Goal: Task Accomplishment & Management: Contribute content

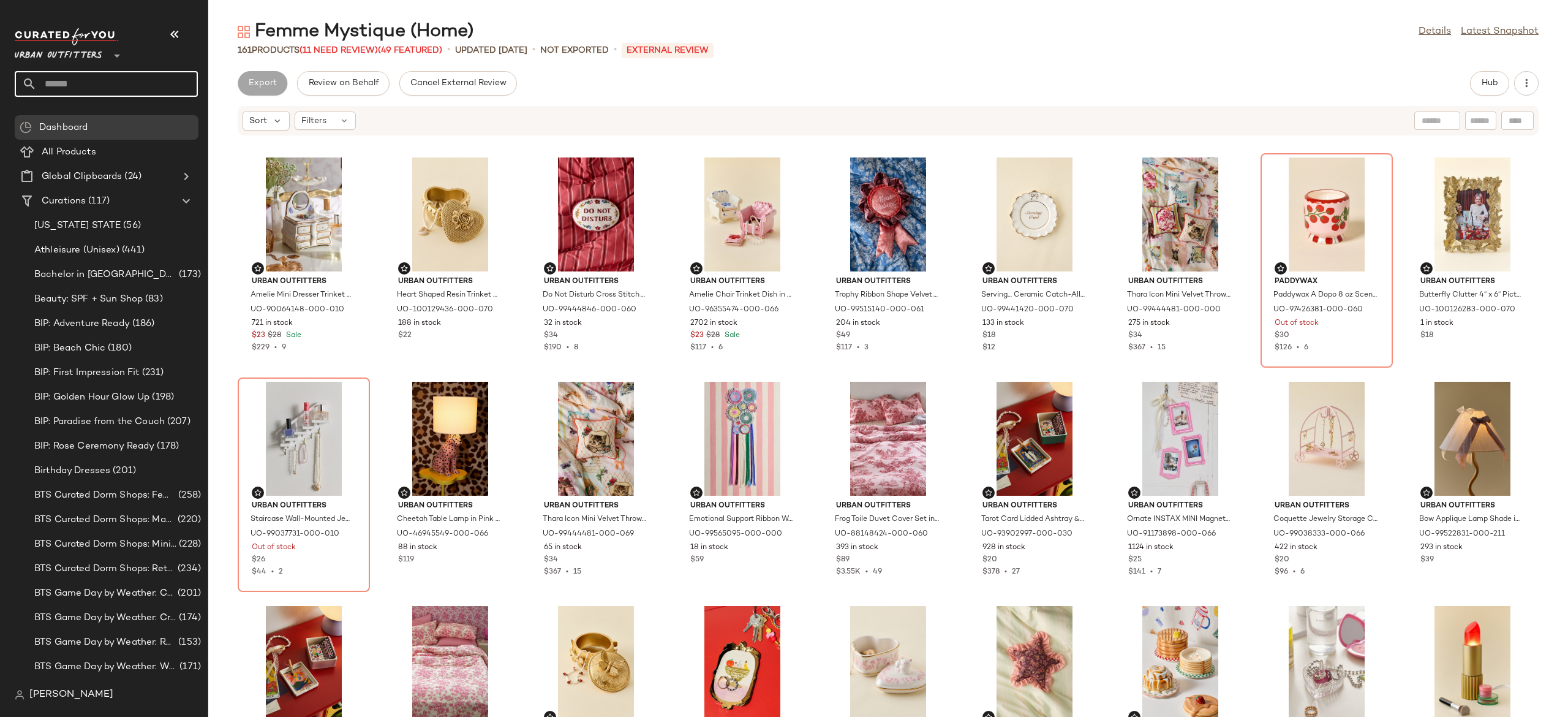
scroll to position [1023, 0]
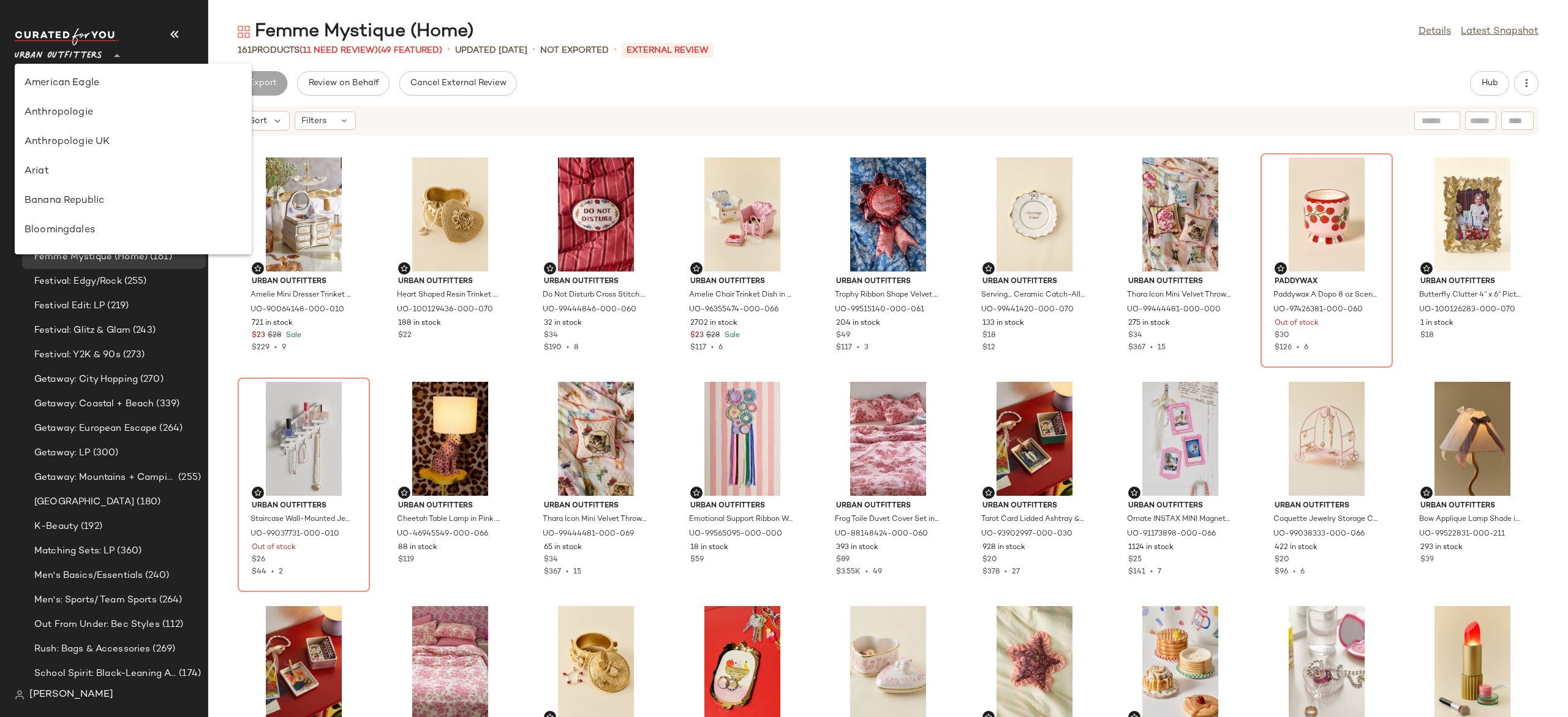
click at [113, 55] on icon at bounding box center [117, 56] width 15 height 15
click at [88, 185] on div "Revolve" at bounding box center [133, 180] width 217 height 15
type input "**"
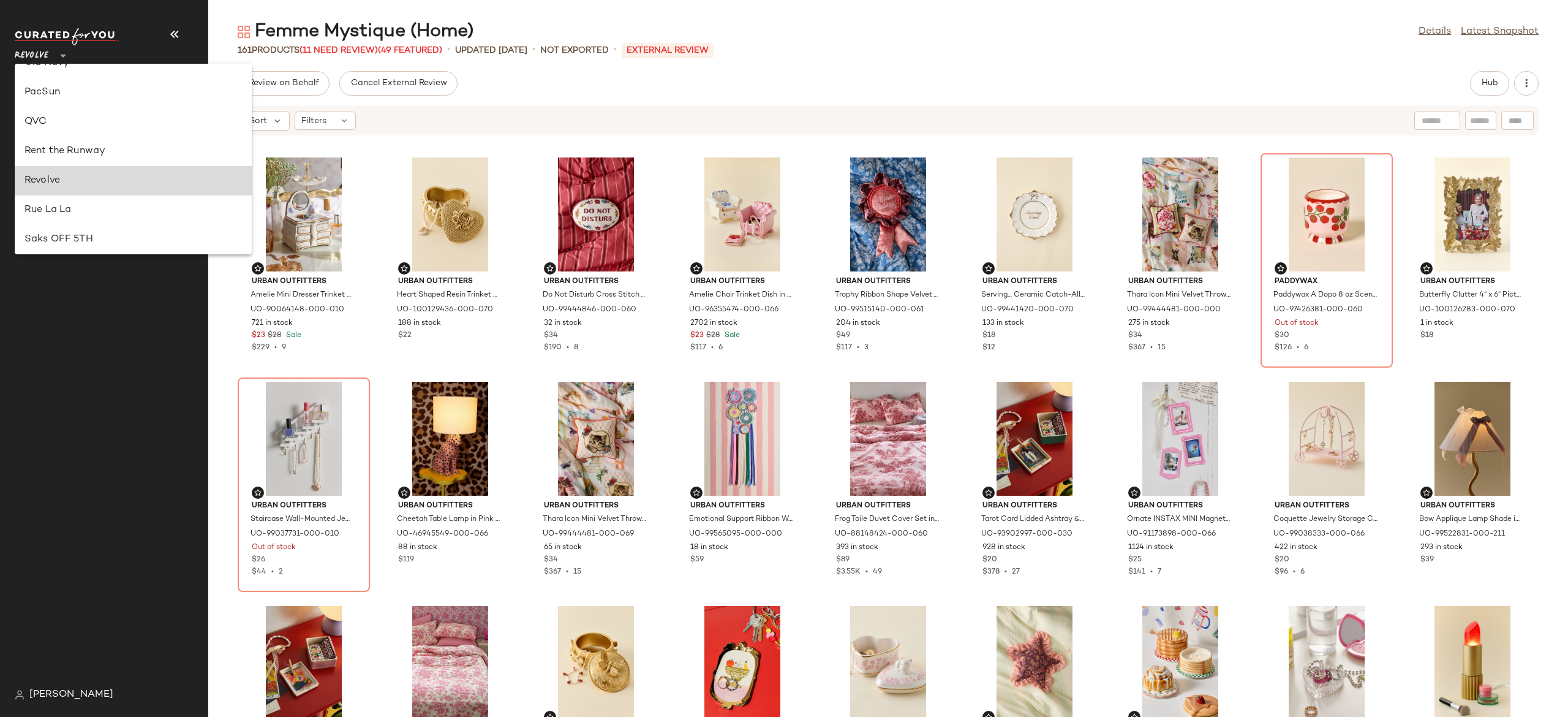
scroll to position [0, 0]
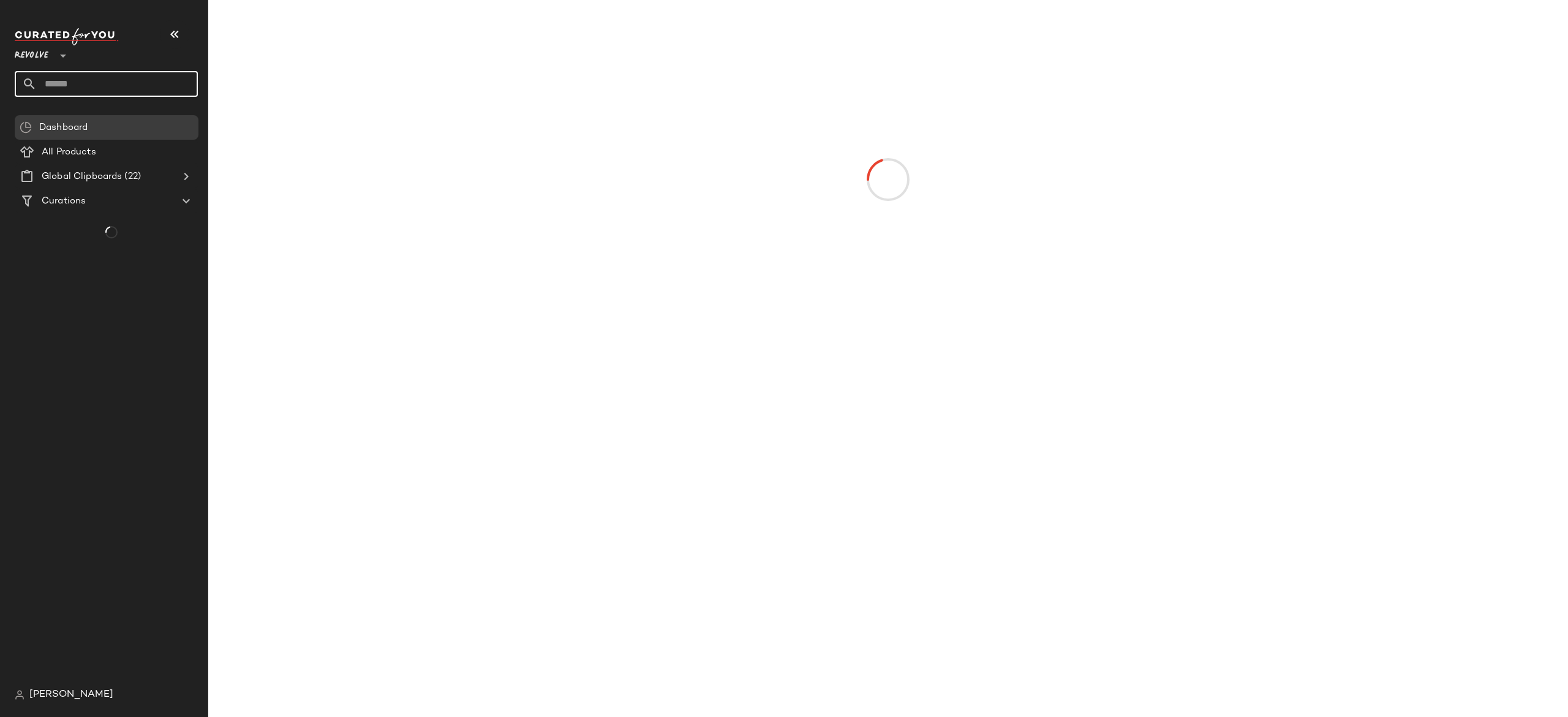
click at [177, 80] on input "text" at bounding box center [118, 84] width 161 height 26
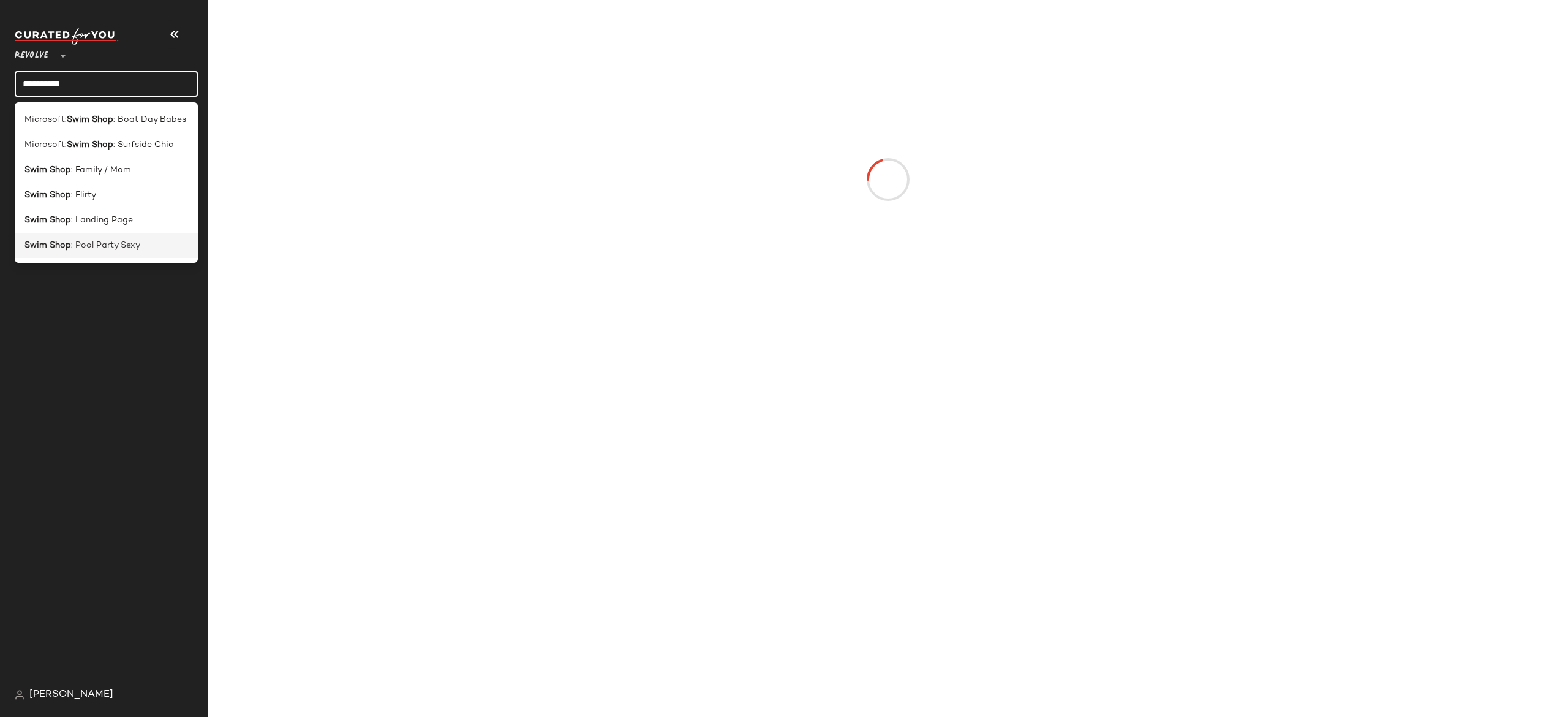
type input "*********"
click at [114, 248] on span ": Pool Party Sexy" at bounding box center [106, 245] width 69 height 13
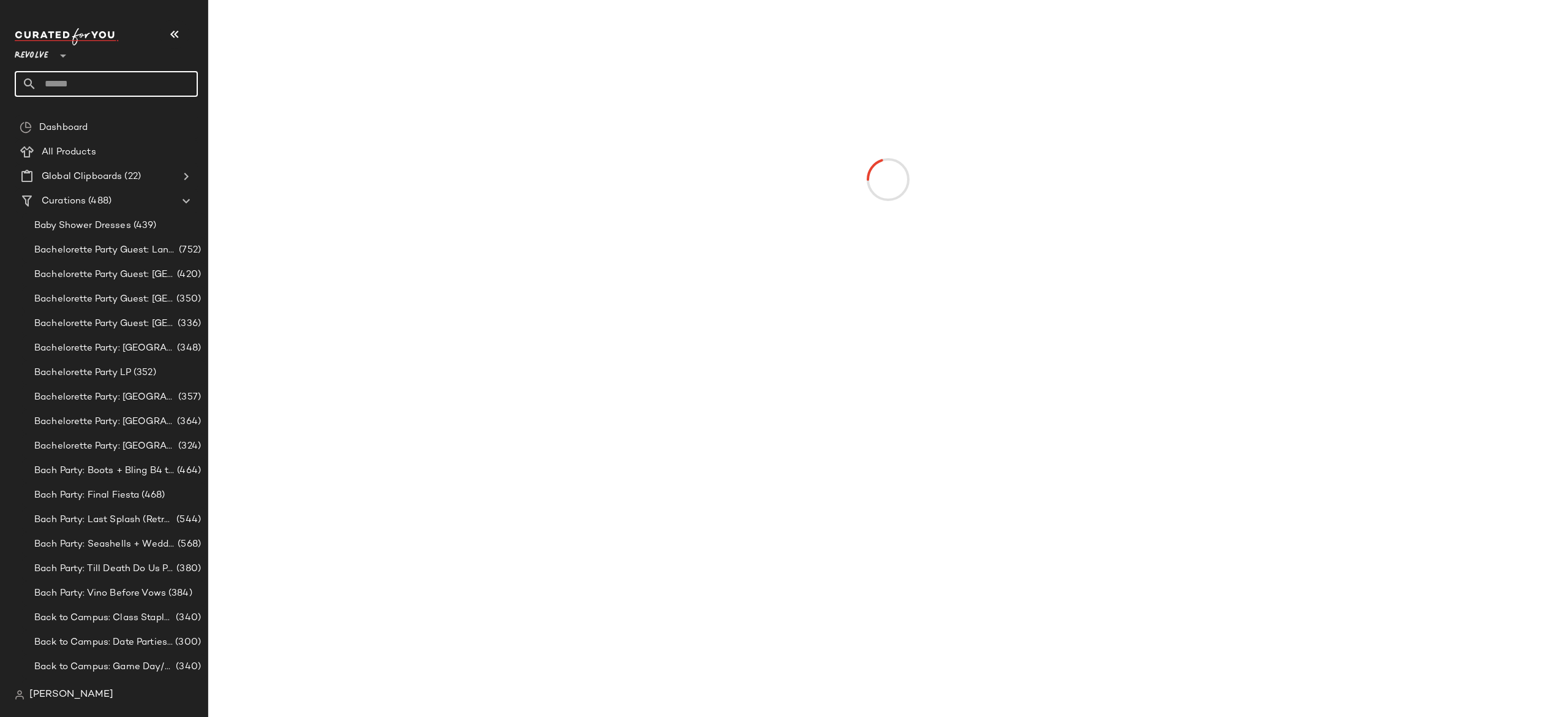
click at [123, 80] on input "text" at bounding box center [118, 84] width 161 height 26
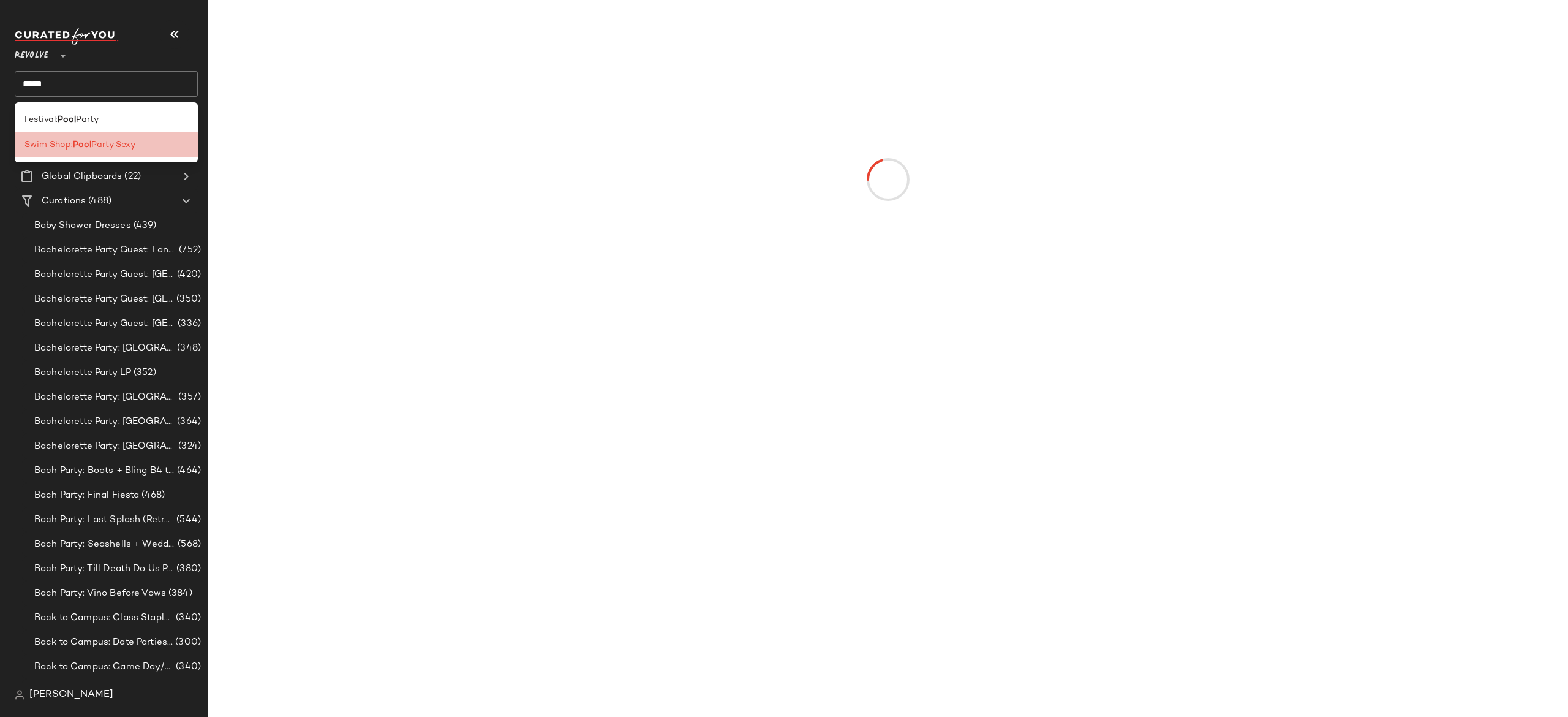
click at [128, 148] on span "Party Sexy" at bounding box center [113, 145] width 44 height 13
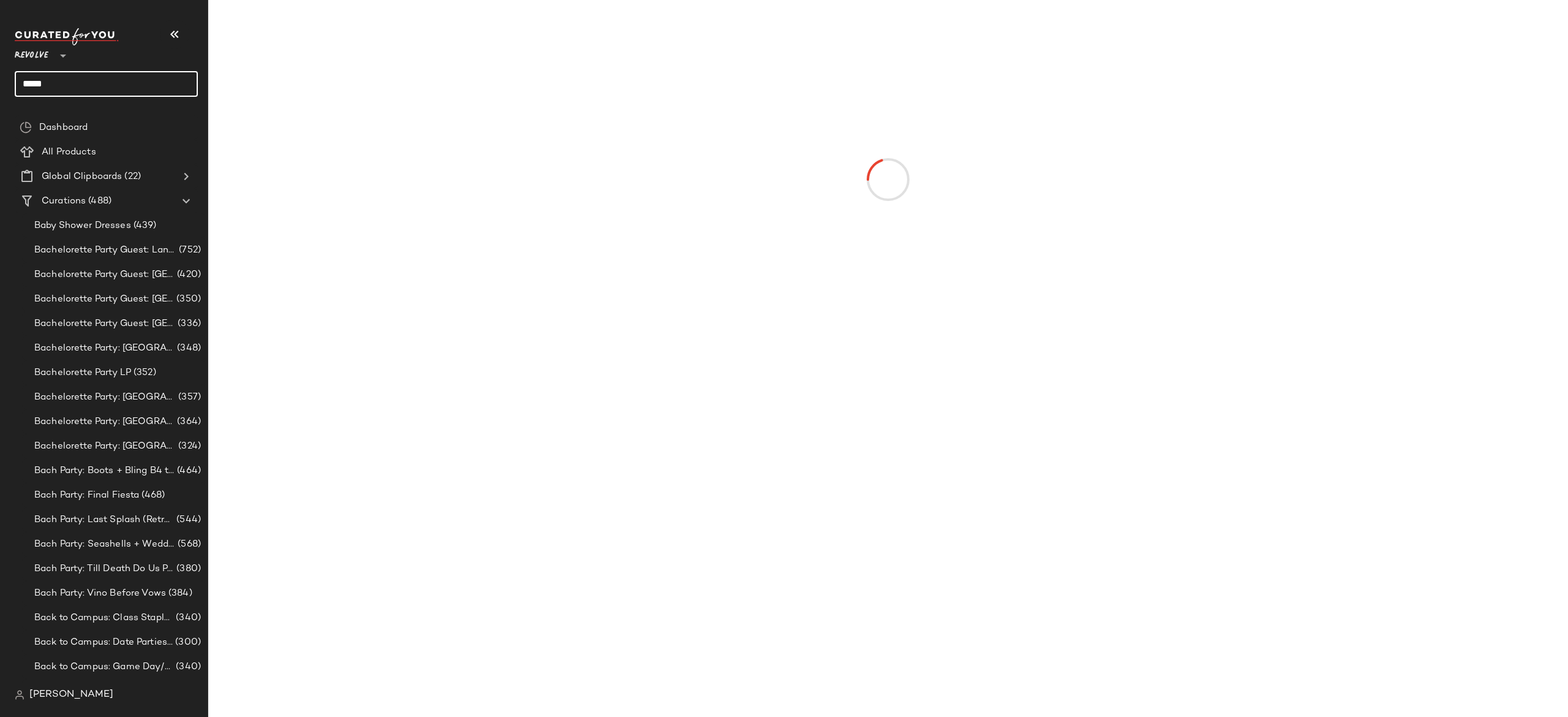
click at [163, 85] on input "****" at bounding box center [106, 84] width 183 height 26
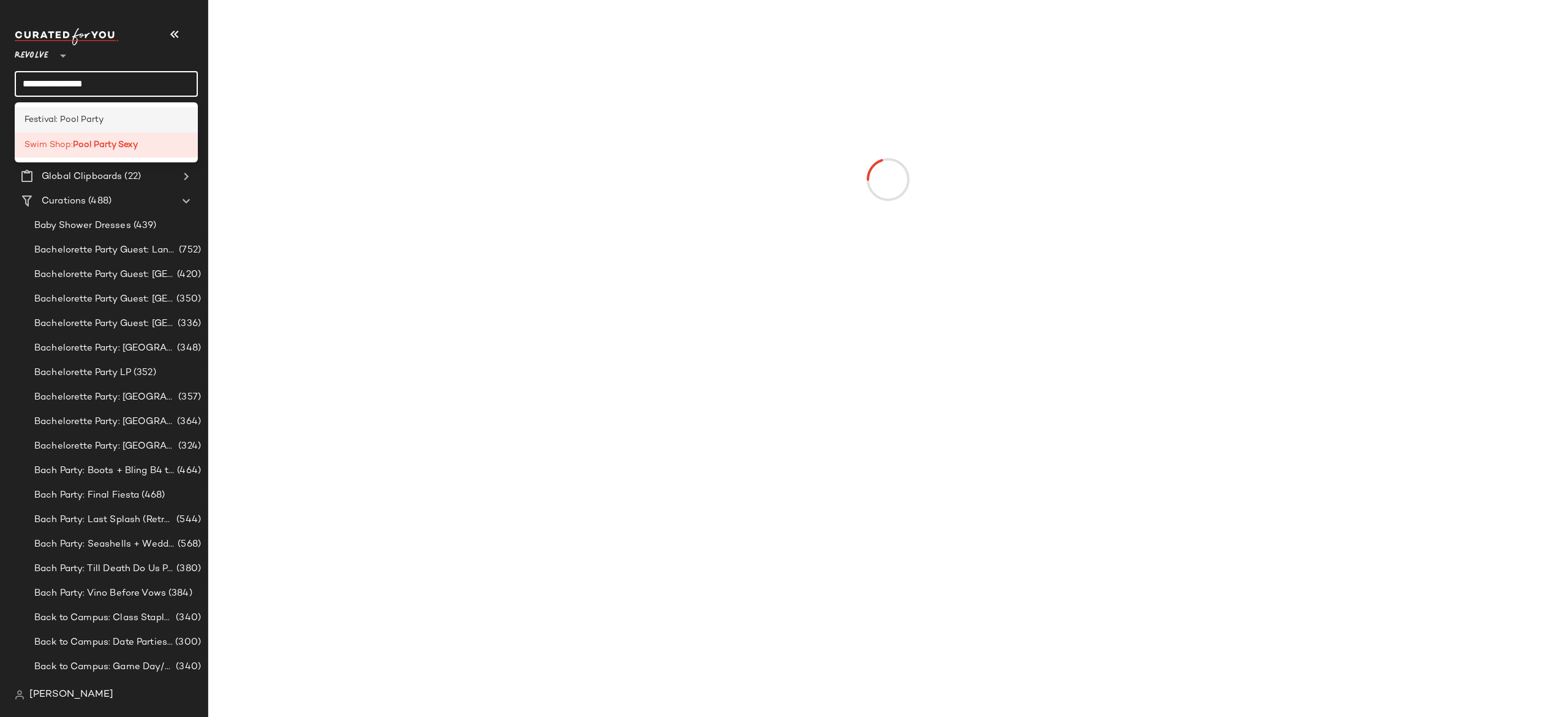
type input "**********"
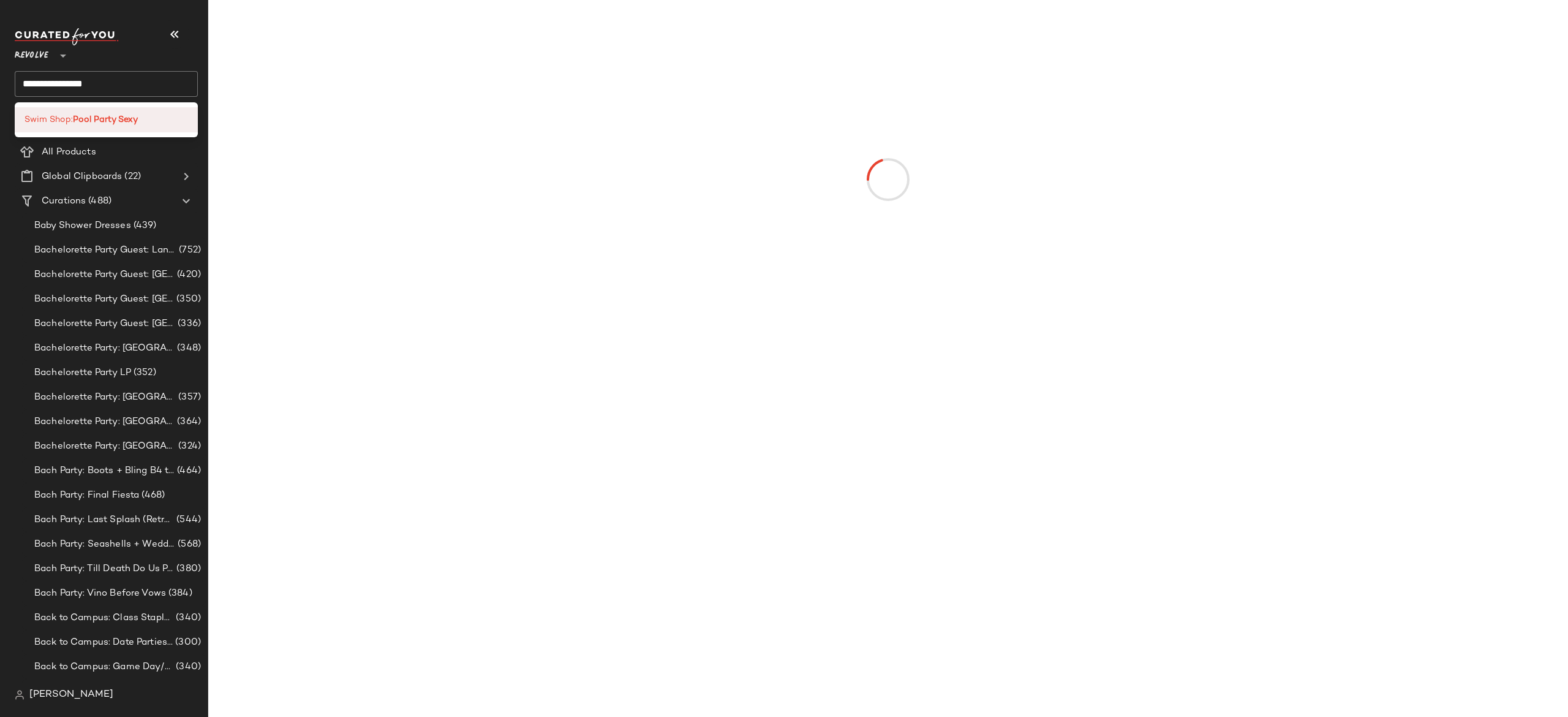
click at [125, 114] on b "Pool Party Sexy" at bounding box center [105, 120] width 65 height 13
click at [142, 121] on div "Swim Shop: Pool Party Sexy" at bounding box center [106, 120] width 163 height 13
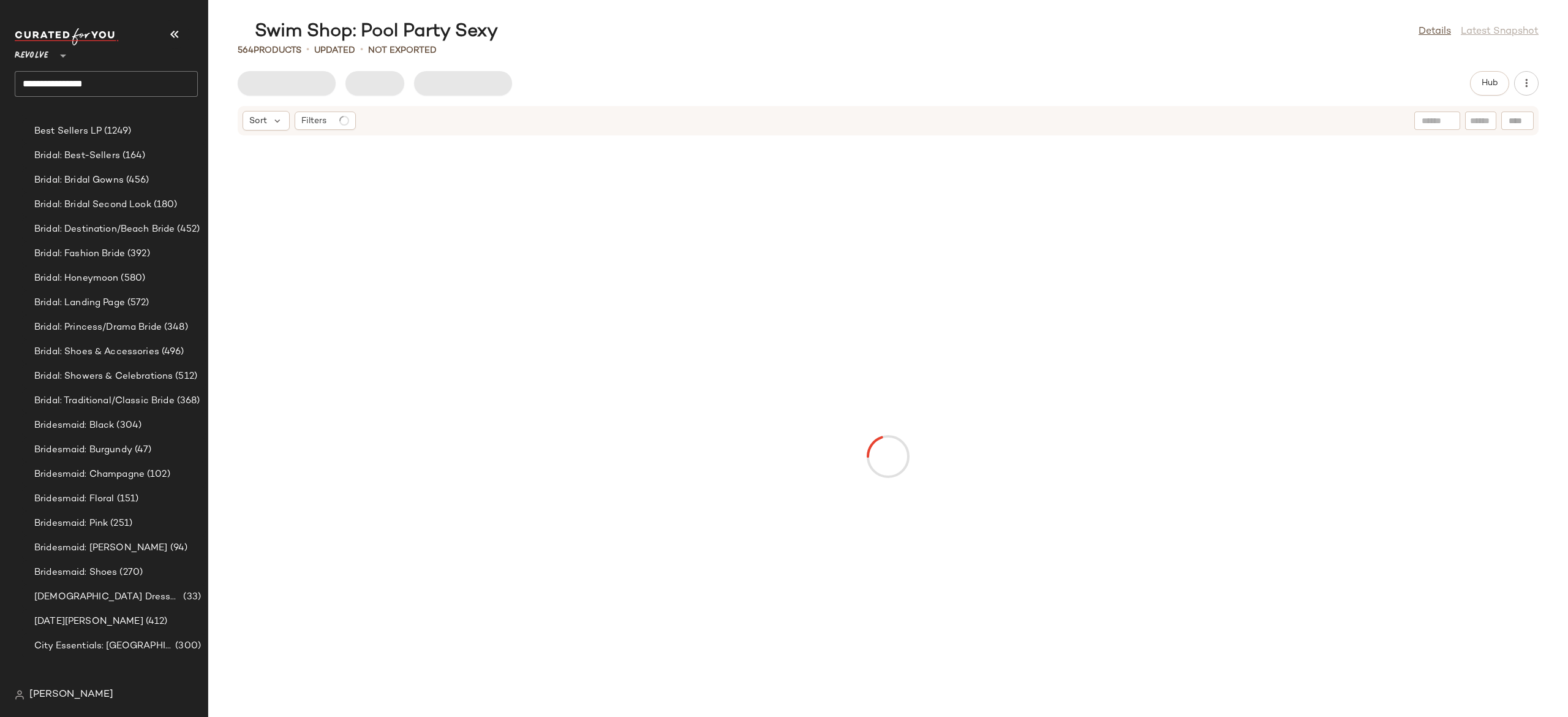
scroll to position [783, 0]
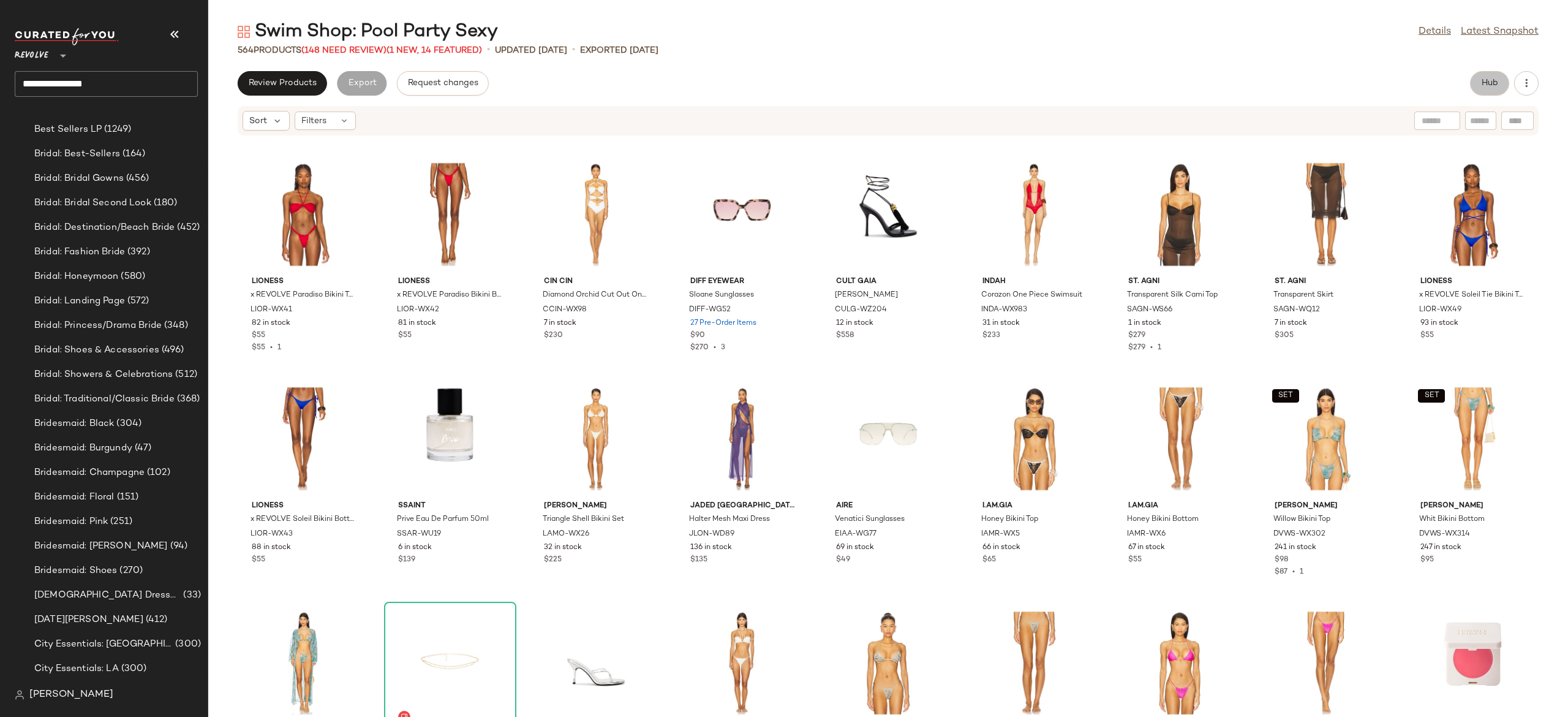
click at [1498, 82] on button "Hub" at bounding box center [1490, 83] width 39 height 24
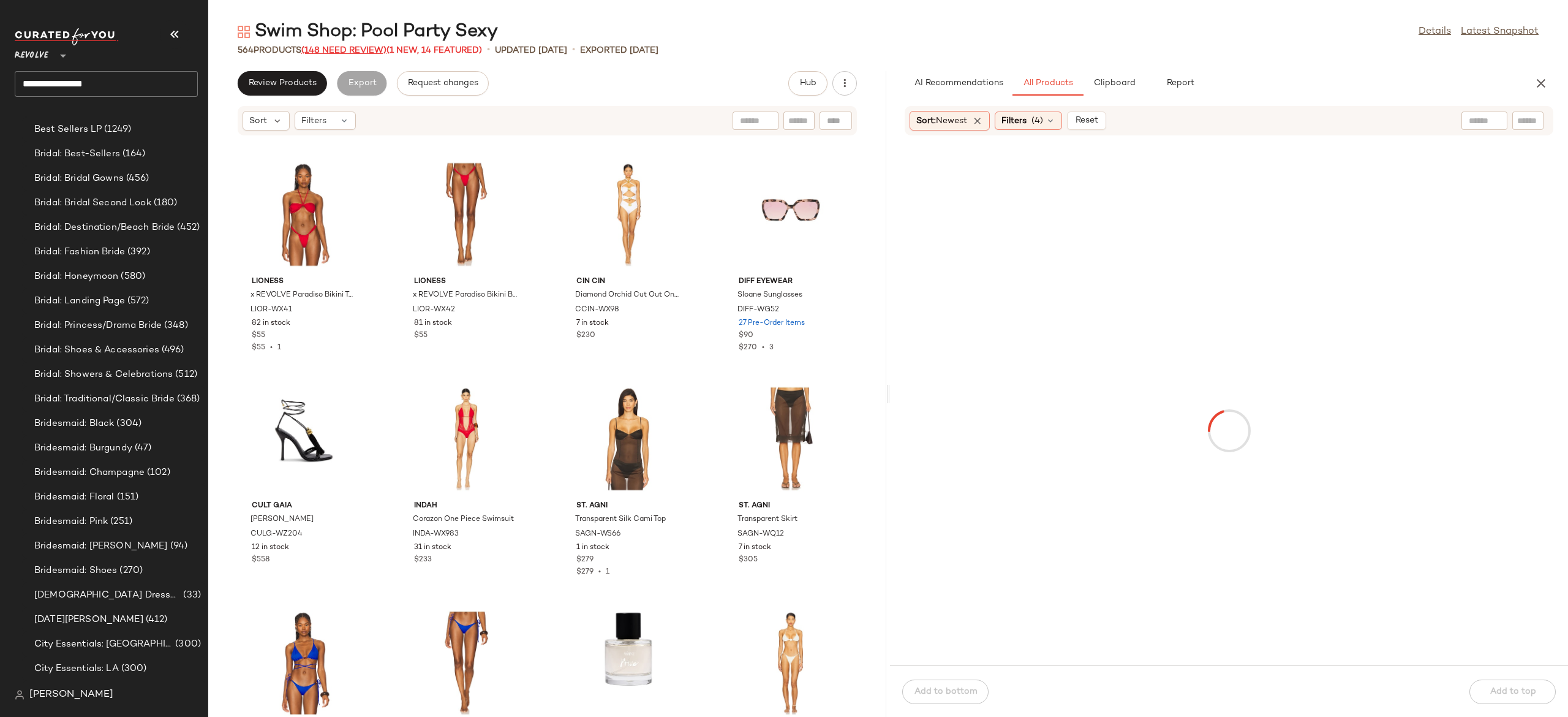
click at [378, 50] on span "(148 Need Review)" at bounding box center [344, 50] width 85 height 9
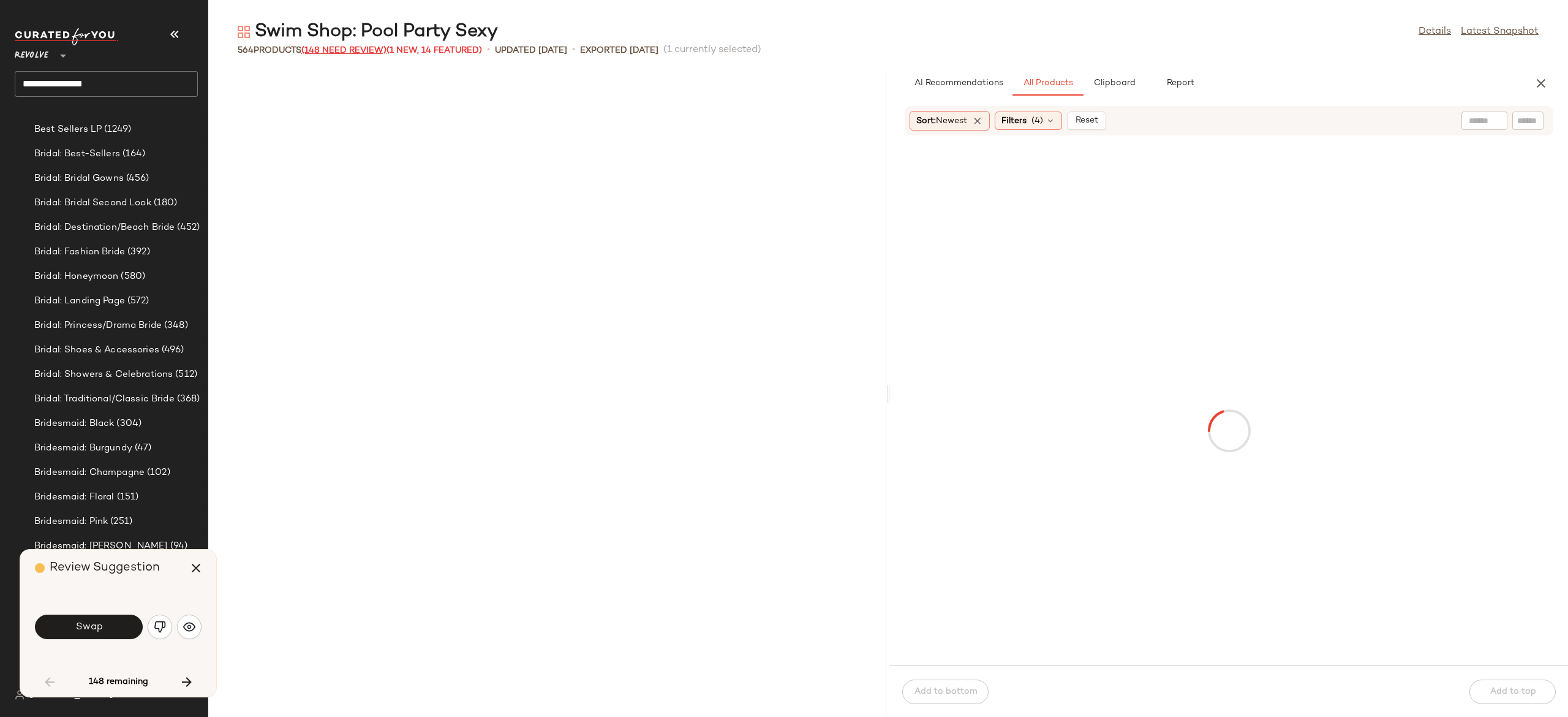
scroll to position [1346, 0]
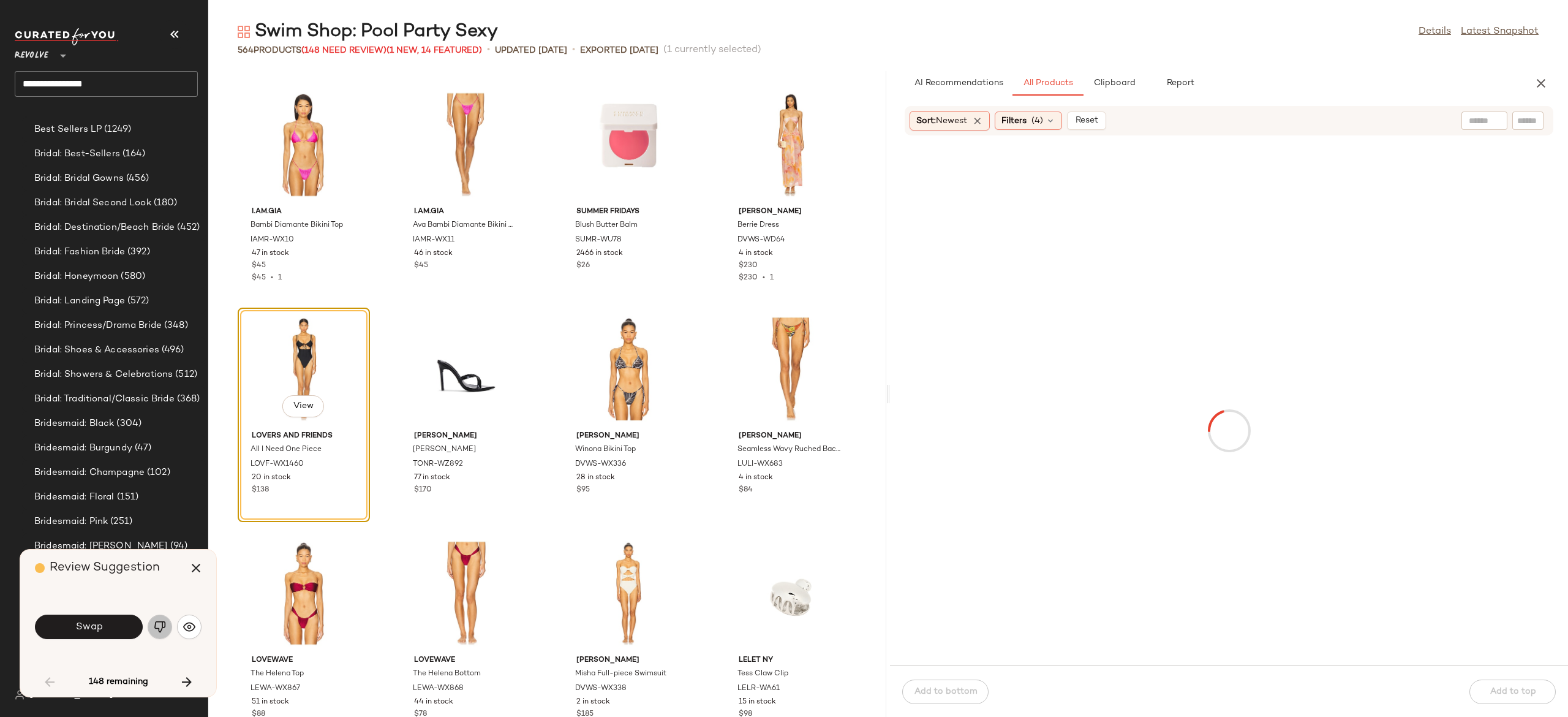
click at [160, 623] on img "button" at bounding box center [160, 626] width 12 height 12
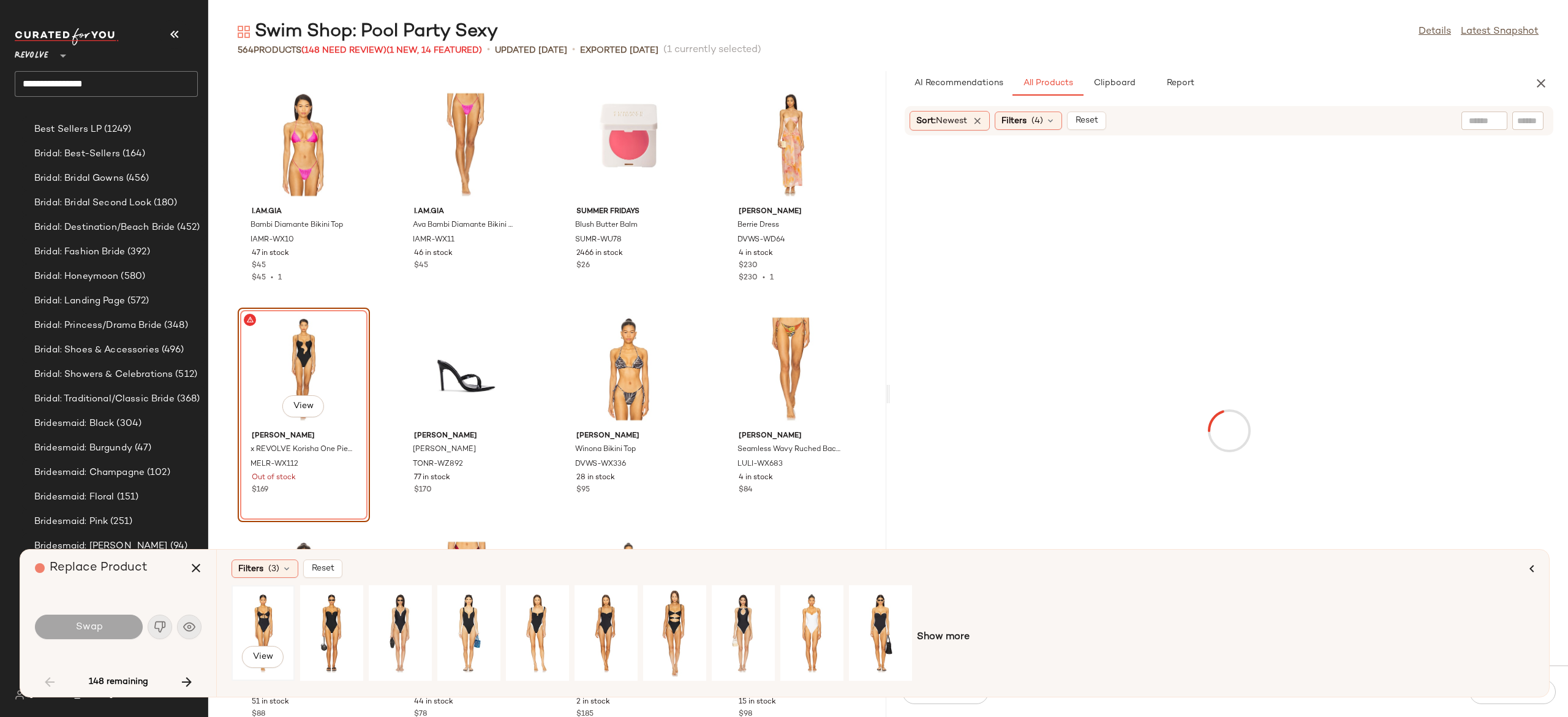
click at [267, 624] on div "View" at bounding box center [263, 633] width 54 height 87
click at [116, 624] on button "Swap" at bounding box center [88, 627] width 108 height 24
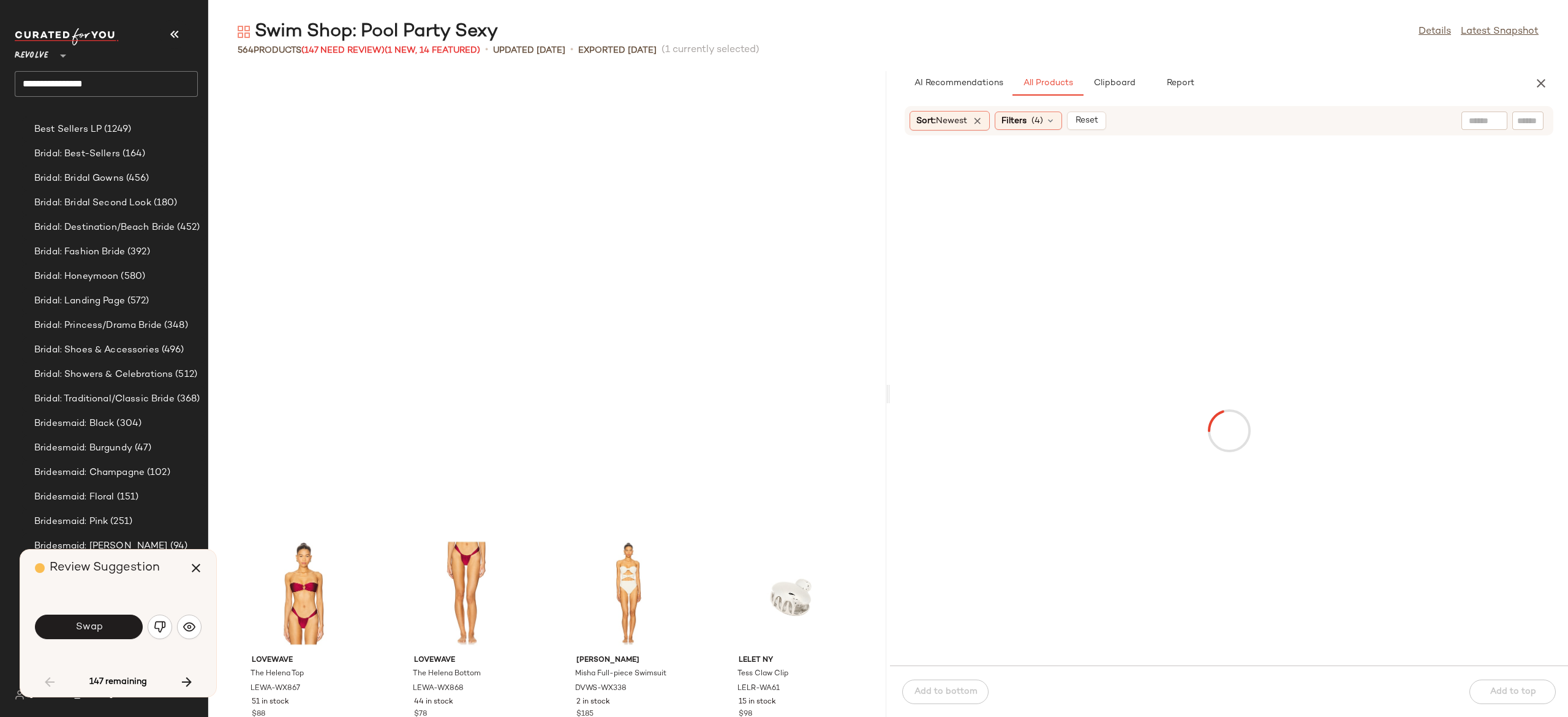
scroll to position [1794, 0]
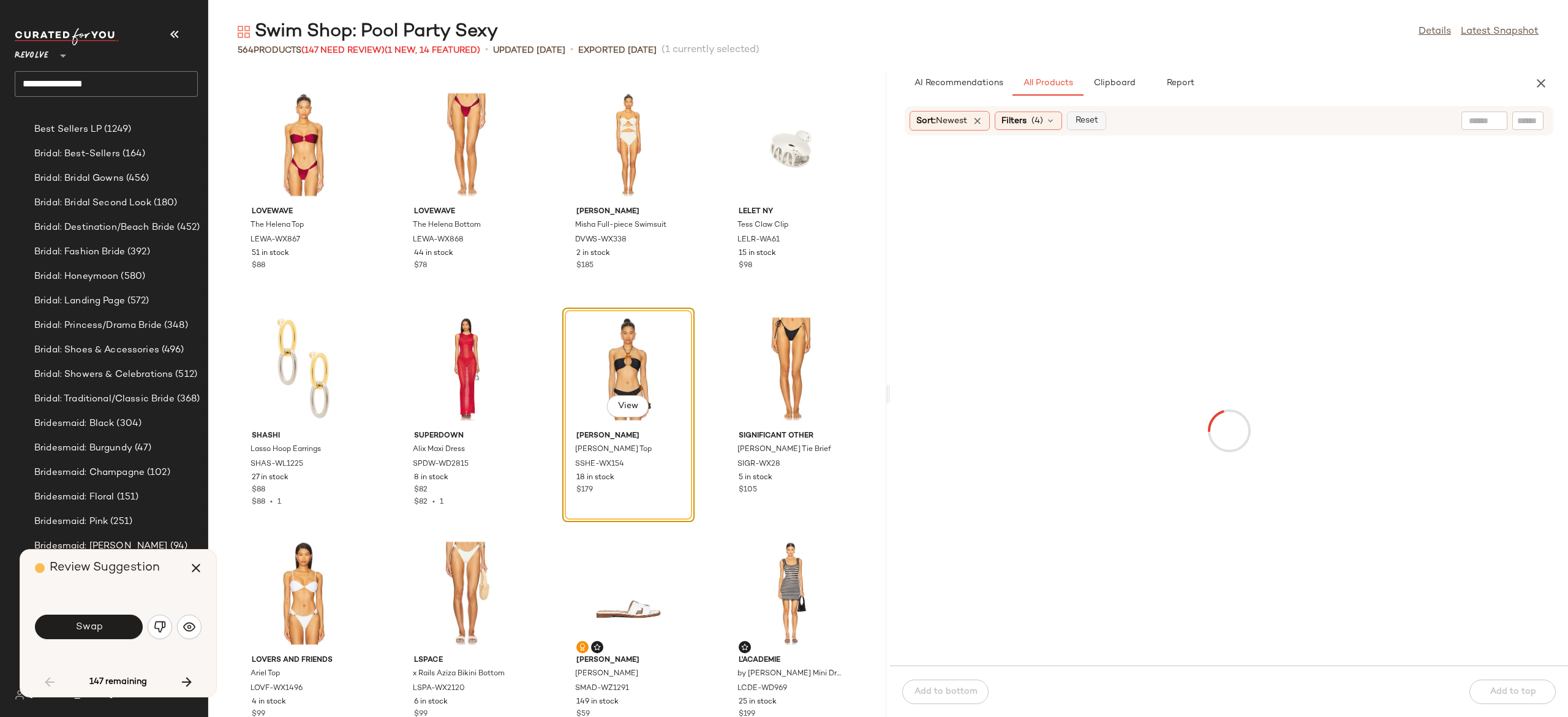
click at [1095, 120] on span "Reset" at bounding box center [1086, 121] width 24 height 10
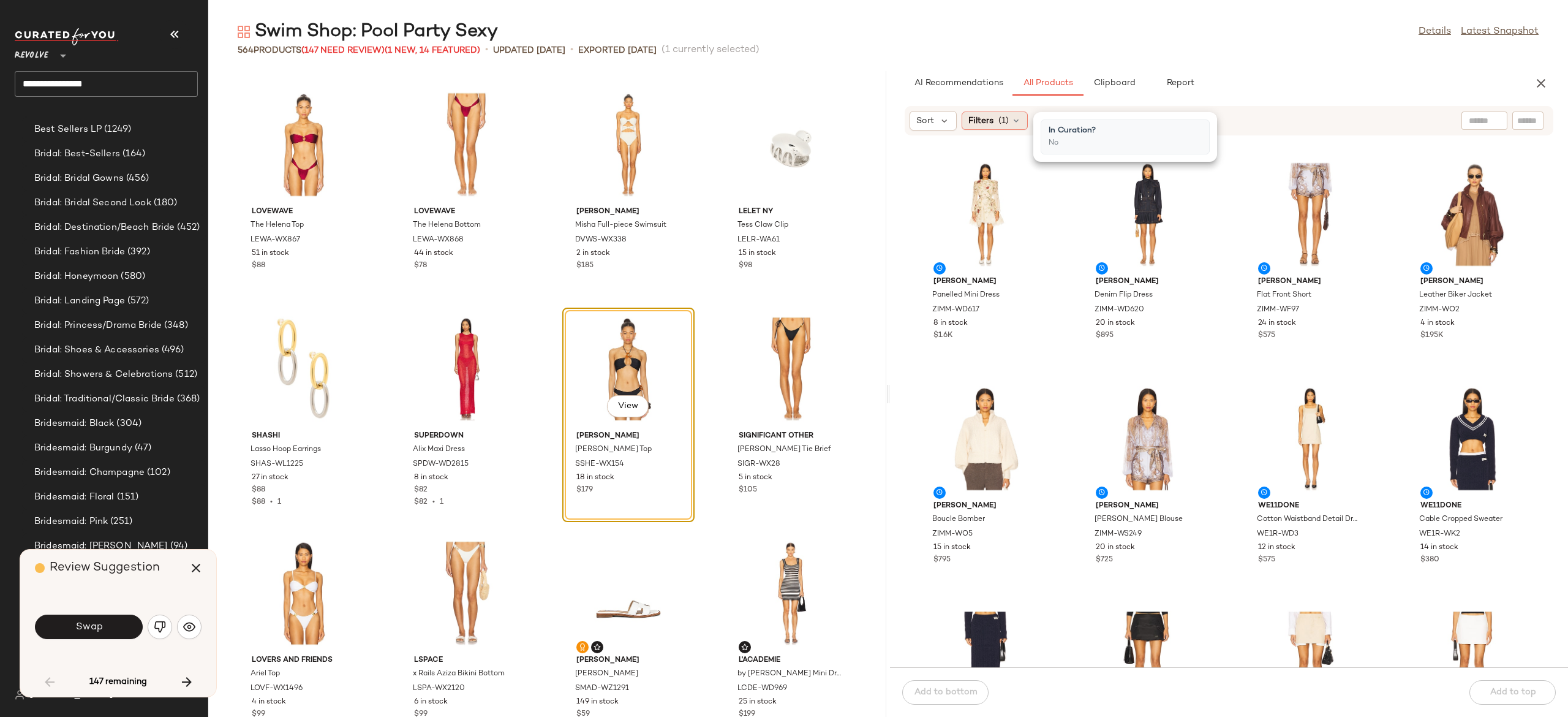
click at [1023, 125] on div "Filters (1)" at bounding box center [995, 121] width 66 height 19
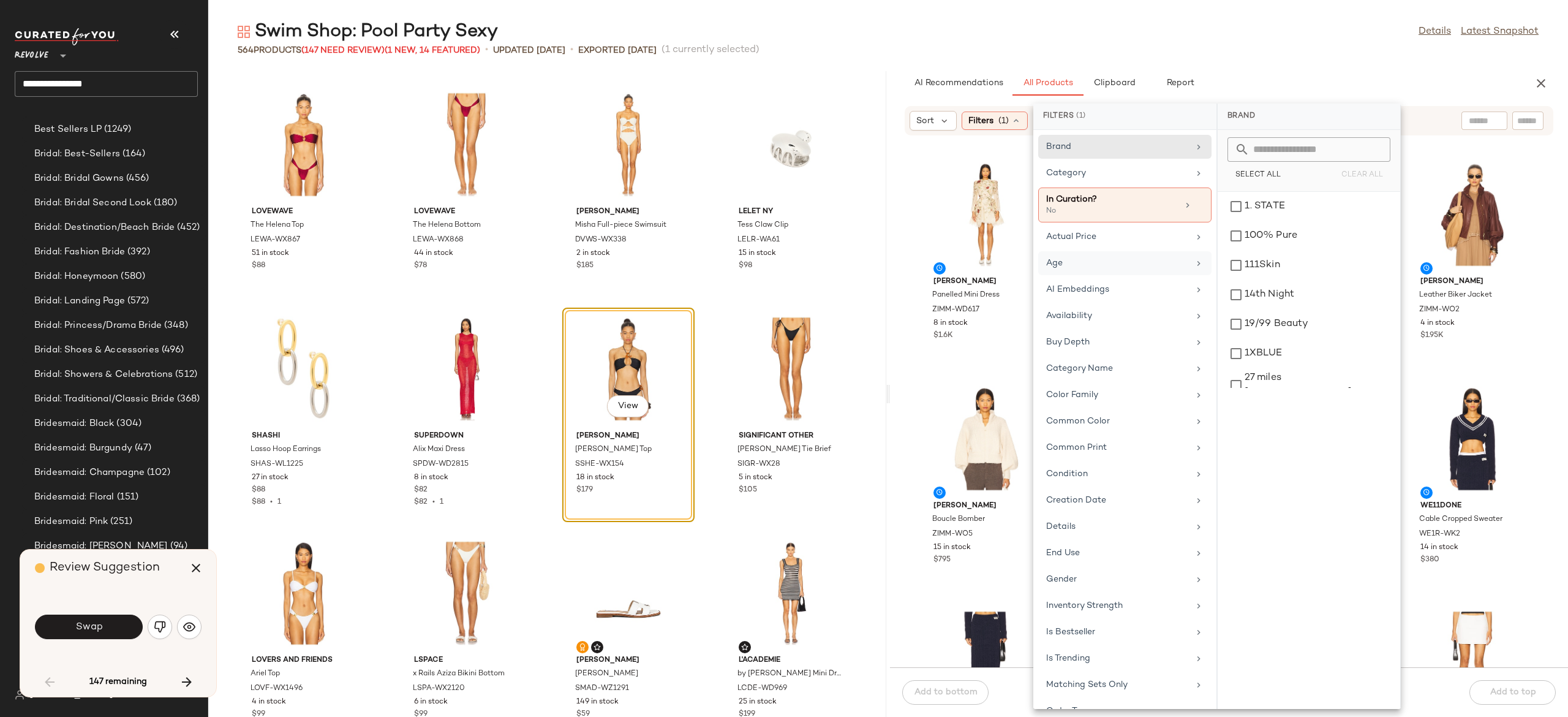
click at [1072, 262] on div "Age" at bounding box center [1117, 263] width 143 height 13
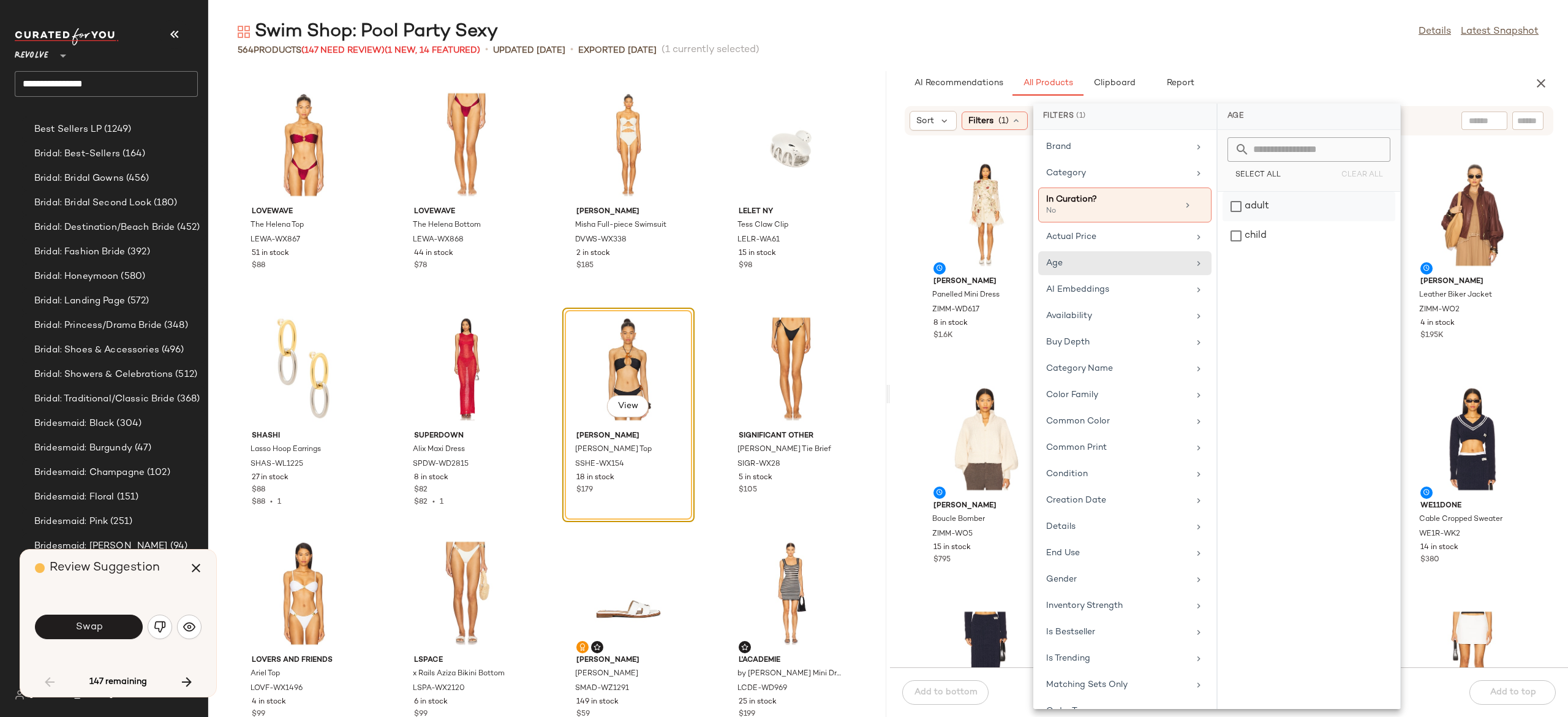
click at [1237, 221] on div "adult" at bounding box center [1309, 235] width 173 height 29
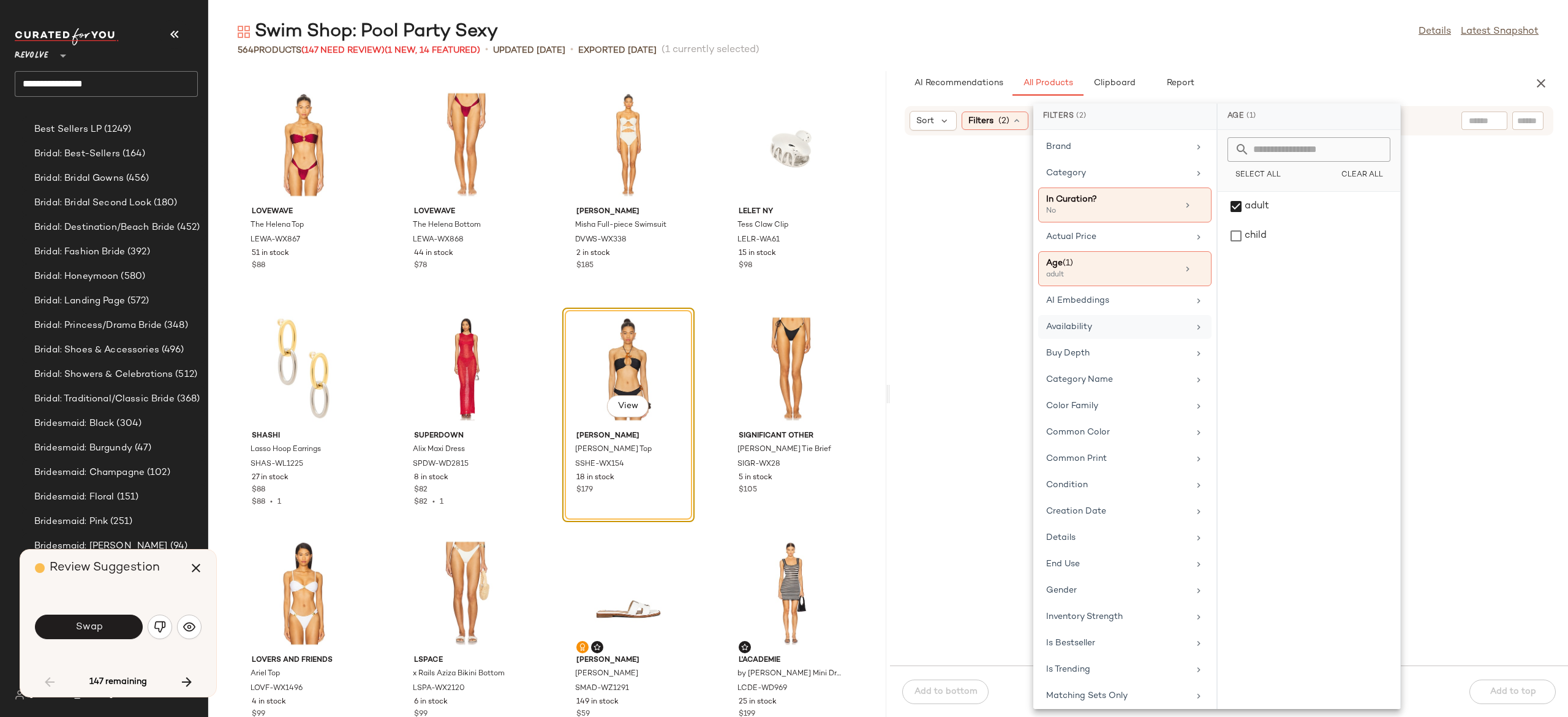
click at [1102, 332] on div "Availability" at bounding box center [1117, 327] width 143 height 13
click at [1248, 221] on div "in_stock" at bounding box center [1309, 235] width 173 height 29
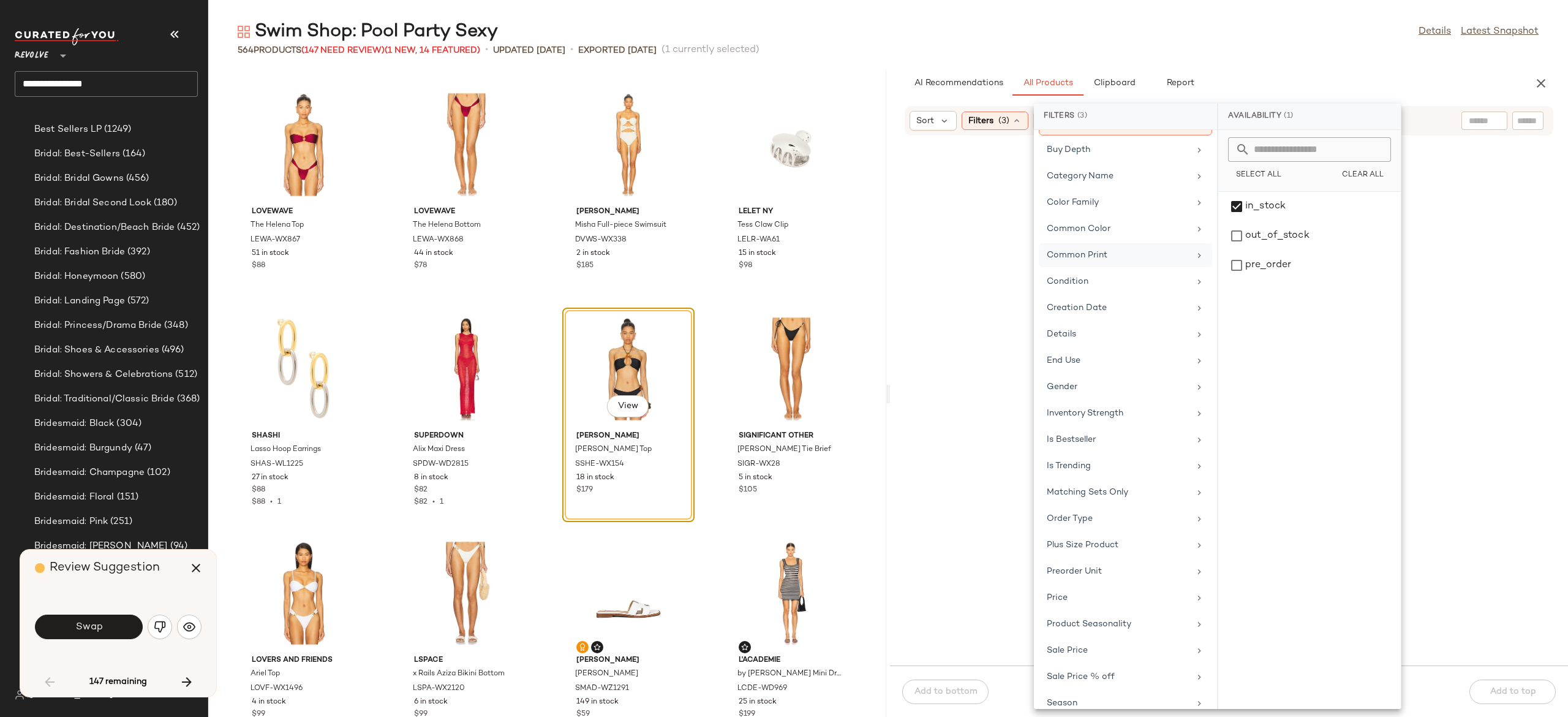
scroll to position [278, 0]
click at [1102, 594] on div "Sale Price" at bounding box center [1118, 587] width 143 height 13
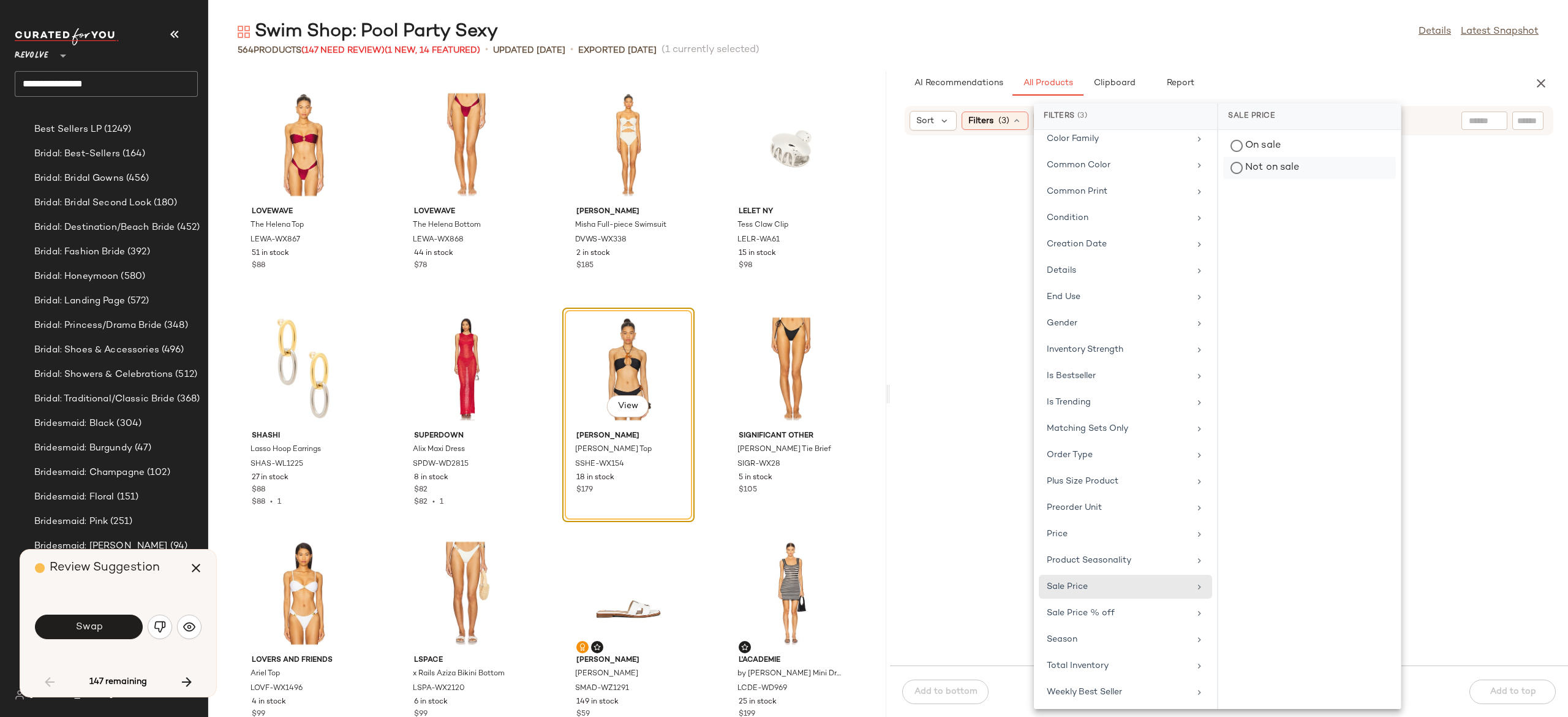
click at [1290, 169] on div "Not on sale" at bounding box center [1310, 168] width 173 height 22
click at [1423, 106] on div "Sort Filters (4) Reset" at bounding box center [1229, 121] width 649 height 29
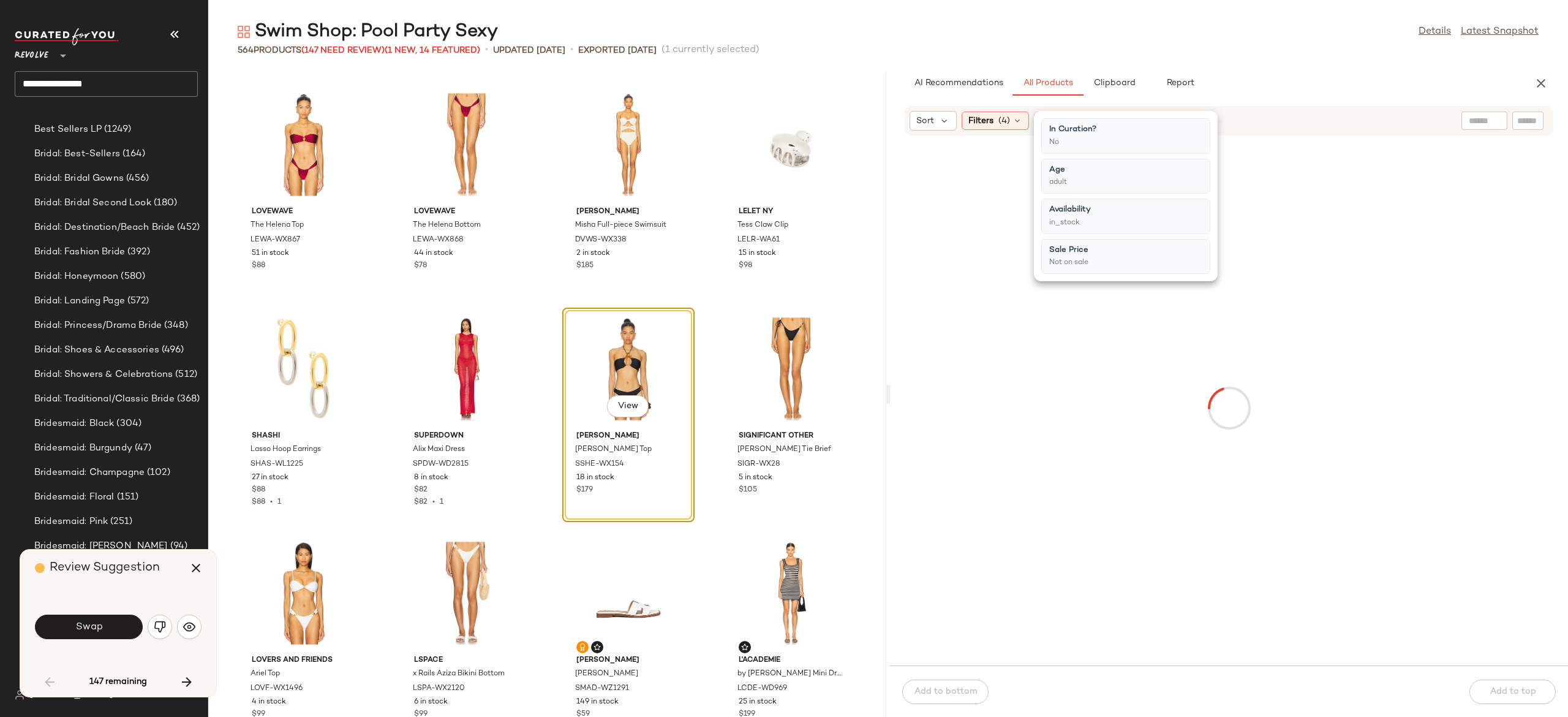
click at [1480, 117] on input "text" at bounding box center [1485, 121] width 31 height 13
type input "*********"
type input "****"
click at [1477, 121] on icon at bounding box center [1474, 121] width 9 height 9
click at [1524, 119] on input "Filter" at bounding box center [1487, 121] width 104 height 13
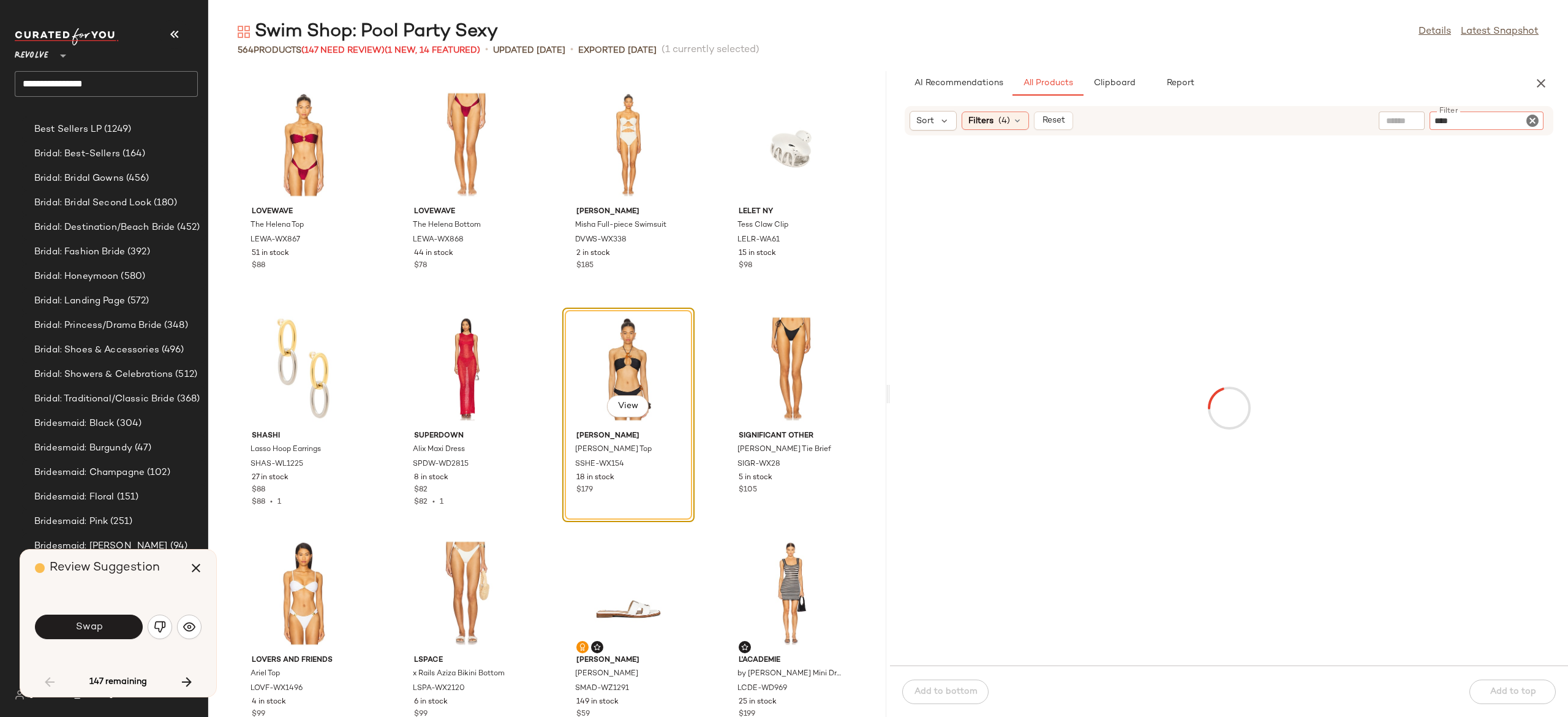
type input "****"
click at [126, 623] on button "Swap" at bounding box center [88, 627] width 108 height 24
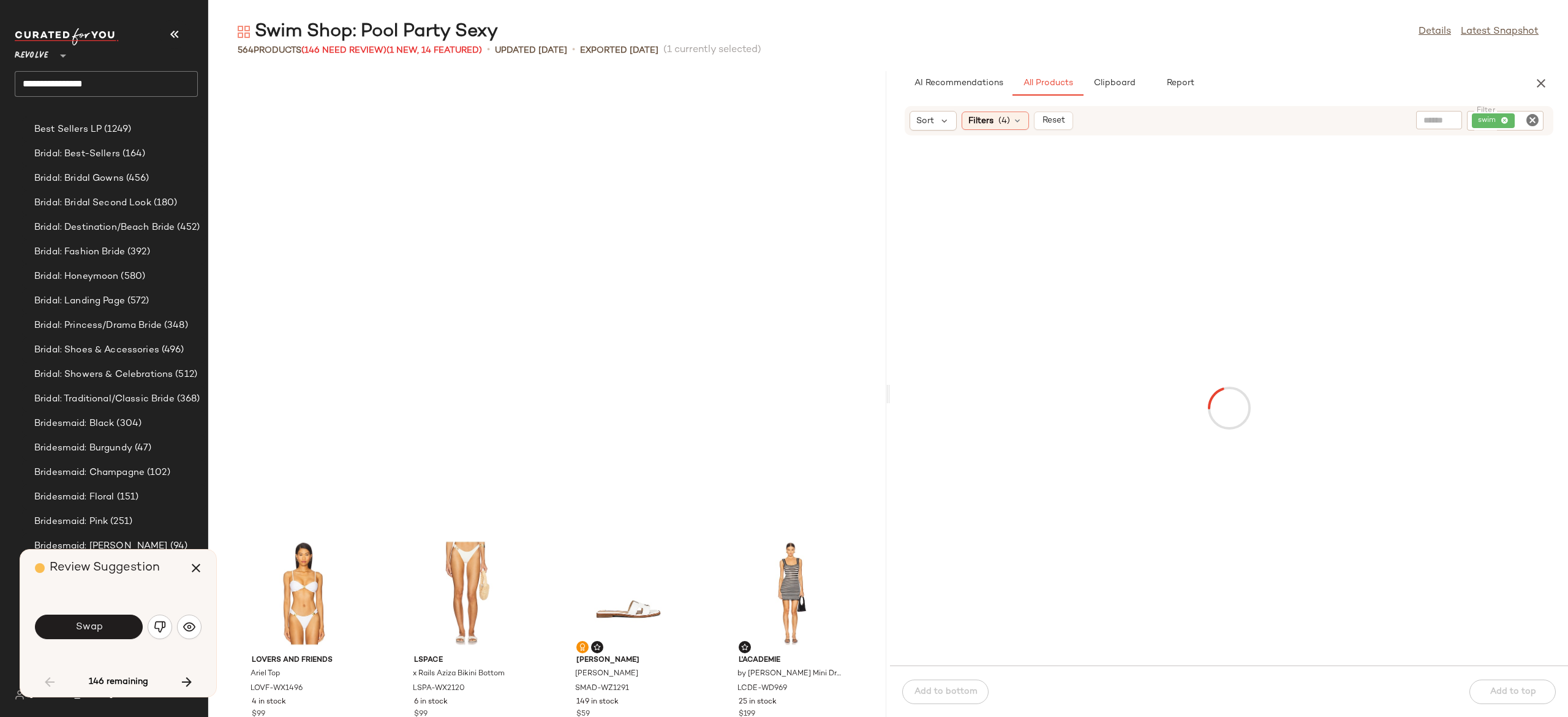
scroll to position [2243, 0]
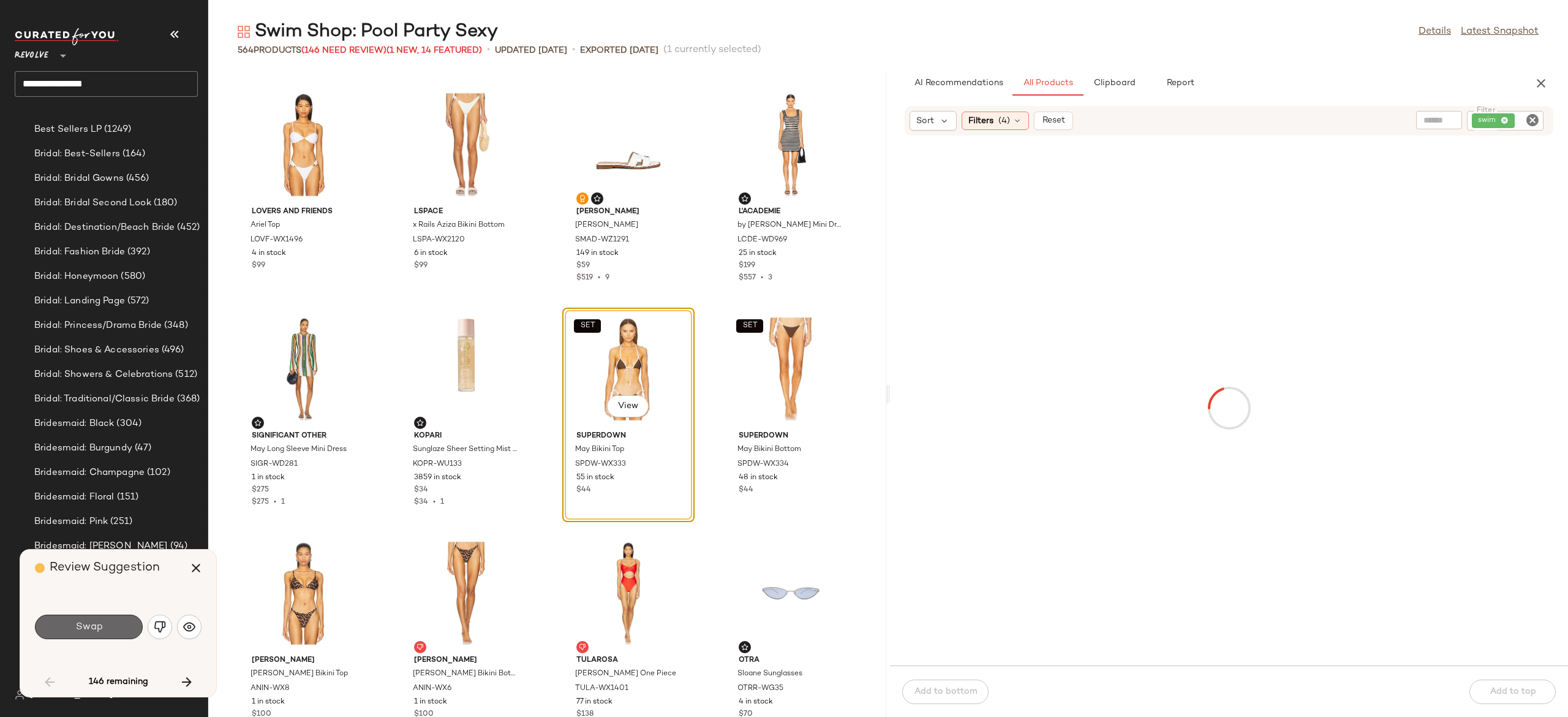
click at [113, 629] on button "Swap" at bounding box center [88, 627] width 108 height 24
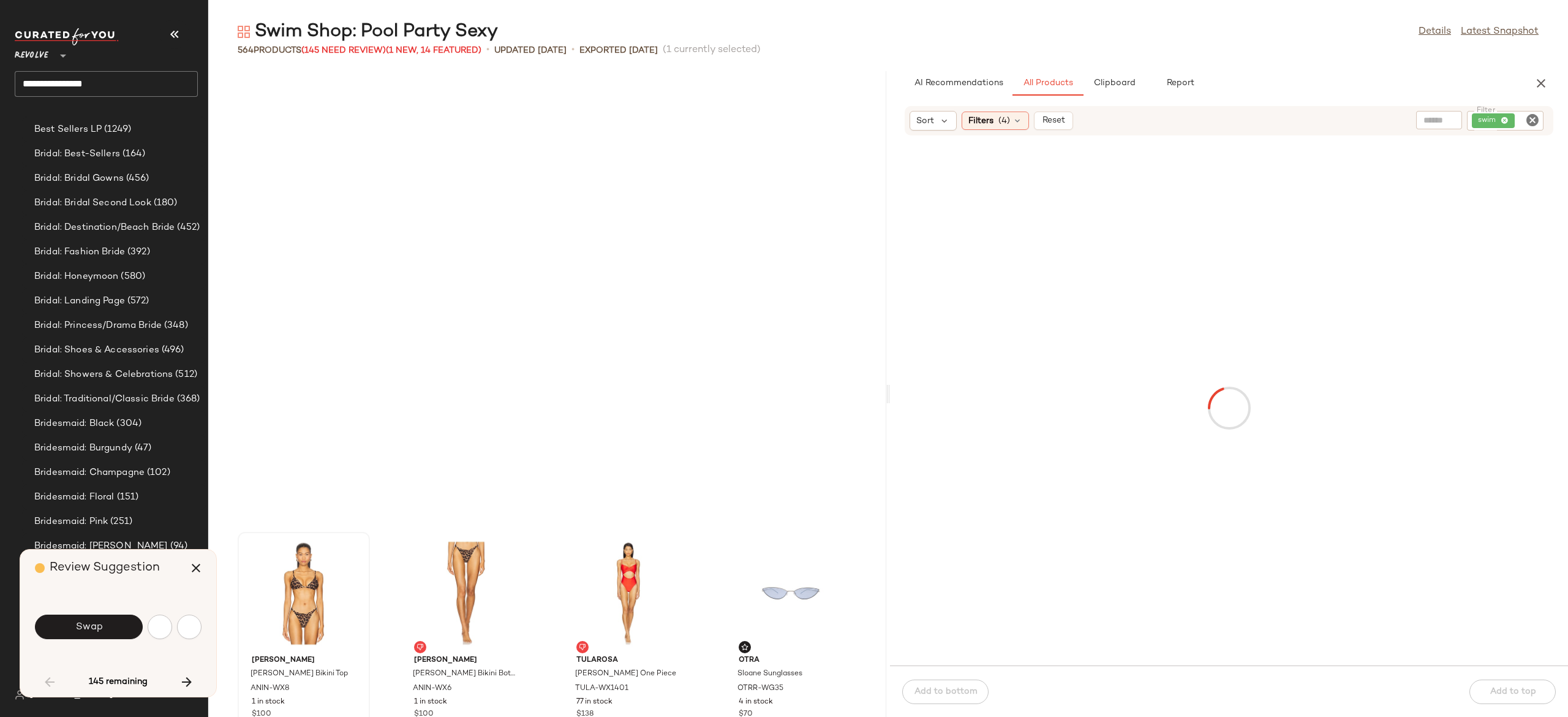
scroll to position [2692, 0]
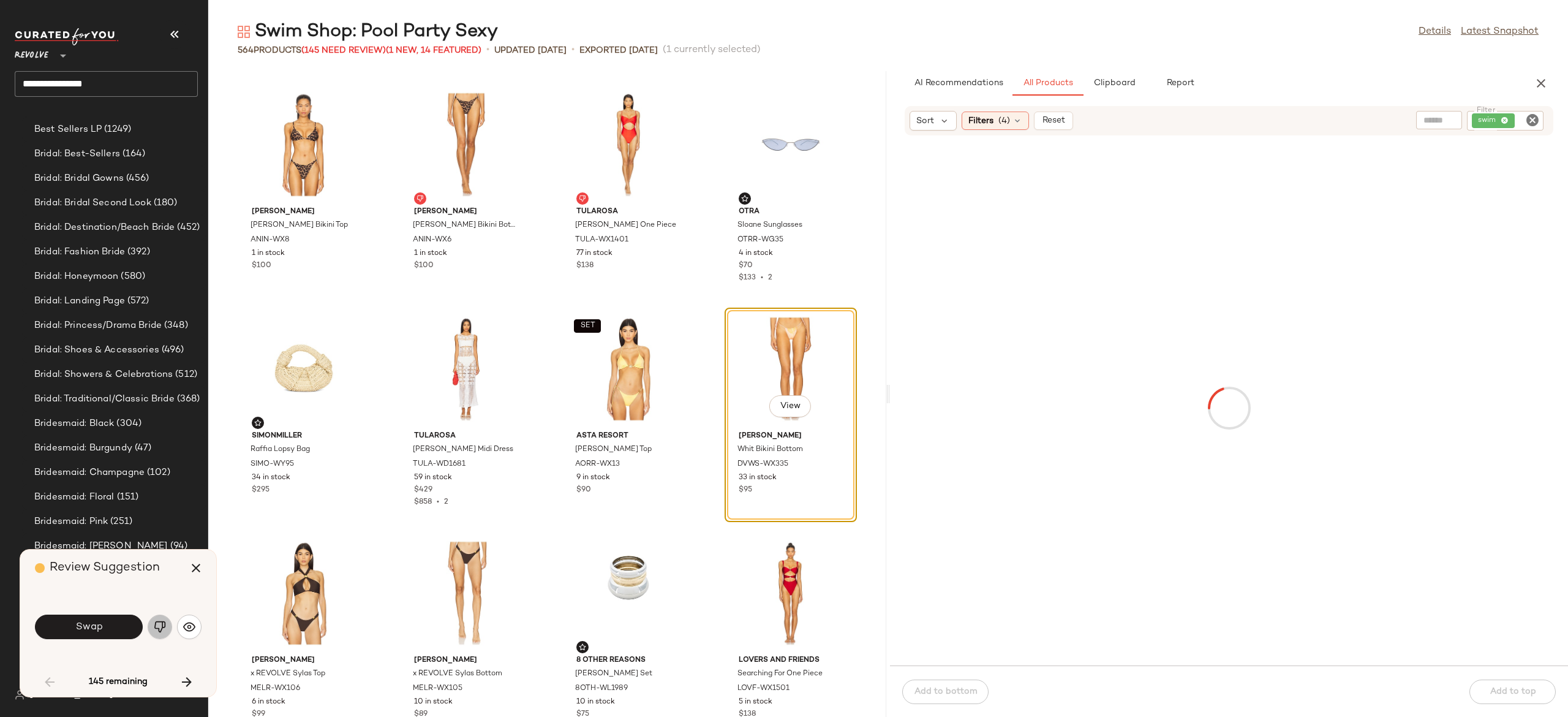
click at [163, 623] on img "button" at bounding box center [160, 626] width 12 height 12
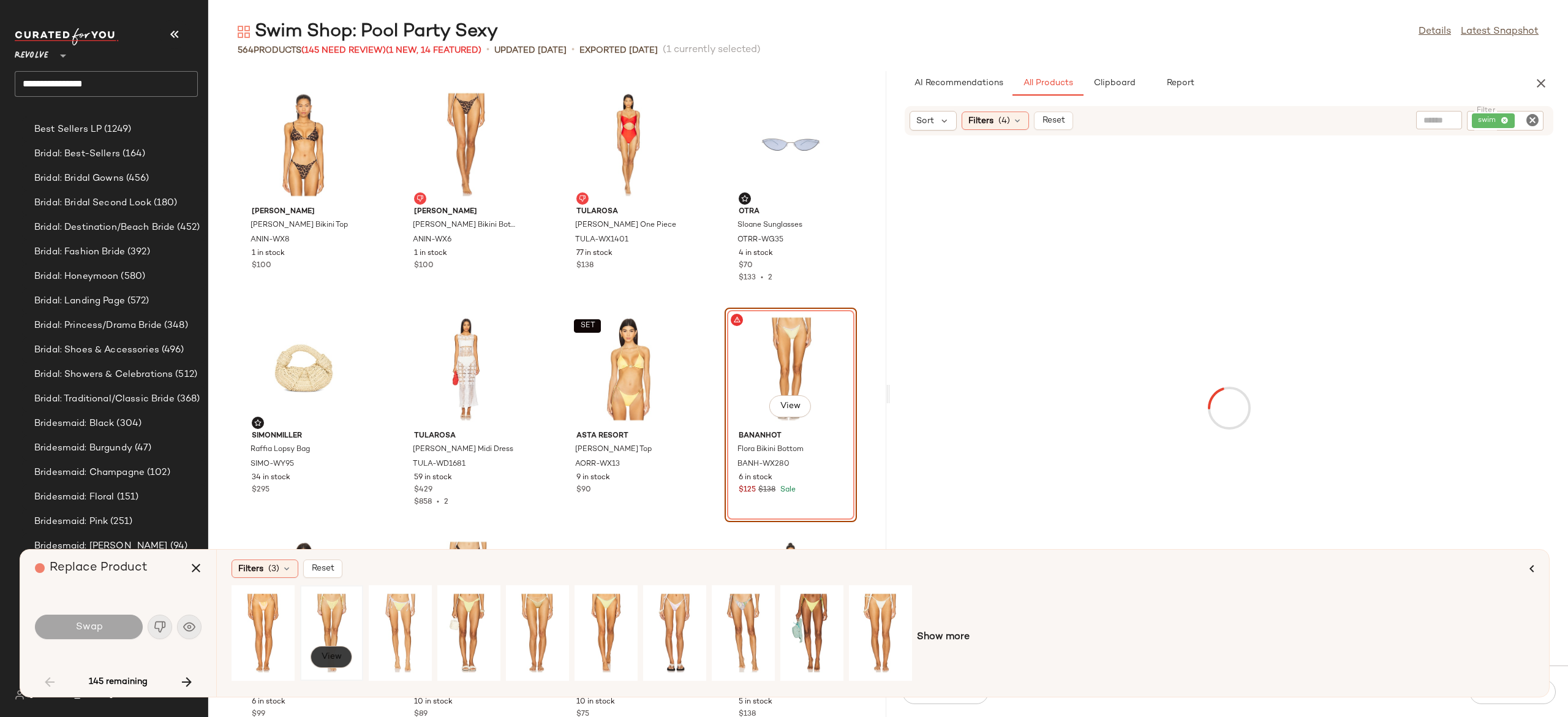
click at [334, 658] on span "View" at bounding box center [331, 657] width 21 height 10
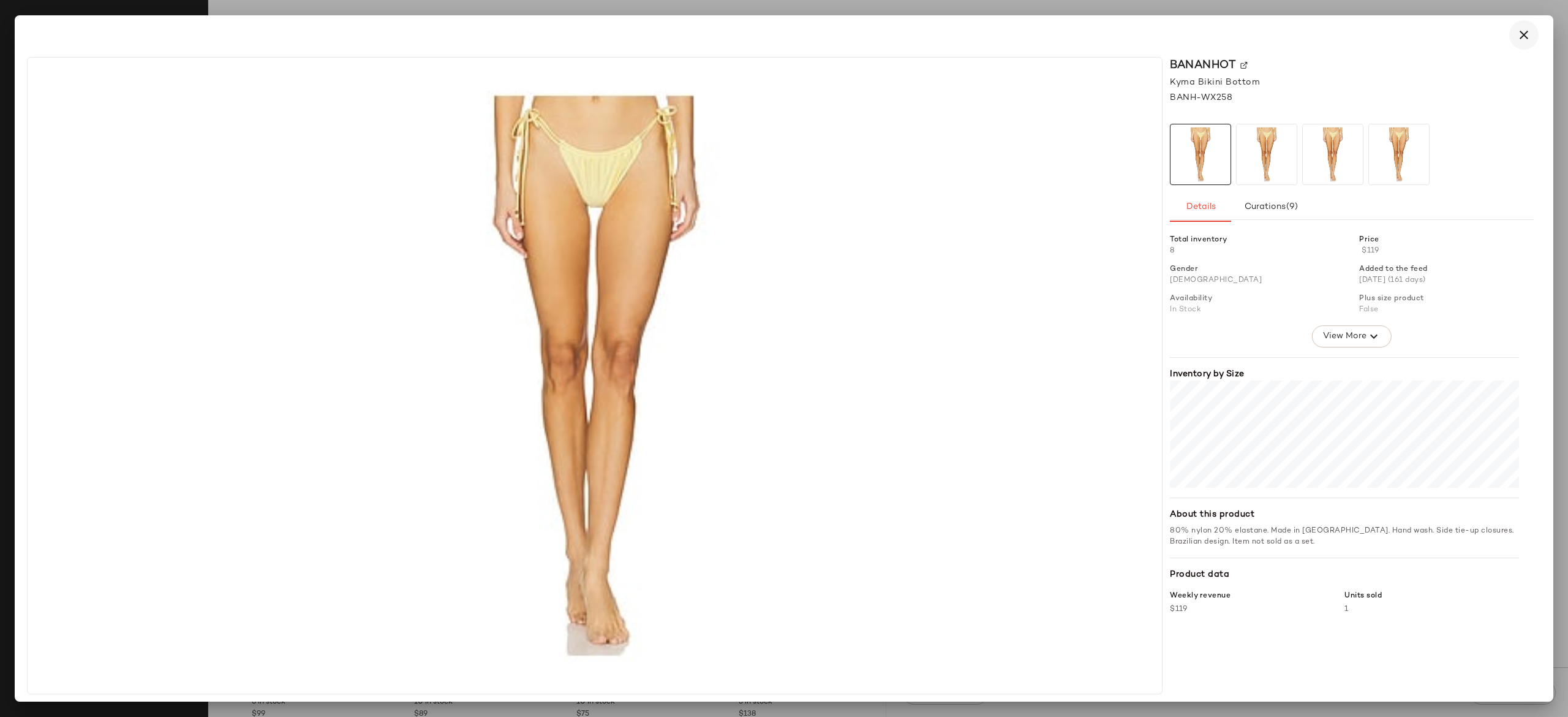
click at [1523, 31] on icon "button" at bounding box center [1524, 35] width 15 height 15
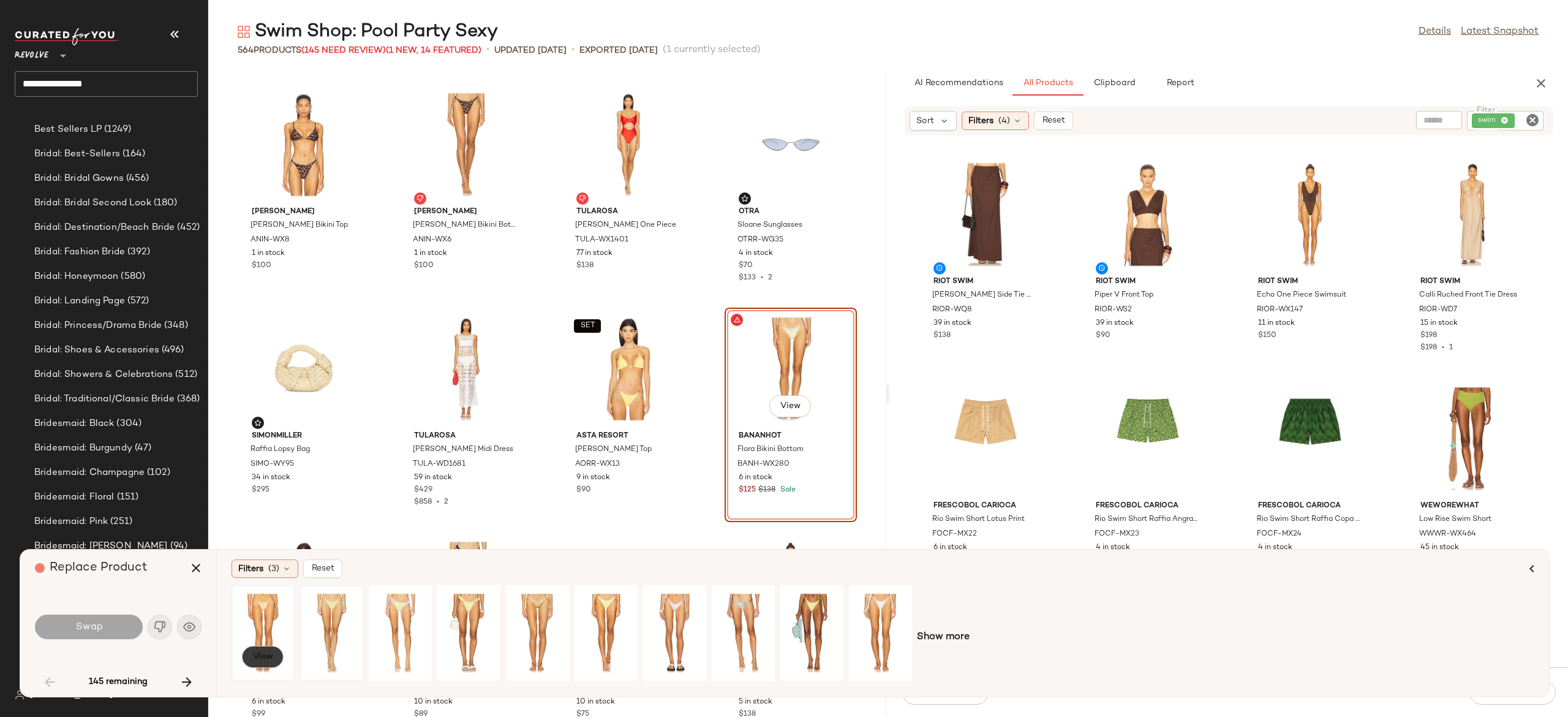
click at [270, 652] on span "View" at bounding box center [262, 657] width 21 height 10
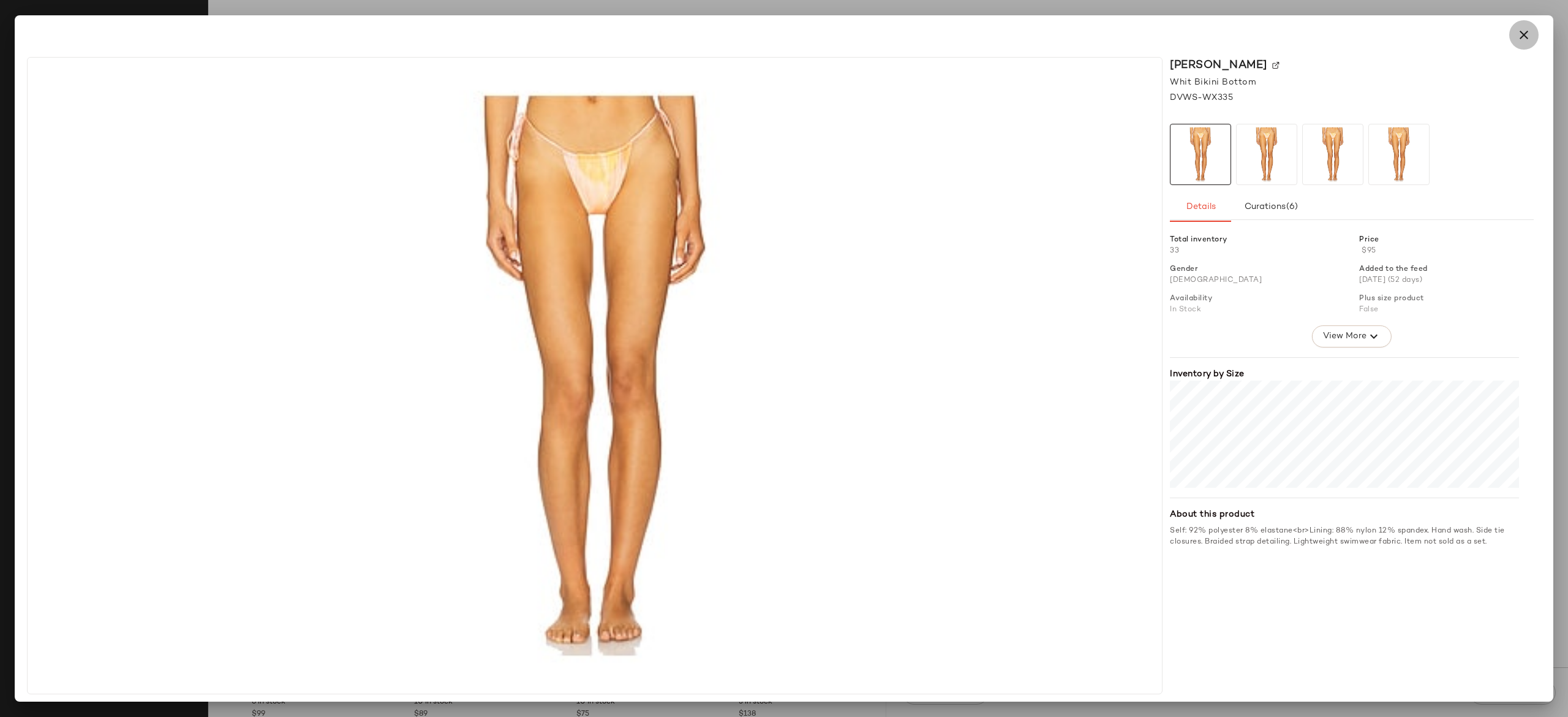
click at [1532, 41] on button "button" at bounding box center [1524, 34] width 29 height 29
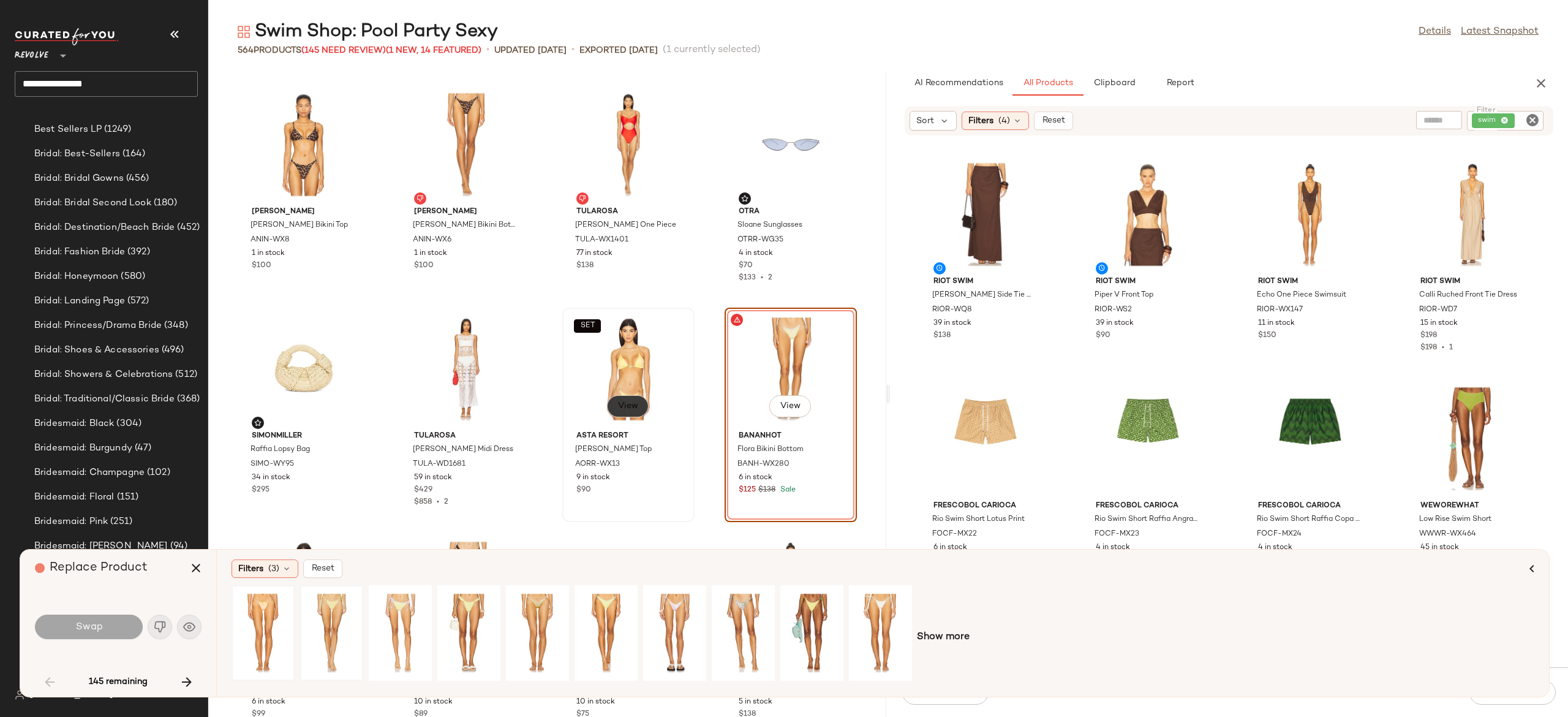
click at [621, 402] on span "View" at bounding box center [627, 407] width 21 height 10
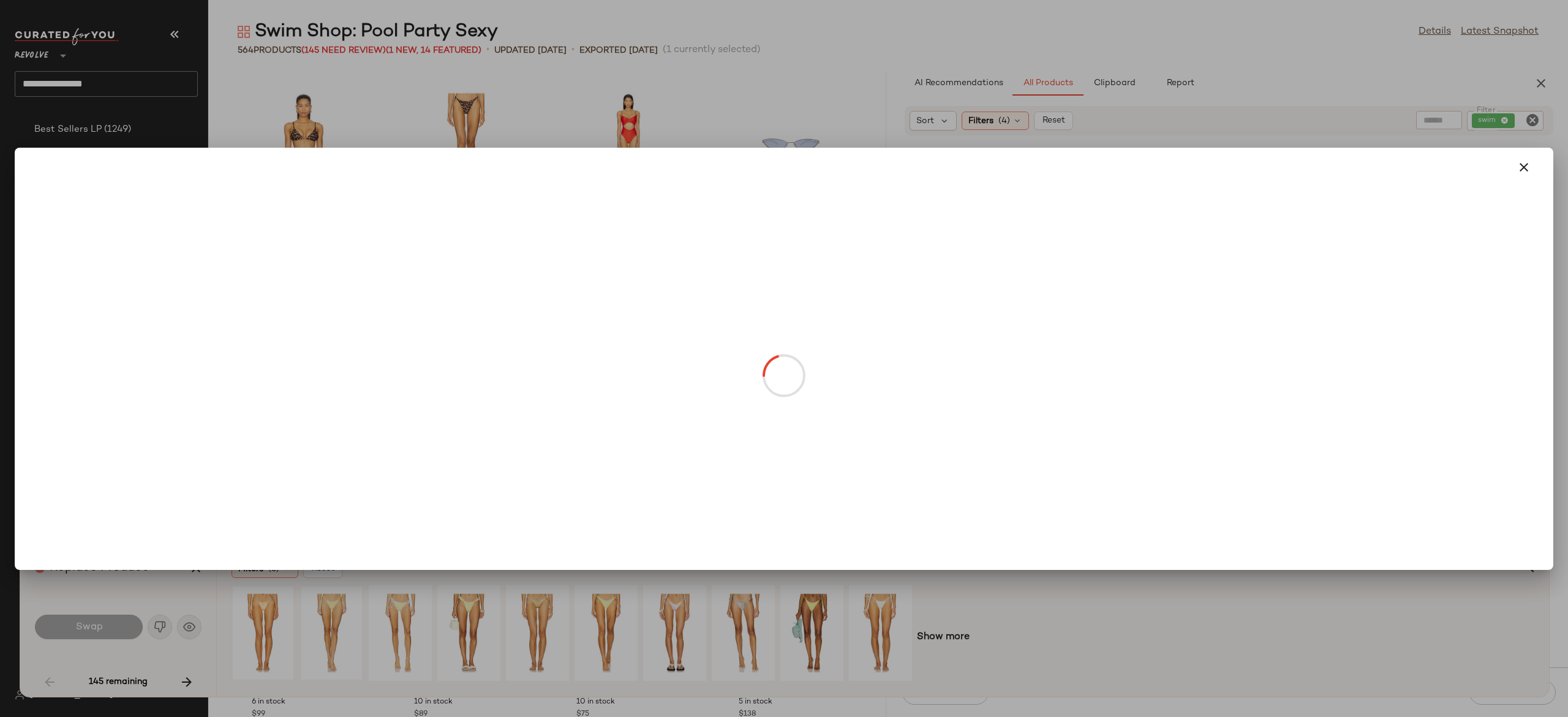
click at [1353, 174] on div at bounding box center [784, 167] width 1510 height 29
click at [1527, 169] on icon "button" at bounding box center [1524, 167] width 15 height 15
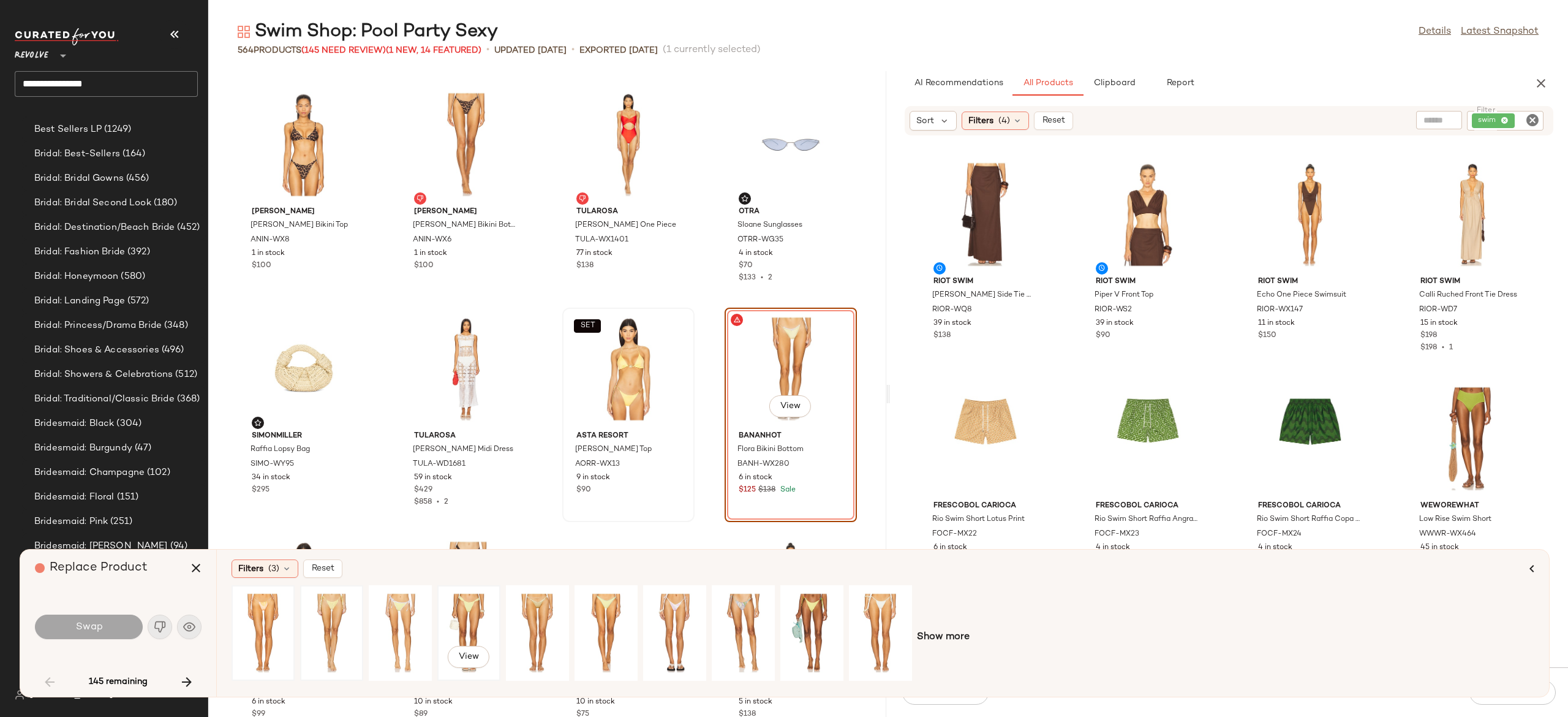
click at [467, 613] on div "View" at bounding box center [468, 633] width 54 height 87
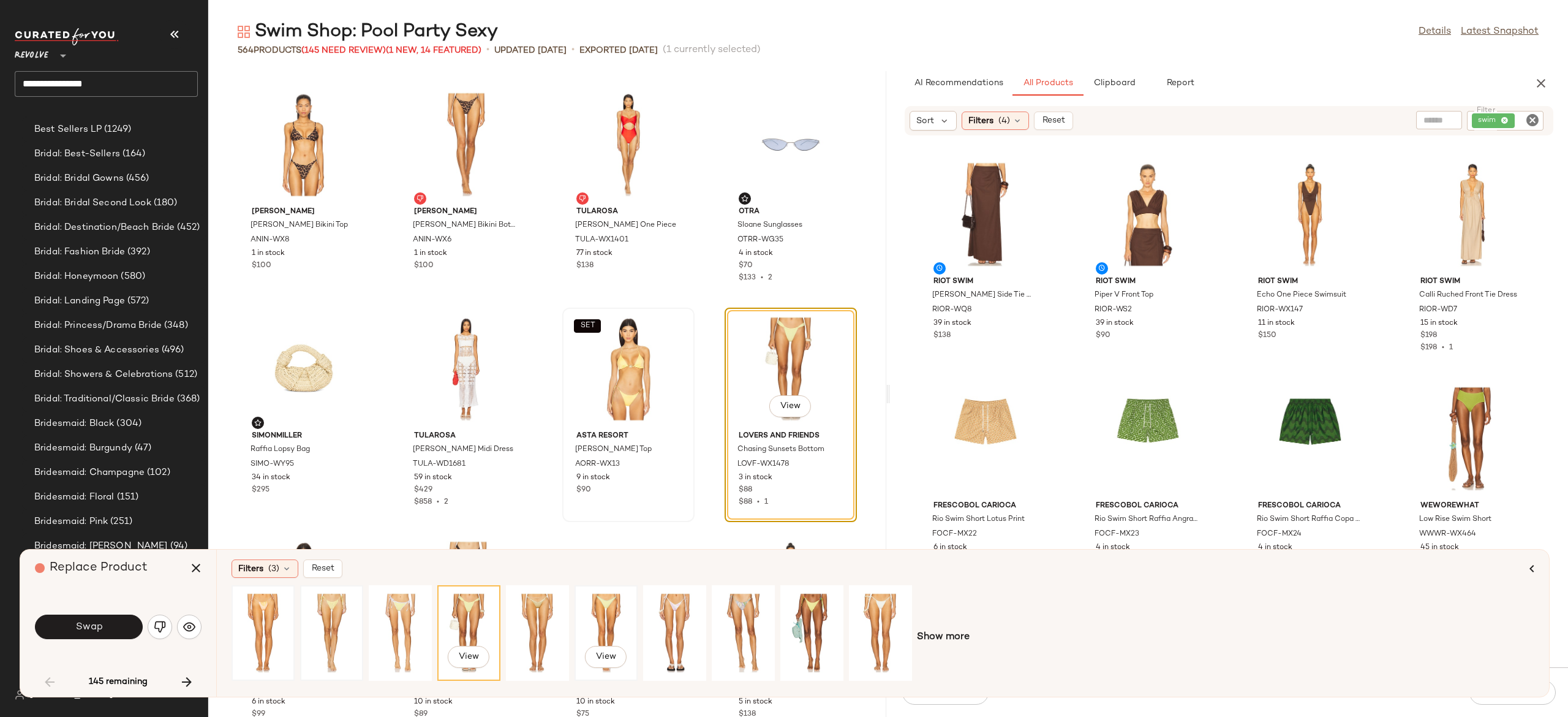
click at [608, 614] on div "View" at bounding box center [606, 633] width 54 height 87
click at [535, 620] on div "View" at bounding box center [538, 633] width 54 height 87
click at [472, 611] on div "View" at bounding box center [468, 633] width 54 height 87
click at [400, 603] on div "View" at bounding box center [400, 633] width 54 height 87
click at [334, 608] on div "View" at bounding box center [332, 633] width 54 height 87
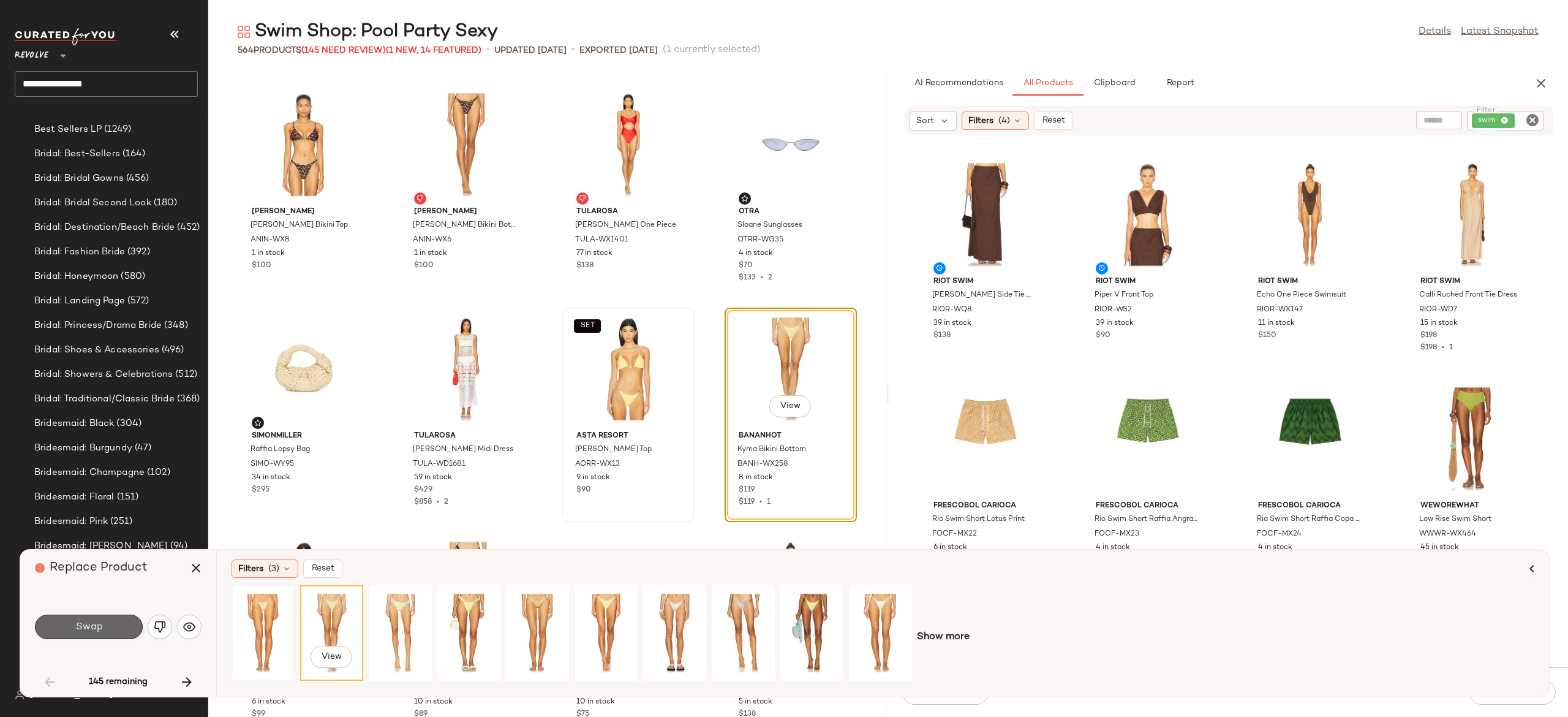
click at [123, 624] on button "Swap" at bounding box center [88, 627] width 108 height 24
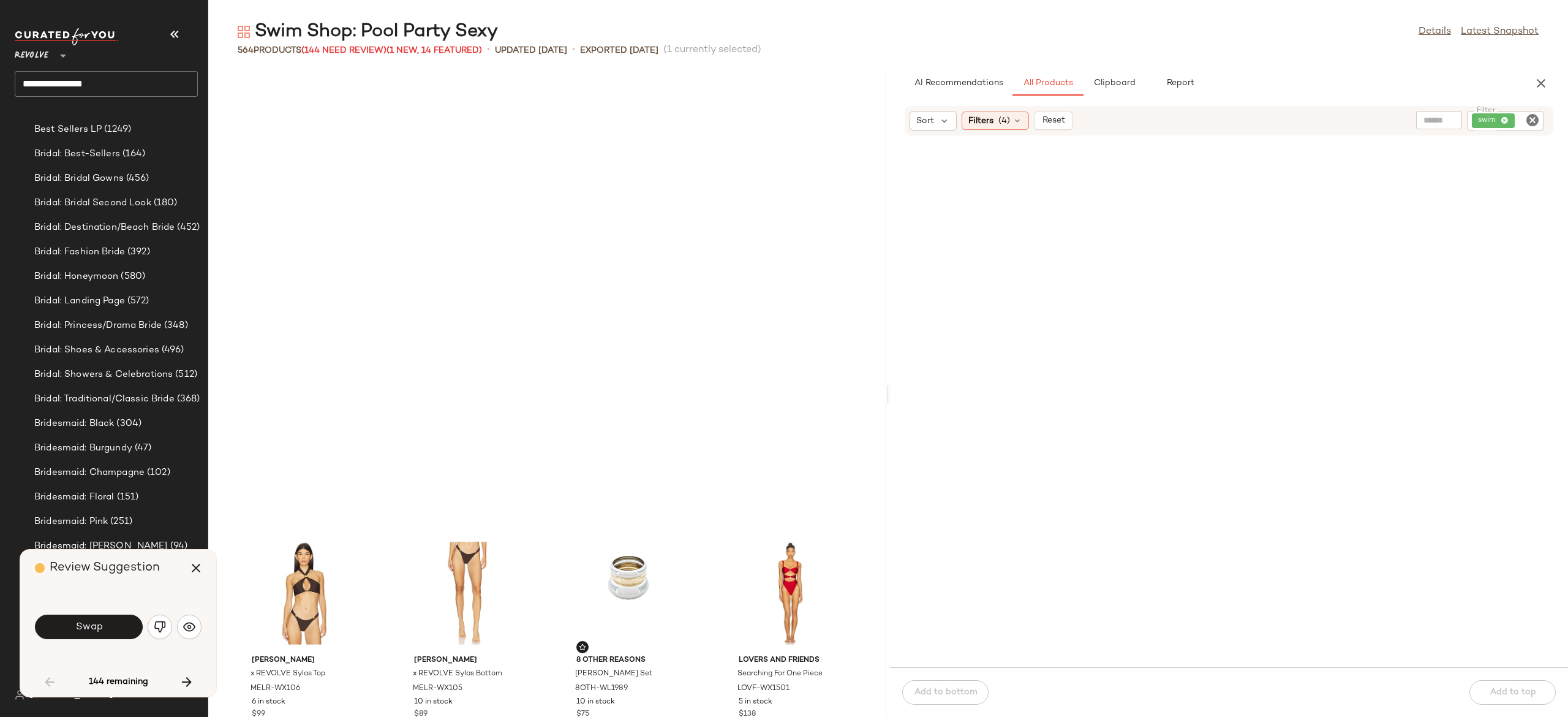
scroll to position [5608, 0]
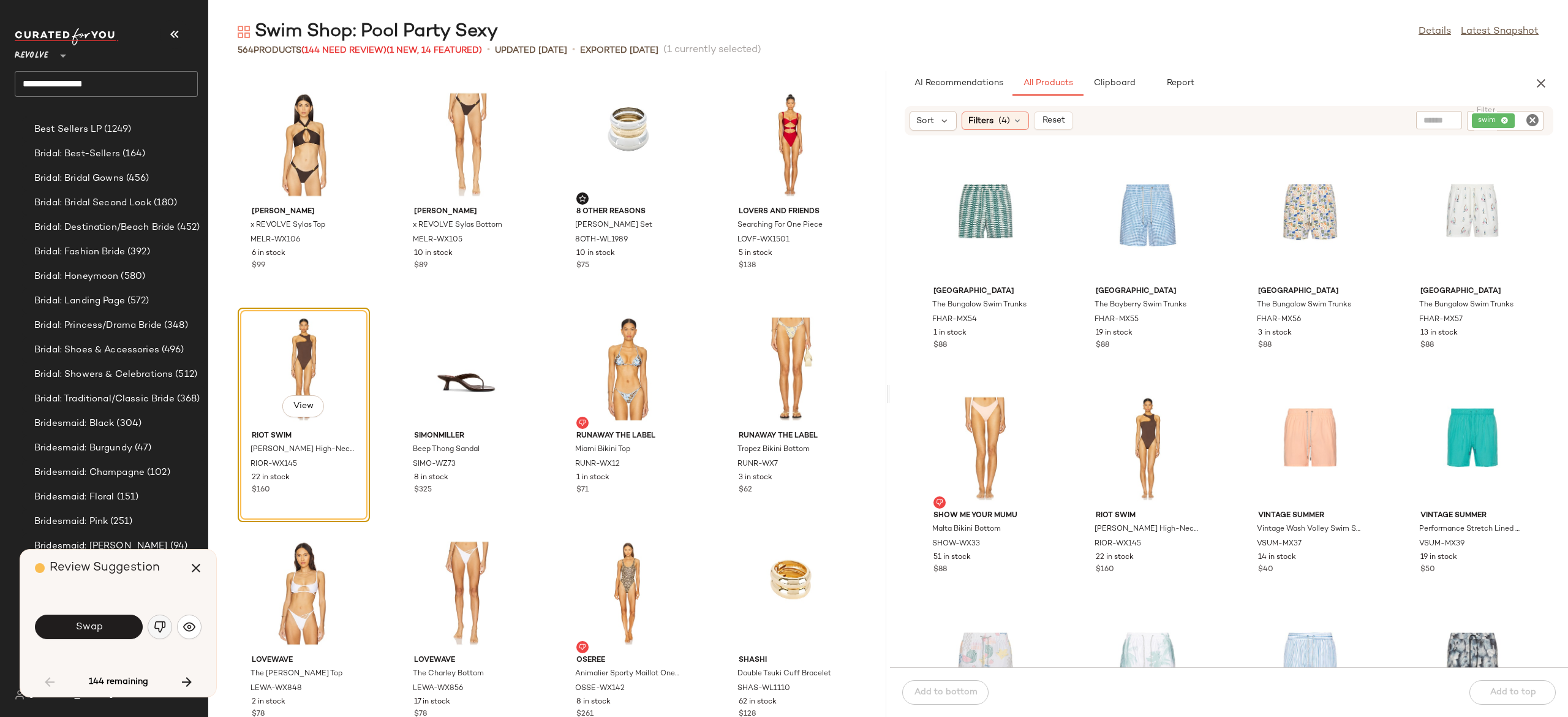
click at [158, 623] on img "button" at bounding box center [160, 626] width 12 height 12
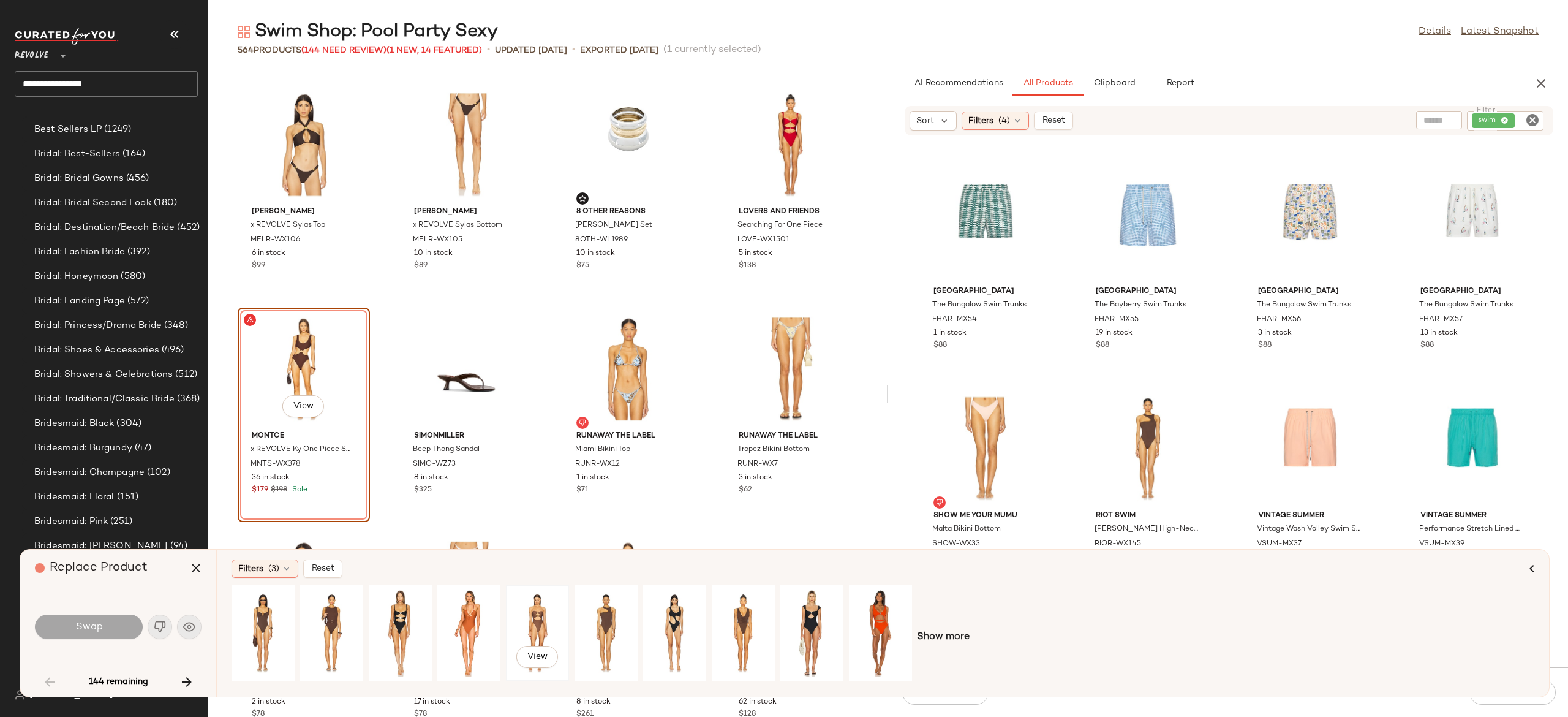
click at [534, 619] on div "View" at bounding box center [538, 633] width 54 height 87
click at [603, 620] on div "View" at bounding box center [606, 633] width 54 height 87
click at [126, 624] on button "Swap" at bounding box center [88, 627] width 108 height 24
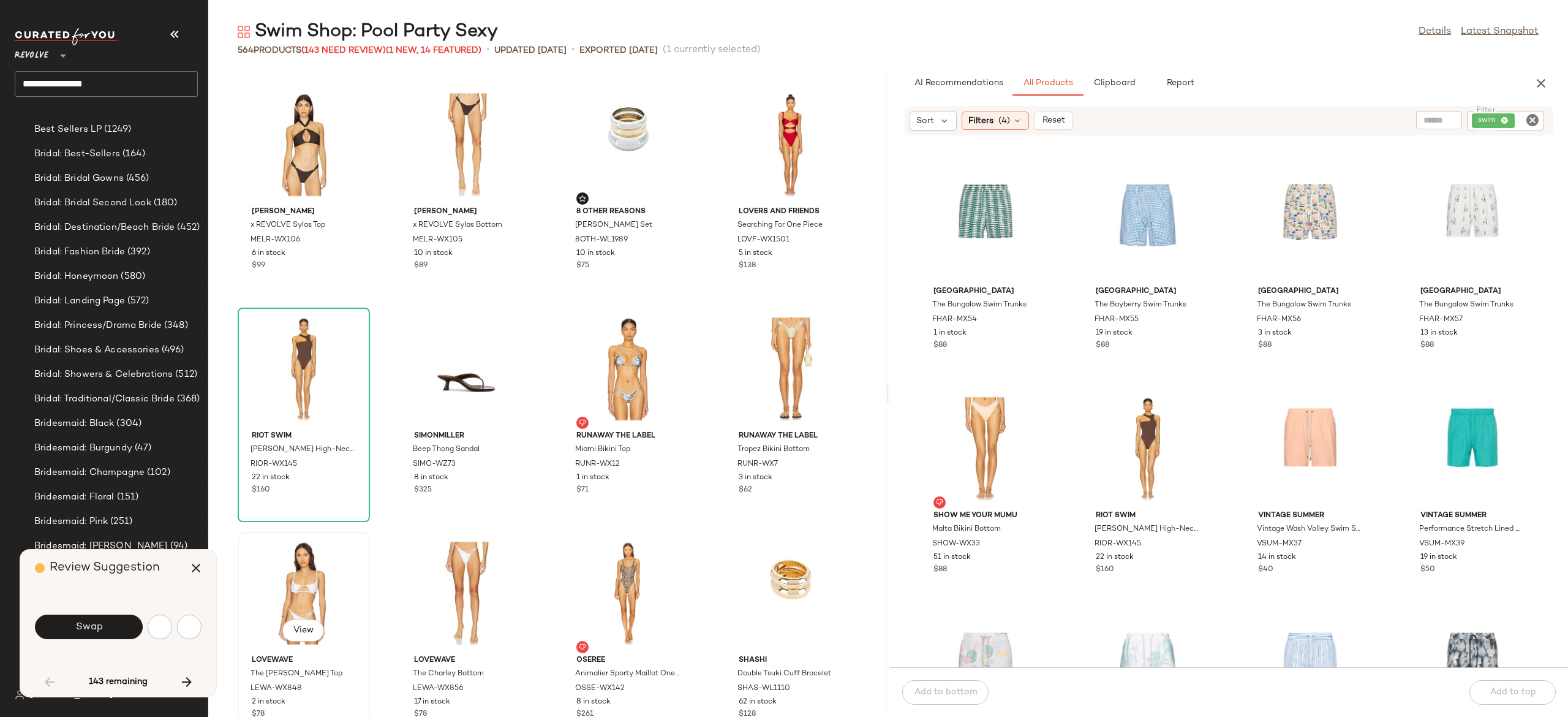
scroll to position [3589, 0]
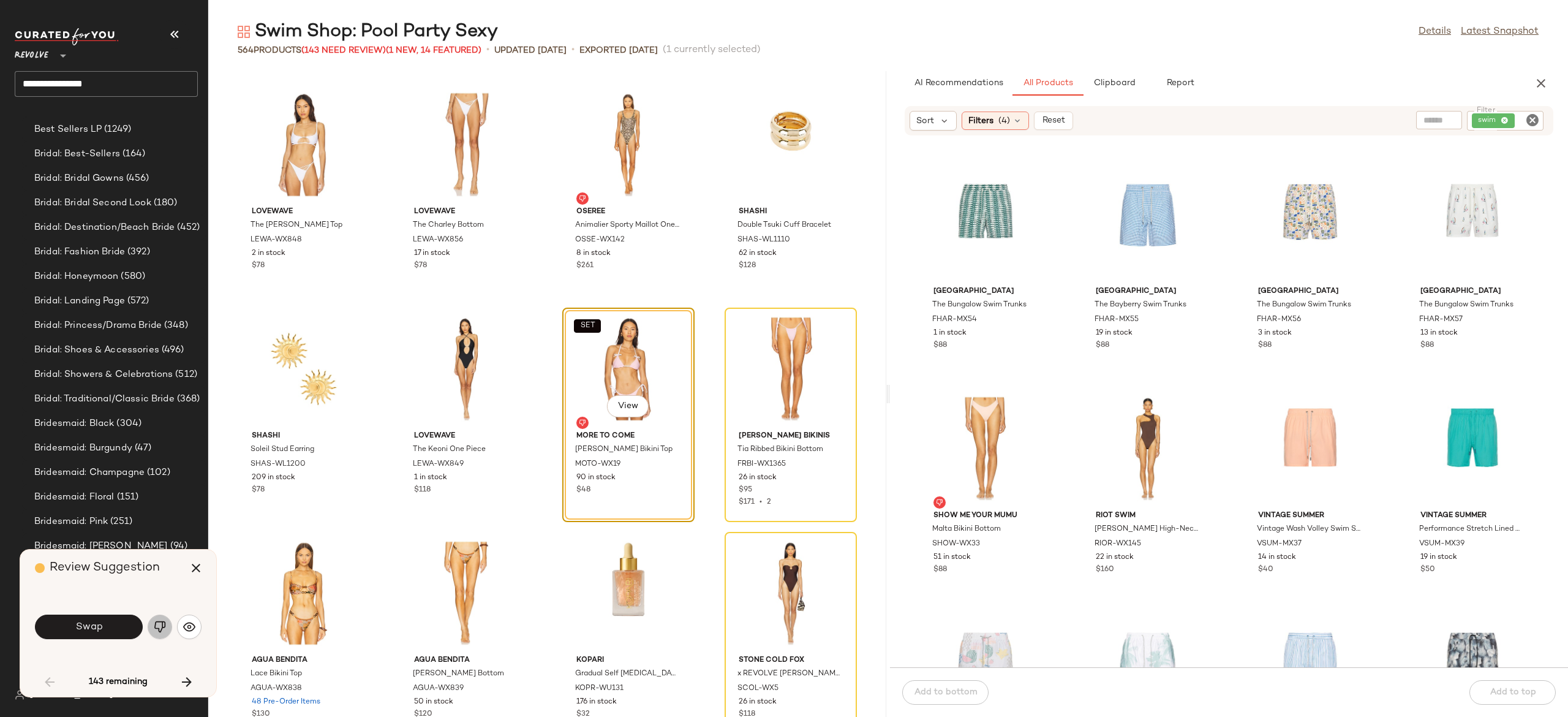
click at [163, 621] on img "button" at bounding box center [160, 626] width 12 height 12
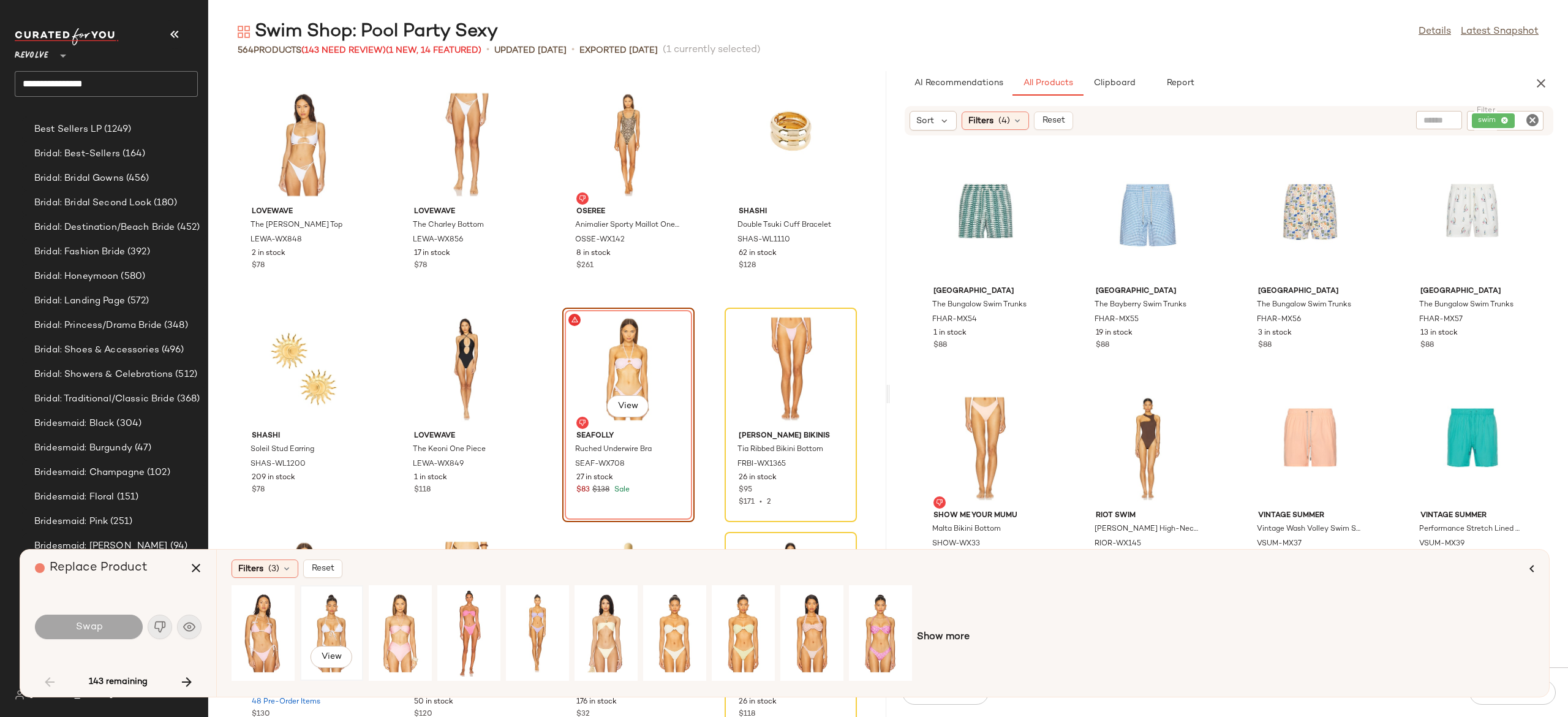
click at [332, 627] on div "View" at bounding box center [332, 633] width 54 height 87
click at [121, 629] on button "Swap" at bounding box center [88, 627] width 108 height 24
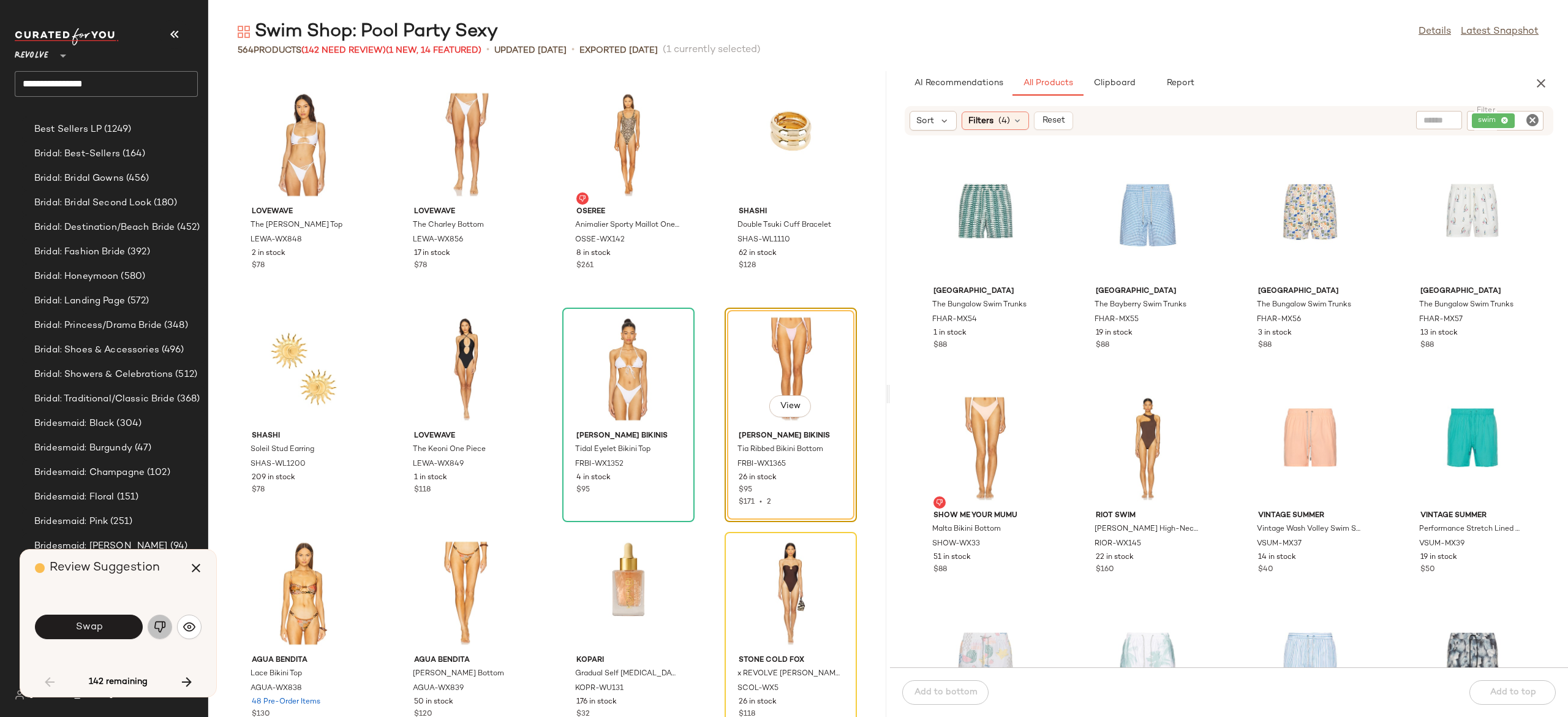
click at [159, 620] on button "button" at bounding box center [160, 627] width 24 height 24
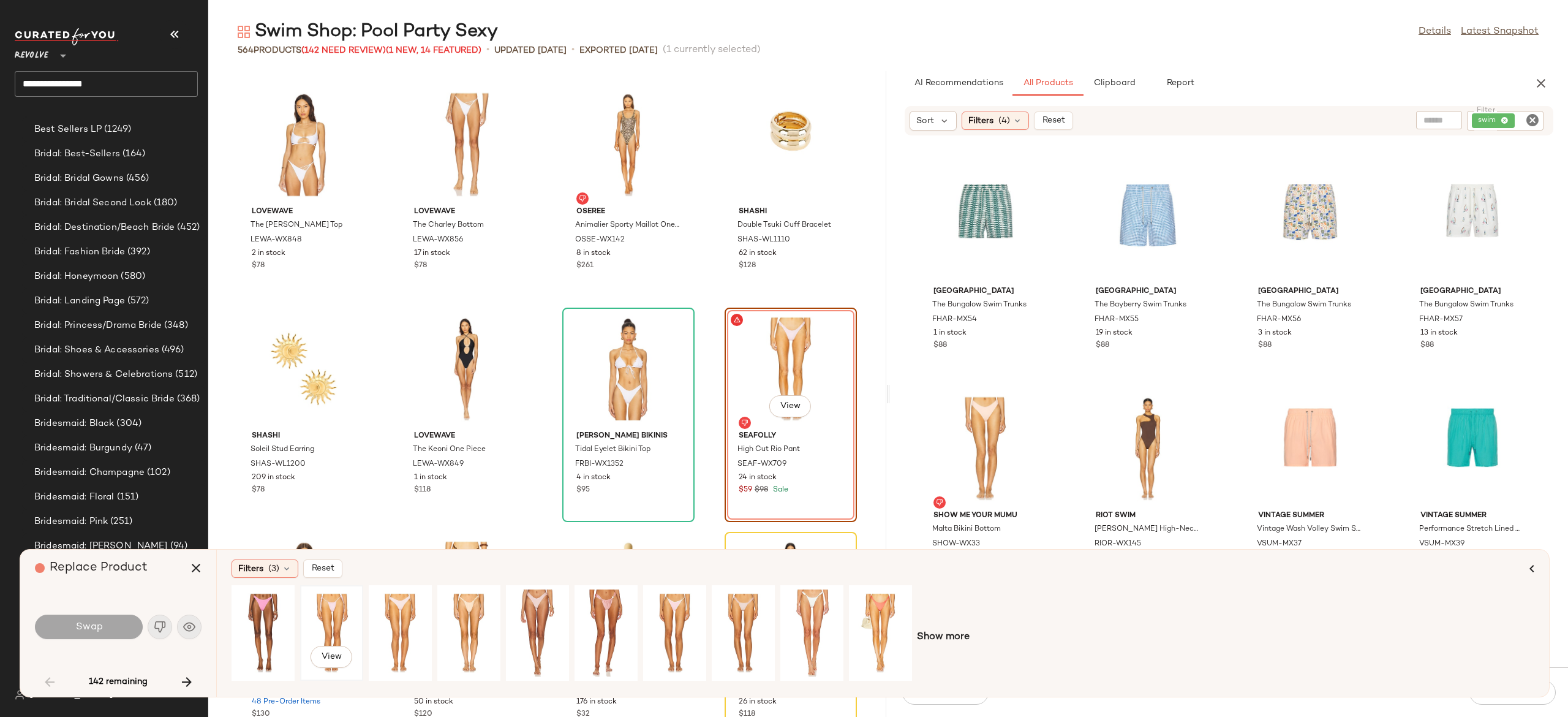
click at [327, 605] on div "View" at bounding box center [332, 633] width 54 height 87
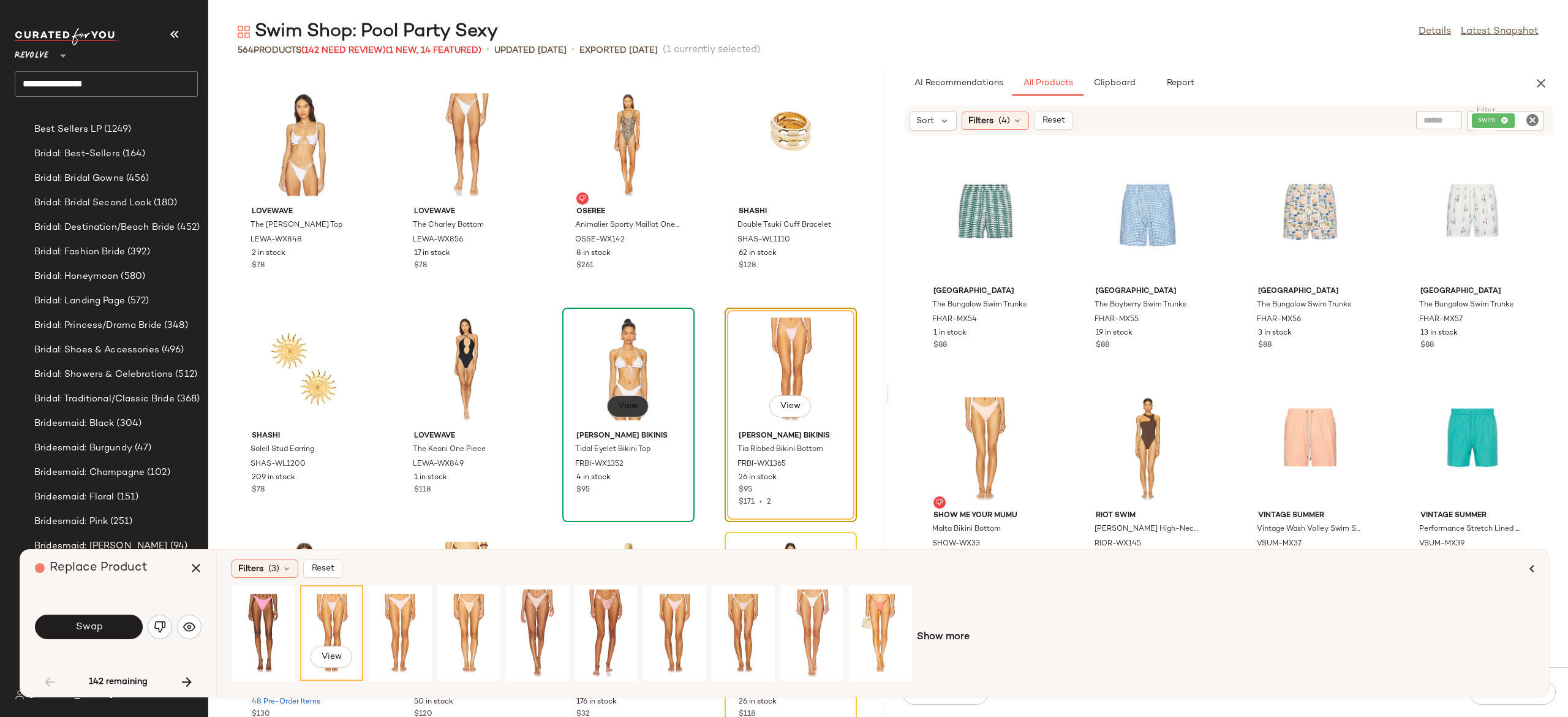
click at [620, 402] on span "View" at bounding box center [627, 407] width 21 height 10
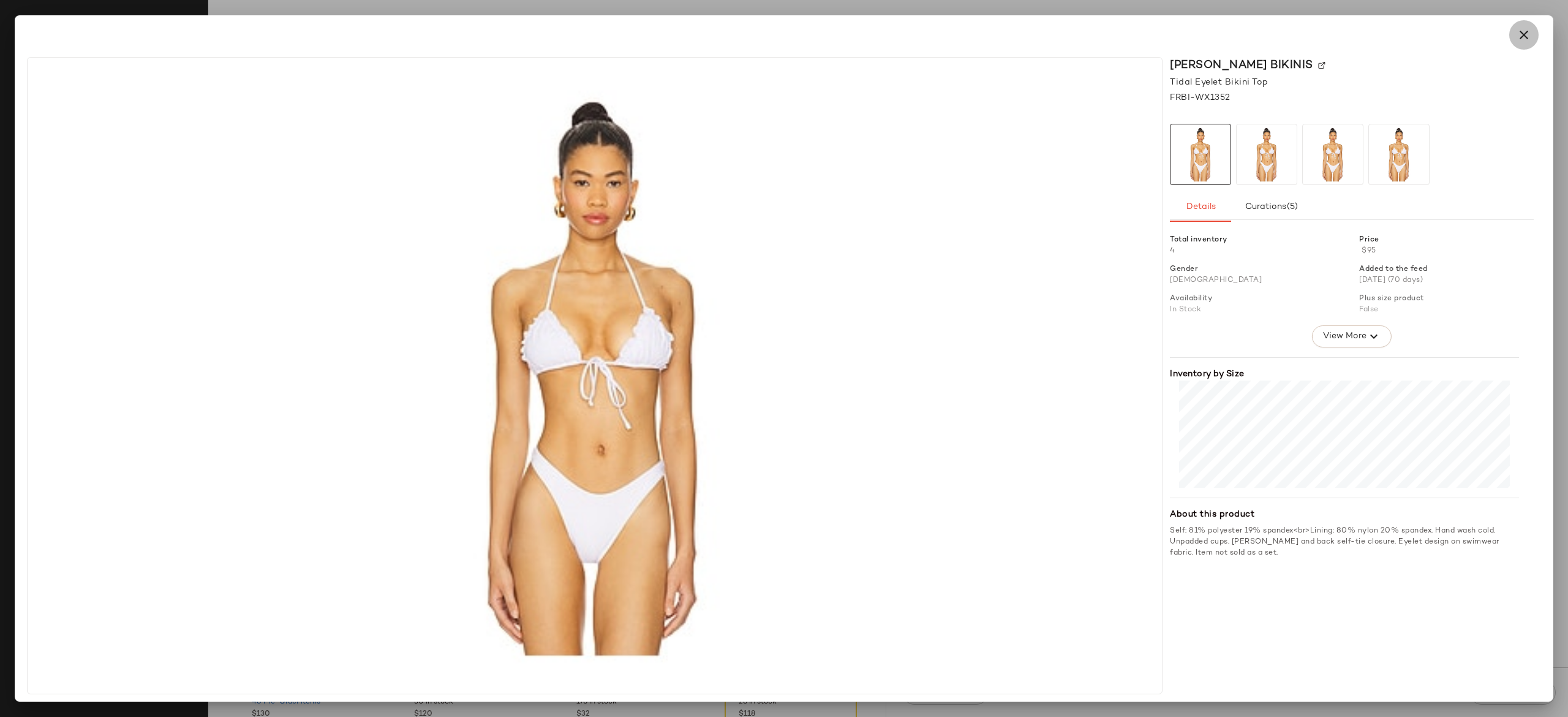
click at [1524, 38] on icon "button" at bounding box center [1524, 35] width 15 height 15
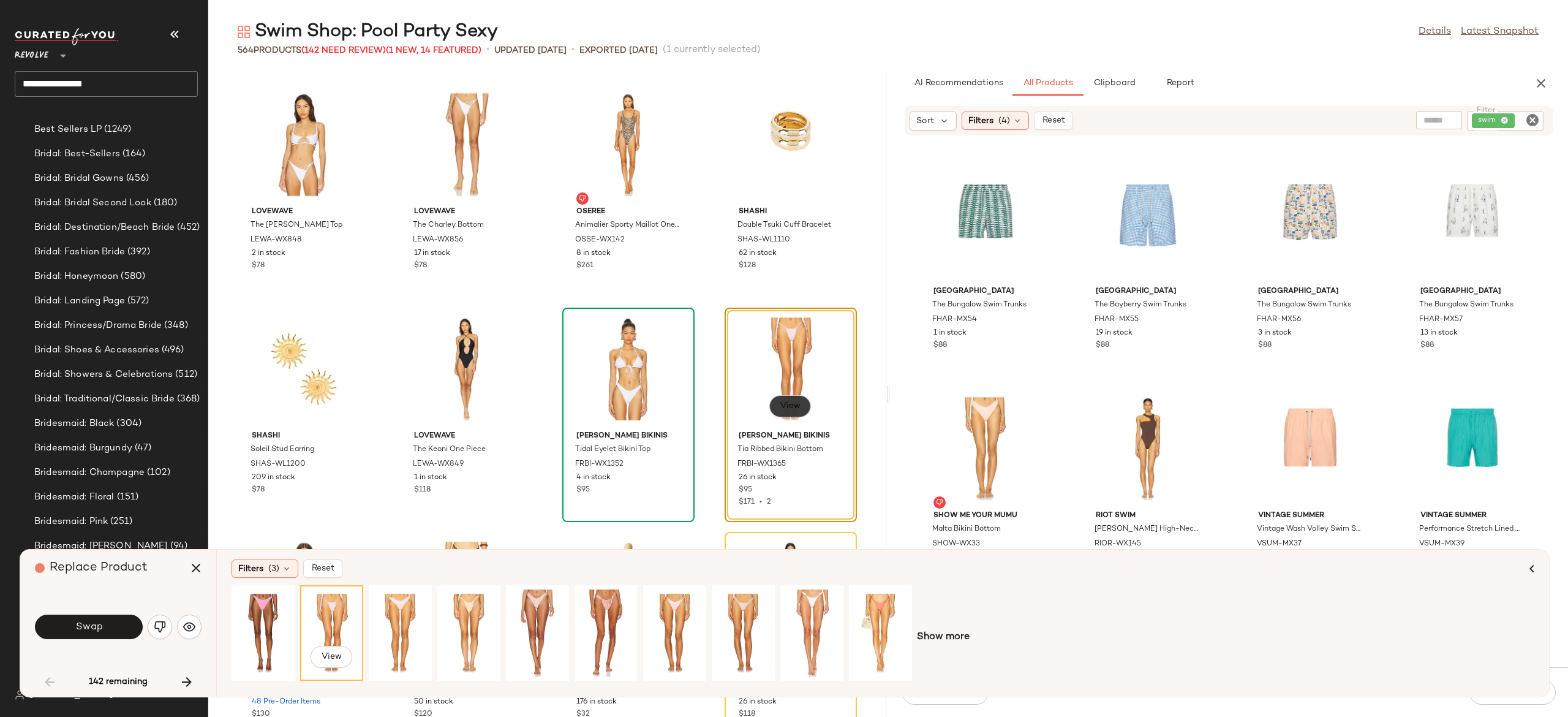
click at [792, 402] on span "View" at bounding box center [790, 407] width 21 height 10
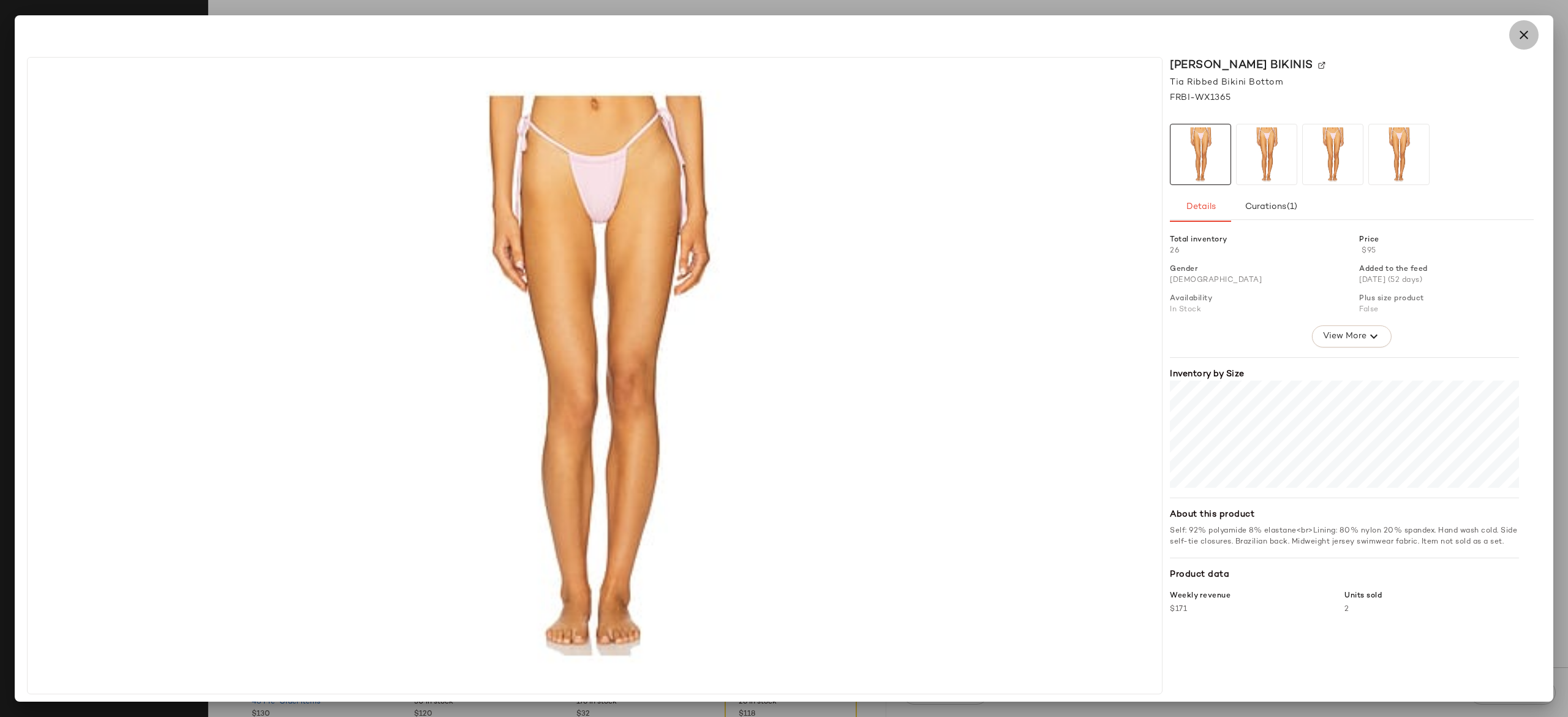
click at [1525, 36] on icon "button" at bounding box center [1524, 35] width 15 height 15
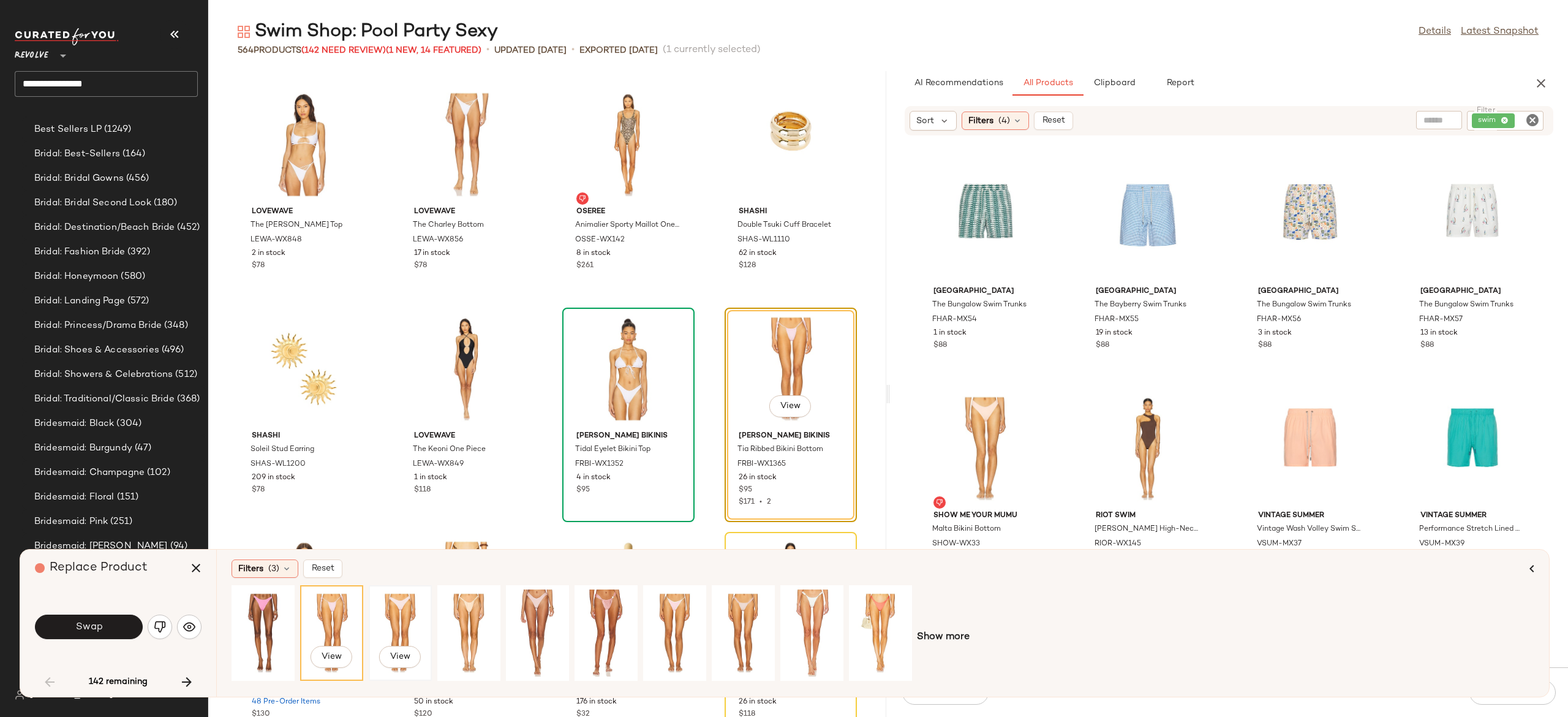
click at [406, 606] on div "View" at bounding box center [400, 633] width 54 height 87
click at [677, 609] on div "View" at bounding box center [675, 633] width 54 height 87
click at [821, 619] on div "View" at bounding box center [812, 633] width 54 height 87
click at [742, 618] on div "View" at bounding box center [743, 633] width 54 height 87
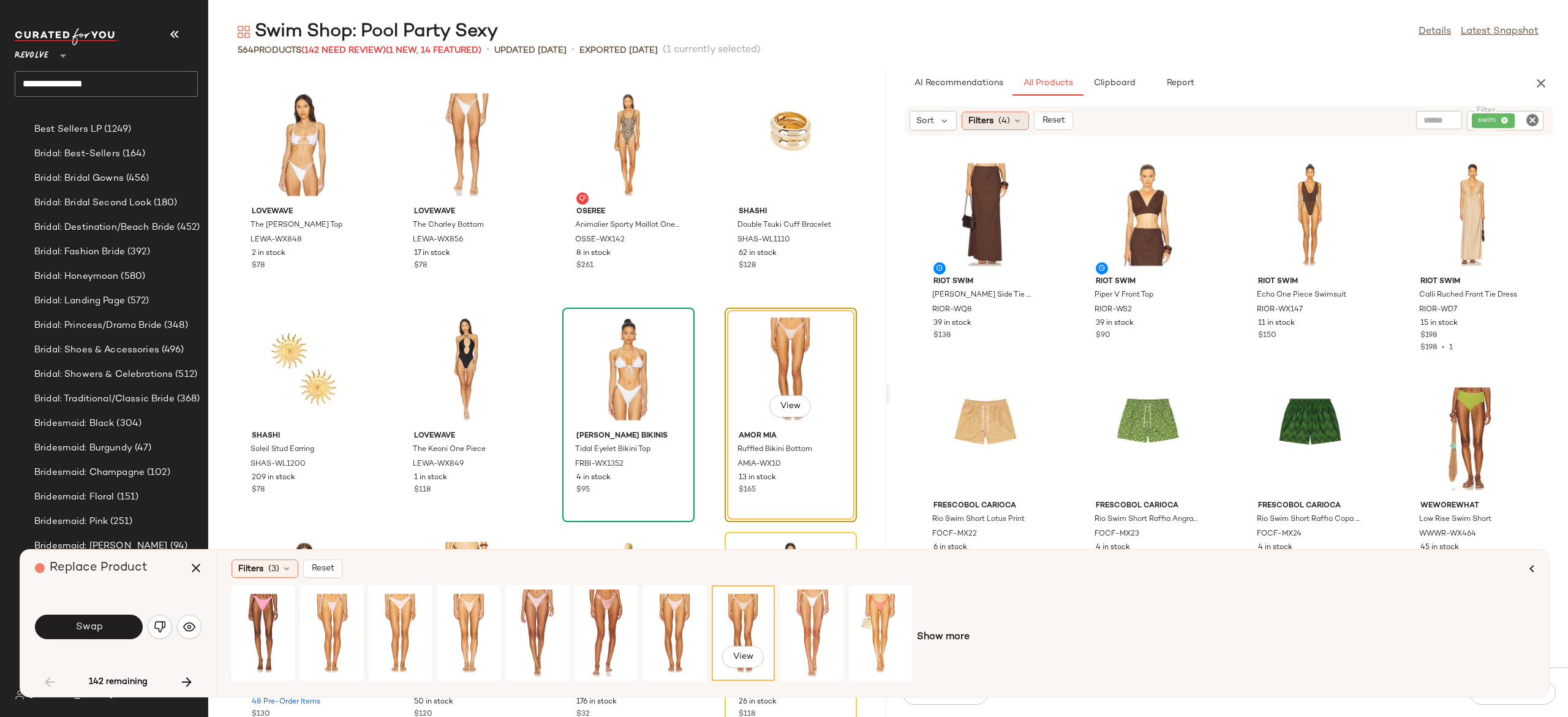
click at [1015, 121] on icon at bounding box center [1018, 121] width 10 height 10
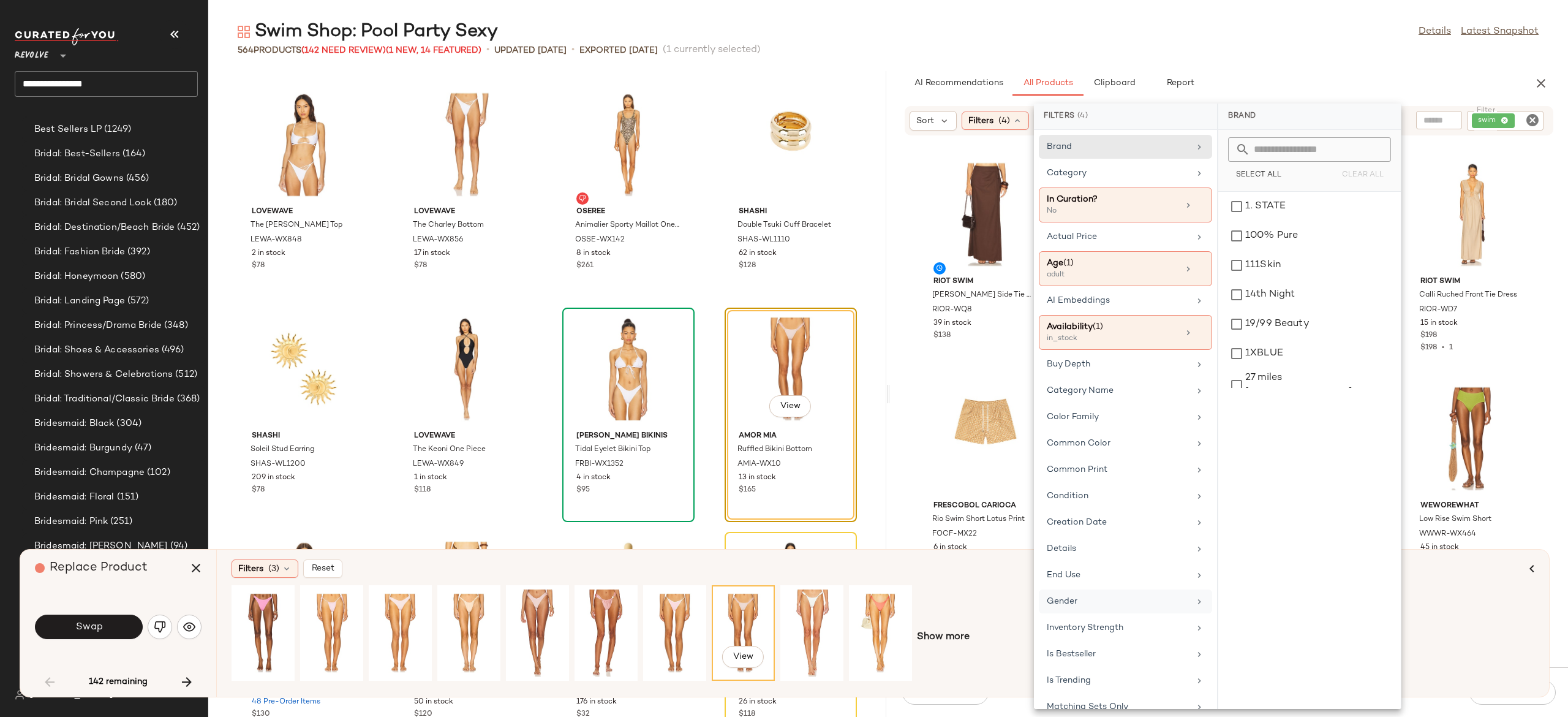
click at [1091, 605] on div "Gender" at bounding box center [1118, 601] width 143 height 13
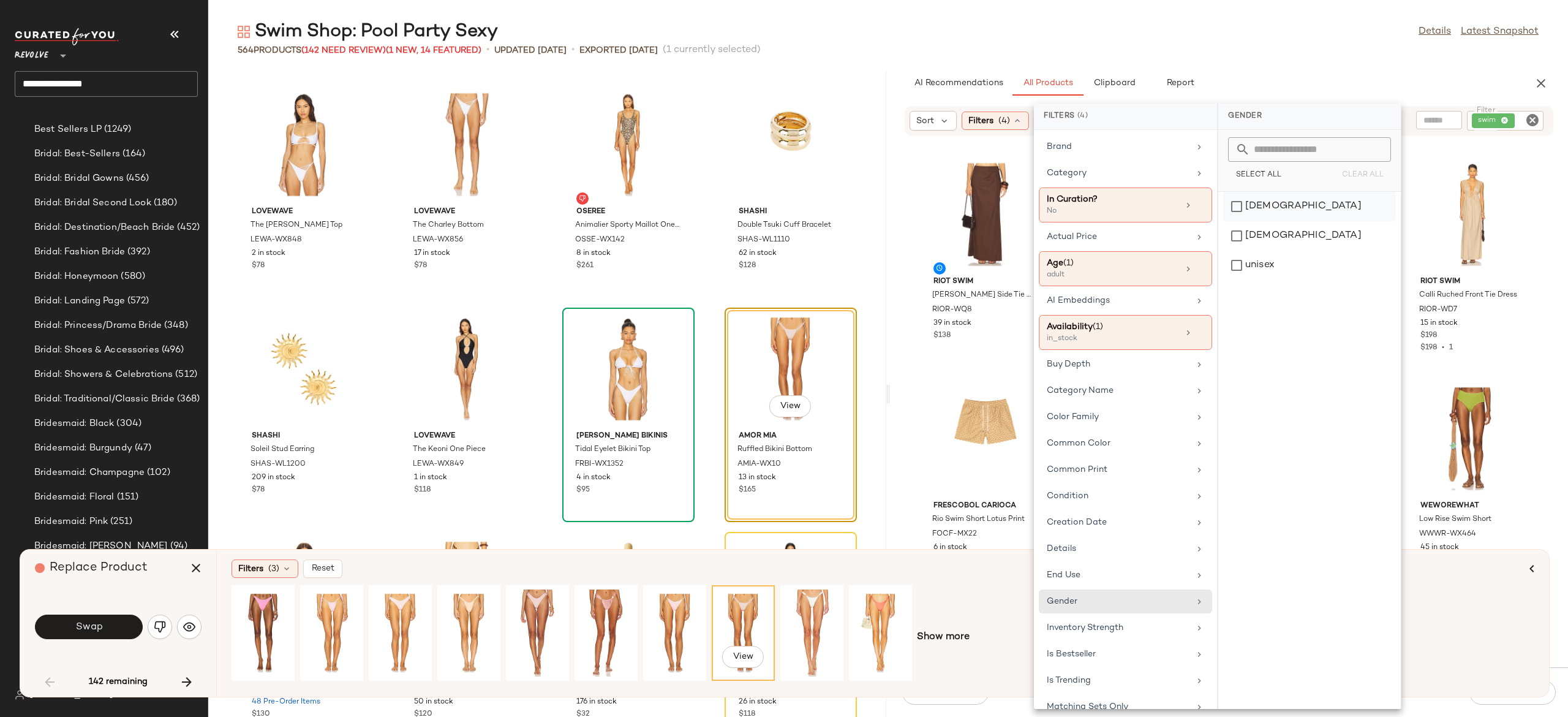
click at [1250, 221] on div "female" at bounding box center [1310, 235] width 173 height 29
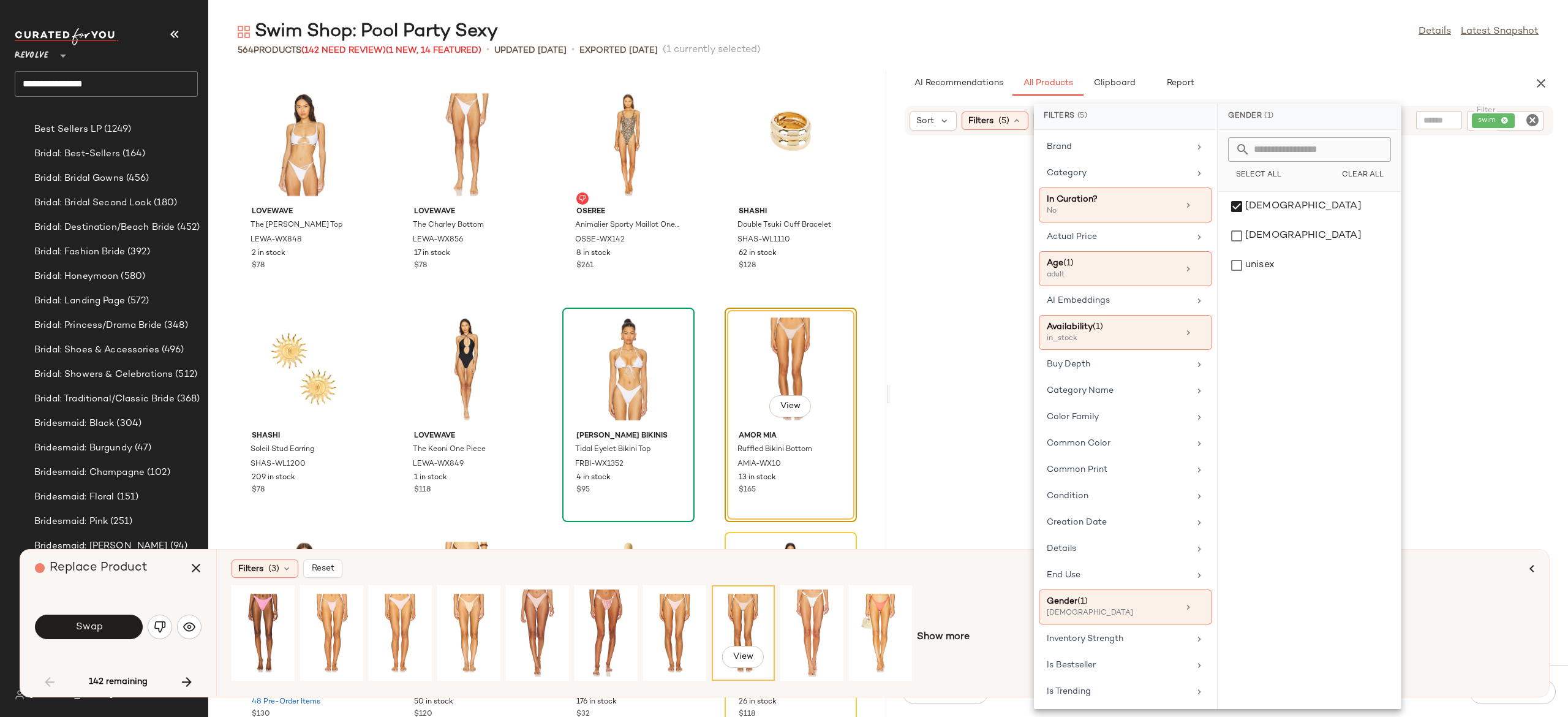
click at [1020, 342] on div at bounding box center [1229, 408] width 673 height 510
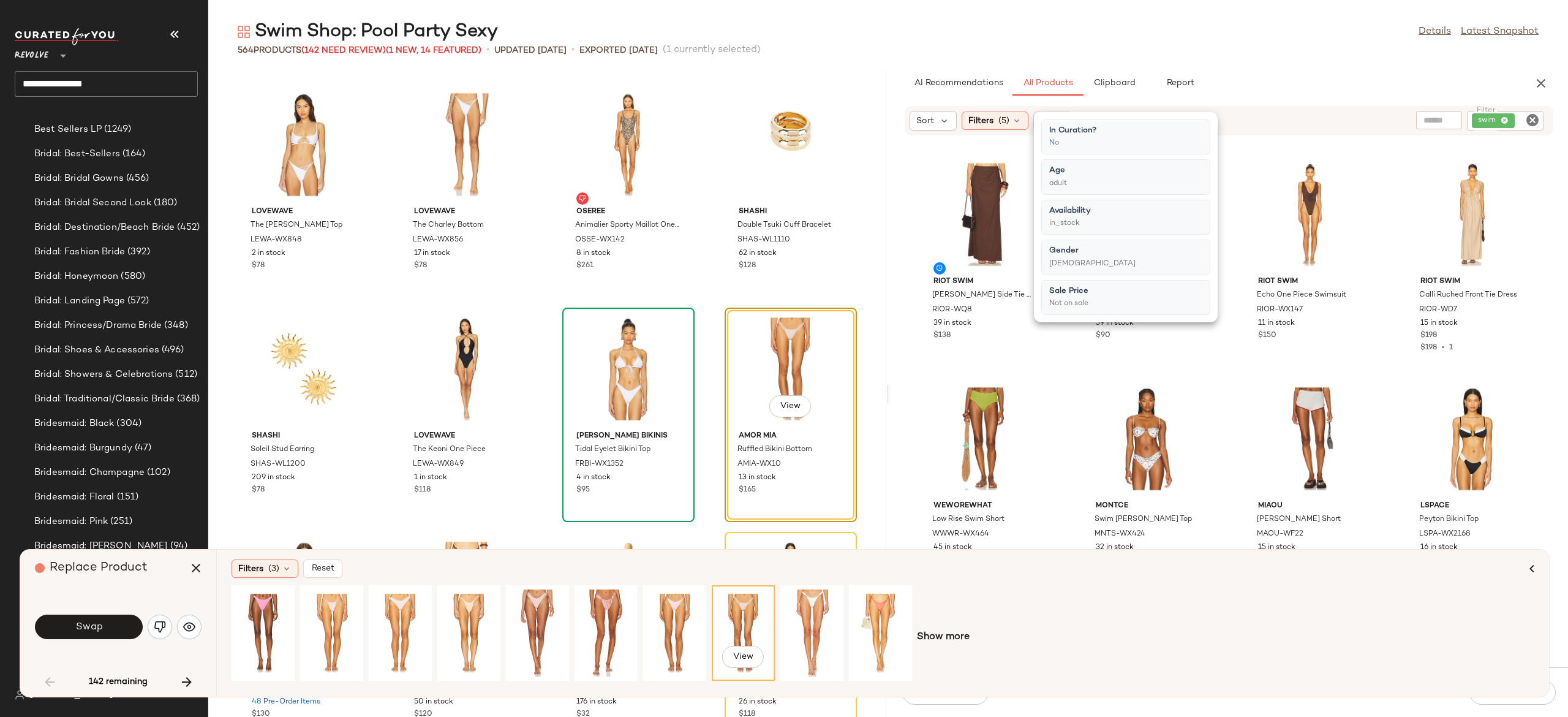
click at [1060, 403] on div "Riot Swim Callen Side Tie Maxi Skirt RIOR-WQ8 39 in stock $138 Riot Swim Piper …" at bounding box center [1229, 409] width 678 height 517
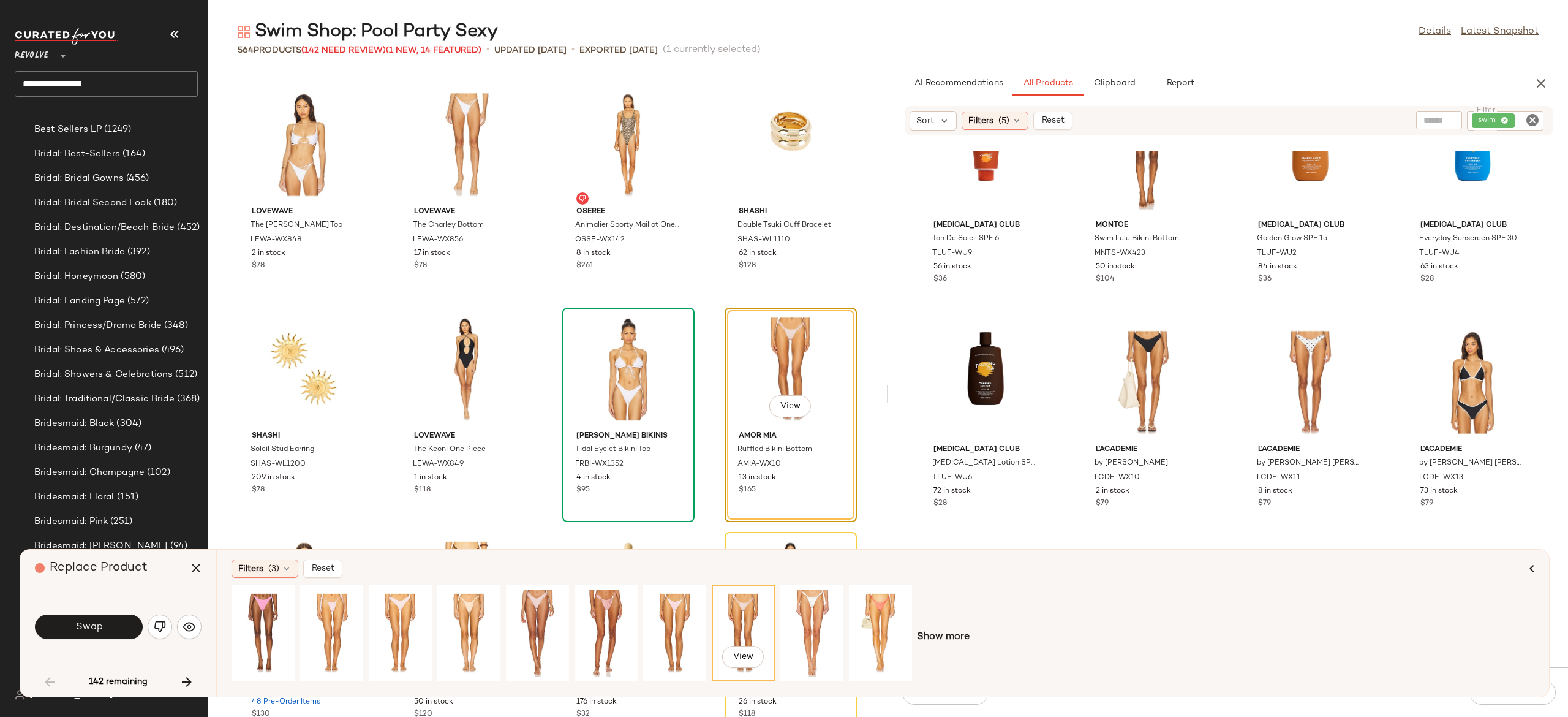
scroll to position [516, 0]
click at [1524, 124] on input "Filter" at bounding box center [1487, 121] width 104 height 13
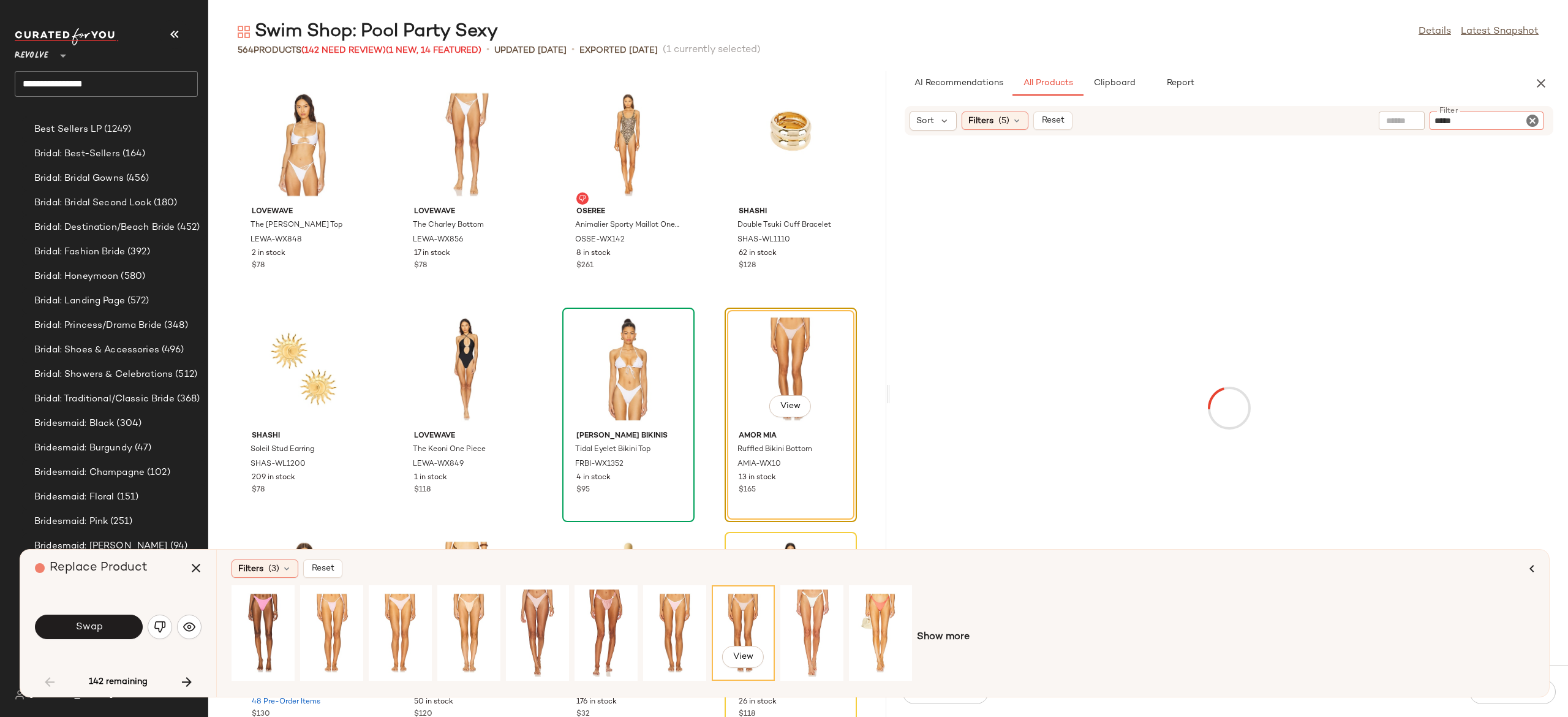
type input "******"
click at [333, 616] on div "View" at bounding box center [332, 633] width 54 height 87
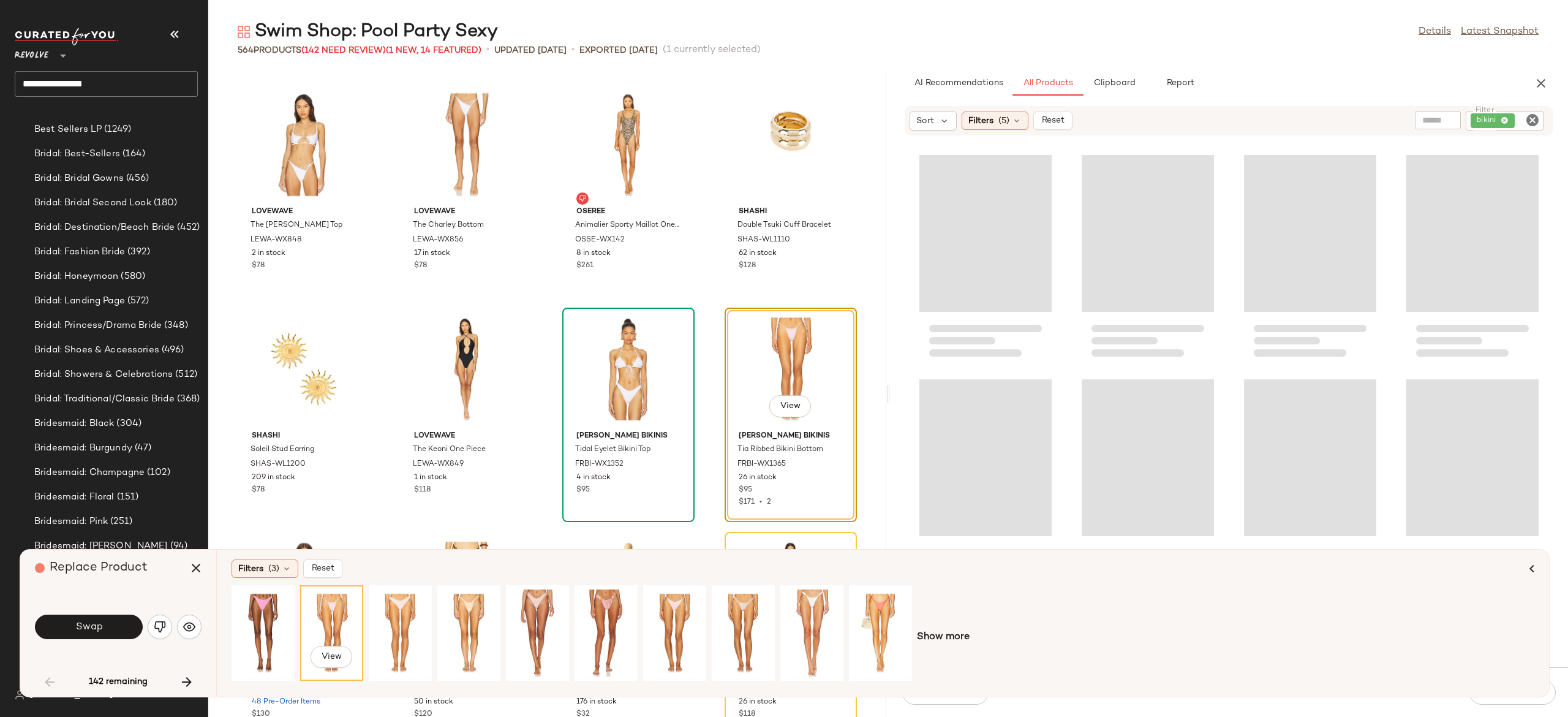
scroll to position [23779, 0]
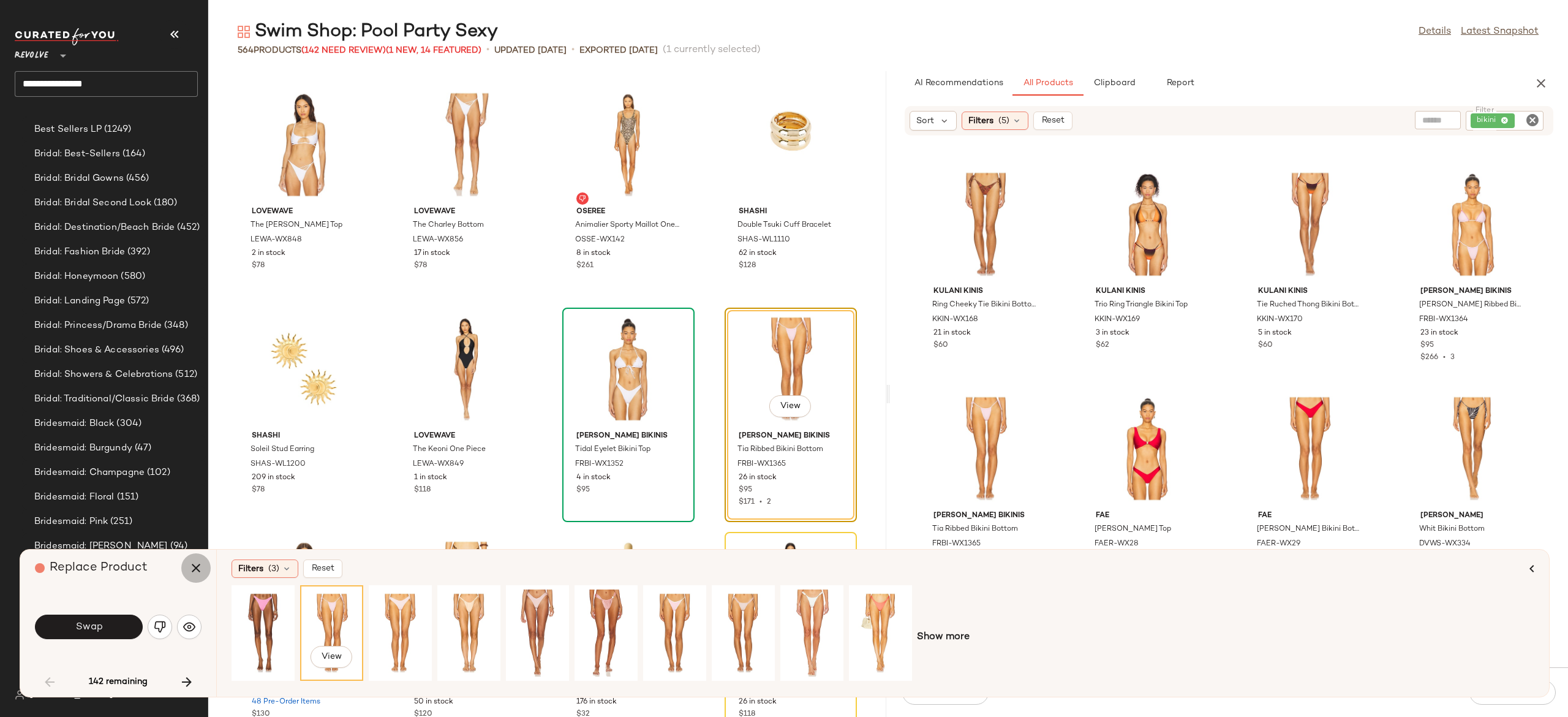
click at [193, 559] on button "button" at bounding box center [195, 568] width 29 height 29
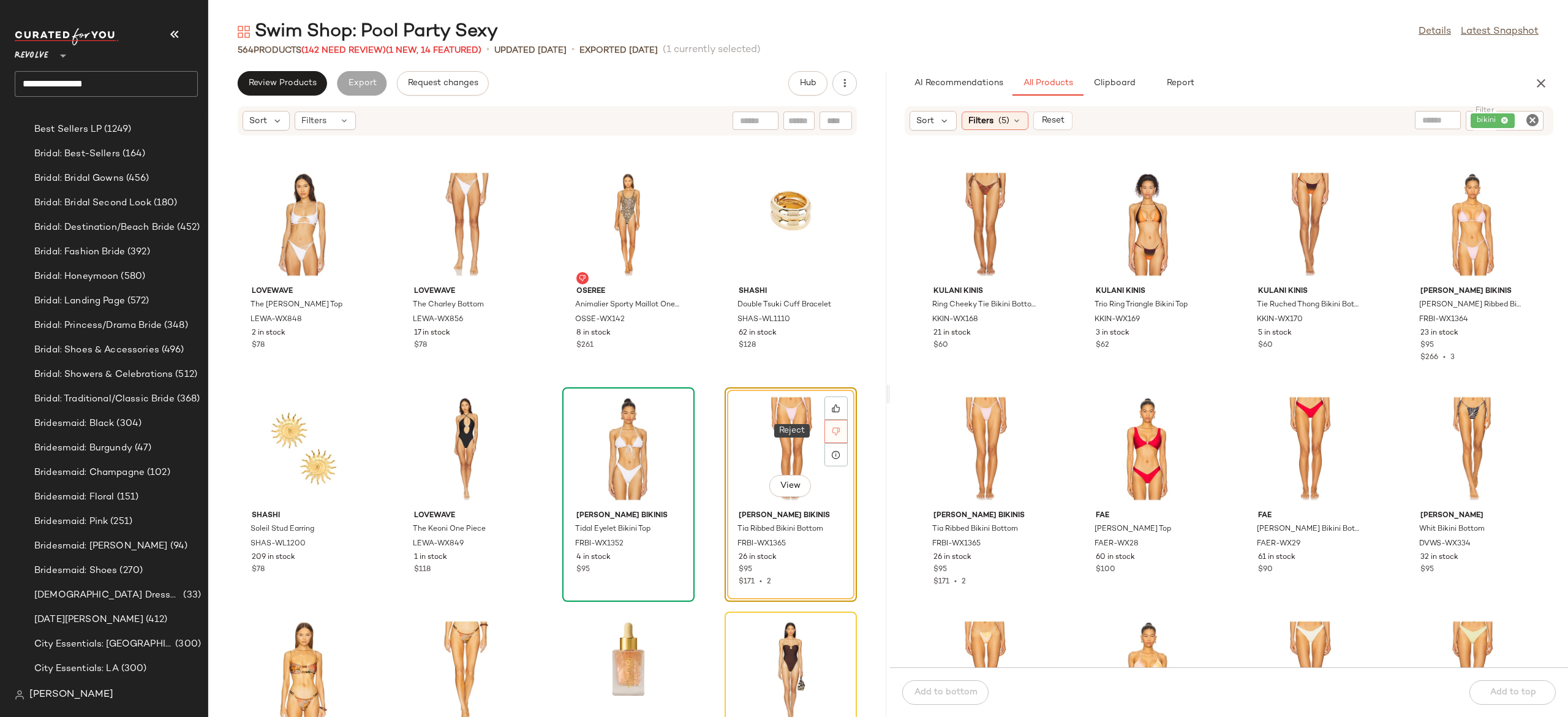
click at [832, 427] on icon at bounding box center [836, 432] width 9 height 9
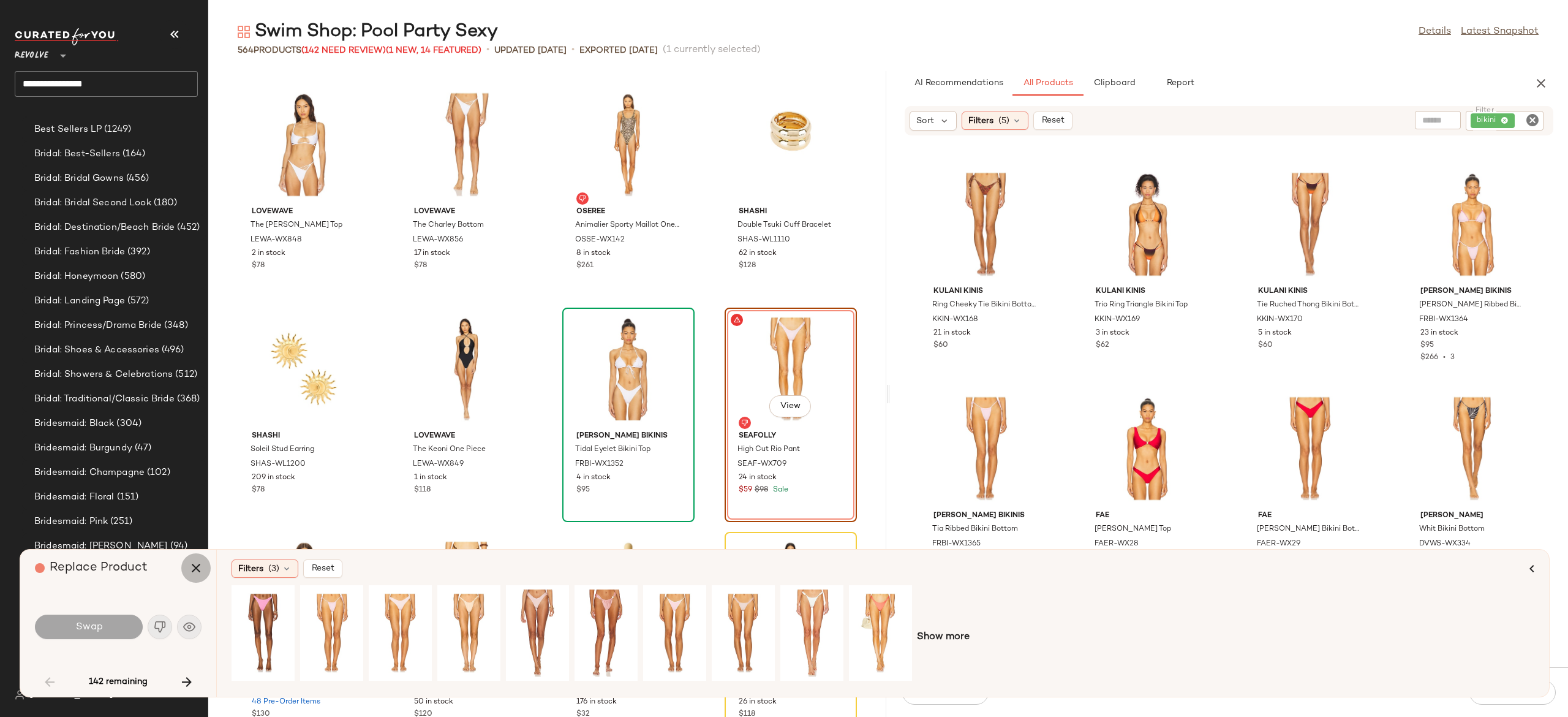
click at [209, 565] on button "button" at bounding box center [195, 568] width 29 height 29
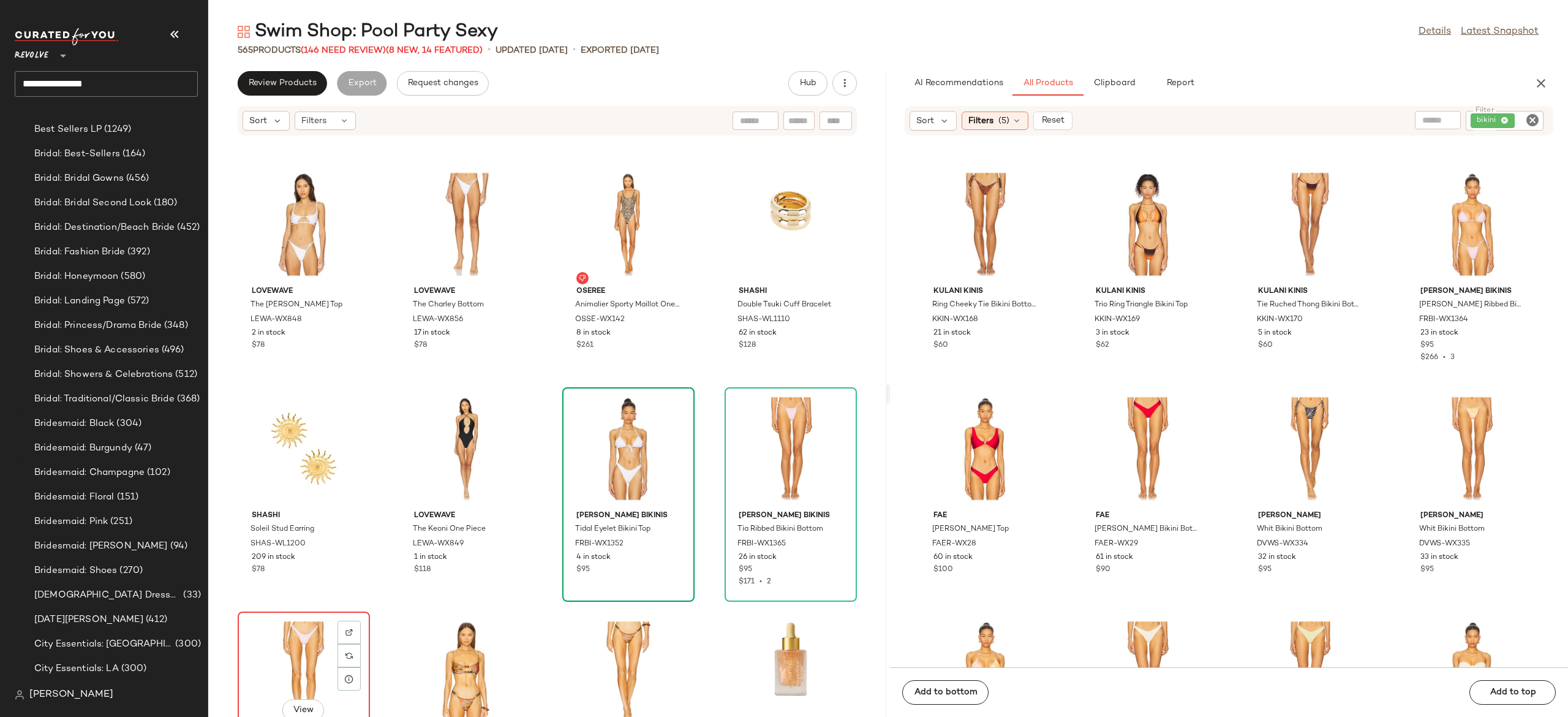
click at [312, 639] on div "View" at bounding box center [304, 673] width 124 height 114
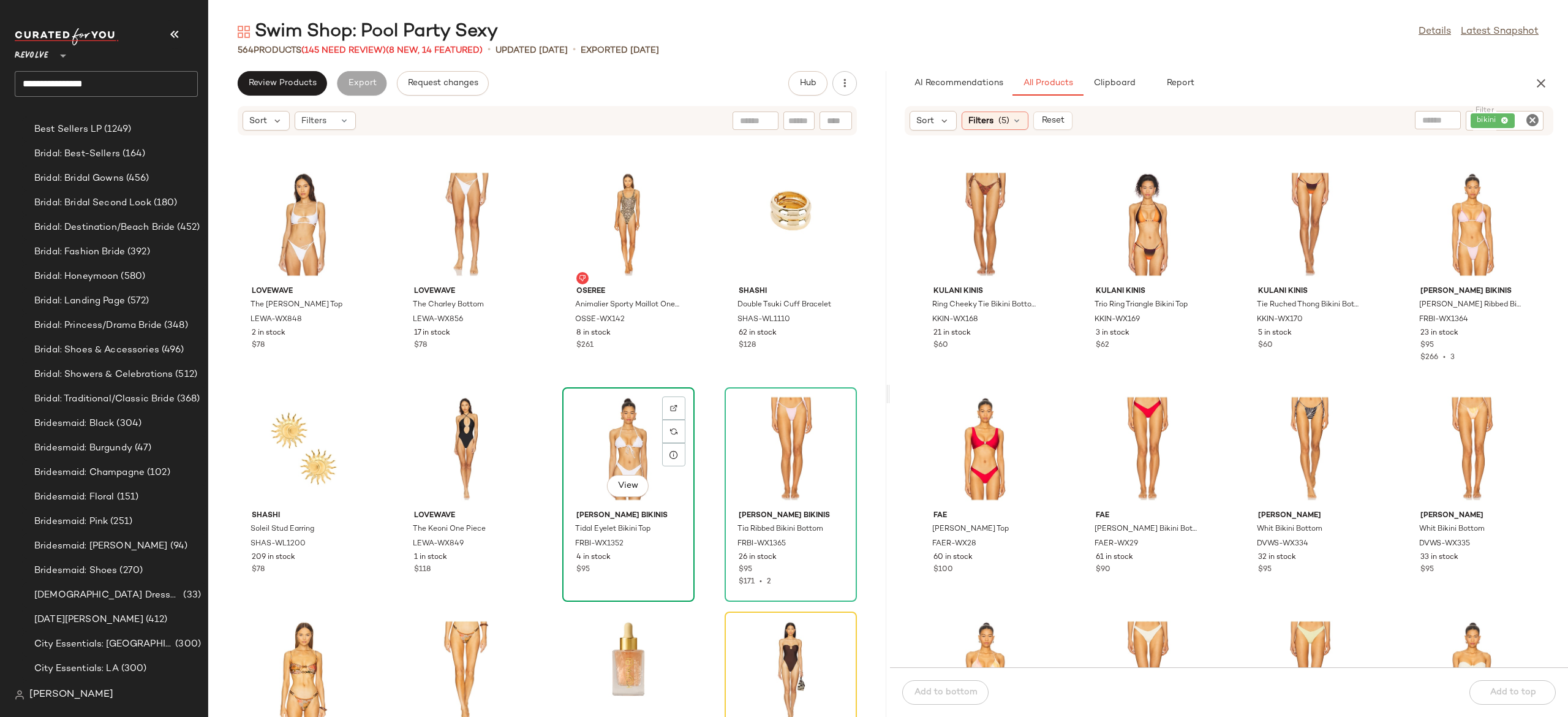
click at [611, 453] on div "View" at bounding box center [629, 449] width 124 height 114
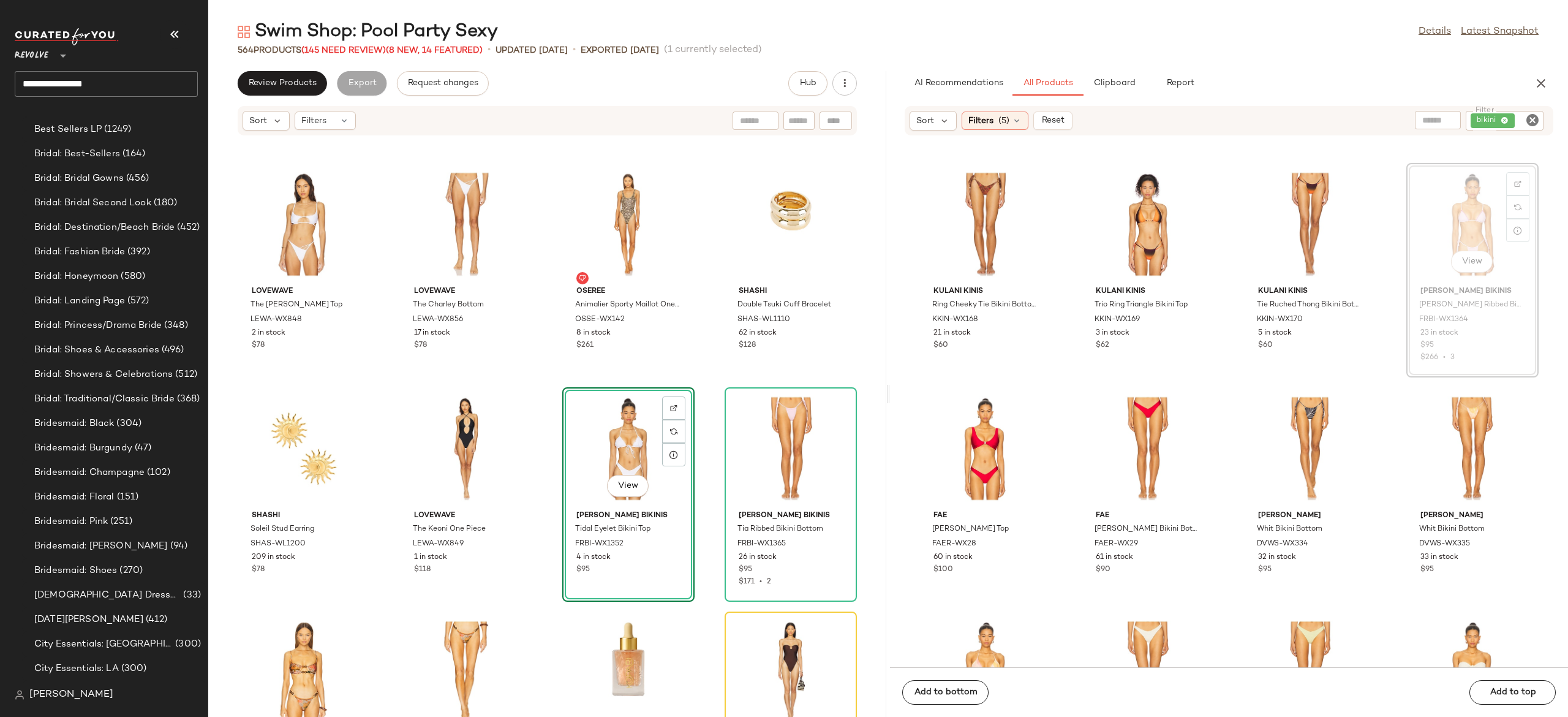
scroll to position [23777, 0]
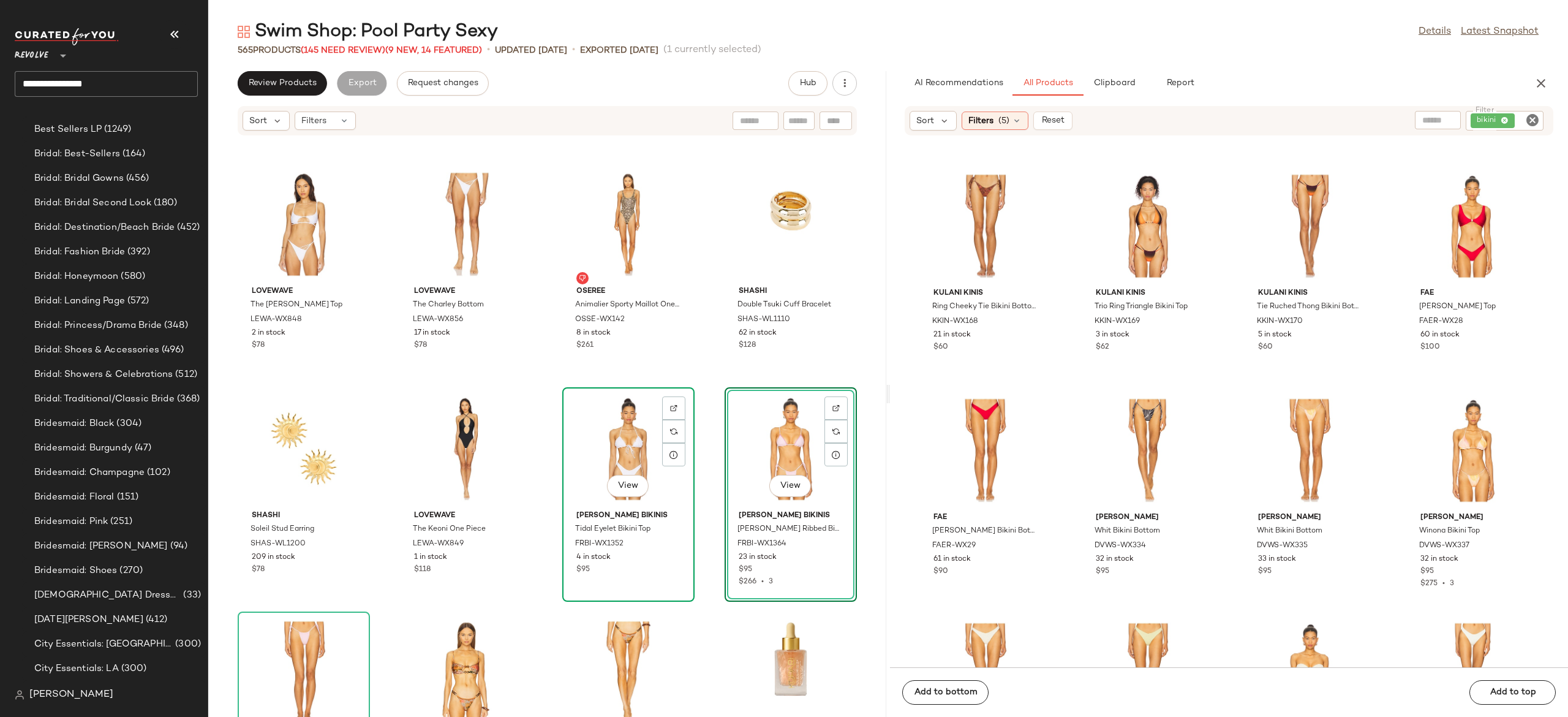
click at [620, 453] on div "View" at bounding box center [629, 449] width 124 height 114
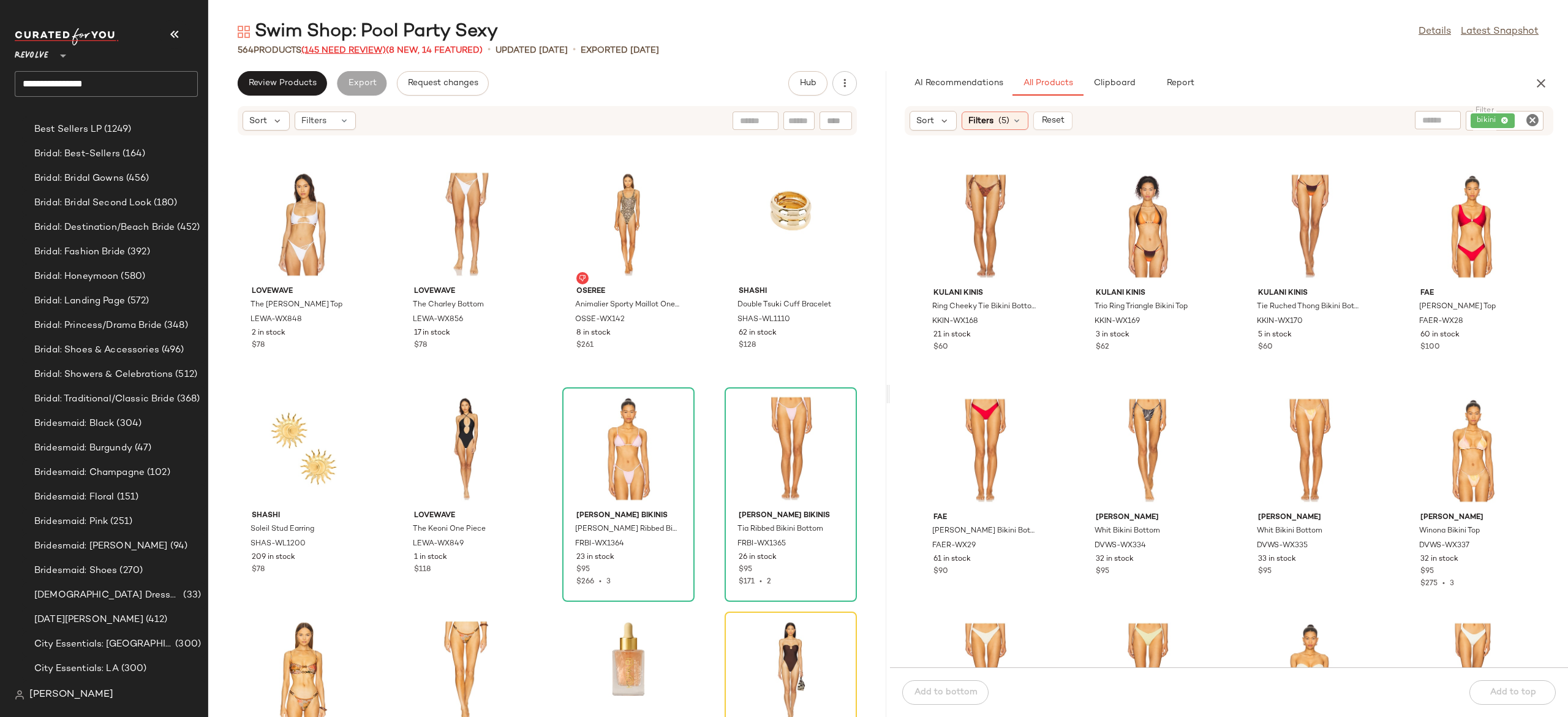
click at [366, 49] on span "(145 Need Review)" at bounding box center [344, 50] width 85 height 9
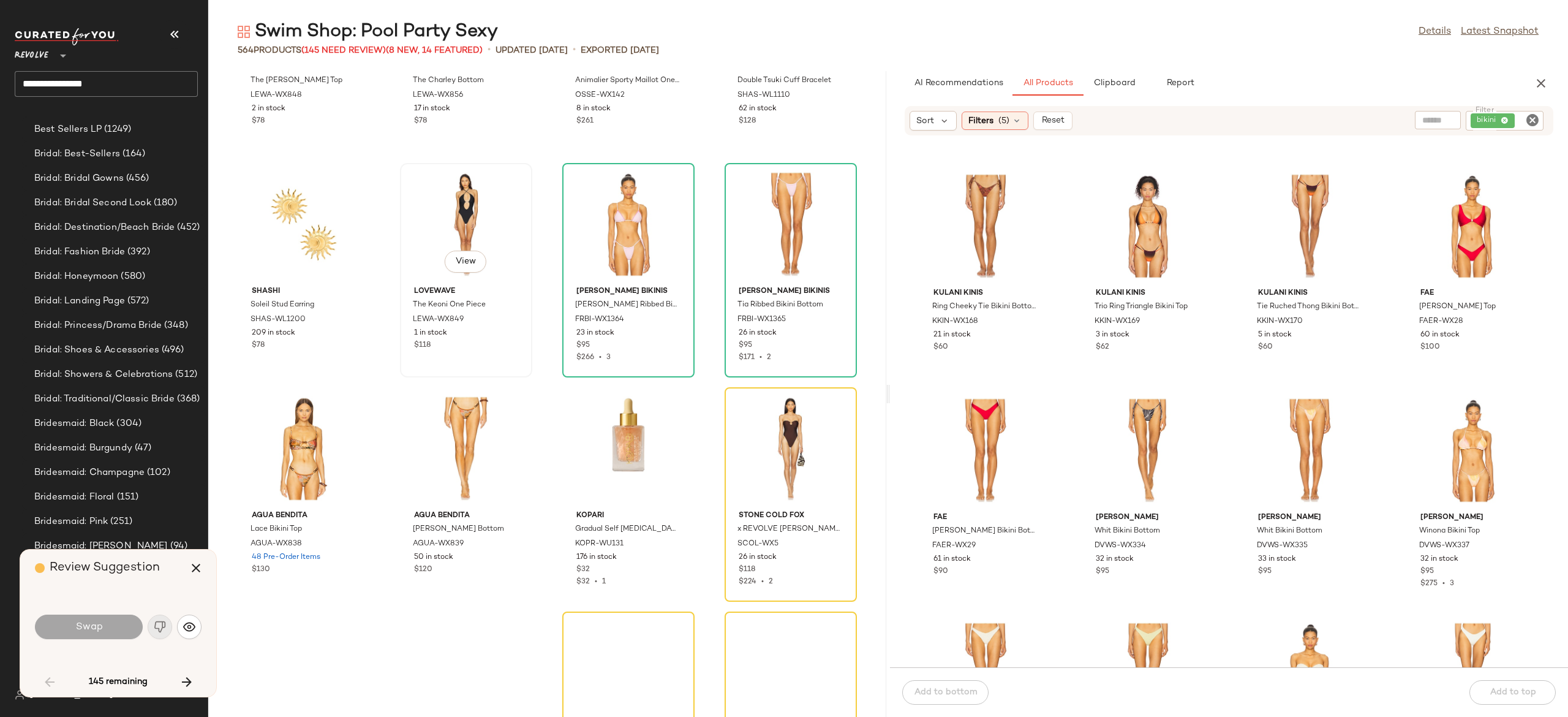
scroll to position [3778, 0]
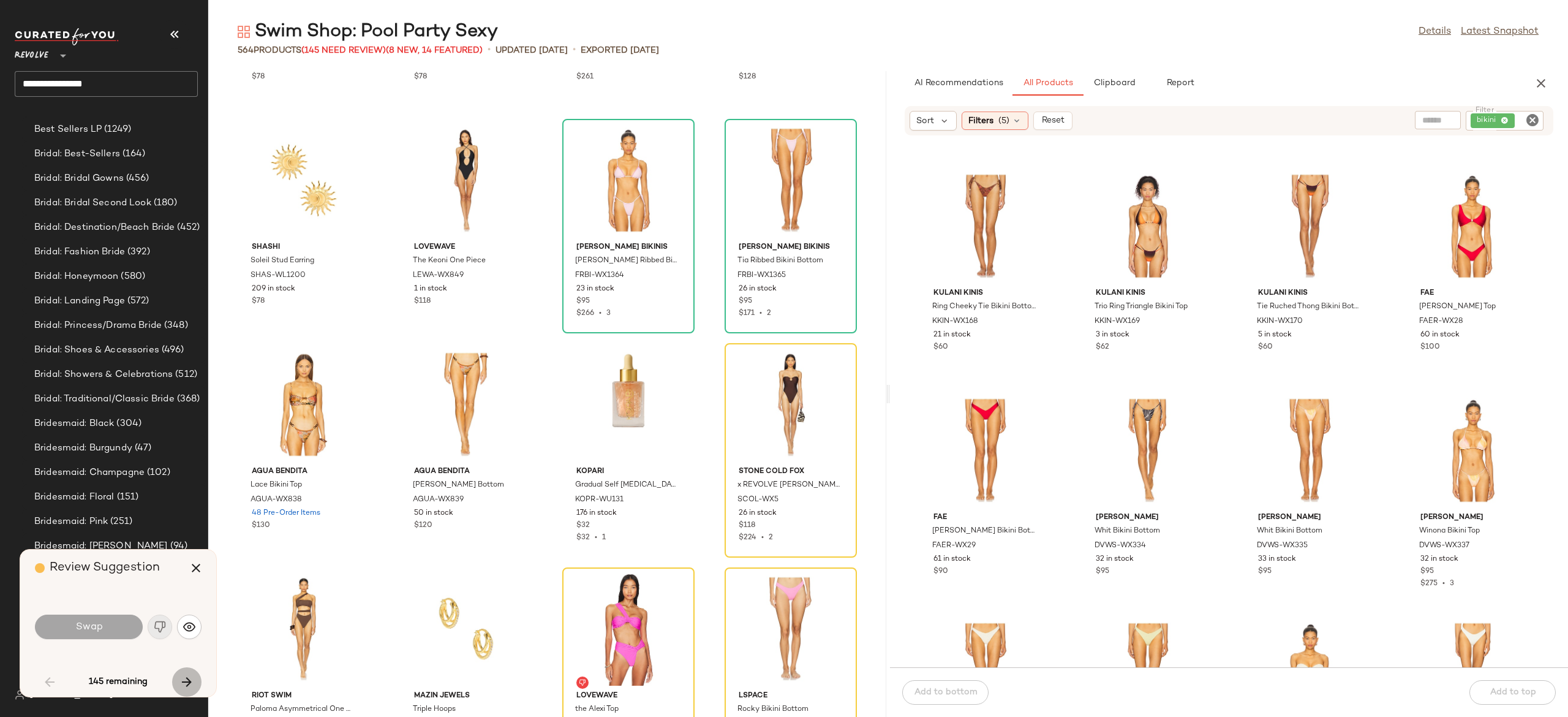
click at [185, 679] on icon "button" at bounding box center [187, 682] width 15 height 15
click at [760, 418] on div "View" at bounding box center [791, 405] width 124 height 114
click at [189, 678] on icon "button" at bounding box center [187, 682] width 15 height 15
click at [108, 626] on div "Swap" at bounding box center [88, 627] width 108 height 24
click at [158, 629] on div "Swap" at bounding box center [118, 626] width 167 height 29
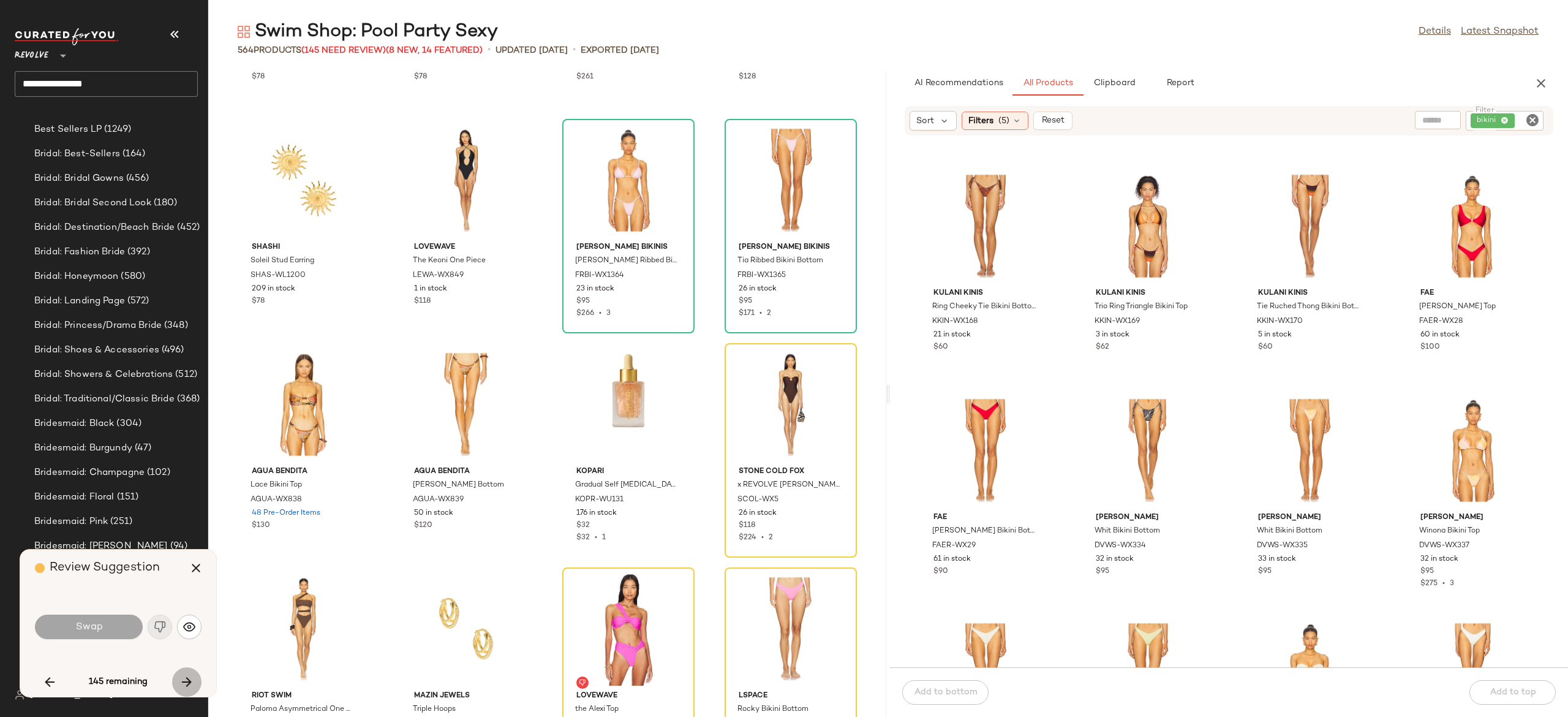
click at [188, 681] on icon "button" at bounding box center [187, 682] width 15 height 15
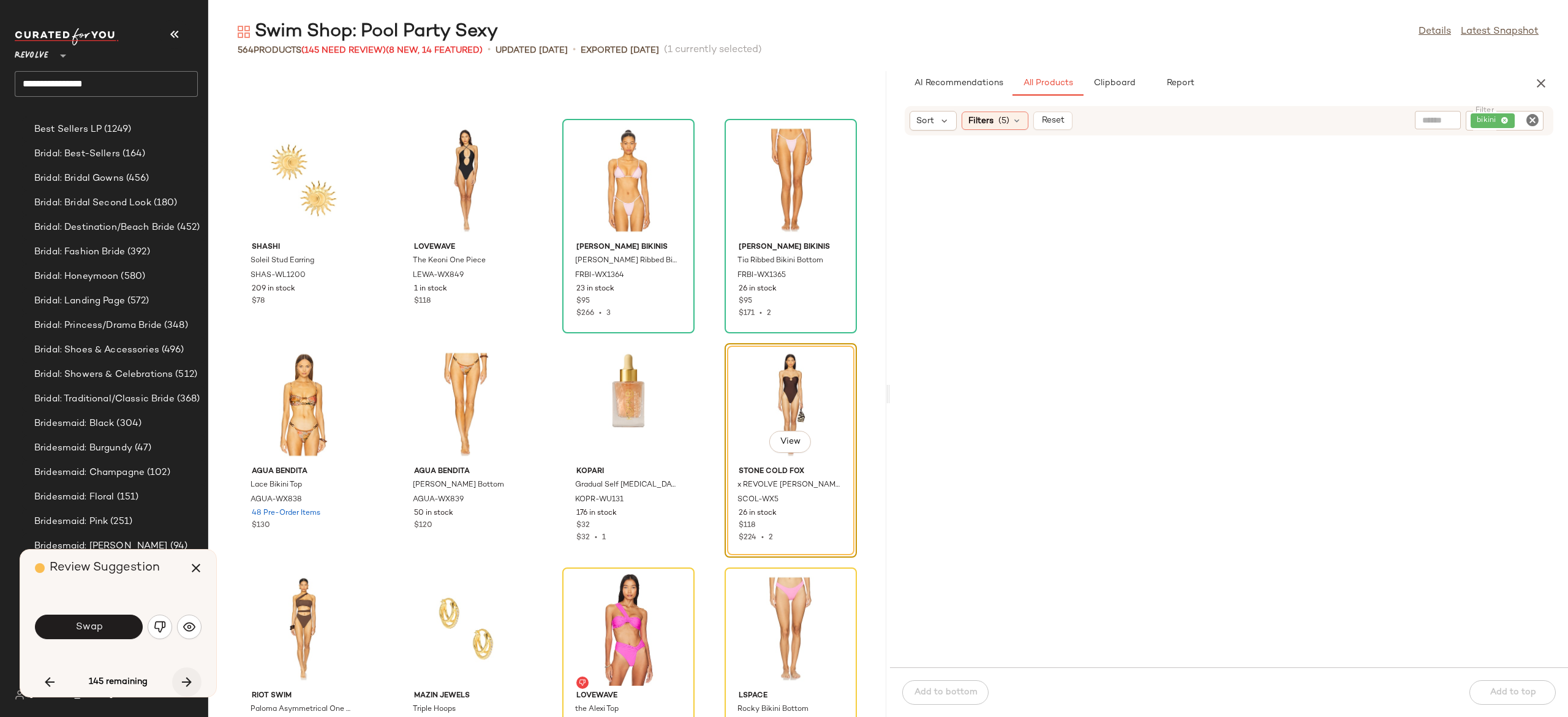
scroll to position [46660, 0]
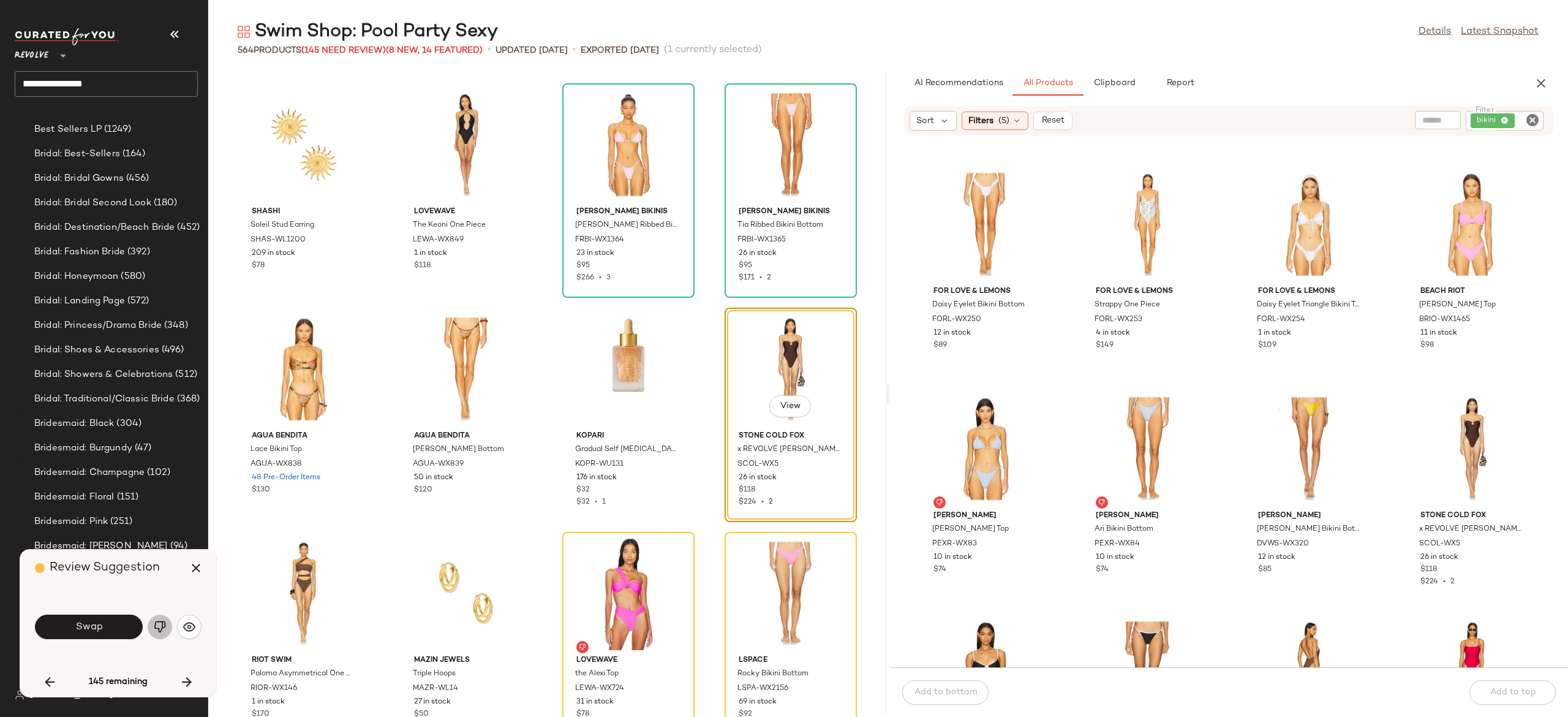
click at [159, 624] on img "button" at bounding box center [160, 626] width 12 height 12
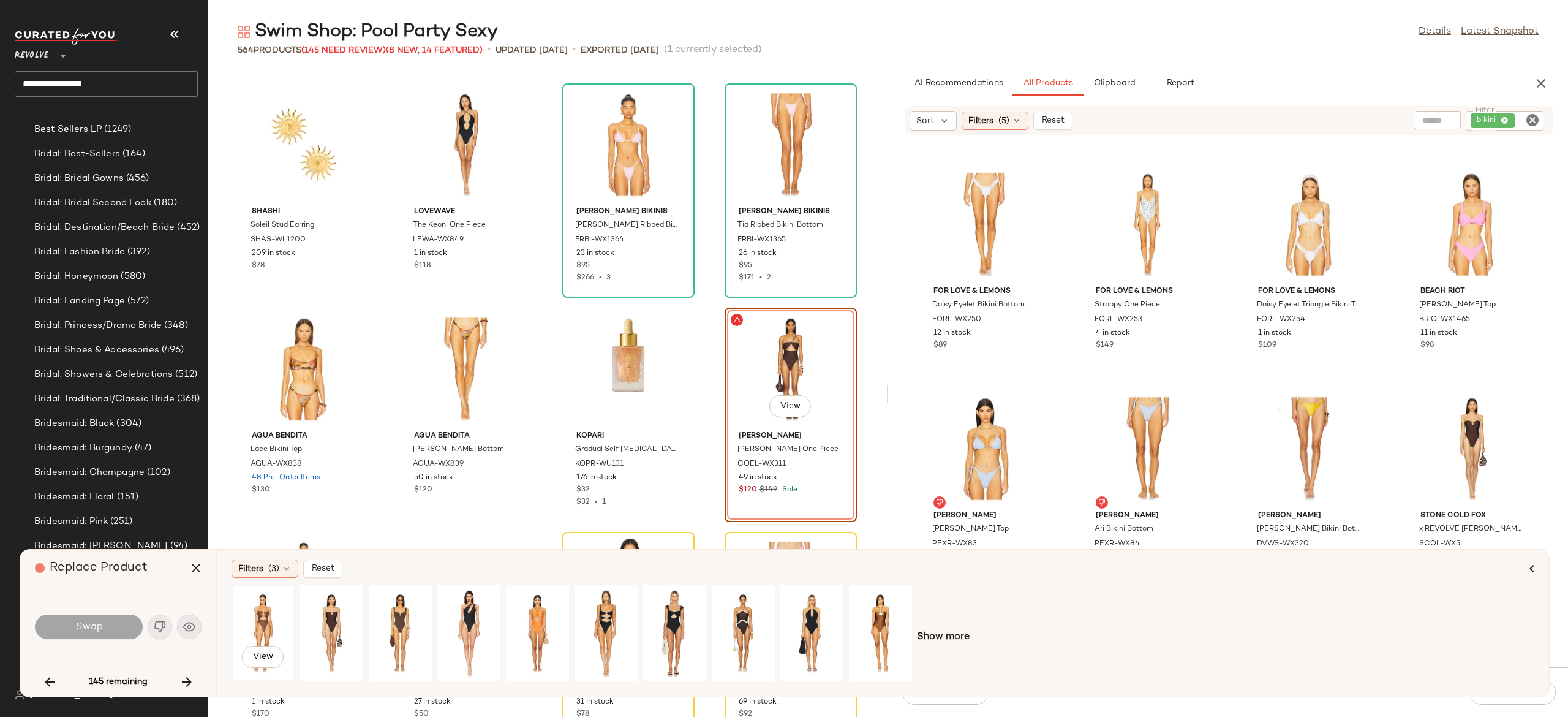
click at [262, 615] on div "View" at bounding box center [263, 633] width 54 height 87
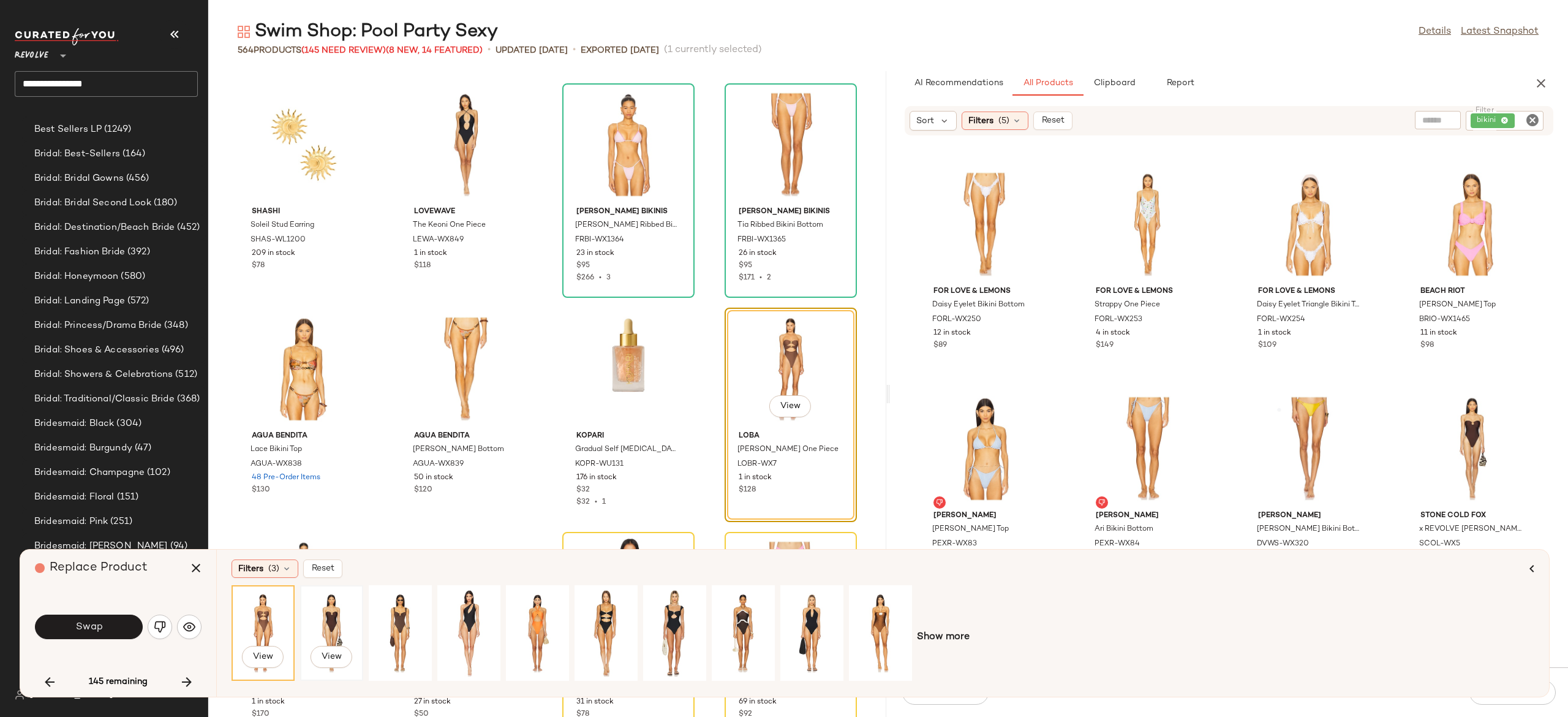
click at [324, 615] on div "View" at bounding box center [332, 633] width 54 height 87
click at [398, 622] on div "View" at bounding box center [400, 633] width 54 height 87
click at [534, 618] on div "View" at bounding box center [538, 633] width 54 height 87
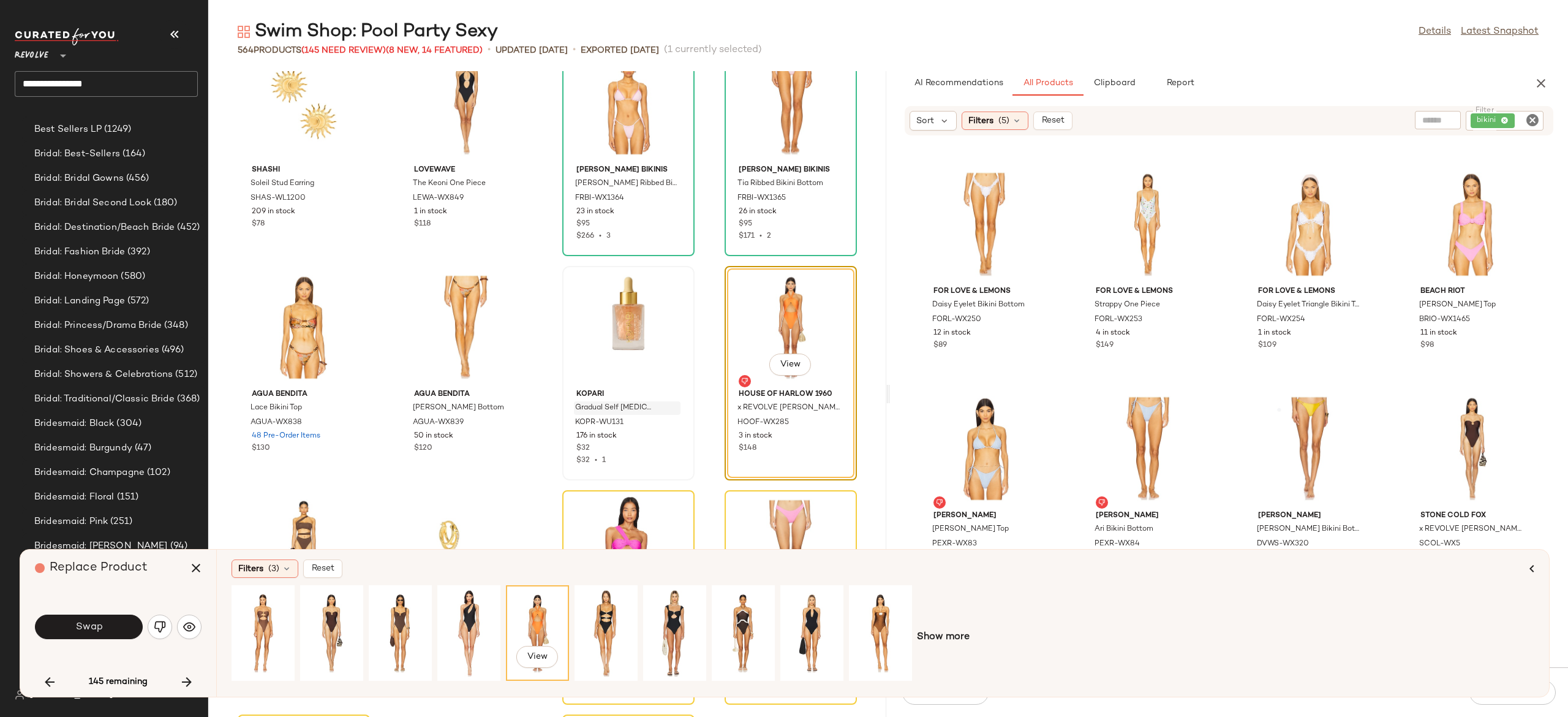
scroll to position [3853, 0]
click at [885, 619] on div "View" at bounding box center [881, 633] width 54 height 87
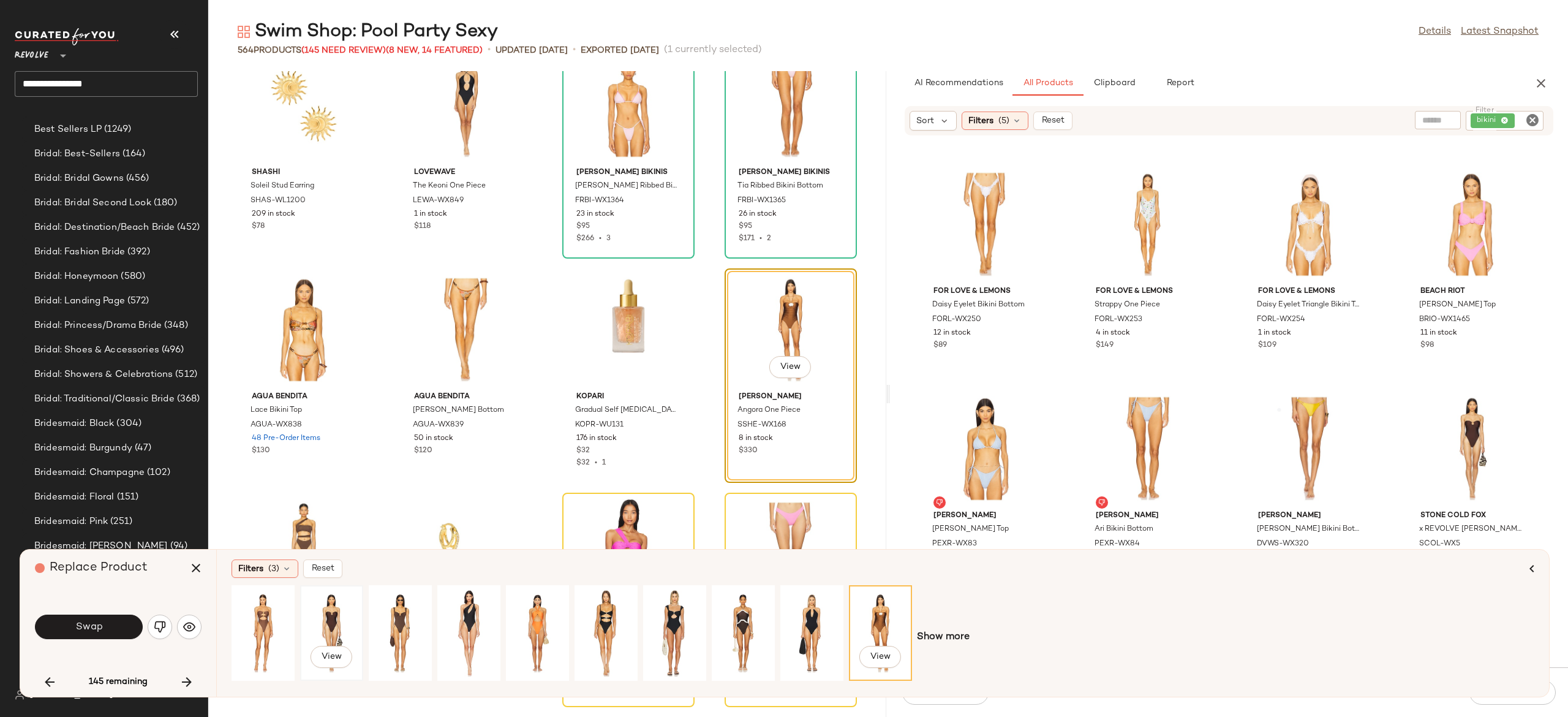
click at [331, 609] on div "View" at bounding box center [332, 633] width 54 height 87
click at [125, 623] on button "Swap" at bounding box center [88, 627] width 108 height 24
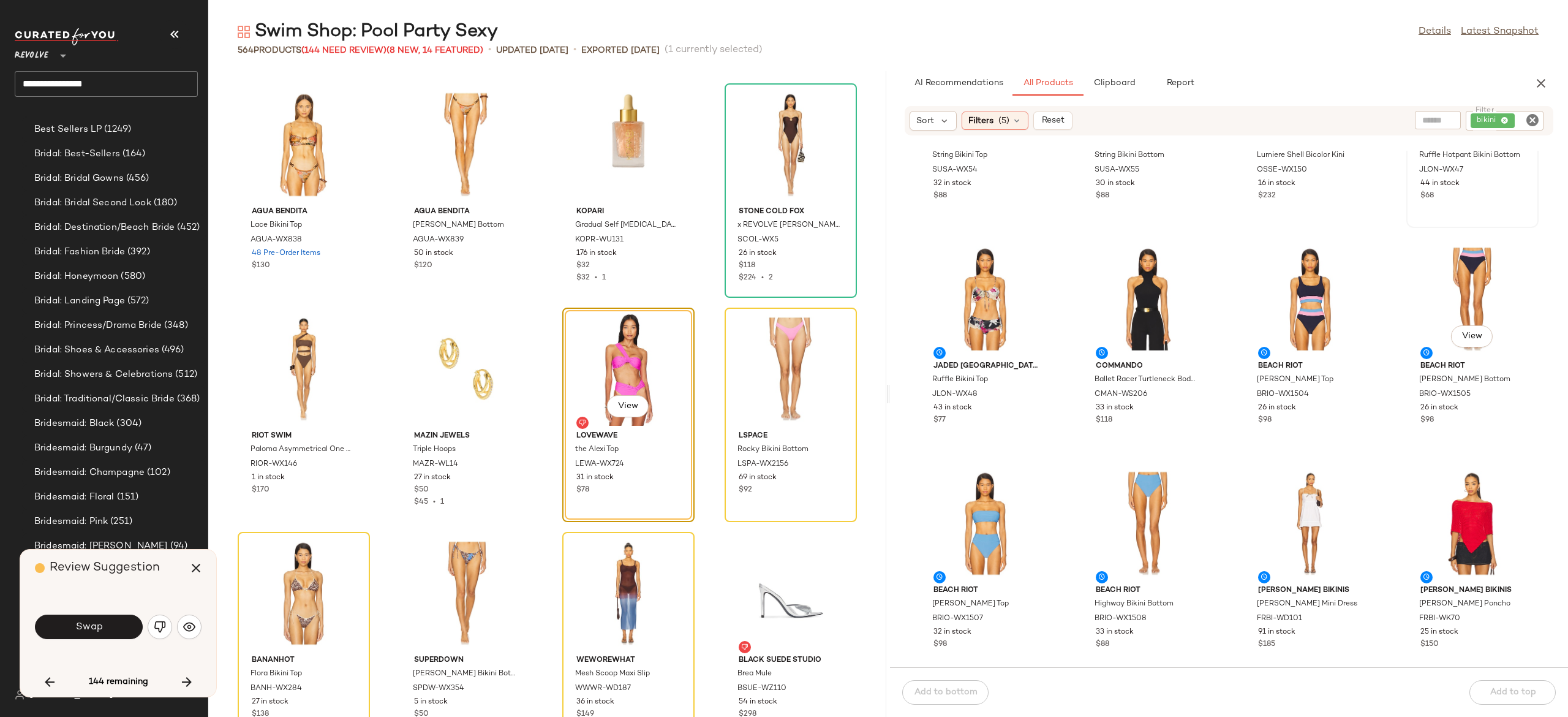
scroll to position [141, 0]
click at [163, 623] on img "button" at bounding box center [160, 626] width 12 height 12
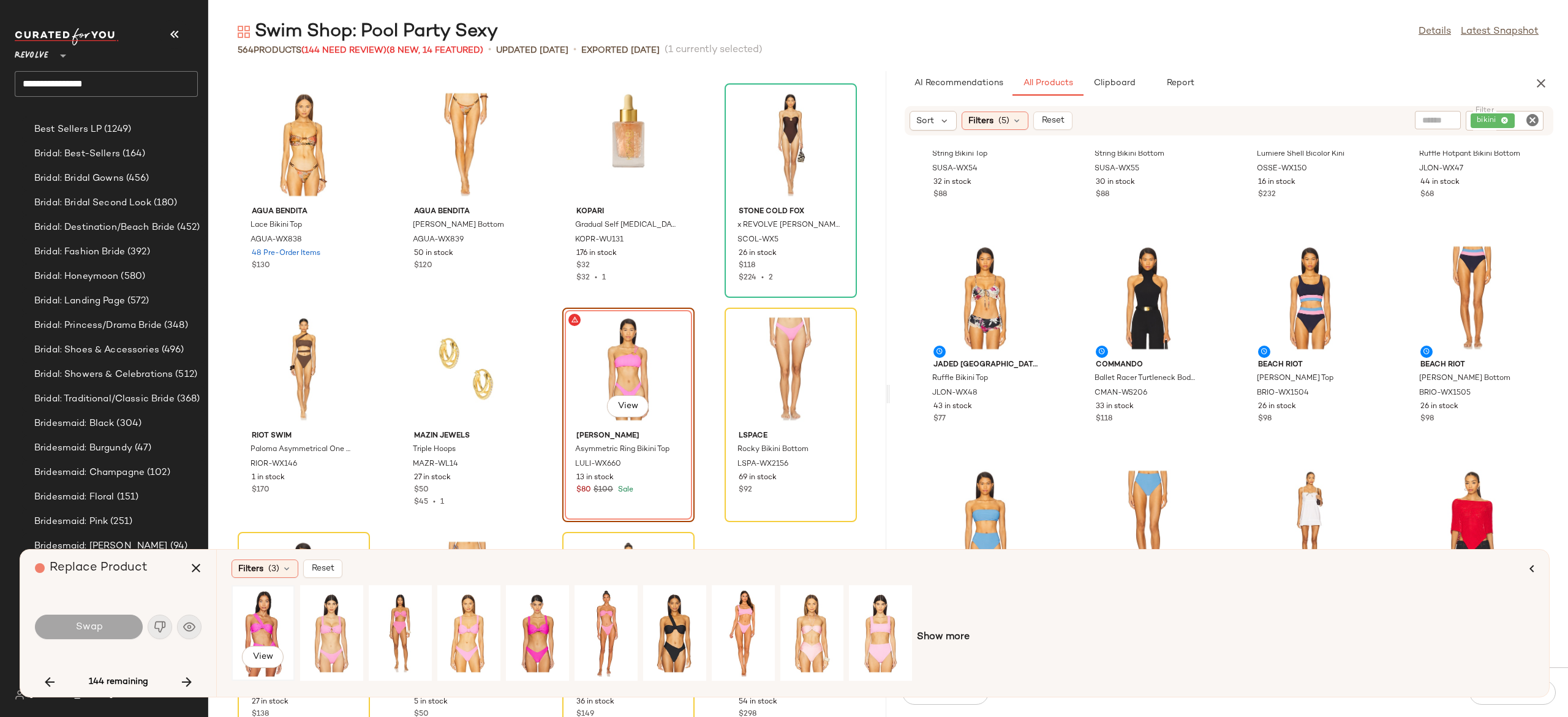
click at [259, 620] on div "View" at bounding box center [263, 633] width 54 height 87
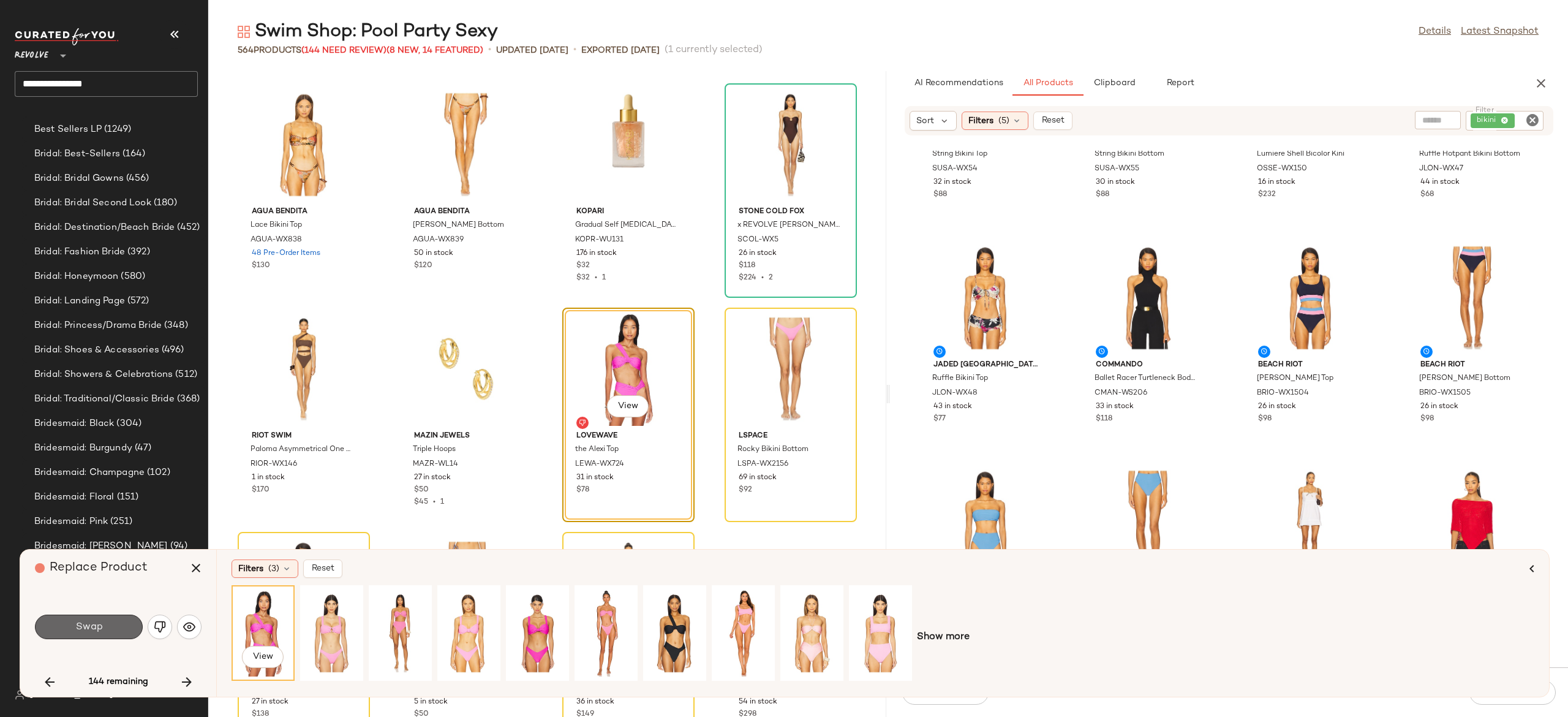
click at [128, 624] on button "Swap" at bounding box center [88, 627] width 108 height 24
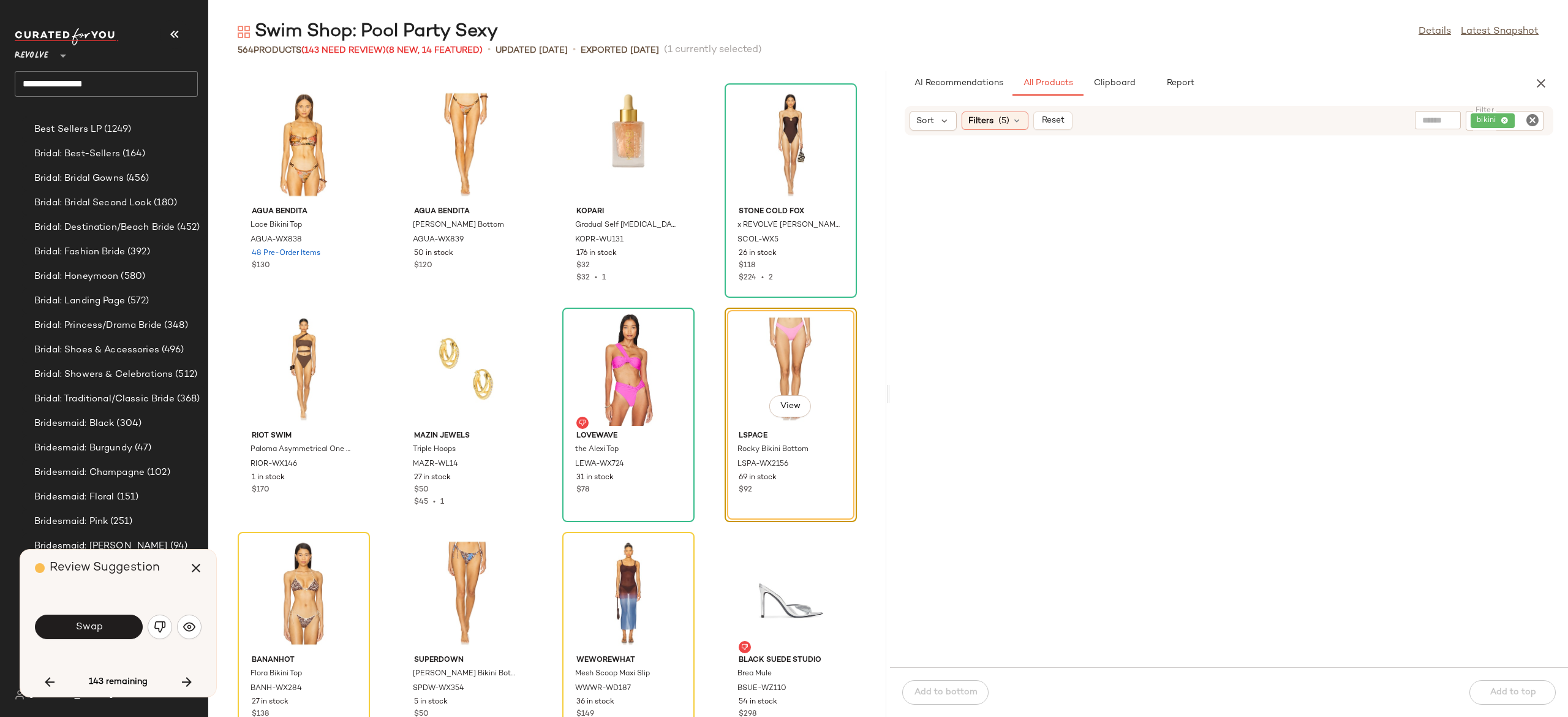
scroll to position [20189, 0]
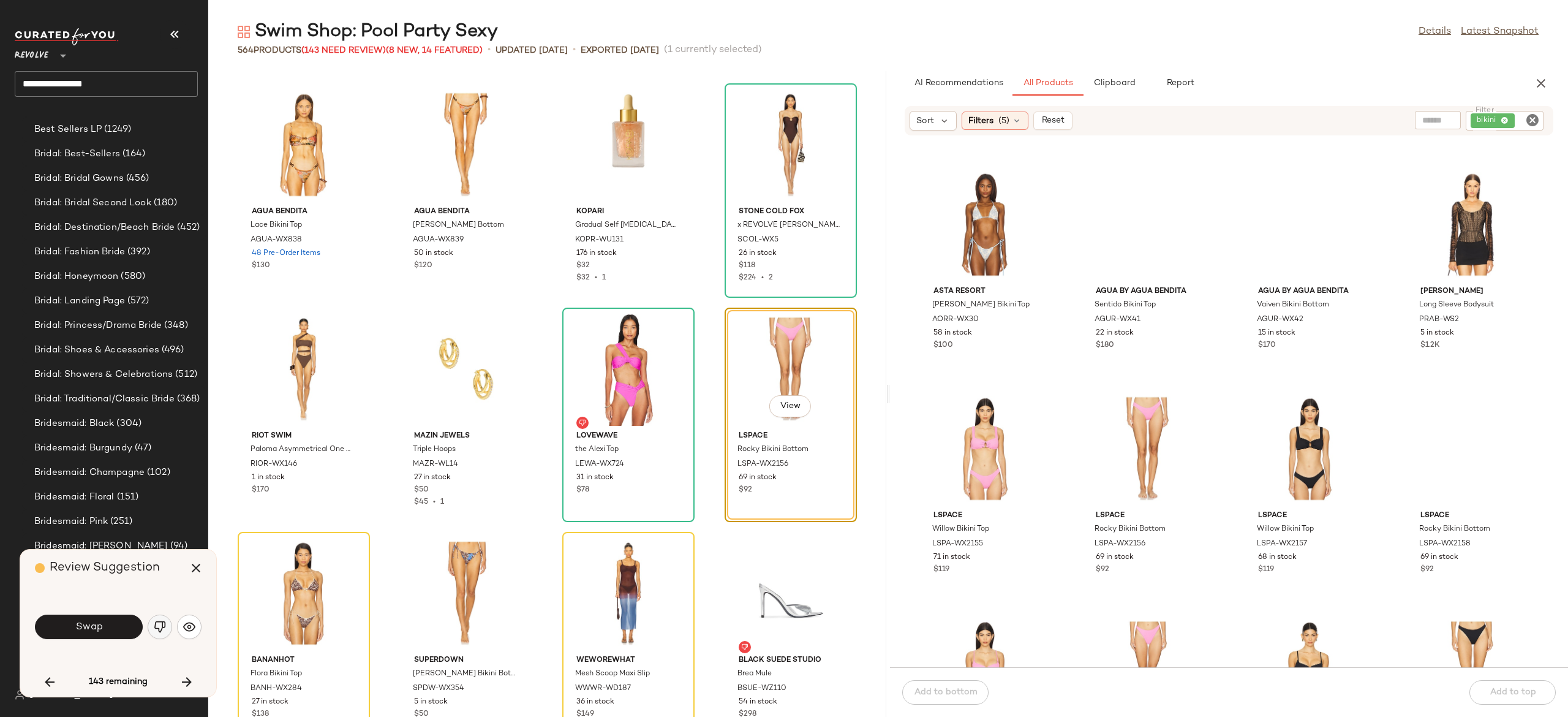
click at [158, 624] on img "button" at bounding box center [160, 626] width 12 height 12
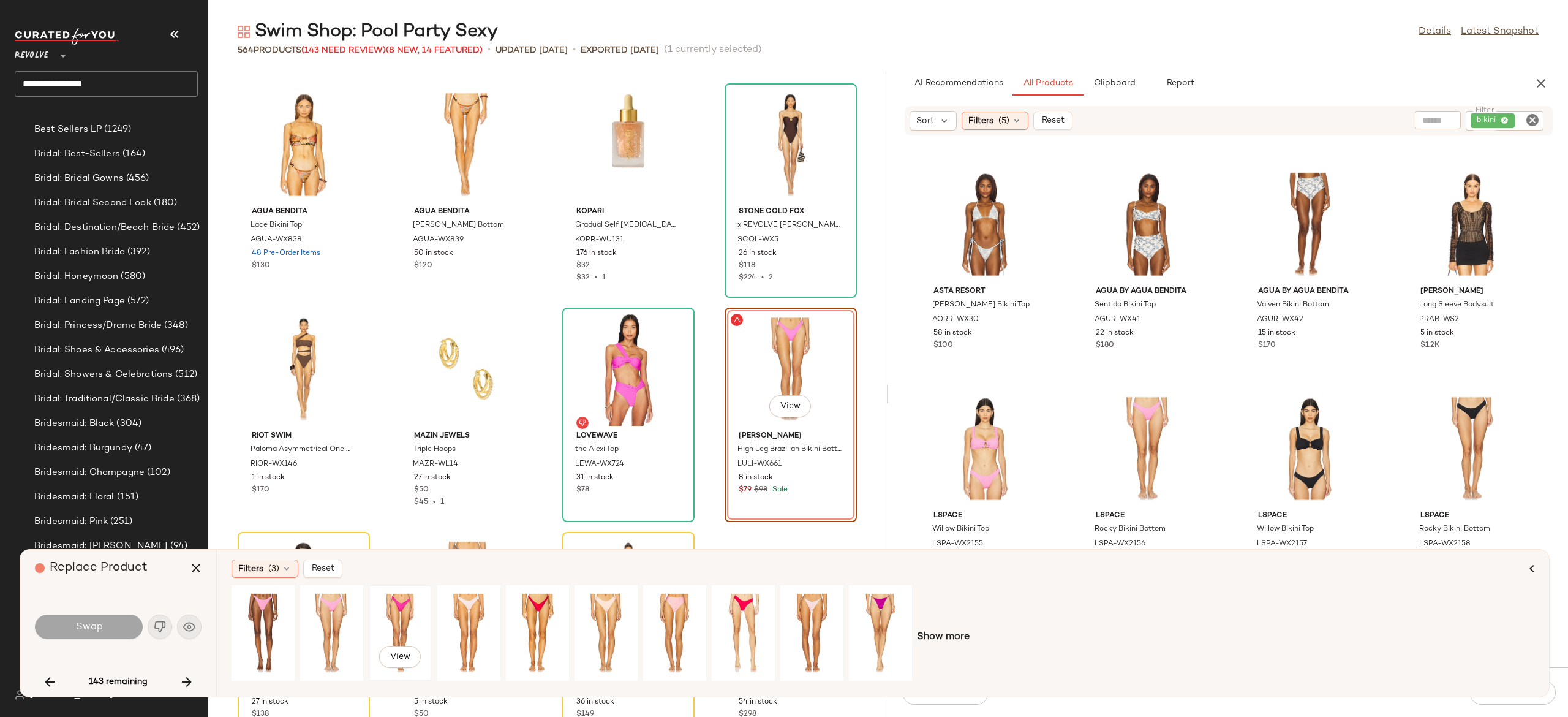
click at [398, 609] on div "View" at bounding box center [400, 633] width 54 height 87
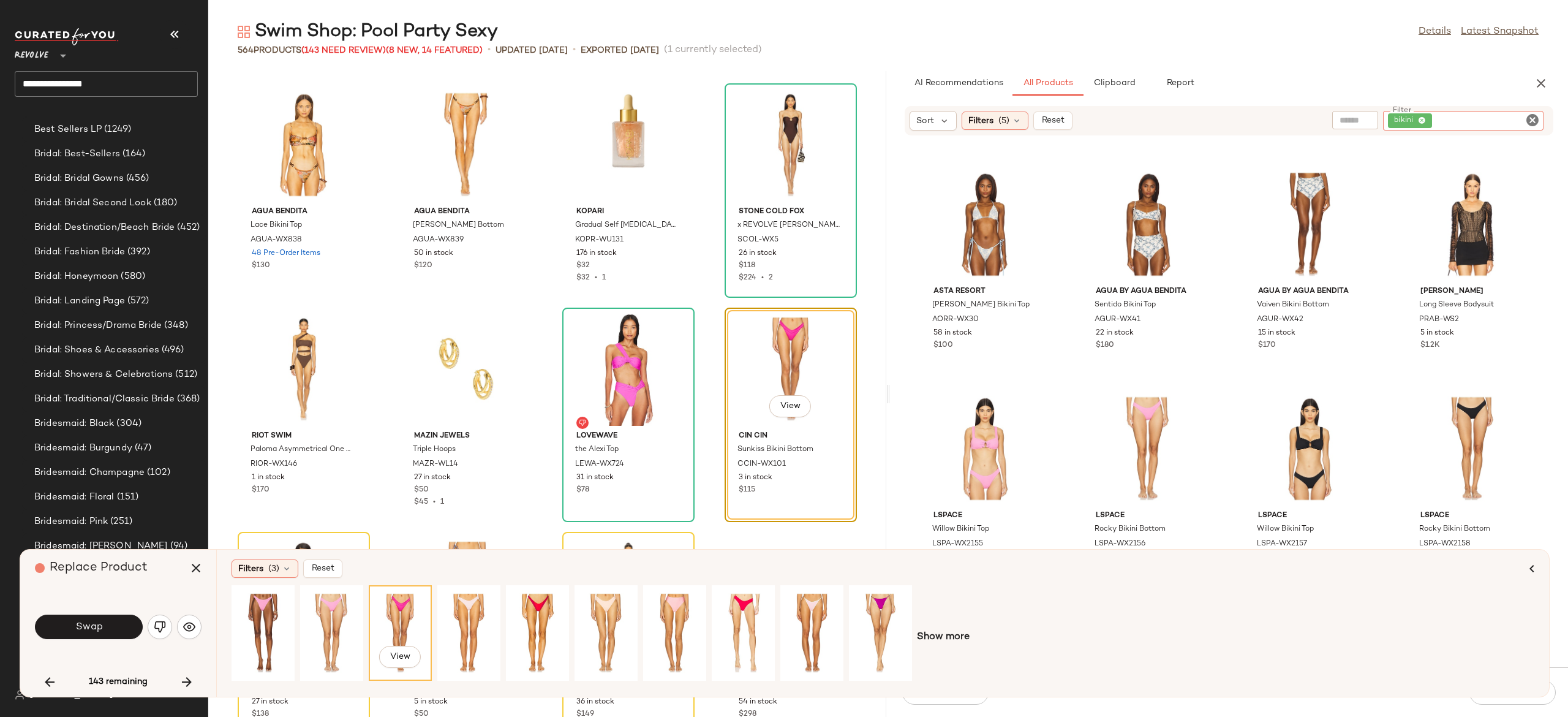
click at [1522, 118] on input "Filter" at bounding box center [1487, 121] width 104 height 13
type input "********"
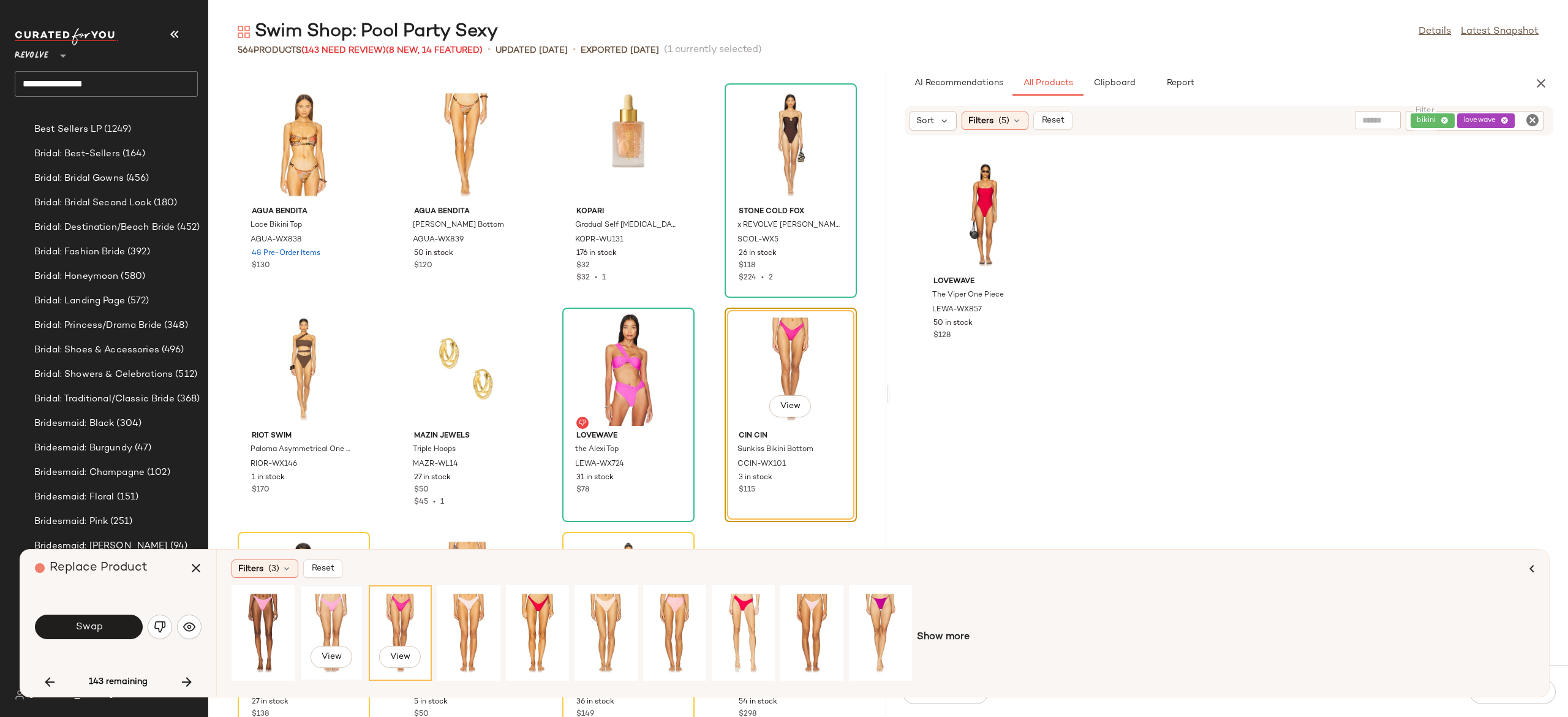
click at [329, 614] on div "View" at bounding box center [332, 633] width 54 height 87
click at [263, 612] on div "View" at bounding box center [263, 633] width 54 height 87
click at [402, 611] on div "View" at bounding box center [400, 633] width 54 height 87
click at [473, 611] on div "View" at bounding box center [468, 633] width 54 height 87
click at [609, 611] on div "View" at bounding box center [606, 633] width 54 height 87
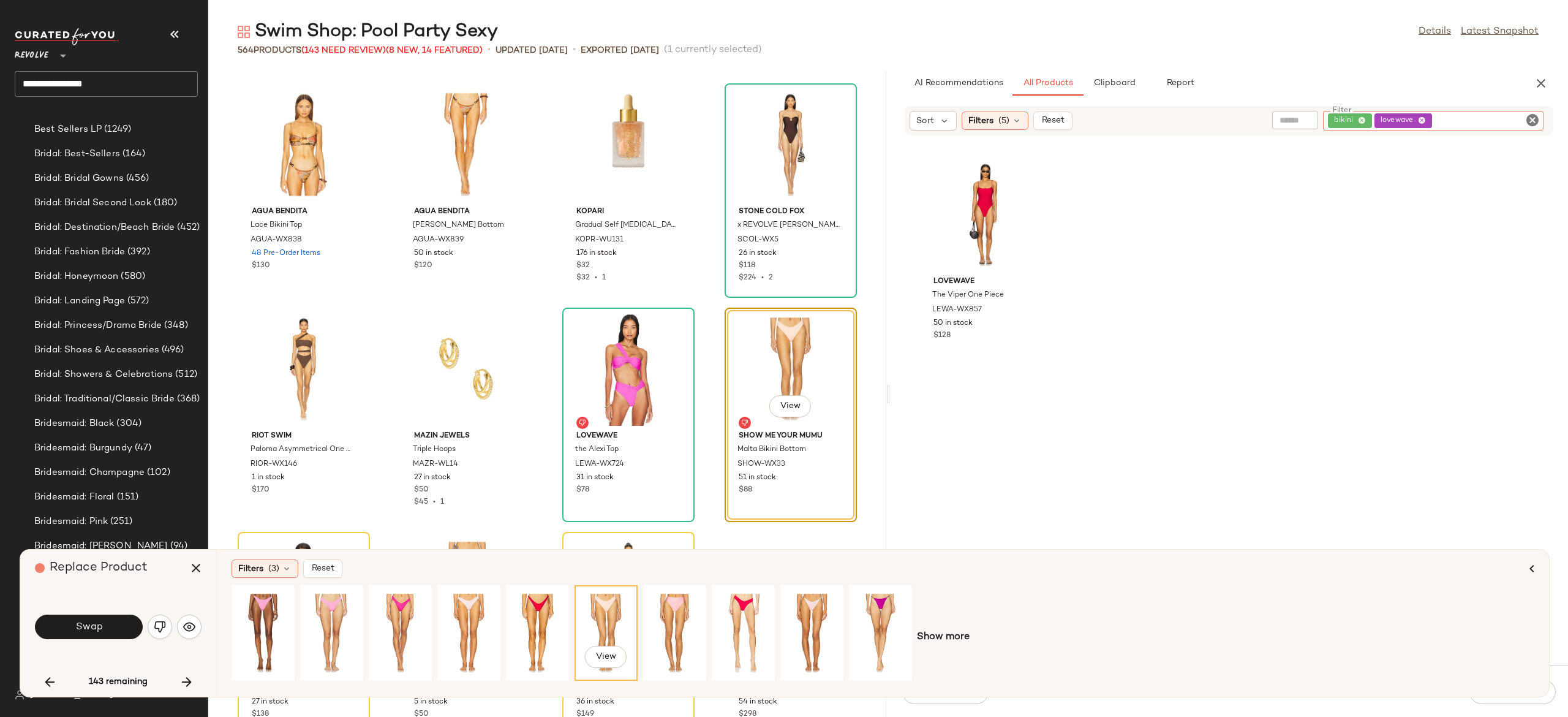
click at [1522, 121] on input "Filter" at bounding box center [1487, 121] width 104 height 13
click at [1333, 212] on div at bounding box center [1229, 408] width 673 height 510
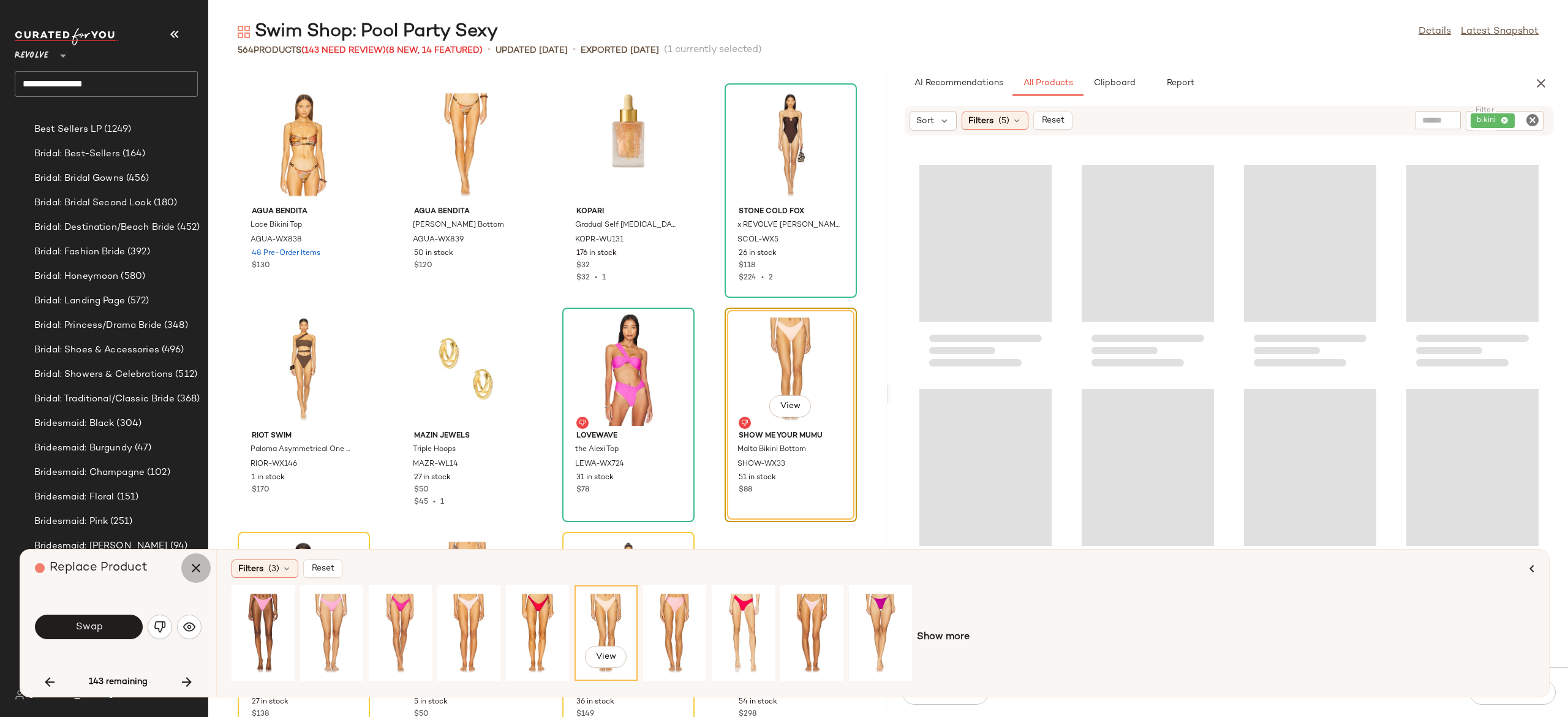
click at [196, 566] on icon "button" at bounding box center [196, 568] width 15 height 15
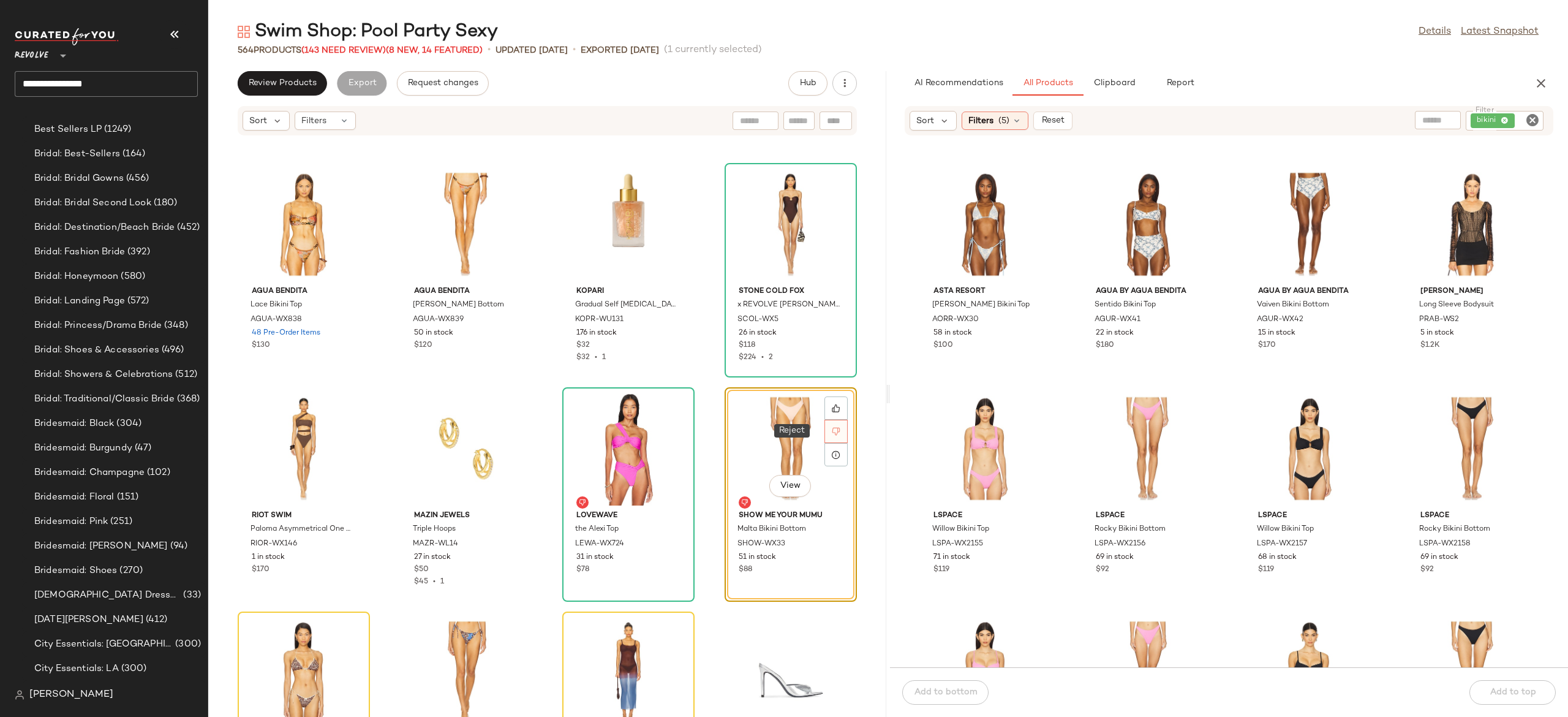
click at [832, 427] on icon at bounding box center [836, 432] width 9 height 9
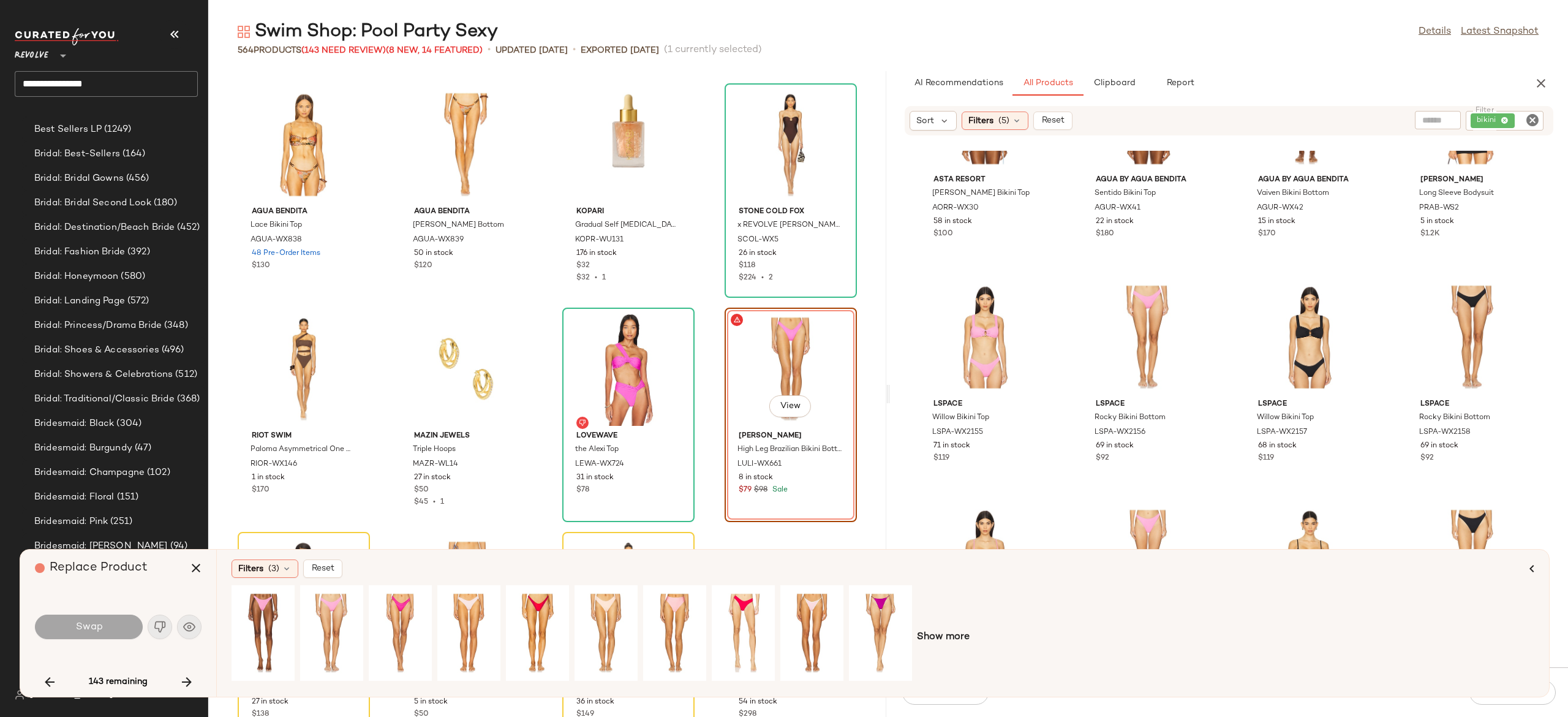
scroll to position [20302, 0]
click at [201, 571] on icon "button" at bounding box center [196, 568] width 15 height 15
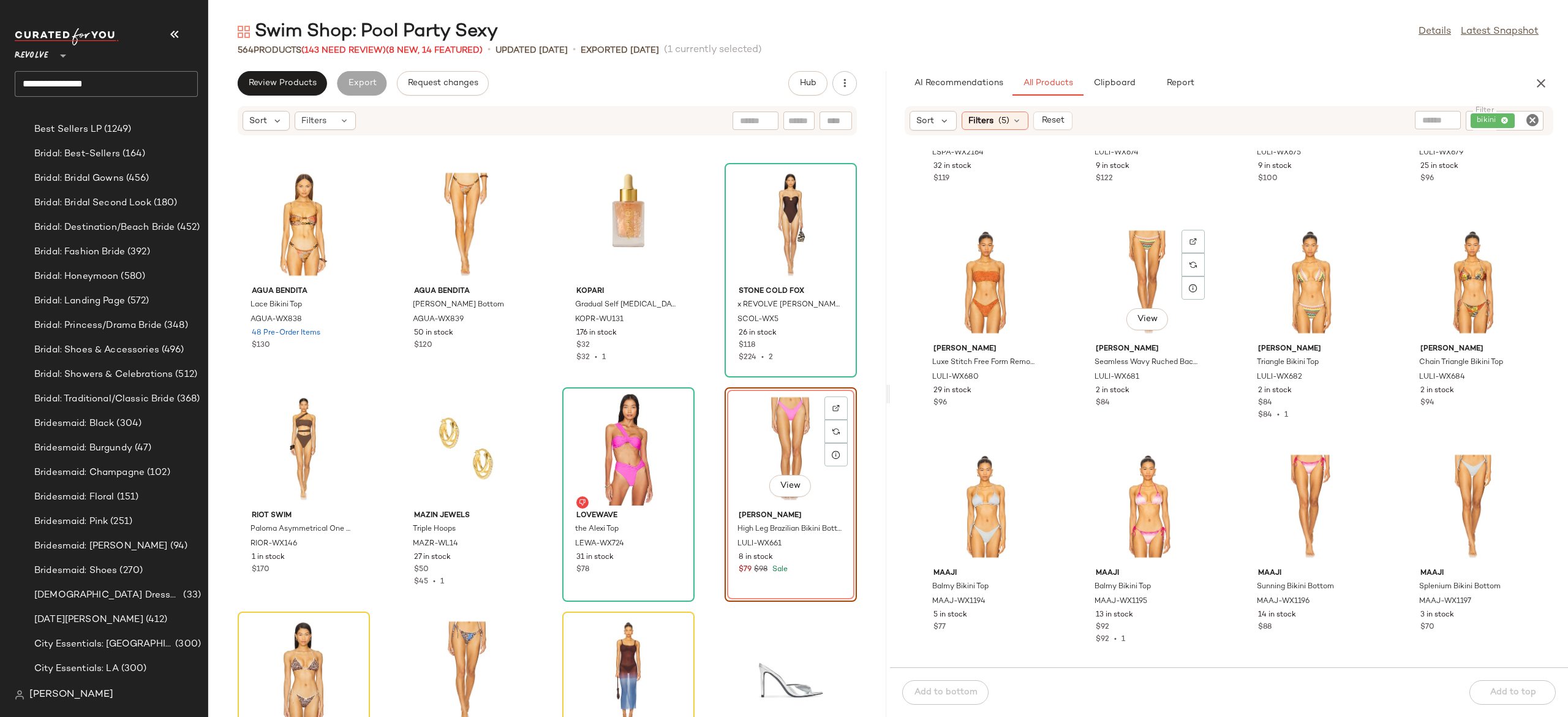
scroll to position [22376, 0]
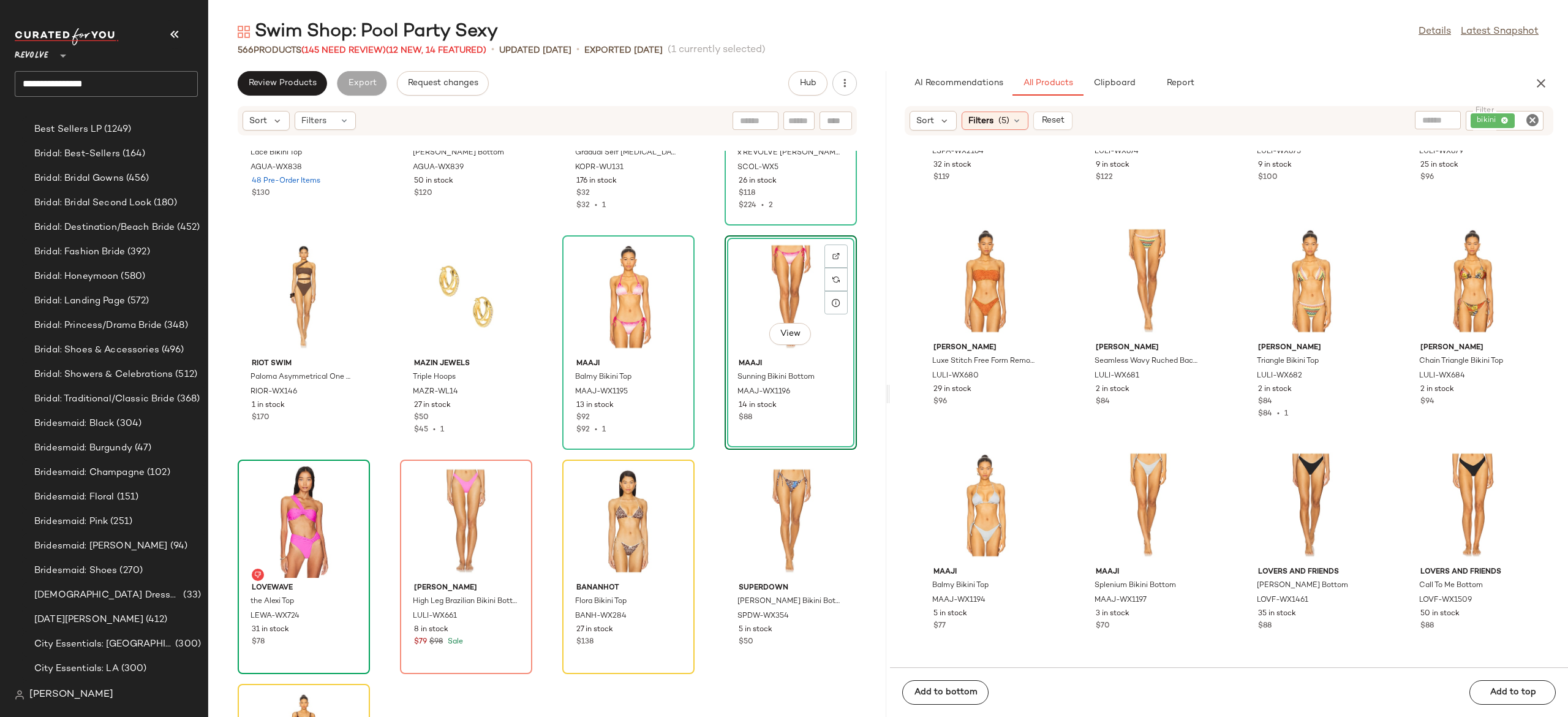
scroll to position [4199, 0]
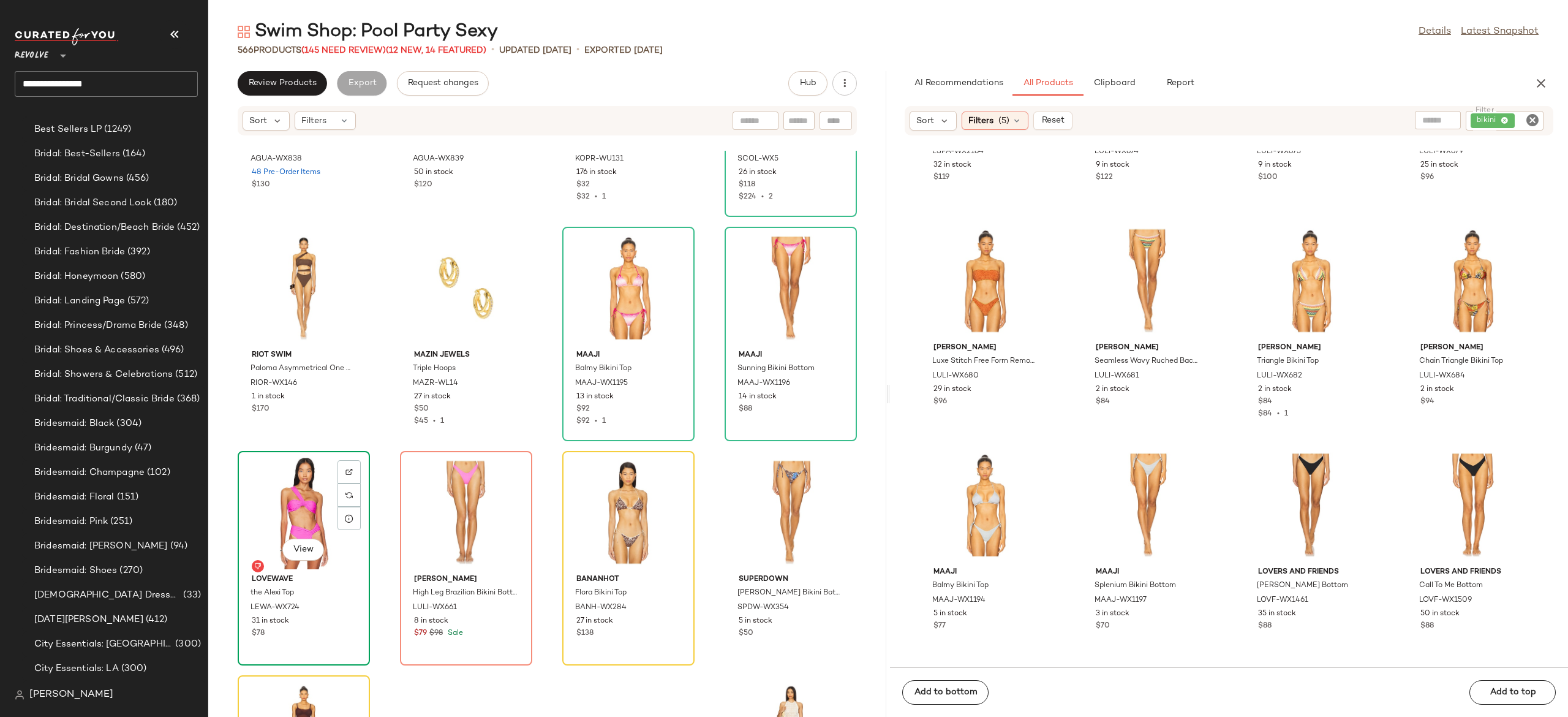
click at [317, 514] on div "View" at bounding box center [304, 512] width 124 height 114
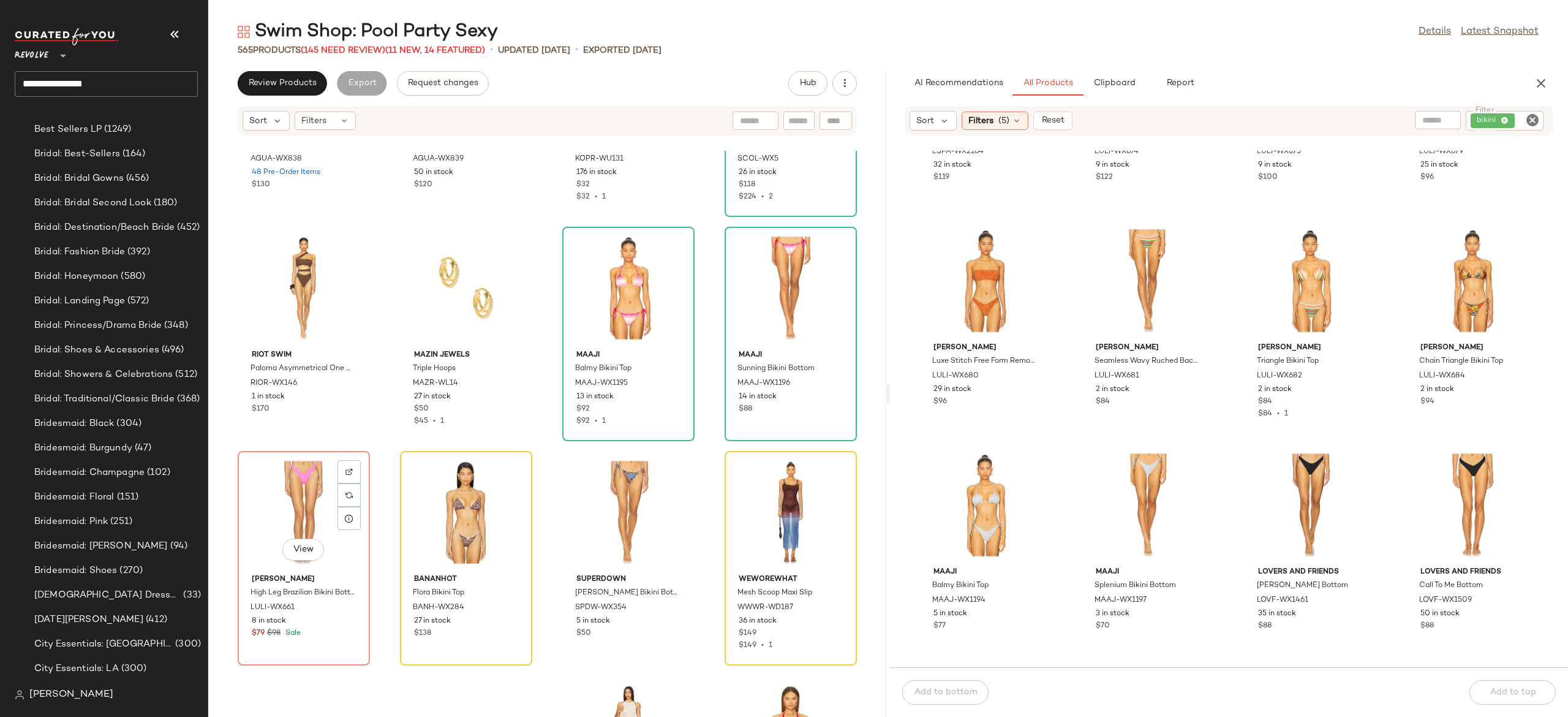
click at [317, 514] on div "View" at bounding box center [304, 512] width 124 height 114
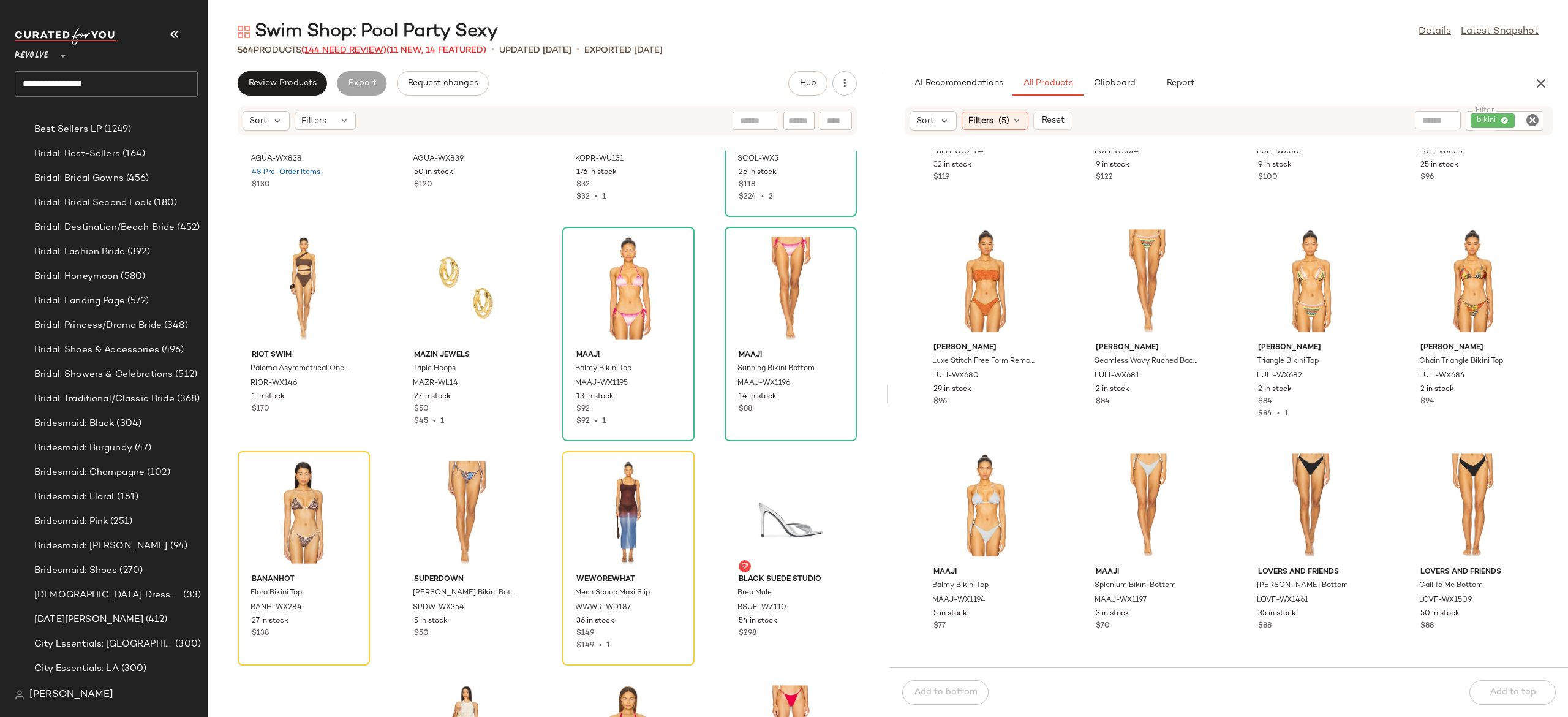
click at [374, 51] on span "(144 Need Review)" at bounding box center [344, 50] width 85 height 9
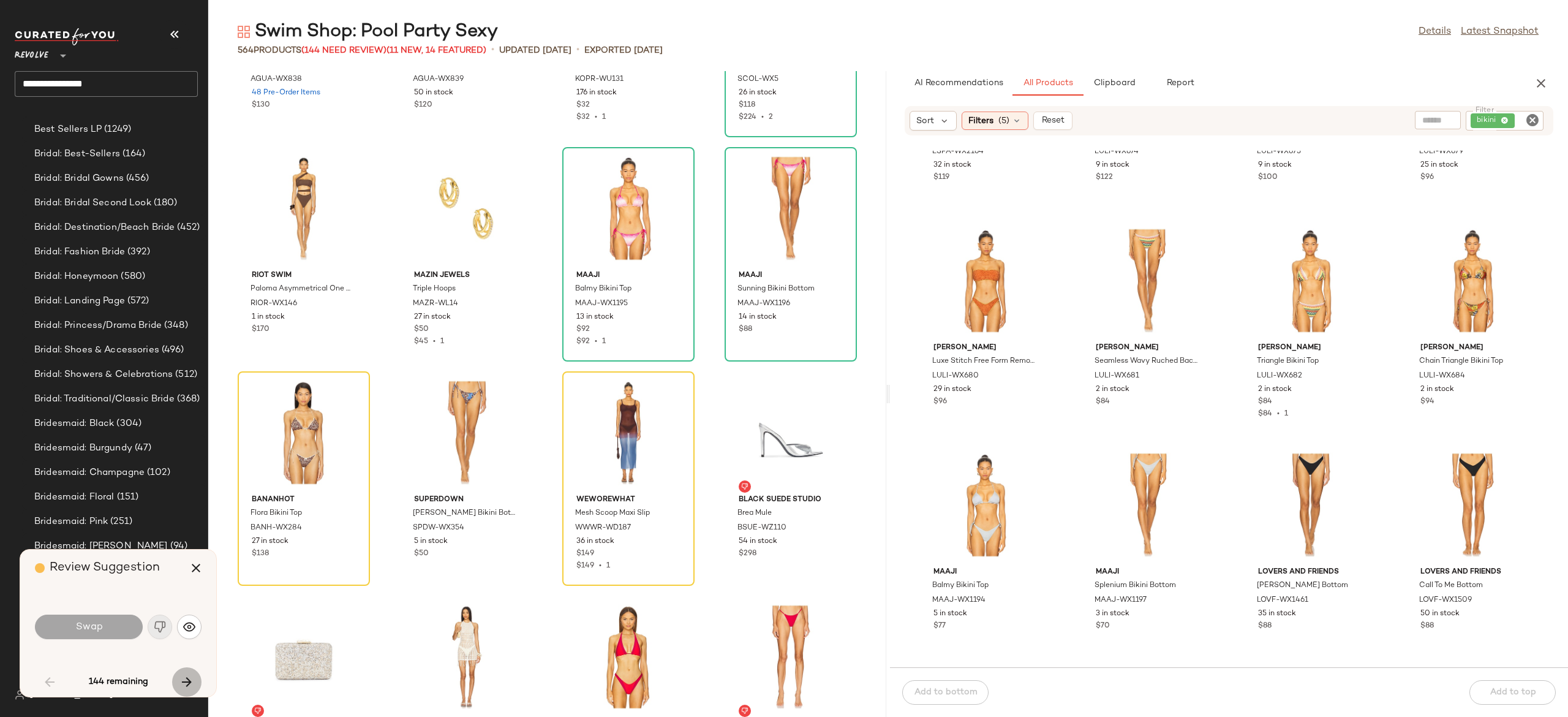
click at [185, 681] on icon "button" at bounding box center [187, 682] width 15 height 15
click at [187, 678] on icon "button" at bounding box center [187, 682] width 15 height 15
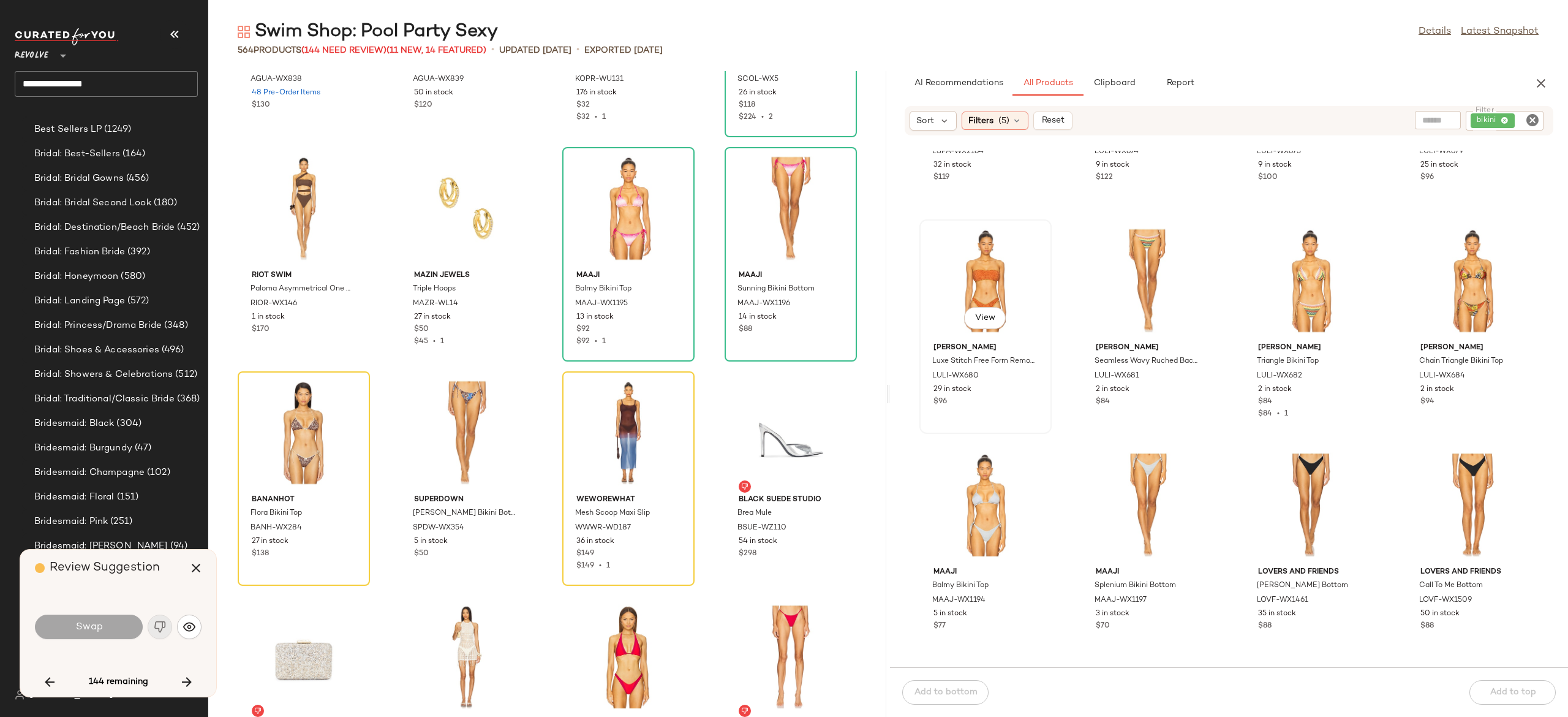
click at [993, 247] on div "View" at bounding box center [986, 281] width 124 height 114
click at [548, 375] on div "Agua Bendita Lace Bikini Top AGUA-WX838 48 Pre-Order Items $130 Agua Bendita Ma…" at bounding box center [547, 395] width 678 height 646
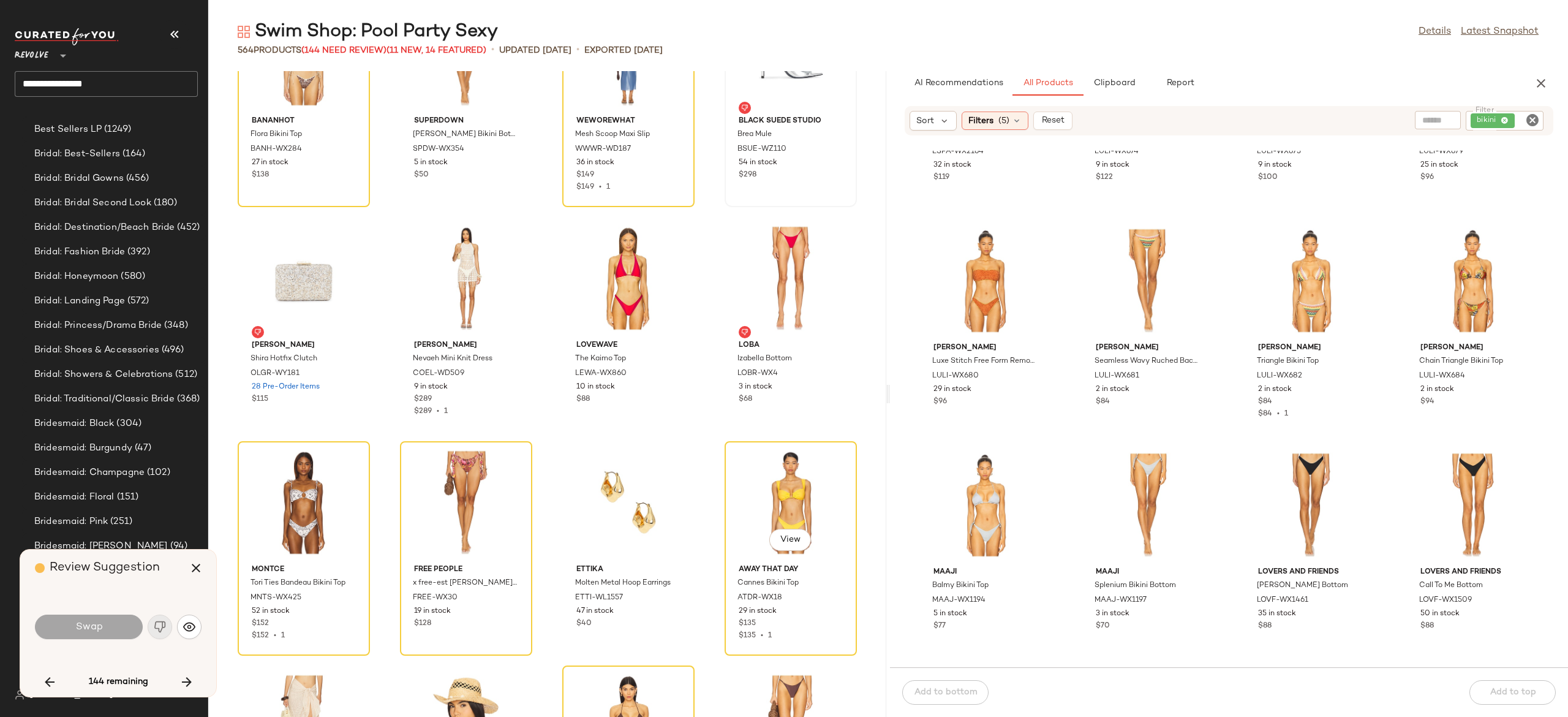
scroll to position [4562, 0]
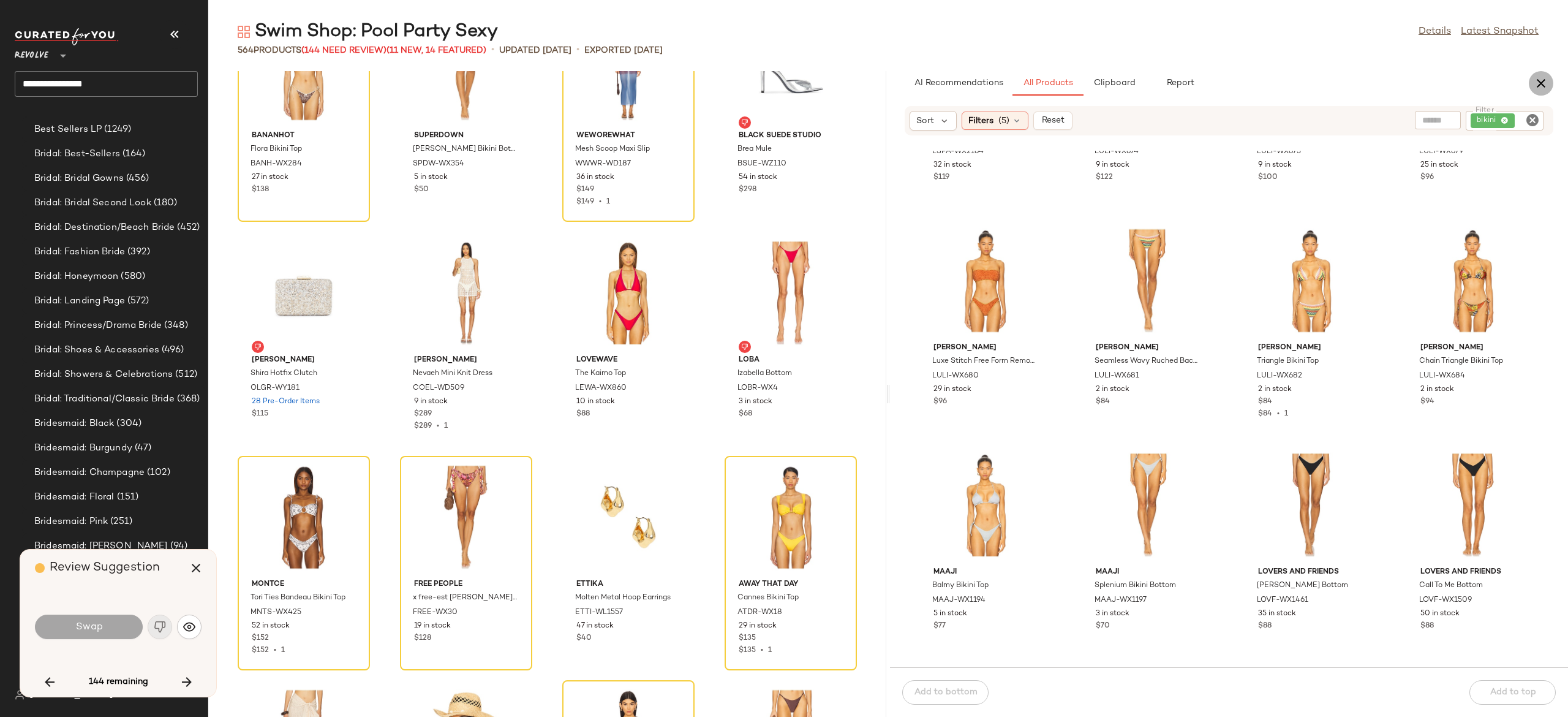
click at [1537, 81] on icon "button" at bounding box center [1541, 83] width 15 height 15
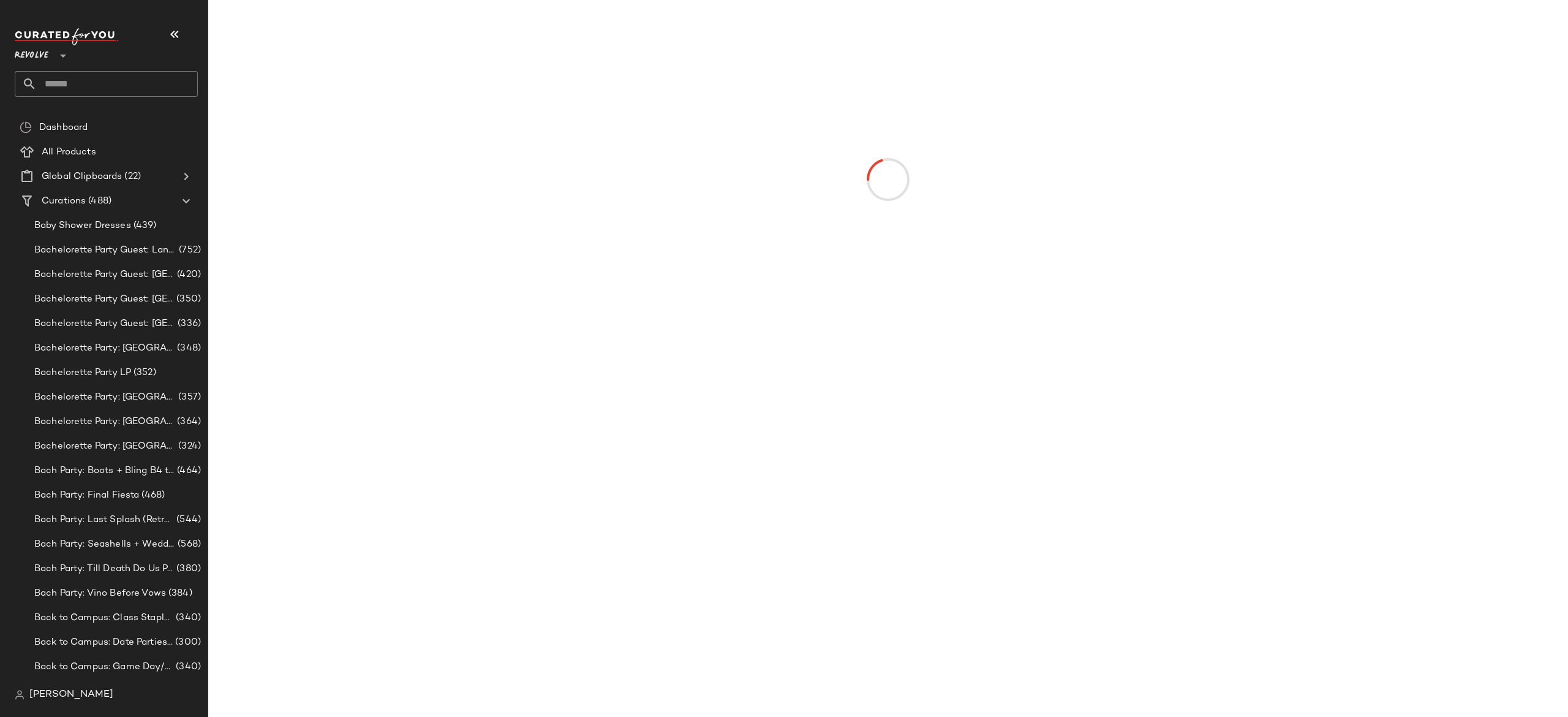
click at [168, 81] on input "text" at bounding box center [118, 84] width 161 height 26
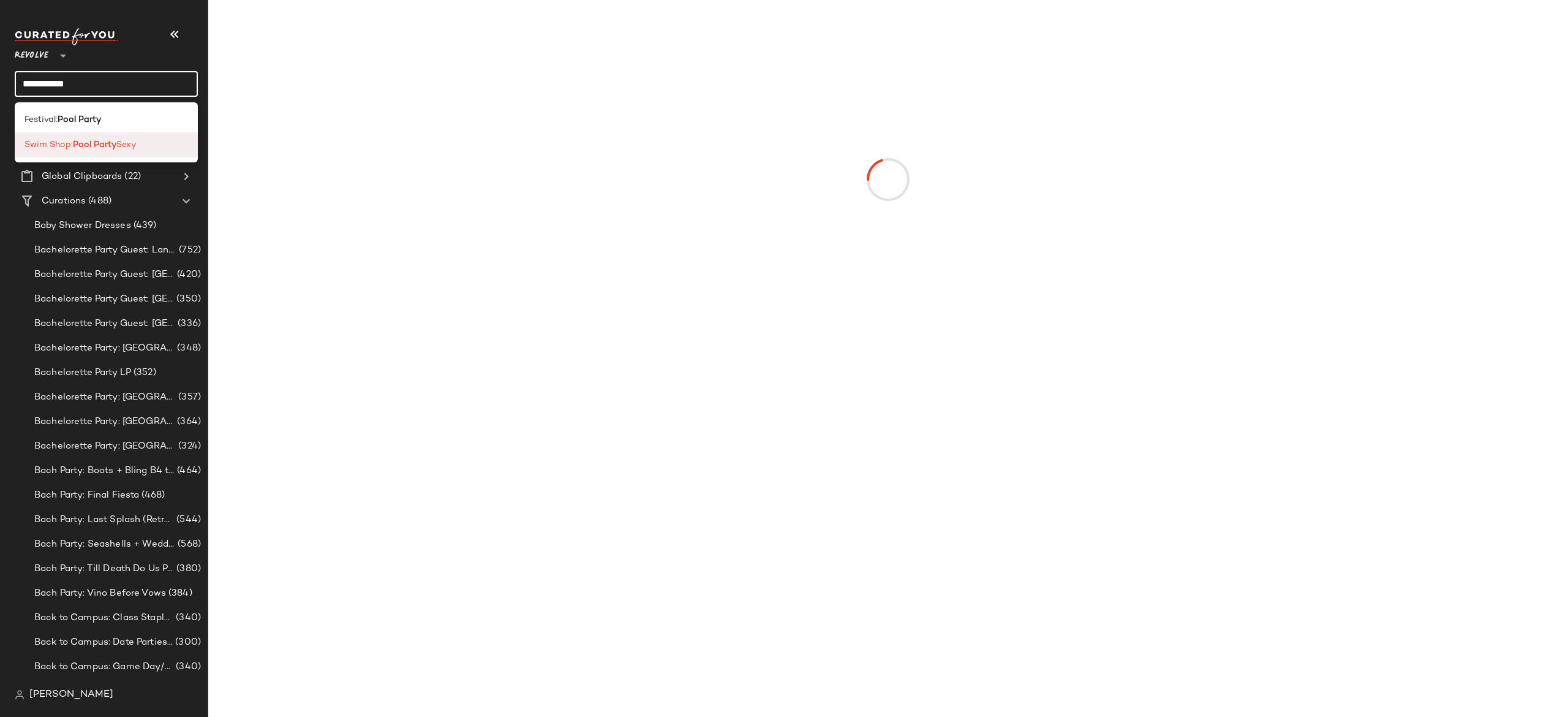
type input "**********"
click at [66, 147] on span "Swim Shop:" at bounding box center [48, 145] width 48 height 13
click at [141, 80] on input "**********" at bounding box center [106, 84] width 183 height 26
click at [68, 146] on span "Swim Shop:" at bounding box center [48, 145] width 48 height 13
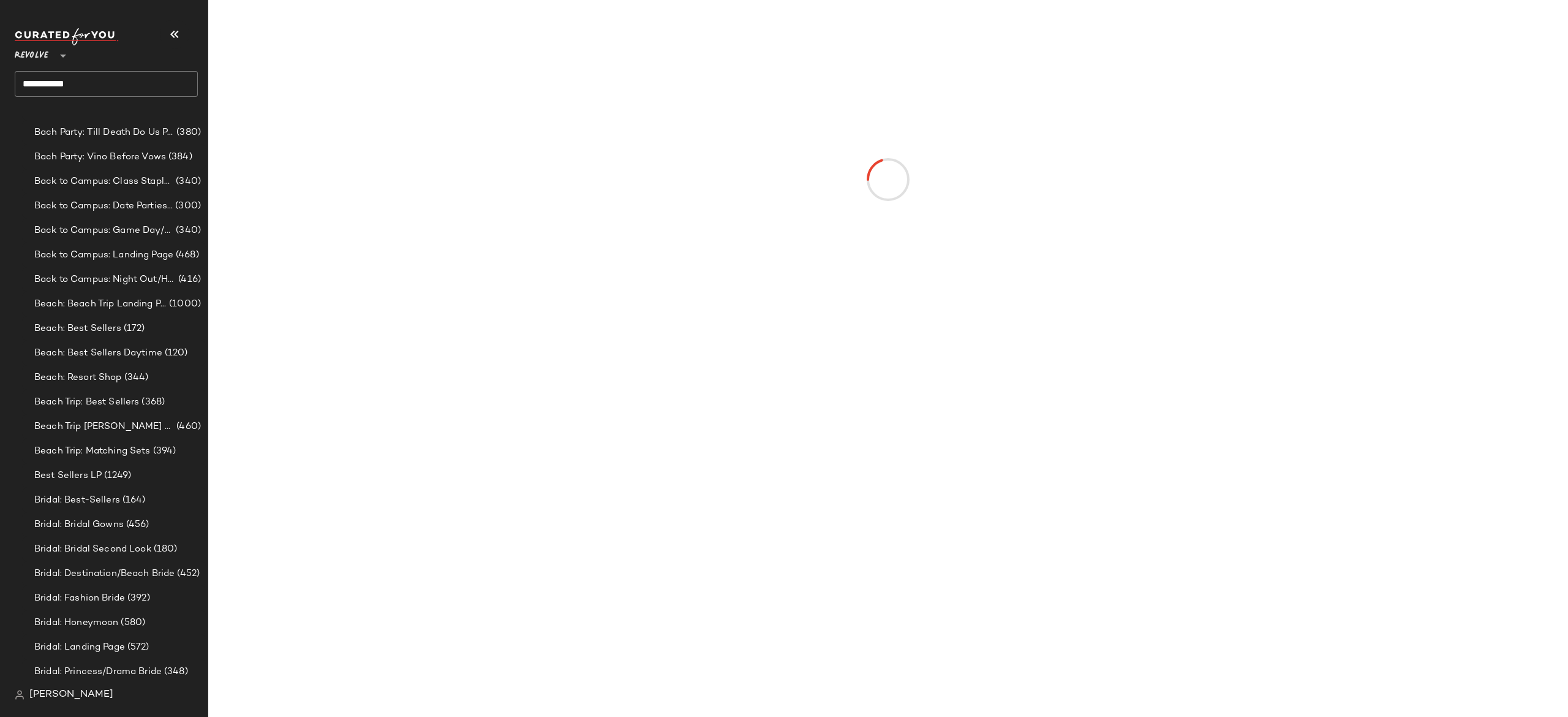
scroll to position [783, 0]
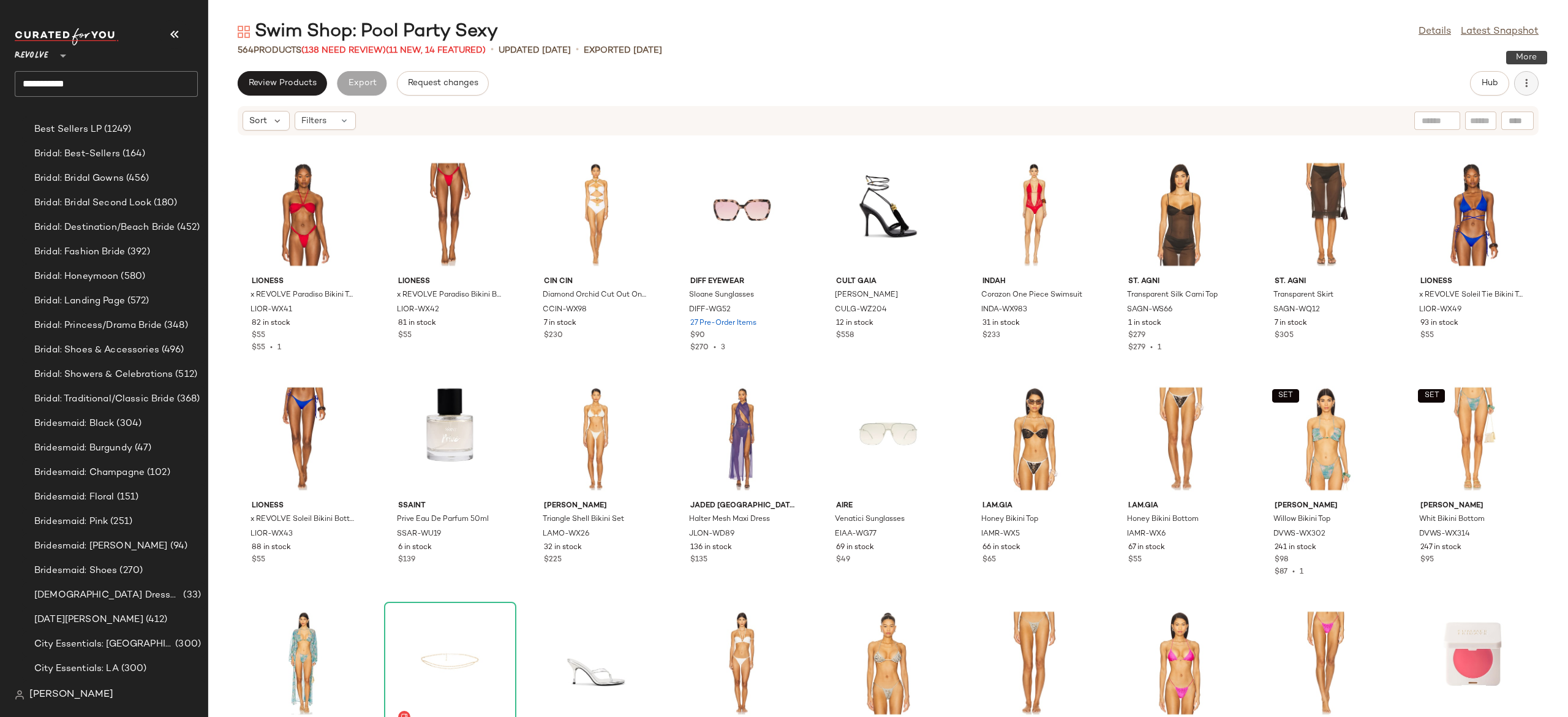
click at [1530, 78] on icon "button" at bounding box center [1526, 83] width 12 height 12
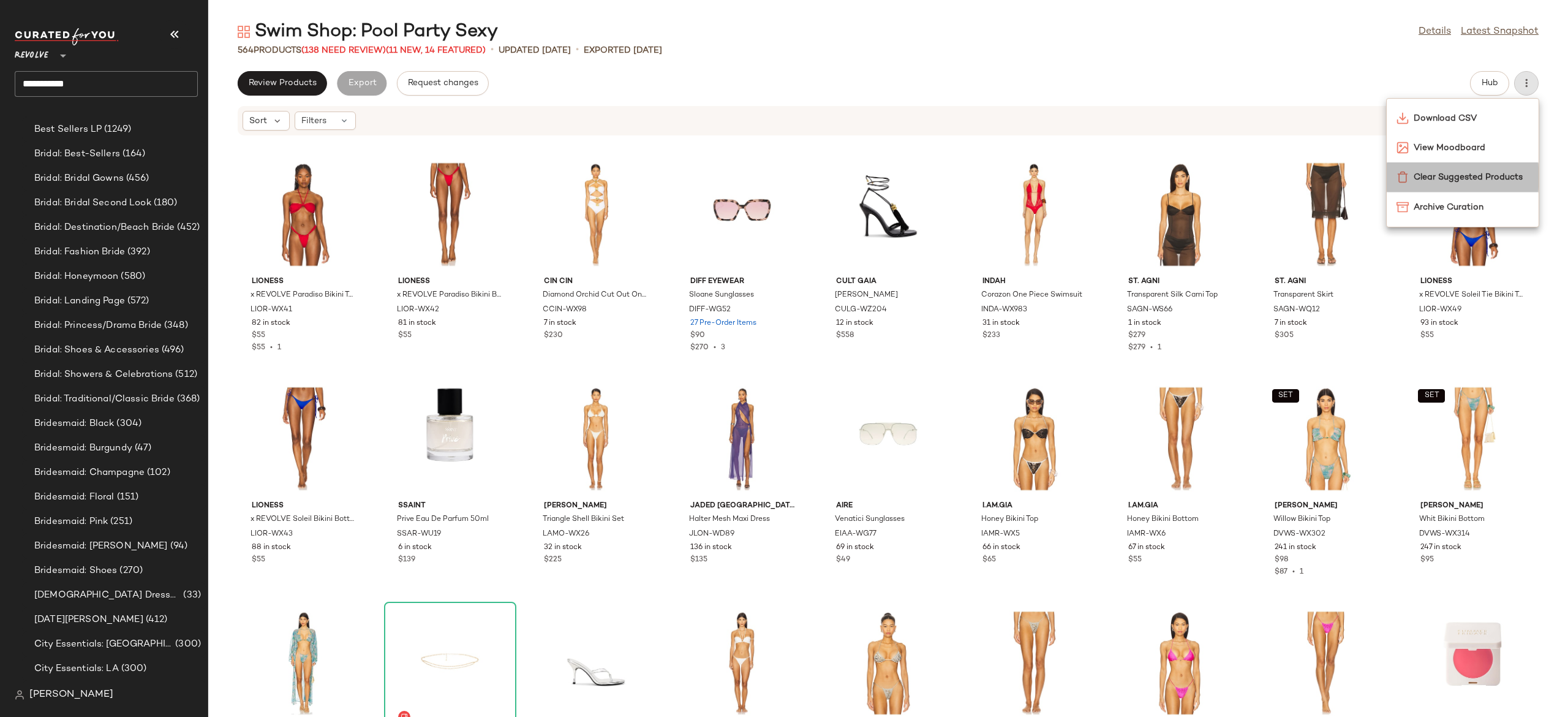
click at [1465, 174] on span "Clear Suggested Products" at bounding box center [1472, 178] width 116 height 13
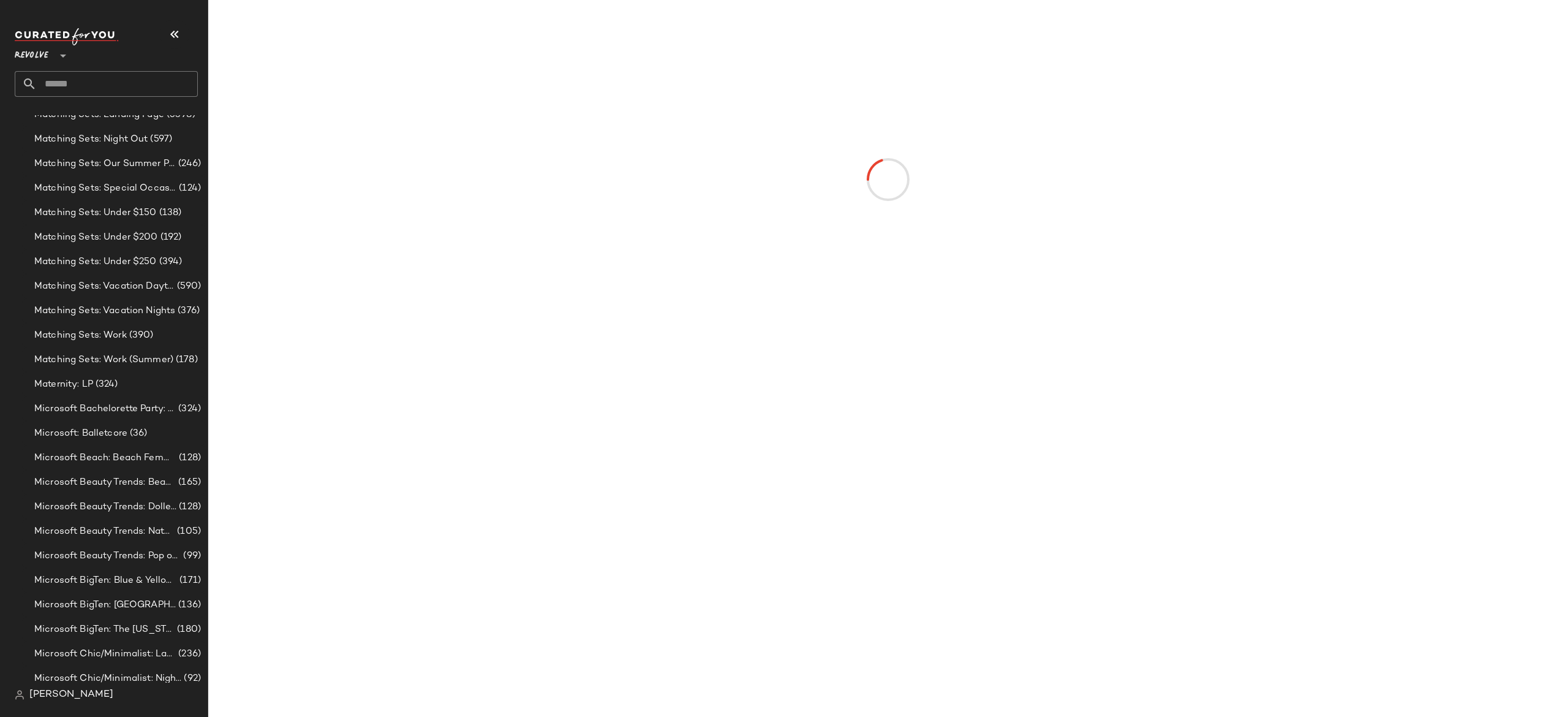
scroll to position [4460, 0]
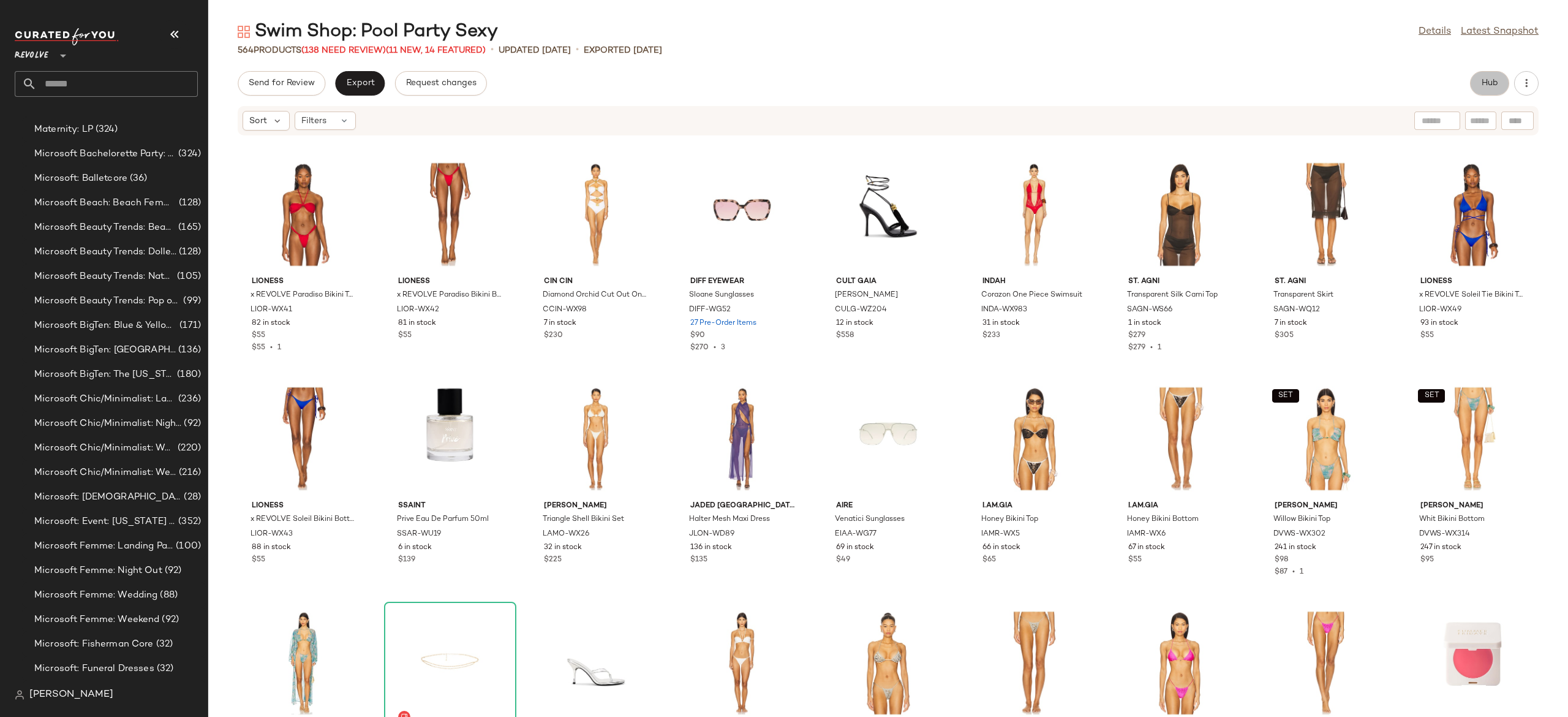
click at [1492, 82] on span "Hub" at bounding box center [1490, 83] width 17 height 10
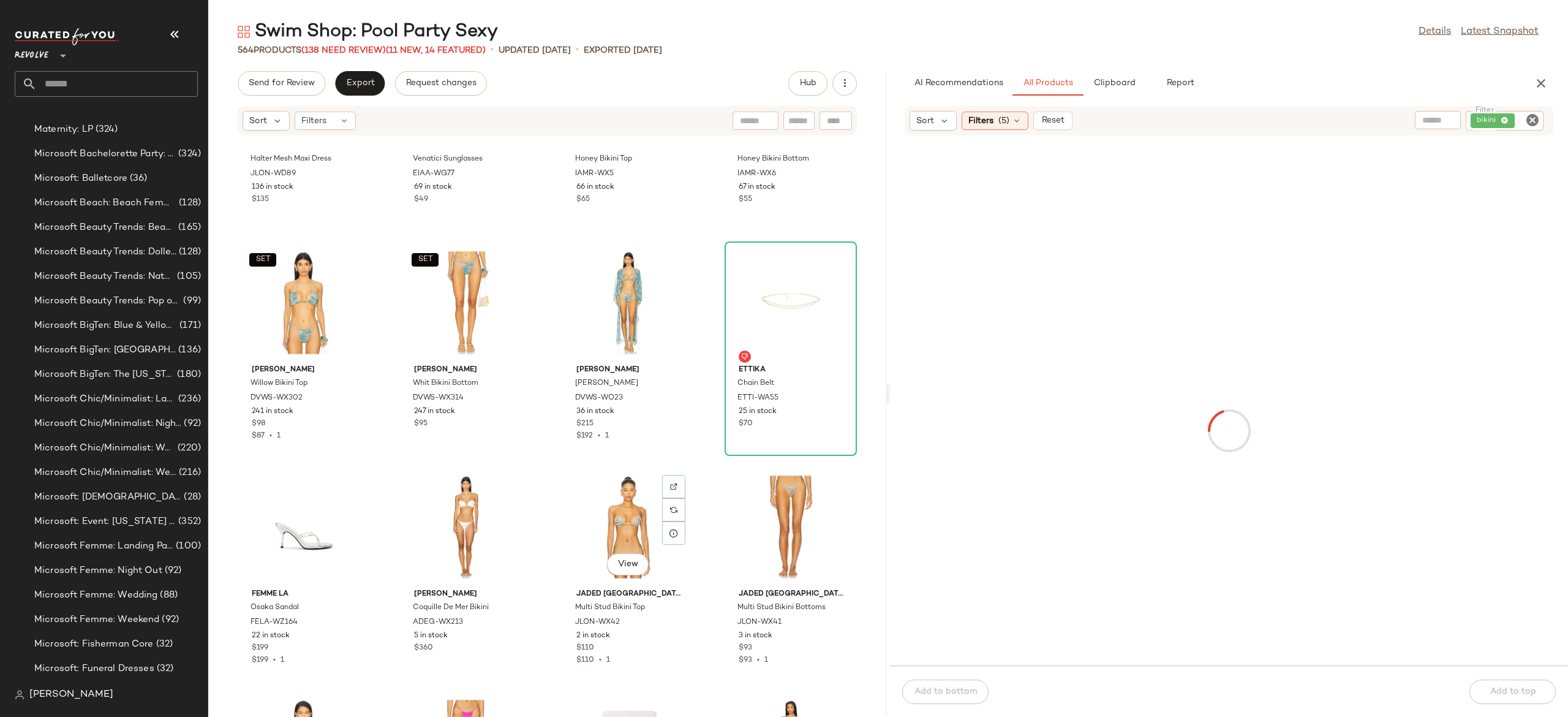
scroll to position [825, 0]
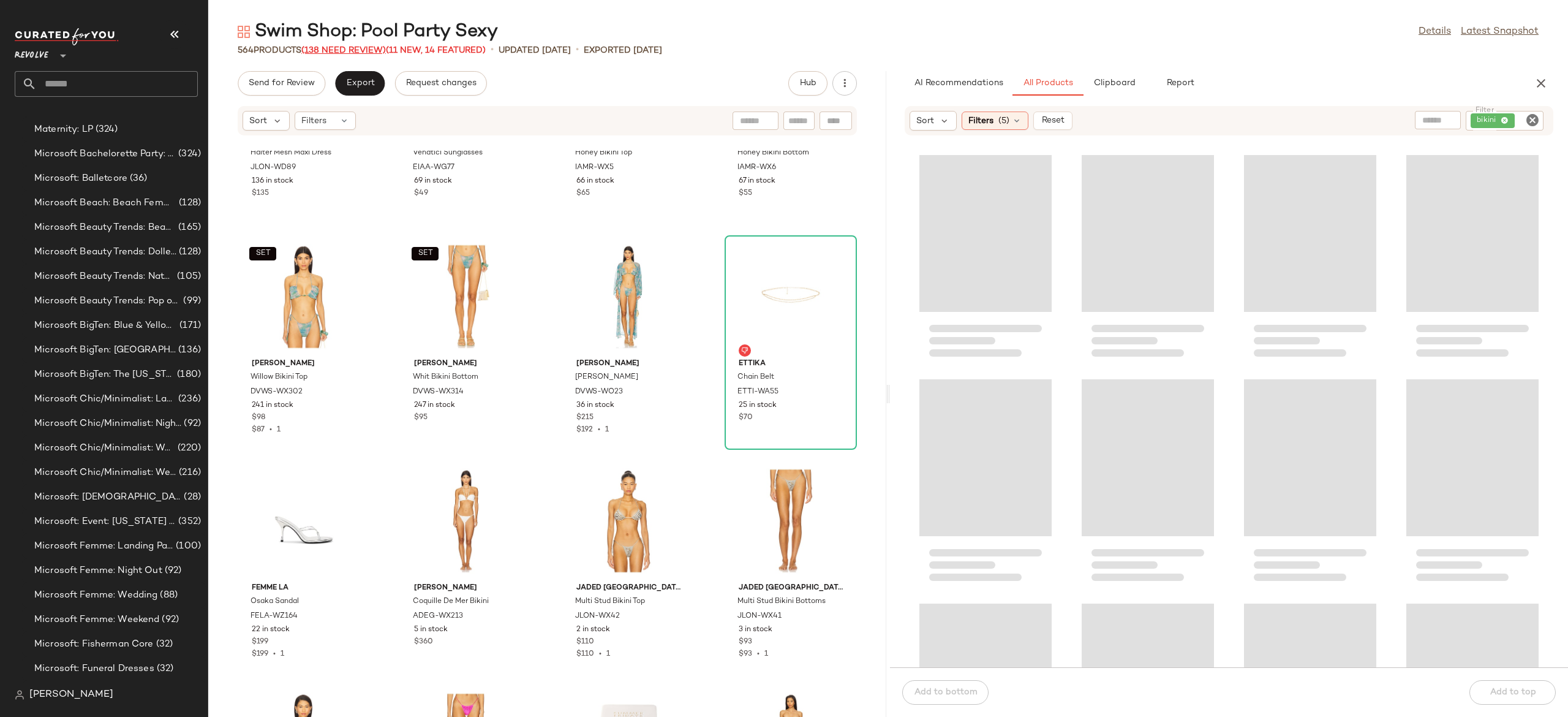
click at [382, 51] on span "(138 Need Review)" at bounding box center [344, 50] width 85 height 9
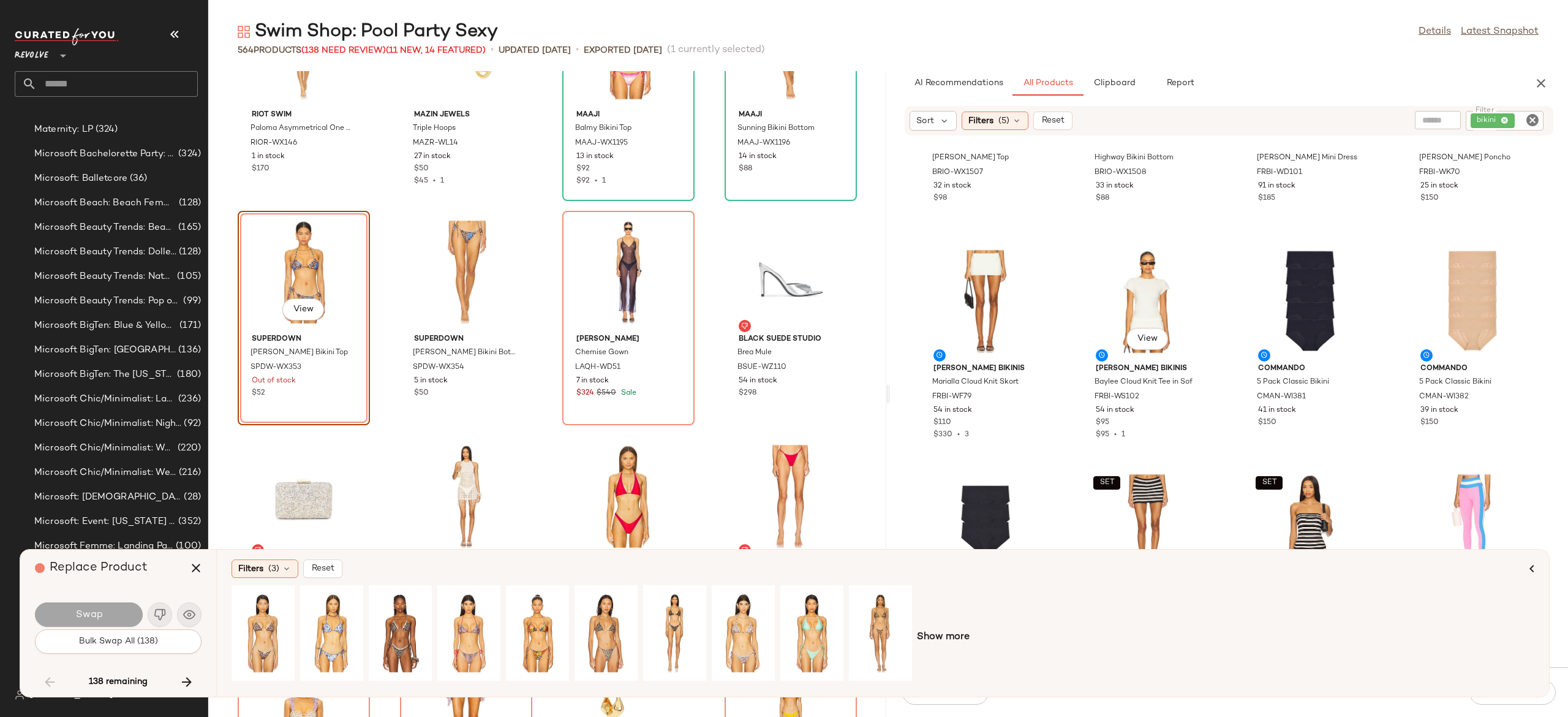
scroll to position [604, 0]
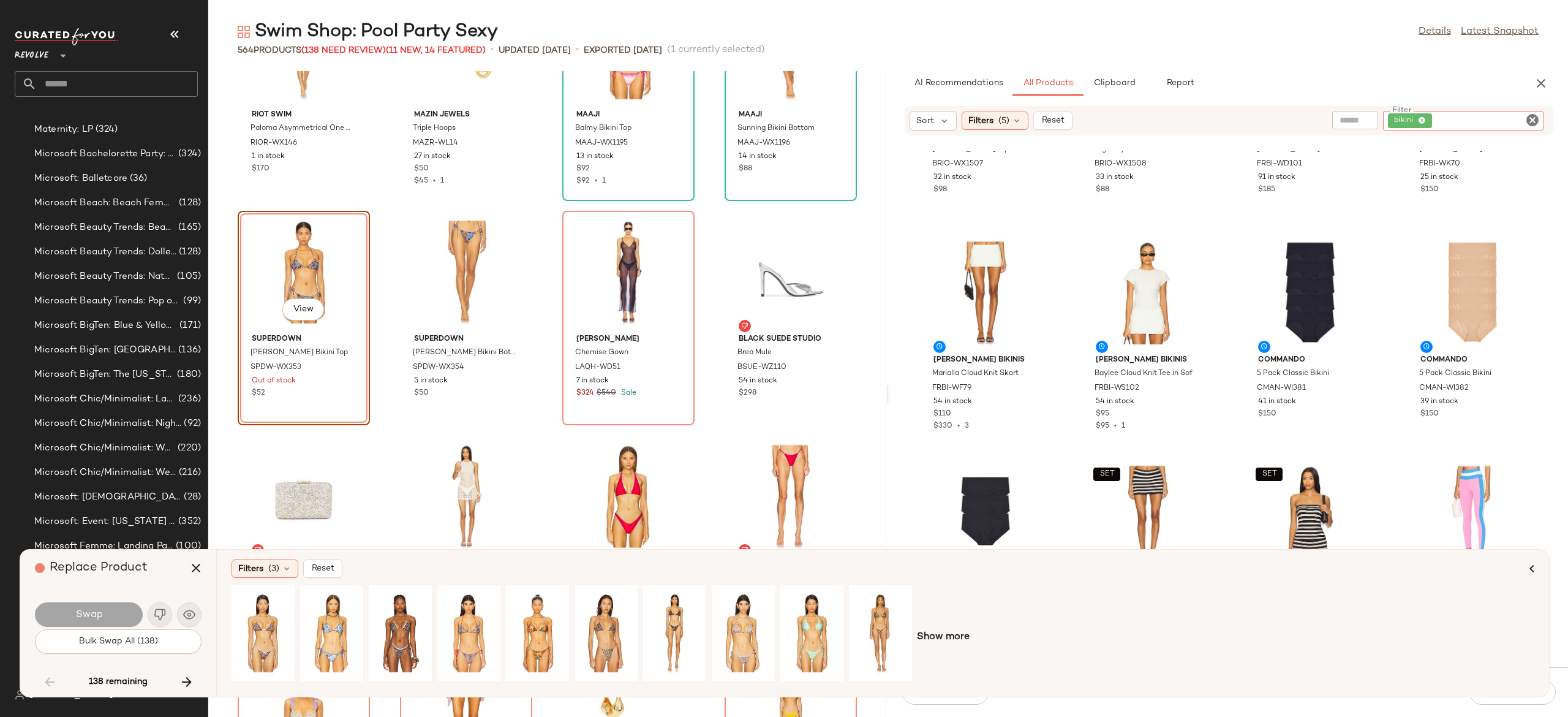
click at [1497, 123] on div "bikini" at bounding box center [1463, 120] width 160 height 19
click at [1513, 124] on input "Filter" at bounding box center [1487, 121] width 104 height 13
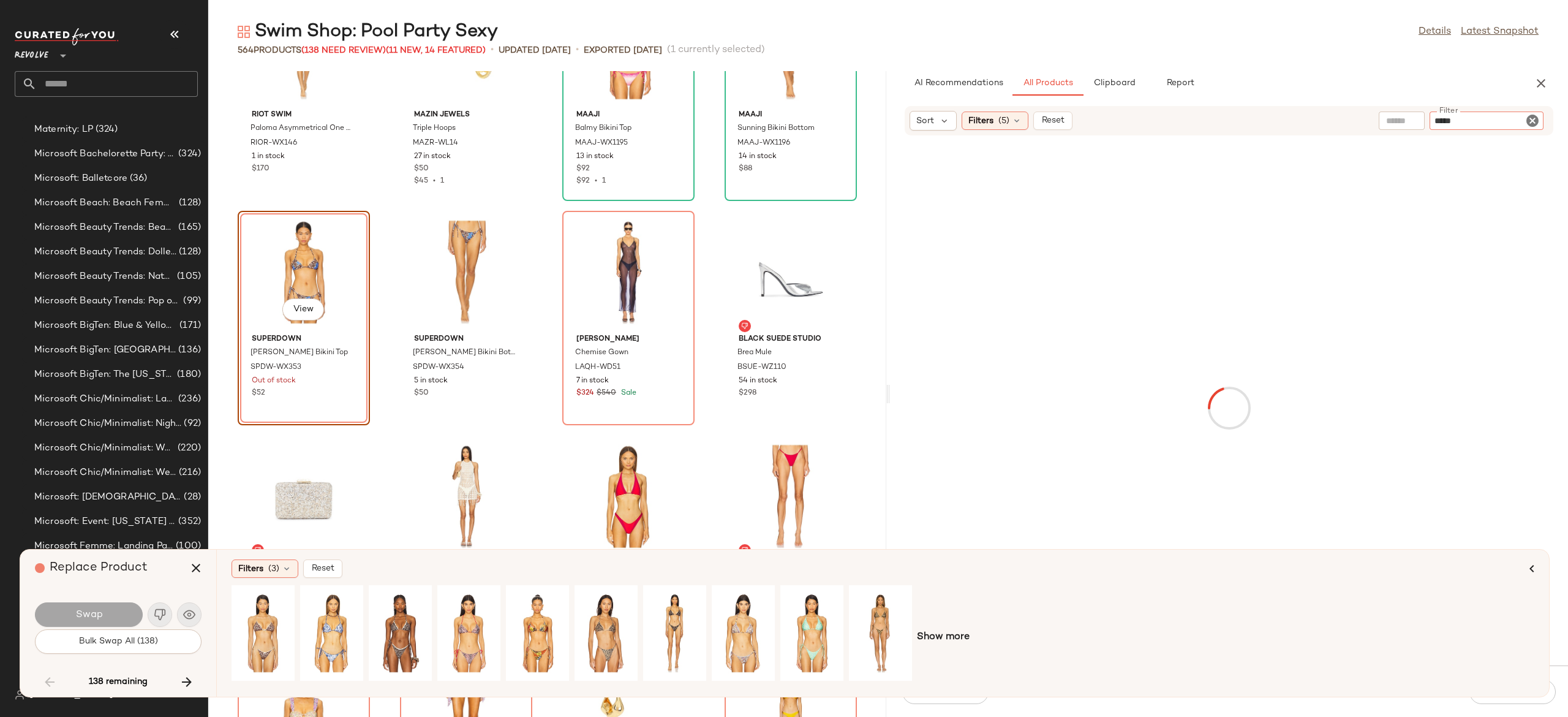
type input "******"
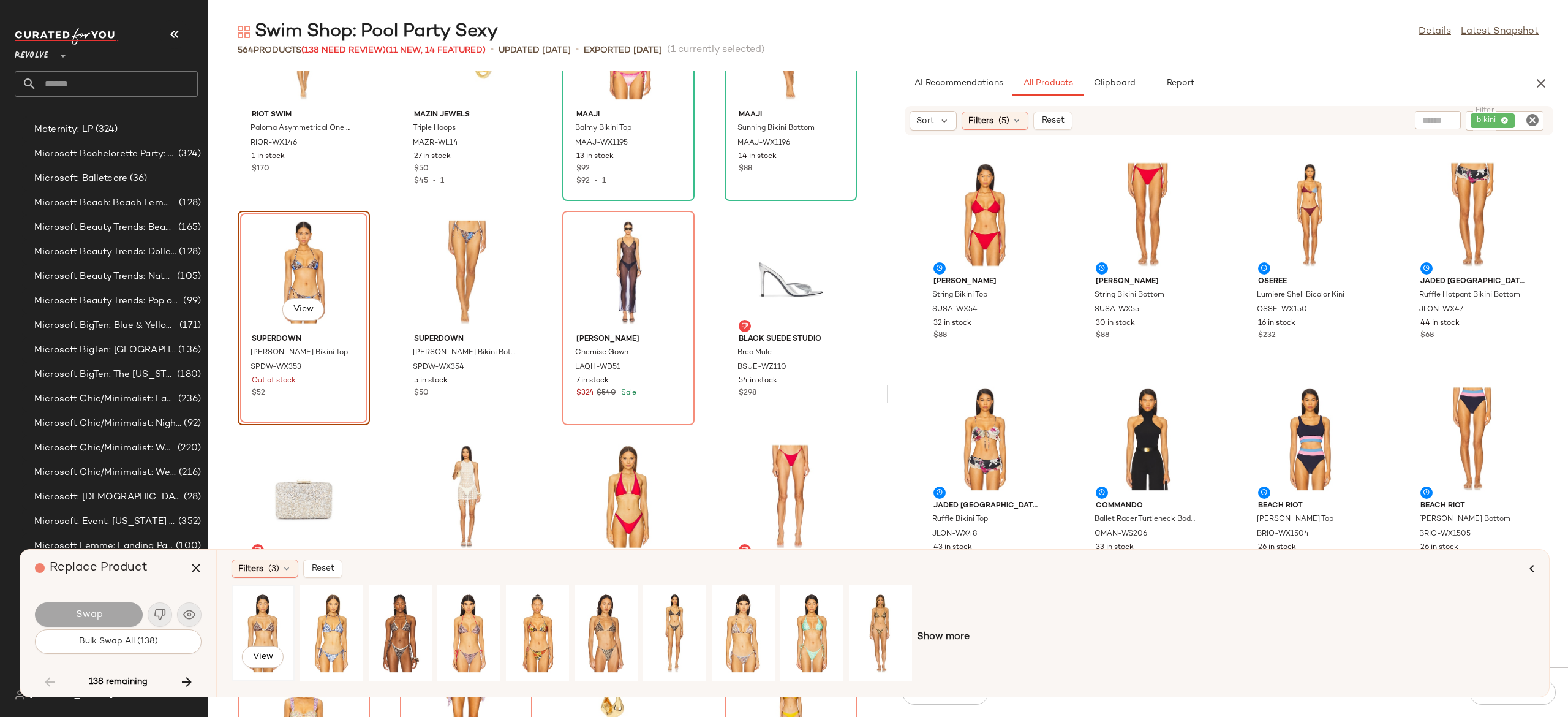
click at [266, 623] on div "View" at bounding box center [263, 633] width 54 height 87
click at [133, 608] on button "Swap" at bounding box center [88, 615] width 108 height 24
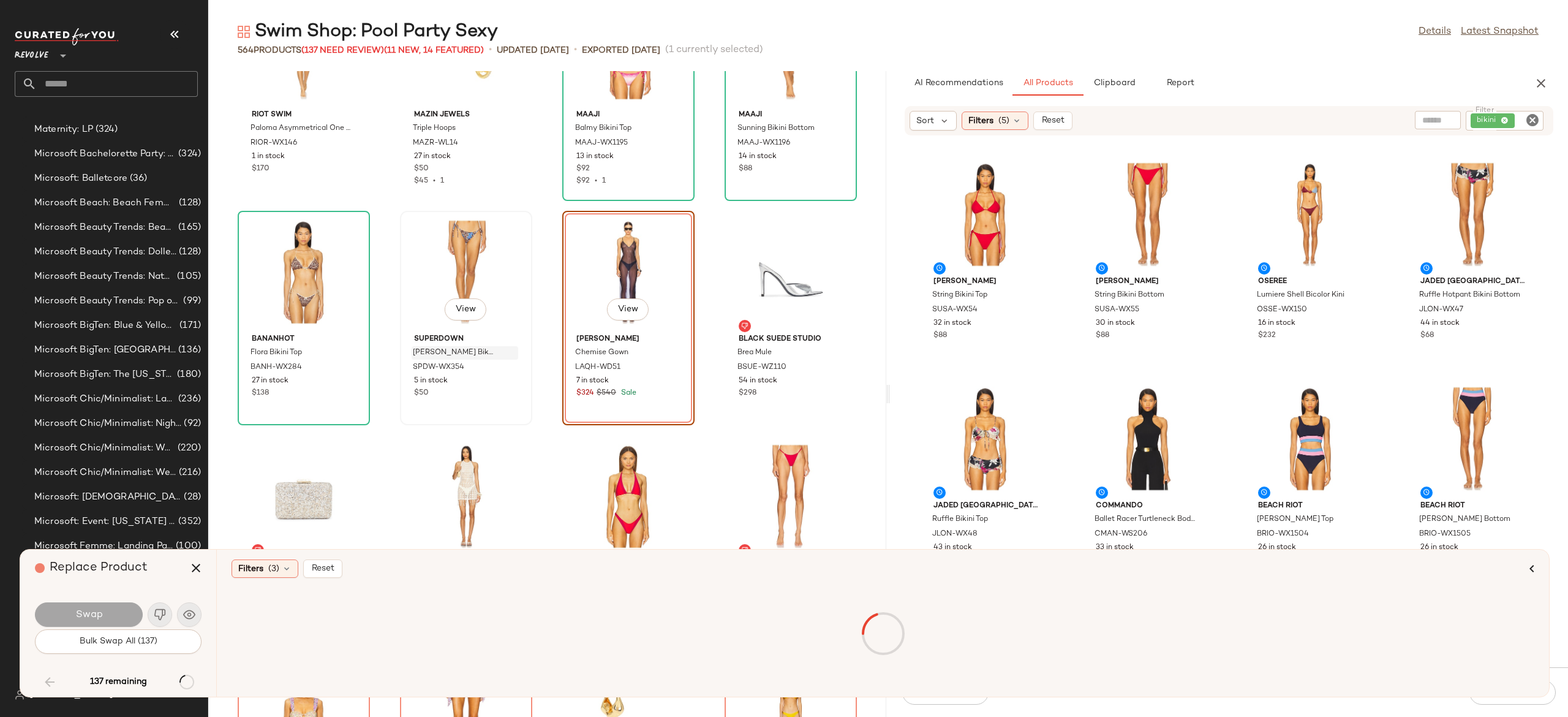
scroll to position [4262, 0]
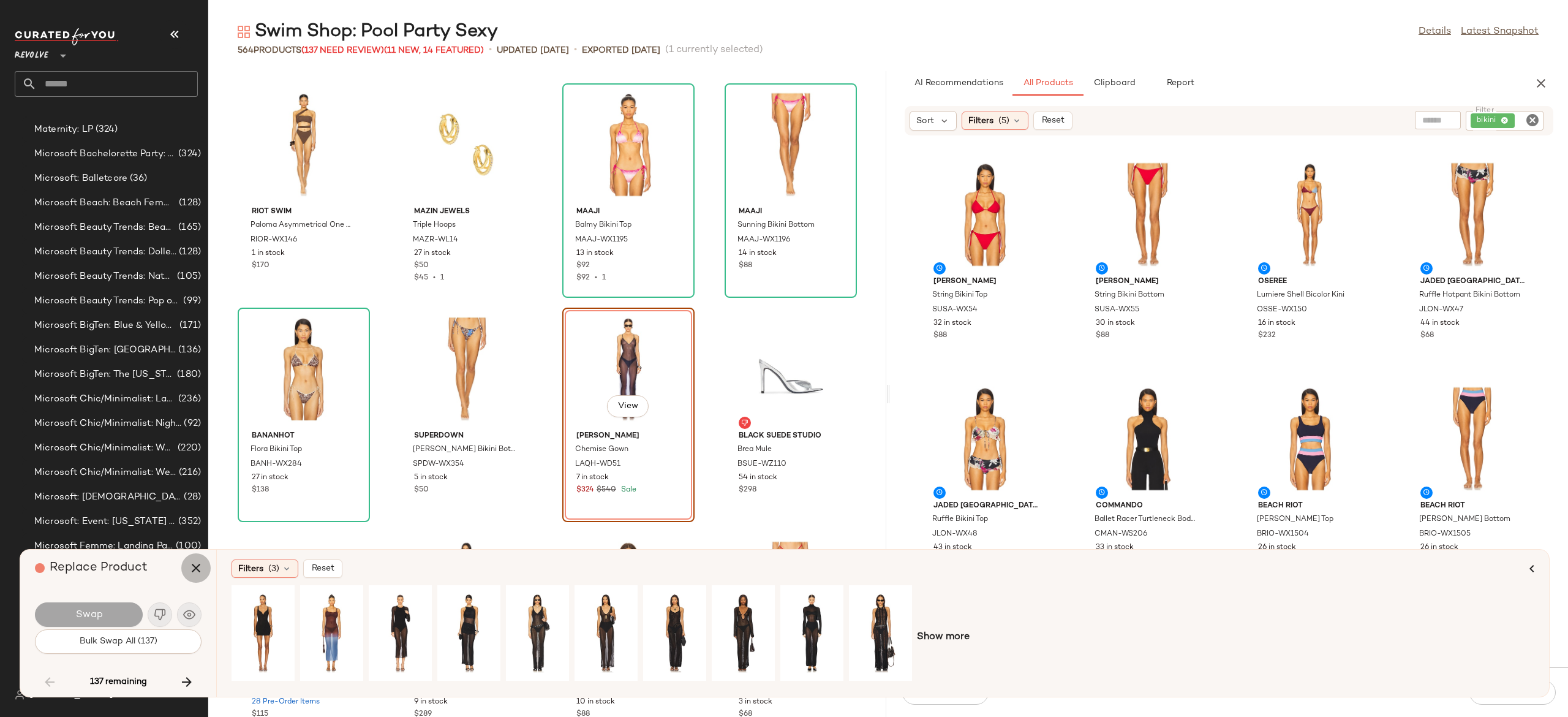
click at [190, 569] on icon "button" at bounding box center [196, 568] width 15 height 15
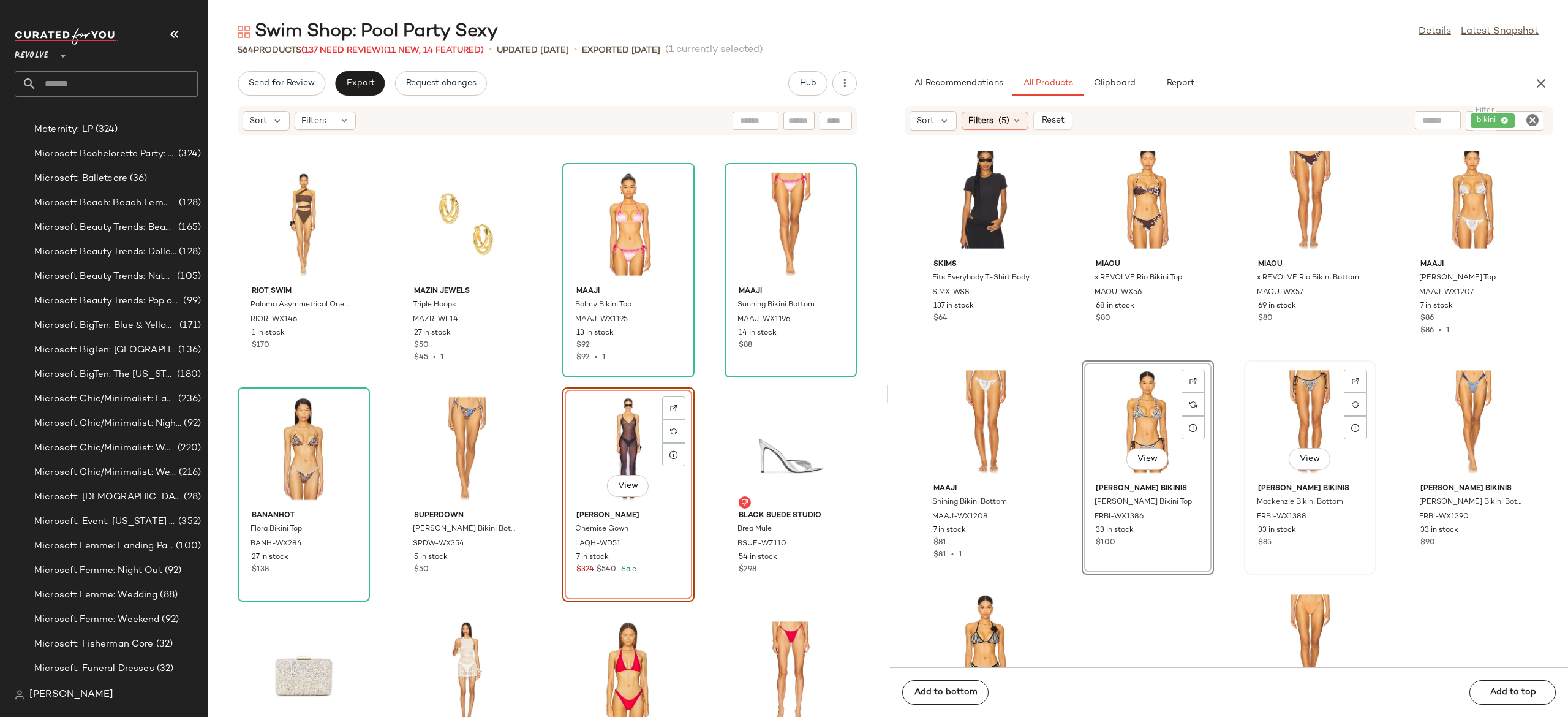
scroll to position [3169, 0]
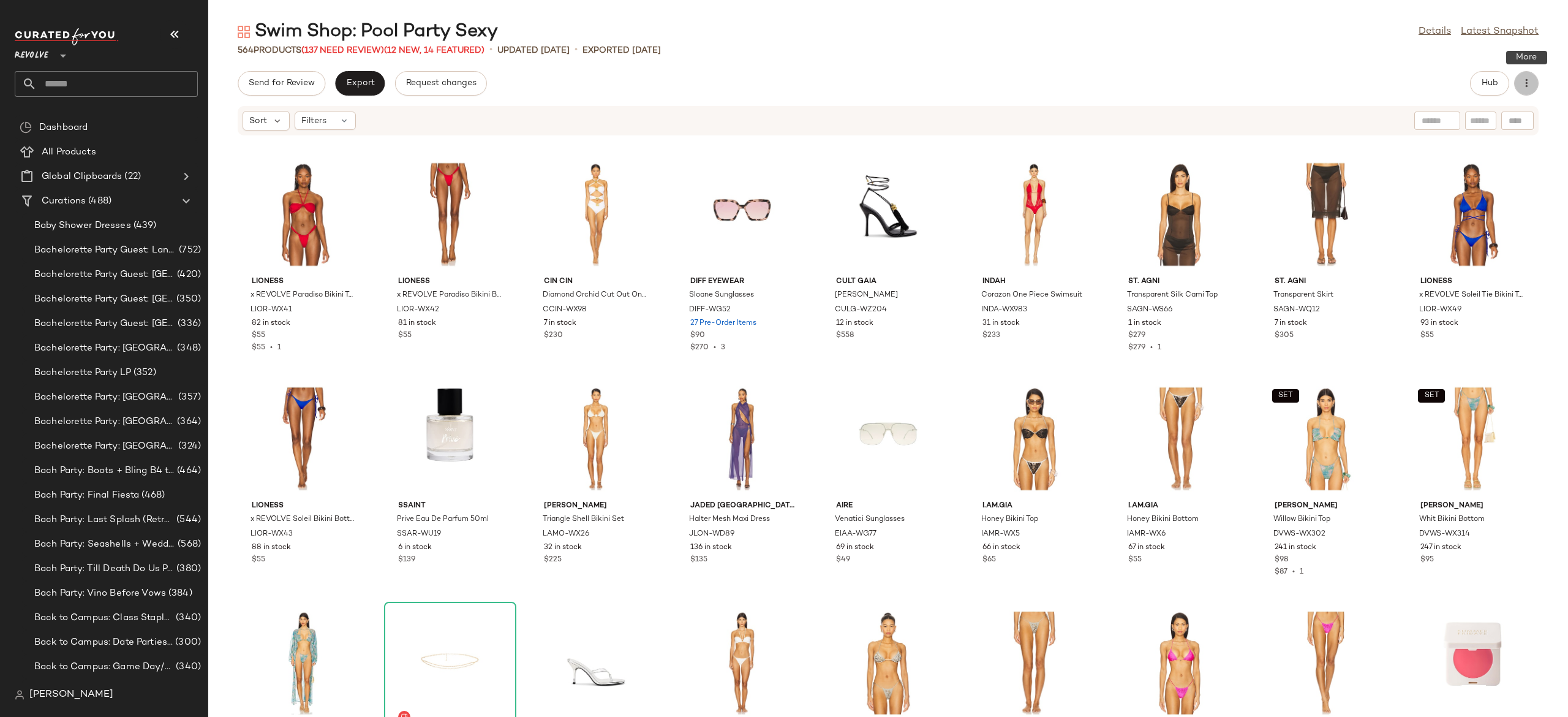
click at [1520, 85] on icon "button" at bounding box center [1526, 83] width 12 height 12
click at [1281, 93] on div "Send for Review Export Request changes Hub" at bounding box center [888, 83] width 1360 height 24
click at [1477, 86] on button "Hub" at bounding box center [1490, 83] width 39 height 24
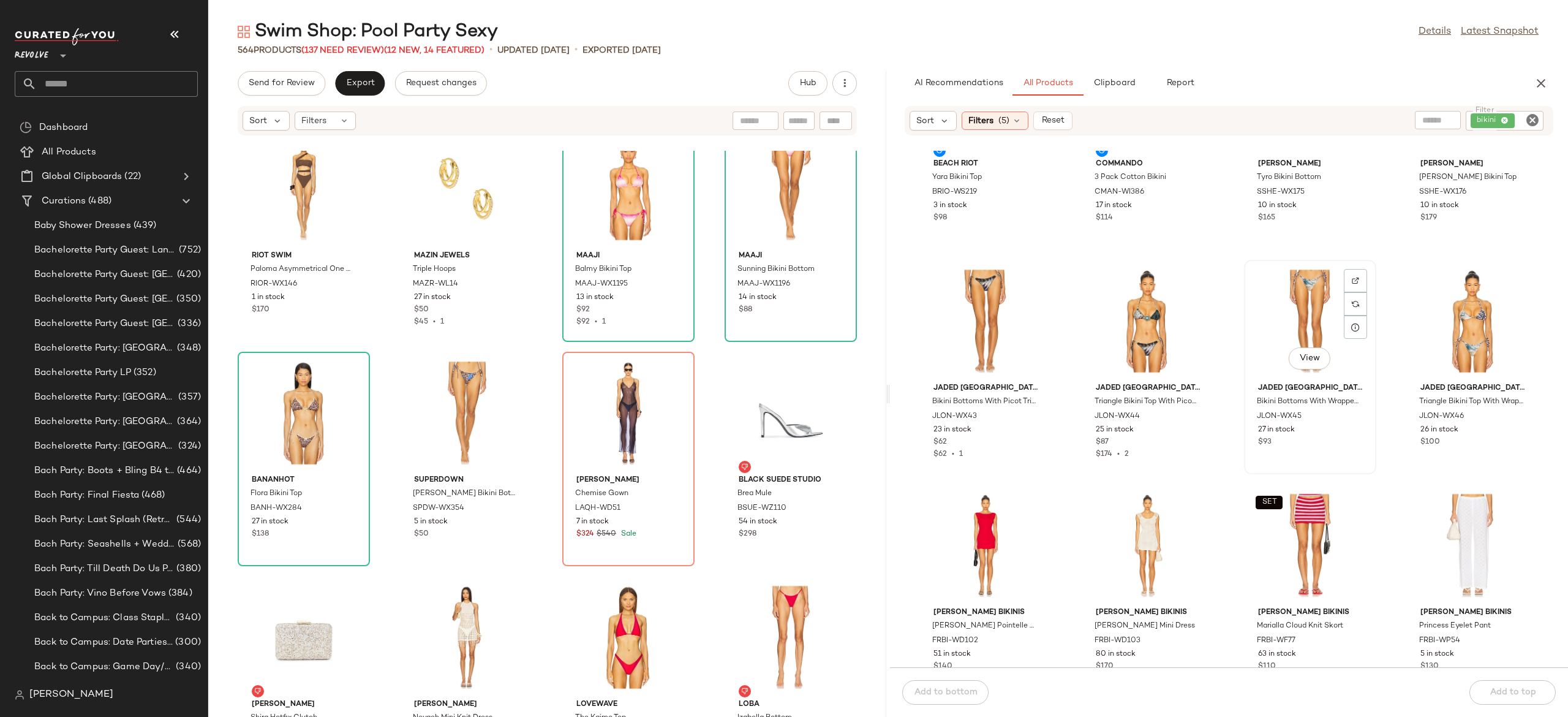
scroll to position [1251, 0]
click at [1144, 350] on button "View" at bounding box center [1147, 357] width 41 height 22
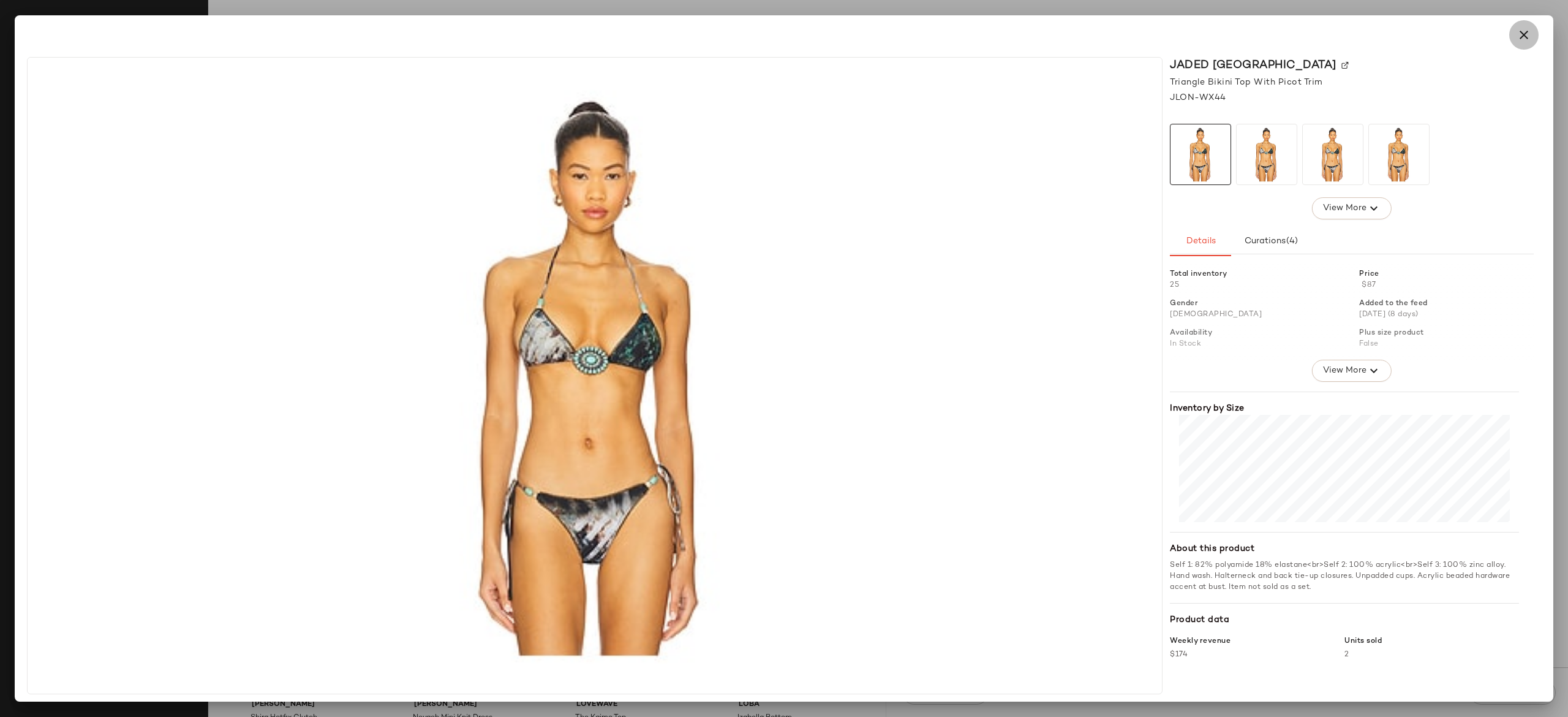
click at [1523, 43] on button "button" at bounding box center [1524, 34] width 29 height 29
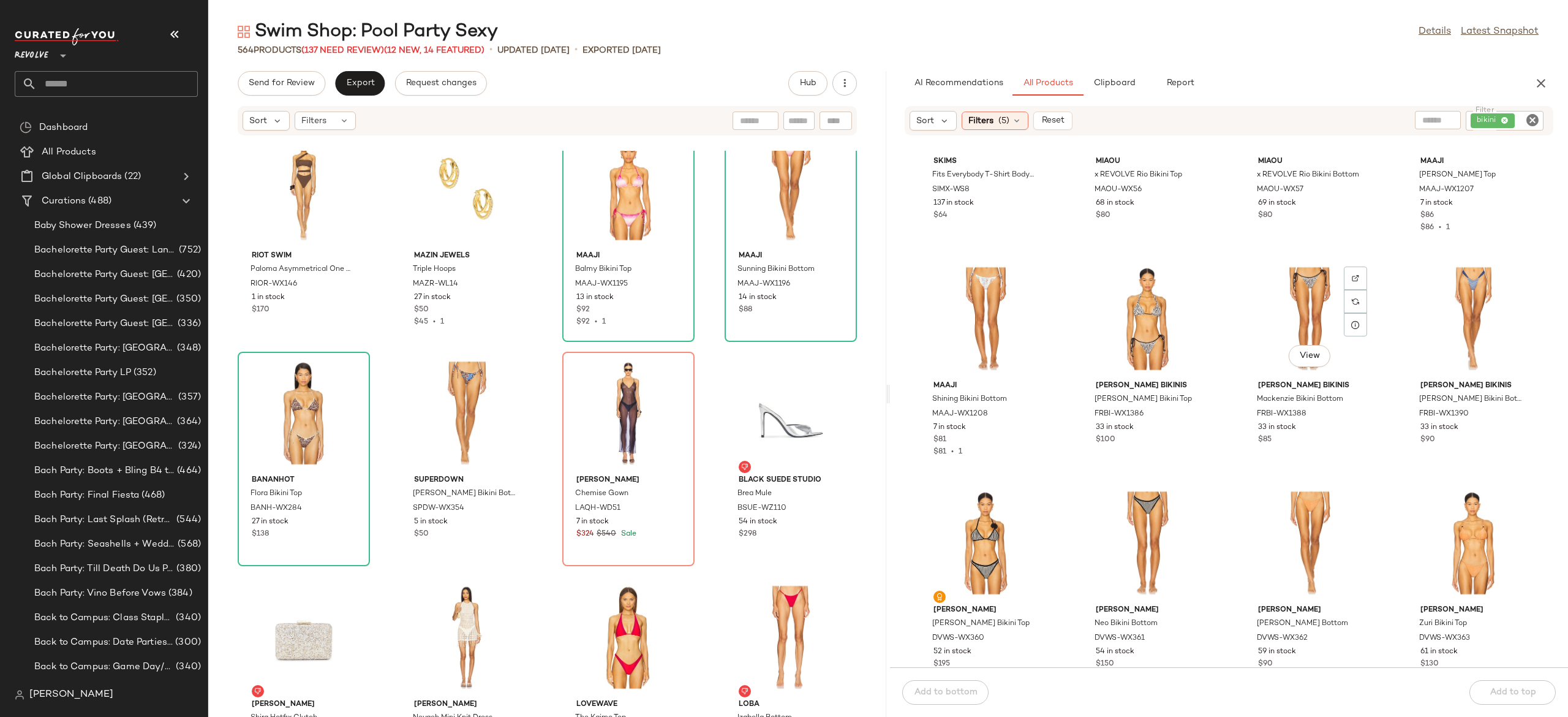
scroll to position [3272, 0]
click at [1144, 350] on span "View" at bounding box center [1147, 355] width 21 height 10
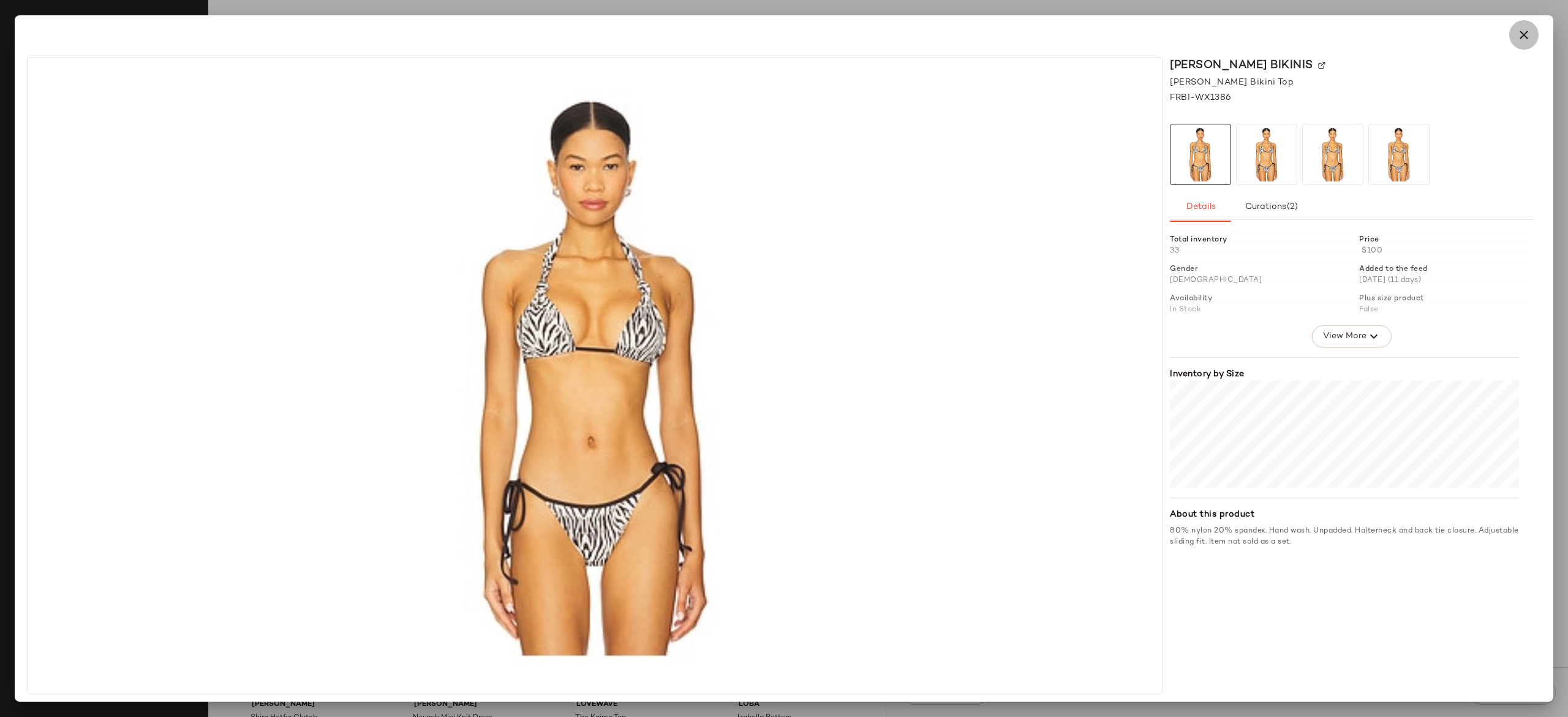
click at [1532, 34] on button "button" at bounding box center [1524, 34] width 29 height 29
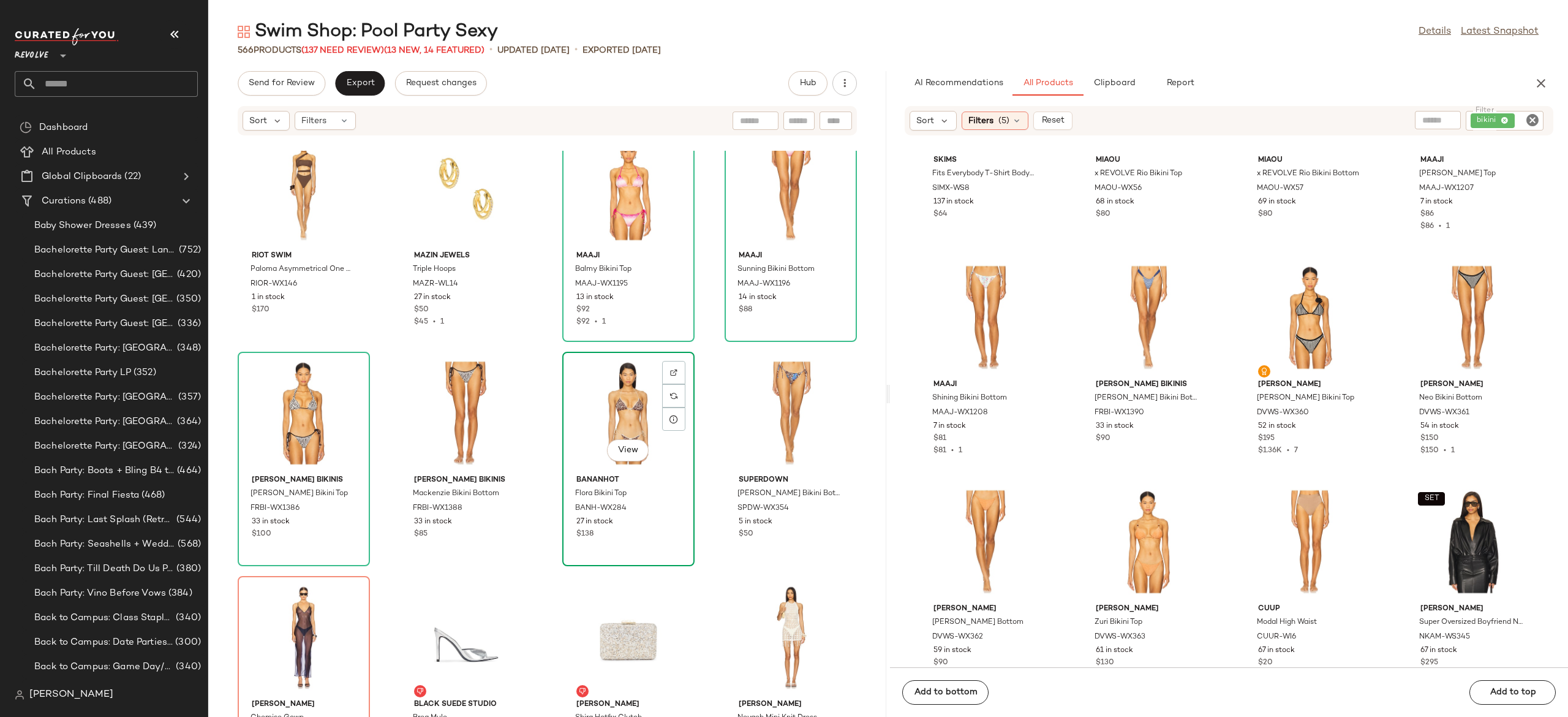
click at [607, 407] on div "View" at bounding box center [629, 413] width 124 height 114
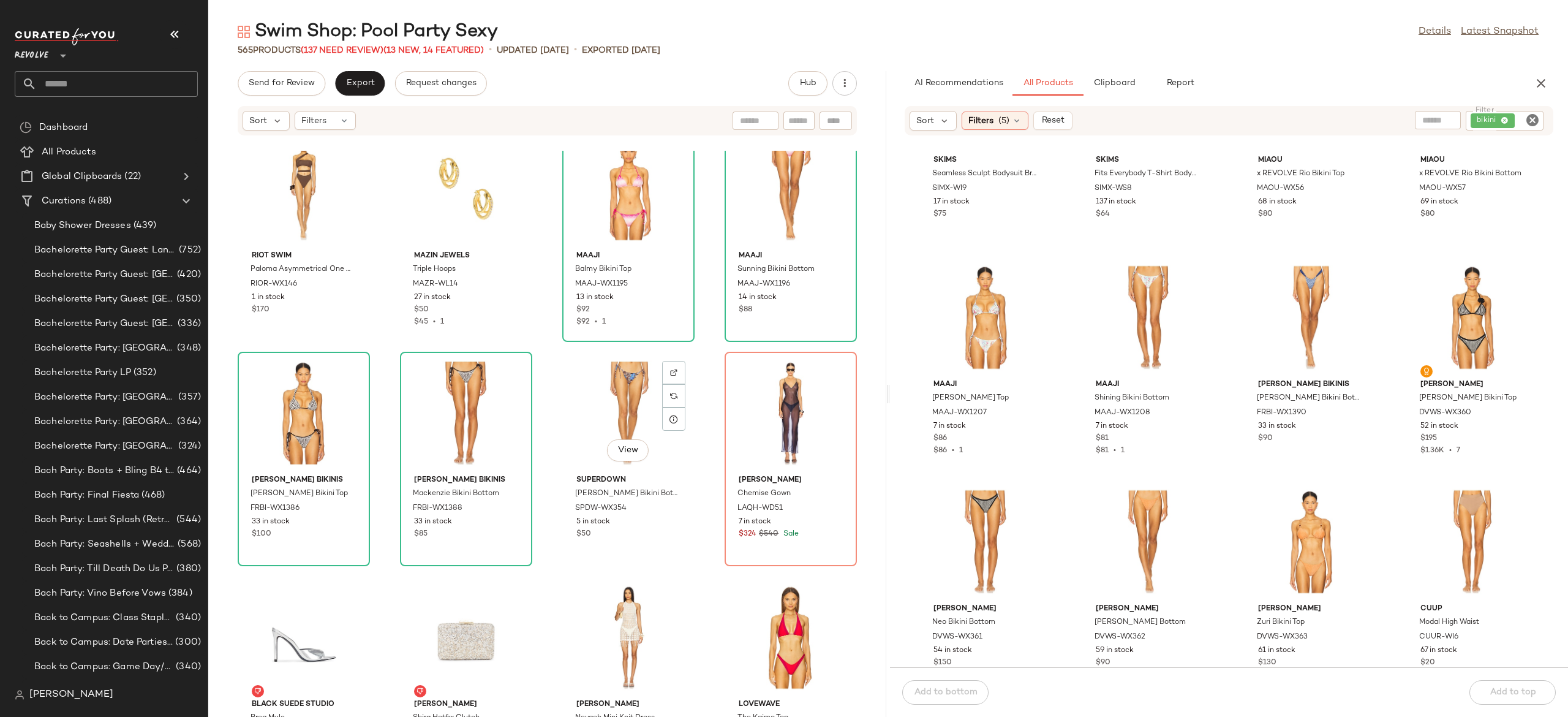
click at [607, 407] on div "View" at bounding box center [629, 413] width 124 height 114
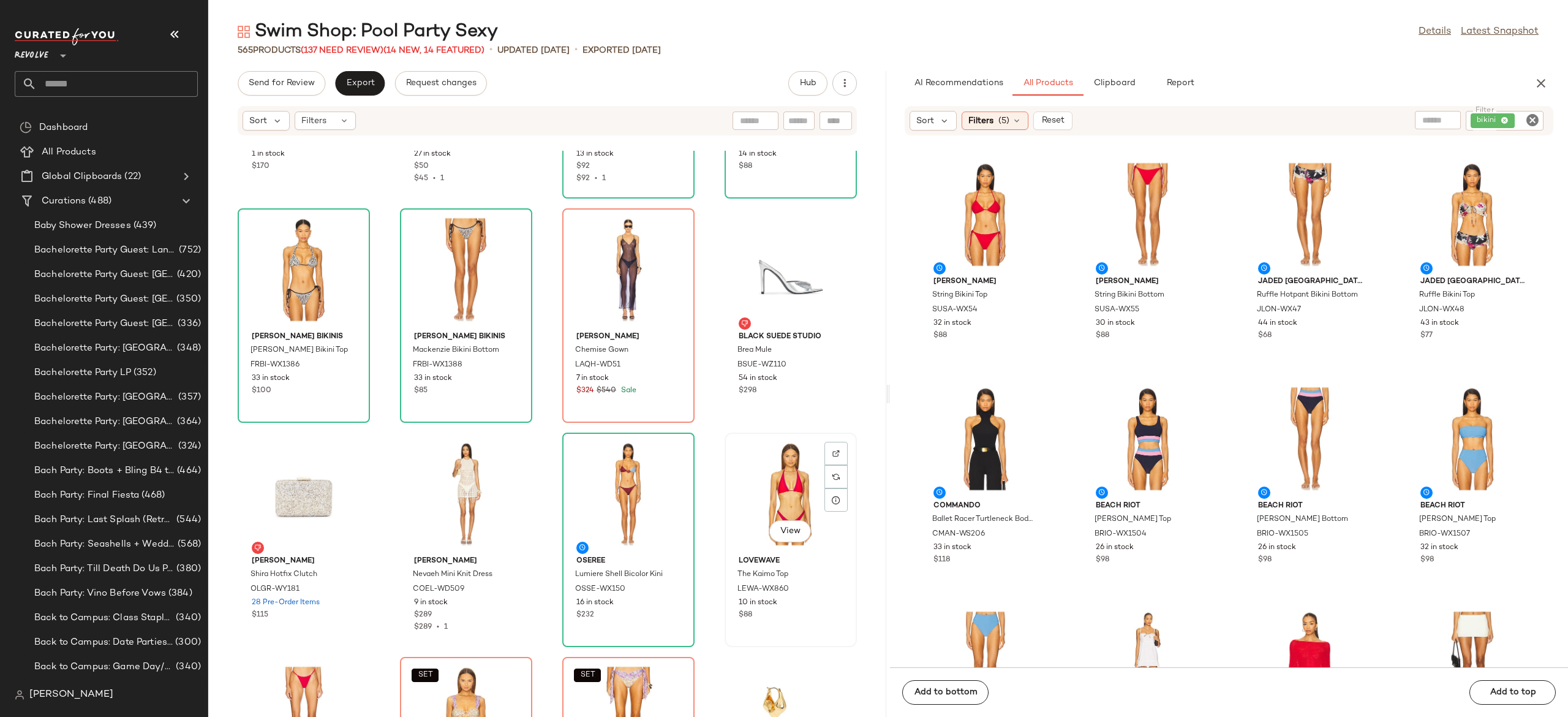
click at [779, 482] on div "View" at bounding box center [791, 494] width 124 height 114
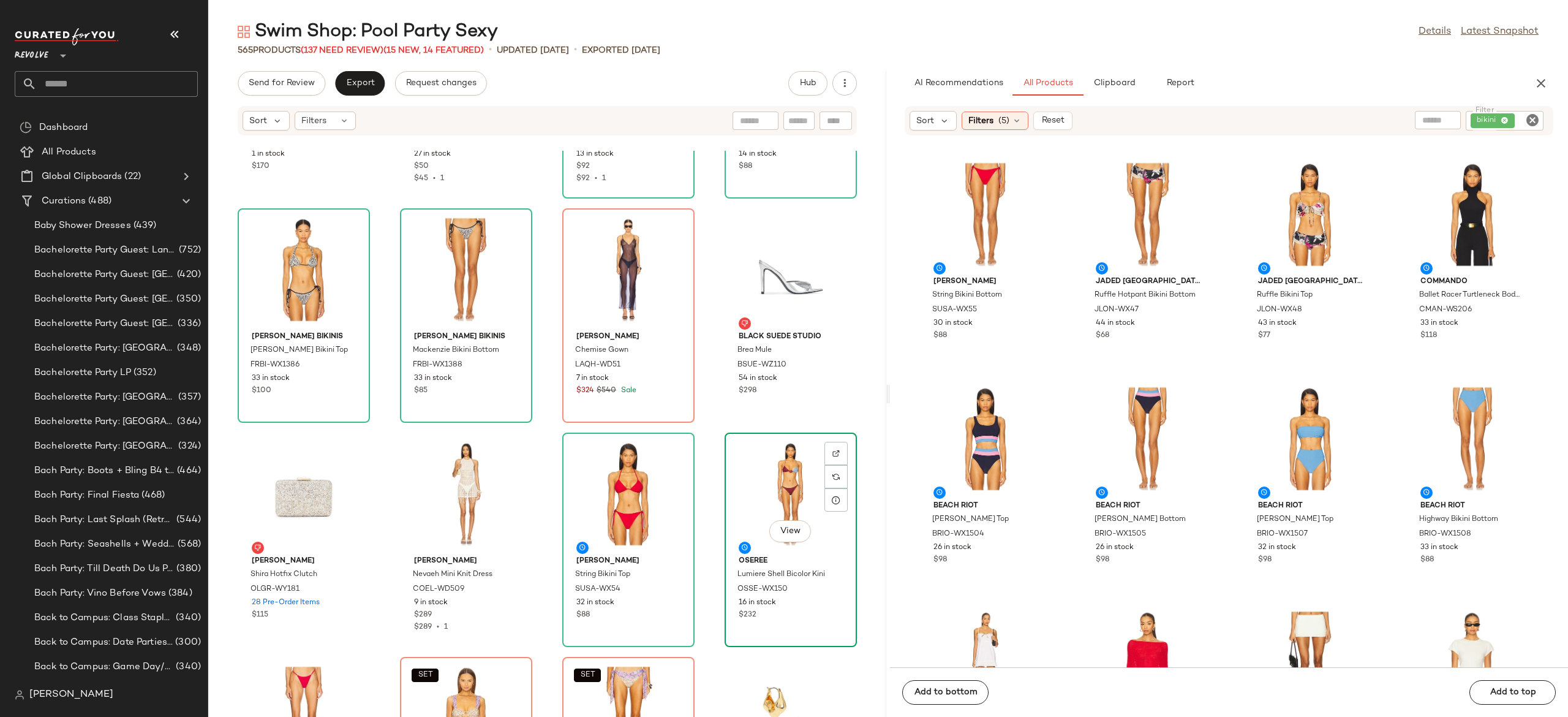
click at [777, 487] on div "View" at bounding box center [791, 494] width 124 height 114
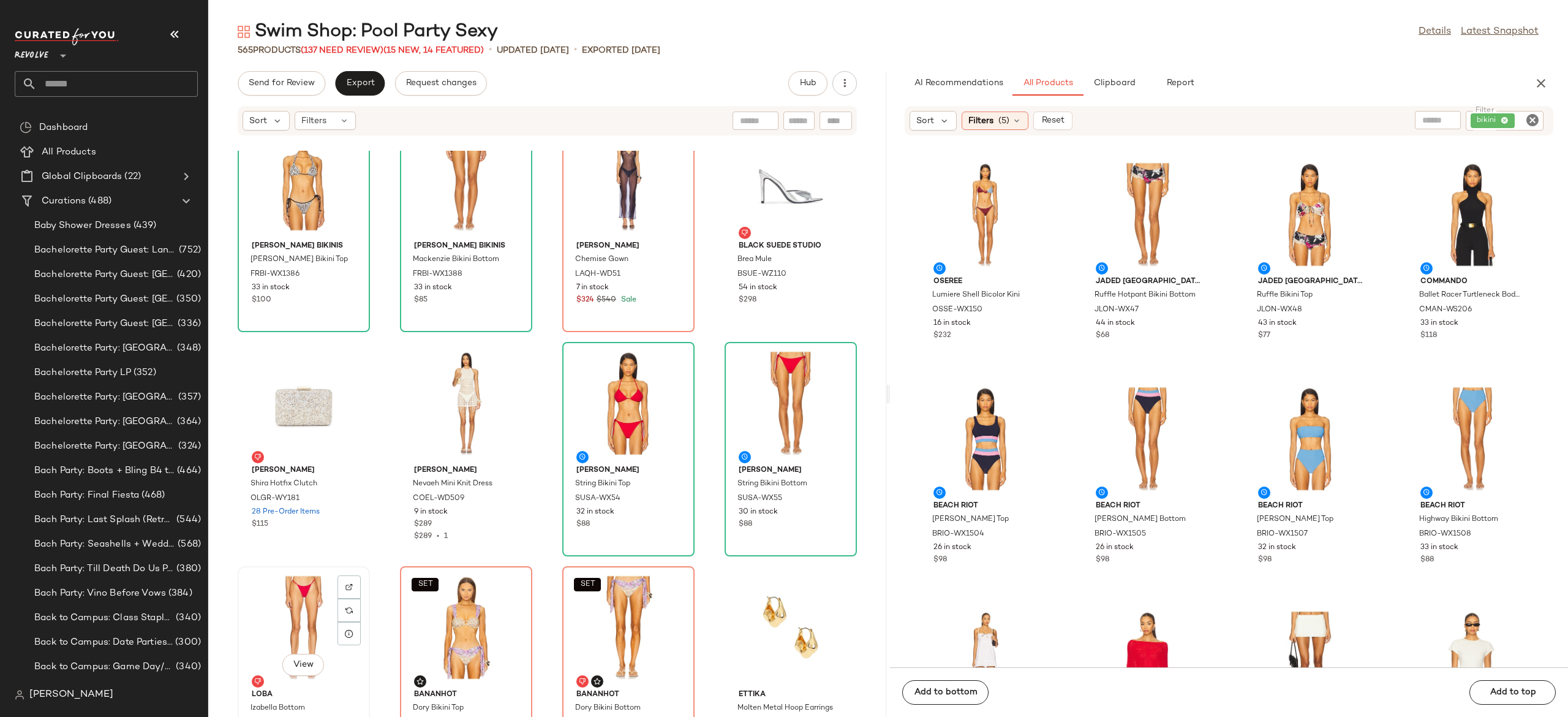
click at [304, 624] on div "View" at bounding box center [304, 628] width 124 height 114
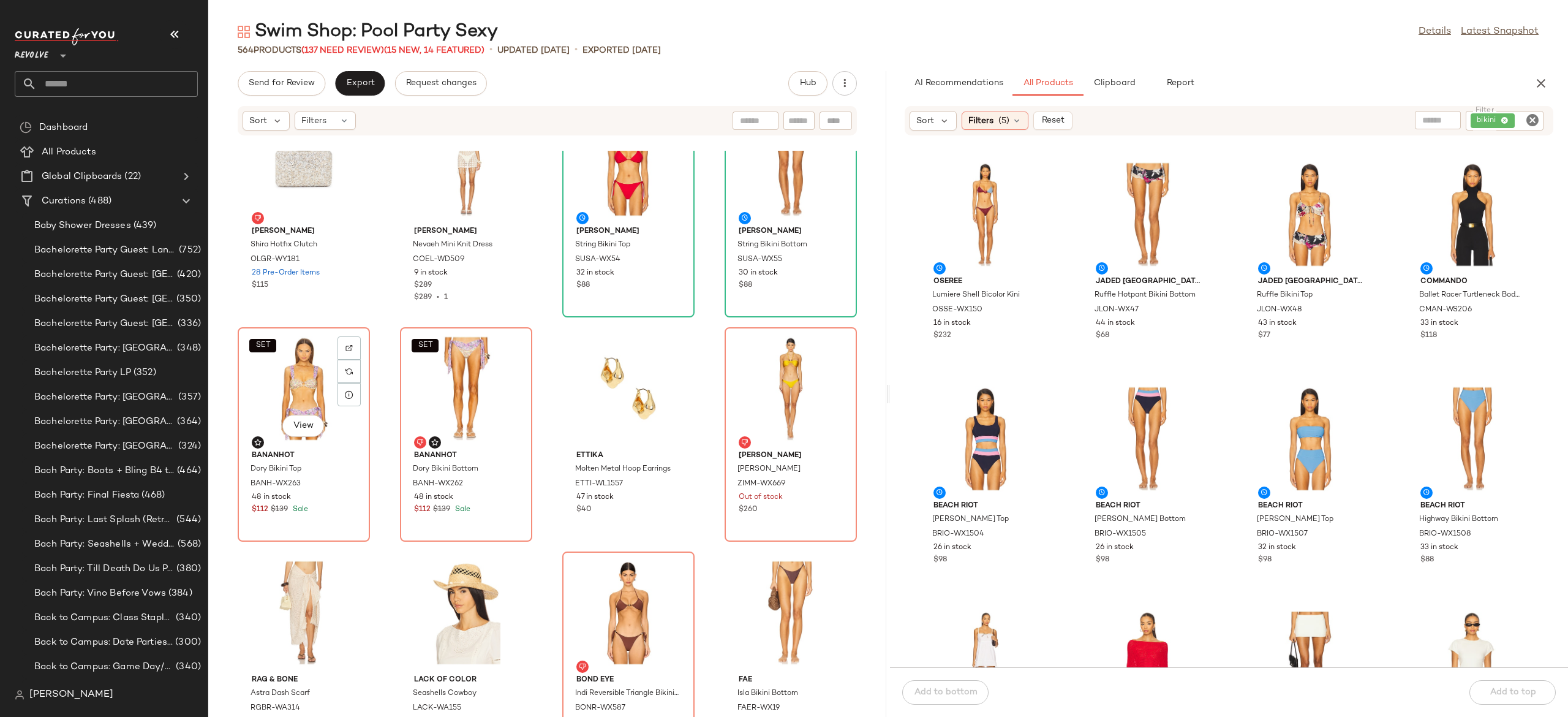
scroll to position [4772, 0]
click at [1301, 252] on span "View" at bounding box center [1309, 252] width 21 height 10
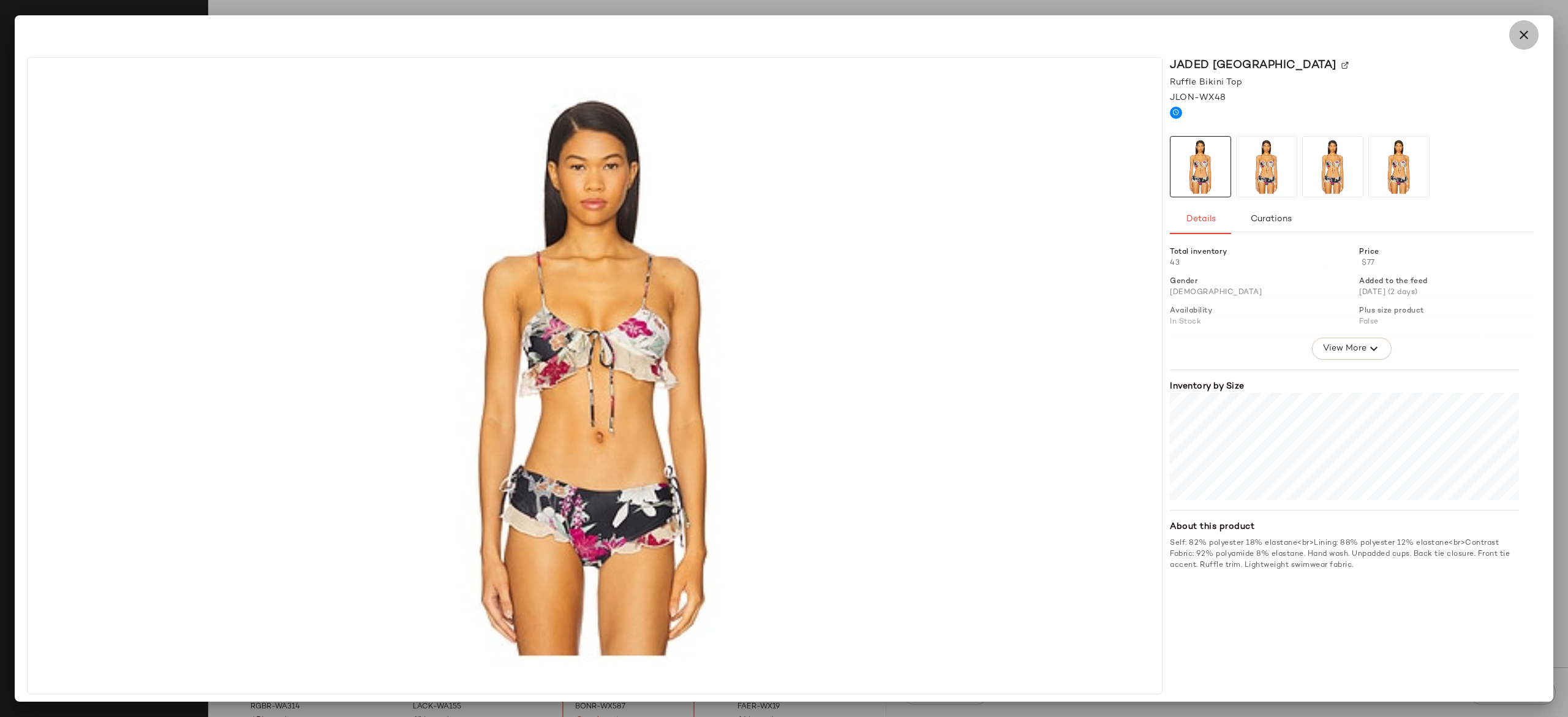
click at [1522, 34] on icon "button" at bounding box center [1524, 35] width 15 height 15
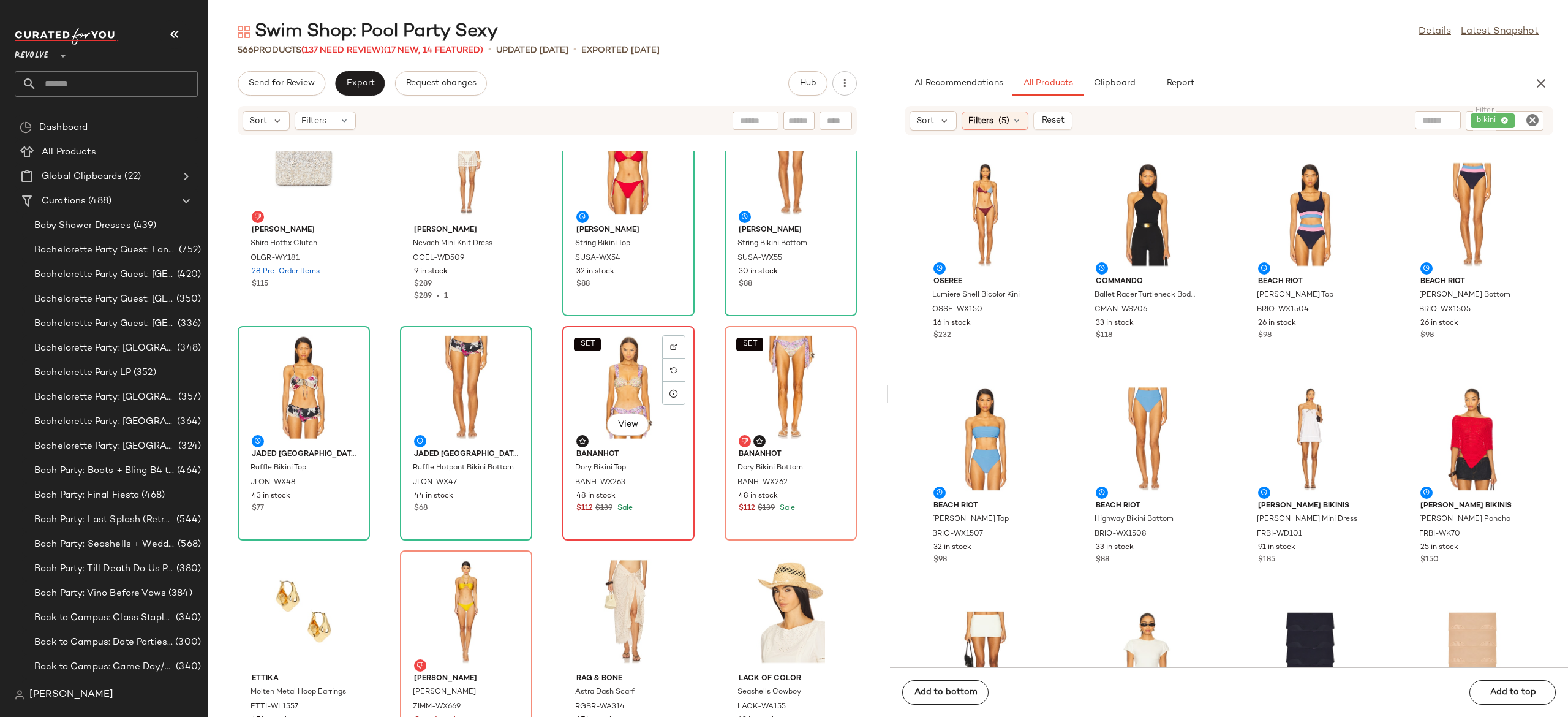
click at [595, 390] on div "SET View" at bounding box center [629, 387] width 124 height 114
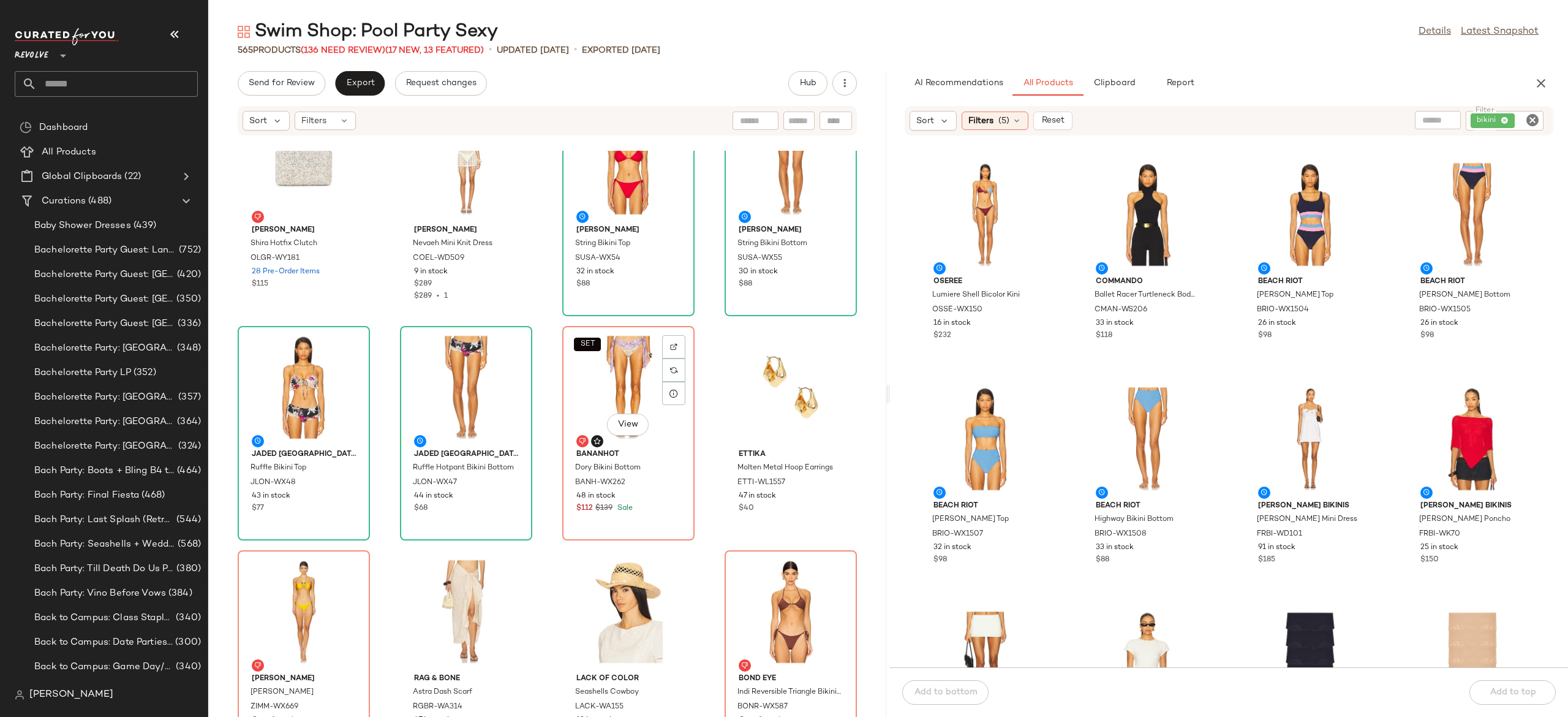
click at [595, 390] on div "SET View" at bounding box center [629, 387] width 124 height 114
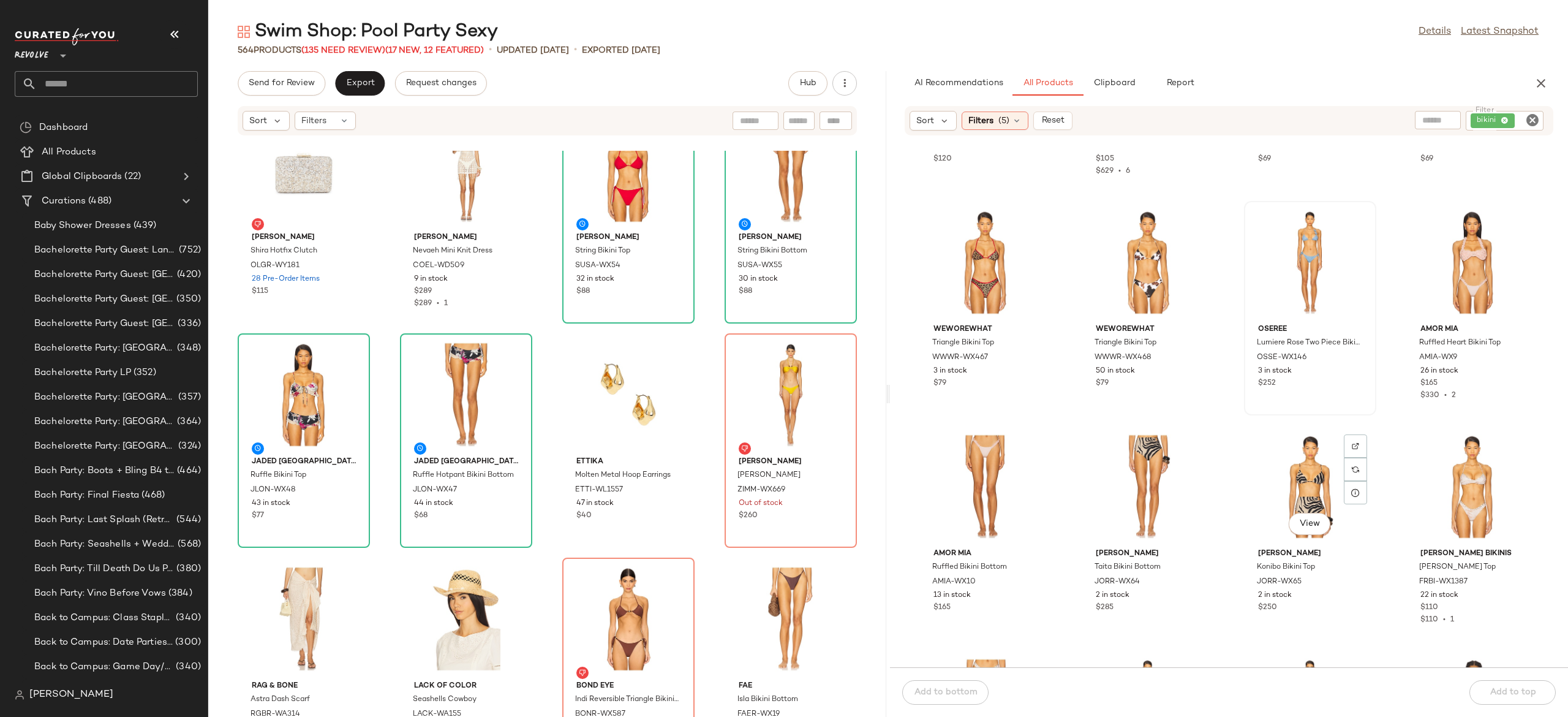
scroll to position [1734, 0]
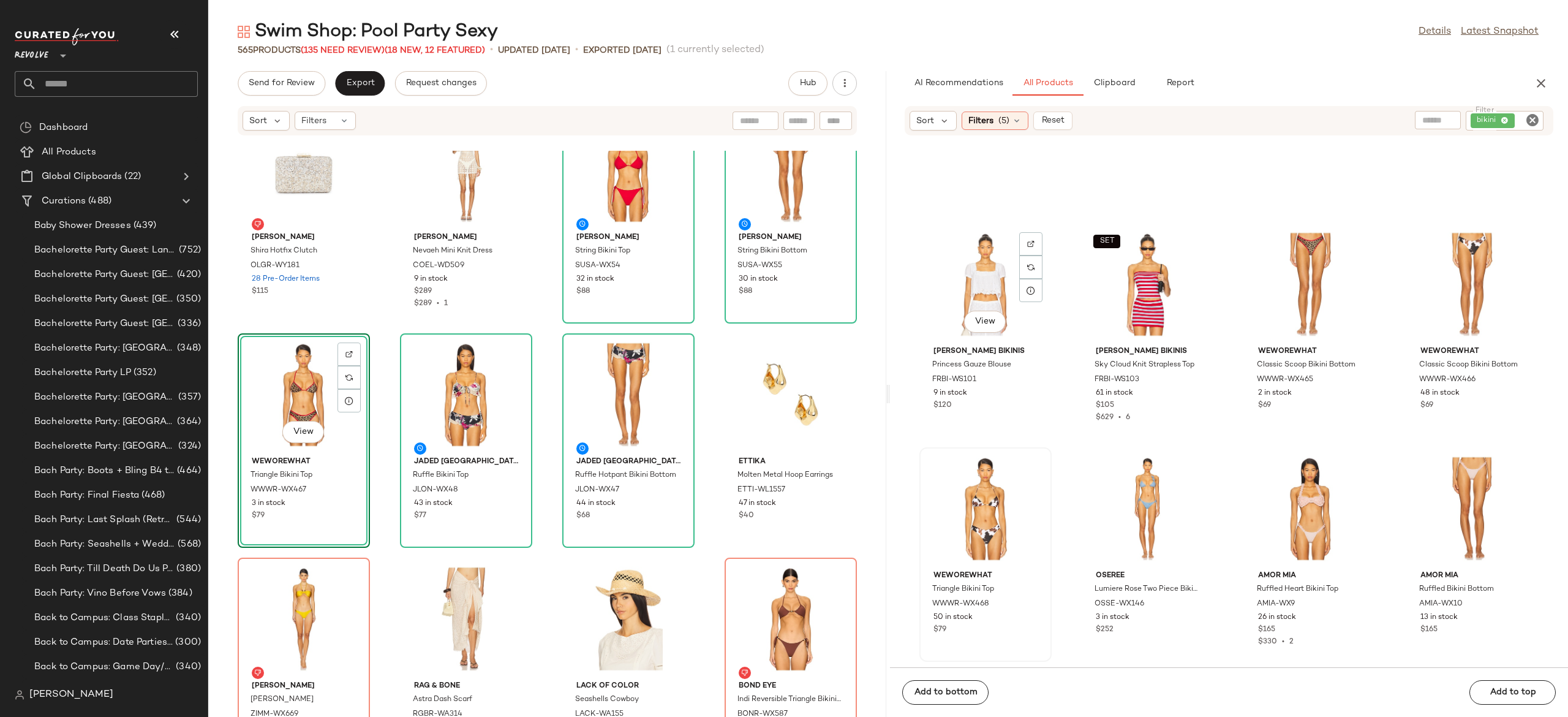
scroll to position [1509, 0]
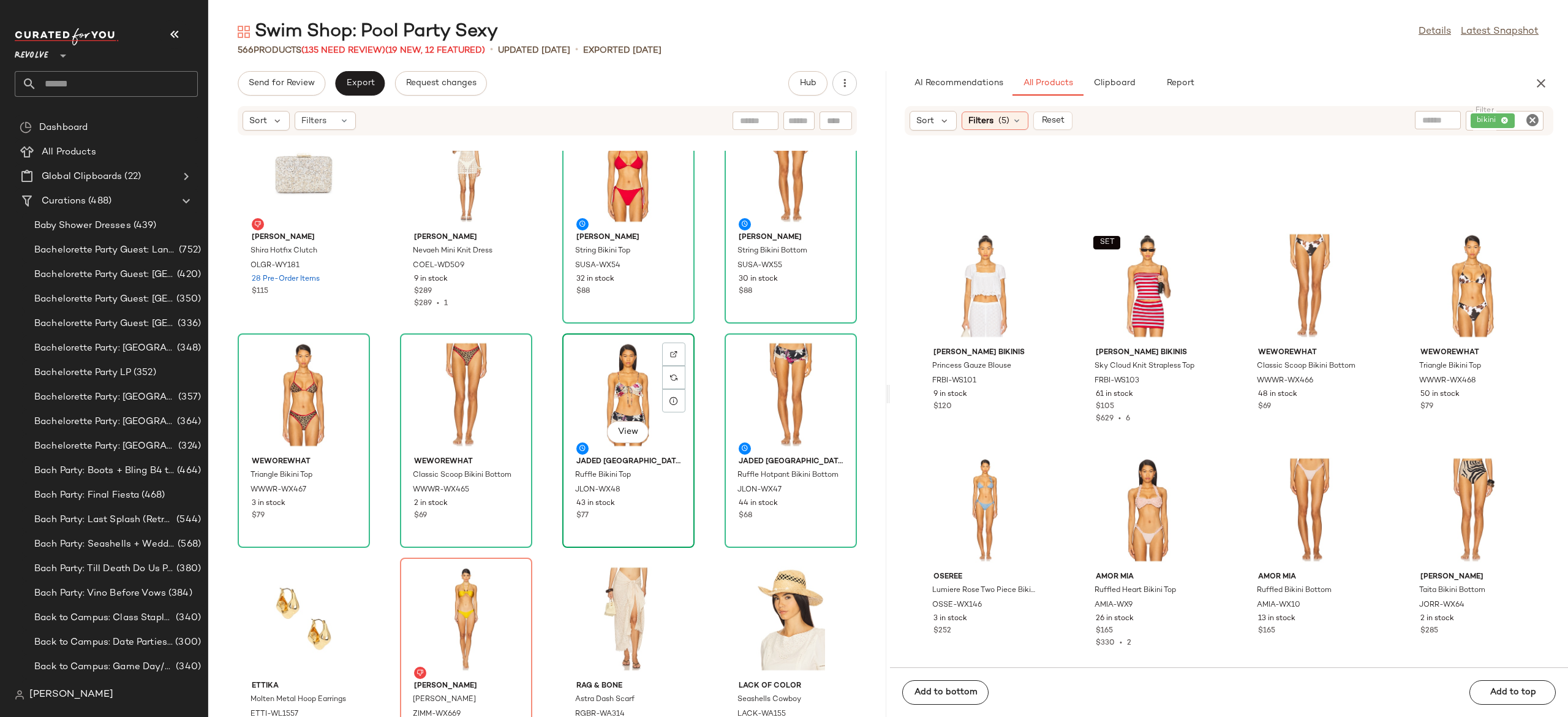
click at [611, 406] on div "View" at bounding box center [629, 395] width 124 height 114
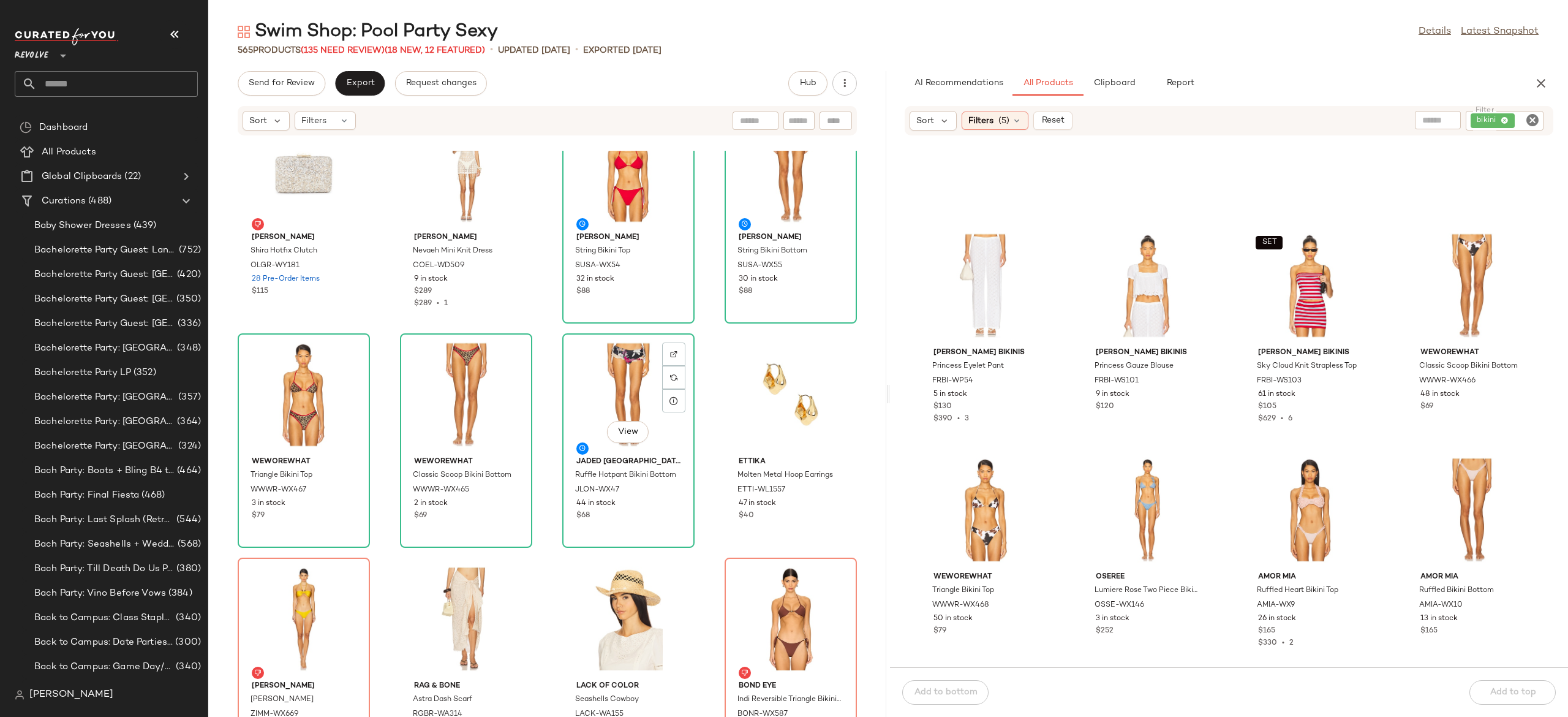
click at [611, 406] on div "View" at bounding box center [629, 395] width 124 height 114
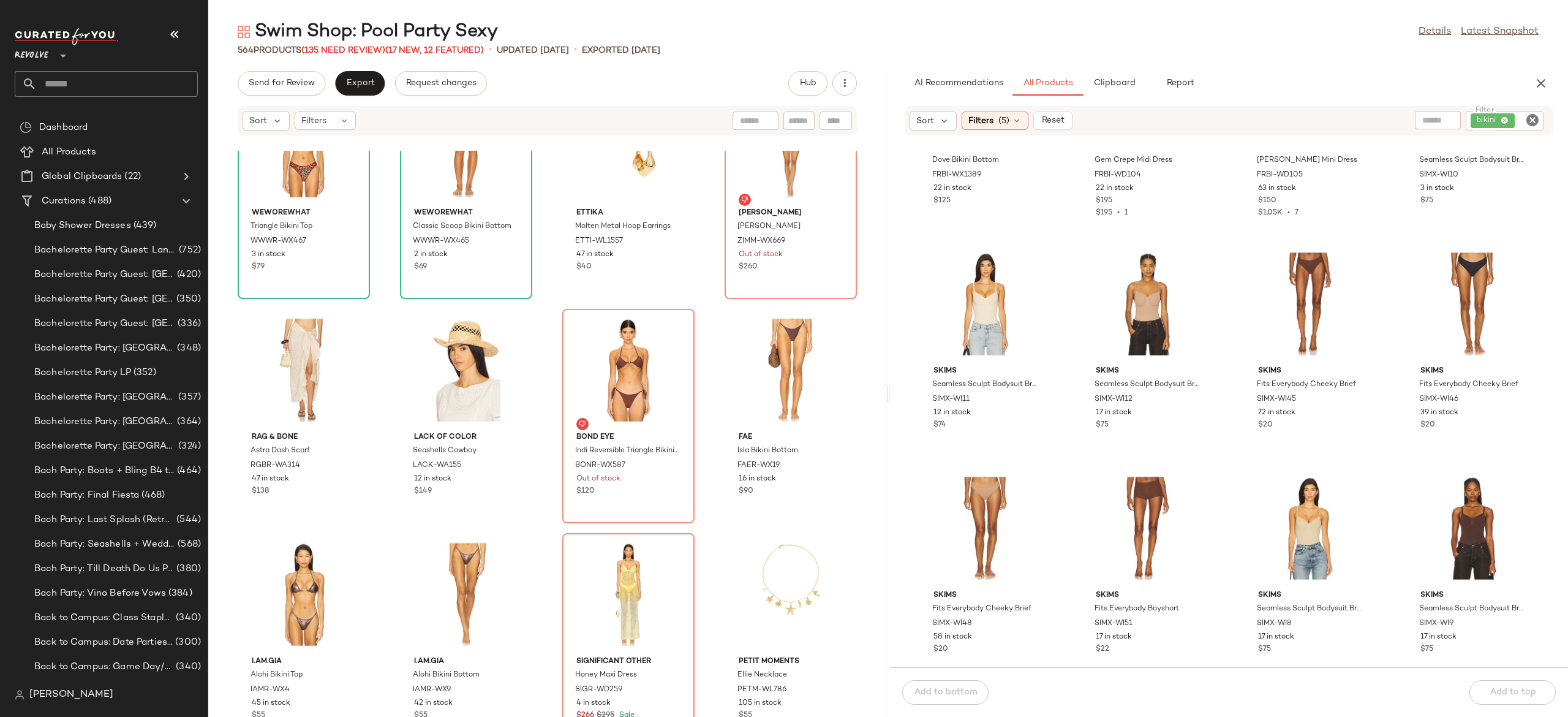
scroll to position [2388, 0]
click at [1060, 126] on button "Reset" at bounding box center [1052, 121] width 39 height 19
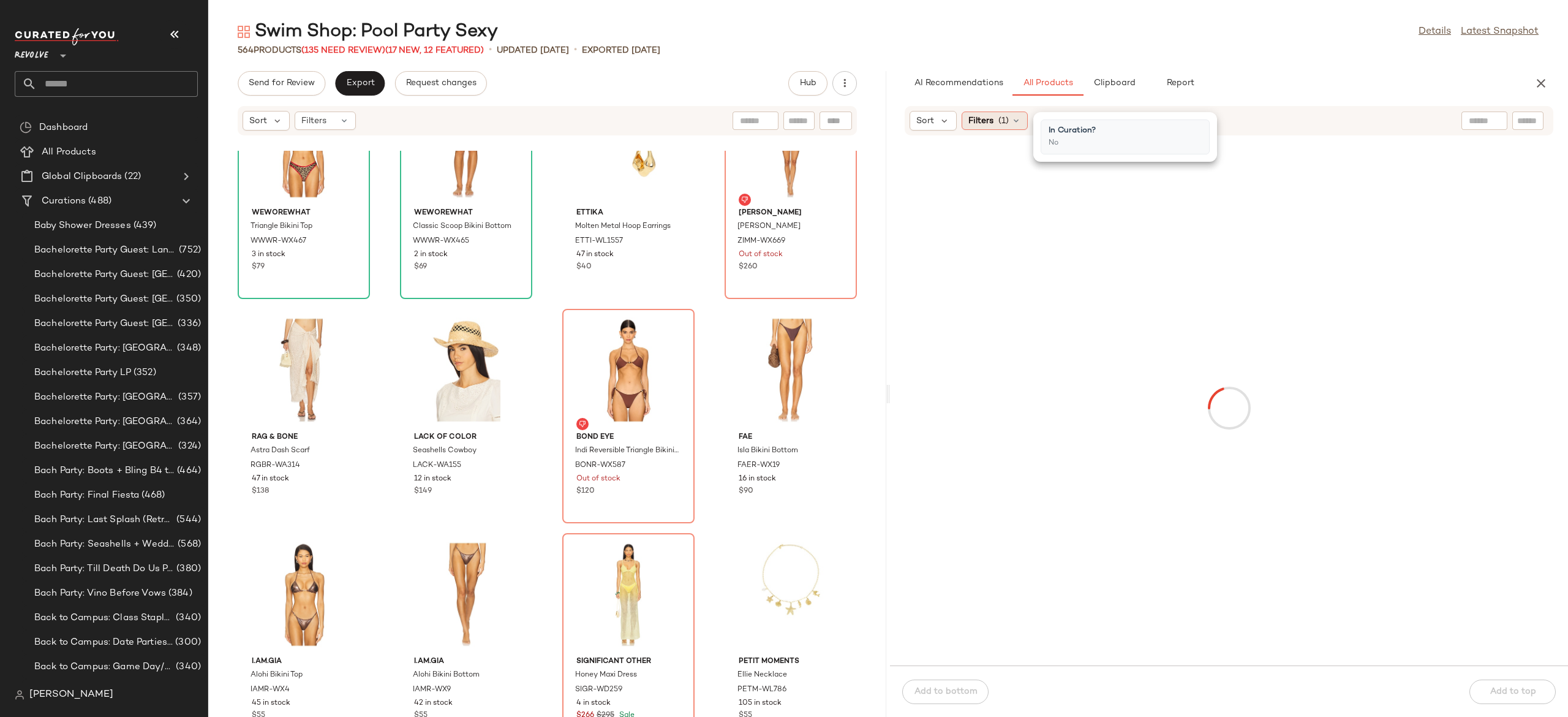
click at [1013, 123] on icon at bounding box center [1016, 121] width 10 height 10
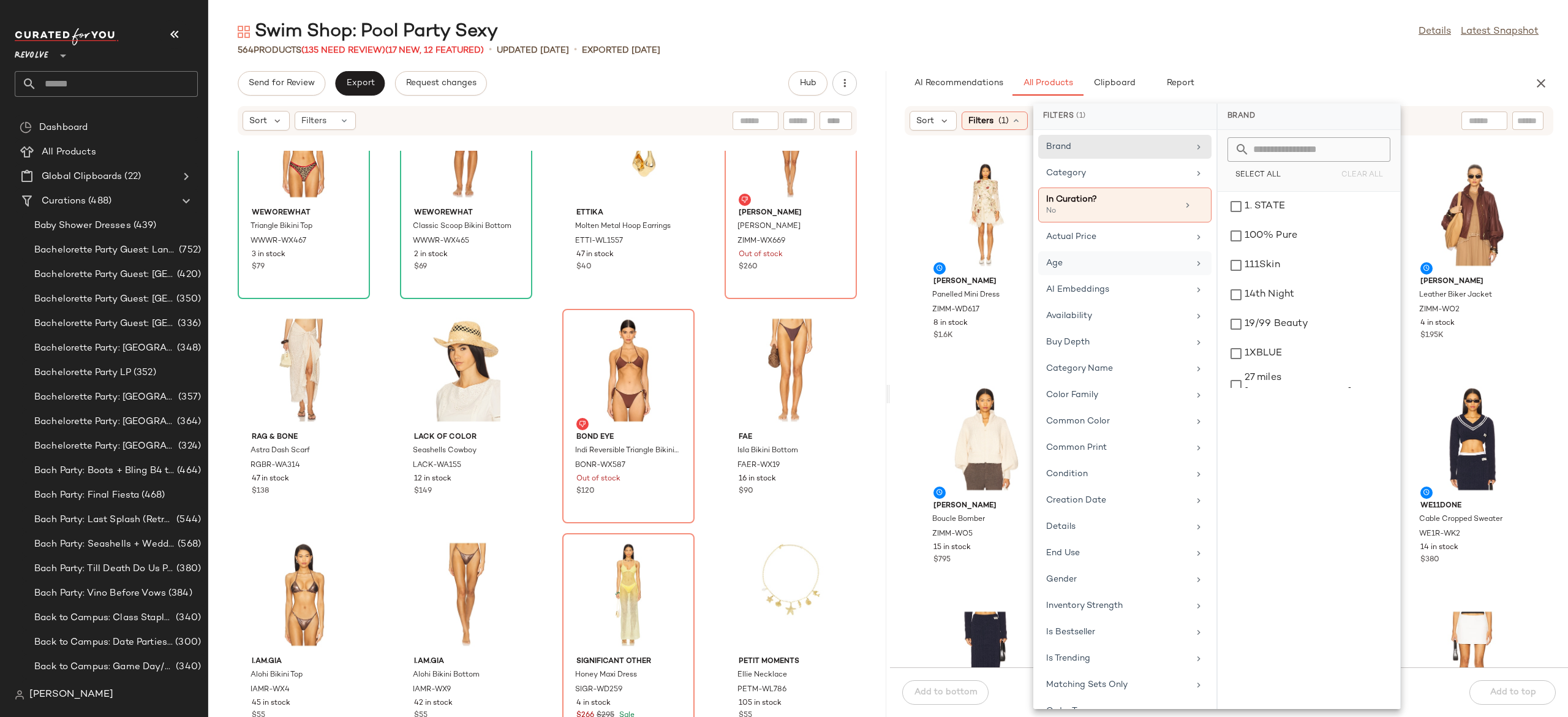
click at [1089, 278] on div "Age" at bounding box center [1124, 290] width 173 height 24
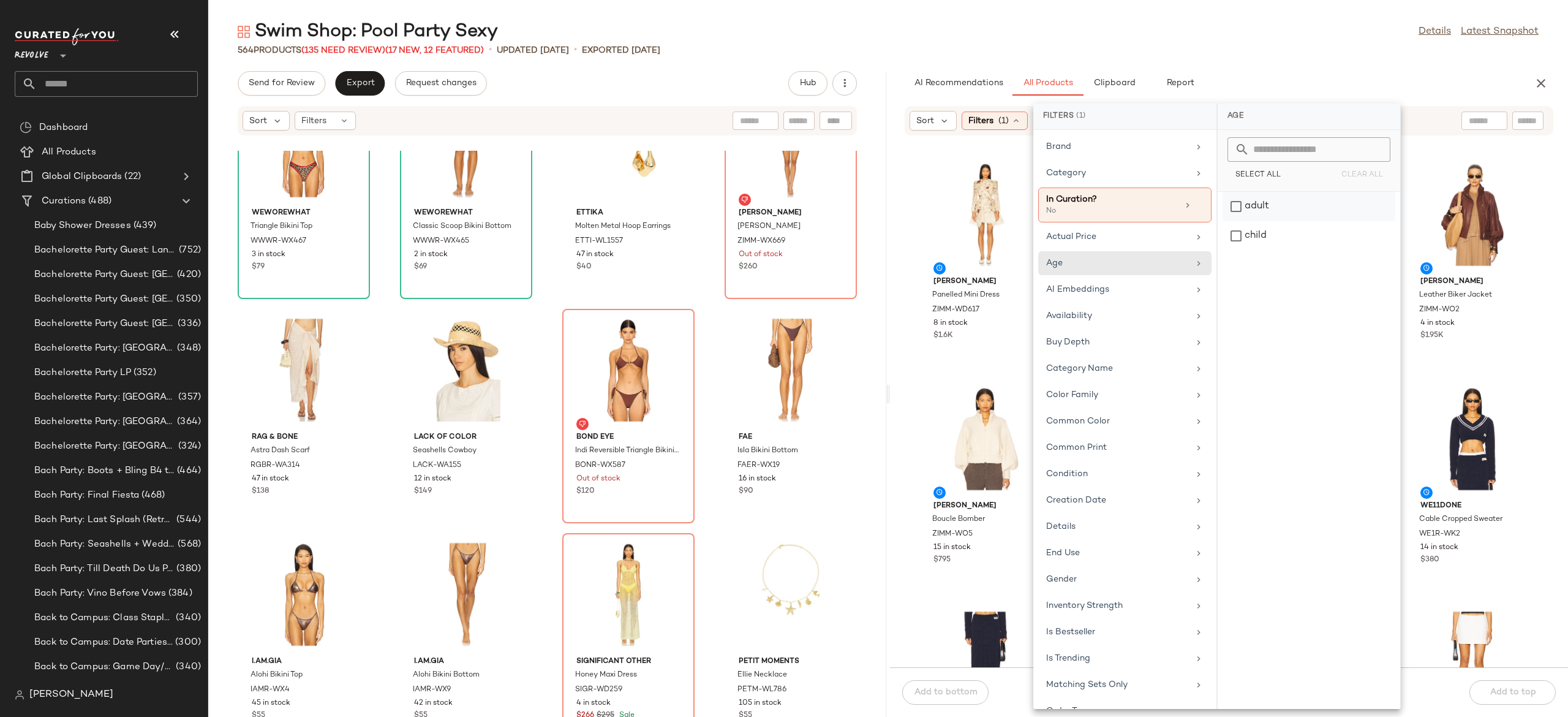
click at [1285, 221] on div "adult" at bounding box center [1309, 235] width 173 height 29
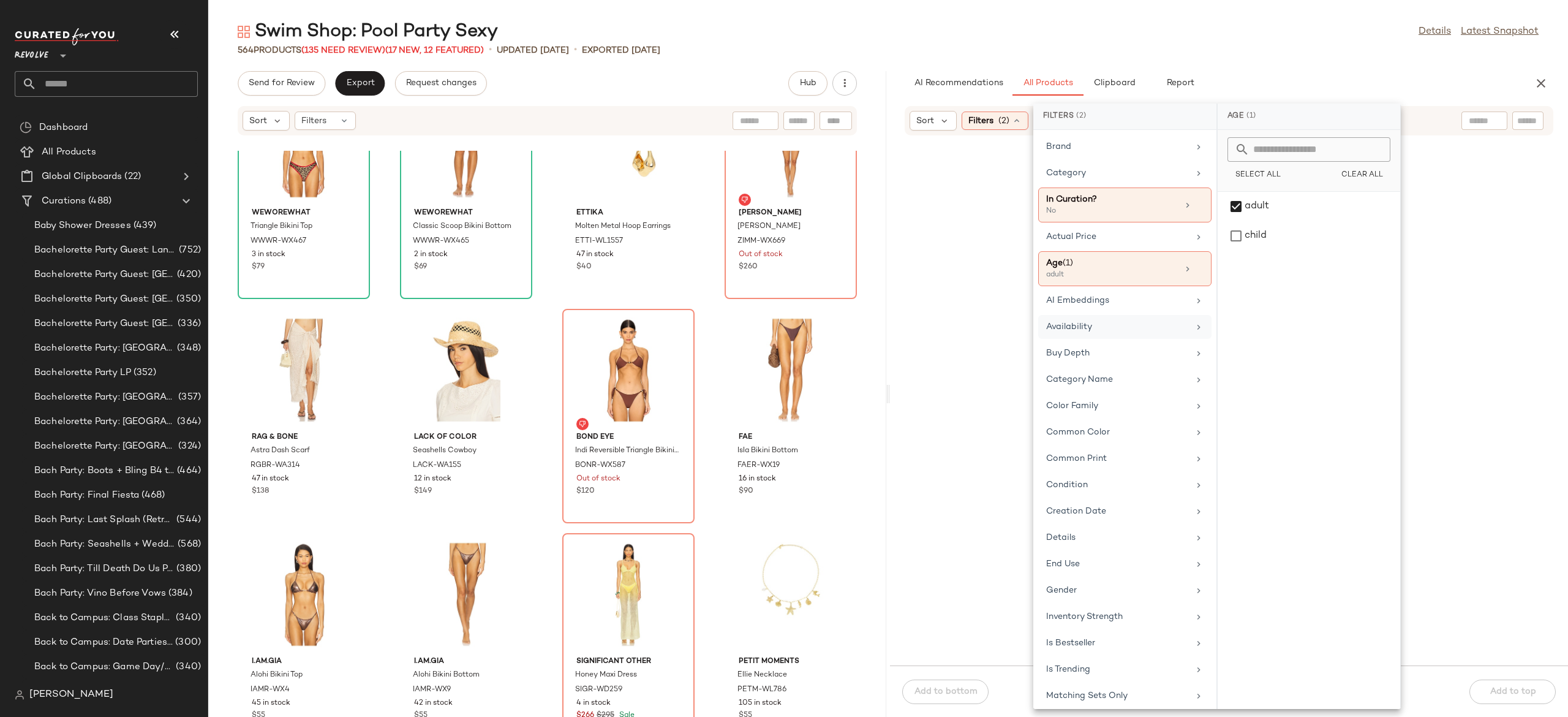
click at [1103, 326] on div "Availability" at bounding box center [1117, 327] width 143 height 13
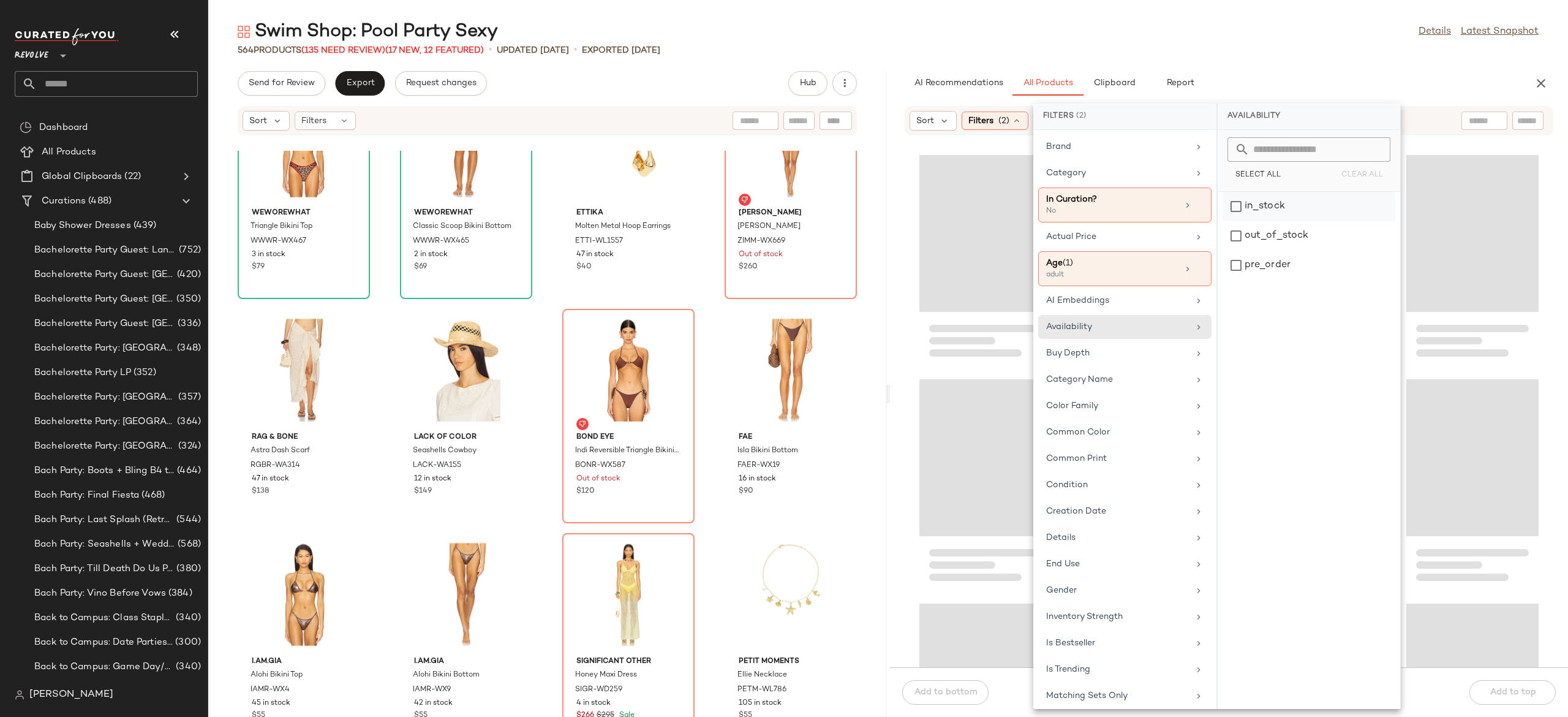
click at [1242, 221] on div "in_stock" at bounding box center [1309, 235] width 173 height 29
click at [1094, 604] on div "Gender" at bounding box center [1118, 601] width 143 height 13
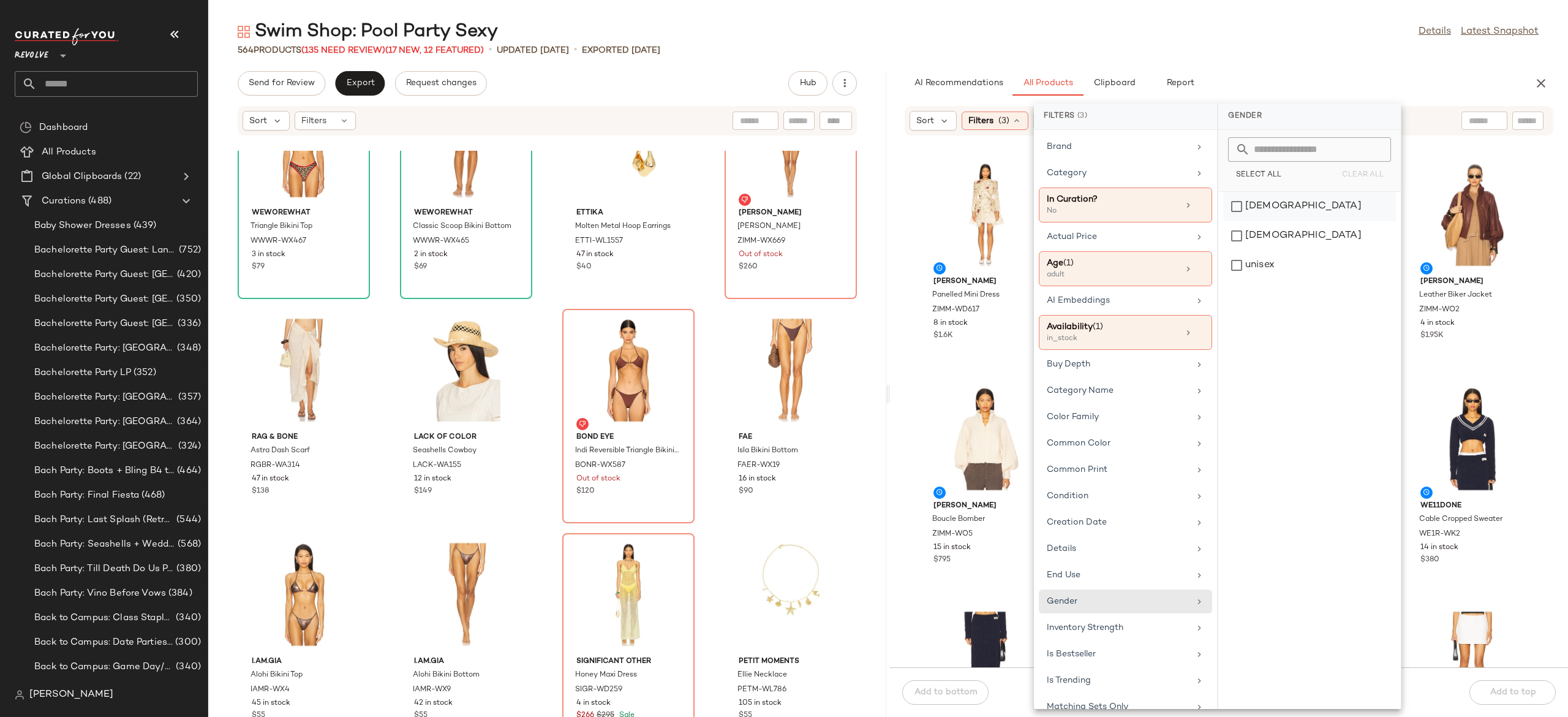
click at [1254, 221] on div "female" at bounding box center [1310, 235] width 173 height 29
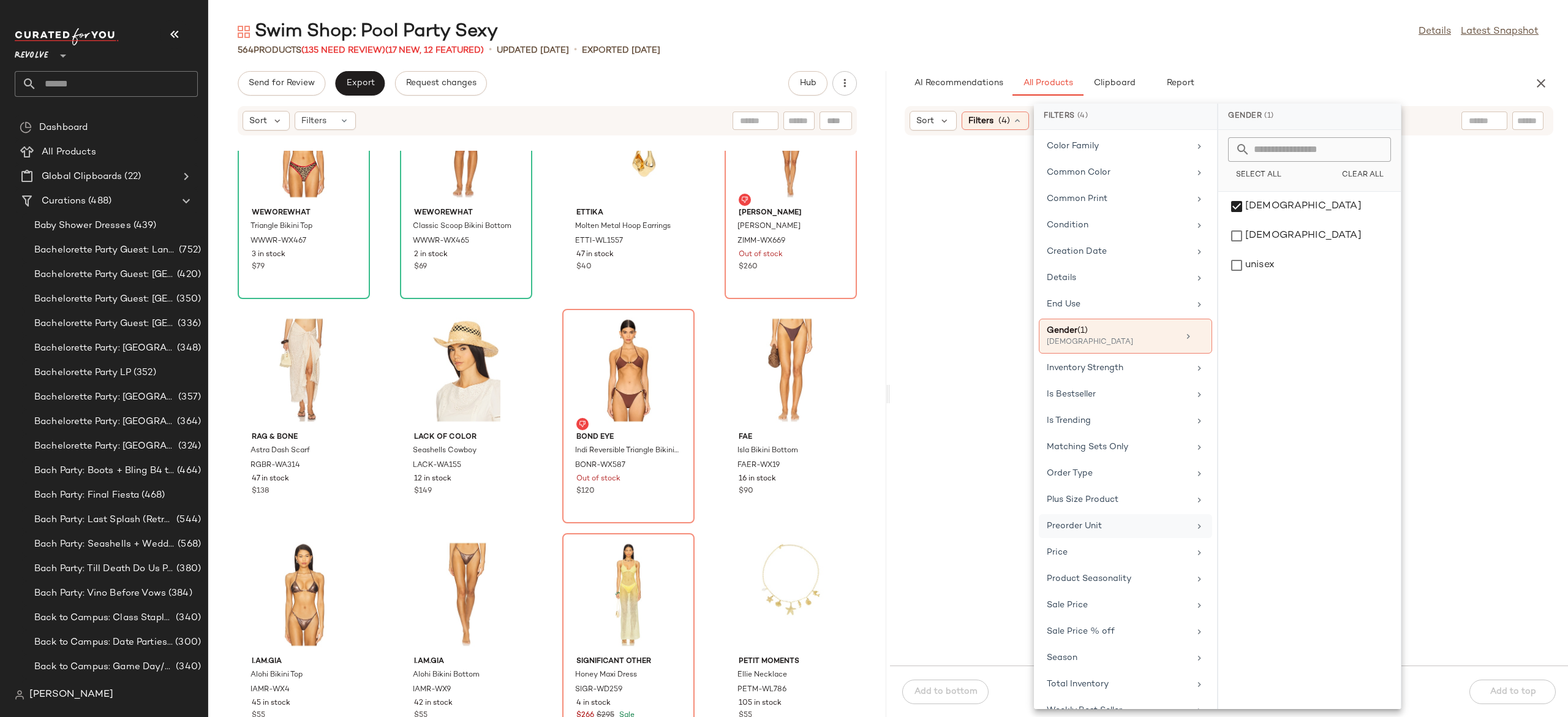
scroll to position [300, 0]
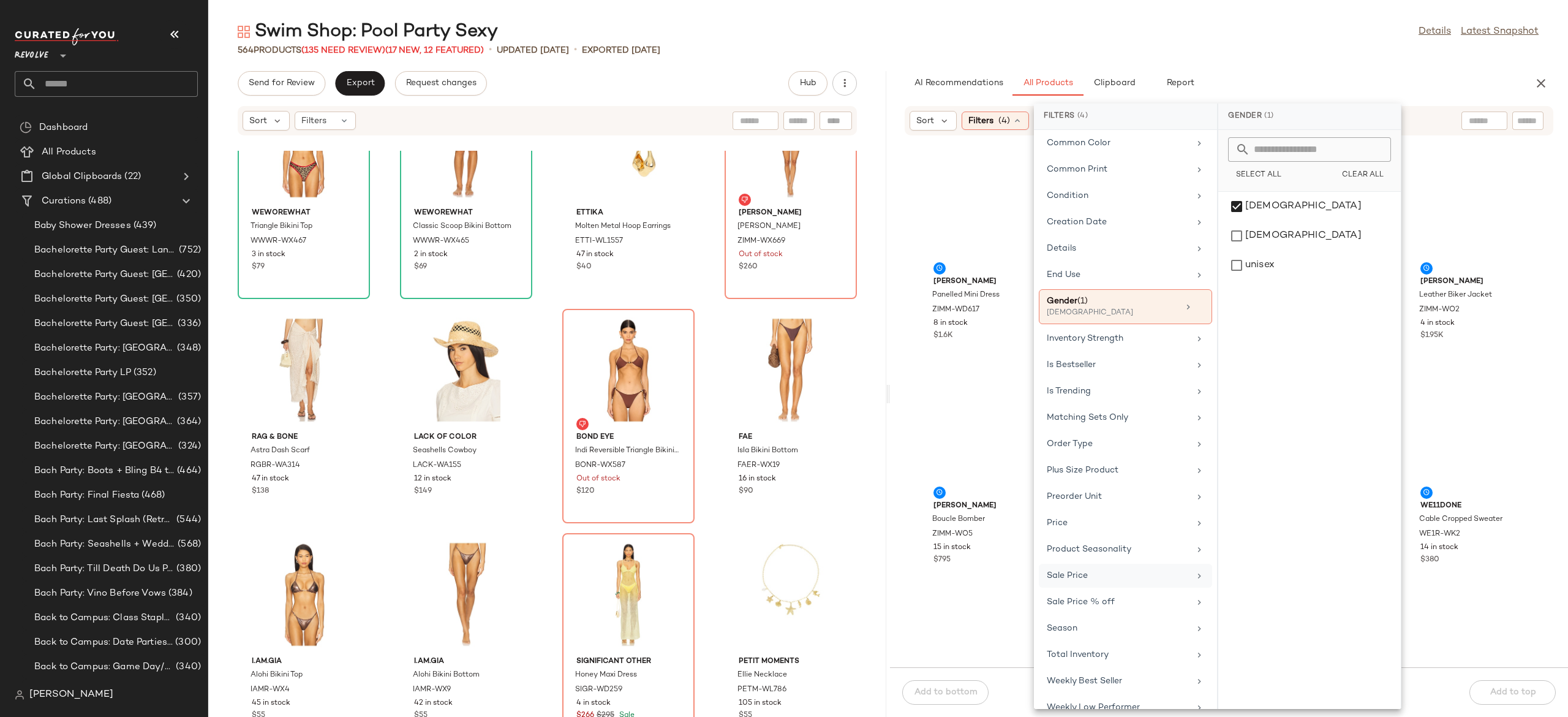
click at [1086, 582] on div "Sale Price" at bounding box center [1118, 576] width 143 height 13
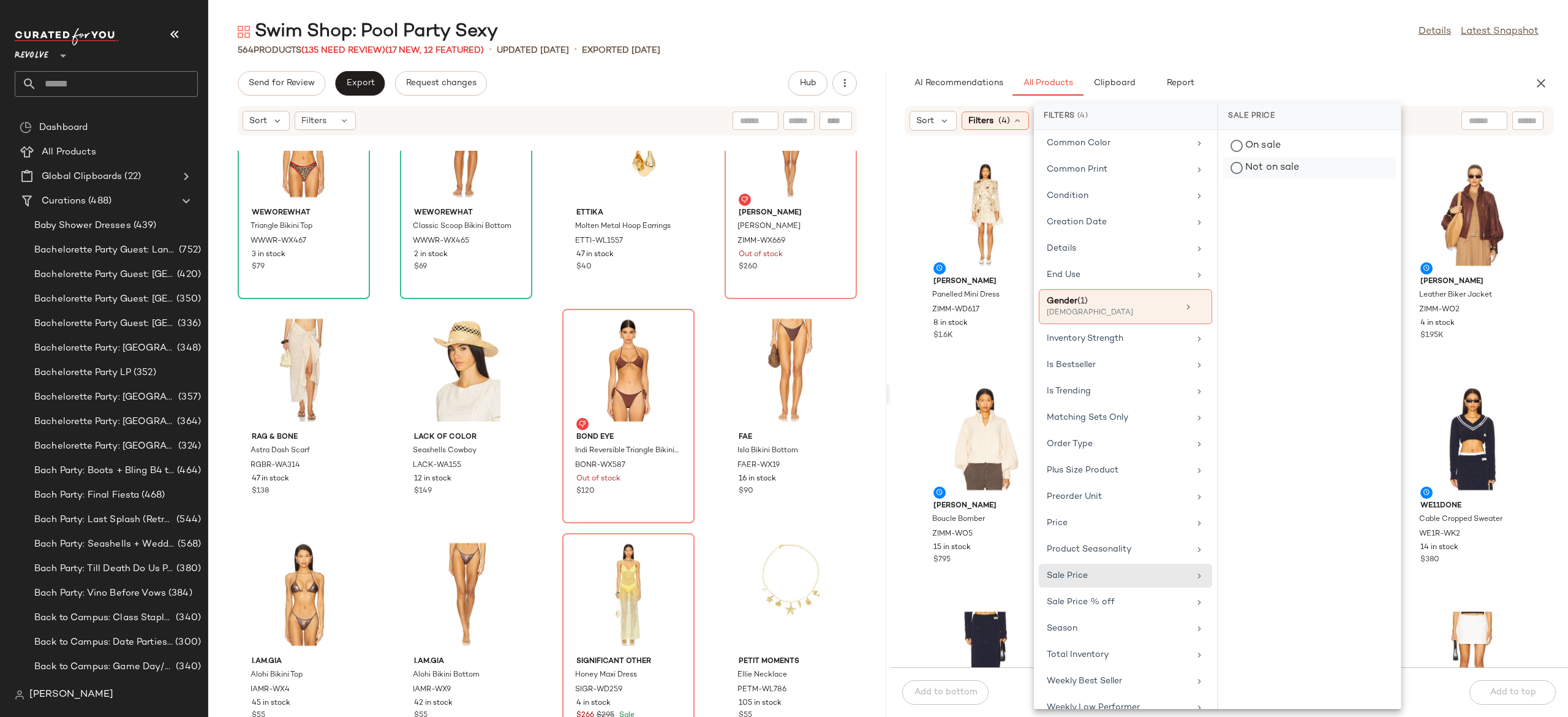
click at [1270, 167] on div "Not on sale" at bounding box center [1310, 168] width 173 height 22
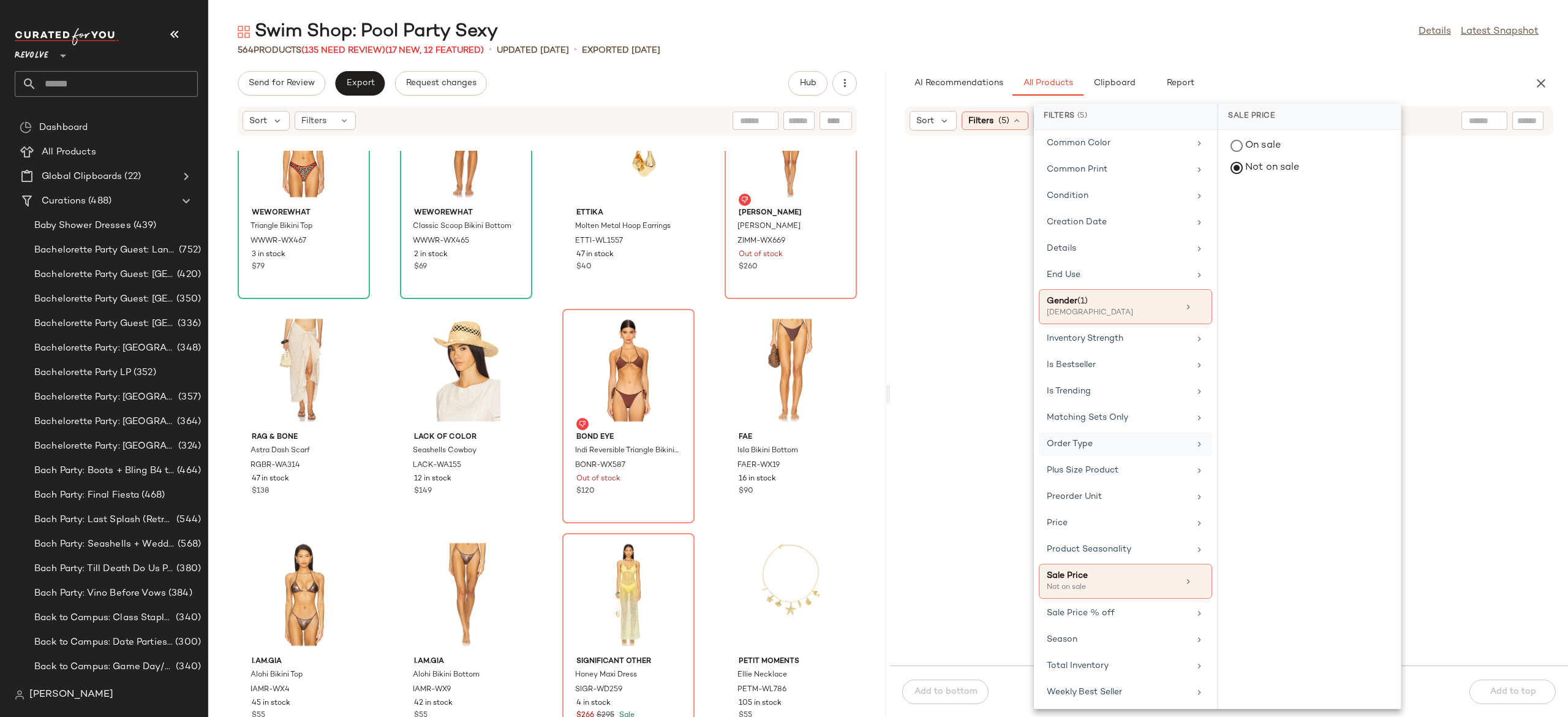
scroll to position [0, 0]
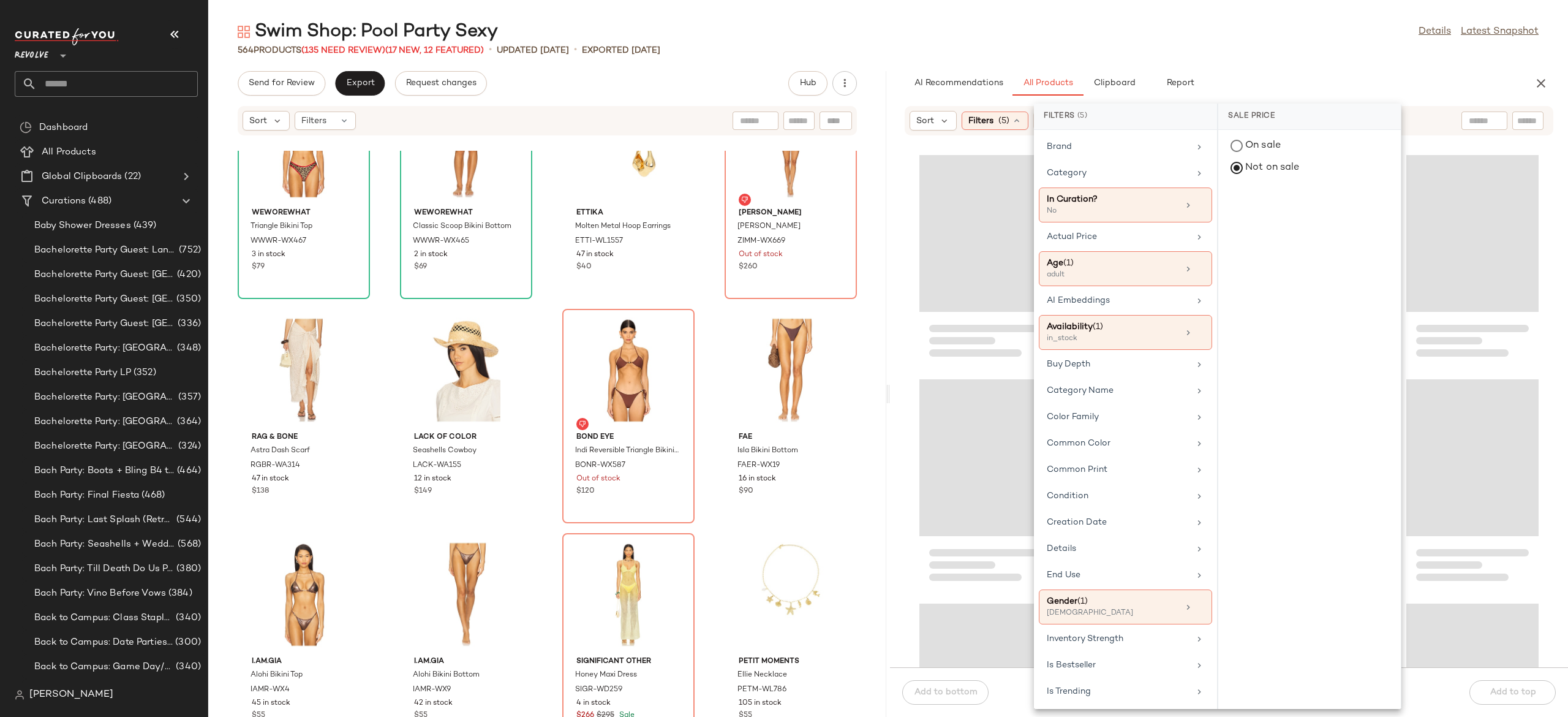
click at [1434, 115] on div "Sort Filters (5) Reset" at bounding box center [1229, 121] width 649 height 29
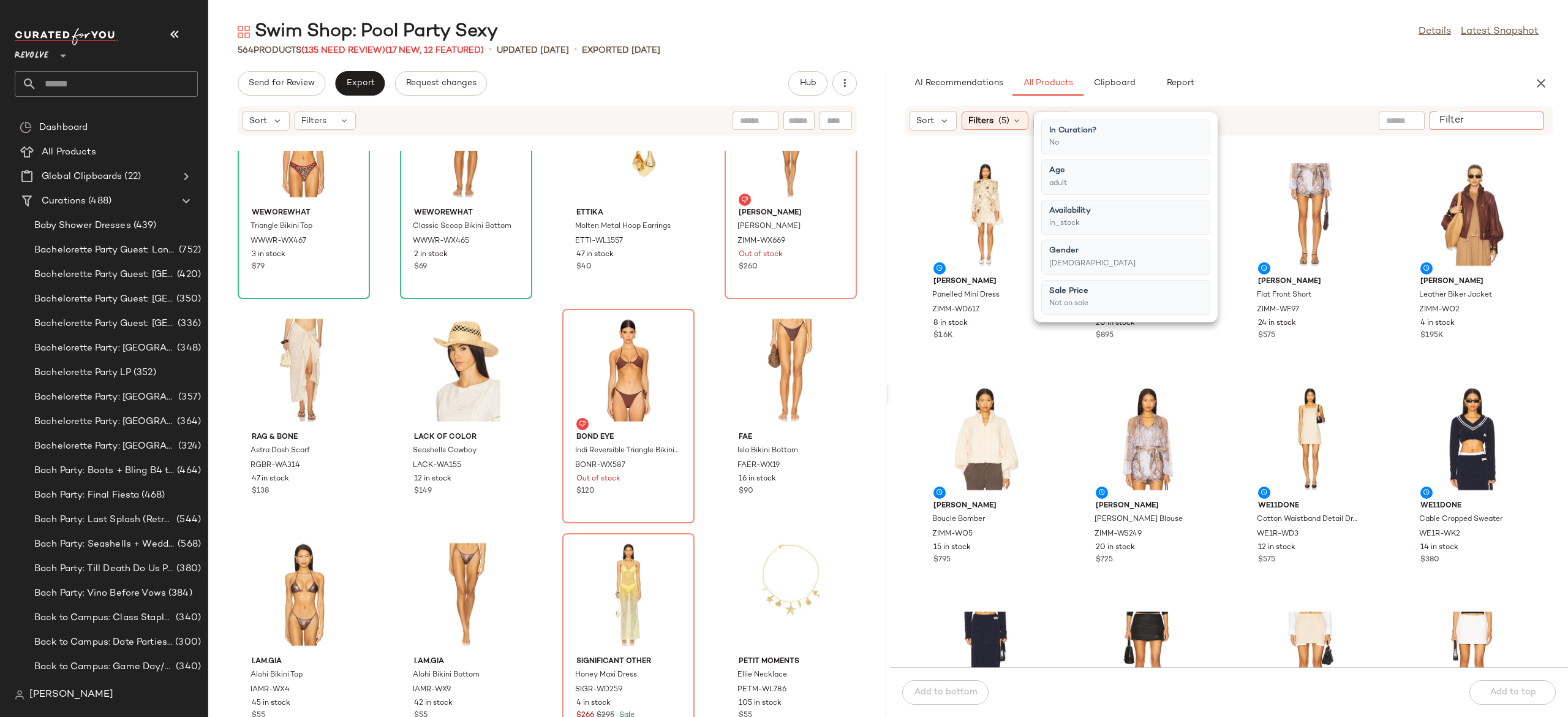
click at [1518, 118] on input "Filter" at bounding box center [1487, 121] width 104 height 13
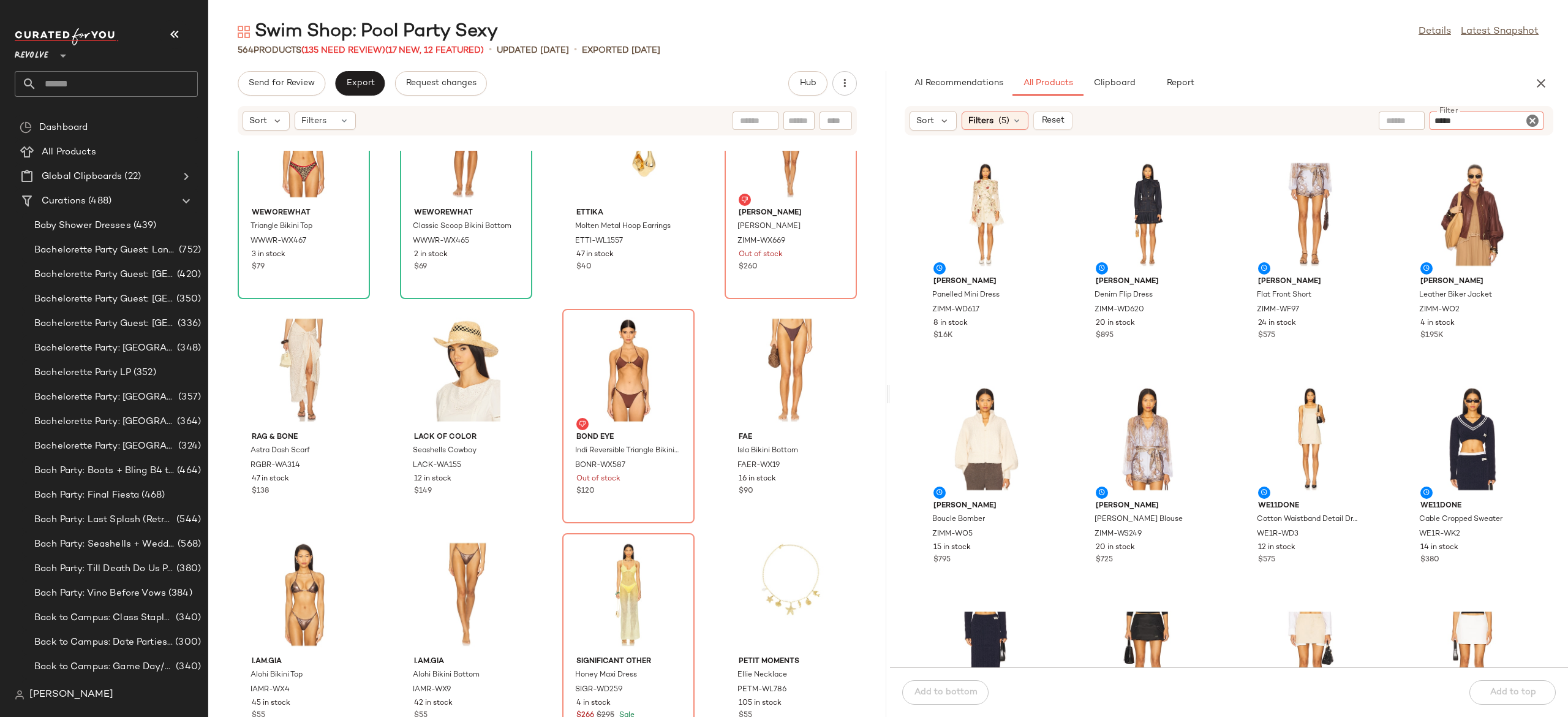
type input "******"
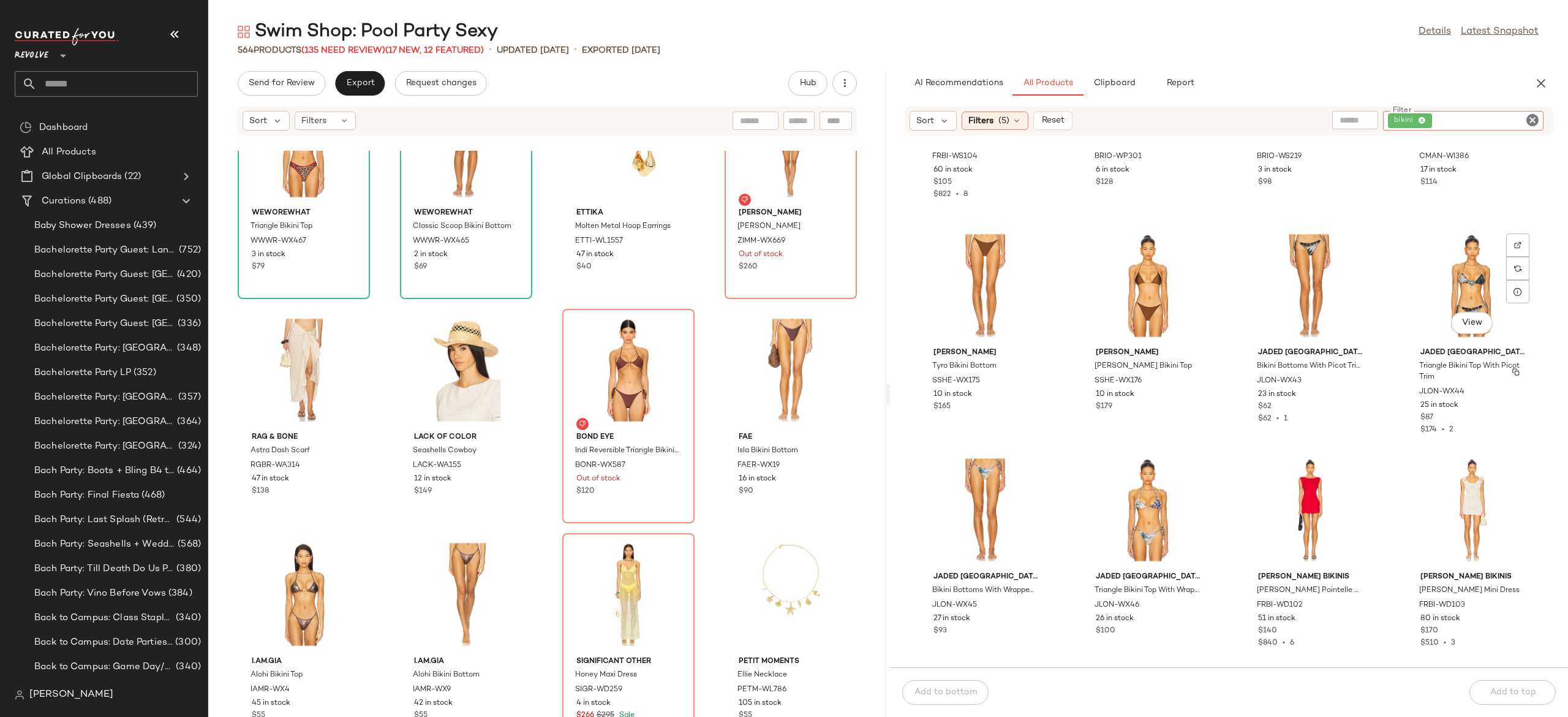
scroll to position [1062, 0]
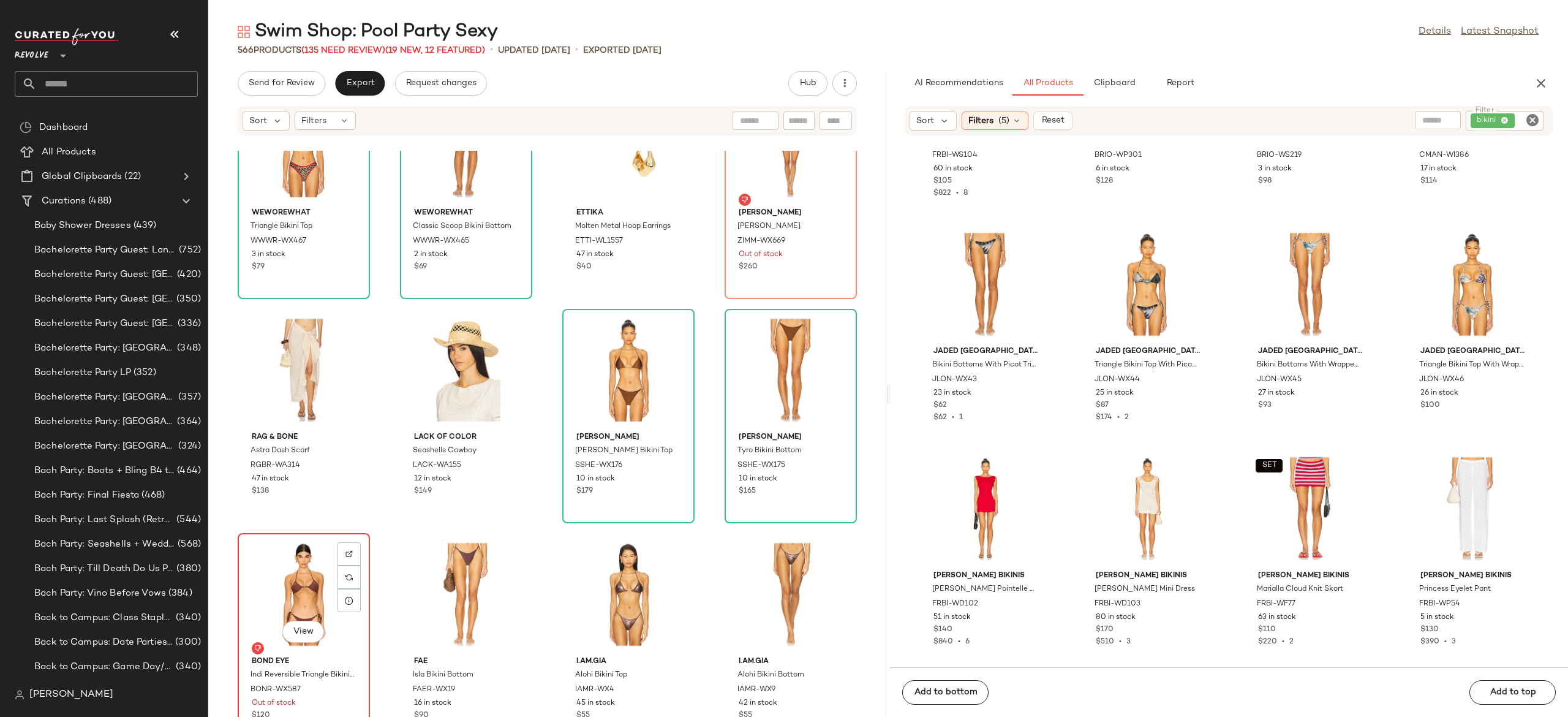
click at [294, 586] on div "View" at bounding box center [304, 594] width 124 height 114
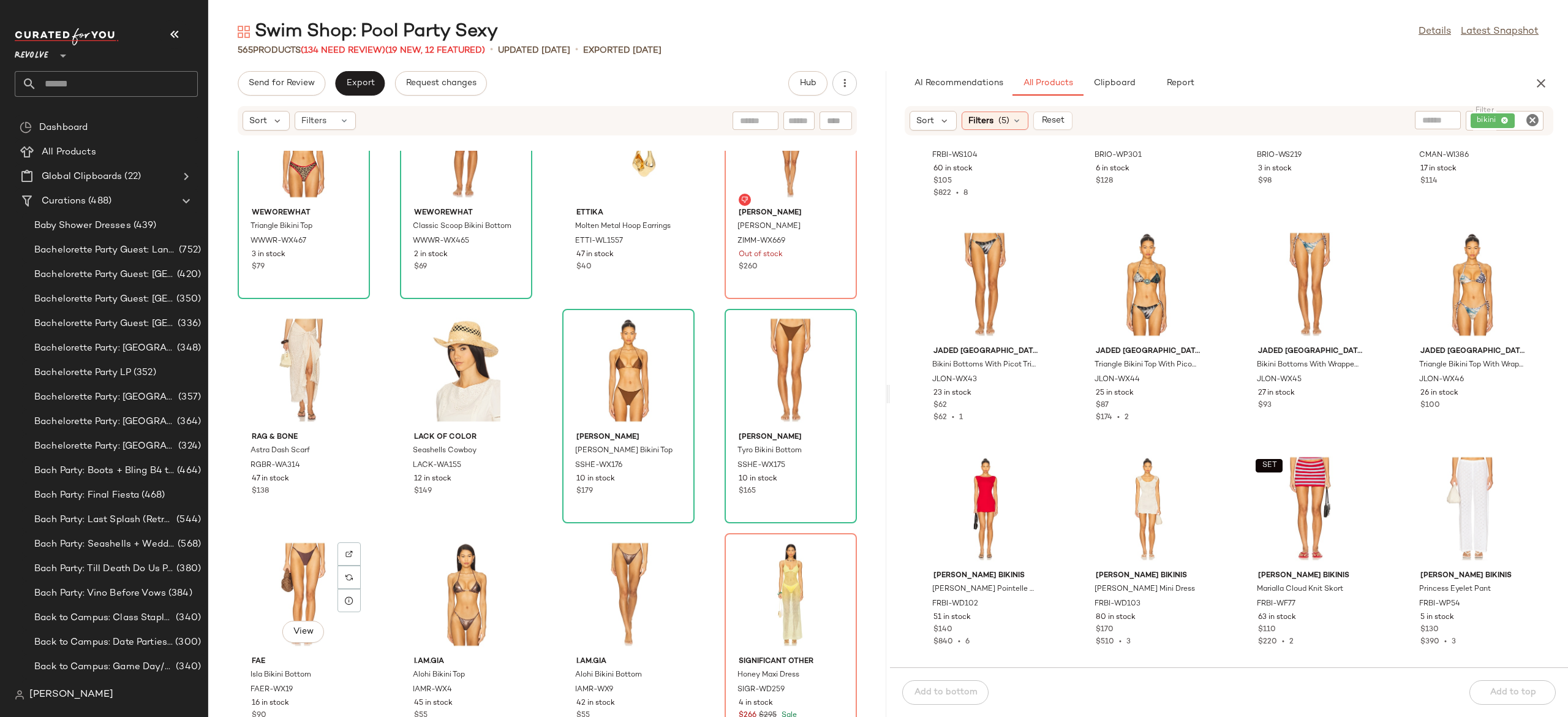
click at [294, 586] on div "View" at bounding box center [304, 594] width 124 height 114
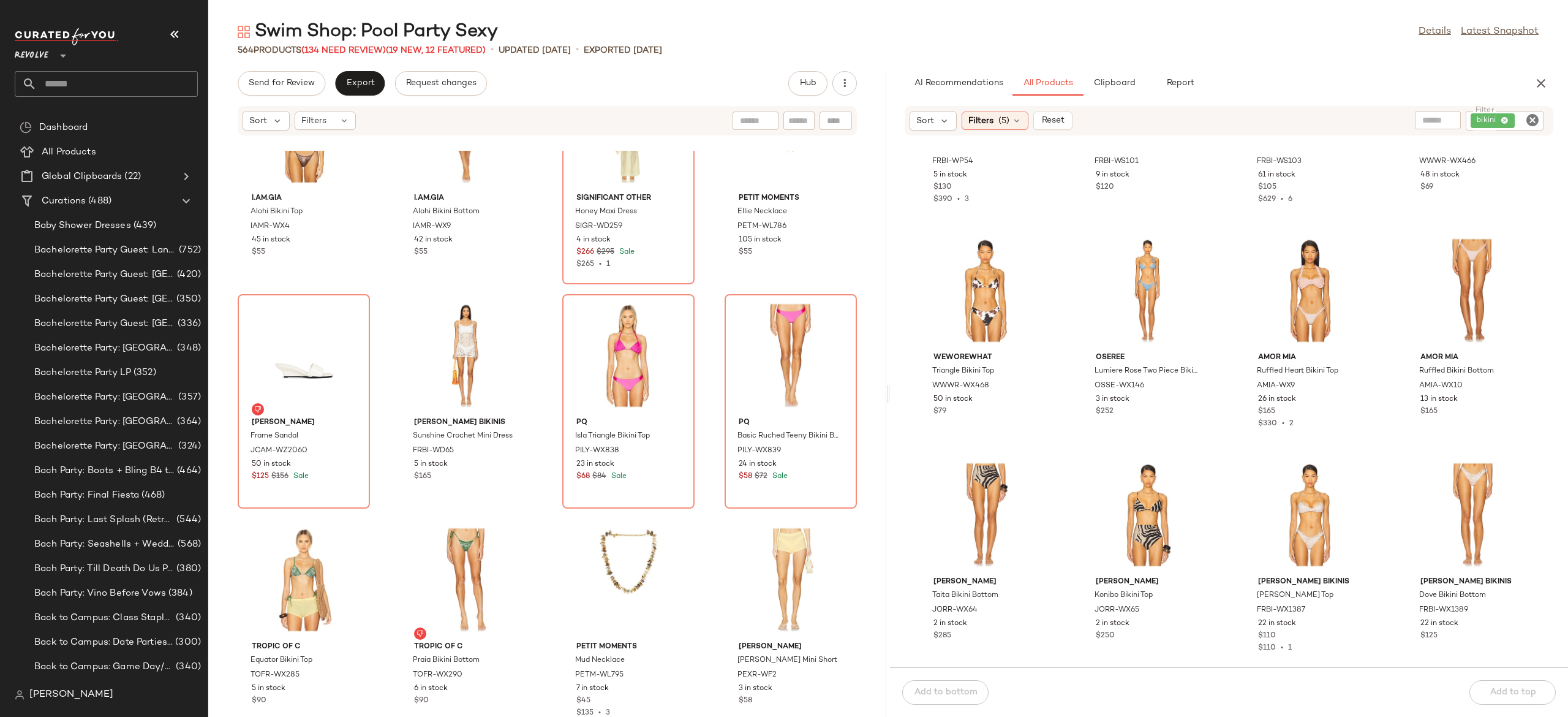
scroll to position [1727, 0]
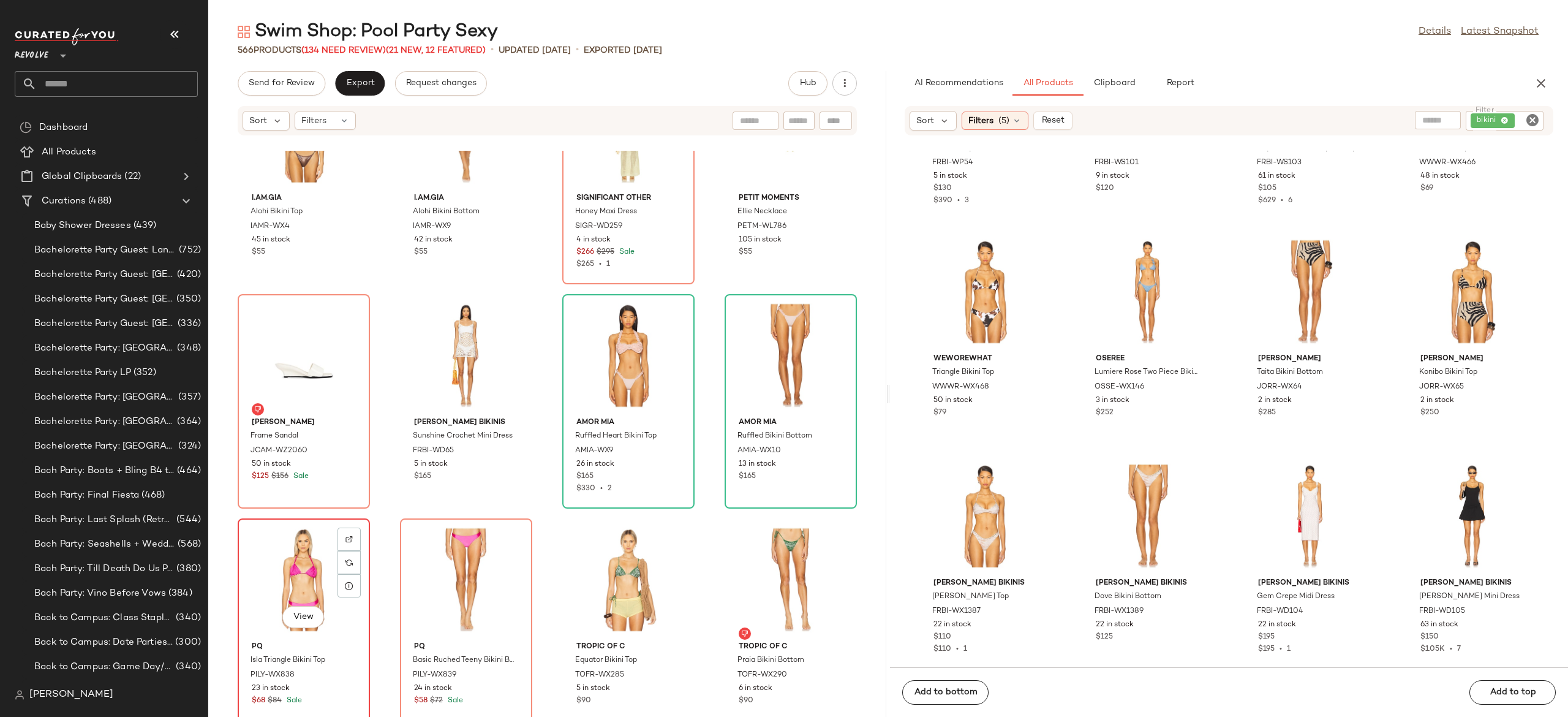
click at [302, 568] on div "View" at bounding box center [304, 580] width 124 height 114
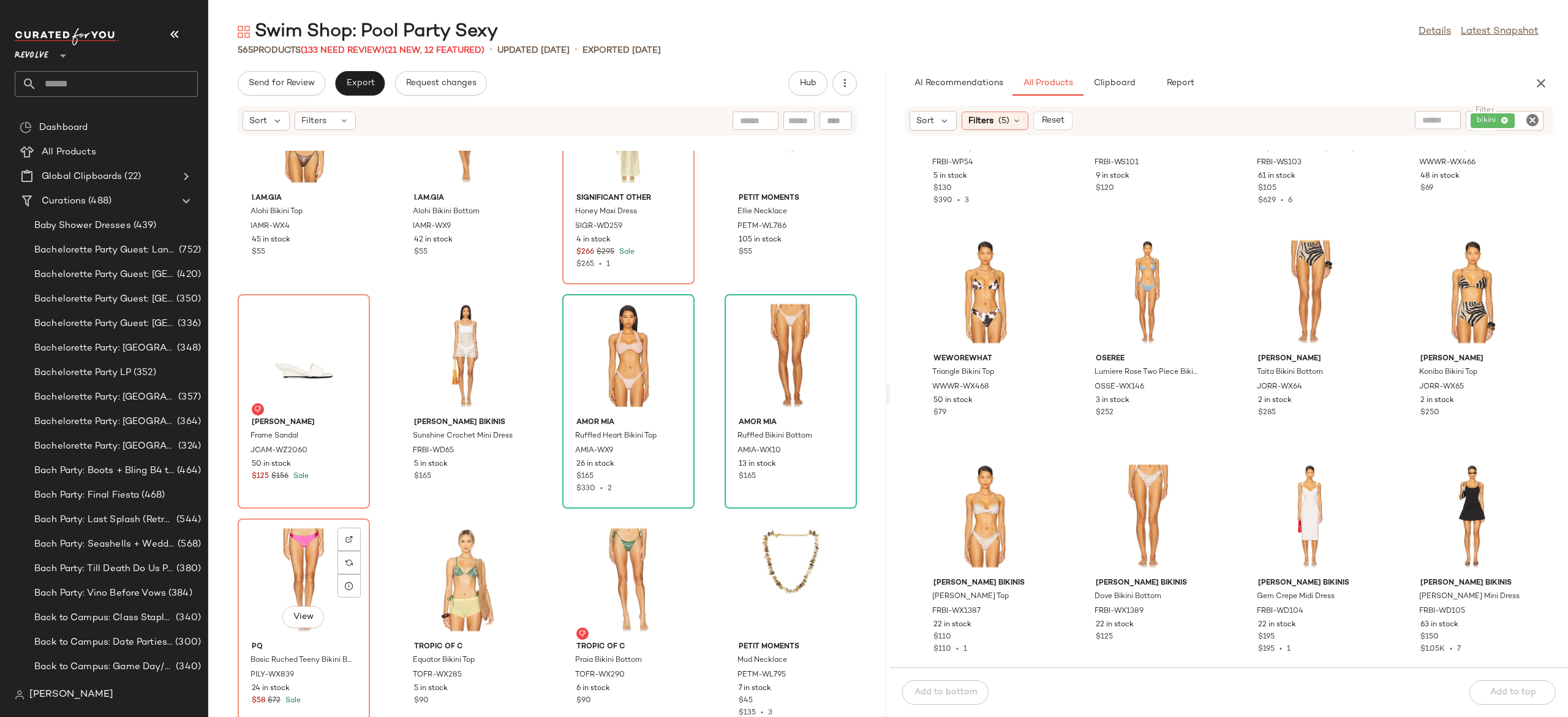
click at [302, 568] on div "View" at bounding box center [304, 580] width 124 height 114
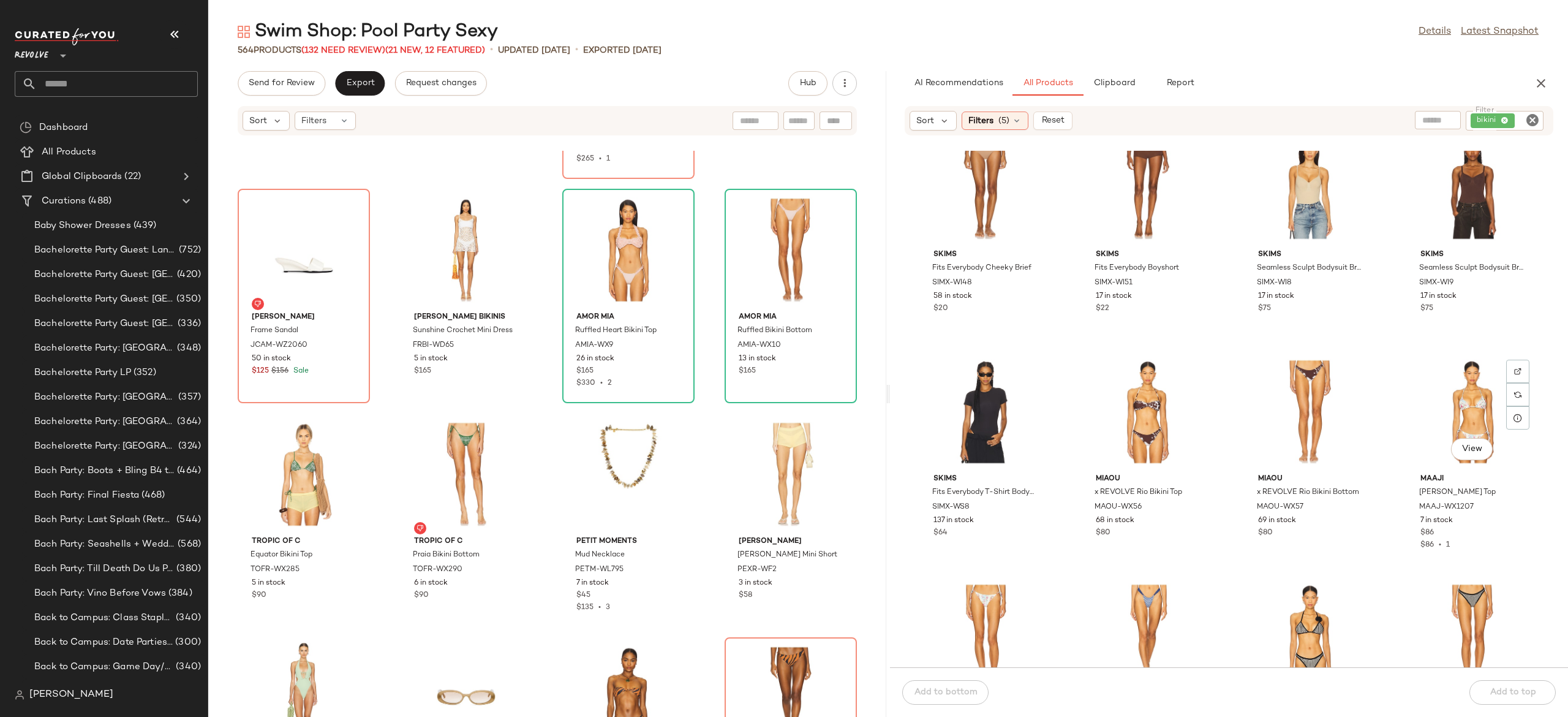
scroll to position [2654, 0]
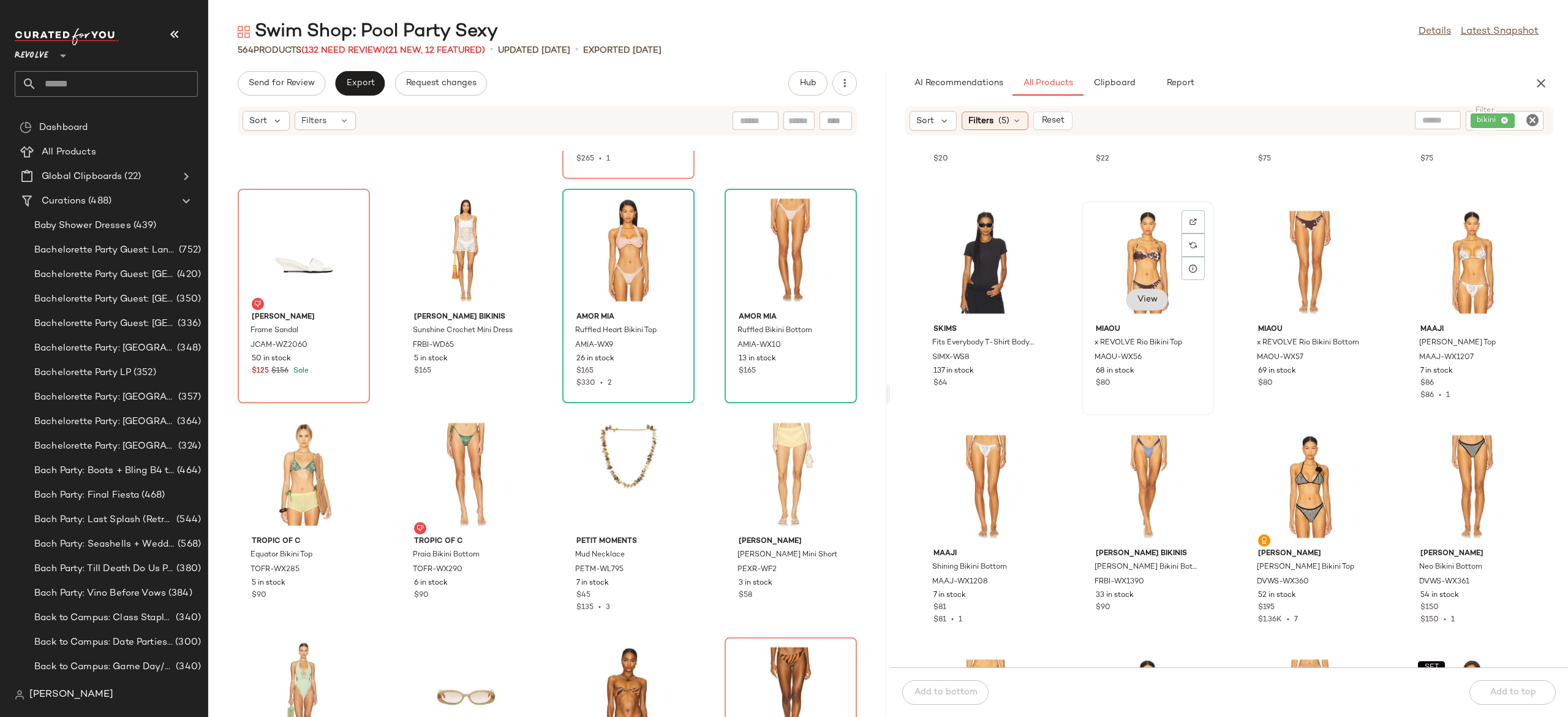
click at [1158, 298] on button "View" at bounding box center [1147, 300] width 41 height 22
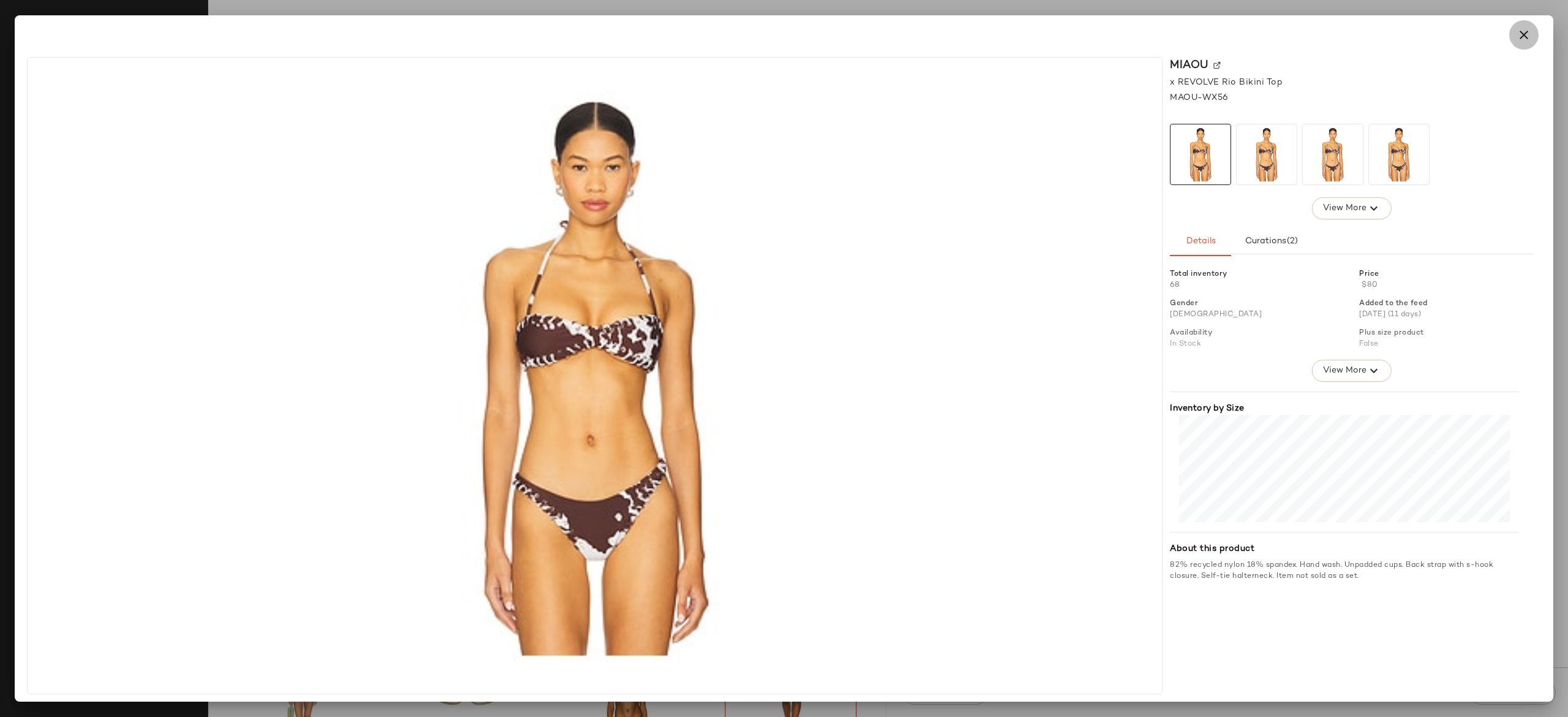
click at [1515, 34] on button "button" at bounding box center [1524, 34] width 29 height 29
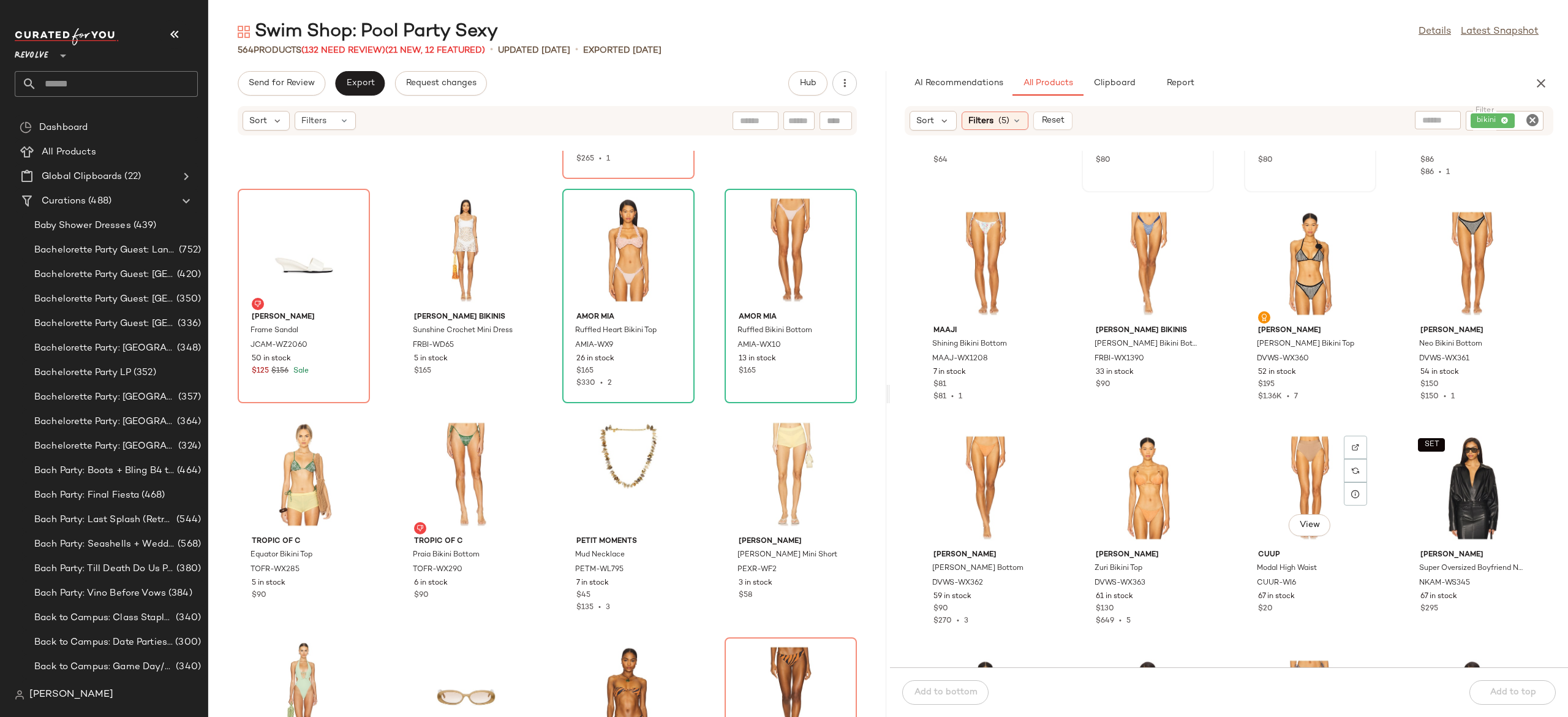
scroll to position [2871, 0]
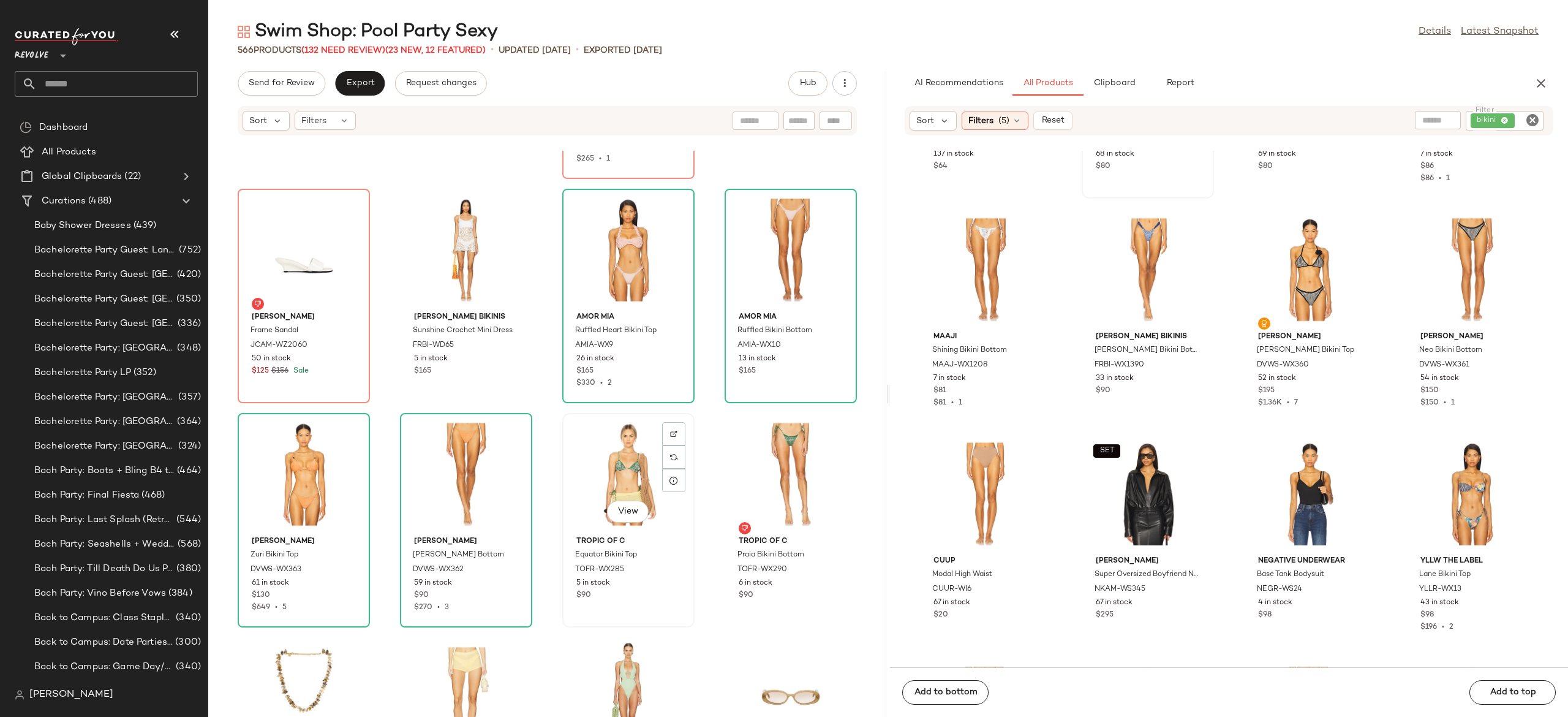
click at [616, 459] on div "View" at bounding box center [629, 474] width 124 height 114
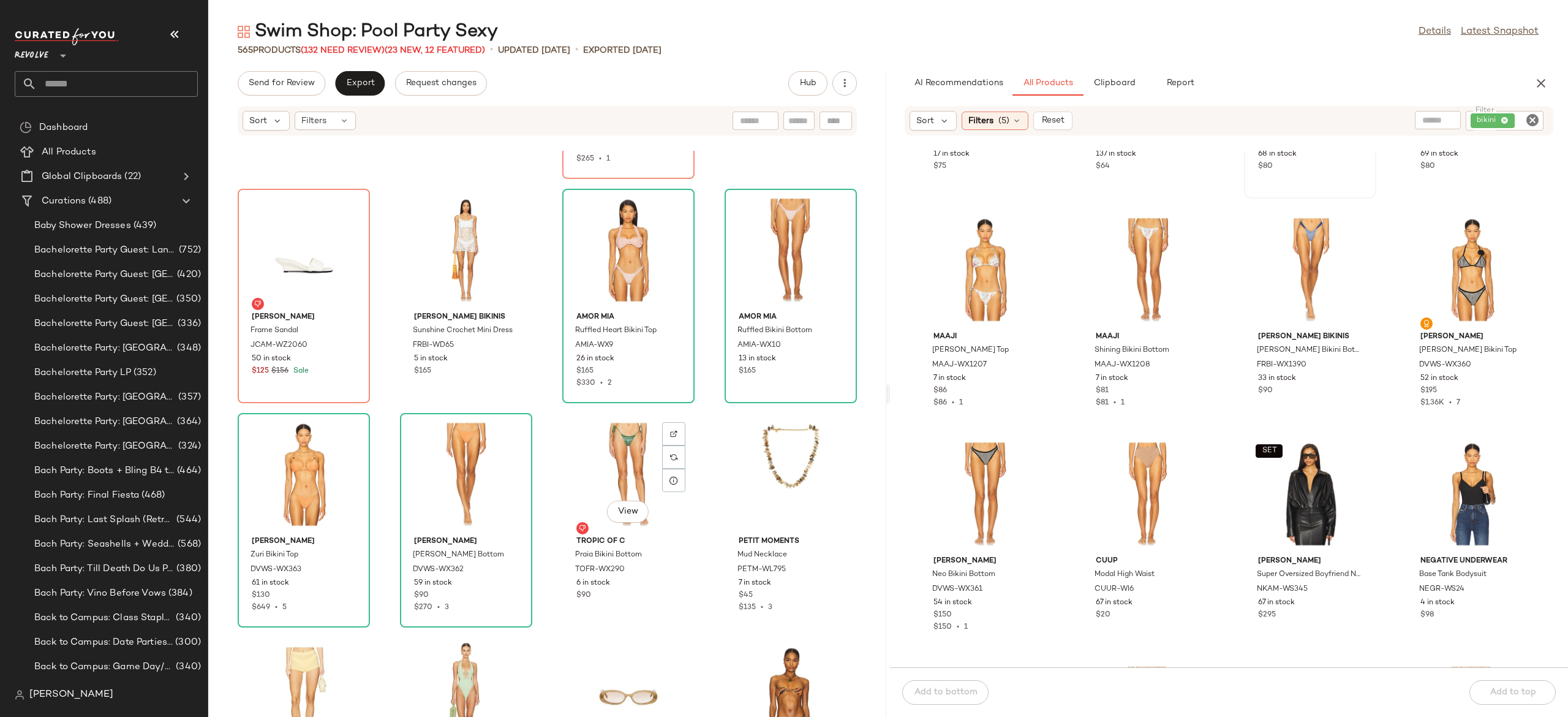
click at [616, 459] on div "View" at bounding box center [629, 474] width 124 height 114
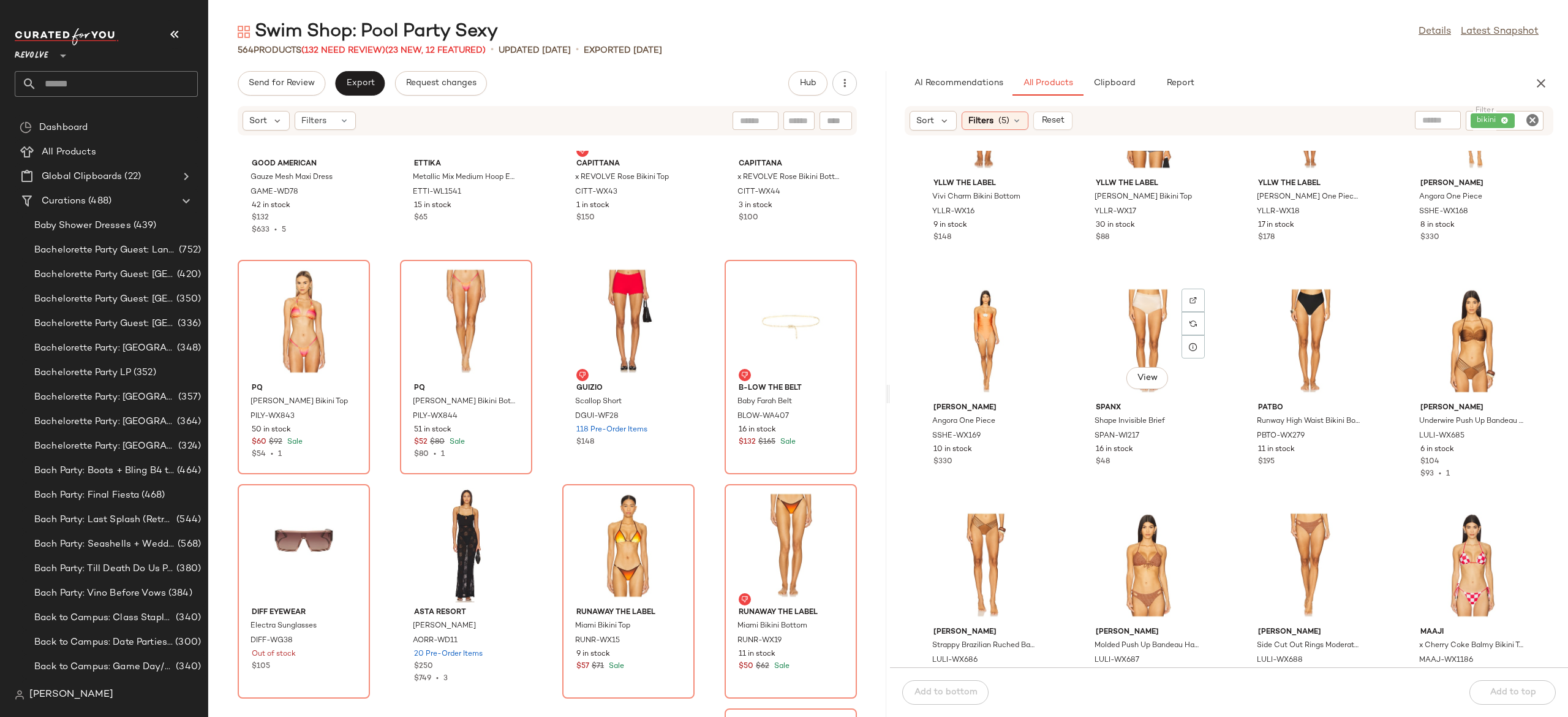
scroll to position [3702, 0]
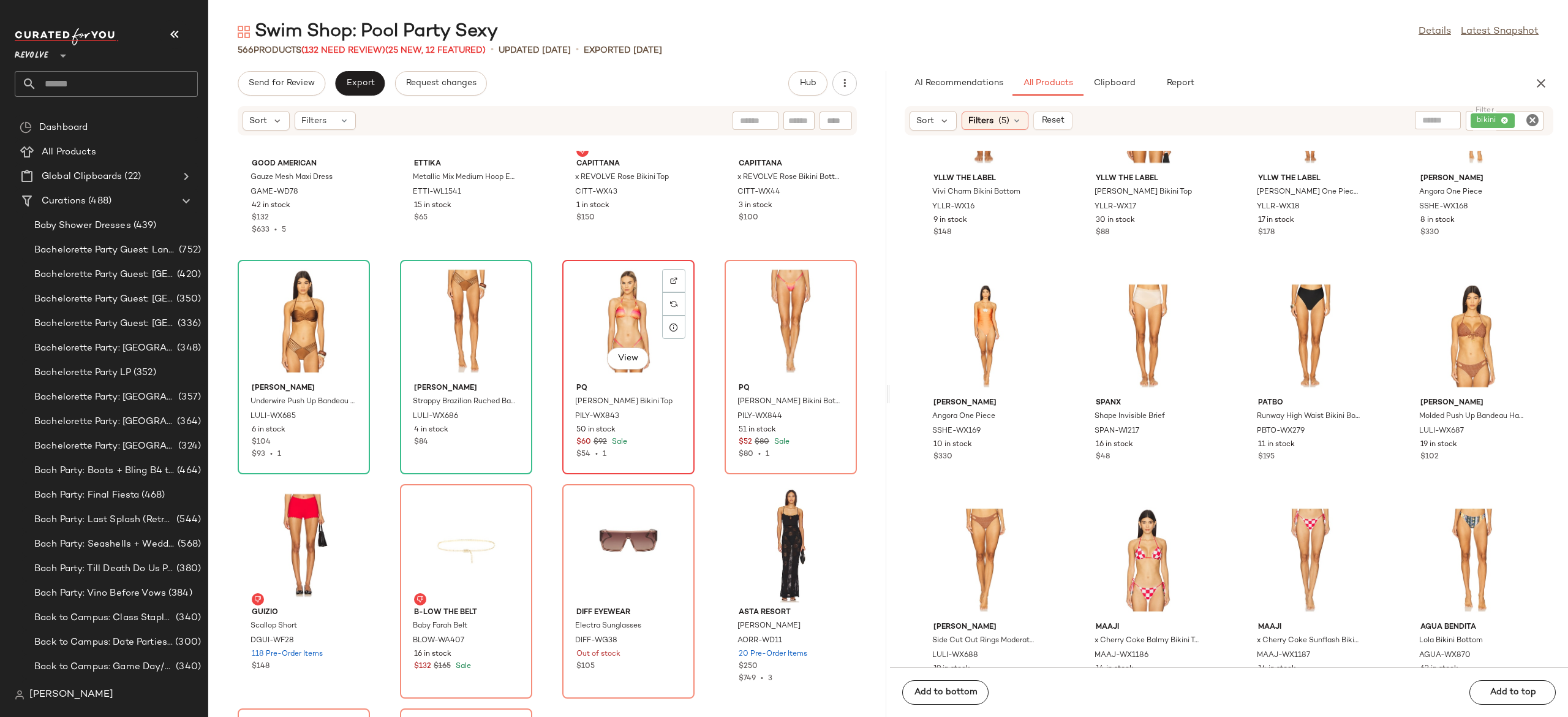
click at [619, 315] on div "View" at bounding box center [629, 321] width 124 height 114
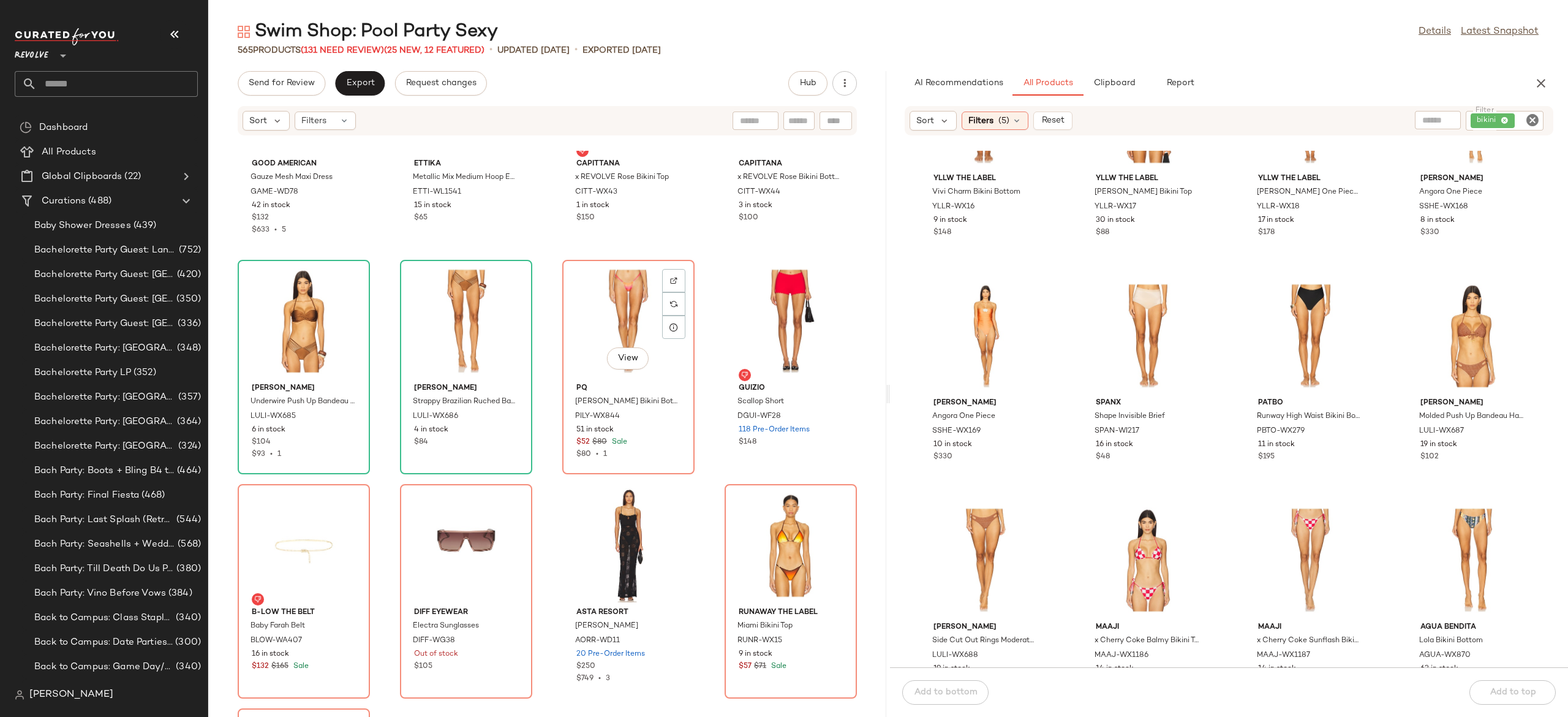
click at [619, 315] on div "View" at bounding box center [629, 321] width 124 height 114
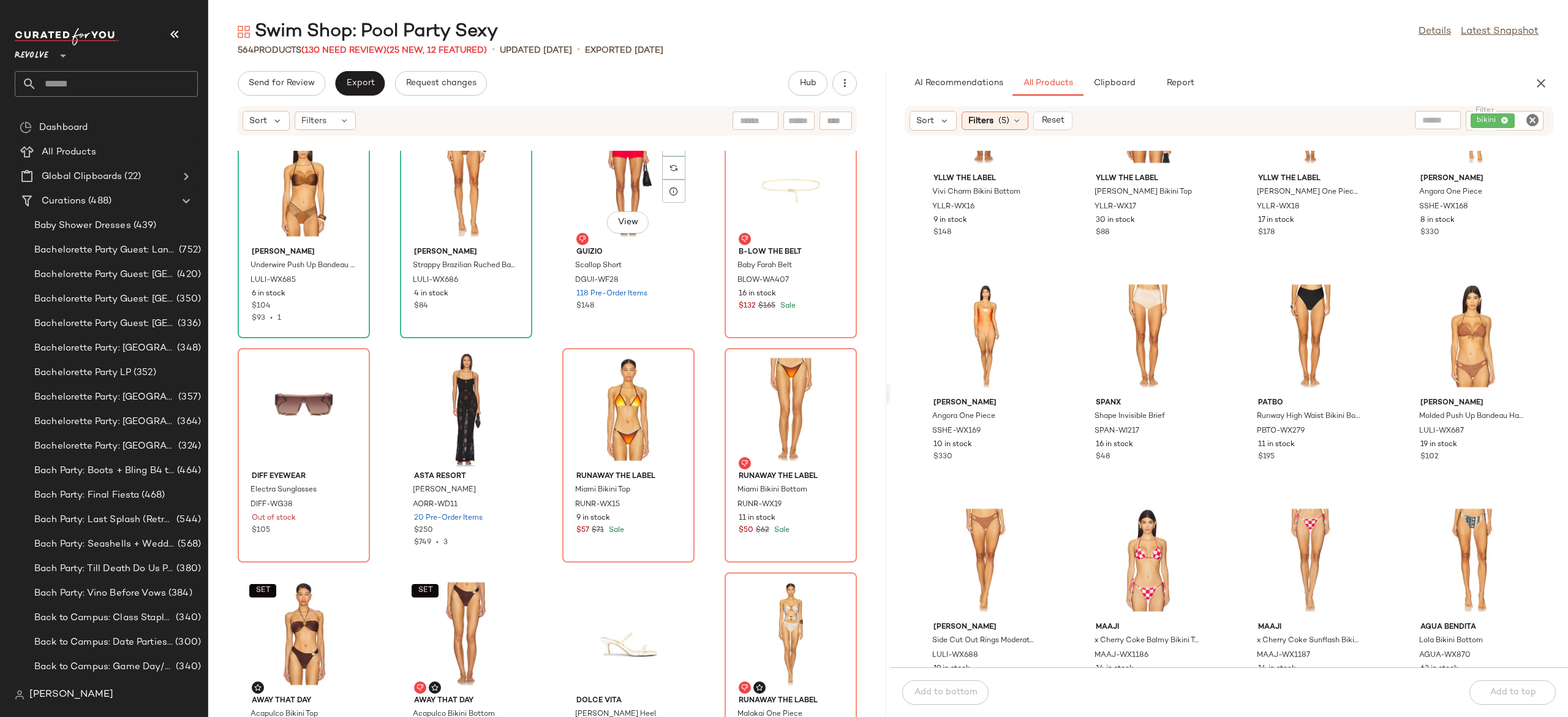
scroll to position [7224, 0]
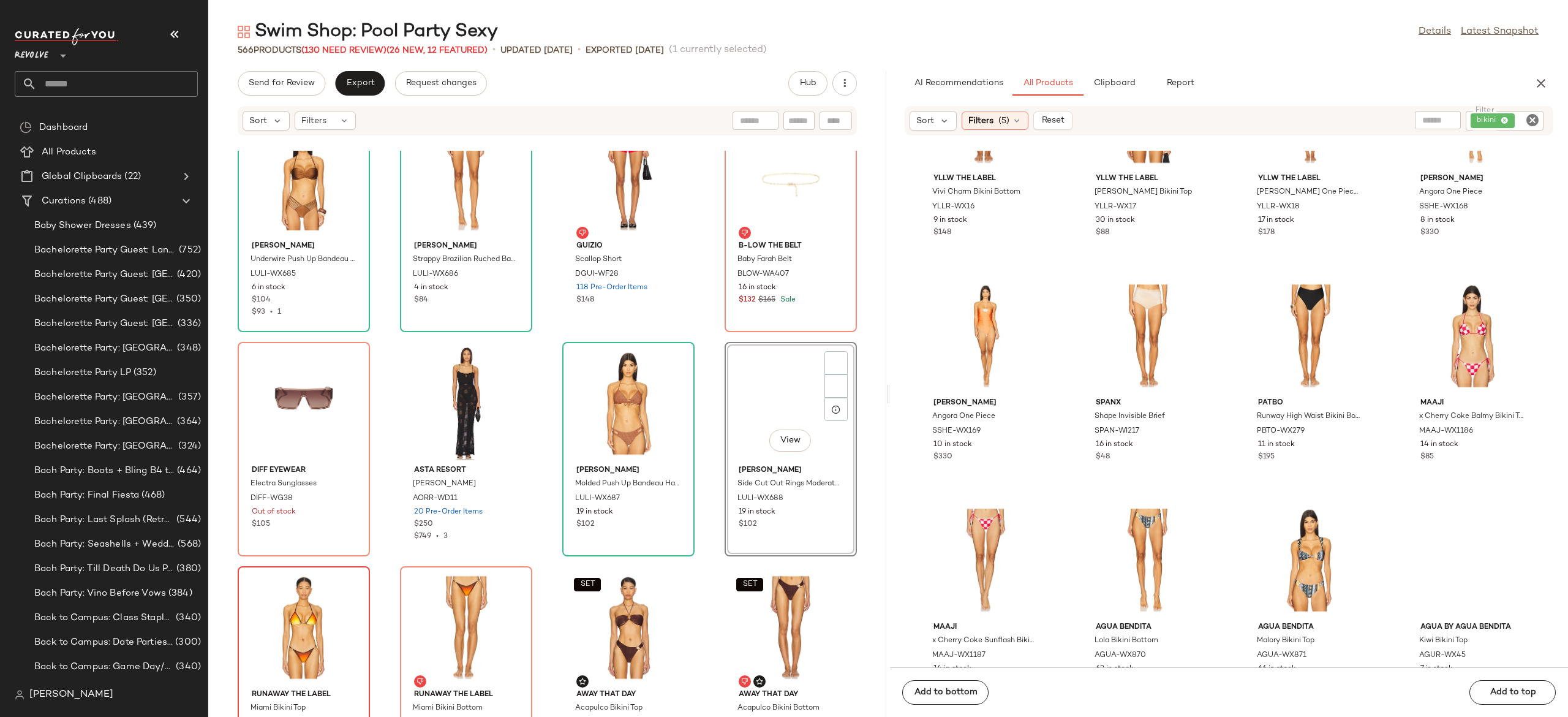
scroll to position [7378, 0]
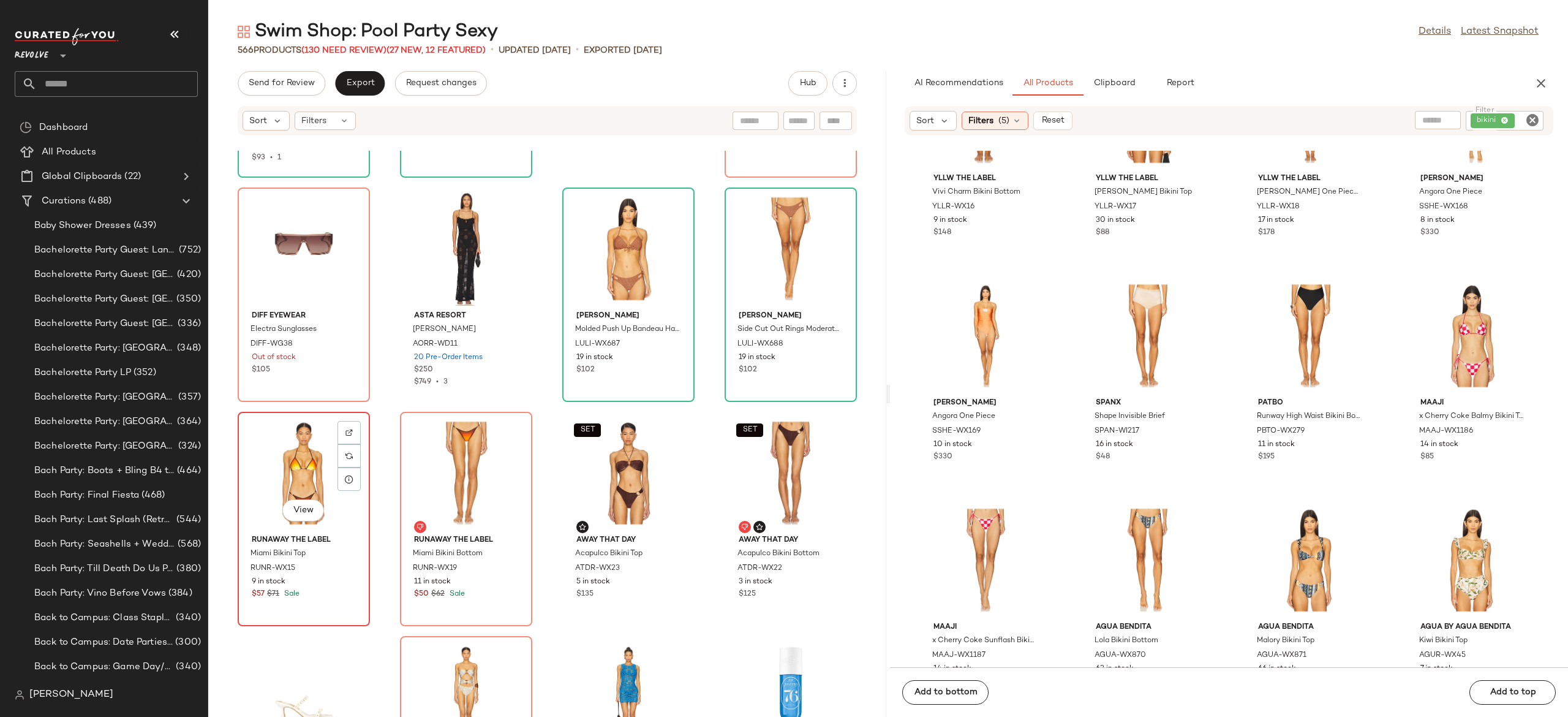
click at [288, 477] on div "View" at bounding box center [304, 473] width 124 height 114
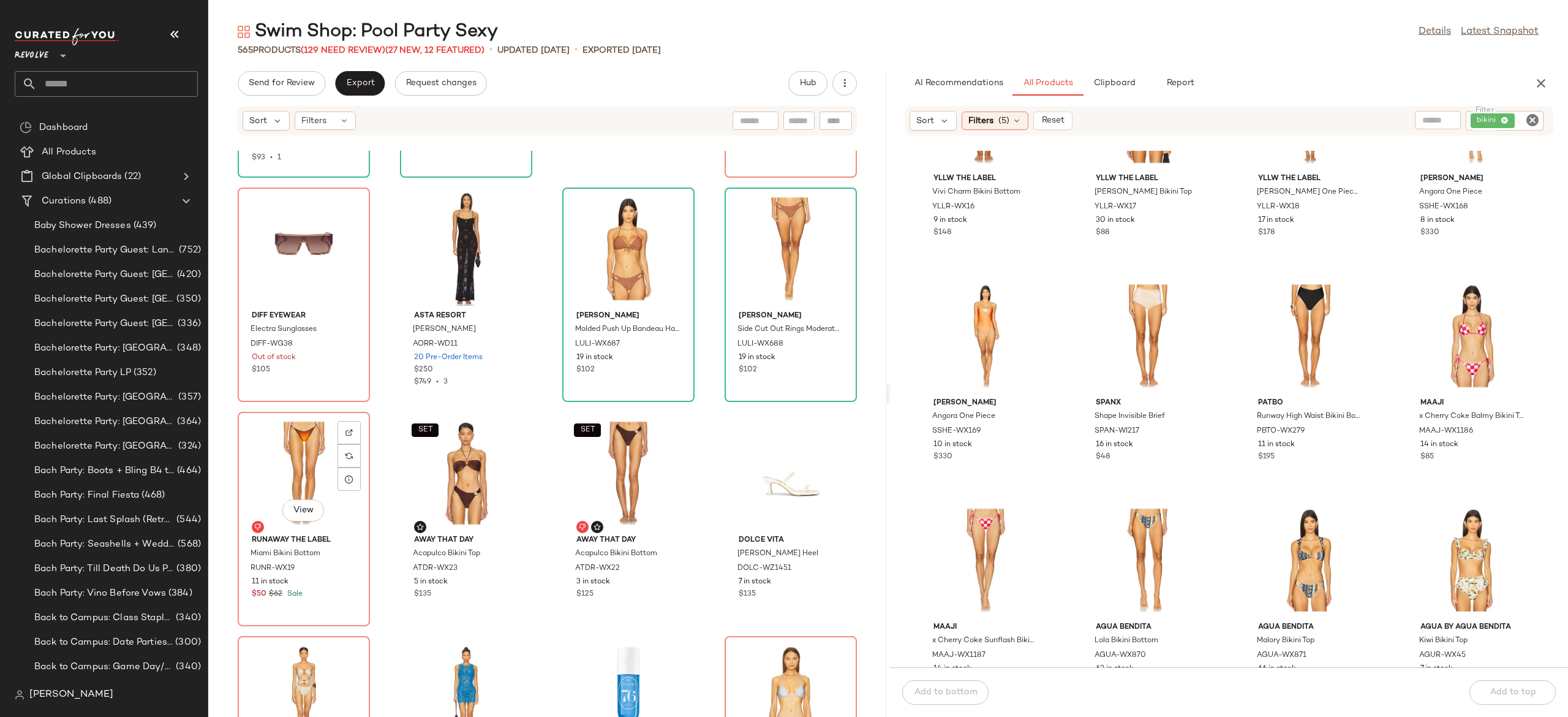
click at [288, 477] on div "View" at bounding box center [304, 473] width 124 height 114
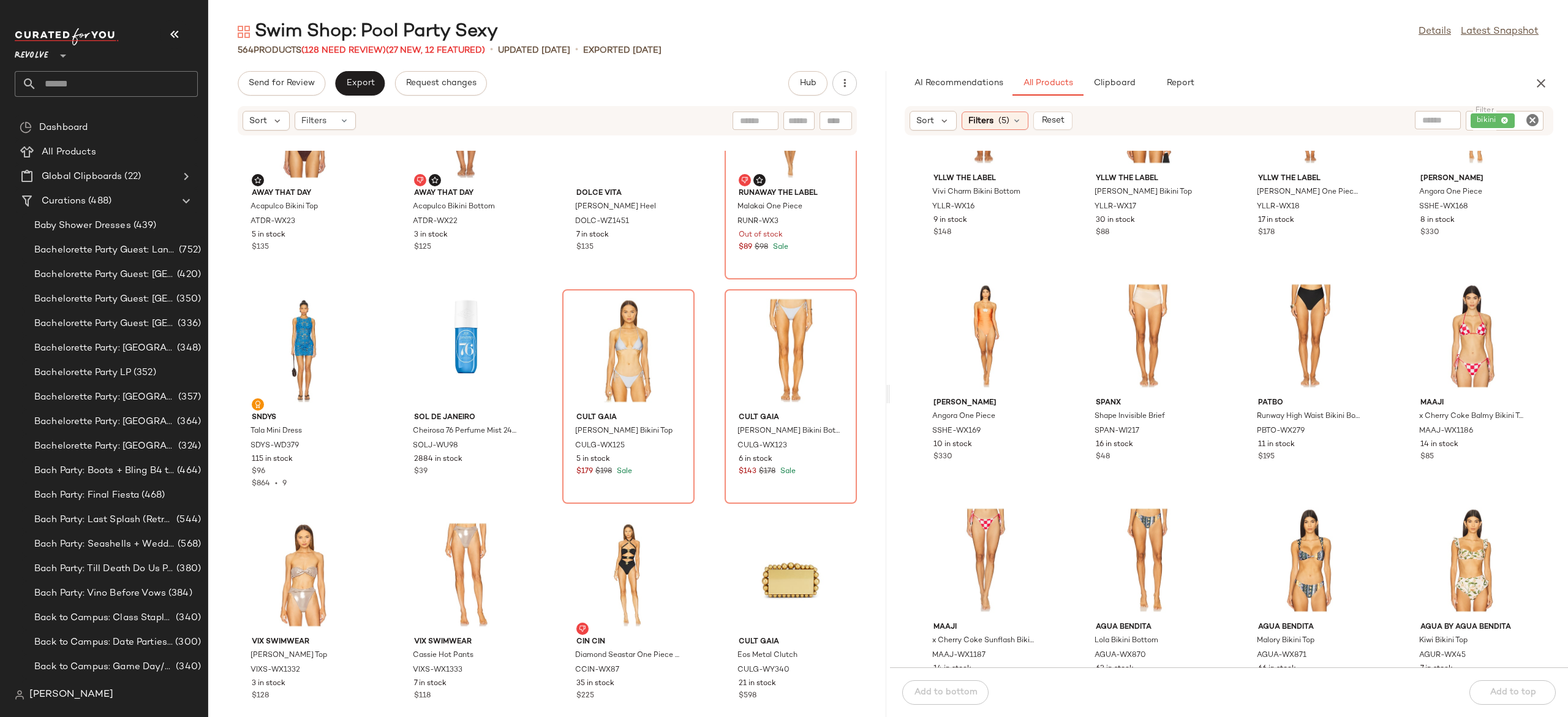
scroll to position [7726, 0]
click at [630, 382] on span "View" at bounding box center [627, 387] width 21 height 10
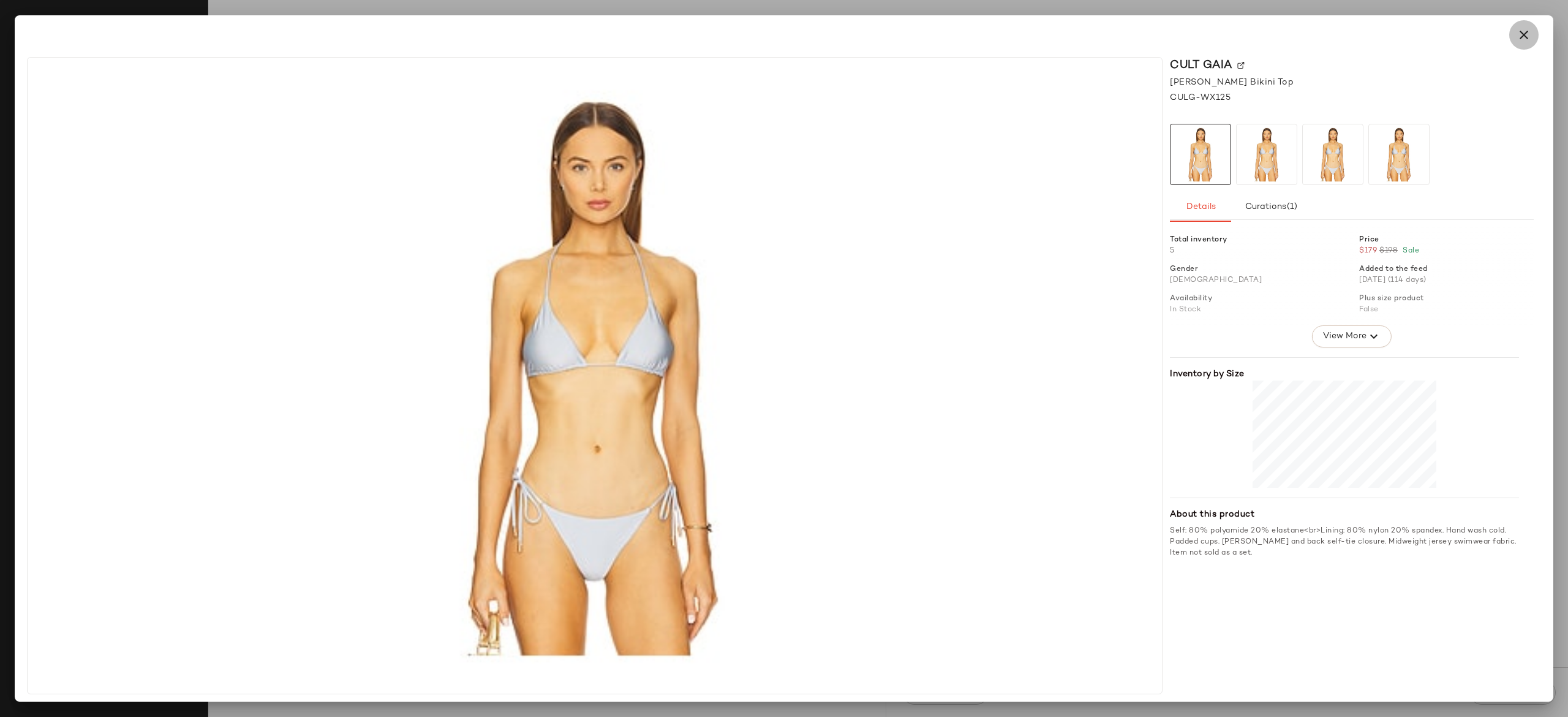
click at [1529, 34] on icon "button" at bounding box center [1524, 35] width 15 height 15
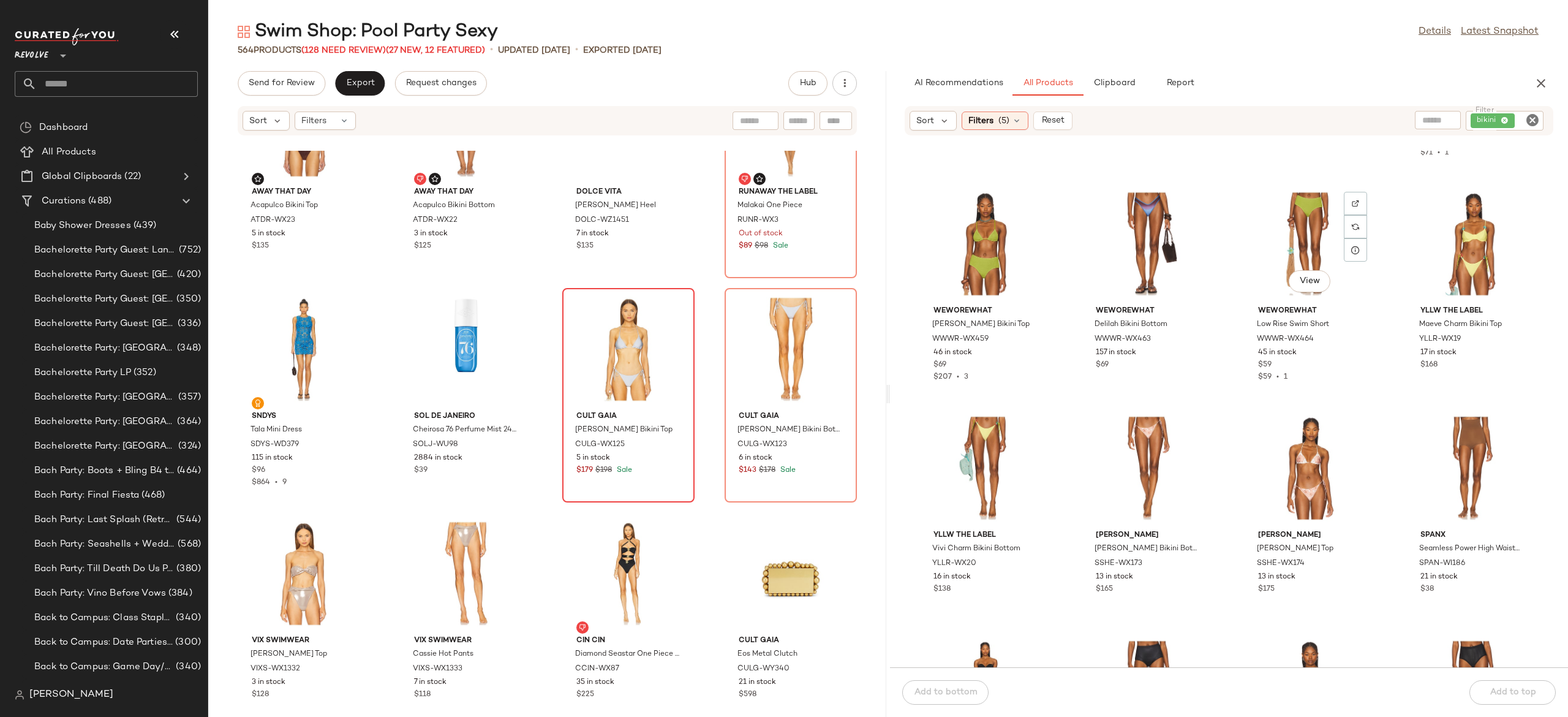
scroll to position [4692, 0]
click at [1303, 500] on span "View" at bounding box center [1309, 504] width 21 height 10
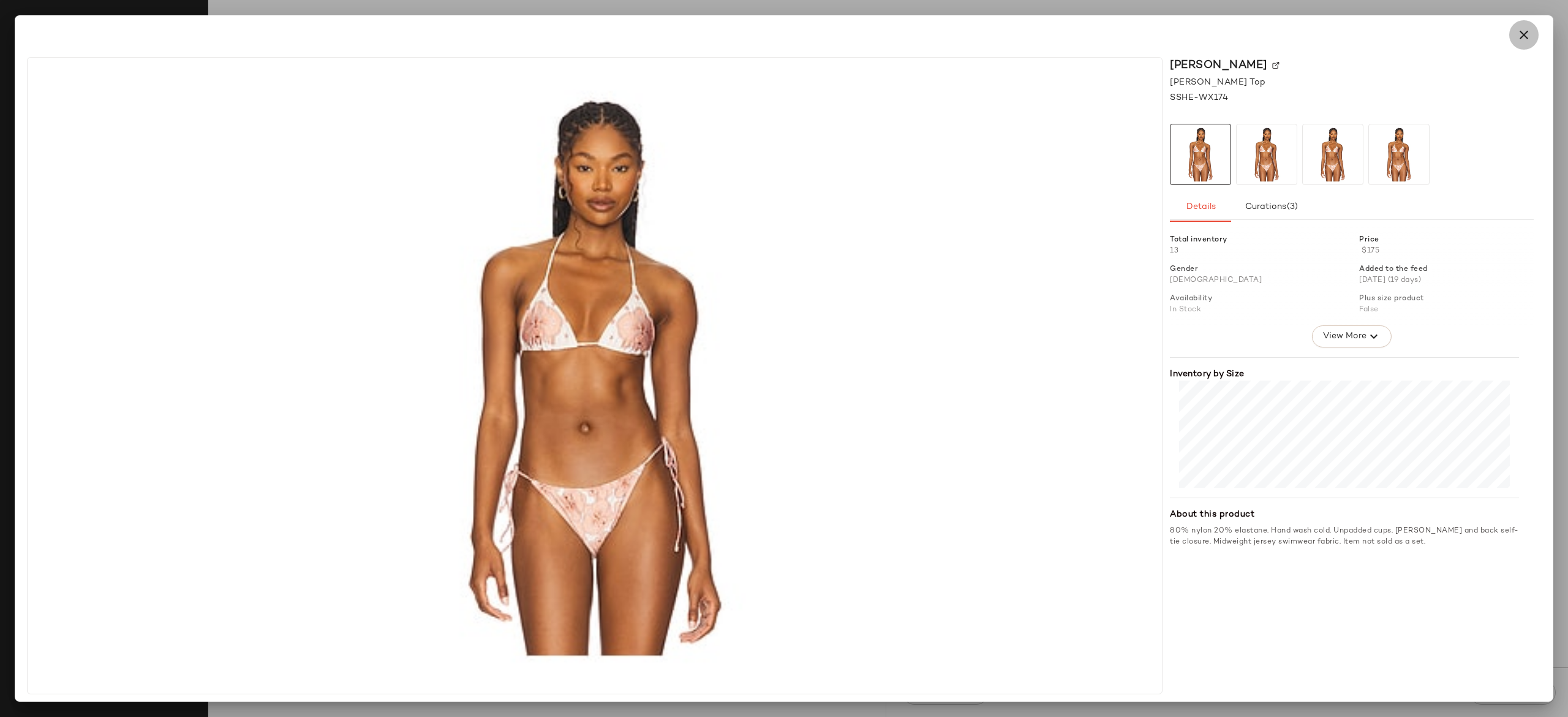
click at [1524, 33] on icon "button" at bounding box center [1524, 35] width 15 height 15
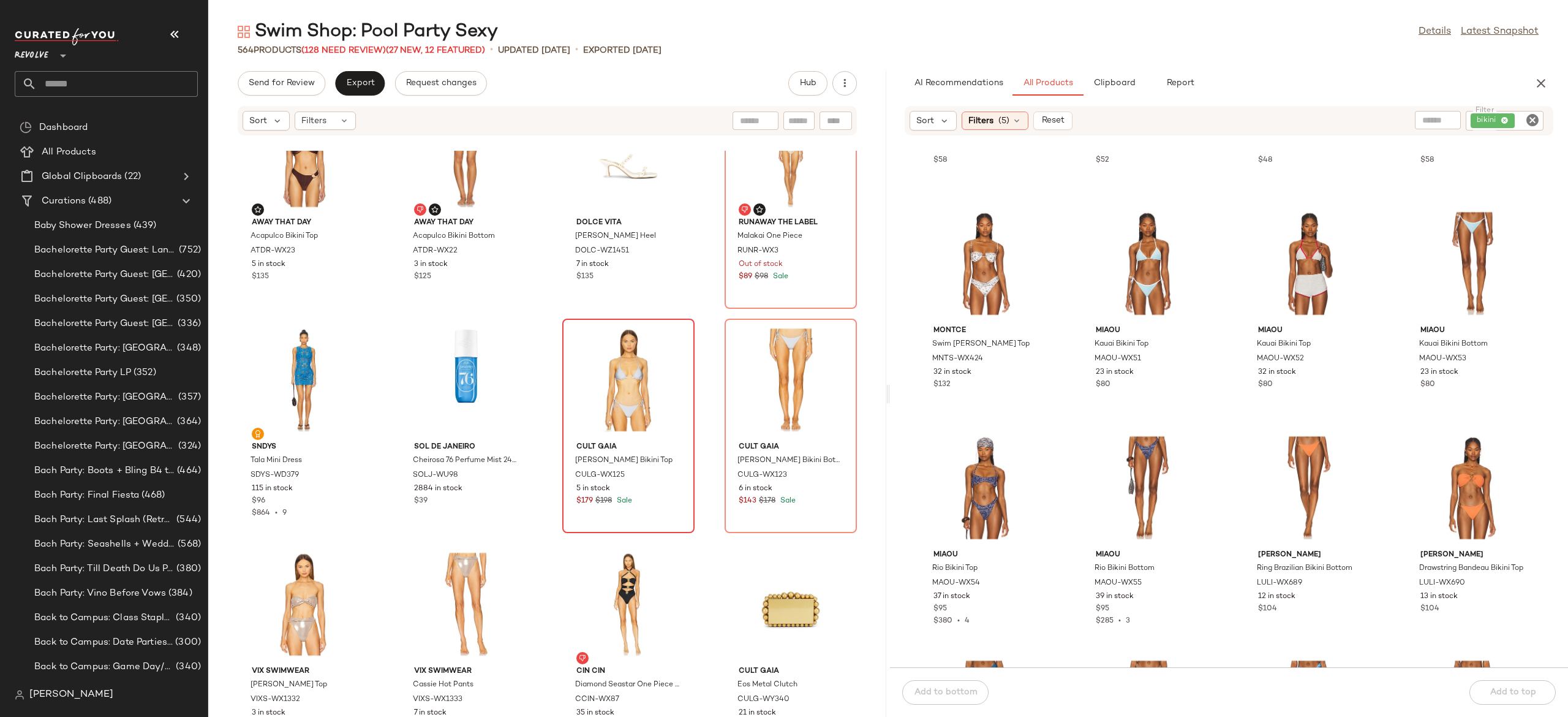
scroll to position [7698, 0]
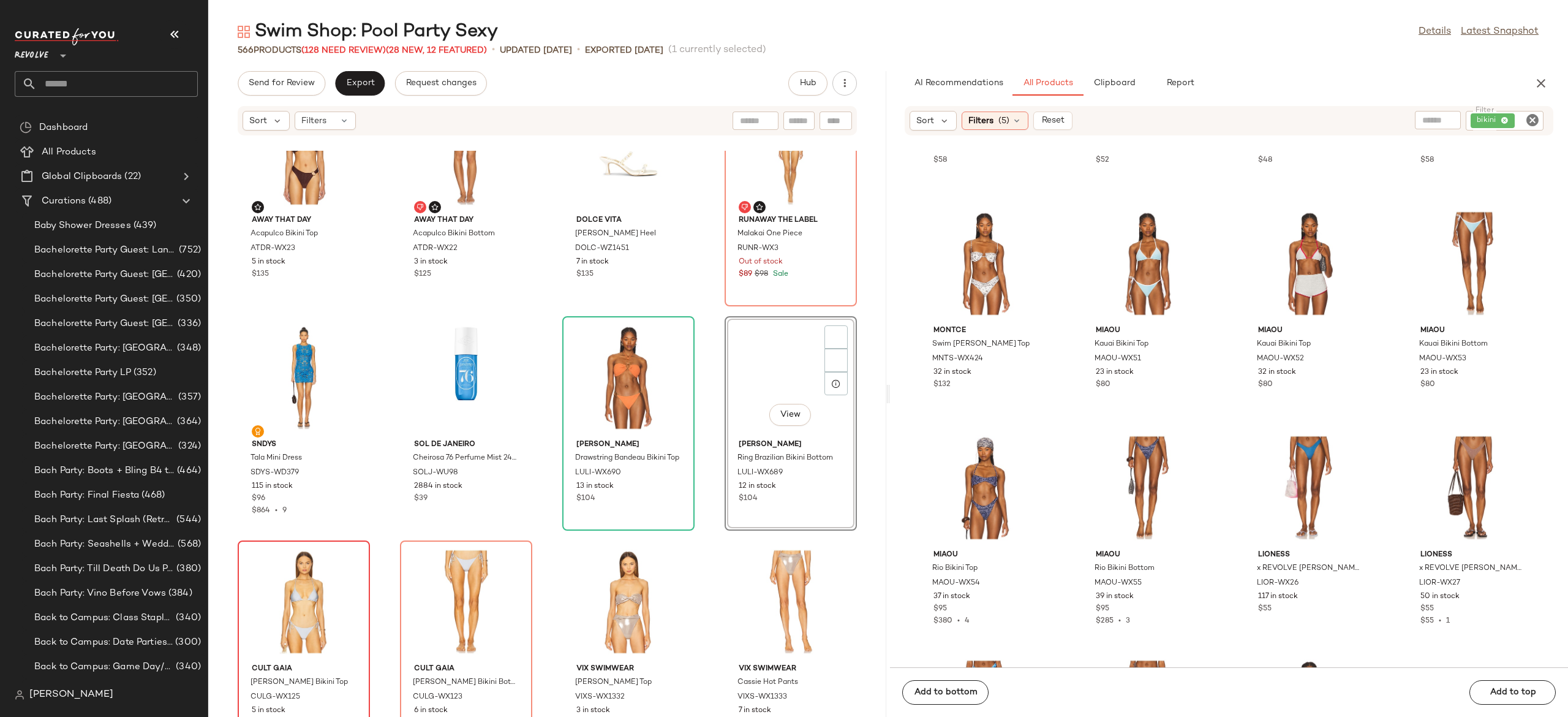
scroll to position [7820, 0]
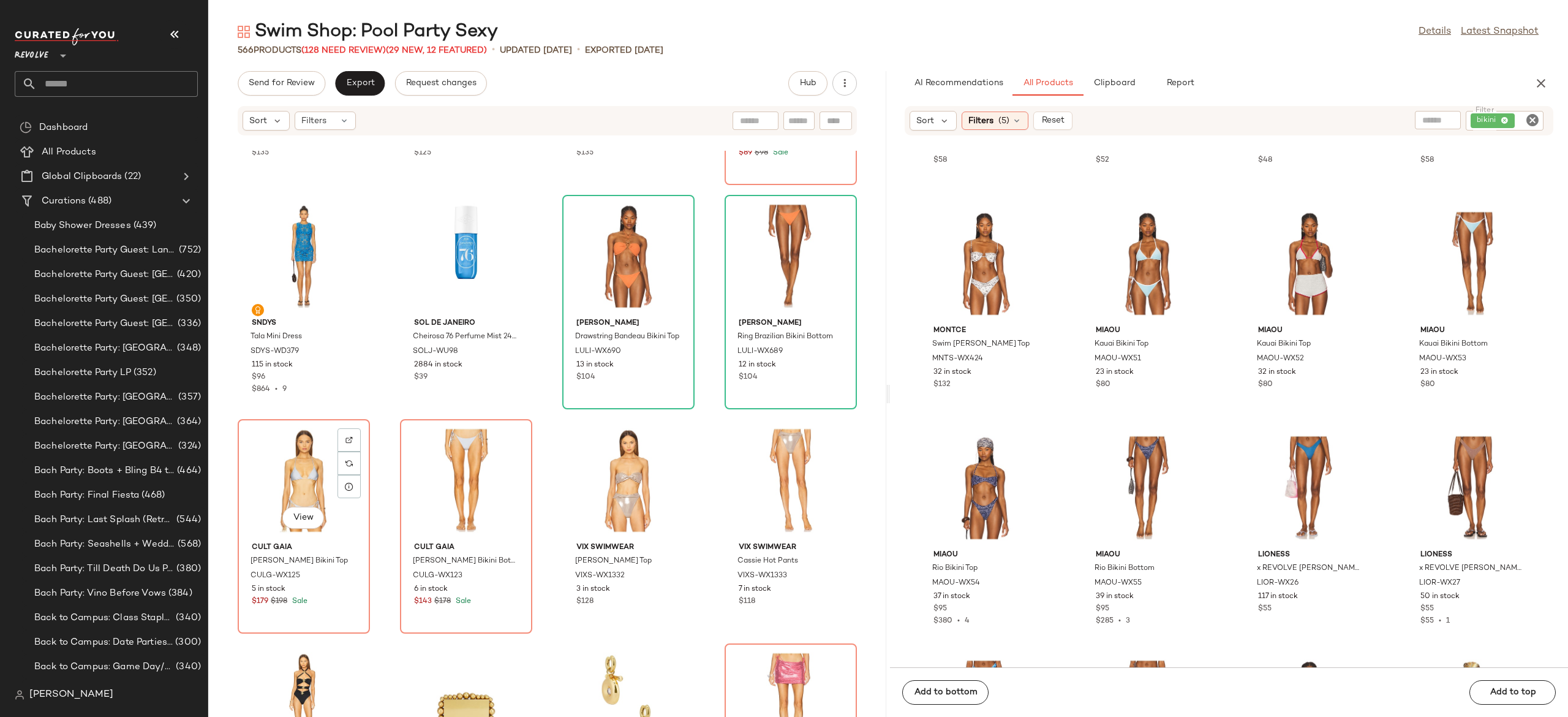
click at [310, 477] on div "View" at bounding box center [304, 481] width 124 height 114
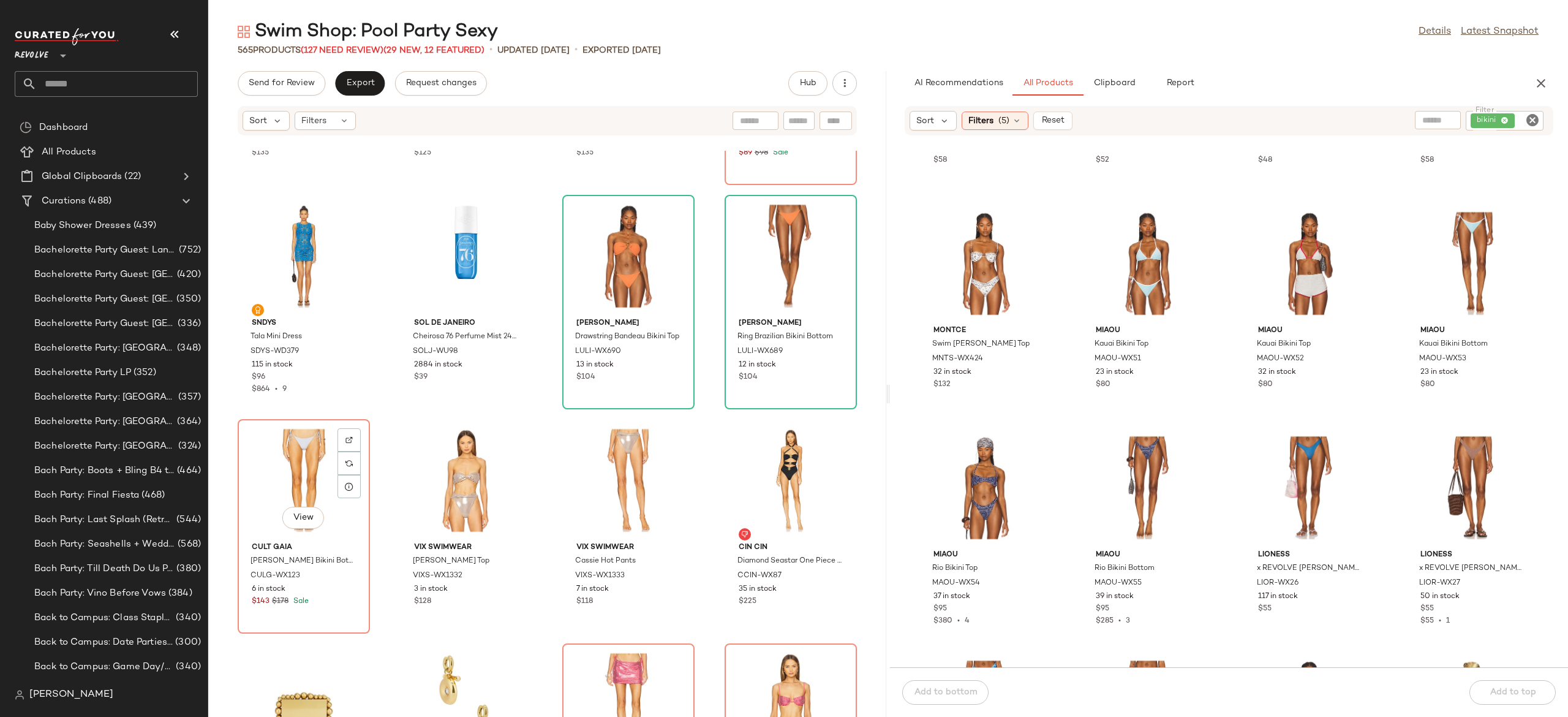
click at [310, 477] on div "View" at bounding box center [304, 481] width 124 height 114
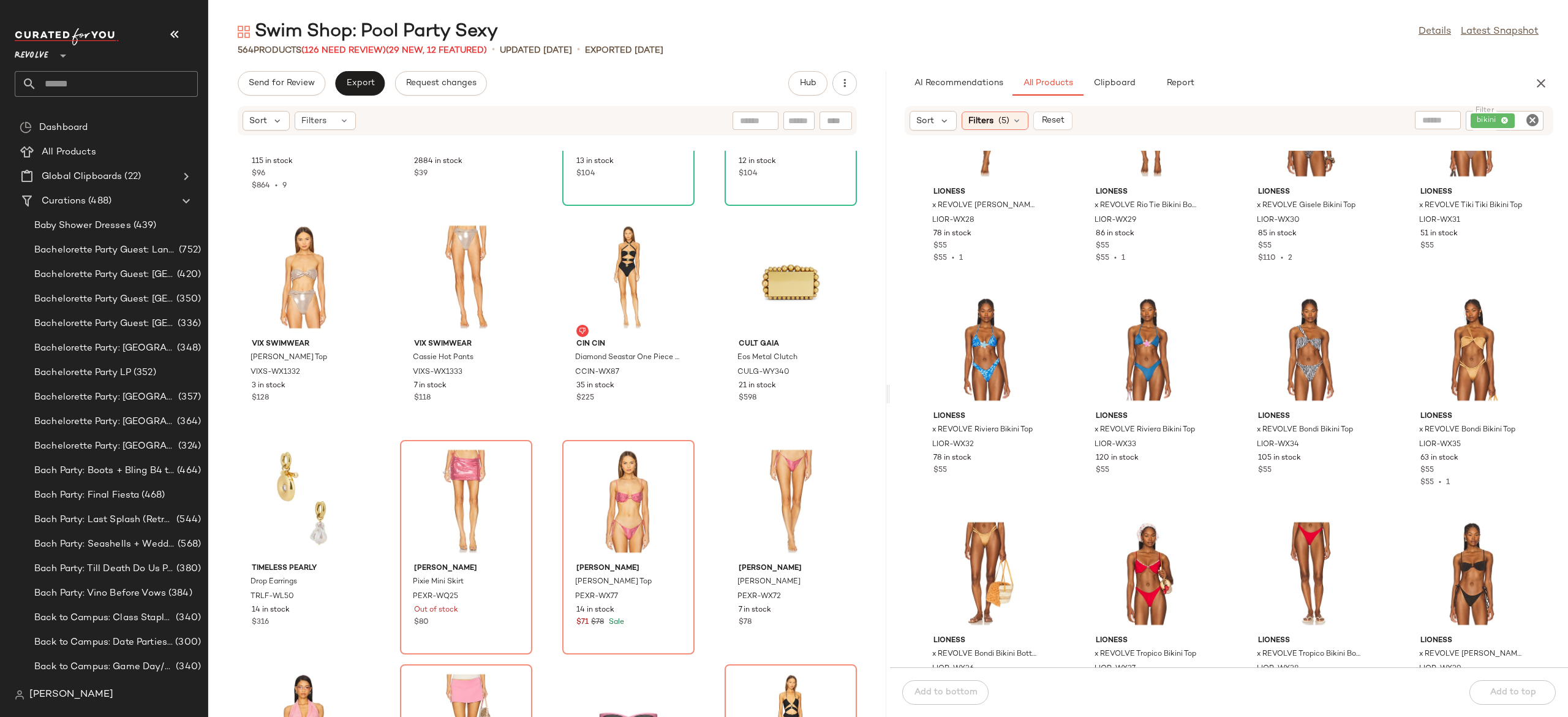
scroll to position [5934, 0]
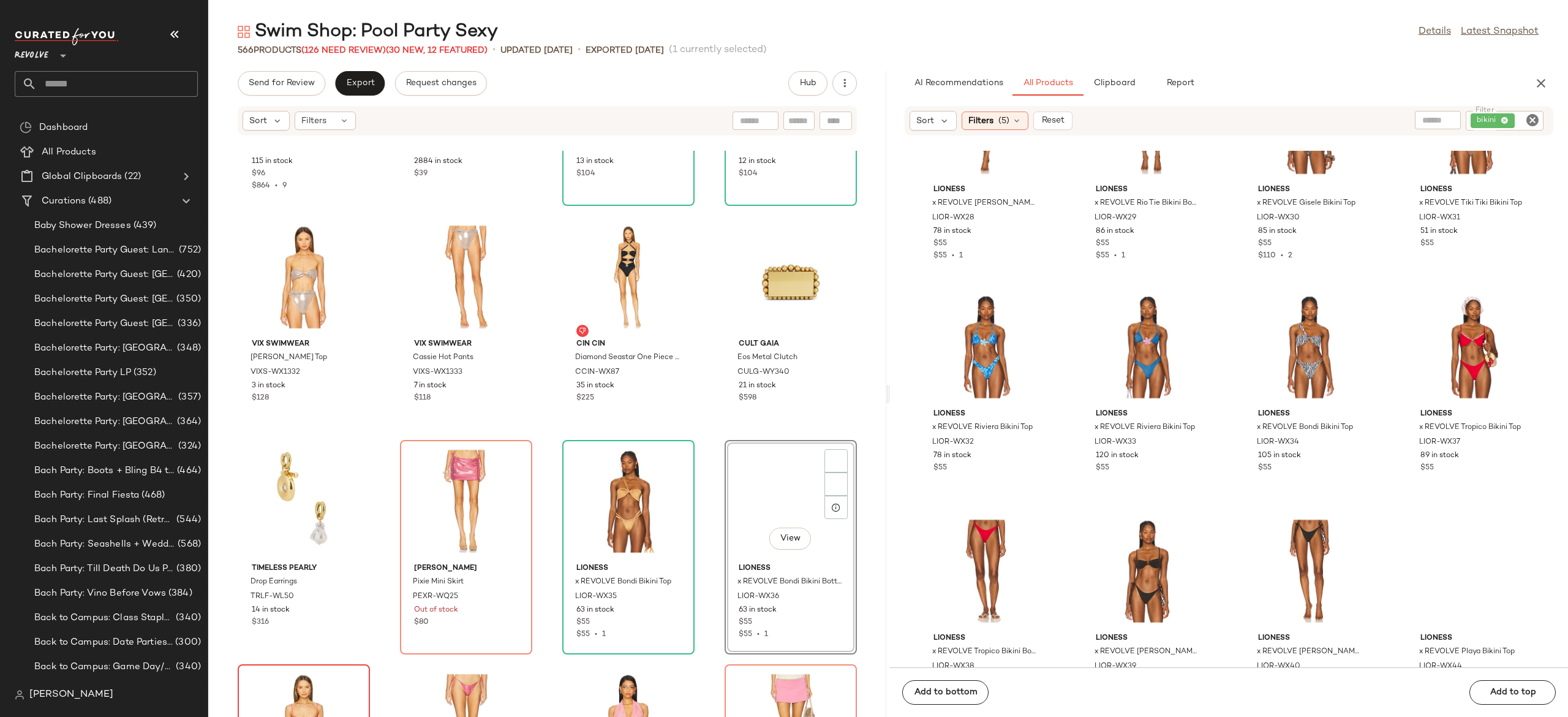
scroll to position [8252, 0]
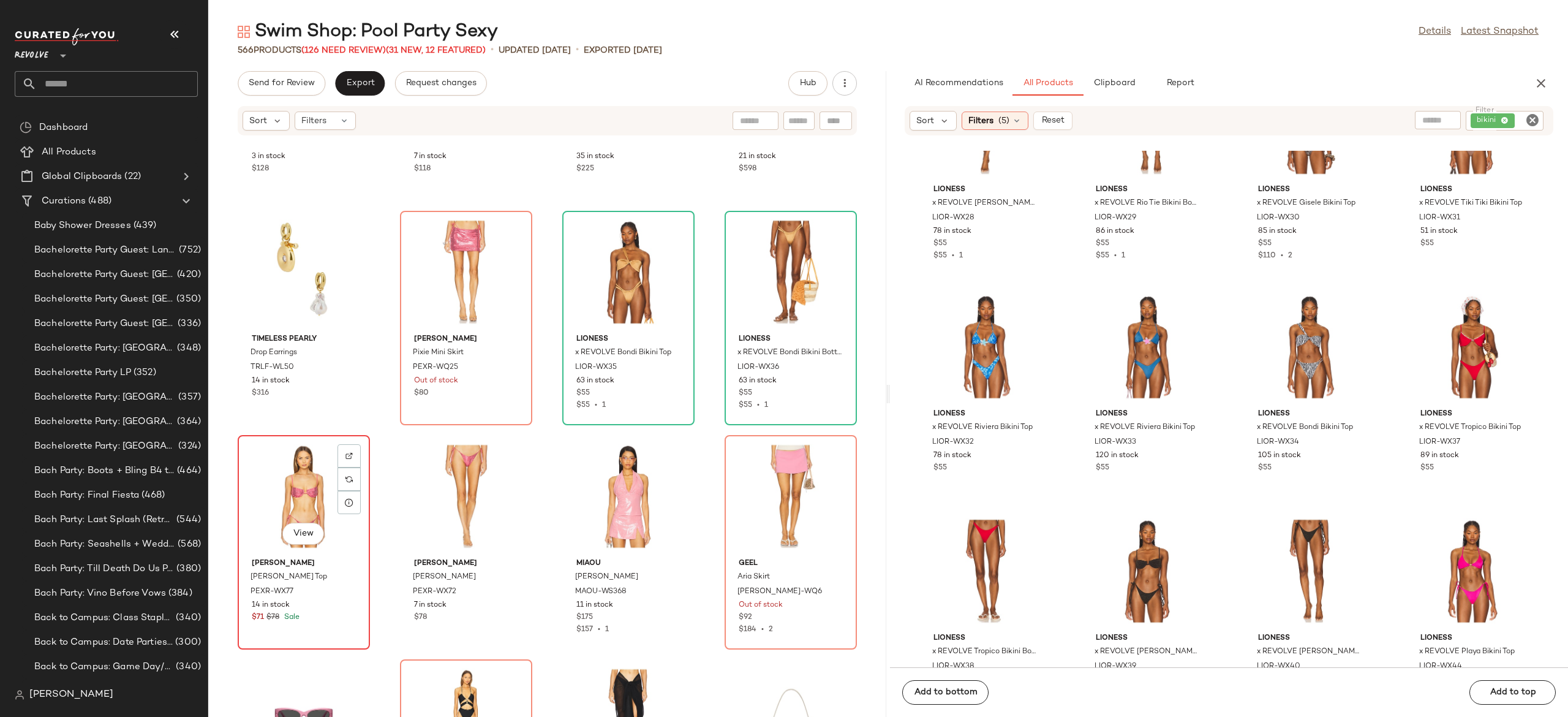
click at [312, 489] on div "View" at bounding box center [304, 497] width 124 height 114
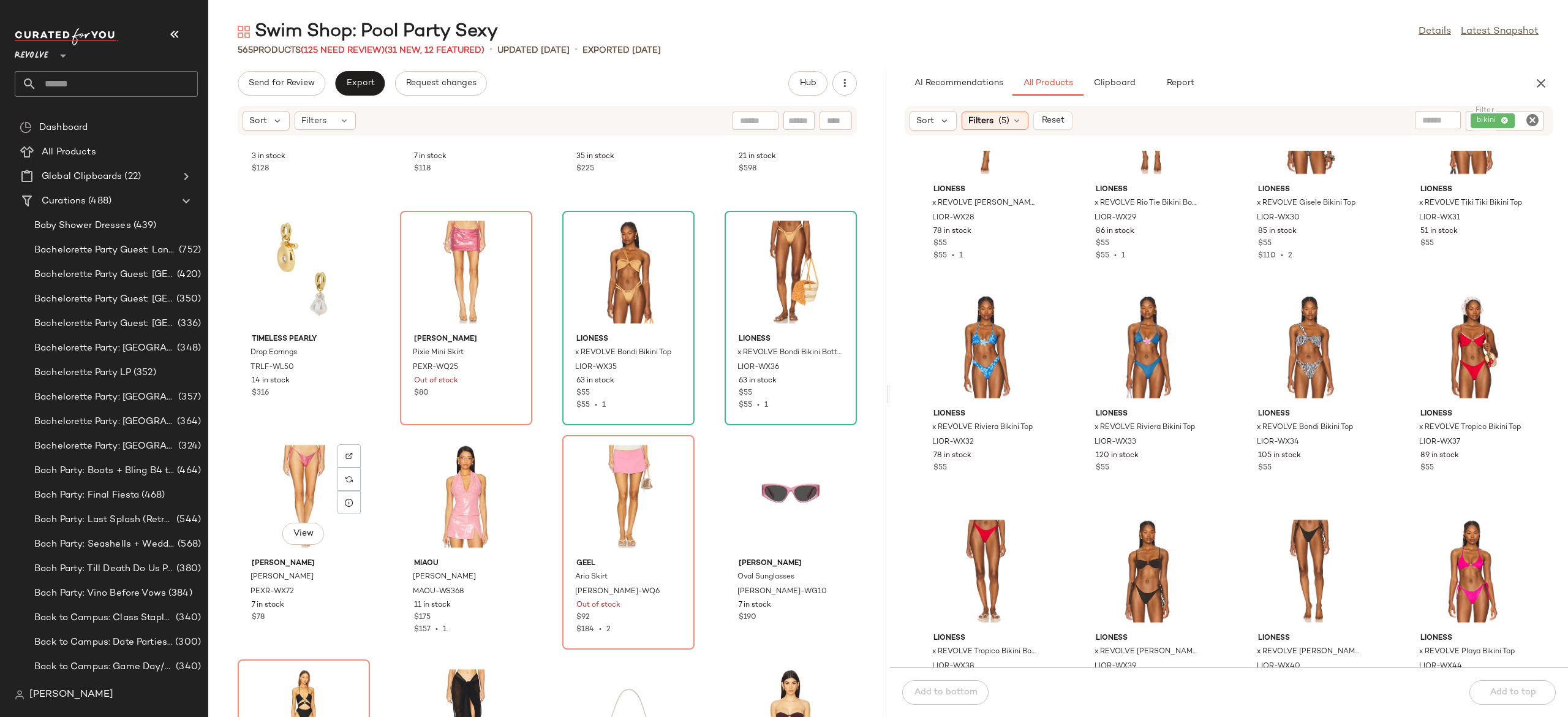
click at [312, 489] on div "View" at bounding box center [304, 497] width 124 height 114
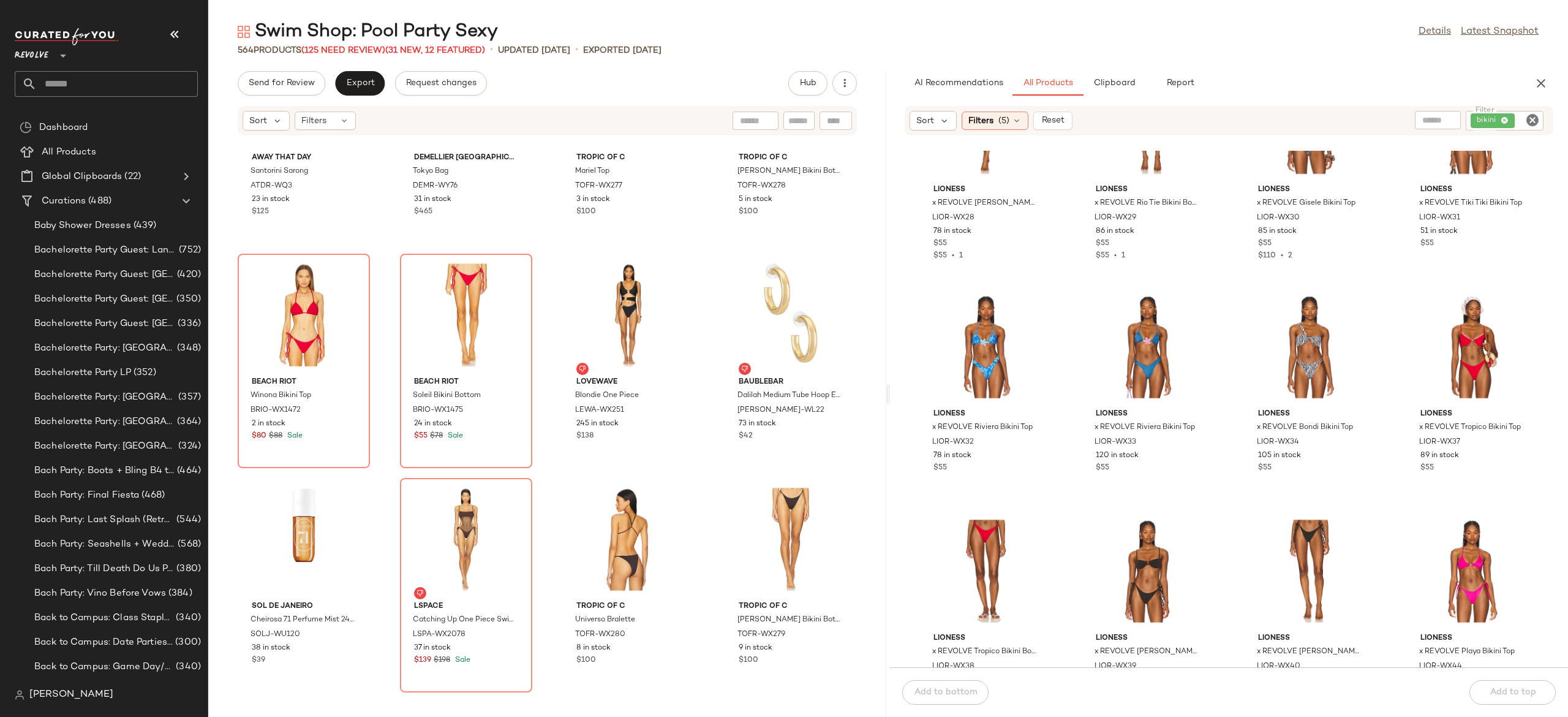
scroll to position [8894, 0]
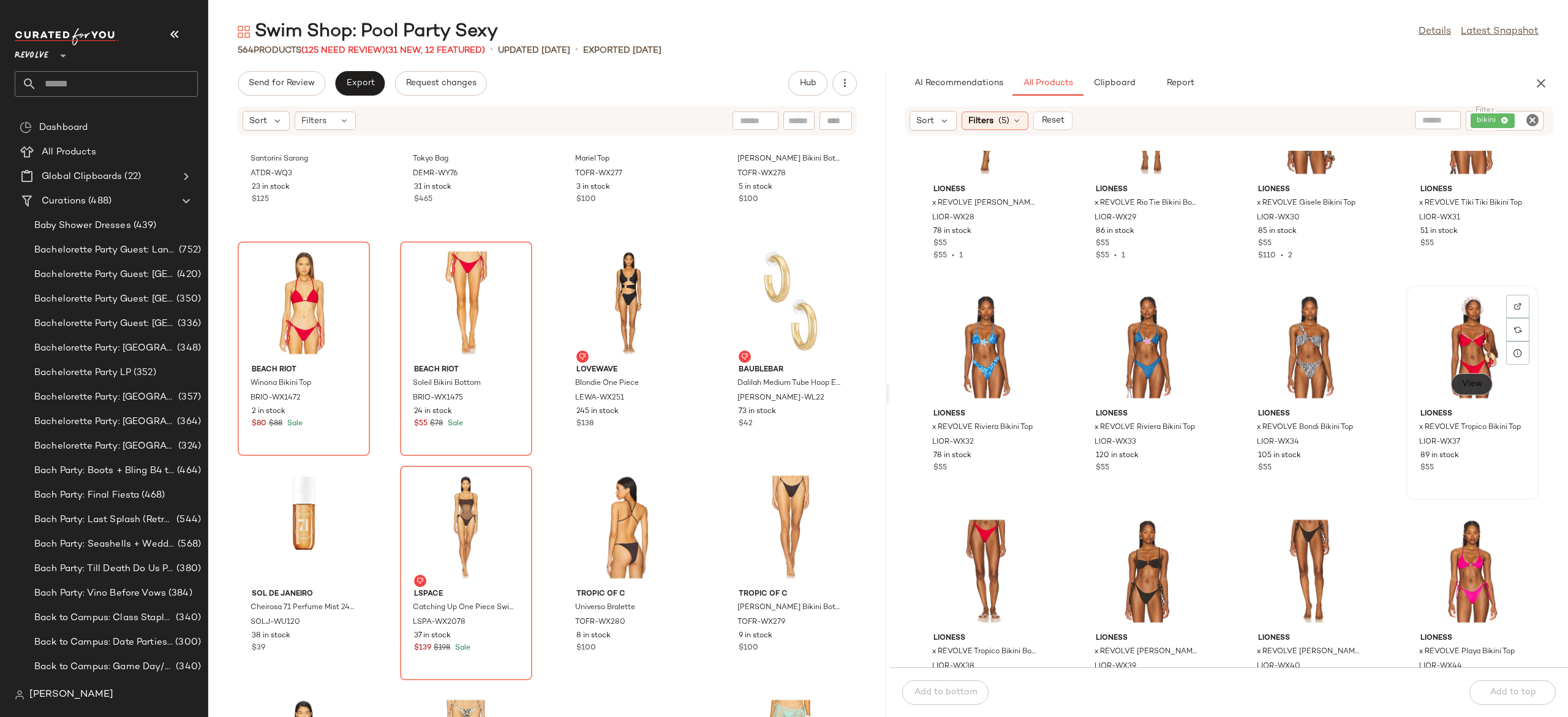
click at [1465, 384] on span "View" at bounding box center [1472, 385] width 21 height 10
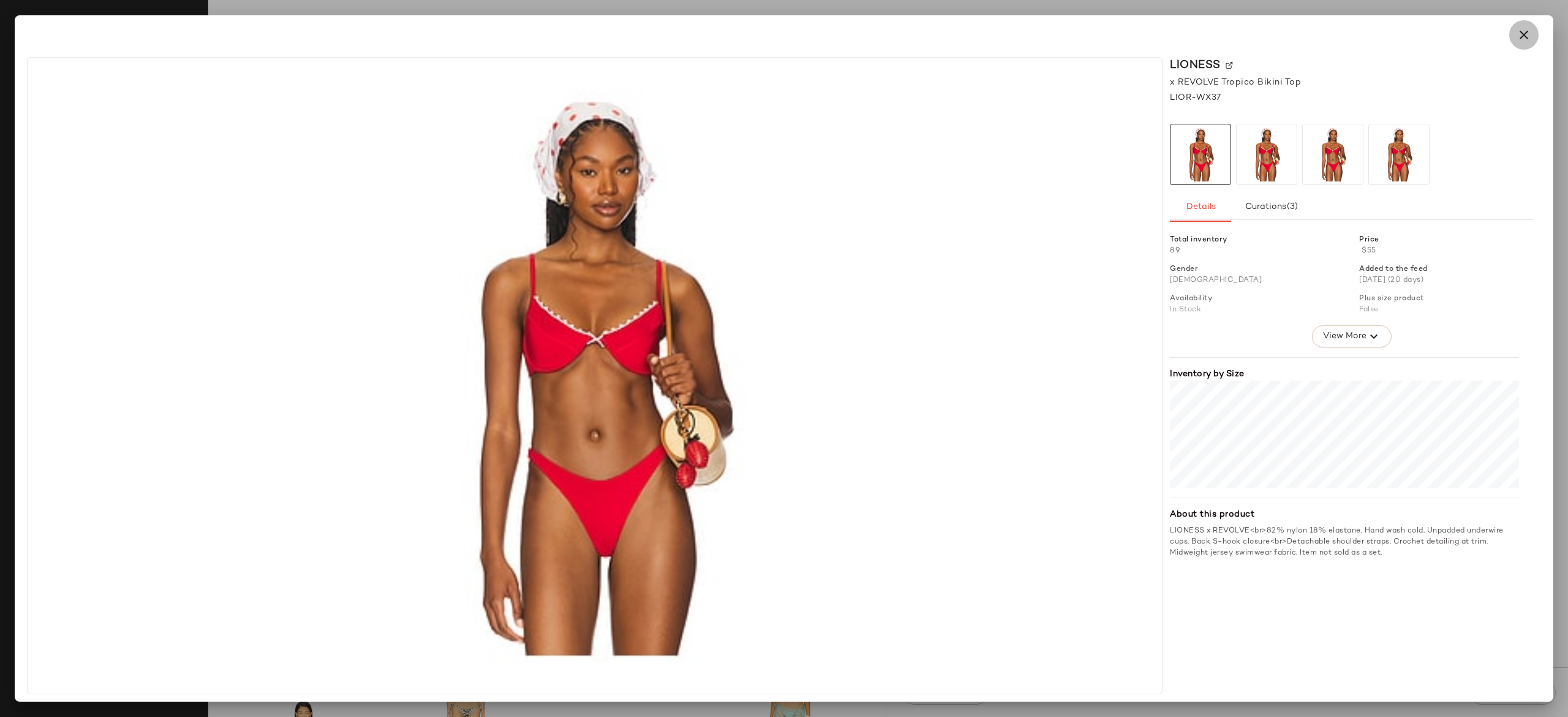
click at [1525, 36] on icon "button" at bounding box center [1524, 35] width 15 height 15
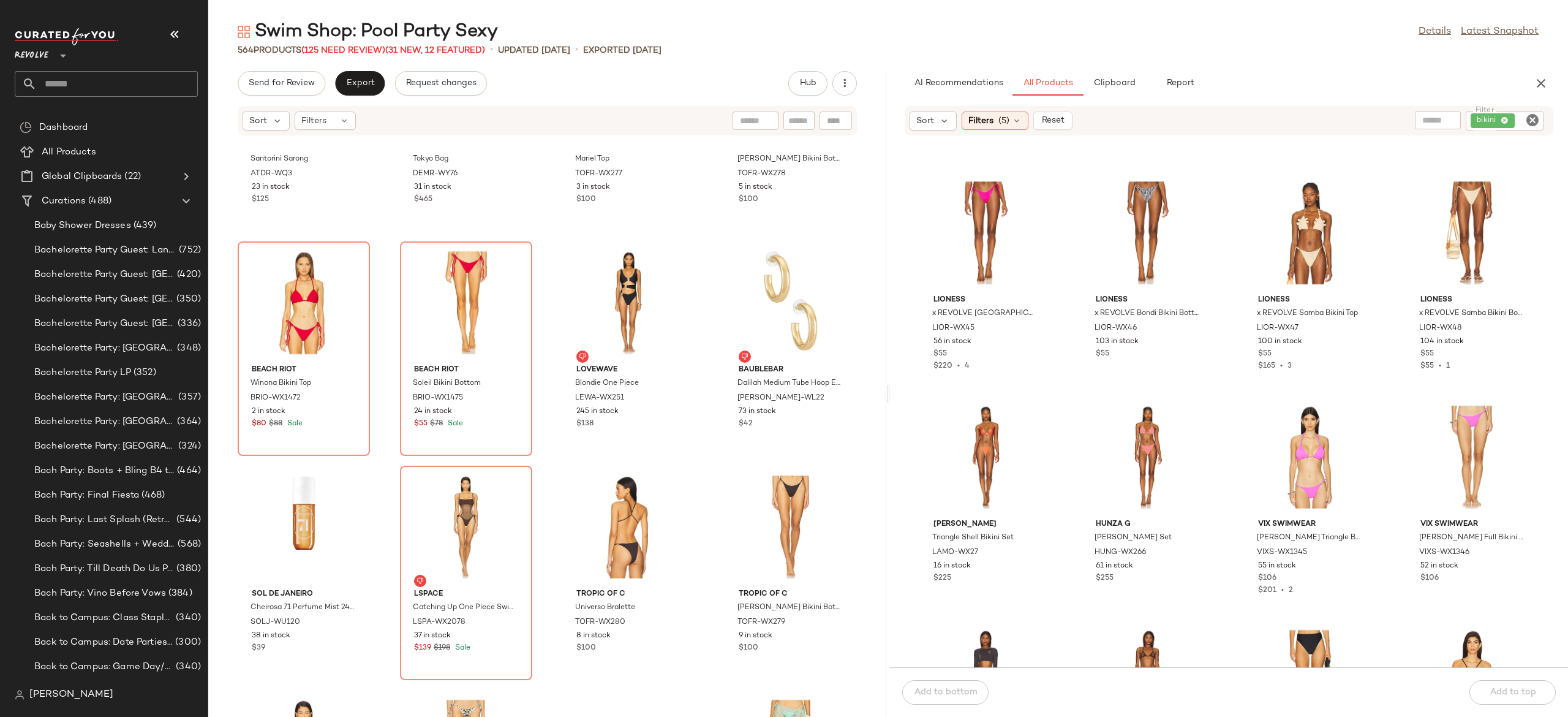
scroll to position [6496, 0]
drag, startPoint x: 1230, startPoint y: 433, endPoint x: 1225, endPoint y: 425, distance: 9.4
click at [1225, 425] on div "LIONESS x REVOLVE Playa Bikini Bottom LIOR-WX45 56 in stock $55 $220 • 4 LIONES…" at bounding box center [1229, 409] width 678 height 517
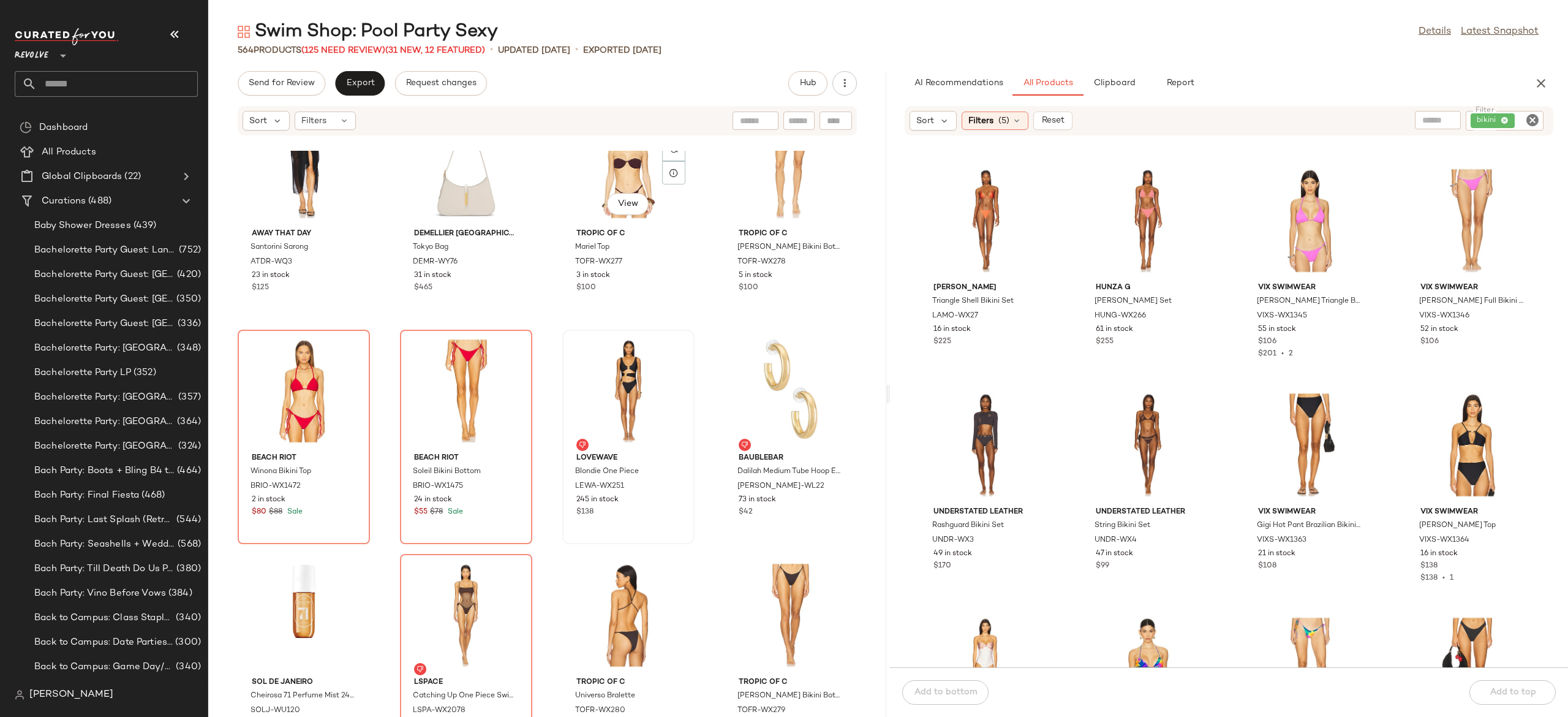
scroll to position [8807, 0]
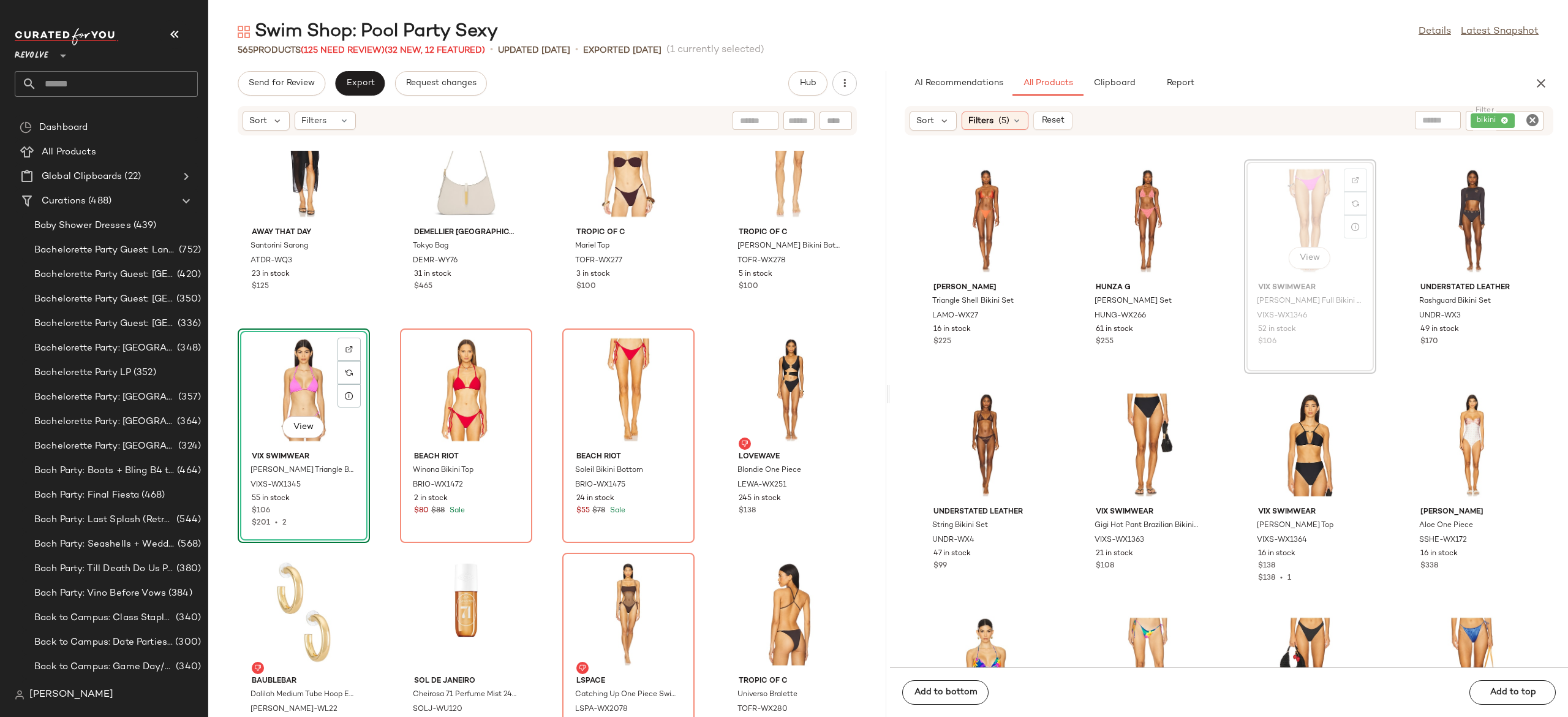
scroll to position [6731, 0]
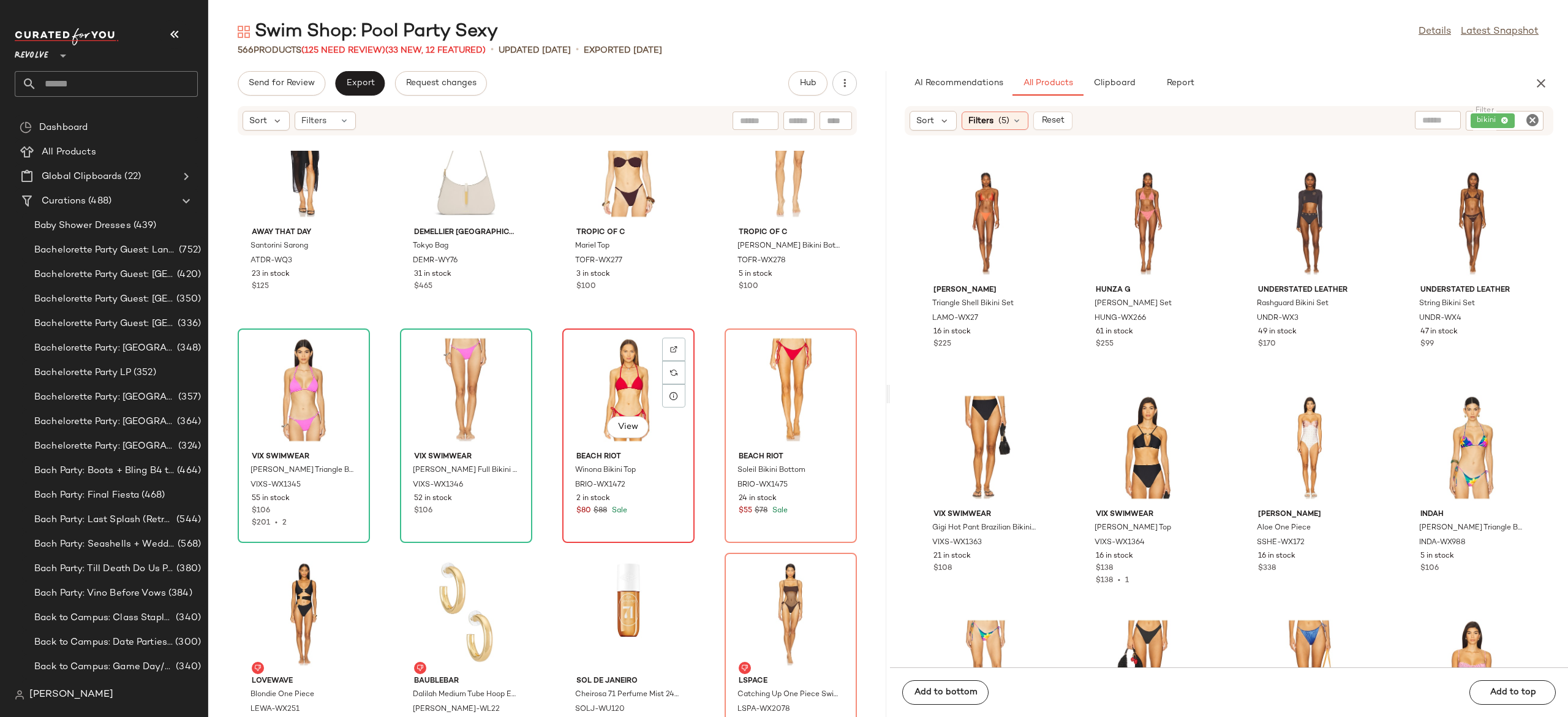
click at [616, 387] on div "View" at bounding box center [629, 390] width 124 height 114
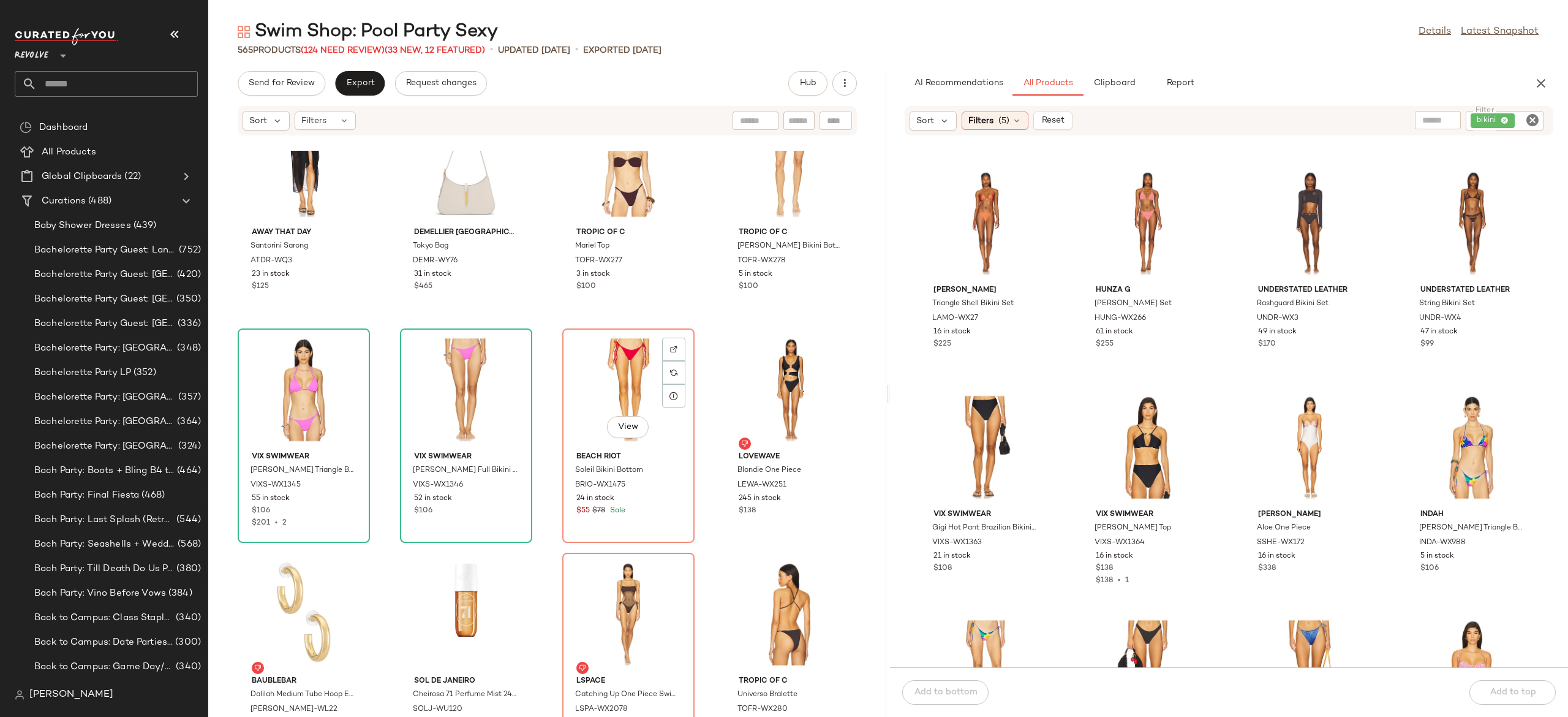
click at [616, 387] on div "View" at bounding box center [629, 390] width 124 height 114
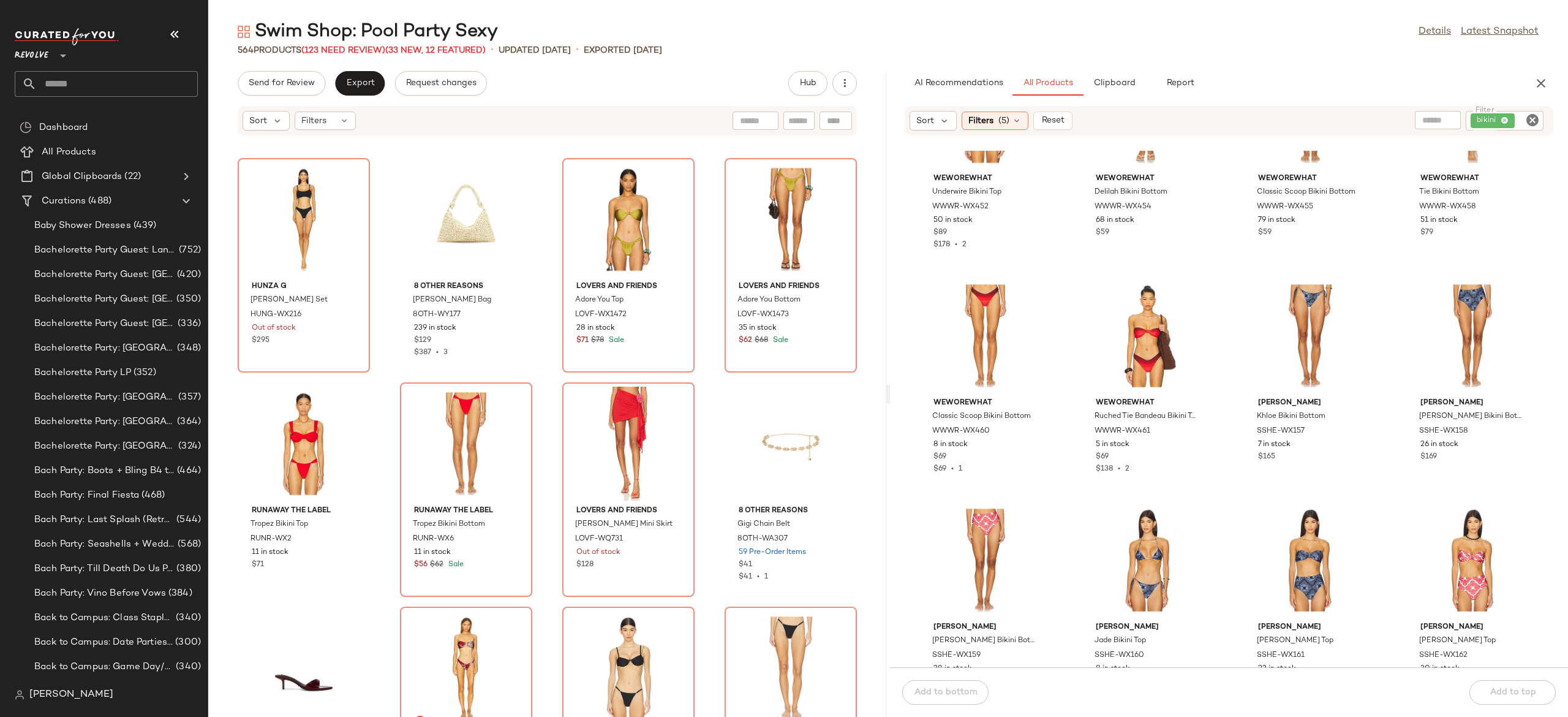
scroll to position [9077, 0]
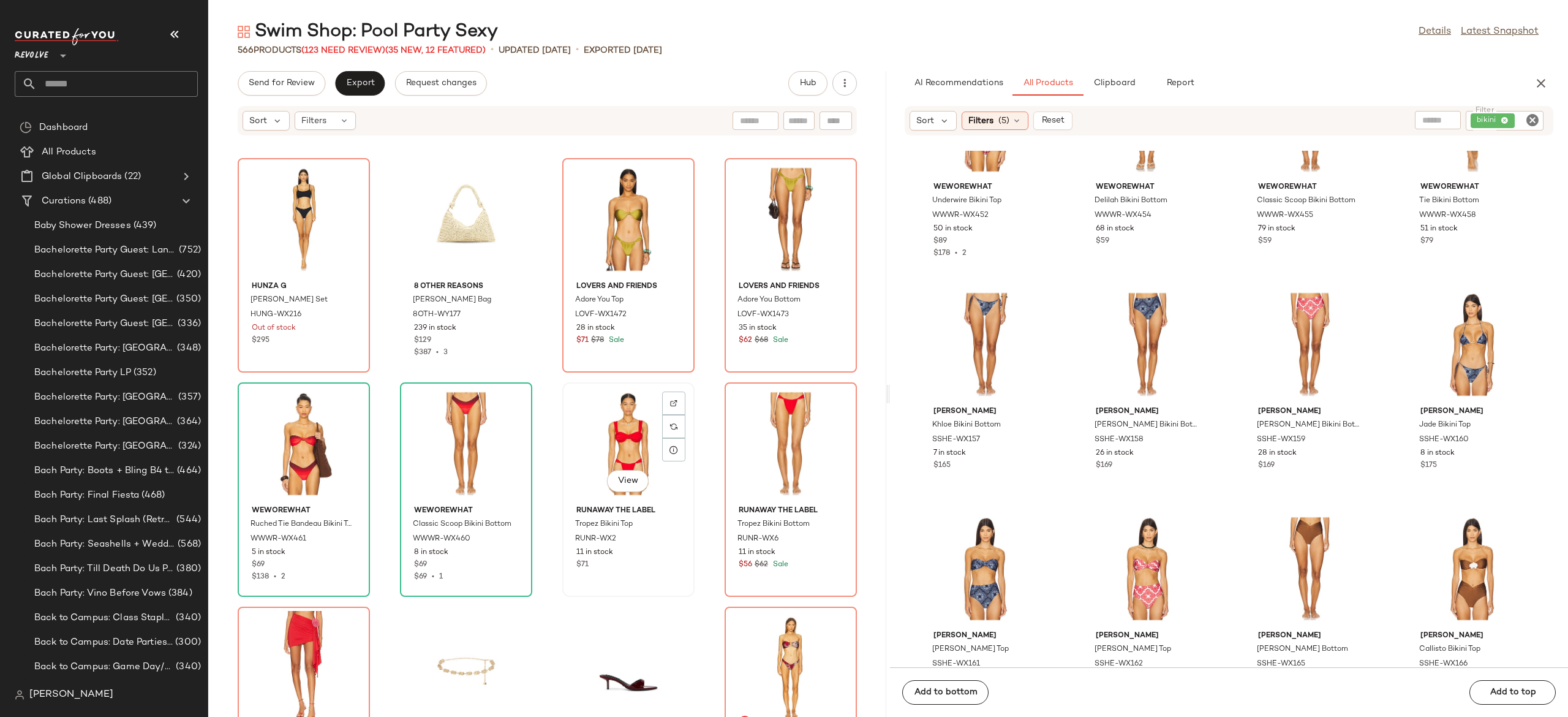
click at [619, 446] on div "View" at bounding box center [629, 444] width 124 height 114
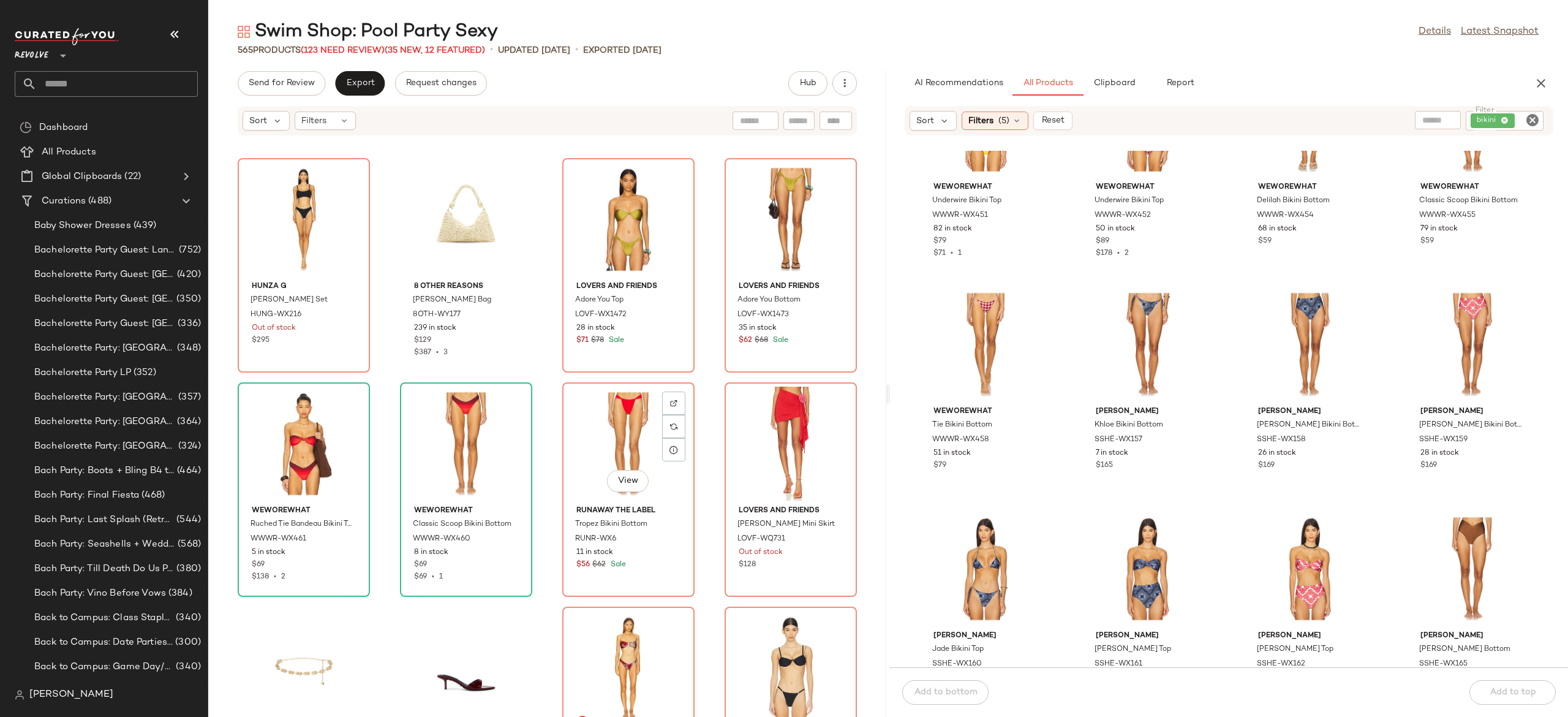
click at [619, 446] on div "View" at bounding box center [629, 444] width 124 height 114
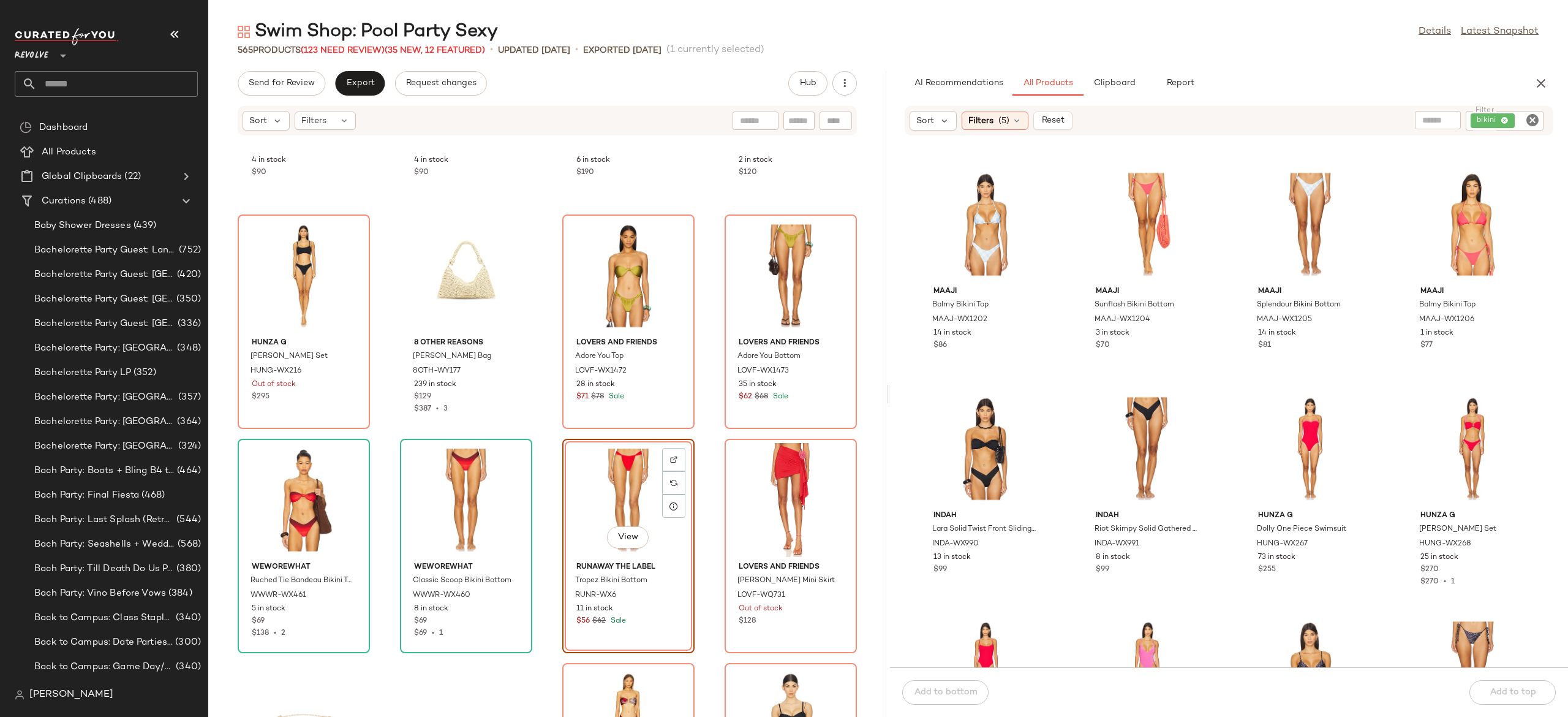
scroll to position [10334, 0]
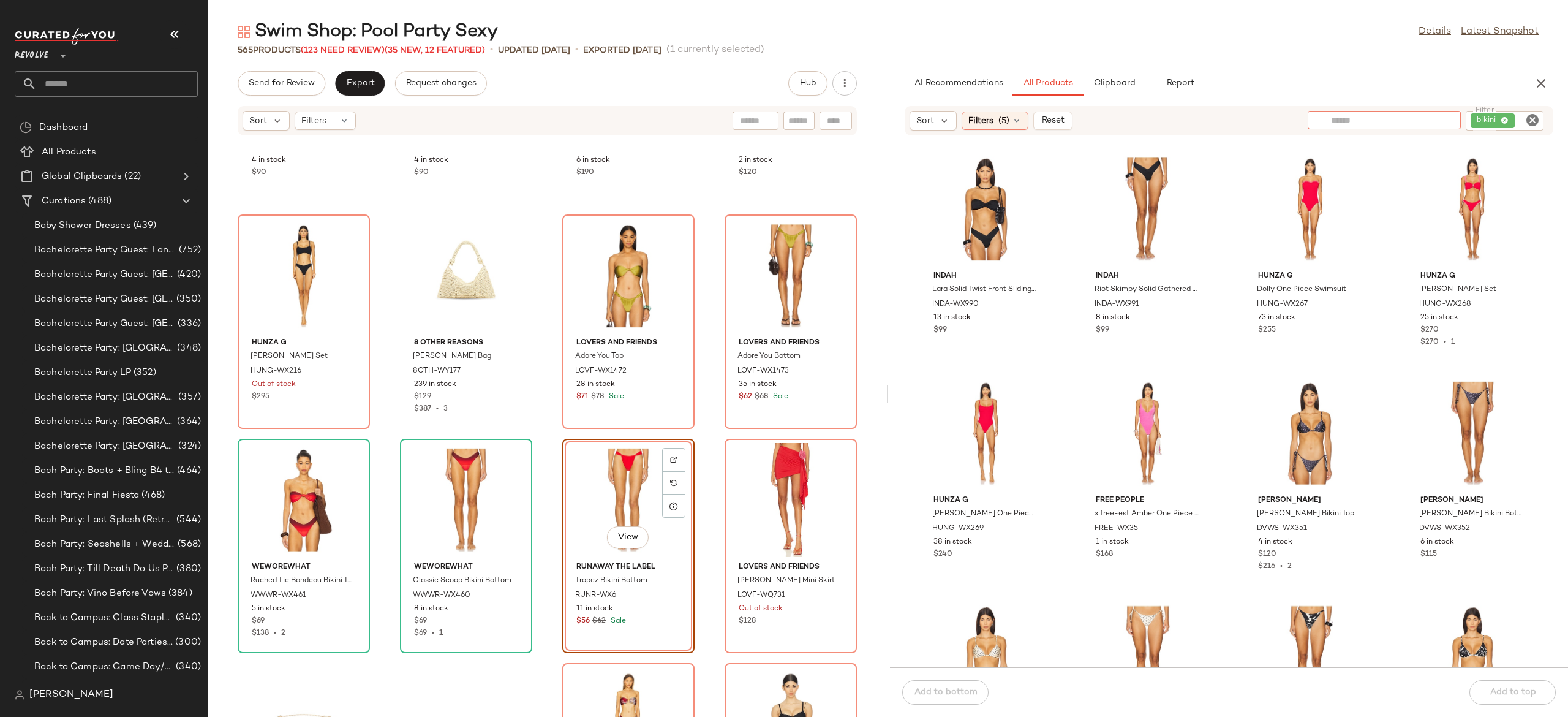
click at [1433, 128] on div at bounding box center [1384, 120] width 106 height 19
type input "*****"
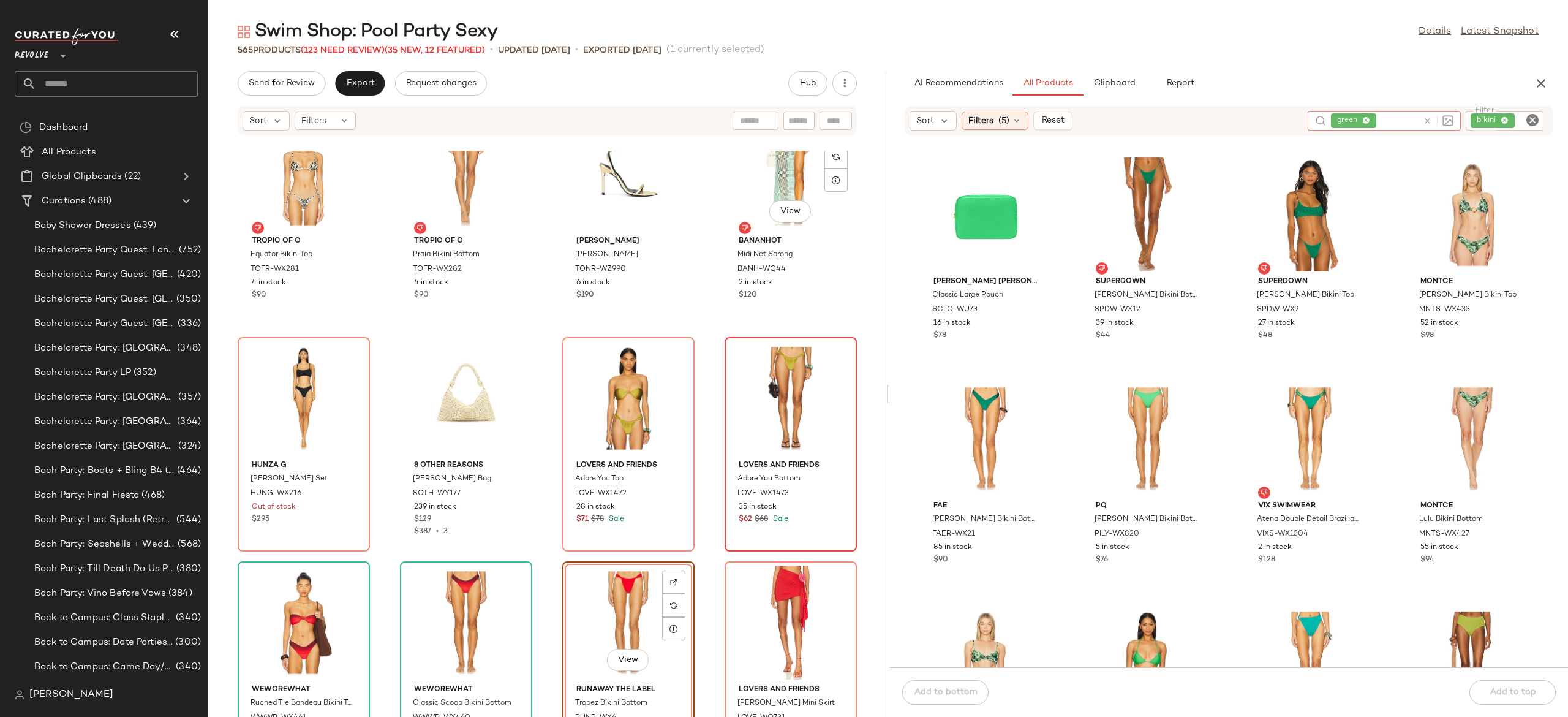
scroll to position [9476, 0]
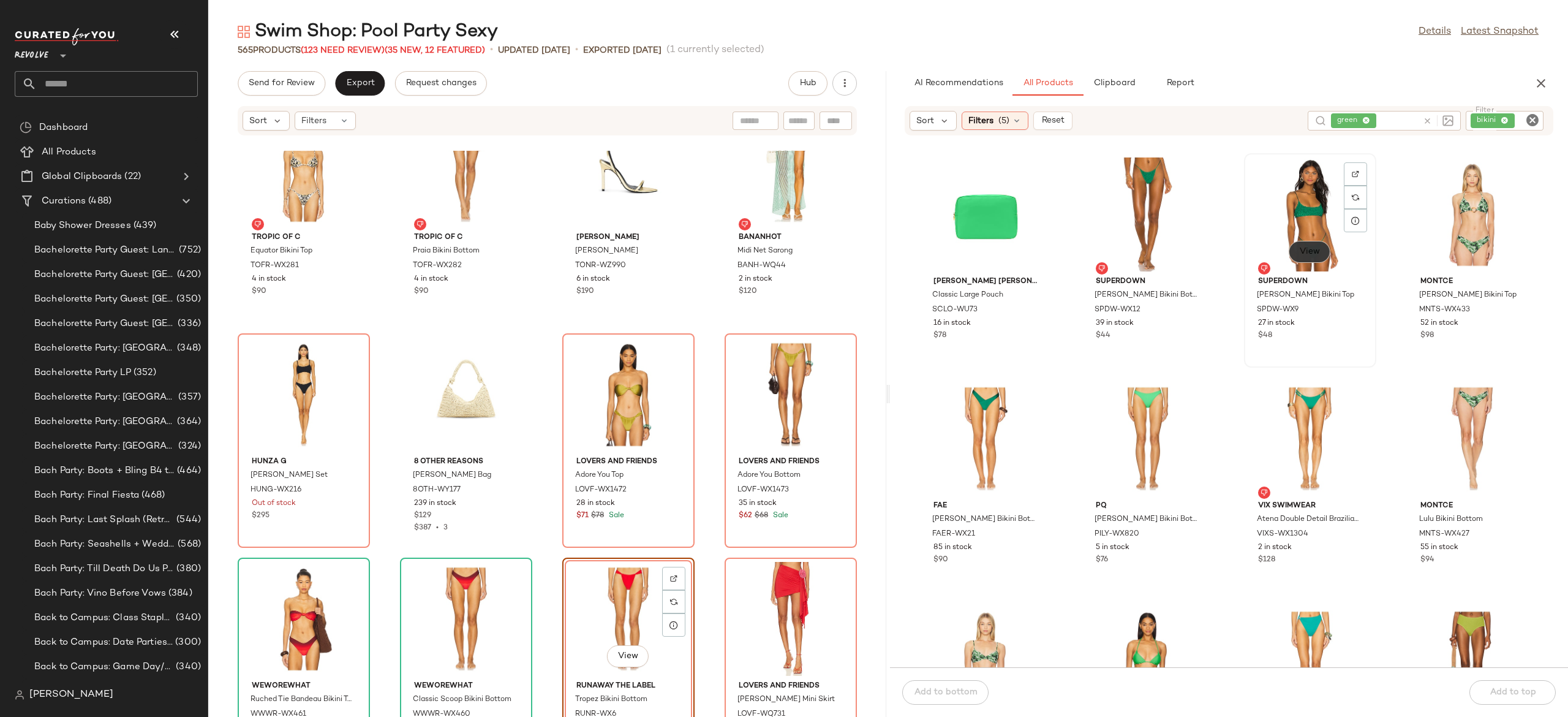
click at [1303, 251] on span "View" at bounding box center [1309, 252] width 21 height 10
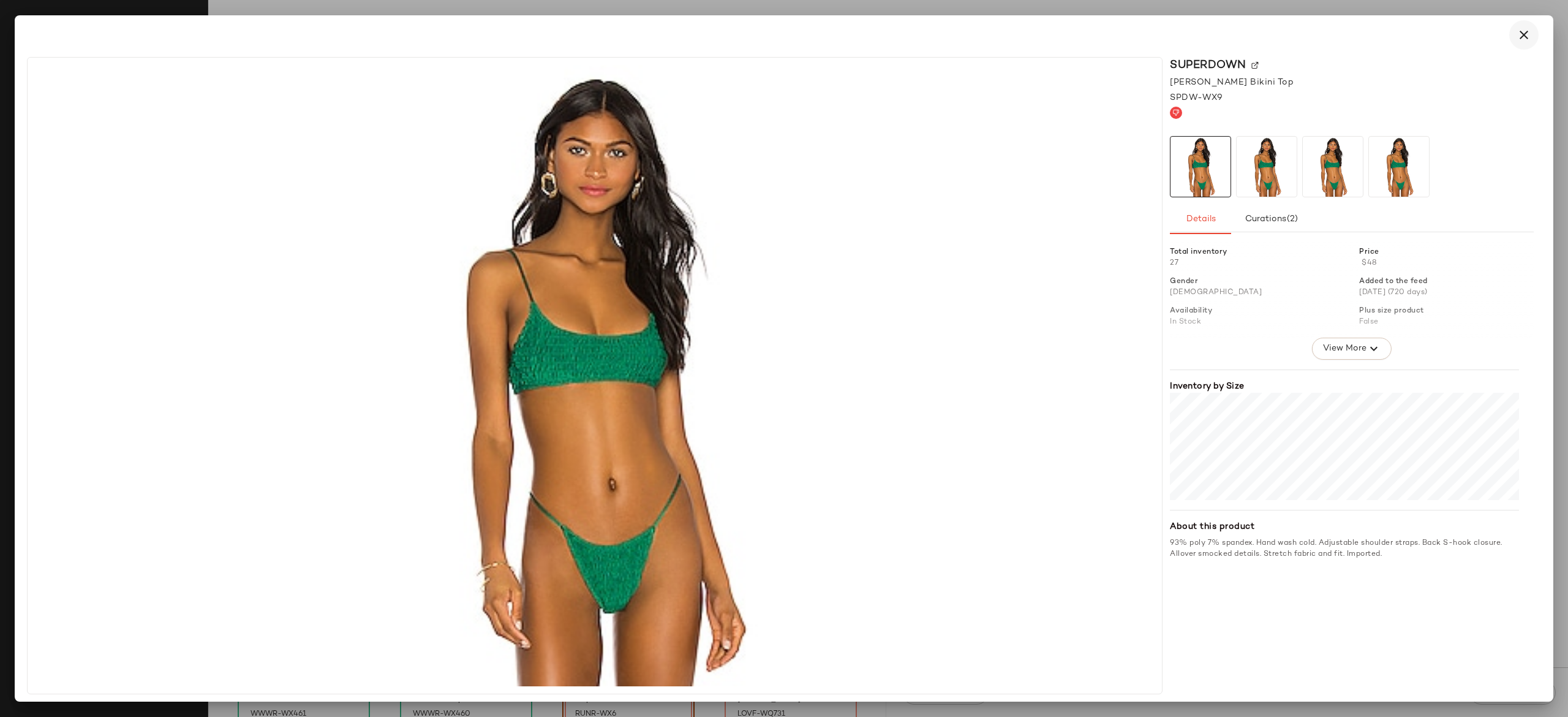
click at [1525, 37] on icon "button" at bounding box center [1524, 35] width 15 height 15
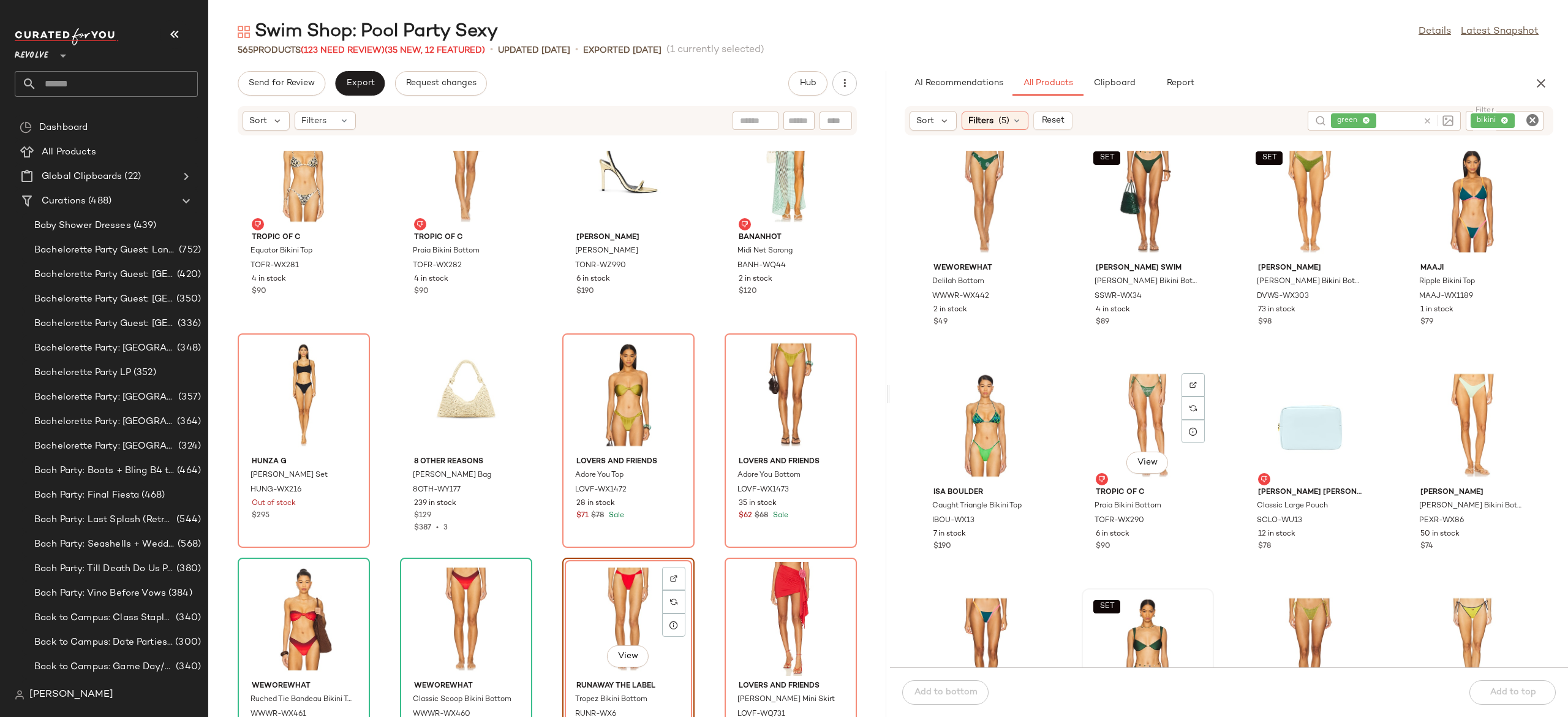
scroll to position [1761, 0]
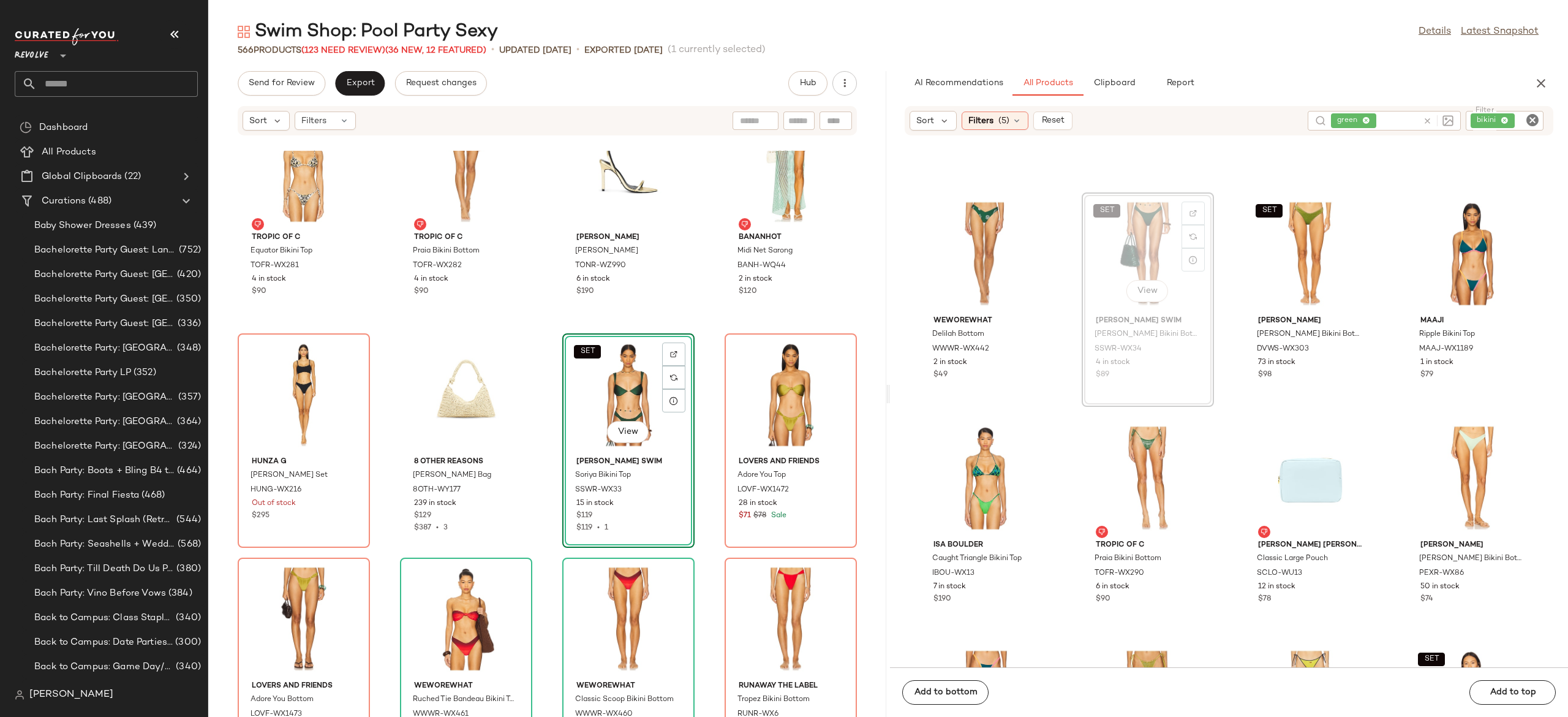
scroll to position [1540, 0]
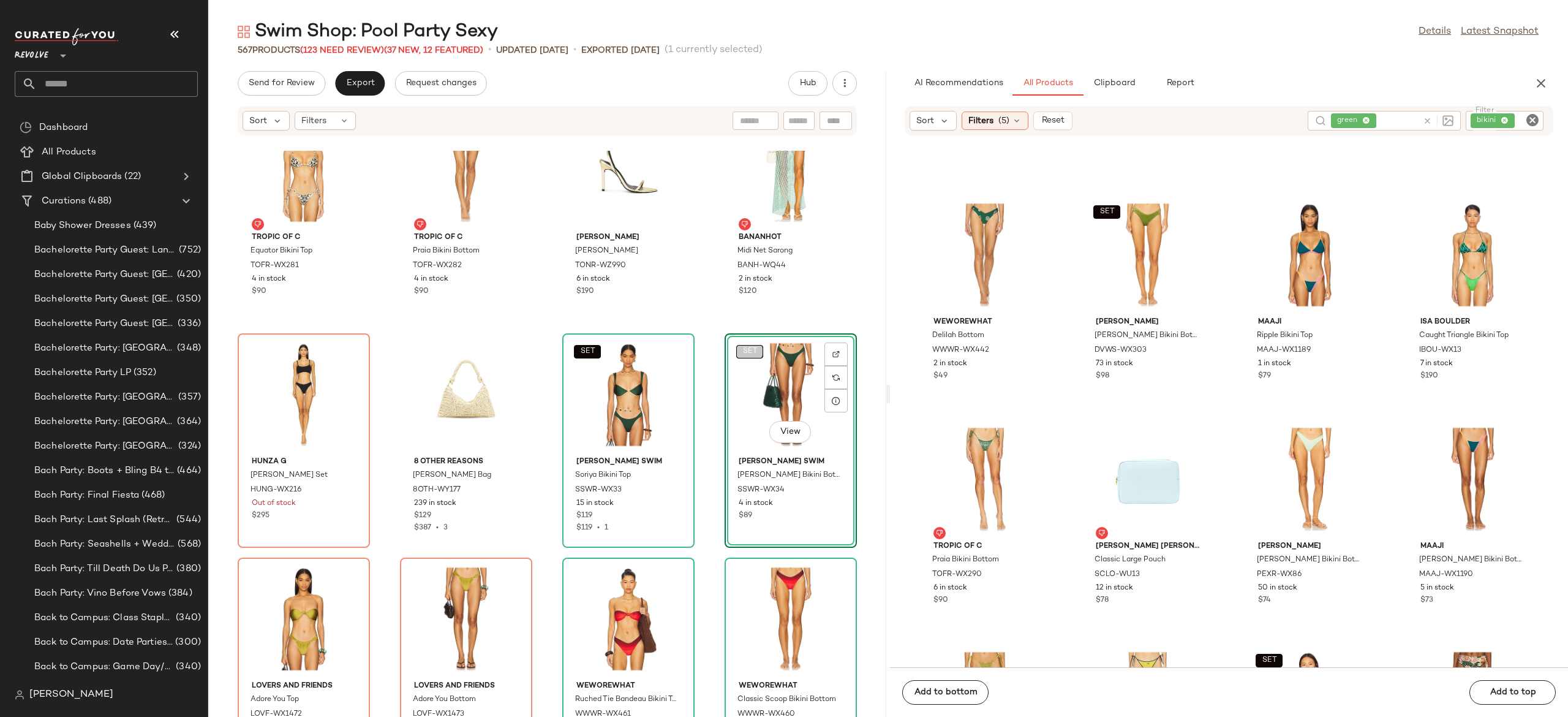
click at [748, 352] on span "SET" at bounding box center [749, 352] width 15 height 9
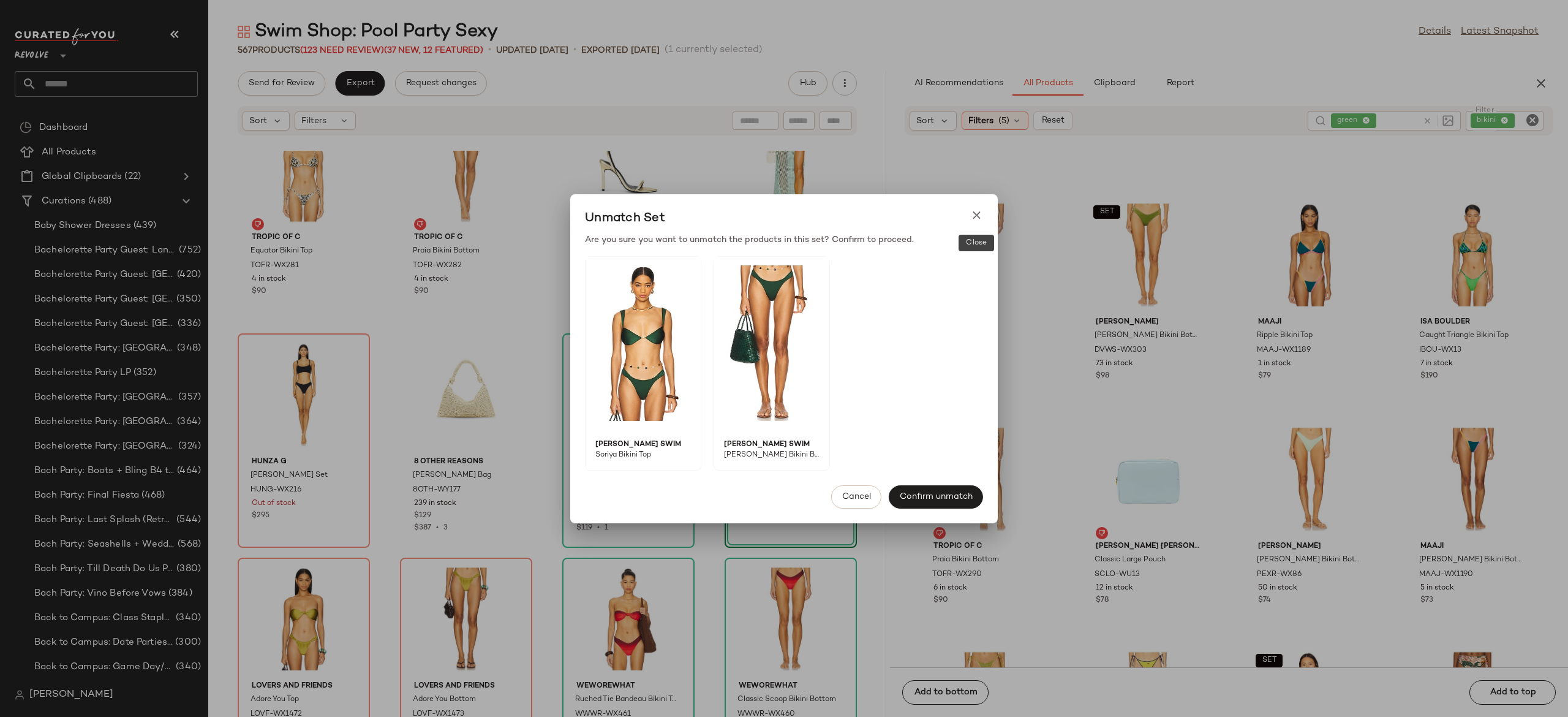
click at [980, 213] on icon at bounding box center [977, 215] width 13 height 13
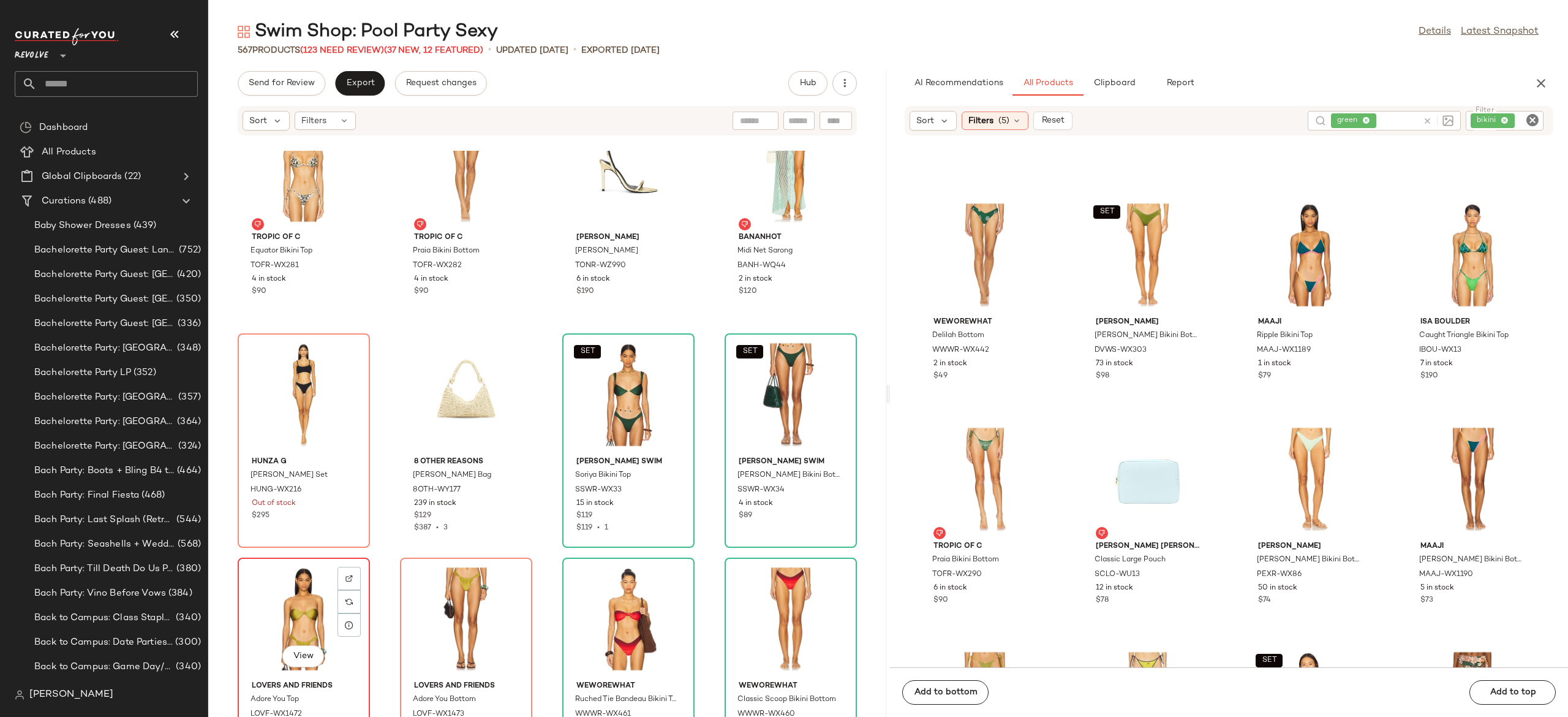
click at [297, 611] on div "View" at bounding box center [304, 619] width 124 height 114
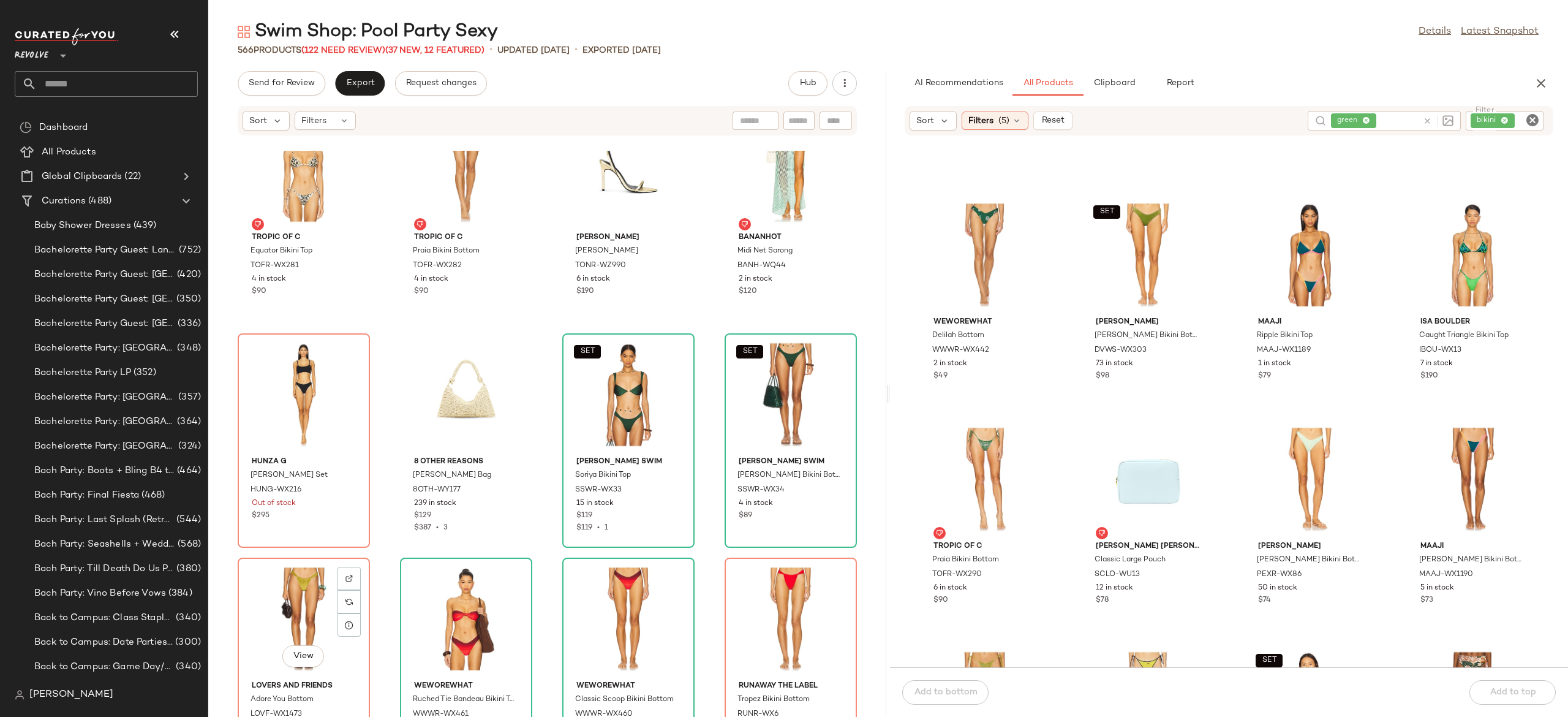
click at [297, 611] on div "View" at bounding box center [304, 619] width 124 height 114
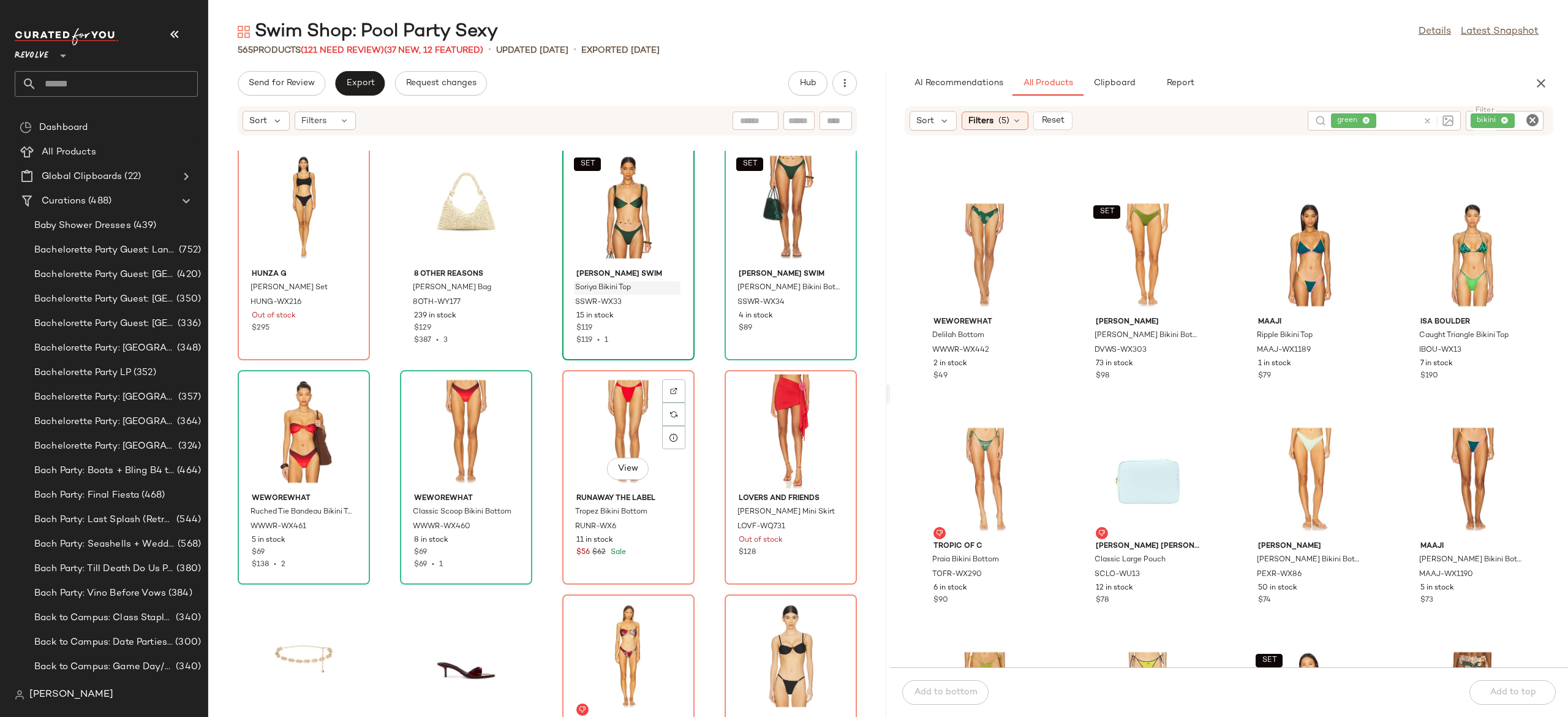
scroll to position [9664, 0]
click at [1428, 121] on icon at bounding box center [1428, 121] width 9 height 9
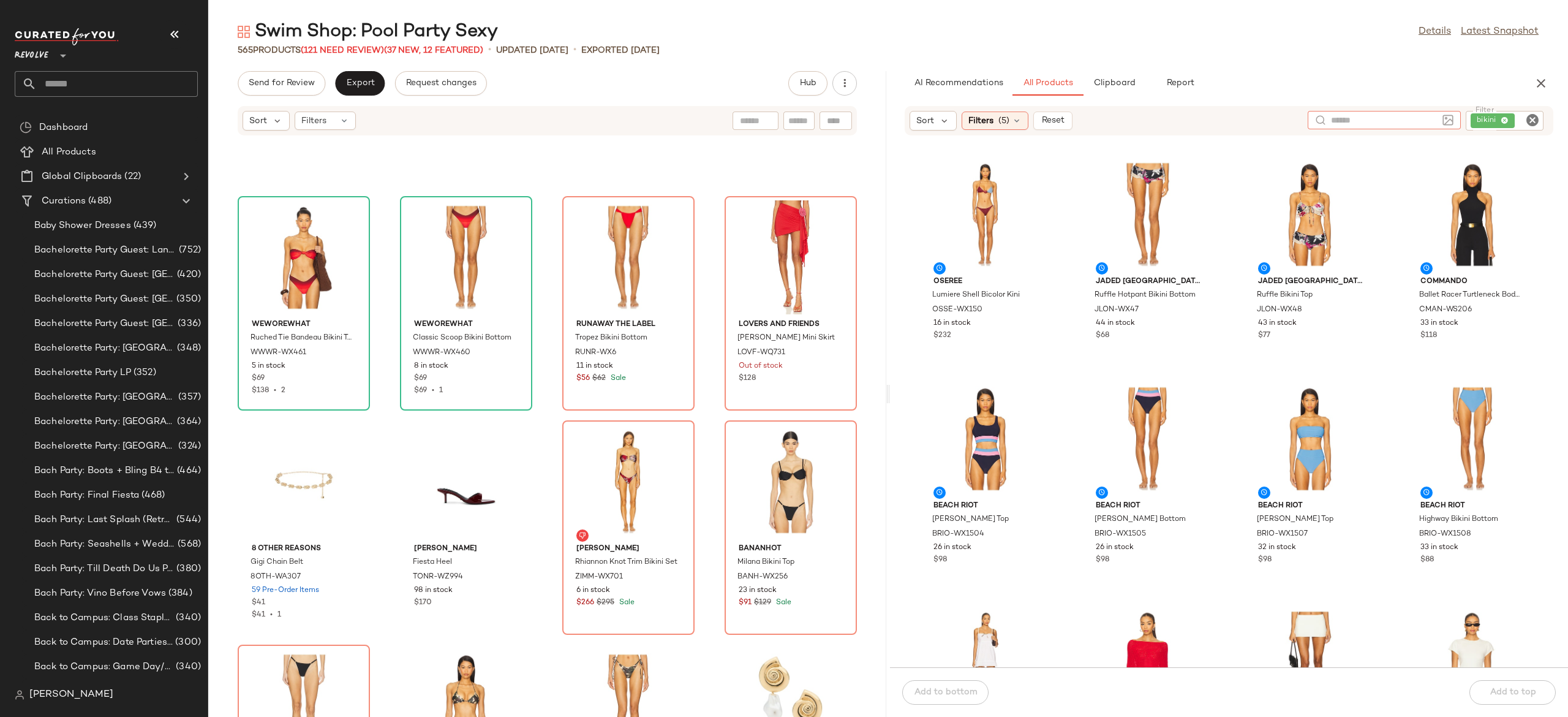
scroll to position [9830, 0]
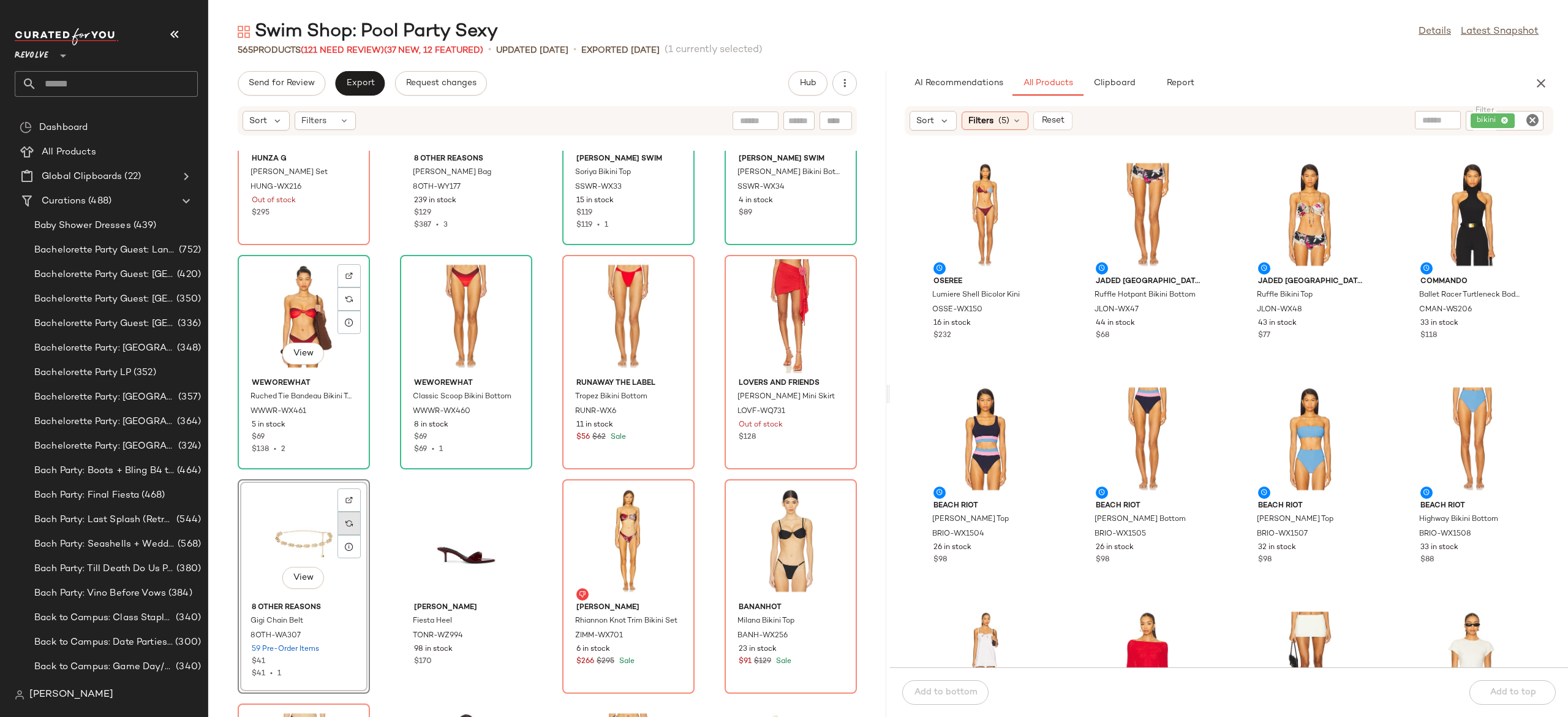
scroll to position [9790, 0]
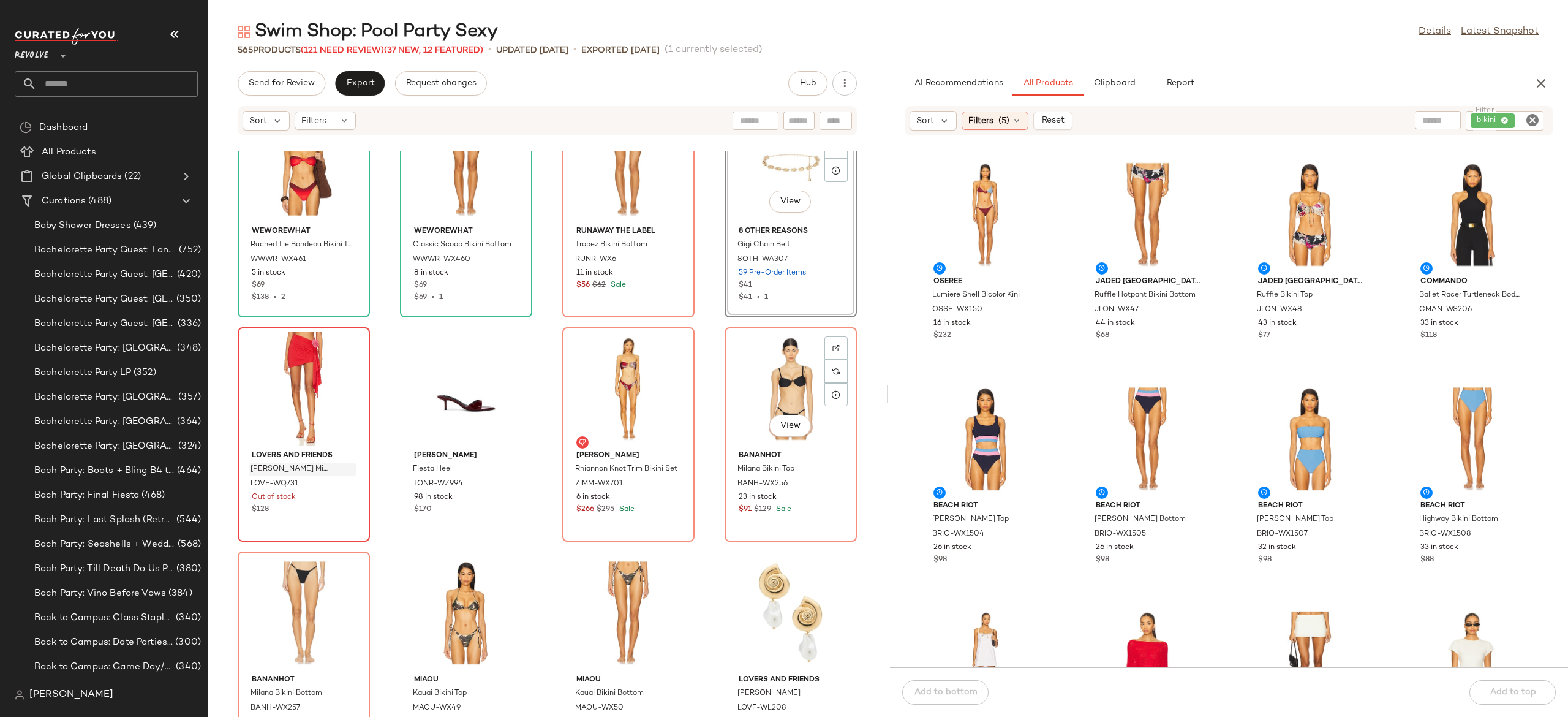
scroll to position [9935, 0]
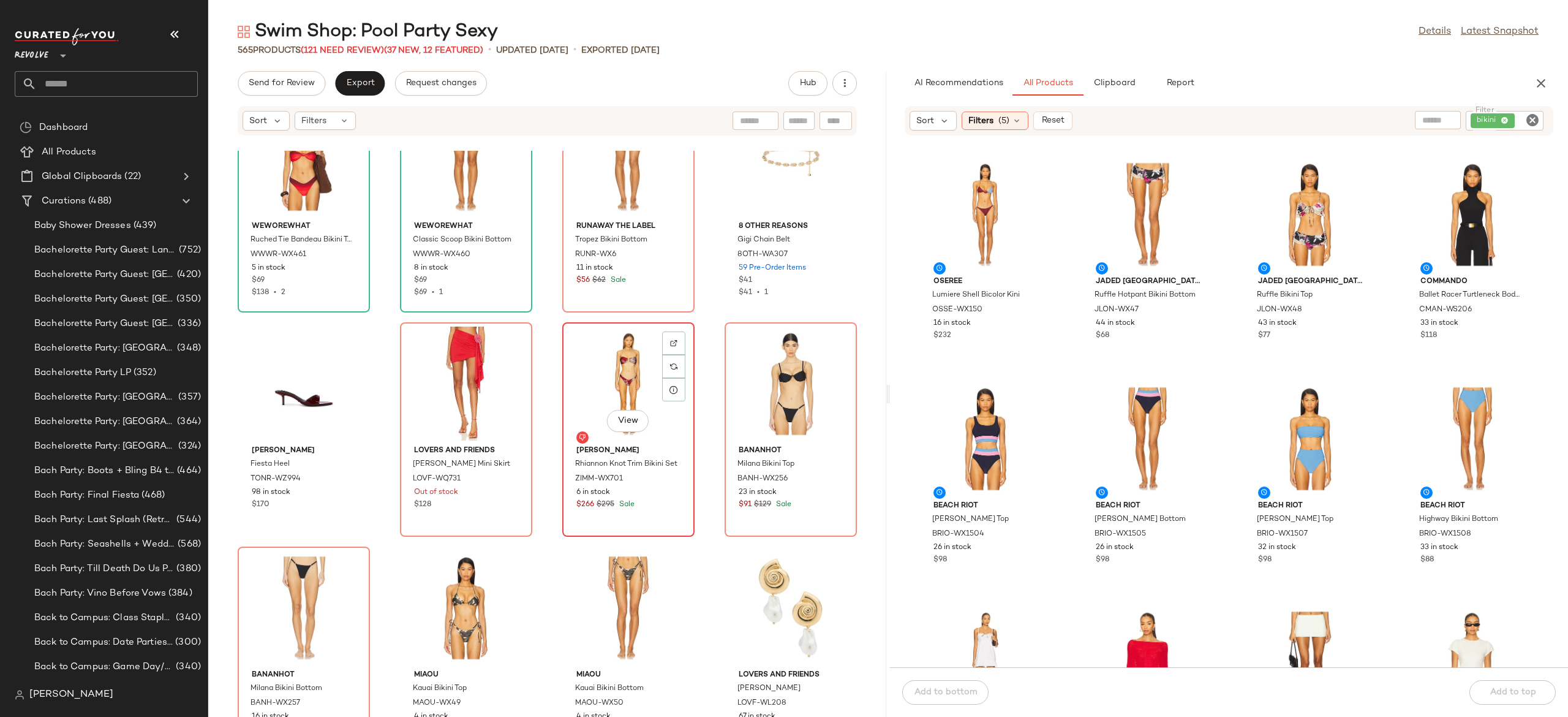
click at [615, 372] on div "View" at bounding box center [629, 384] width 124 height 114
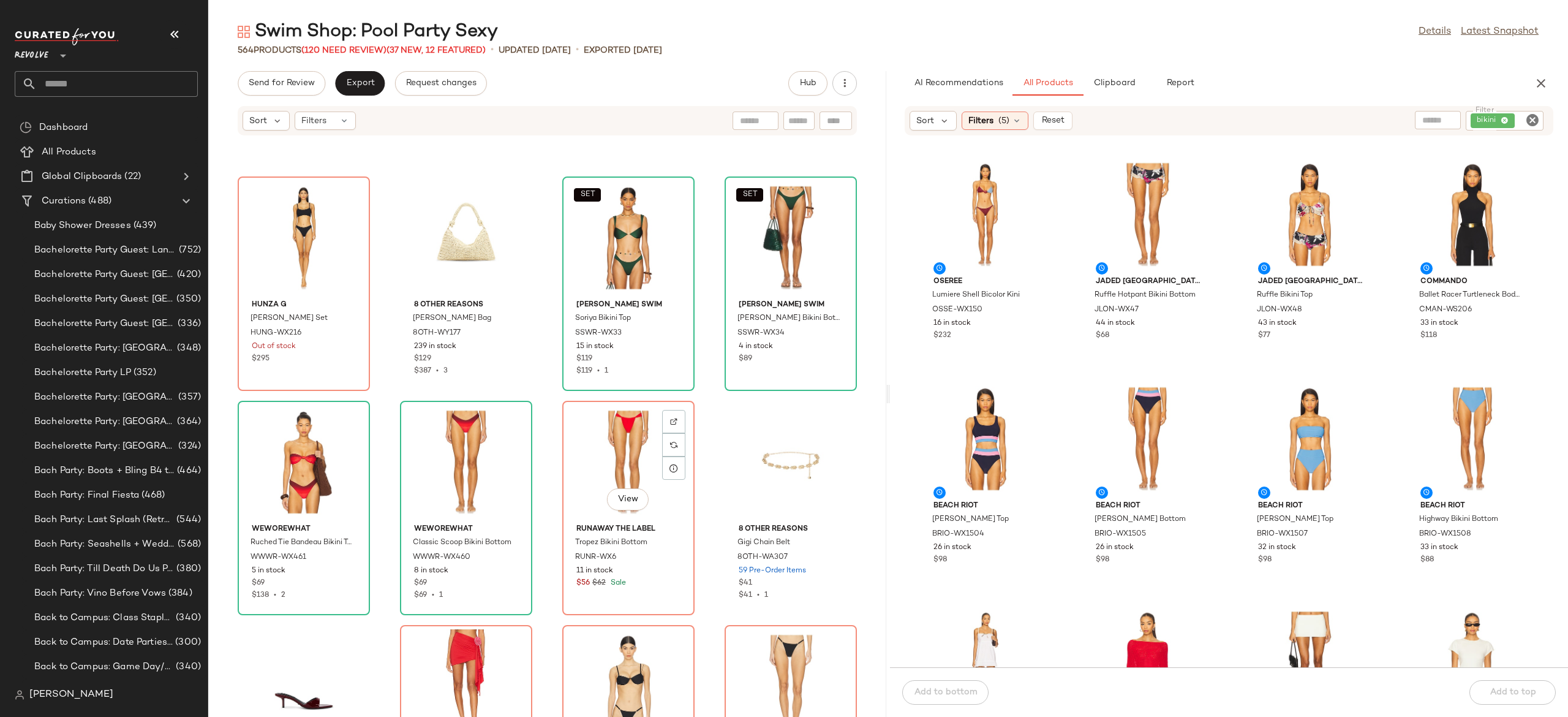
scroll to position [9631, 0]
click at [1502, 124] on div "bikini" at bounding box center [1505, 120] width 78 height 19
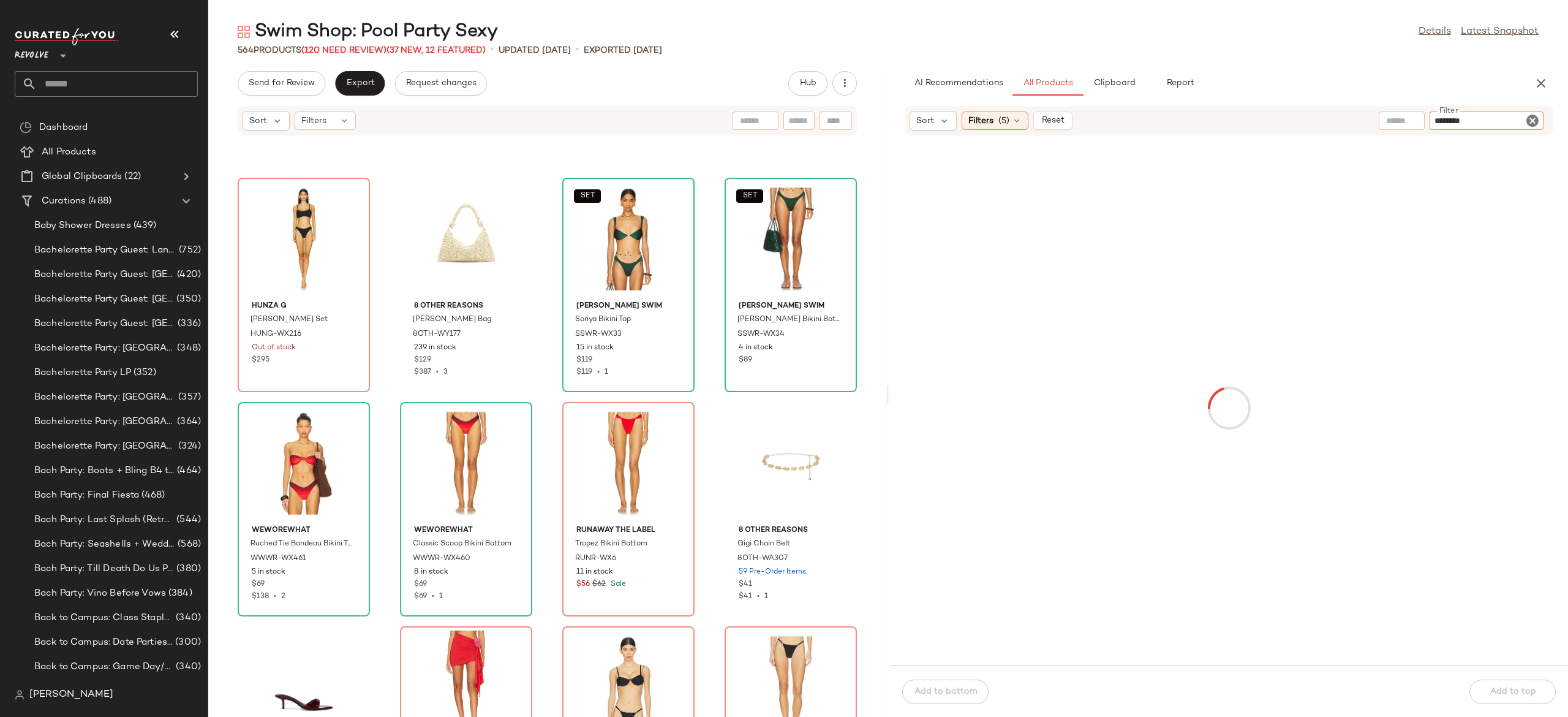
type input "********"
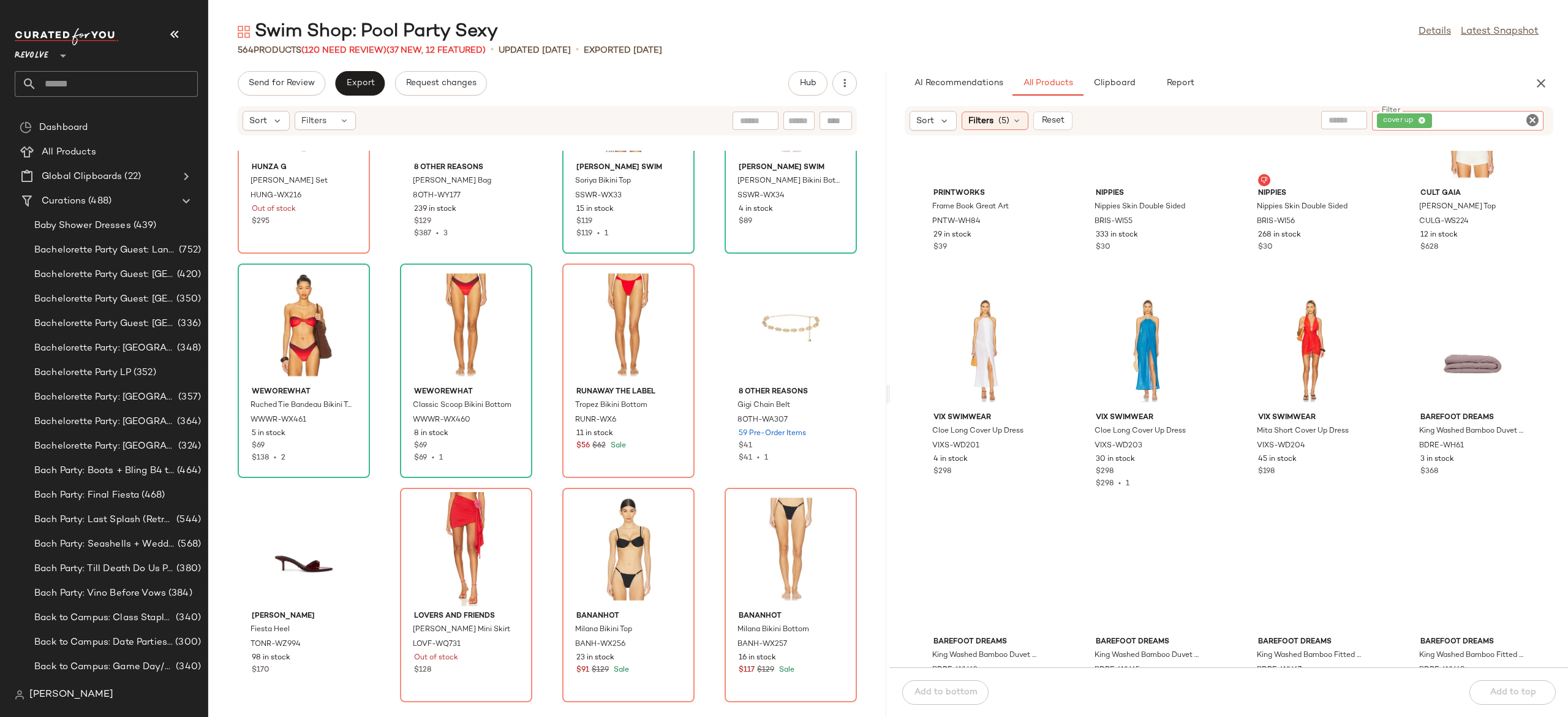
scroll to position [3697, 0]
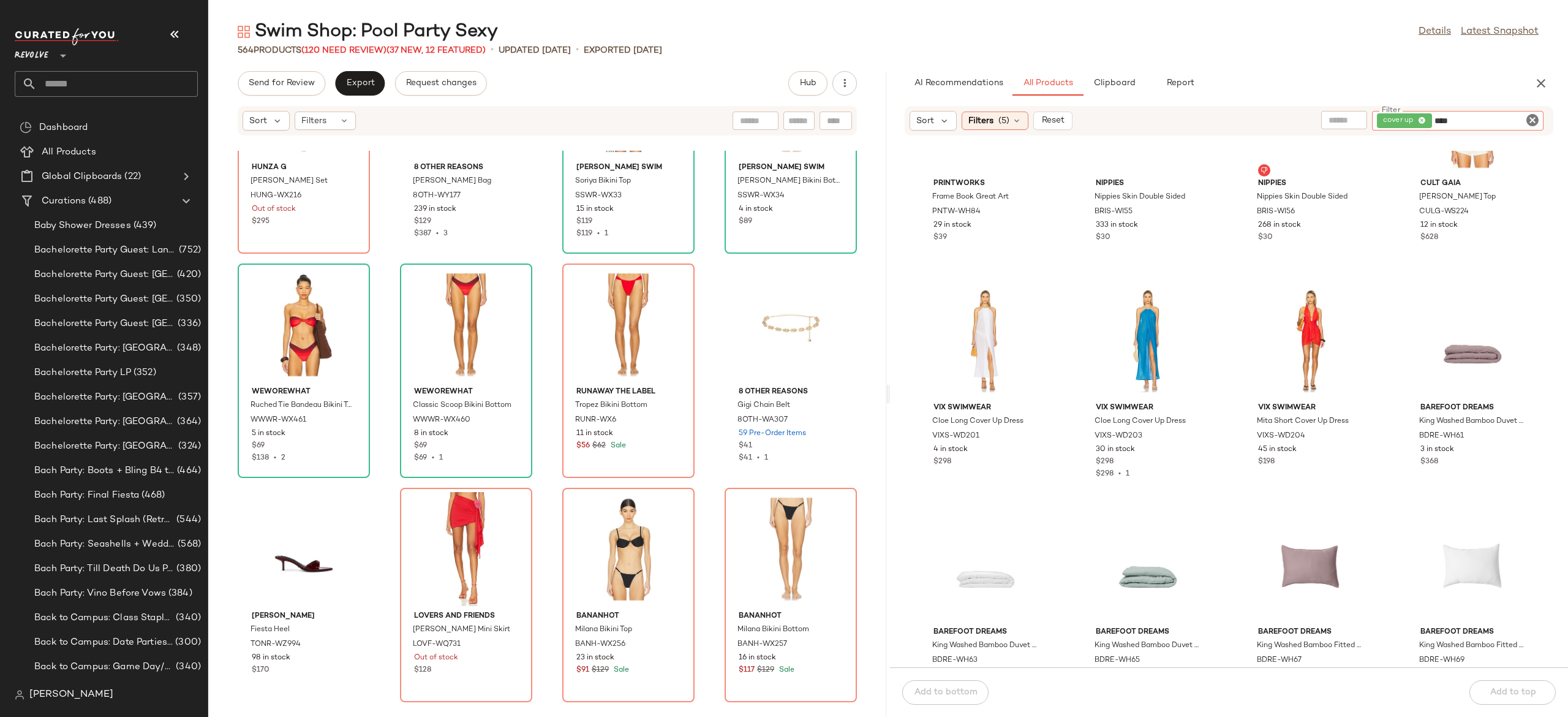
type input "****"
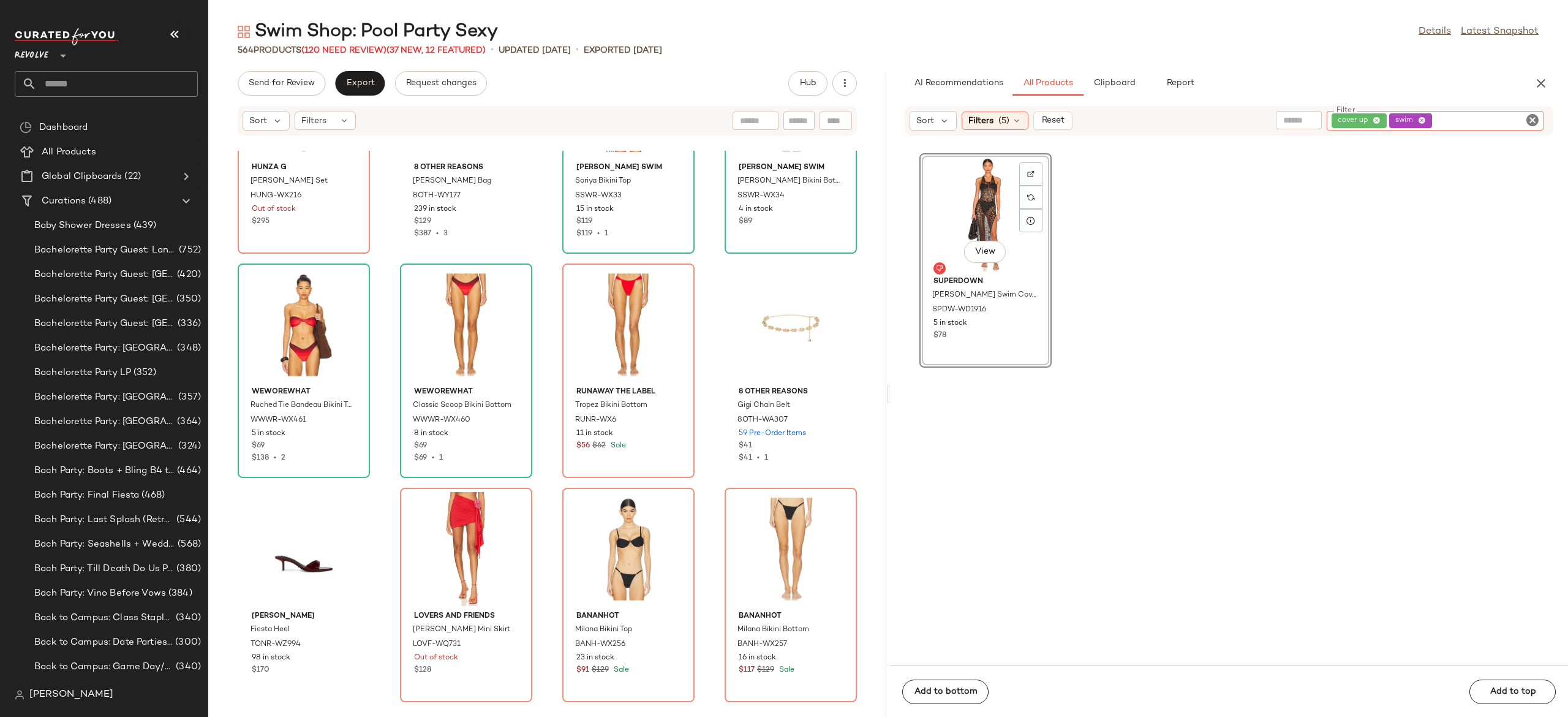
click at [1480, 120] on div "cover up swim" at bounding box center [1435, 120] width 217 height 19
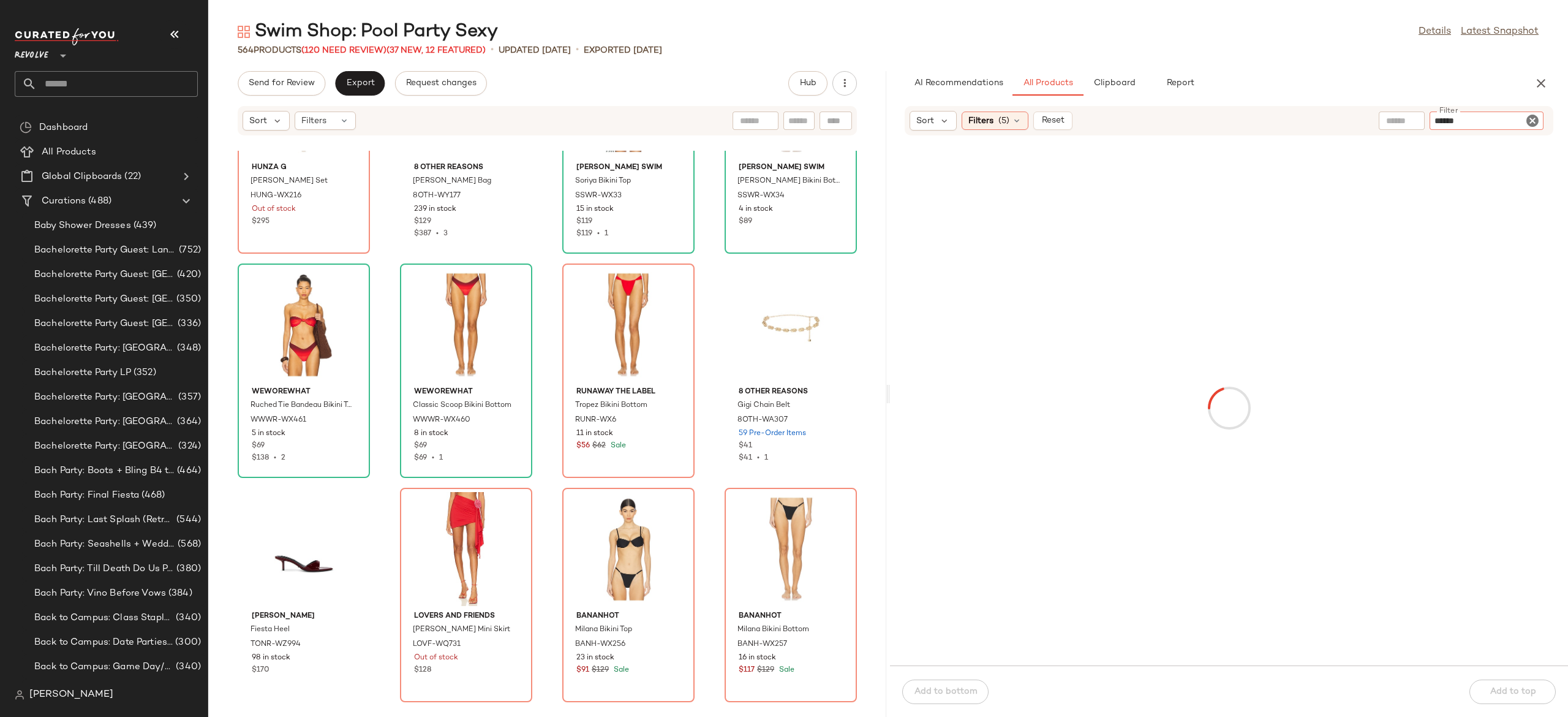
type input "******"
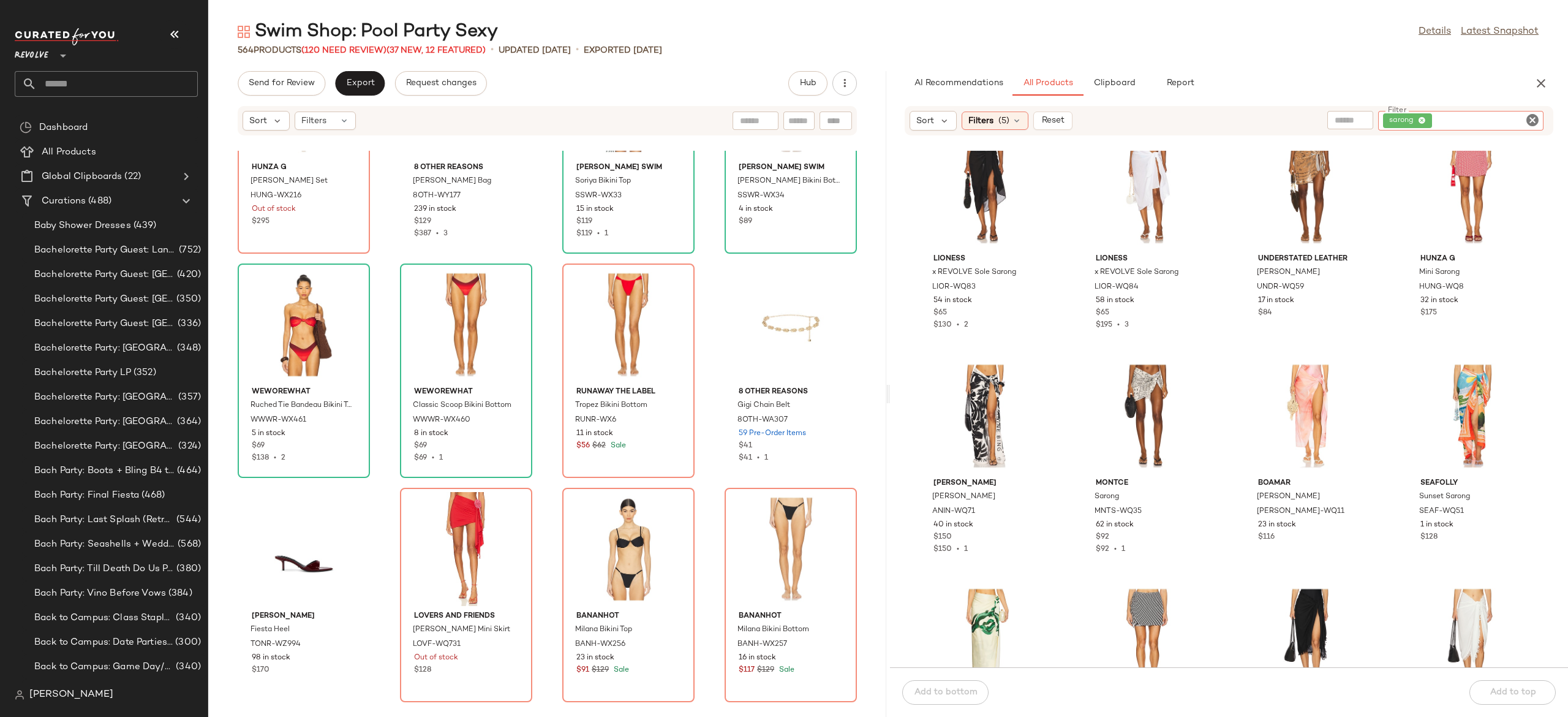
scroll to position [0, 0]
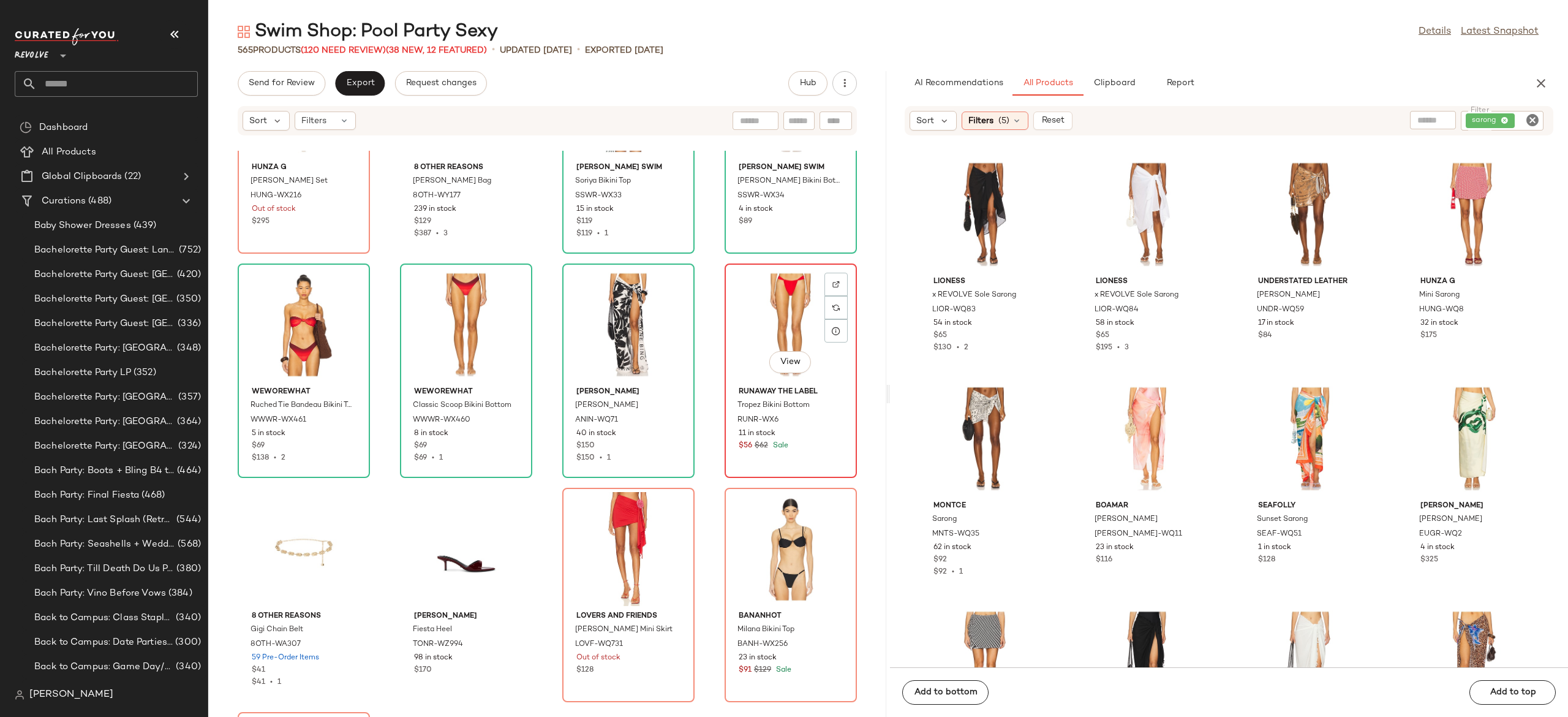
click at [771, 320] on div "View" at bounding box center [791, 325] width 124 height 114
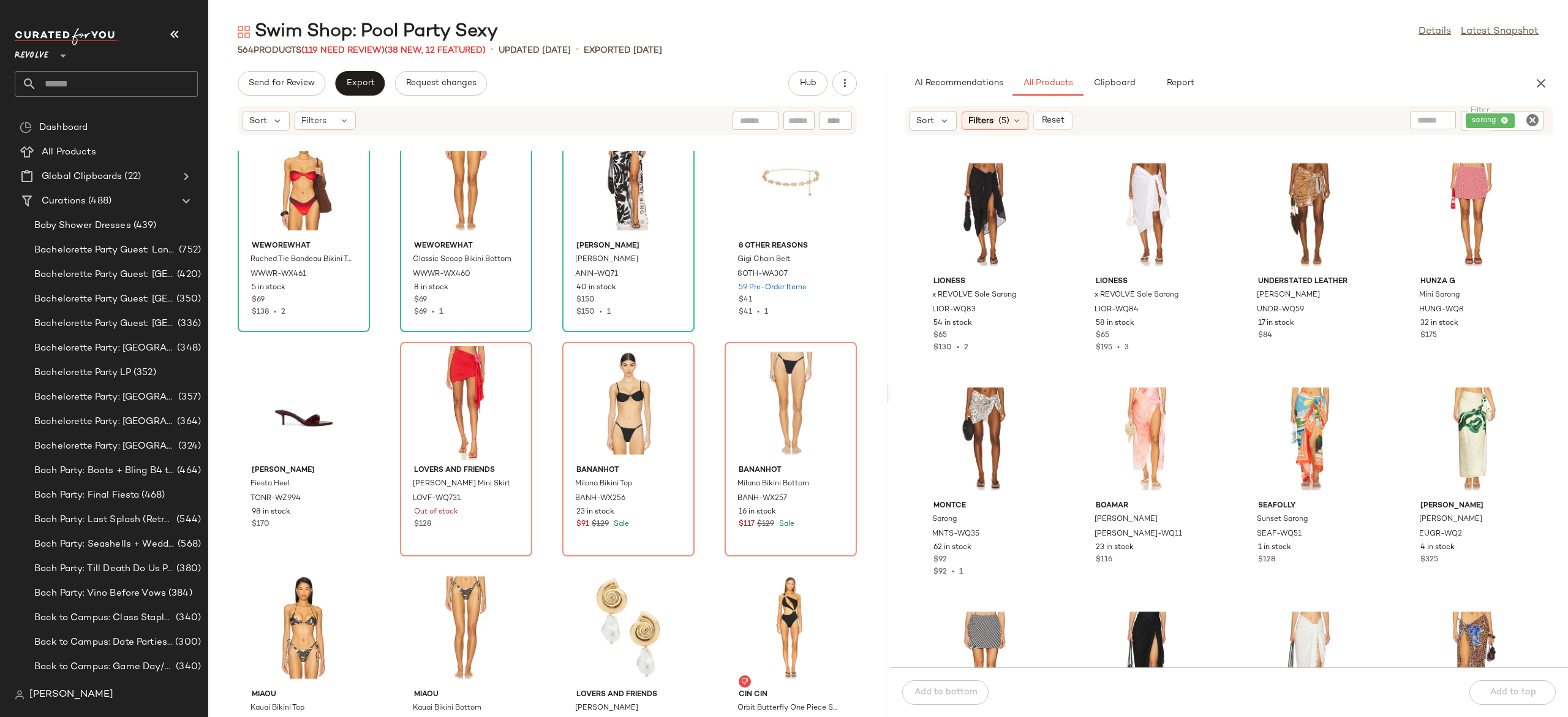
scroll to position [9930, 0]
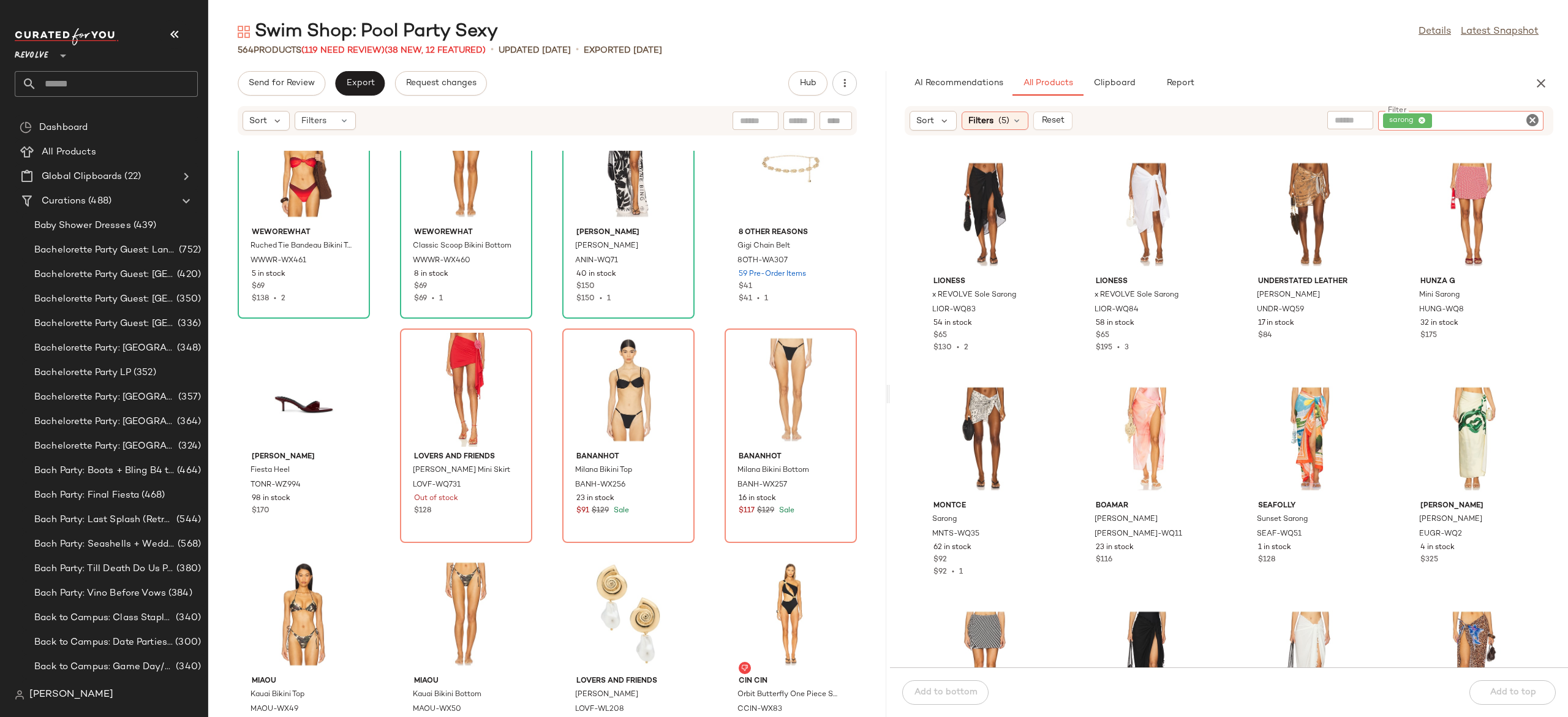
click at [1507, 118] on div "sarong" at bounding box center [1461, 120] width 165 height 19
click at [1507, 118] on input "Filter" at bounding box center [1487, 121] width 104 height 13
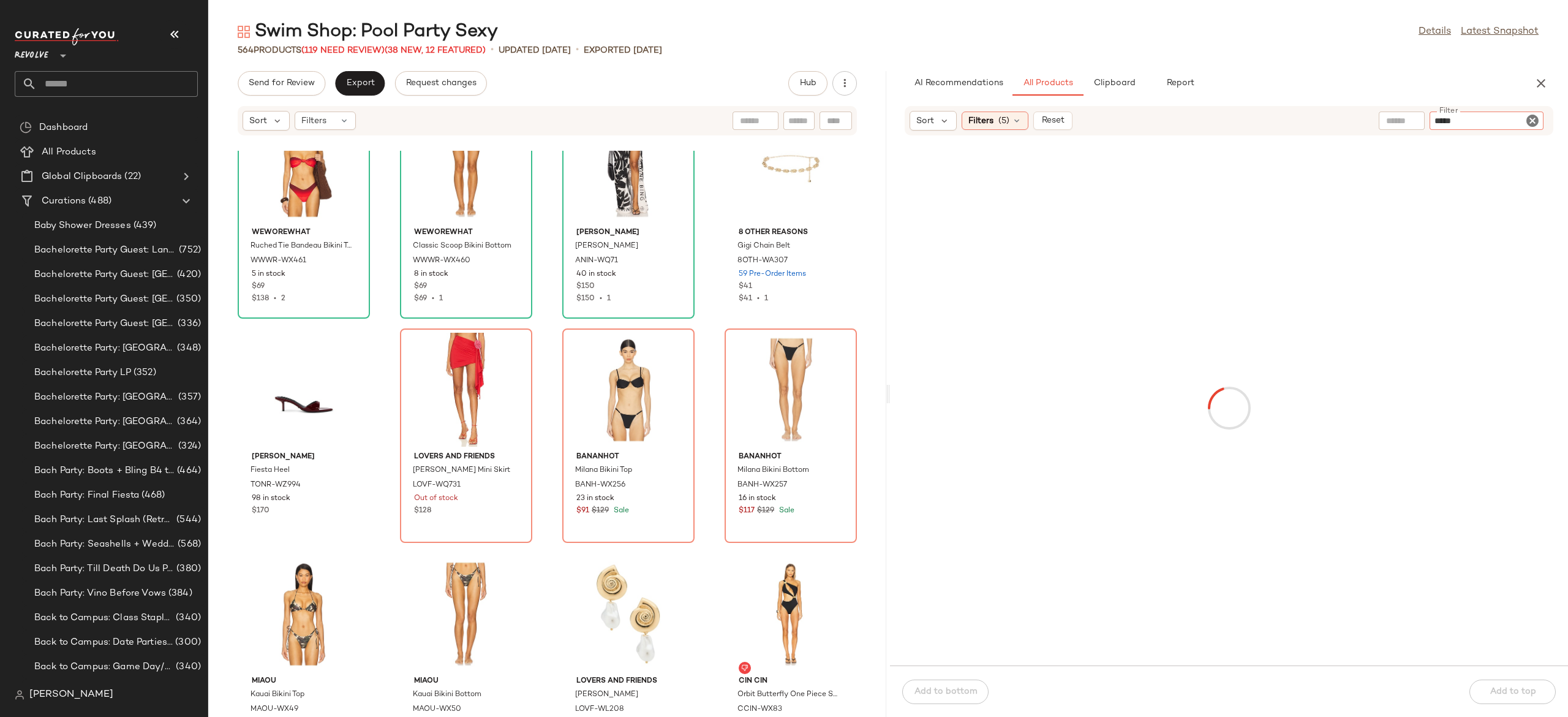
type input "******"
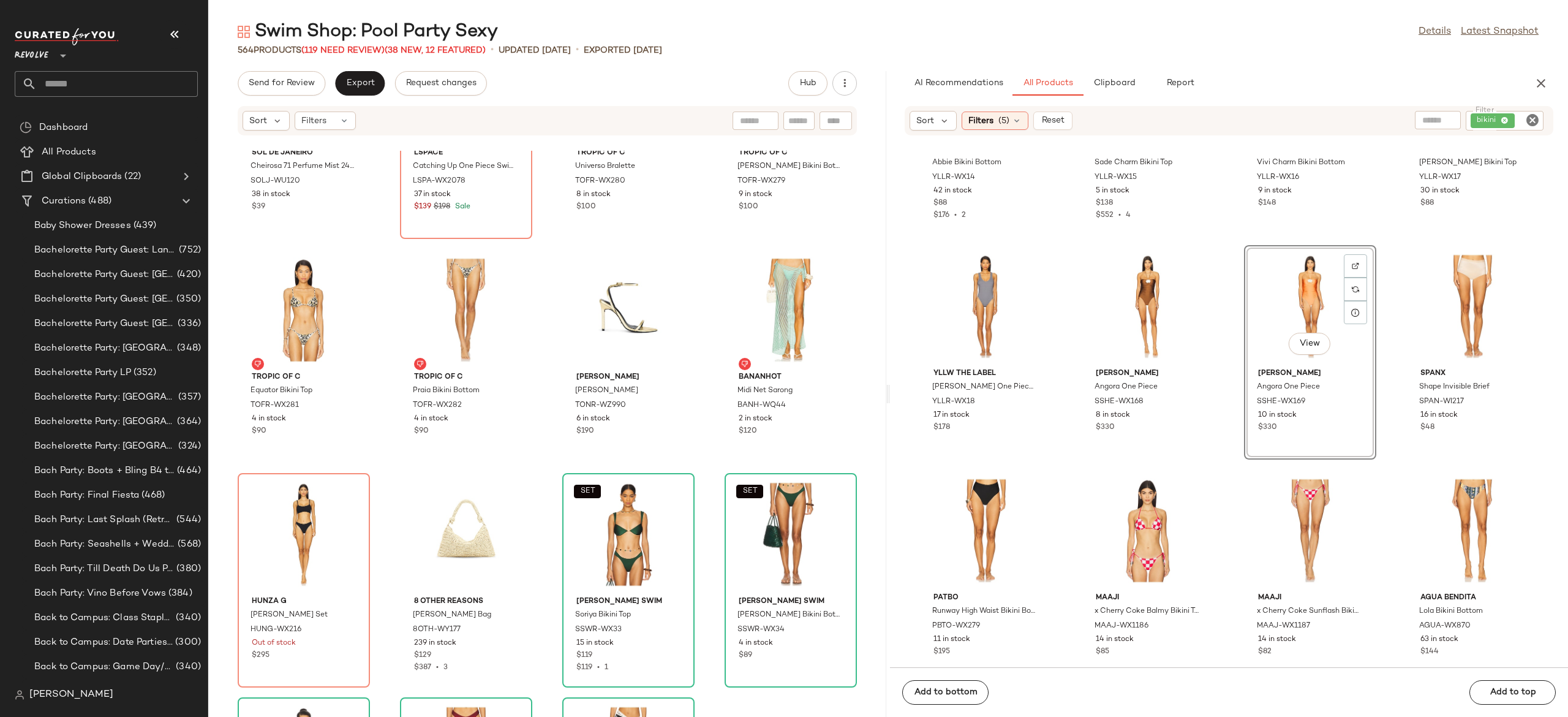
scroll to position [3502, 0]
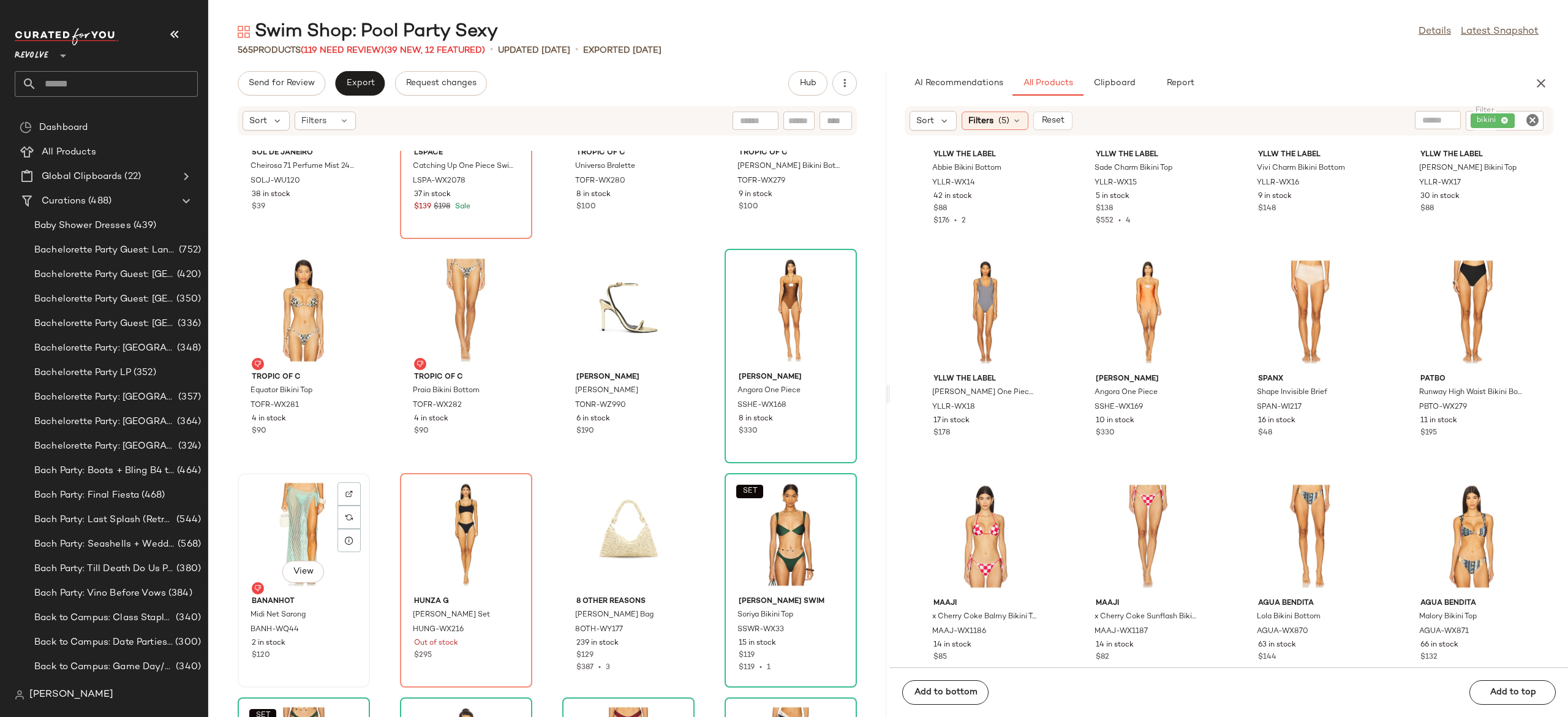
click at [299, 534] on div "View" at bounding box center [304, 534] width 124 height 114
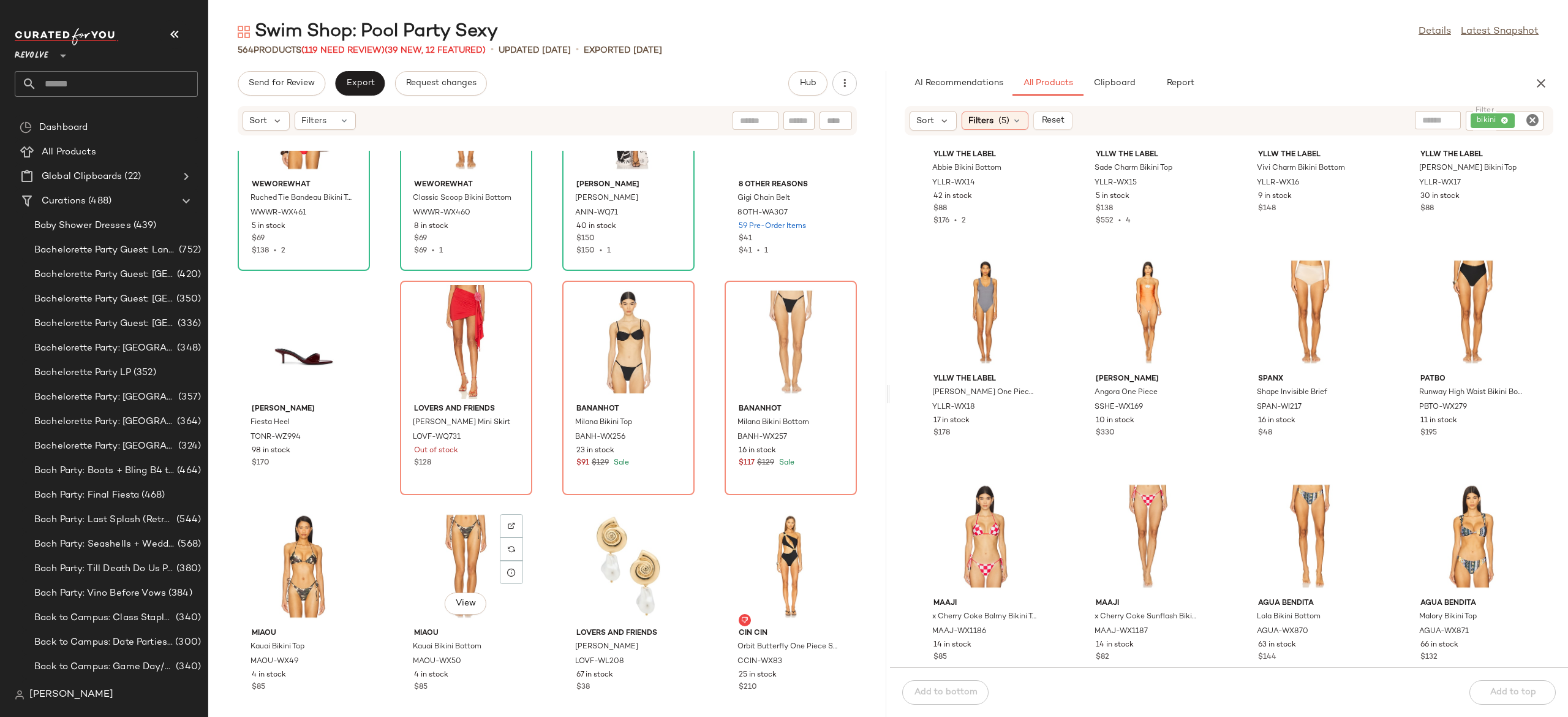
scroll to position [9976, 0]
click at [1525, 123] on icon "Clear Filter" at bounding box center [1532, 120] width 15 height 15
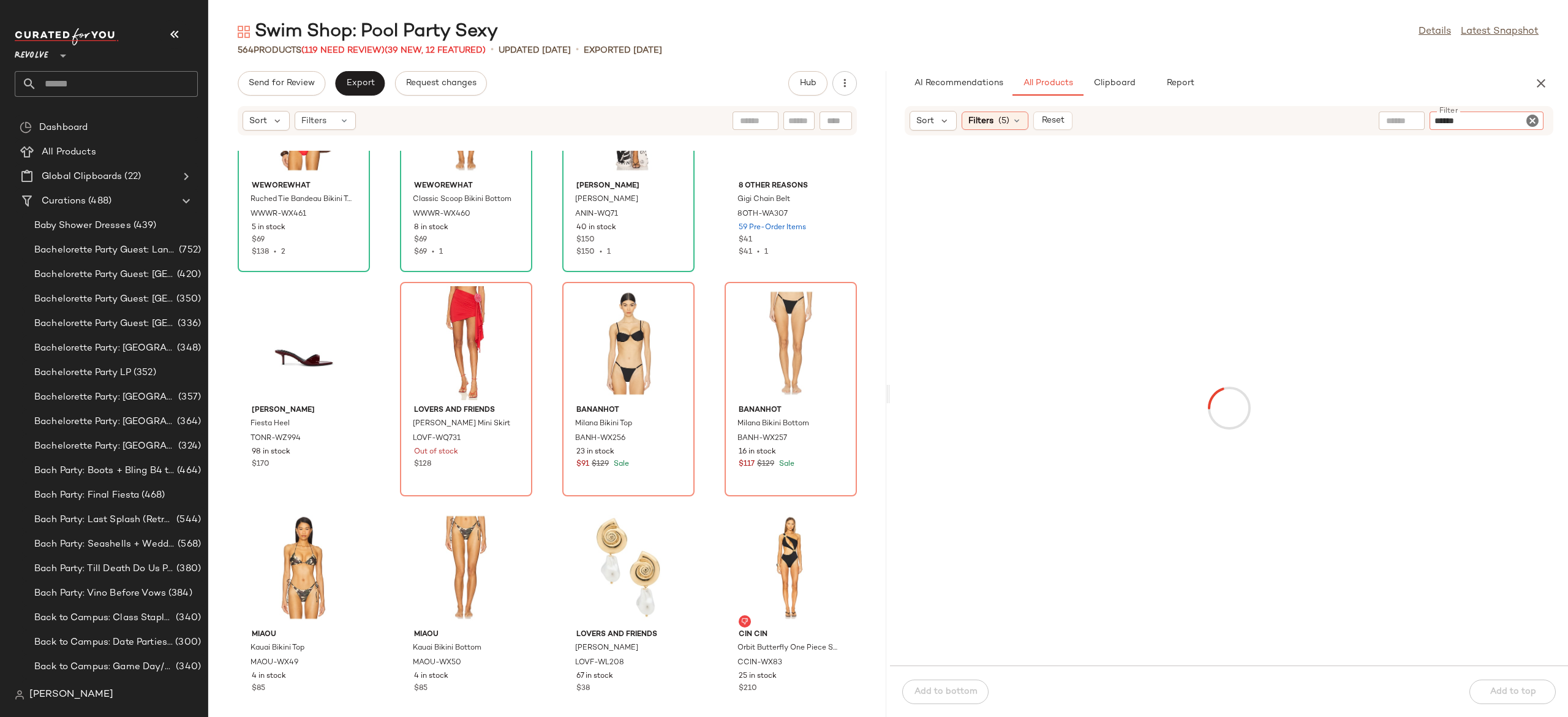
type input "******"
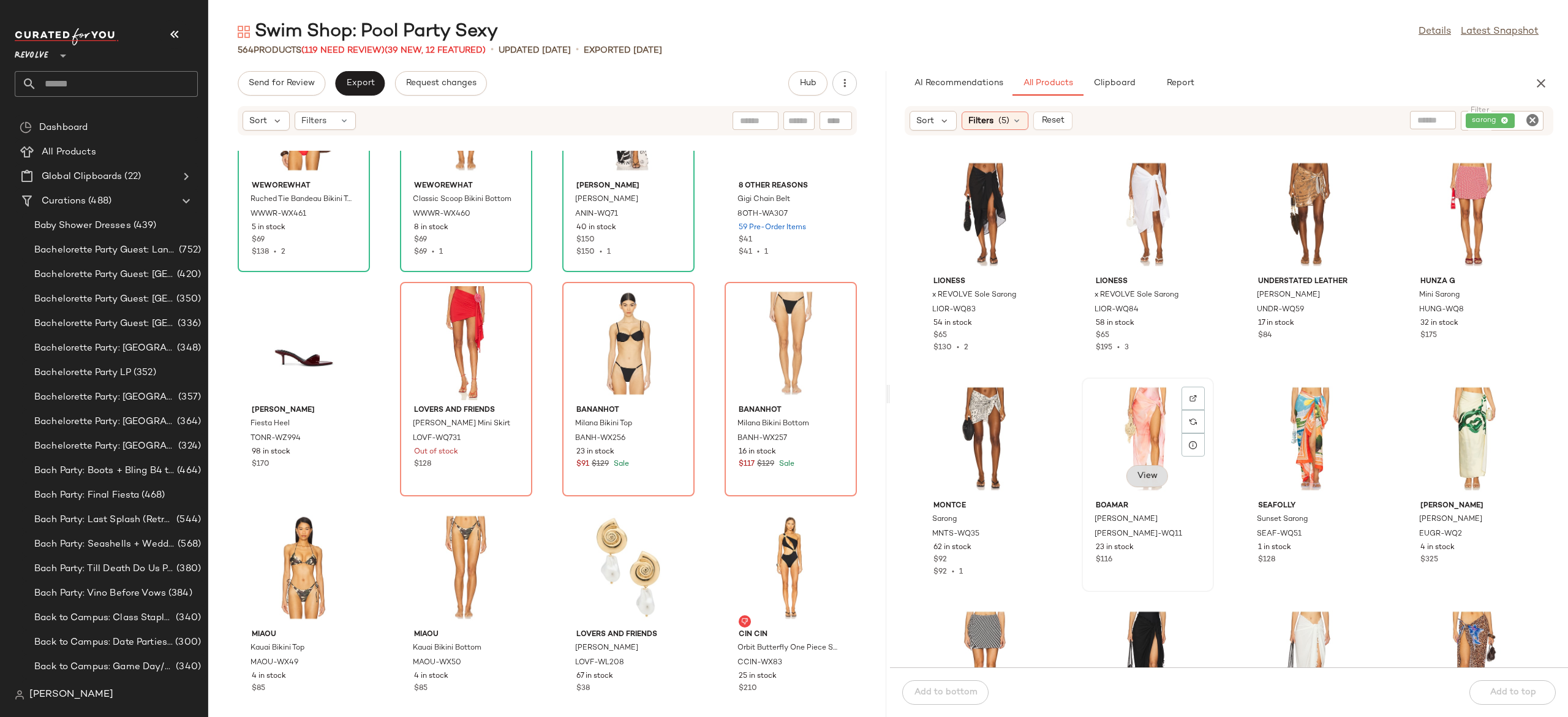
click at [1147, 480] on span "View" at bounding box center [1147, 477] width 21 height 10
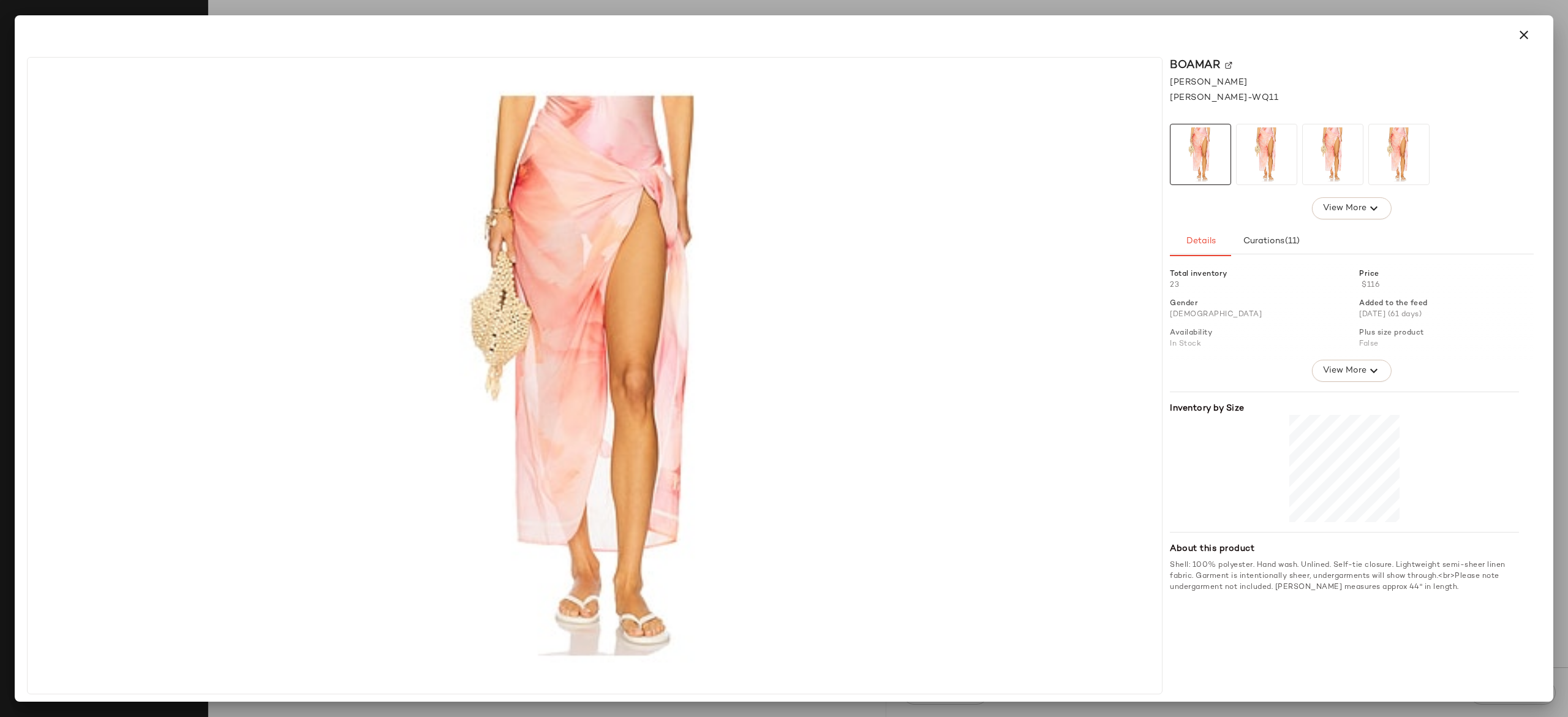
click at [1264, 145] on img at bounding box center [1267, 154] width 60 height 60
click at [1329, 148] on img at bounding box center [1333, 154] width 60 height 60
click at [1525, 39] on icon "button" at bounding box center [1524, 35] width 15 height 15
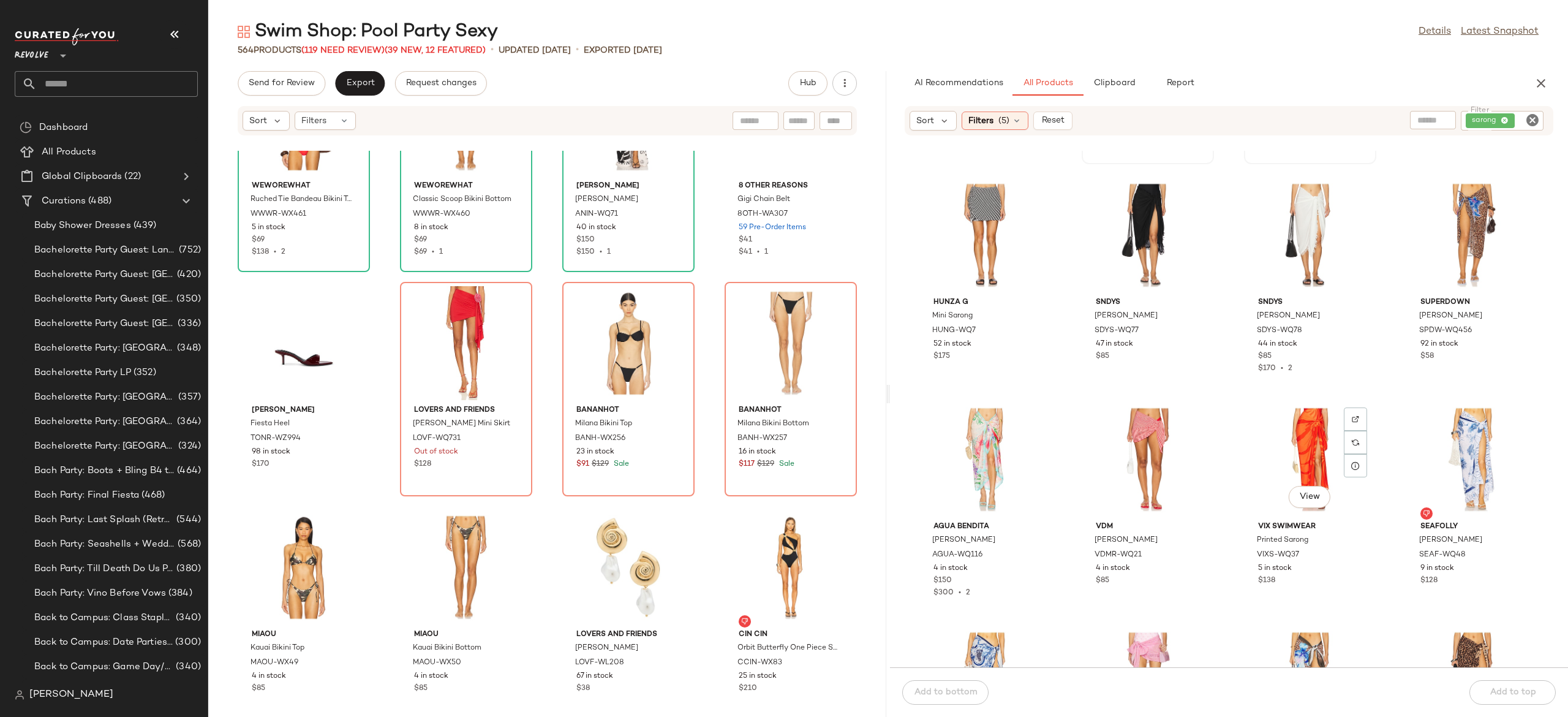
scroll to position [449, 0]
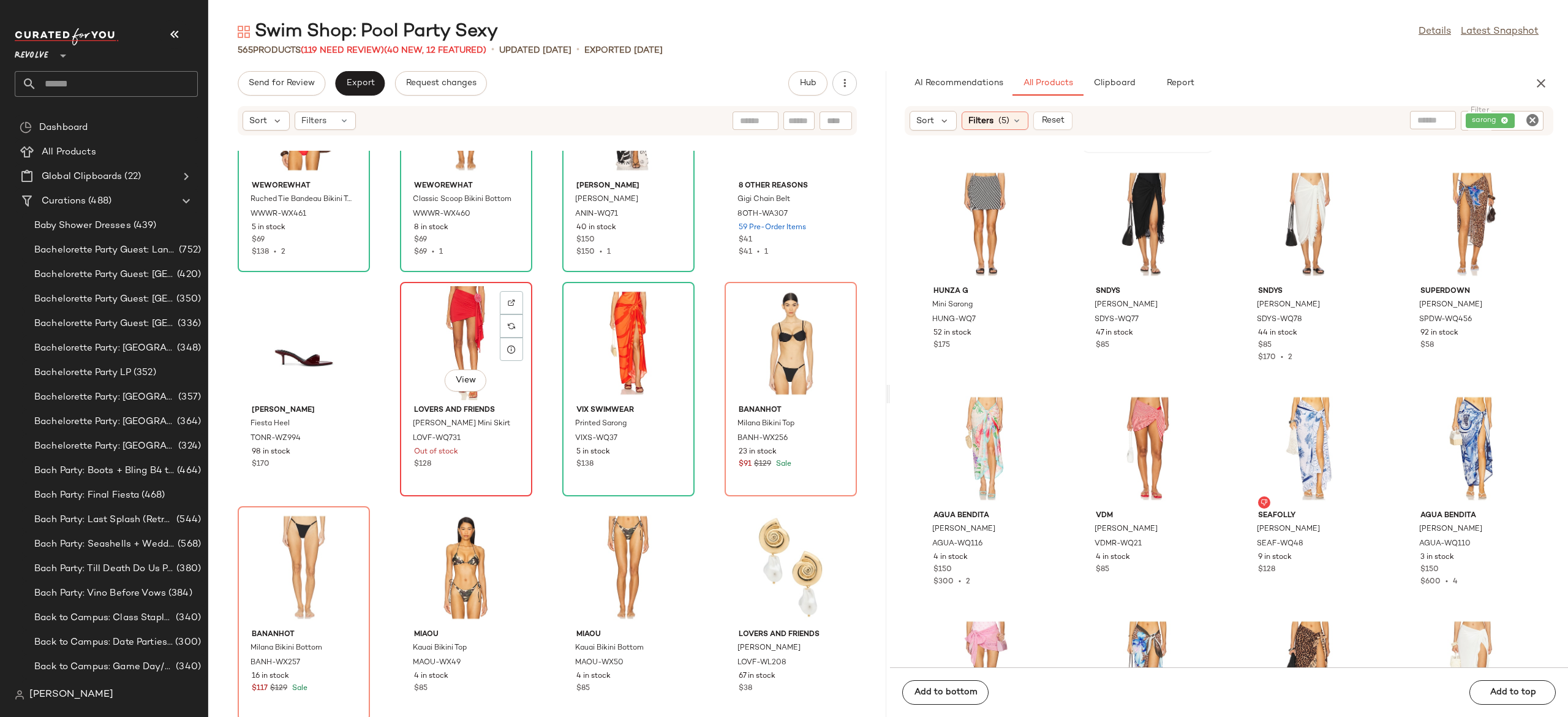
click at [463, 331] on div "View" at bounding box center [466, 343] width 124 height 114
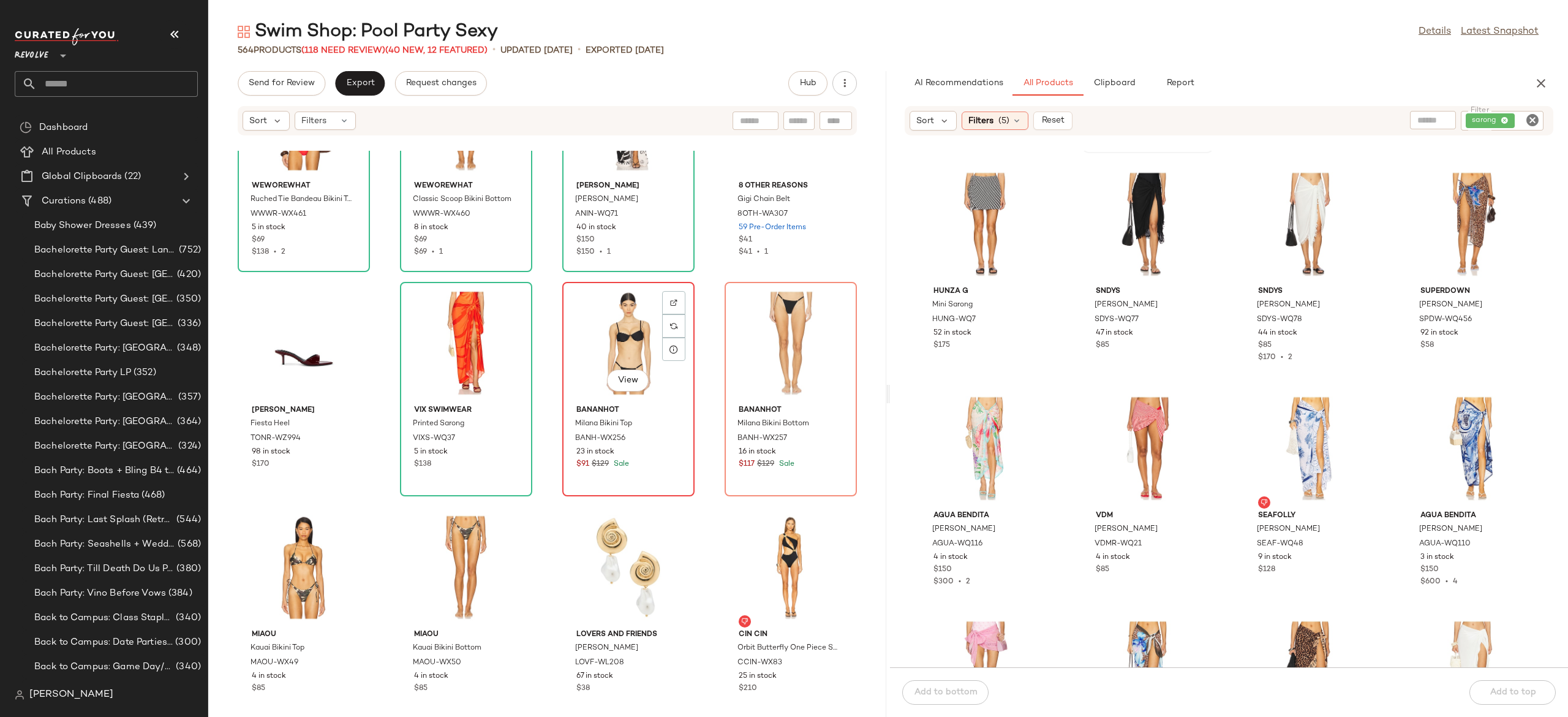
scroll to position [9970, 0]
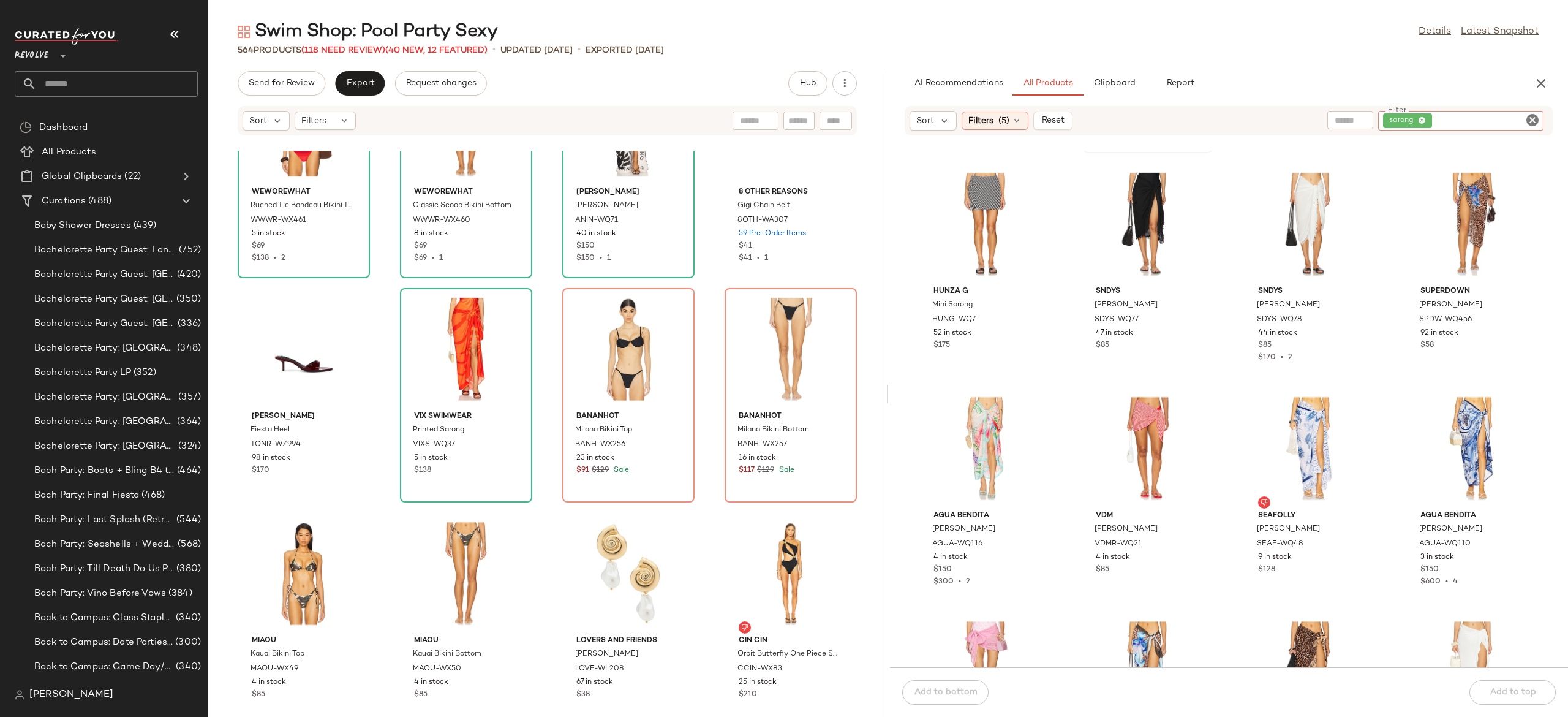
click at [1517, 124] on input "Filter" at bounding box center [1487, 121] width 104 height 13
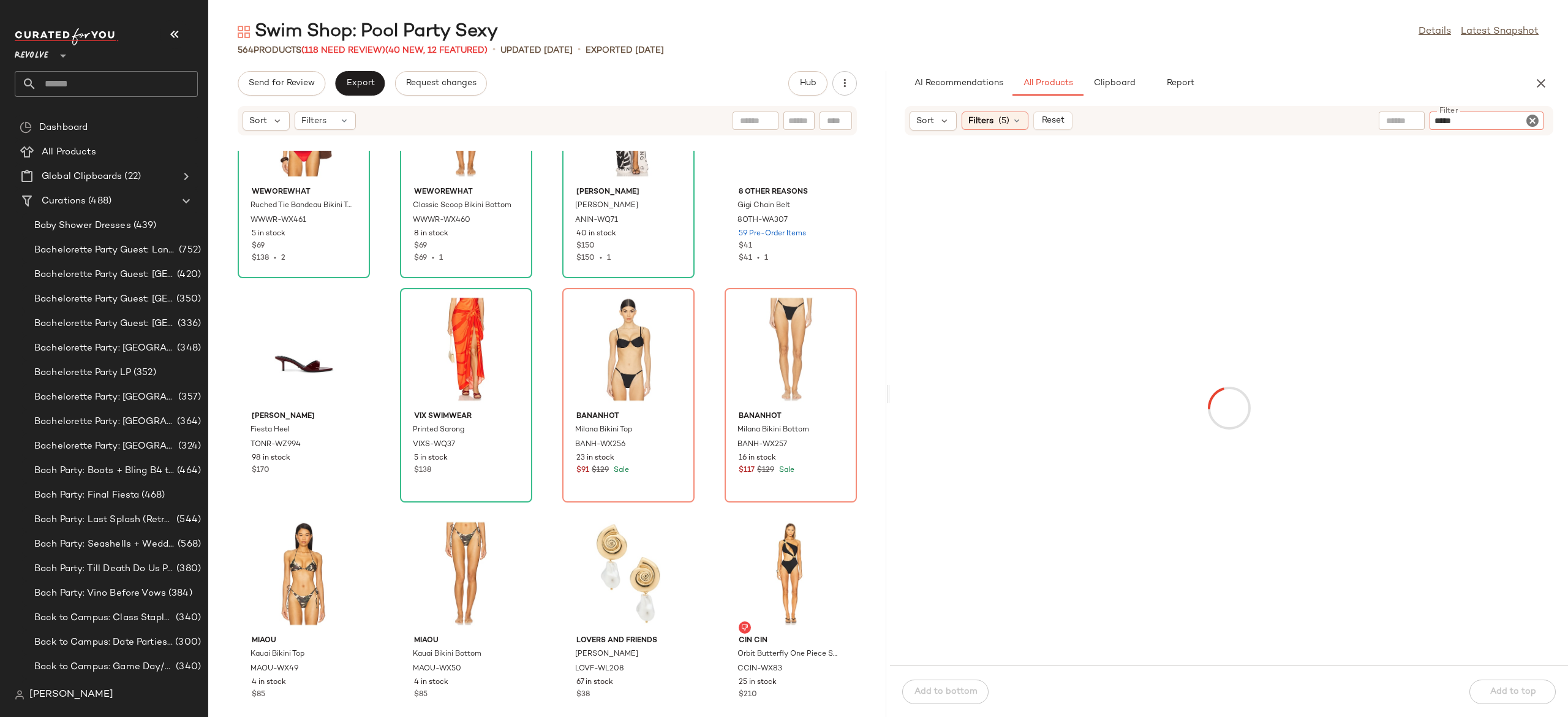
type input "******"
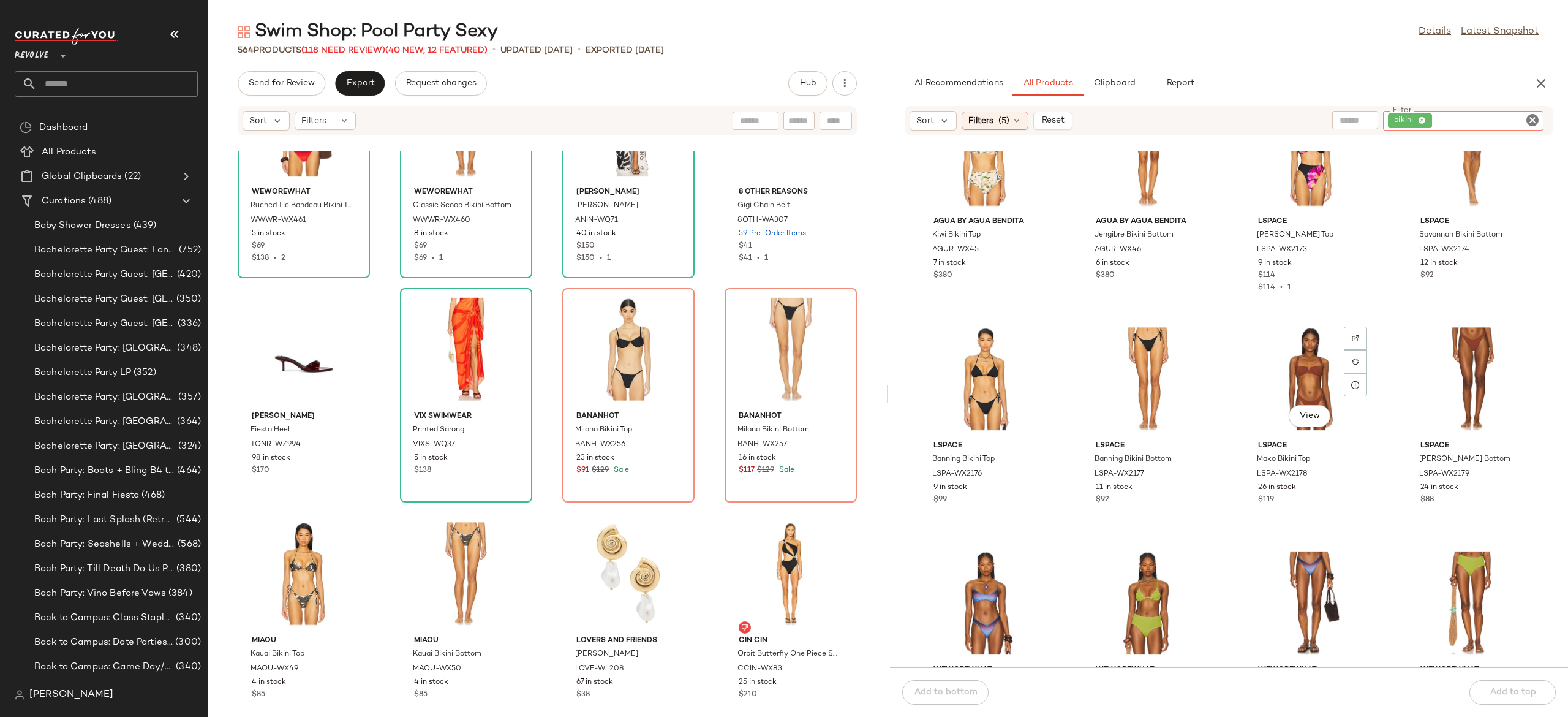
scroll to position [4109, 0]
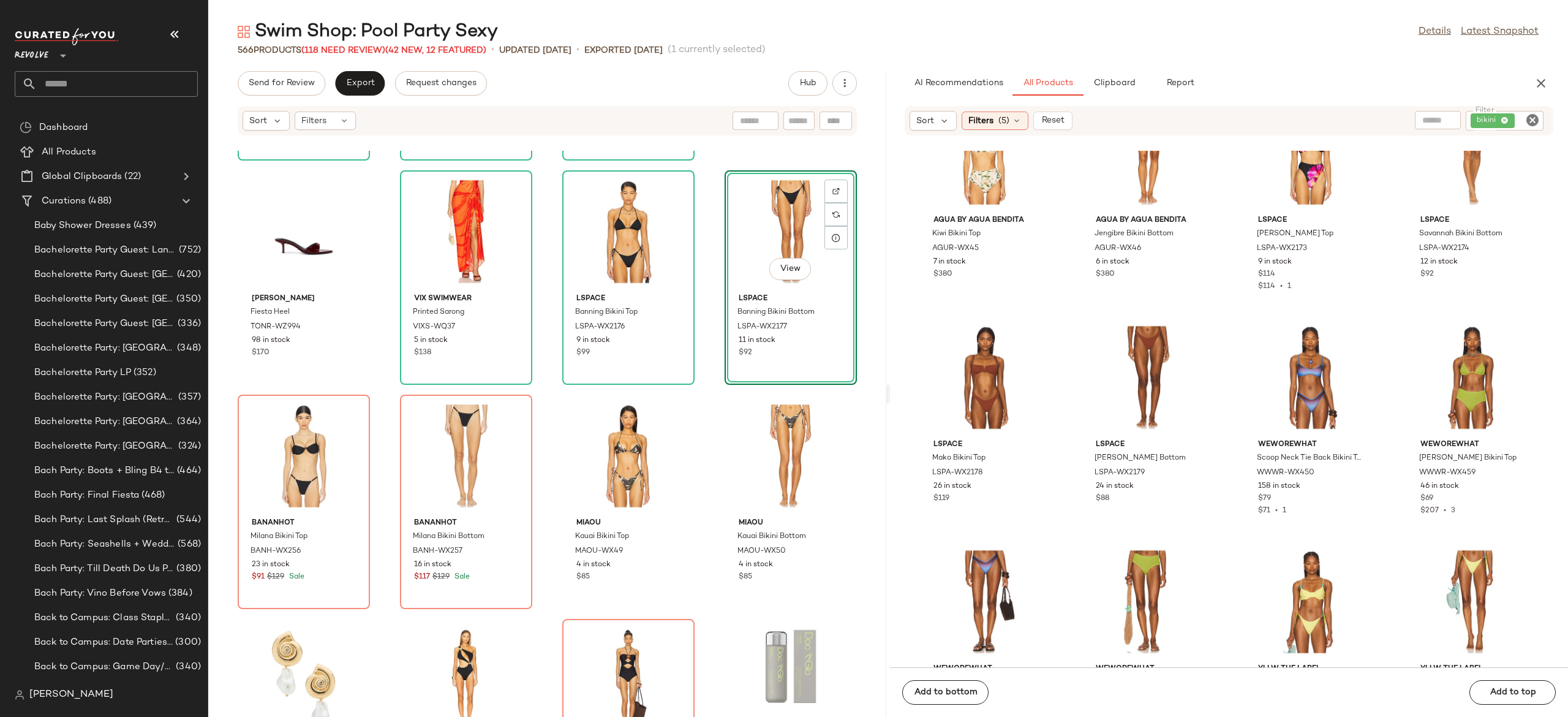
scroll to position [10089, 0]
click at [317, 450] on div "View" at bounding box center [304, 455] width 124 height 114
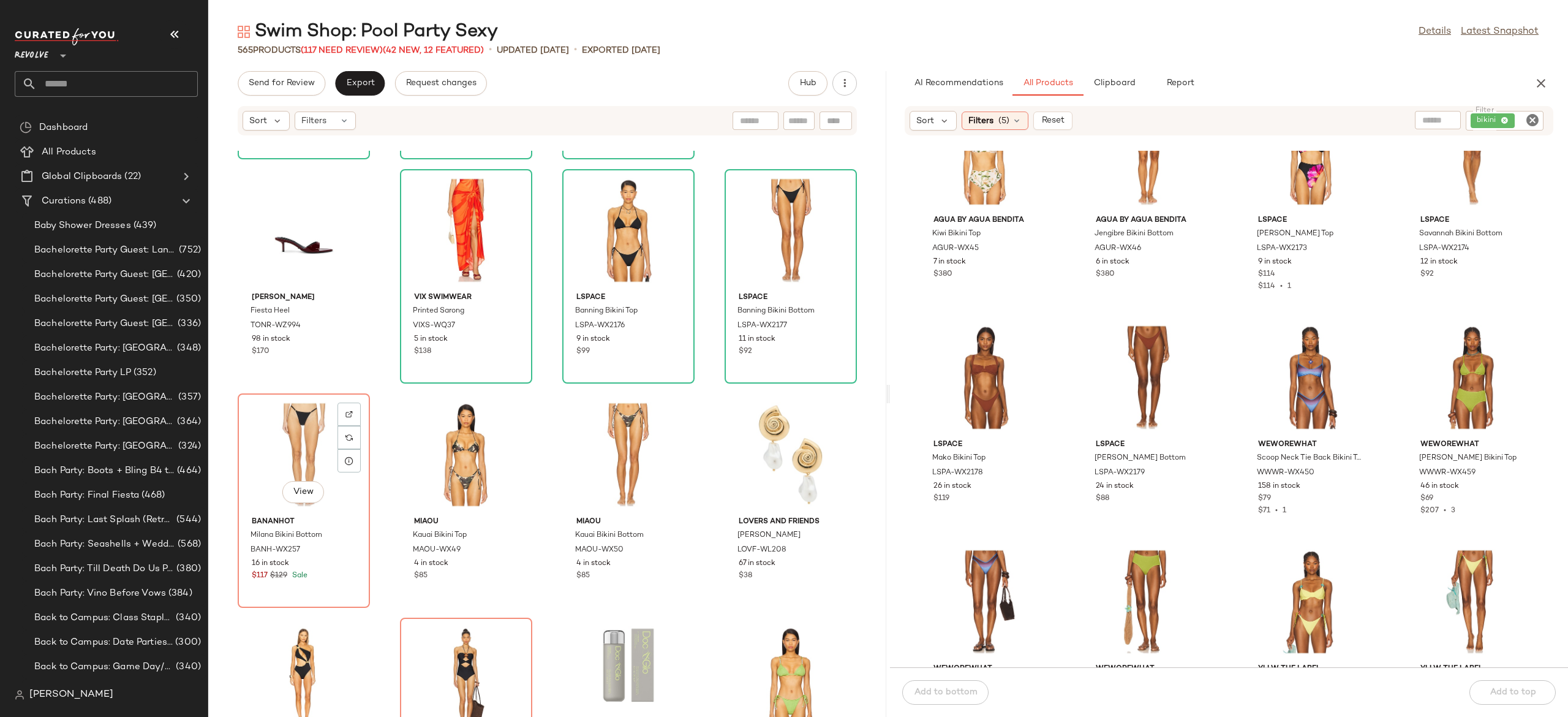
click at [317, 450] on div "View" at bounding box center [304, 455] width 124 height 114
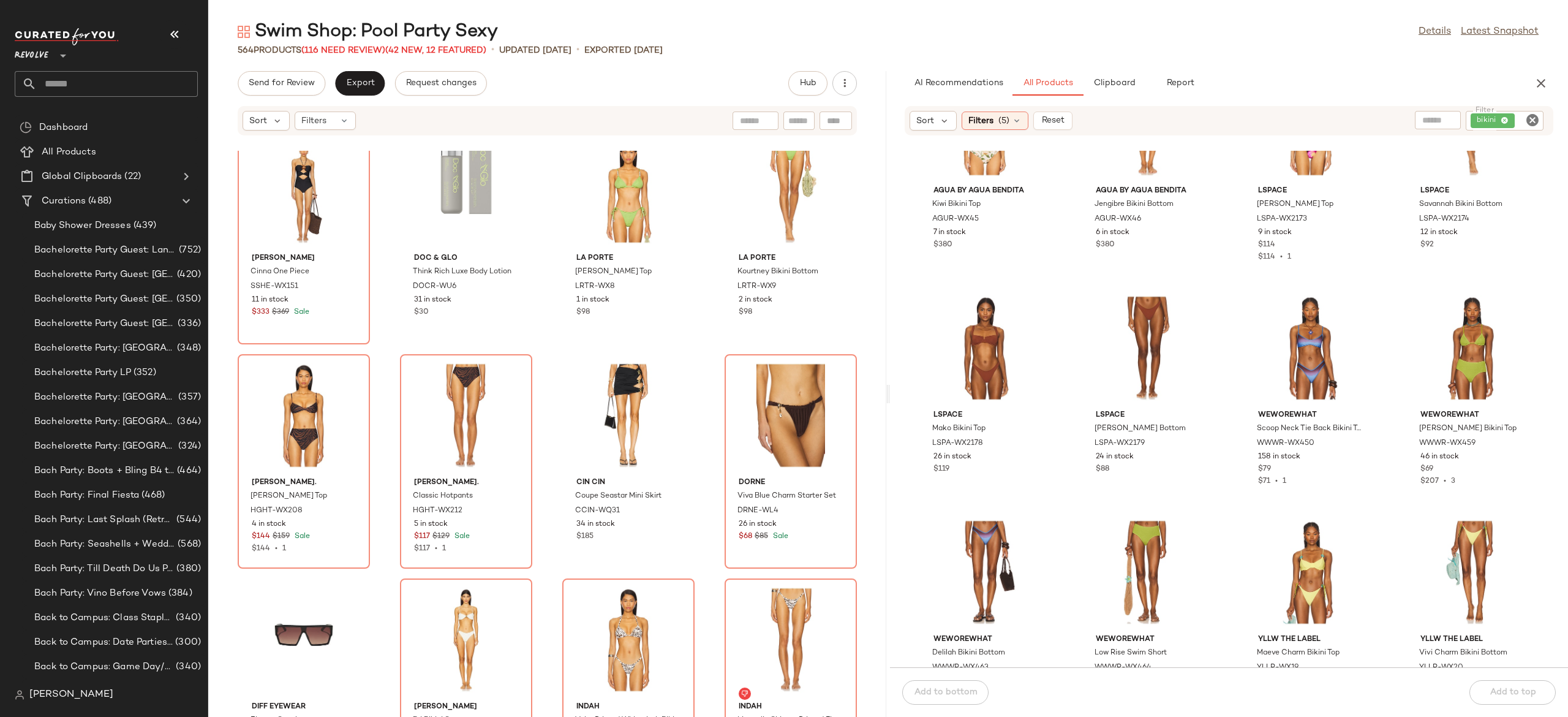
scroll to position [4148, 0]
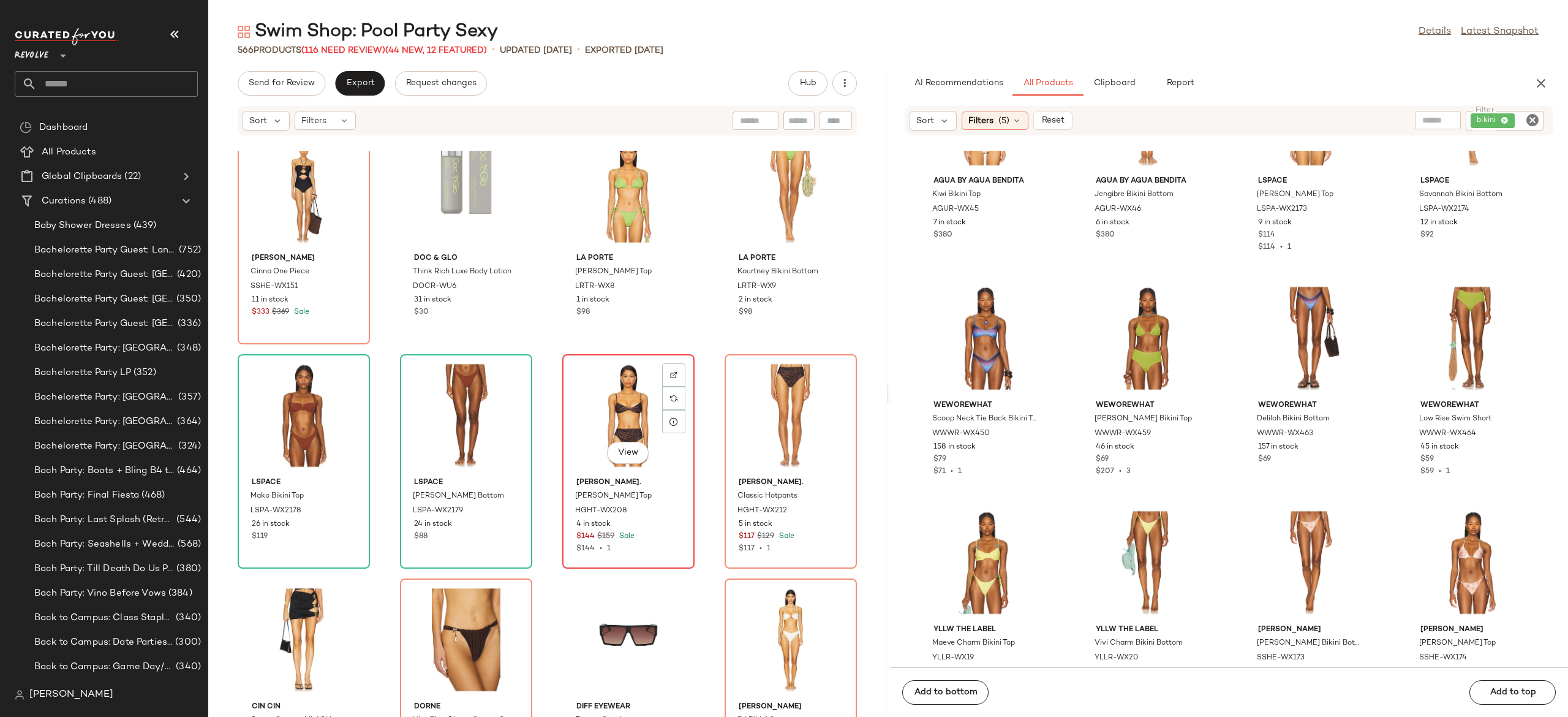
click at [599, 421] on div "View" at bounding box center [629, 416] width 124 height 114
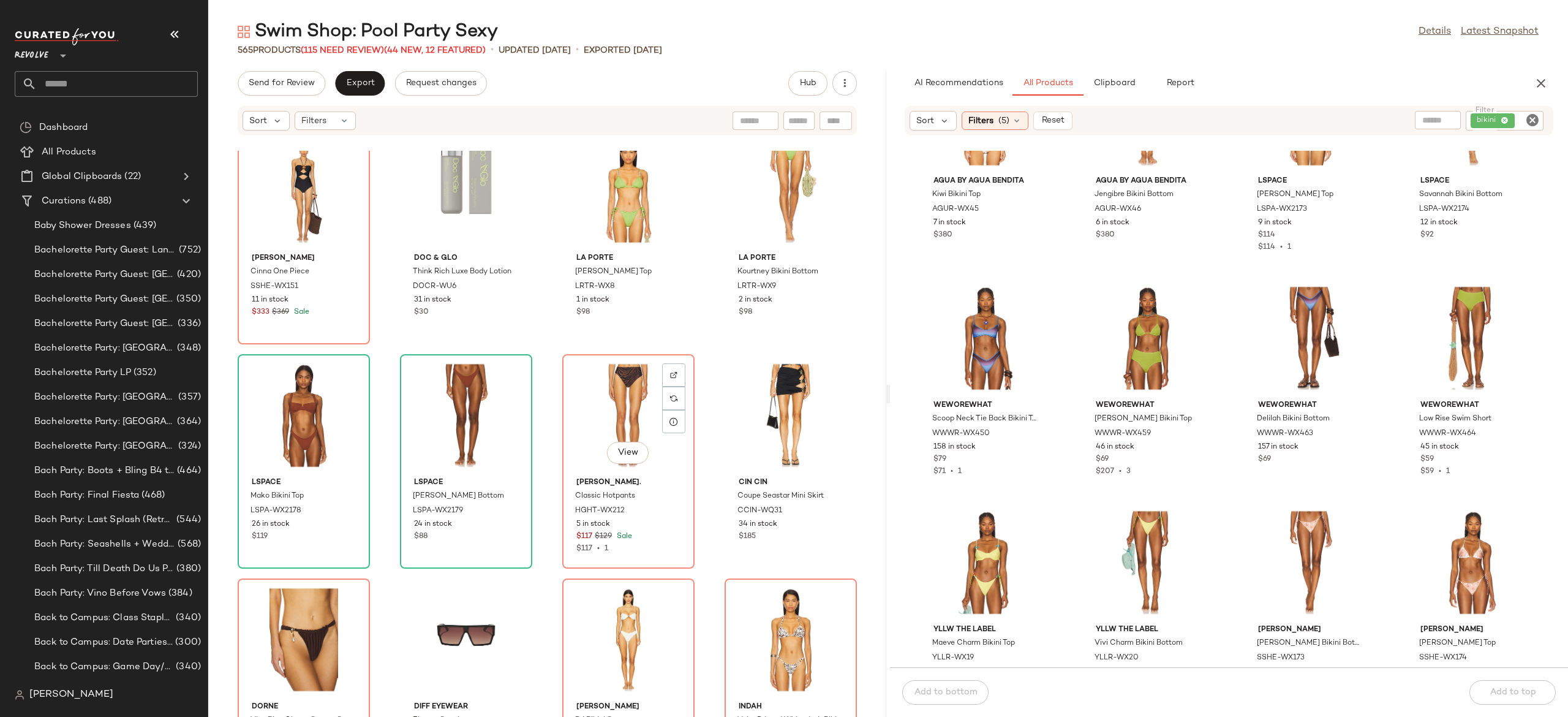
click at [599, 421] on div "View" at bounding box center [629, 416] width 124 height 114
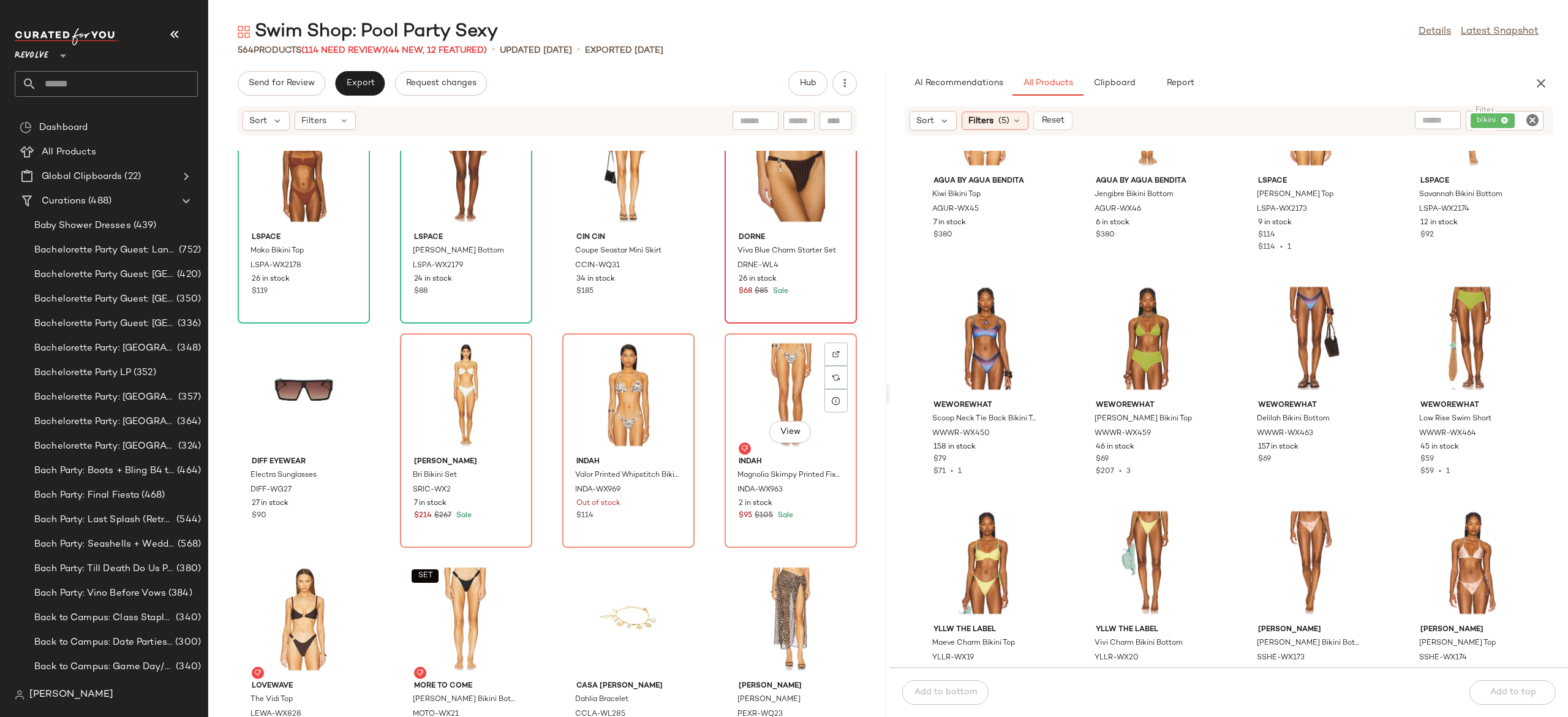
scroll to position [10826, 0]
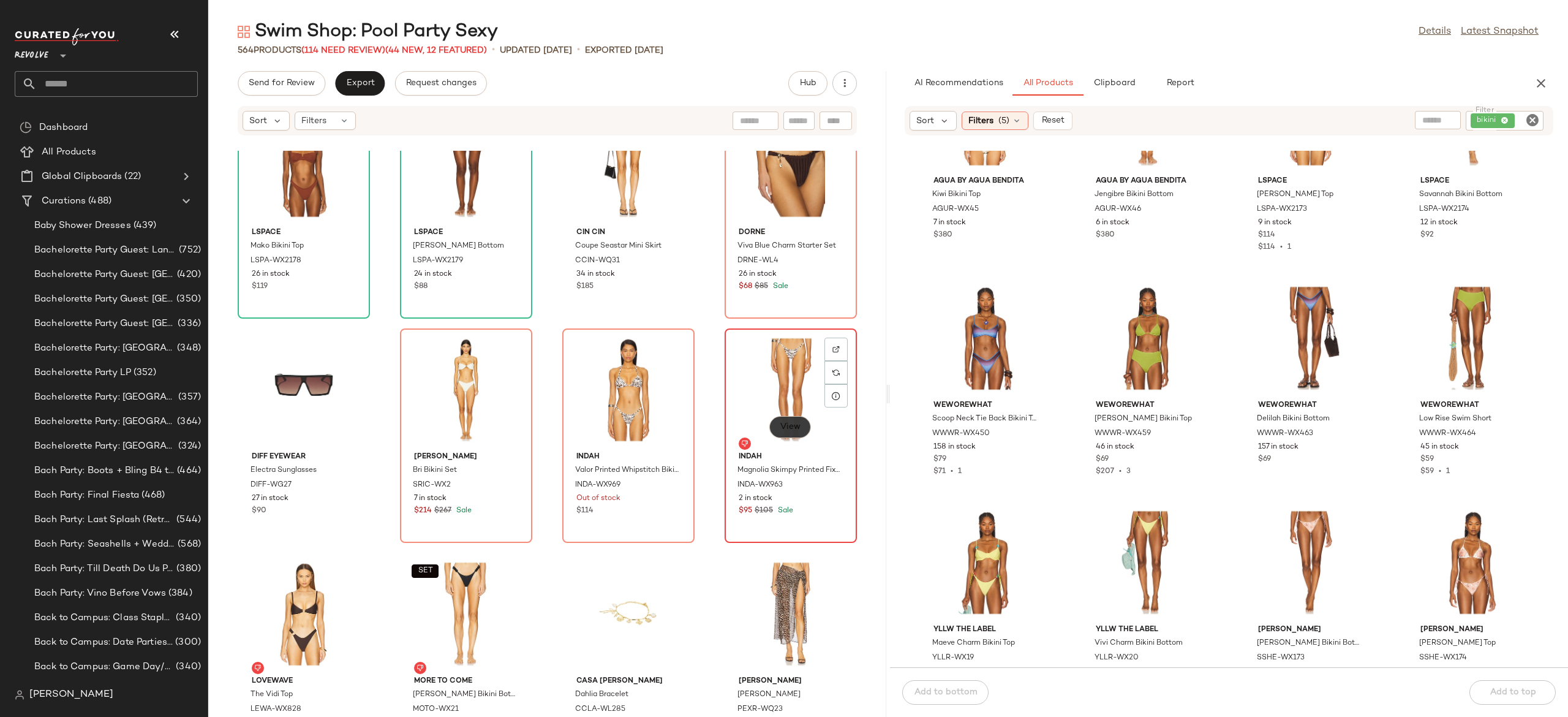
click at [780, 420] on button "View" at bounding box center [790, 427] width 41 height 22
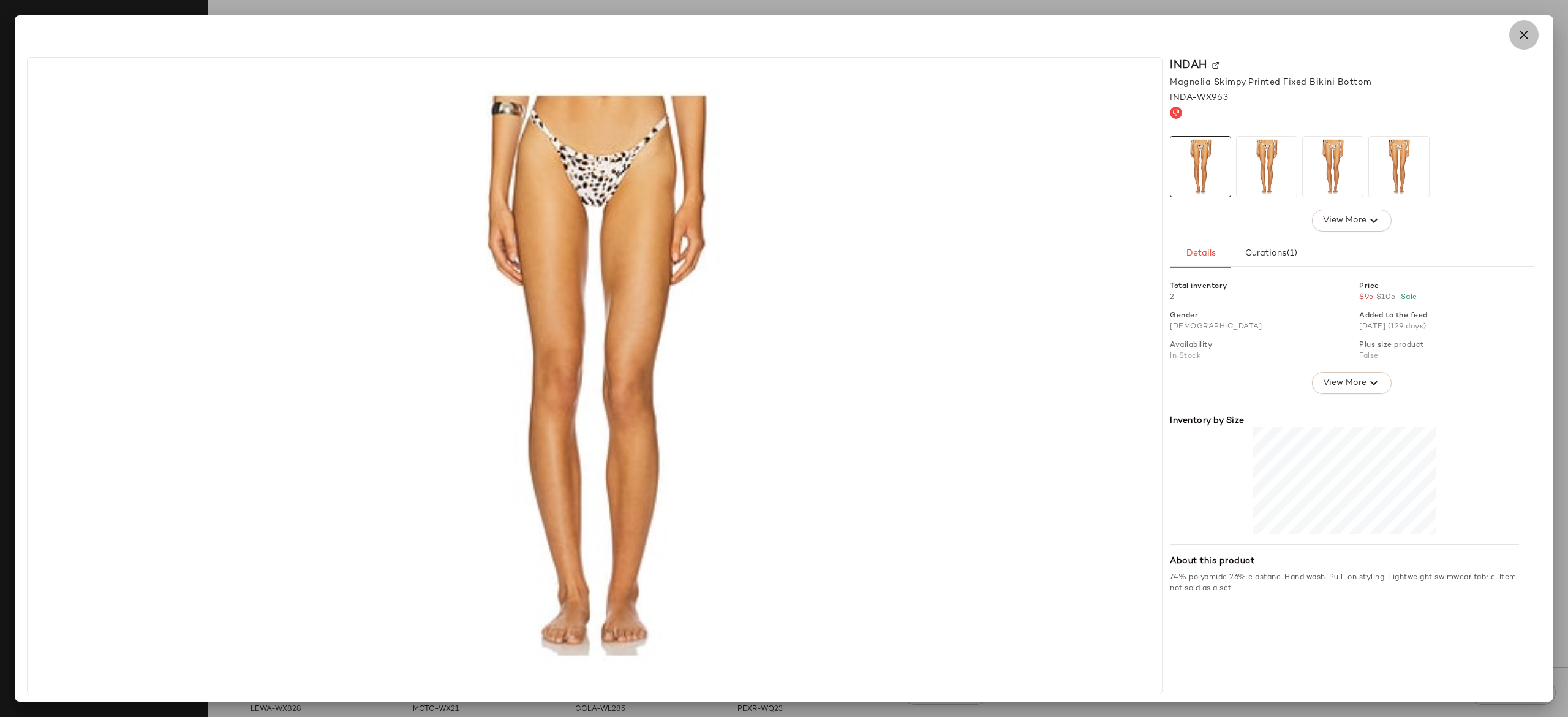
click at [1522, 33] on icon "button" at bounding box center [1524, 35] width 15 height 15
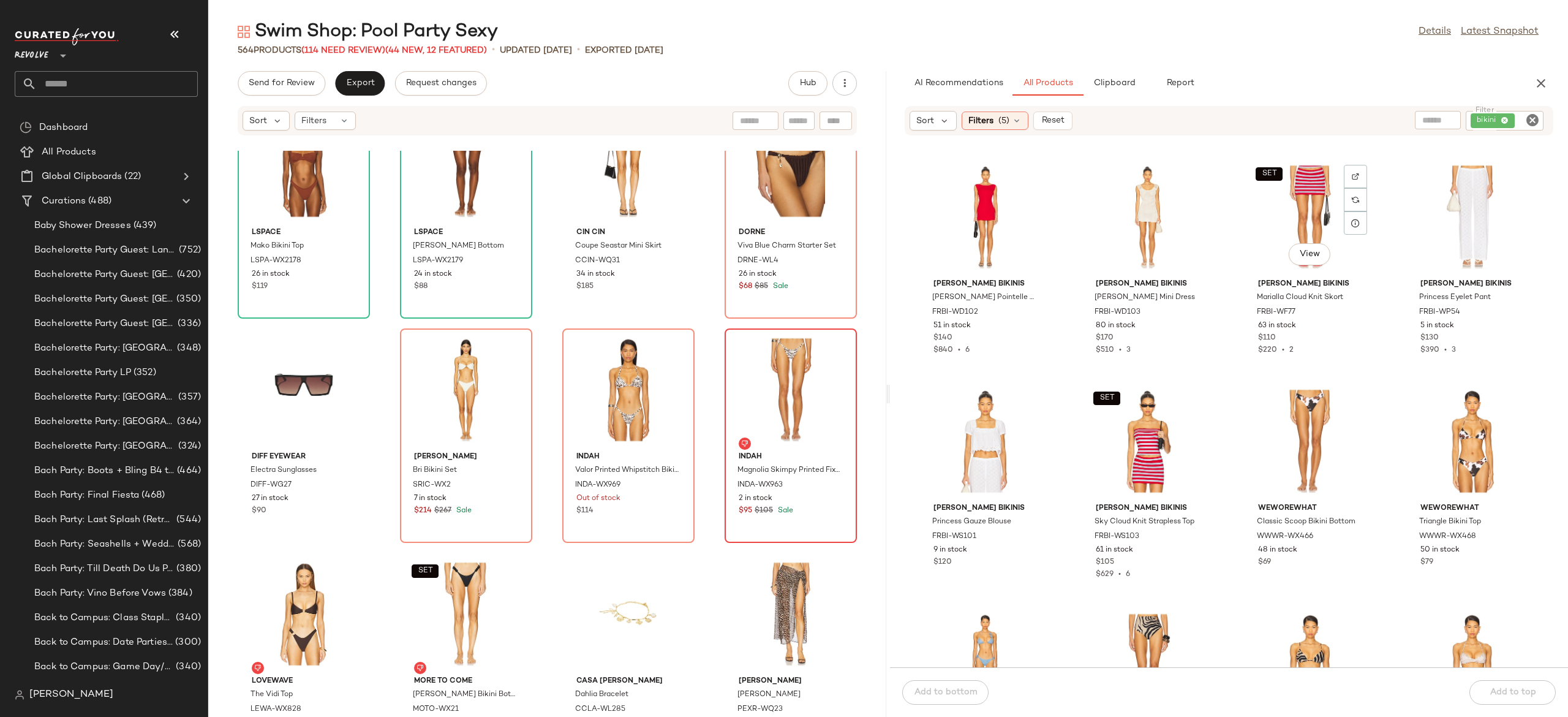
scroll to position [1345, 0]
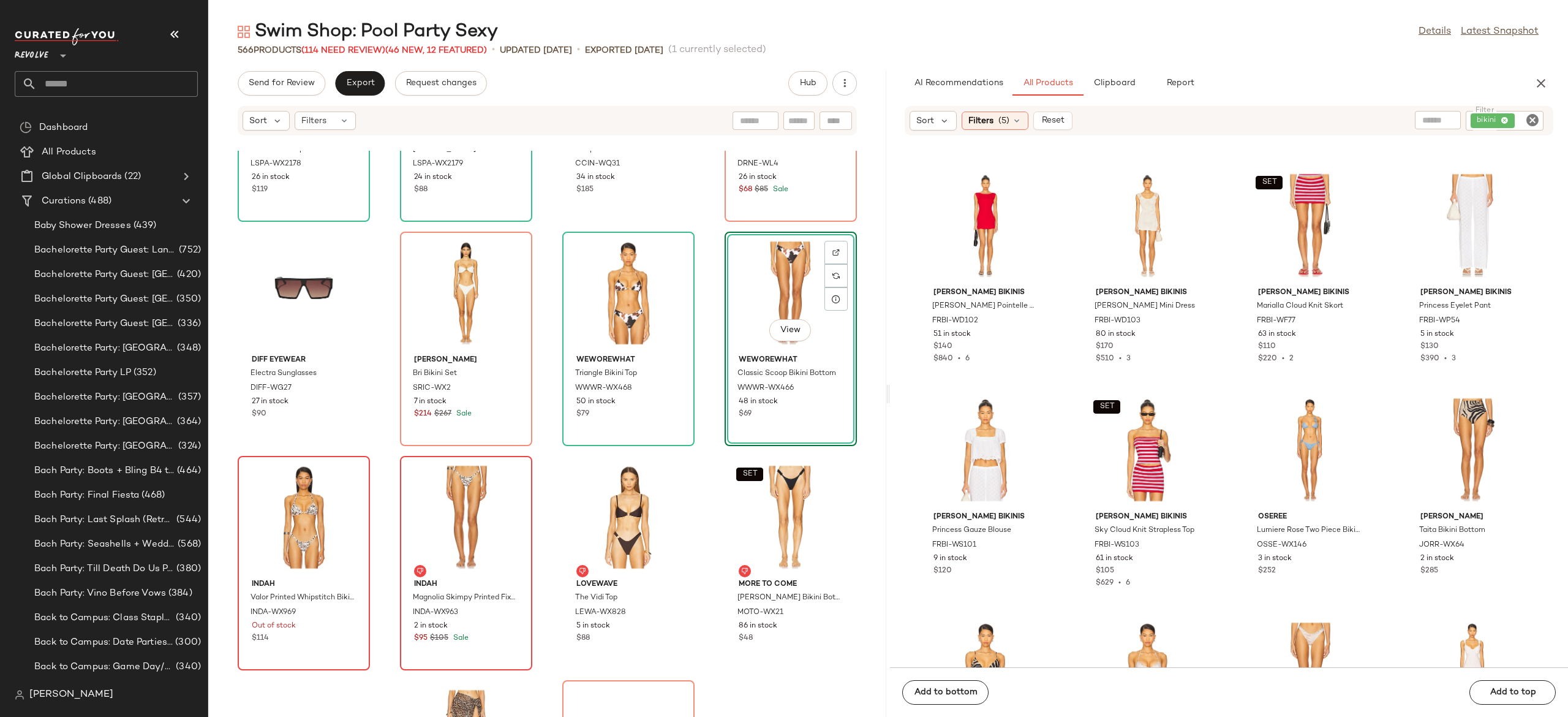
scroll to position [10935, 0]
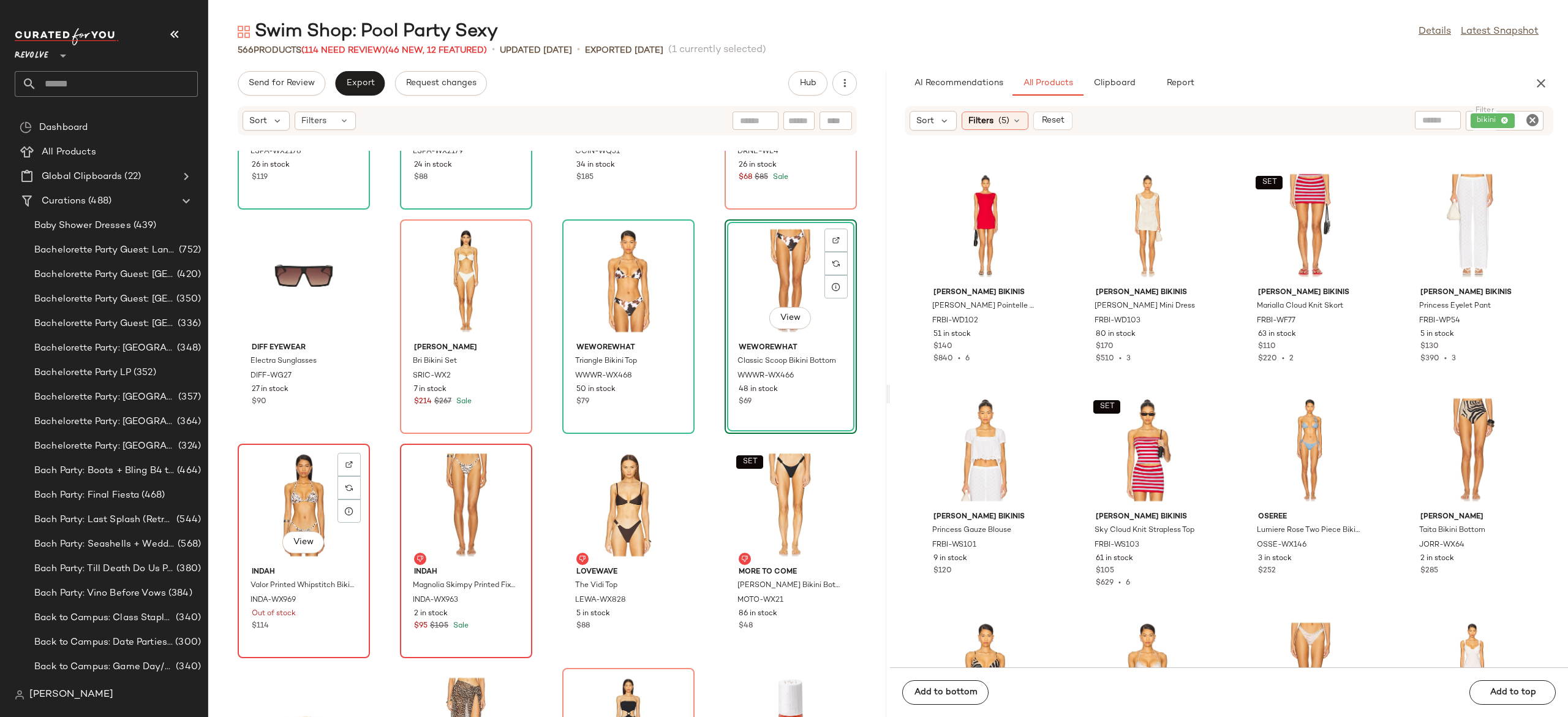
click at [319, 494] on div "View" at bounding box center [304, 505] width 124 height 114
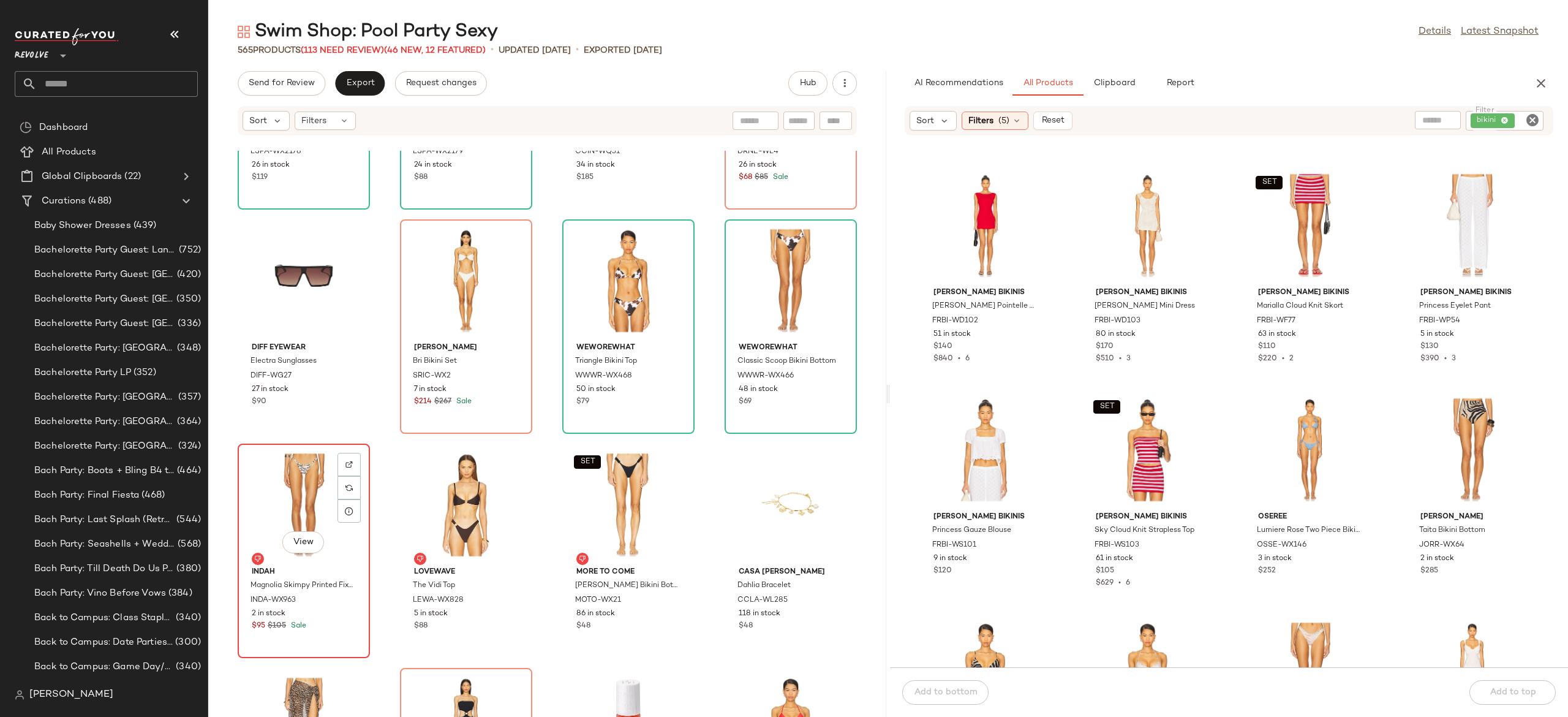
click at [319, 494] on div "View" at bounding box center [304, 505] width 124 height 114
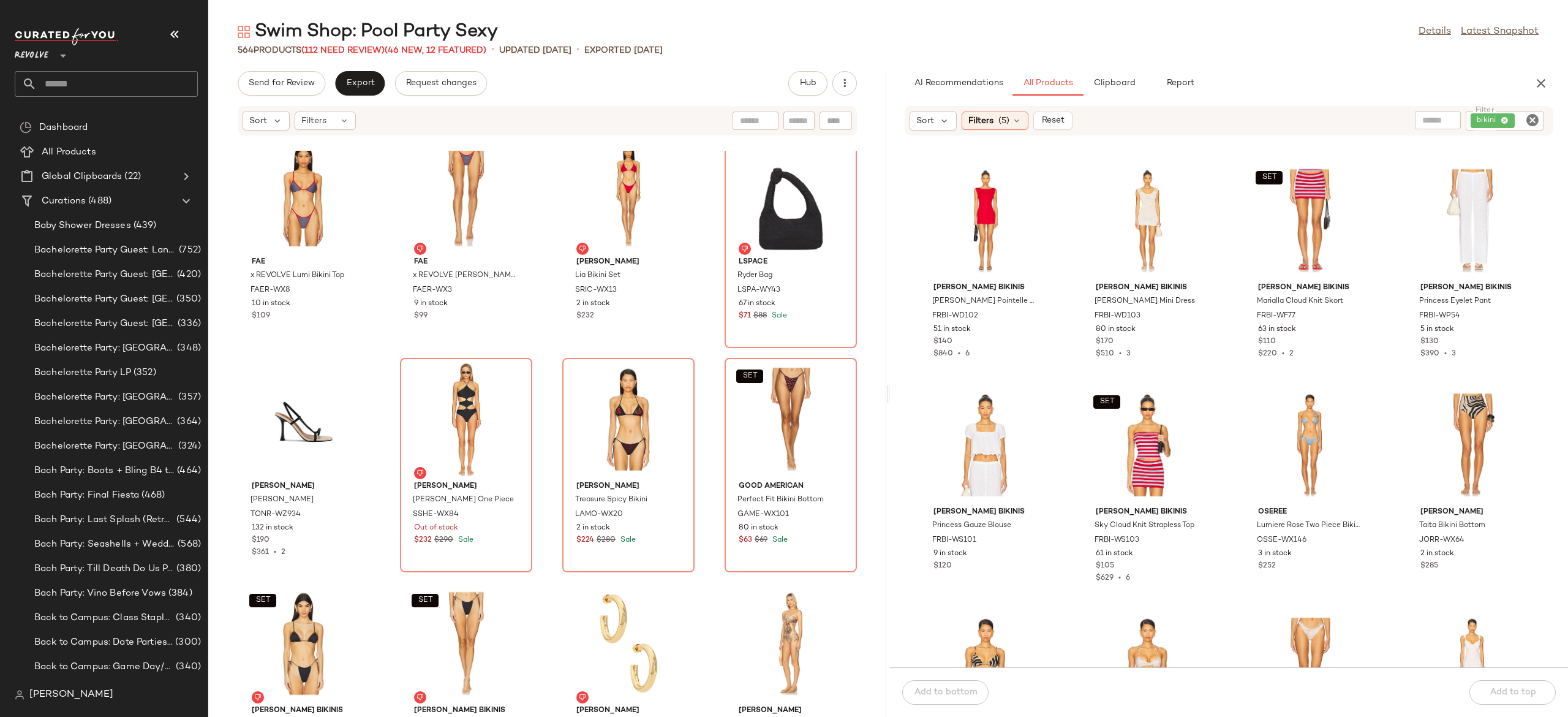
scroll to position [1348, 0]
click at [1154, 480] on span "View" at bounding box center [1147, 484] width 21 height 10
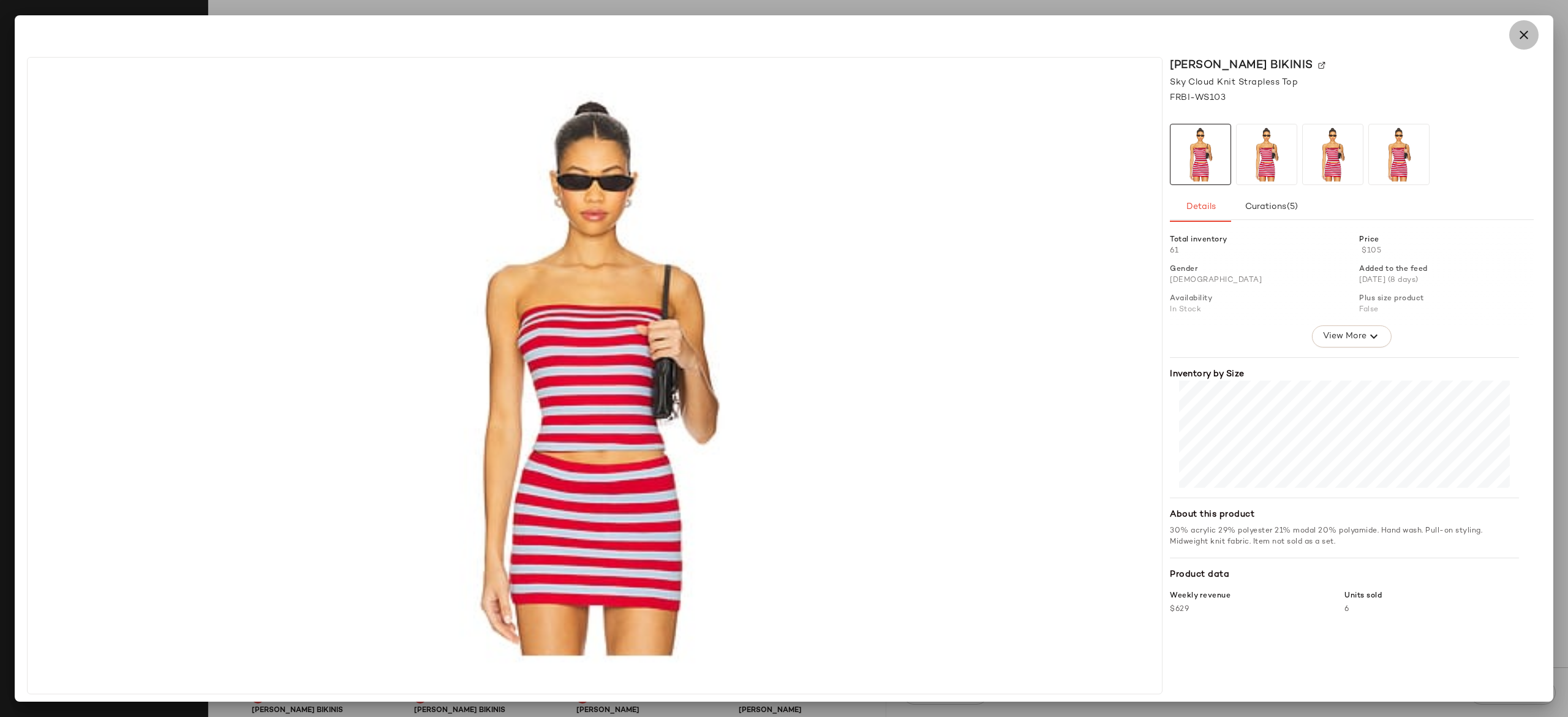
click at [1522, 36] on icon "button" at bounding box center [1524, 35] width 15 height 15
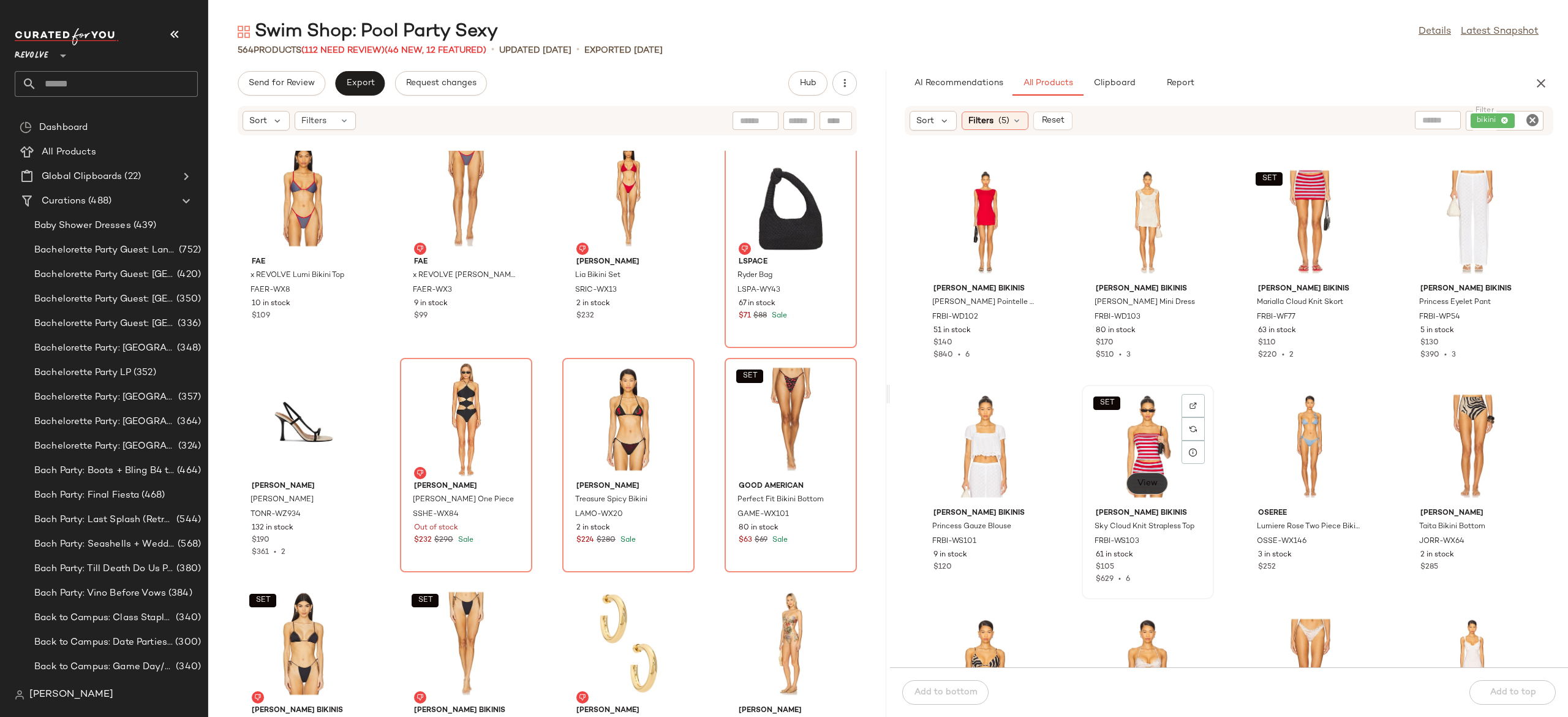
click at [1153, 483] on span "View" at bounding box center [1147, 484] width 21 height 10
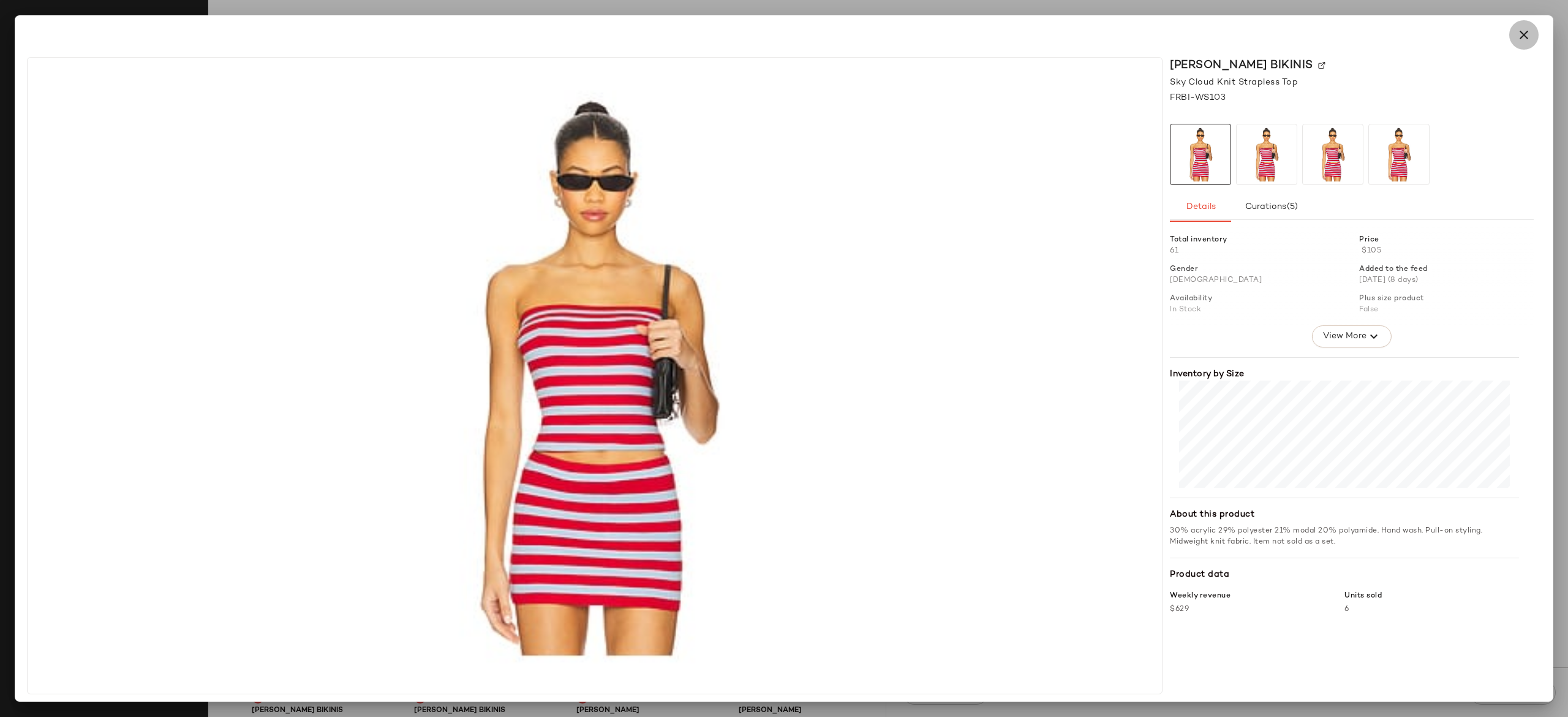
click at [1525, 36] on icon "button" at bounding box center [1524, 35] width 15 height 15
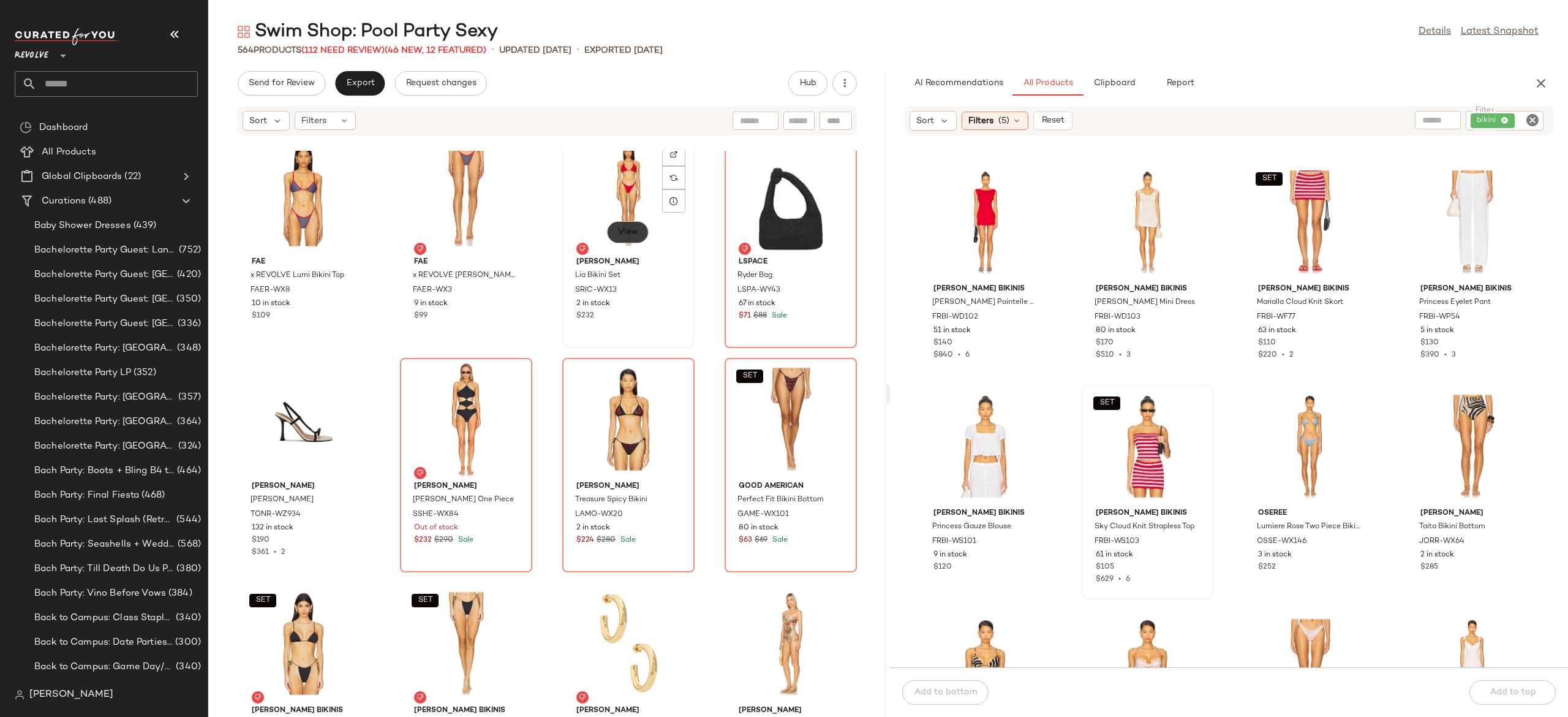
click at [628, 230] on span "View" at bounding box center [627, 233] width 21 height 10
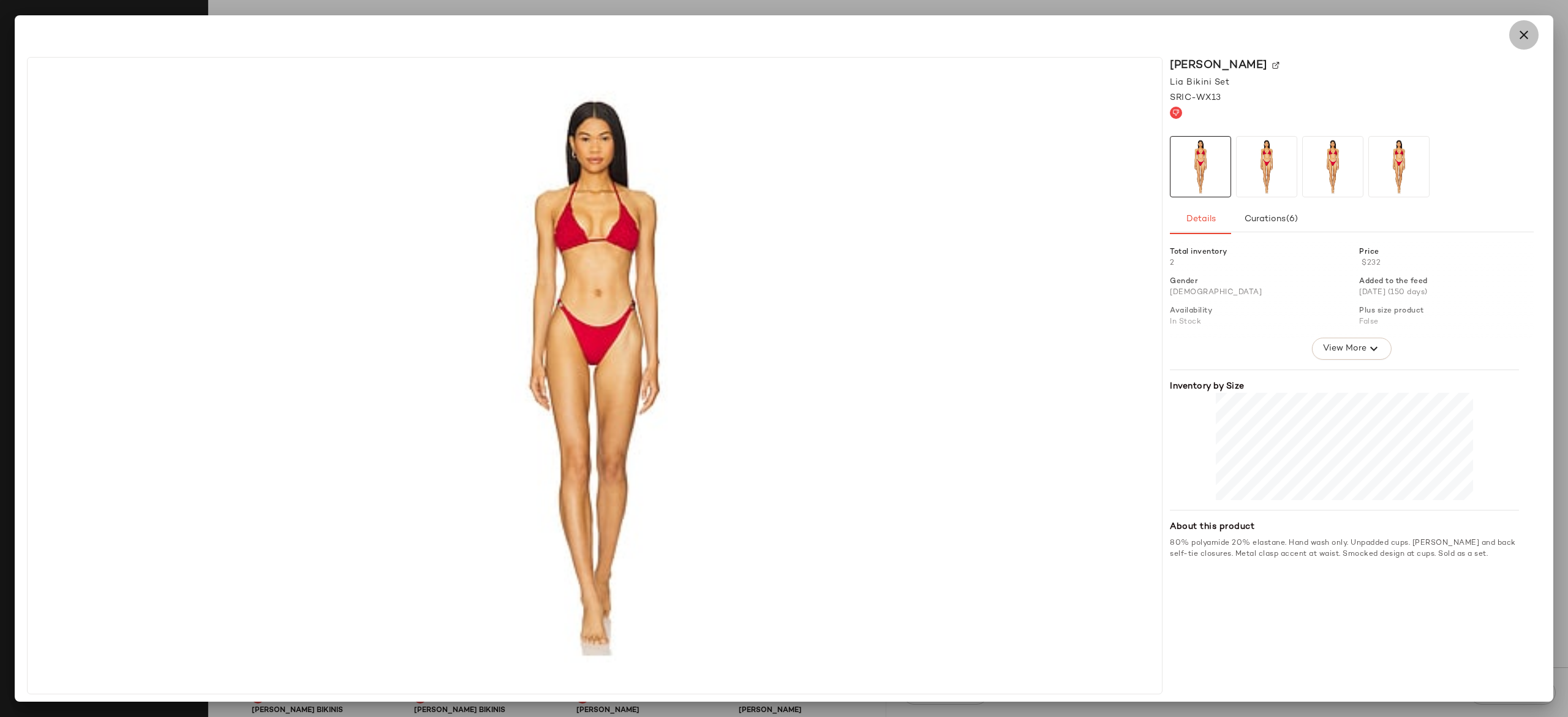
click at [1527, 43] on button "button" at bounding box center [1524, 34] width 29 height 29
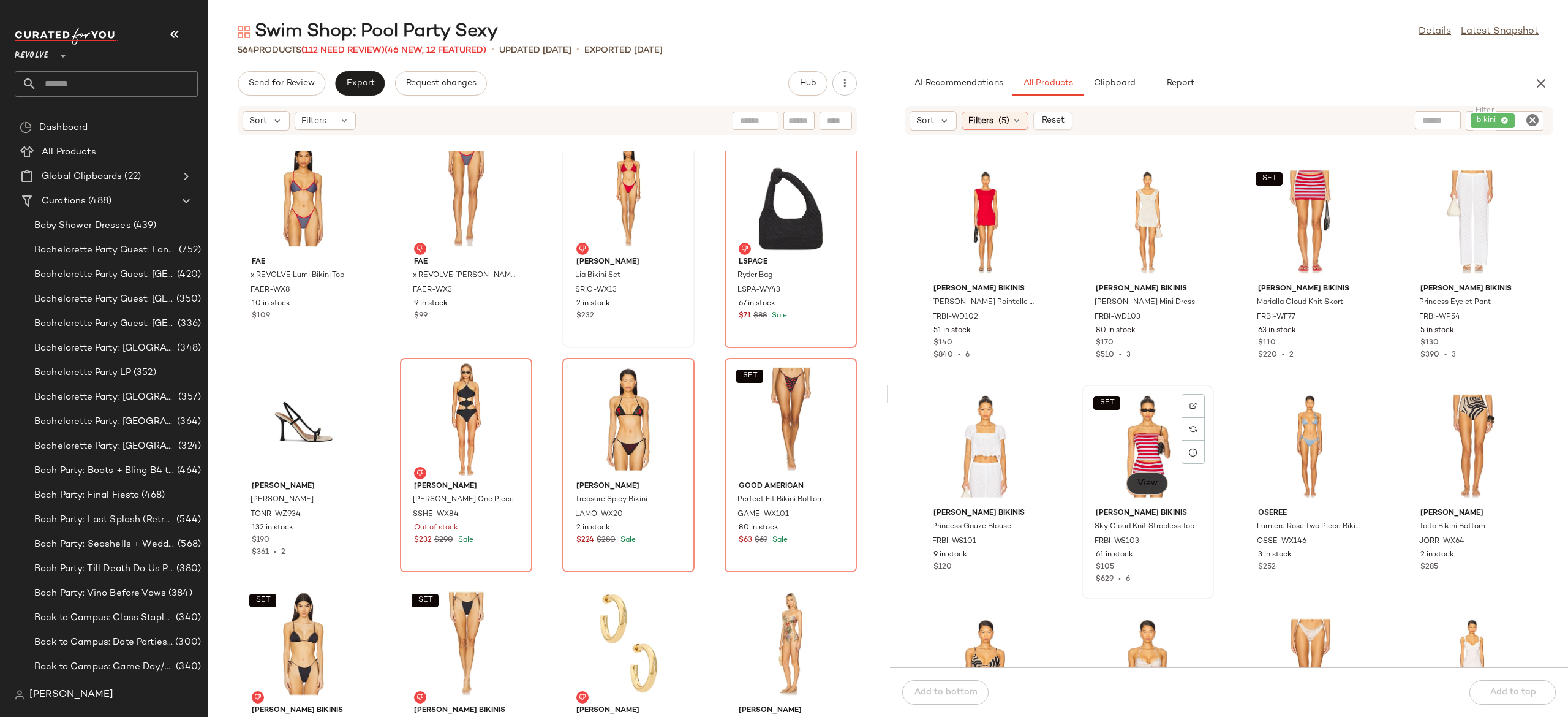
click at [1150, 477] on button "View" at bounding box center [1147, 483] width 41 height 22
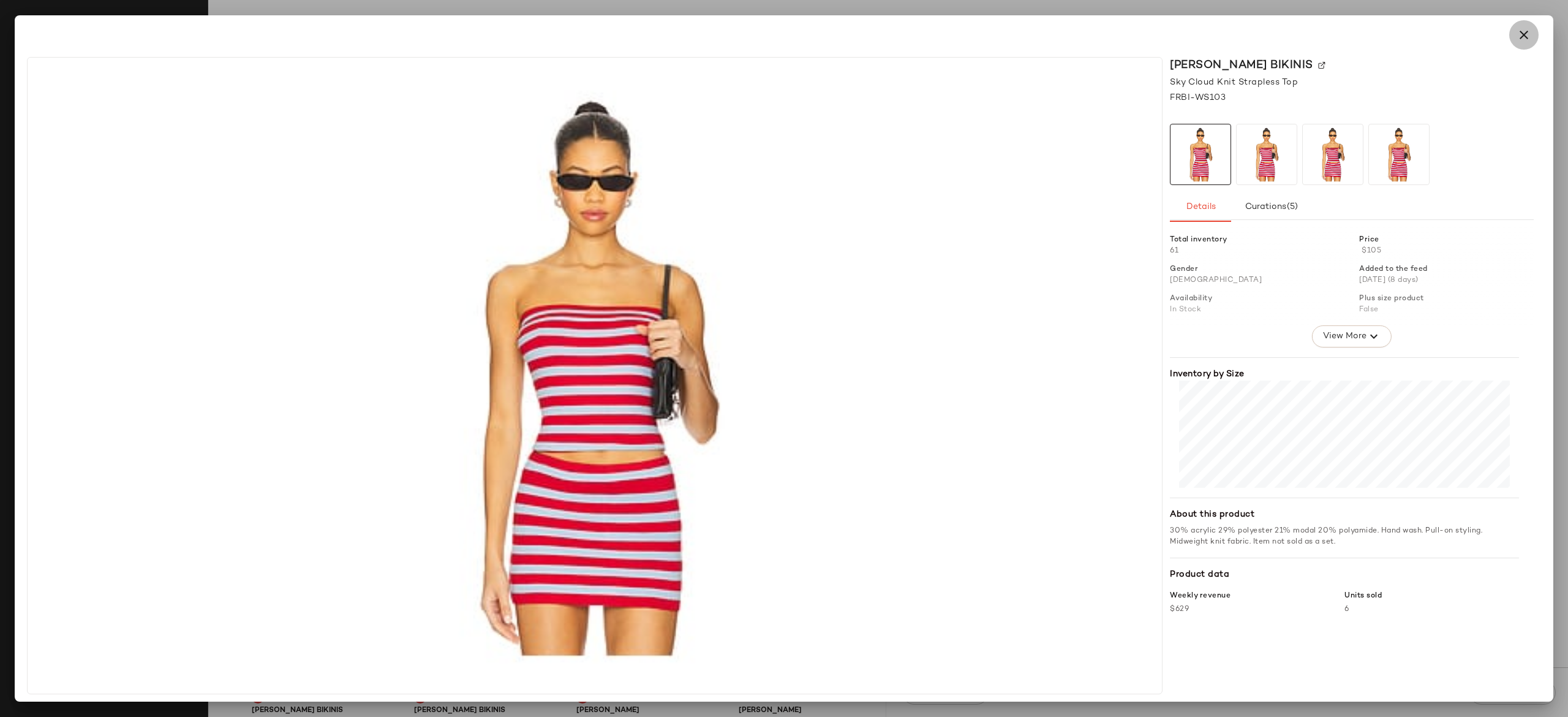
click at [1520, 31] on icon "button" at bounding box center [1524, 35] width 15 height 15
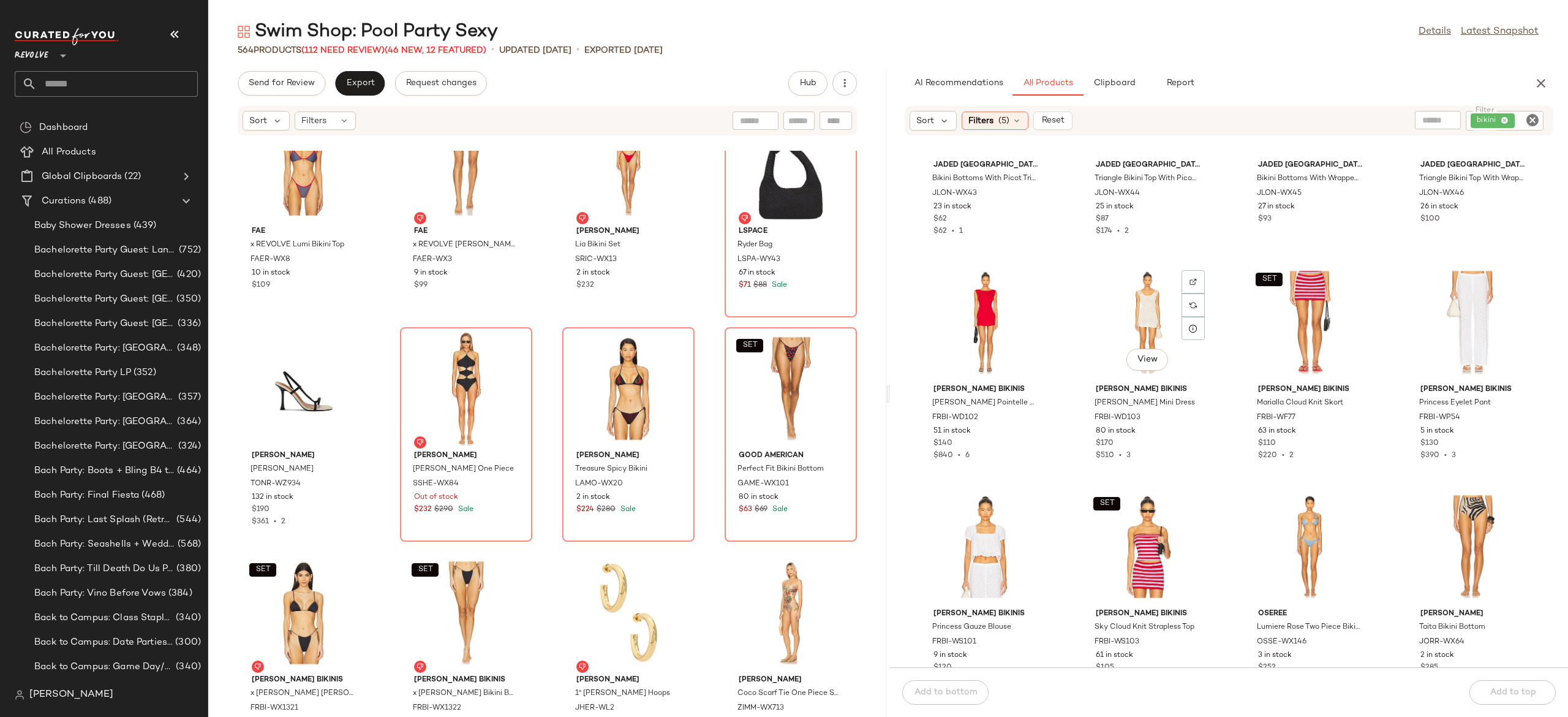
scroll to position [1246, 0]
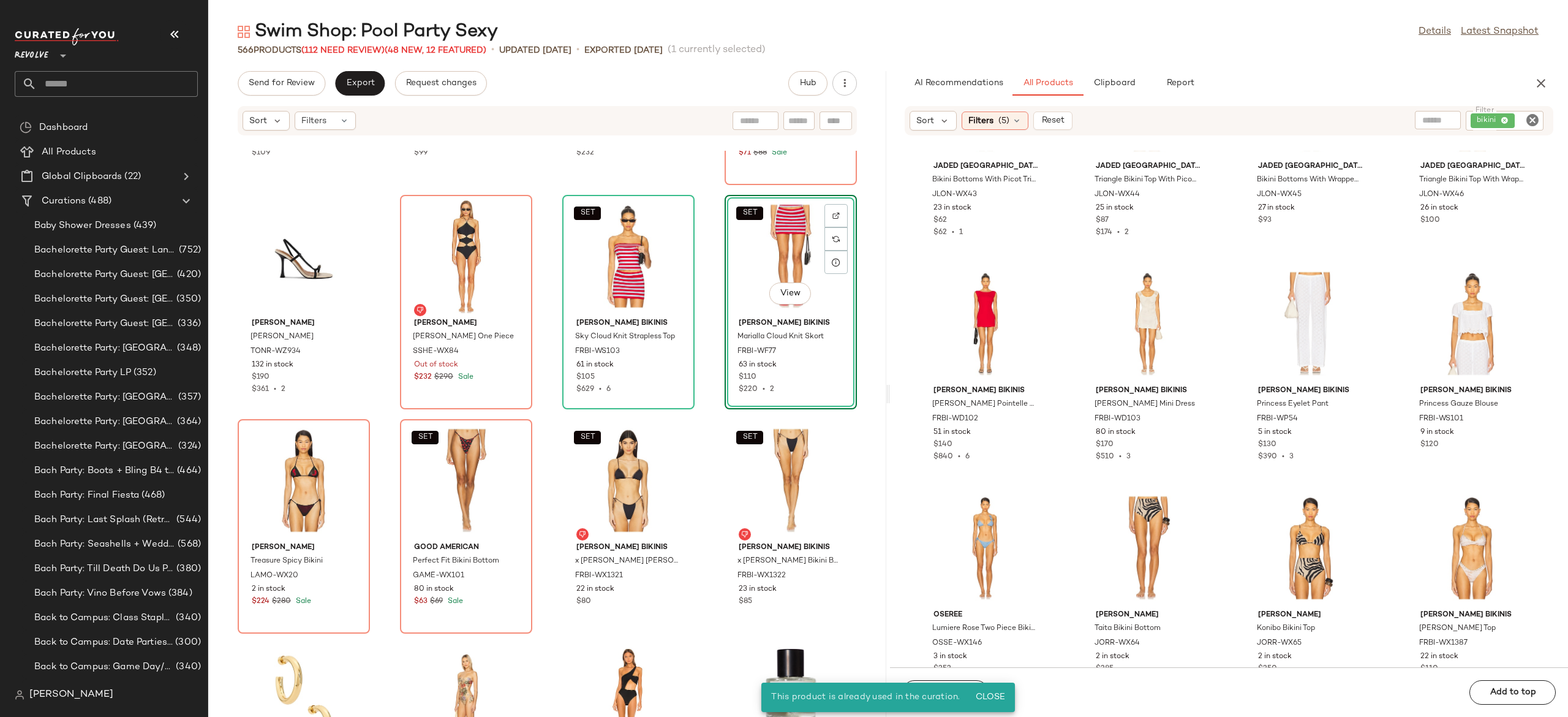
scroll to position [12758, 0]
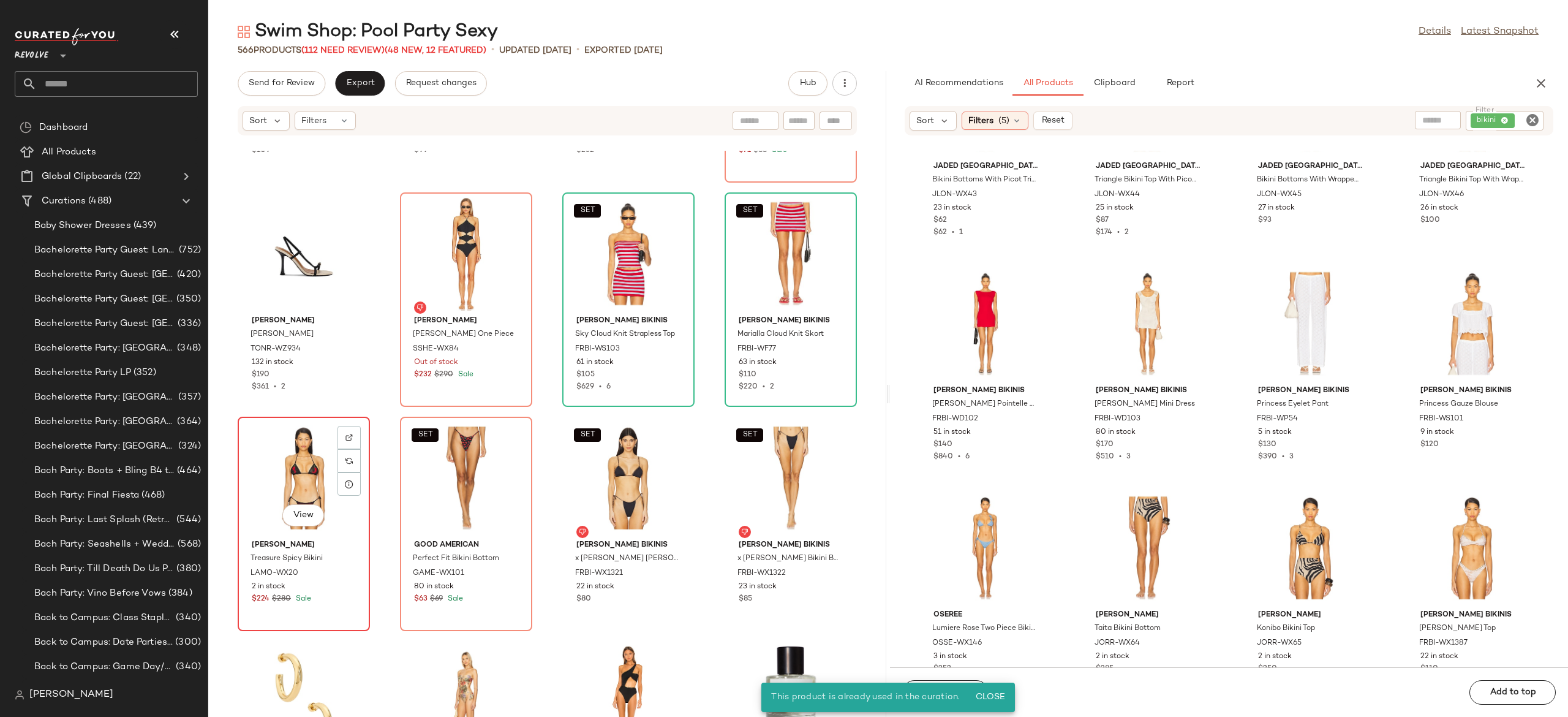
click at [322, 482] on div "View" at bounding box center [304, 478] width 124 height 114
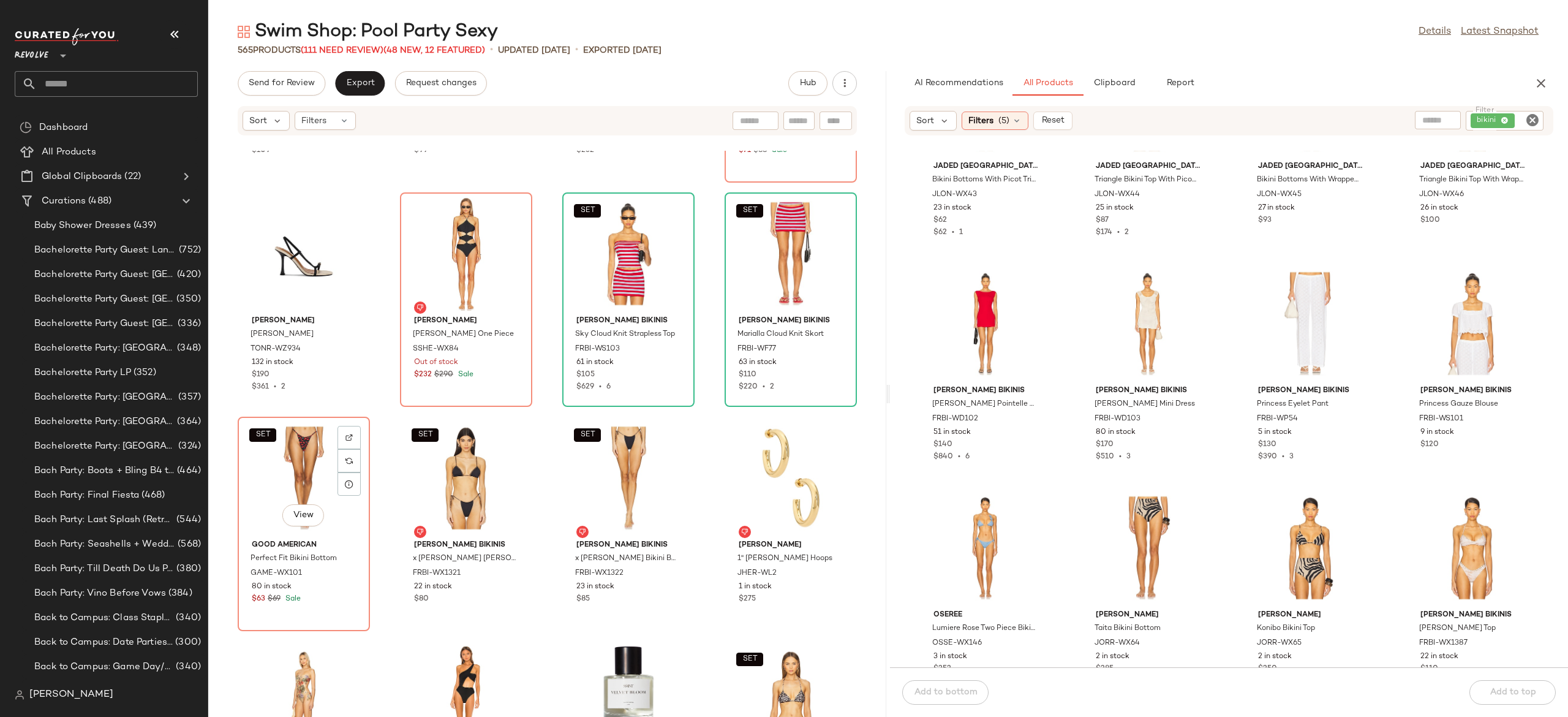
click at [322, 482] on div "SET View" at bounding box center [304, 478] width 124 height 114
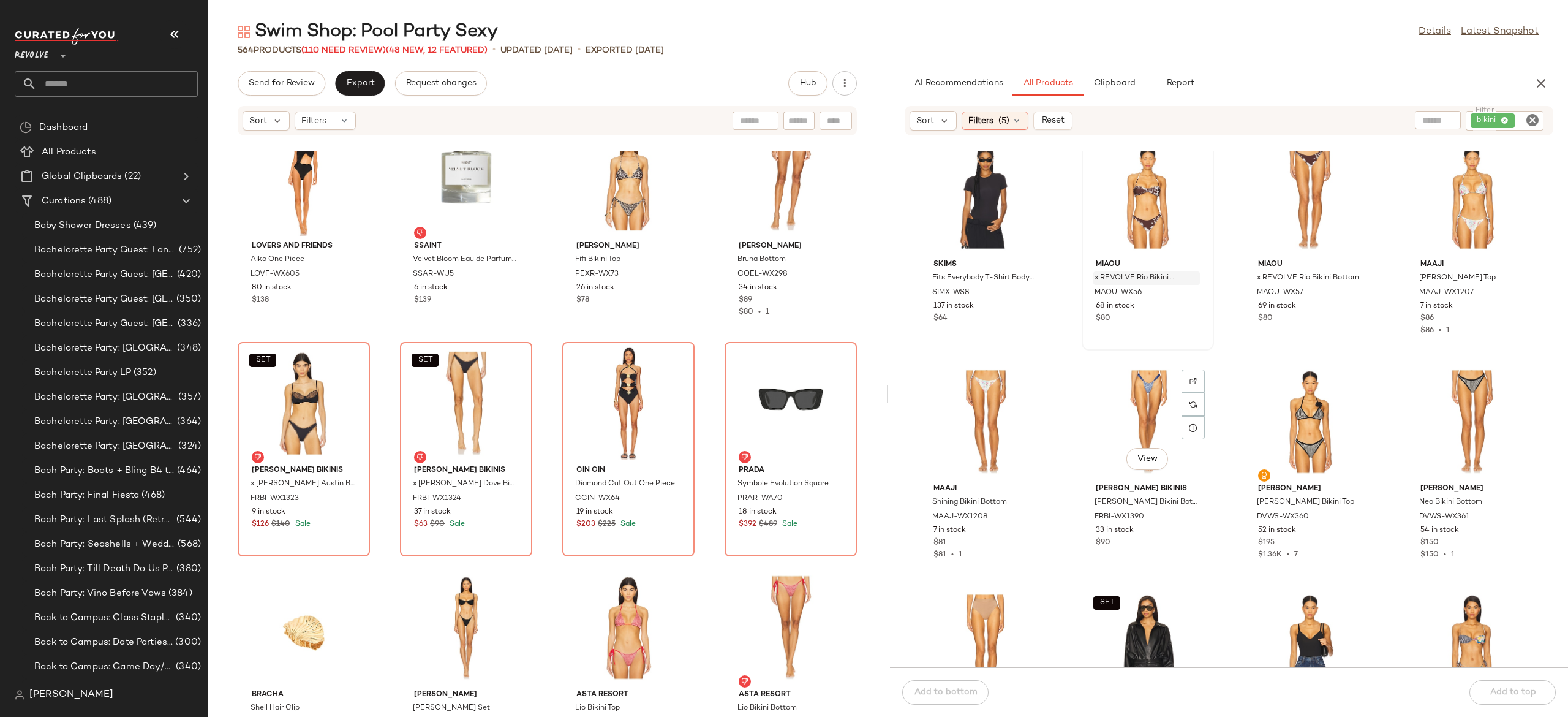
scroll to position [2499, 0]
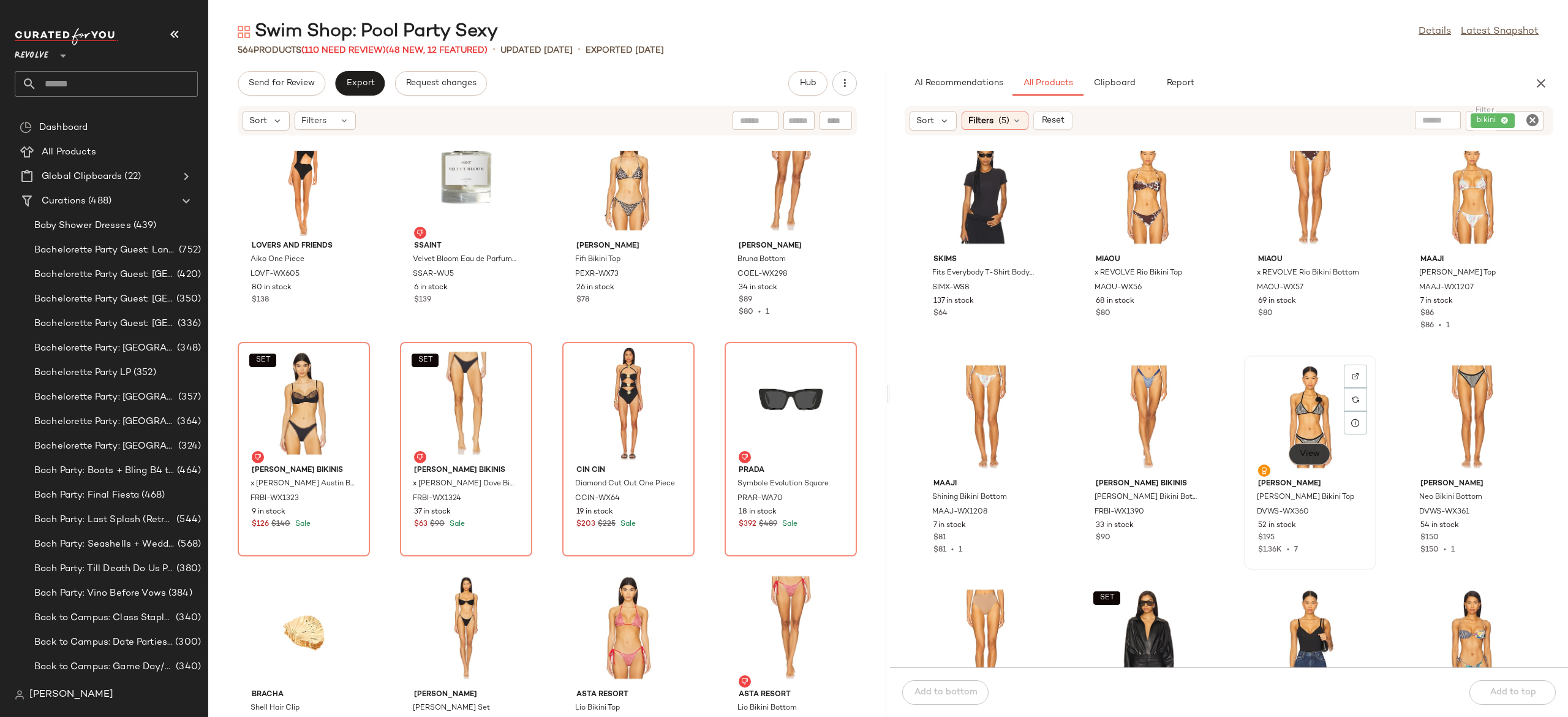
click at [1299, 457] on span "View" at bounding box center [1309, 454] width 21 height 10
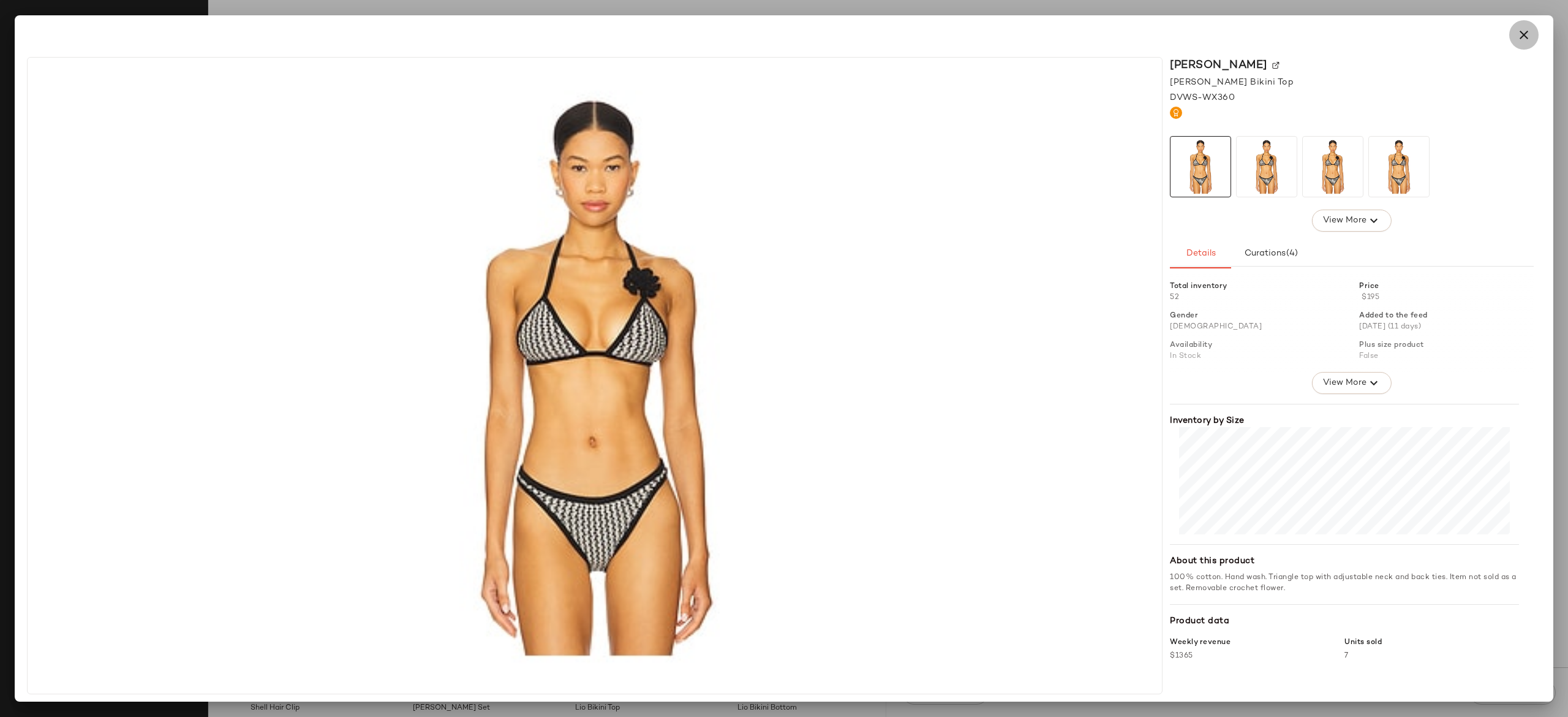
click at [1529, 34] on icon "button" at bounding box center [1524, 35] width 15 height 15
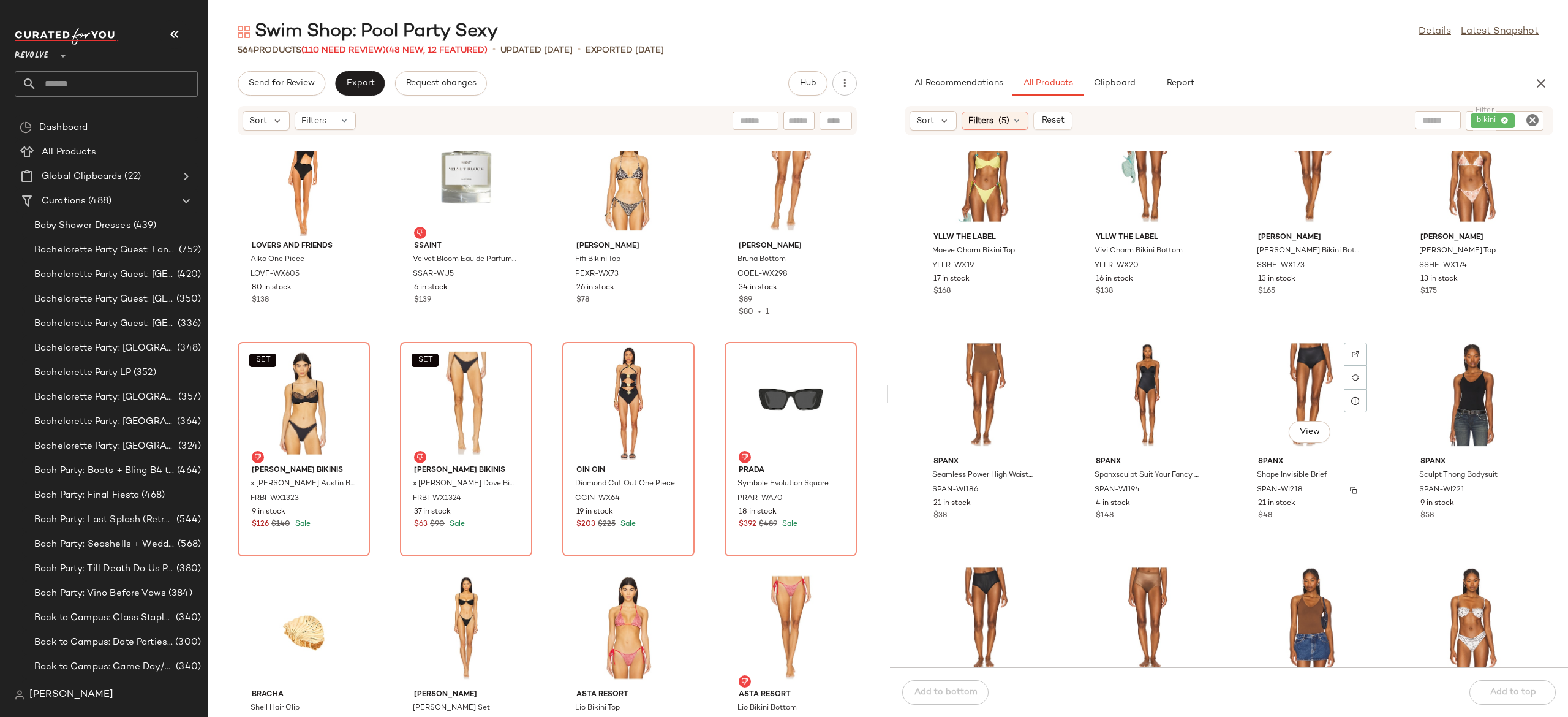
scroll to position [4326, 0]
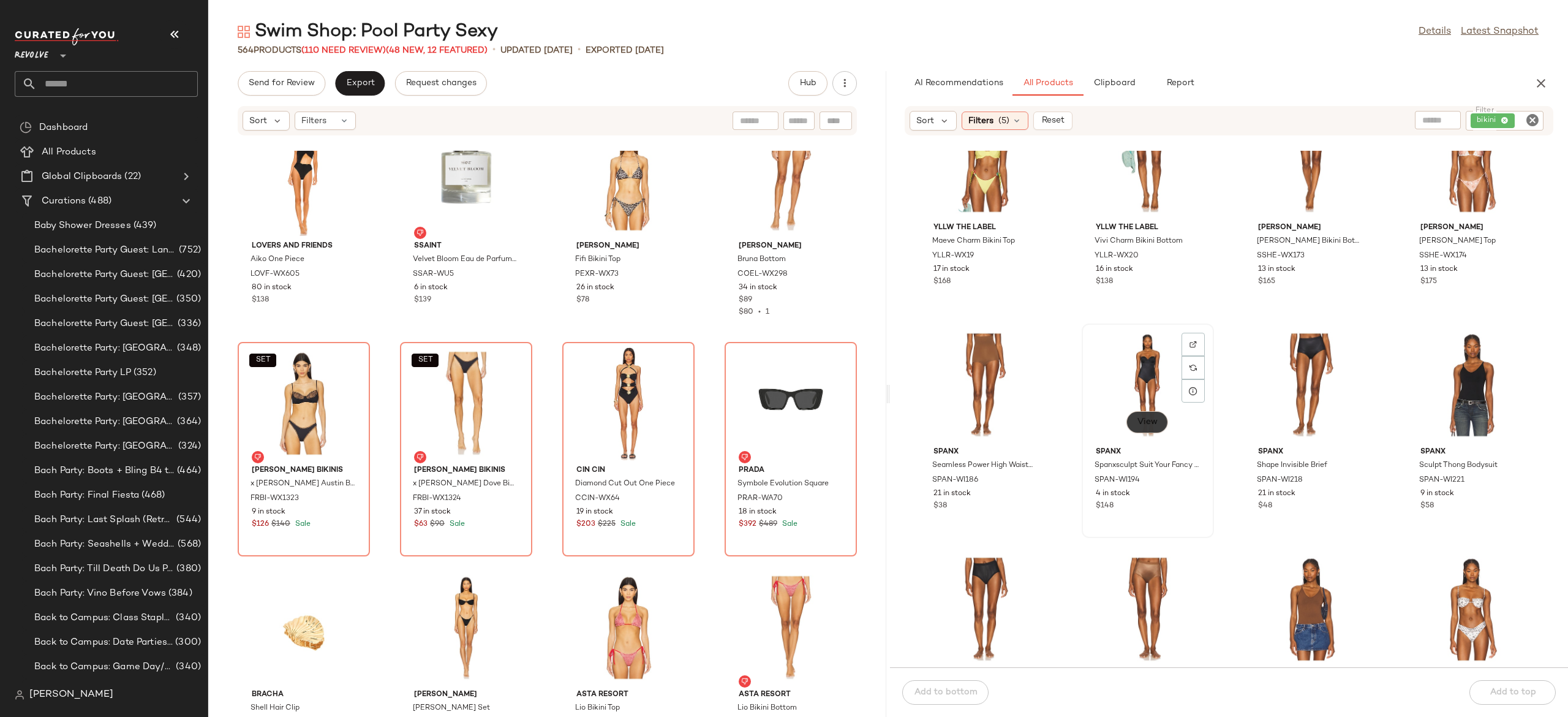
click at [1154, 420] on span "View" at bounding box center [1147, 422] width 21 height 10
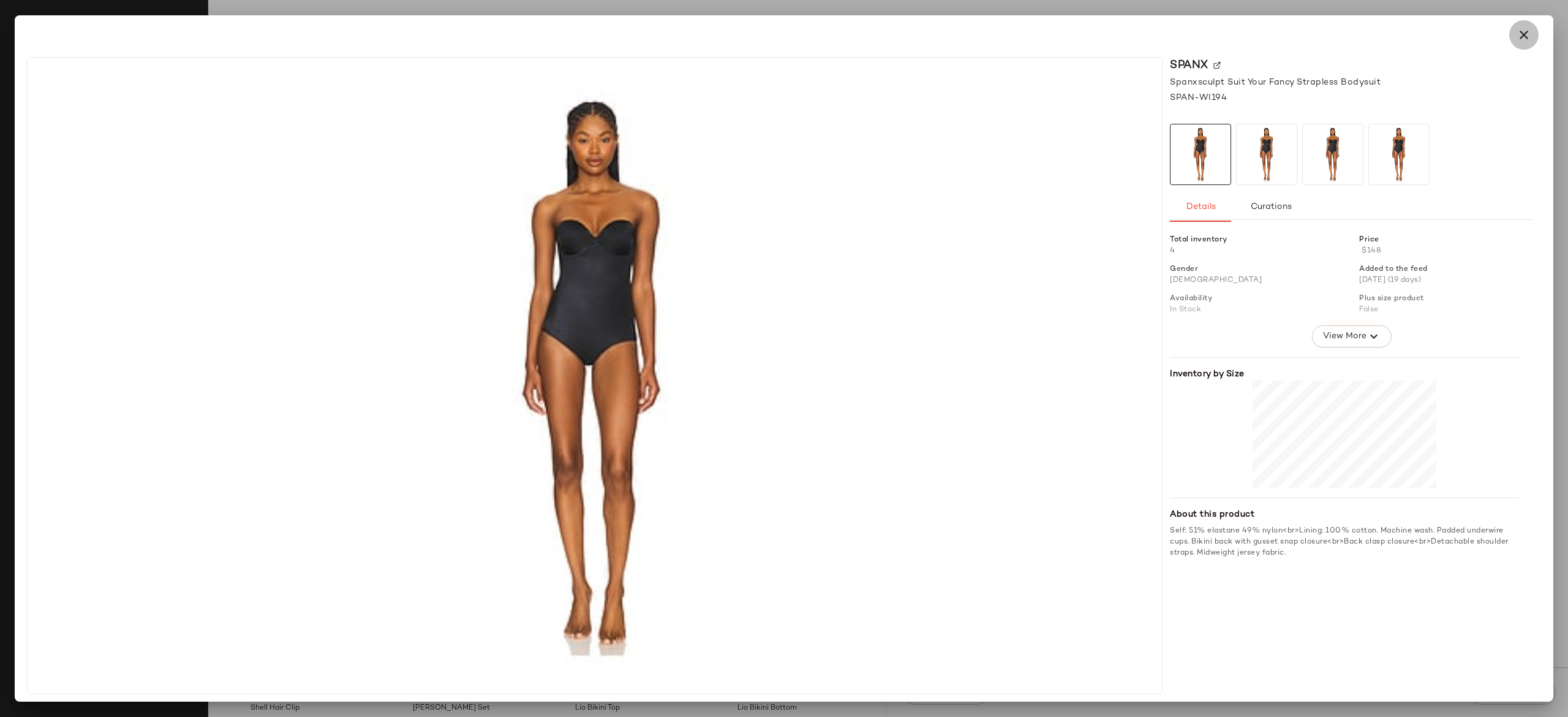
click at [1524, 38] on icon "button" at bounding box center [1524, 35] width 15 height 15
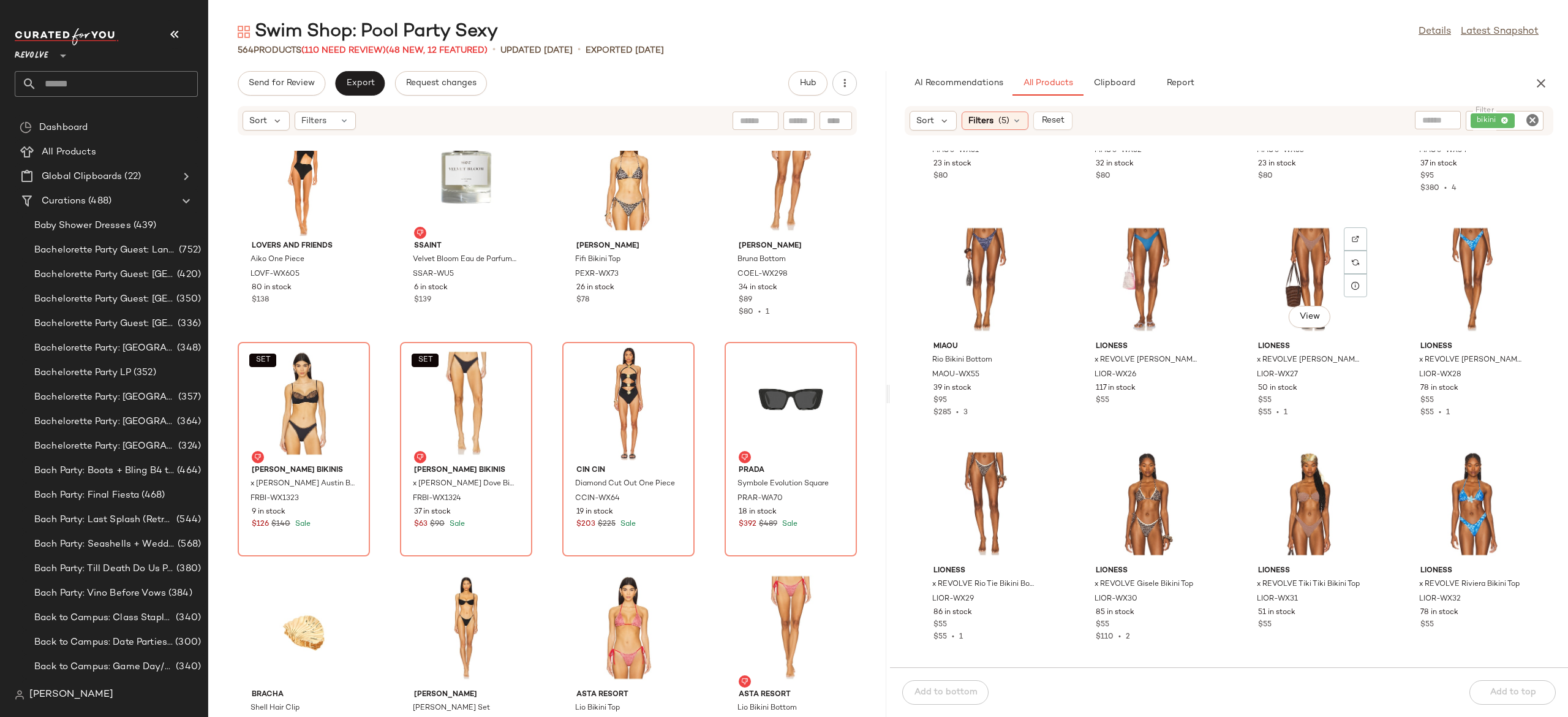
scroll to position [5108, 0]
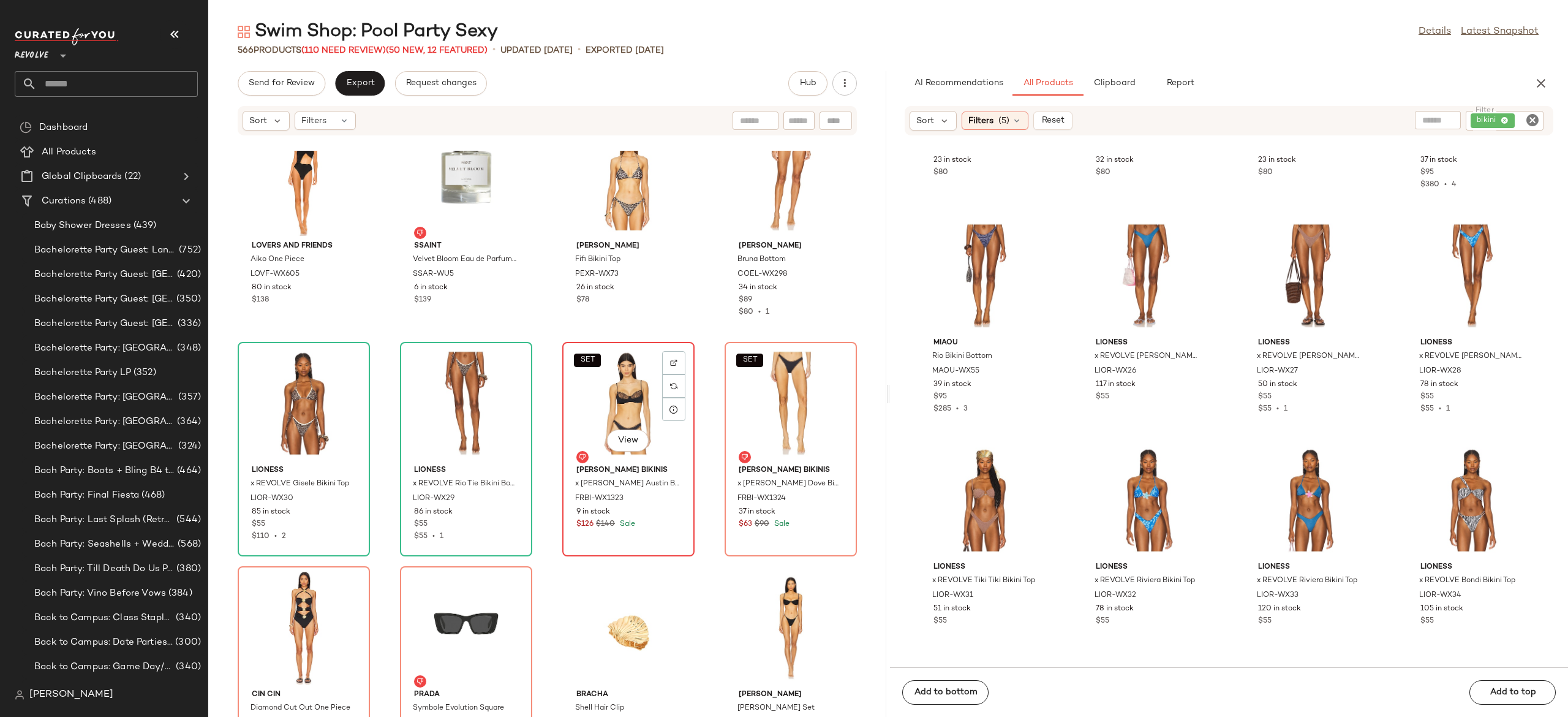
click at [618, 422] on div "SET View" at bounding box center [629, 403] width 124 height 114
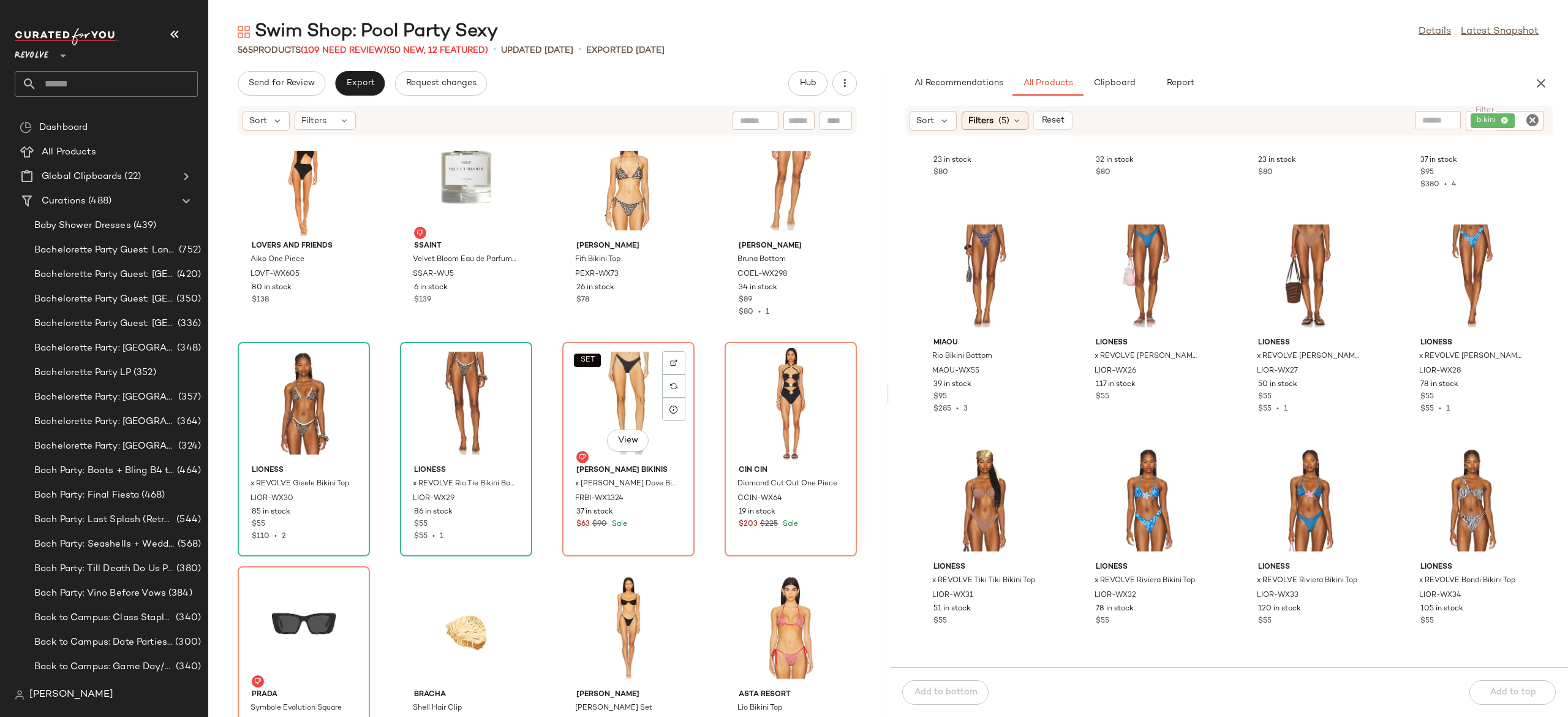
click at [618, 422] on div "SET View" at bounding box center [629, 403] width 124 height 114
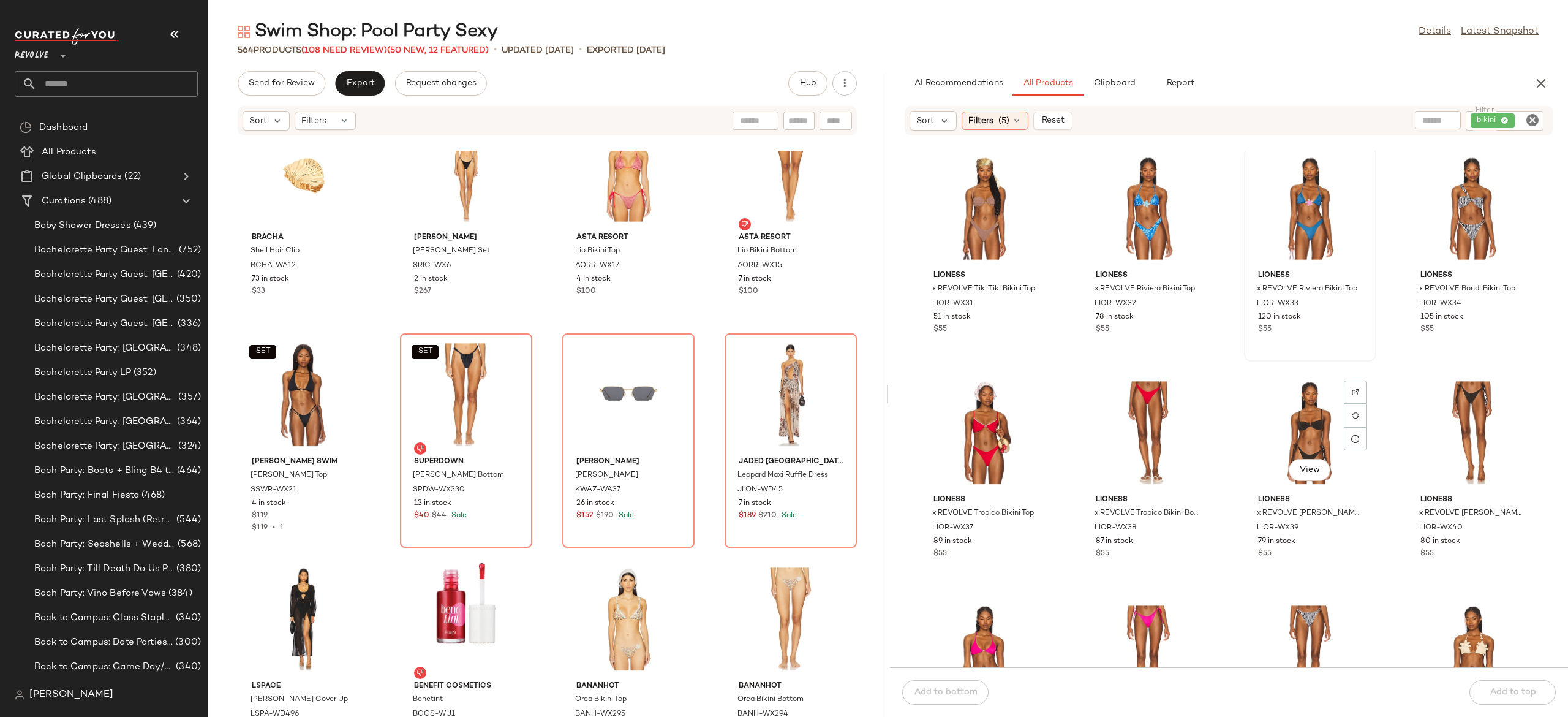
scroll to position [5514, 0]
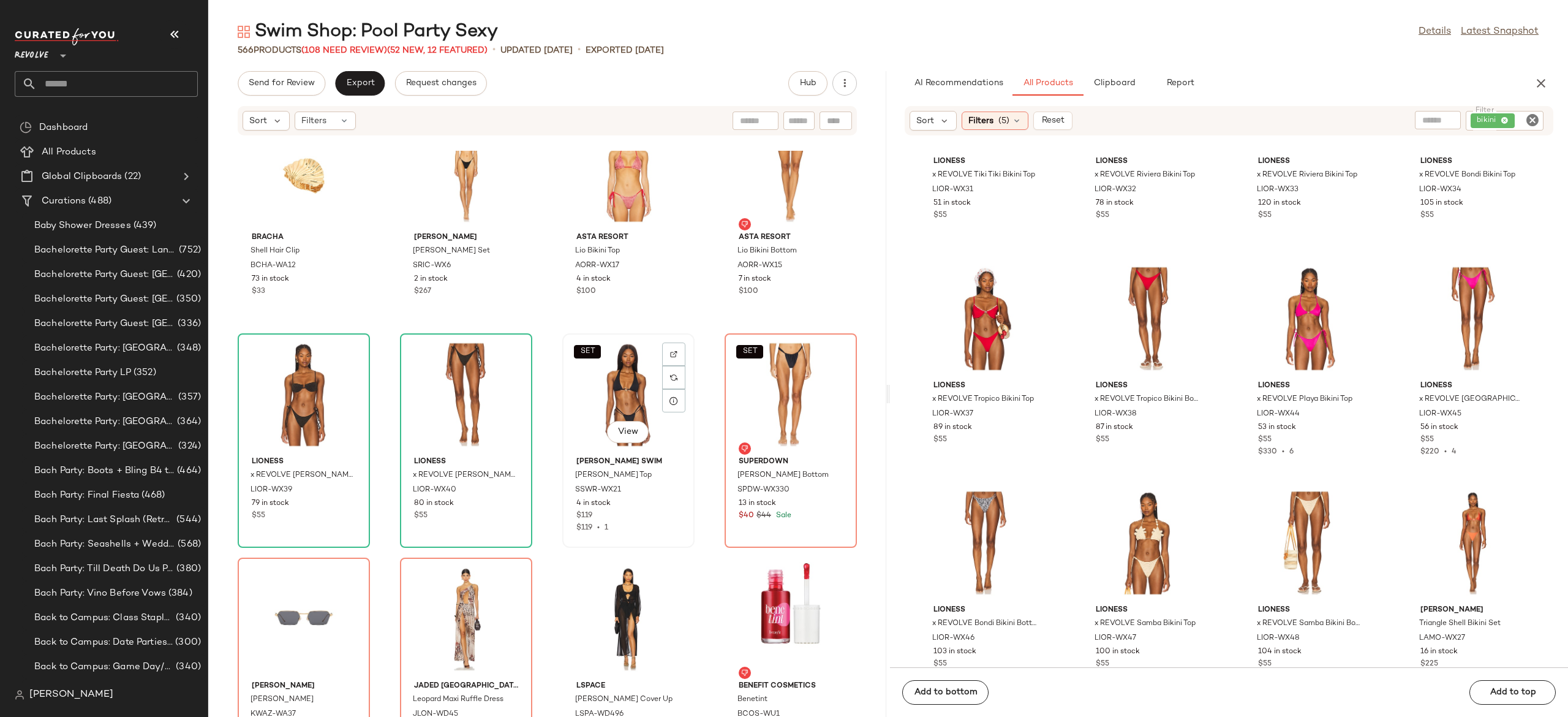
click at [625, 387] on div "SET View" at bounding box center [629, 395] width 124 height 114
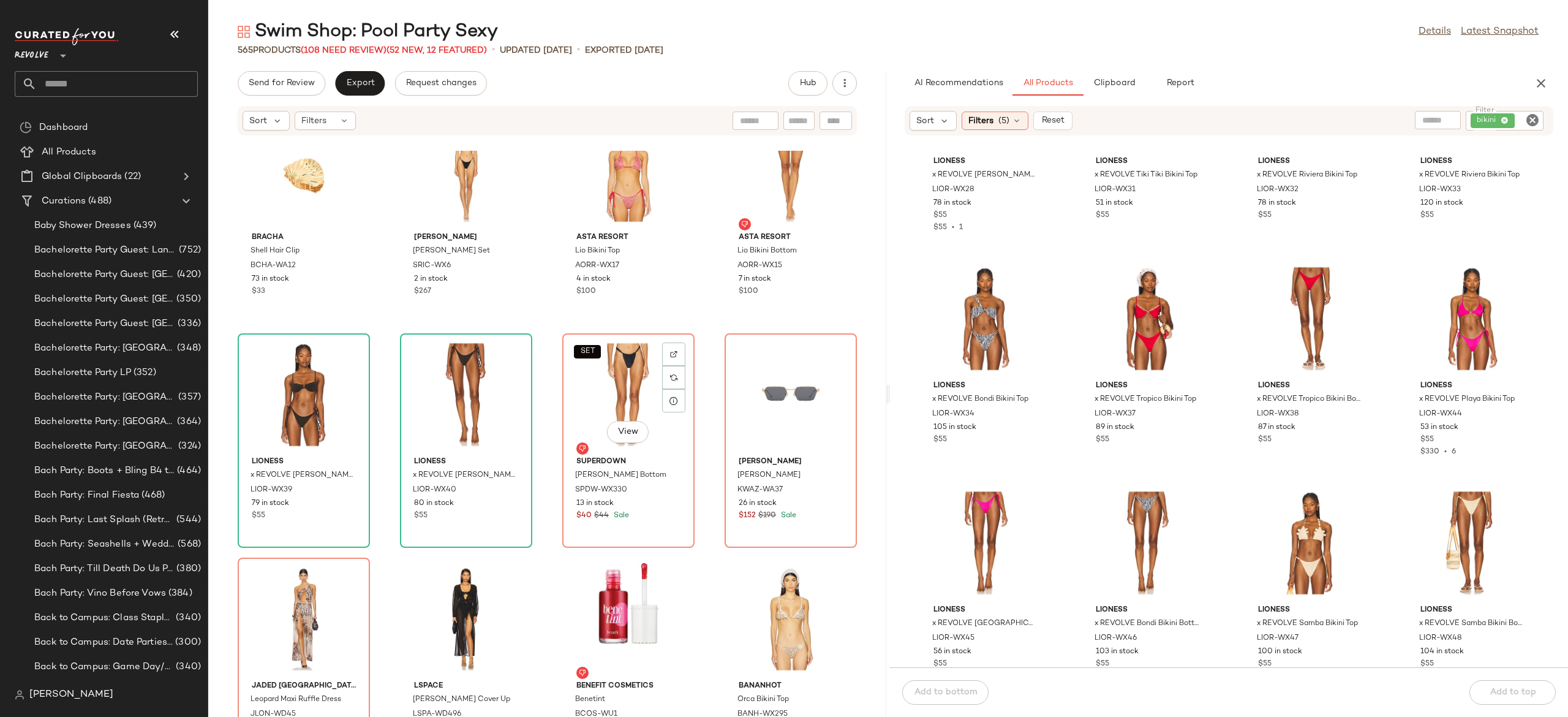
click at [625, 387] on div "SET View" at bounding box center [629, 395] width 124 height 114
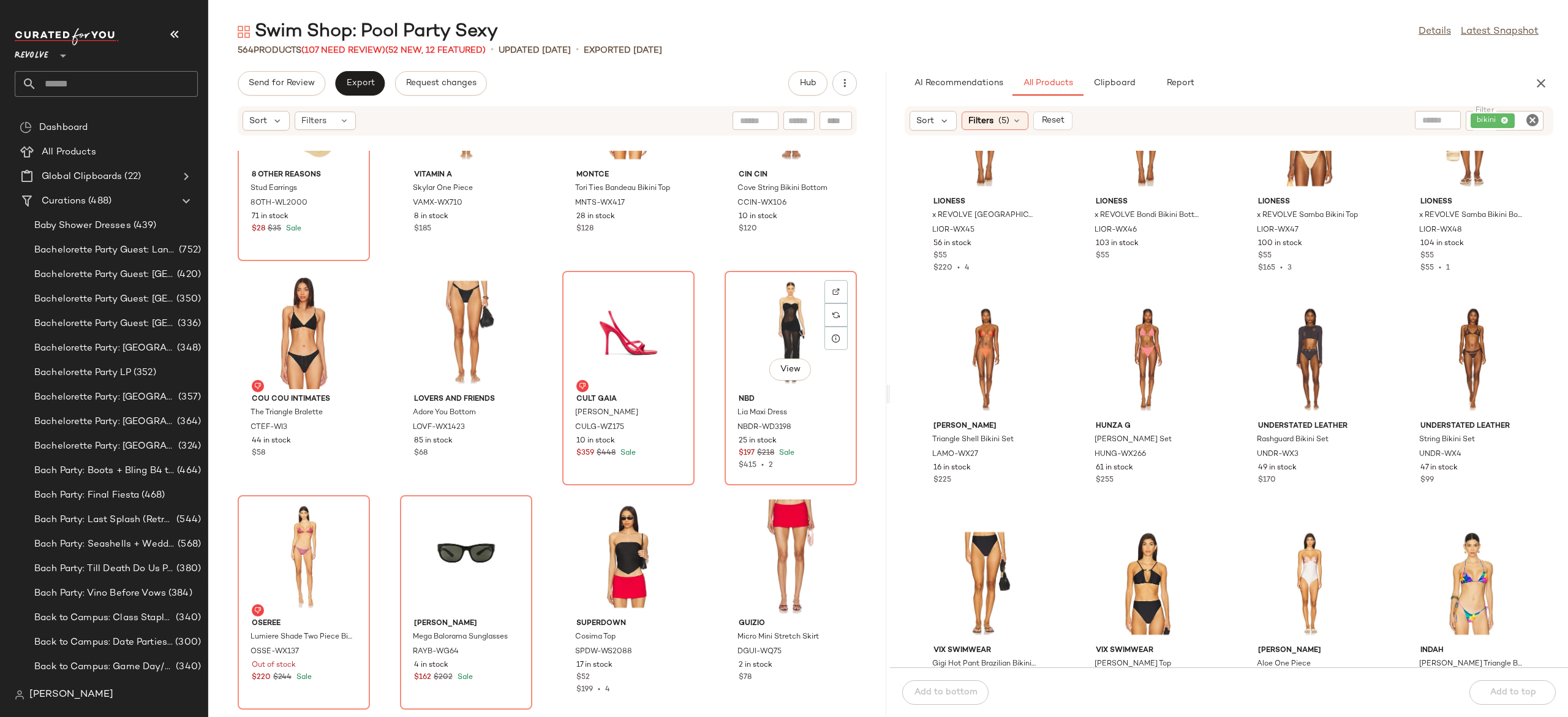
scroll to position [14702, 0]
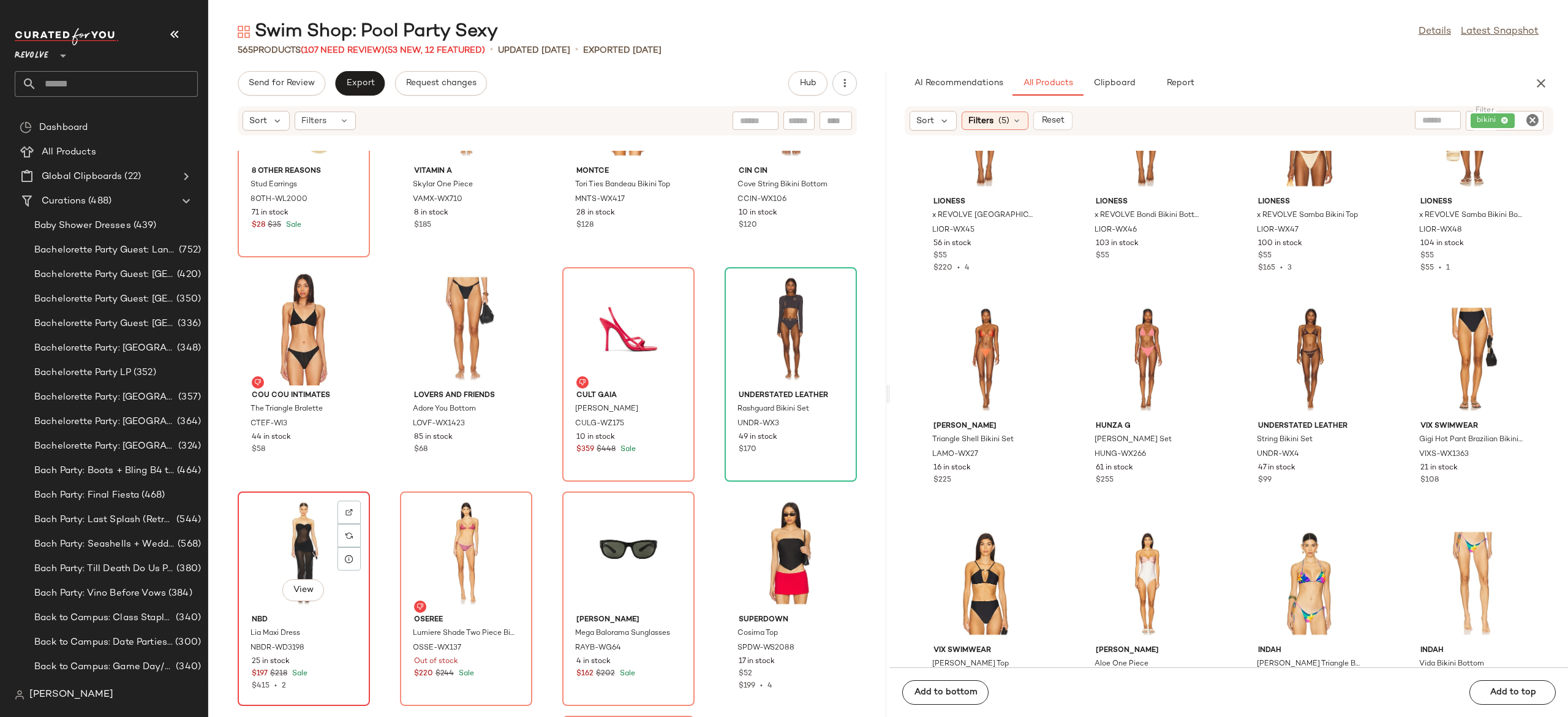
click at [312, 546] on div "View" at bounding box center [304, 553] width 124 height 114
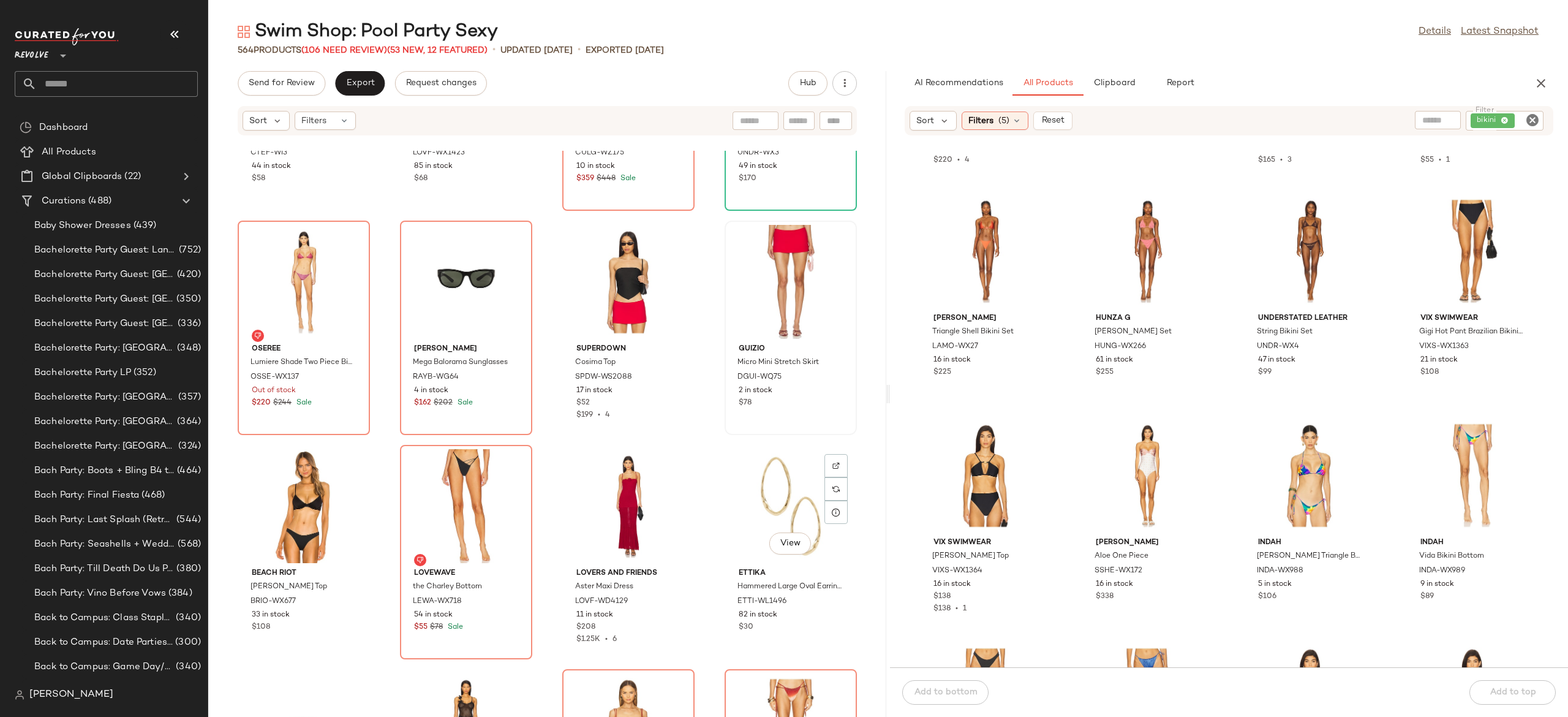
scroll to position [15011, 0]
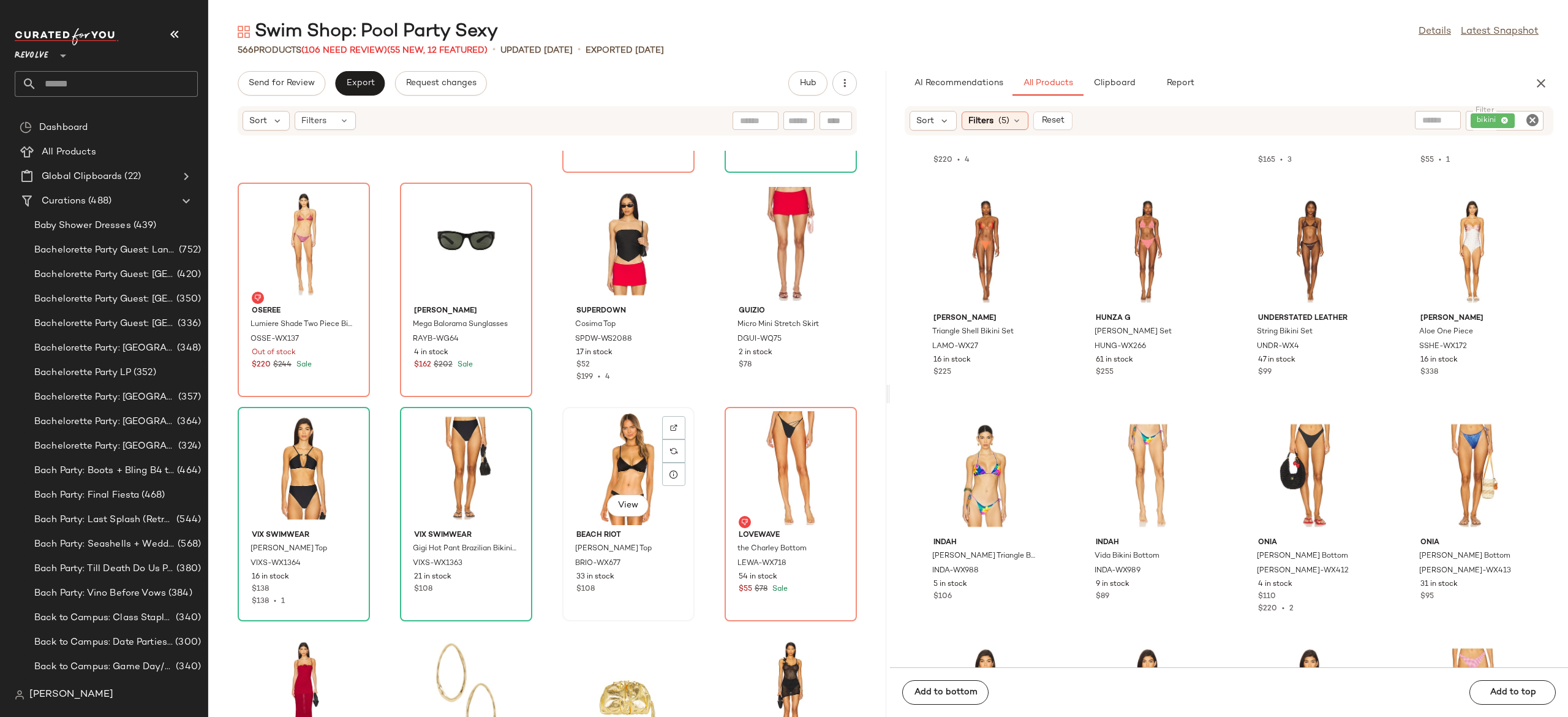
click at [610, 465] on div "View" at bounding box center [629, 468] width 124 height 114
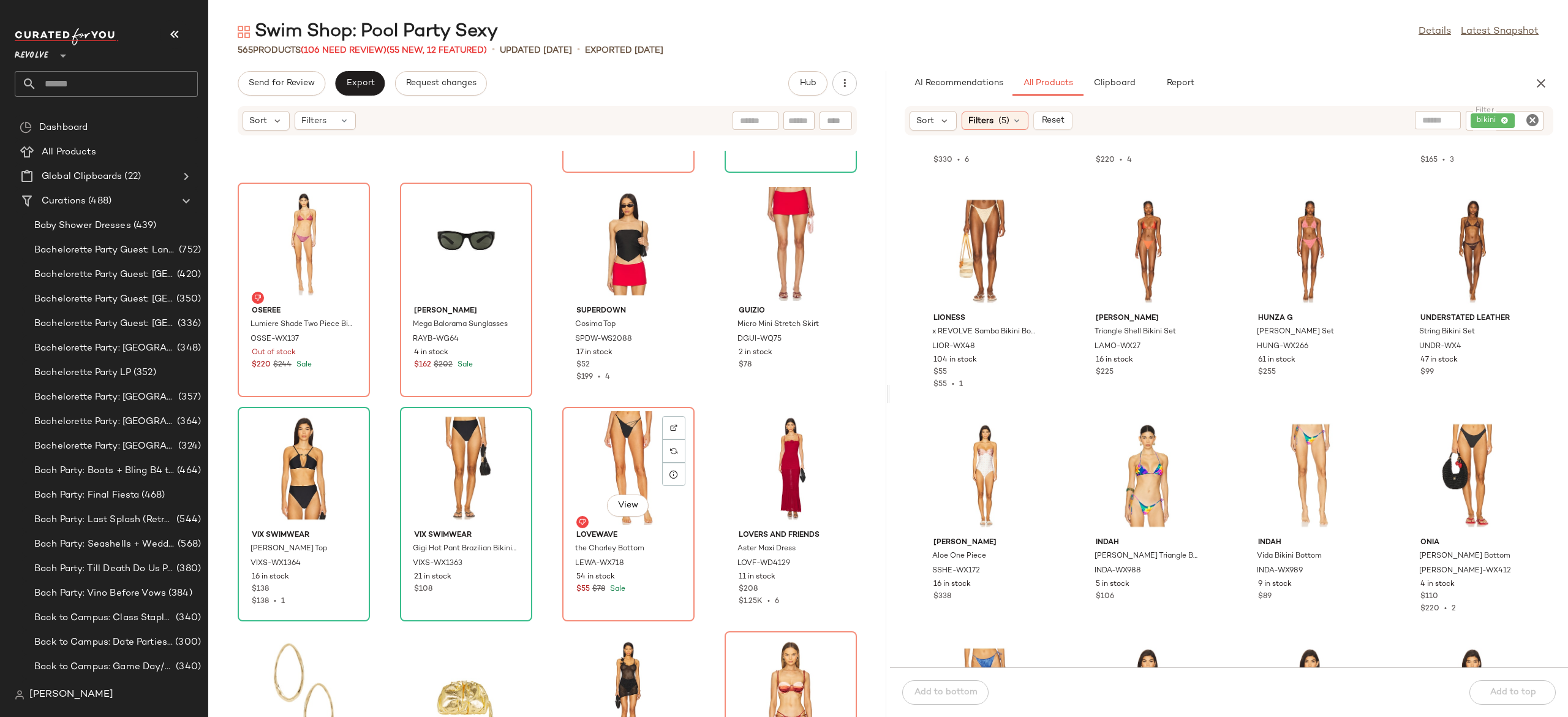
click at [610, 465] on div "View" at bounding box center [629, 468] width 124 height 114
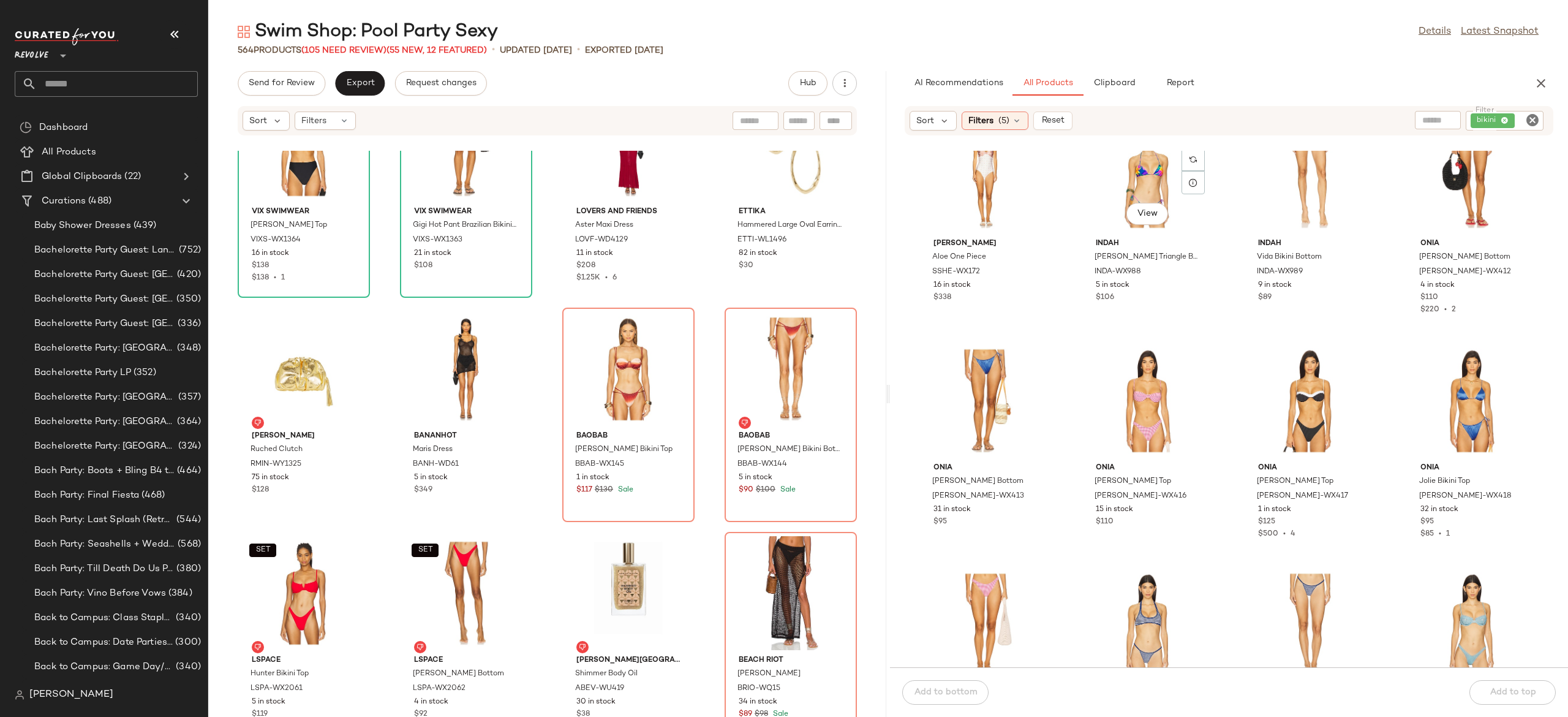
scroll to position [6335, 0]
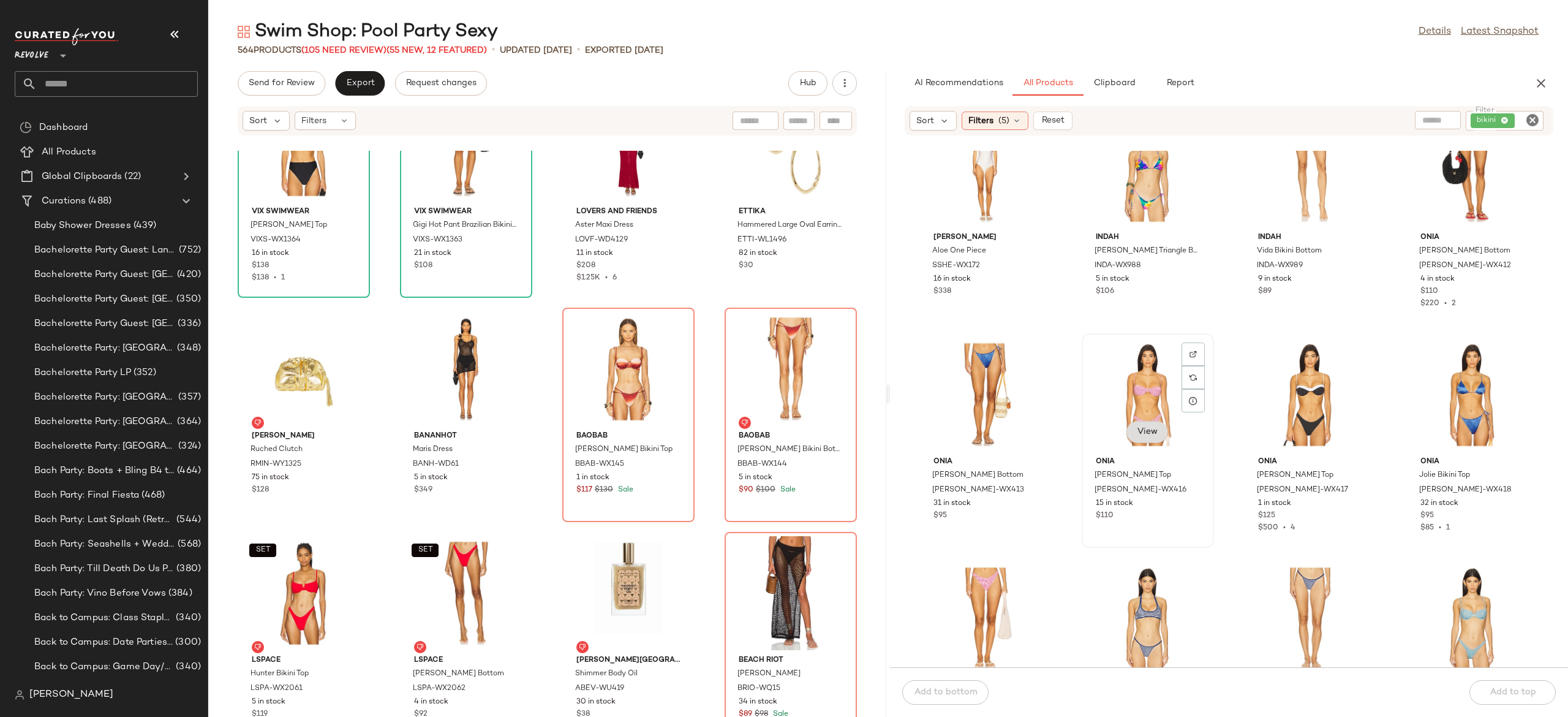
click at [1146, 433] on span "View" at bounding box center [1147, 432] width 21 height 10
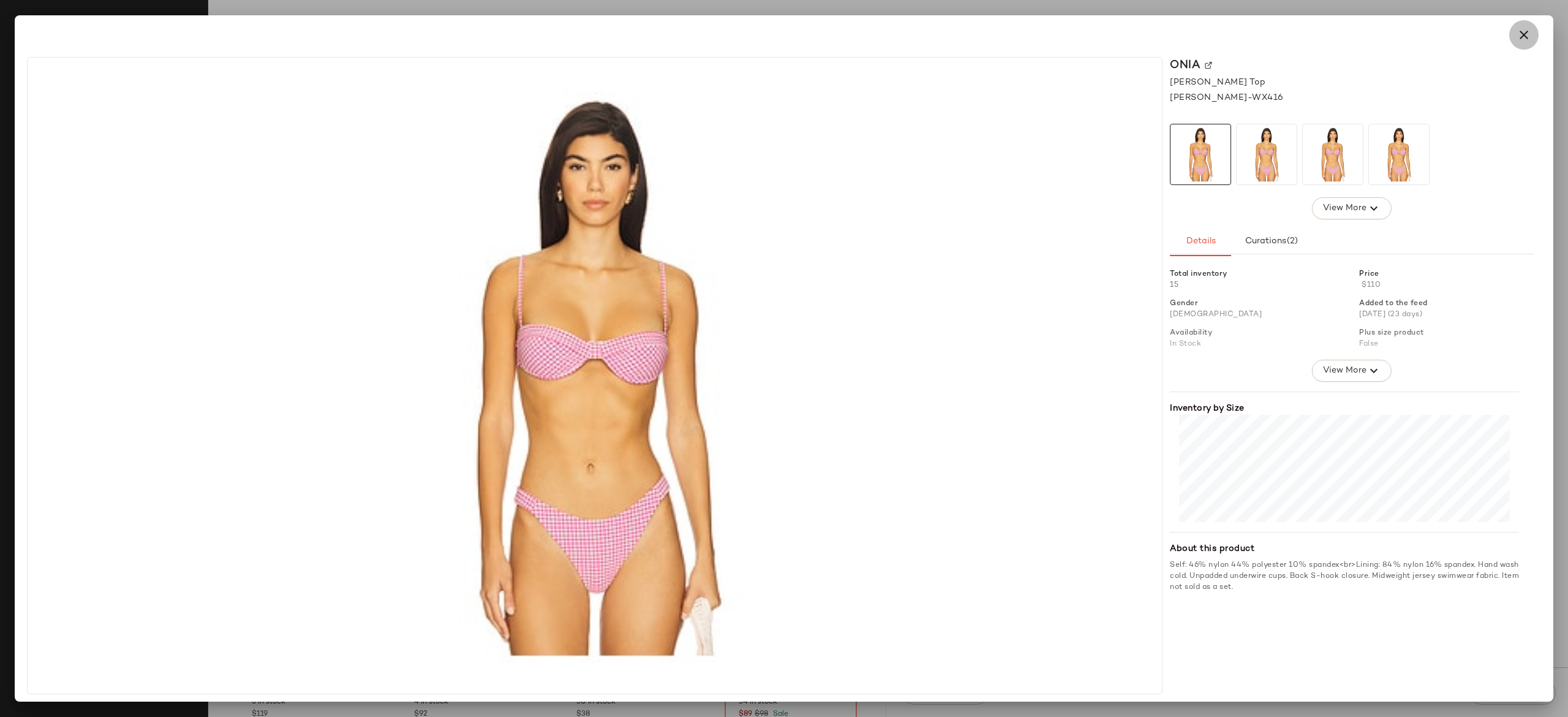
click at [1532, 34] on button "button" at bounding box center [1524, 34] width 29 height 29
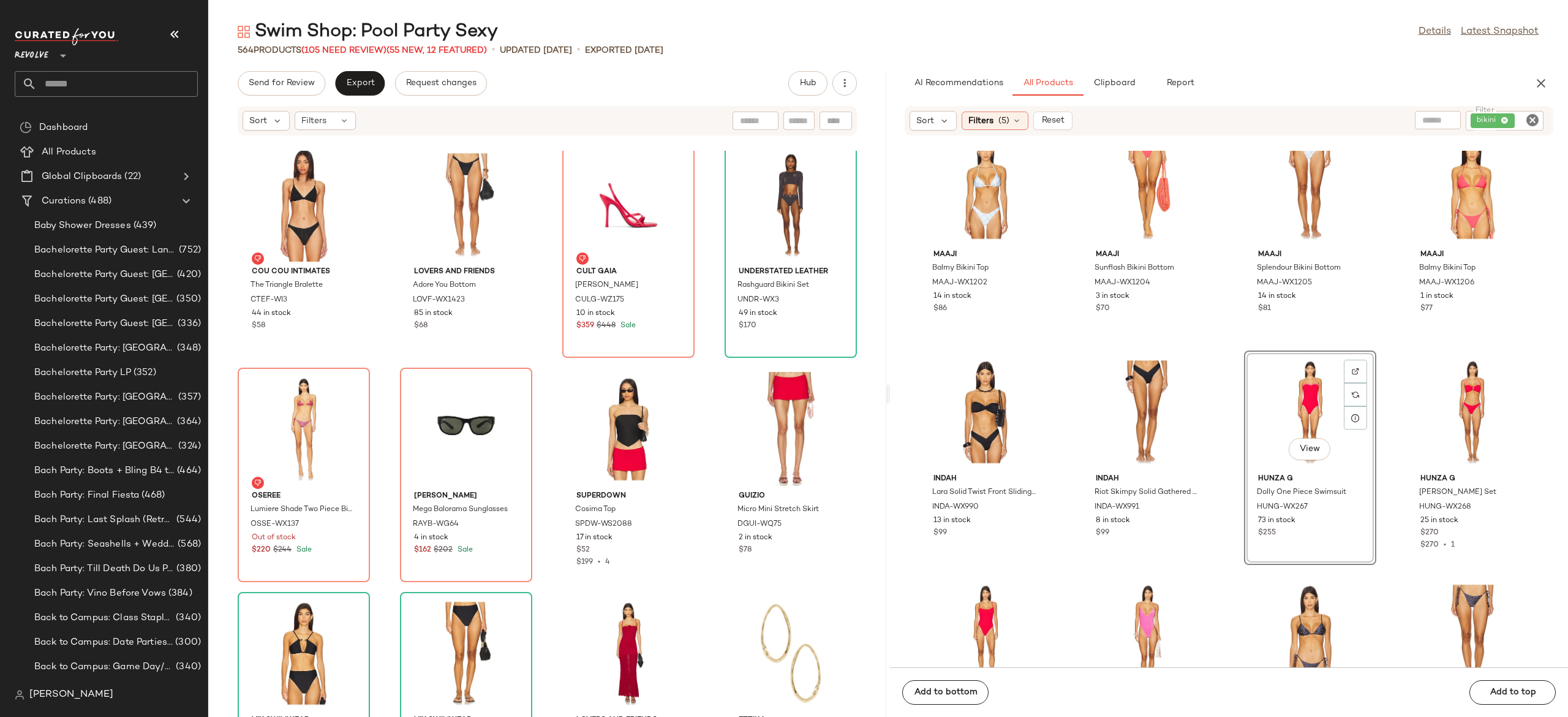
scroll to position [9497, 0]
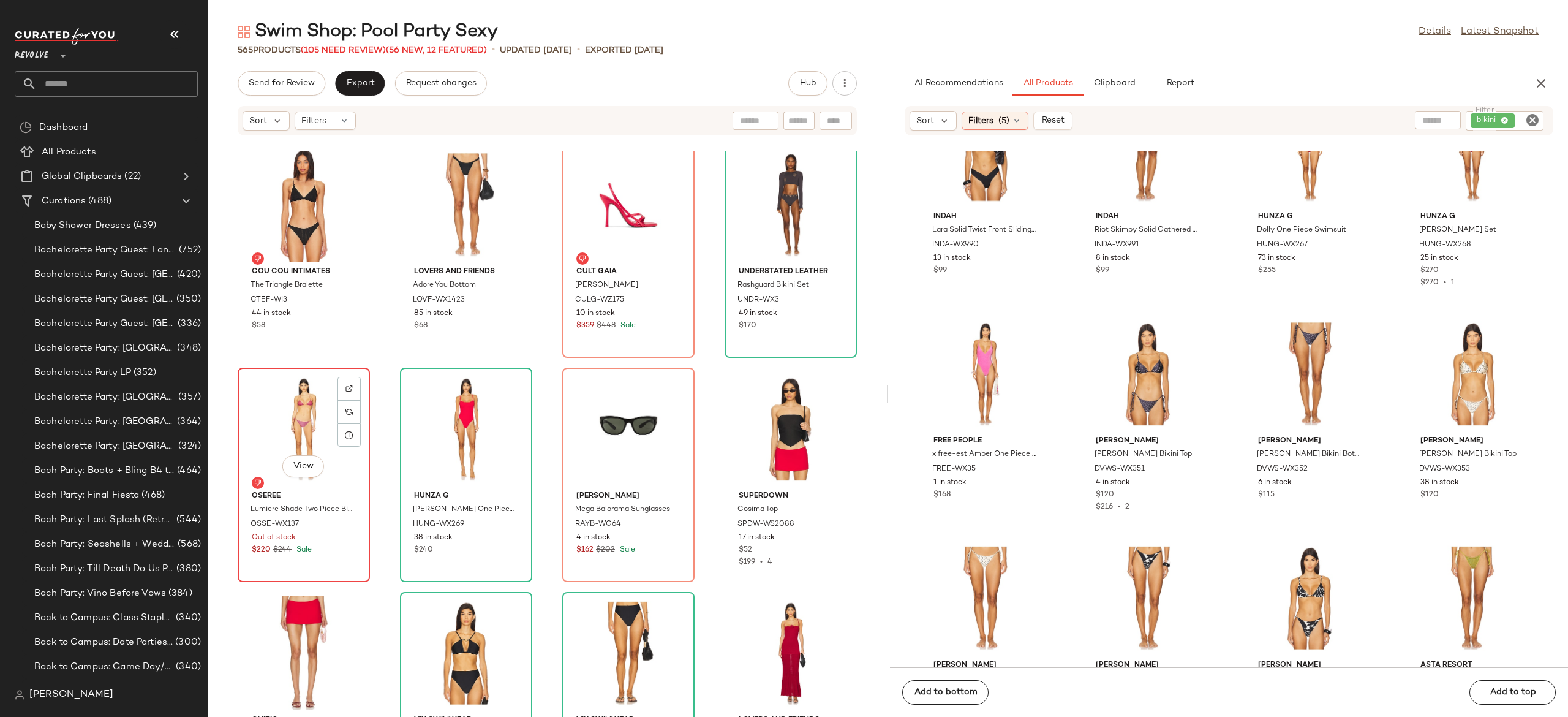
click at [304, 430] on div "View" at bounding box center [304, 429] width 124 height 114
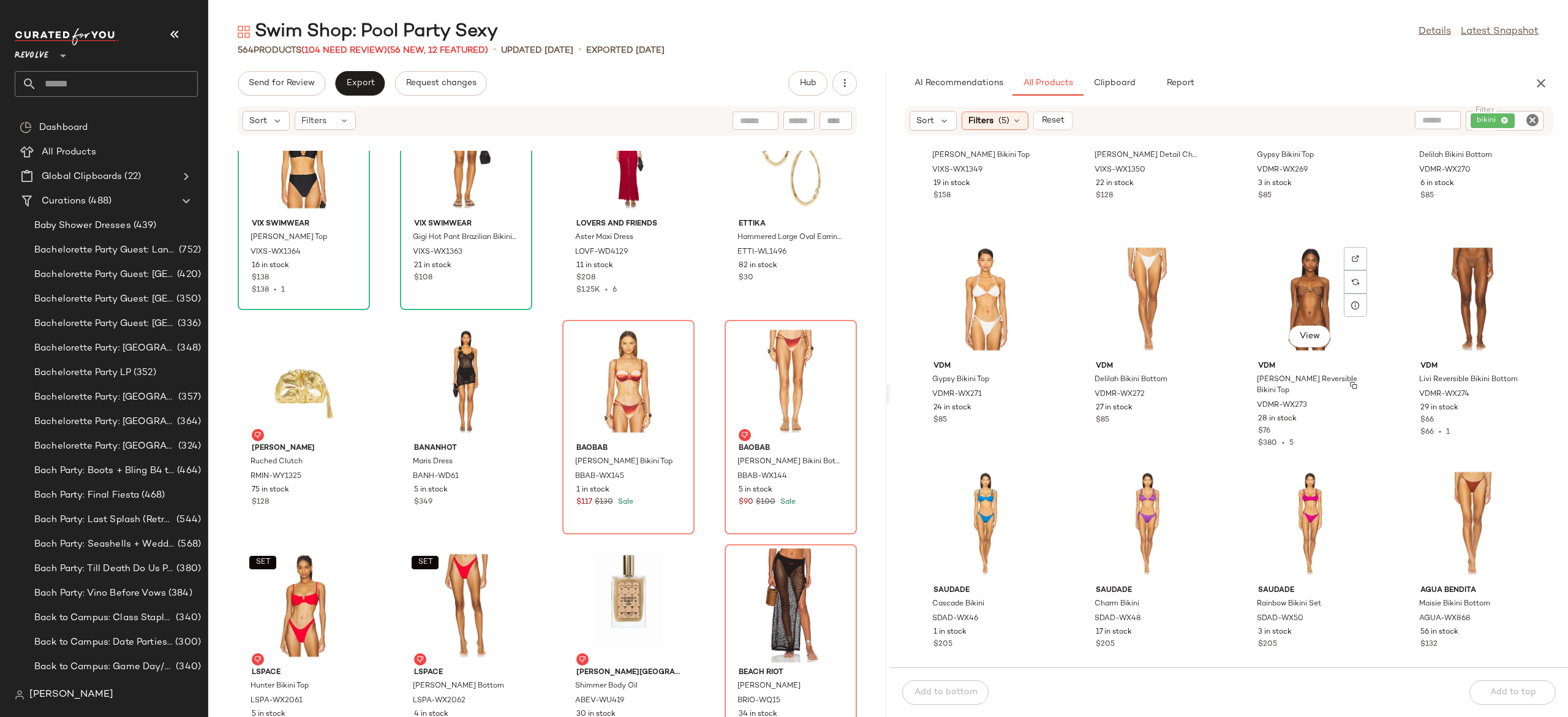
scroll to position [12041, 0]
click at [1309, 332] on span "View" at bounding box center [1309, 335] width 21 height 10
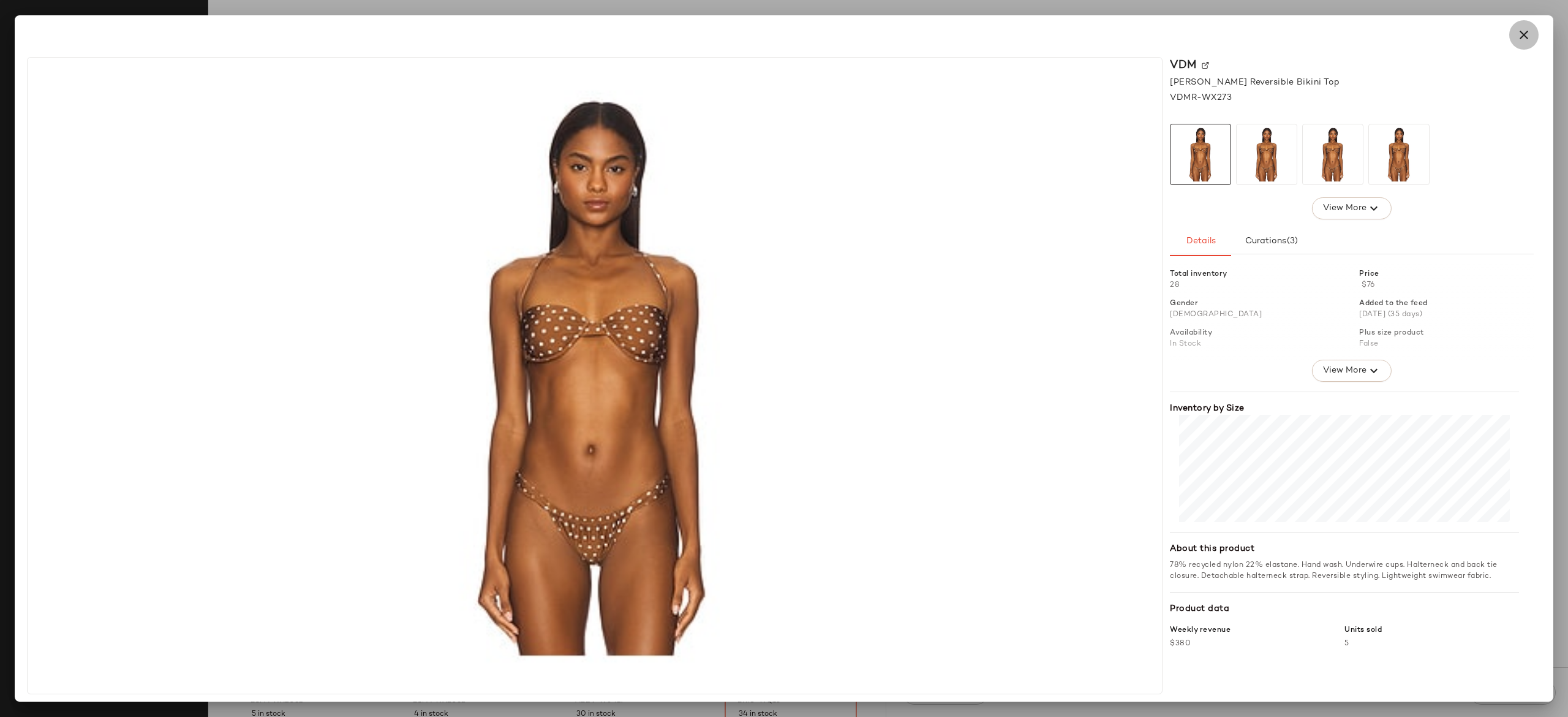
click at [1528, 29] on icon "button" at bounding box center [1524, 35] width 15 height 15
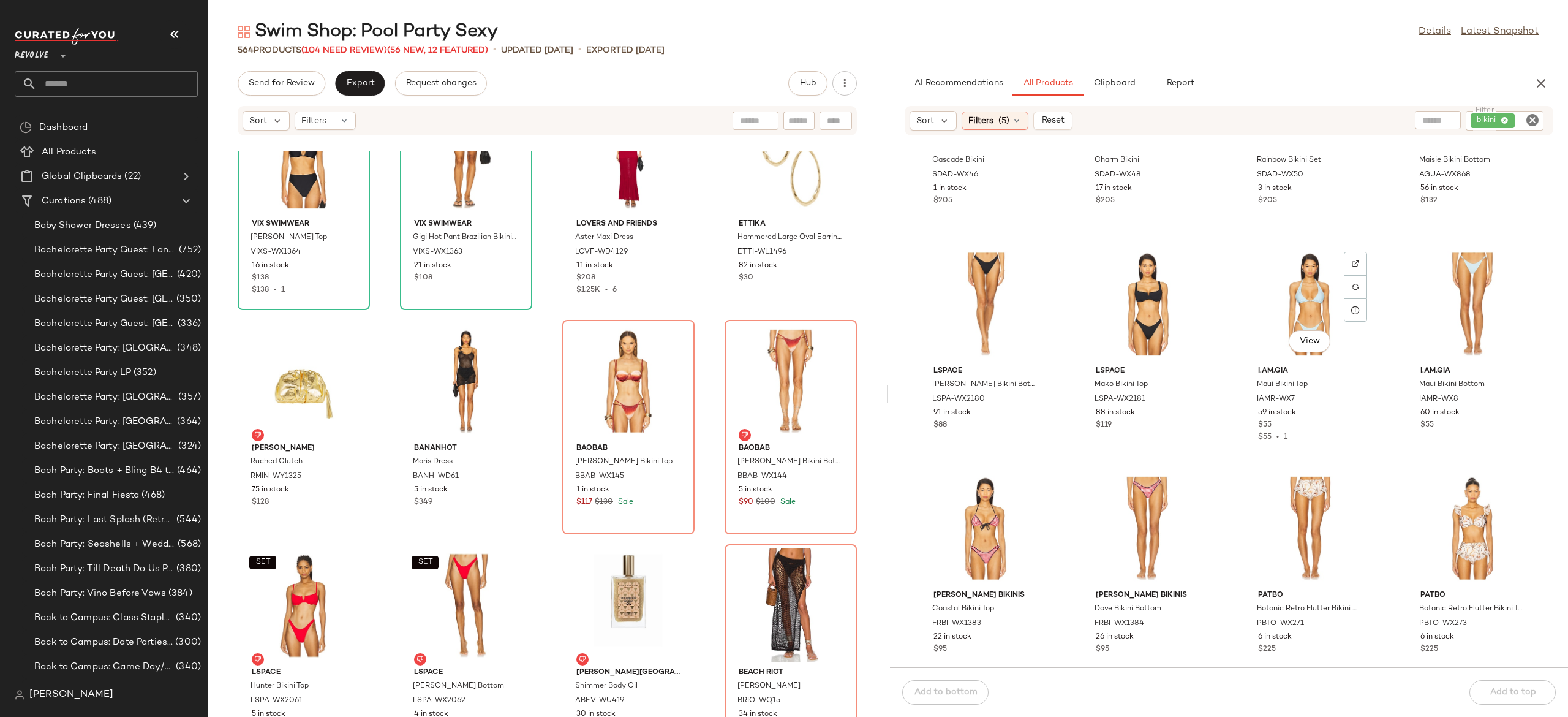
scroll to position [12489, 0]
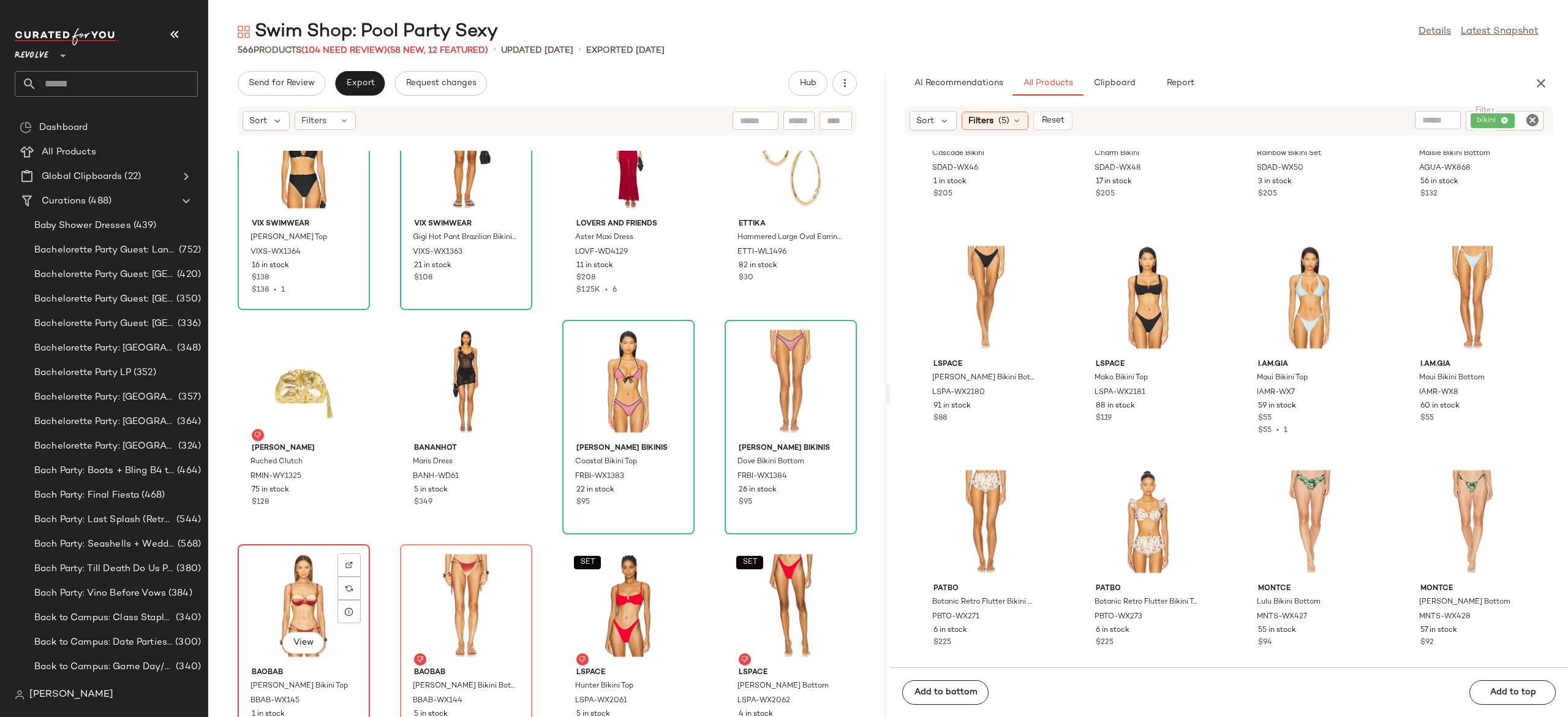
click at [312, 590] on div "View" at bounding box center [304, 606] width 124 height 114
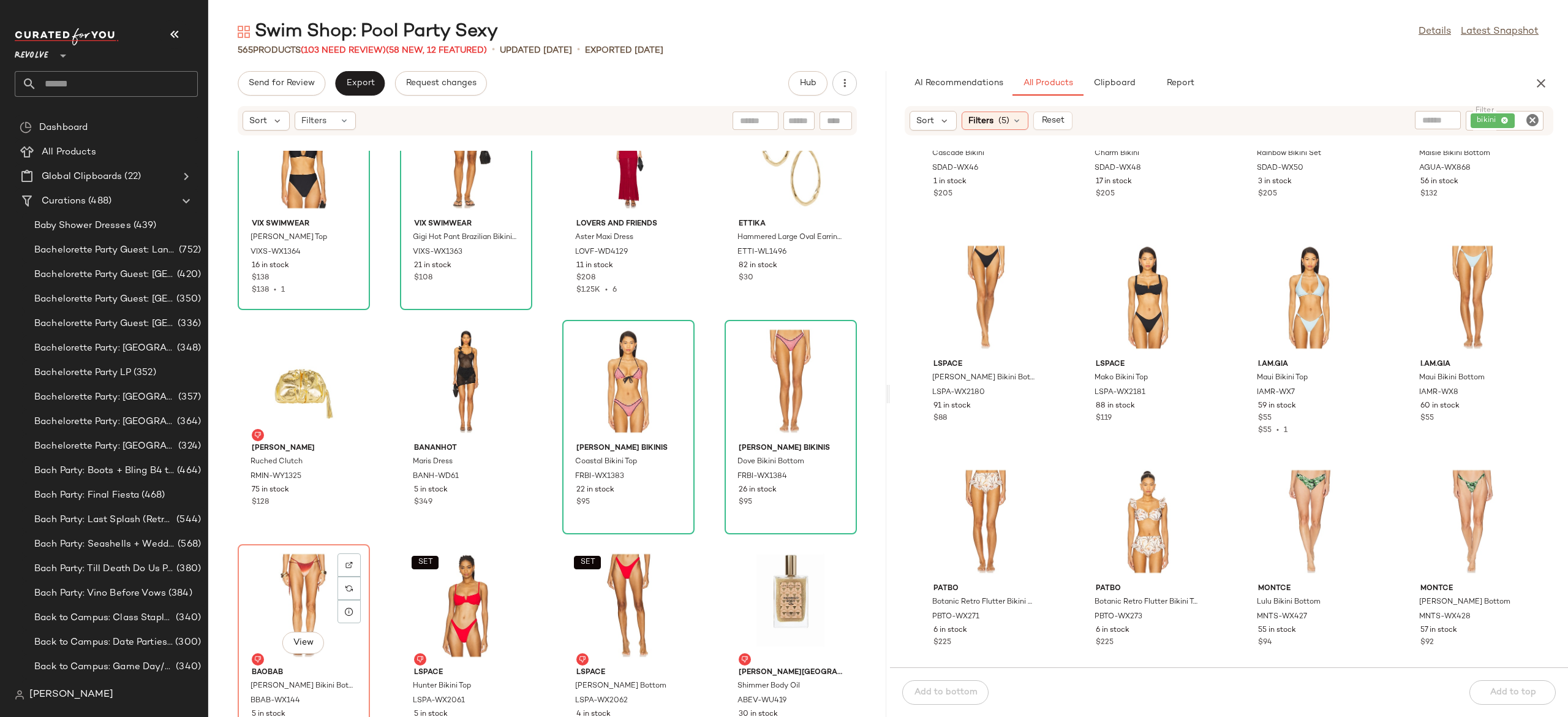
click at [312, 590] on div "View" at bounding box center [304, 606] width 124 height 114
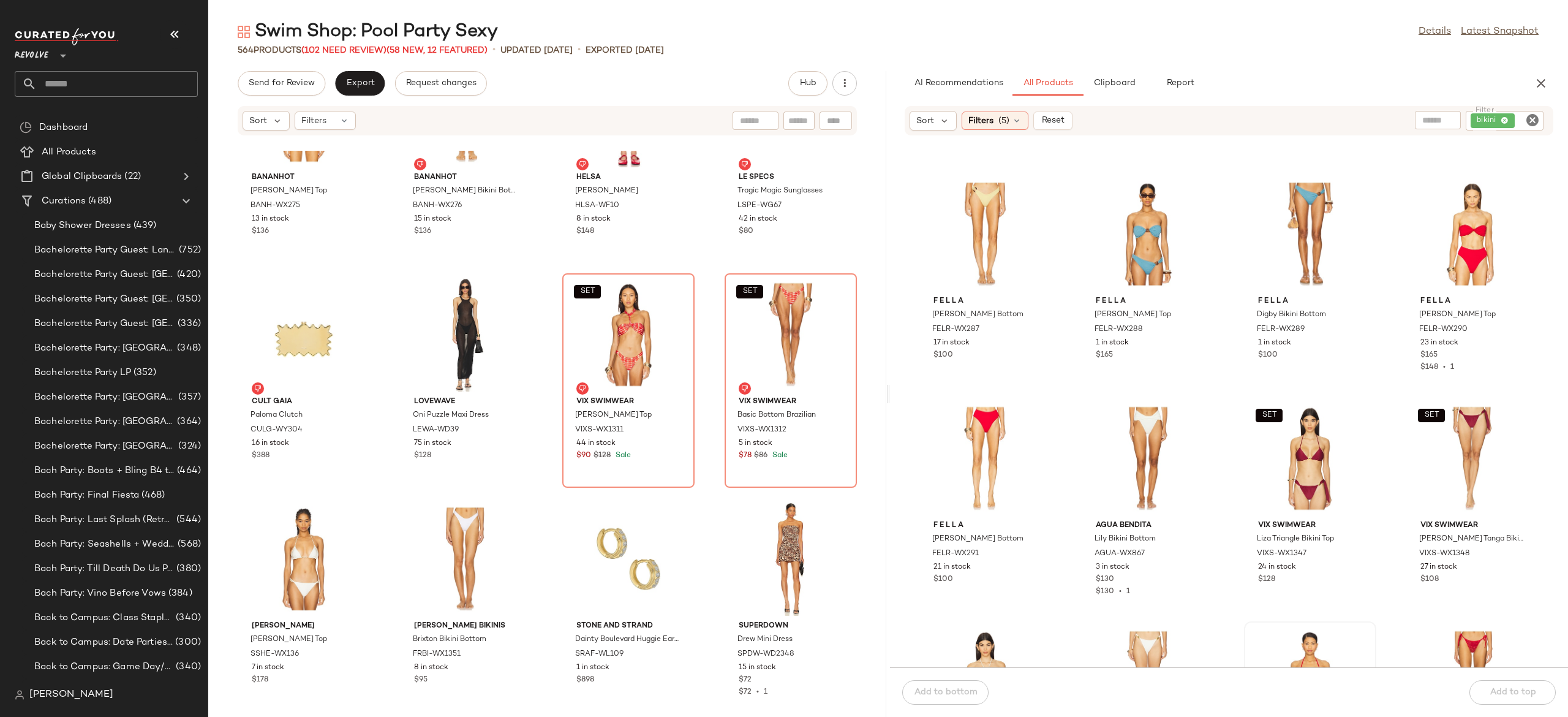
scroll to position [11431, 0]
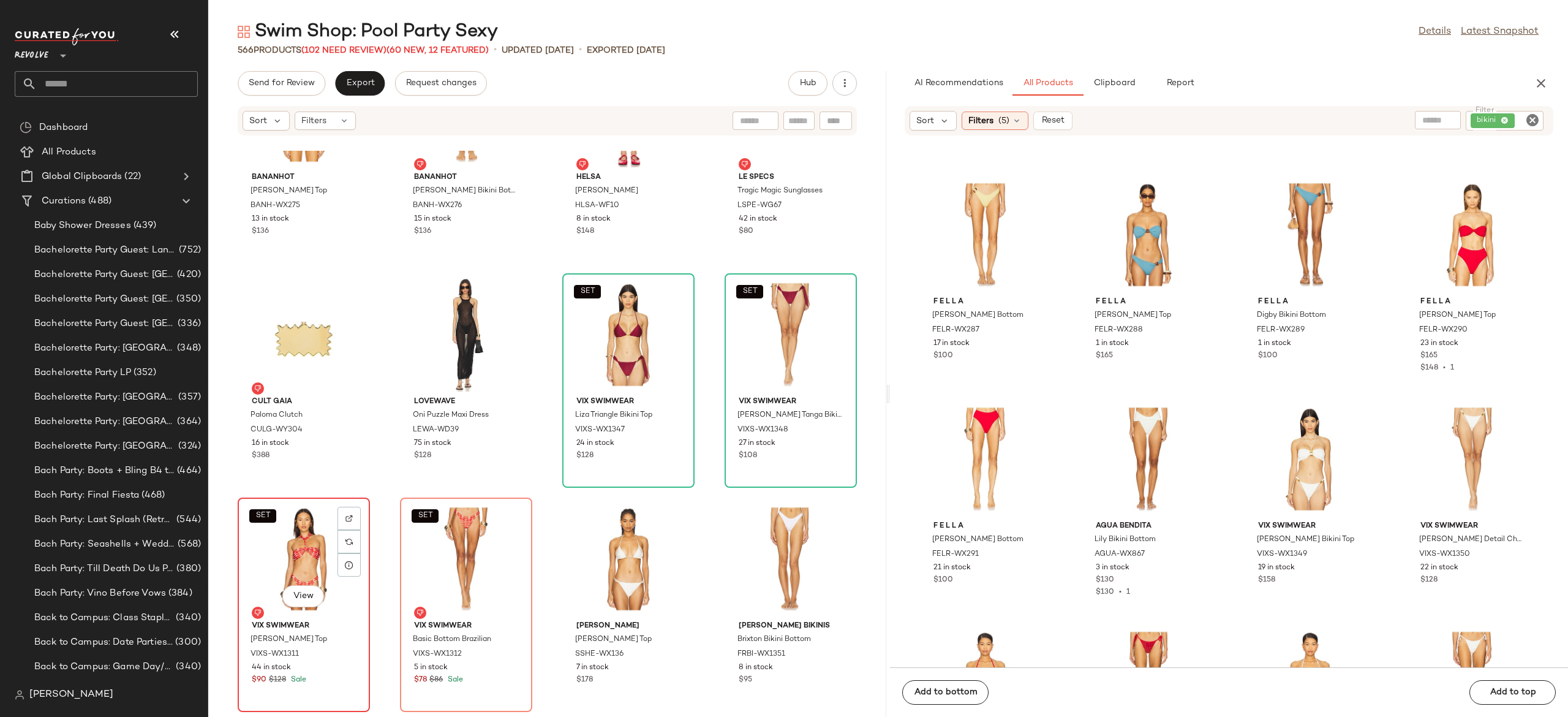
click at [305, 554] on div "SET View" at bounding box center [304, 559] width 124 height 114
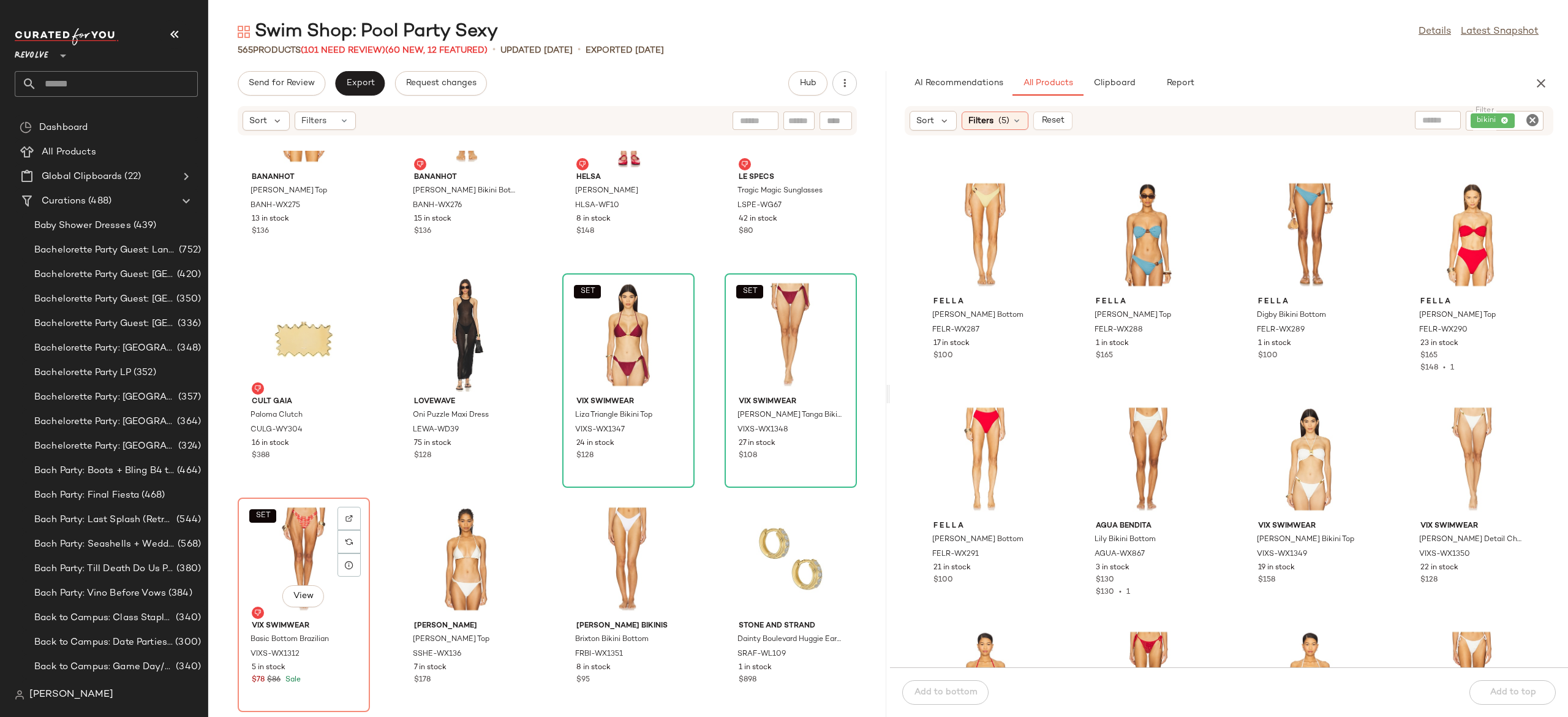
click at [305, 554] on div "SET View" at bounding box center [304, 559] width 124 height 114
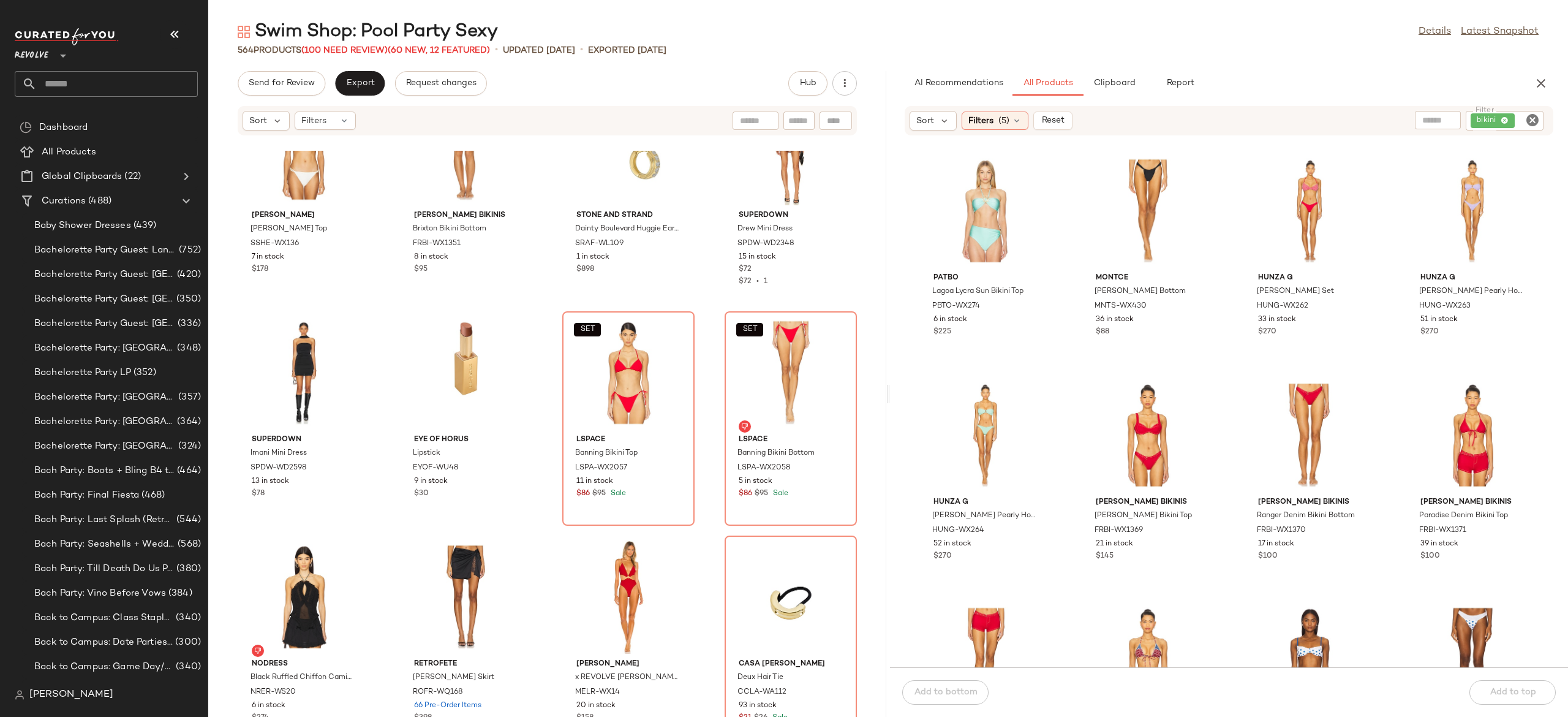
scroll to position [13475, 0]
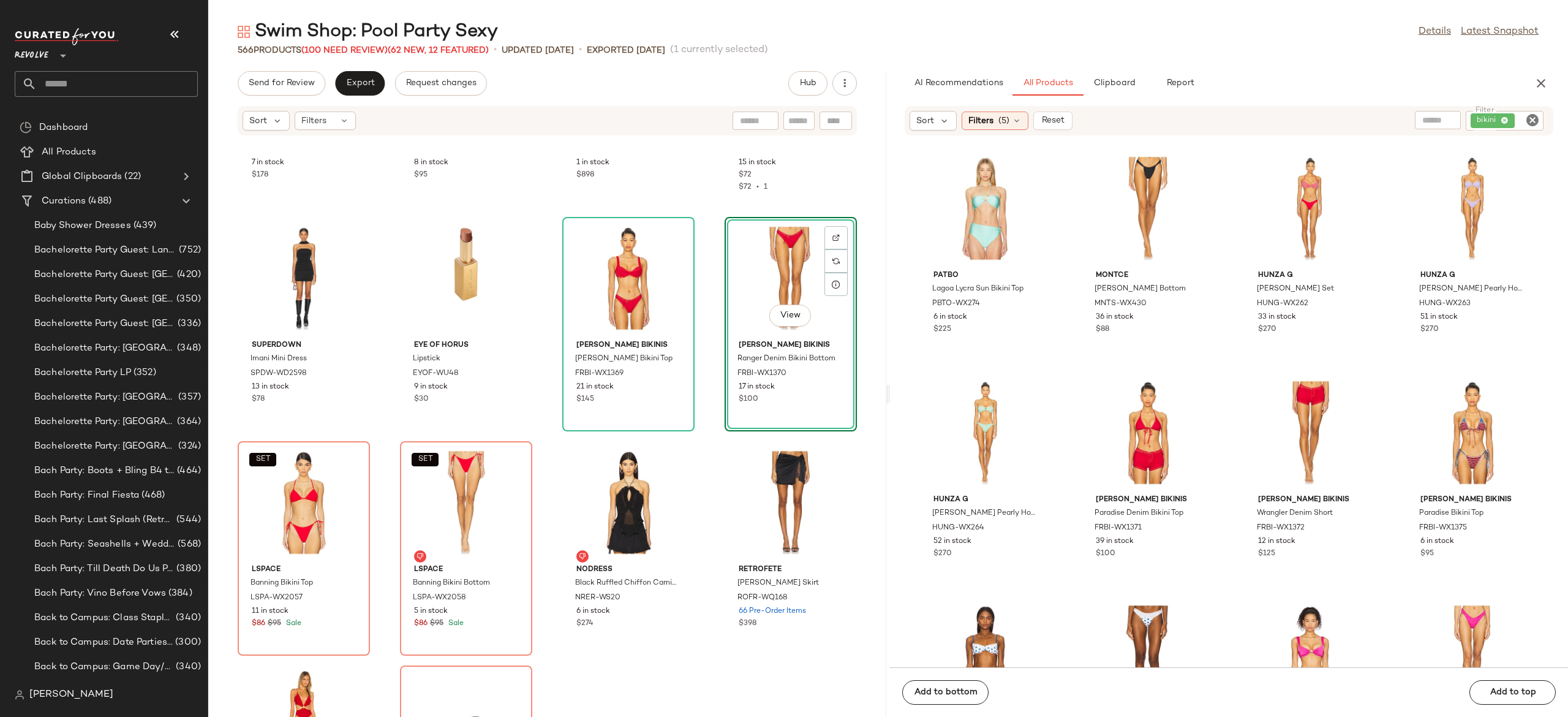
scroll to position [16772, 0]
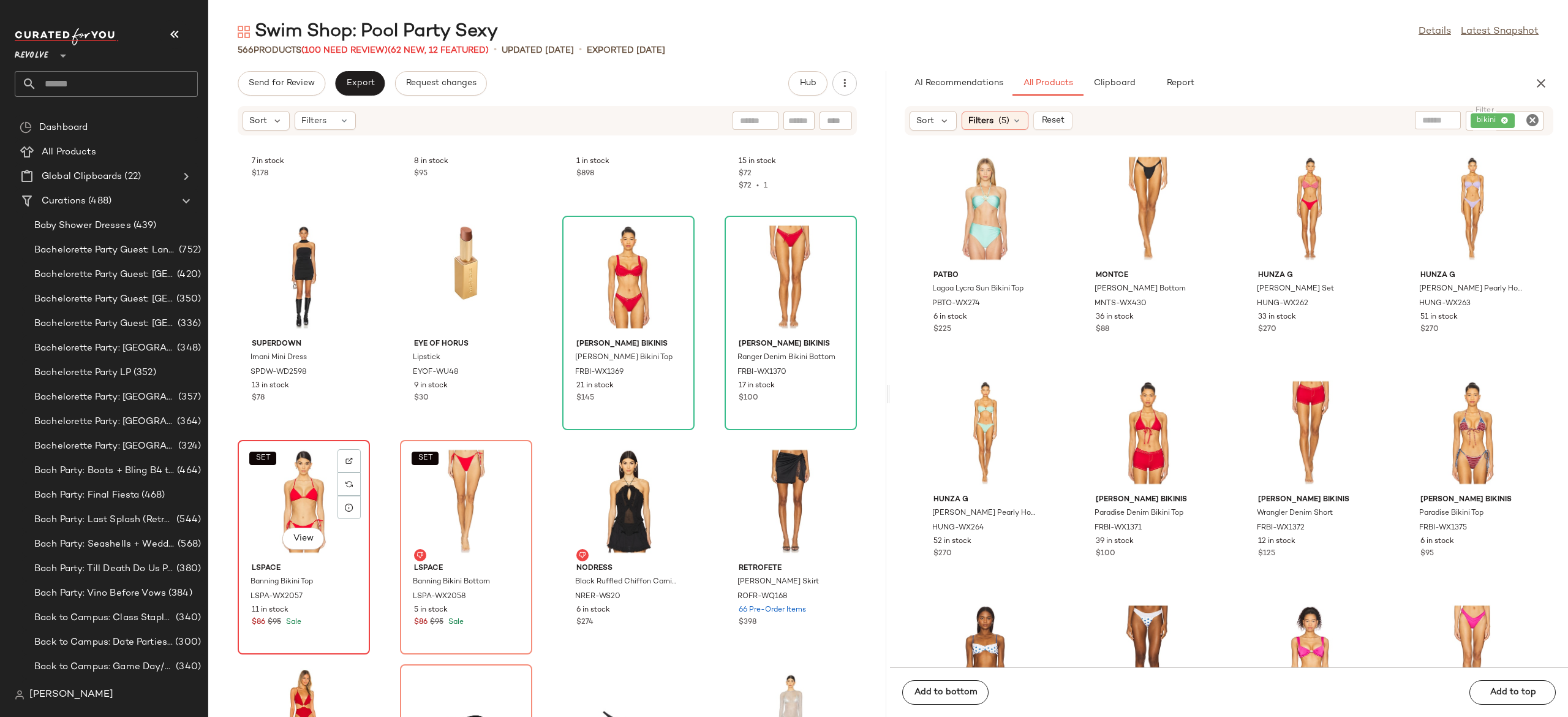
click at [309, 499] on div "SET View" at bounding box center [304, 502] width 124 height 114
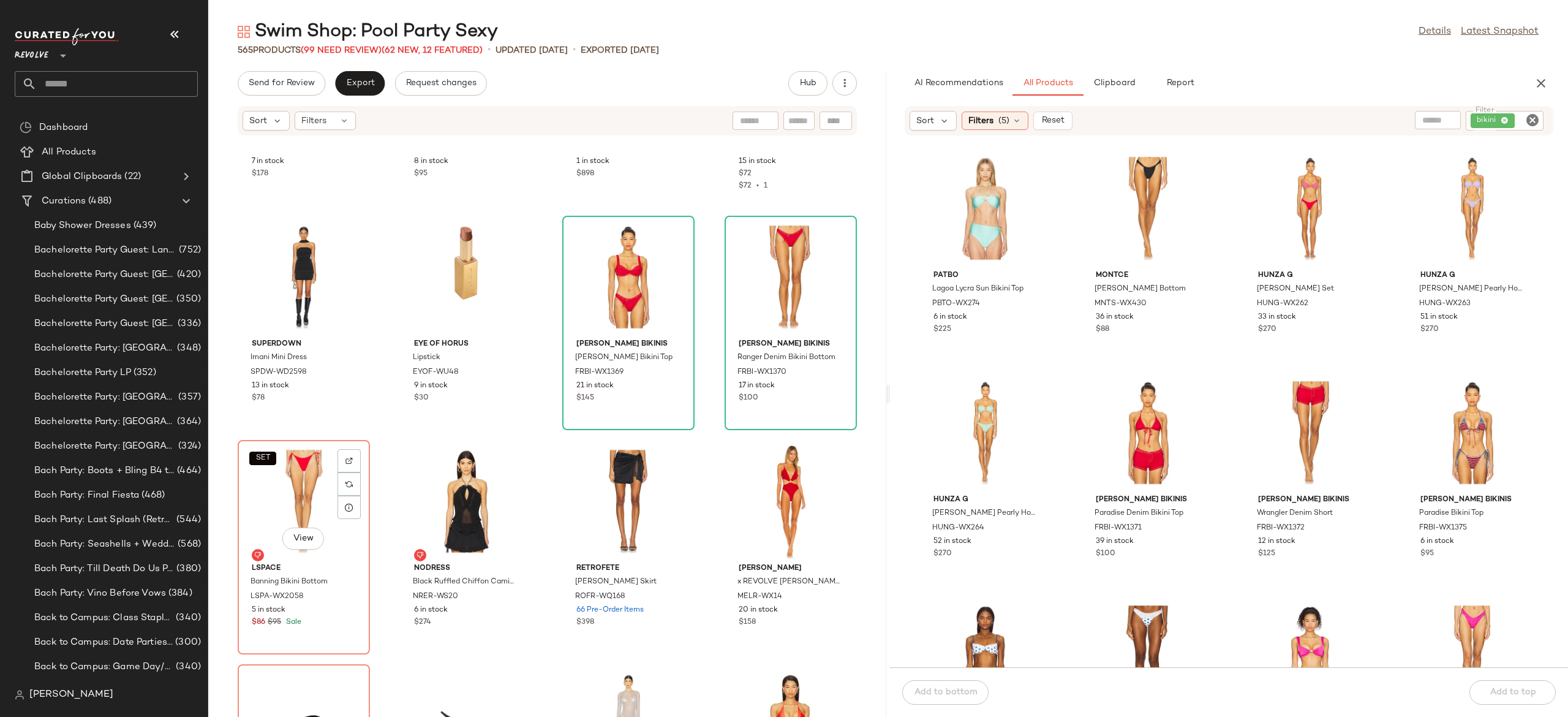
click at [309, 499] on div "SET View" at bounding box center [304, 502] width 124 height 114
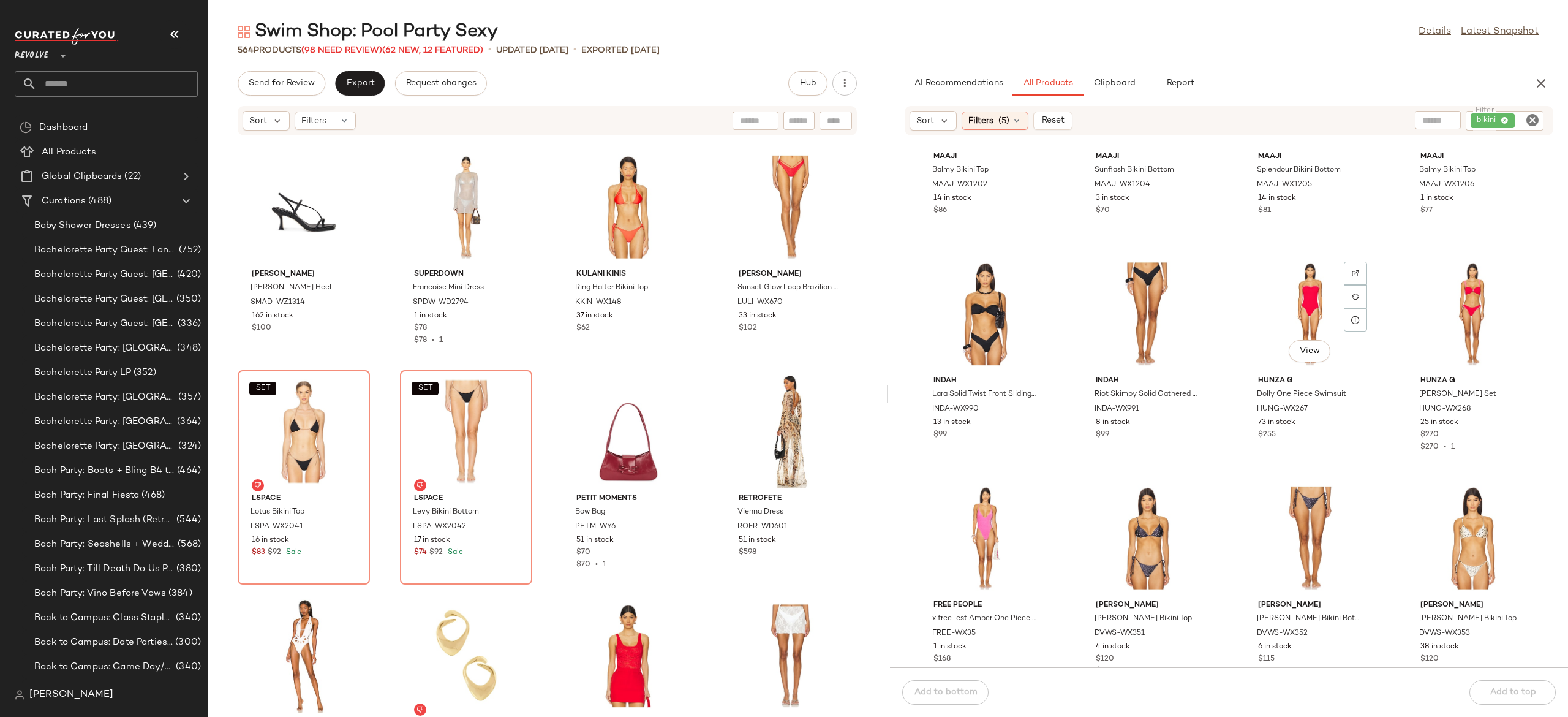
scroll to position [9332, 0]
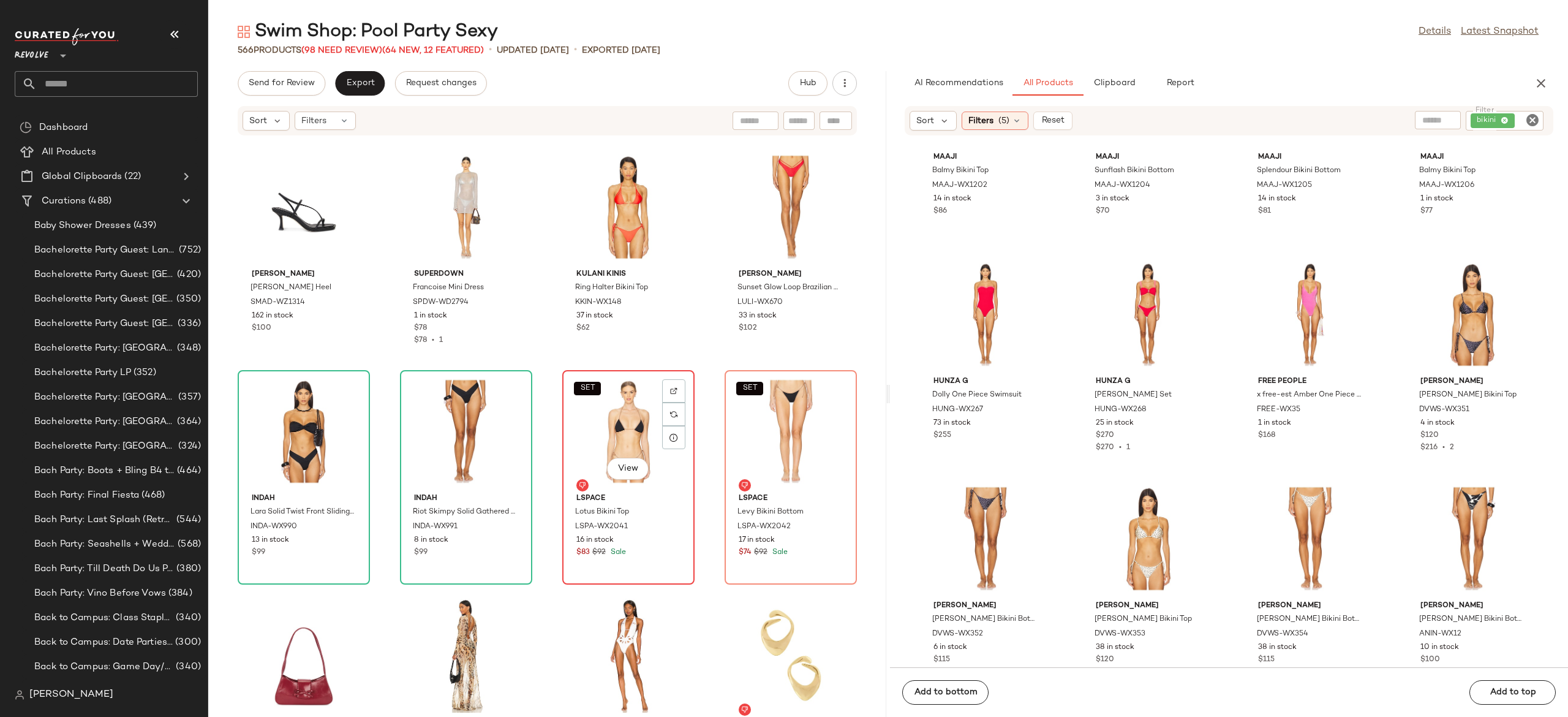
click at [626, 423] on div "SET View" at bounding box center [629, 432] width 124 height 114
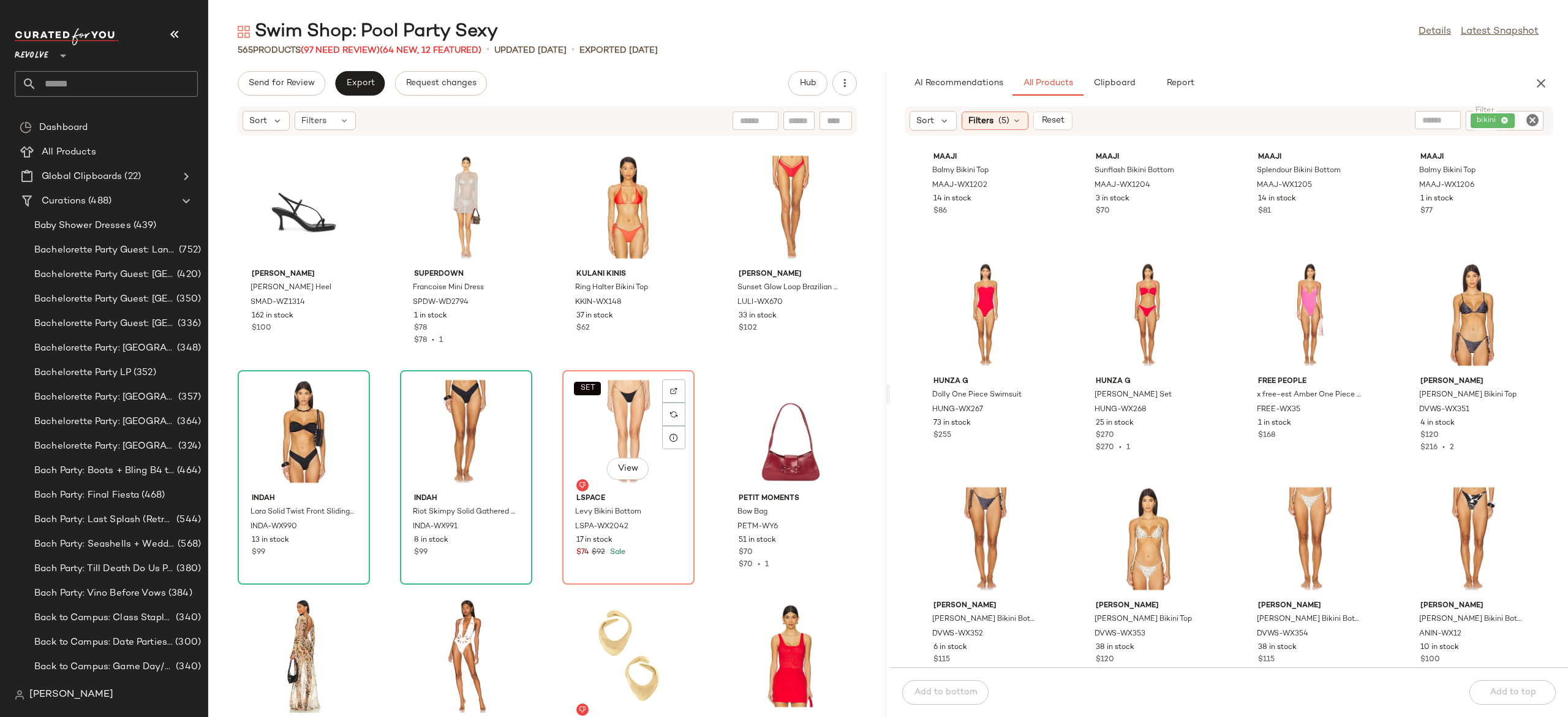
click at [626, 423] on div "SET View" at bounding box center [629, 432] width 124 height 114
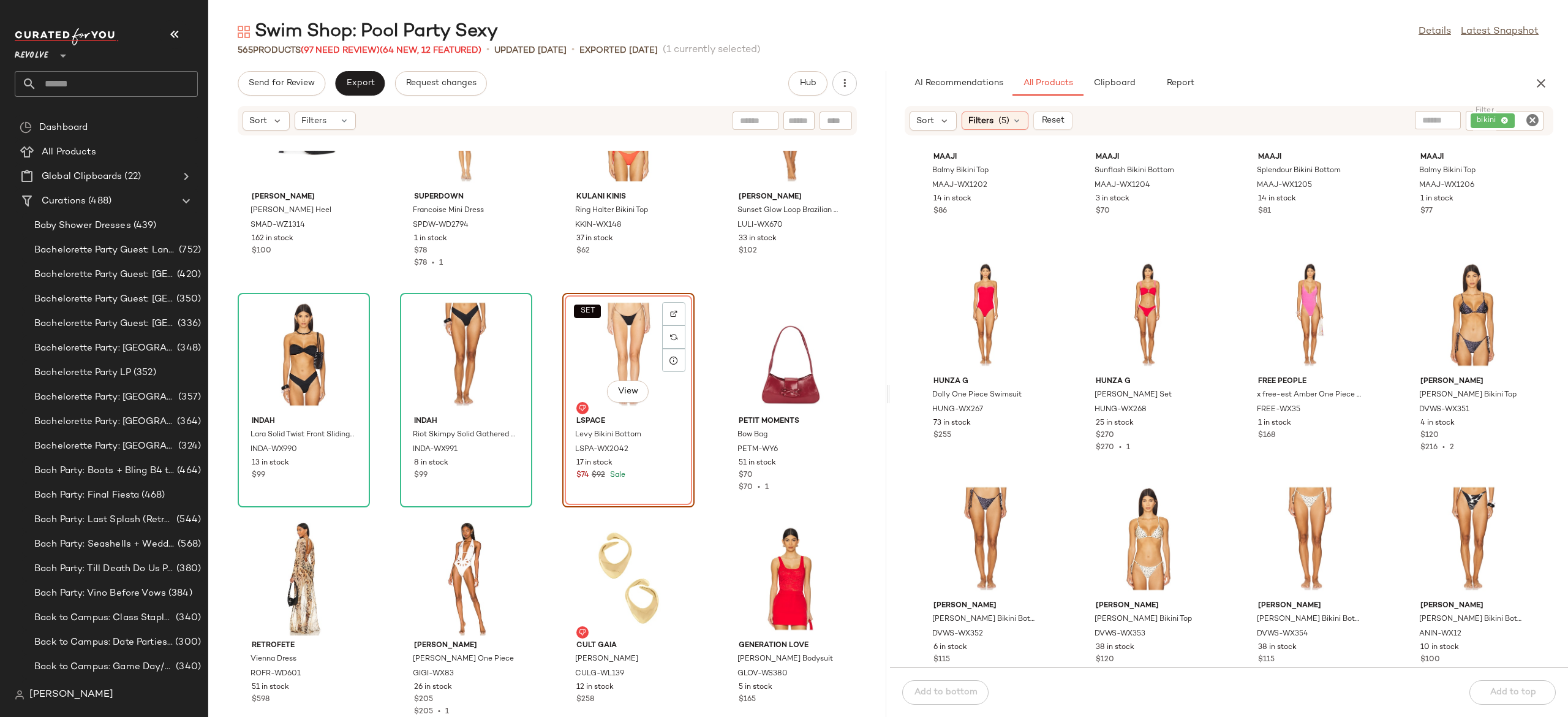
scroll to position [17374, 0]
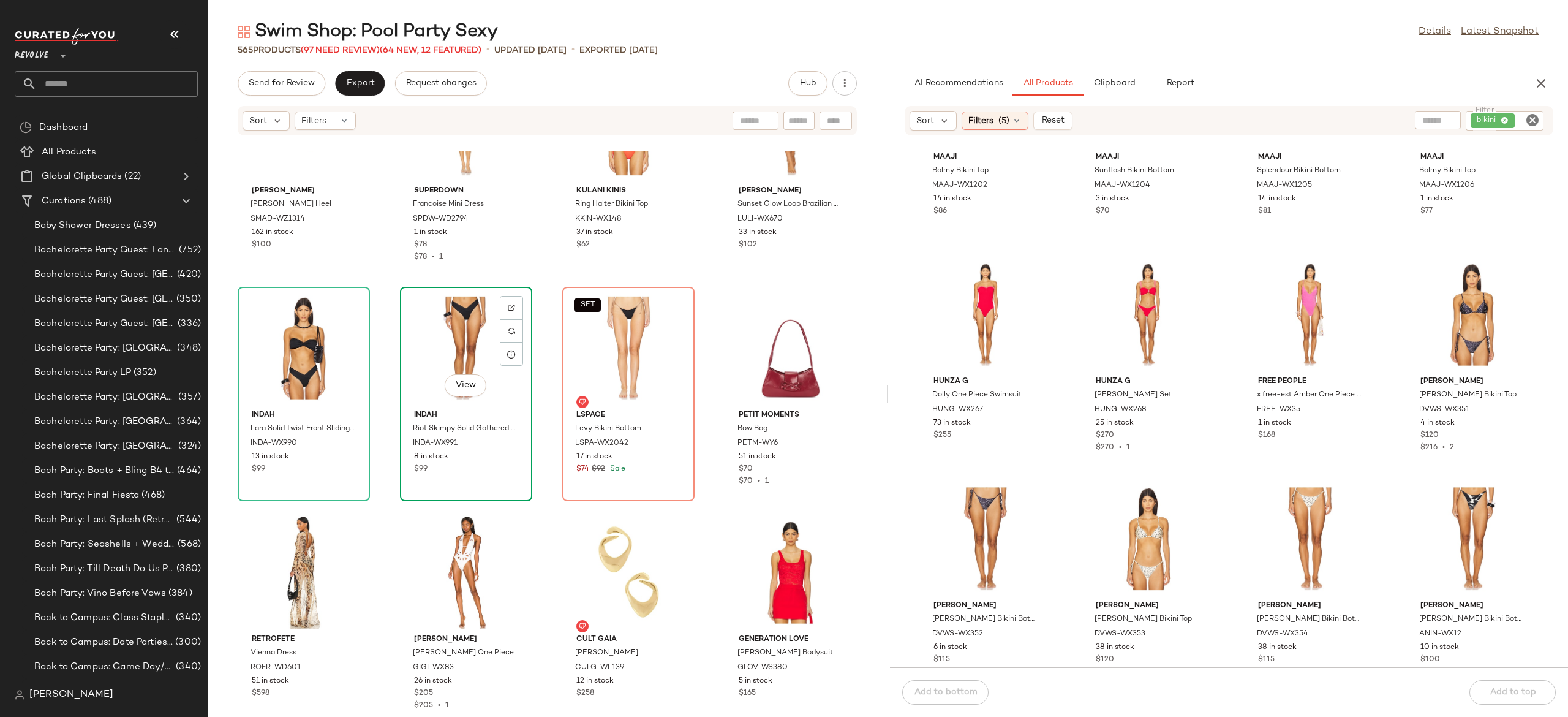
click at [464, 362] on div "View" at bounding box center [466, 348] width 124 height 114
click at [615, 338] on div "SET View" at bounding box center [629, 348] width 124 height 114
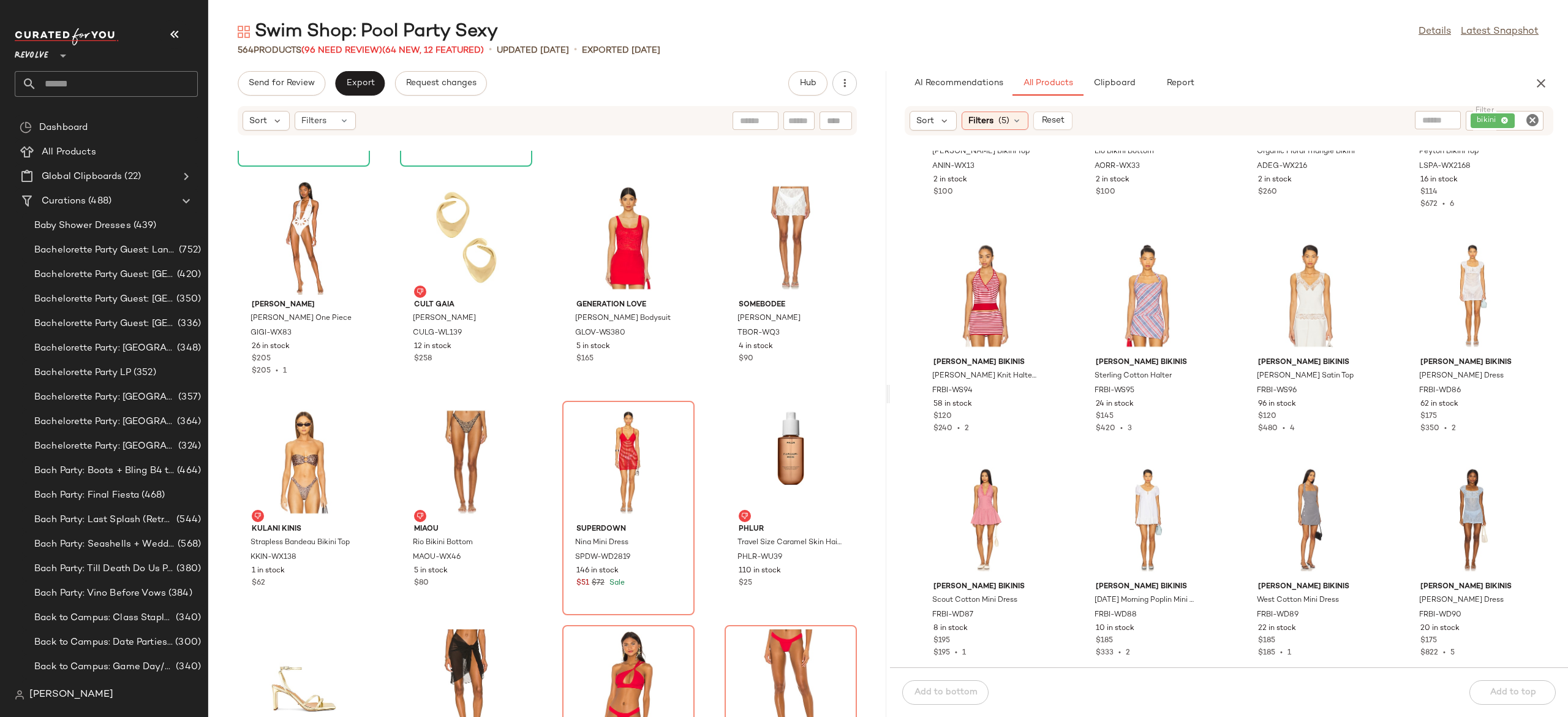
scroll to position [10025, 0]
click at [1467, 335] on span "View" at bounding box center [1472, 331] width 21 height 10
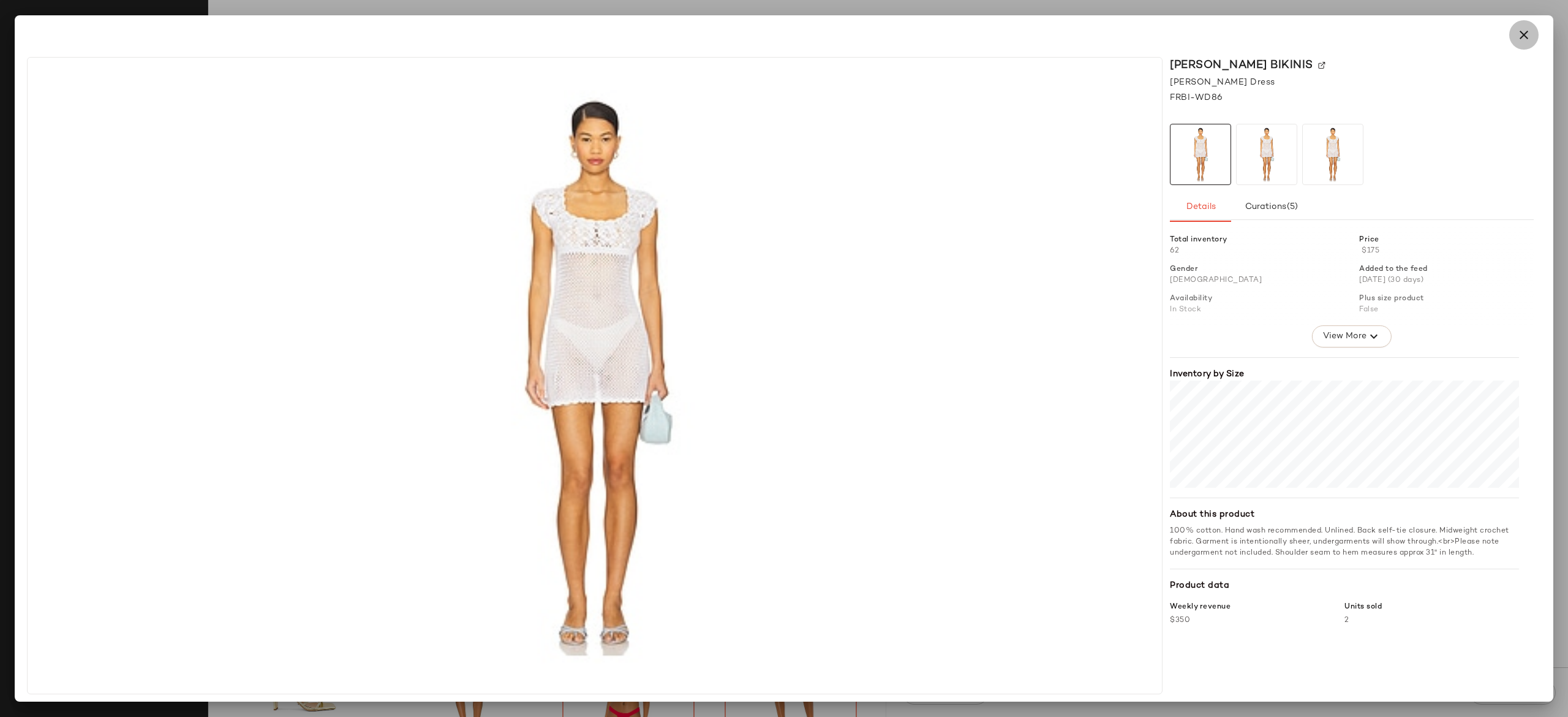
click at [1524, 36] on icon "button" at bounding box center [1524, 35] width 15 height 15
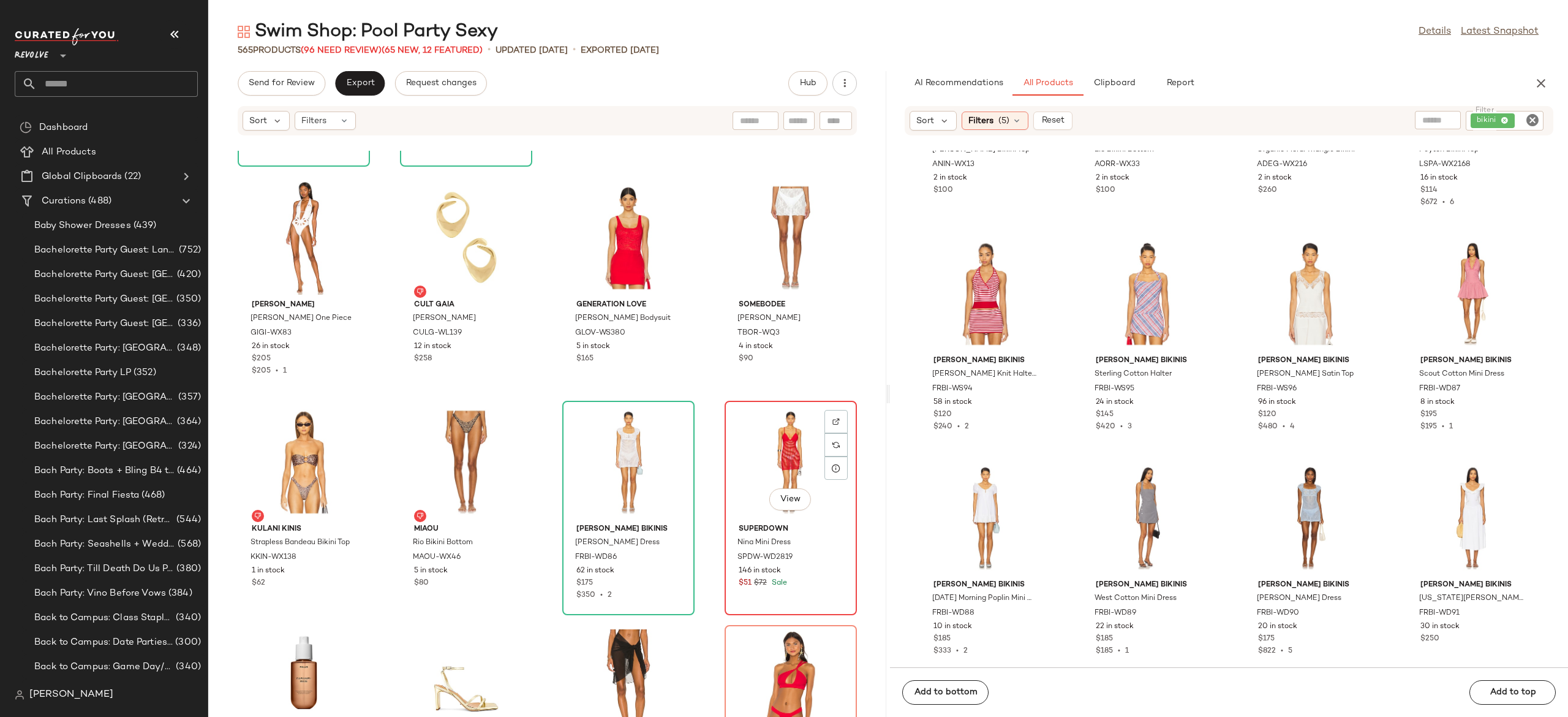
click at [785, 441] on div "View" at bounding box center [791, 462] width 124 height 114
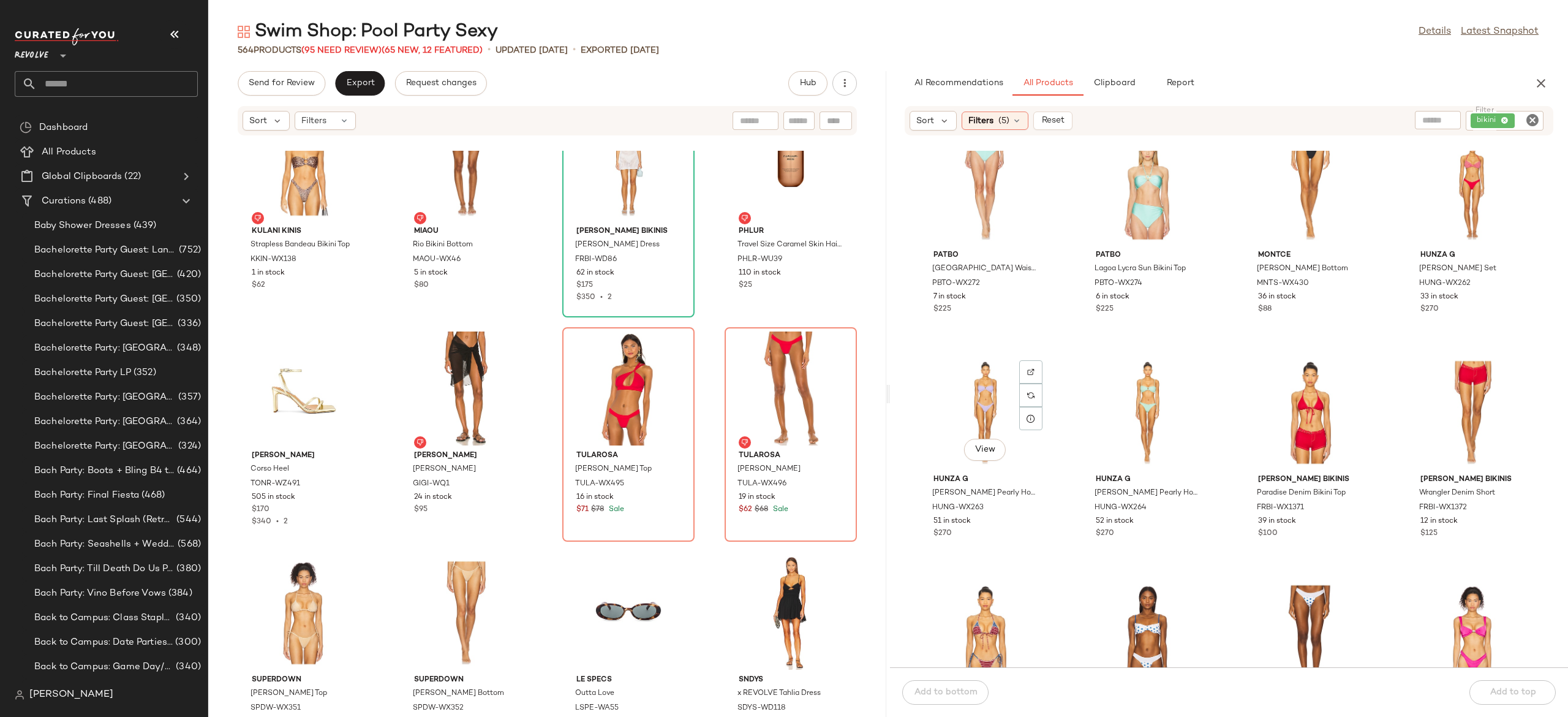
scroll to position [13274, 0]
click at [1313, 445] on span "View" at bounding box center [1309, 447] width 21 height 10
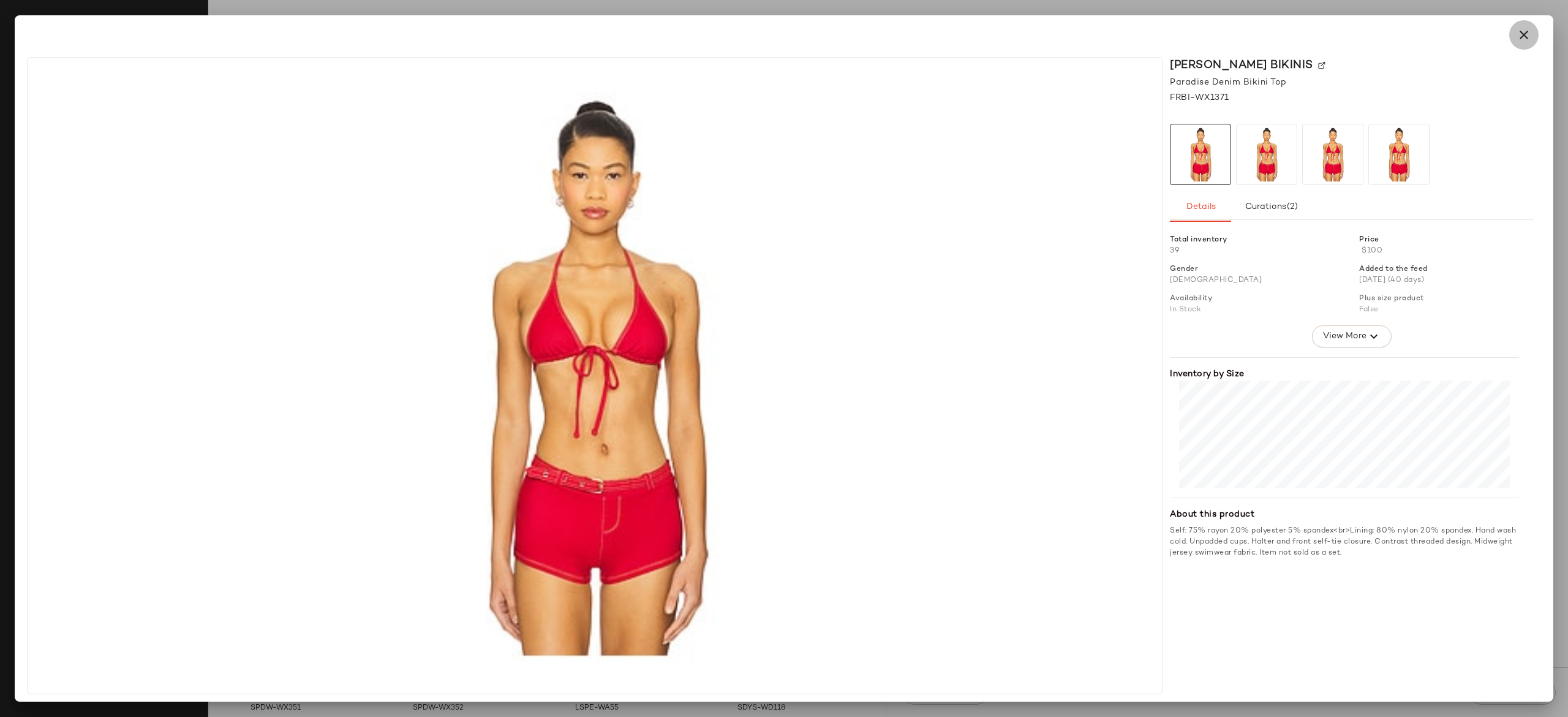
click at [1525, 41] on icon "button" at bounding box center [1524, 35] width 15 height 15
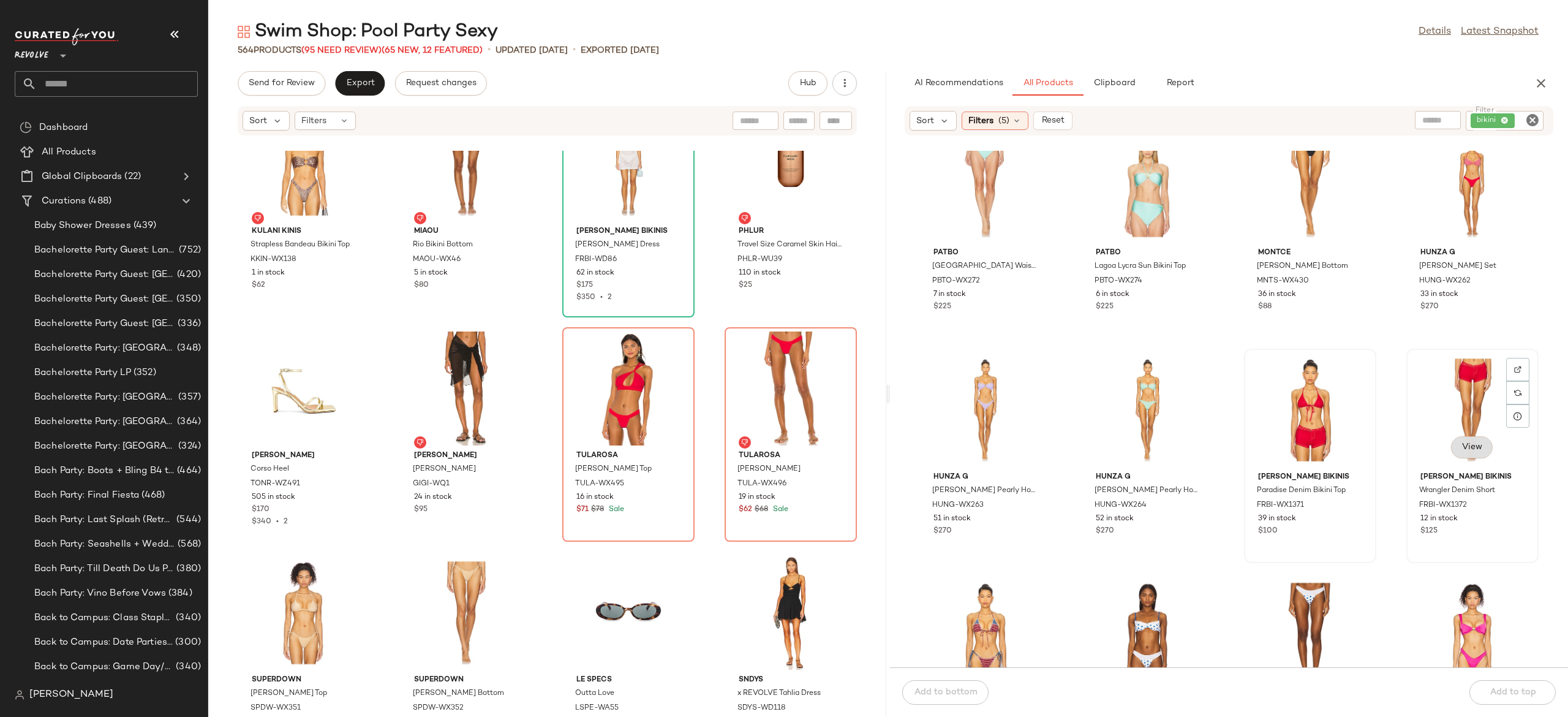
click at [1462, 445] on span "View" at bounding box center [1472, 447] width 21 height 10
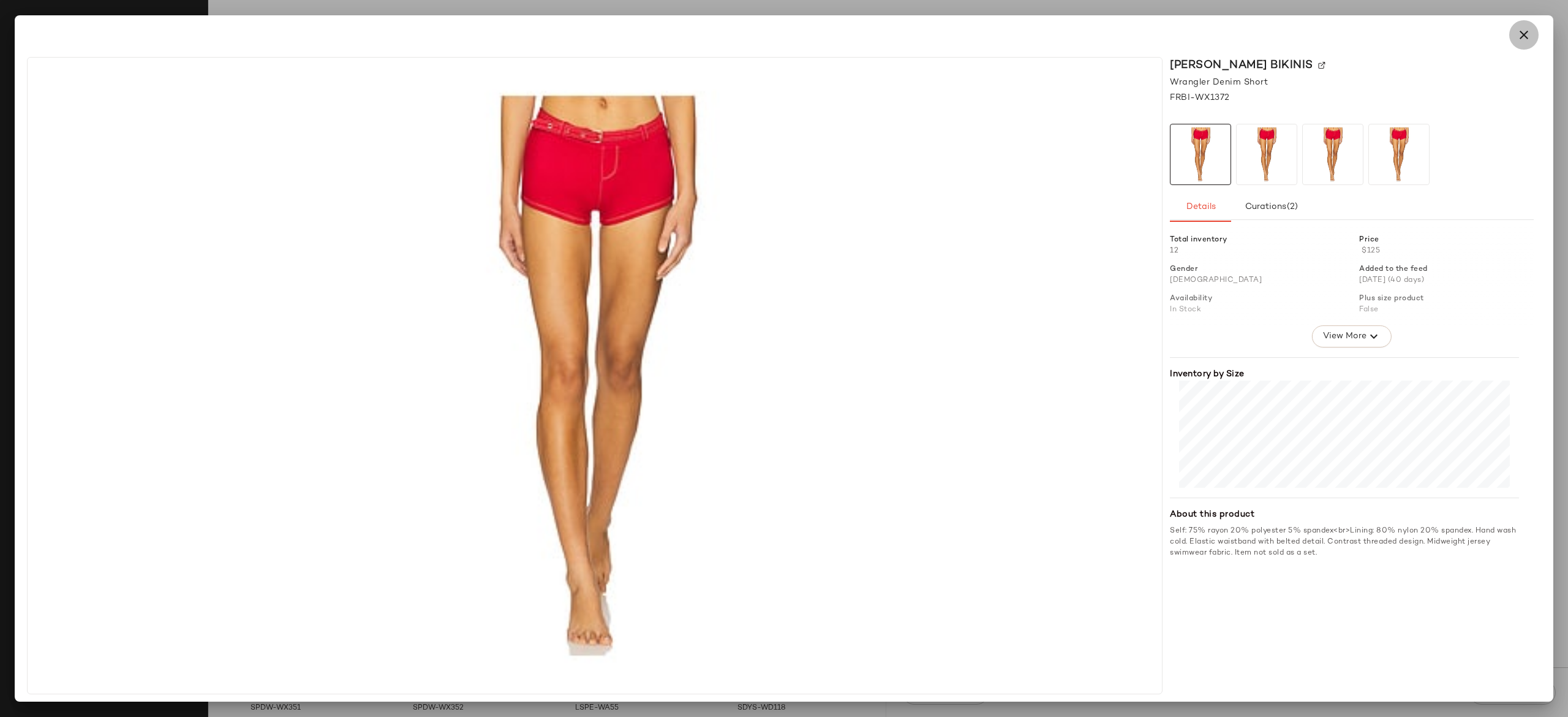
click at [1525, 37] on icon "button" at bounding box center [1524, 35] width 15 height 15
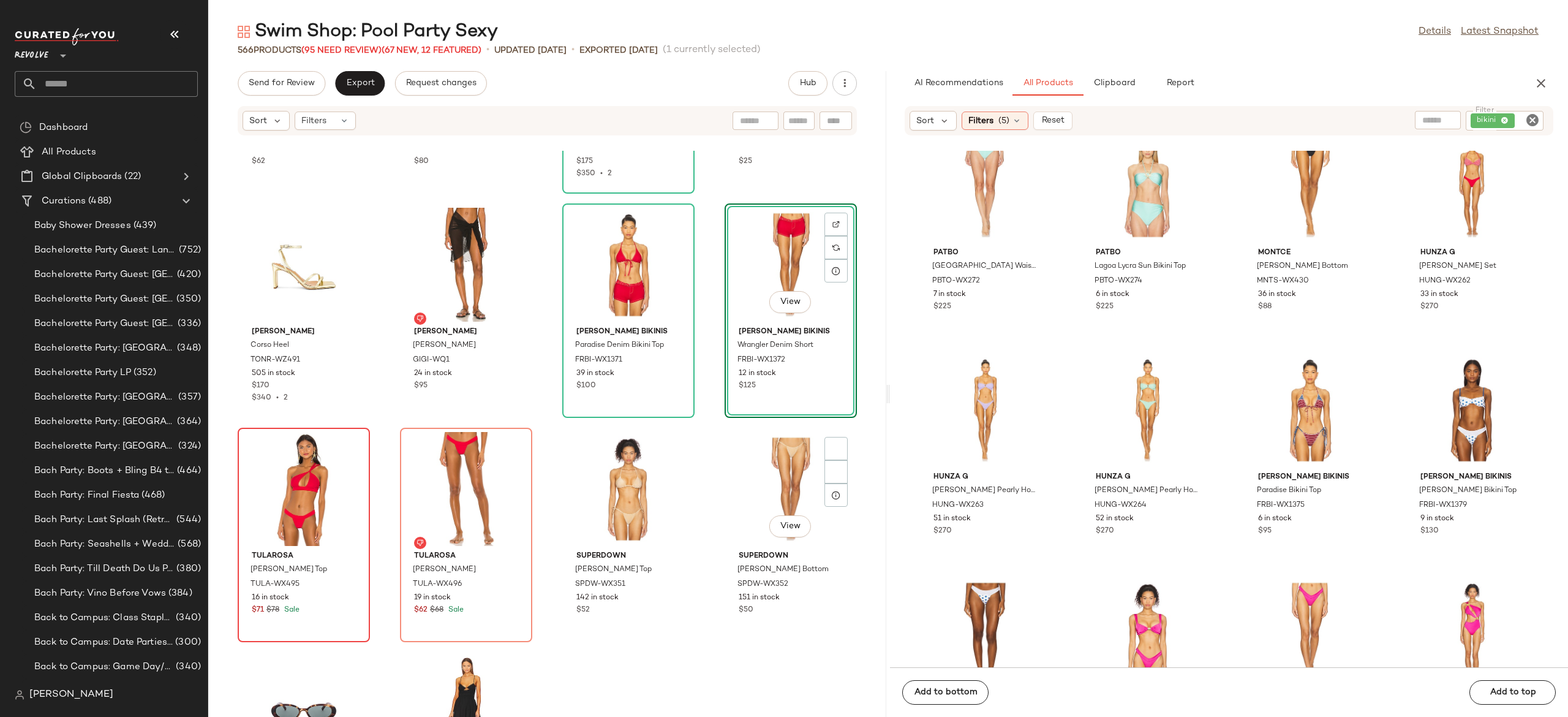
scroll to position [18135, 0]
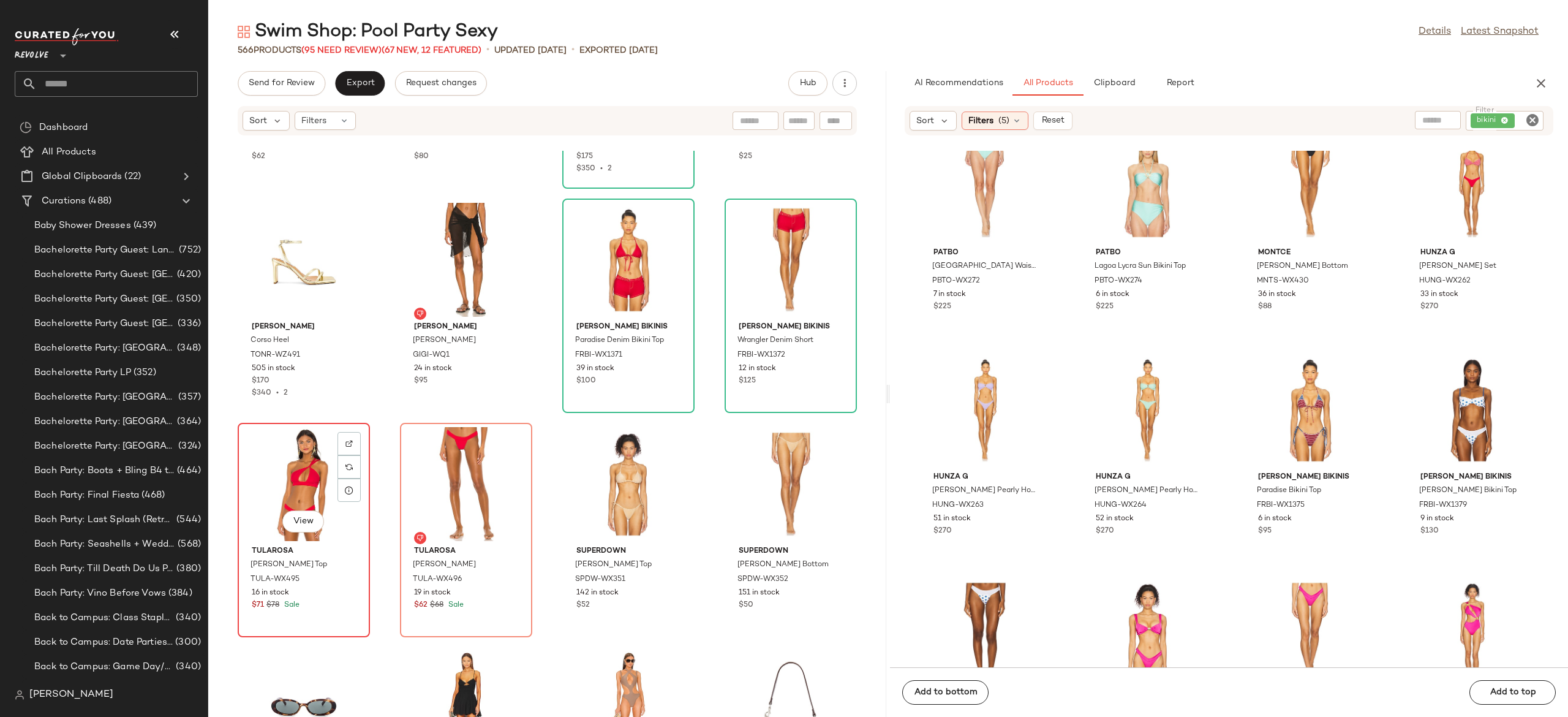
click at [302, 490] on div "View" at bounding box center [304, 484] width 124 height 114
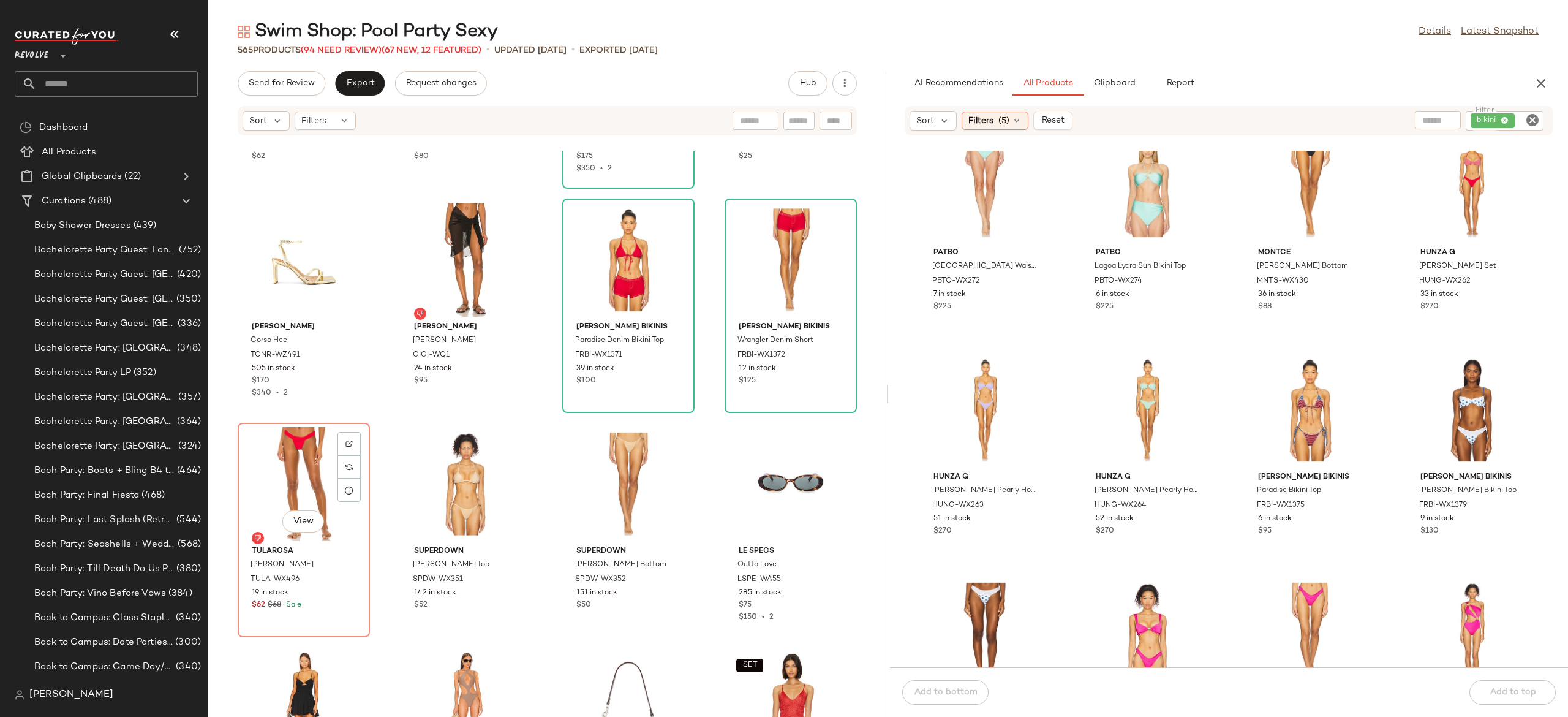
click at [302, 490] on div "View" at bounding box center [304, 484] width 124 height 114
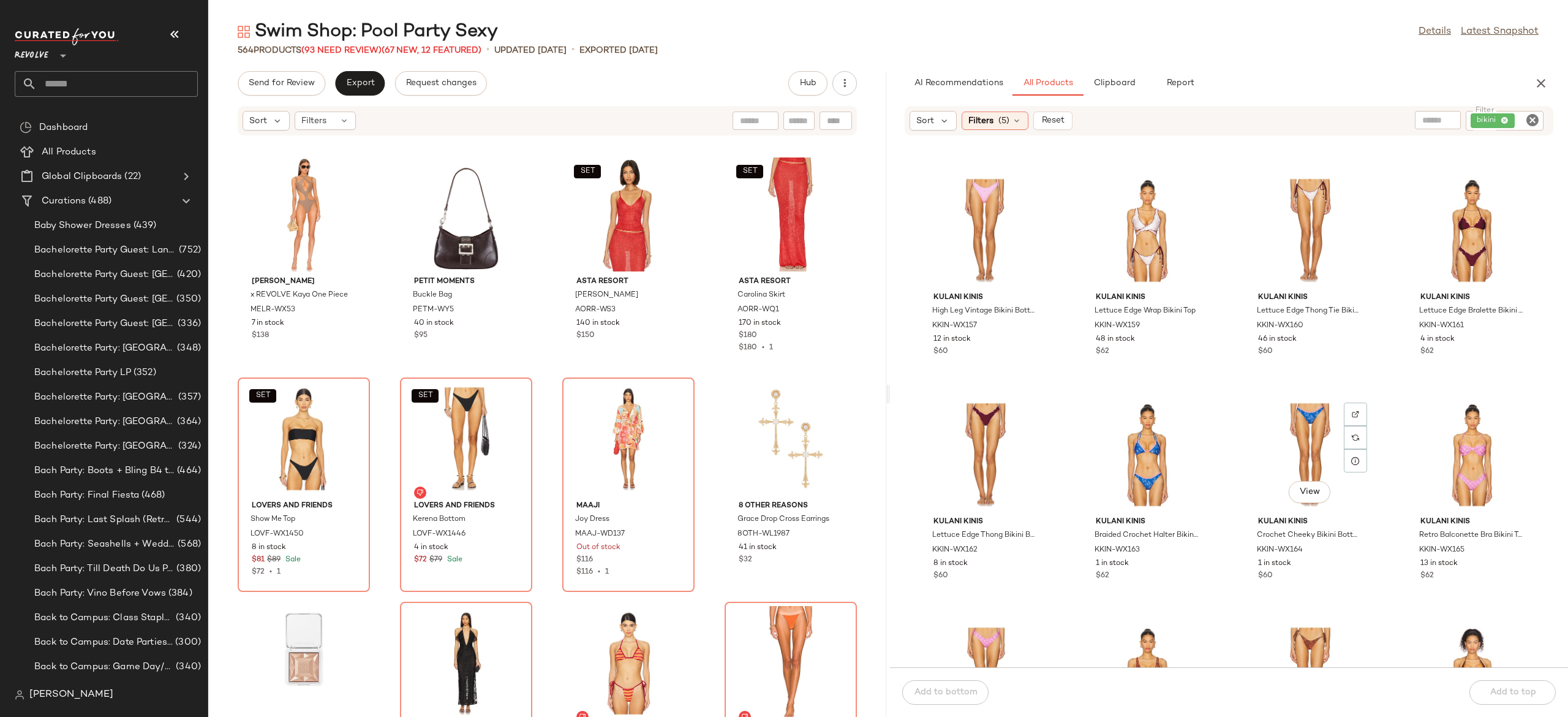
scroll to position [20164, 0]
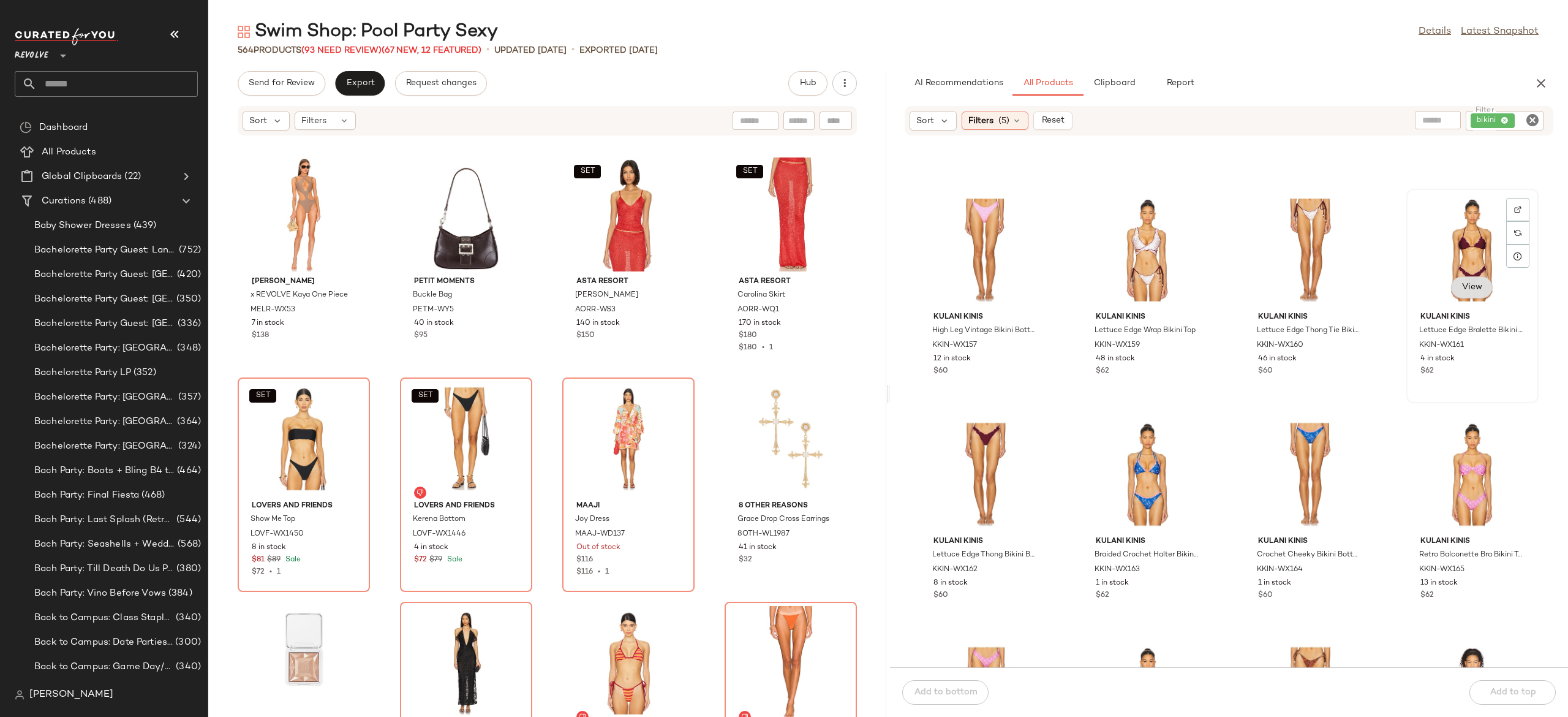
click at [1471, 286] on span "View" at bounding box center [1472, 288] width 21 height 10
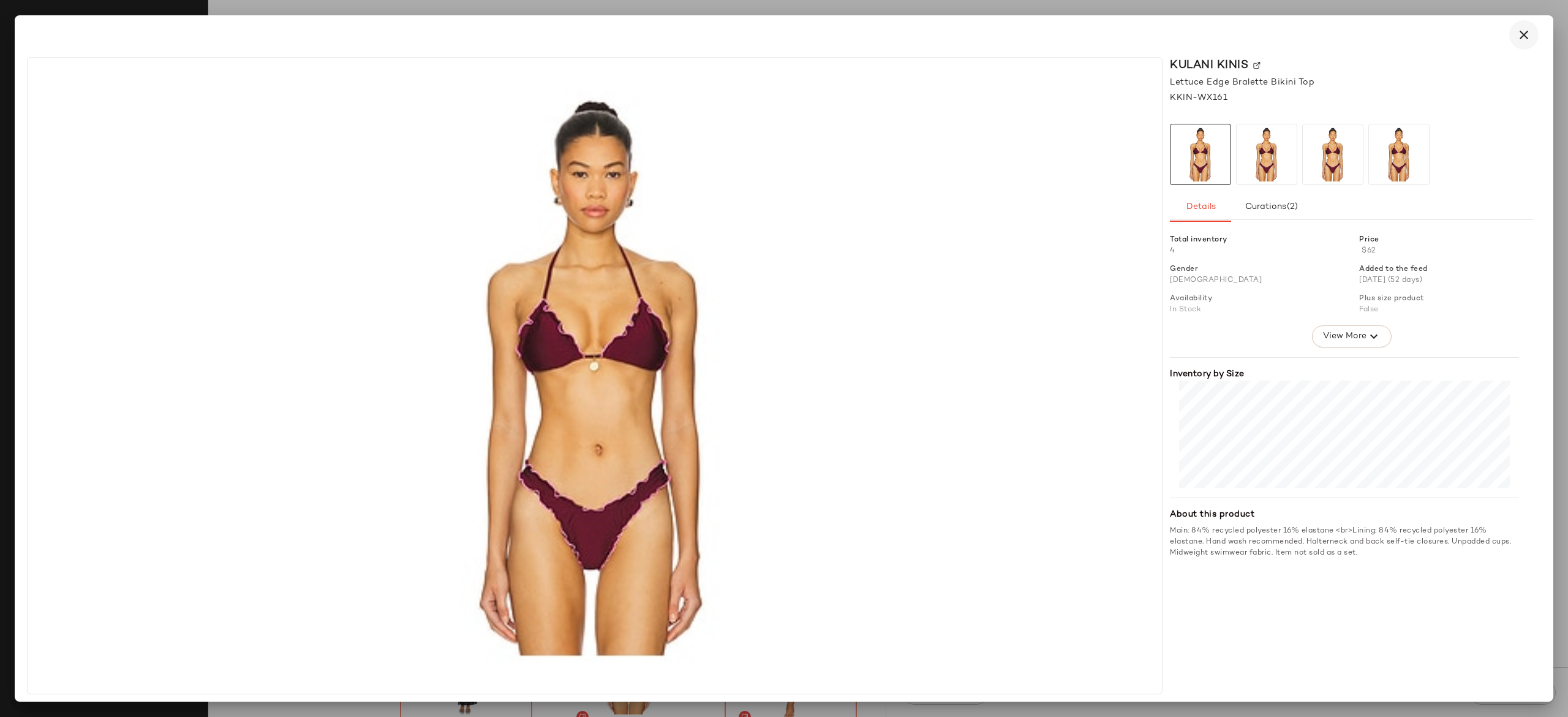
click at [1530, 24] on button "button" at bounding box center [1524, 34] width 29 height 29
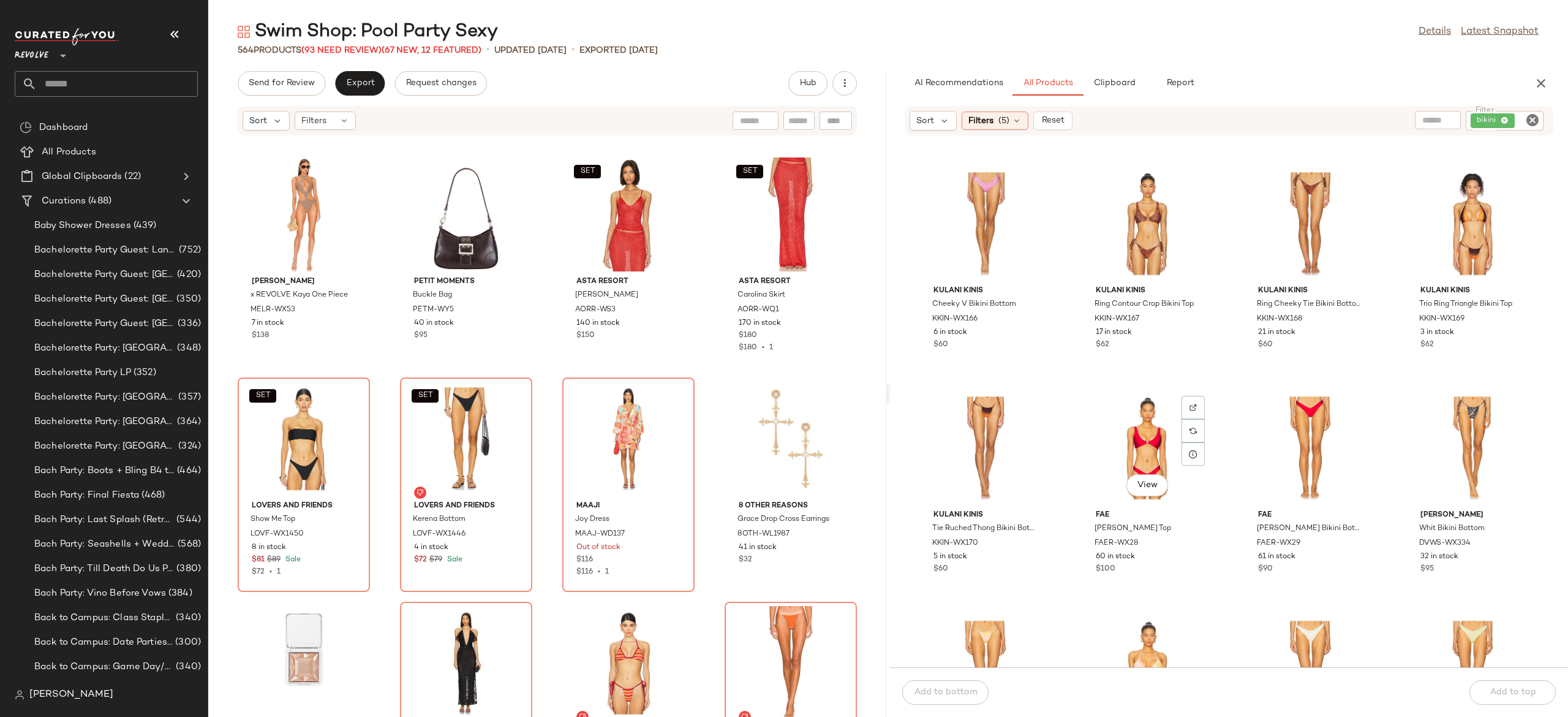
scroll to position [20636, 0]
click at [1149, 264] on span "View" at bounding box center [1147, 264] width 21 height 10
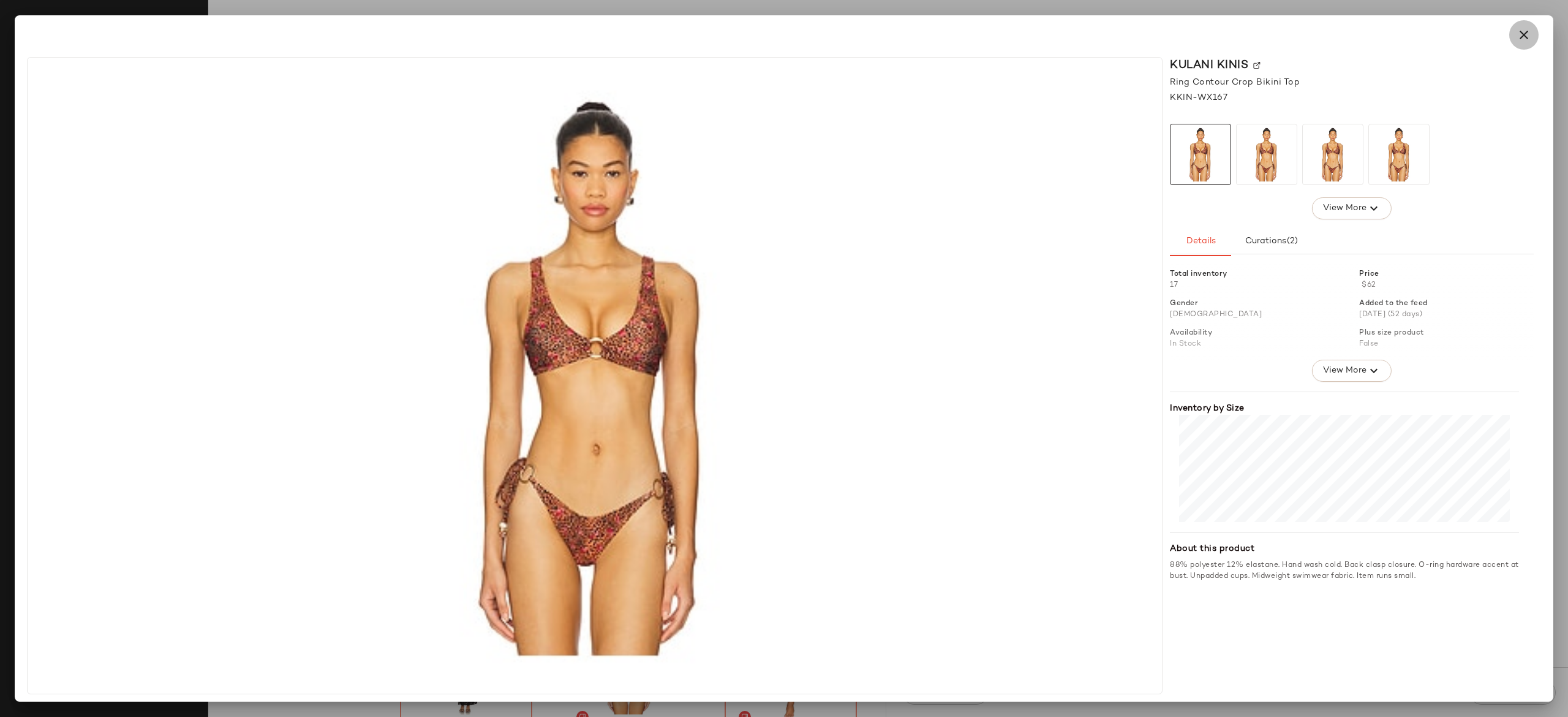
click at [1525, 33] on icon "button" at bounding box center [1524, 35] width 15 height 15
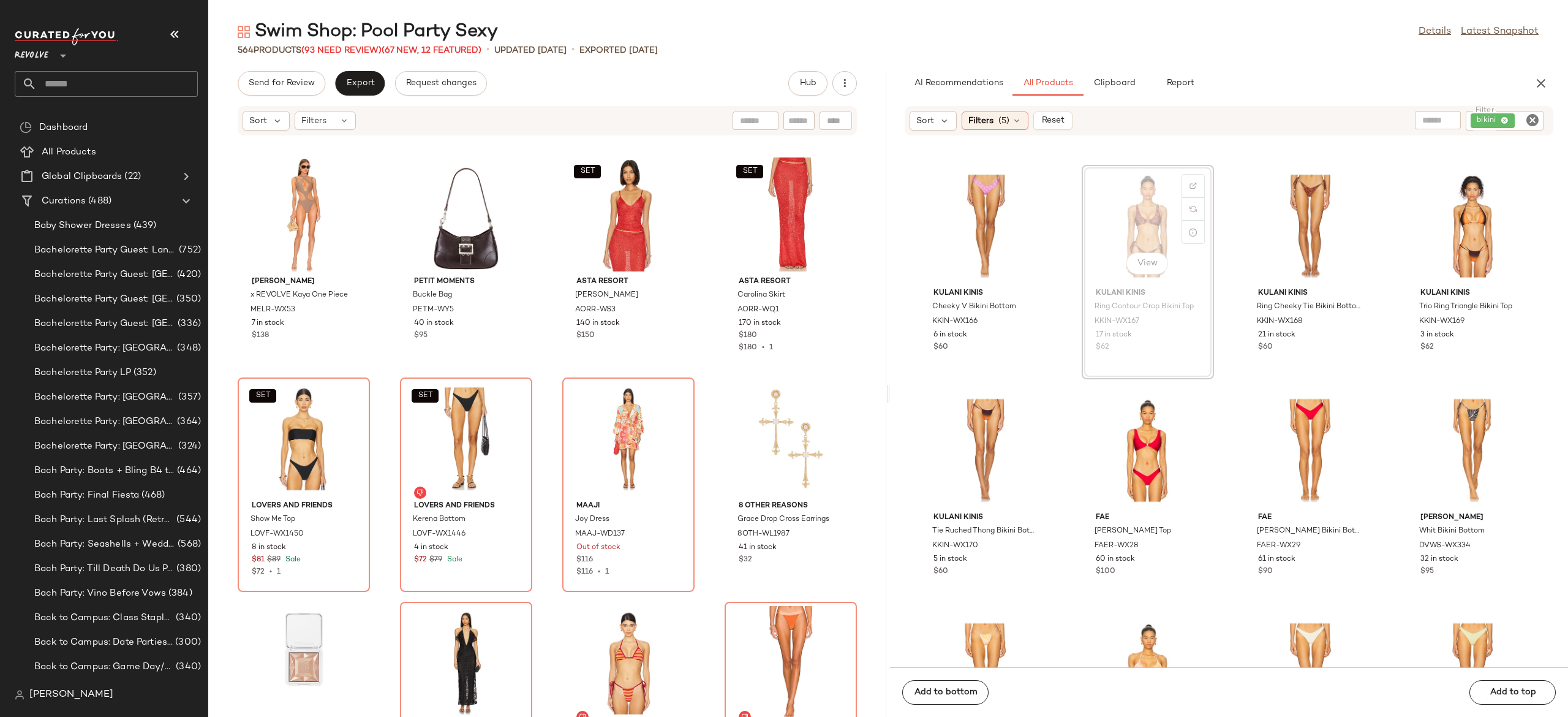
scroll to position [20635, 0]
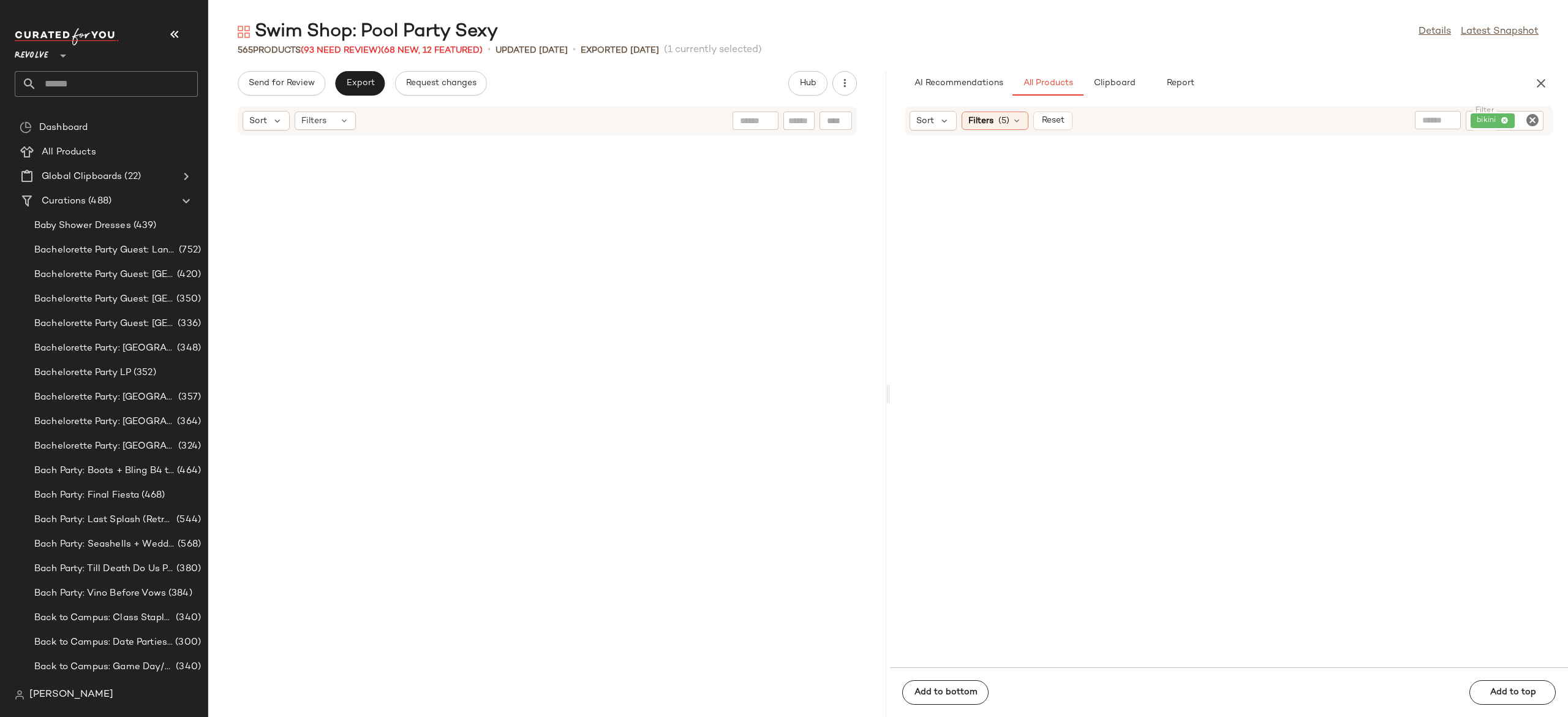
scroll to position [20632, 0]
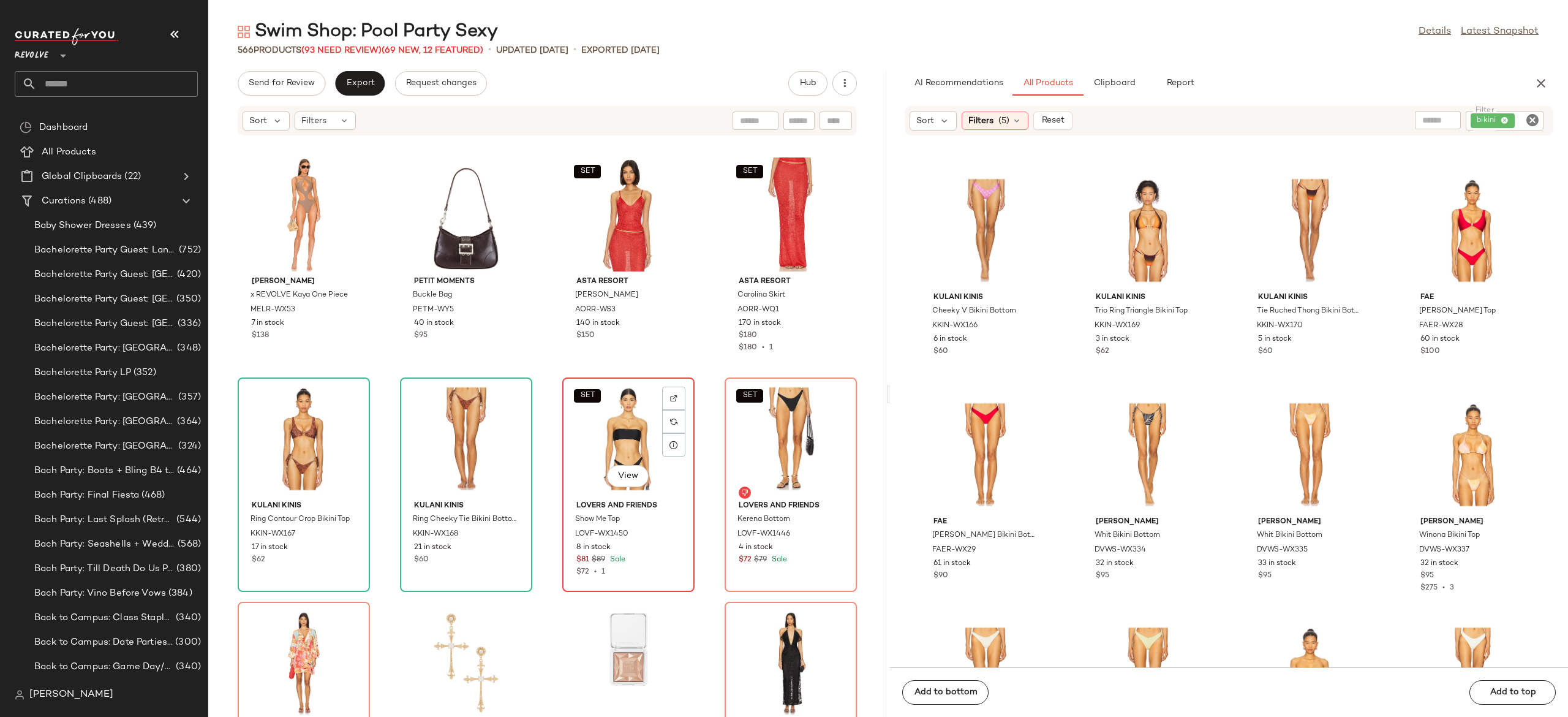
click at [603, 442] on div "SET View" at bounding box center [629, 439] width 124 height 114
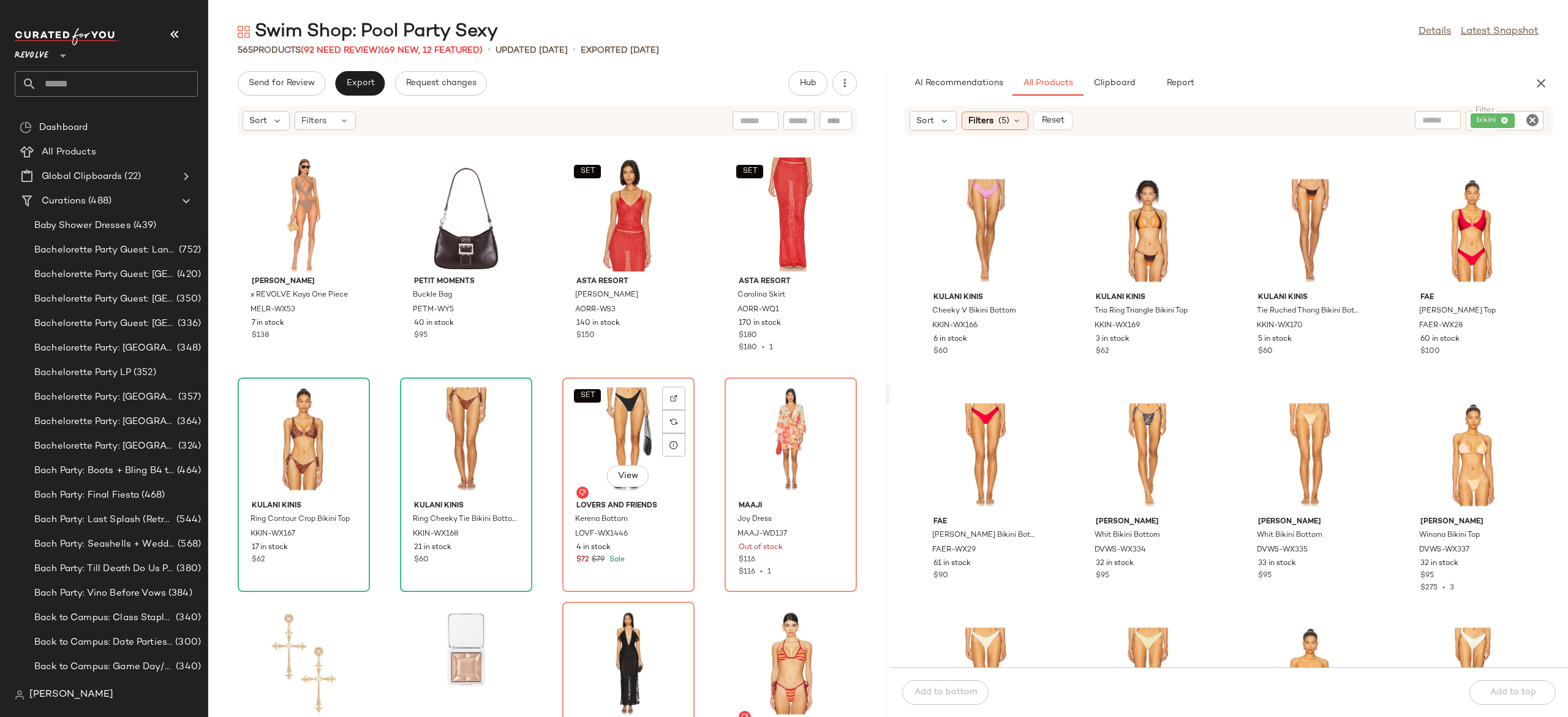
click at [603, 442] on div "SET View" at bounding box center [629, 439] width 124 height 114
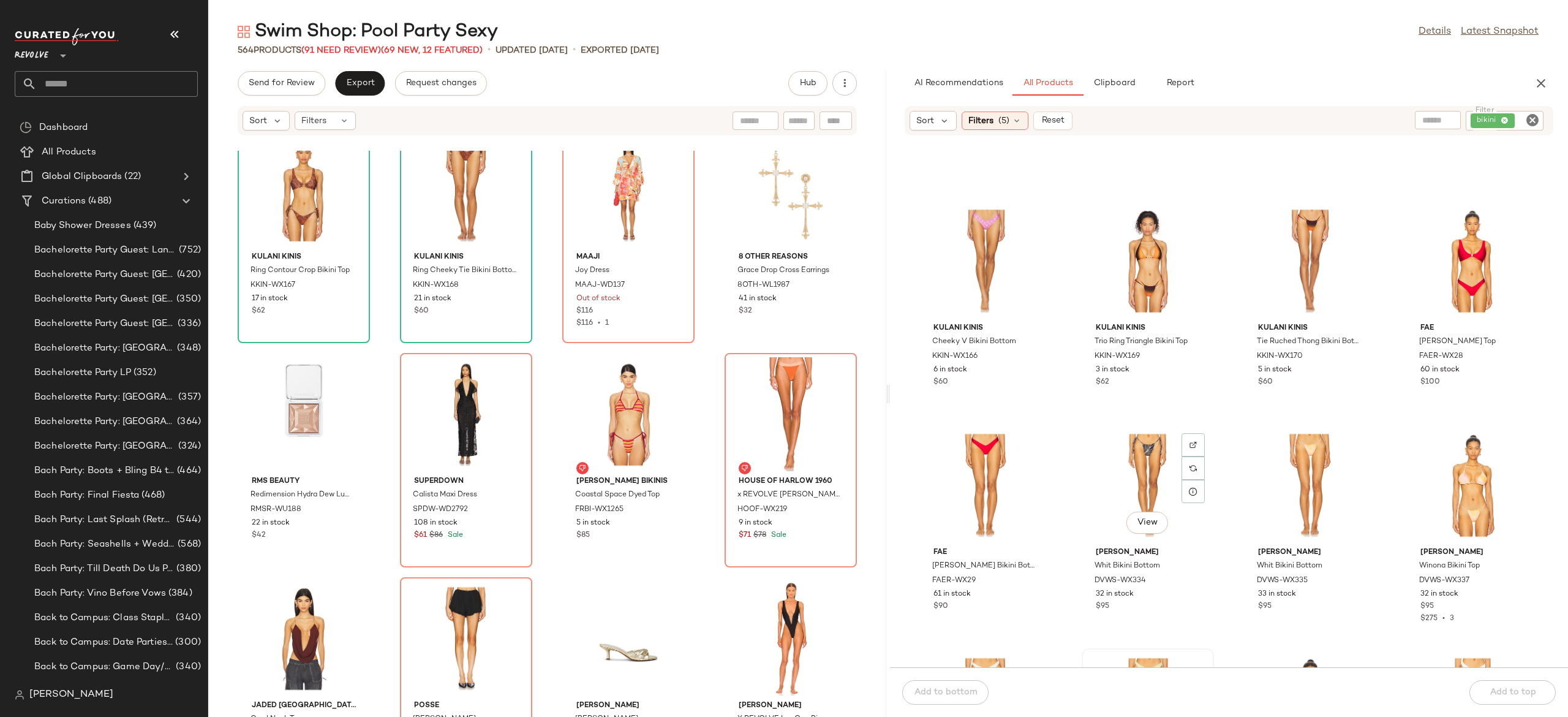
scroll to position [20600, 0]
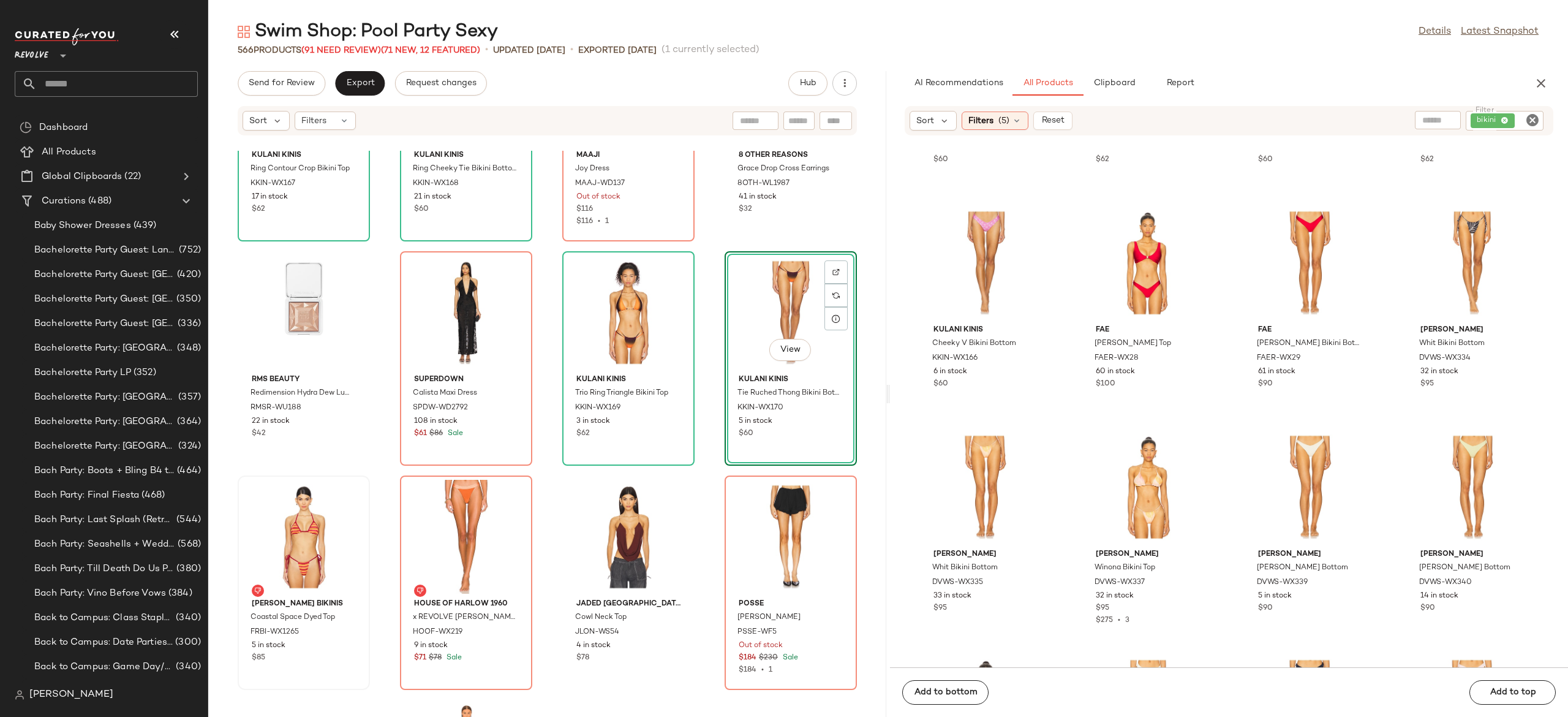
scroll to position [18981, 0]
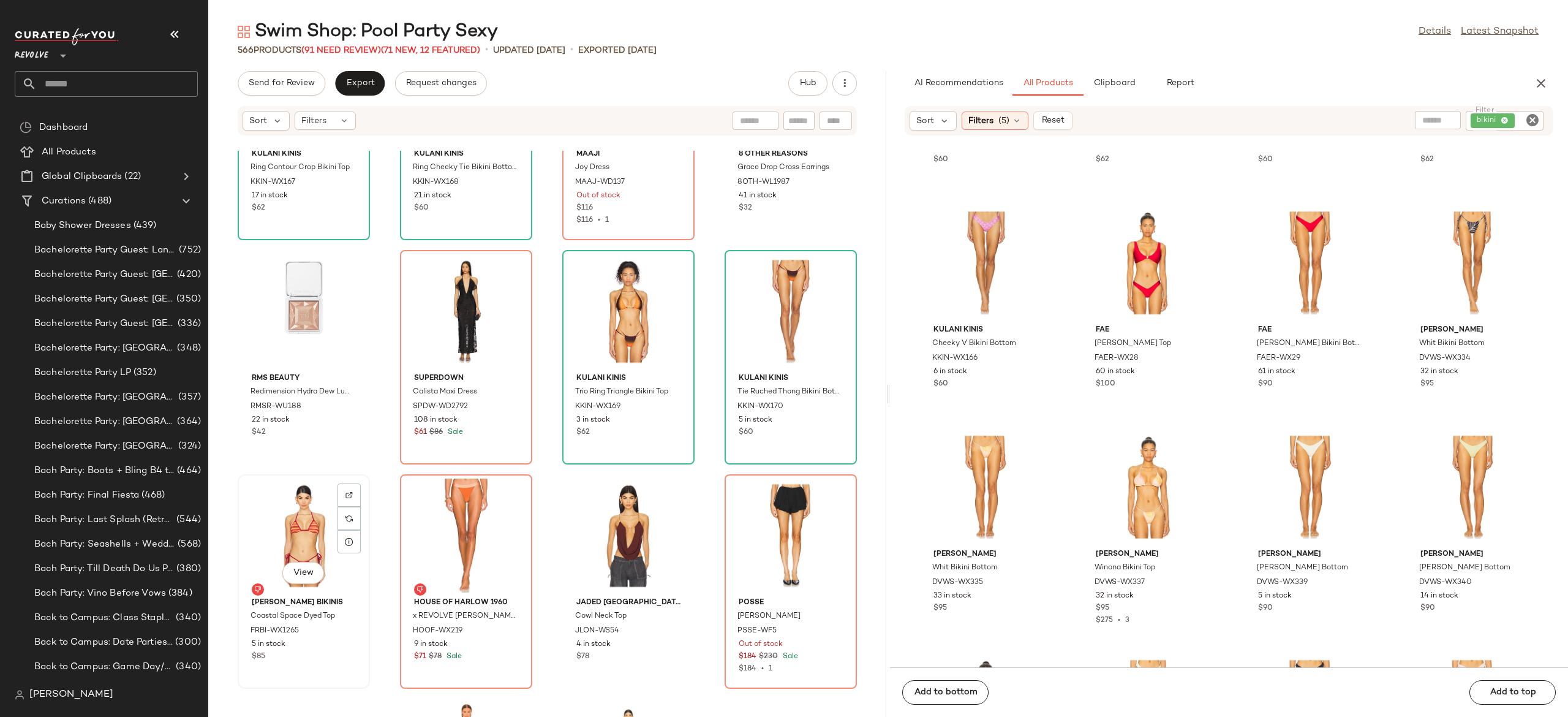
click at [311, 529] on div "View" at bounding box center [304, 536] width 124 height 114
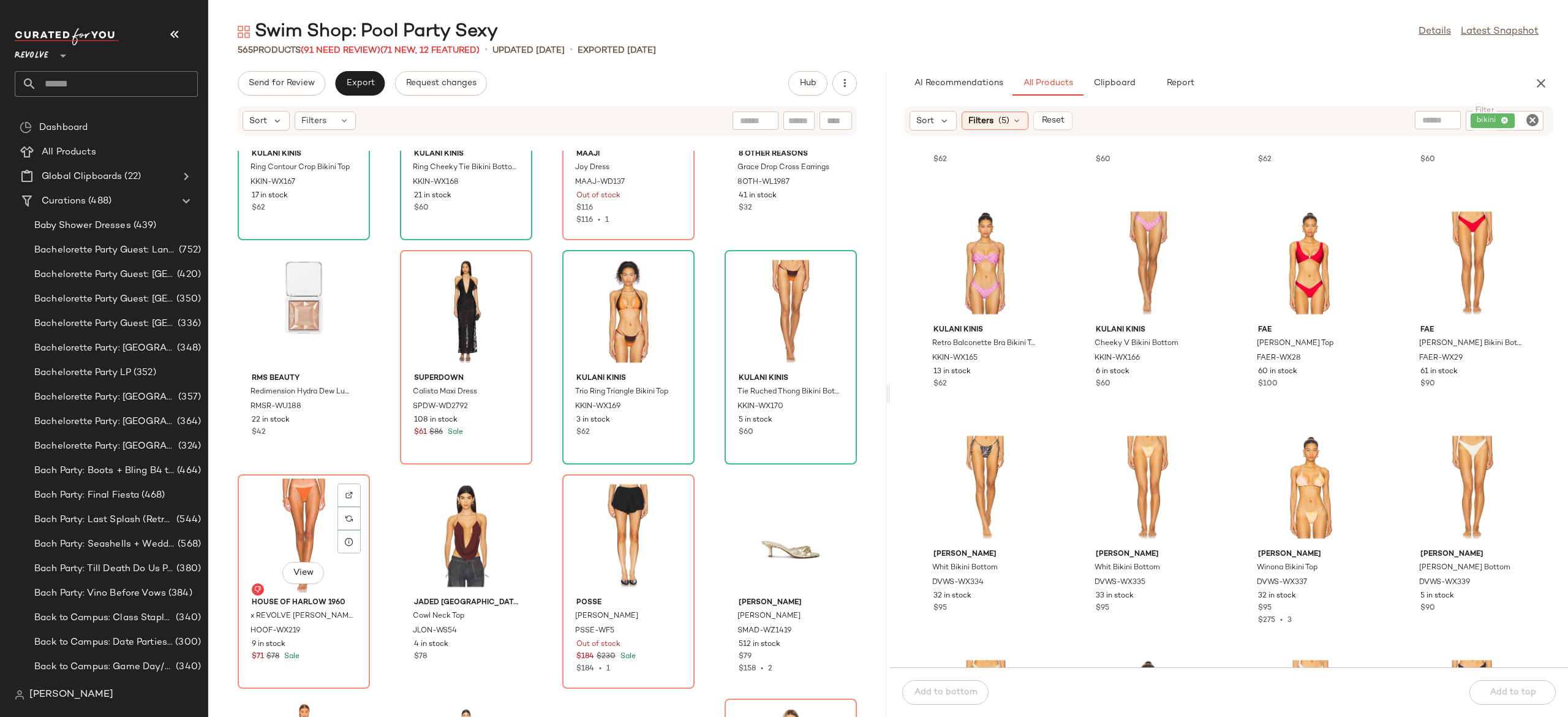
click at [311, 529] on div "View" at bounding box center [304, 536] width 124 height 114
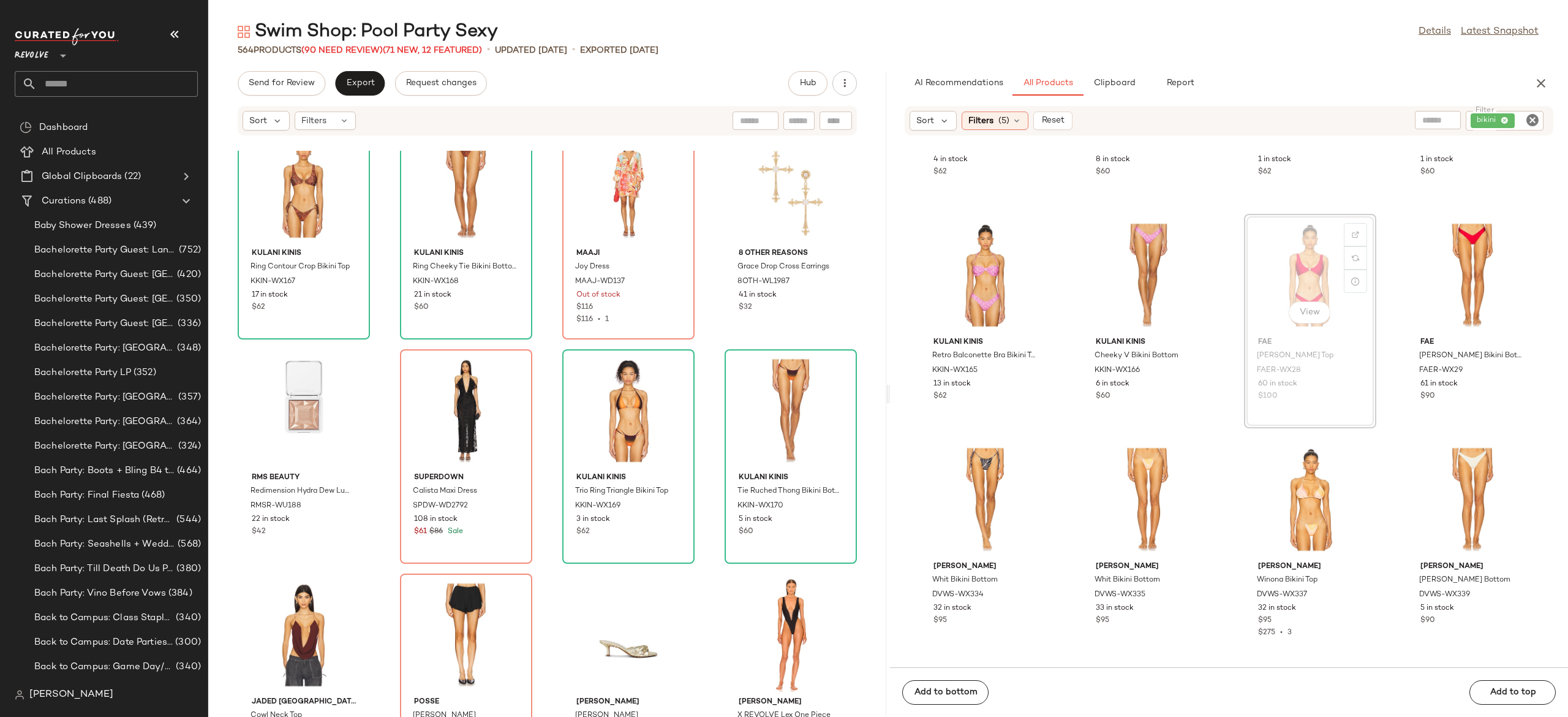
scroll to position [20578, 0]
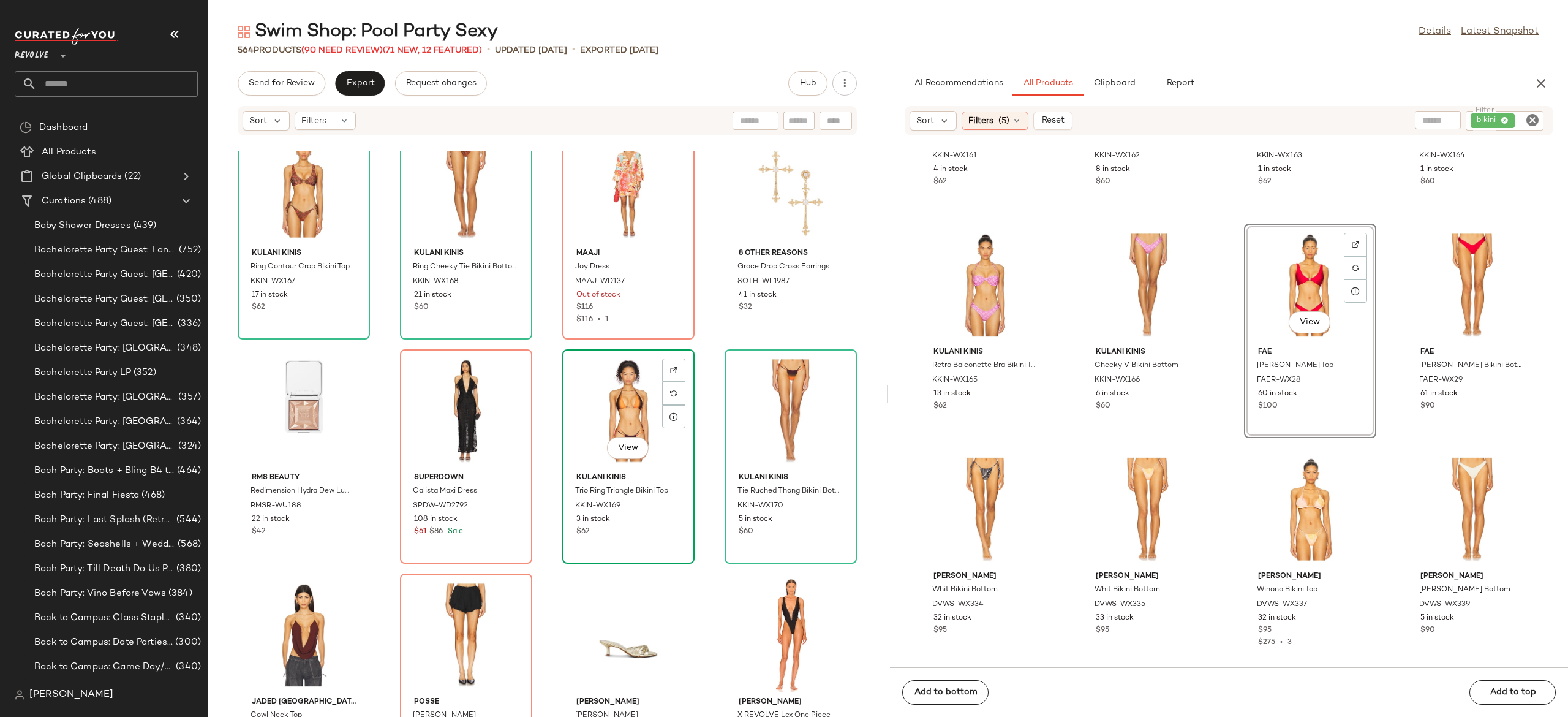
click at [608, 429] on div "View" at bounding box center [629, 411] width 124 height 114
click at [697, 447] on div "Kulani Kinis Ring Contour Crop Bikini Top KKIN-WX167 17 in stock $62 Kulani Kin…" at bounding box center [547, 434] width 678 height 566
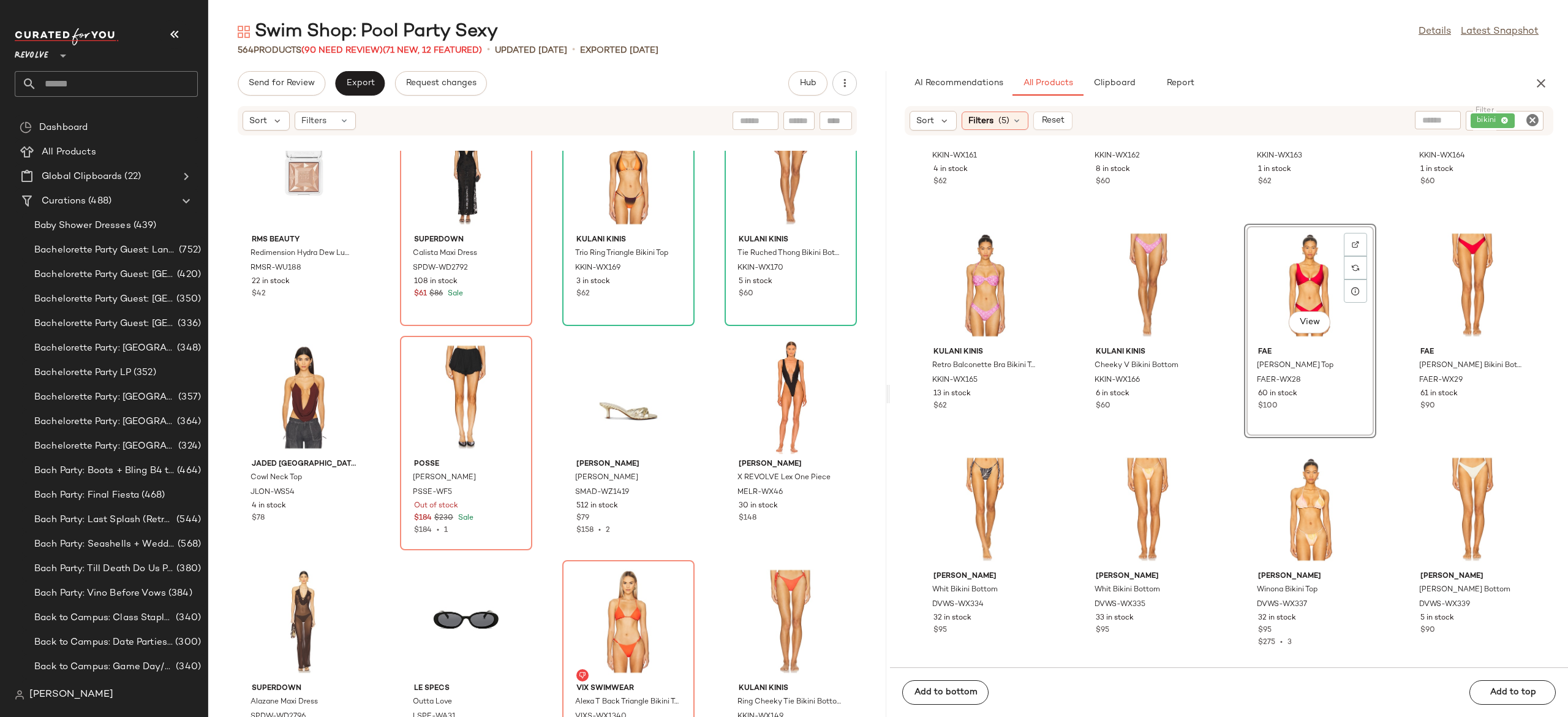
scroll to position [19086, 0]
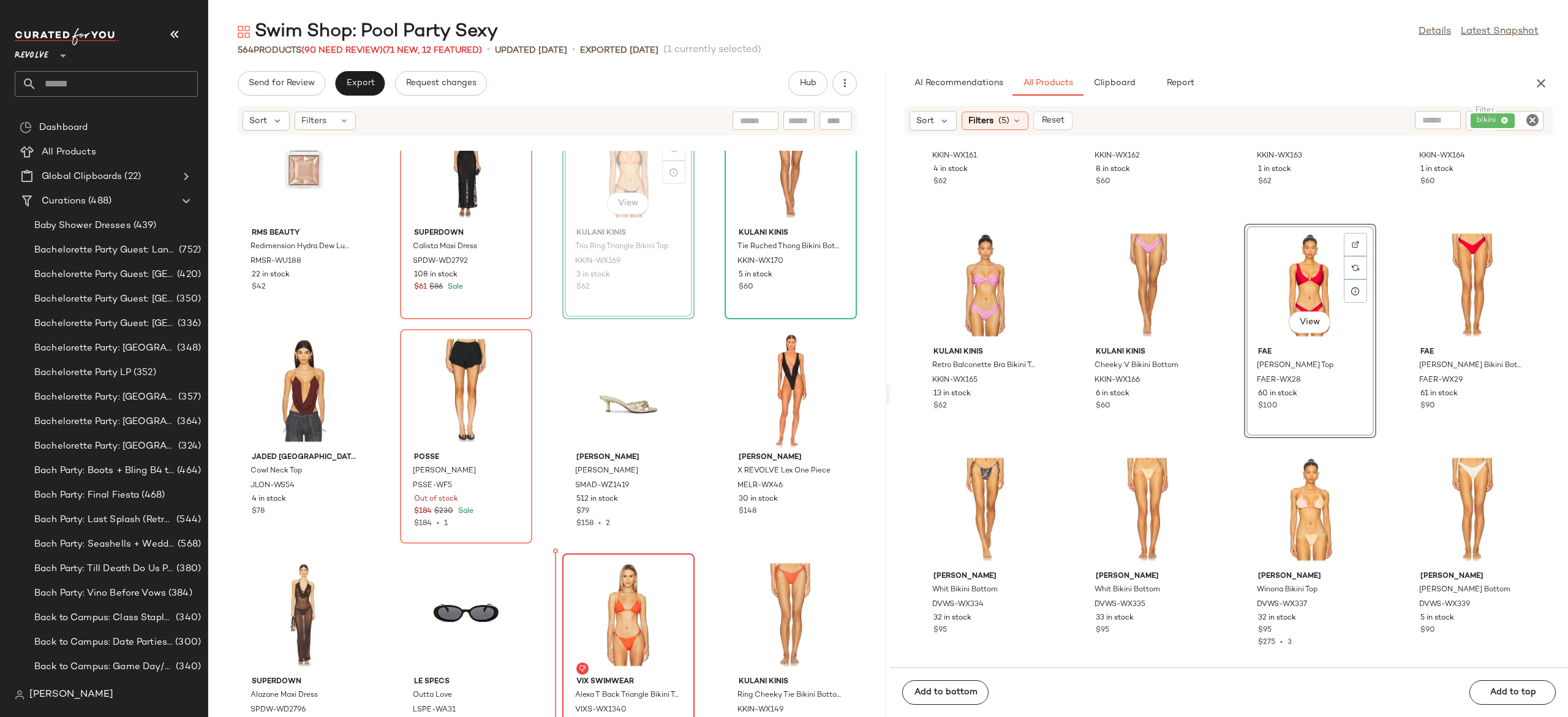
scroll to position [19151, 0]
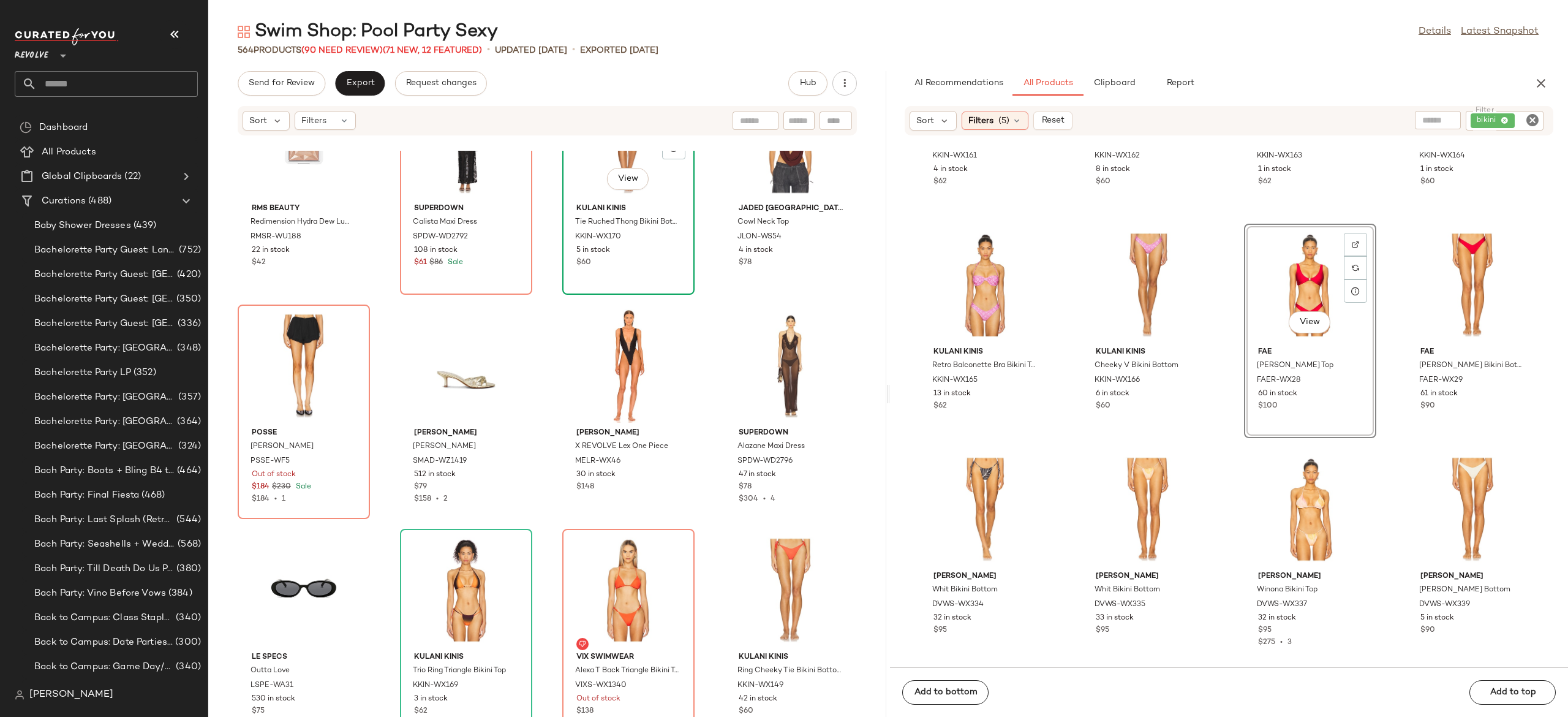
scroll to position [19148, 0]
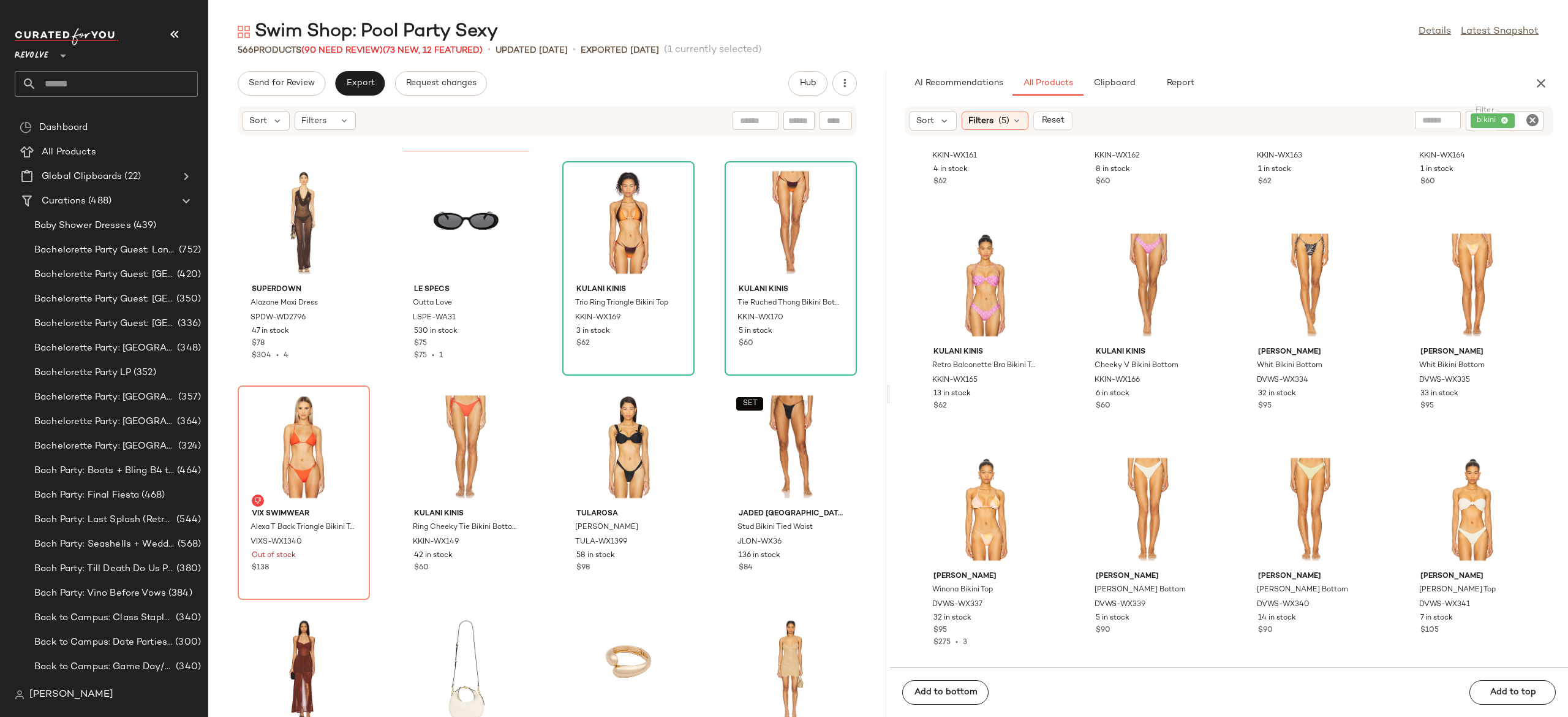
scroll to position [19520, 0]
click at [302, 461] on div "View" at bounding box center [304, 445] width 124 height 114
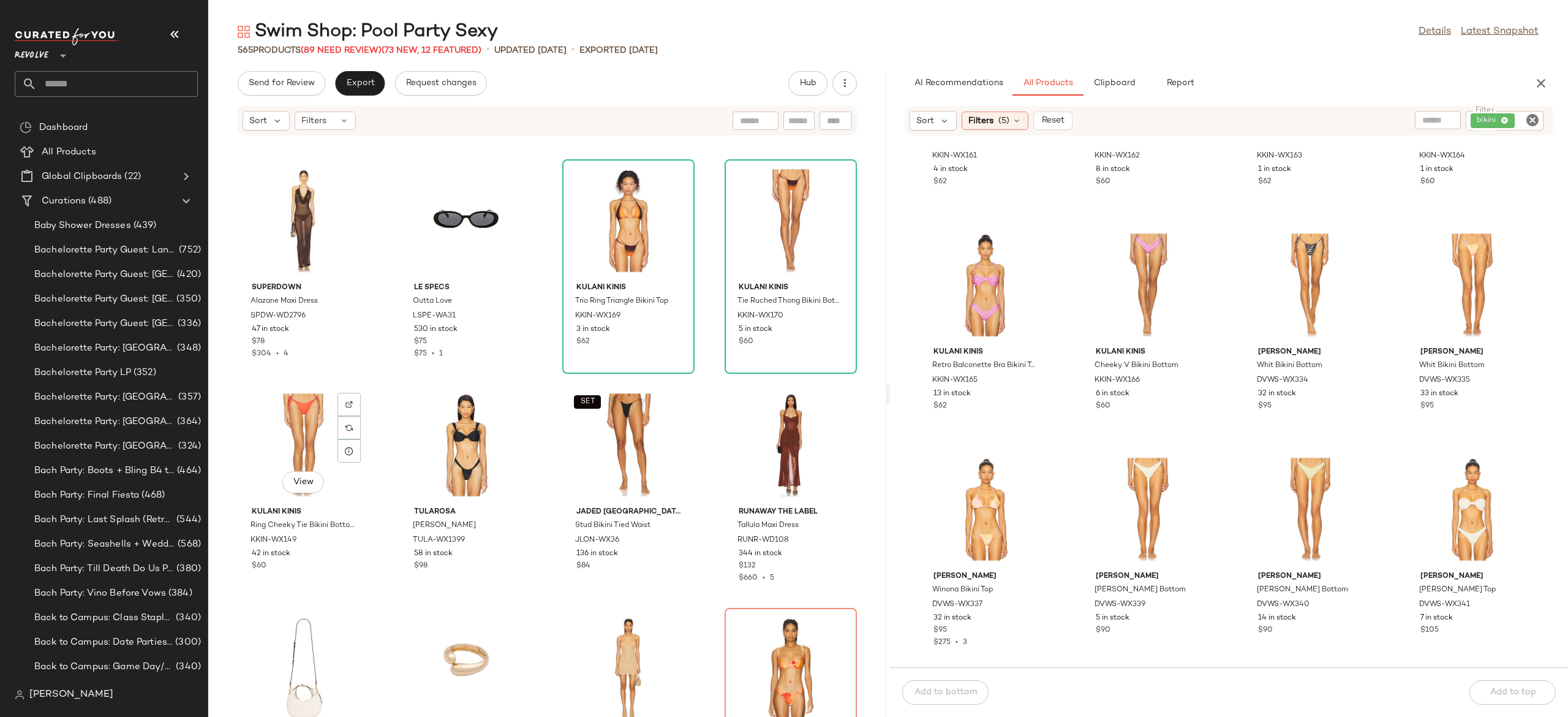
click at [302, 461] on div "View" at bounding box center [304, 445] width 124 height 114
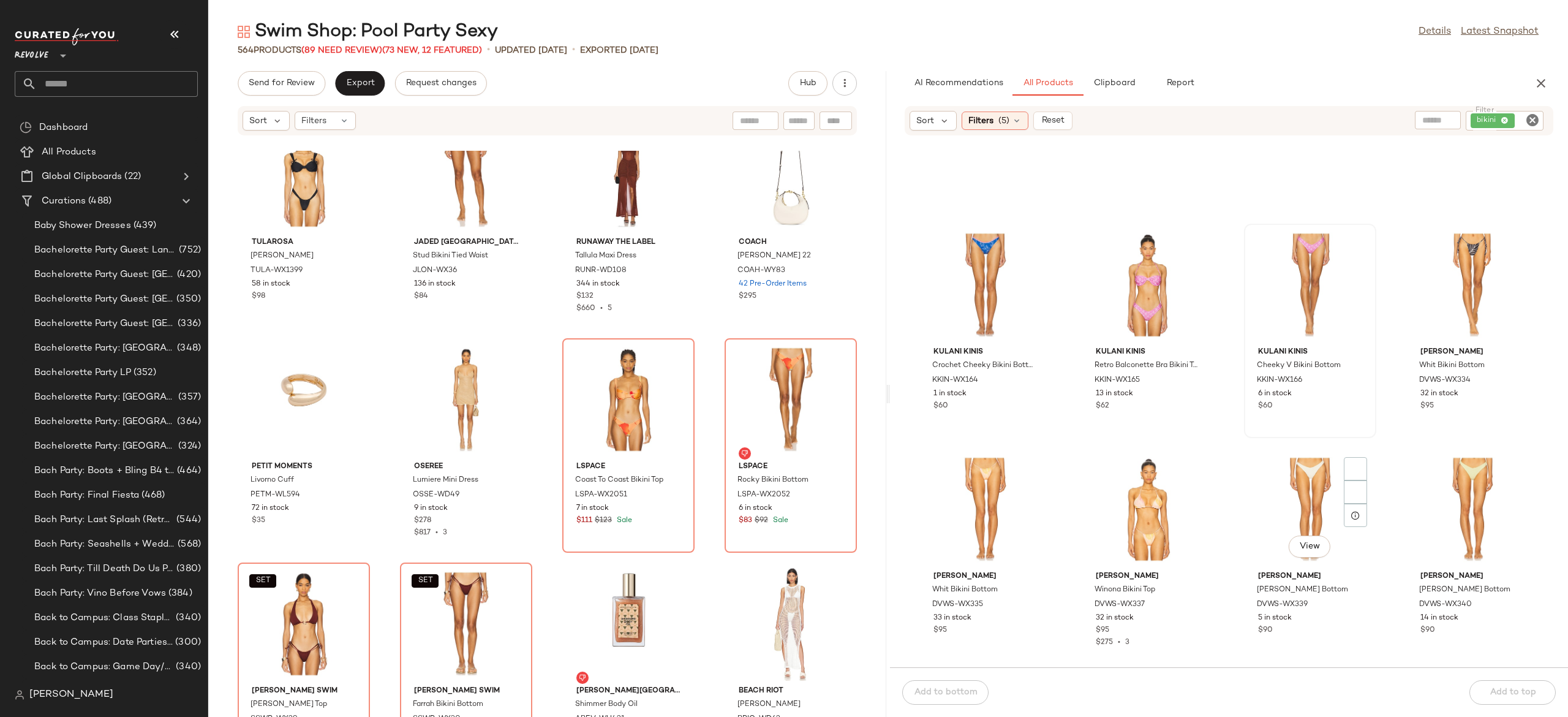
scroll to position [20823, 0]
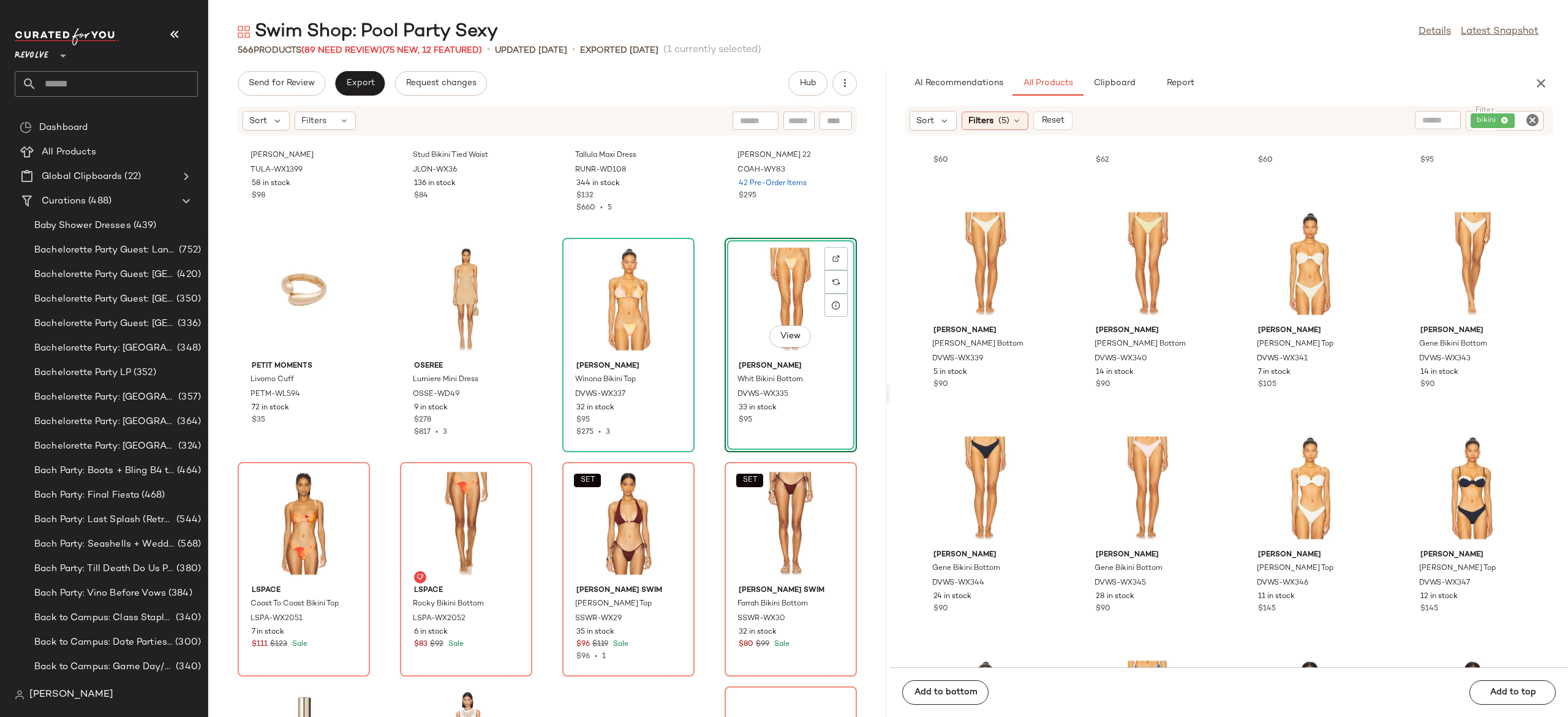
scroll to position [19891, 0]
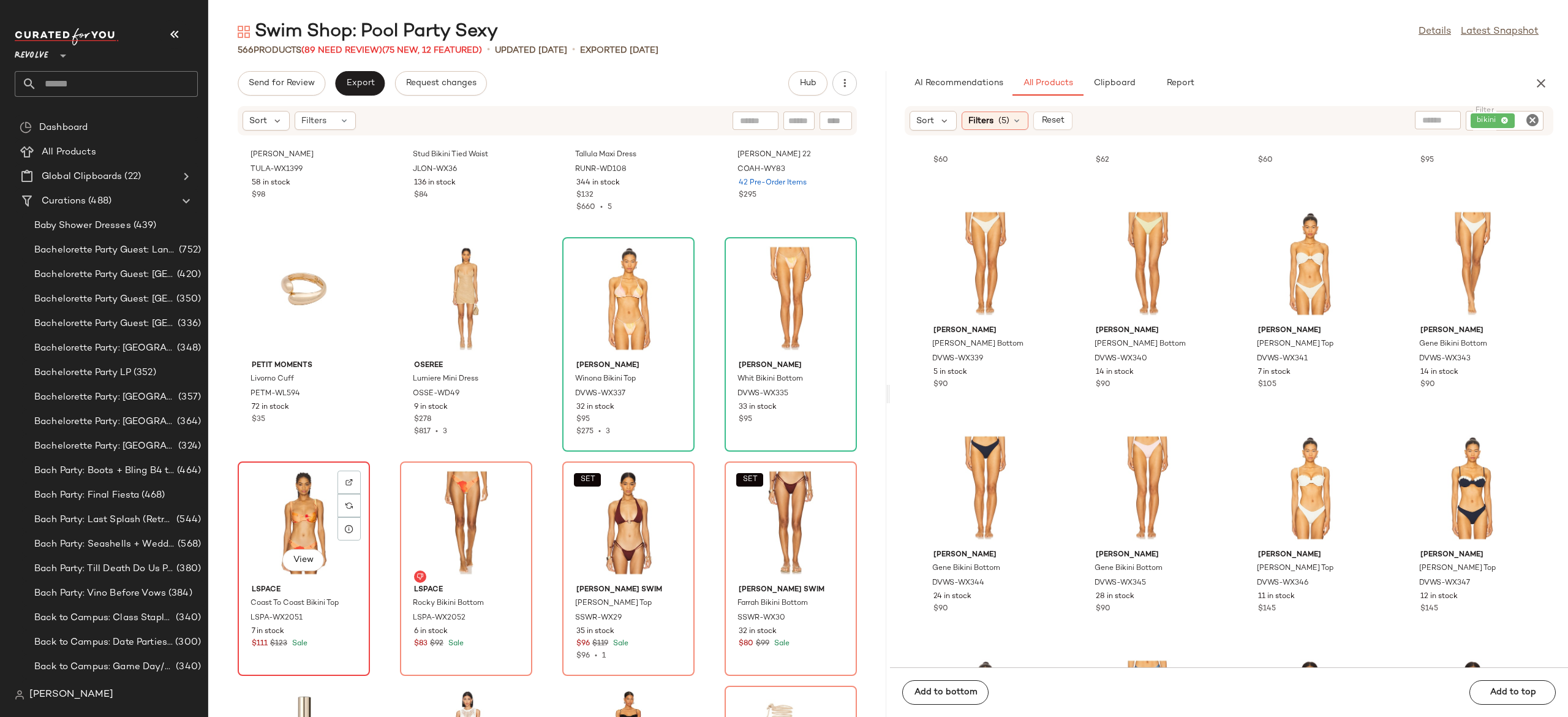
click at [298, 522] on div "View" at bounding box center [304, 523] width 124 height 114
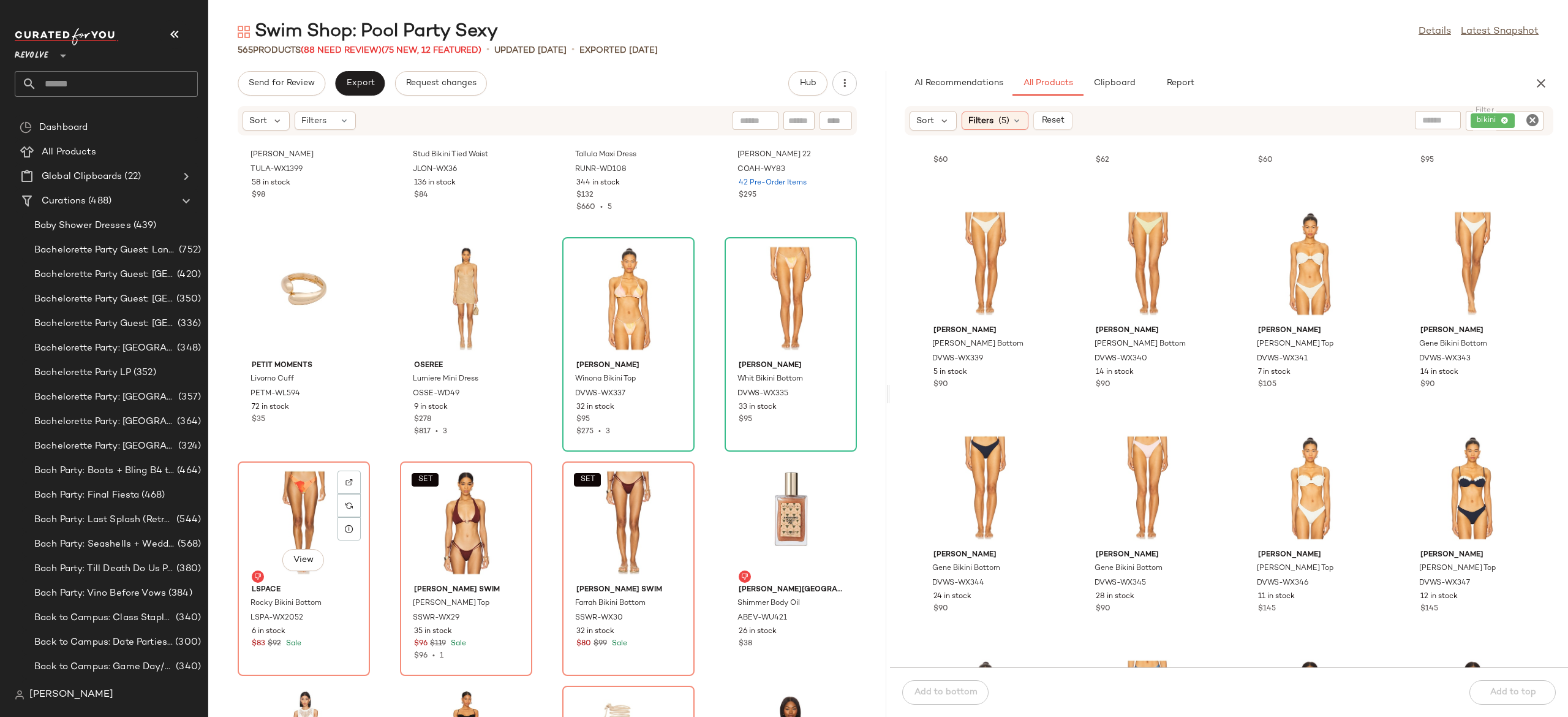
click at [298, 522] on div "View" at bounding box center [304, 523] width 124 height 114
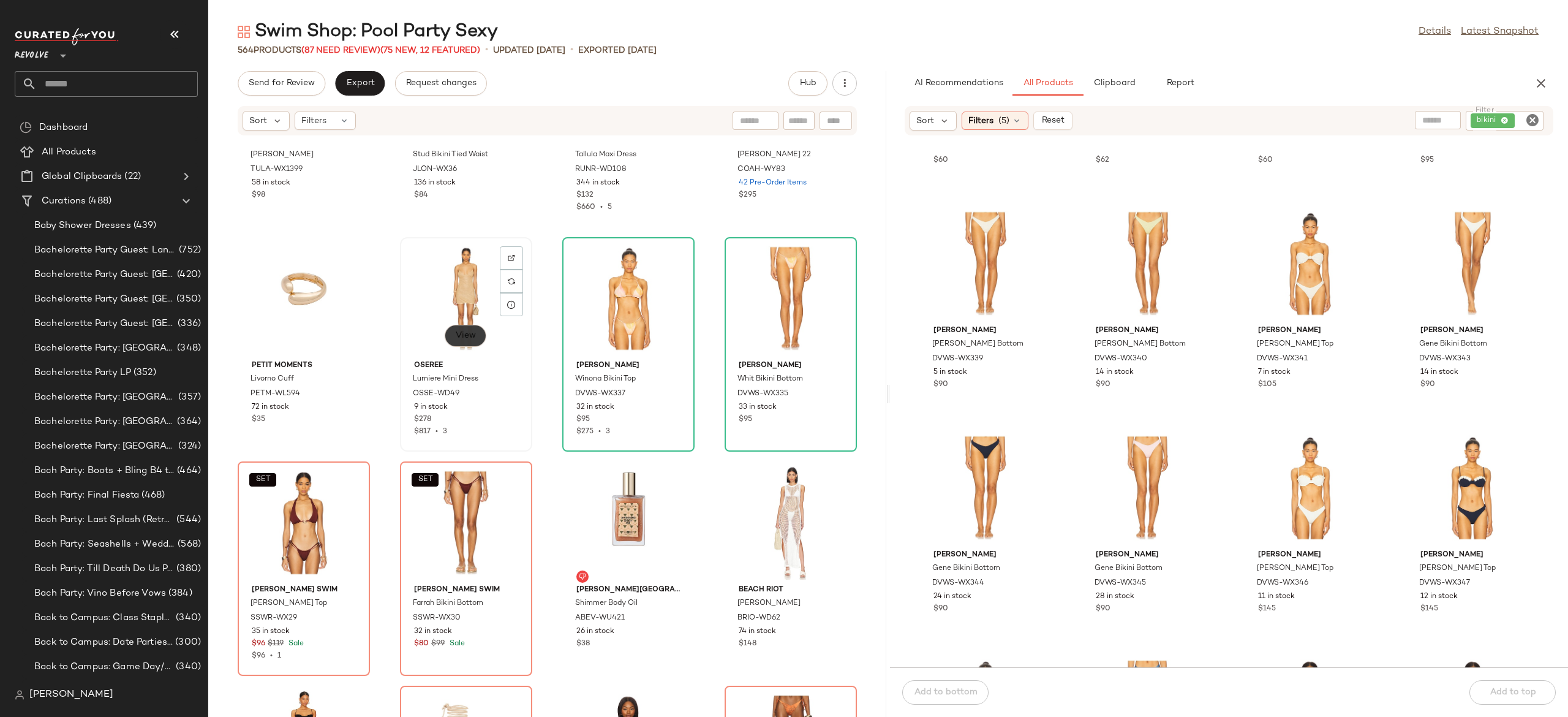
click at [468, 338] on span "View" at bounding box center [465, 336] width 21 height 10
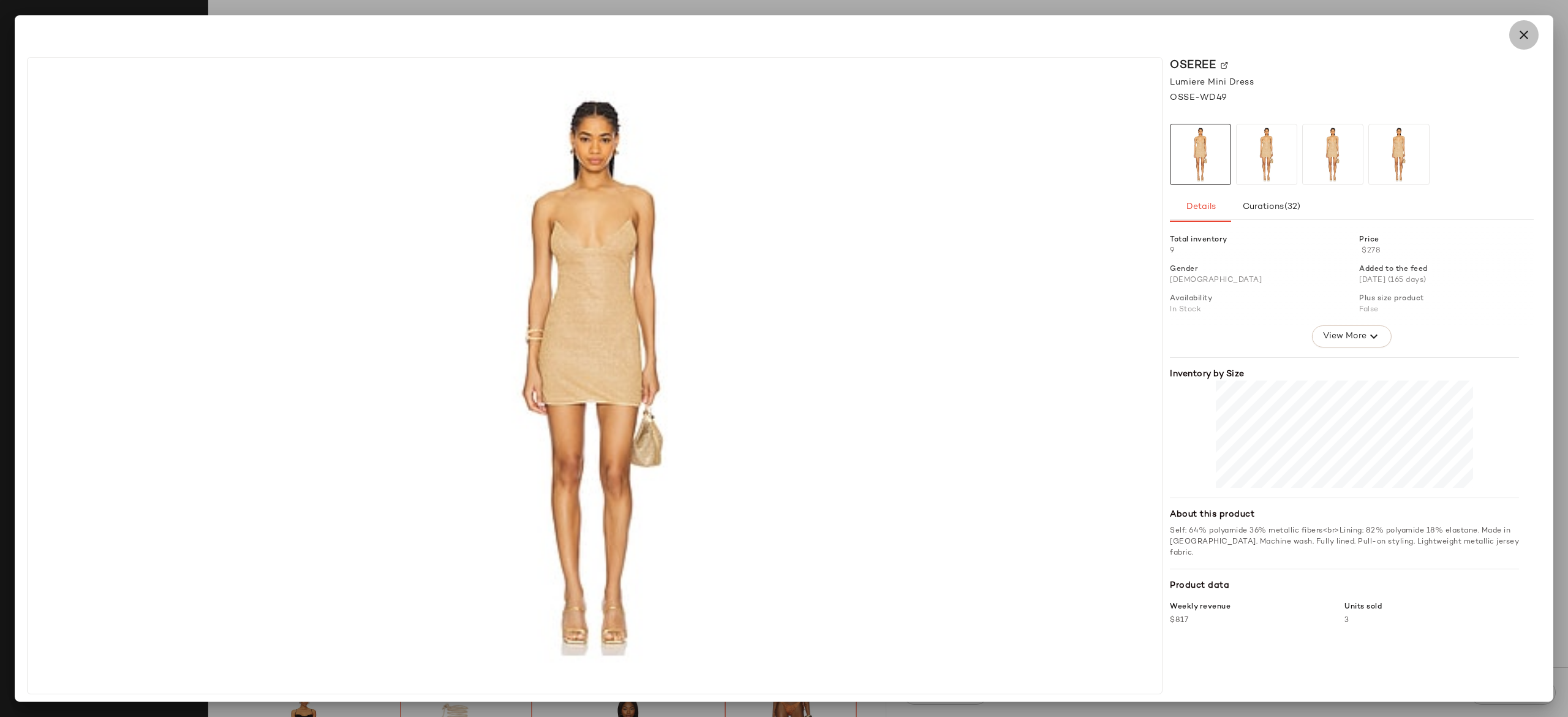
click at [1527, 36] on icon "button" at bounding box center [1524, 35] width 15 height 15
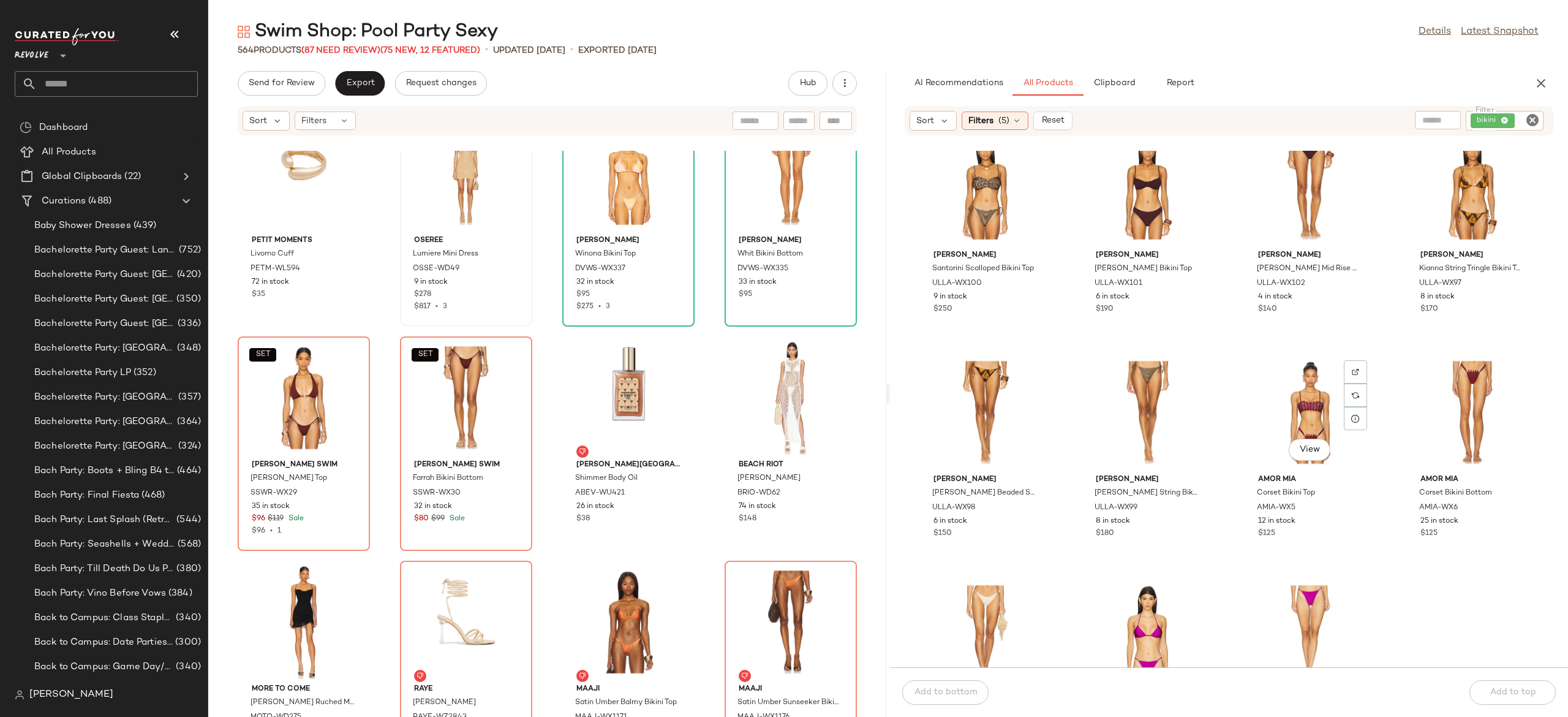
scroll to position [21353, 0]
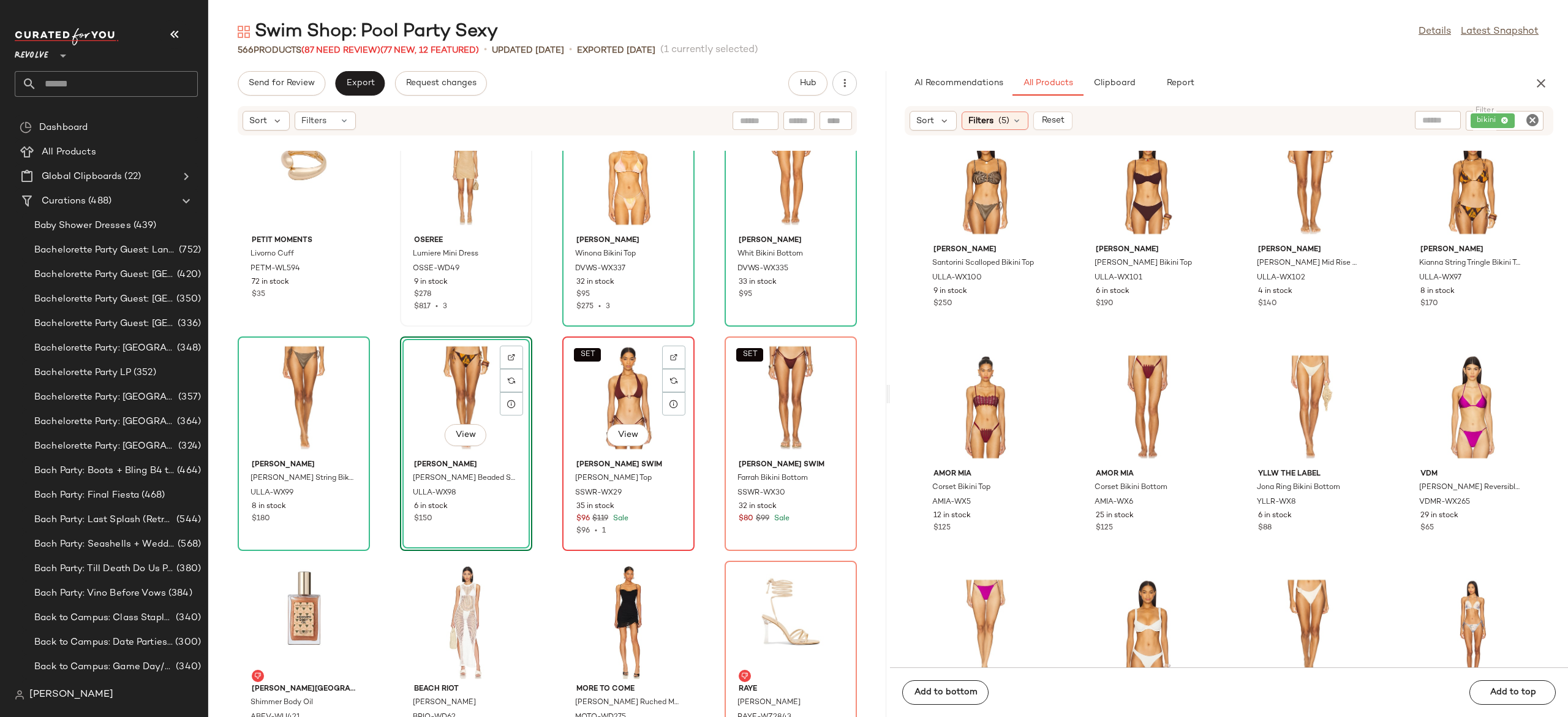
click at [608, 397] on div "SET View" at bounding box center [629, 398] width 124 height 114
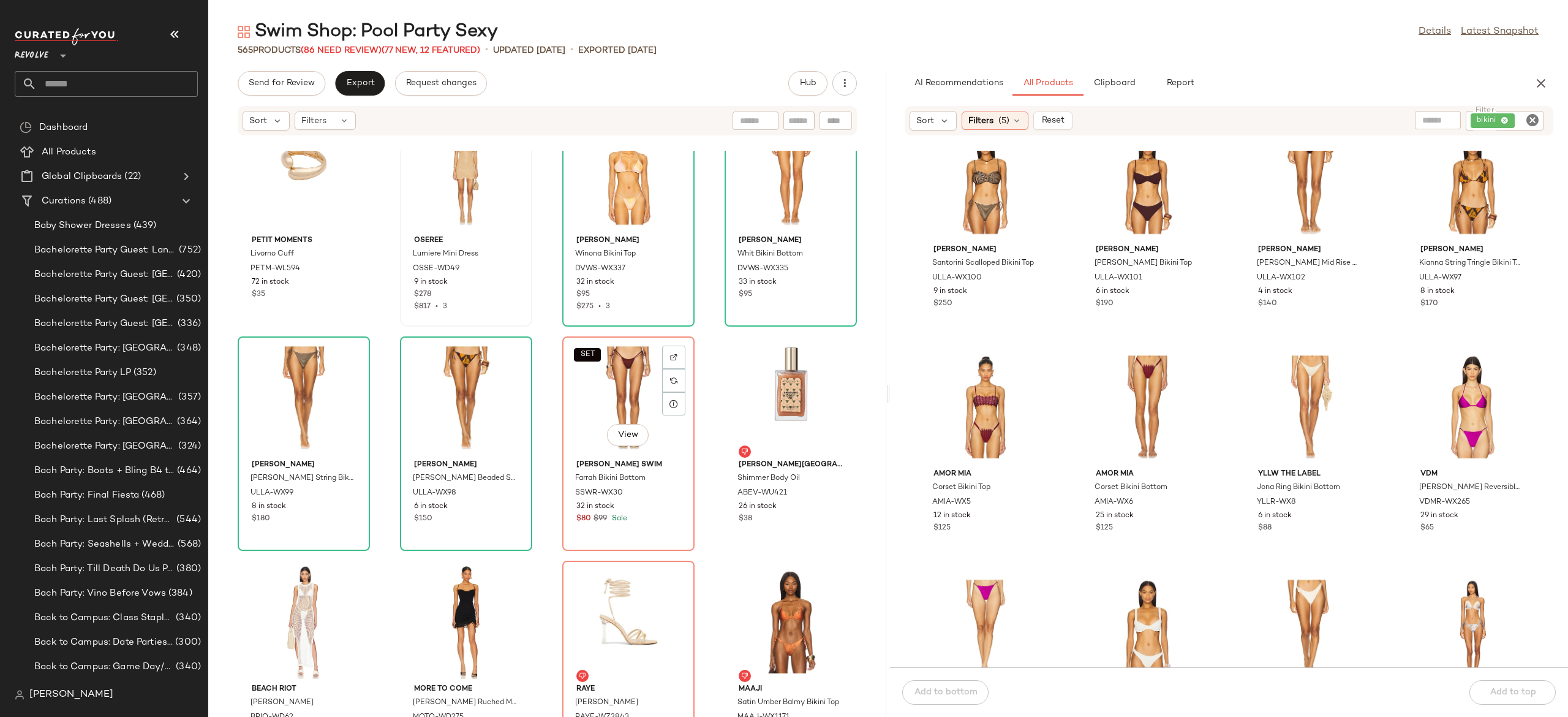
click at [608, 397] on div "SET View" at bounding box center [629, 398] width 124 height 114
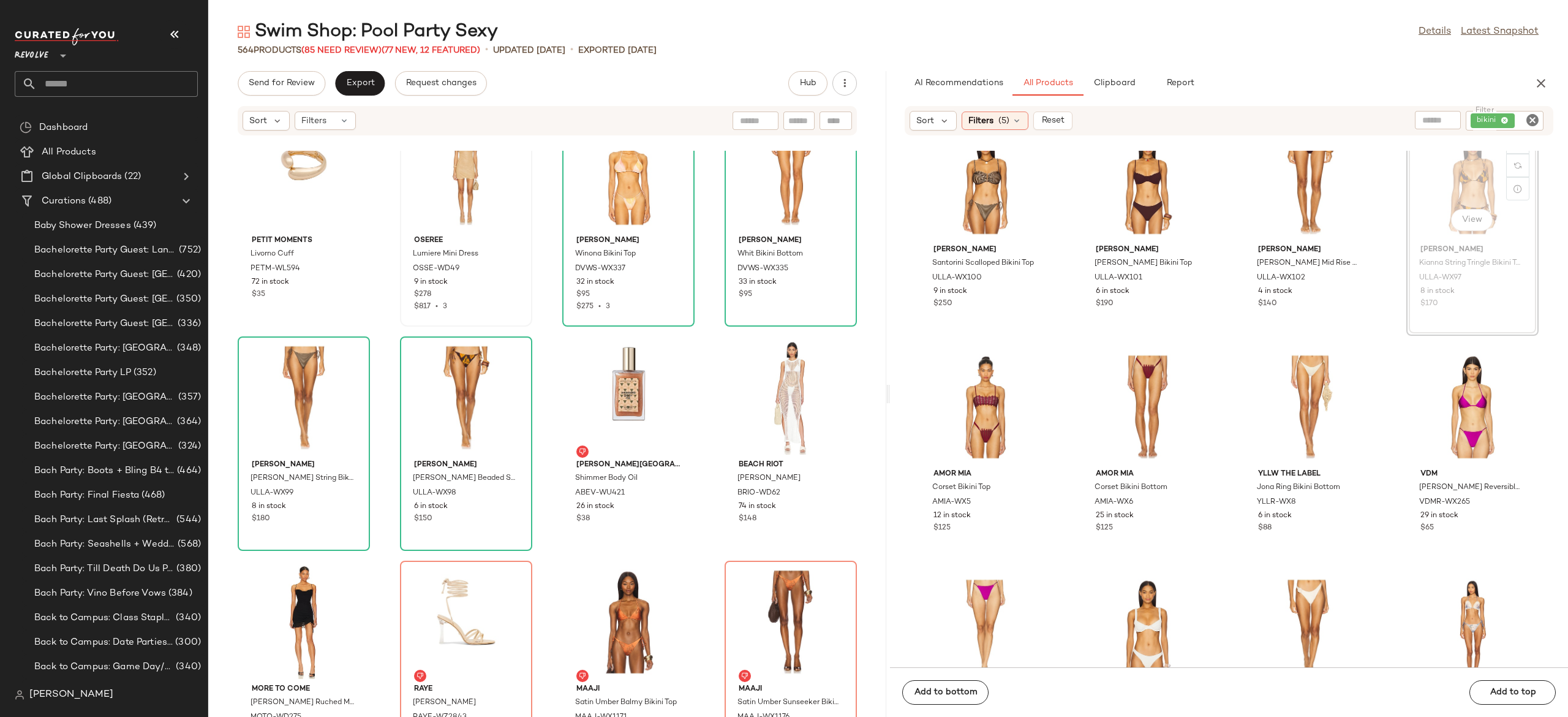
scroll to position [21349, 0]
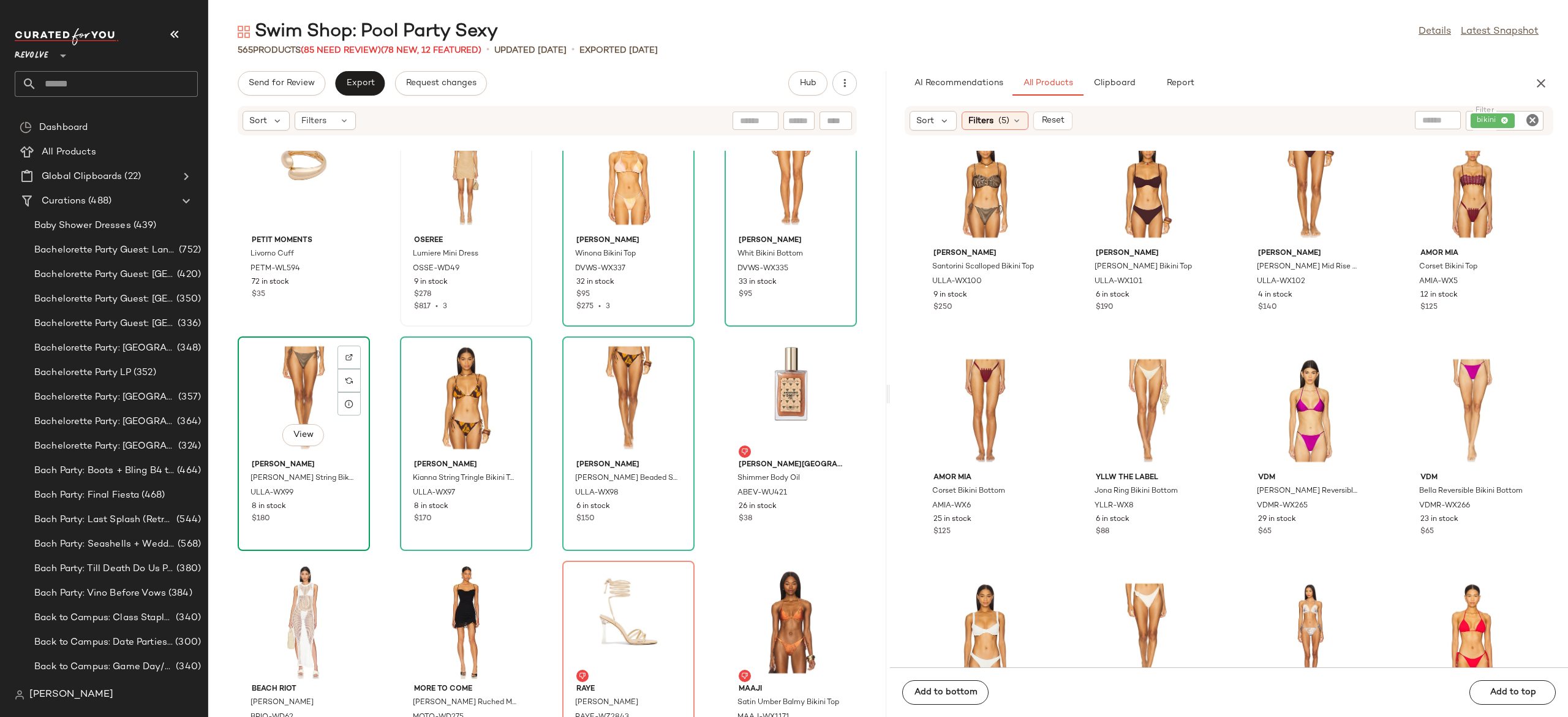
click at [304, 396] on div "View" at bounding box center [304, 398] width 124 height 114
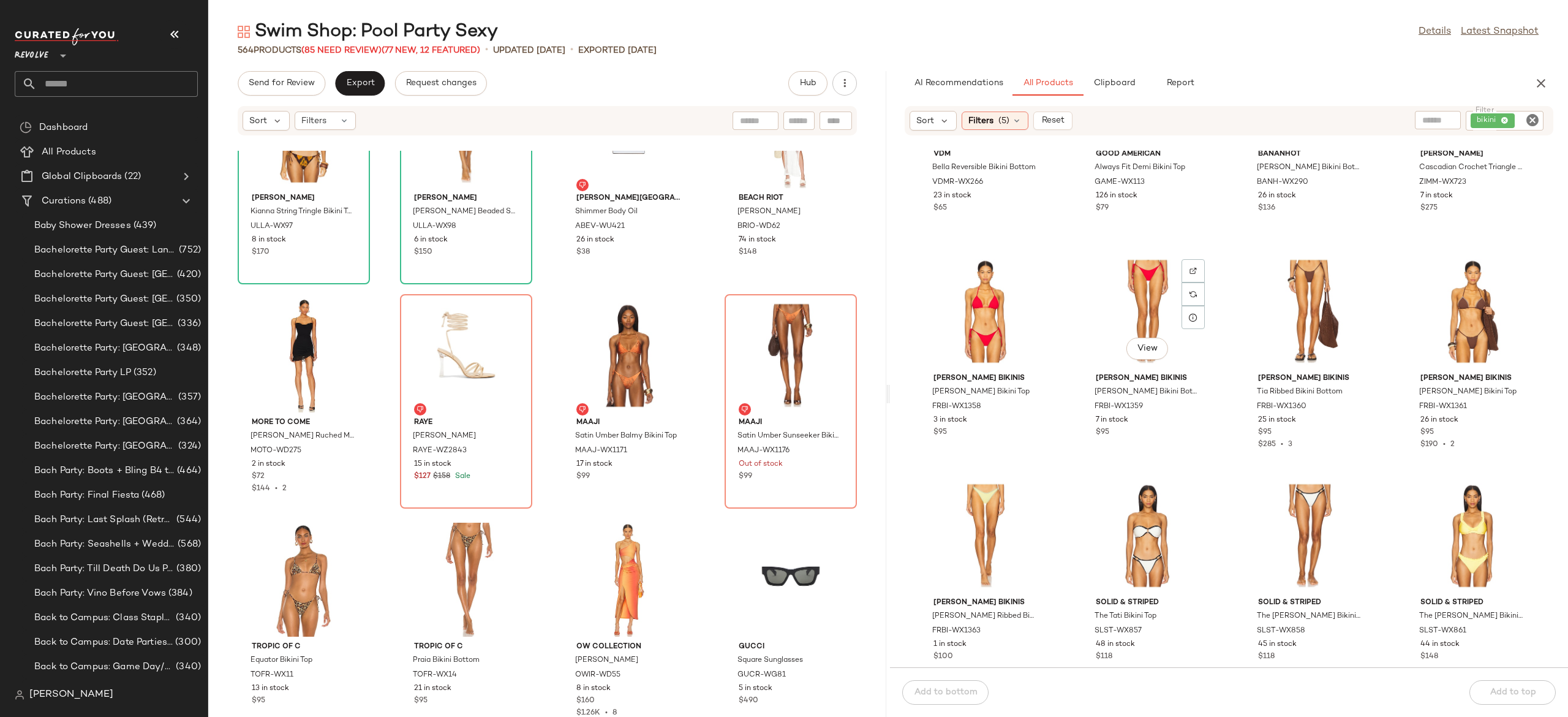
scroll to position [21896, 0]
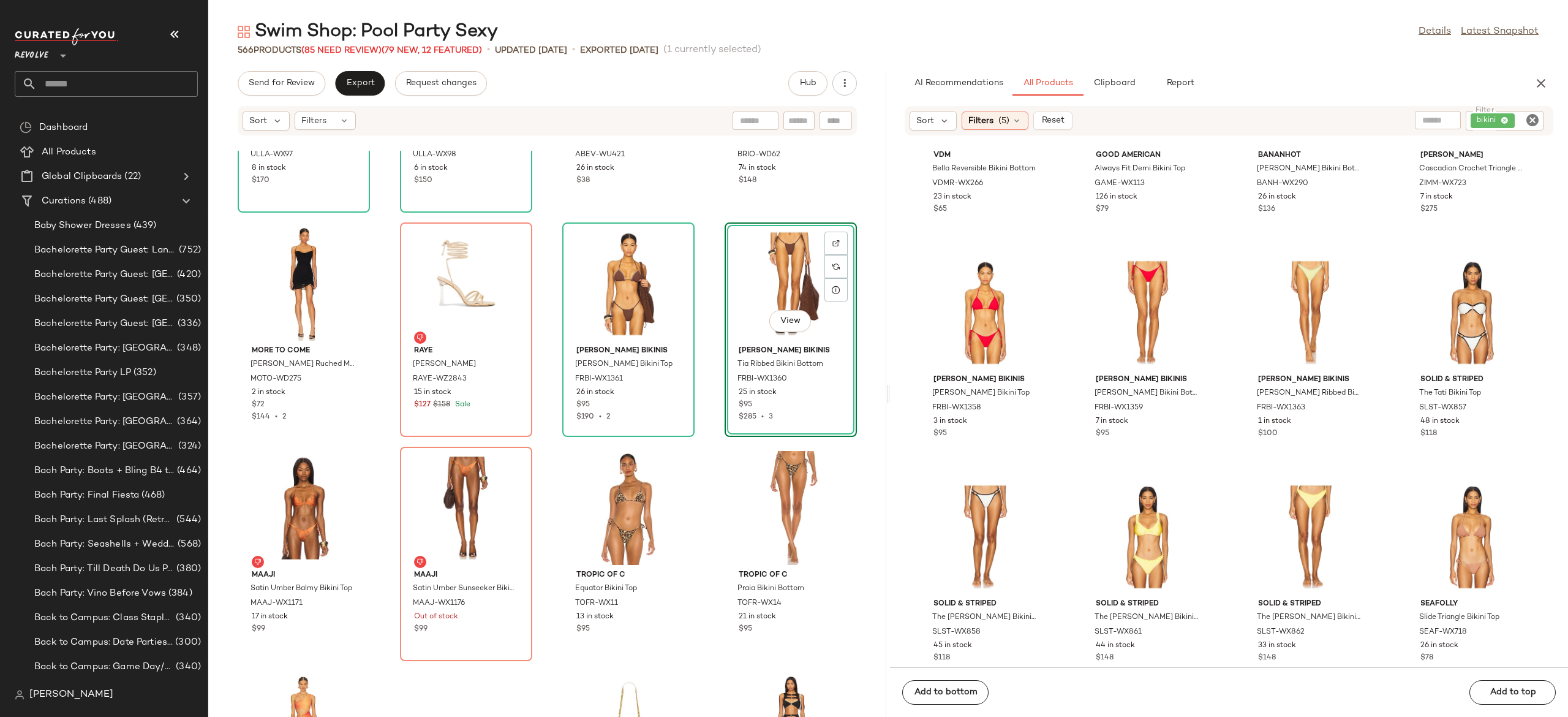
scroll to position [20356, 0]
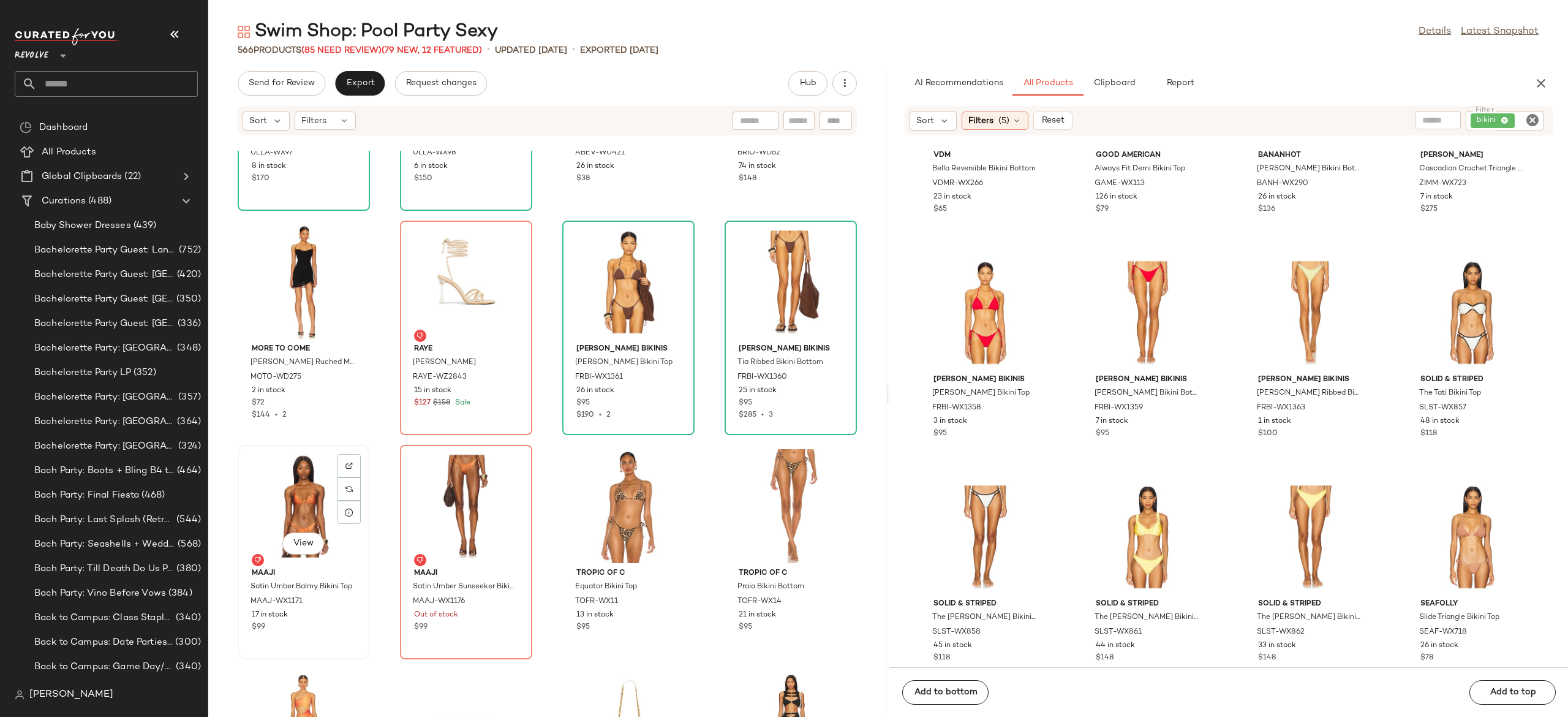
click at [304, 492] on div "View" at bounding box center [304, 507] width 124 height 114
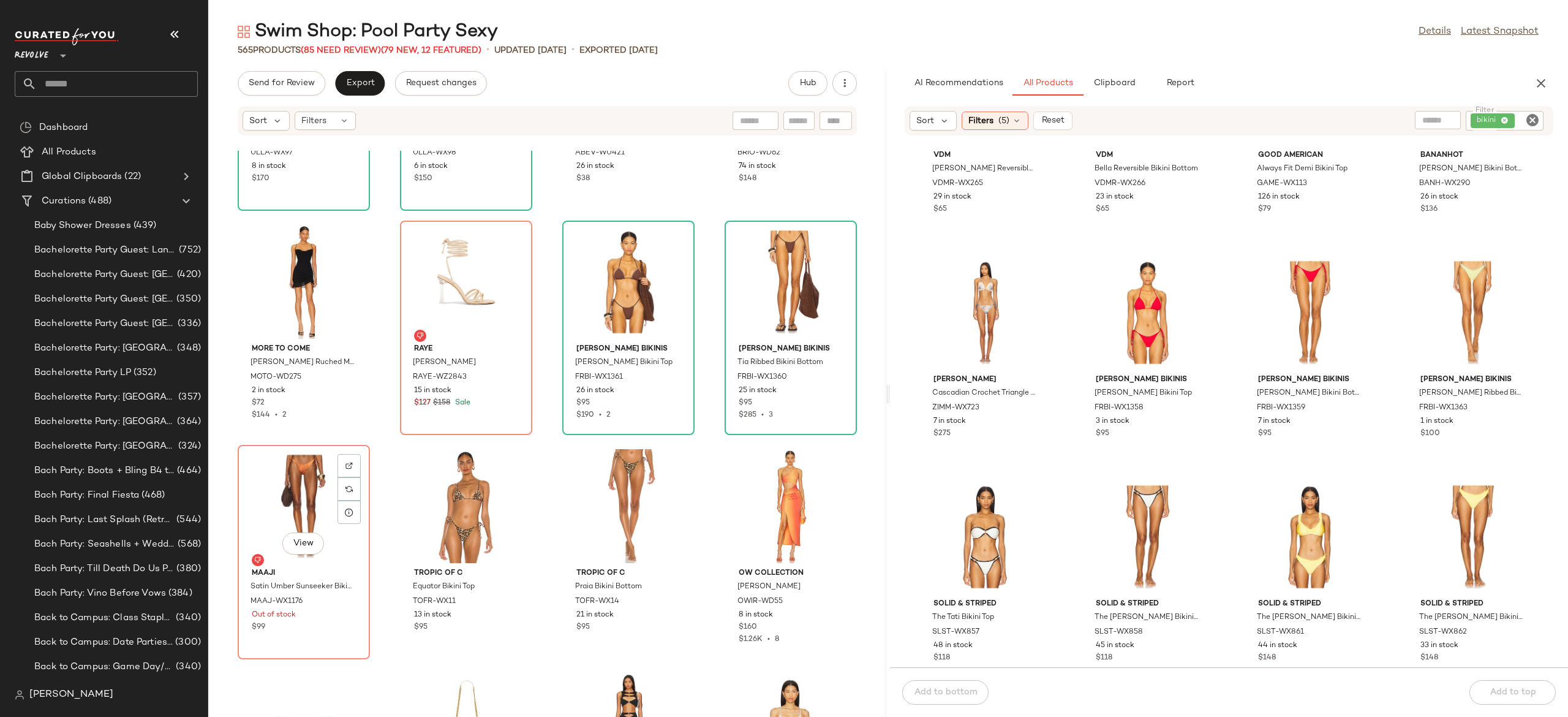
click at [304, 492] on div "View" at bounding box center [304, 507] width 124 height 114
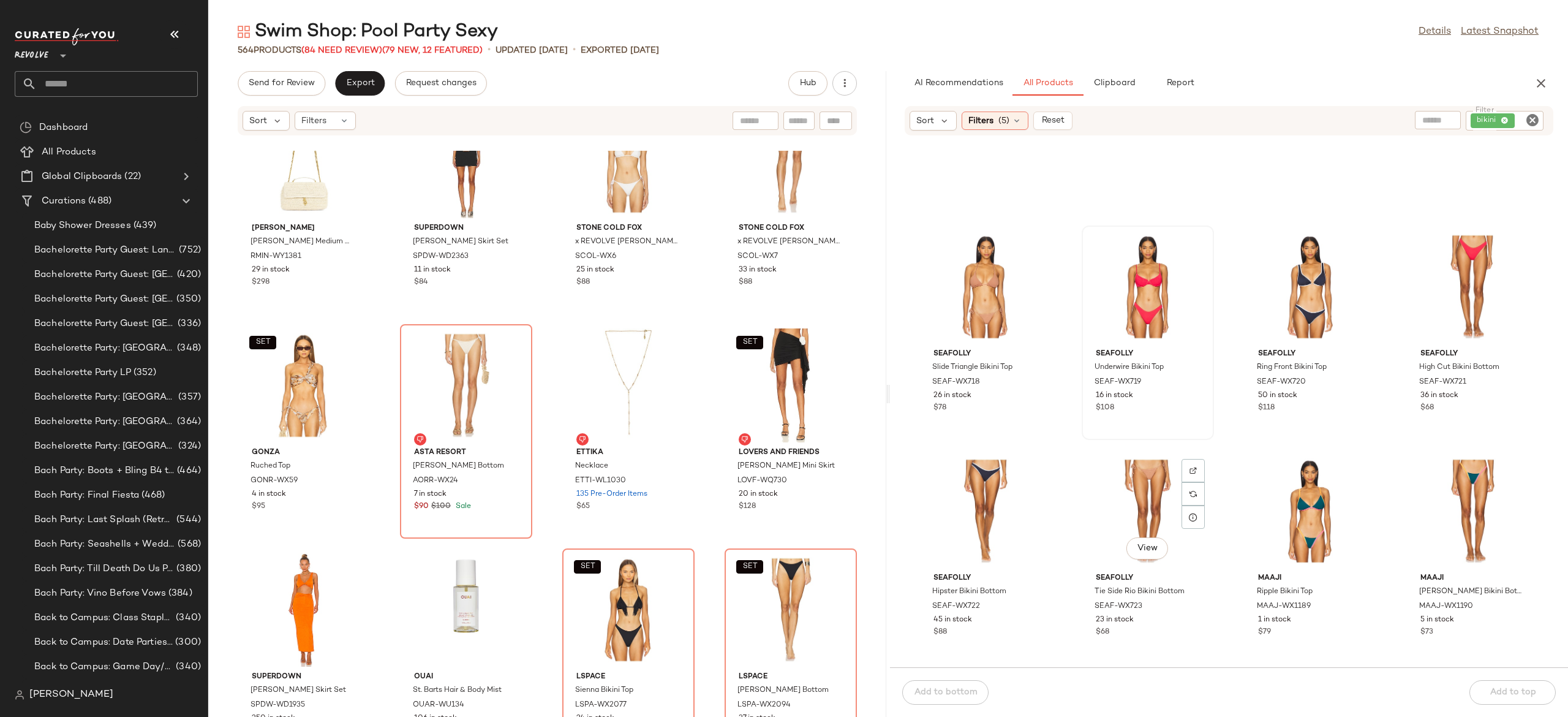
scroll to position [22368, 0]
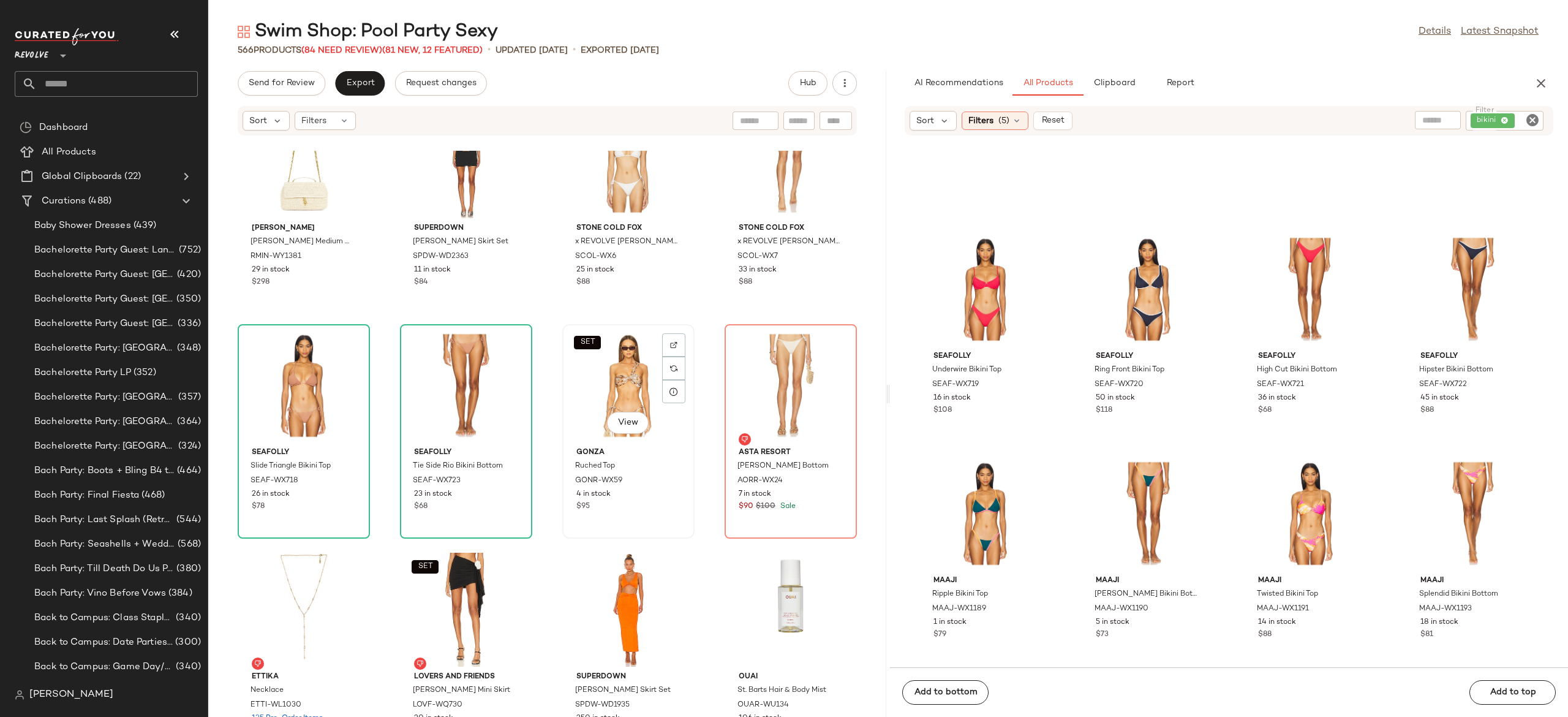
click at [624, 372] on div "SET View" at bounding box center [629, 385] width 124 height 114
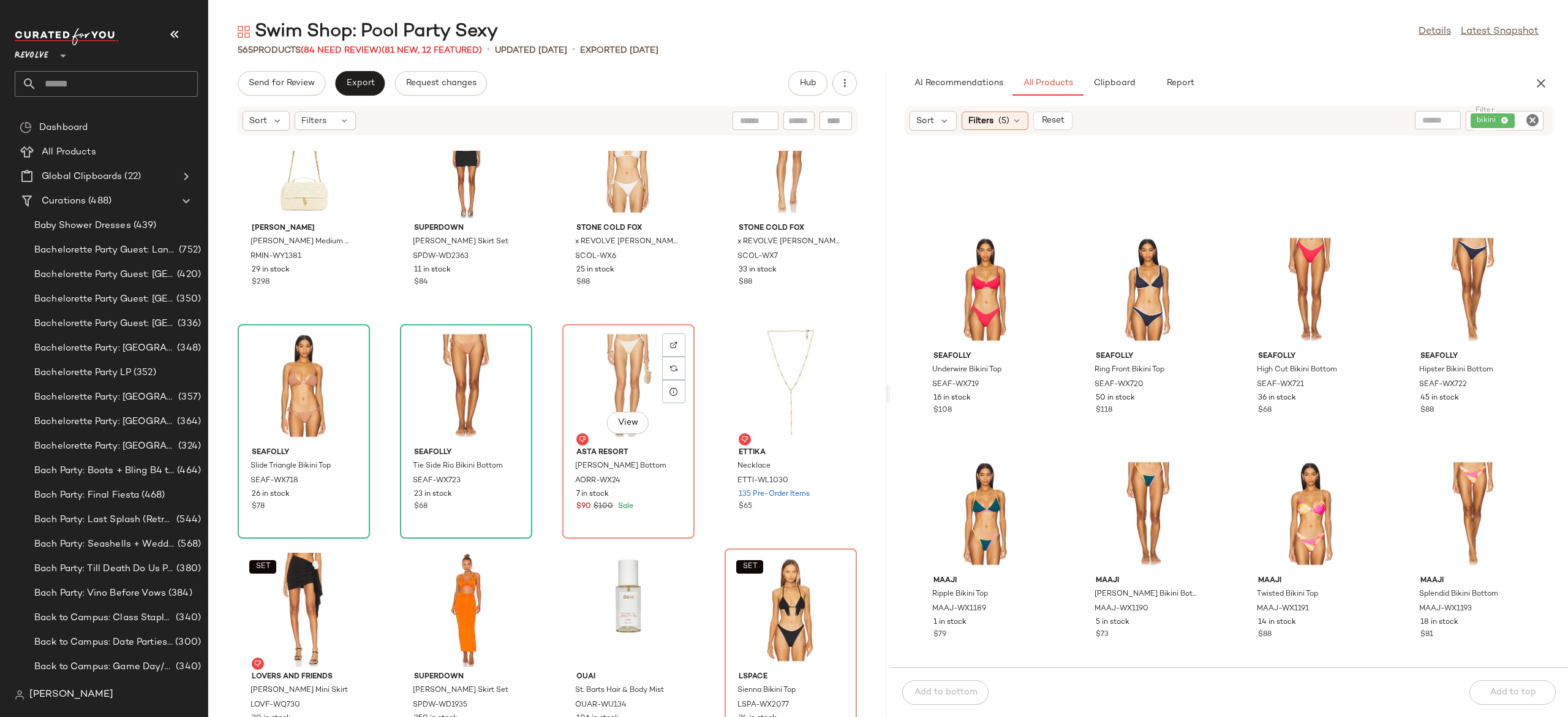
click at [624, 372] on div "View" at bounding box center [629, 385] width 124 height 114
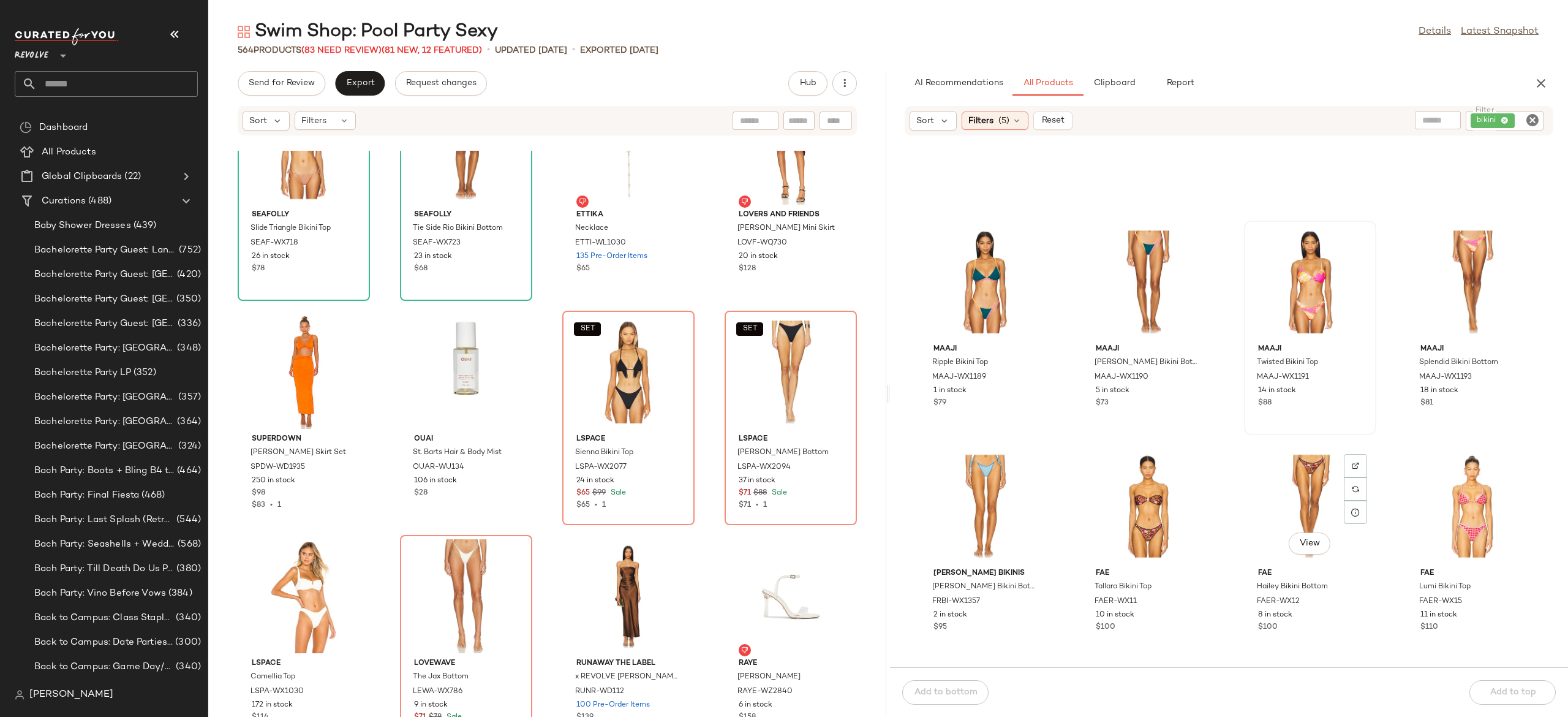
scroll to position [22826, 0]
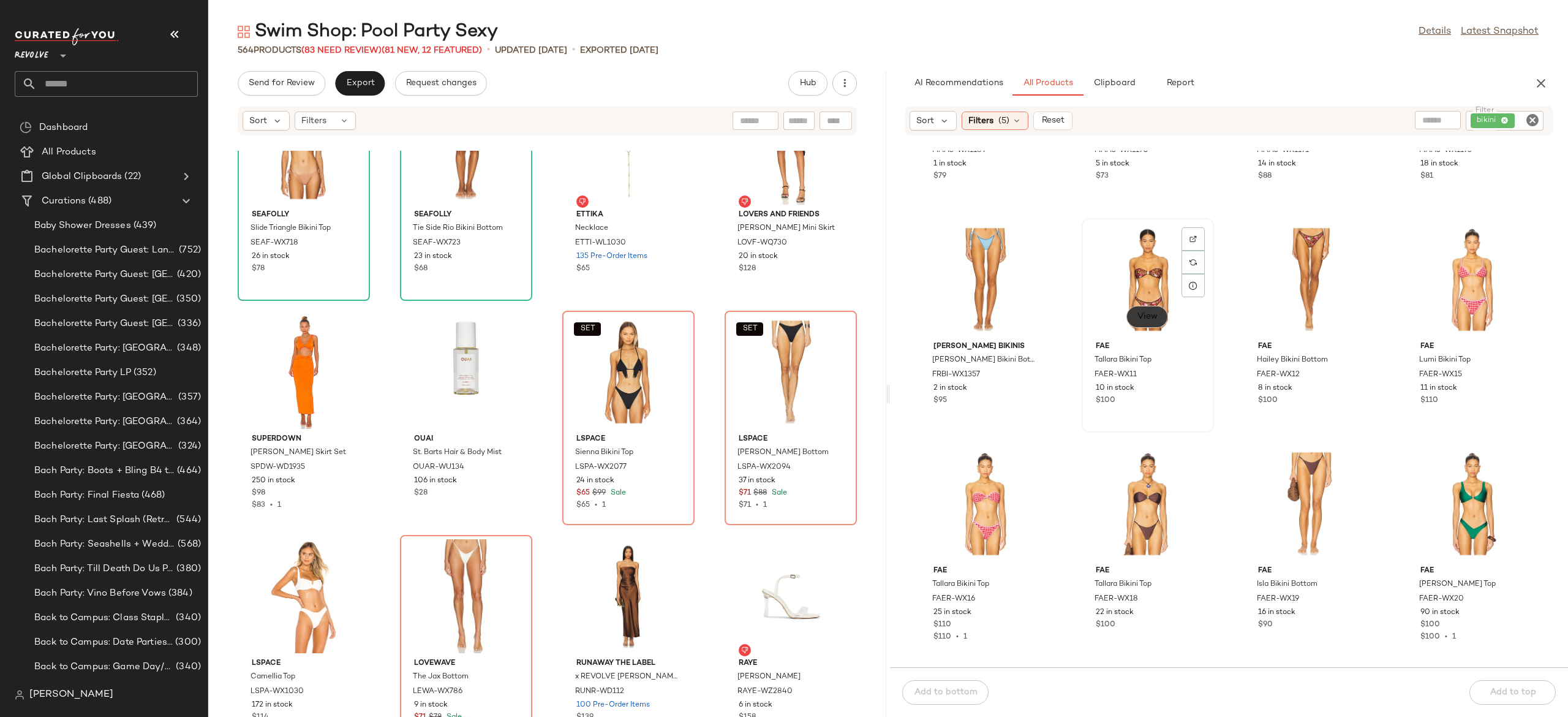
click at [1157, 311] on button "View" at bounding box center [1147, 317] width 41 height 22
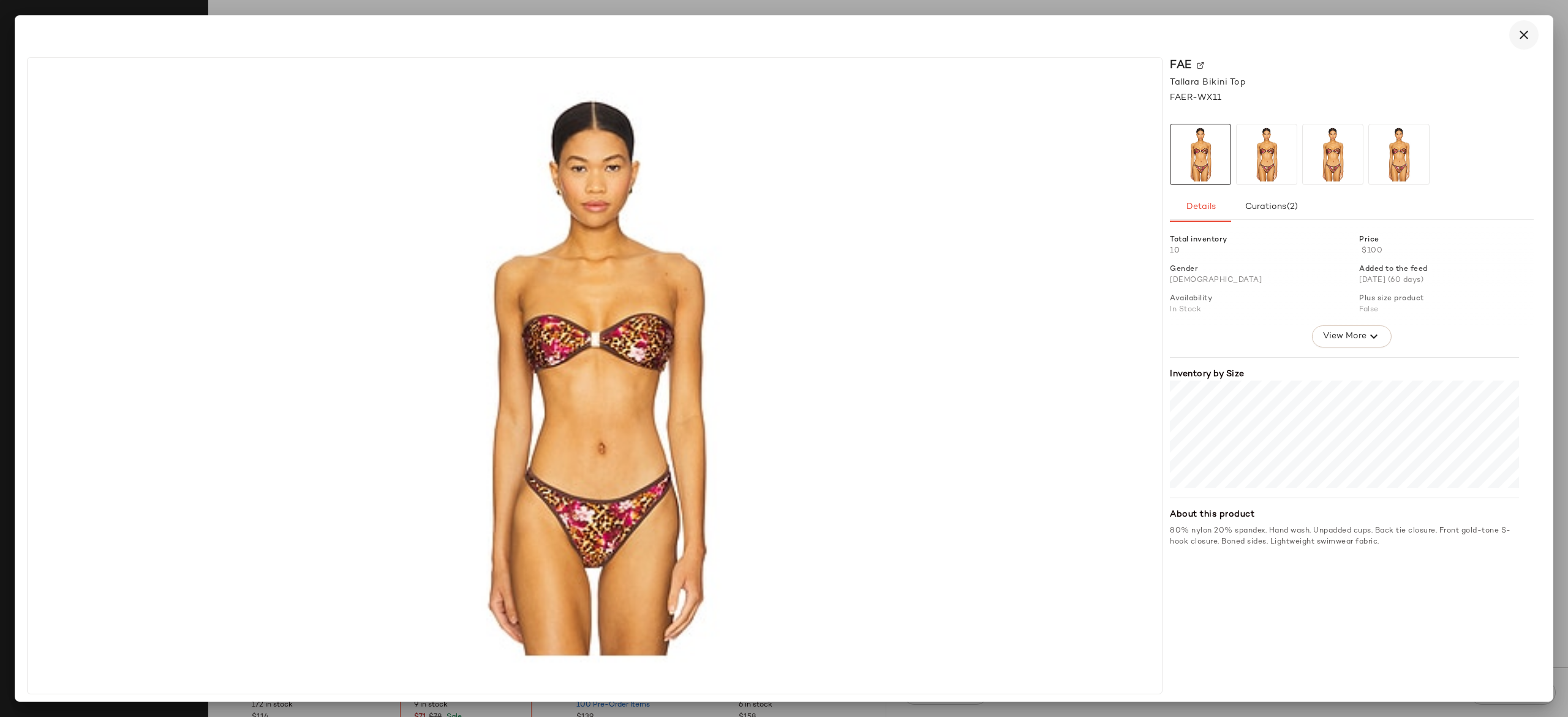
click at [1528, 37] on icon "button" at bounding box center [1524, 35] width 15 height 15
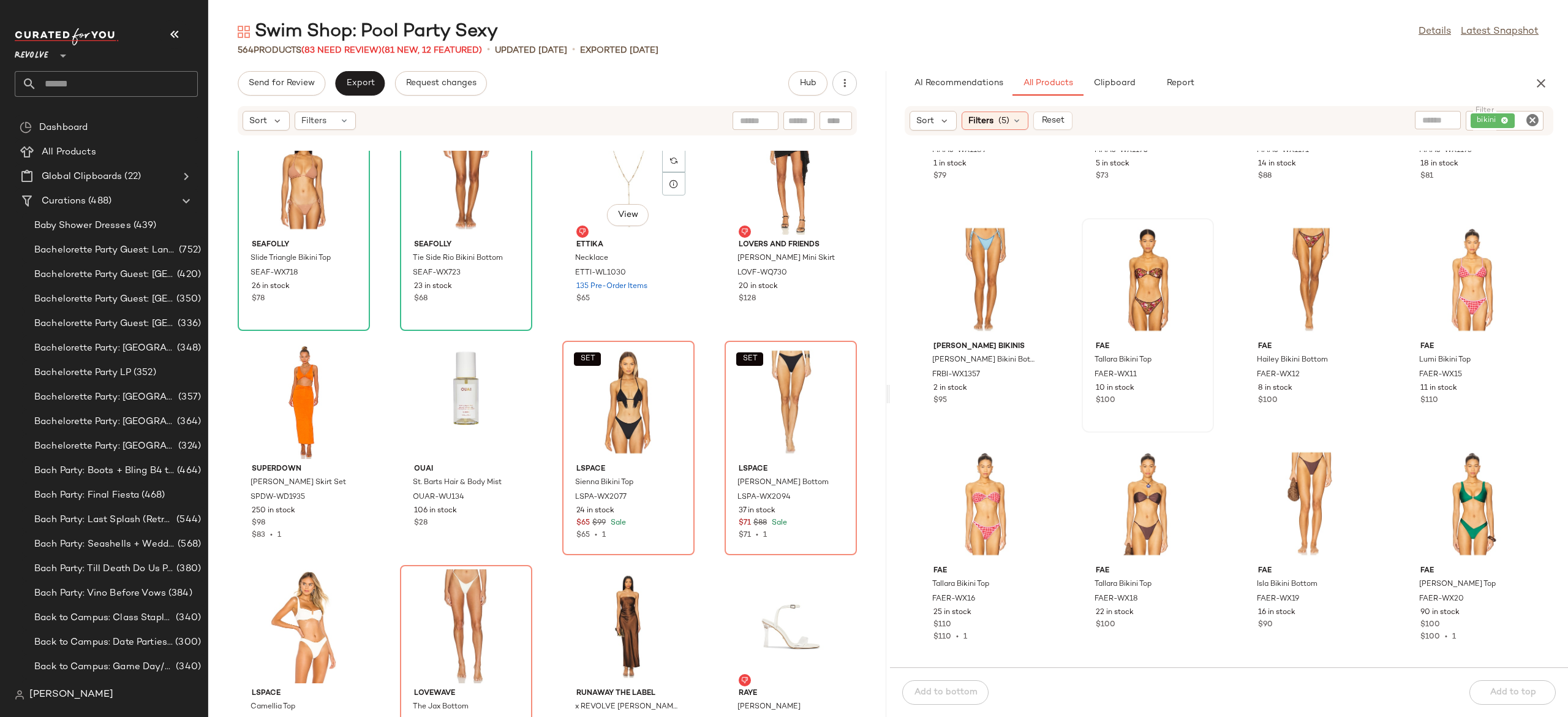
scroll to position [21136, 0]
click at [1144, 316] on span "View" at bounding box center [1147, 317] width 21 height 10
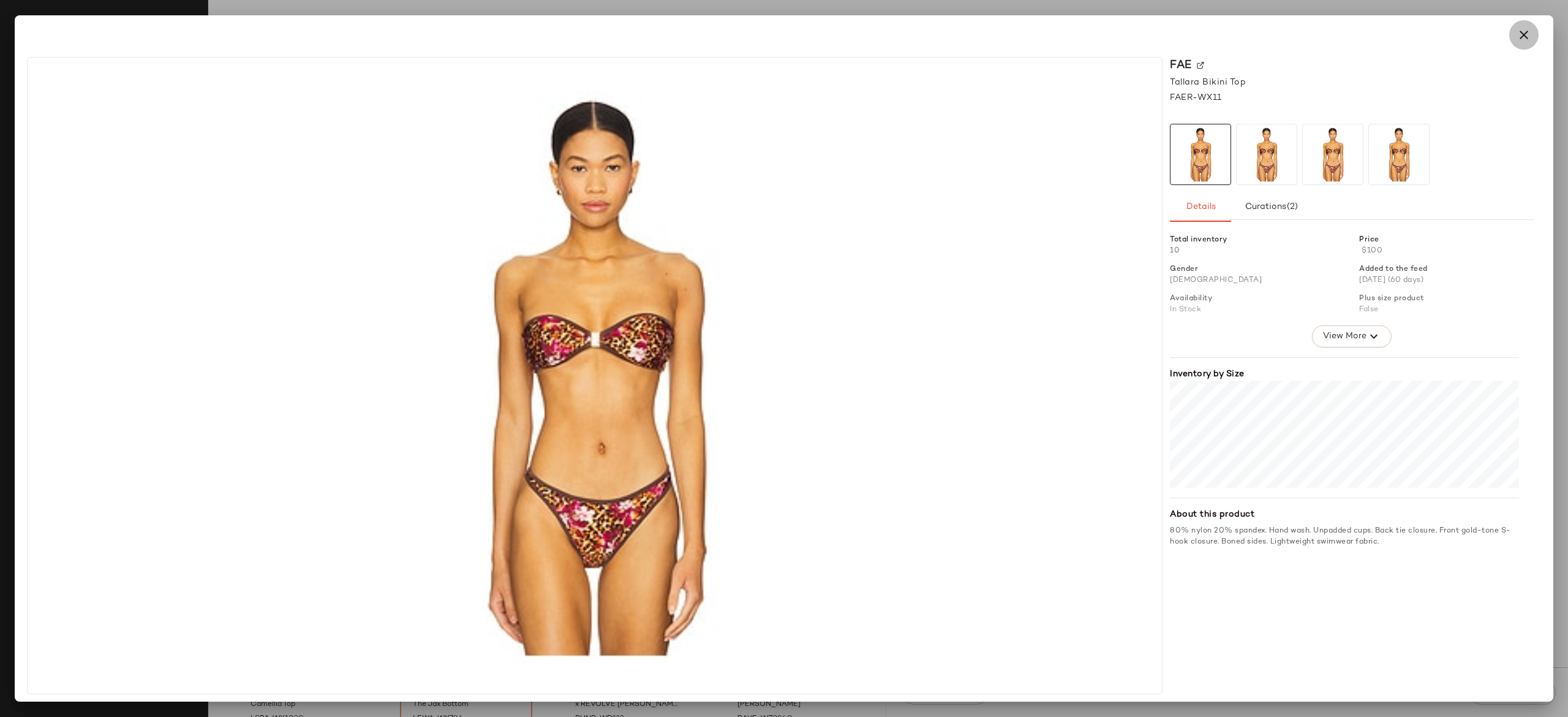
click at [1525, 38] on icon "button" at bounding box center [1524, 35] width 15 height 15
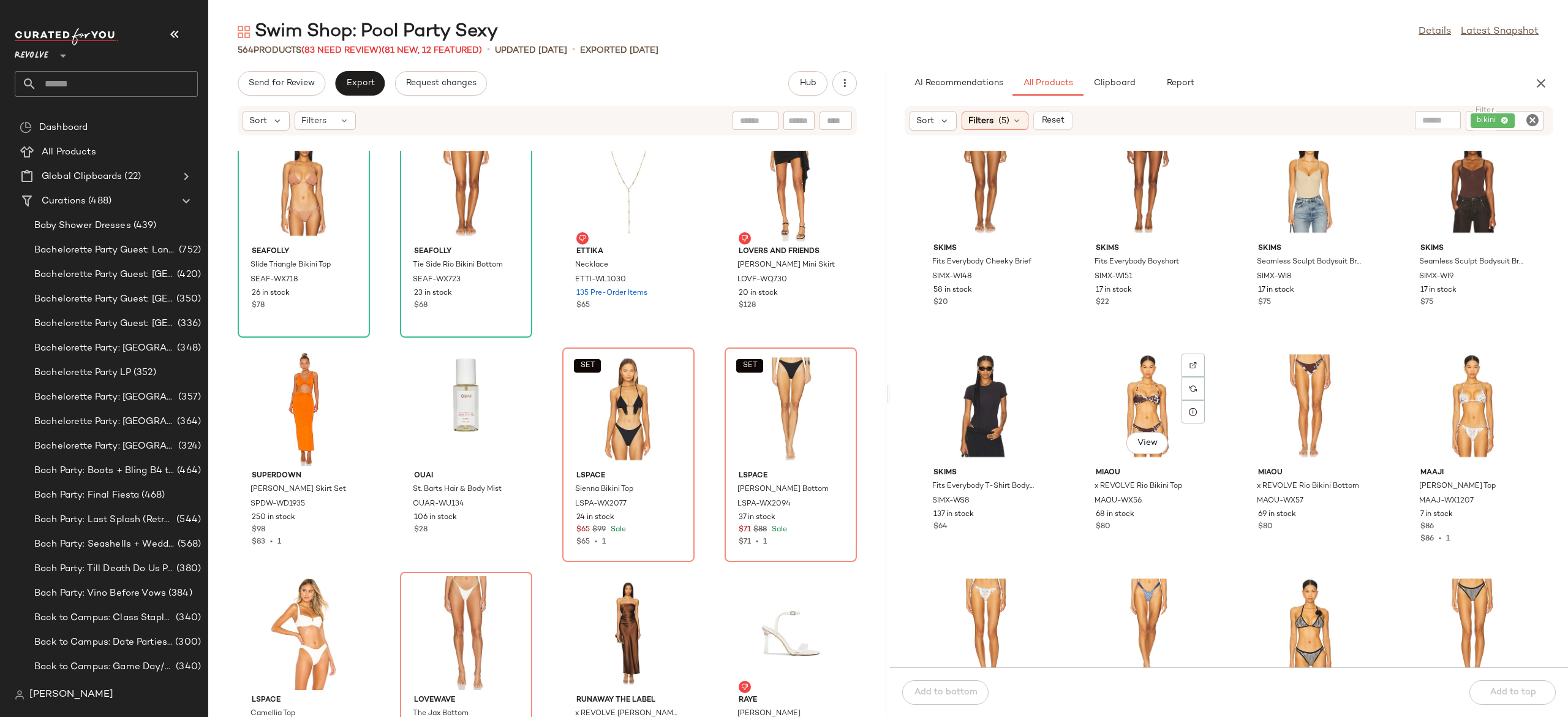
scroll to position [2260, 0]
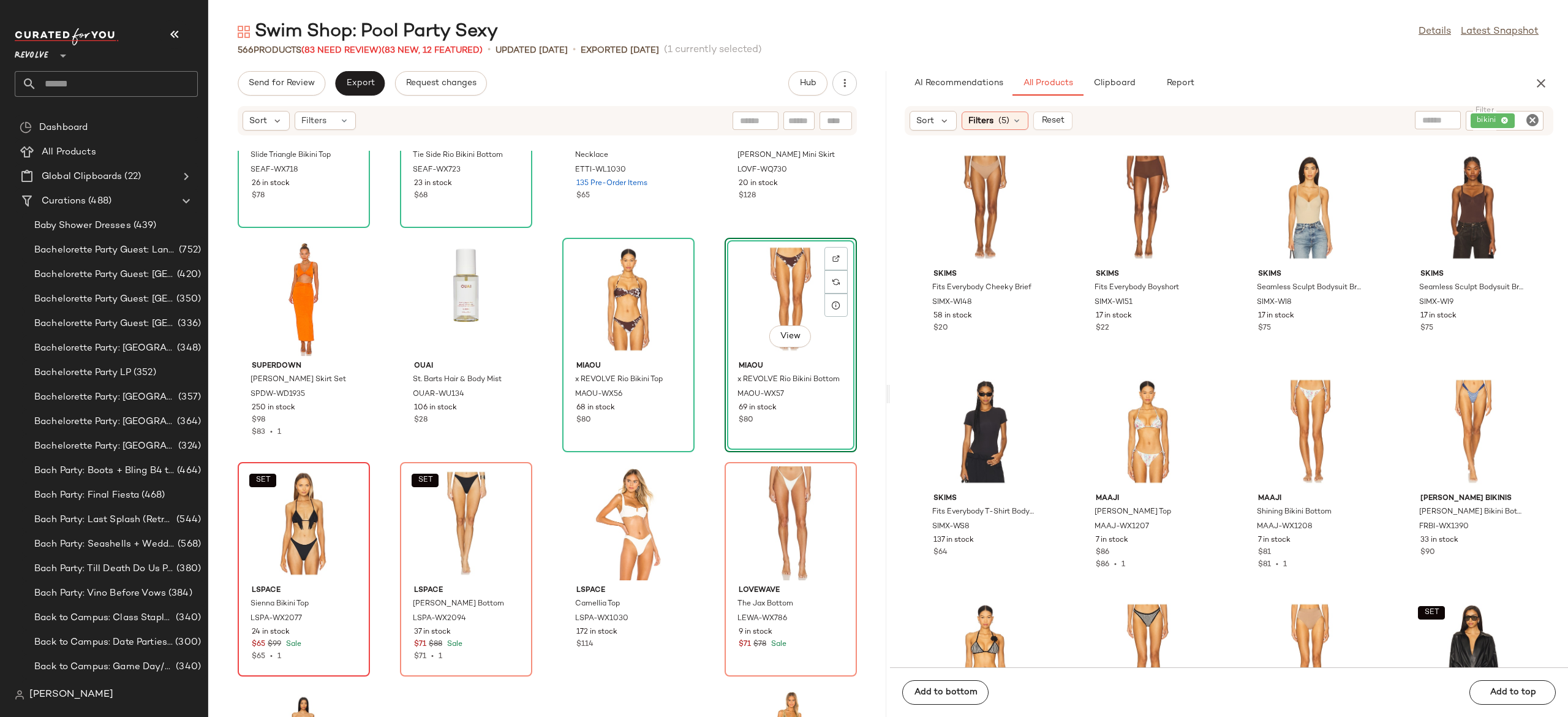
scroll to position [21252, 0]
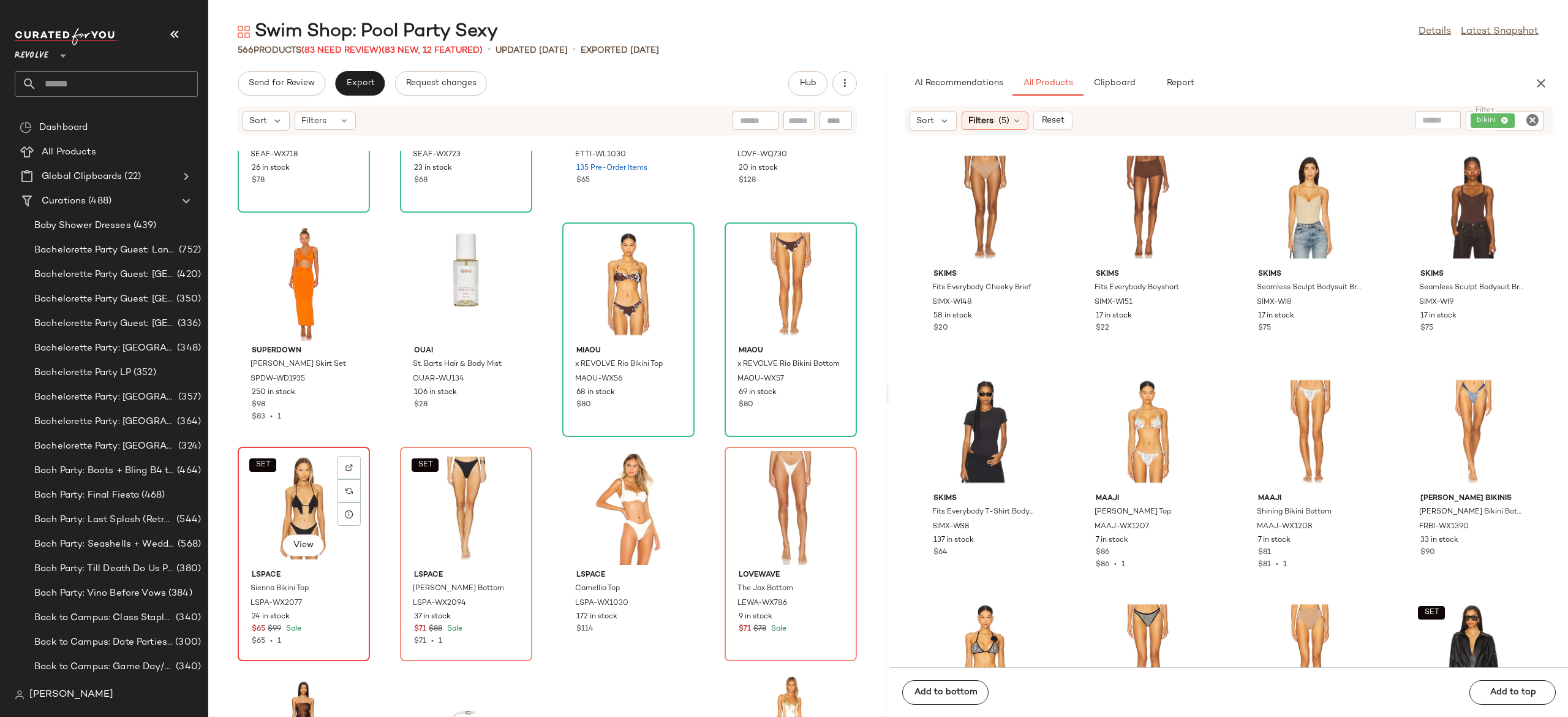
click at [314, 517] on div "SET View" at bounding box center [304, 508] width 124 height 114
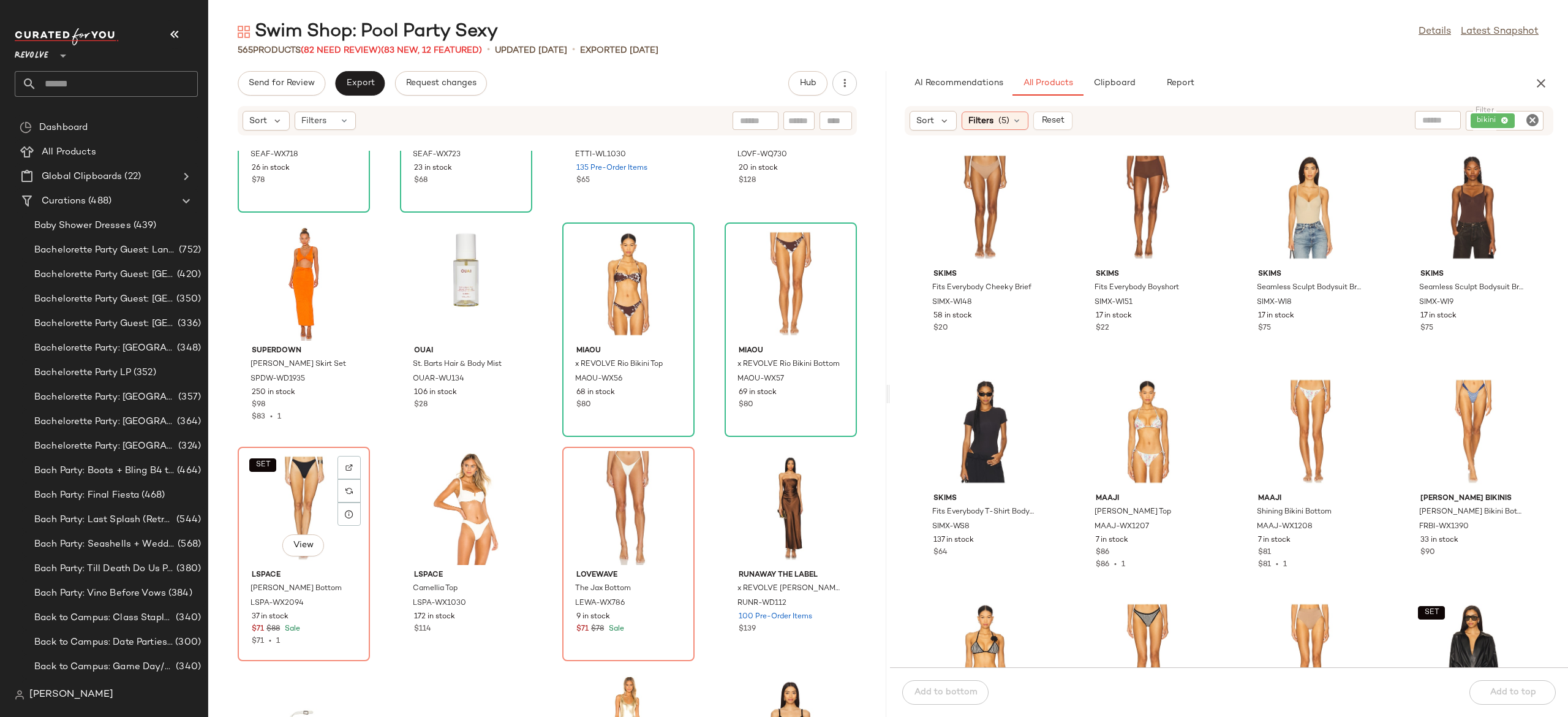
click at [314, 517] on div "SET View" at bounding box center [304, 508] width 124 height 114
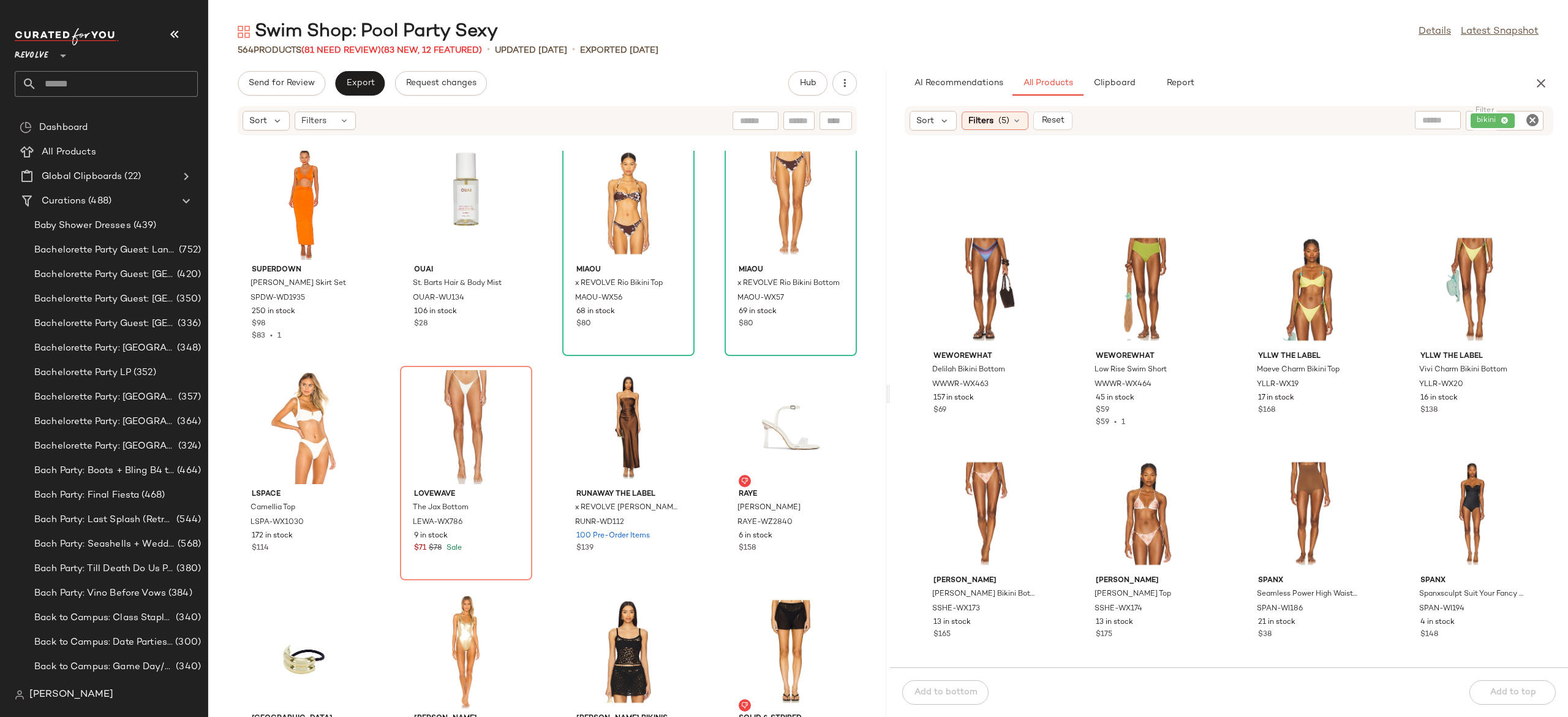
scroll to position [4189, 0]
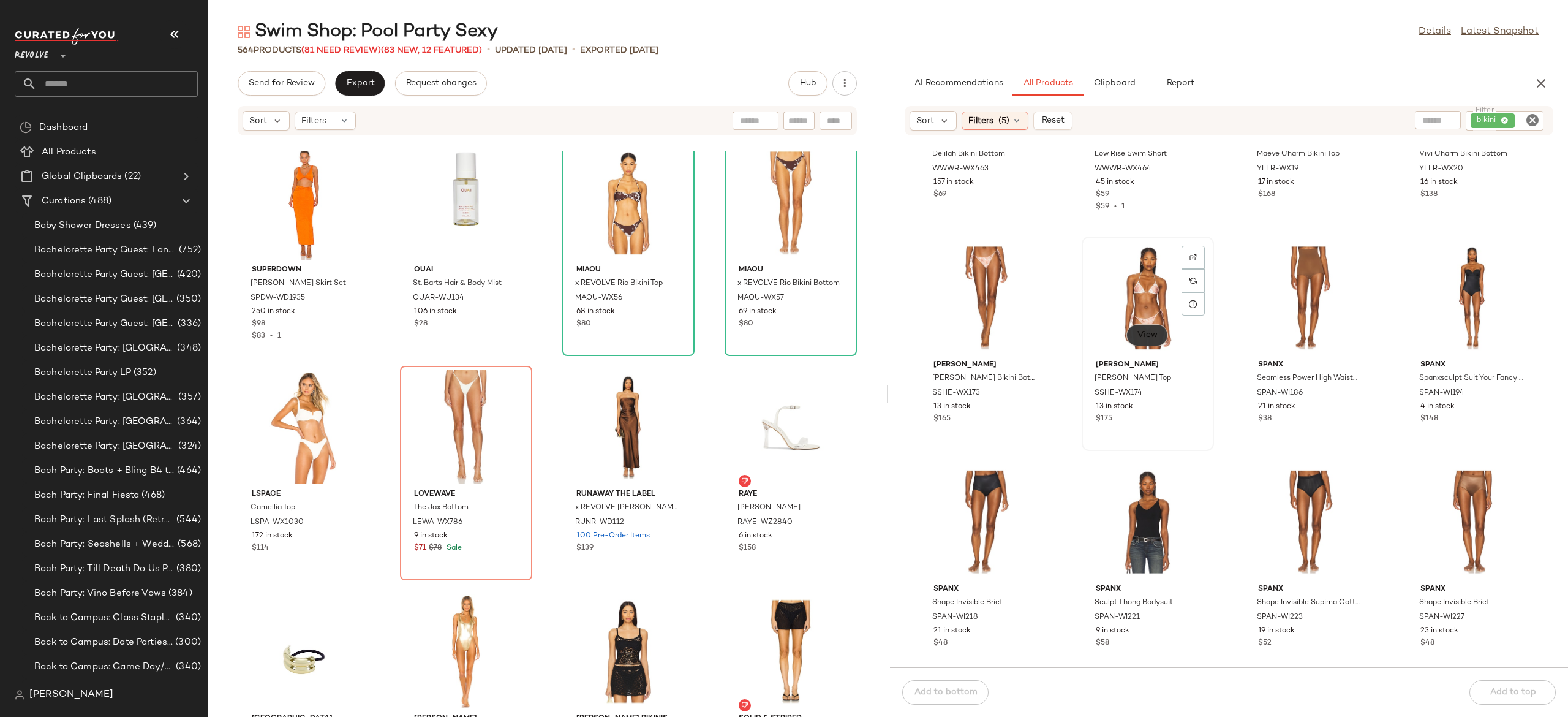
click at [1150, 332] on span "View" at bounding box center [1147, 335] width 21 height 10
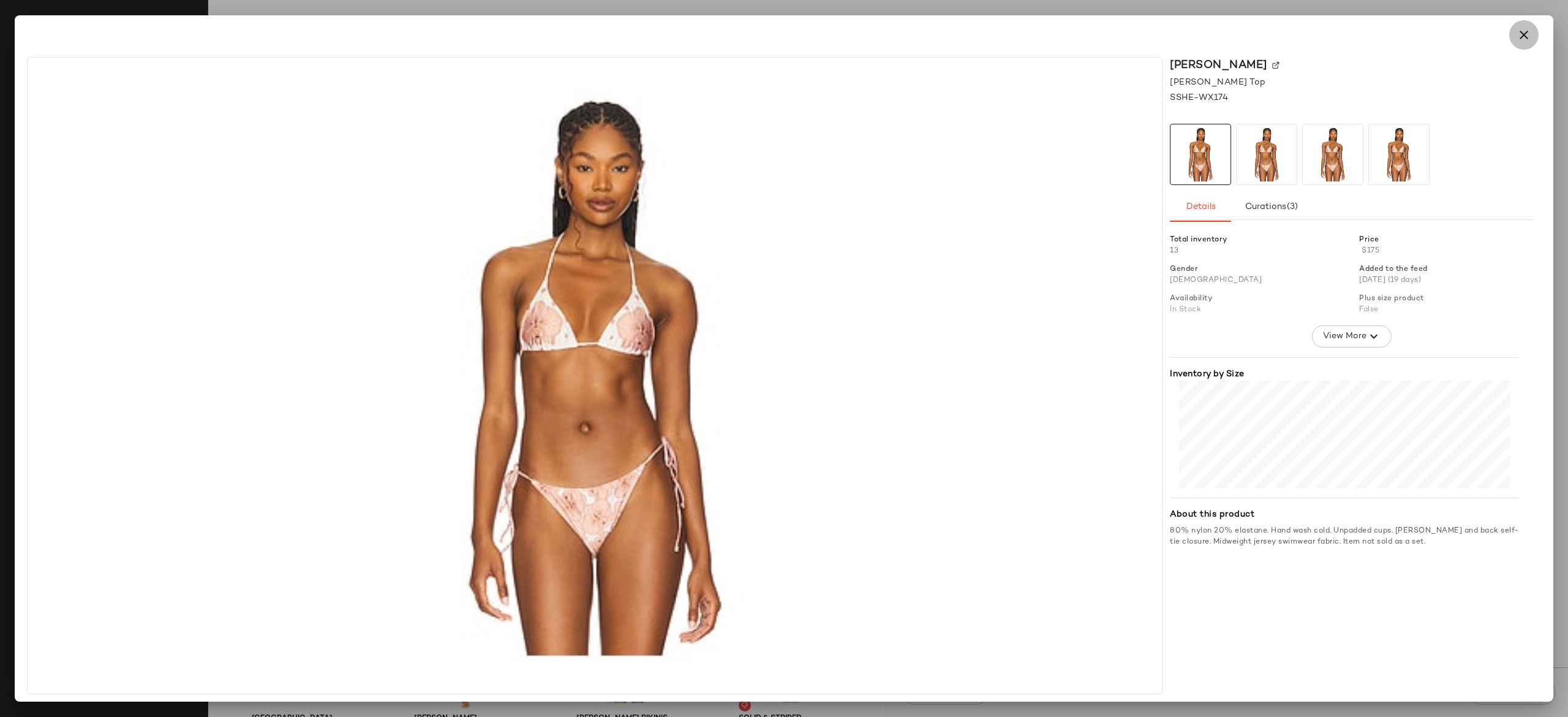
click at [1525, 29] on icon "button" at bounding box center [1524, 35] width 15 height 15
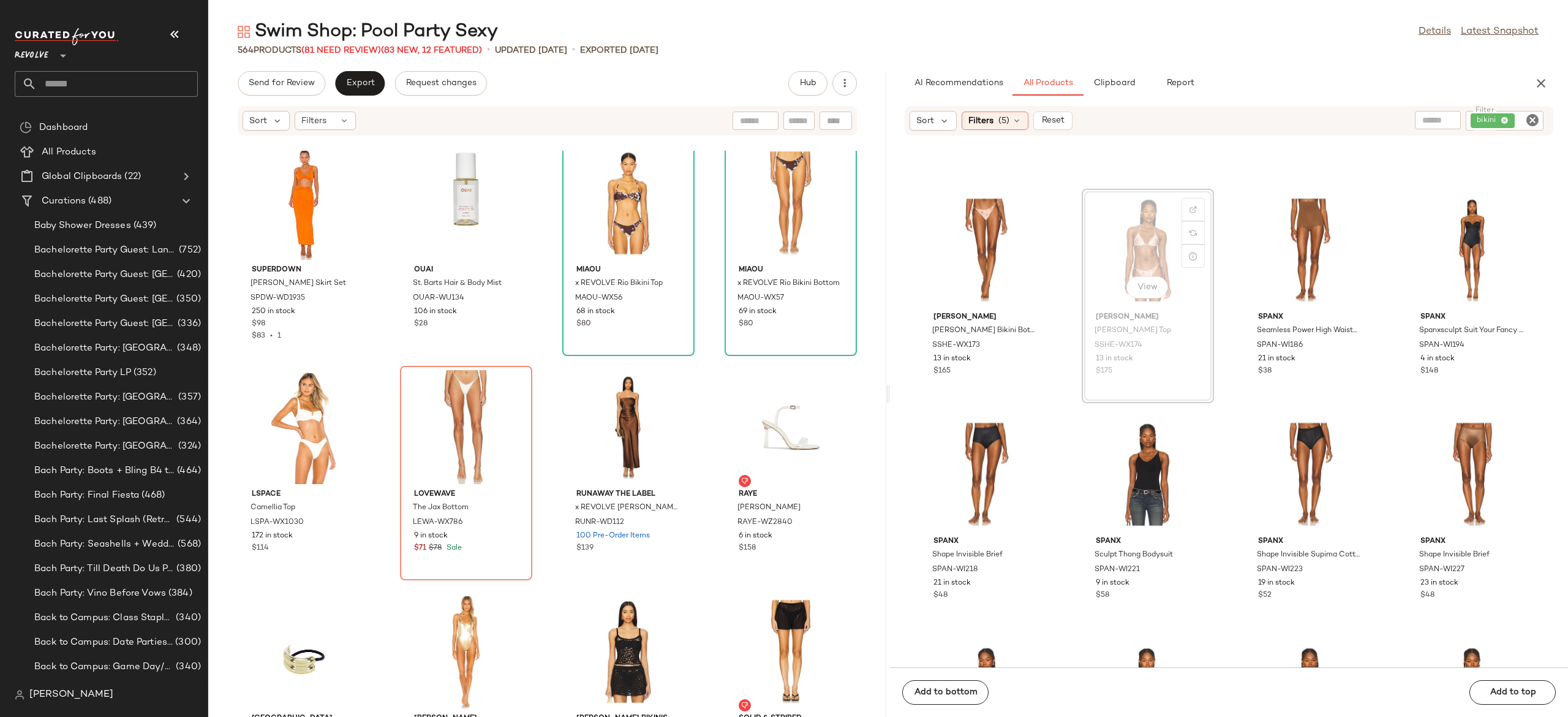
scroll to position [4235, 0]
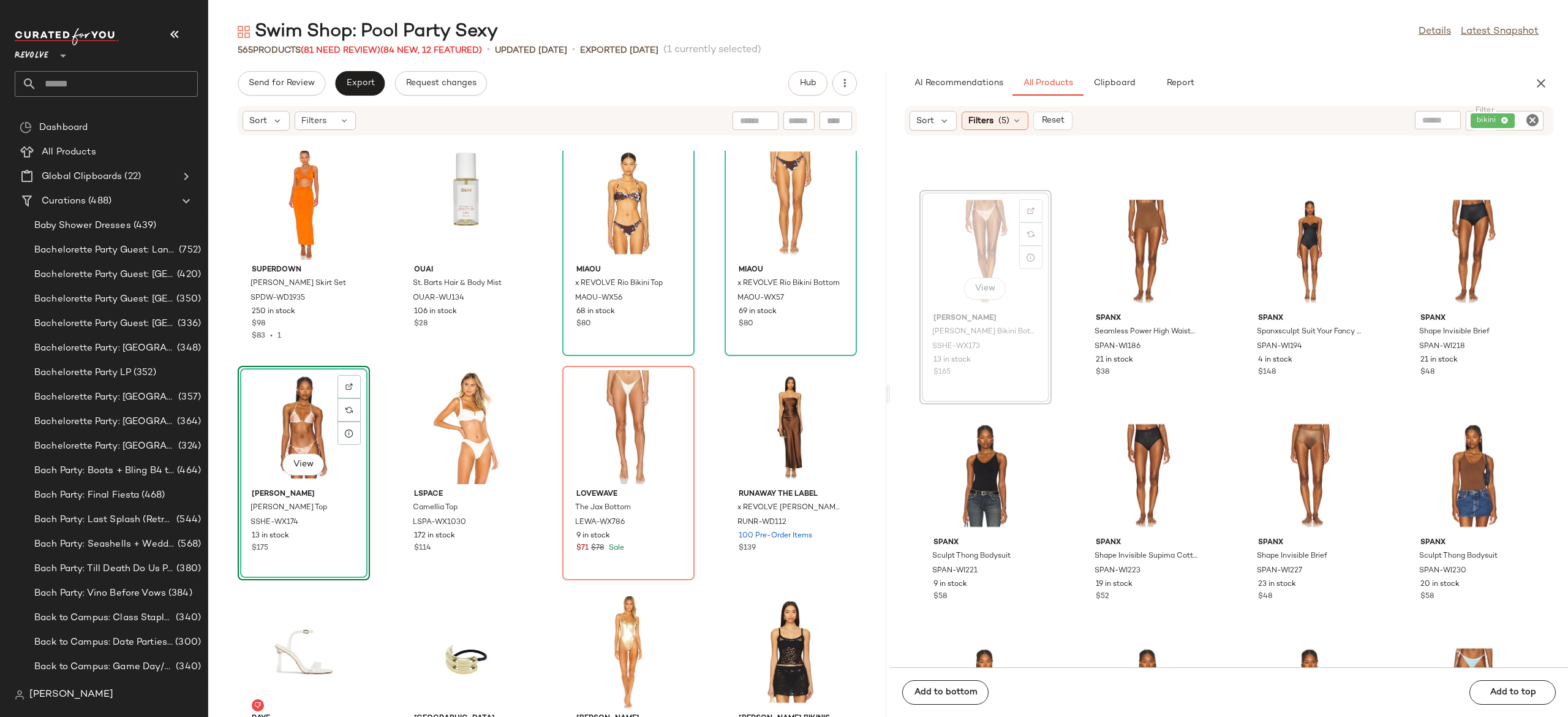
scroll to position [4235, 0]
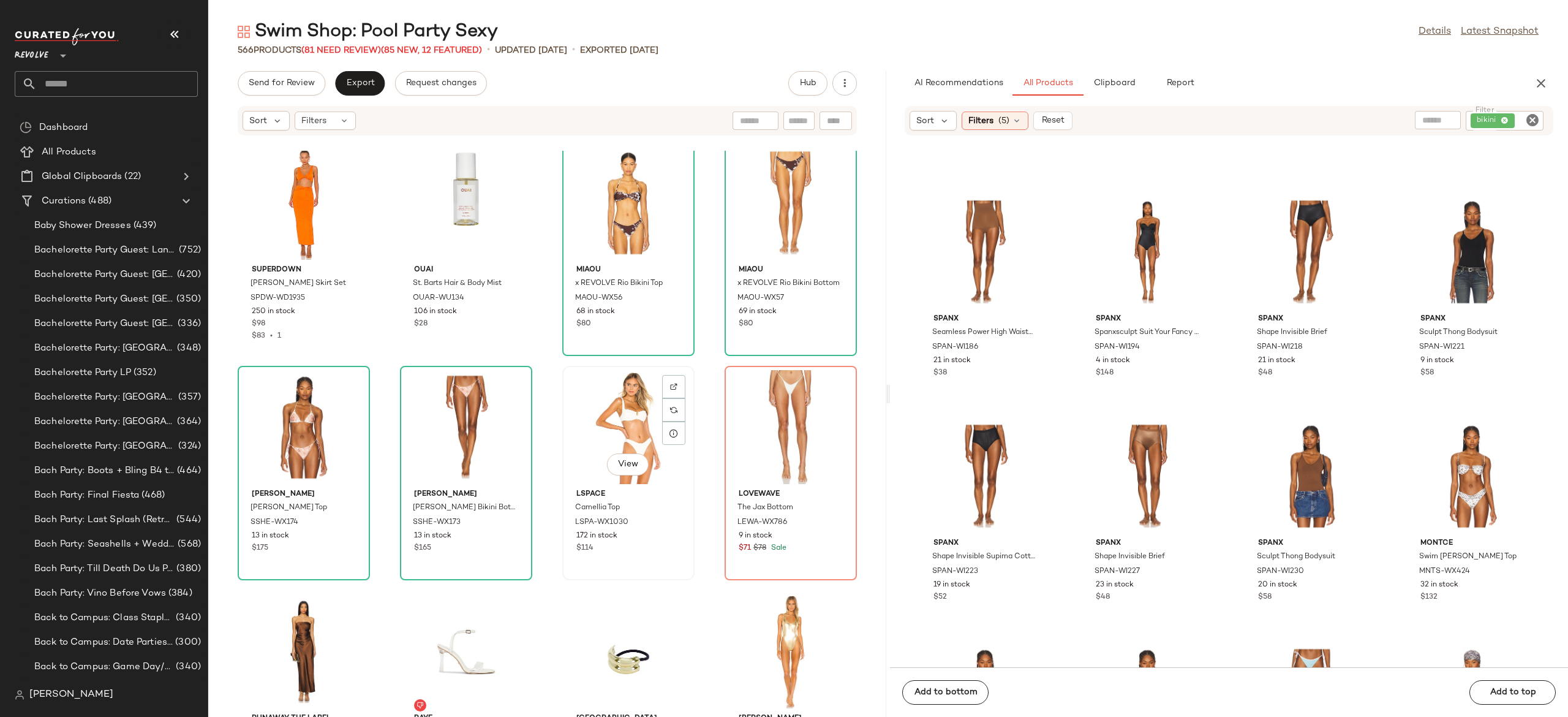
click at [625, 429] on div "View" at bounding box center [629, 427] width 124 height 114
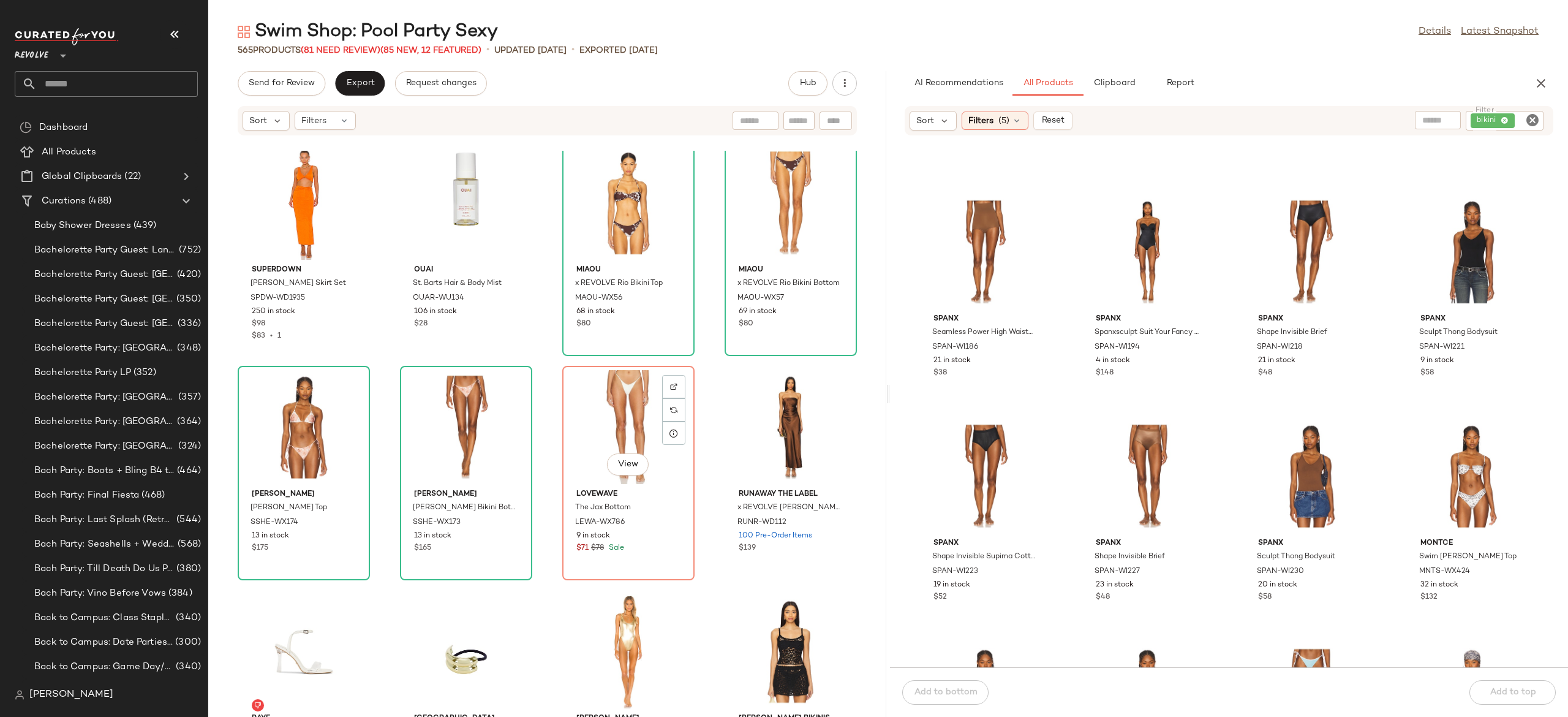
click at [625, 429] on div "View" at bounding box center [629, 427] width 124 height 114
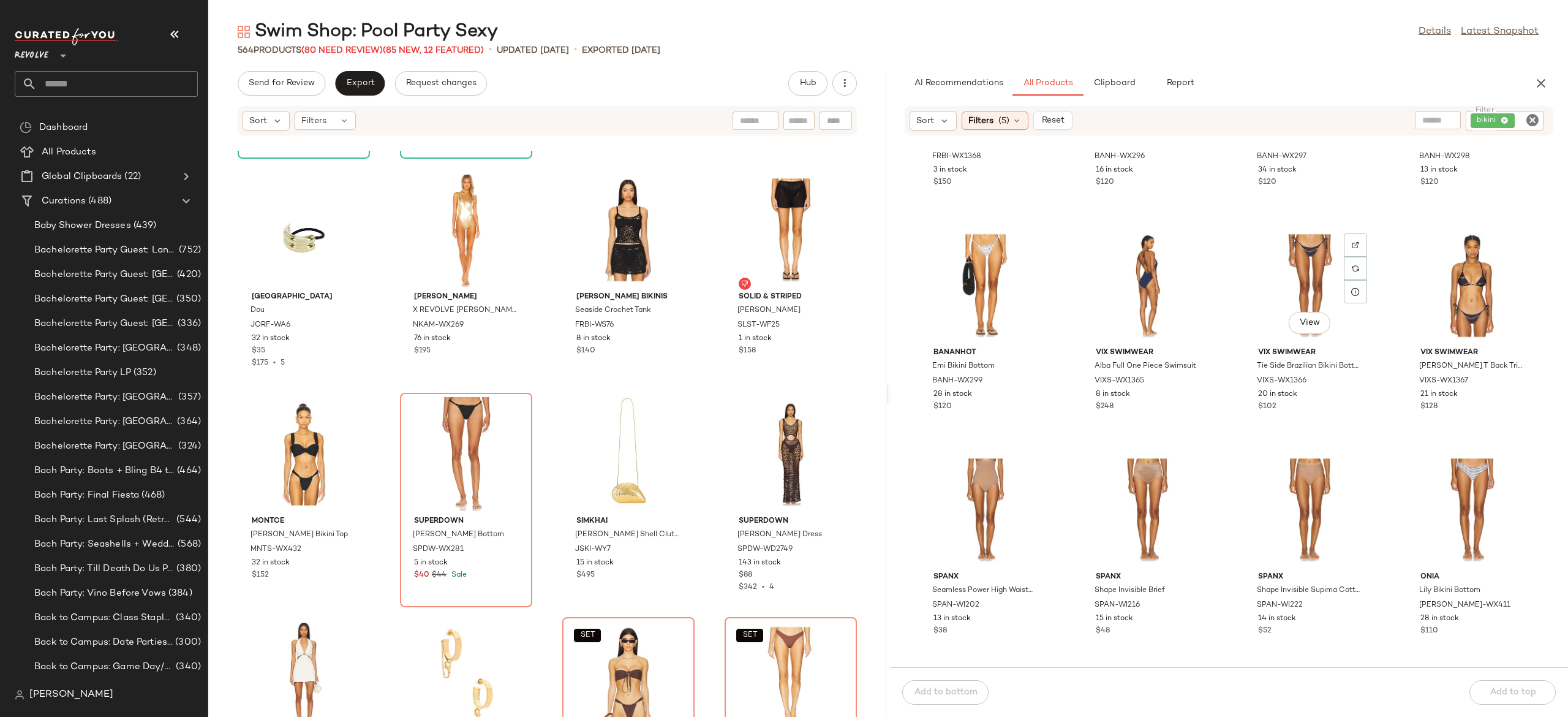
scroll to position [7127, 0]
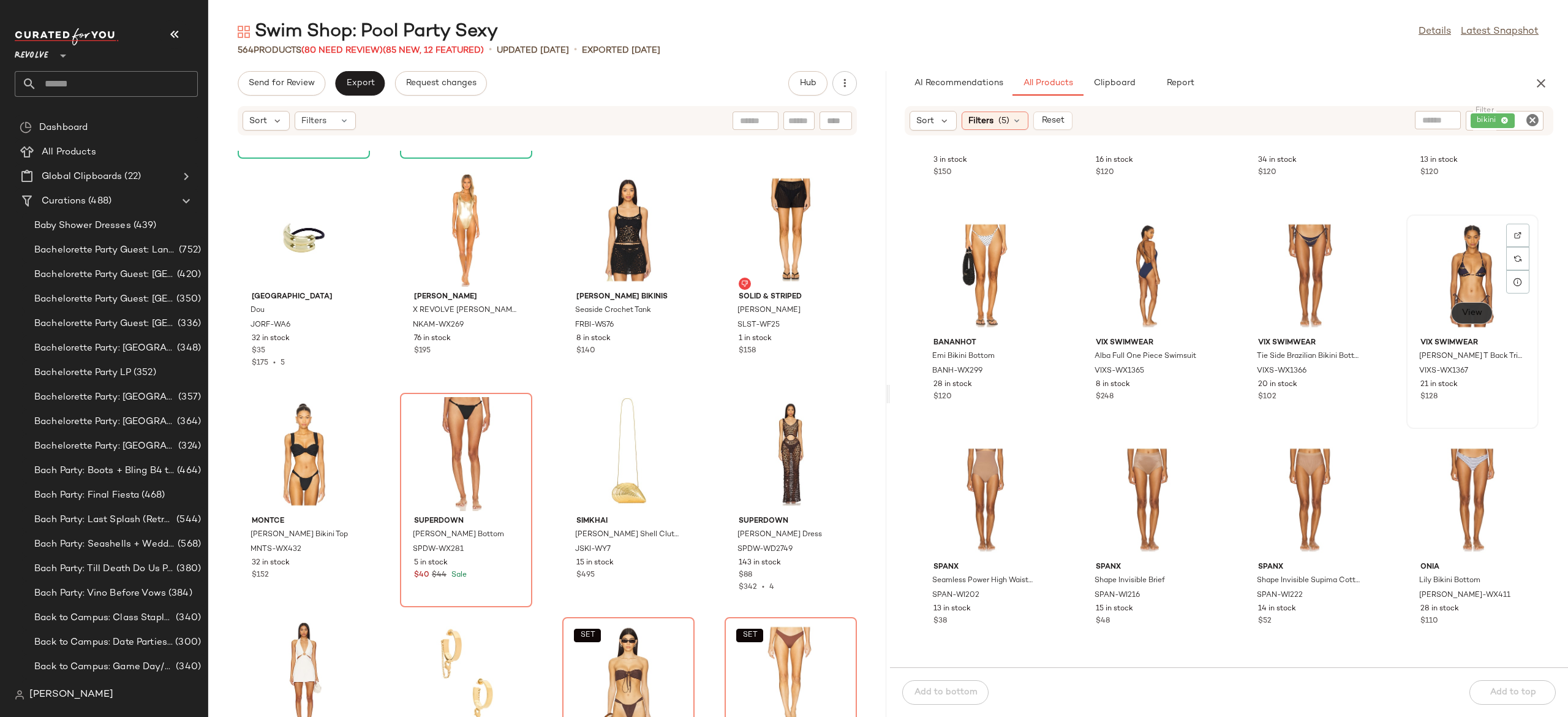
click at [1472, 310] on span "View" at bounding box center [1472, 313] width 21 height 10
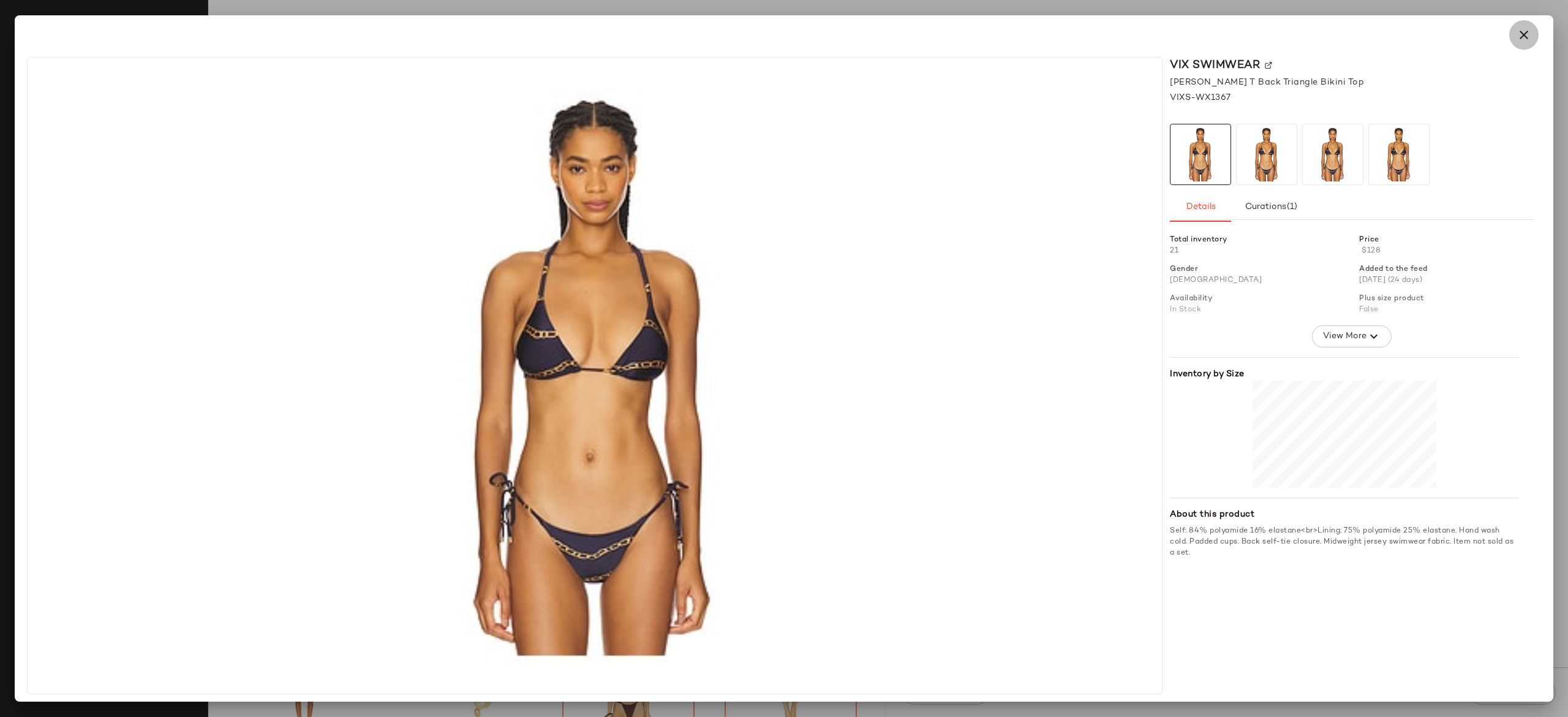
click at [1525, 38] on icon "button" at bounding box center [1524, 35] width 15 height 15
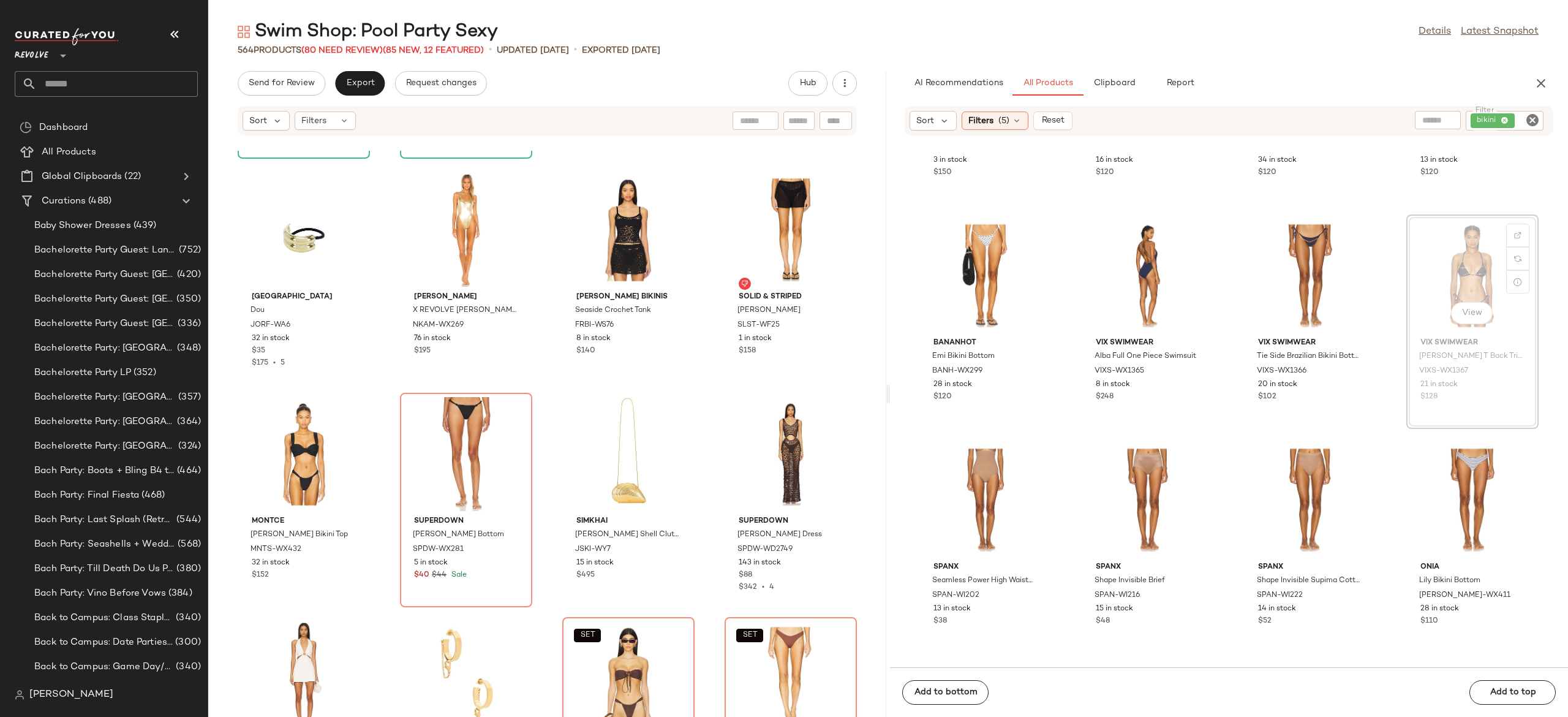
scroll to position [7125, 0]
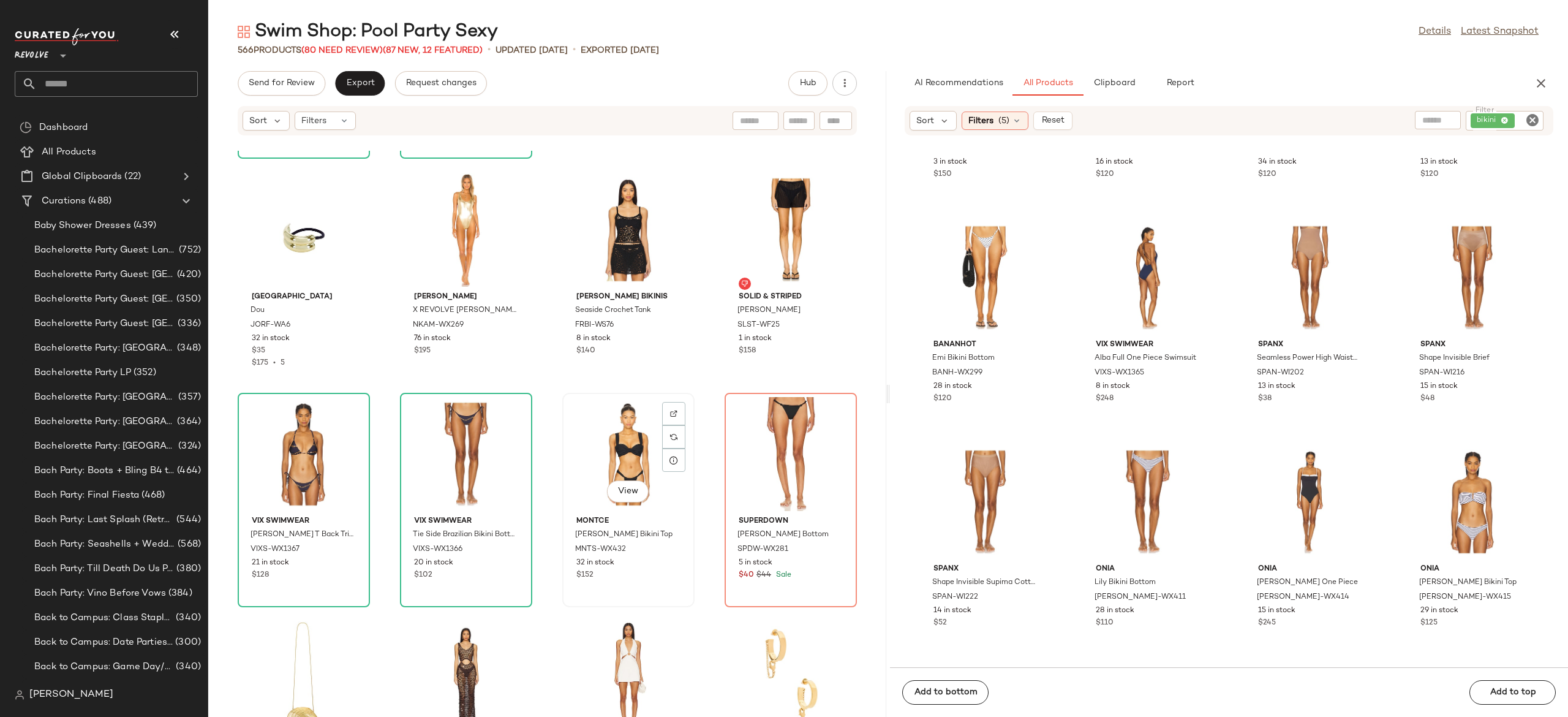
click at [628, 455] on div "View" at bounding box center [629, 454] width 124 height 114
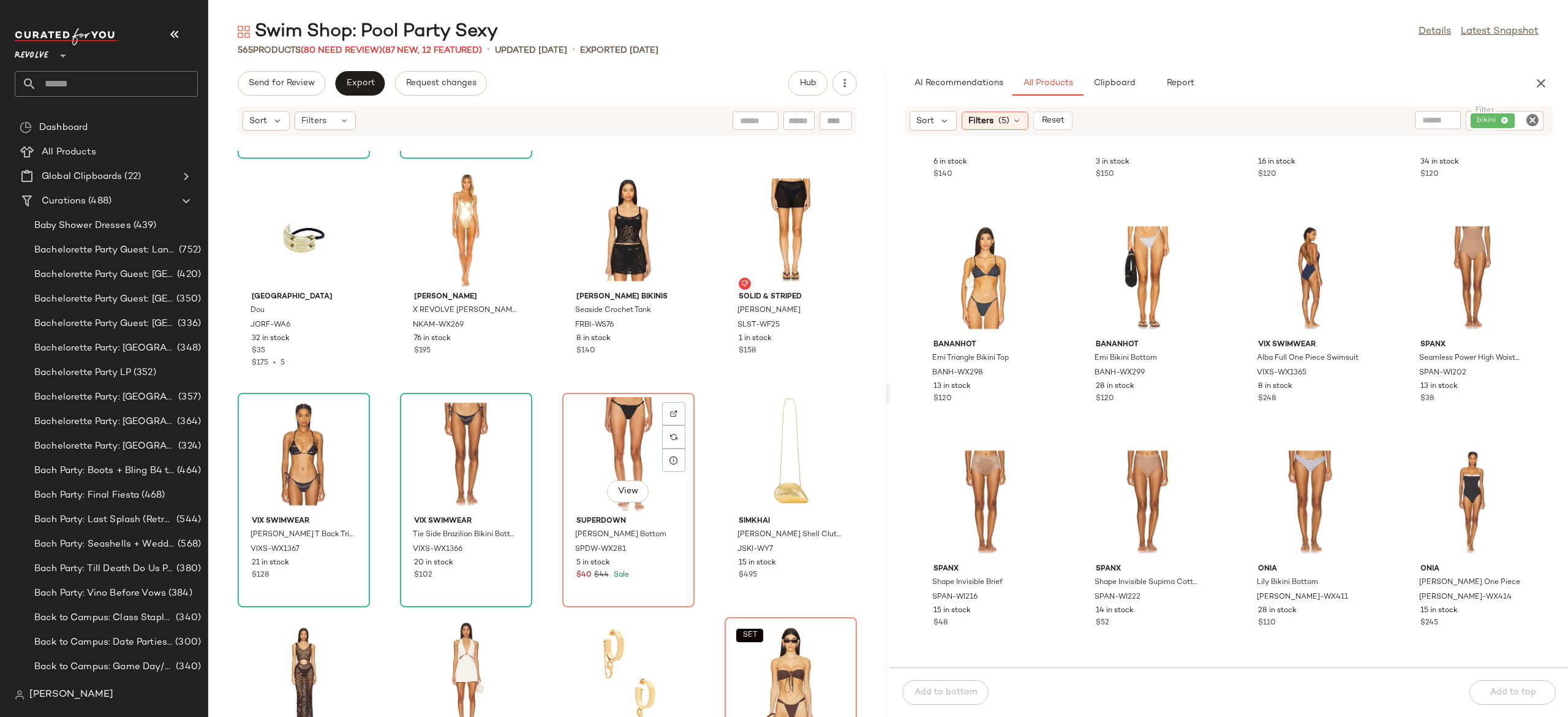
click at [628, 455] on div "View" at bounding box center [629, 454] width 124 height 114
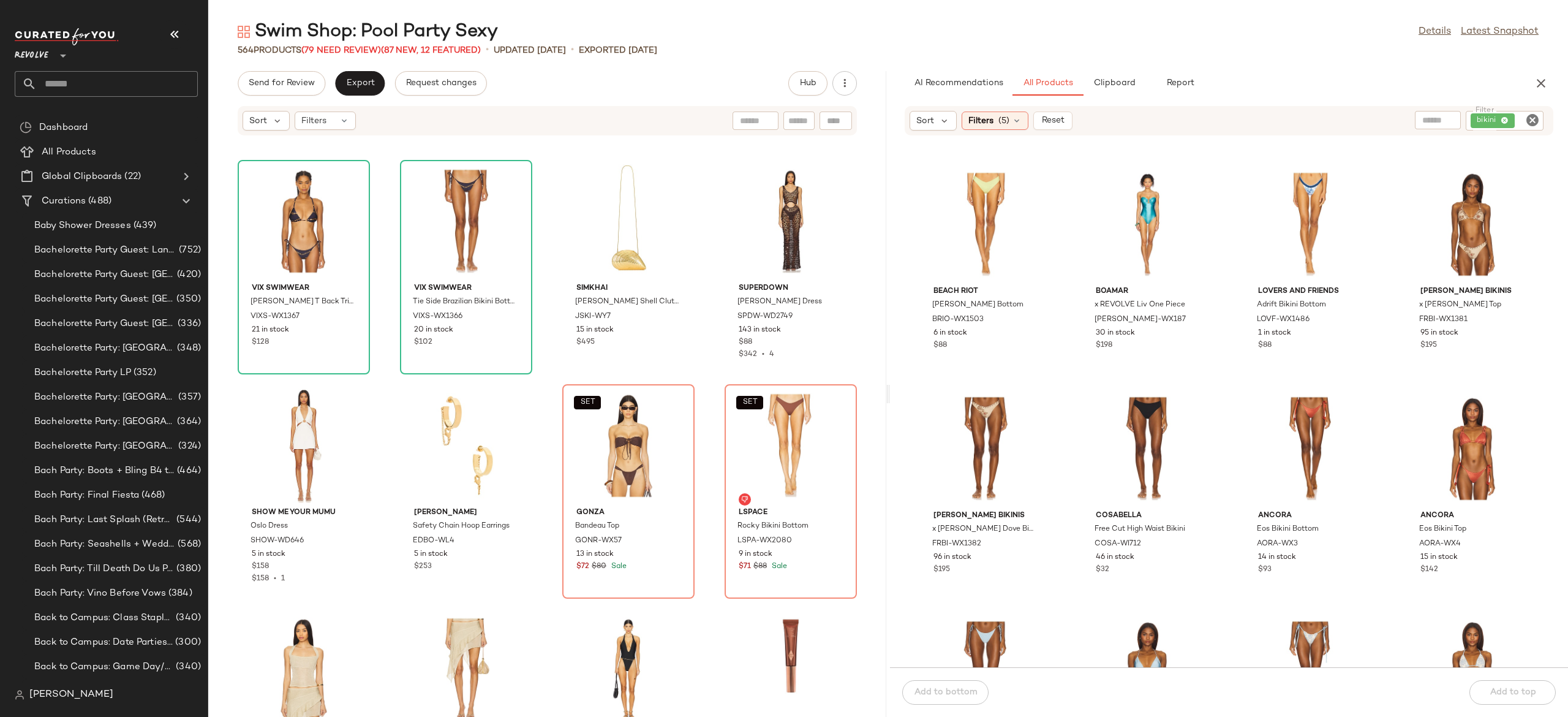
scroll to position [16405, 0]
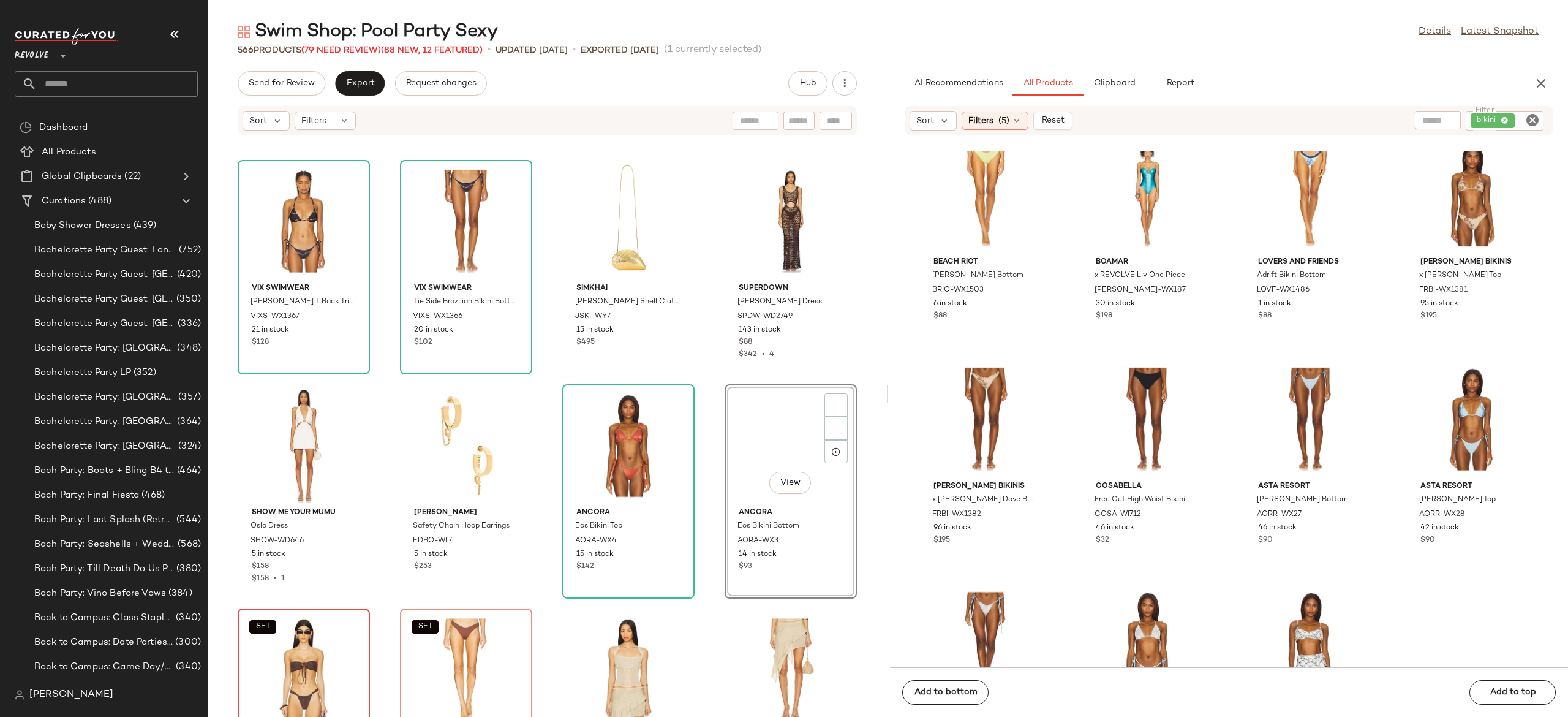
scroll to position [22119, 0]
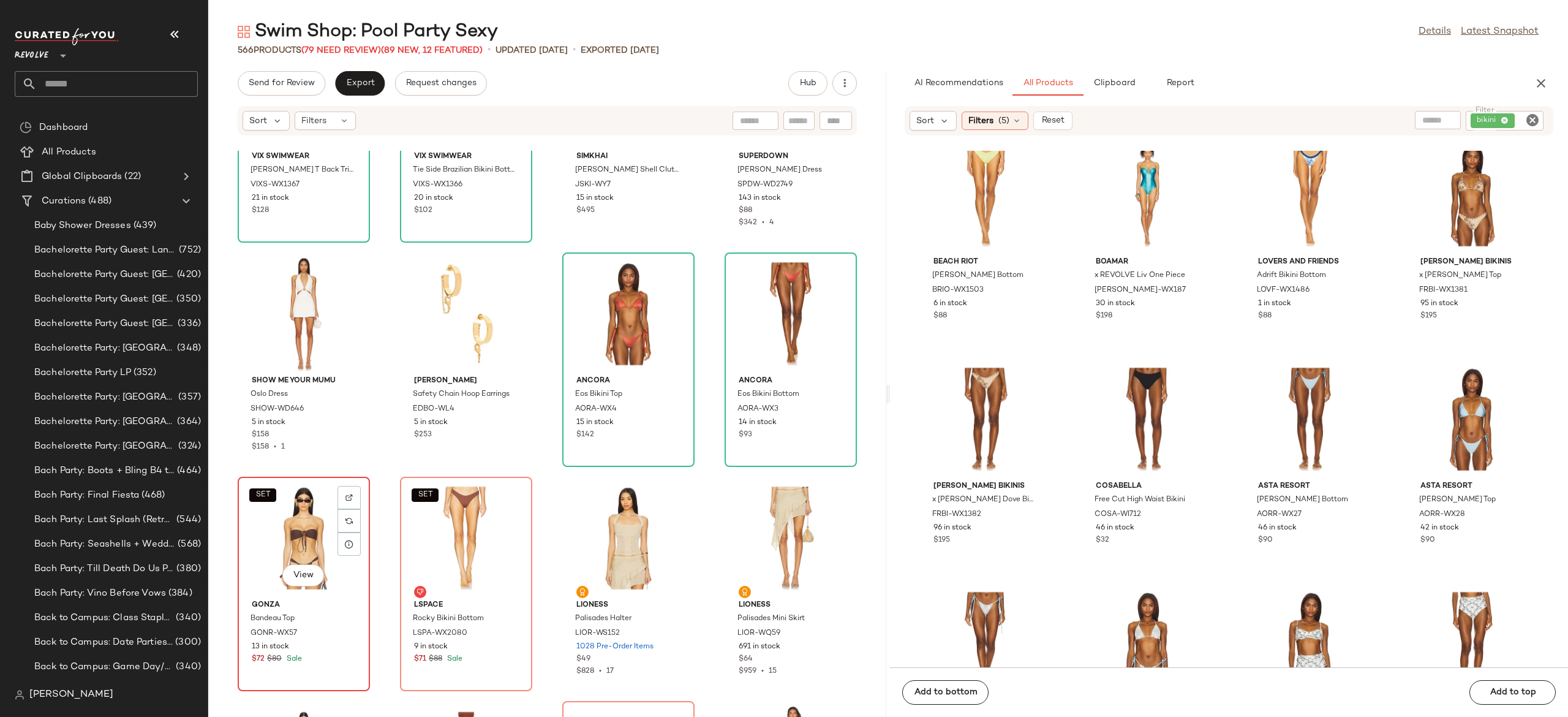
click at [294, 541] on div "SET View" at bounding box center [304, 538] width 124 height 114
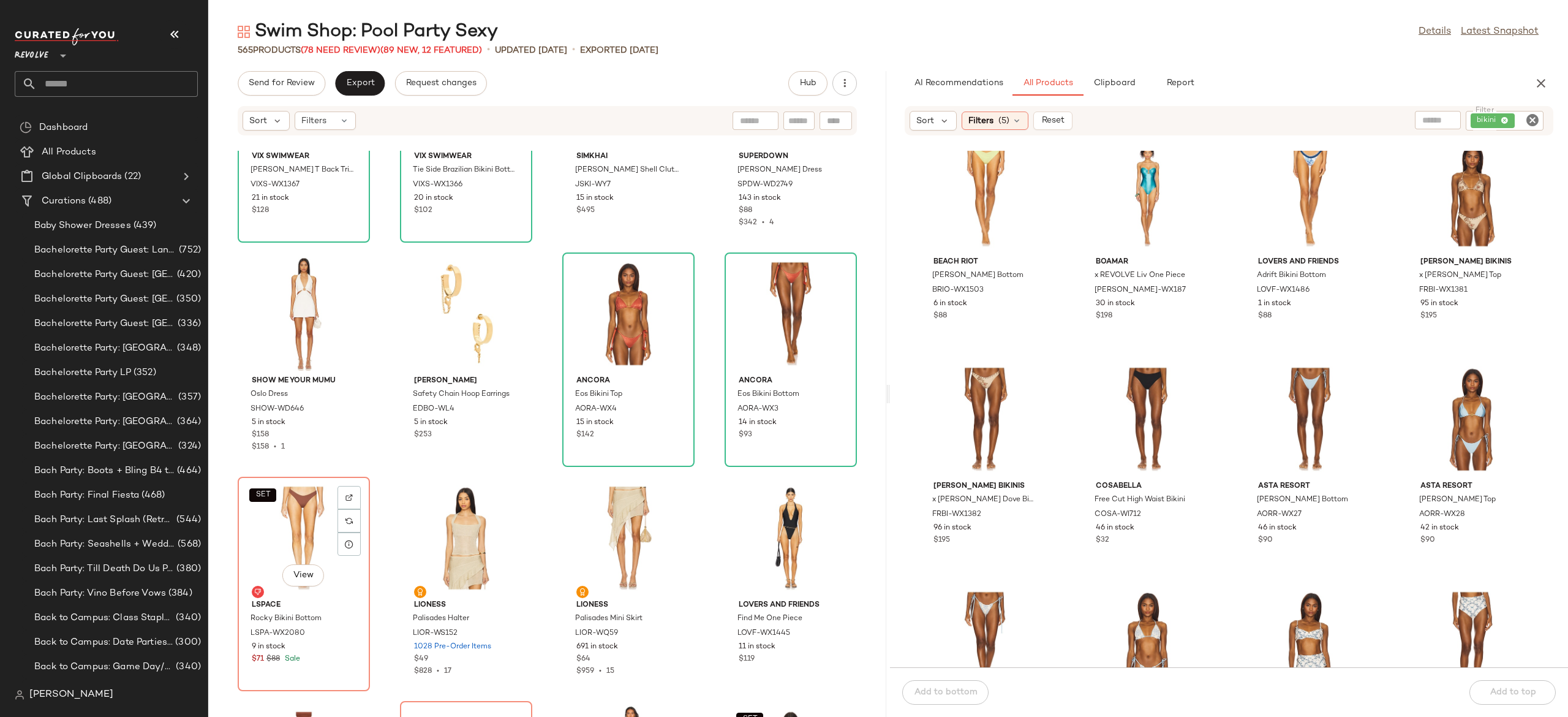
click at [294, 541] on div "SET View" at bounding box center [304, 538] width 124 height 114
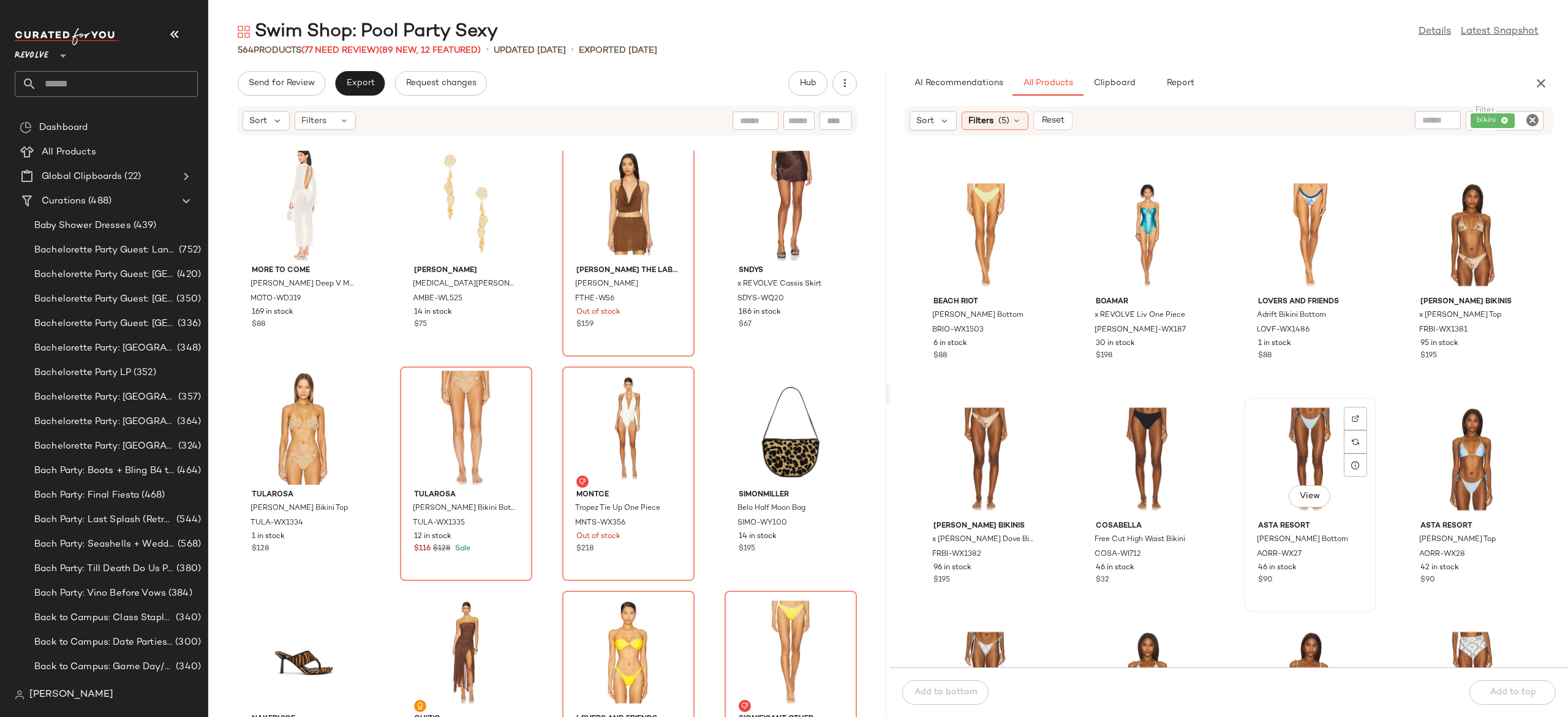
scroll to position [16364, 0]
click at [1479, 268] on button "View" at bounding box center [1472, 274] width 41 height 22
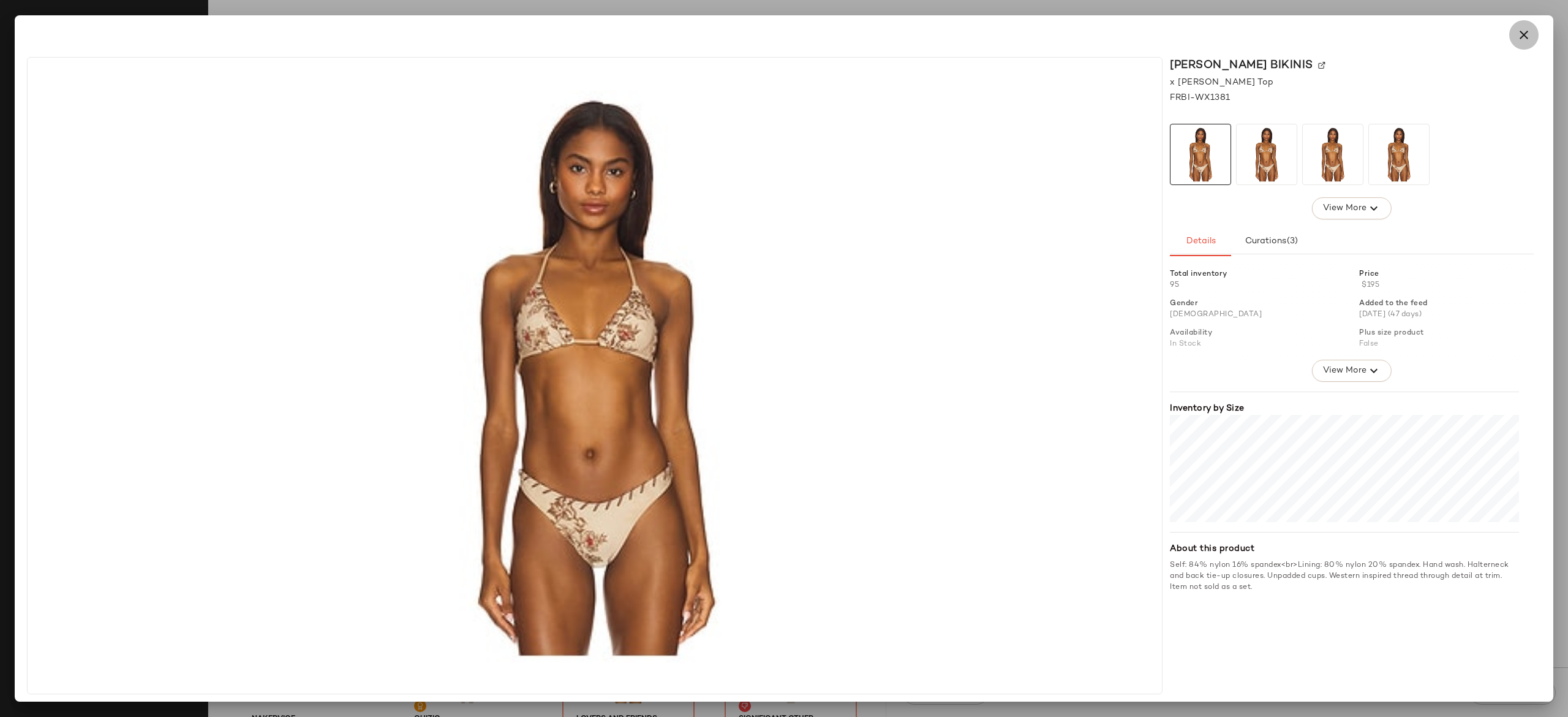
click at [1520, 41] on icon "button" at bounding box center [1524, 35] width 15 height 15
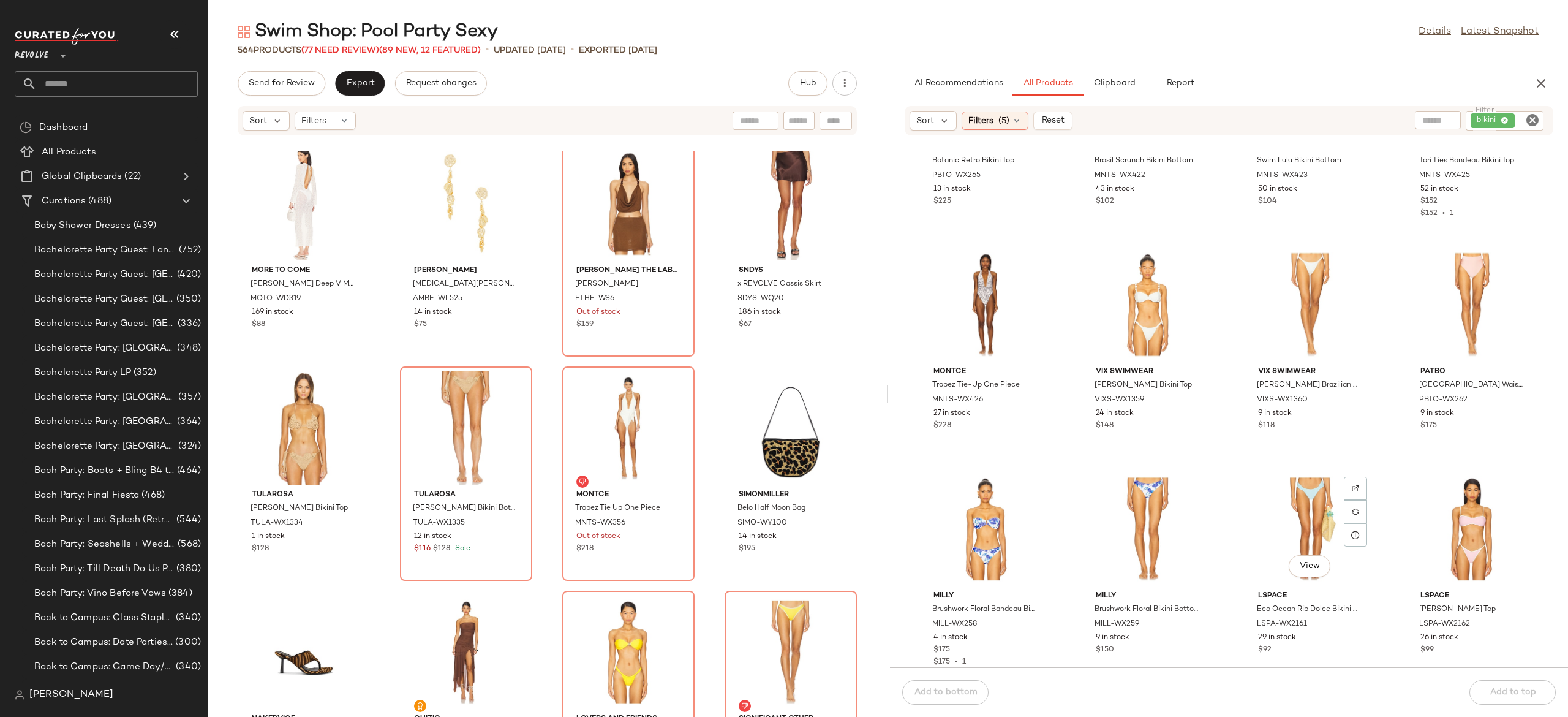
scroll to position [18315, 0]
click at [1154, 340] on span "View" at bounding box center [1147, 342] width 21 height 10
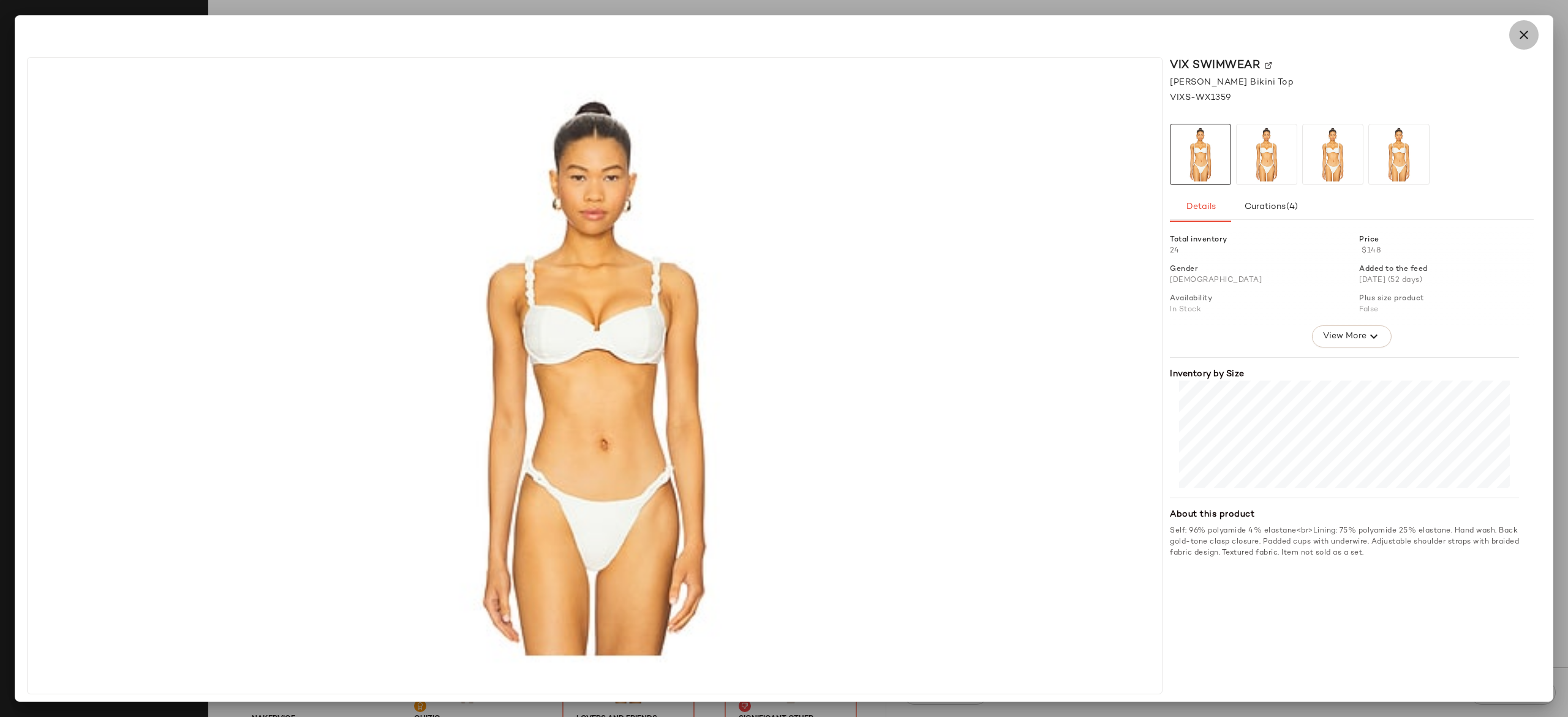
click at [1523, 37] on icon "button" at bounding box center [1524, 35] width 15 height 15
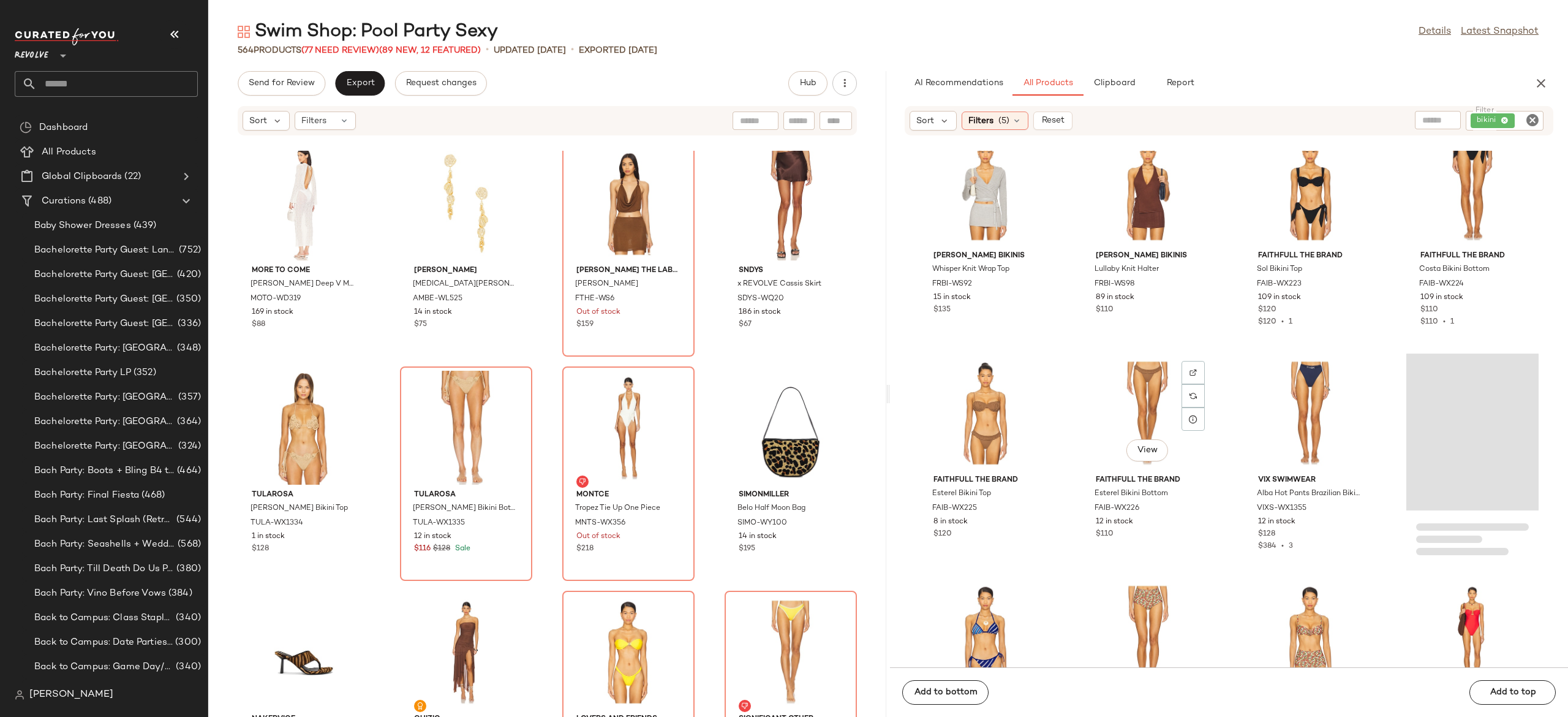
scroll to position [25165, 0]
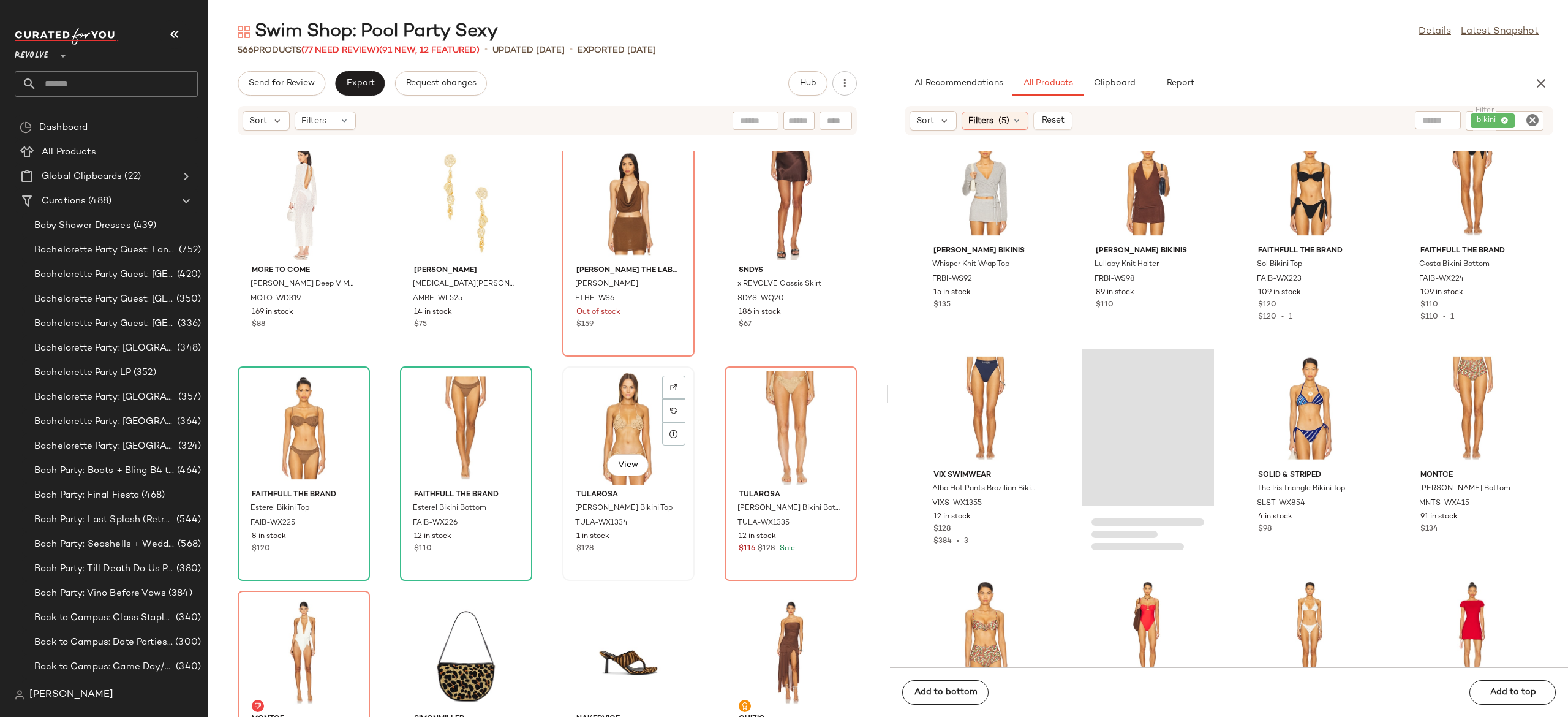
click at [635, 430] on div "View" at bounding box center [629, 428] width 124 height 114
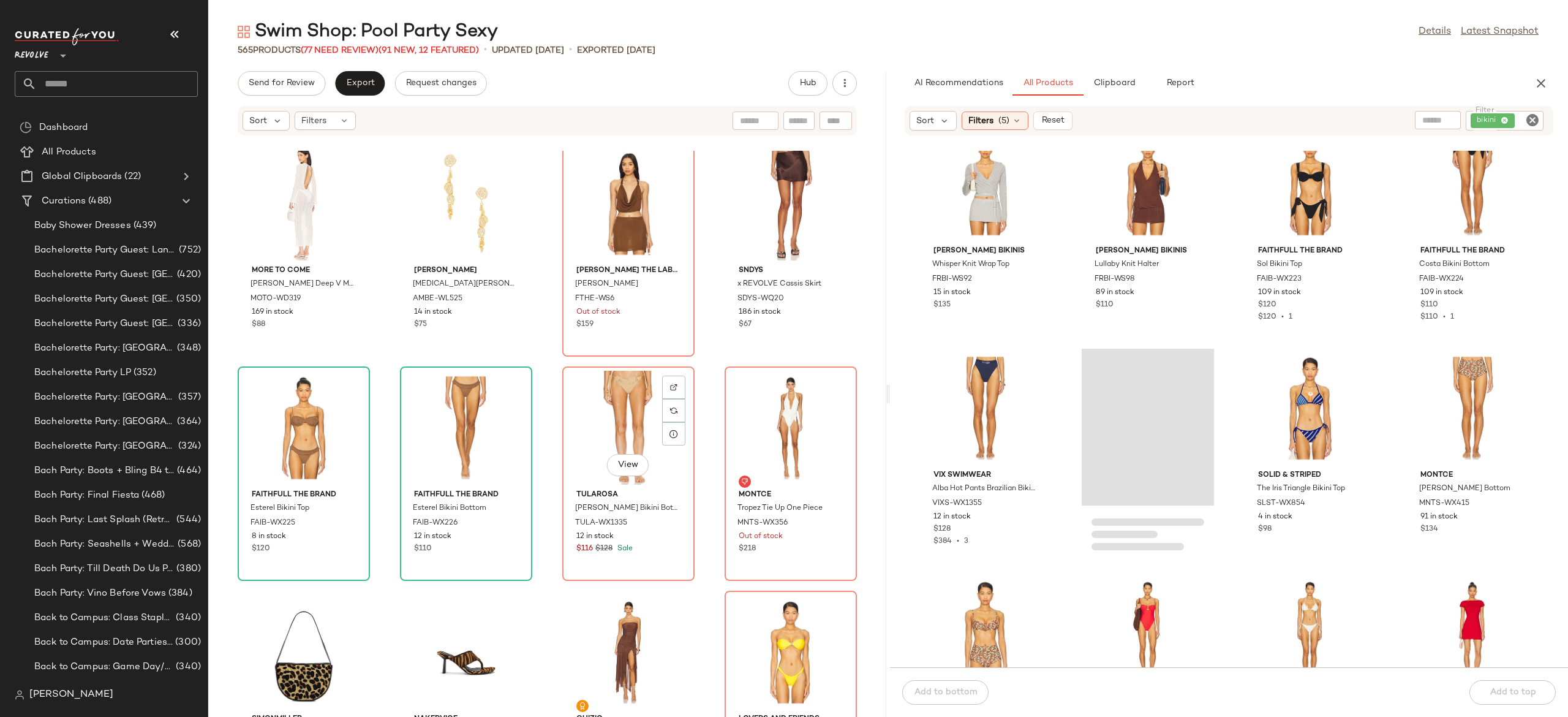
click at [635, 430] on div "View" at bounding box center [629, 428] width 124 height 114
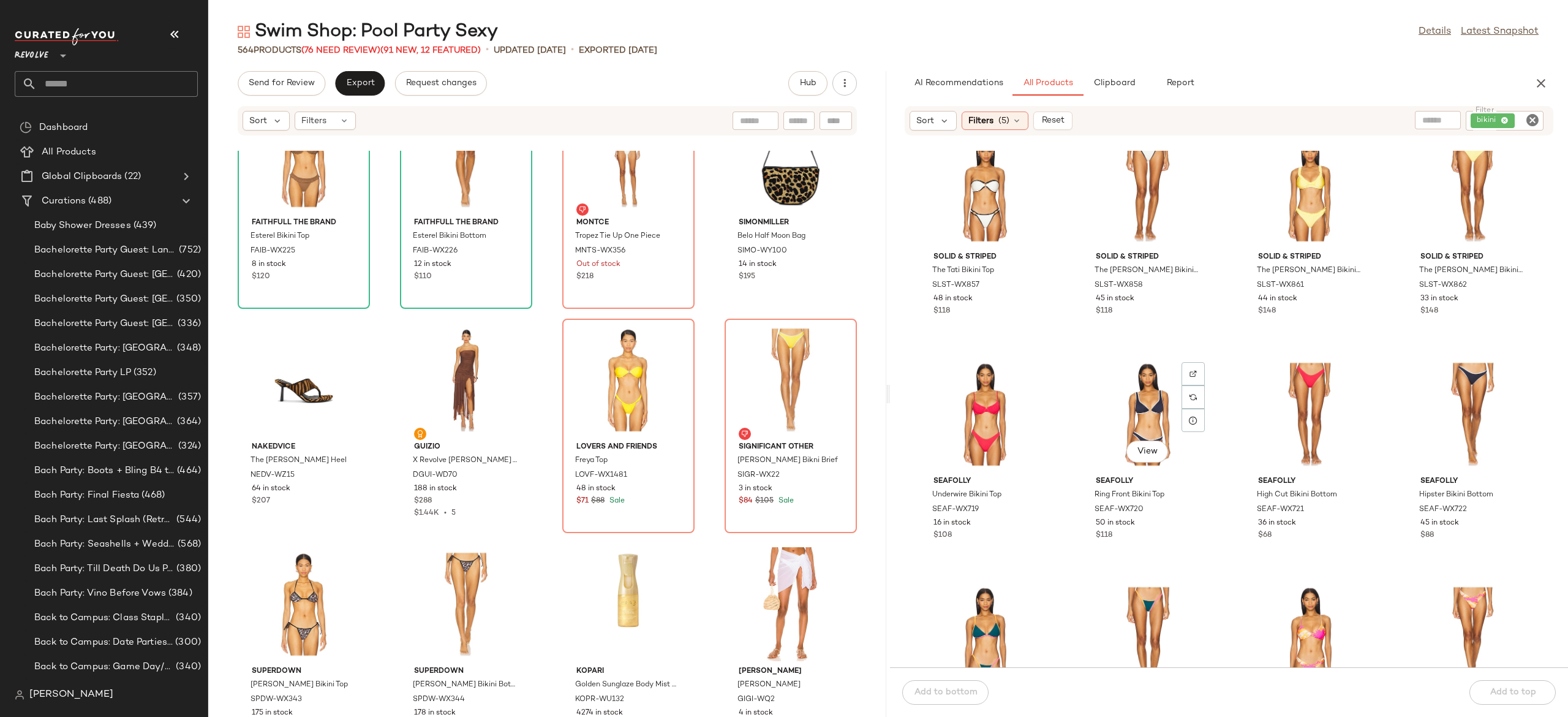
scroll to position [21603, 0]
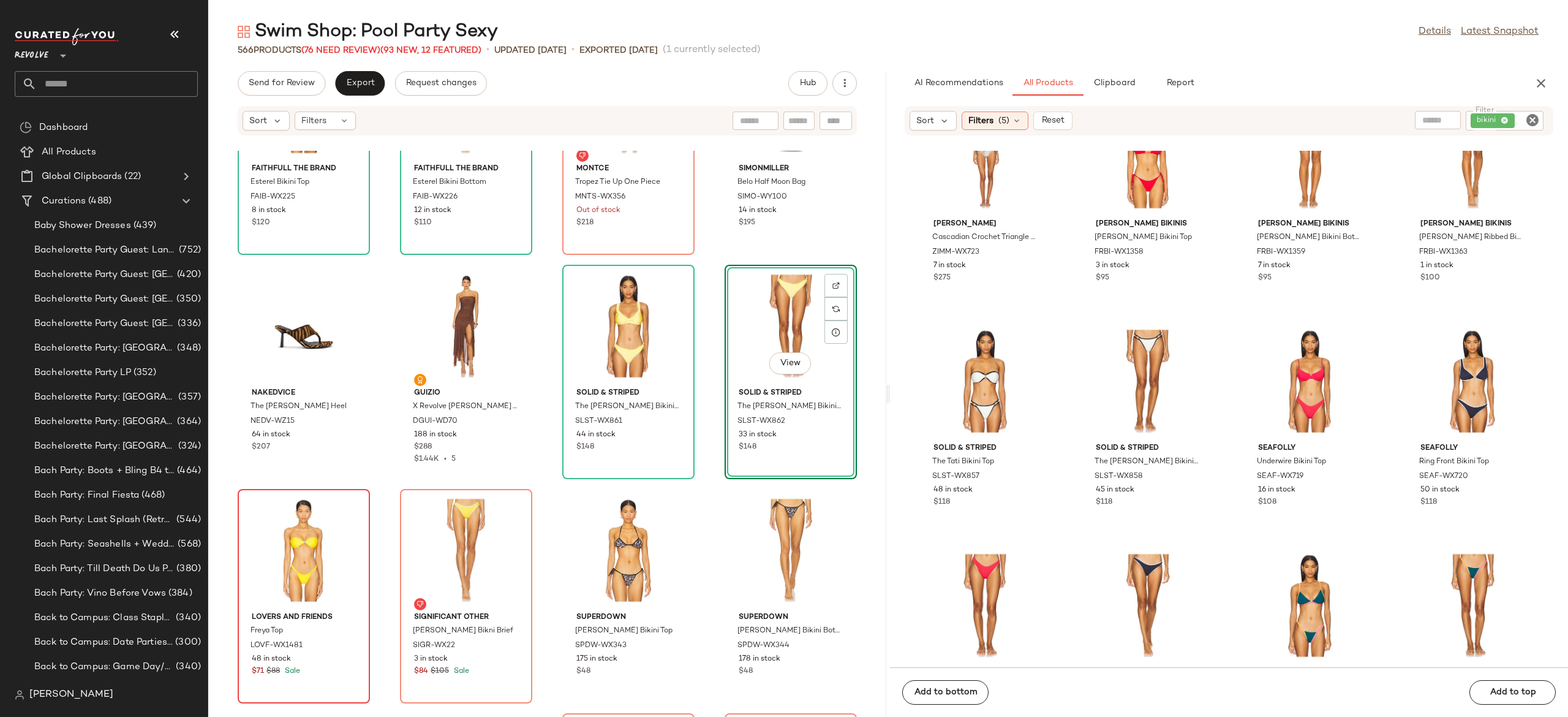
scroll to position [23460, 0]
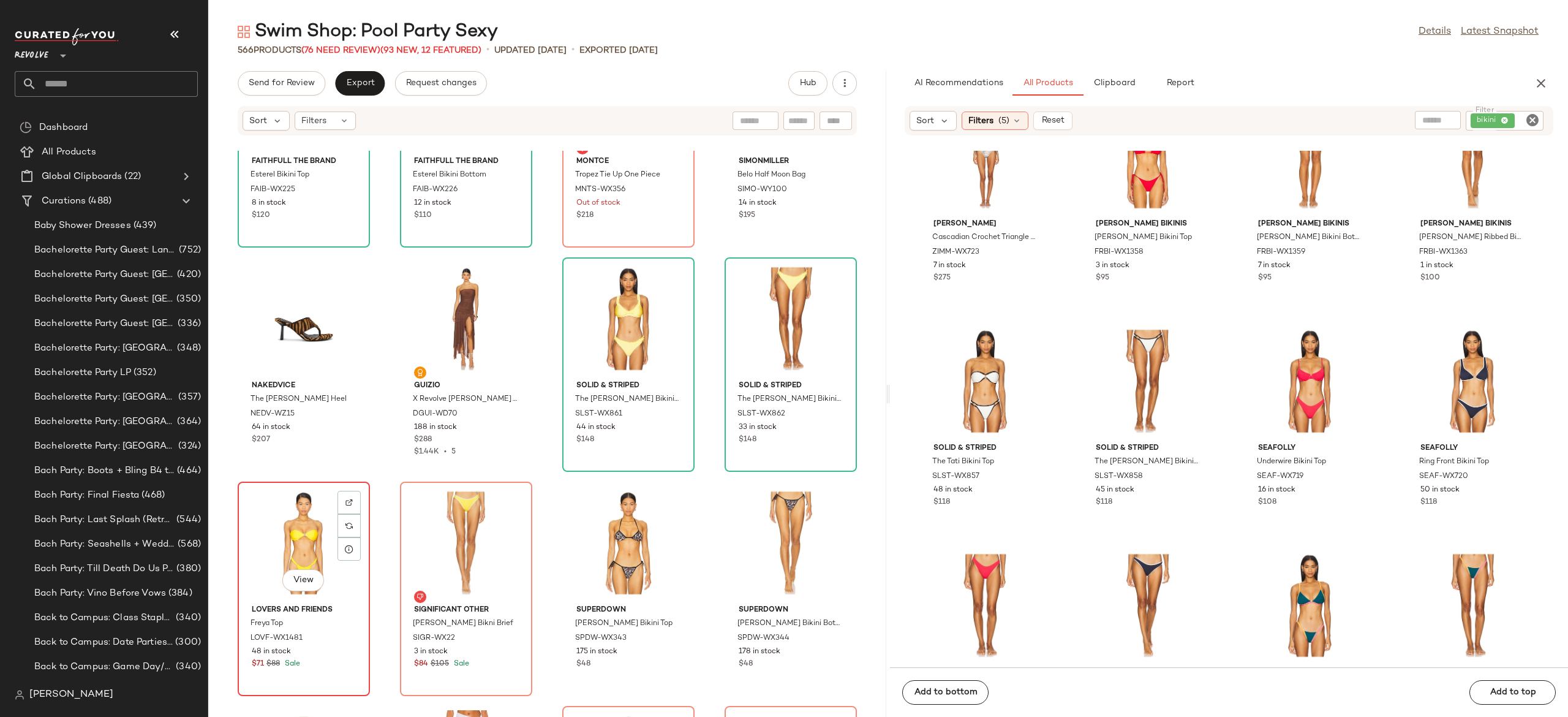
click at [312, 532] on div "View" at bounding box center [304, 543] width 124 height 114
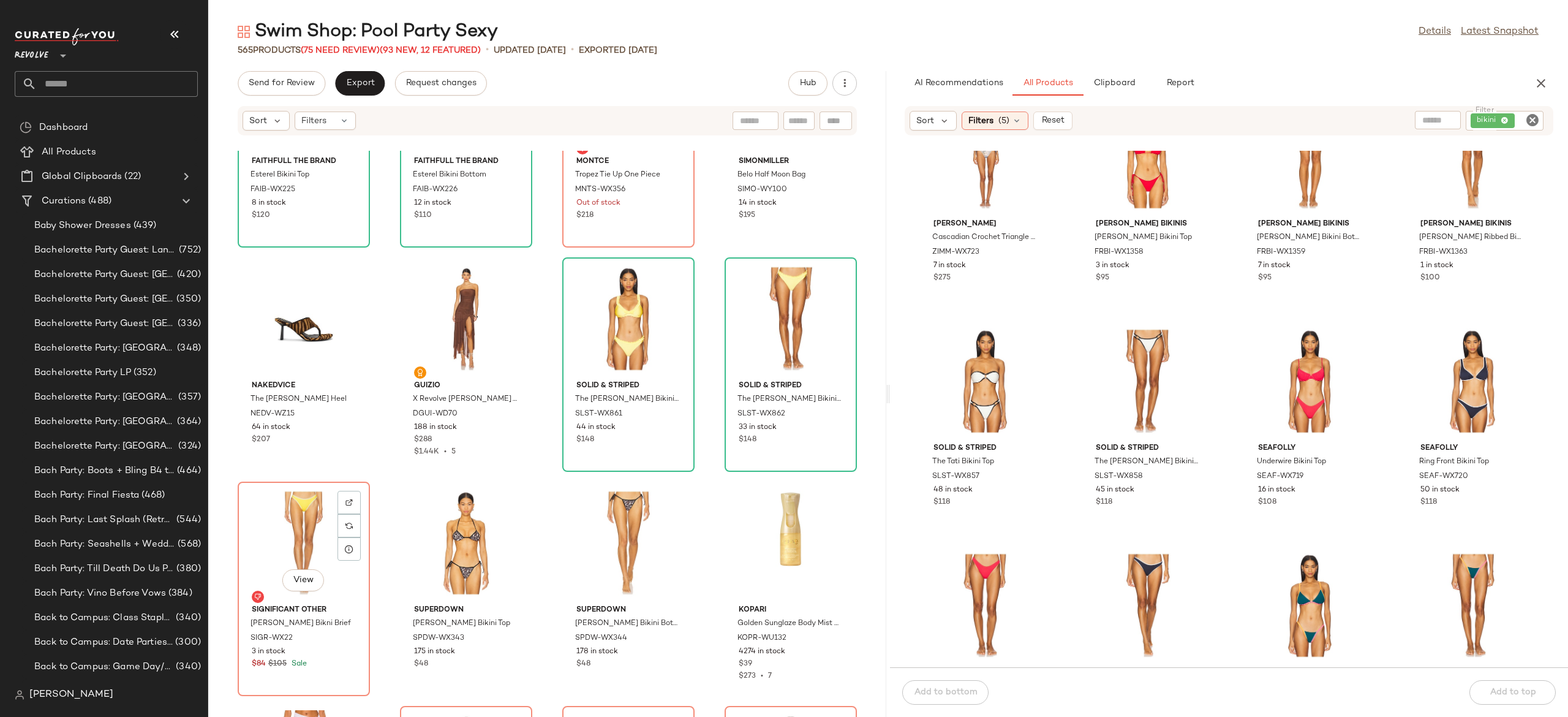
click at [312, 532] on div "View" at bounding box center [304, 543] width 124 height 114
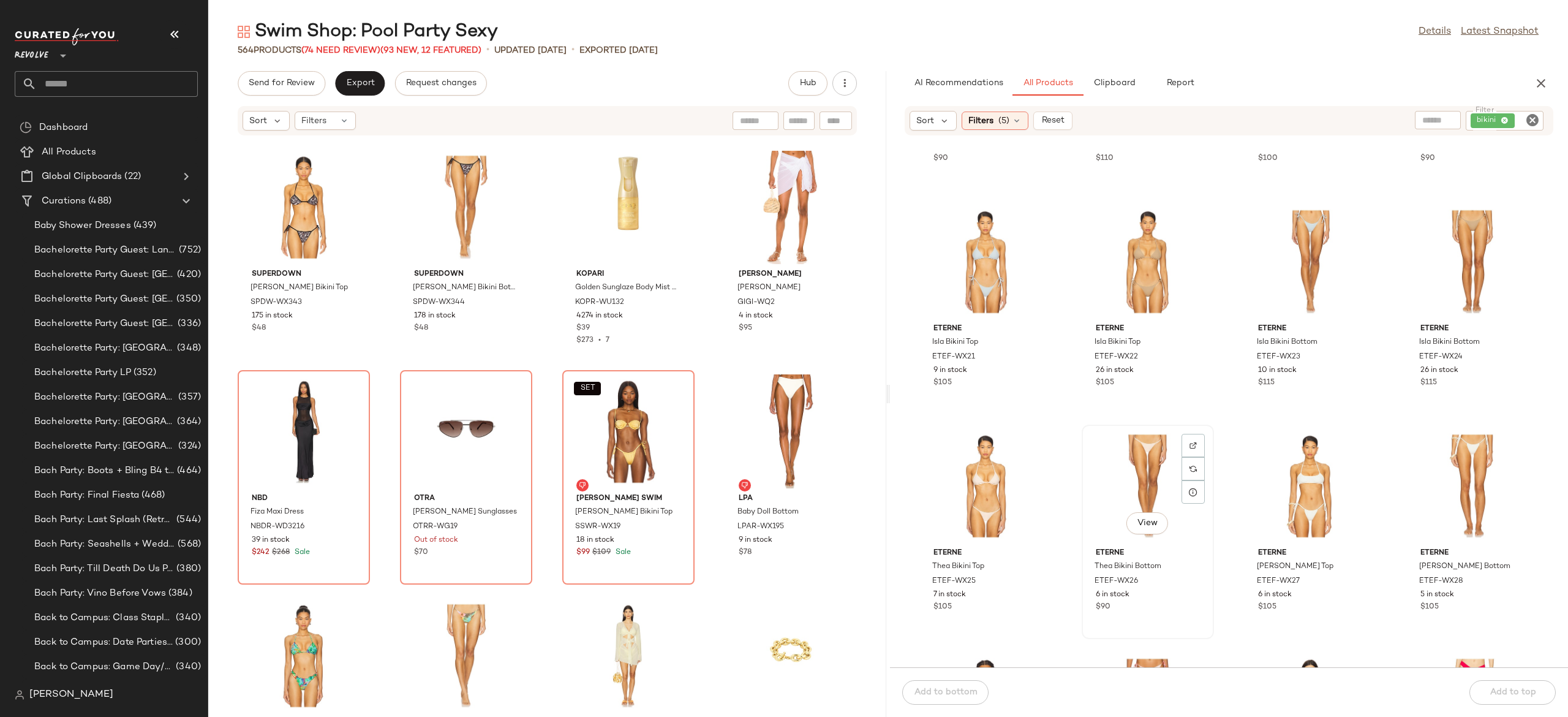
scroll to position [23072, 0]
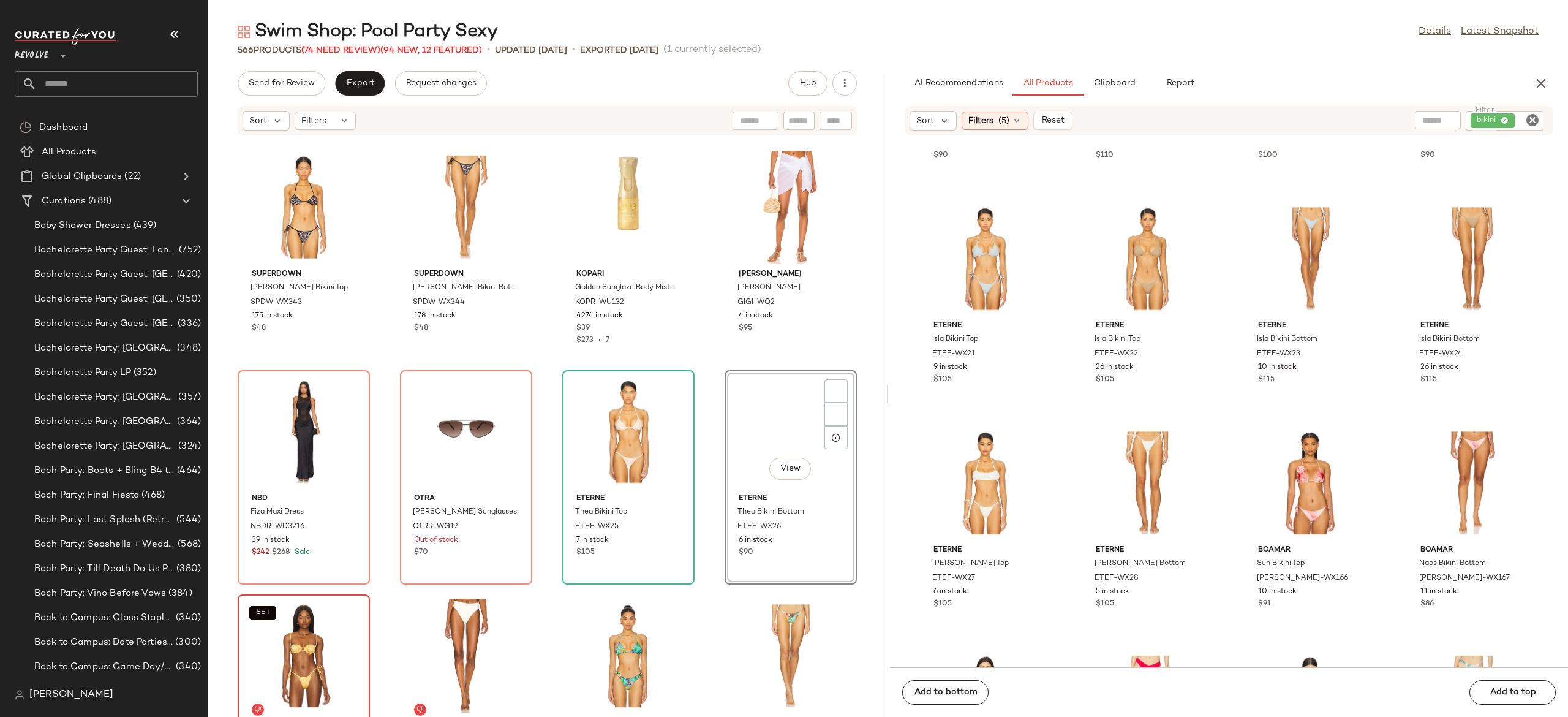
scroll to position [23897, 0]
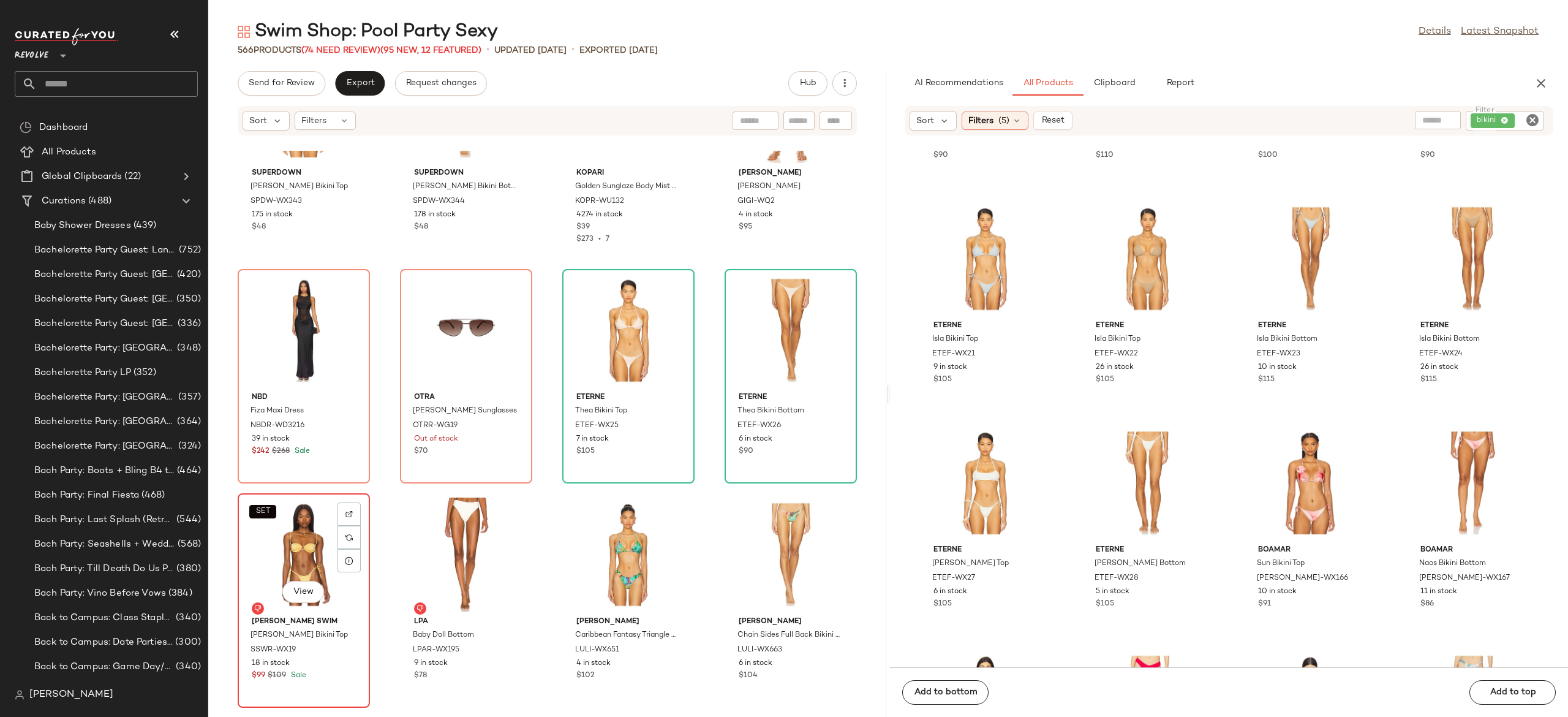
click at [310, 550] on div "SET View" at bounding box center [304, 555] width 124 height 114
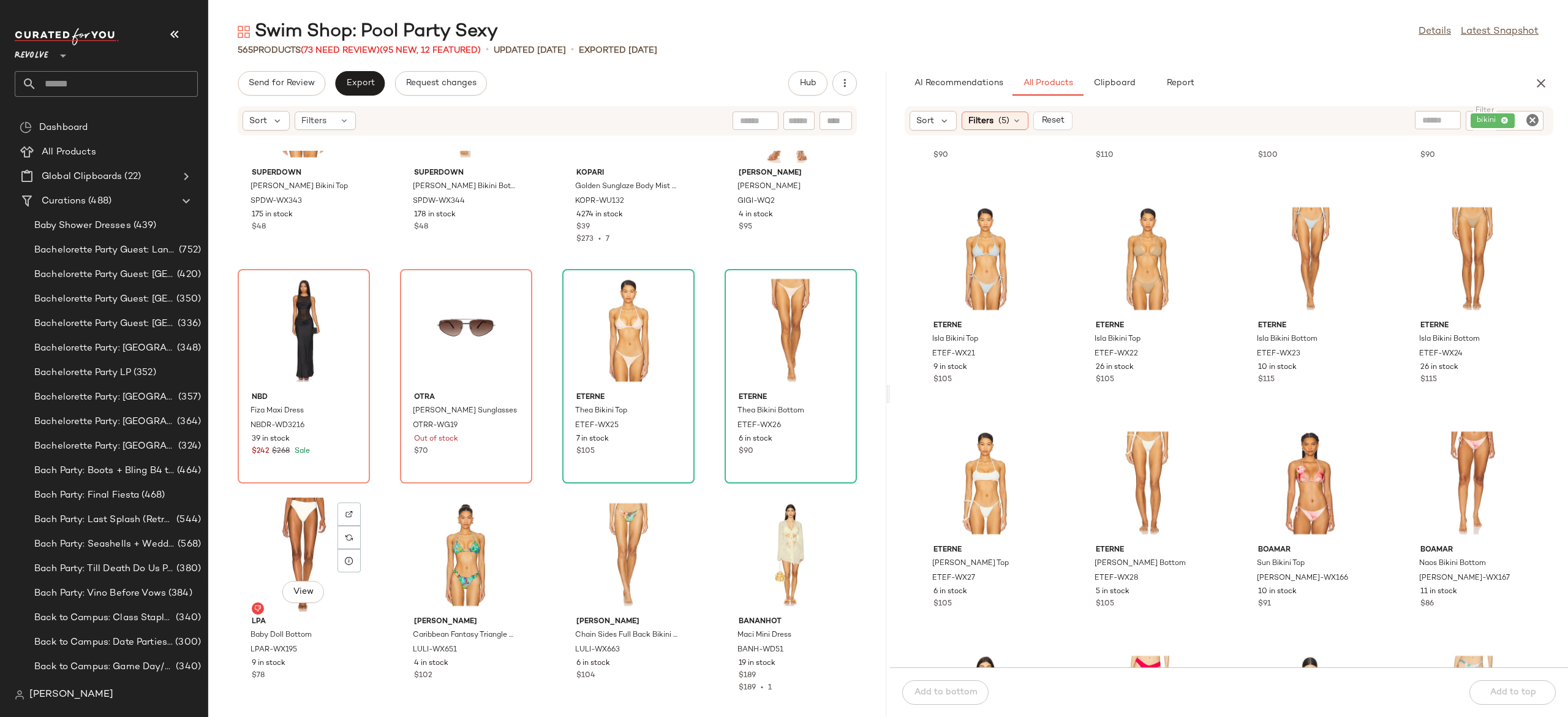
click at [310, 550] on div "View" at bounding box center [304, 555] width 124 height 114
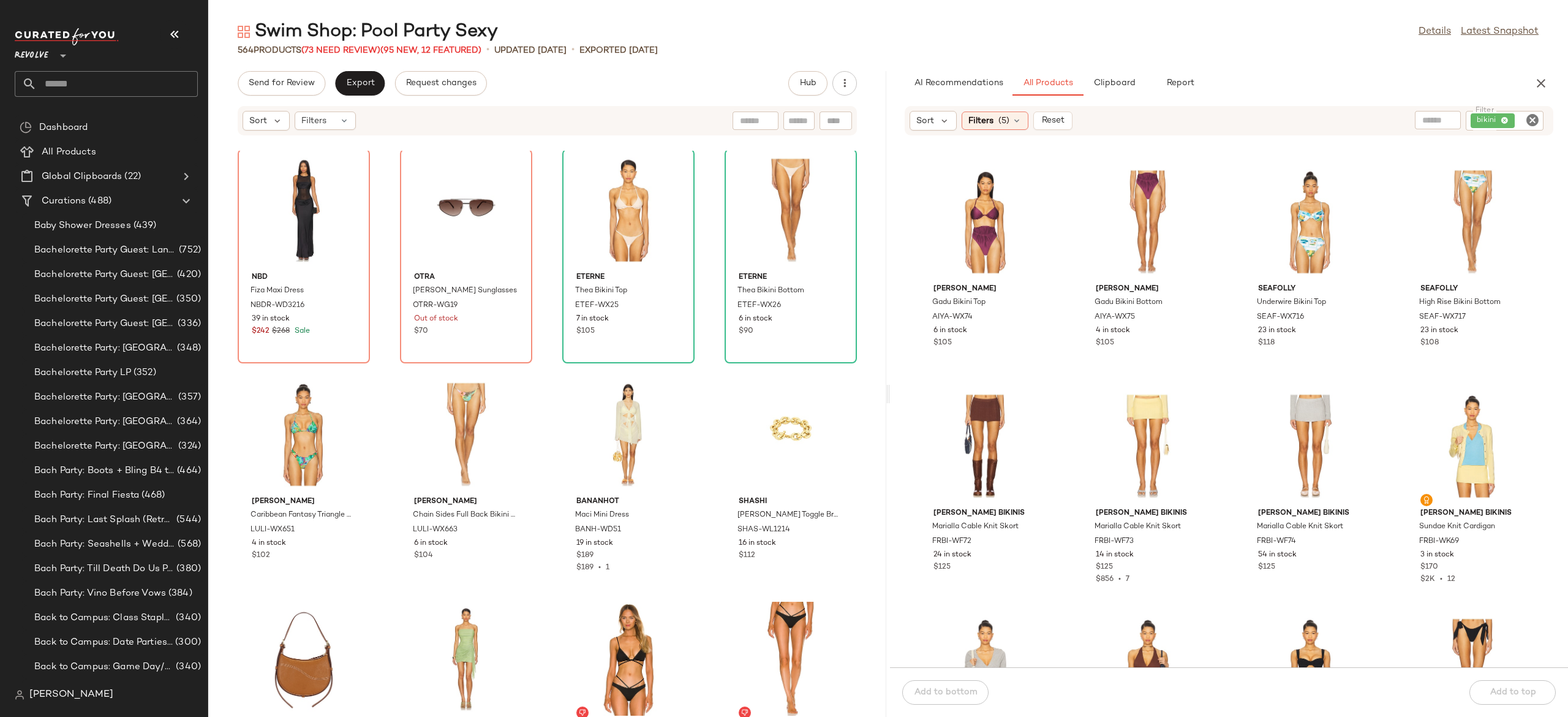
scroll to position [24469, 0]
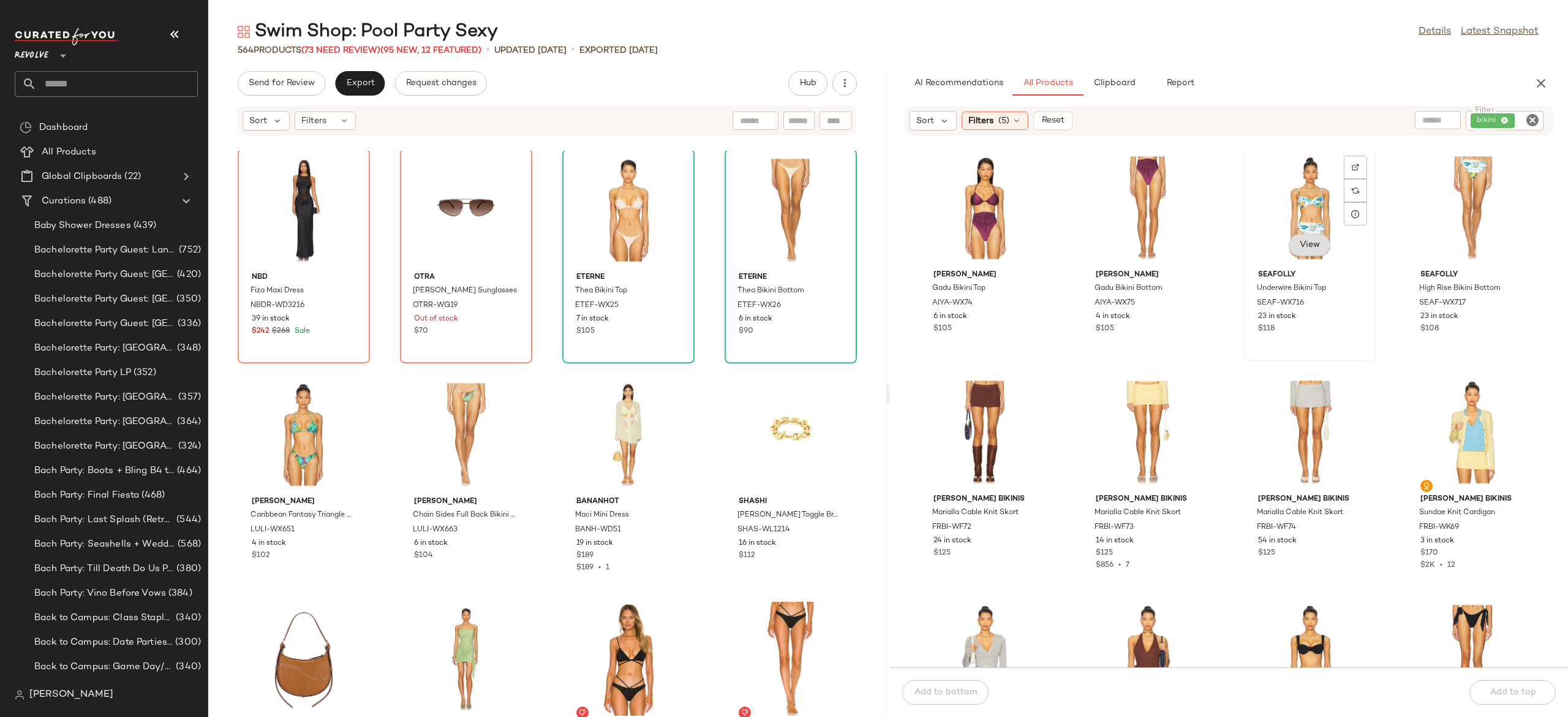
click at [1314, 244] on span "View" at bounding box center [1309, 245] width 21 height 10
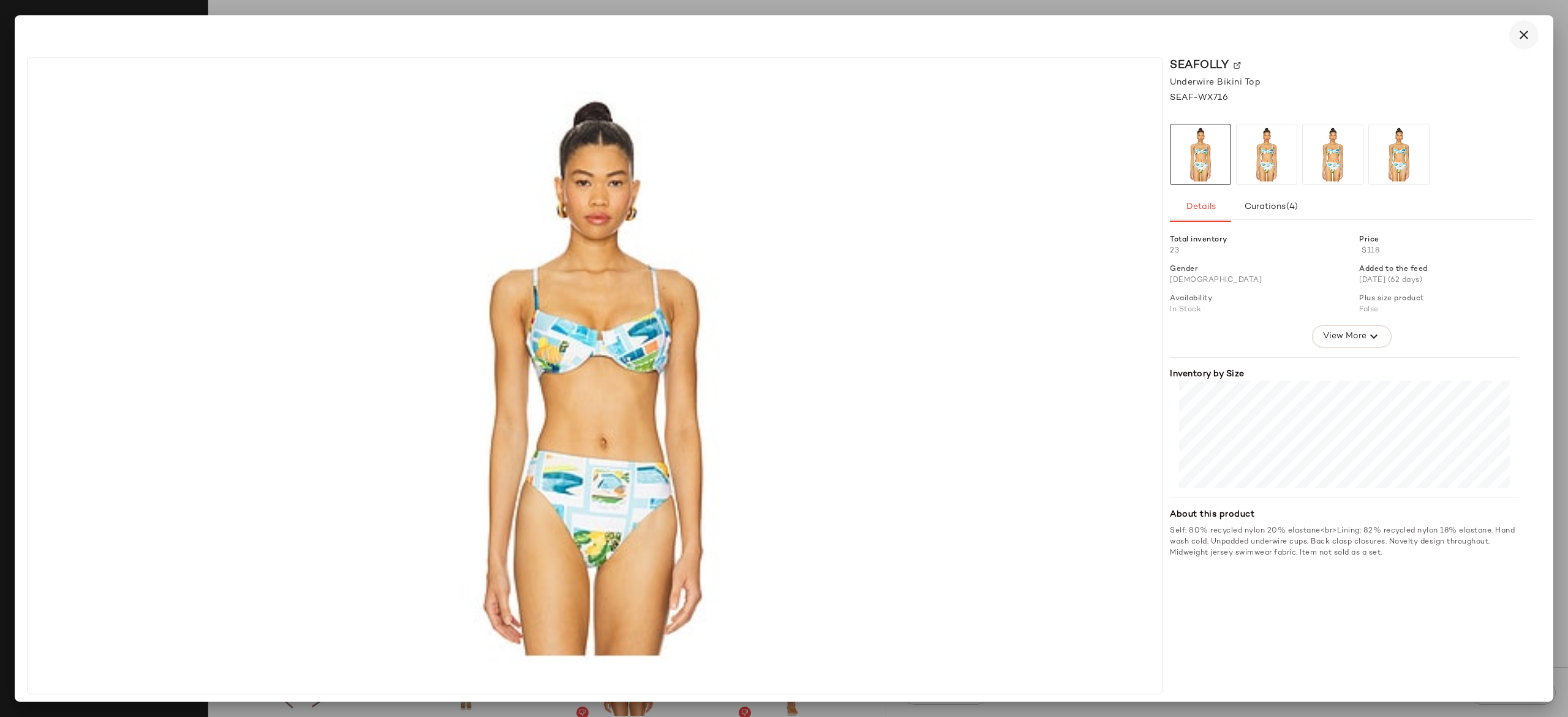
click at [1527, 31] on icon "button" at bounding box center [1524, 35] width 15 height 15
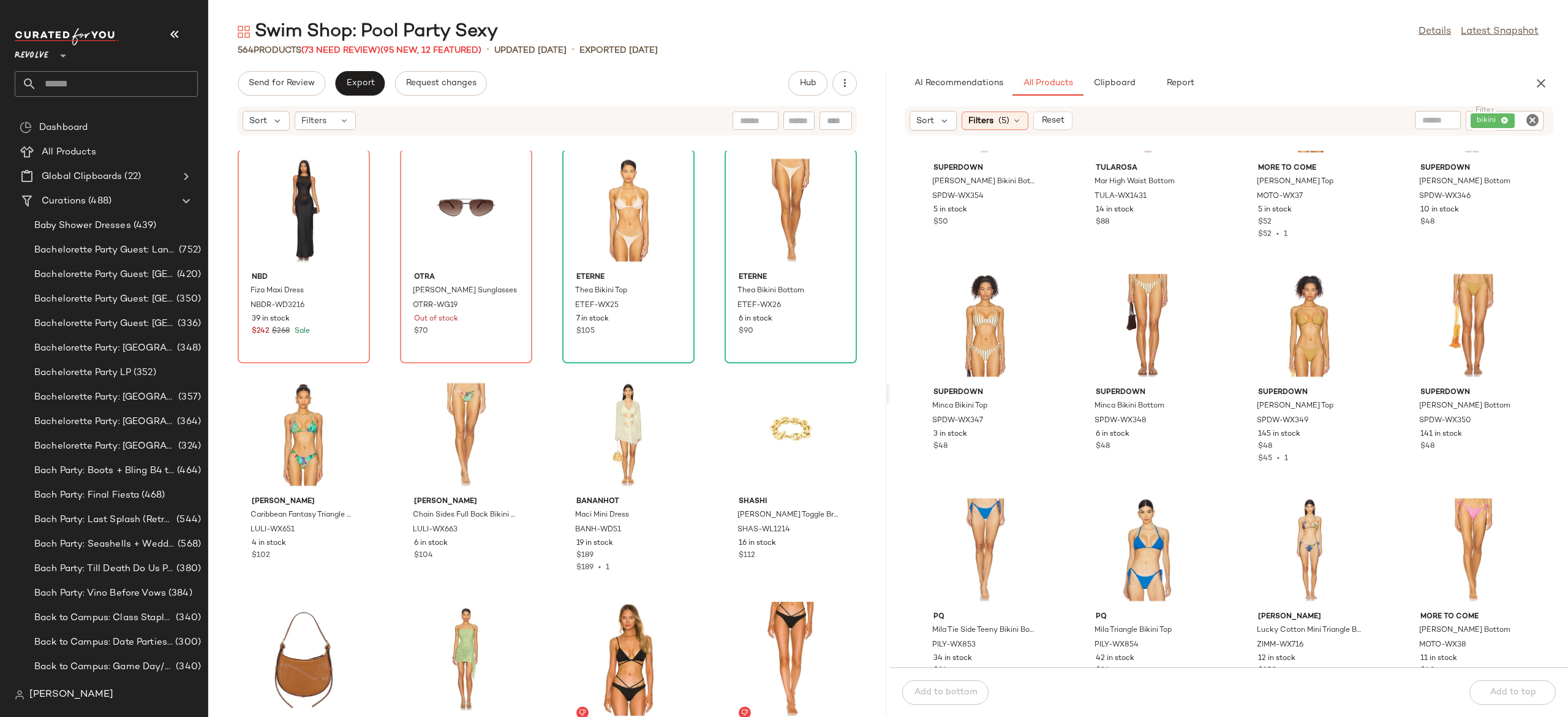
scroll to position [31978, 0]
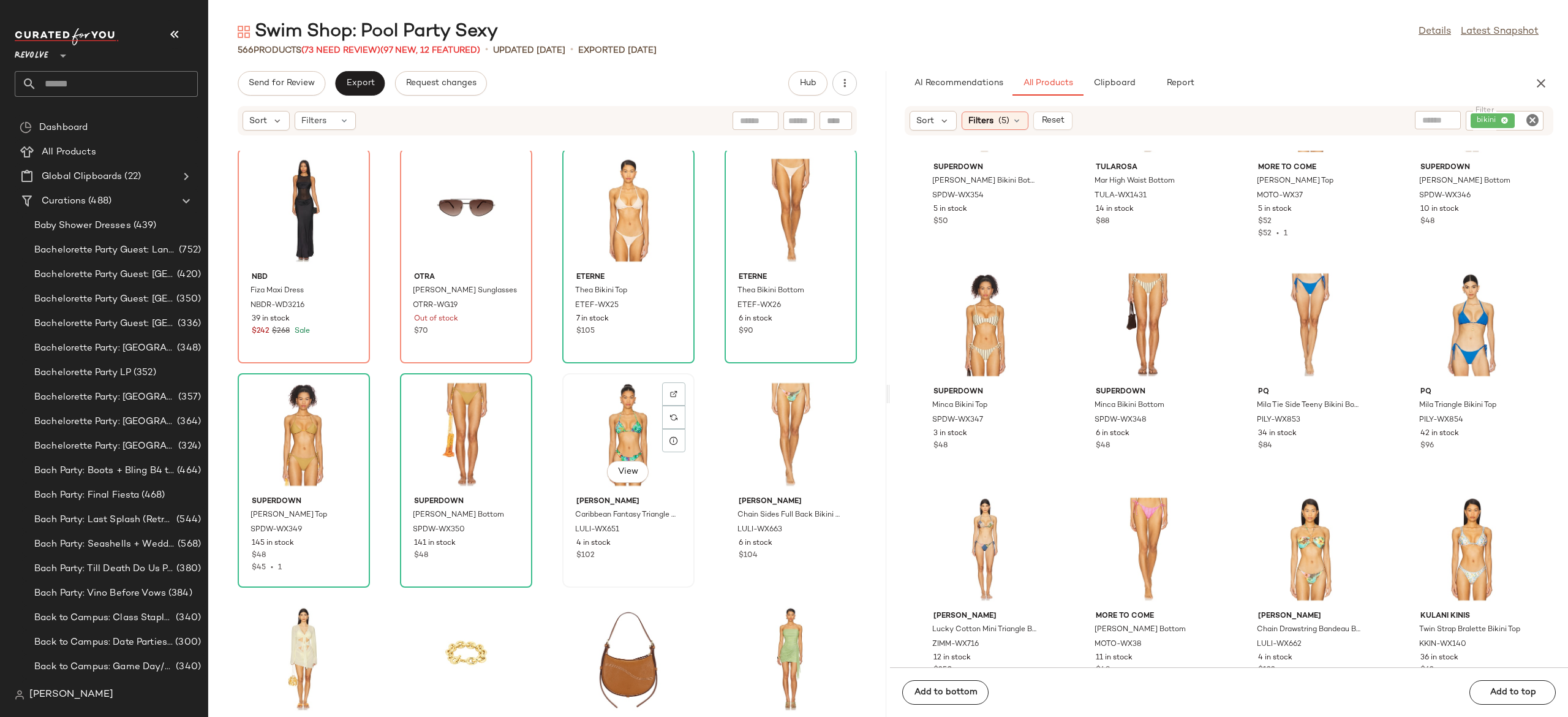
click at [625, 427] on div "View" at bounding box center [629, 434] width 124 height 114
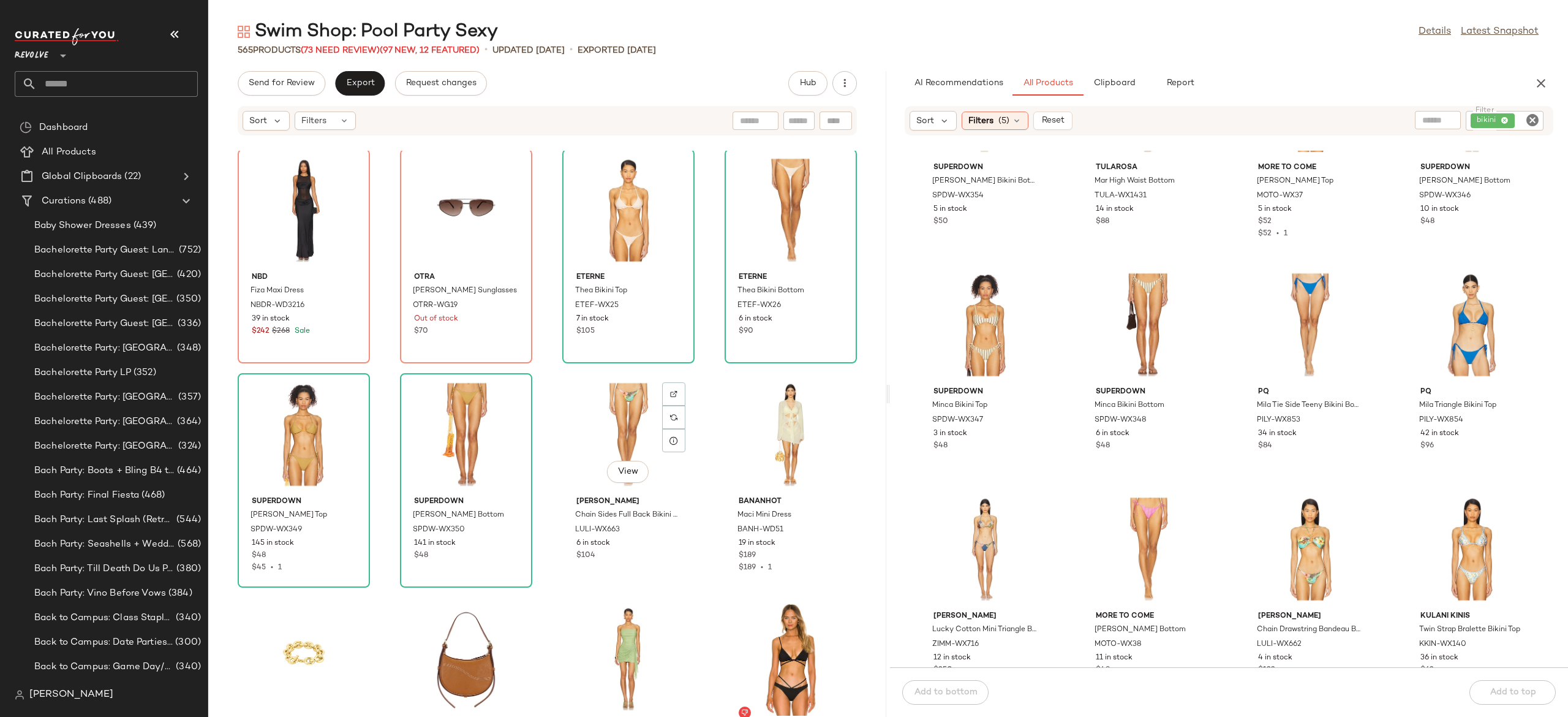
click at [625, 427] on div "View" at bounding box center [629, 434] width 124 height 114
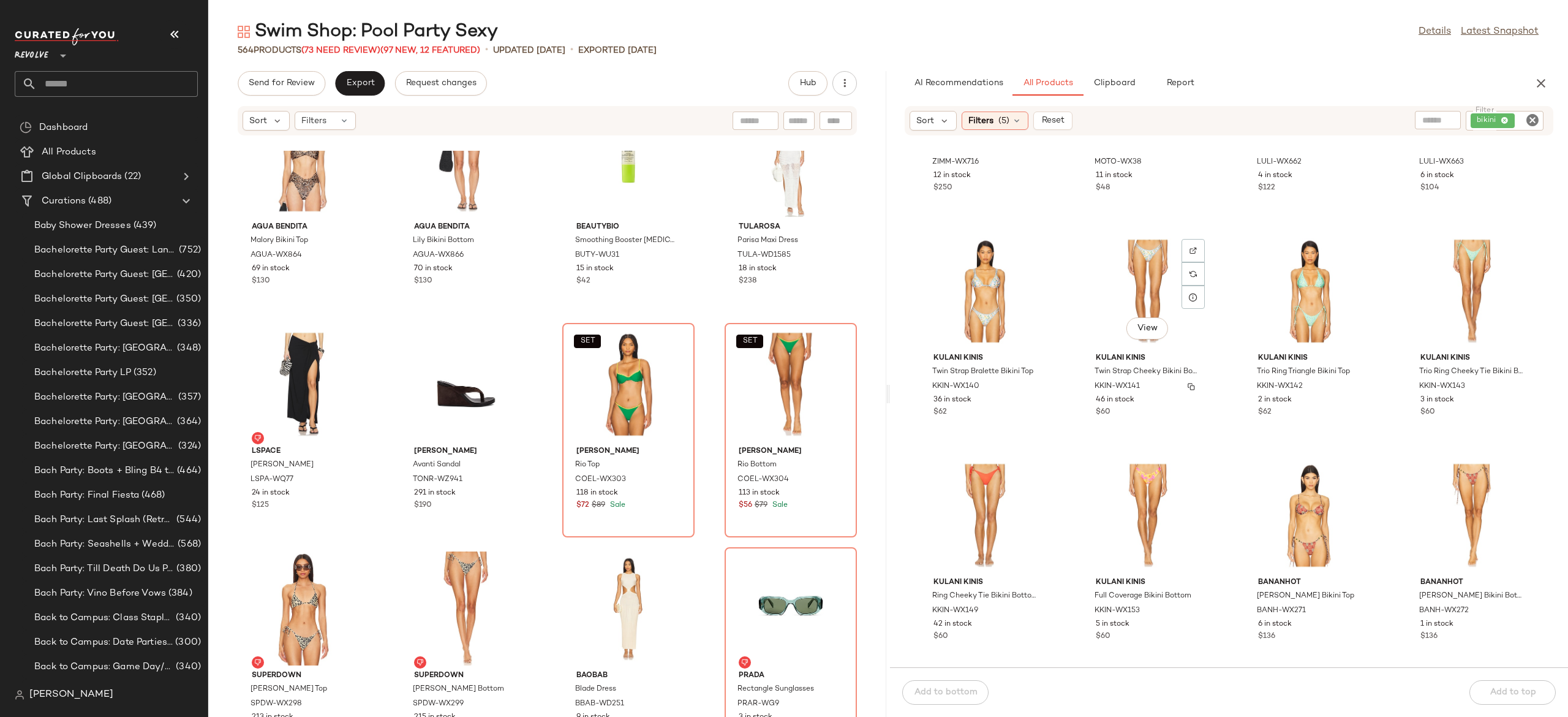
scroll to position [32459, 0]
click at [1313, 330] on span "View" at bounding box center [1309, 330] width 21 height 10
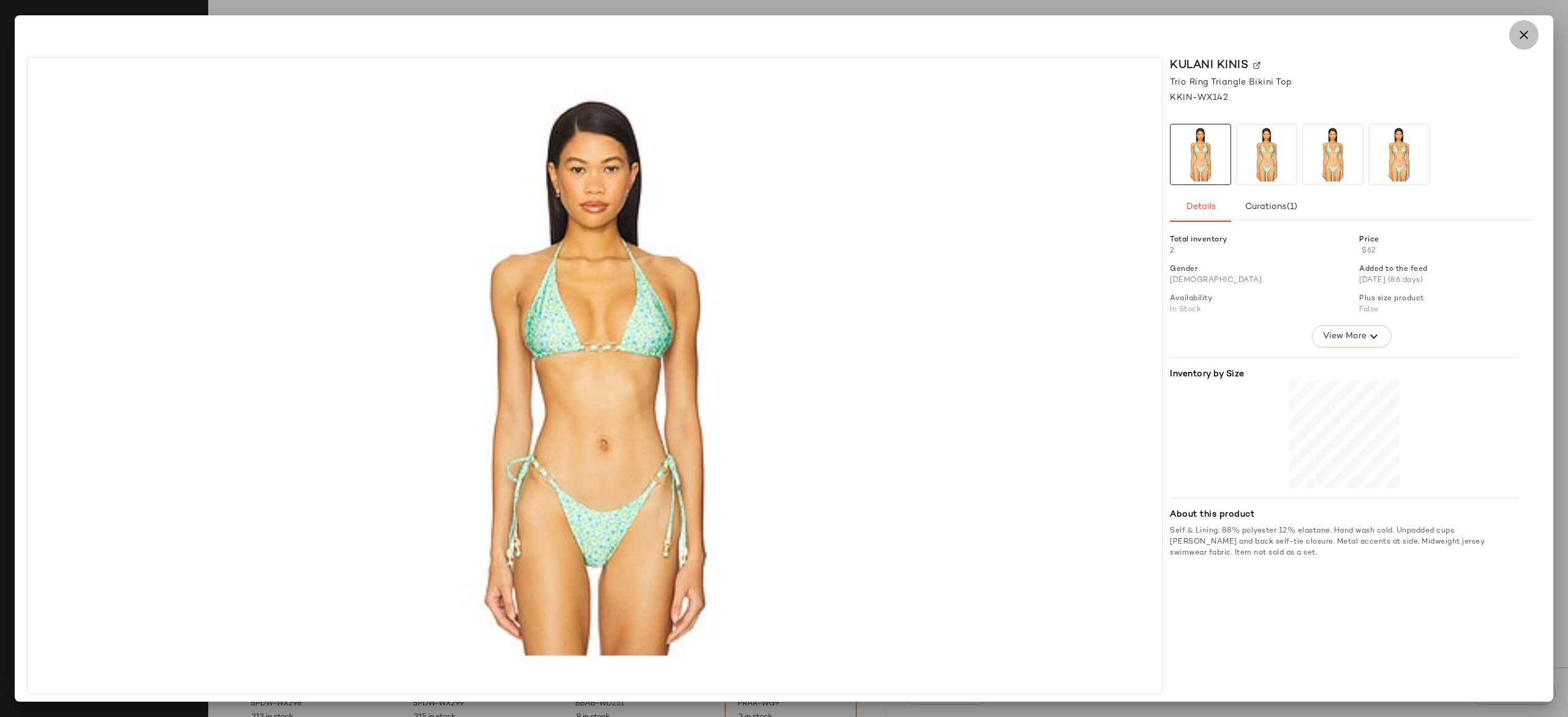
click at [1525, 37] on icon "button" at bounding box center [1524, 35] width 15 height 15
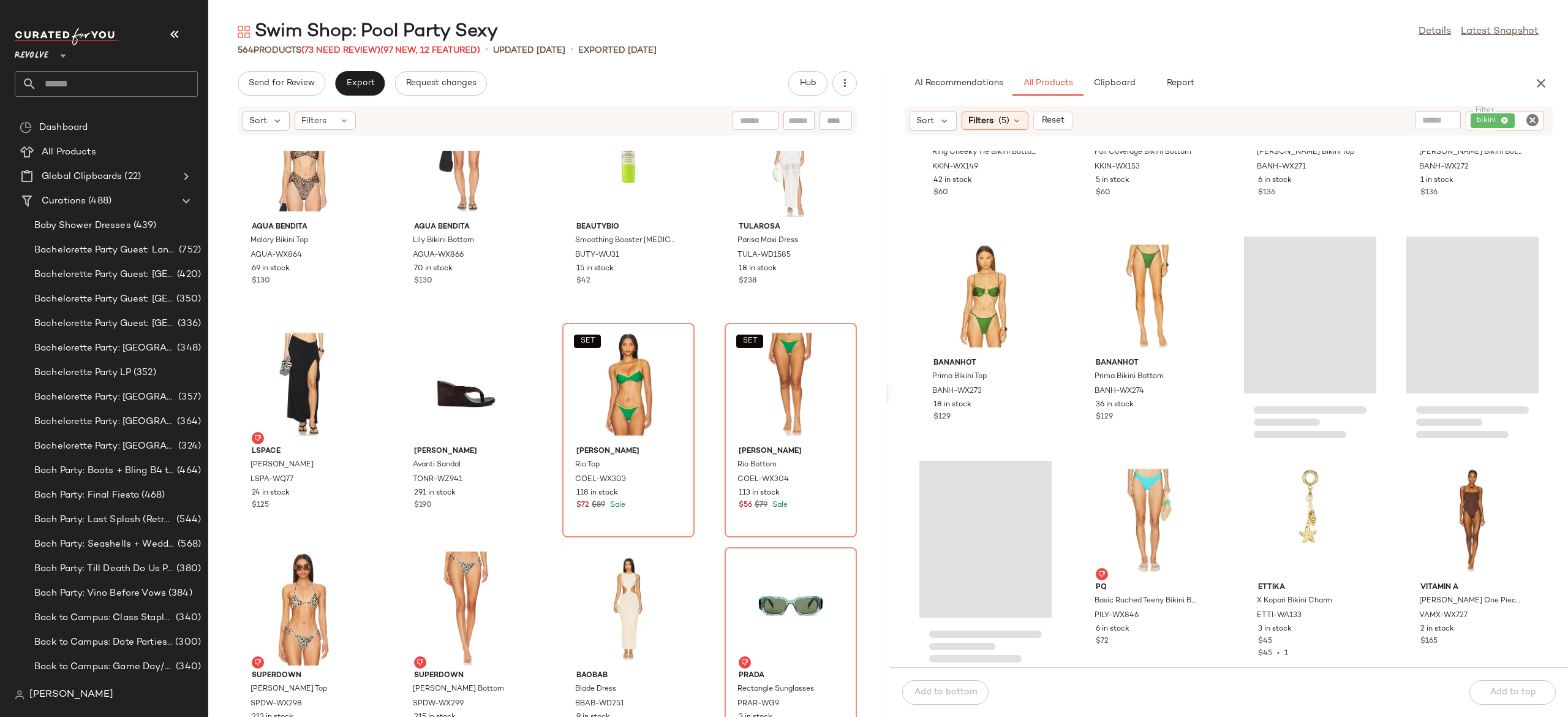
scroll to position [32905, 0]
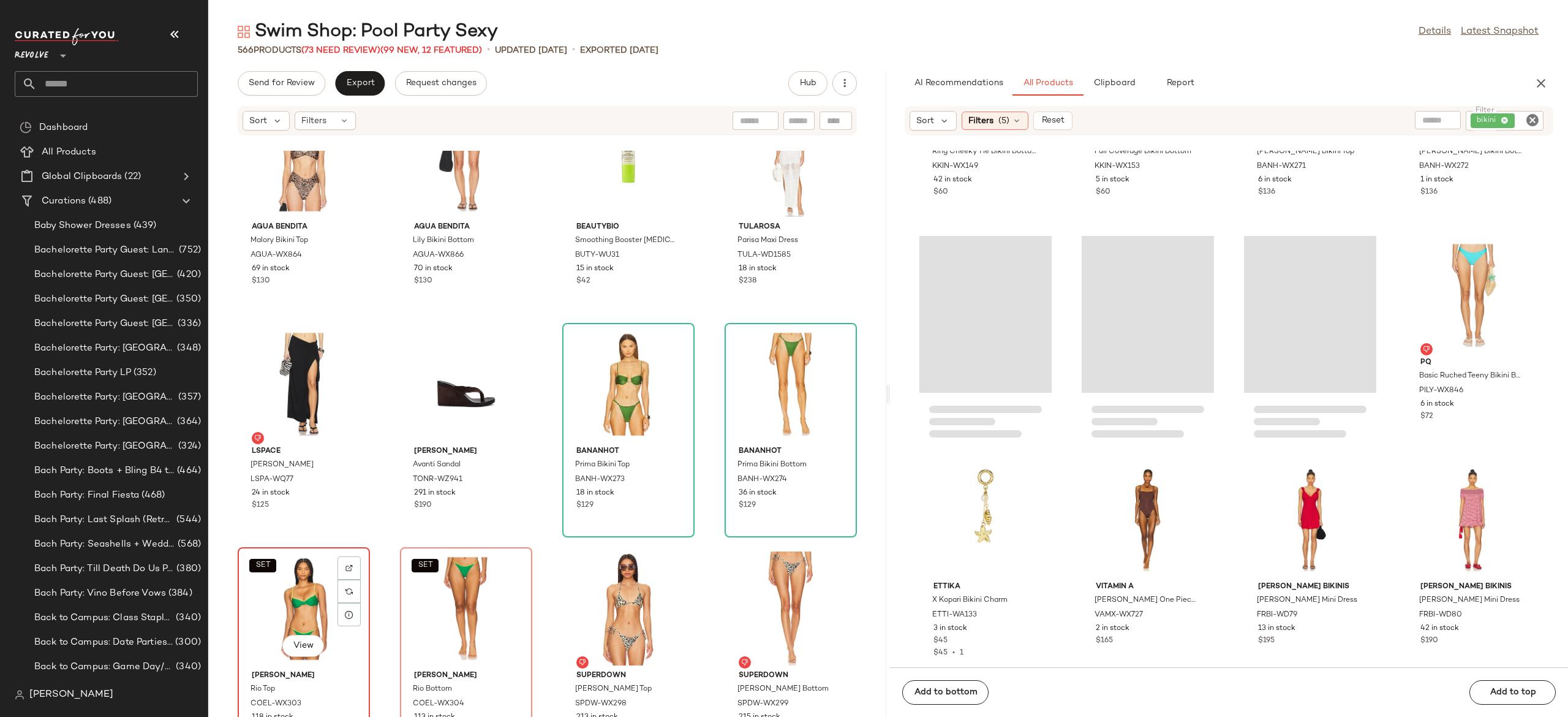
click at [304, 597] on div "SET View" at bounding box center [304, 609] width 124 height 114
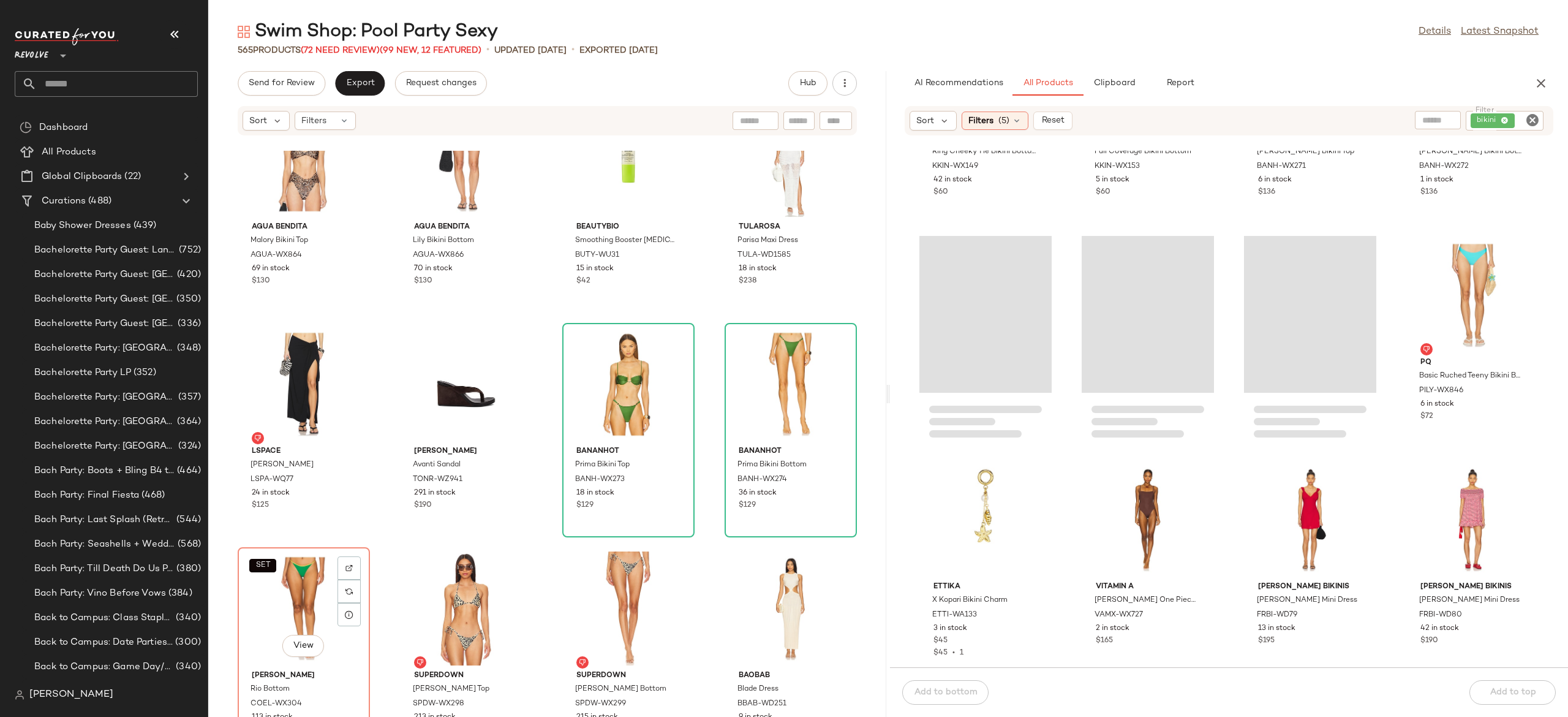
click at [304, 597] on div "SET View" at bounding box center [304, 609] width 124 height 114
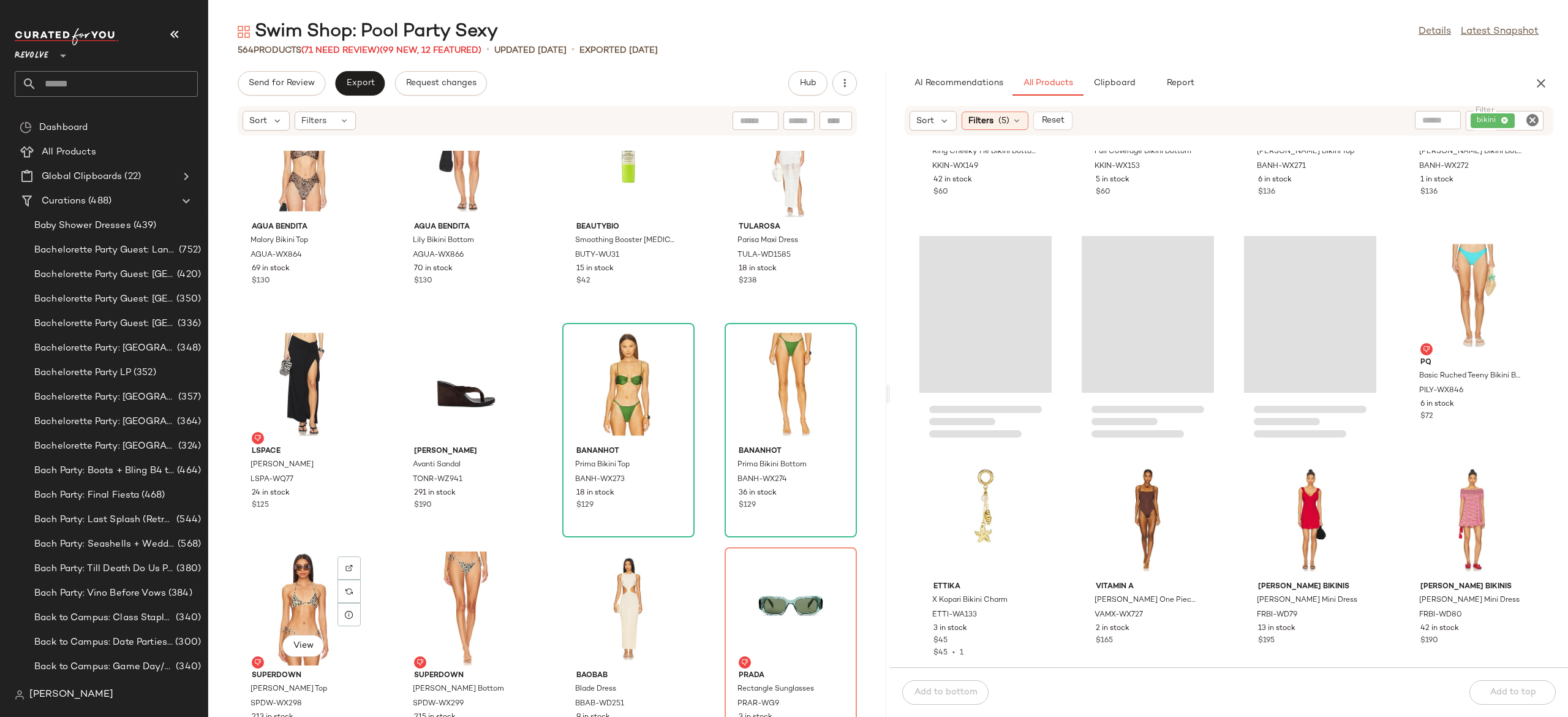
click at [304, 597] on div "View" at bounding box center [304, 609] width 124 height 114
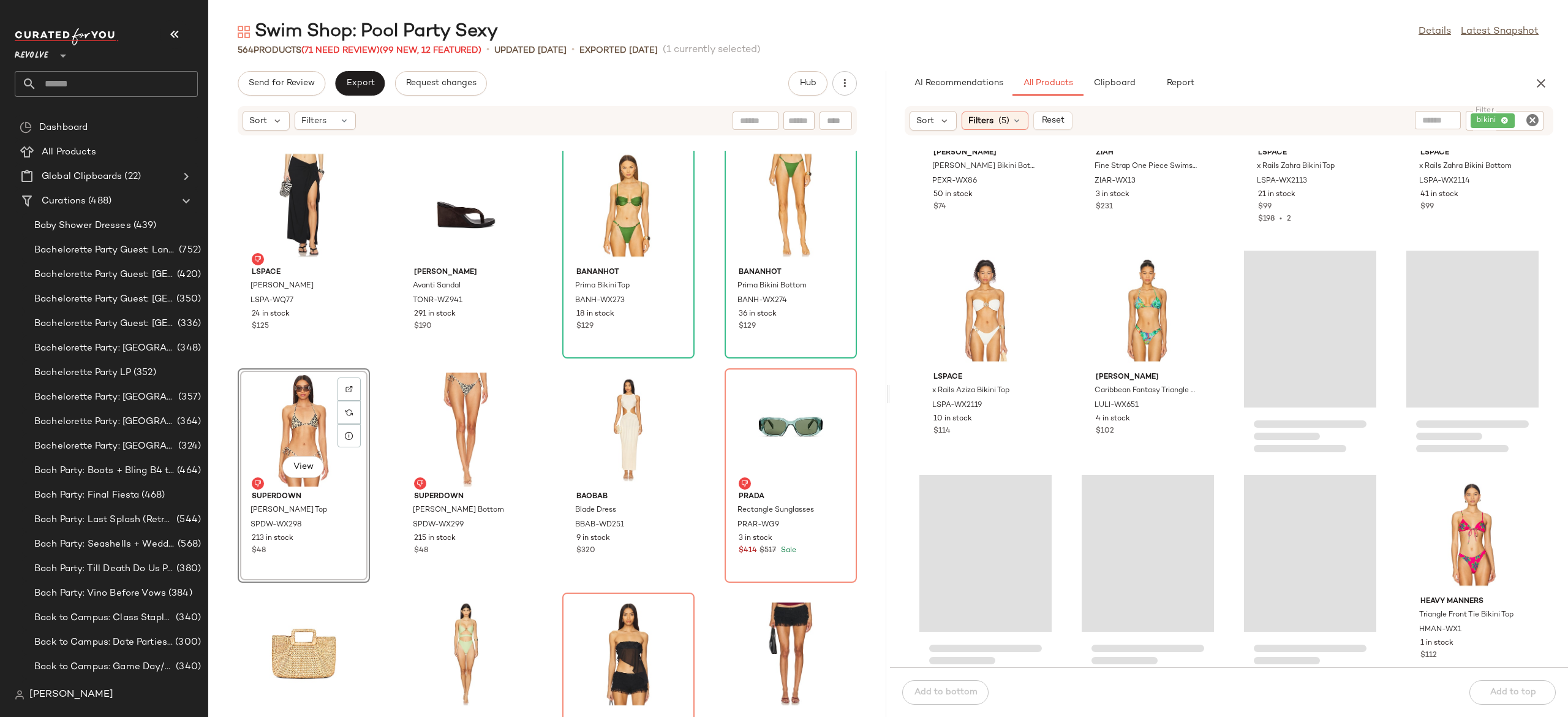
scroll to position [35575, 0]
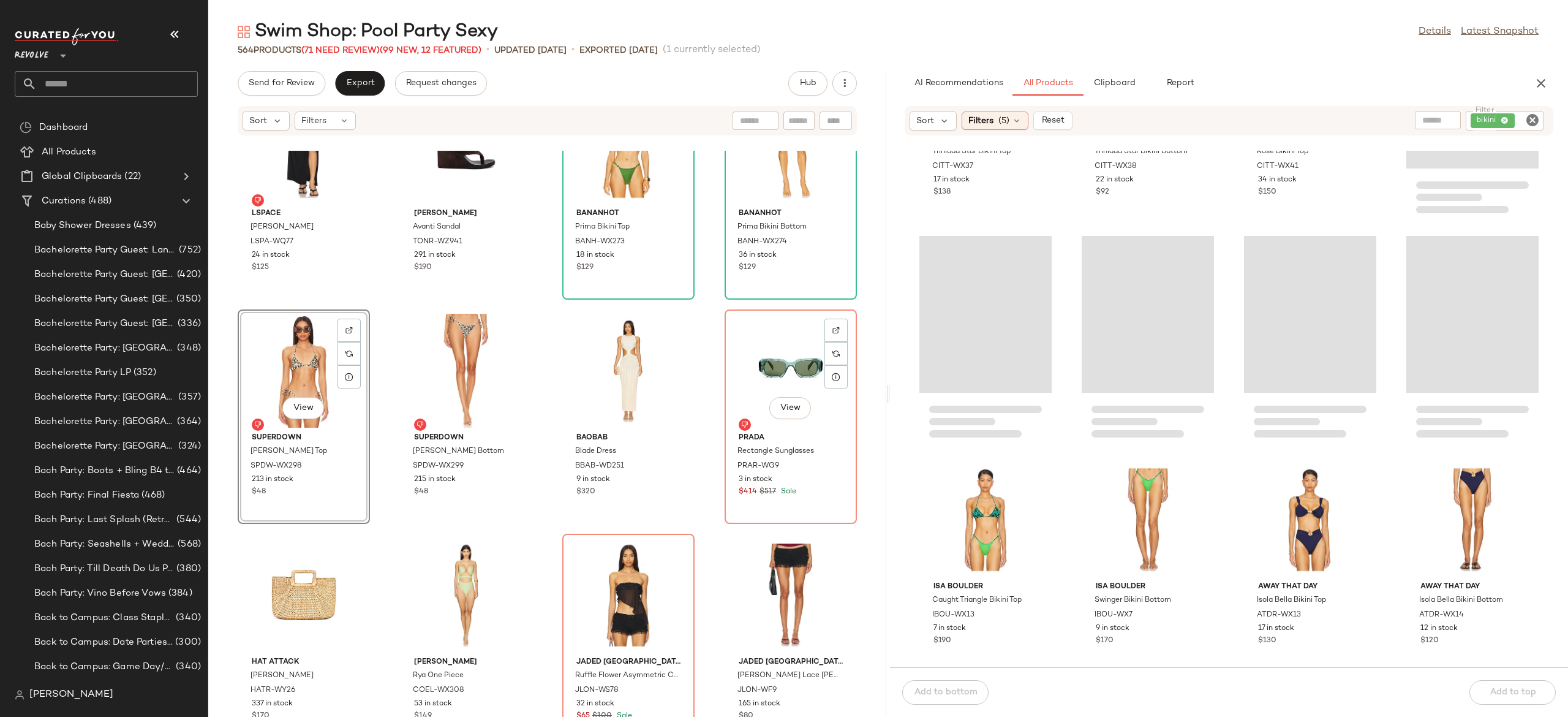
scroll to position [24976, 0]
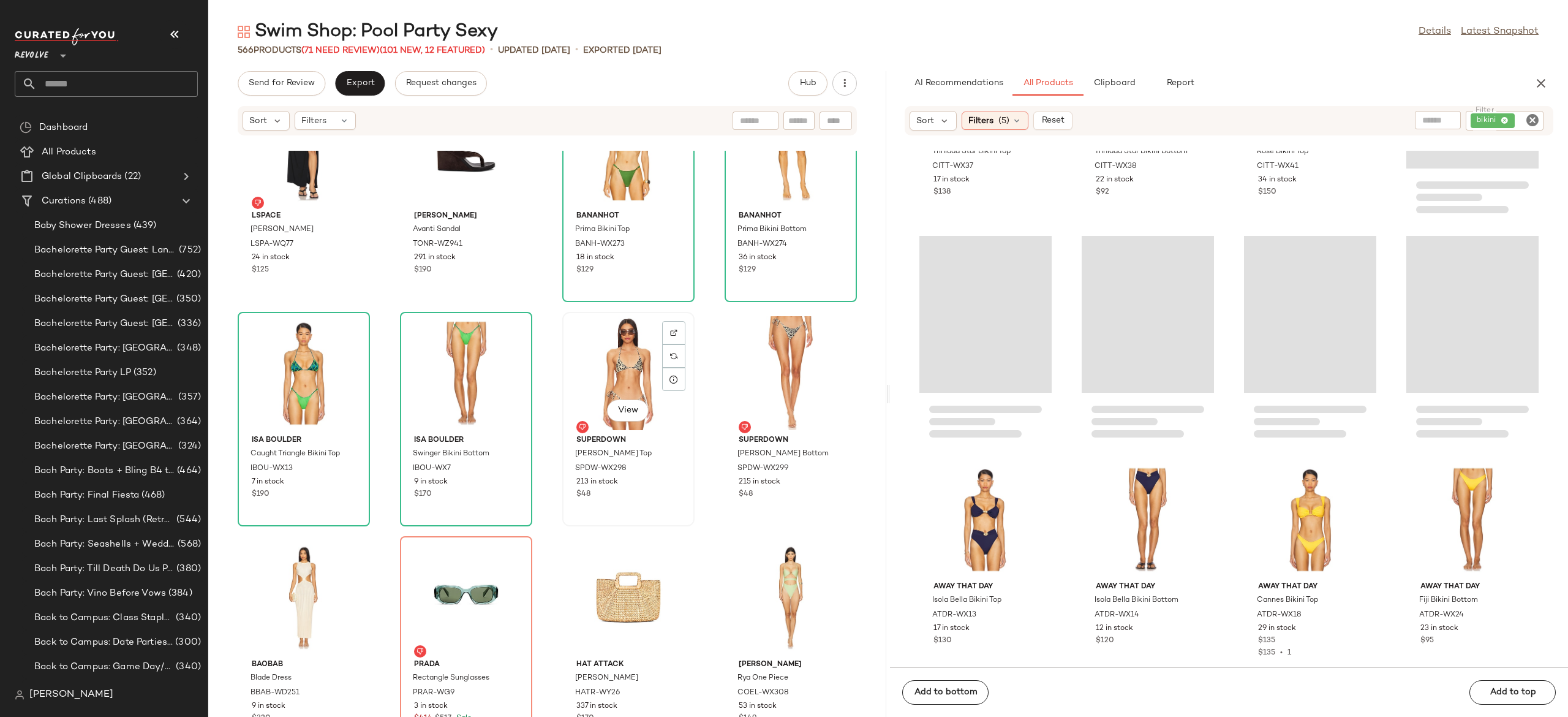
click at [599, 372] on div "View" at bounding box center [629, 373] width 124 height 114
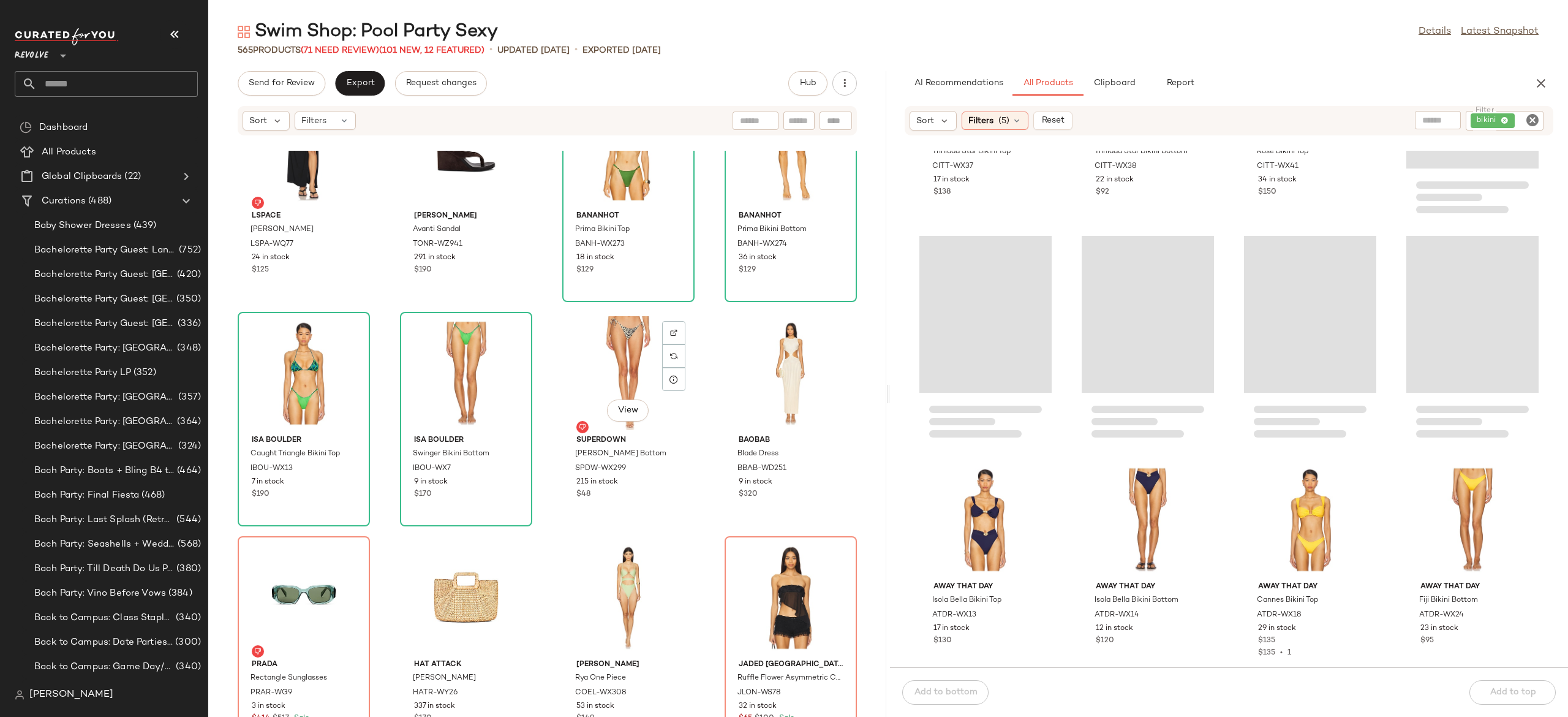
click at [599, 372] on div "View" at bounding box center [629, 373] width 124 height 114
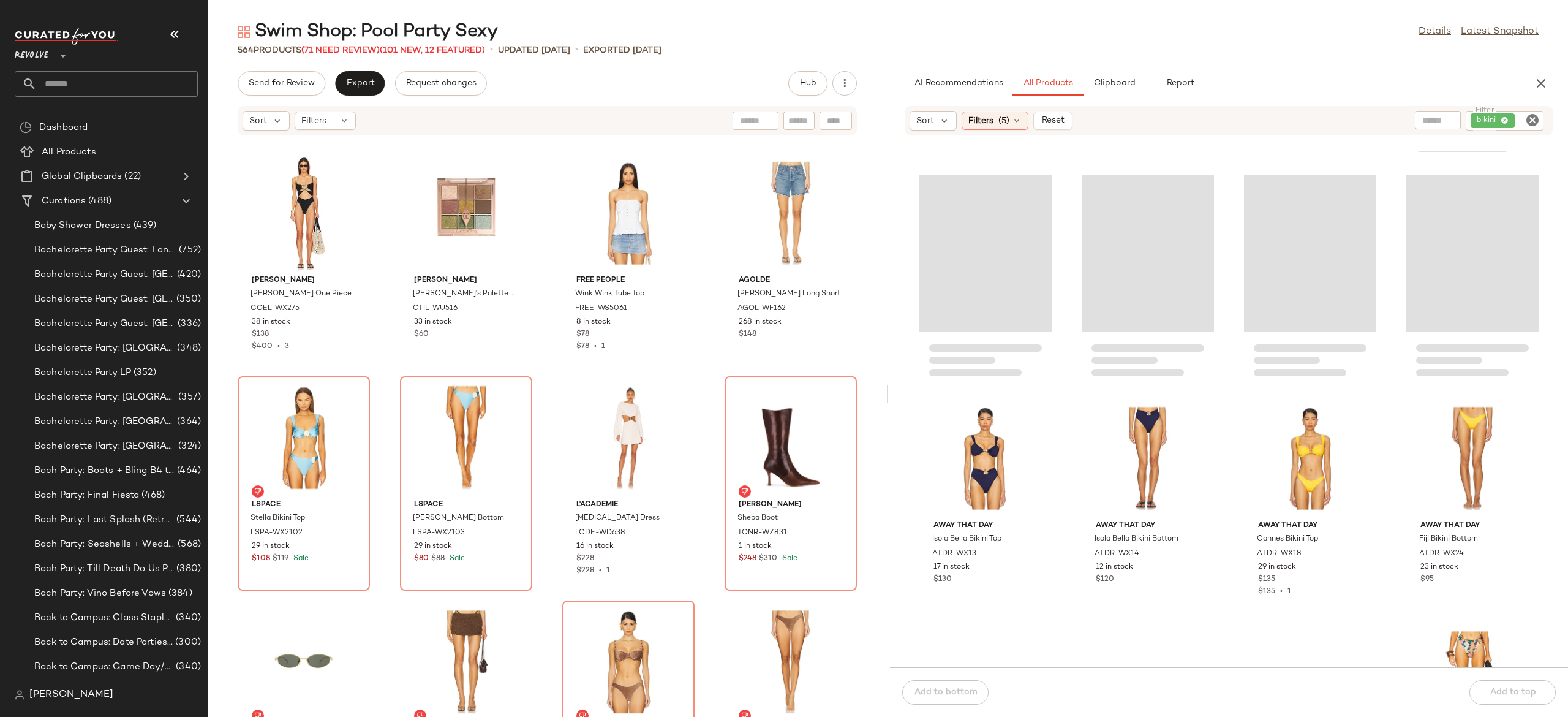
scroll to position [38801, 0]
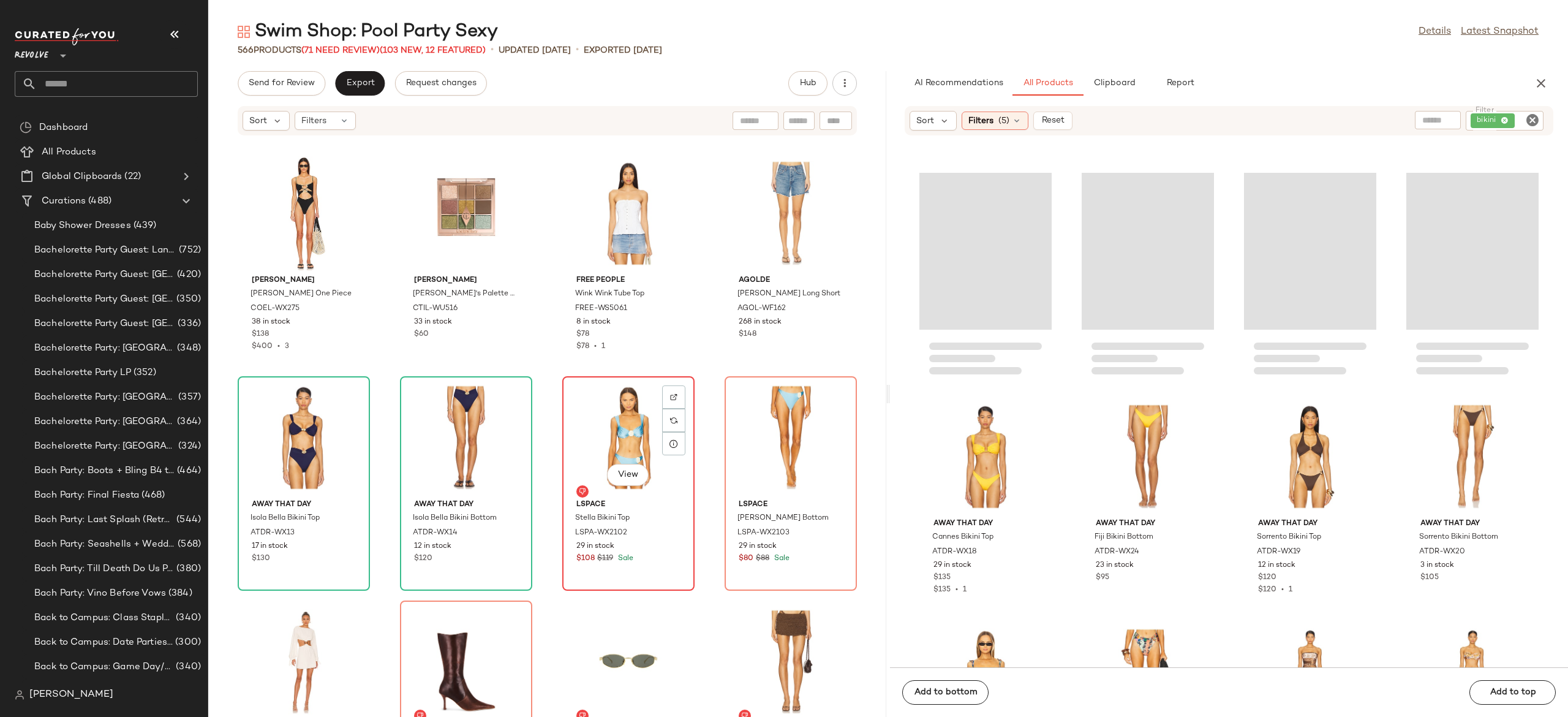
click at [611, 443] on div "View" at bounding box center [629, 438] width 124 height 114
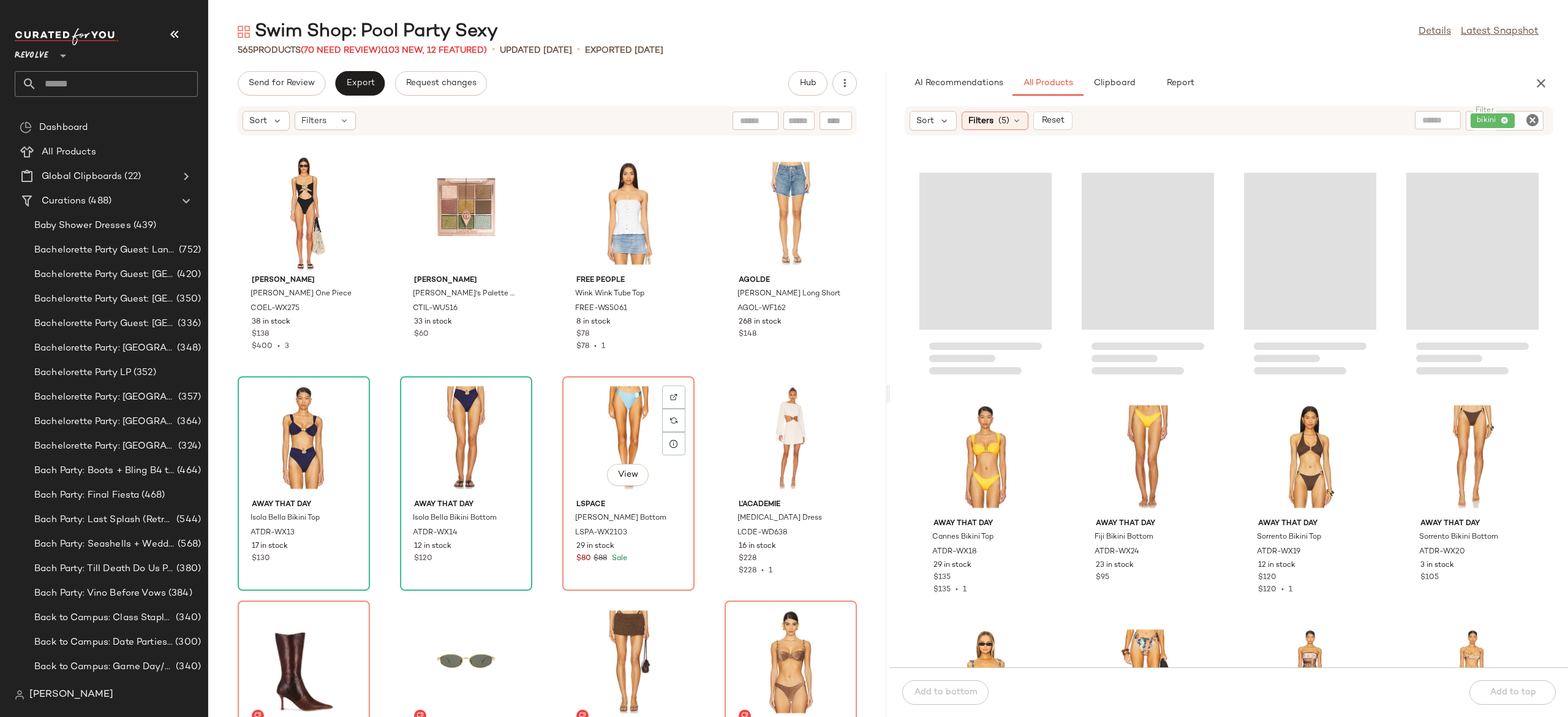
click at [611, 443] on div "View" at bounding box center [629, 438] width 124 height 114
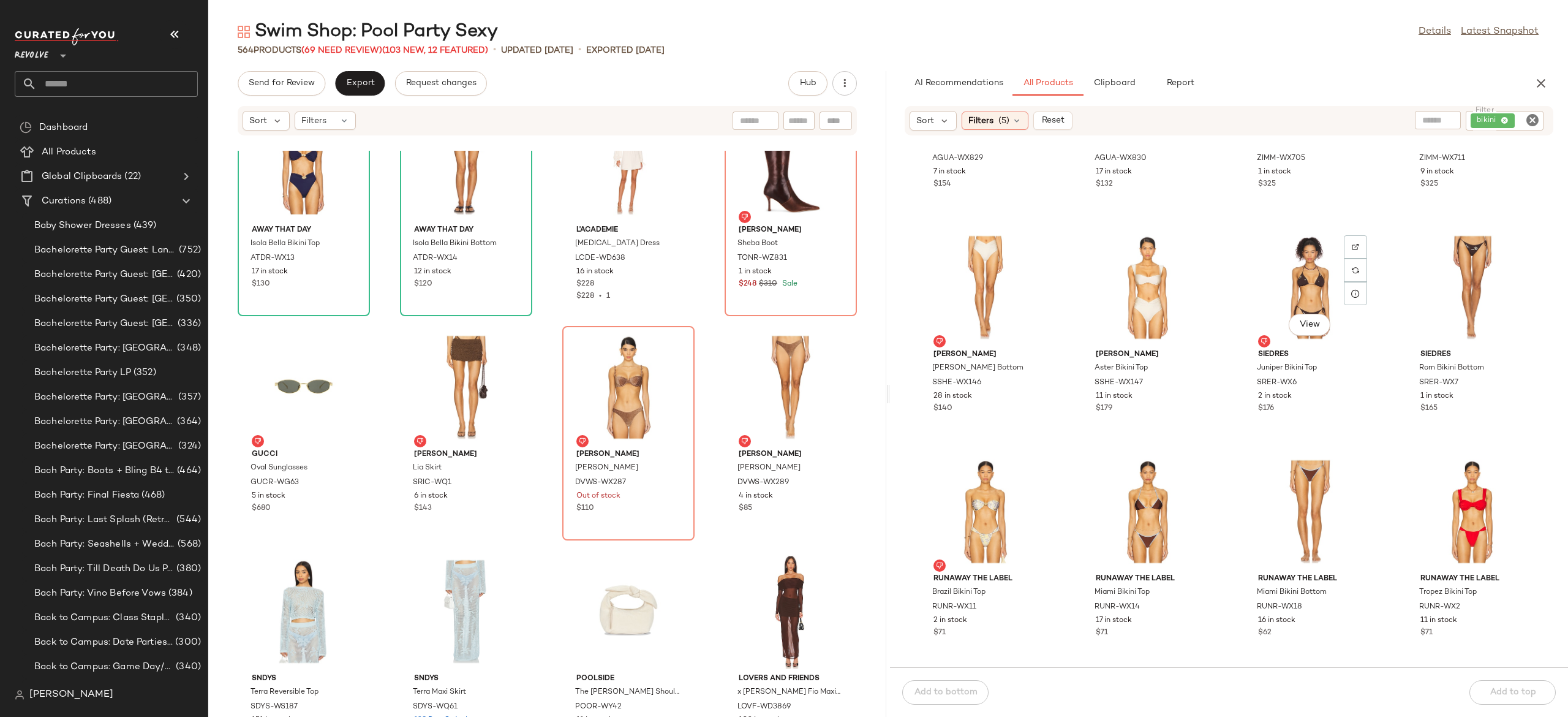
scroll to position [39461, 0]
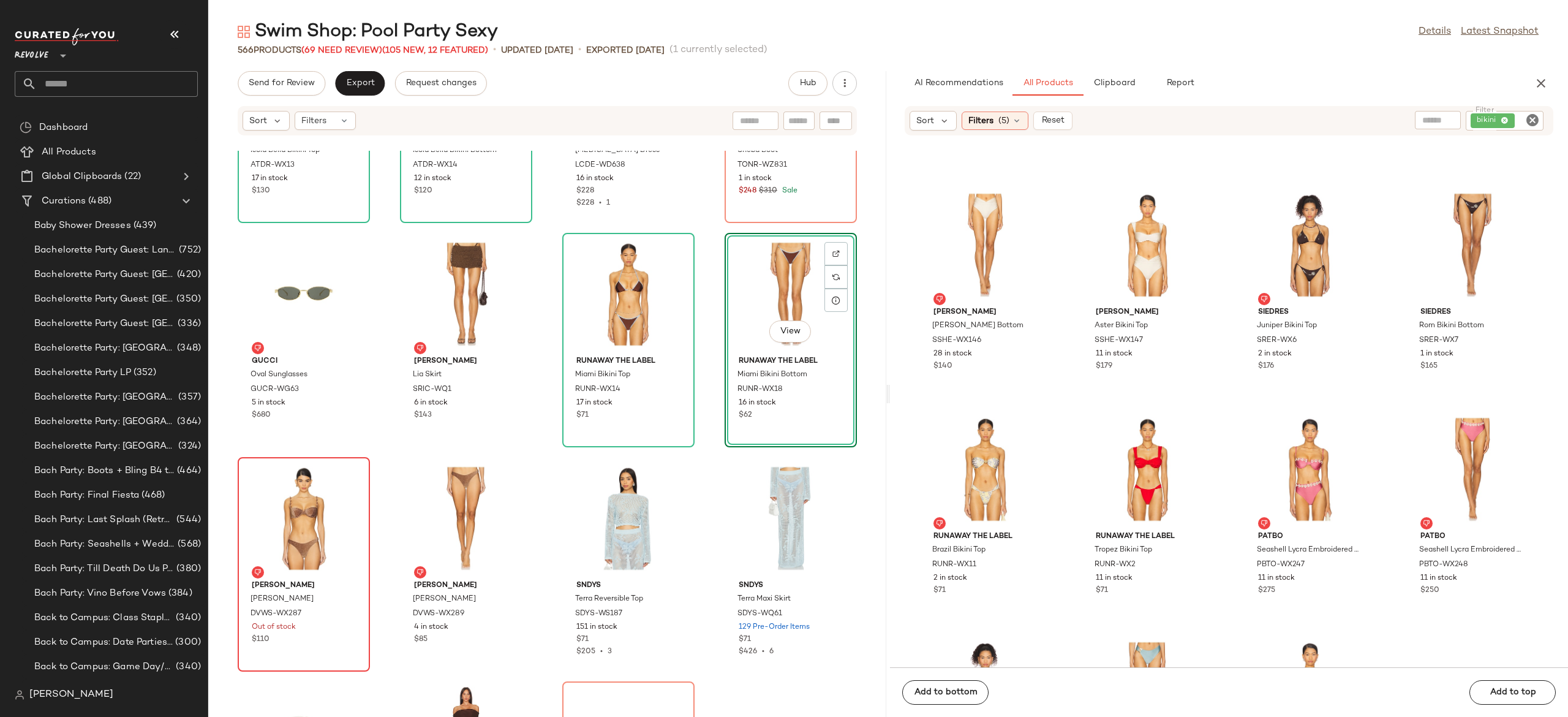
scroll to position [26189, 0]
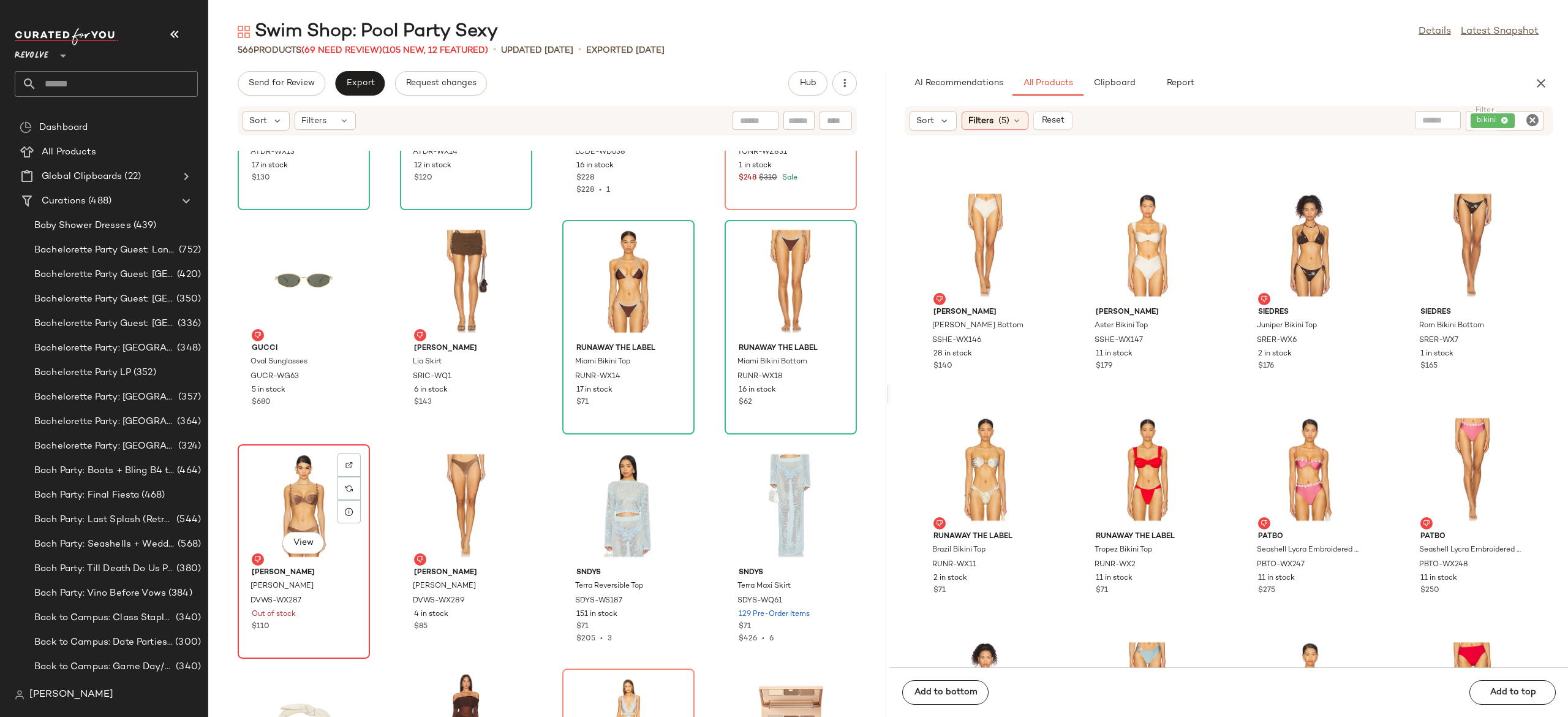
click at [307, 507] on div "View" at bounding box center [304, 506] width 124 height 114
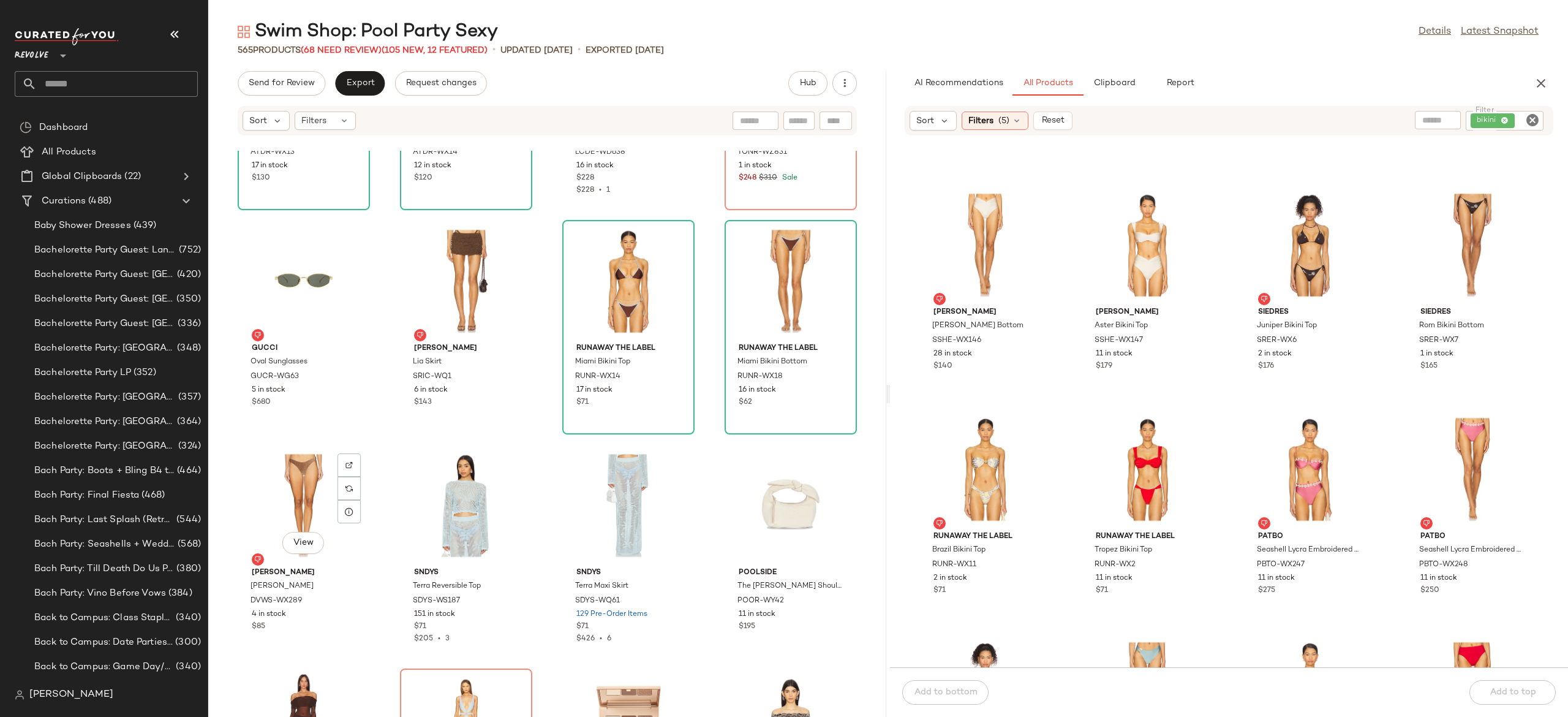
click at [307, 507] on div "View" at bounding box center [304, 506] width 124 height 114
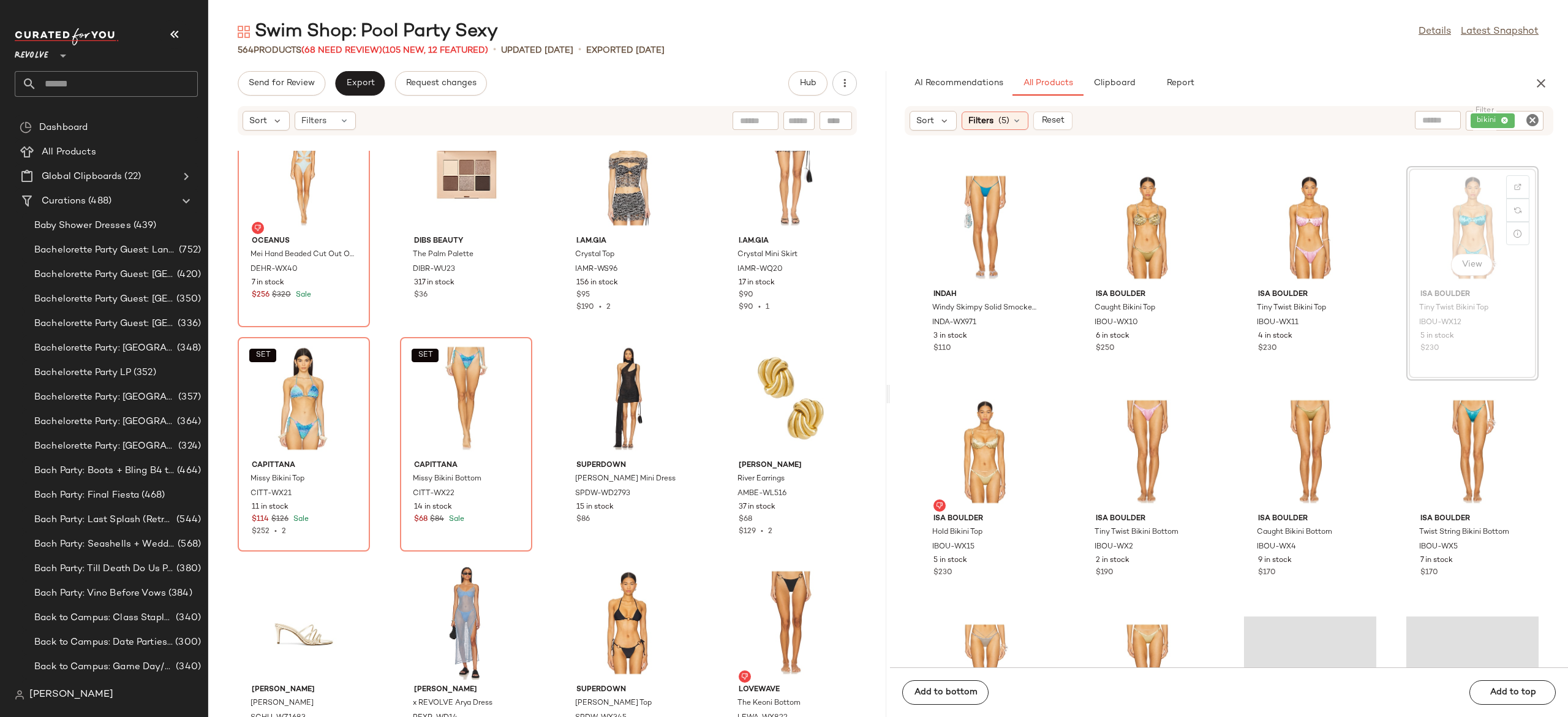
scroll to position [40600, 0]
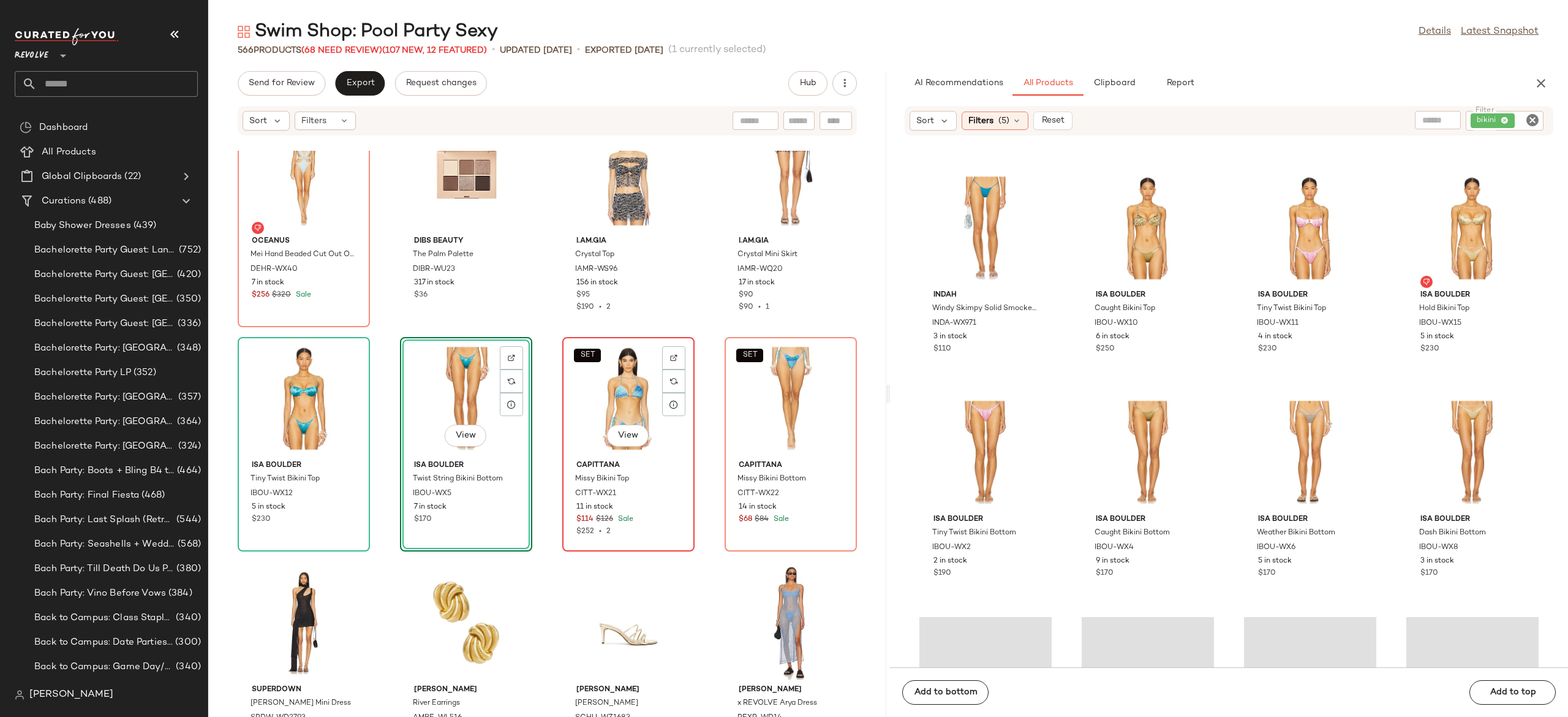
click at [608, 408] on div "SET View" at bounding box center [629, 399] width 124 height 114
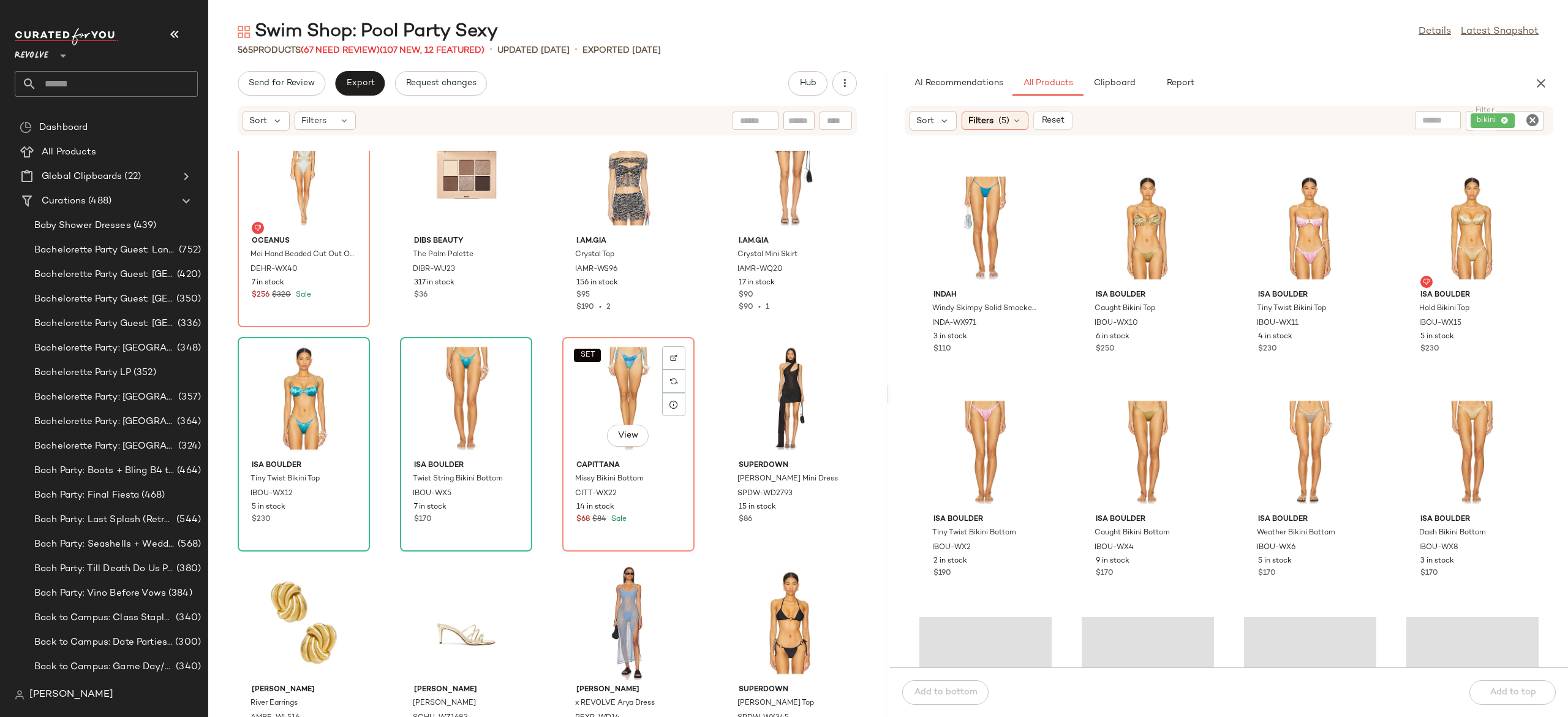
click at [608, 408] on div "SET View" at bounding box center [629, 399] width 124 height 114
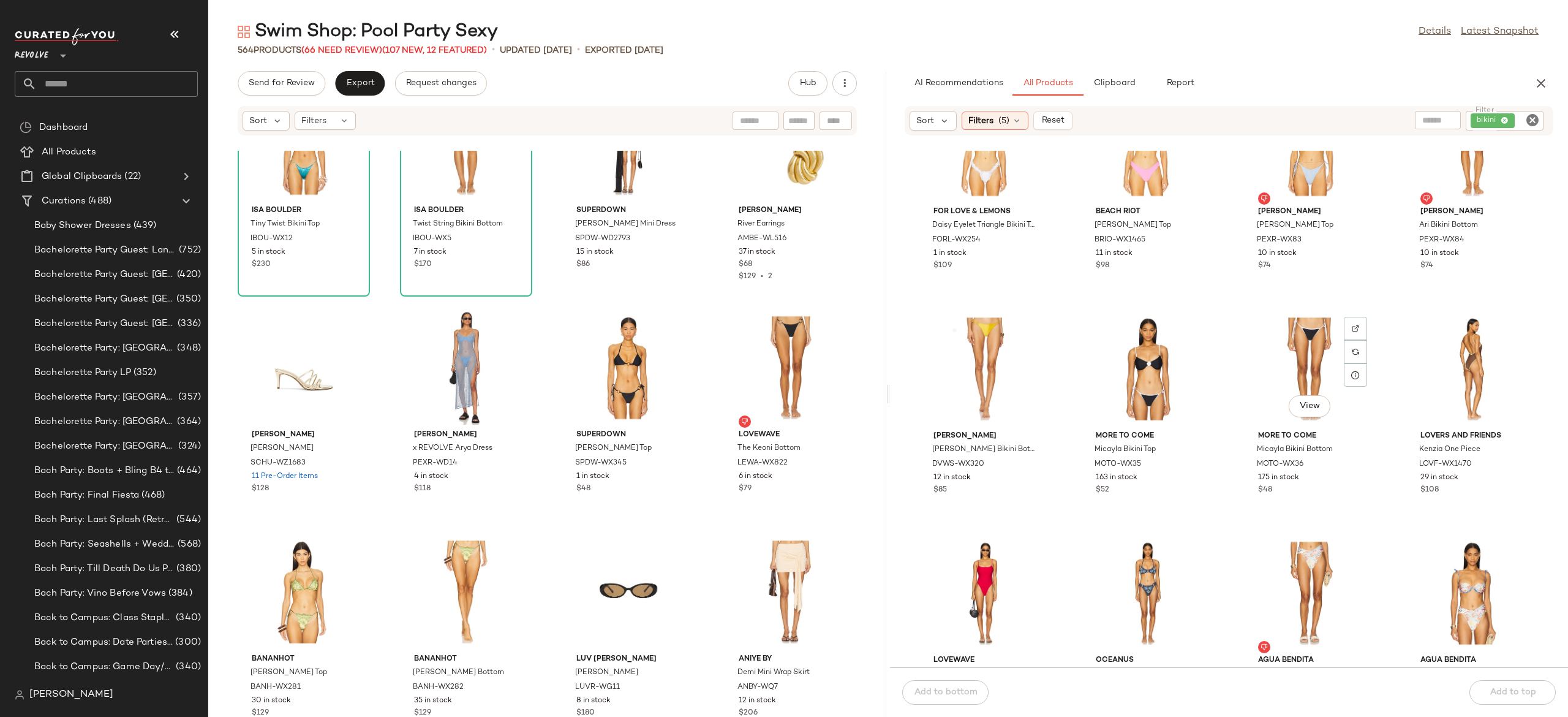
scroll to position [42040, 0]
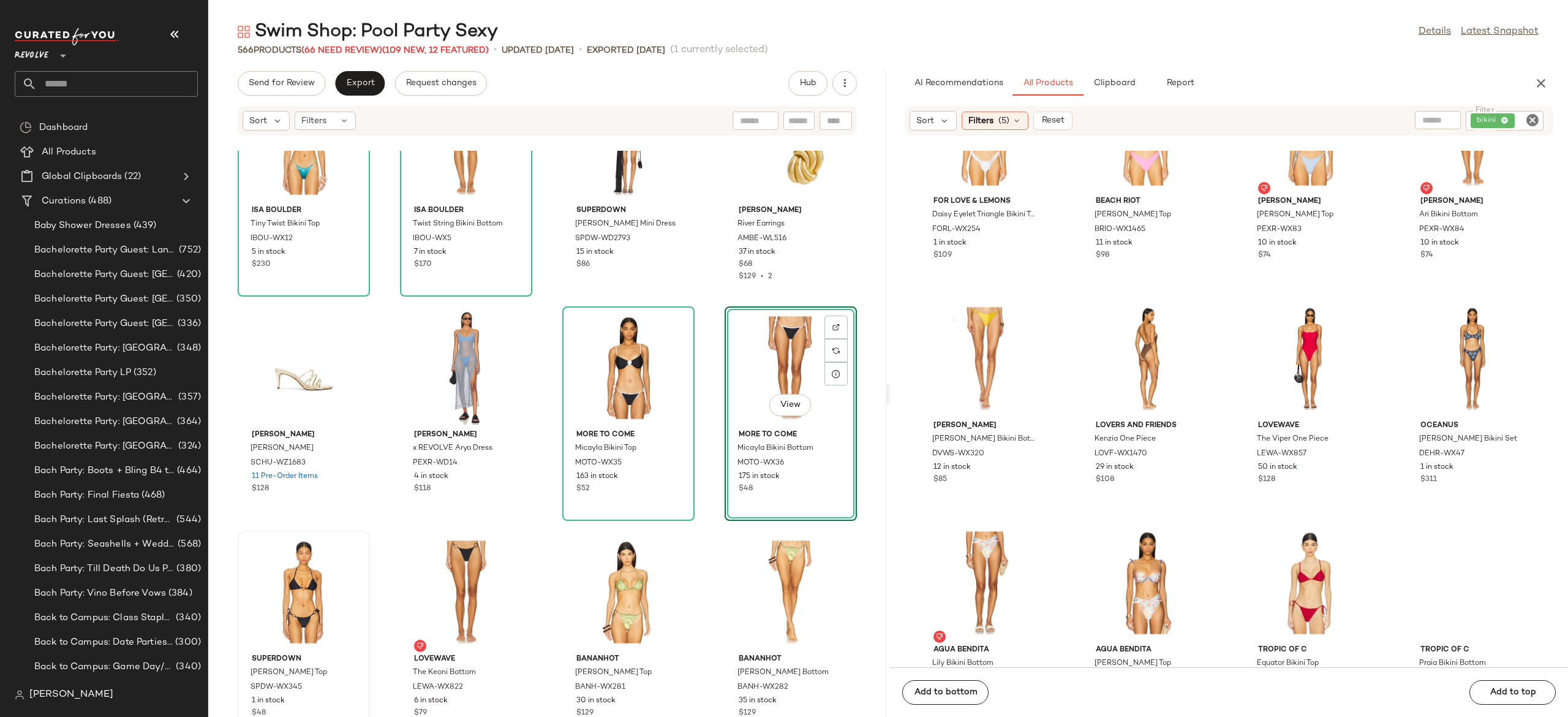
scroll to position [27098, 0]
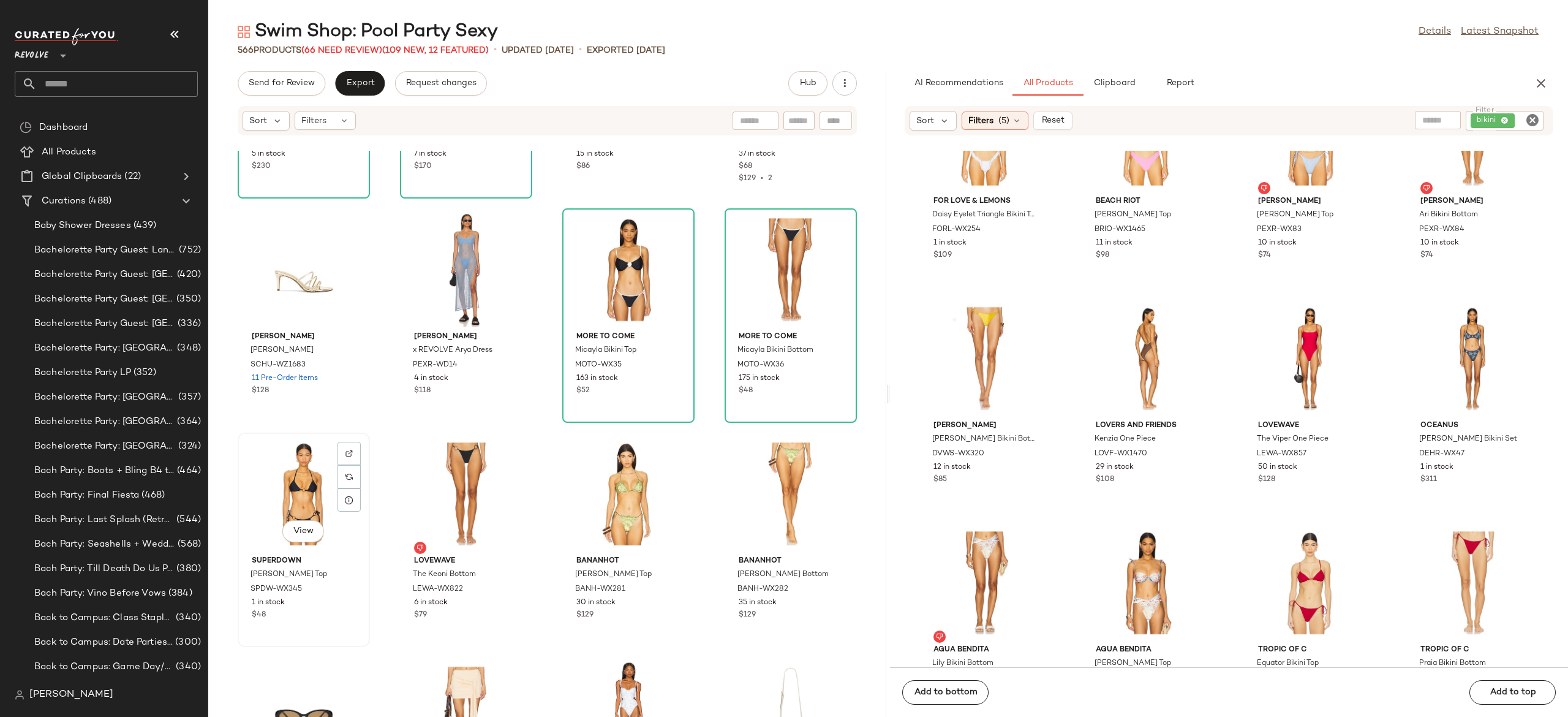
click at [300, 490] on div "View" at bounding box center [304, 494] width 124 height 114
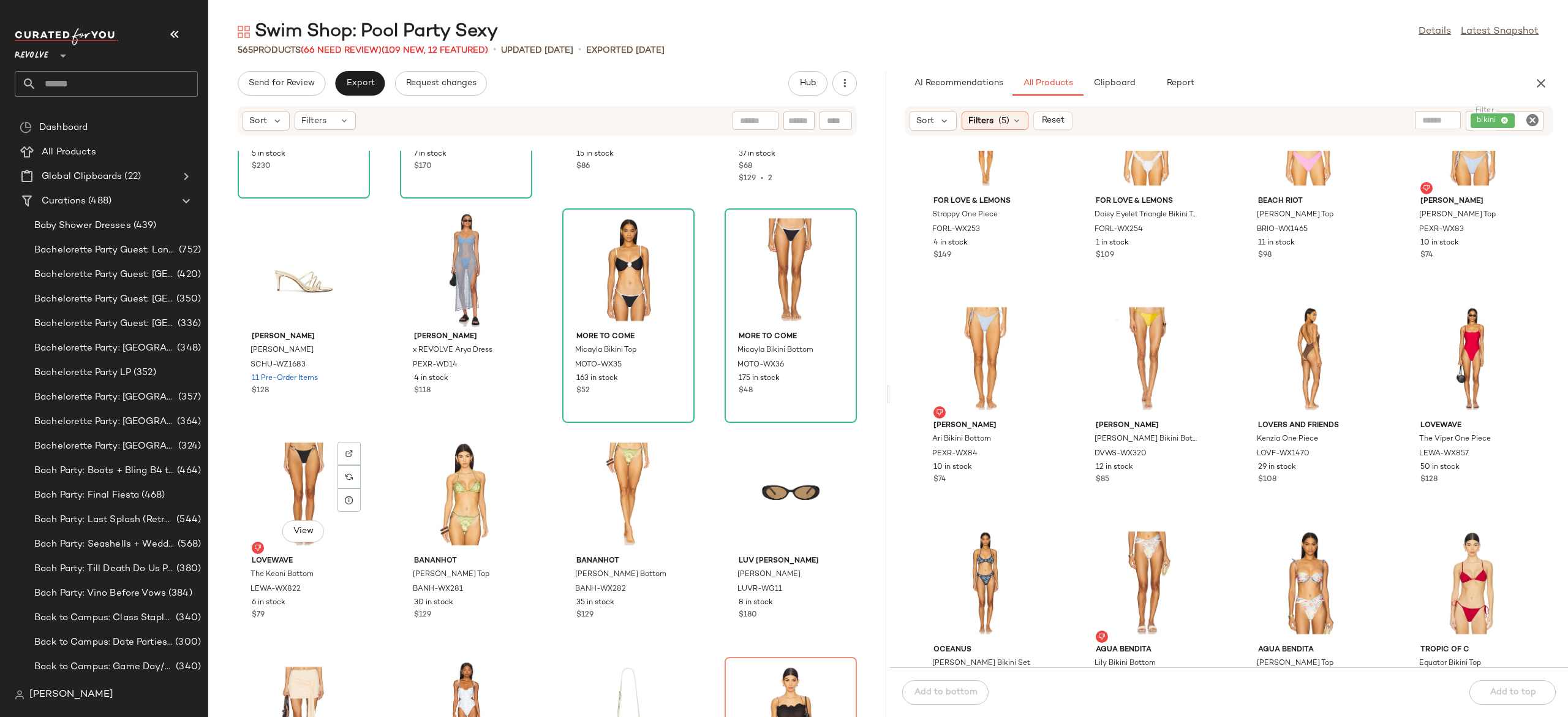
click at [300, 490] on div "View" at bounding box center [304, 494] width 124 height 114
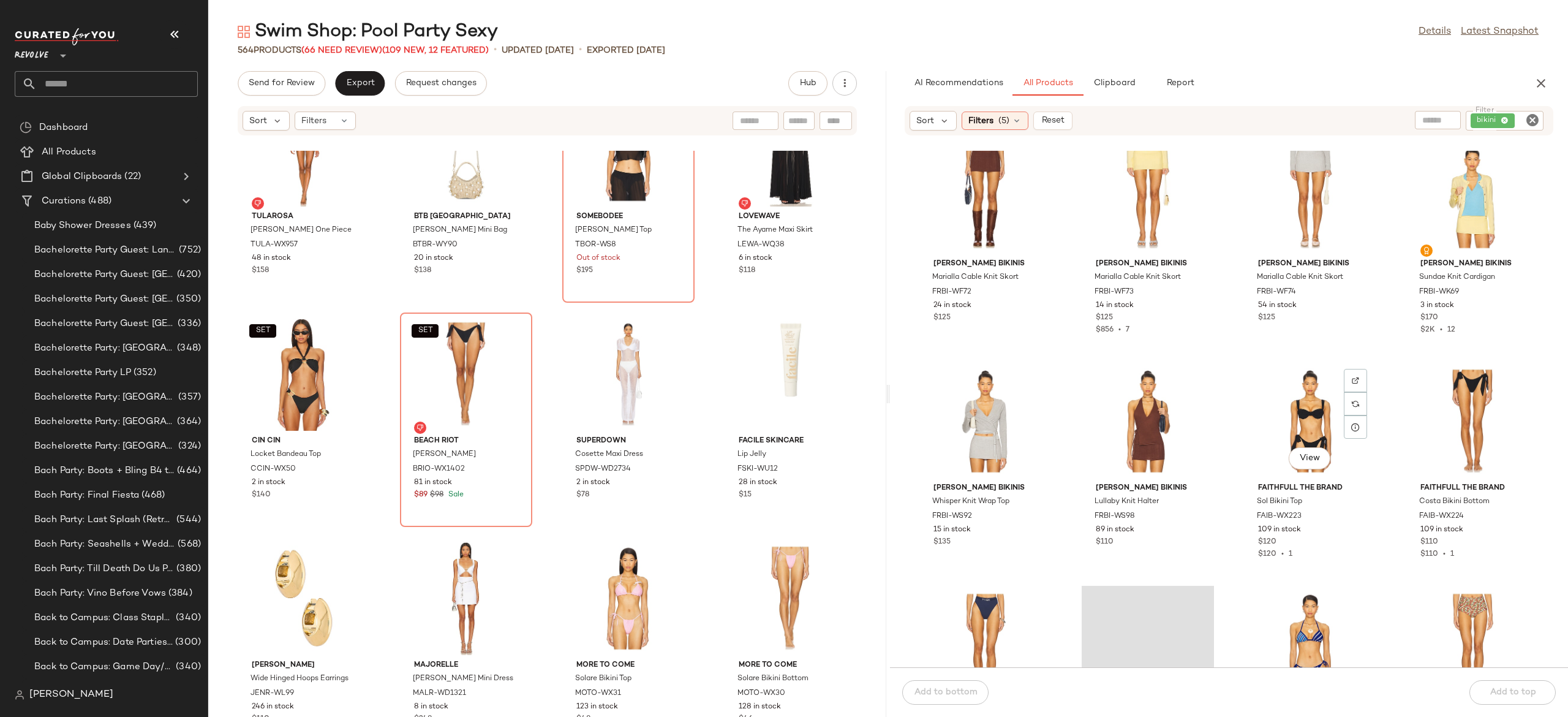
scroll to position [24703, 0]
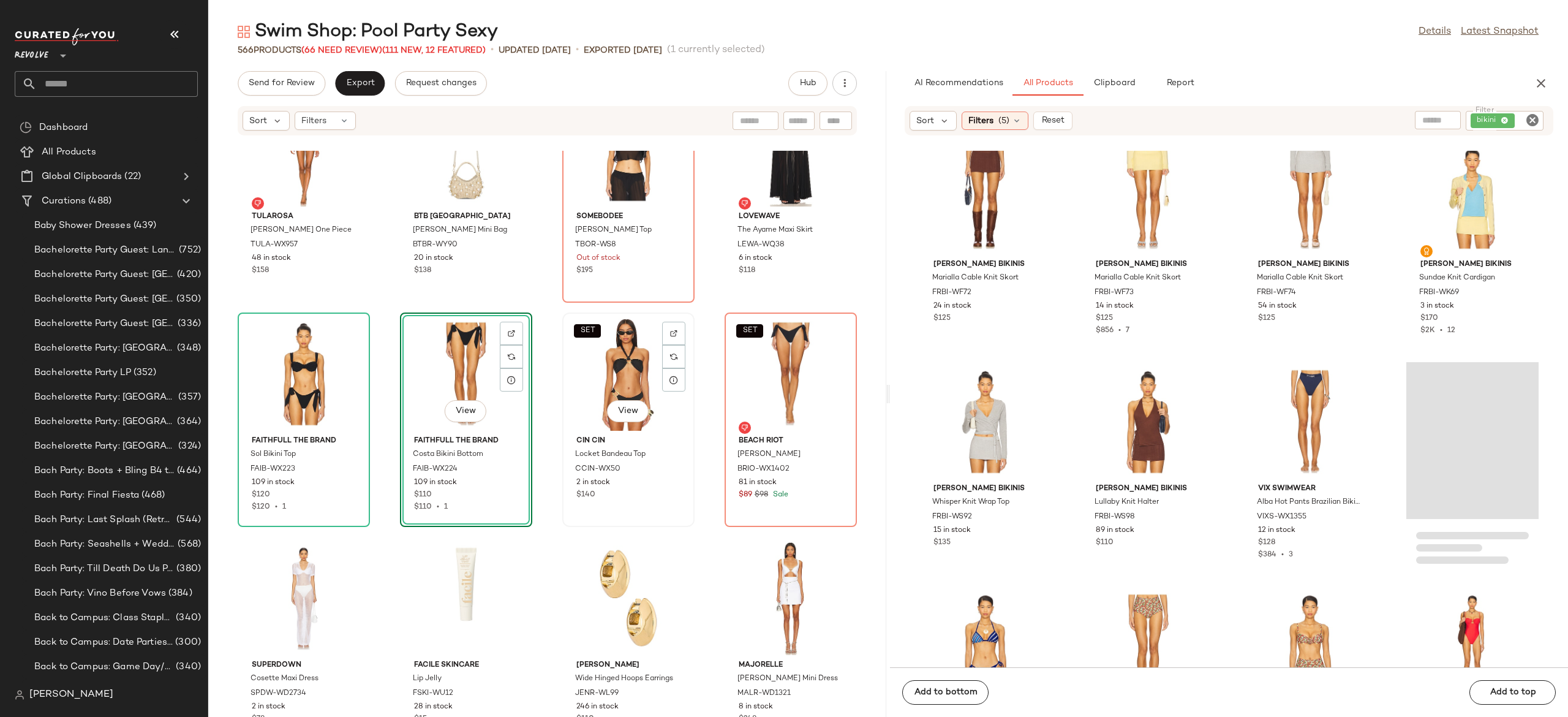
click at [615, 380] on div "SET View" at bounding box center [629, 374] width 124 height 114
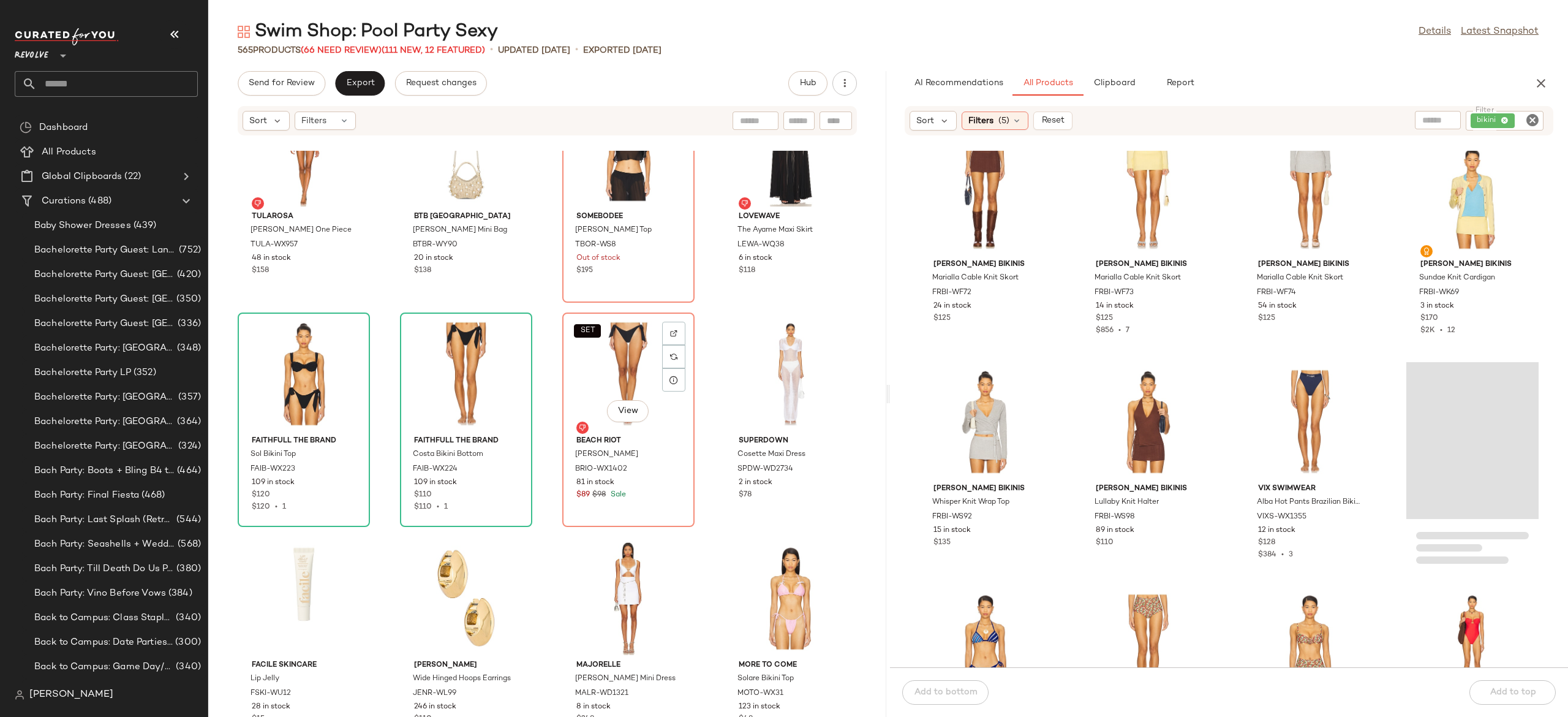
click at [615, 380] on div "SET View" at bounding box center [629, 374] width 124 height 114
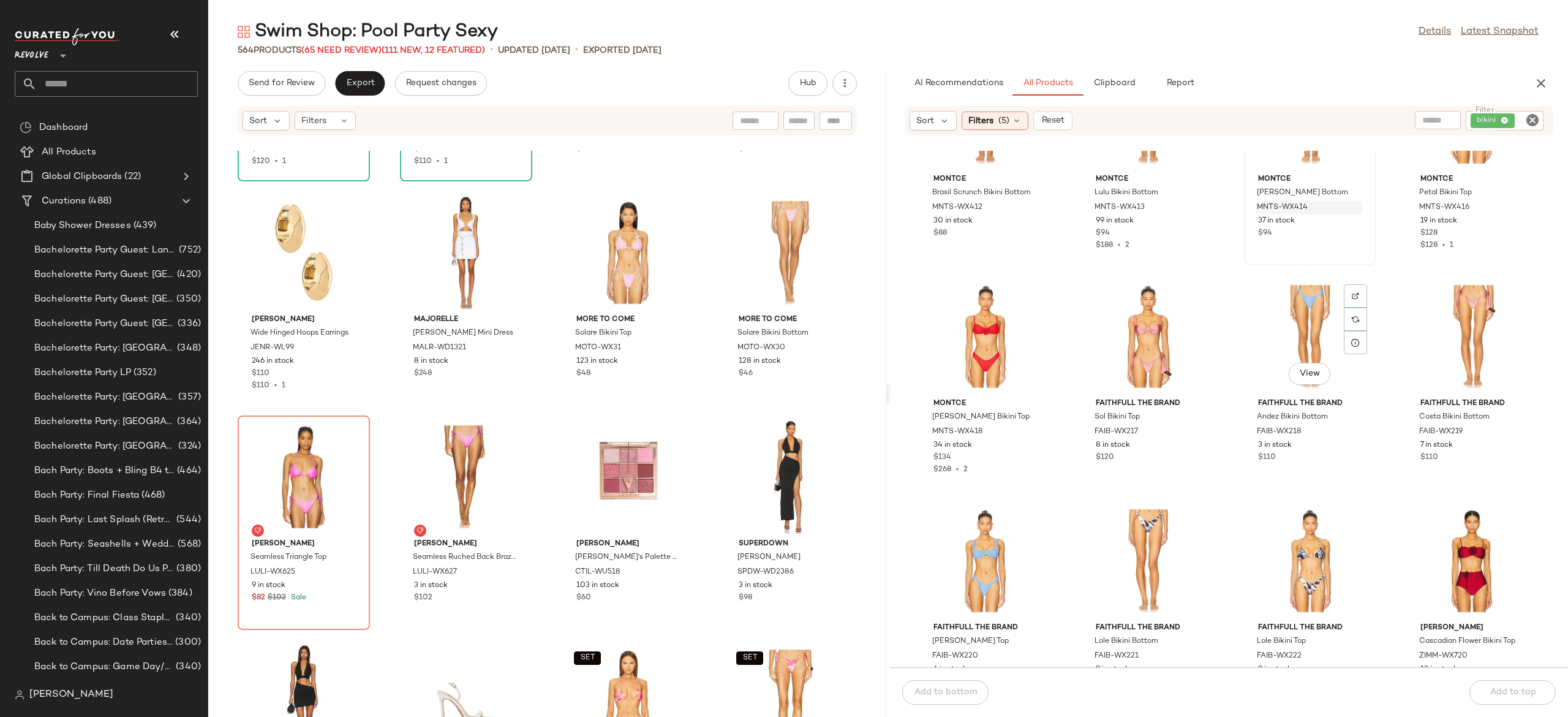
scroll to position [26812, 0]
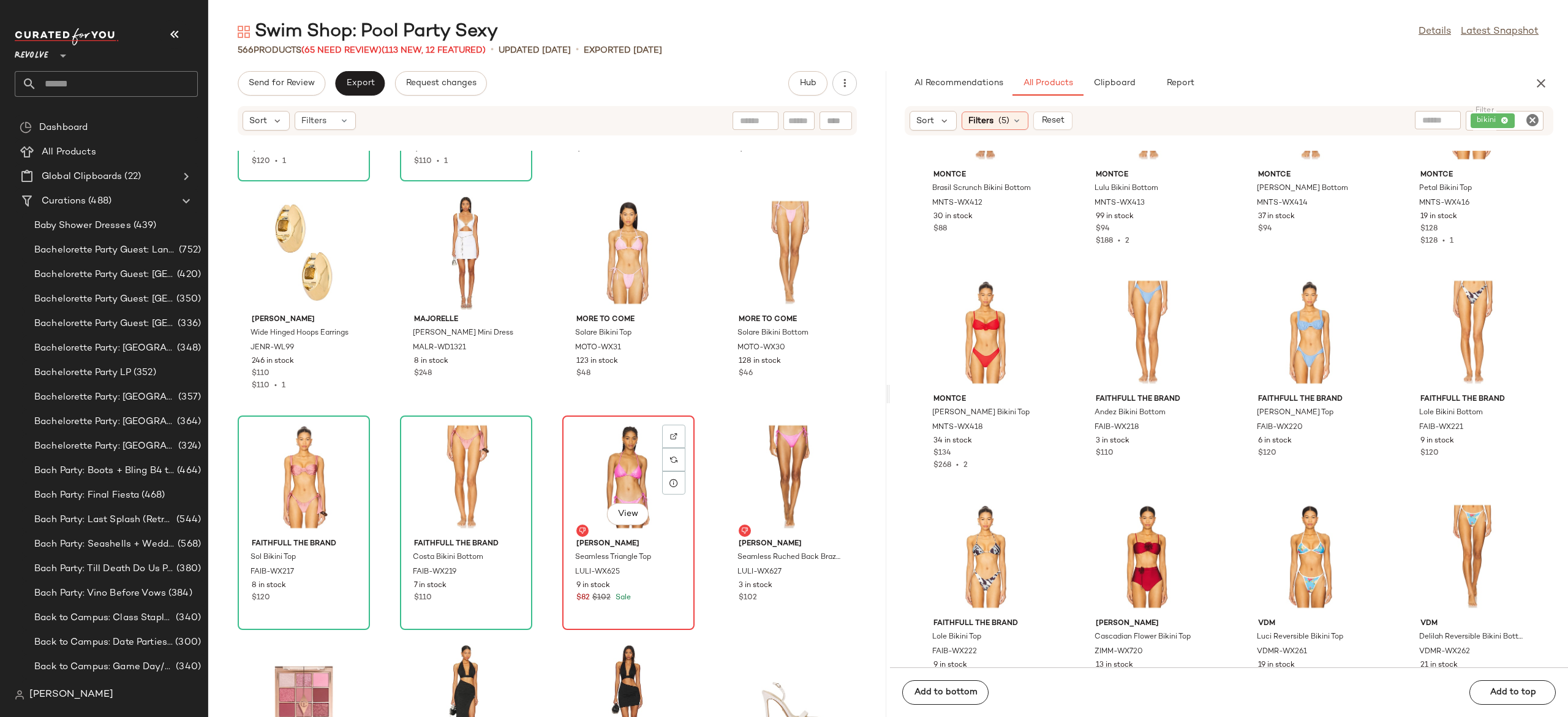
click at [622, 480] on div "View" at bounding box center [629, 477] width 124 height 114
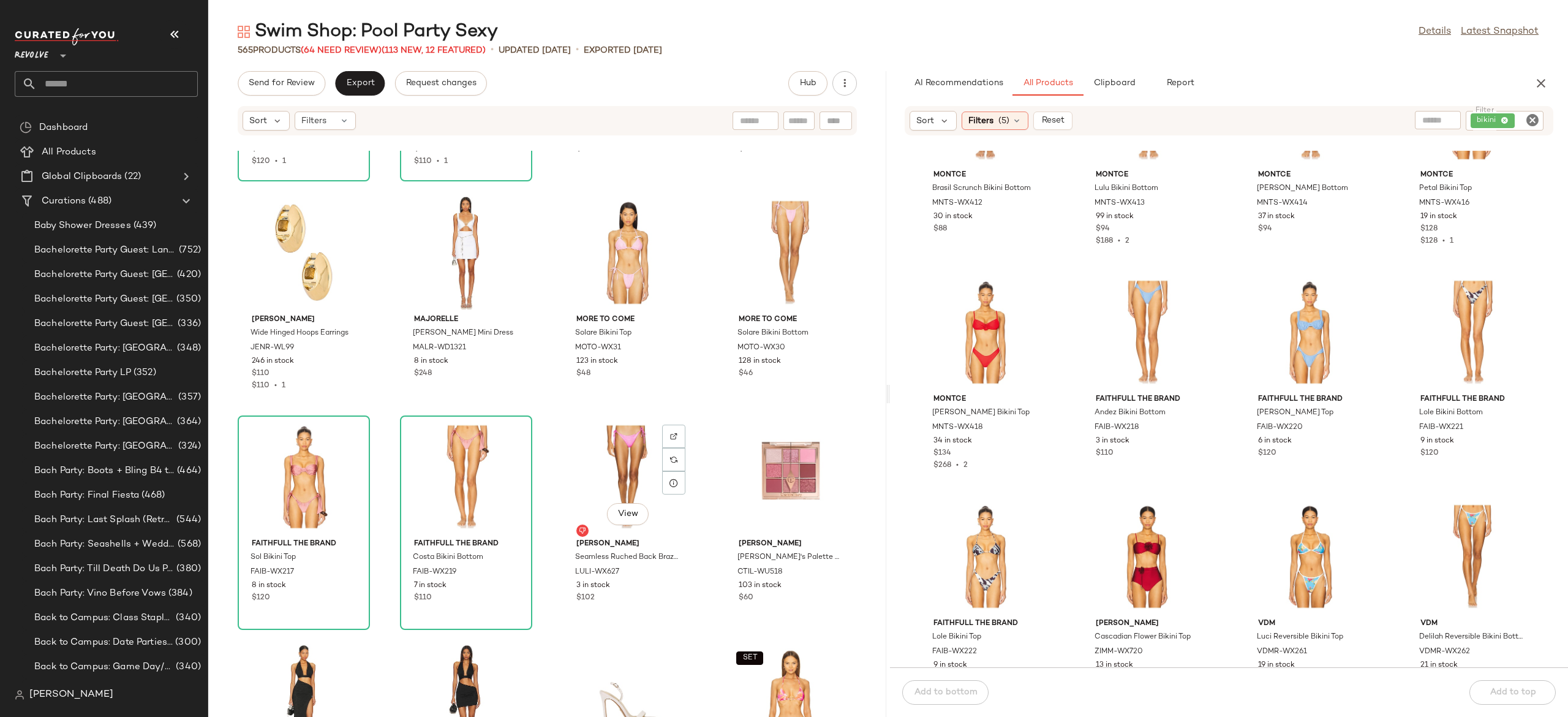
click at [622, 480] on div "View" at bounding box center [629, 477] width 124 height 114
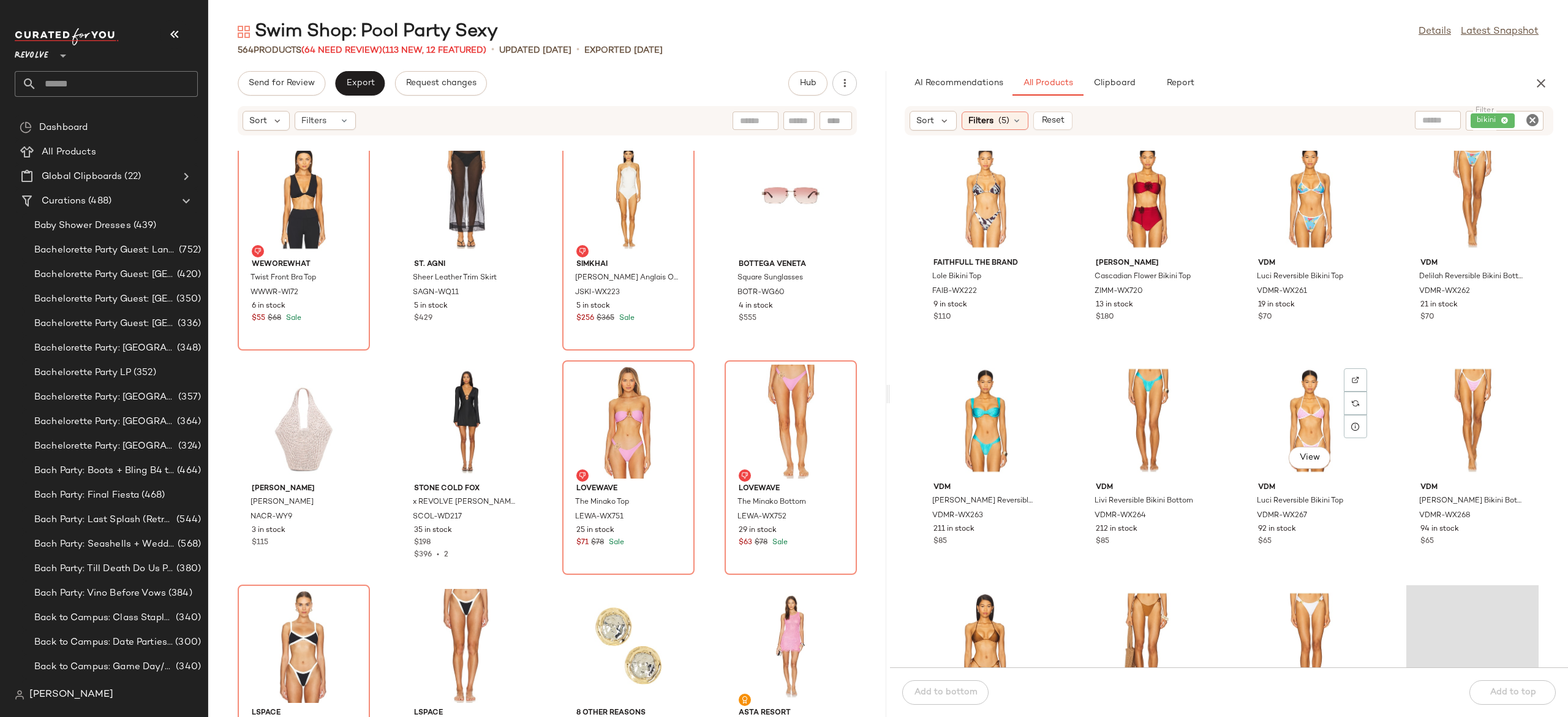
scroll to position [27354, 0]
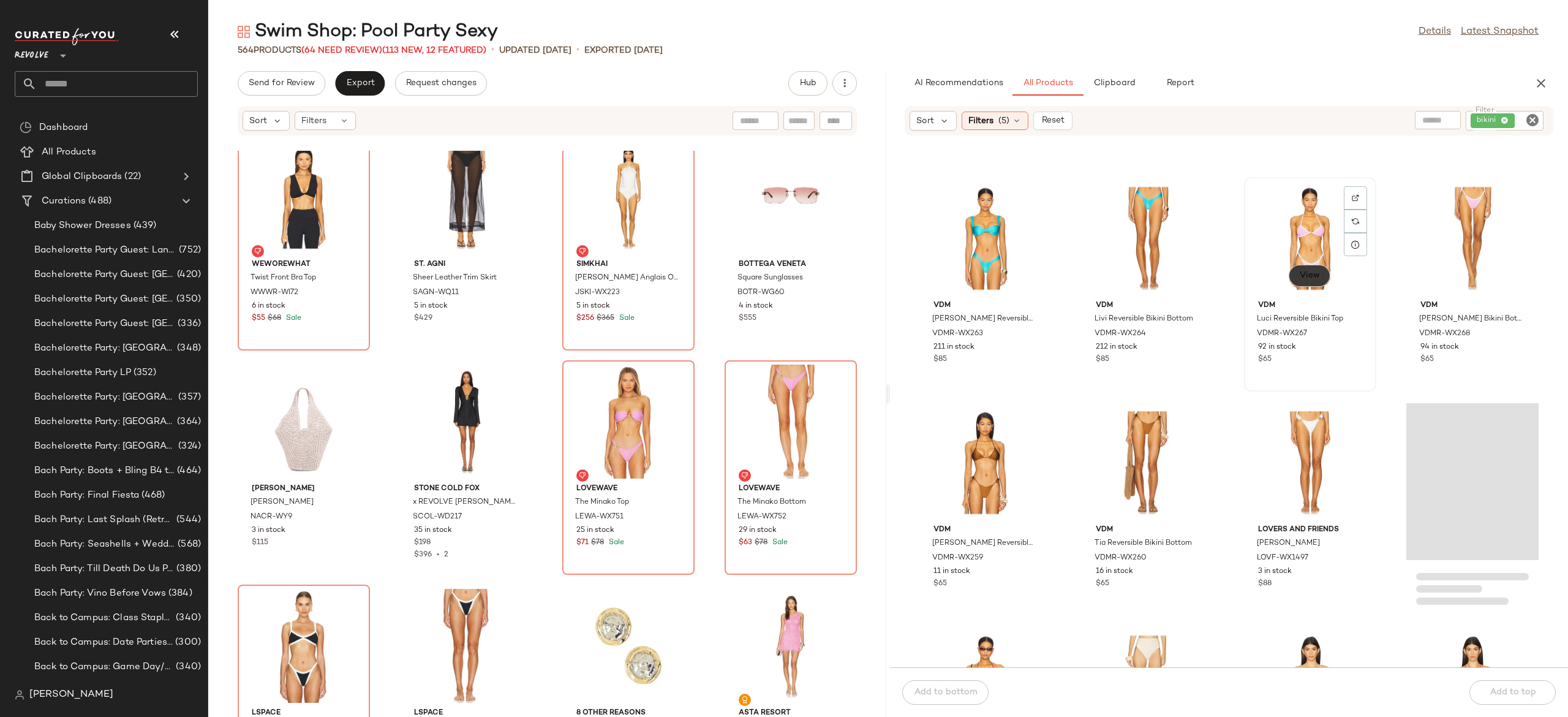
click at [1315, 272] on span "View" at bounding box center [1309, 276] width 21 height 10
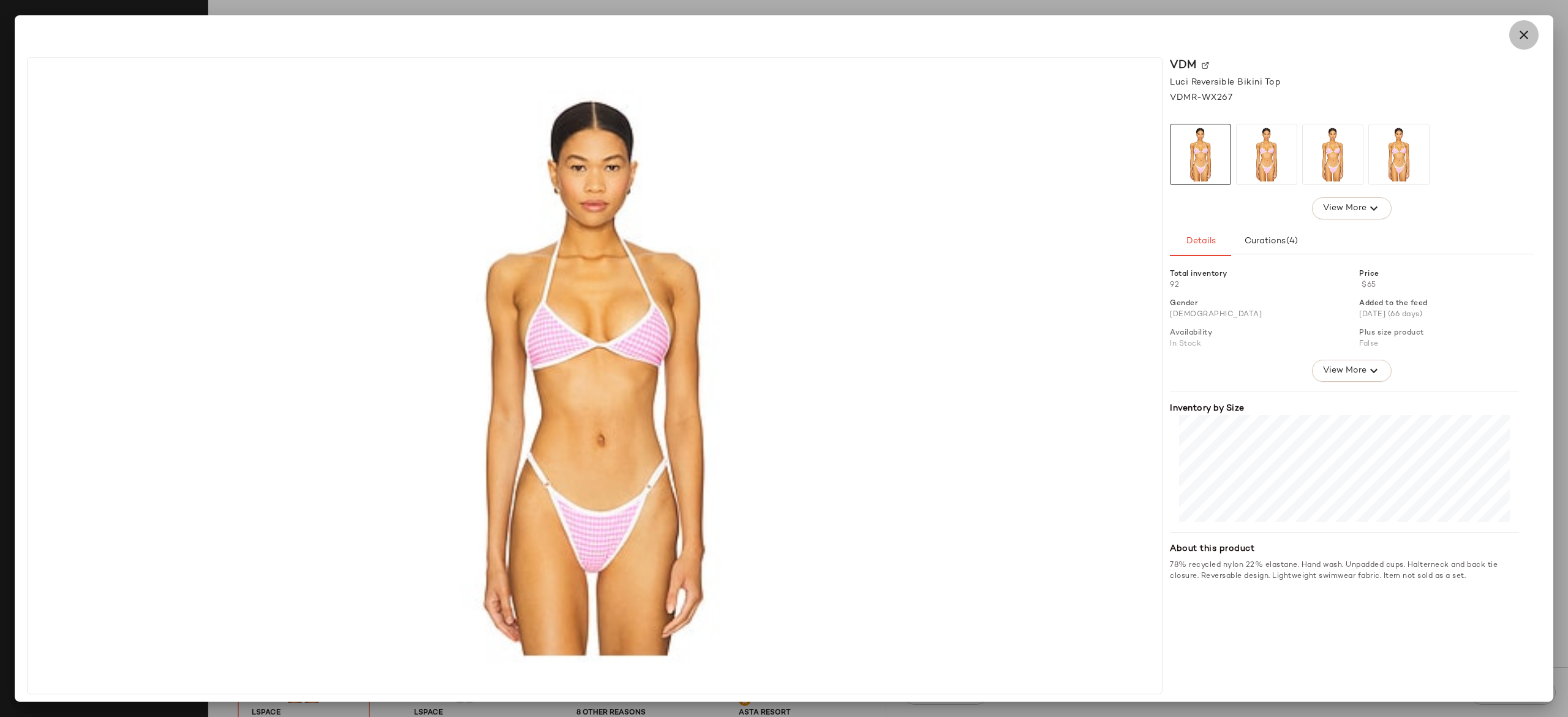
click at [1527, 36] on icon "button" at bounding box center [1524, 35] width 15 height 15
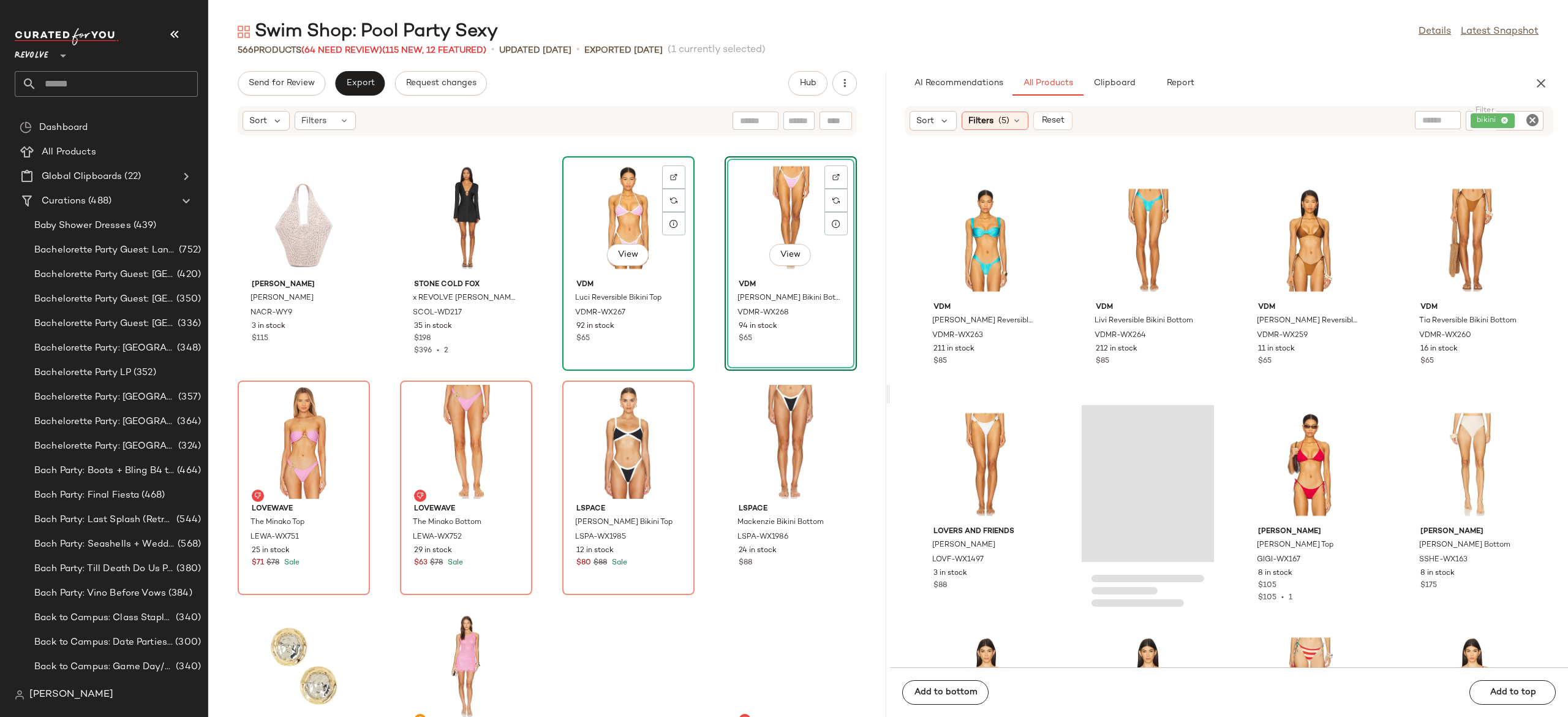
scroll to position [28959, 0]
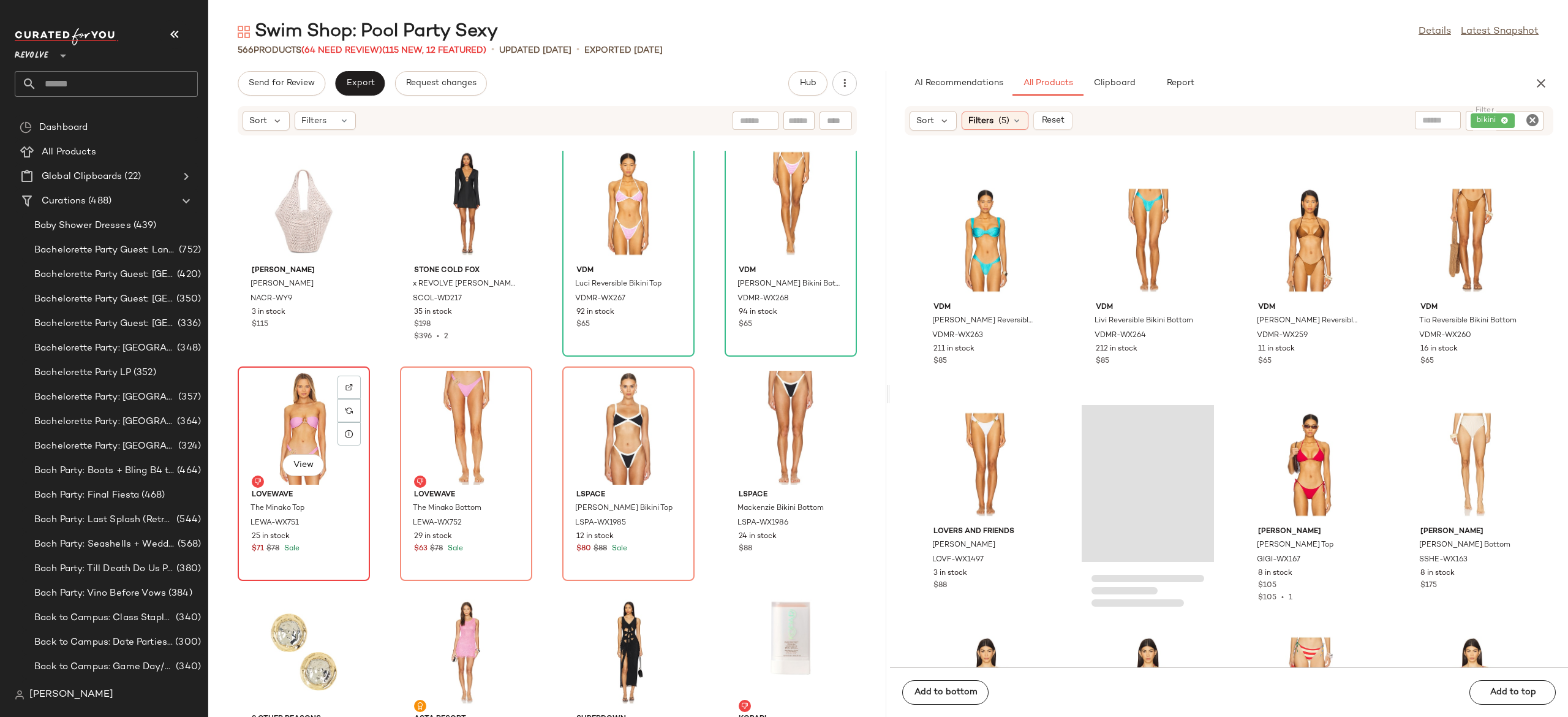
click at [309, 445] on div "View" at bounding box center [304, 428] width 124 height 114
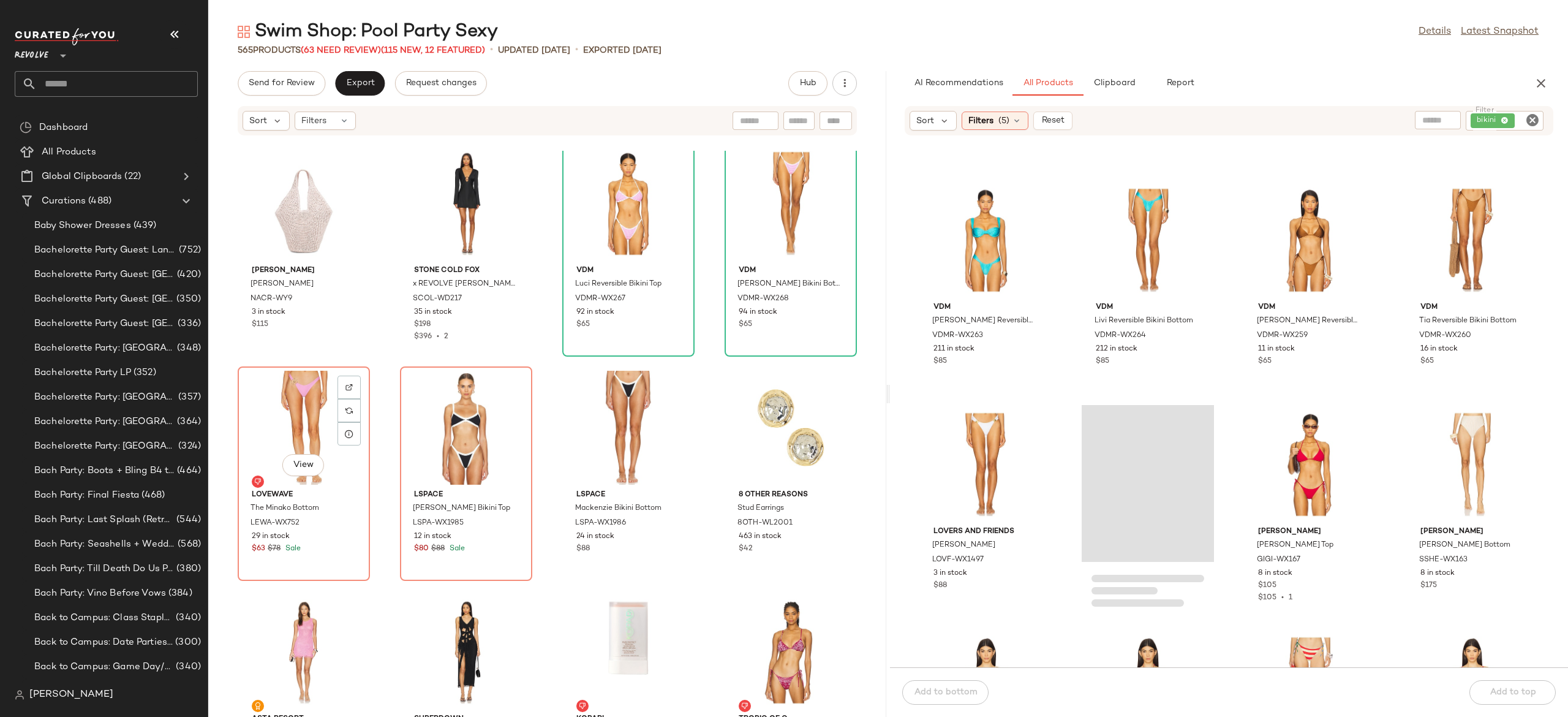
click at [309, 445] on div "View" at bounding box center [304, 428] width 124 height 114
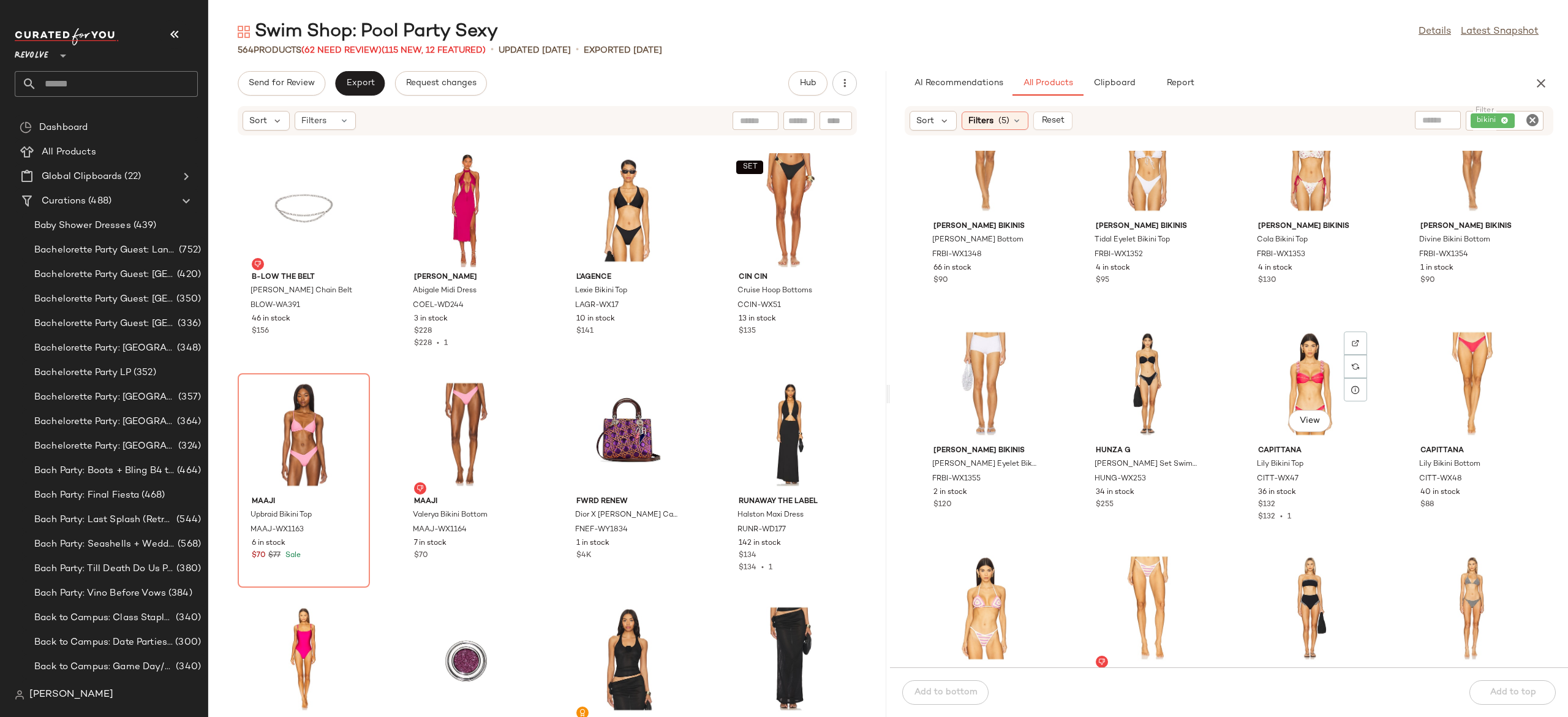
scroll to position [29229, 0]
click at [1316, 421] on button "View" at bounding box center [1310, 419] width 41 height 22
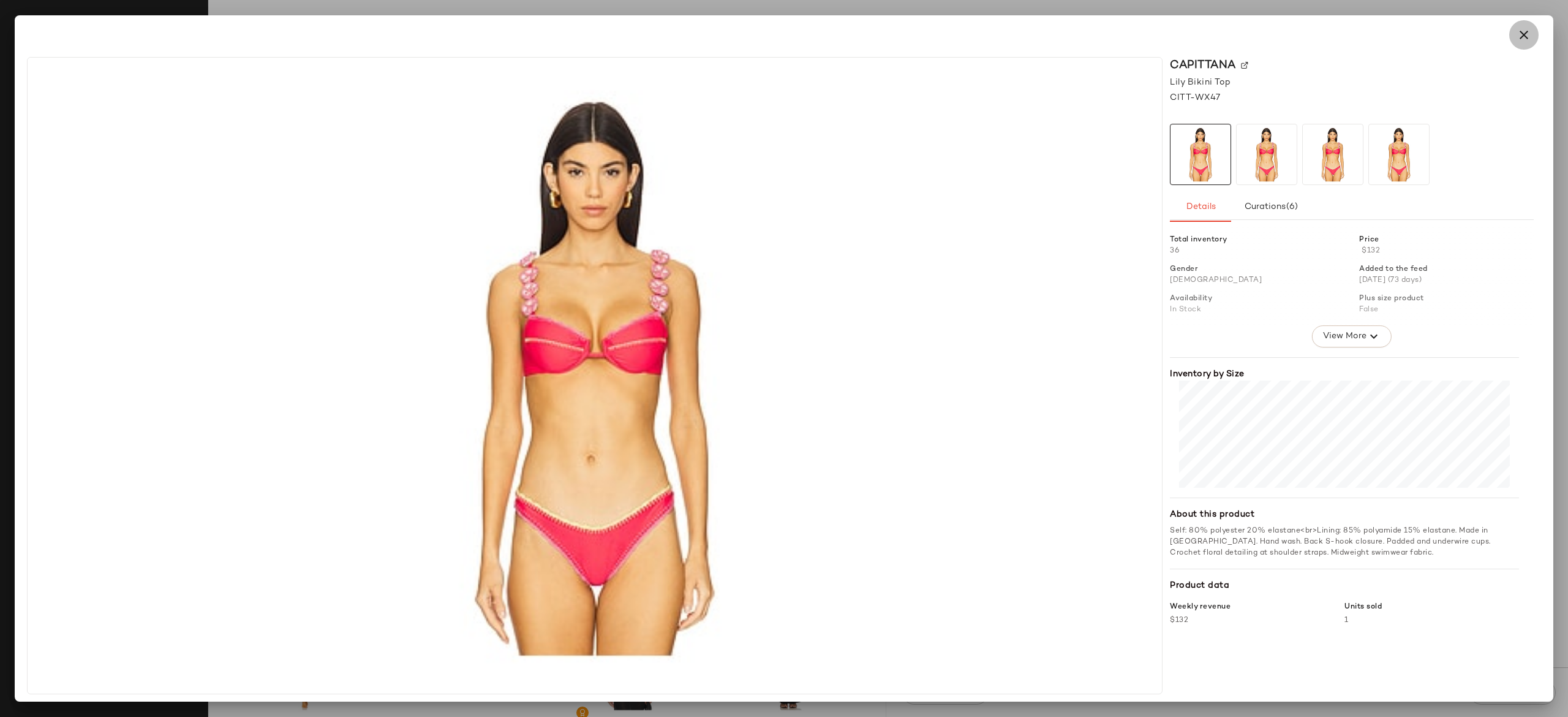
click at [1529, 32] on icon "button" at bounding box center [1524, 35] width 15 height 15
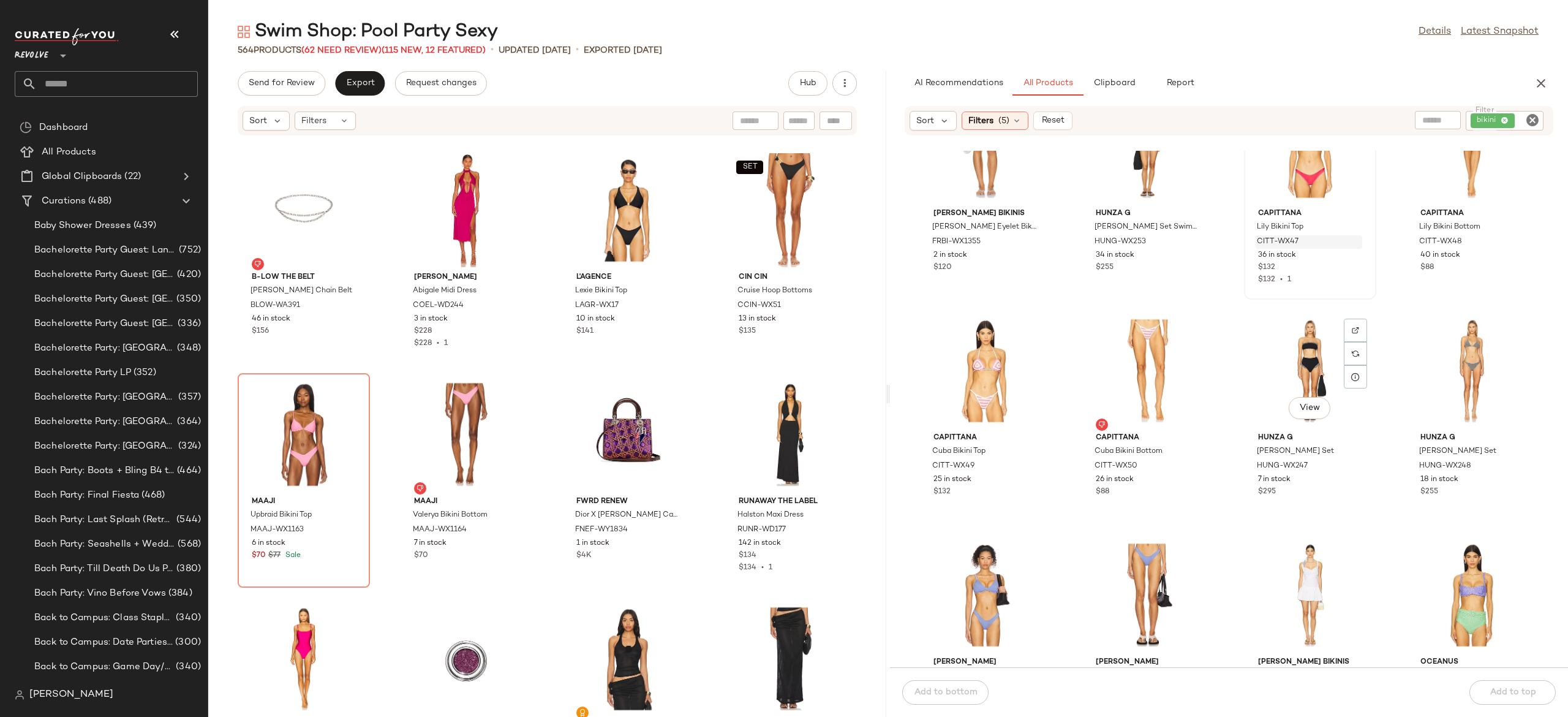
scroll to position [29505, 0]
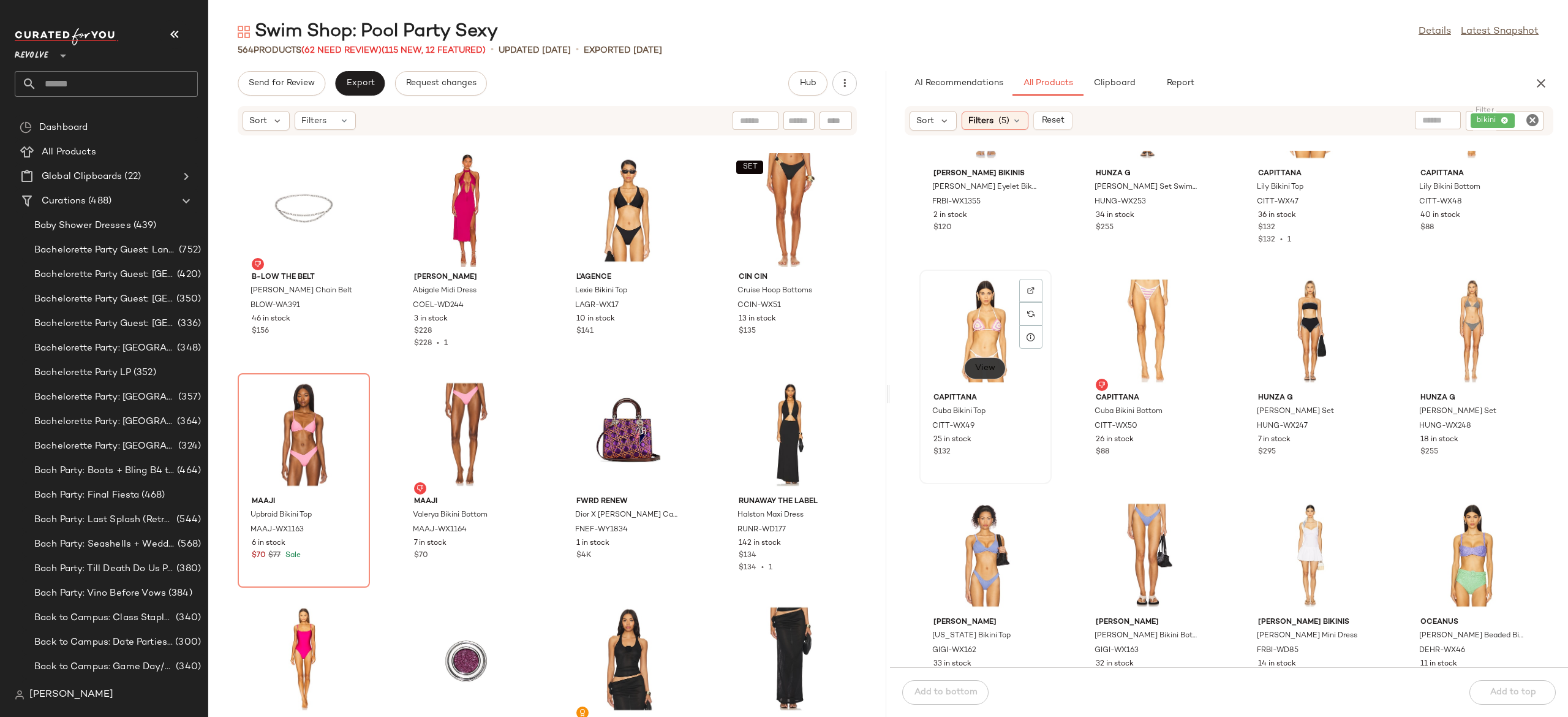
click at [993, 369] on span "View" at bounding box center [985, 368] width 21 height 10
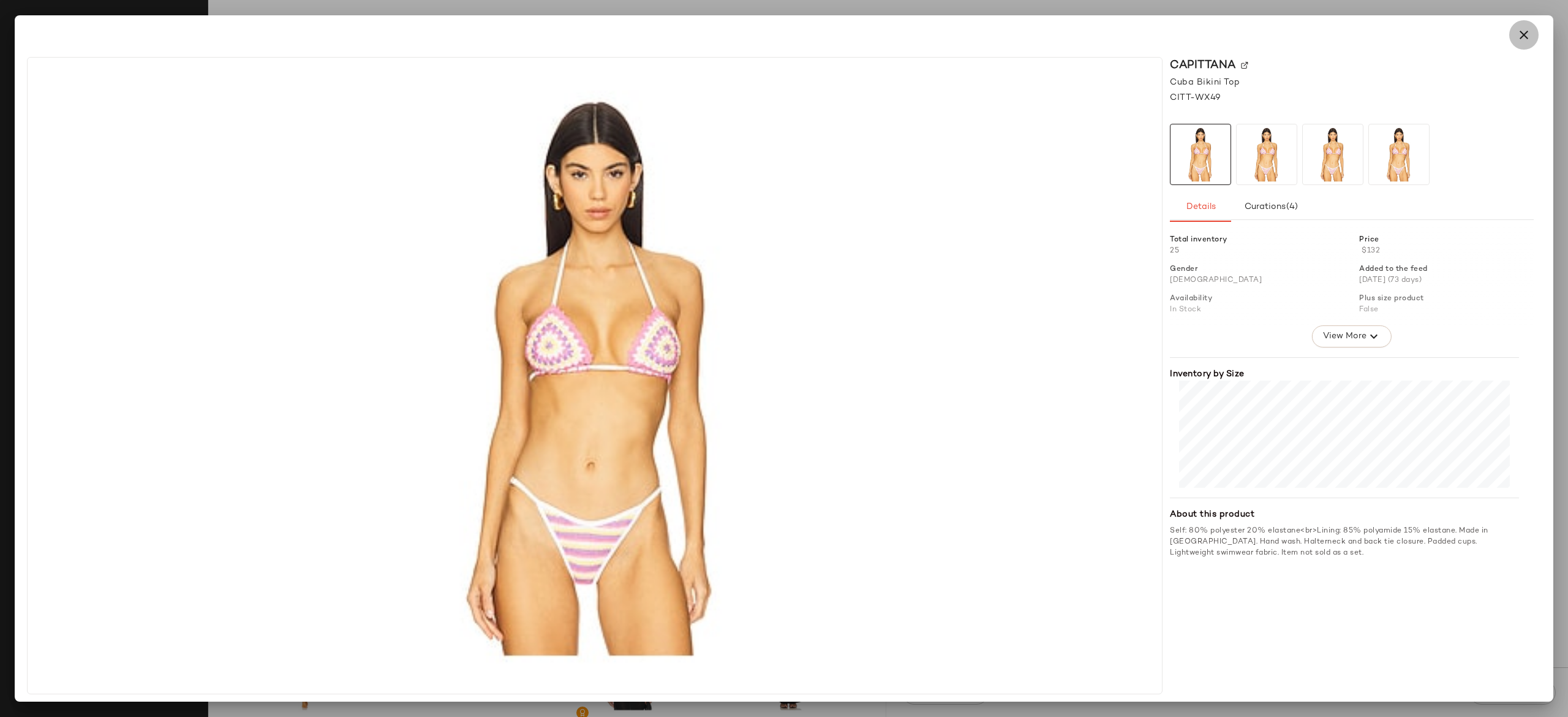
click at [1522, 41] on icon "button" at bounding box center [1524, 35] width 15 height 15
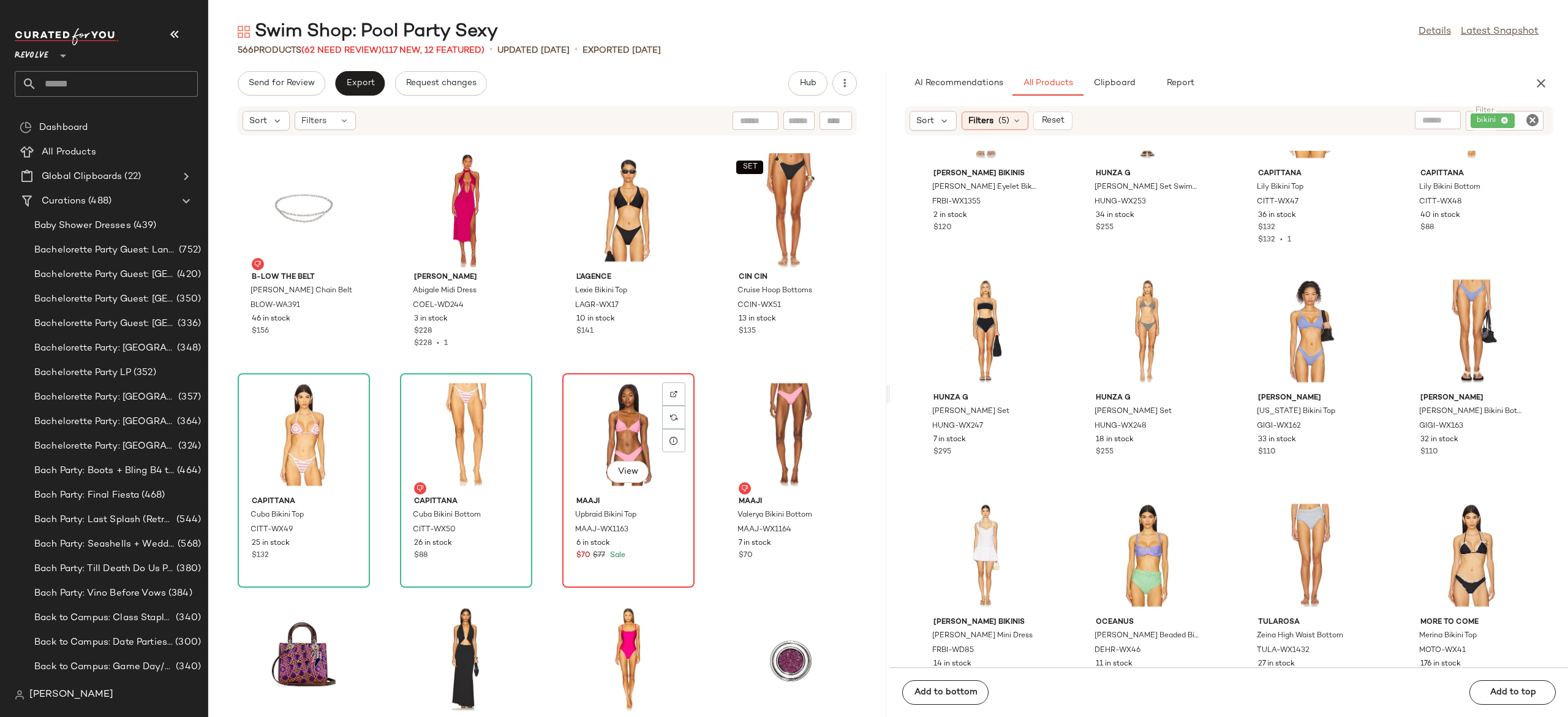
click at [615, 429] on div "View" at bounding box center [629, 434] width 124 height 114
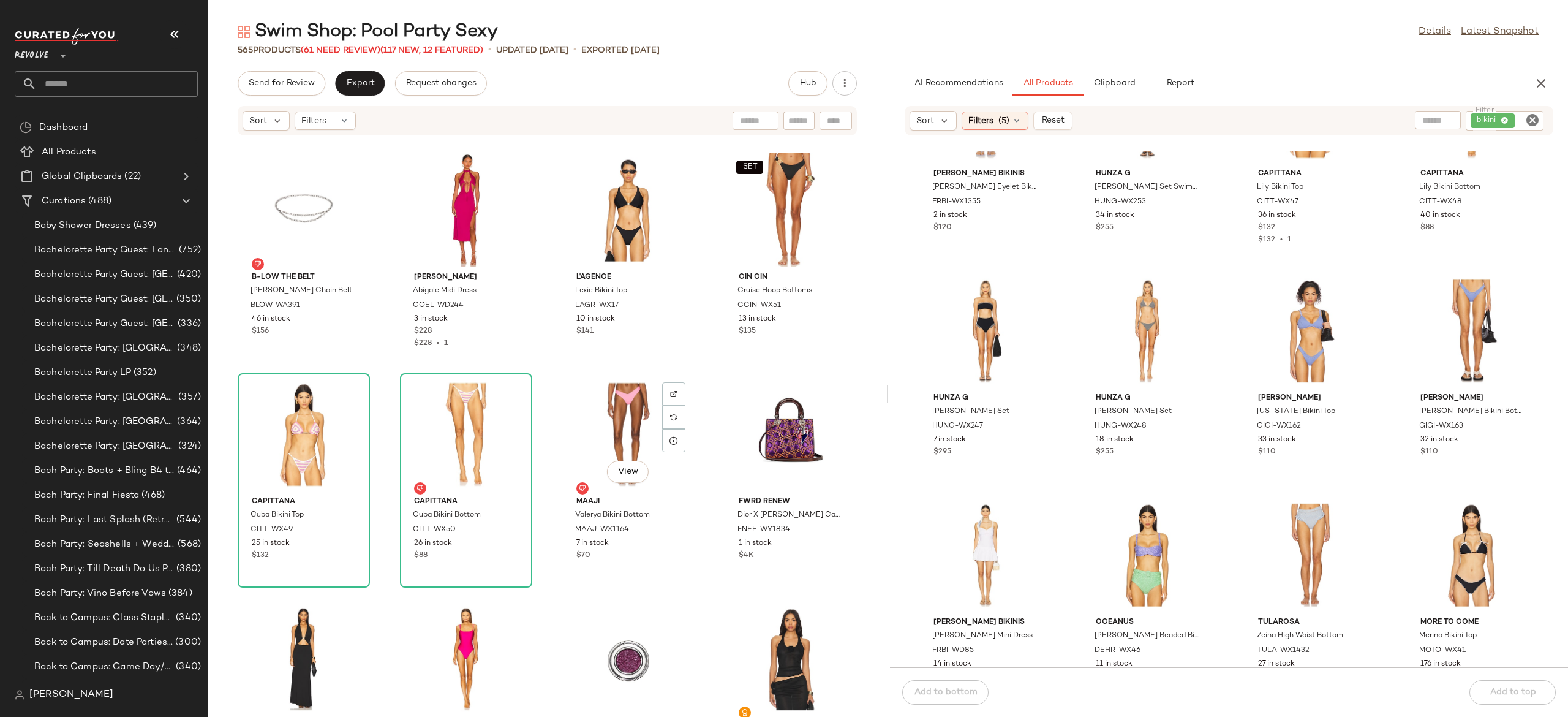
click at [615, 429] on div "View" at bounding box center [629, 434] width 124 height 114
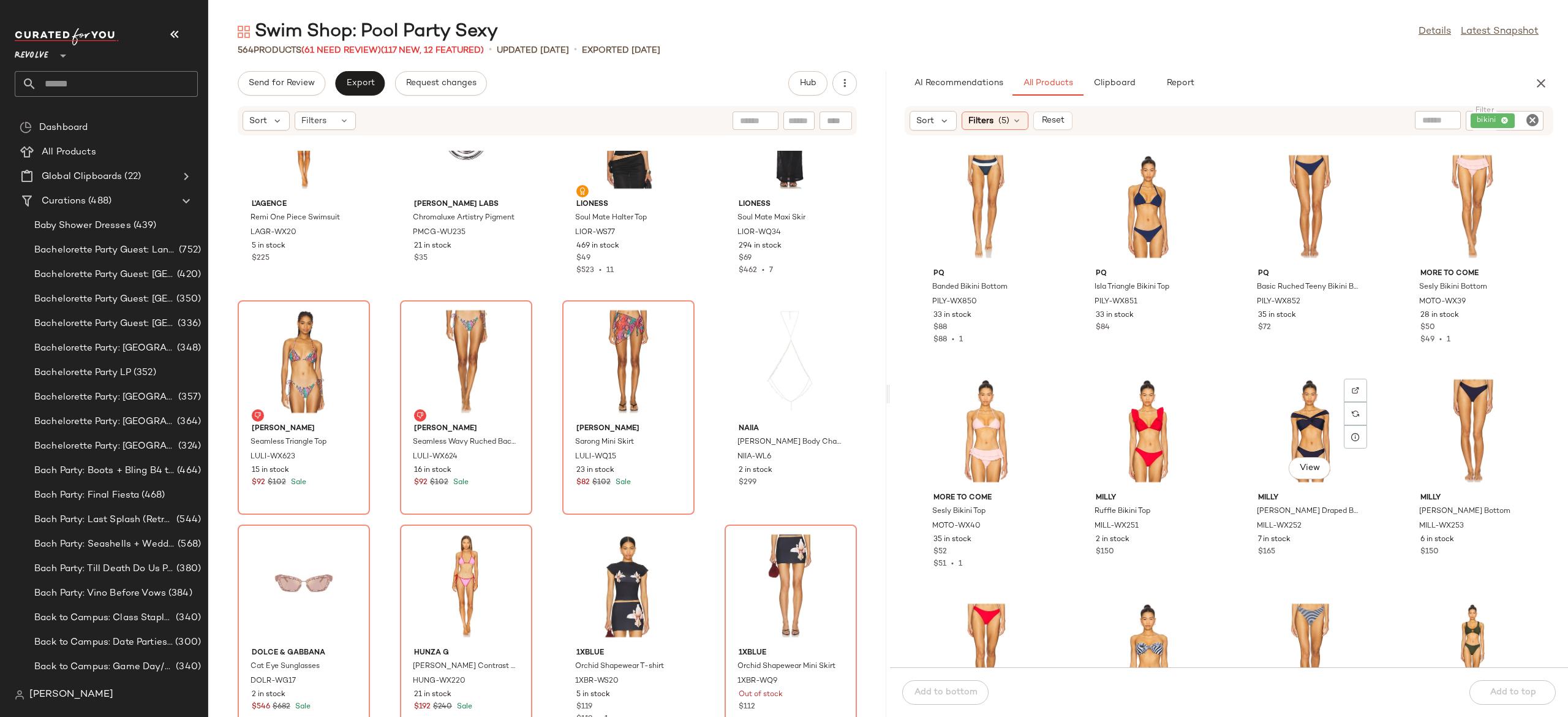
scroll to position [30531, 0]
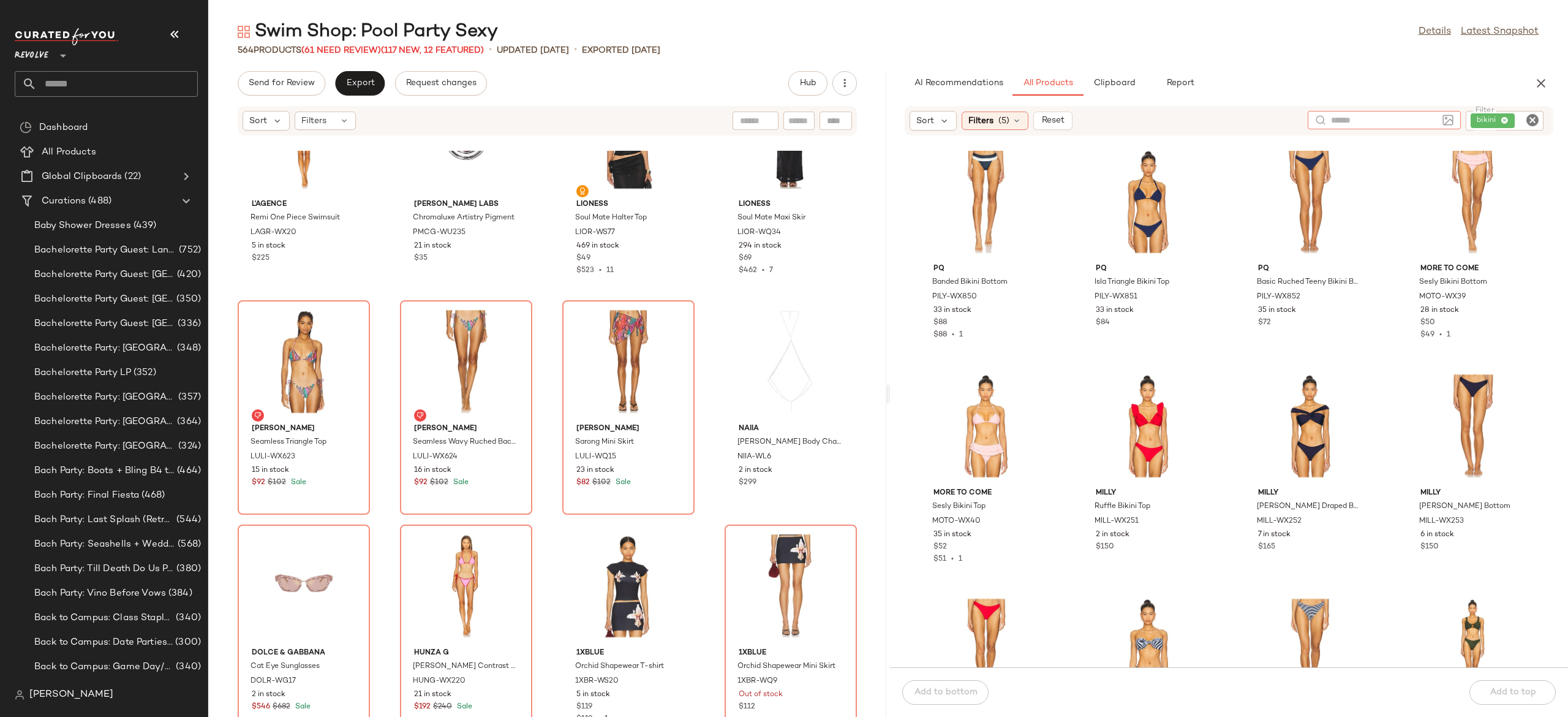
click at [1434, 118] on input "text" at bounding box center [1384, 121] width 106 height 13
type input "******"
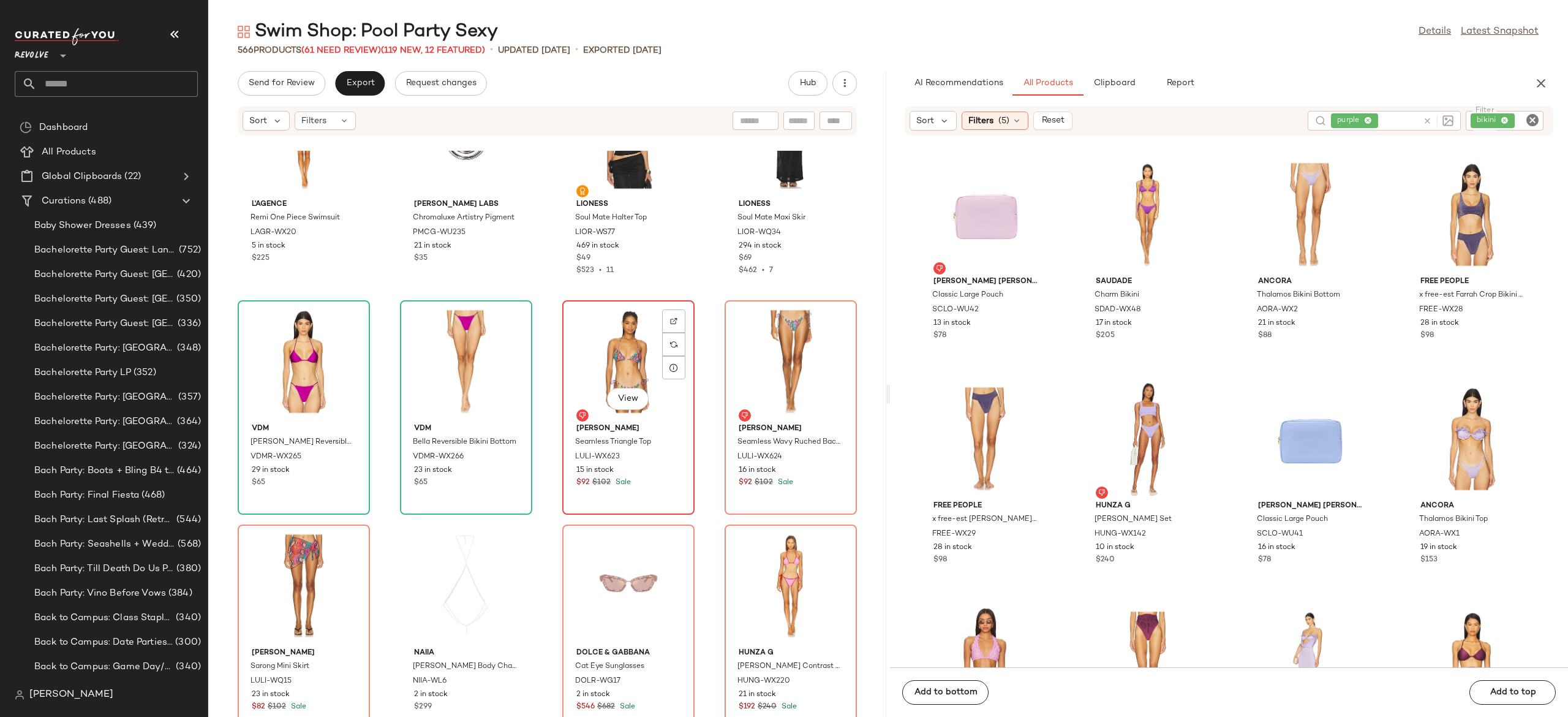
click at [616, 367] on div "View" at bounding box center [629, 362] width 124 height 114
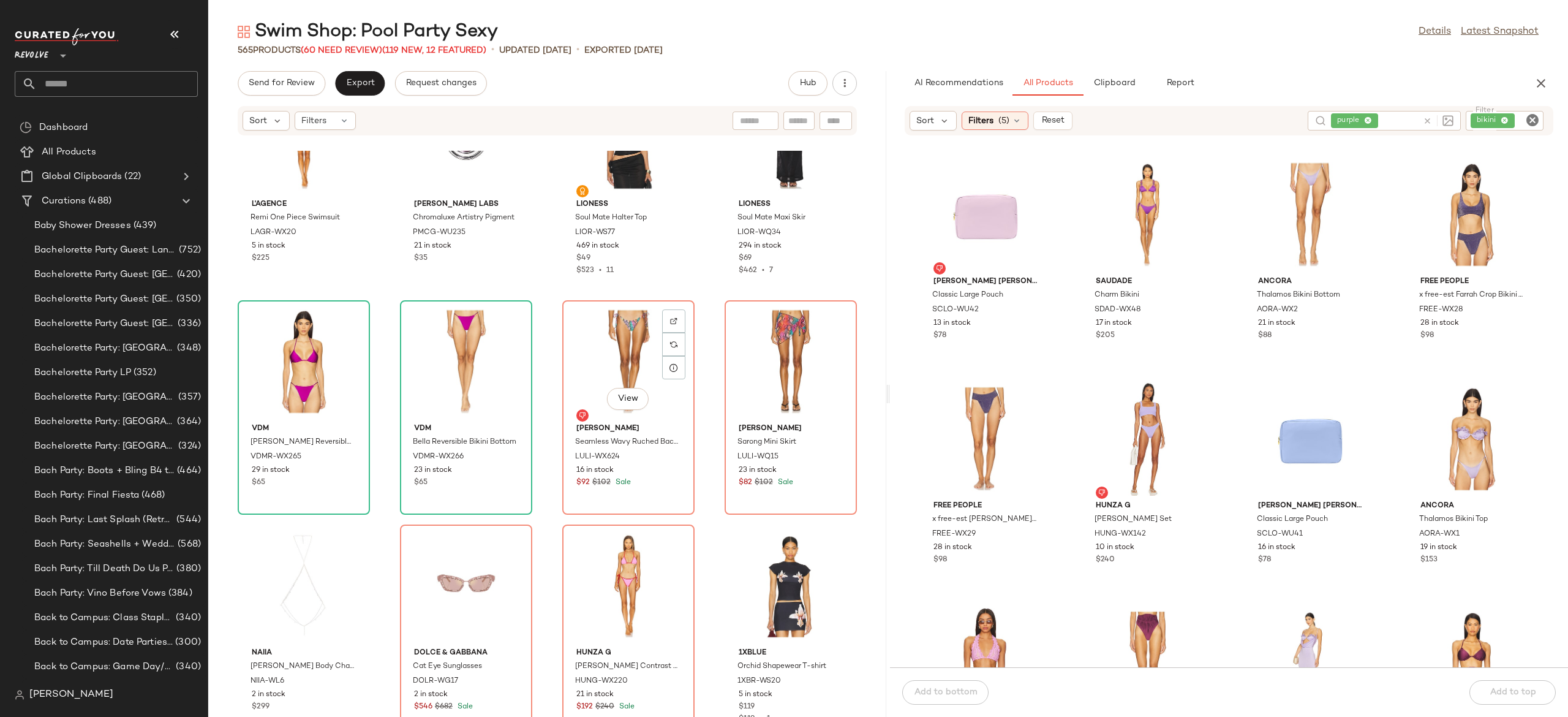
click at [616, 367] on div "View" at bounding box center [629, 362] width 124 height 114
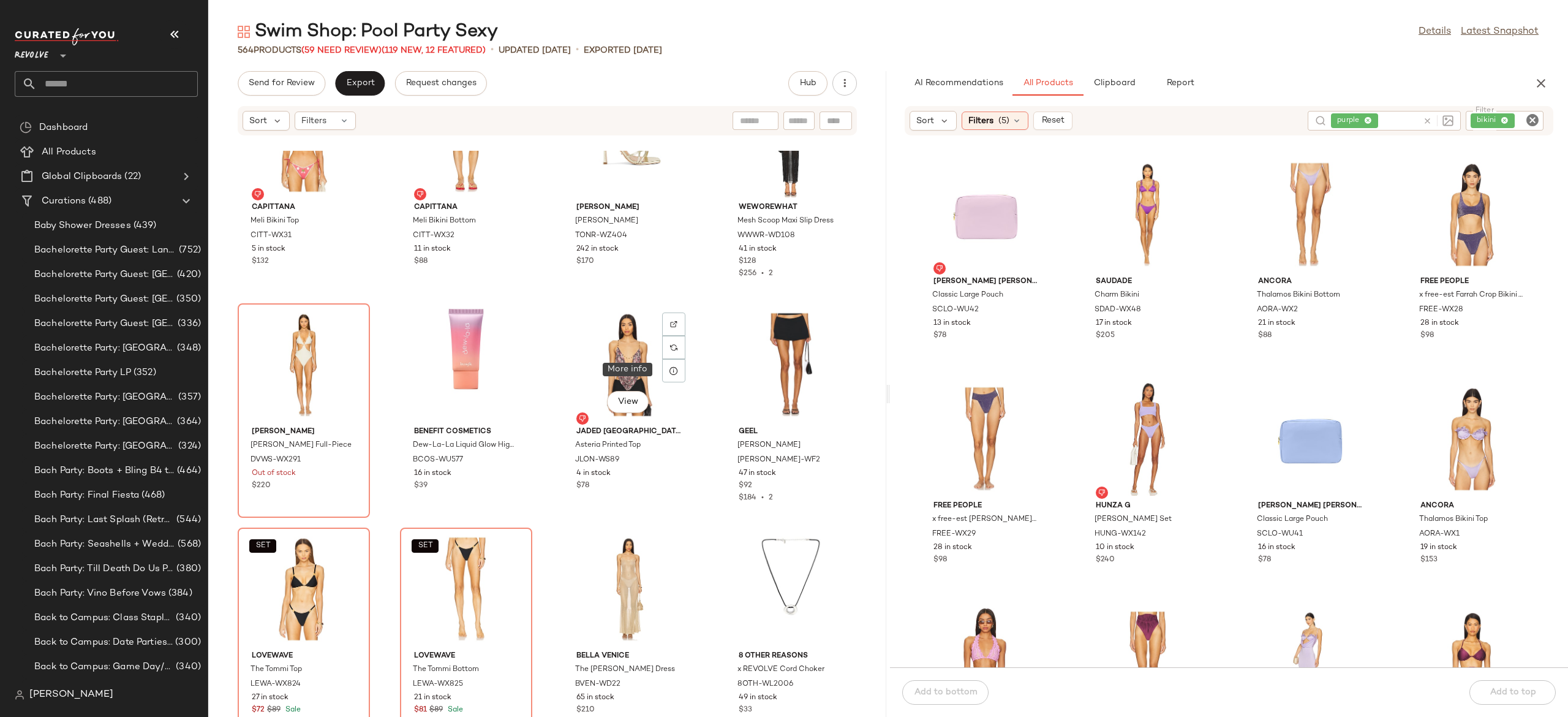
scroll to position [31066, 0]
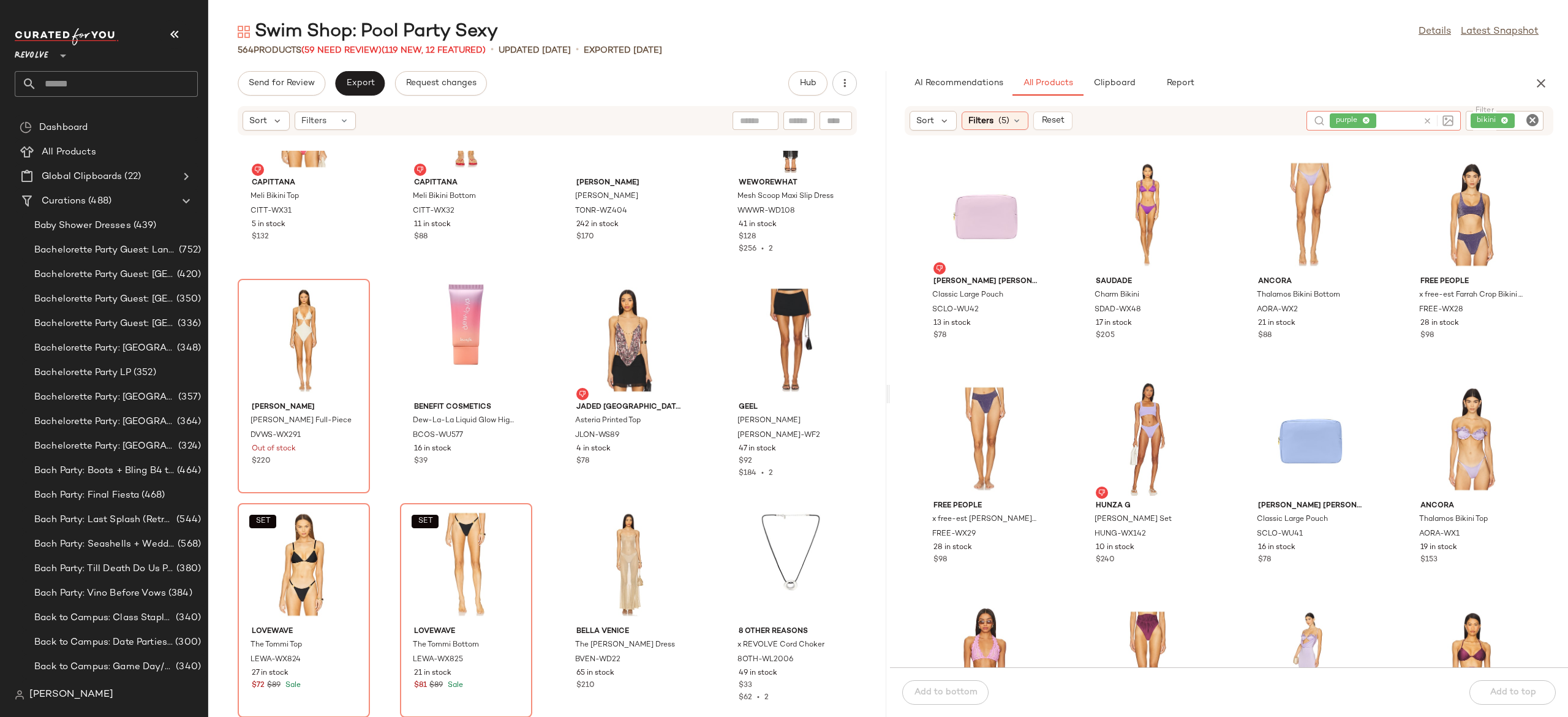
click at [1428, 116] on icon at bounding box center [1428, 121] width 9 height 9
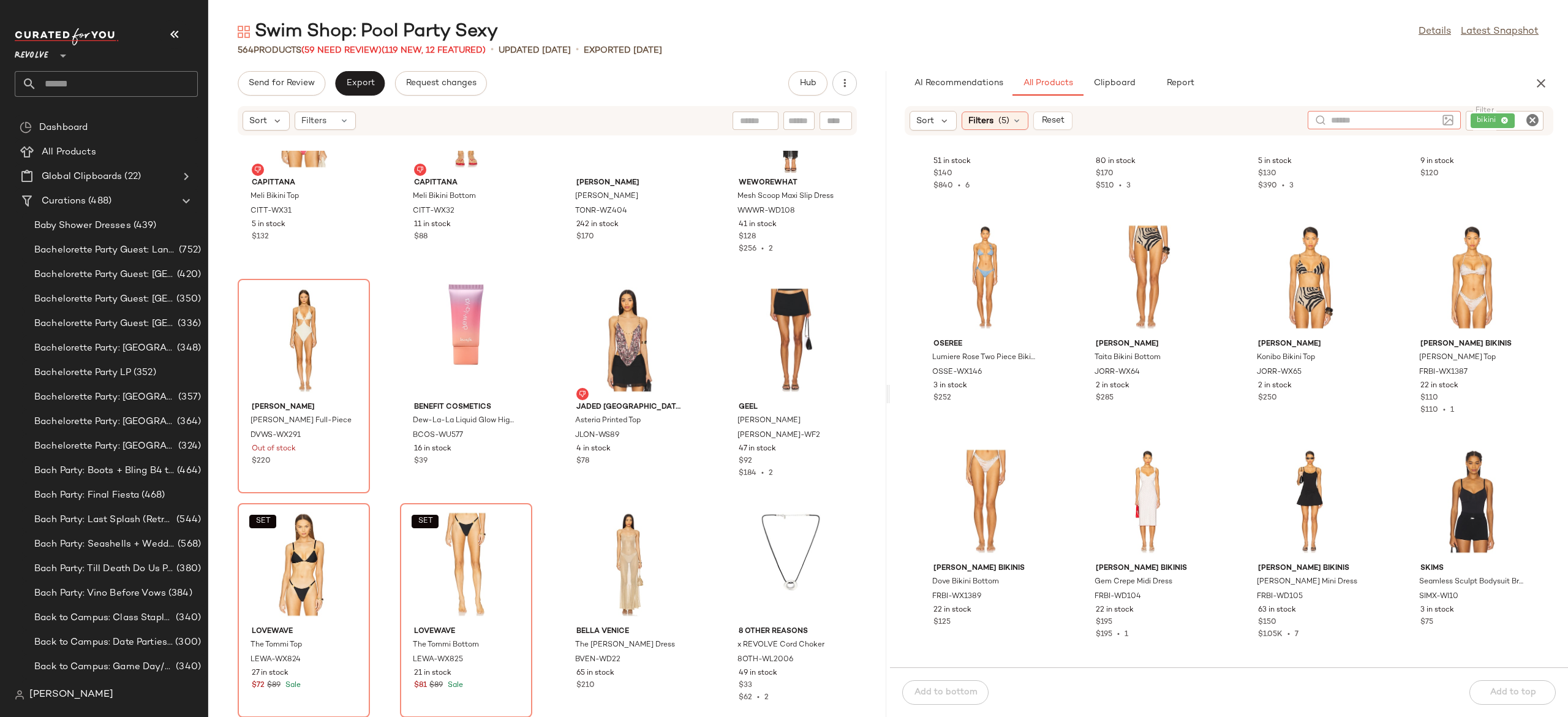
scroll to position [1521, 0]
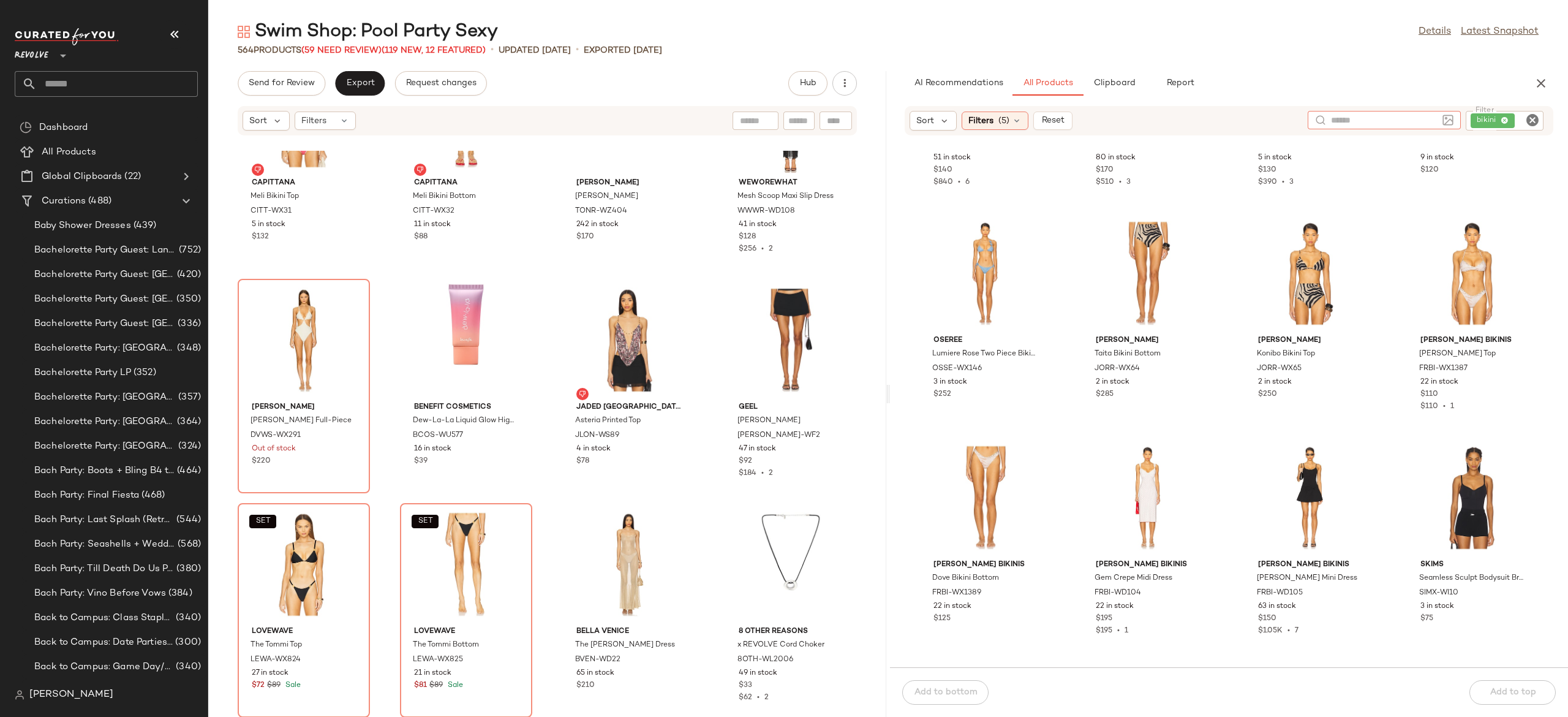
click at [1405, 120] on input "text" at bounding box center [1384, 121] width 106 height 13
type input "**********"
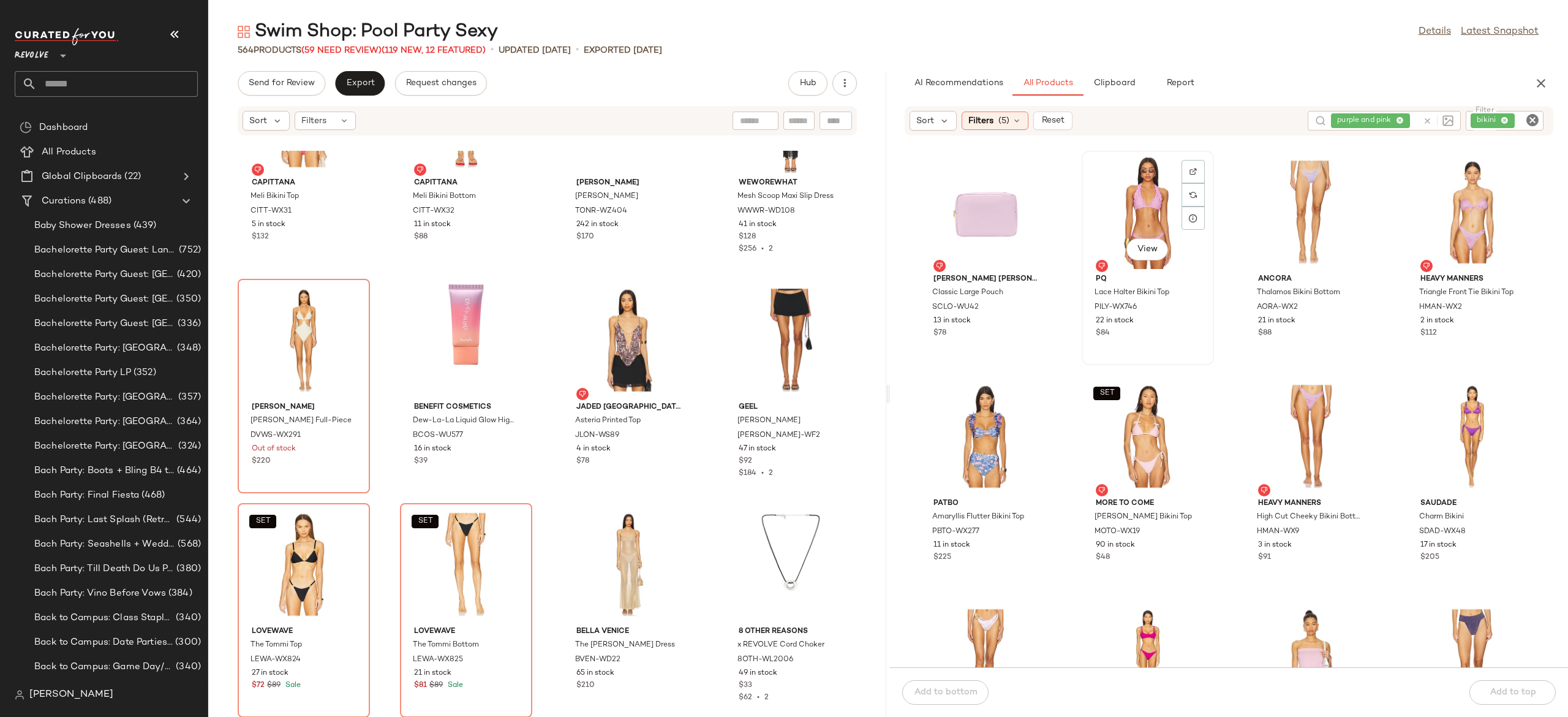
scroll to position [1, 0]
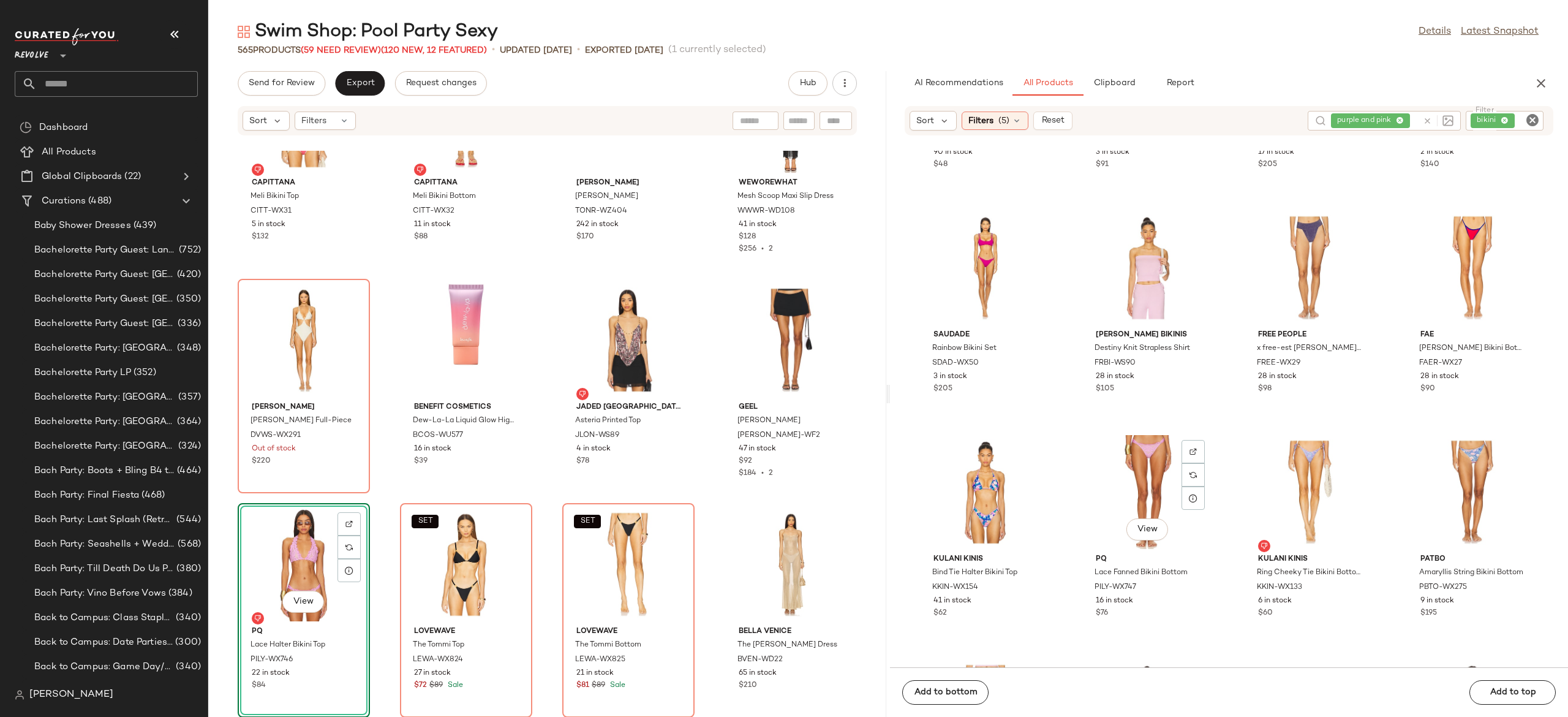
scroll to position [406, 0]
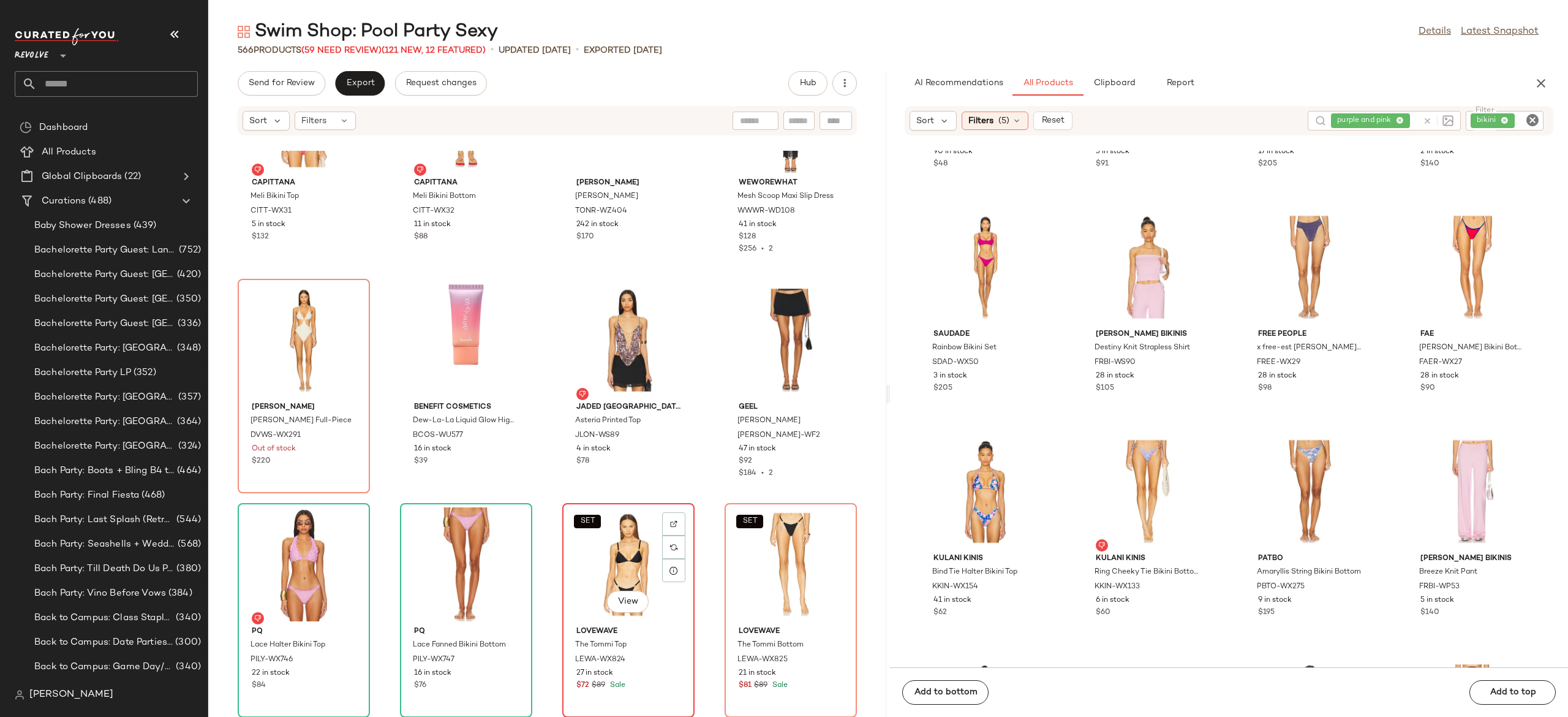
click at [619, 544] on div "SET View" at bounding box center [629, 564] width 124 height 114
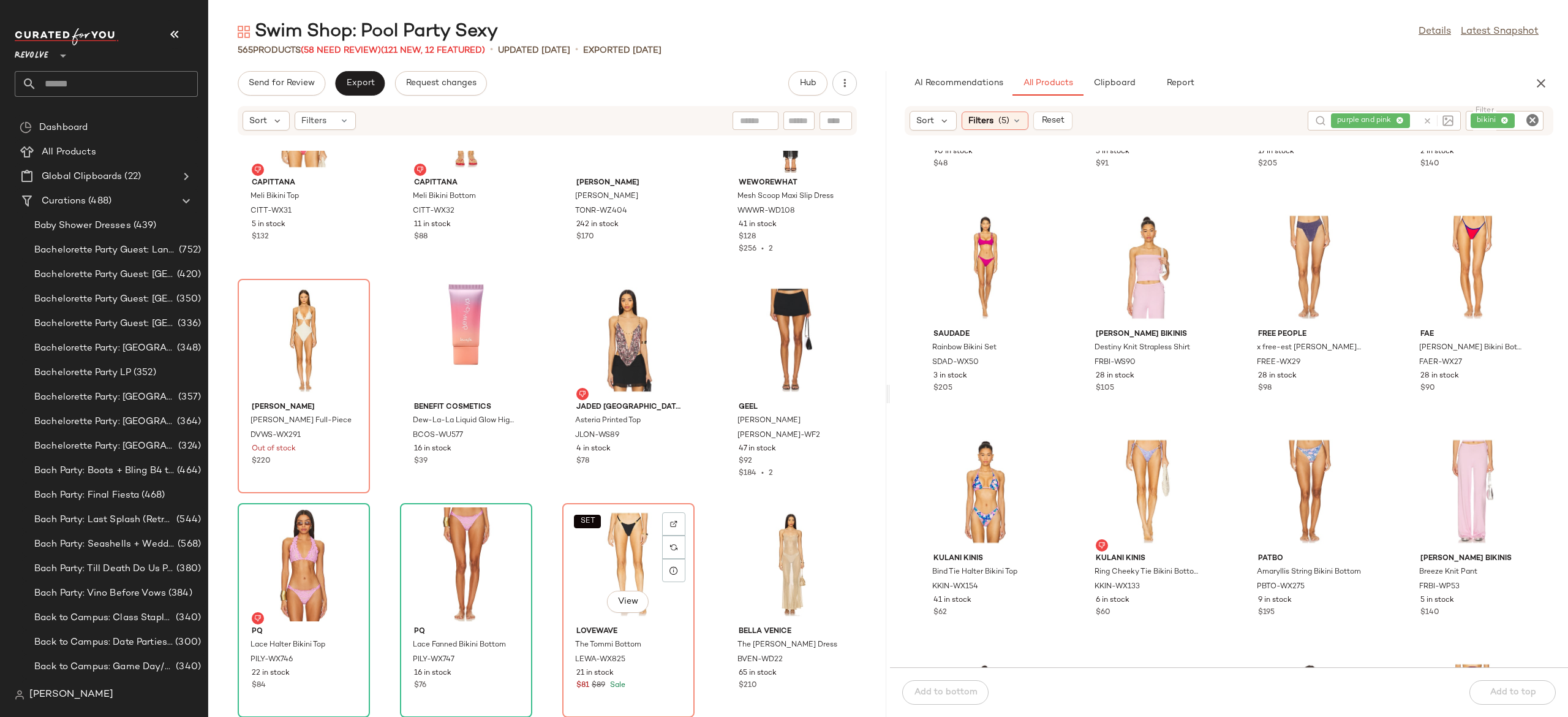
click at [619, 544] on div "SET View" at bounding box center [629, 564] width 124 height 114
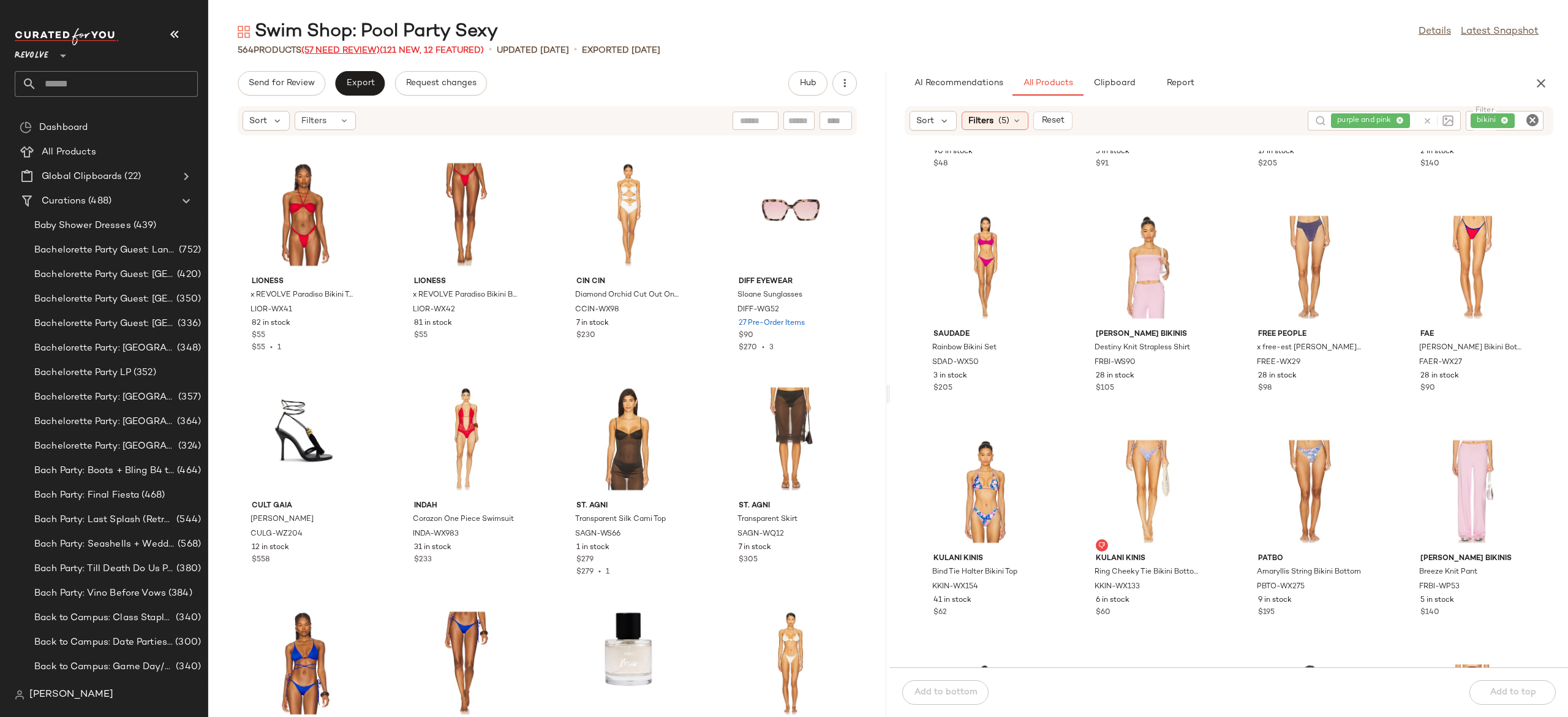
click at [369, 46] on span "(57 Need Review)" at bounding box center [341, 50] width 78 height 9
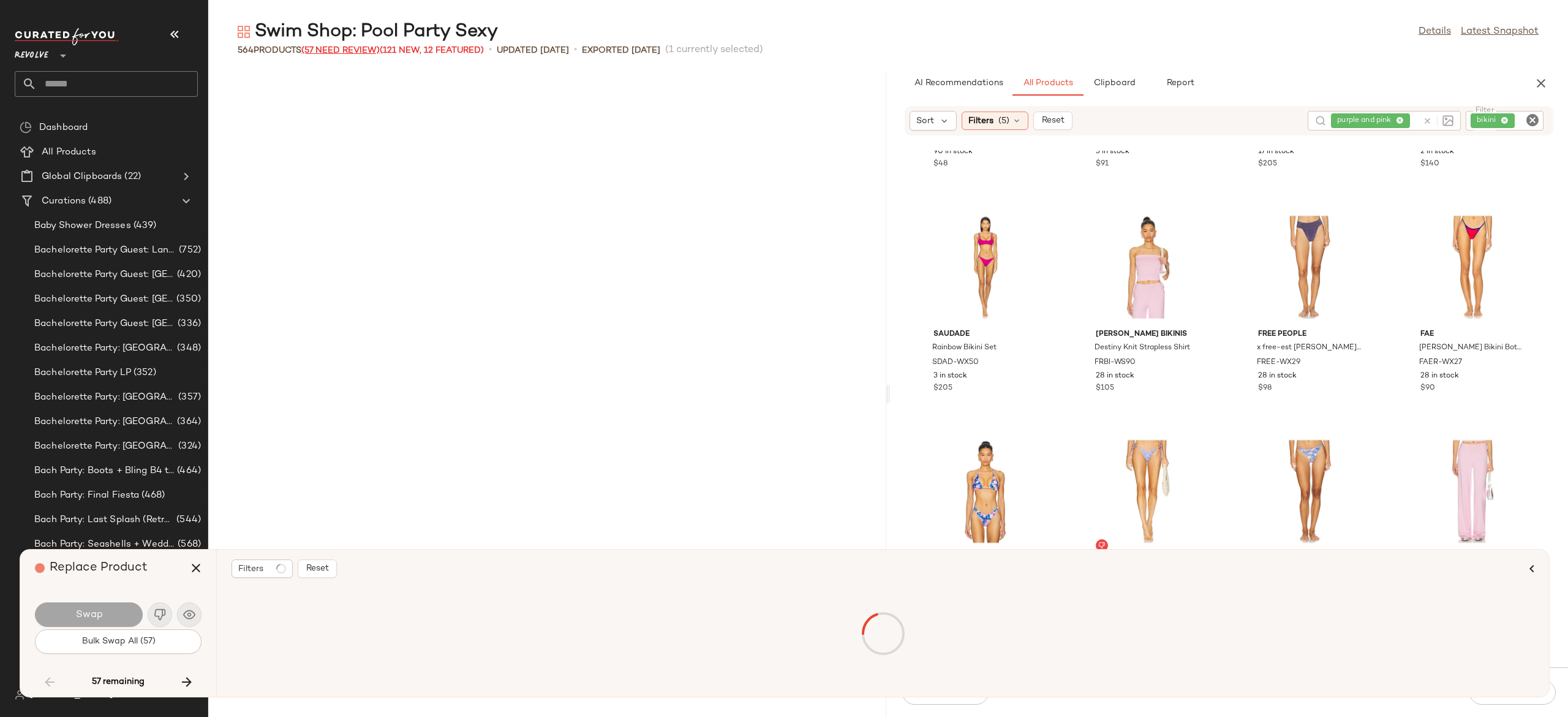
scroll to position [4262, 0]
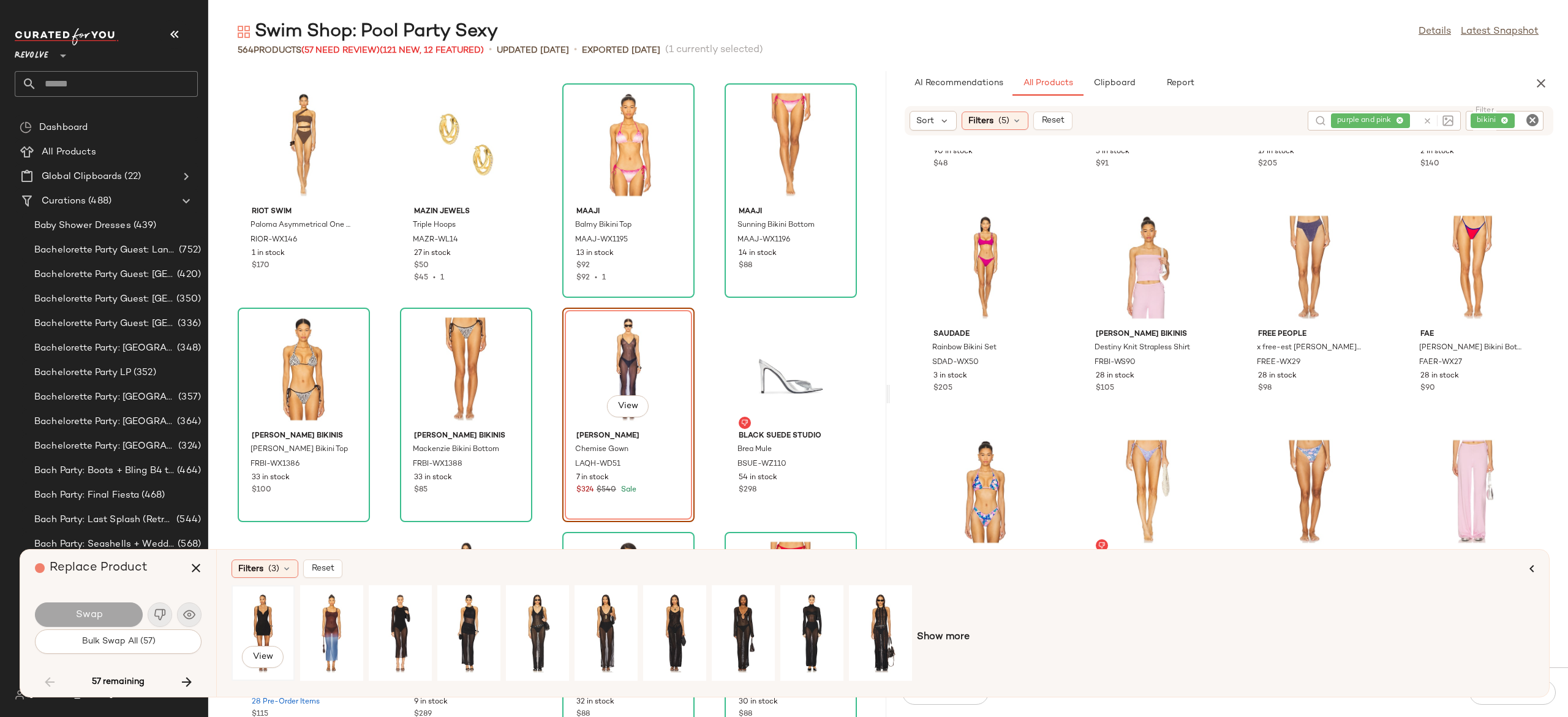
click at [265, 611] on div "View" at bounding box center [263, 633] width 54 height 87
click at [463, 611] on div "View" at bounding box center [468, 633] width 54 height 87
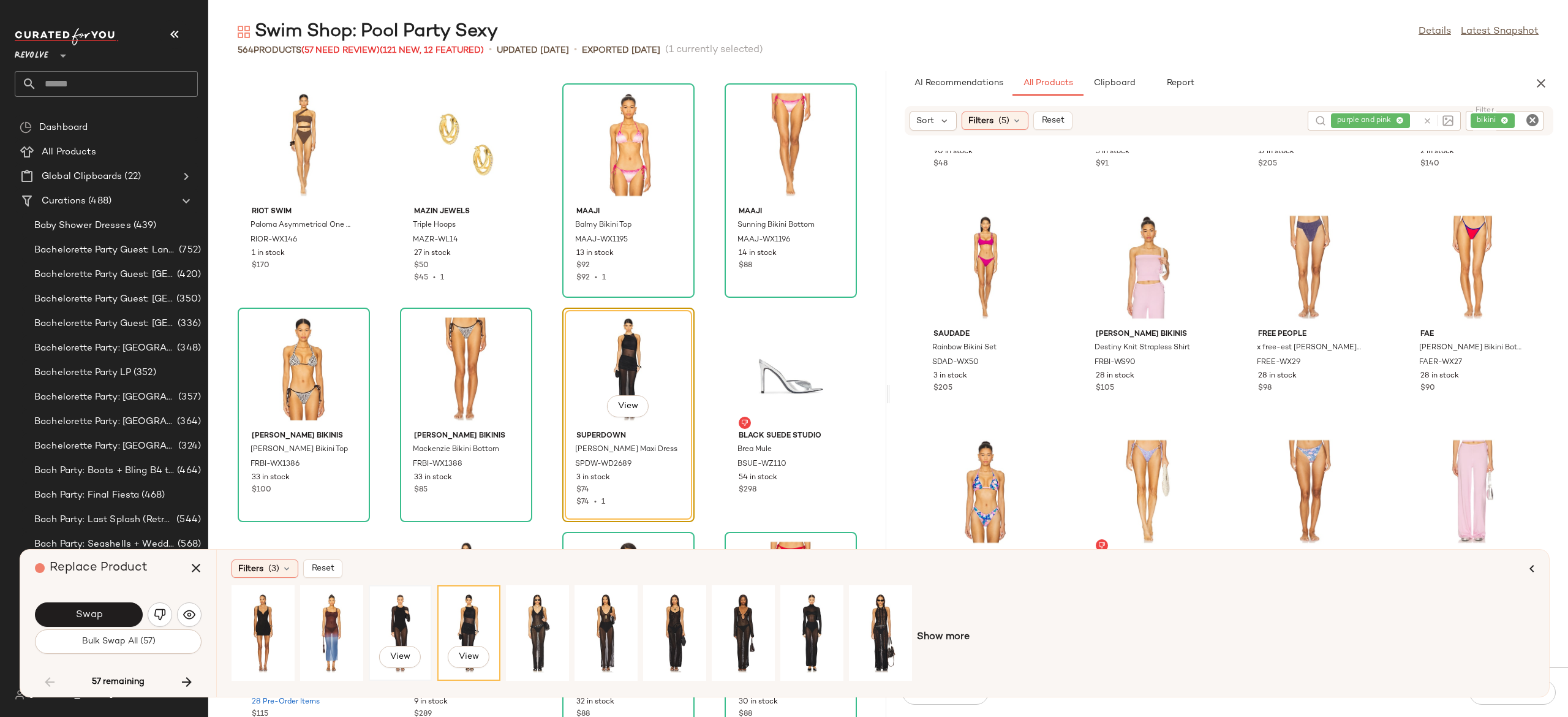
click at [406, 618] on div "View" at bounding box center [400, 633] width 54 height 87
click at [611, 605] on div "View" at bounding box center [606, 633] width 54 height 87
click at [681, 611] on div "View" at bounding box center [675, 633] width 54 height 87
click at [737, 616] on div "View" at bounding box center [743, 633] width 54 height 87
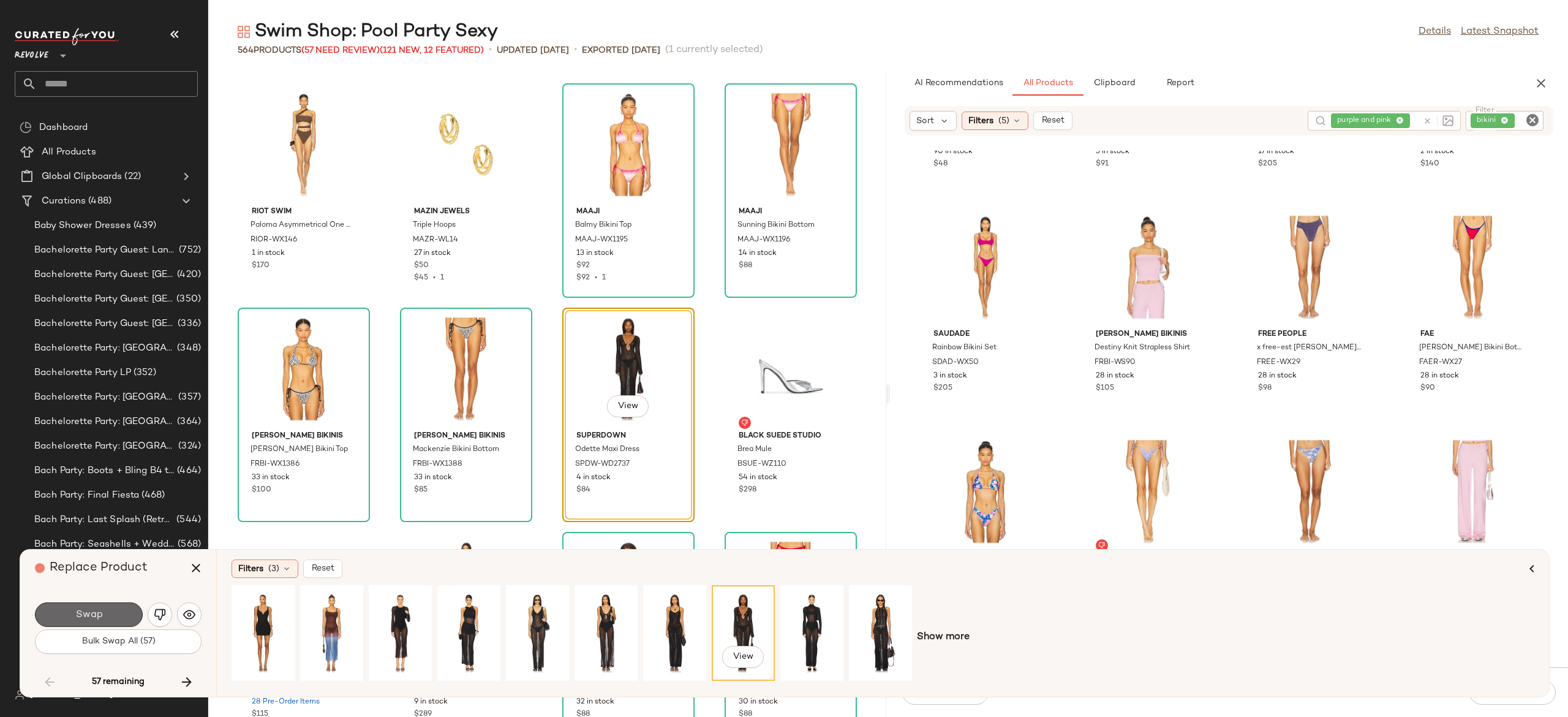
click at [116, 611] on button "Swap" at bounding box center [88, 615] width 108 height 24
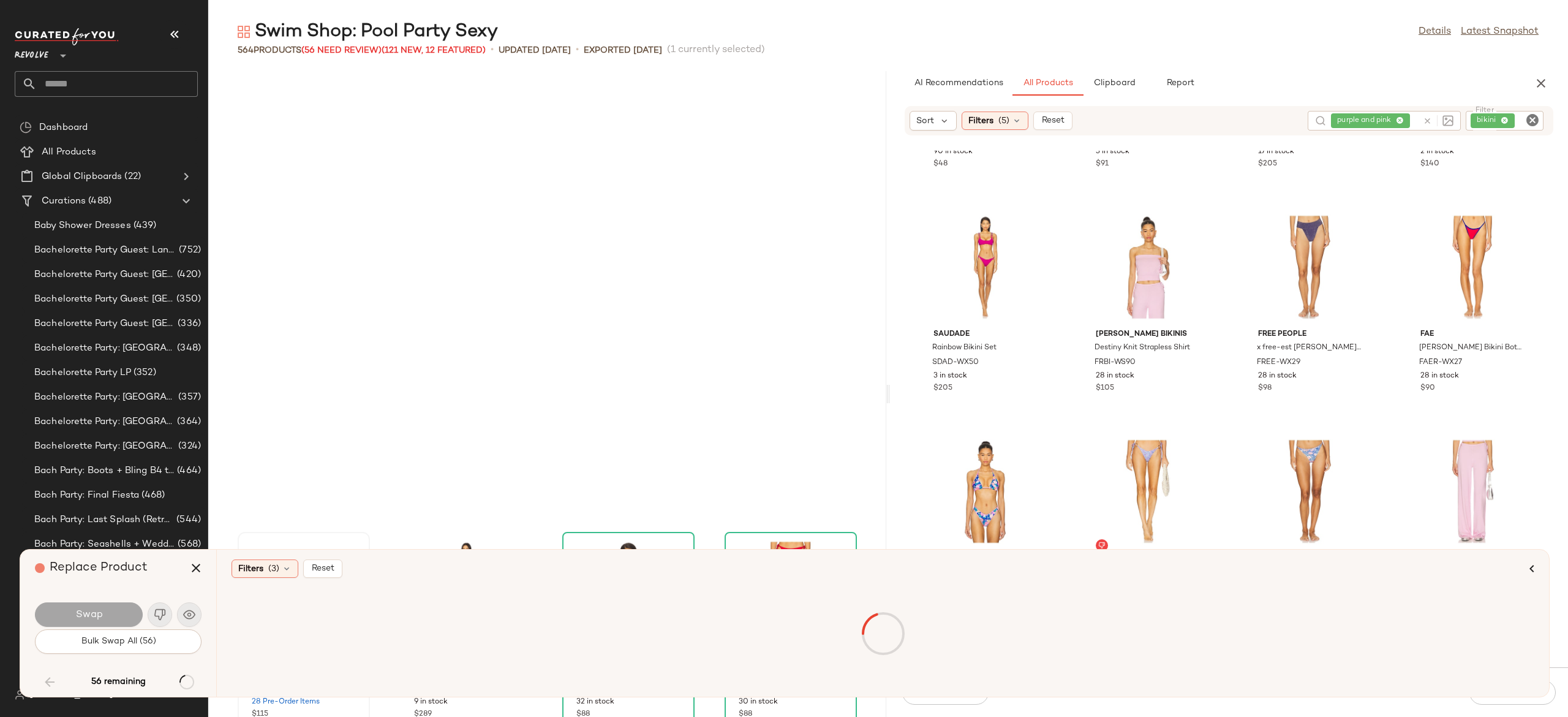
scroll to position [4711, 0]
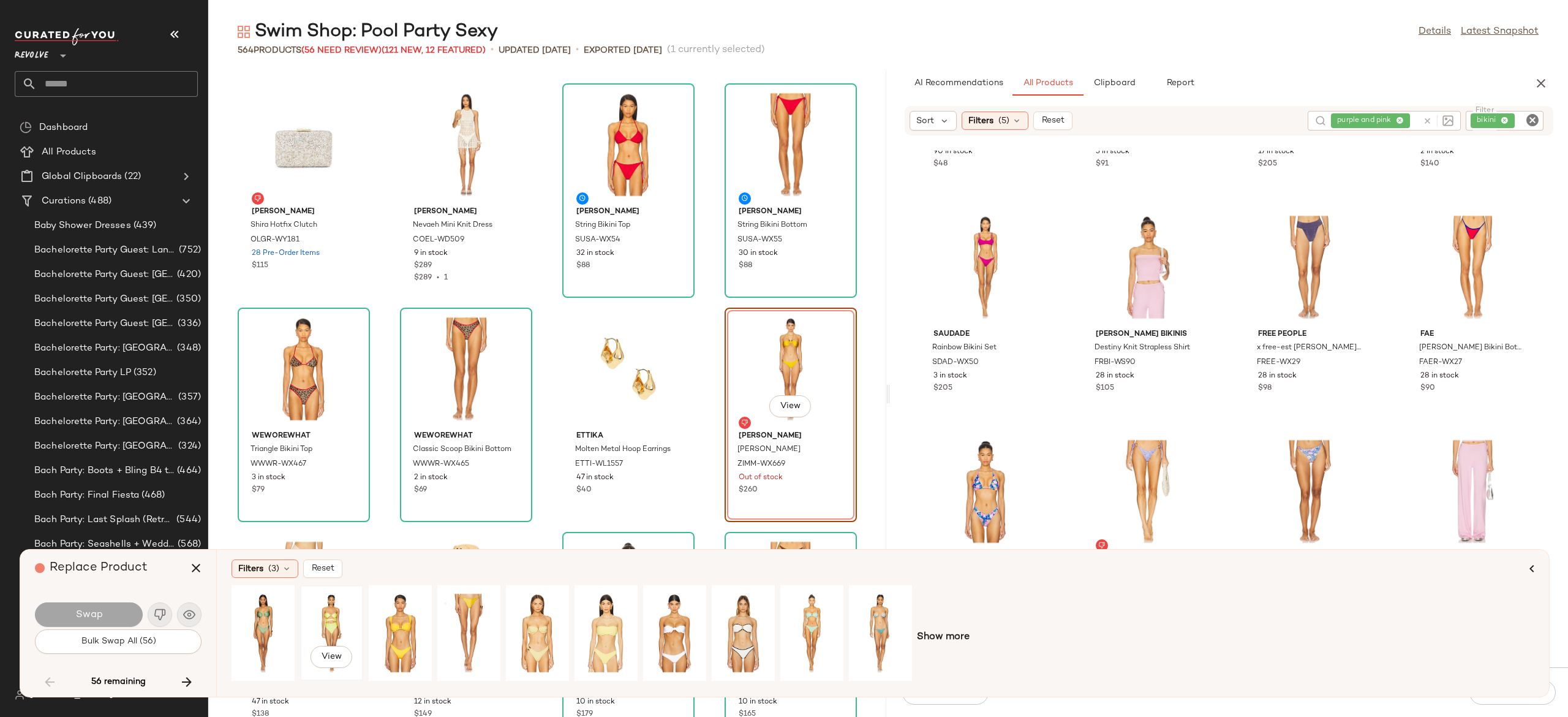
click at [329, 616] on div "View" at bounding box center [332, 633] width 54 height 87
click at [121, 611] on button "Swap" at bounding box center [88, 615] width 108 height 24
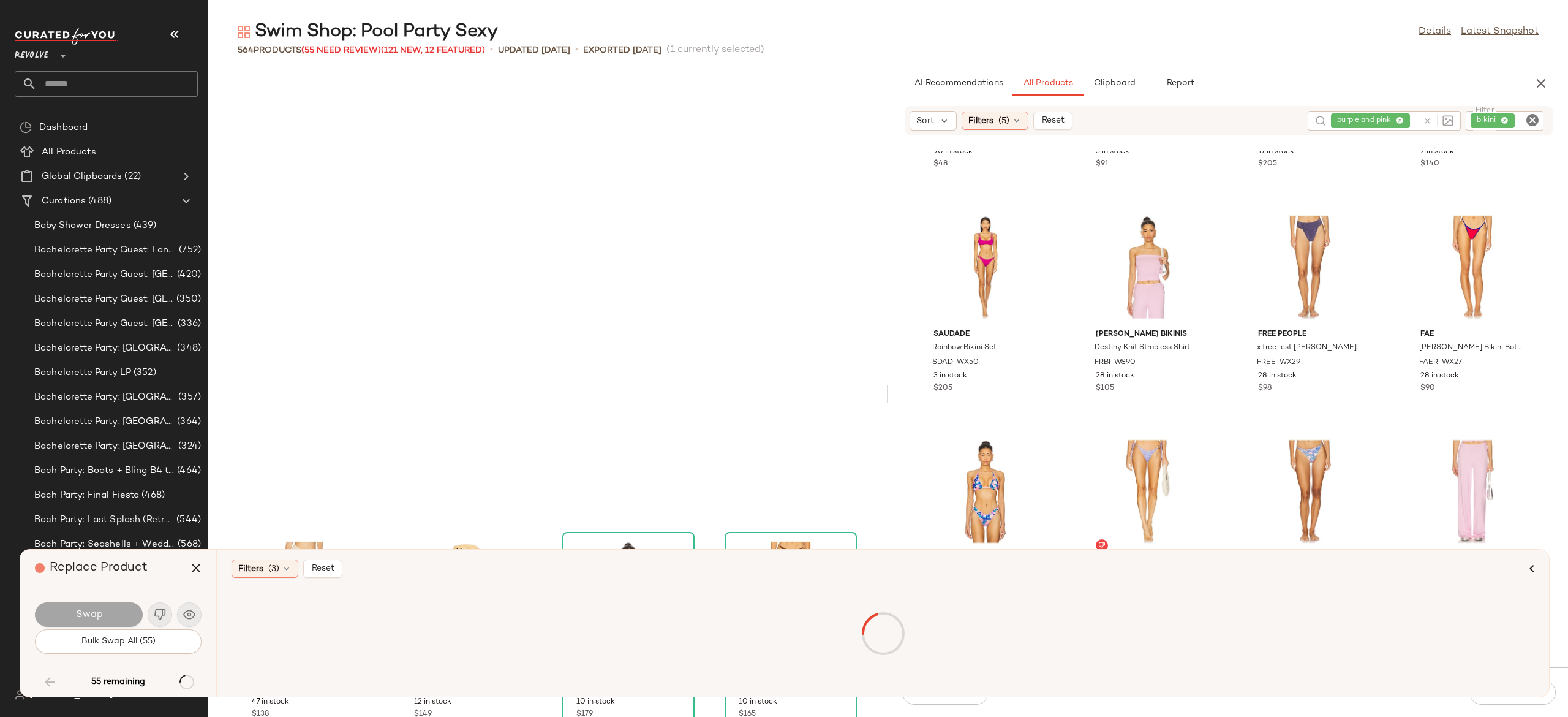
scroll to position [5160, 0]
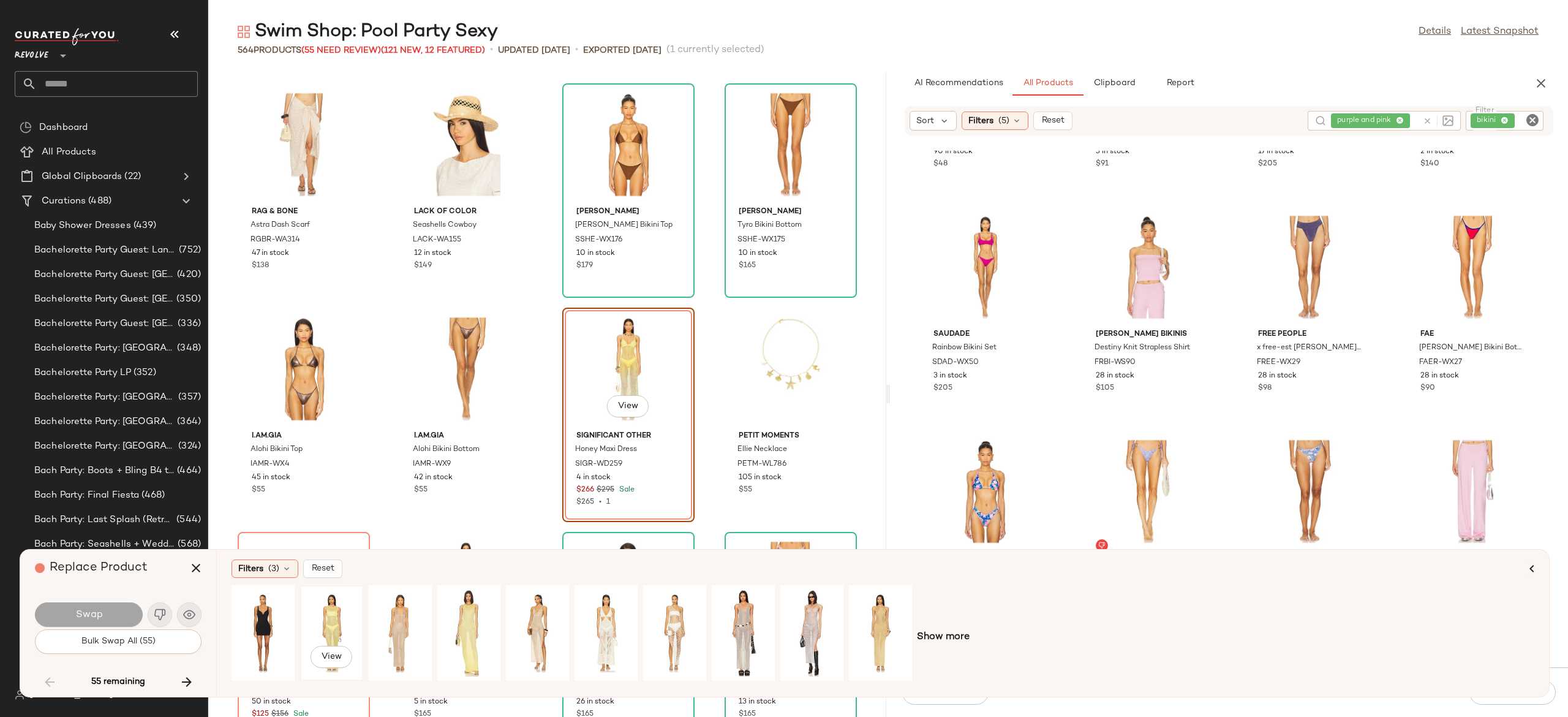
click at [336, 621] on div "View" at bounding box center [332, 633] width 54 height 87
click at [118, 611] on button "Swap" at bounding box center [88, 615] width 108 height 24
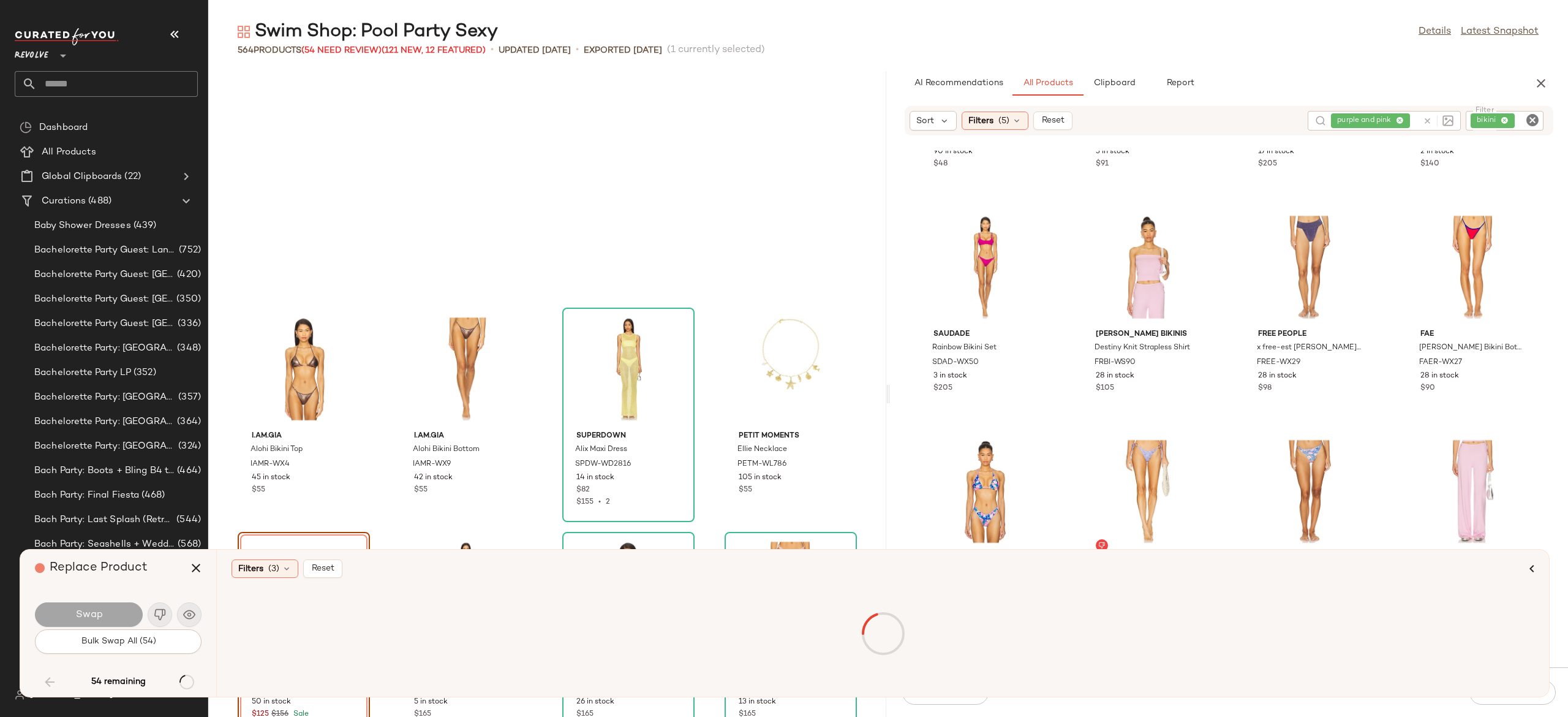
scroll to position [5384, 0]
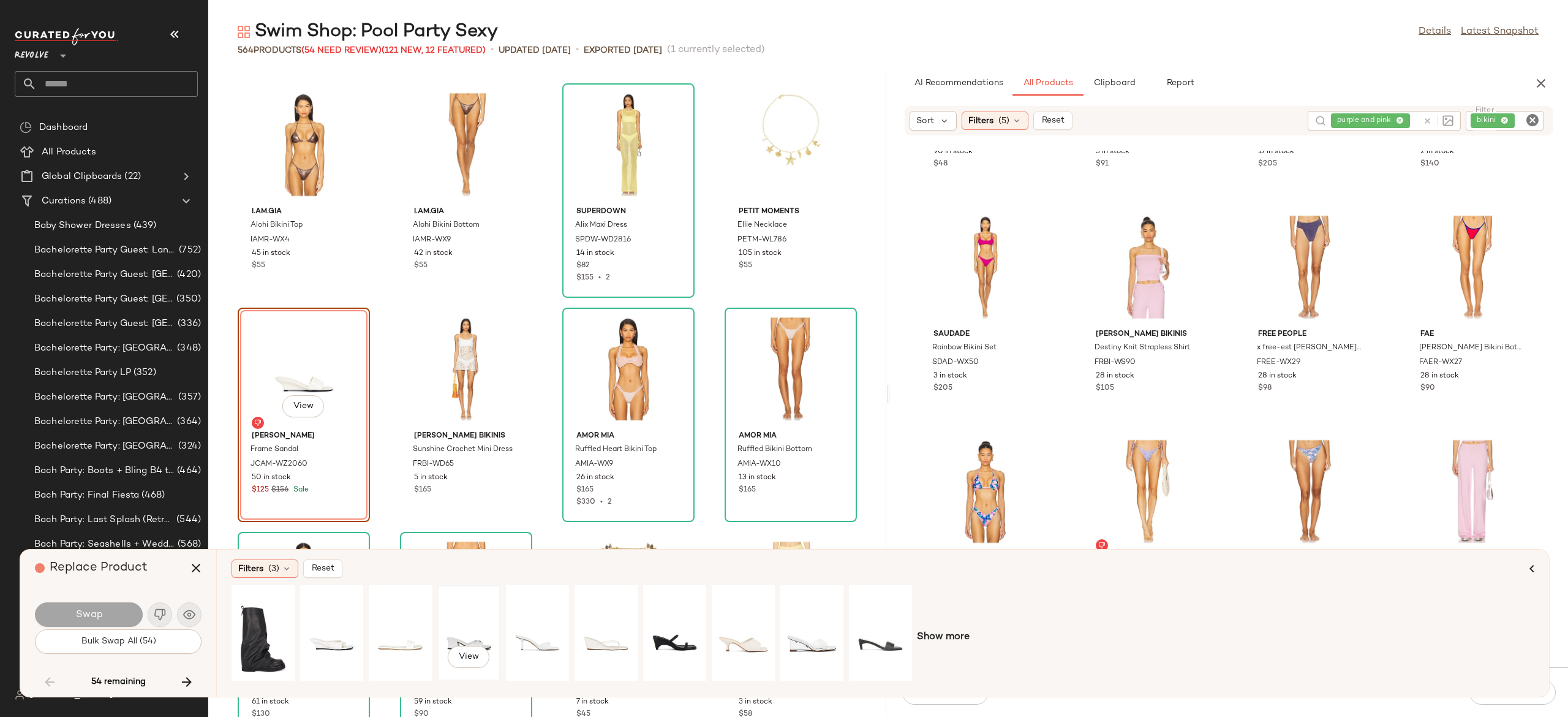
click at [459, 630] on div "View" at bounding box center [468, 633] width 54 height 87
click at [130, 611] on button "Swap" at bounding box center [88, 615] width 108 height 24
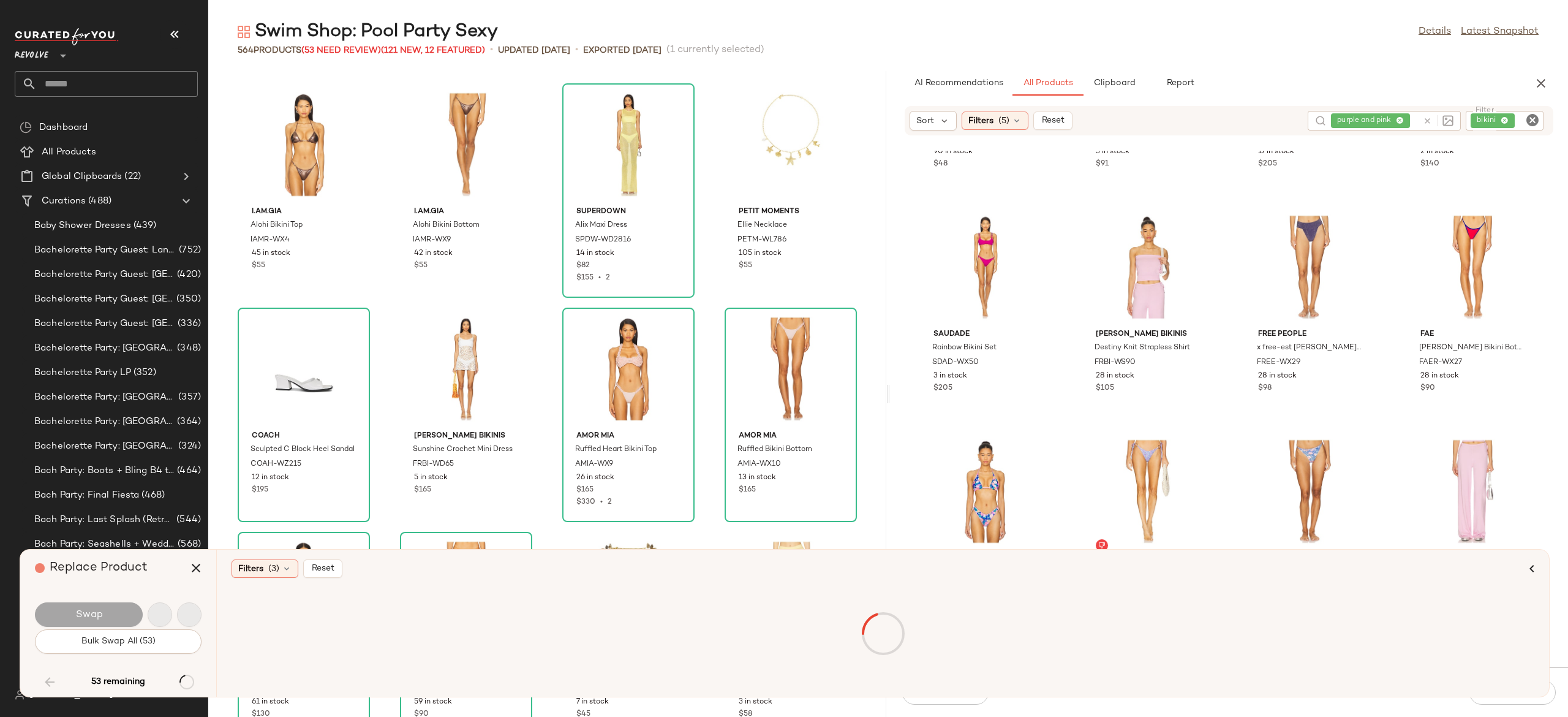
scroll to position [5832, 0]
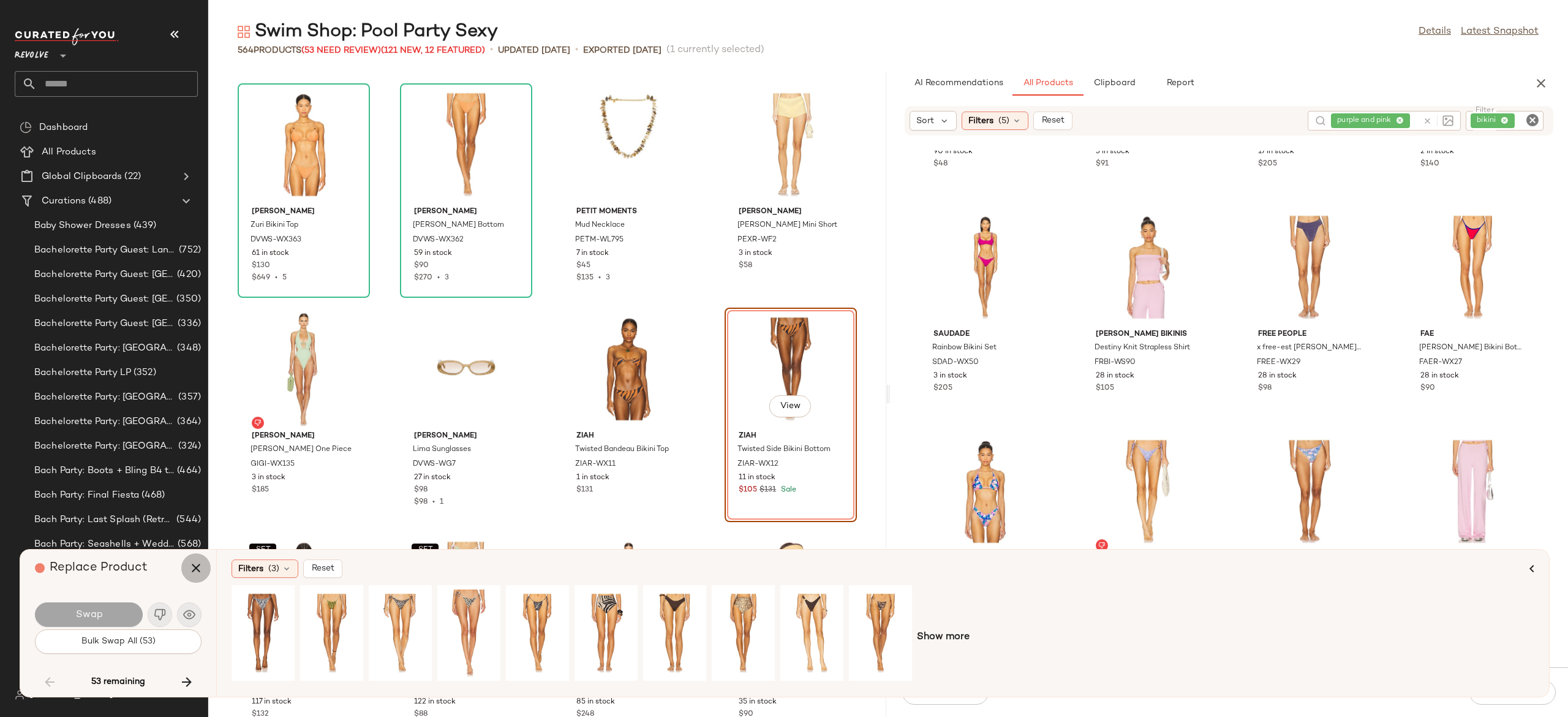
click at [198, 566] on icon "button" at bounding box center [196, 568] width 15 height 15
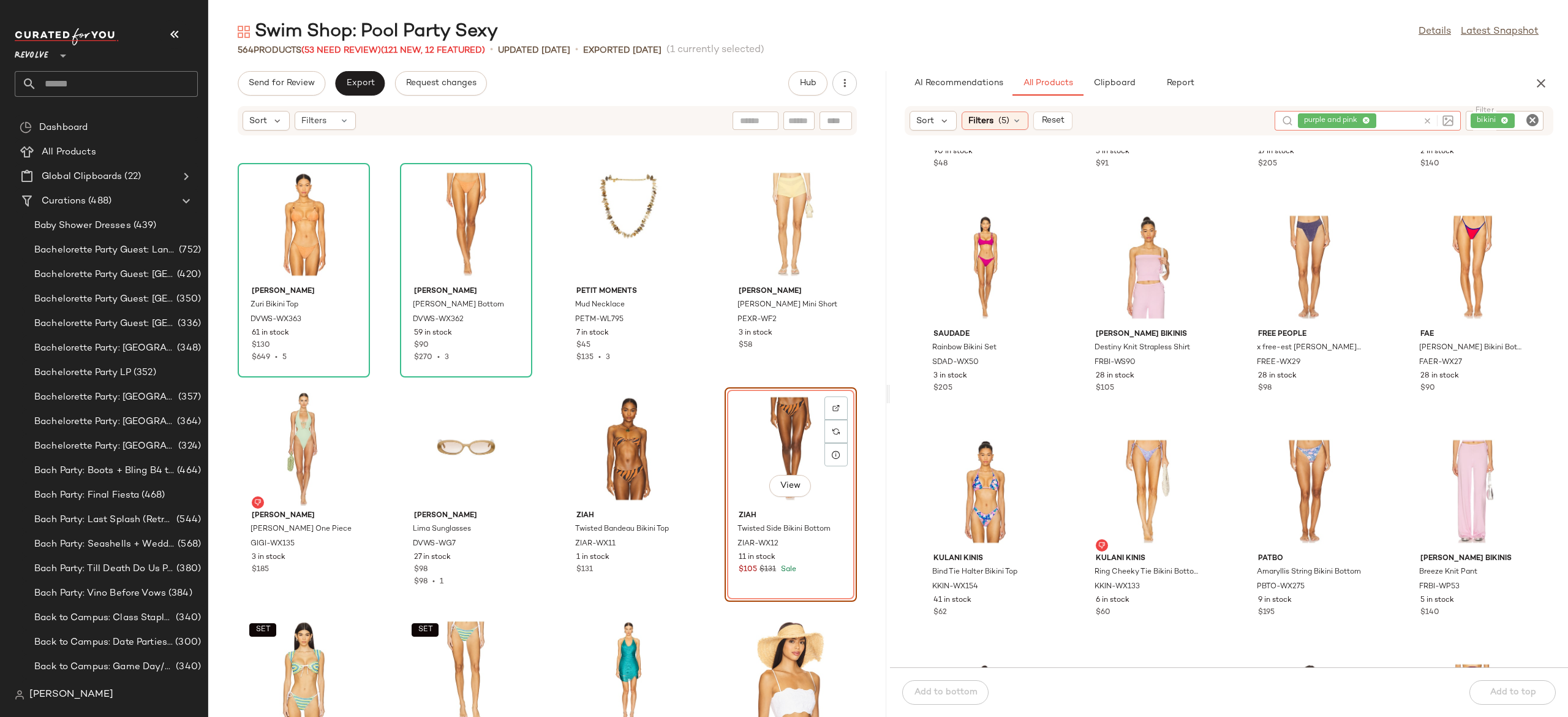
click at [1428, 120] on icon at bounding box center [1428, 121] width 9 height 9
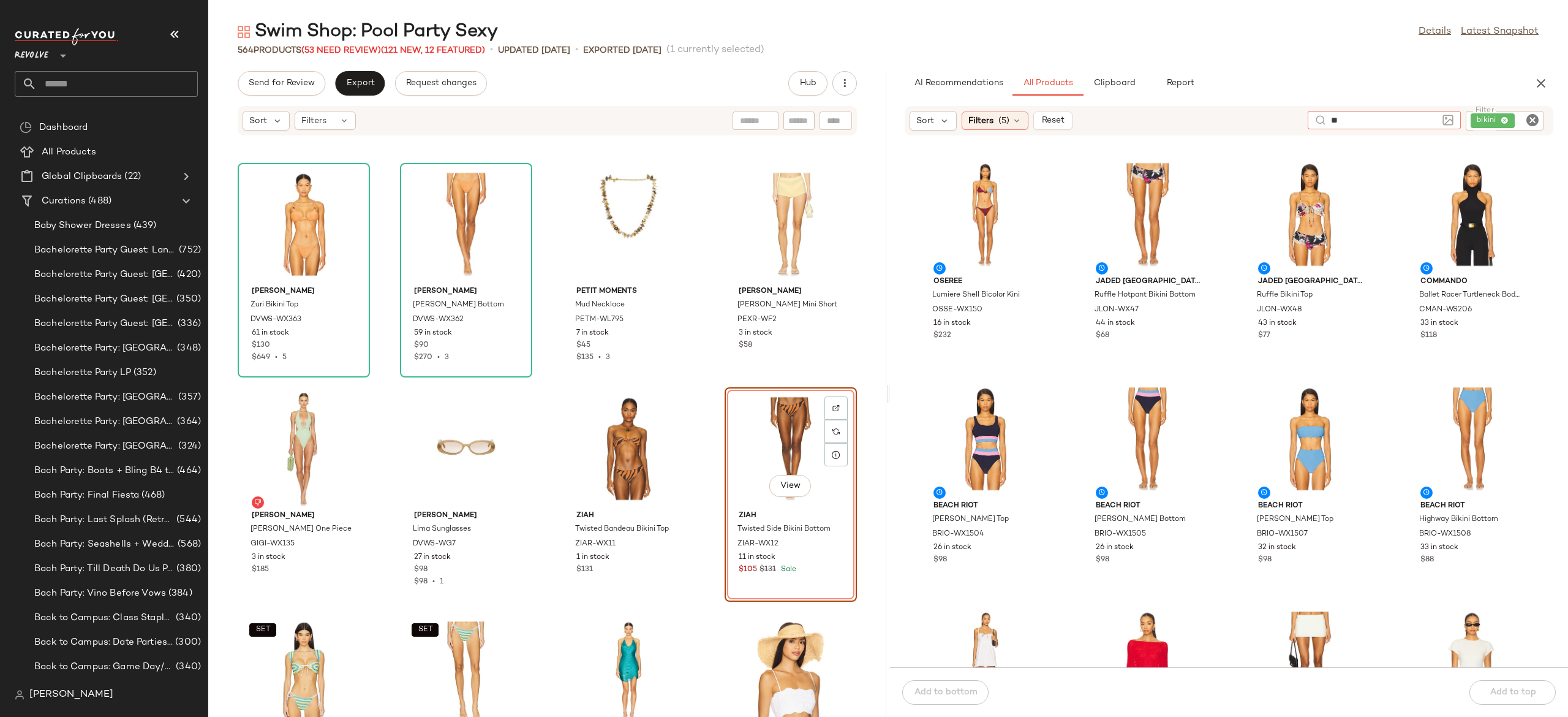
type input "*"
type input "*****"
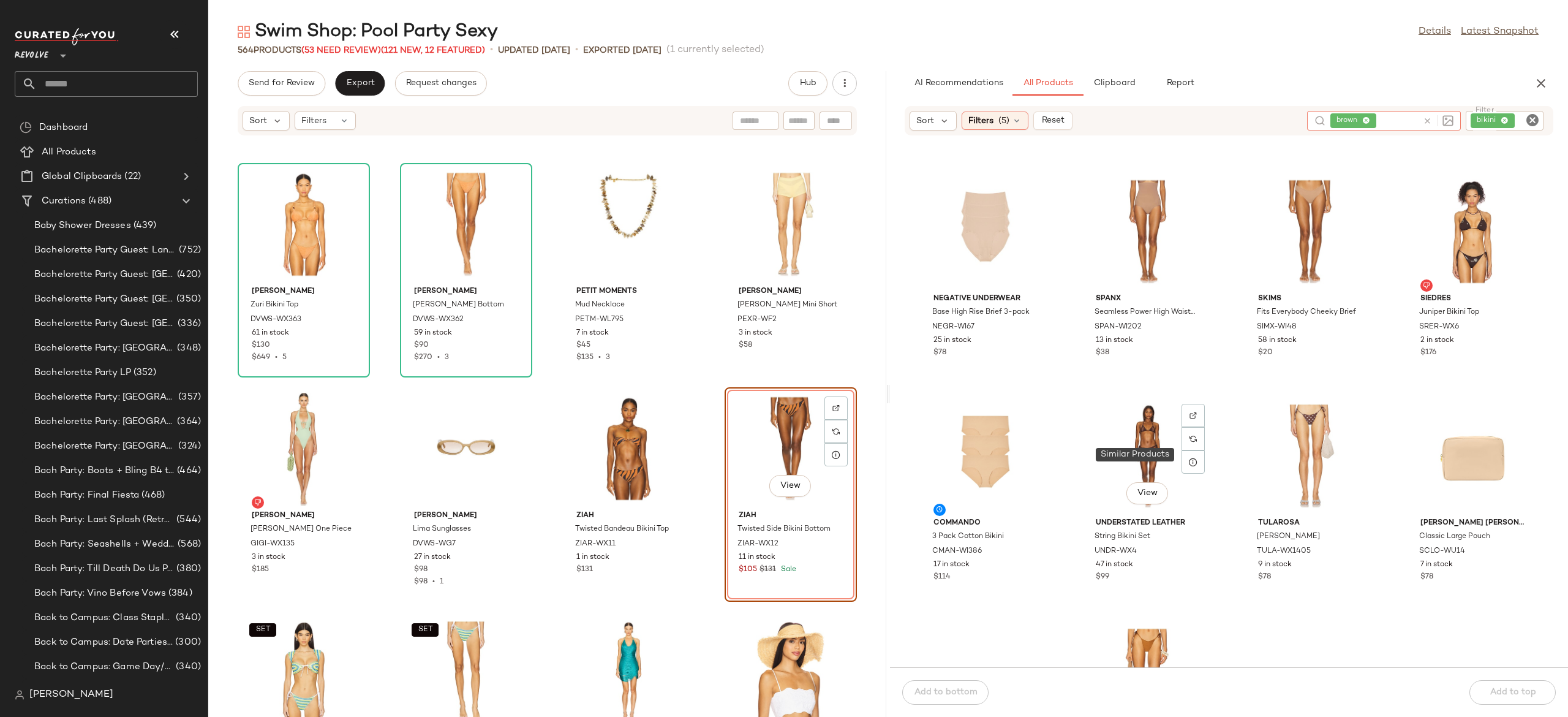
scroll to position [2917, 0]
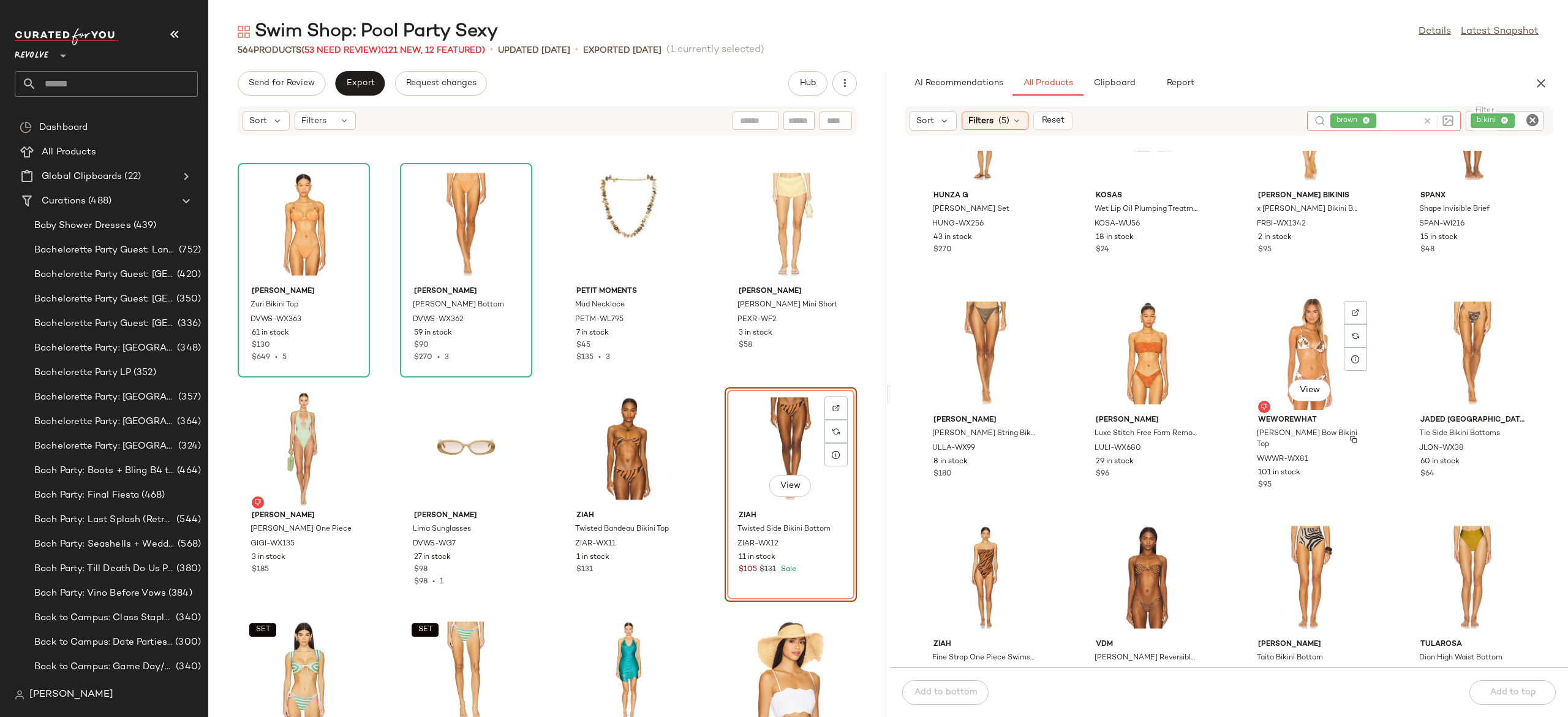
scroll to position [4175, 0]
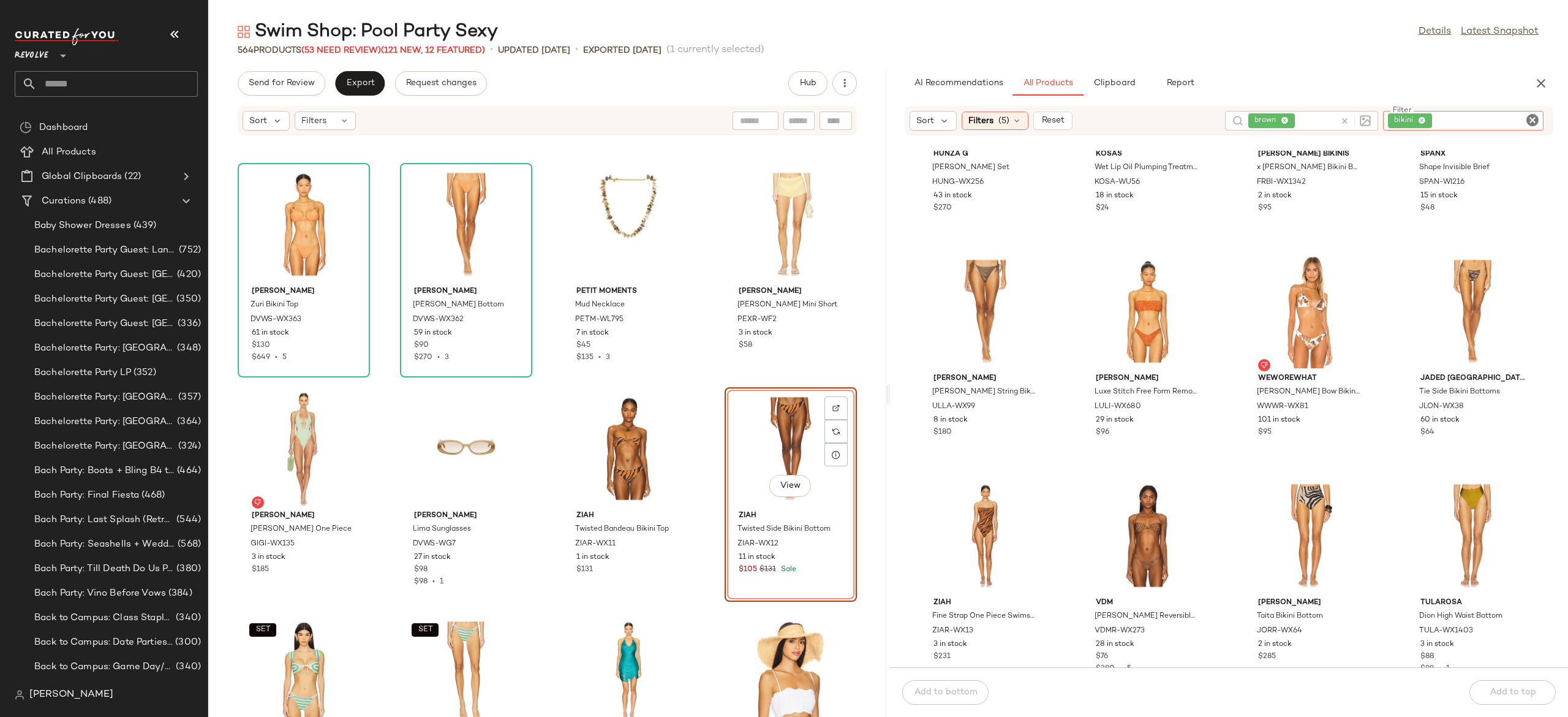
click at [1522, 125] on input "Filter" at bounding box center [1487, 121] width 104 height 13
type input "*********"
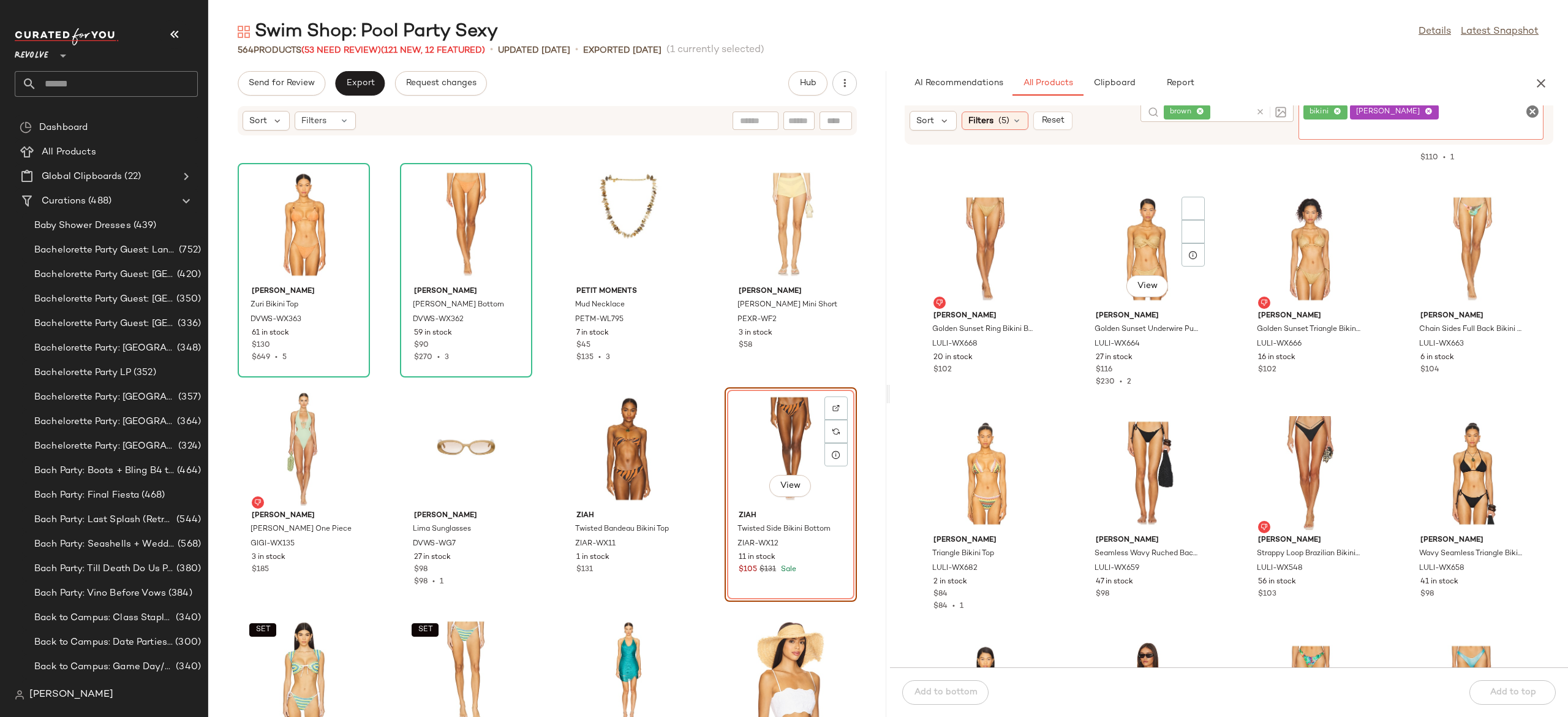
scroll to position [425, 0]
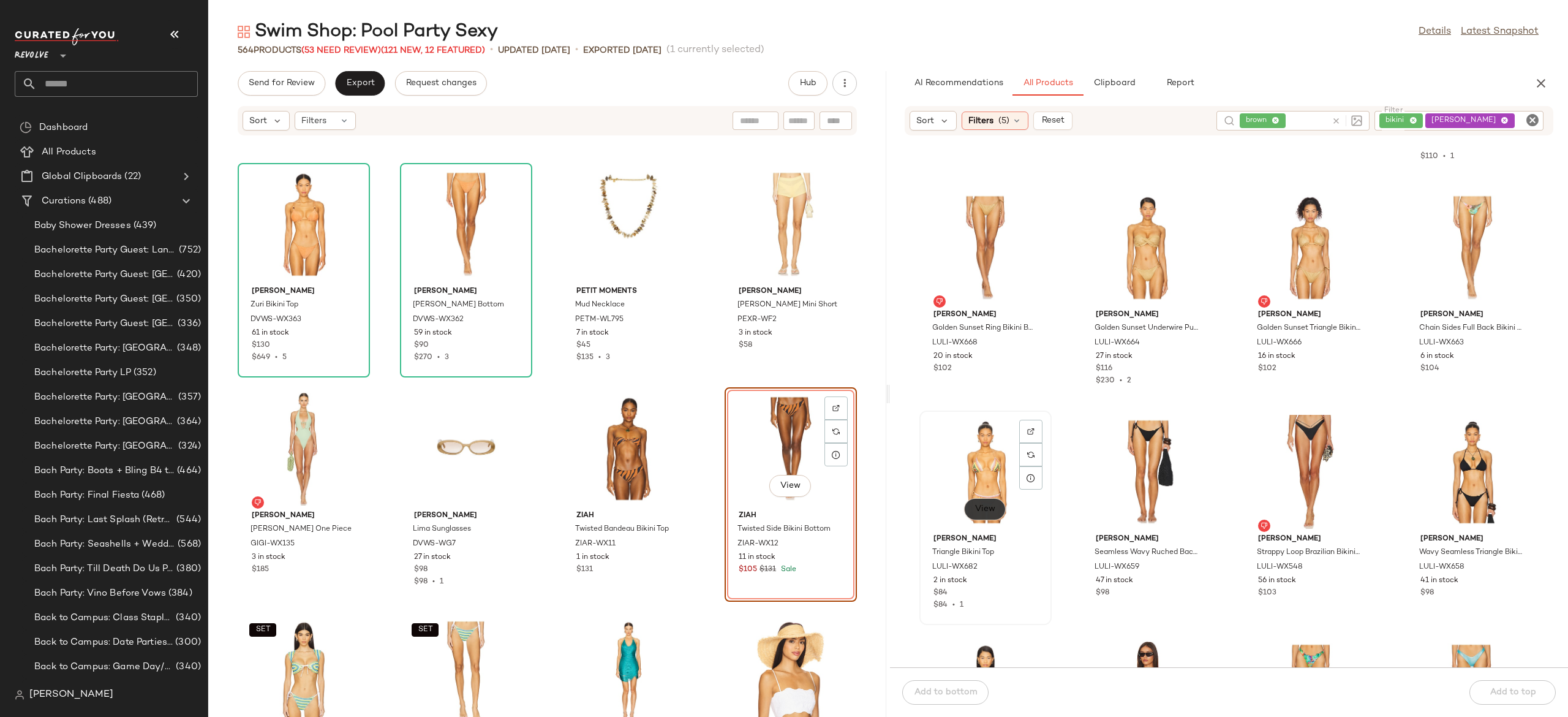
click at [985, 504] on span "View" at bounding box center [985, 509] width 21 height 10
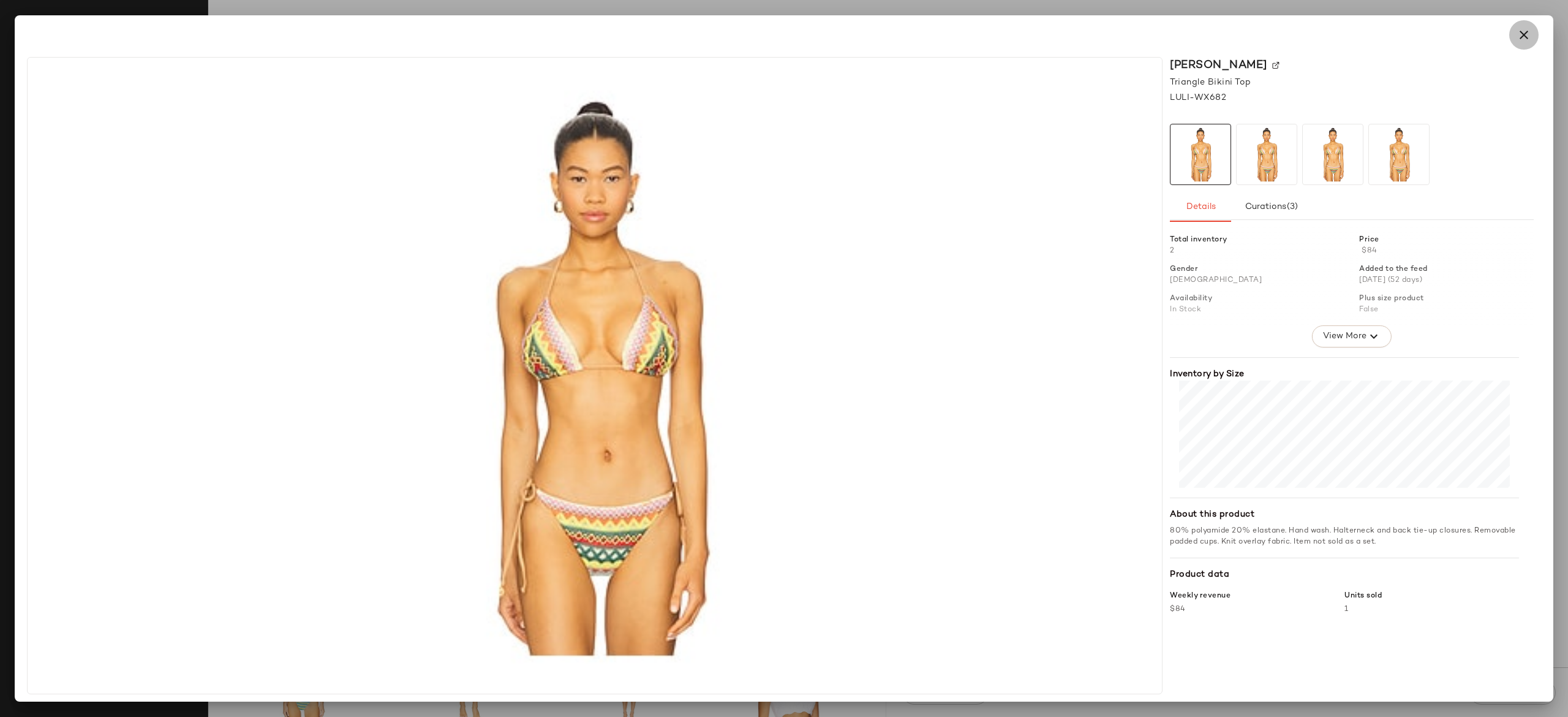
click at [1523, 36] on icon "button" at bounding box center [1524, 35] width 15 height 15
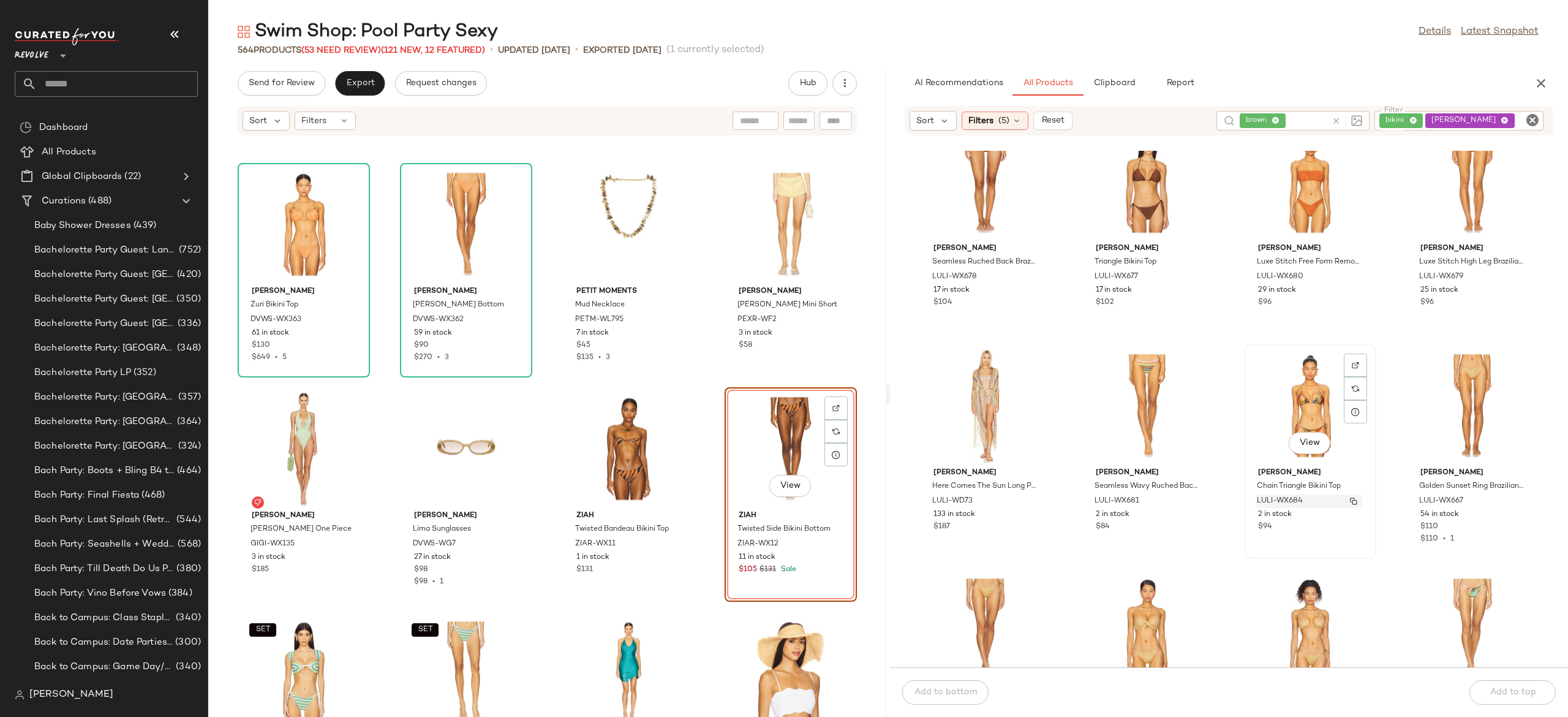
scroll to position [0, 0]
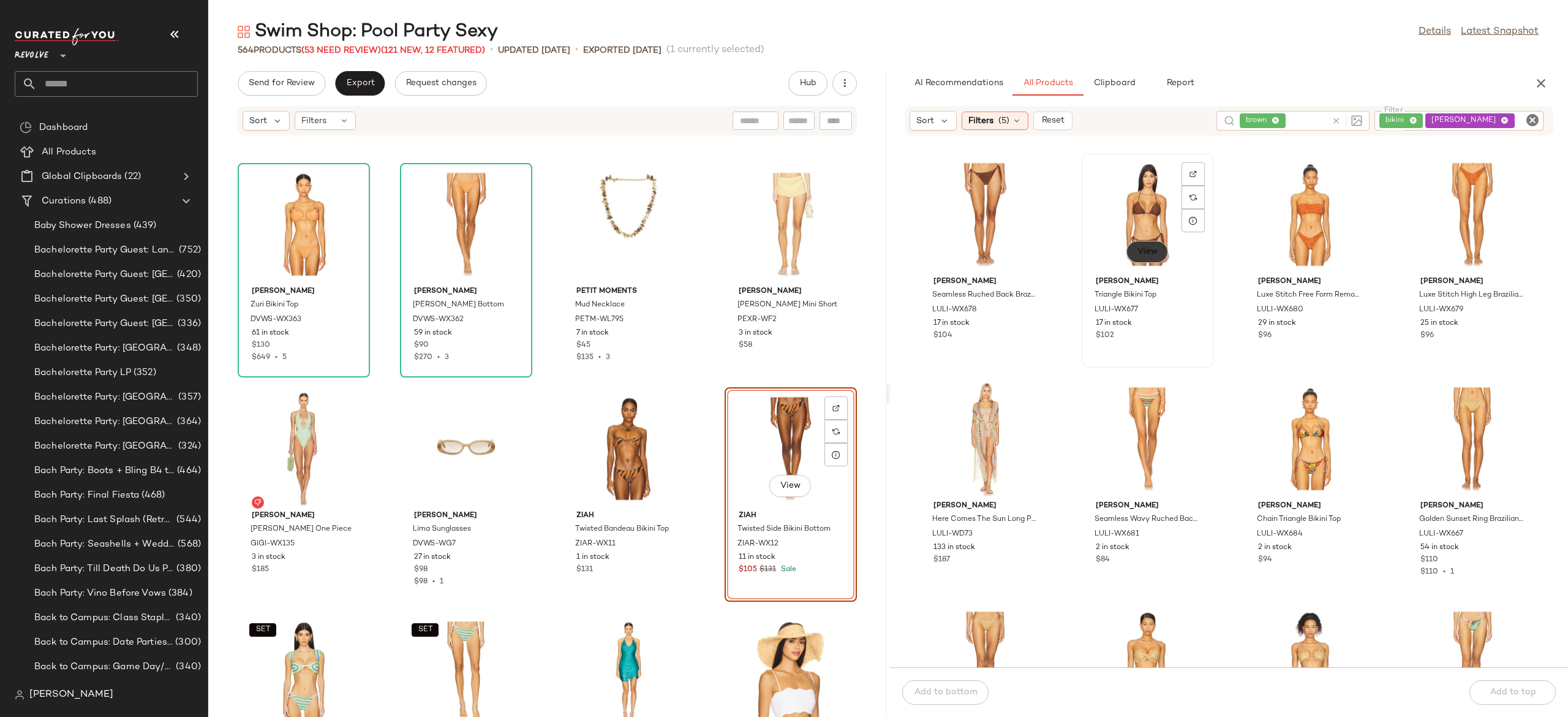
click at [1148, 251] on span "View" at bounding box center [1147, 252] width 21 height 10
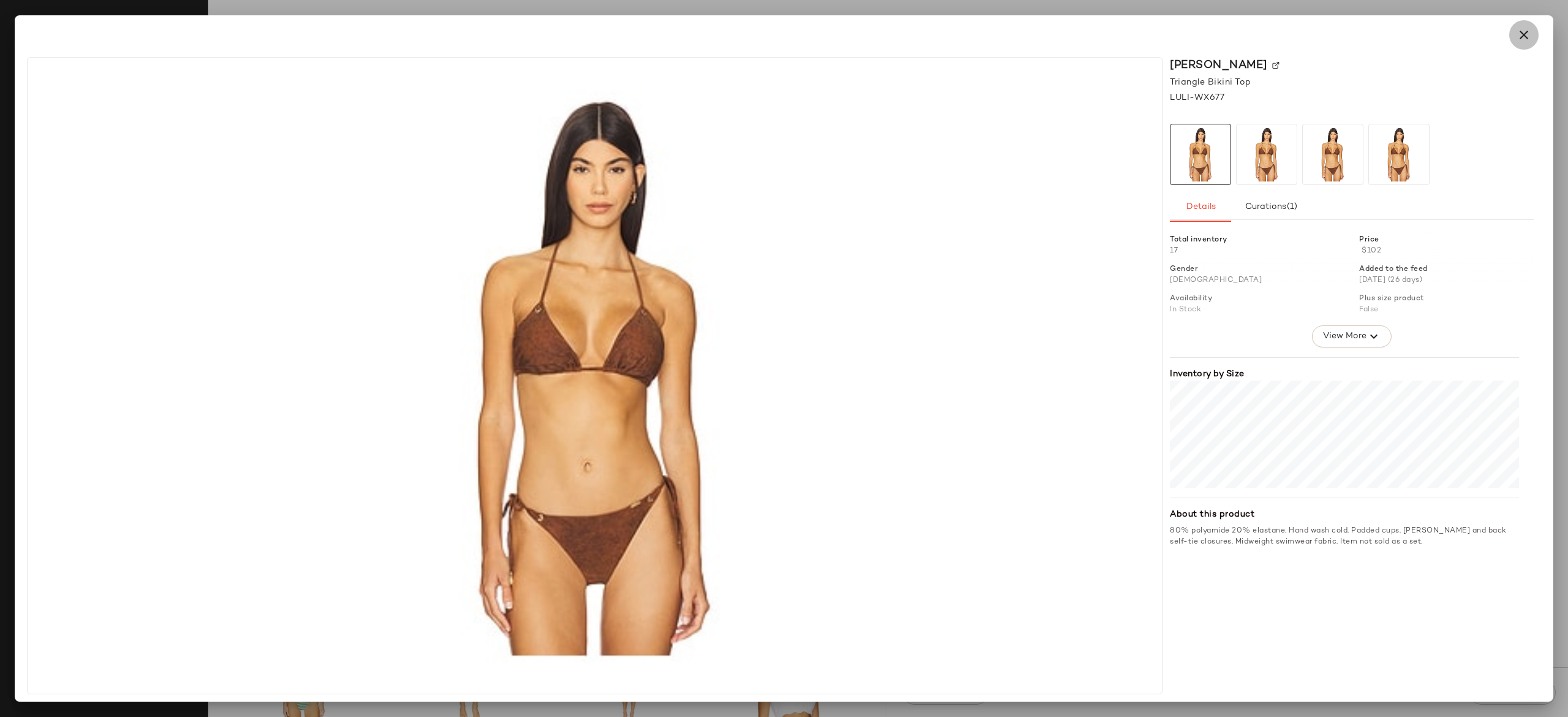
click at [1527, 36] on icon "button" at bounding box center [1524, 35] width 15 height 15
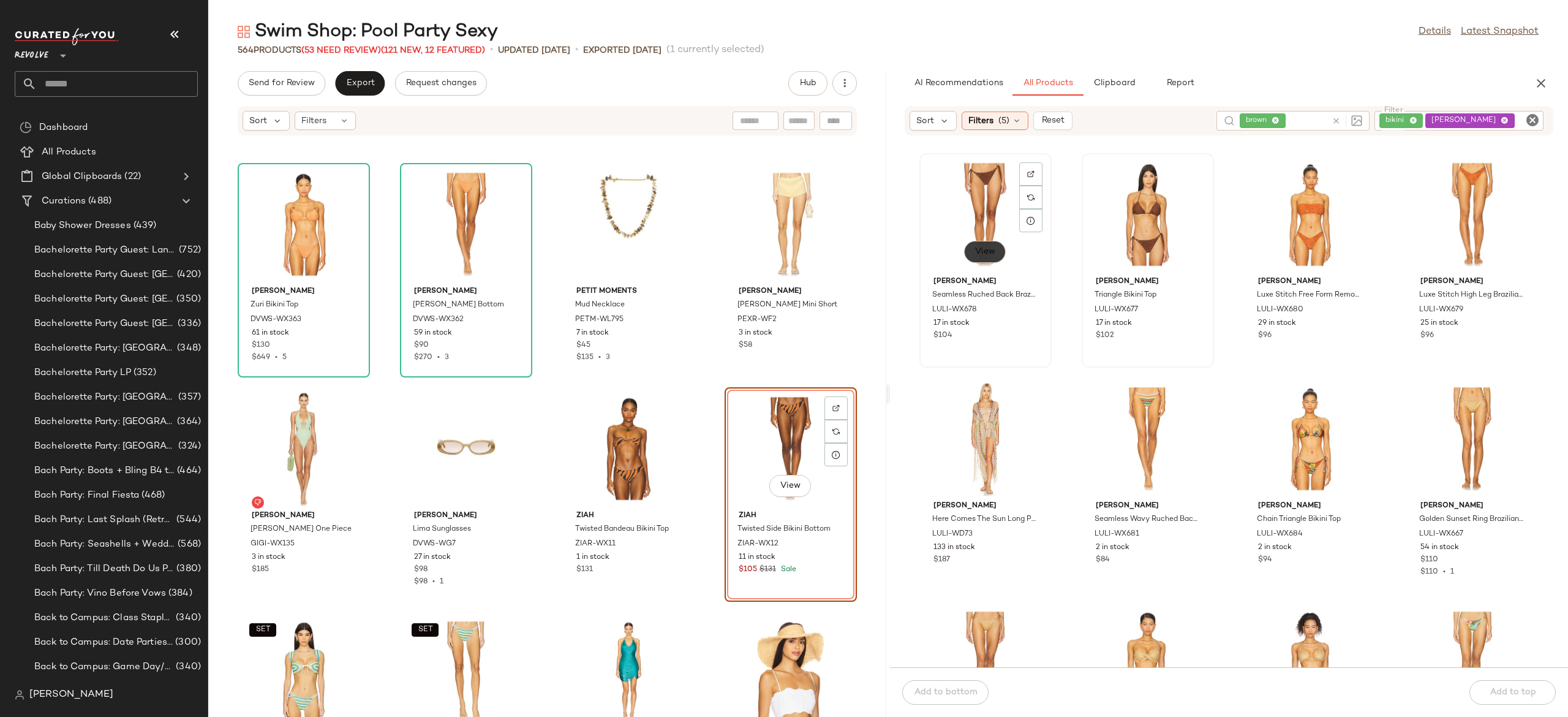
click at [995, 249] on span "View" at bounding box center [985, 252] width 21 height 10
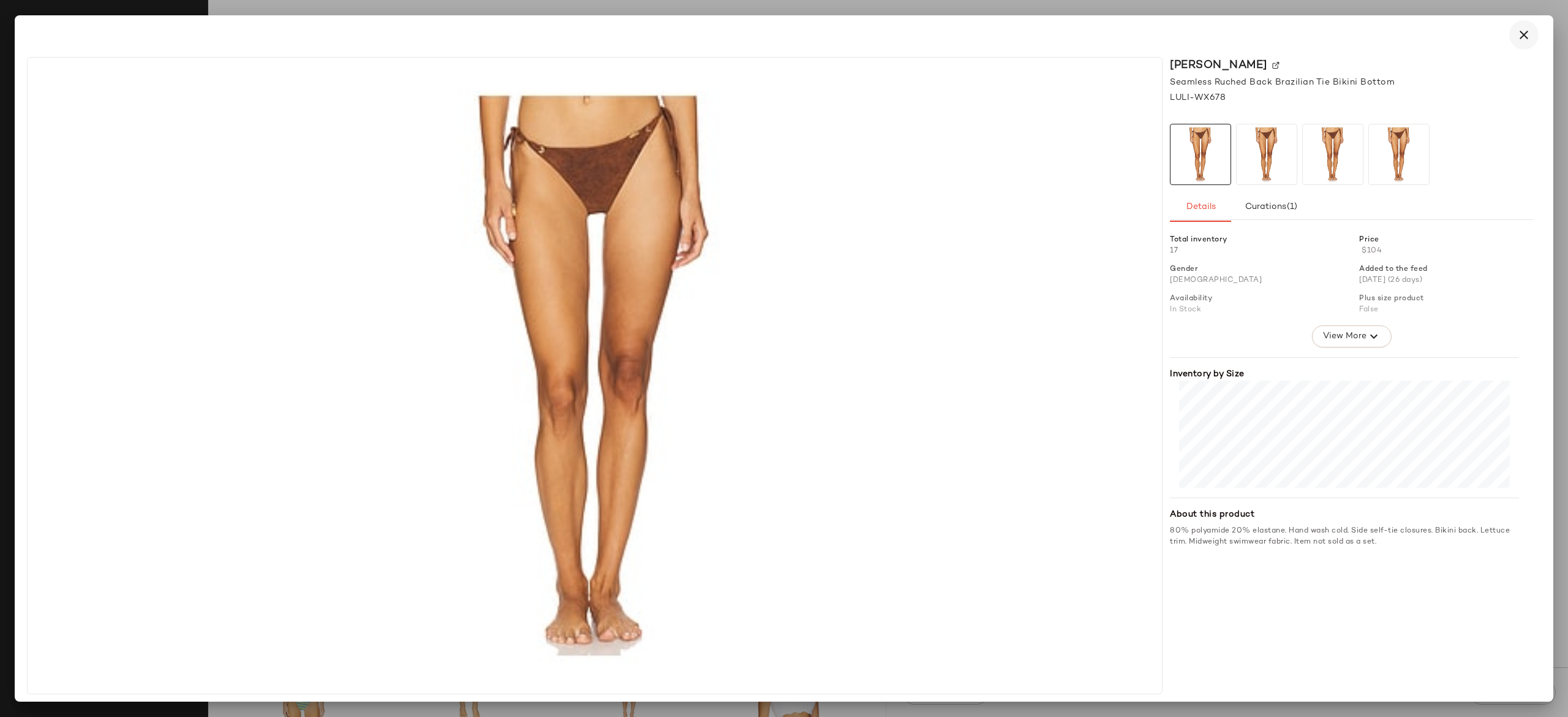
click at [1523, 29] on icon "button" at bounding box center [1524, 35] width 15 height 15
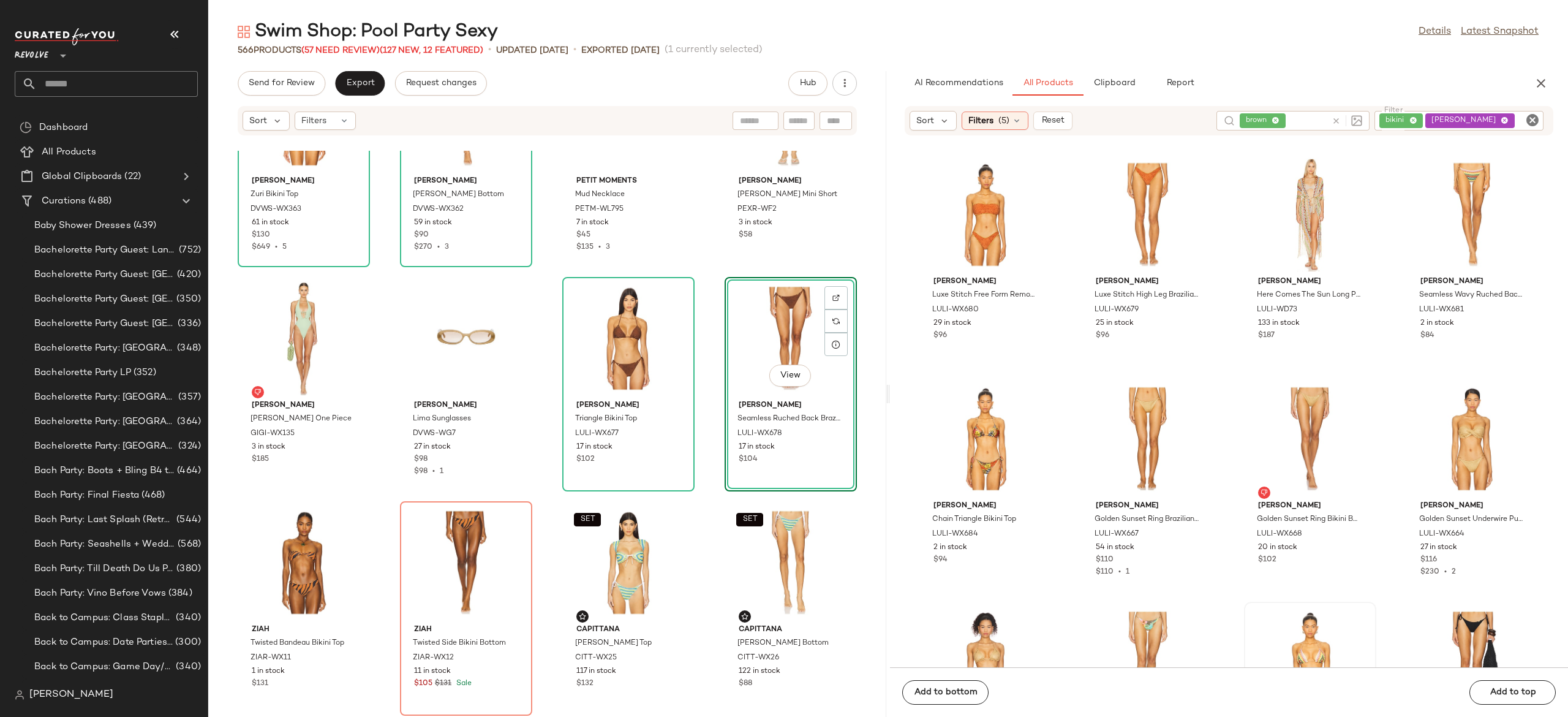
scroll to position [5945, 0]
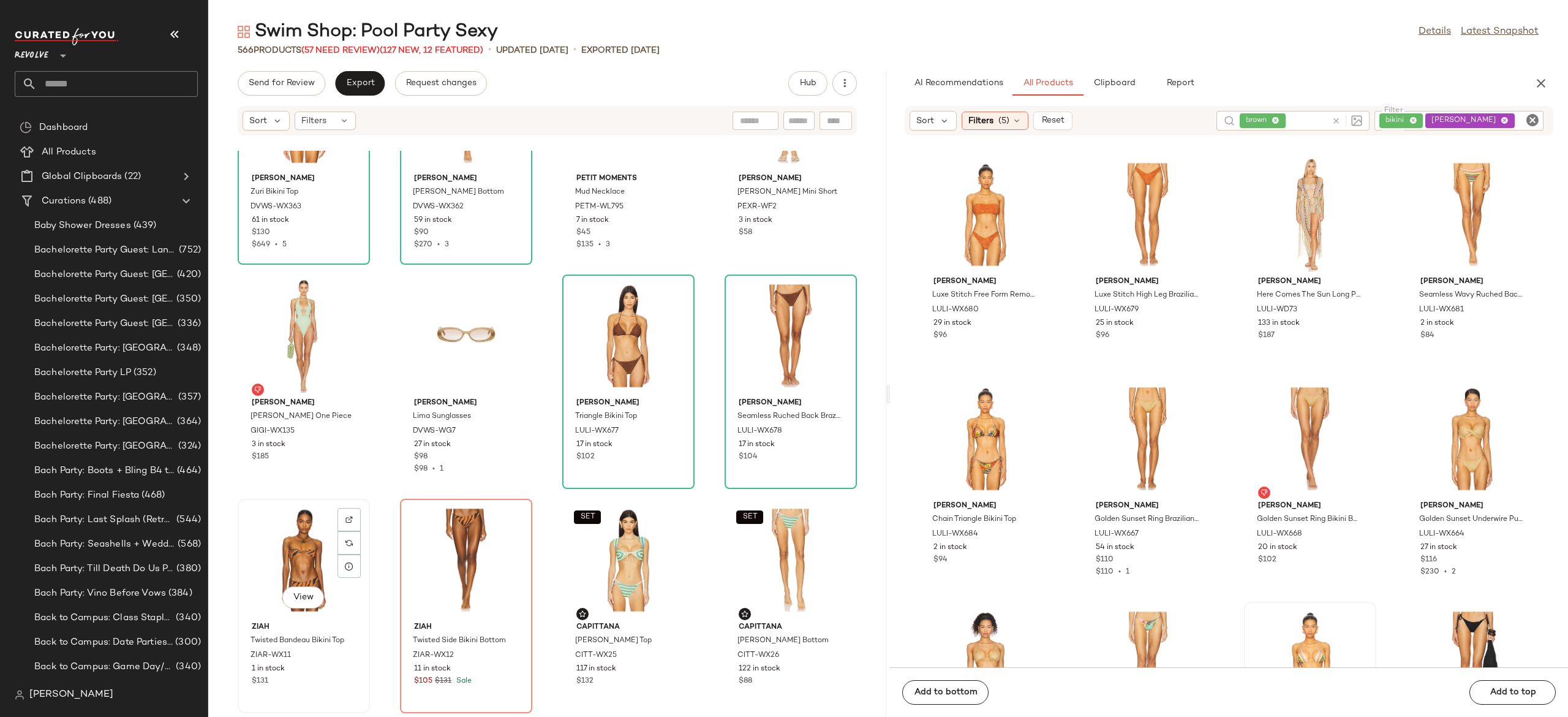
click at [307, 551] on div "View" at bounding box center [304, 560] width 124 height 114
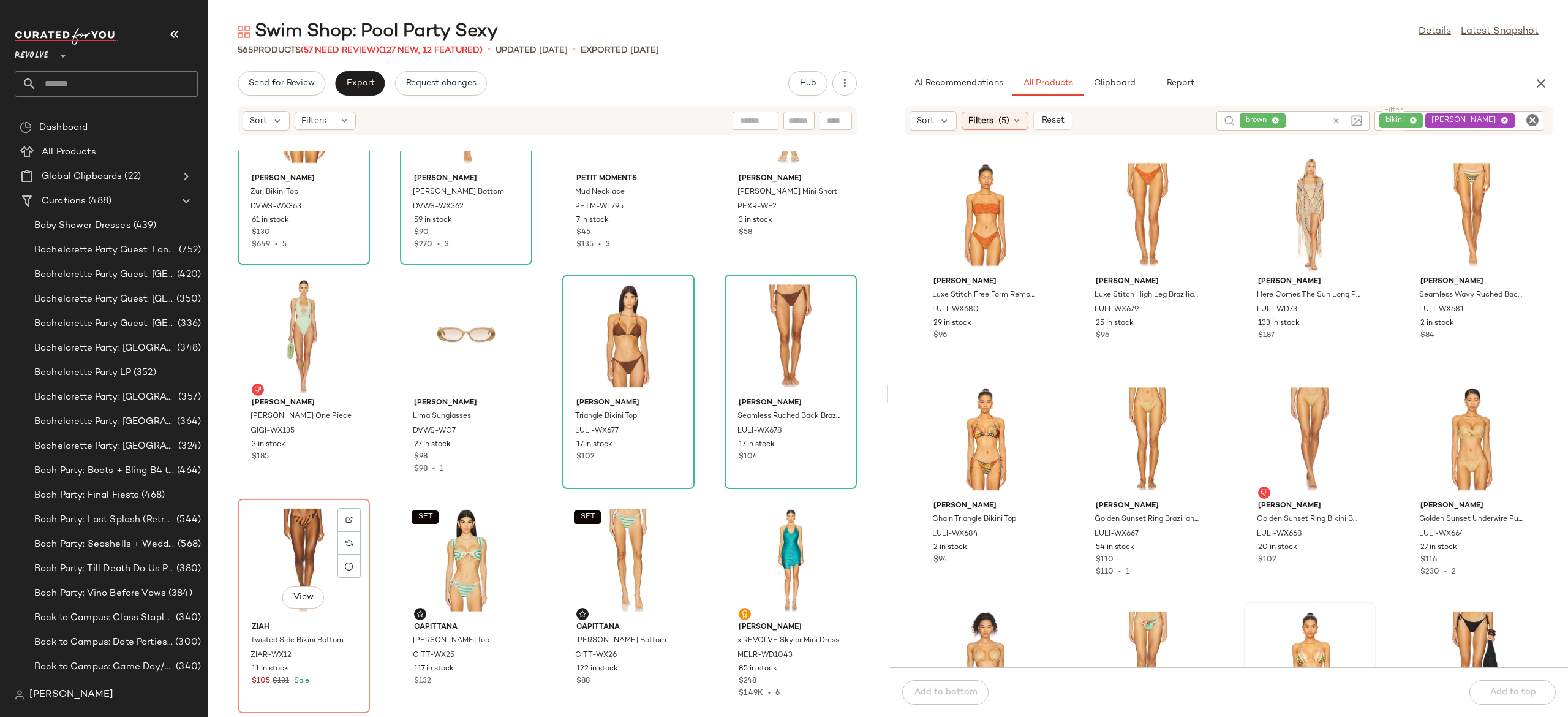
click at [307, 551] on div "View" at bounding box center [304, 560] width 124 height 114
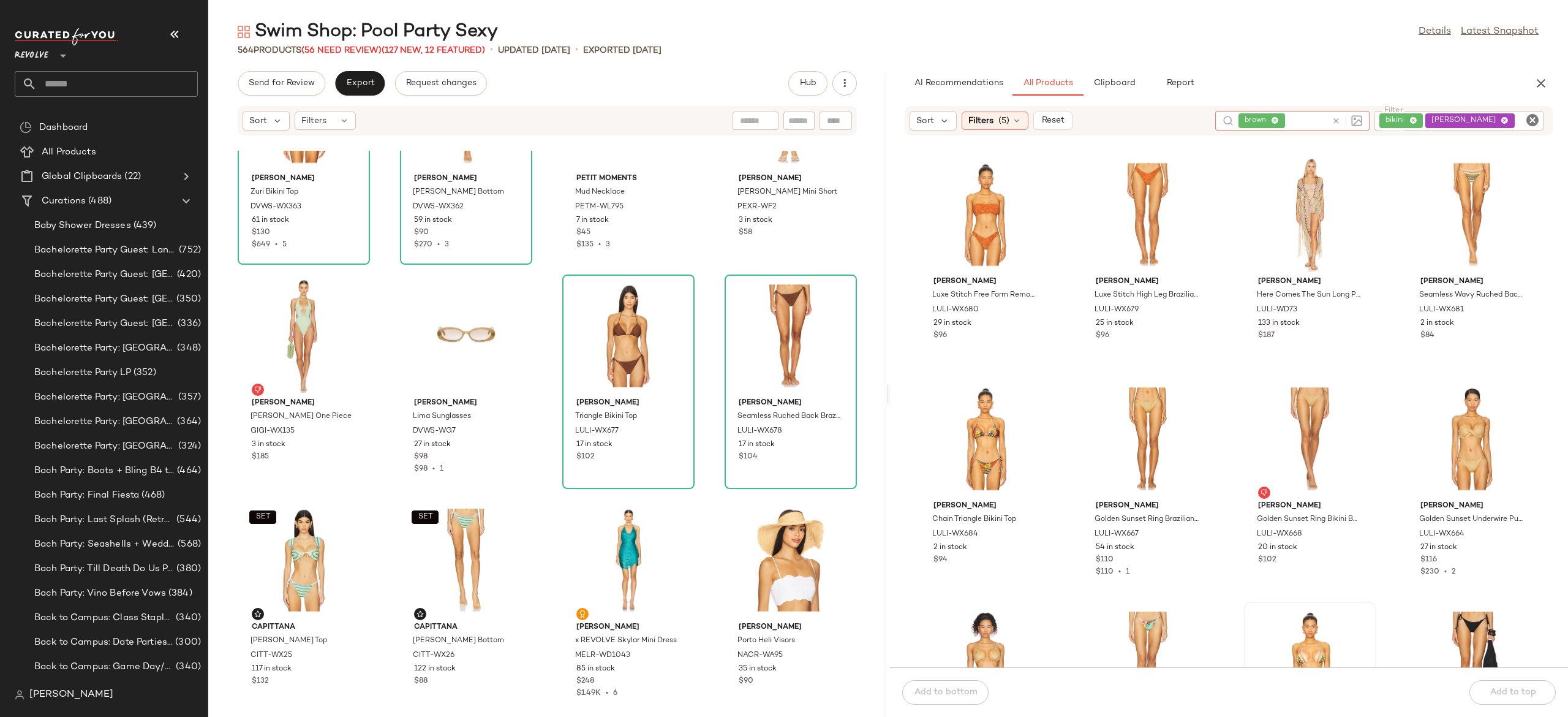
click at [1341, 124] on icon at bounding box center [1336, 121] width 9 height 9
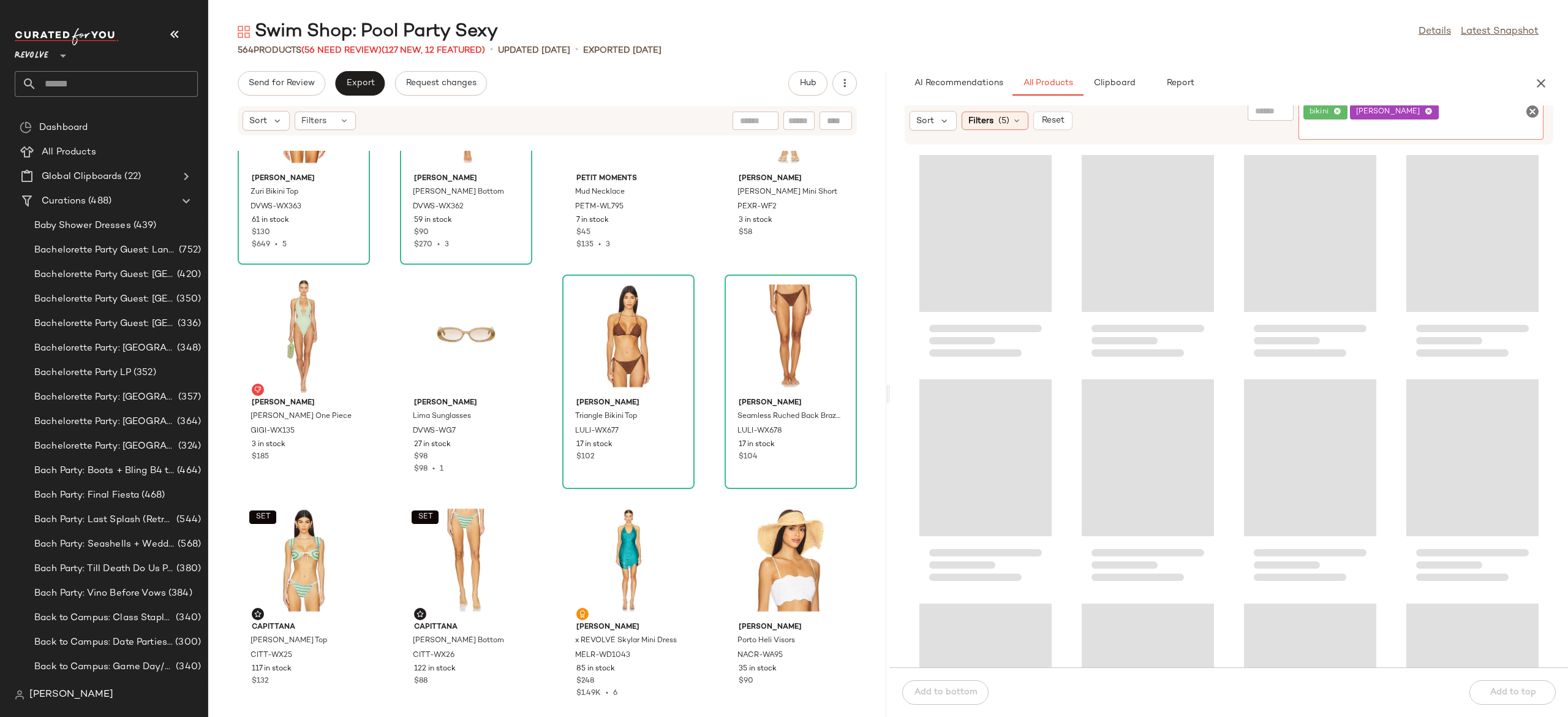
click at [1515, 119] on div "bikini luli fama" at bounding box center [1421, 121] width 245 height 37
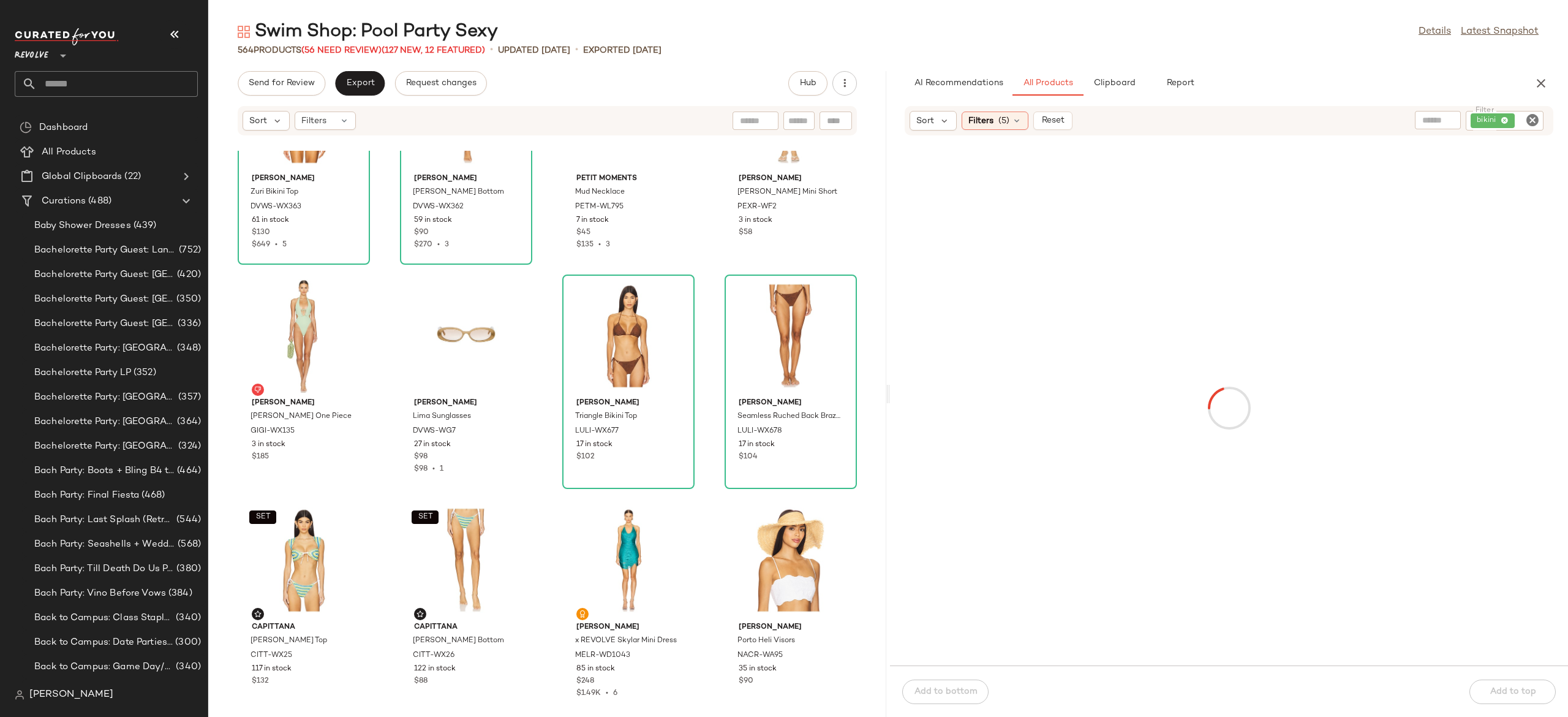
click at [1400, 198] on div at bounding box center [1229, 408] width 673 height 510
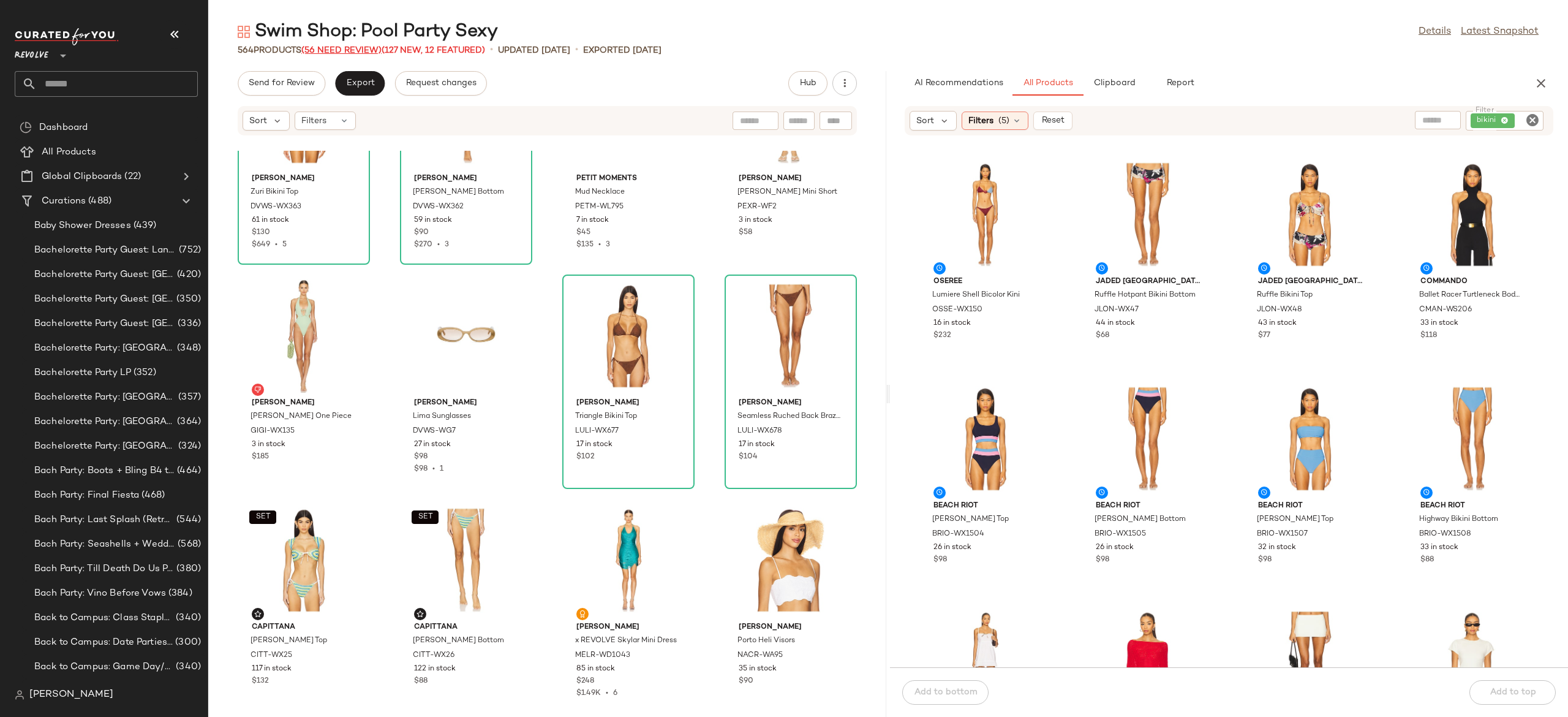
click at [376, 46] on span "(56 Need Review)" at bounding box center [342, 50] width 81 height 9
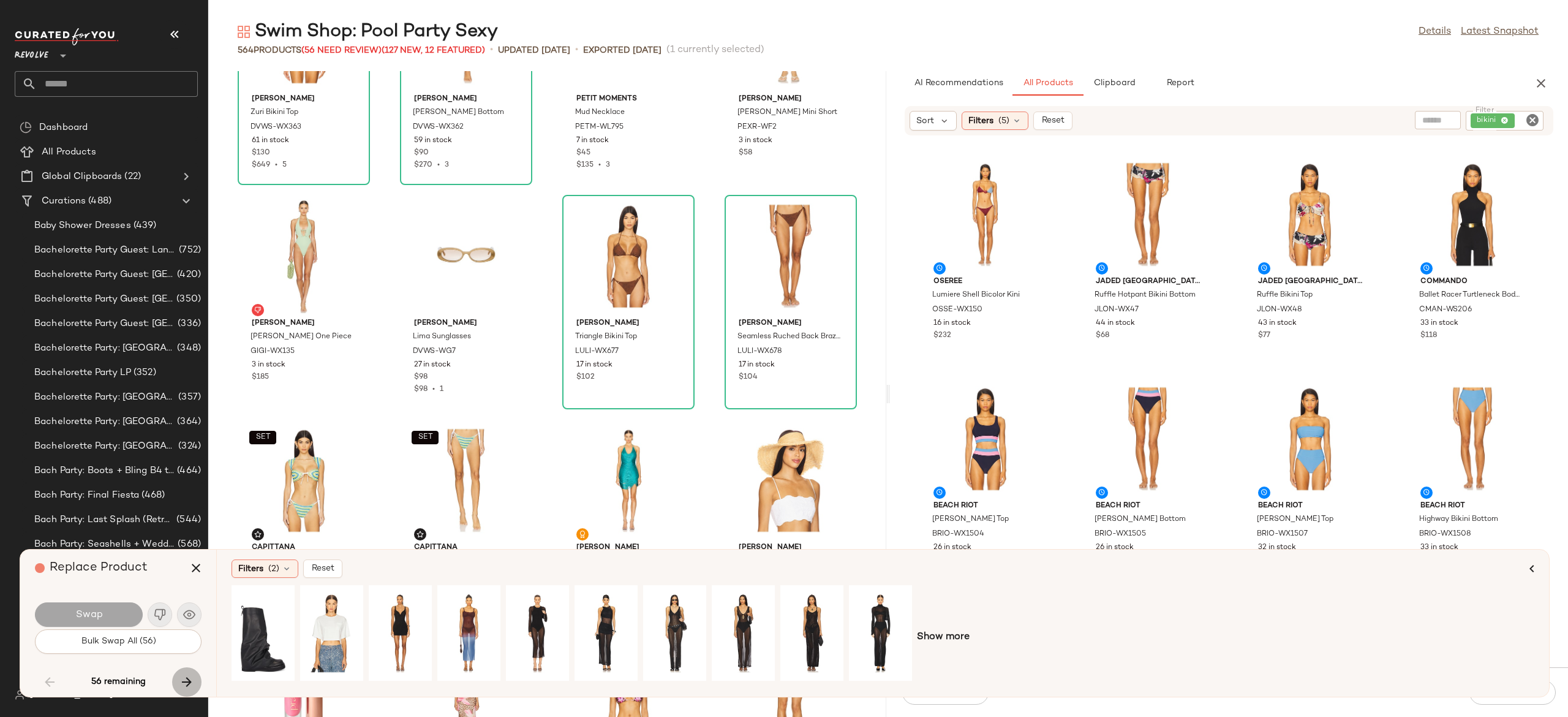
click at [193, 676] on icon "button" at bounding box center [187, 682] width 15 height 15
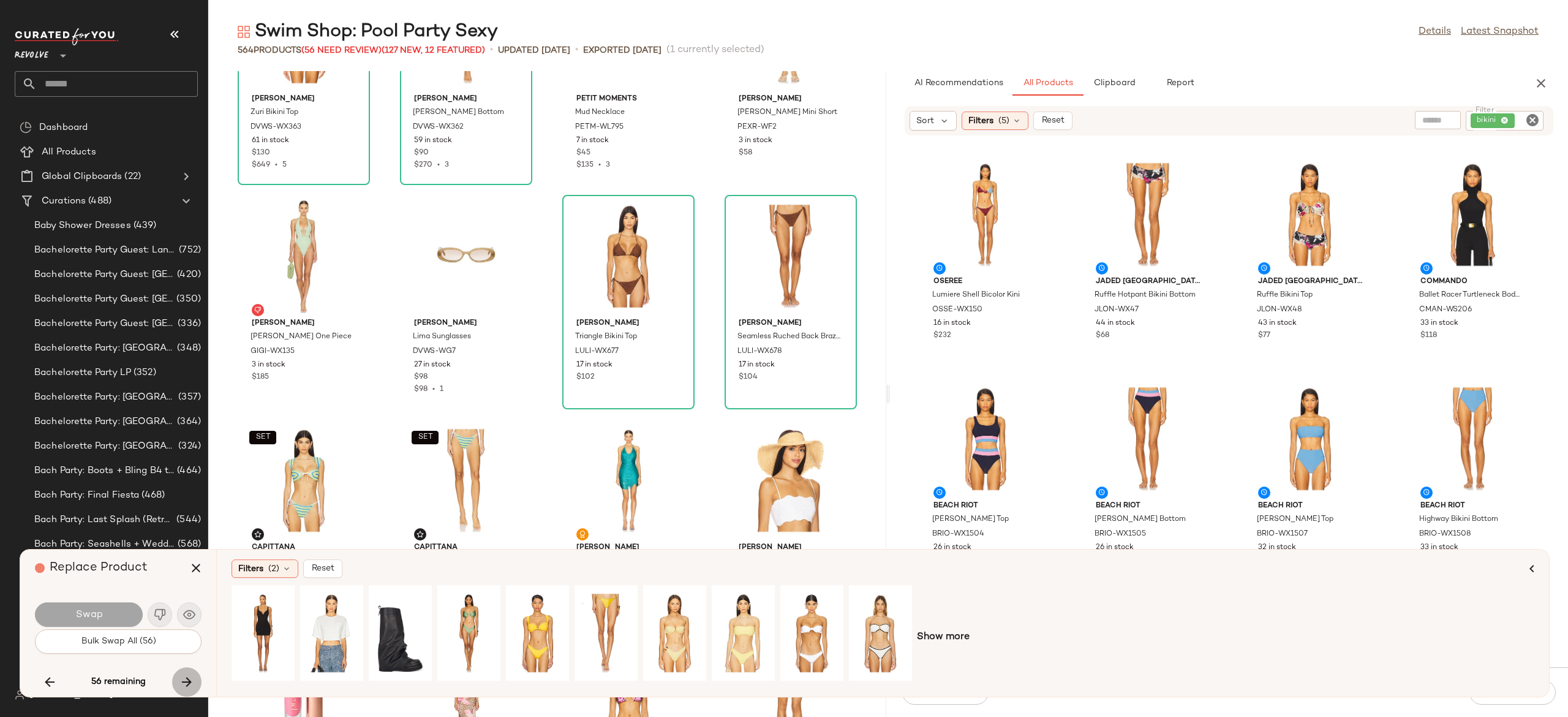
click at [196, 678] on button "button" at bounding box center [186, 682] width 29 height 29
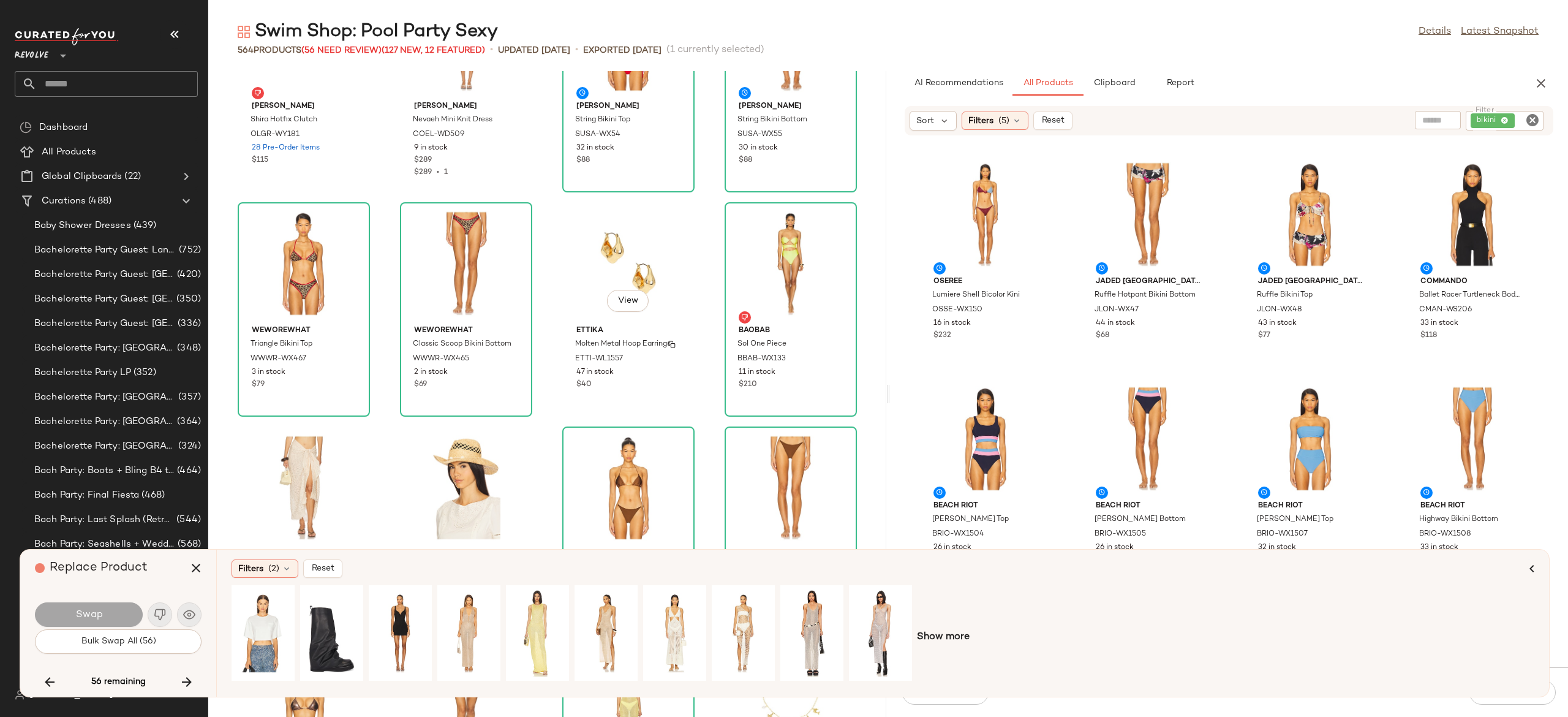
scroll to position [4816, 0]
click at [187, 676] on icon "button" at bounding box center [187, 682] width 15 height 15
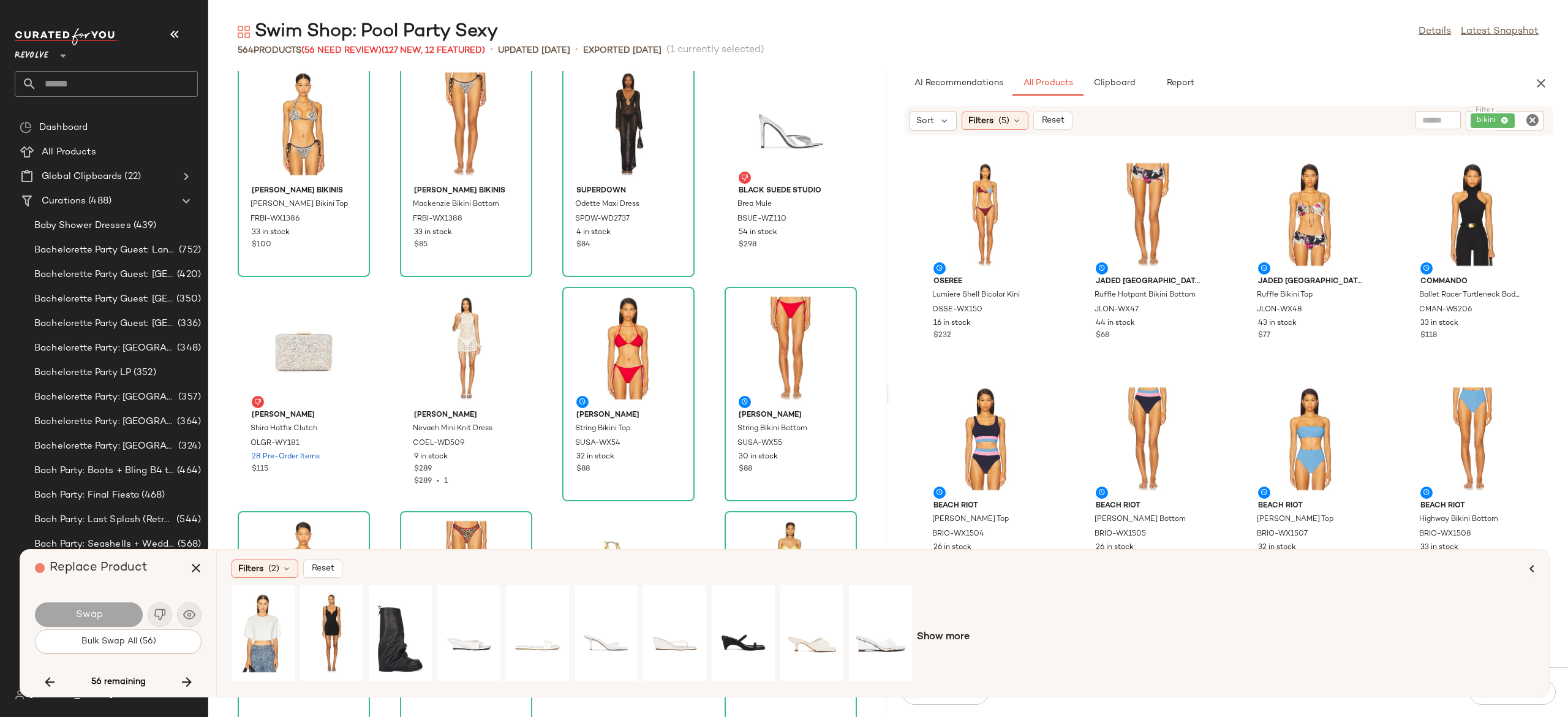
scroll to position [4500, 0]
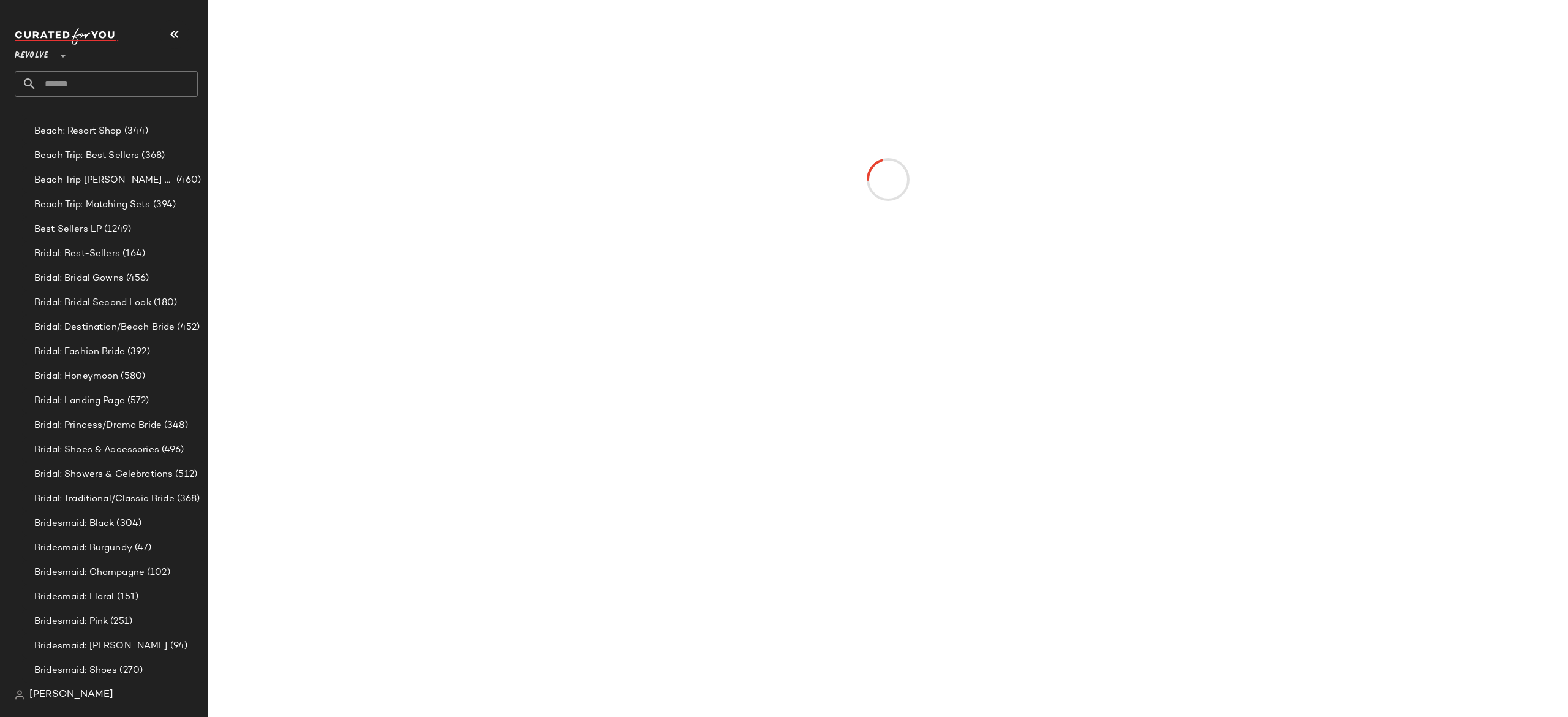
scroll to position [783, 0]
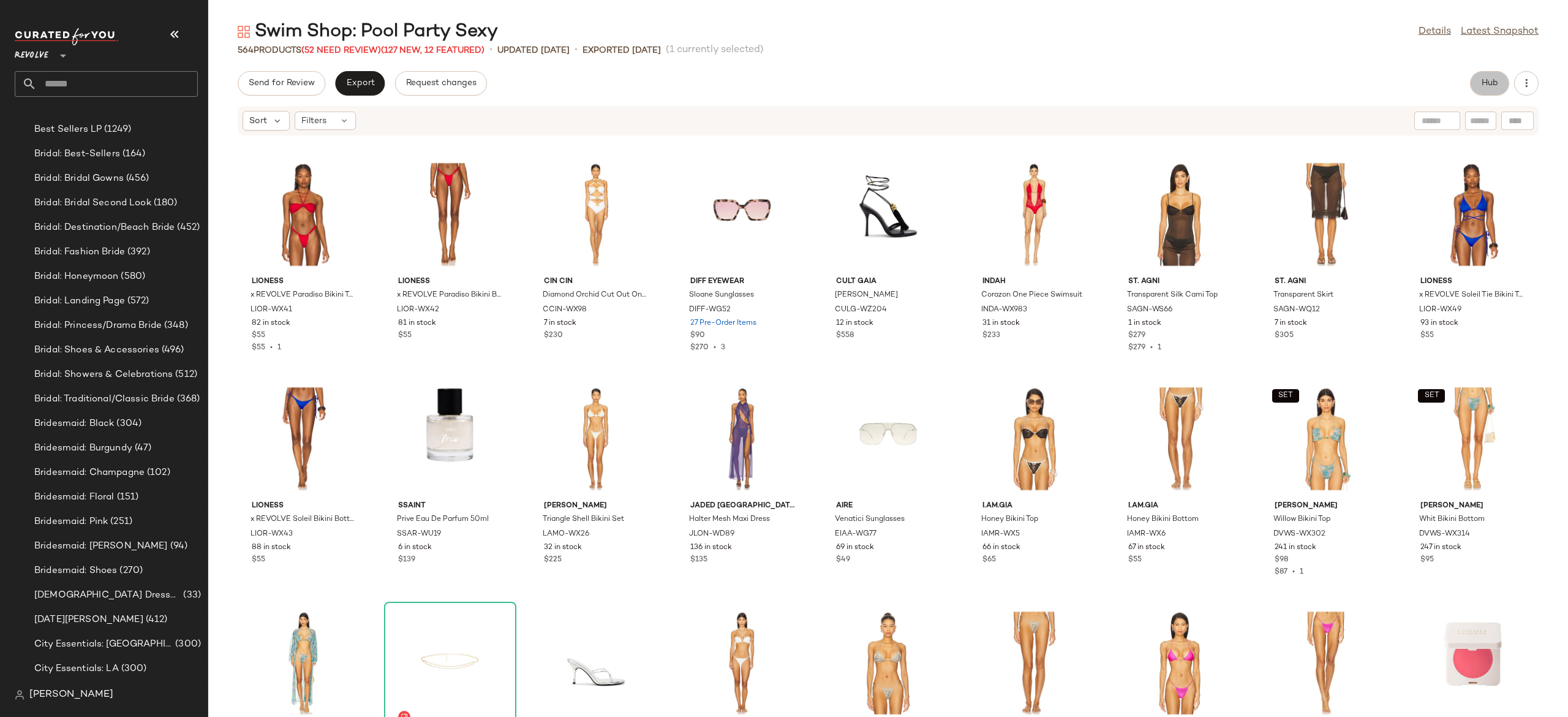
click at [1485, 85] on span "Hub" at bounding box center [1490, 83] width 17 height 10
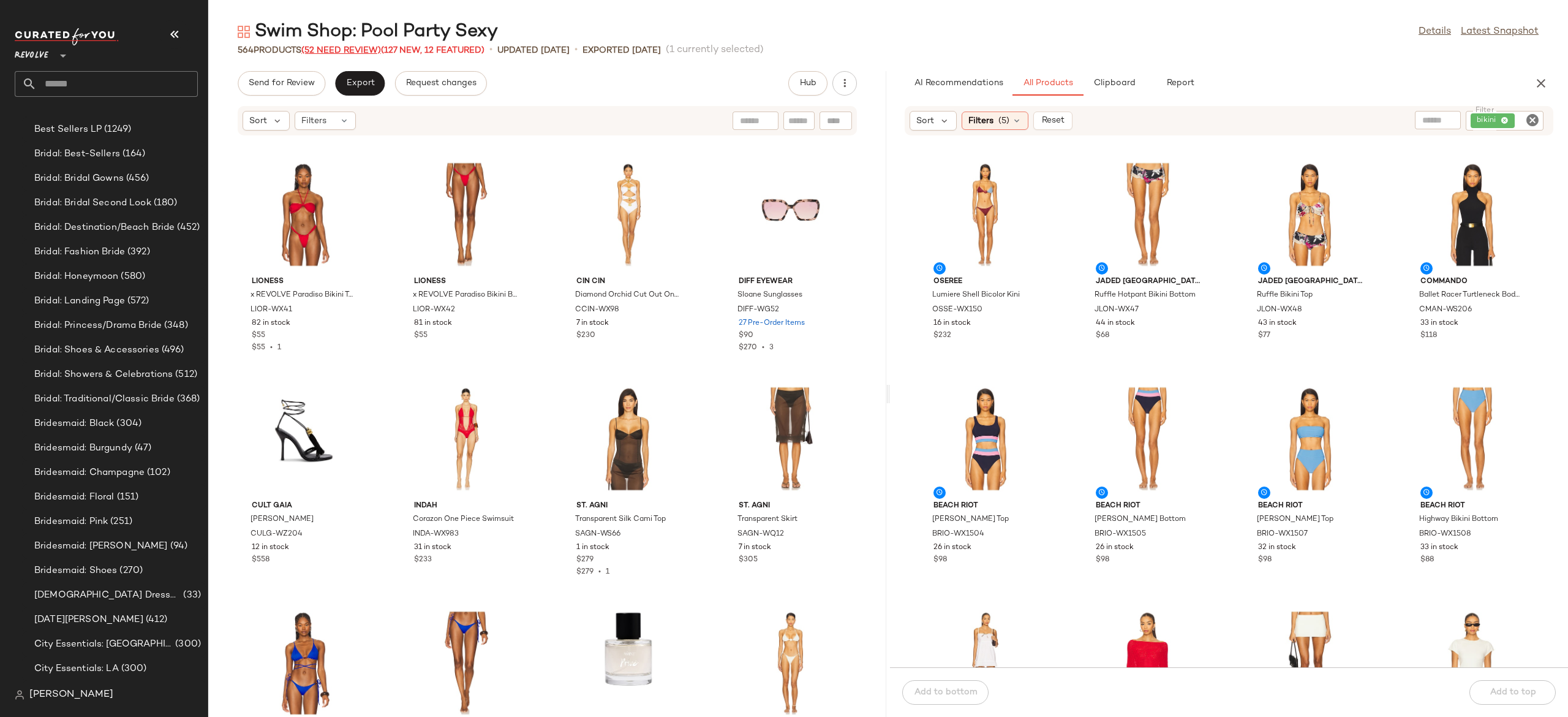
click at [354, 46] on span "(52 Need Review)" at bounding box center [342, 50] width 80 height 9
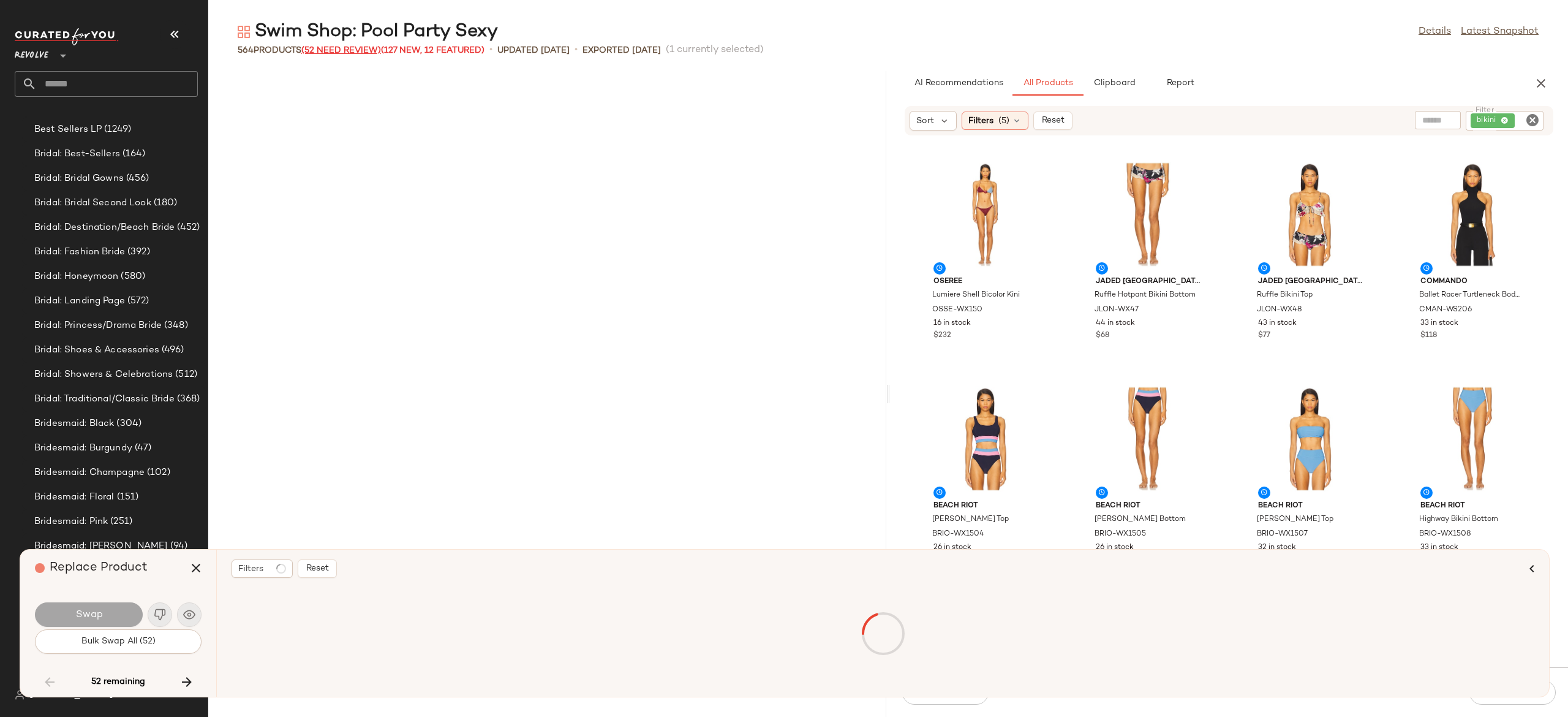
scroll to position [6954, 0]
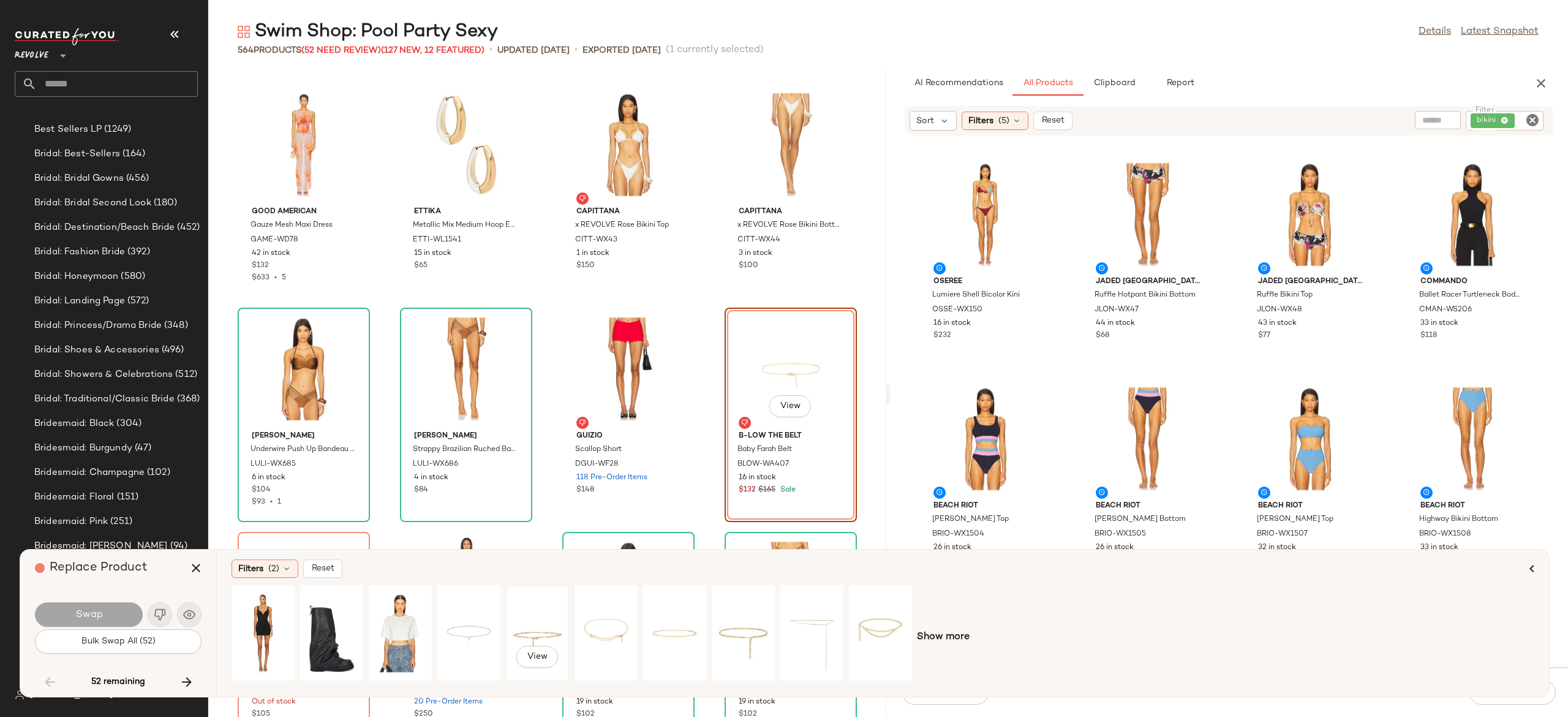
click at [552, 624] on div "View" at bounding box center [538, 633] width 54 height 87
click at [481, 626] on div "View" at bounding box center [468, 633] width 54 height 87
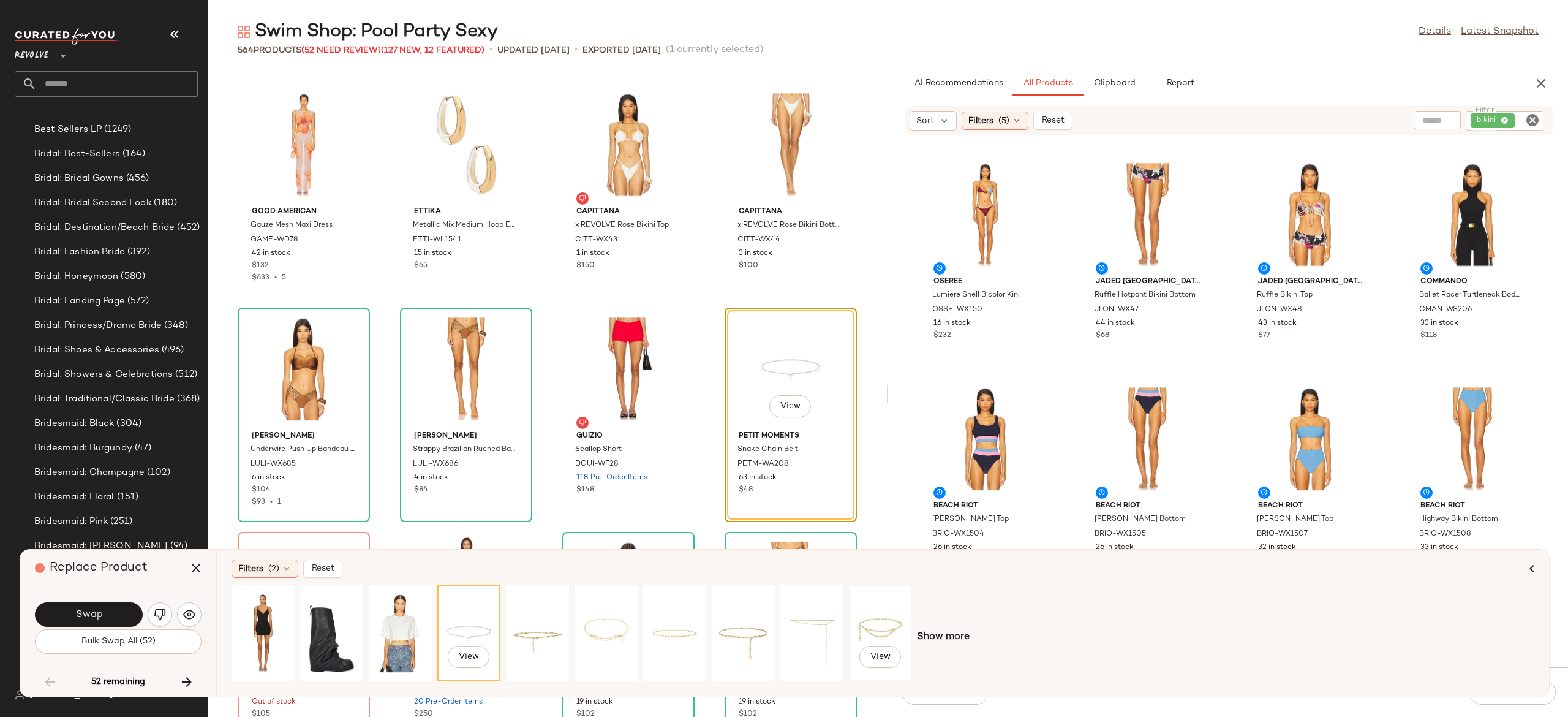
click at [881, 641] on div "View" at bounding box center [881, 633] width 54 height 87
click at [780, 631] on div "View" at bounding box center [572, 637] width 680 height 104
click at [809, 620] on div "View" at bounding box center [812, 633] width 54 height 87
click at [128, 614] on button "Swap" at bounding box center [88, 615] width 108 height 24
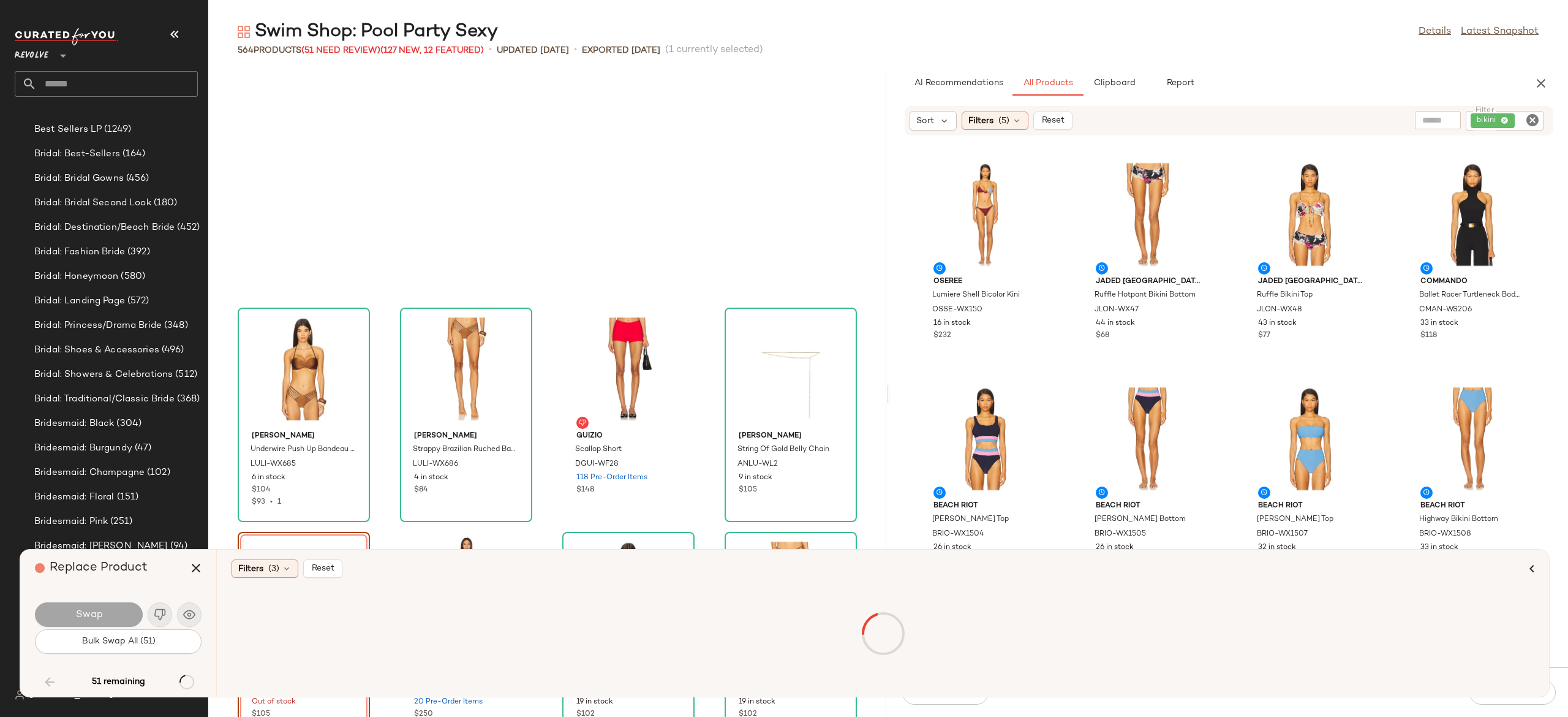
scroll to position [7179, 0]
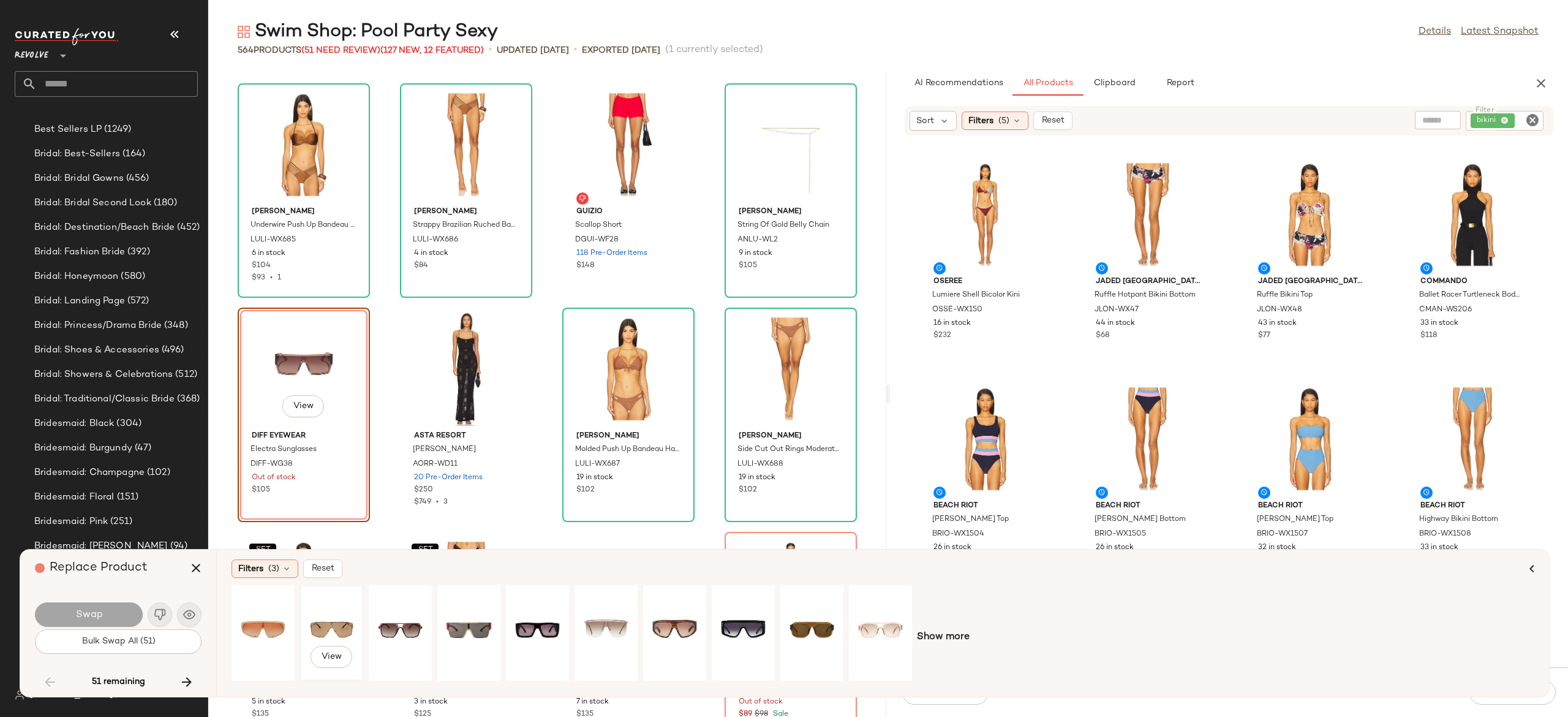
click at [327, 622] on div "View" at bounding box center [332, 633] width 54 height 87
click at [390, 616] on div "View" at bounding box center [400, 633] width 54 height 87
click at [461, 619] on div "View" at bounding box center [468, 633] width 54 height 87
click at [567, 621] on div "View" at bounding box center [537, 633] width 61 height 93
click at [125, 607] on button "Swap" at bounding box center [88, 615] width 108 height 24
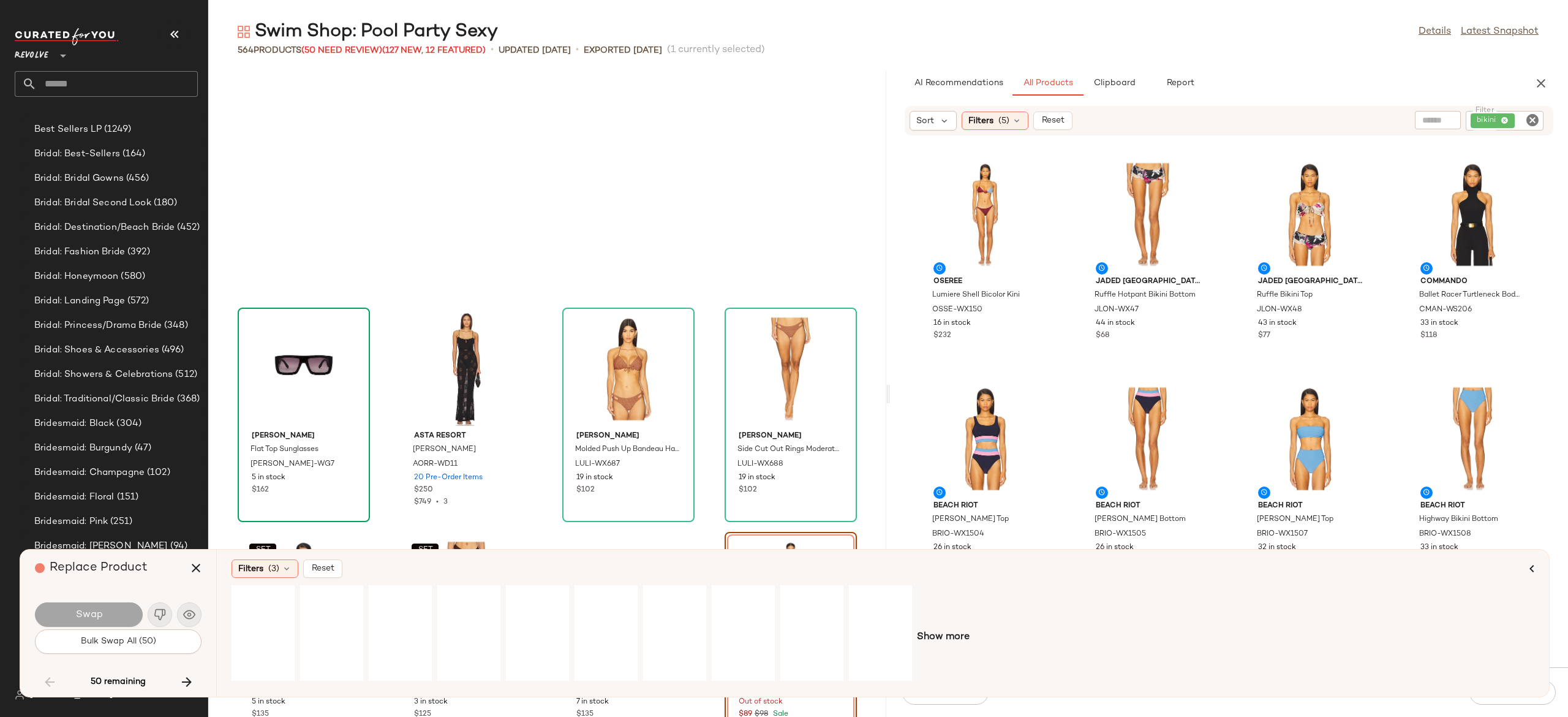
scroll to position [7403, 0]
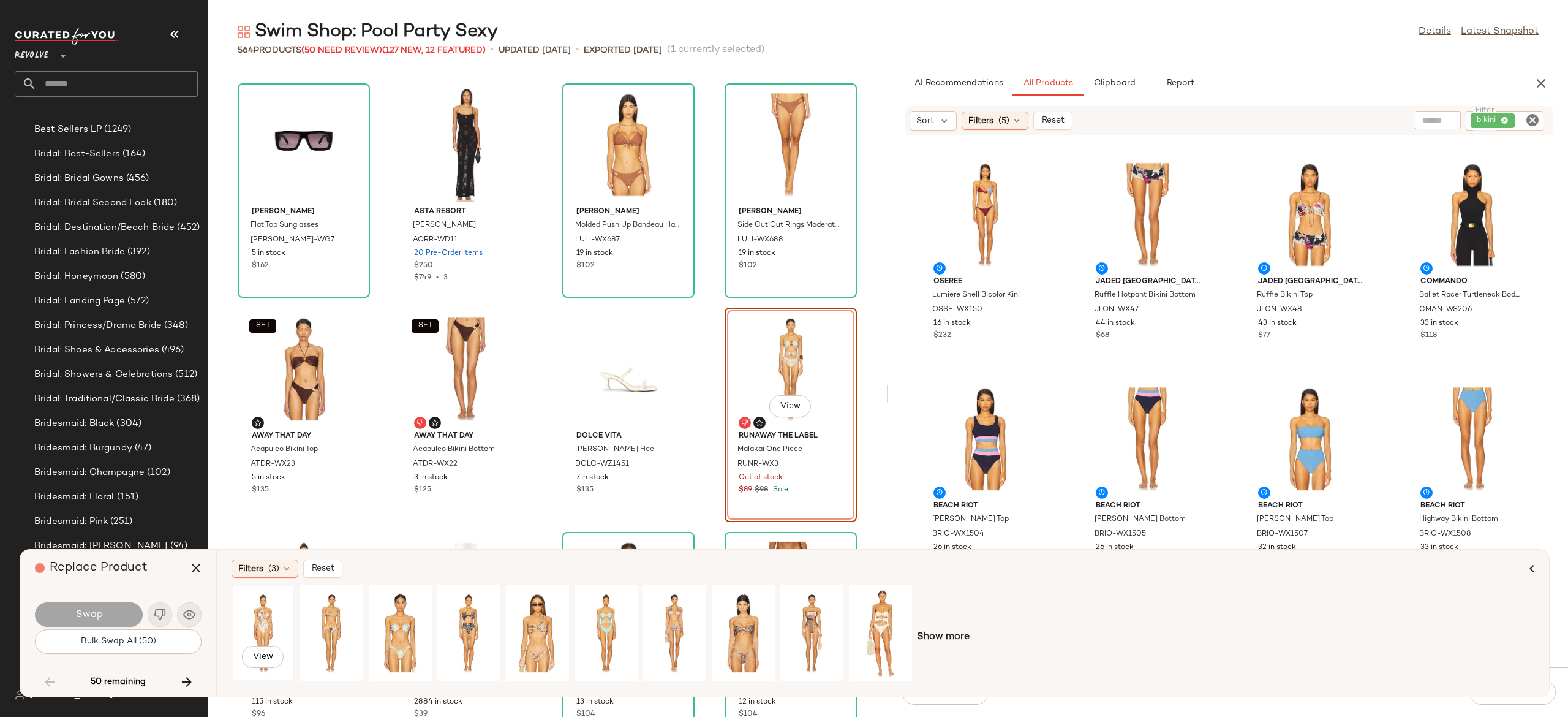
click at [268, 618] on div "View" at bounding box center [263, 633] width 54 height 87
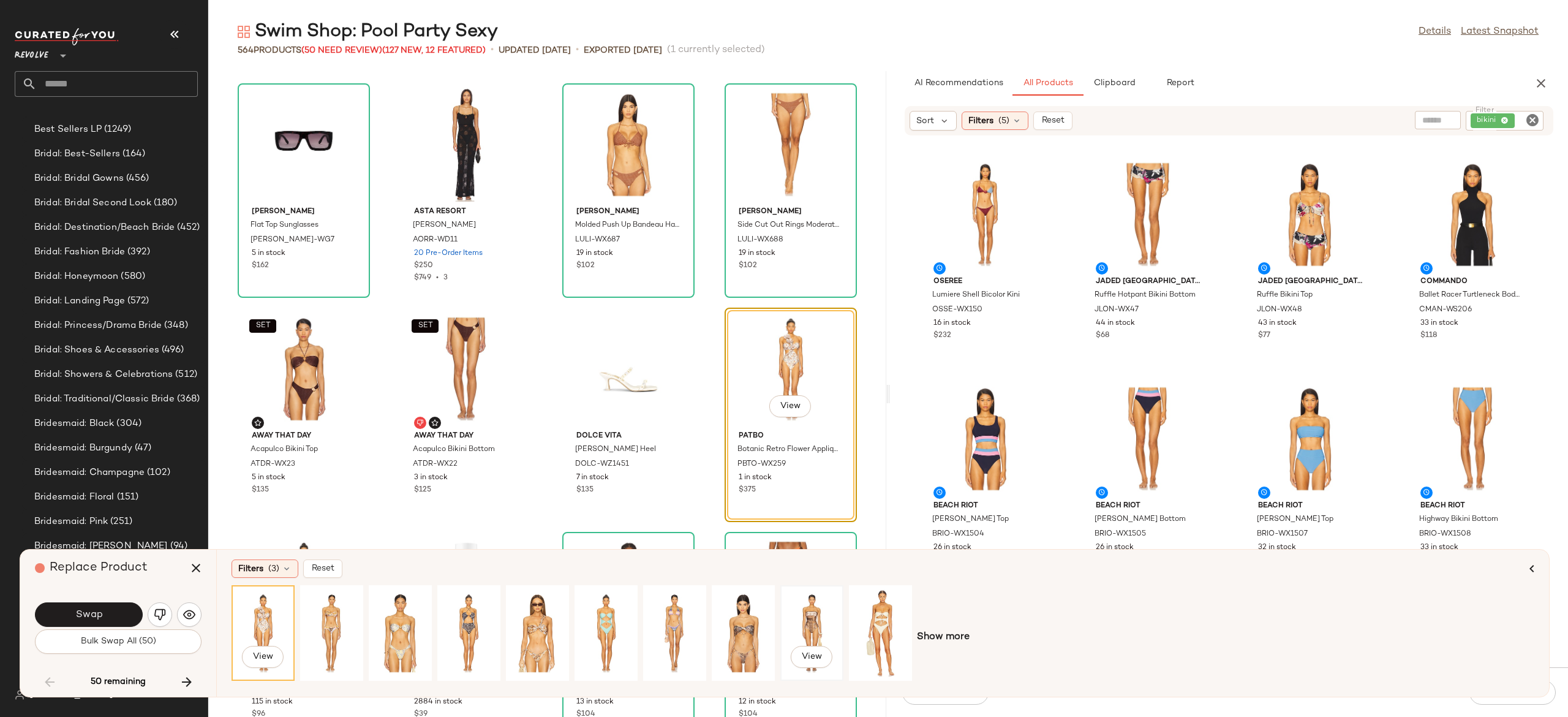
click at [814, 624] on div "View" at bounding box center [812, 633] width 54 height 87
click at [875, 613] on div "View" at bounding box center [881, 633] width 54 height 87
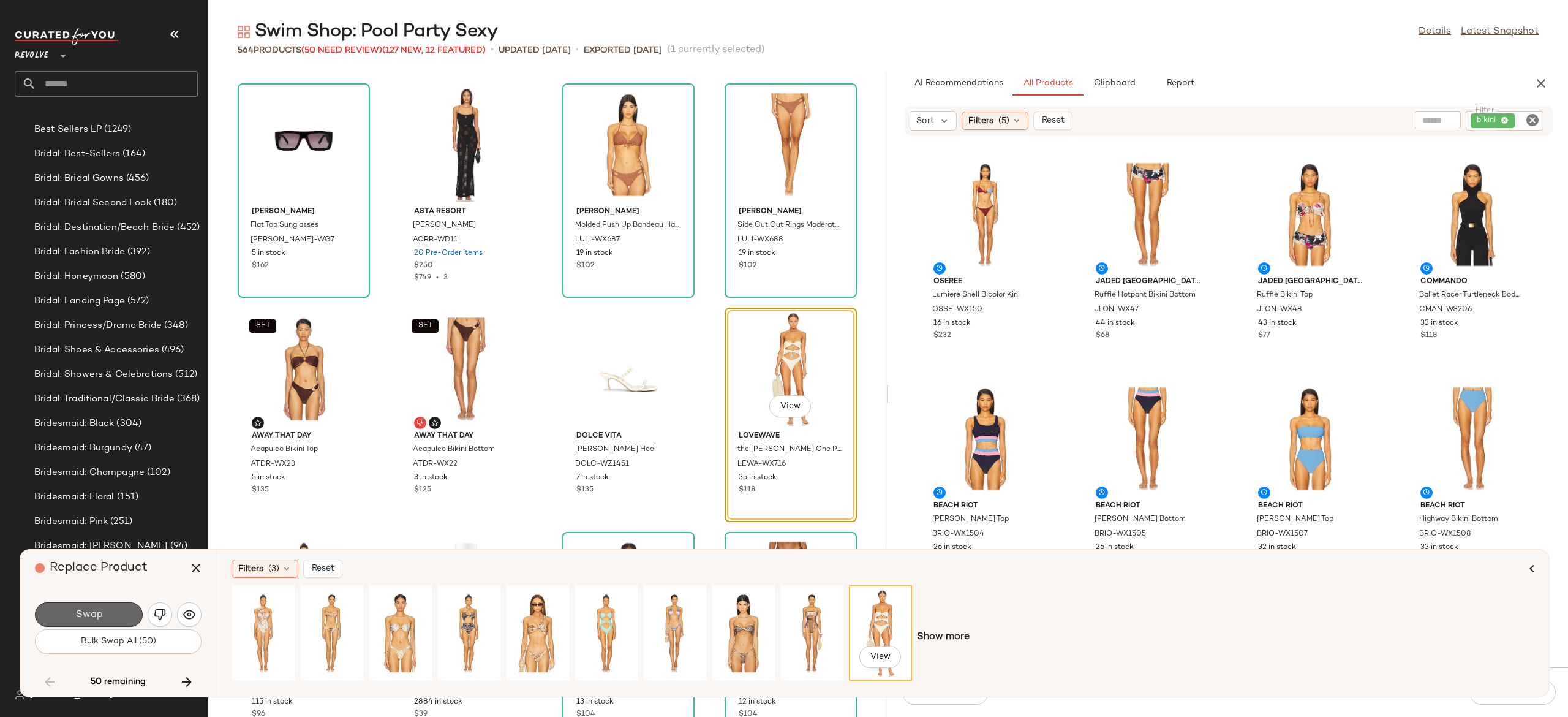
click at [130, 607] on button "Swap" at bounding box center [88, 615] width 108 height 24
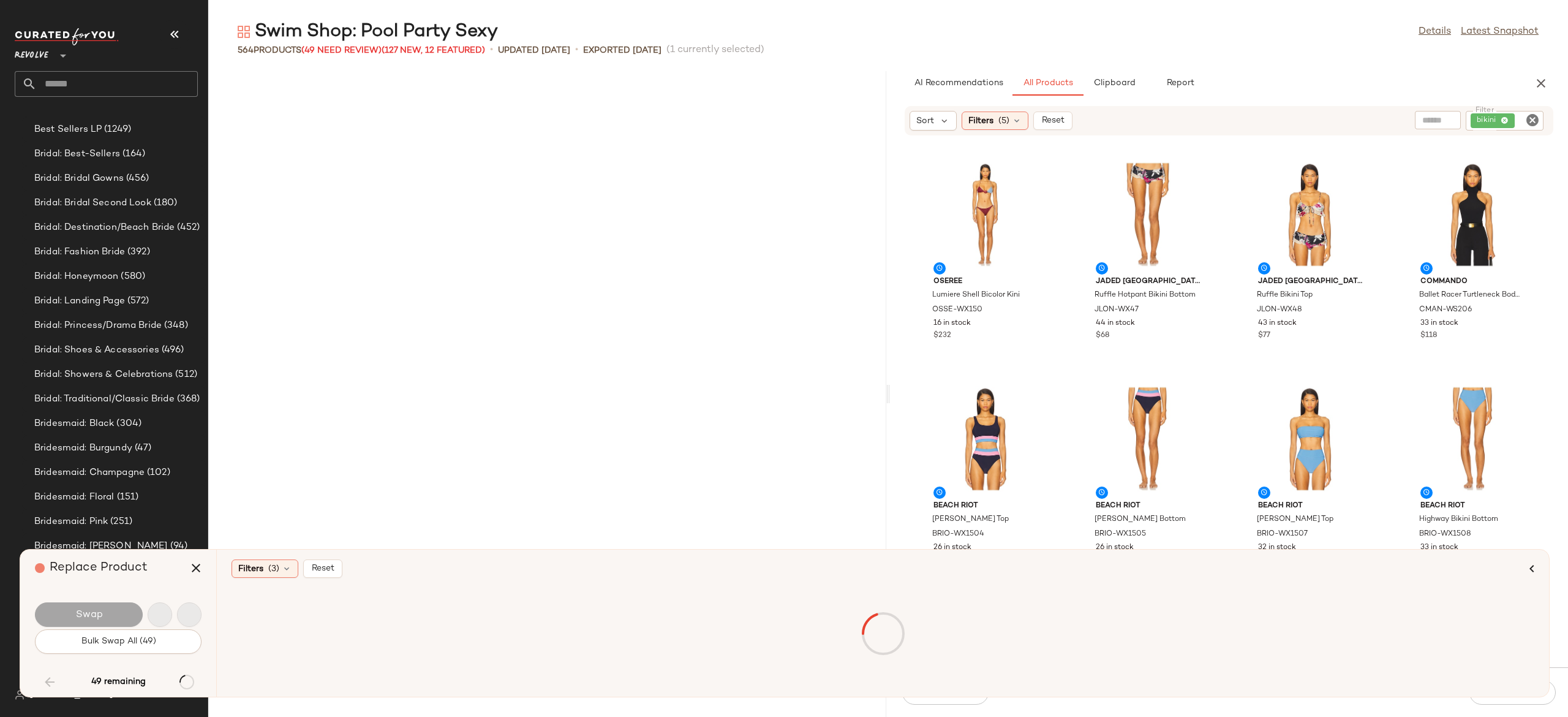
scroll to position [8076, 0]
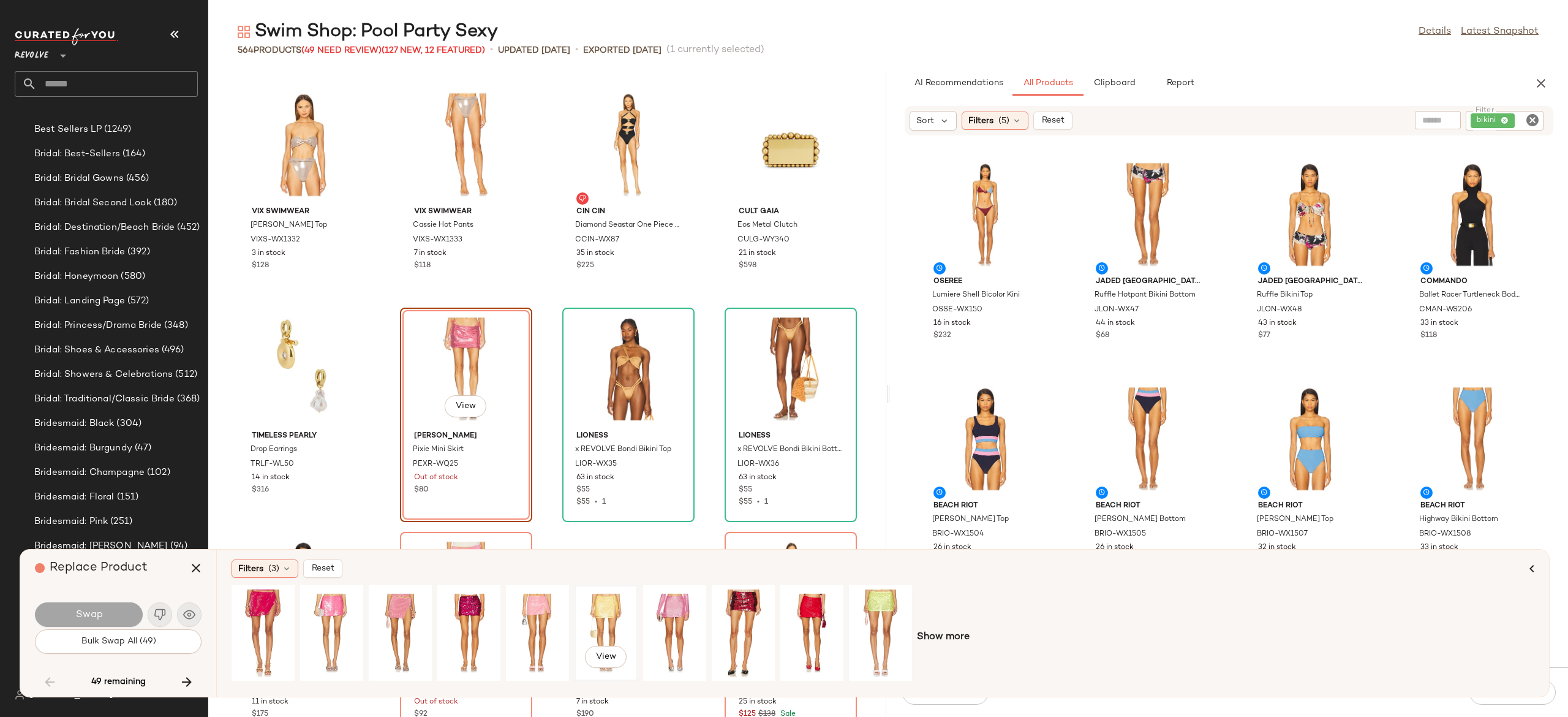
click at [604, 606] on div "View" at bounding box center [606, 633] width 54 height 87
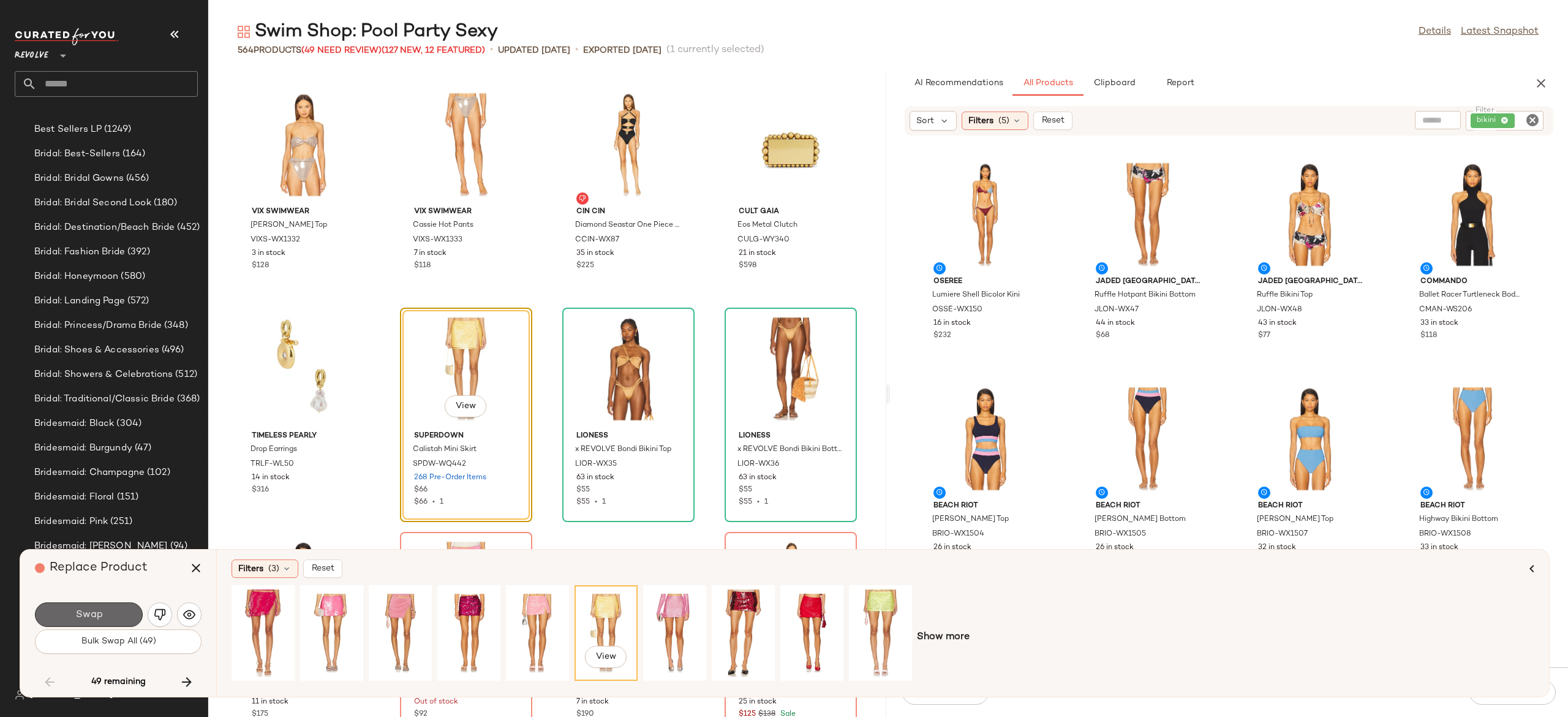
click at [121, 618] on button "Swap" at bounding box center [88, 615] width 108 height 24
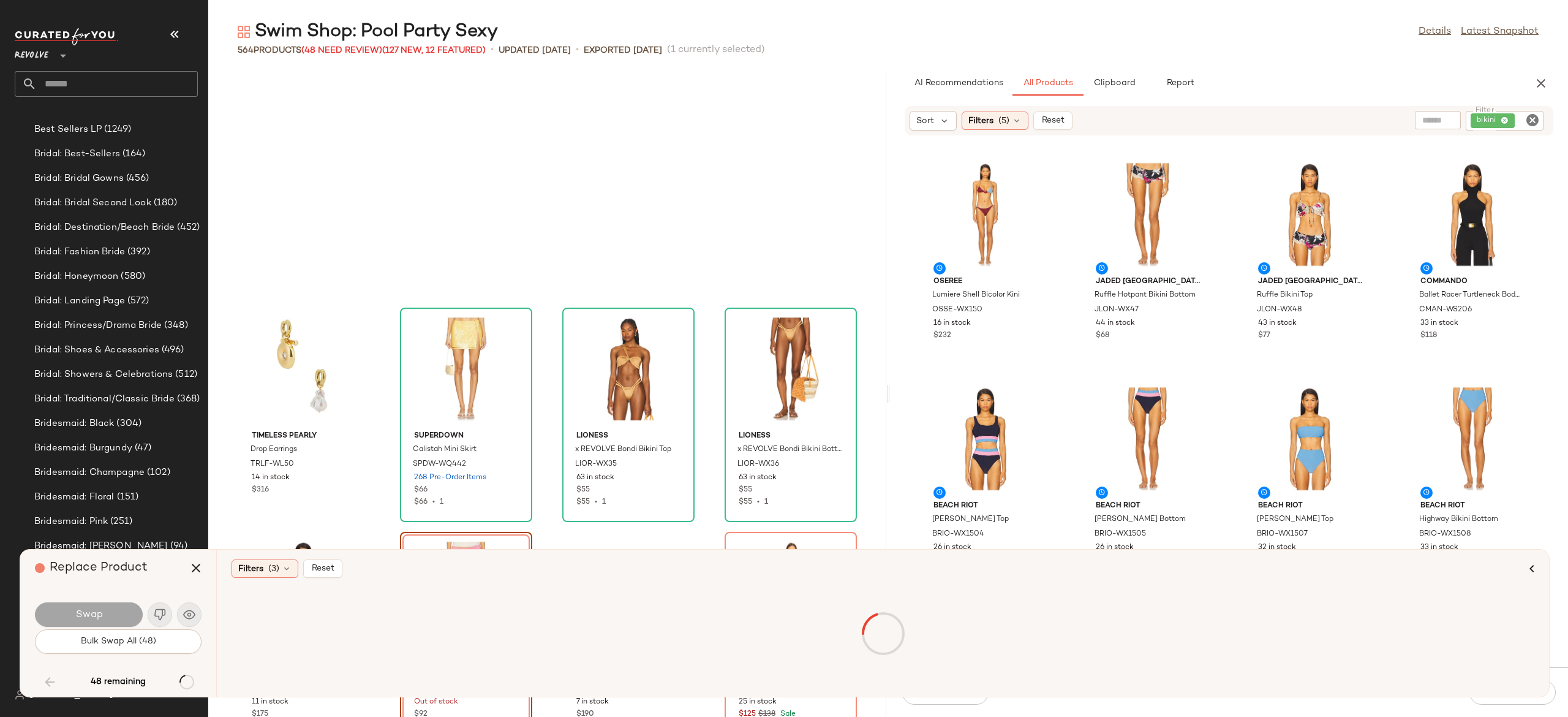
scroll to position [8300, 0]
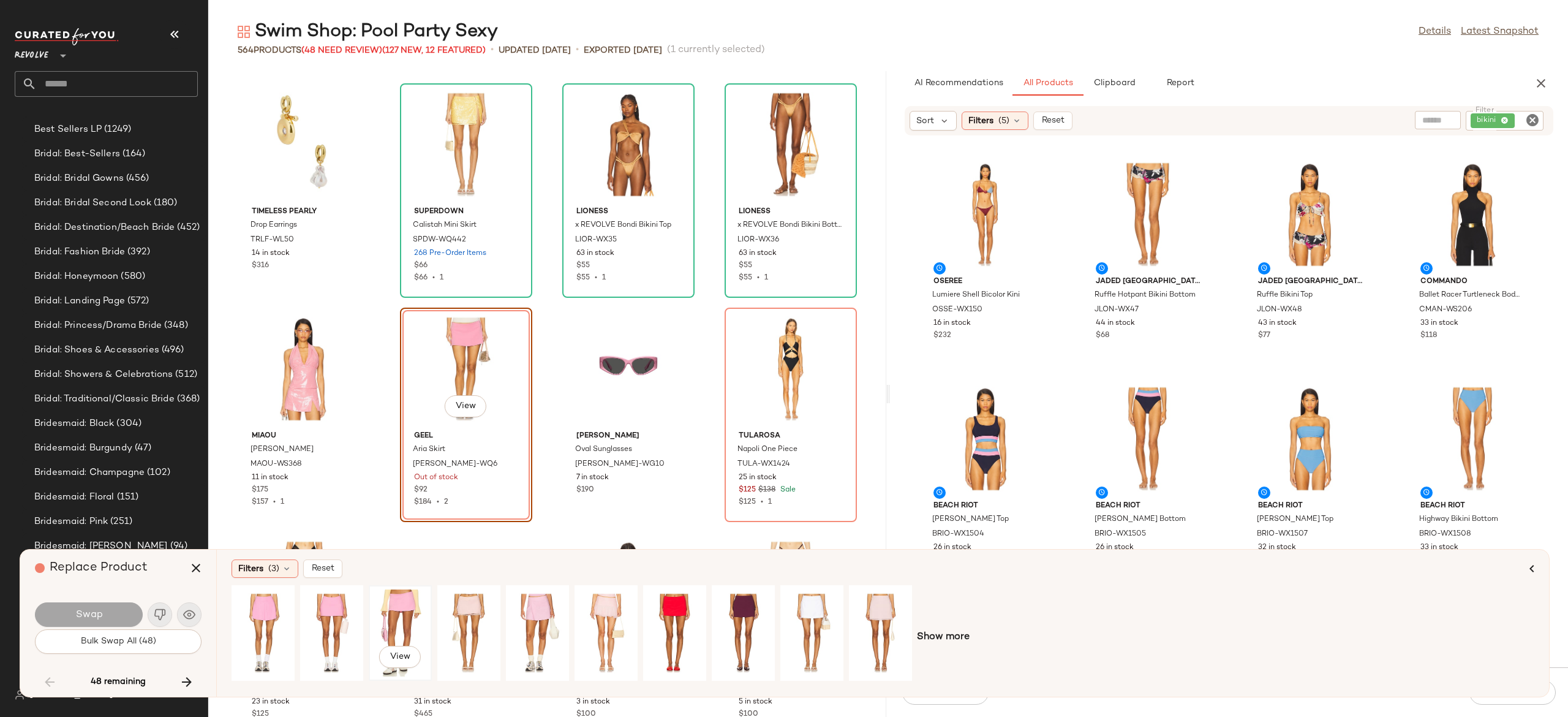
click at [403, 616] on div "View" at bounding box center [400, 633] width 54 height 87
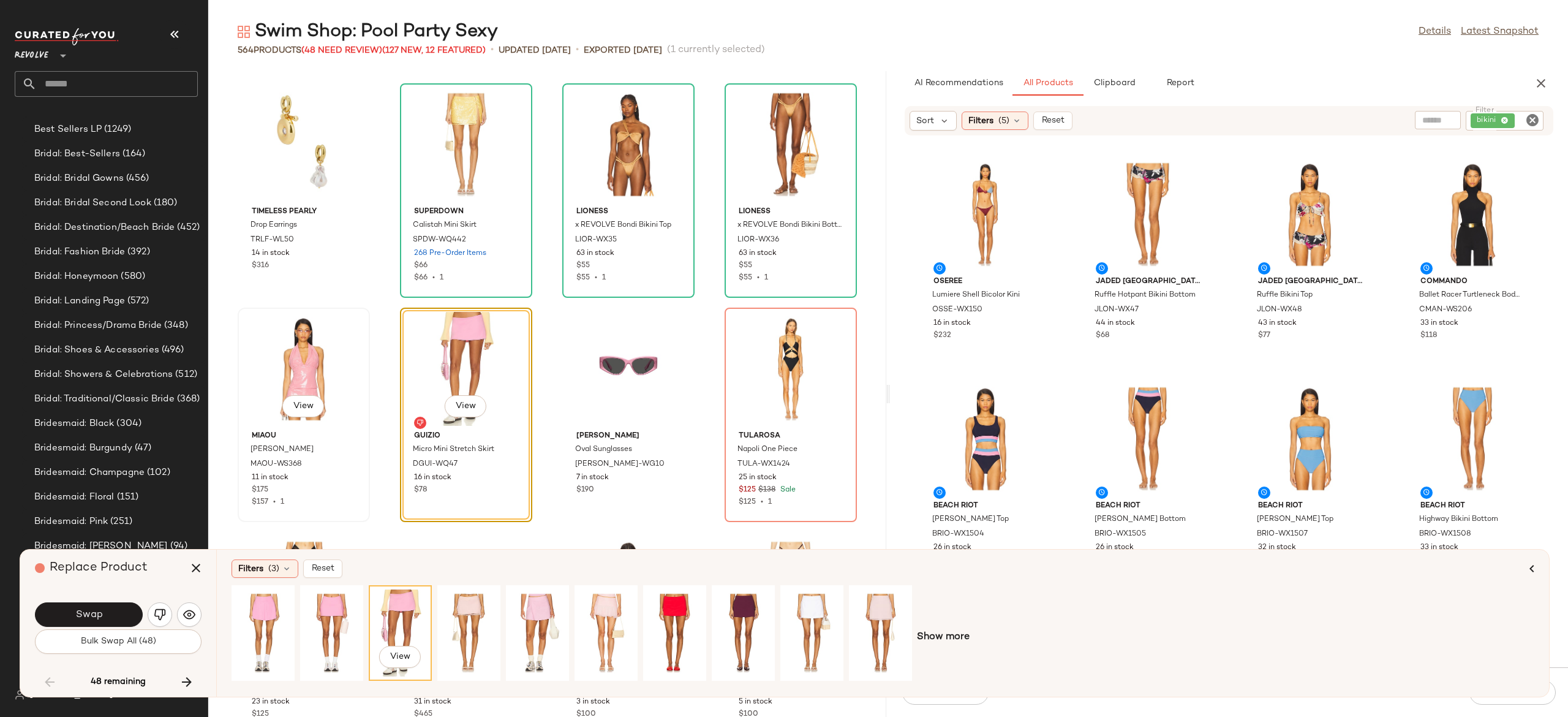
click at [309, 372] on div "View" at bounding box center [304, 369] width 124 height 114
click at [1532, 120] on icon "Clear Filter" at bounding box center [1532, 120] width 15 height 15
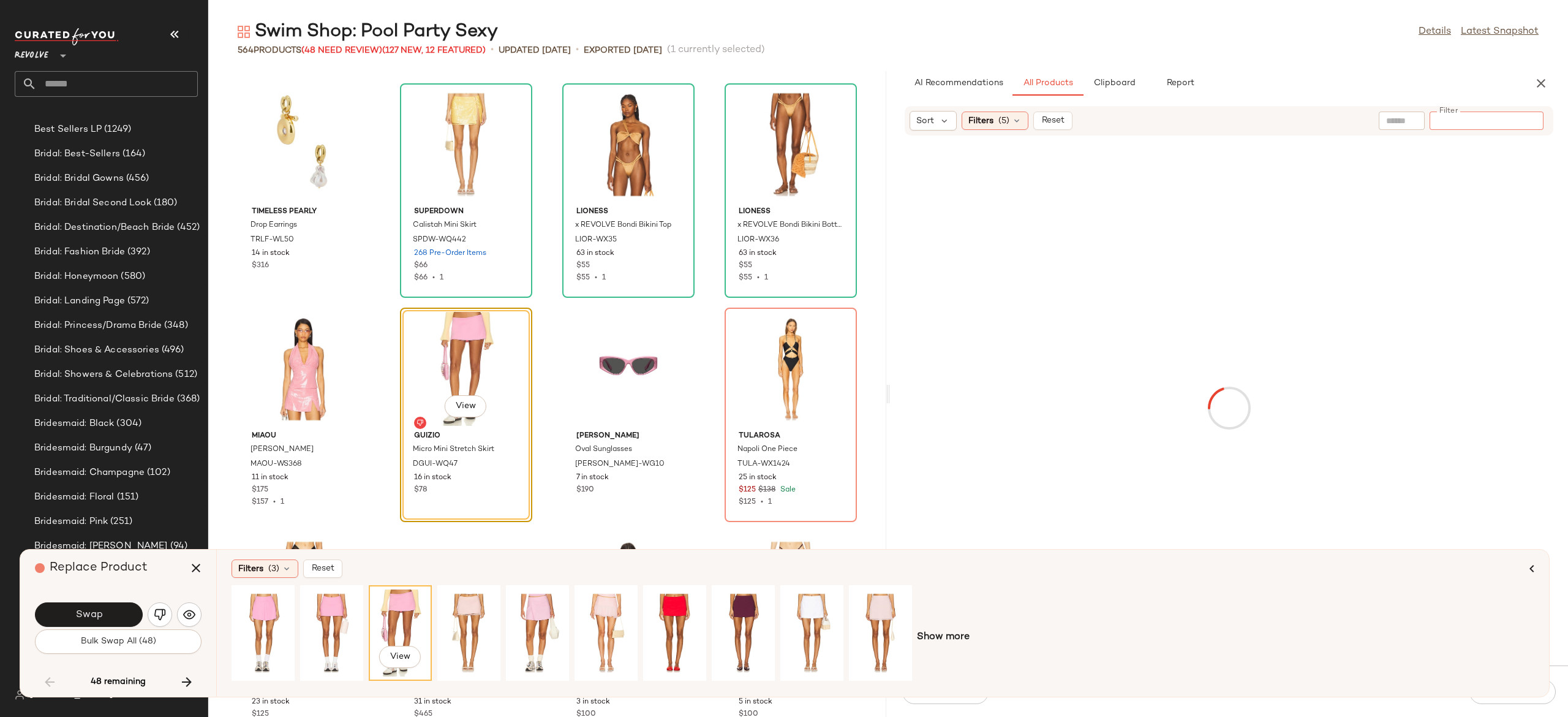
click at [1476, 122] on input "Filter" at bounding box center [1487, 121] width 104 height 13
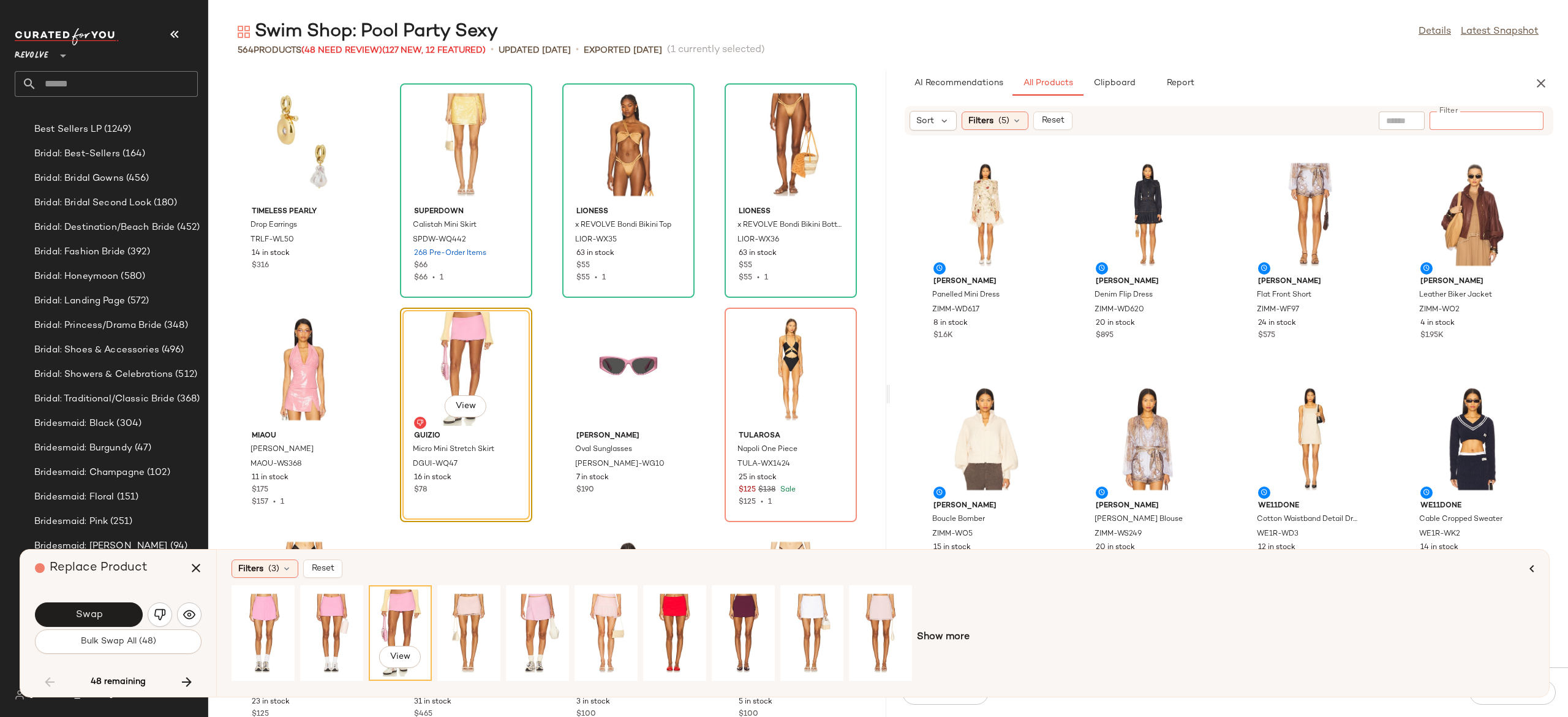
click at [1410, 115] on input "text" at bounding box center [1402, 121] width 31 height 13
type input "***"
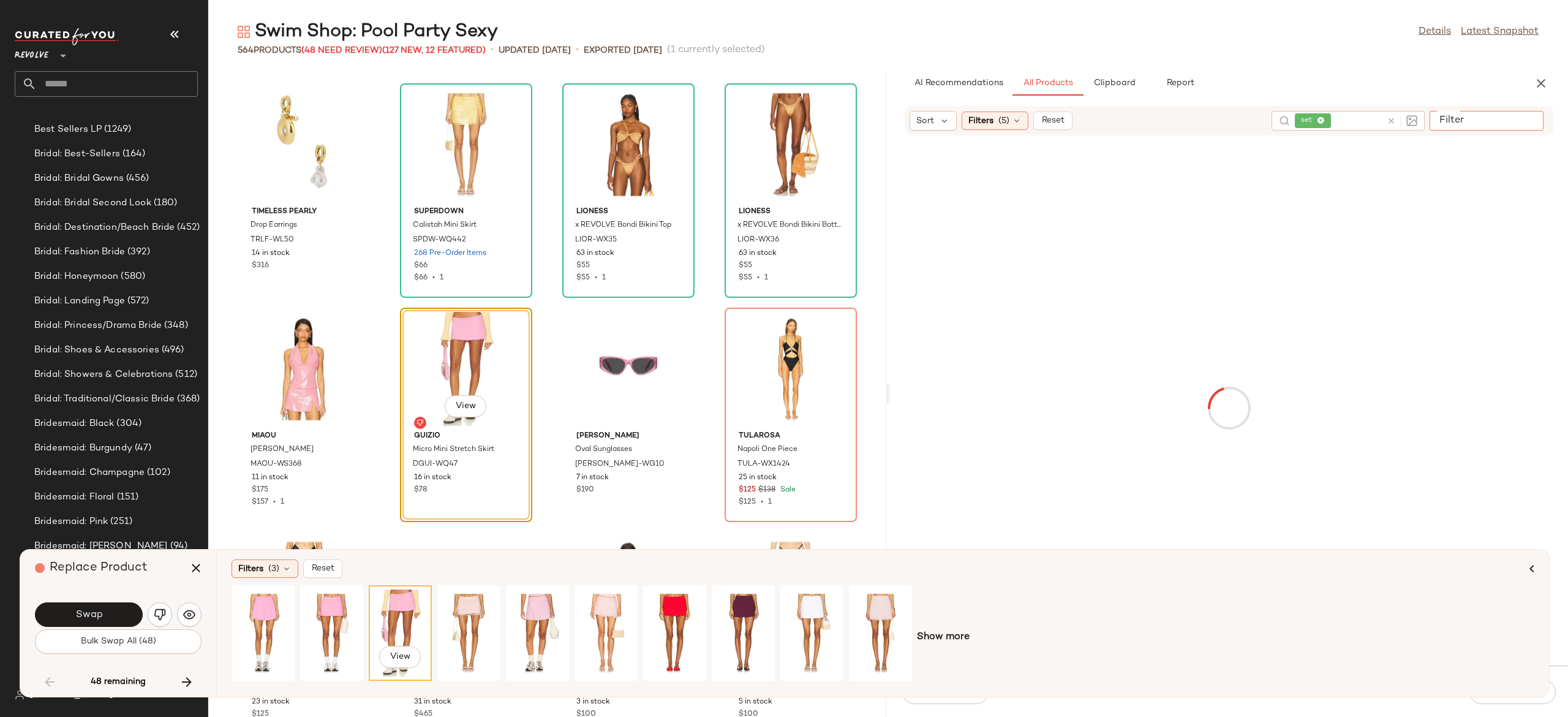
click at [1529, 124] on input "Filter" at bounding box center [1487, 121] width 104 height 13
type input "****"
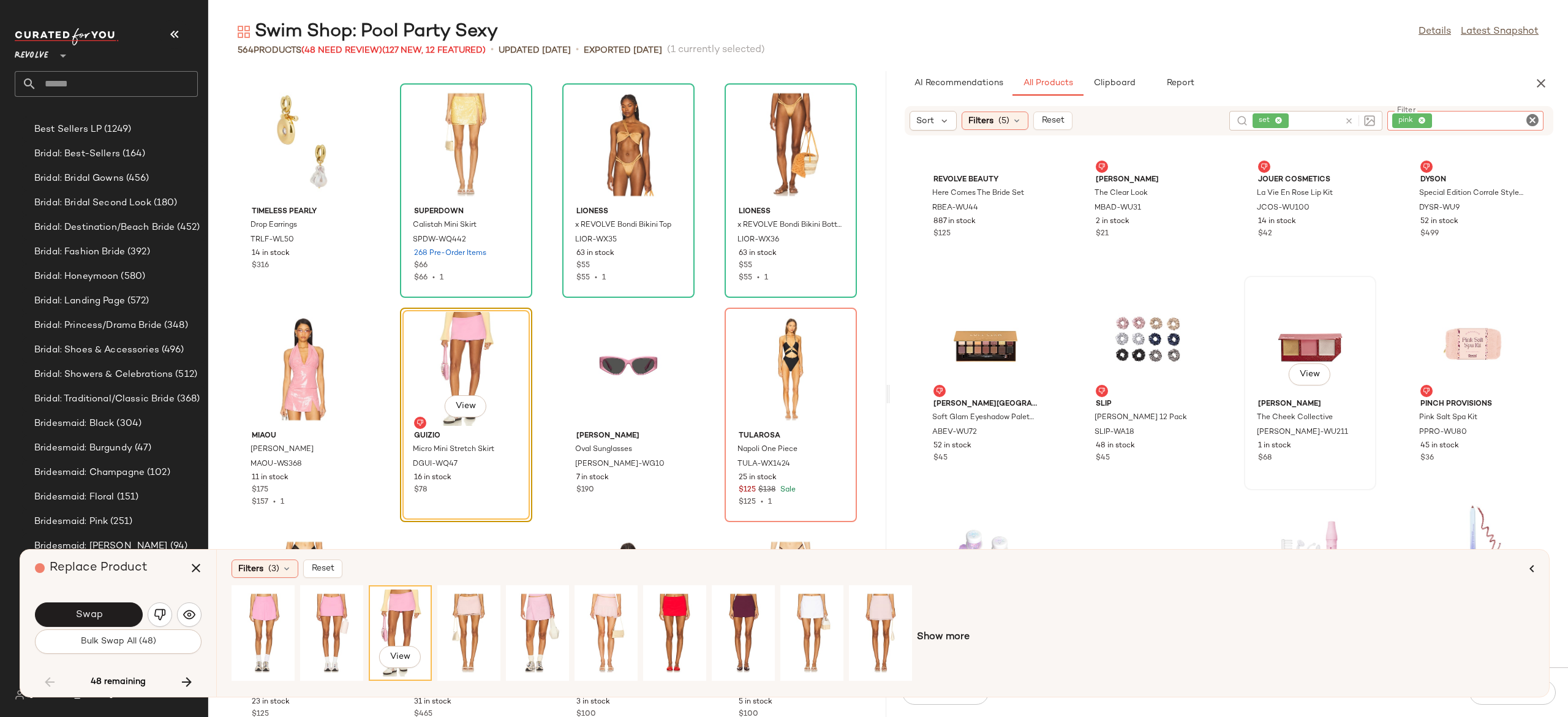
scroll to position [1237, 0]
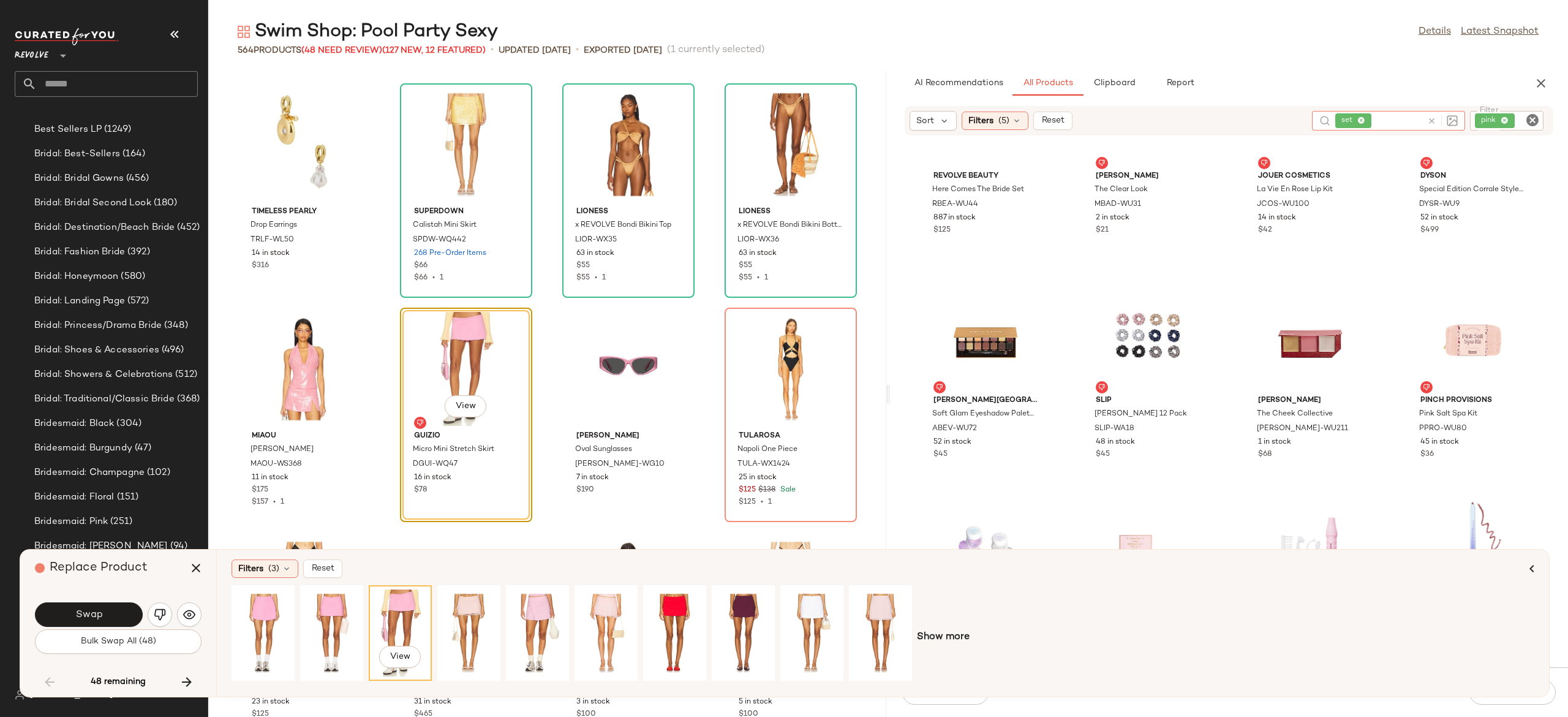
click at [1349, 122] on div "set" at bounding box center [1388, 120] width 153 height 19
click at [1435, 114] on div at bounding box center [1440, 120] width 36 height 19
click at [1428, 117] on icon at bounding box center [1432, 121] width 9 height 9
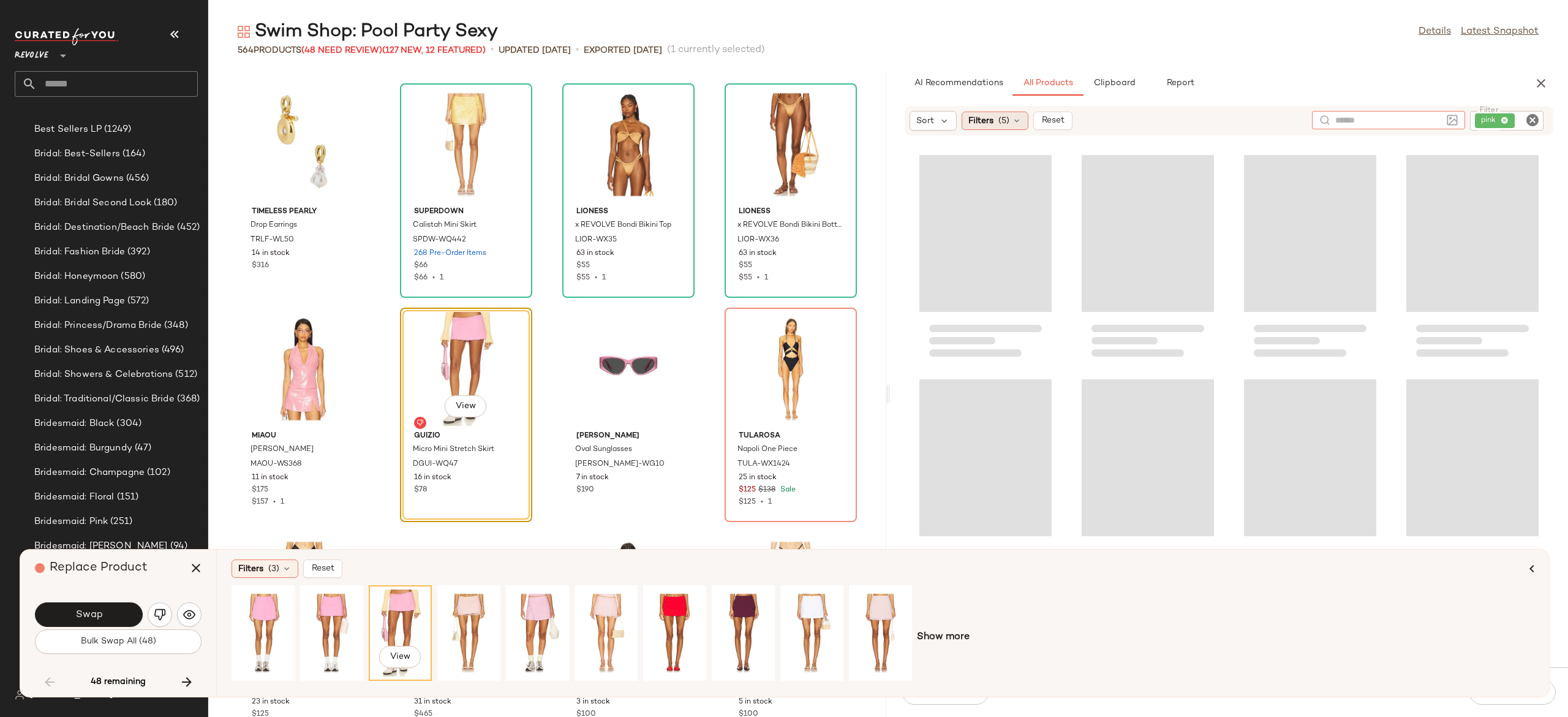
click at [1018, 125] on icon at bounding box center [1017, 121] width 10 height 10
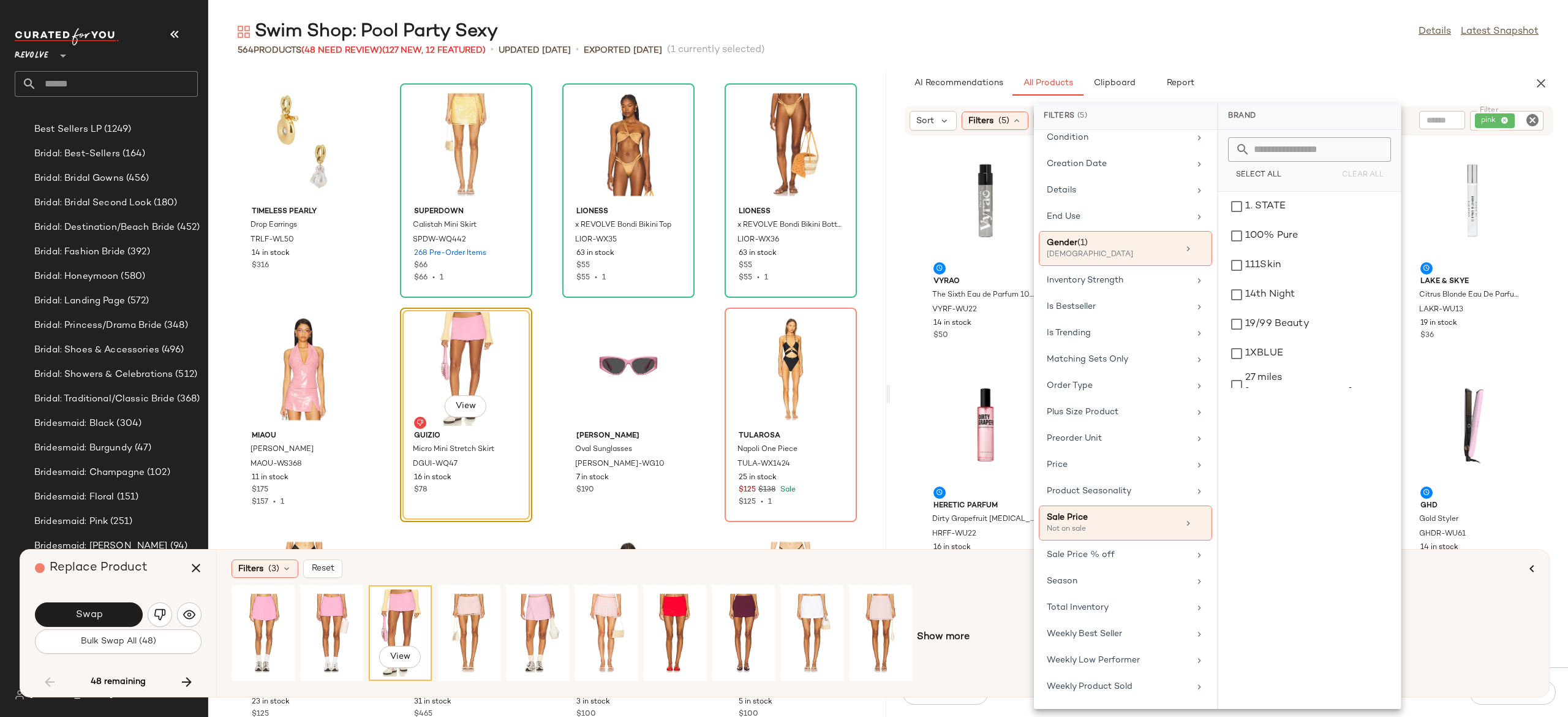
scroll to position [358, 0]
click at [1129, 363] on div "Matching Sets Only" at bounding box center [1118, 360] width 143 height 13
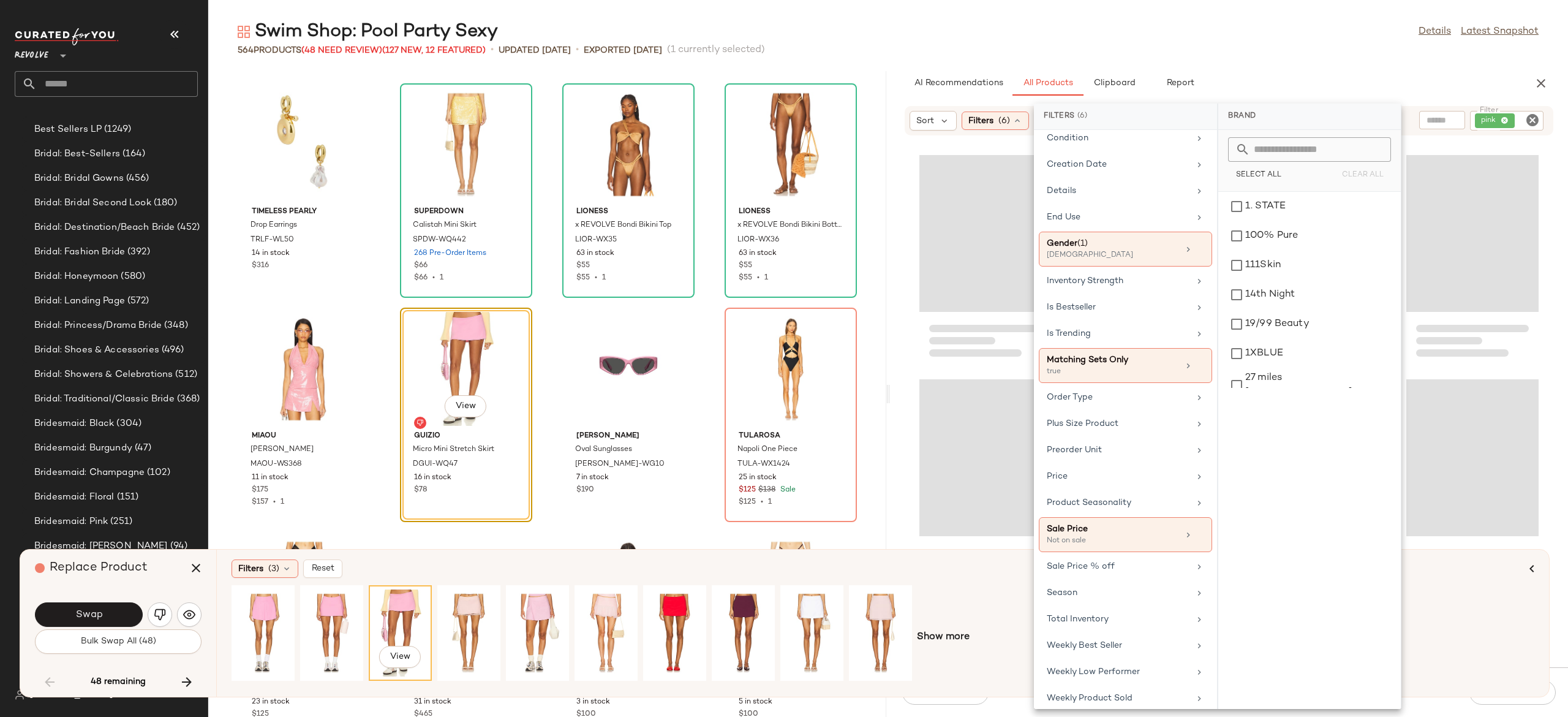
click at [1020, 360] on div "Loading..." at bounding box center [986, 341] width 133 height 51
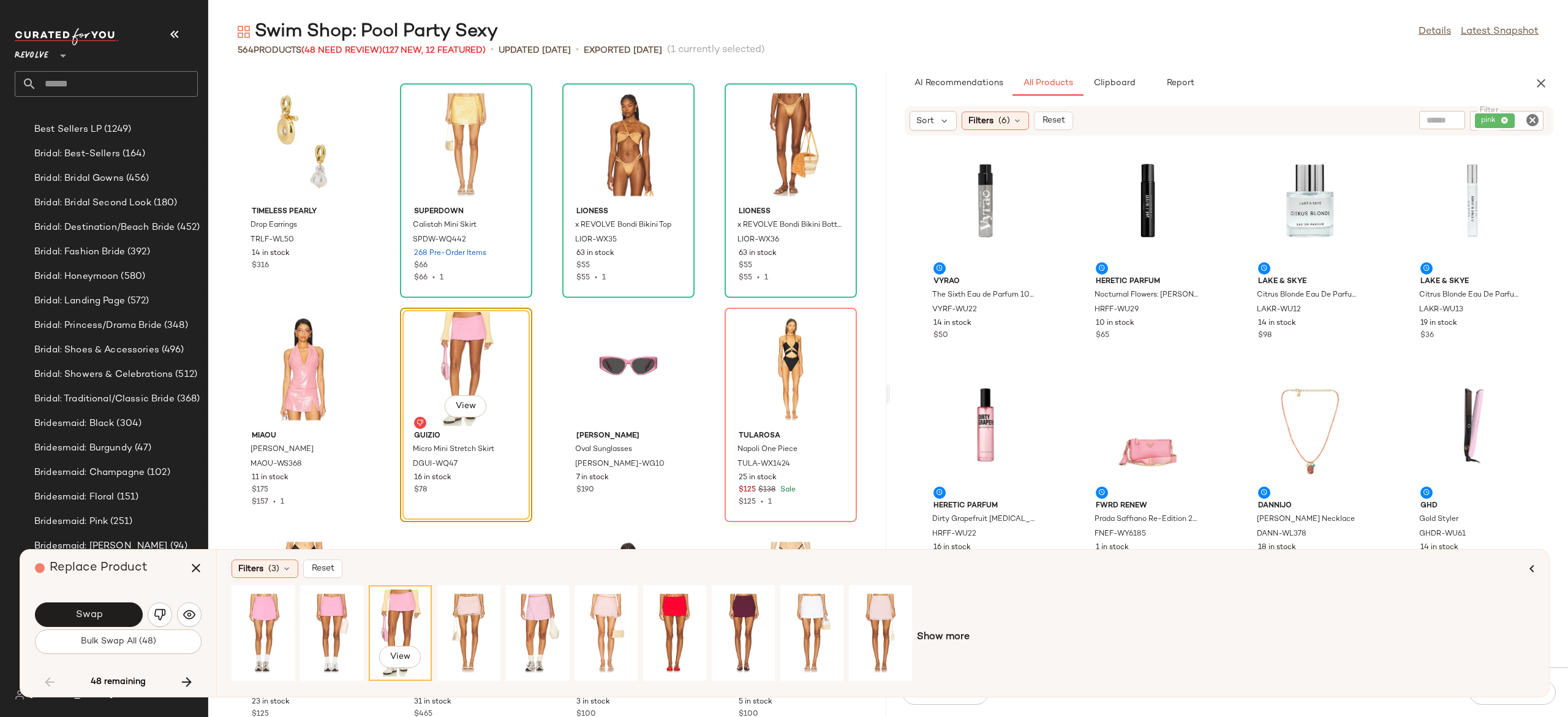
click at [1066, 386] on div "Vyrao The Sixth Eau de Parfum 10ml VYRF-WU22 14 in stock $50 HERETIC PARFUM Noc…" at bounding box center [1229, 409] width 678 height 517
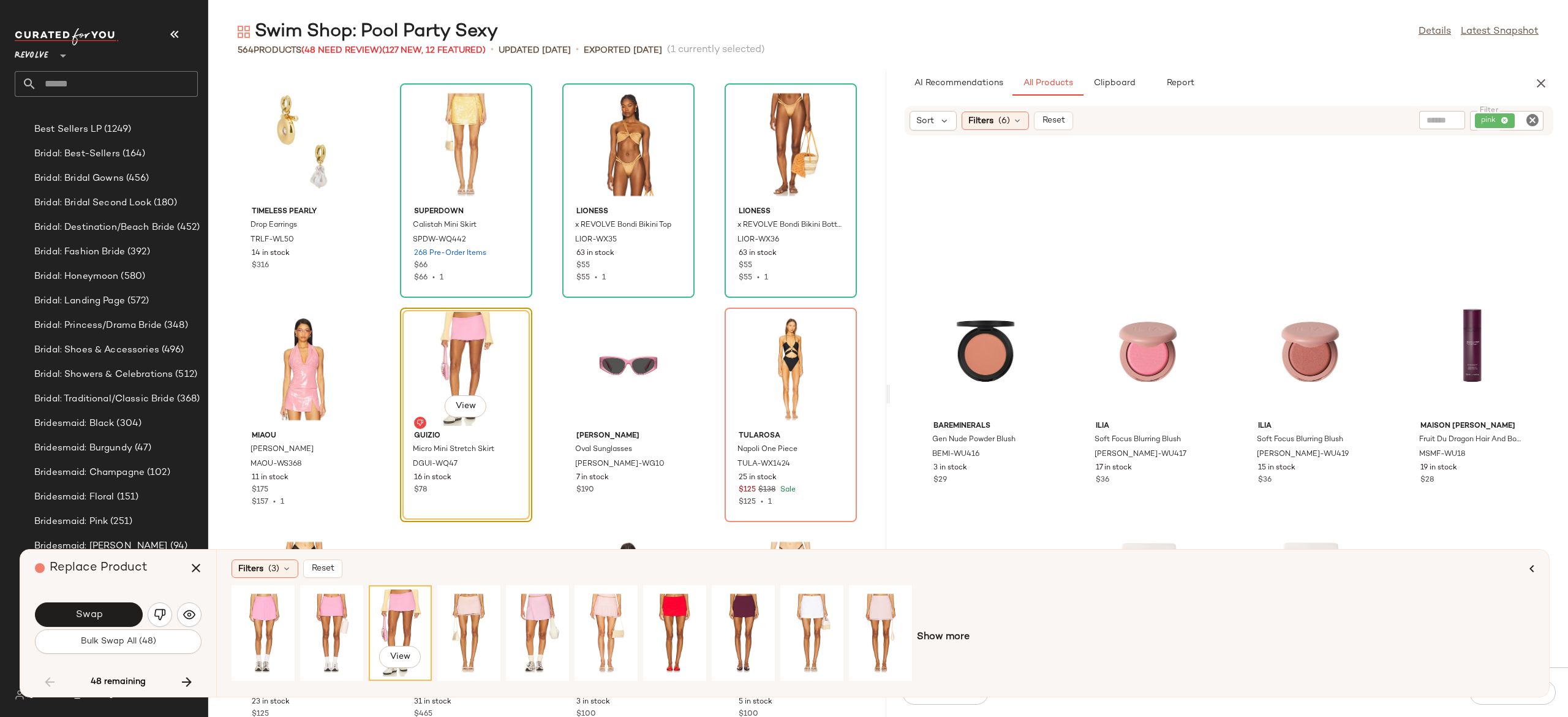
scroll to position [1956, 0]
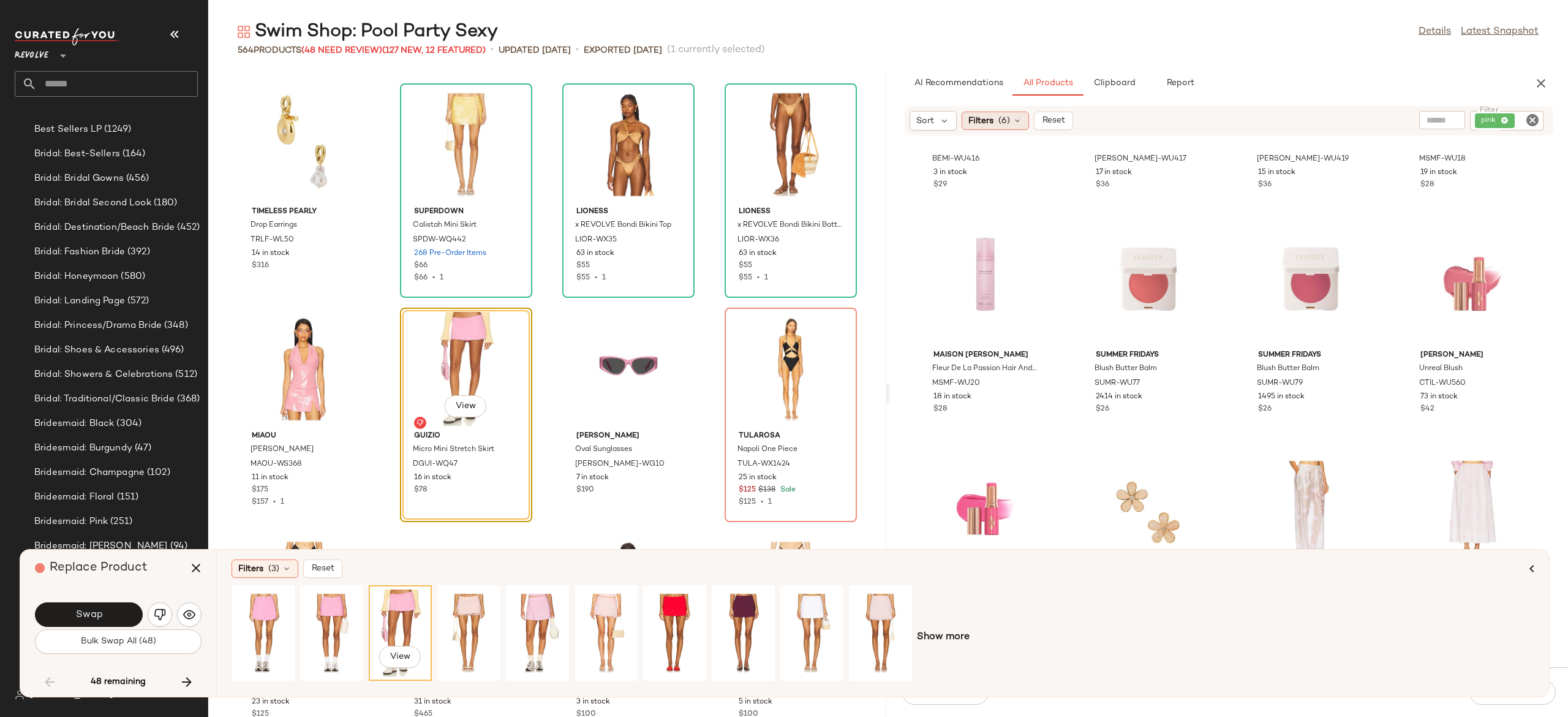
click at [1010, 122] on div "Filters (6)" at bounding box center [995, 121] width 68 height 19
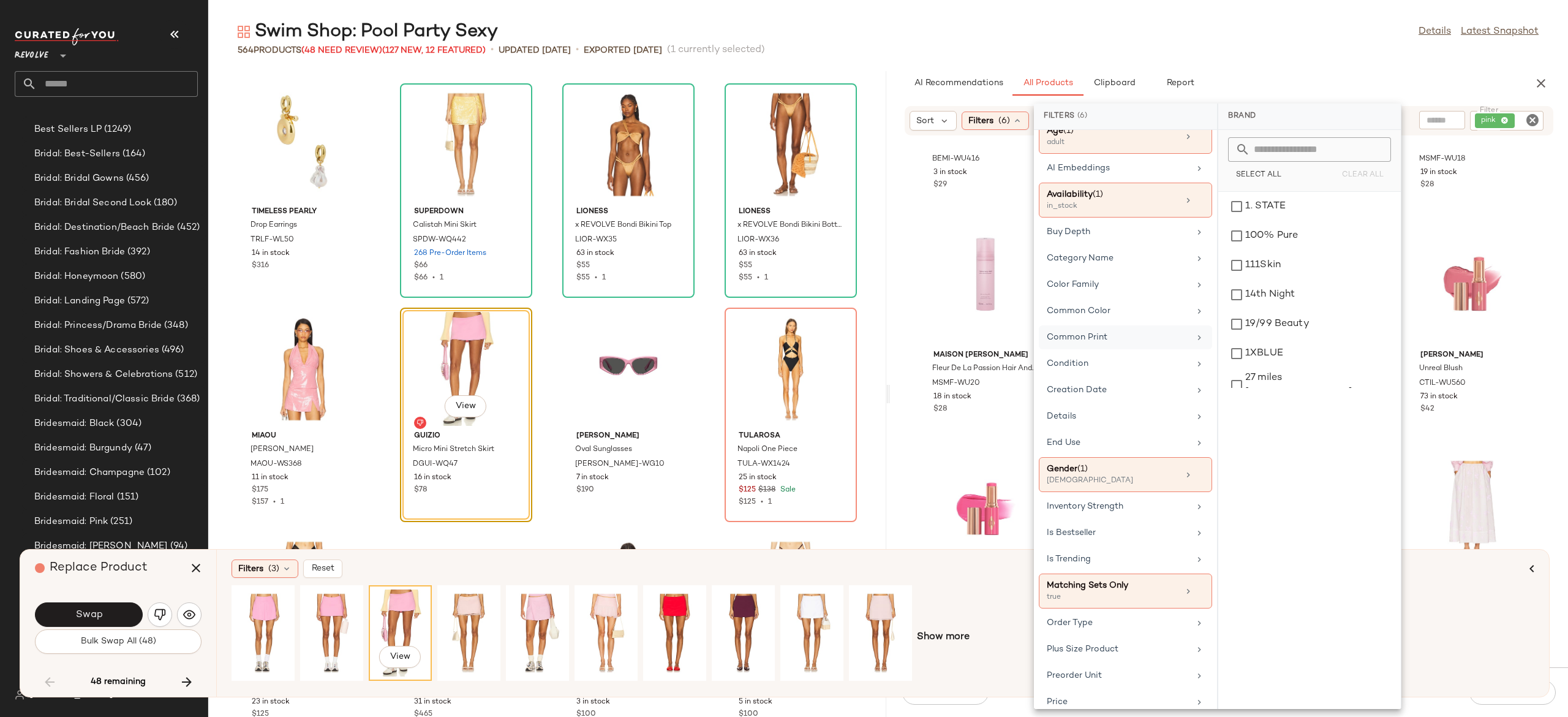
scroll to position [151, 0]
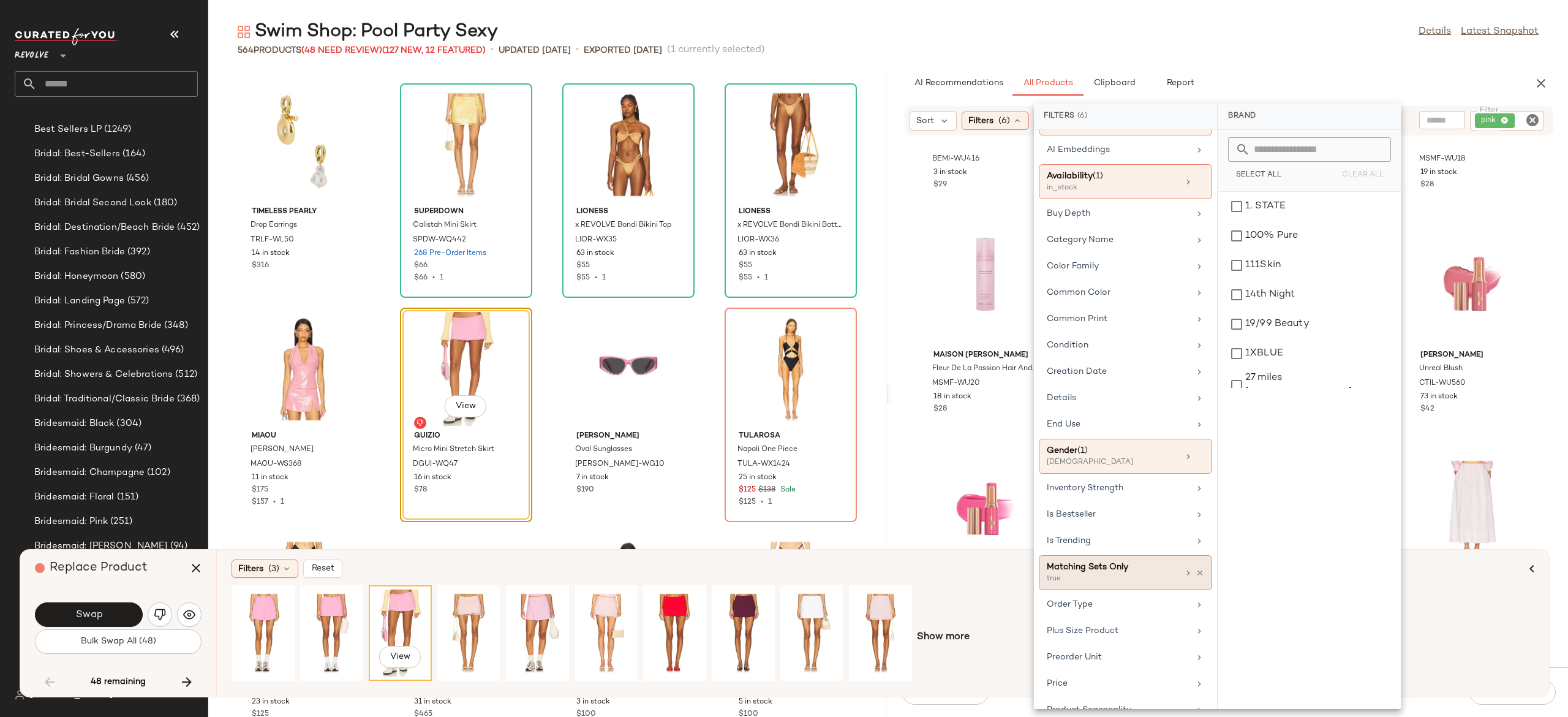
click at [1194, 576] on div at bounding box center [1194, 573] width 21 height 10
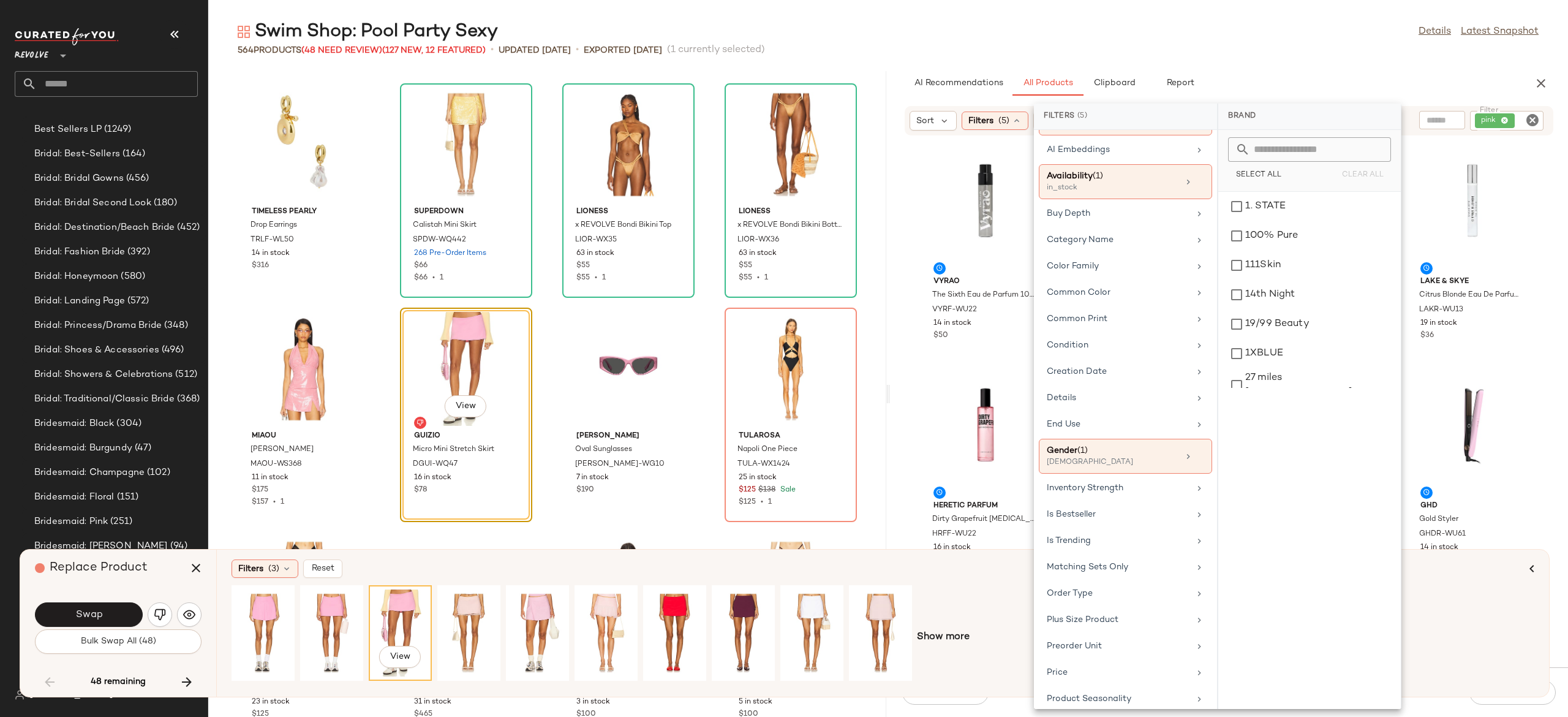
click at [1030, 372] on div "Vyrao The Sixth Eau de Parfum 10ml VYRF-WU22 14 in stock $50 HERETIC PARFUM Noc…" at bounding box center [1229, 409] width 678 height 517
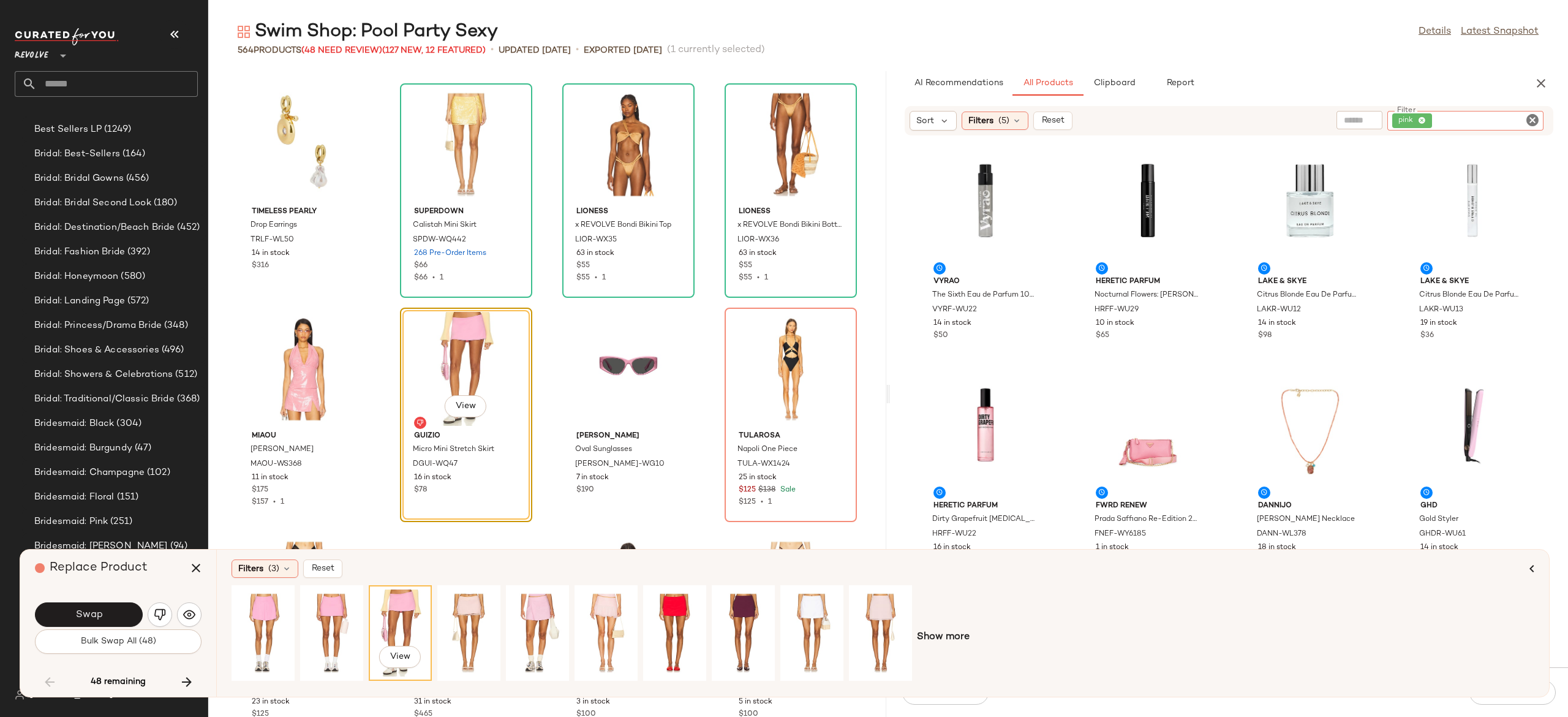
click at [1522, 125] on input "Filter" at bounding box center [1487, 121] width 104 height 13
type input "***"
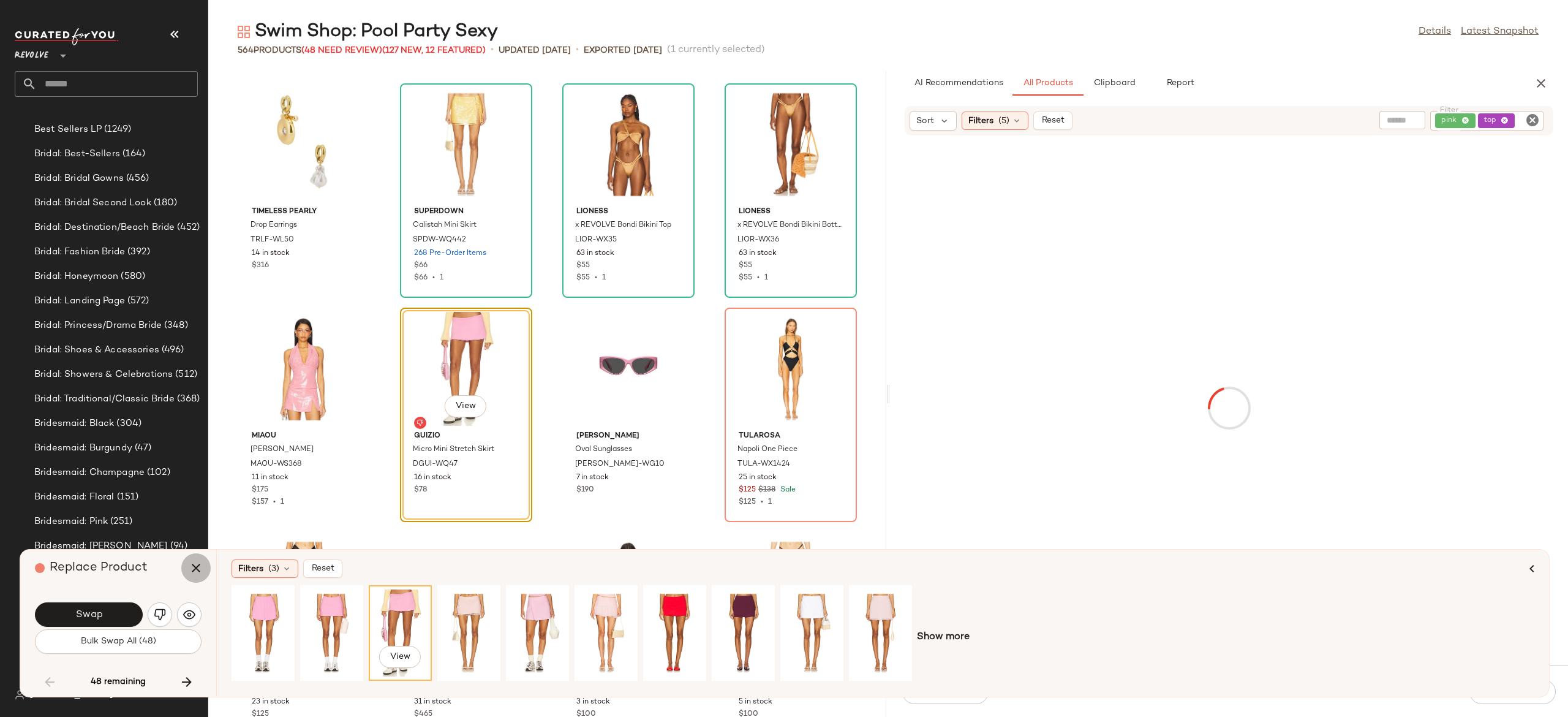
click at [198, 563] on icon "button" at bounding box center [196, 568] width 15 height 15
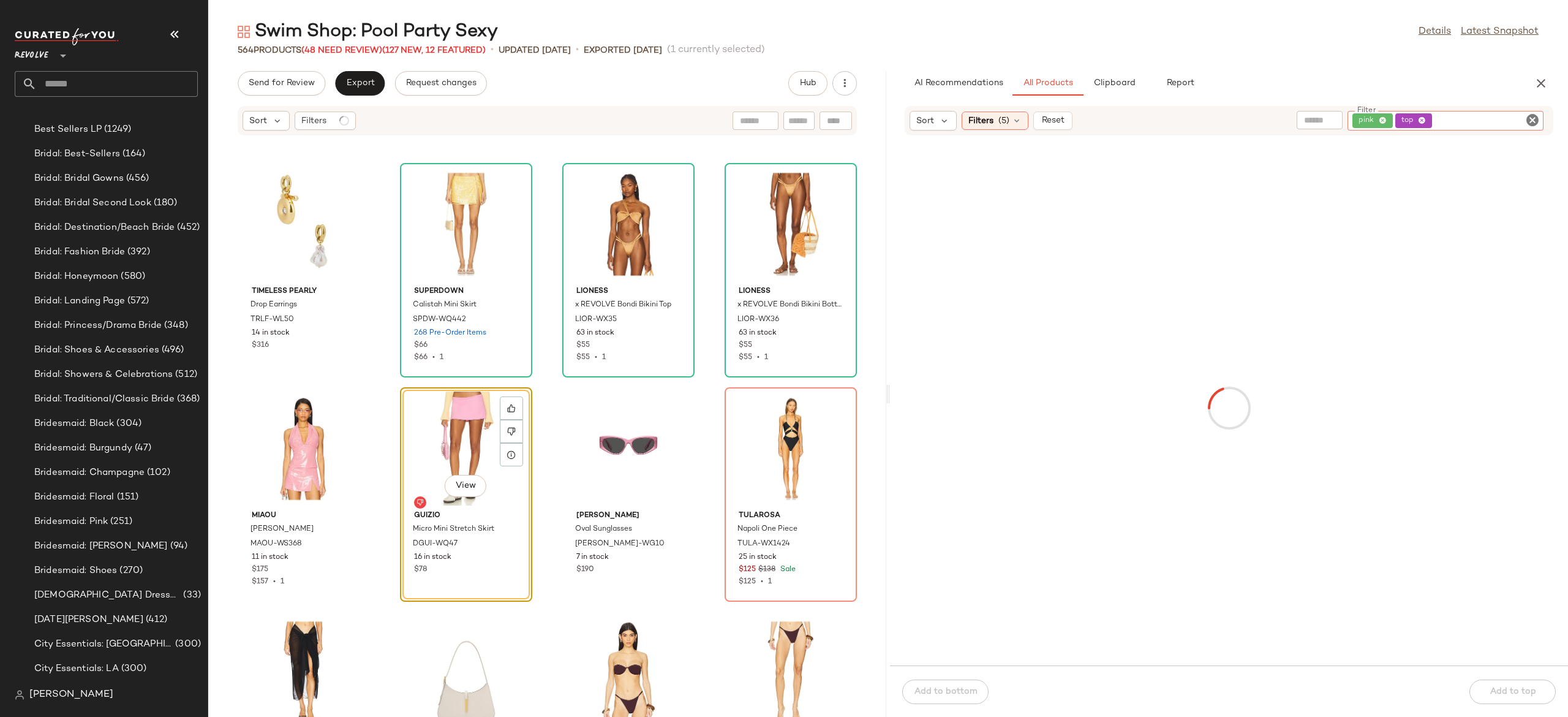
click at [1522, 122] on input "Filter" at bounding box center [1487, 121] width 104 height 13
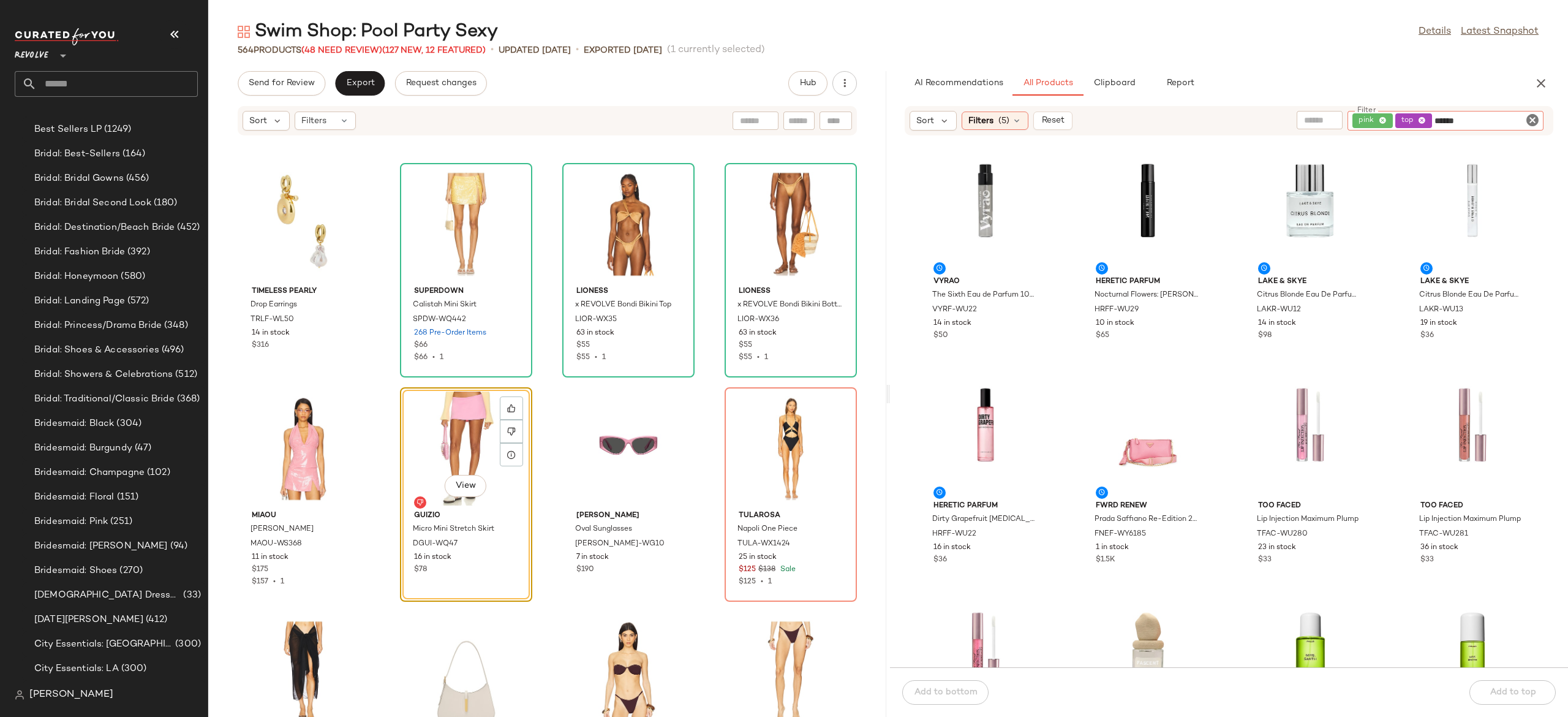
type input "******"
click at [1534, 119] on icon "Clear Filter" at bounding box center [1532, 120] width 15 height 15
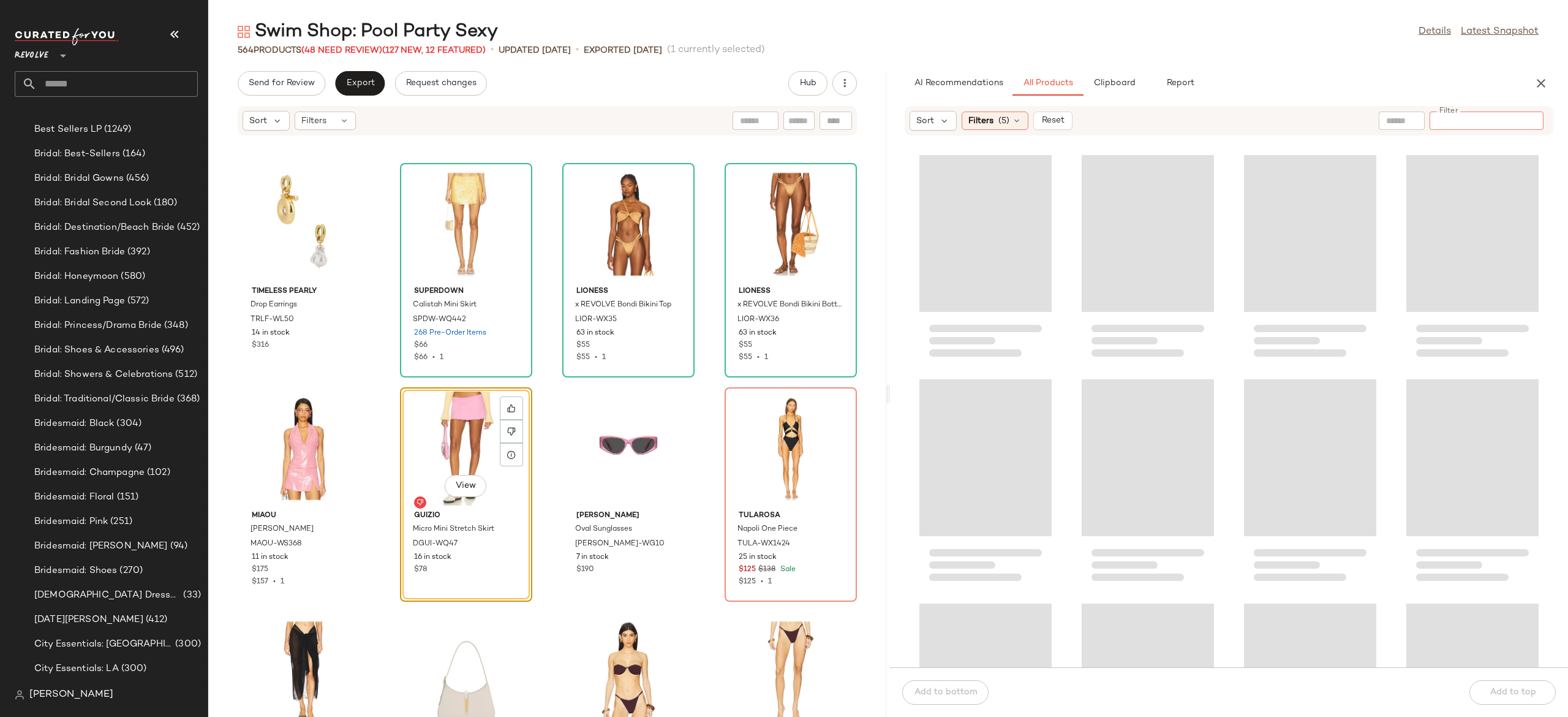
click at [1459, 120] on input "Filter" at bounding box center [1487, 121] width 104 height 13
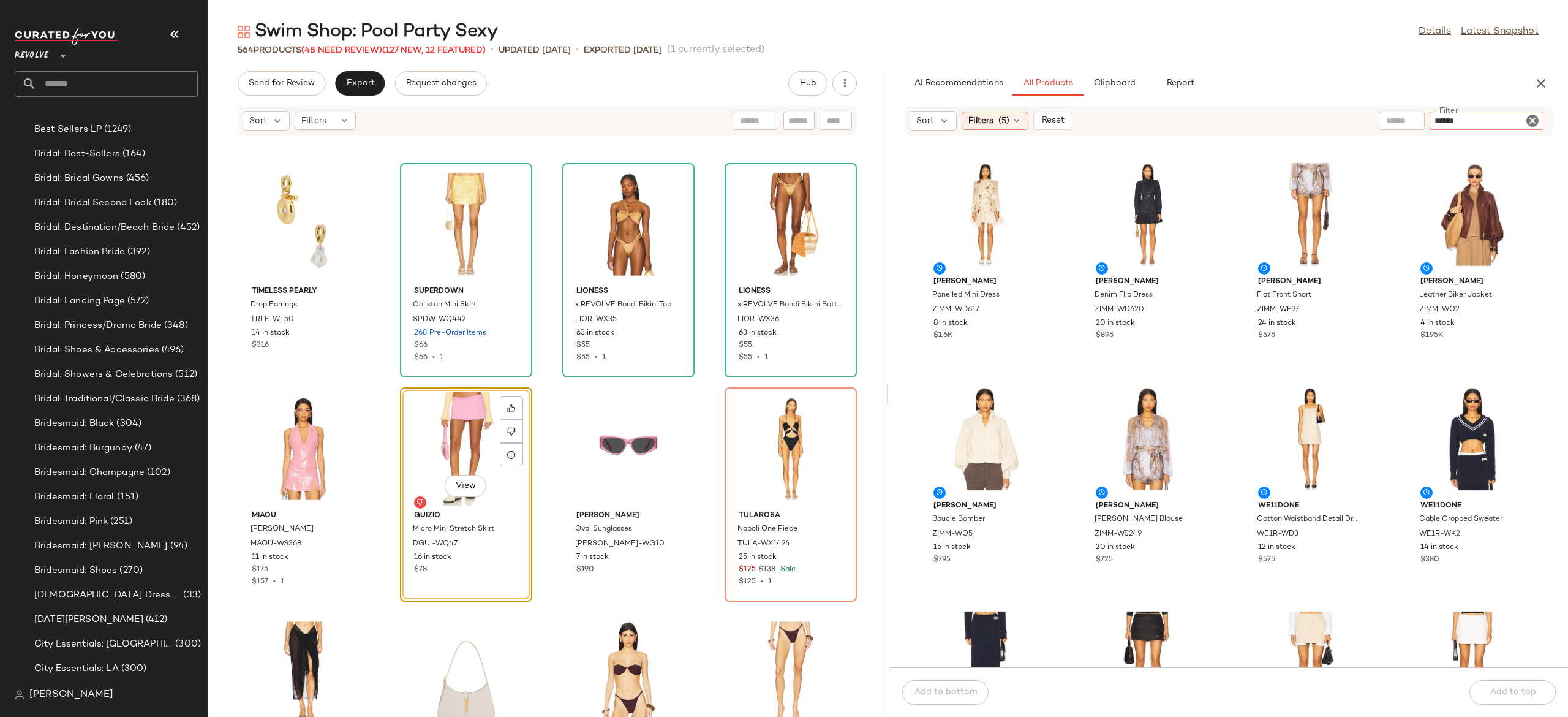
type input "******"
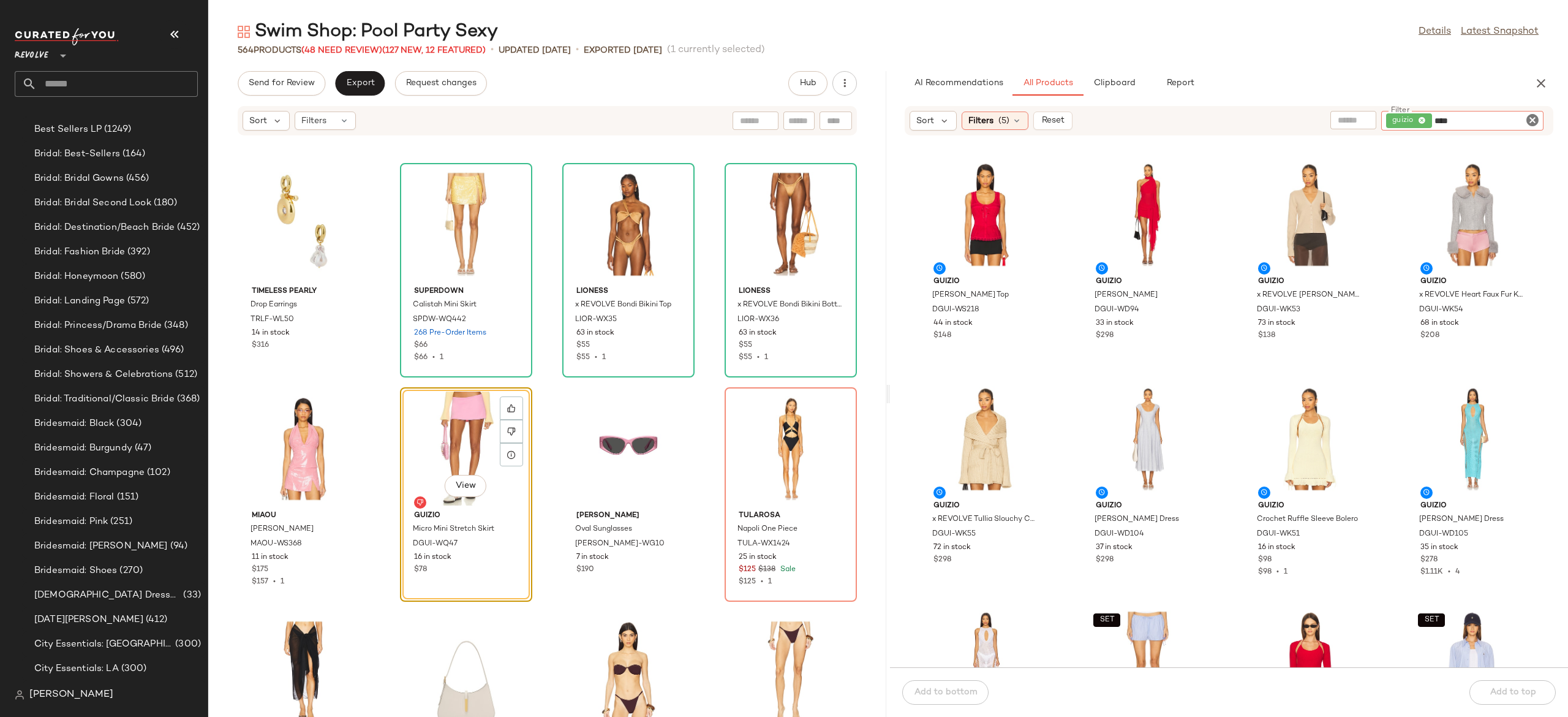
type input "****"
click at [1471, 121] on input "Filter" at bounding box center [1487, 121] width 104 height 13
type input "***"
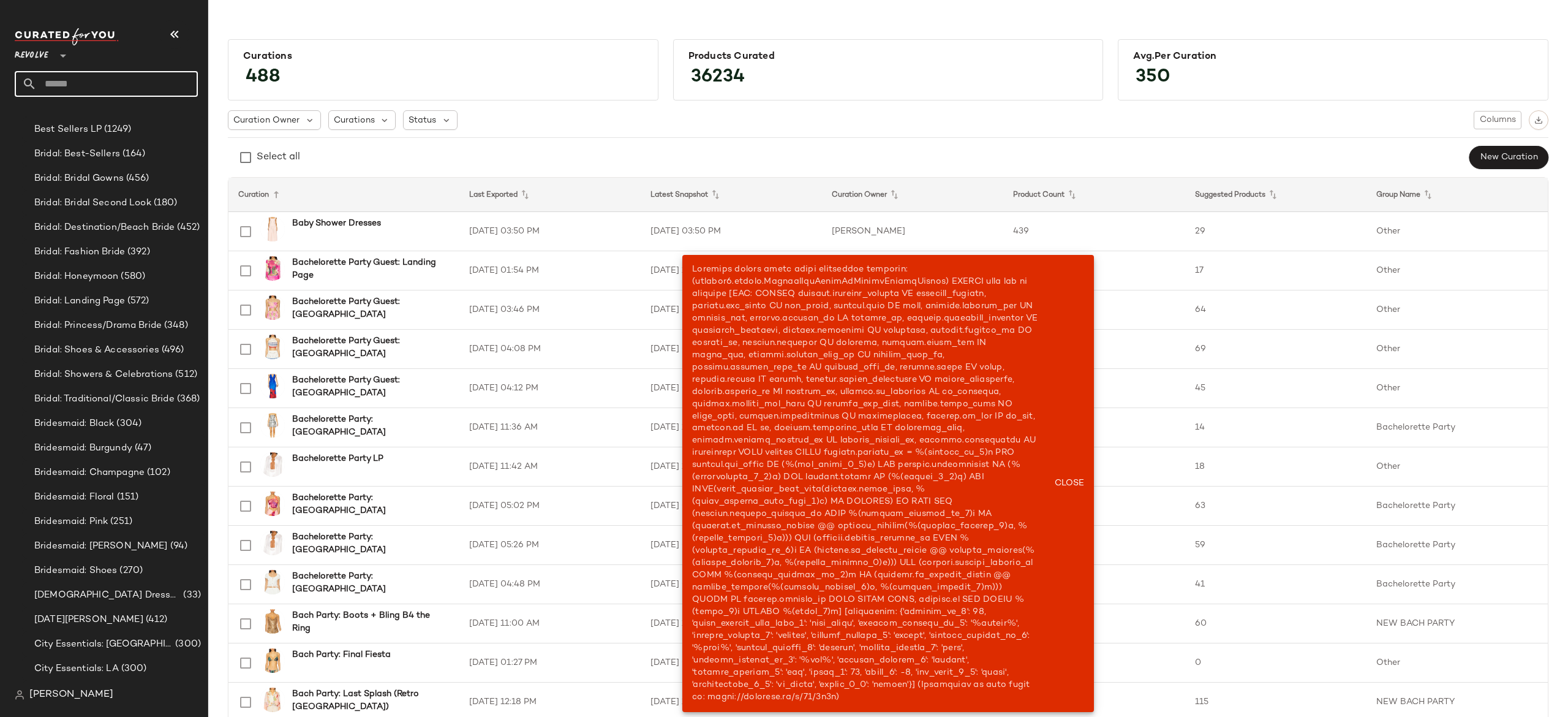
click at [155, 88] on input "text" at bounding box center [118, 84] width 161 height 26
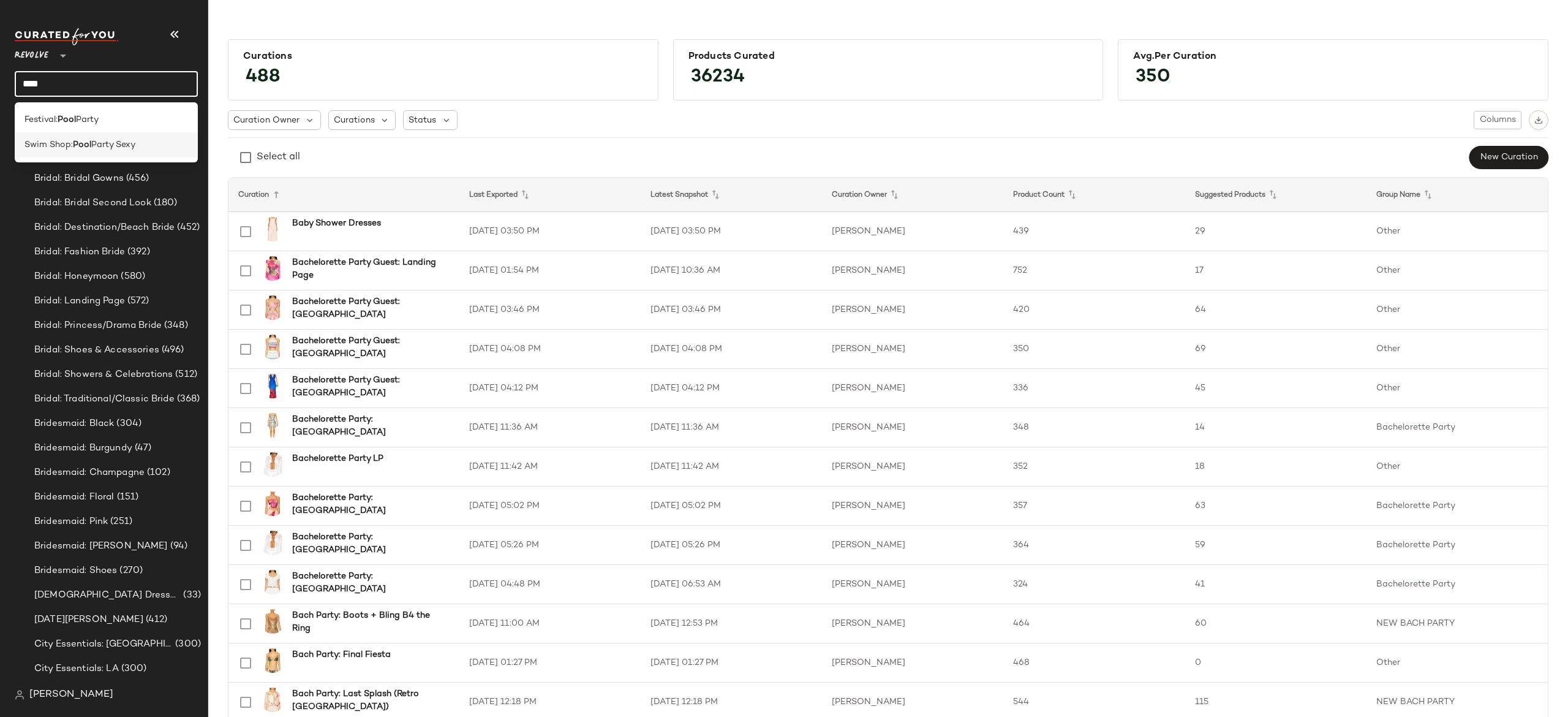
type input "****"
click at [67, 138] on span "Swim Shop:" at bounding box center [48, 145] width 48 height 13
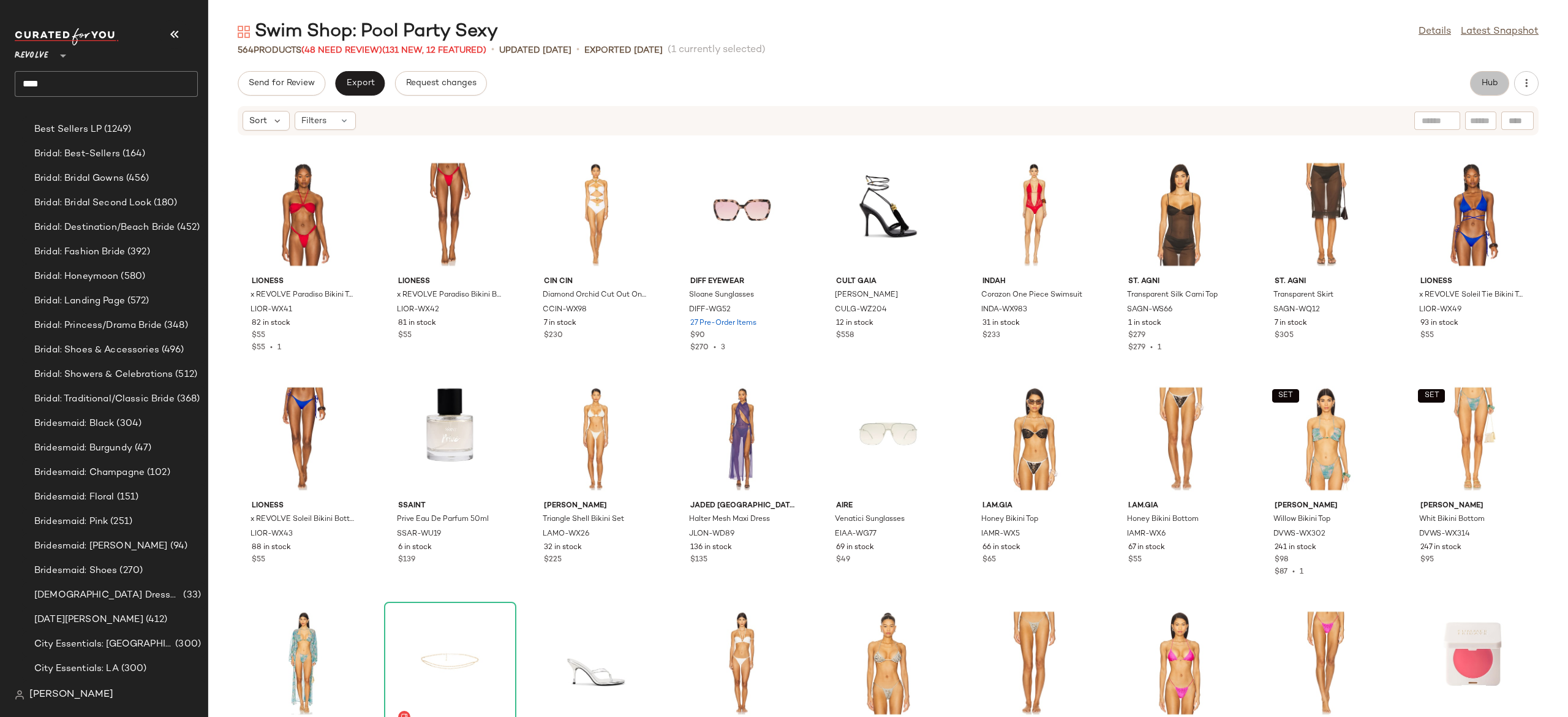
click at [1489, 83] on span "Hub" at bounding box center [1490, 83] width 17 height 10
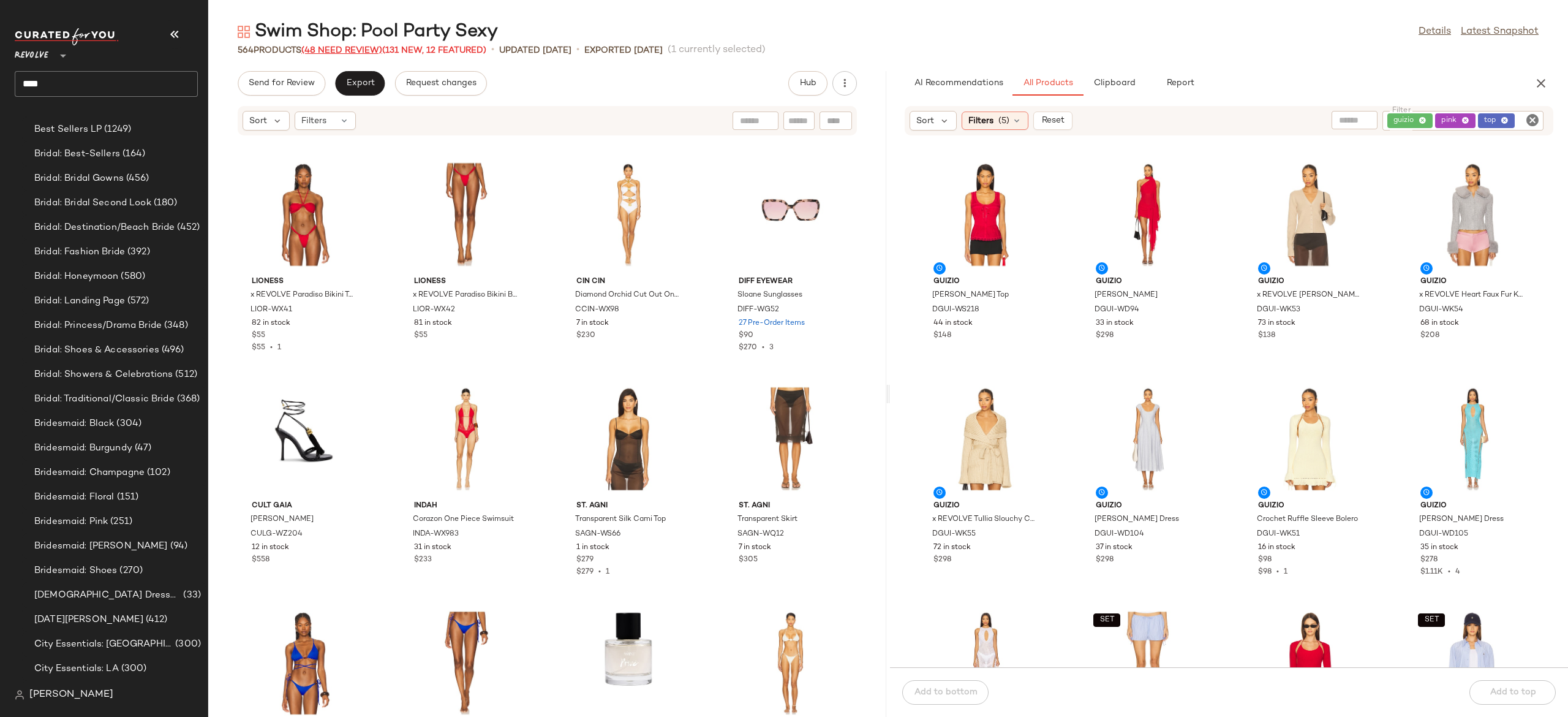
click at [373, 49] on span "(48 Need Review)" at bounding box center [342, 50] width 81 height 9
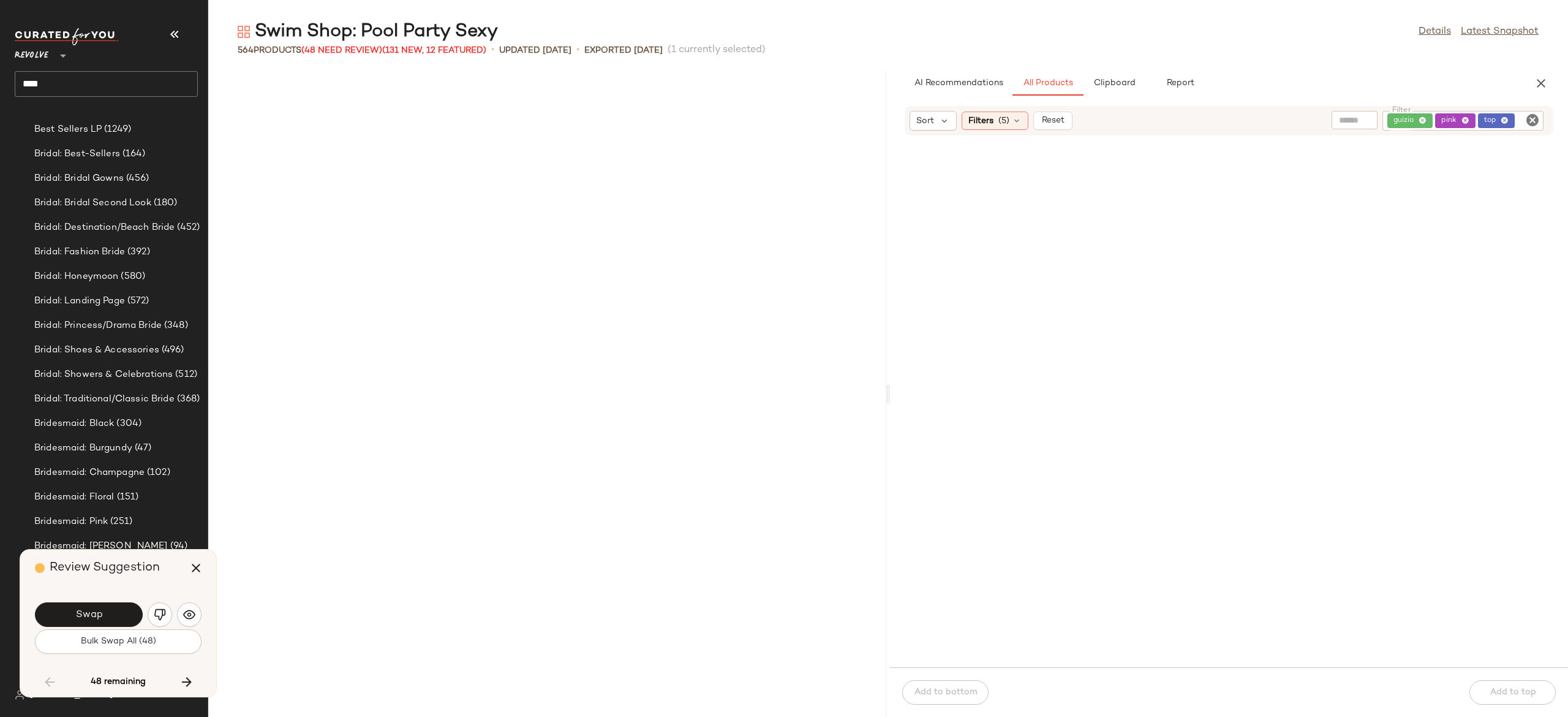
scroll to position [6954, 0]
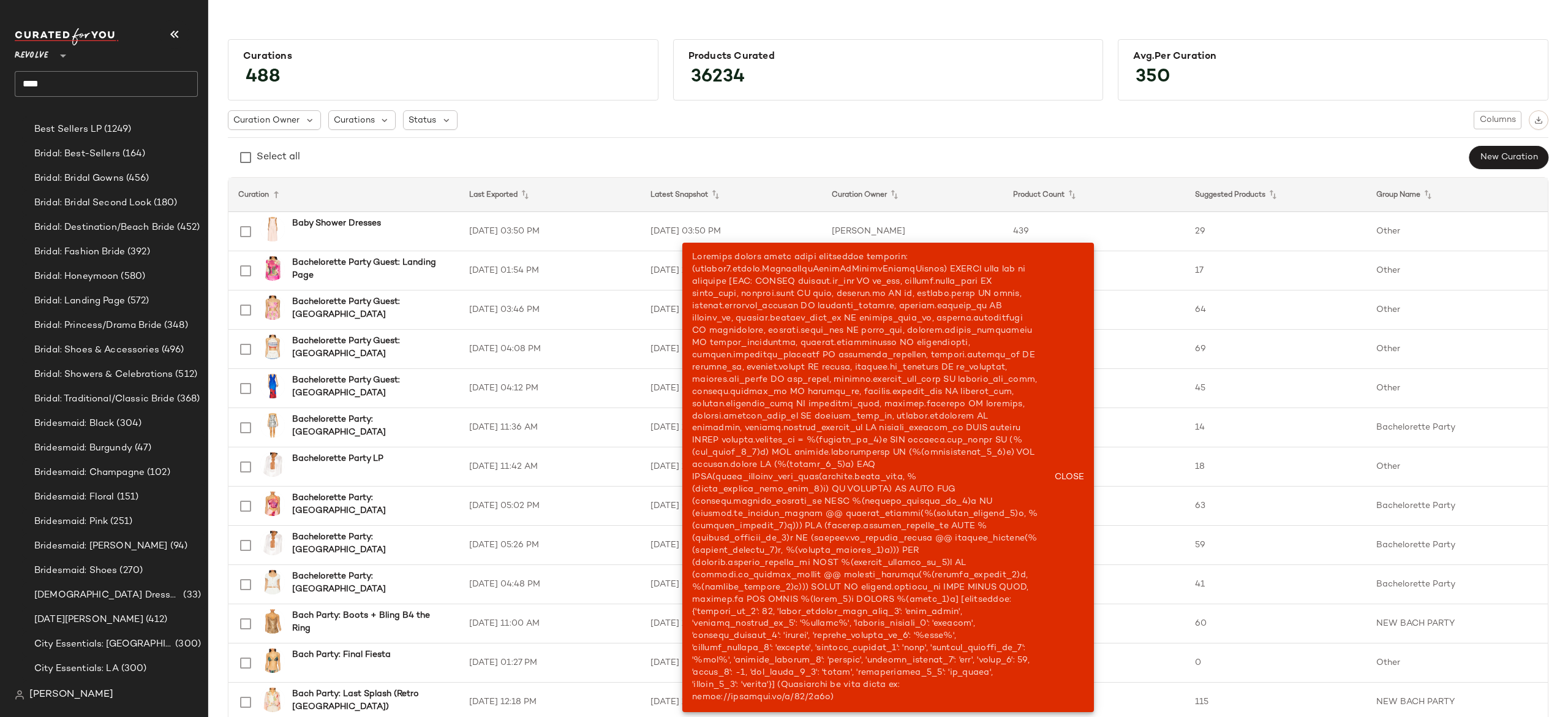
click at [131, 90] on input "****" at bounding box center [106, 84] width 183 height 26
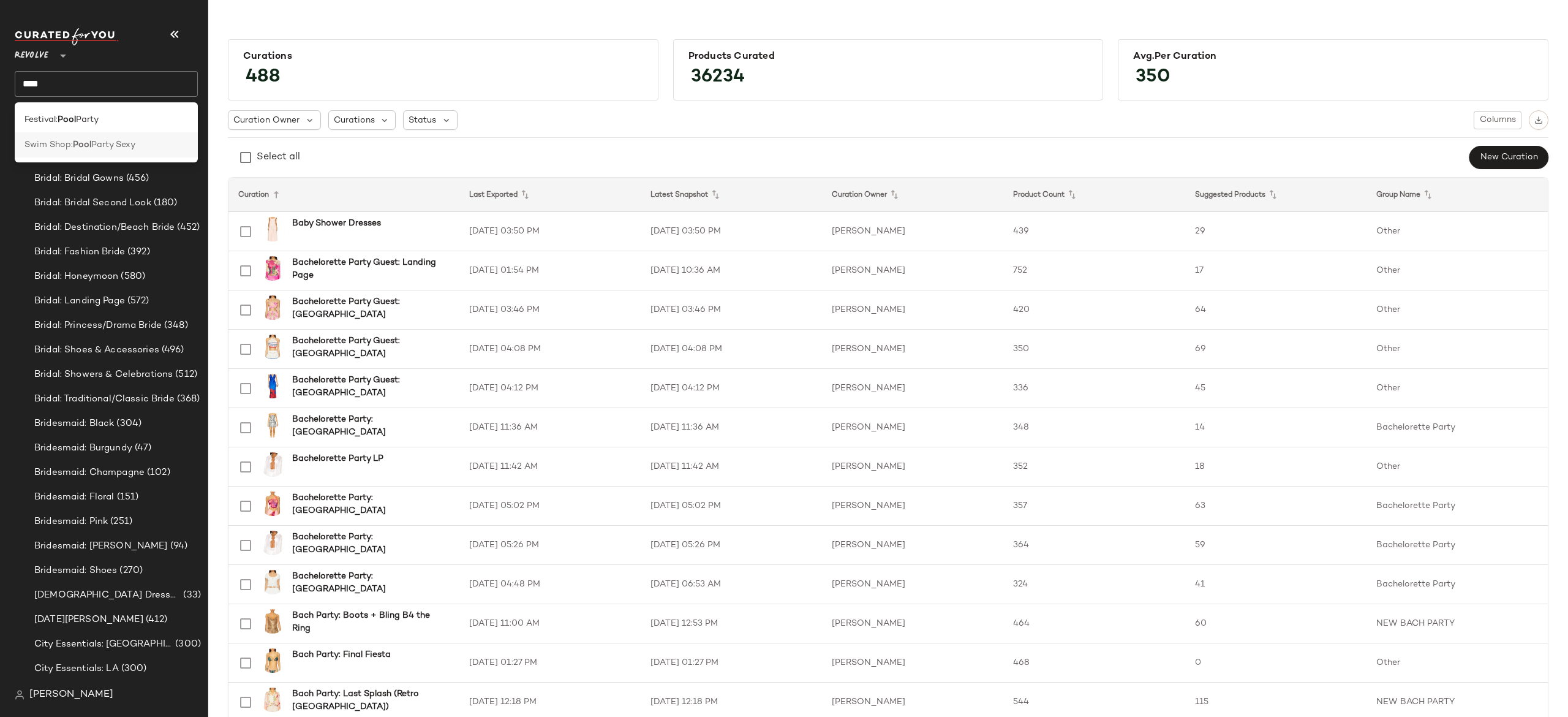
click at [58, 146] on span "Swim Shop:" at bounding box center [48, 145] width 48 height 13
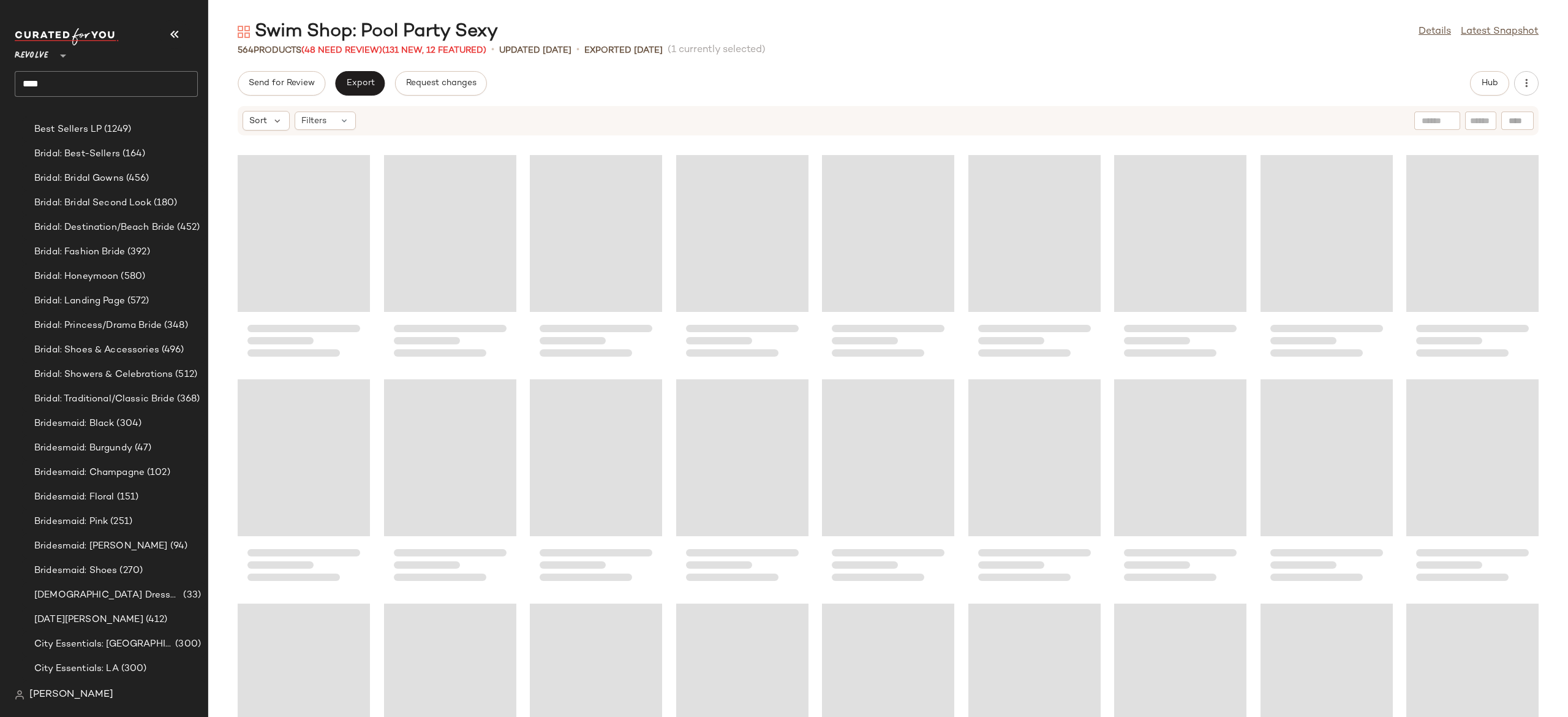
scroll to position [3589, 0]
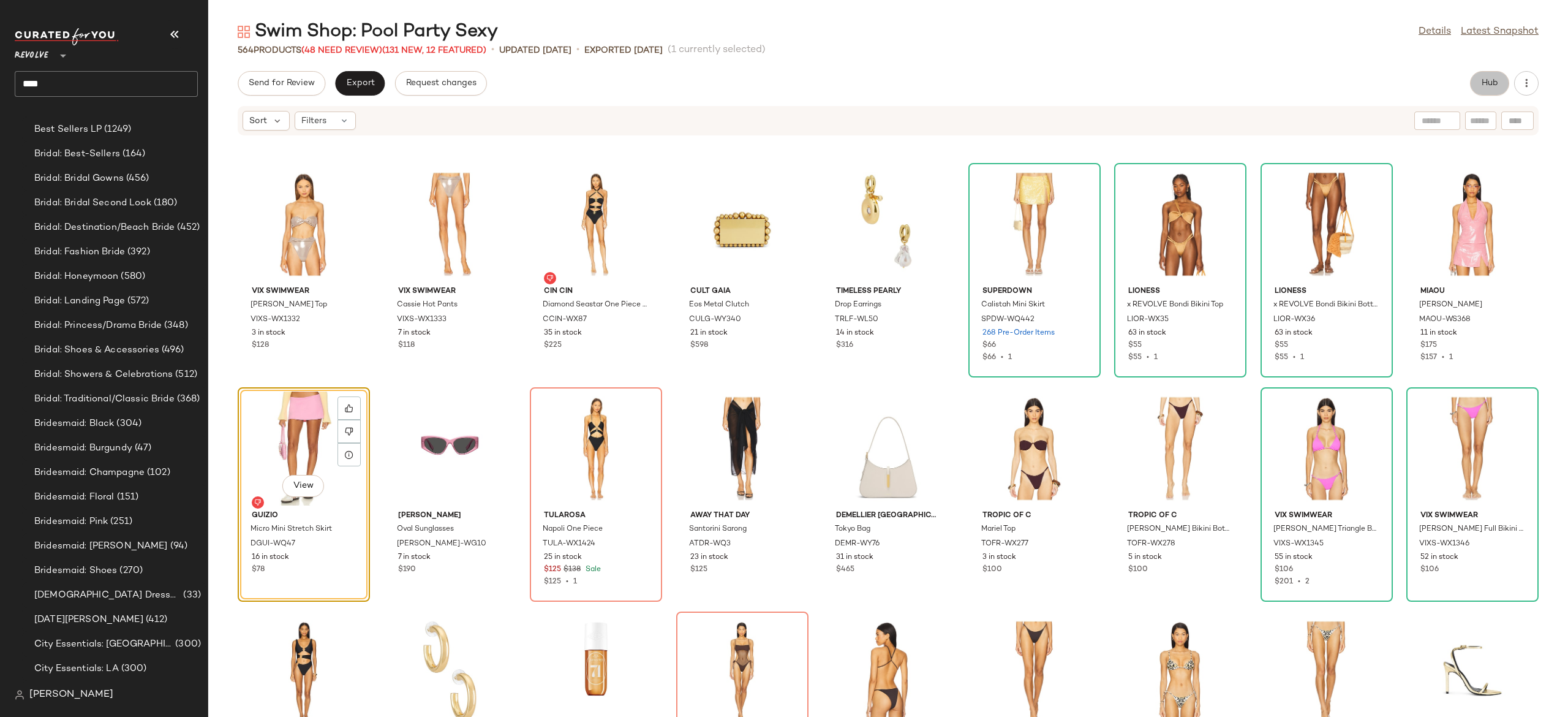
click at [1491, 88] on span "Hub" at bounding box center [1490, 83] width 17 height 10
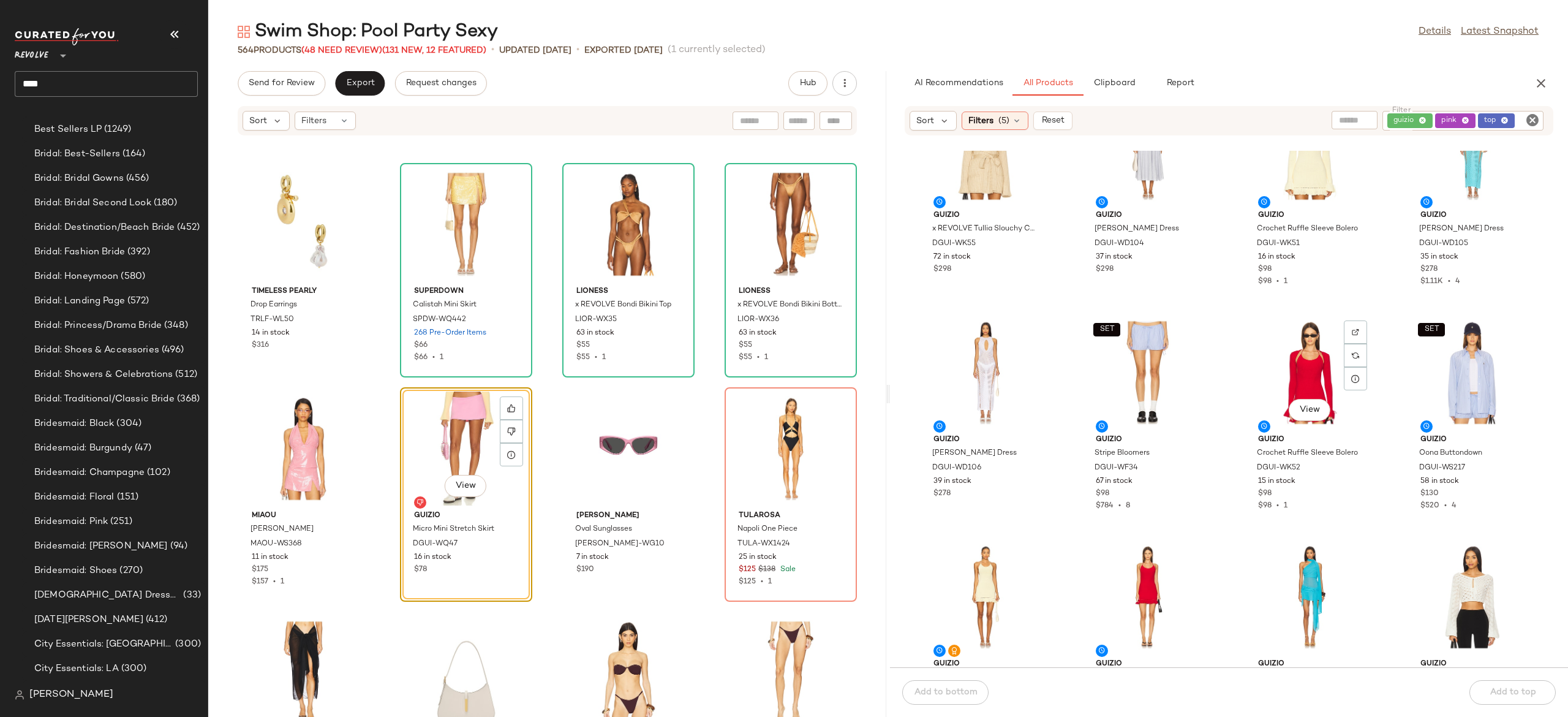
scroll to position [302, 0]
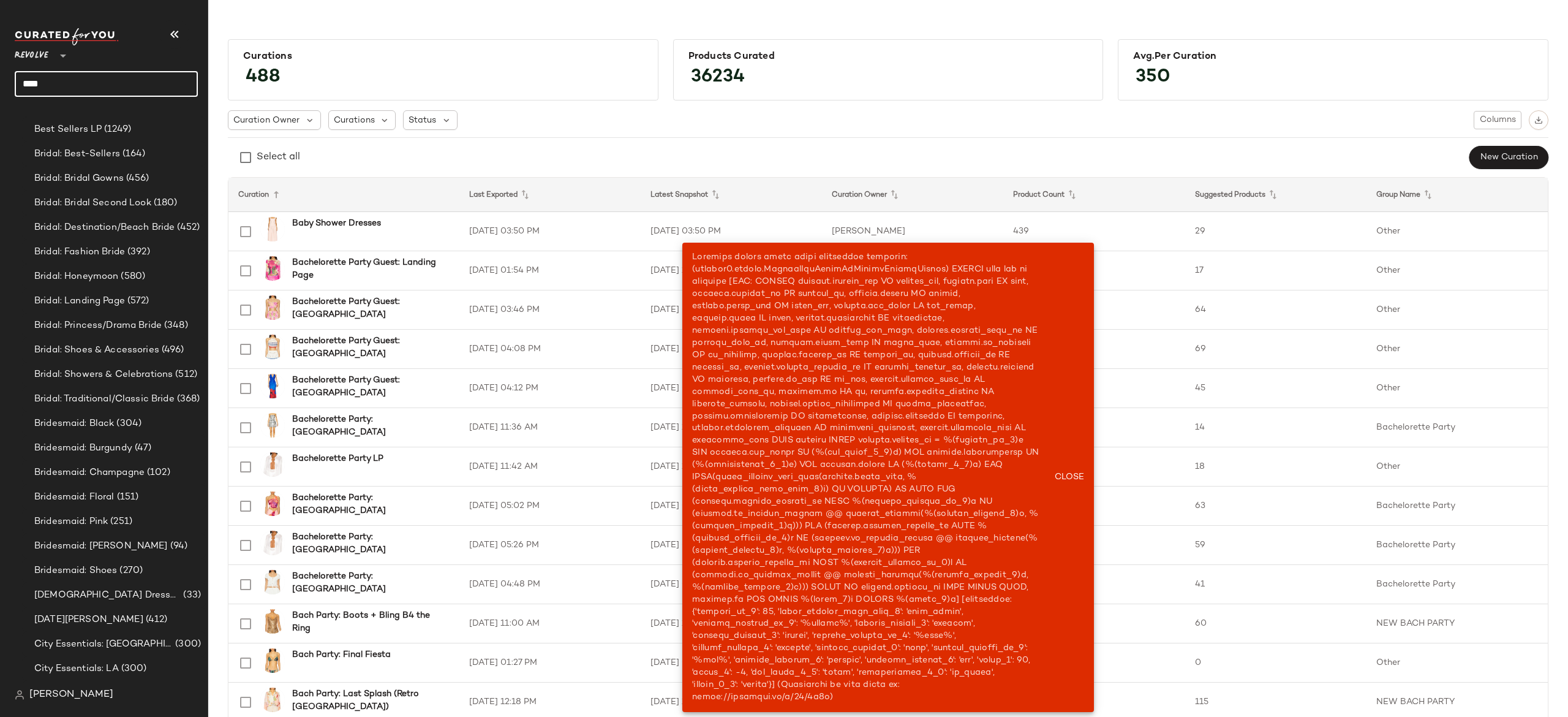
click at [133, 85] on input "****" at bounding box center [106, 84] width 183 height 26
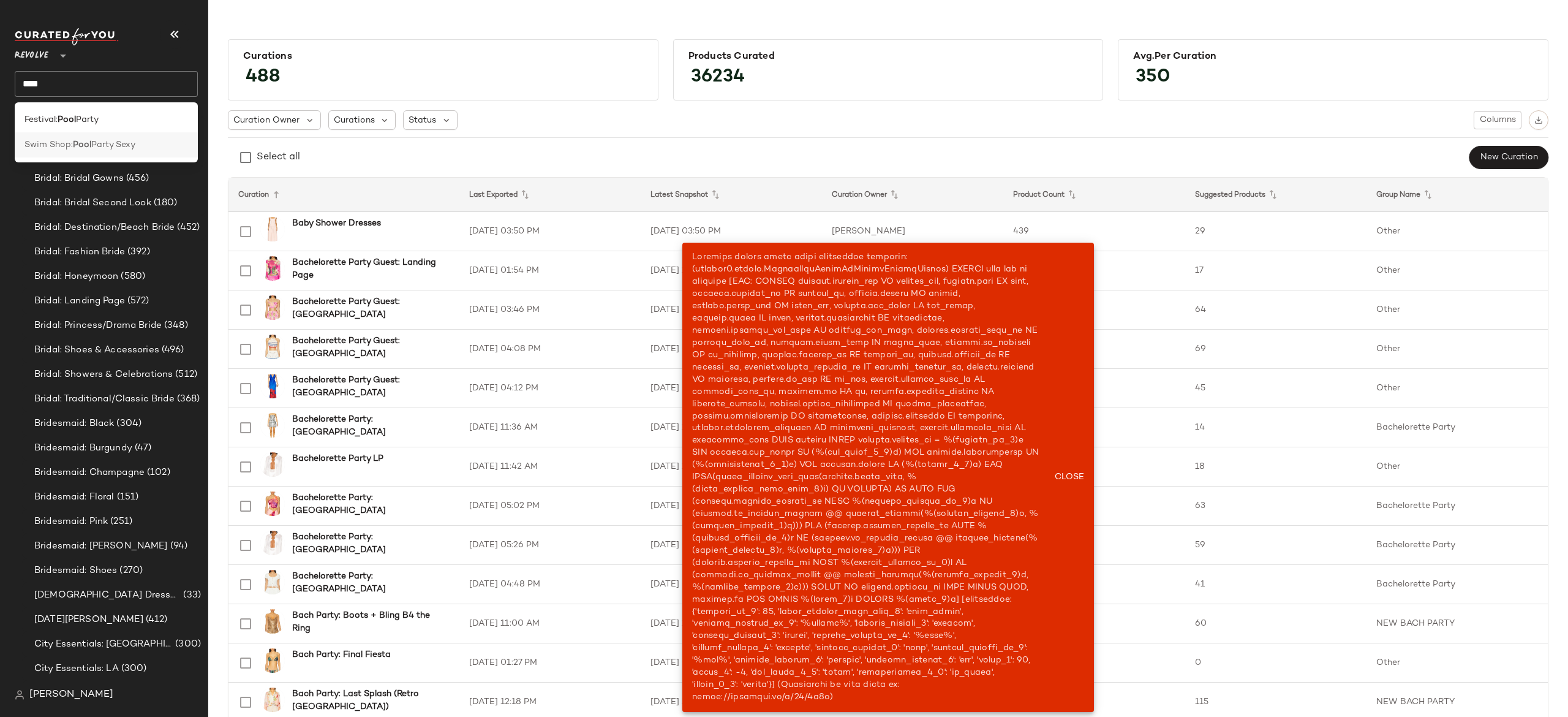
click at [55, 144] on span "Swim Shop:" at bounding box center [48, 145] width 48 height 13
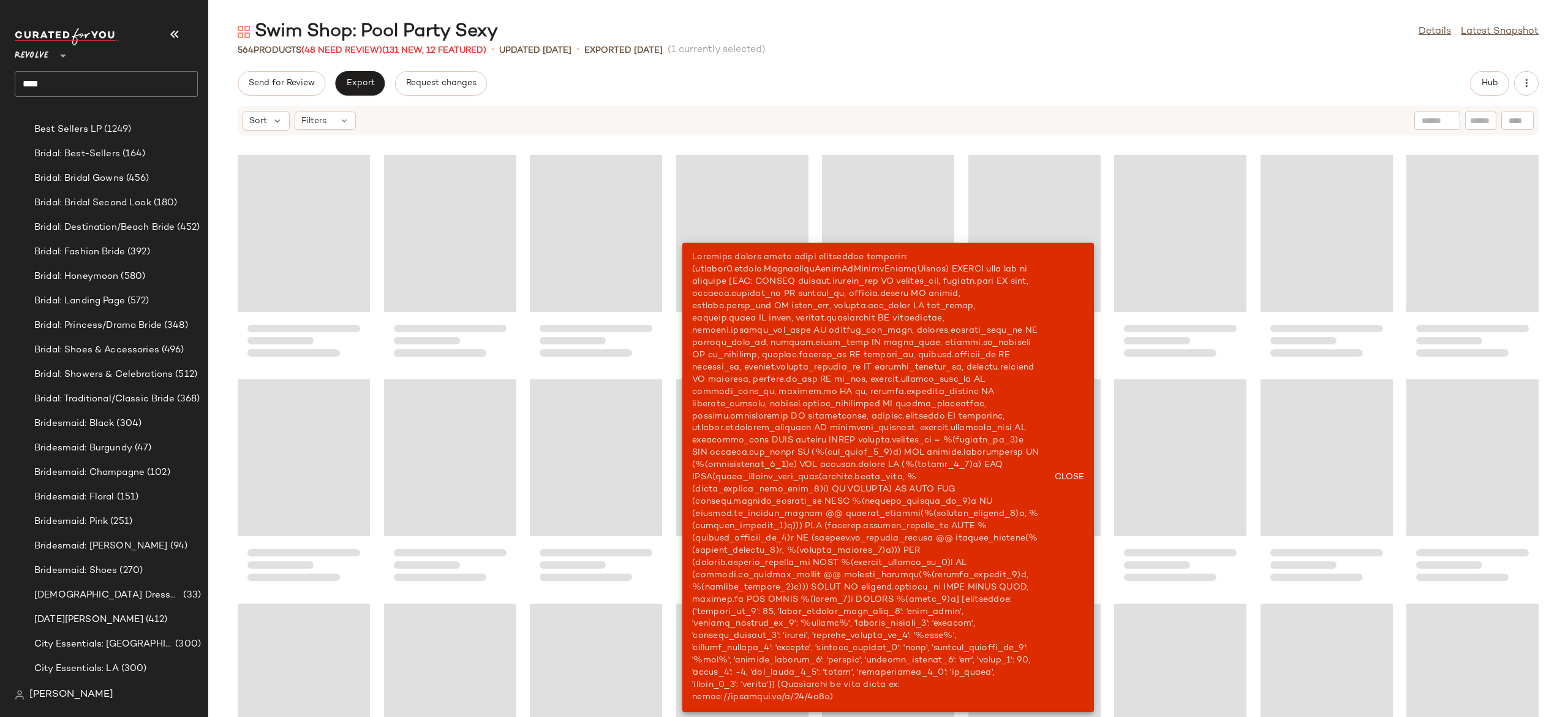
scroll to position [3589, 0]
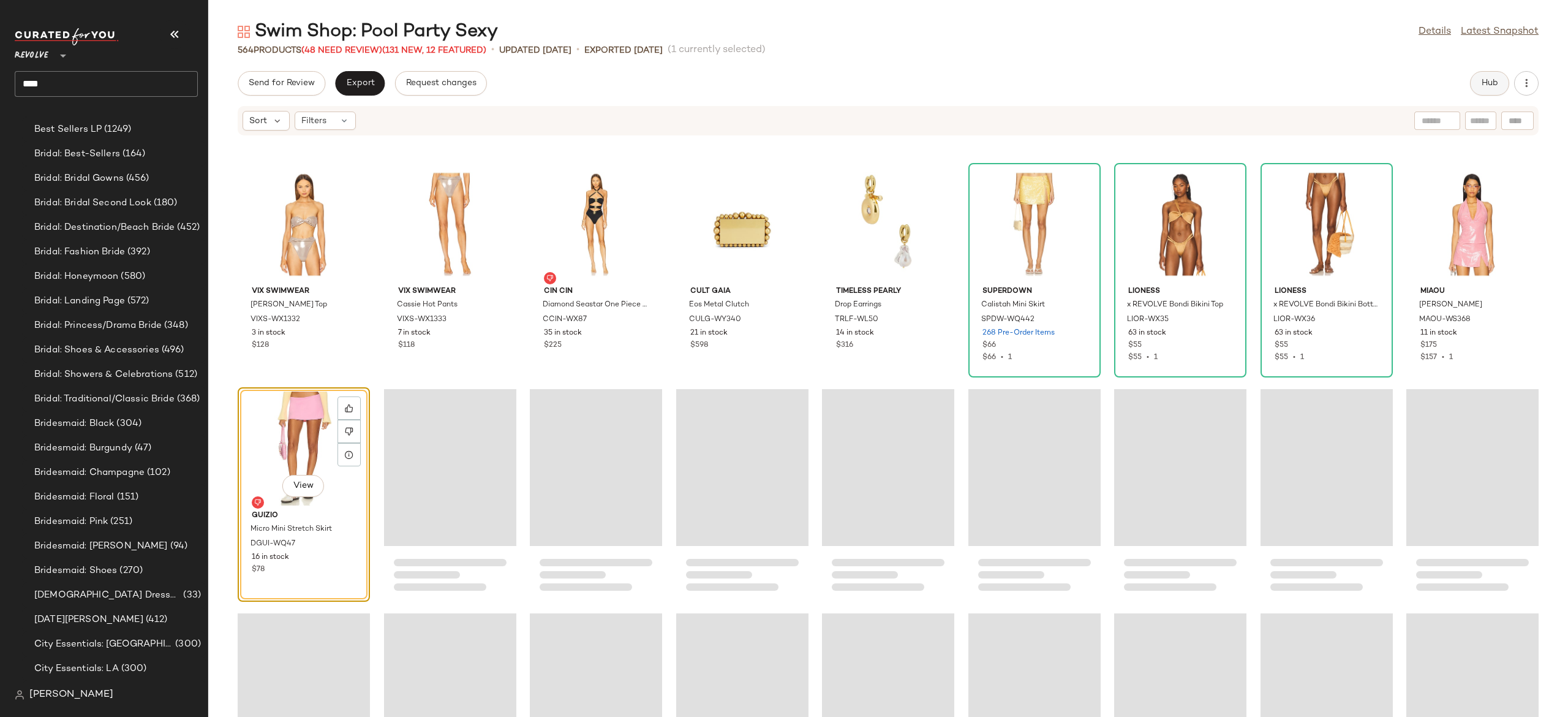
click at [1474, 87] on button "Hub" at bounding box center [1490, 83] width 39 height 24
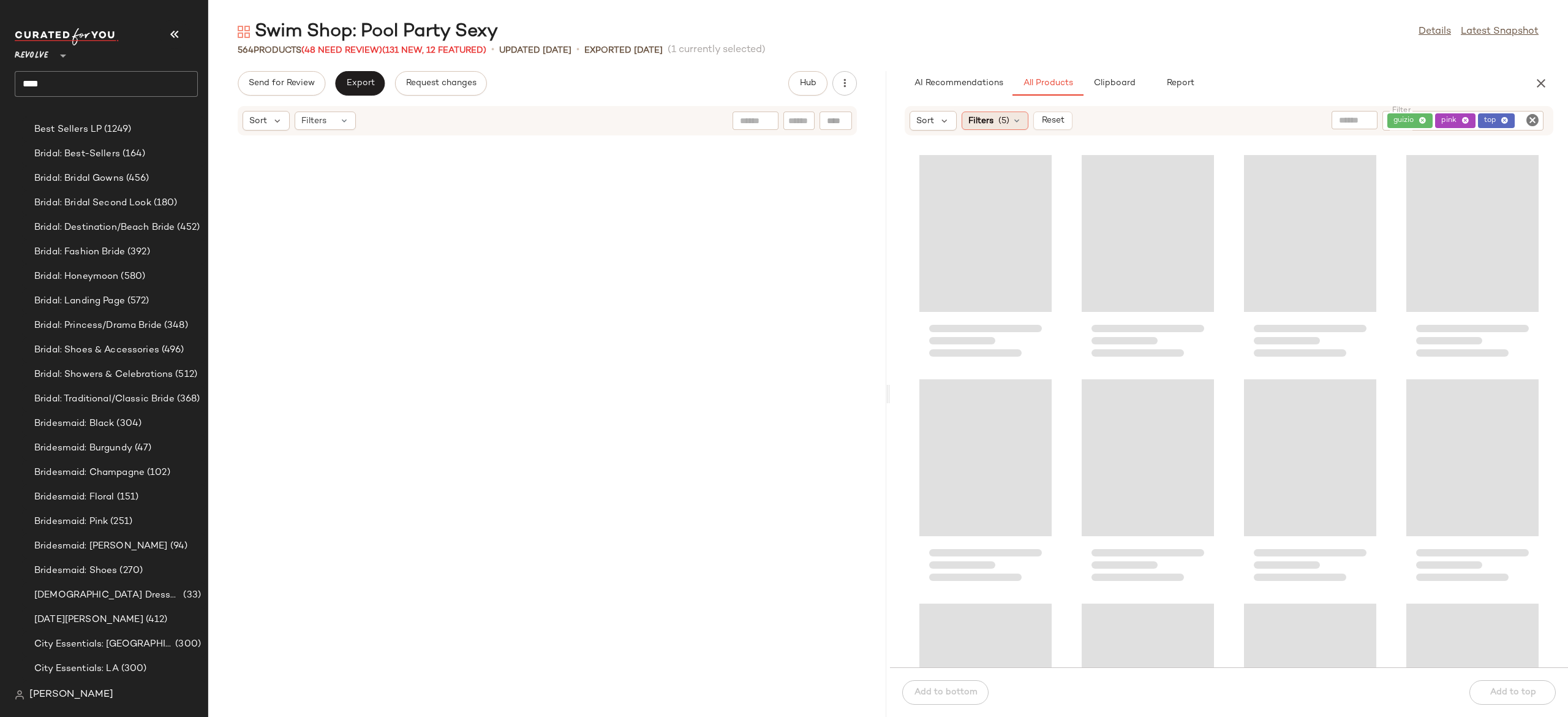
scroll to position [8300, 0]
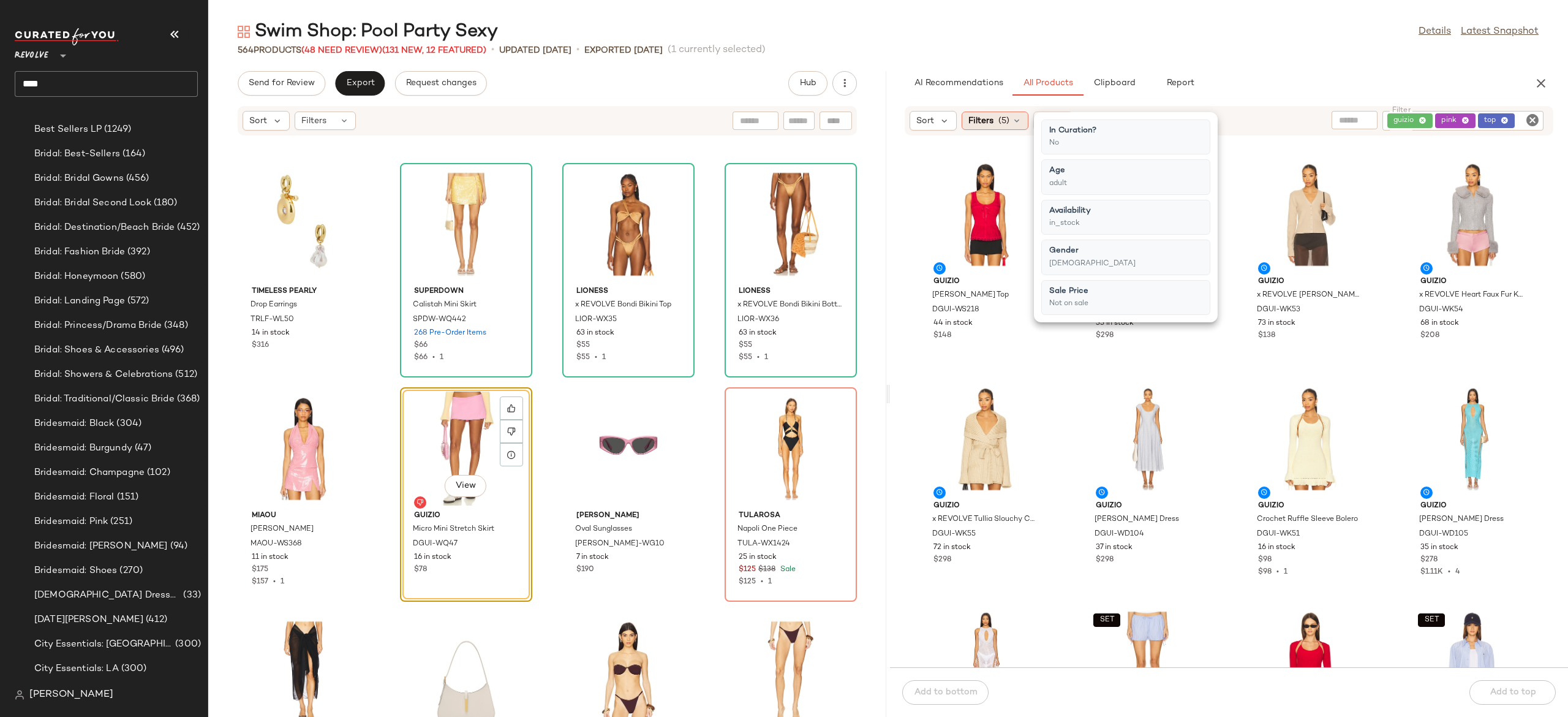
click at [1015, 121] on icon at bounding box center [1017, 121] width 10 height 10
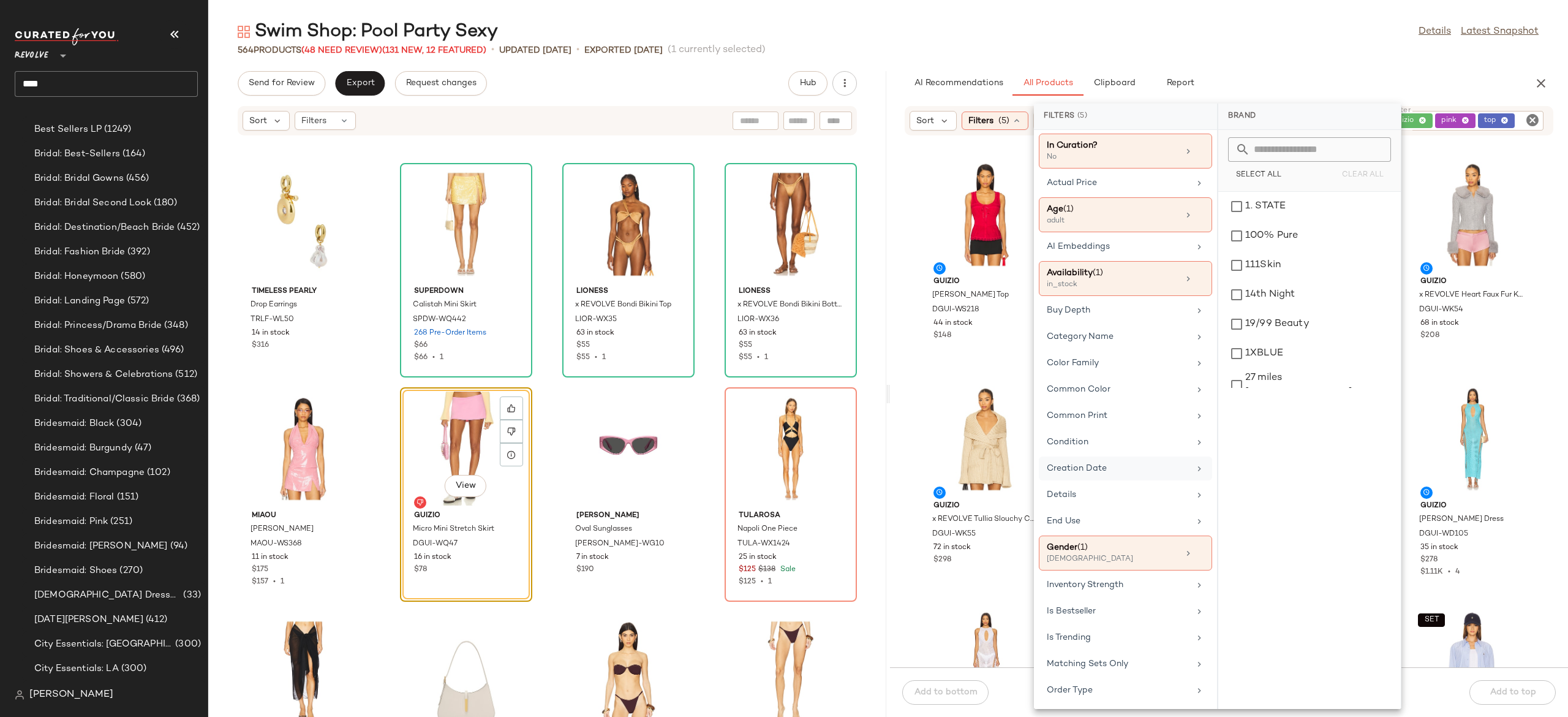
scroll to position [32, 0]
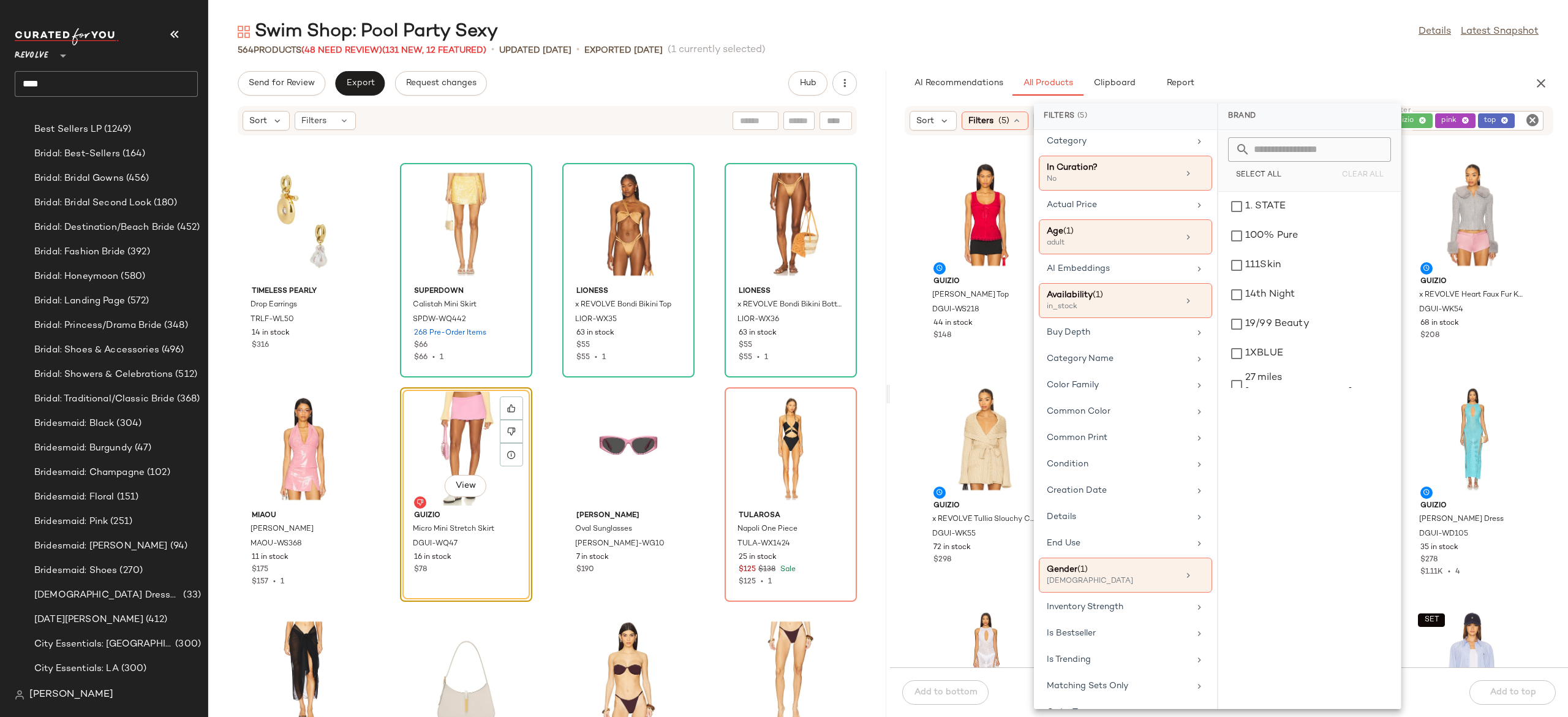
click at [1258, 78] on div "AI Recommendations All Products Clipboard Report" at bounding box center [1209, 83] width 610 height 24
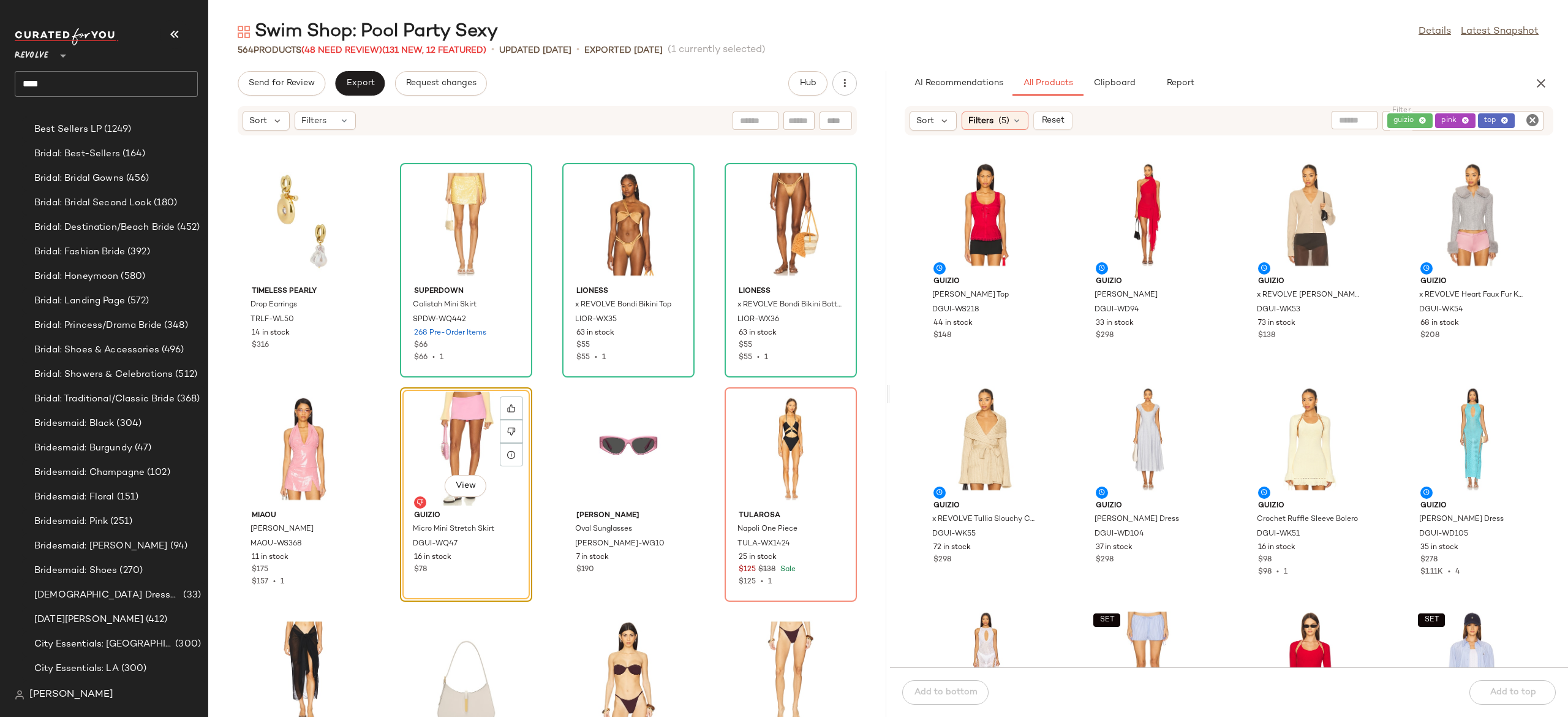
click at [1248, 81] on div "AI Recommendations All Products Clipboard Report" at bounding box center [1209, 83] width 610 height 24
click at [1061, 120] on span "Reset" at bounding box center [1052, 121] width 24 height 10
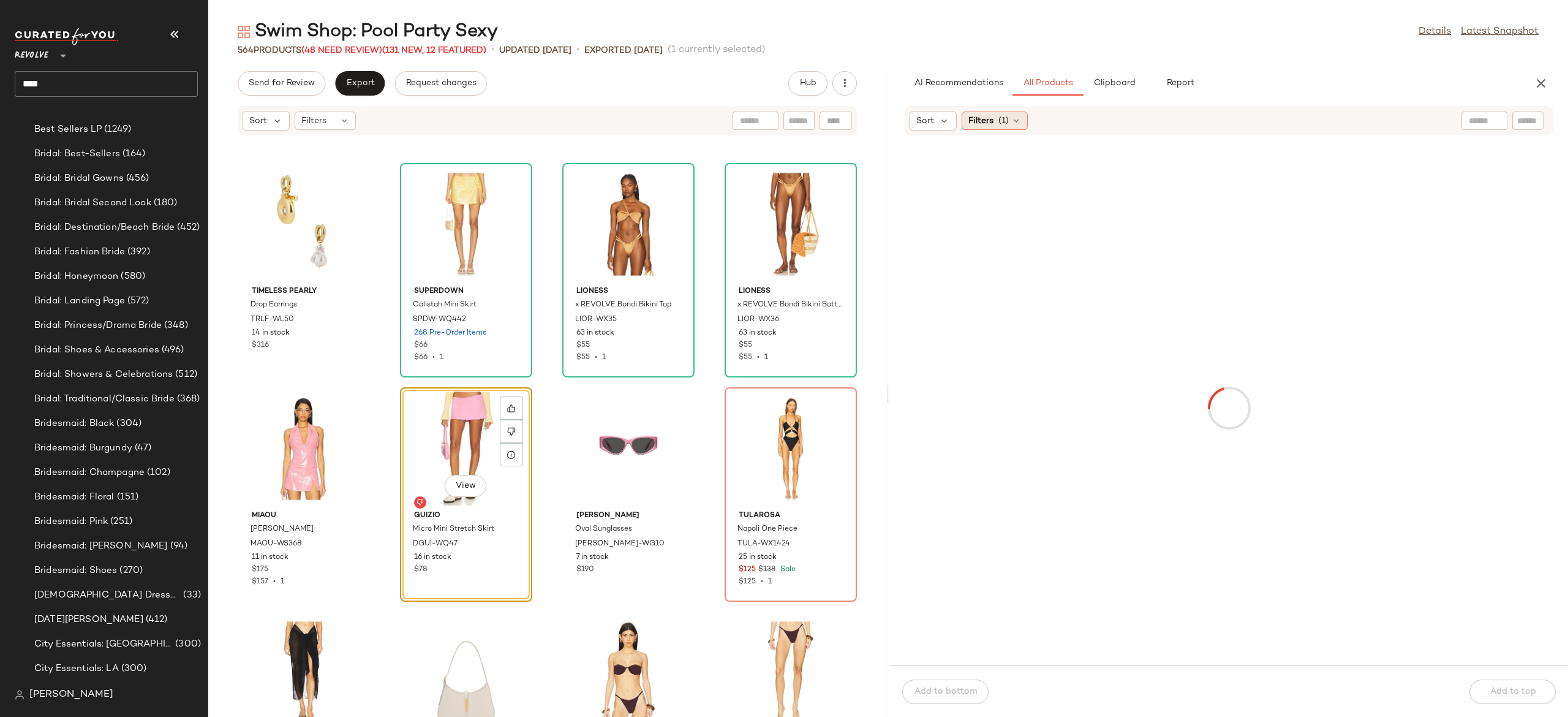
click at [1015, 120] on icon at bounding box center [1016, 121] width 10 height 10
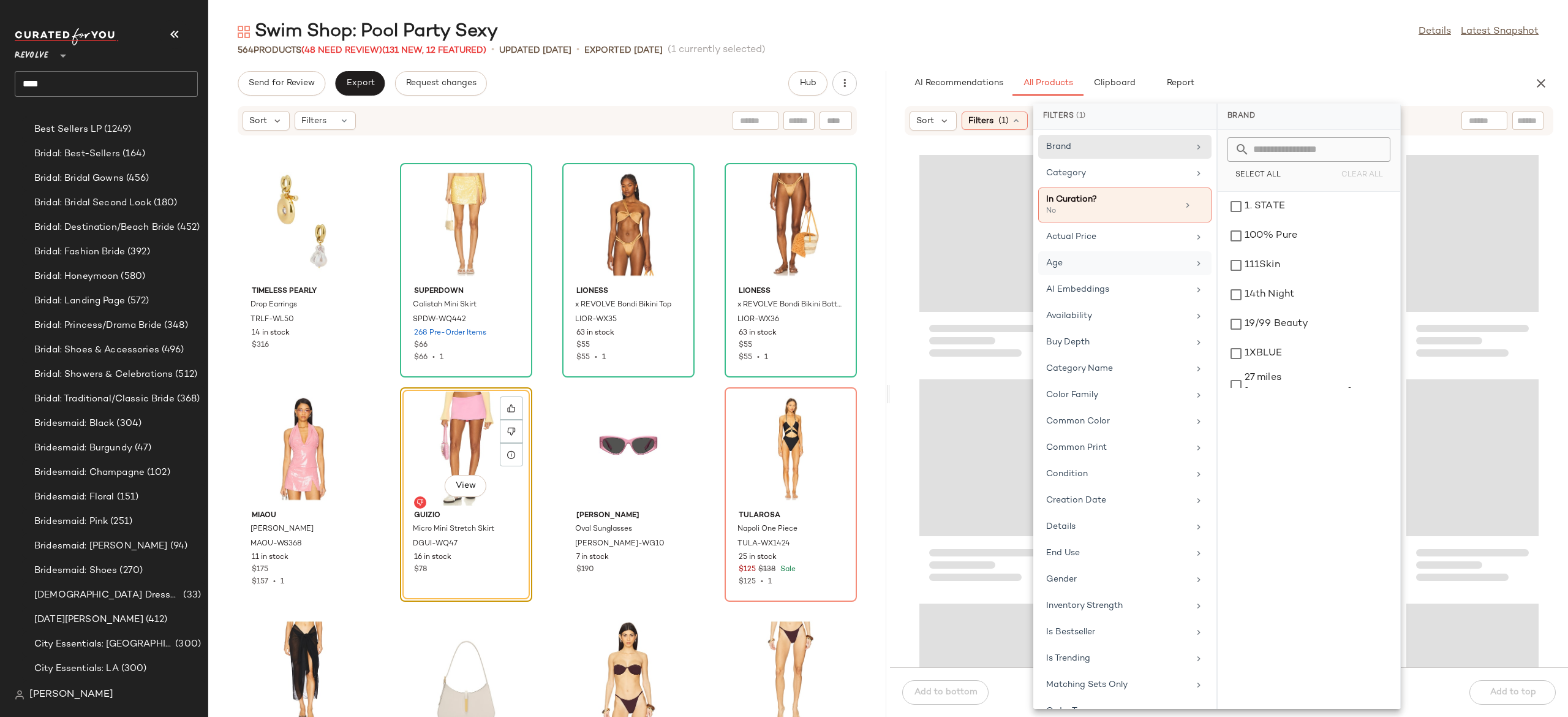
click at [1081, 263] on div "Age" at bounding box center [1117, 263] width 143 height 13
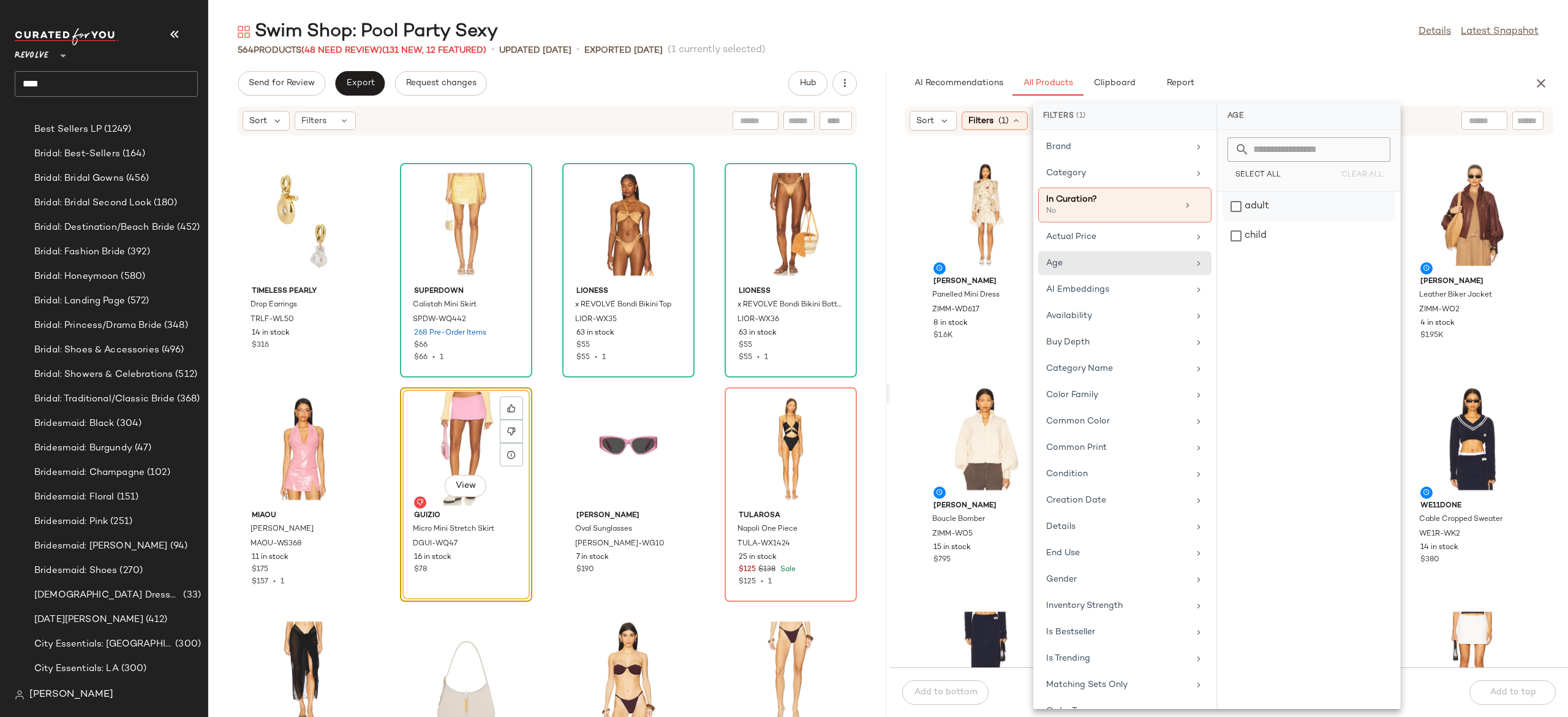
click at [1259, 221] on div "adult" at bounding box center [1309, 235] width 173 height 29
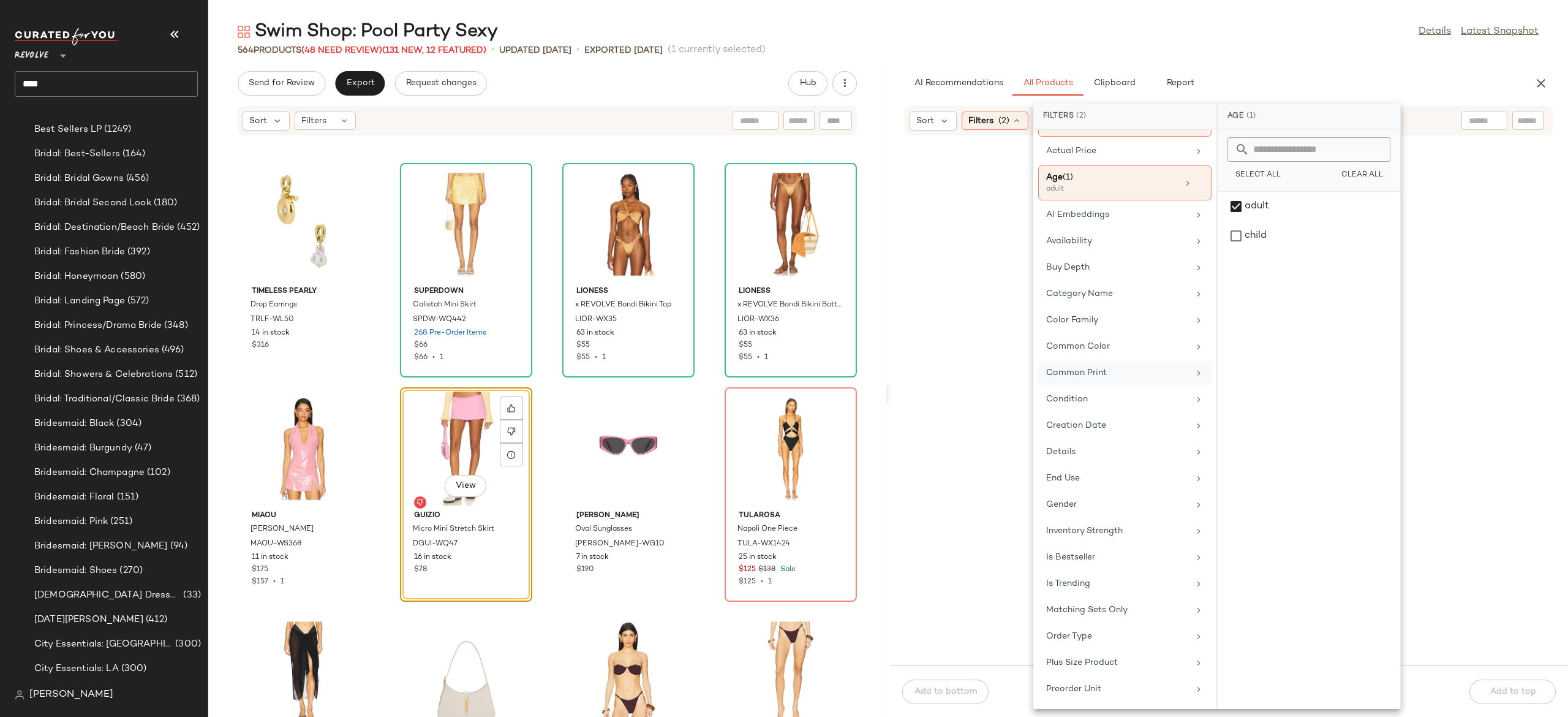
scroll to position [96, 0]
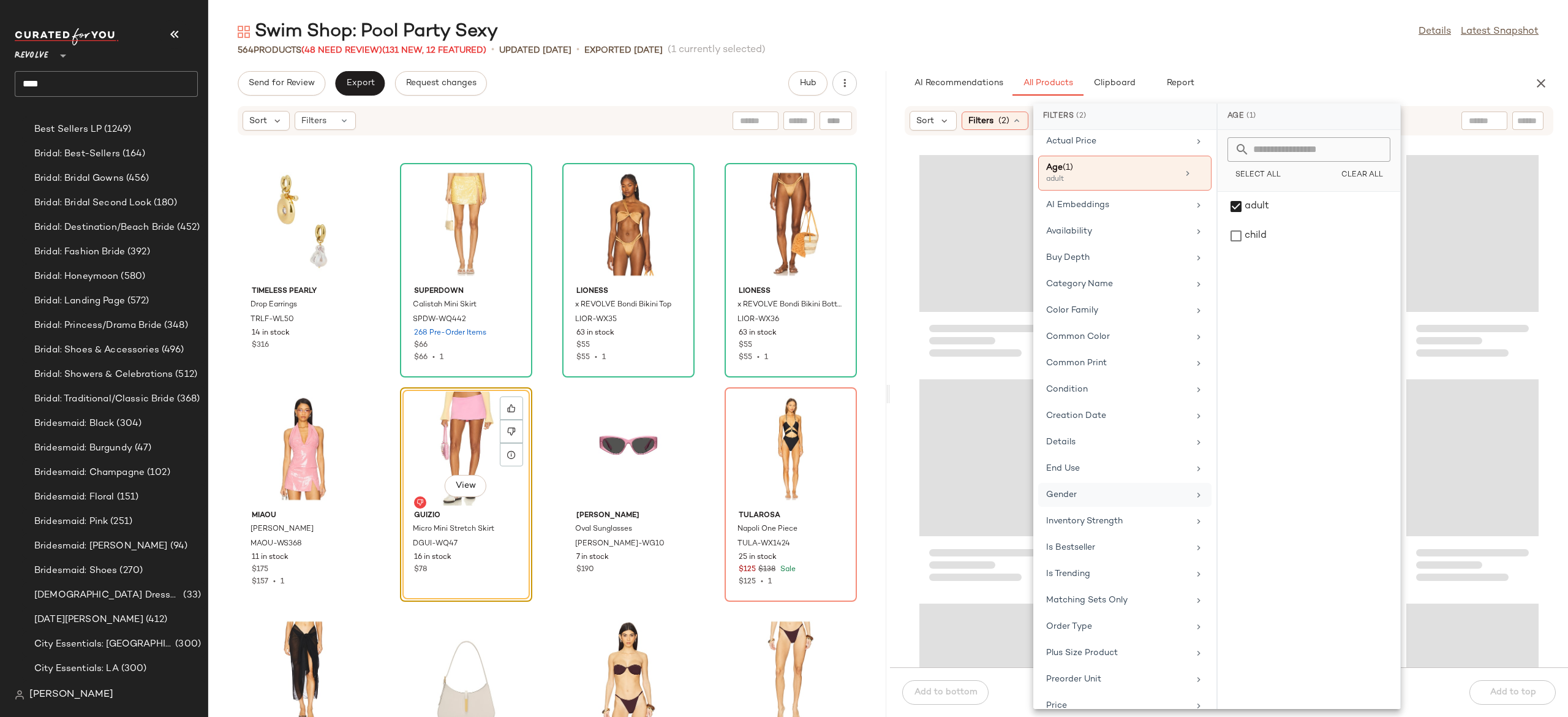
click at [1077, 499] on div "Gender" at bounding box center [1117, 495] width 143 height 13
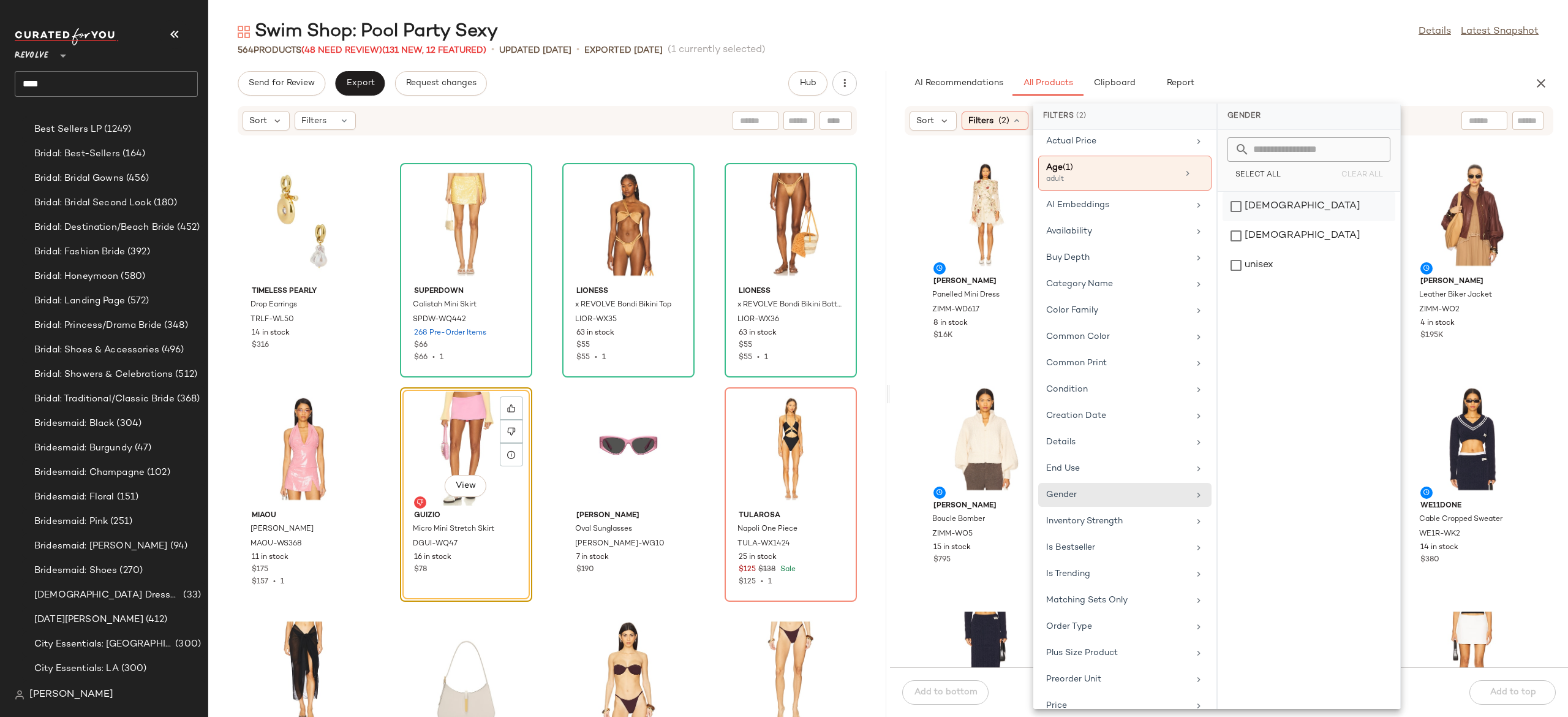
click at [1283, 221] on div "female" at bounding box center [1309, 235] width 173 height 29
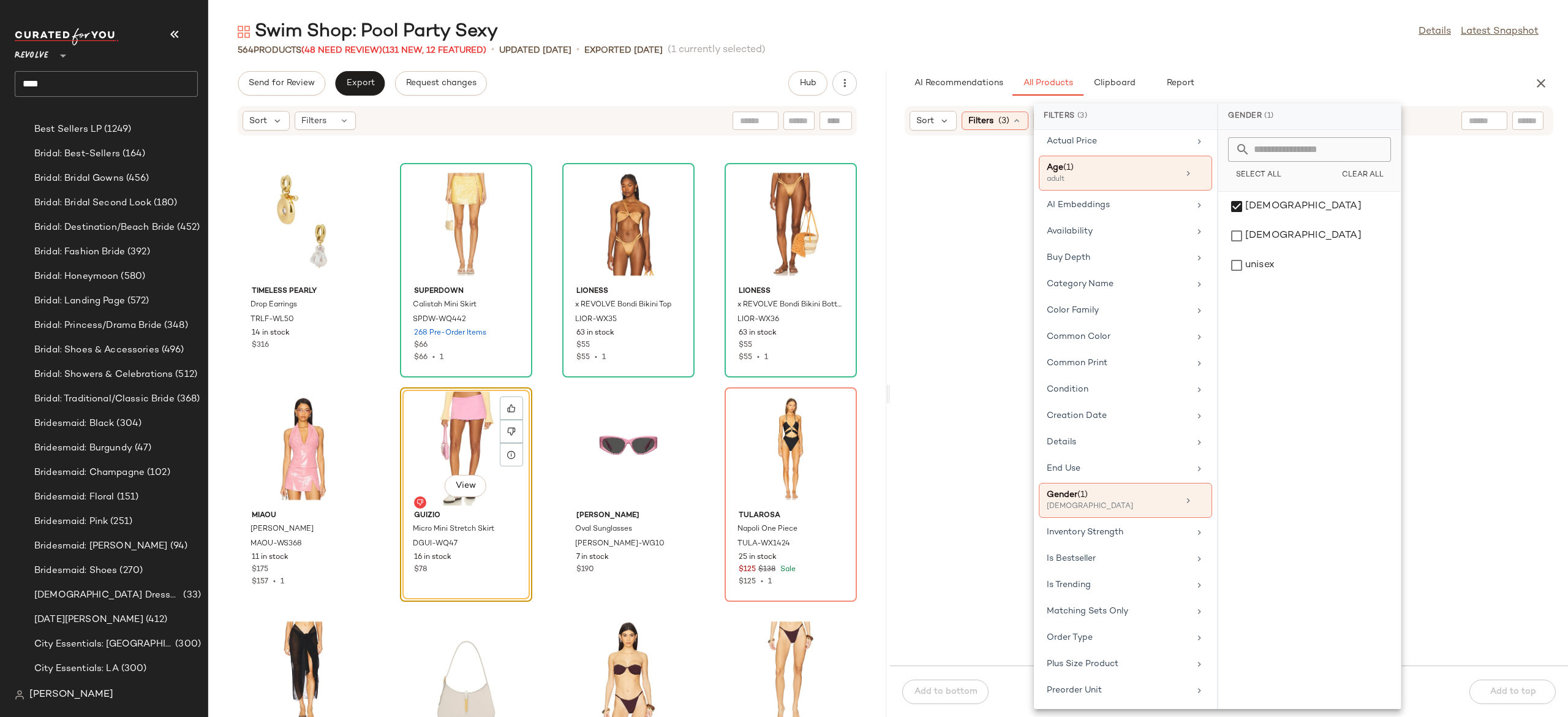
click at [1420, 106] on div "Sort Filters (3) Reset" at bounding box center [1229, 121] width 678 height 31
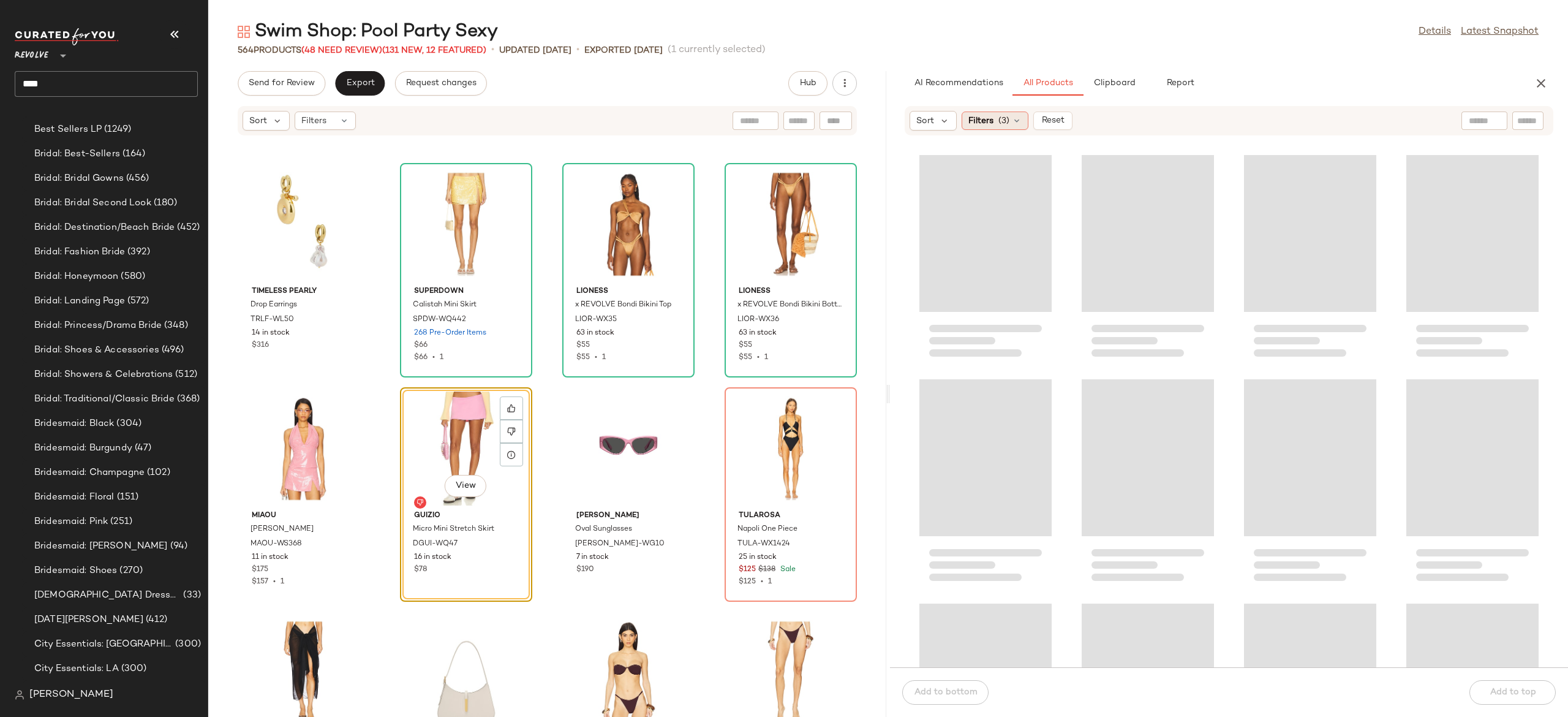
click at [1018, 122] on icon at bounding box center [1017, 121] width 10 height 10
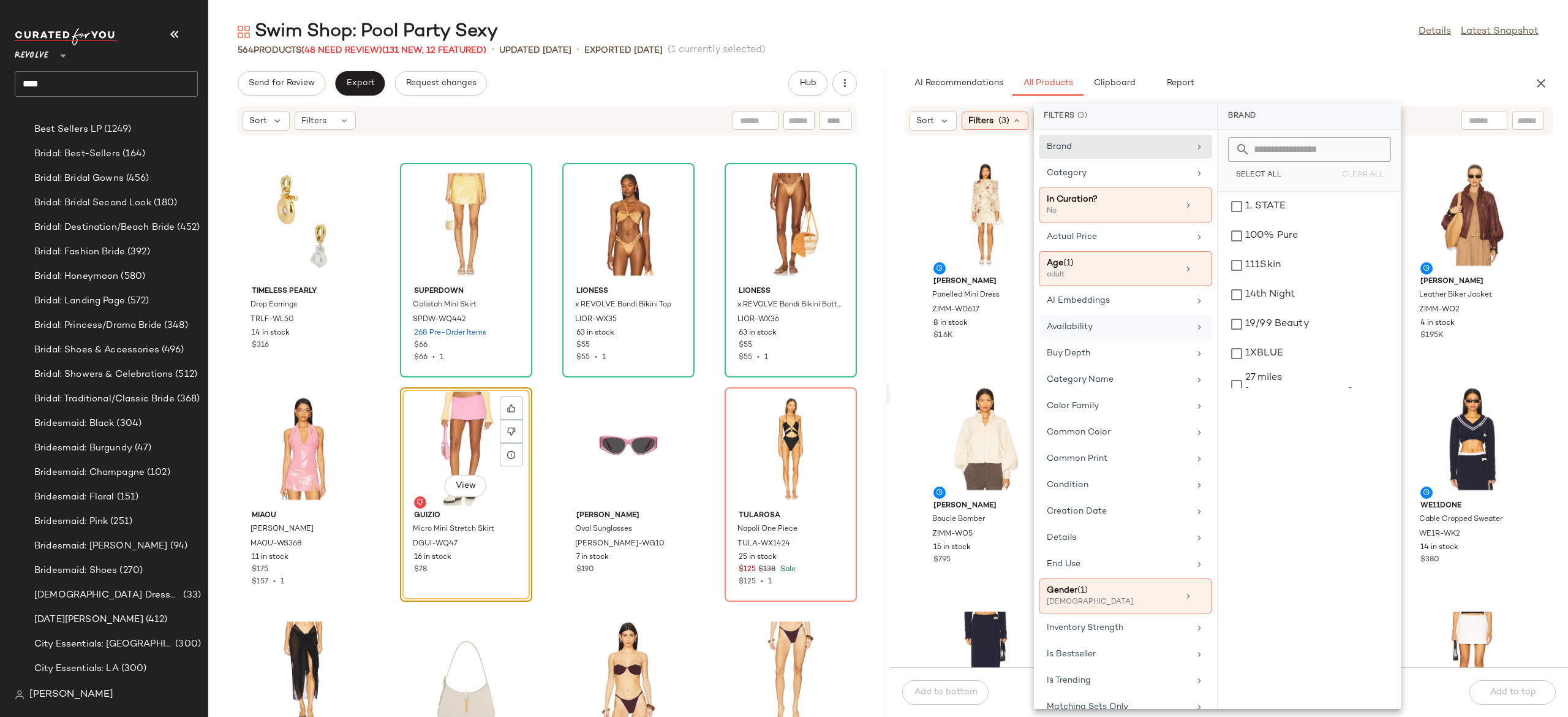
click at [1110, 342] on div "Availability" at bounding box center [1125, 354] width 173 height 24
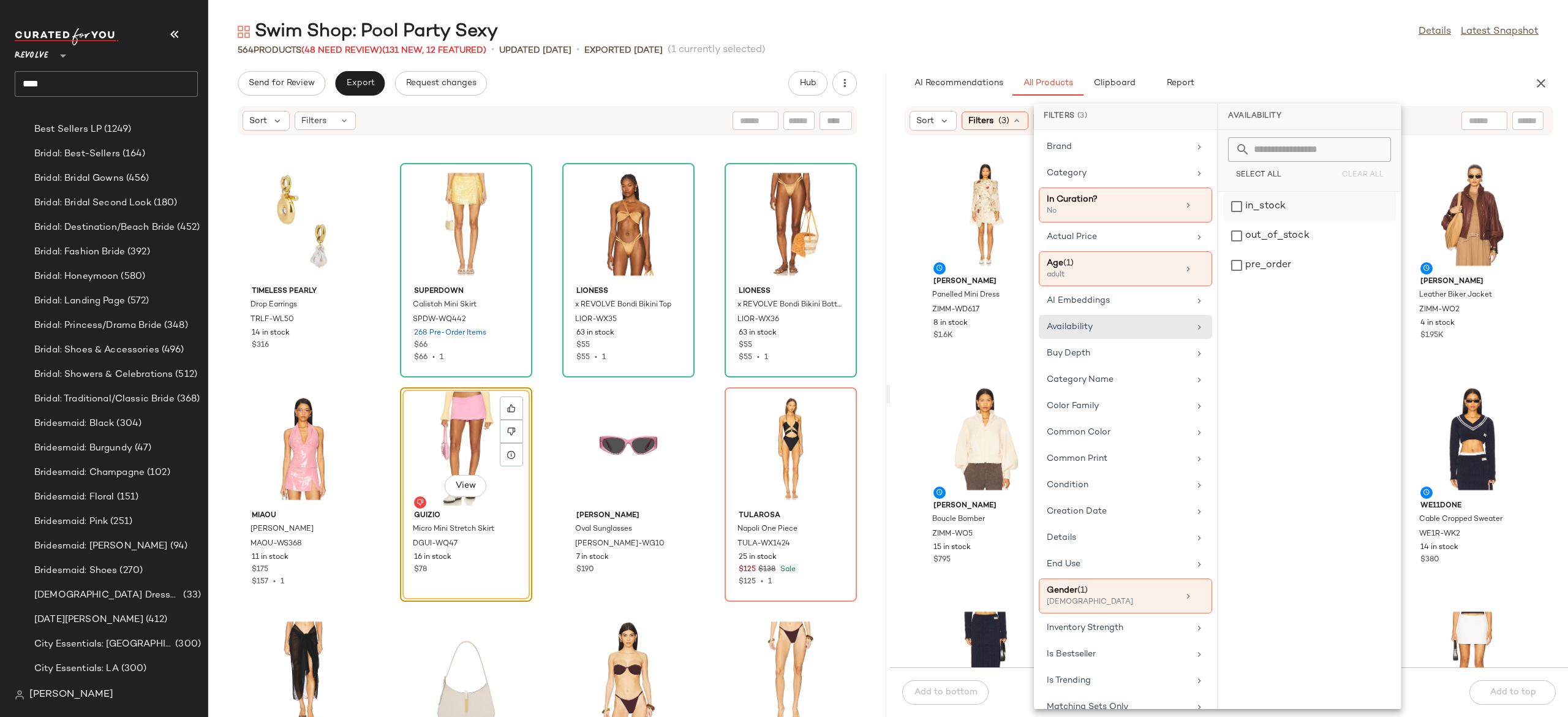
click at [1248, 221] on div "in_stock" at bounding box center [1310, 235] width 173 height 29
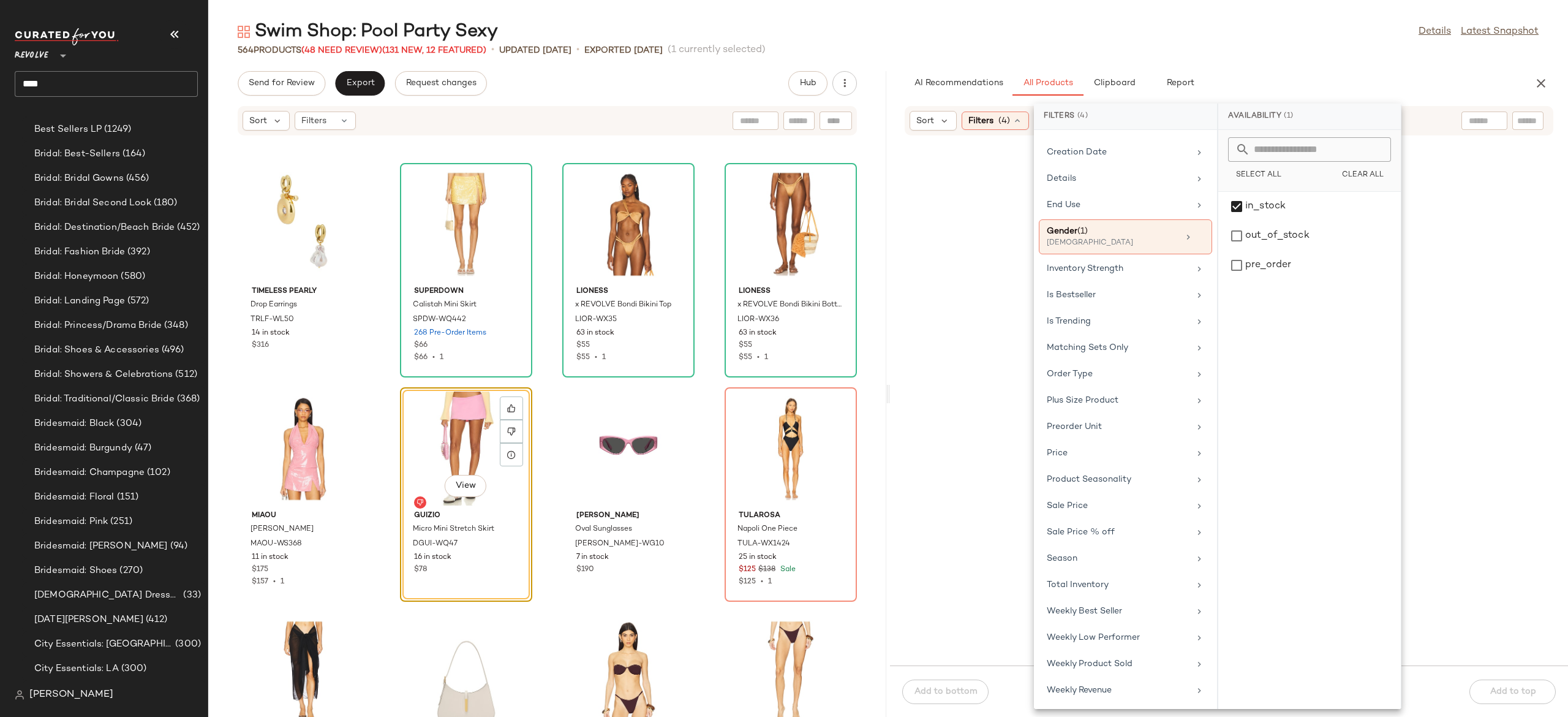
scroll to position [375, 0]
click at [1102, 512] on div "Sale Price" at bounding box center [1118, 505] width 143 height 13
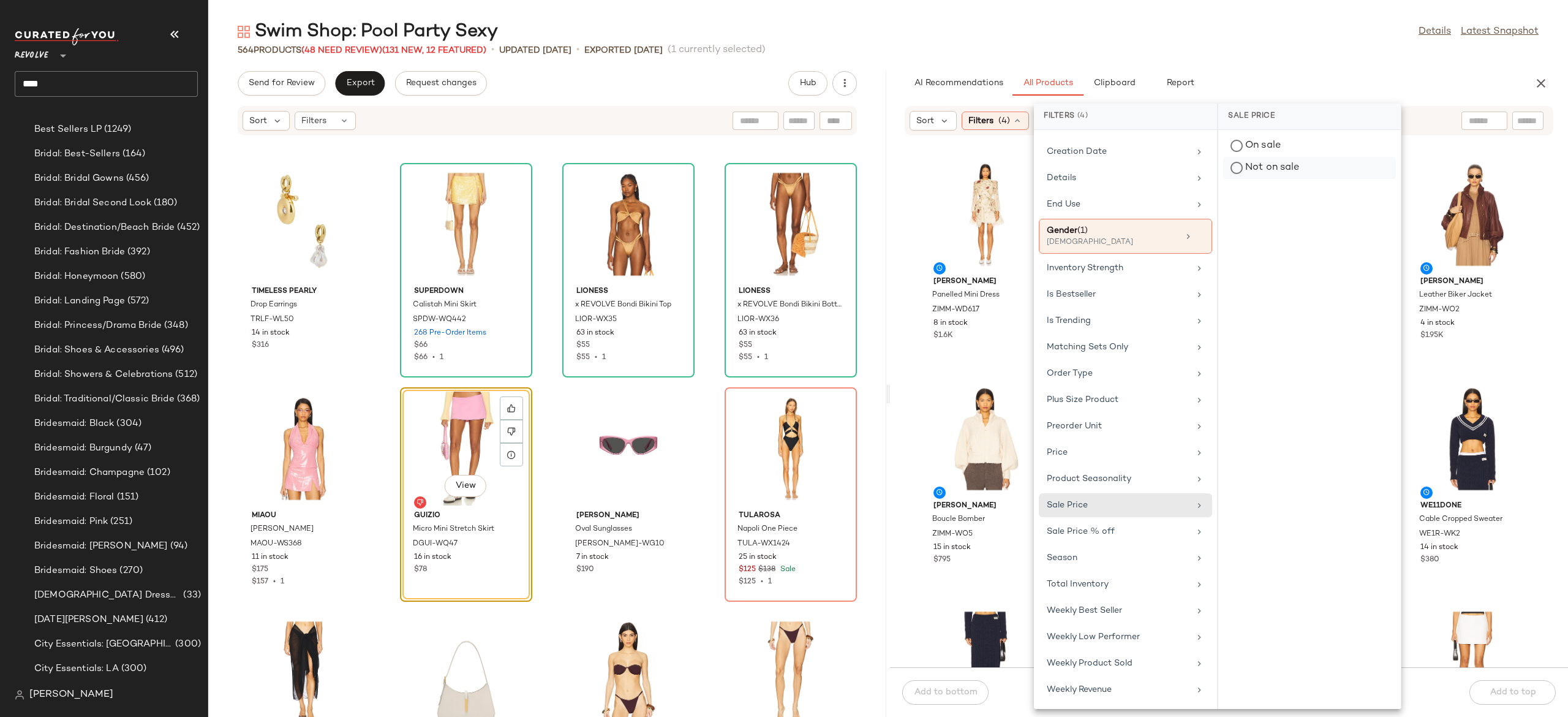
click at [1263, 171] on div "Not on sale" at bounding box center [1310, 168] width 173 height 22
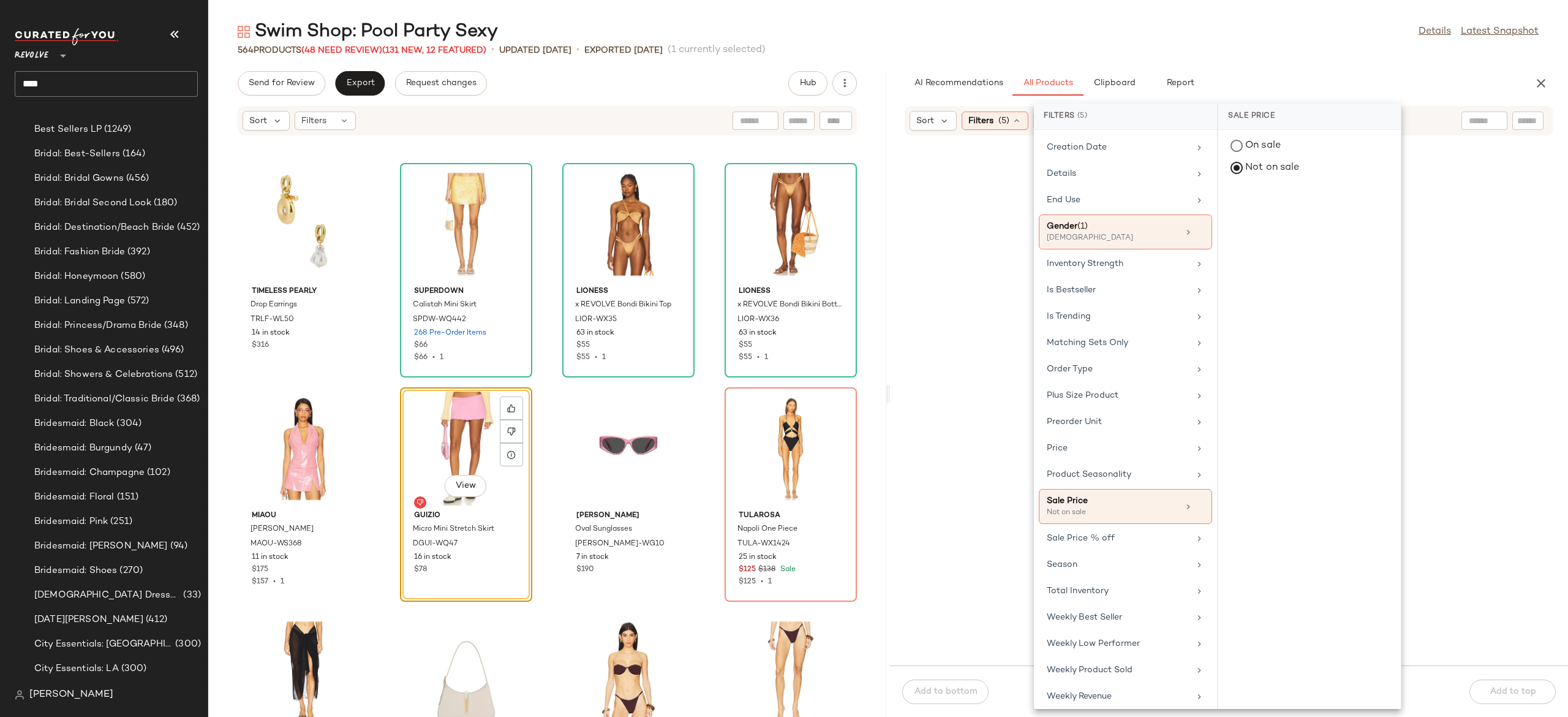
click at [1015, 360] on div at bounding box center [1229, 408] width 673 height 510
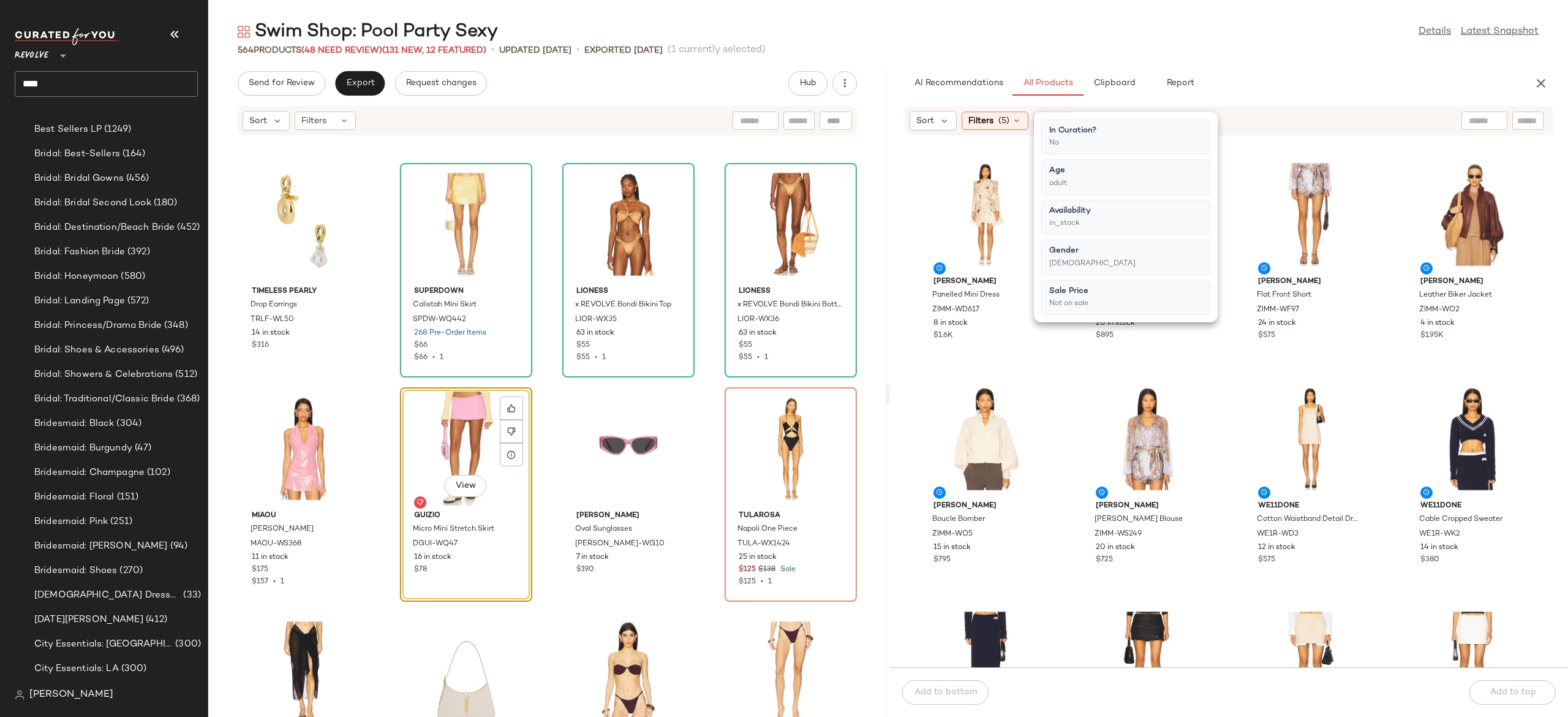
click at [1358, 121] on div "Sort Filters (5) Reset" at bounding box center [1149, 120] width 480 height 19
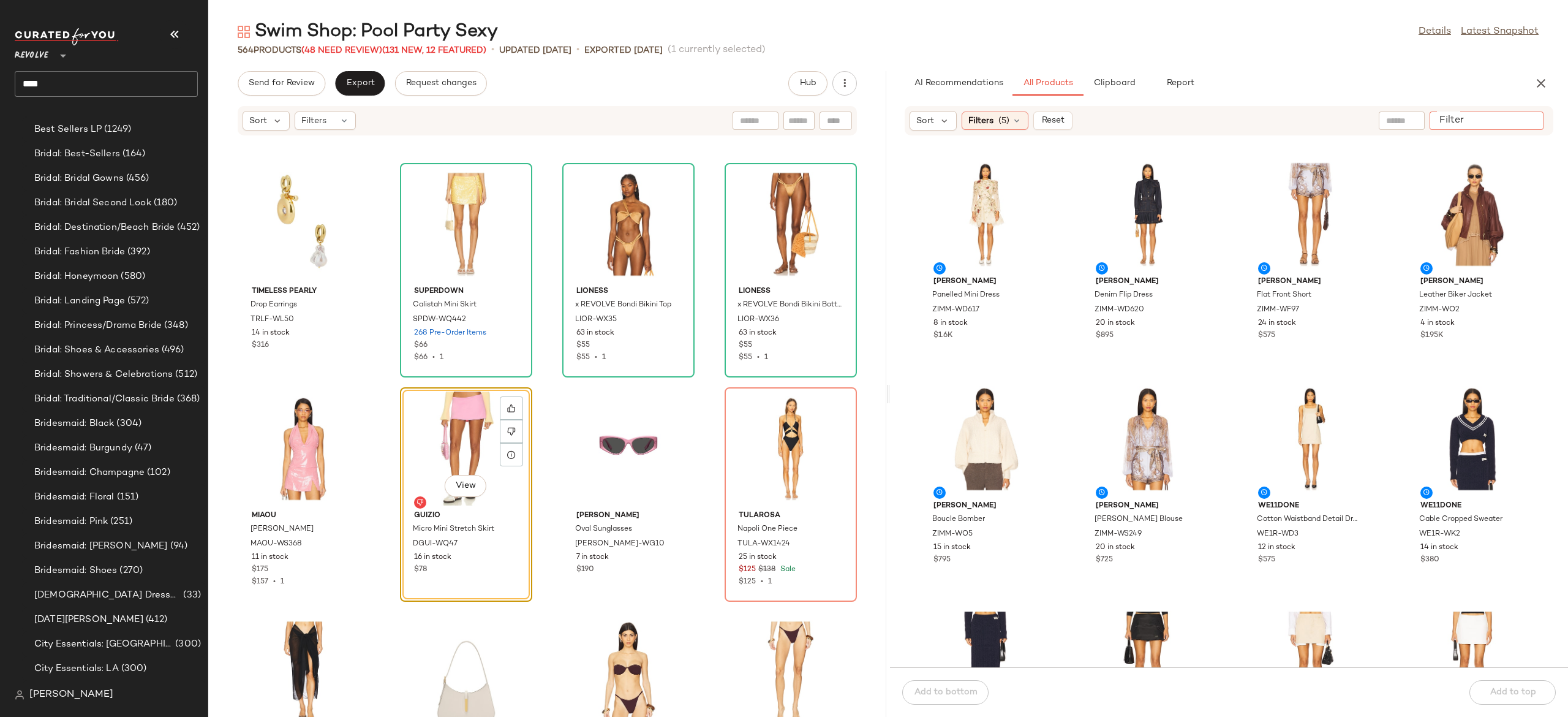
click at [1522, 116] on input "Filter" at bounding box center [1487, 121] width 104 height 13
type input "******"
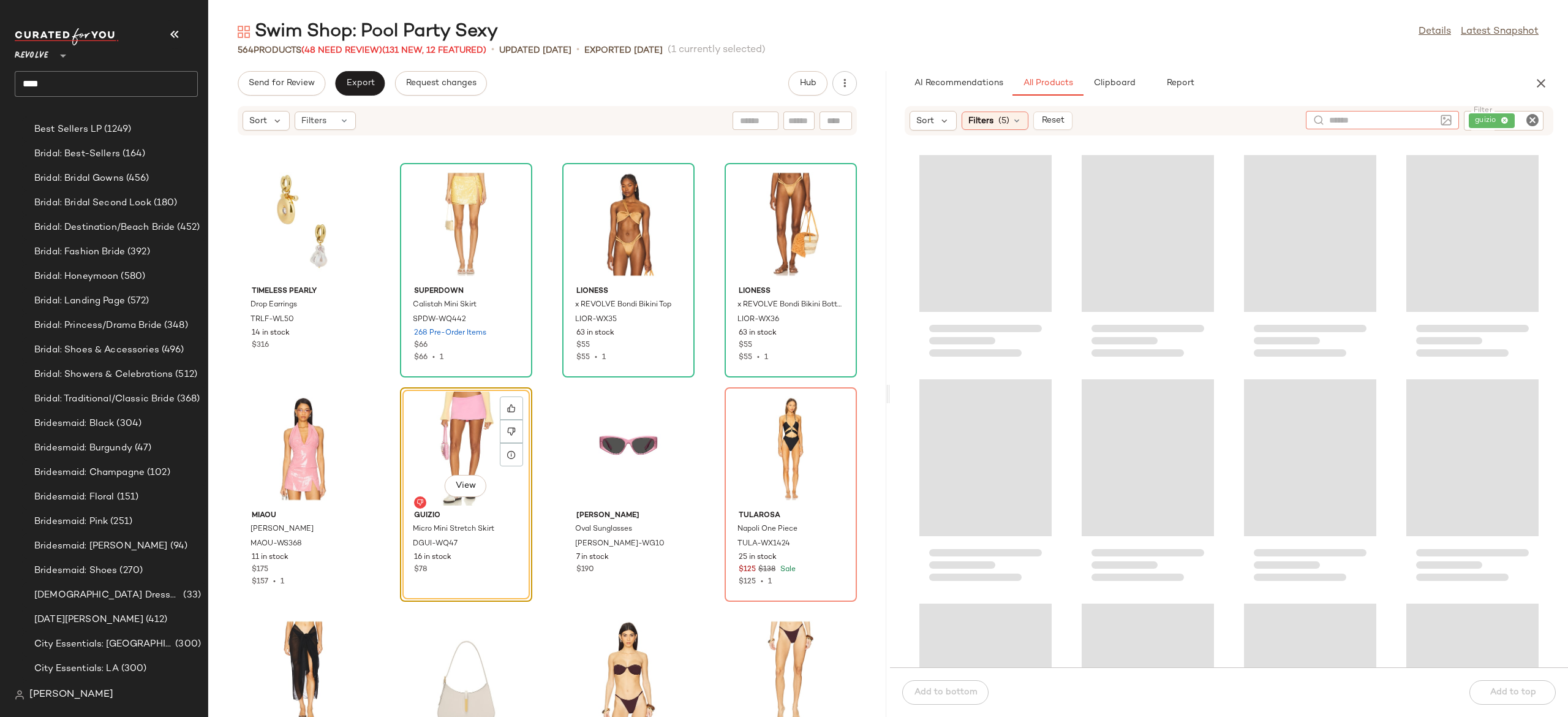
click at [1368, 116] on div at bounding box center [1383, 120] width 153 height 19
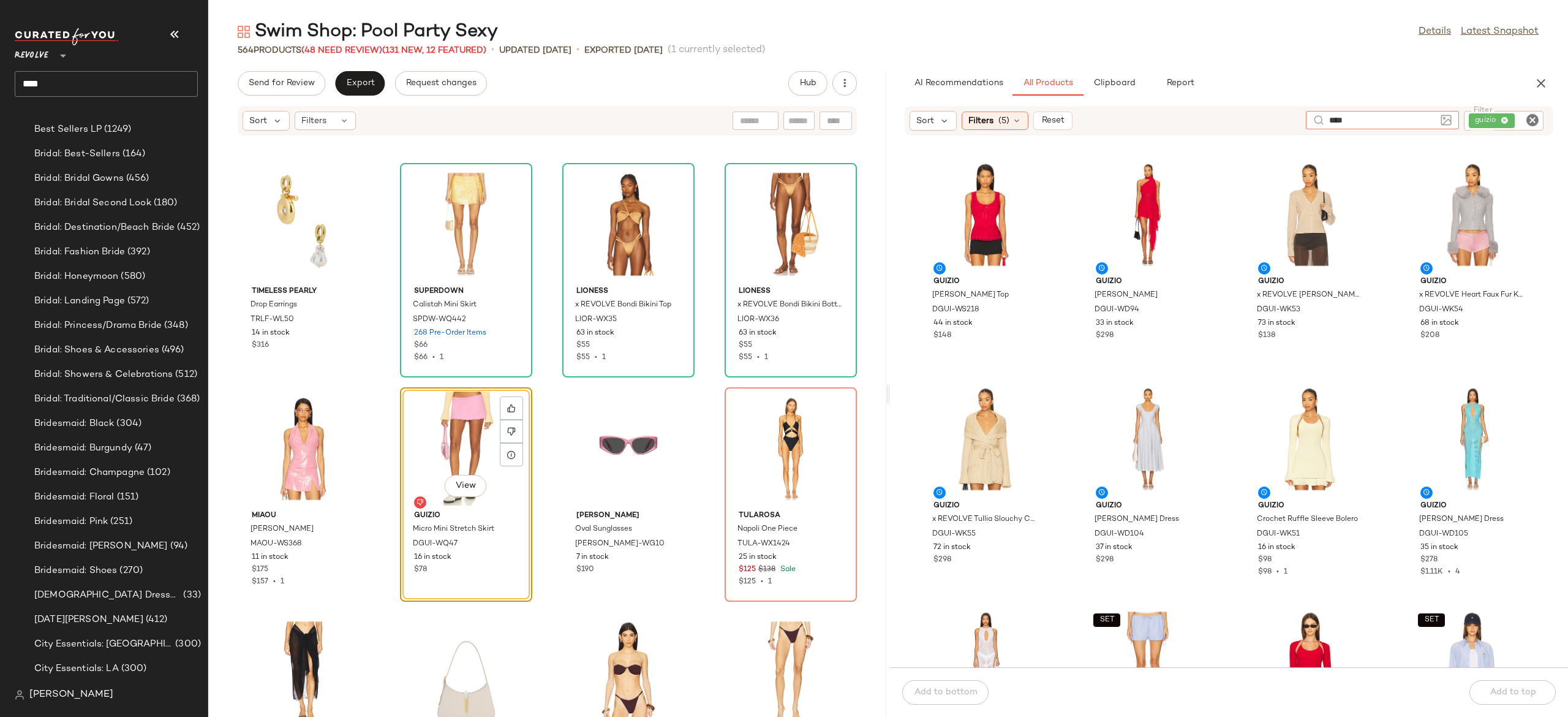
type input "****"
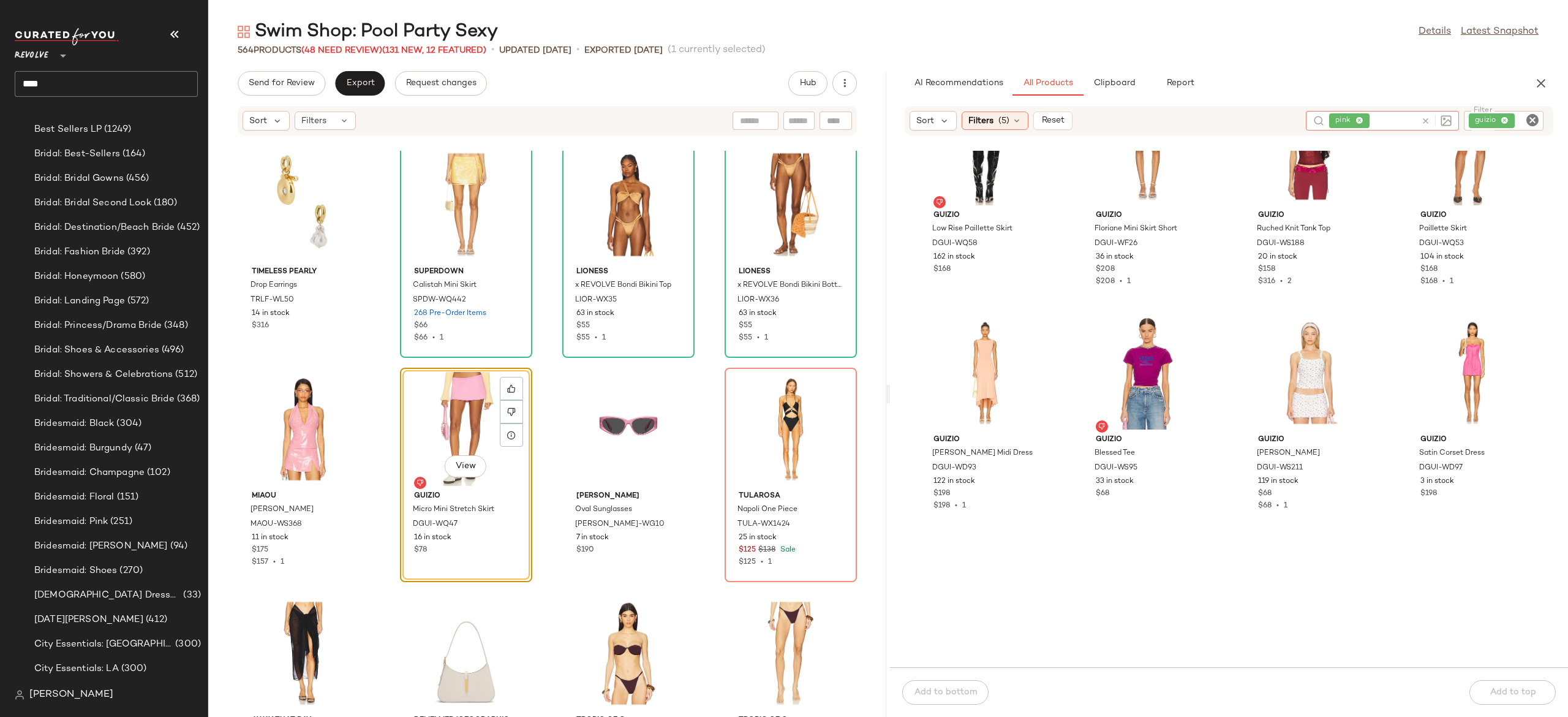
scroll to position [0, 0]
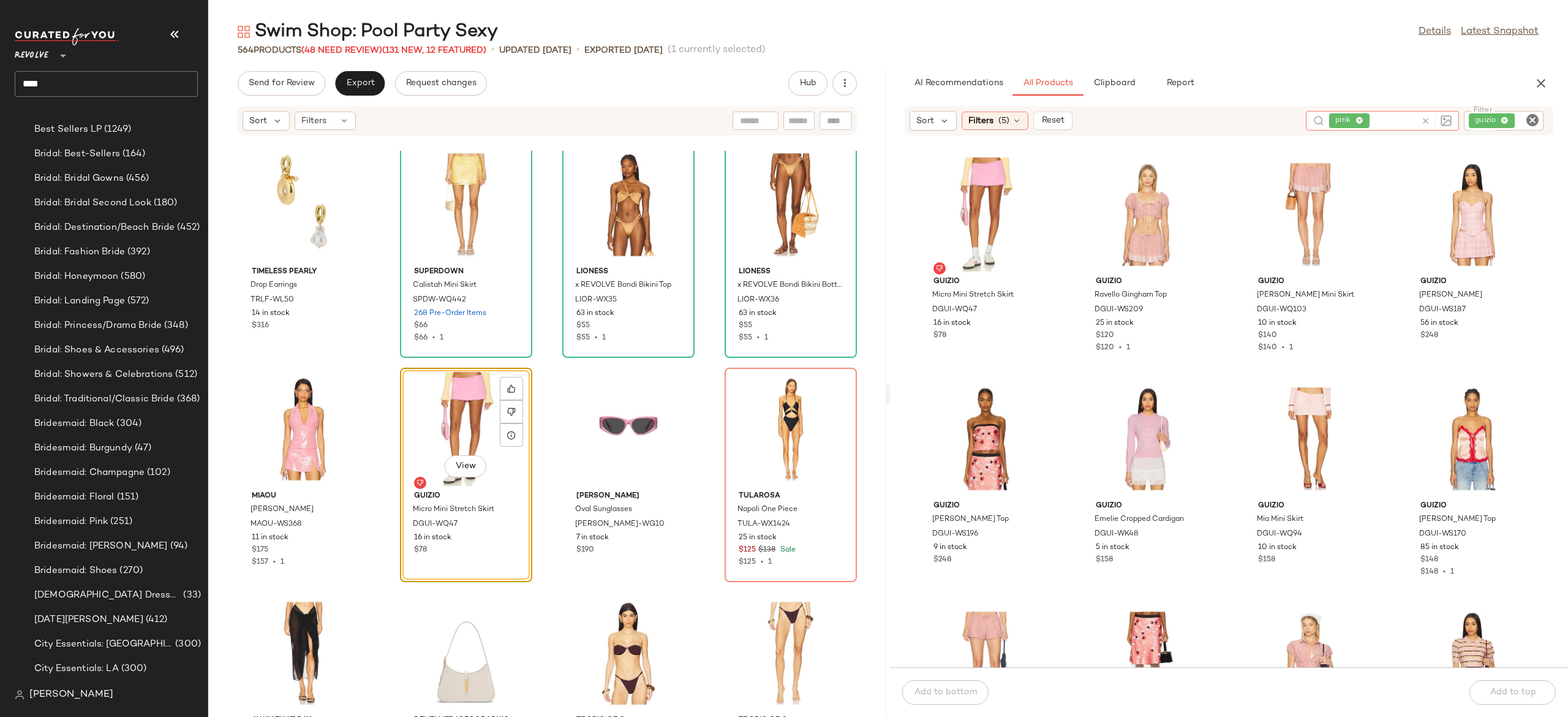
click at [1424, 120] on icon at bounding box center [1425, 121] width 9 height 9
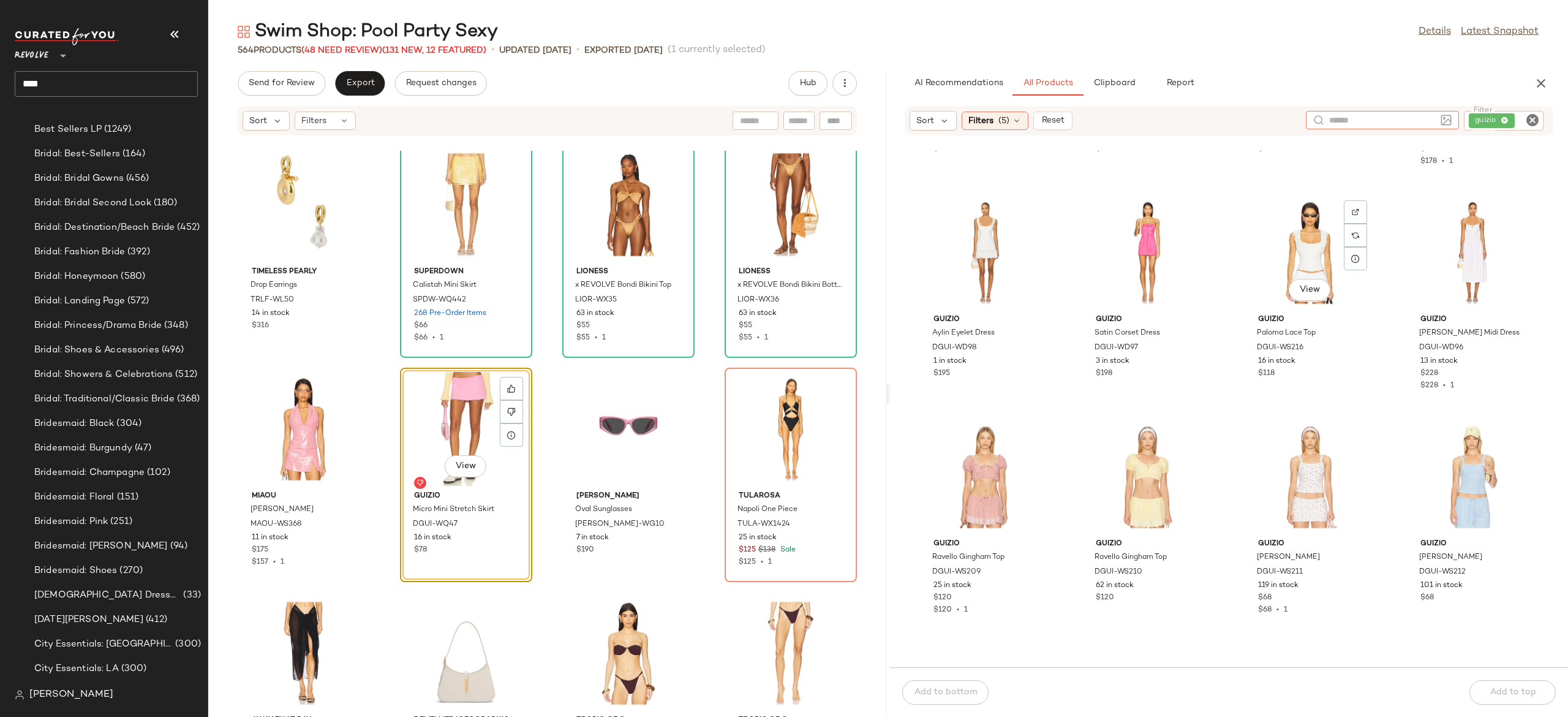
scroll to position [1101, 0]
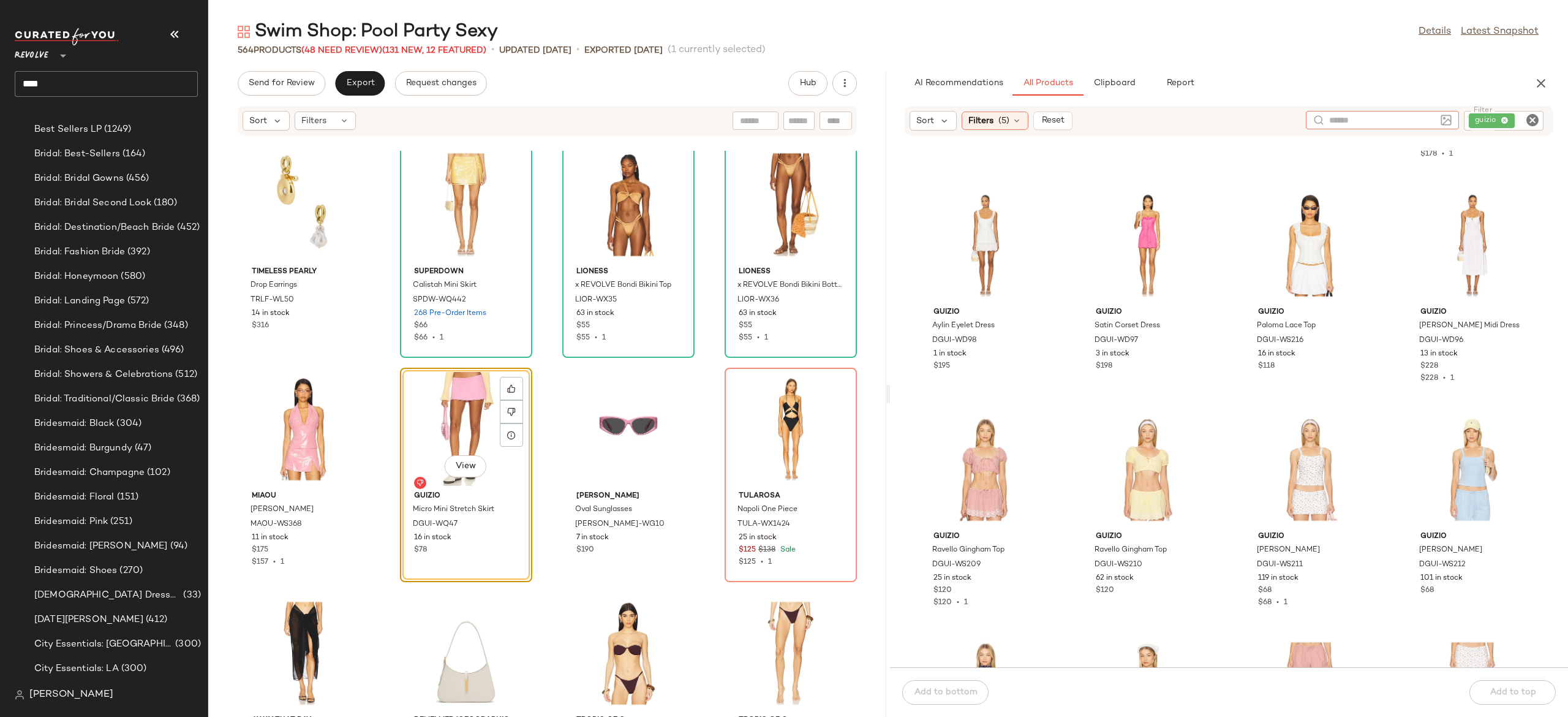
click at [1351, 128] on div at bounding box center [1382, 120] width 106 height 19
type input "*****"
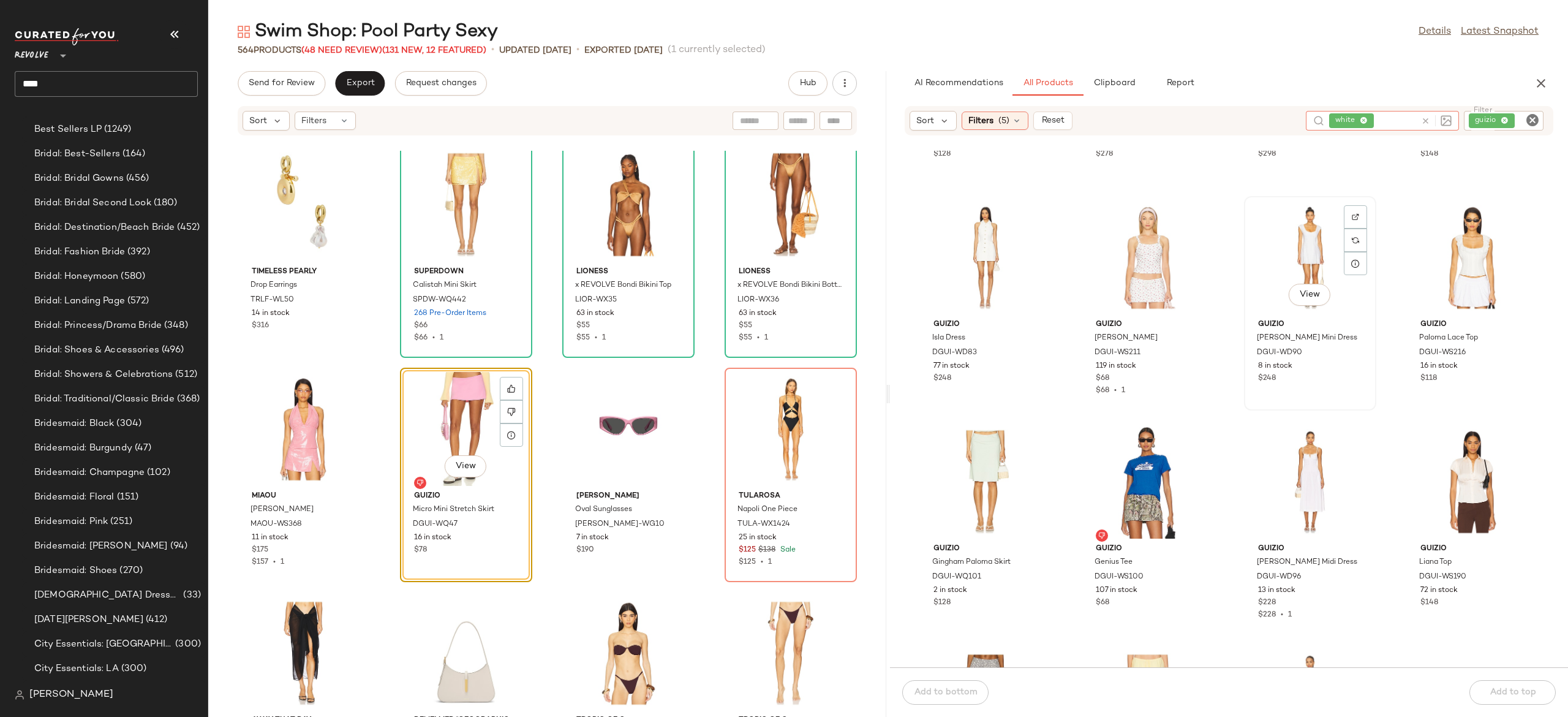
scroll to position [875, 0]
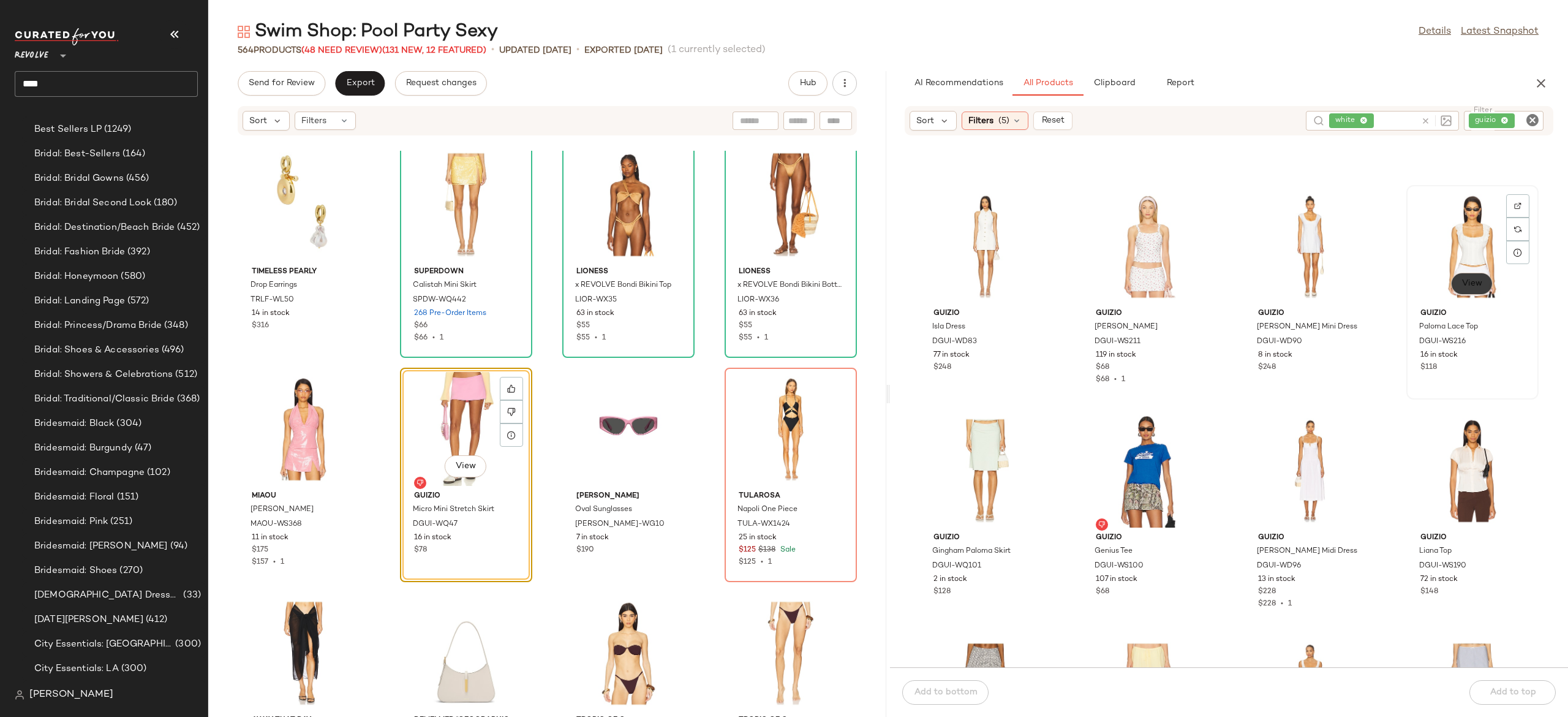
click at [1468, 287] on span "View" at bounding box center [1472, 284] width 21 height 10
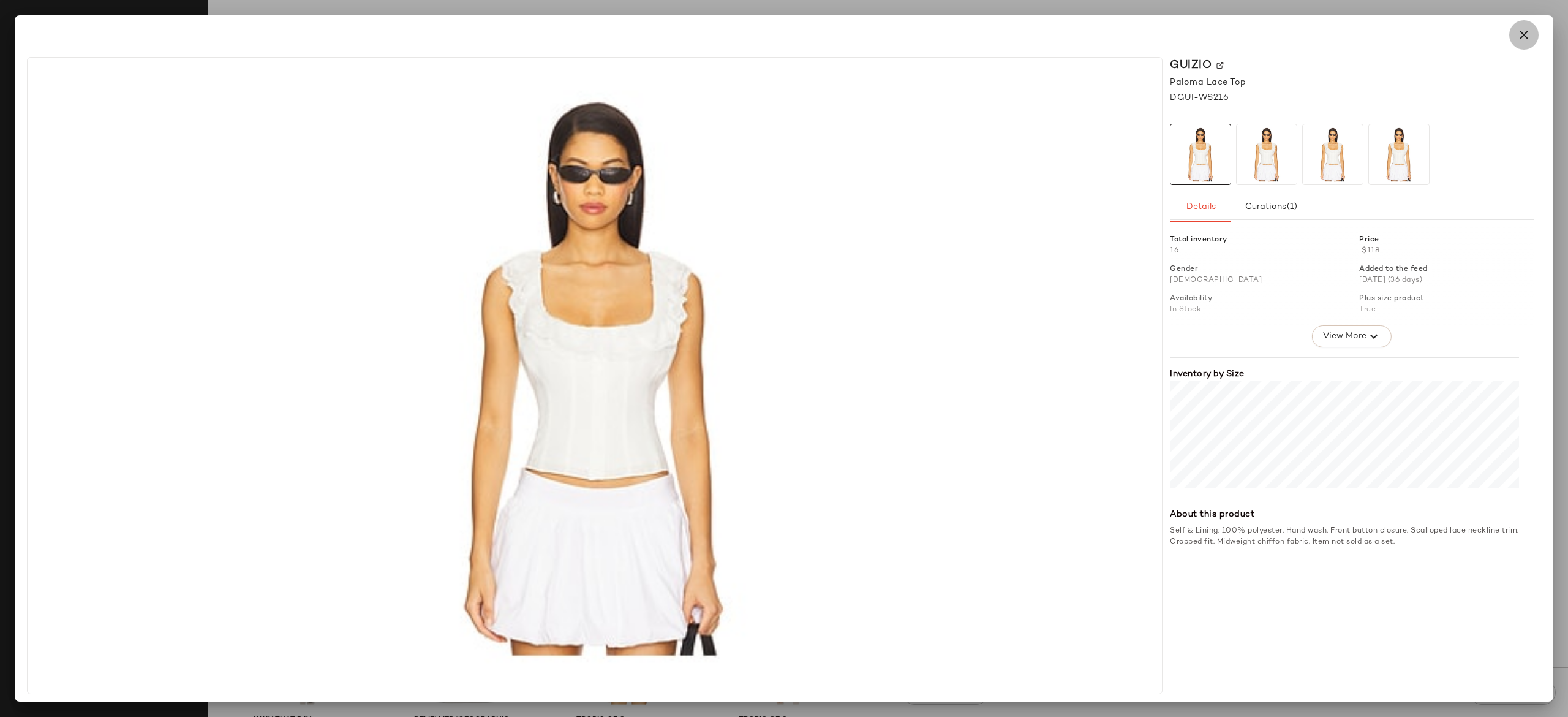
click at [1528, 39] on icon "button" at bounding box center [1524, 35] width 15 height 15
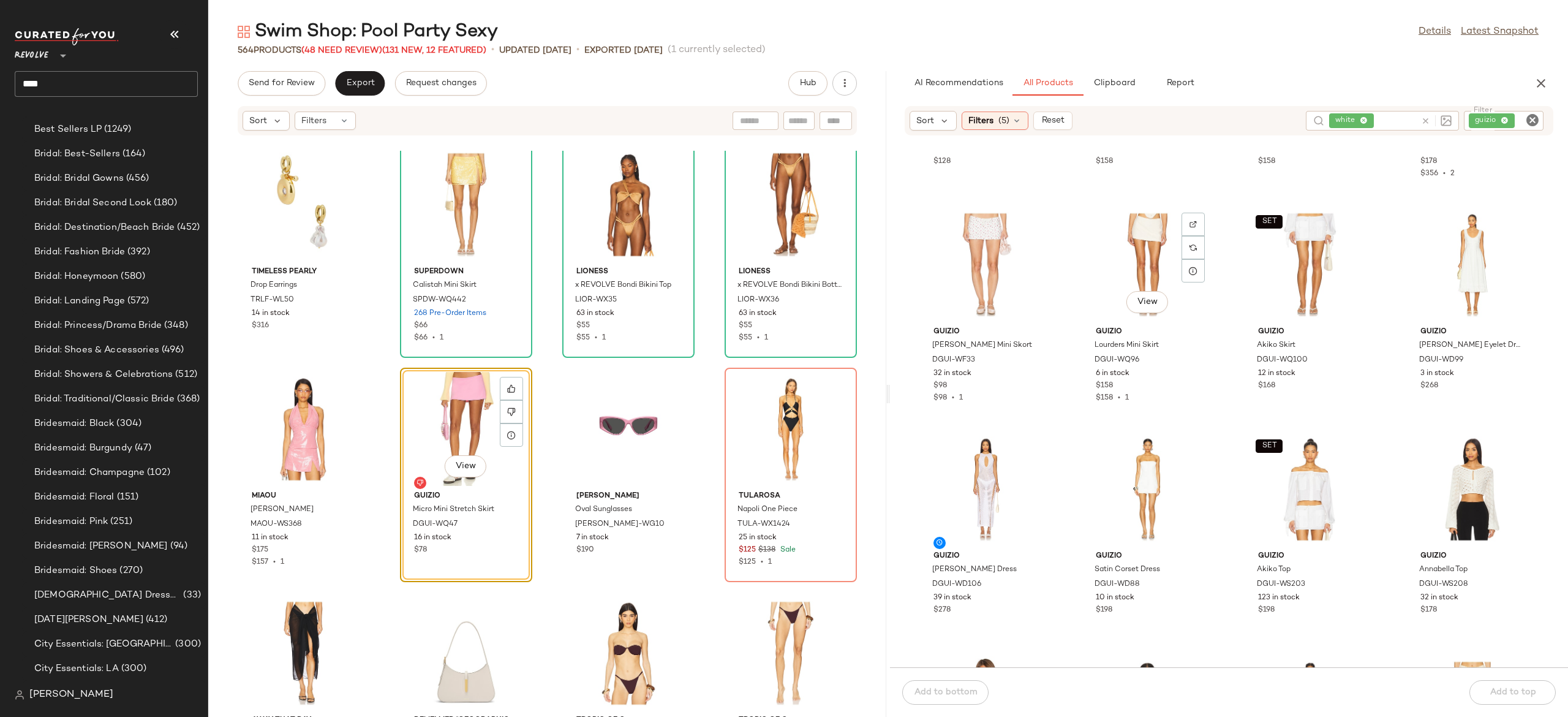
scroll to position [0, 0]
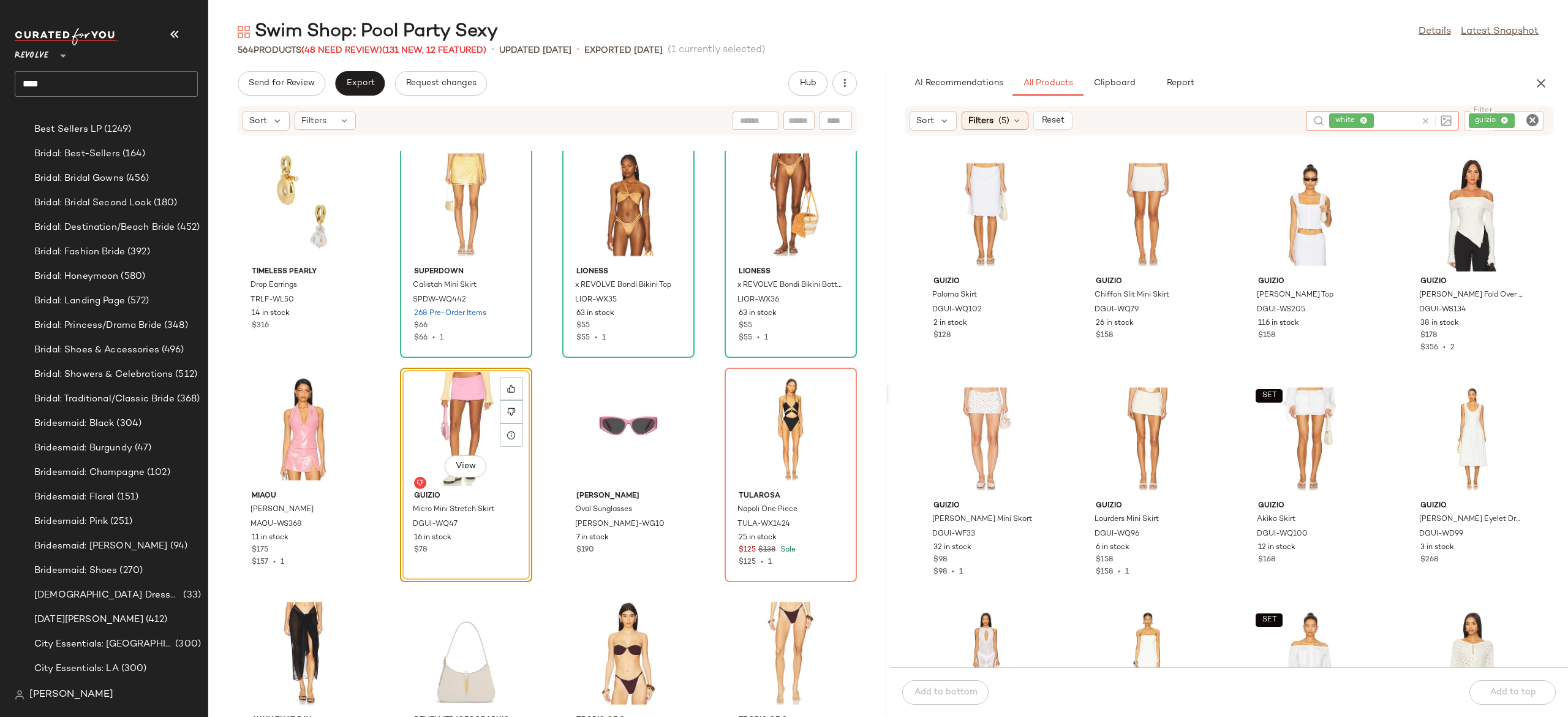
click at [1427, 119] on icon at bounding box center [1425, 121] width 9 height 9
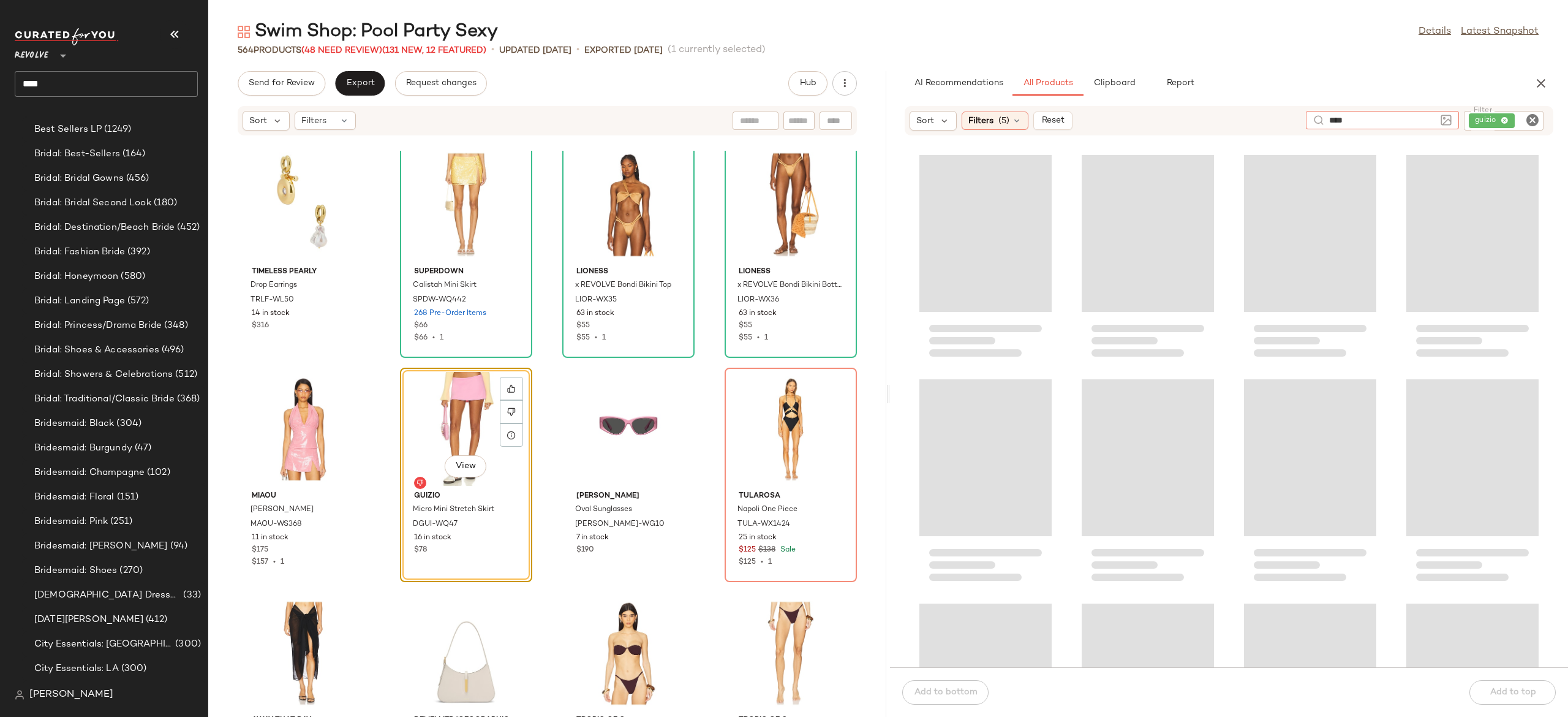
type input "****"
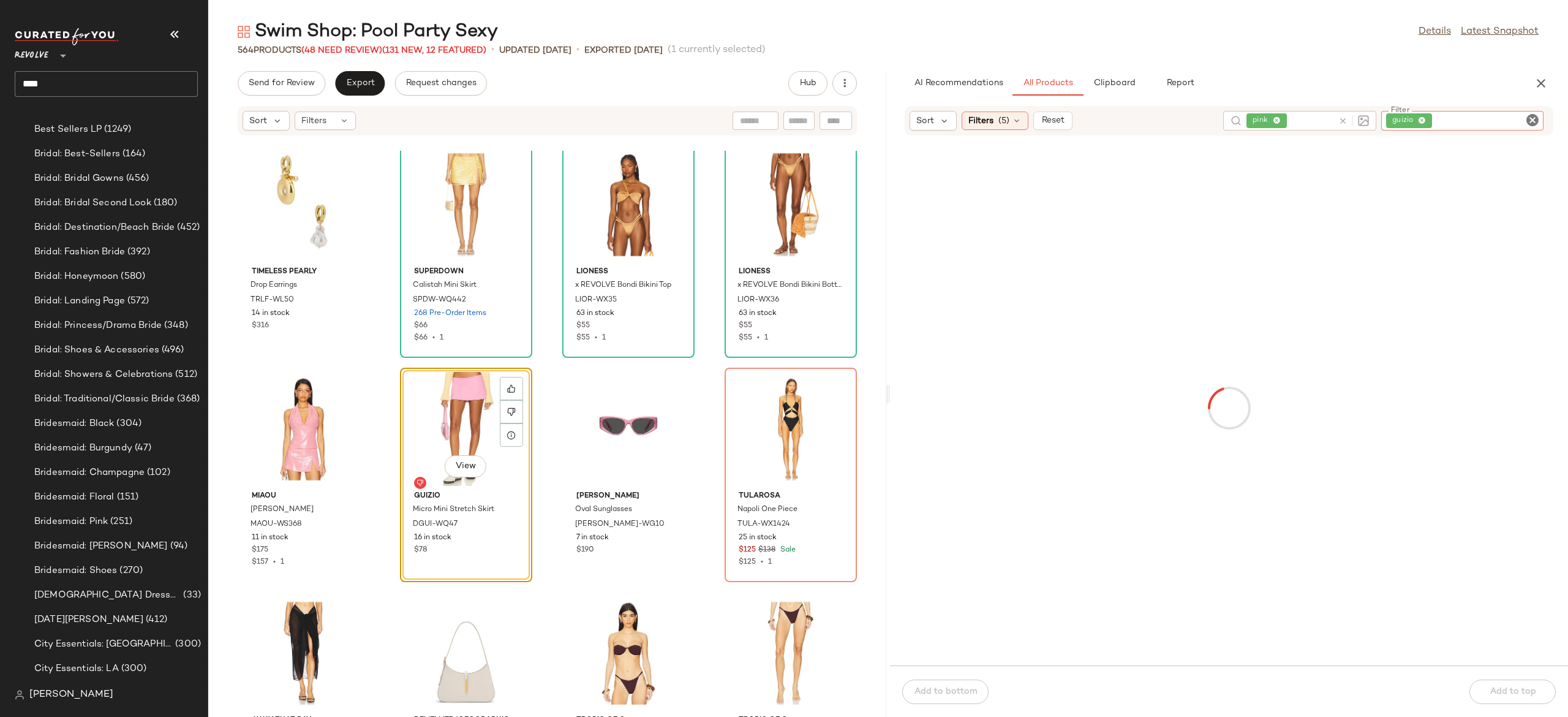
click at [1480, 111] on div "guizio" at bounding box center [1462, 120] width 163 height 19
click at [1224, 142] on div "Sort Filters (5) Reset pink" at bounding box center [1229, 385] width 678 height 560
click at [1433, 120] on input "text" at bounding box center [1442, 121] width 45 height 13
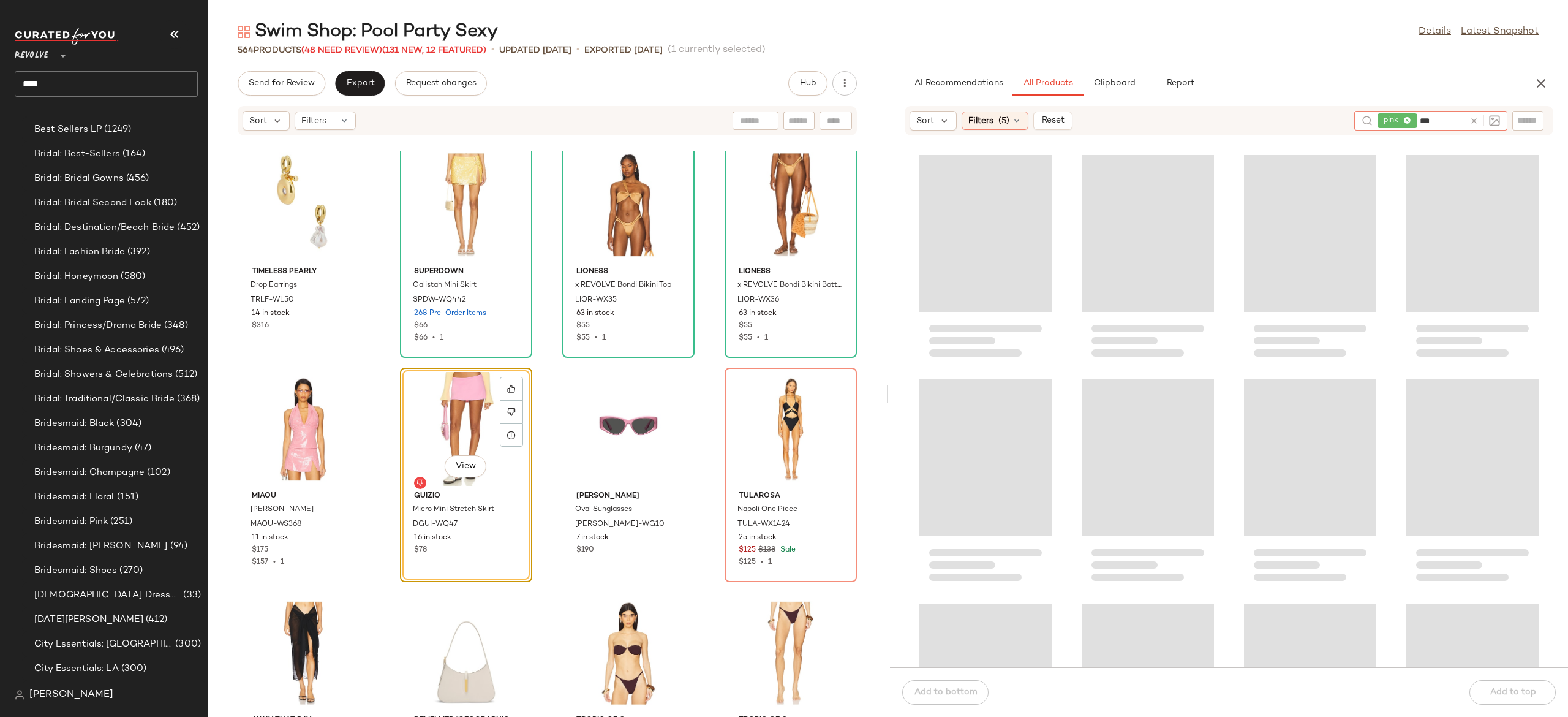
type input "***"
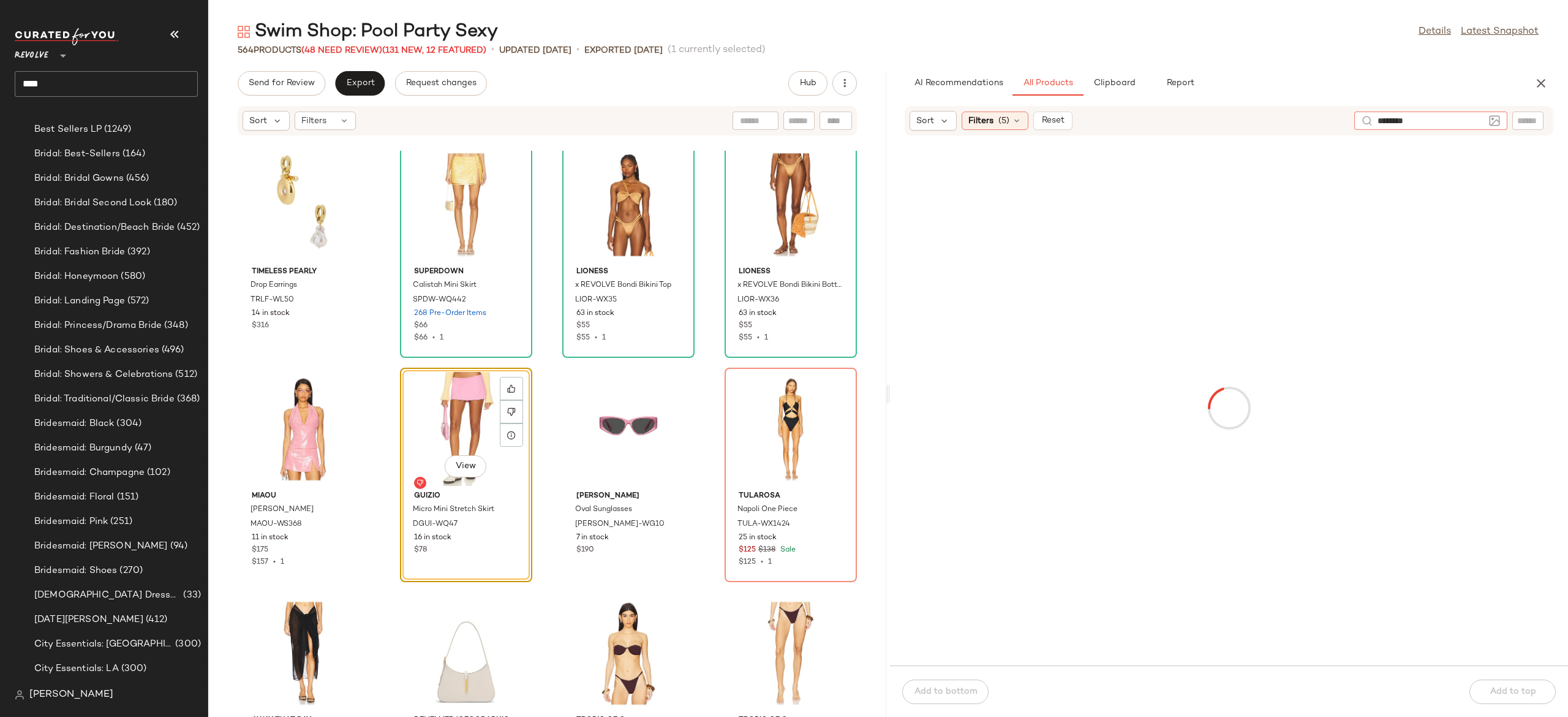
type input "********"
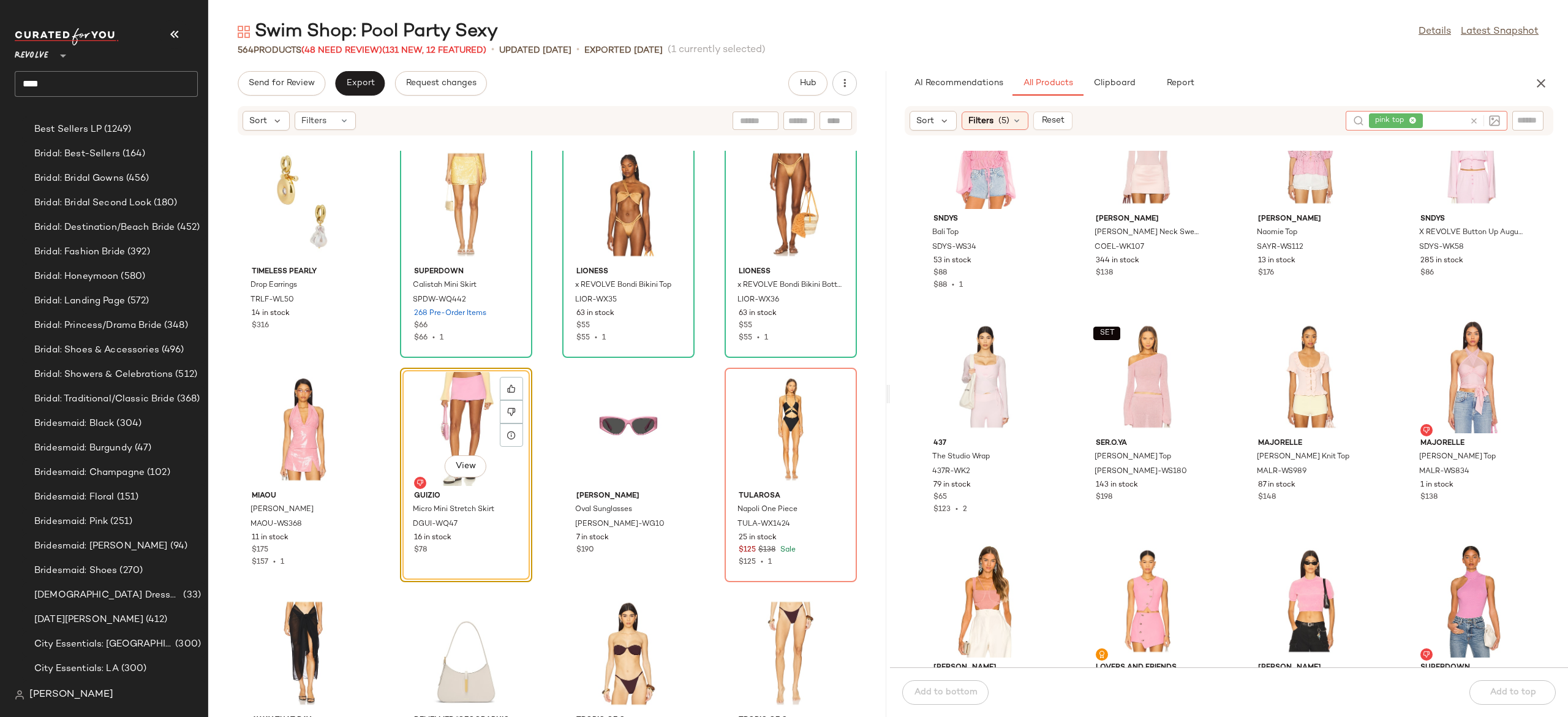
scroll to position [66, 0]
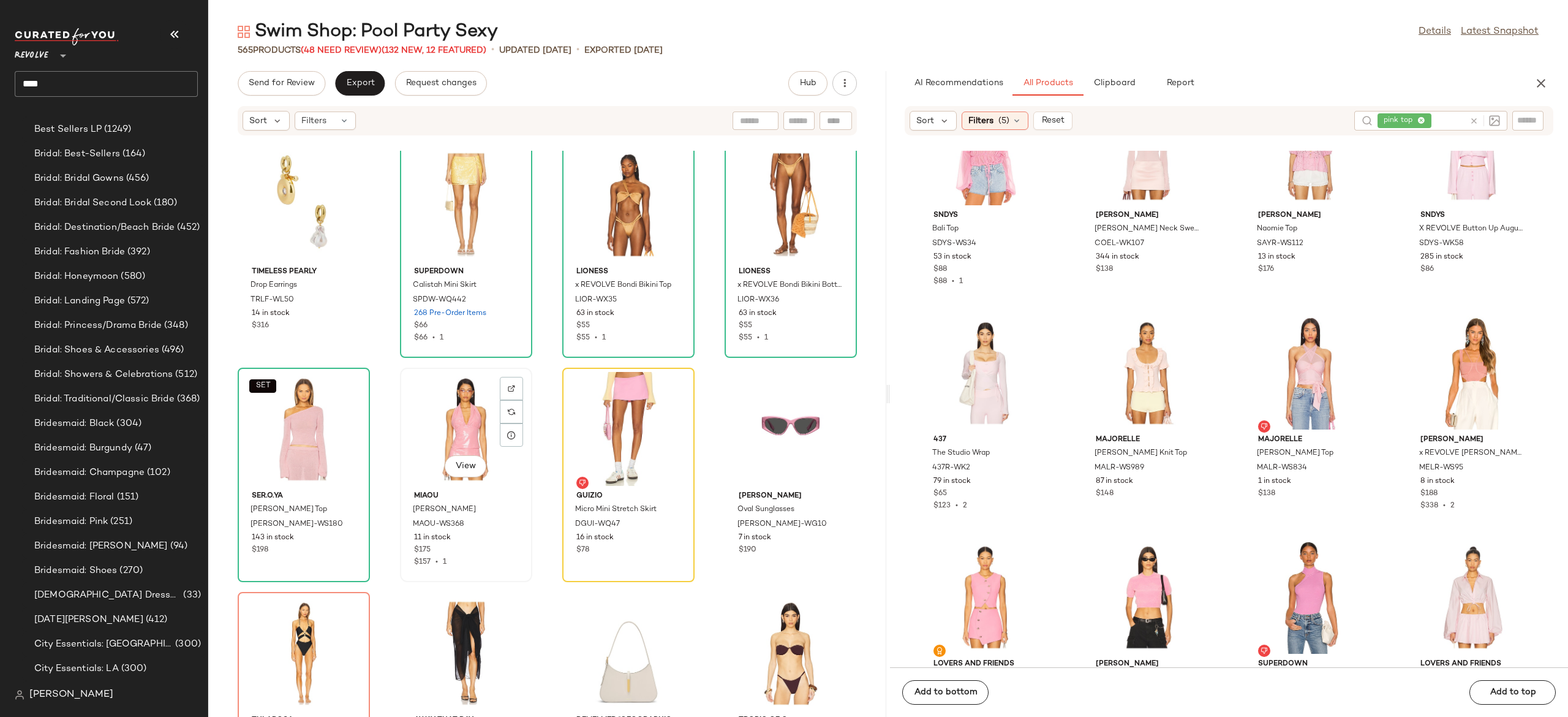
click at [458, 437] on div "View" at bounding box center [466, 429] width 124 height 114
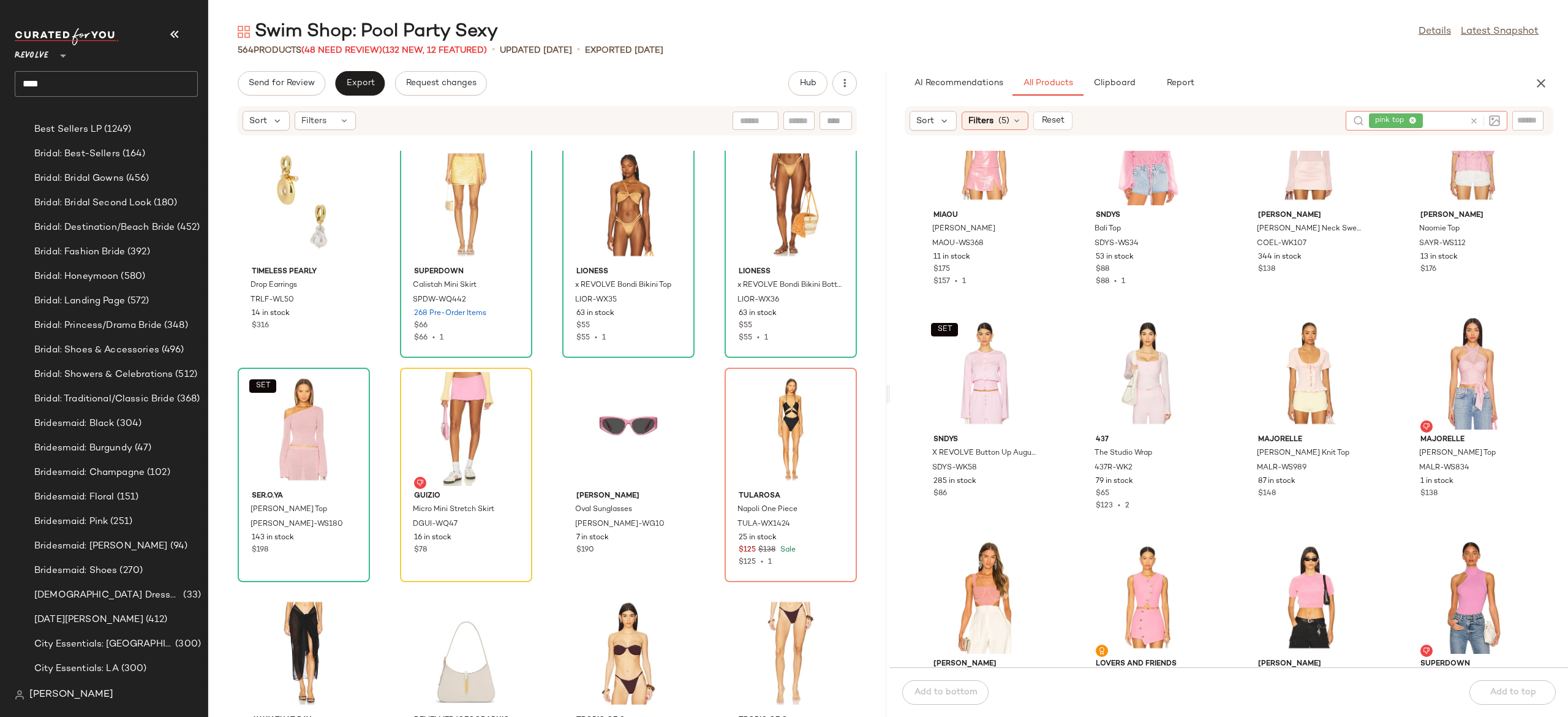
click at [1473, 123] on icon at bounding box center [1474, 121] width 9 height 9
click at [1527, 119] on input "Filter" at bounding box center [1487, 121] width 104 height 13
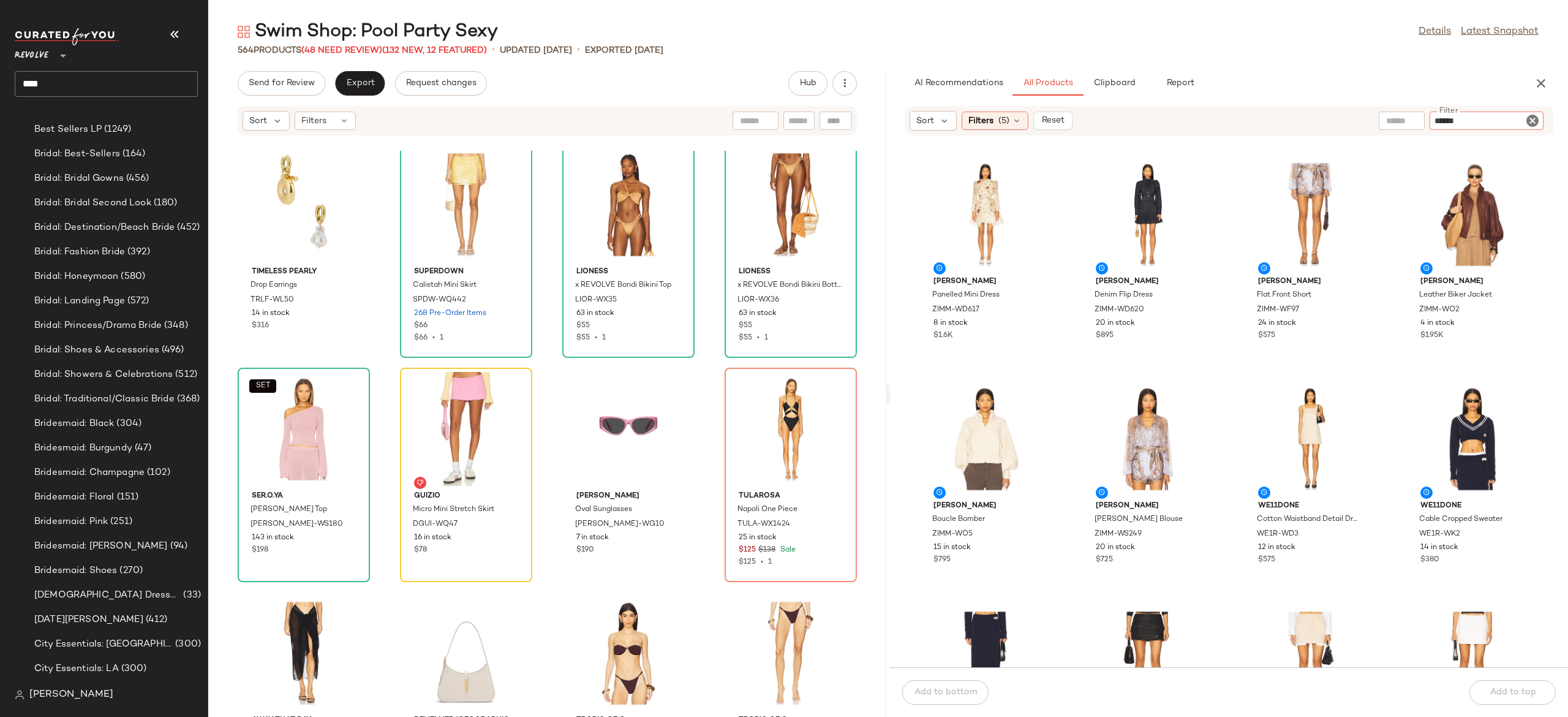
type input "******"
click at [1351, 124] on input "text" at bounding box center [1380, 121] width 106 height 13
type input "****"
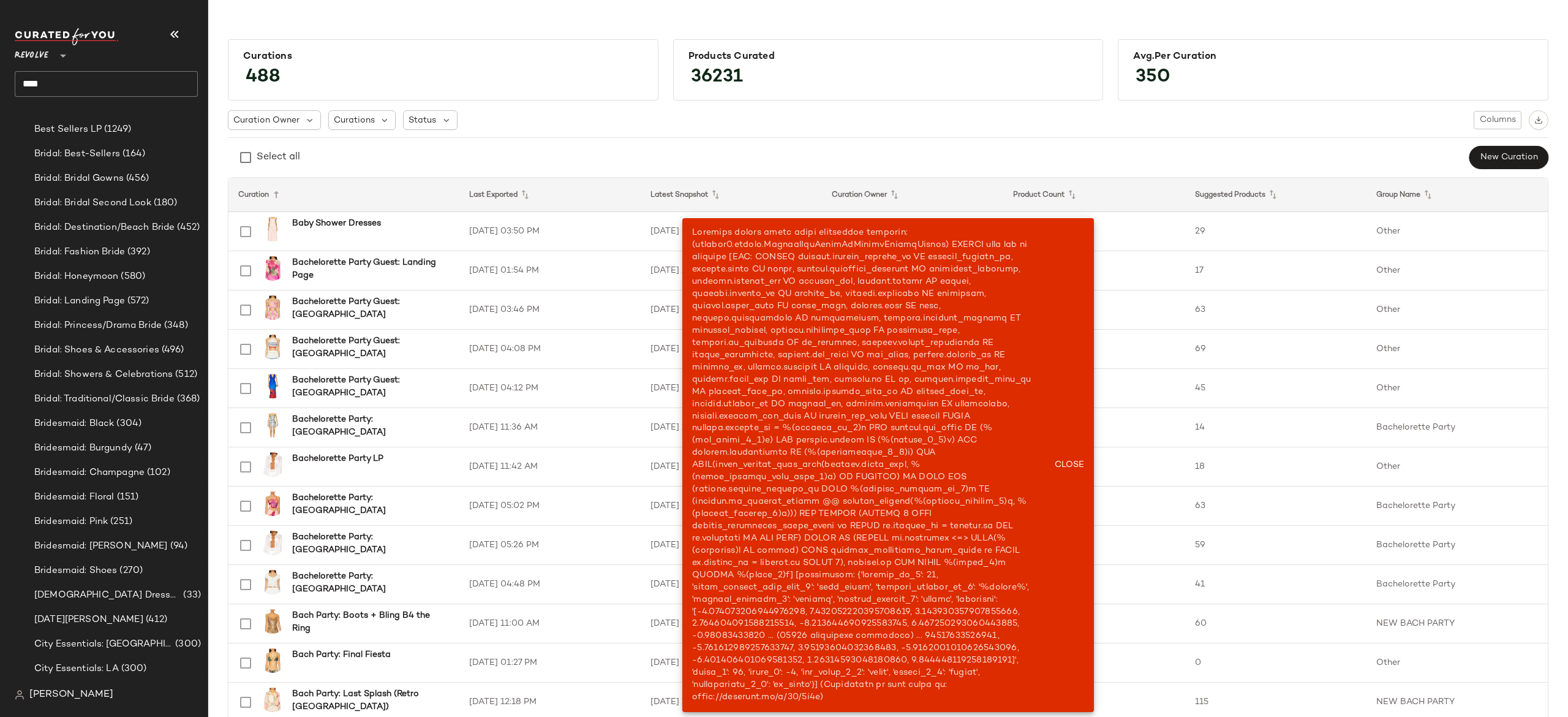
click at [119, 73] on input "****" at bounding box center [106, 84] width 183 height 26
click at [56, 146] on span "Swim Shop:" at bounding box center [48, 145] width 48 height 13
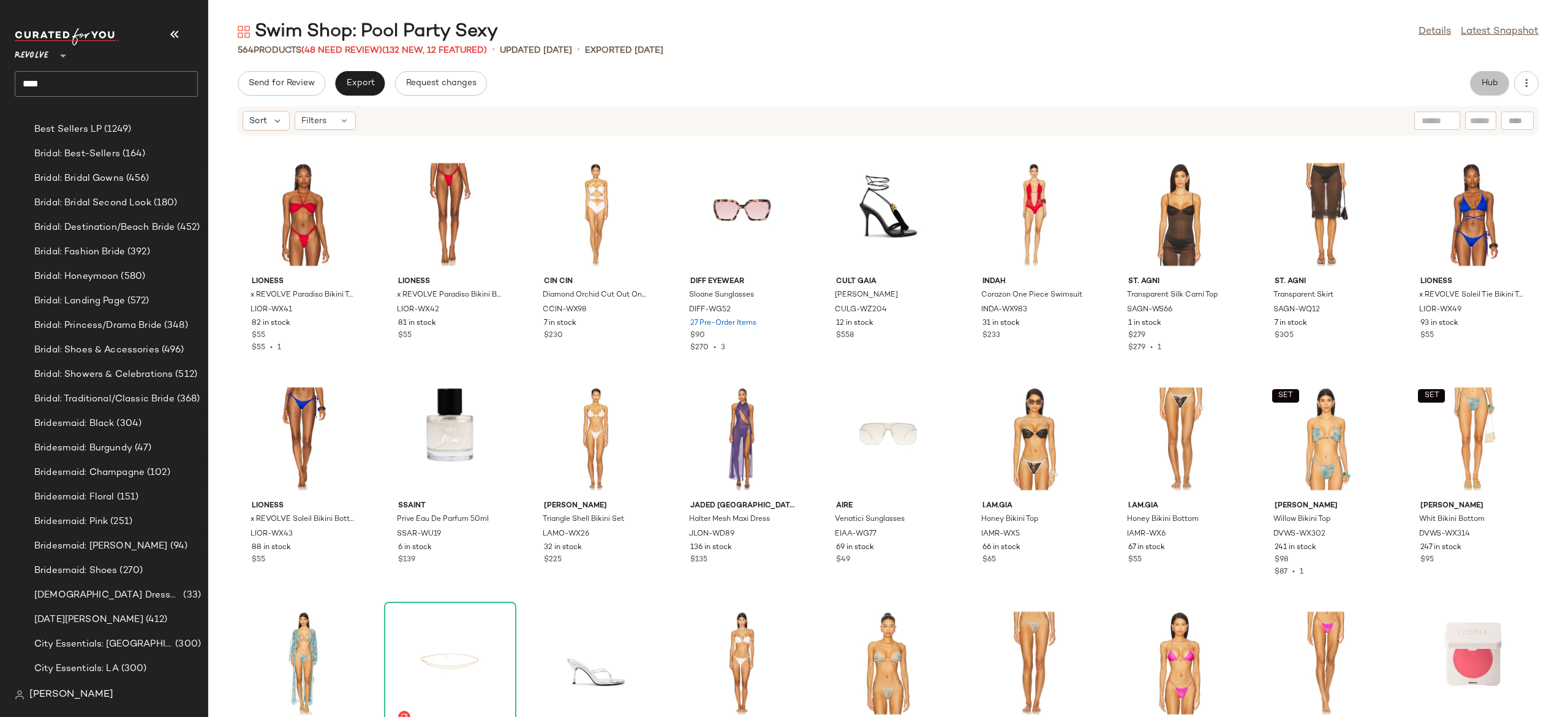
click at [1484, 80] on span "Hub" at bounding box center [1490, 83] width 17 height 10
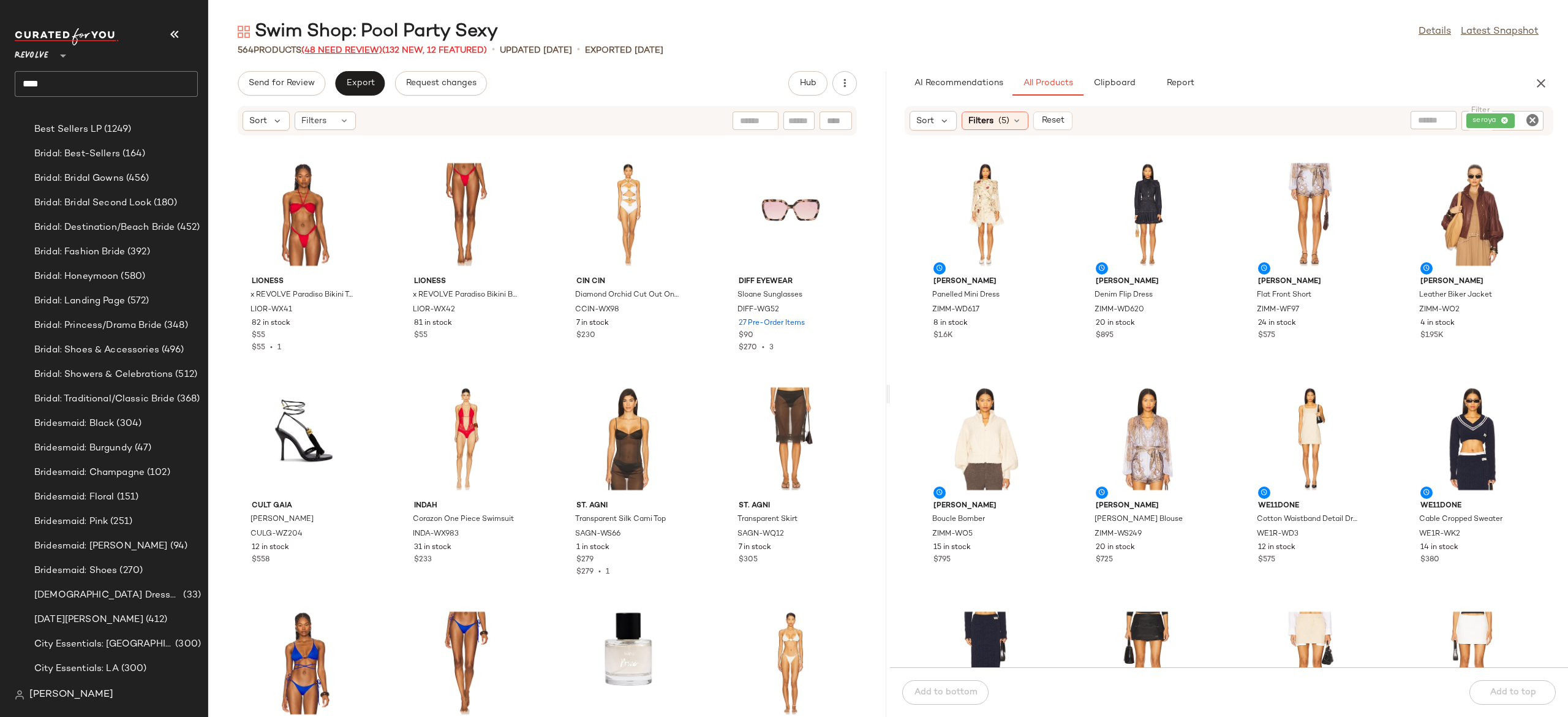
click at [370, 51] on span "(48 Need Review)" at bounding box center [342, 50] width 81 height 9
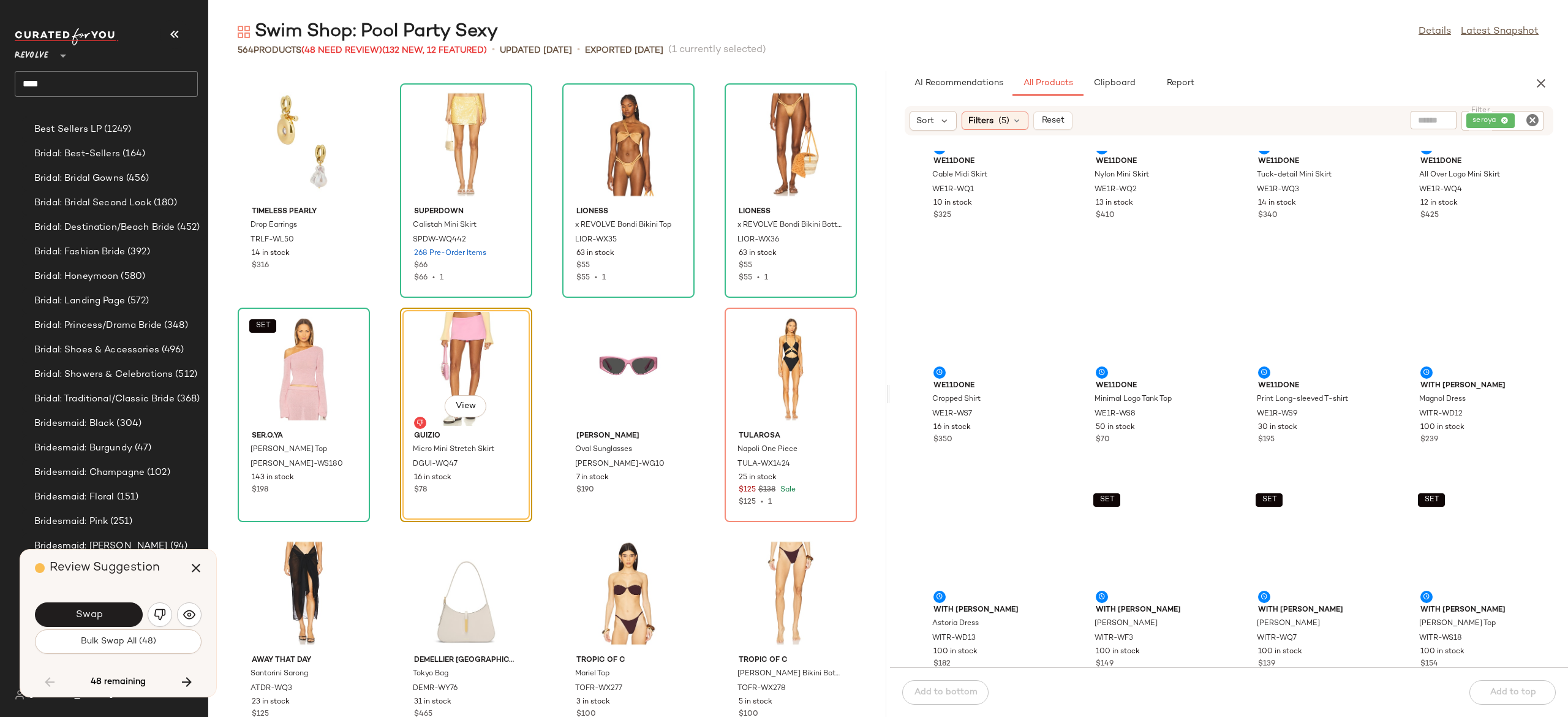
scroll to position [592, 0]
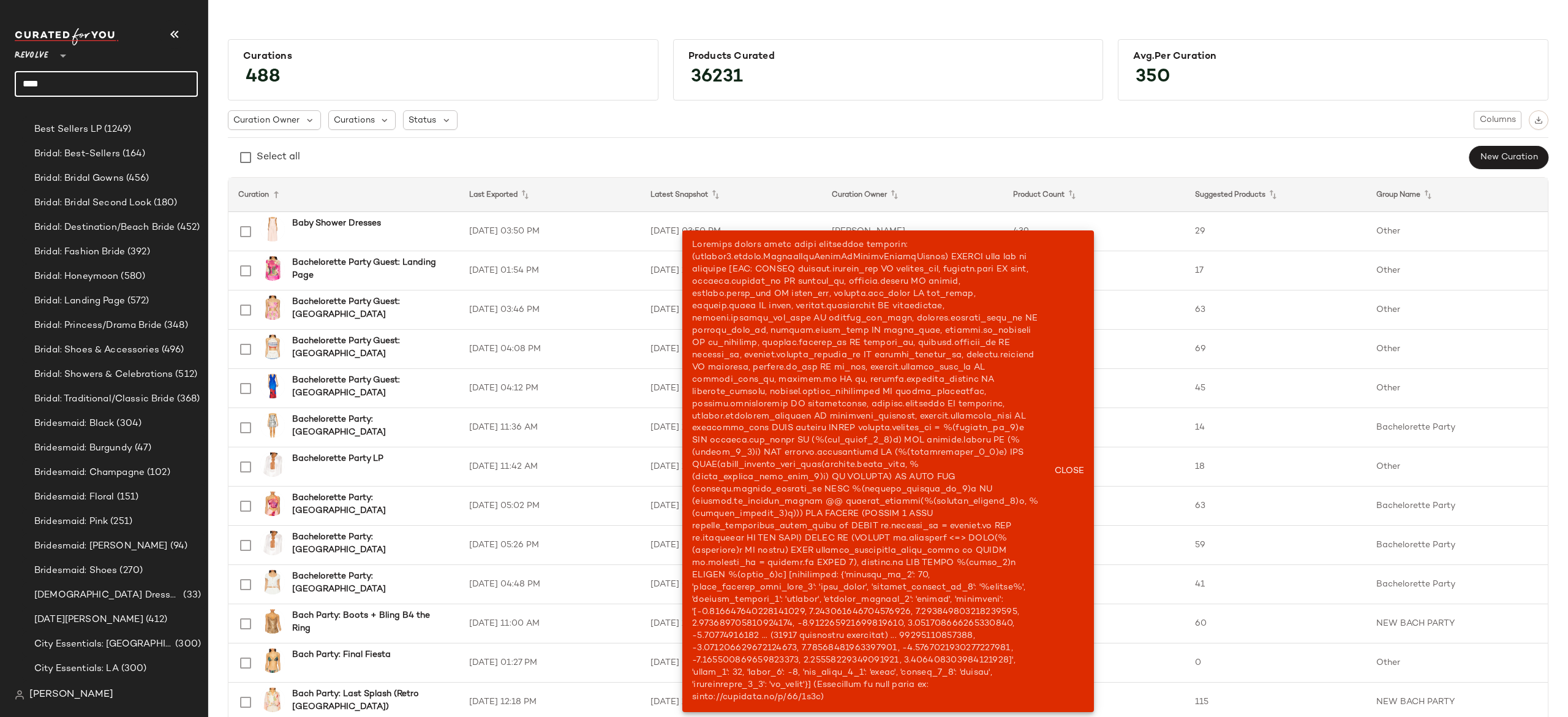
click at [138, 80] on input "****" at bounding box center [106, 84] width 183 height 26
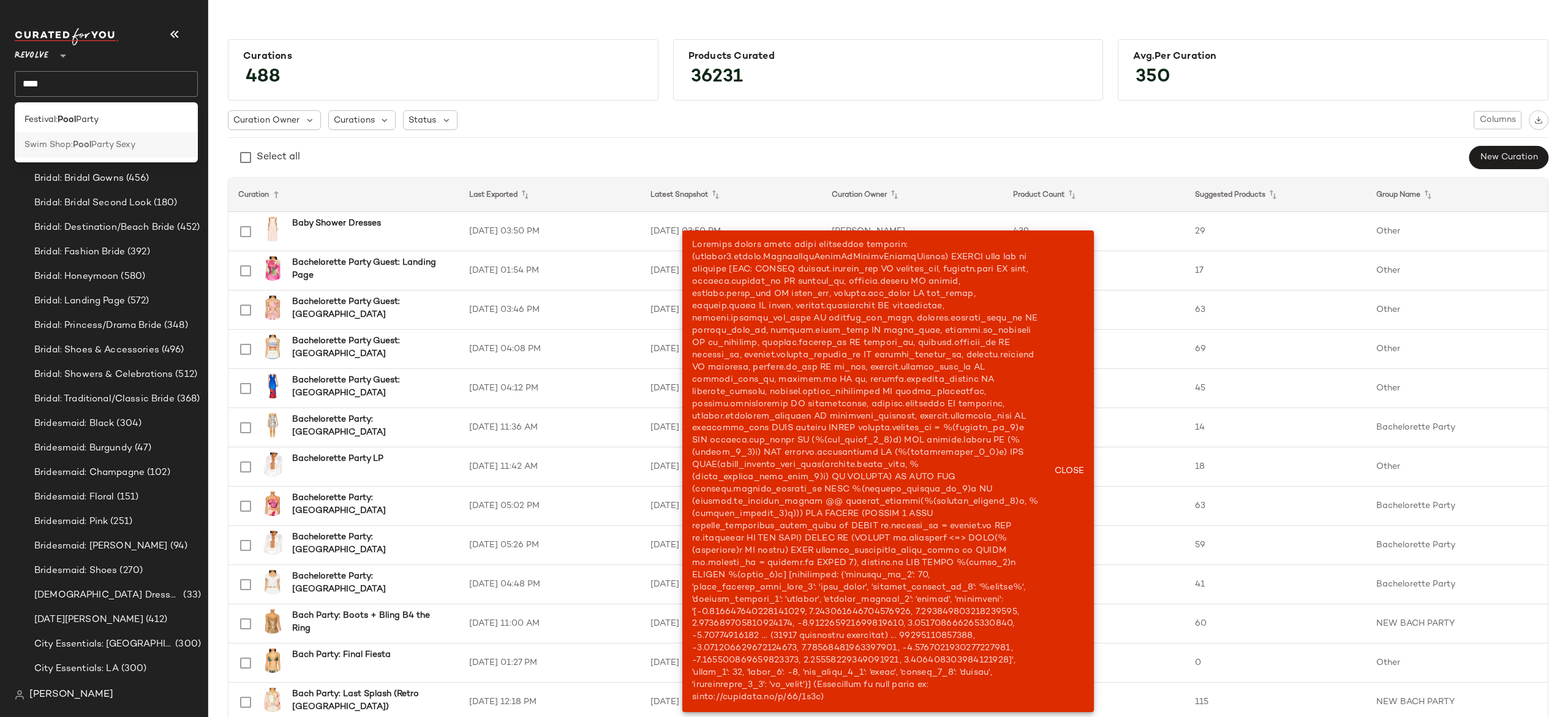
click at [65, 144] on span "Swim Shop:" at bounding box center [48, 145] width 48 height 13
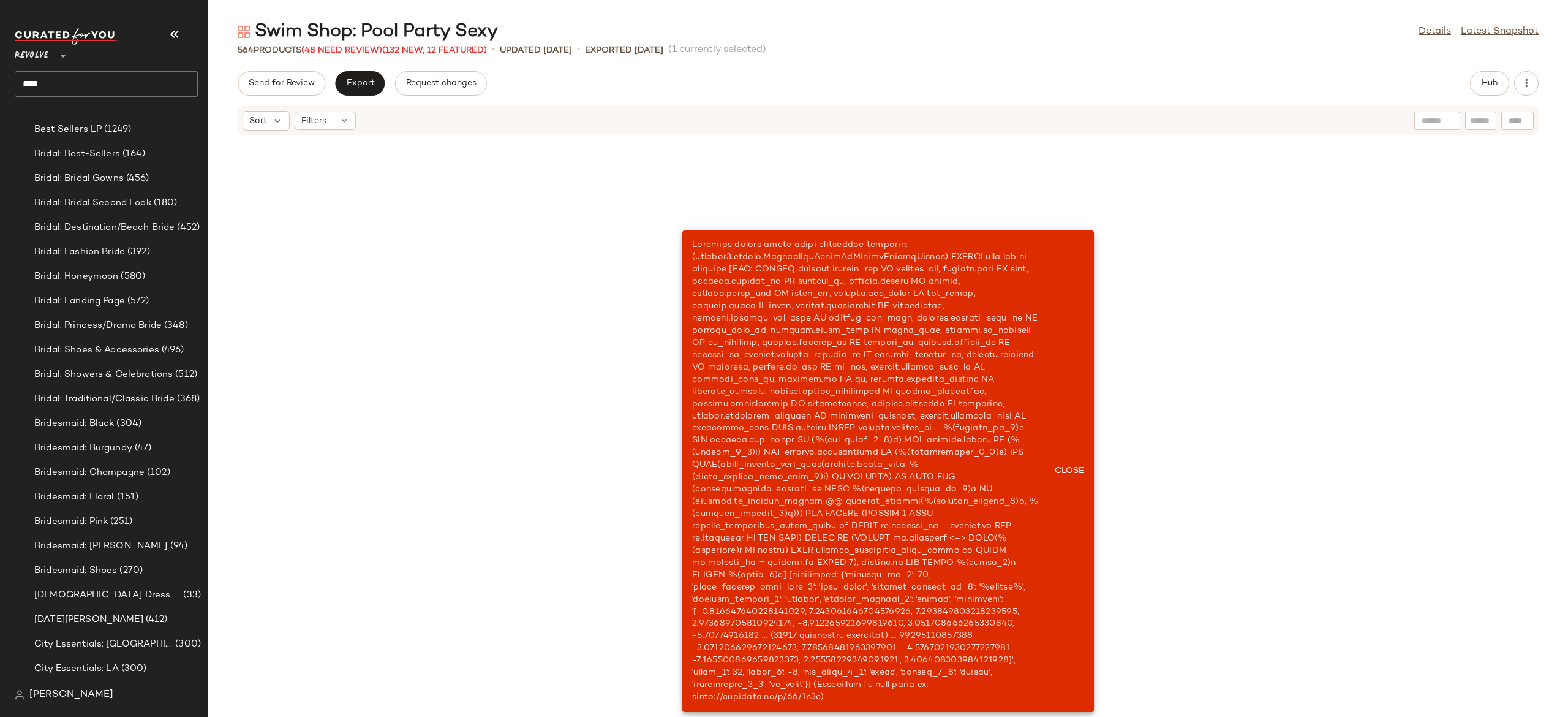
scroll to position [3589, 0]
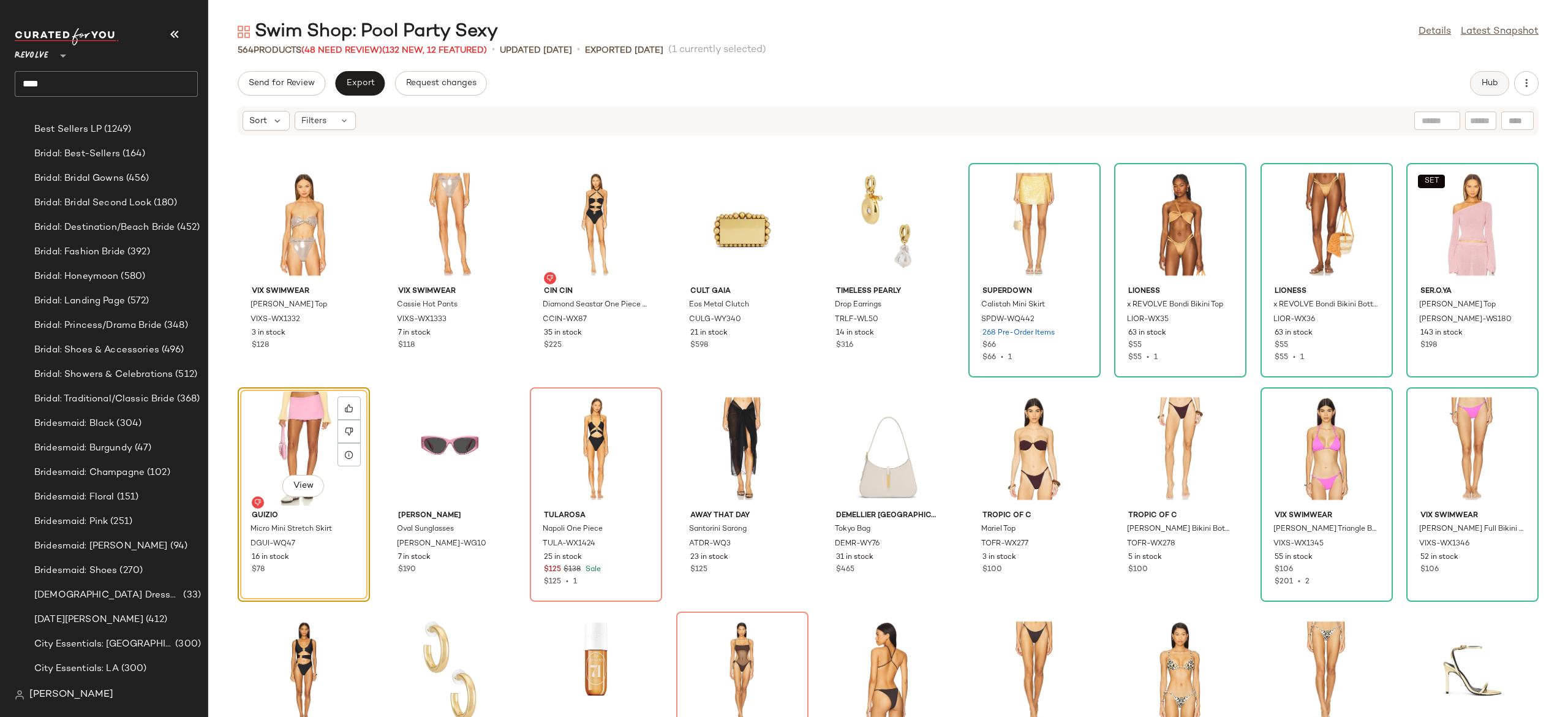
click at [1489, 86] on span "Hub" at bounding box center [1490, 83] width 17 height 10
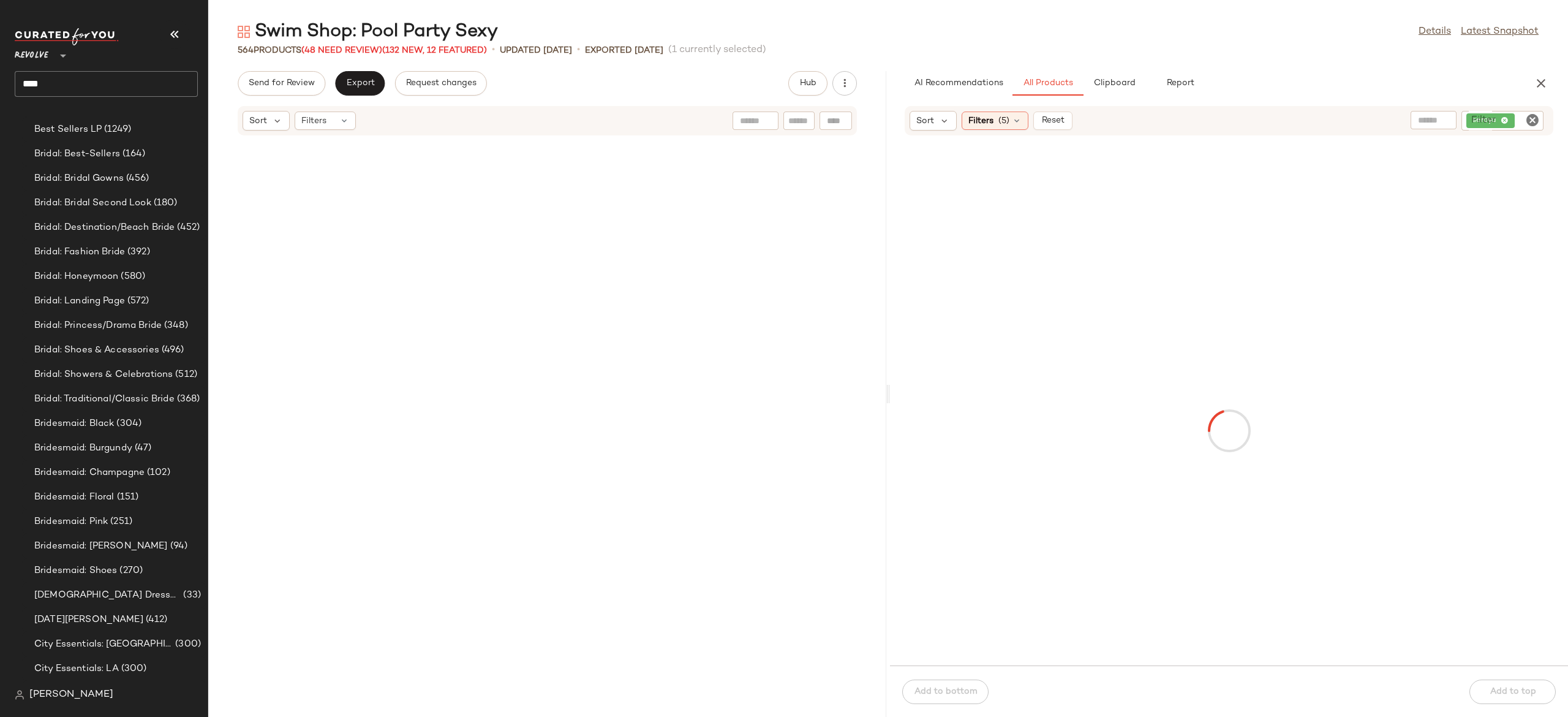
scroll to position [8300, 0]
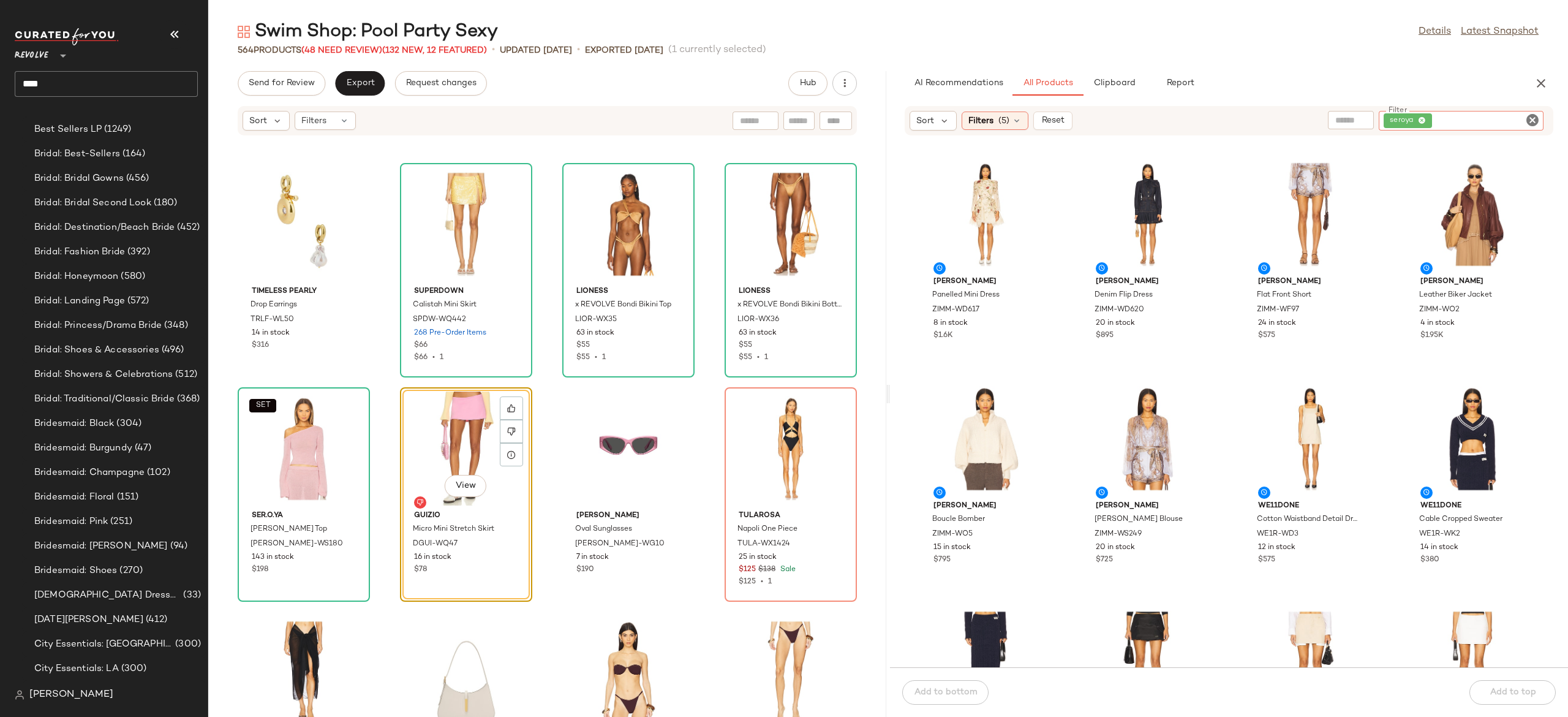
click at [1492, 119] on div "seroya" at bounding box center [1461, 120] width 165 height 19
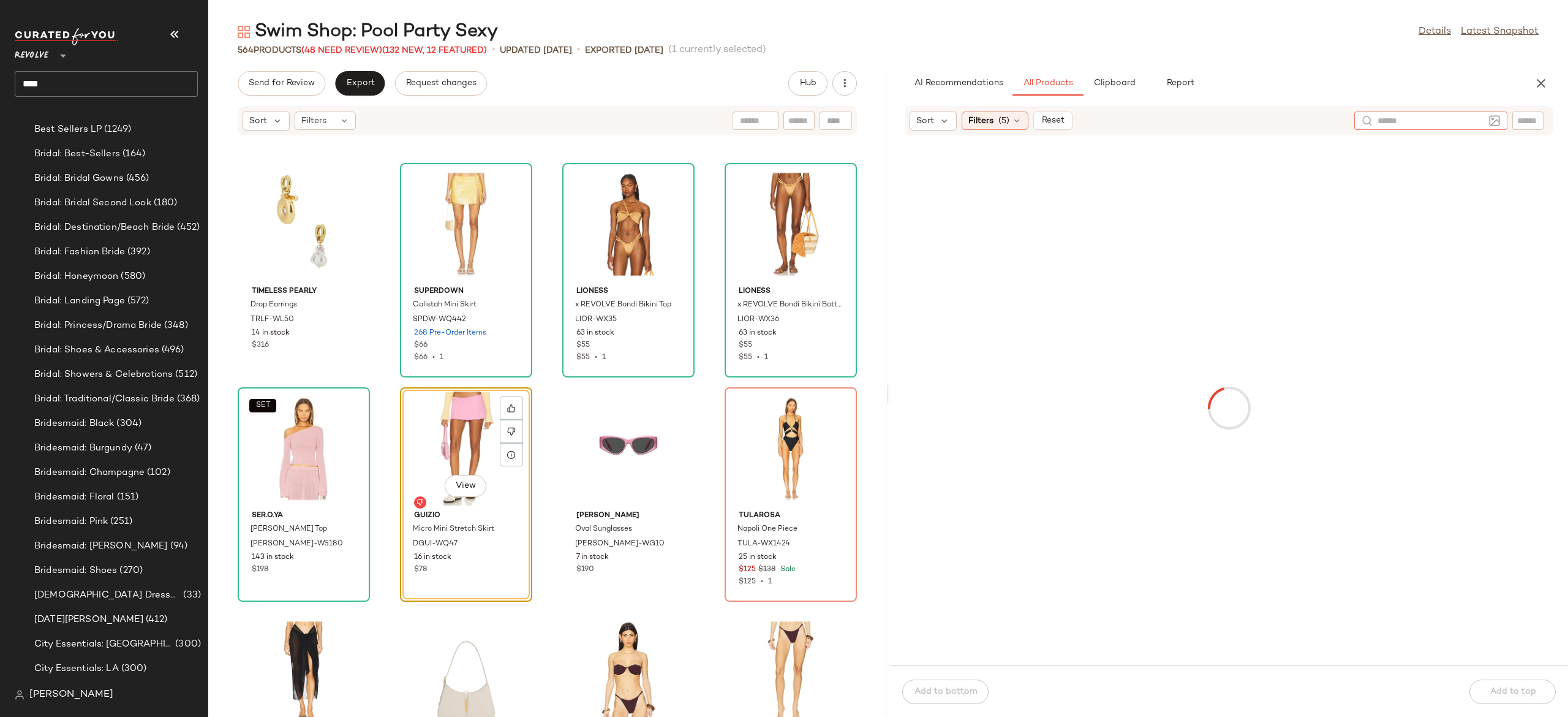
click at [1405, 119] on input "text" at bounding box center [1430, 121] width 106 height 13
click at [1405, 119] on input "**" at bounding box center [1430, 121] width 106 height 13
type input "****"
type input "******"
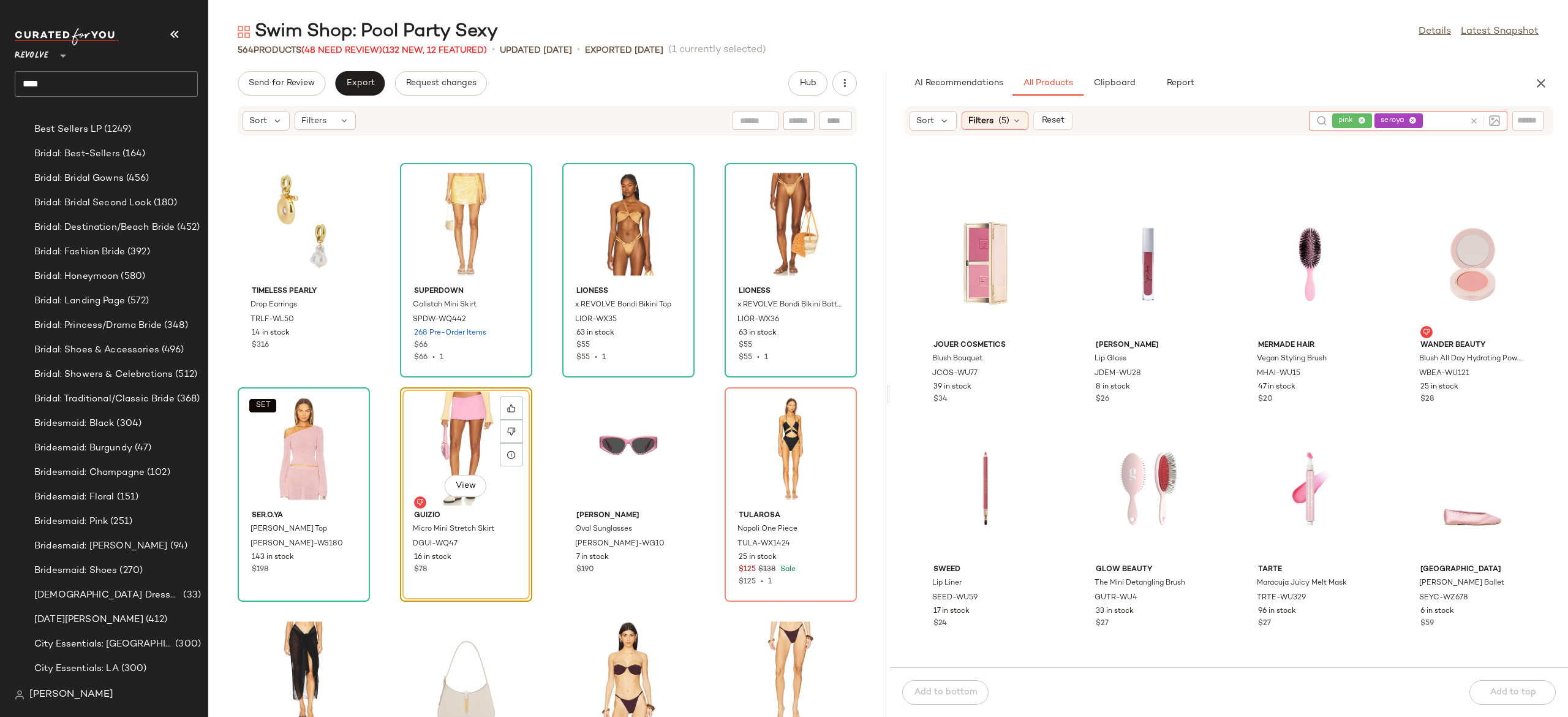
scroll to position [1785, 0]
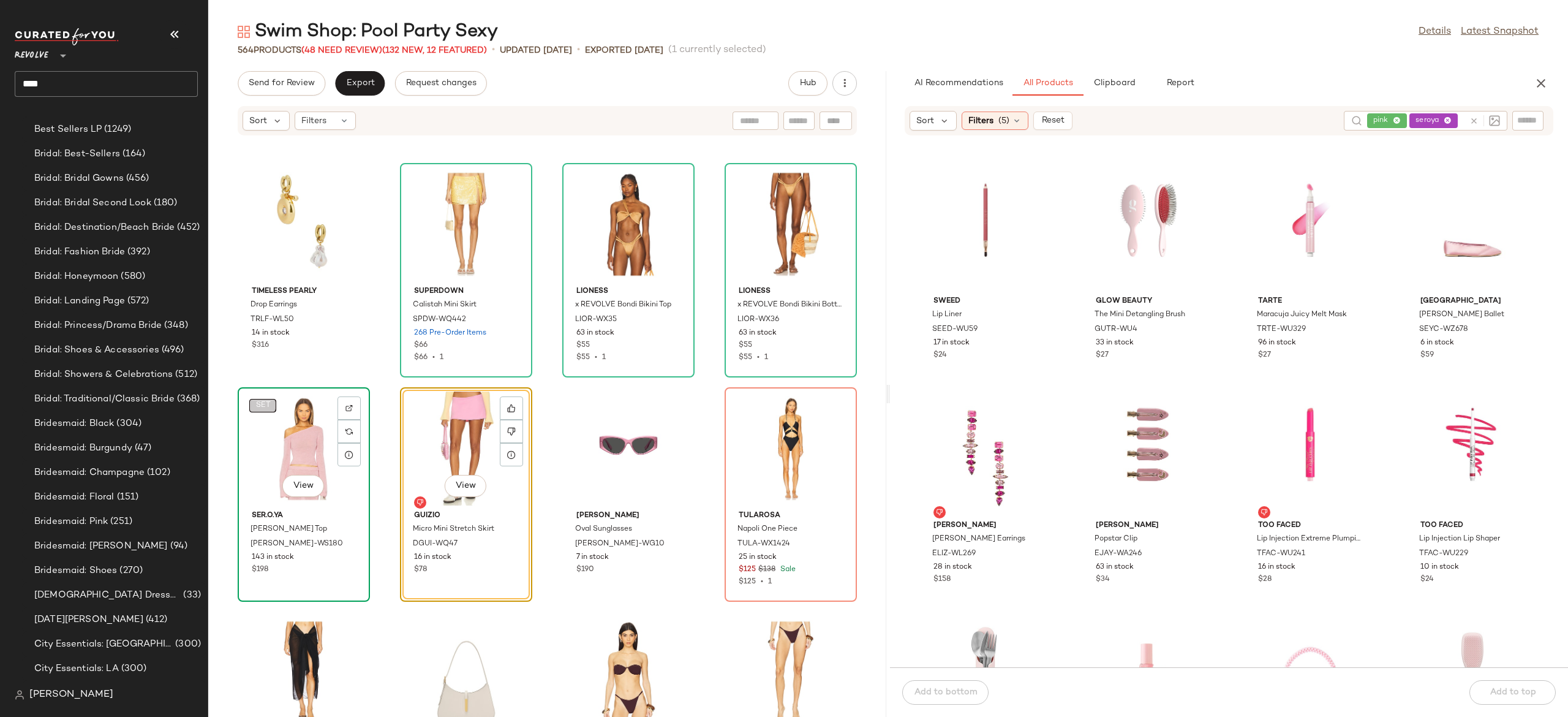
click at [261, 402] on span "SET" at bounding box center [262, 406] width 15 height 9
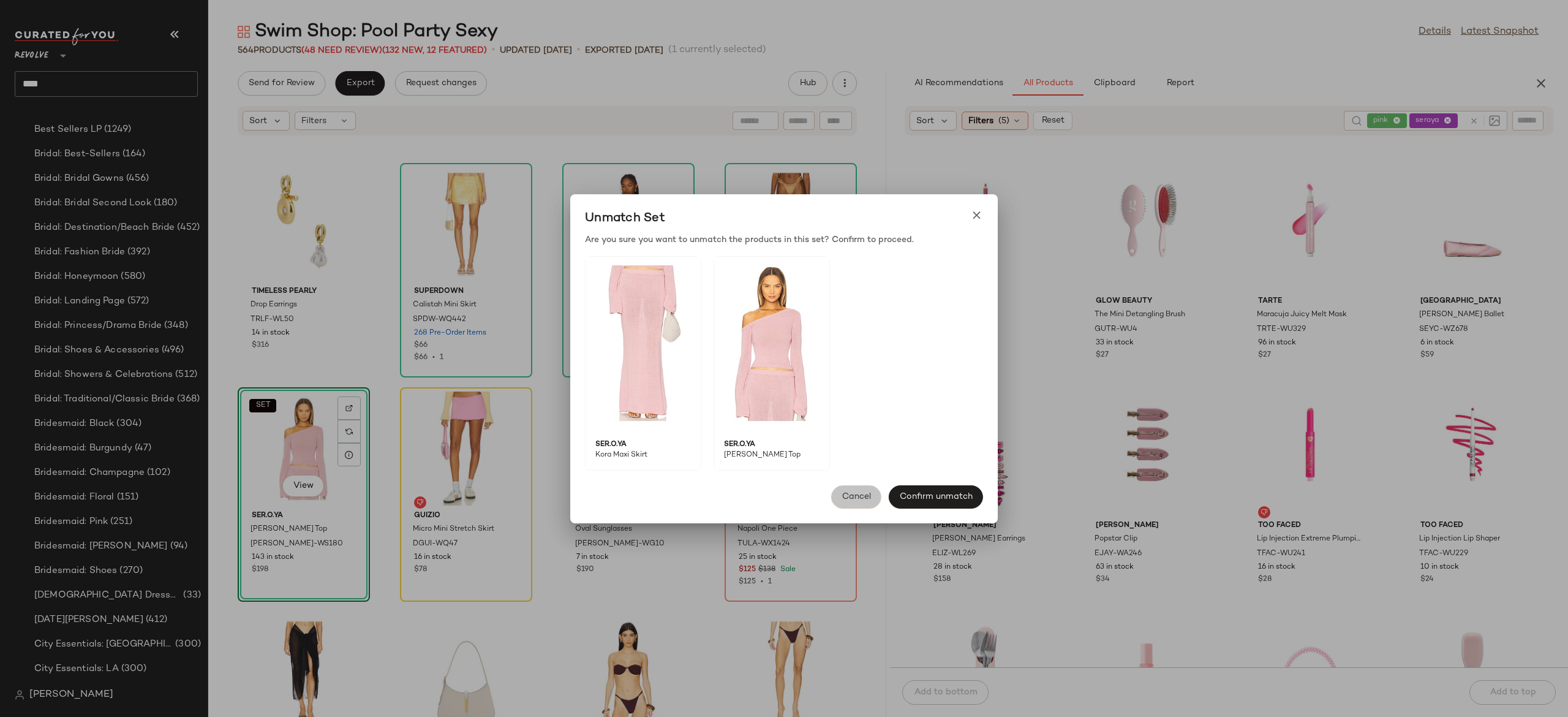
click at [854, 492] on span "Cancel" at bounding box center [856, 497] width 29 height 10
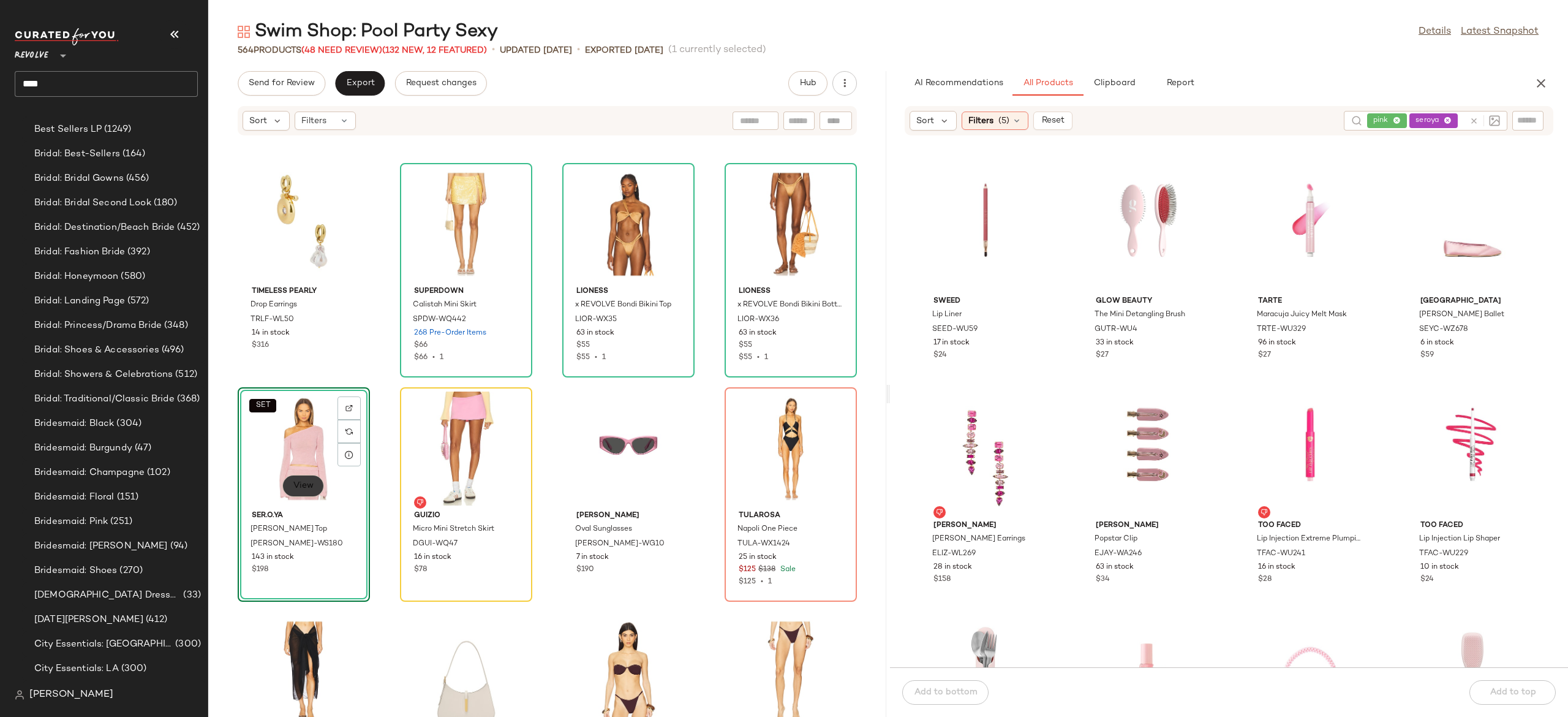
click at [307, 487] on span "View" at bounding box center [303, 486] width 21 height 10
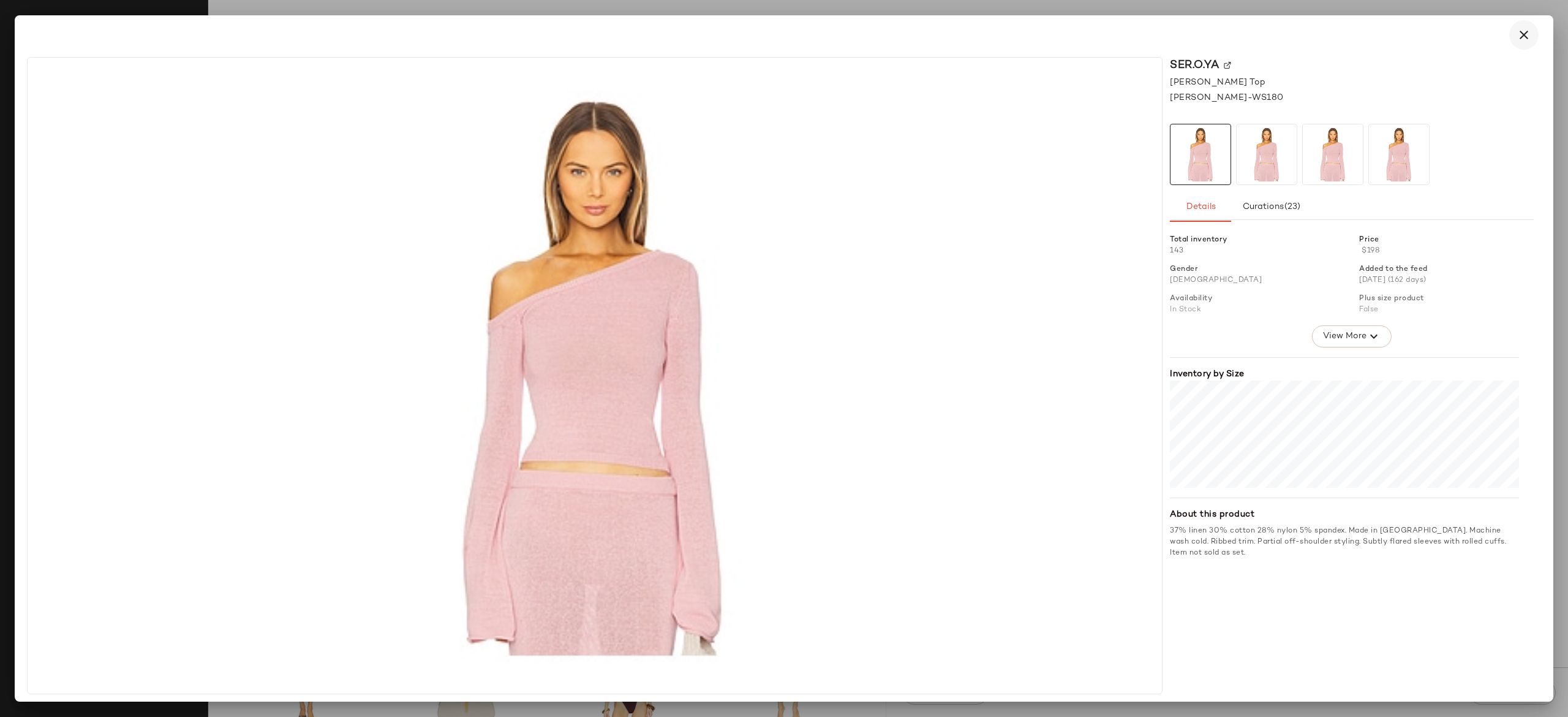
click at [1513, 36] on button "button" at bounding box center [1524, 34] width 29 height 29
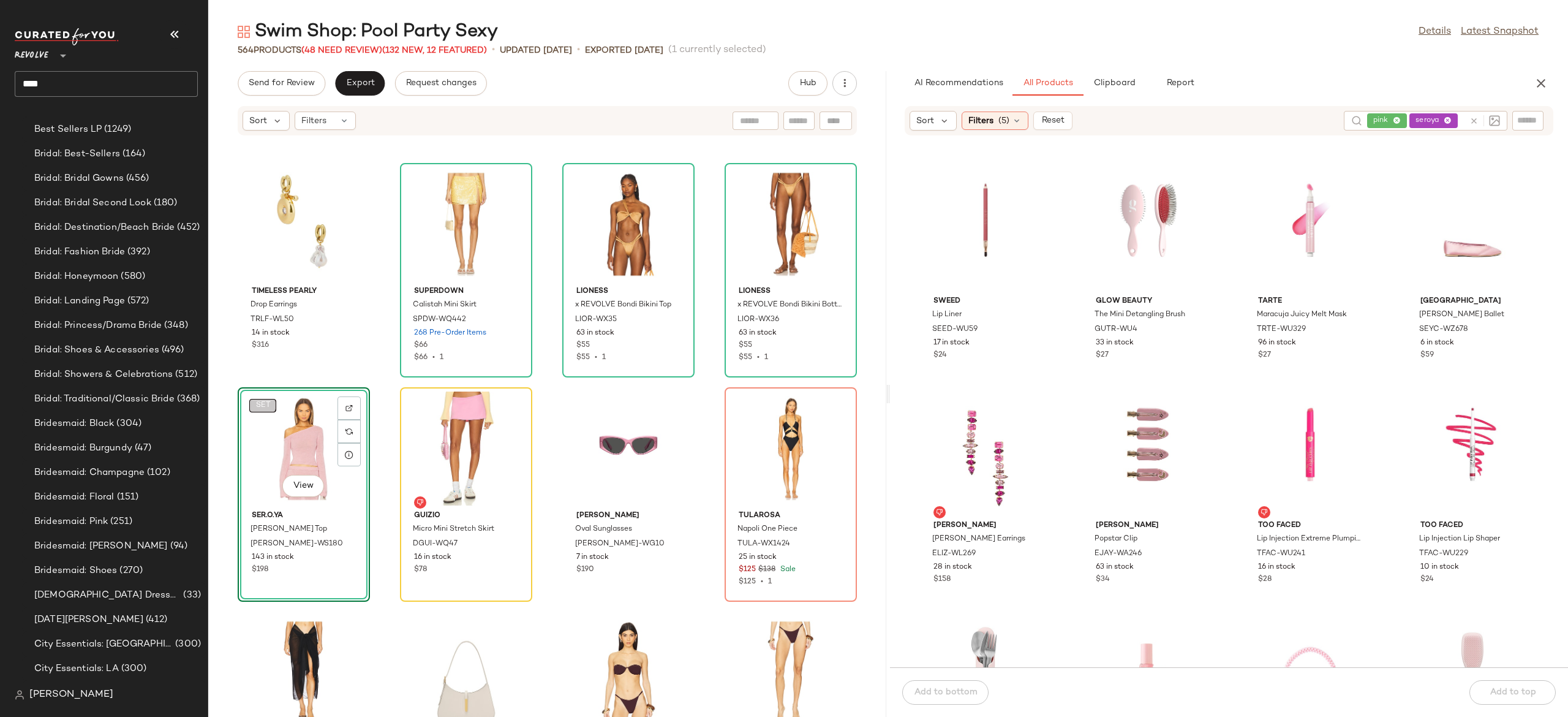
click at [267, 402] on body "Revolve ** **** Dashboard All Products Global Clipboards (4) Curations (488) Ba…" at bounding box center [784, 358] width 1568 height 717
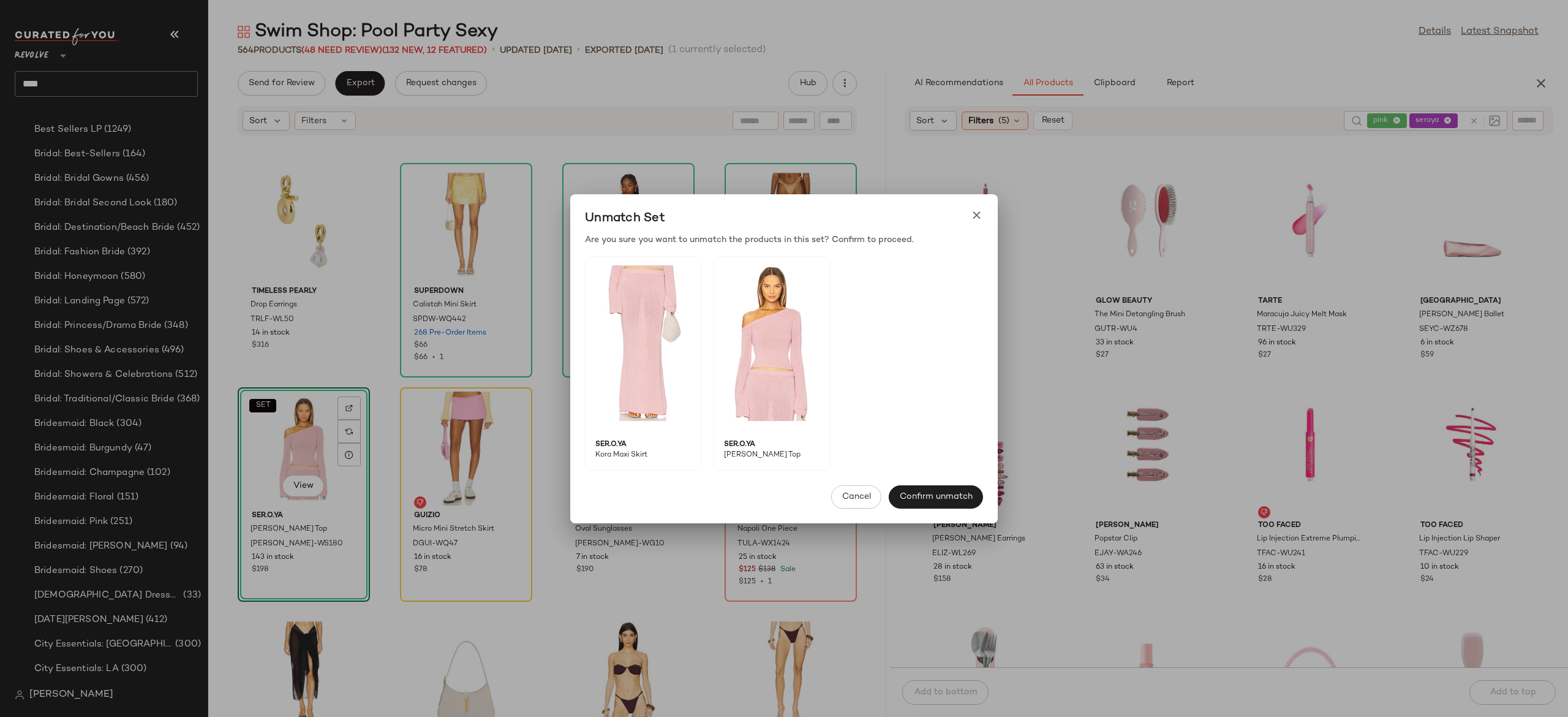
click at [1066, 347] on div at bounding box center [784, 358] width 1568 height 717
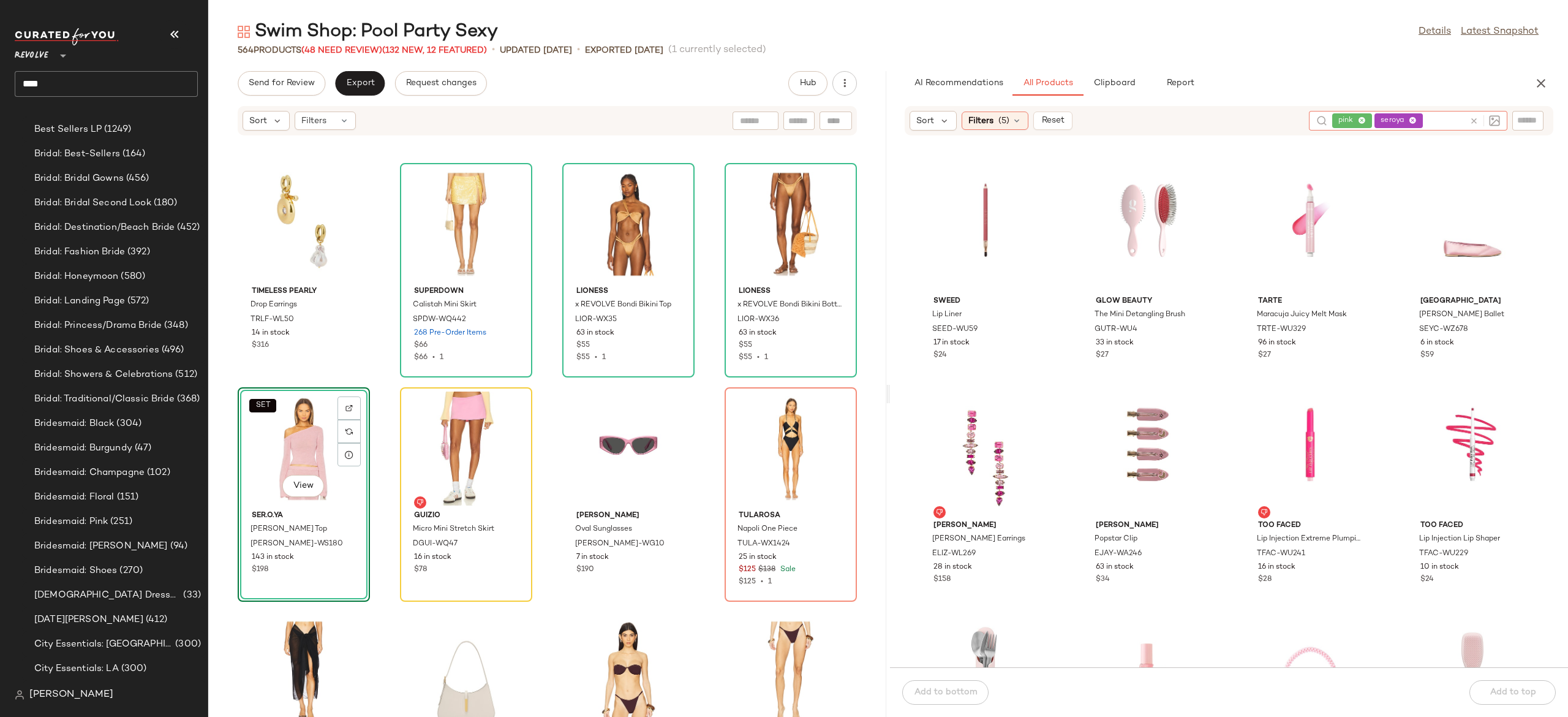
click at [1476, 121] on icon at bounding box center [1474, 121] width 9 height 9
click at [1527, 122] on input "text" at bounding box center [1528, 121] width 21 height 13
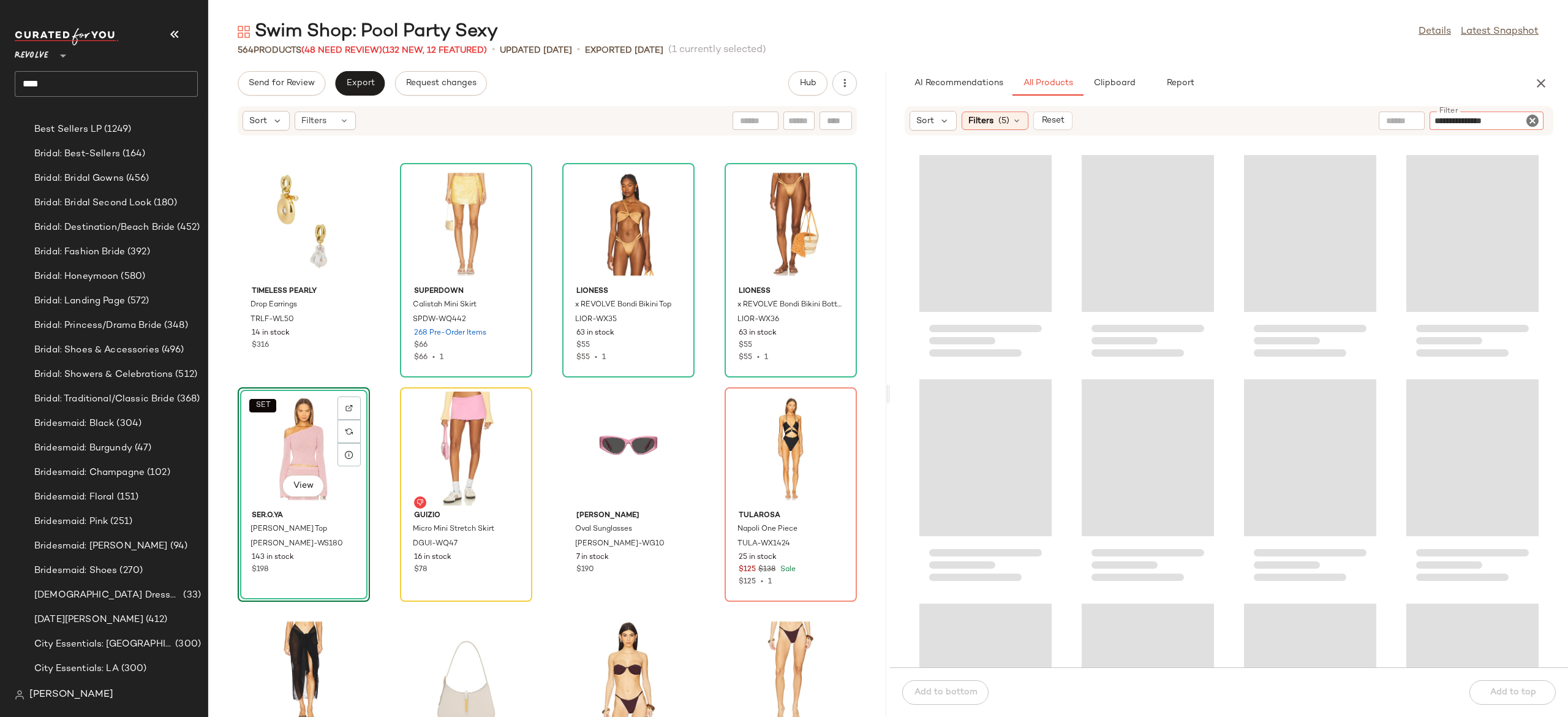
type input "**********"
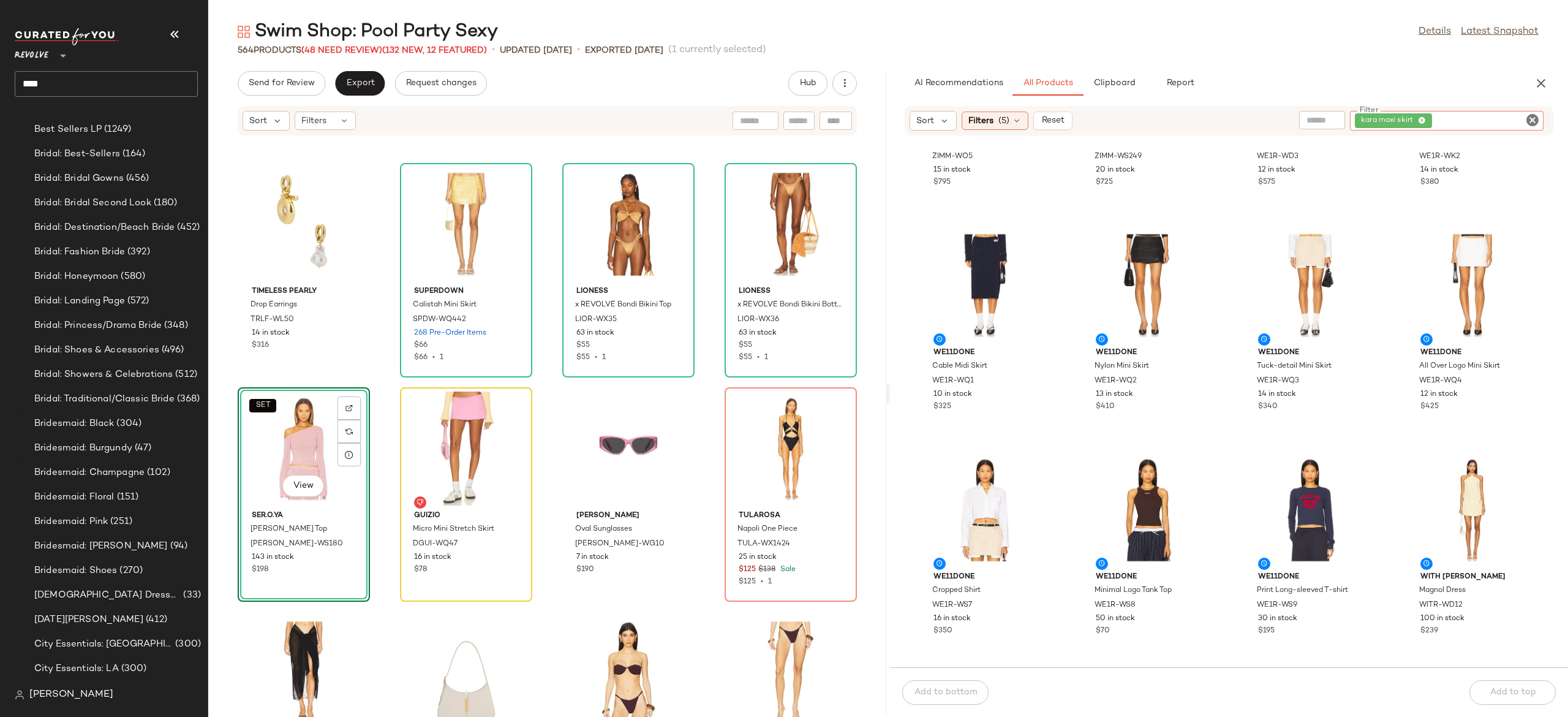
scroll to position [392, 0]
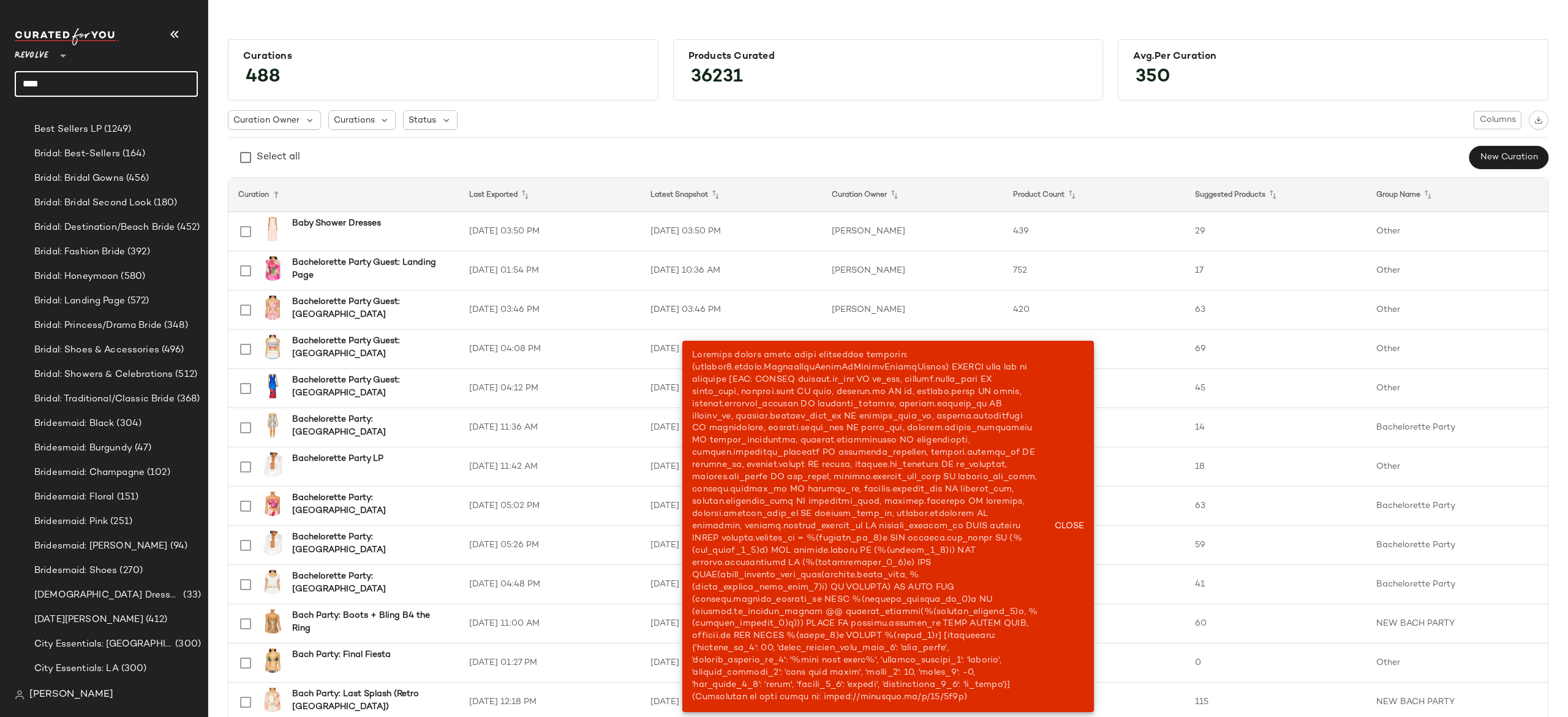
click at [114, 85] on input "****" at bounding box center [106, 84] width 183 height 26
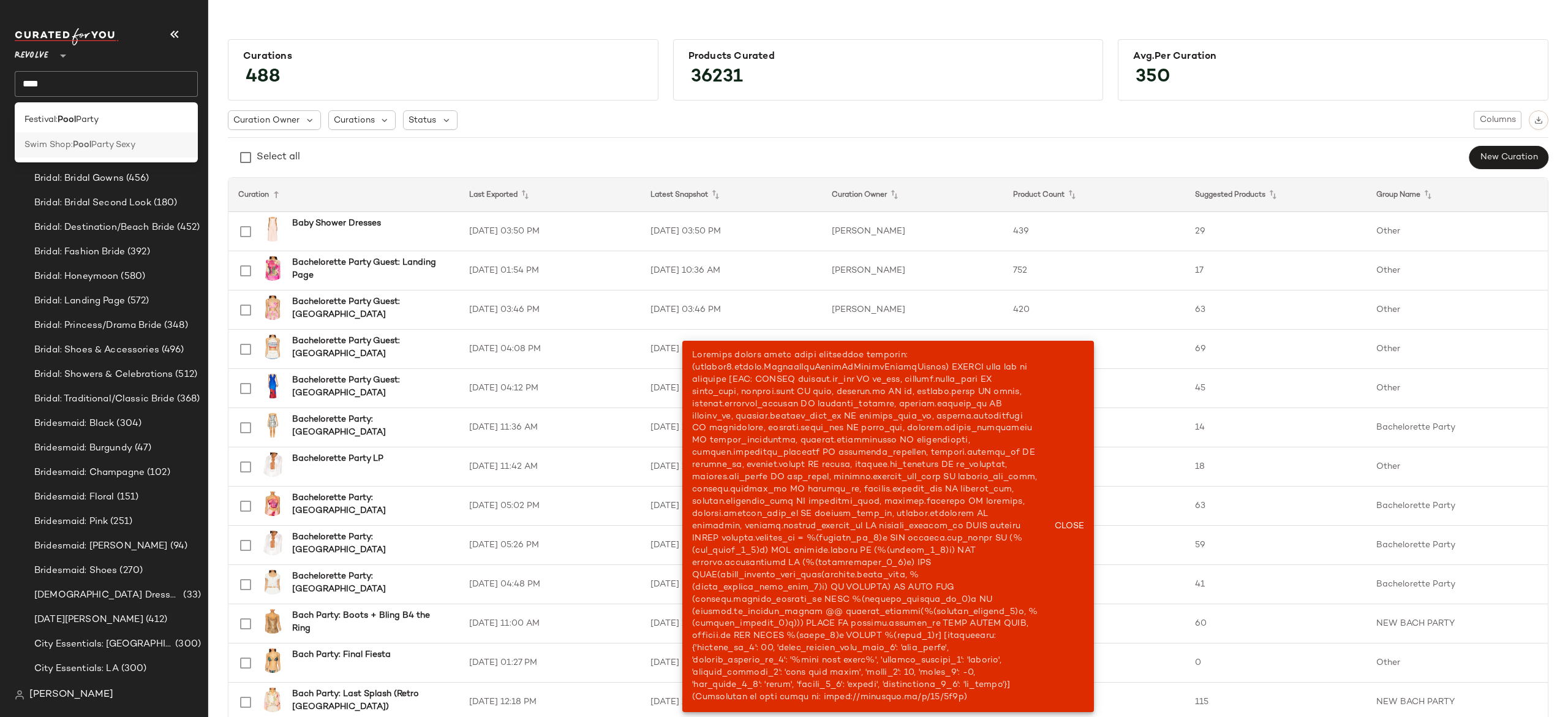
click at [61, 147] on span "Swim Shop:" at bounding box center [48, 145] width 48 height 13
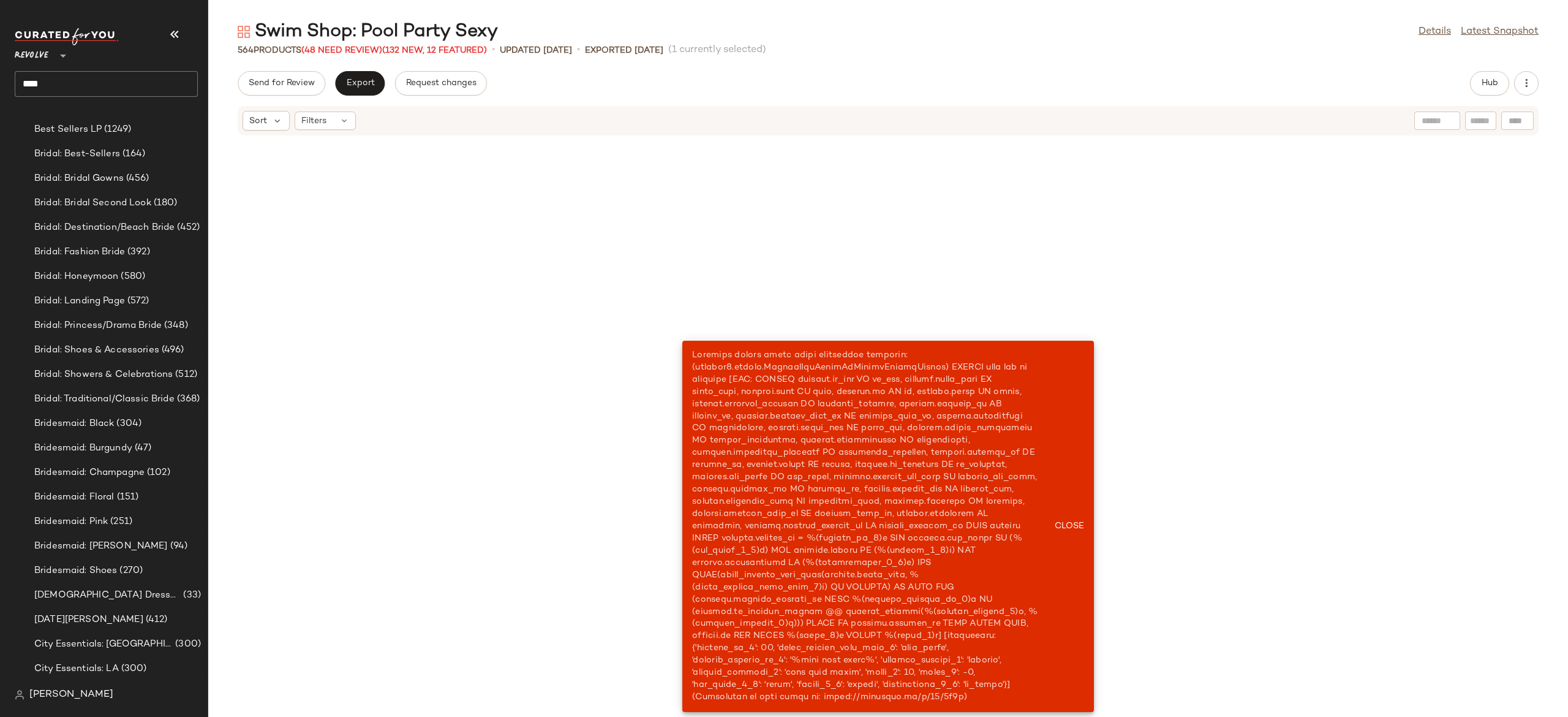
scroll to position [3365, 0]
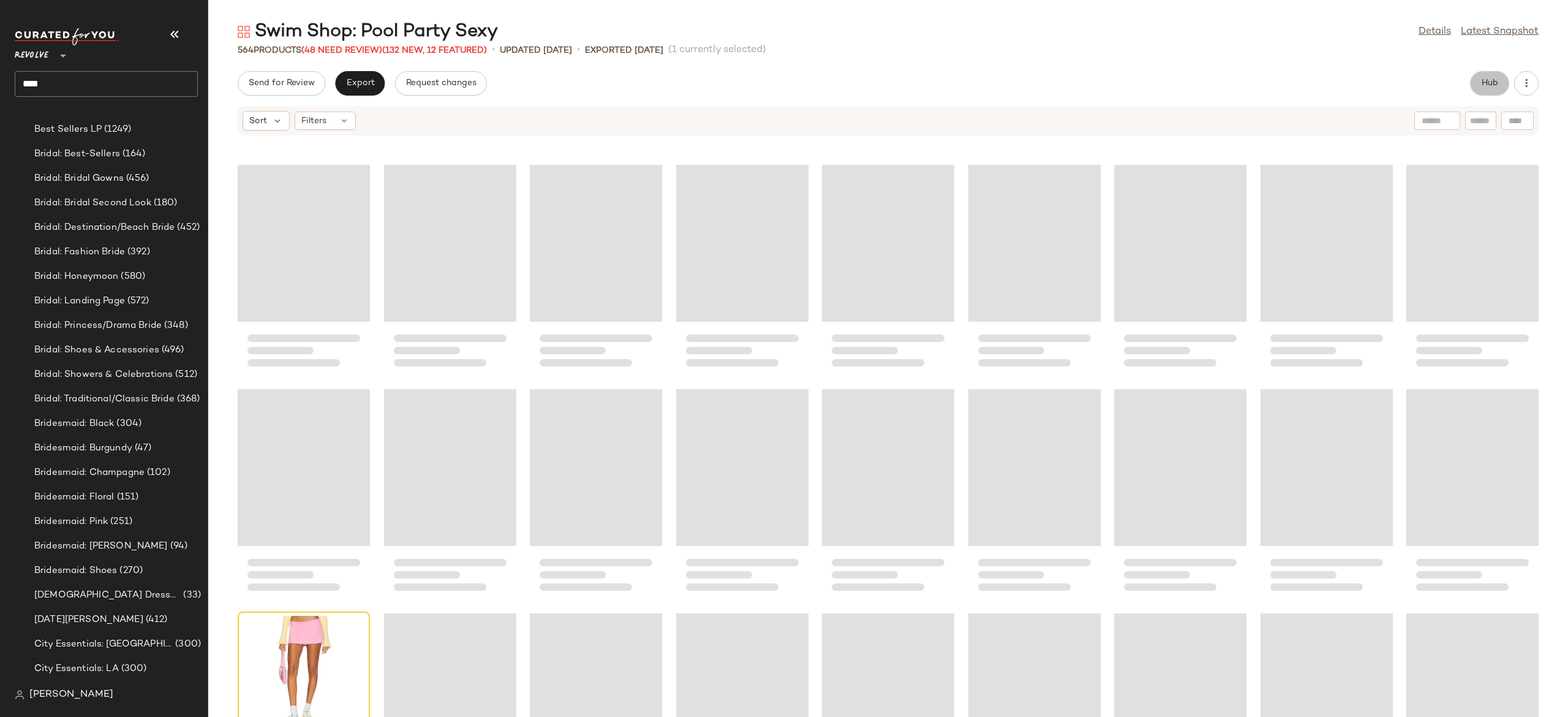
click at [1484, 82] on span "Hub" at bounding box center [1490, 83] width 17 height 10
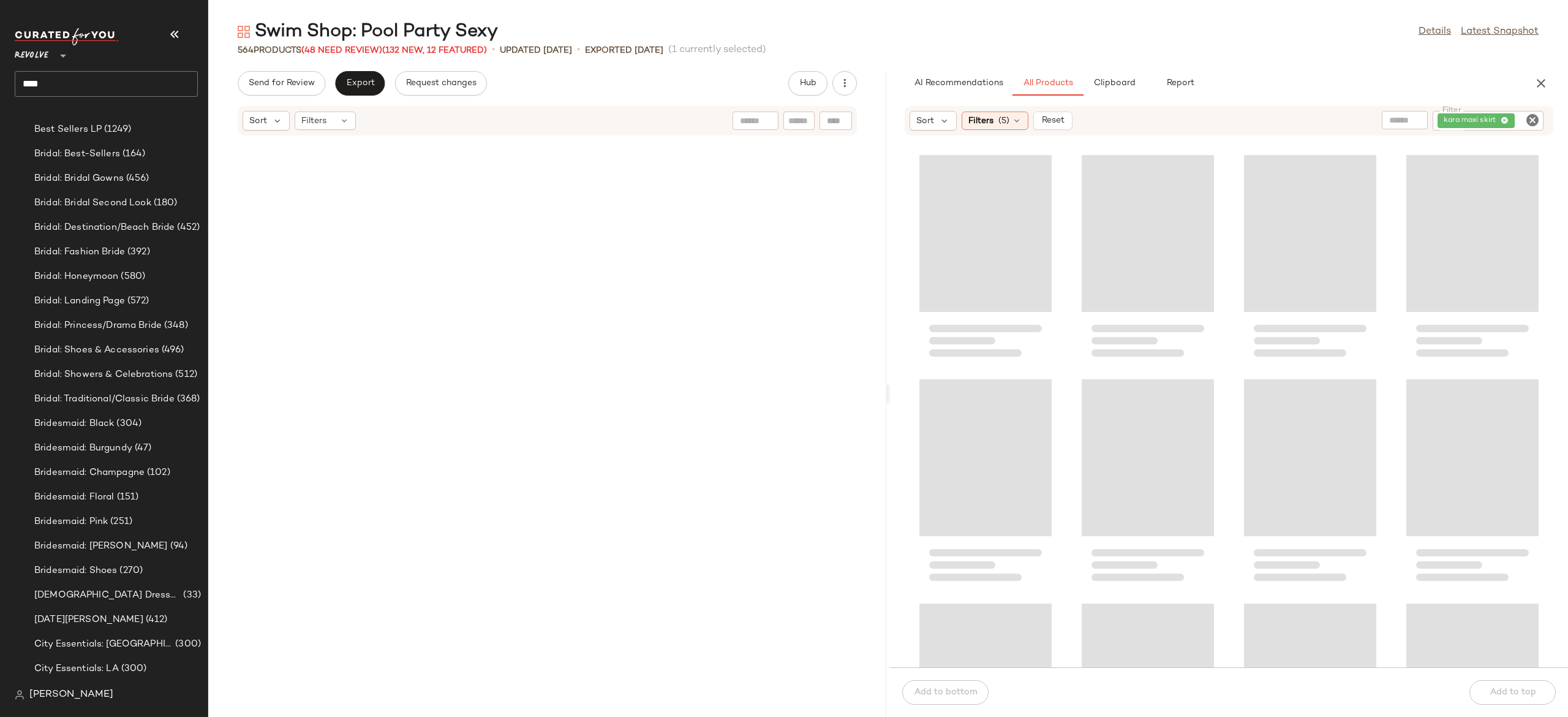
scroll to position [8300, 0]
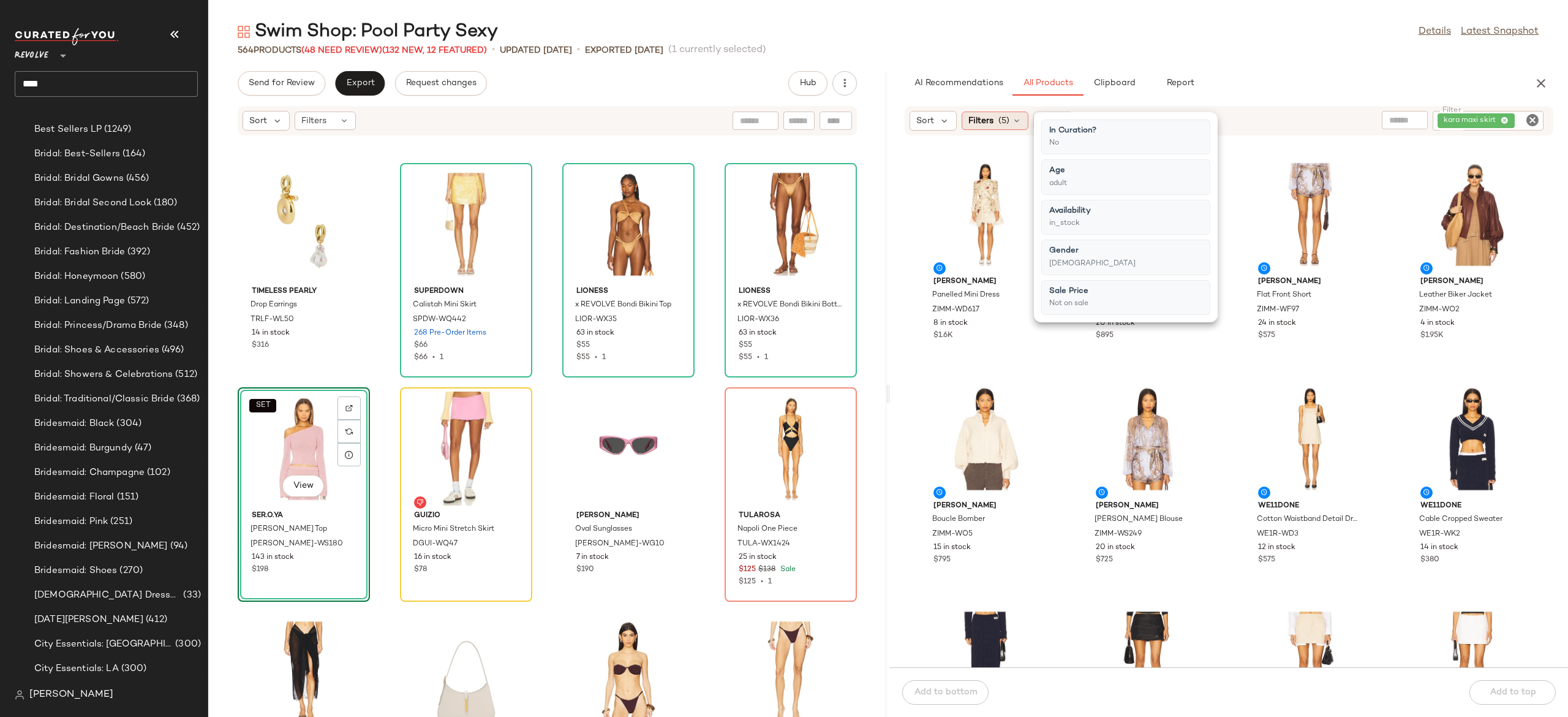
click at [1010, 123] on div "Filters (5)" at bounding box center [995, 121] width 67 height 19
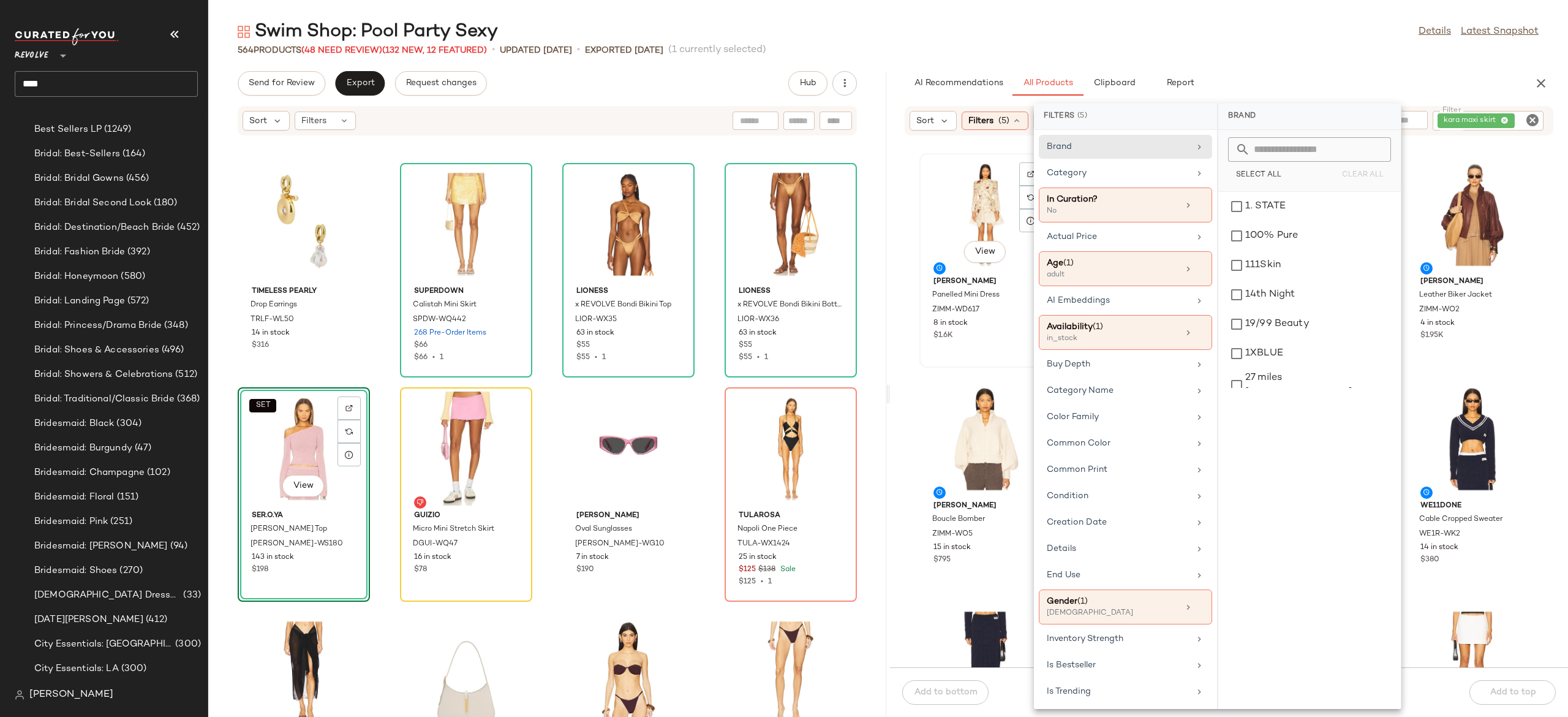
click at [1020, 347] on div "View Zimmermann Panelled Mini Dress ZIMM-WD617 8 in stock $1.6K" at bounding box center [985, 260] width 130 height 212
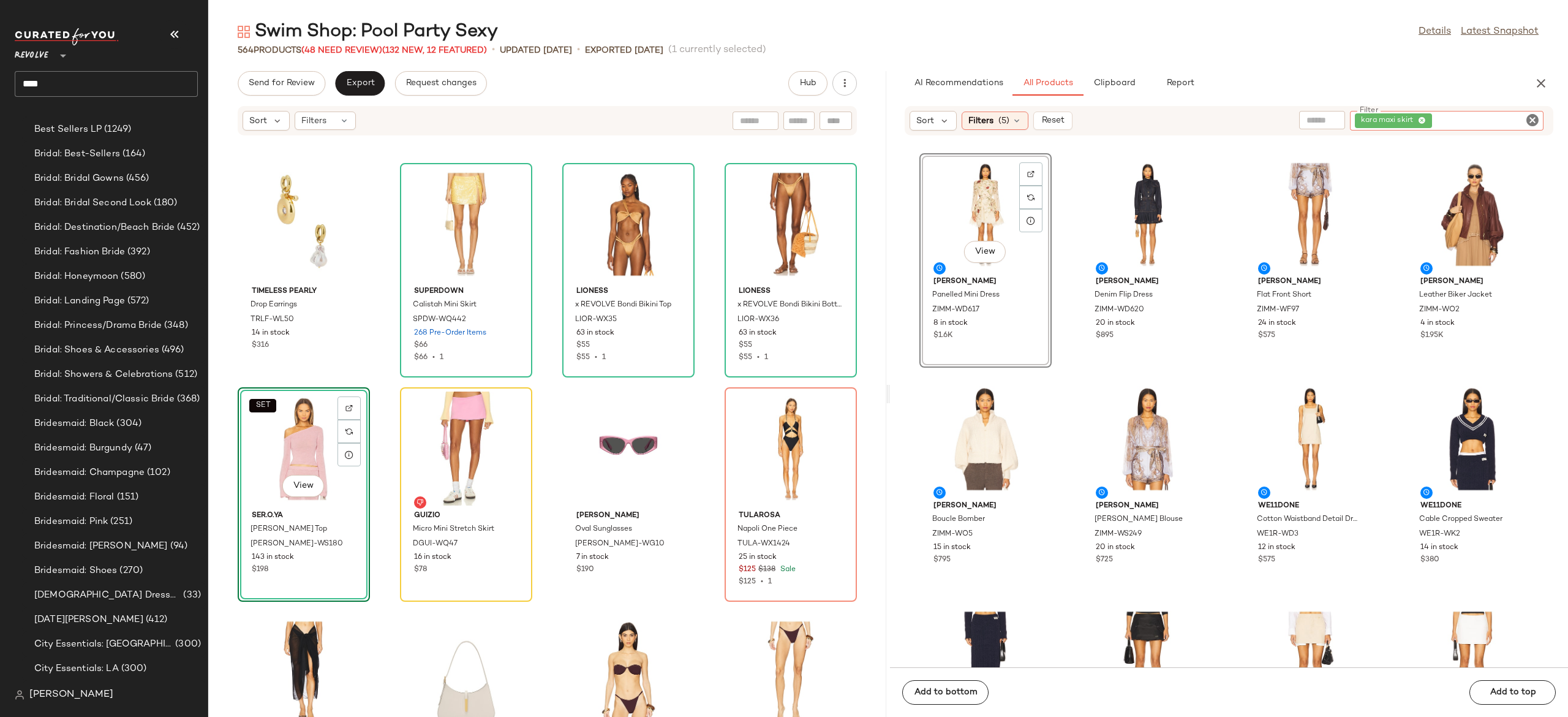
click at [1498, 112] on div "kara maxi skirt" at bounding box center [1446, 120] width 193 height 19
type input "*"
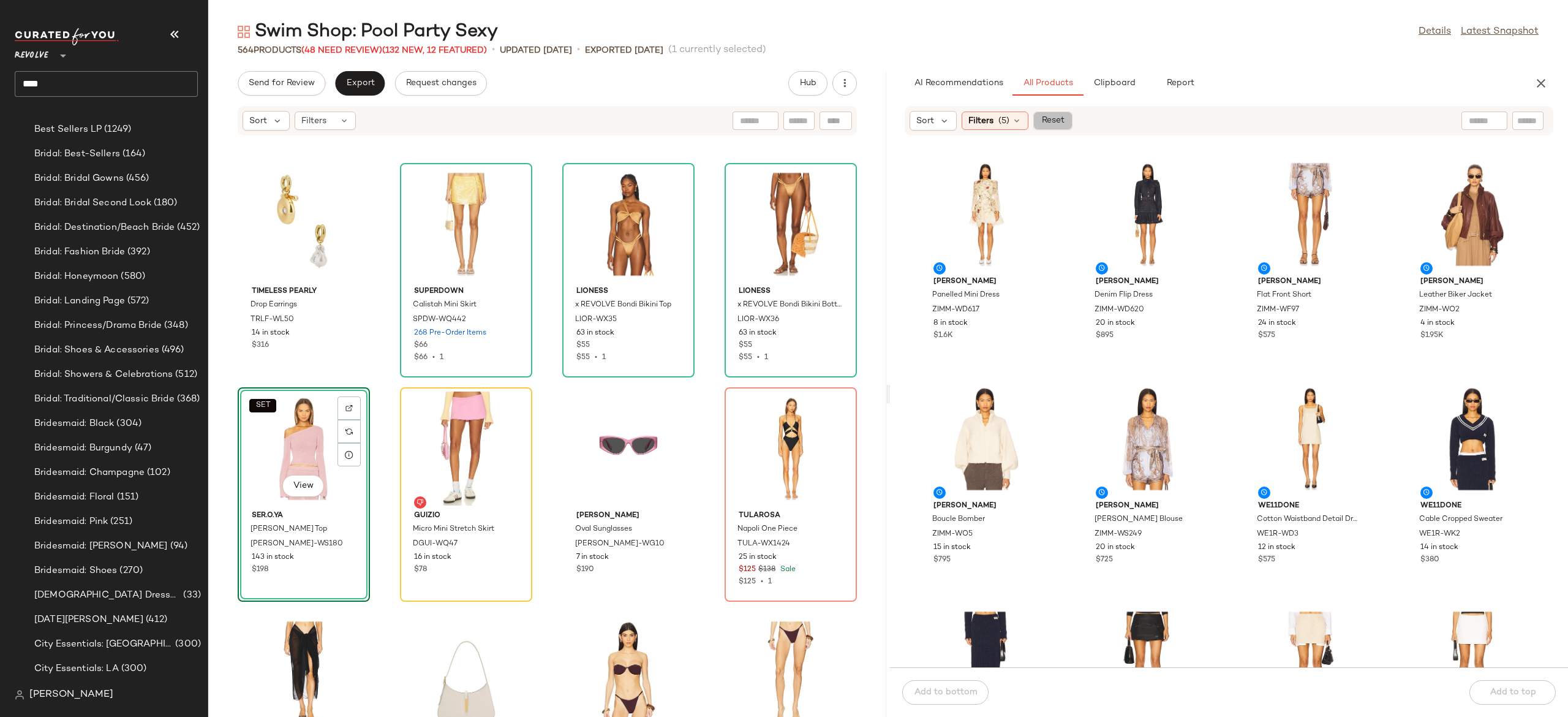
click at [1064, 120] on span "Reset" at bounding box center [1052, 121] width 24 height 10
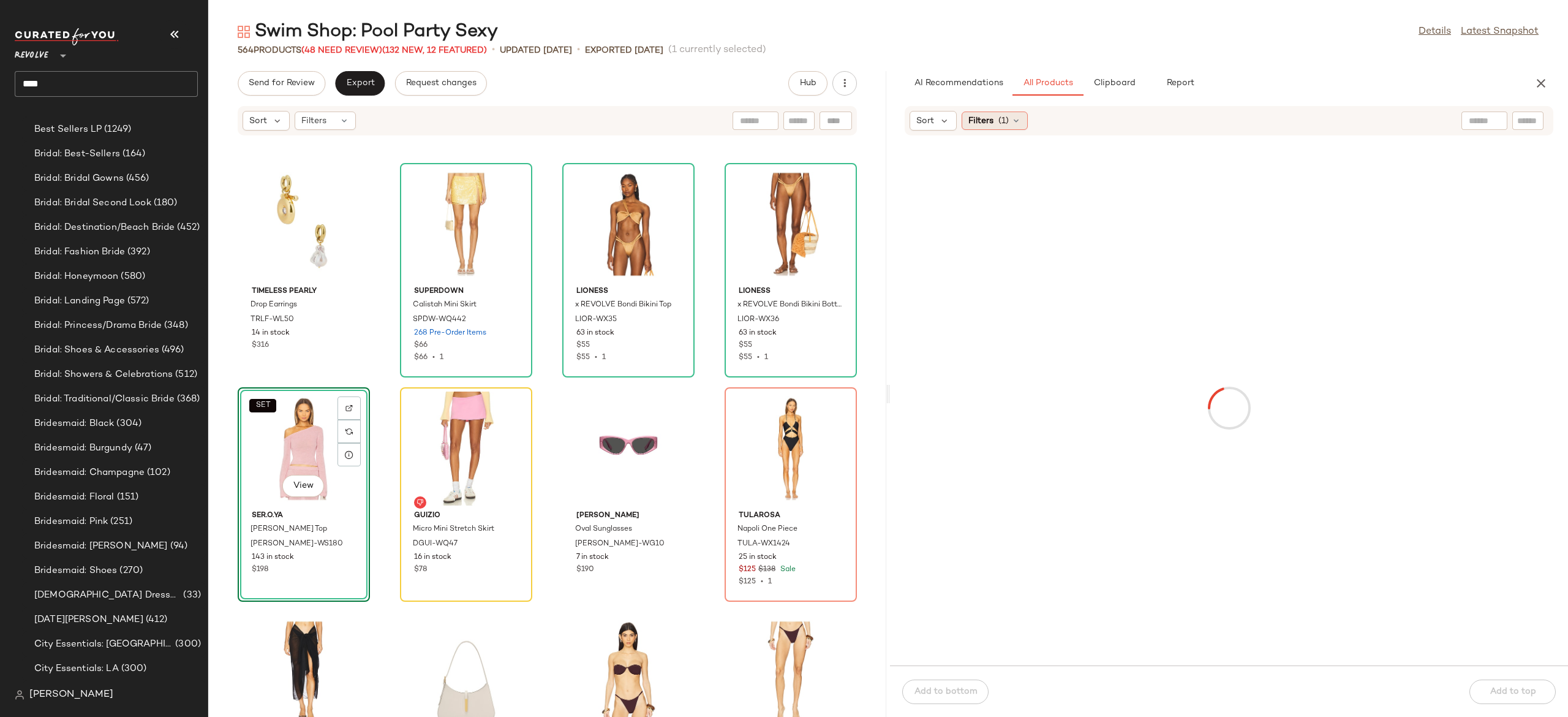
click at [1022, 116] on div "Filters (1)" at bounding box center [995, 121] width 66 height 19
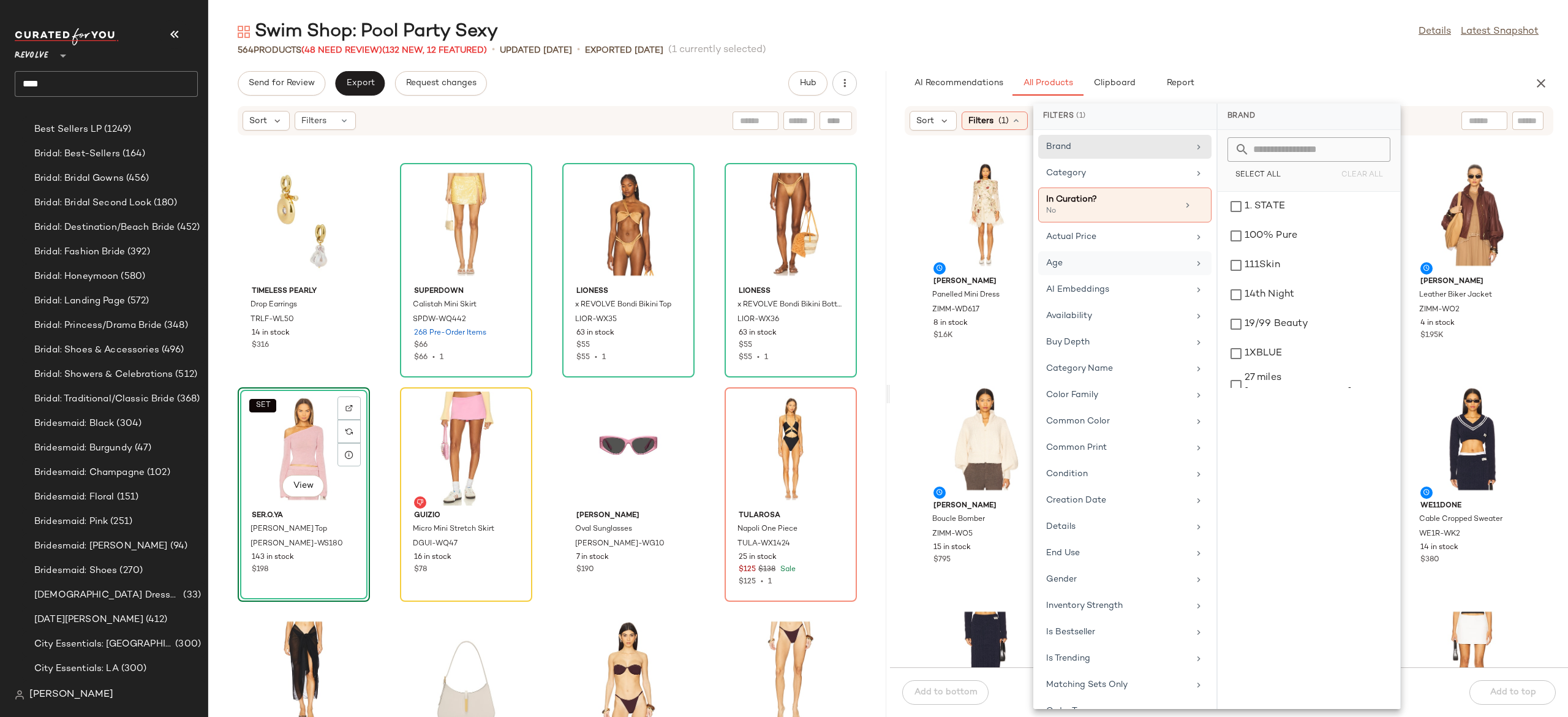
click at [1060, 263] on div "Age" at bounding box center [1117, 263] width 143 height 13
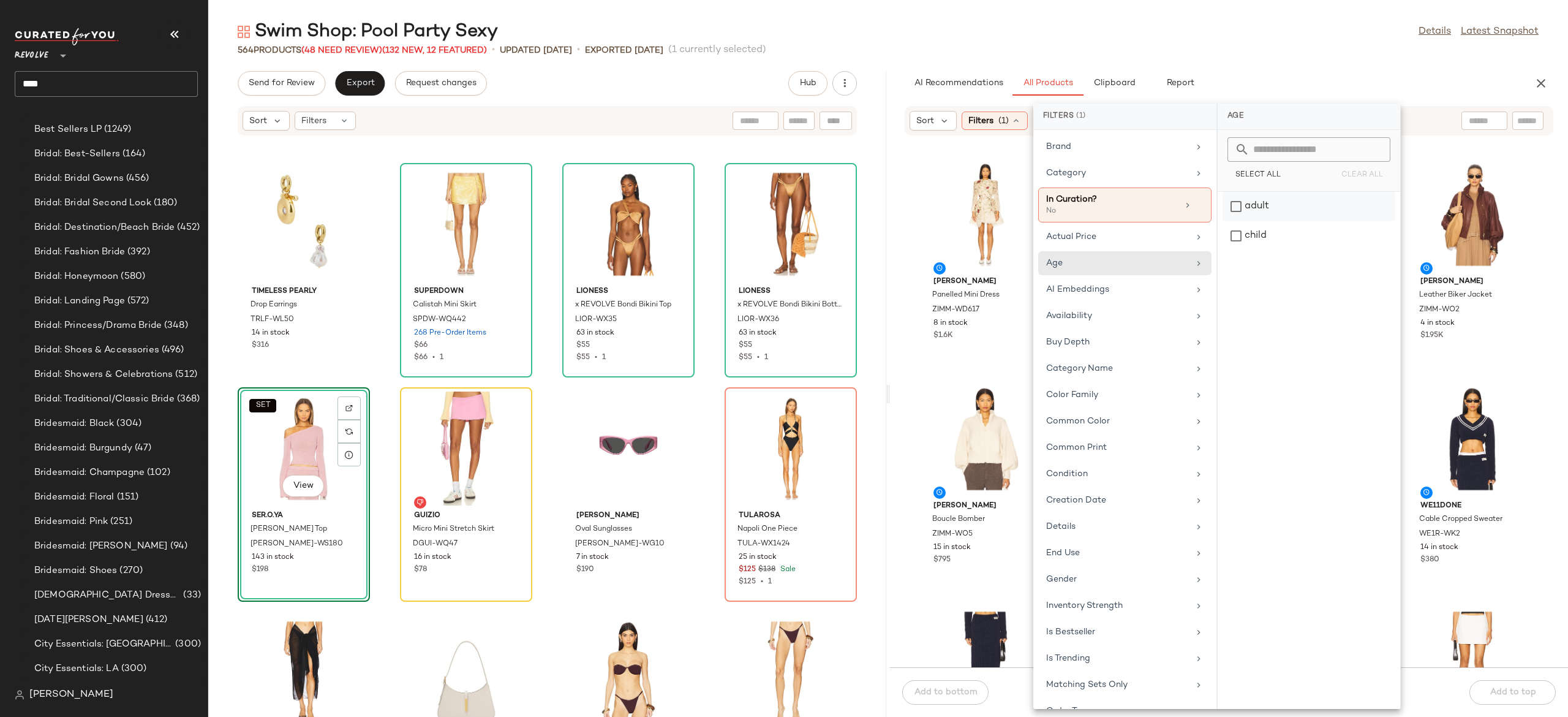
click at [1273, 221] on div "adult" at bounding box center [1309, 235] width 173 height 29
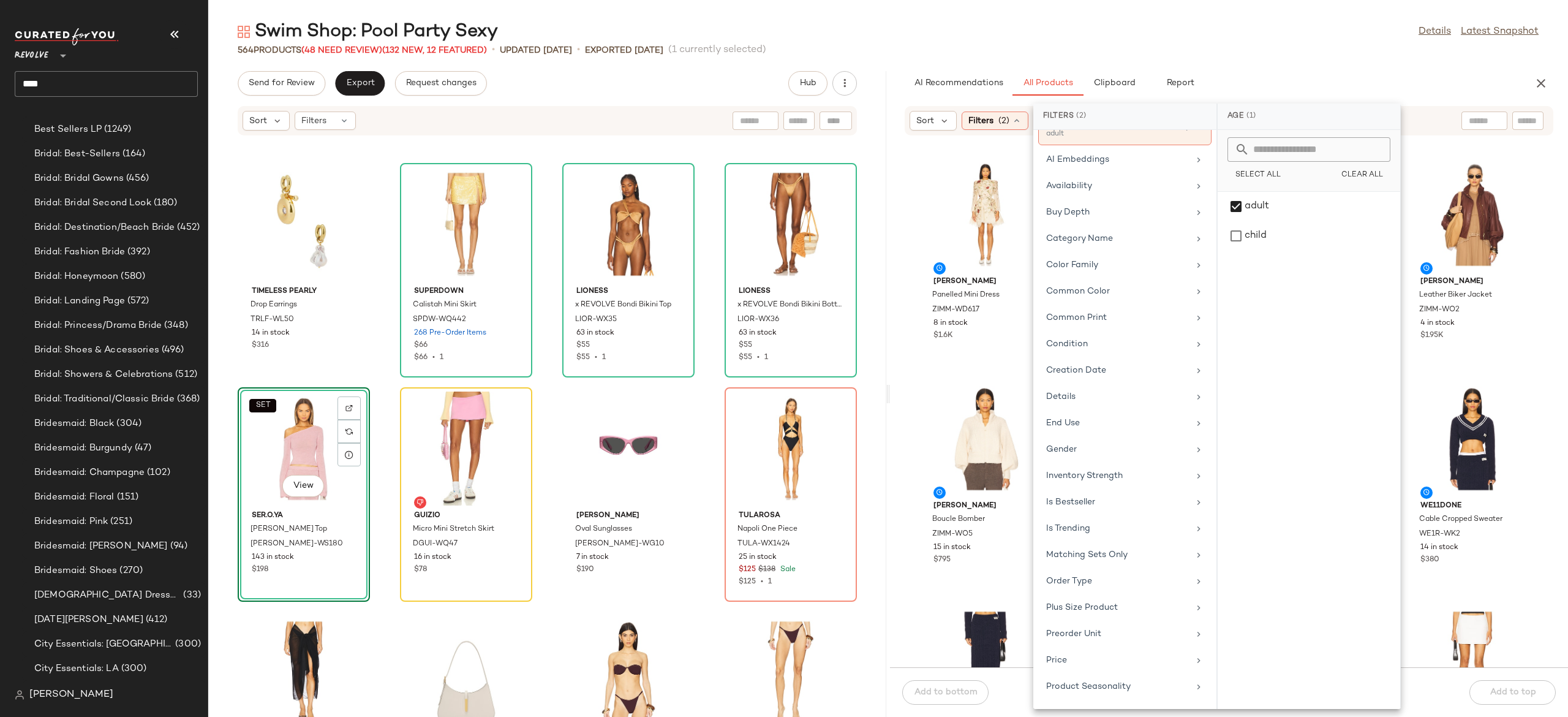
scroll to position [138, 0]
click at [1098, 193] on div "Availability" at bounding box center [1117, 188] width 143 height 13
click at [1246, 221] on div "in_stock" at bounding box center [1309, 235] width 173 height 29
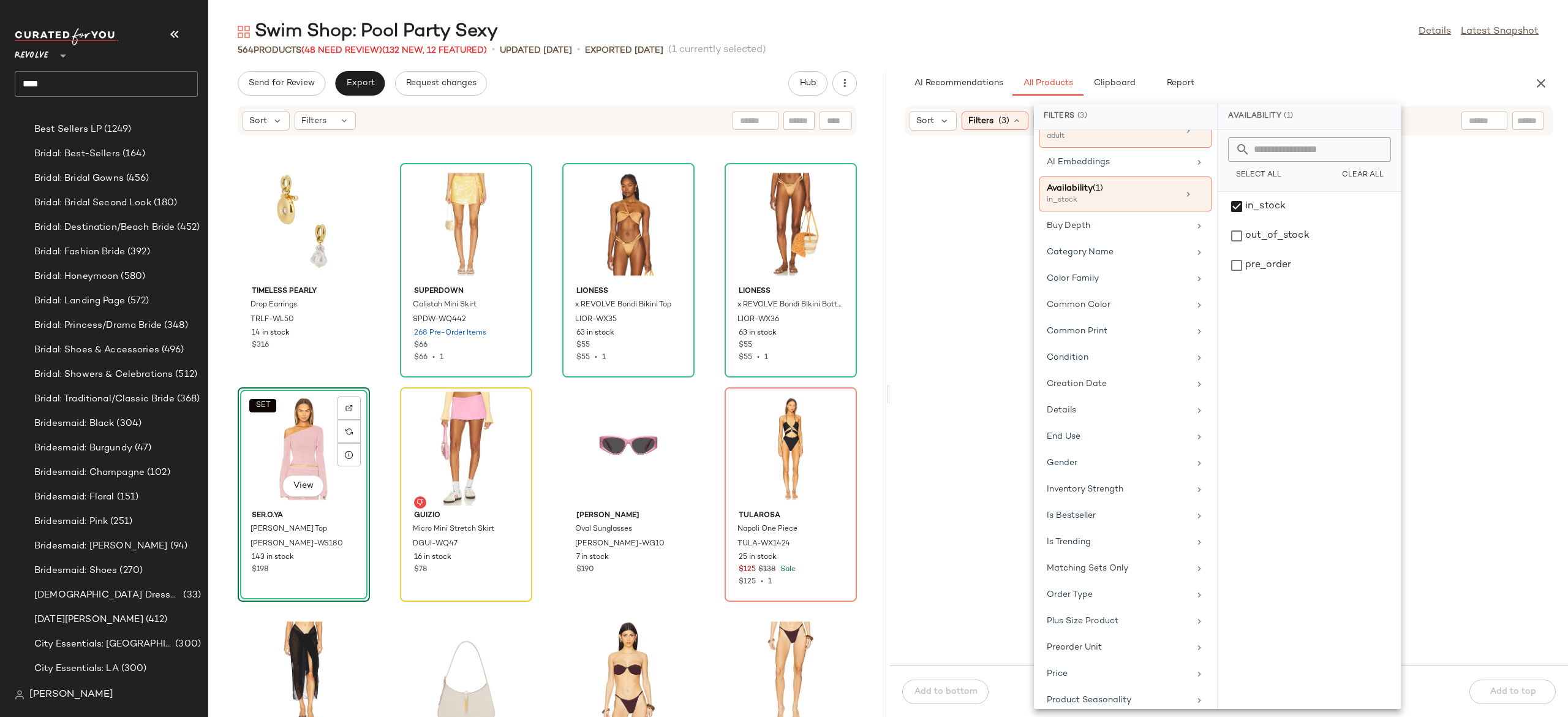
click at [1023, 360] on div at bounding box center [1229, 408] width 673 height 510
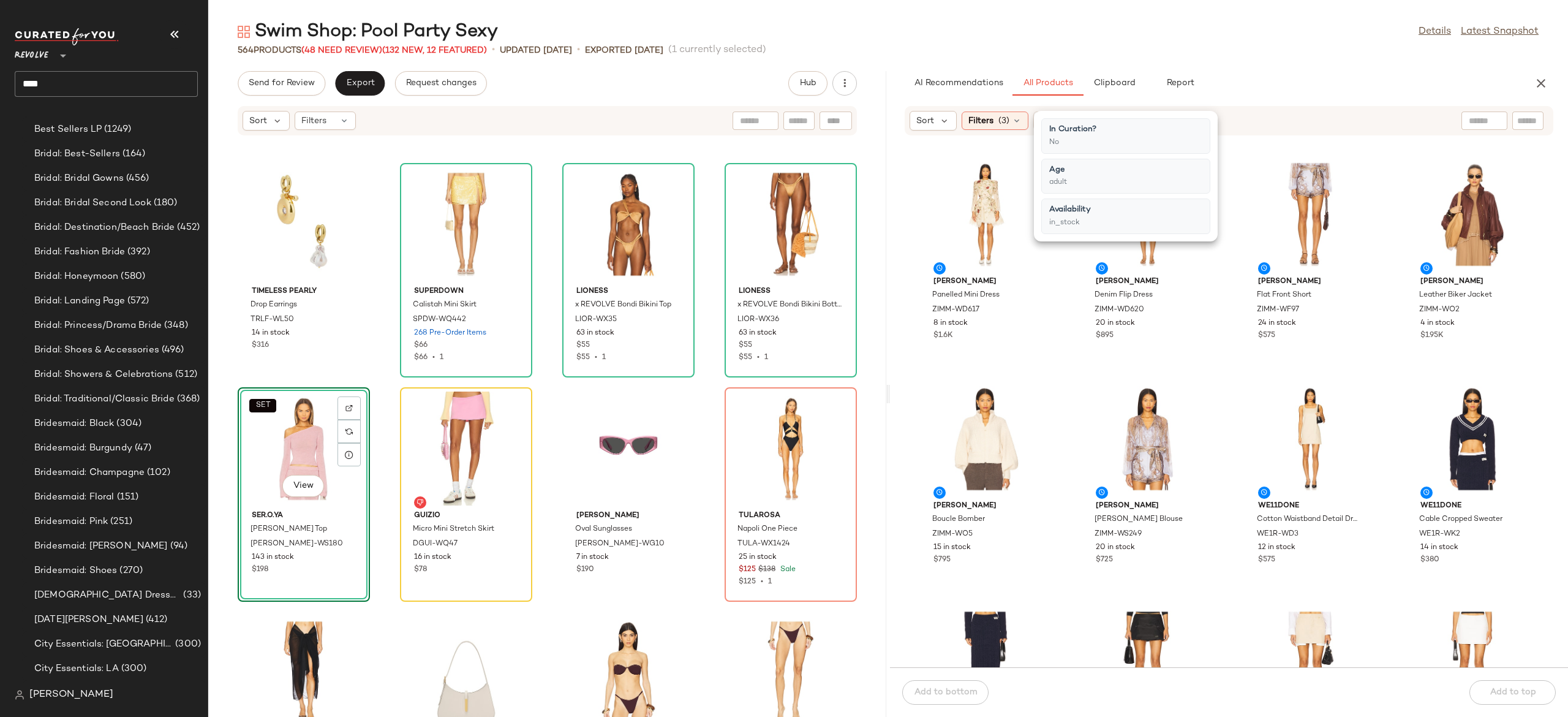
click at [1061, 328] on div "Zimmermann Panelled Mini Dress ZIMM-WD617 8 in stock $1.6K Zimmermann Denim Fli…" at bounding box center [1229, 409] width 678 height 517
click at [1480, 125] on input "text" at bounding box center [1485, 121] width 31 height 13
type input "**********"
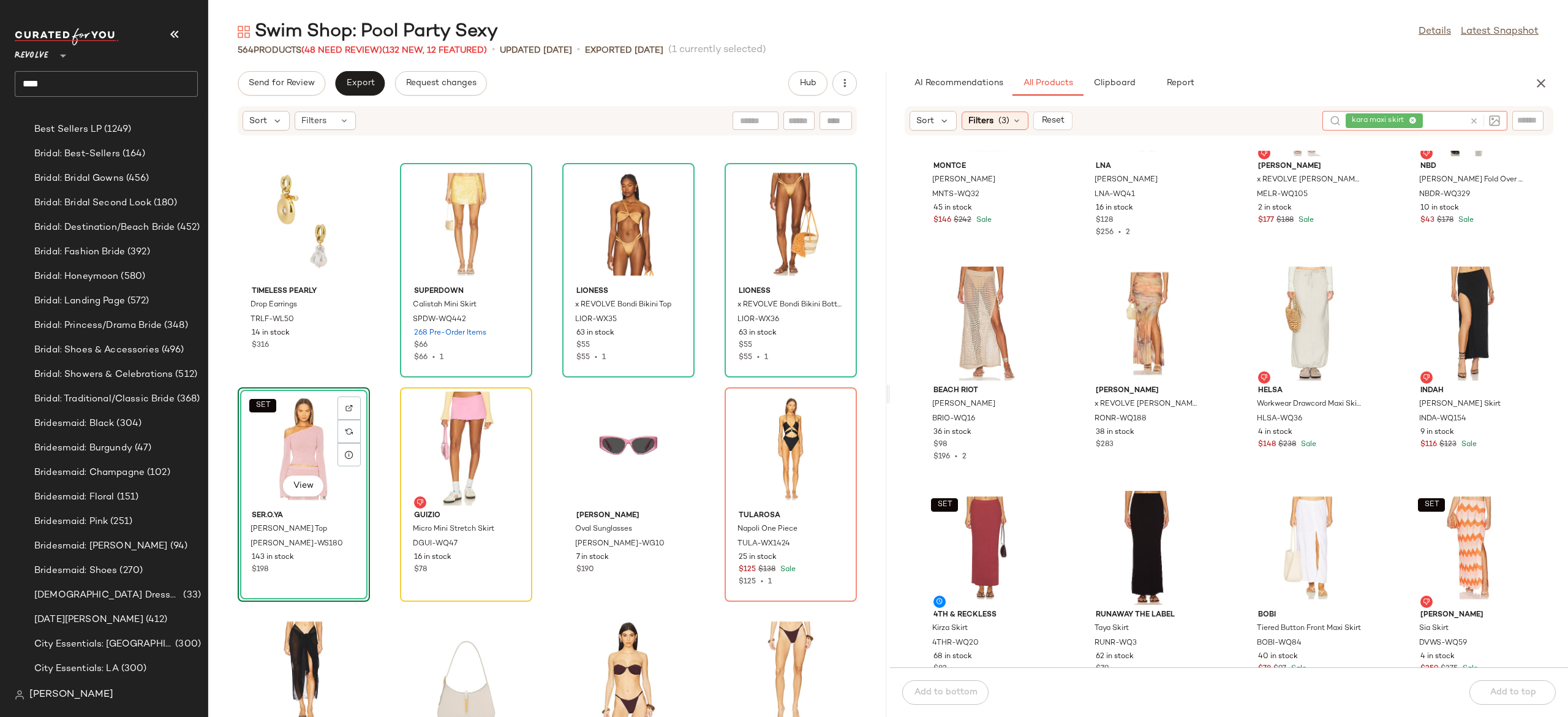
scroll to position [7529, 0]
click at [373, 49] on span "(48 Need Review)" at bounding box center [342, 50] width 81 height 9
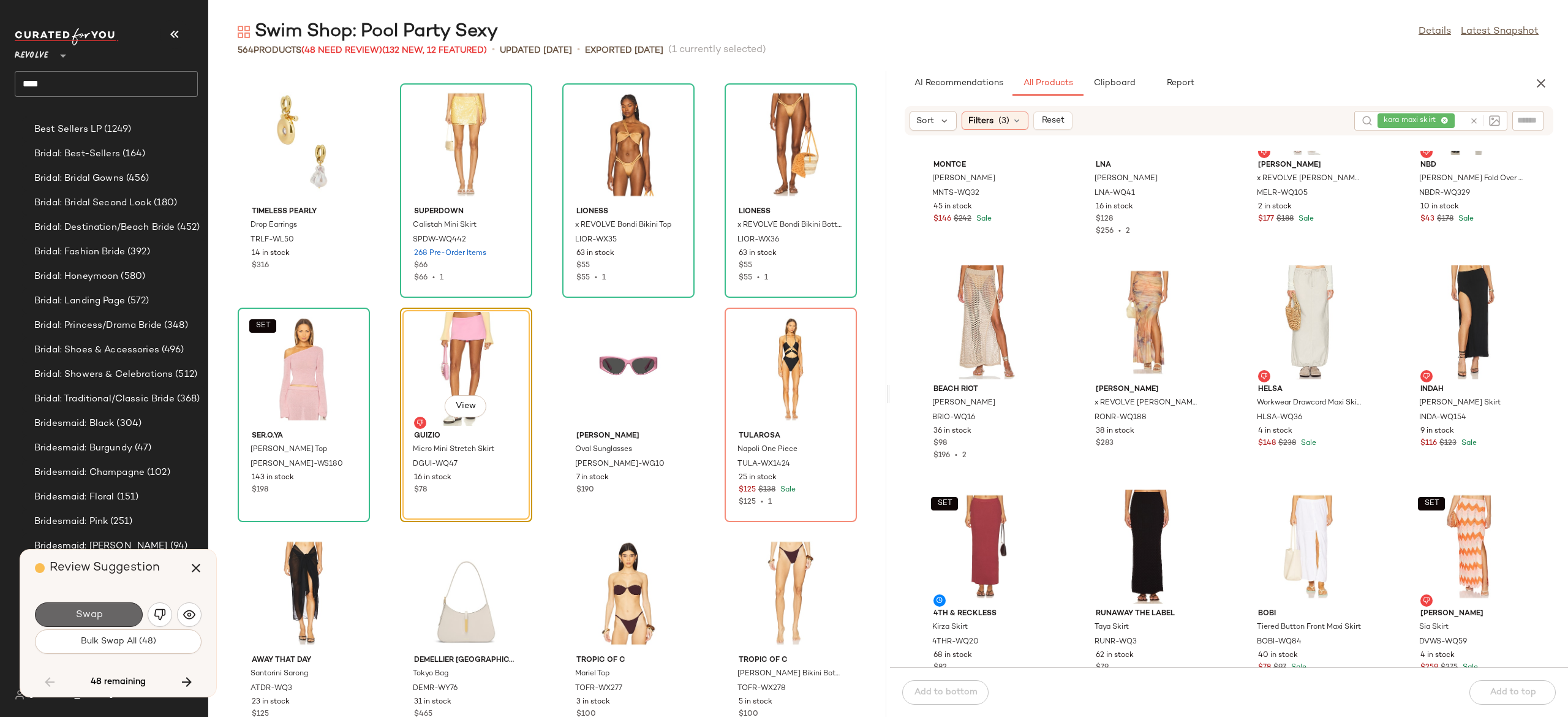
click at [130, 612] on button "Swap" at bounding box center [88, 615] width 108 height 24
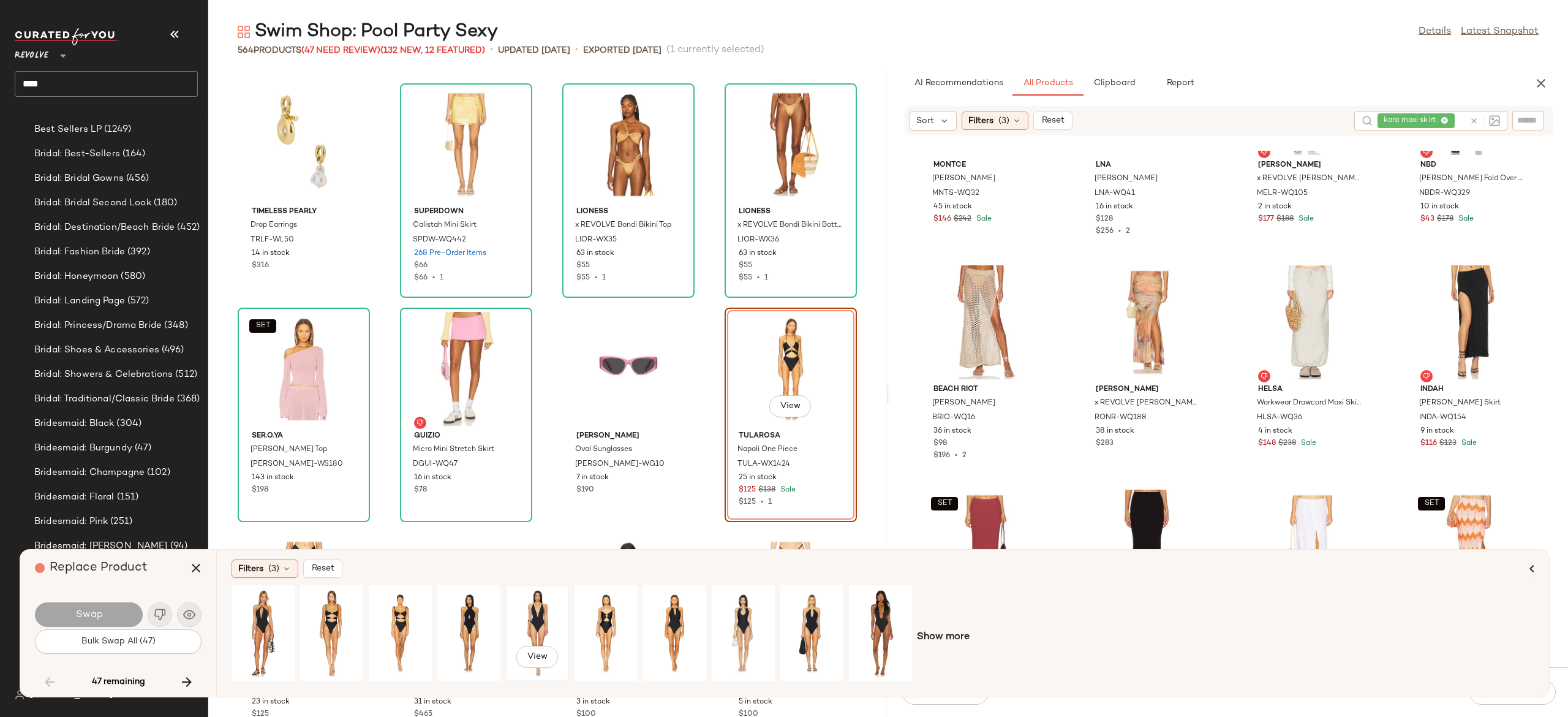
click at [530, 616] on div "View" at bounding box center [538, 633] width 54 height 87
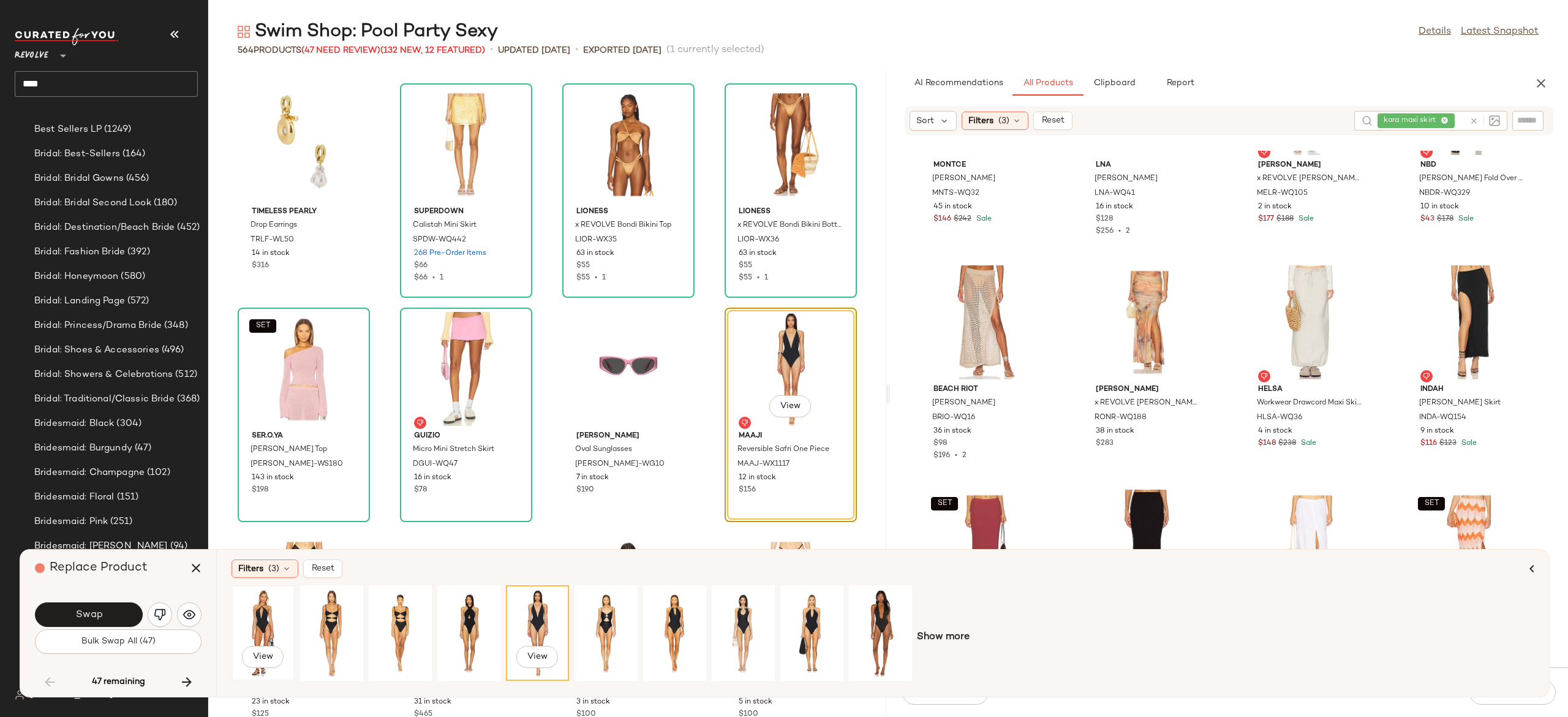
click at [263, 621] on div "View" at bounding box center [263, 633] width 54 height 87
click at [326, 611] on div "View" at bounding box center [332, 633] width 54 height 87
click at [610, 620] on div "View" at bounding box center [606, 633] width 54 height 87
click at [101, 619] on span "Swap" at bounding box center [88, 615] width 28 height 11
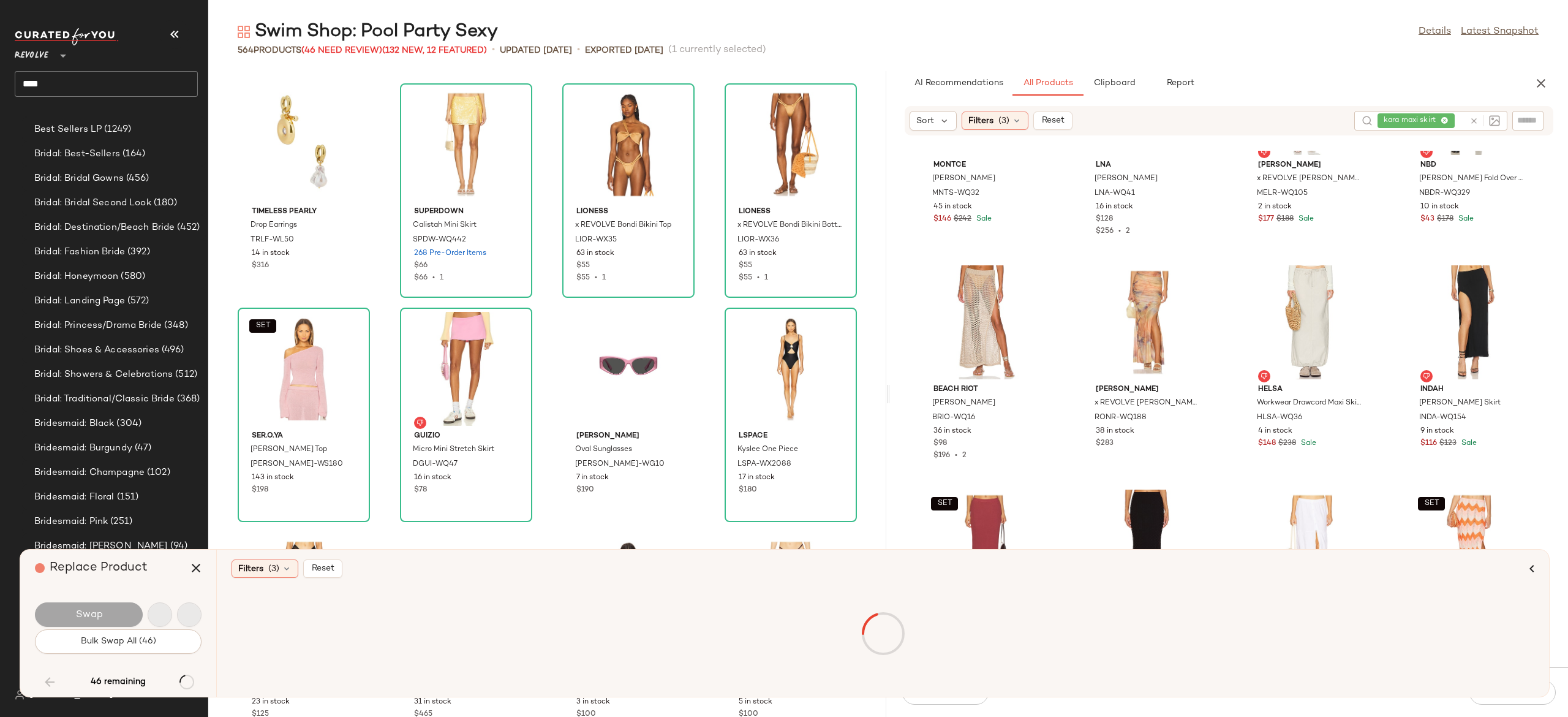
scroll to position [8973, 0]
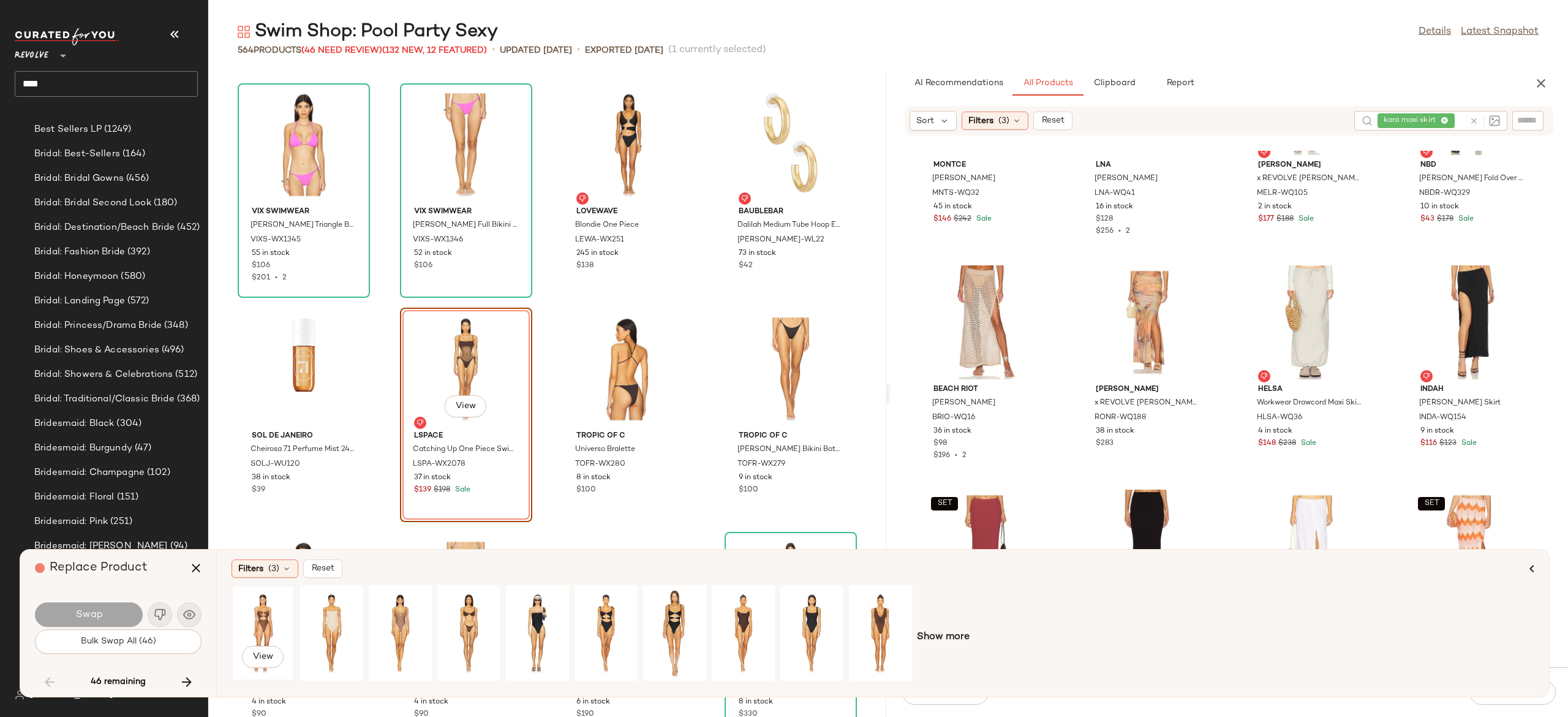
click at [255, 621] on div "View" at bounding box center [263, 633] width 54 height 87
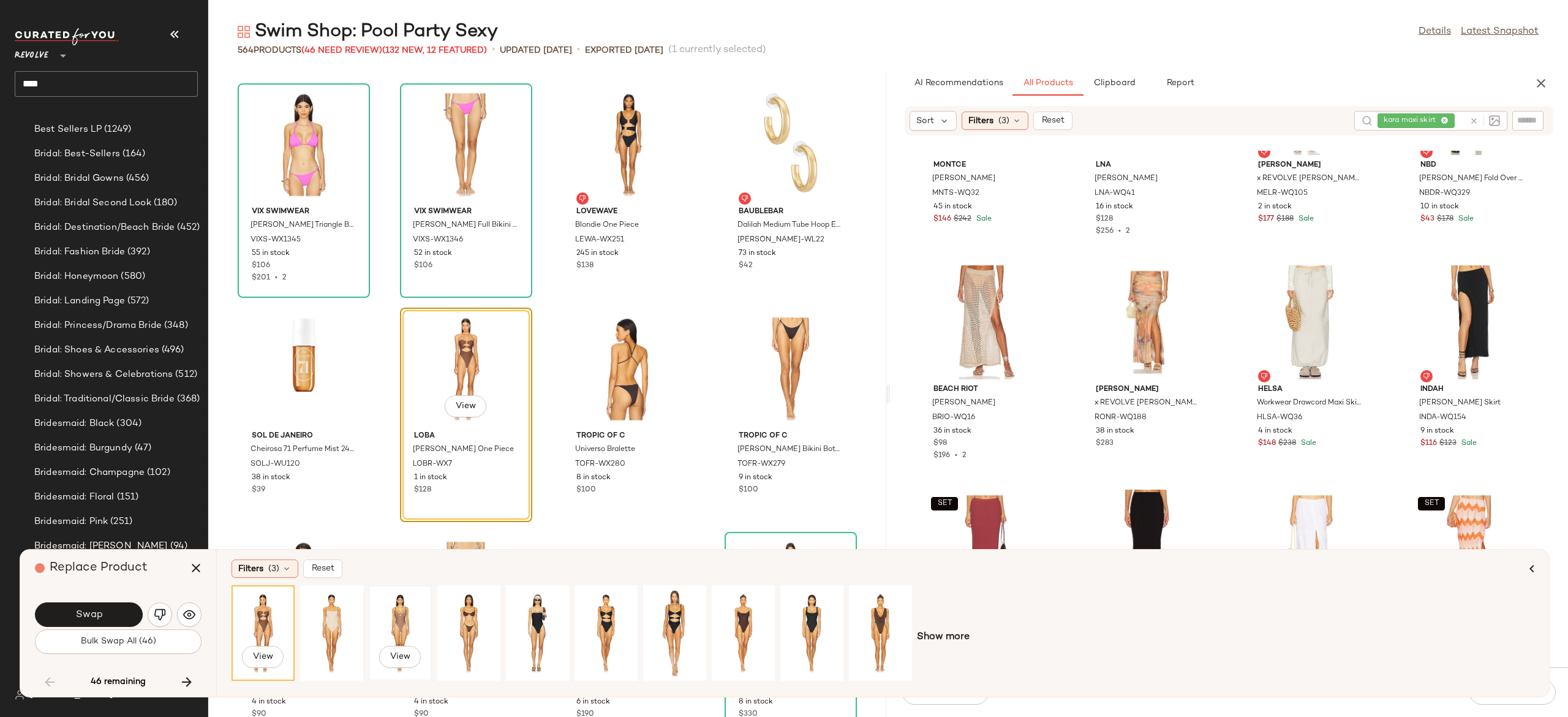
click at [404, 612] on div "View" at bounding box center [400, 633] width 54 height 87
click at [126, 616] on button "Swap" at bounding box center [88, 615] width 108 height 24
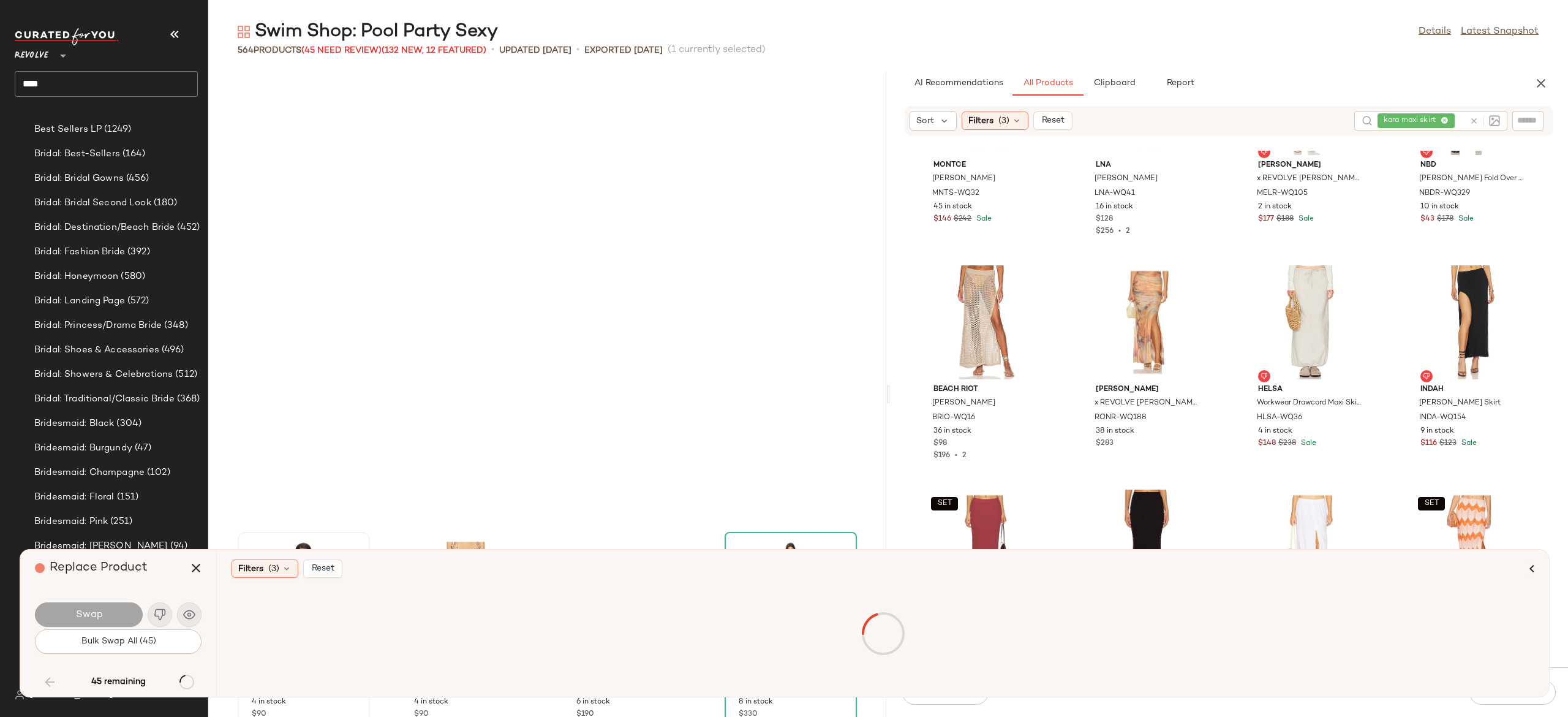
scroll to position [9422, 0]
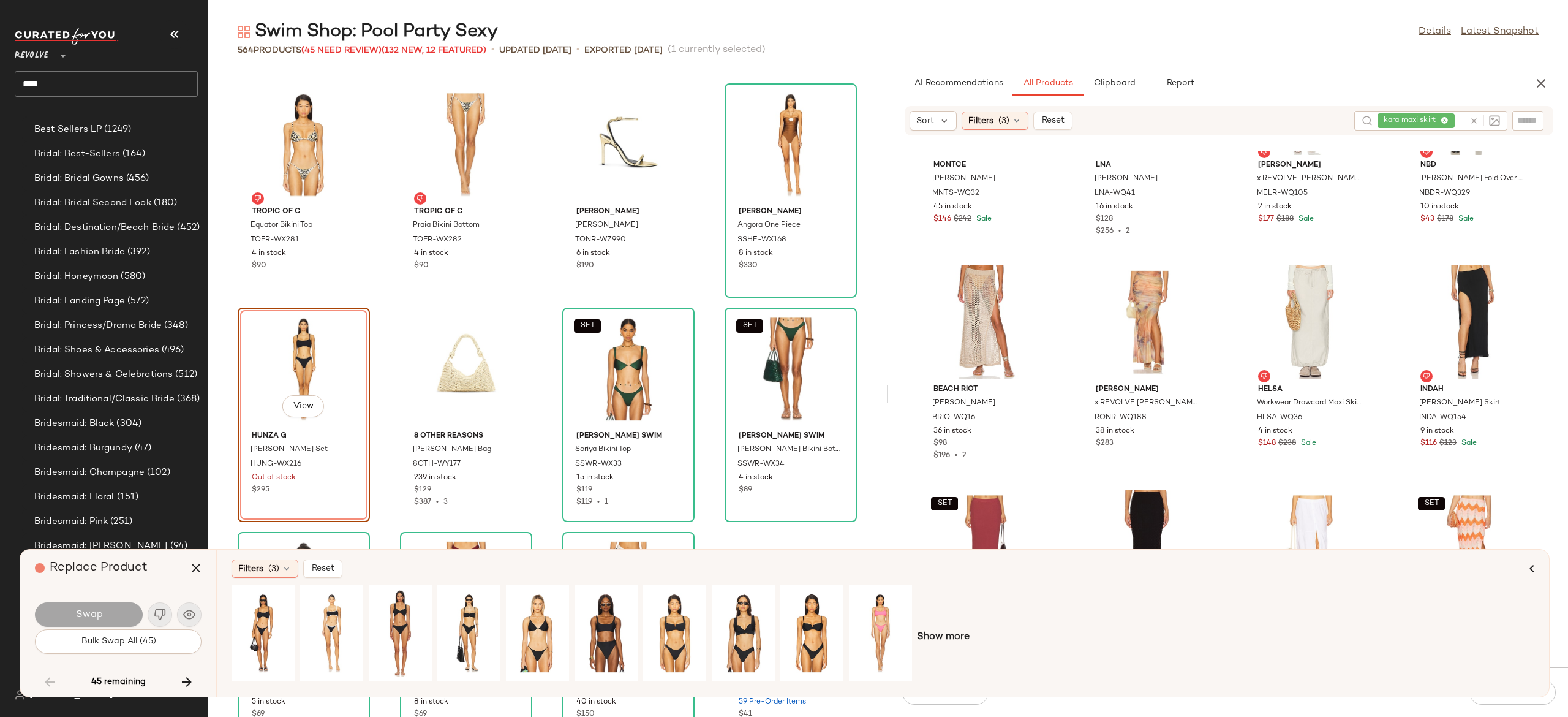
click at [929, 642] on span "Show more" at bounding box center [943, 637] width 53 height 15
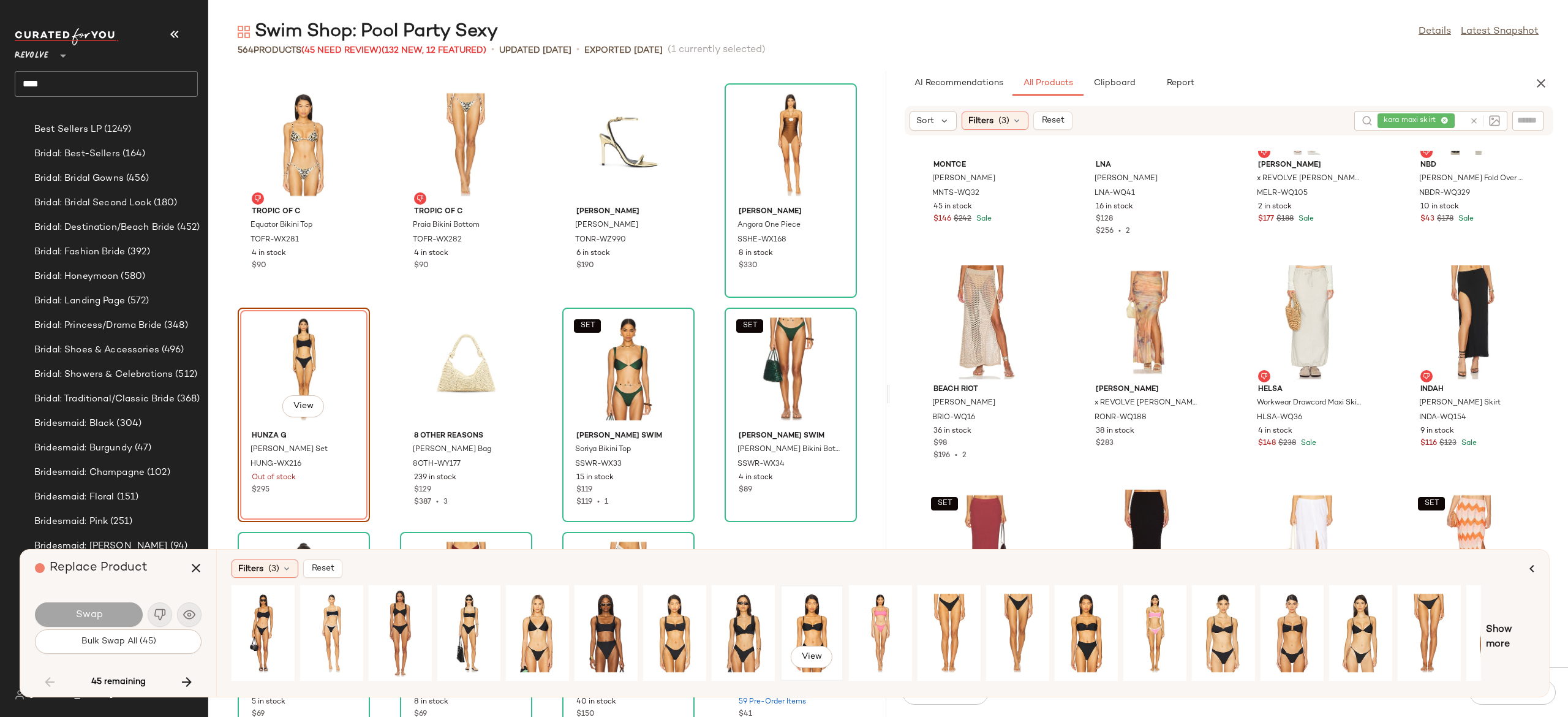
click at [811, 614] on div "View" at bounding box center [812, 633] width 54 height 87
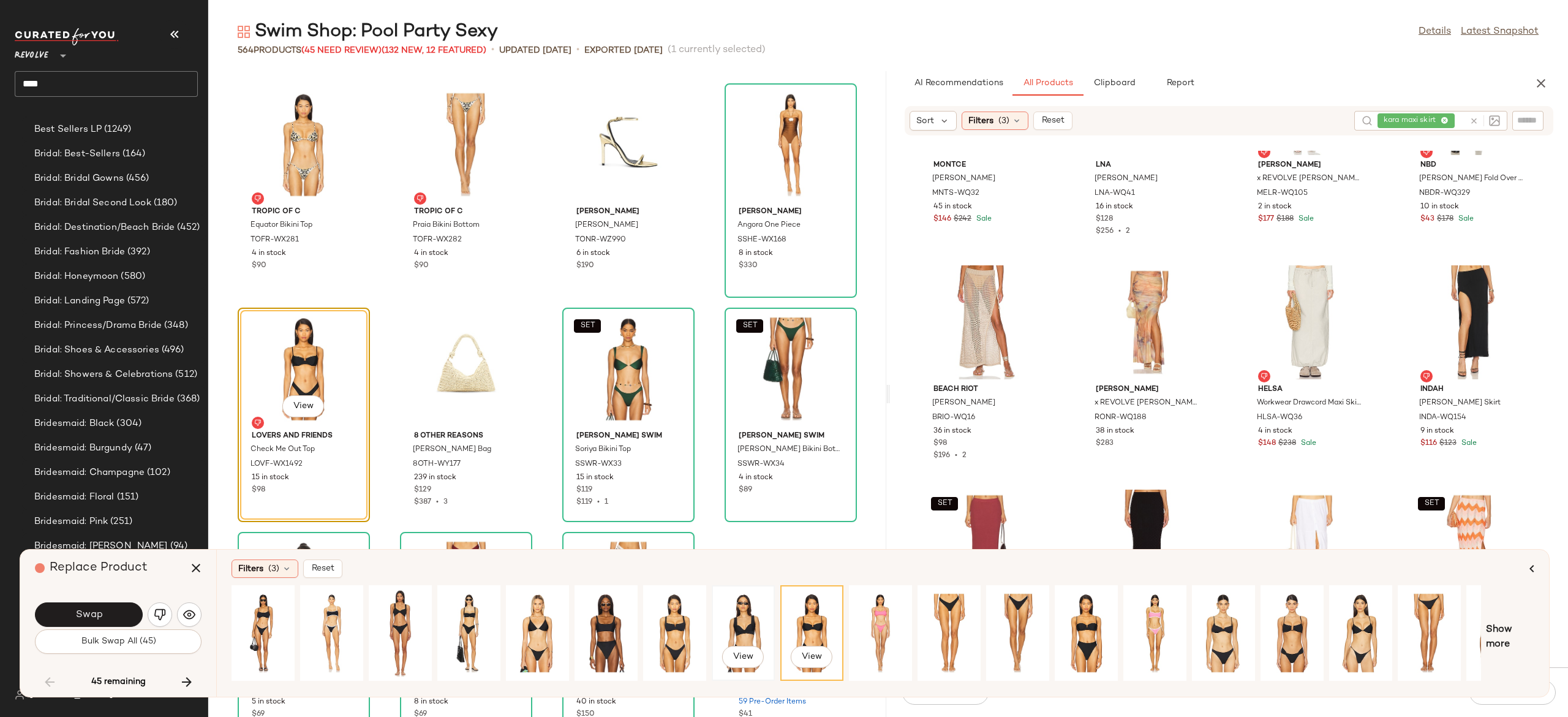
click at [750, 623] on div "View" at bounding box center [743, 633] width 54 height 87
click at [672, 627] on div "View" at bounding box center [675, 633] width 54 height 87
click at [611, 624] on div "View" at bounding box center [606, 633] width 54 height 87
click at [1147, 616] on div "View" at bounding box center [1155, 633] width 54 height 87
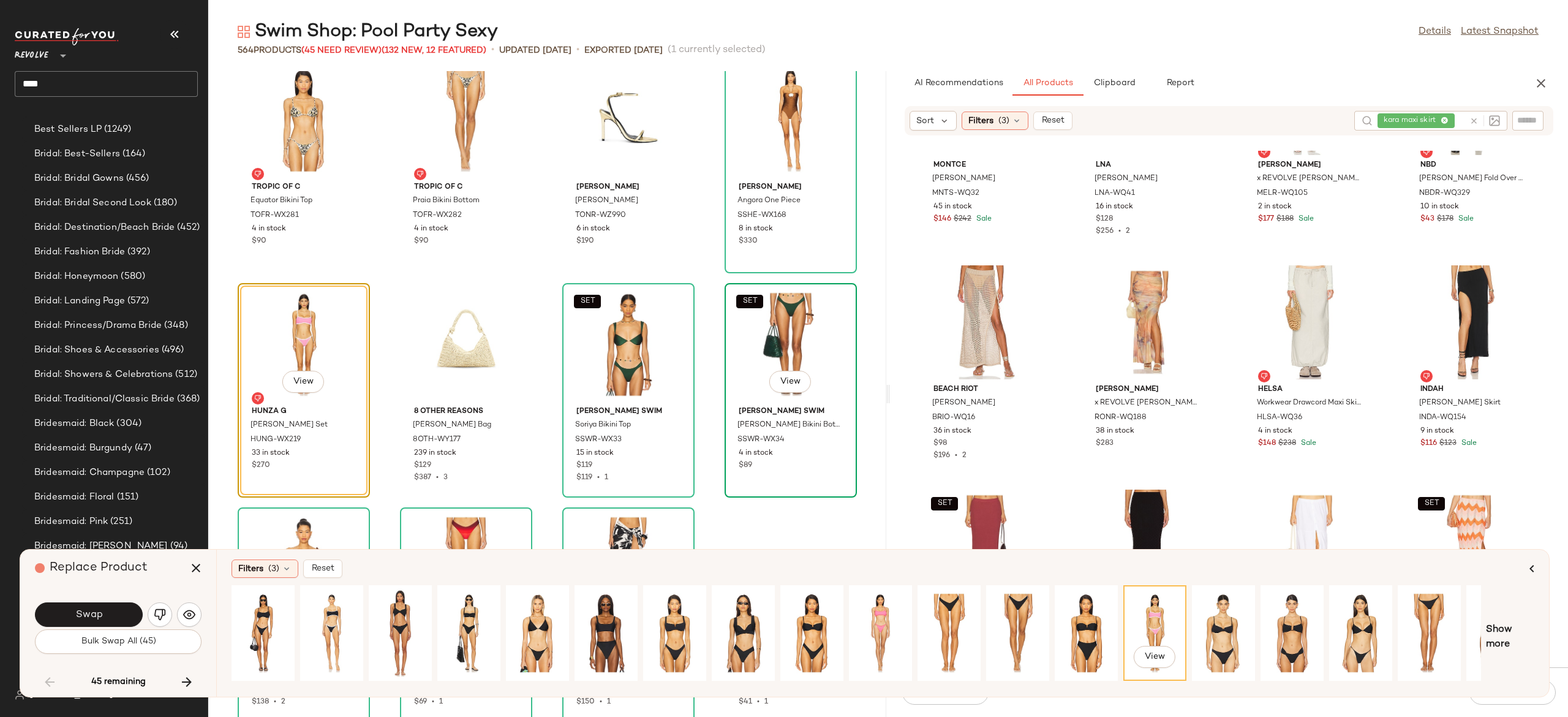
scroll to position [9425, 0]
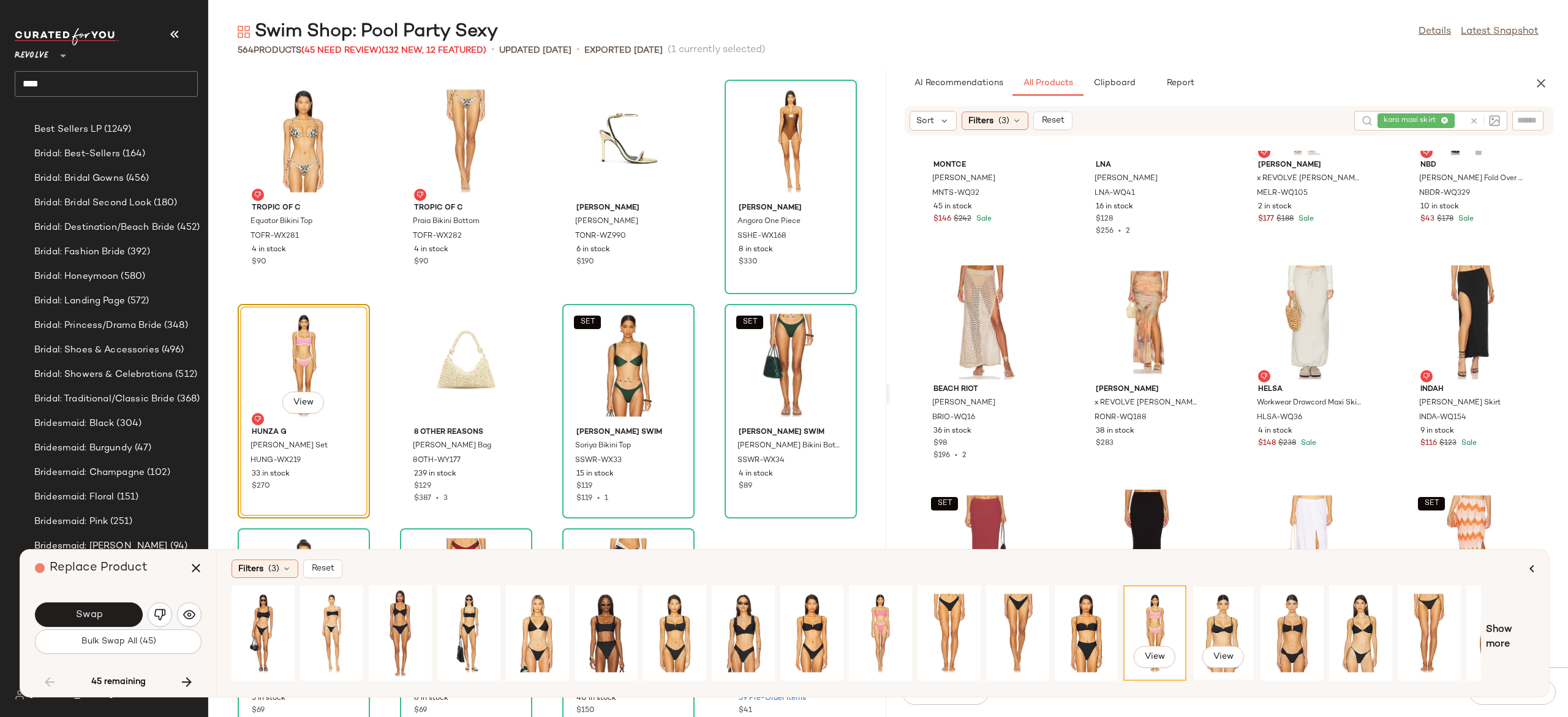
click at [1224, 621] on div "View" at bounding box center [1224, 633] width 54 height 87
click at [1297, 623] on div "View" at bounding box center [1292, 633] width 54 height 87
click at [602, 617] on div "View" at bounding box center [606, 633] width 54 height 87
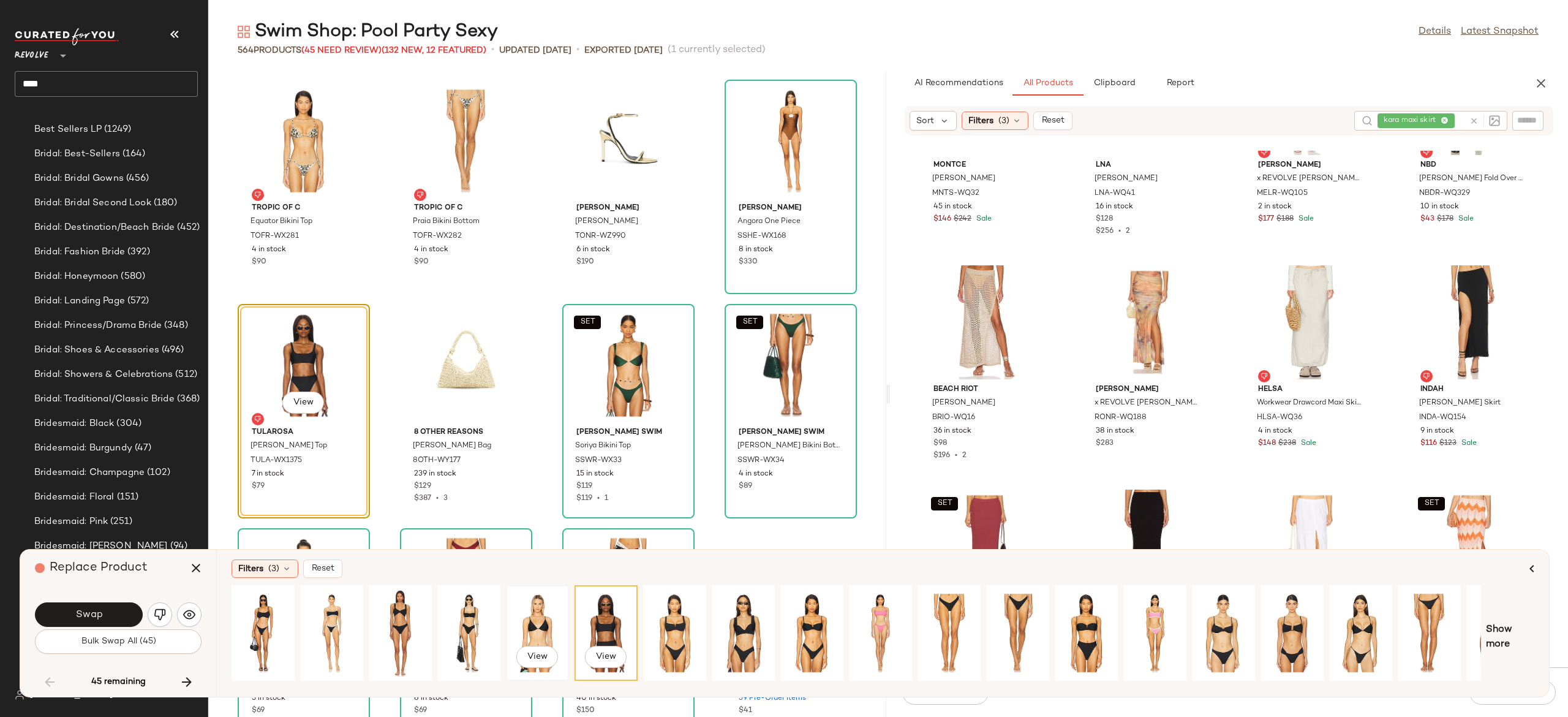
click at [540, 619] on div "View" at bounding box center [538, 633] width 54 height 87
click at [467, 611] on div "View" at bounding box center [468, 633] width 54 height 87
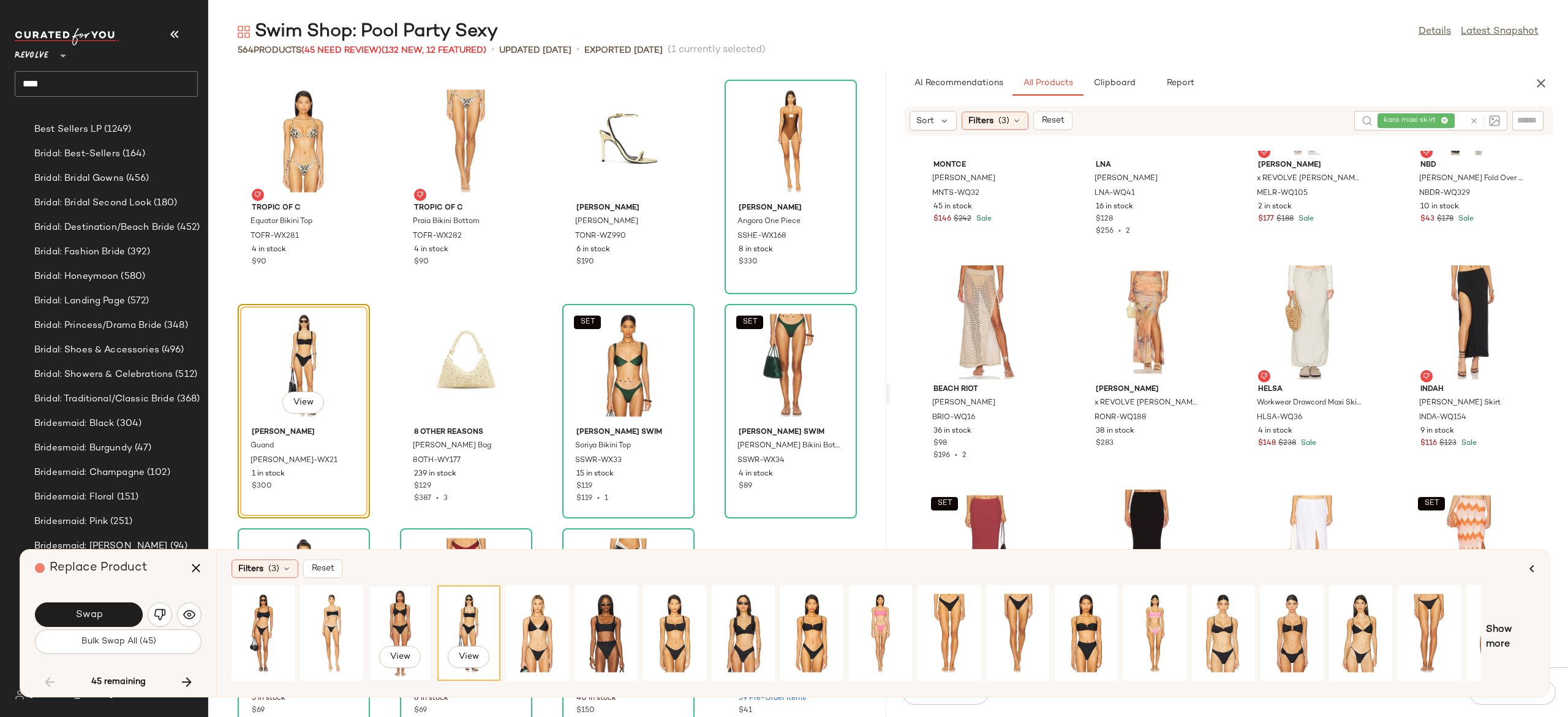
click at [398, 616] on div "View" at bounding box center [400, 633] width 54 height 87
click at [1473, 121] on icon at bounding box center [1474, 121] width 9 height 9
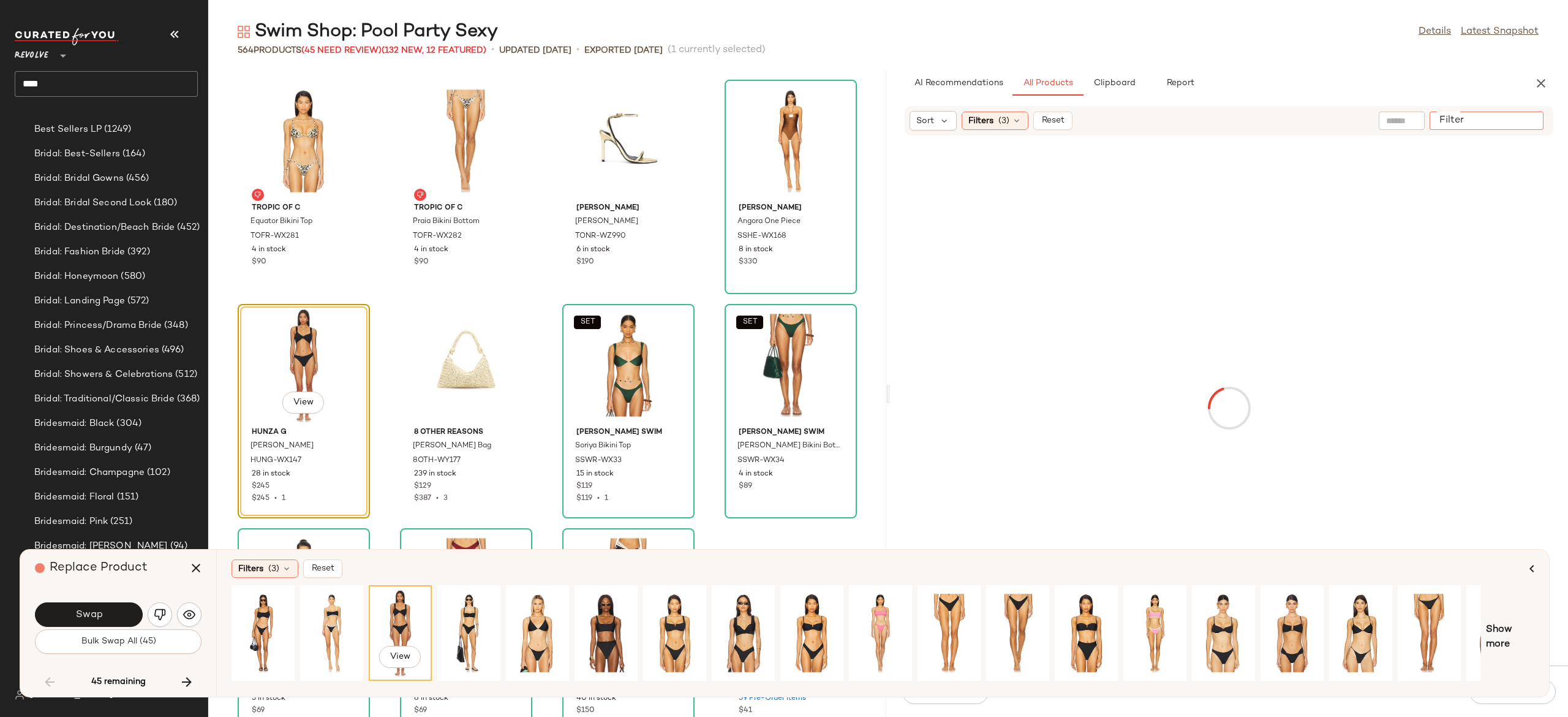
click at [1528, 116] on input "Filter" at bounding box center [1487, 121] width 104 height 13
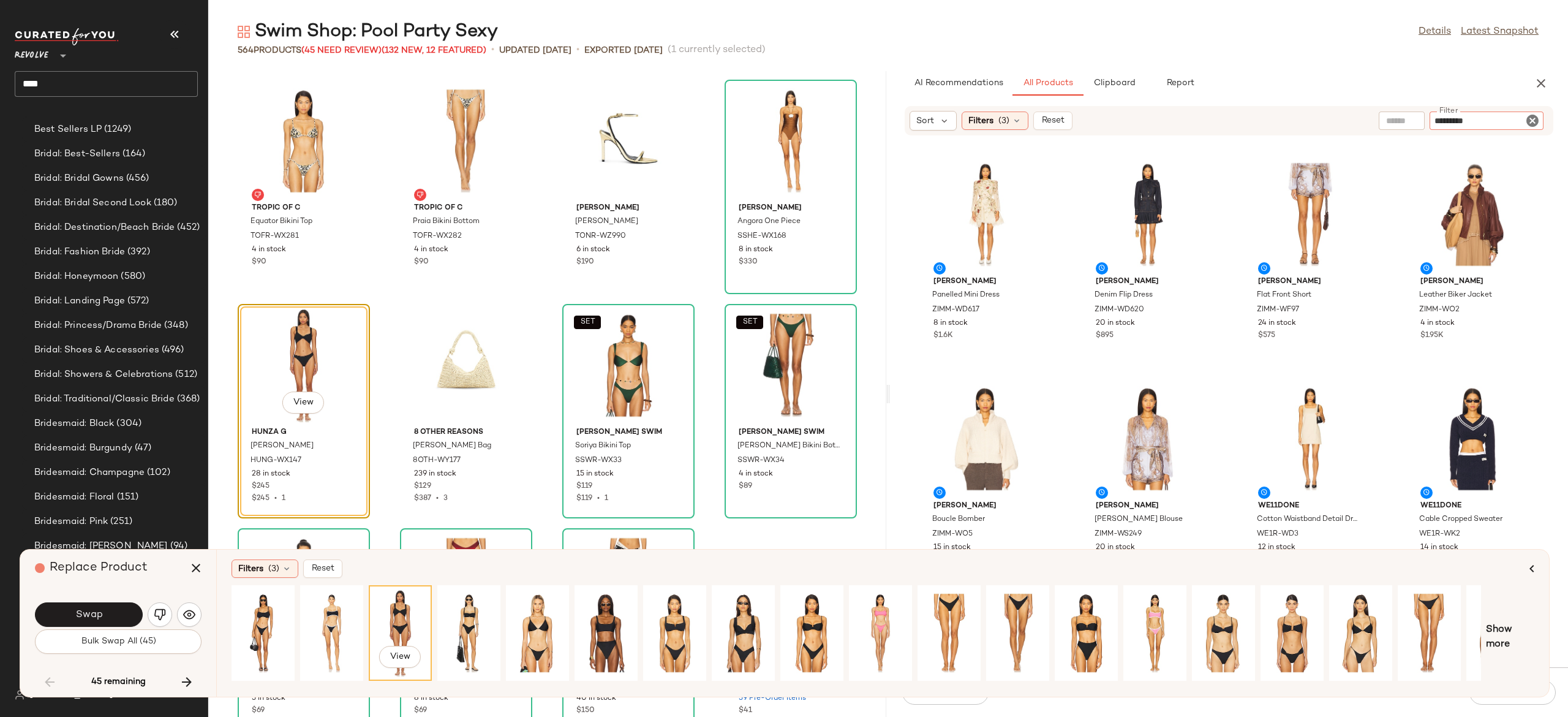
type input "*********"
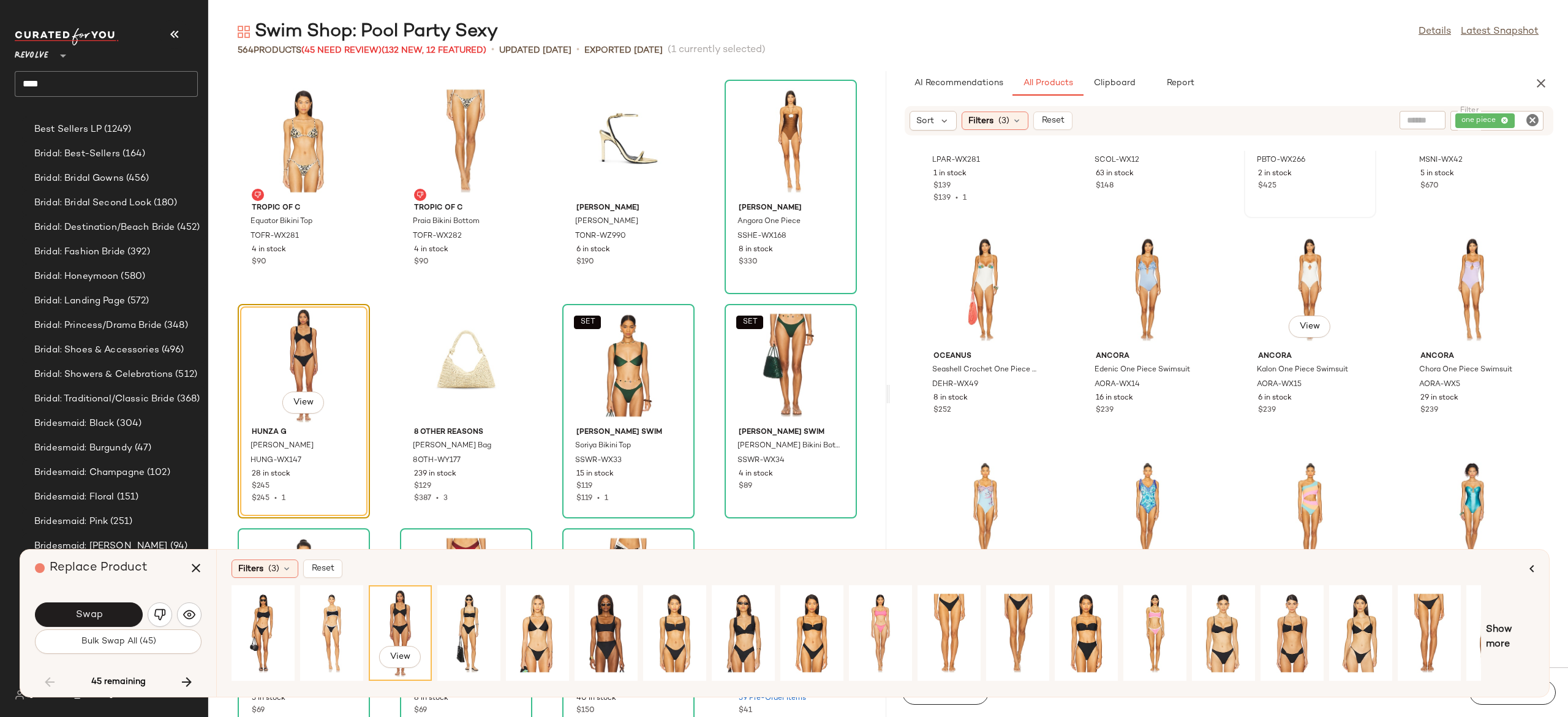
scroll to position [1960, 0]
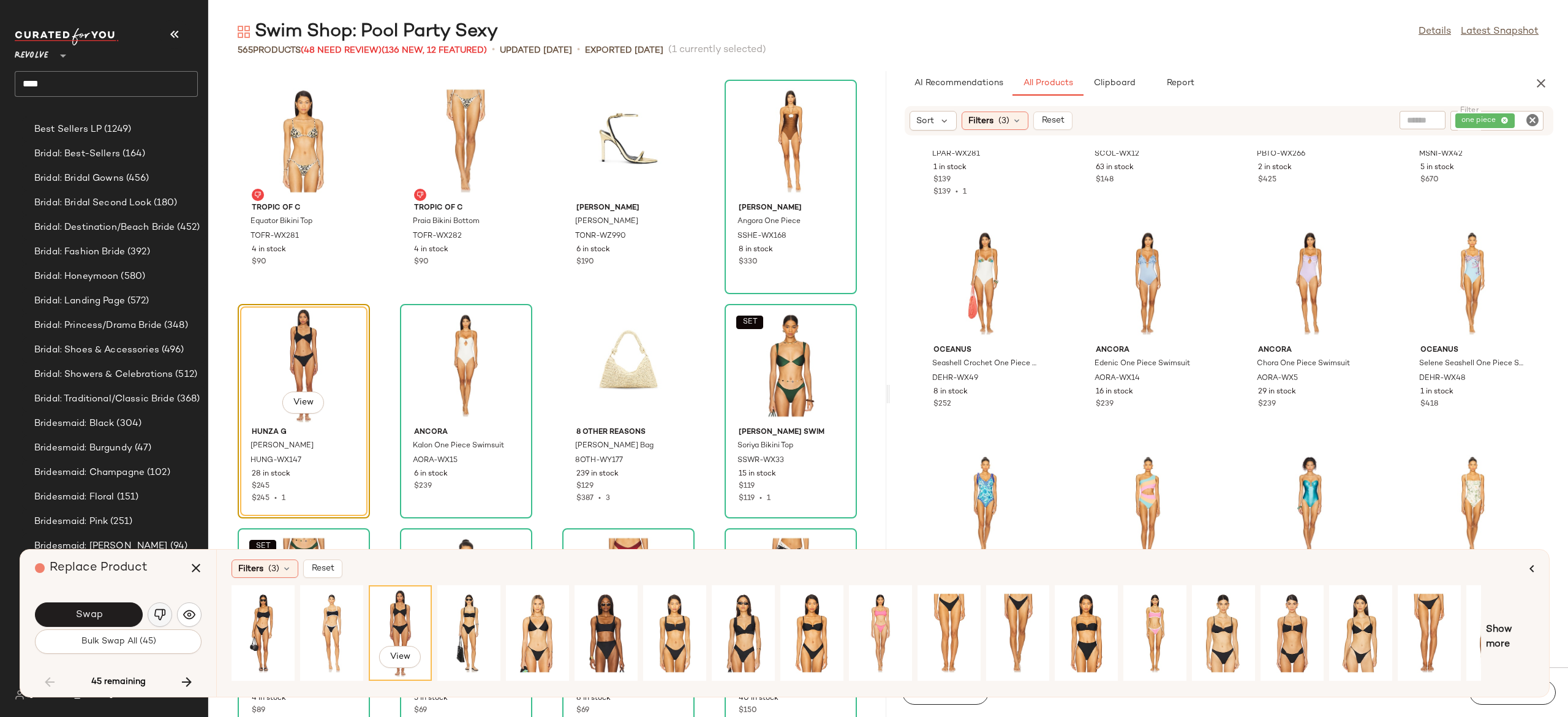
click at [162, 618] on img "button" at bounding box center [160, 614] width 12 height 12
click at [309, 357] on div "View" at bounding box center [304, 365] width 124 height 114
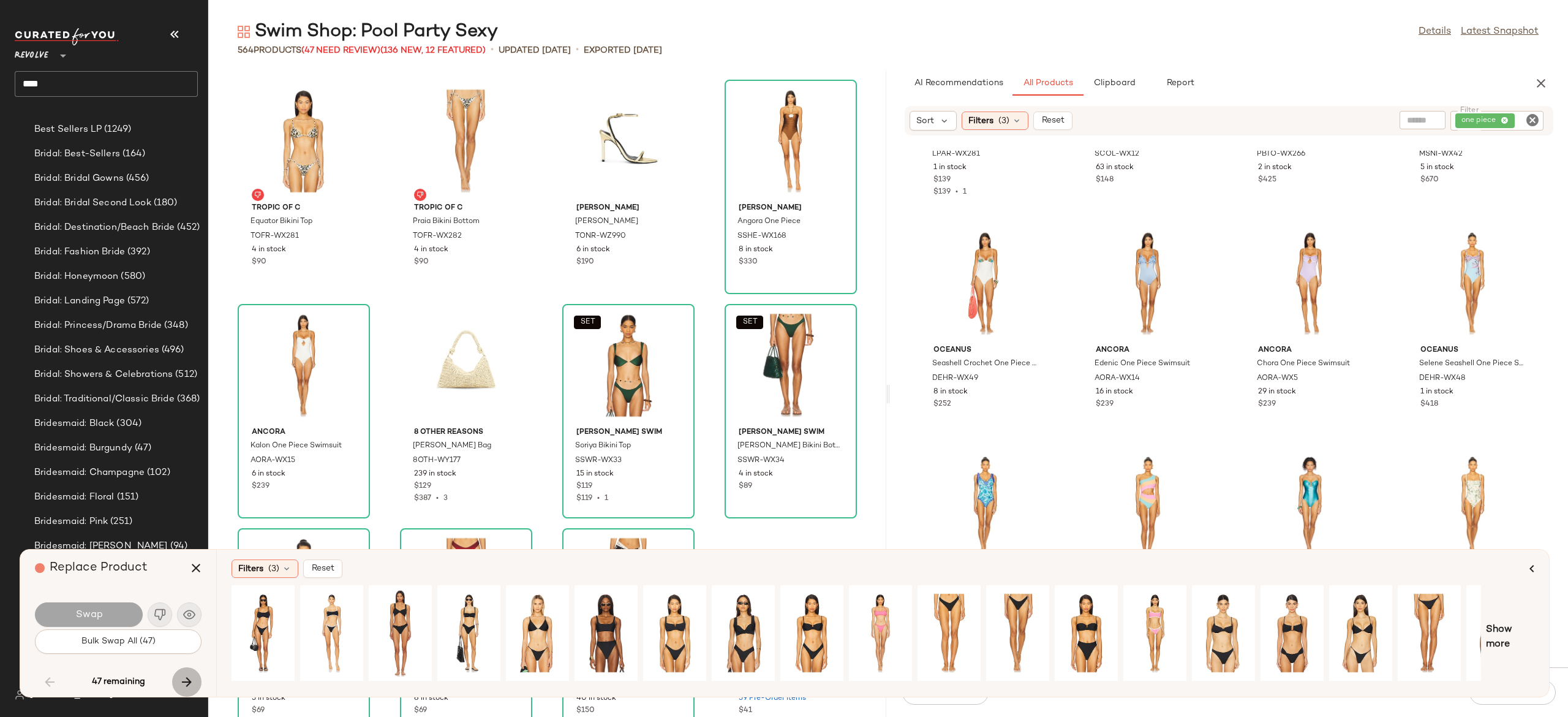
click at [188, 676] on icon "button" at bounding box center [187, 682] width 15 height 15
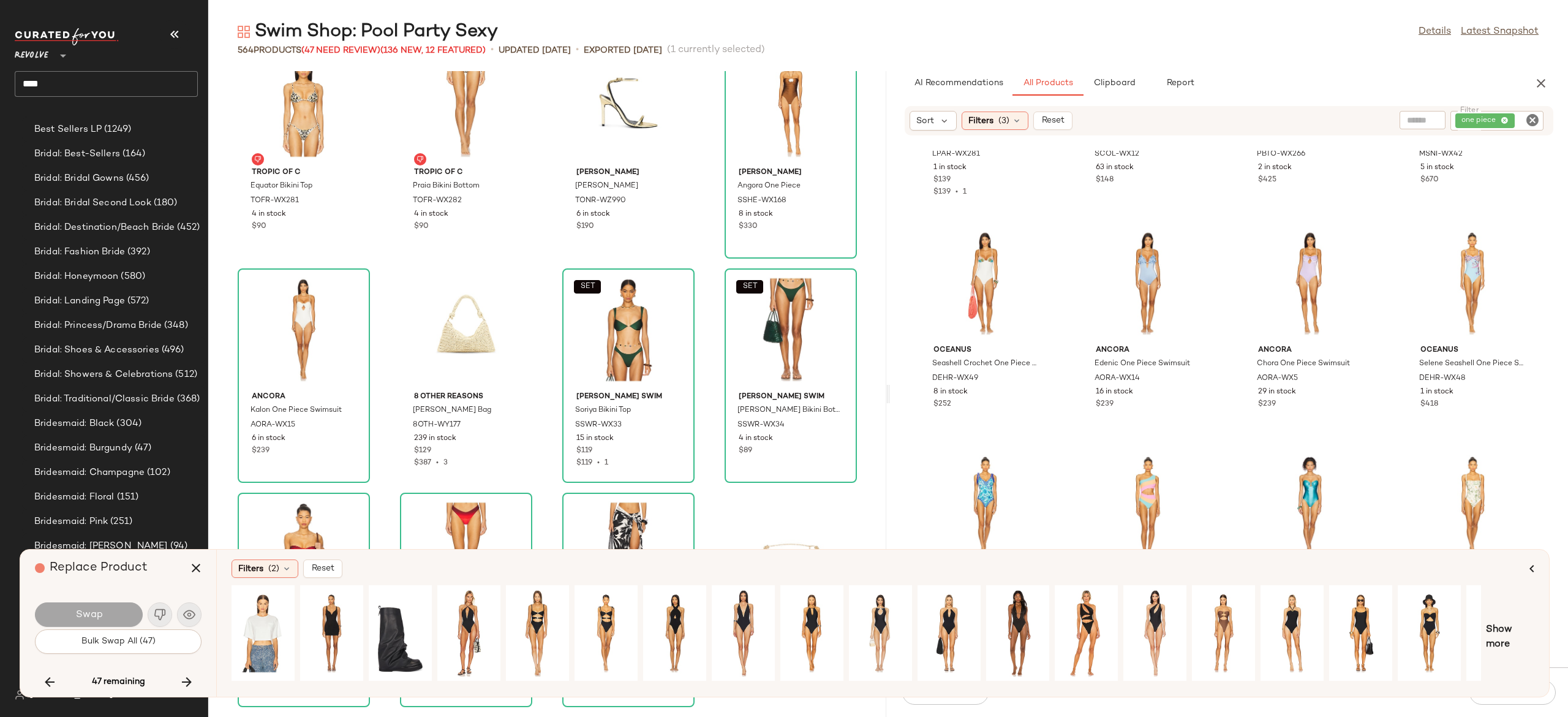
scroll to position [9455, 0]
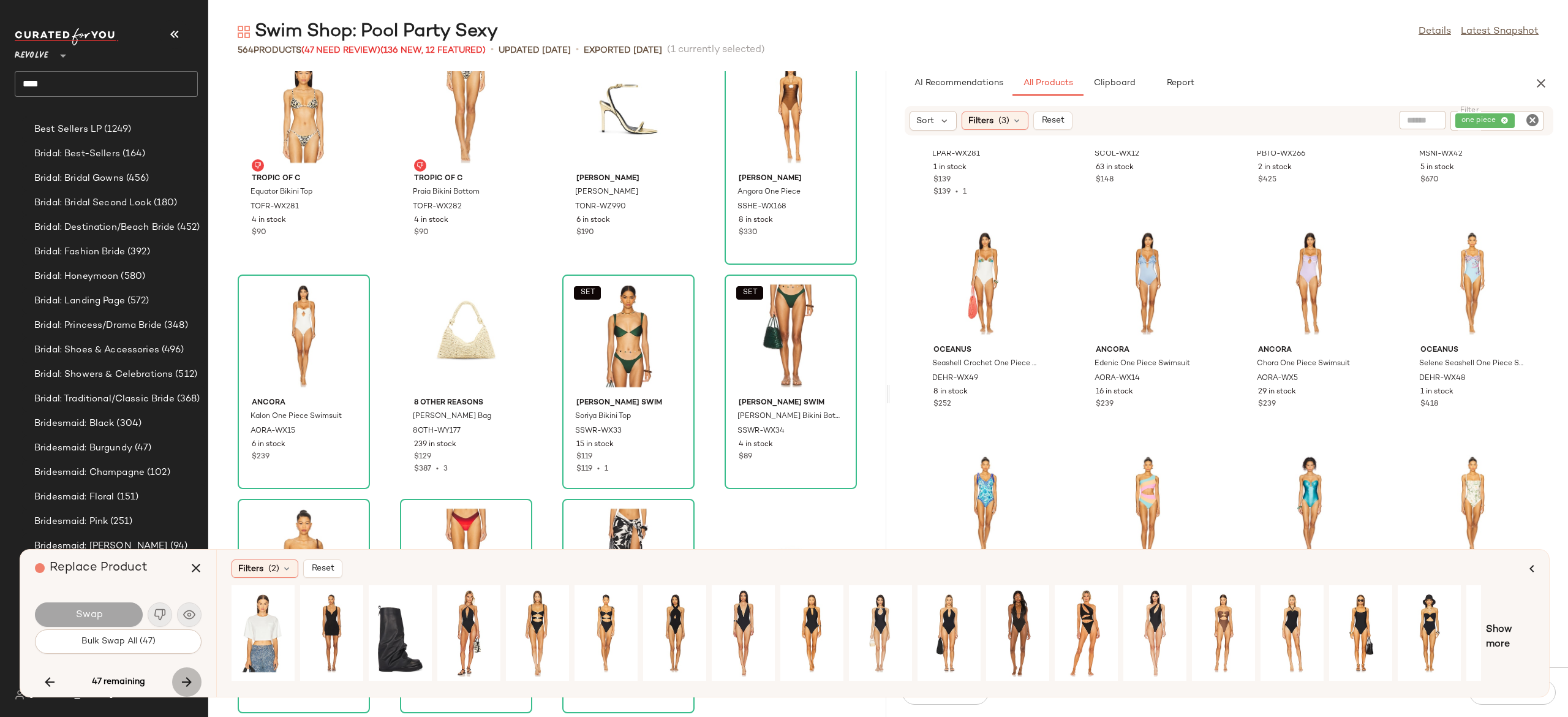
click at [189, 679] on icon "button" at bounding box center [187, 682] width 15 height 15
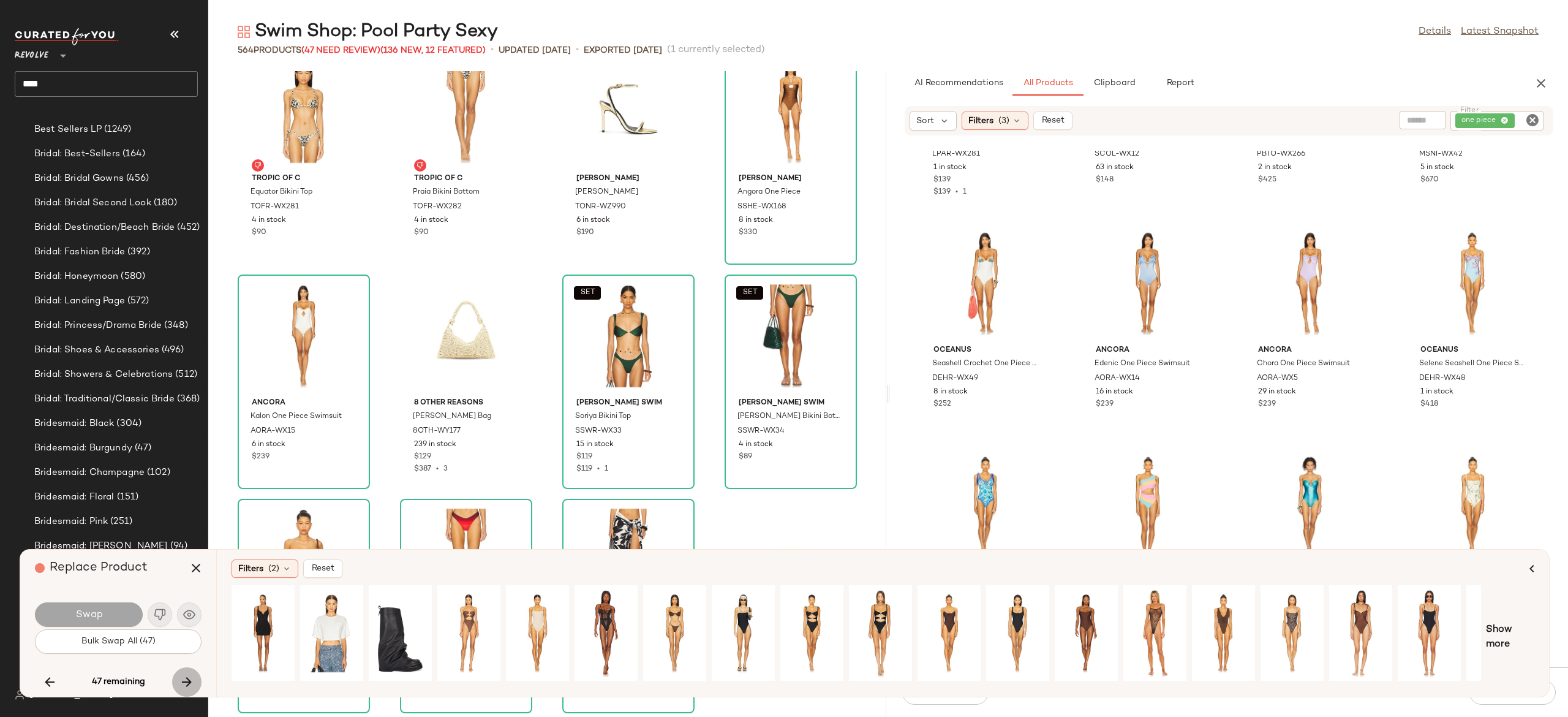
click at [189, 679] on icon "button" at bounding box center [187, 682] width 15 height 15
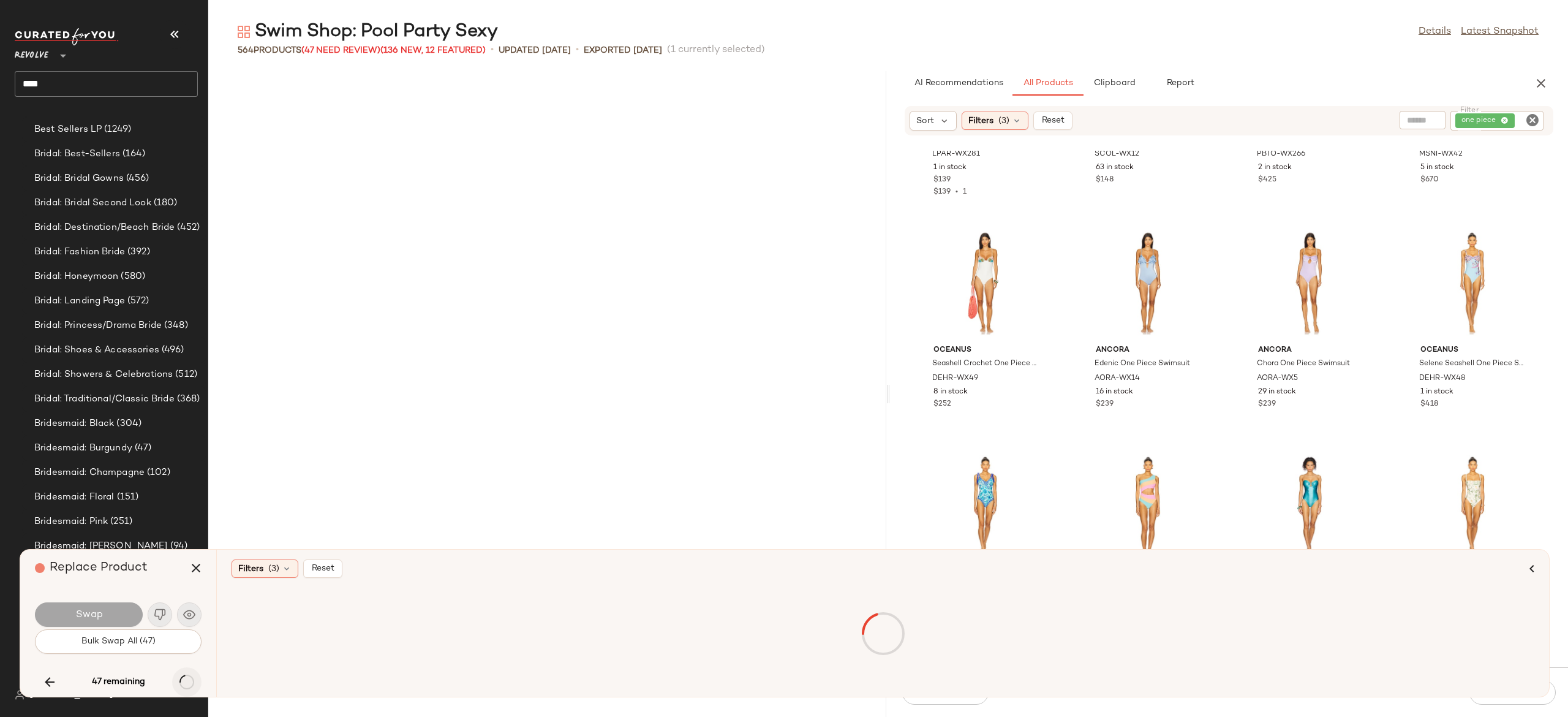
scroll to position [10319, 0]
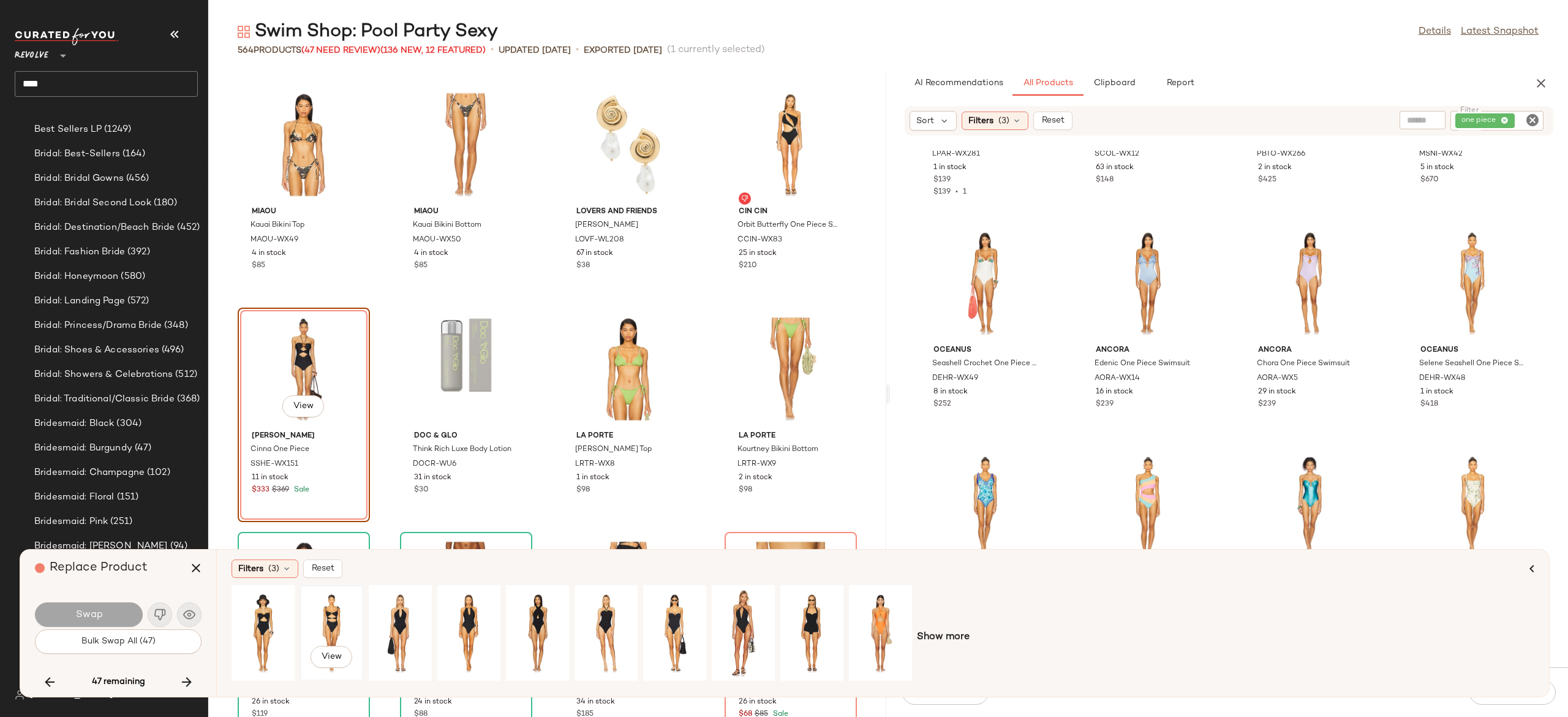
click at [339, 623] on div "View" at bounding box center [332, 633] width 54 height 87
click at [119, 609] on button "Swap" at bounding box center [88, 615] width 108 height 24
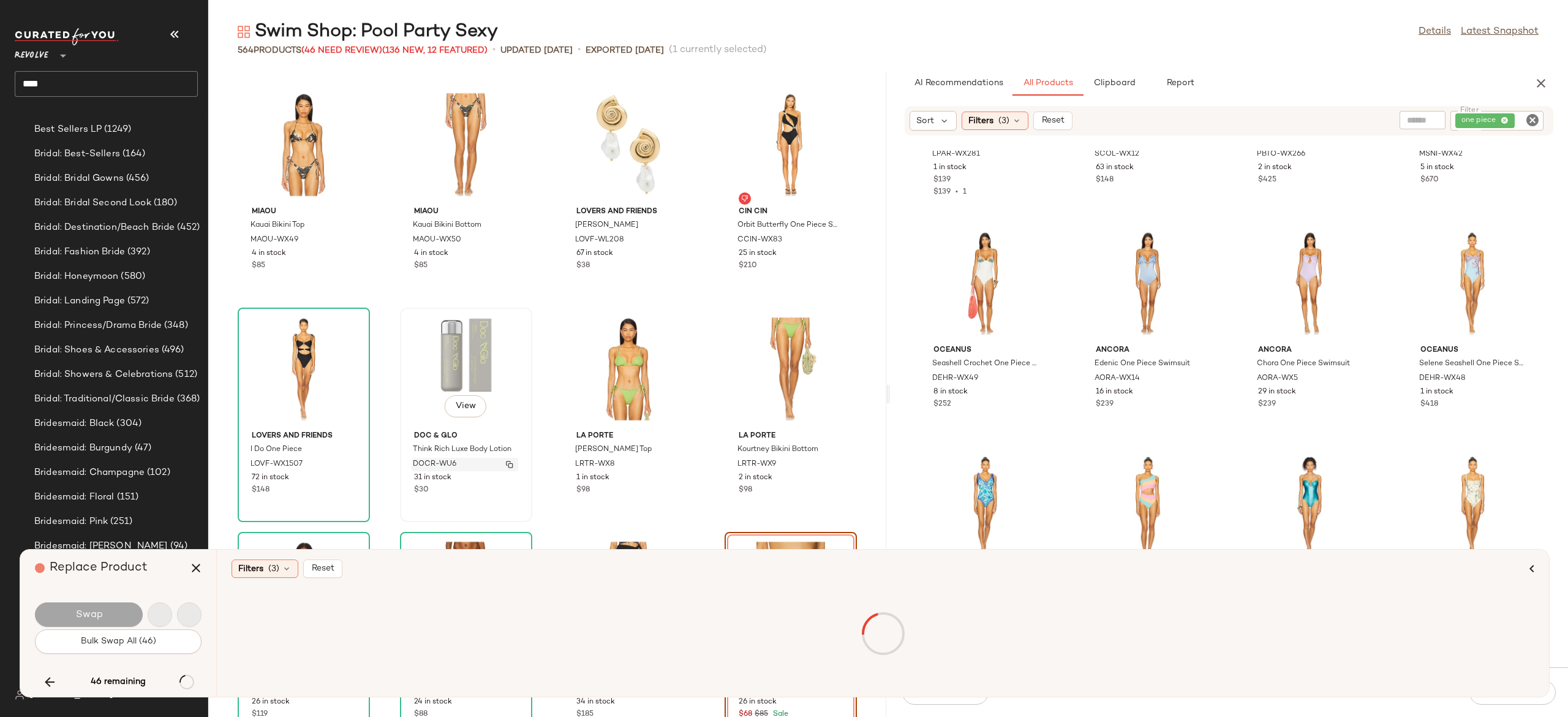
scroll to position [10543, 0]
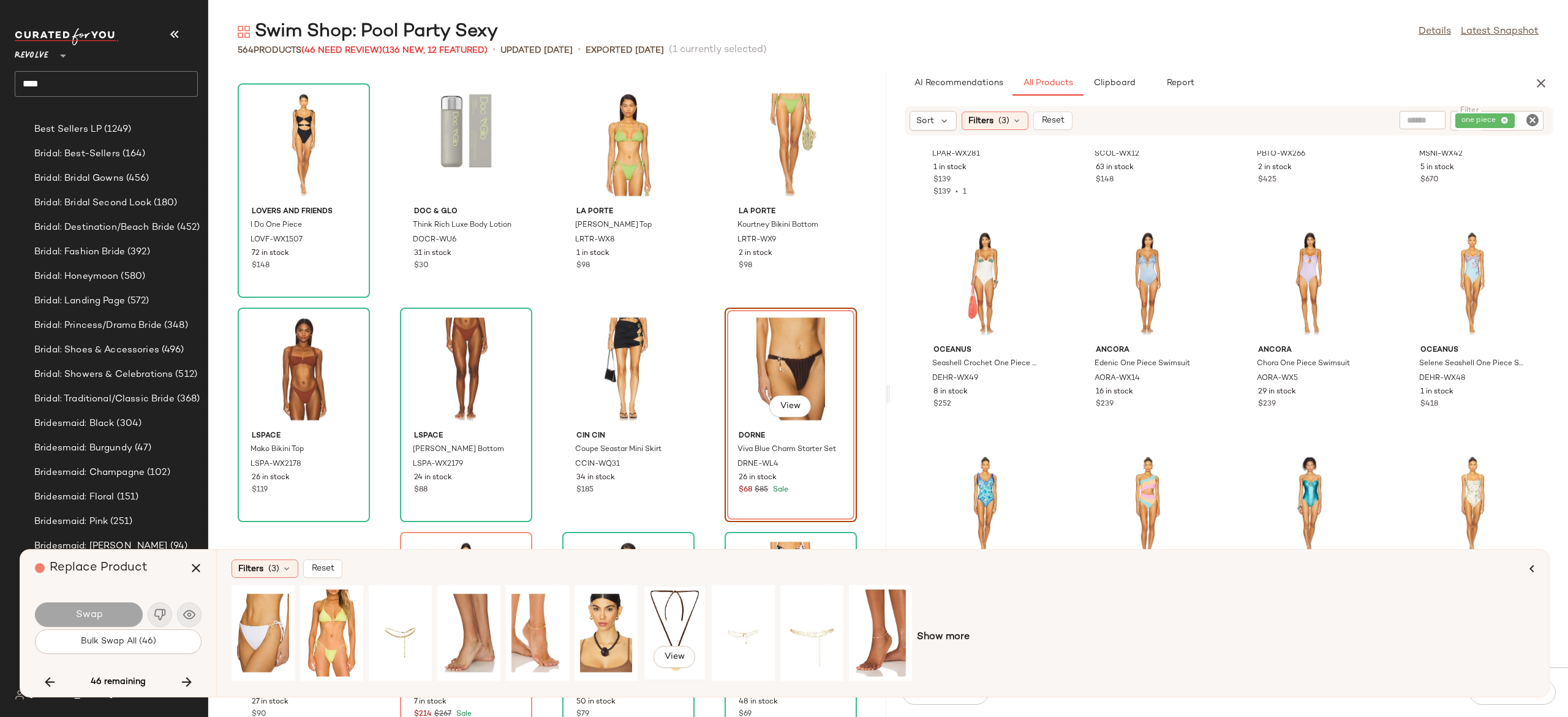
click at [675, 603] on div "View" at bounding box center [675, 633] width 54 height 87
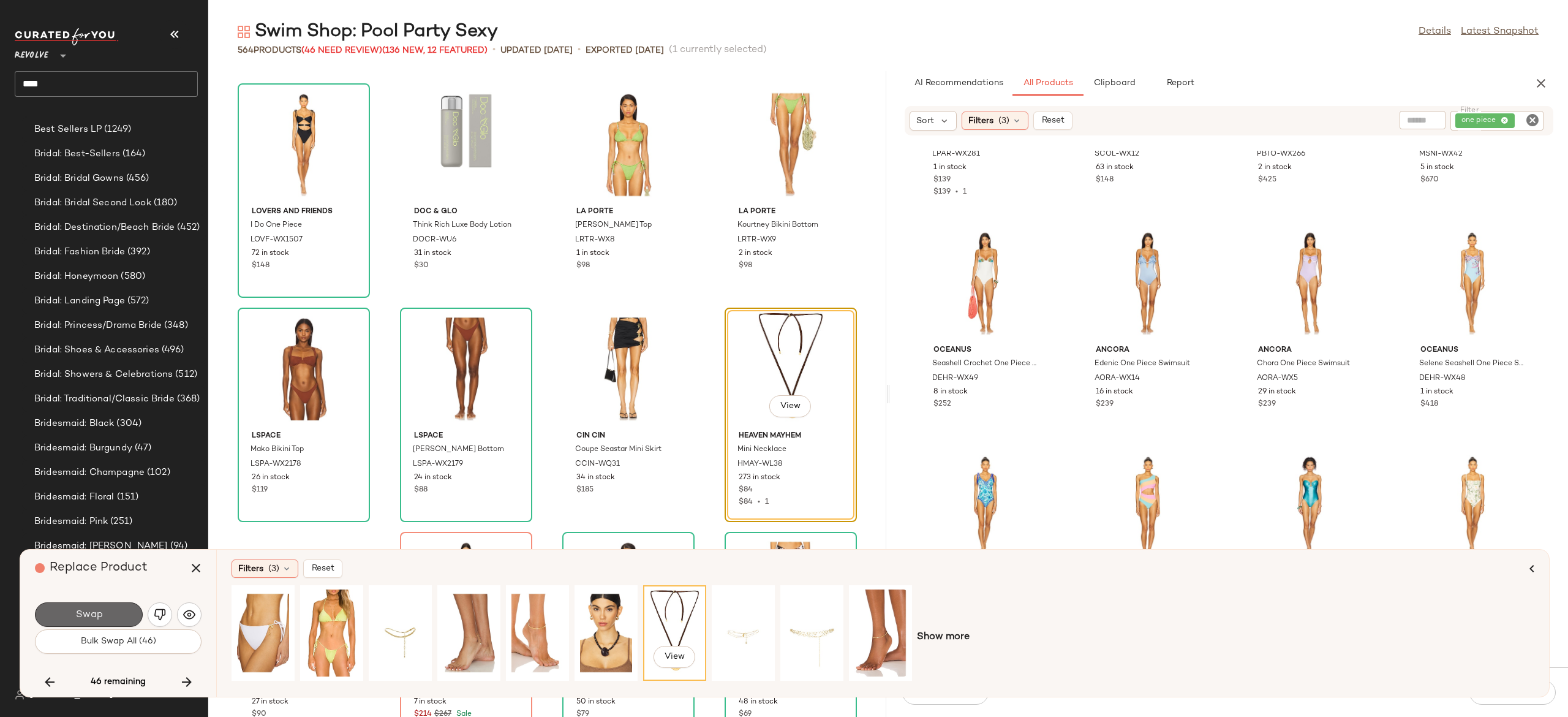
click at [113, 610] on button "Swap" at bounding box center [88, 615] width 108 height 24
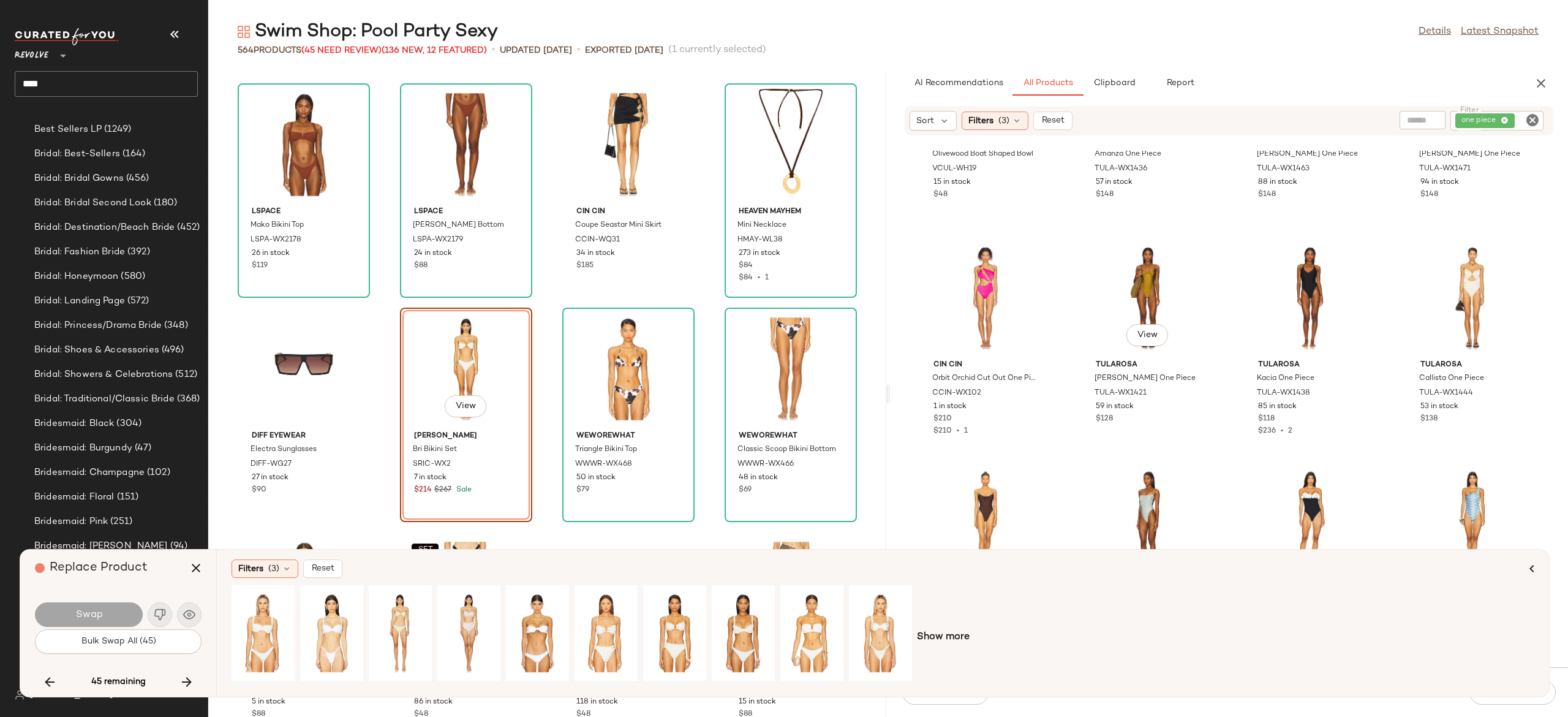
scroll to position [1495, 0]
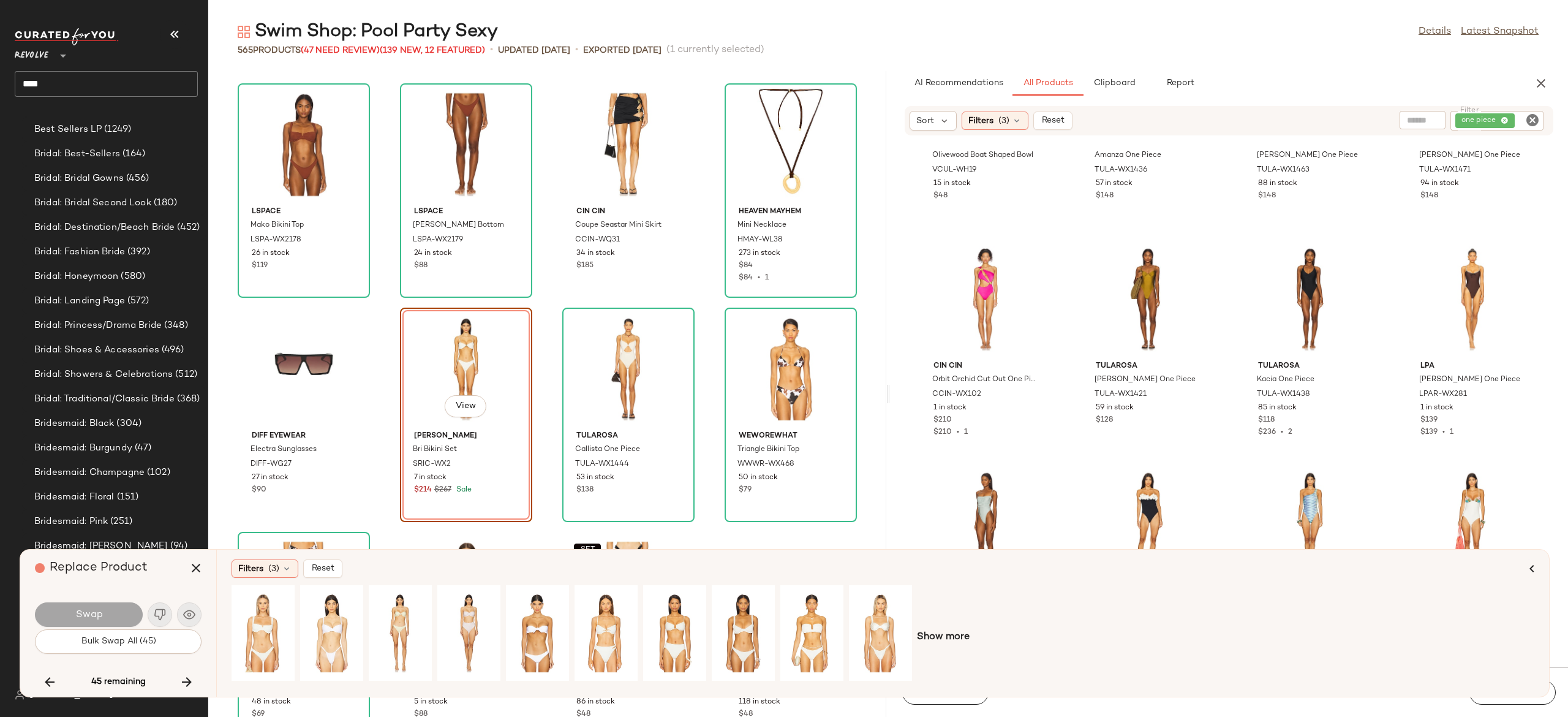
click at [461, 362] on div "View" at bounding box center [466, 369] width 124 height 114
click at [190, 569] on icon "button" at bounding box center [196, 568] width 15 height 15
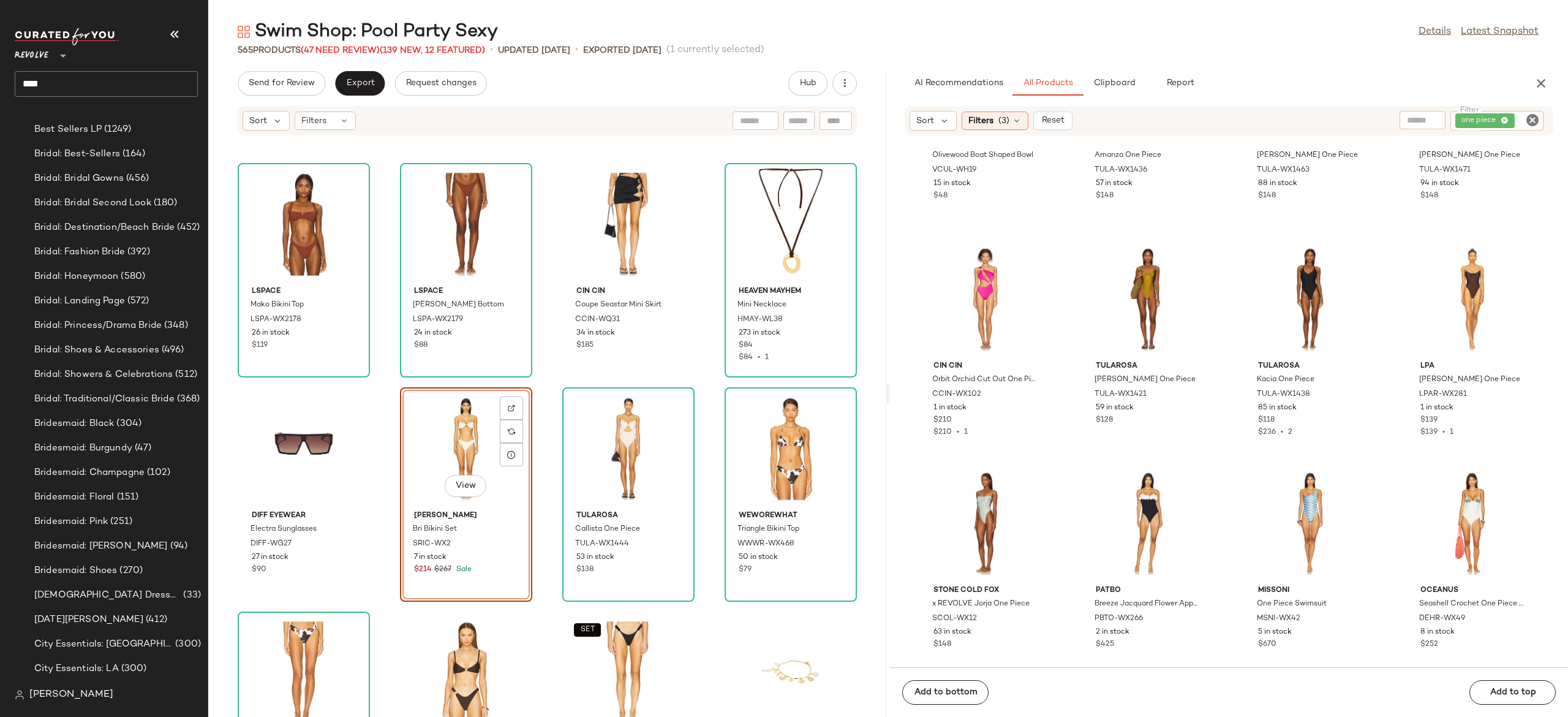
click at [457, 455] on div "View" at bounding box center [466, 449] width 124 height 114
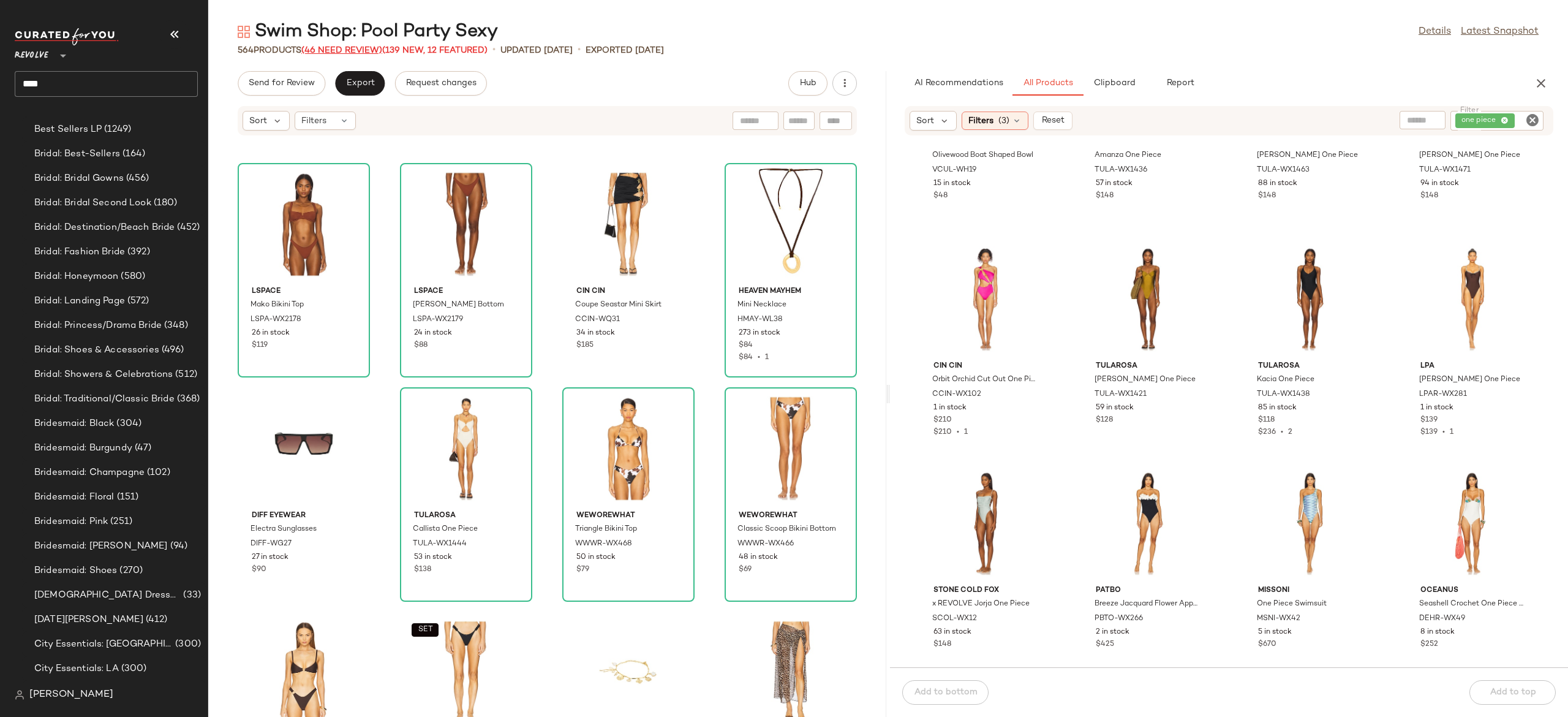
click at [344, 46] on span "(46 Need Review)" at bounding box center [342, 50] width 81 height 9
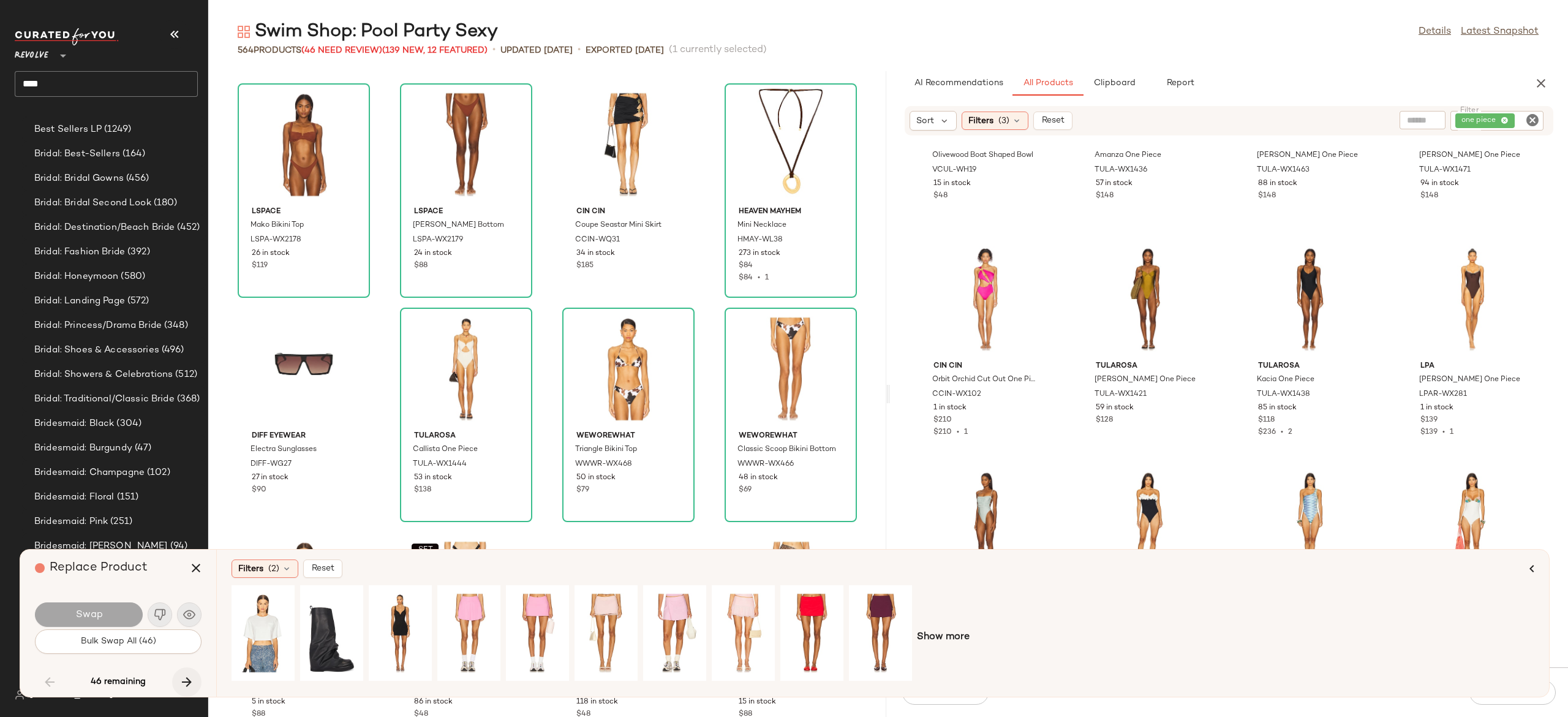
click at [189, 676] on icon "button" at bounding box center [187, 682] width 15 height 15
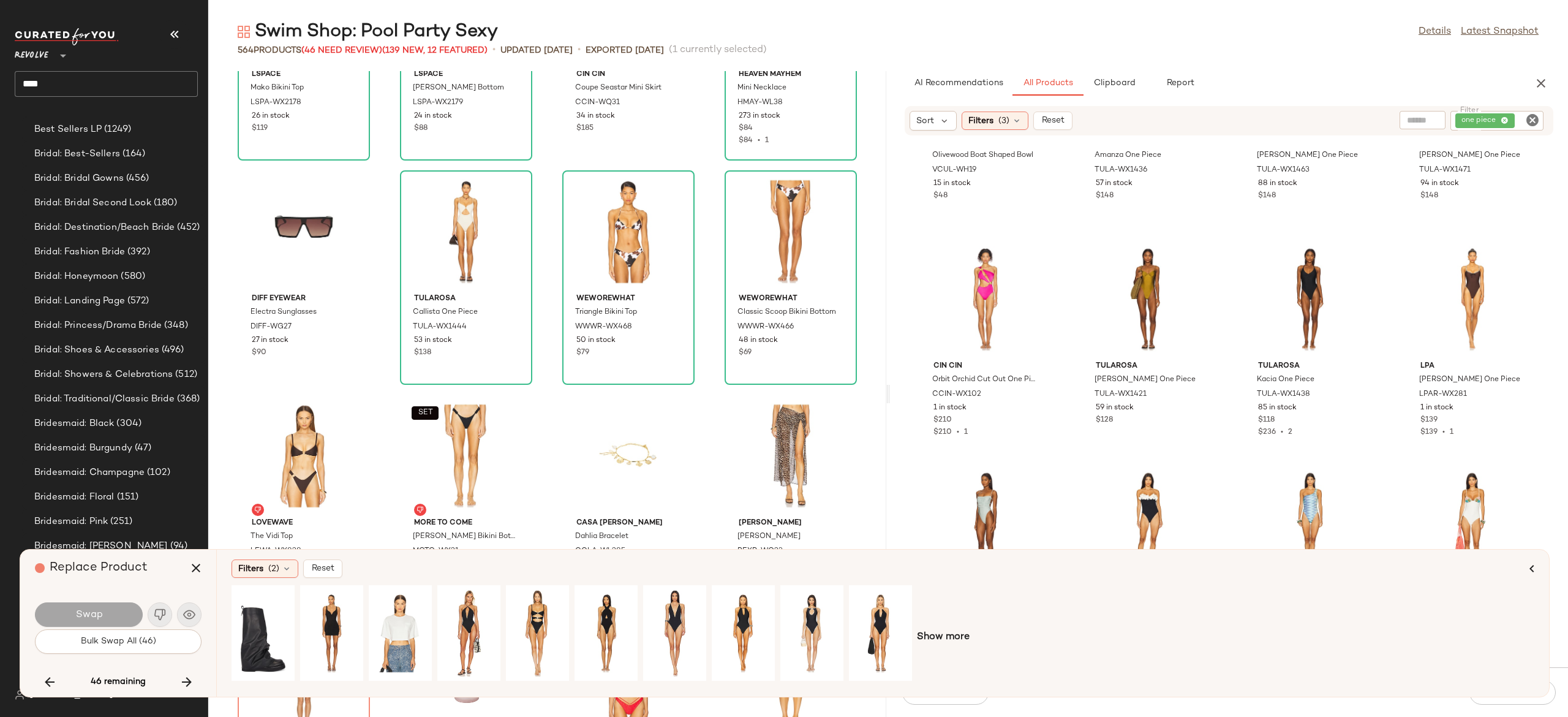
scroll to position [10906, 0]
click at [186, 679] on icon "button" at bounding box center [187, 682] width 15 height 15
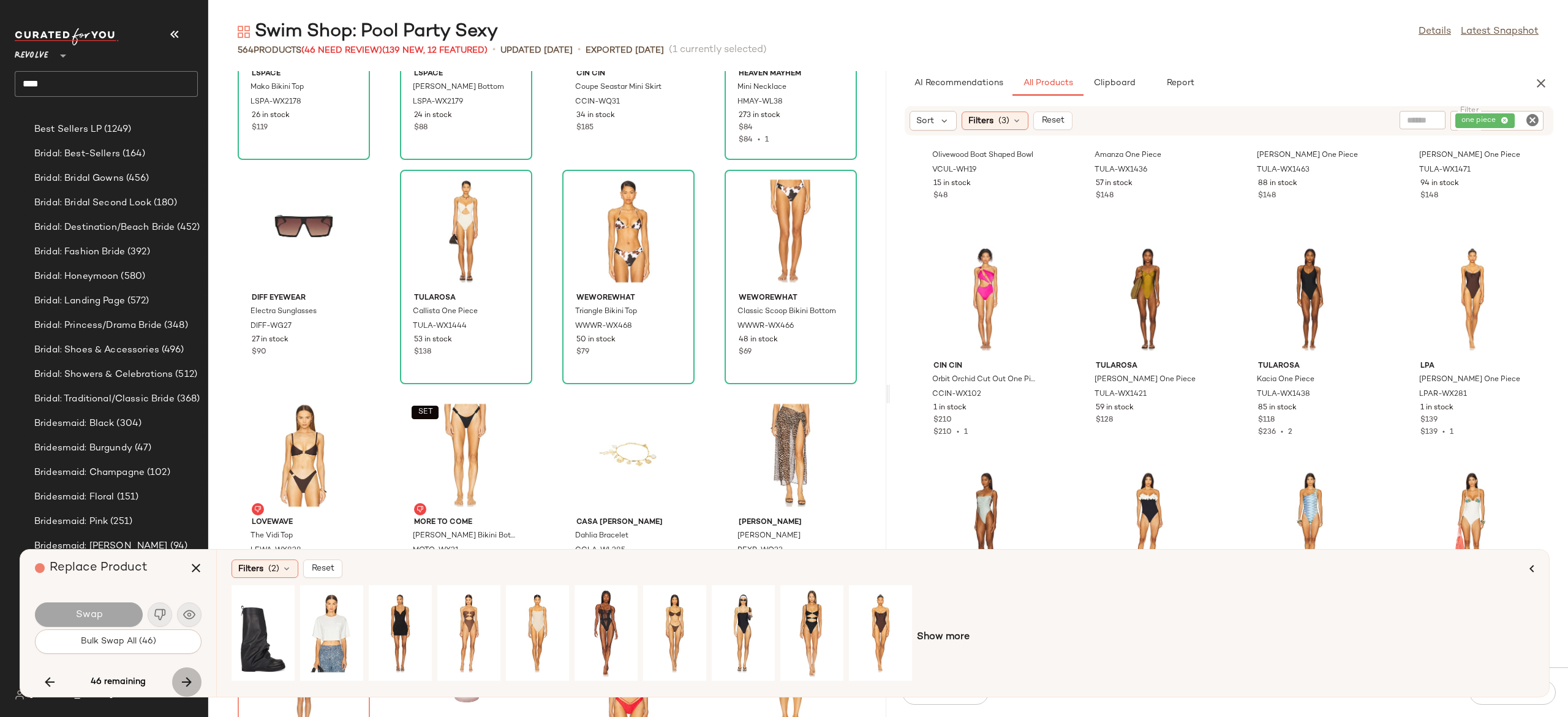
click at [188, 678] on icon "button" at bounding box center [187, 682] width 15 height 15
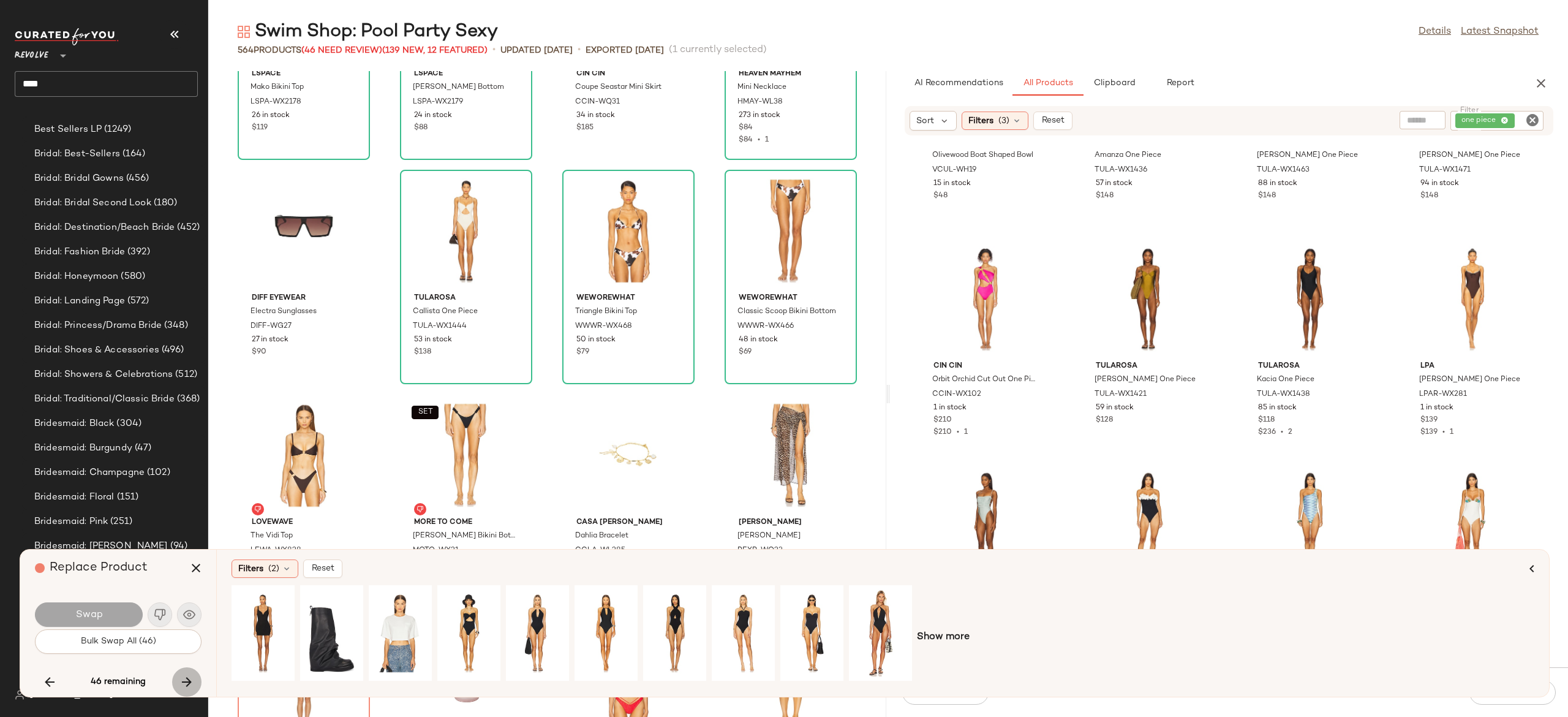
click at [188, 678] on icon "button" at bounding box center [187, 682] width 15 height 15
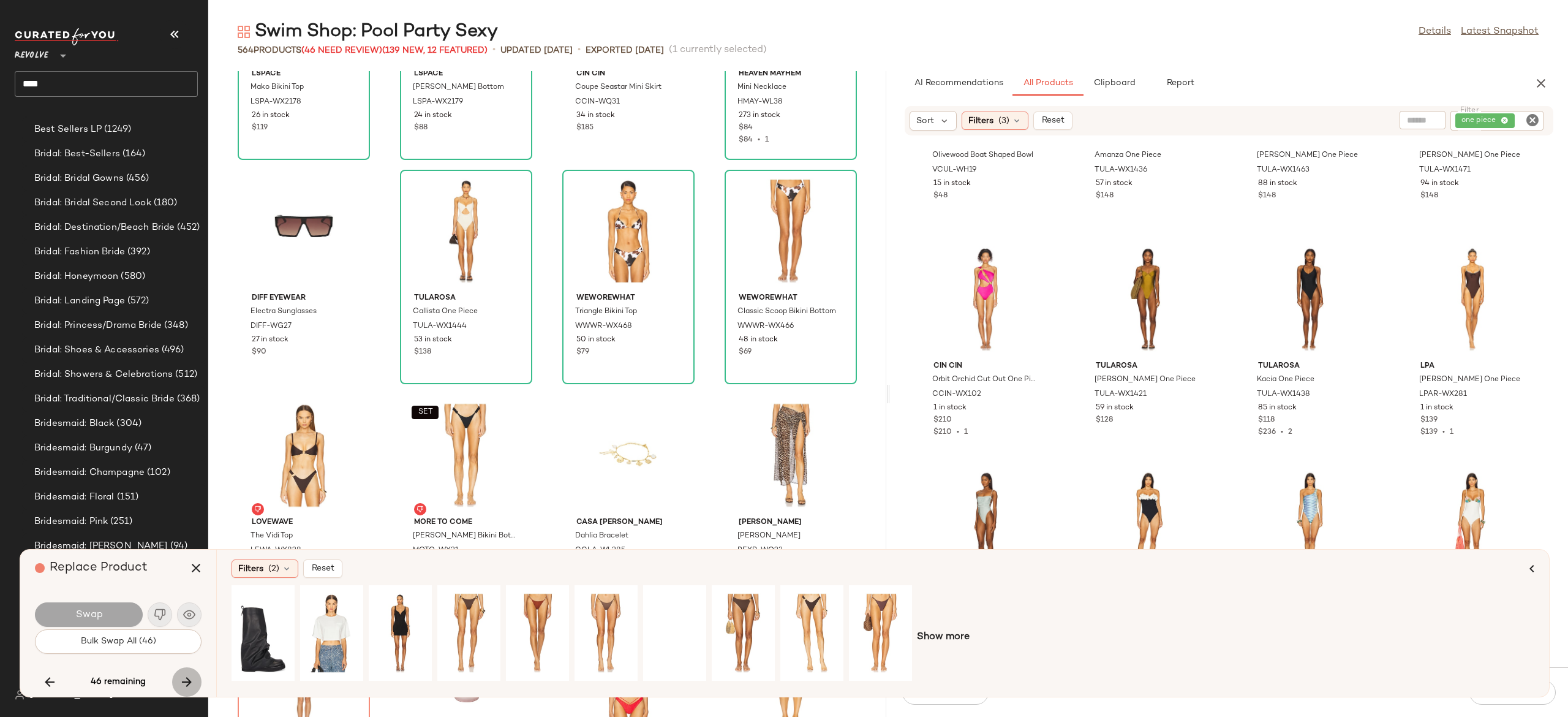
click at [188, 678] on icon "button" at bounding box center [187, 682] width 15 height 15
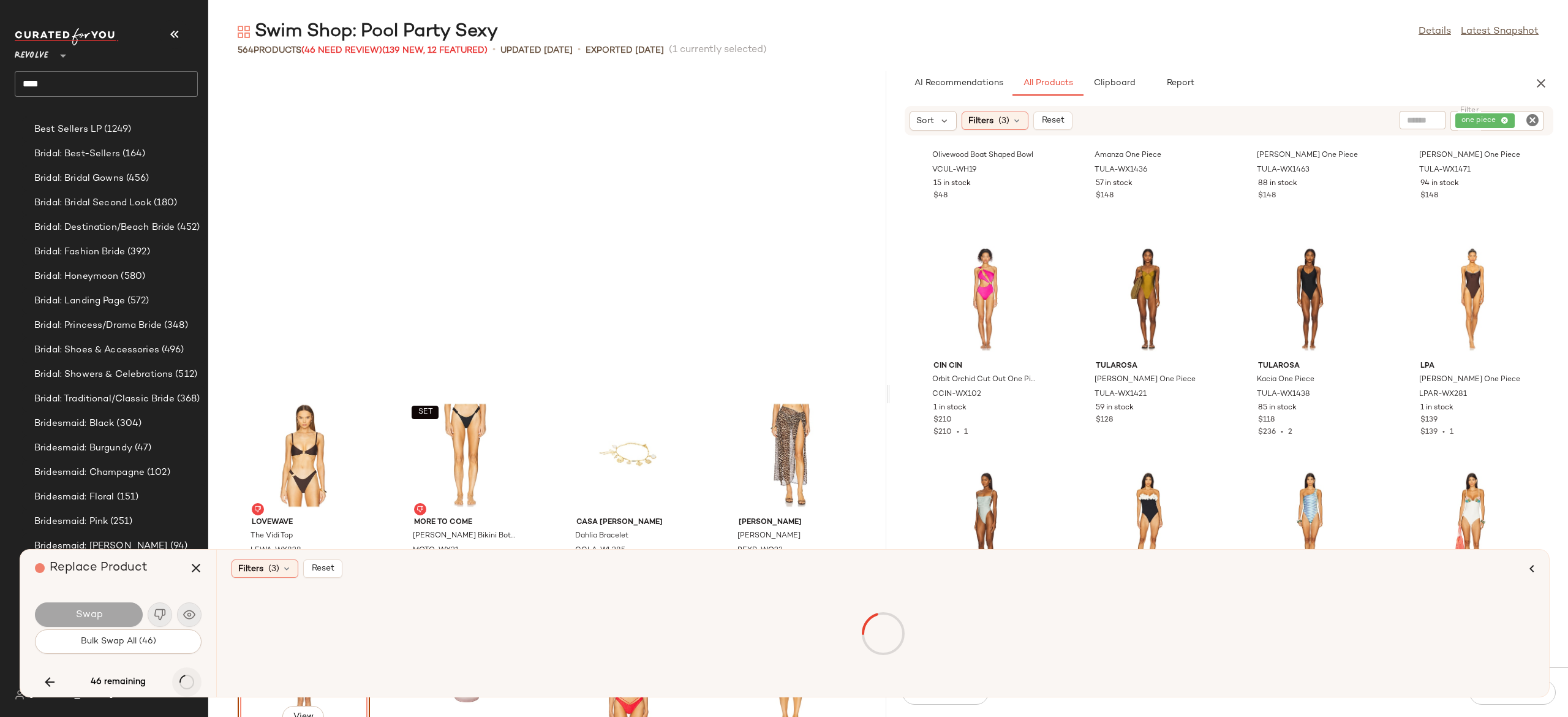
scroll to position [11217, 0]
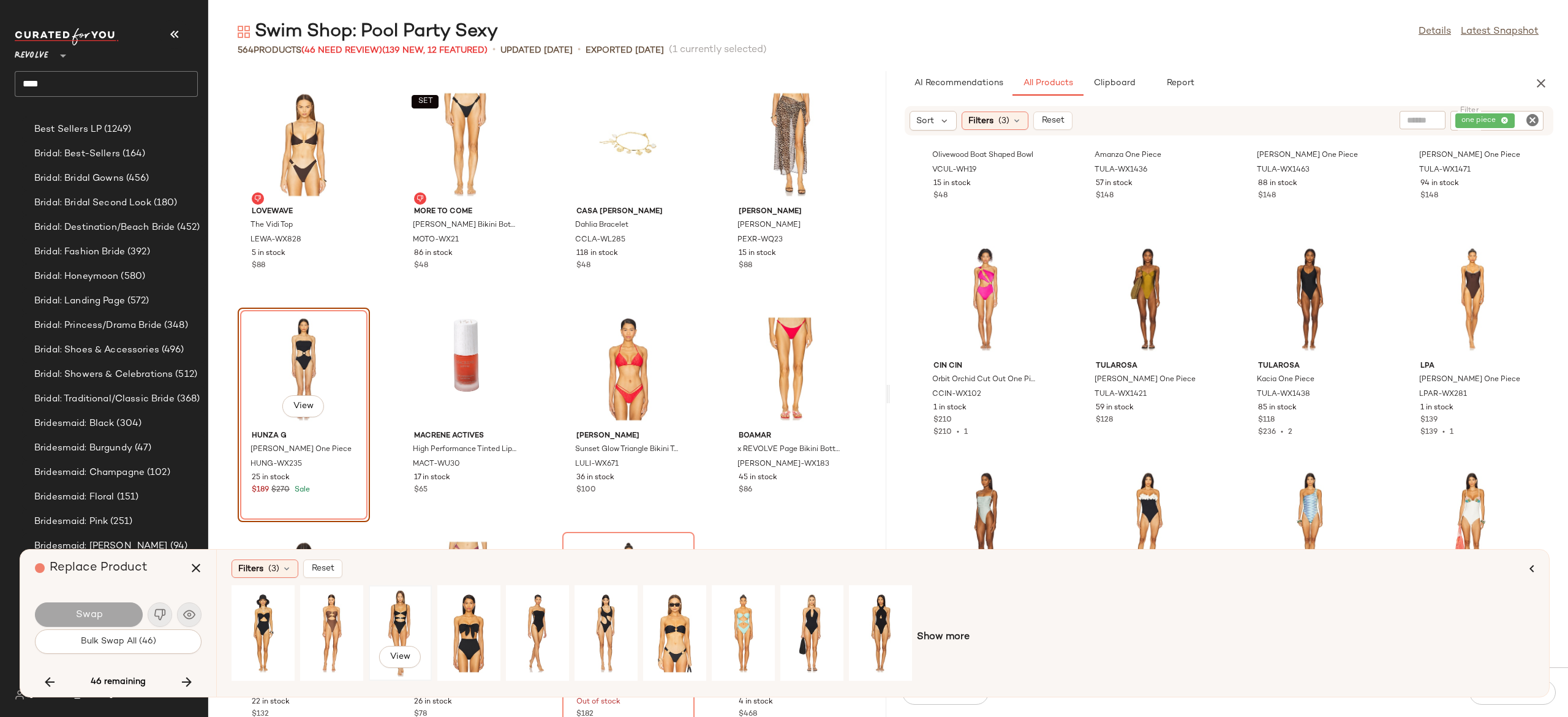
click at [403, 616] on div "View" at bounding box center [400, 633] width 54 height 87
click at [263, 617] on div "View" at bounding box center [263, 633] width 54 height 87
click at [118, 615] on button "Swap" at bounding box center [88, 615] width 108 height 24
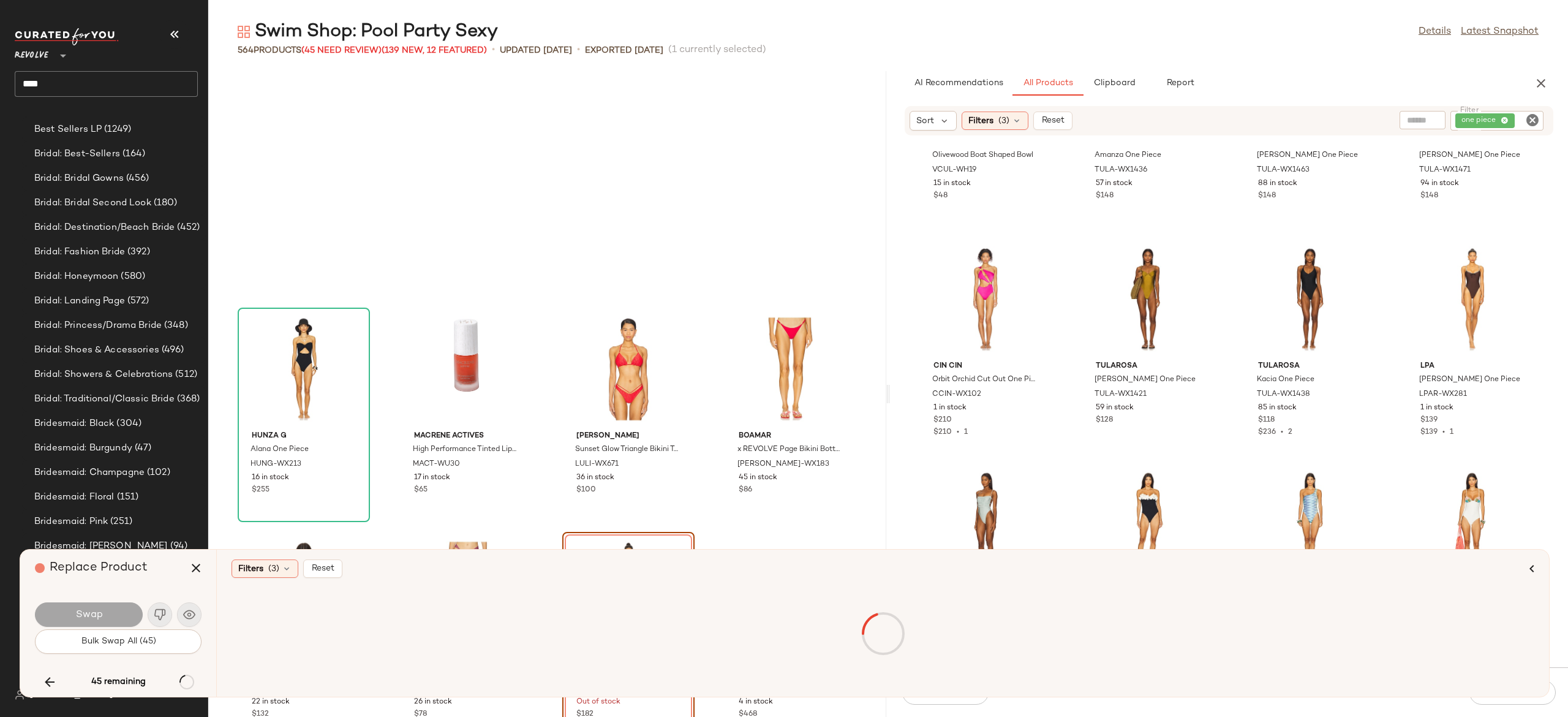
scroll to position [11441, 0]
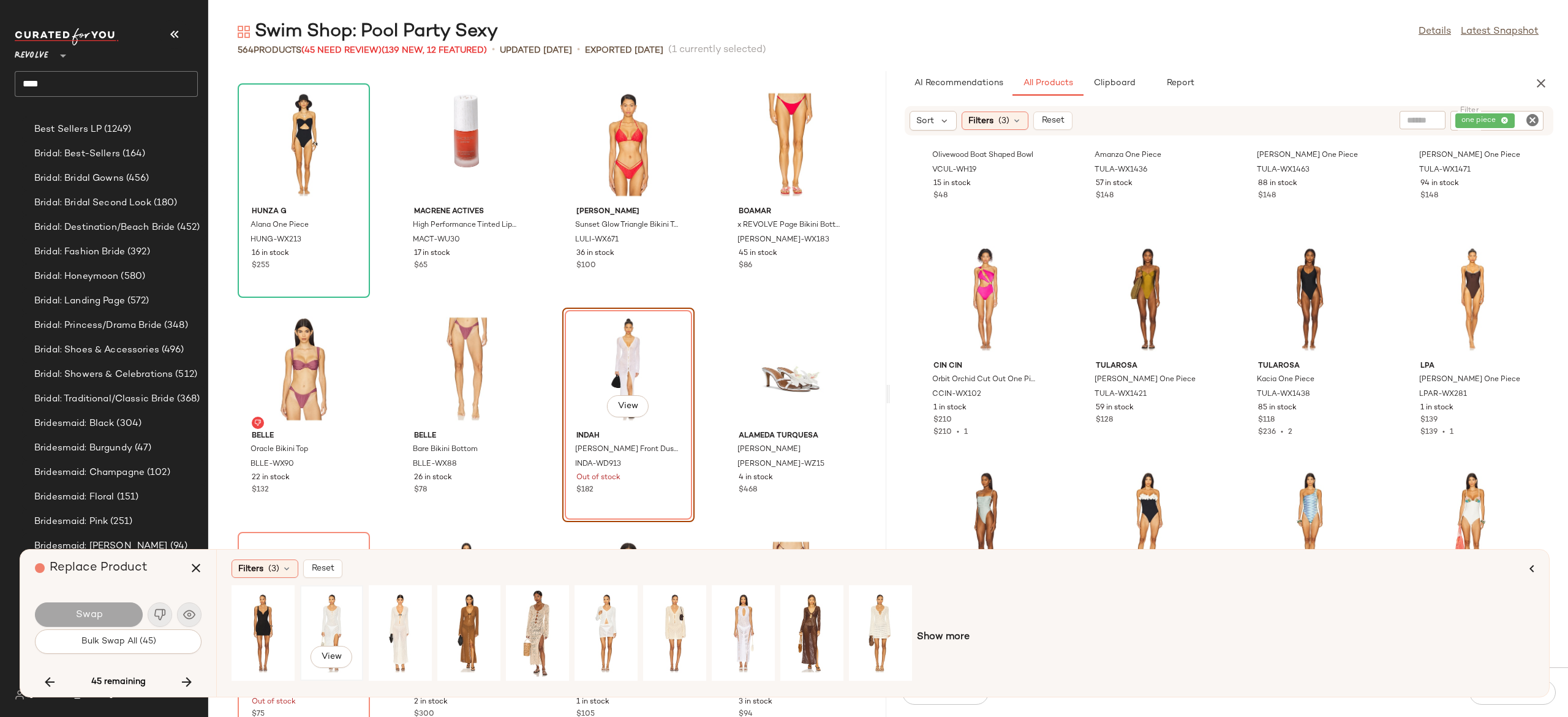
click at [328, 617] on div "View" at bounding box center [332, 633] width 54 height 87
click at [125, 614] on button "Swap" at bounding box center [88, 615] width 108 height 24
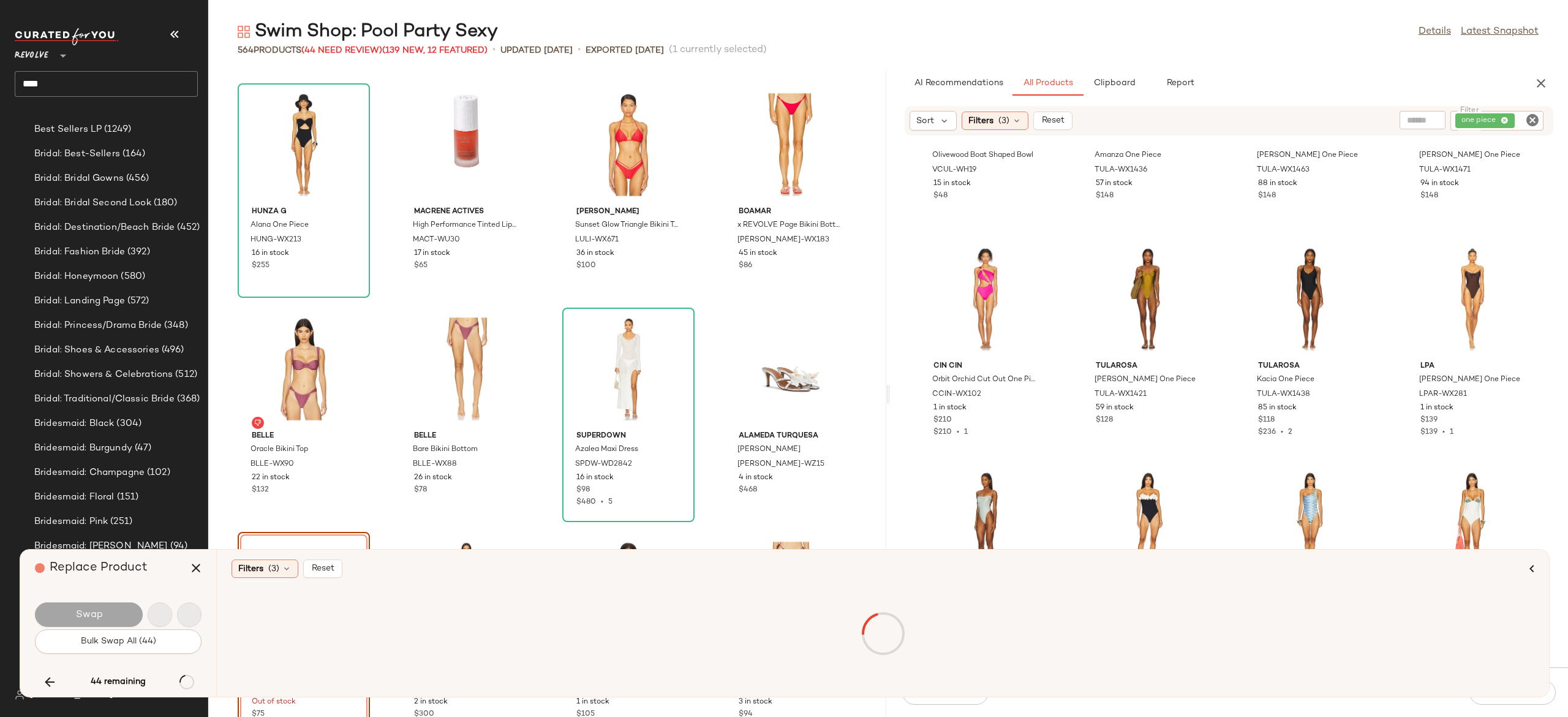
scroll to position [11665, 0]
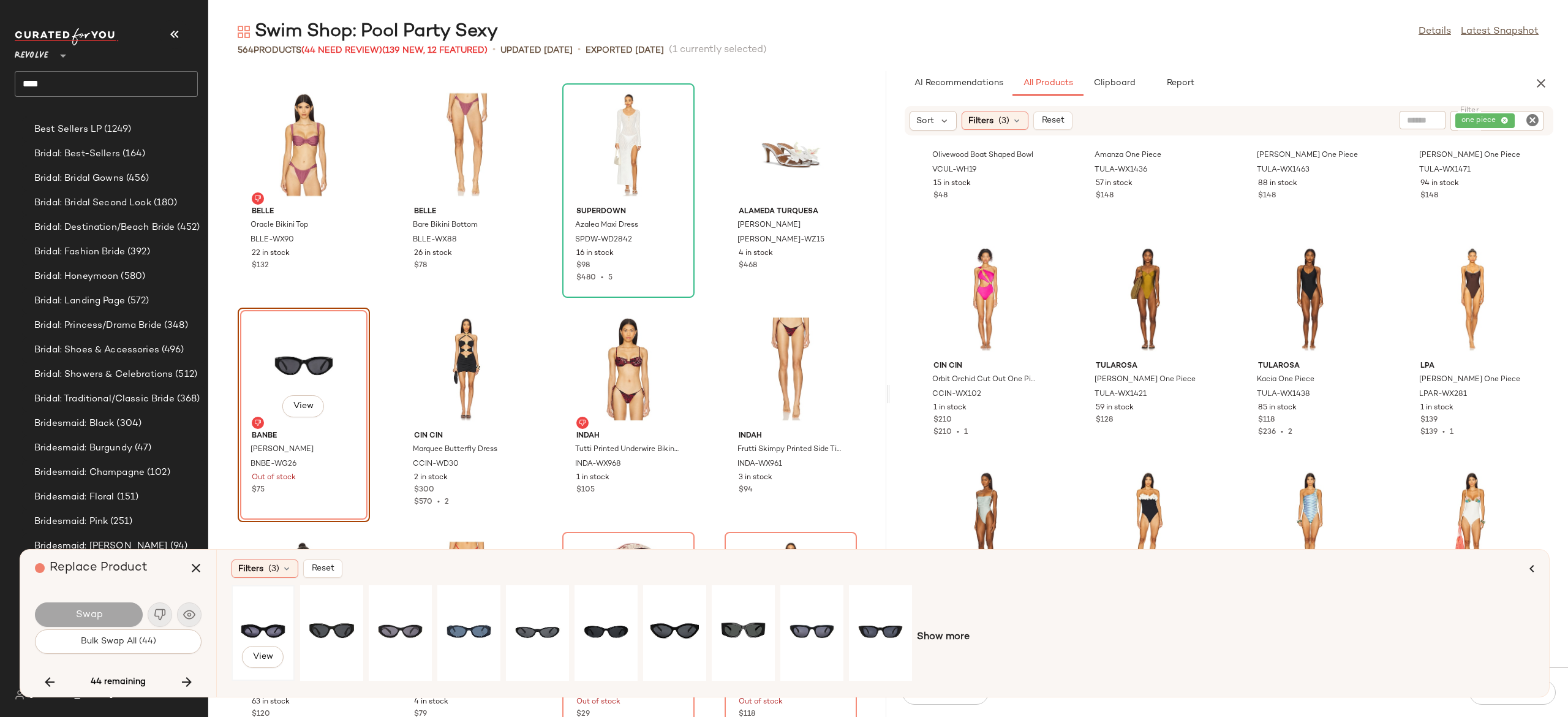
click at [276, 622] on div "View" at bounding box center [263, 633] width 54 height 87
click at [133, 612] on button "Swap" at bounding box center [88, 615] width 108 height 24
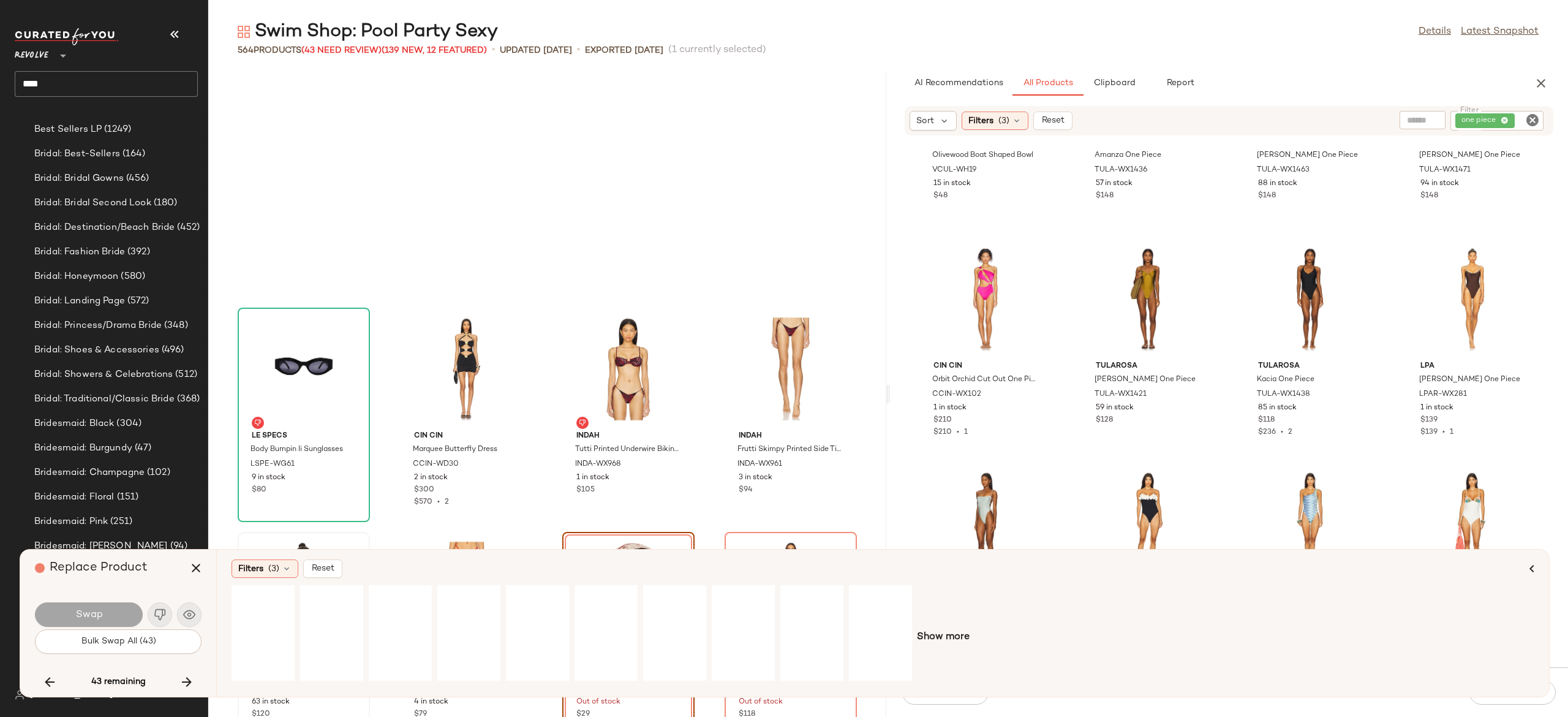
scroll to position [11889, 0]
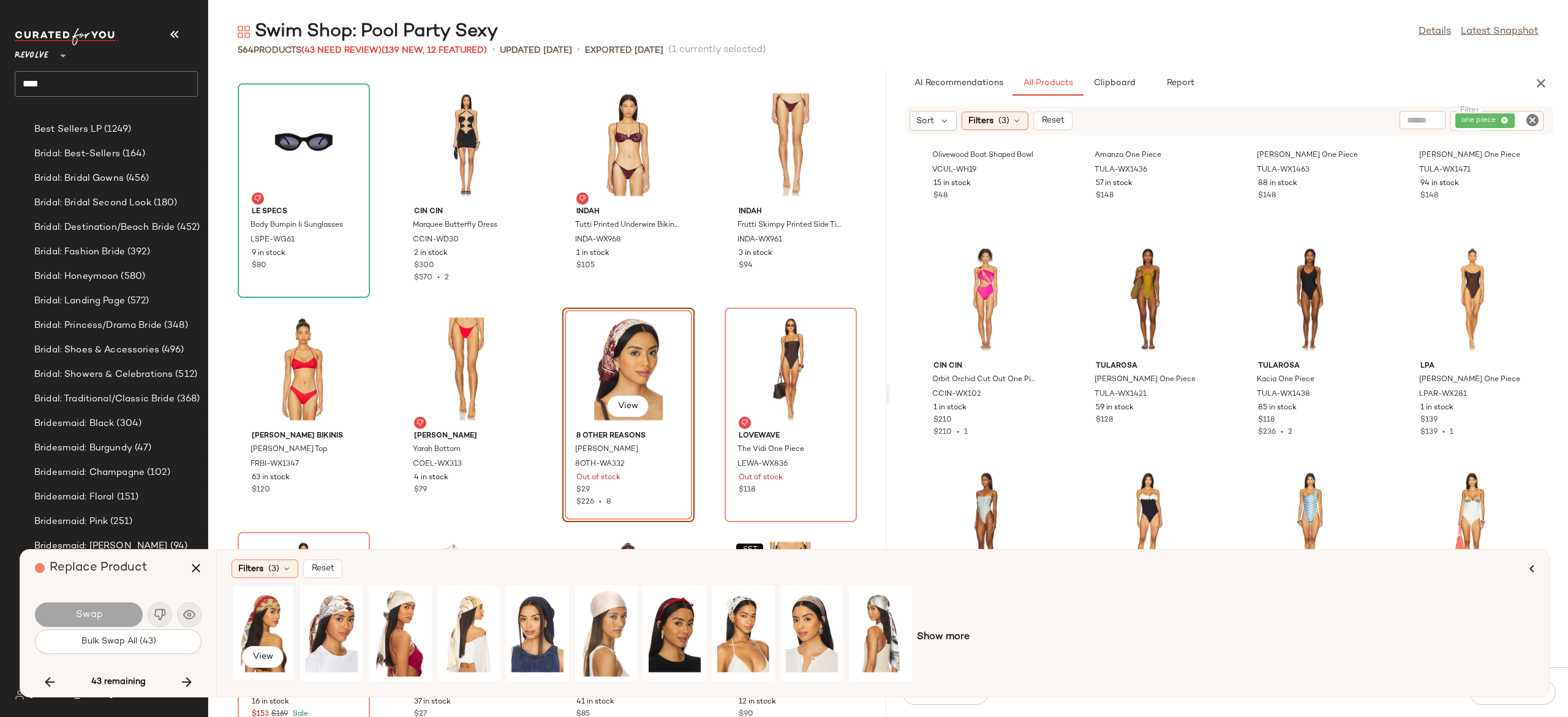
click at [267, 615] on div "View" at bounding box center [263, 633] width 54 height 87
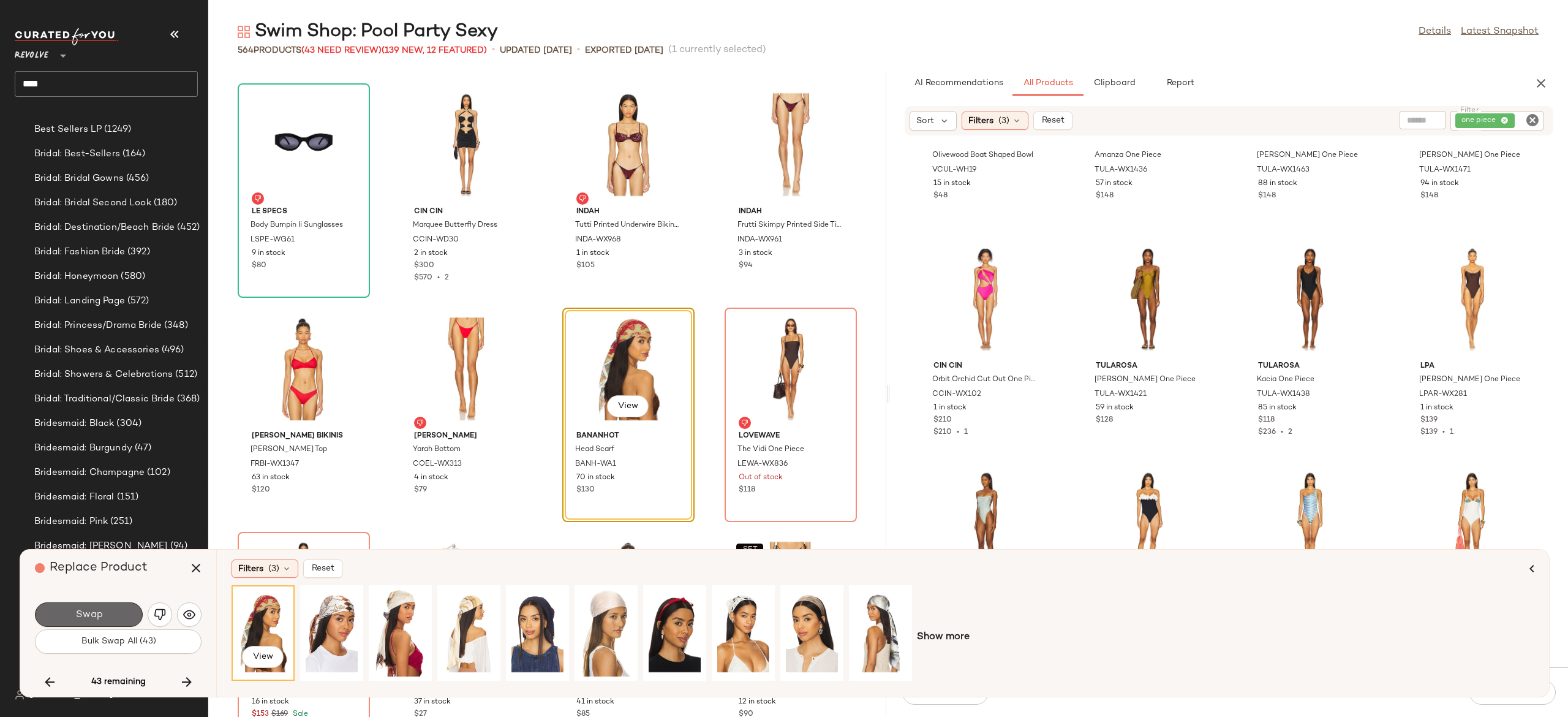
click at [119, 616] on button "Swap" at bounding box center [88, 615] width 108 height 24
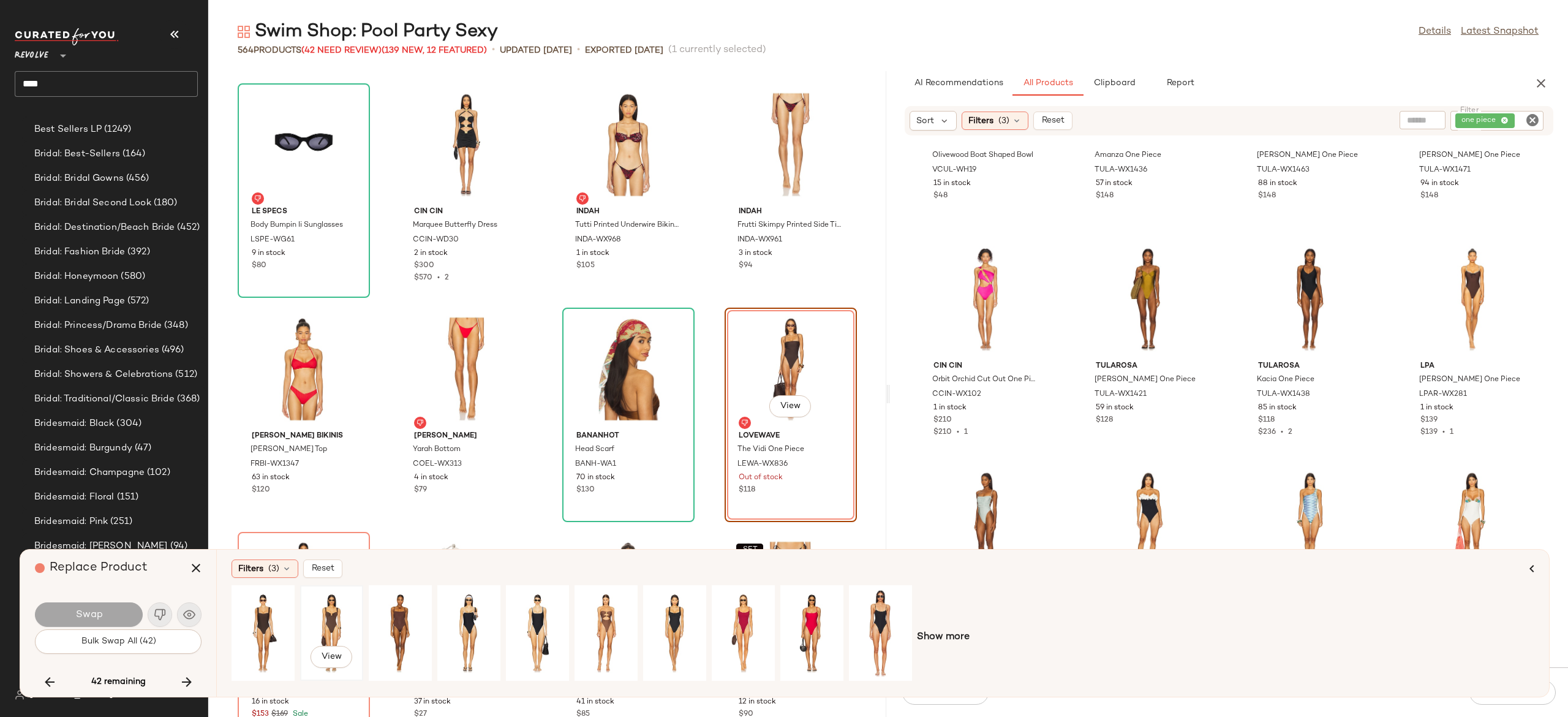
click at [329, 613] on div "View" at bounding box center [332, 633] width 54 height 87
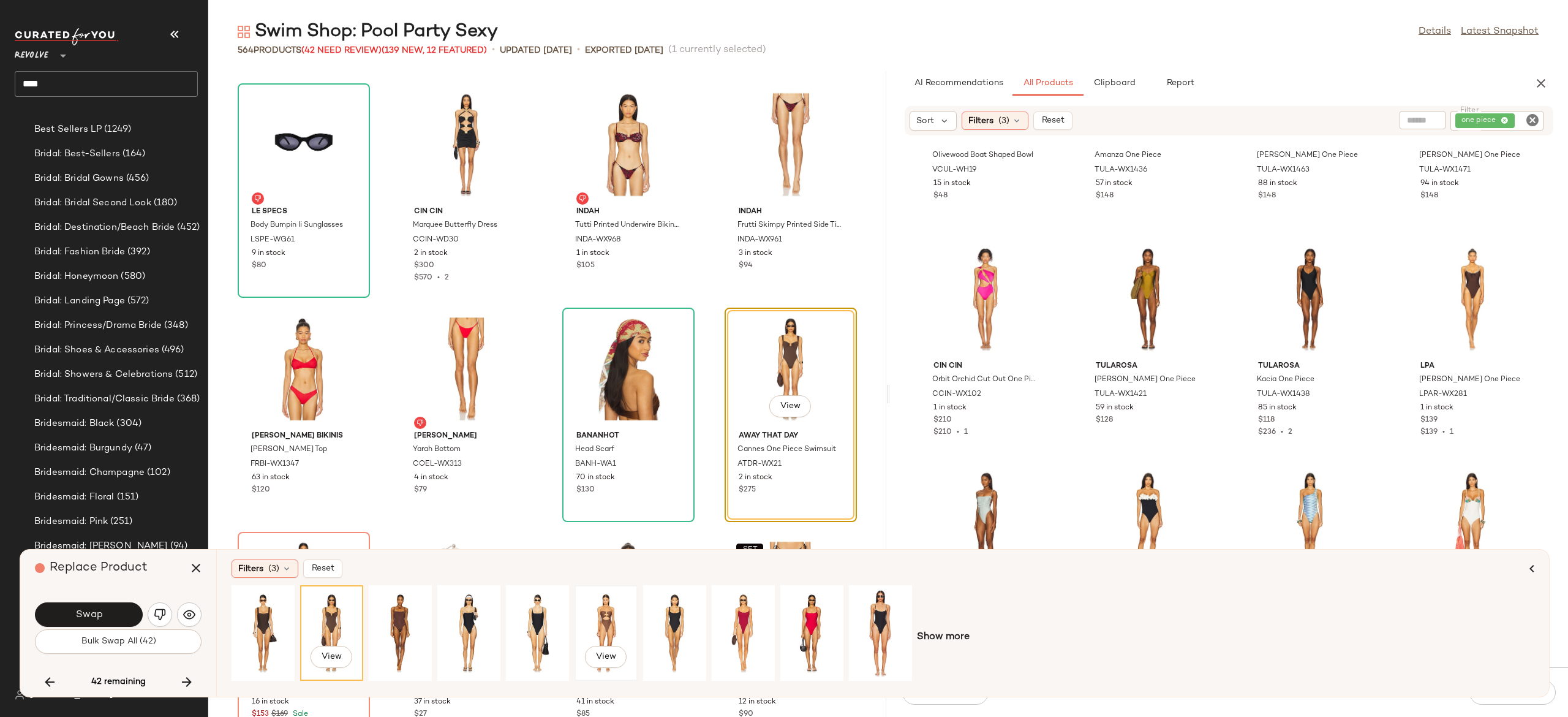
click at [598, 616] on div "View" at bounding box center [606, 633] width 54 height 87
click at [402, 619] on div "View" at bounding box center [400, 633] width 54 height 87
click at [265, 623] on div "View" at bounding box center [263, 633] width 54 height 87
click at [327, 605] on div "View" at bounding box center [332, 633] width 54 height 87
click at [402, 616] on div "View" at bounding box center [400, 633] width 54 height 87
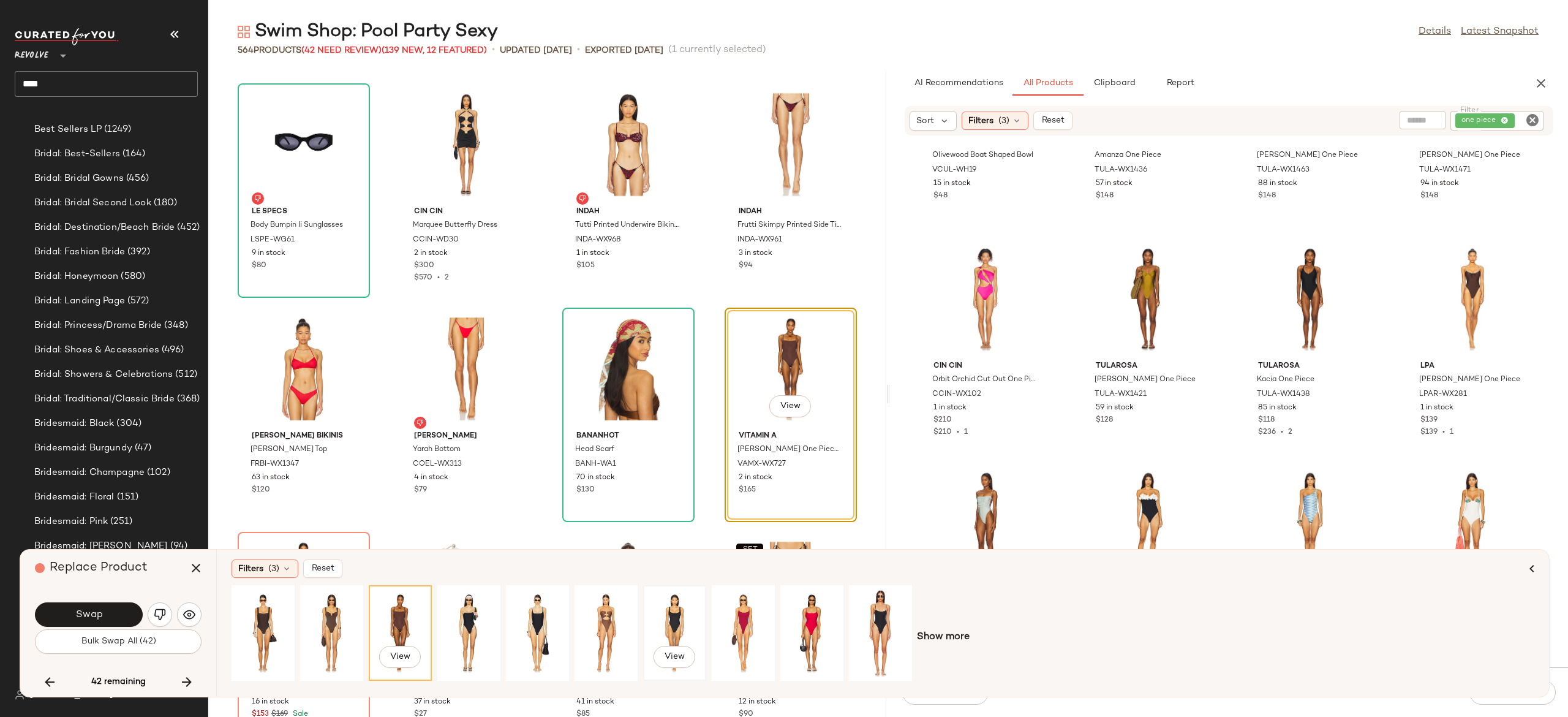
click at [677, 616] on div "View" at bounding box center [675, 633] width 54 height 87
click at [133, 617] on button "Swap" at bounding box center [88, 615] width 108 height 24
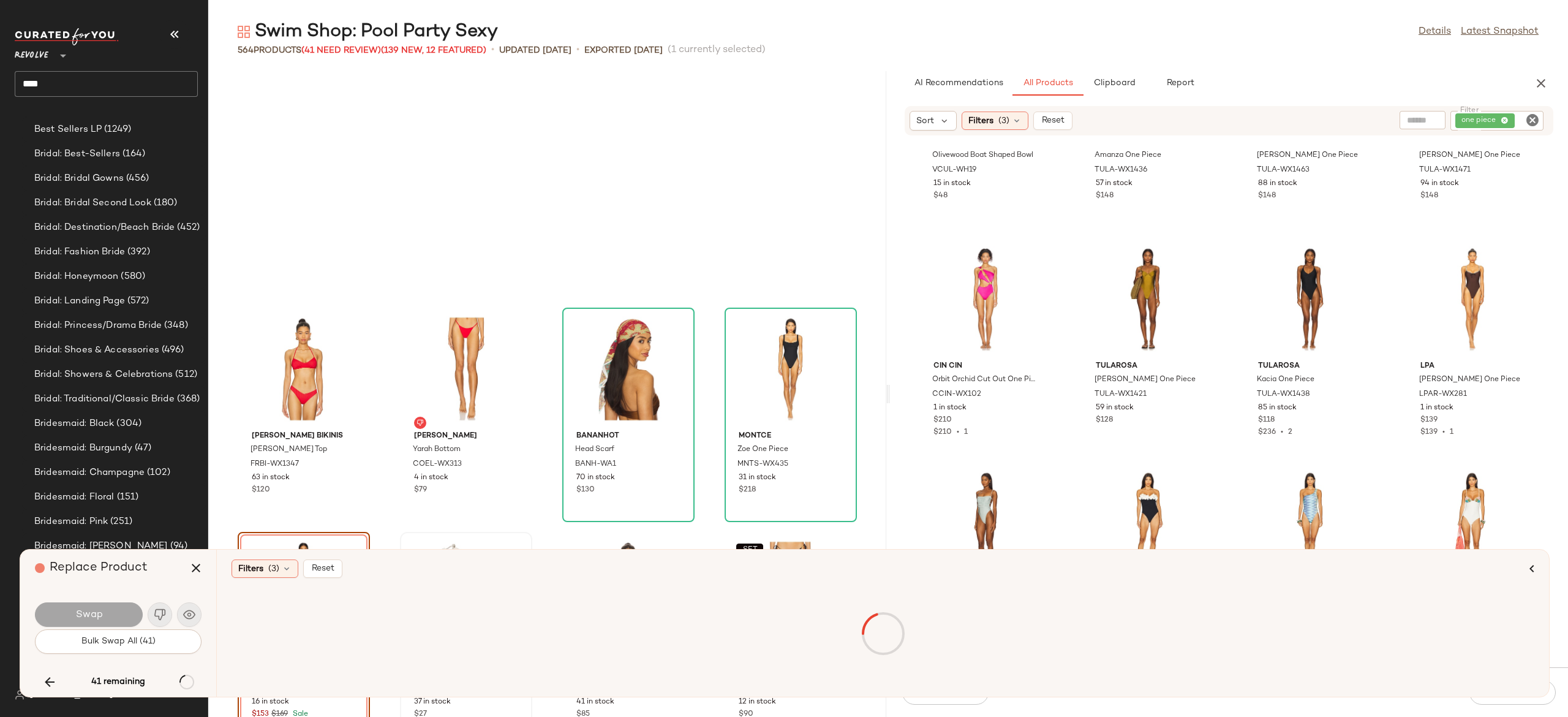
scroll to position [12113, 0]
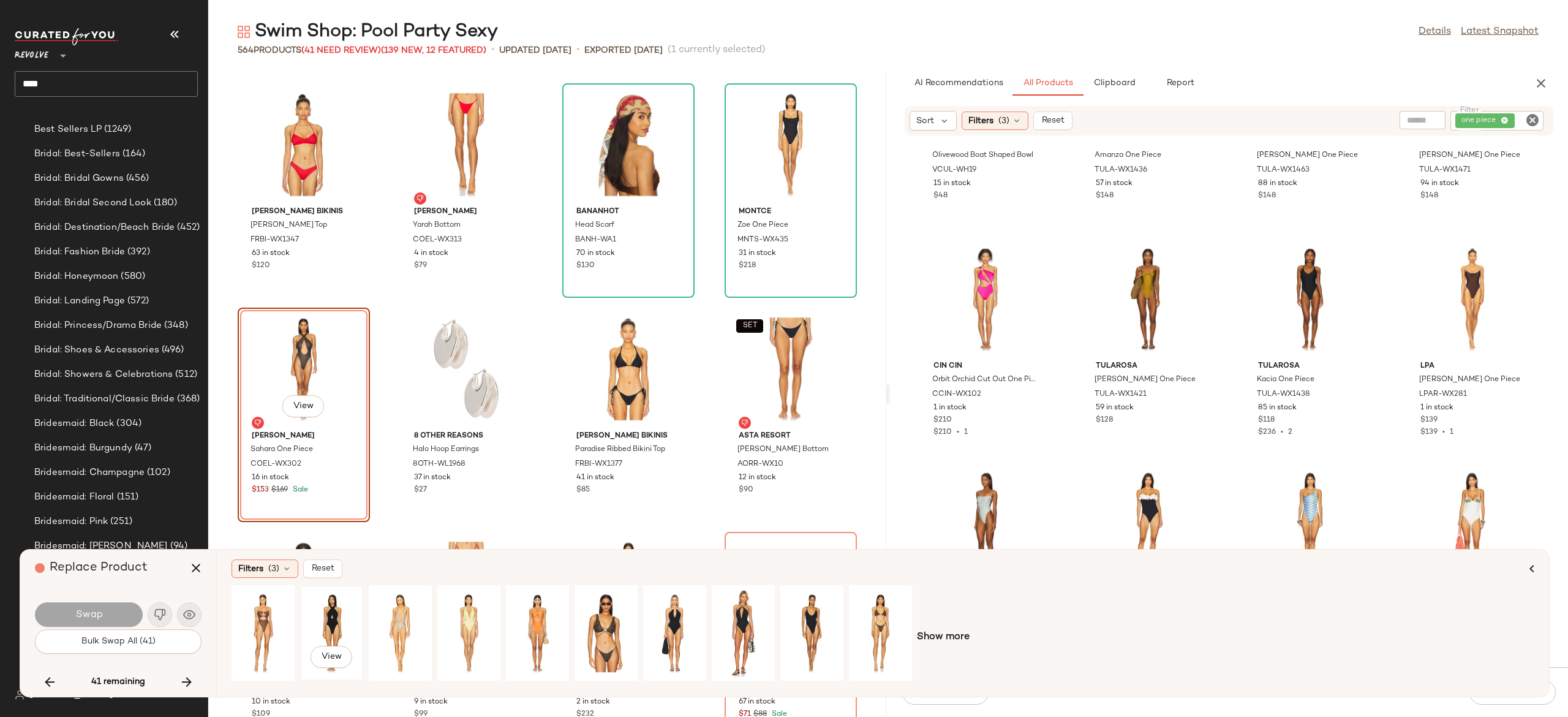
click at [329, 617] on div "View" at bounding box center [332, 633] width 54 height 87
click at [119, 614] on button "Swap" at bounding box center [88, 615] width 108 height 24
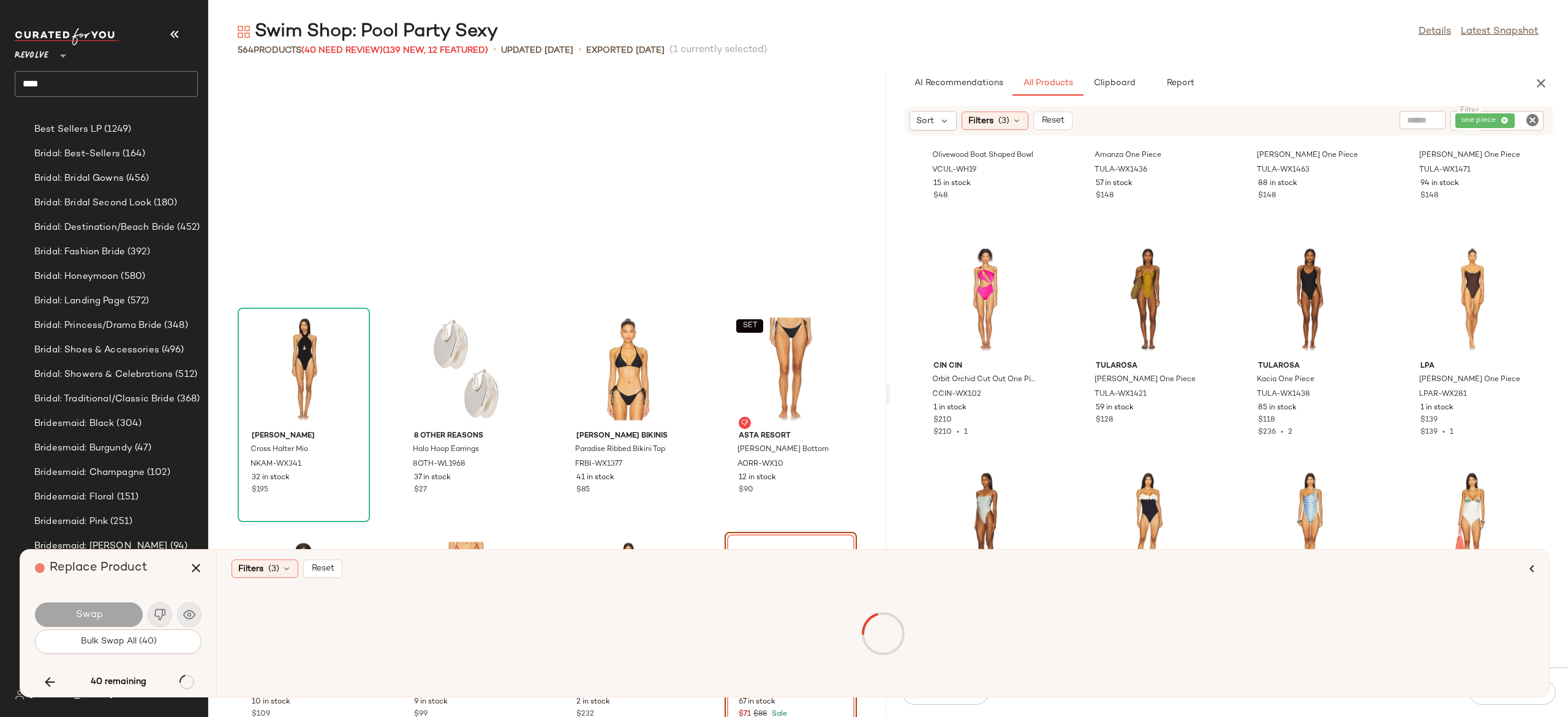
scroll to position [12338, 0]
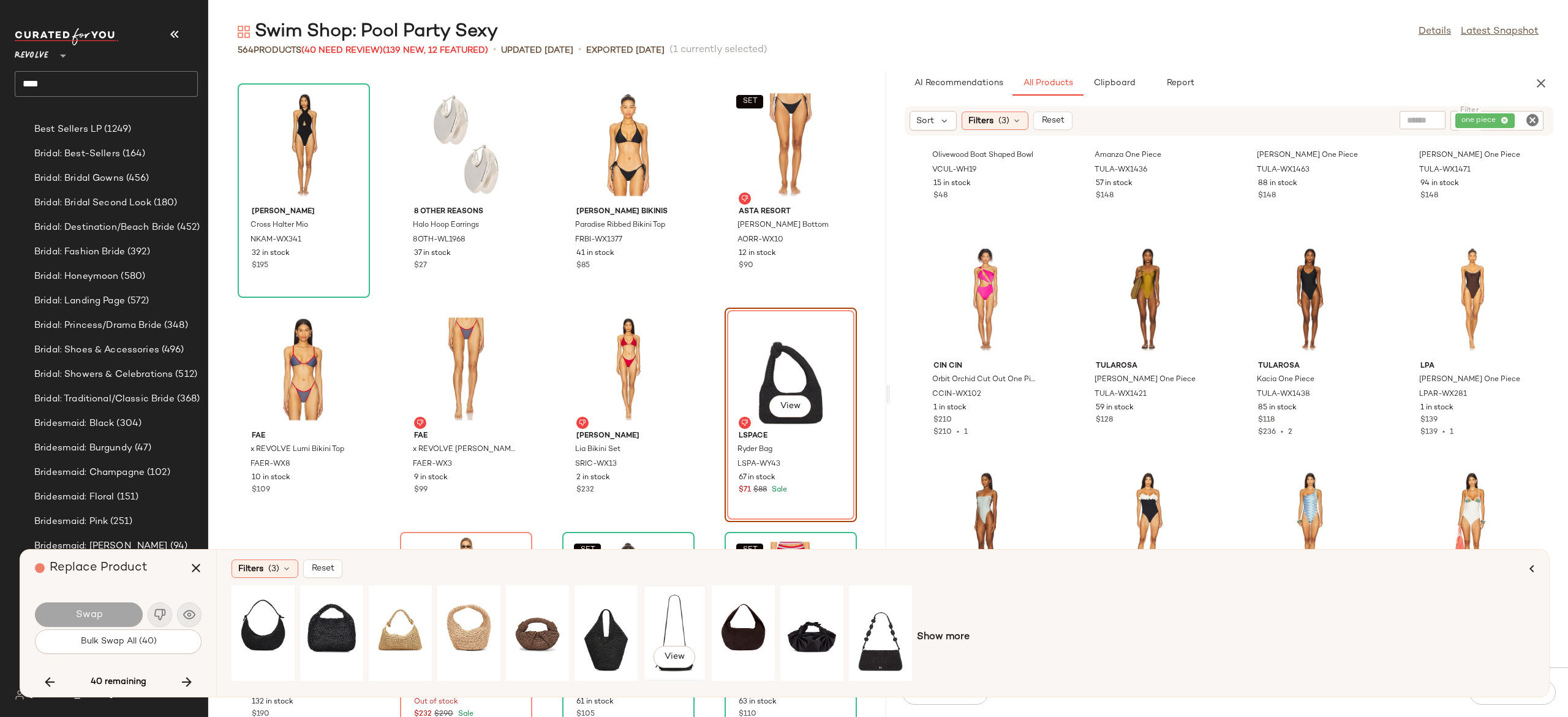
click at [675, 612] on div "View" at bounding box center [675, 633] width 54 height 87
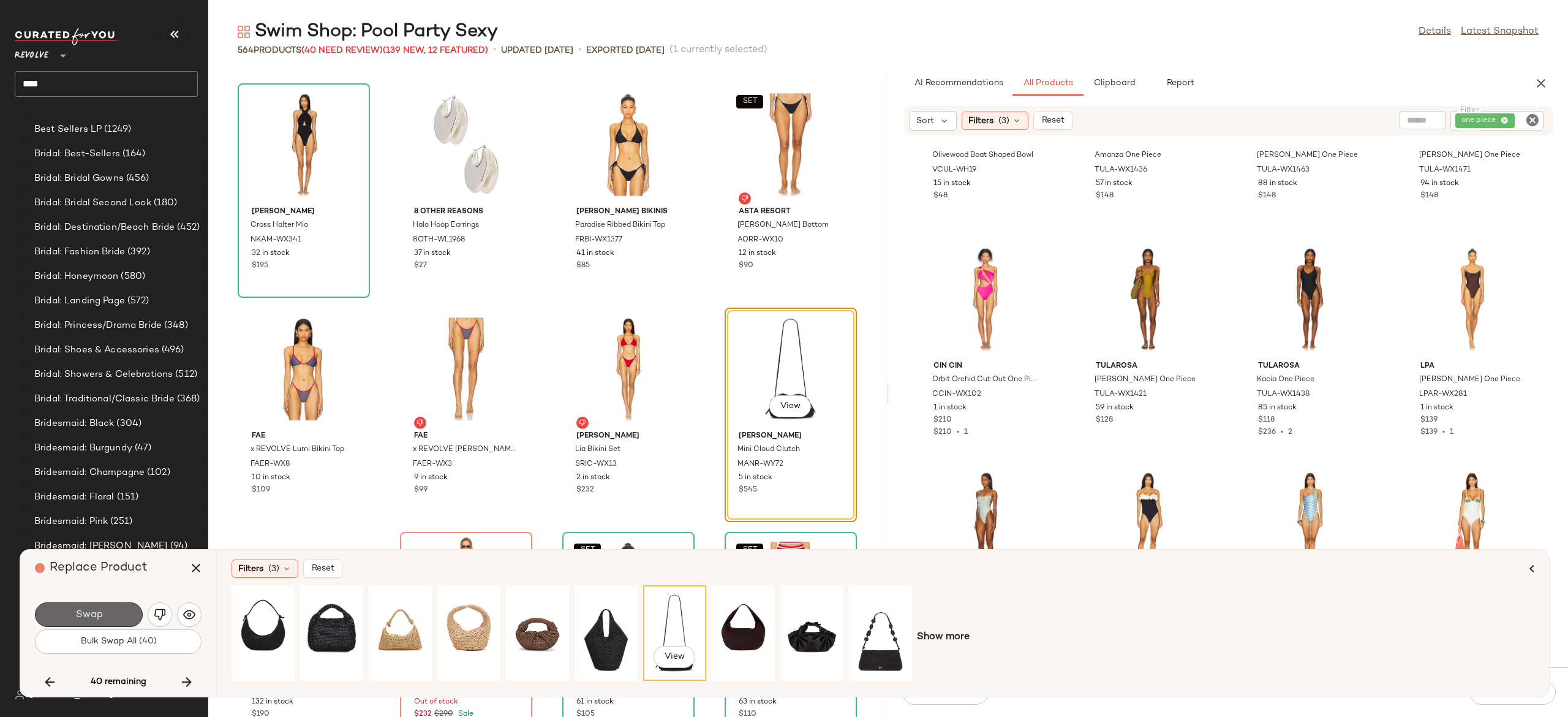
click at [119, 613] on button "Swap" at bounding box center [88, 615] width 108 height 24
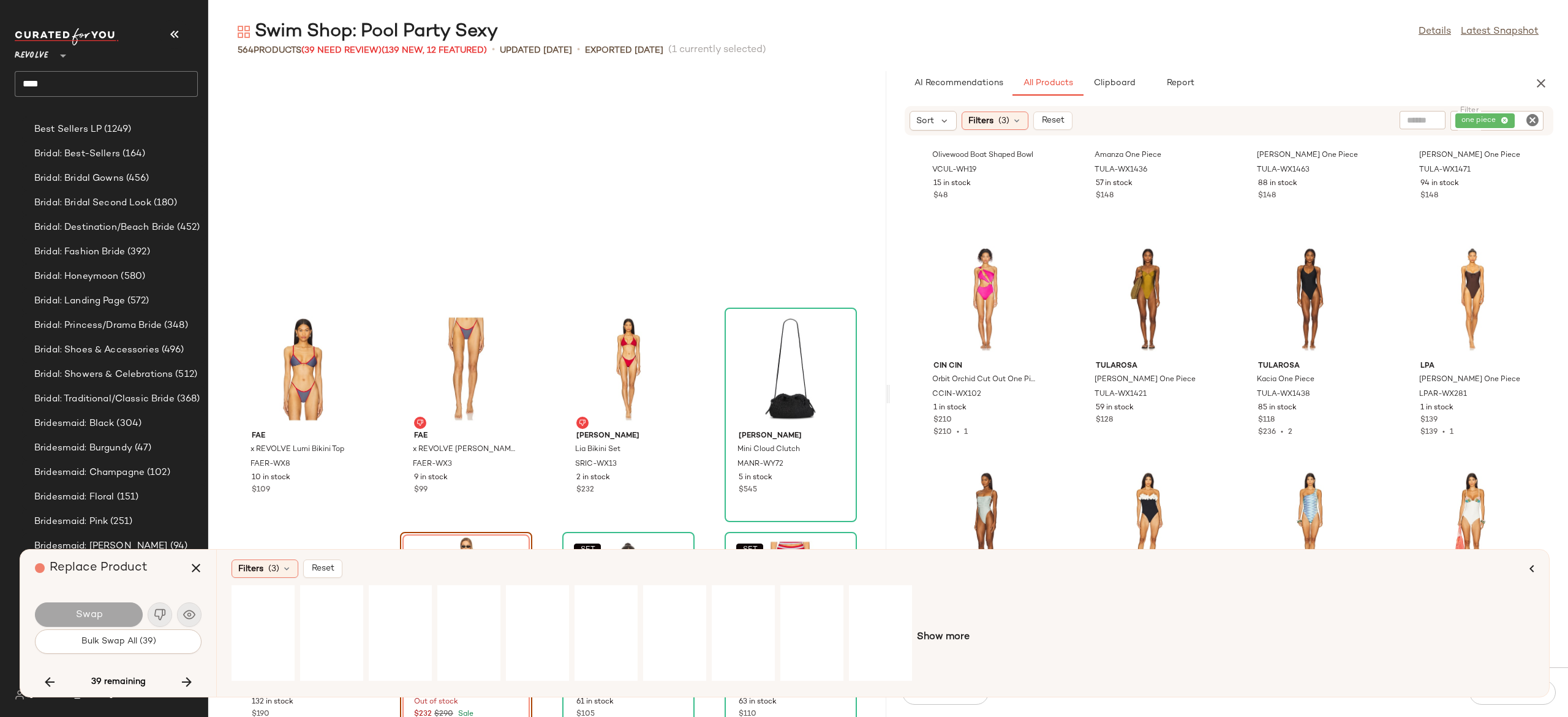
scroll to position [12562, 0]
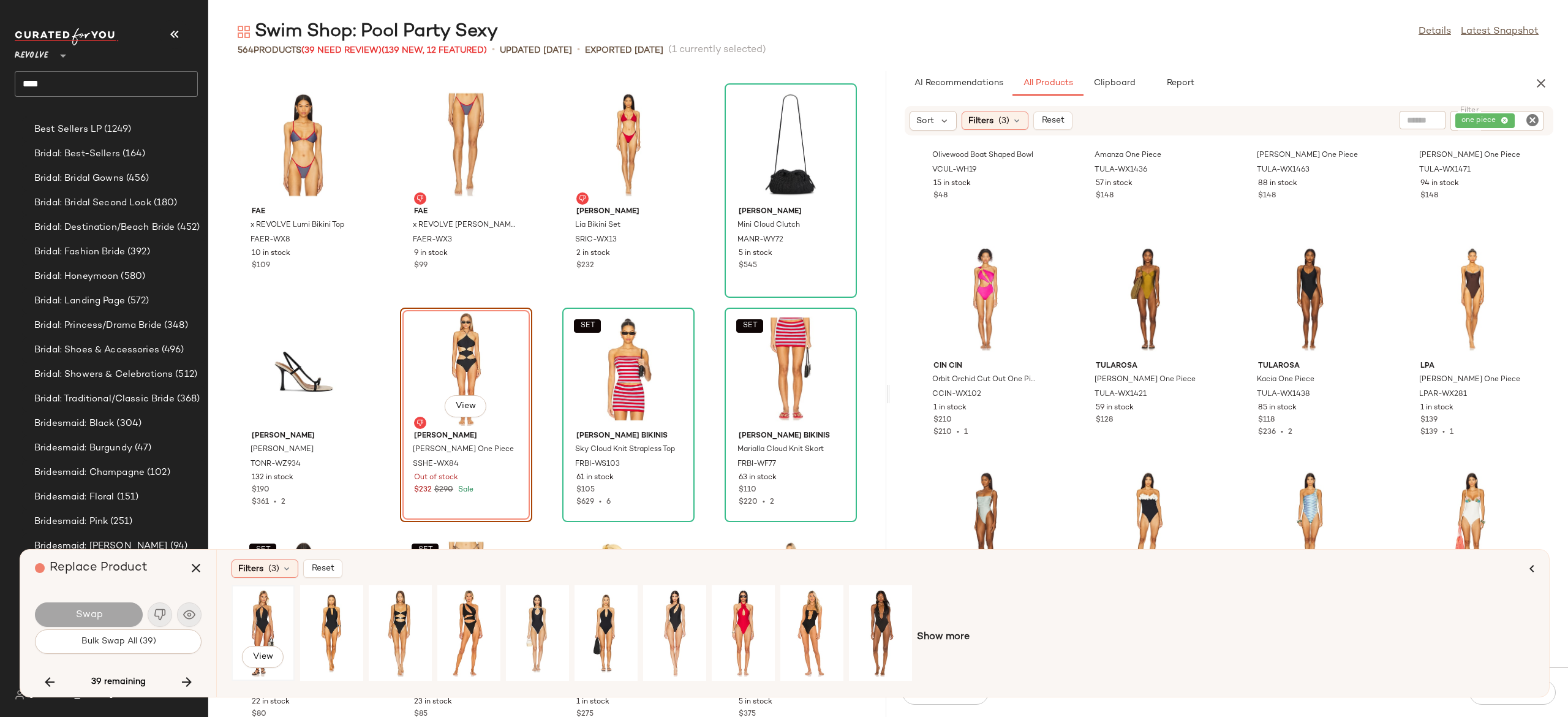
click at [261, 610] on div "View" at bounding box center [263, 633] width 54 height 87
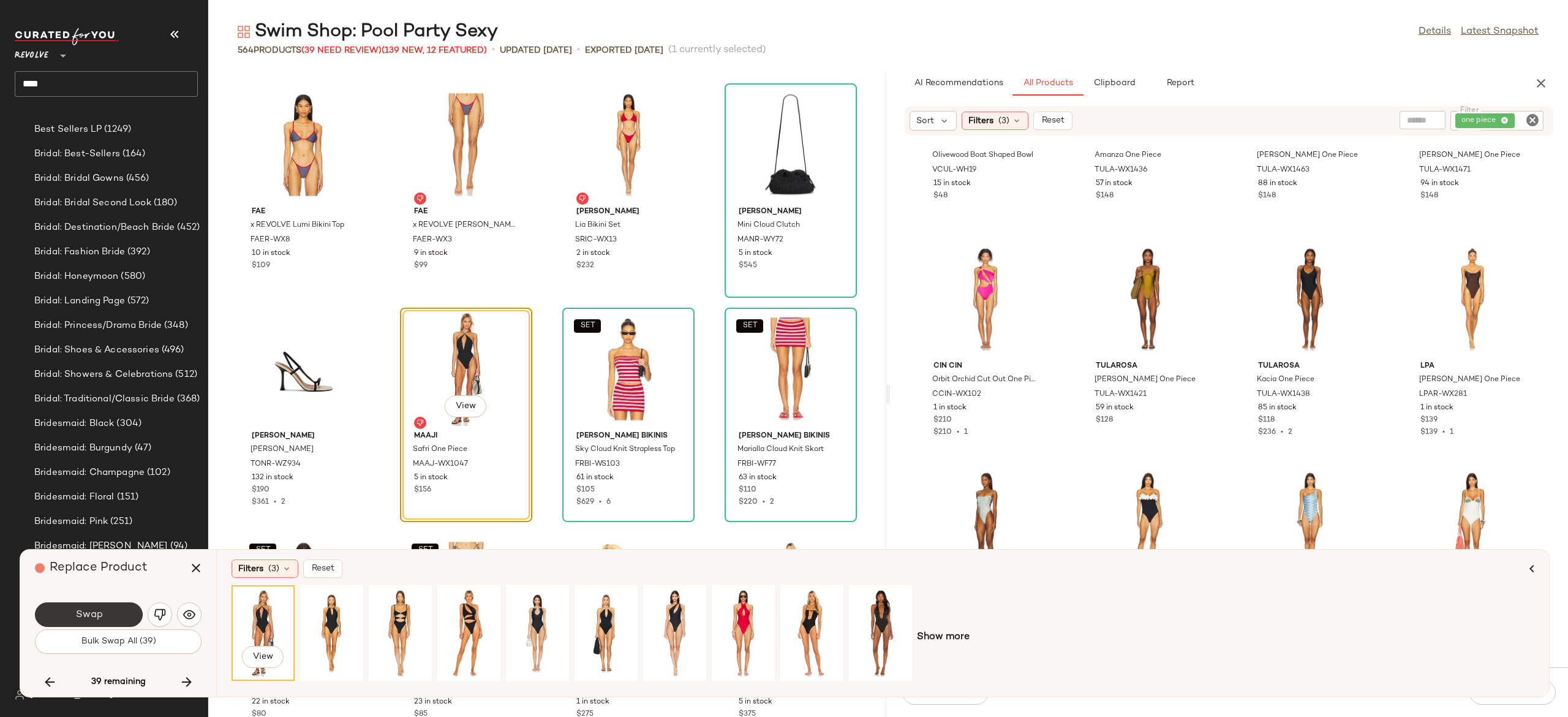
click at [123, 612] on button "Swap" at bounding box center [88, 615] width 108 height 24
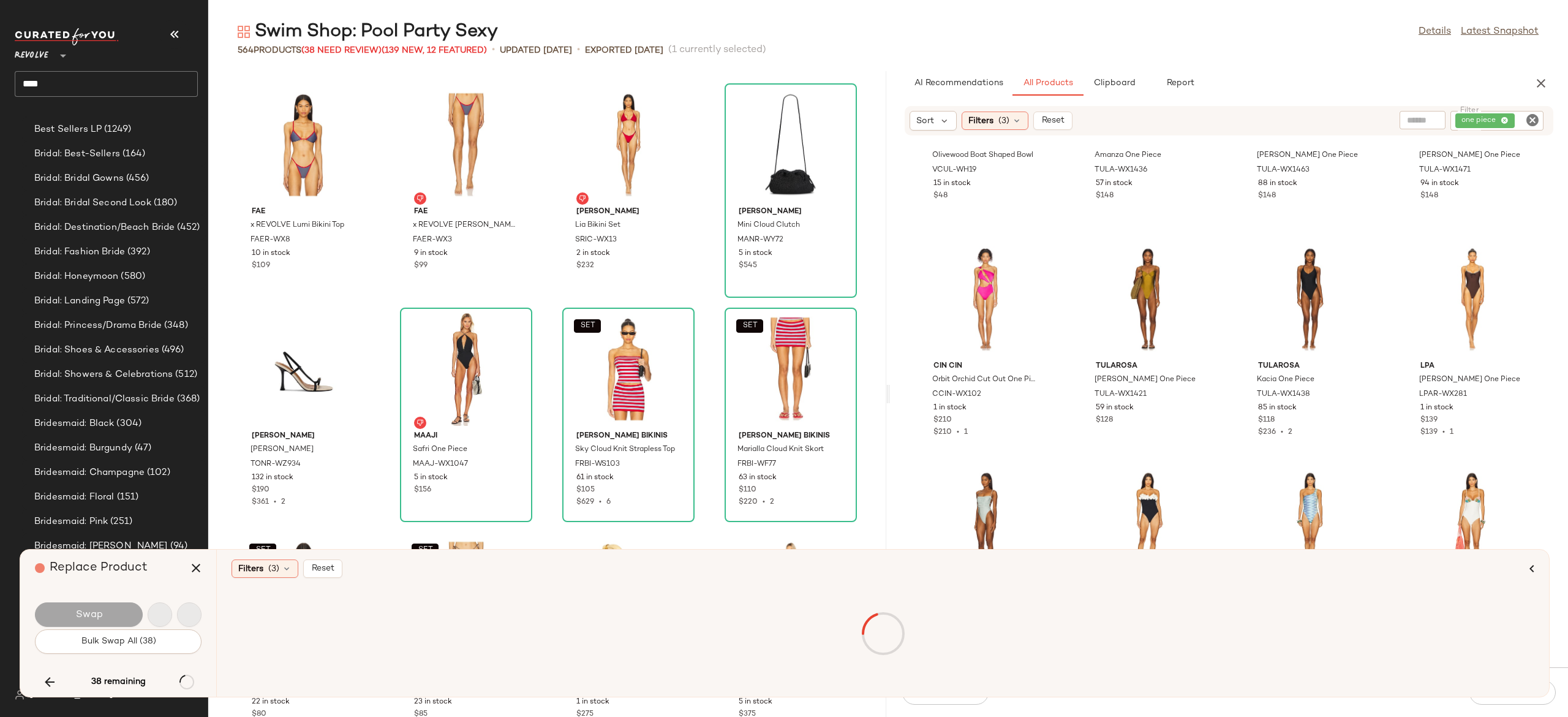
scroll to position [13236, 0]
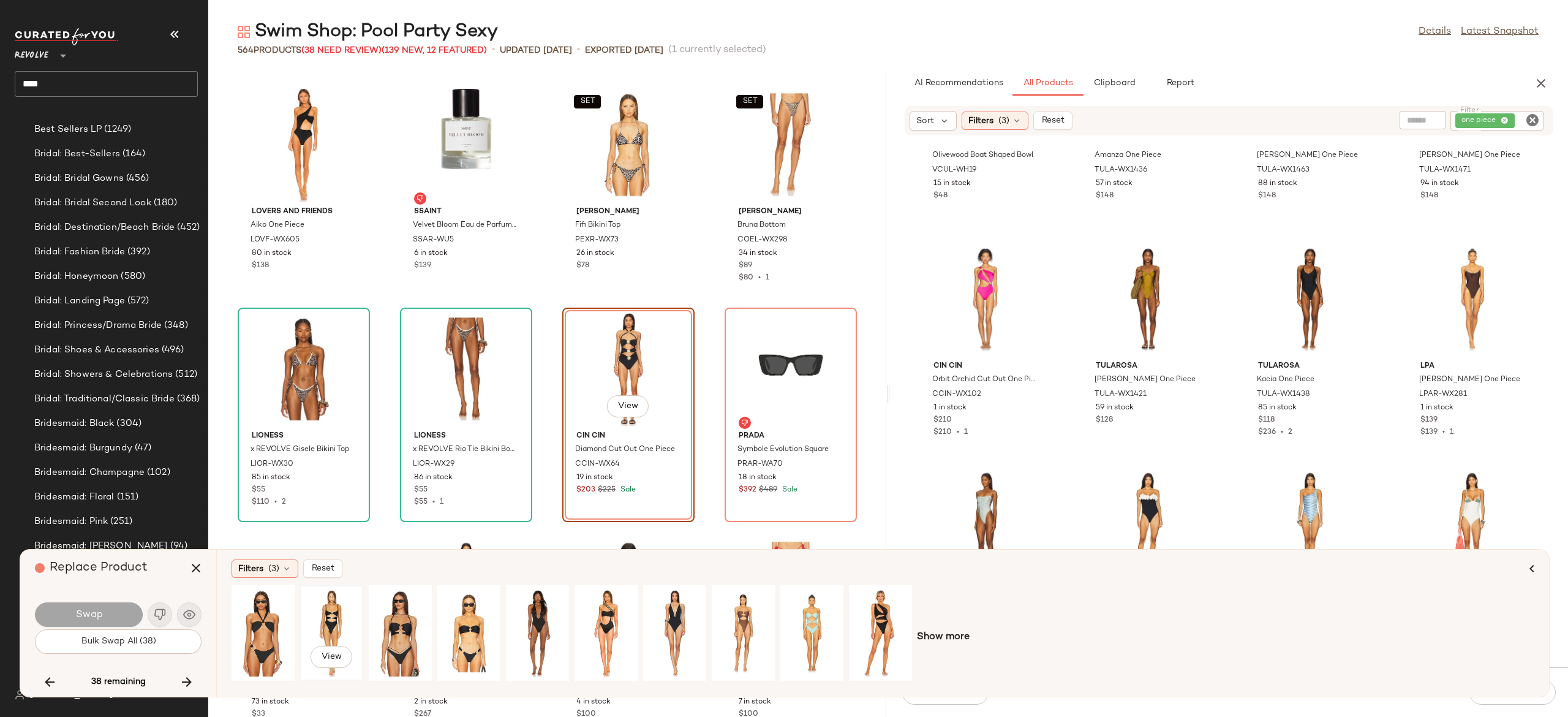
click at [337, 611] on div "View" at bounding box center [332, 633] width 54 height 87
click at [539, 609] on div "View" at bounding box center [538, 633] width 54 height 87
click at [121, 608] on button "Swap" at bounding box center [88, 615] width 108 height 24
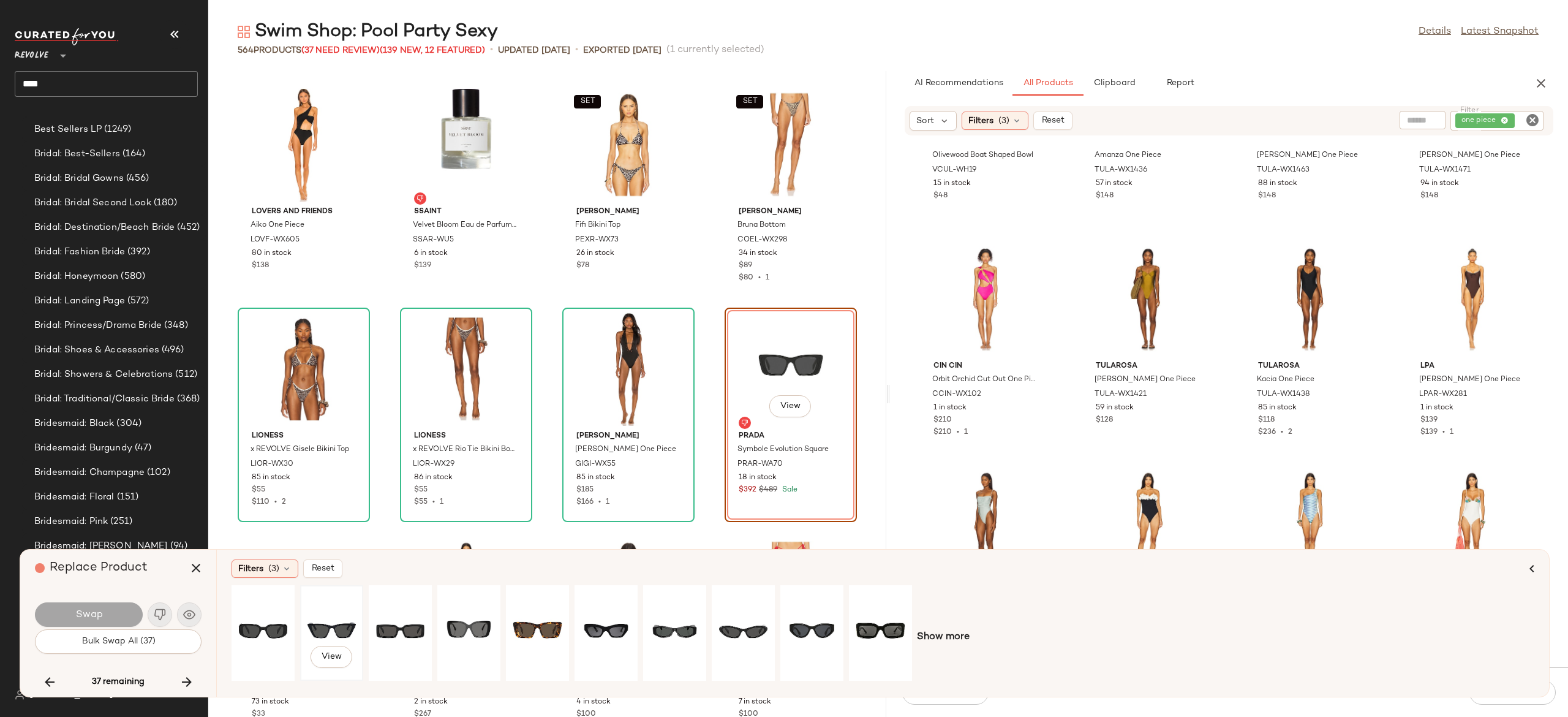
click at [346, 624] on div "View" at bounding box center [332, 633] width 54 height 87
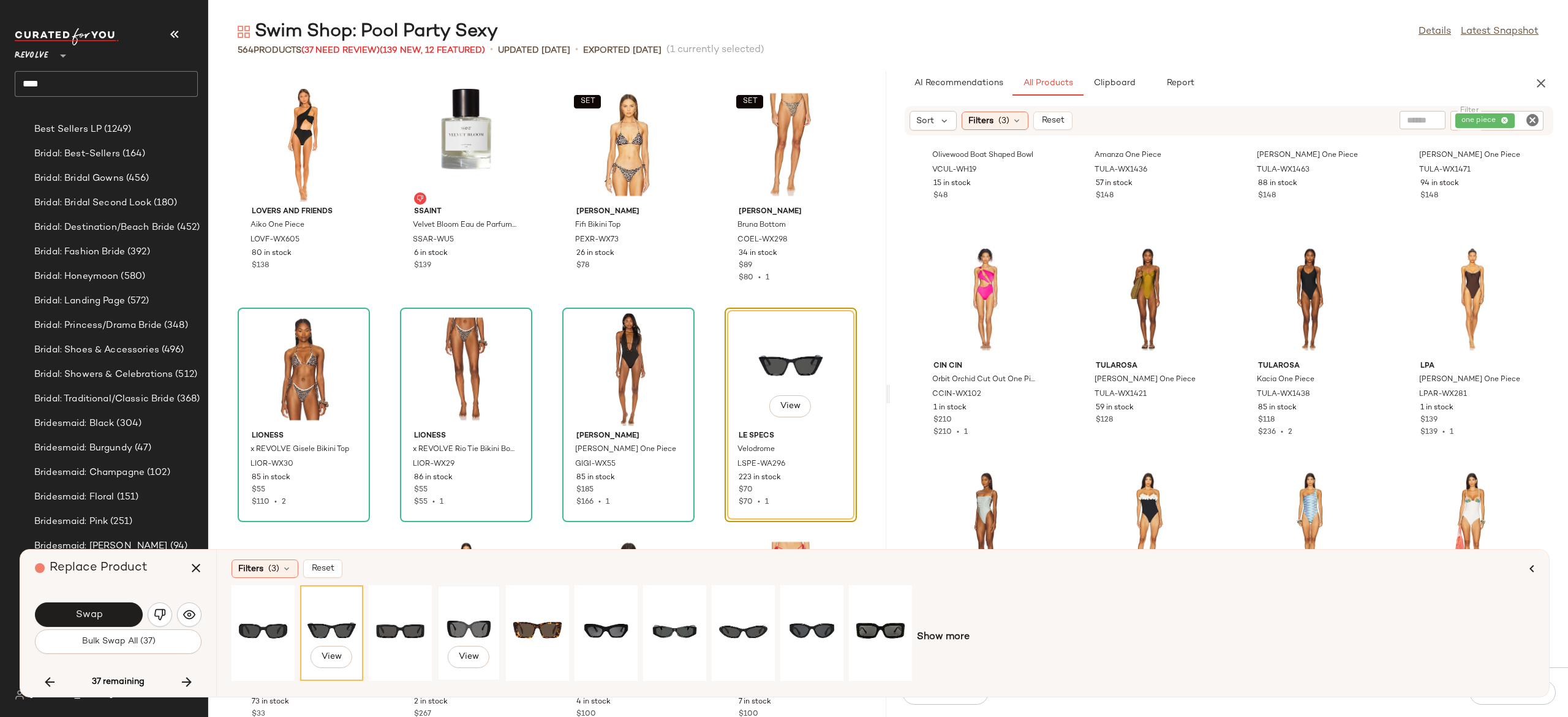
click at [458, 622] on div "View" at bounding box center [468, 633] width 54 height 87
click at [878, 625] on div "View" at bounding box center [881, 633] width 54 height 87
click at [826, 621] on div "View" at bounding box center [812, 633] width 54 height 87
click at [125, 610] on button "Swap" at bounding box center [88, 615] width 108 height 24
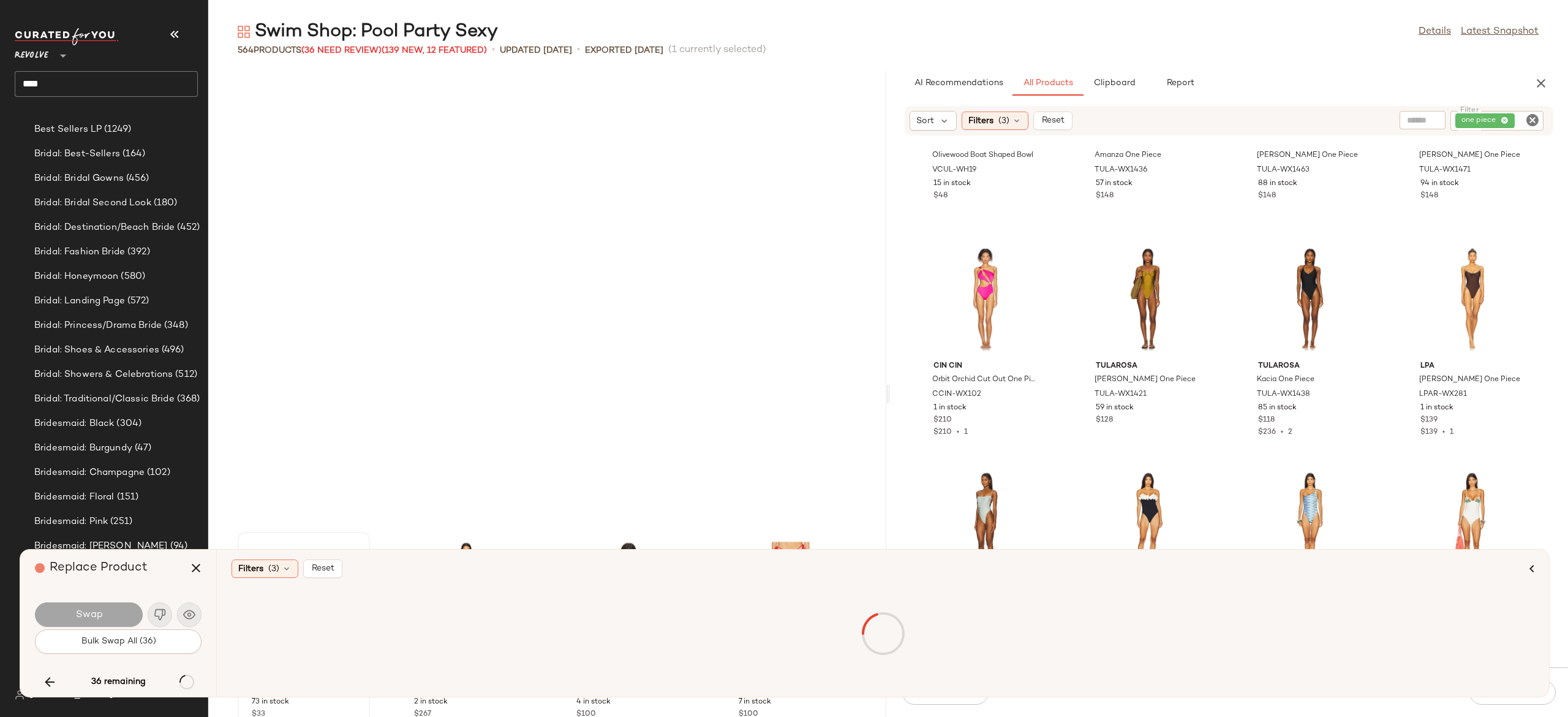
scroll to position [13684, 0]
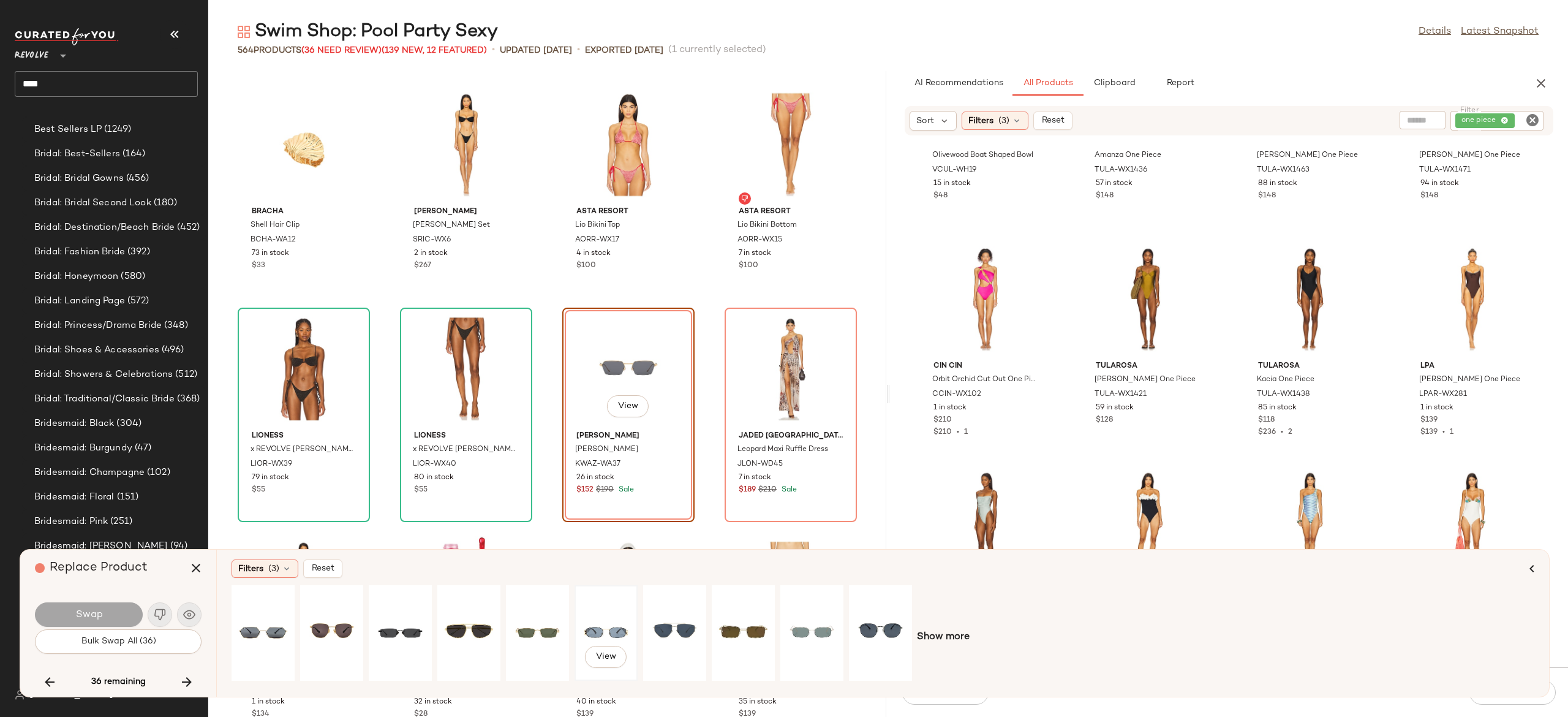
click at [619, 623] on div "View" at bounding box center [606, 633] width 54 height 87
click at [125, 607] on button "Swap" at bounding box center [88, 615] width 108 height 24
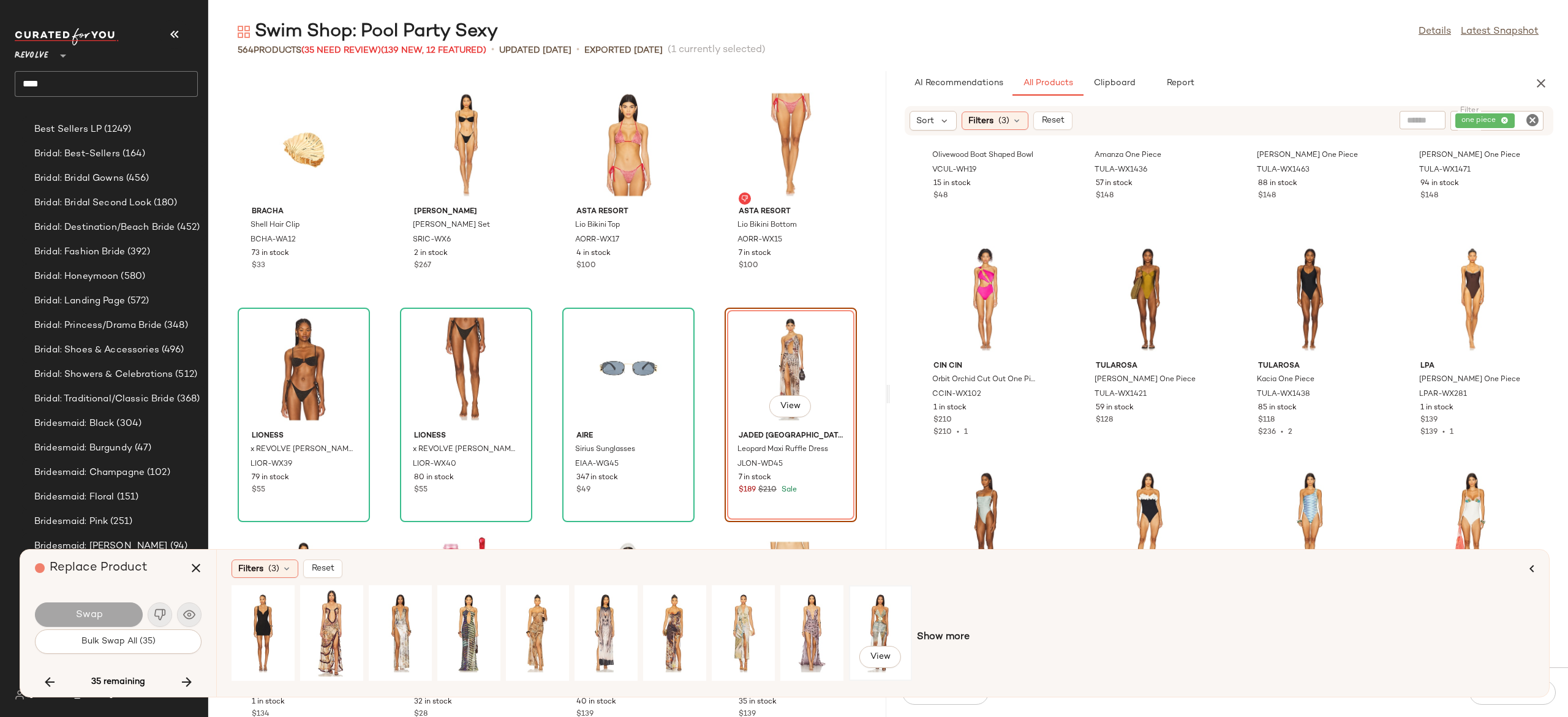
click at [898, 613] on div "View" at bounding box center [881, 633] width 54 height 87
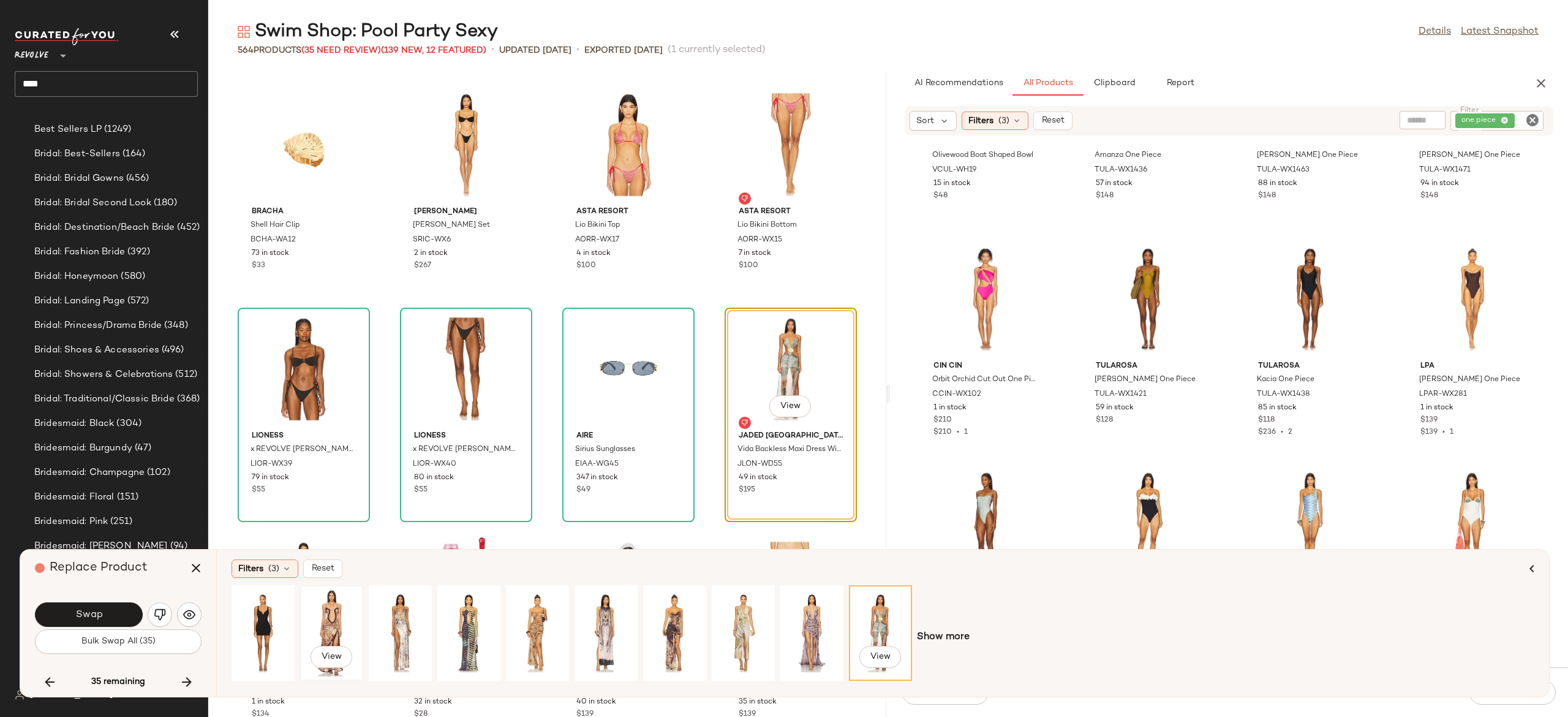
click at [339, 619] on div "View" at bounding box center [332, 633] width 54 height 87
click at [789, 402] on span "View" at bounding box center [790, 407] width 21 height 10
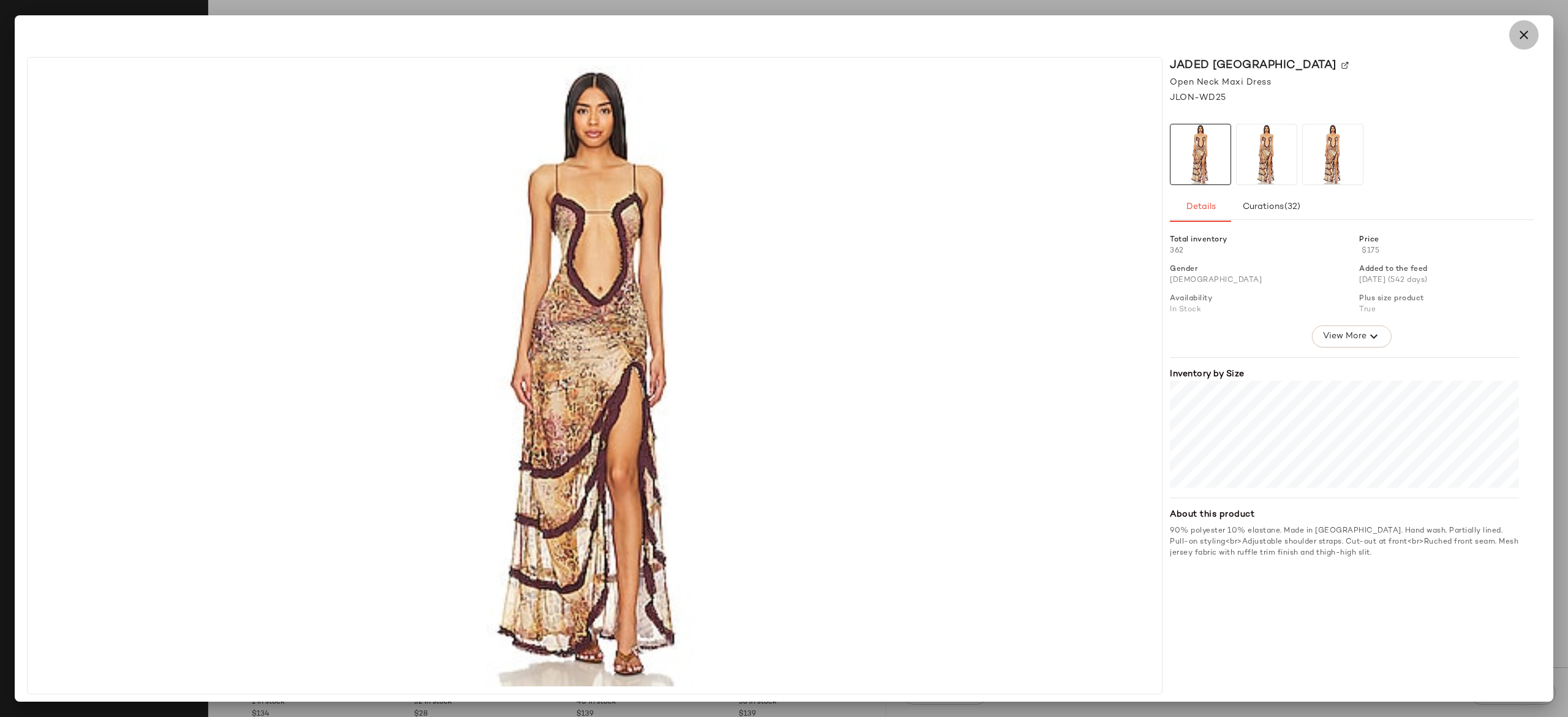
click at [1529, 34] on icon "button" at bounding box center [1524, 35] width 15 height 15
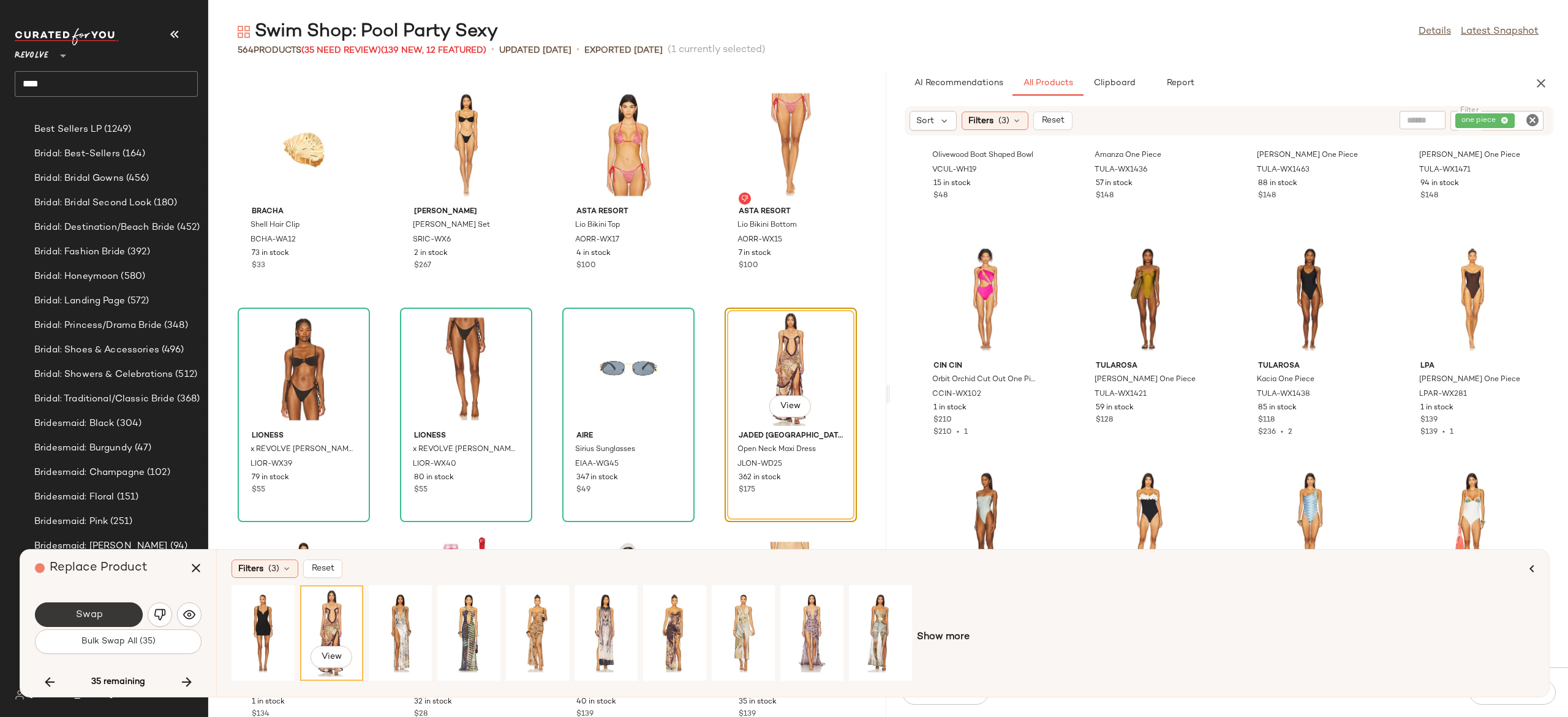
click at [106, 617] on button "Swap" at bounding box center [88, 615] width 108 height 24
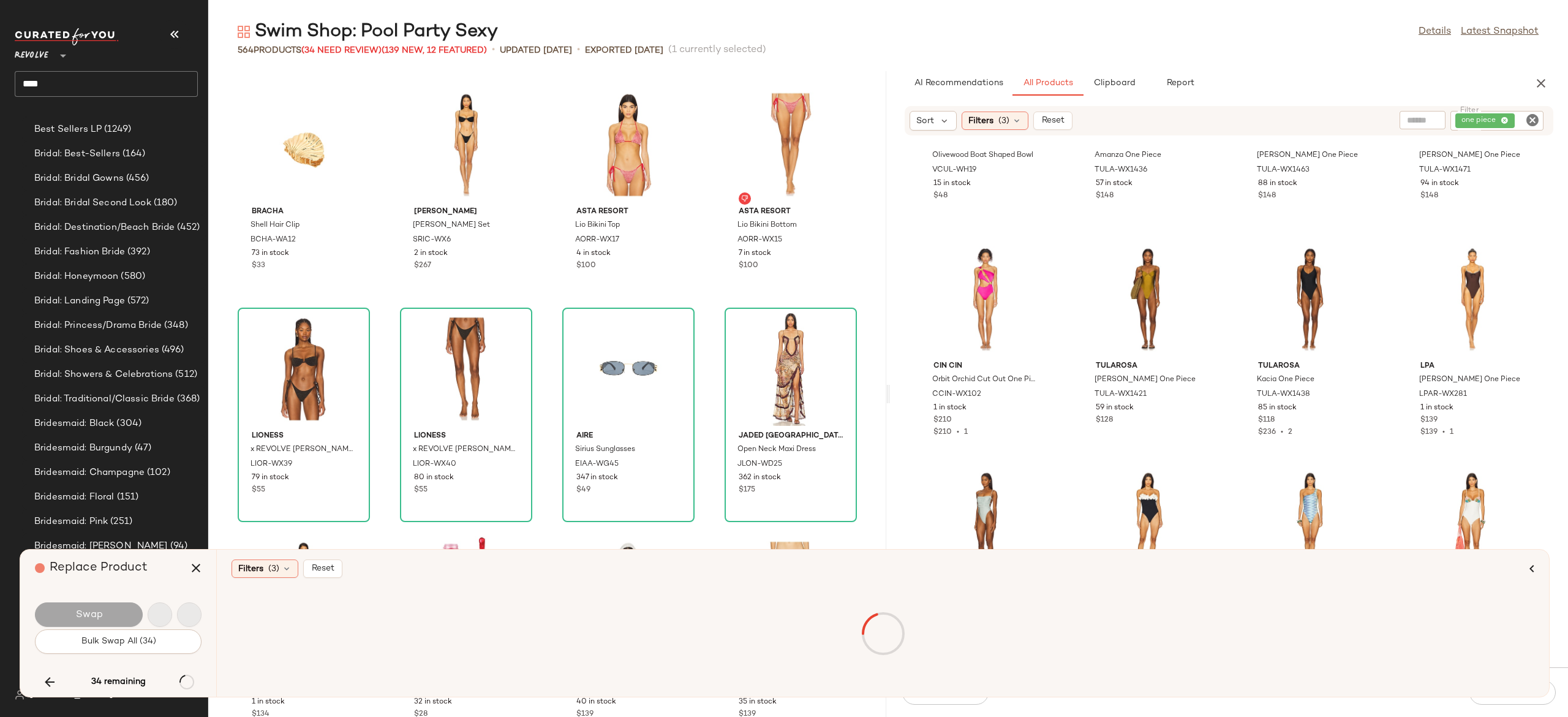
scroll to position [14132, 0]
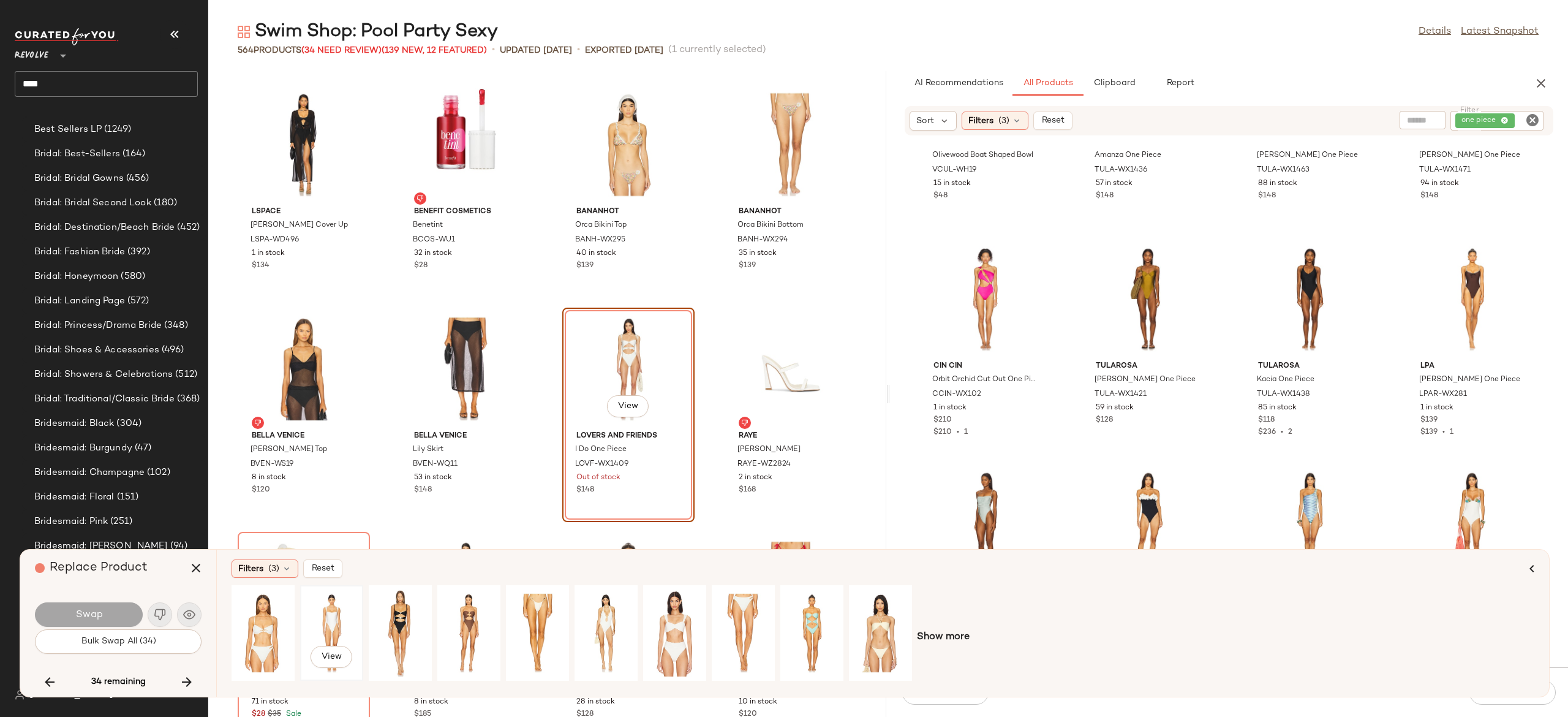
click at [329, 620] on div "View" at bounding box center [332, 633] width 54 height 87
click at [619, 629] on div "View" at bounding box center [606, 633] width 54 height 87
click at [123, 609] on button "Swap" at bounding box center [88, 615] width 108 height 24
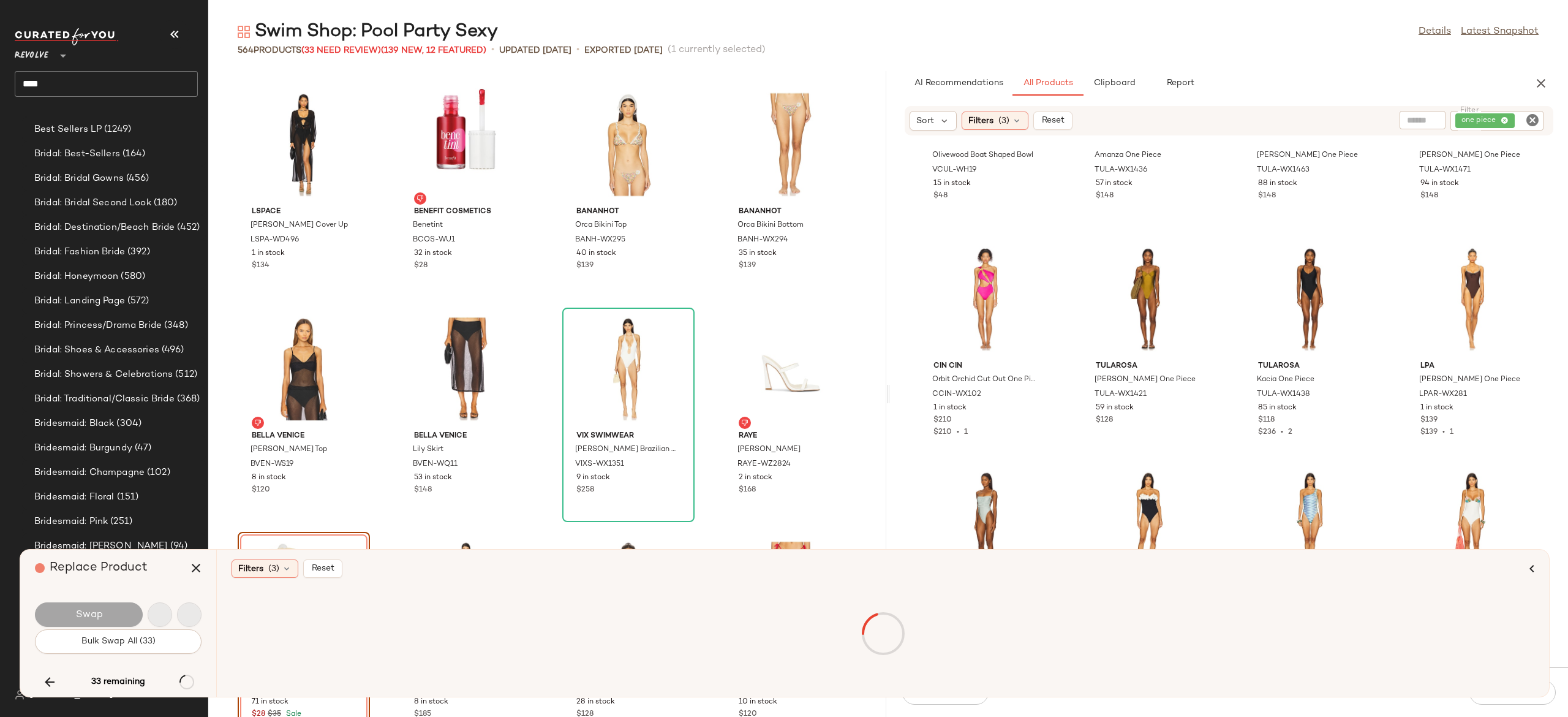
scroll to position [14357, 0]
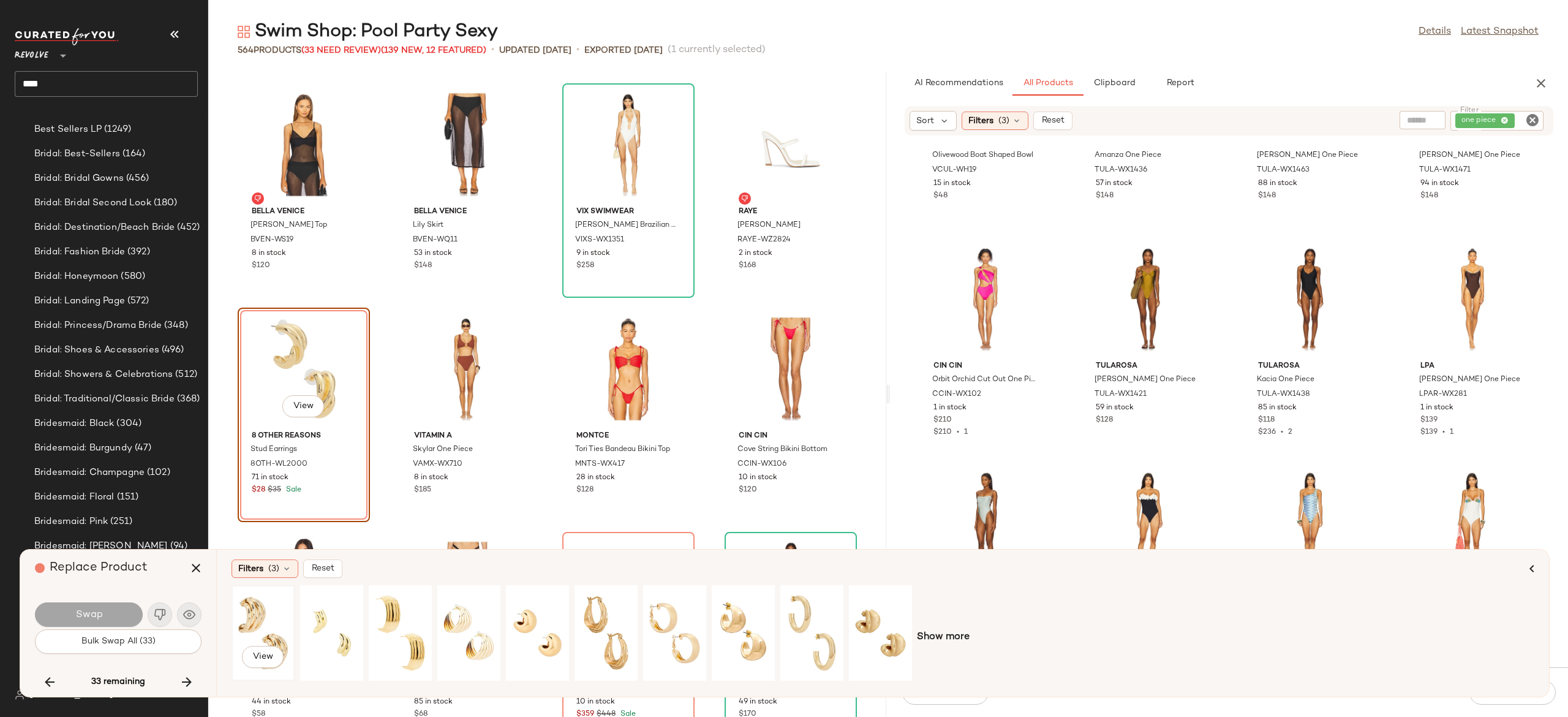
click at [266, 616] on div "View" at bounding box center [263, 633] width 54 height 87
click at [123, 614] on button "Swap" at bounding box center [88, 615] width 108 height 24
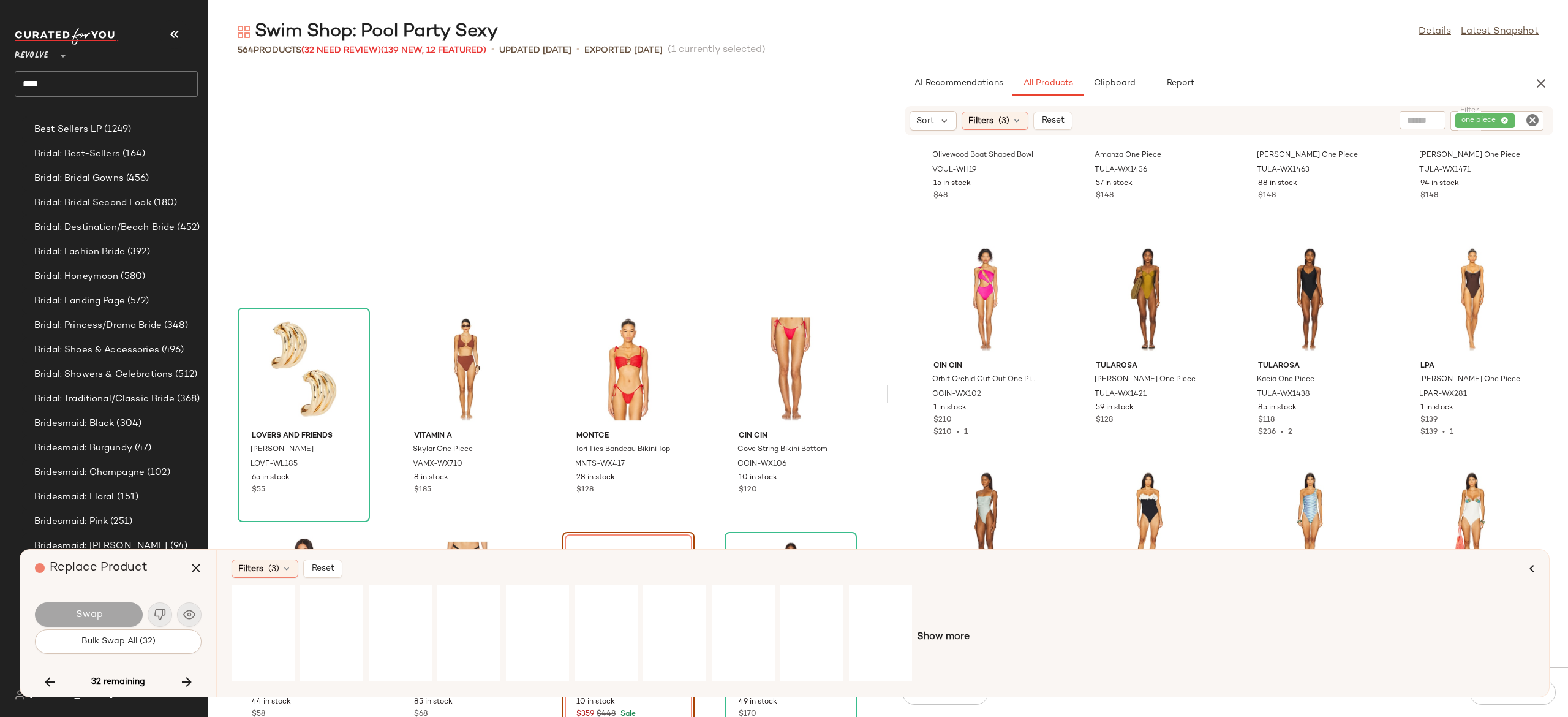
scroll to position [14581, 0]
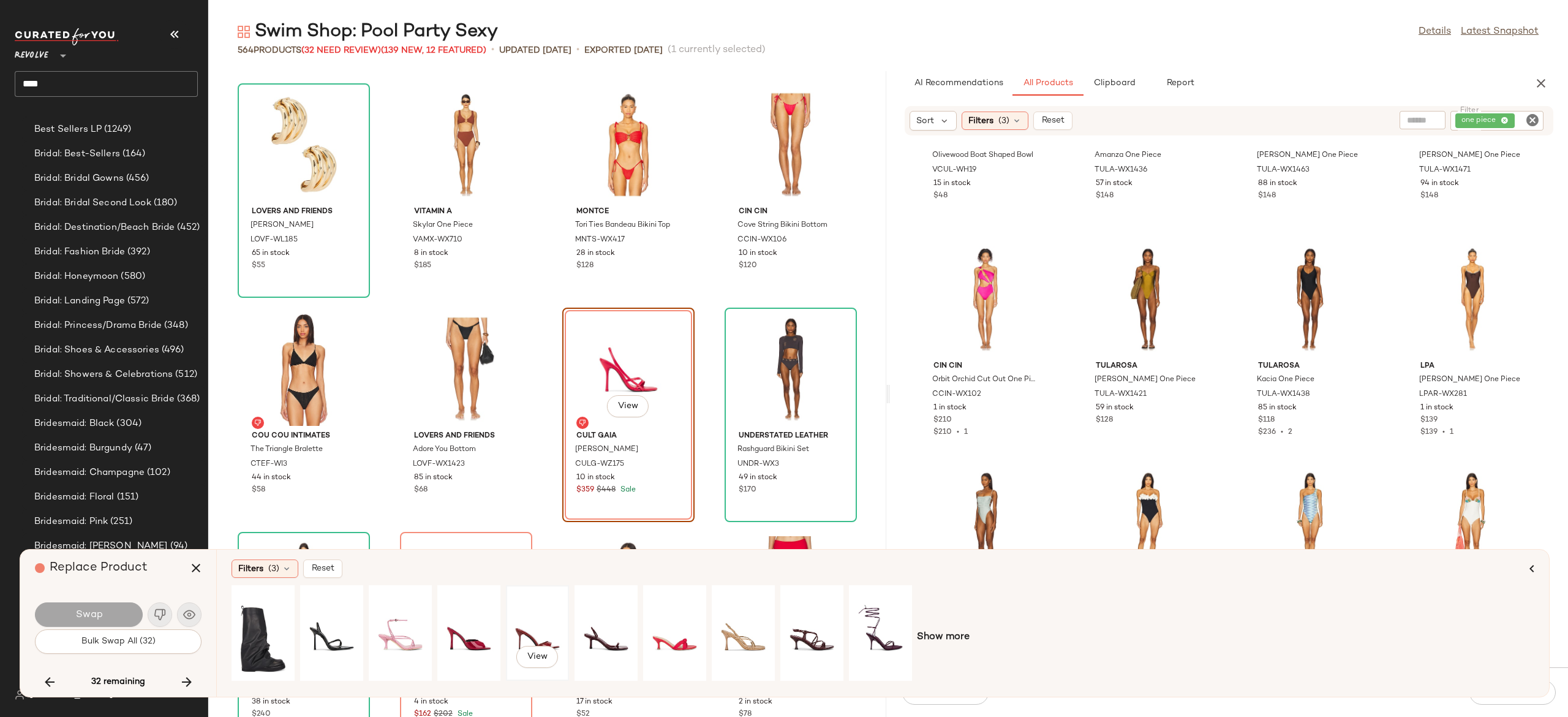
click at [520, 634] on div "View" at bounding box center [538, 633] width 54 height 87
click at [123, 605] on button "Swap" at bounding box center [88, 615] width 108 height 24
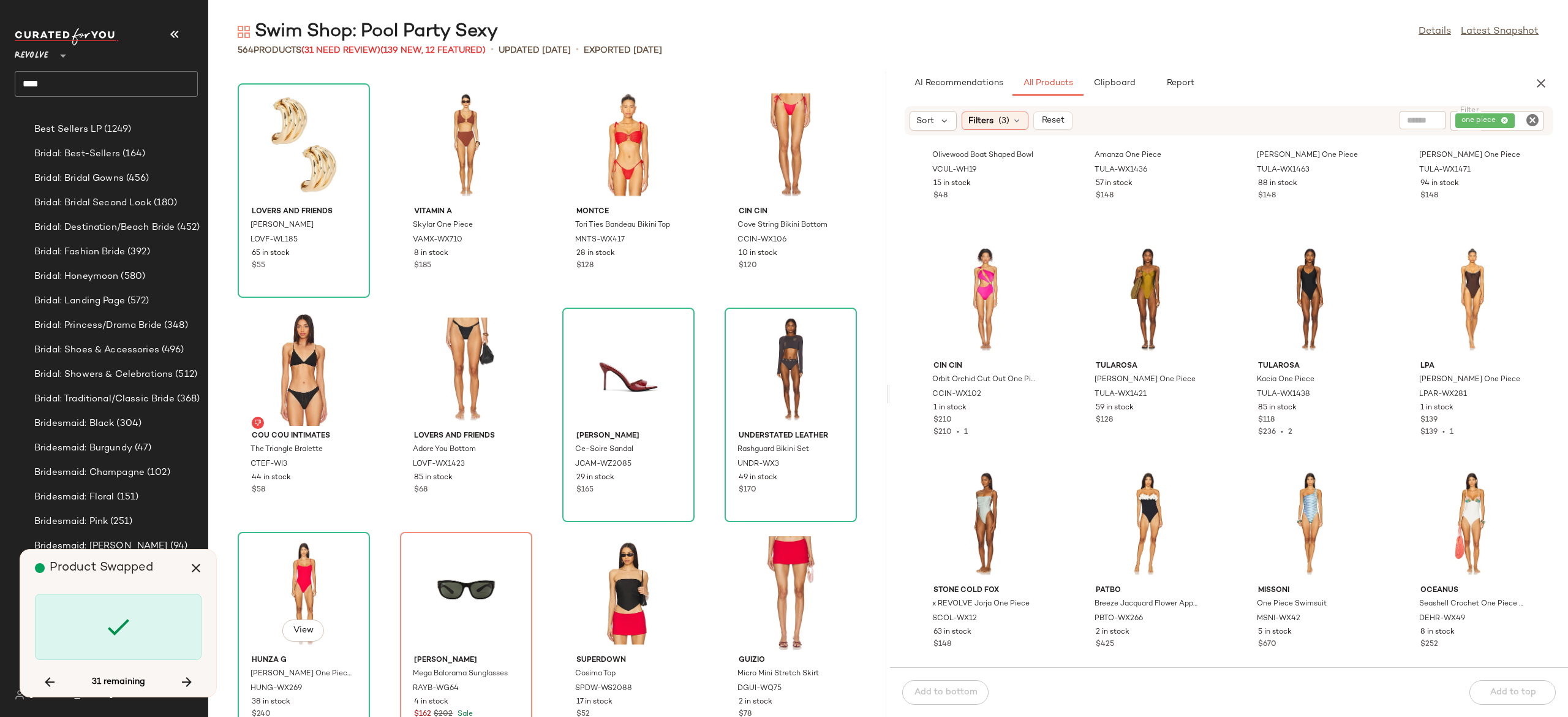
scroll to position [14806, 0]
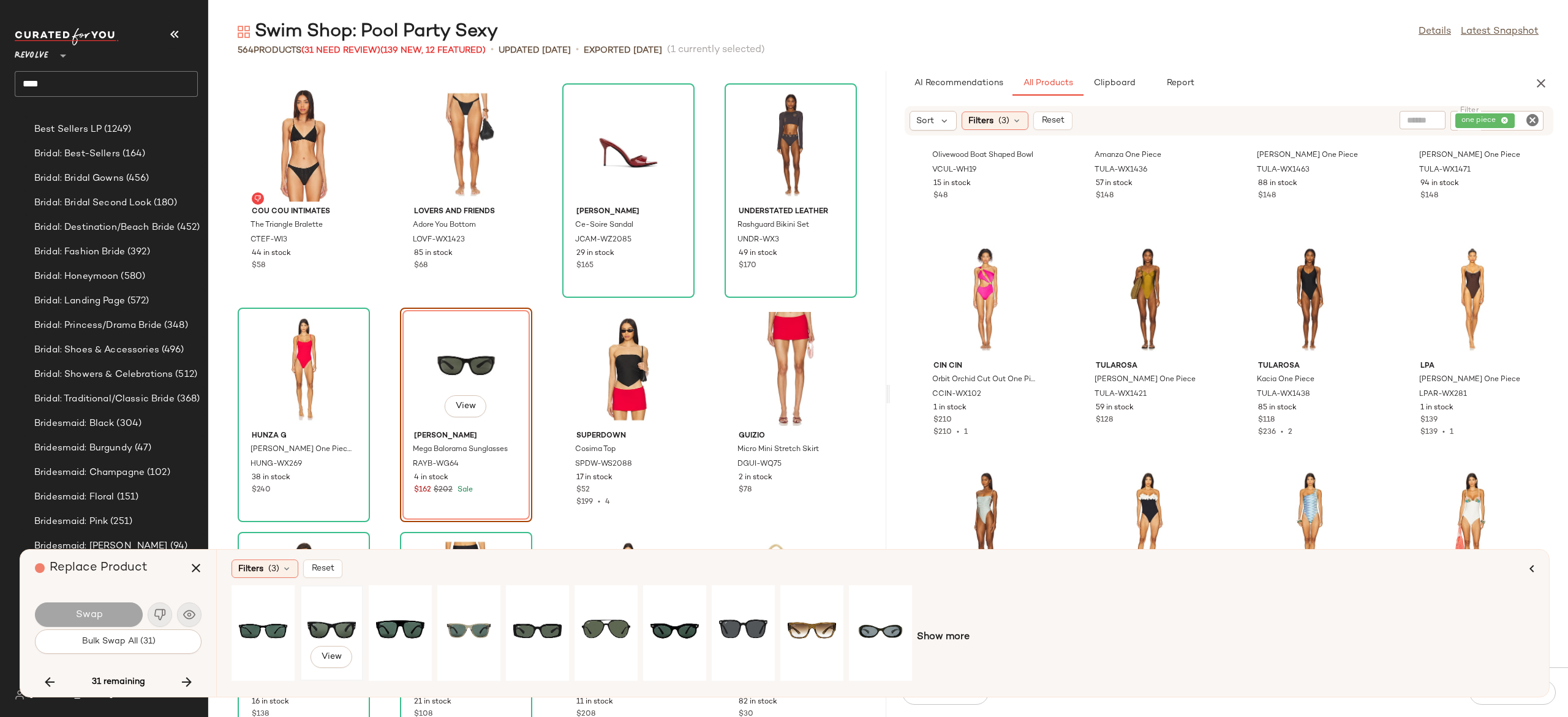
click at [327, 616] on div "View" at bounding box center [332, 633] width 54 height 87
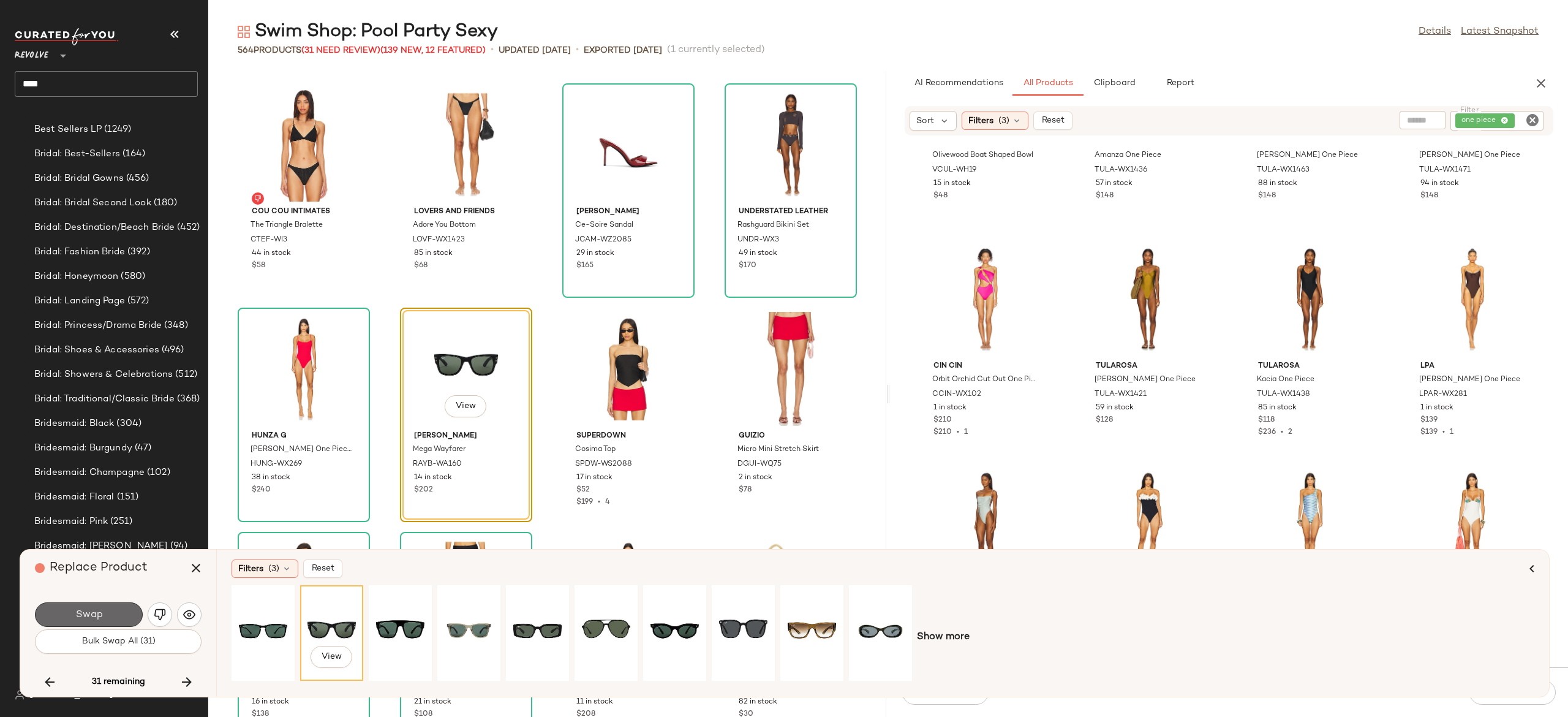
click at [116, 614] on button "Swap" at bounding box center [88, 615] width 108 height 24
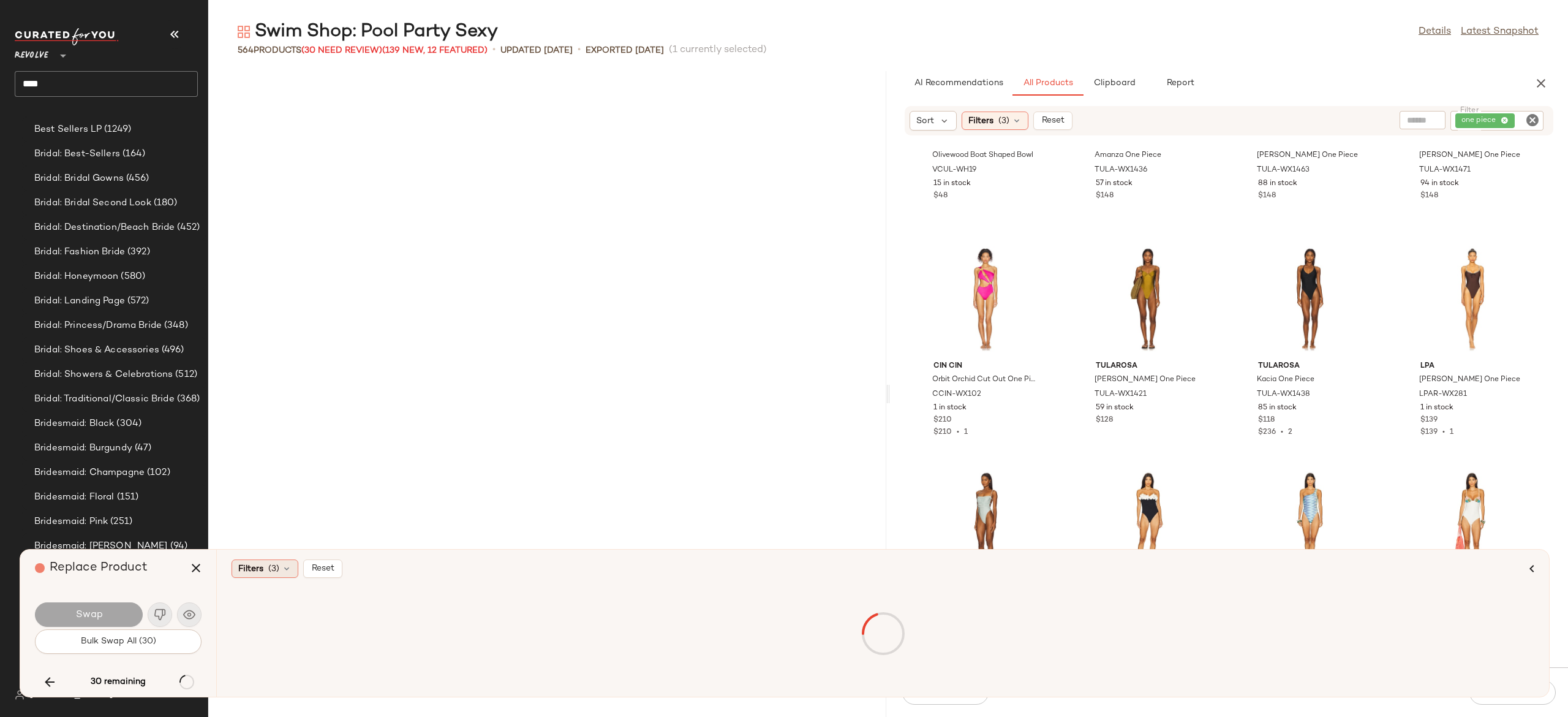
scroll to position [15479, 0]
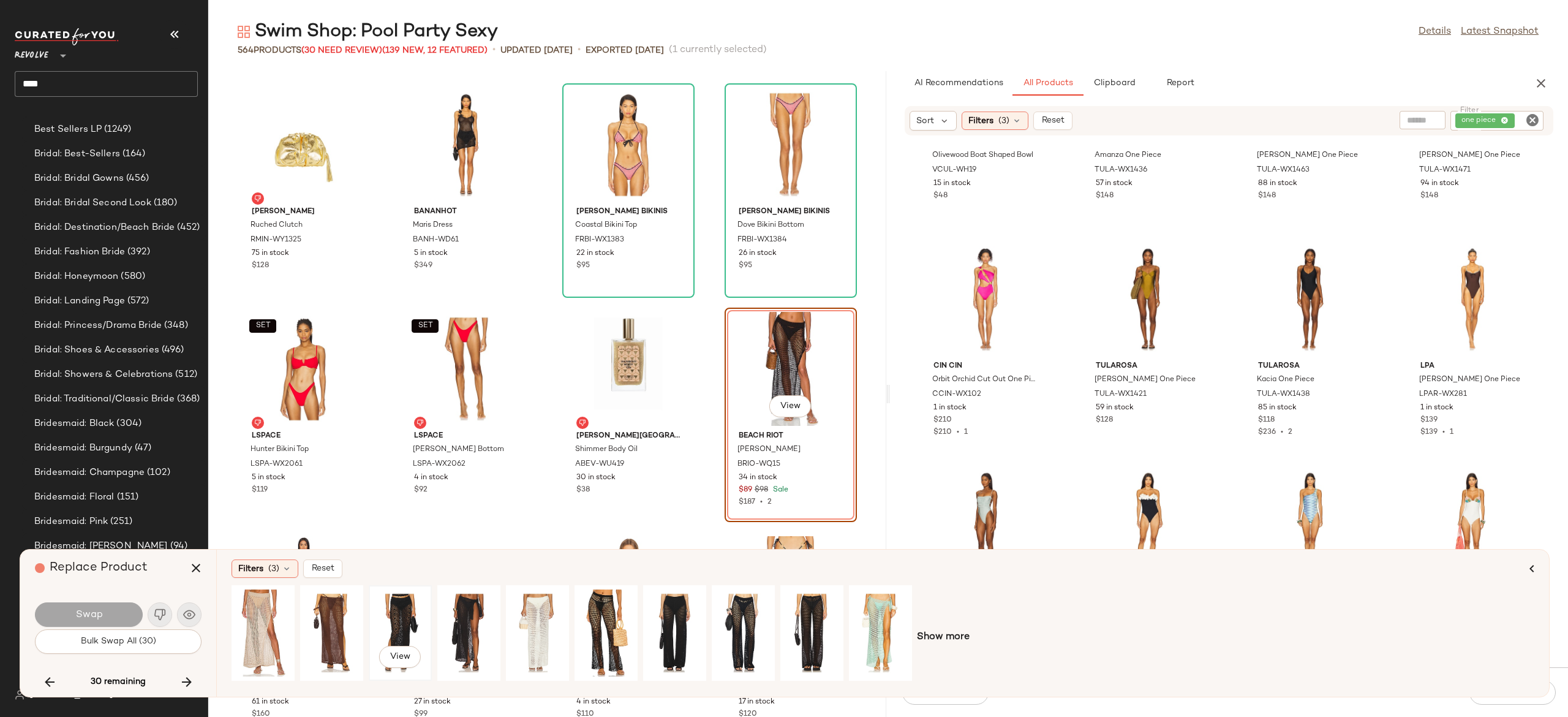
click at [405, 606] on div "View" at bounding box center [400, 633] width 54 height 87
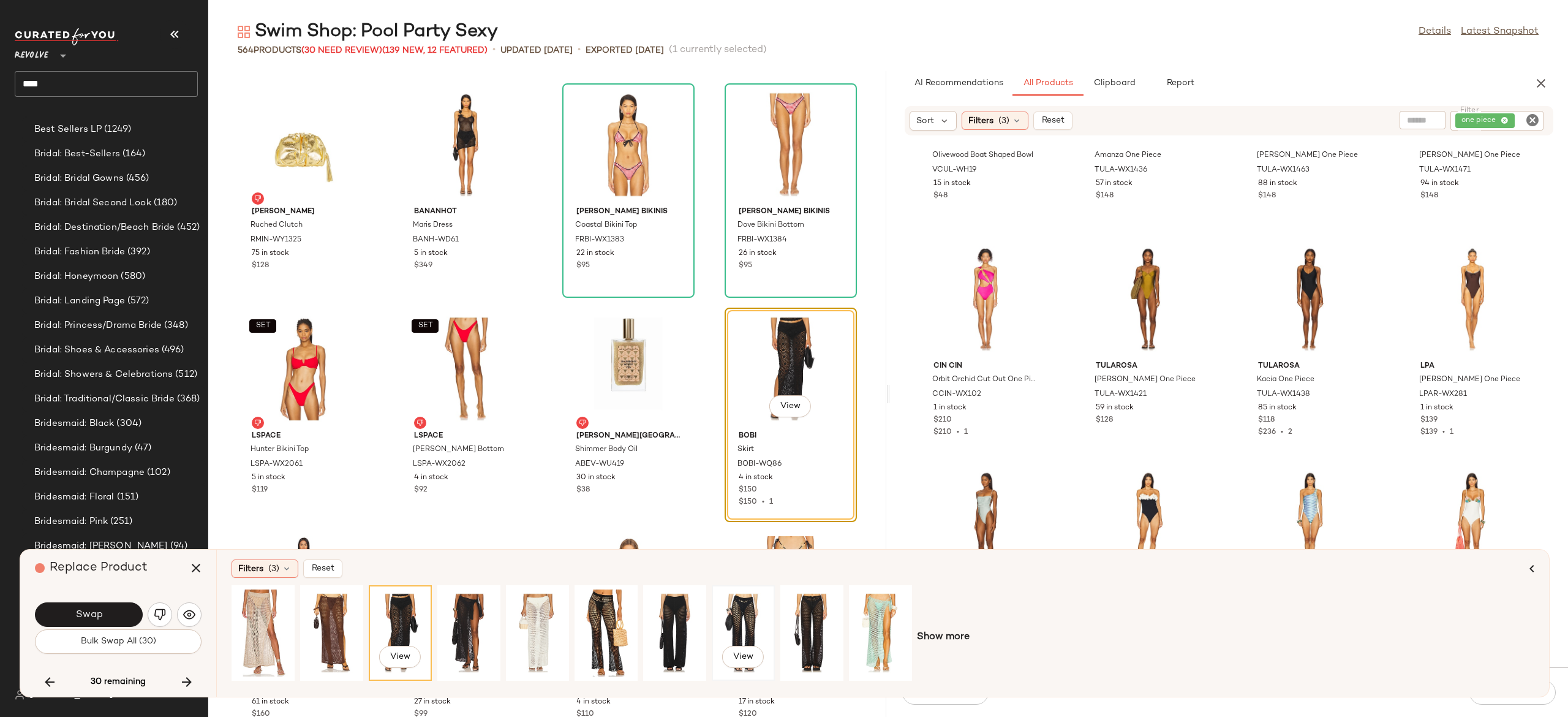
click at [739, 607] on div "View" at bounding box center [743, 633] width 54 height 87
click at [804, 608] on div "View" at bounding box center [812, 633] width 54 height 87
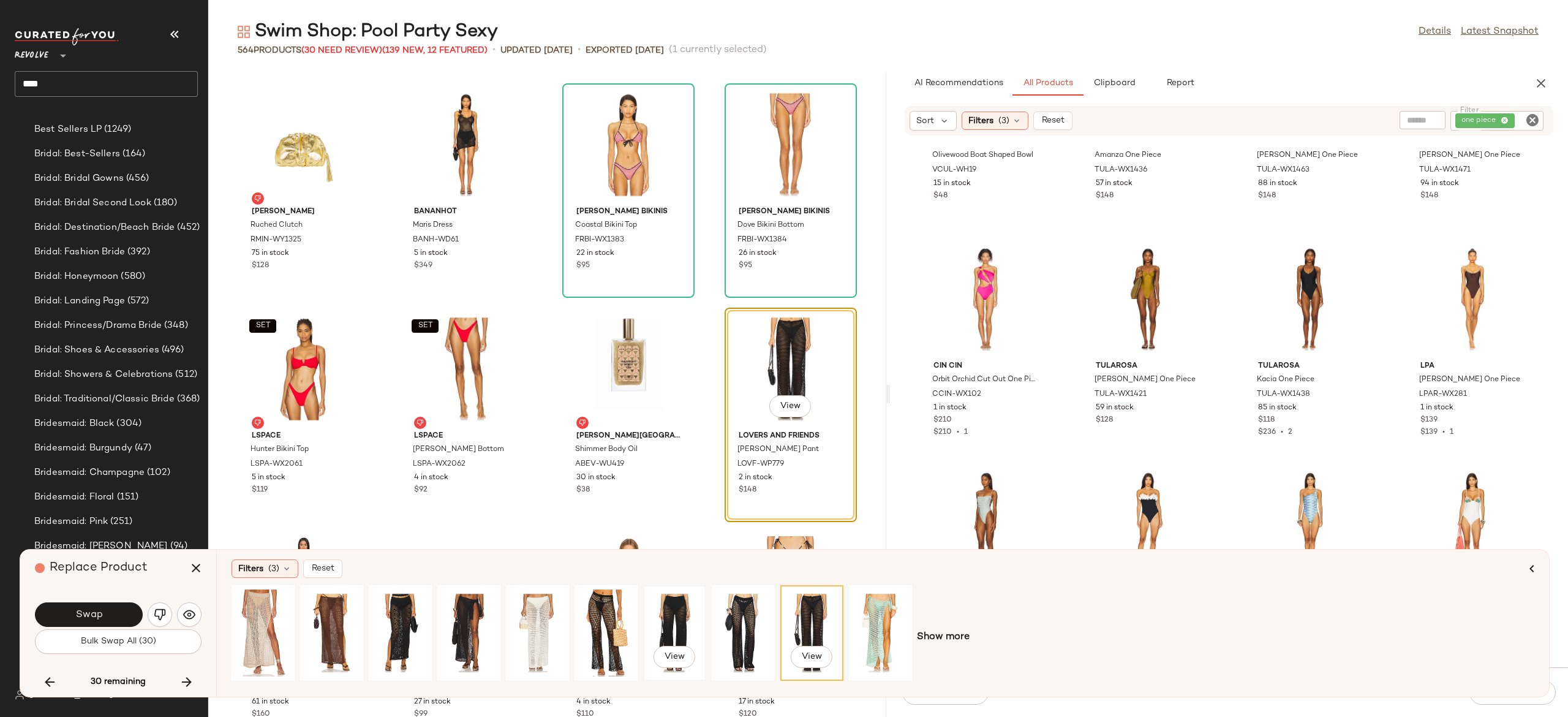
click at [684, 612] on div "View" at bounding box center [675, 633] width 54 height 87
click at [118, 614] on button "Swap" at bounding box center [88, 615] width 108 height 24
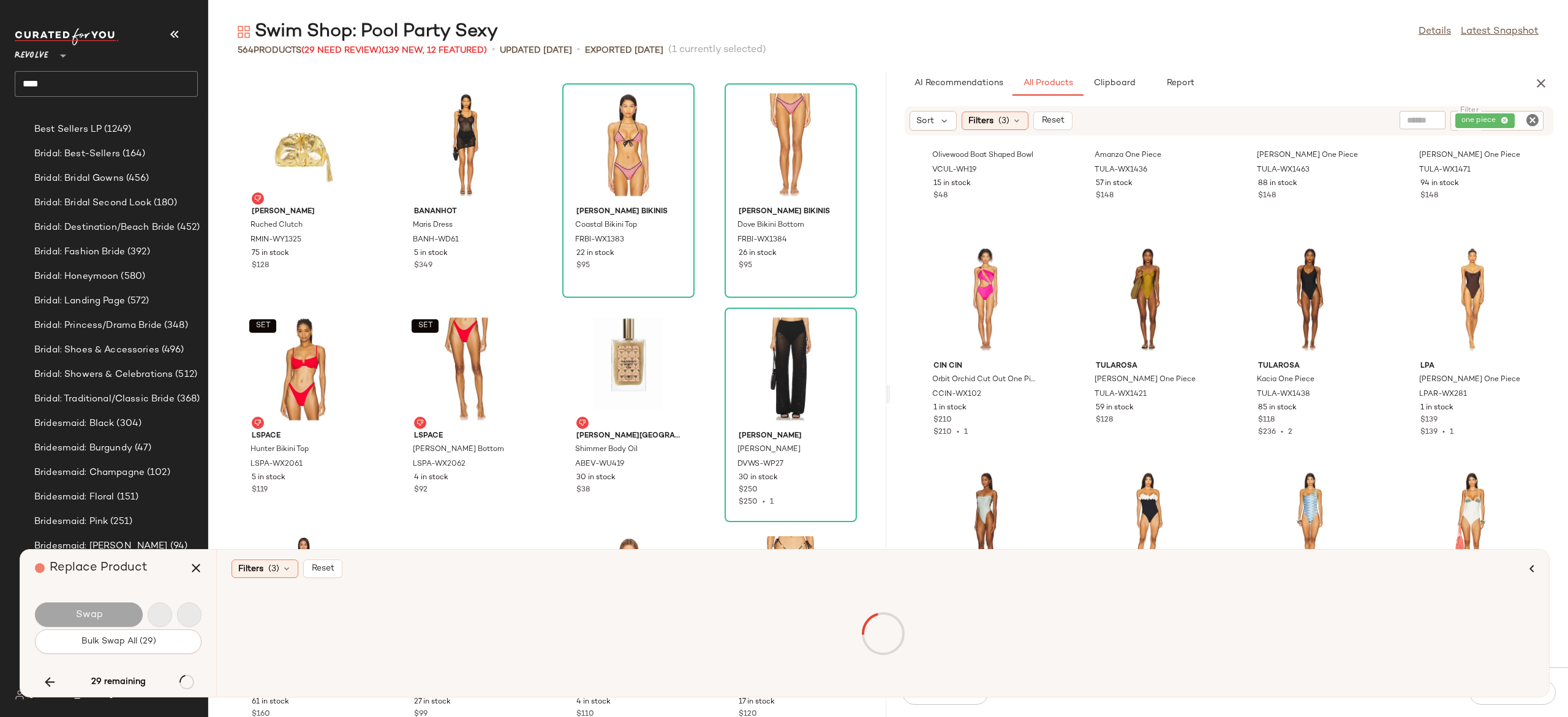
scroll to position [16825, 0]
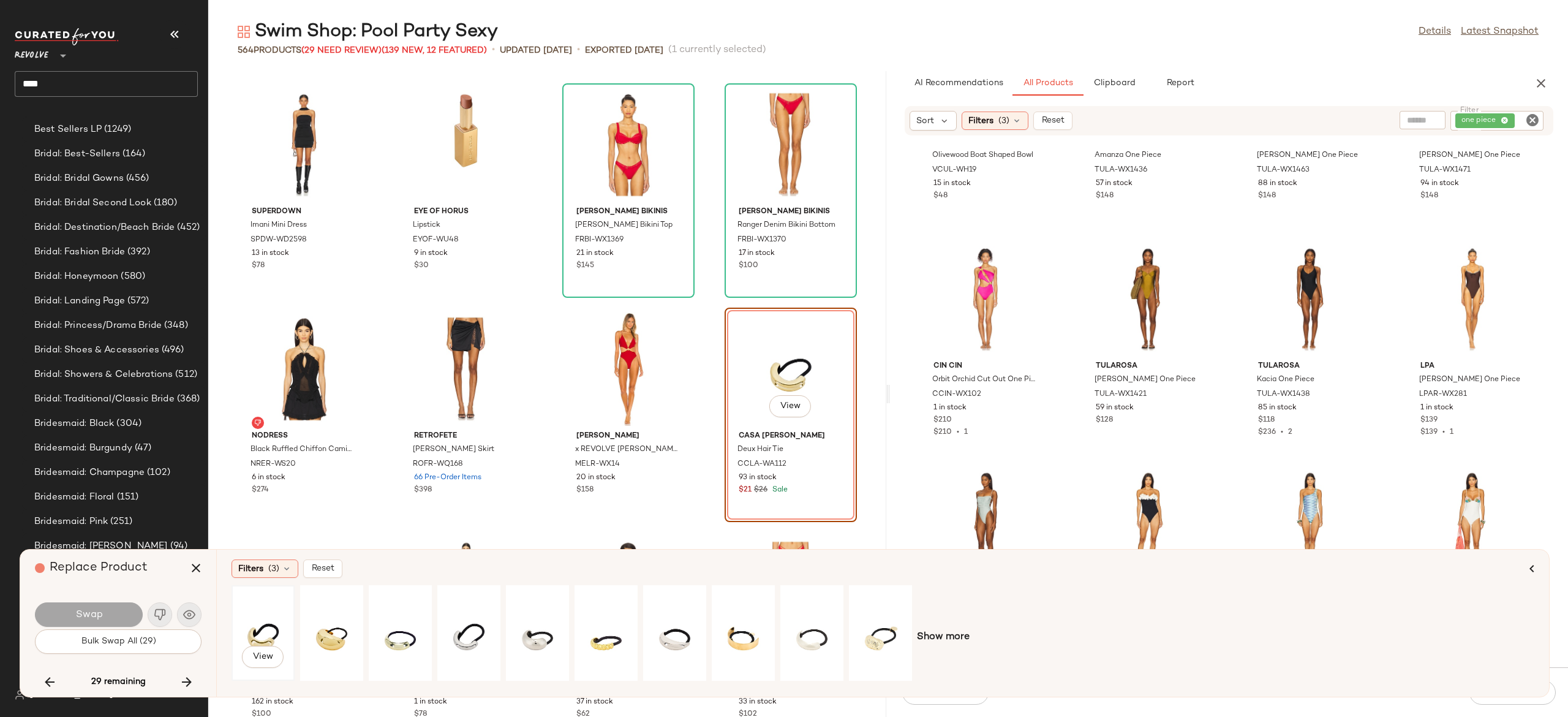
click at [270, 631] on div "View" at bounding box center [263, 633] width 54 height 87
click at [88, 614] on span "Swap" at bounding box center [88, 615] width 28 height 11
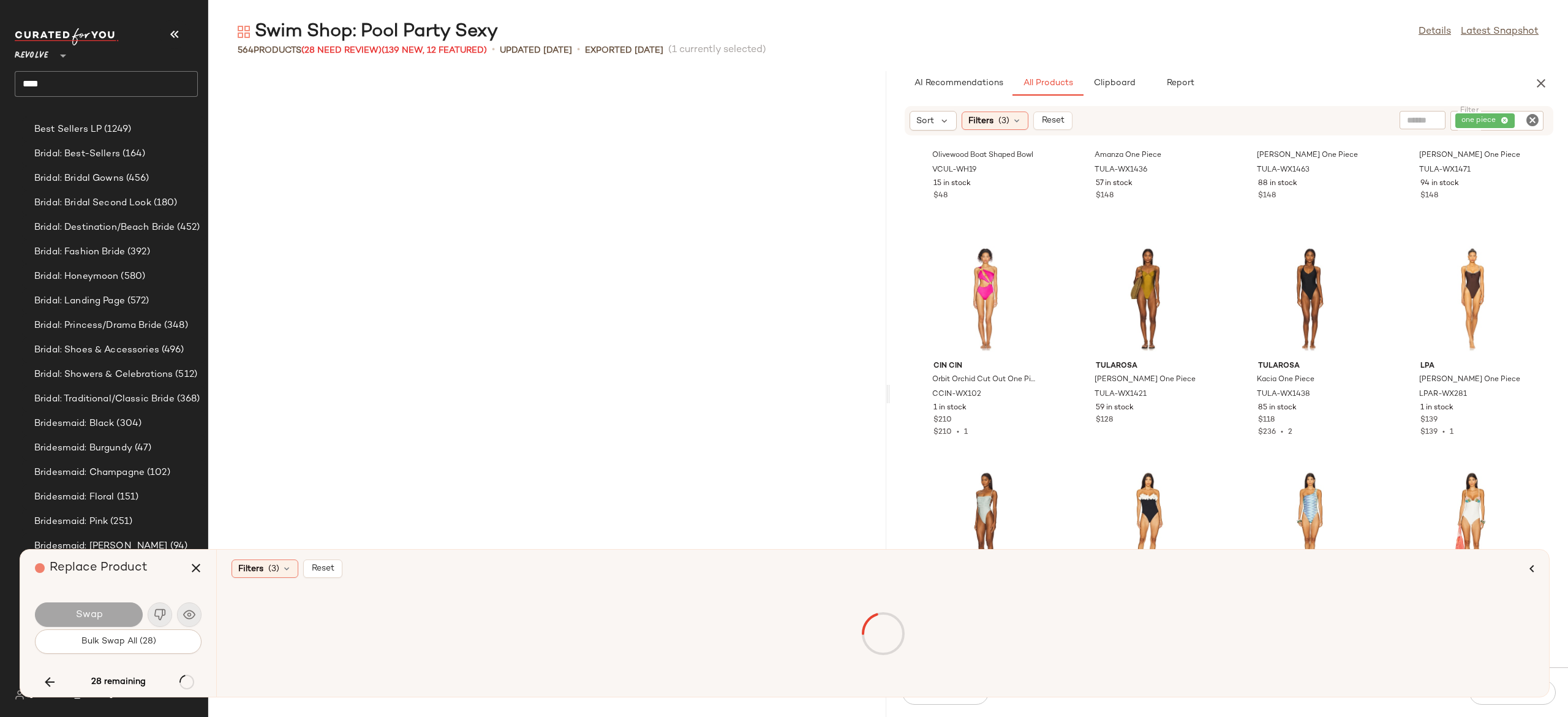
scroll to position [18619, 0]
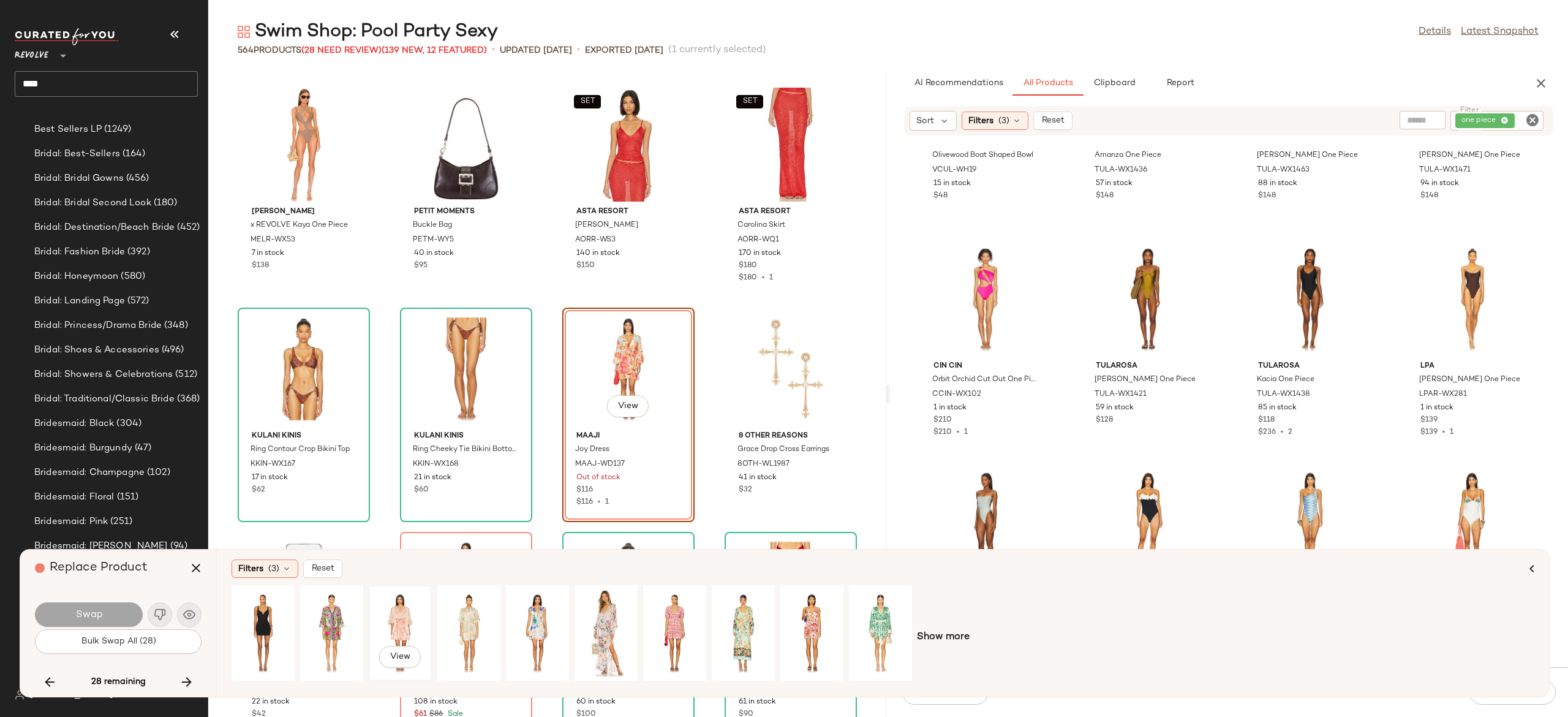
click at [402, 620] on div "View" at bounding box center [400, 633] width 54 height 87
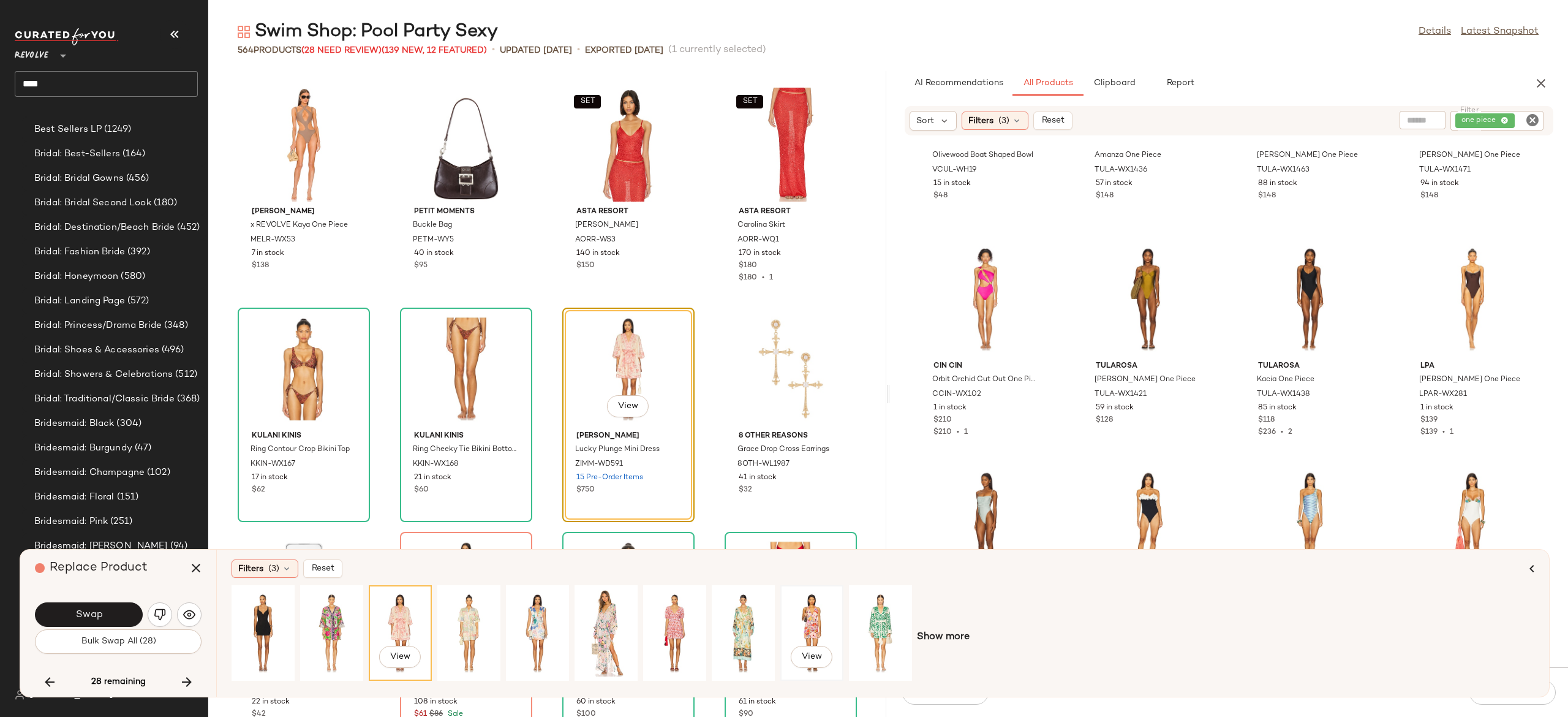
click at [811, 616] on div "View" at bounding box center [812, 633] width 54 height 87
click at [128, 613] on button "Swap" at bounding box center [88, 615] width 108 height 24
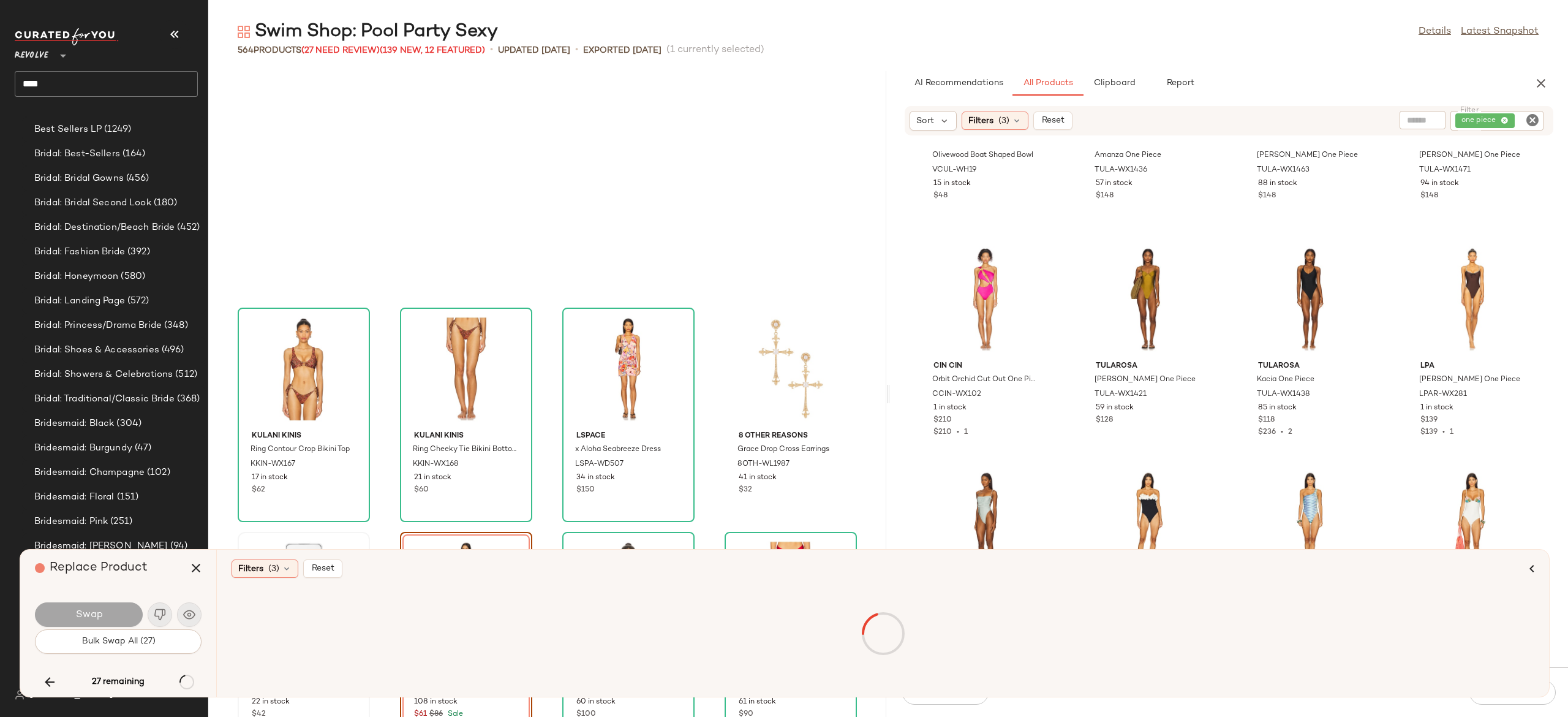
scroll to position [18844, 0]
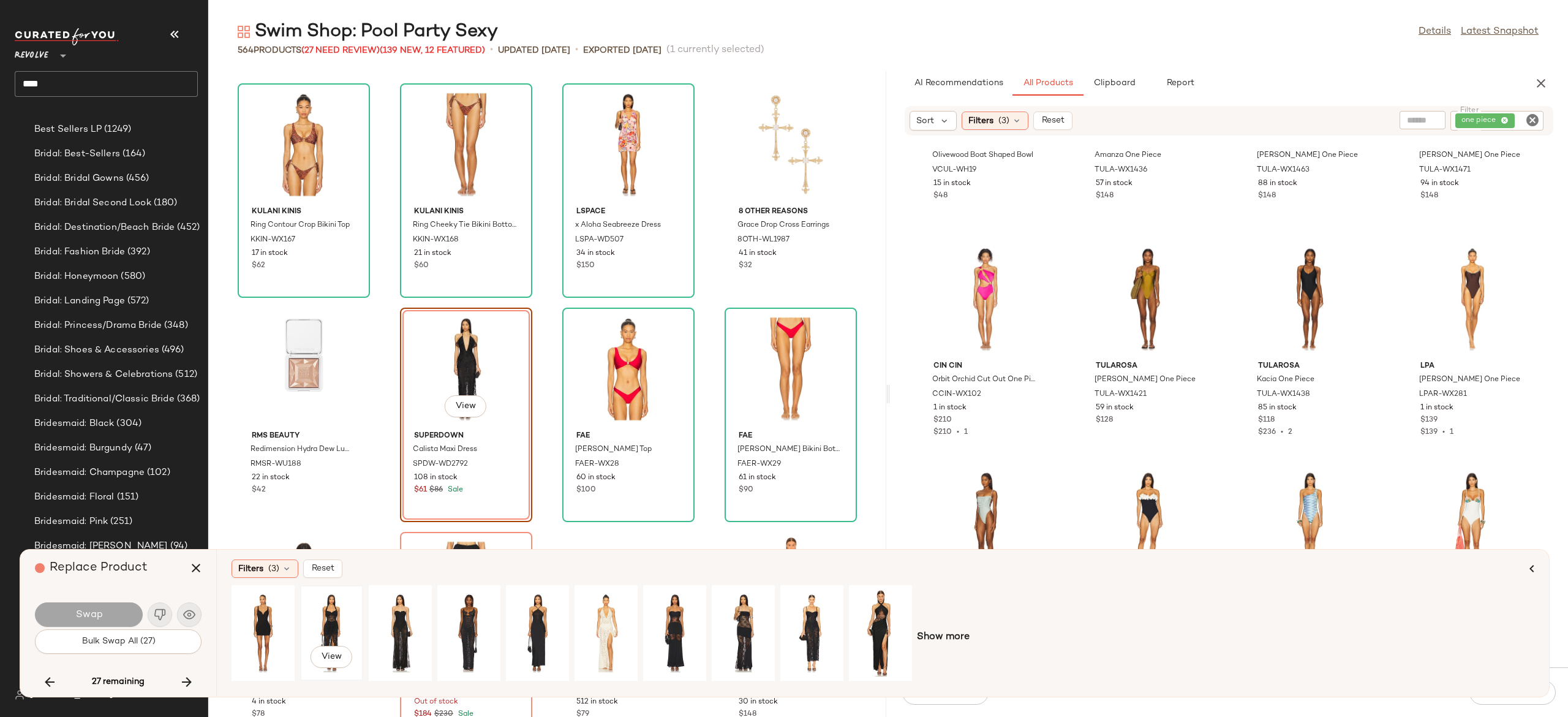
click at [333, 610] on div "View" at bounding box center [332, 633] width 54 height 87
click at [126, 614] on button "Swap" at bounding box center [88, 615] width 108 height 24
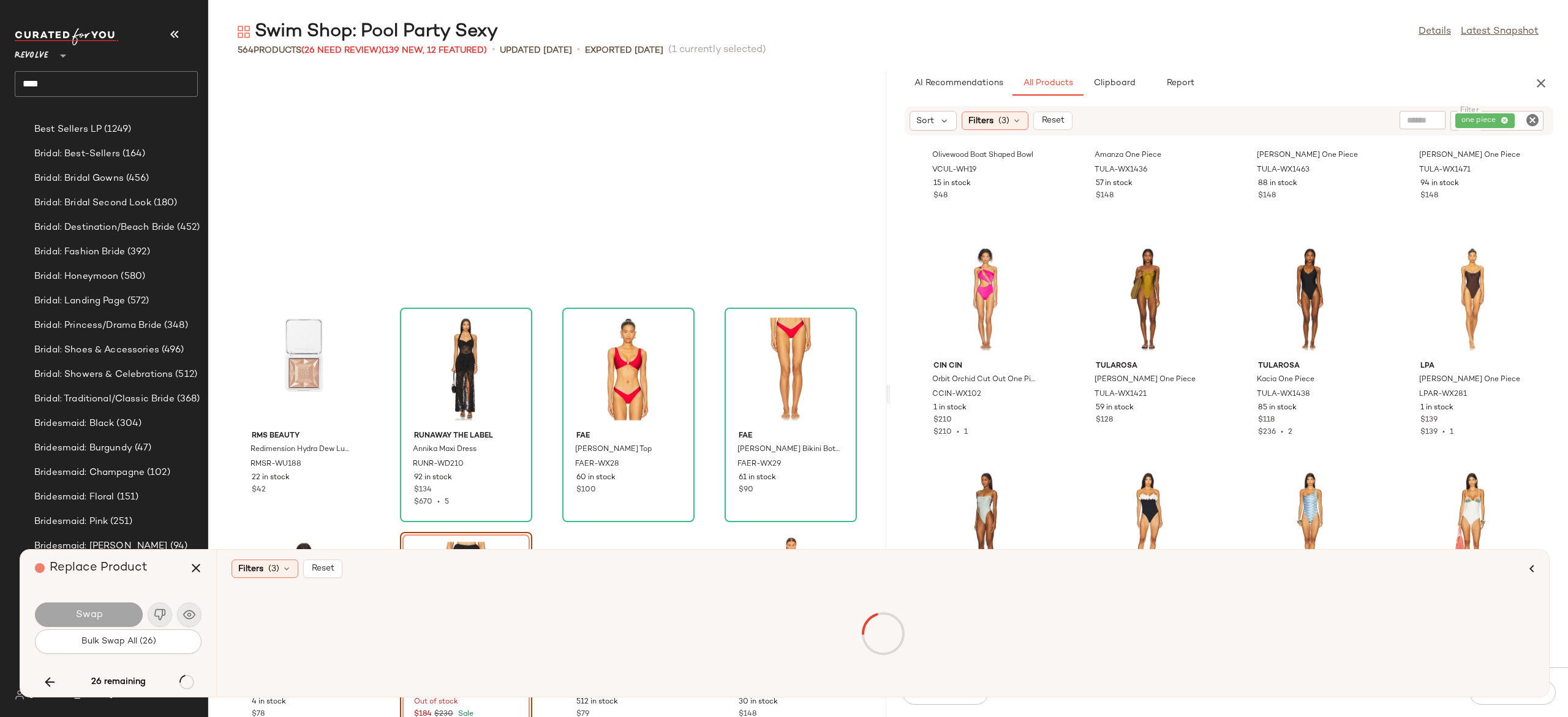
scroll to position [19068, 0]
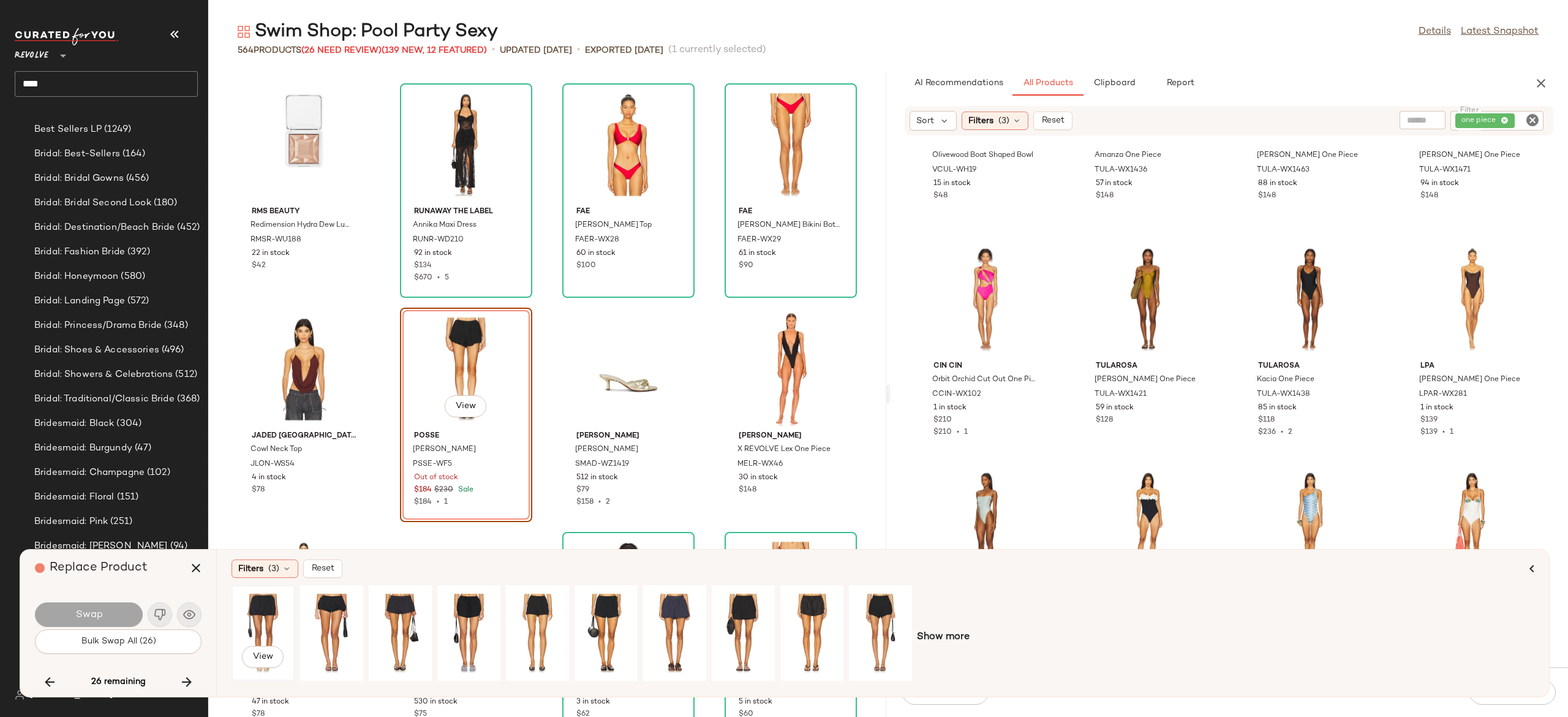
click at [262, 611] on div "View" at bounding box center [263, 633] width 54 height 87
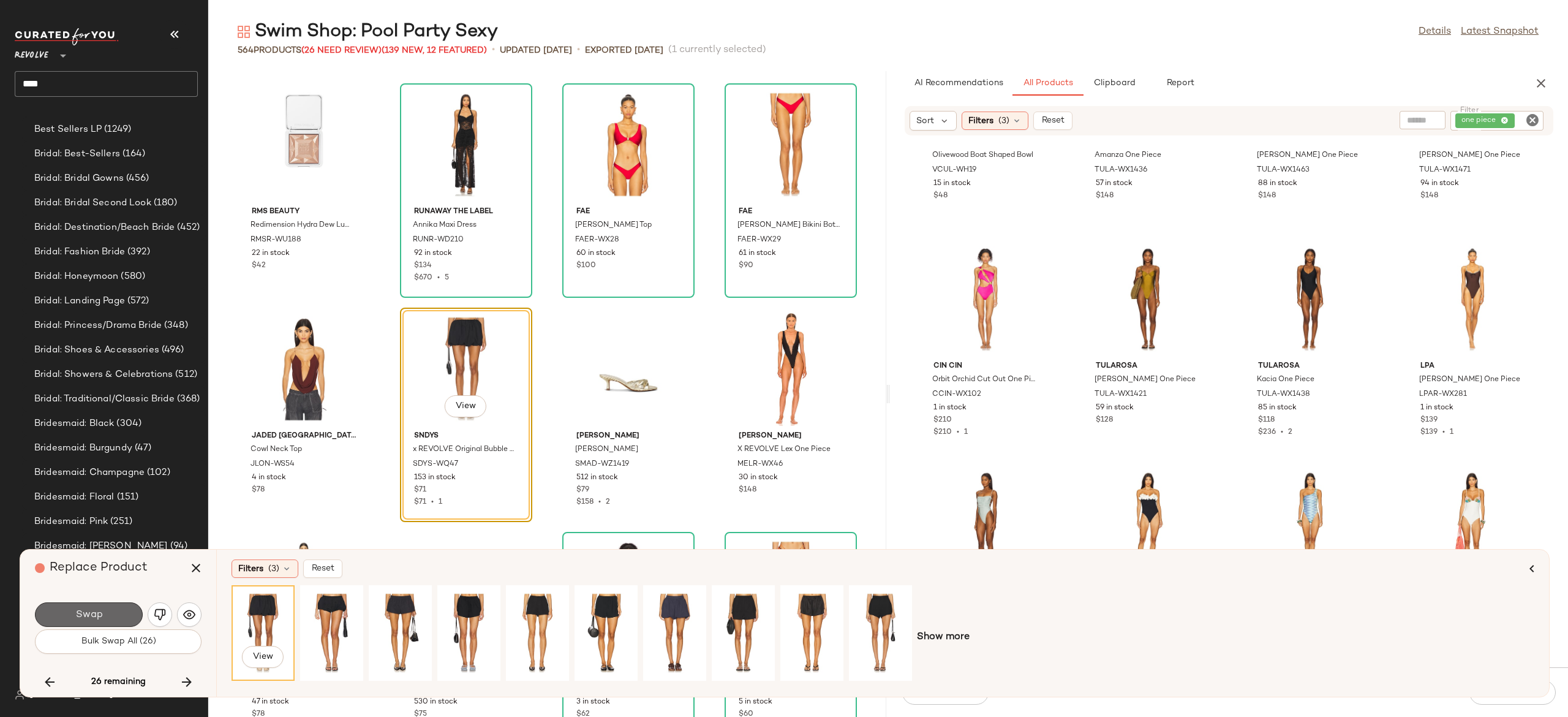
click at [128, 613] on button "Swap" at bounding box center [88, 615] width 108 height 24
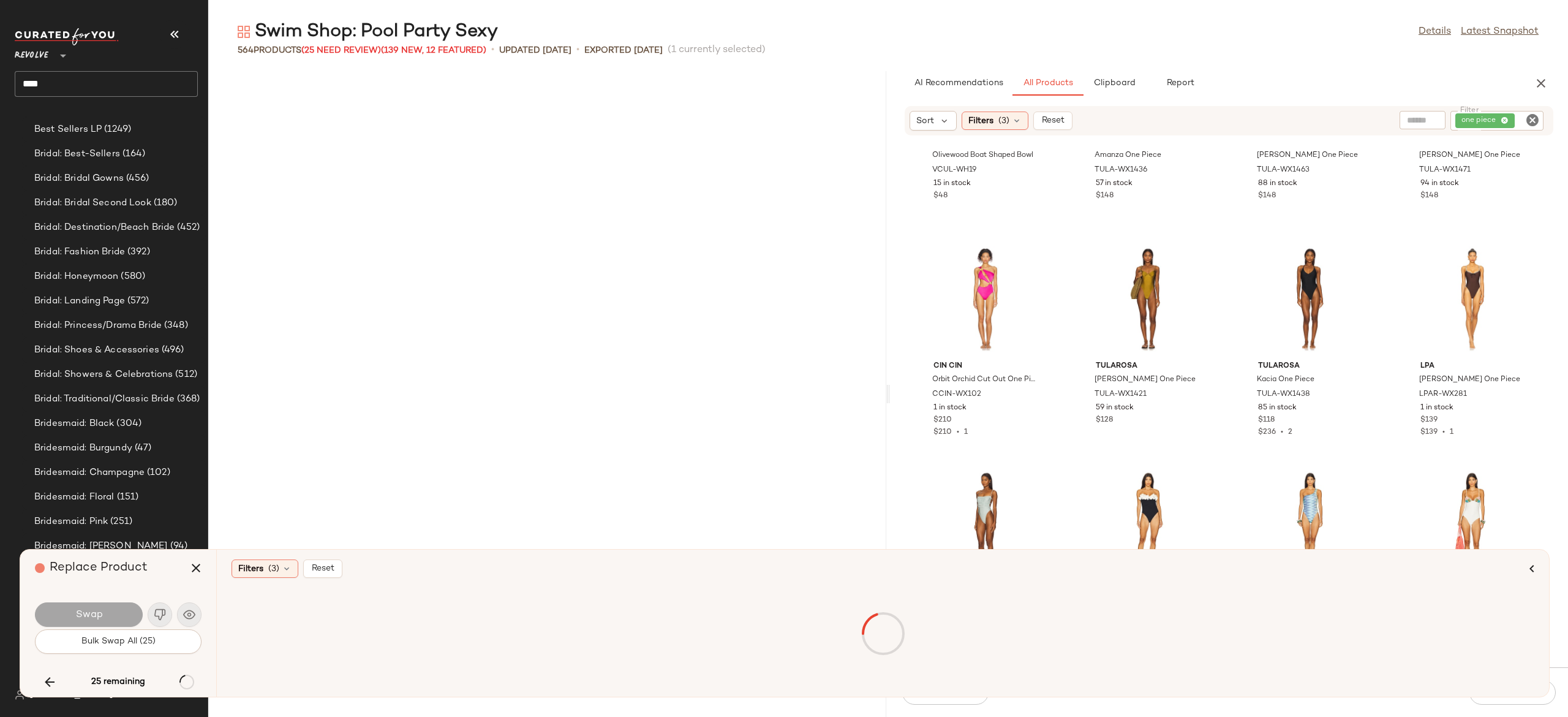
scroll to position [20189, 0]
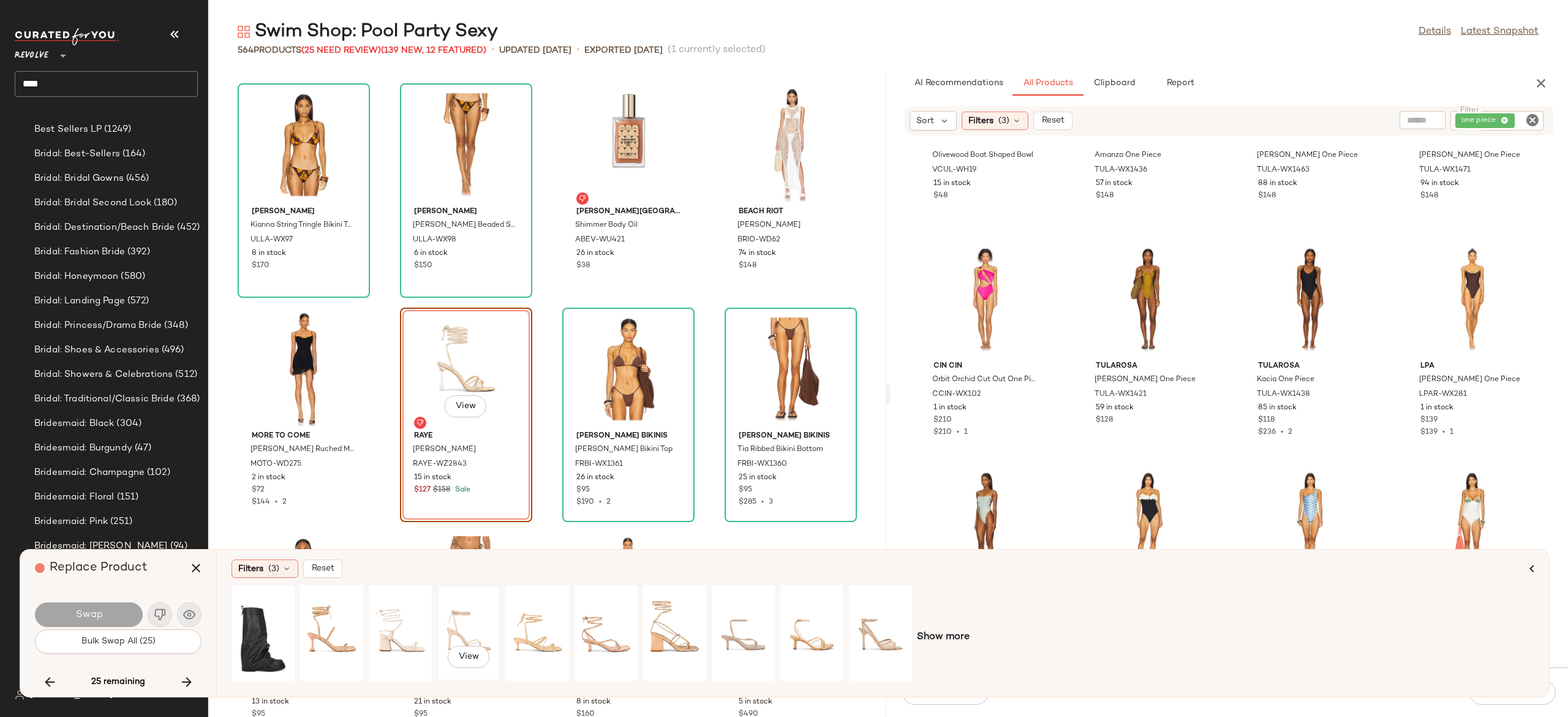
click at [449, 625] on div "View" at bounding box center [468, 633] width 54 height 87
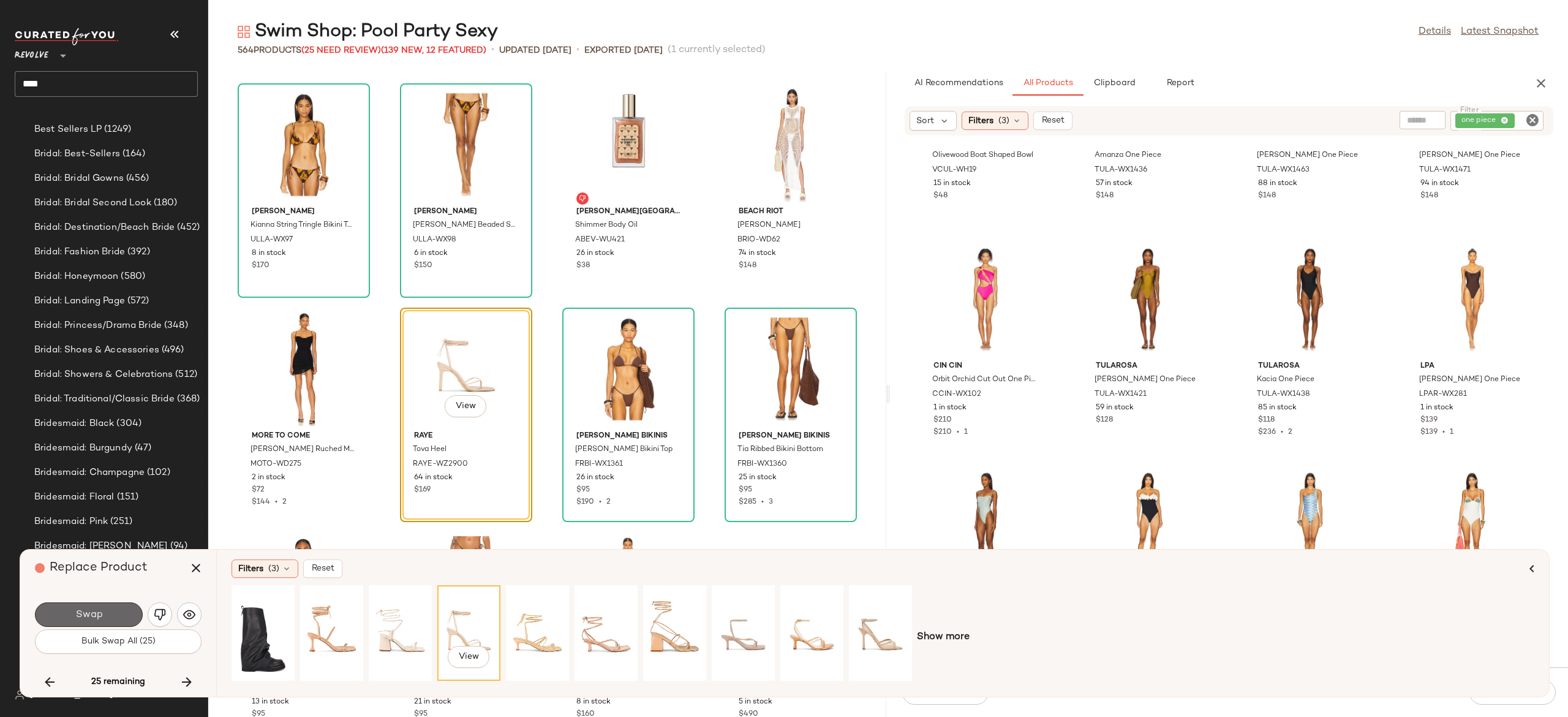
click at [116, 611] on button "Swap" at bounding box center [88, 615] width 108 height 24
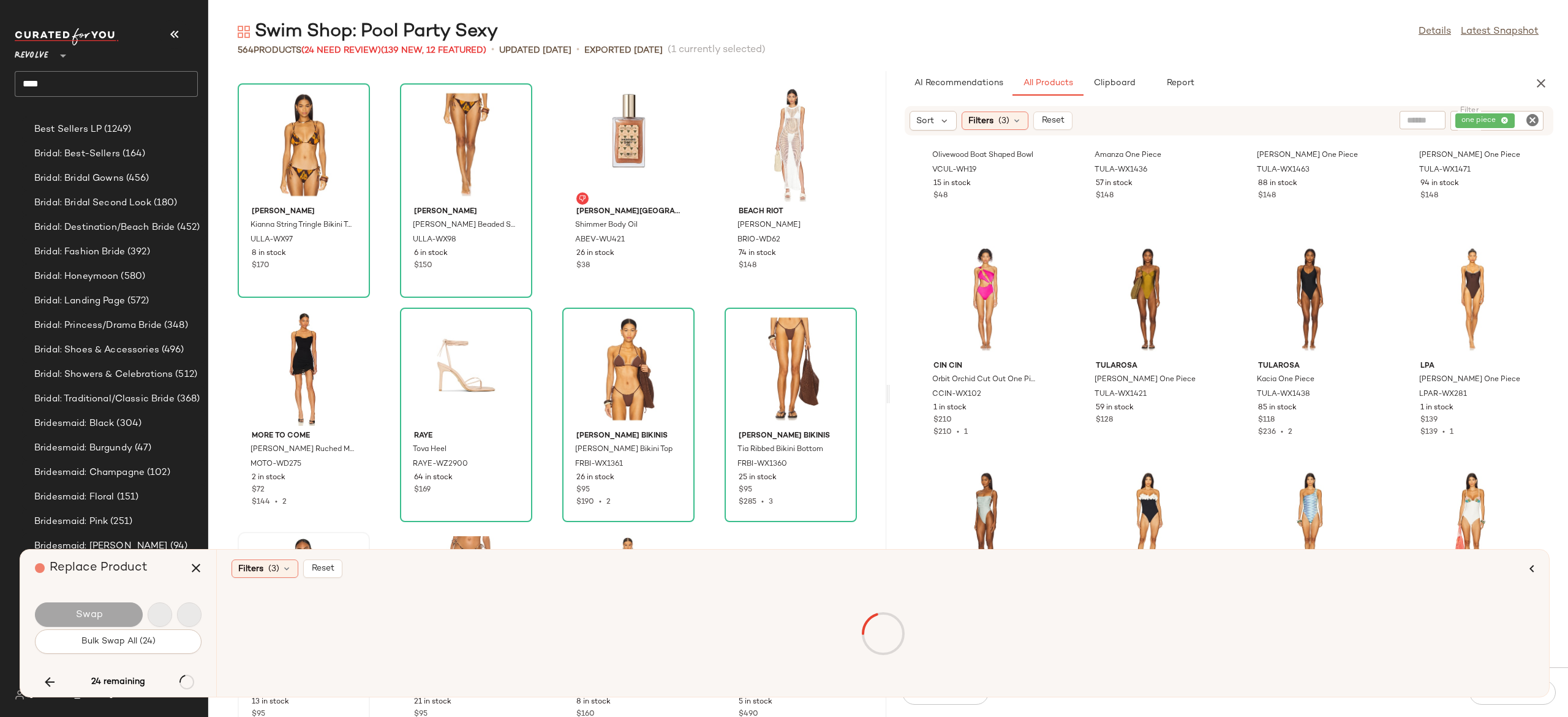
scroll to position [22432, 0]
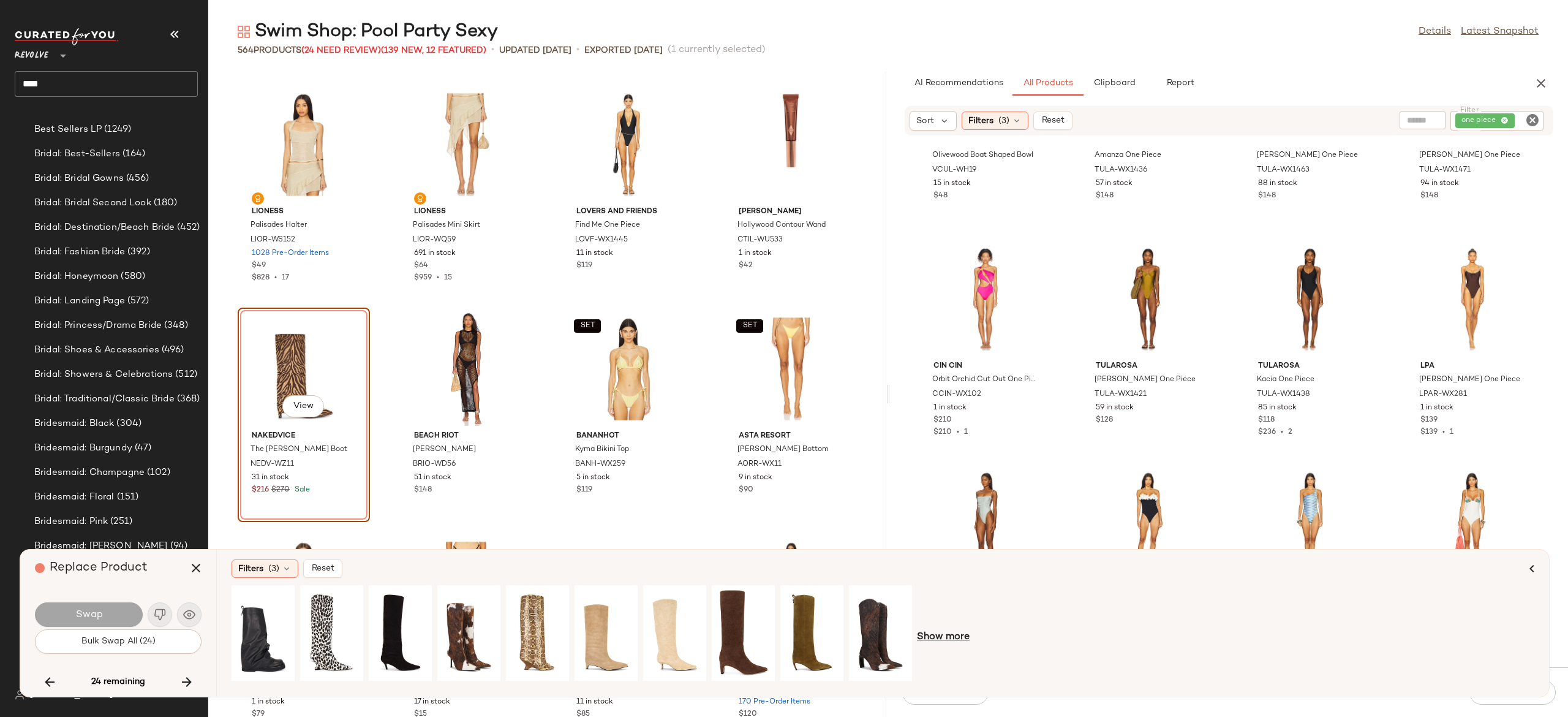
click at [928, 635] on span "Show more" at bounding box center [943, 637] width 53 height 15
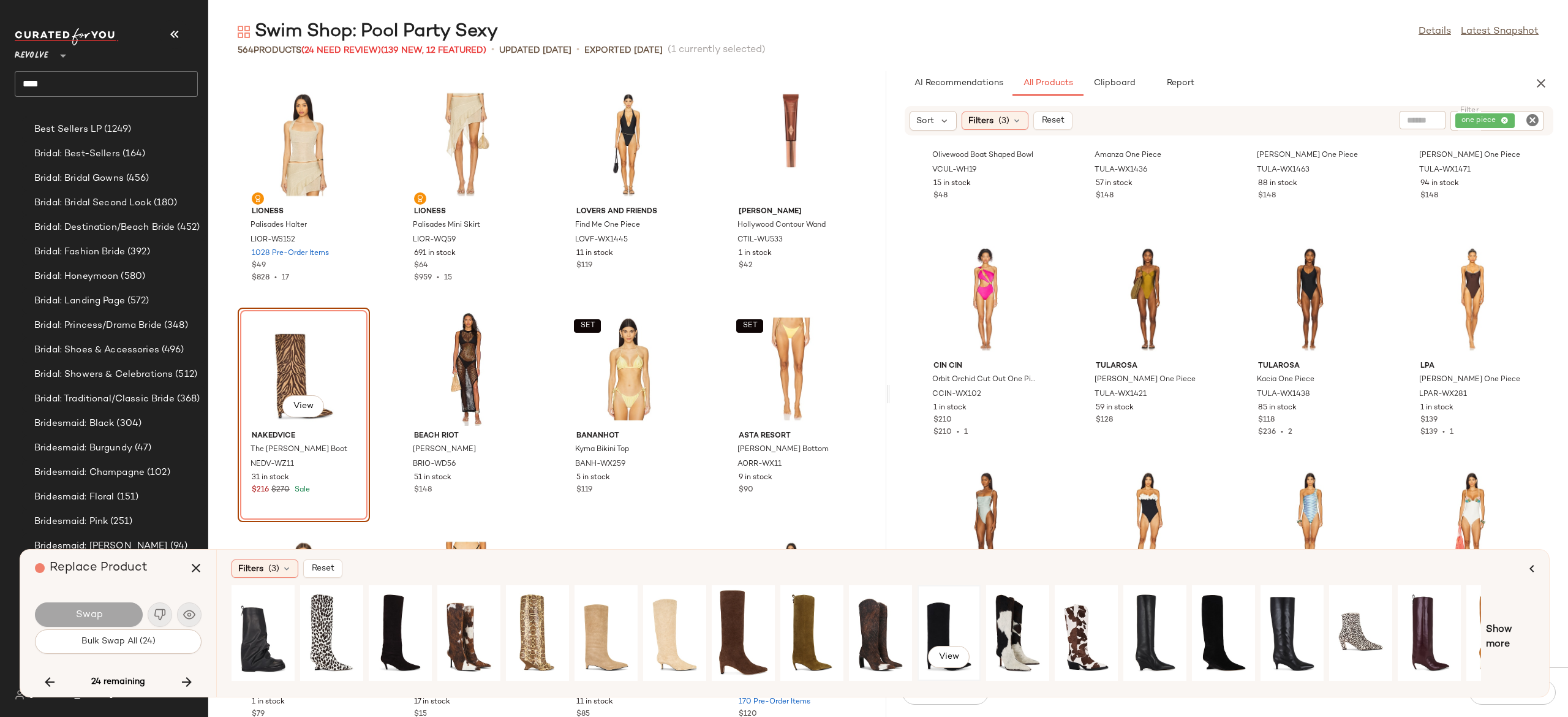
click at [941, 627] on div "View" at bounding box center [949, 633] width 54 height 87
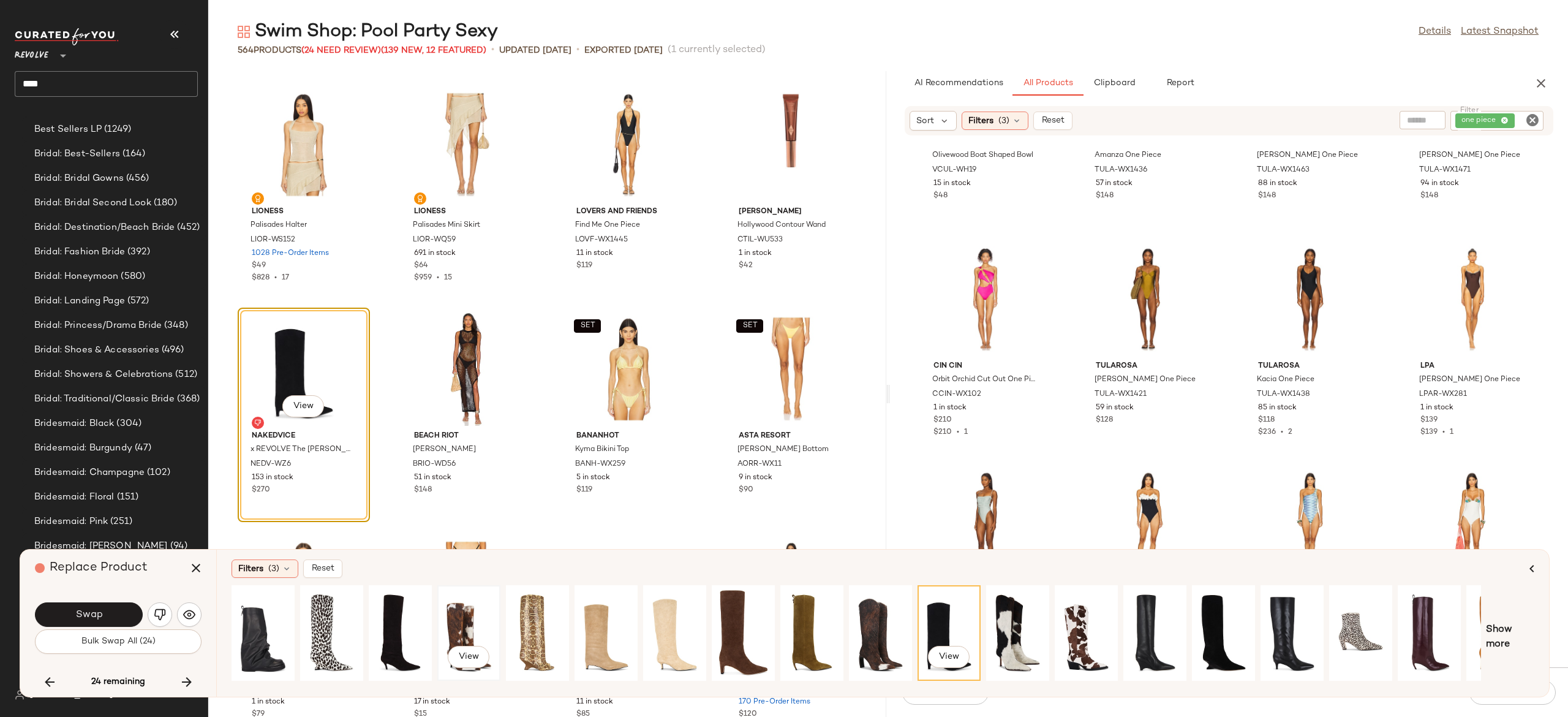
click at [454, 620] on div "View" at bounding box center [468, 633] width 54 height 87
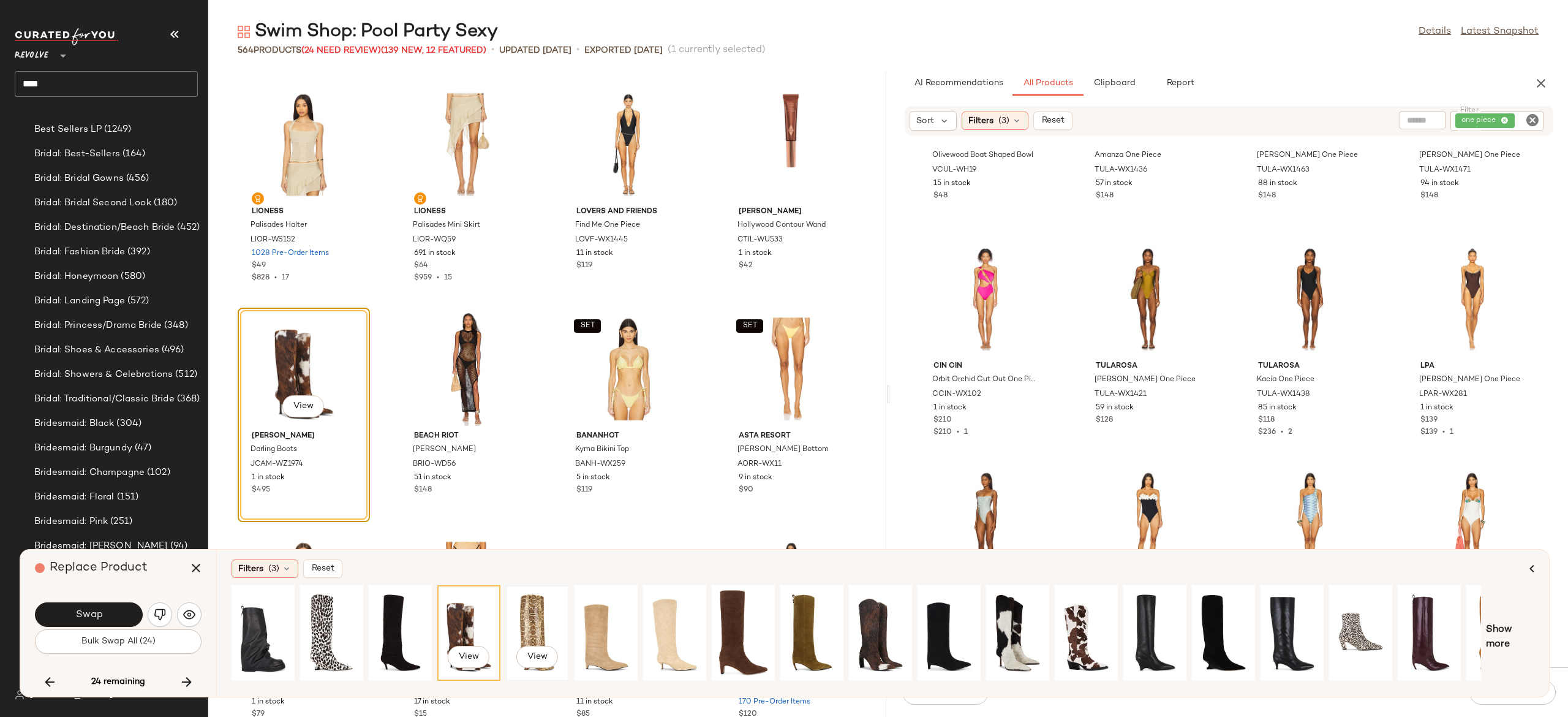
click at [548, 607] on div "View" at bounding box center [538, 633] width 54 height 87
click at [598, 624] on div "View" at bounding box center [606, 633] width 54 height 87
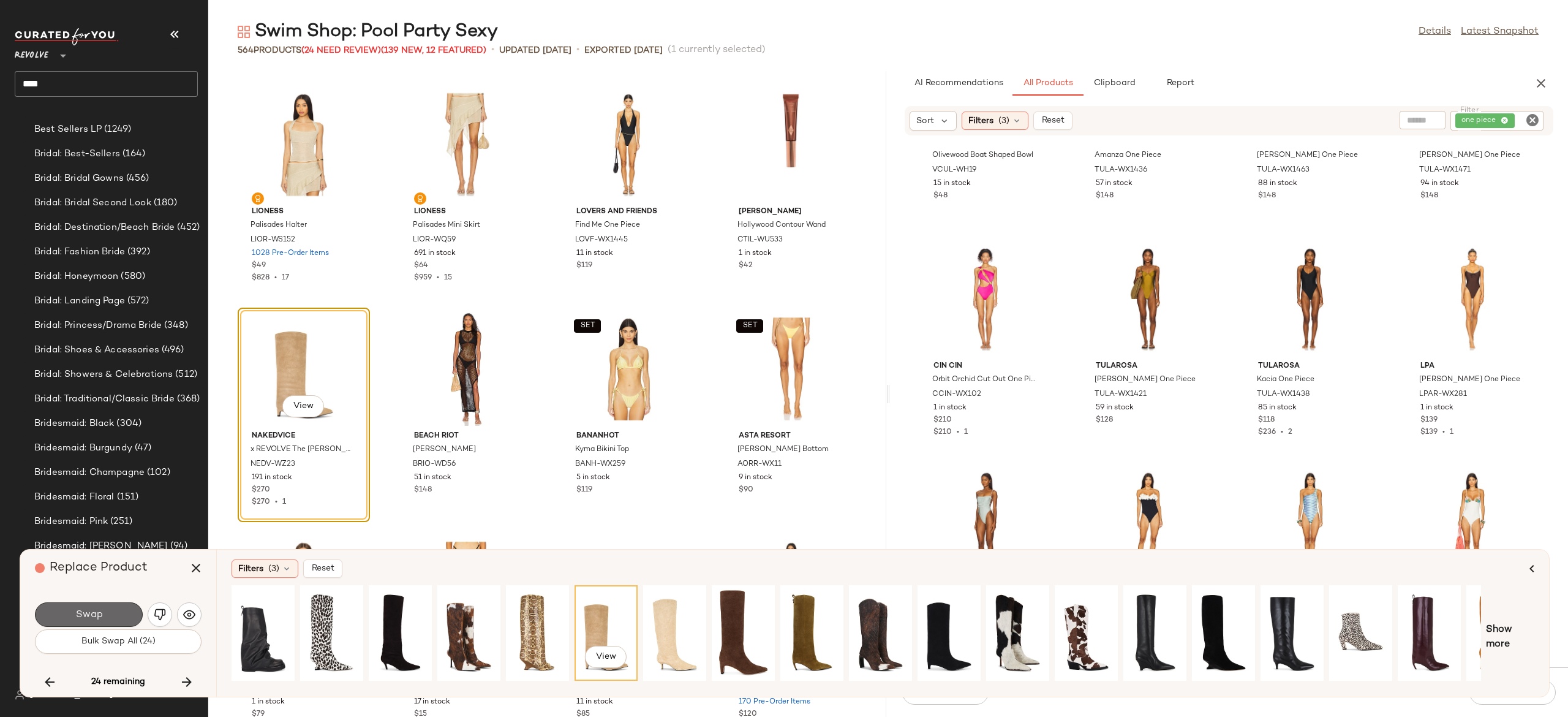
click at [126, 605] on button "Swap" at bounding box center [88, 615] width 108 height 24
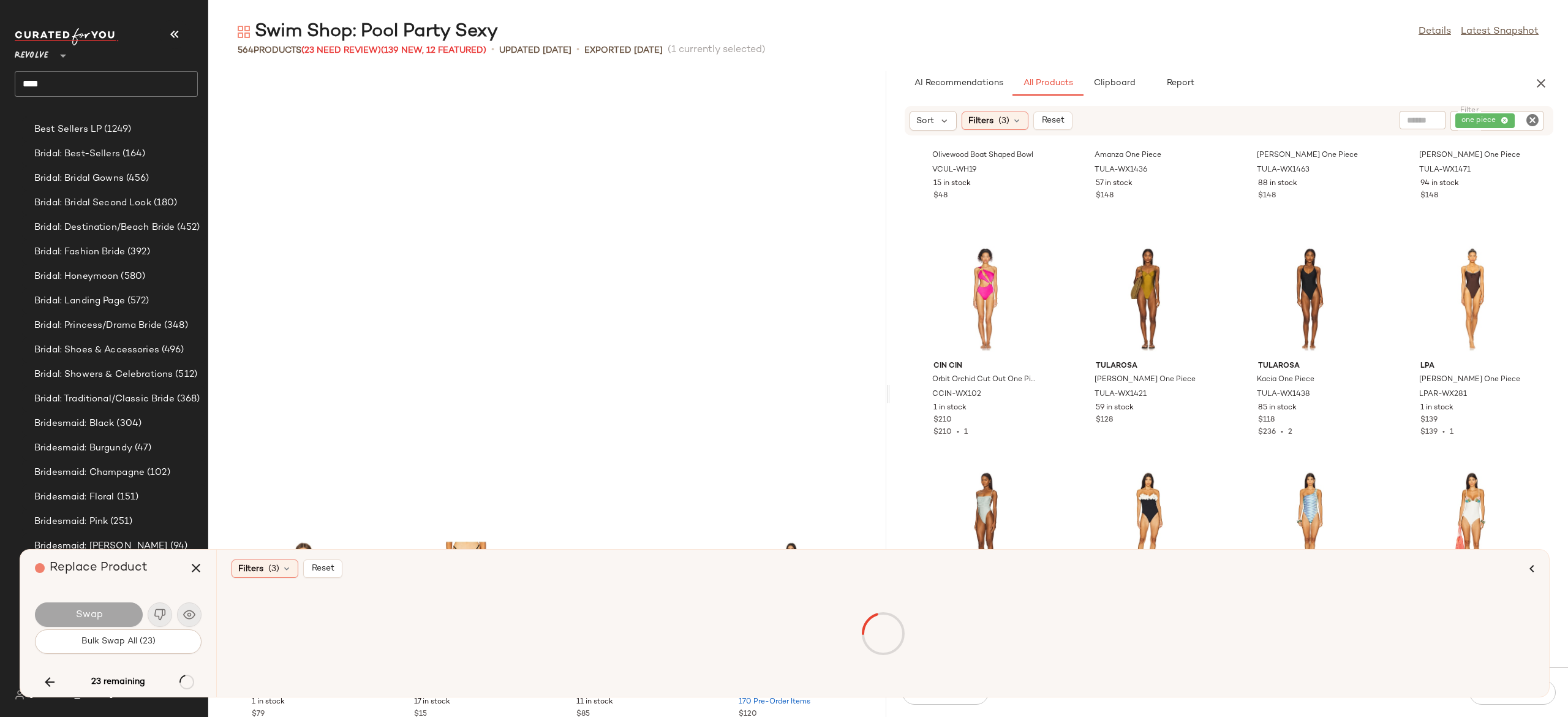
scroll to position [22881, 0]
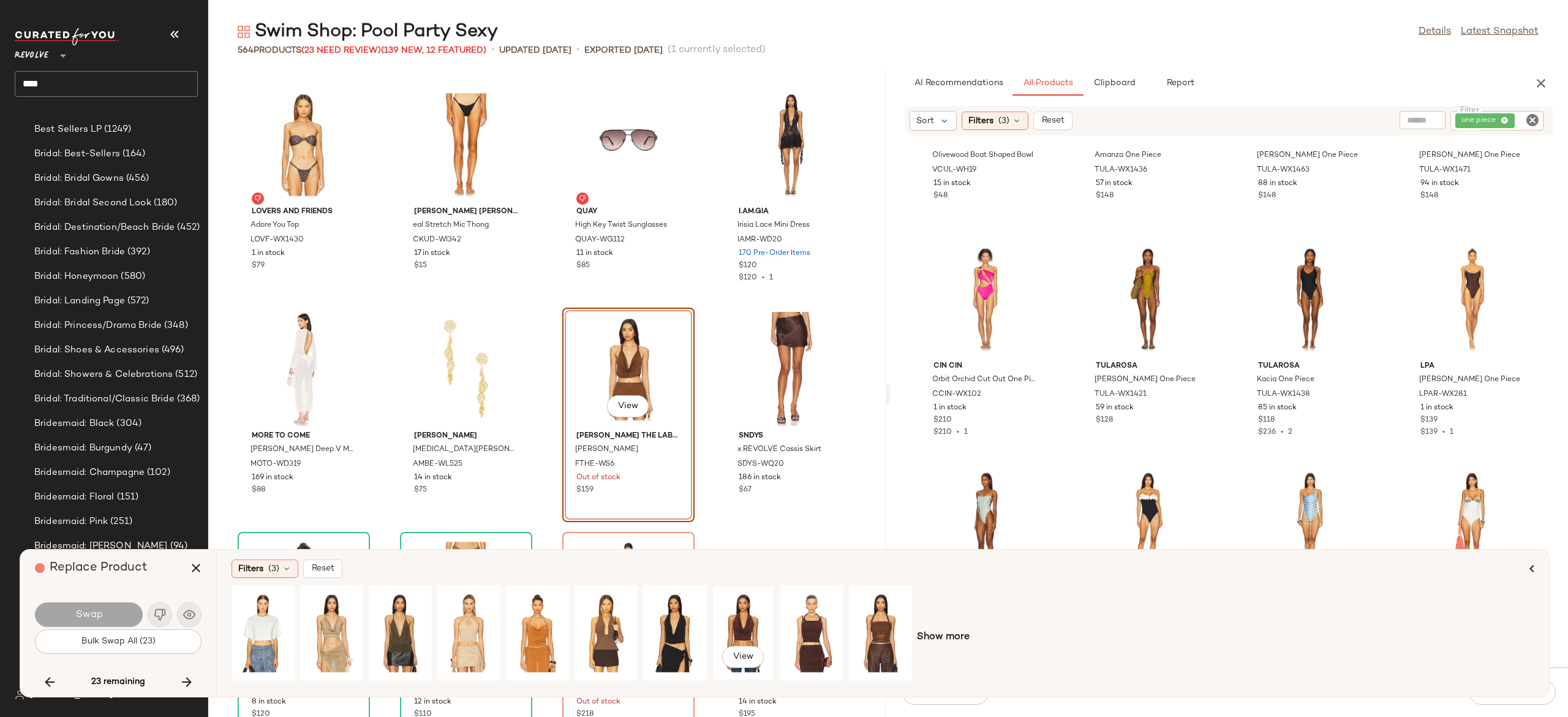
click at [731, 619] on div "View" at bounding box center [743, 633] width 54 height 87
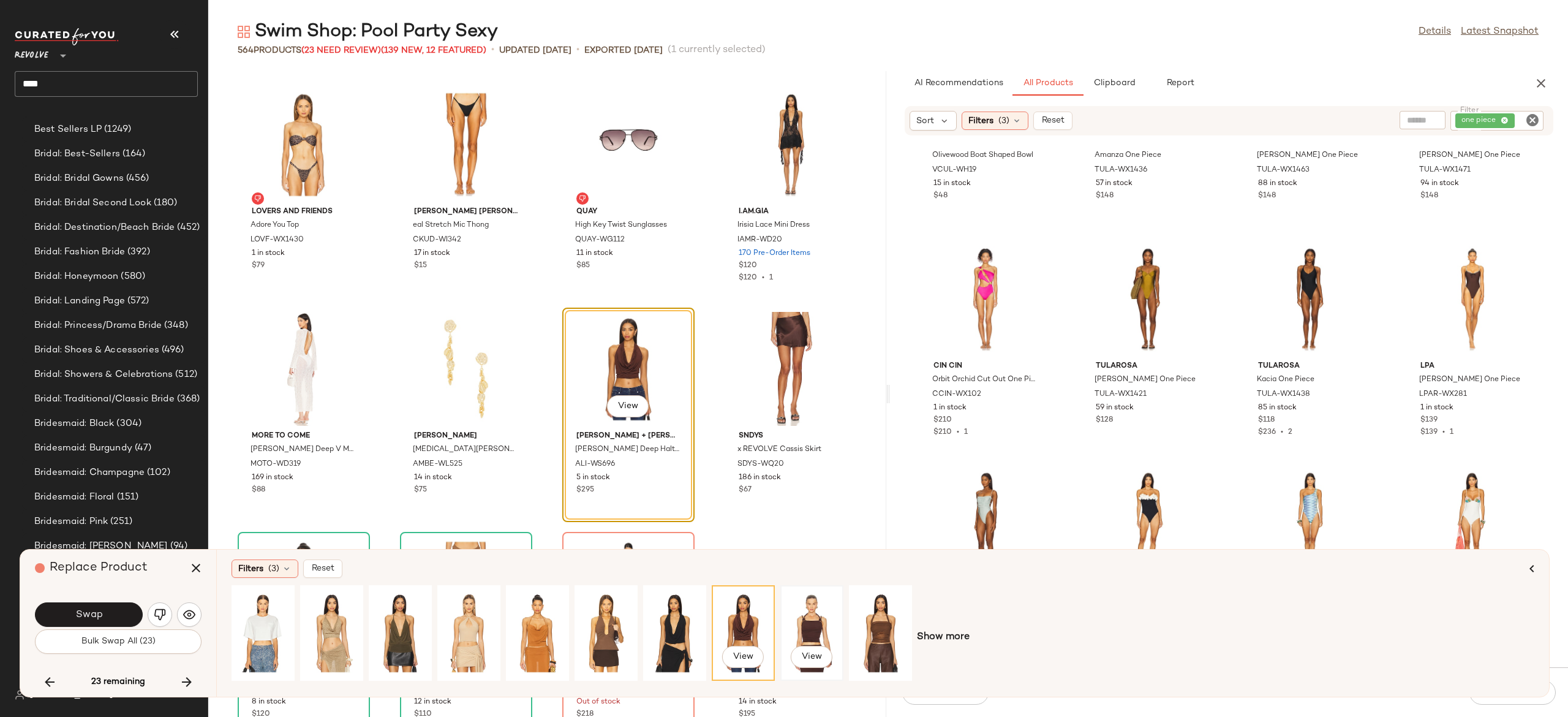
click at [810, 624] on div "View" at bounding box center [812, 633] width 54 height 87
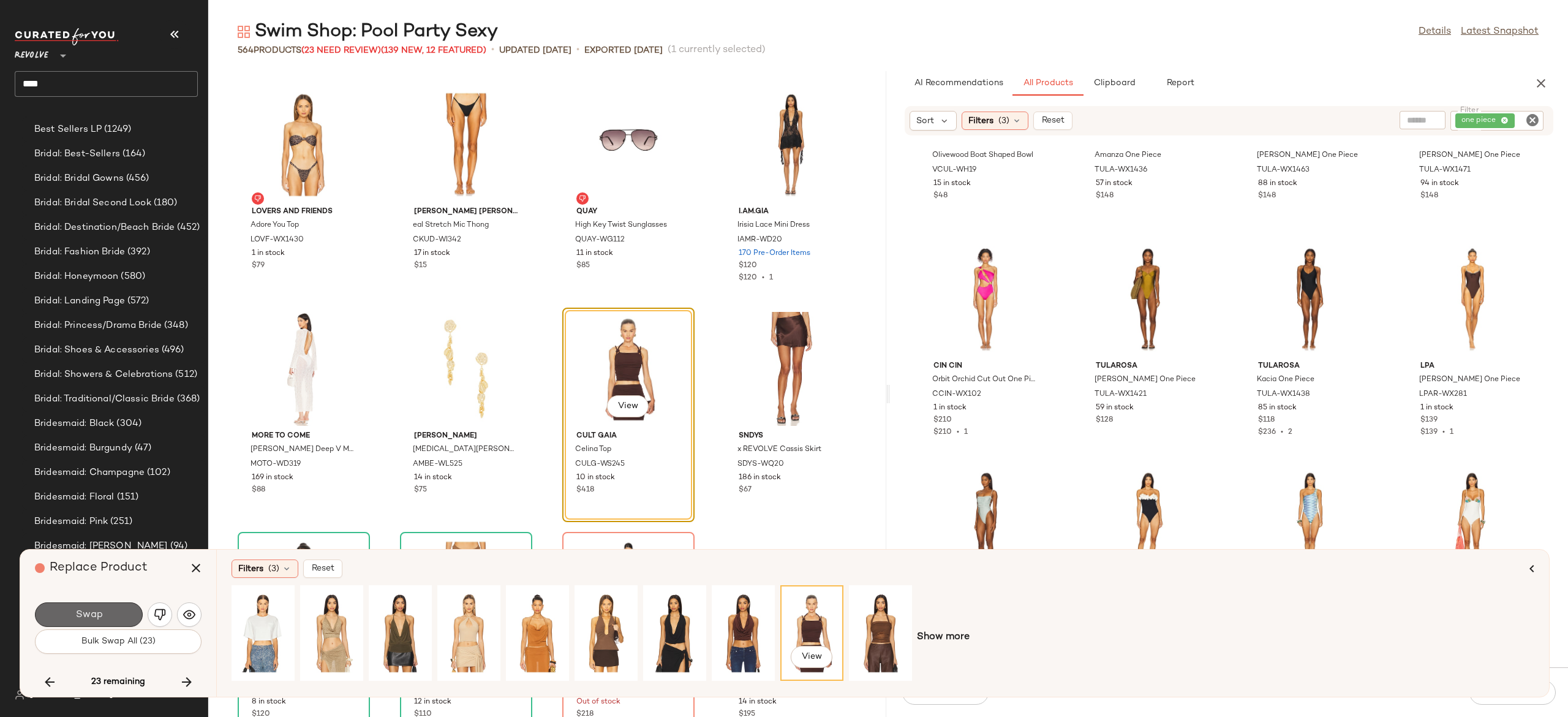
click at [118, 609] on button "Swap" at bounding box center [88, 615] width 108 height 24
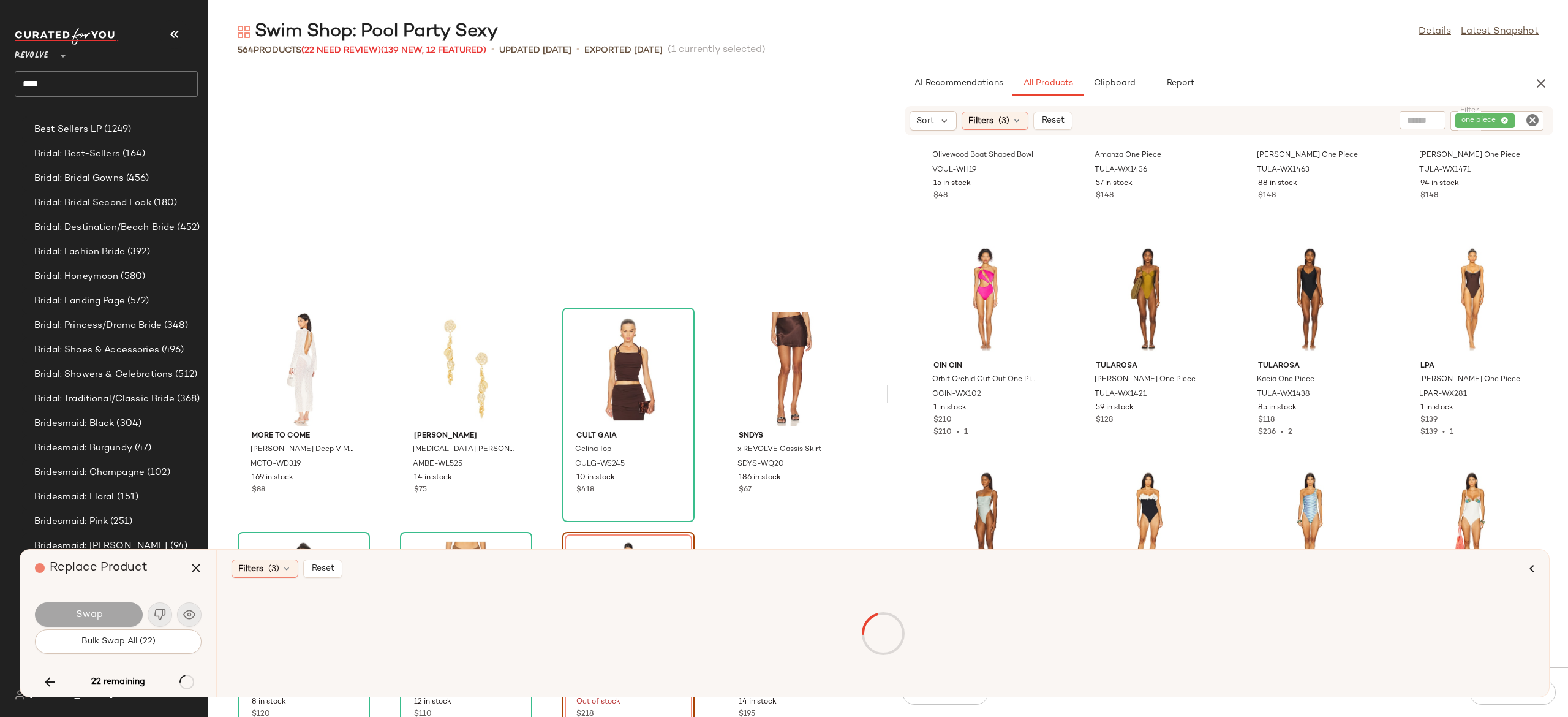
scroll to position [23106, 0]
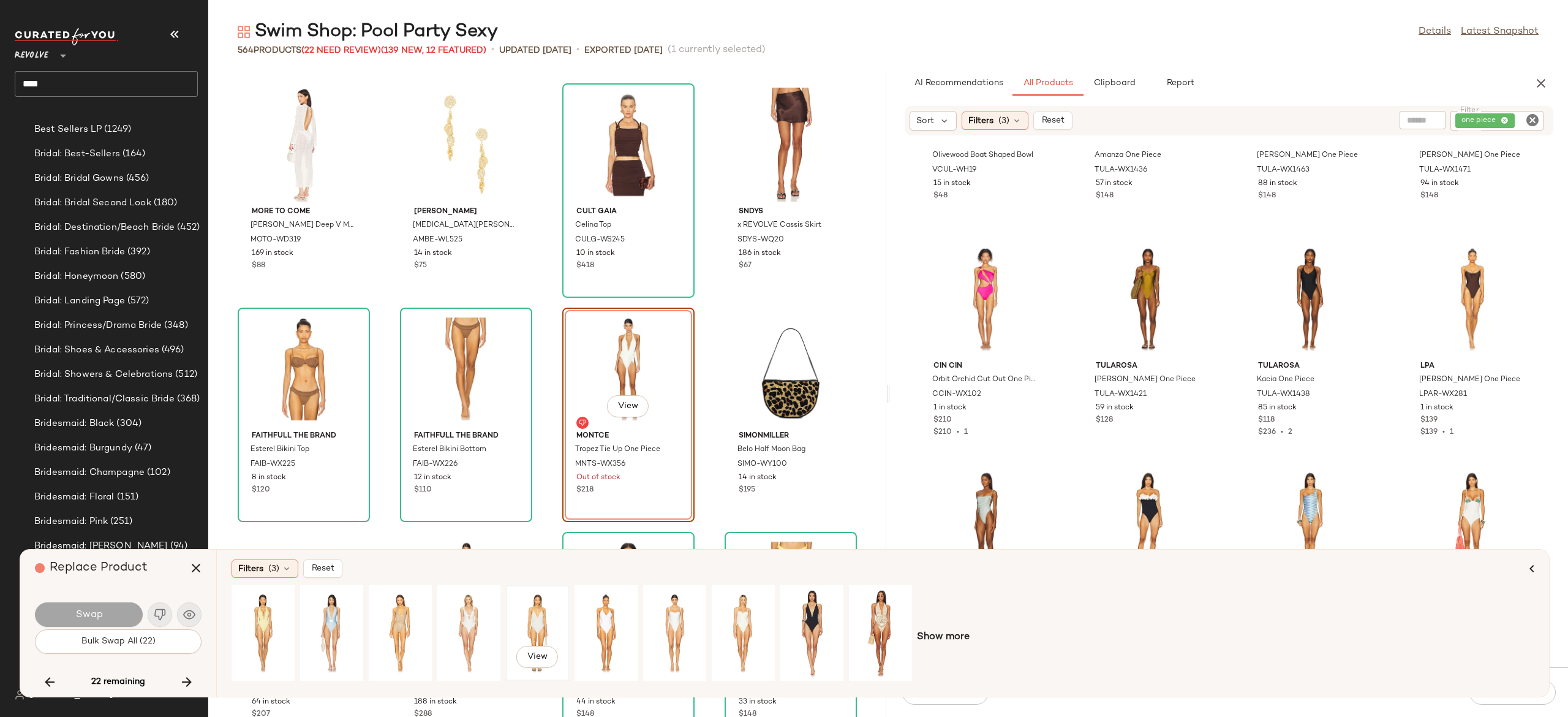
click at [539, 611] on div "View" at bounding box center [538, 633] width 54 height 87
click at [607, 616] on div "View" at bounding box center [606, 633] width 54 height 87
click at [121, 613] on button "Swap" at bounding box center [88, 615] width 108 height 24
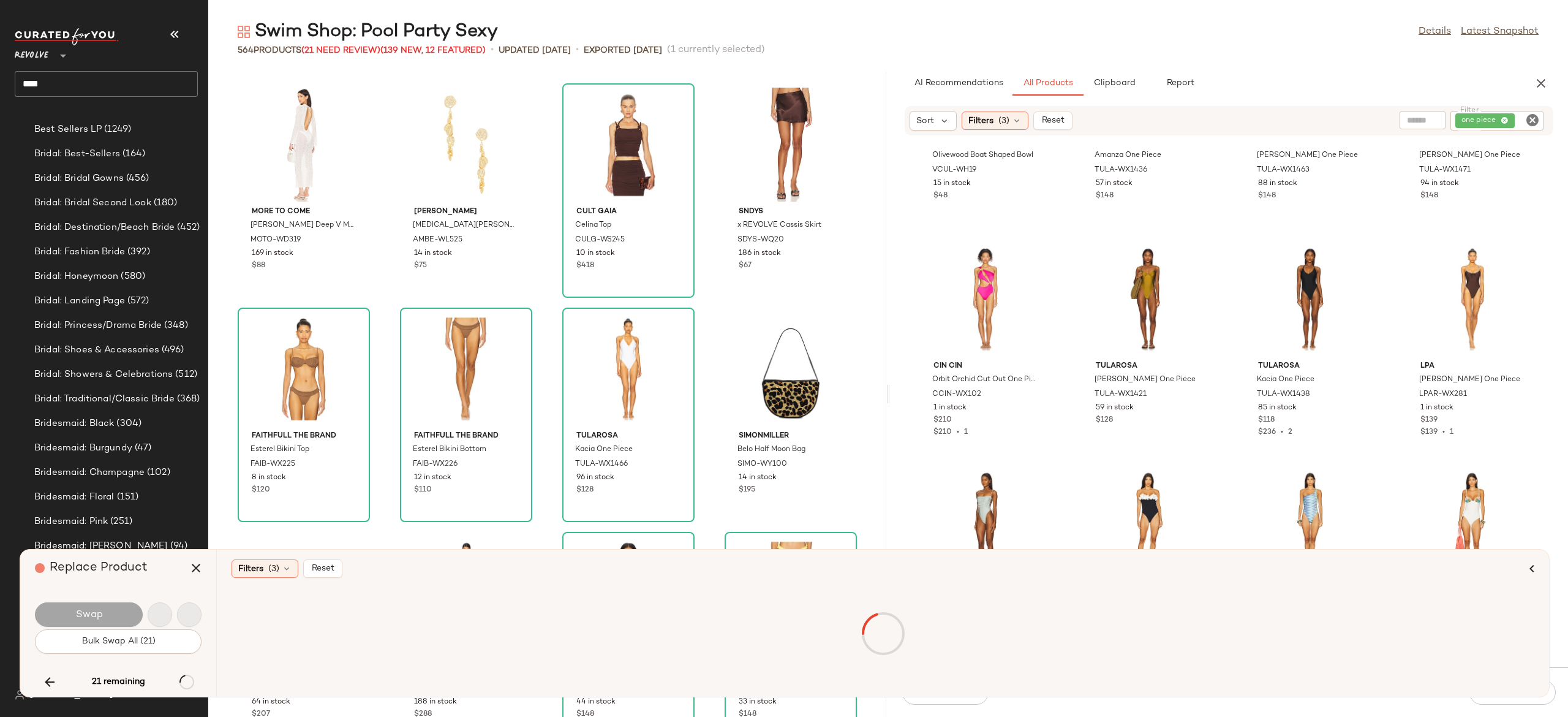
scroll to position [23779, 0]
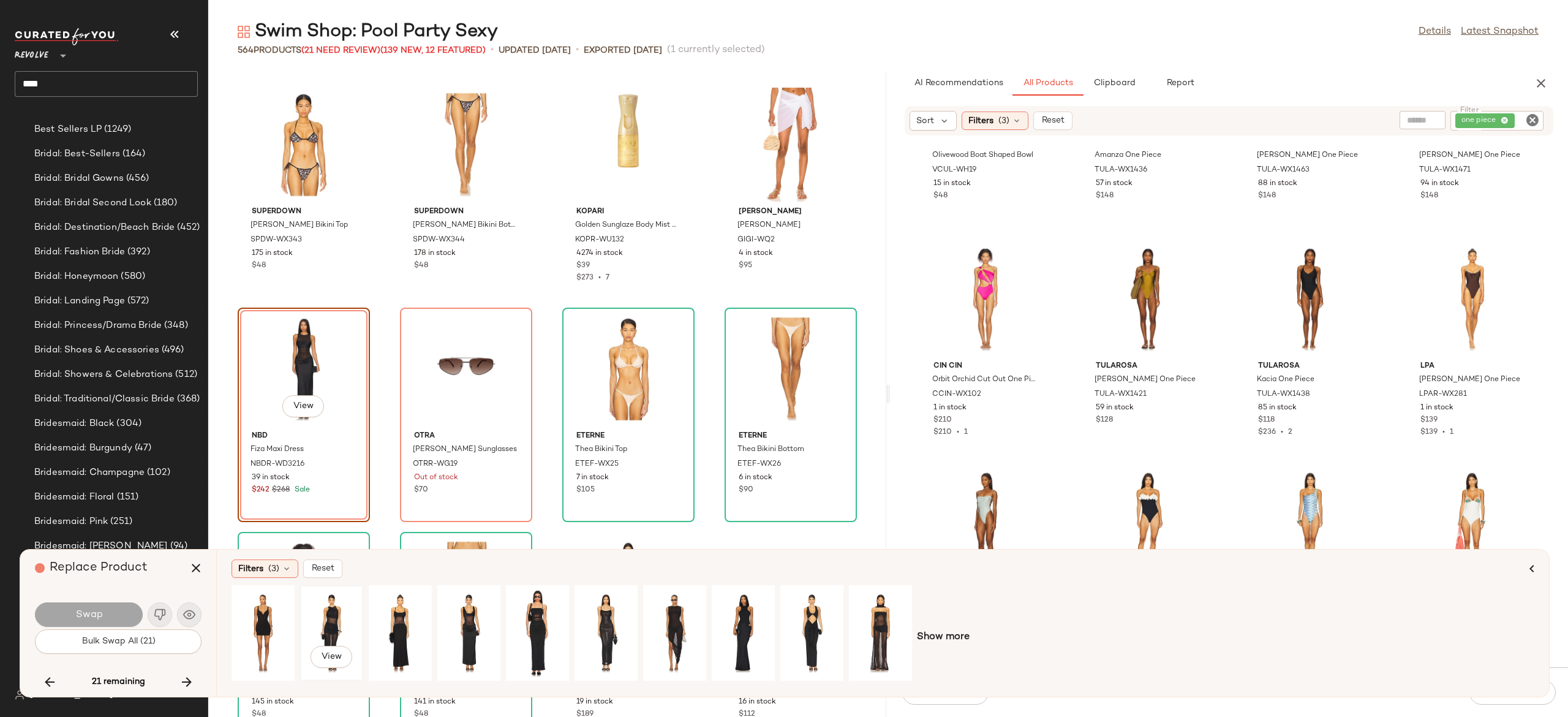
click at [337, 616] on div "View" at bounding box center [332, 633] width 54 height 87
click at [614, 616] on div "View" at bounding box center [606, 633] width 54 height 87
click at [878, 622] on div "View" at bounding box center [881, 633] width 54 height 87
click at [130, 607] on button "Swap" at bounding box center [88, 615] width 108 height 24
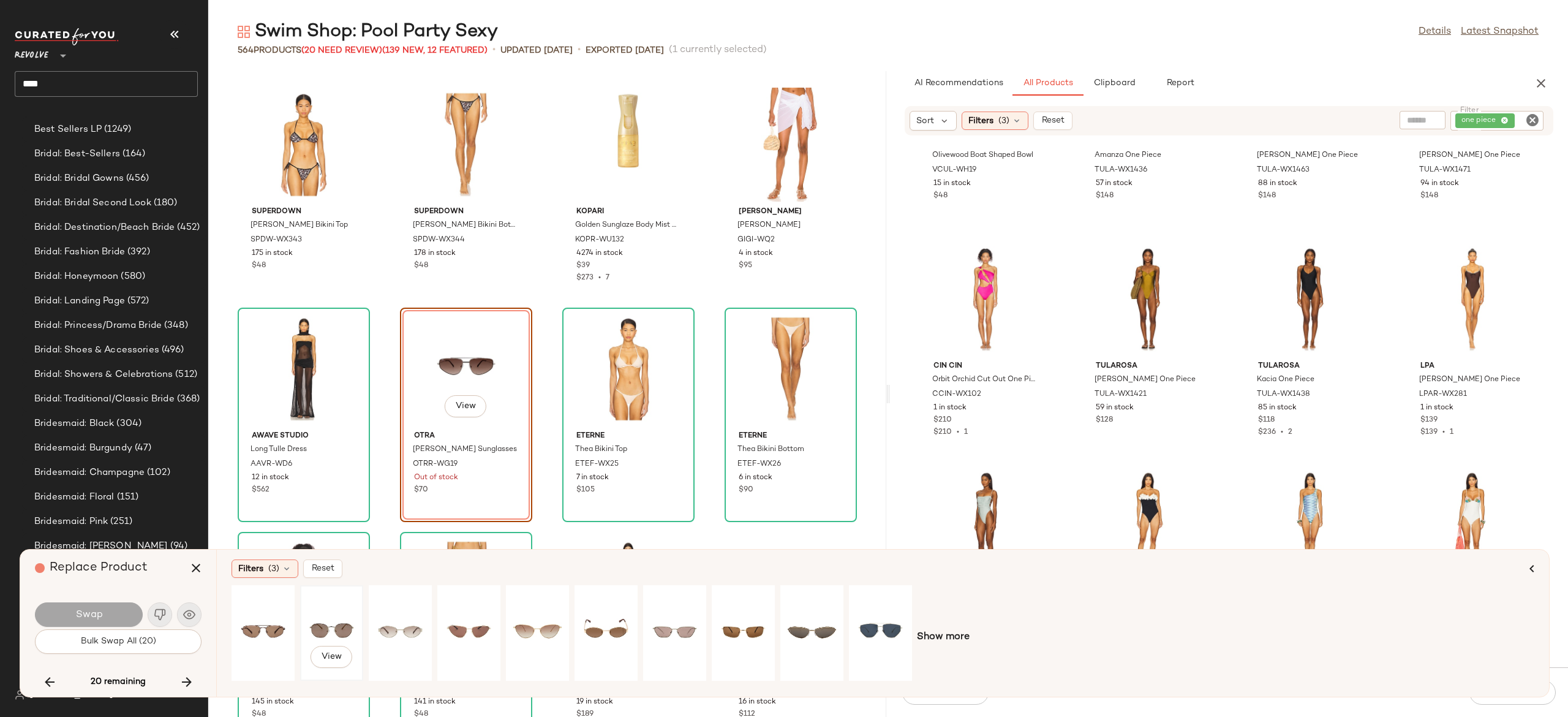
click at [327, 631] on div "View" at bounding box center [332, 633] width 54 height 87
click at [130, 607] on button "Swap" at bounding box center [88, 615] width 108 height 24
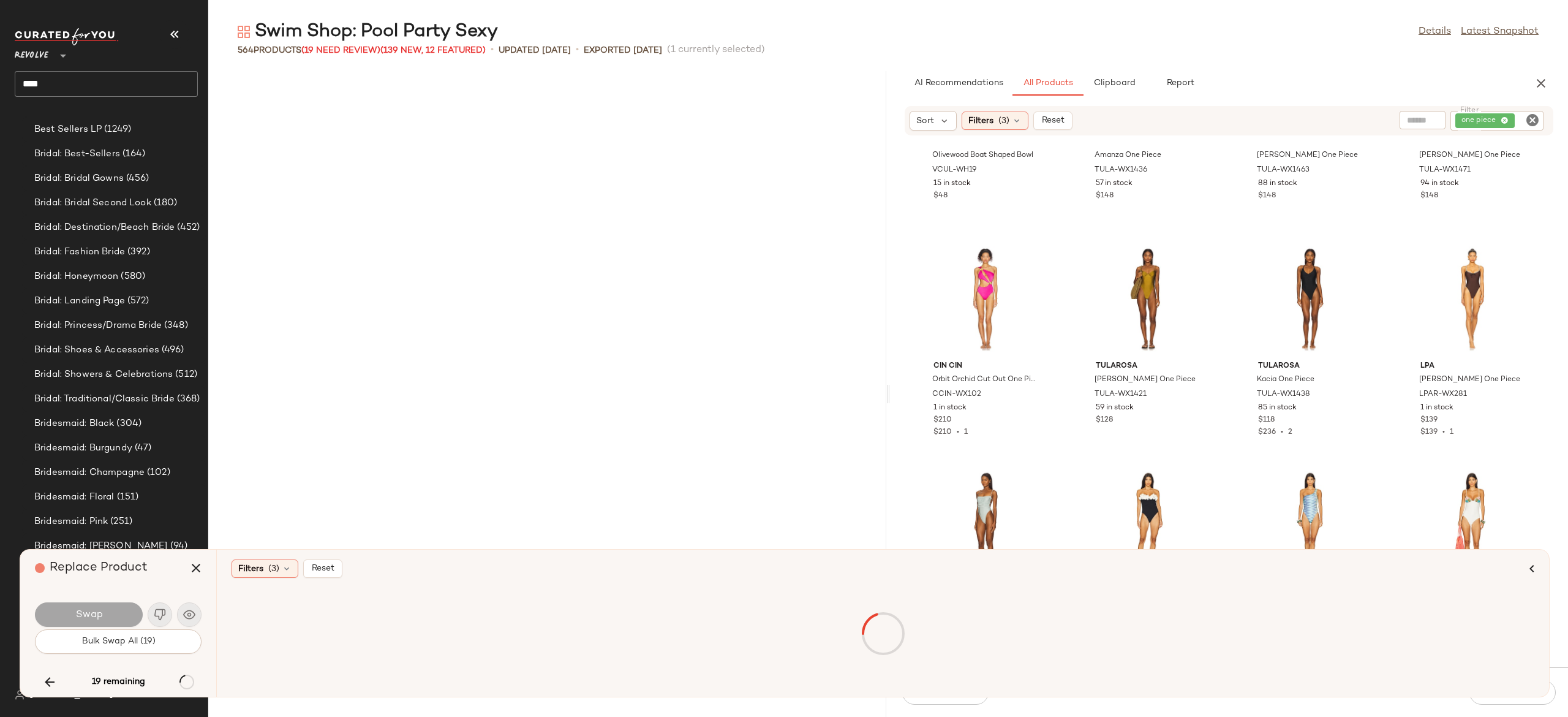
scroll to position [24900, 0]
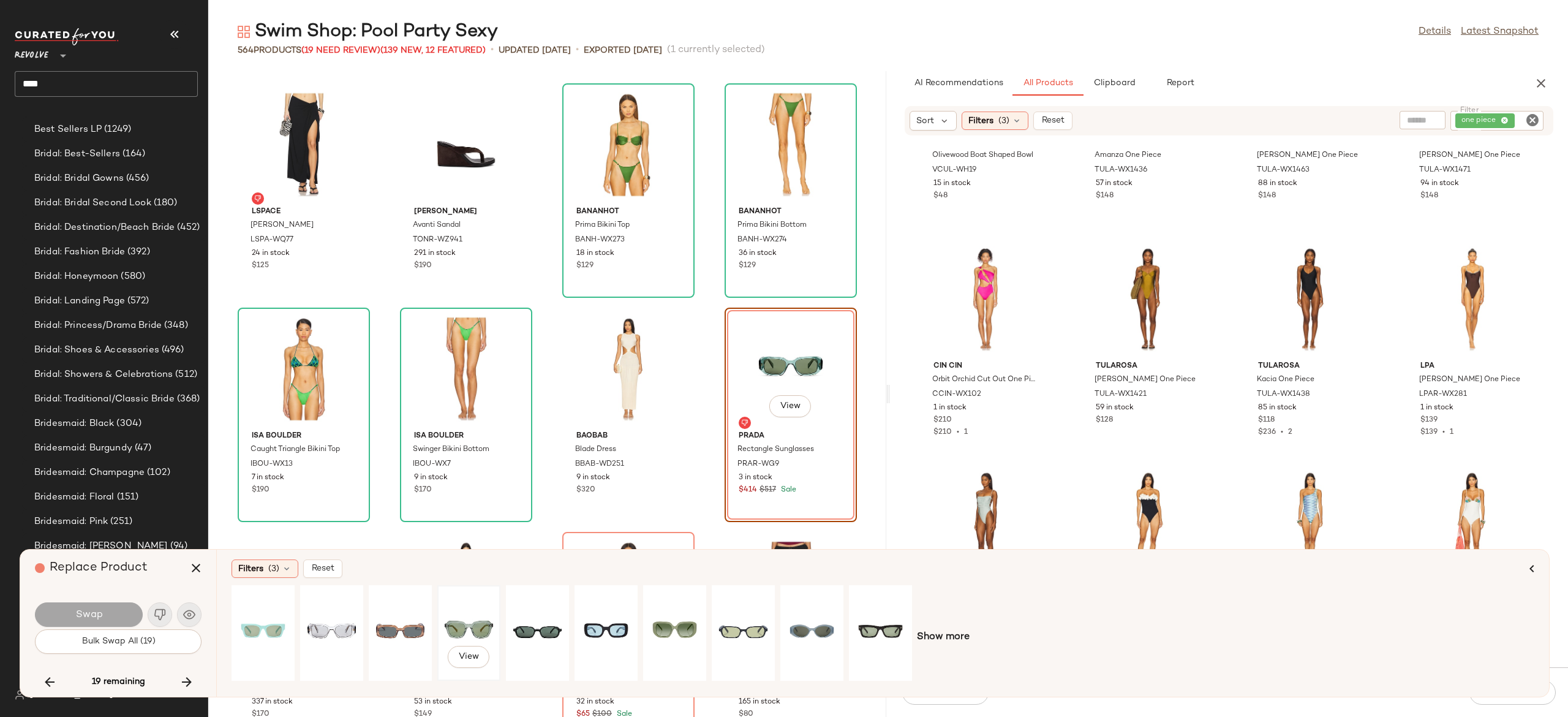
click at [458, 624] on div "View" at bounding box center [468, 633] width 54 height 87
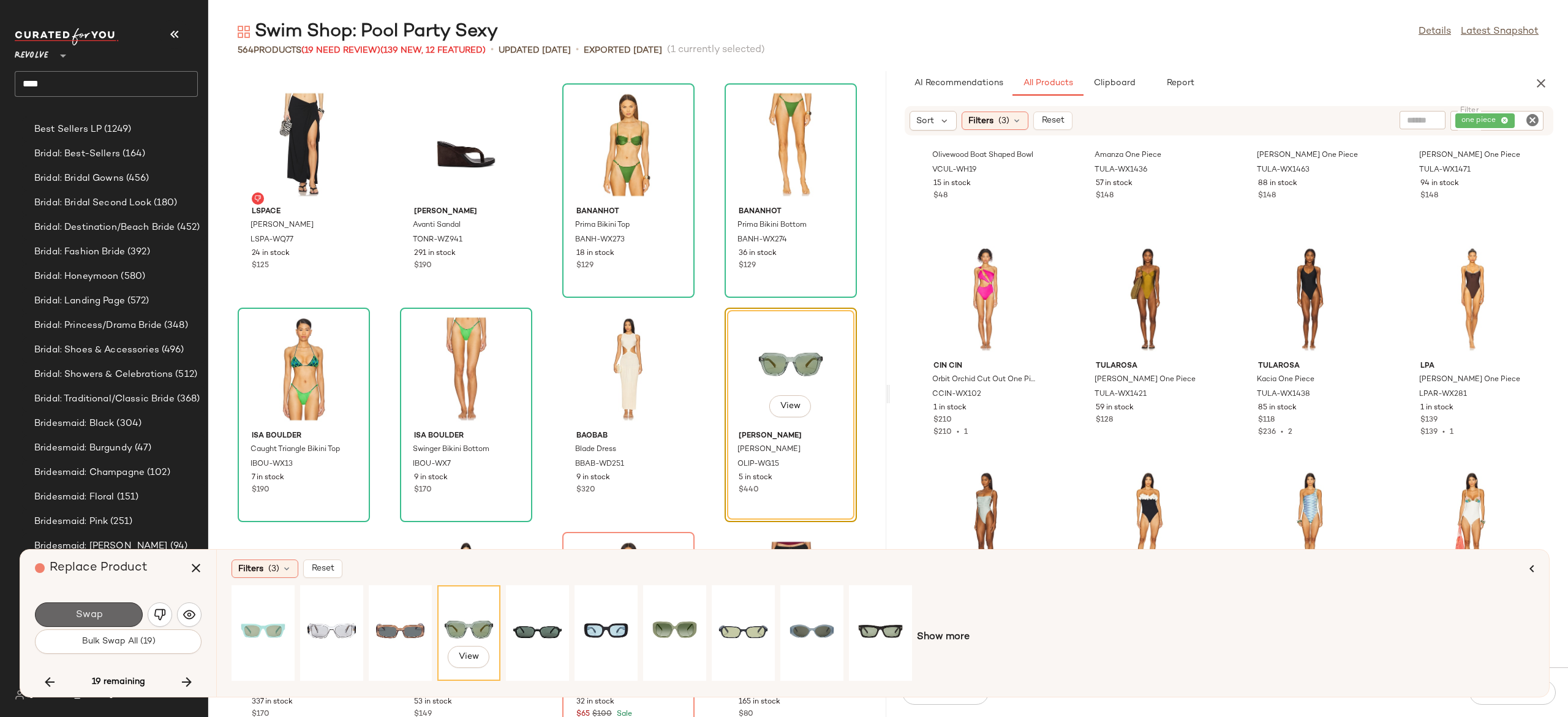
click at [119, 607] on button "Swap" at bounding box center [88, 615] width 108 height 24
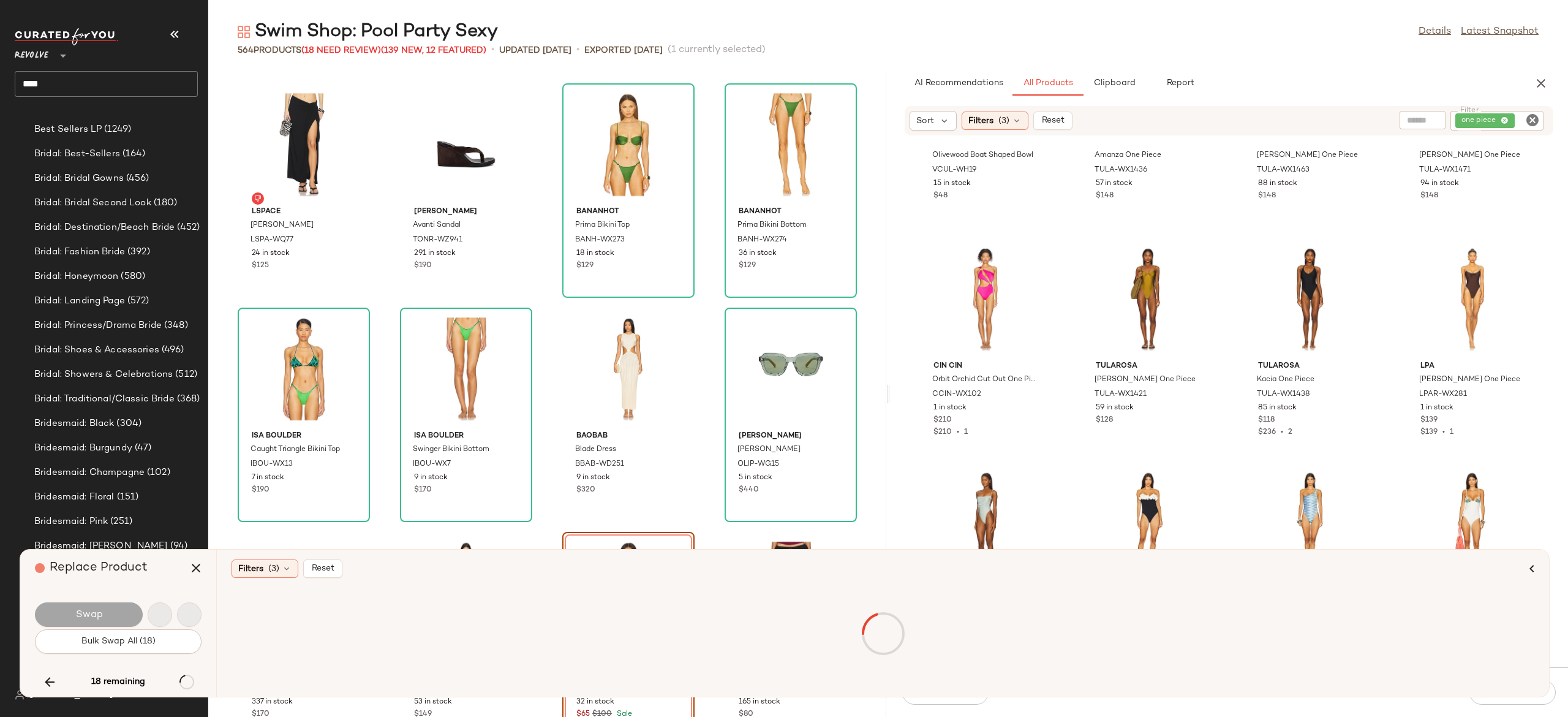
scroll to position [25125, 0]
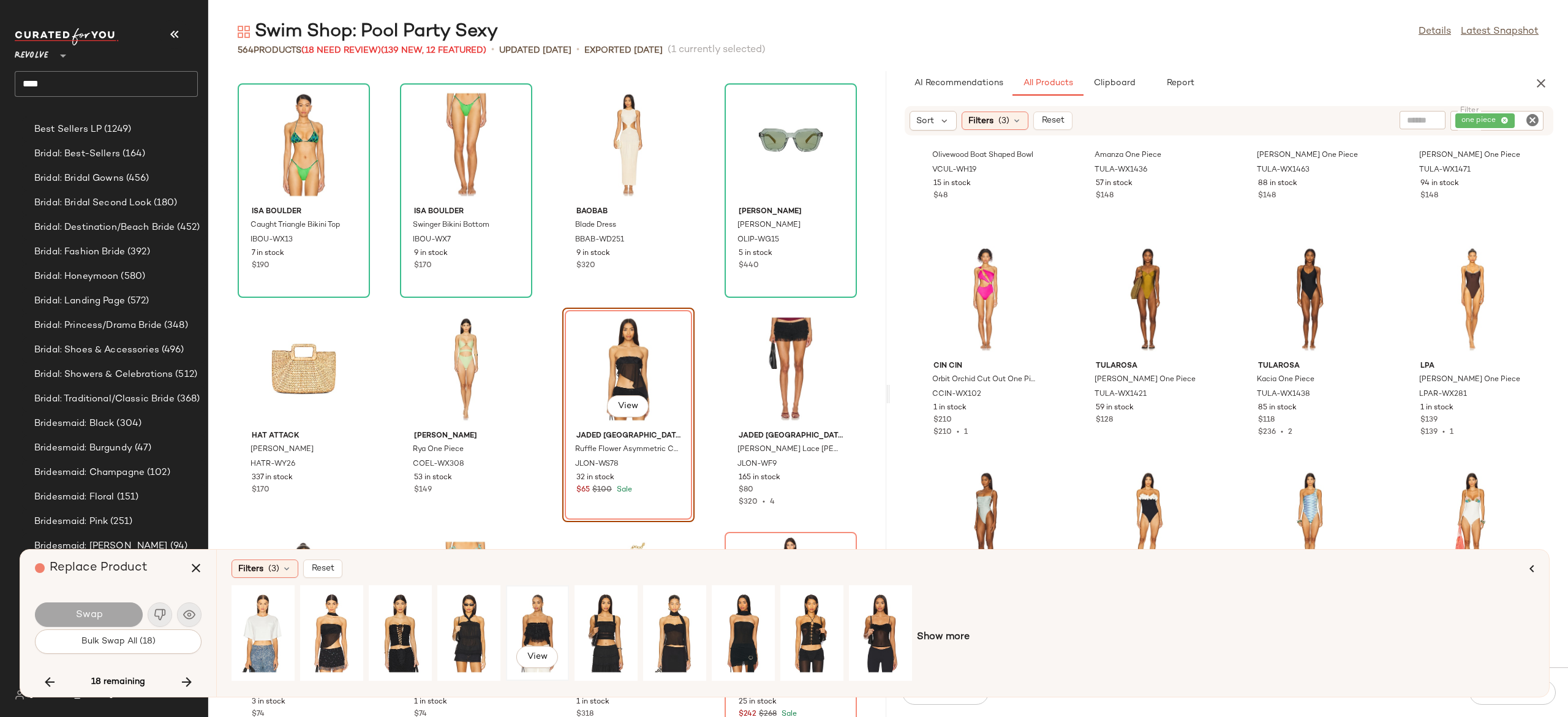
click at [534, 623] on div "View" at bounding box center [538, 633] width 54 height 87
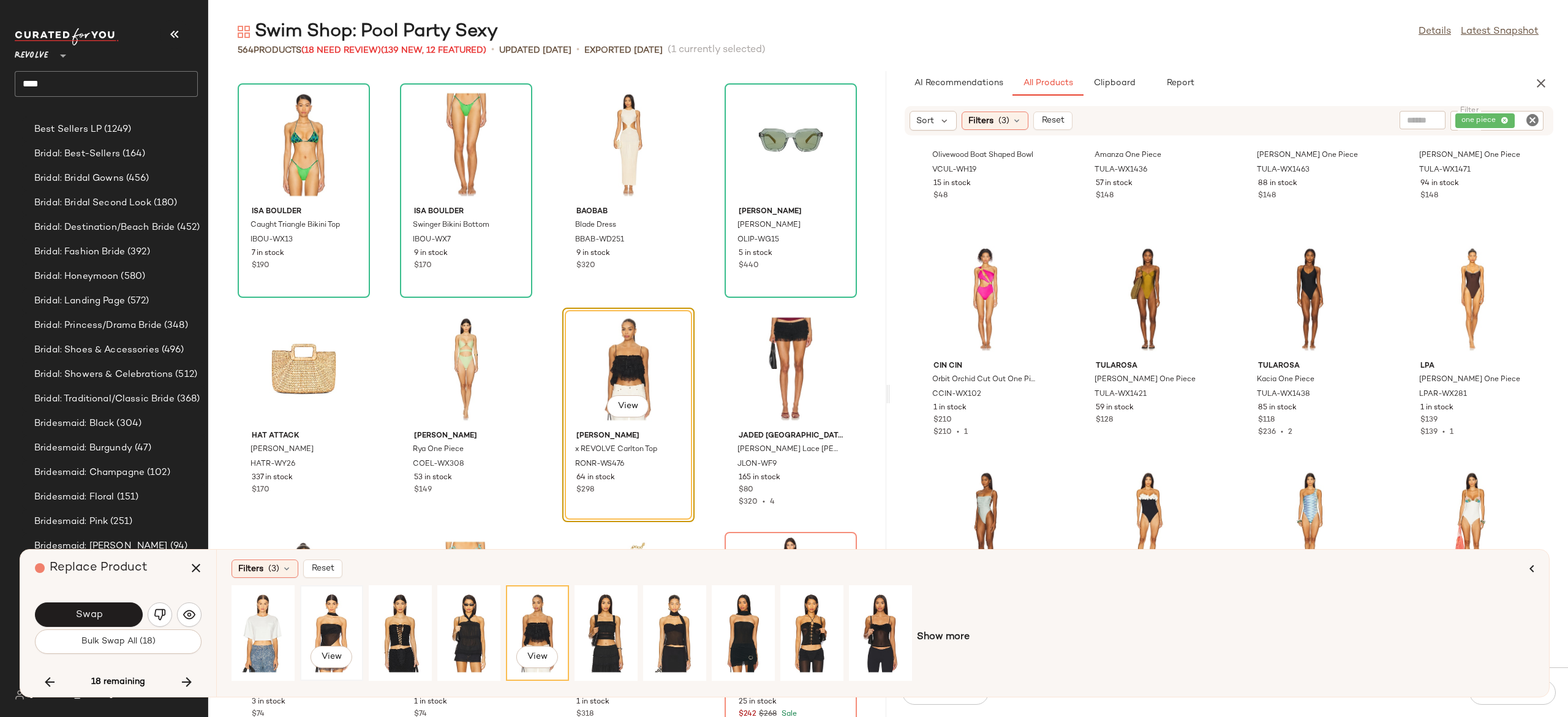
click at [334, 626] on div "View" at bounding box center [332, 633] width 54 height 87
click at [128, 610] on button "Swap" at bounding box center [88, 615] width 108 height 24
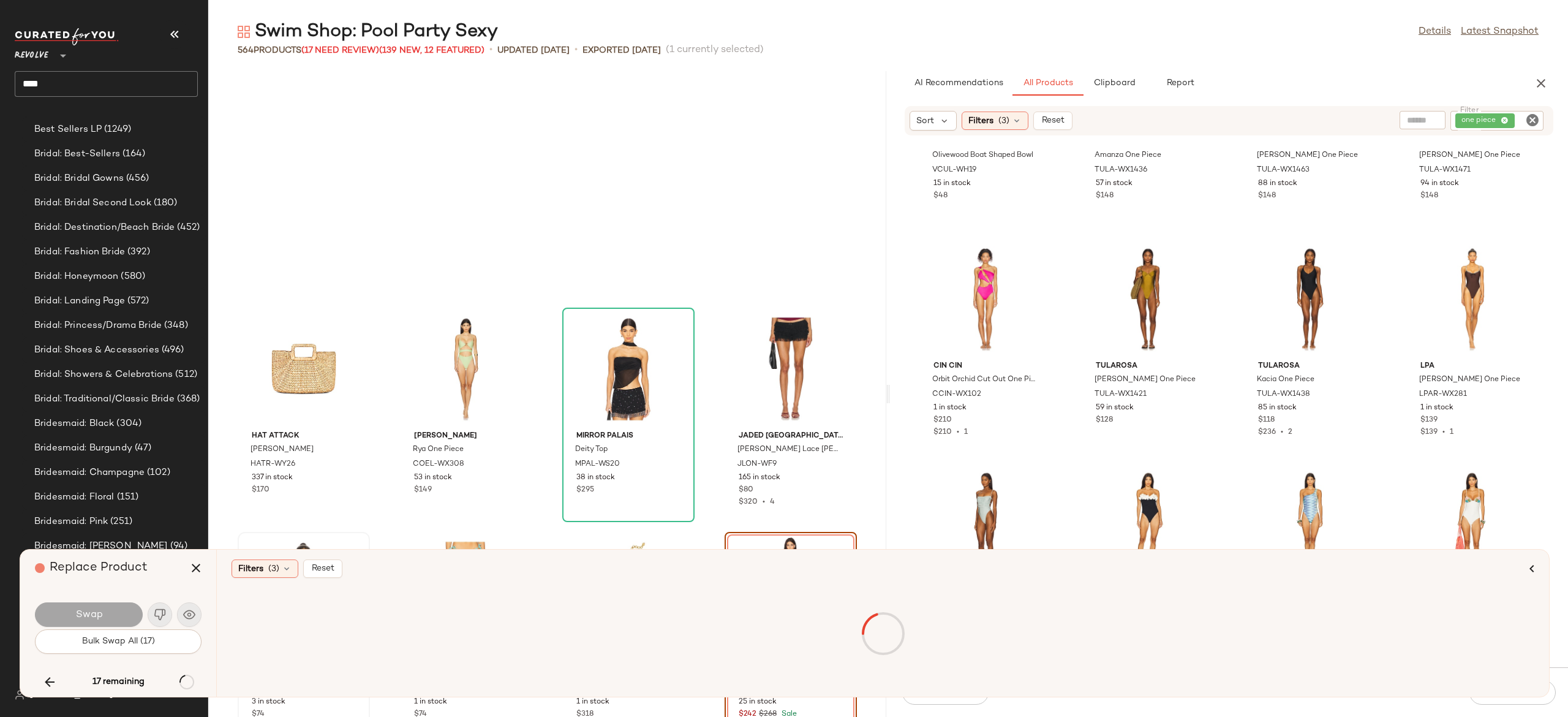
scroll to position [25349, 0]
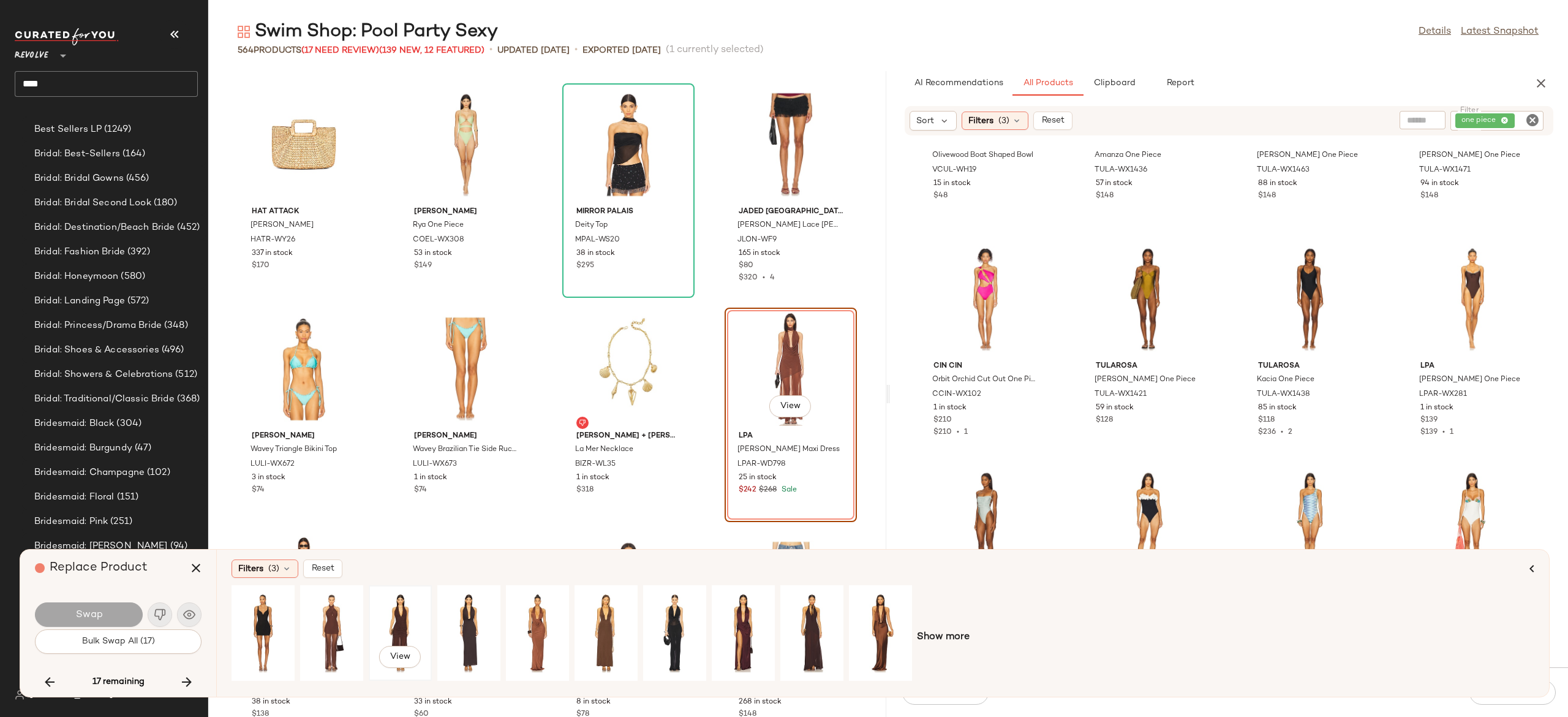
click at [409, 620] on div "View" at bounding box center [400, 633] width 54 height 87
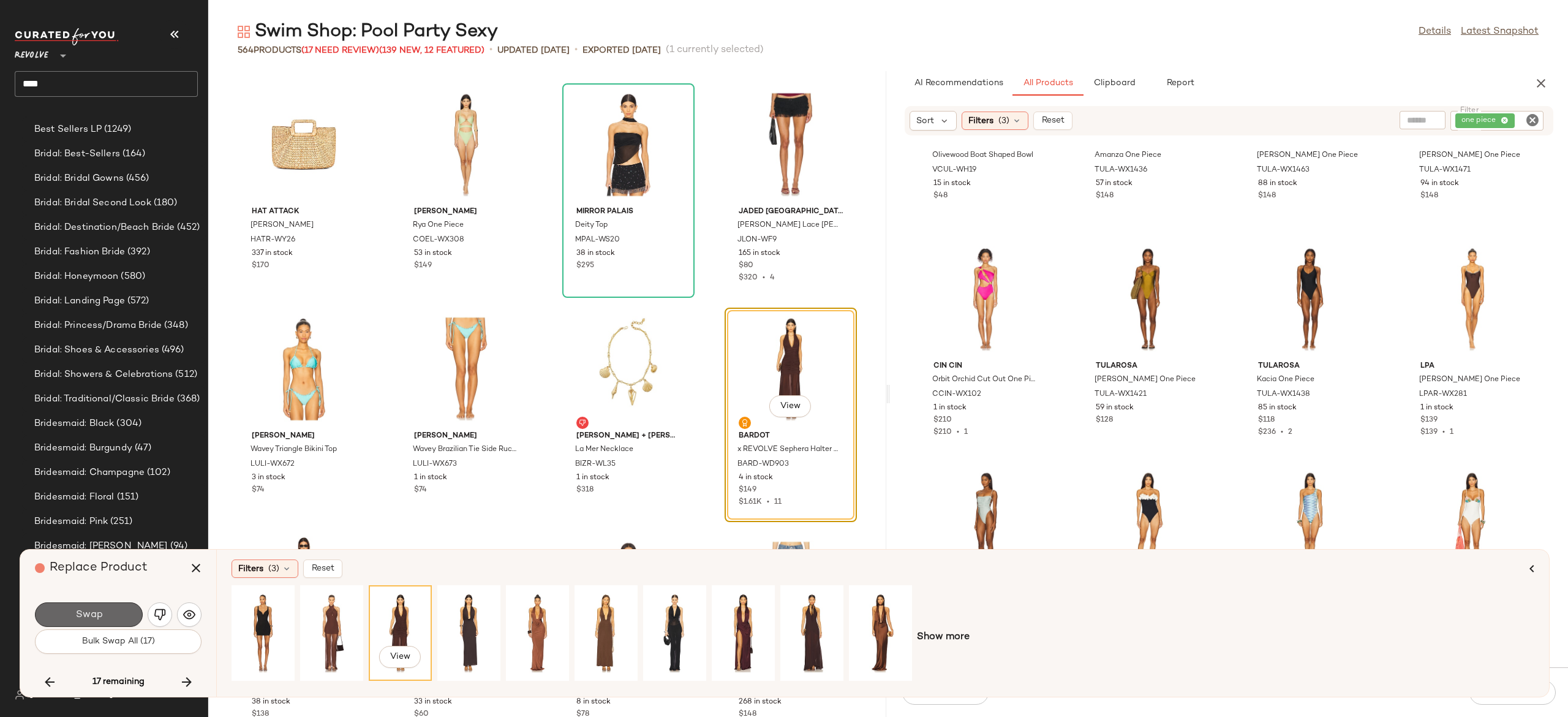
click at [124, 614] on button "Swap" at bounding box center [88, 615] width 108 height 24
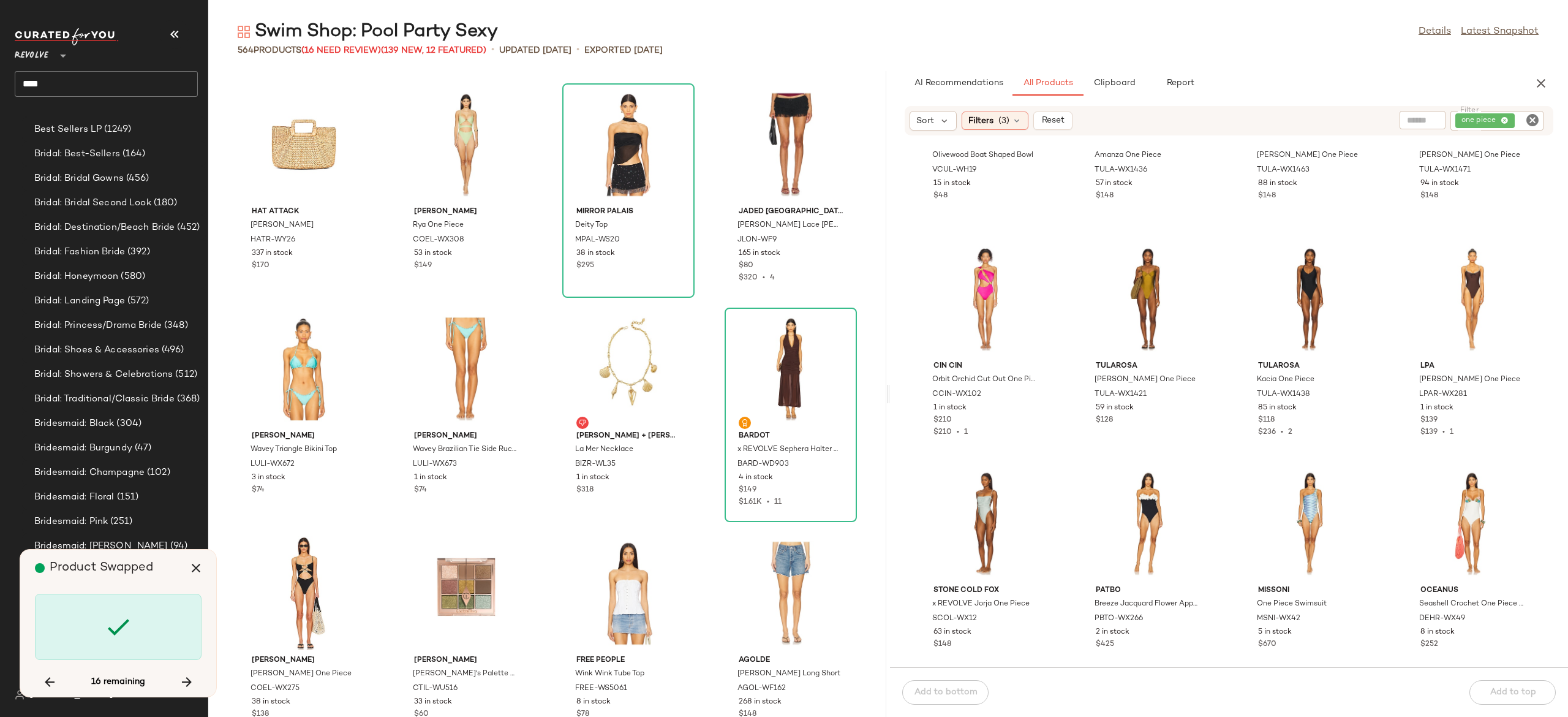
scroll to position [25798, 0]
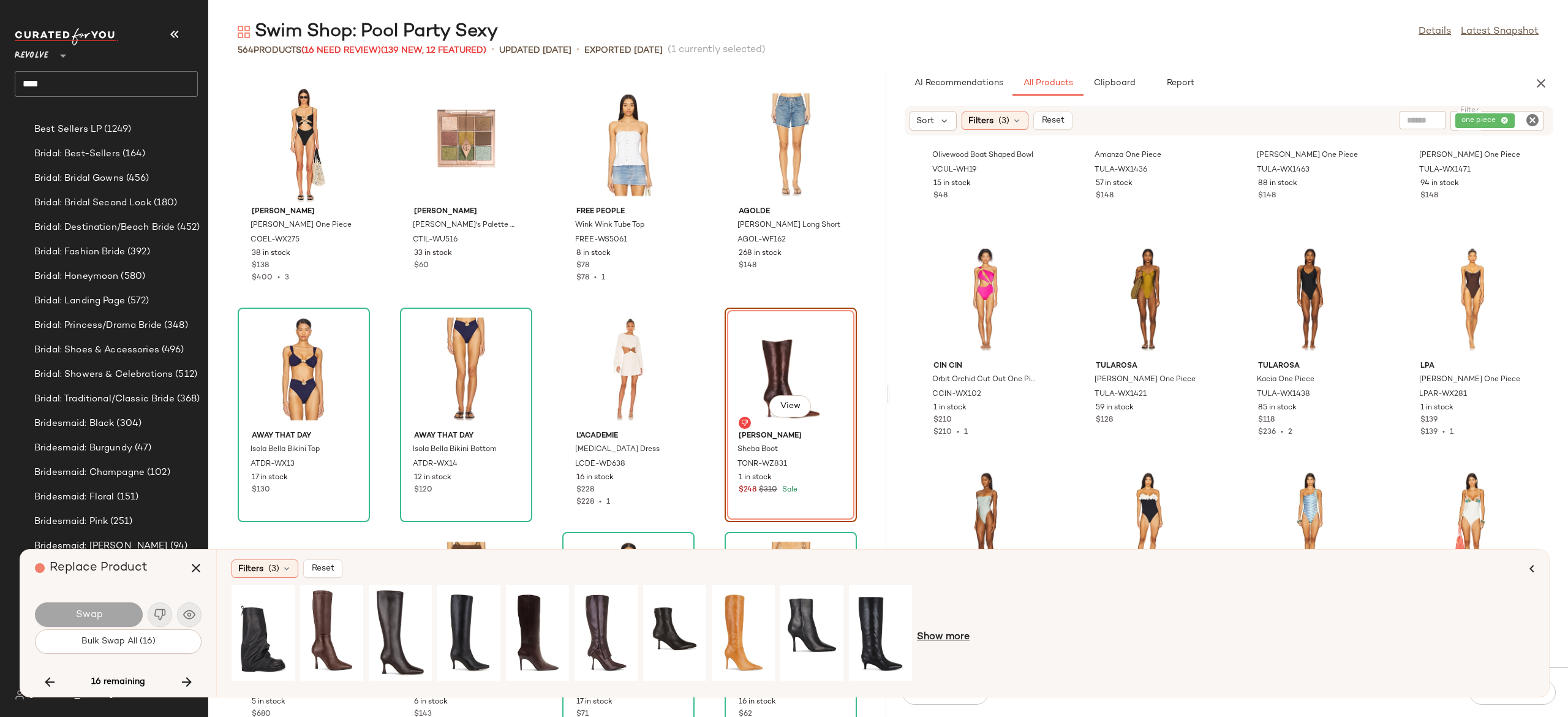
click at [940, 634] on span "Show more" at bounding box center [943, 637] width 53 height 15
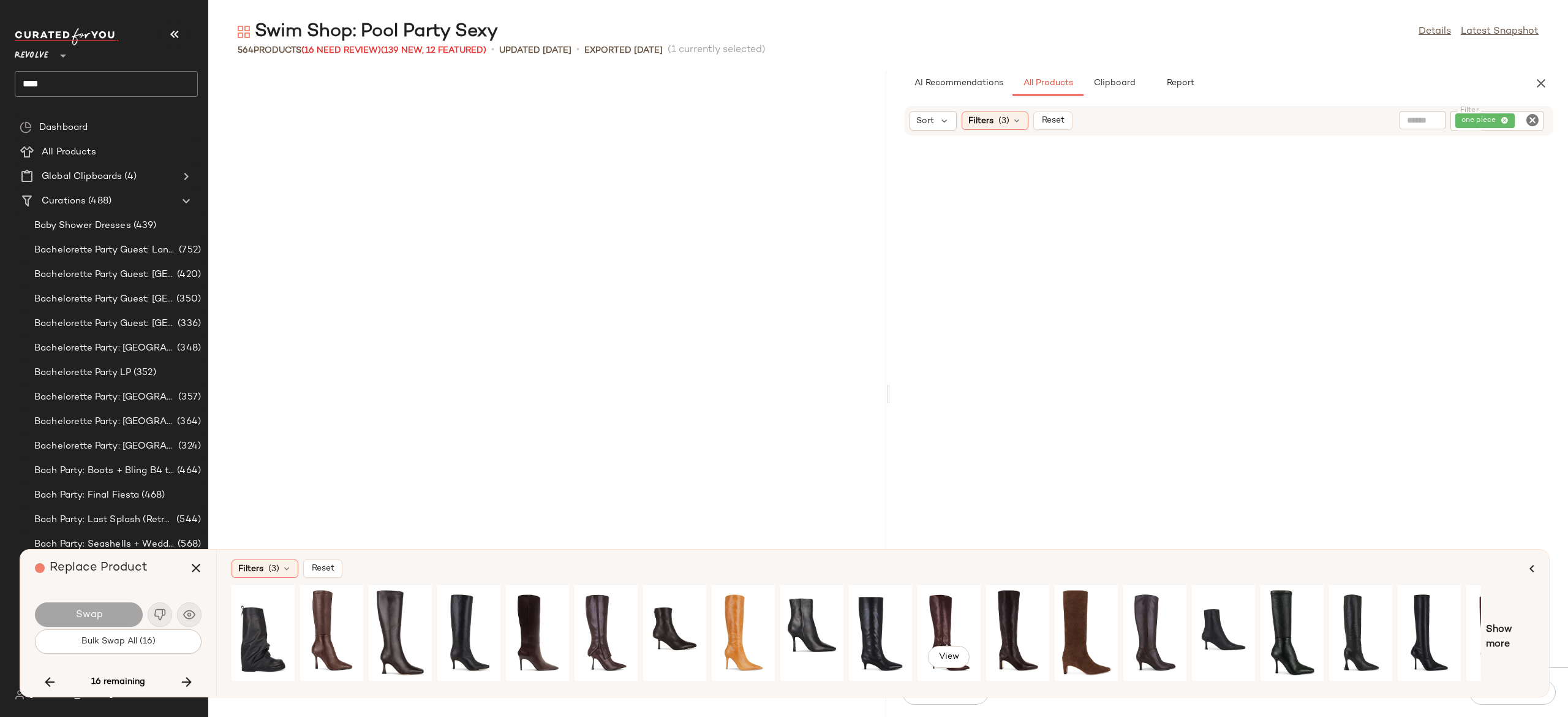
scroll to position [1495, 0]
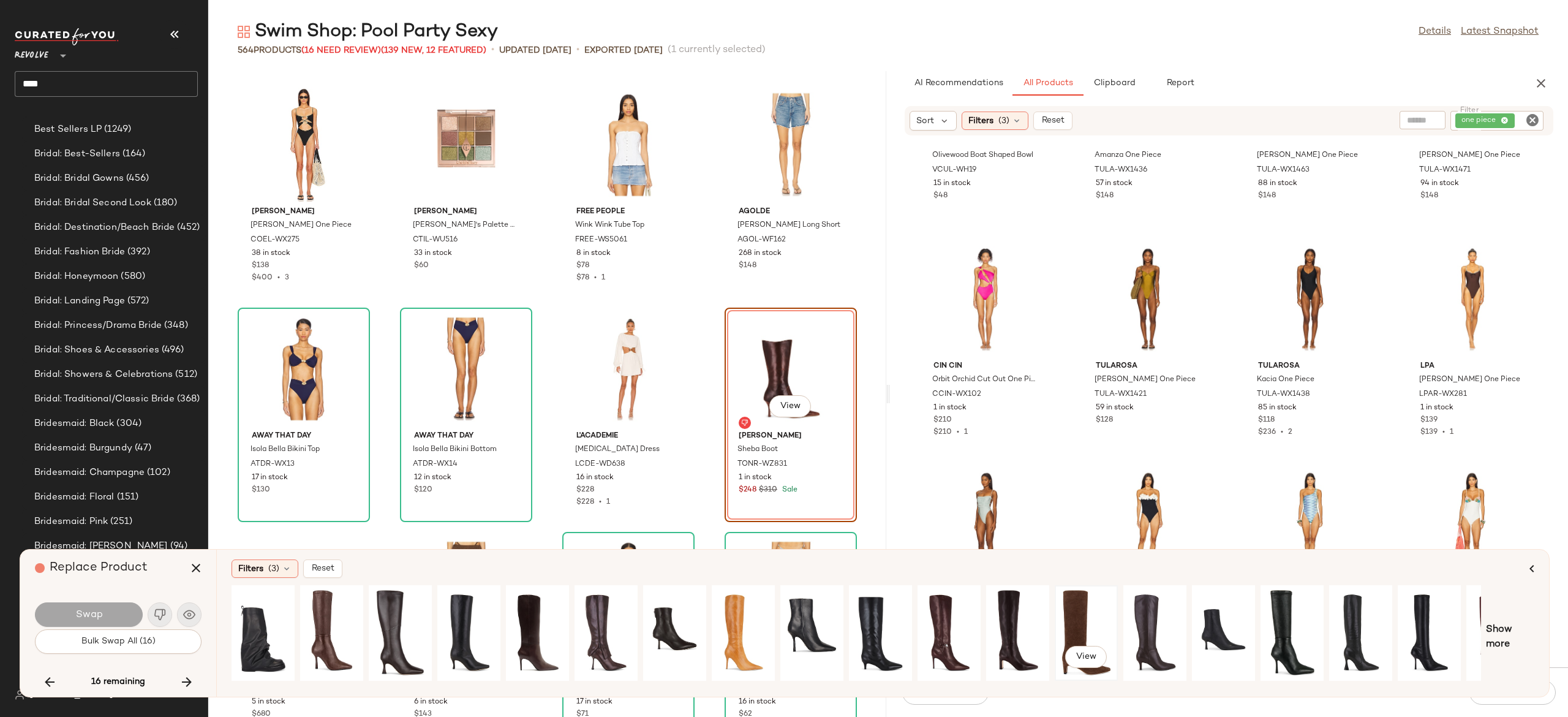
click at [1084, 628] on div "View" at bounding box center [1086, 633] width 54 height 87
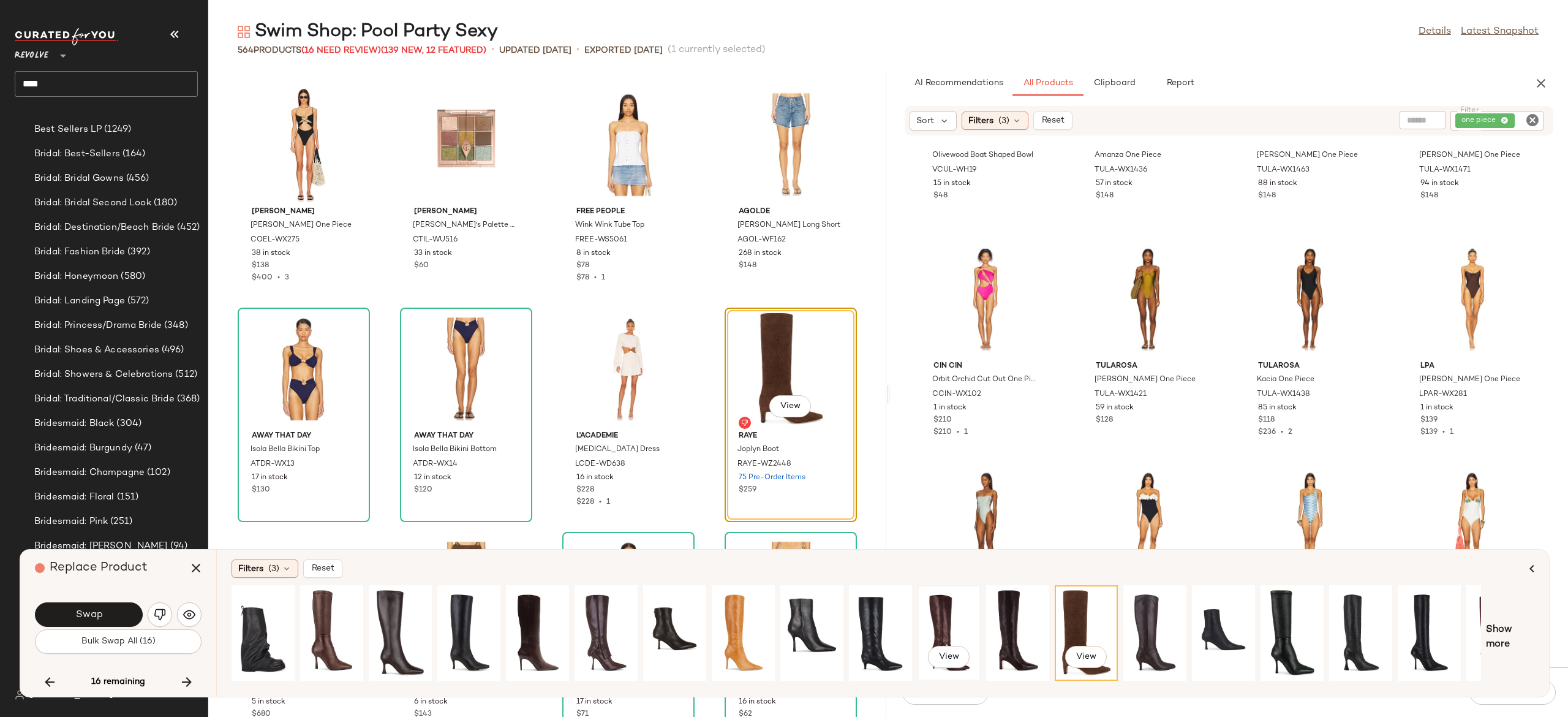
click at [944, 620] on div "View" at bounding box center [949, 633] width 54 height 87
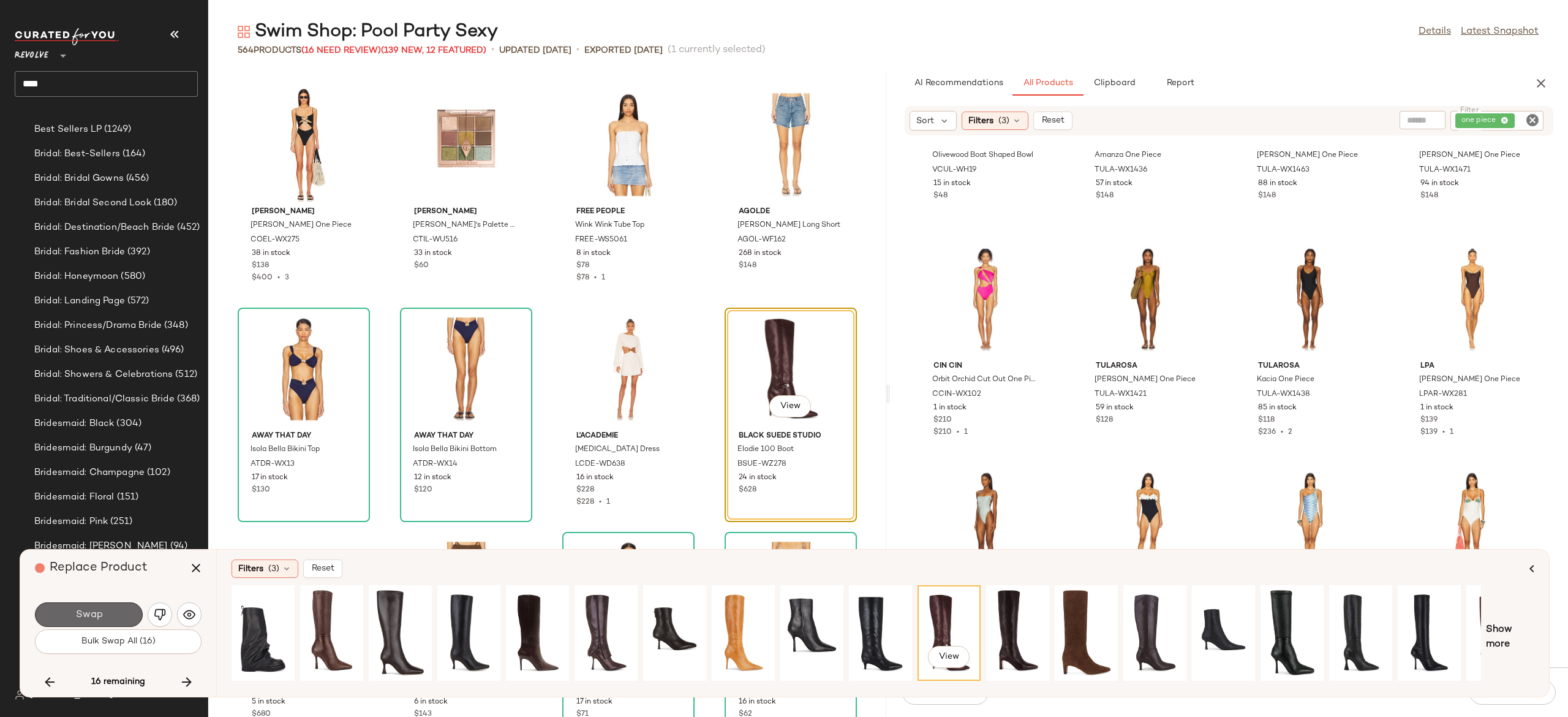
click at [128, 611] on button "Swap" at bounding box center [88, 615] width 108 height 24
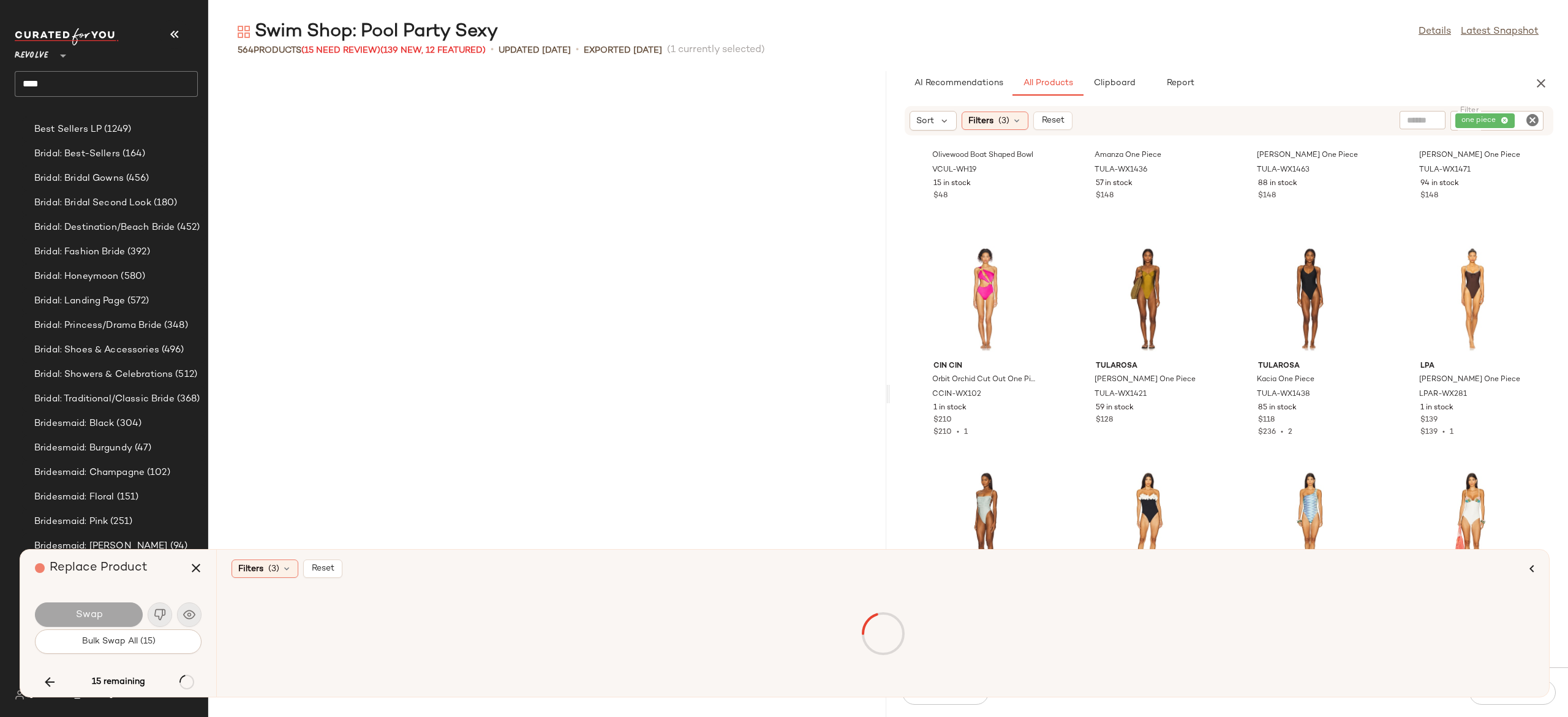
scroll to position [26470, 0]
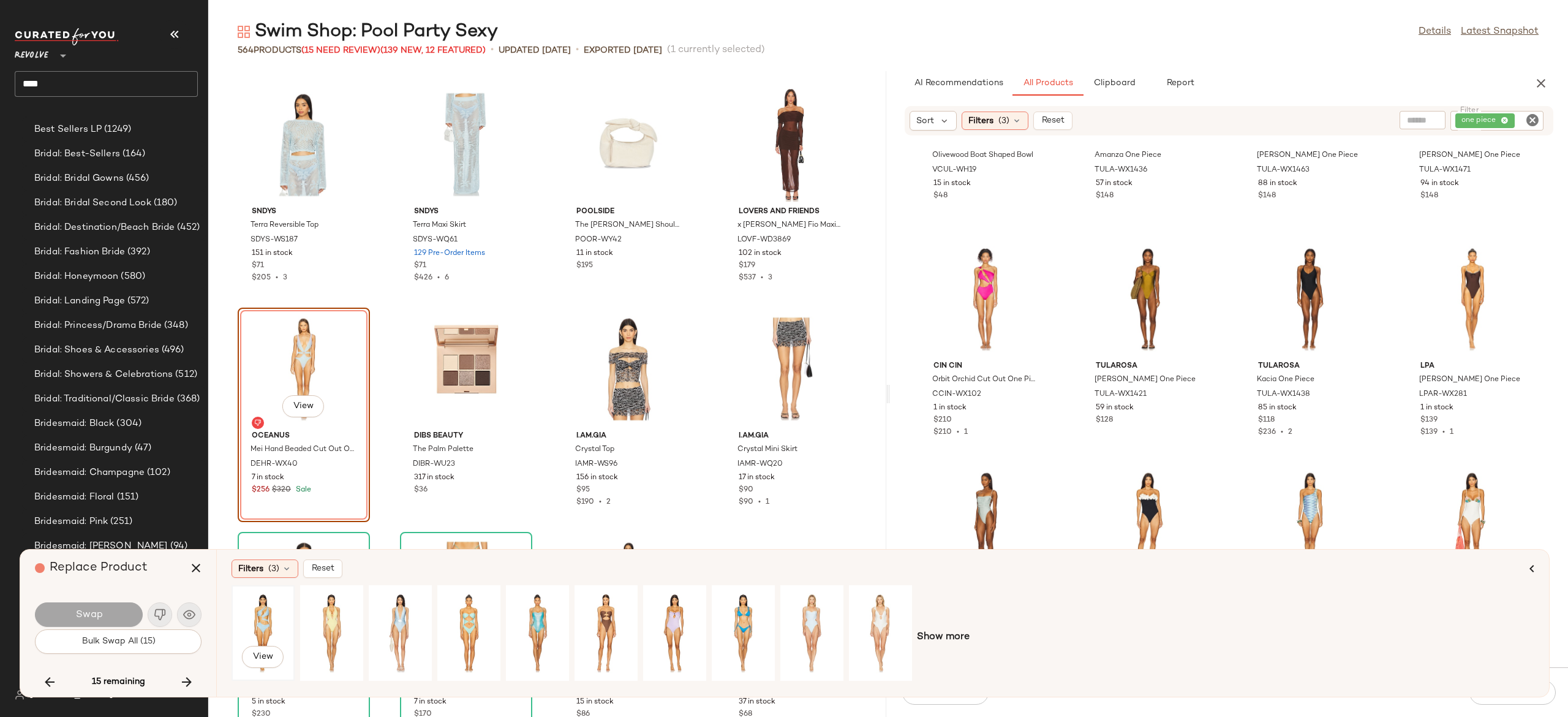
click at [267, 611] on div "View" at bounding box center [263, 633] width 54 height 87
click at [406, 617] on div "View" at bounding box center [400, 633] width 54 height 87
click at [530, 616] on div "View" at bounding box center [538, 633] width 54 height 87
click at [408, 616] on div "View" at bounding box center [400, 633] width 54 height 87
click at [329, 616] on div "View" at bounding box center [332, 633] width 54 height 87
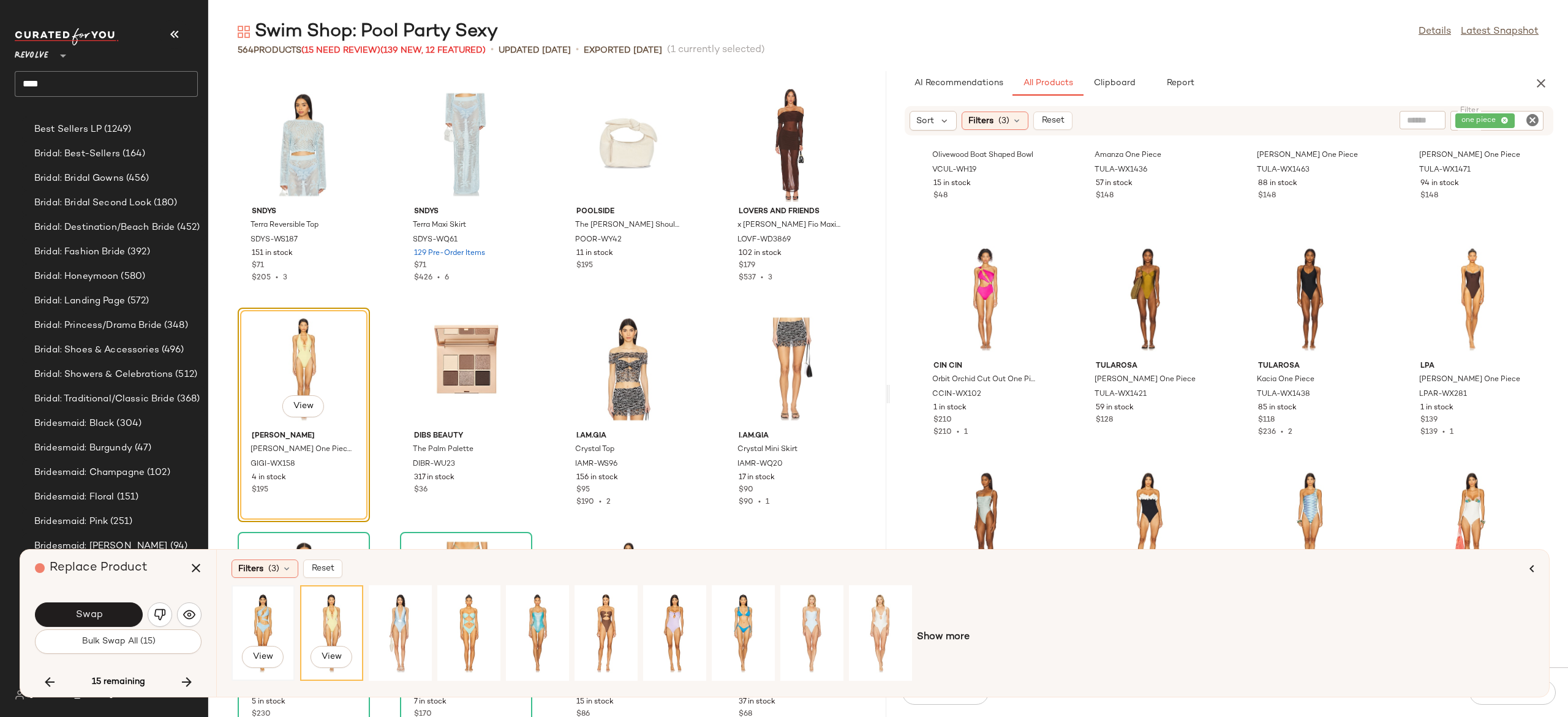
click at [265, 615] on div "View" at bounding box center [263, 633] width 54 height 87
click at [810, 624] on div "View" at bounding box center [812, 633] width 54 height 87
click at [116, 612] on button "Swap" at bounding box center [88, 615] width 108 height 24
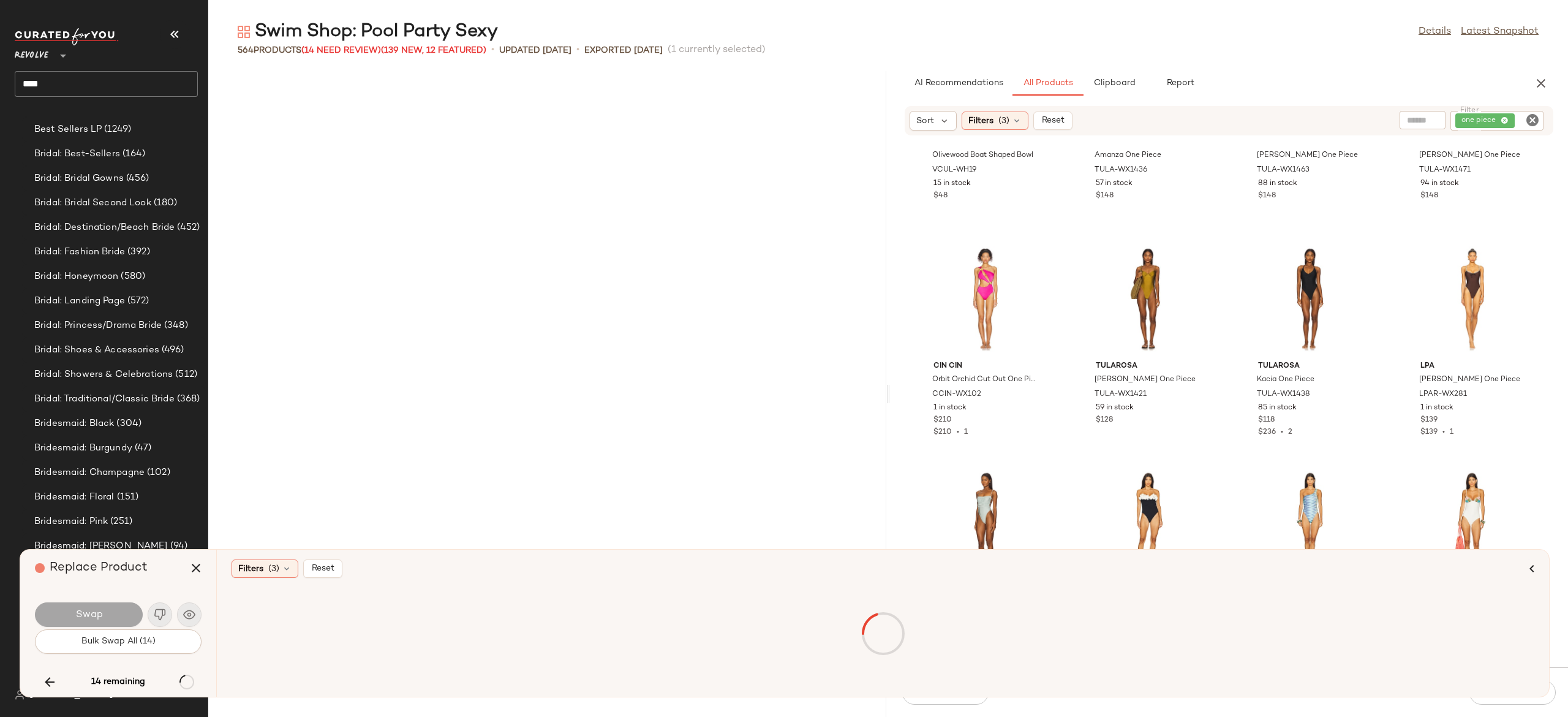
scroll to position [27368, 0]
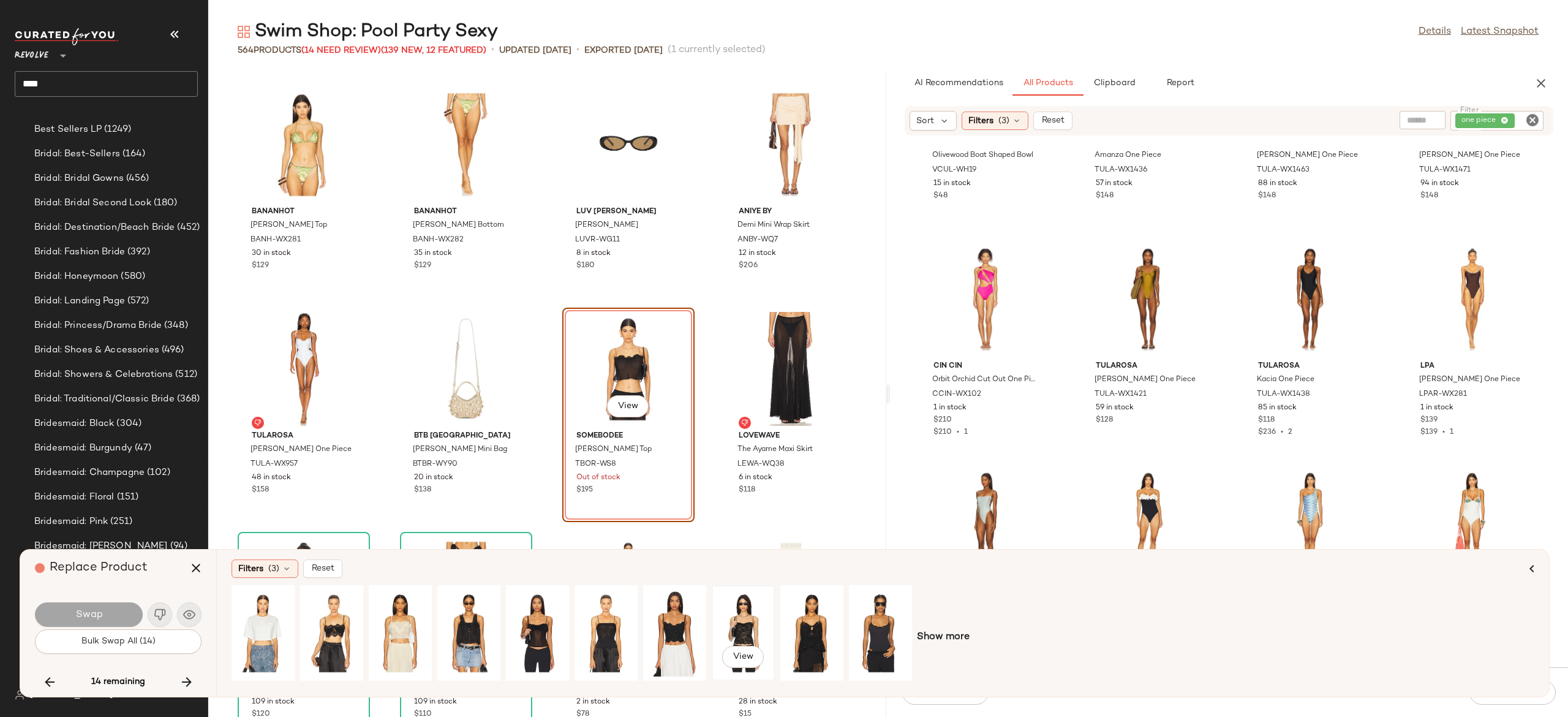
click at [740, 620] on div "View" at bounding box center [743, 633] width 54 height 87
click at [133, 613] on button "Swap" at bounding box center [88, 615] width 108 height 24
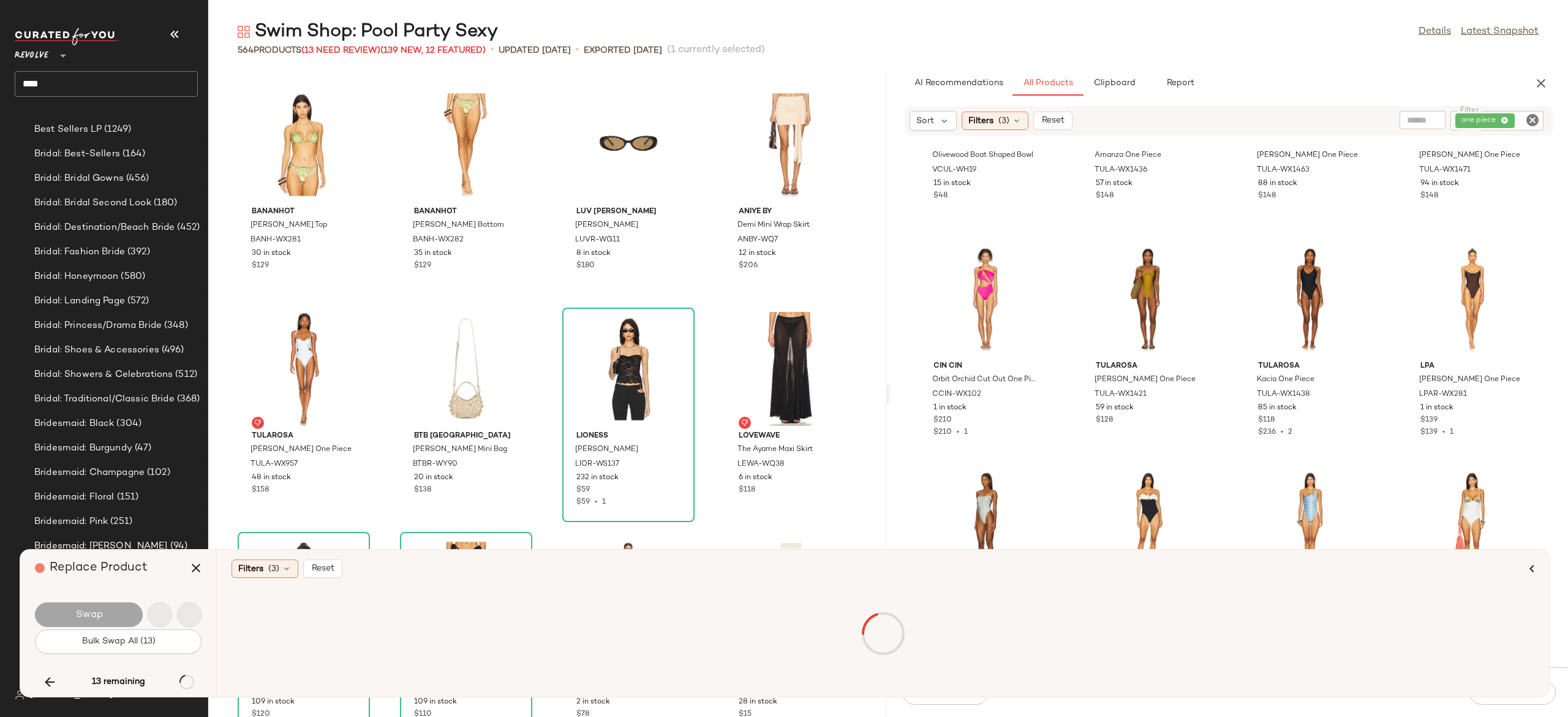
scroll to position [28490, 0]
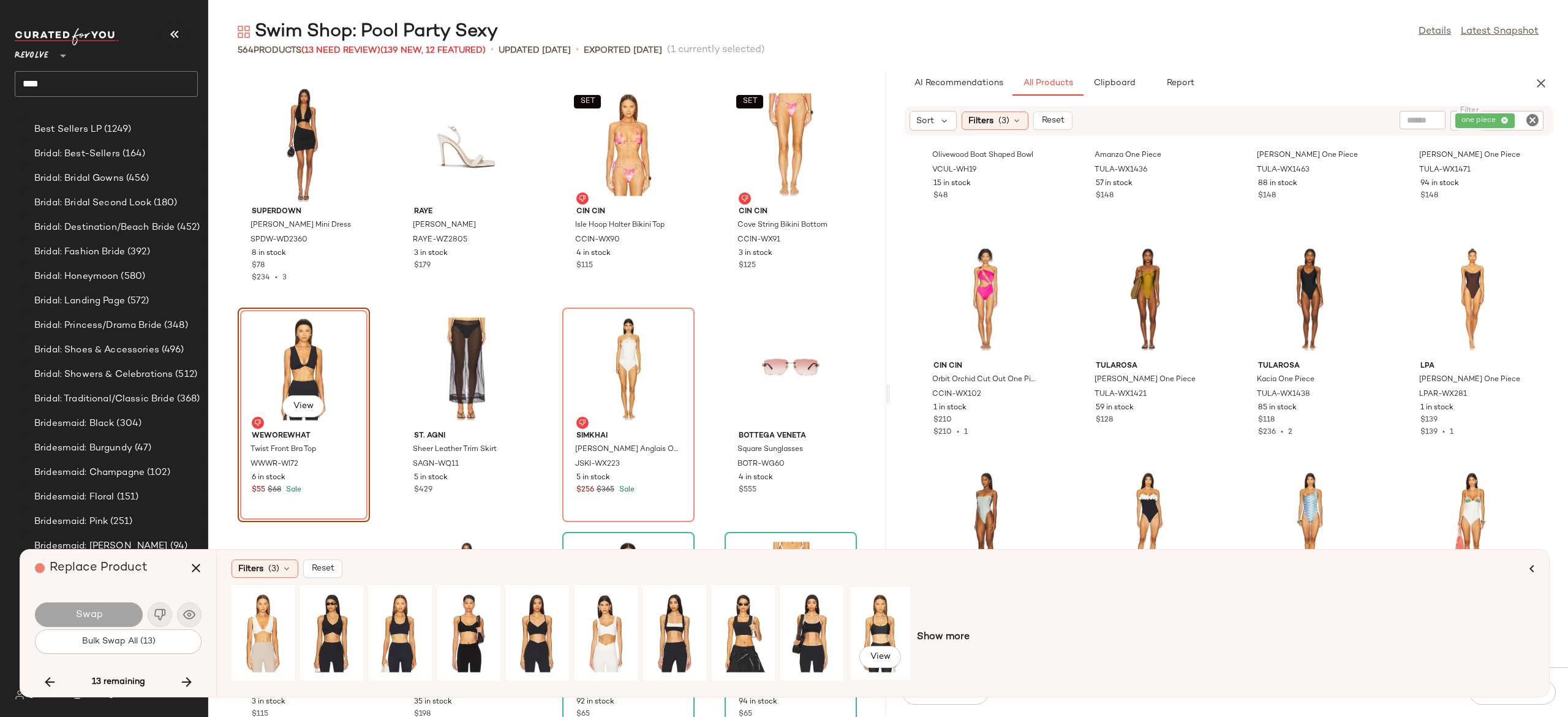
click at [875, 619] on div "View" at bounding box center [881, 633] width 54 height 87
click at [805, 627] on div "View" at bounding box center [812, 633] width 54 height 87
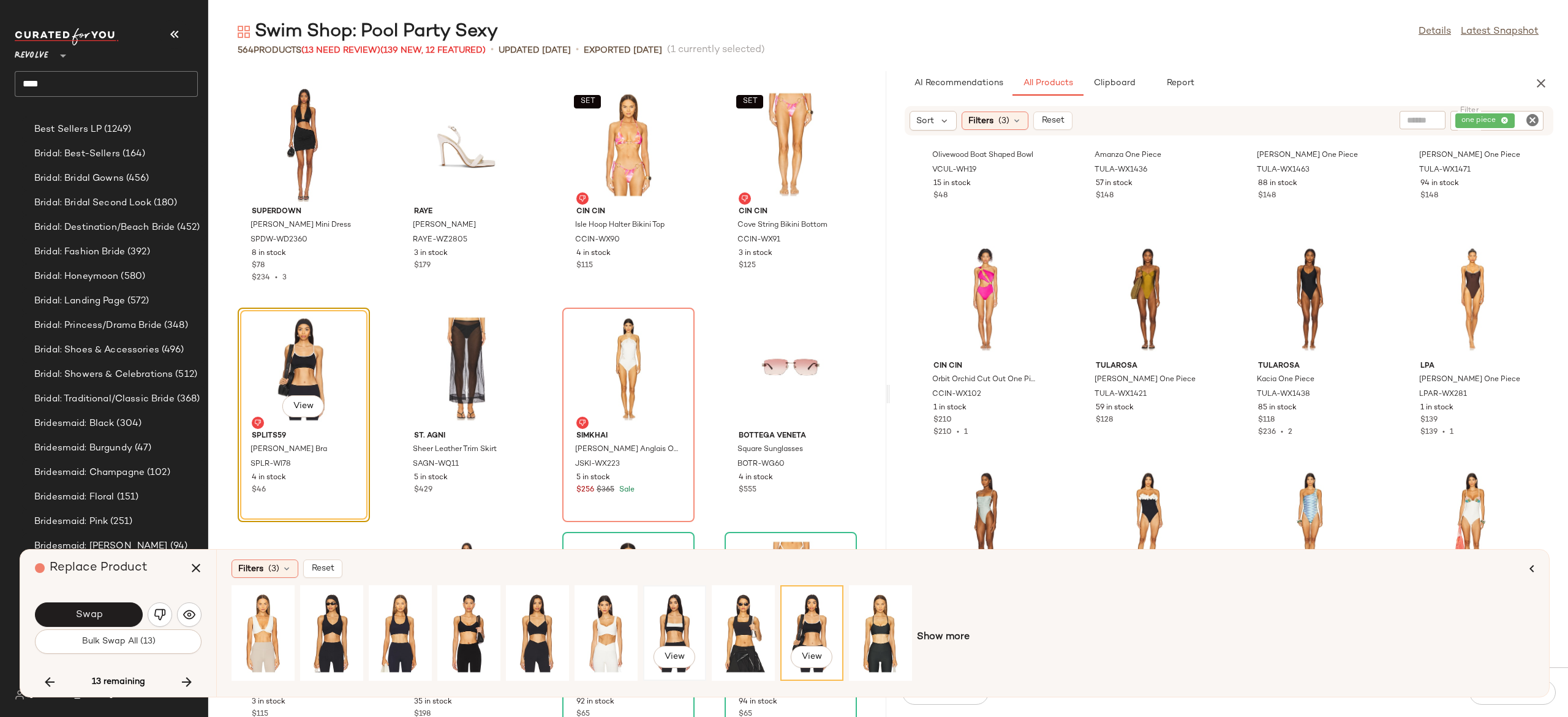
click at [667, 620] on div "View" at bounding box center [675, 633] width 54 height 87
click at [128, 607] on button "Swap" at bounding box center [88, 615] width 108 height 24
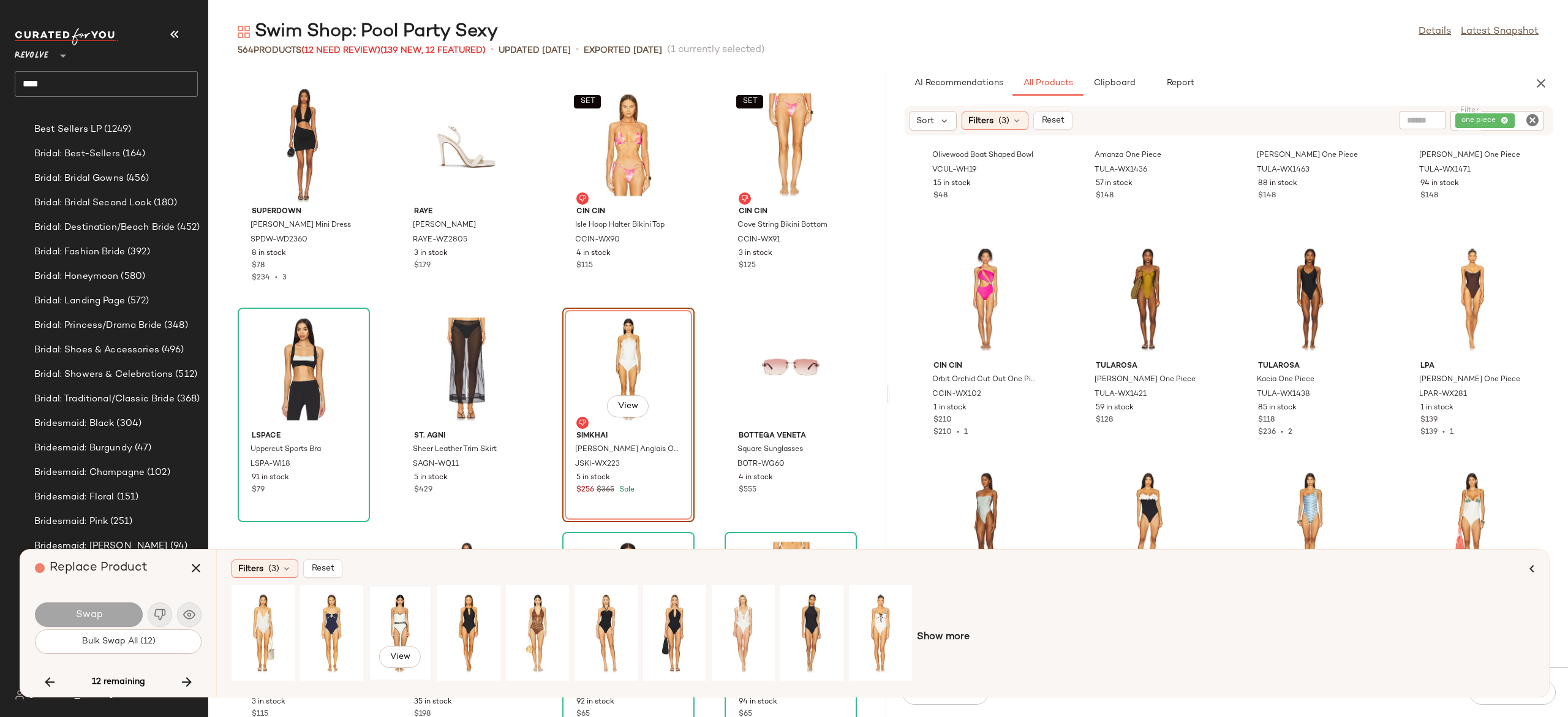
click at [402, 611] on div "View" at bounding box center [400, 633] width 54 height 87
click at [880, 616] on div "View" at bounding box center [881, 633] width 54 height 87
click at [121, 613] on button "Swap" at bounding box center [88, 615] width 108 height 24
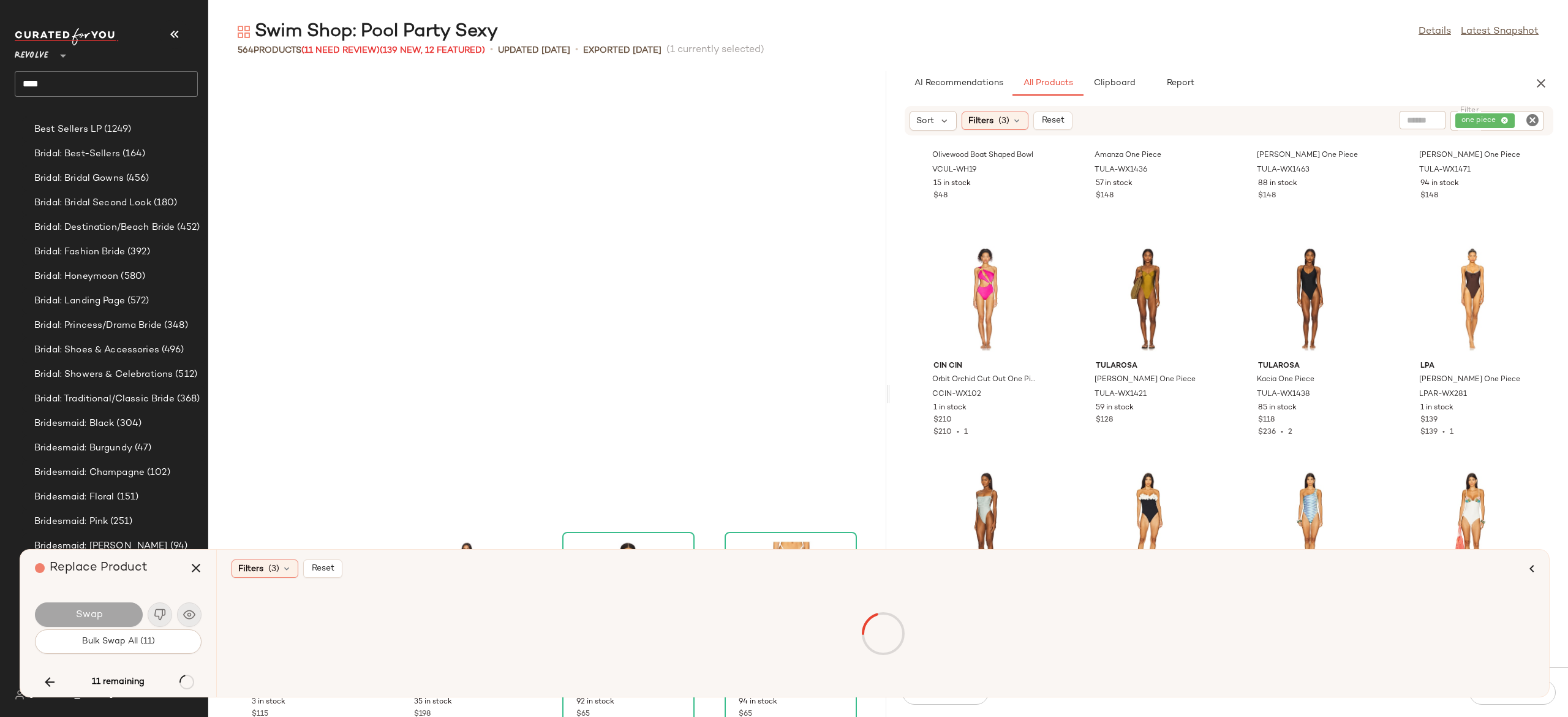
scroll to position [28938, 0]
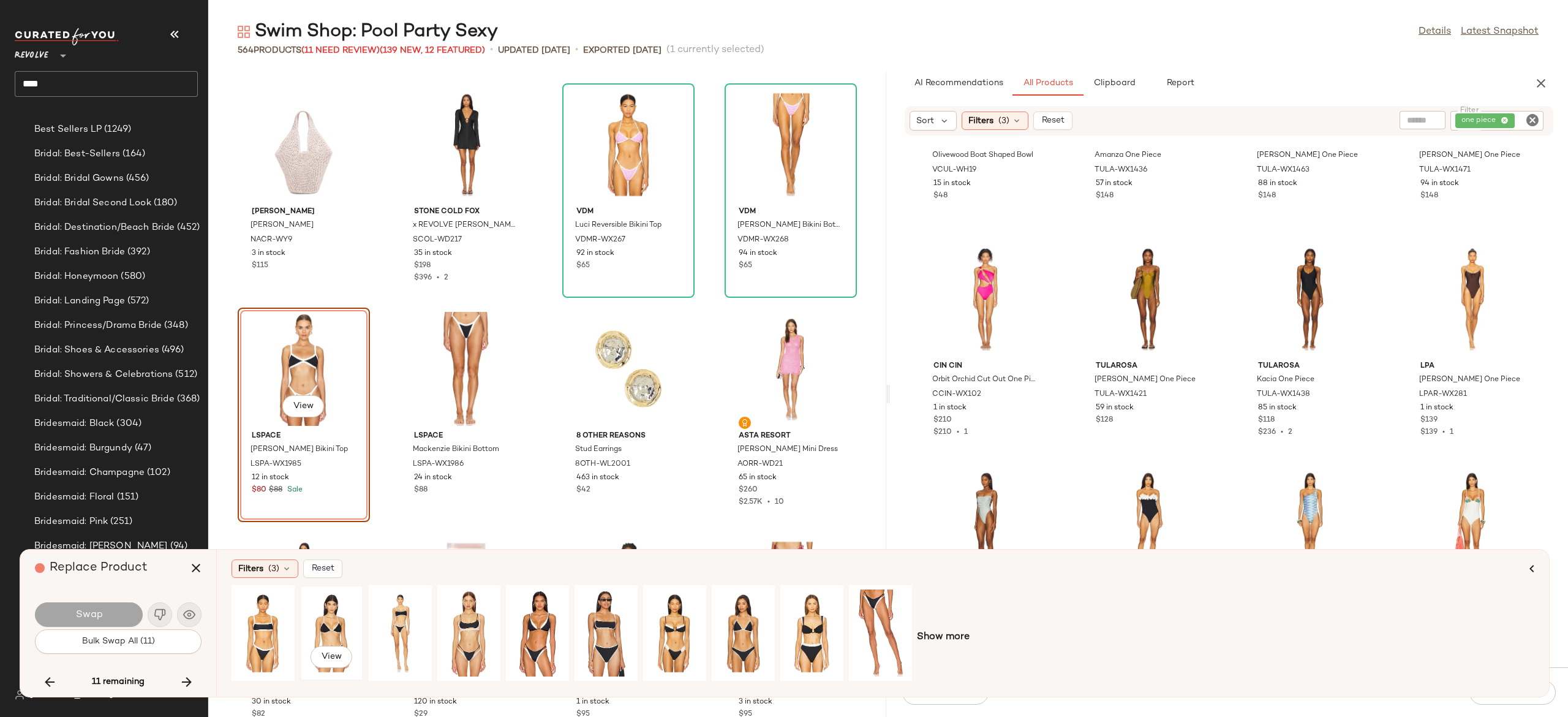
click at [339, 621] on div "View" at bounding box center [332, 633] width 54 height 87
click at [267, 616] on div "View" at bounding box center [263, 633] width 54 height 87
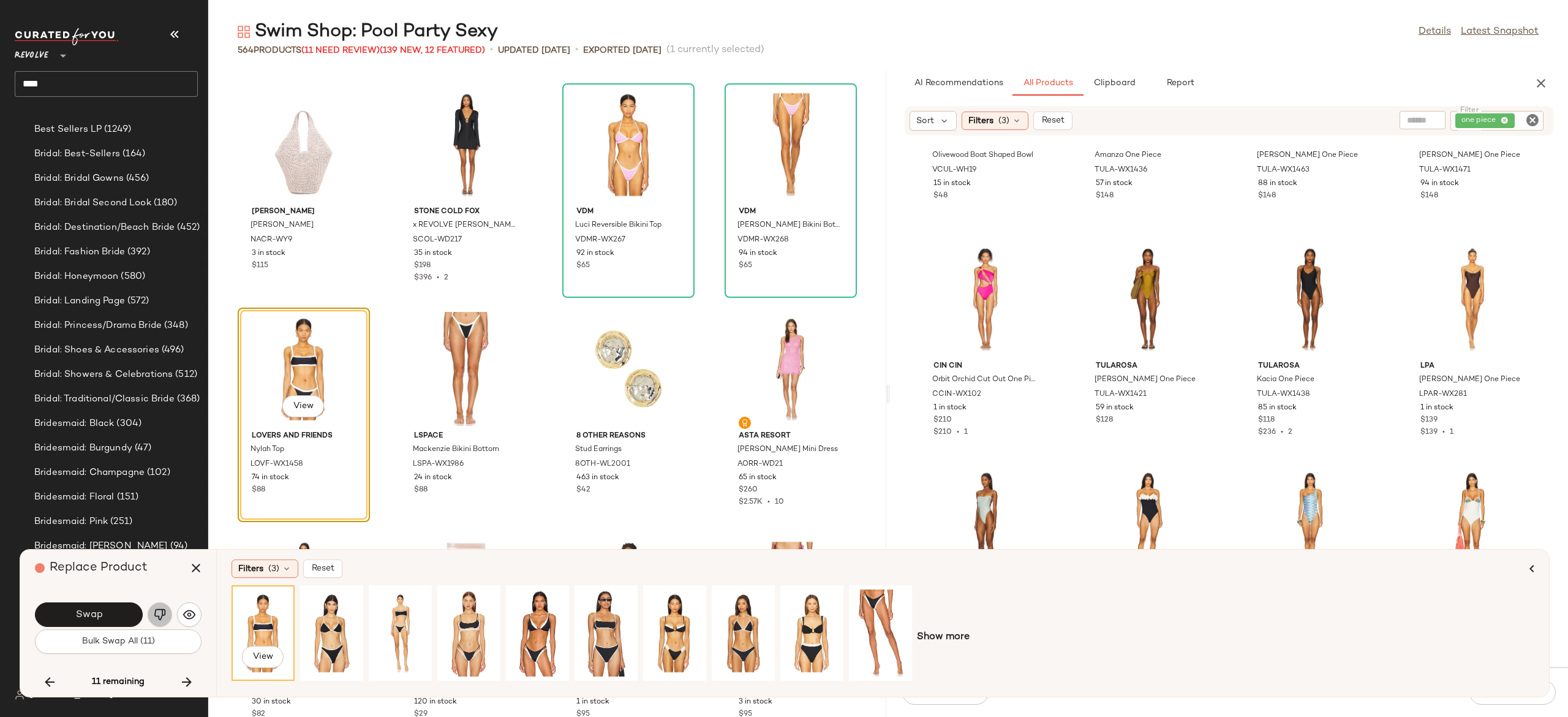
click at [168, 611] on button "button" at bounding box center [160, 615] width 24 height 24
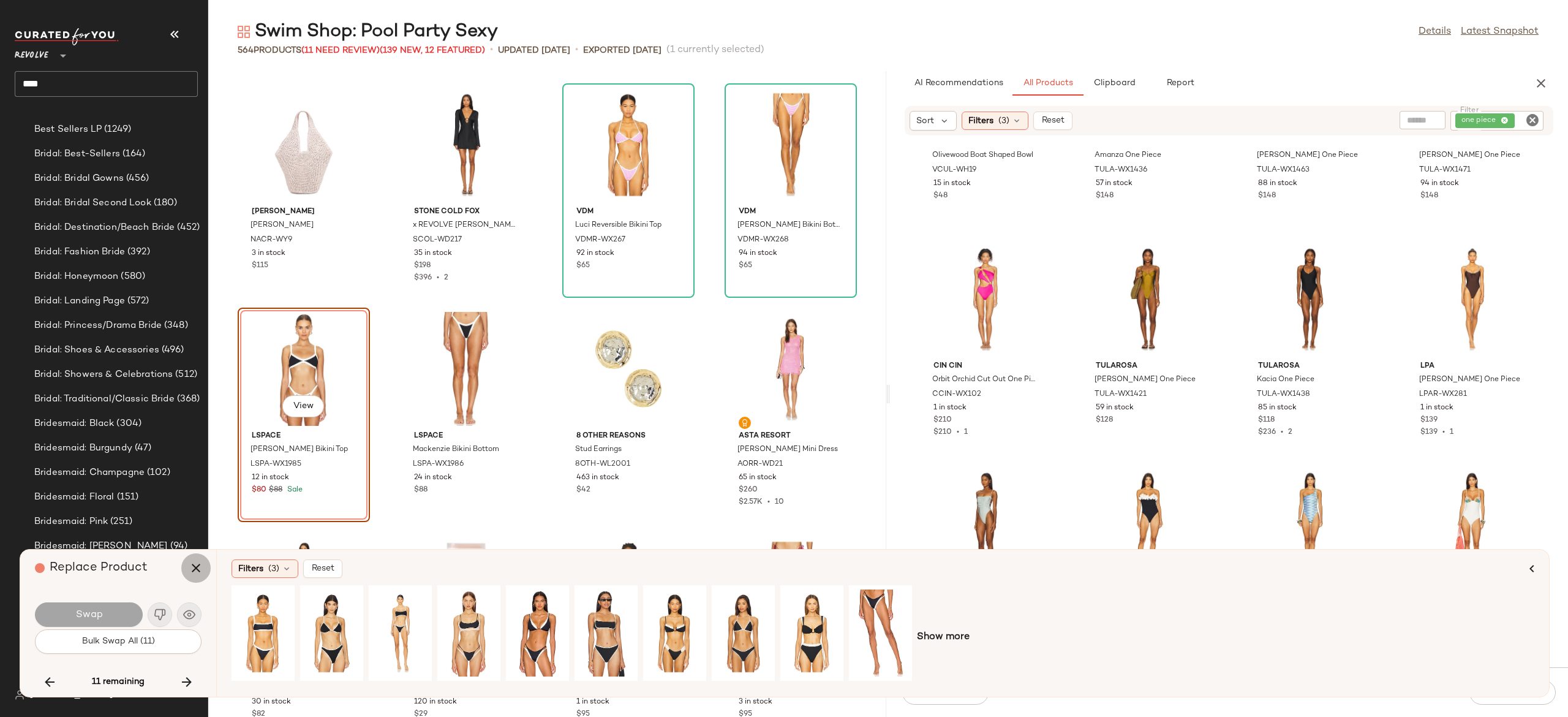
click at [190, 572] on icon "button" at bounding box center [196, 568] width 15 height 15
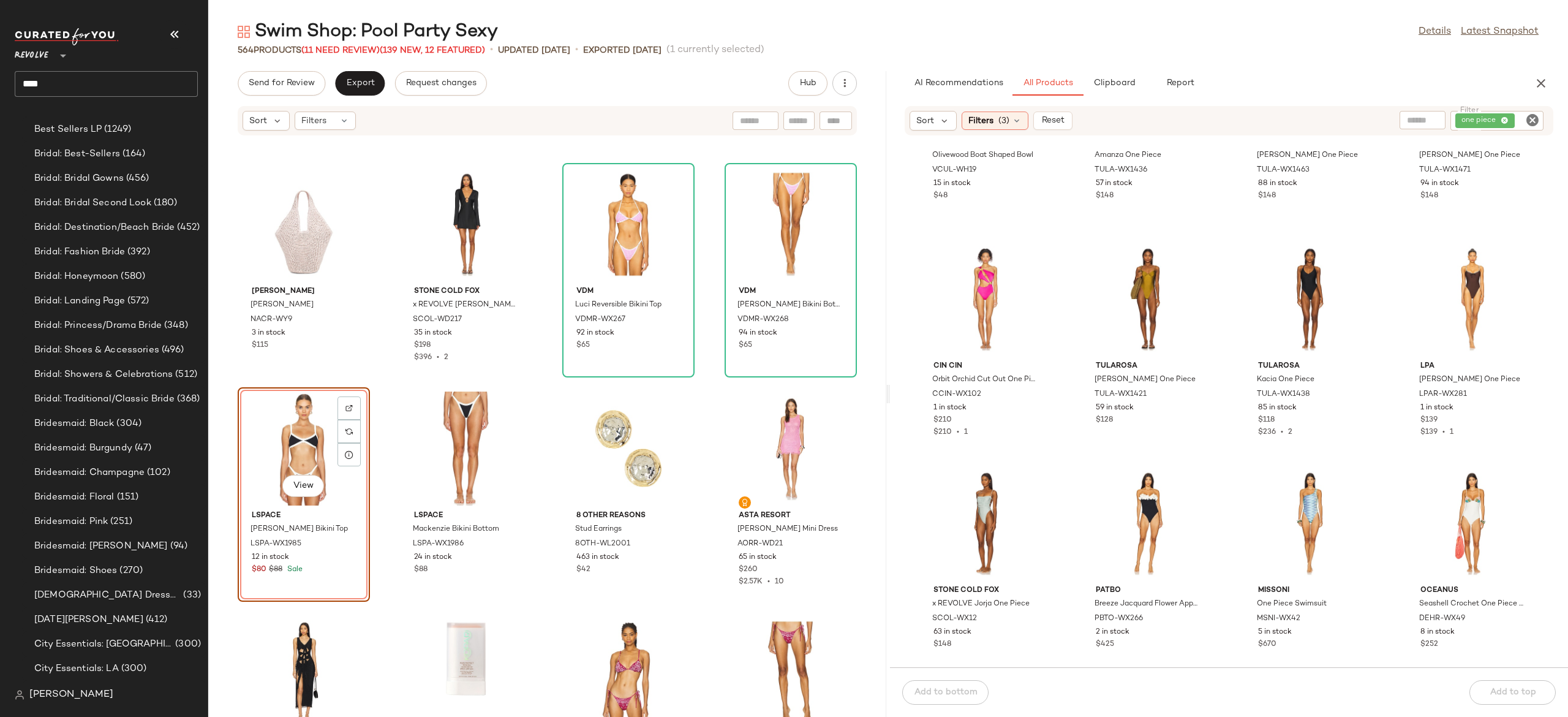
click at [1525, 124] on icon "Clear Filter" at bounding box center [1532, 120] width 15 height 15
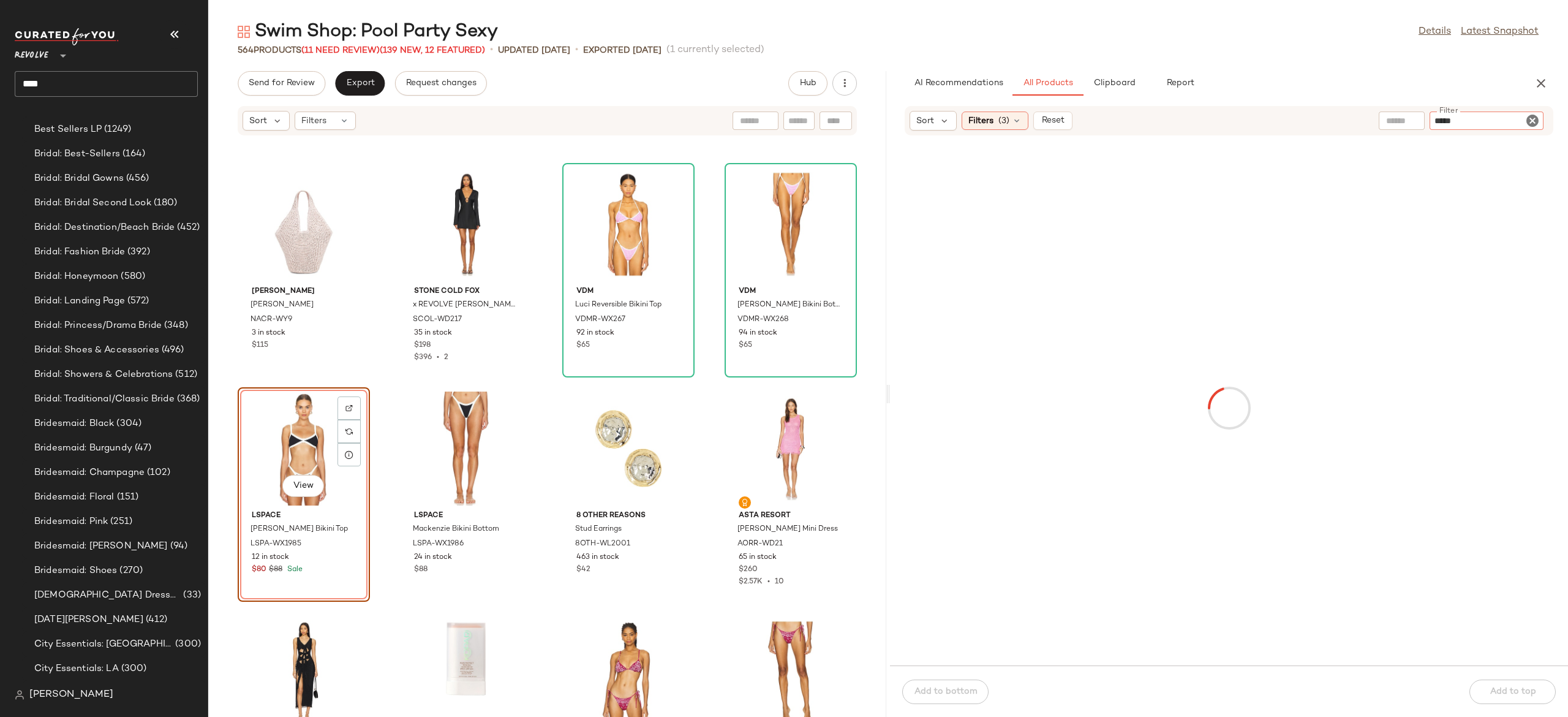
type input "******"
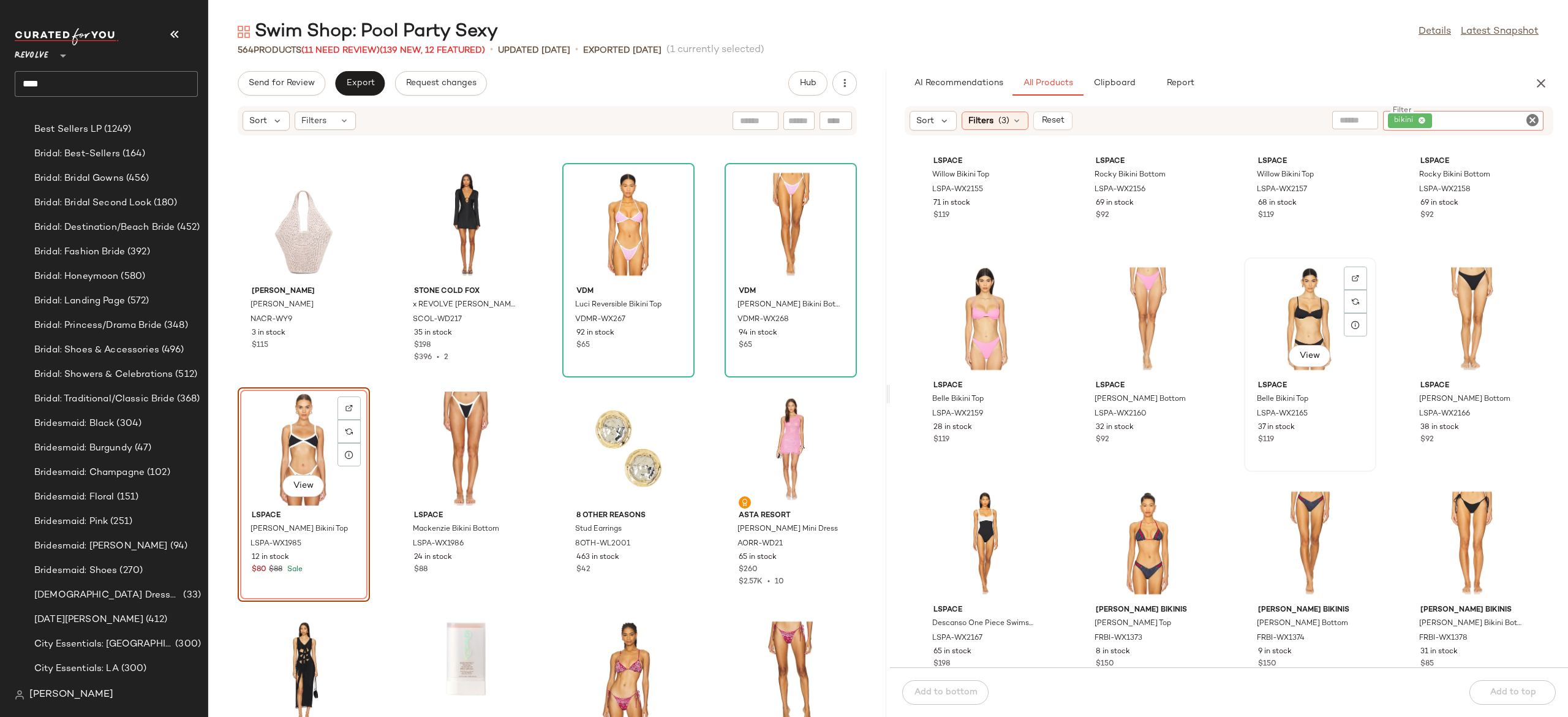
scroll to position [17180, 0]
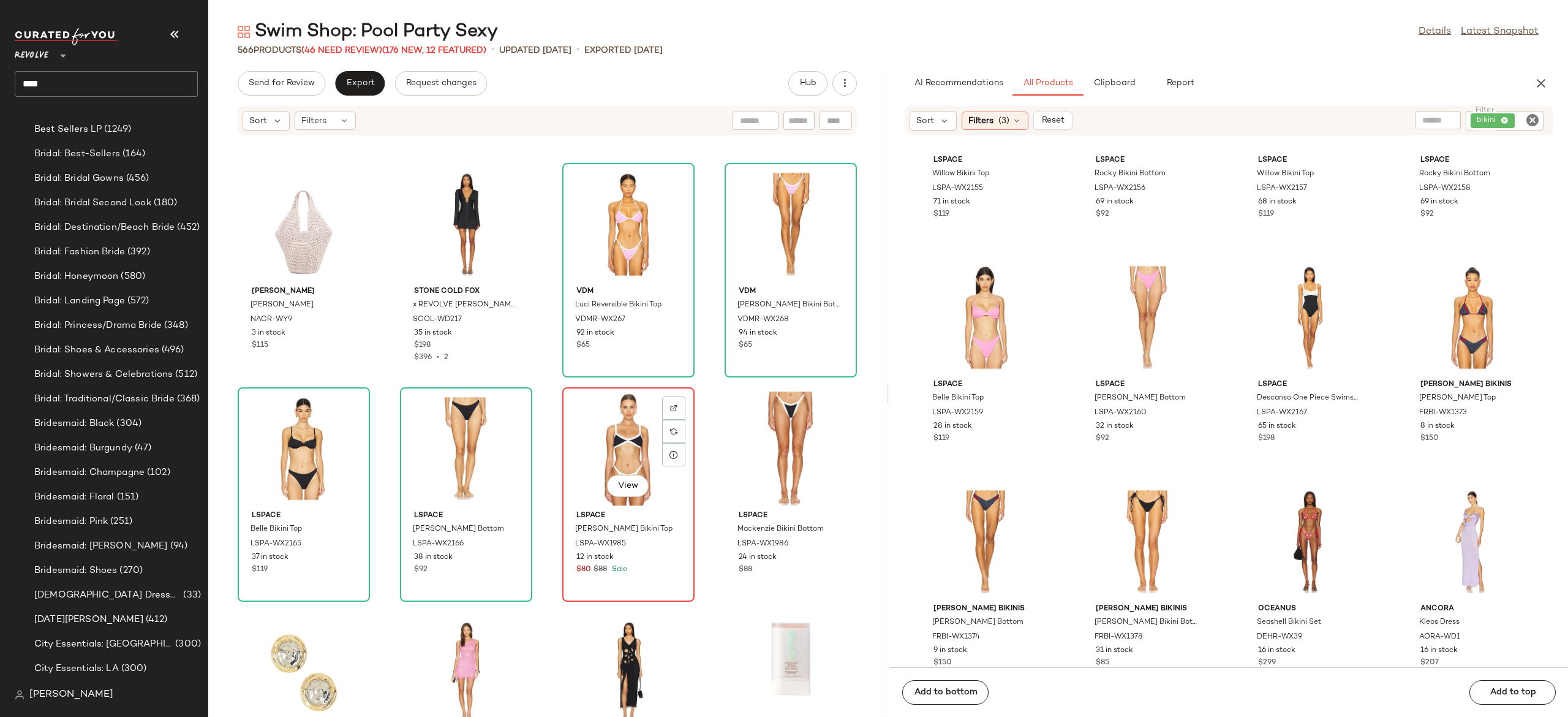
click at [605, 433] on div "View" at bounding box center [629, 449] width 124 height 114
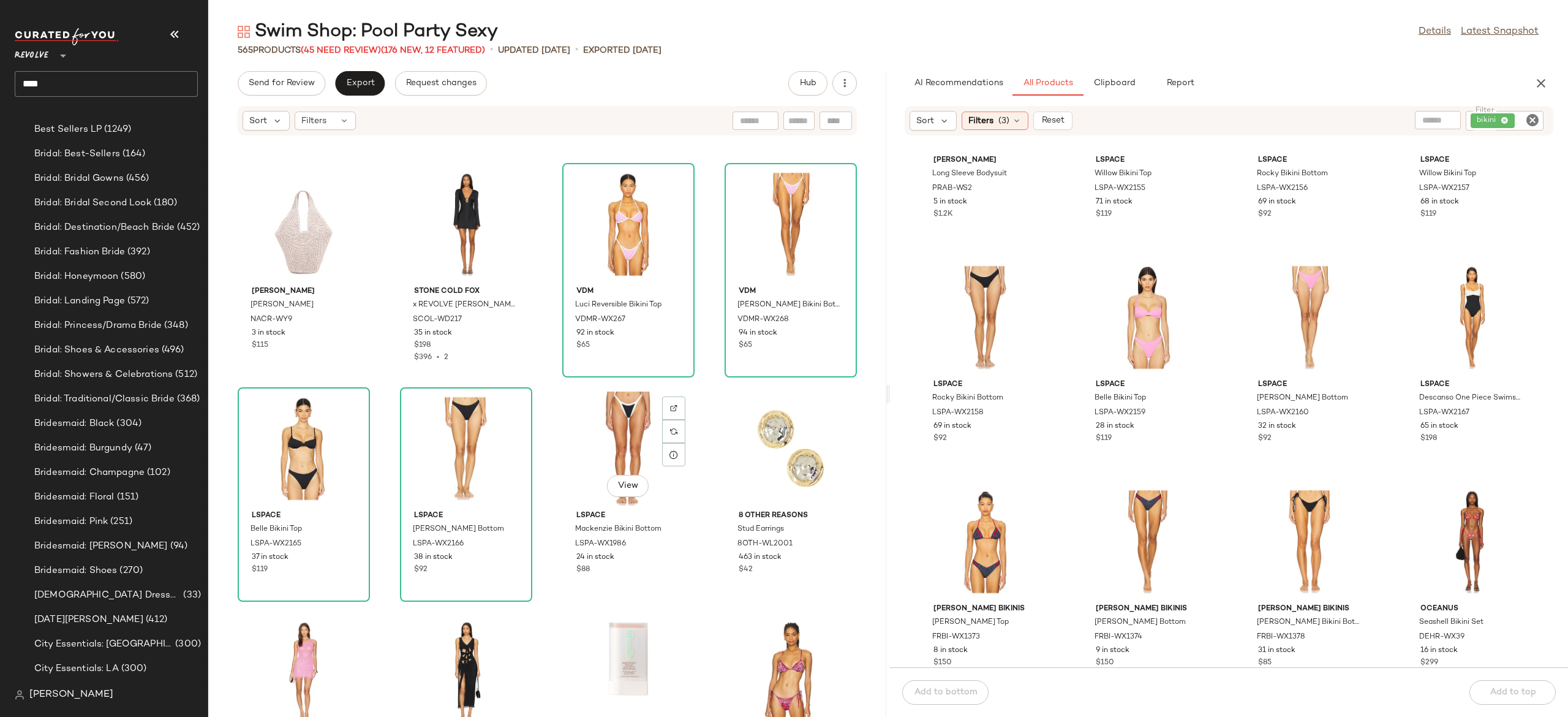
click at [605, 433] on div "View" at bounding box center [629, 449] width 124 height 114
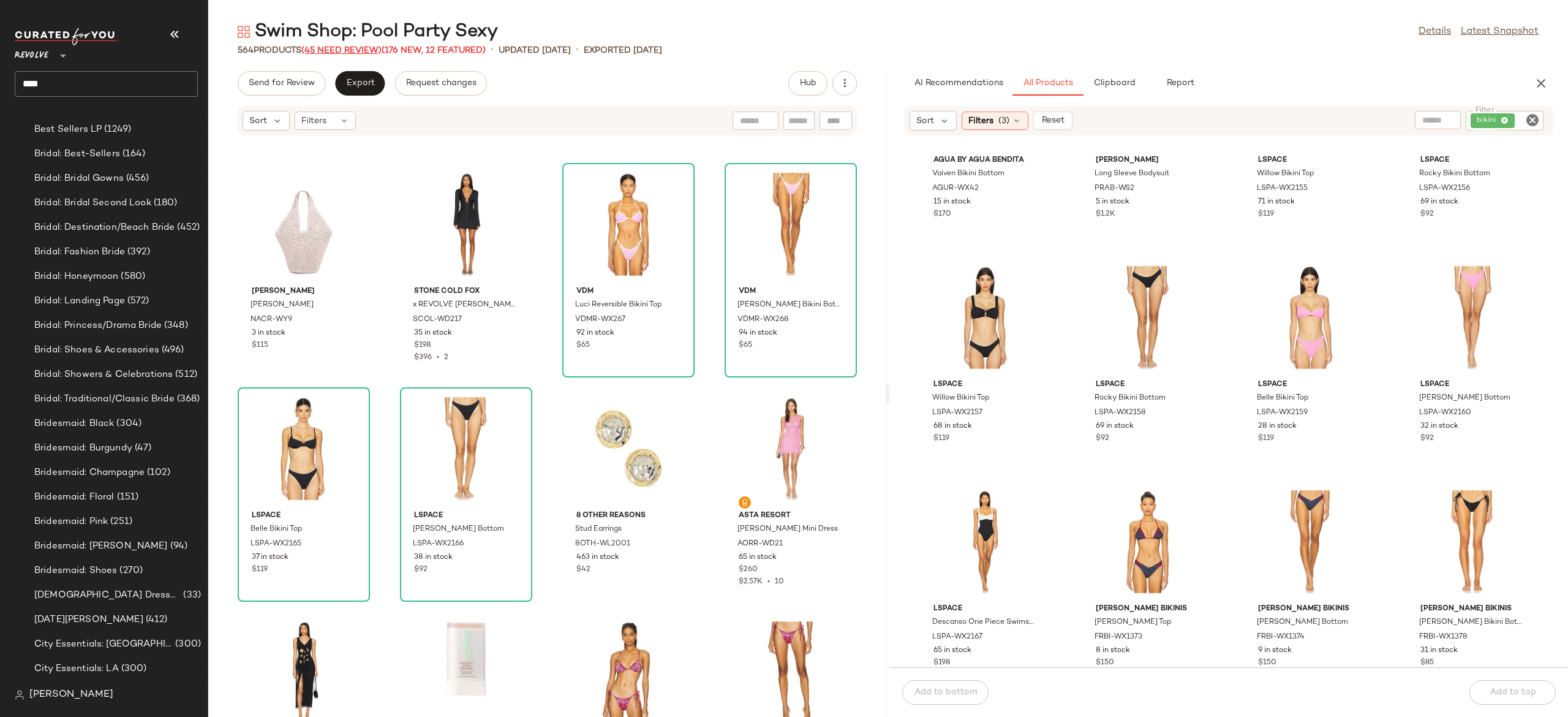
click at [372, 51] on span "(45 Need Review)" at bounding box center [342, 50] width 81 height 9
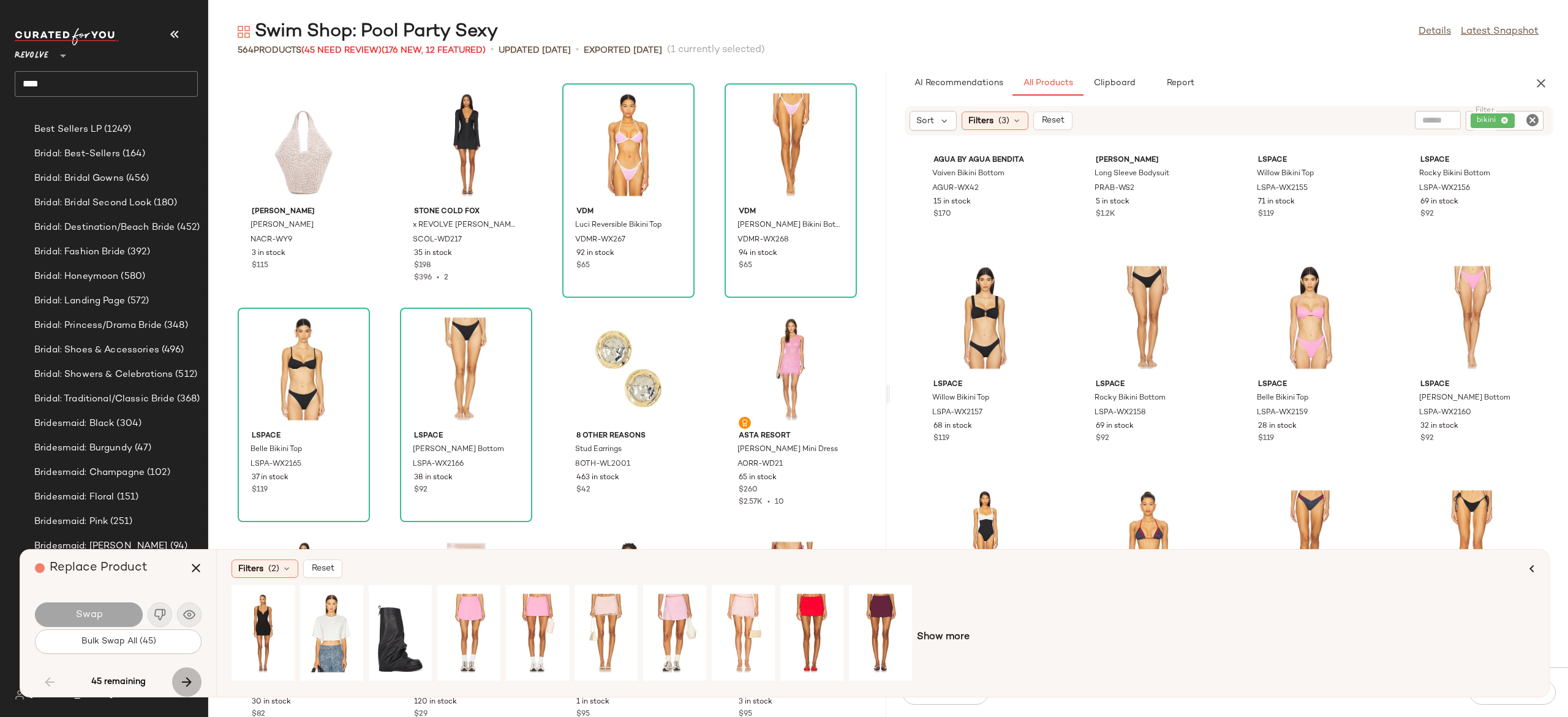
click at [185, 676] on icon "button" at bounding box center [187, 682] width 15 height 15
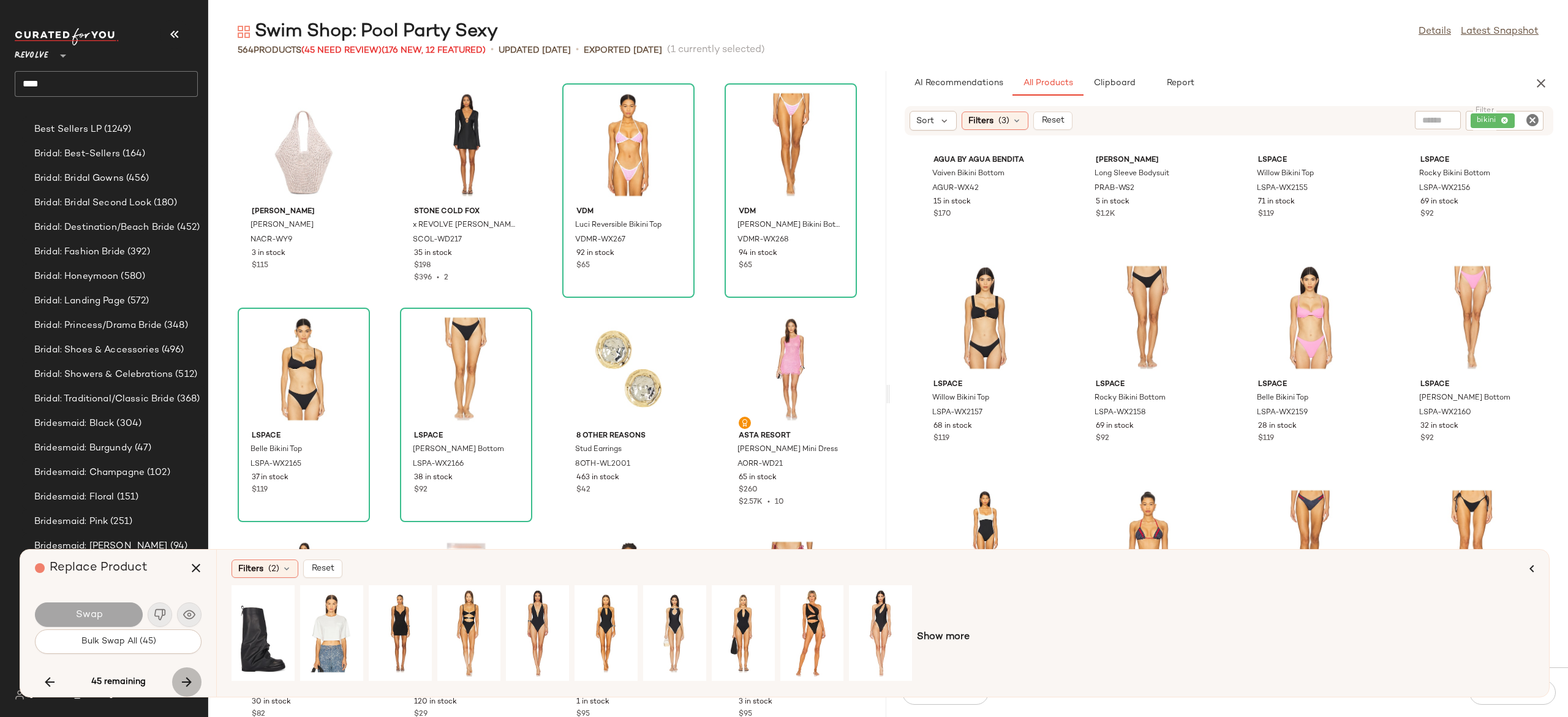
click at [185, 676] on icon "button" at bounding box center [187, 682] width 15 height 15
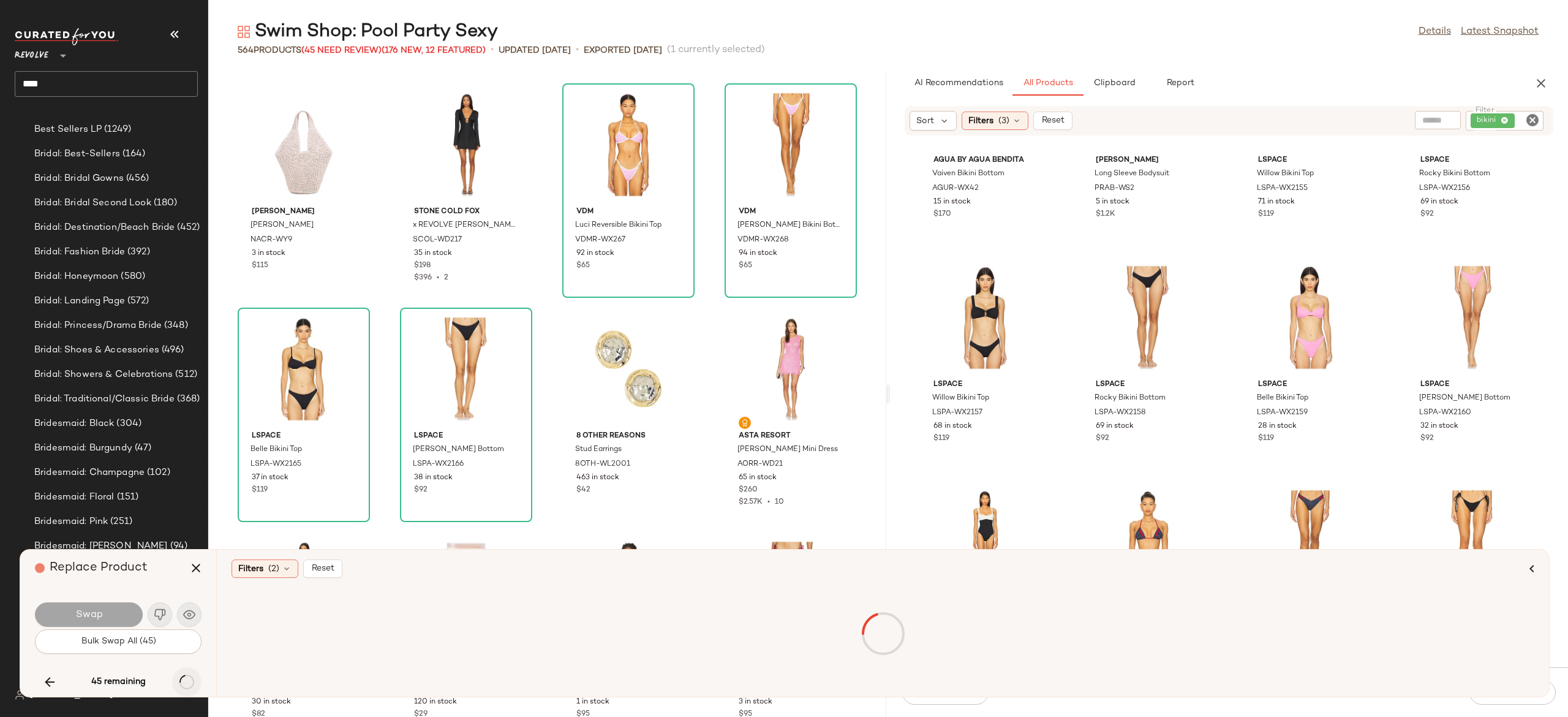
click at [185, 676] on div "45 remaining" at bounding box center [118, 682] width 167 height 29
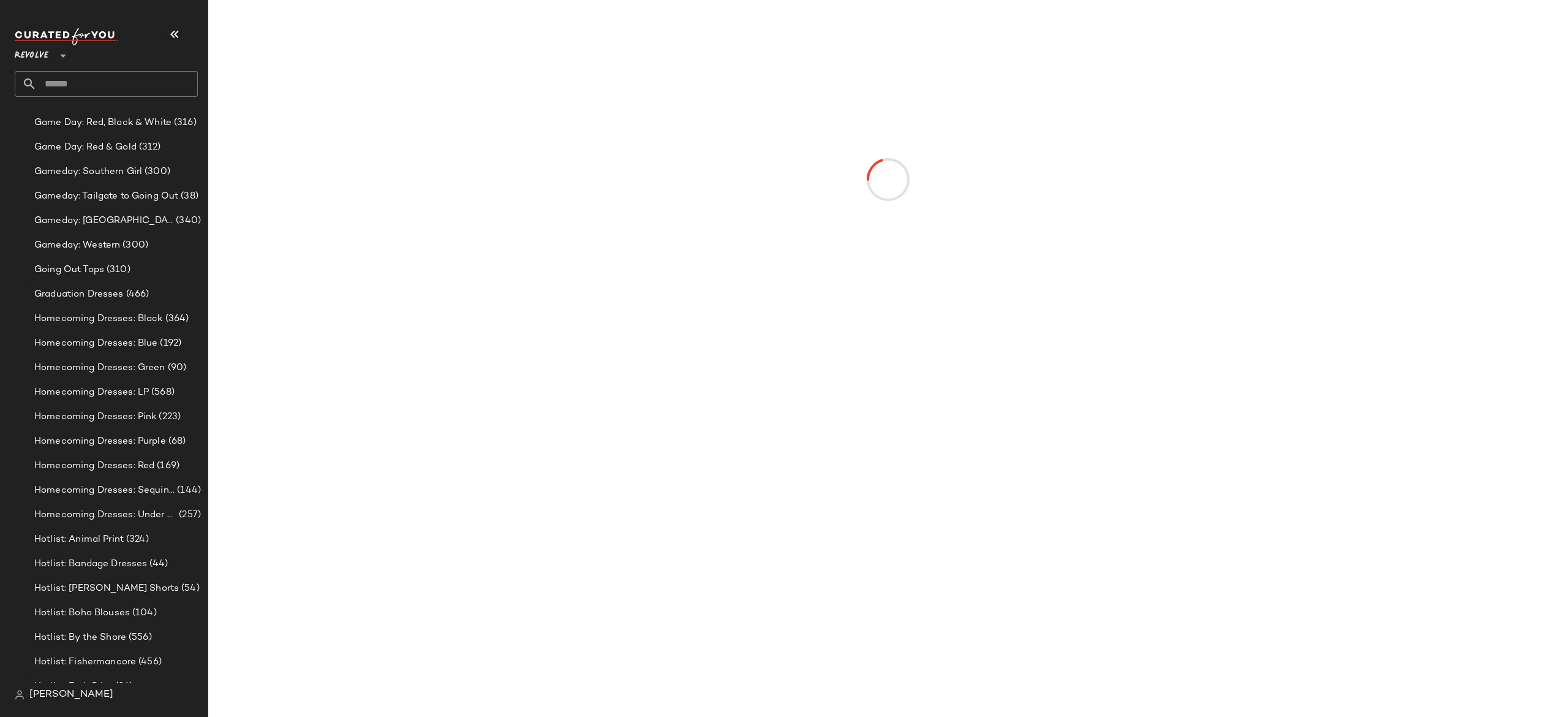
scroll to position [2912, 0]
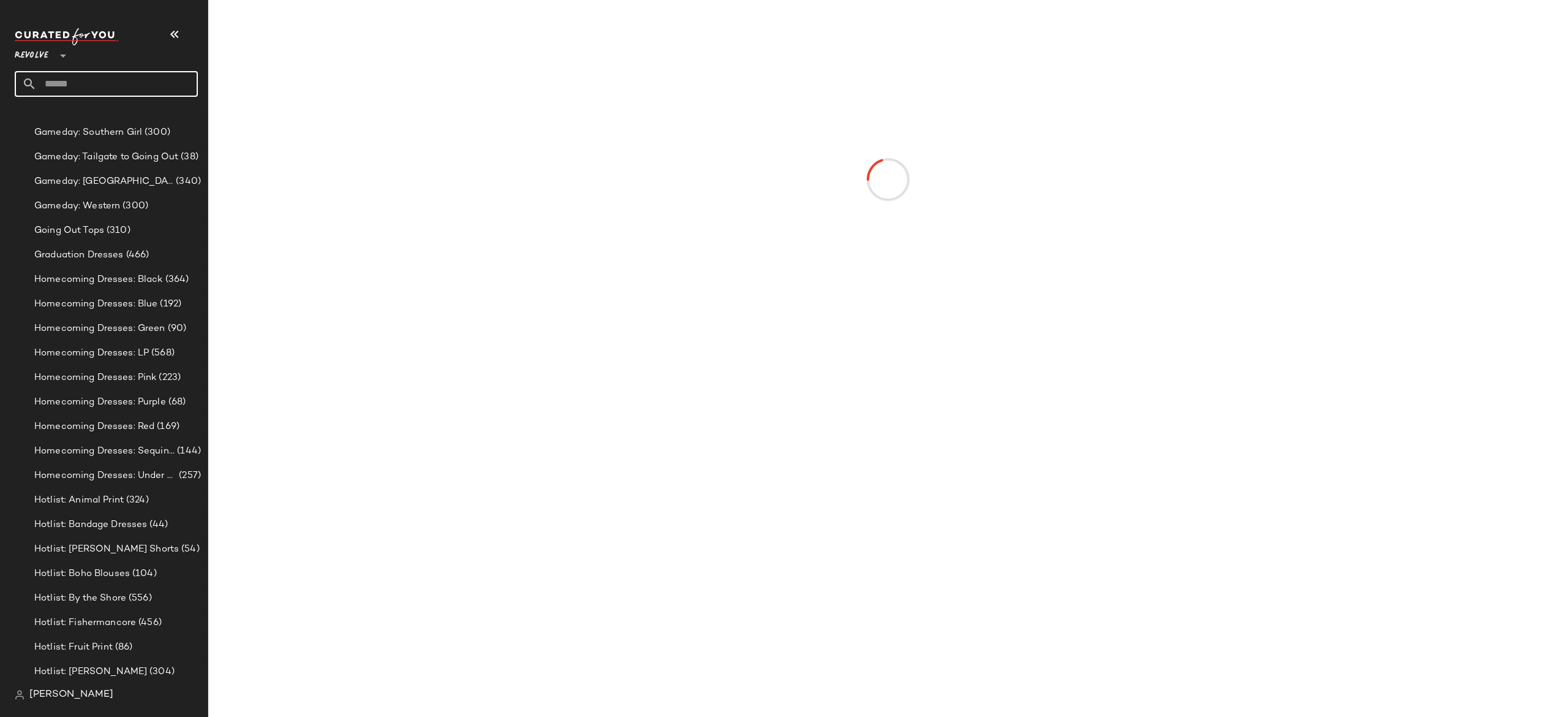
click at [83, 82] on input "text" at bounding box center [118, 84] width 161 height 26
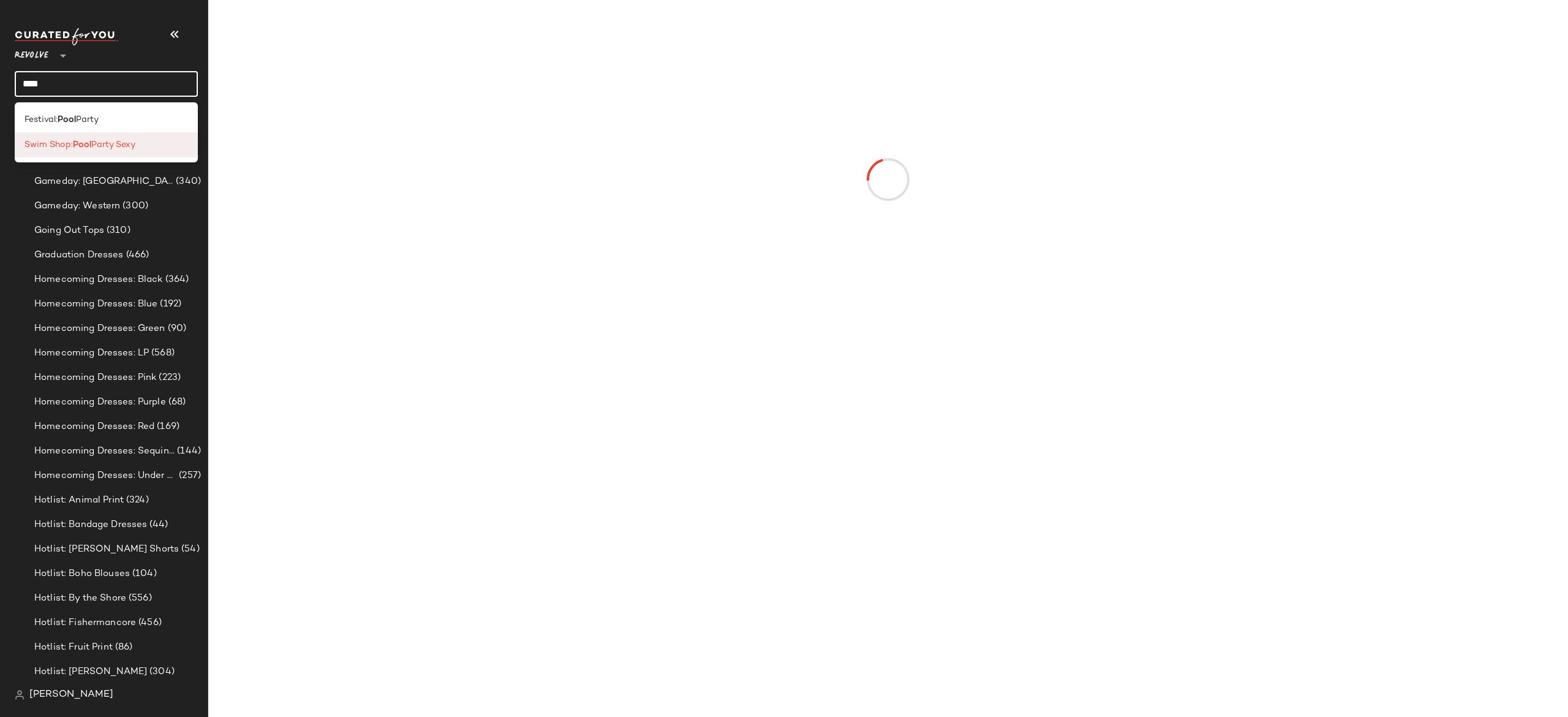
type input "****"
click at [57, 139] on span "Swim Shop:" at bounding box center [48, 145] width 48 height 13
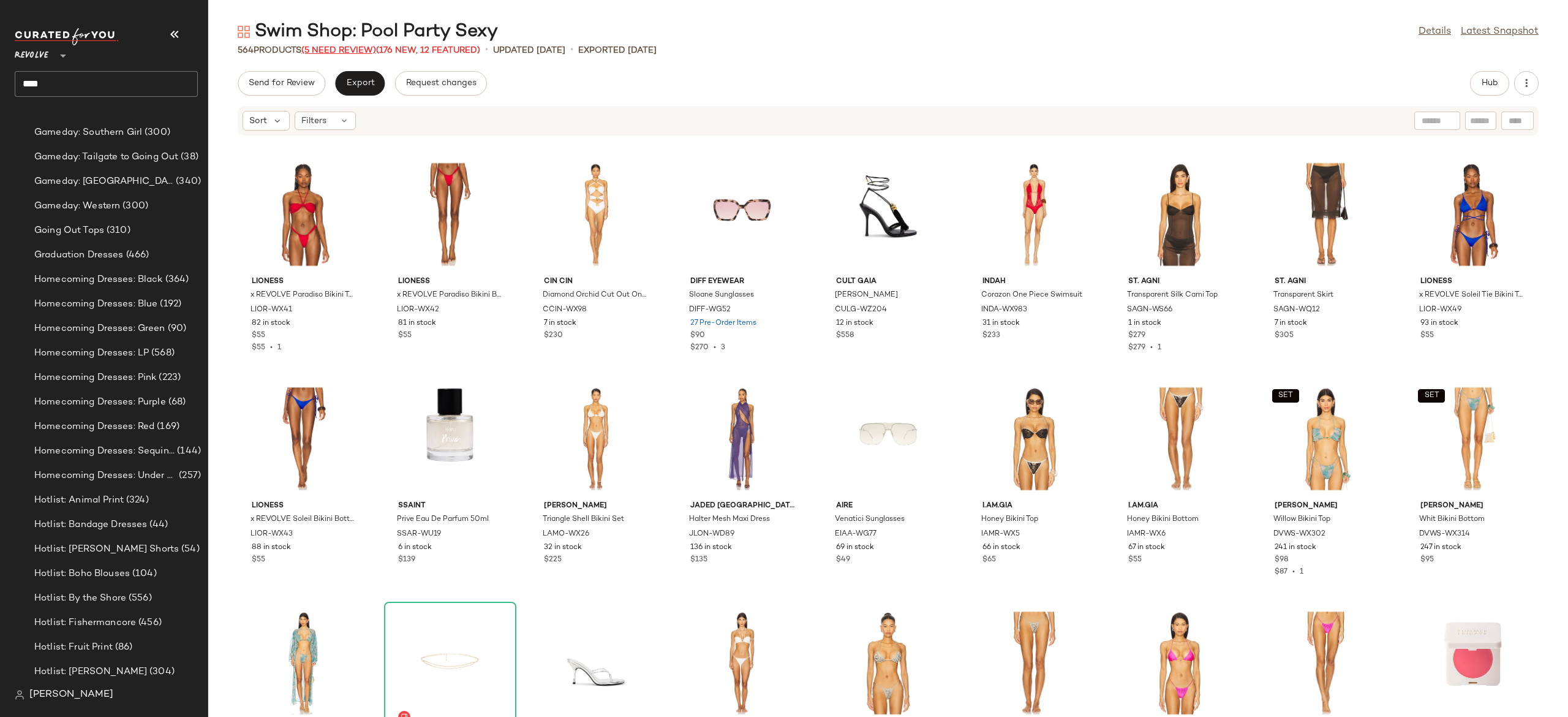
click at [370, 49] on span "(5 Need Review)" at bounding box center [339, 50] width 75 height 9
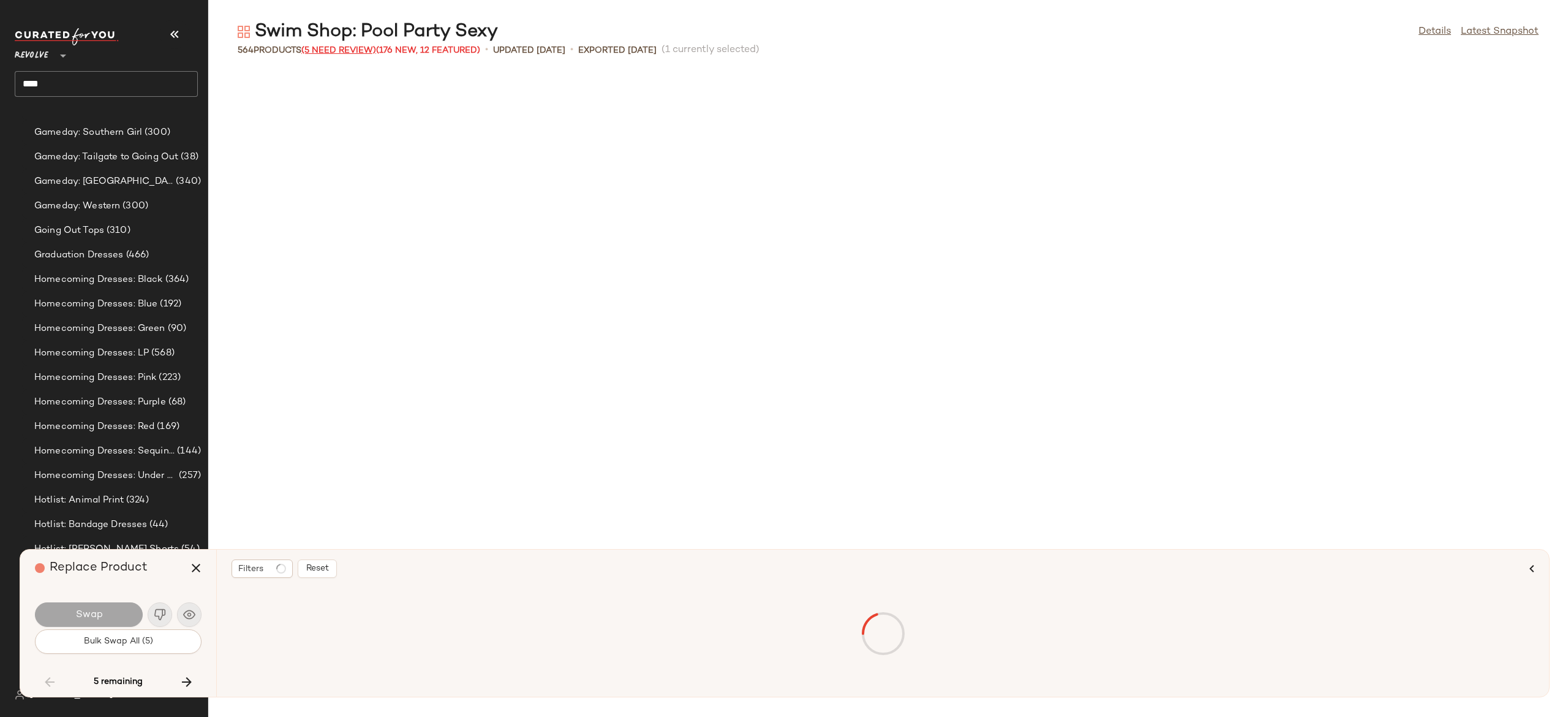
scroll to position [13236, 0]
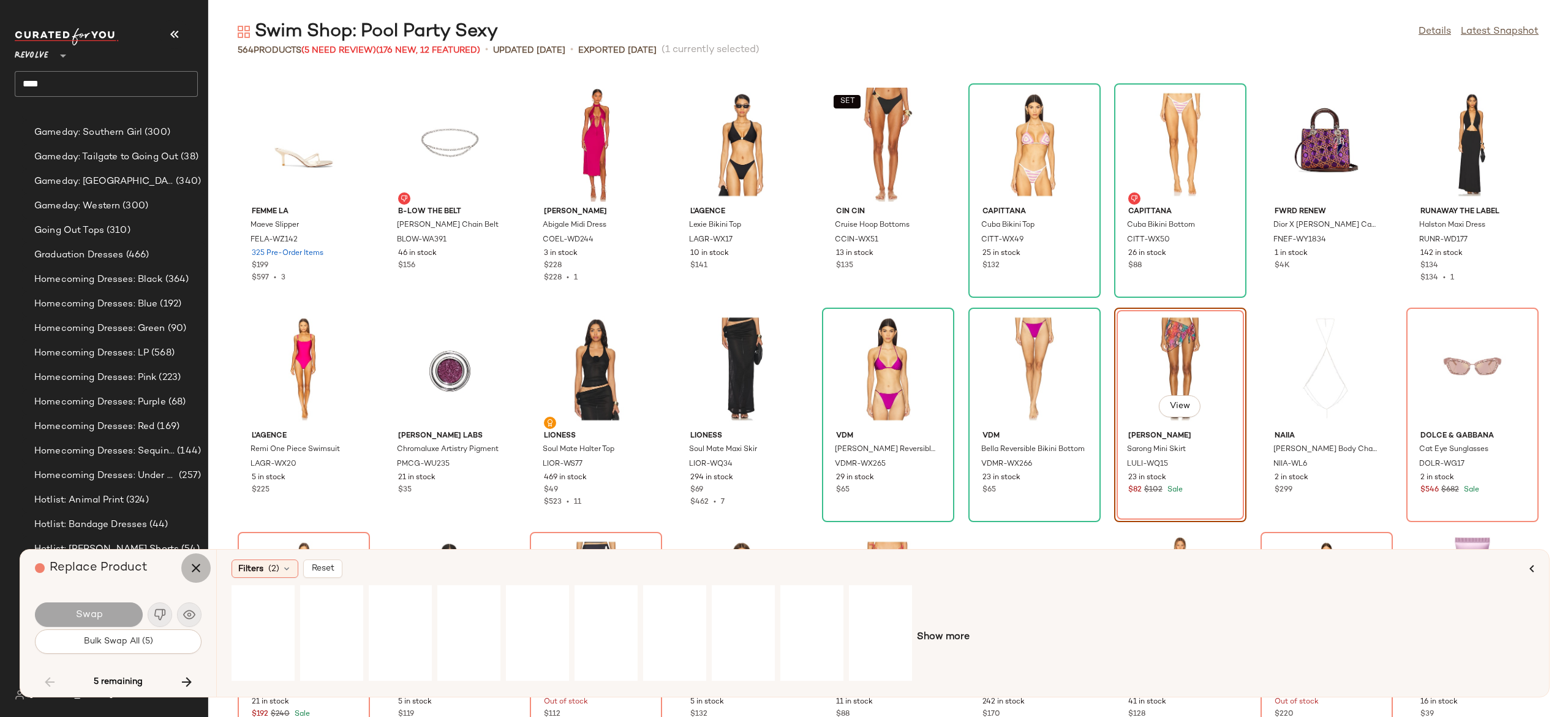
click at [196, 568] on icon "button" at bounding box center [196, 568] width 15 height 15
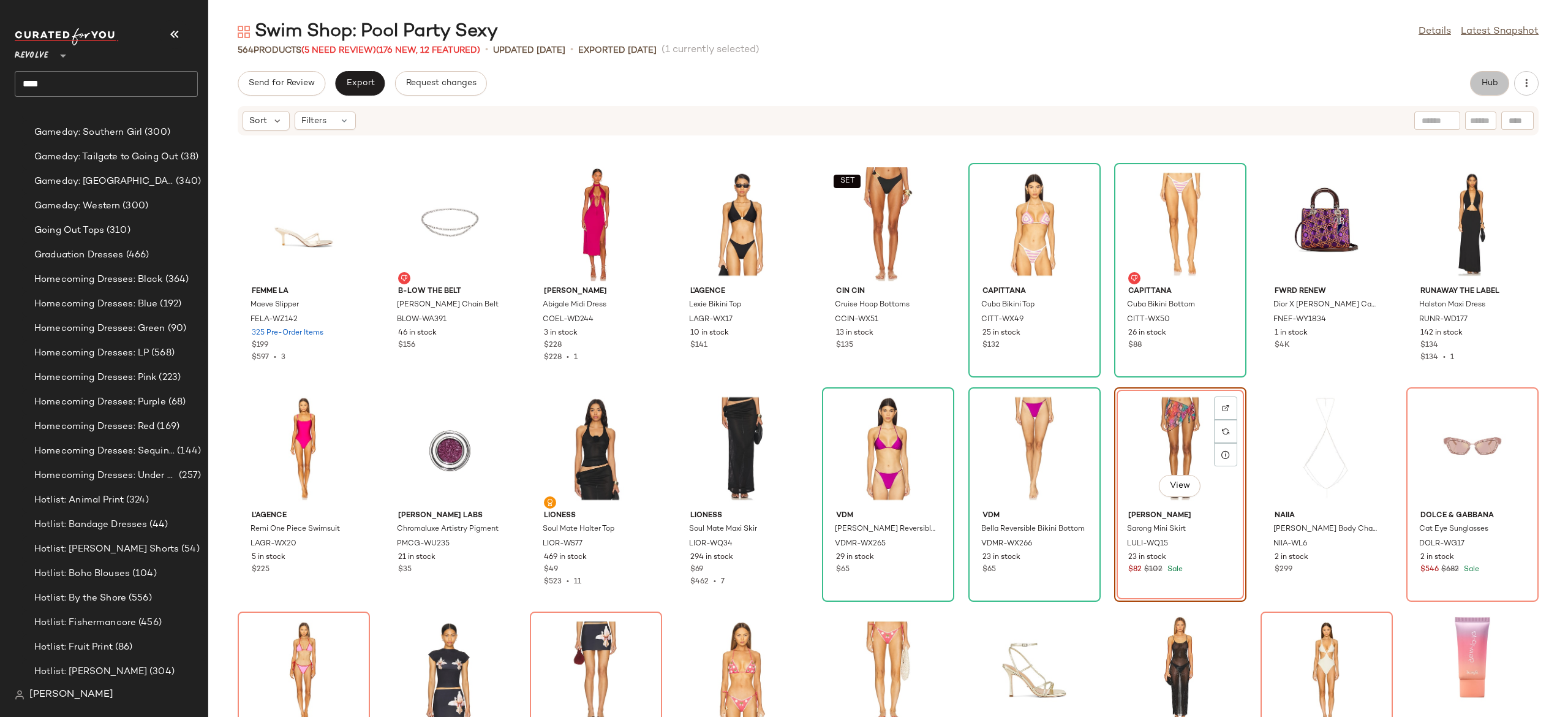
click at [1488, 88] on button "Hub" at bounding box center [1490, 83] width 39 height 24
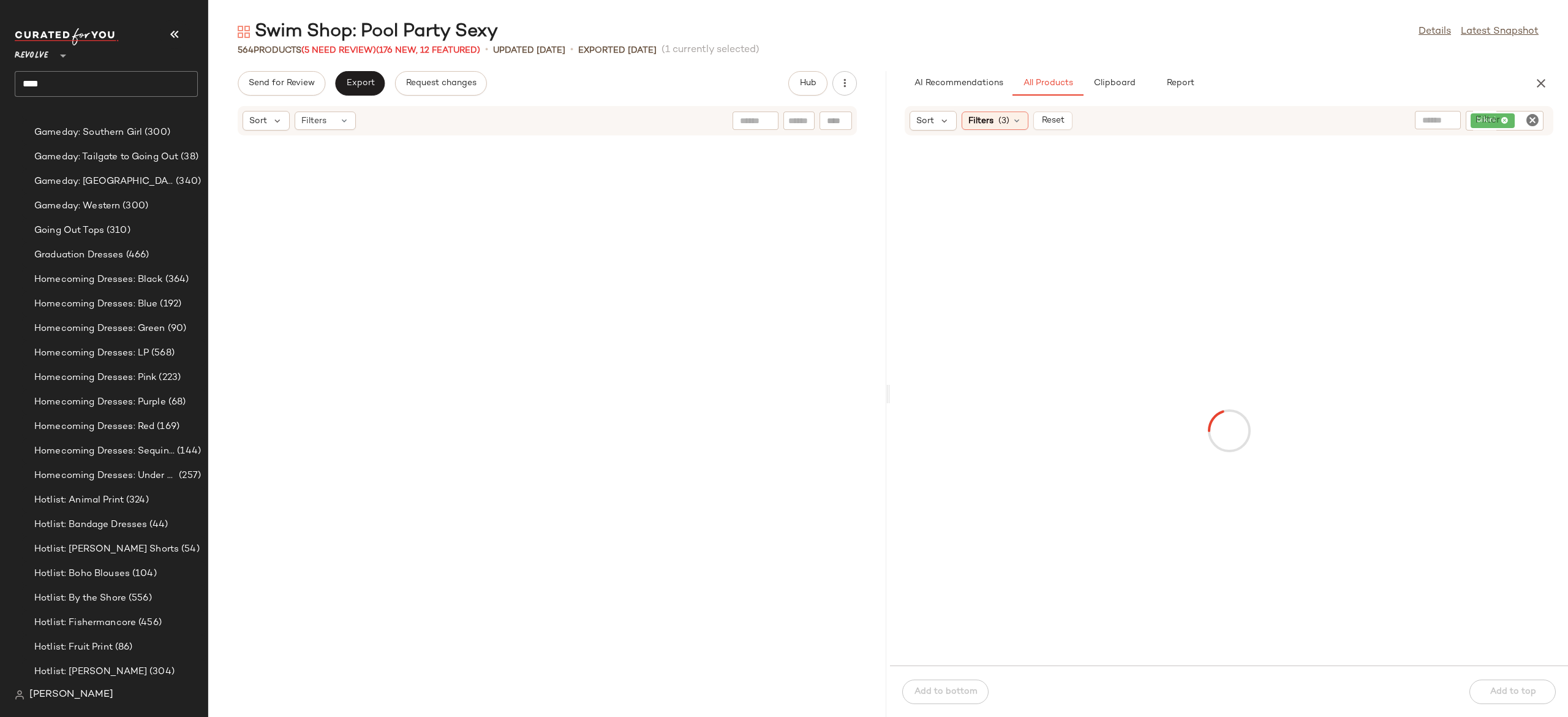
scroll to position [29387, 0]
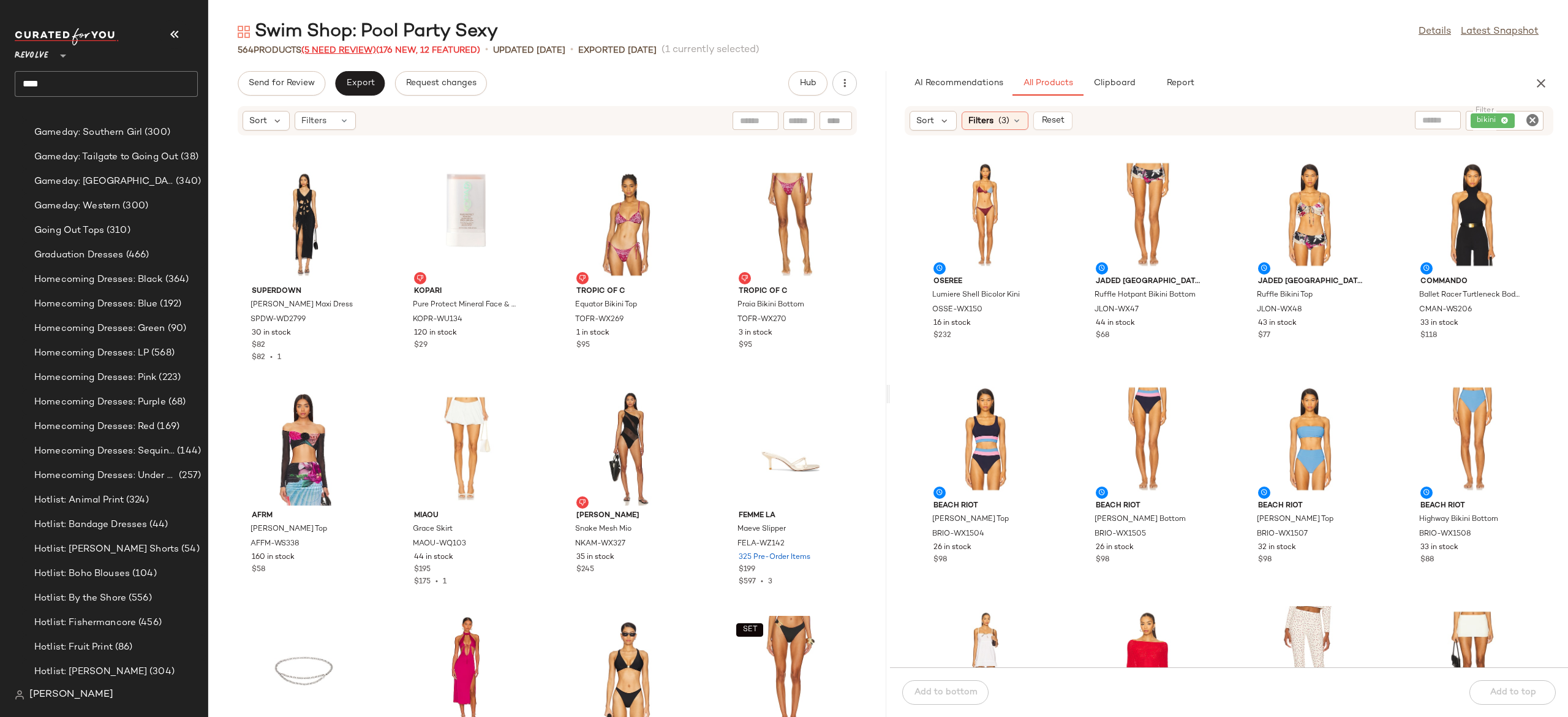
click at [370, 50] on span "(5 Need Review)" at bounding box center [339, 50] width 75 height 9
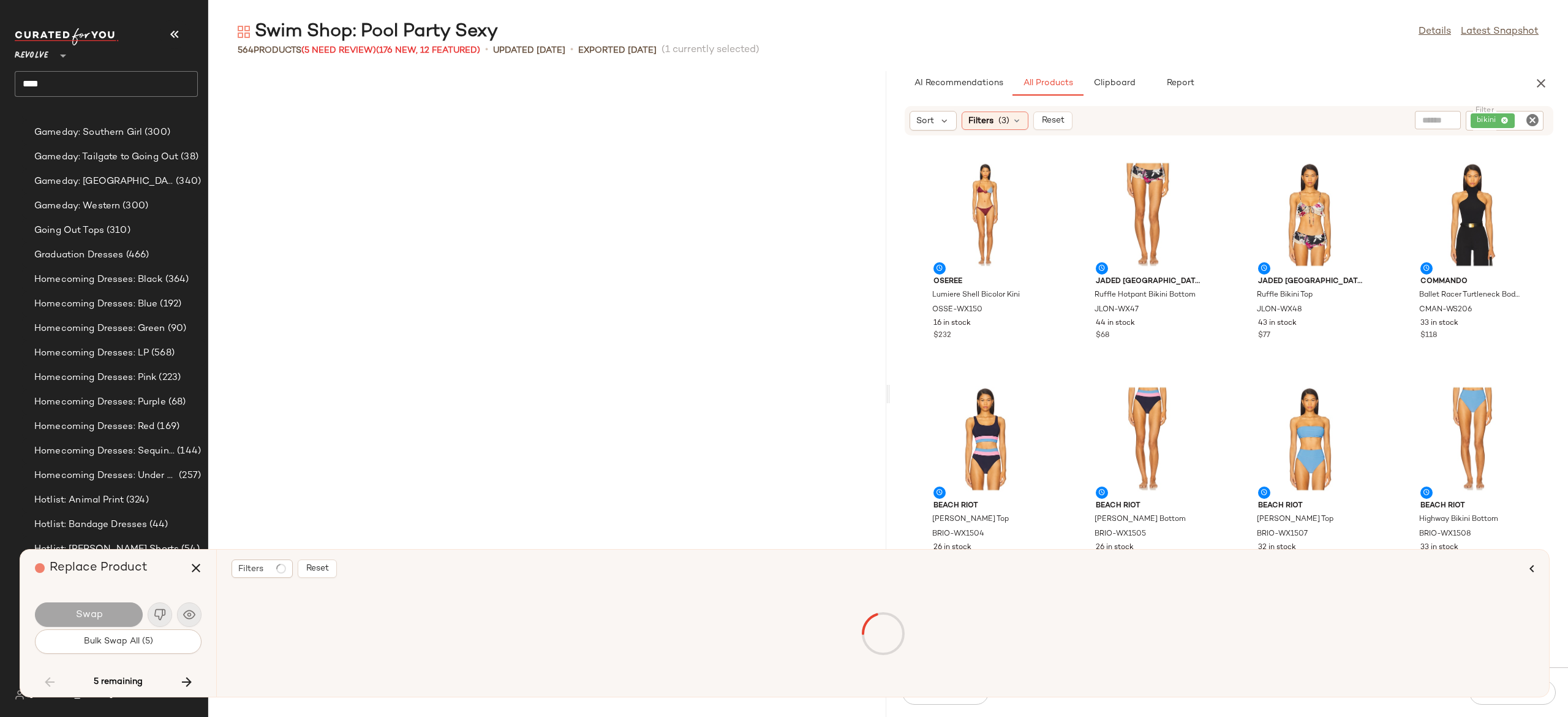
scroll to position [30285, 0]
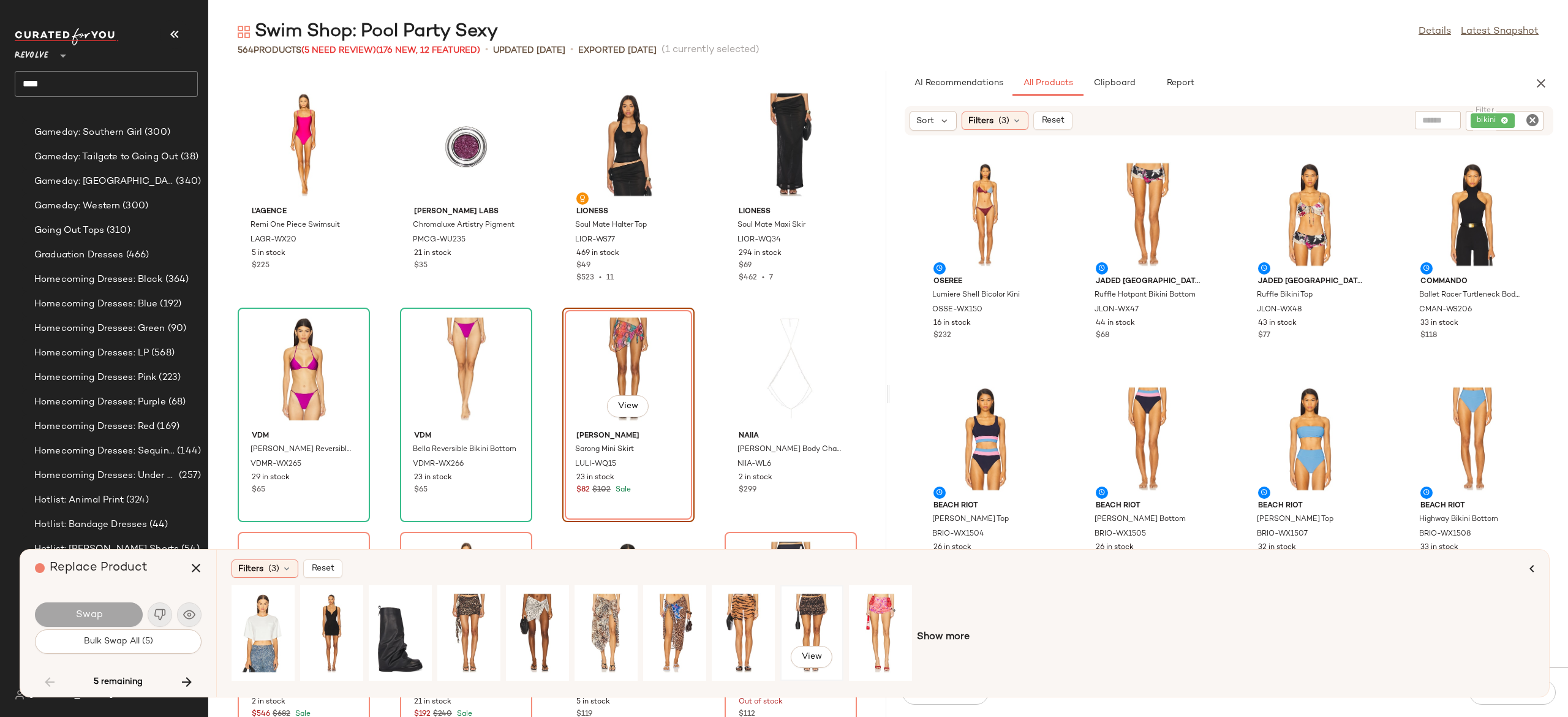
click at [811, 616] on div "View" at bounding box center [812, 633] width 54 height 87
click at [544, 607] on div "View" at bounding box center [538, 633] width 54 height 87
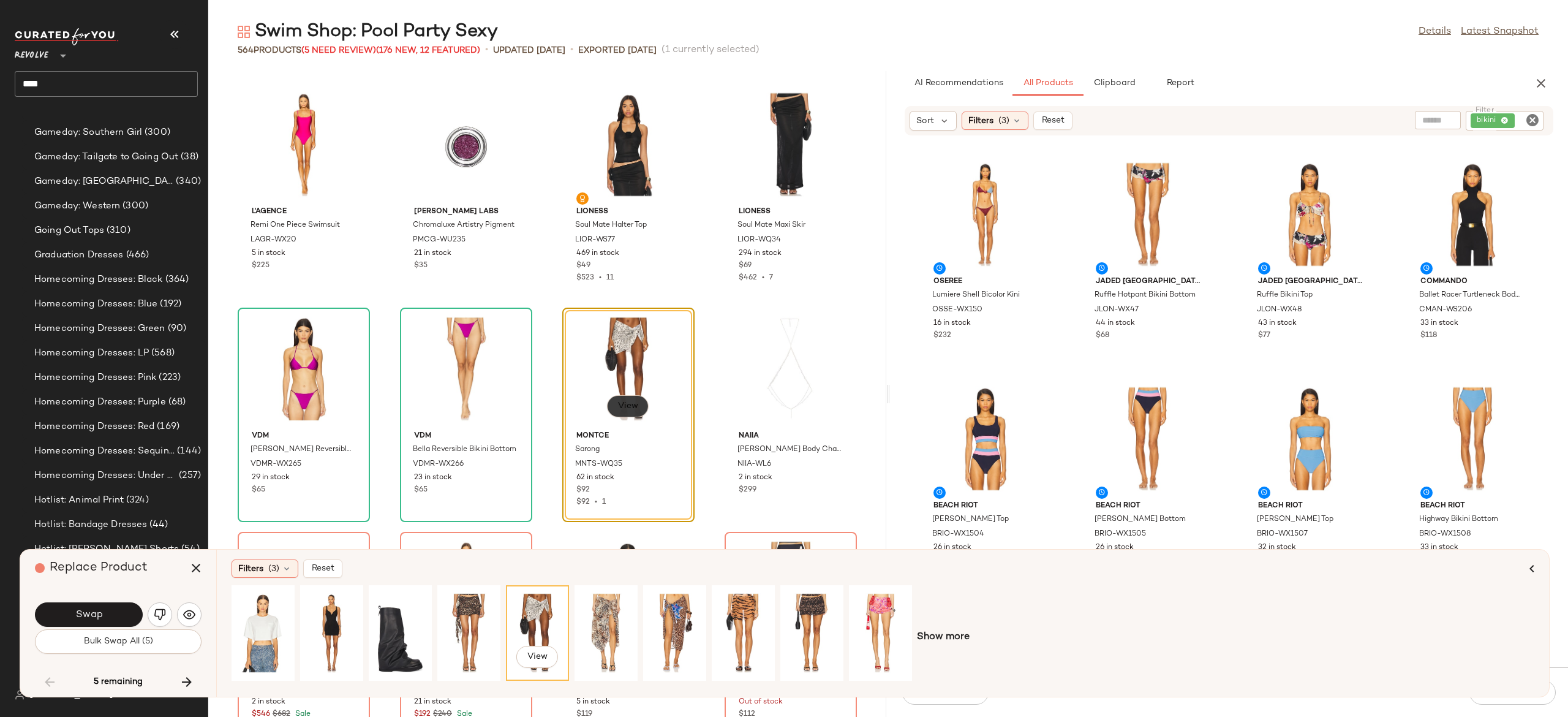
click at [628, 407] on span "View" at bounding box center [627, 407] width 21 height 10
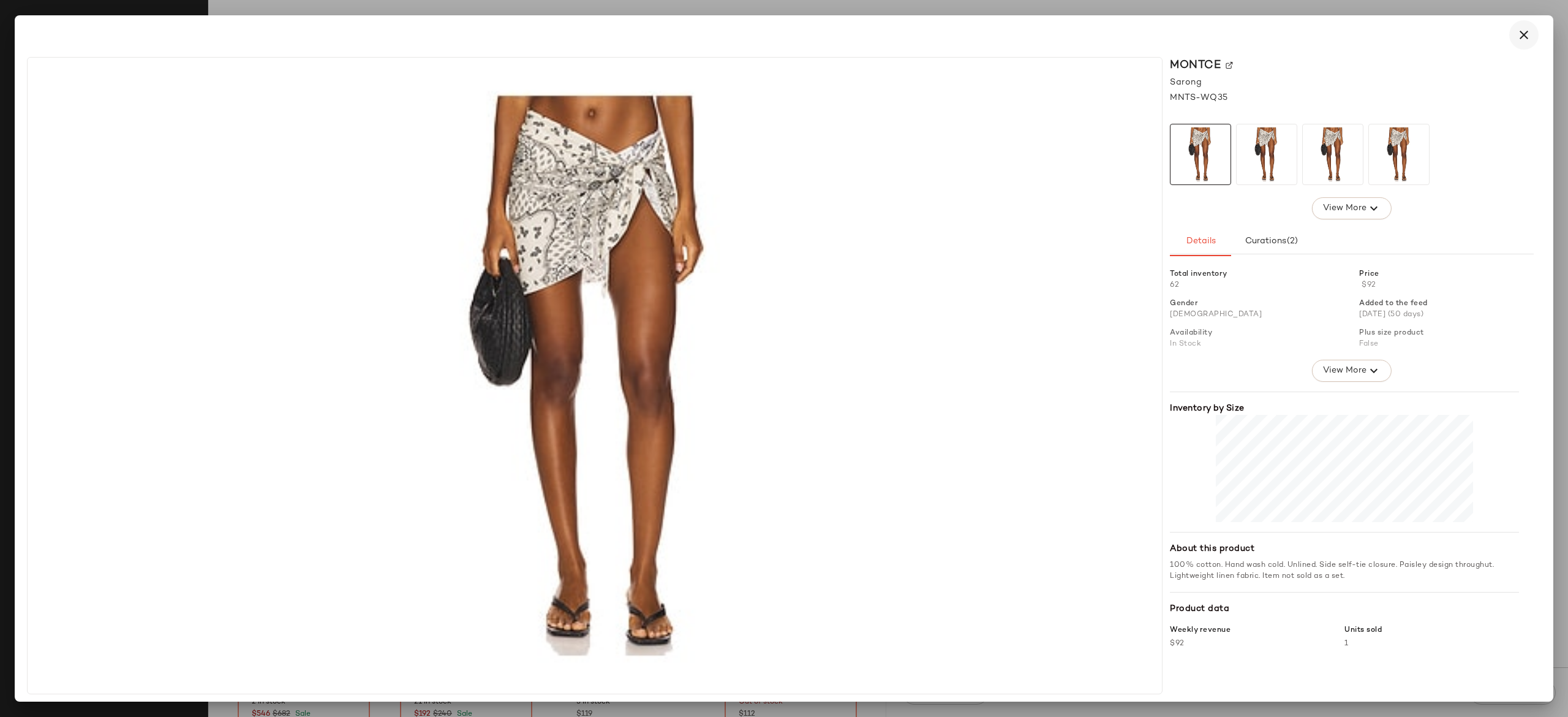
click at [1524, 34] on icon "button" at bounding box center [1524, 35] width 15 height 15
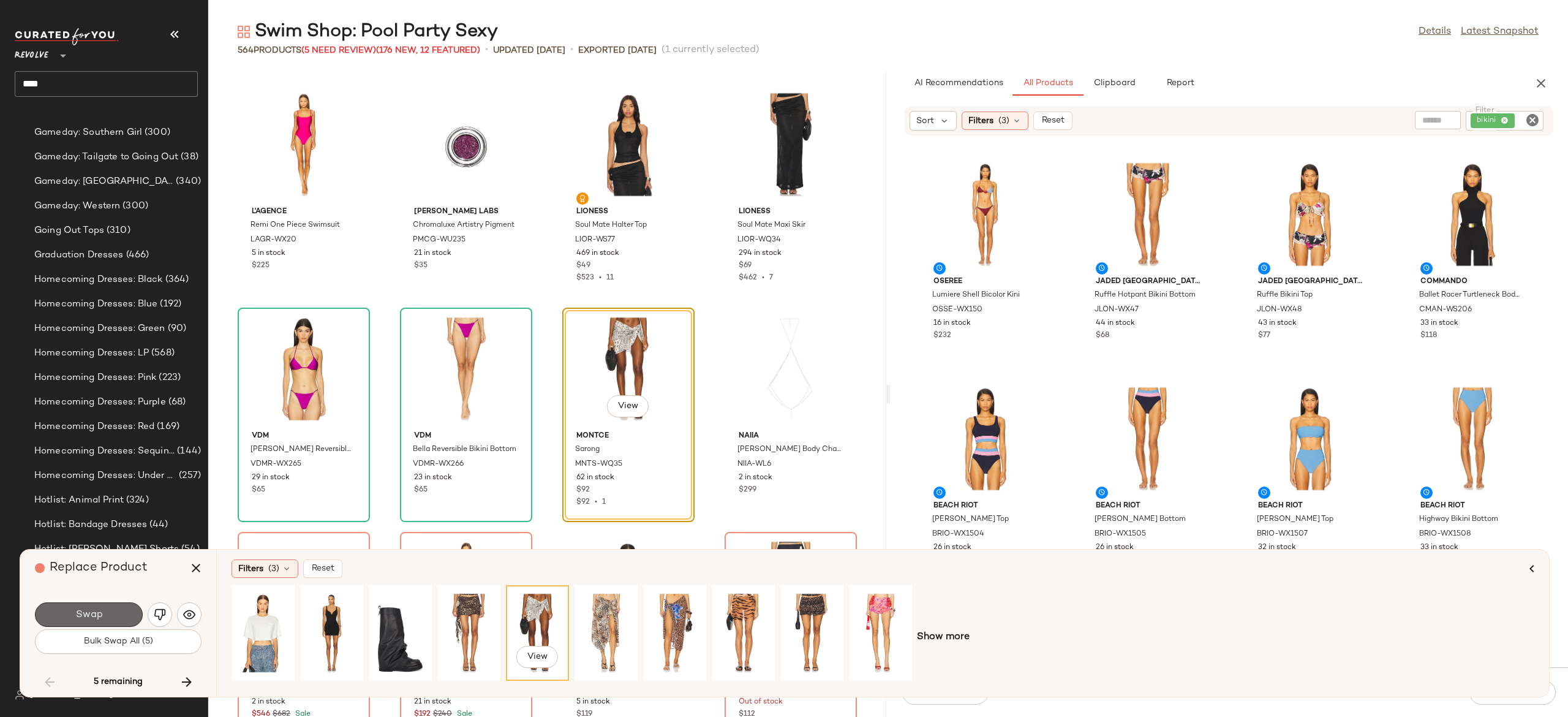
click at [116, 616] on button "Swap" at bounding box center [88, 615] width 108 height 24
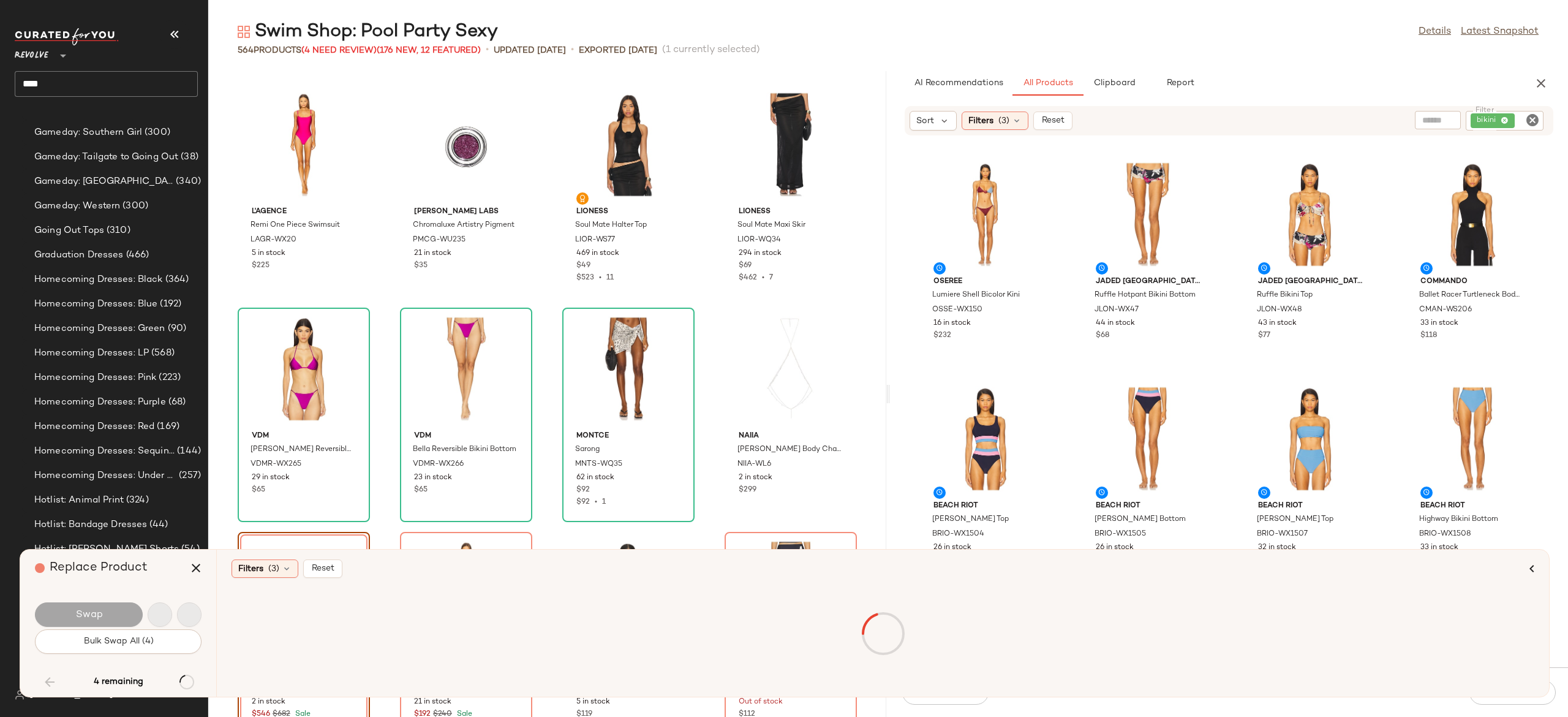
scroll to position [30509, 0]
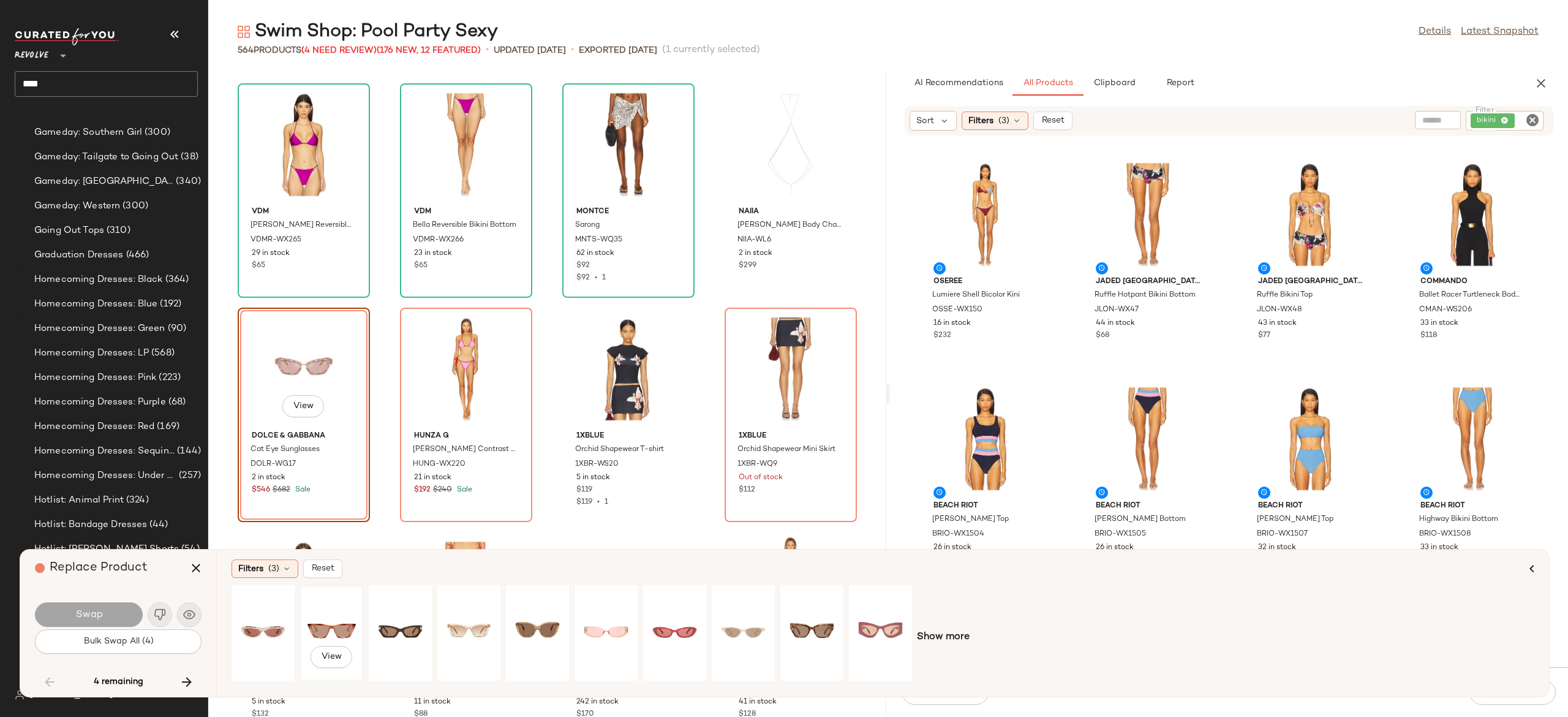
click at [327, 625] on div "View" at bounding box center [332, 633] width 54 height 87
click at [120, 610] on button "Swap" at bounding box center [88, 615] width 108 height 24
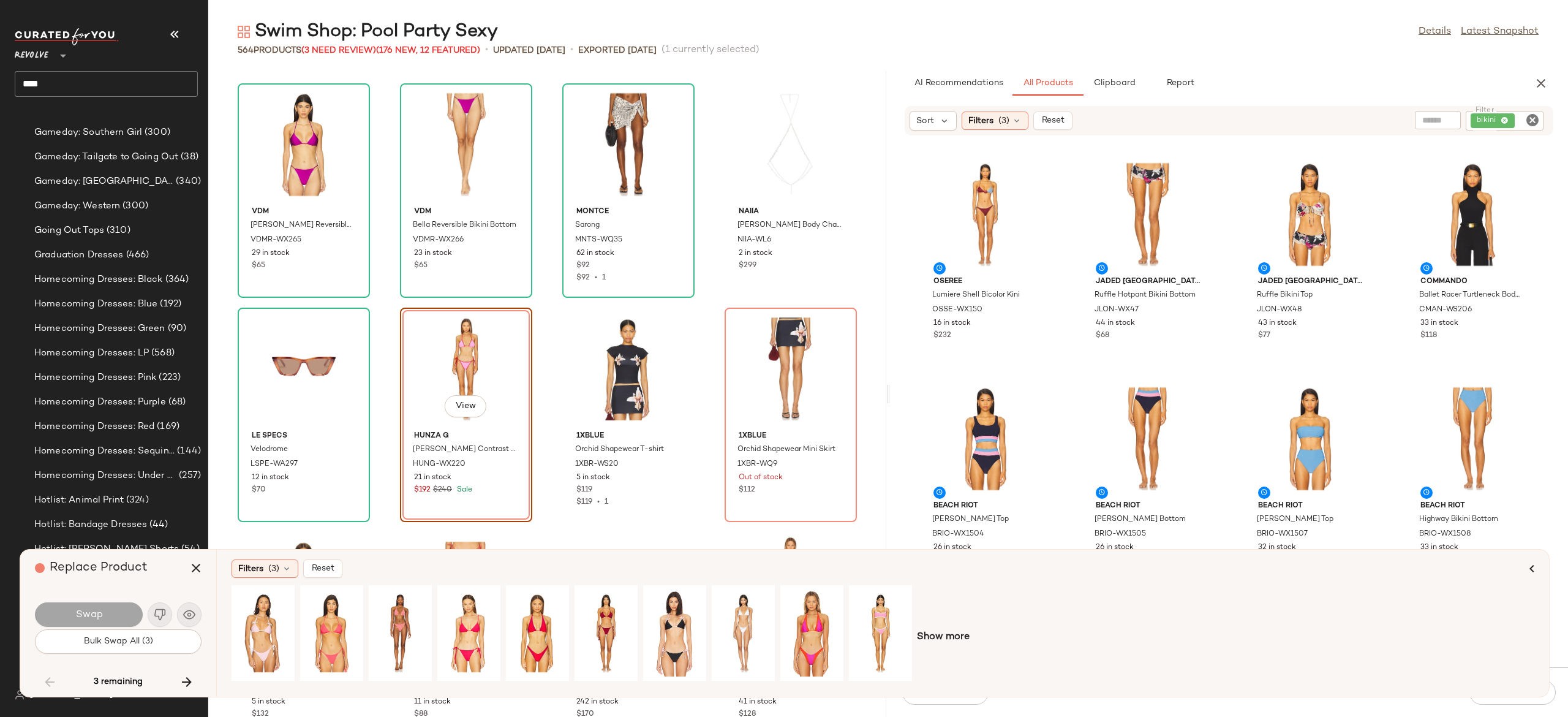
click at [1537, 123] on icon "Clear Filter" at bounding box center [1532, 120] width 15 height 15
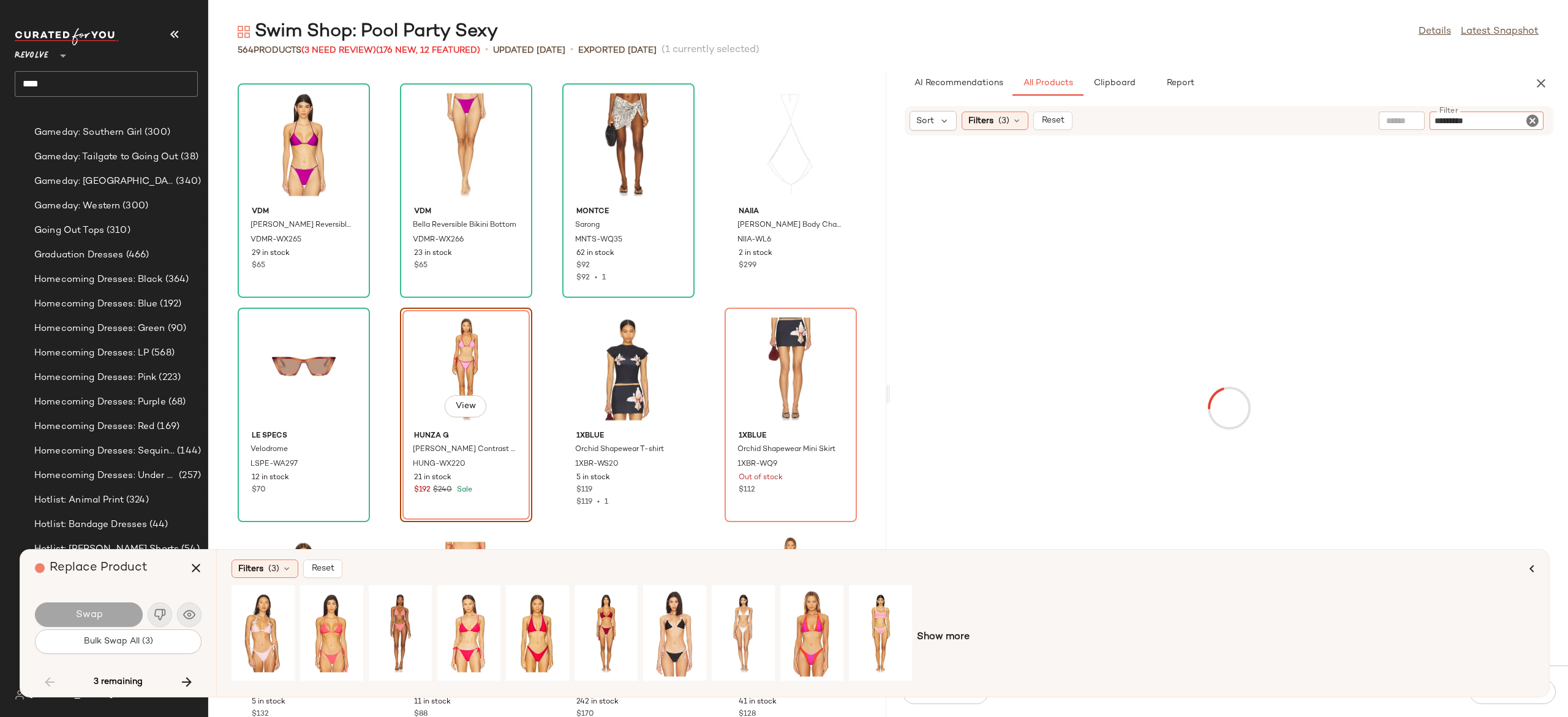
type input "*********"
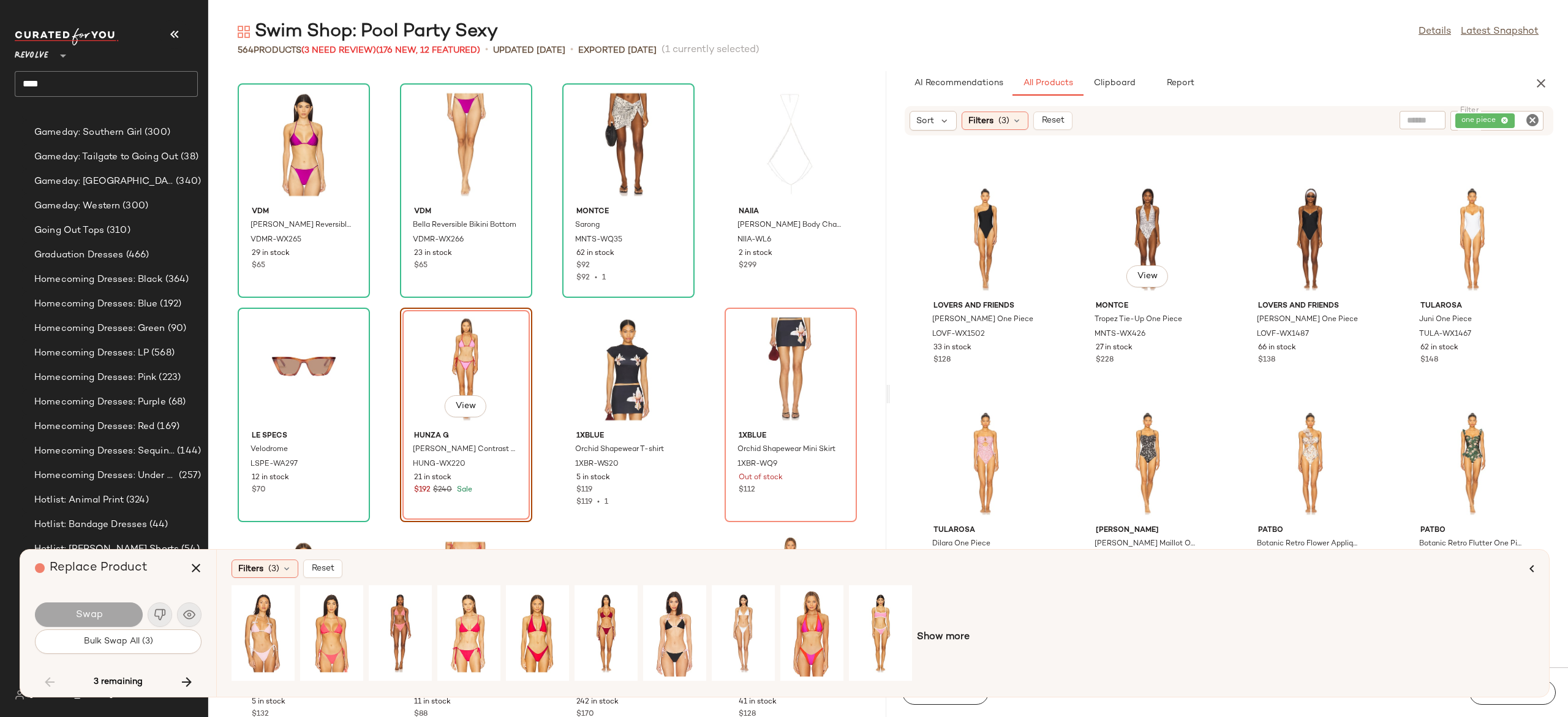
scroll to position [2552, 0]
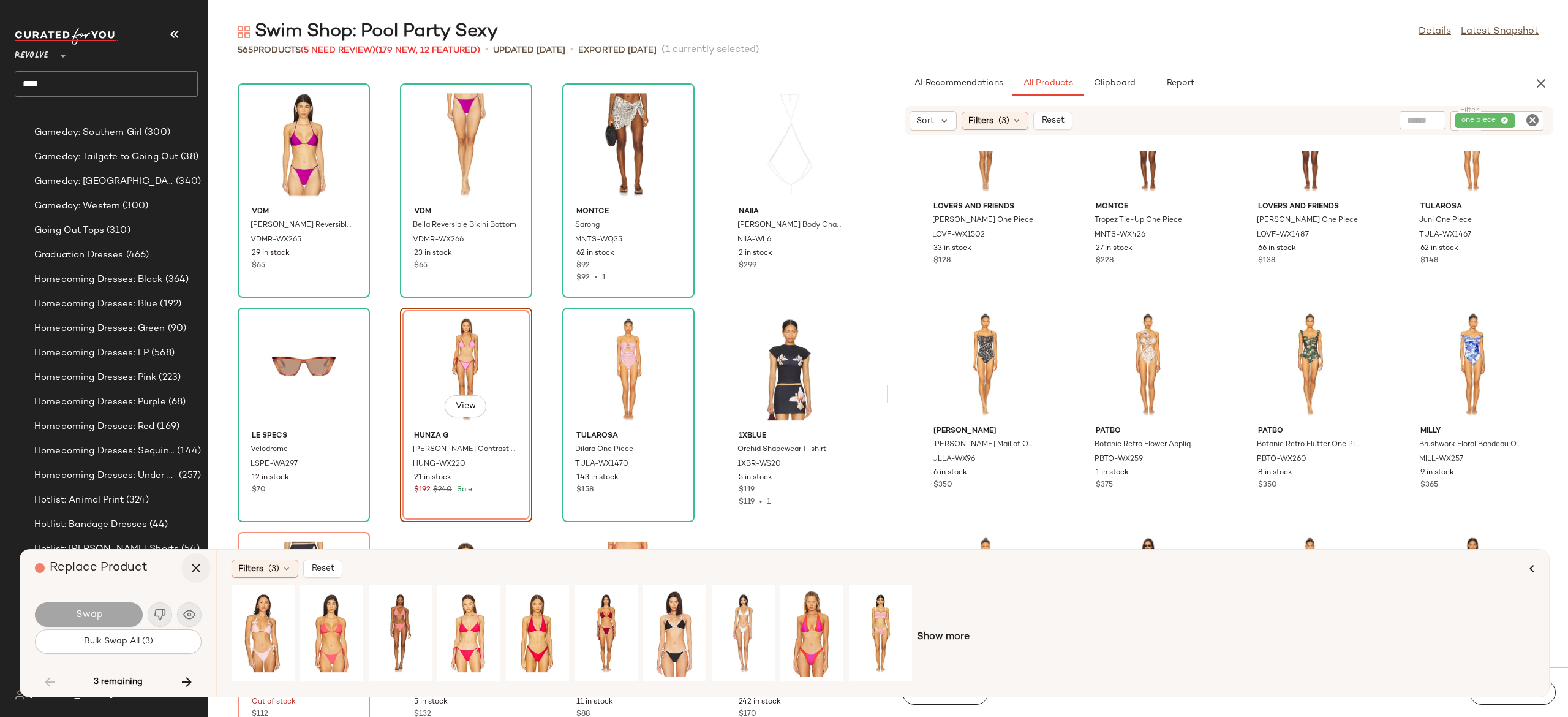
click at [195, 571] on icon "button" at bounding box center [196, 568] width 15 height 15
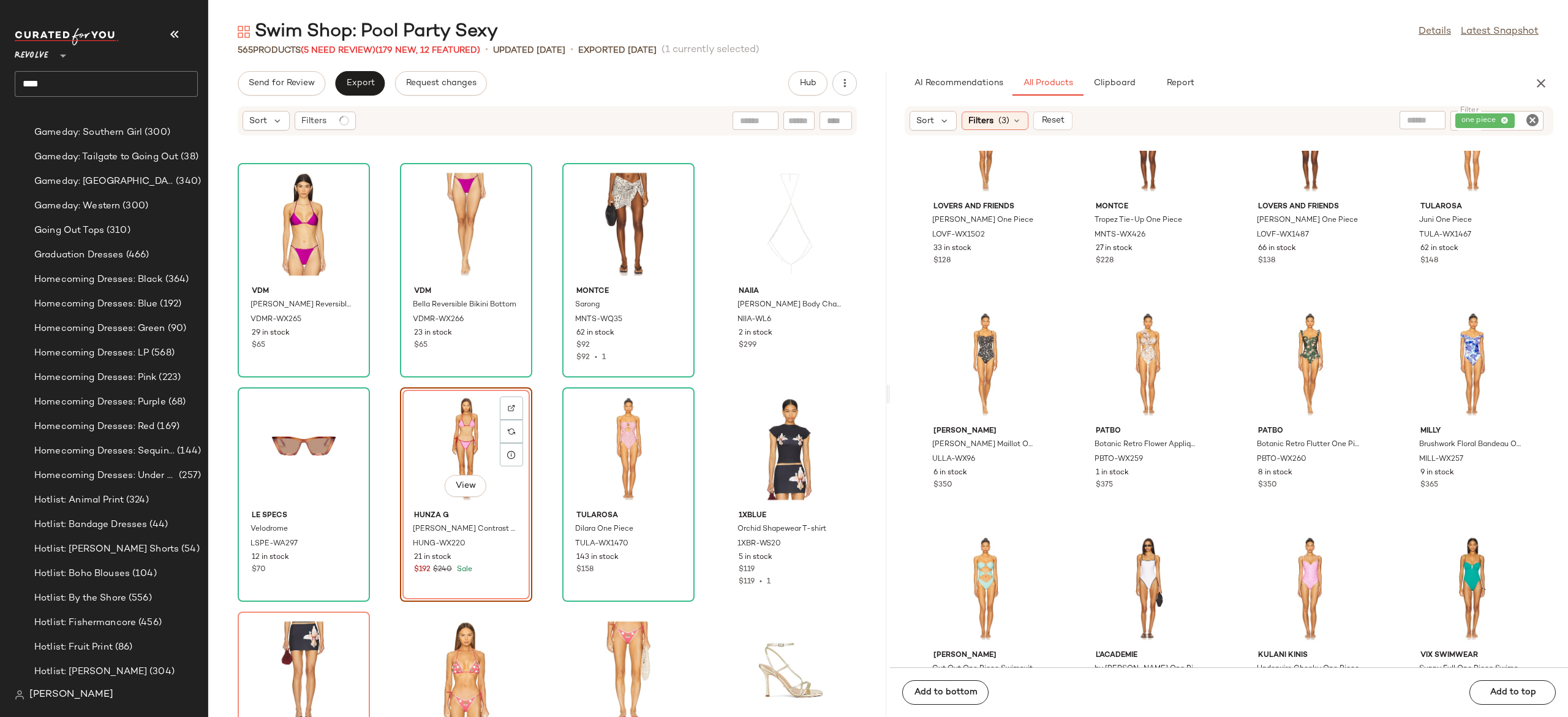
click at [451, 436] on div "View" at bounding box center [466, 449] width 124 height 114
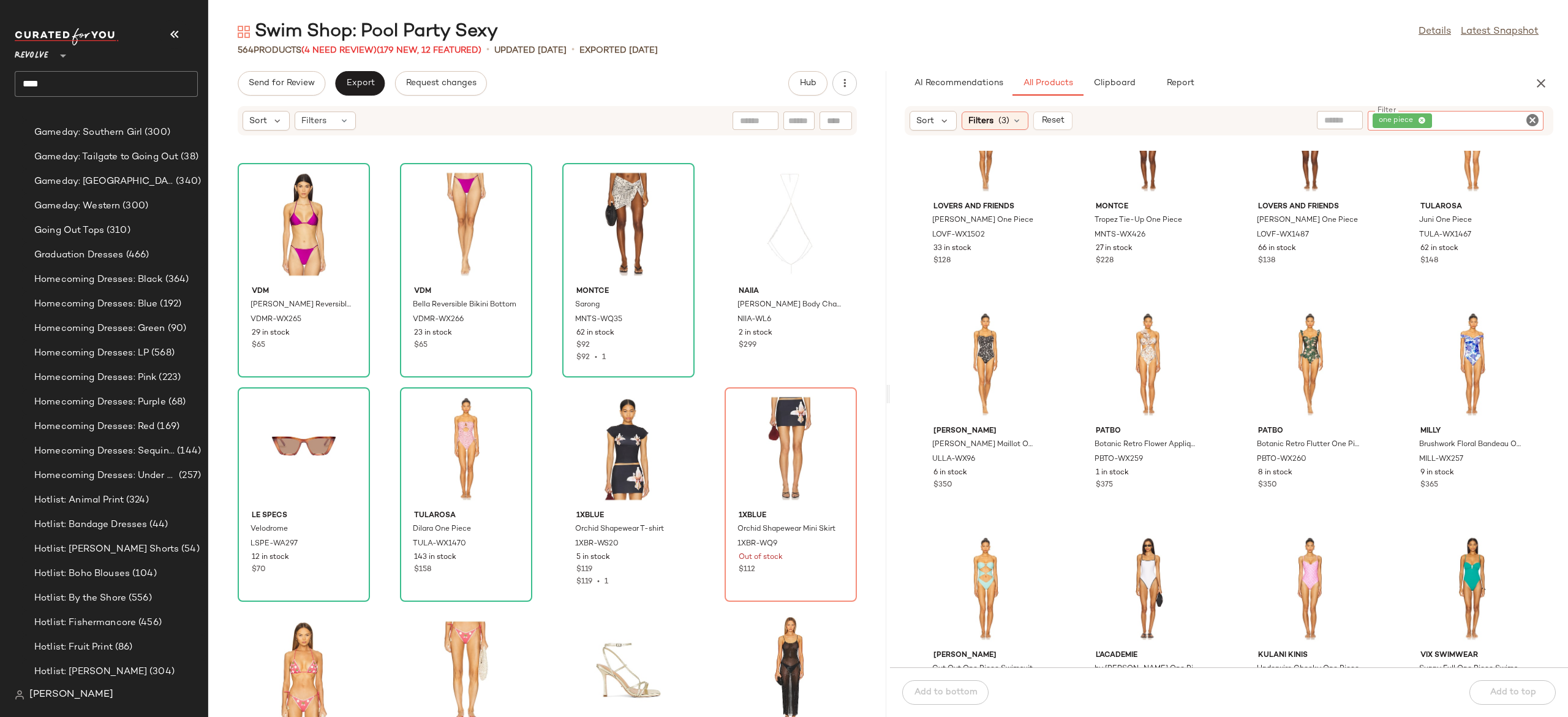
click at [1490, 117] on div "one piece" at bounding box center [1455, 120] width 176 height 19
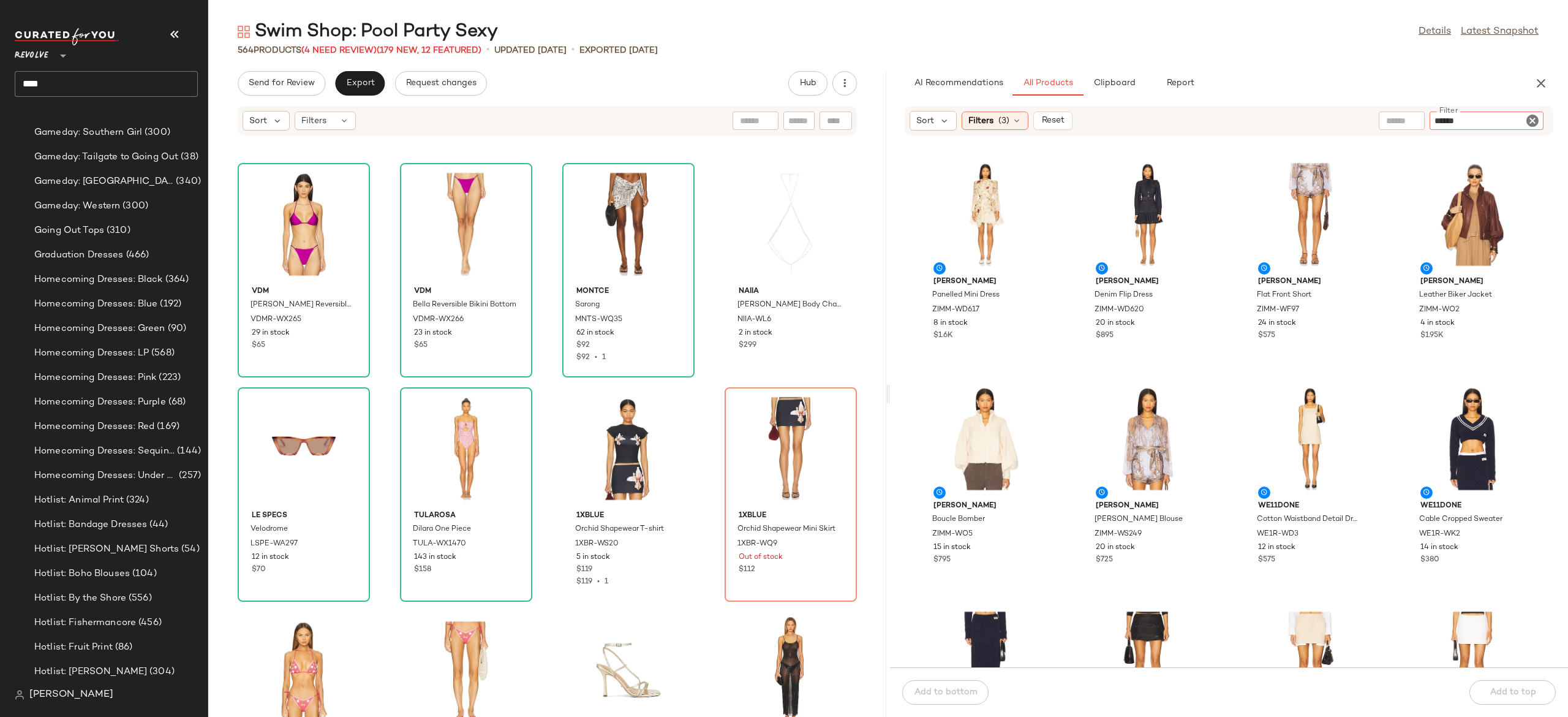
type input "******"
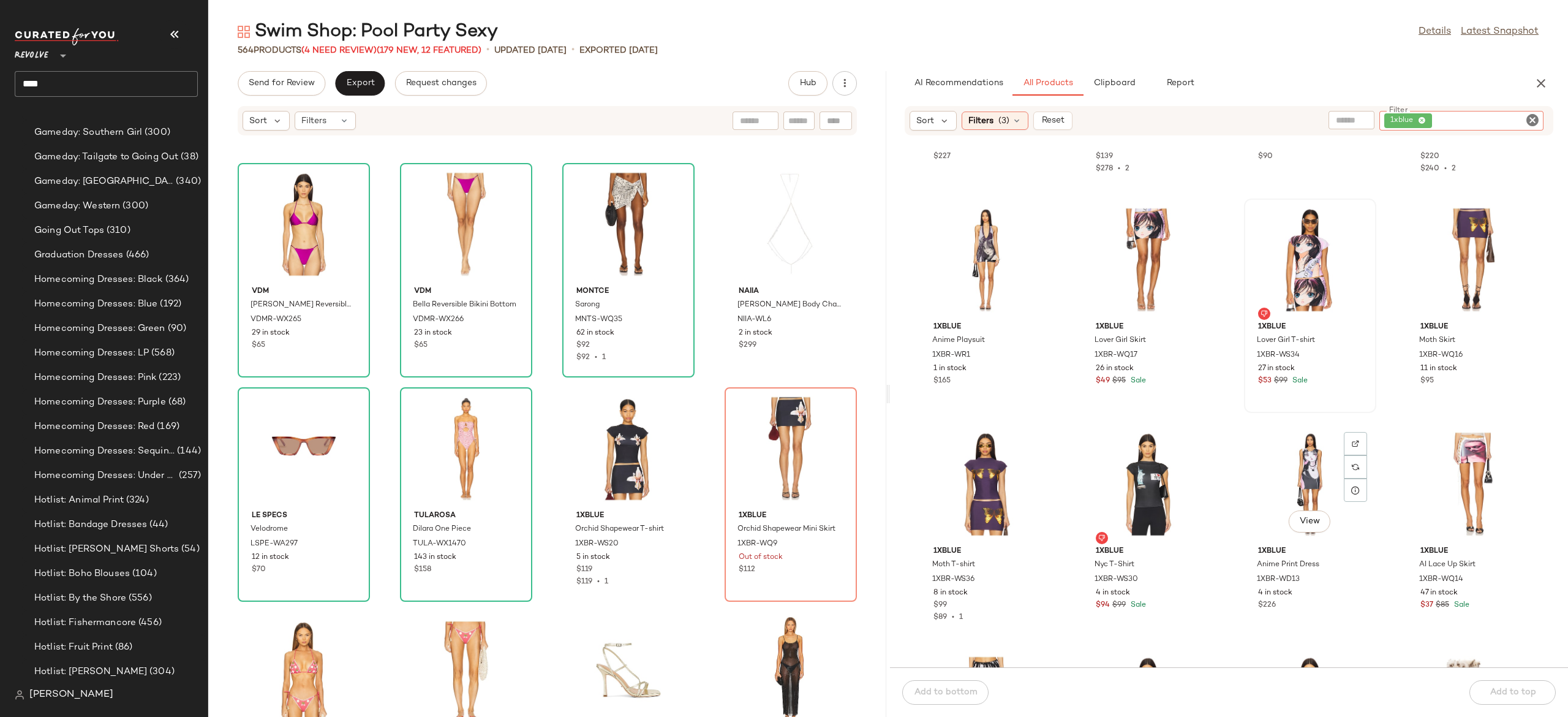
scroll to position [353, 0]
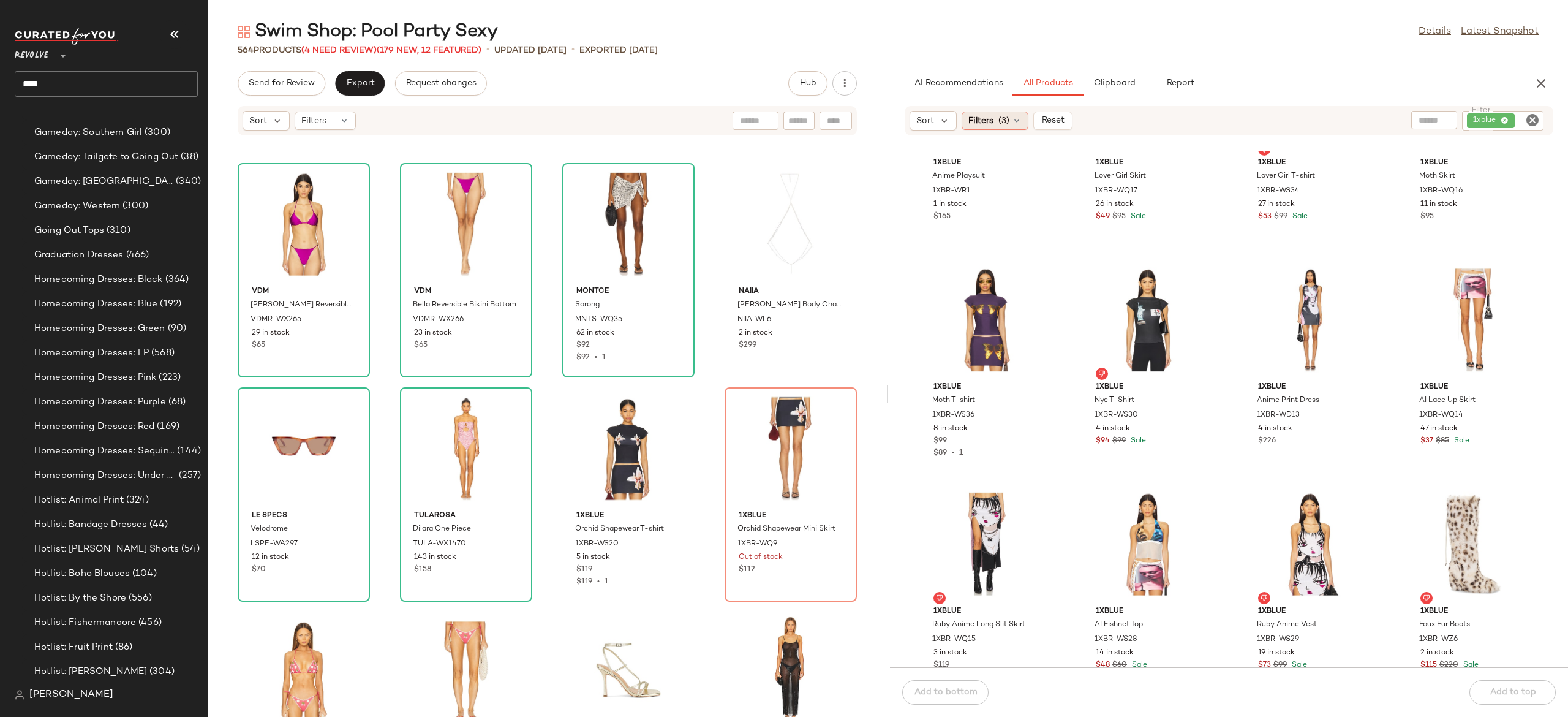
click at [1015, 117] on icon at bounding box center [1017, 121] width 10 height 10
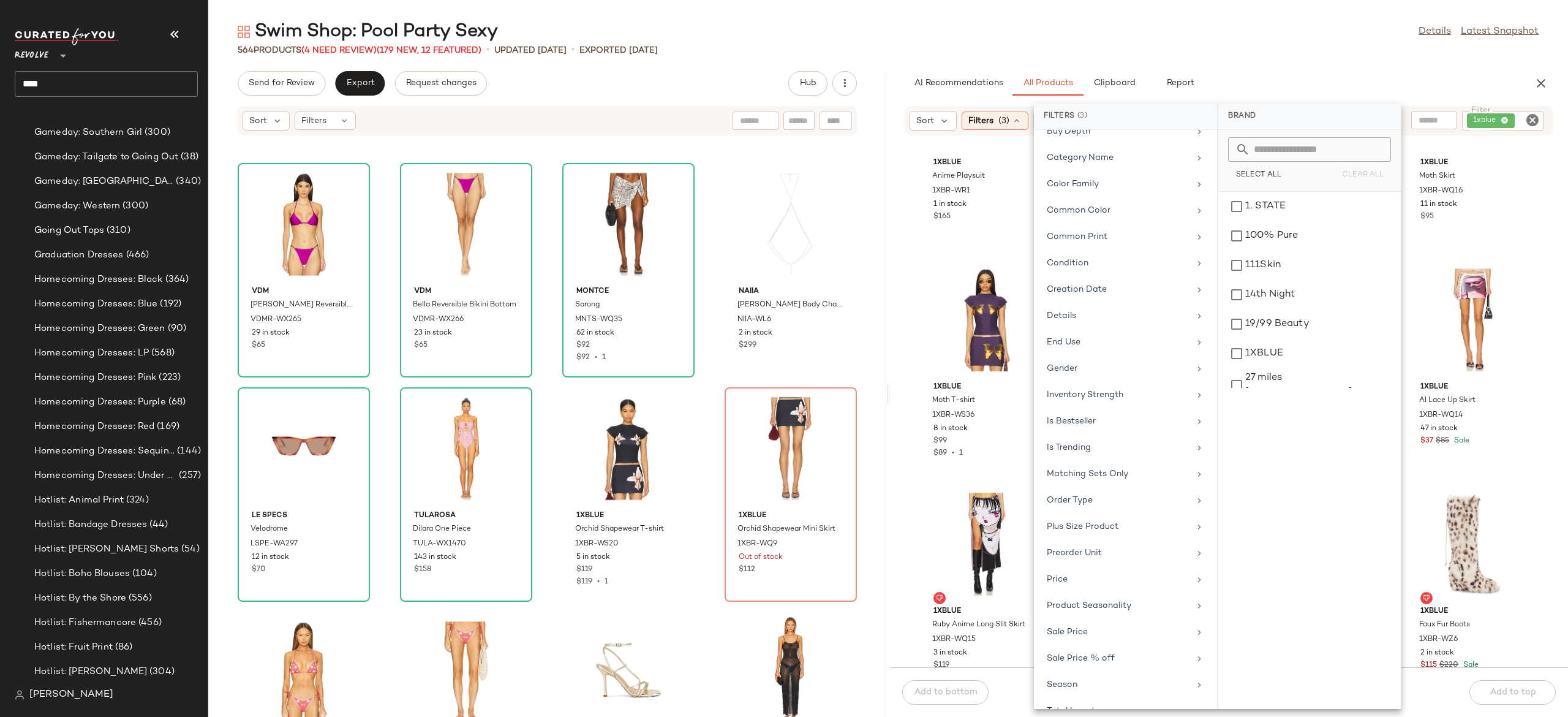
scroll to position [234, 0]
click at [1092, 637] on div "Sale Price" at bounding box center [1118, 631] width 143 height 13
click at [1252, 163] on div "Not on sale" at bounding box center [1310, 168] width 173 height 22
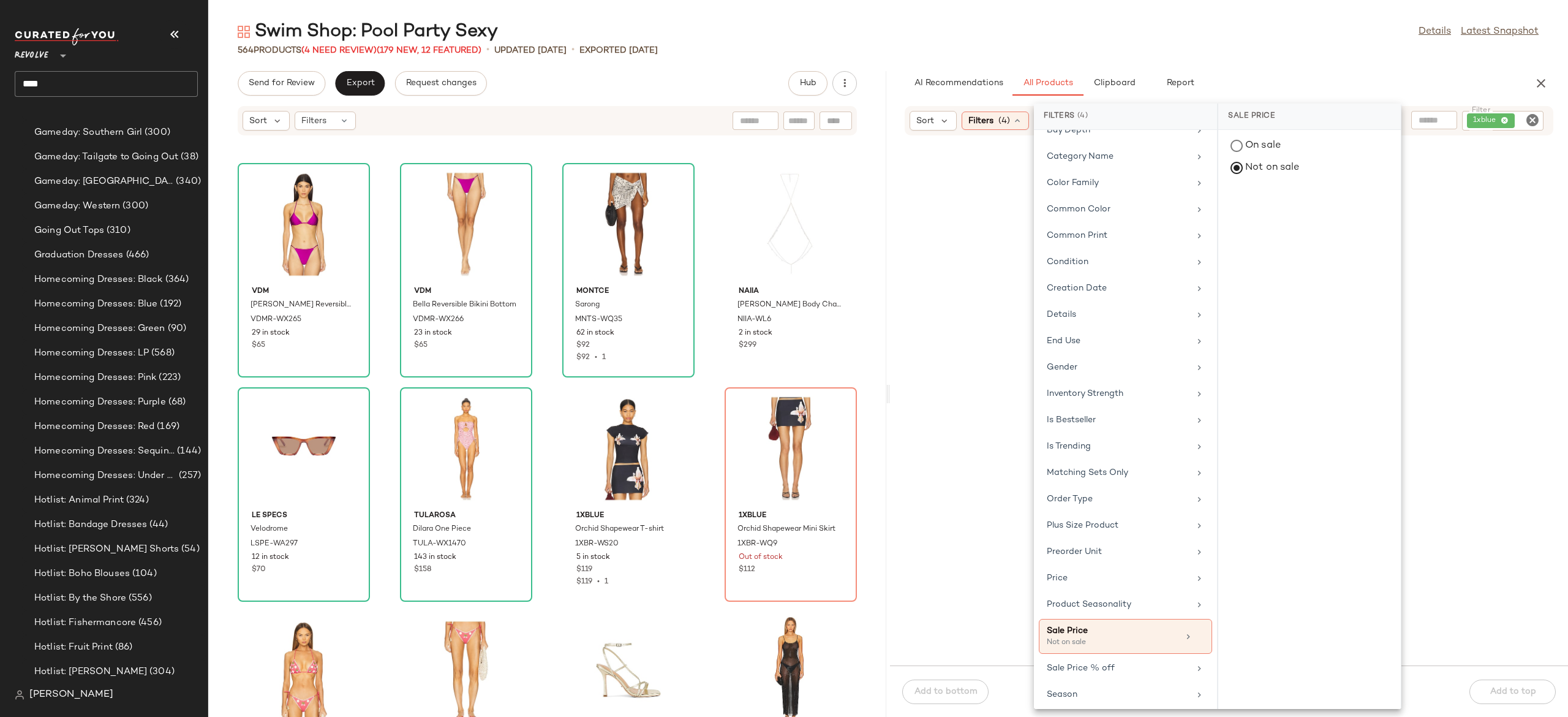
click at [1424, 246] on div at bounding box center [1229, 408] width 673 height 510
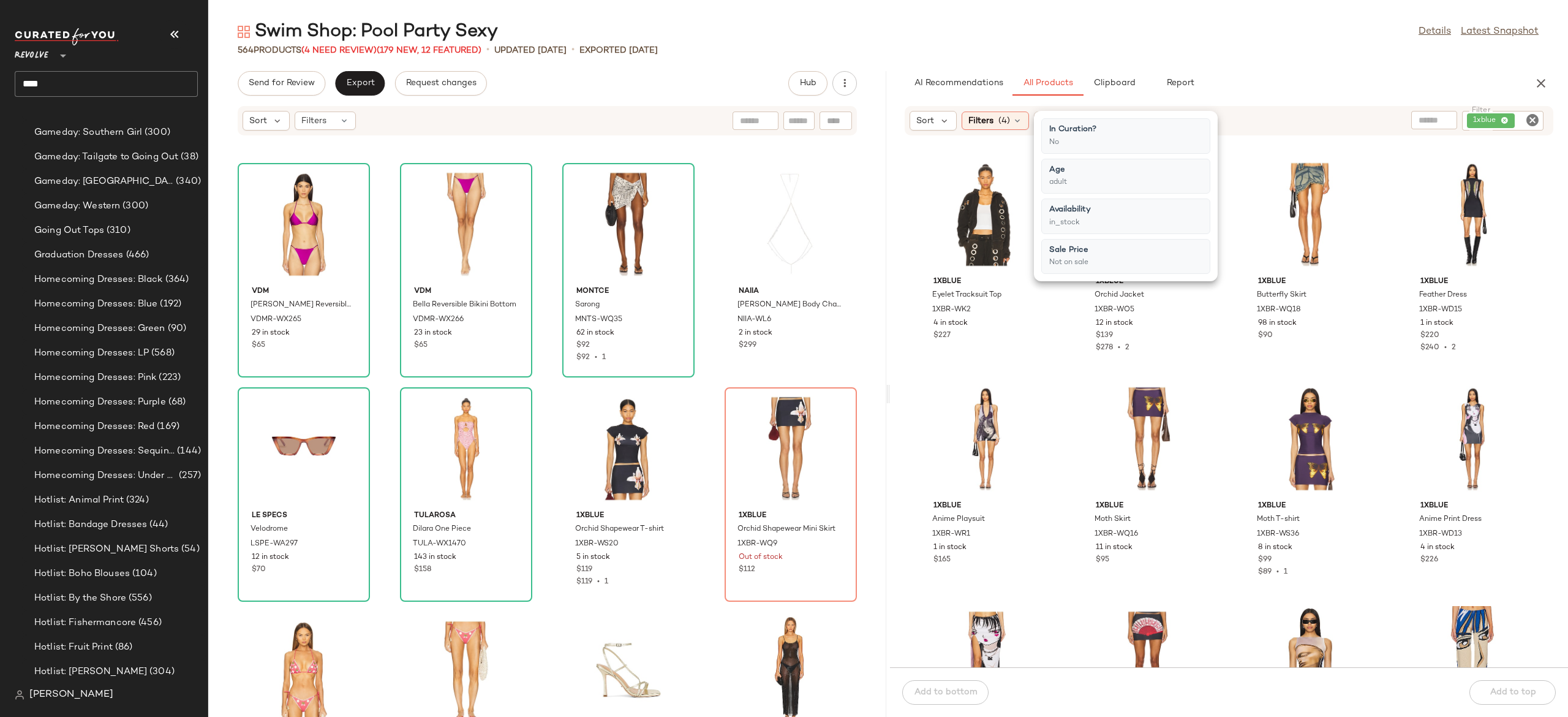
click at [1365, 133] on div "Sort Filters (4) Reset Filter 1xblue Filter" at bounding box center [1229, 121] width 649 height 29
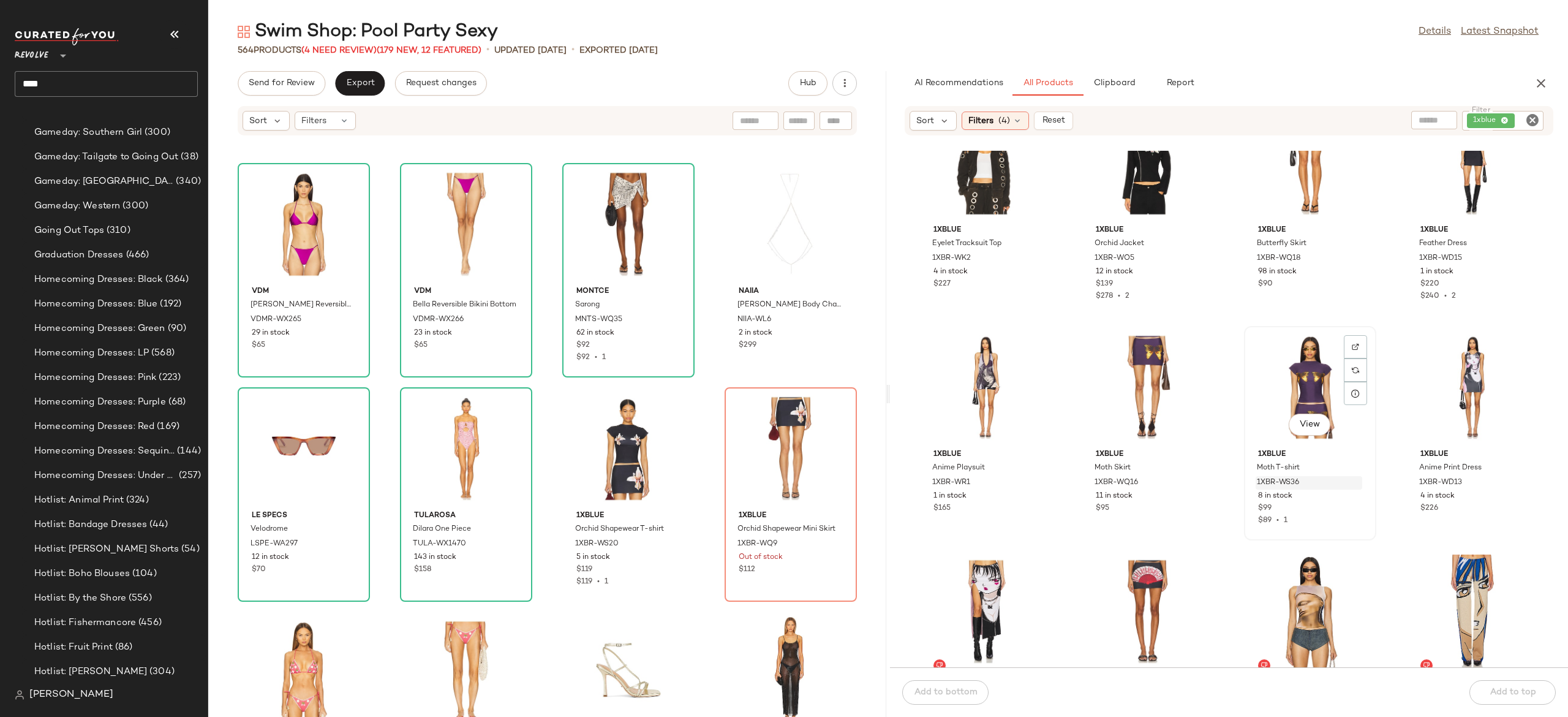
scroll to position [44, 0]
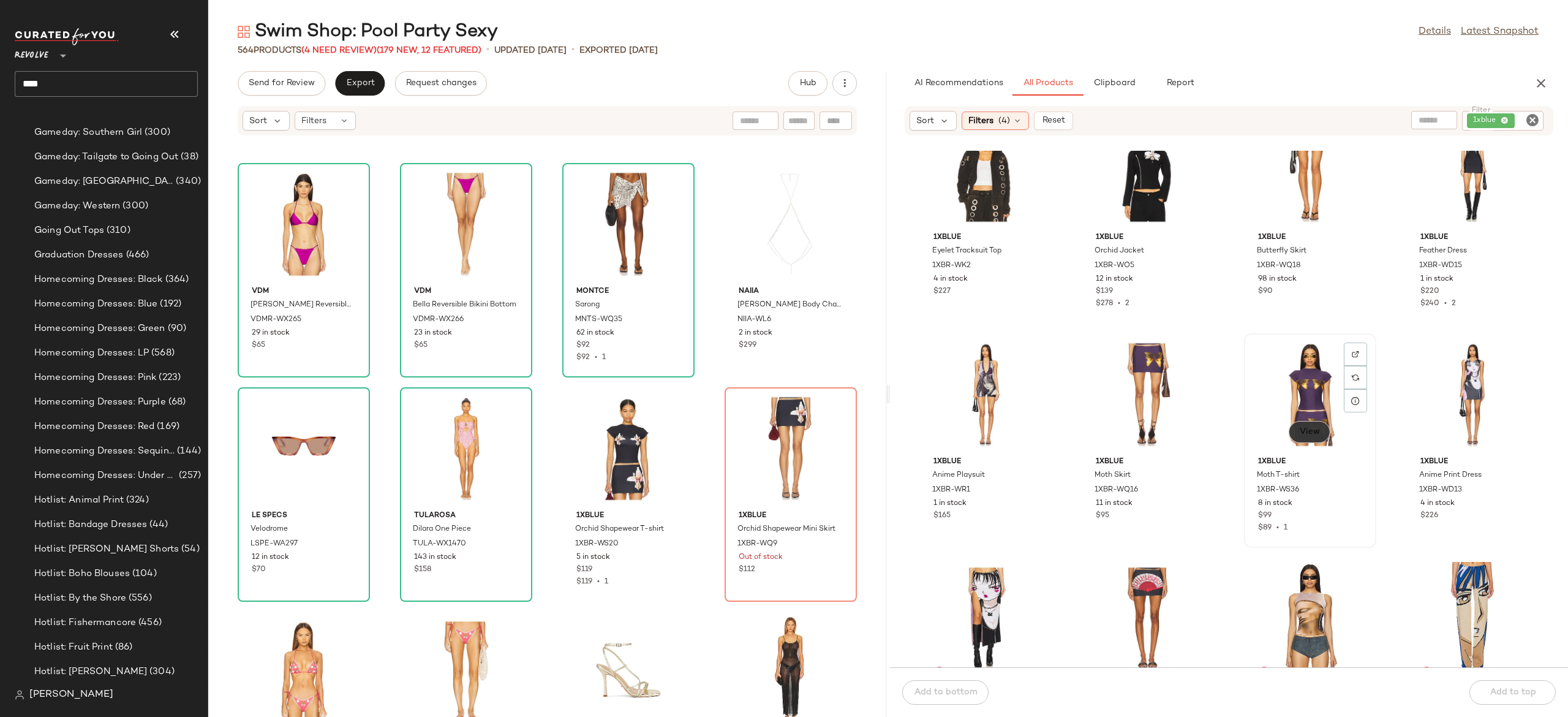
click at [1299, 431] on span "View" at bounding box center [1309, 432] width 21 height 10
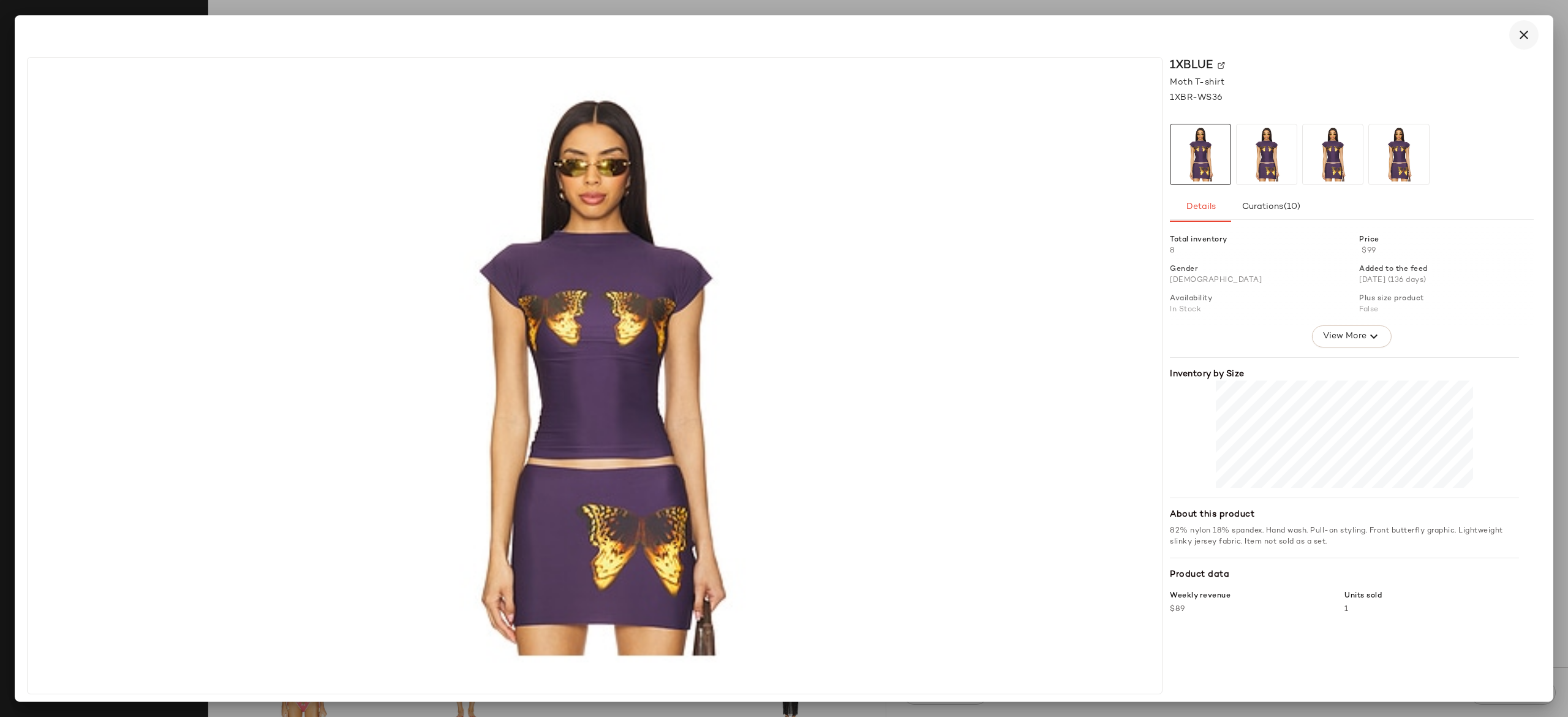
click at [1529, 32] on icon "button" at bounding box center [1524, 35] width 15 height 15
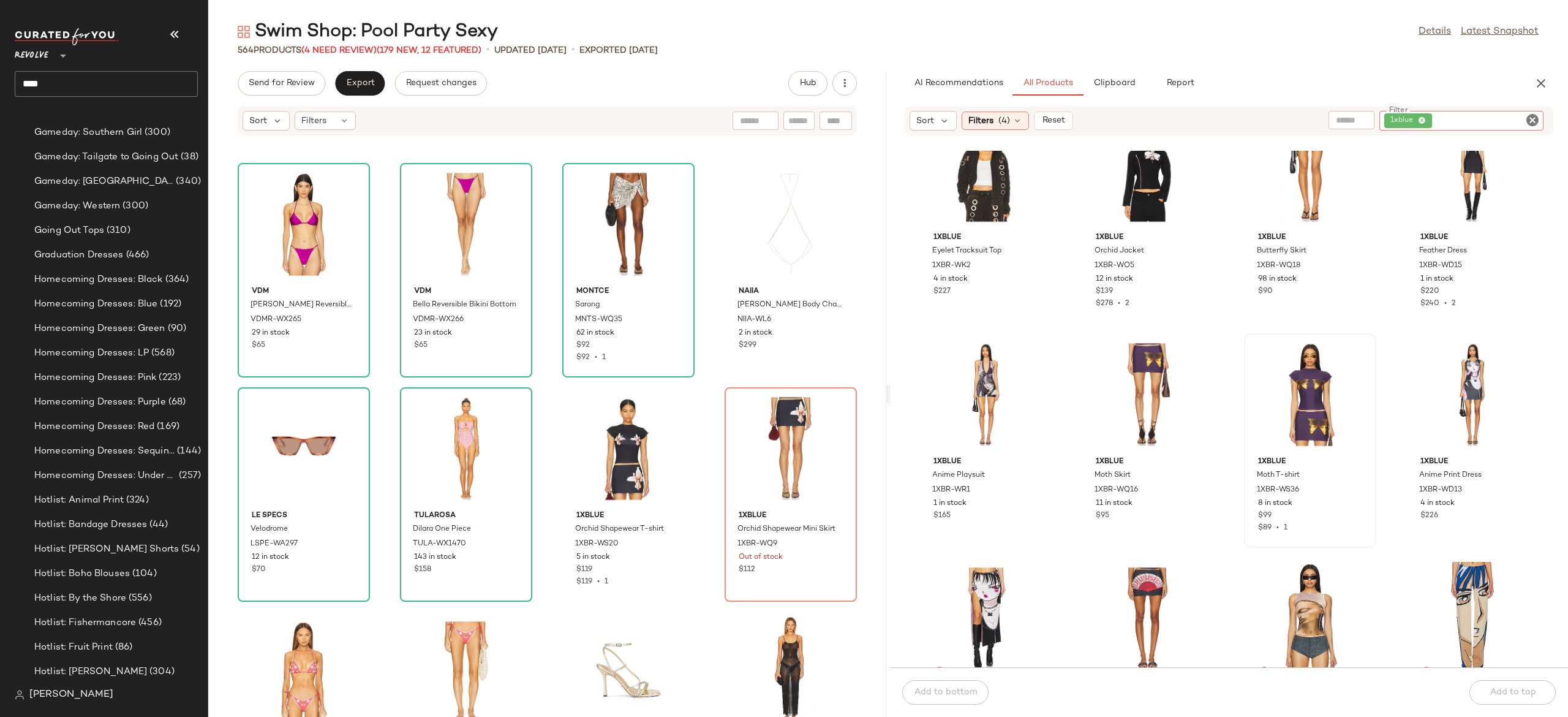
click at [1518, 120] on input "Filter" at bounding box center [1487, 121] width 104 height 13
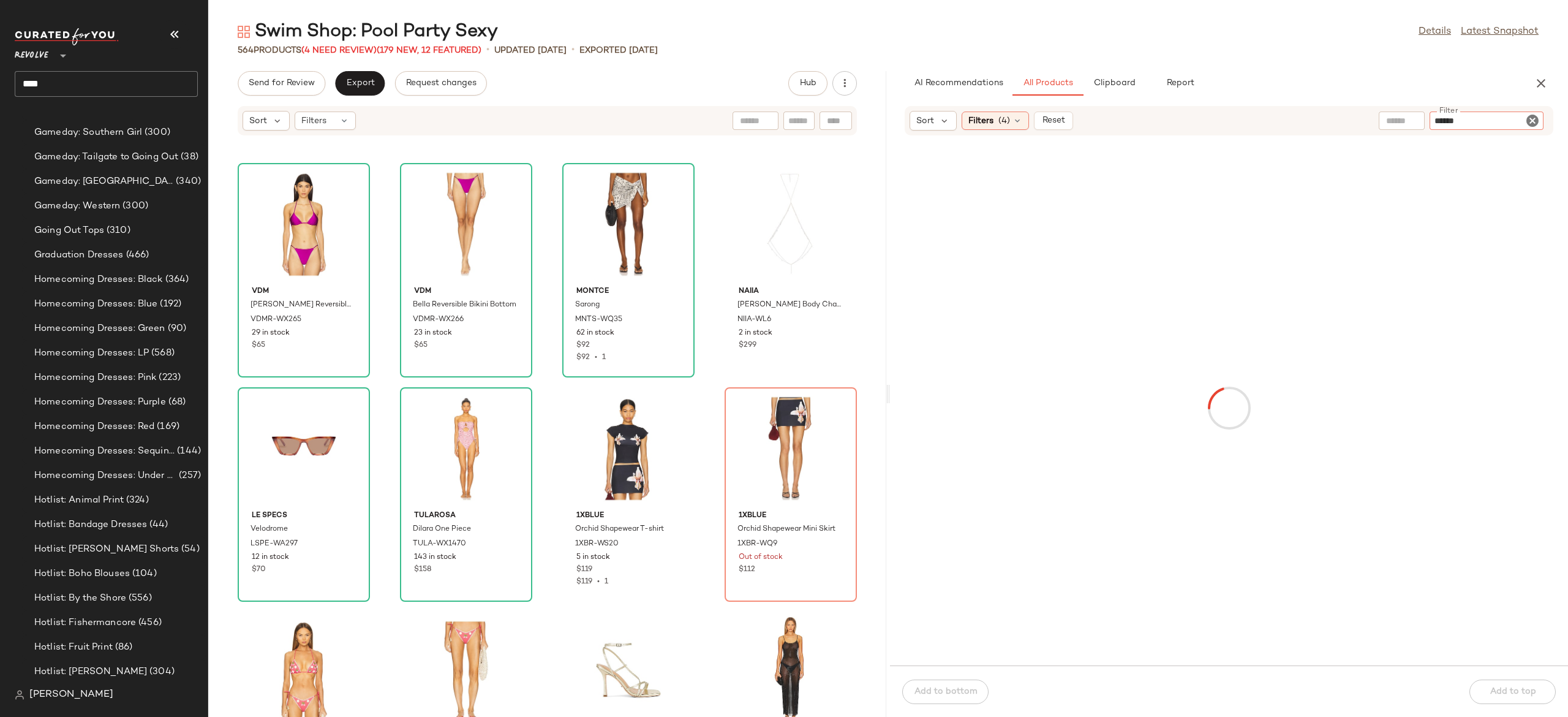
type input "******"
click at [1537, 118] on icon "Clear Filter" at bounding box center [1532, 120] width 15 height 15
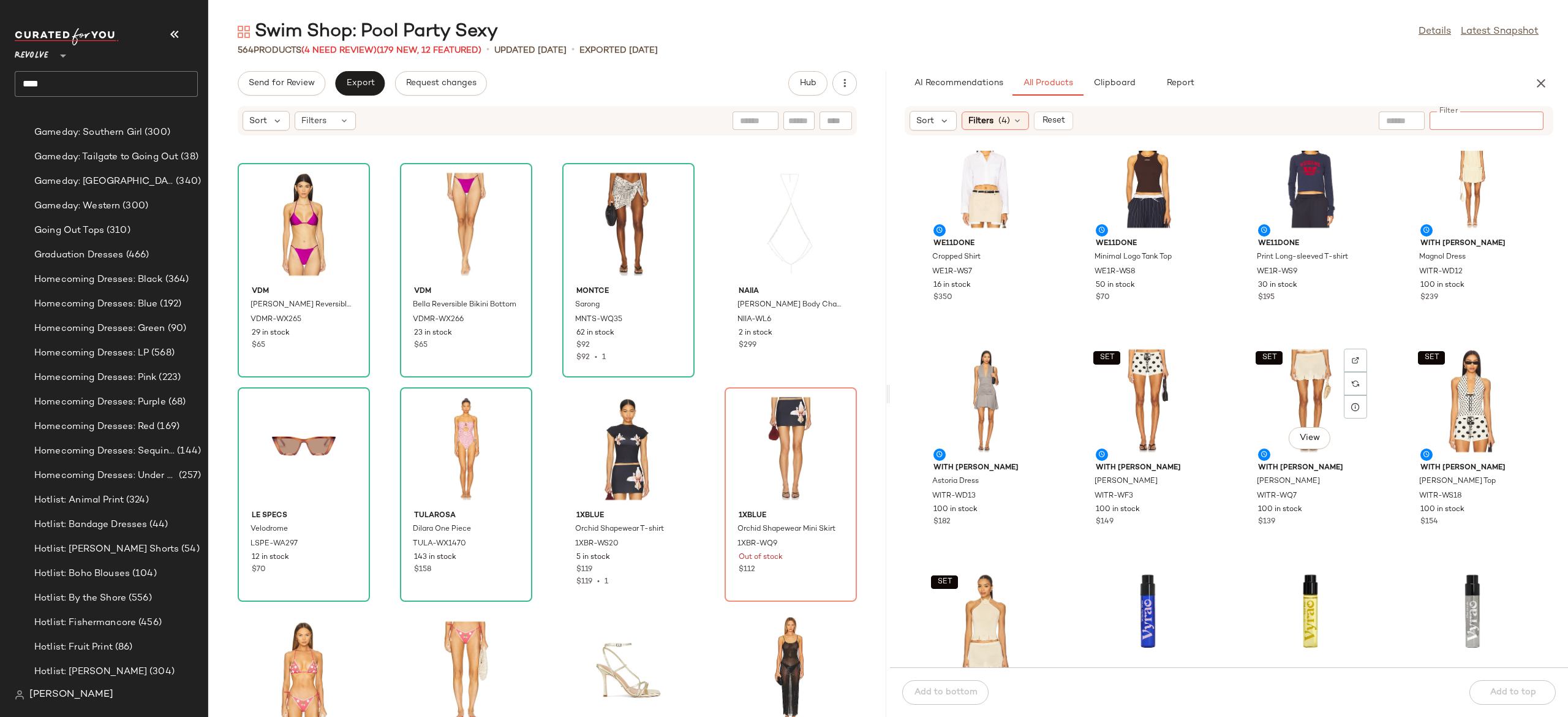
scroll to position [726, 0]
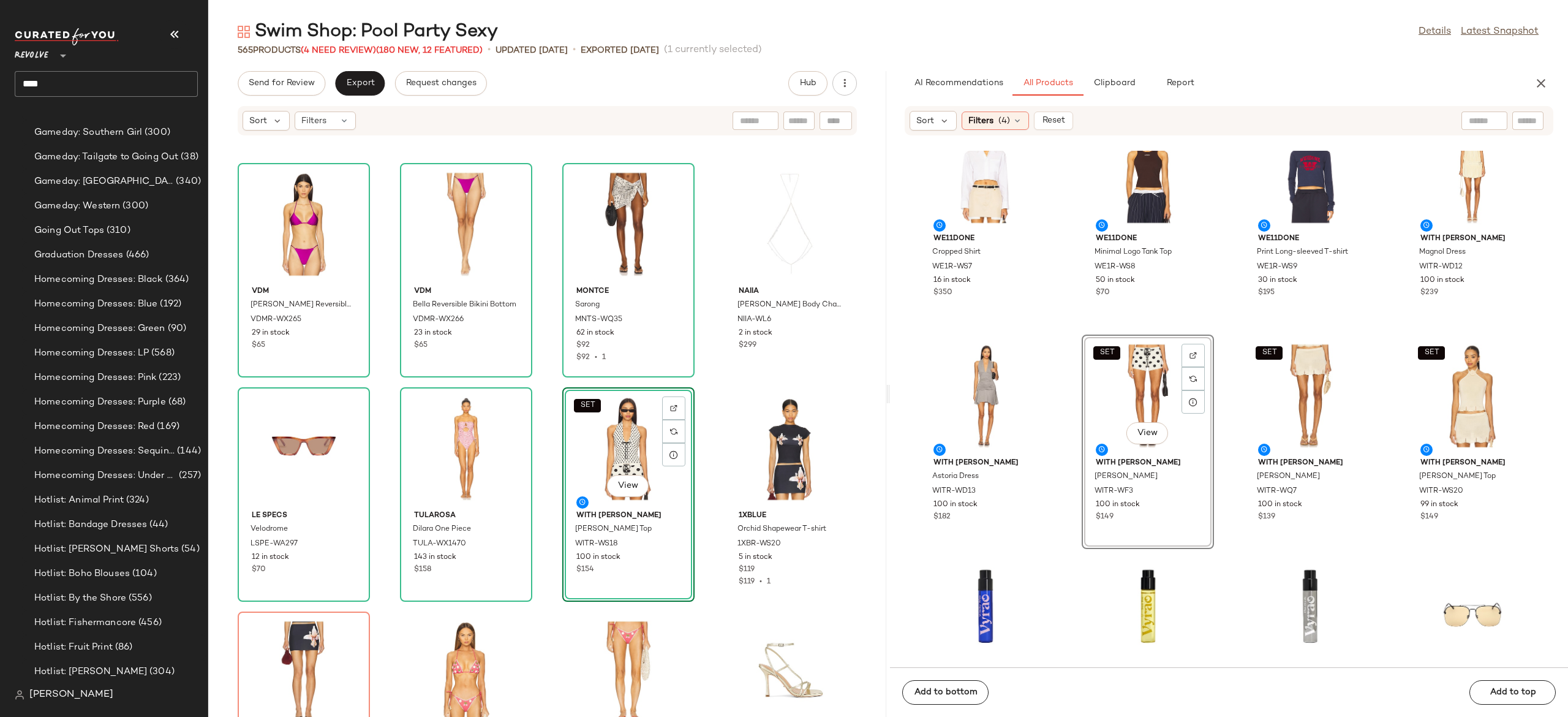
scroll to position [30633, 0]
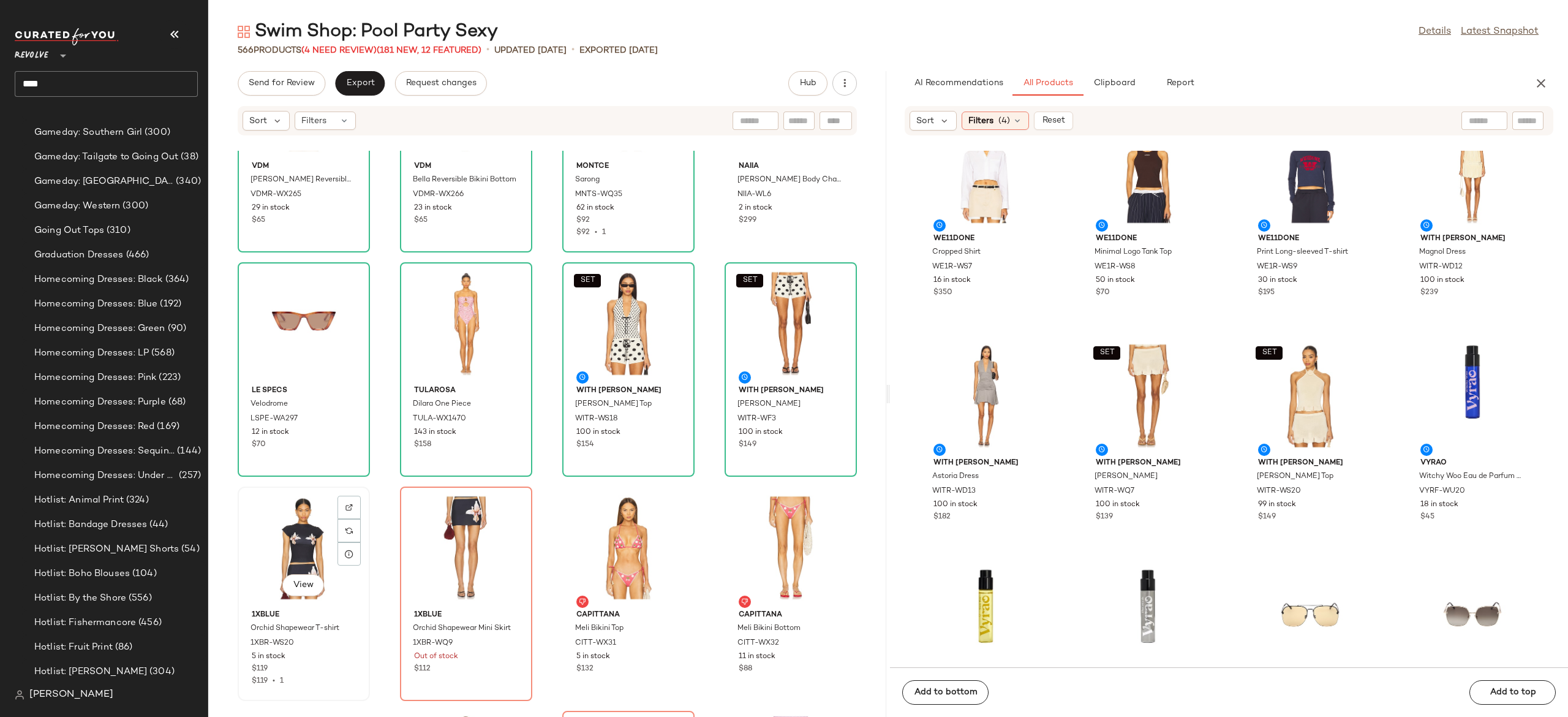
click at [302, 539] on div "View" at bounding box center [304, 548] width 124 height 114
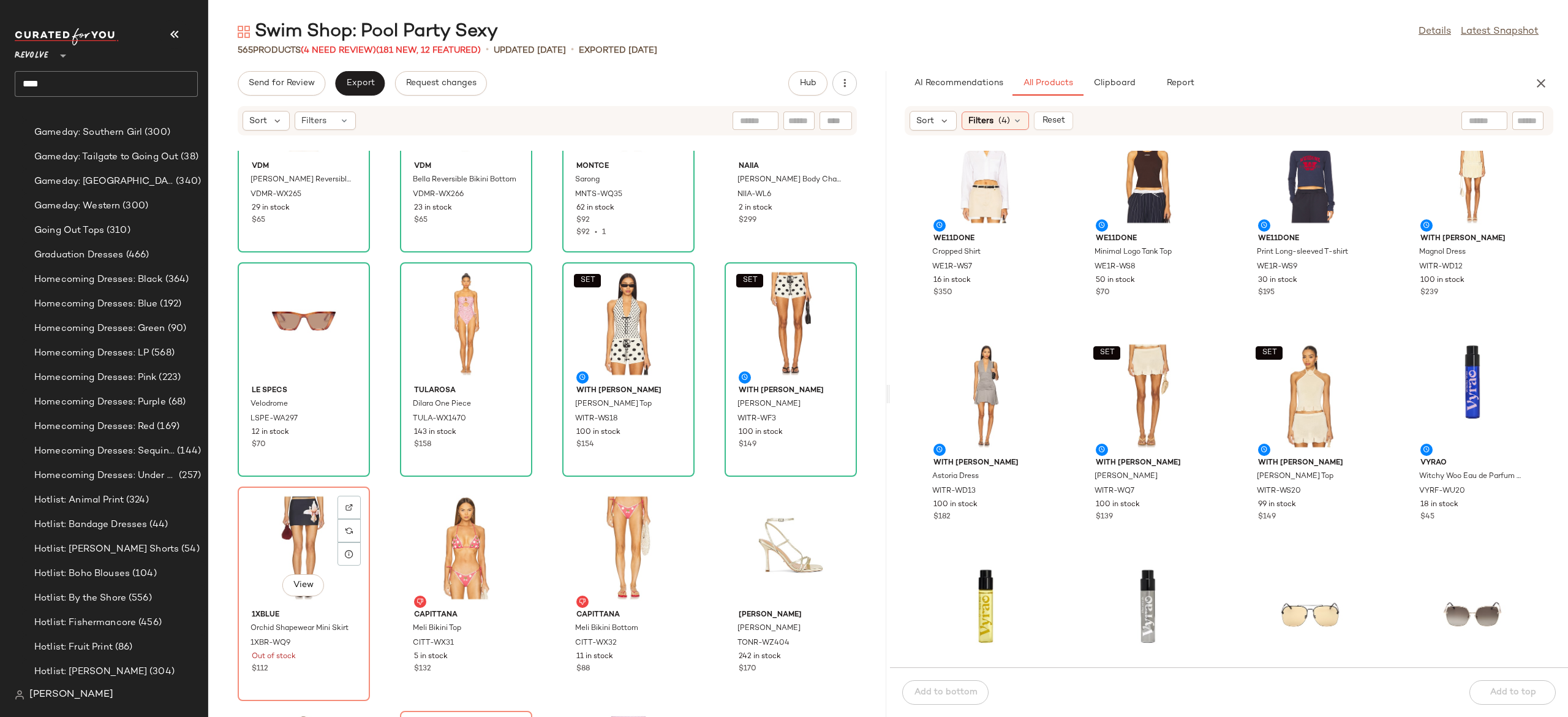
click at [302, 539] on div "View" at bounding box center [304, 548] width 124 height 114
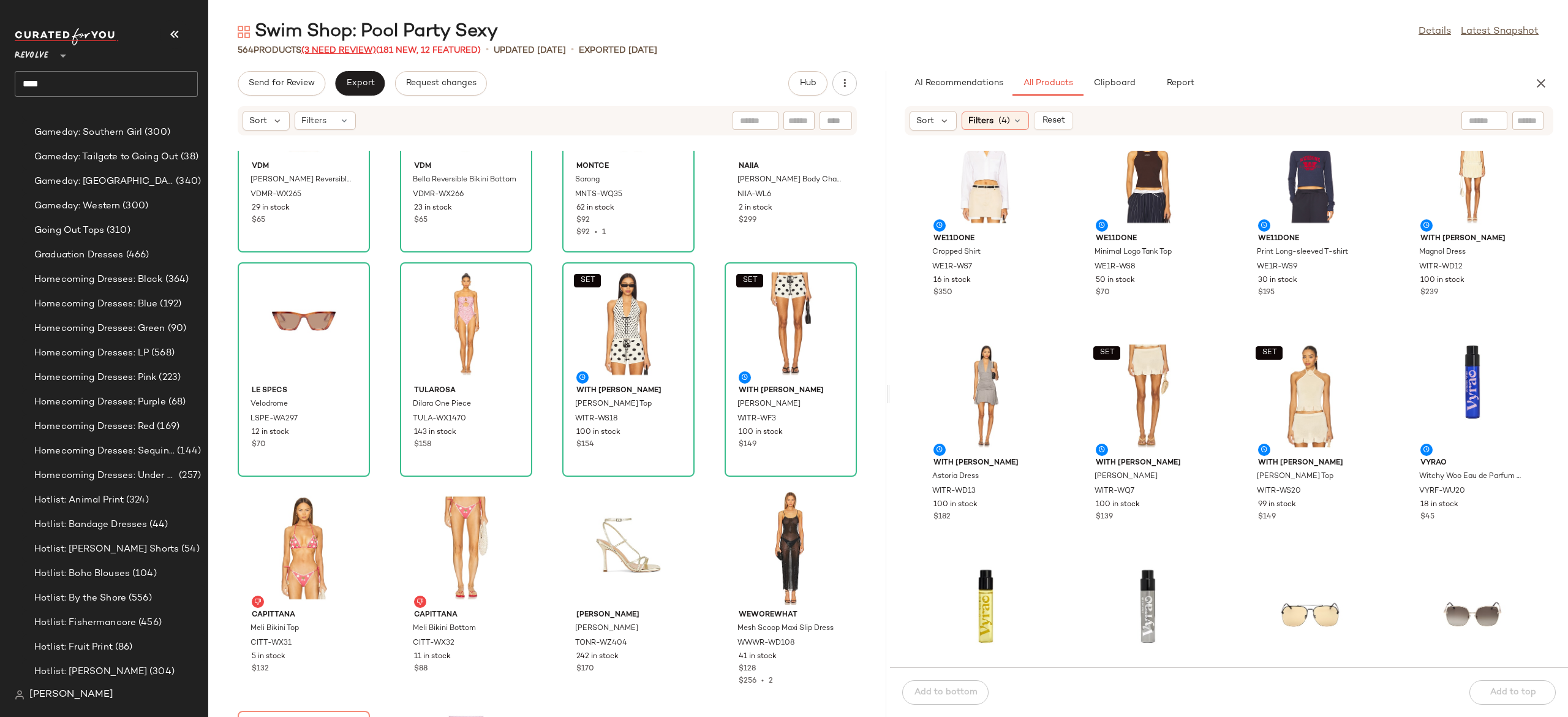
click at [353, 50] on span "(3 Need Review)" at bounding box center [339, 50] width 75 height 9
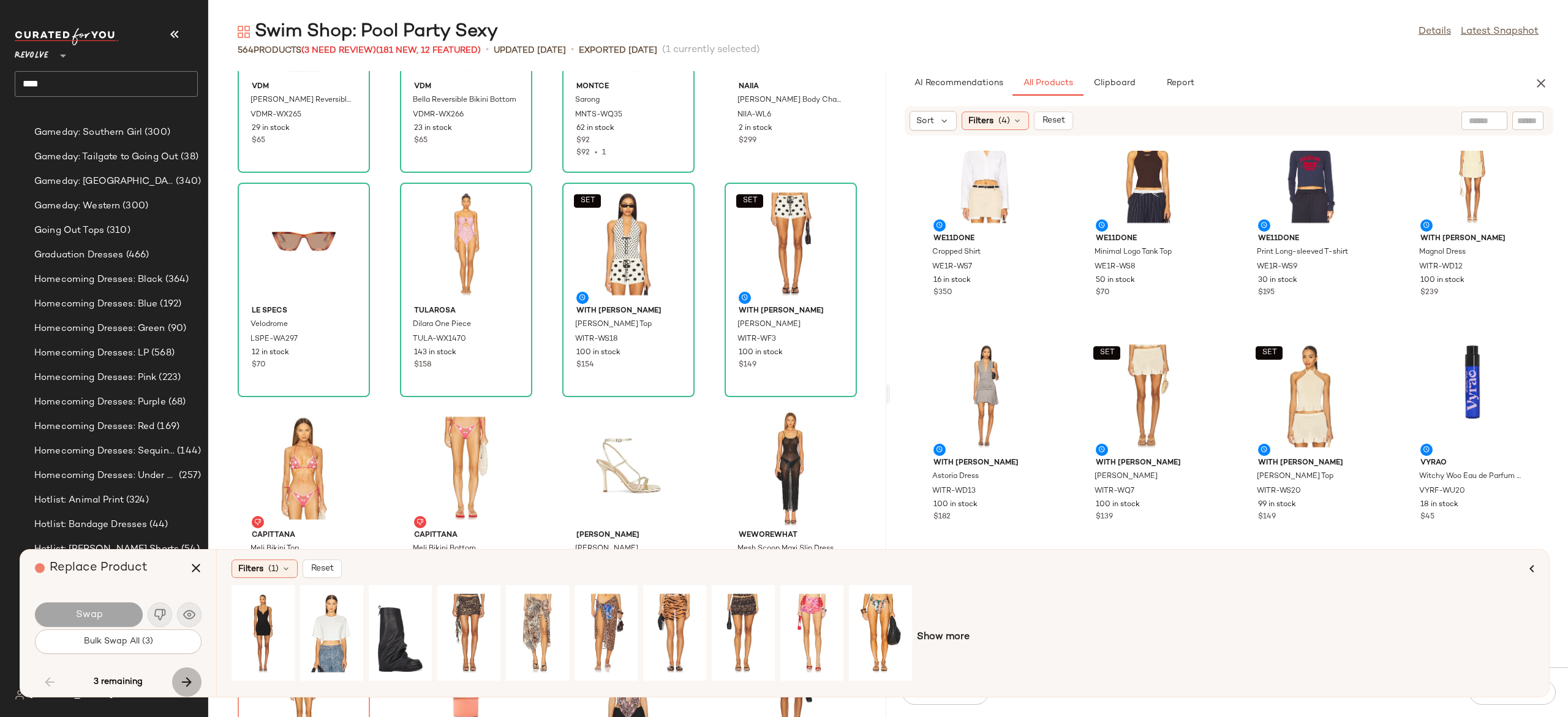
click at [181, 681] on icon "button" at bounding box center [187, 682] width 15 height 15
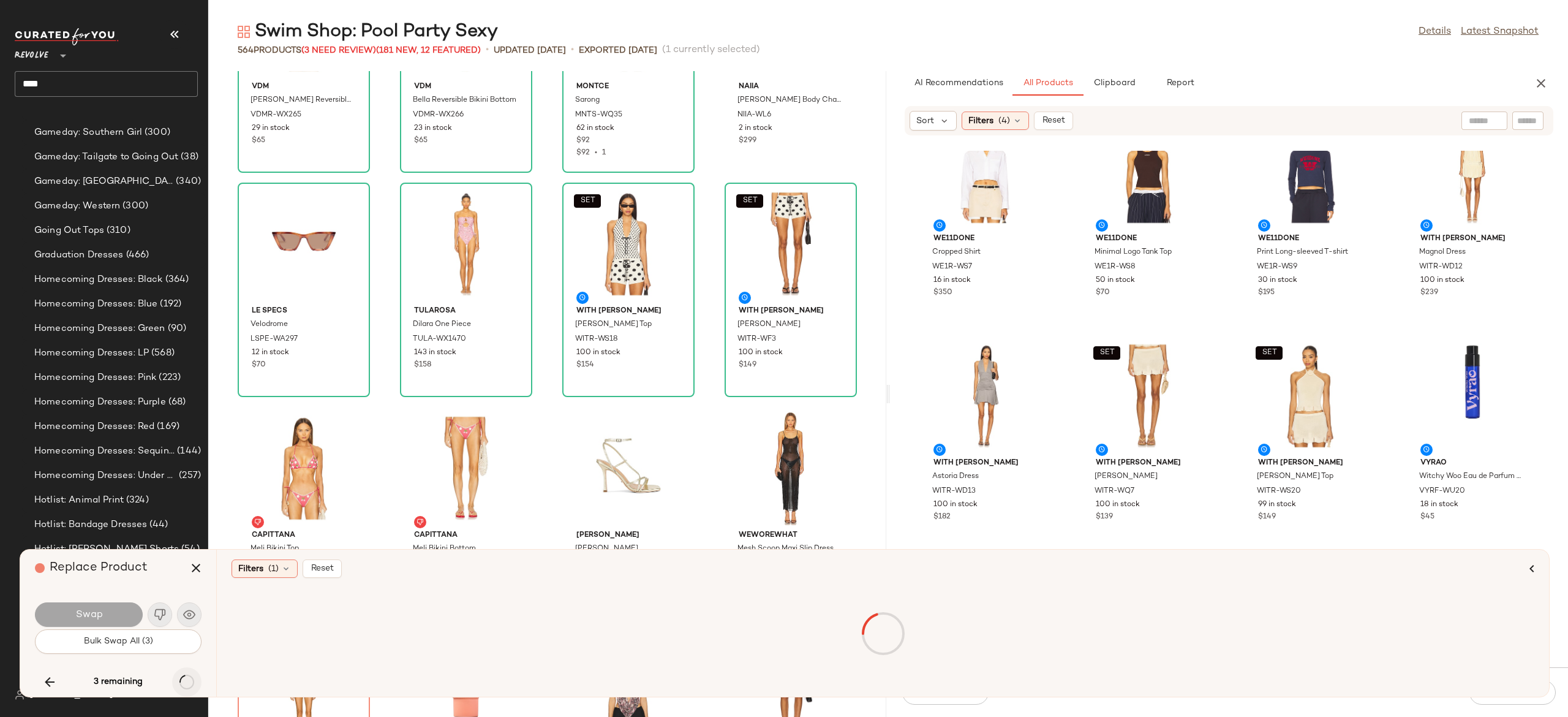
click at [181, 681] on div "3 remaining" at bounding box center [118, 682] width 167 height 29
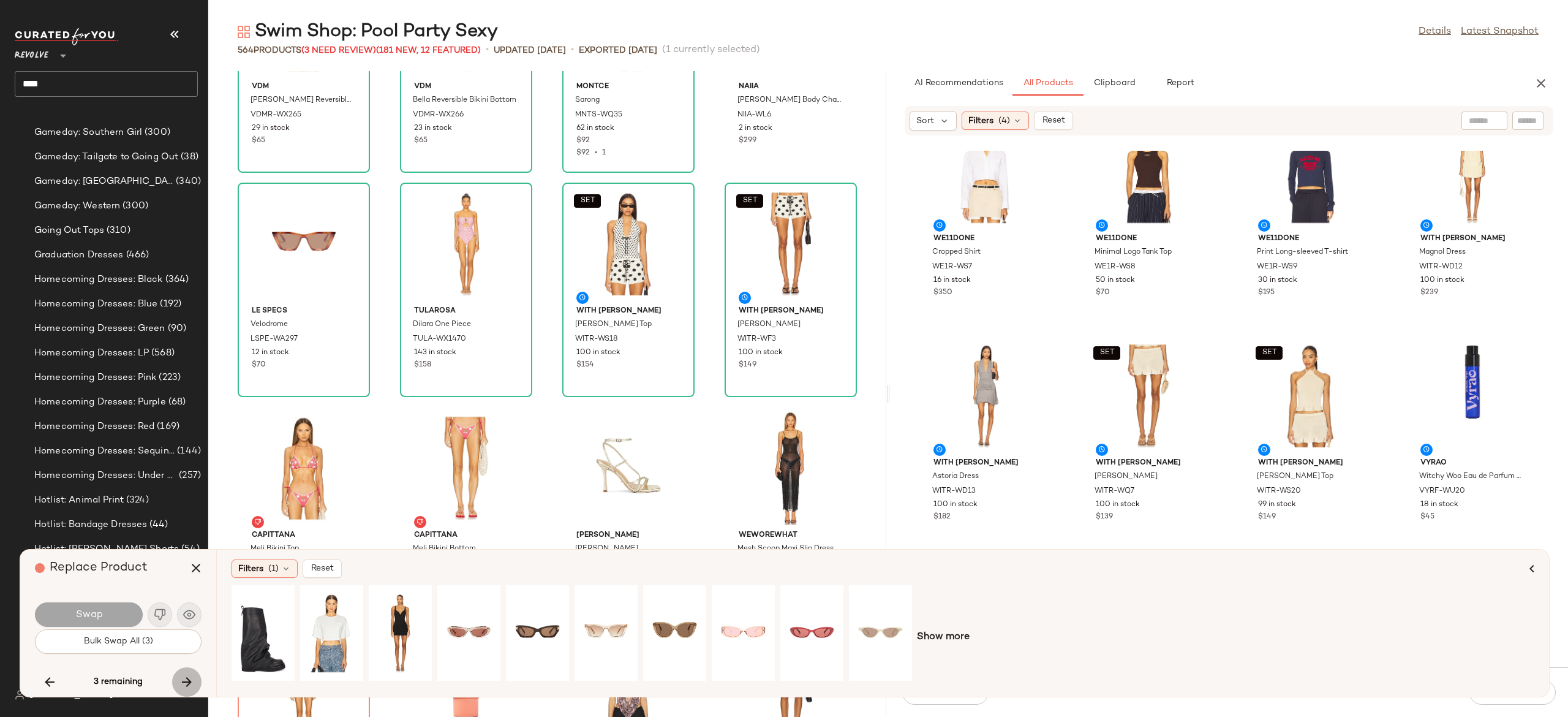
click at [181, 681] on icon "button" at bounding box center [187, 682] width 15 height 15
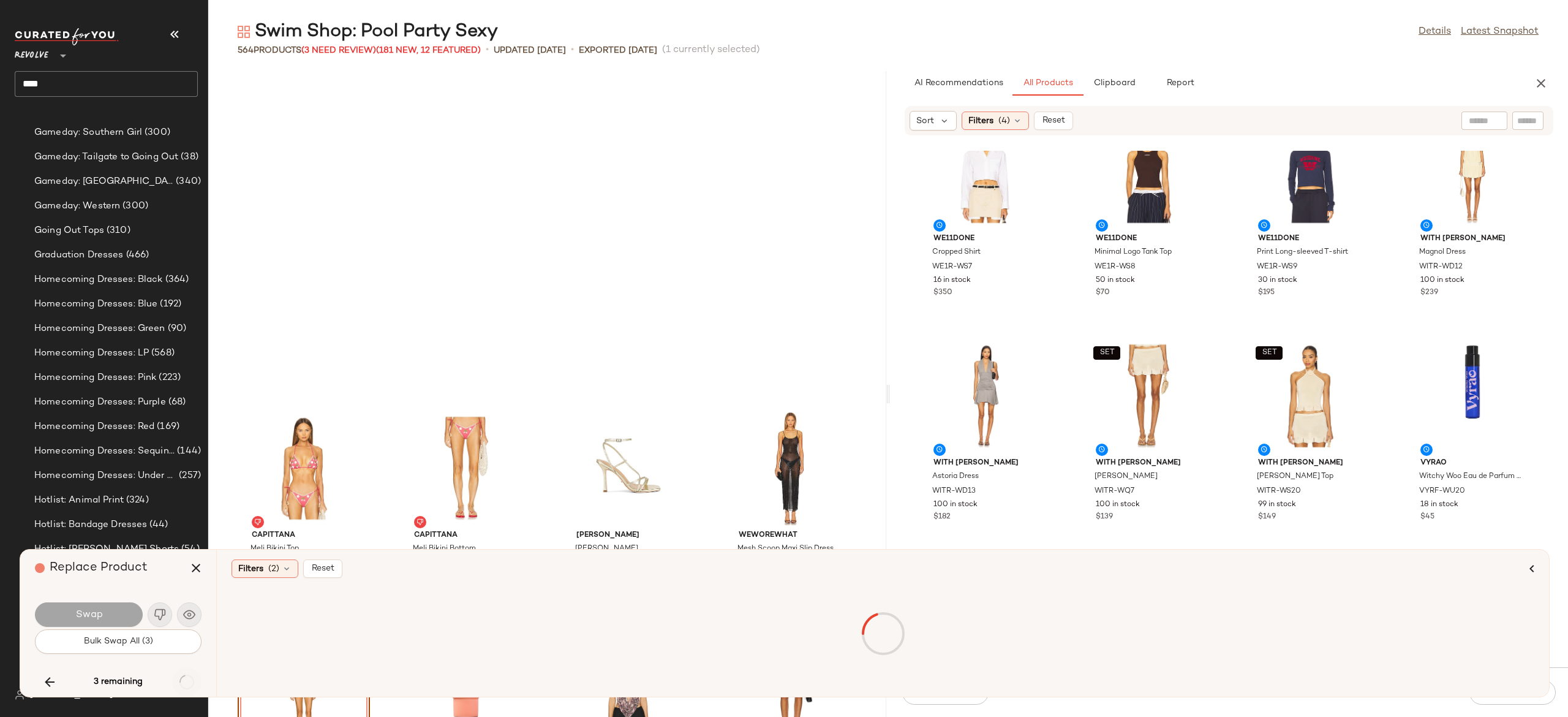
scroll to position [30957, 0]
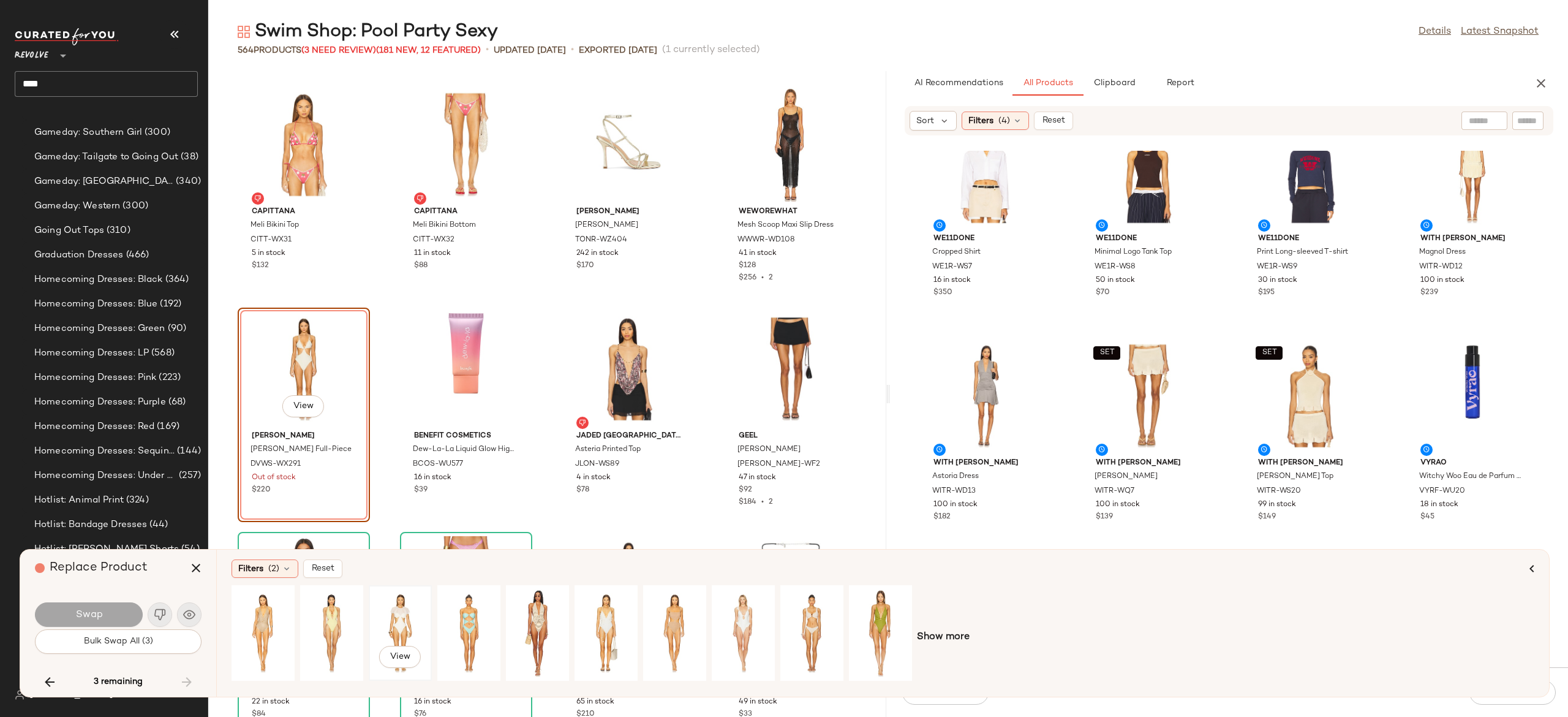
click at [402, 606] on div "View" at bounding box center [400, 633] width 54 height 87
click at [616, 612] on div "View" at bounding box center [606, 633] width 54 height 87
click at [116, 619] on button "Swap" at bounding box center [88, 615] width 108 height 24
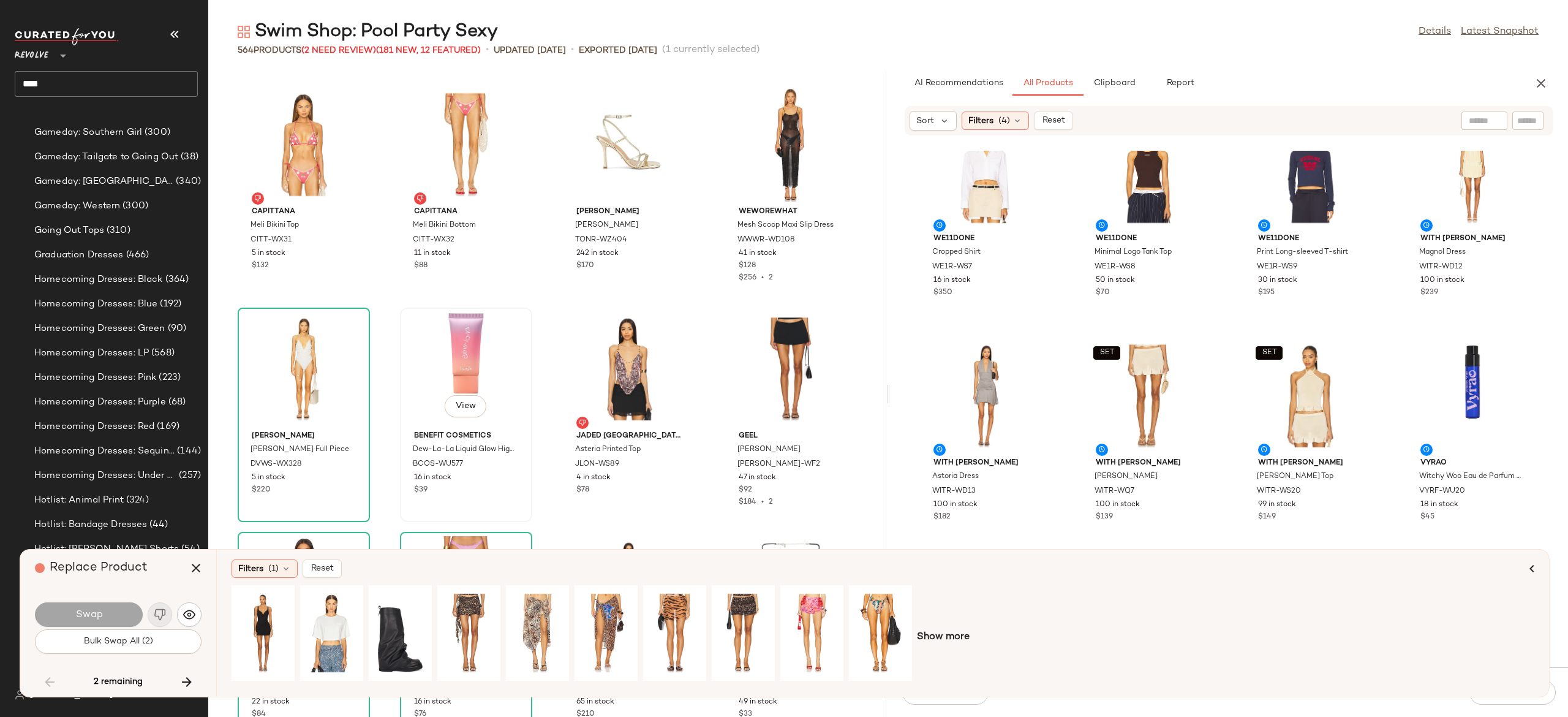
scroll to position [30987, 0]
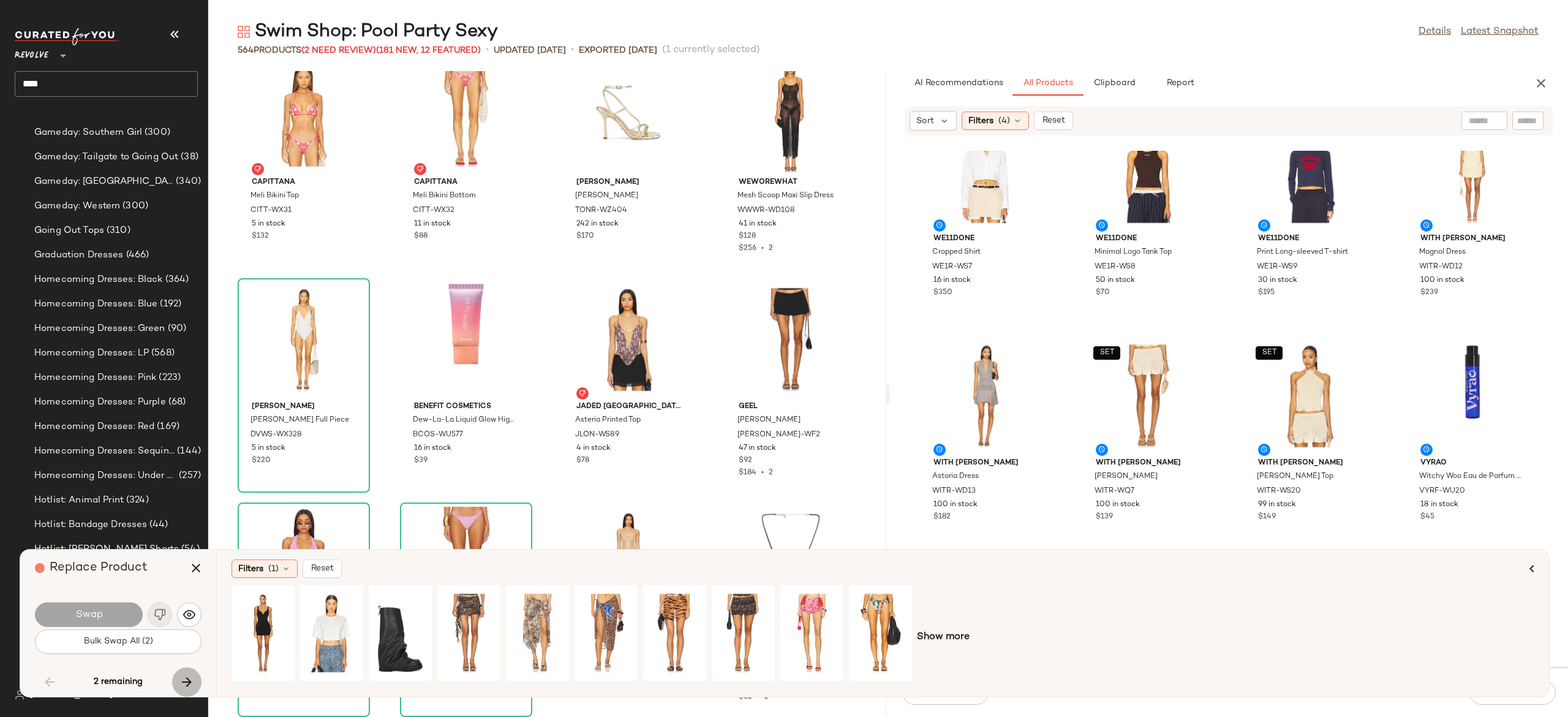
click at [183, 681] on icon "button" at bounding box center [187, 682] width 15 height 15
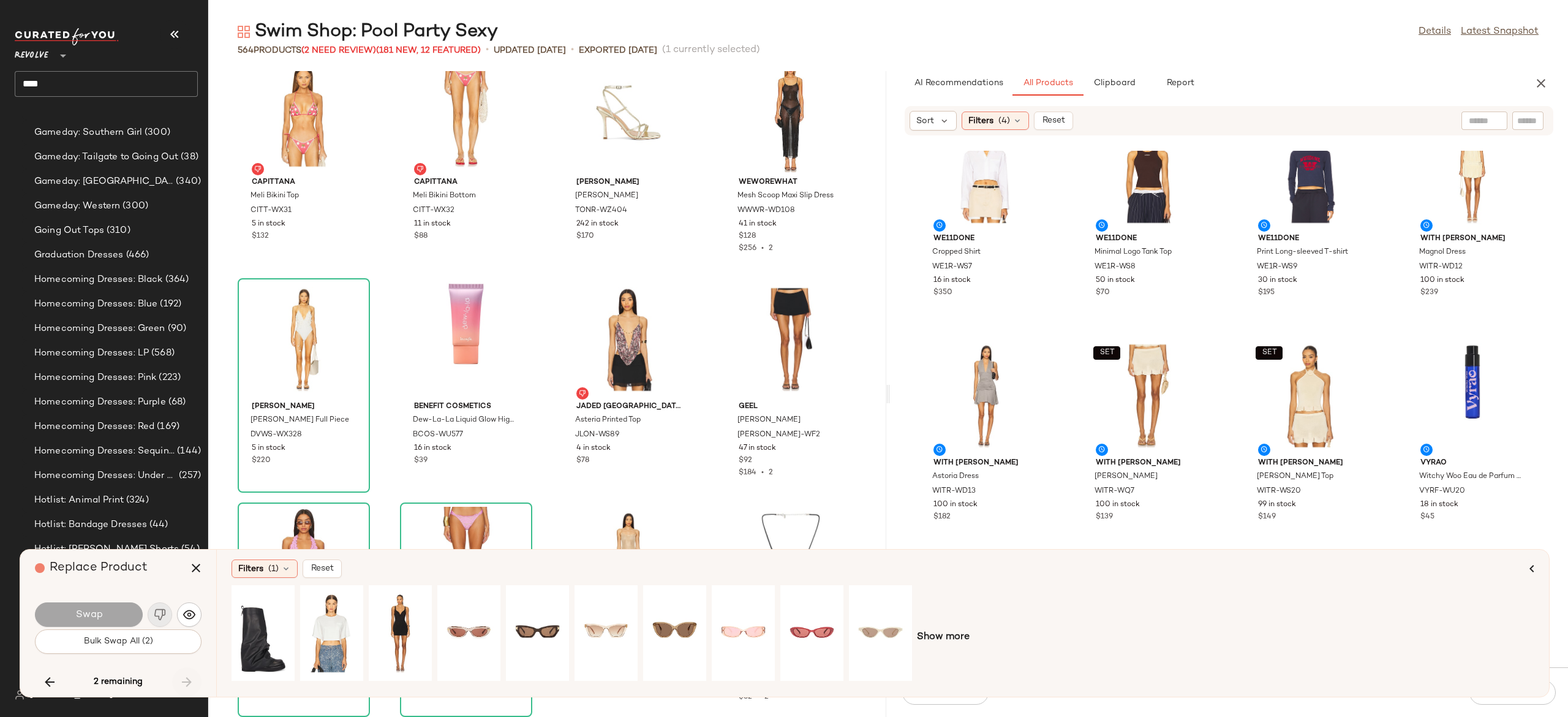
click at [183, 681] on div "2 remaining" at bounding box center [118, 682] width 167 height 29
click at [44, 681] on icon "button" at bounding box center [49, 682] width 15 height 15
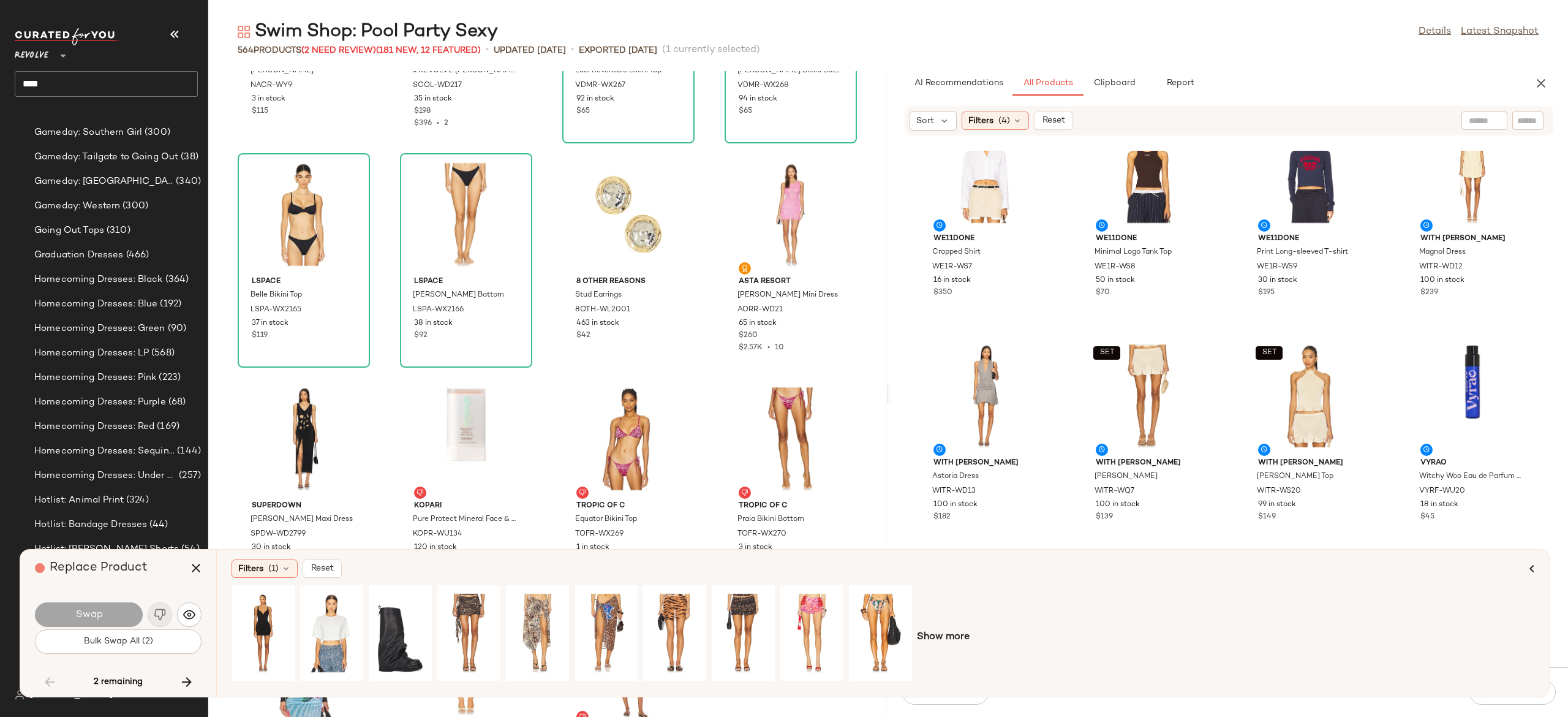
scroll to position [29092, 0]
click at [199, 564] on icon "button" at bounding box center [196, 568] width 15 height 15
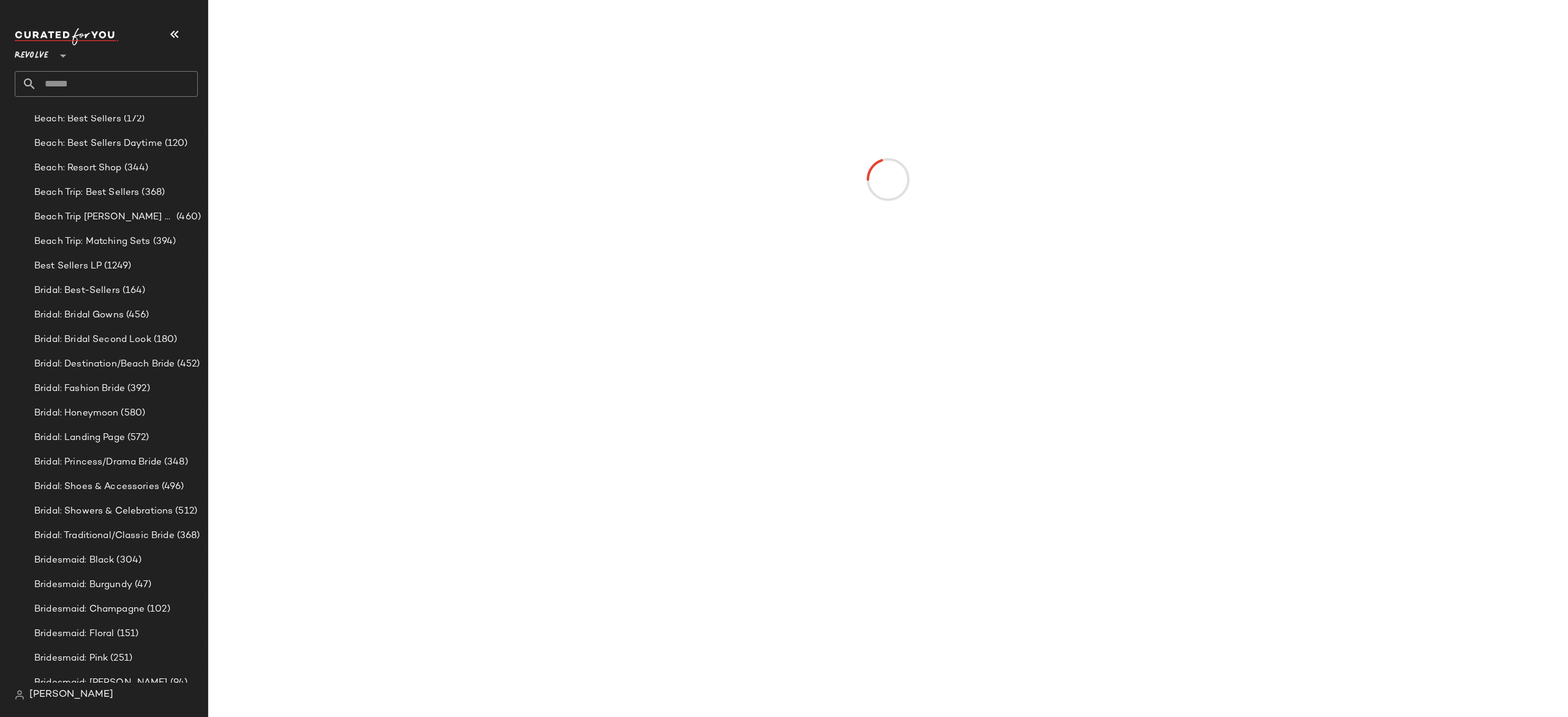
scroll to position [724, 0]
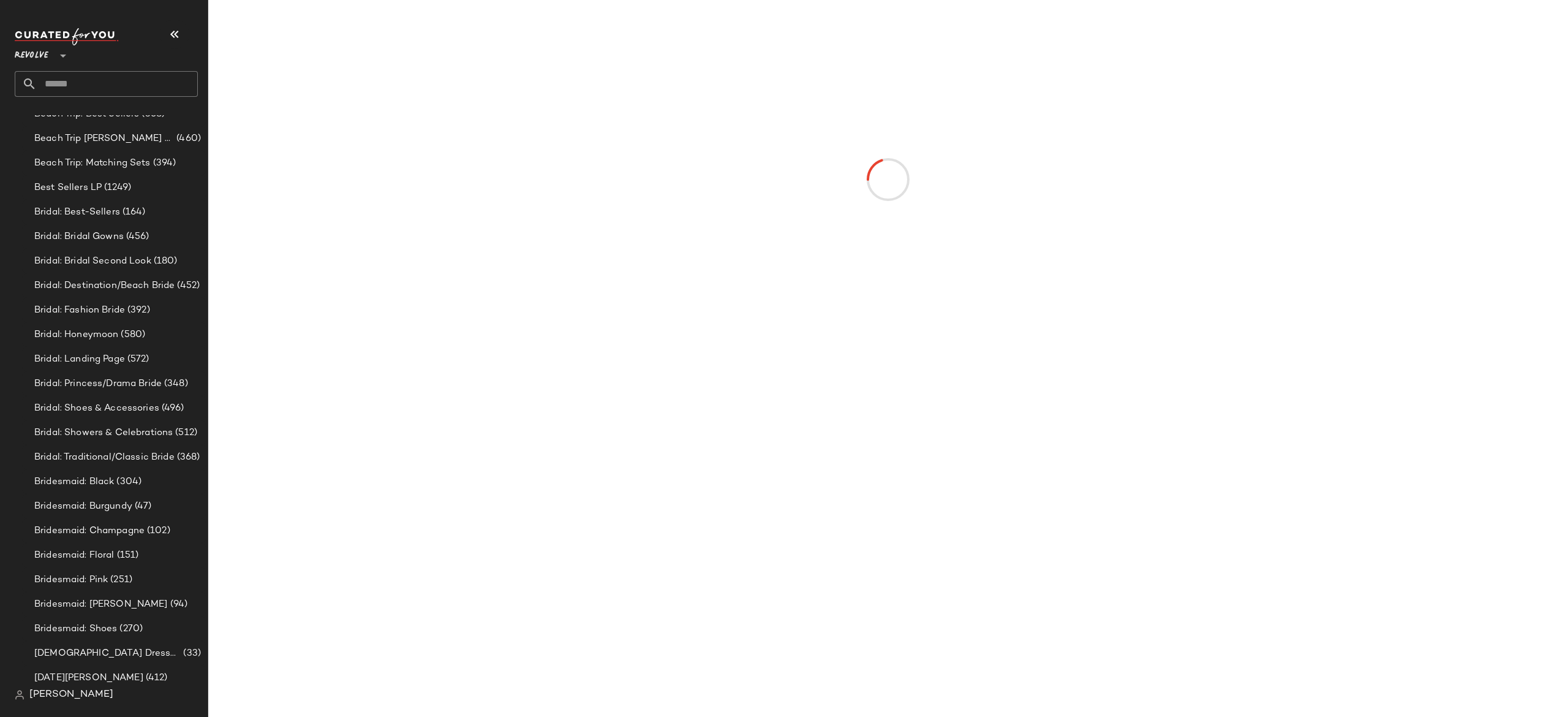
click at [133, 85] on input "text" at bounding box center [118, 84] width 161 height 26
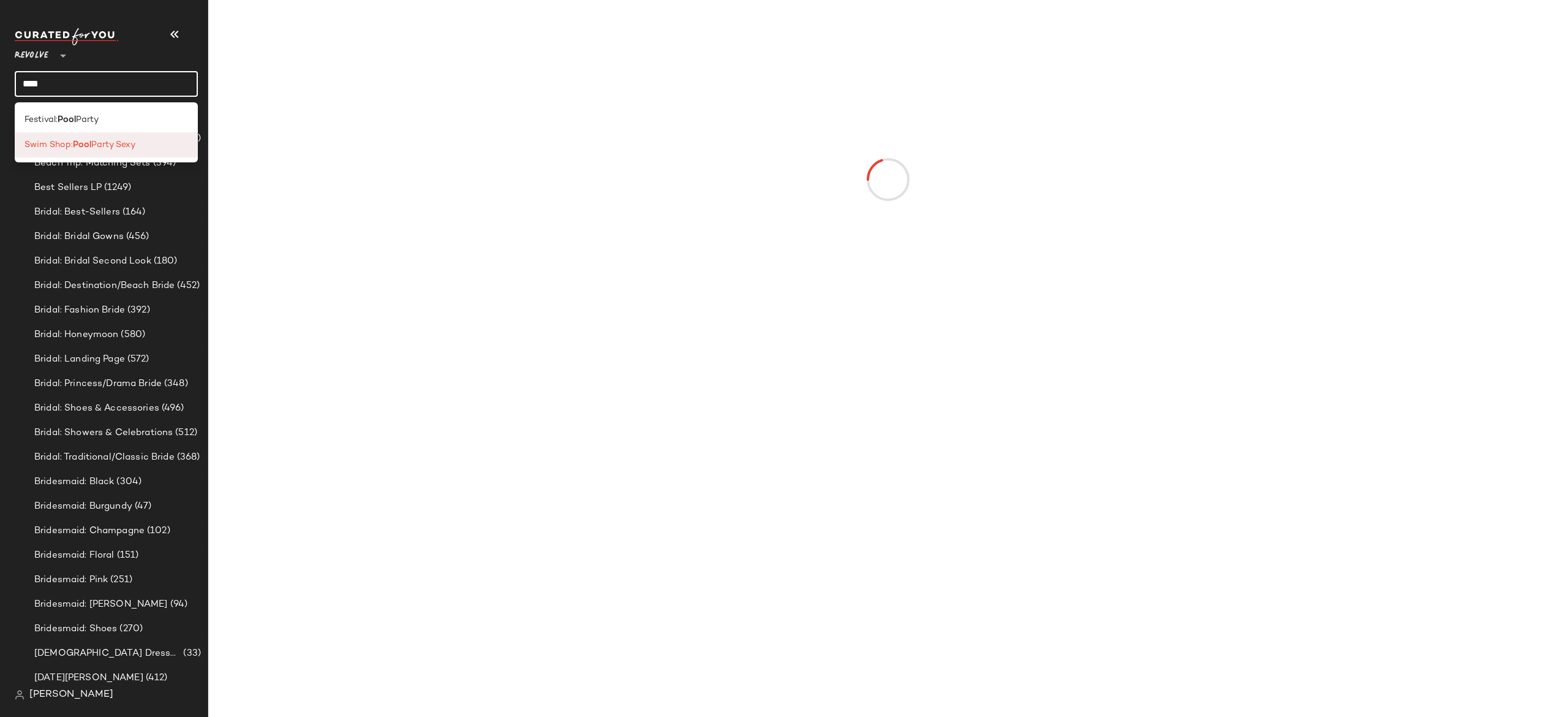
type input "****"
click at [67, 140] on span "Swim Shop:" at bounding box center [48, 145] width 48 height 13
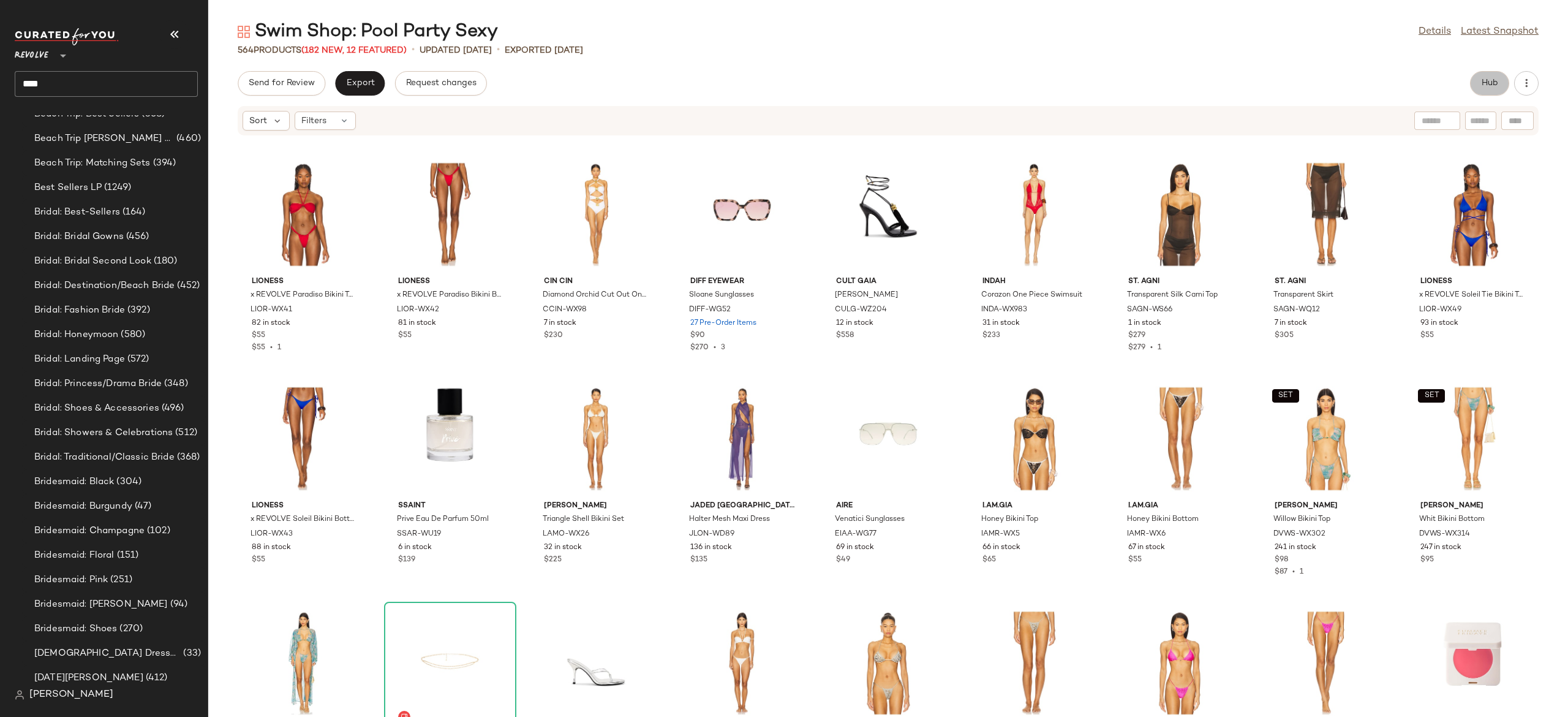
click at [1480, 88] on button "Hub" at bounding box center [1490, 83] width 39 height 24
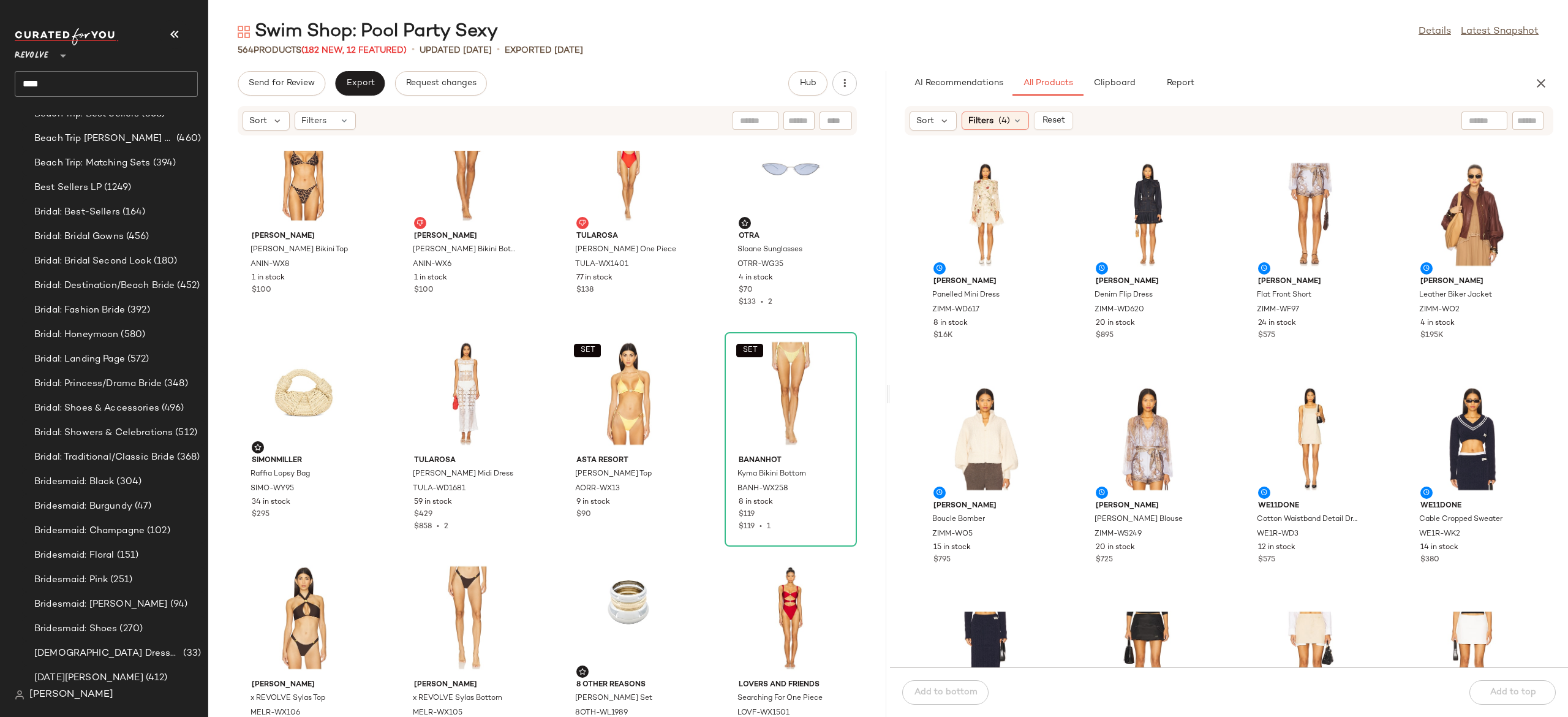
scroll to position [2721, 0]
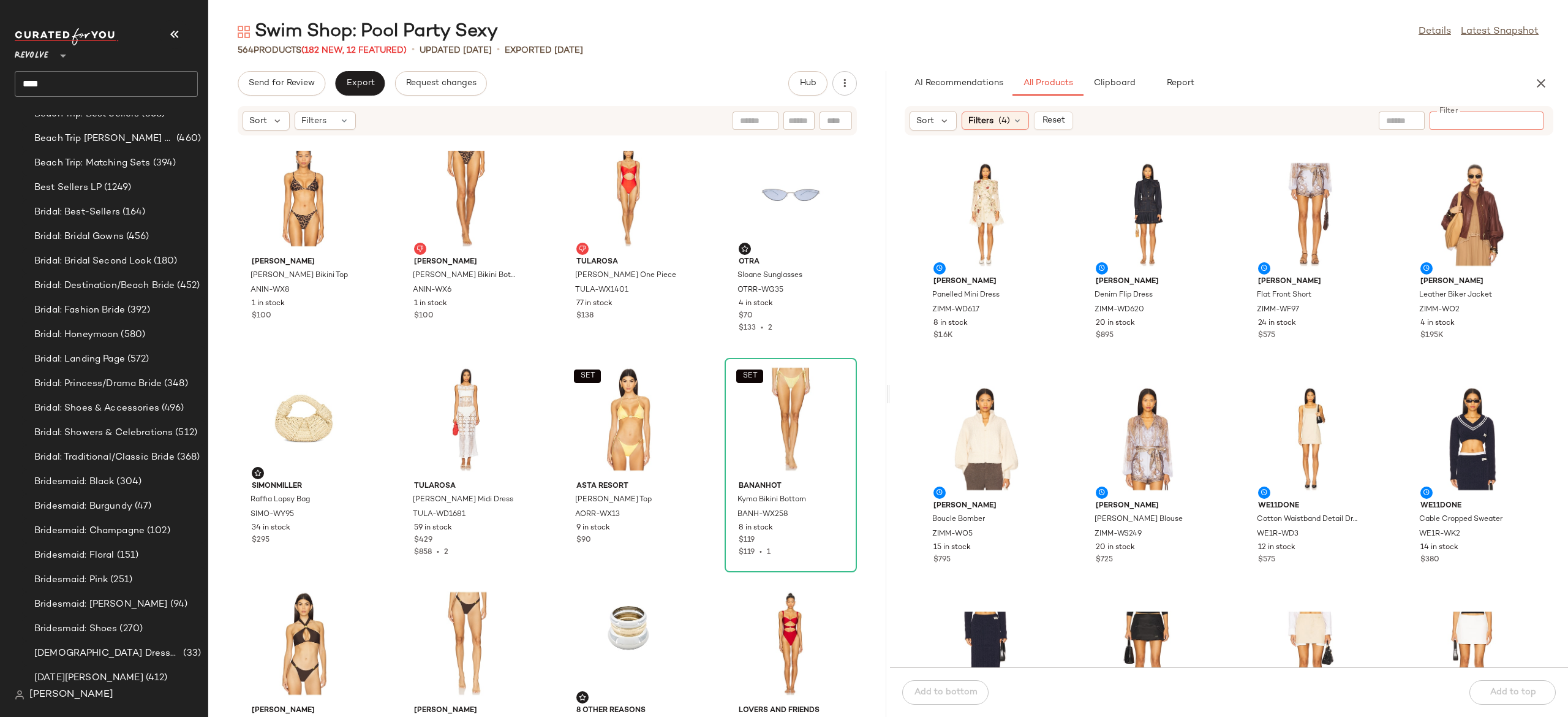
click at [1532, 124] on input "Filter" at bounding box center [1487, 121] width 104 height 13
click at [1064, 118] on span "Reset" at bounding box center [1052, 121] width 24 height 10
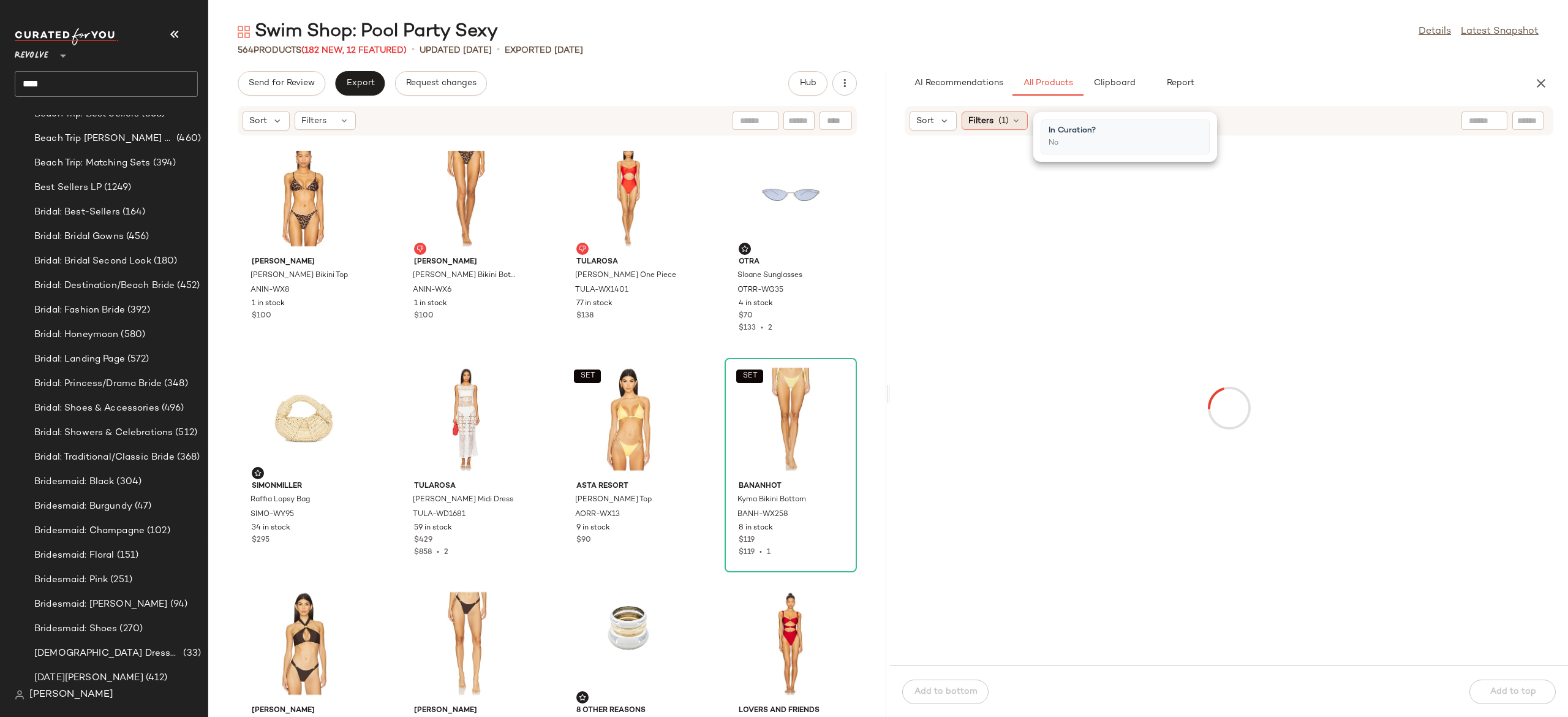
click at [1013, 120] on icon at bounding box center [1016, 121] width 10 height 10
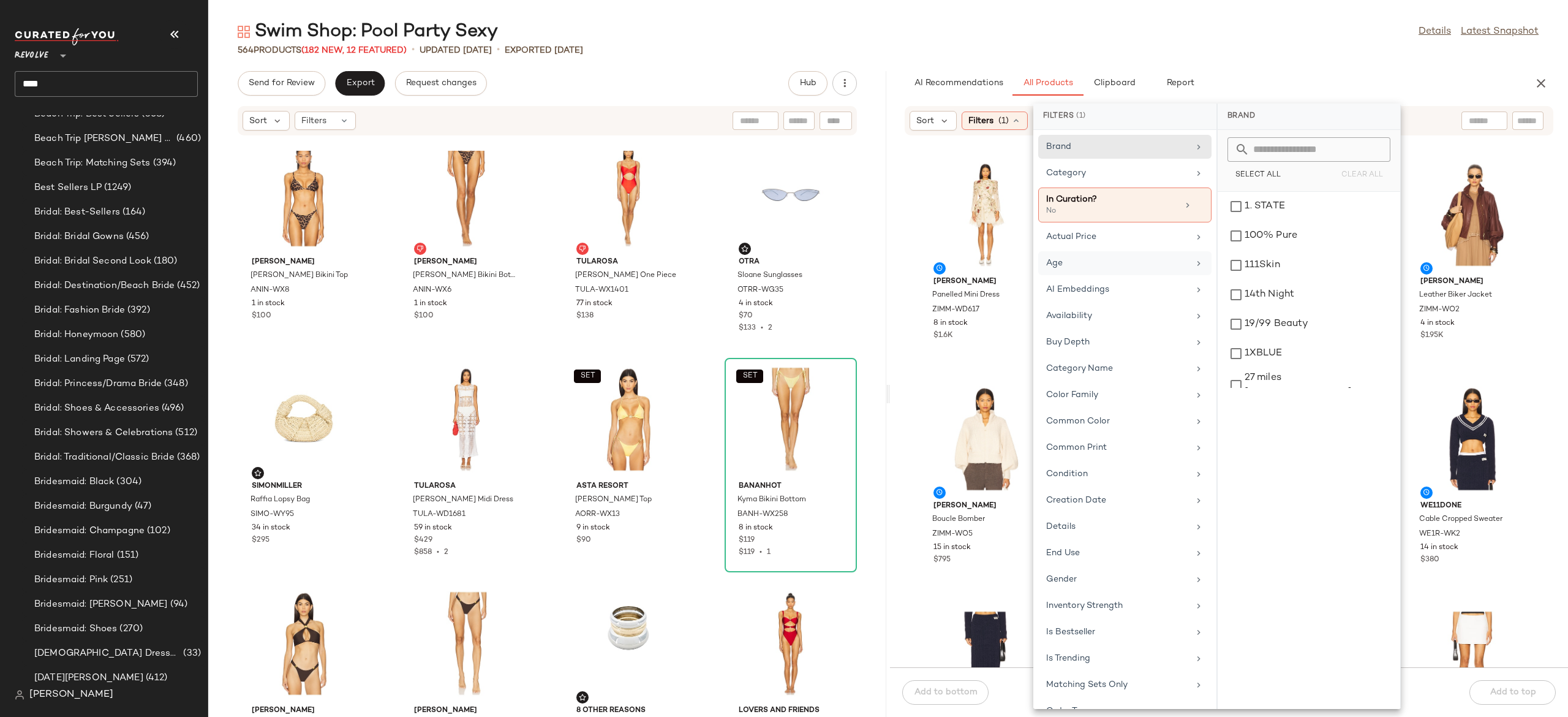
click at [1076, 259] on div "Age" at bounding box center [1117, 263] width 143 height 13
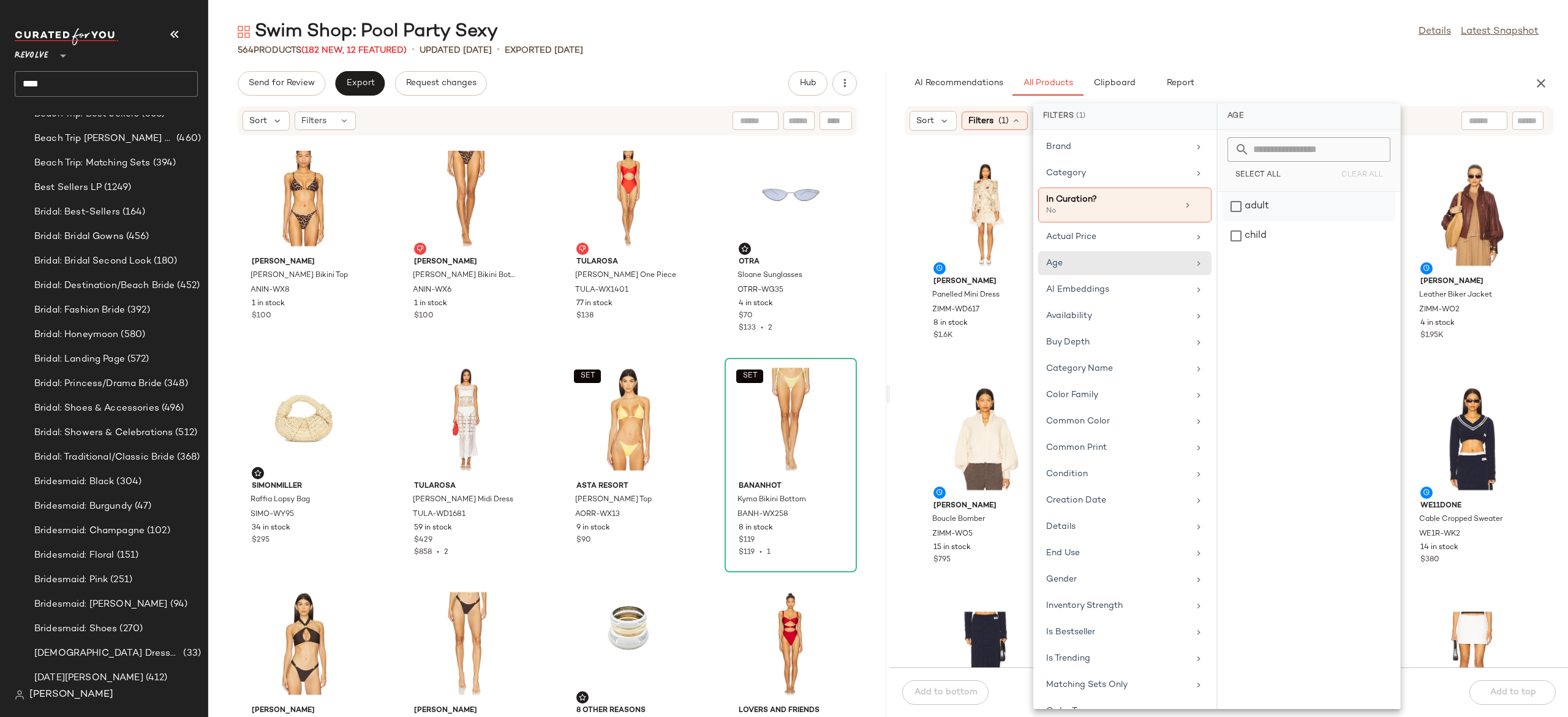
click at [1258, 221] on div "adult" at bounding box center [1309, 235] width 173 height 29
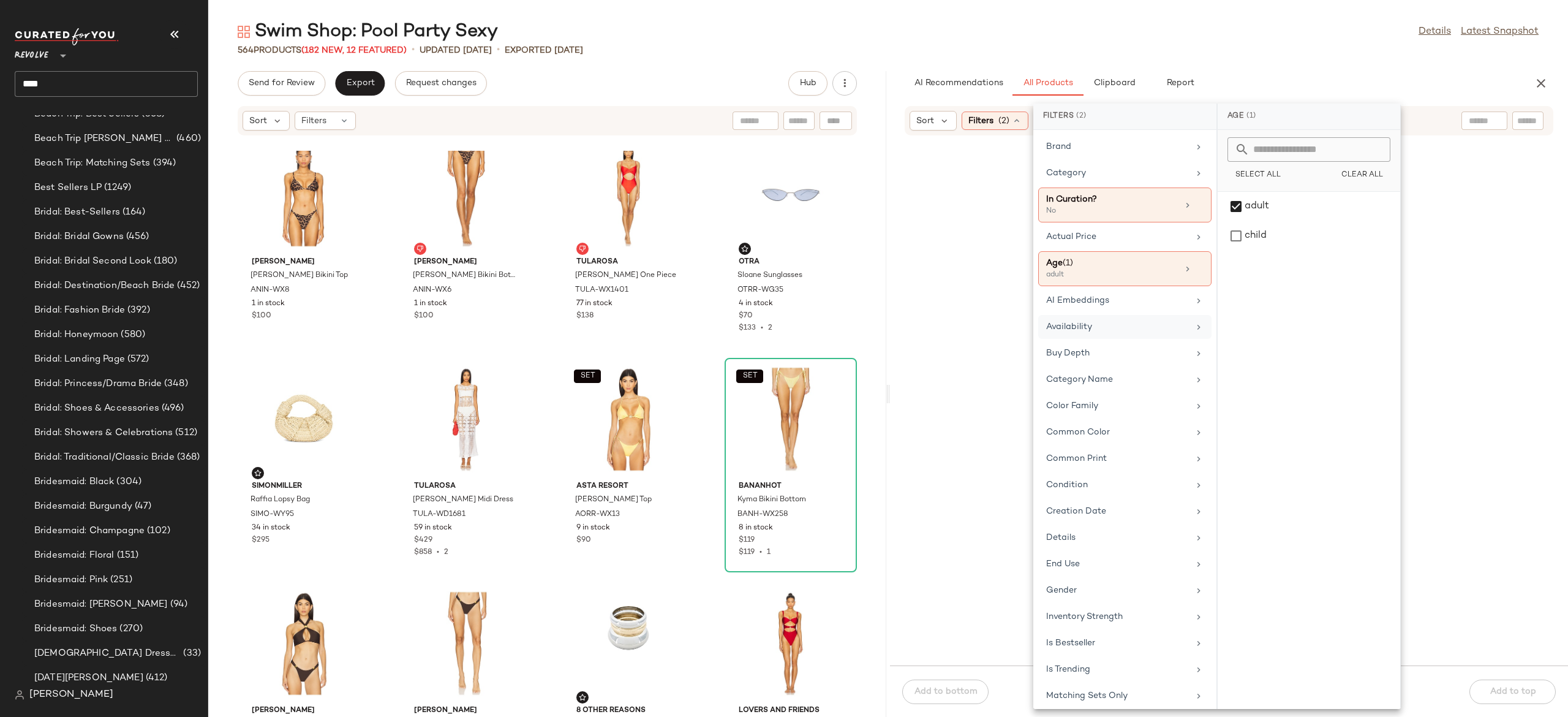
click at [1111, 331] on div "Availability" at bounding box center [1117, 327] width 143 height 13
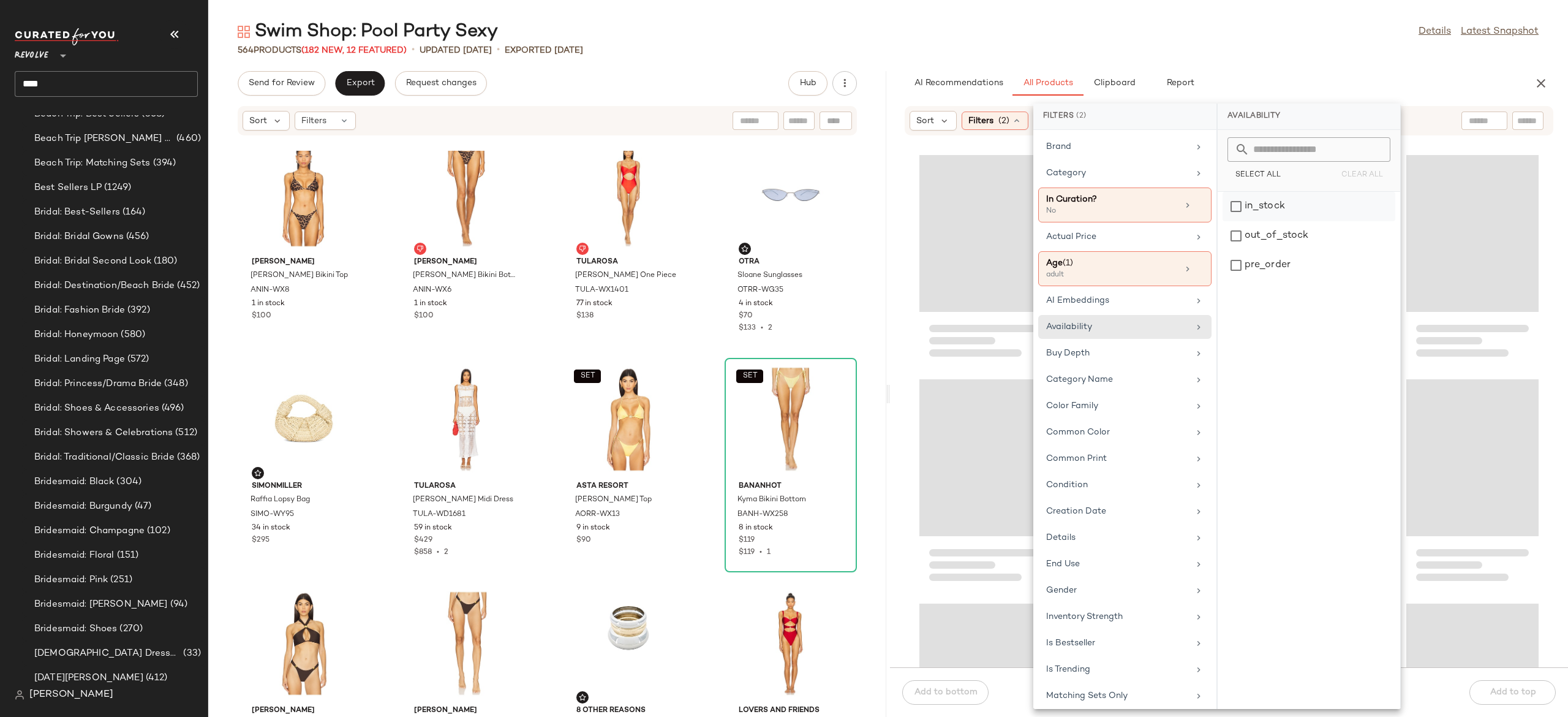
click at [1249, 221] on div "in_stock" at bounding box center [1309, 235] width 173 height 29
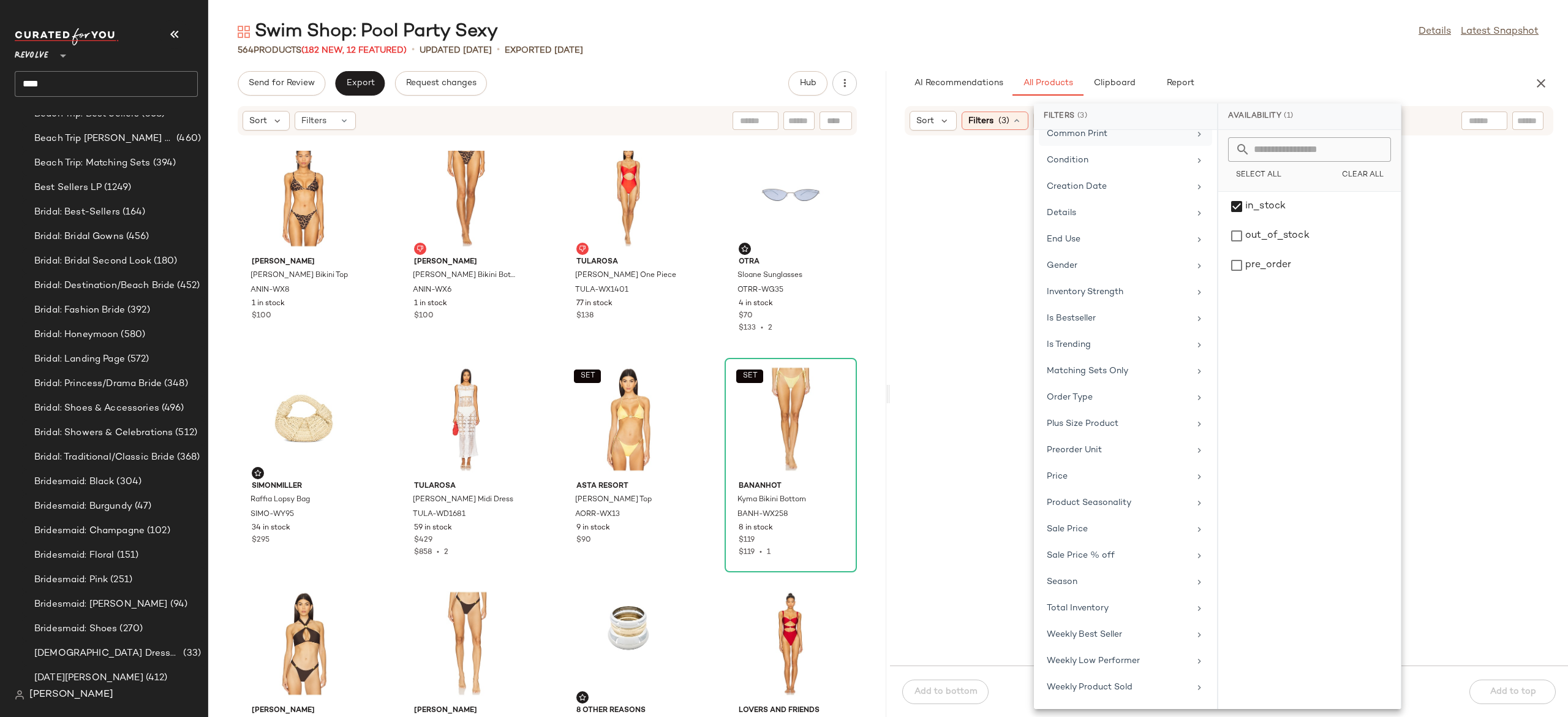
scroll to position [337, 0]
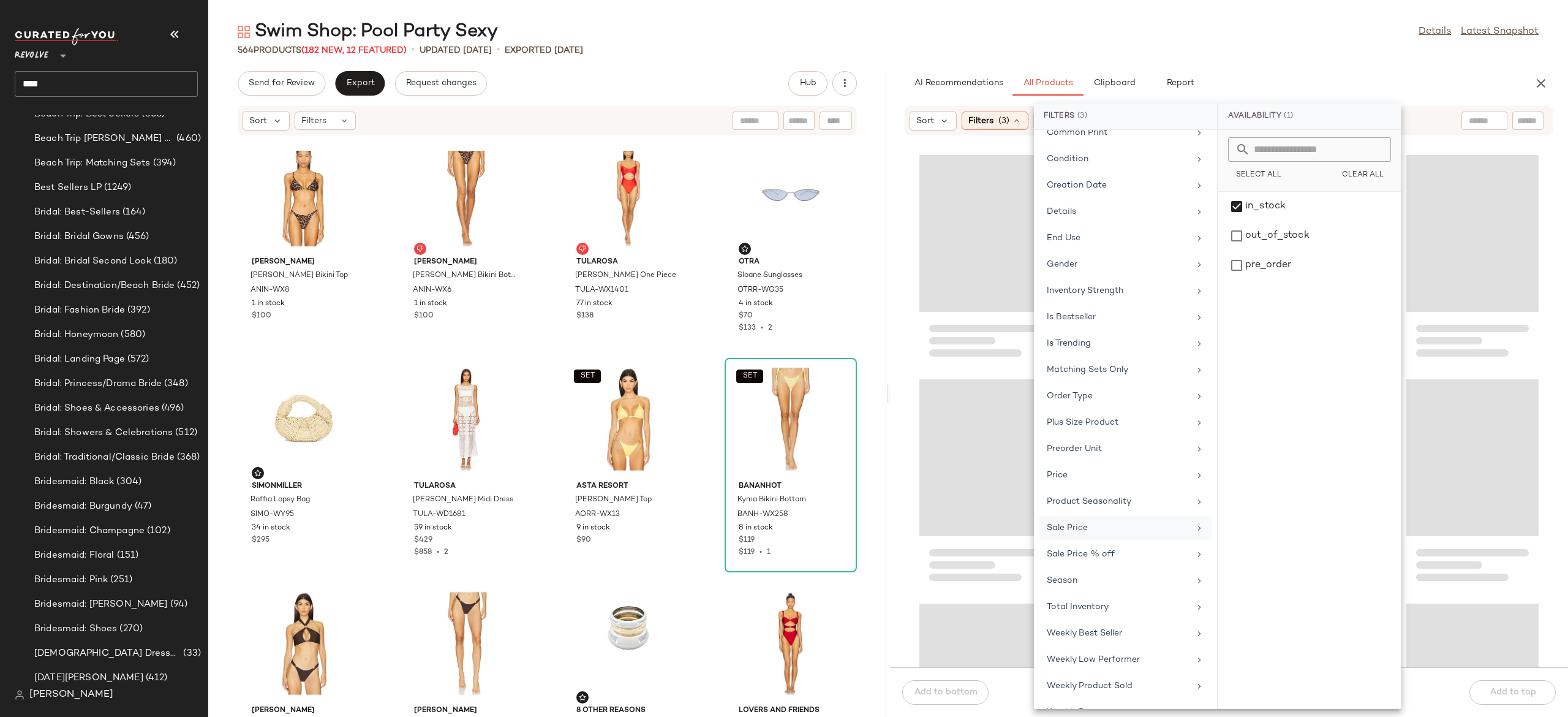
click at [1094, 534] on div "Sale Price" at bounding box center [1118, 528] width 143 height 13
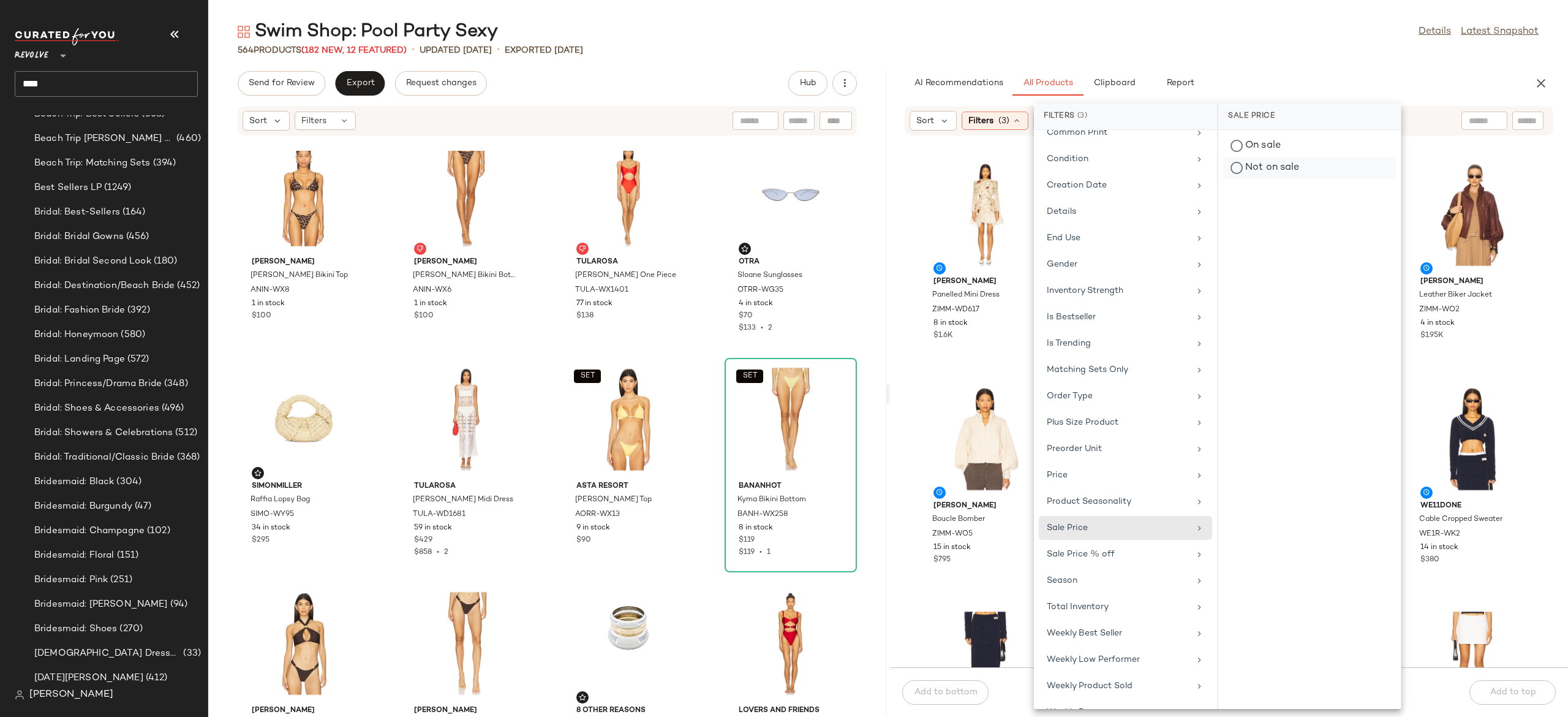
click at [1292, 168] on div "Not on sale" at bounding box center [1310, 168] width 173 height 22
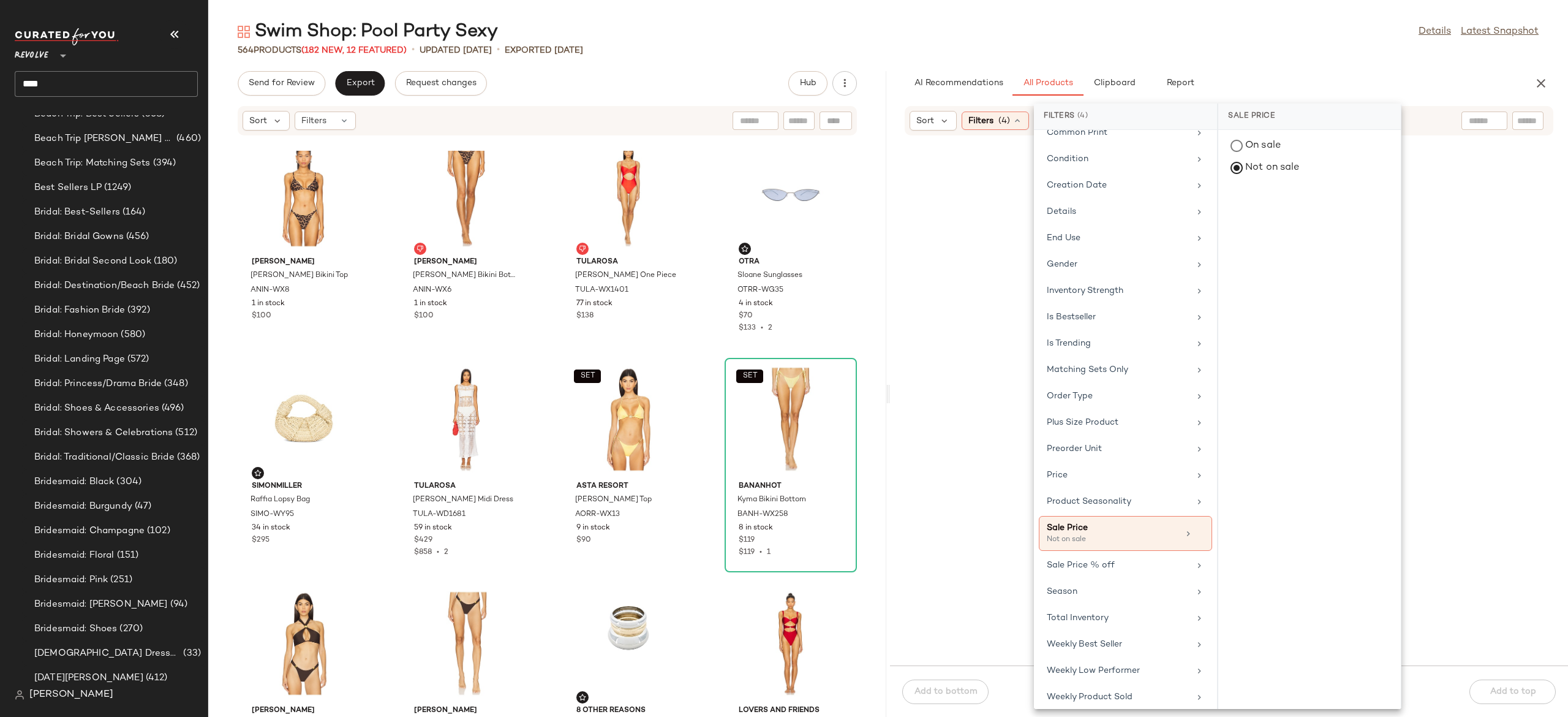
click at [1415, 130] on div "Sort Filters (4) Reset" at bounding box center [1229, 121] width 649 height 29
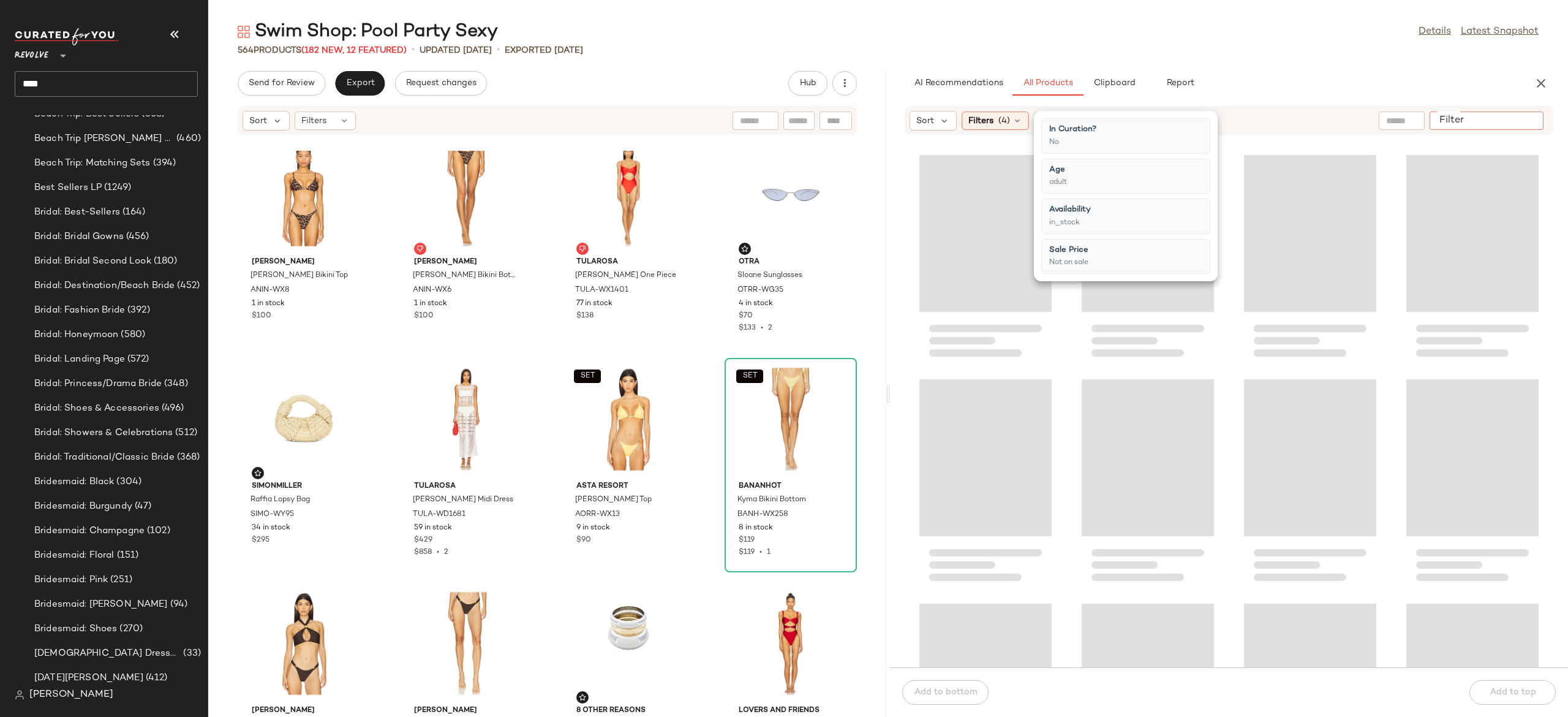
click at [1539, 120] on div at bounding box center [1487, 121] width 114 height 19
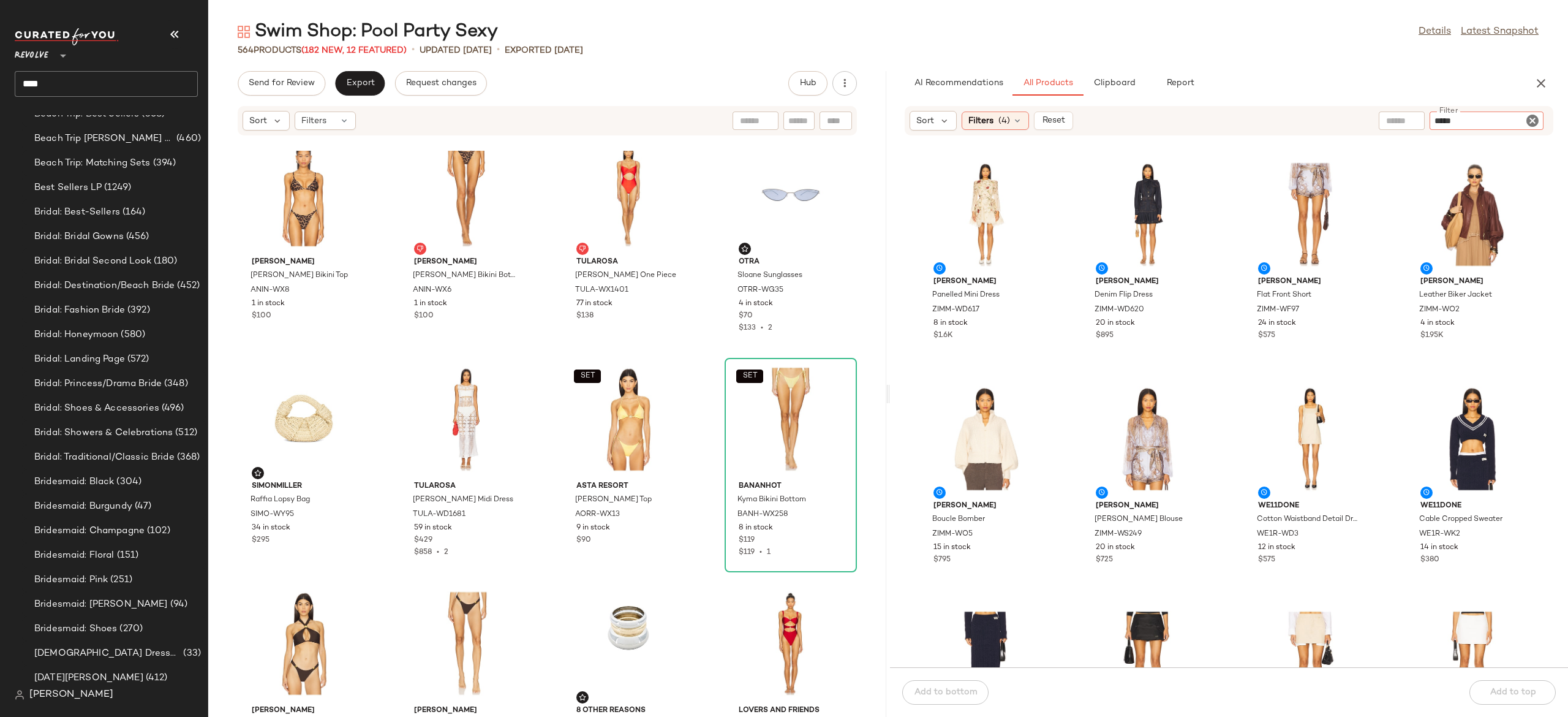
type input "******"
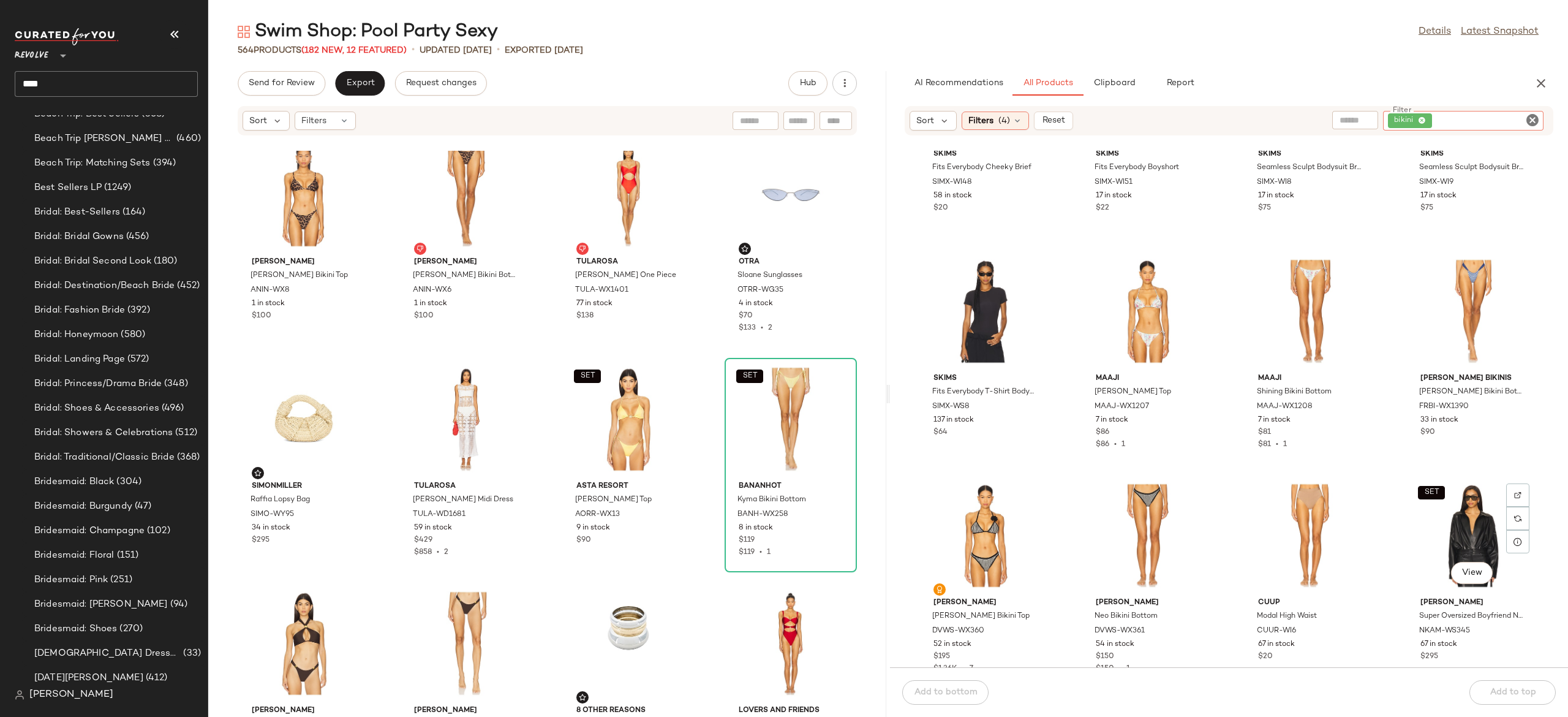
scroll to position [2379, 0]
click at [1153, 348] on span "View" at bounding box center [1147, 350] width 21 height 10
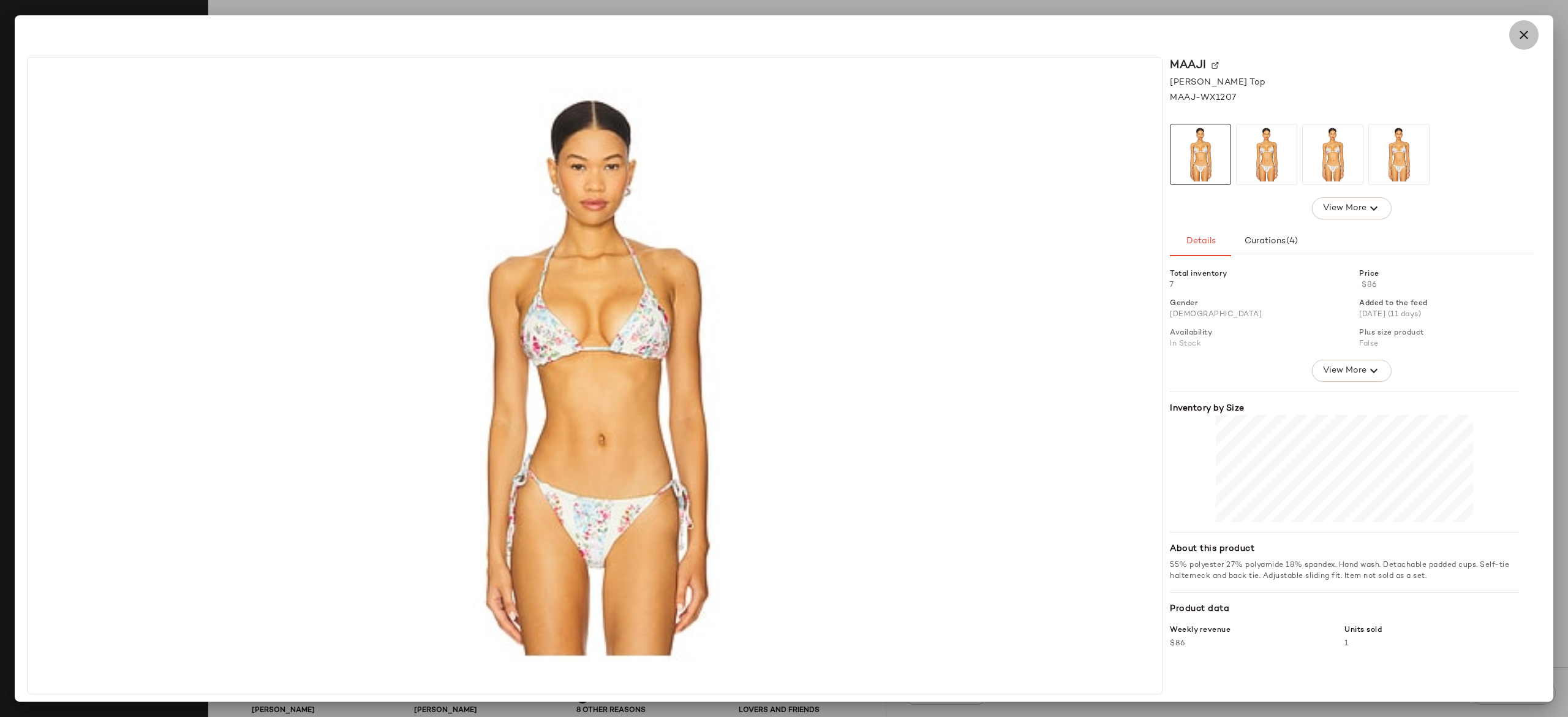
click at [1515, 39] on button "button" at bounding box center [1524, 34] width 29 height 29
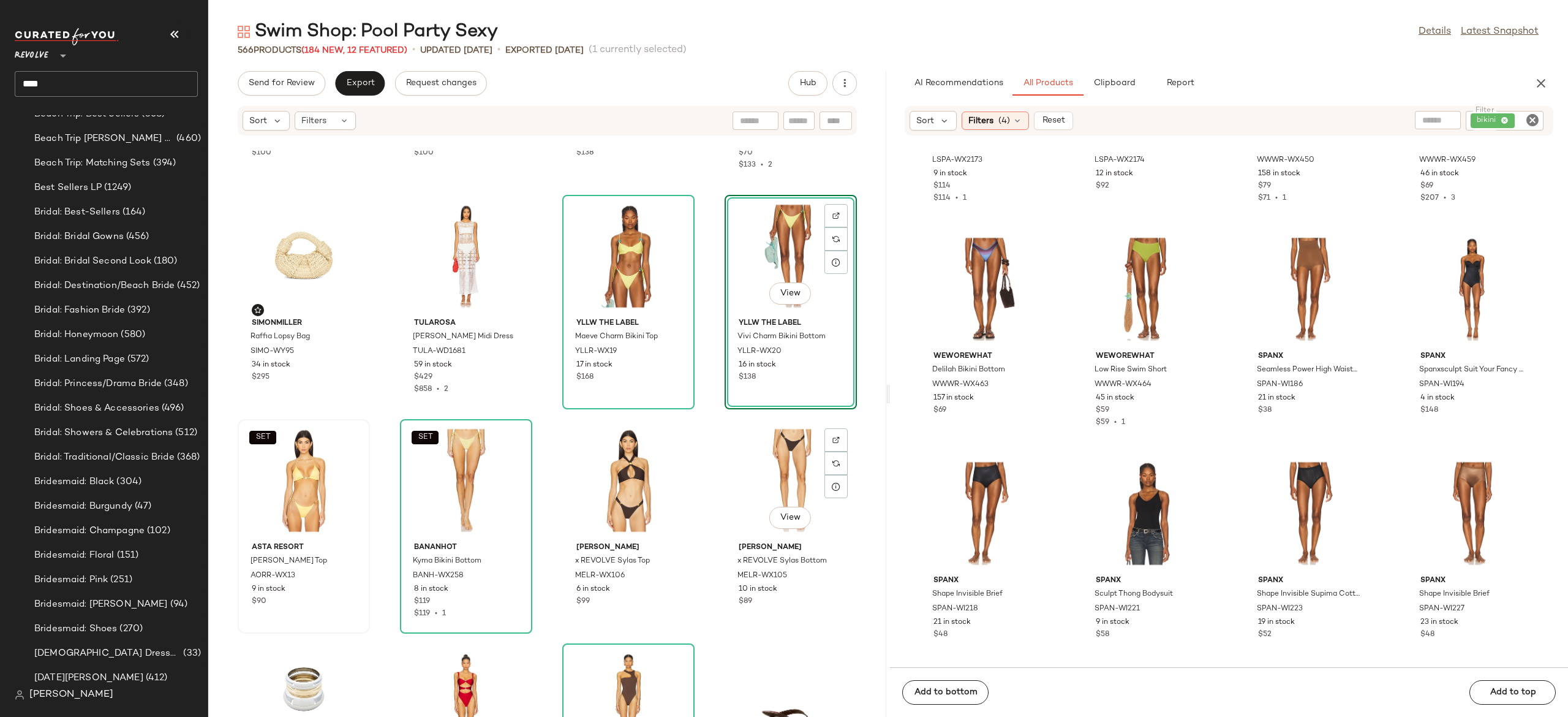
scroll to position [2886, 0]
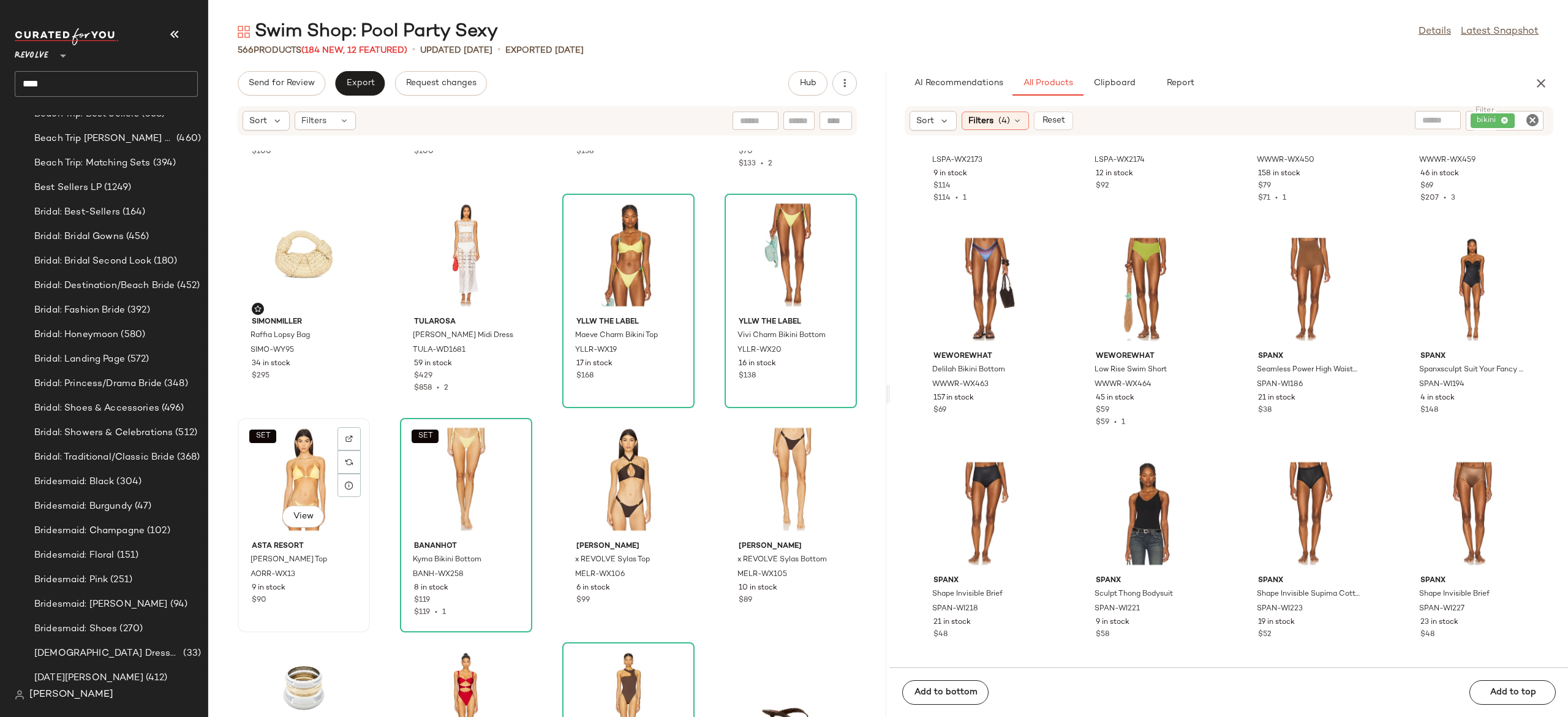
click at [300, 475] on div "SET View" at bounding box center [304, 479] width 124 height 114
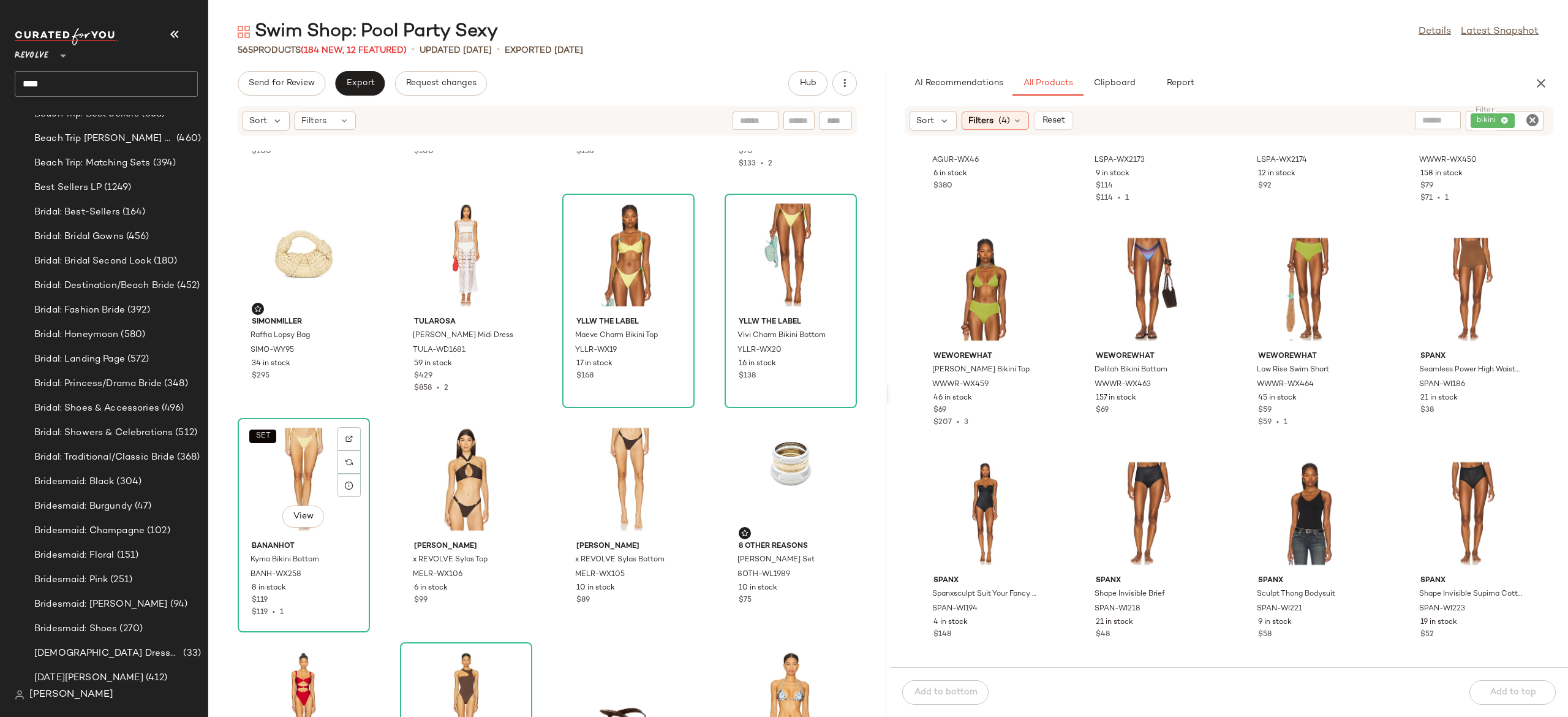
click at [300, 475] on div "SET View" at bounding box center [304, 479] width 124 height 114
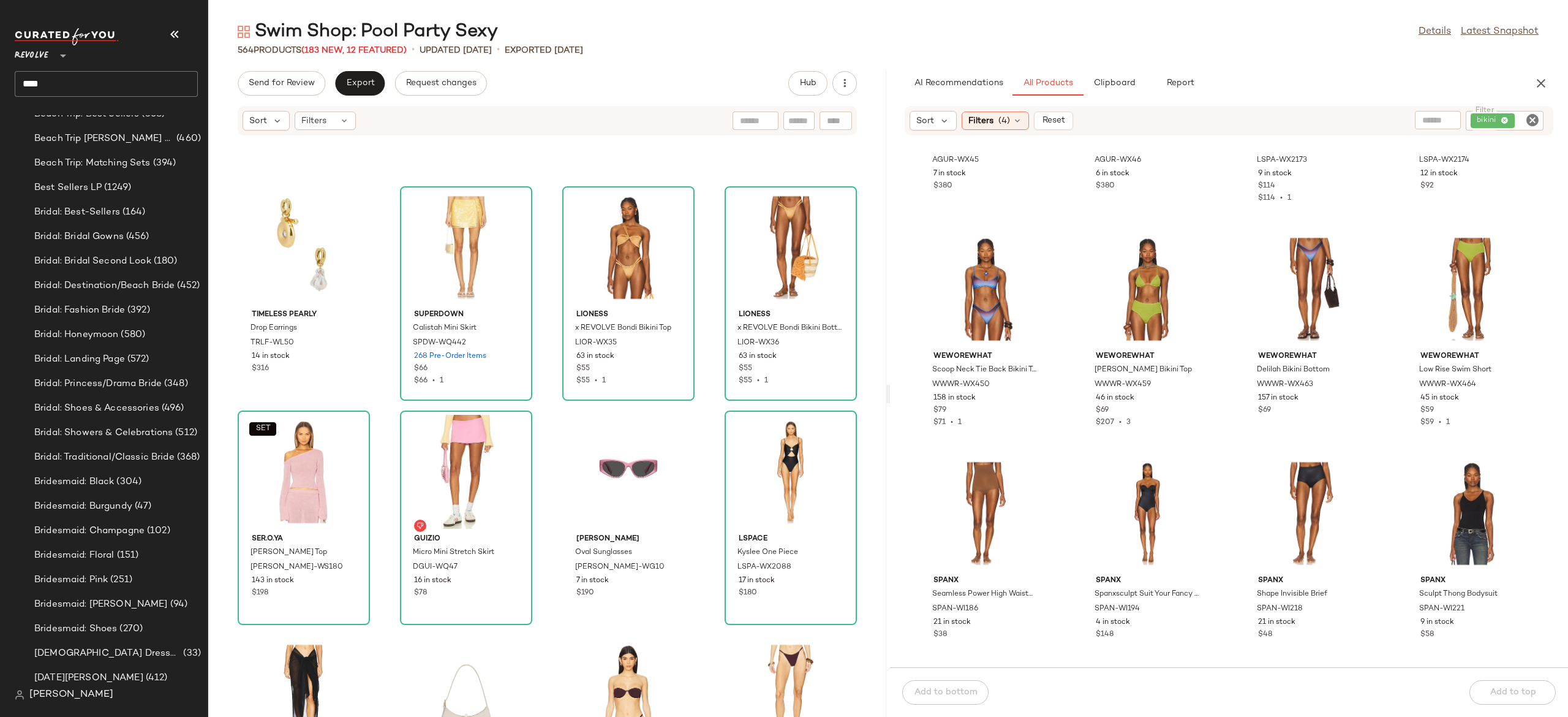
scroll to position [8272, 0]
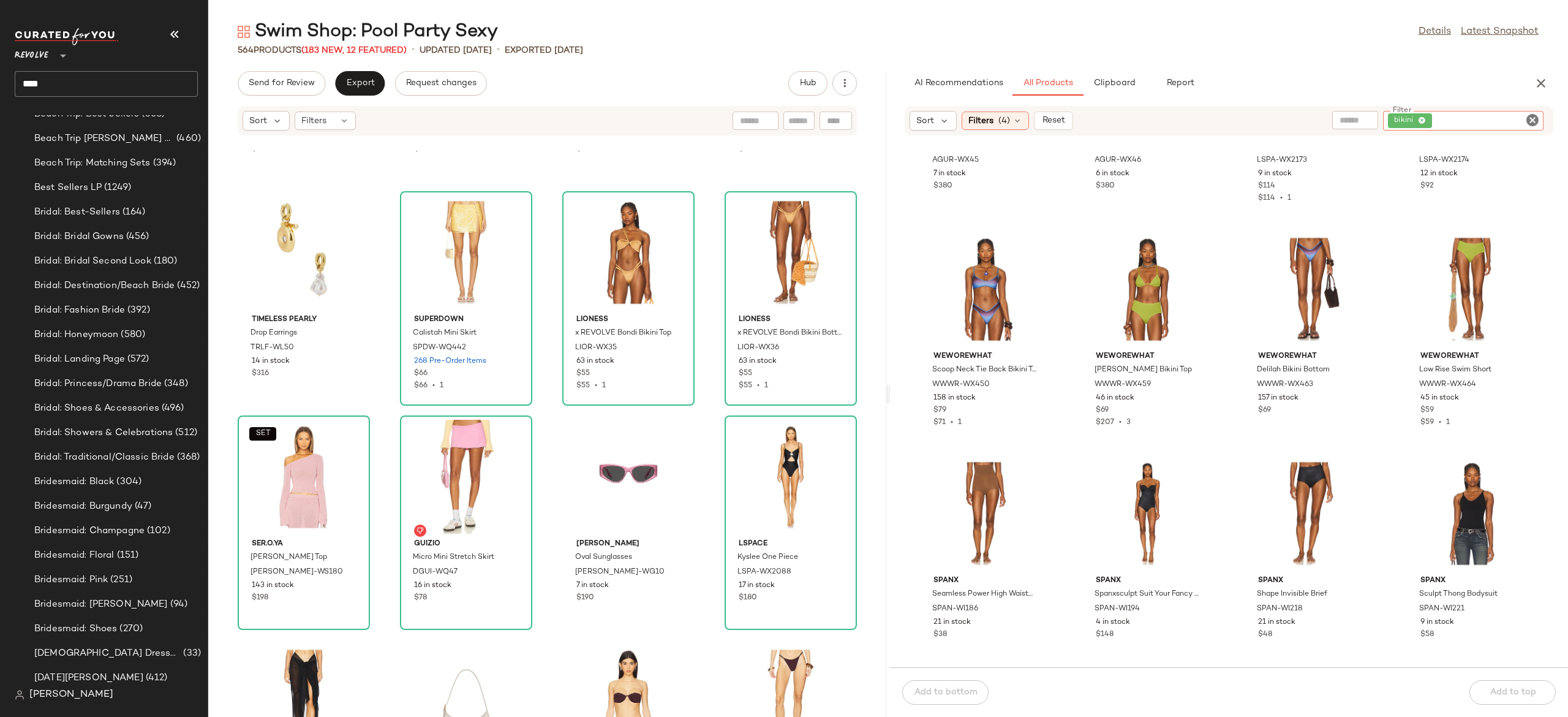
click at [1477, 122] on div "bikini" at bounding box center [1463, 120] width 160 height 19
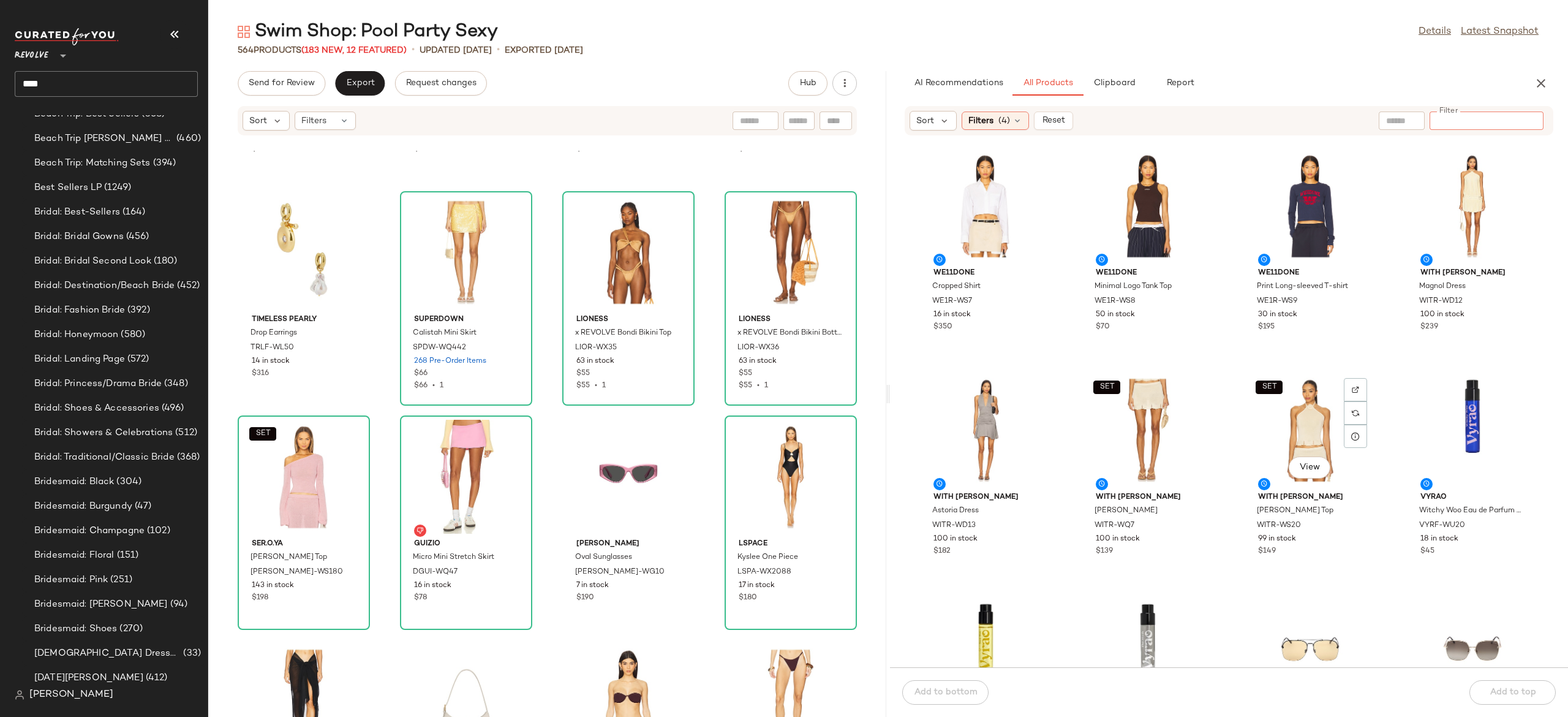
scroll to position [693, 0]
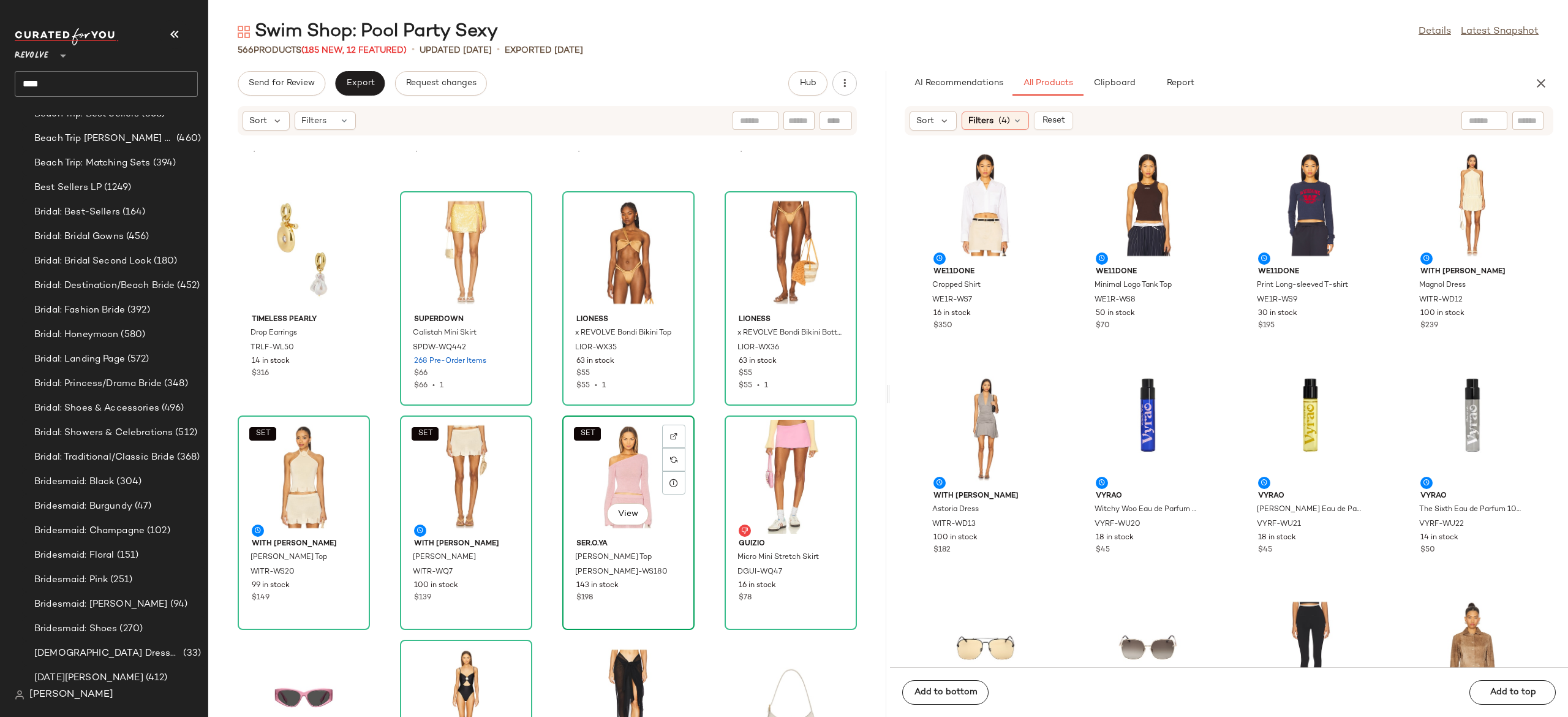
click at [602, 470] on div "SET View" at bounding box center [629, 477] width 124 height 114
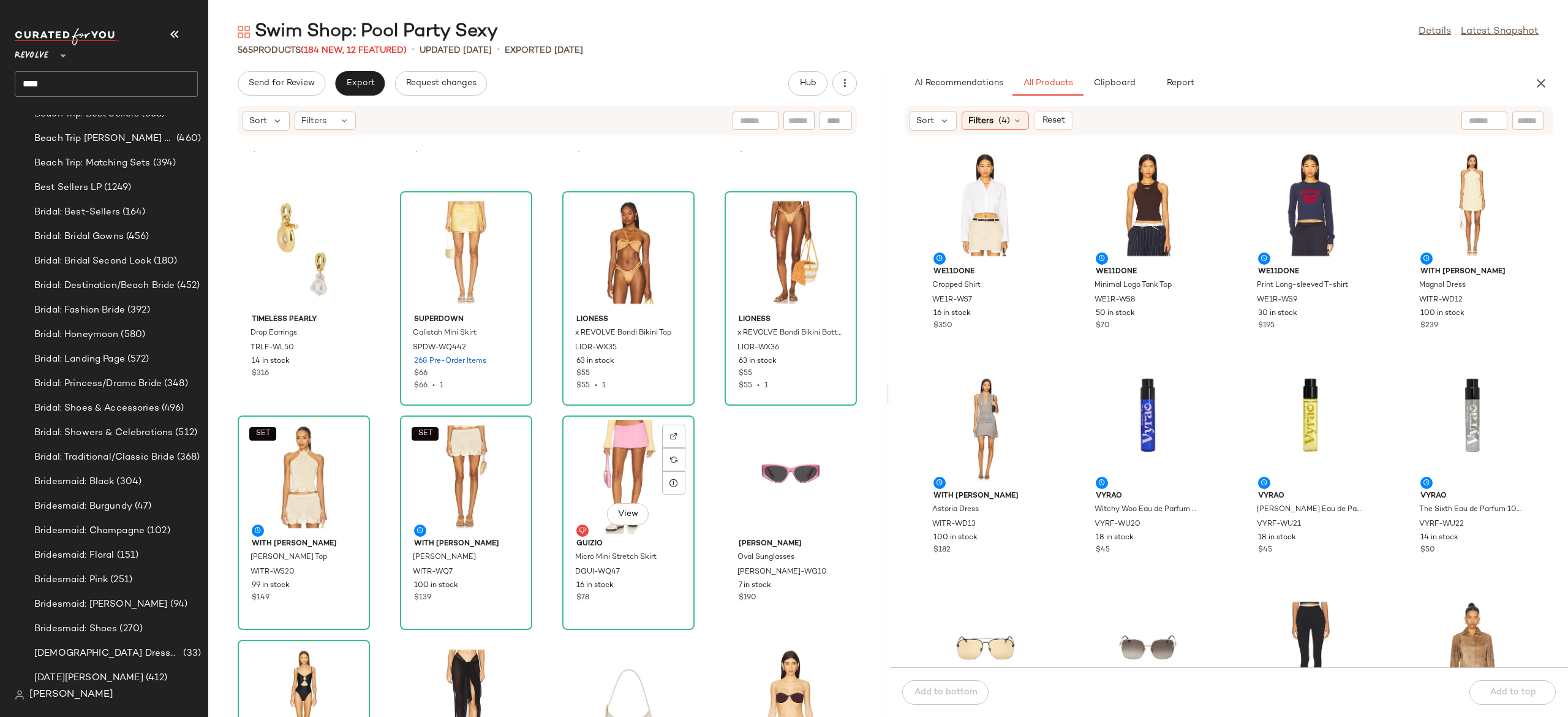
click at [602, 470] on div "View" at bounding box center [629, 477] width 124 height 114
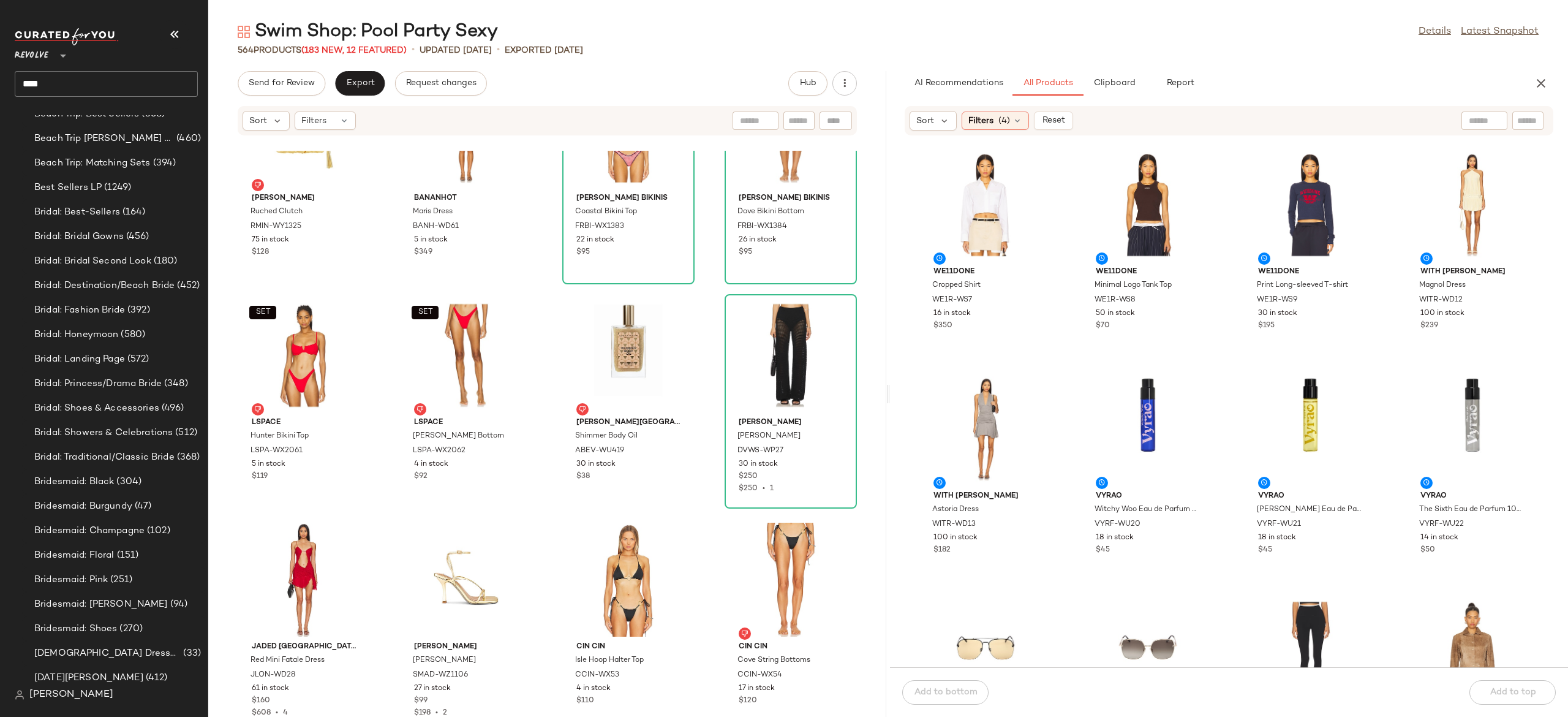
scroll to position [15571, 0]
click at [1537, 118] on input "Filter" at bounding box center [1487, 121] width 104 height 13
type input "*****"
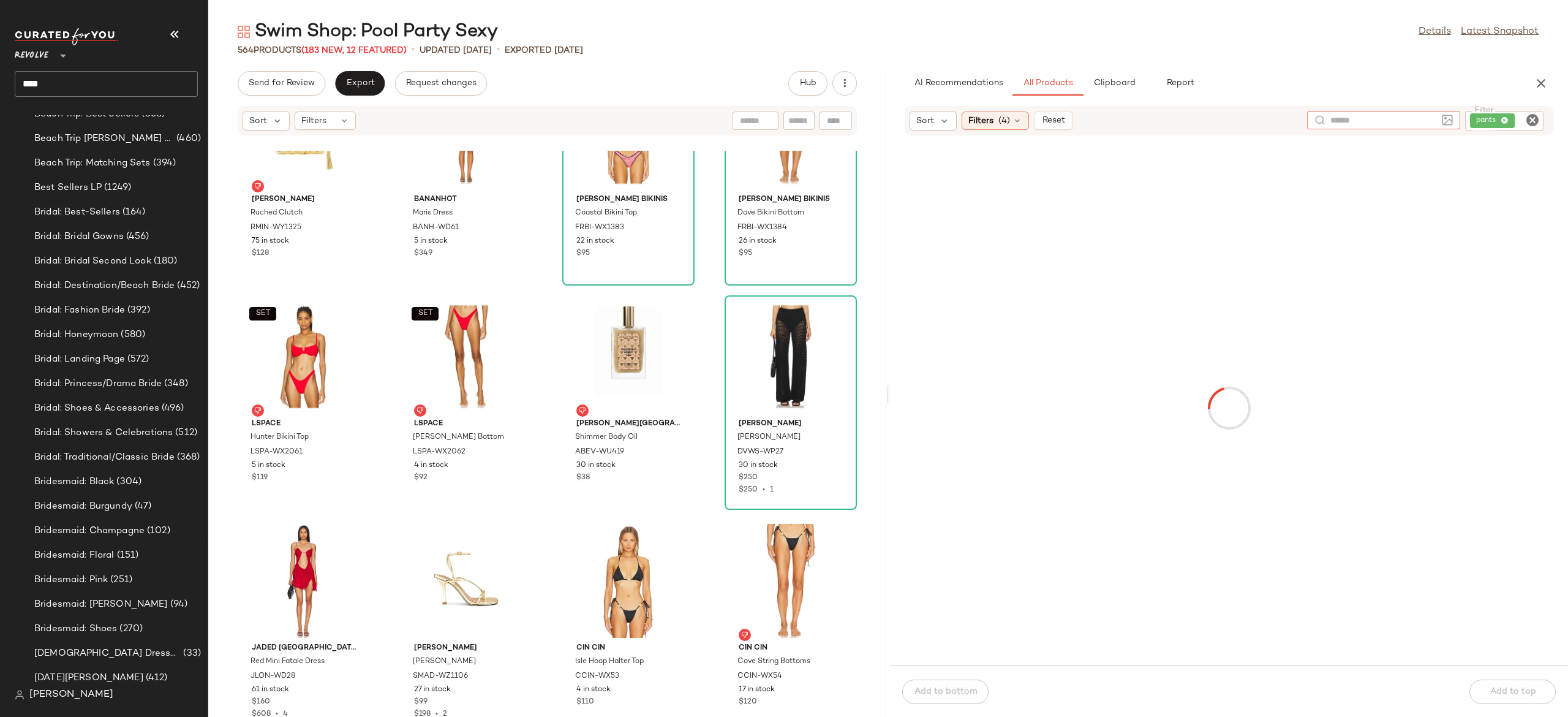
click at [1368, 116] on input "text" at bounding box center [1383, 121] width 106 height 13
type input "****"
type input "**********"
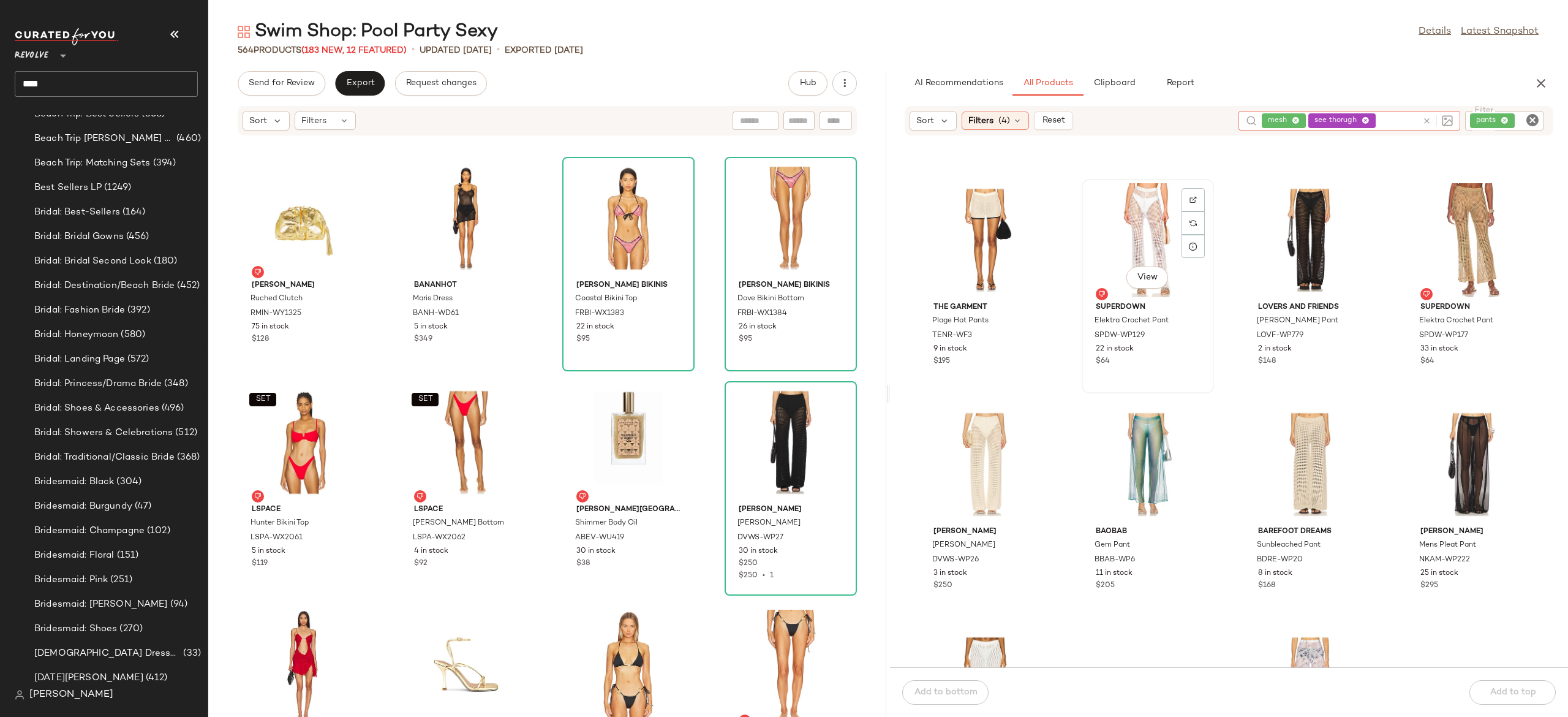
scroll to position [198, 0]
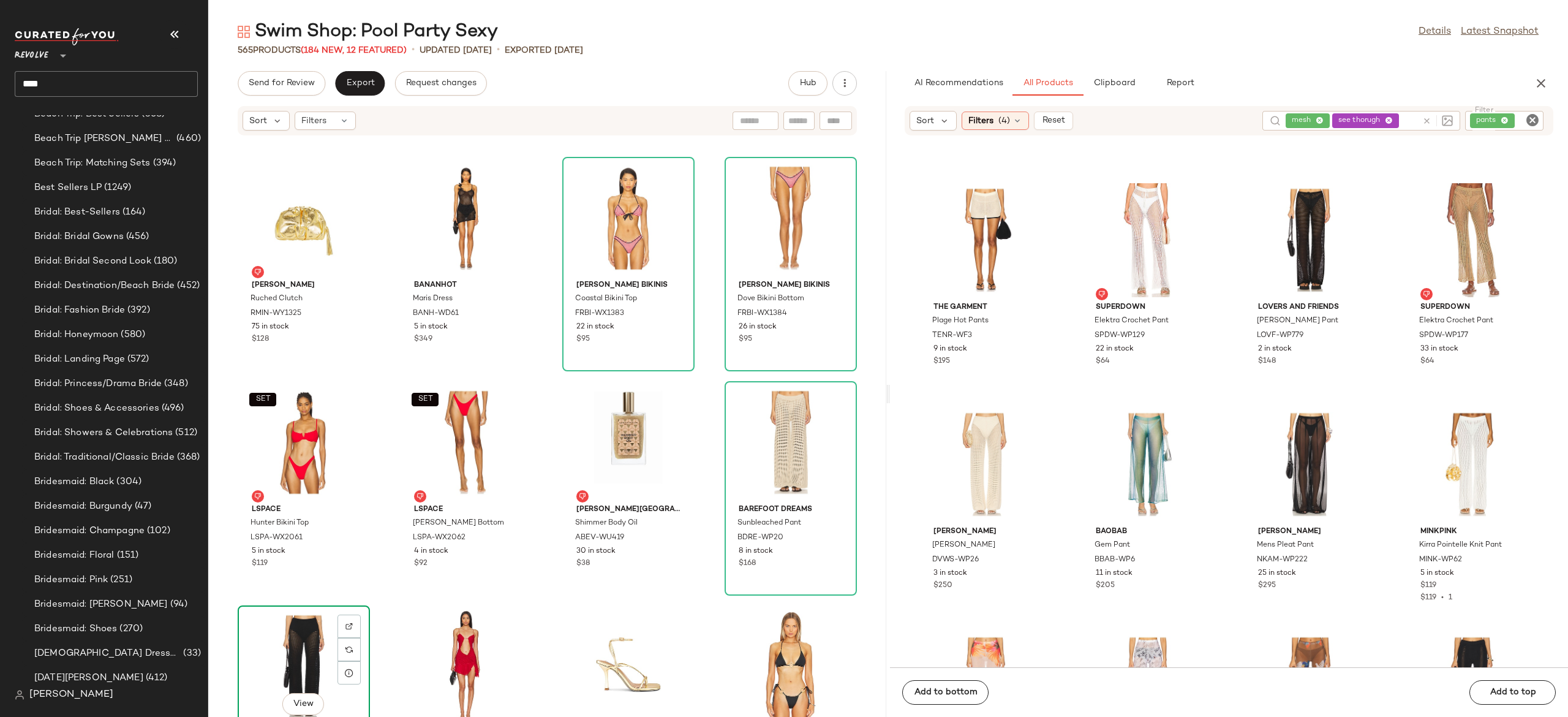
click at [322, 635] on div "View" at bounding box center [304, 667] width 124 height 114
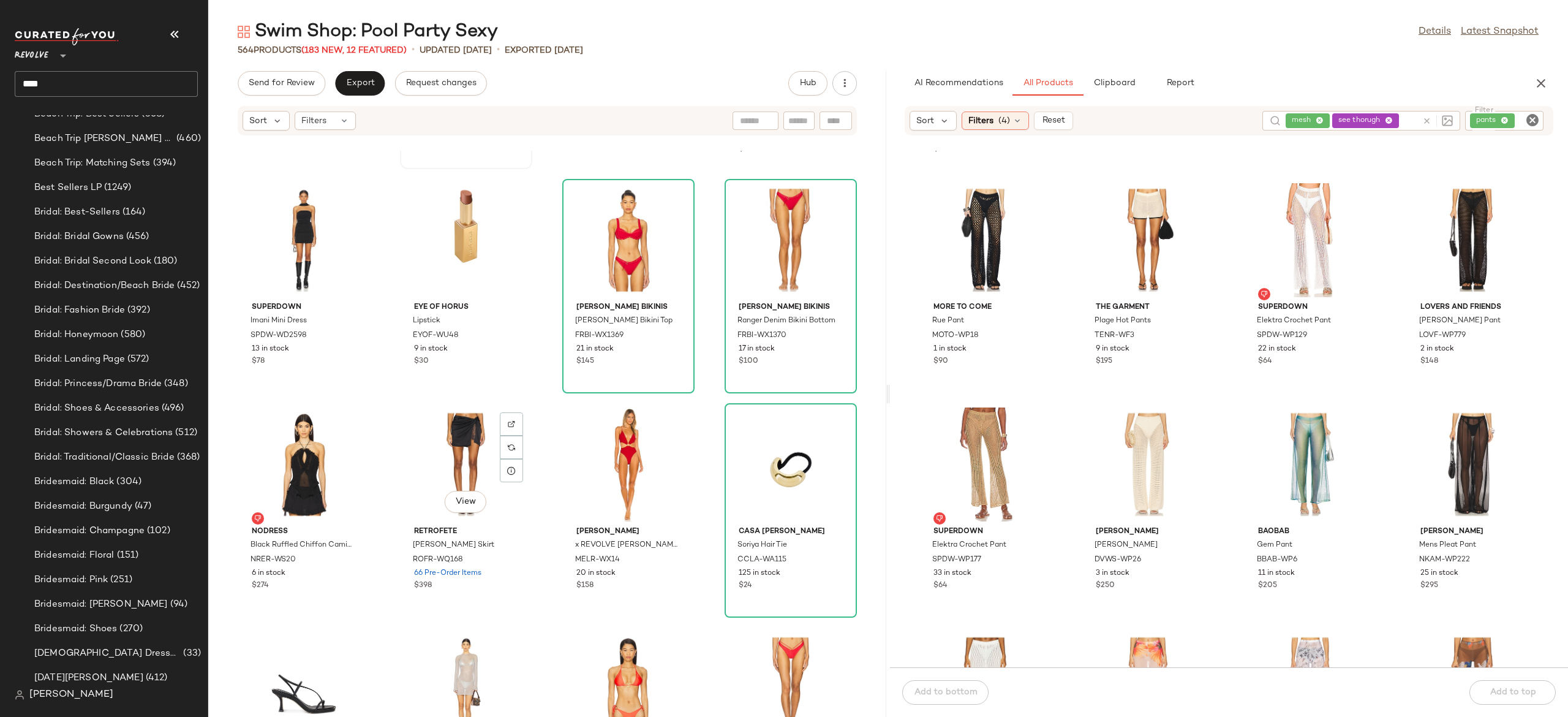
scroll to position [16812, 0]
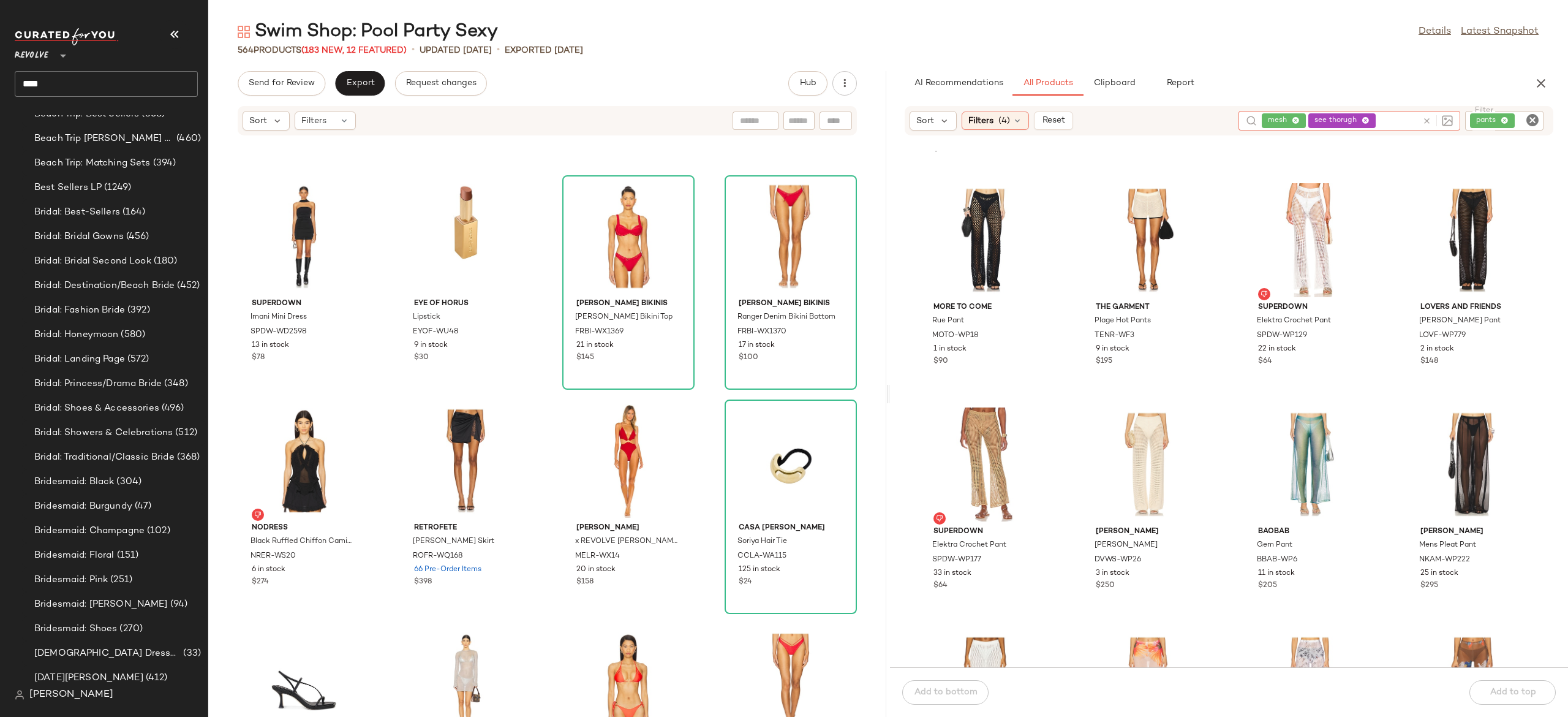
click at [1424, 117] on icon at bounding box center [1427, 121] width 9 height 9
click at [1496, 116] on div "pants" at bounding box center [1463, 120] width 162 height 19
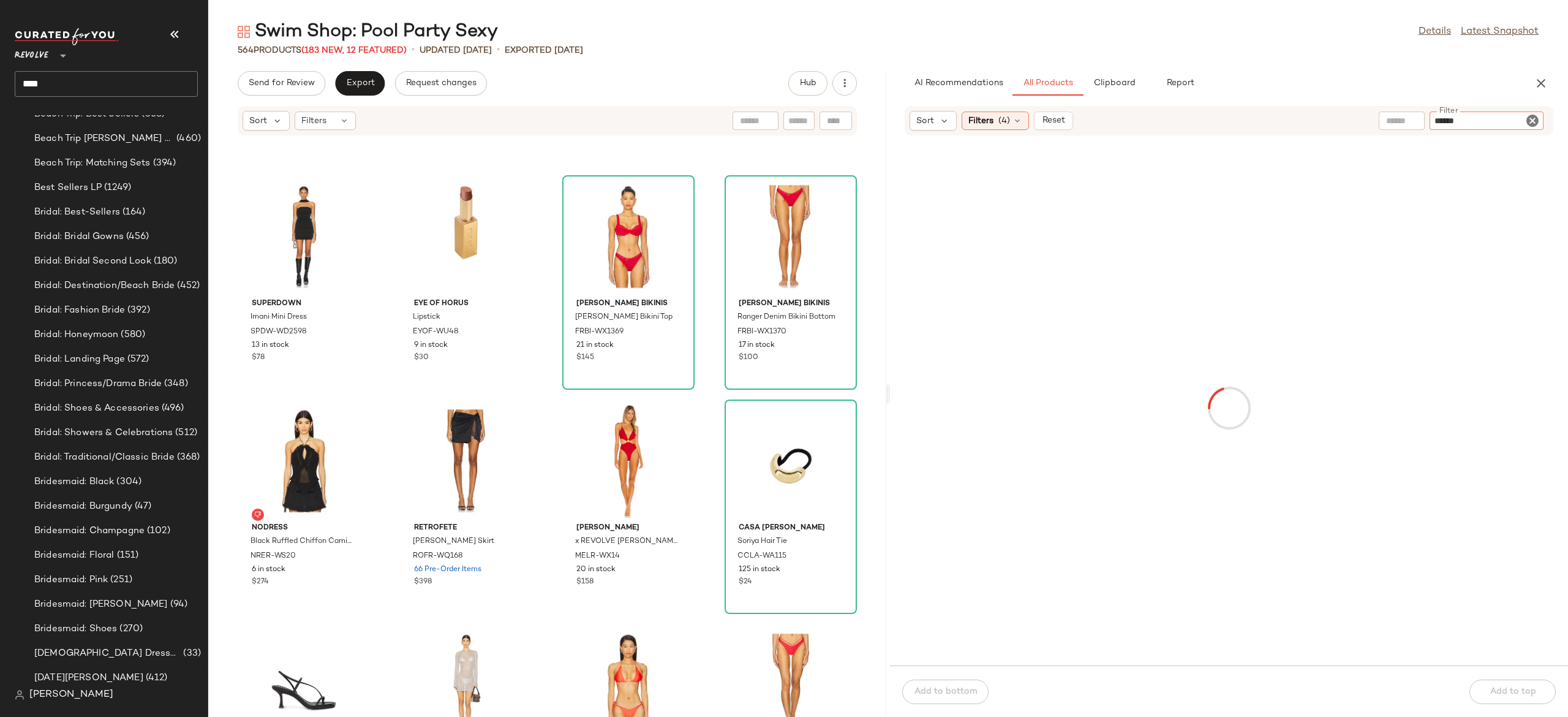
type input "*******"
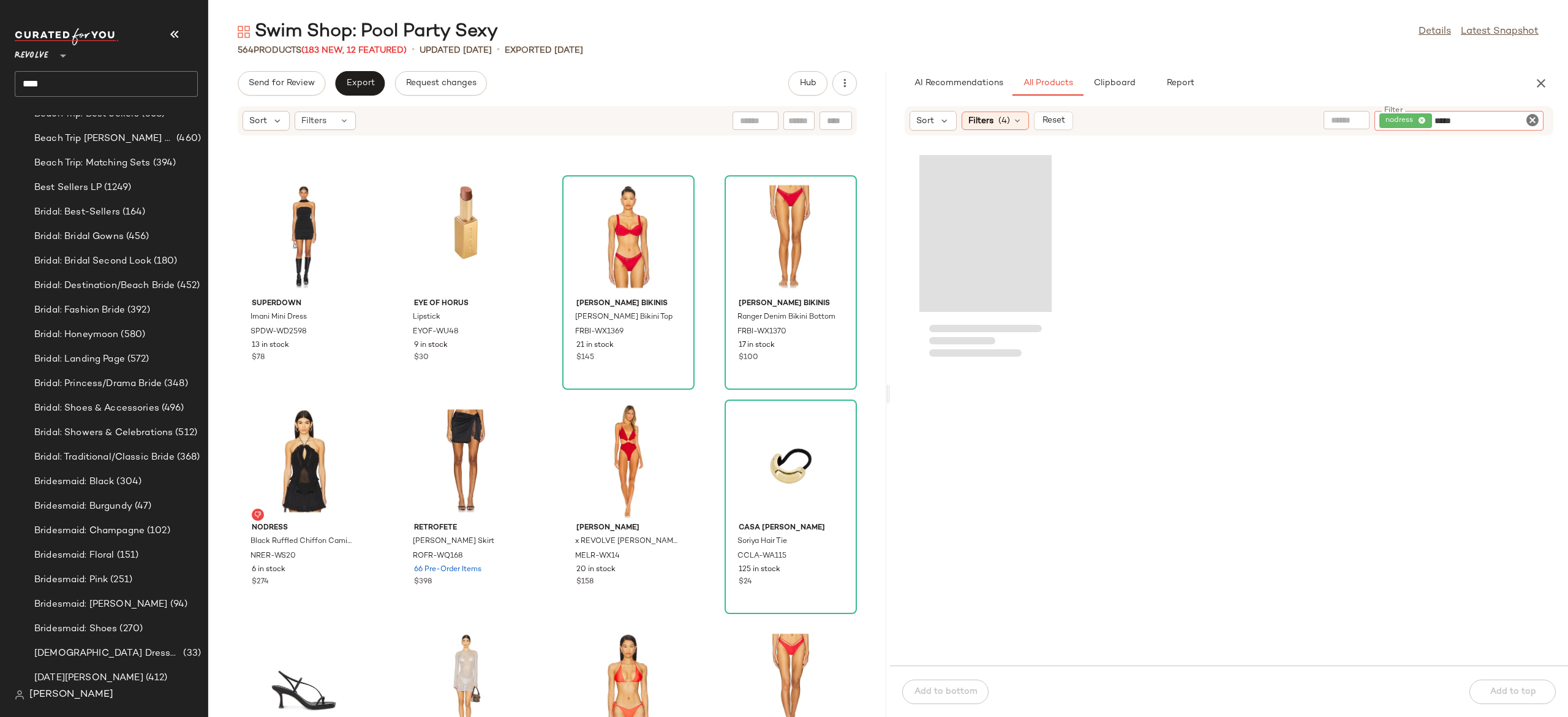
type input "*****"
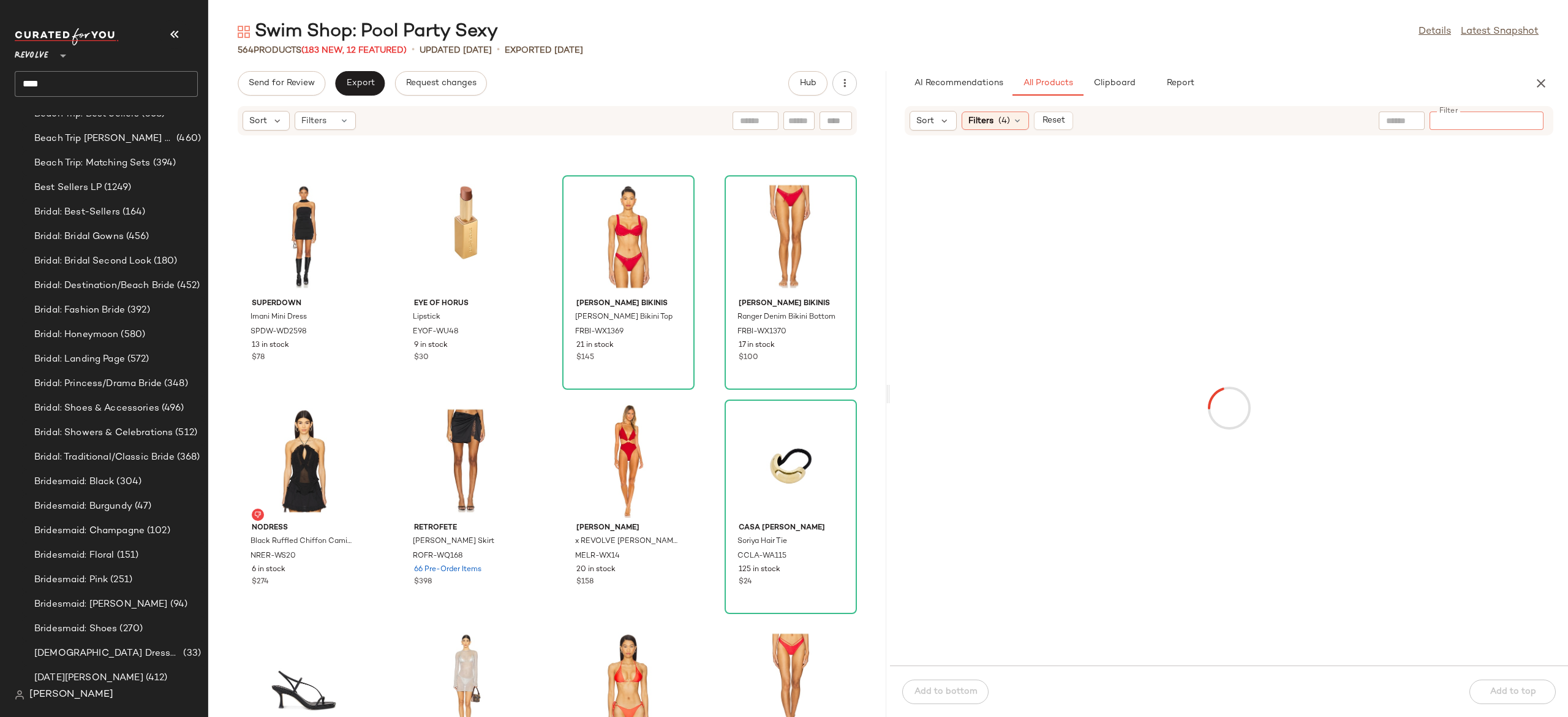
click at [1415, 120] on input "text" at bounding box center [1402, 121] width 31 height 13
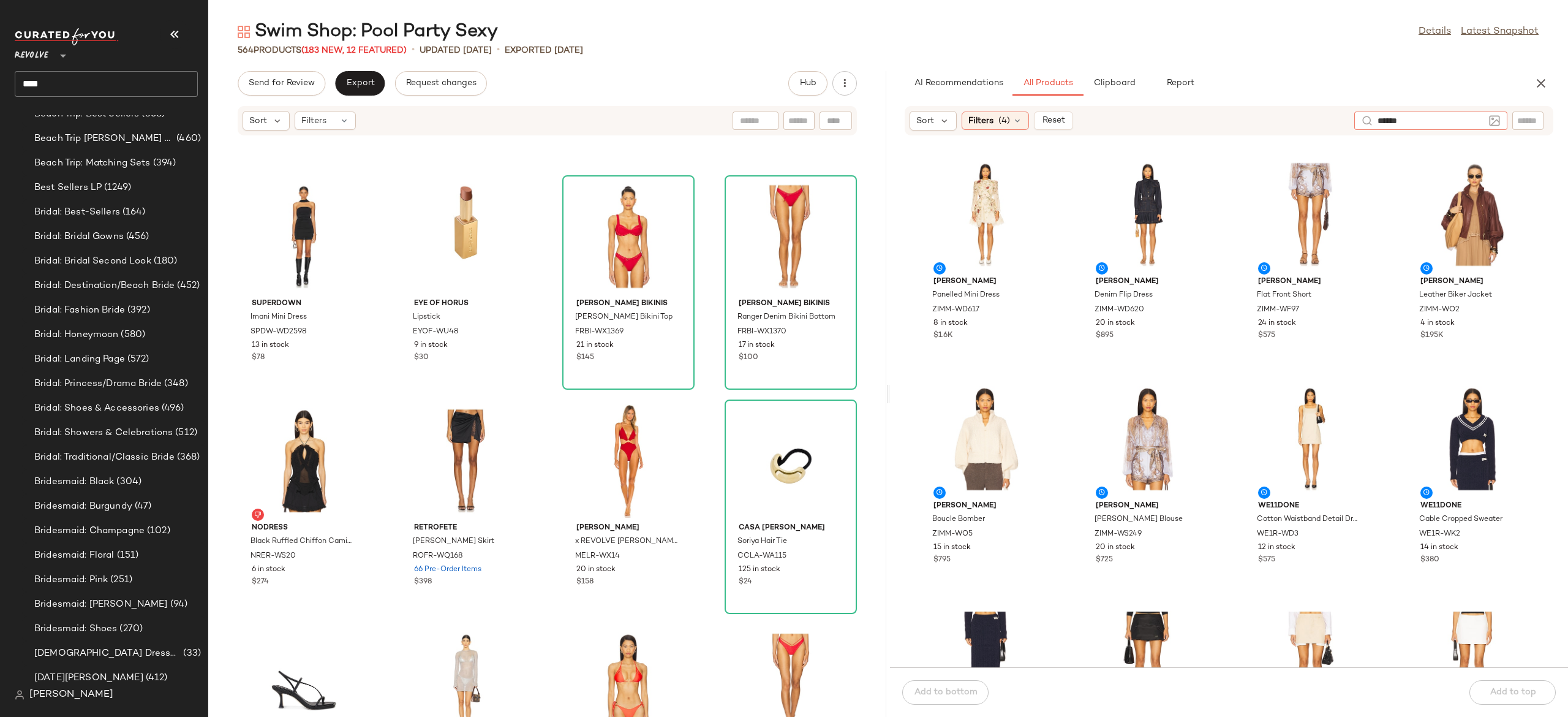
type input "*******"
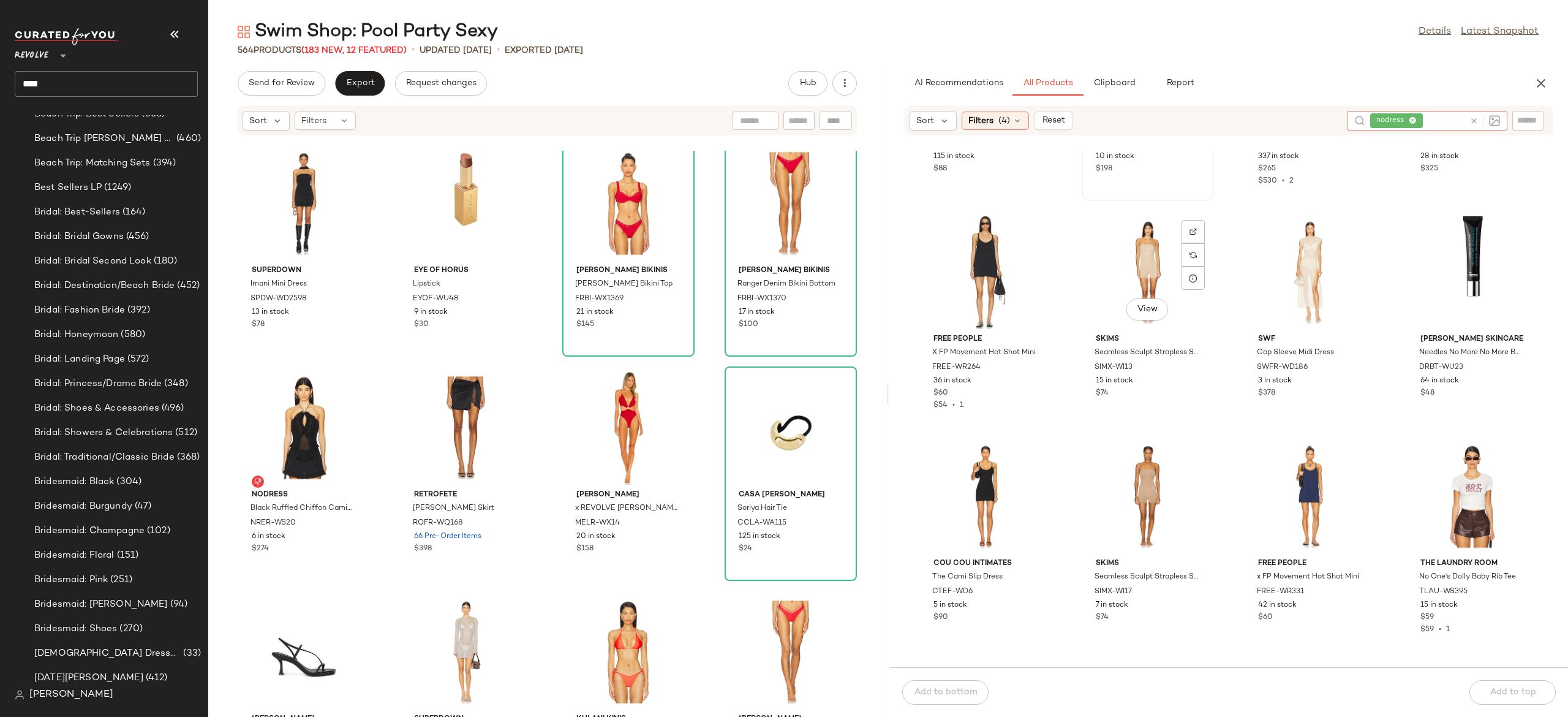
scroll to position [628, 0]
click at [1476, 119] on icon at bounding box center [1474, 121] width 9 height 9
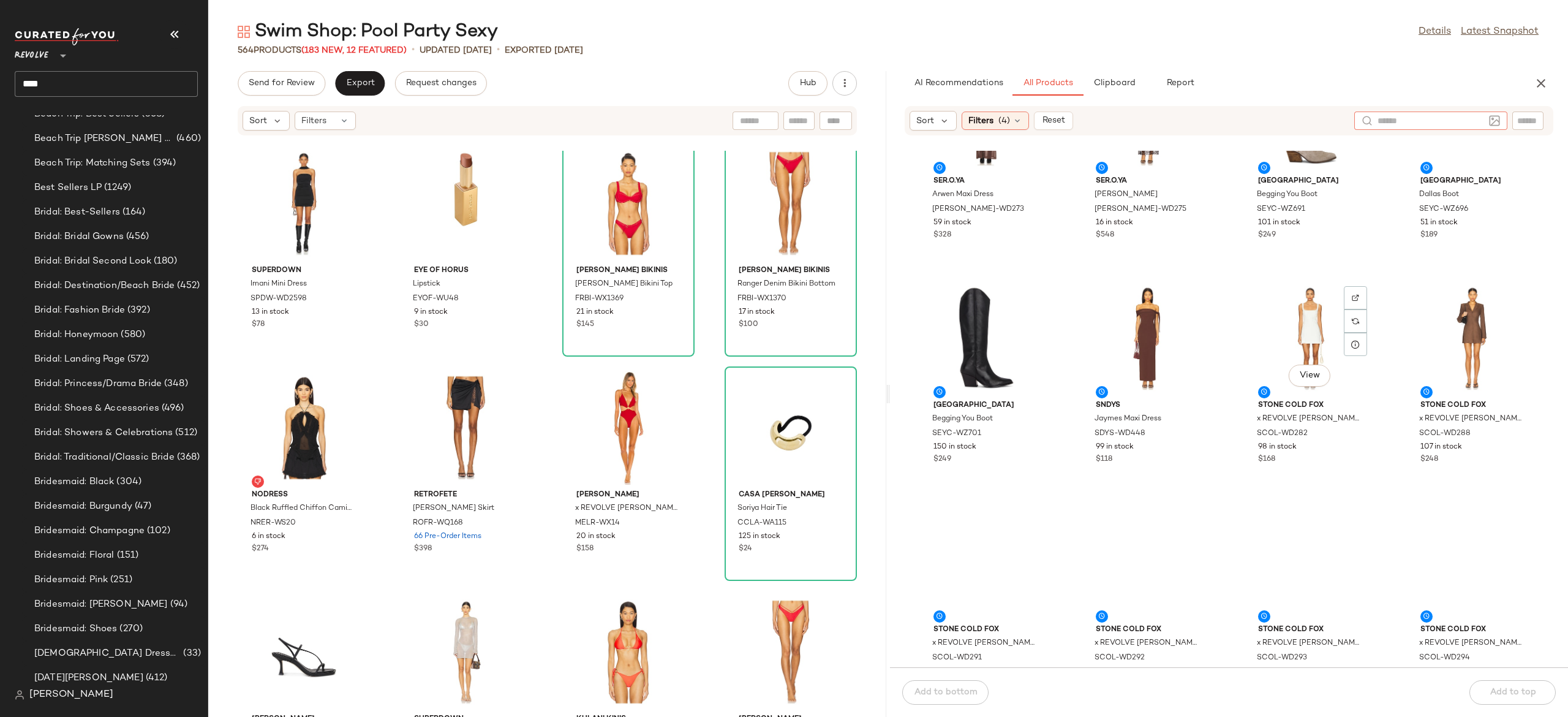
scroll to position [2804, 0]
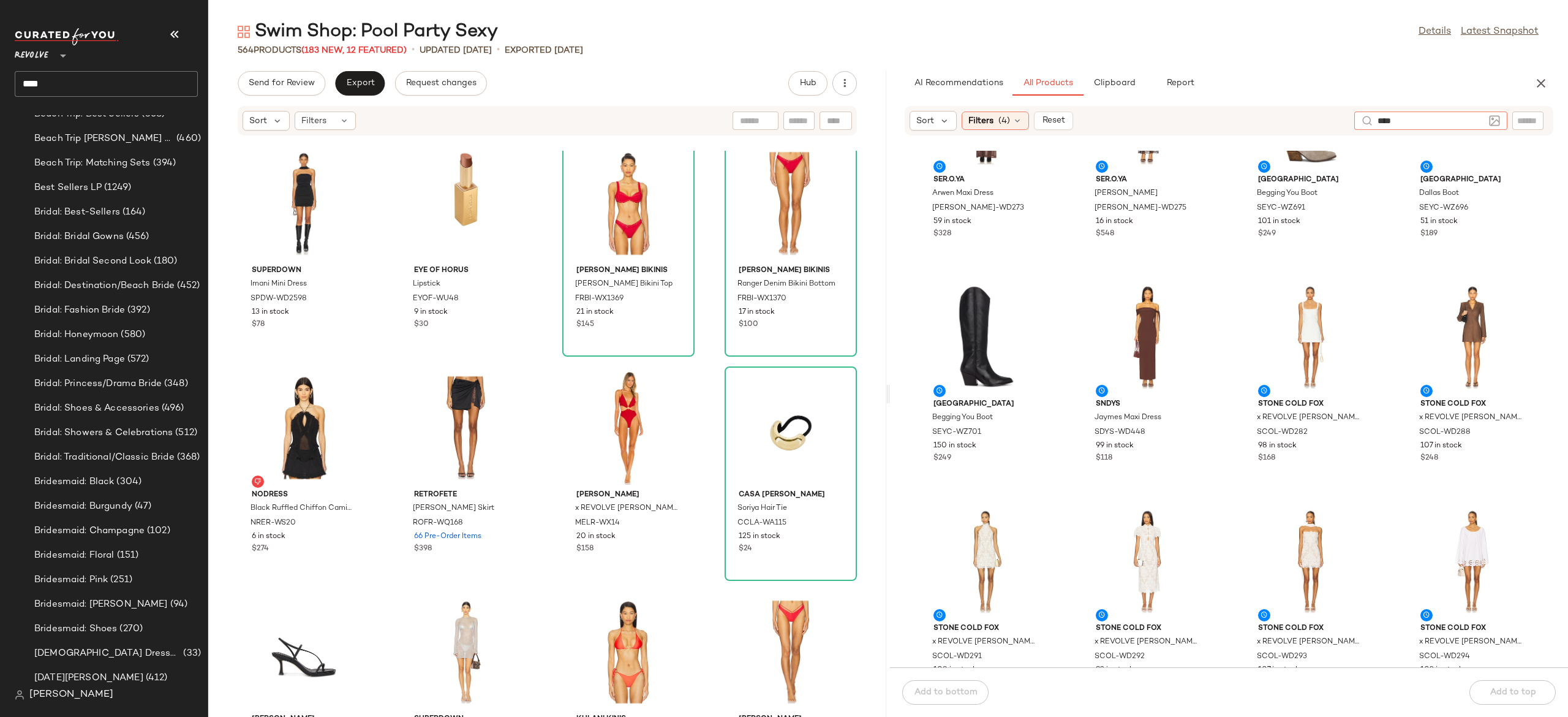
type input "****"
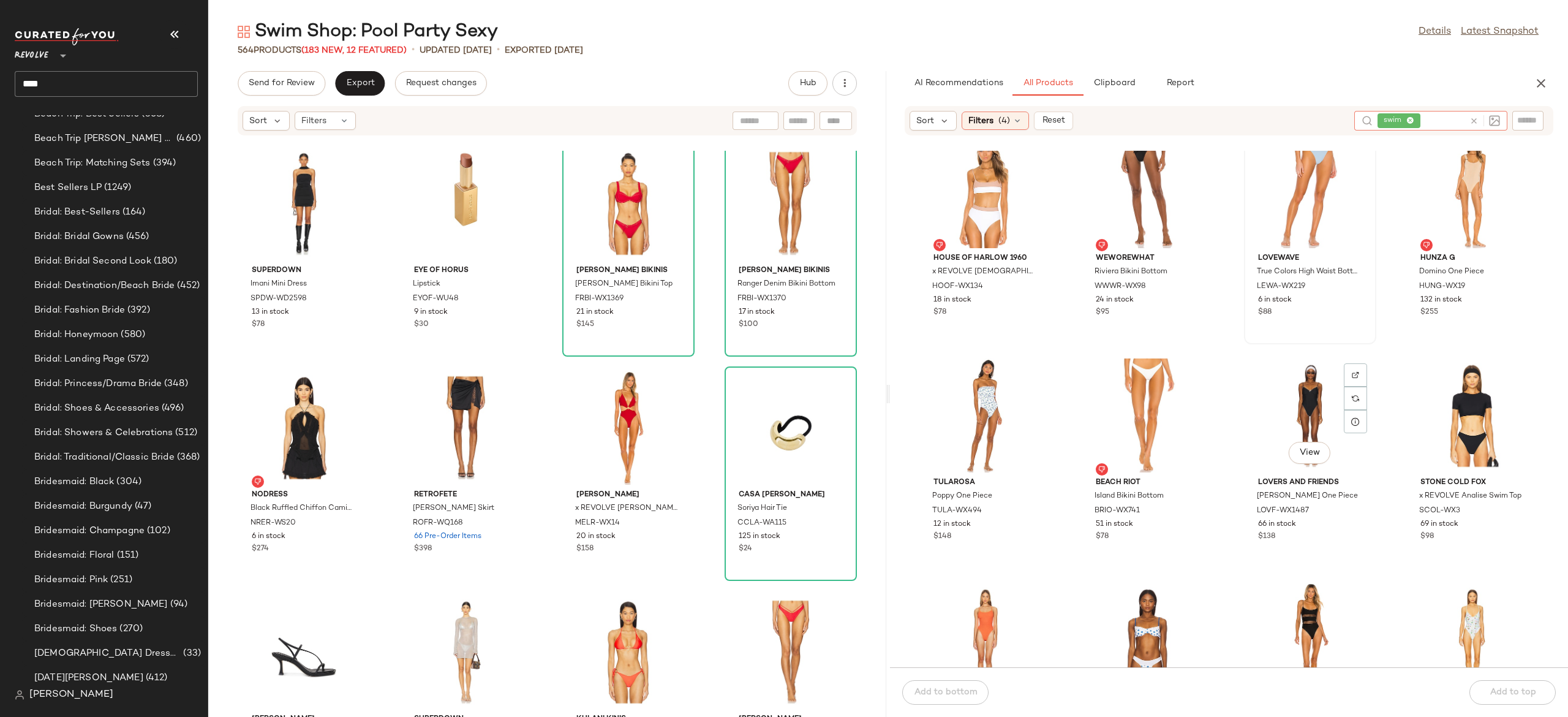
scroll to position [2053, 0]
click at [1476, 122] on icon at bounding box center [1474, 121] width 9 height 9
click at [1515, 118] on div at bounding box center [1487, 121] width 114 height 19
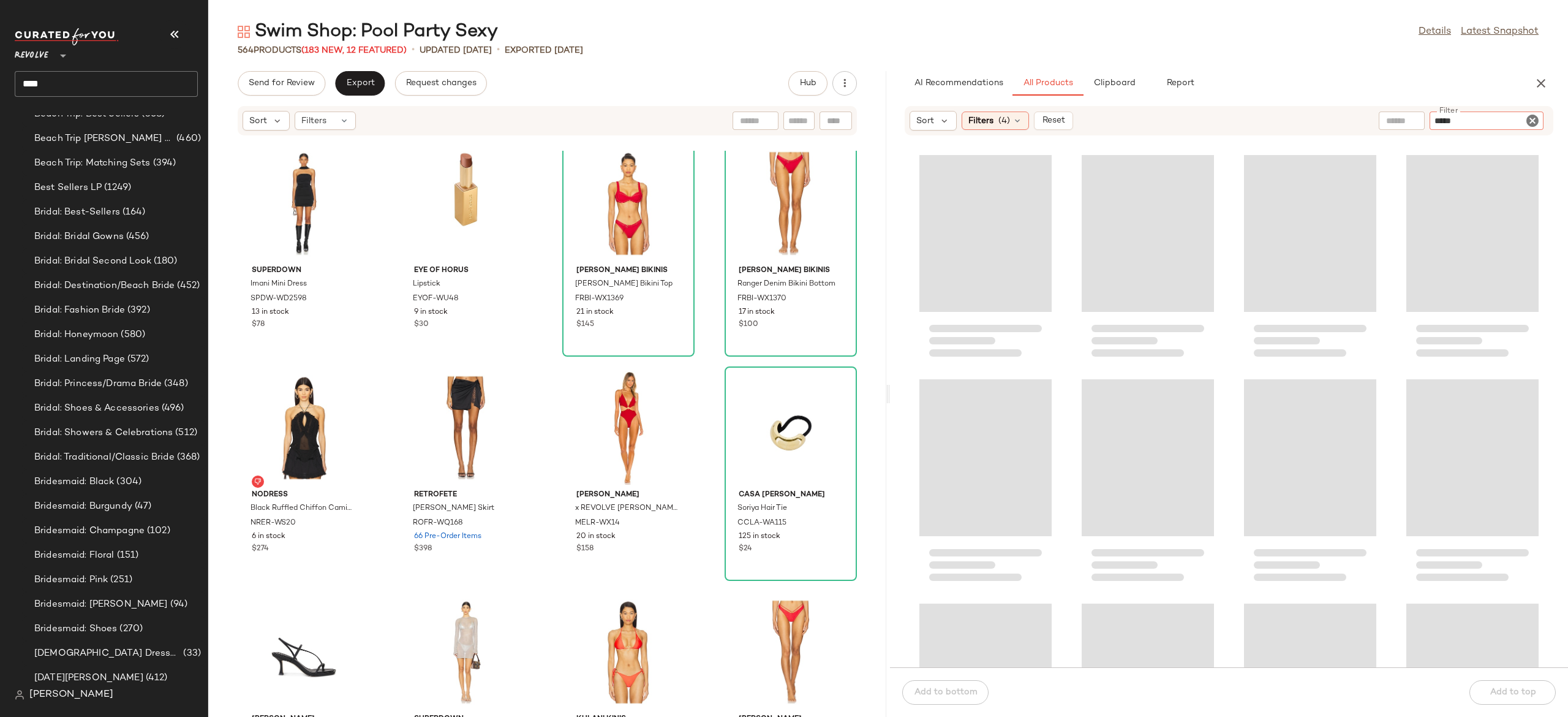
type input "******"
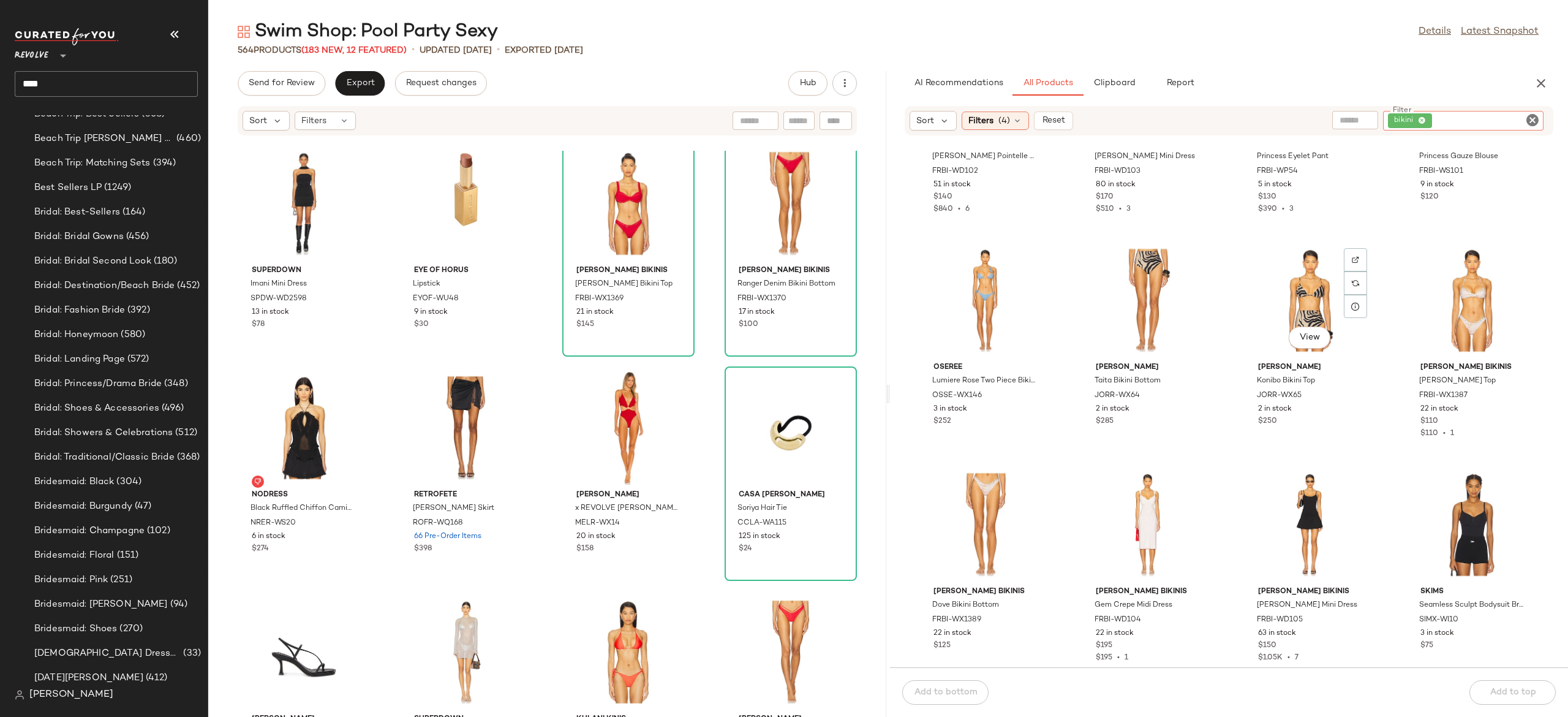
scroll to position [1497, 0]
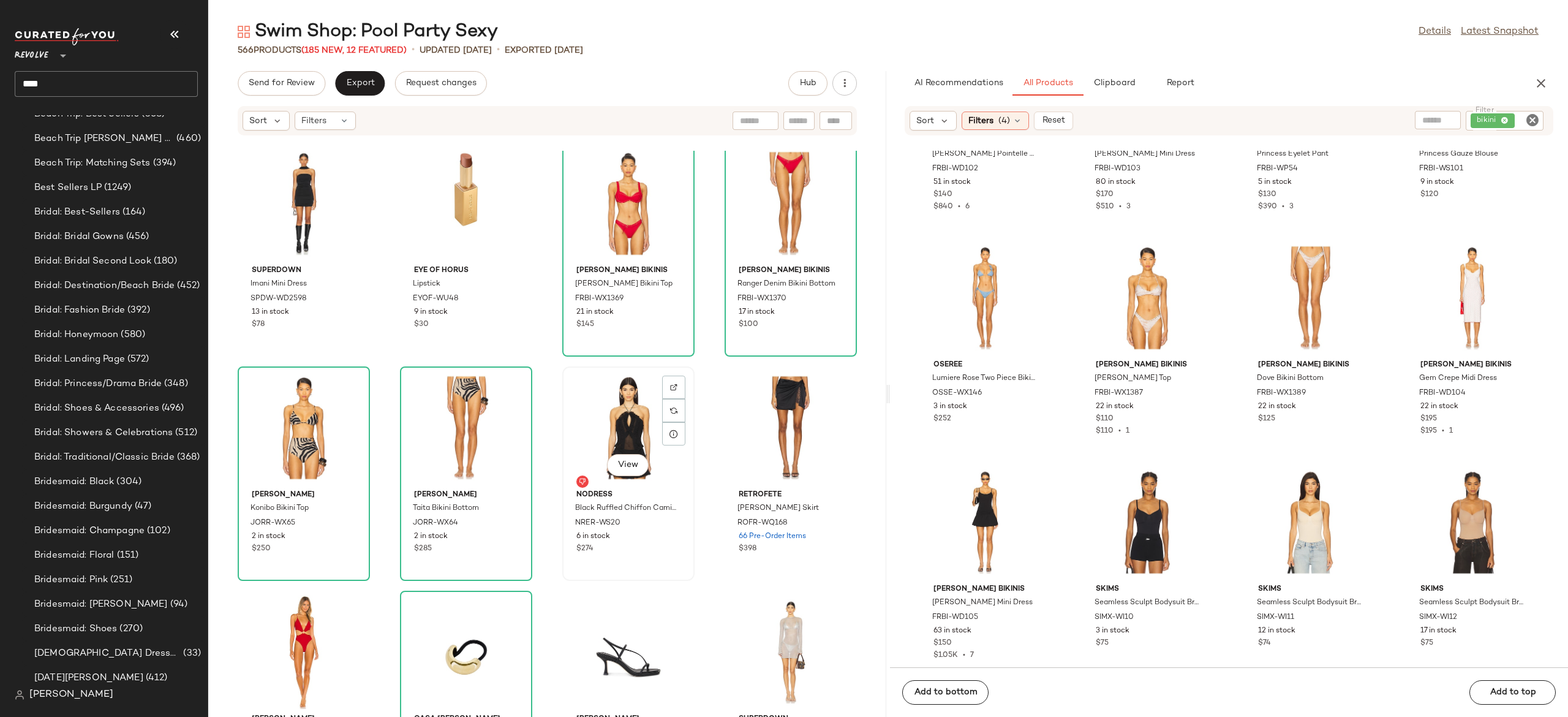
click at [597, 412] on div "View" at bounding box center [629, 428] width 124 height 114
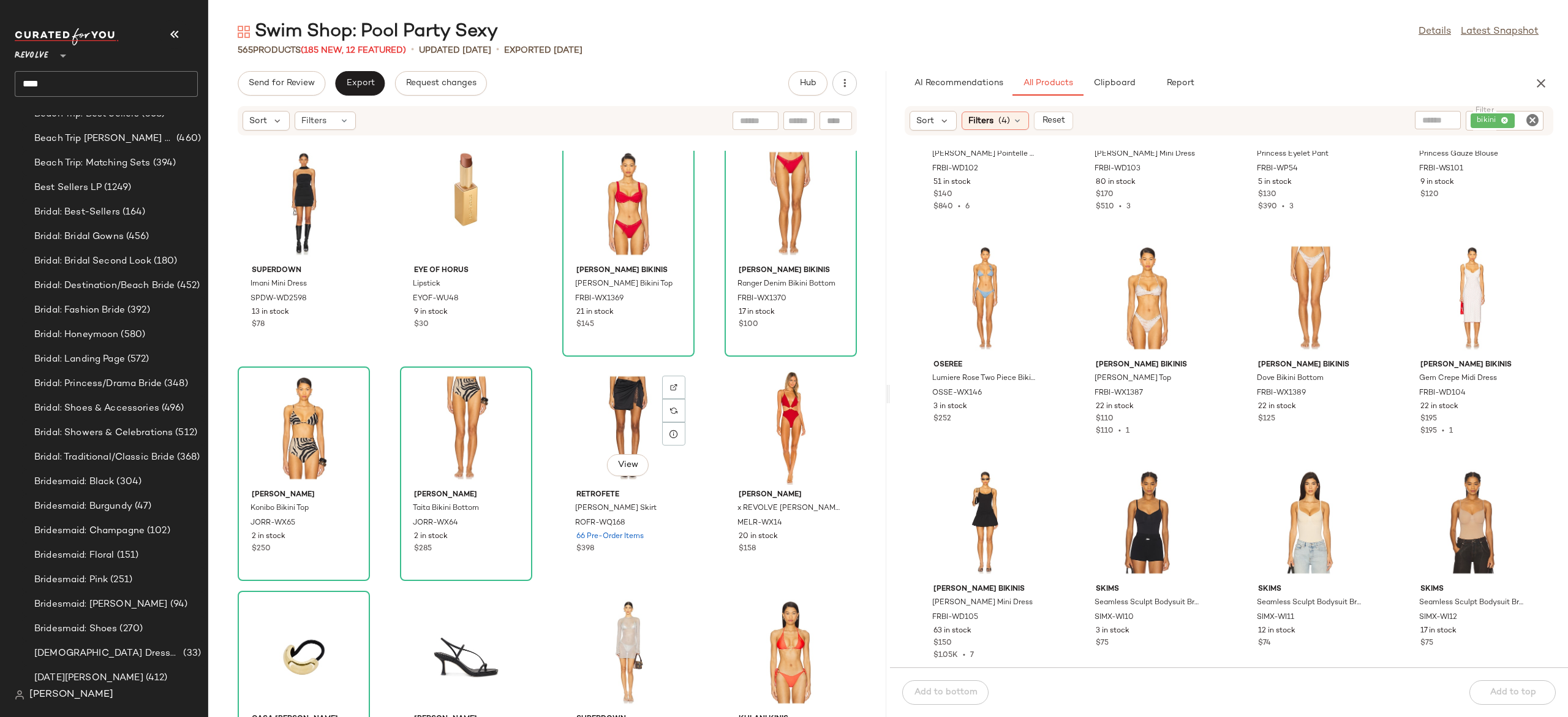
click at [597, 412] on div "View" at bounding box center [629, 428] width 124 height 114
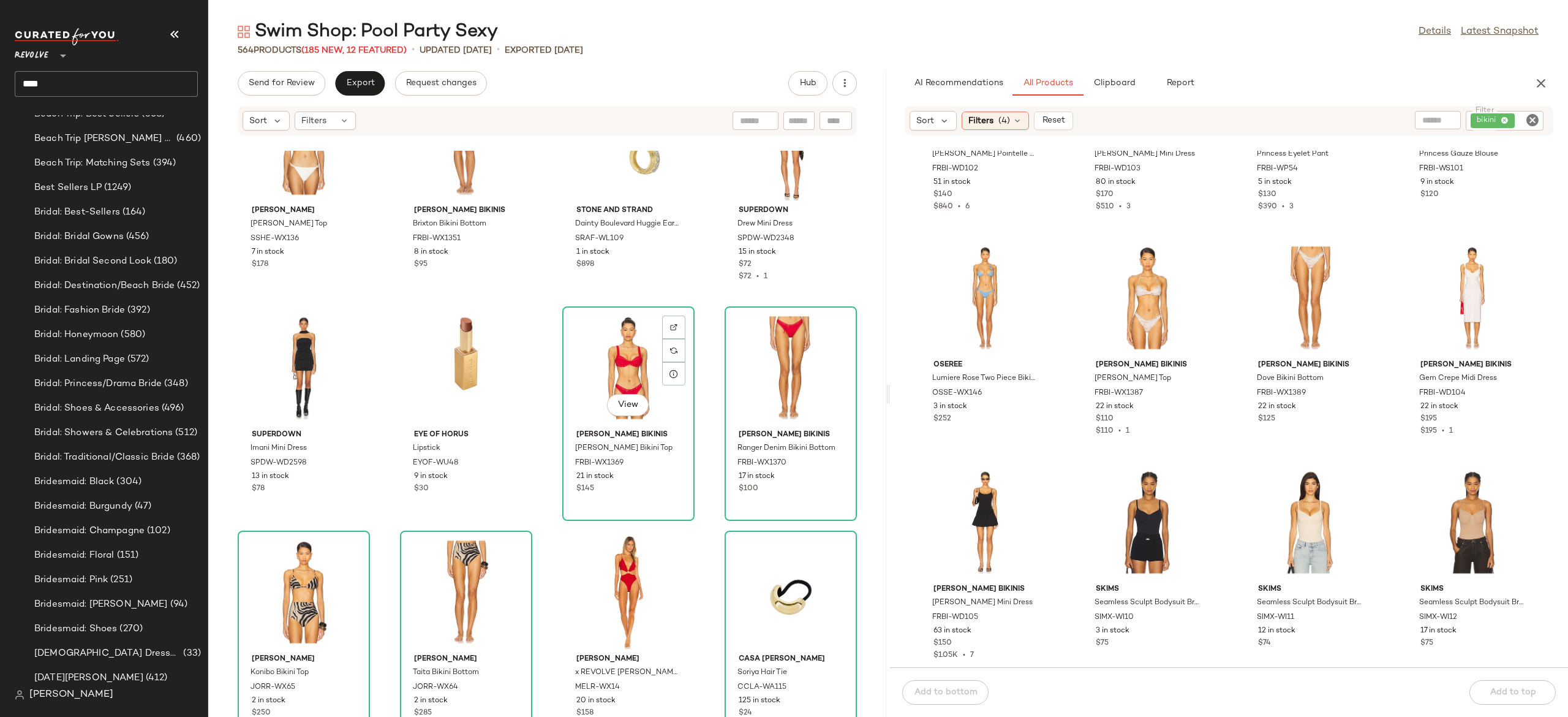
scroll to position [16703, 0]
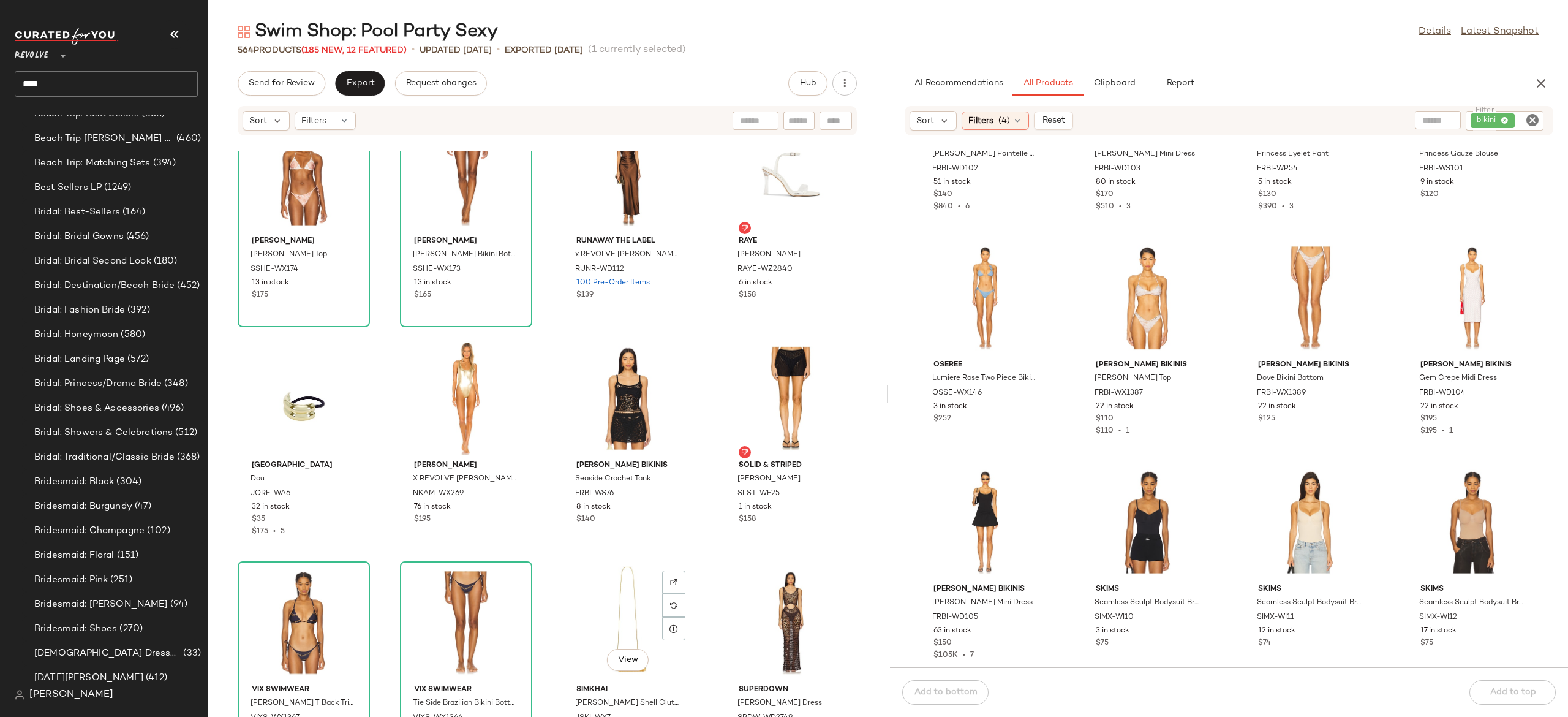
scroll to position [21580, 0]
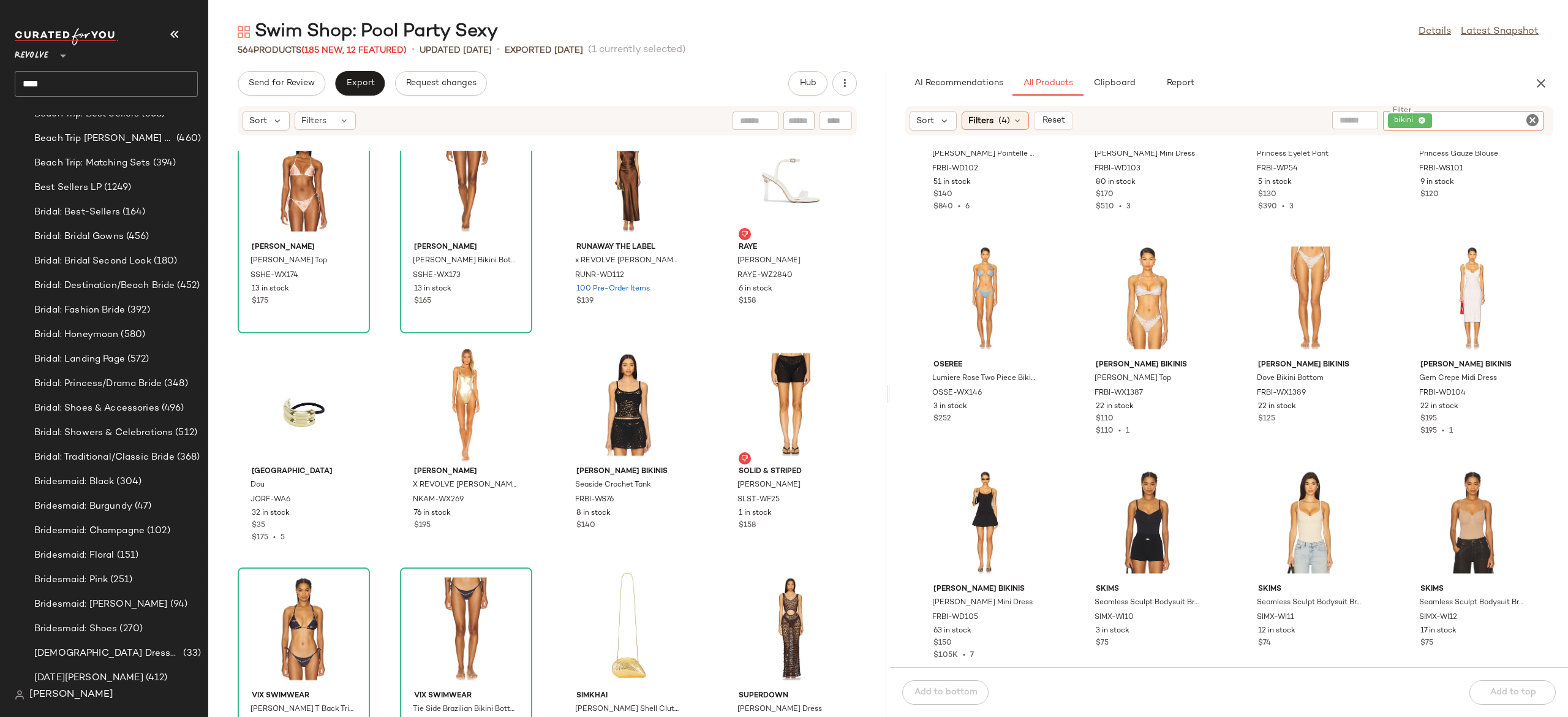
click at [1495, 114] on div "bikini" at bounding box center [1463, 120] width 160 height 19
click at [1495, 115] on input "Filter" at bounding box center [1487, 121] width 104 height 13
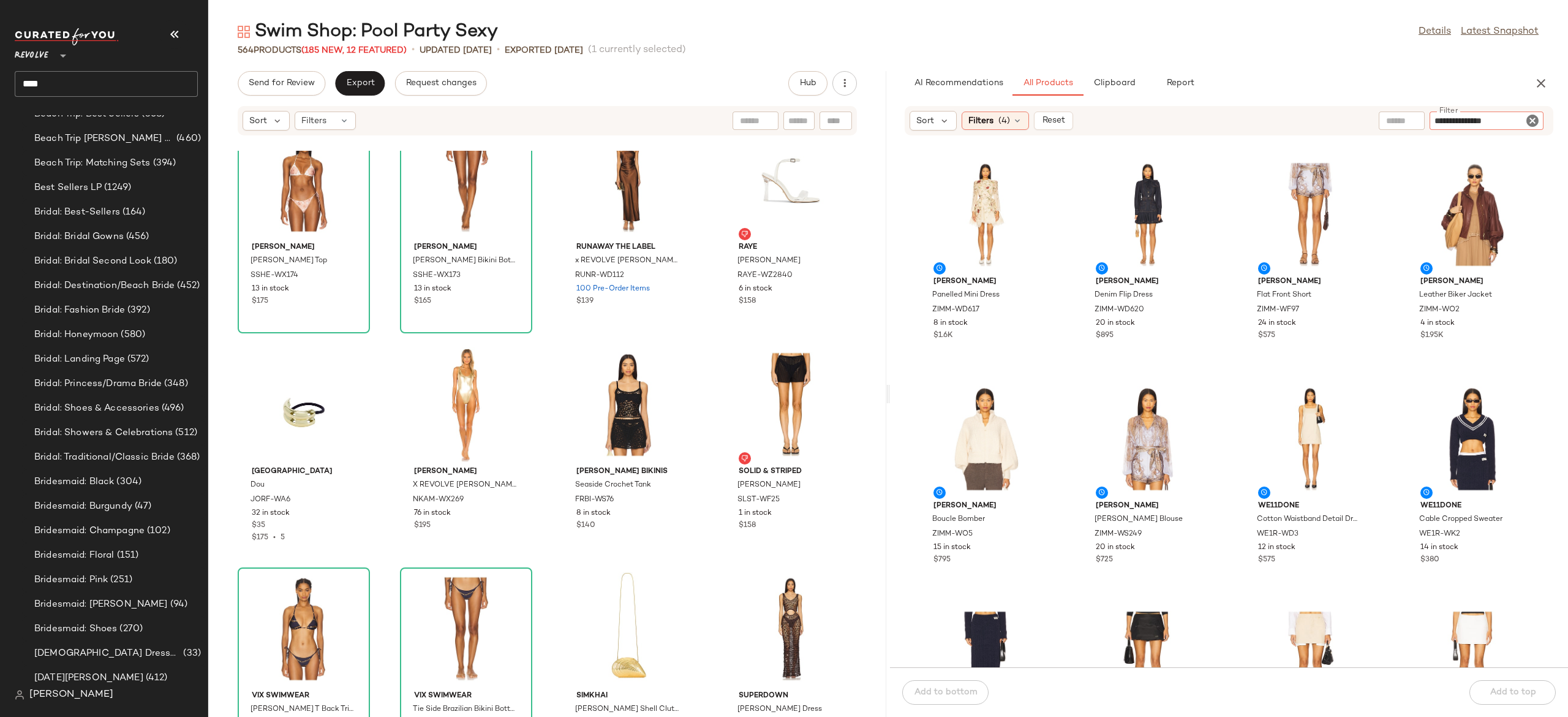
type input "**********"
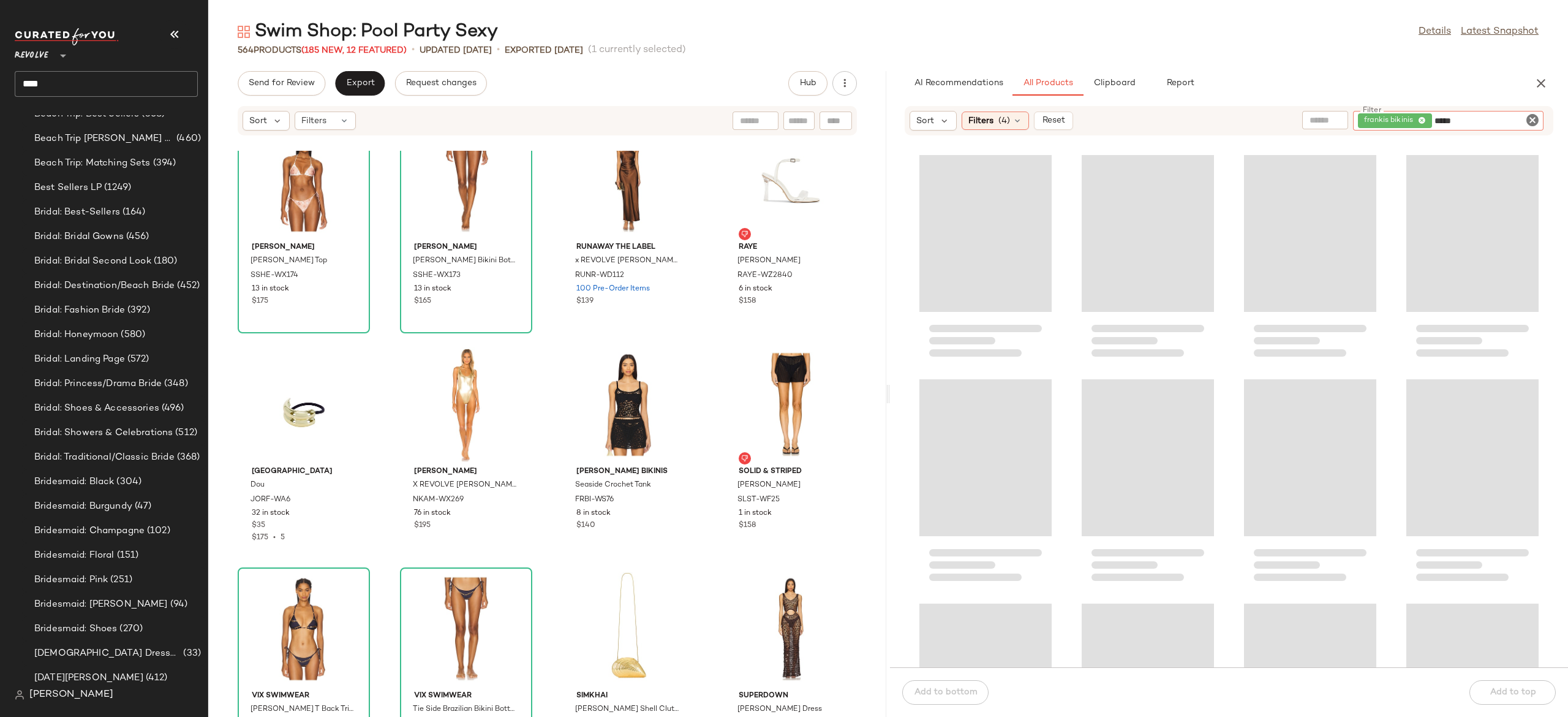
type input "*****"
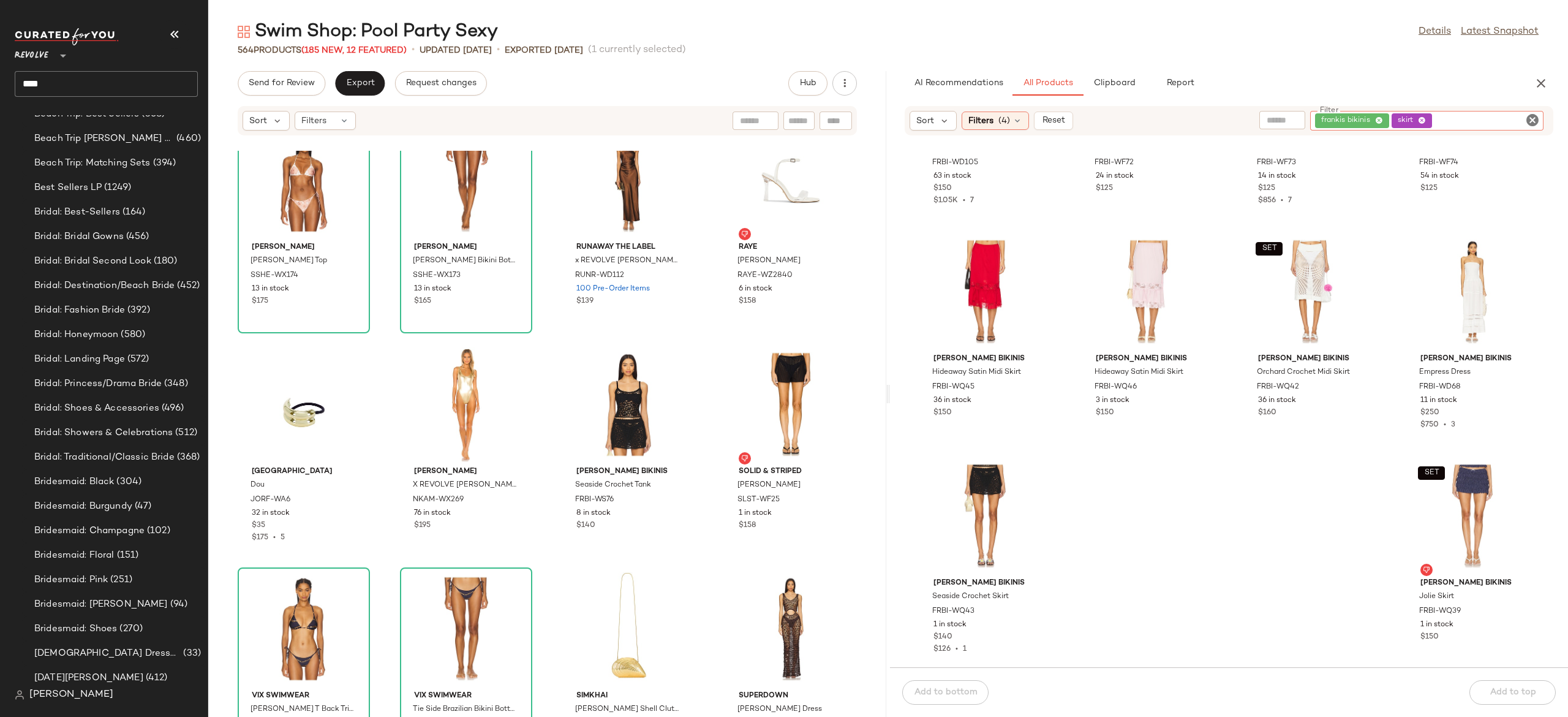
scroll to position [148, 0]
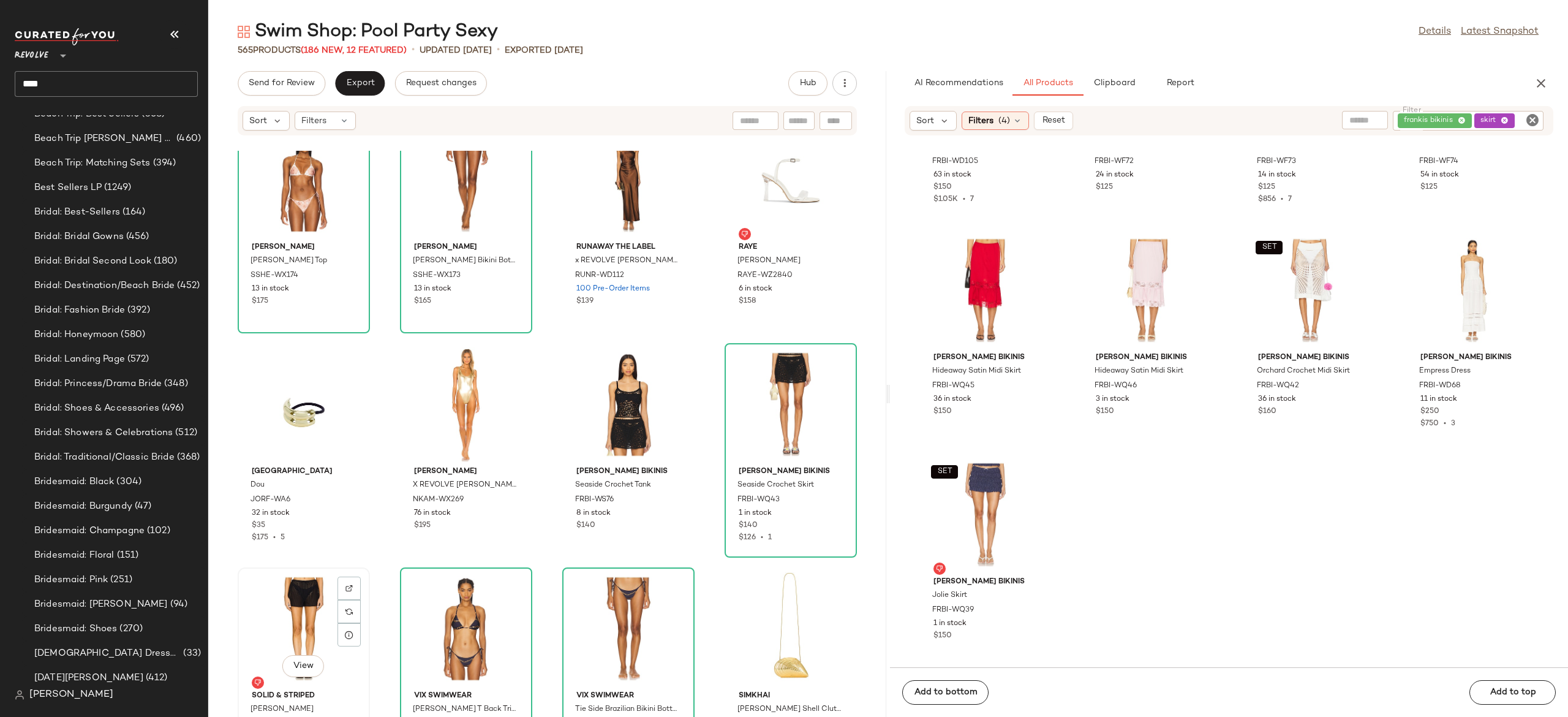
click at [307, 603] on div "View" at bounding box center [304, 629] width 124 height 114
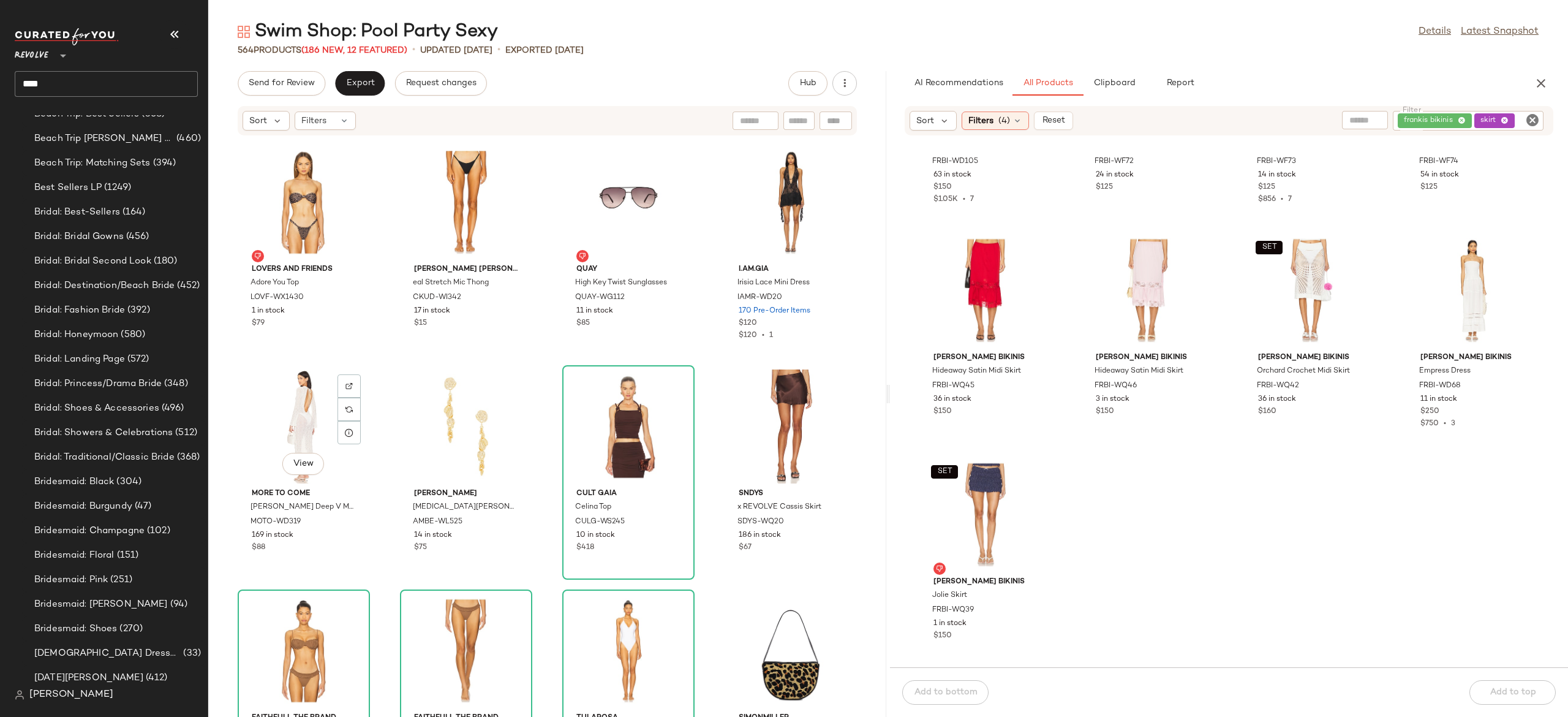
scroll to position [22906, 0]
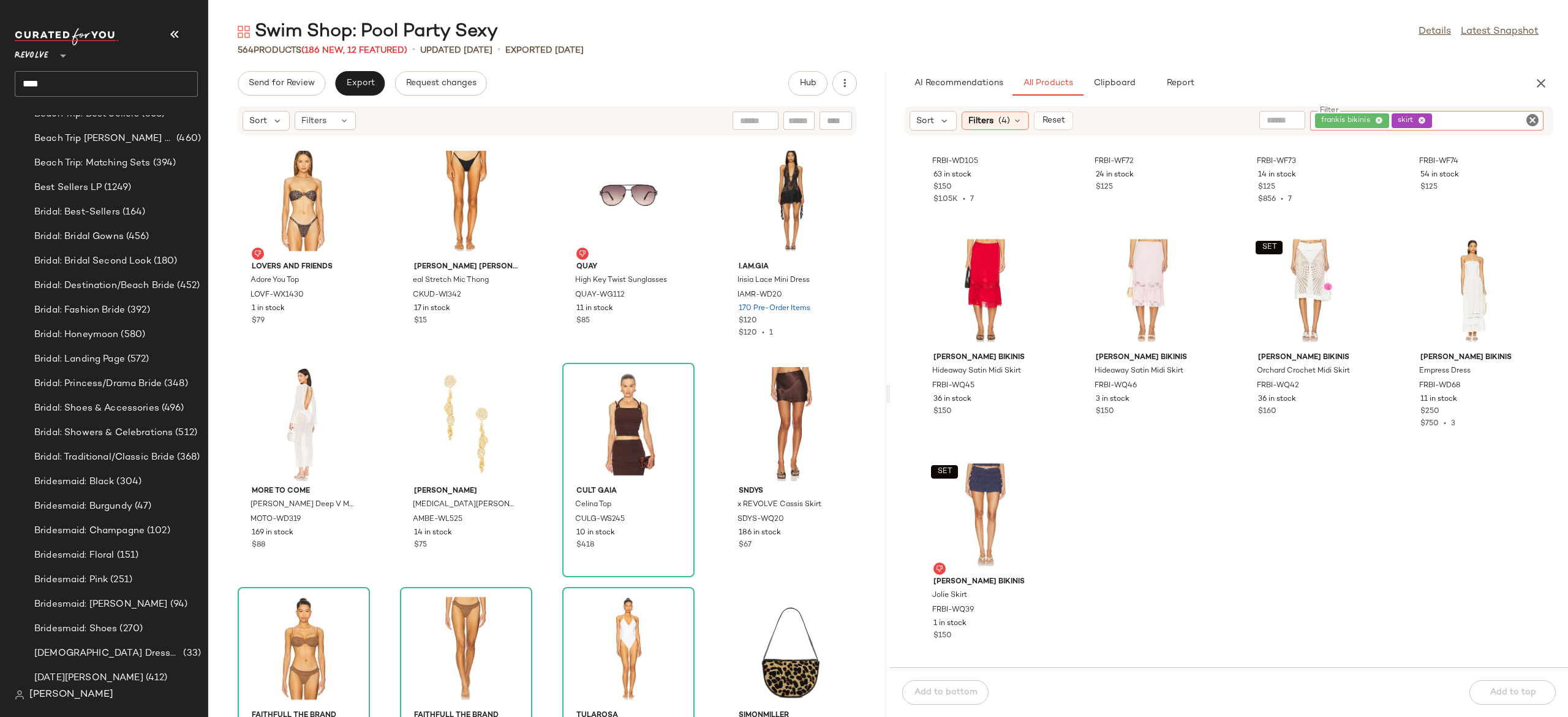
click at [1433, 123] on div "frankis bikinis skirt" at bounding box center [1427, 120] width 233 height 19
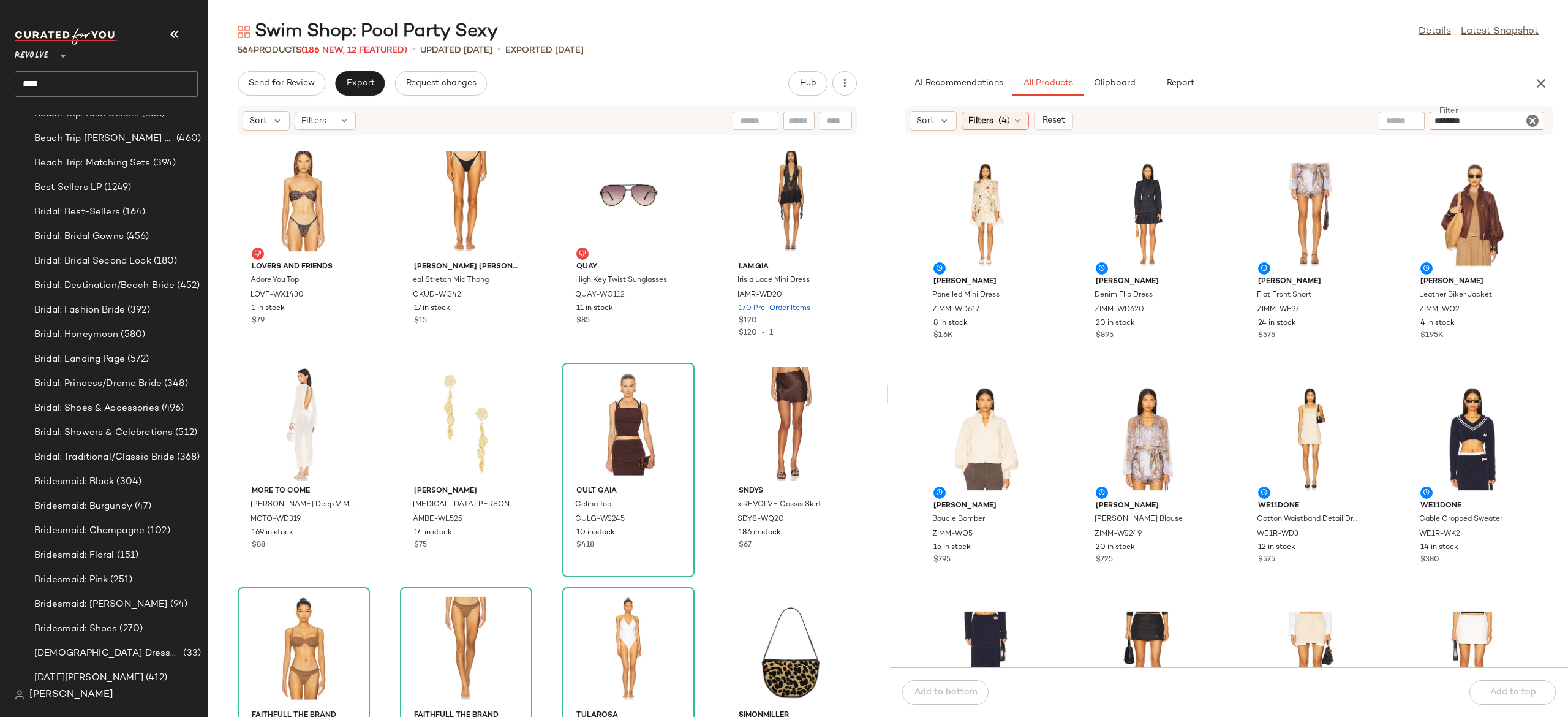
type input "*********"
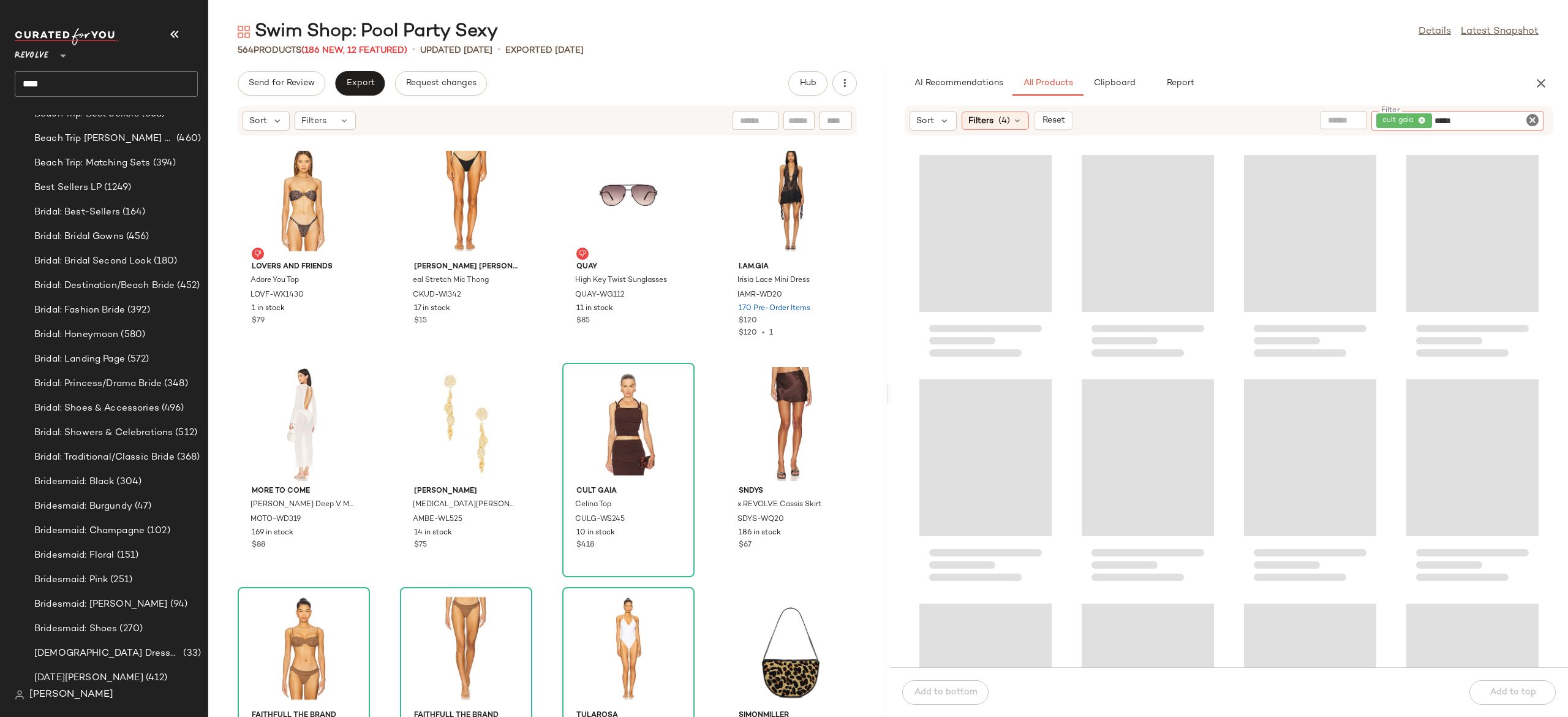
type input "*****"
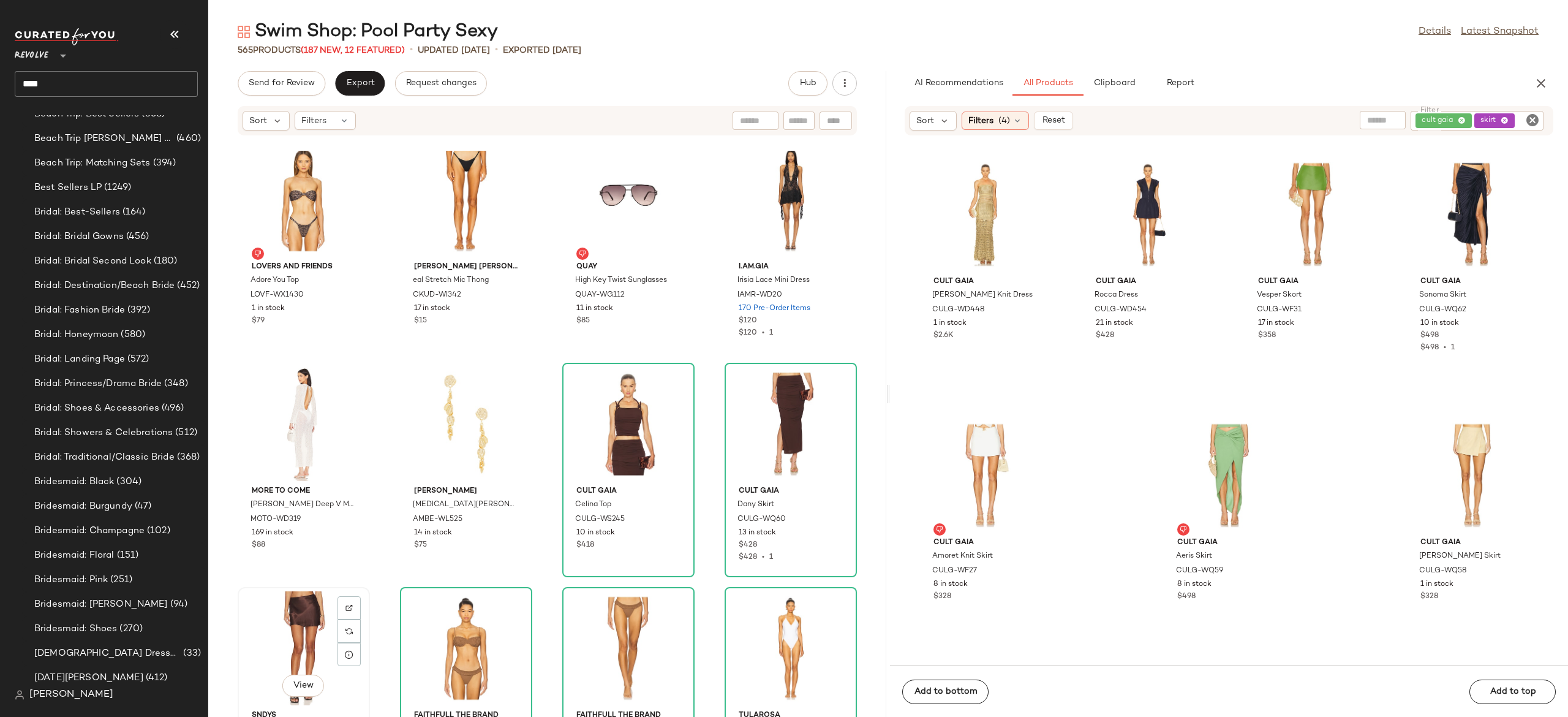
click at [299, 636] on div "View" at bounding box center [304, 649] width 124 height 114
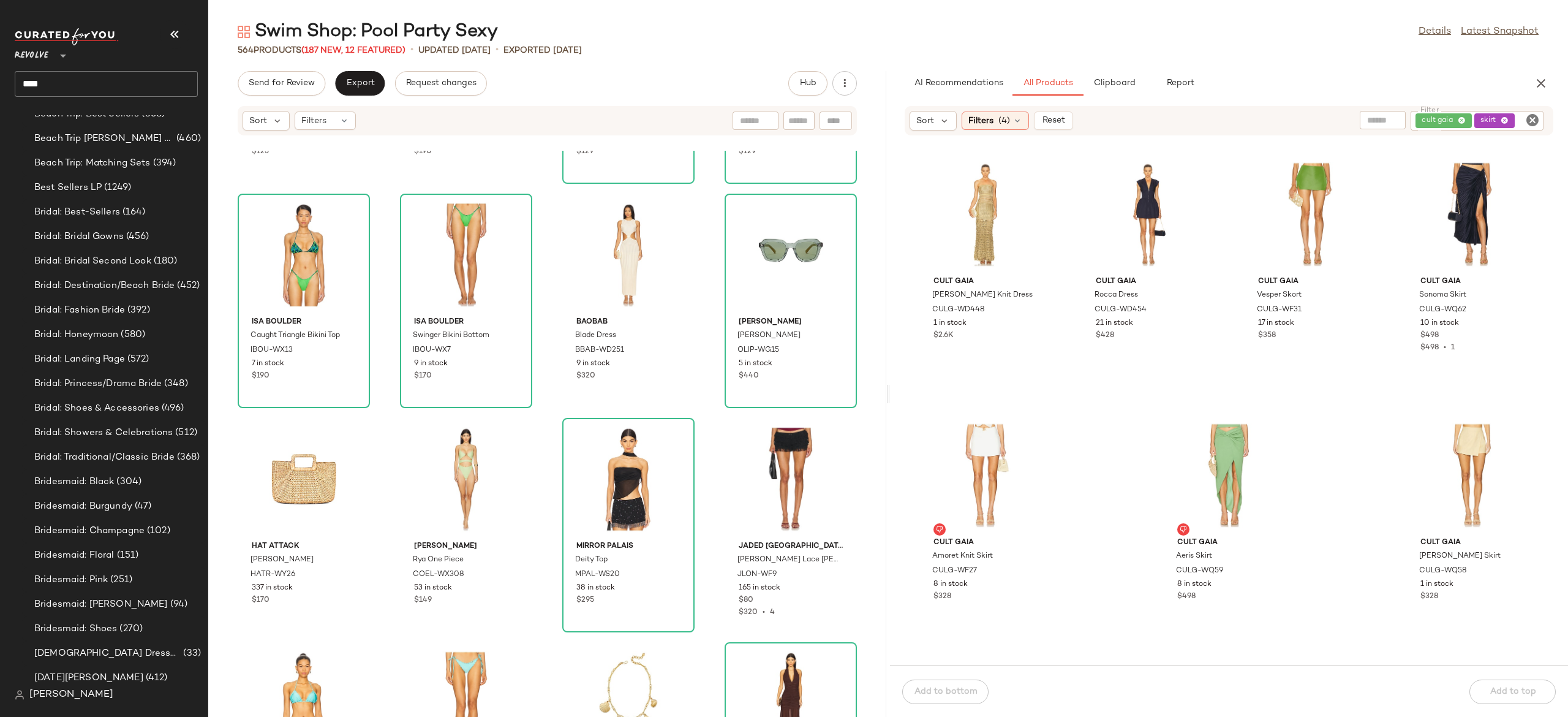
scroll to position [25099, 0]
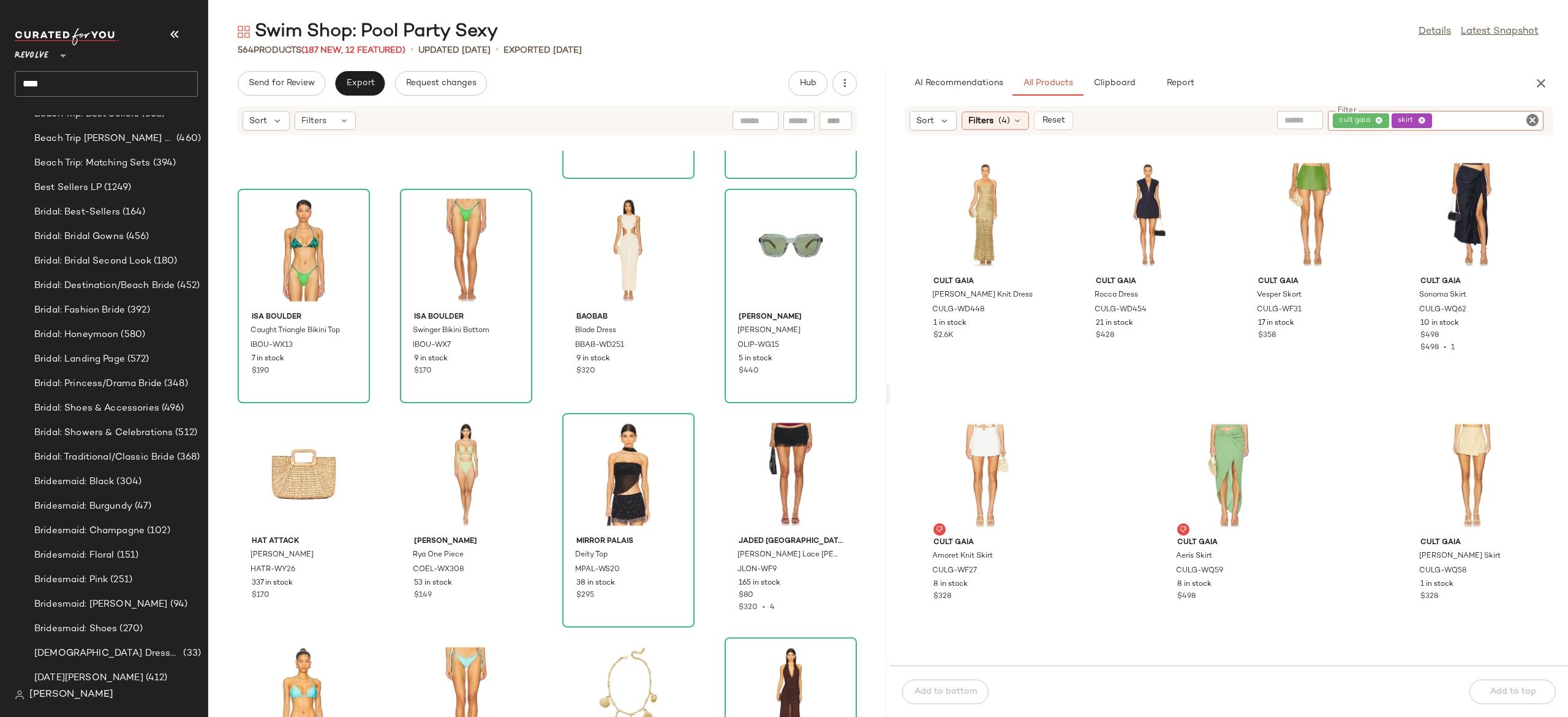
click at [1450, 119] on div "cult gaia skirt" at bounding box center [1436, 120] width 215 height 19
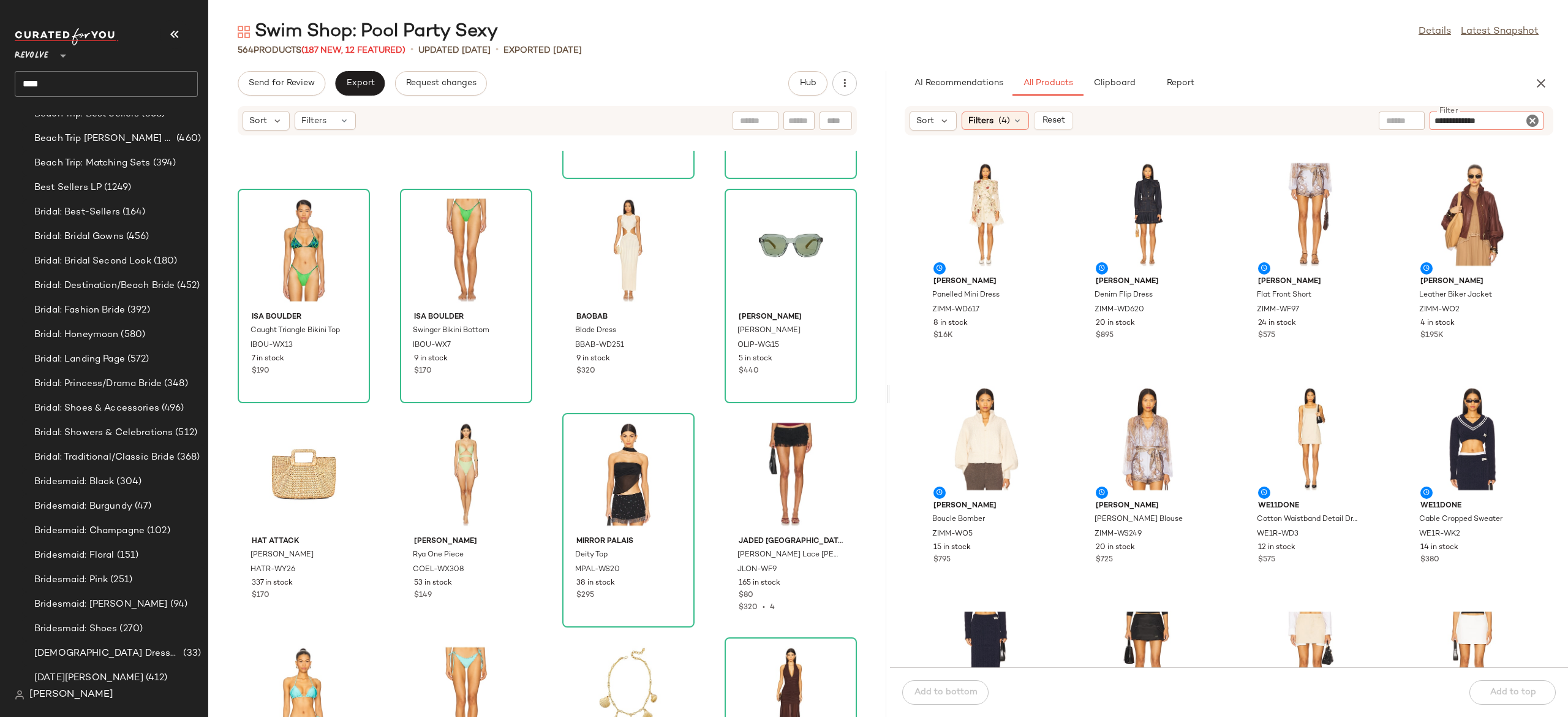
type input "**********"
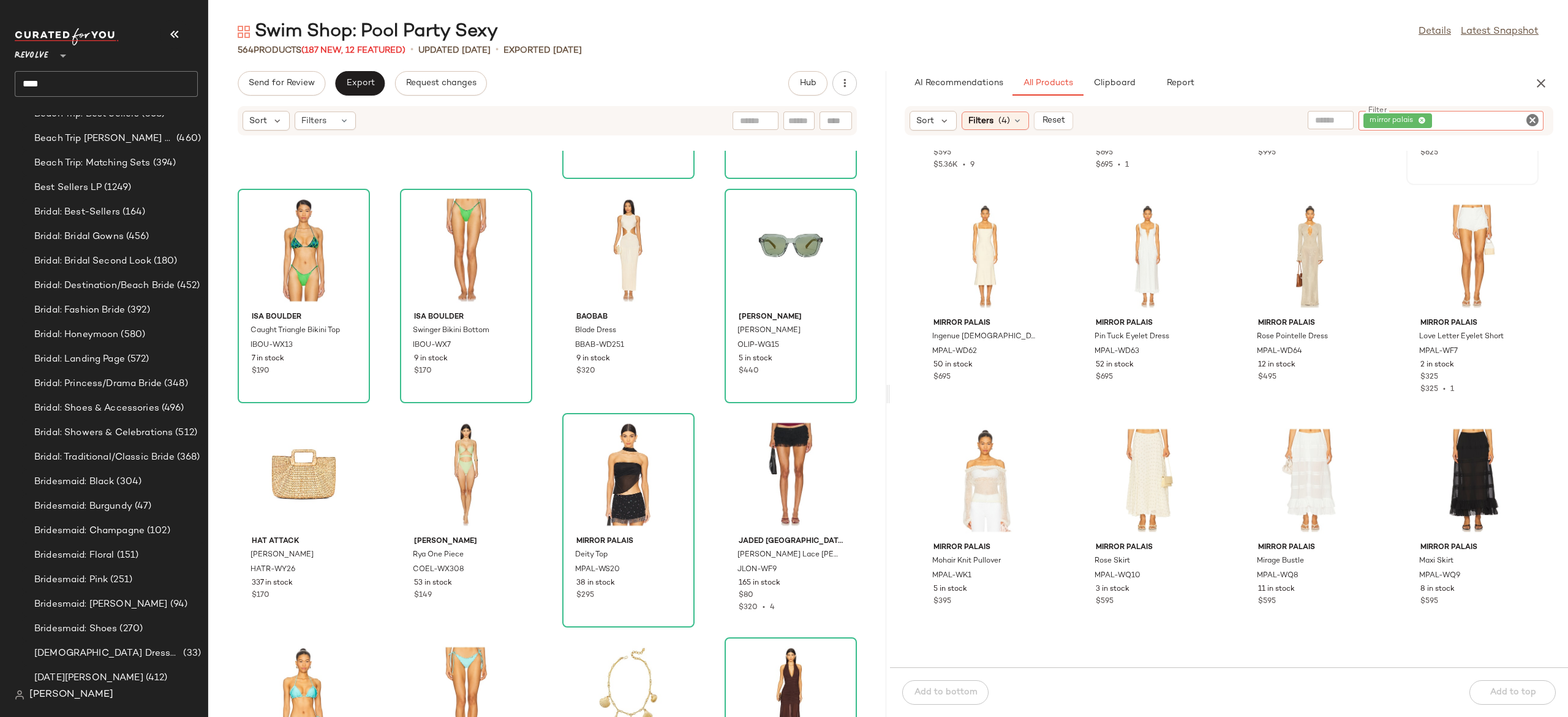
scroll to position [186, 0]
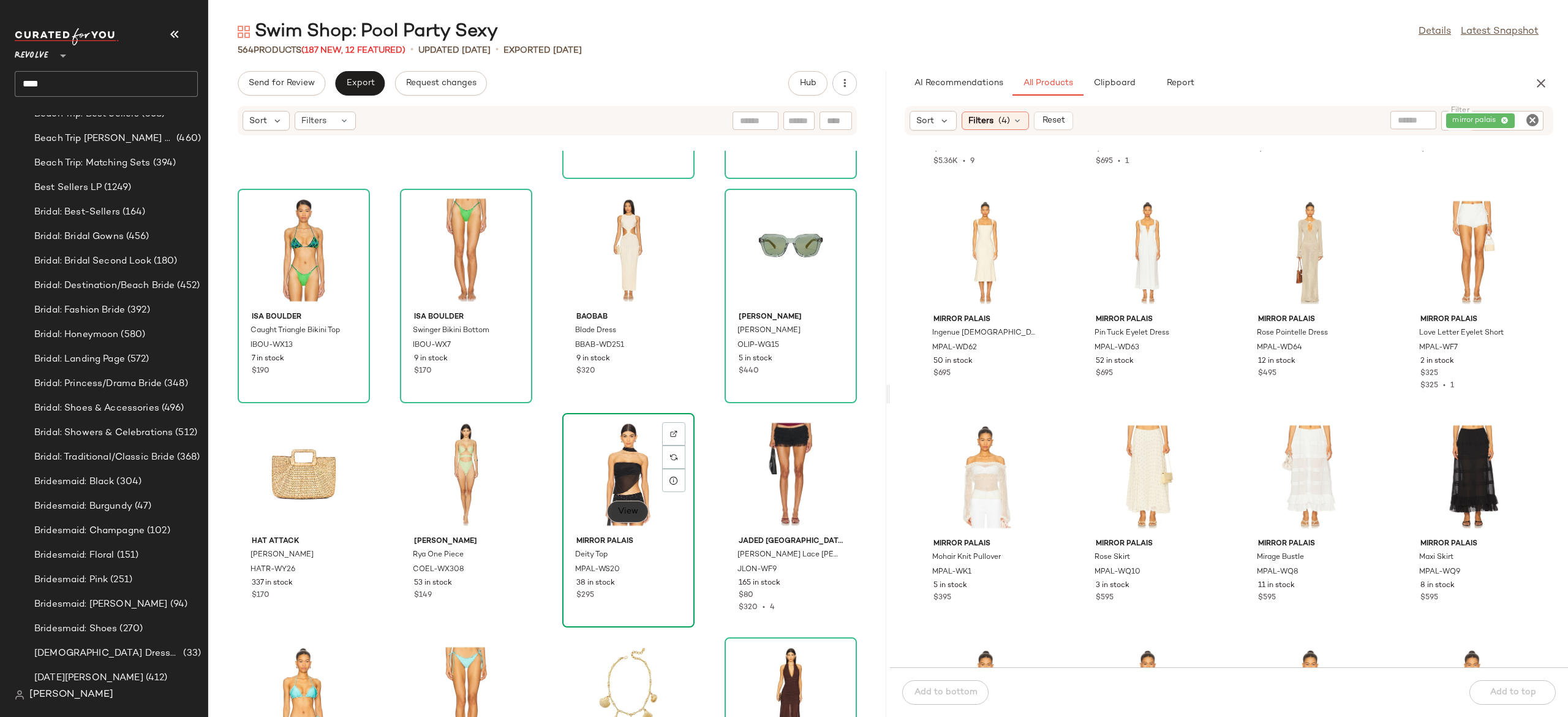
click at [632, 509] on span "View" at bounding box center [627, 512] width 21 height 10
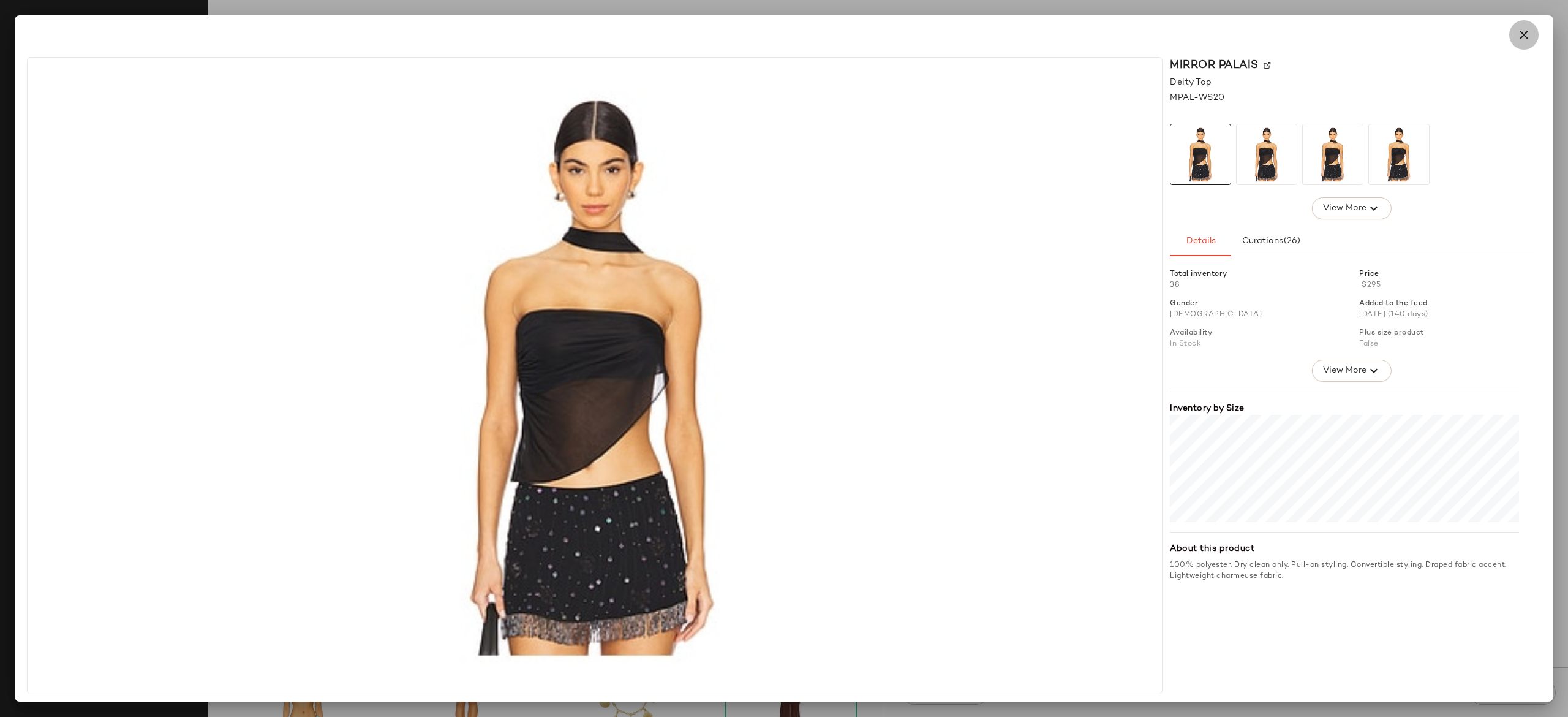
click at [1525, 39] on icon "button" at bounding box center [1524, 35] width 15 height 15
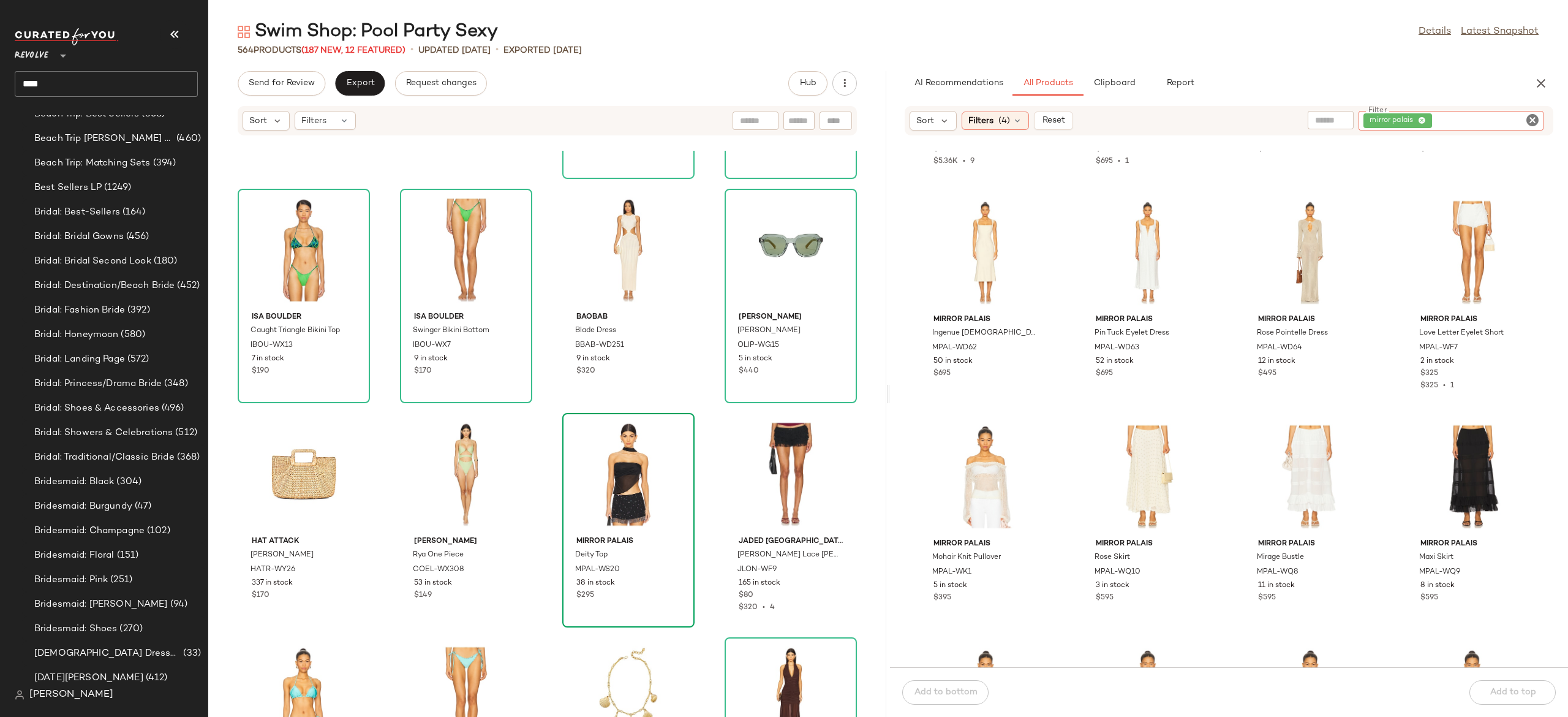
click at [1475, 115] on div "mirror palais" at bounding box center [1451, 120] width 185 height 19
type input "*****"
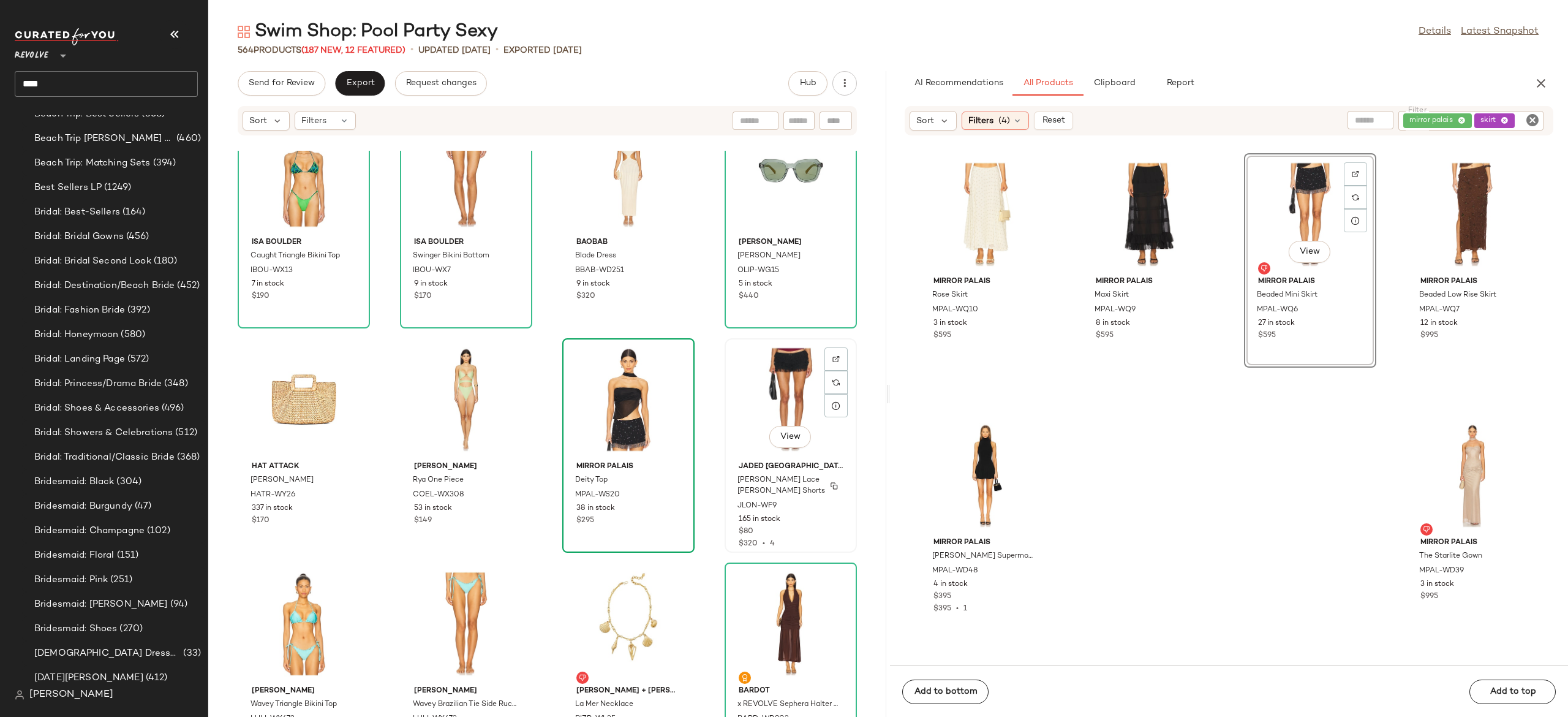
scroll to position [25180, 0]
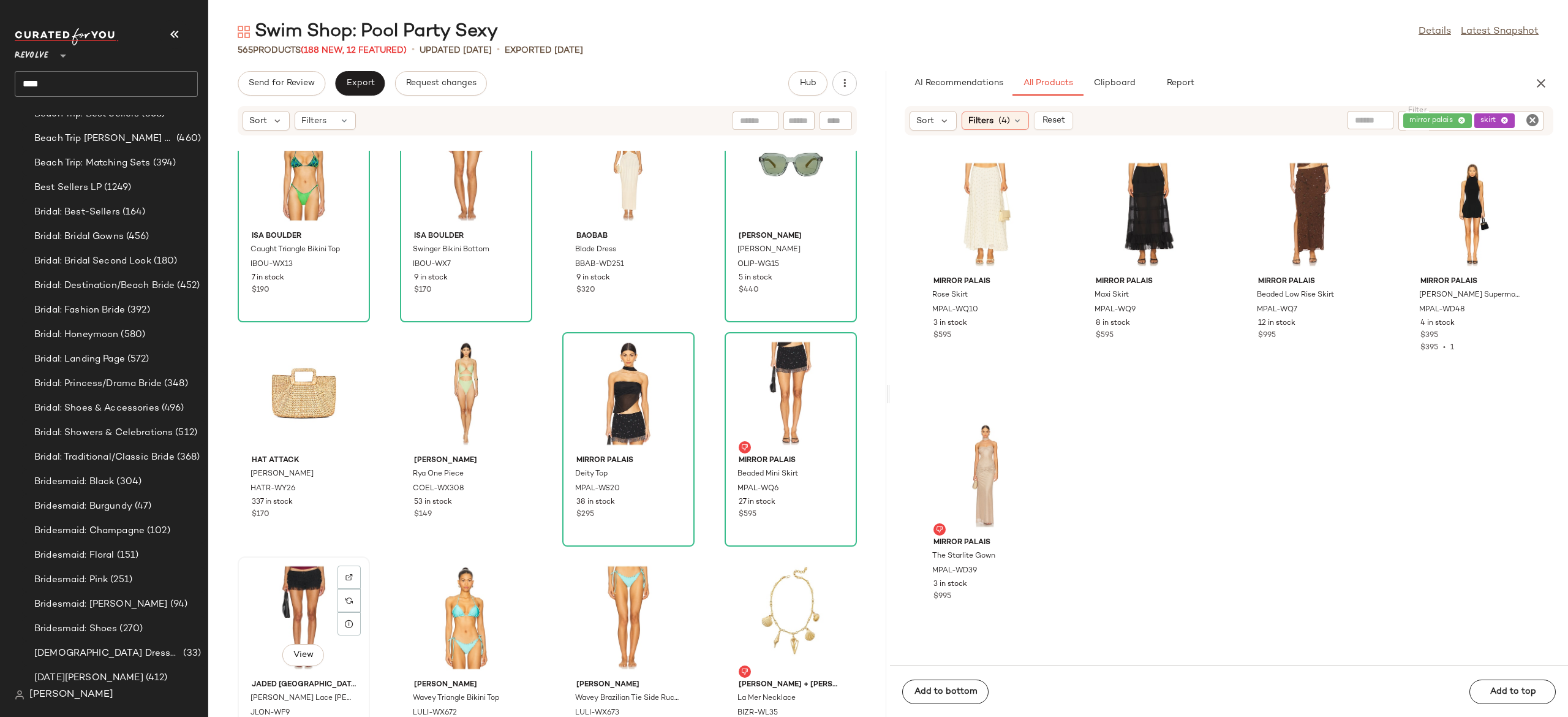
click at [310, 602] on div "View" at bounding box center [304, 618] width 124 height 114
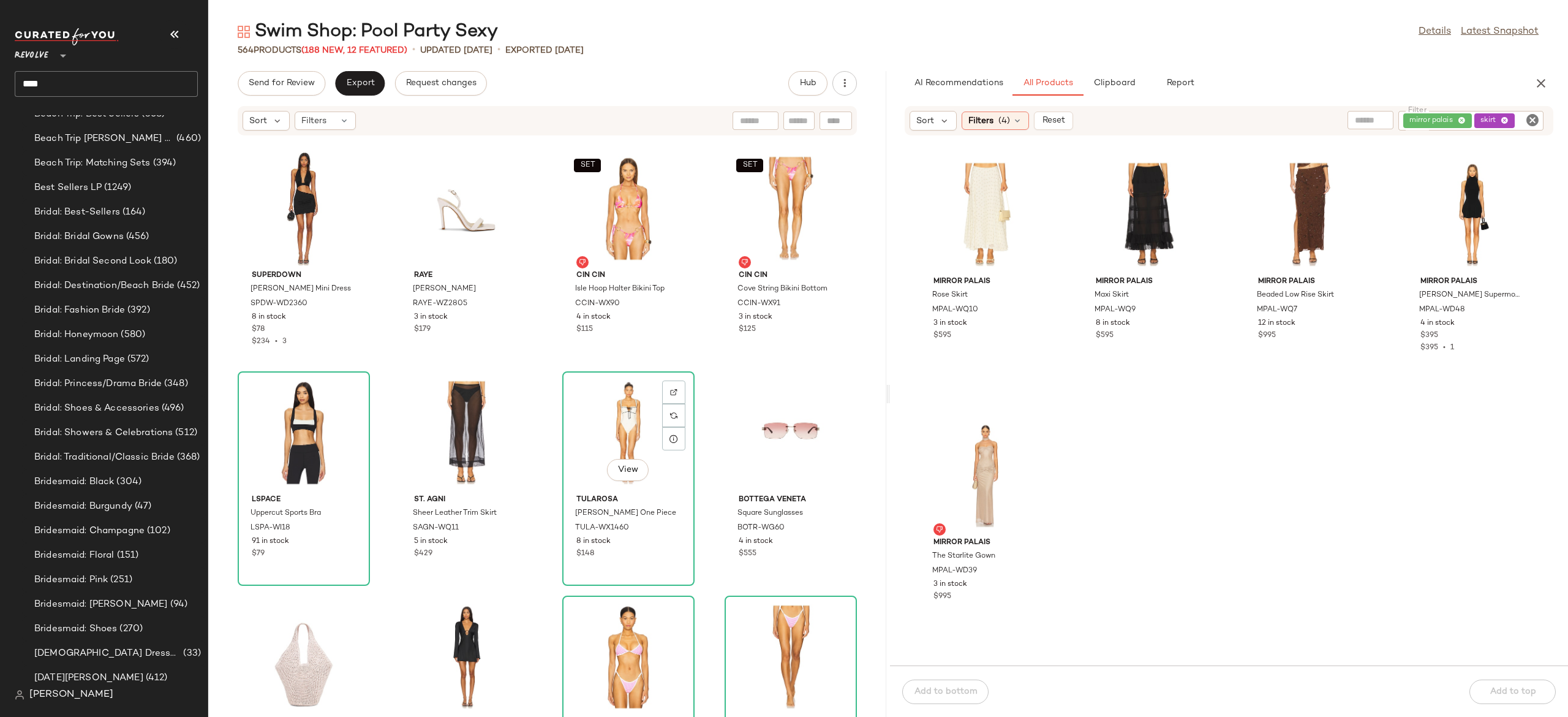
scroll to position [28508, 0]
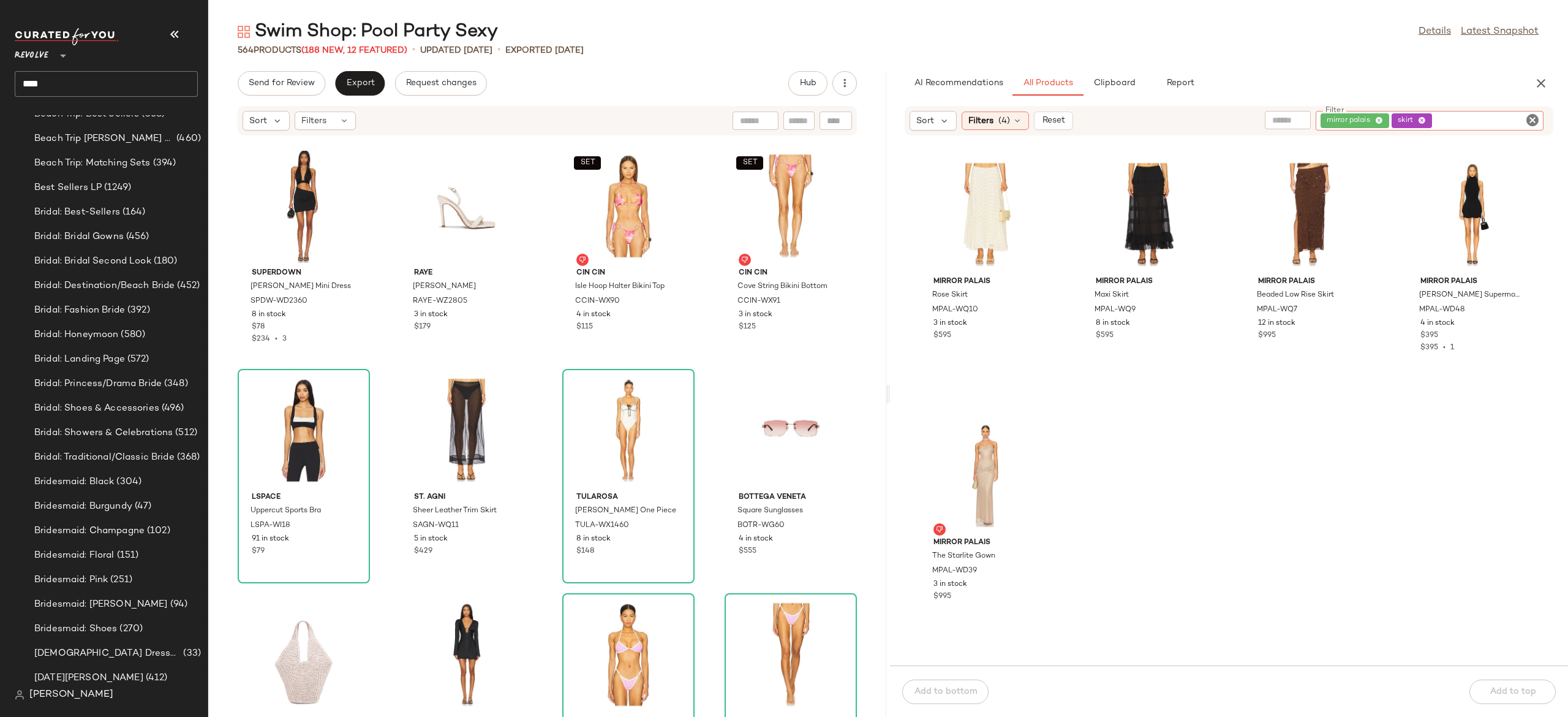
click at [1449, 130] on div "mirror palais skirt" at bounding box center [1430, 120] width 228 height 19
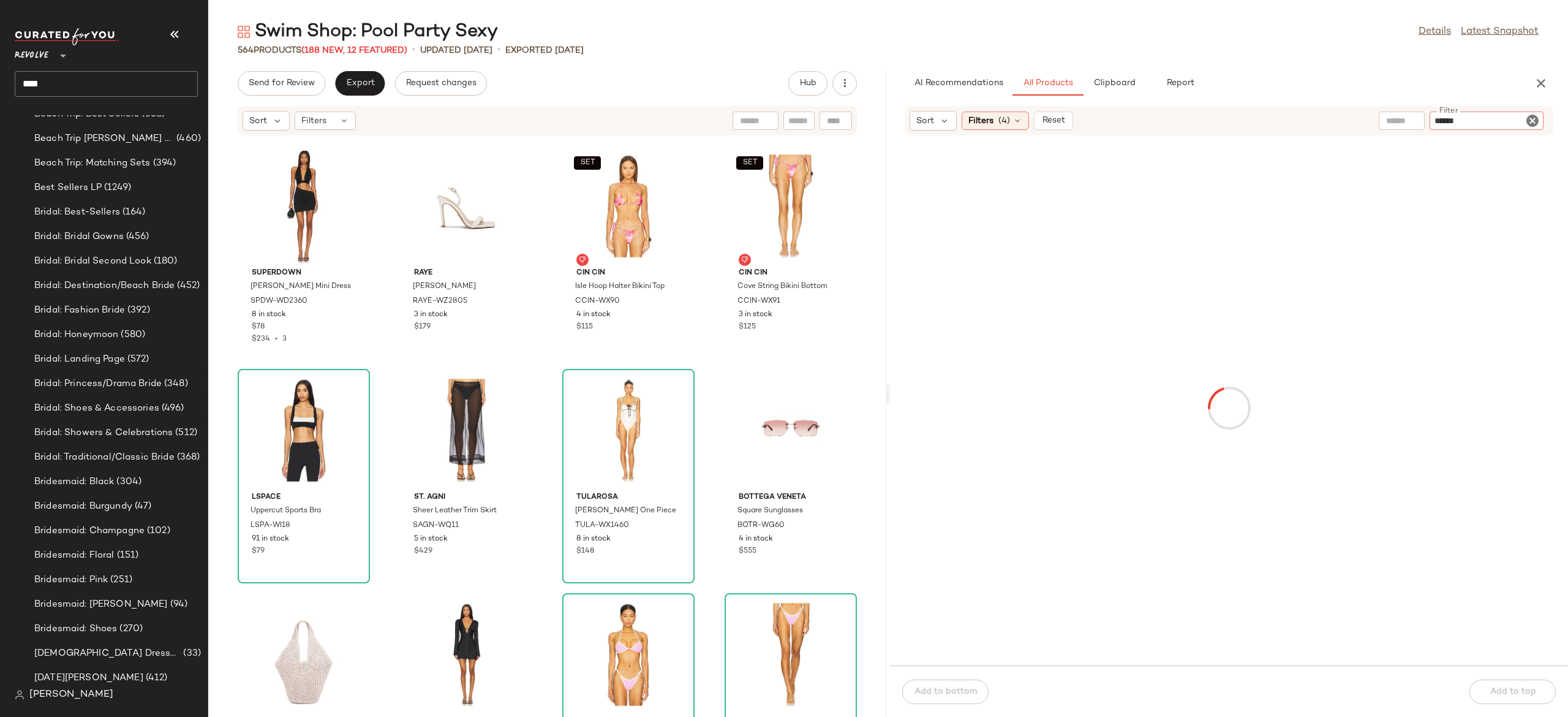
type input "******"
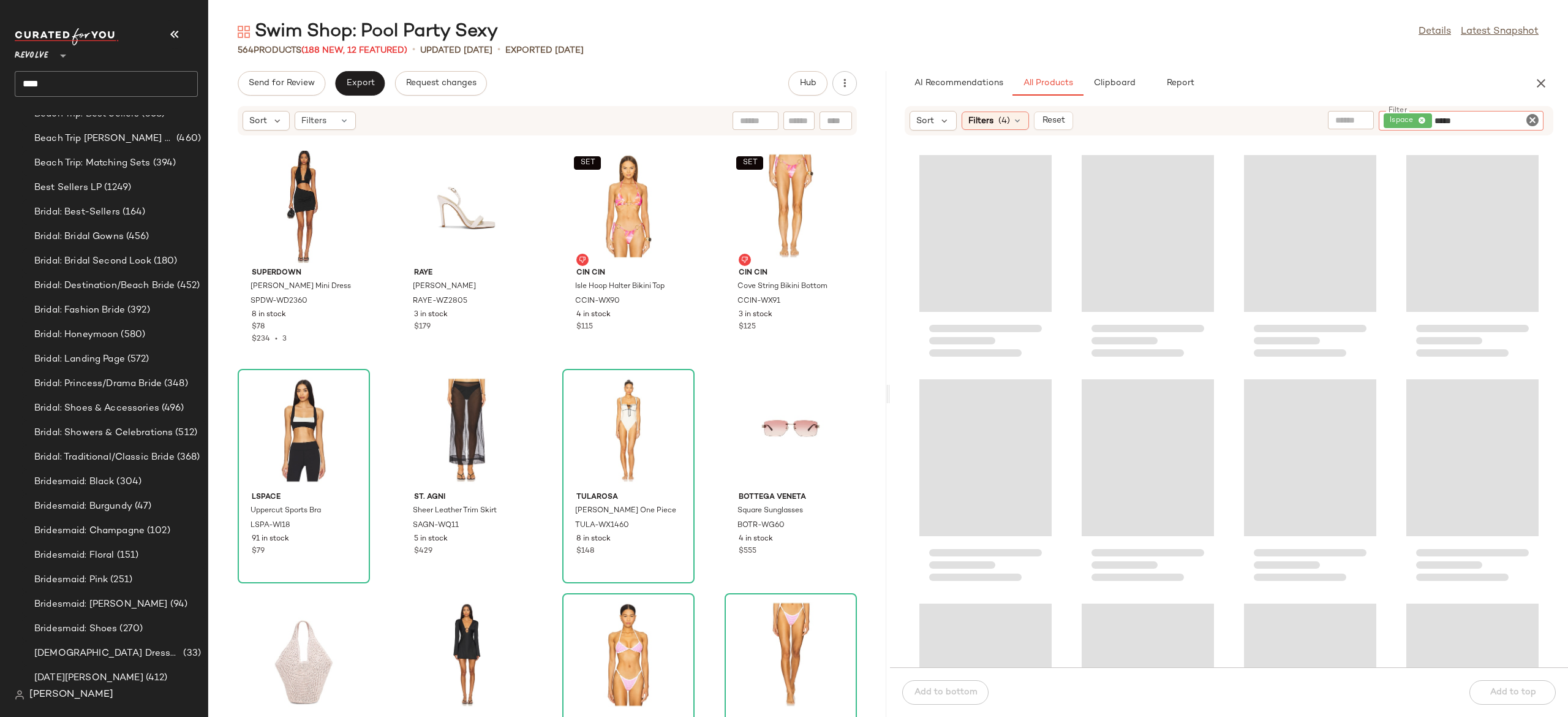
type input "*****"
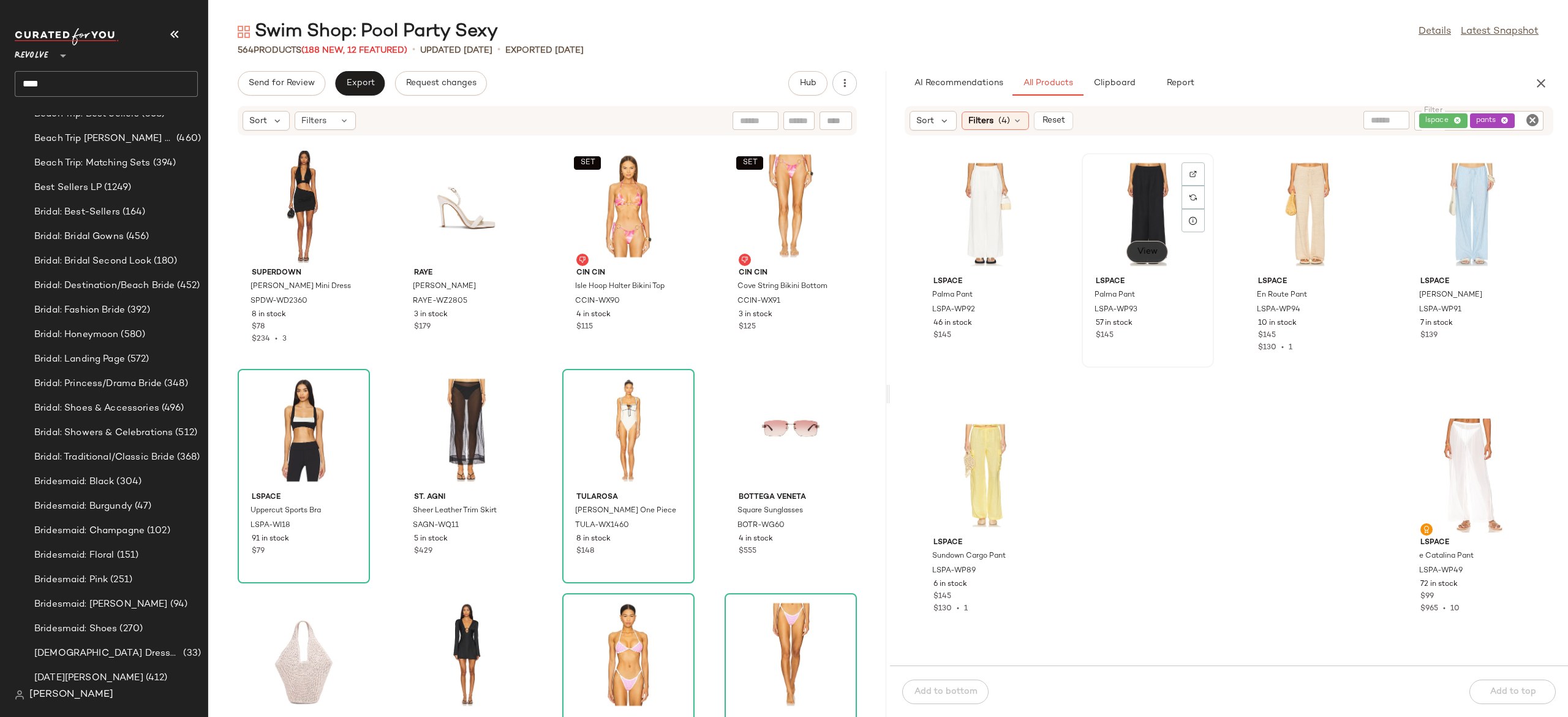
click at [1152, 248] on span "View" at bounding box center [1147, 252] width 21 height 10
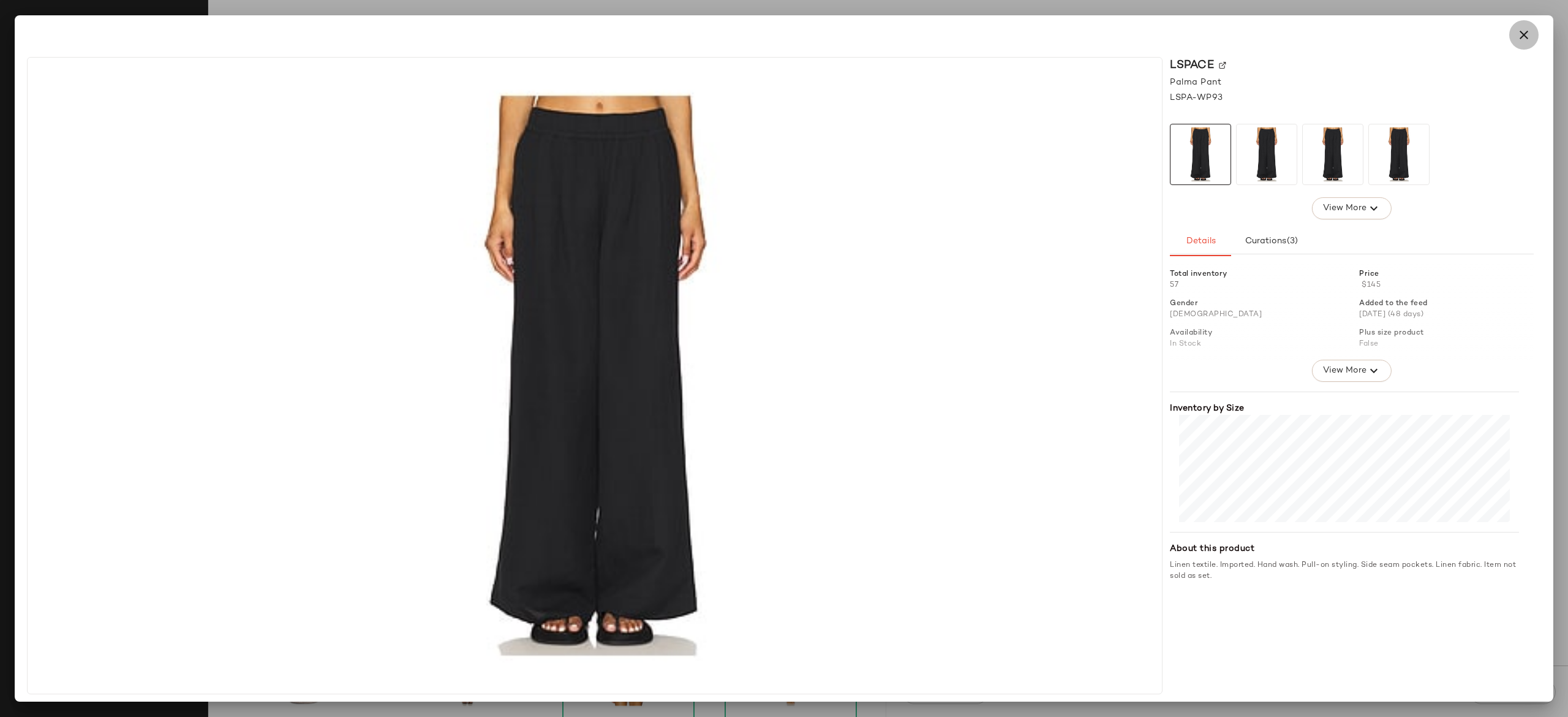
click at [1520, 44] on button "button" at bounding box center [1524, 34] width 29 height 29
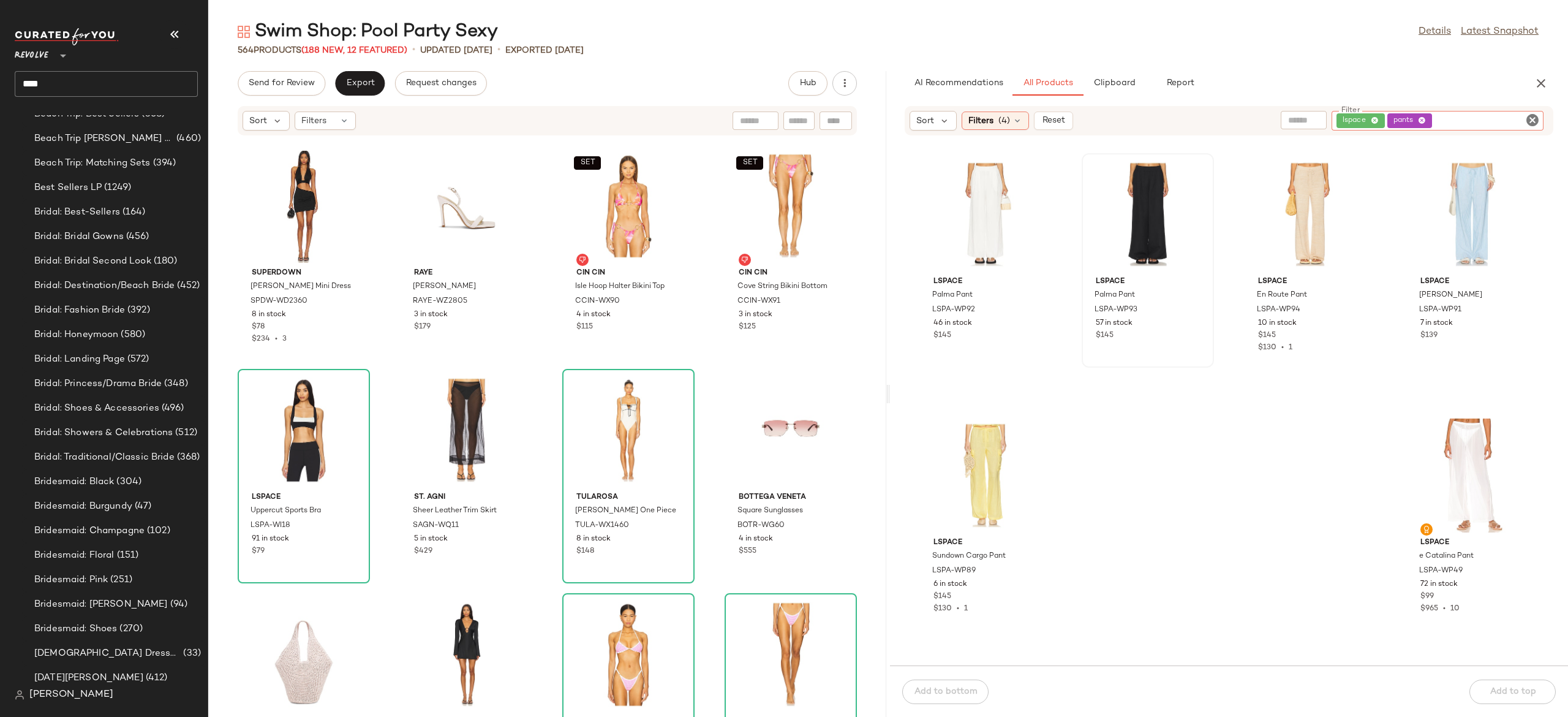
click at [1517, 120] on input "Filter" at bounding box center [1487, 121] width 104 height 13
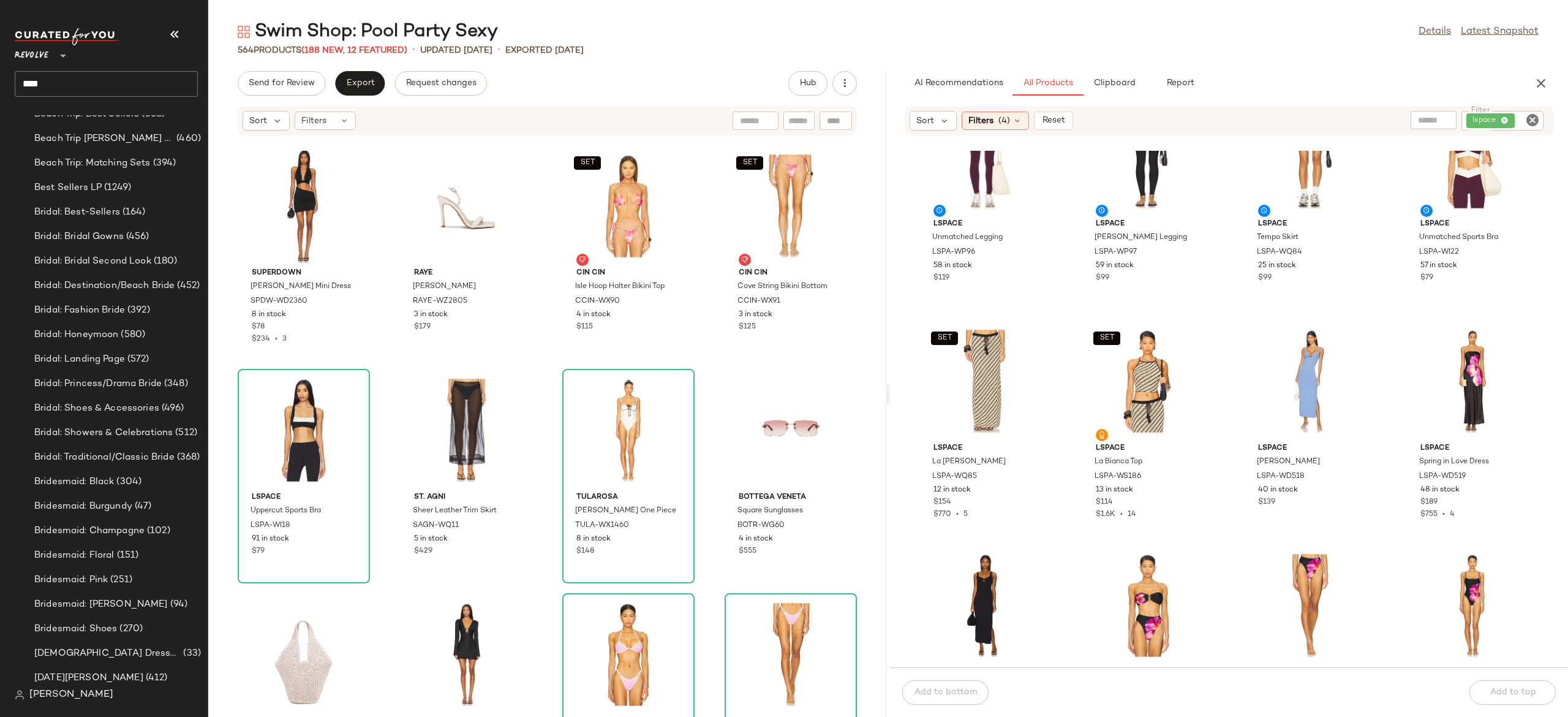
scroll to position [293, 0]
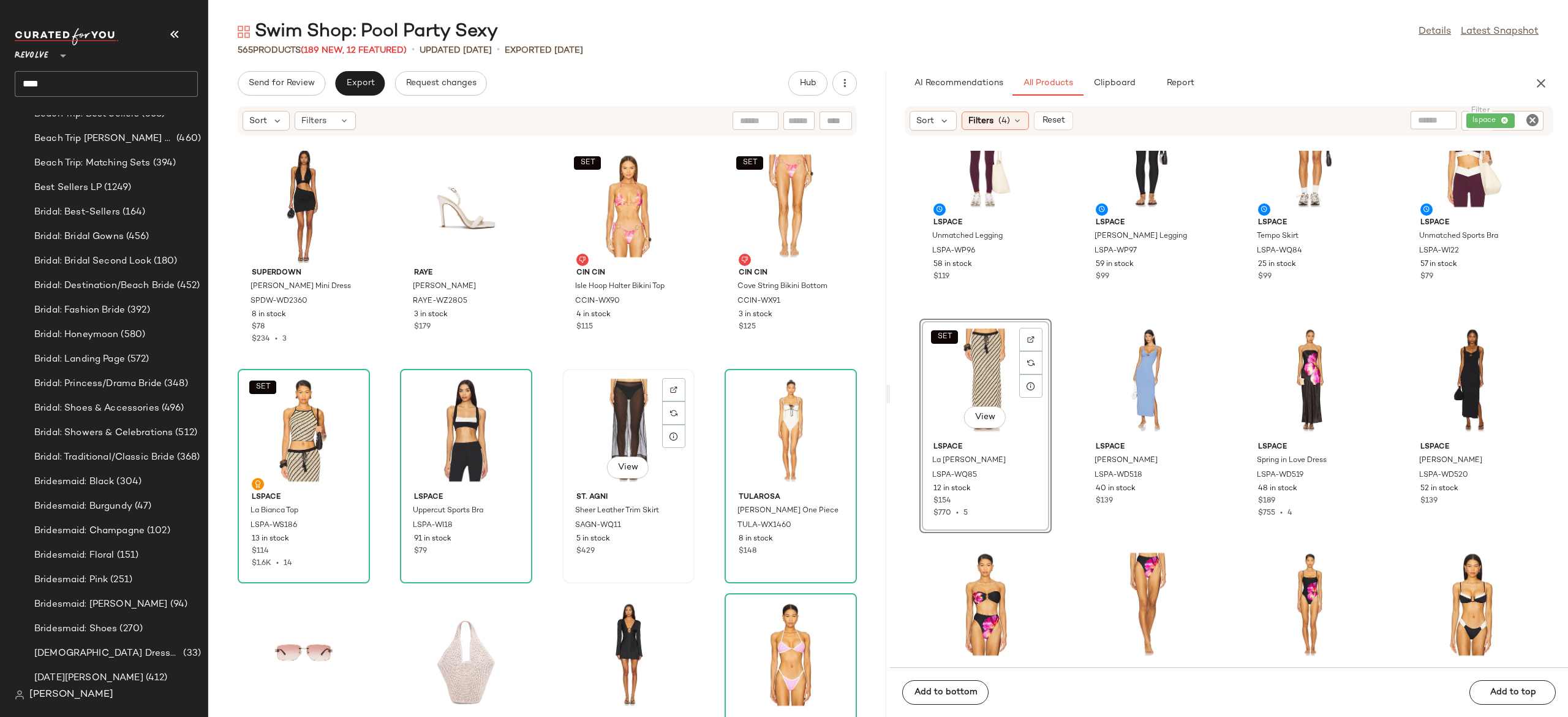
click at [620, 408] on div "View" at bounding box center [629, 430] width 124 height 114
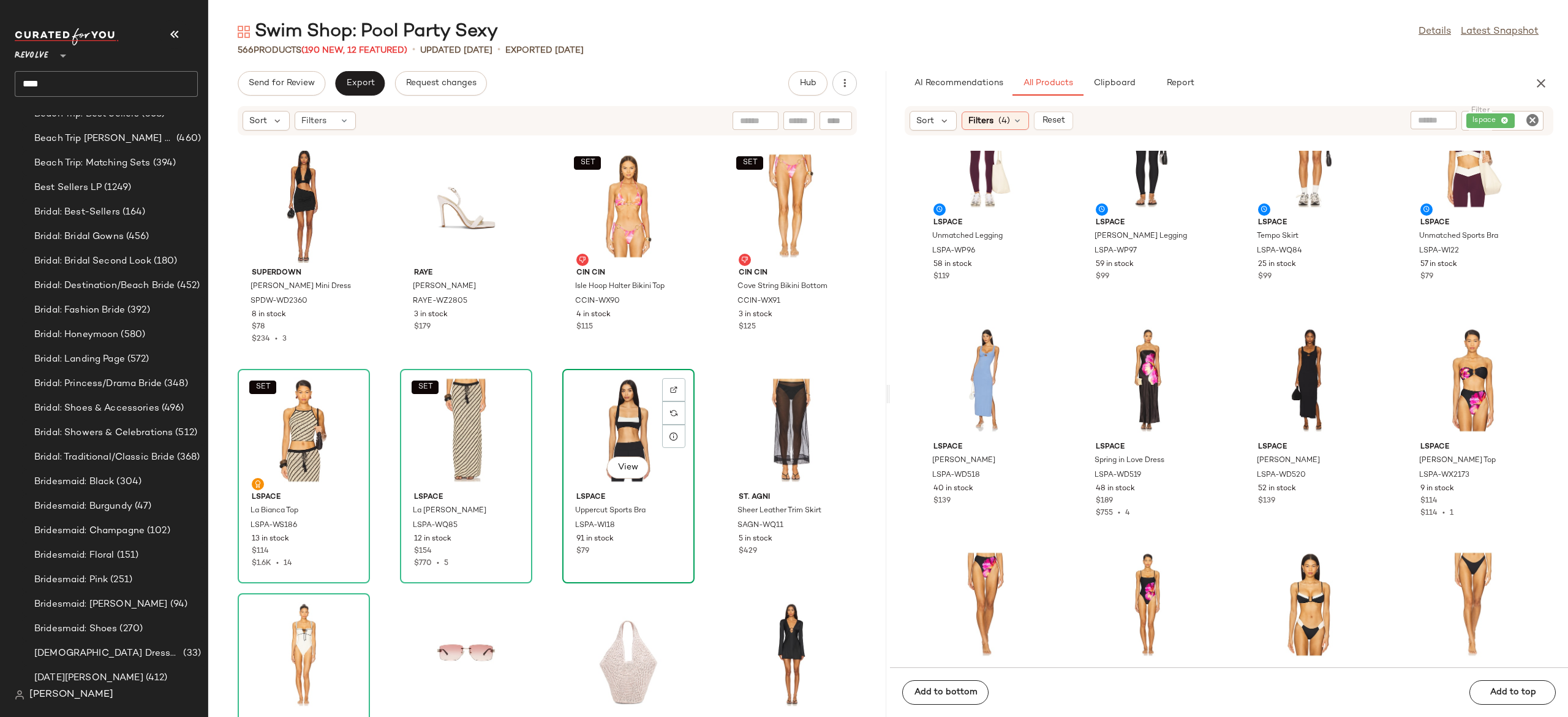
click at [606, 429] on div "View" at bounding box center [629, 430] width 124 height 114
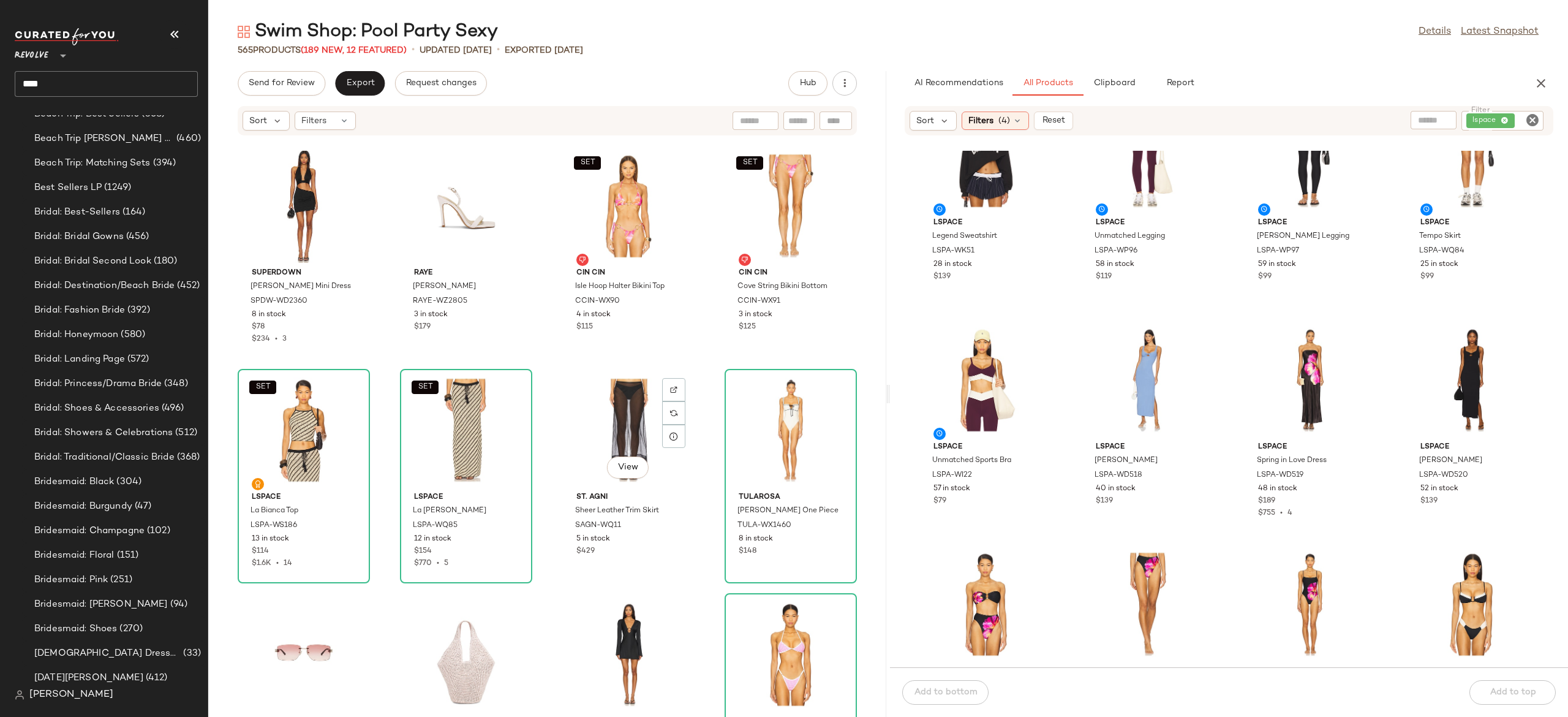
click at [606, 429] on div "View" at bounding box center [629, 430] width 124 height 114
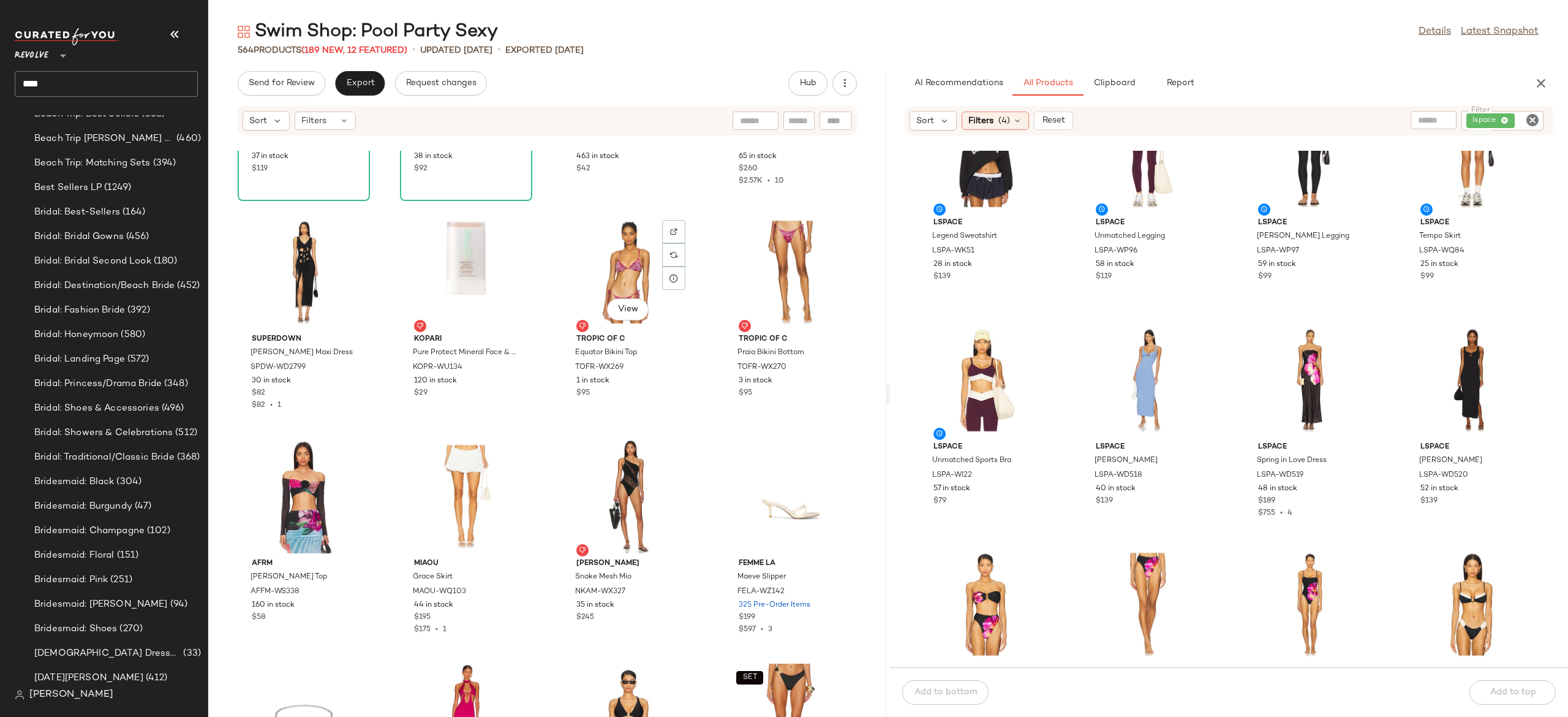
scroll to position [29341, 0]
click at [1527, 123] on icon "Clear Filter" at bounding box center [1532, 120] width 15 height 15
click at [1527, 123] on input "Filter" at bounding box center [1487, 121] width 104 height 13
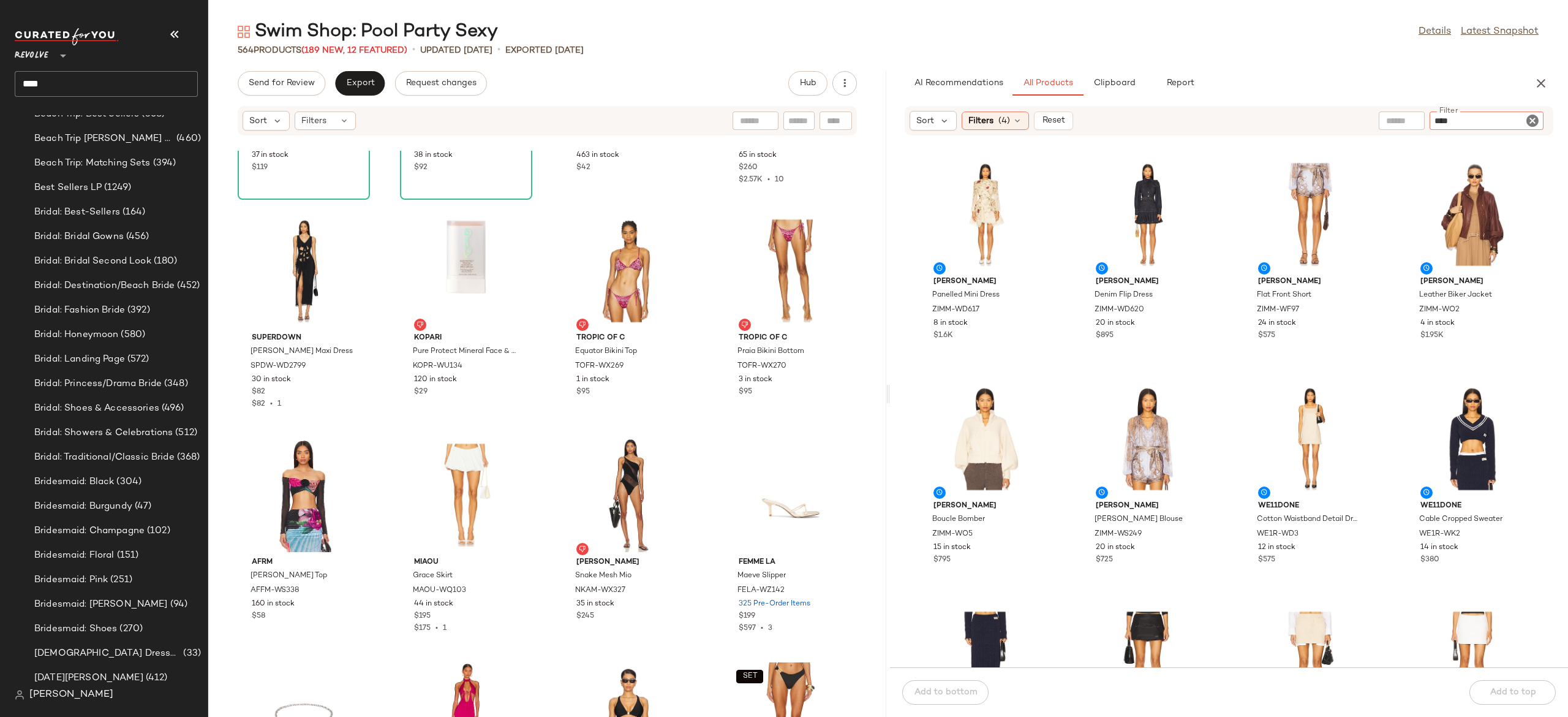
type input "*****"
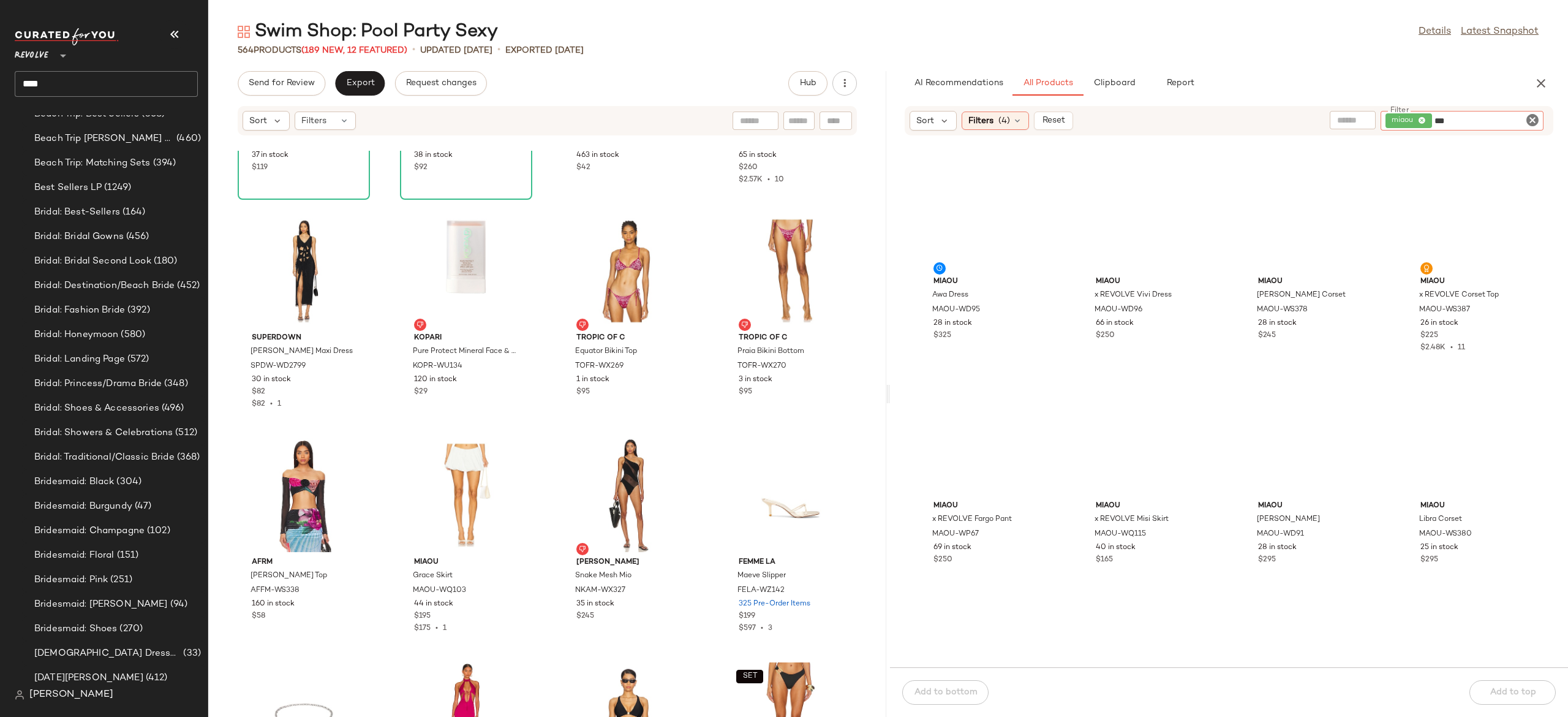
type input "***"
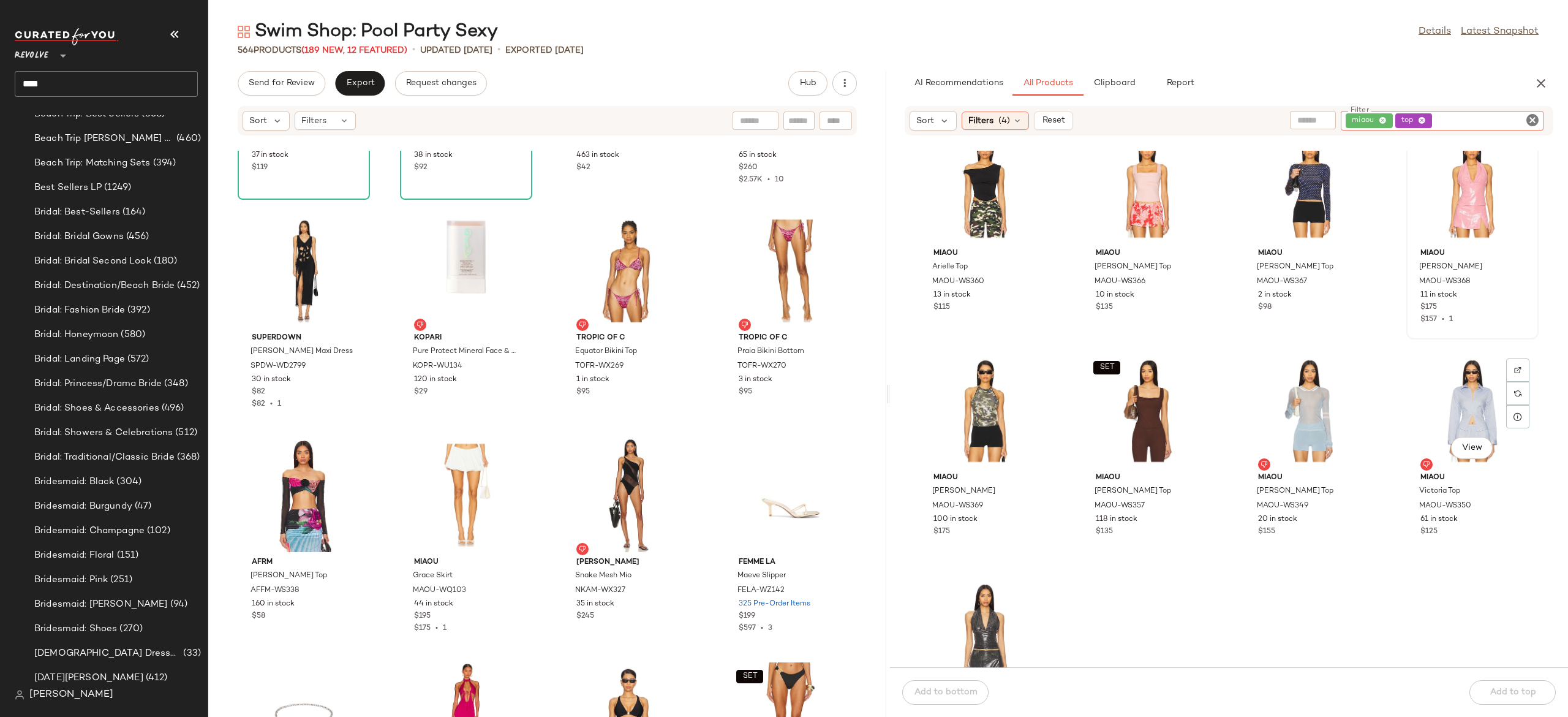
scroll to position [484, 0]
click at [1495, 119] on input "Filter" at bounding box center [1487, 121] width 104 height 13
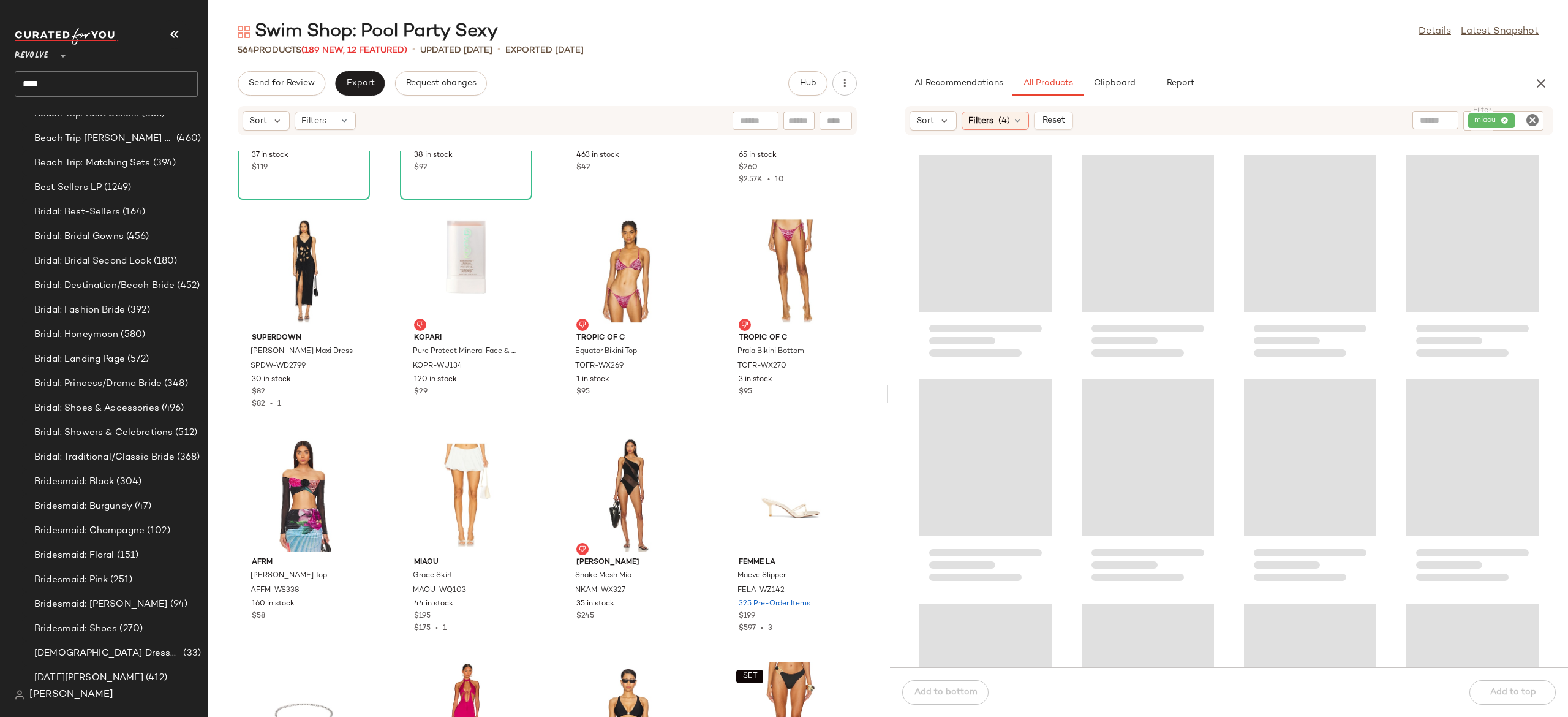
click at [1356, 342] on div "Loading..." at bounding box center [1311, 341] width 133 height 51
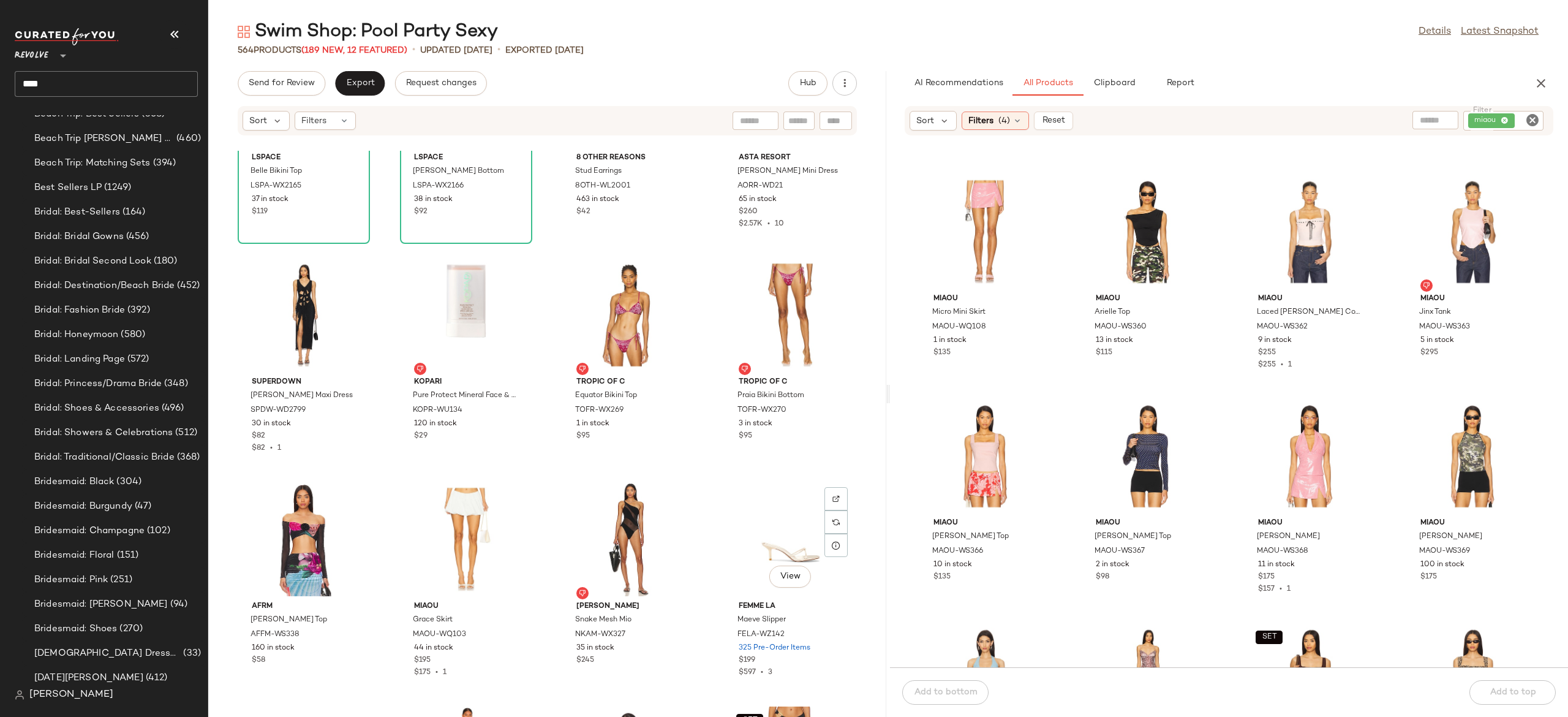
scroll to position [29295, 0]
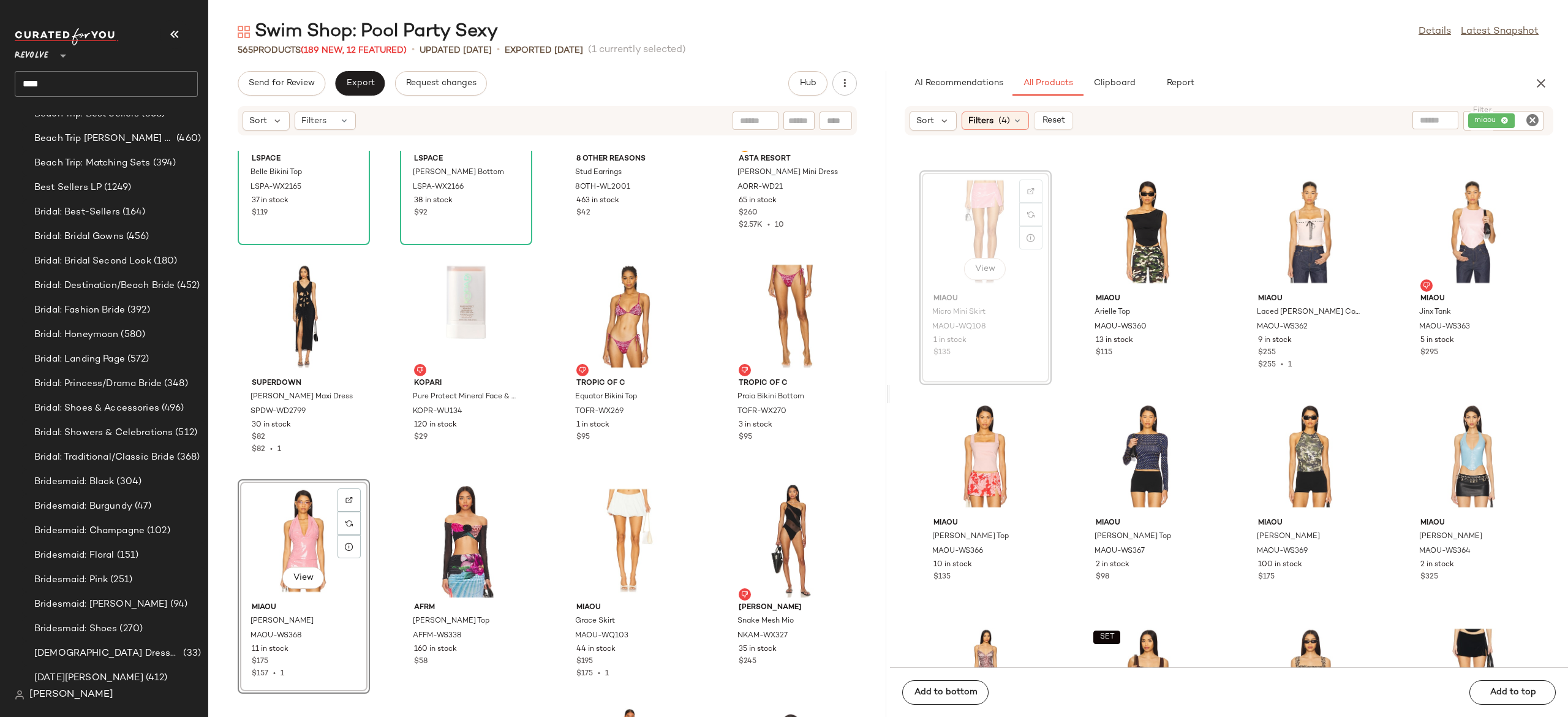
scroll to position [2460, 0]
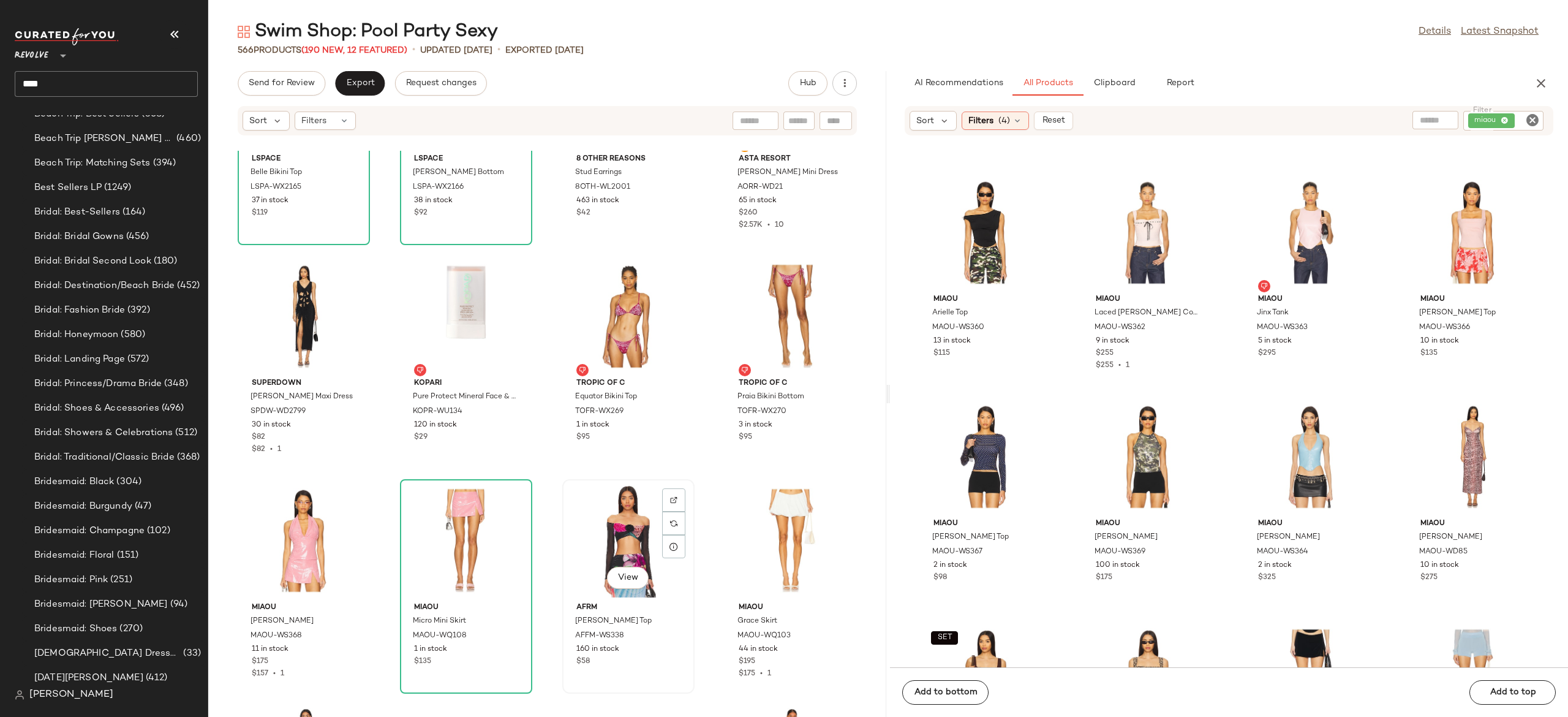
click at [622, 531] on div "View" at bounding box center [629, 541] width 124 height 114
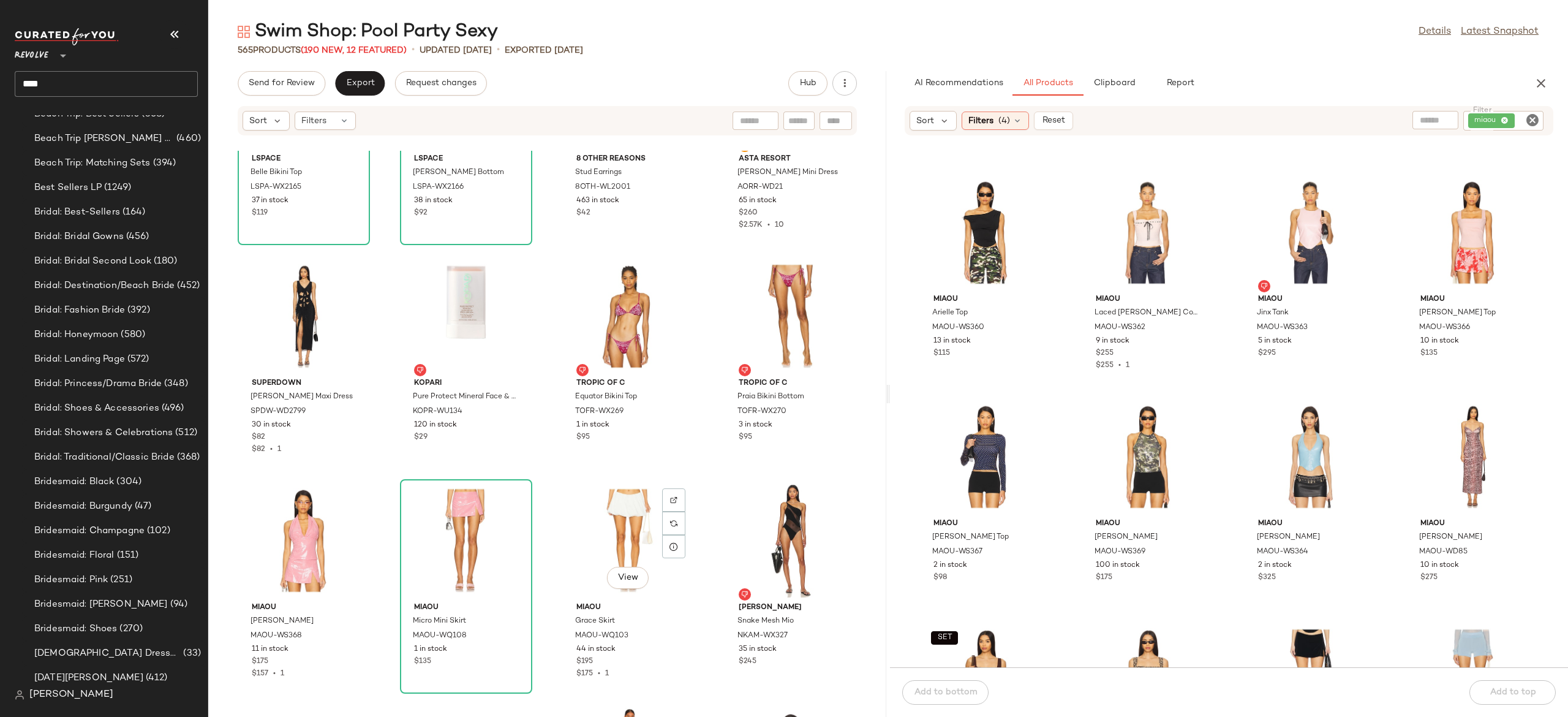
click at [622, 531] on div "View" at bounding box center [629, 541] width 124 height 114
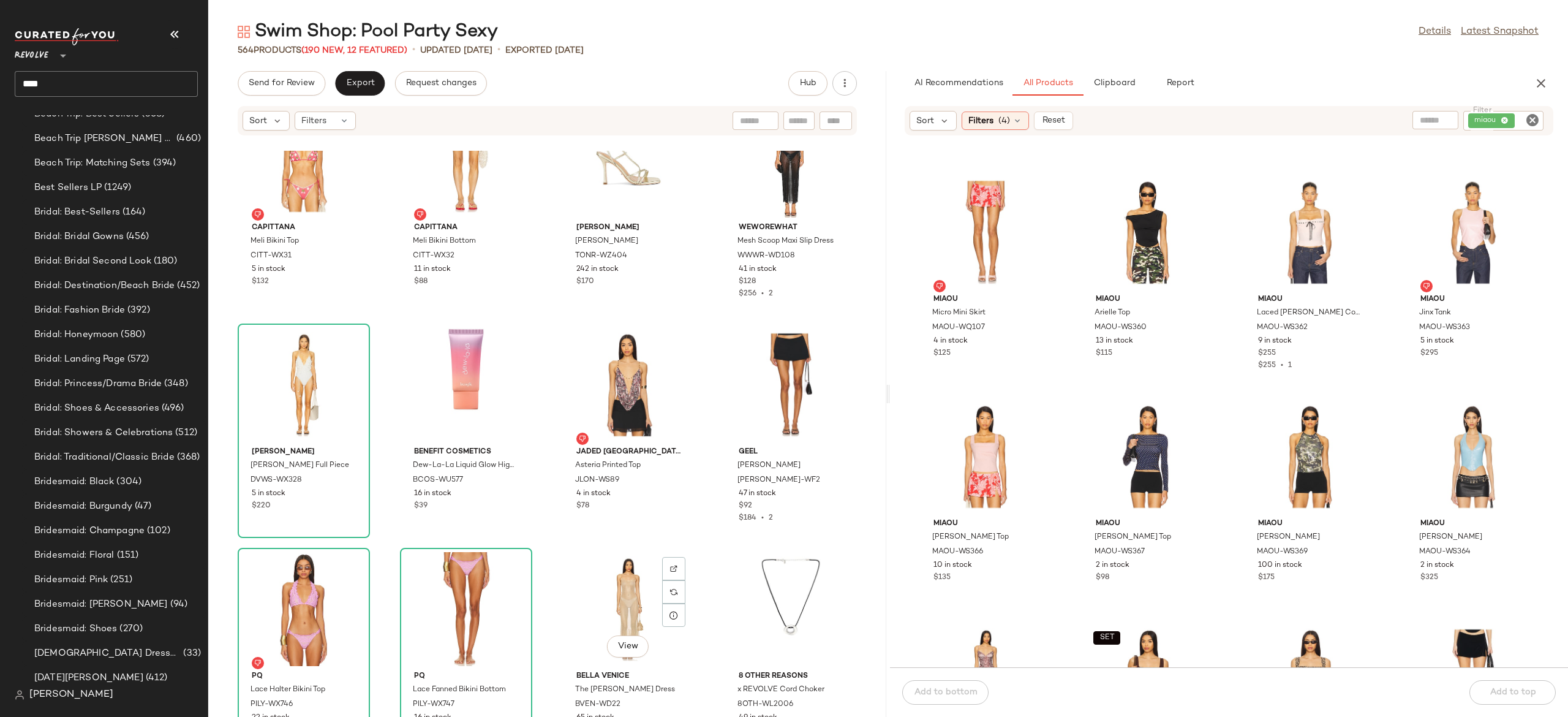
scroll to position [31066, 0]
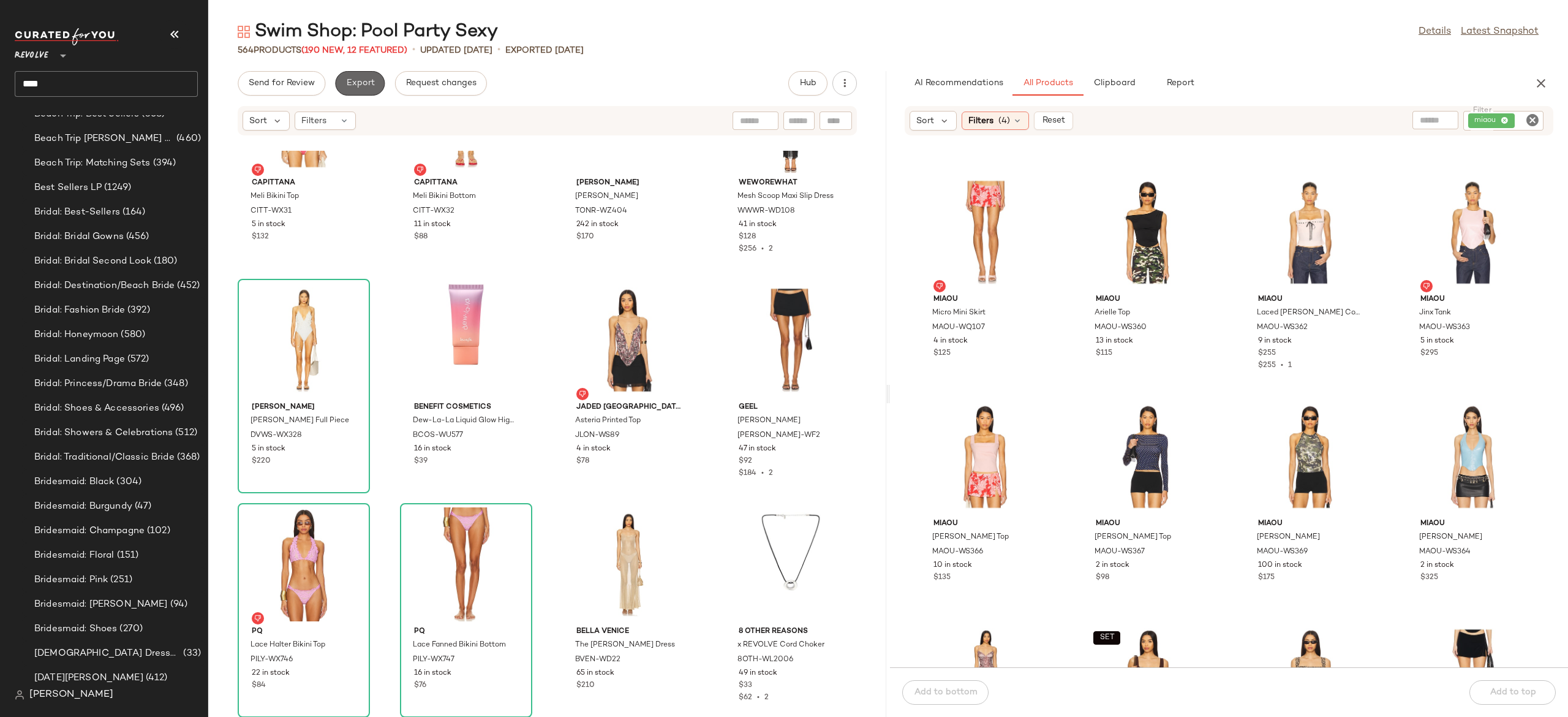
click at [371, 86] on span "Export" at bounding box center [360, 83] width 29 height 10
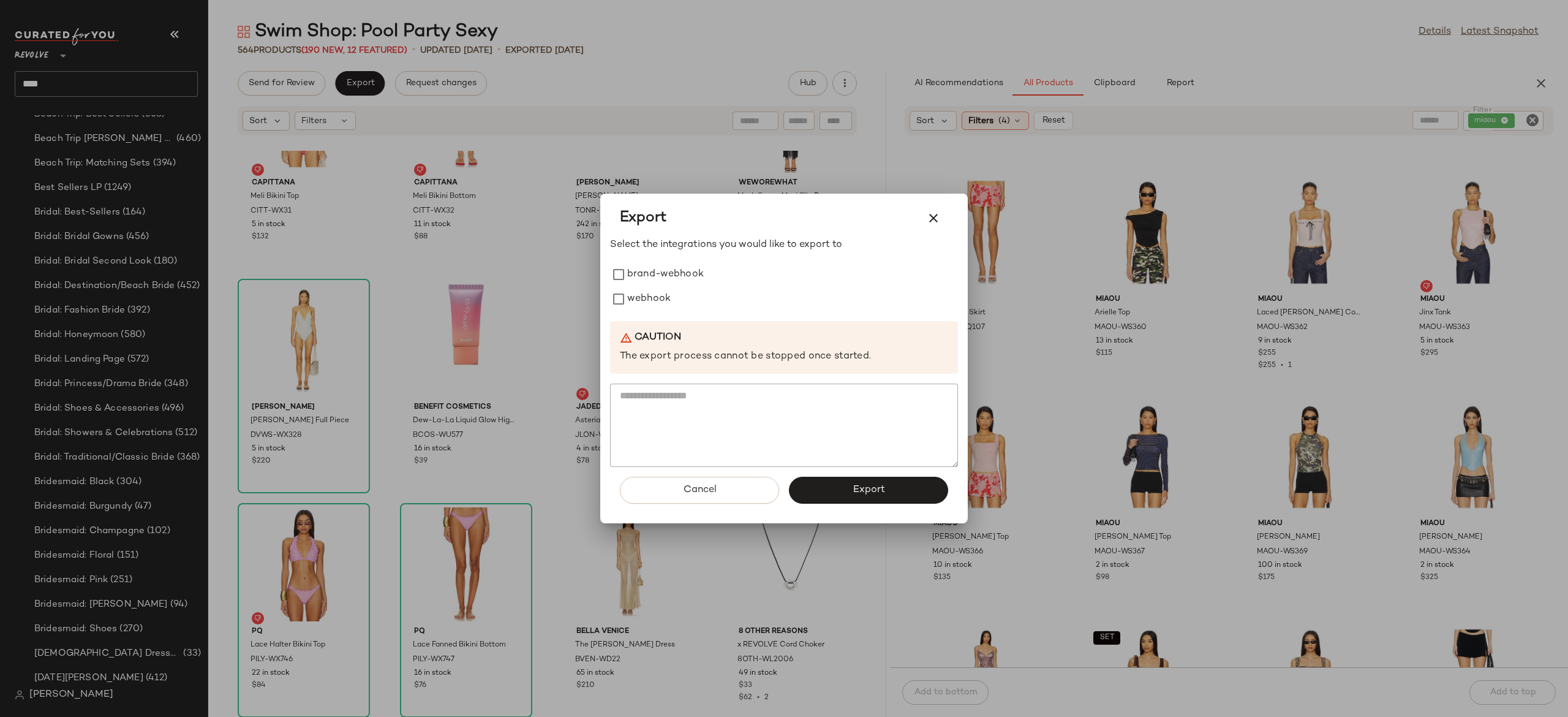
click at [672, 85] on div at bounding box center [784, 358] width 1568 height 717
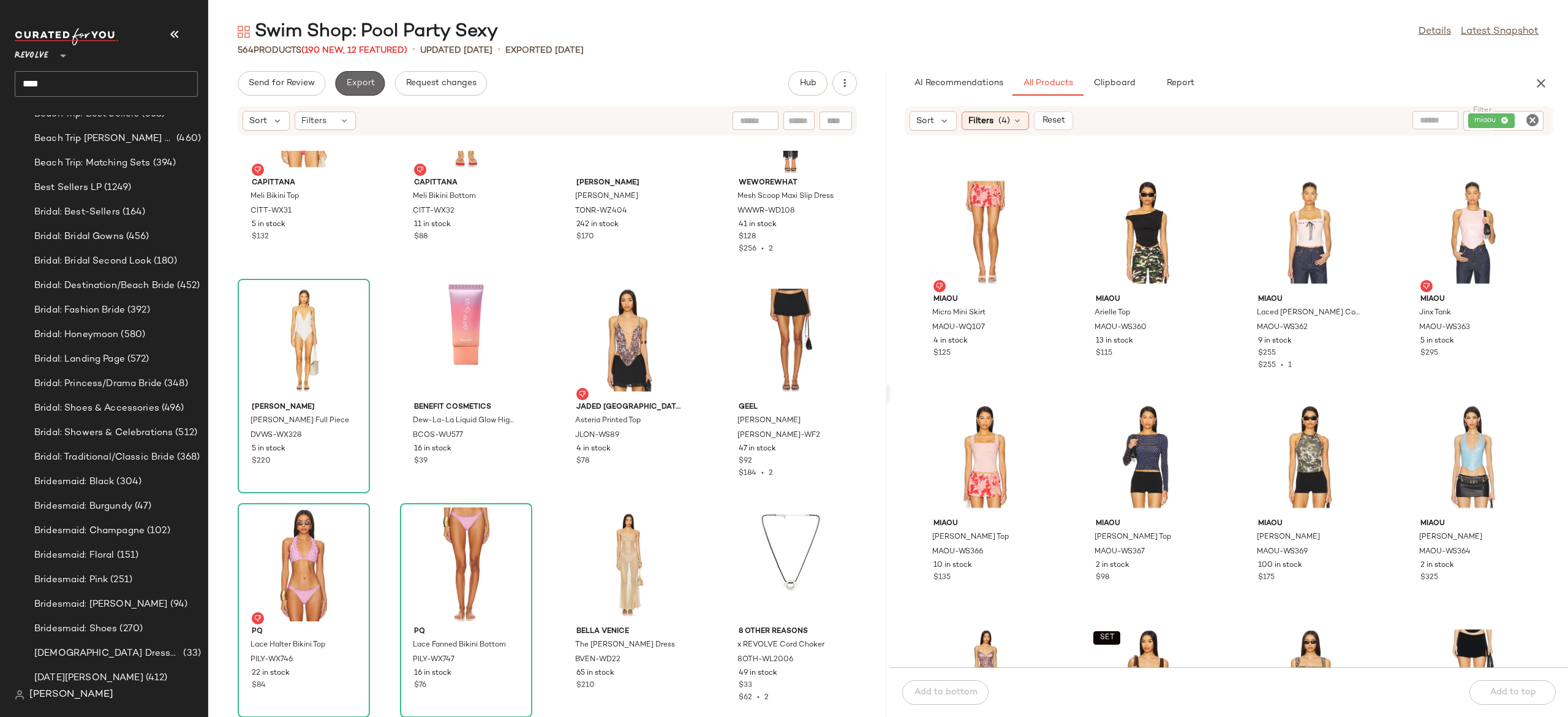
click at [372, 85] on span "Export" at bounding box center [360, 83] width 29 height 10
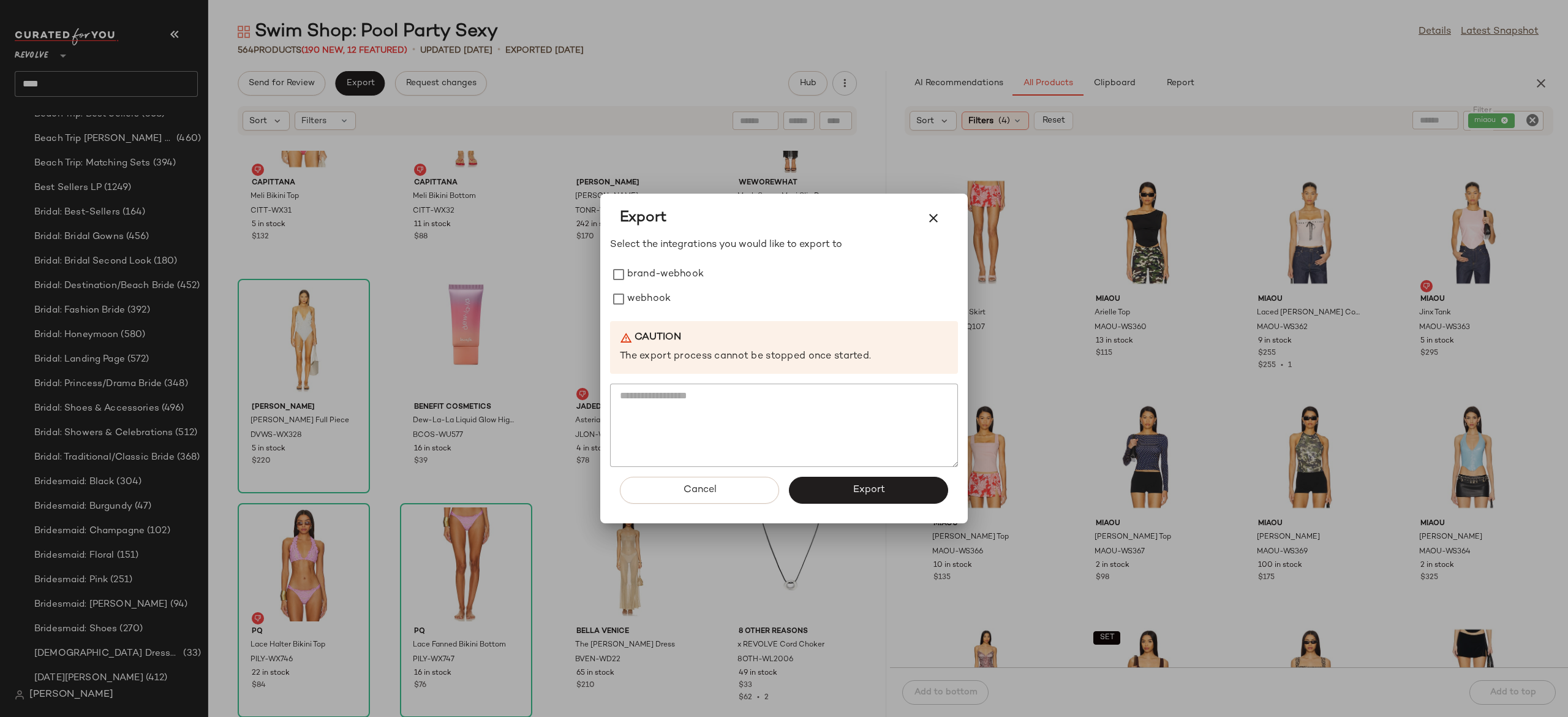
click at [608, 89] on div at bounding box center [784, 358] width 1568 height 717
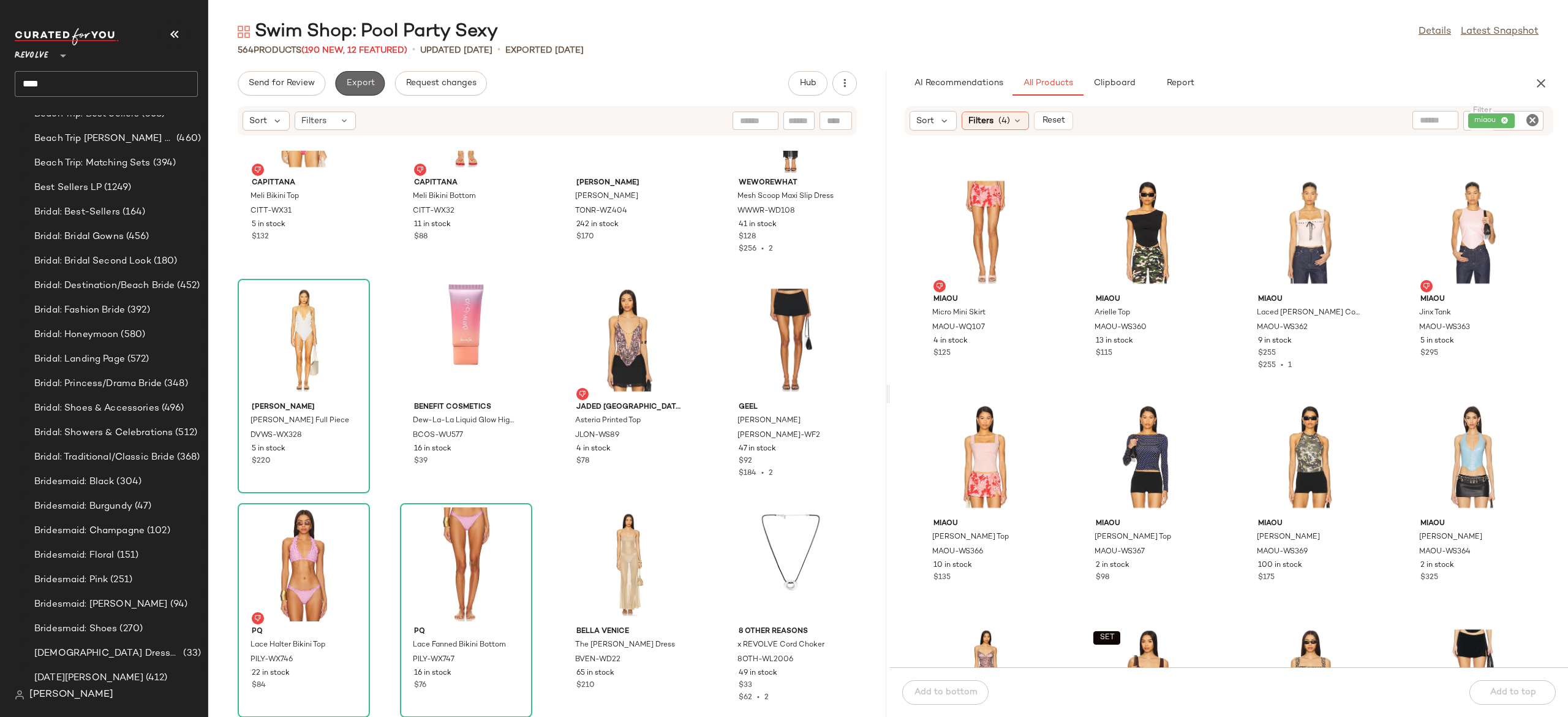
click at [371, 78] on span "Export" at bounding box center [360, 83] width 29 height 10
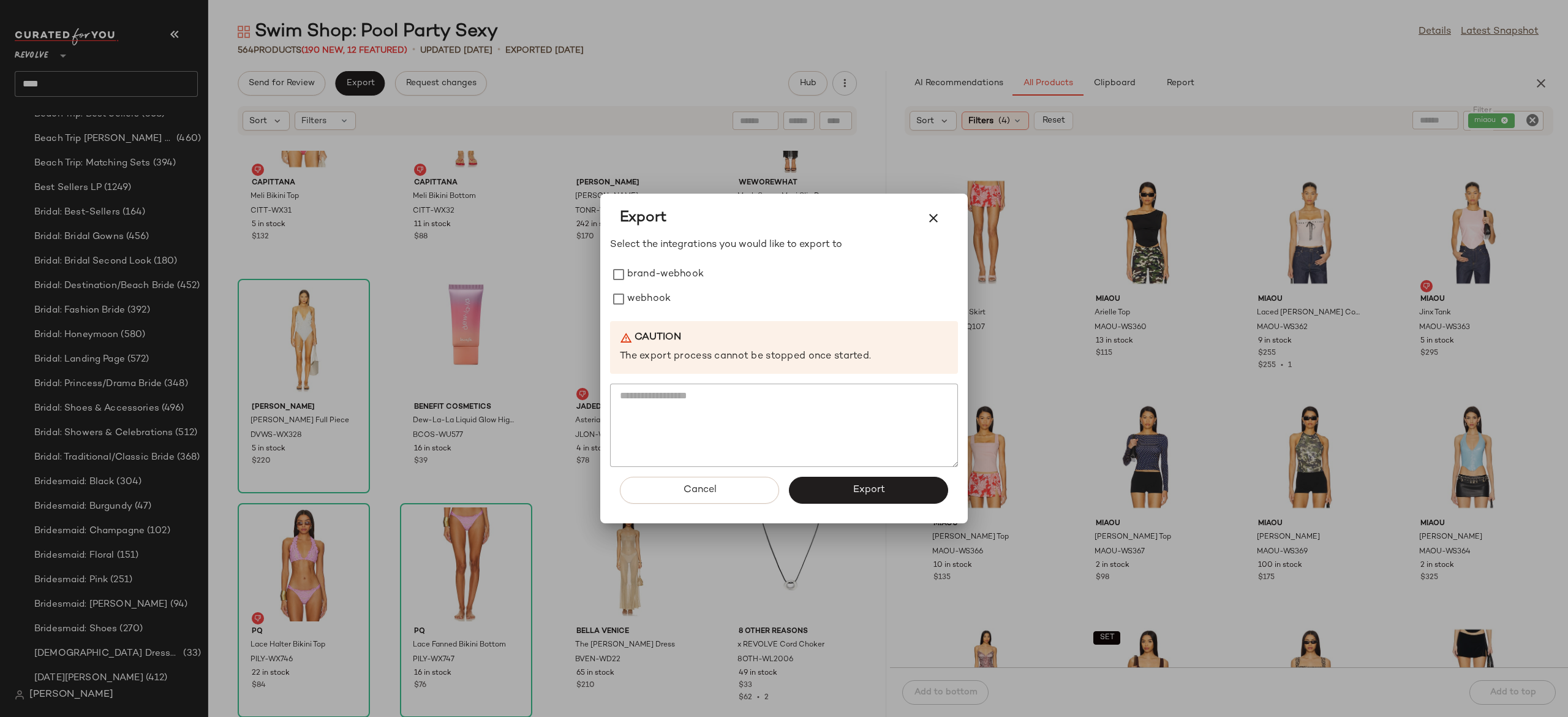
click at [660, 156] on div at bounding box center [784, 358] width 1568 height 717
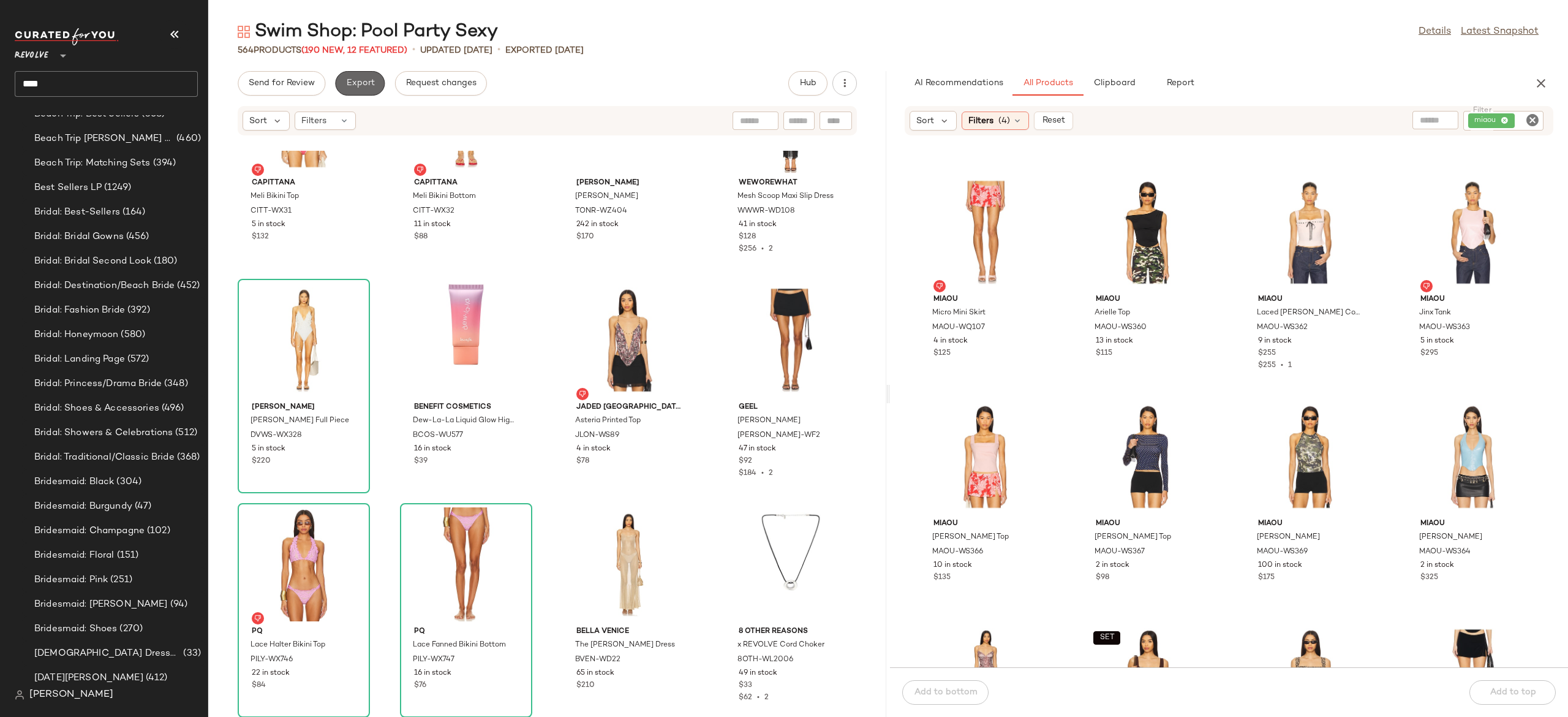
click at [373, 78] on span "Export" at bounding box center [360, 83] width 29 height 10
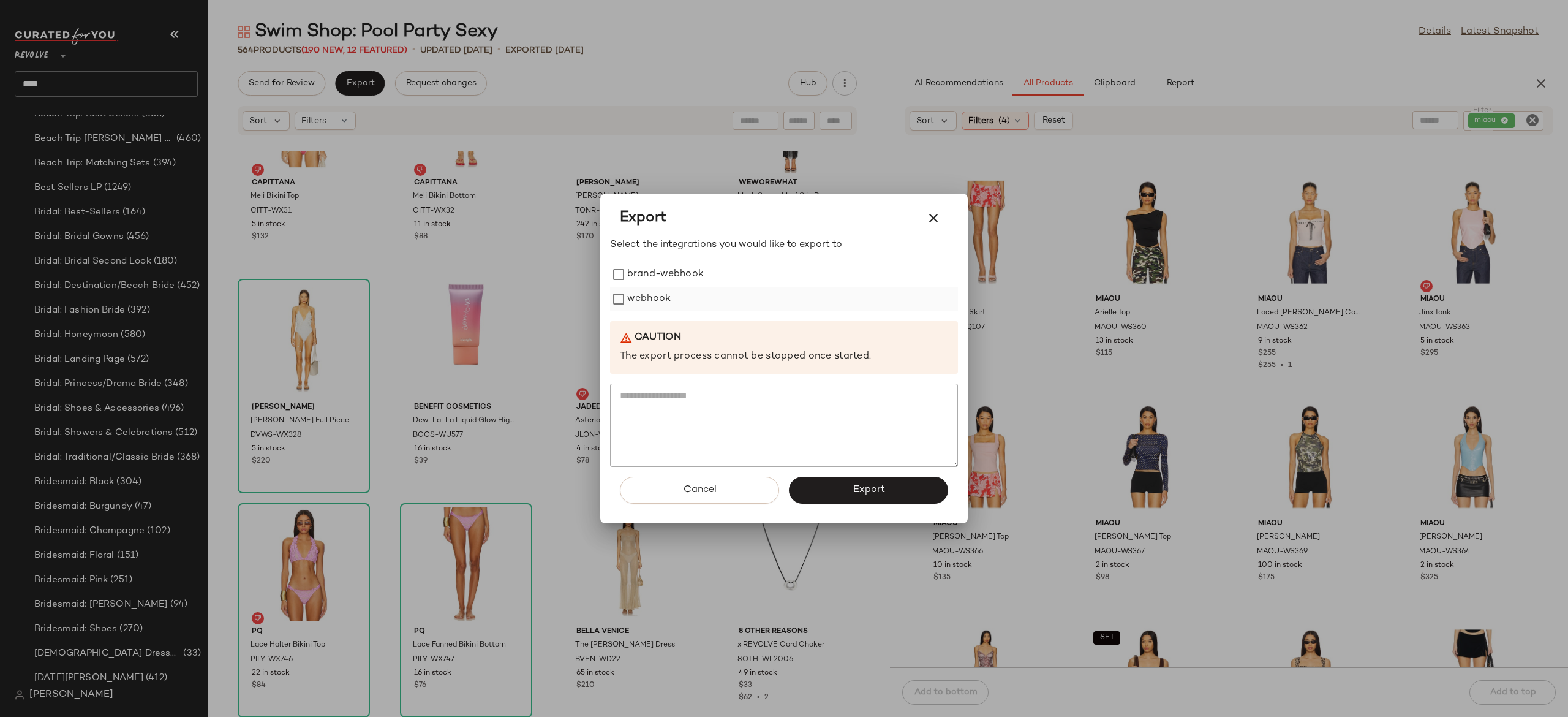
click at [647, 292] on label "webhook" at bounding box center [649, 299] width 43 height 24
click at [836, 492] on button "Export" at bounding box center [868, 490] width 159 height 27
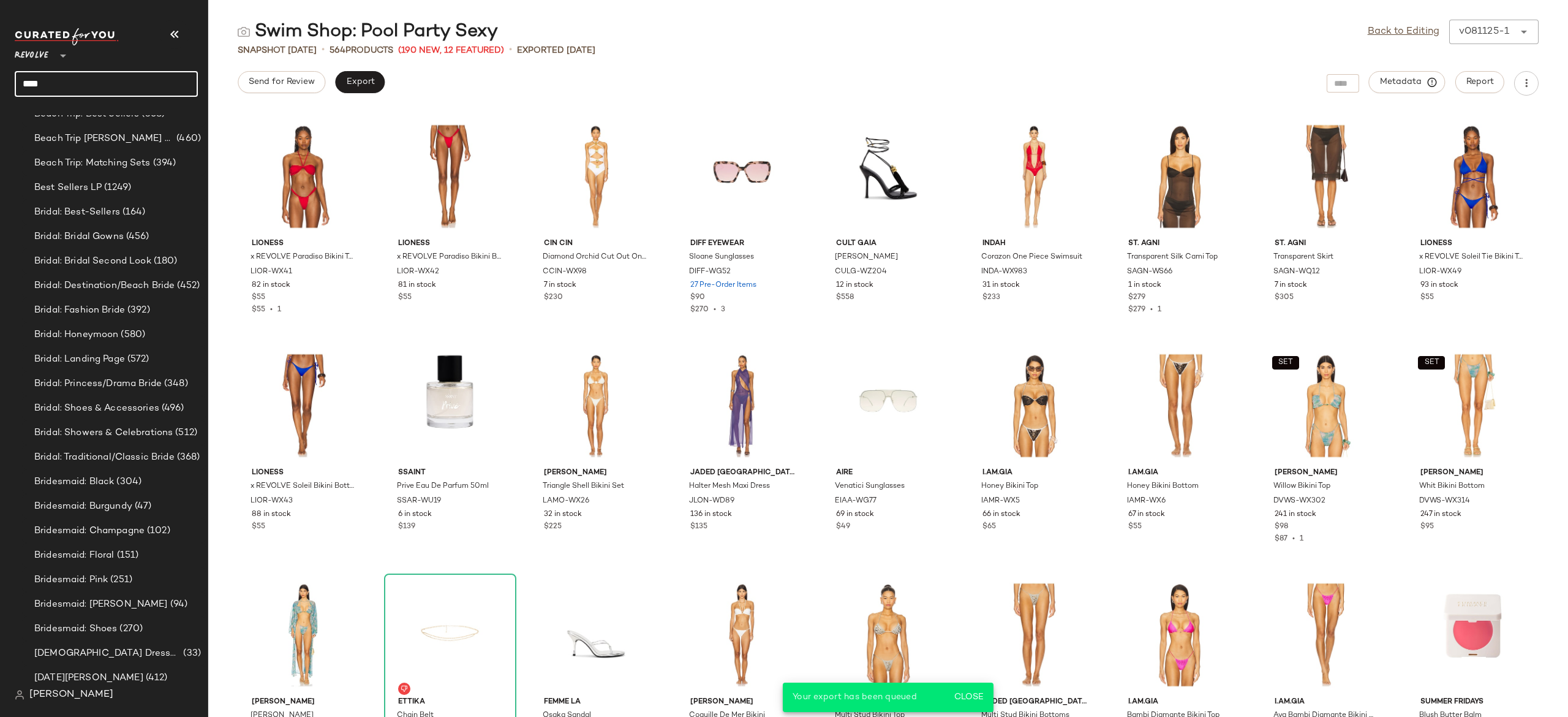
click at [163, 83] on input "****" at bounding box center [106, 84] width 183 height 26
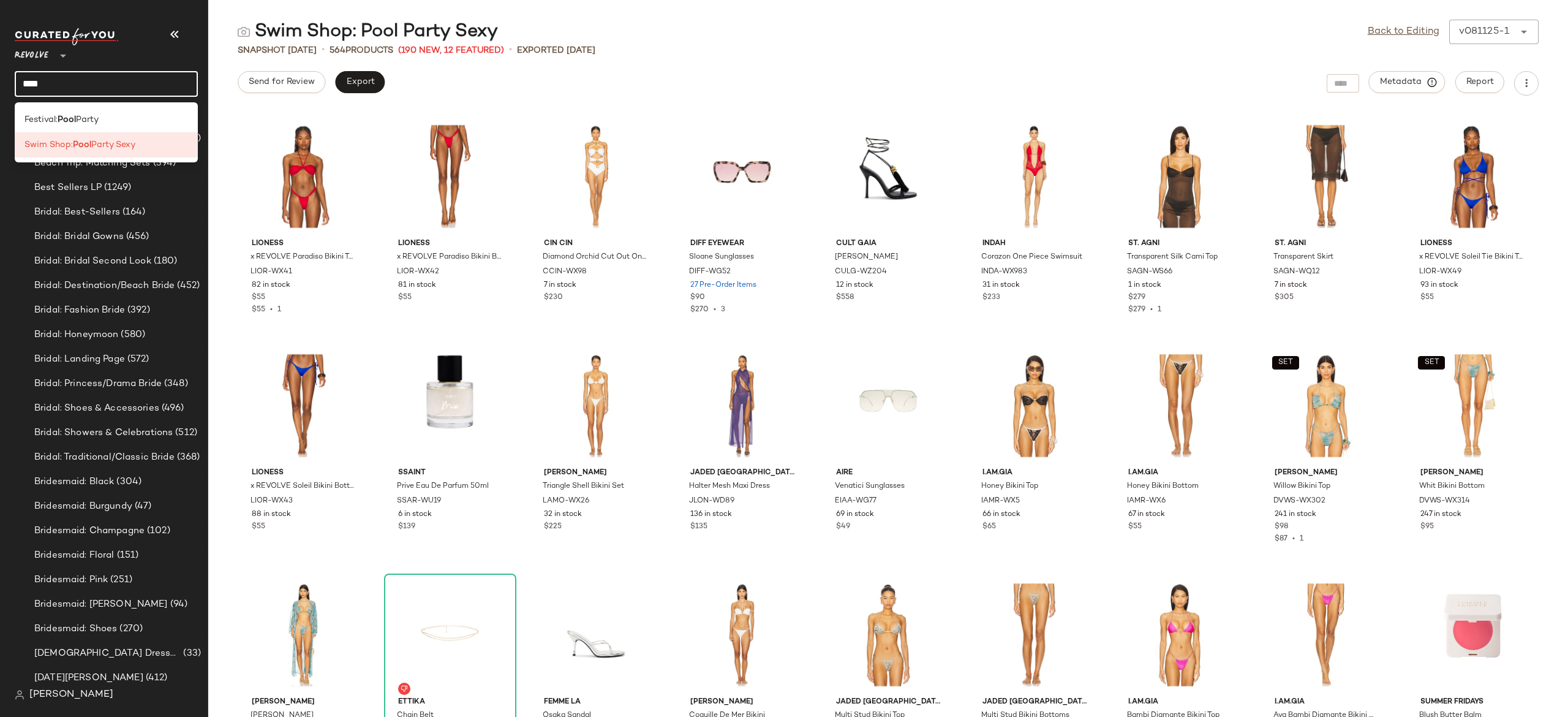
click at [173, 78] on input "****" at bounding box center [106, 84] width 183 height 26
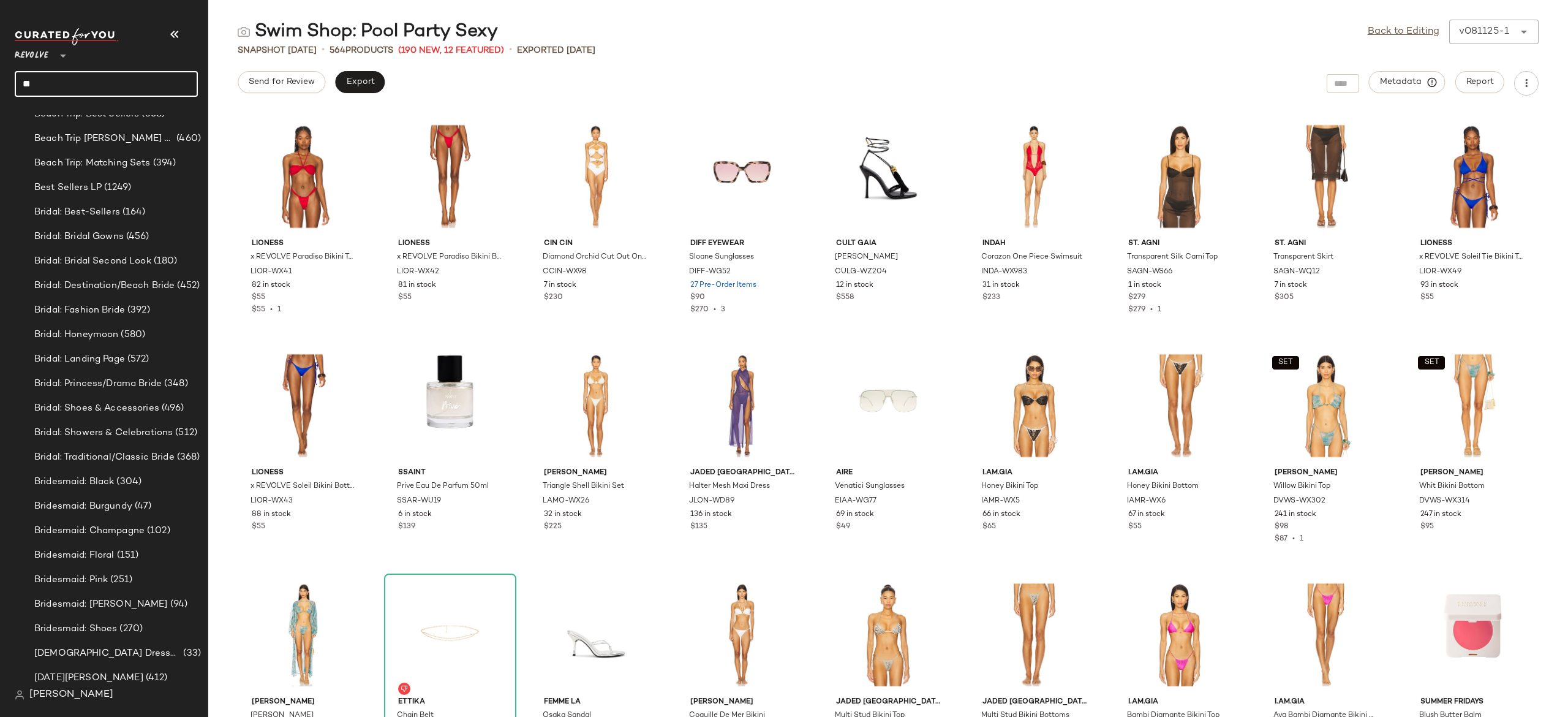
type input "*"
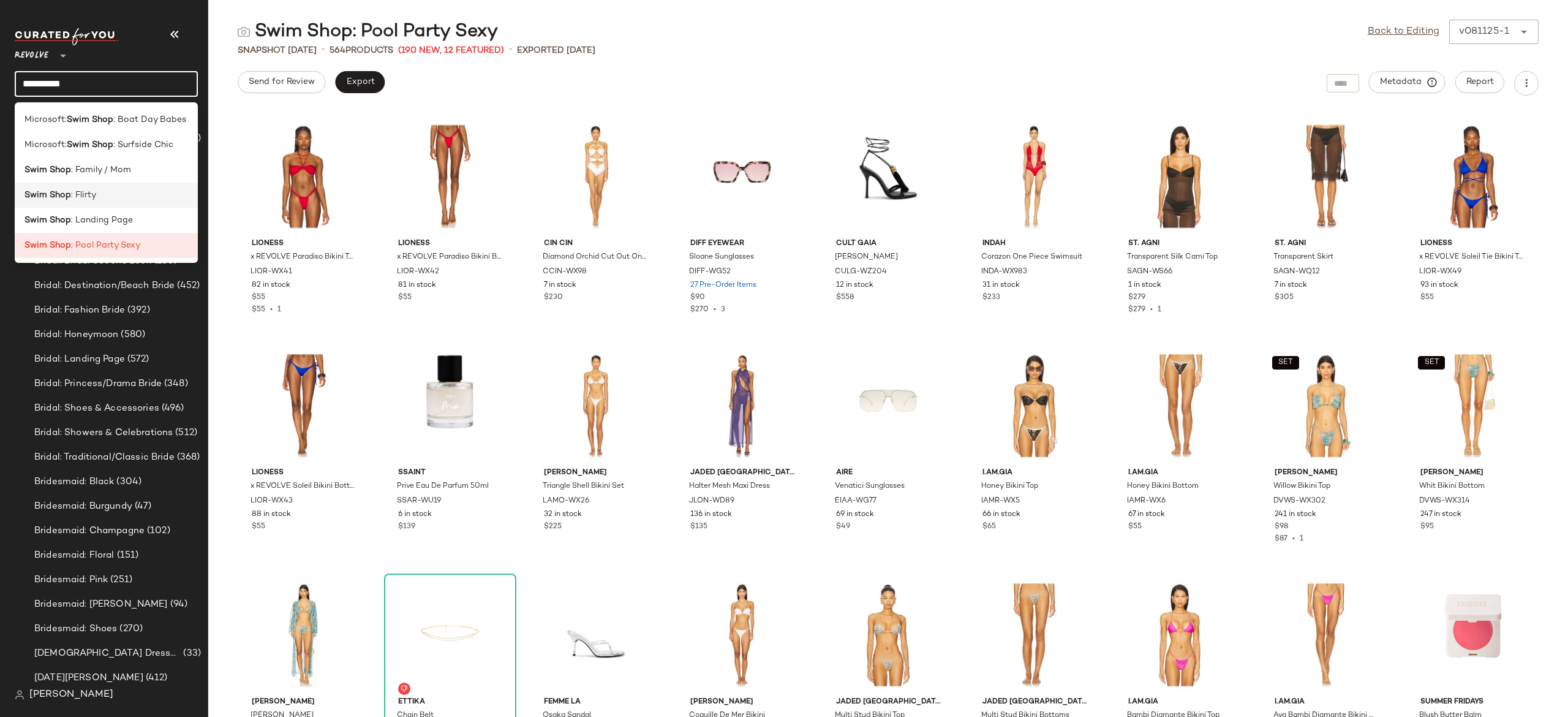
type input "*********"
click at [106, 198] on div "Swim Shop : Flirty" at bounding box center [106, 195] width 163 height 13
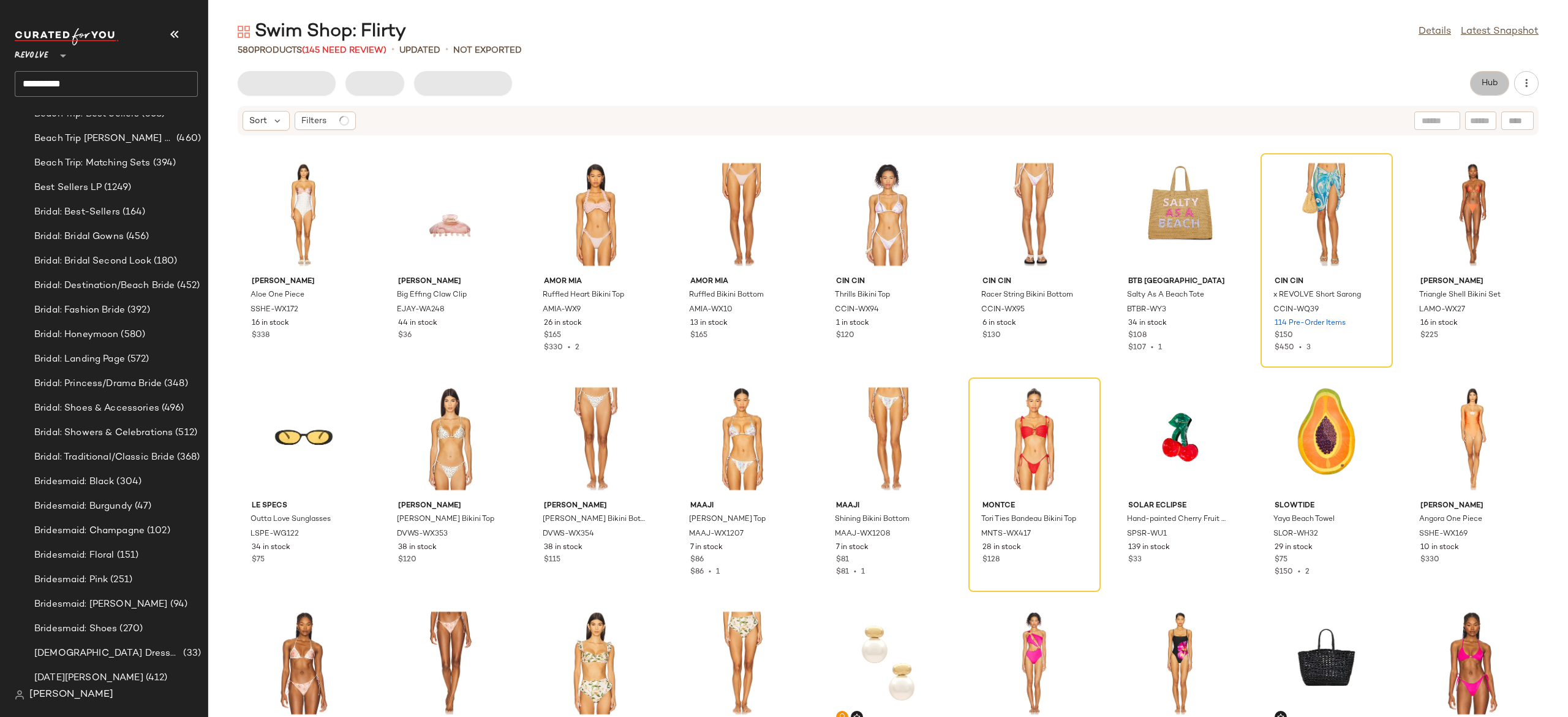
click at [1493, 81] on span "Hub" at bounding box center [1490, 83] width 17 height 10
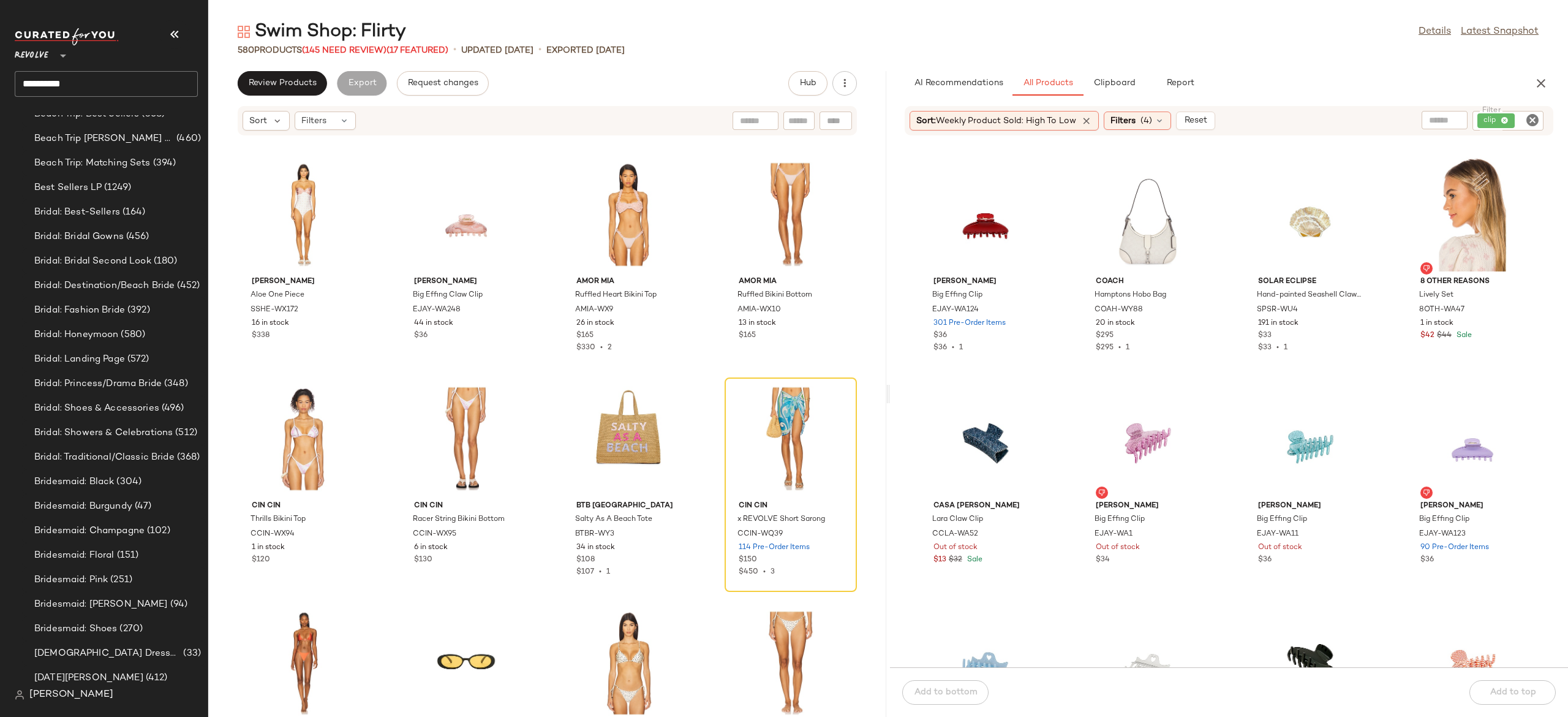
click at [1295, 101] on div "AI Recommendations All Products Clipboard Report Sort: Weekly Product Sold: Hig…" at bounding box center [1229, 395] width 678 height 646
click at [1530, 116] on icon "Clear Filter" at bounding box center [1532, 120] width 15 height 15
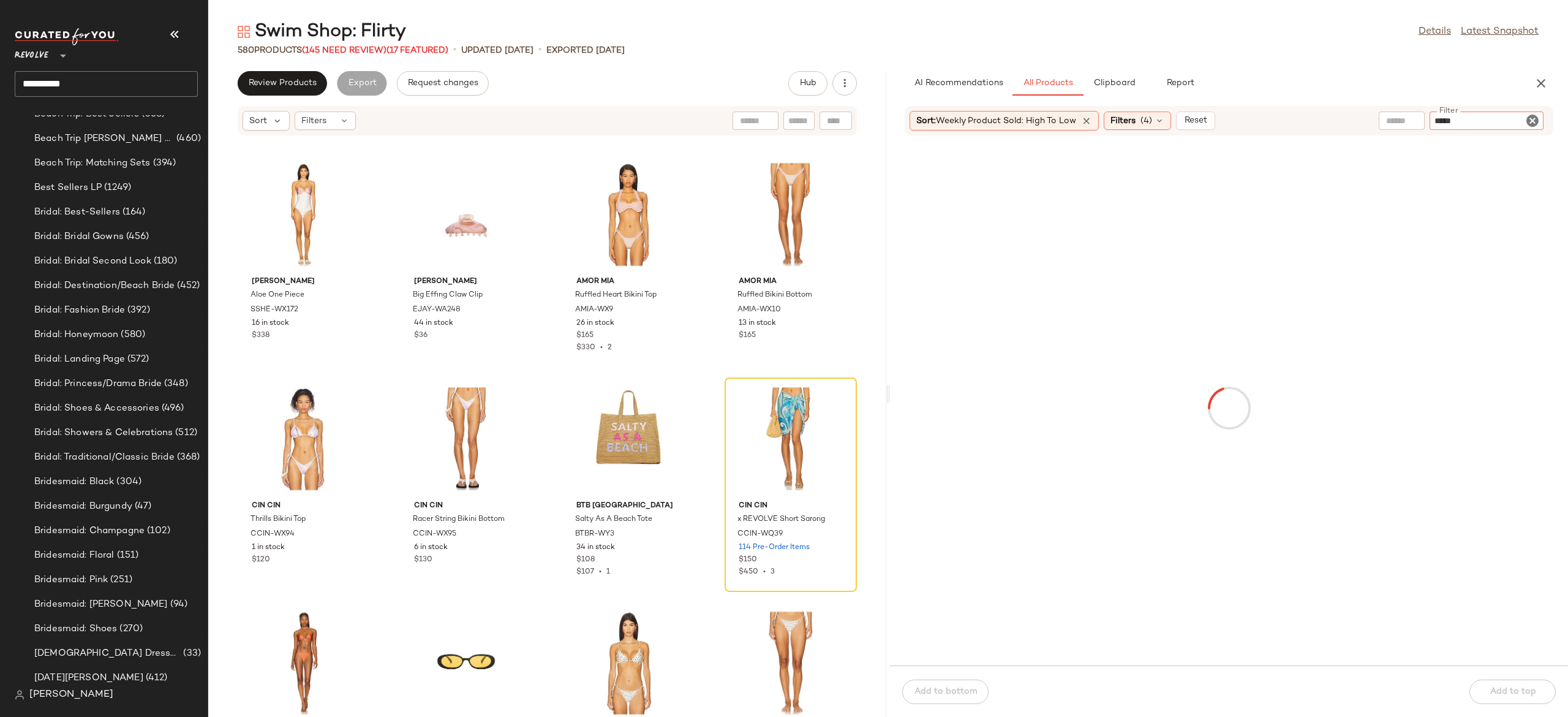
type input "******"
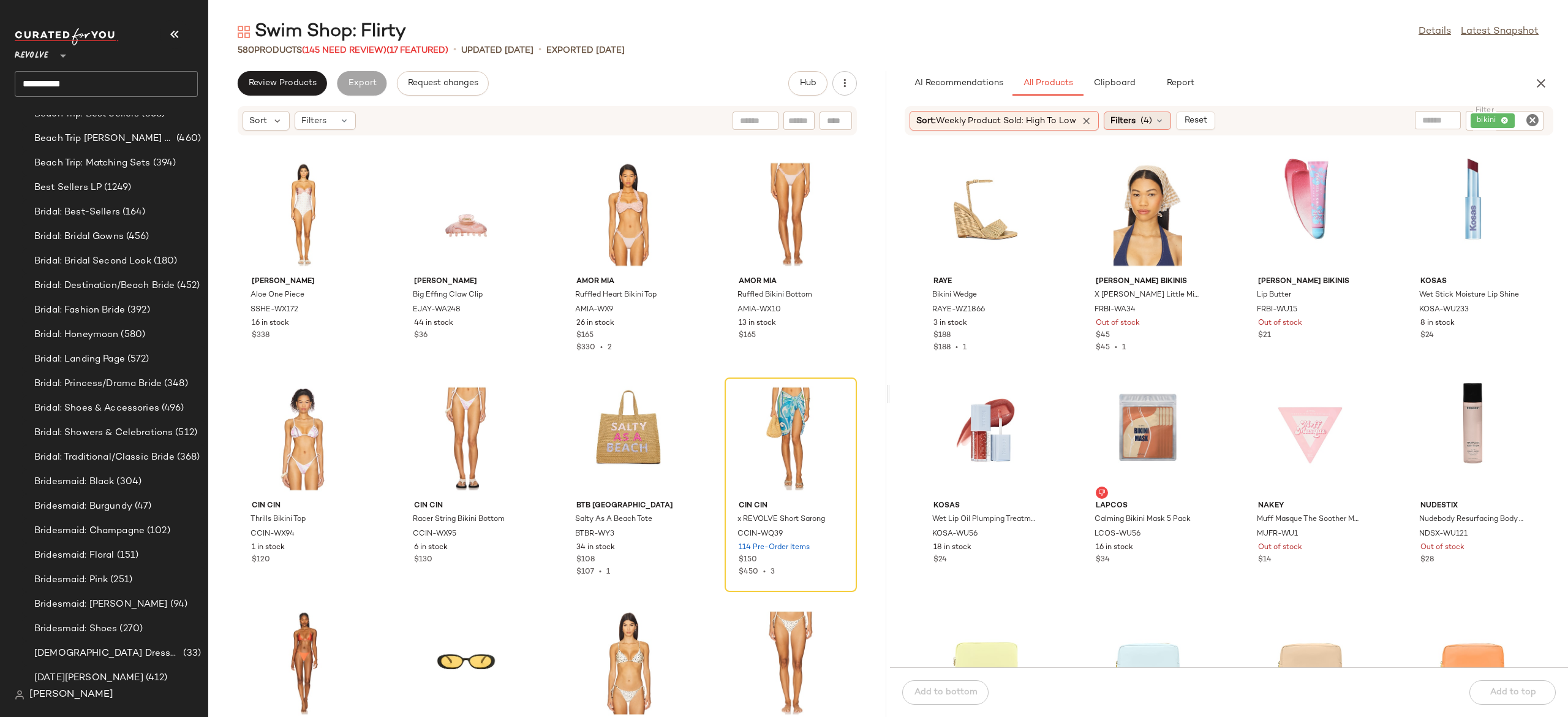
click at [1164, 124] on icon at bounding box center [1159, 121] width 10 height 10
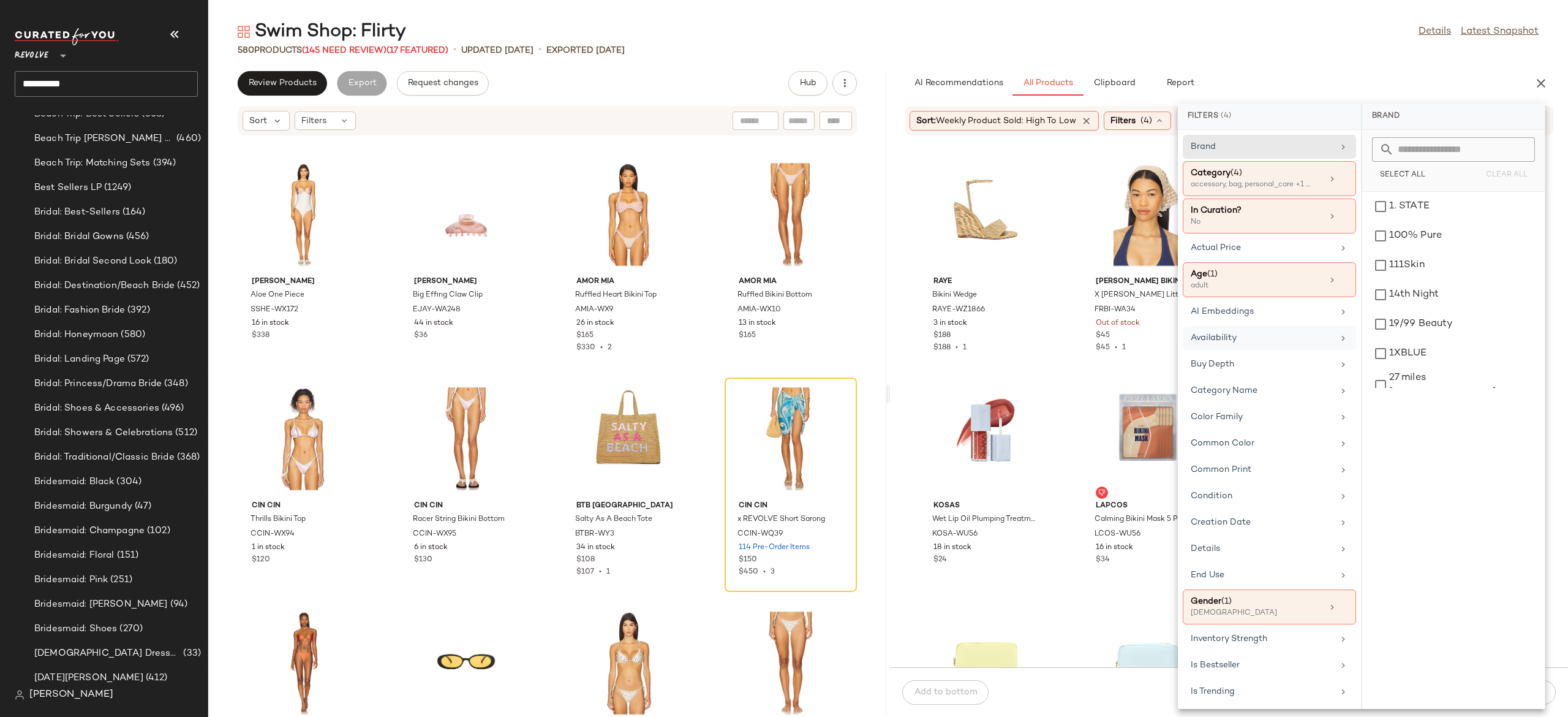
click at [1253, 343] on div "Availability" at bounding box center [1262, 338] width 143 height 13
click at [1403, 221] on div "in_stock" at bounding box center [1454, 235] width 173 height 29
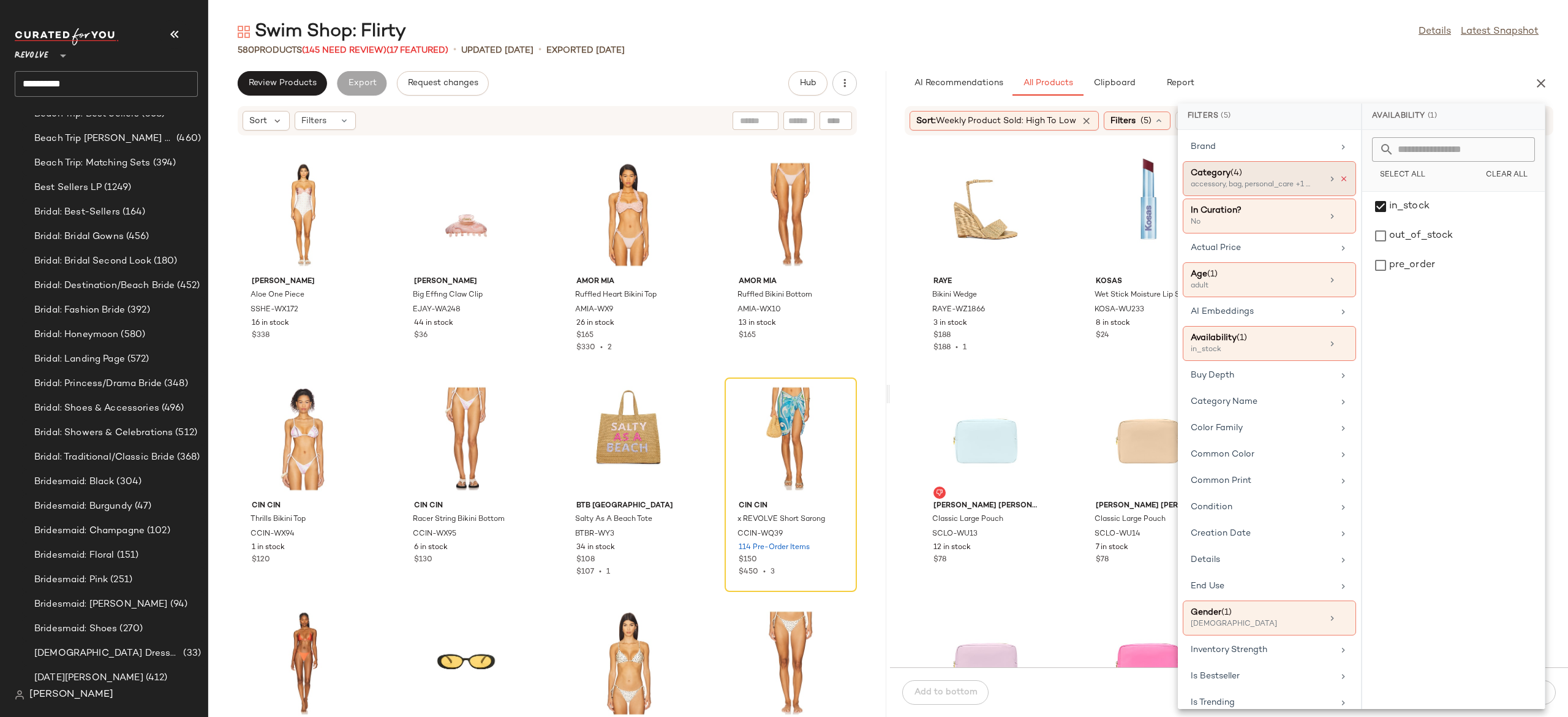
click at [1340, 179] on icon at bounding box center [1344, 179] width 9 height 9
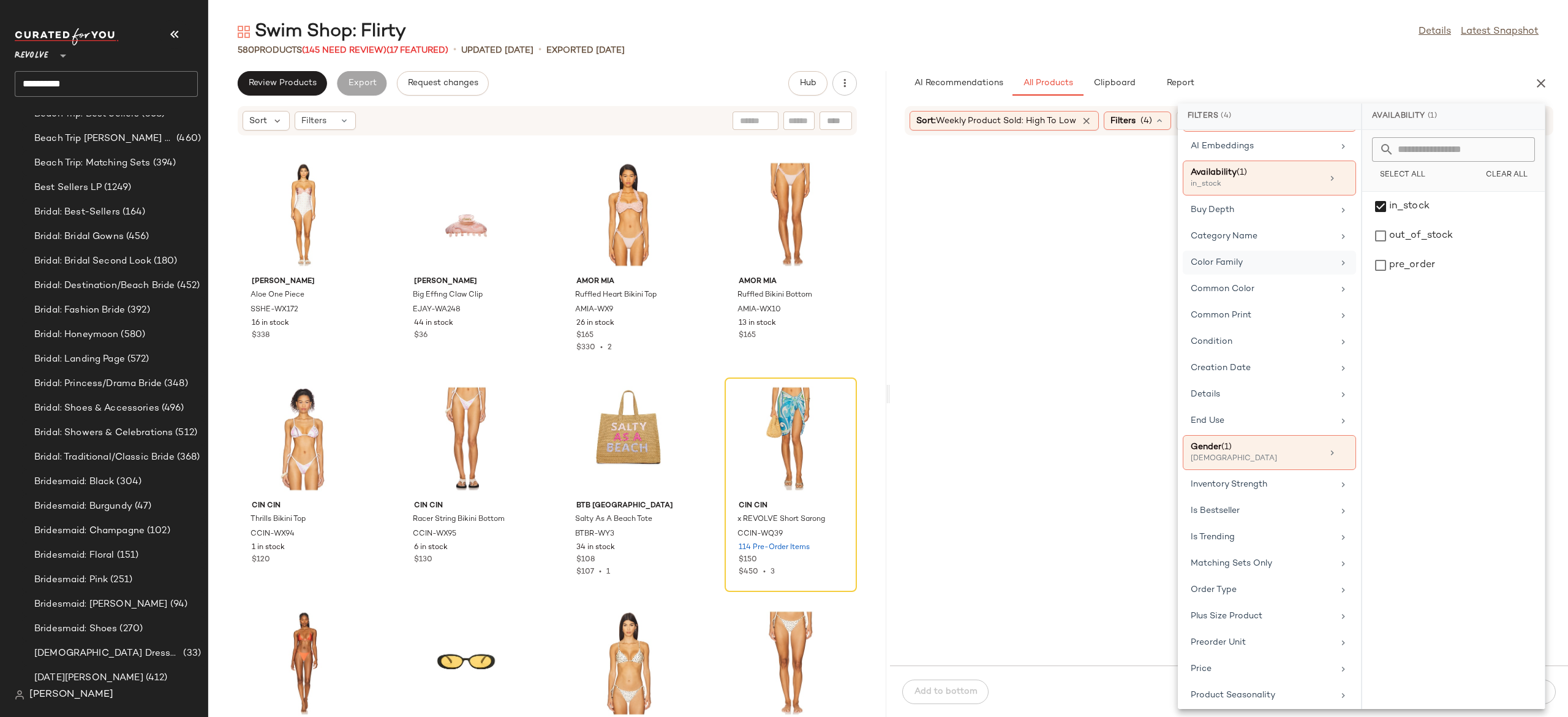
scroll to position [159, 0]
click at [1144, 166] on div at bounding box center [1229, 408] width 673 height 510
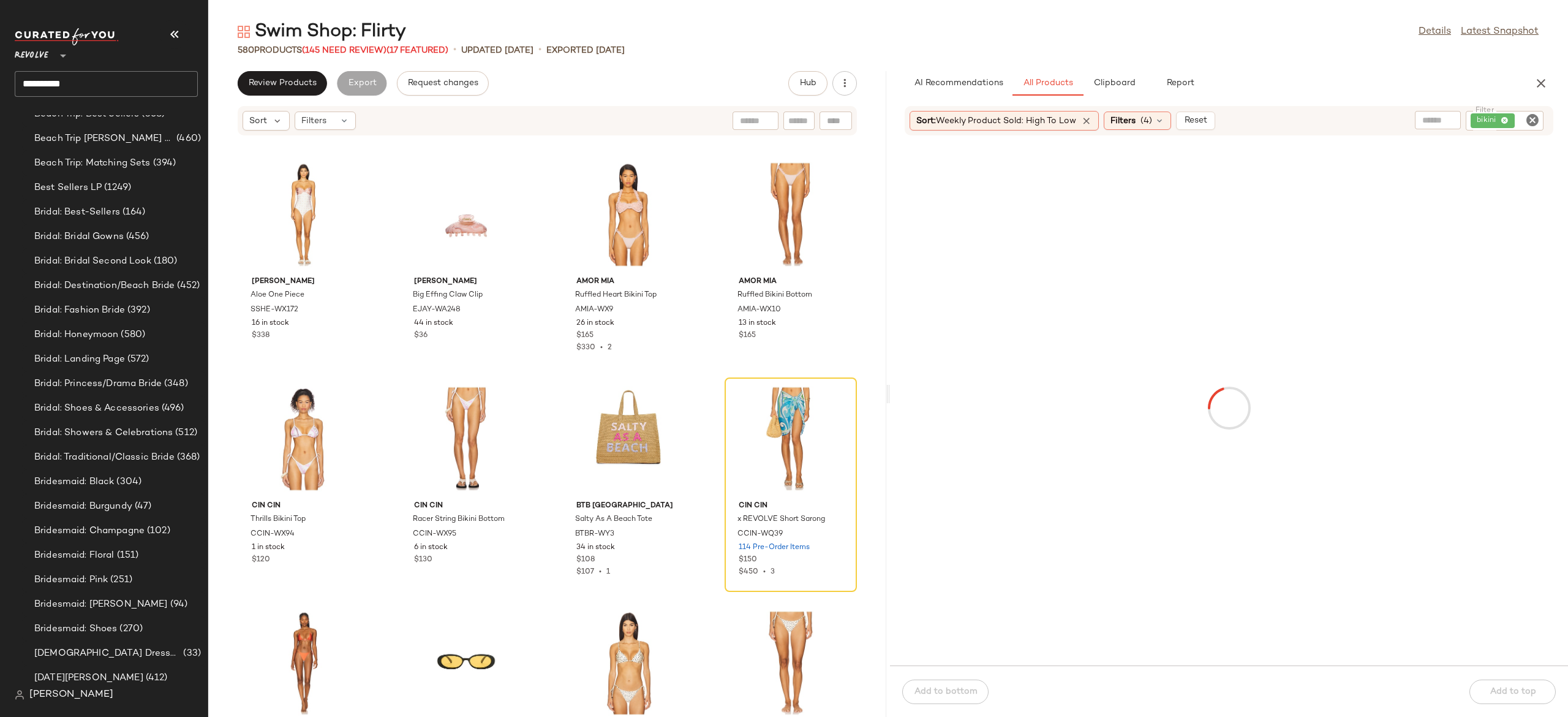
click at [1380, 104] on div "AI Recommendations All Products Clipboard Report Sort: Weekly Product Sold: Hig…" at bounding box center [1229, 395] width 678 height 646
click at [1206, 120] on span "Reset" at bounding box center [1195, 121] width 24 height 10
click at [1013, 117] on icon at bounding box center [1016, 121] width 10 height 10
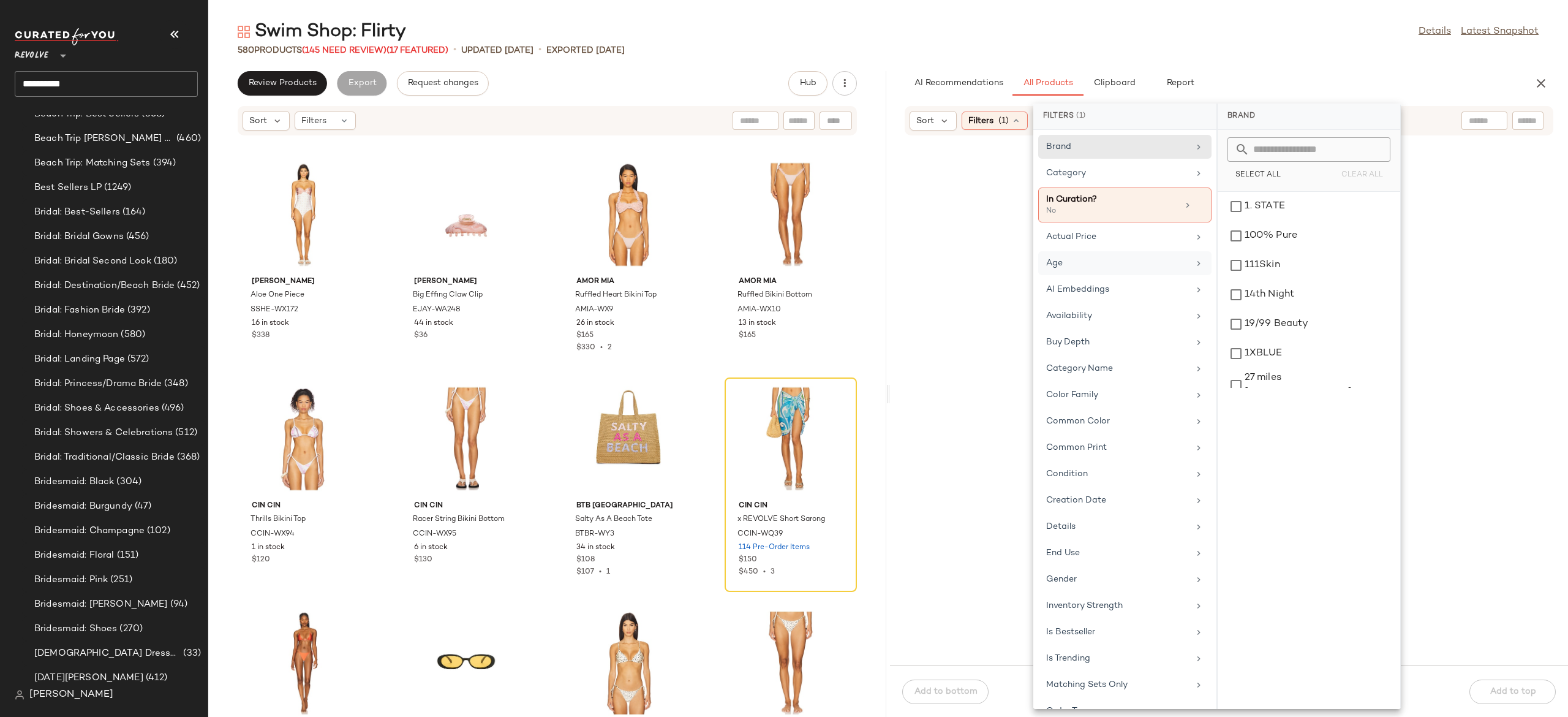
click at [1072, 268] on div "Age" at bounding box center [1117, 263] width 143 height 13
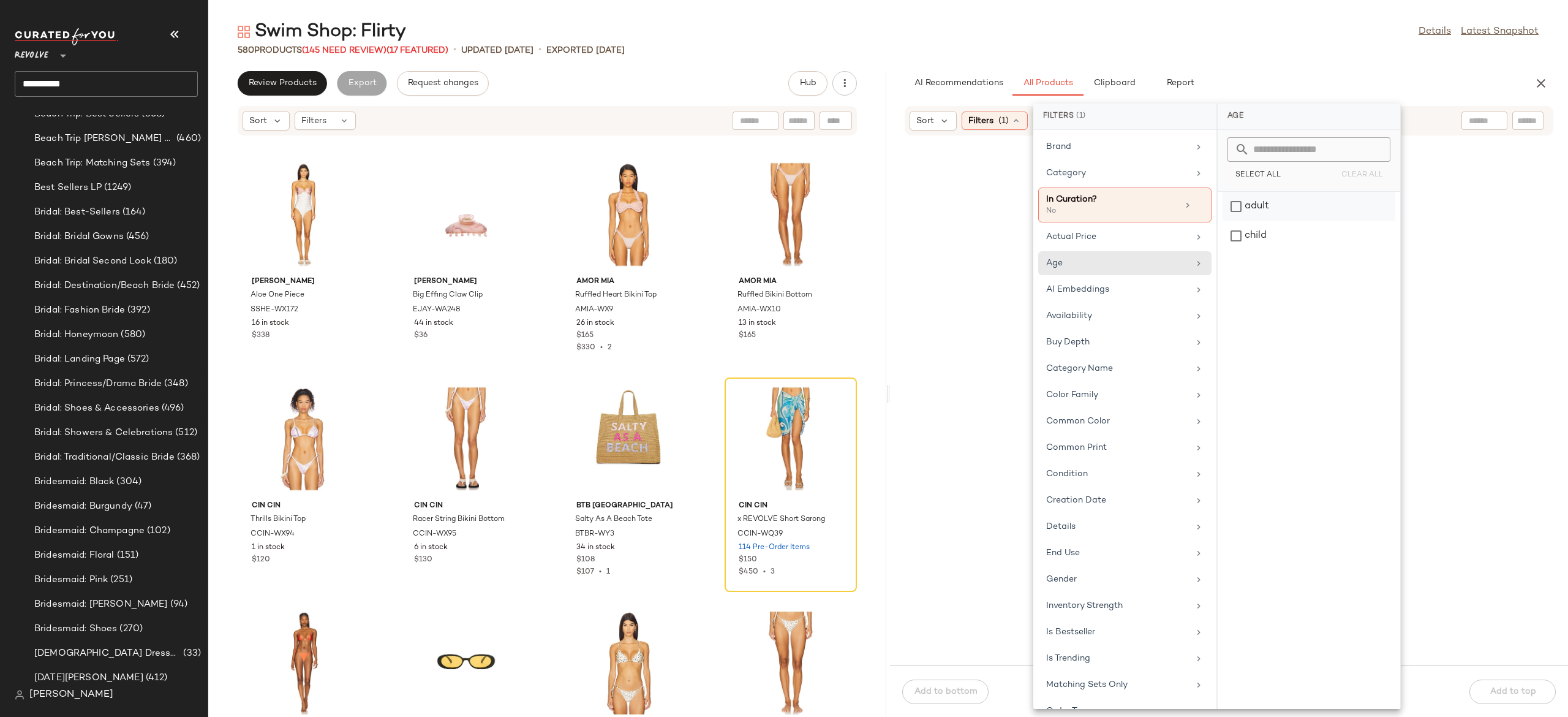
click at [1300, 221] on div "adult" at bounding box center [1309, 235] width 173 height 29
click at [1108, 328] on div "Availability" at bounding box center [1117, 327] width 143 height 13
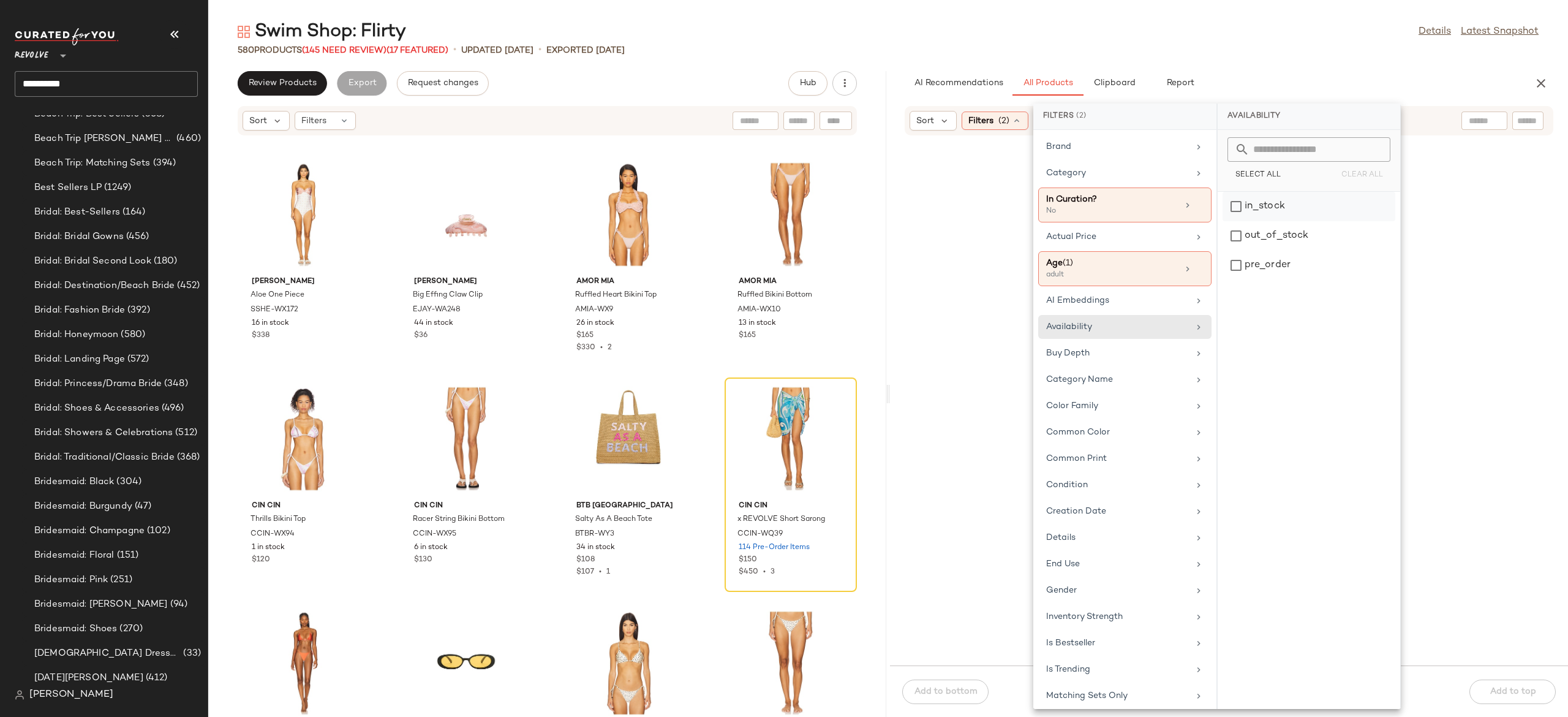
click at [1258, 221] on div "in_stock" at bounding box center [1309, 235] width 173 height 29
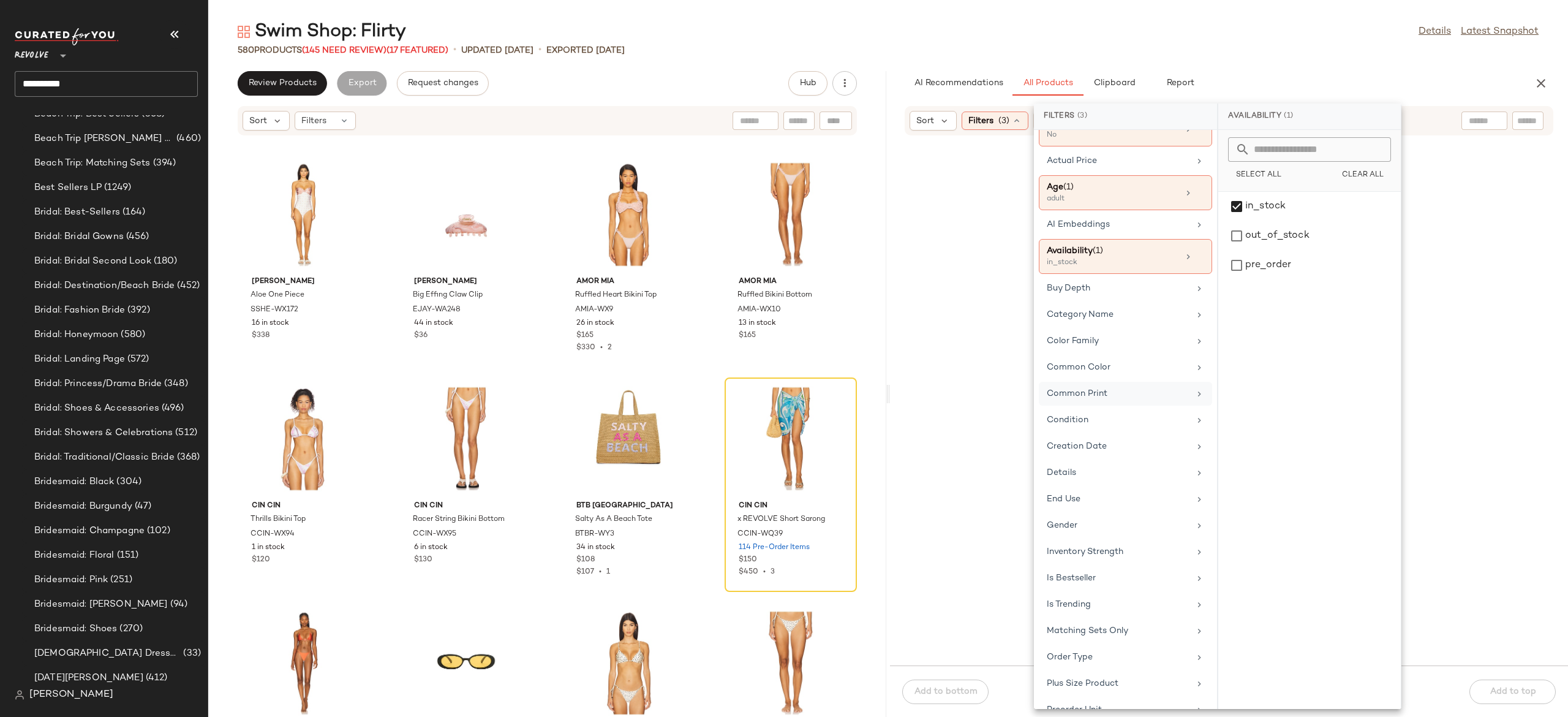
scroll to position [77, 0]
click at [1115, 527] on div "Gender" at bounding box center [1118, 524] width 143 height 13
click at [1250, 221] on div "female" at bounding box center [1310, 235] width 173 height 29
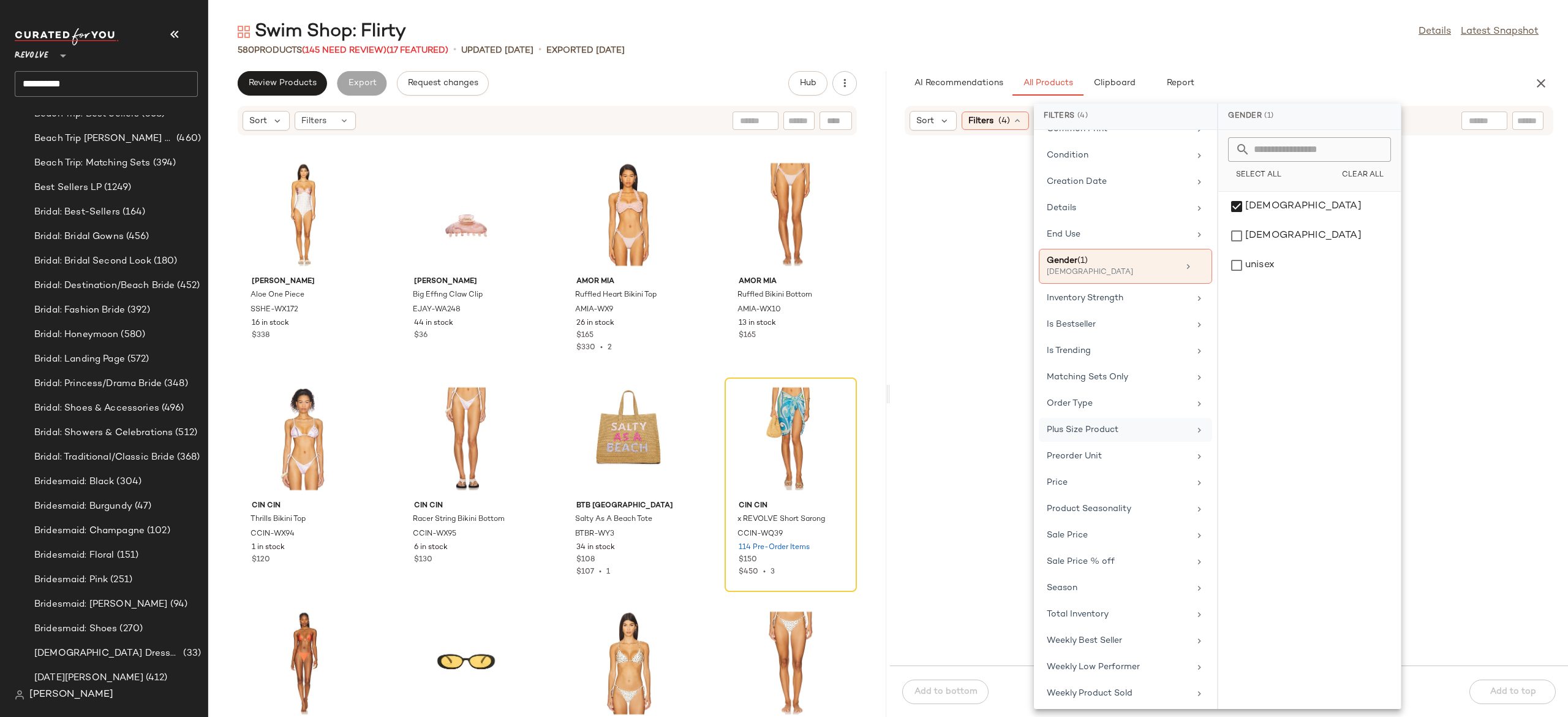
scroll to position [365, 0]
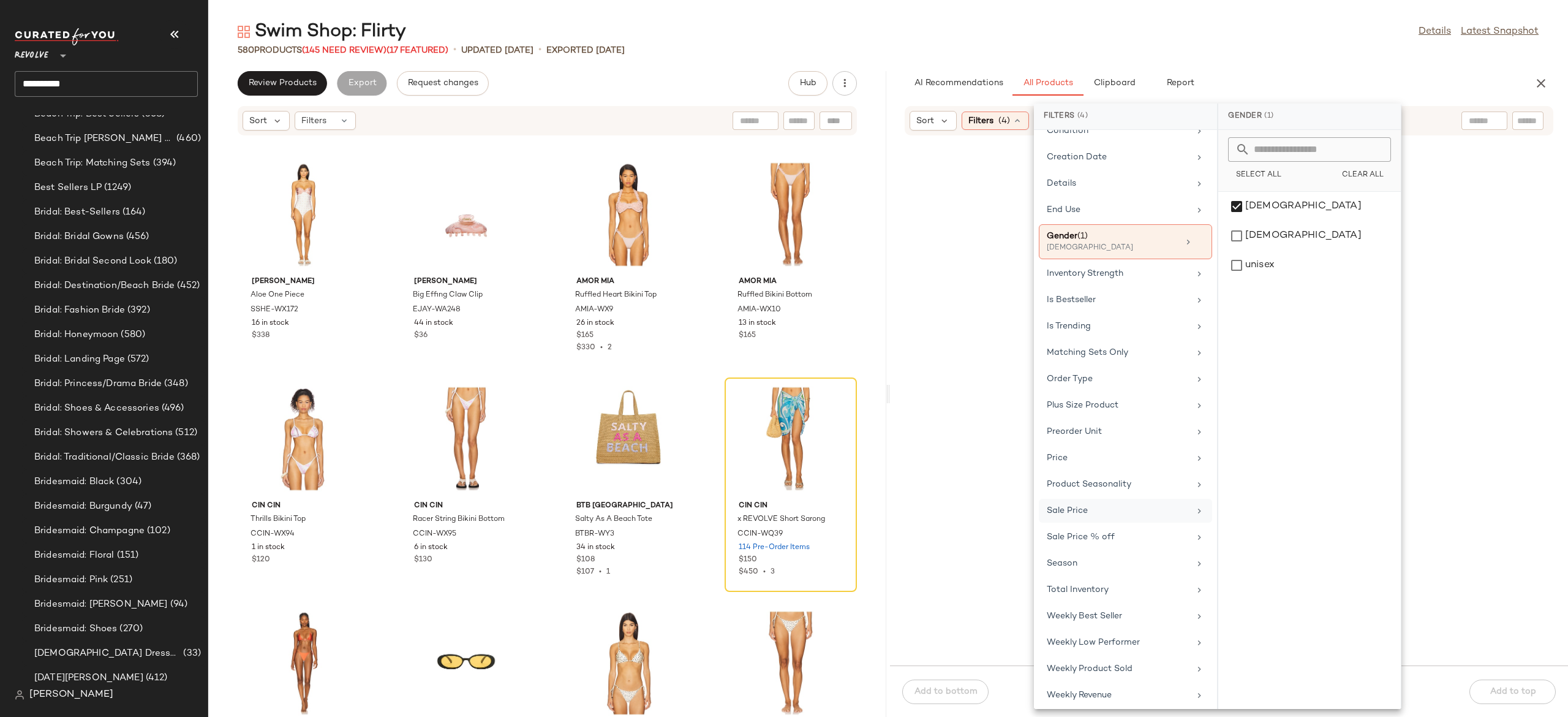
click at [1085, 517] on div "Sale Price" at bounding box center [1118, 511] width 143 height 13
click at [1258, 168] on div "Not on sale" at bounding box center [1310, 168] width 173 height 22
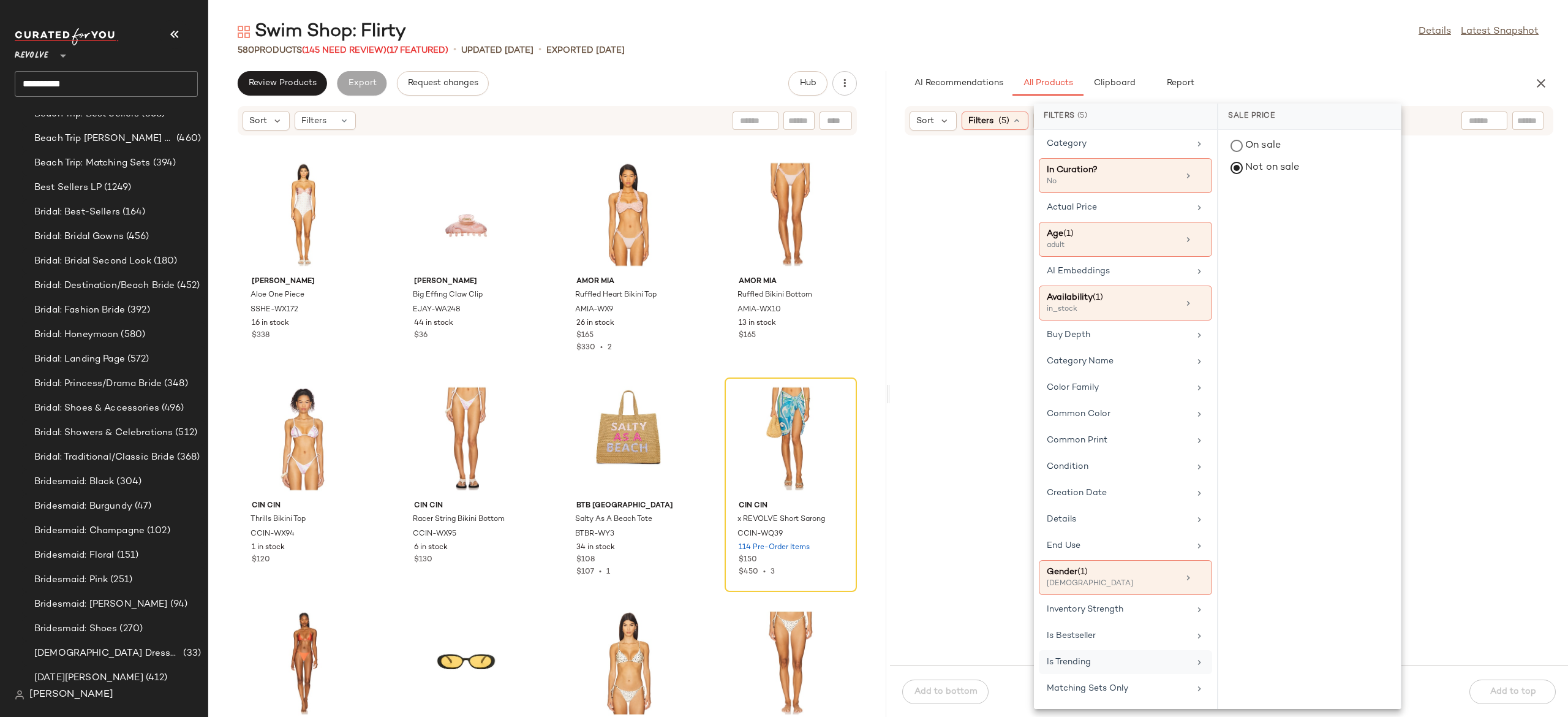
scroll to position [0, 0]
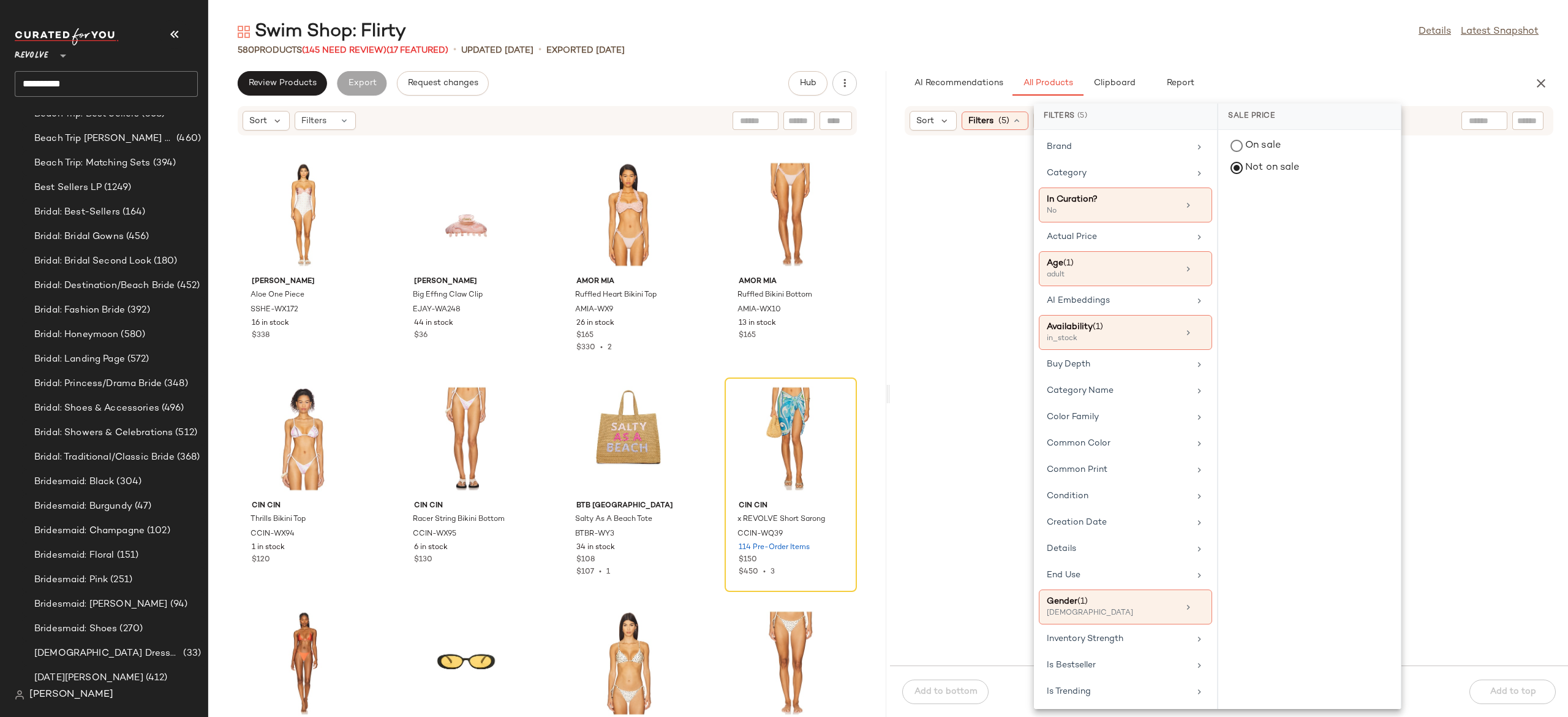
click at [1433, 123] on div "Sort Filters (5) Reset" at bounding box center [1229, 121] width 649 height 29
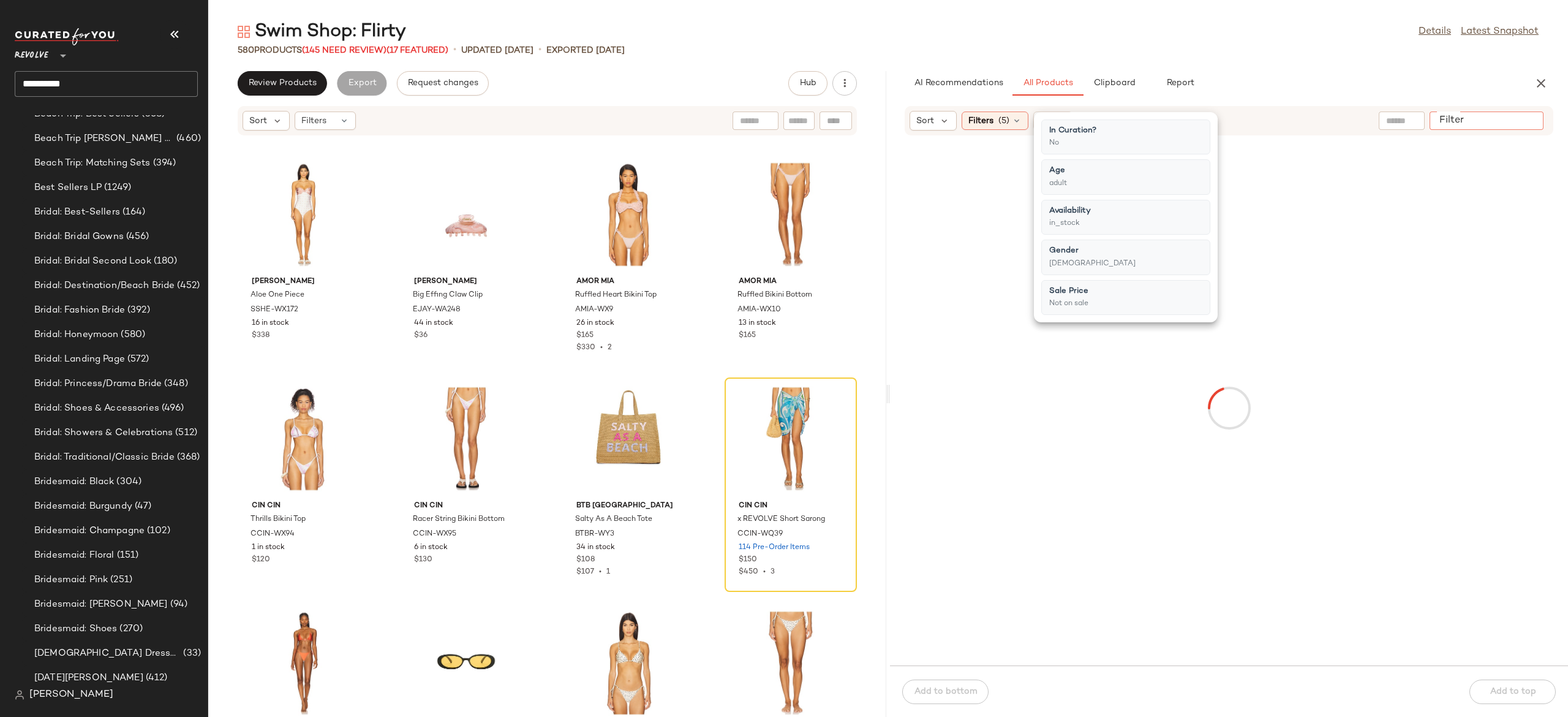
click at [1523, 121] on input "Filter" at bounding box center [1487, 121] width 104 height 13
type input "******"
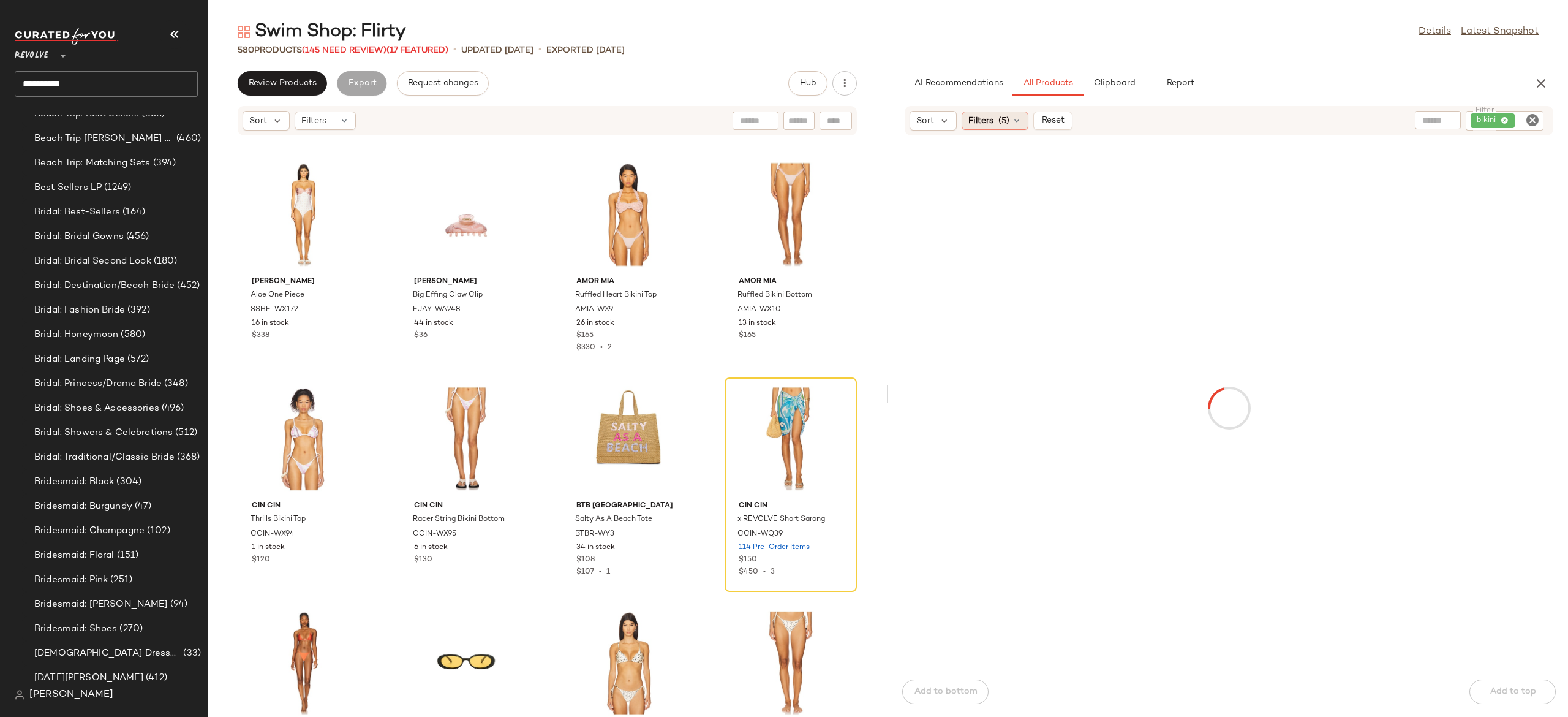
click at [1020, 124] on icon at bounding box center [1017, 121] width 10 height 10
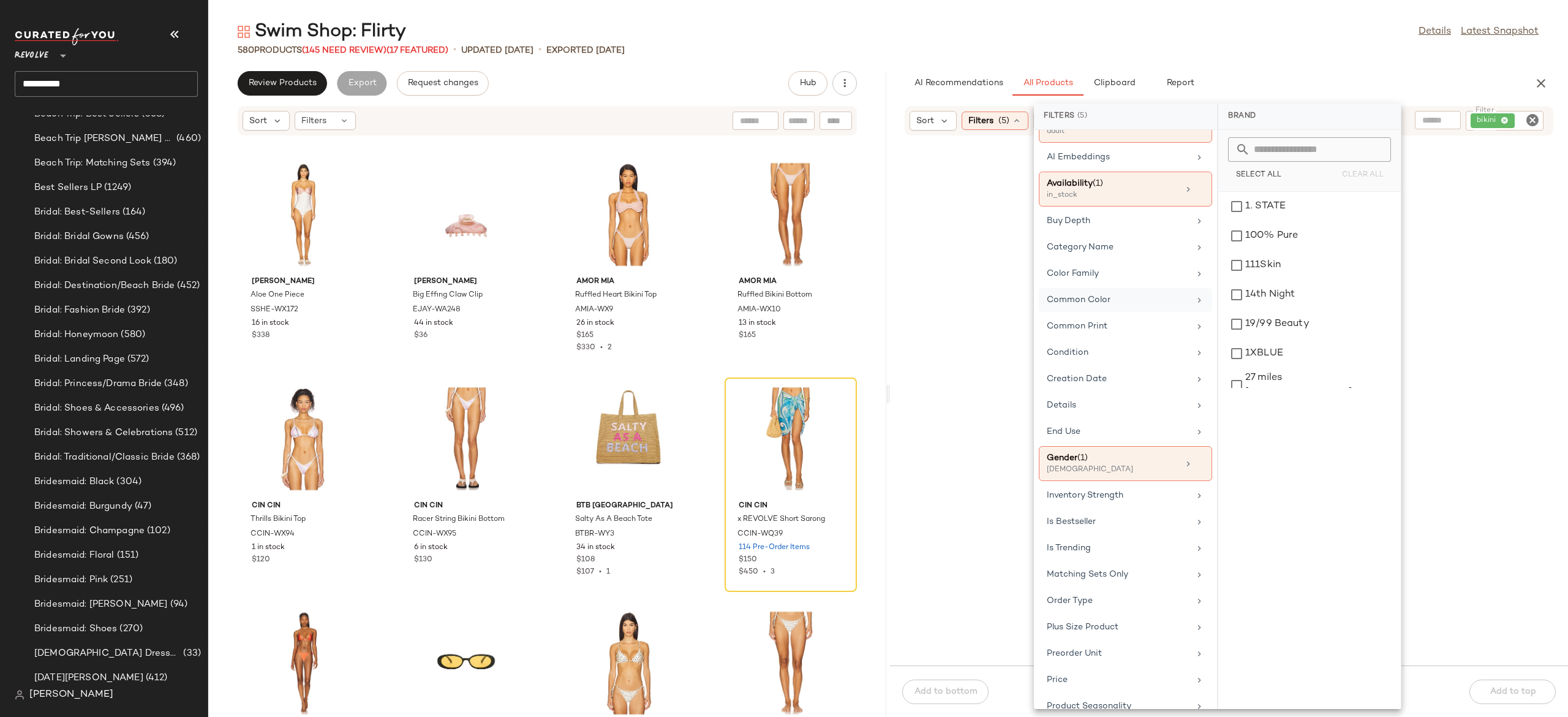
scroll to position [152, 0]
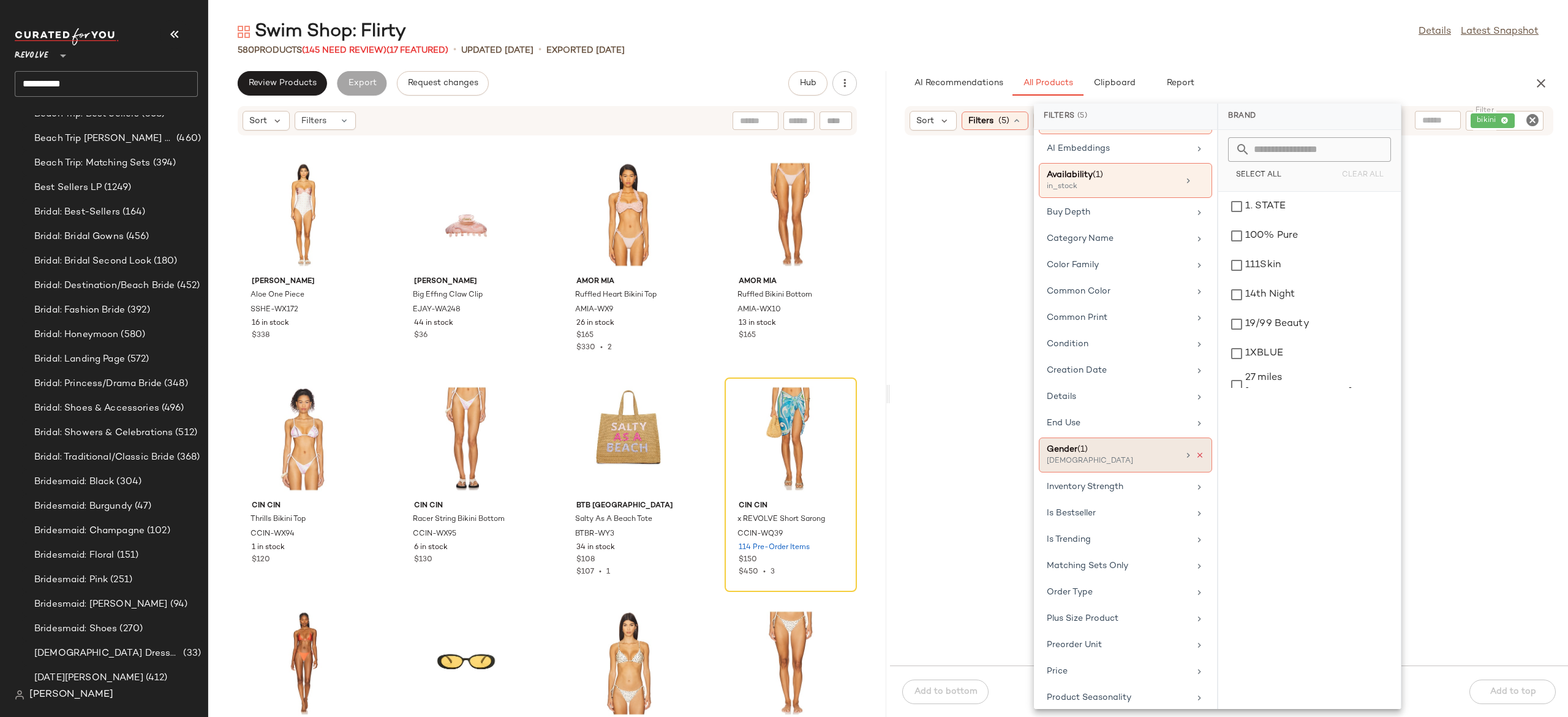
click at [1196, 459] on icon at bounding box center [1200, 455] width 9 height 9
click at [1433, 161] on div at bounding box center [1229, 408] width 673 height 510
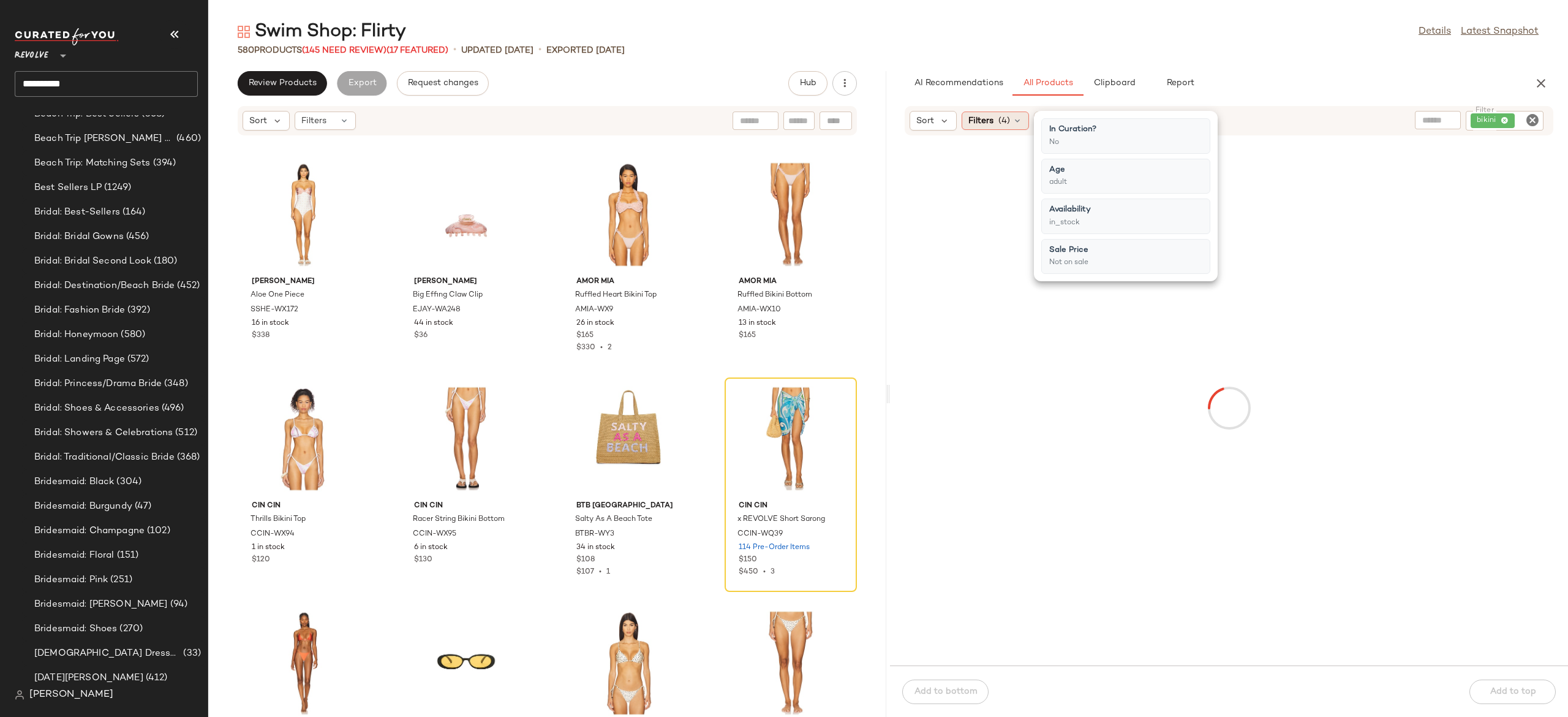
click at [1015, 123] on icon at bounding box center [1018, 121] width 10 height 10
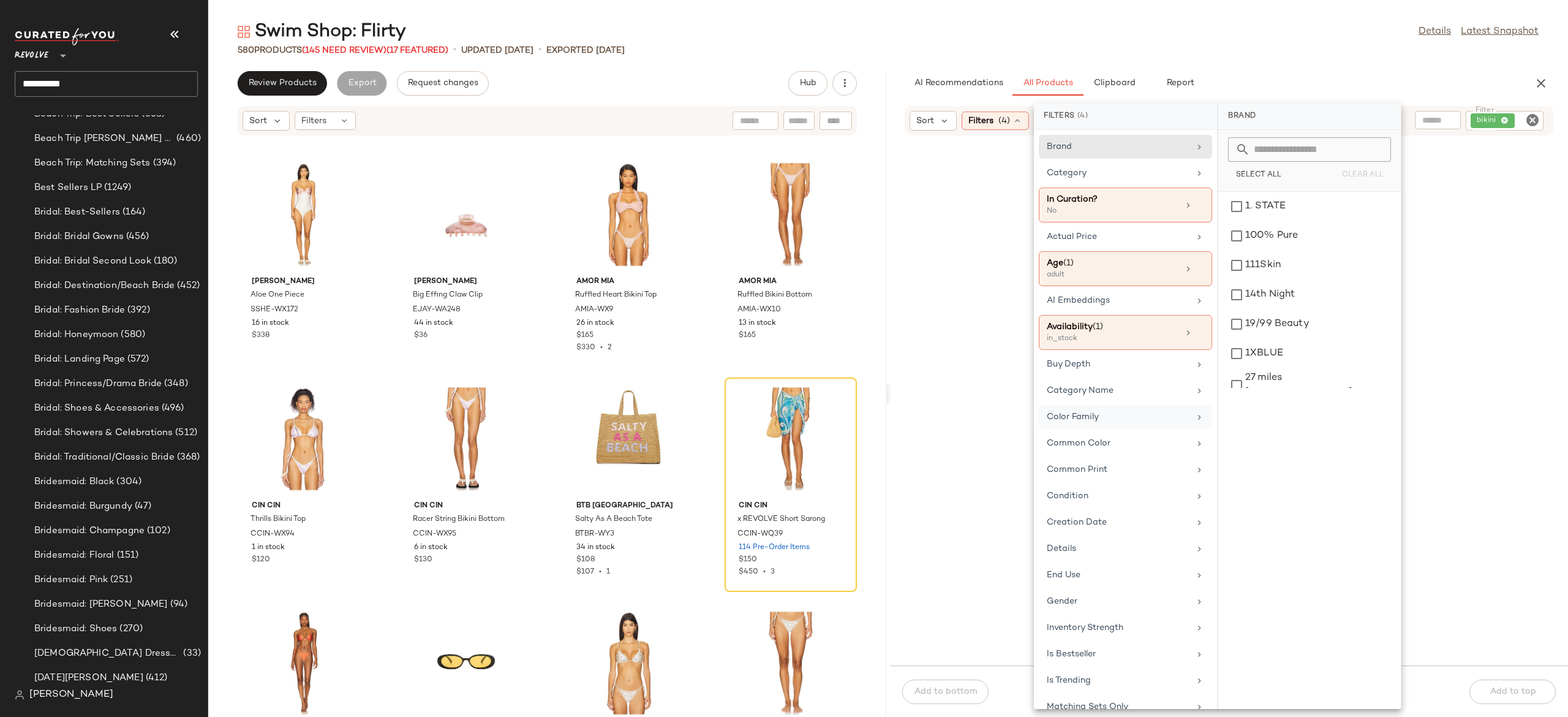
scroll to position [128, 0]
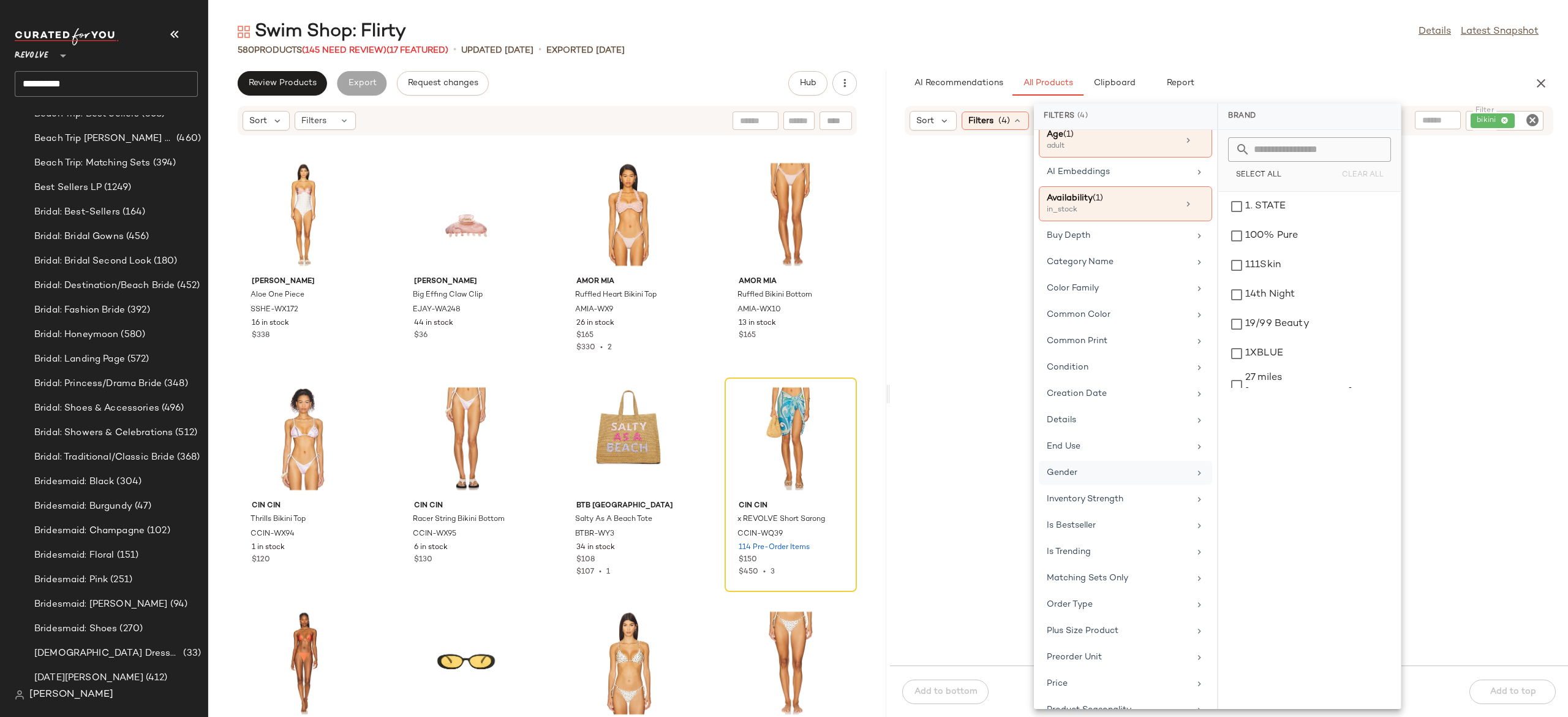
click at [1087, 479] on div "Gender" at bounding box center [1118, 473] width 143 height 13
click at [1280, 221] on div "female" at bounding box center [1310, 235] width 173 height 29
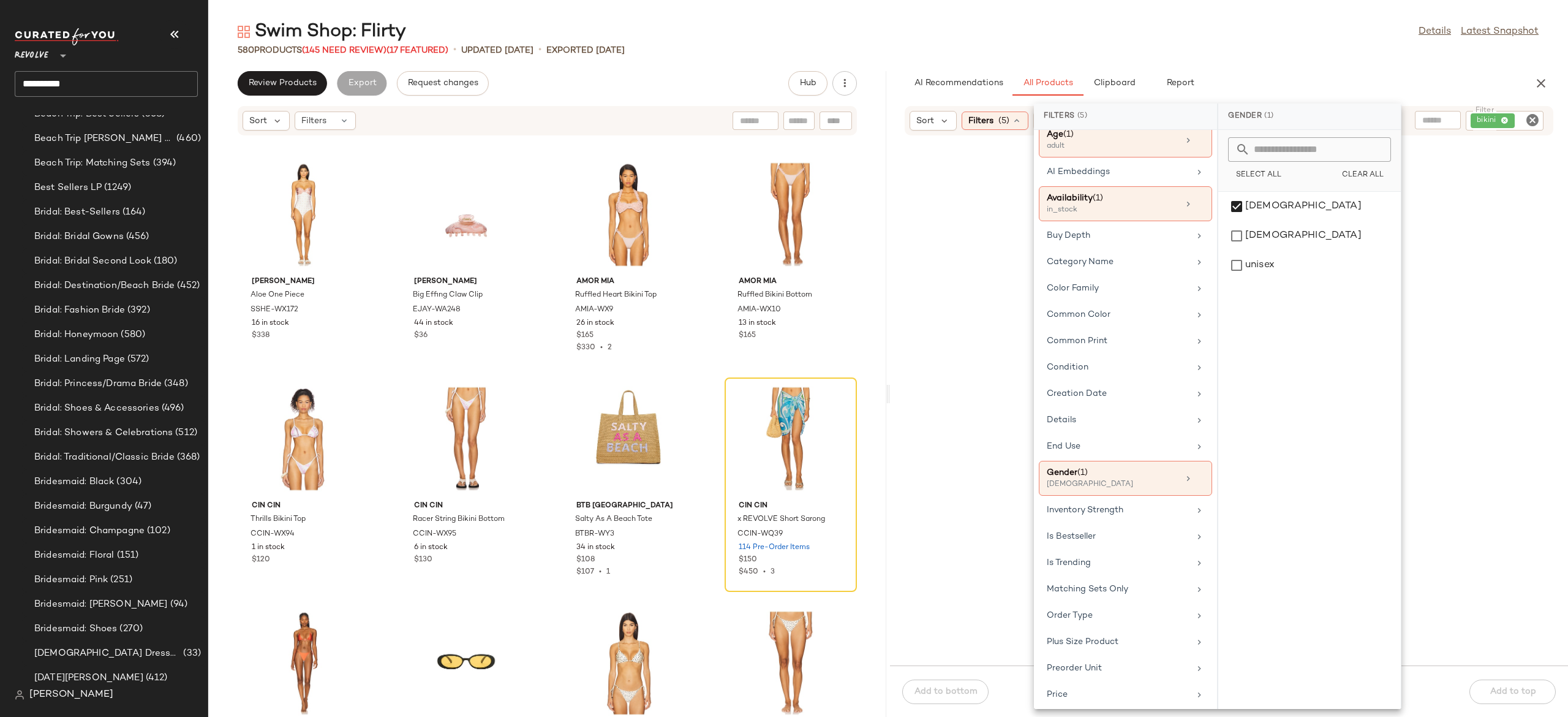
click at [1419, 169] on div at bounding box center [1229, 408] width 673 height 510
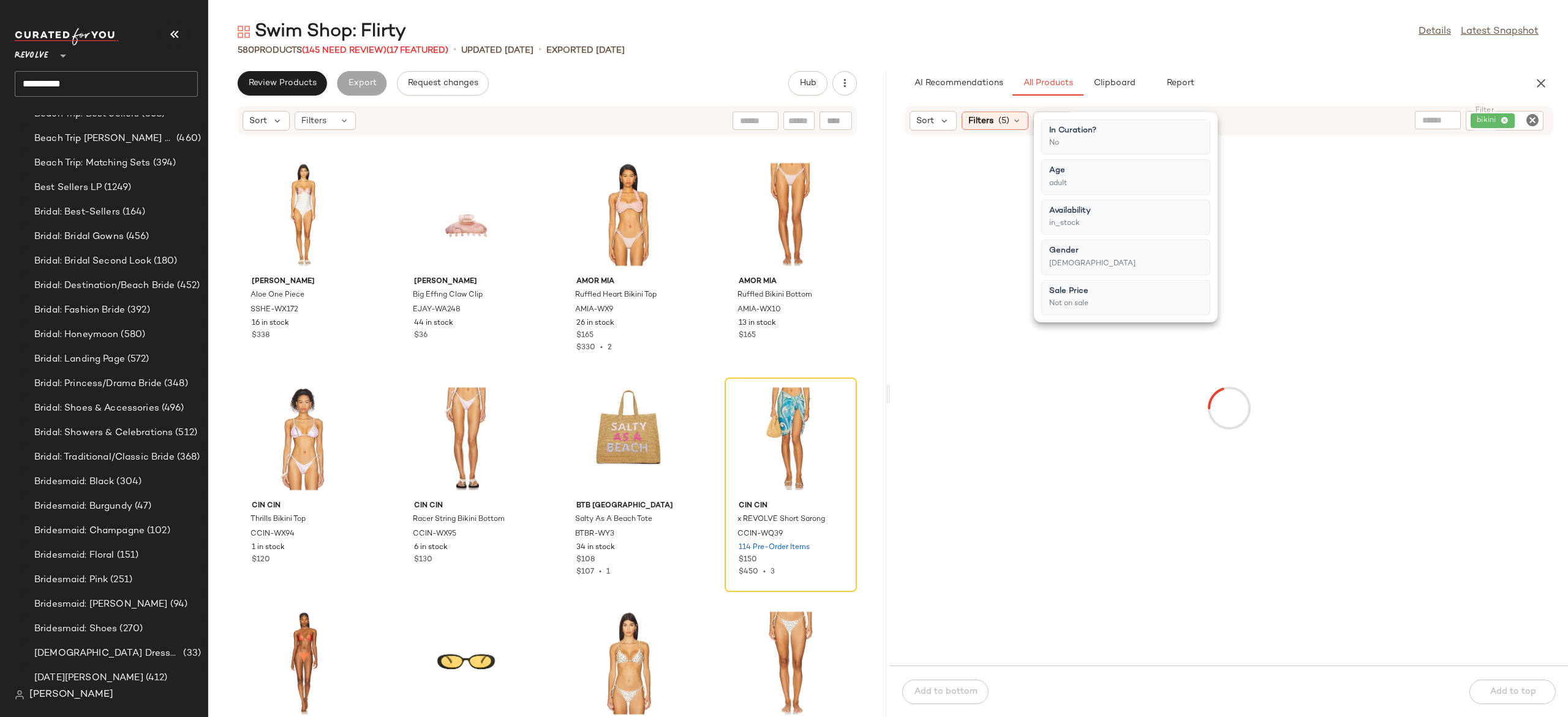
click at [1527, 119] on icon "Clear Filter" at bounding box center [1532, 120] width 15 height 15
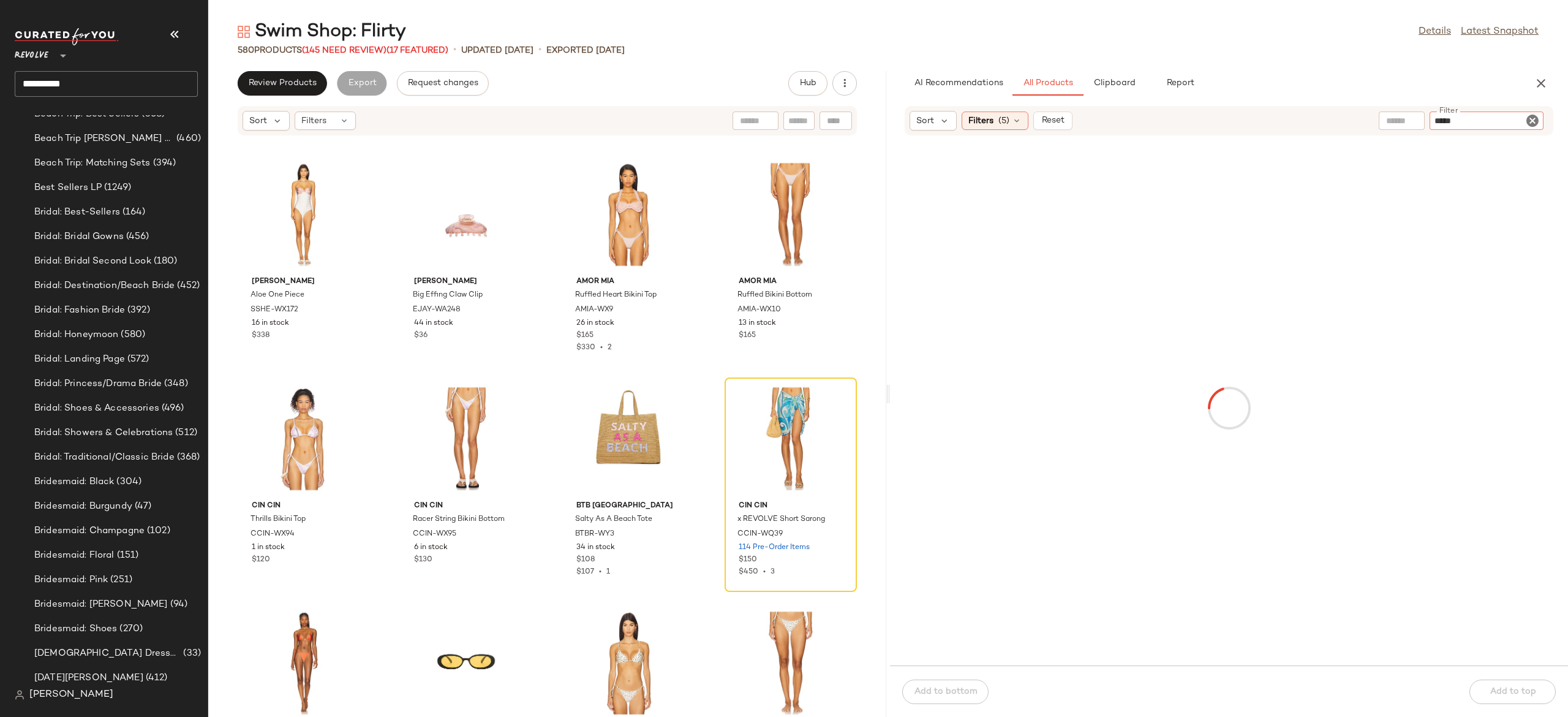
type input "******"
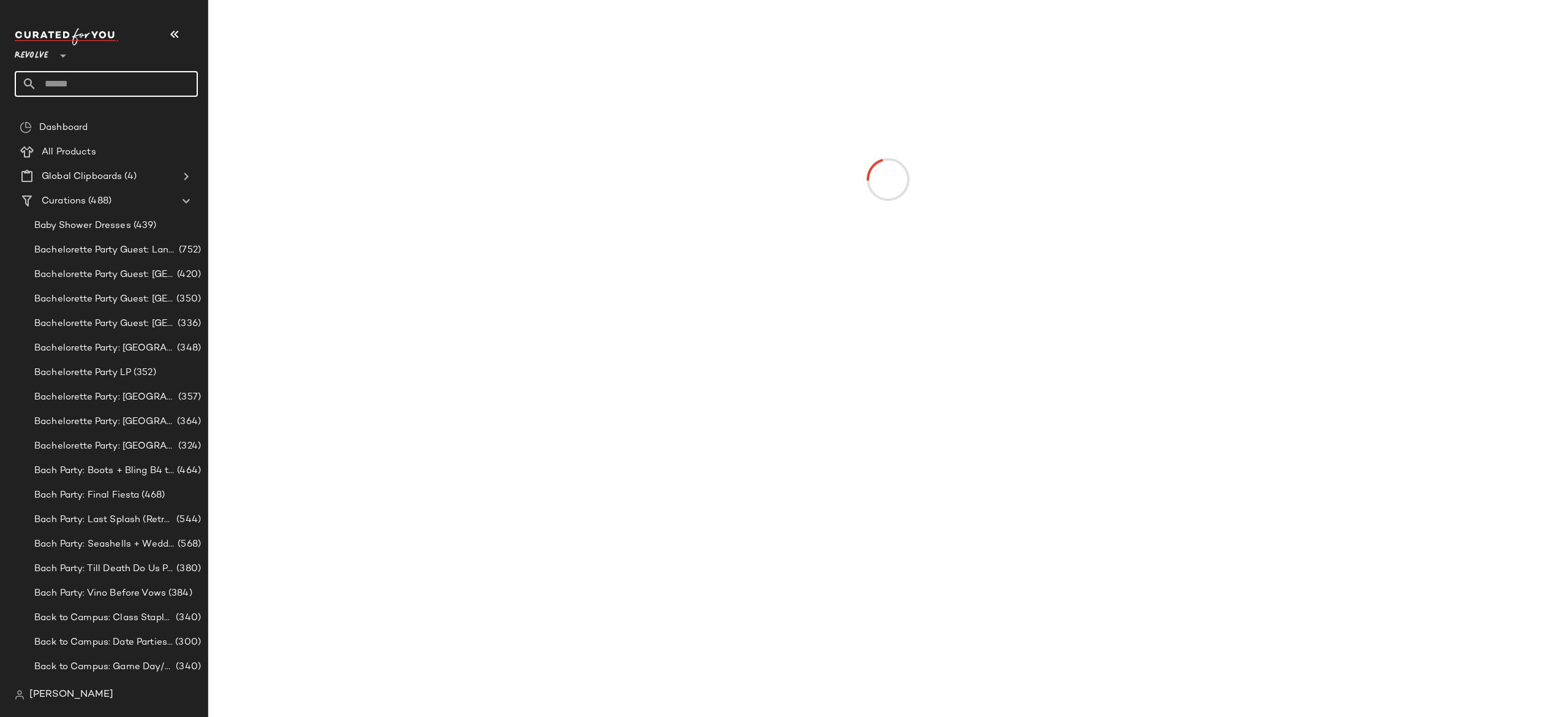
click at [168, 88] on input "text" at bounding box center [118, 84] width 161 height 26
type input "******"
click at [98, 111] on div "Swim Shop: Flirty" at bounding box center [106, 119] width 183 height 25
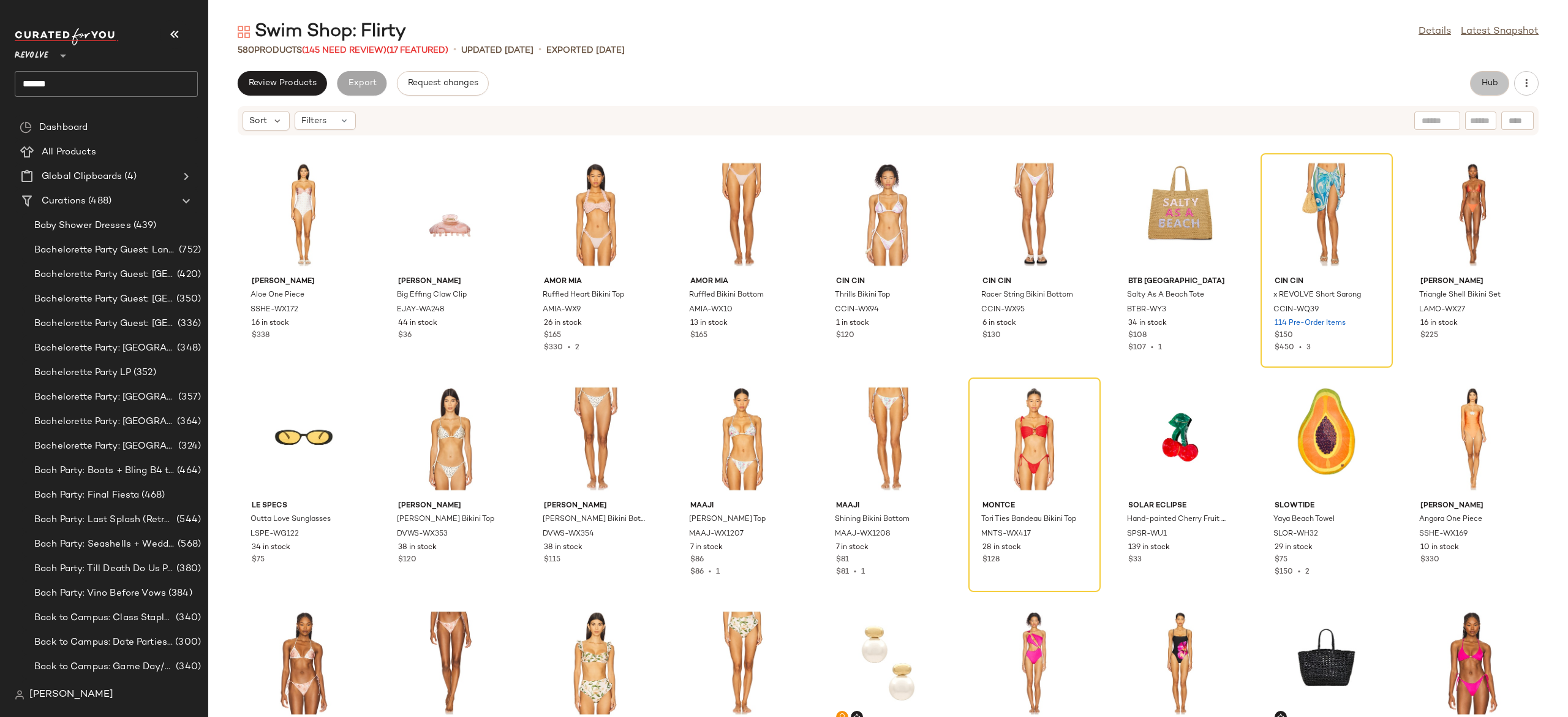
click at [1481, 78] on span "Hub" at bounding box center [1490, 83] width 17 height 10
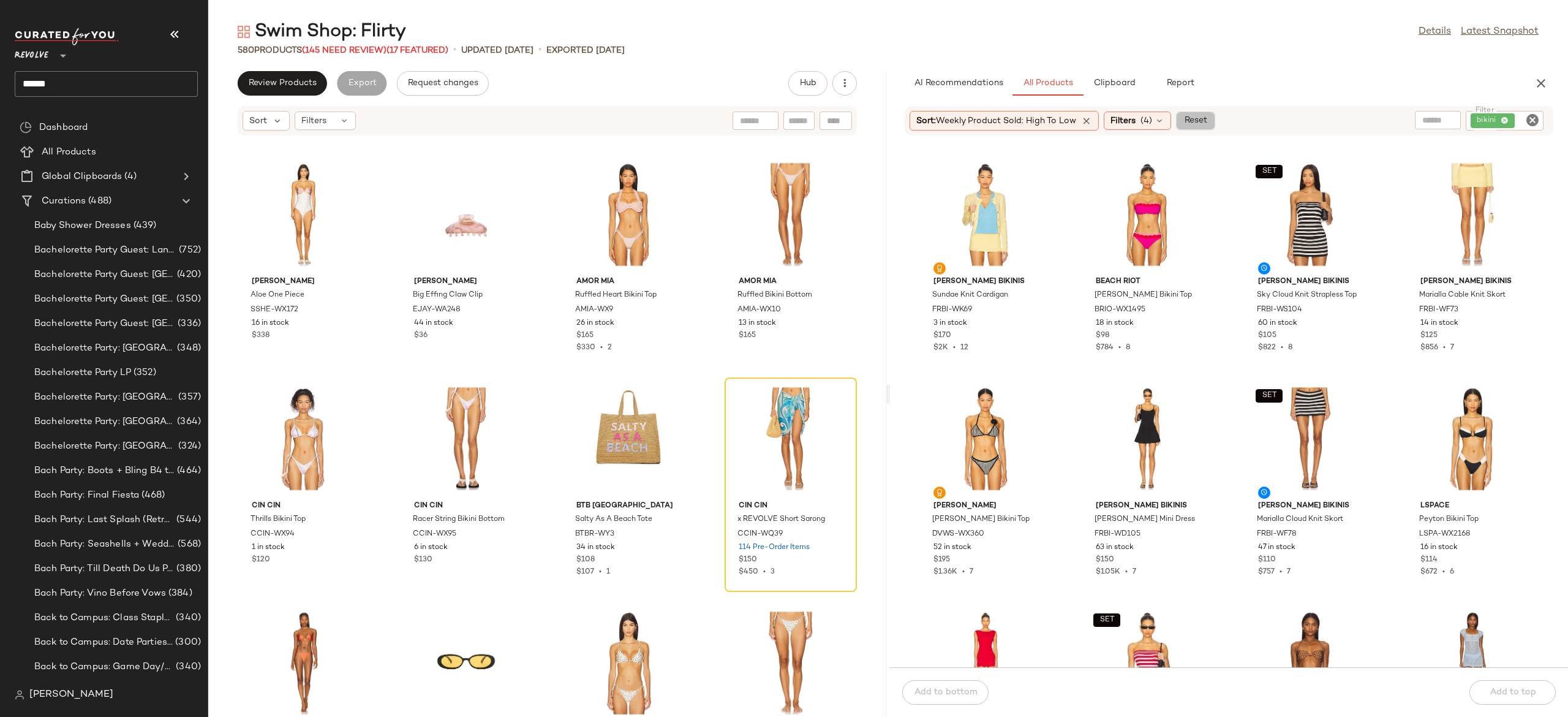
click at [1201, 118] on span "Reset" at bounding box center [1195, 121] width 24 height 10
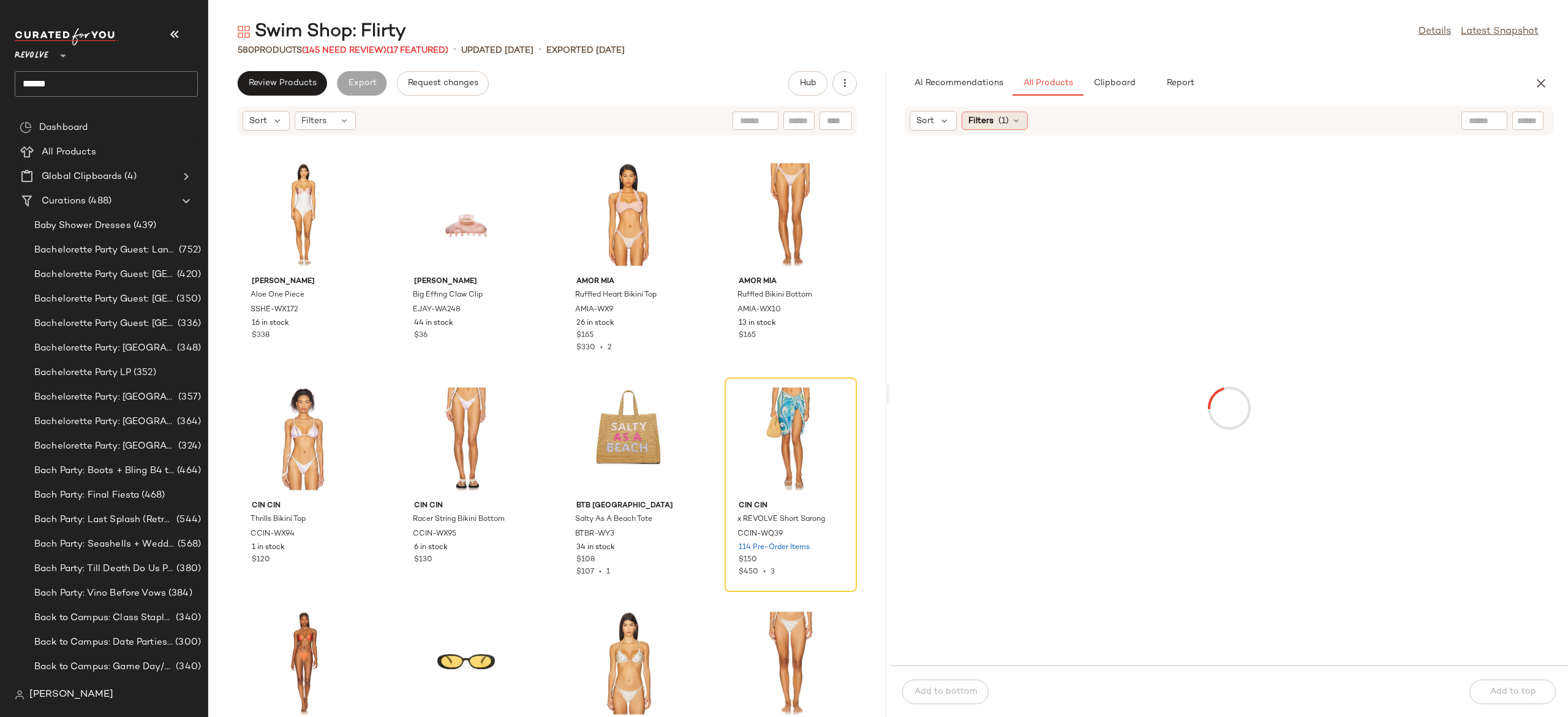
click at [1025, 118] on div "Filters (1)" at bounding box center [995, 121] width 66 height 19
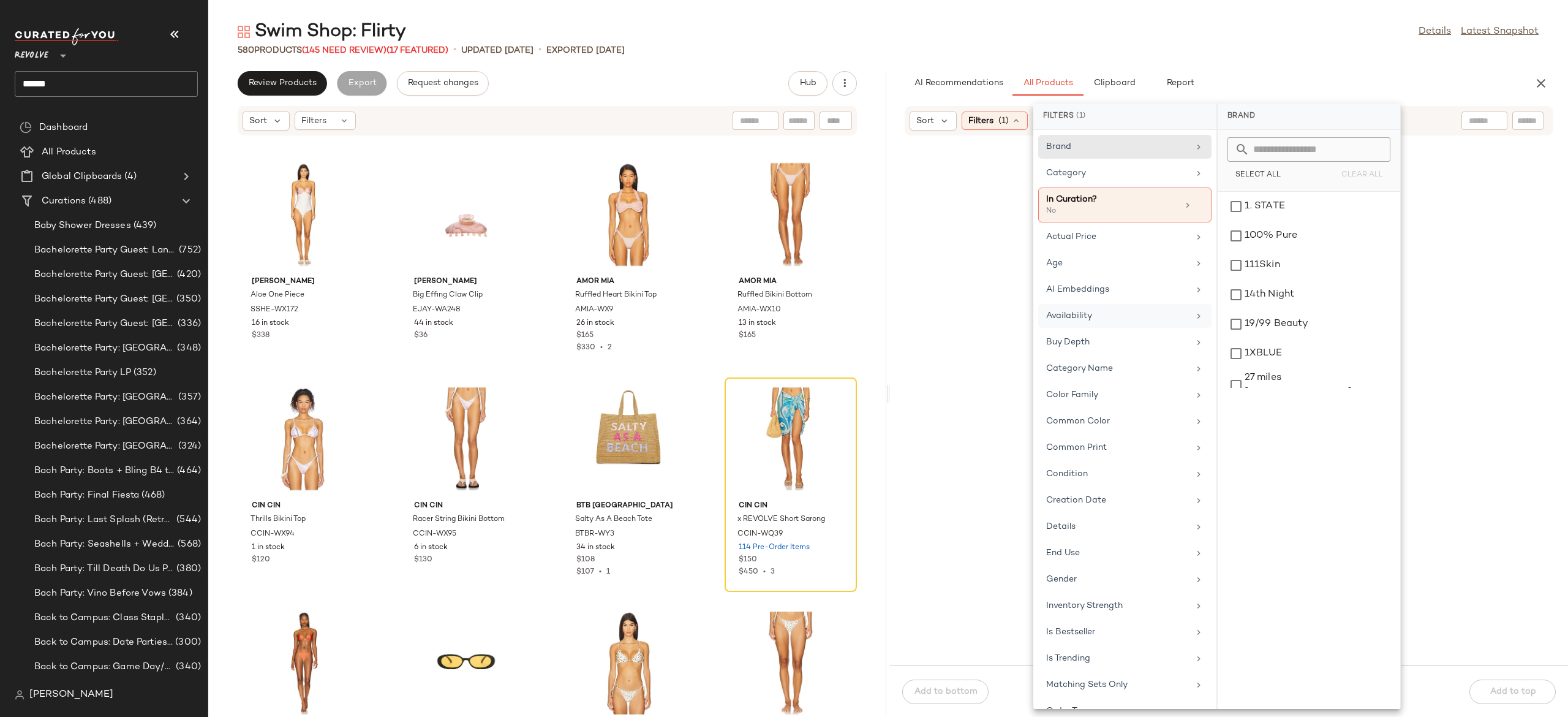
click at [1085, 314] on div "Availability" at bounding box center [1117, 316] width 143 height 13
click at [1269, 221] on div "in_stock" at bounding box center [1309, 235] width 173 height 29
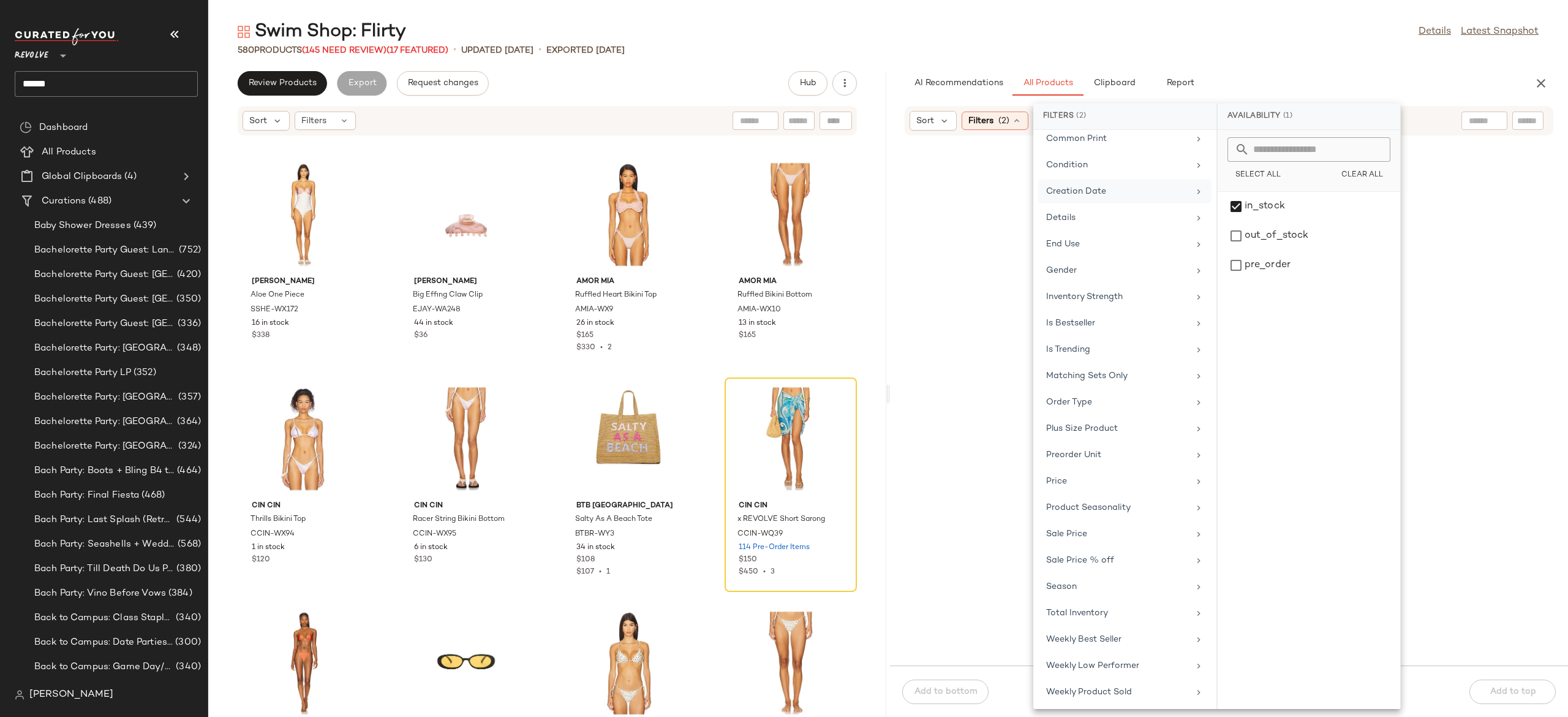
scroll to position [330, 0]
click at [1104, 541] on div "Sale Price" at bounding box center [1124, 551] width 173 height 24
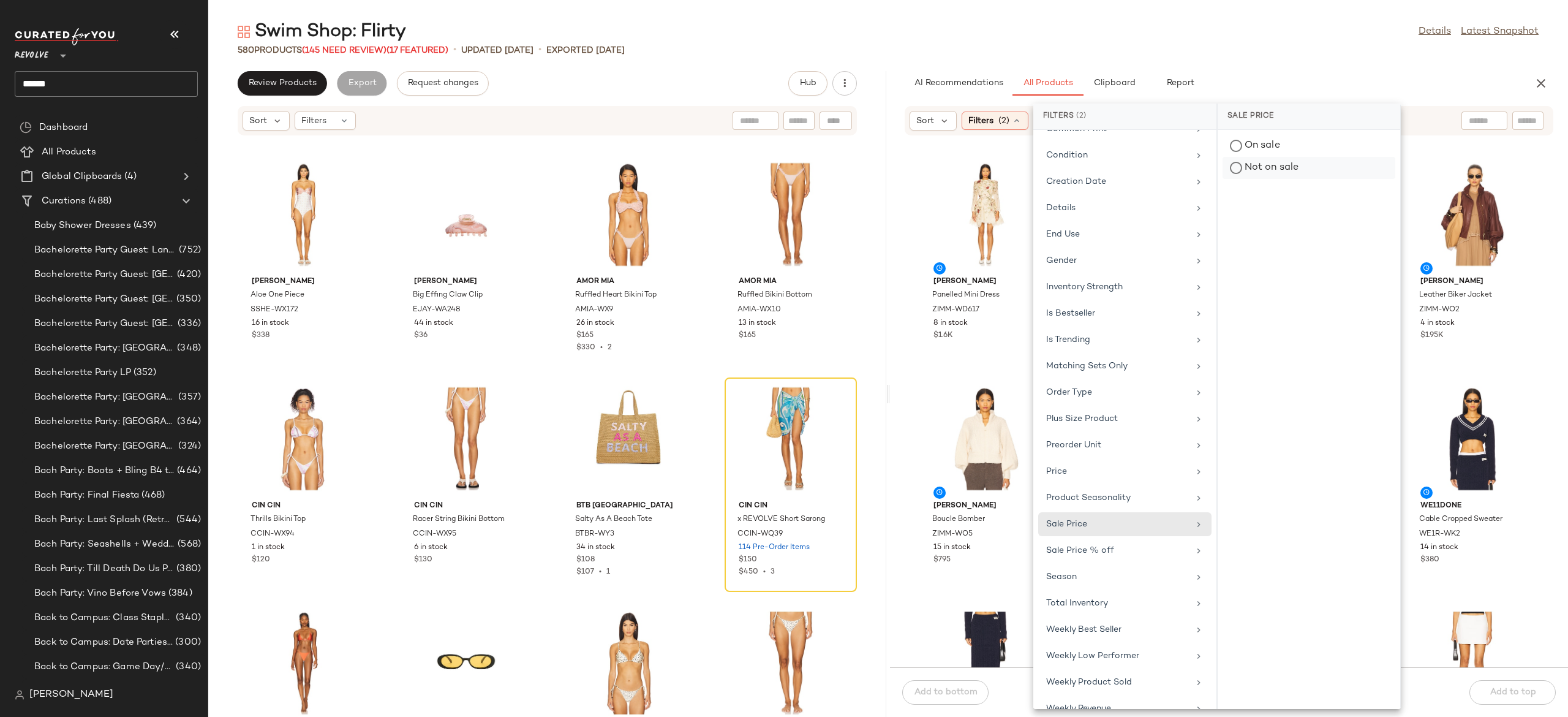
click at [1269, 172] on div "Not on sale" at bounding box center [1309, 168] width 173 height 22
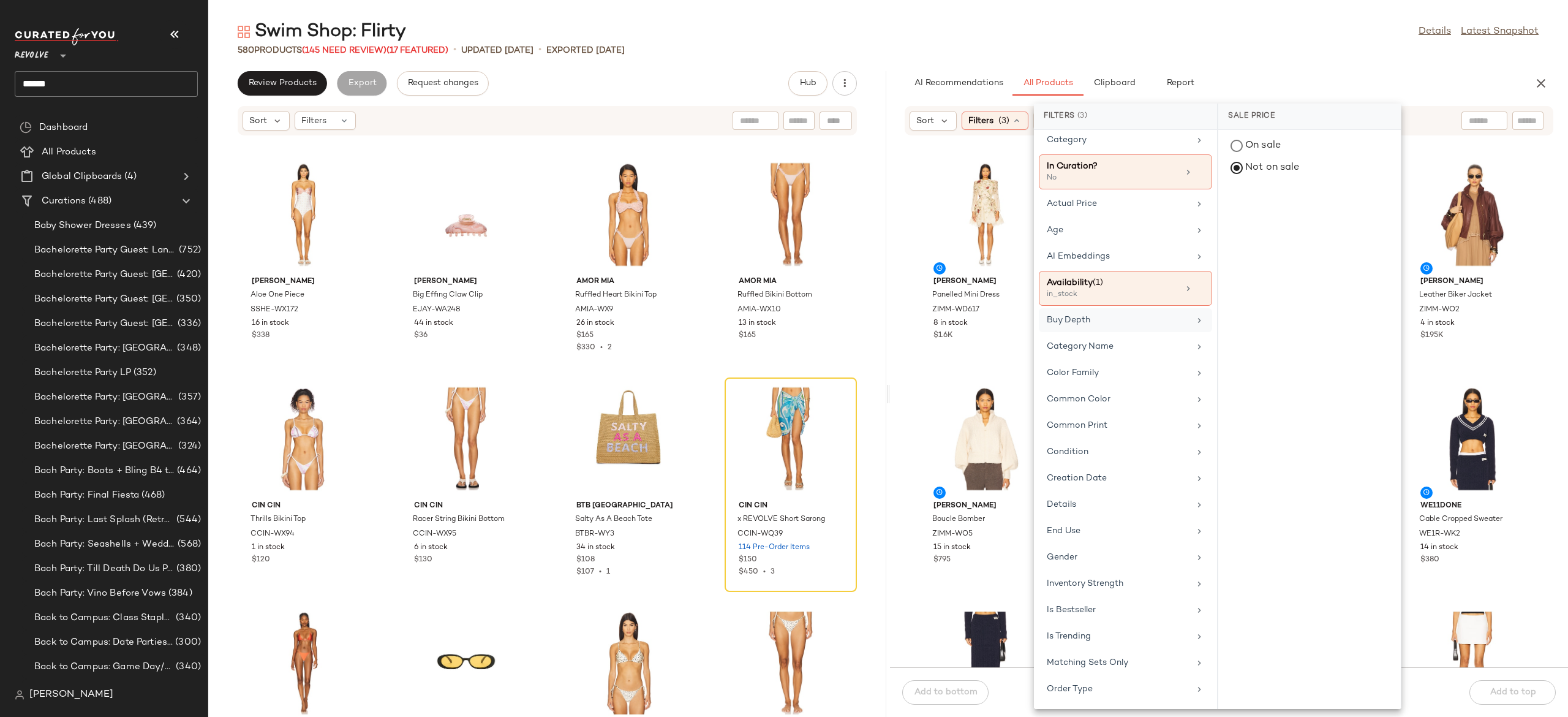
scroll to position [32, 0]
click at [1111, 235] on div "Age" at bounding box center [1118, 231] width 143 height 13
click at [1287, 221] on div "adult" at bounding box center [1310, 235] width 173 height 29
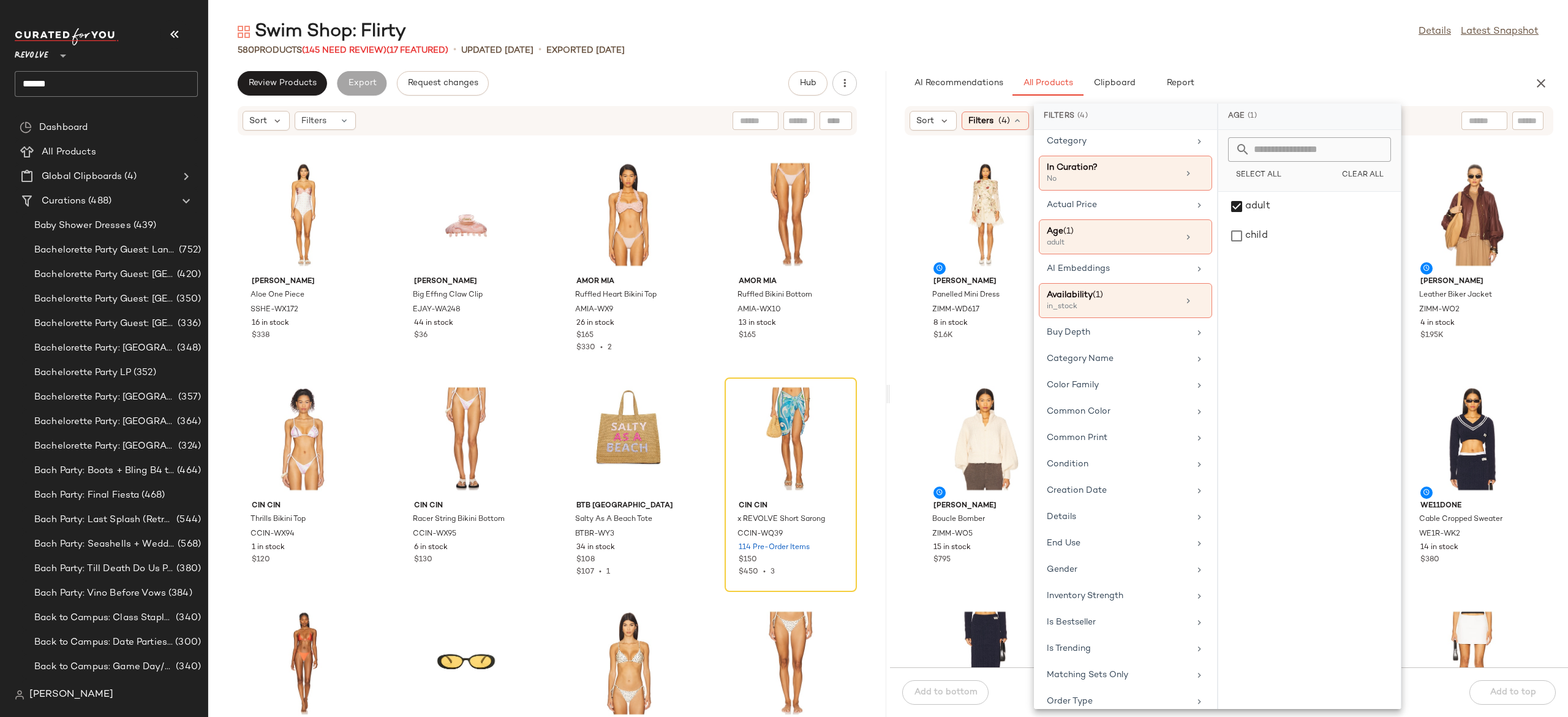
click at [1424, 118] on div "Sort Filters (4) Reset" at bounding box center [1229, 121] width 649 height 29
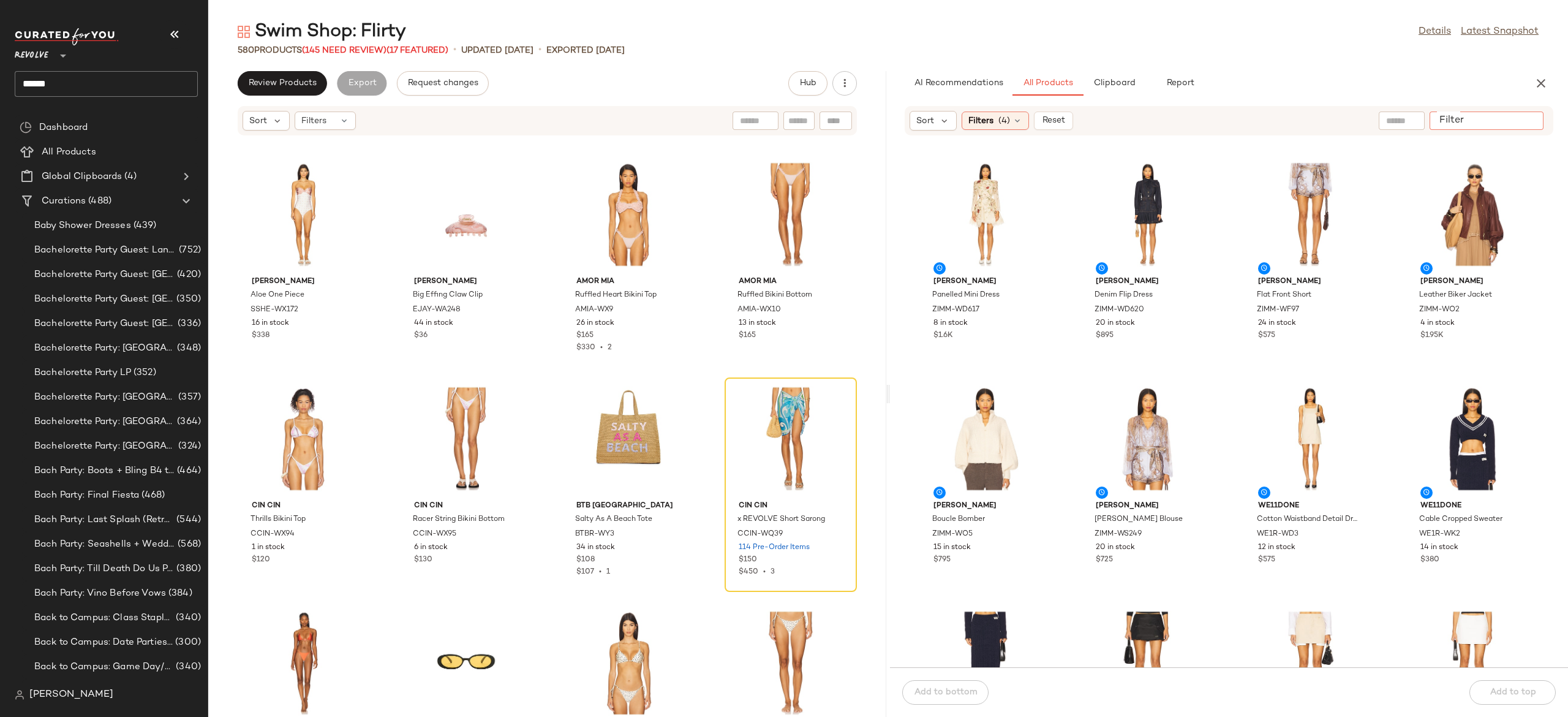
click at [1527, 117] on input "Filter" at bounding box center [1487, 121] width 104 height 13
type input "******"
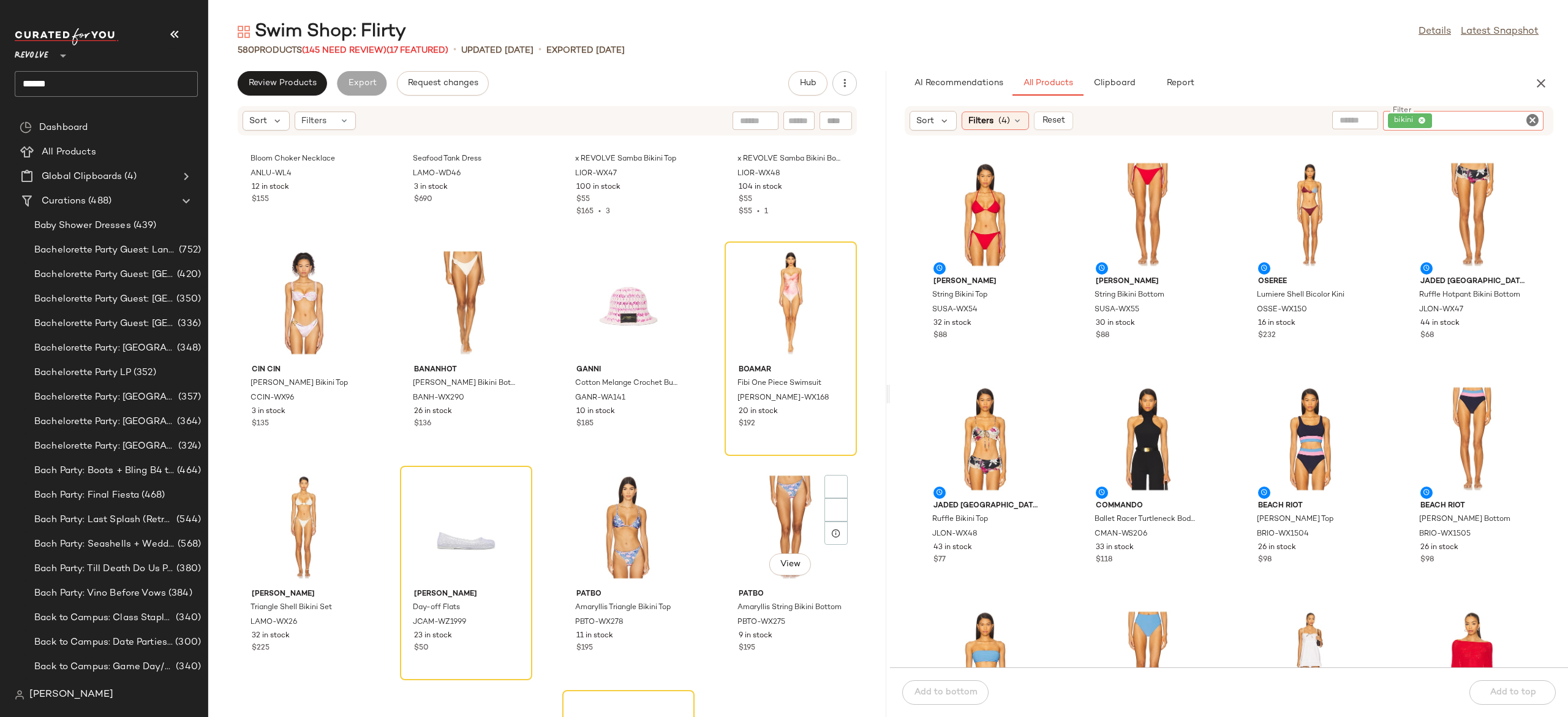
scroll to position [1959, 0]
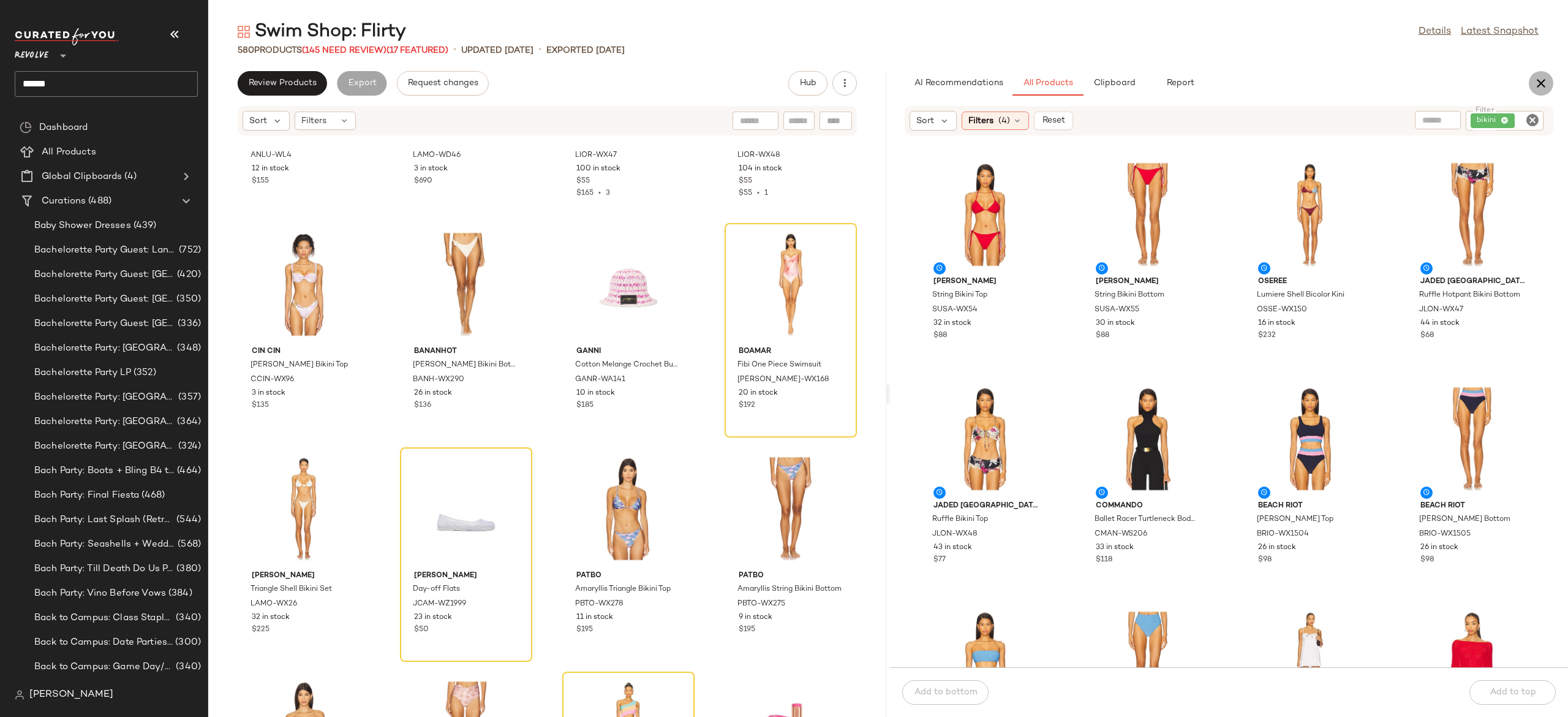
click at [1534, 83] on icon "button" at bounding box center [1541, 83] width 15 height 15
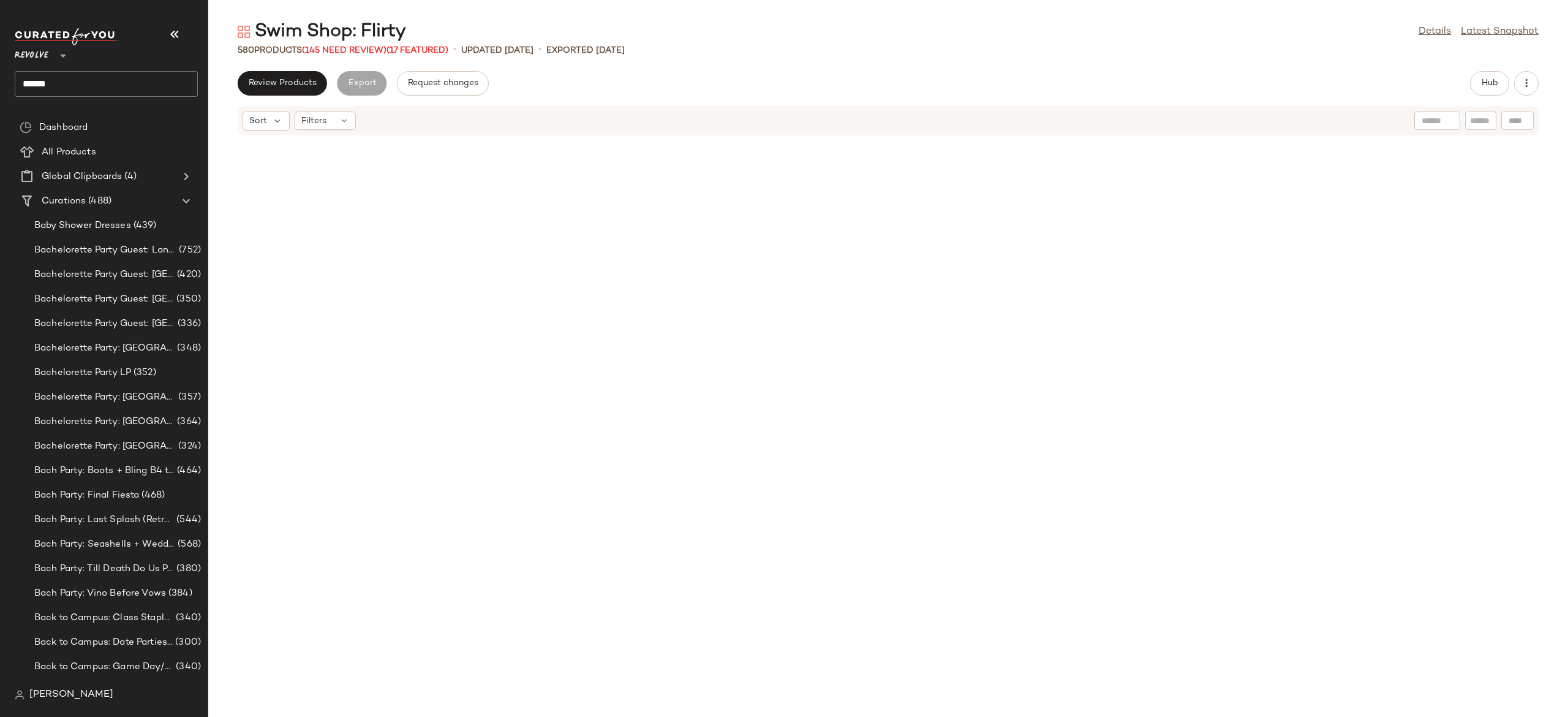
scroll to position [683, 0]
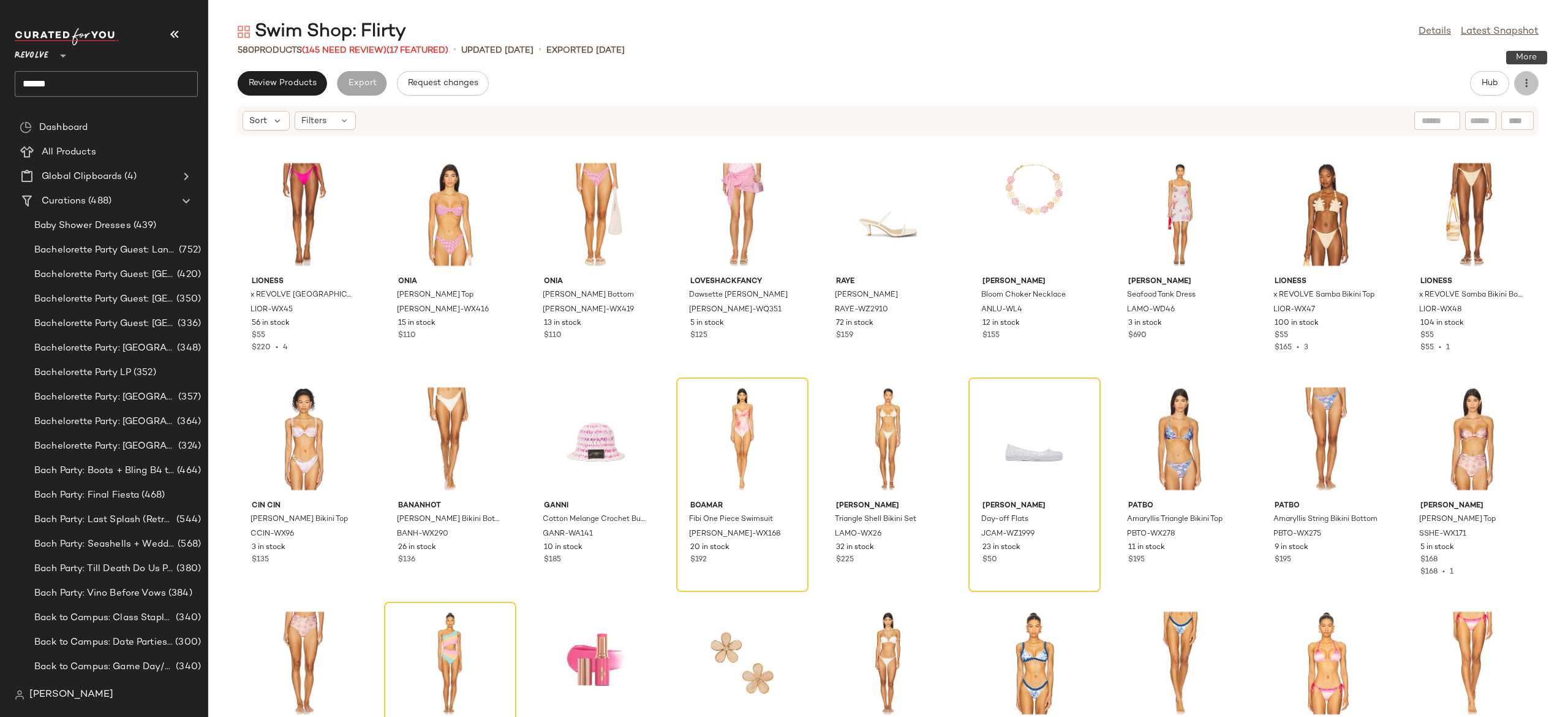
click at [1530, 89] on button "button" at bounding box center [1527, 83] width 24 height 24
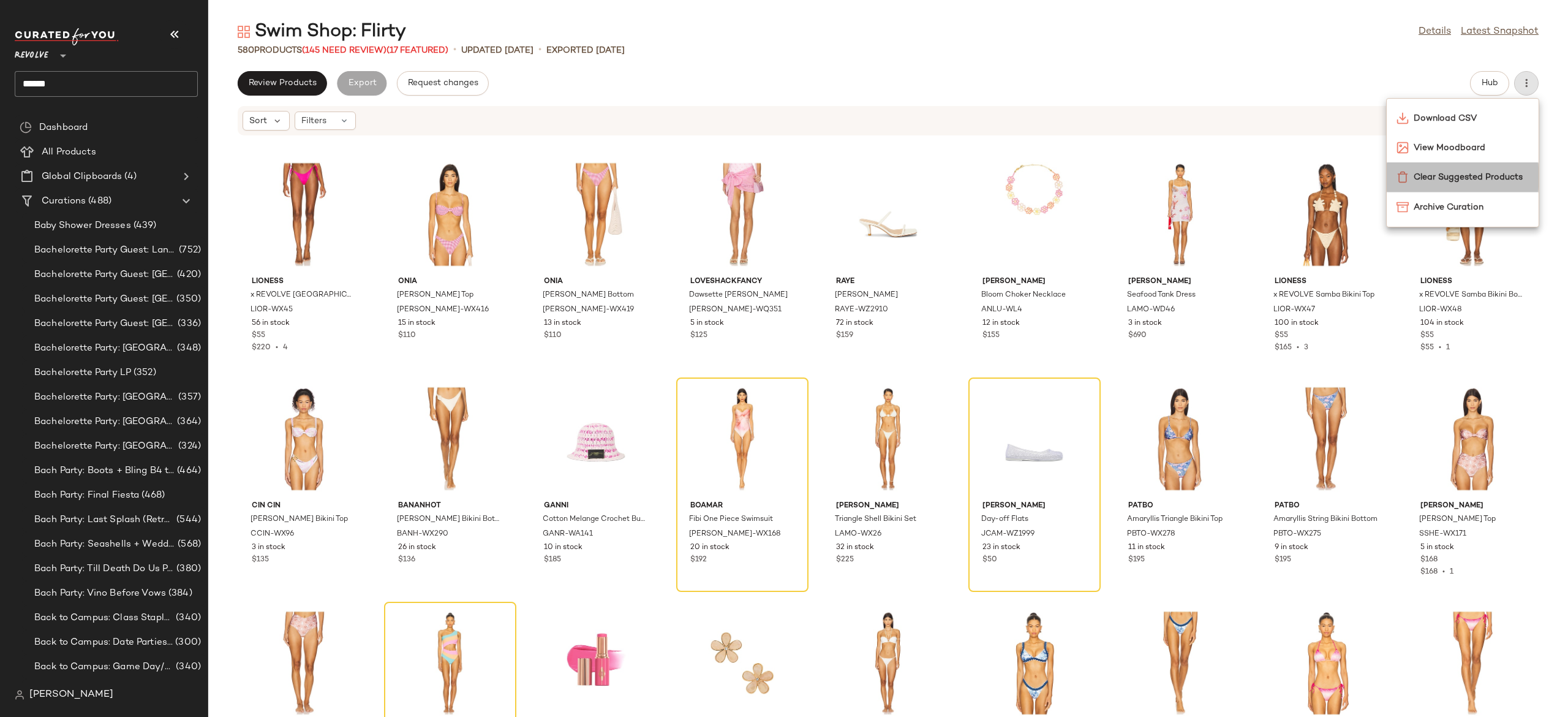
click at [1483, 174] on span "Clear Suggested Products" at bounding box center [1472, 178] width 116 height 13
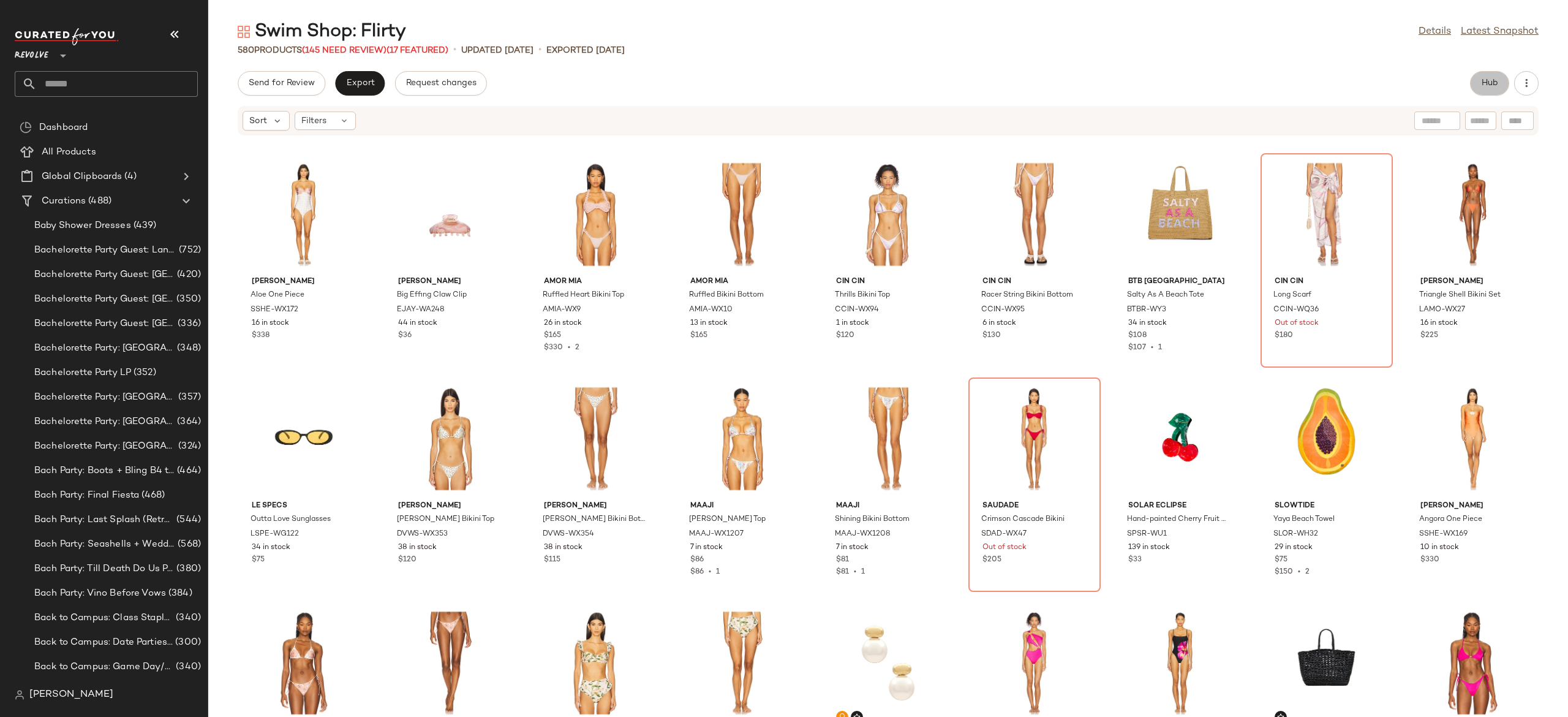
click at [1498, 78] on button "Hub" at bounding box center [1490, 83] width 39 height 24
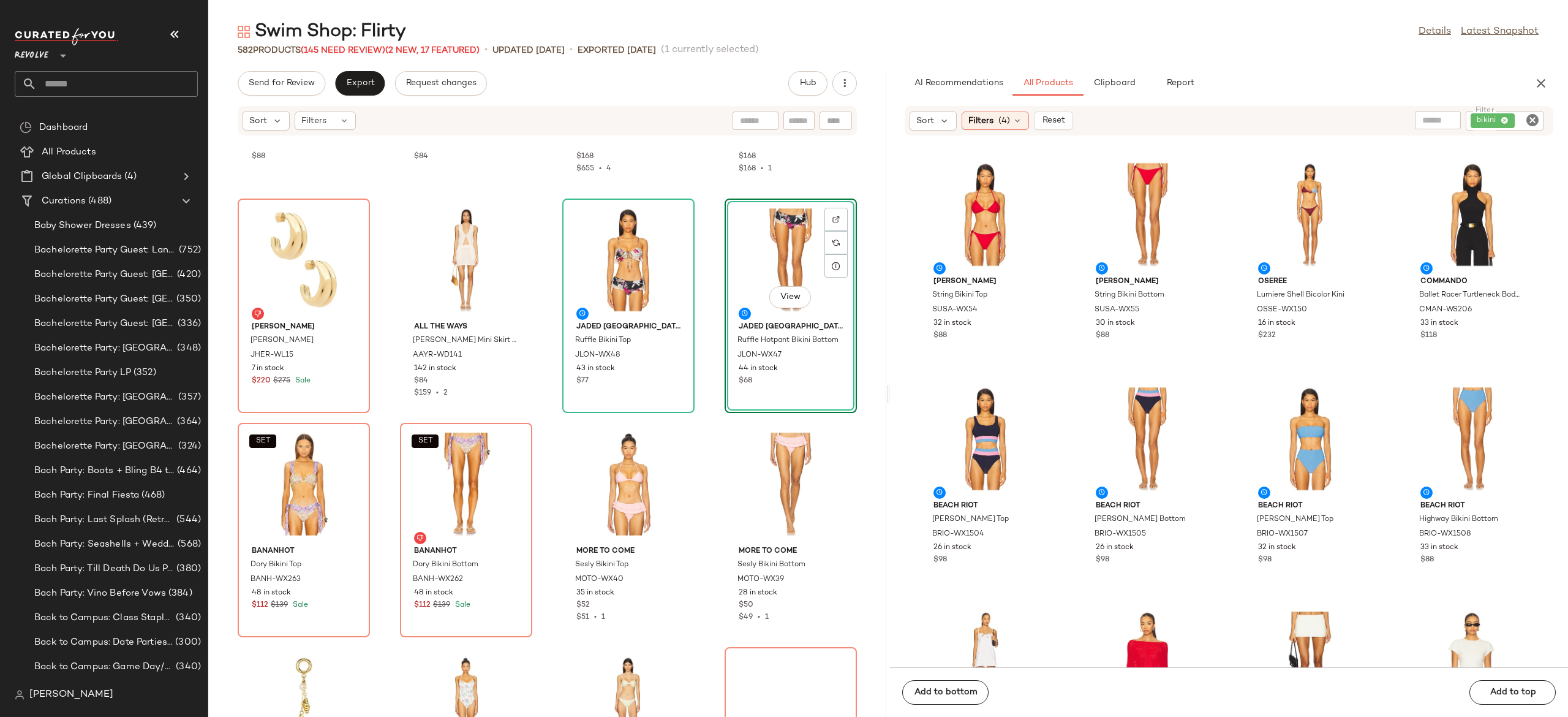
scroll to position [4461, 0]
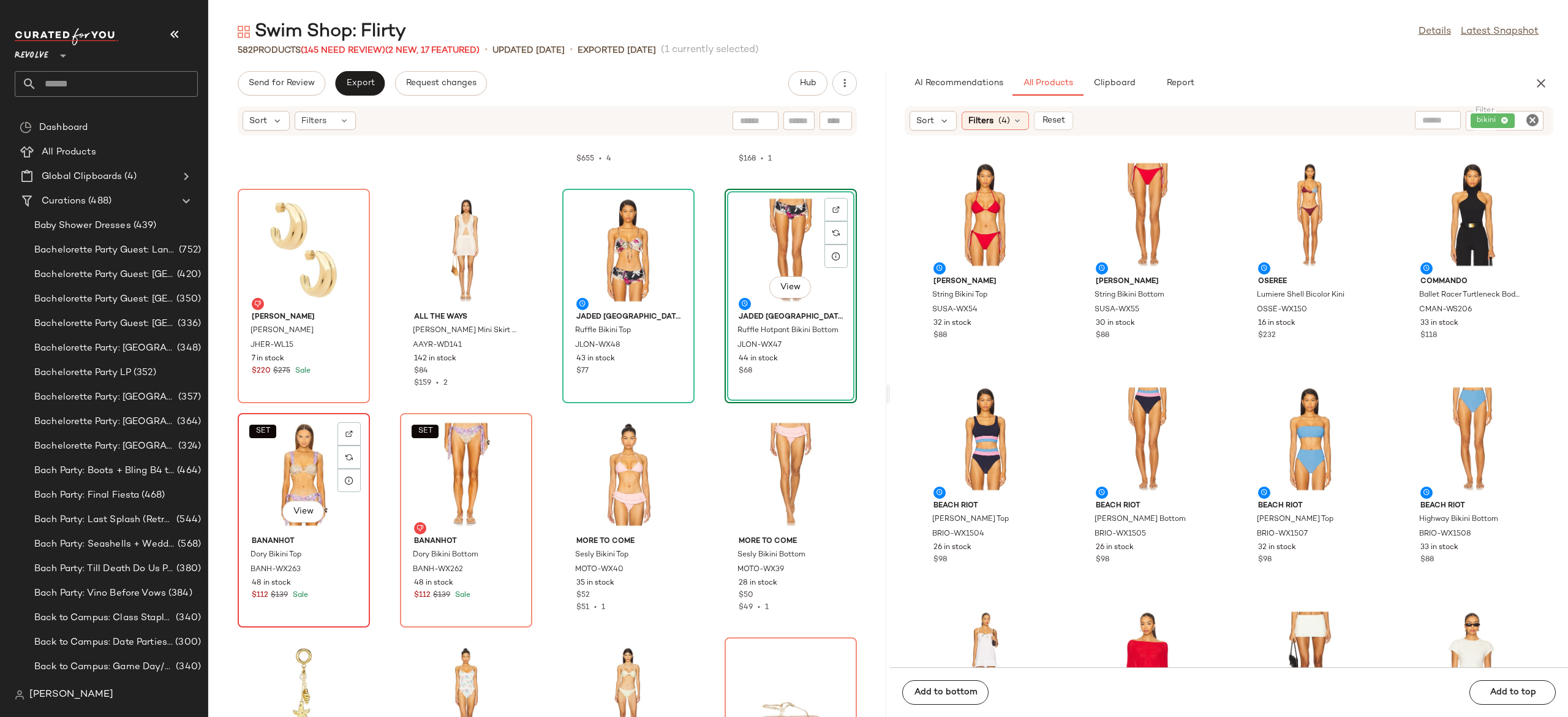
click at [298, 483] on div "SET View" at bounding box center [304, 474] width 124 height 114
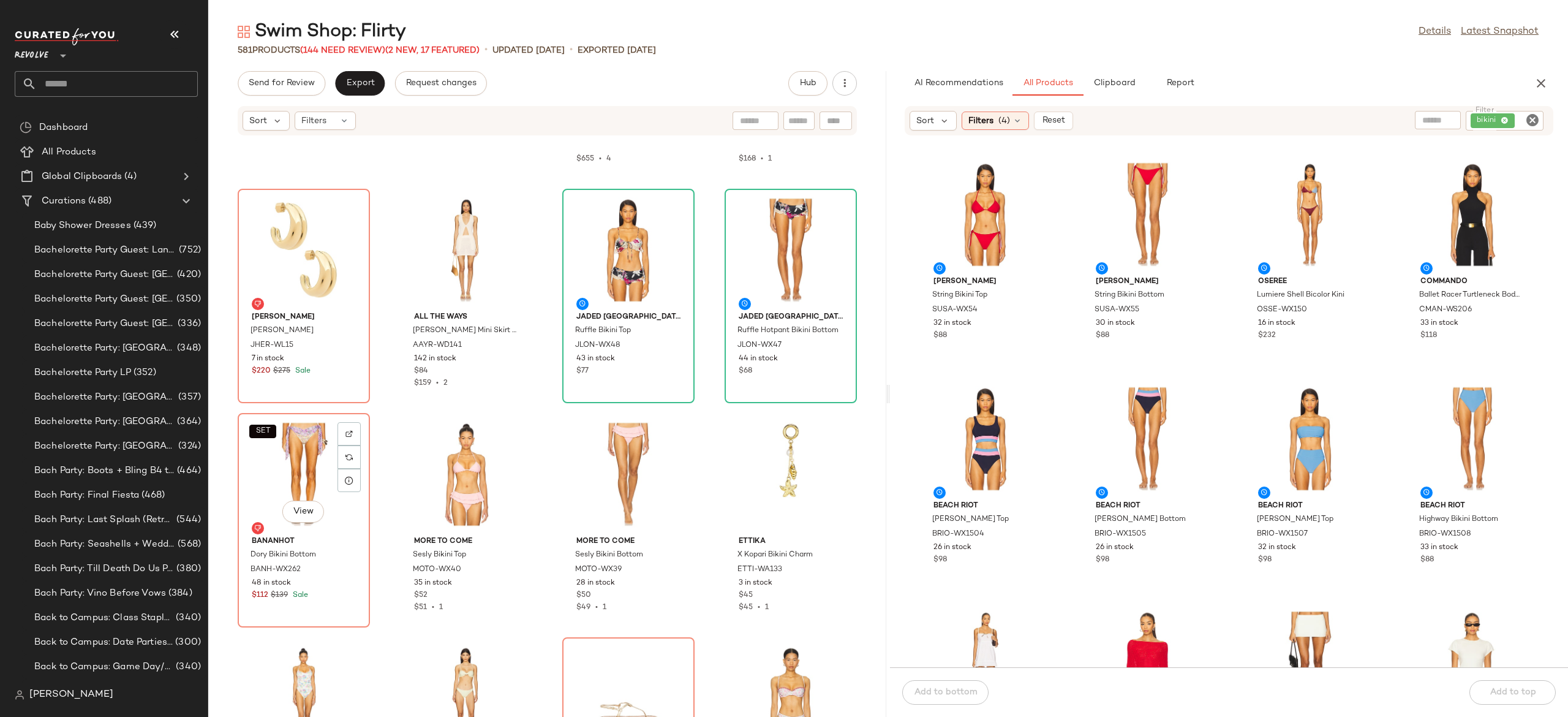
click at [298, 483] on div "SET View" at bounding box center [304, 474] width 124 height 114
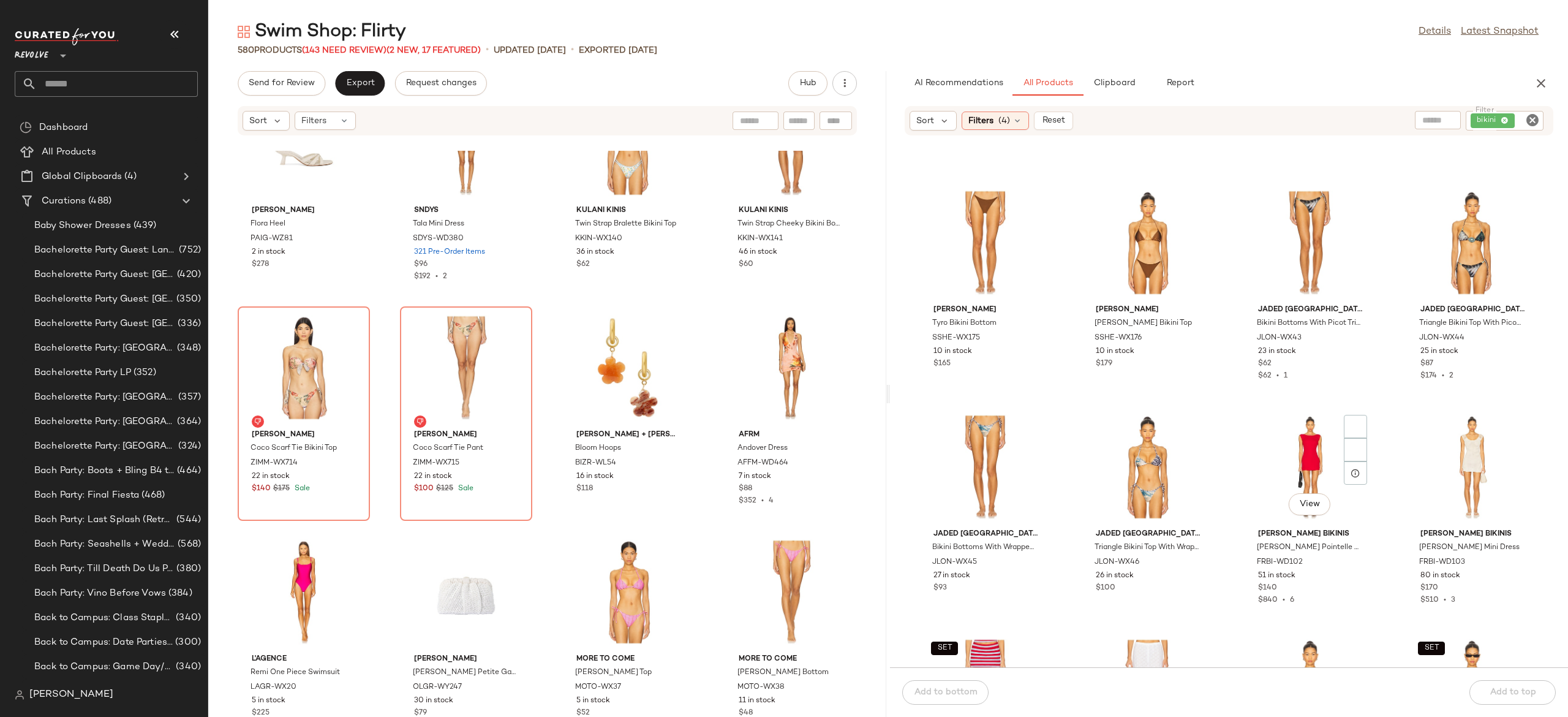
scroll to position [1277, 0]
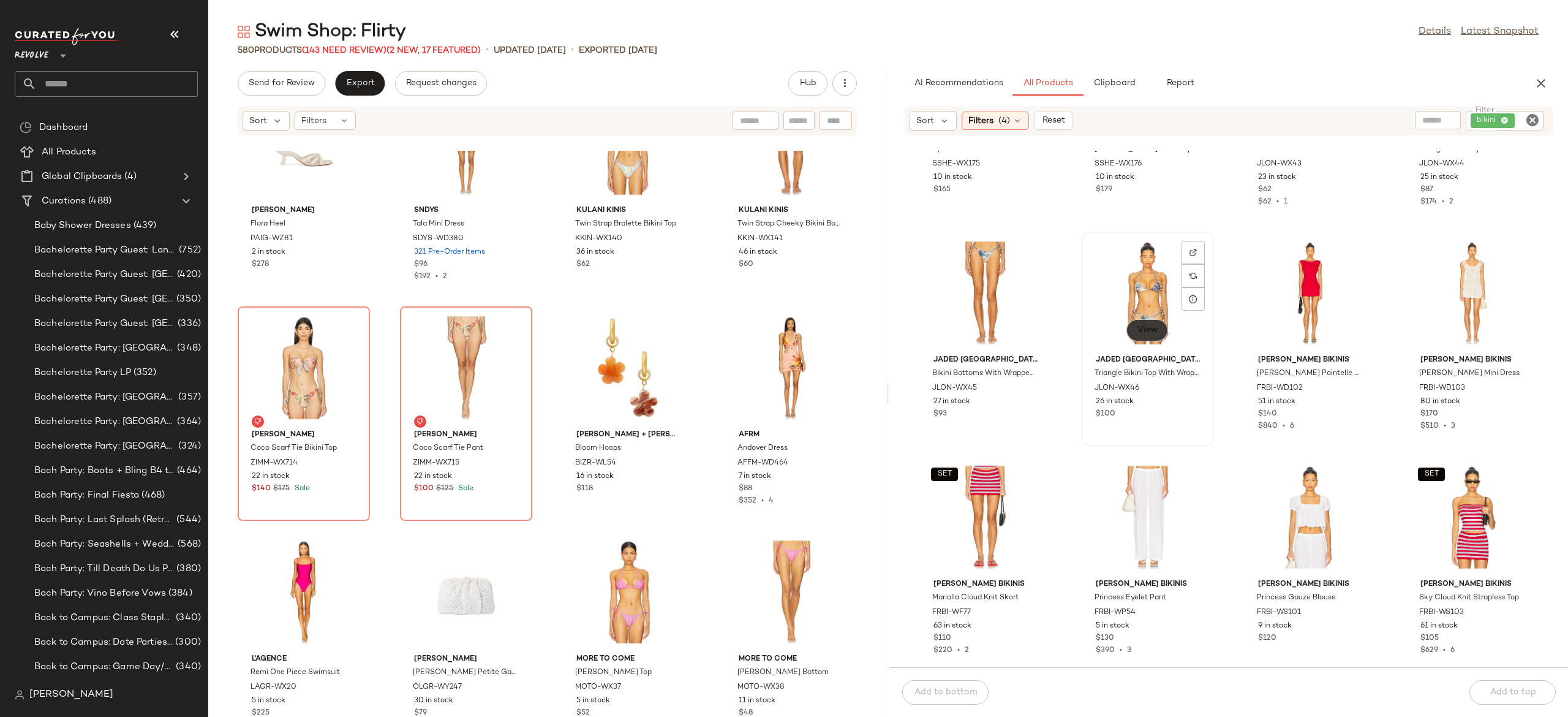
click at [1152, 331] on span "View" at bounding box center [1147, 330] width 21 height 10
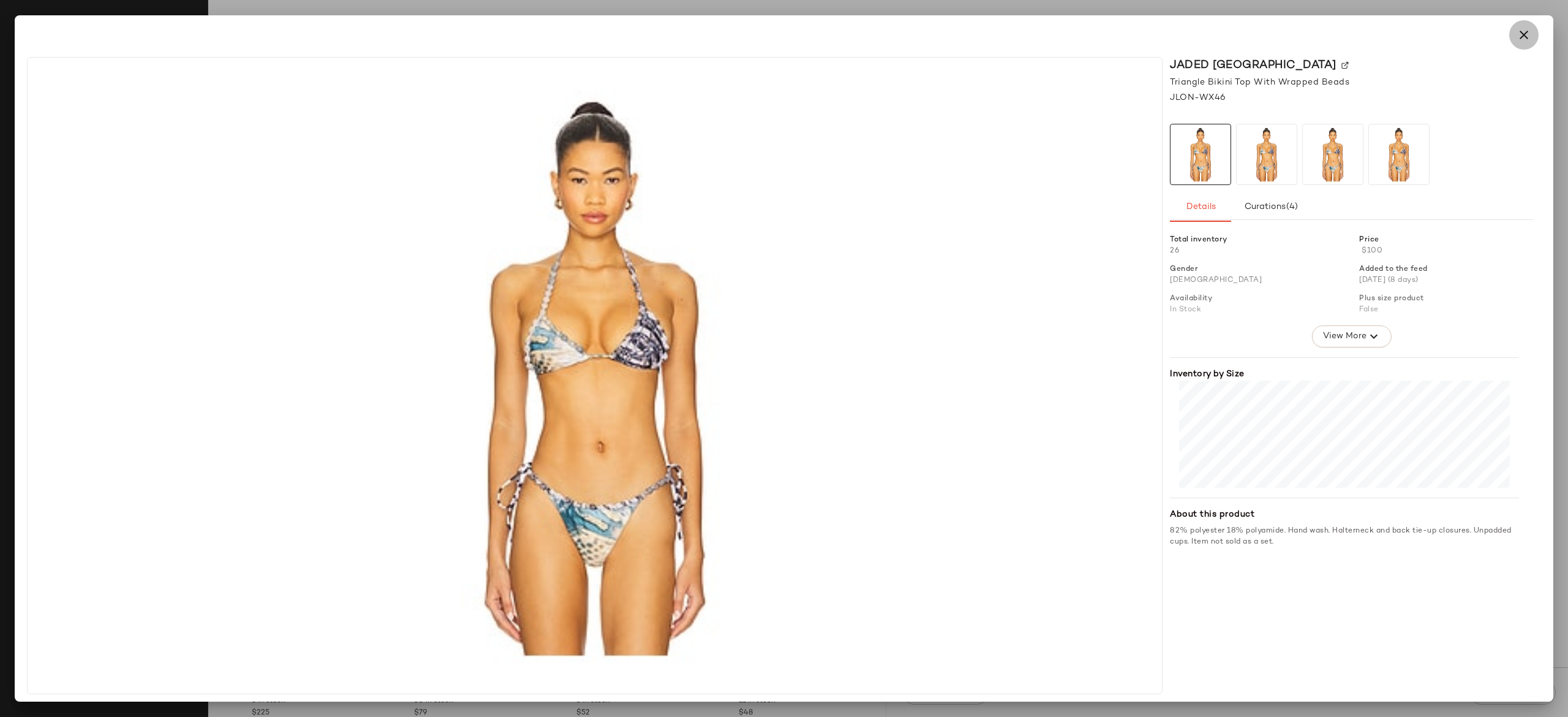
click at [1522, 38] on icon "button" at bounding box center [1524, 35] width 15 height 15
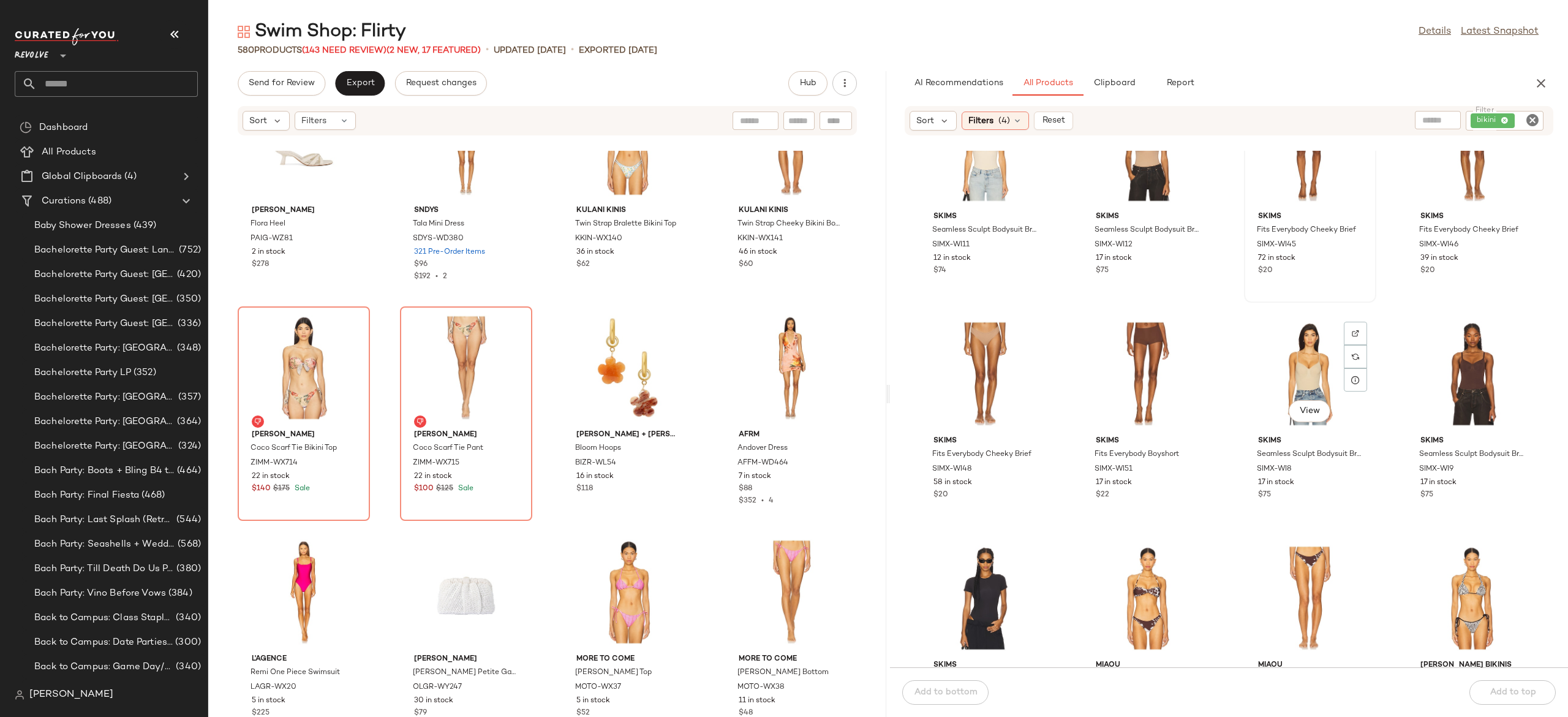
scroll to position [2556, 0]
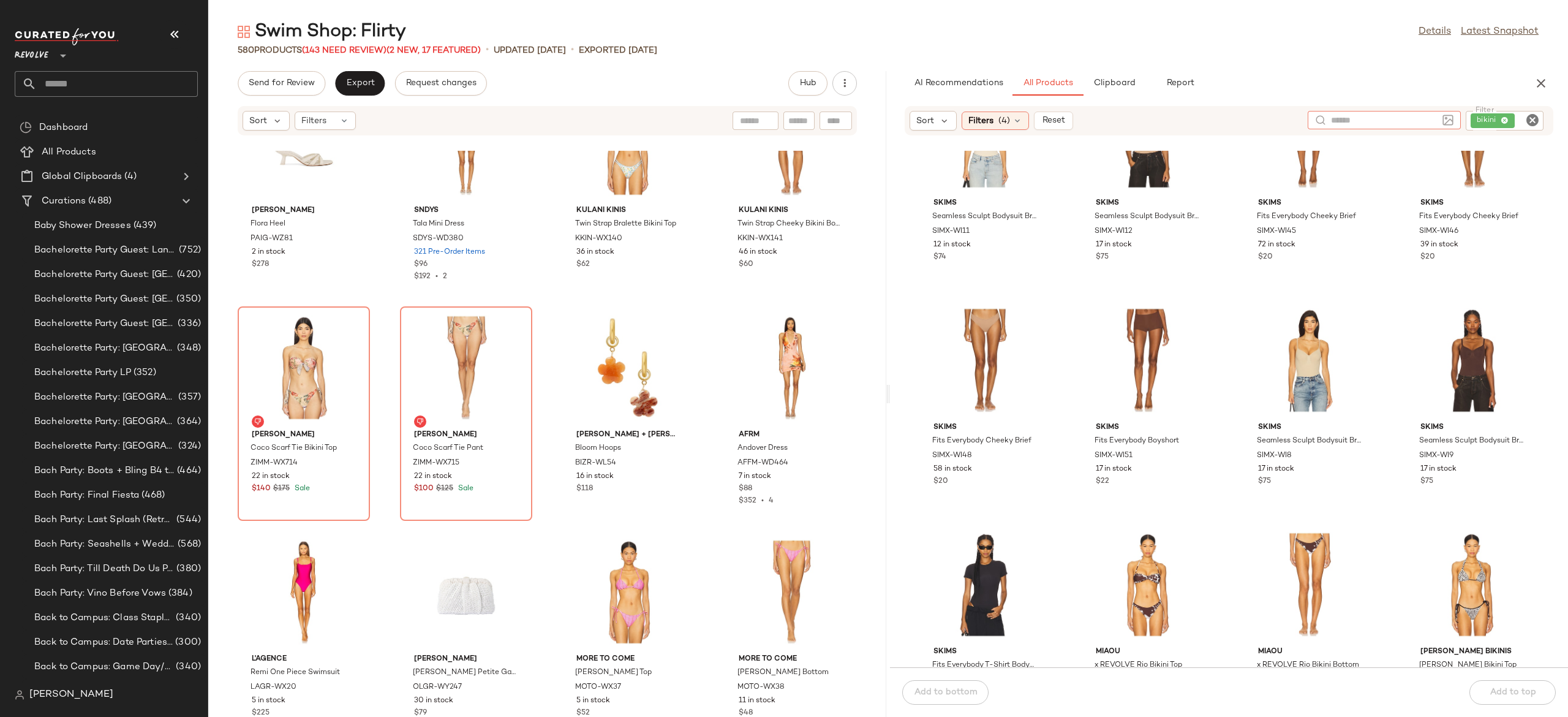
click at [1430, 118] on input "text" at bounding box center [1384, 121] width 106 height 13
click at [1430, 118] on input "**" at bounding box center [1384, 121] width 106 height 13
type input "******"
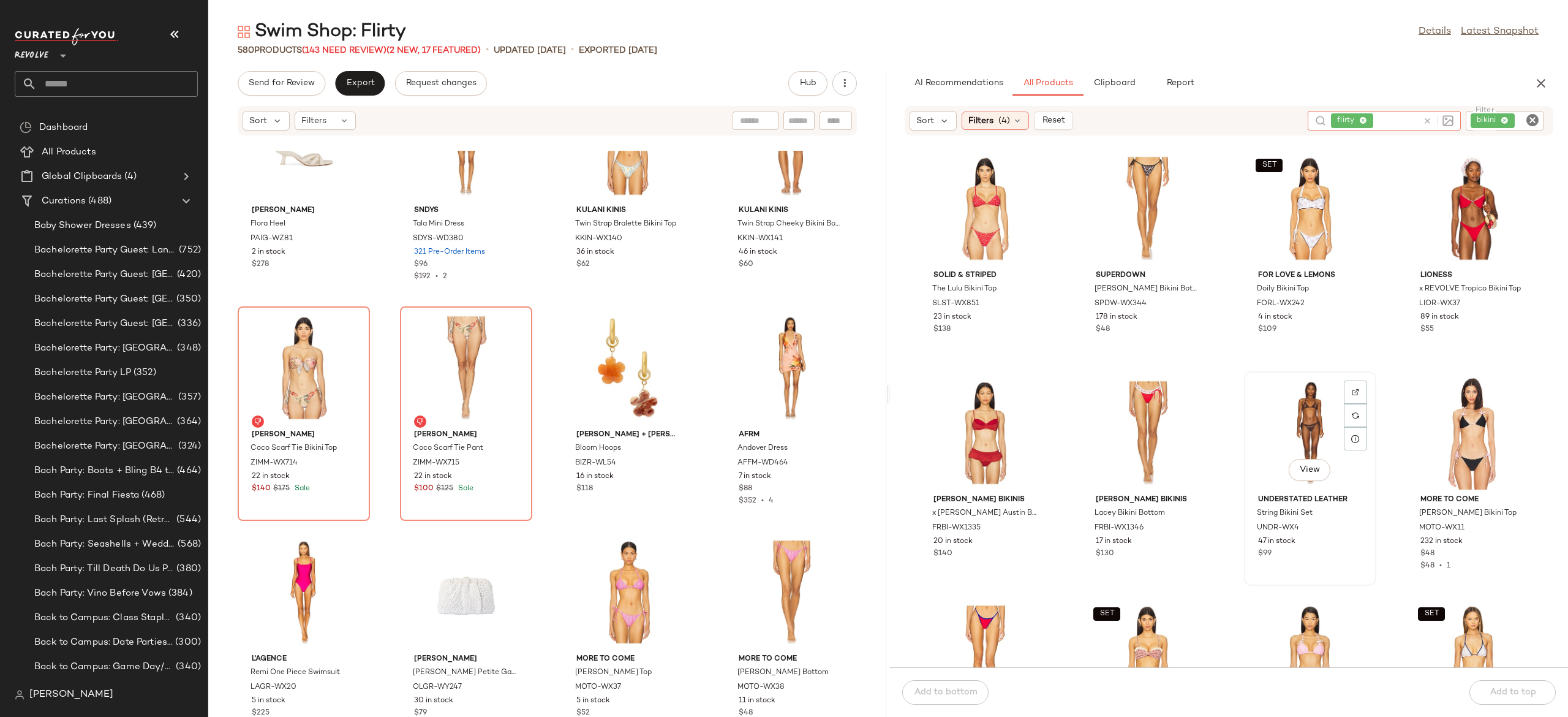
scroll to position [993, 0]
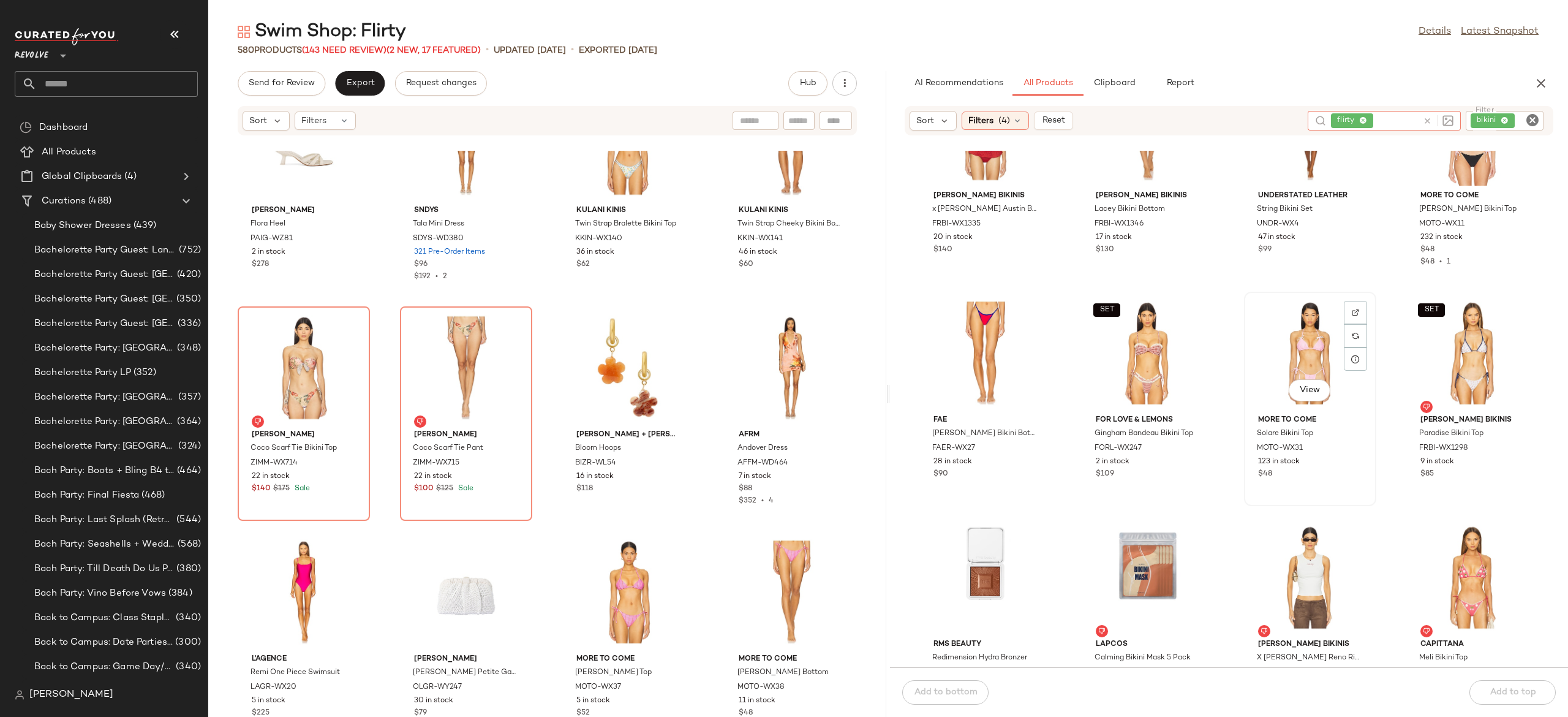
click at [1293, 364] on div "View" at bounding box center [1311, 353] width 124 height 114
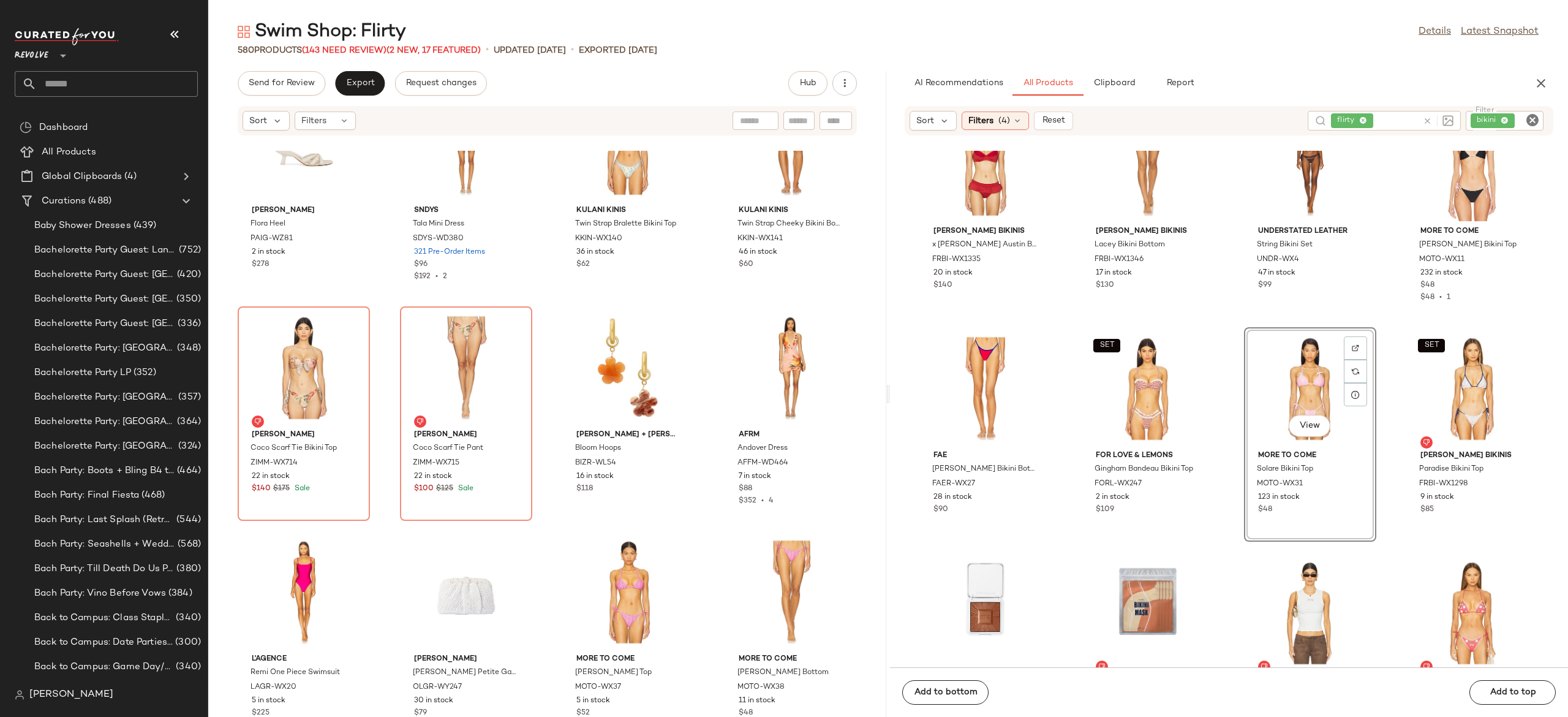
scroll to position [949, 0]
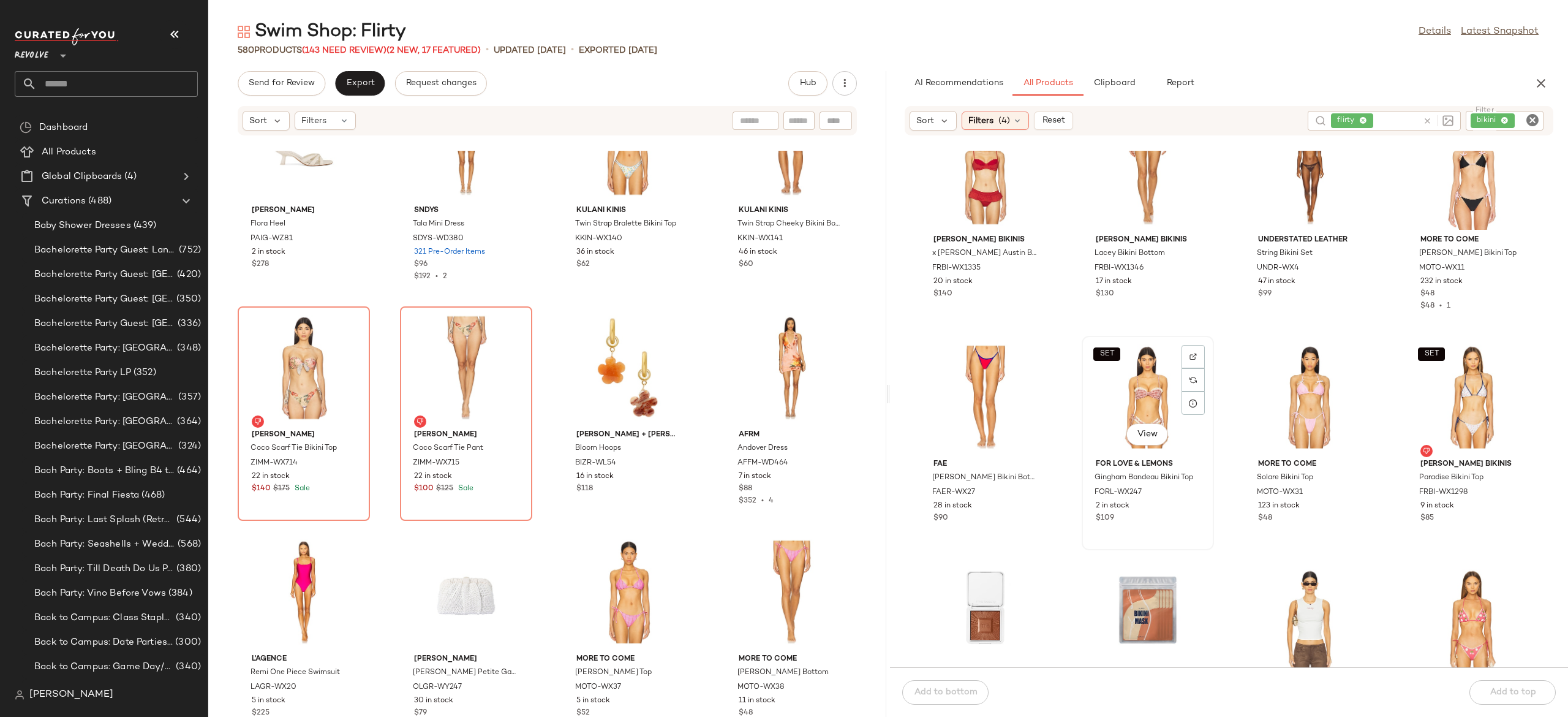
click at [1209, 347] on div "SET View For Love & Lemons Gingham Bandeau Bikini Top FORL-WX247 2 in stock $109" at bounding box center [1148, 443] width 130 height 212
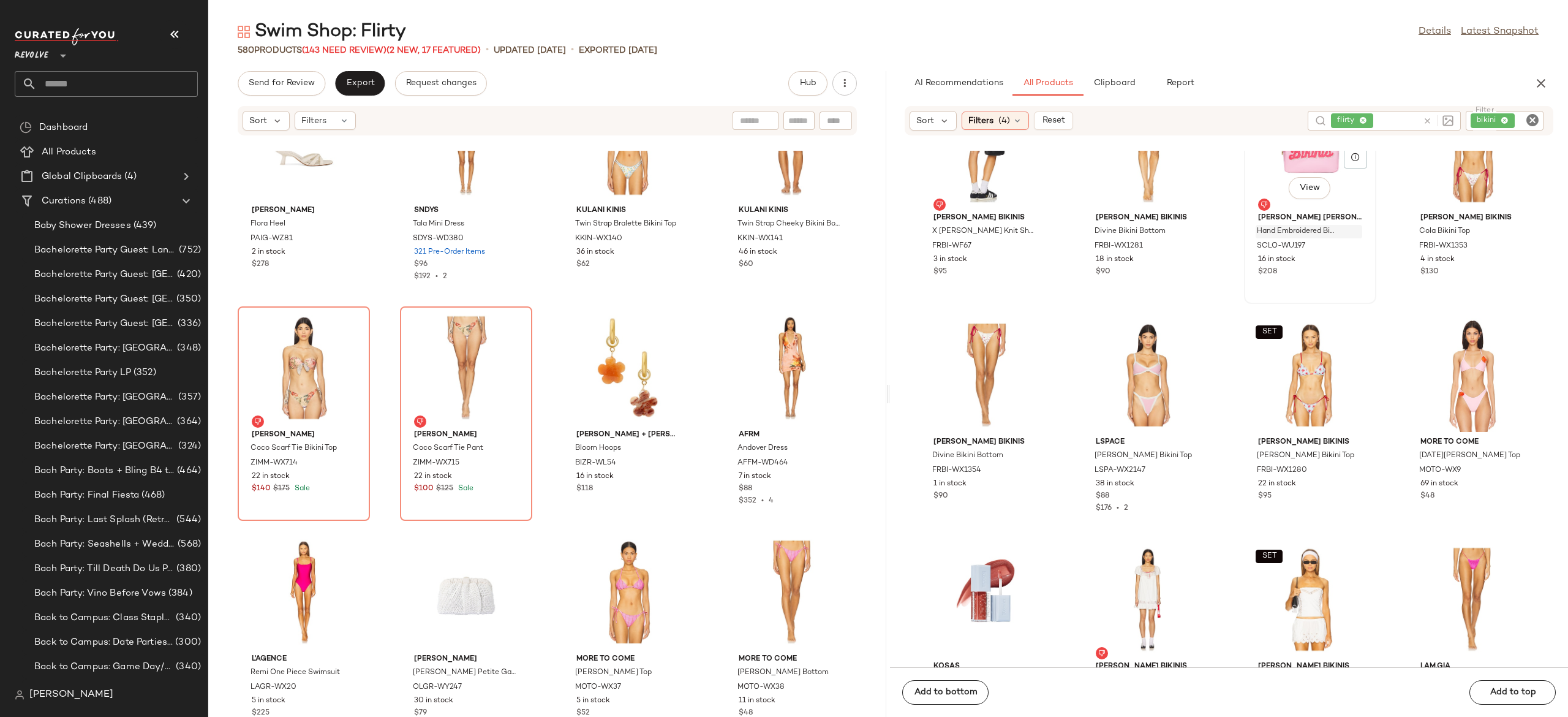
scroll to position [0, 0]
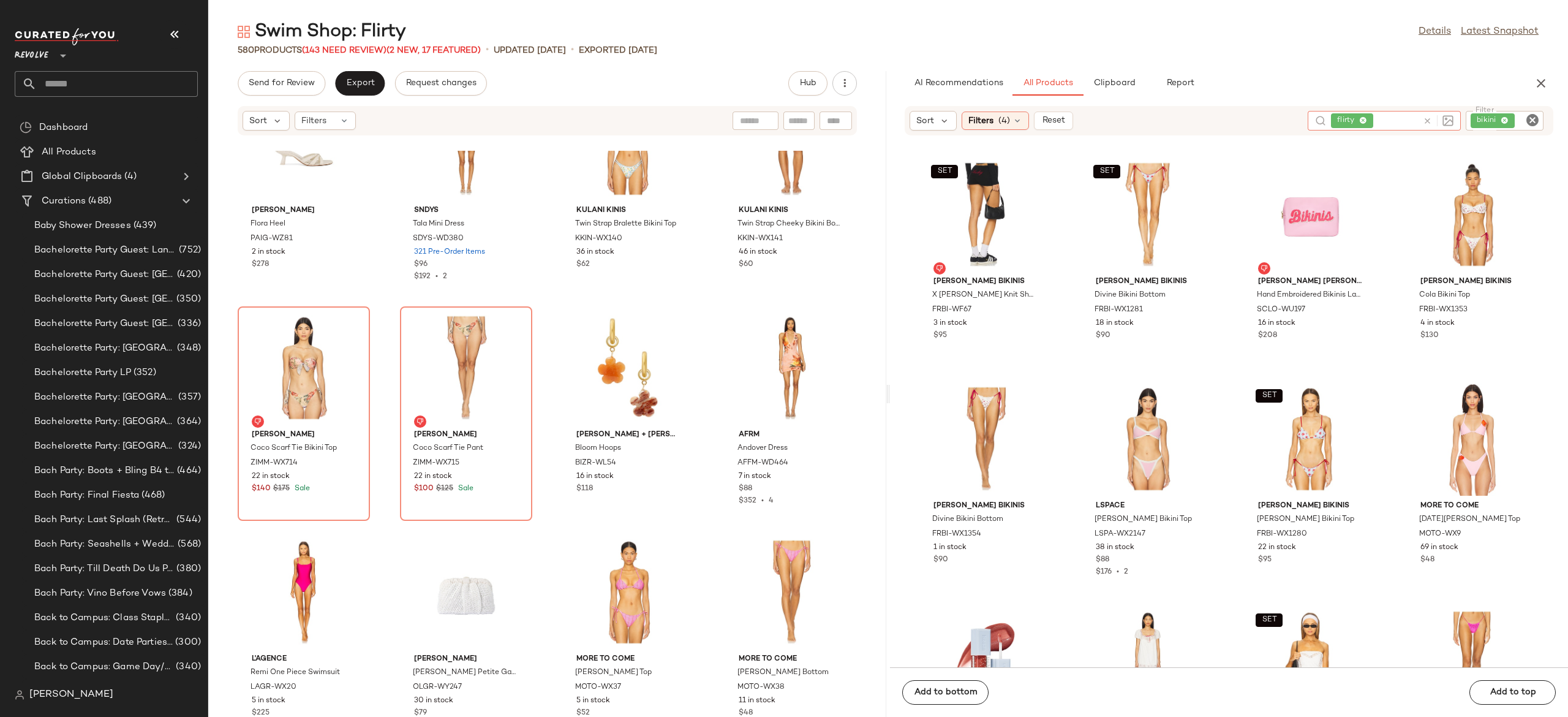
click at [1423, 124] on icon at bounding box center [1428, 121] width 9 height 9
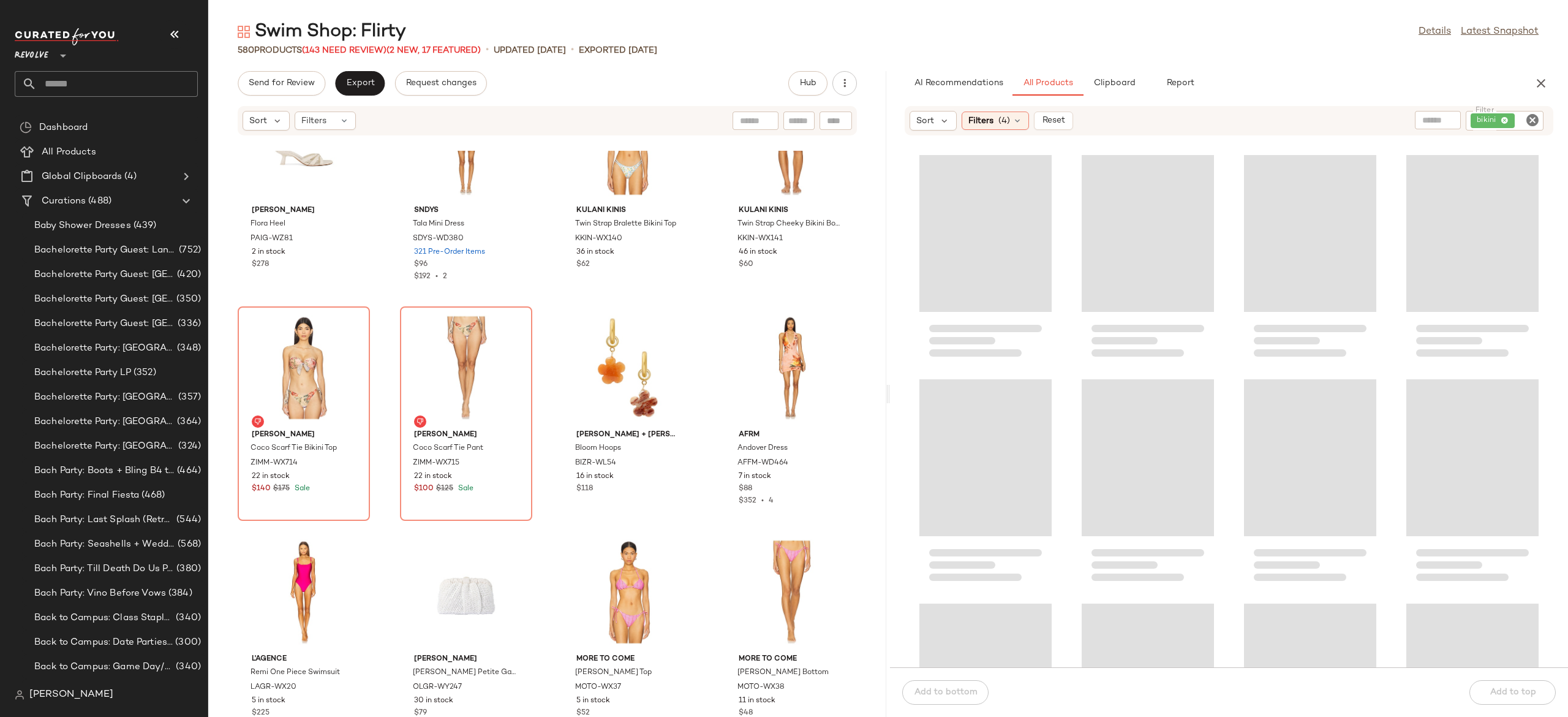
click at [1390, 250] on div at bounding box center [1229, 409] width 678 height 517
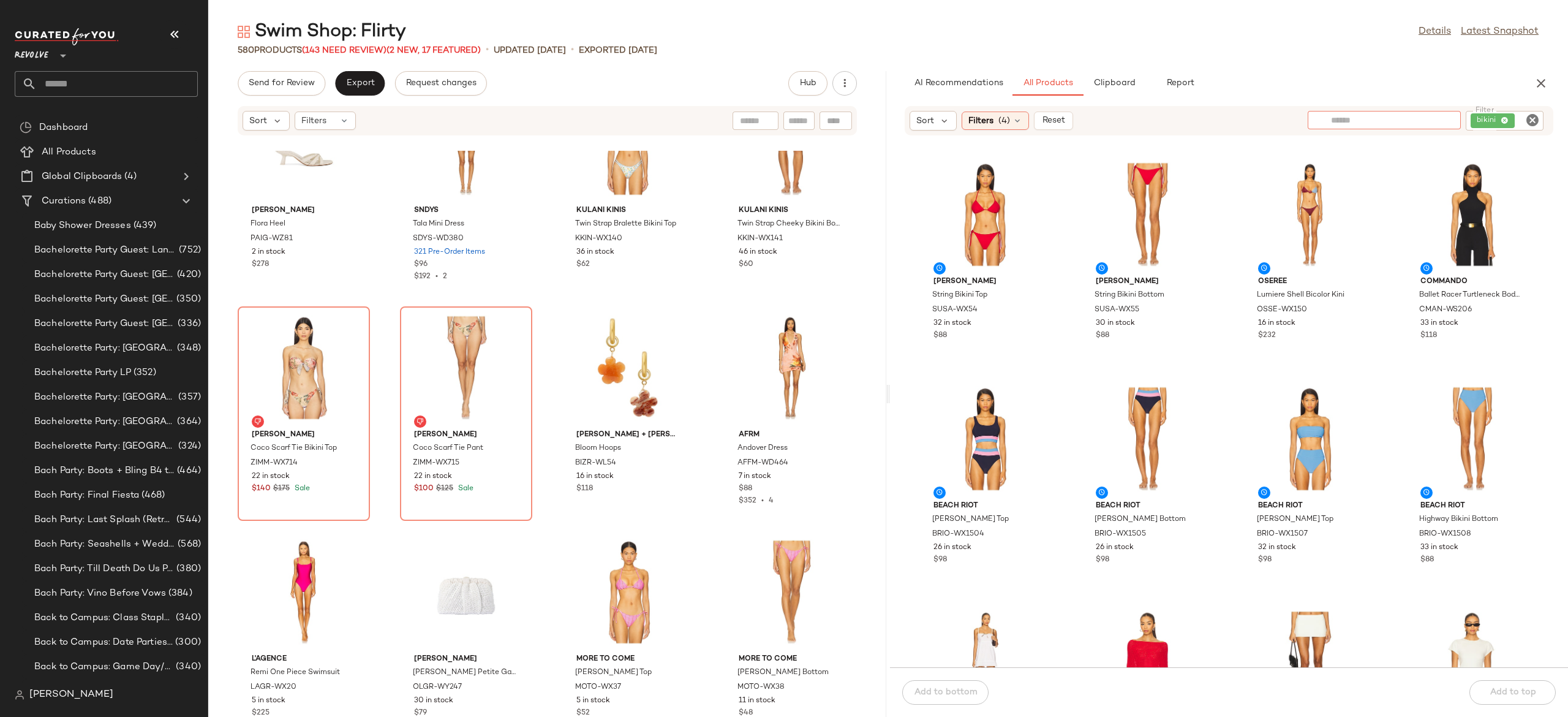
click at [1435, 120] on input "text" at bounding box center [1384, 121] width 106 height 13
type input "**********"
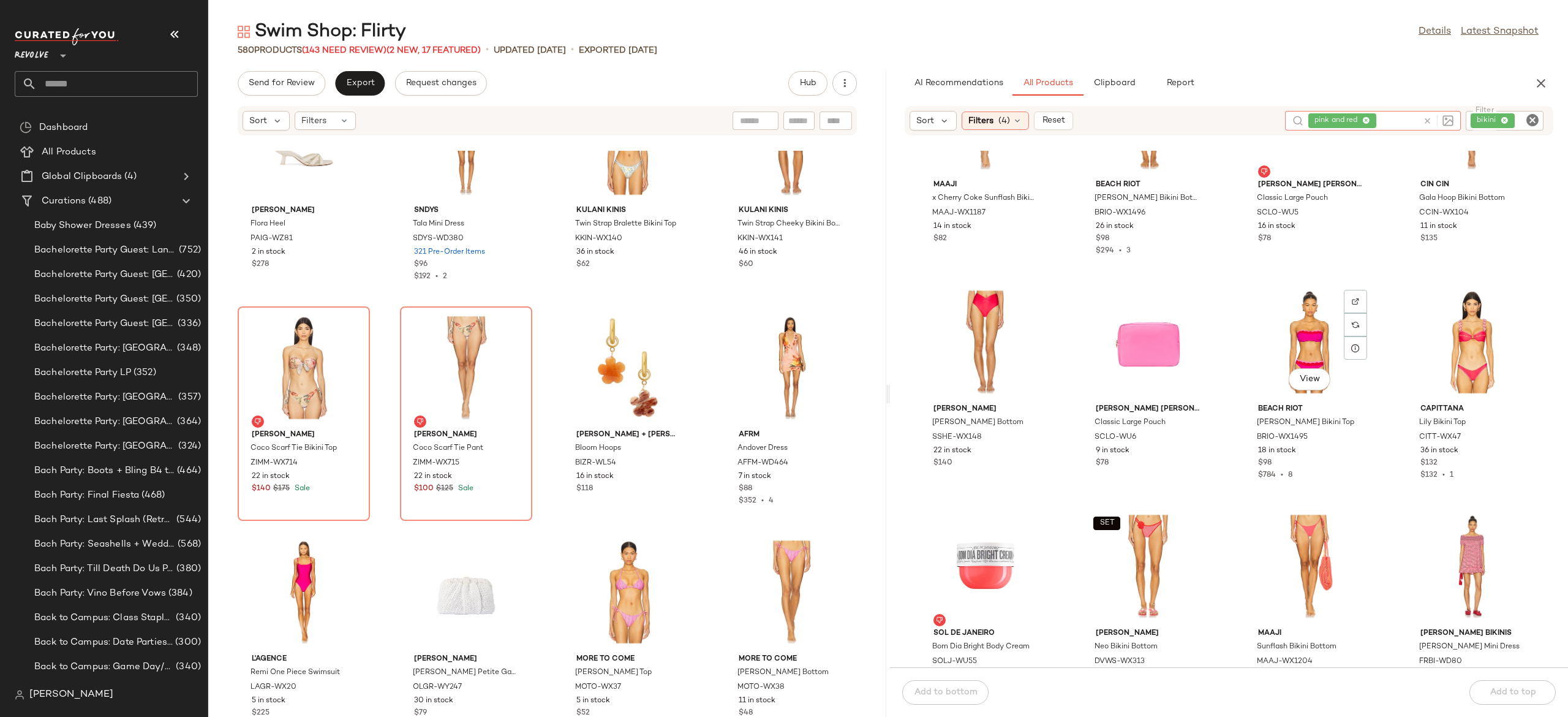
scroll to position [556, 0]
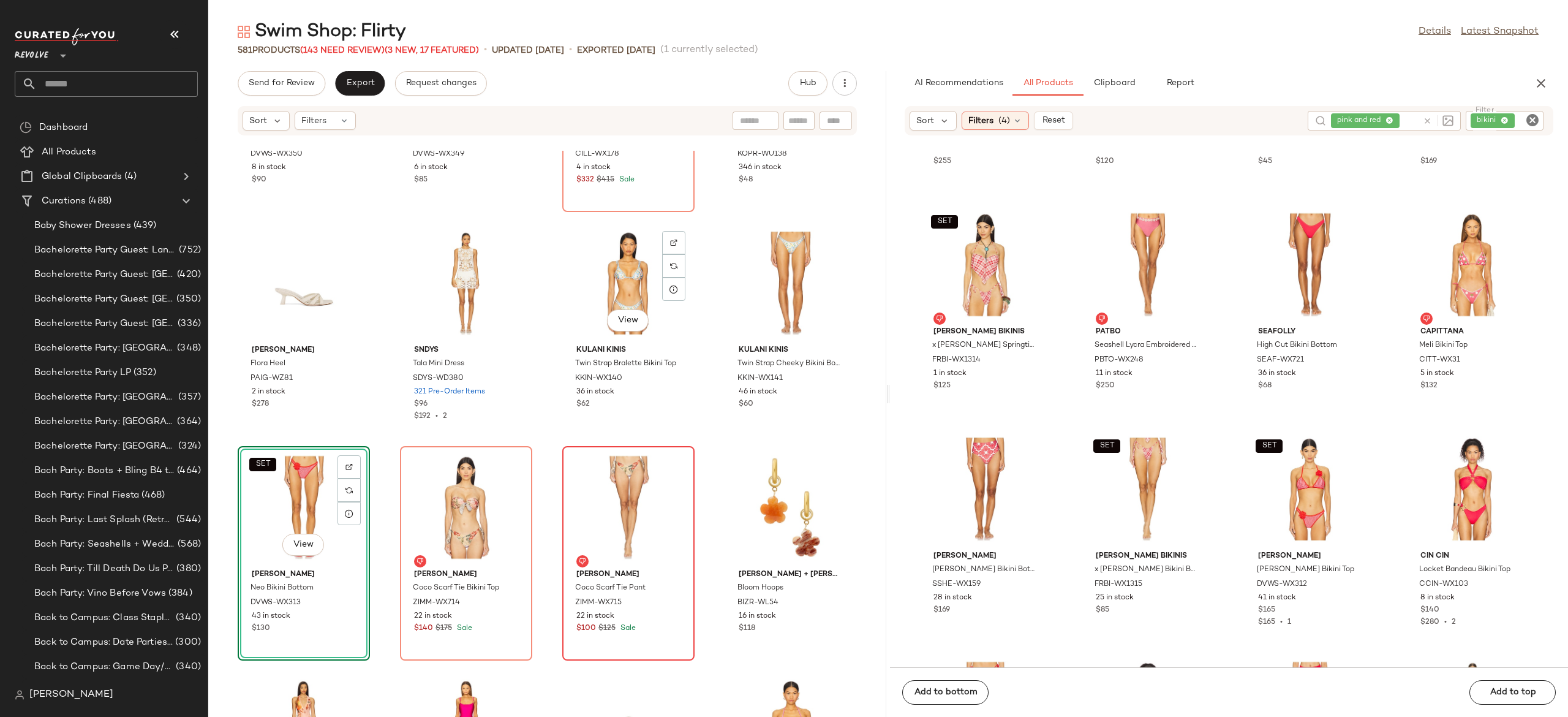
scroll to position [5351, 0]
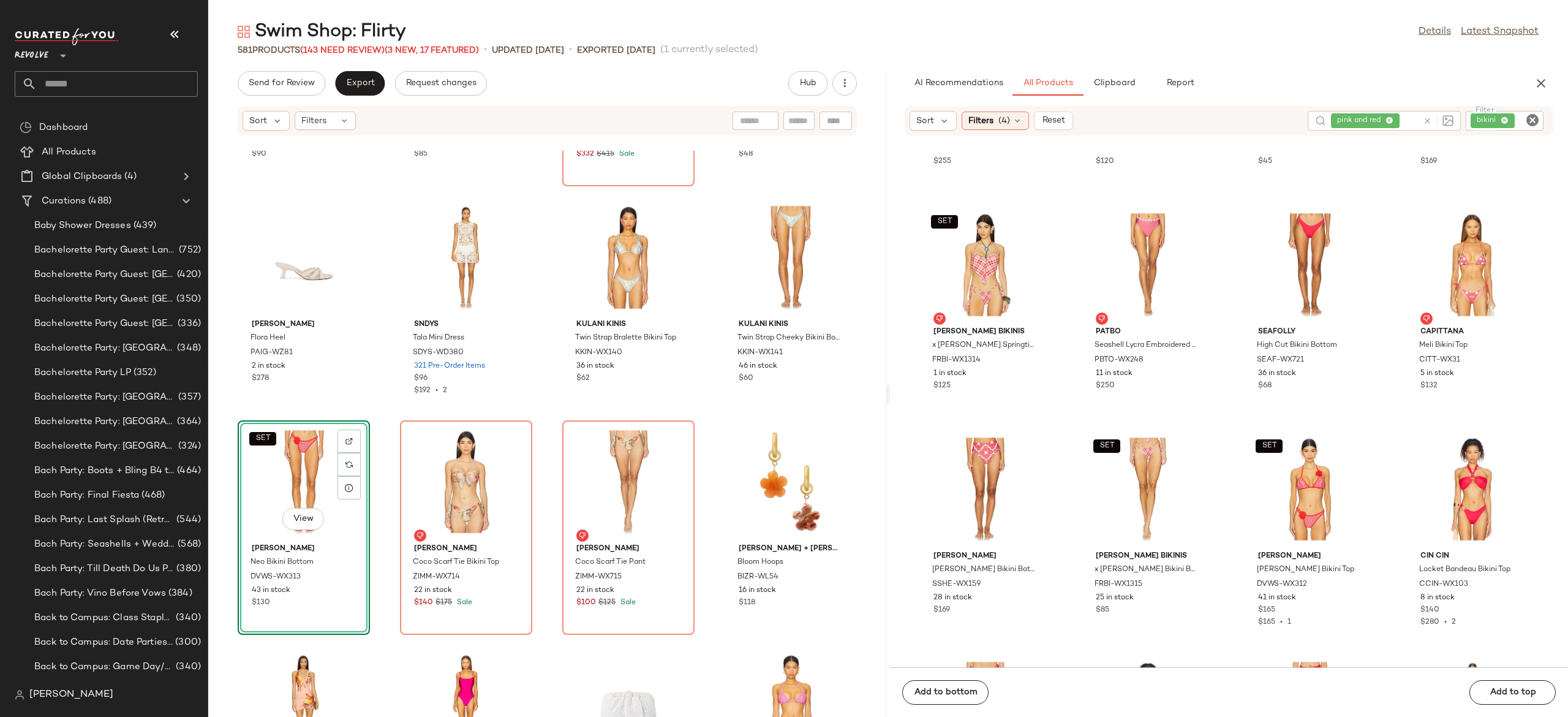
click at [299, 479] on div "SET View" at bounding box center [304, 482] width 124 height 114
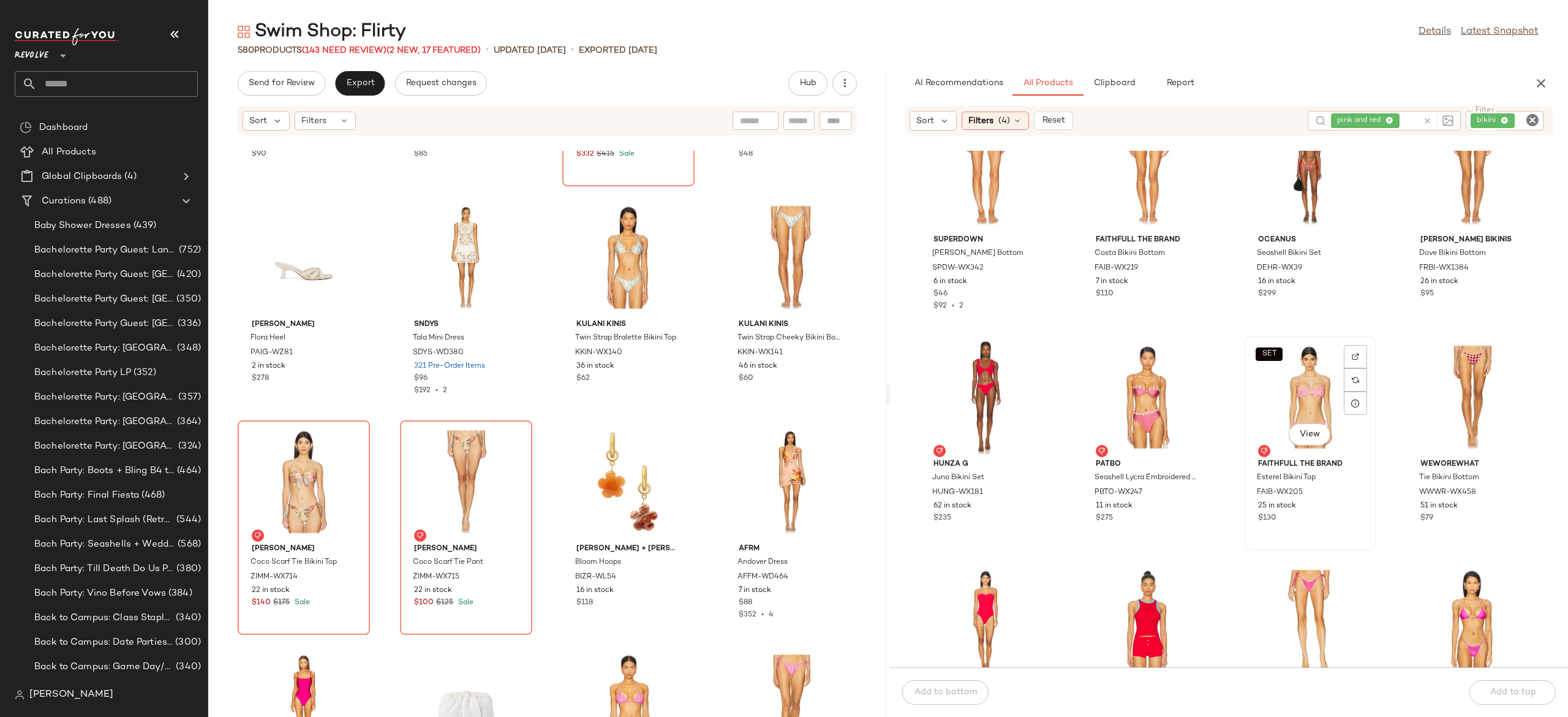
scroll to position [2926, 0]
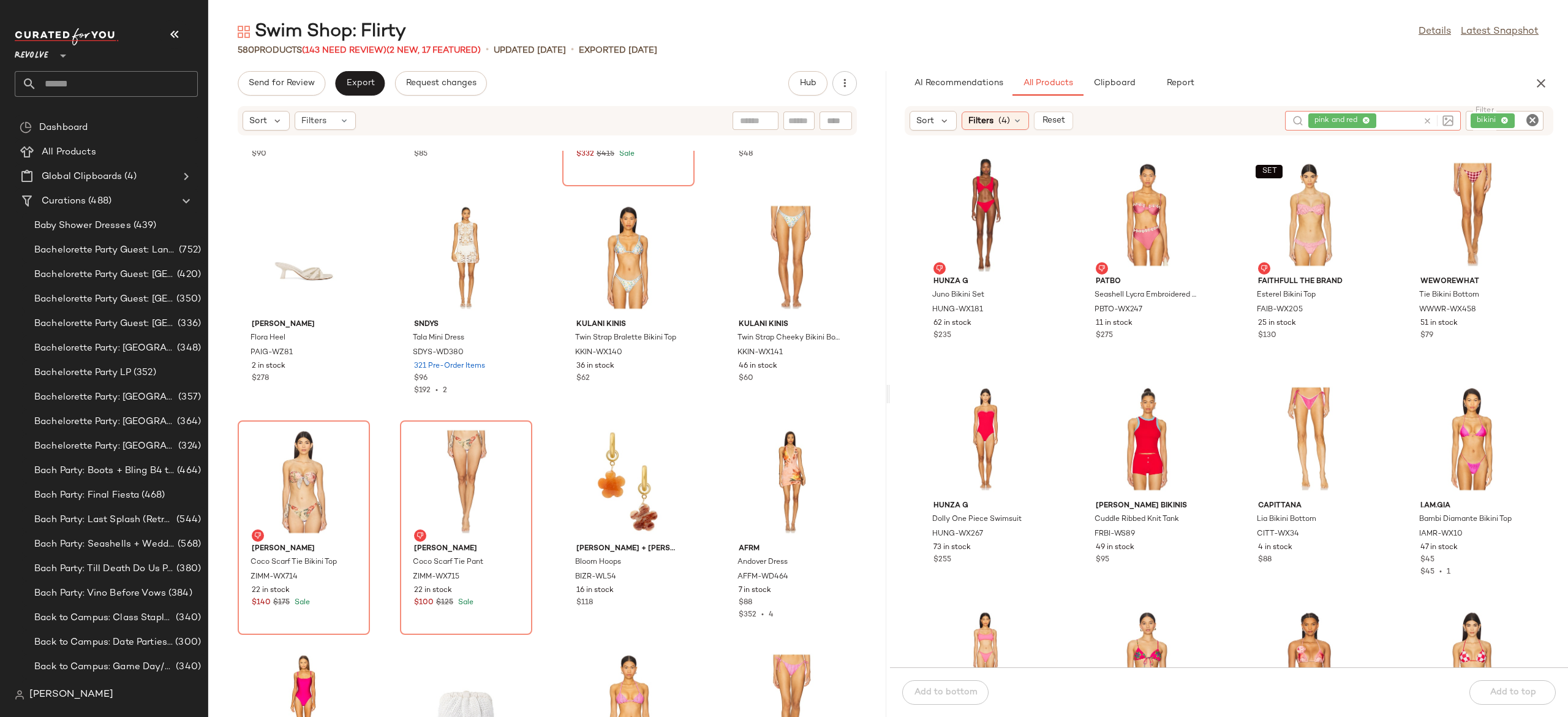
click at [1428, 123] on icon at bounding box center [1428, 121] width 9 height 9
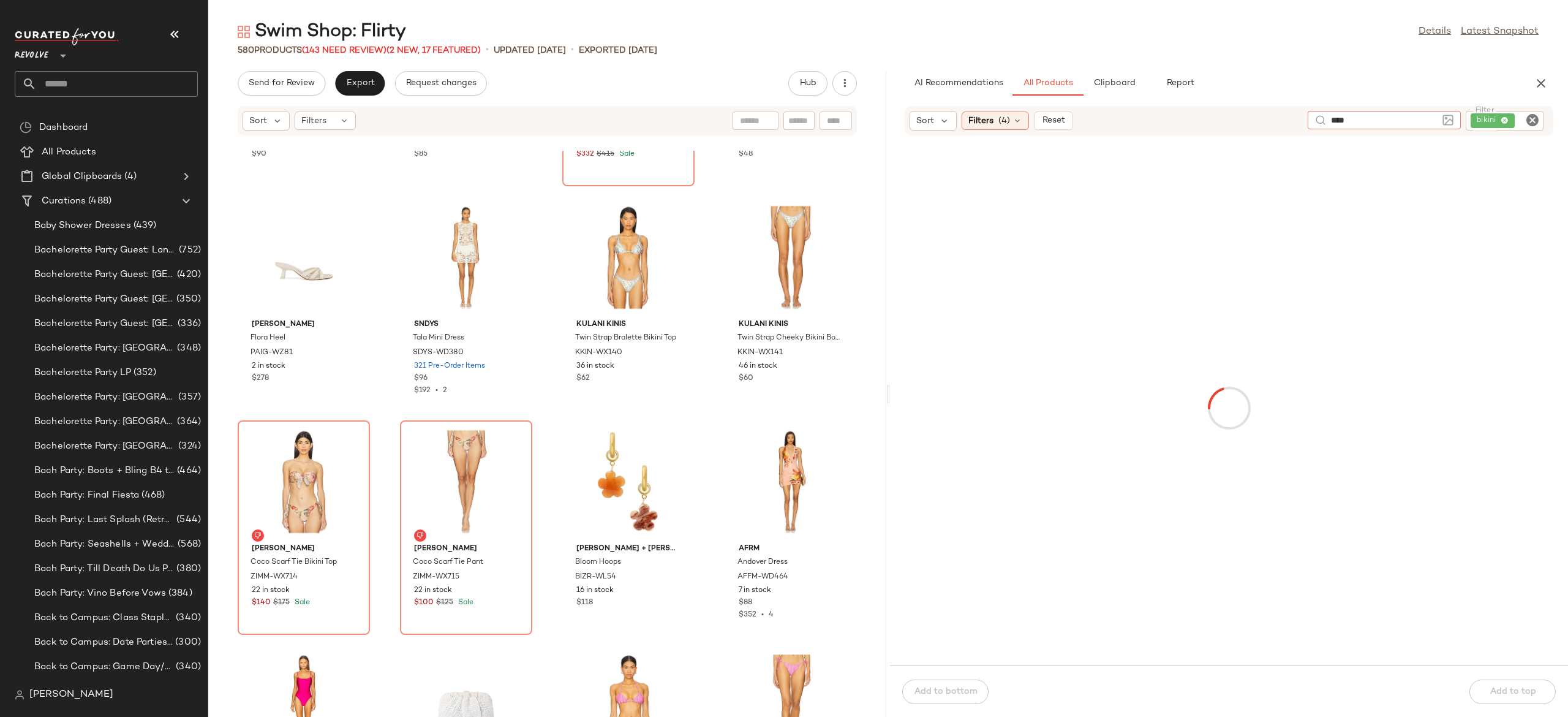
type input "****"
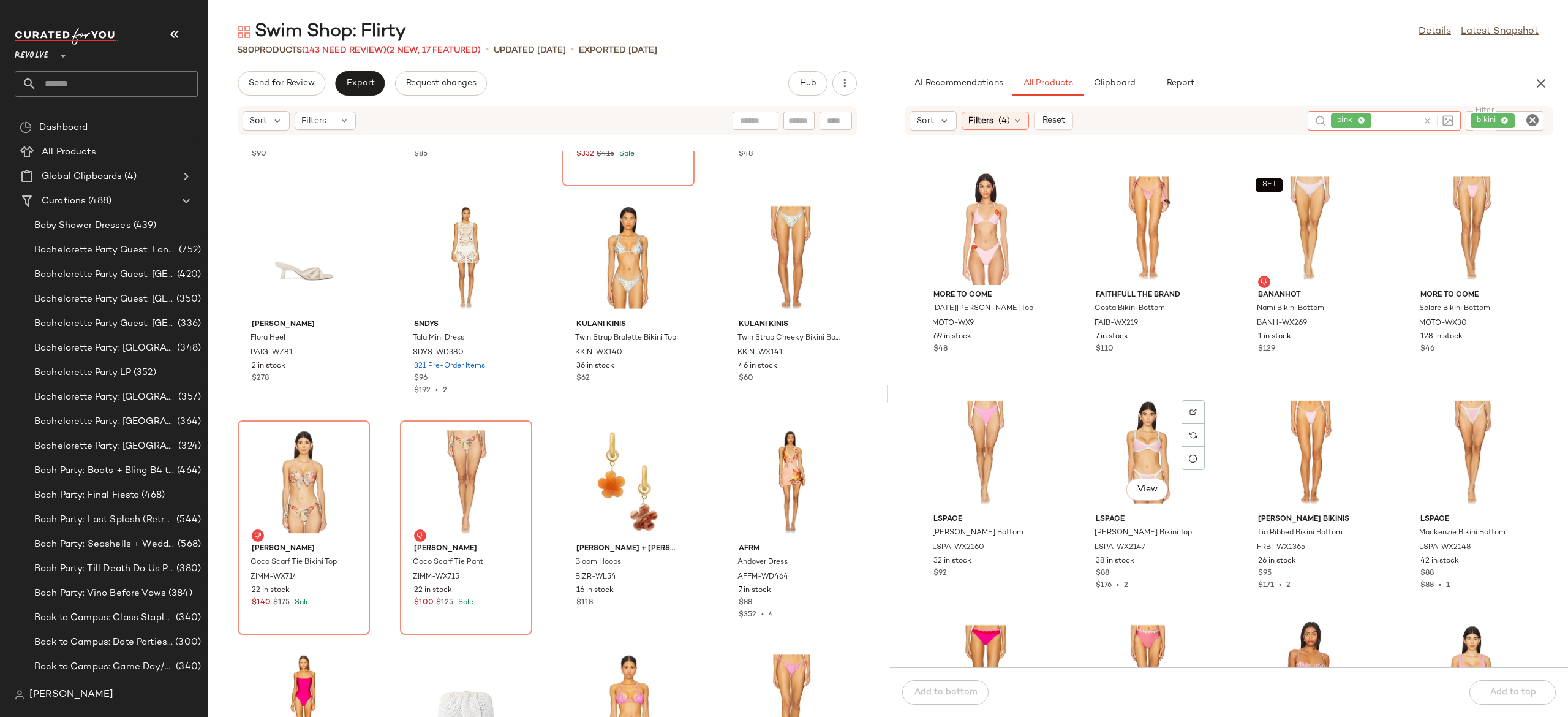
scroll to position [218, 0]
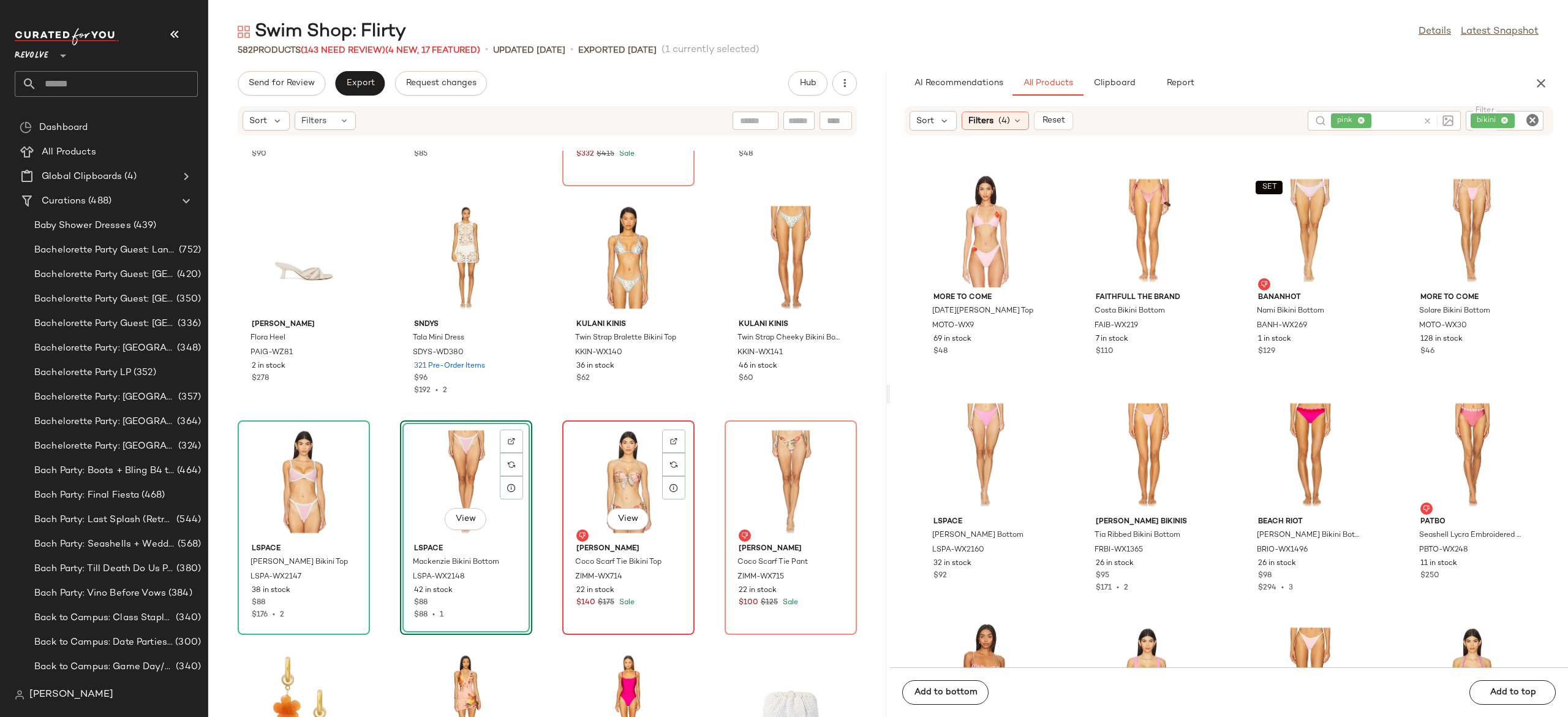
click at [626, 478] on div "View" at bounding box center [629, 482] width 124 height 114
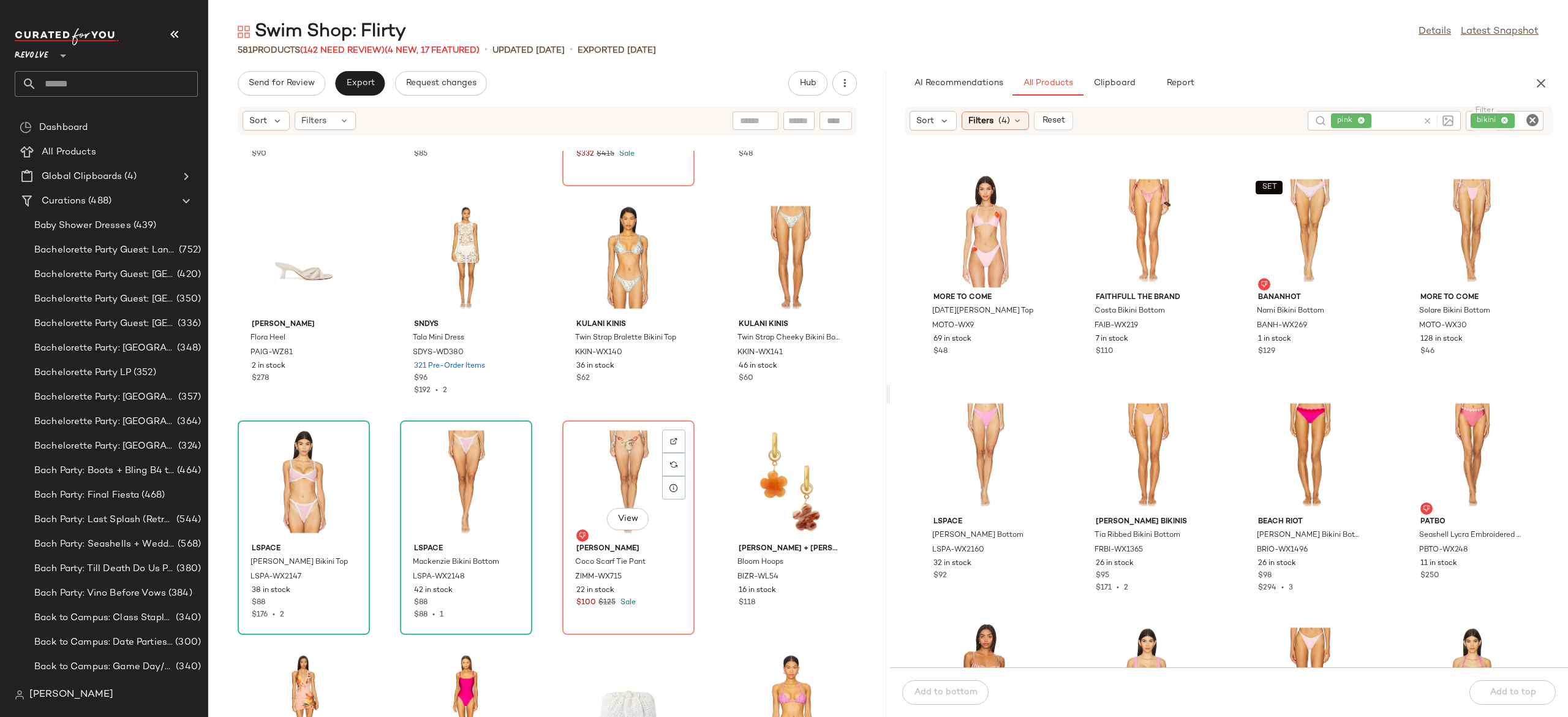
click at [626, 478] on div "View" at bounding box center [629, 482] width 124 height 114
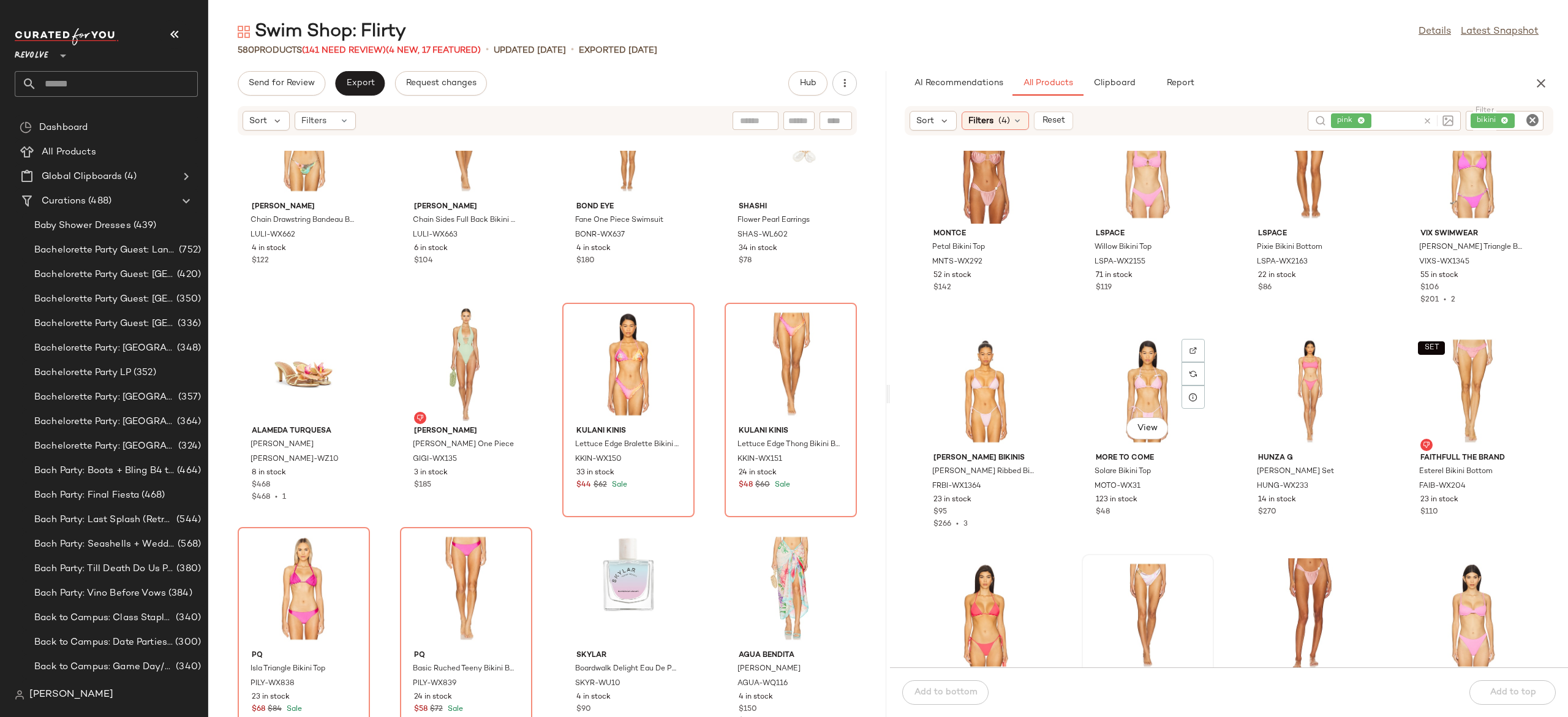
scroll to position [668, 0]
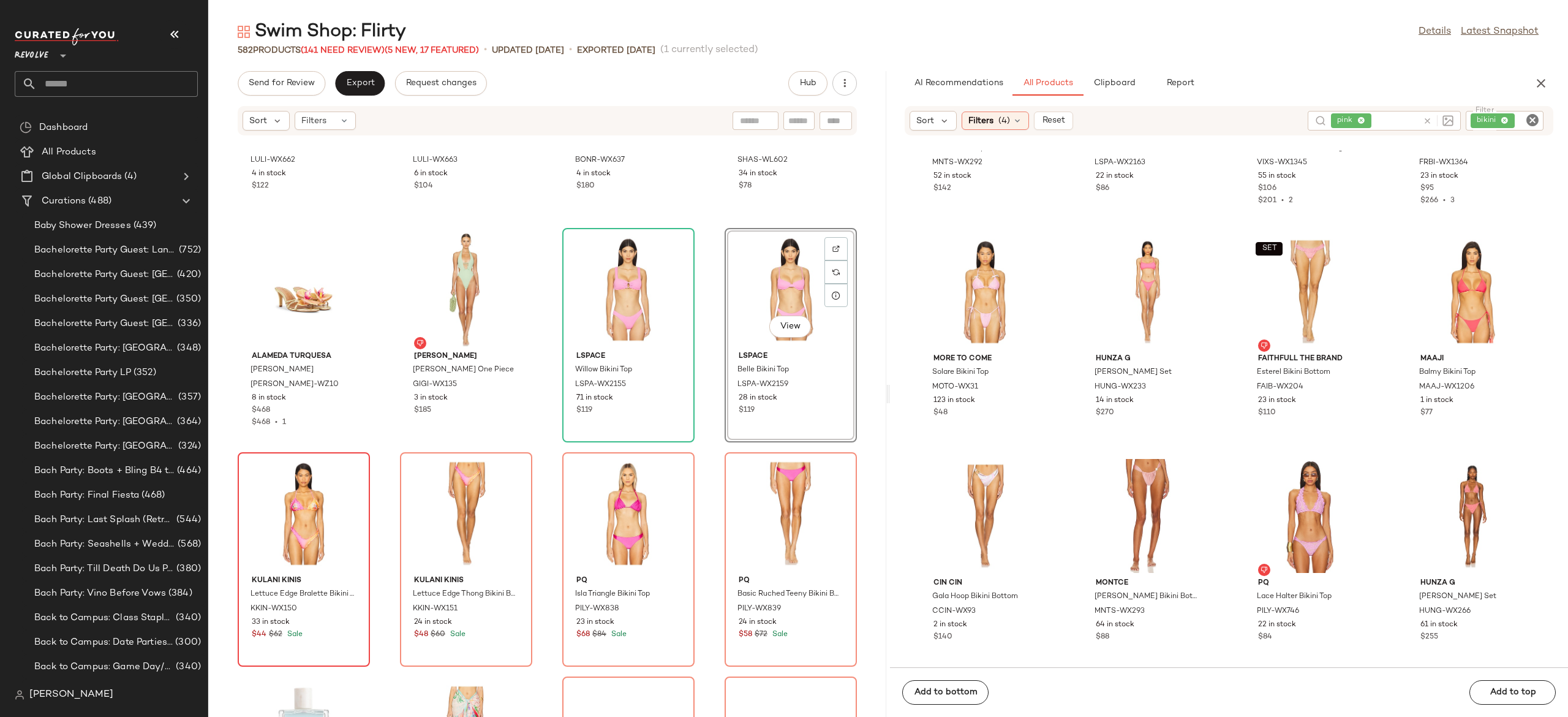
scroll to position [6218, 0]
click at [307, 504] on div "View" at bounding box center [304, 512] width 124 height 114
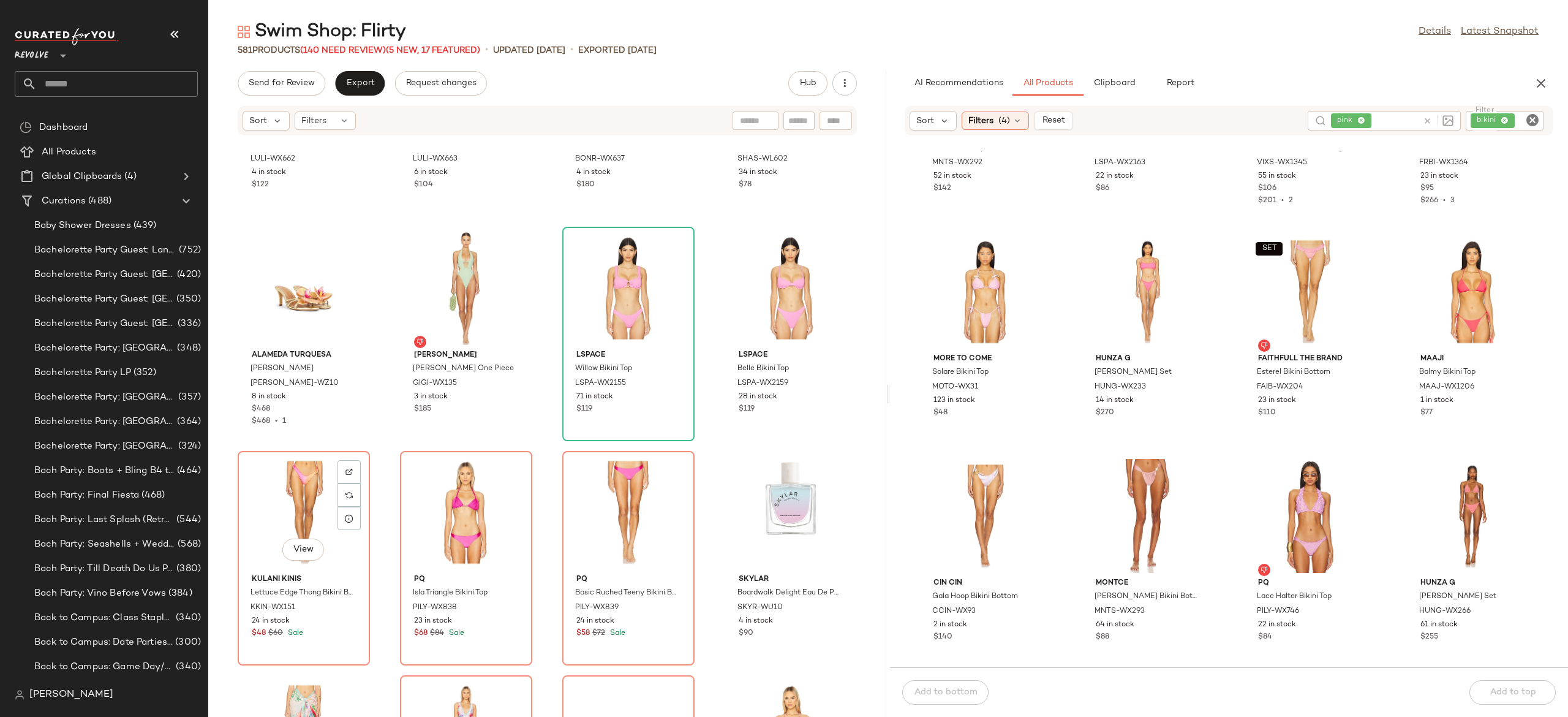
click at [307, 504] on div "View" at bounding box center [304, 512] width 124 height 114
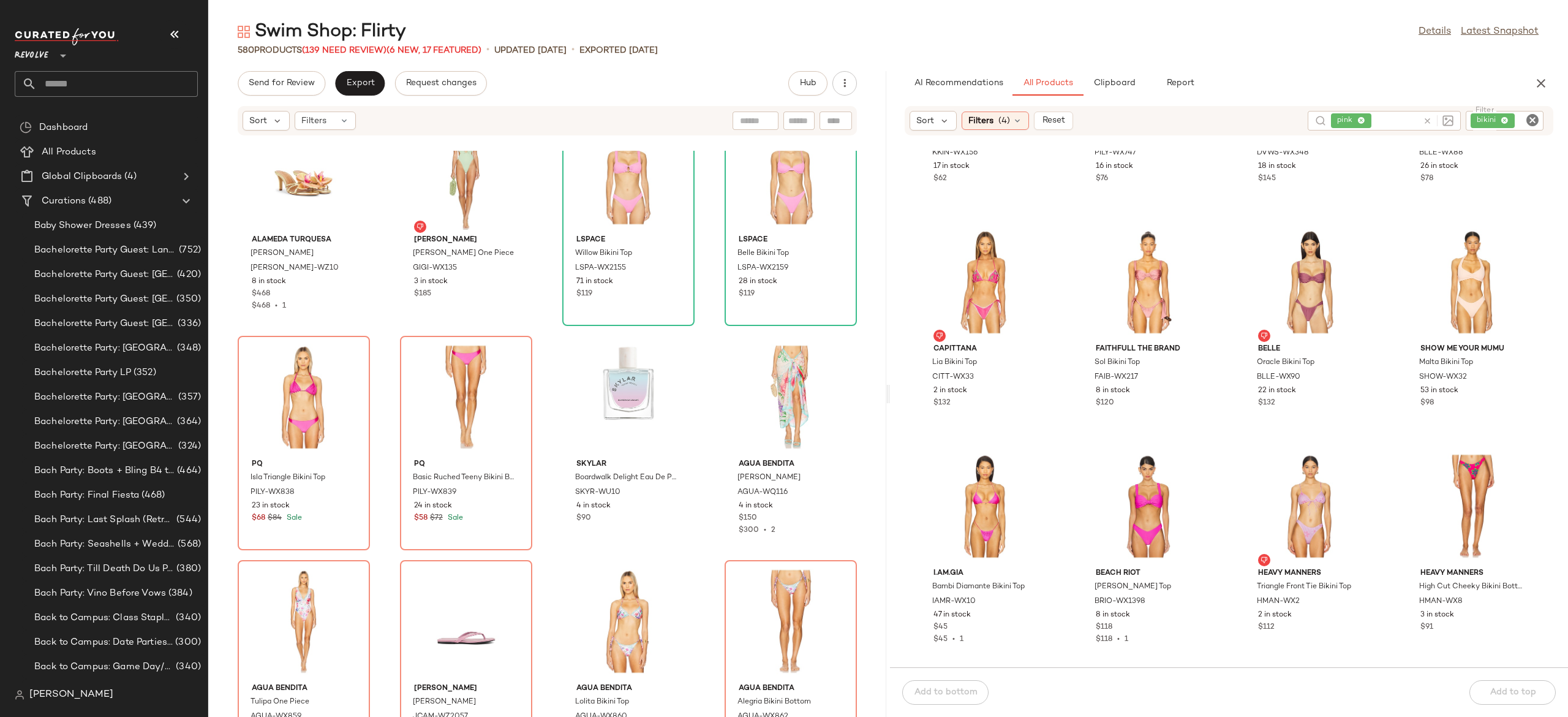
scroll to position [2411, 0]
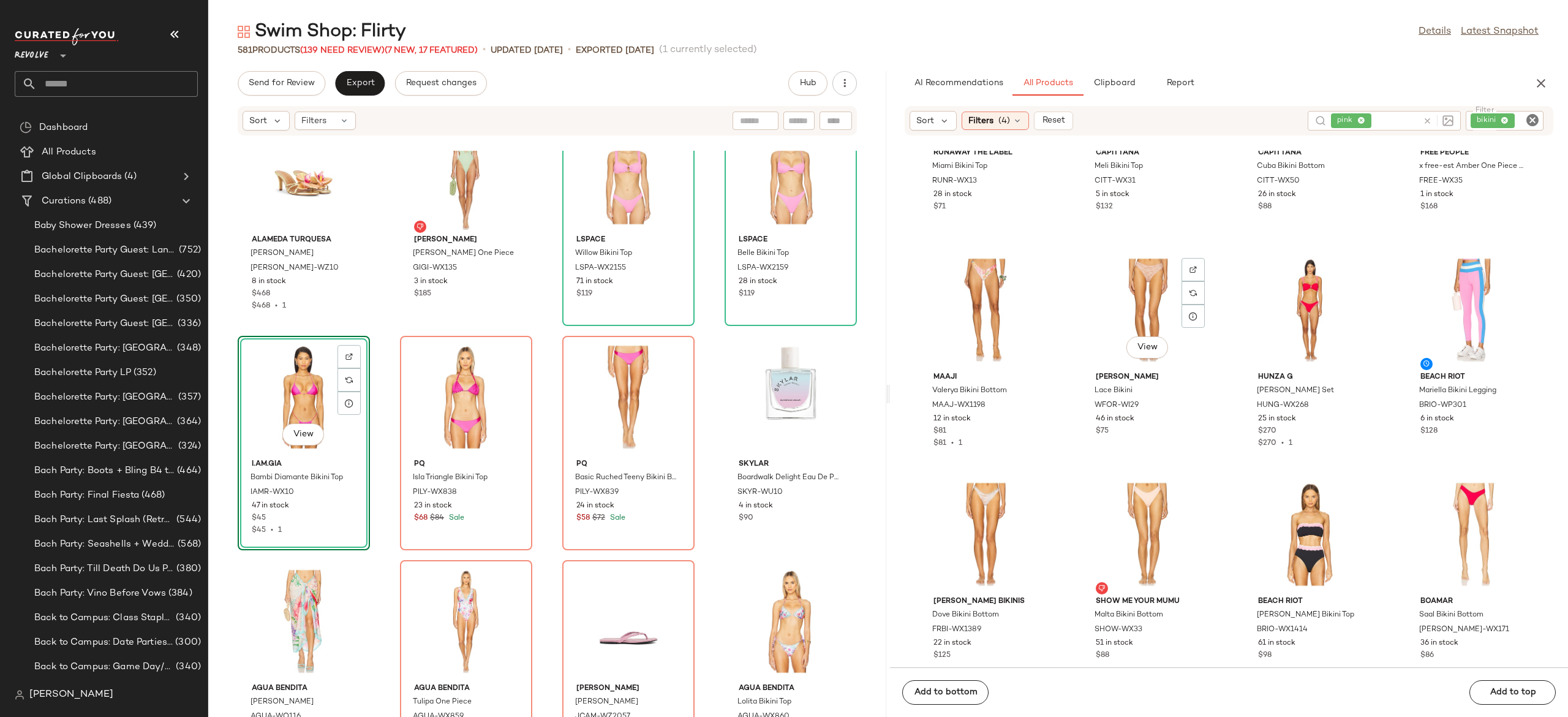
scroll to position [3958, 0]
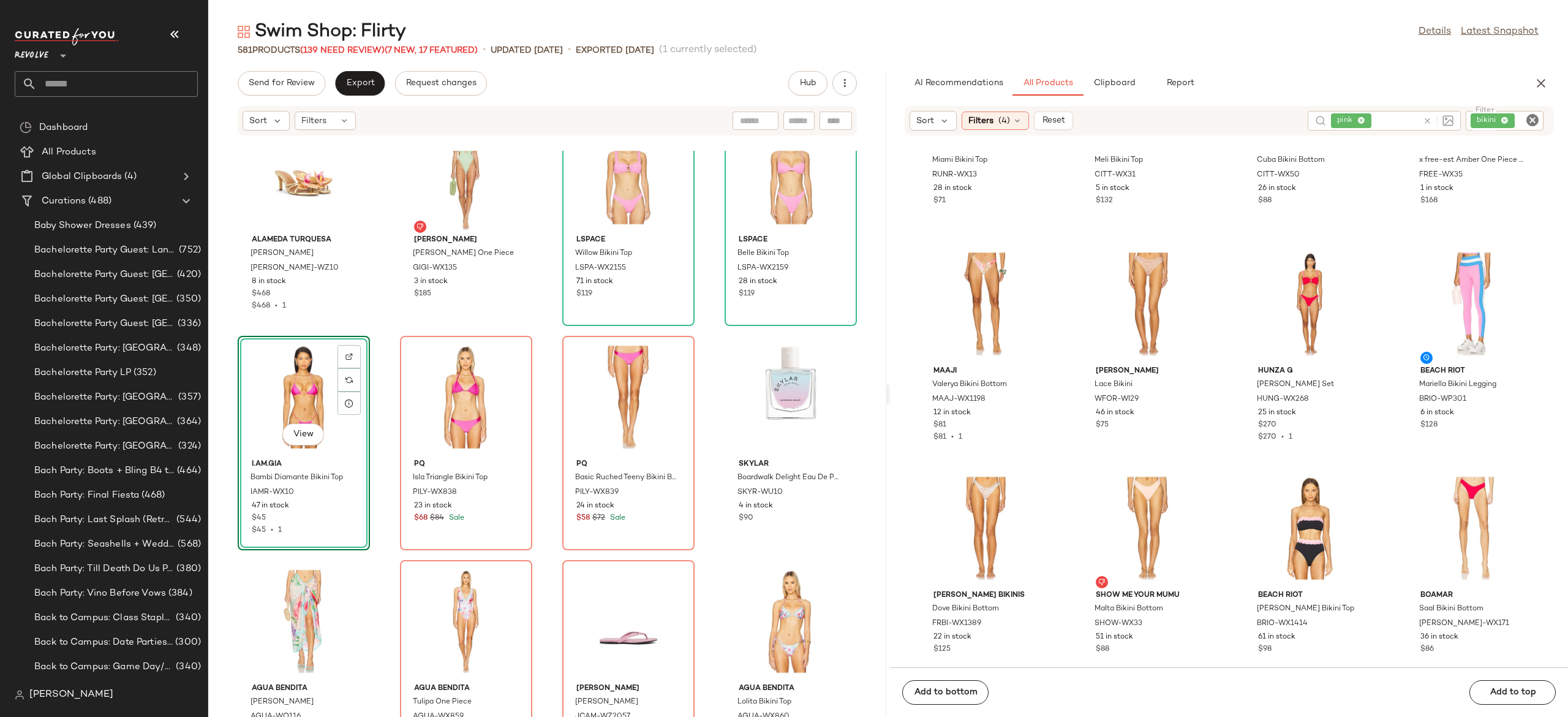
click at [307, 386] on div "View" at bounding box center [304, 397] width 124 height 114
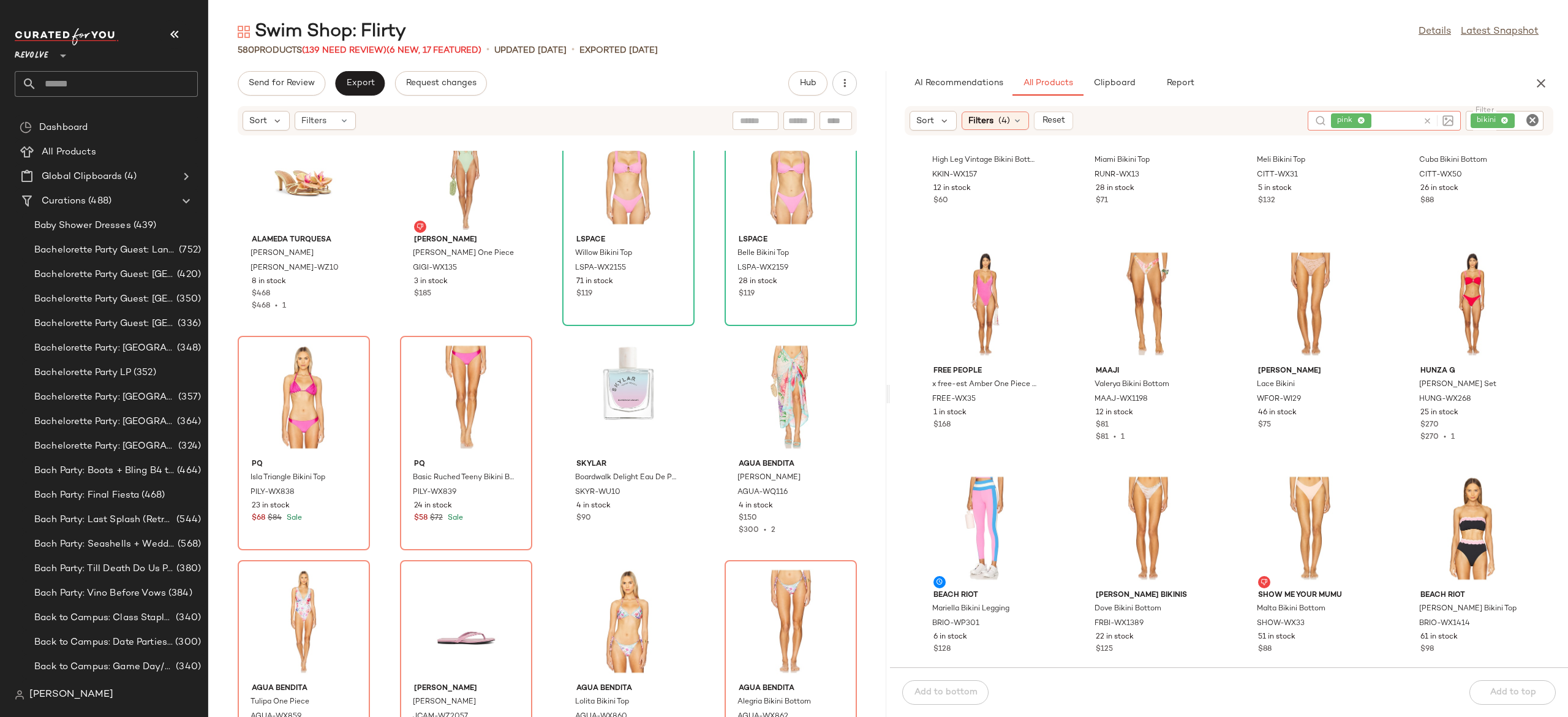
click at [1425, 120] on icon at bounding box center [1428, 121] width 9 height 9
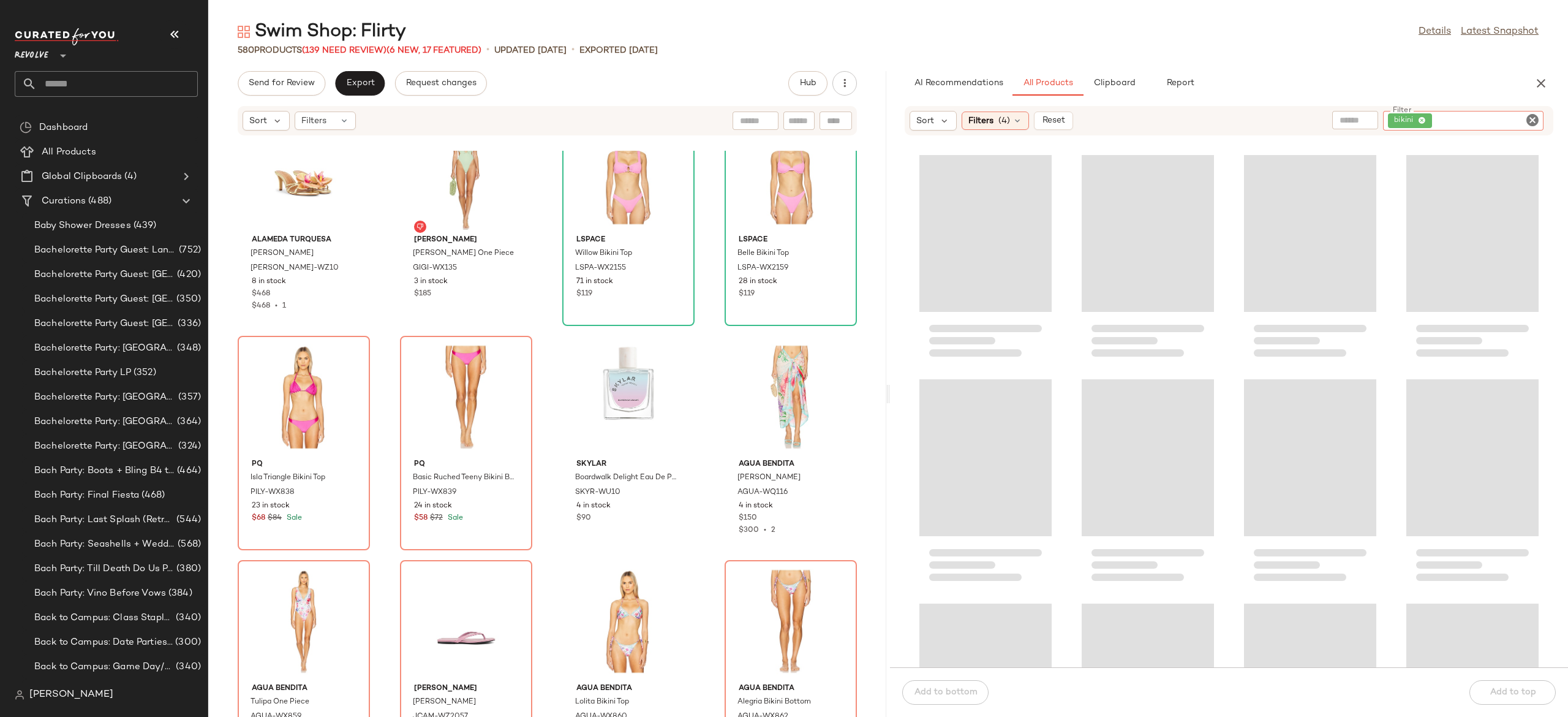
click at [1520, 120] on input "Filter" at bounding box center [1487, 121] width 104 height 13
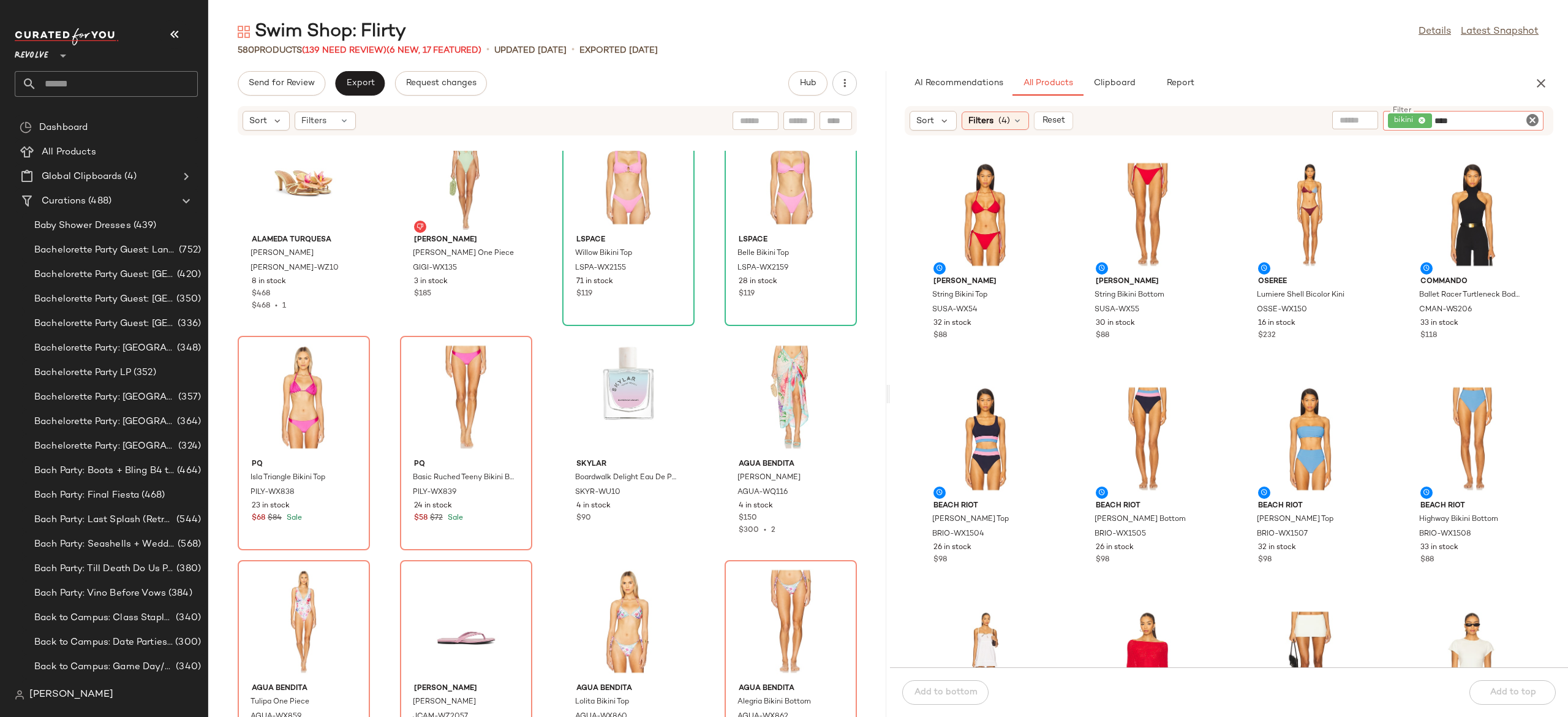
type input "****"
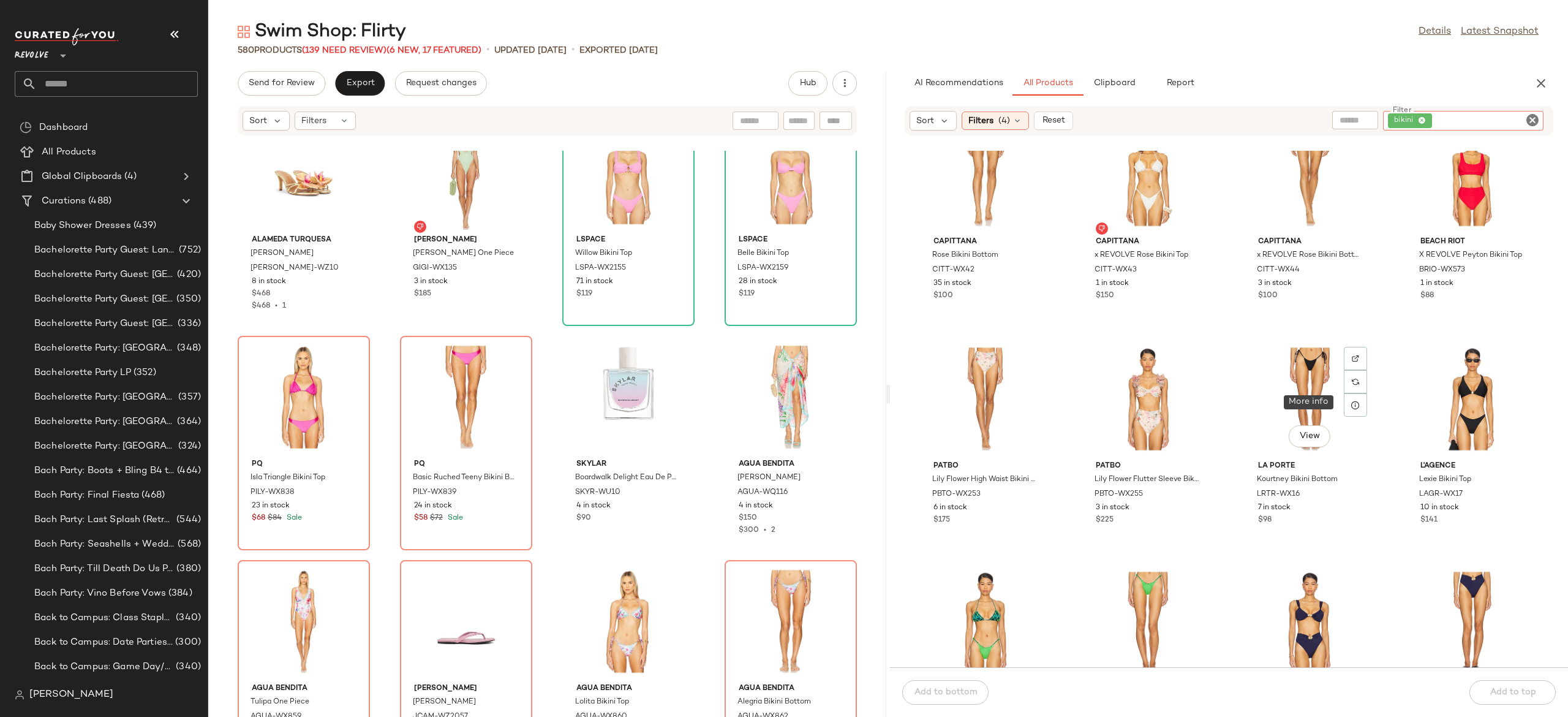
scroll to position [41328, 0]
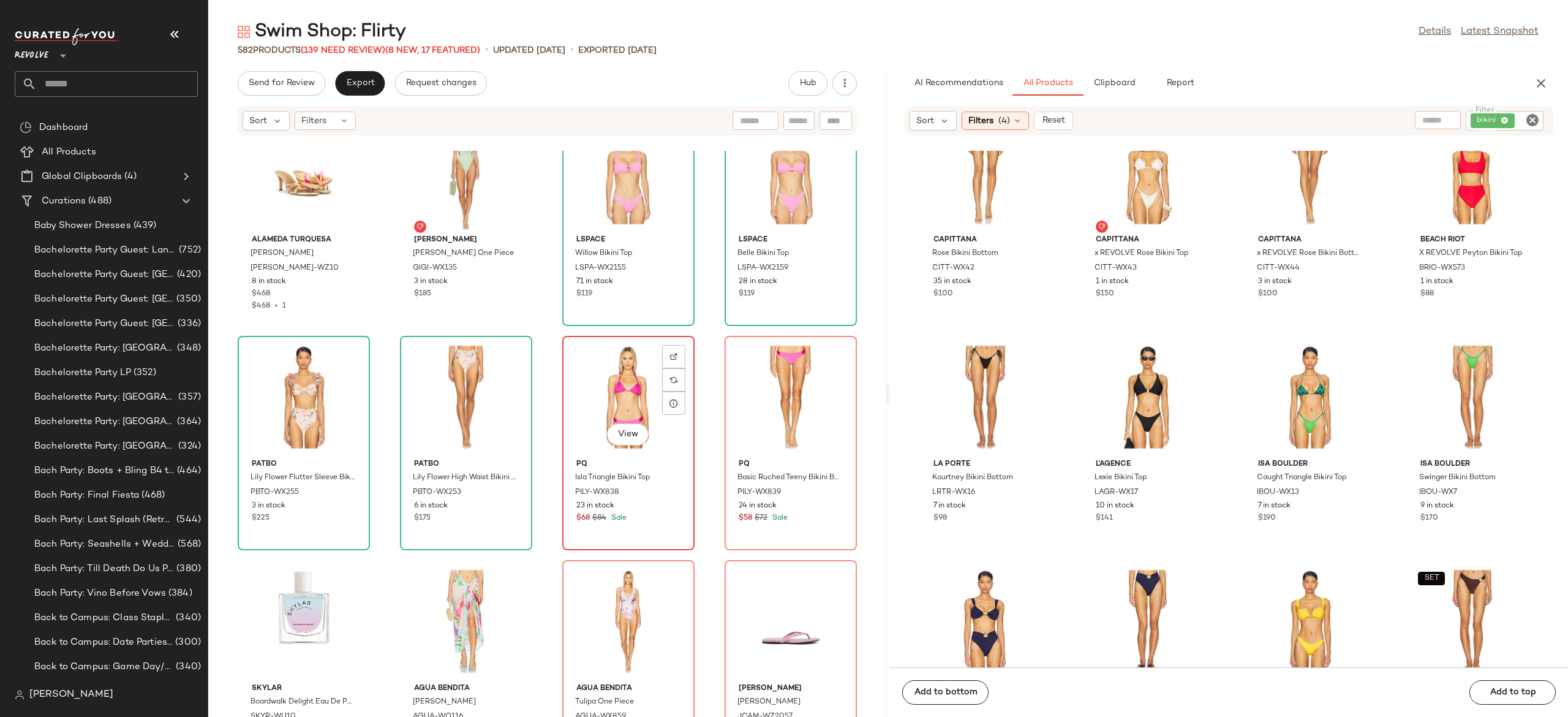
click at [621, 397] on div "View" at bounding box center [629, 397] width 124 height 114
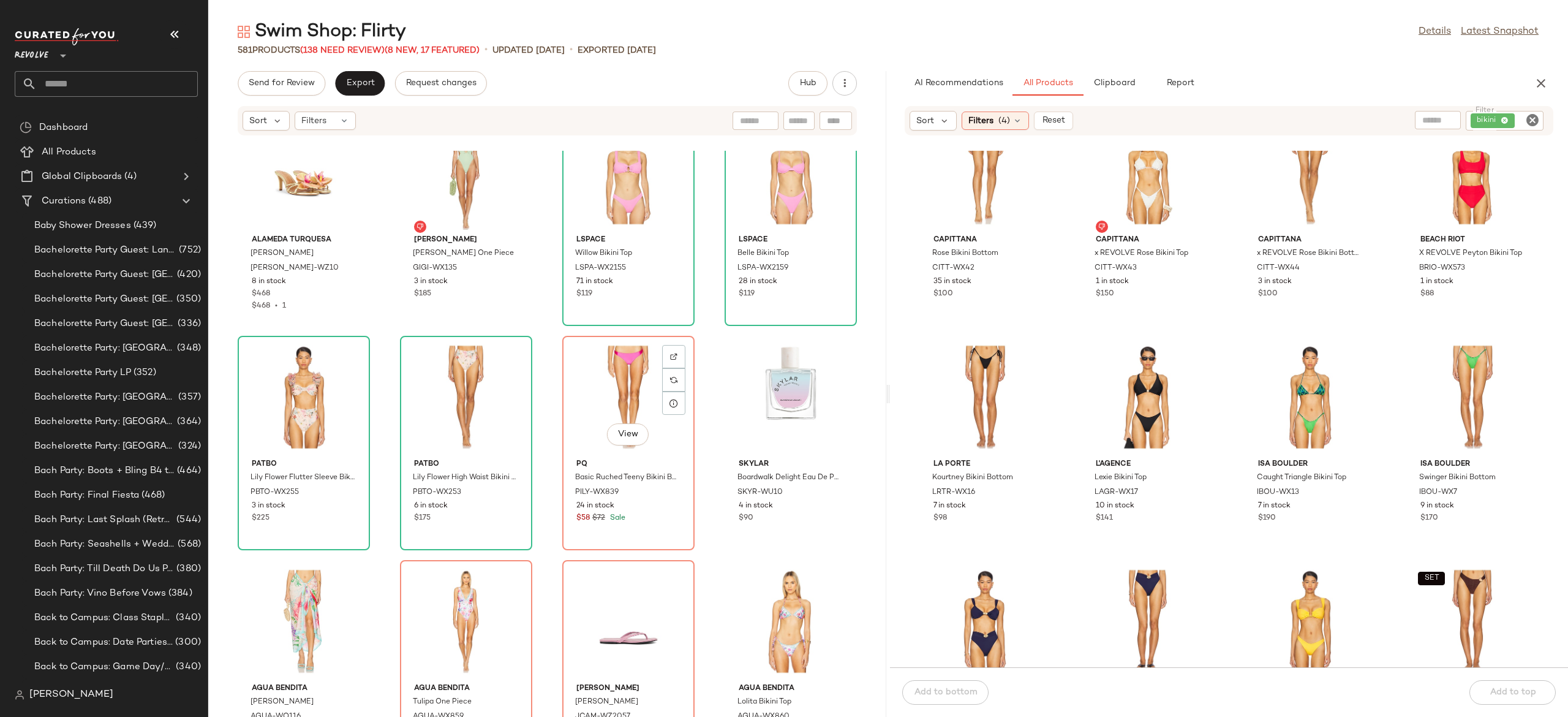
click at [621, 397] on div "View" at bounding box center [629, 397] width 124 height 114
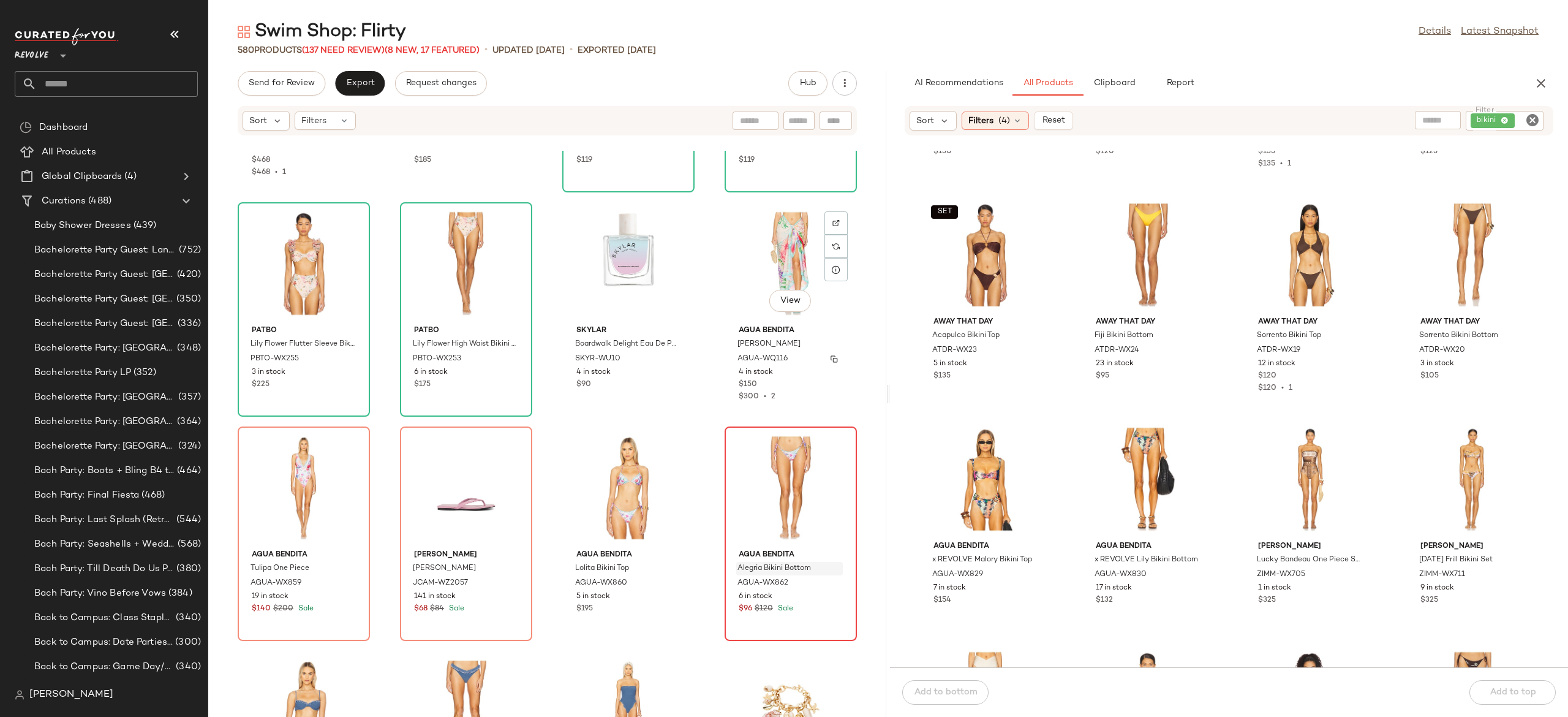
scroll to position [6475, 0]
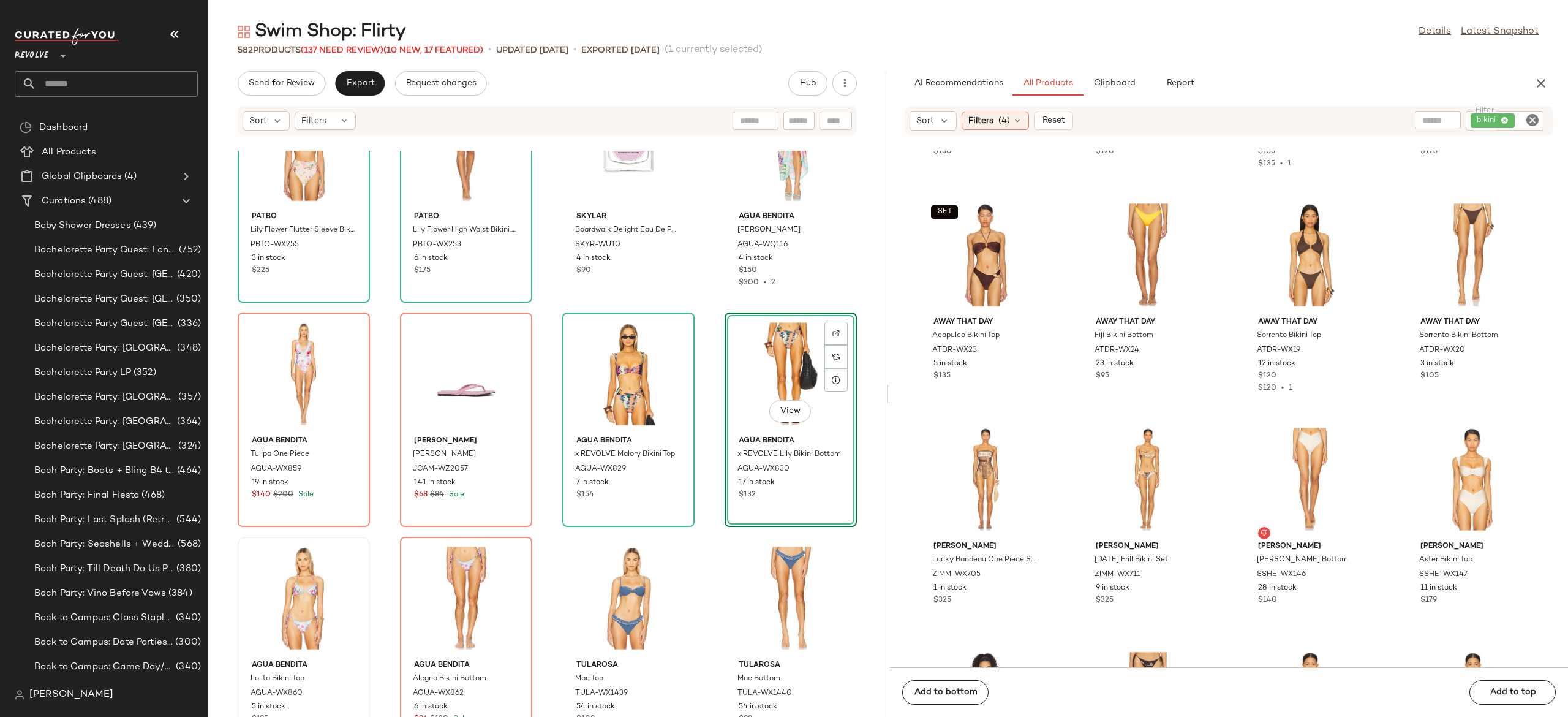
scroll to position [6585, 0]
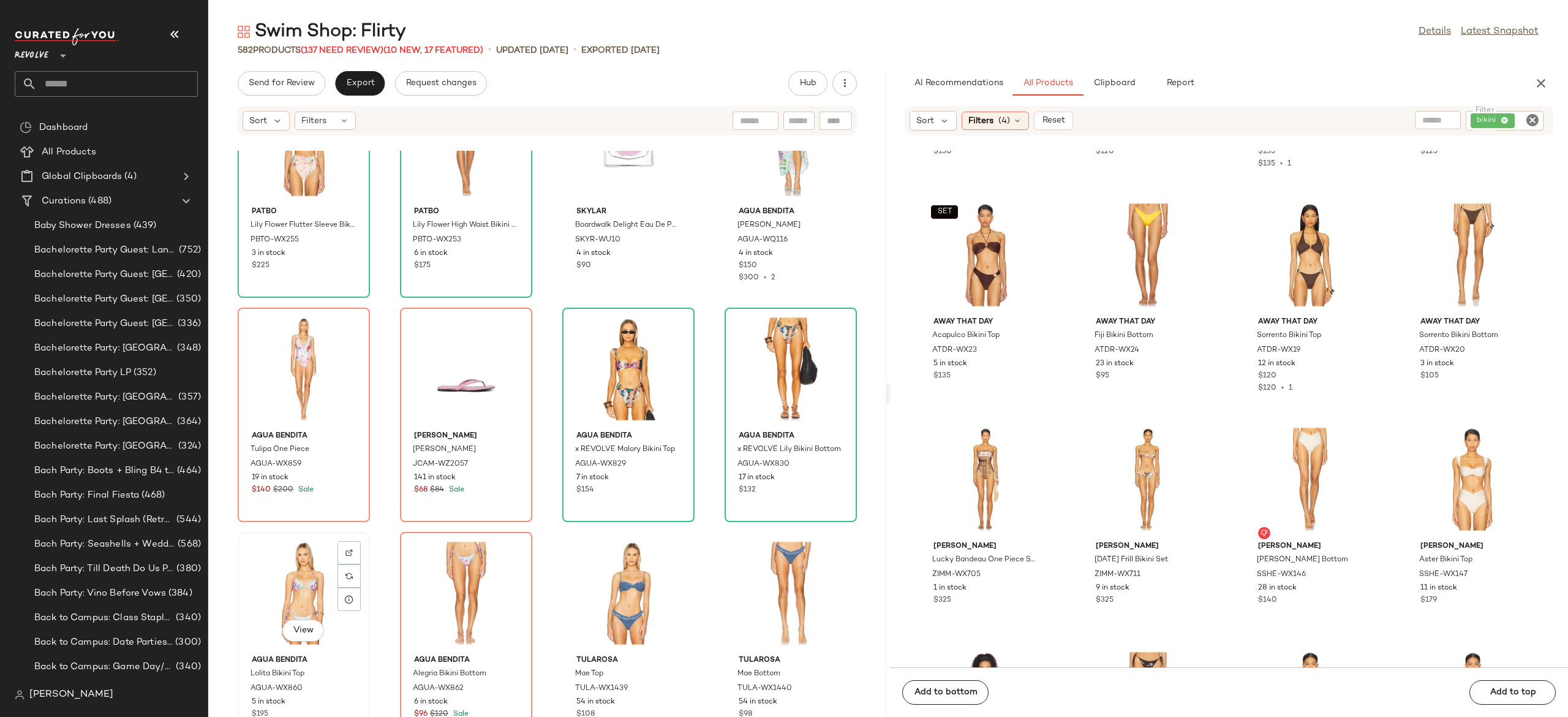
click at [309, 592] on div "View" at bounding box center [304, 594] width 124 height 114
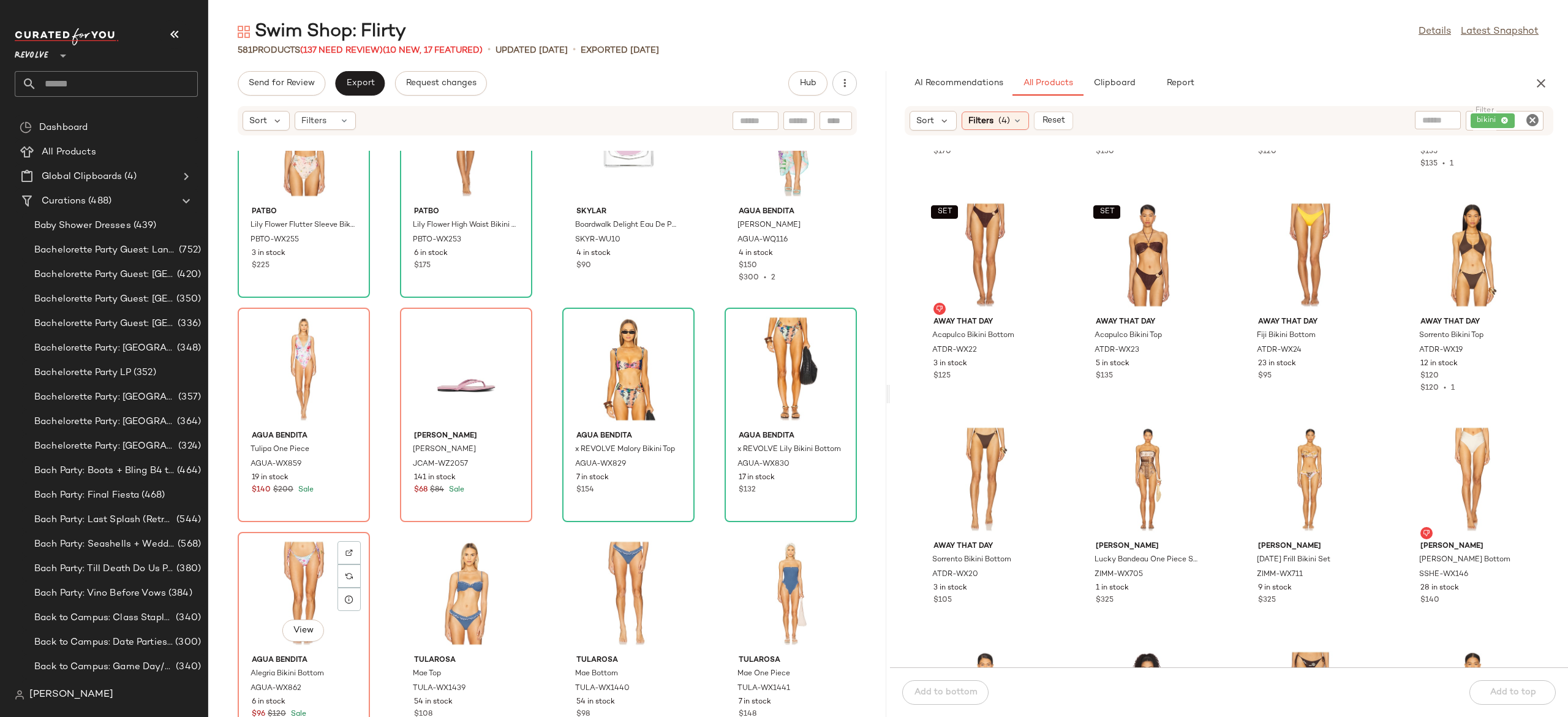
click at [309, 592] on div "View" at bounding box center [304, 594] width 124 height 114
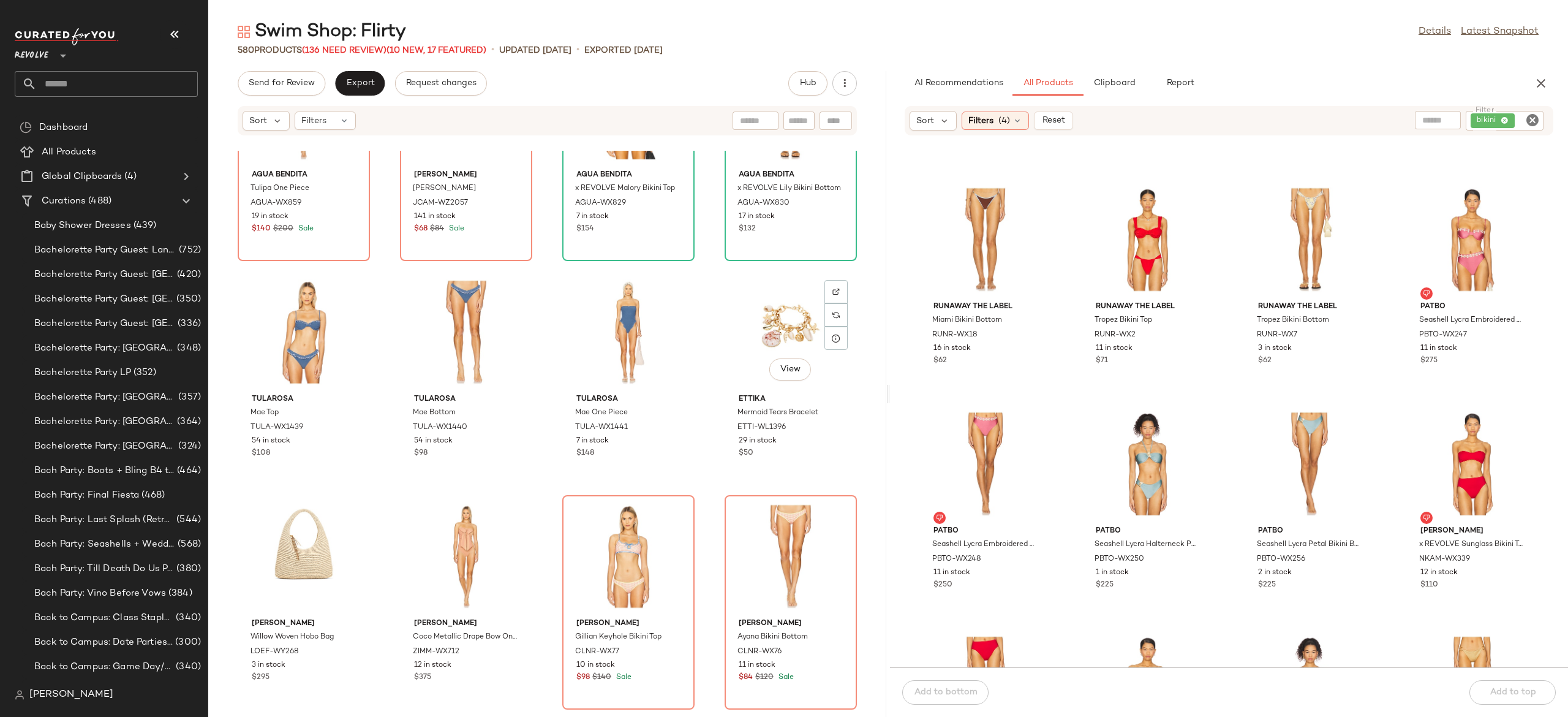
scroll to position [6848, 0]
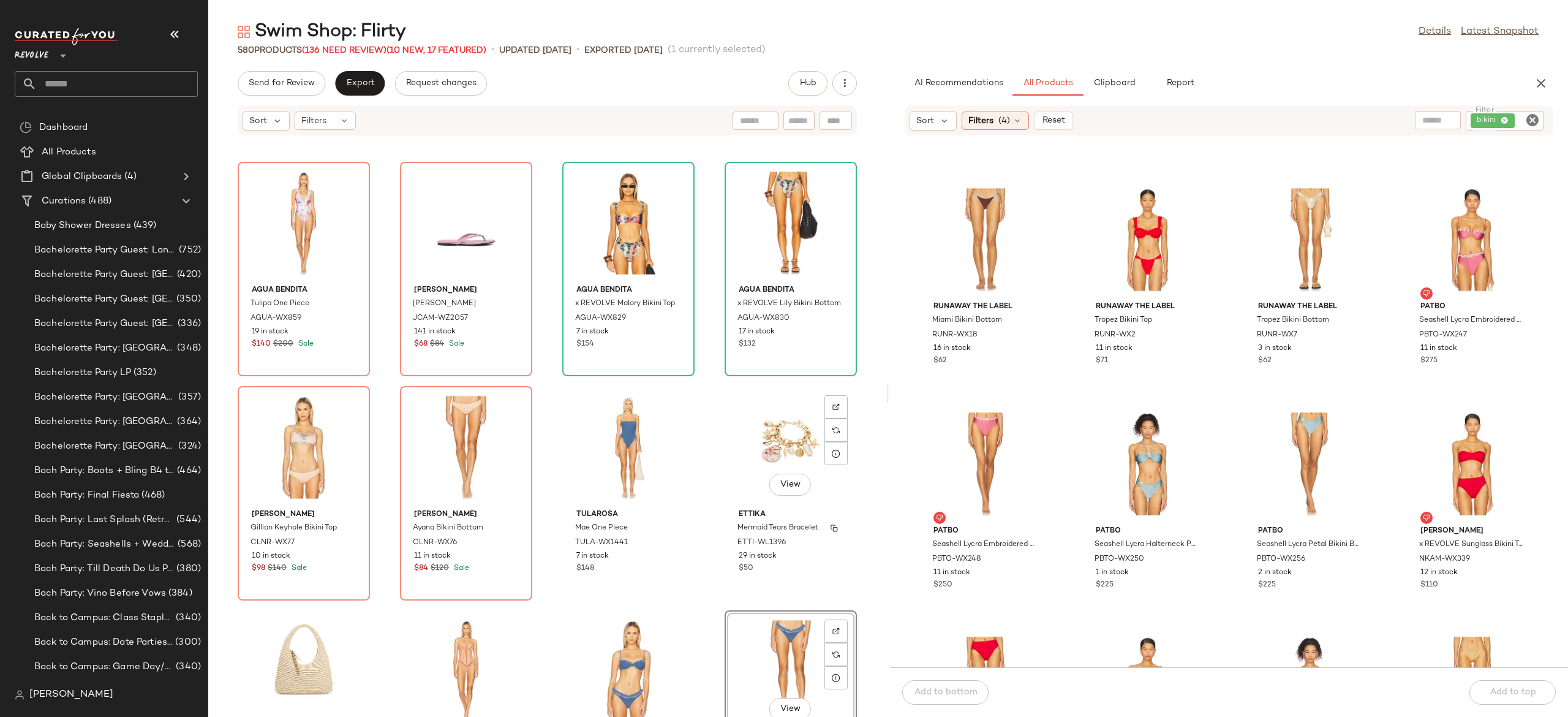
scroll to position [6730, 0]
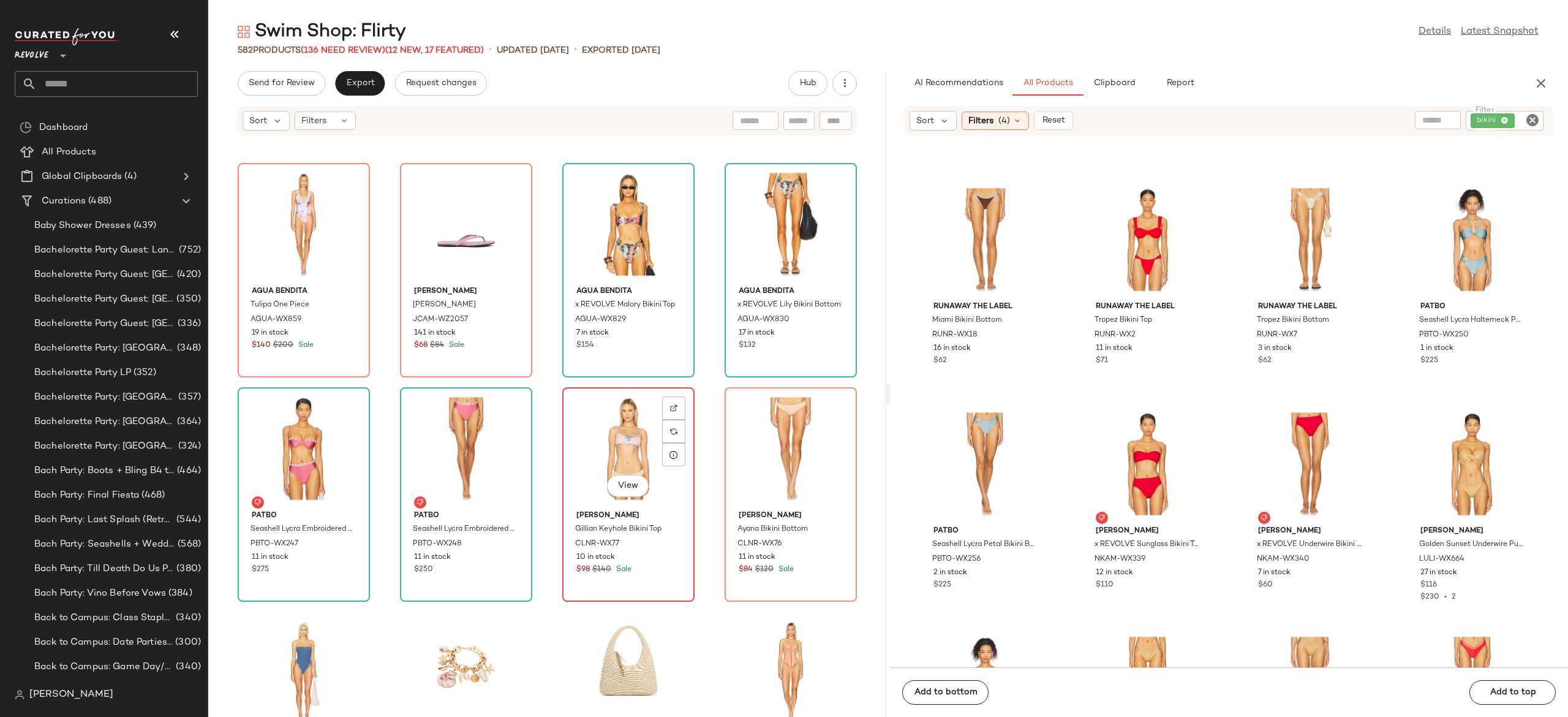
click at [604, 455] on div "View" at bounding box center [629, 449] width 124 height 114
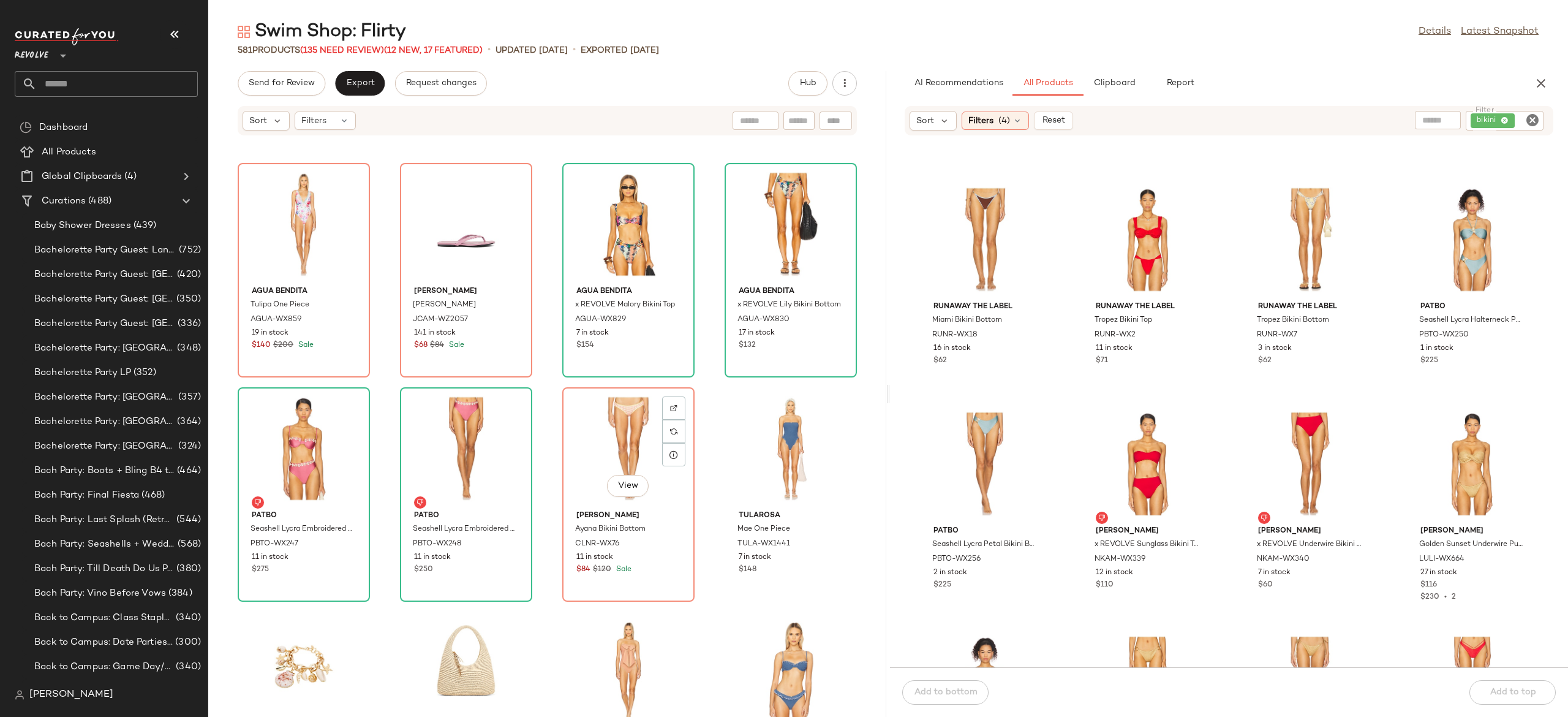
click at [604, 455] on div "View" at bounding box center [629, 449] width 124 height 114
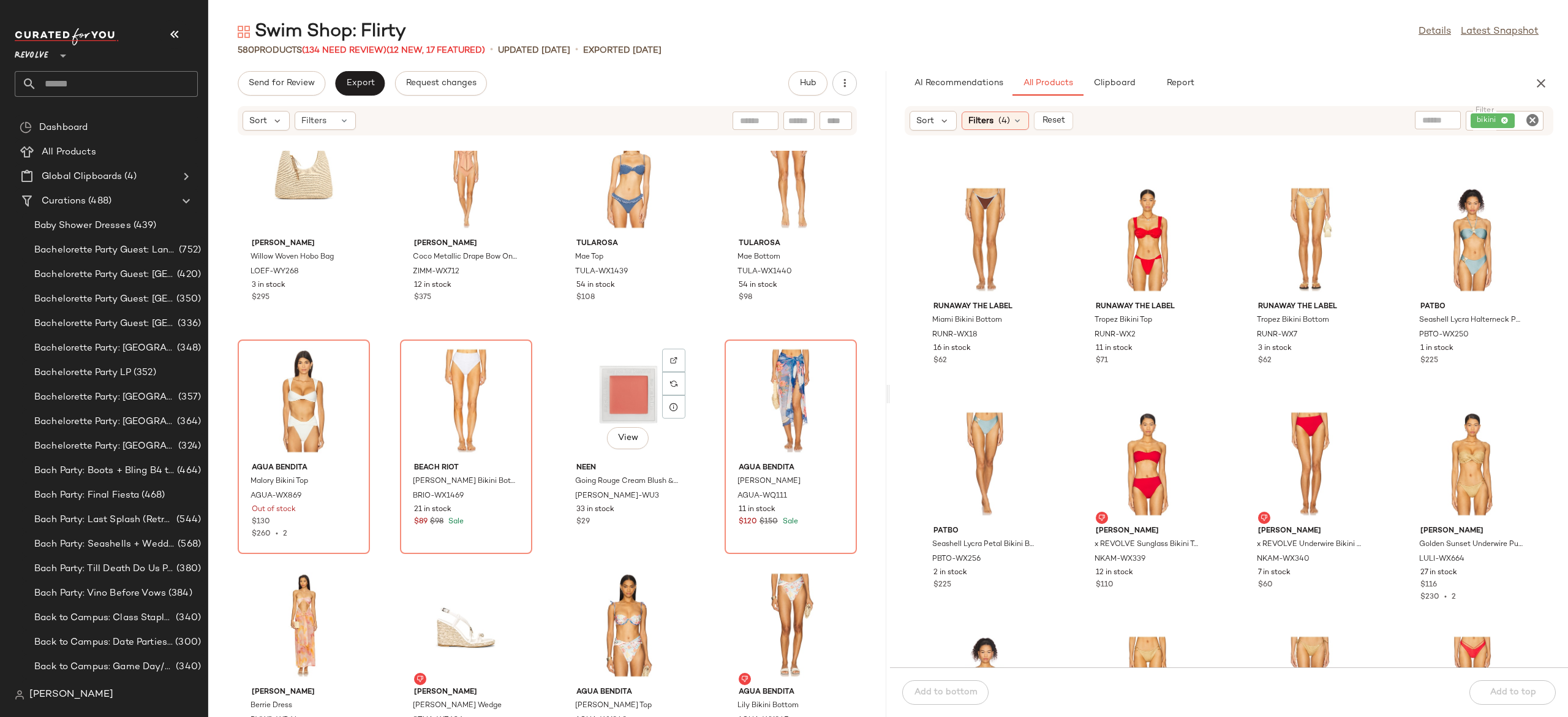
scroll to position [7228, 0]
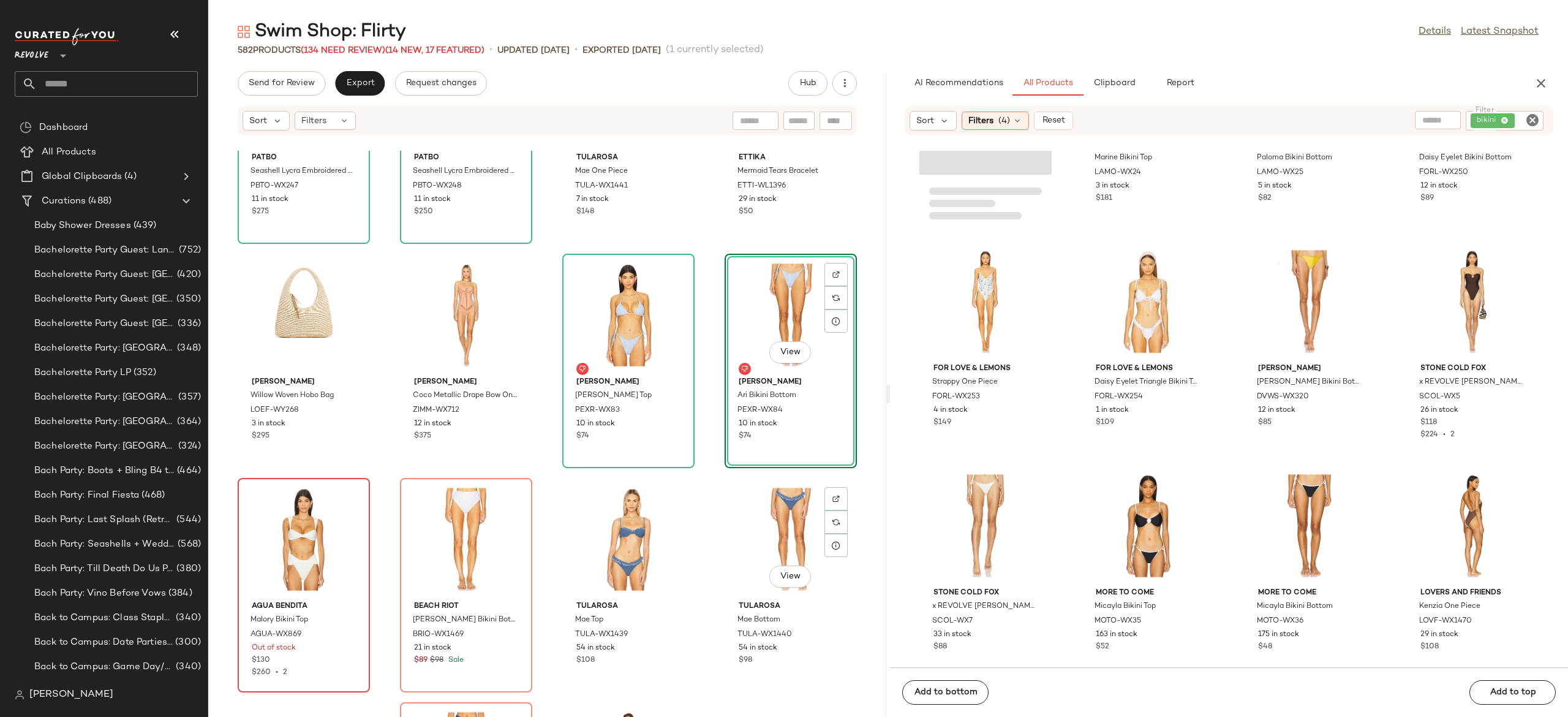
scroll to position [7092, 0]
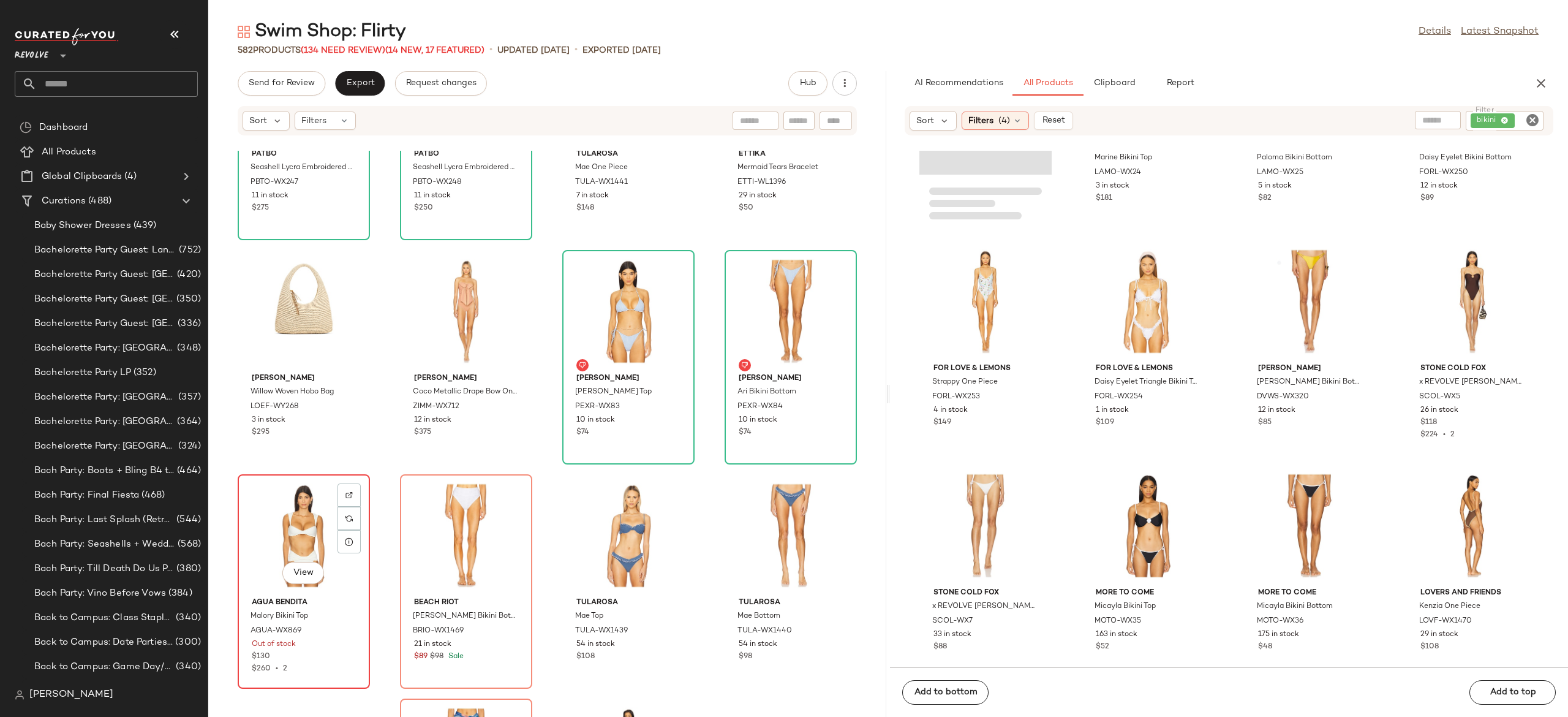
click at [294, 543] on div "View" at bounding box center [304, 536] width 124 height 114
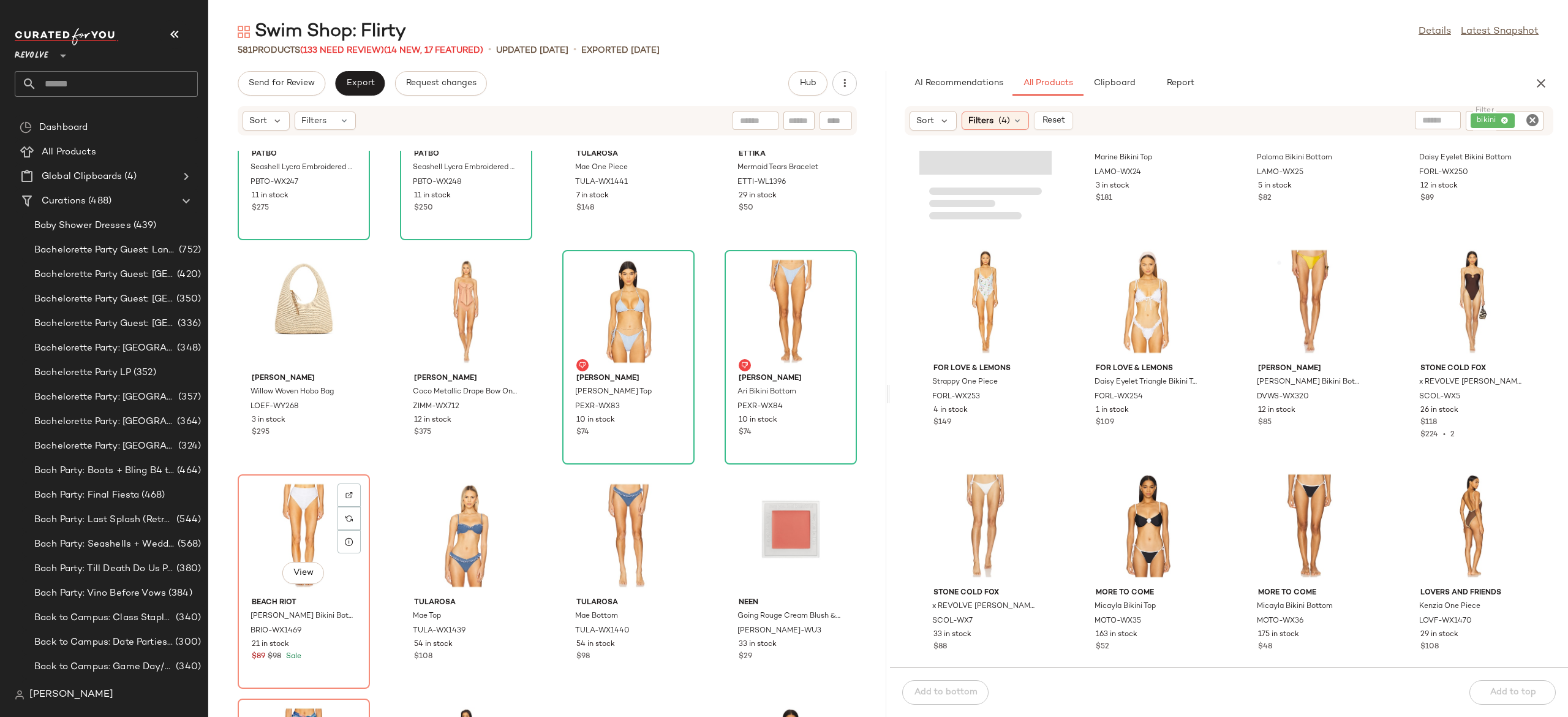
click at [294, 543] on div "View" at bounding box center [304, 536] width 124 height 114
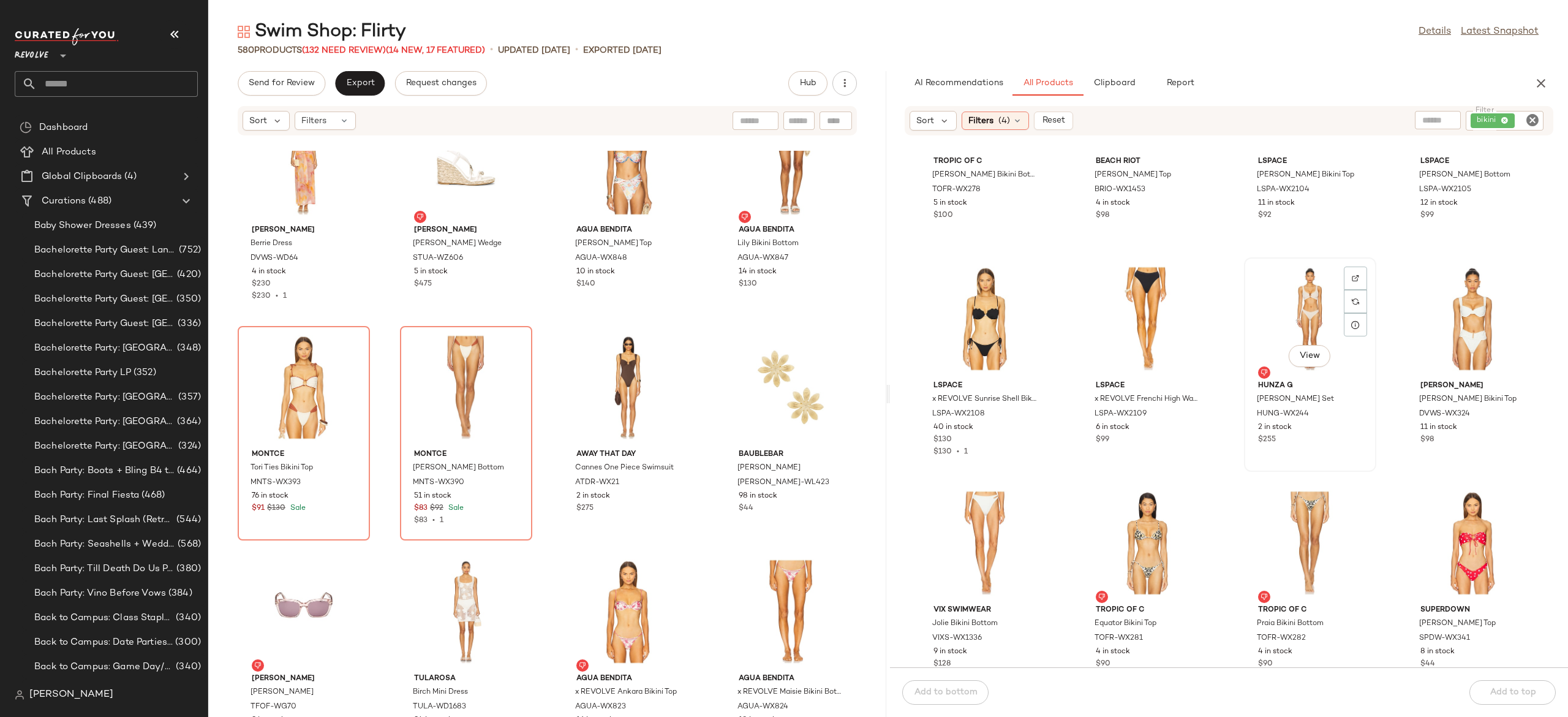
scroll to position [45901, 0]
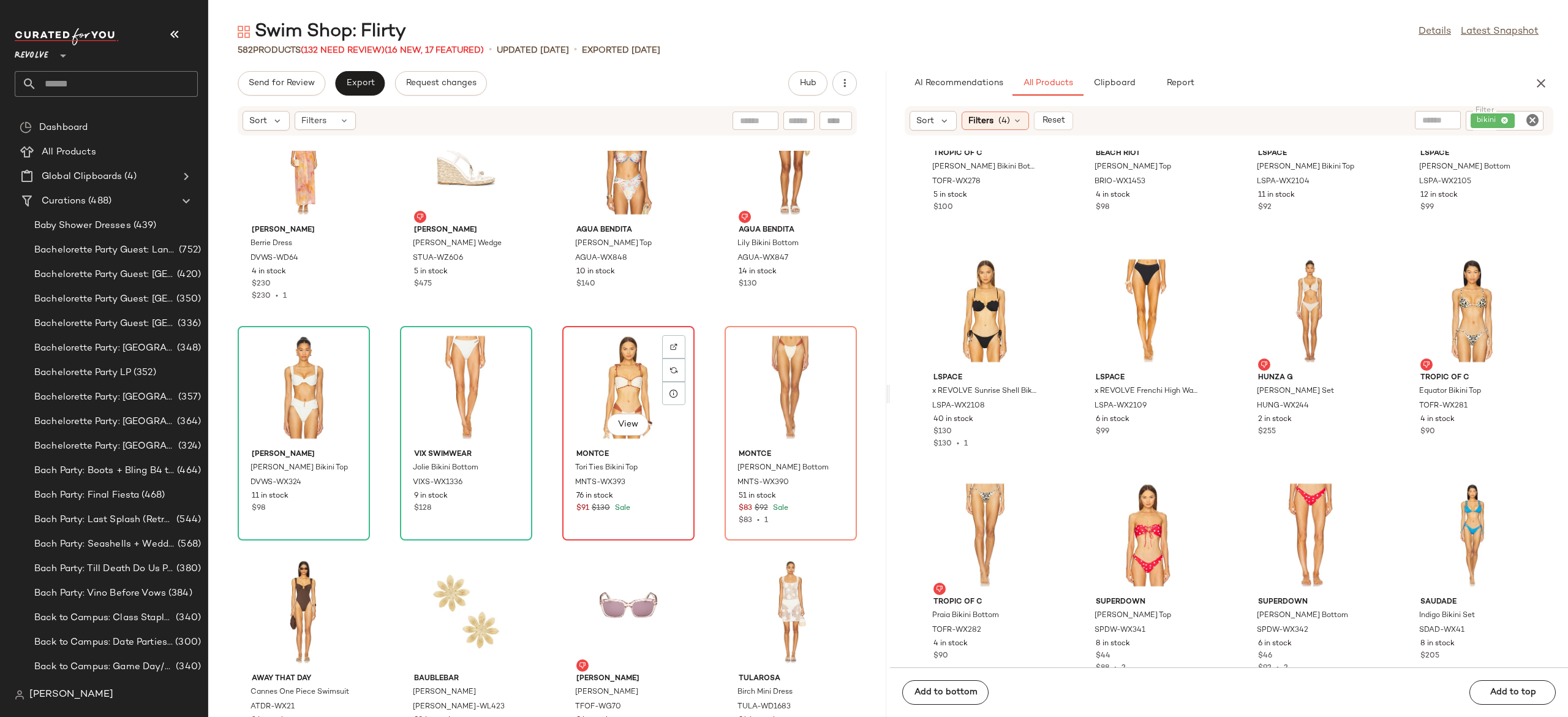
click at [610, 394] on div "View" at bounding box center [629, 387] width 124 height 114
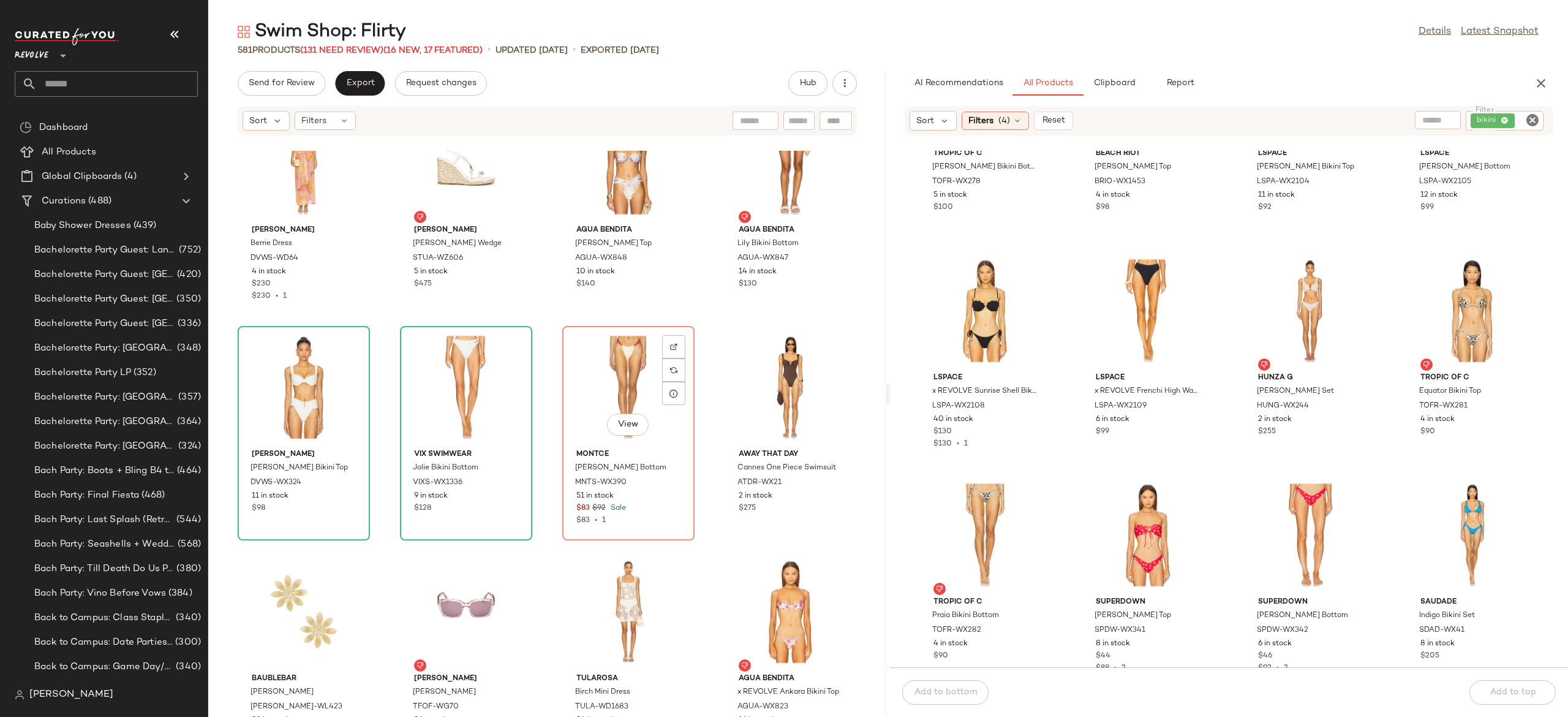
click at [610, 394] on div "View" at bounding box center [629, 387] width 124 height 114
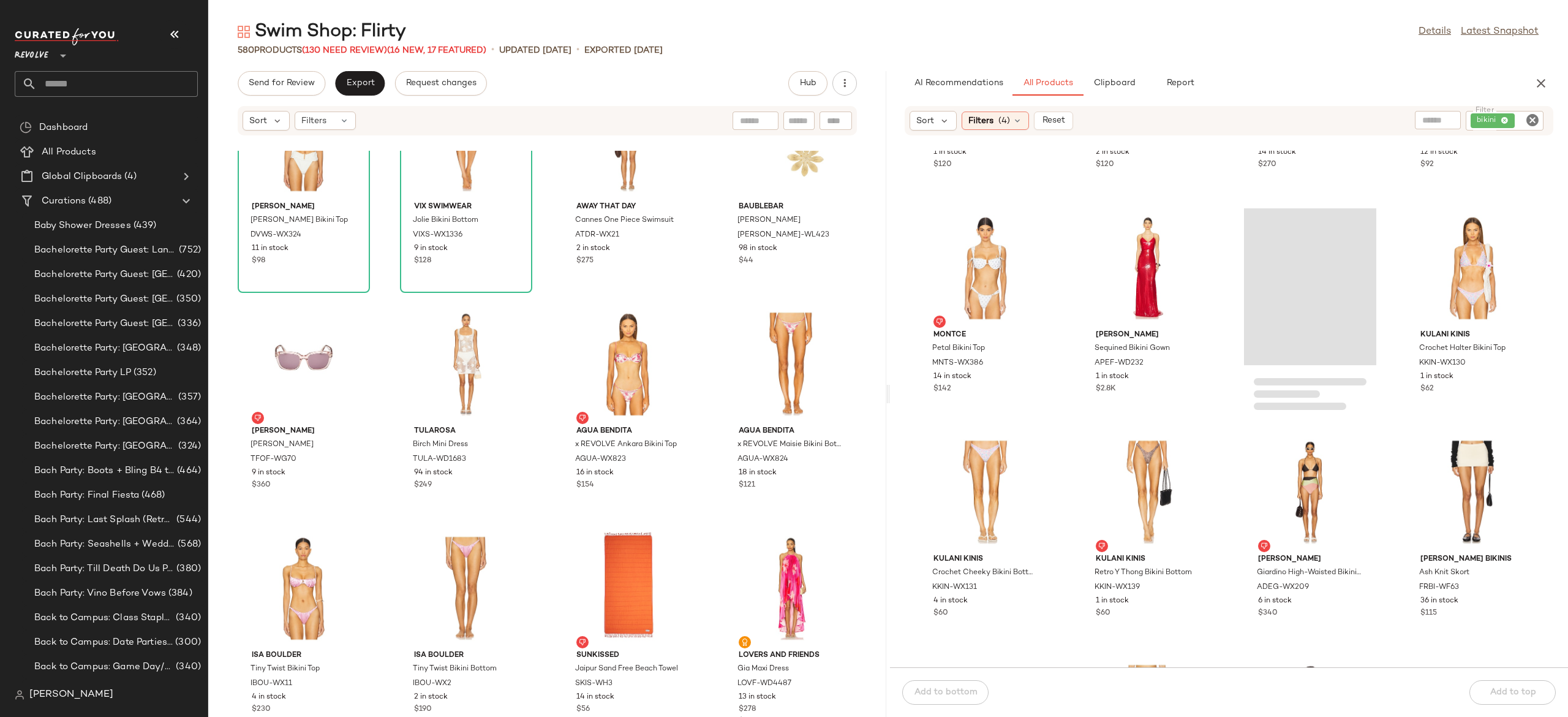
scroll to position [49762, 0]
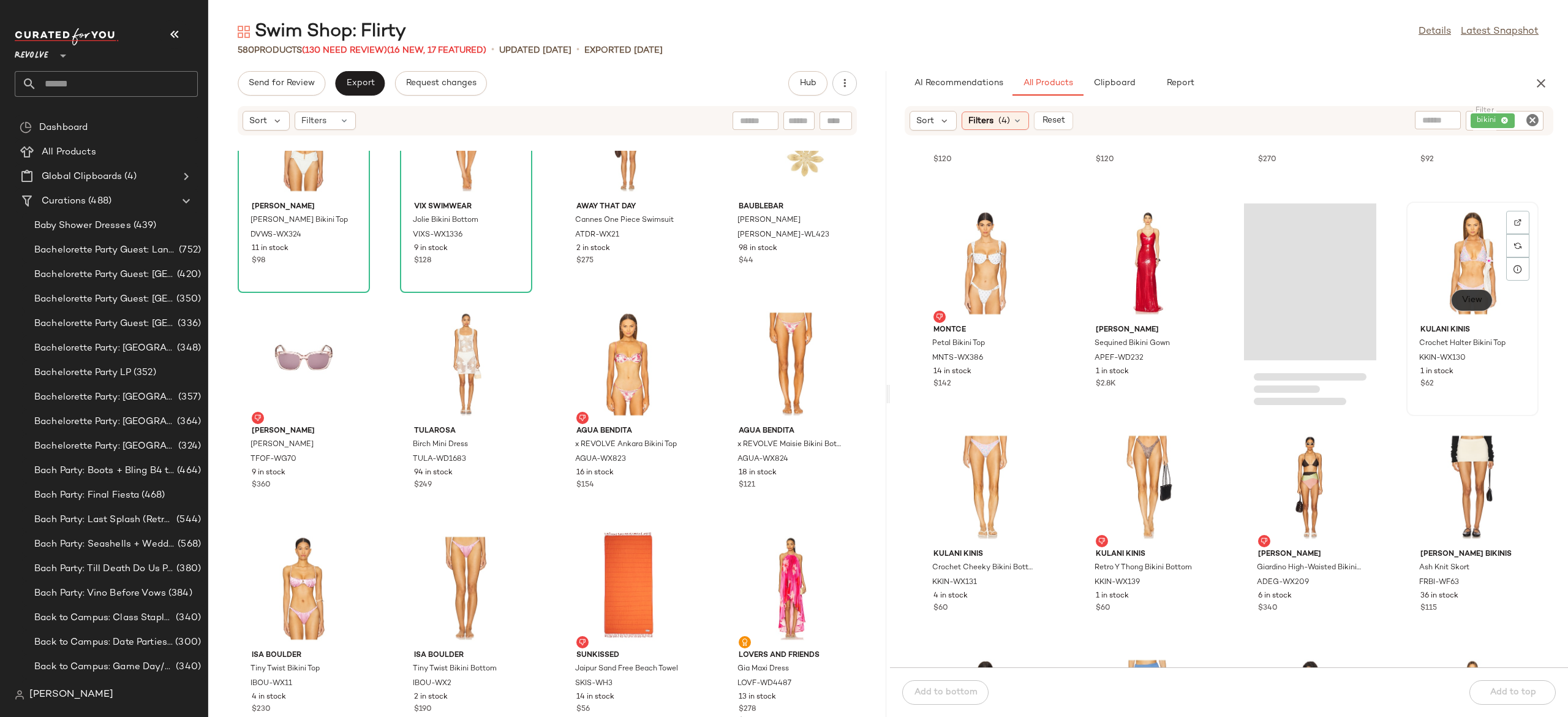
click at [1476, 300] on button "View" at bounding box center [1472, 300] width 41 height 22
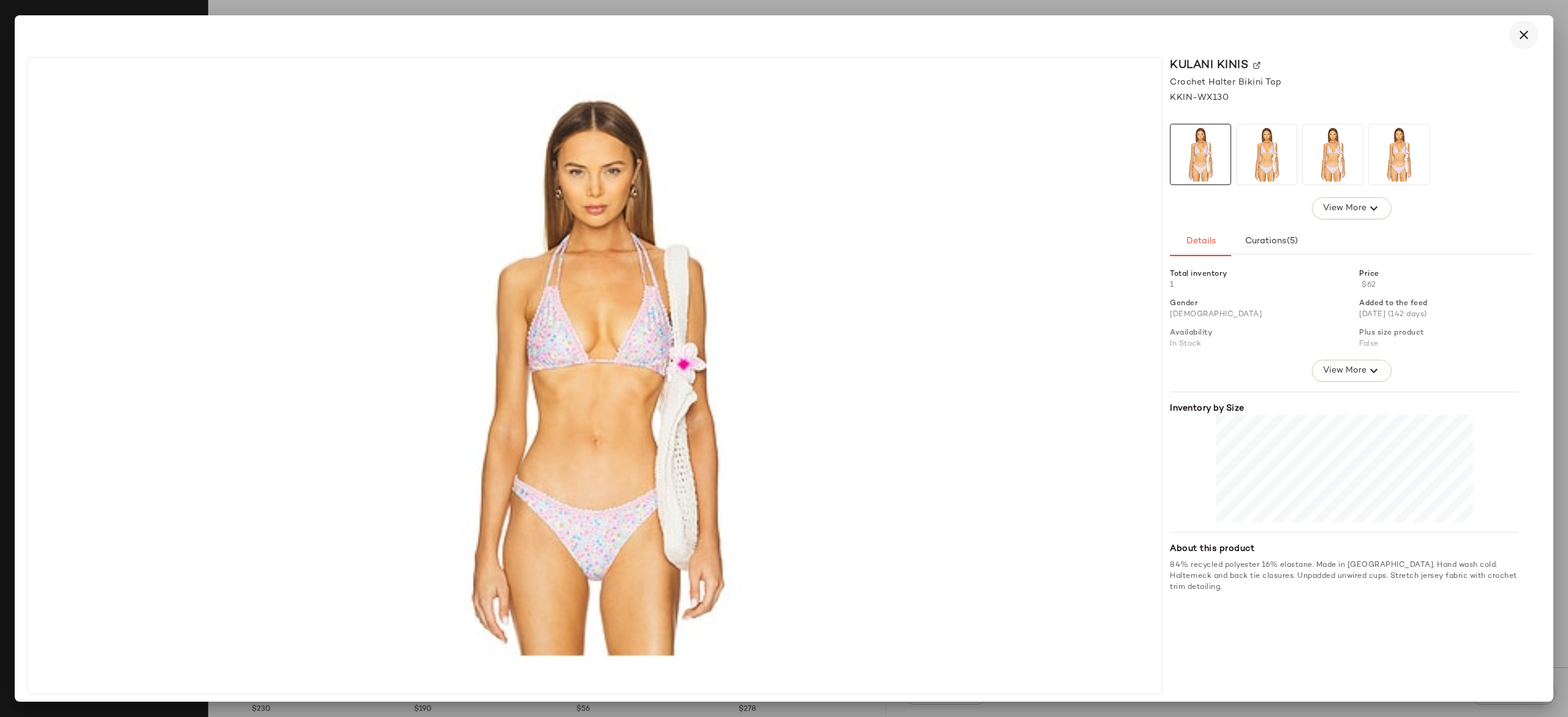
click at [1522, 31] on icon "button" at bounding box center [1524, 35] width 15 height 15
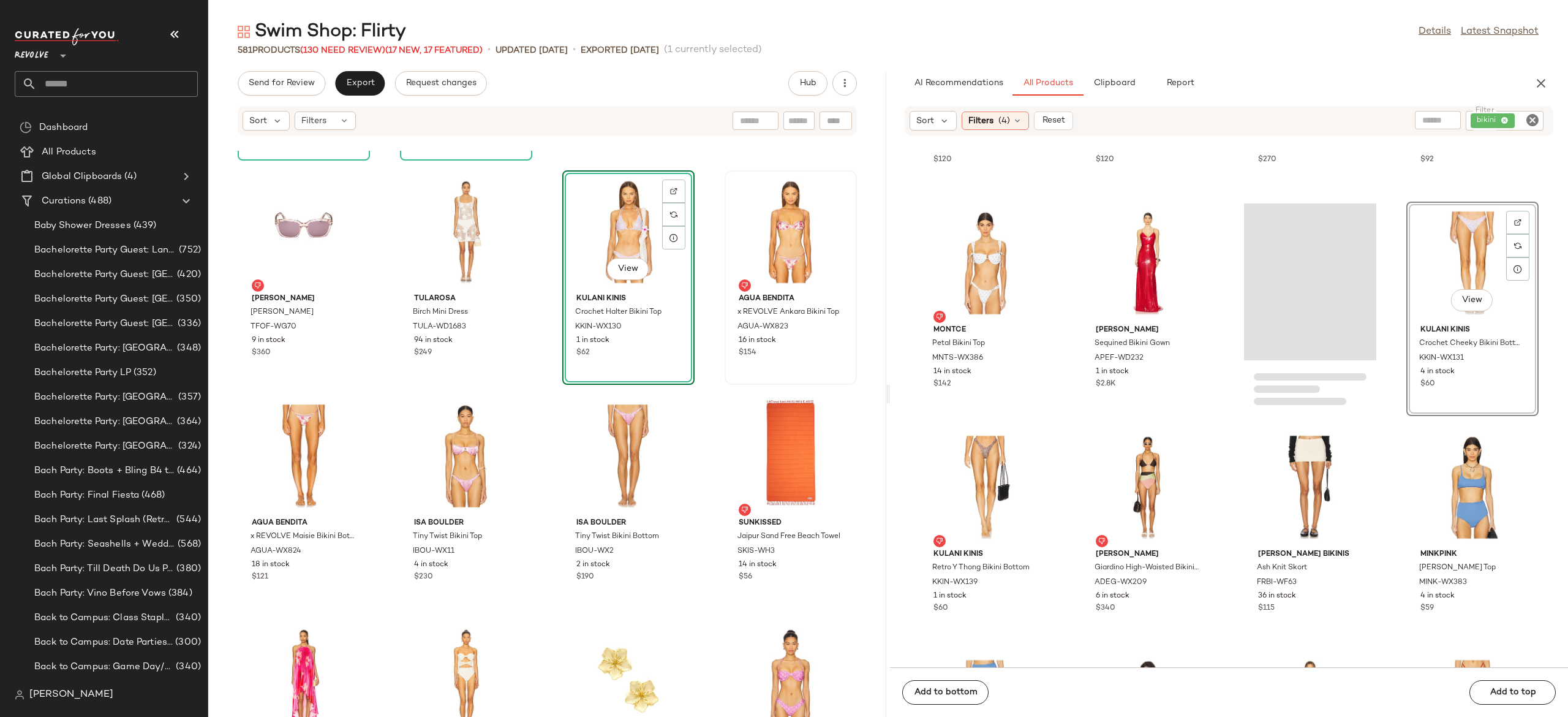
scroll to position [8072, 0]
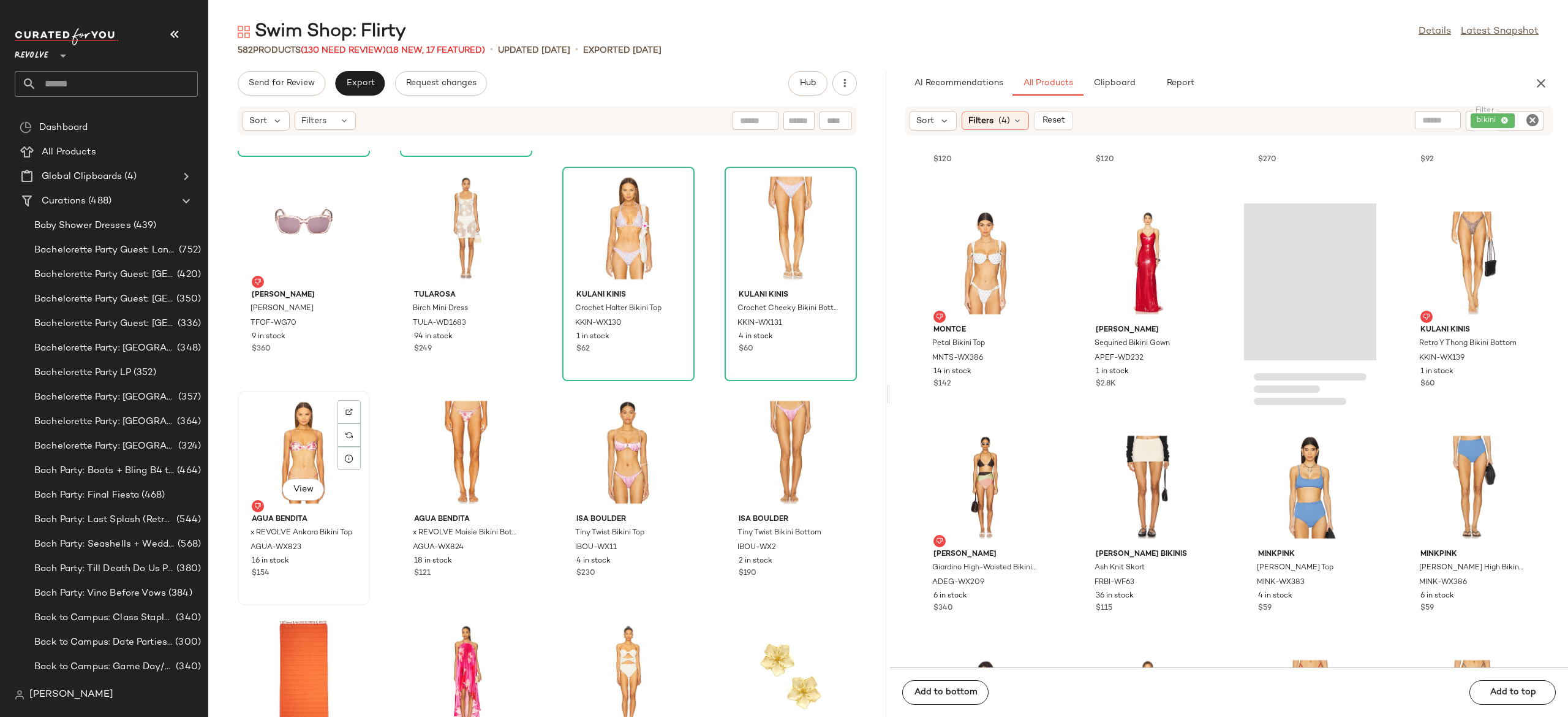
click at [300, 446] on div "View" at bounding box center [304, 452] width 124 height 114
click at [630, 230] on div "View" at bounding box center [629, 228] width 124 height 114
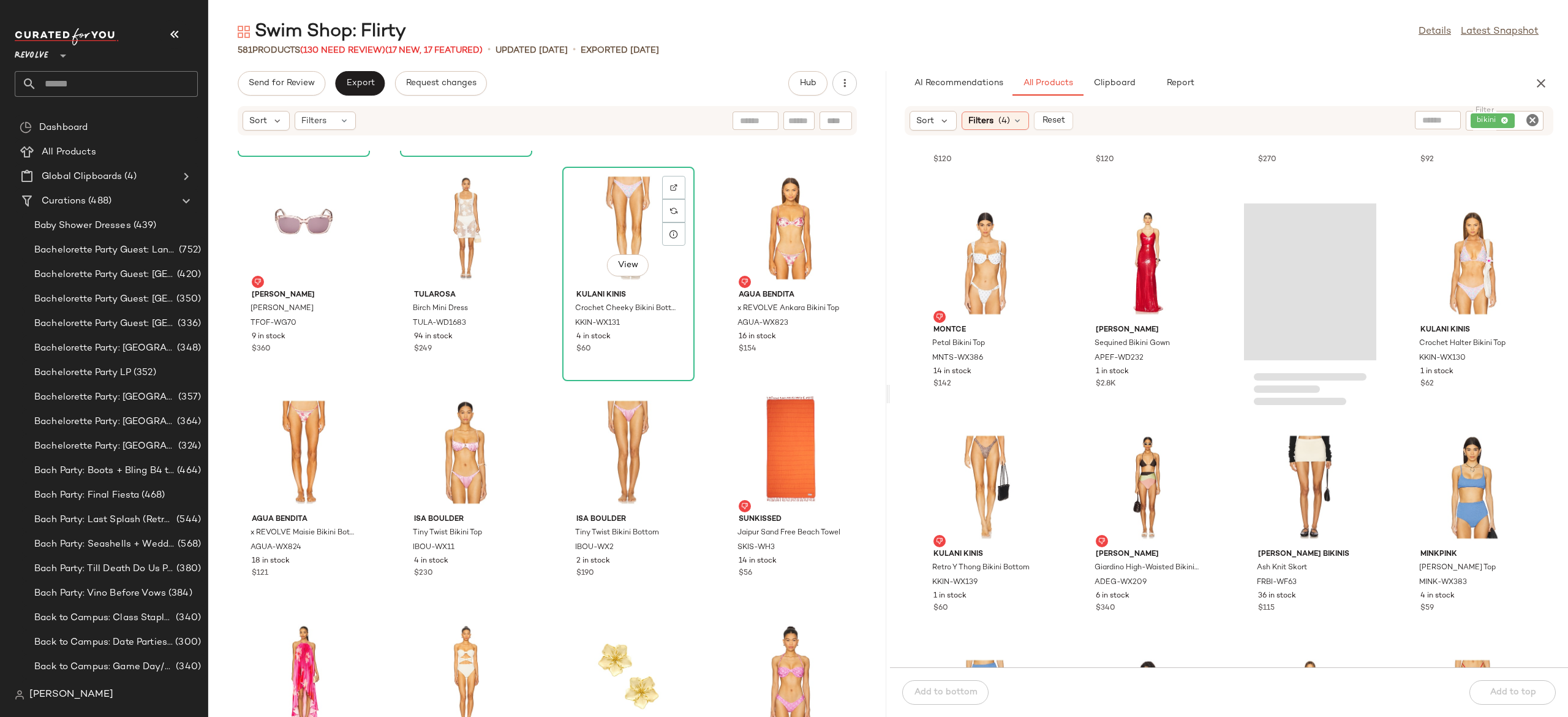
click at [630, 230] on div "View" at bounding box center [629, 228] width 124 height 114
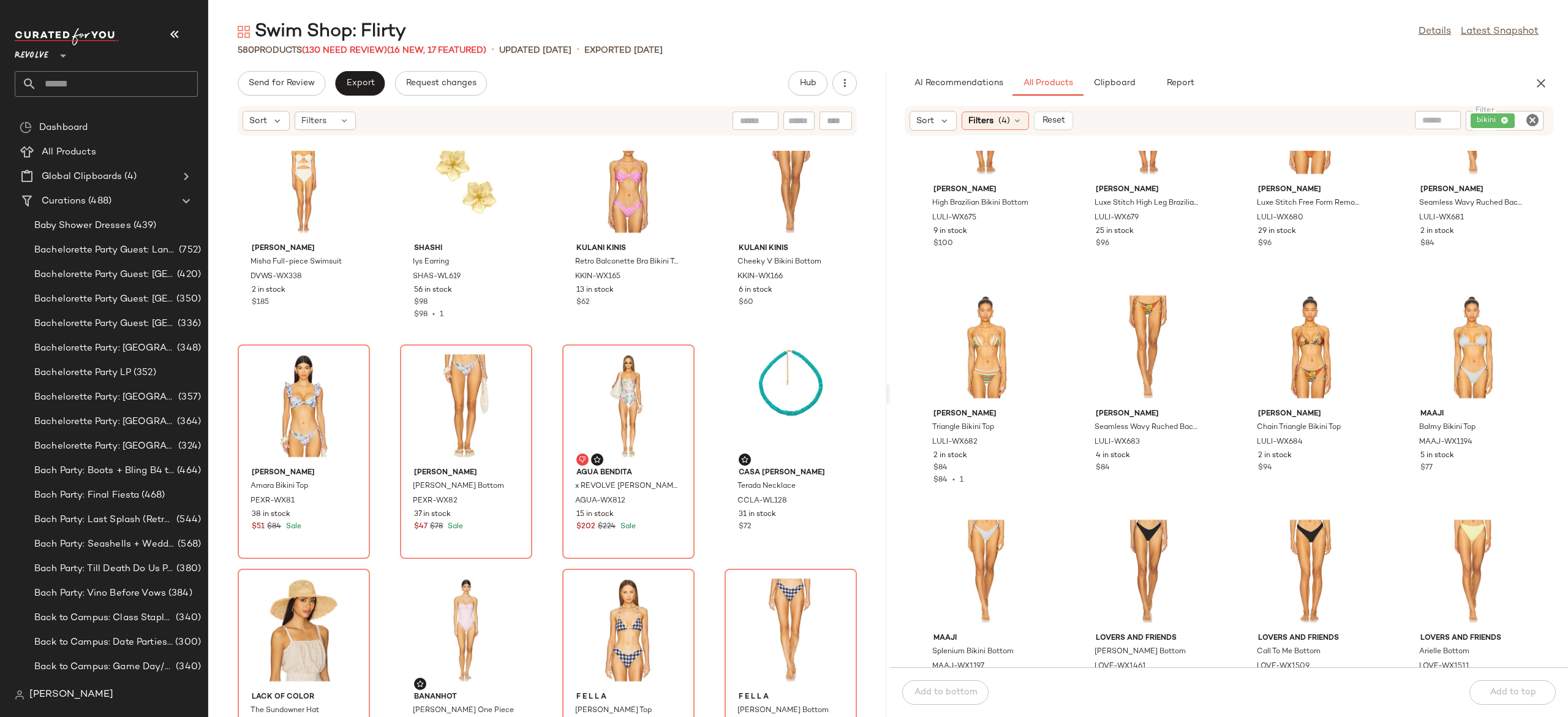
scroll to position [20962, 0]
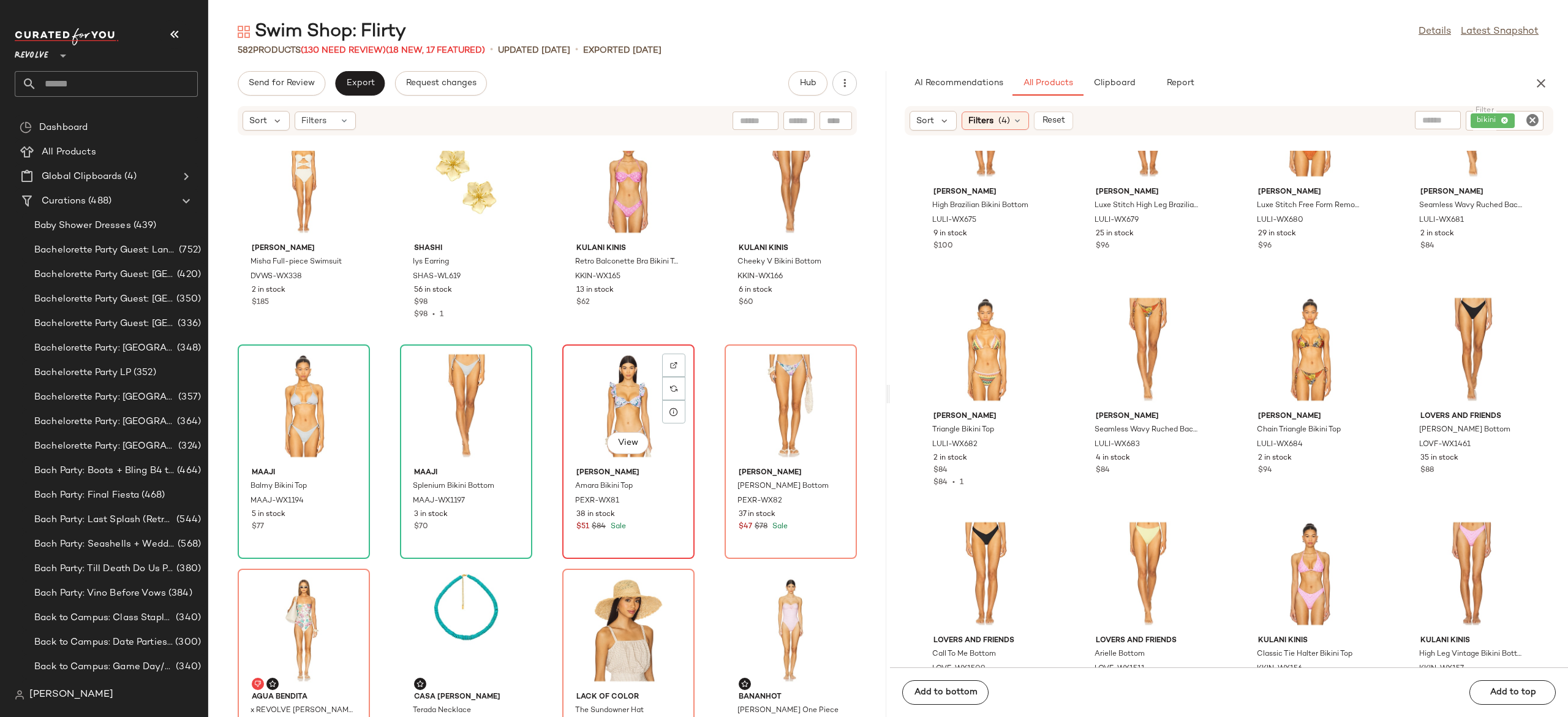
click at [611, 423] on div "View" at bounding box center [629, 406] width 124 height 114
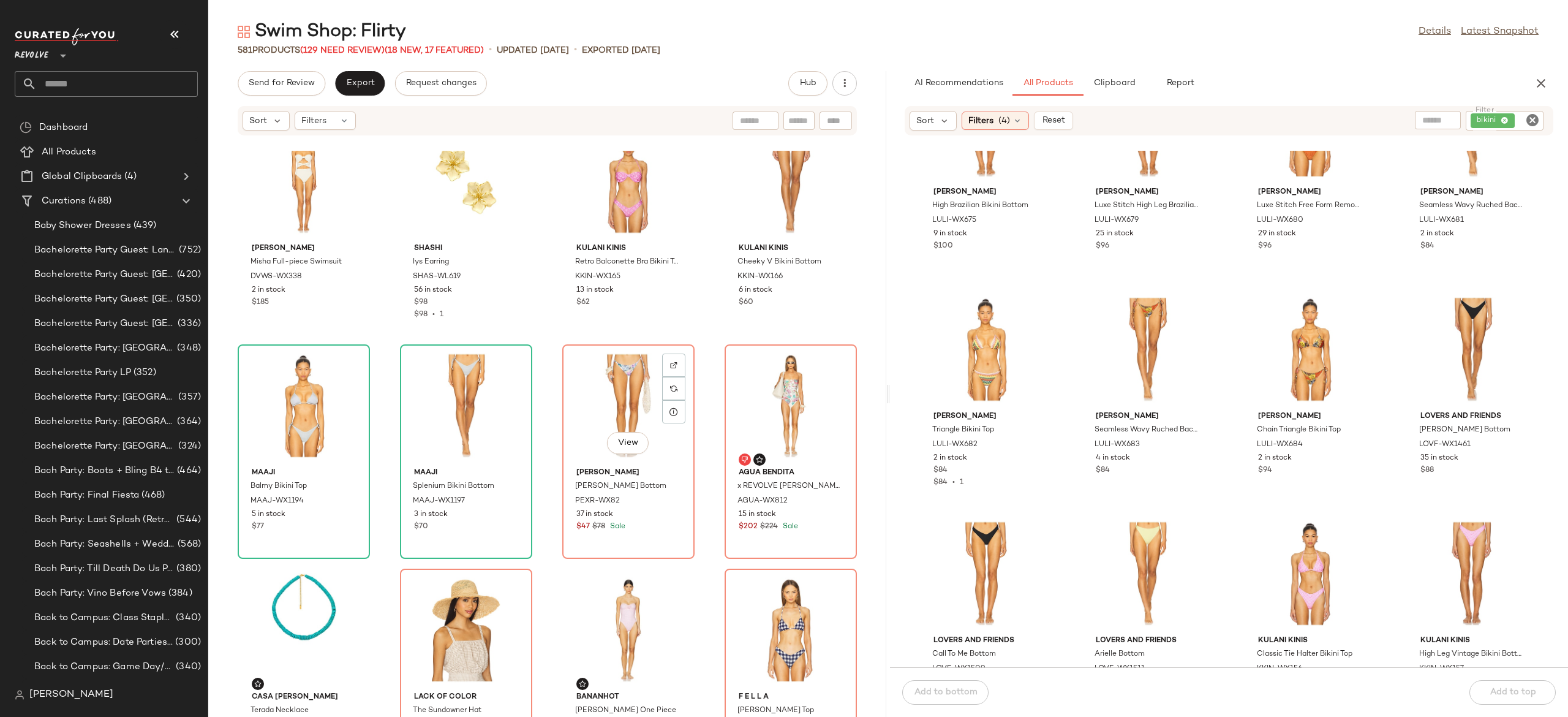
click at [611, 423] on div "View" at bounding box center [629, 406] width 124 height 114
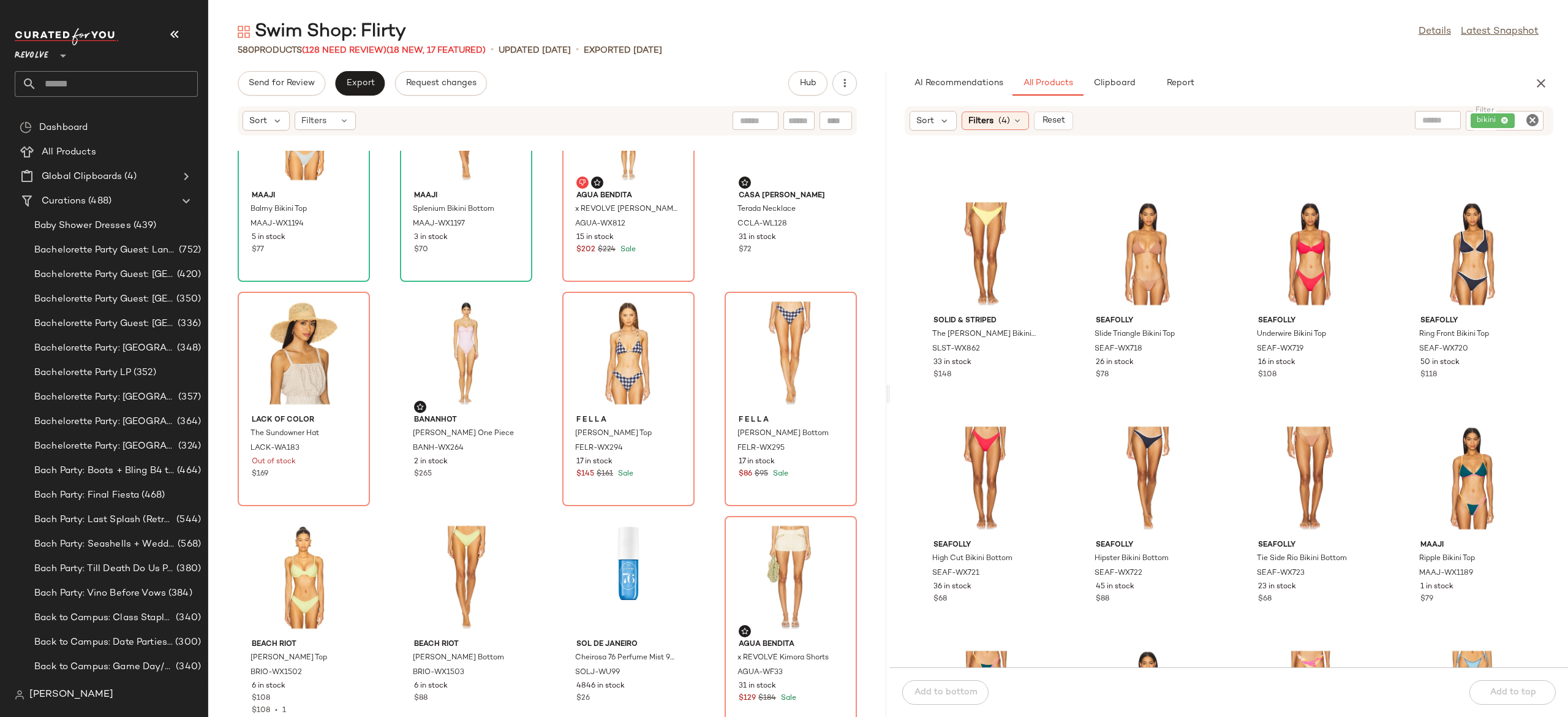
scroll to position [24170, 0]
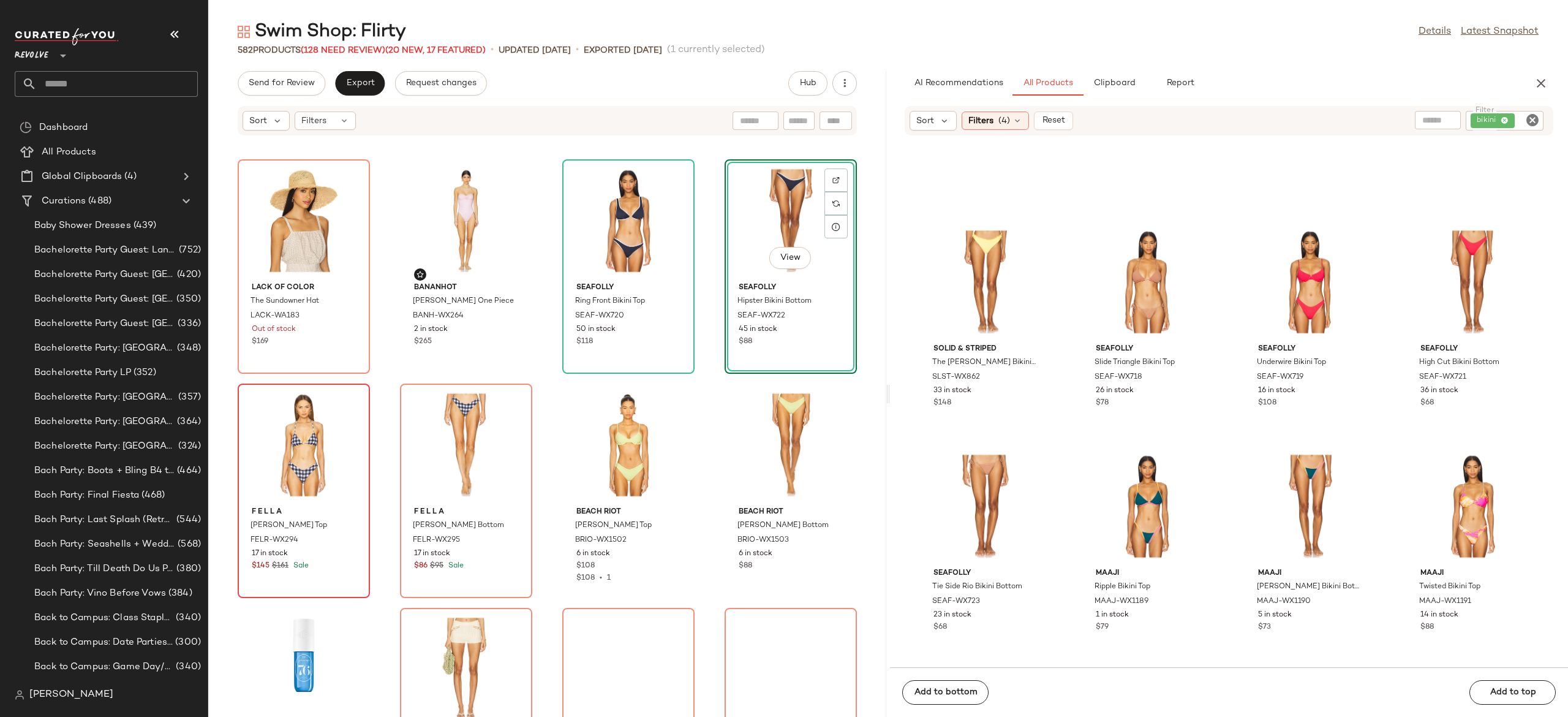
scroll to position [8989, 0]
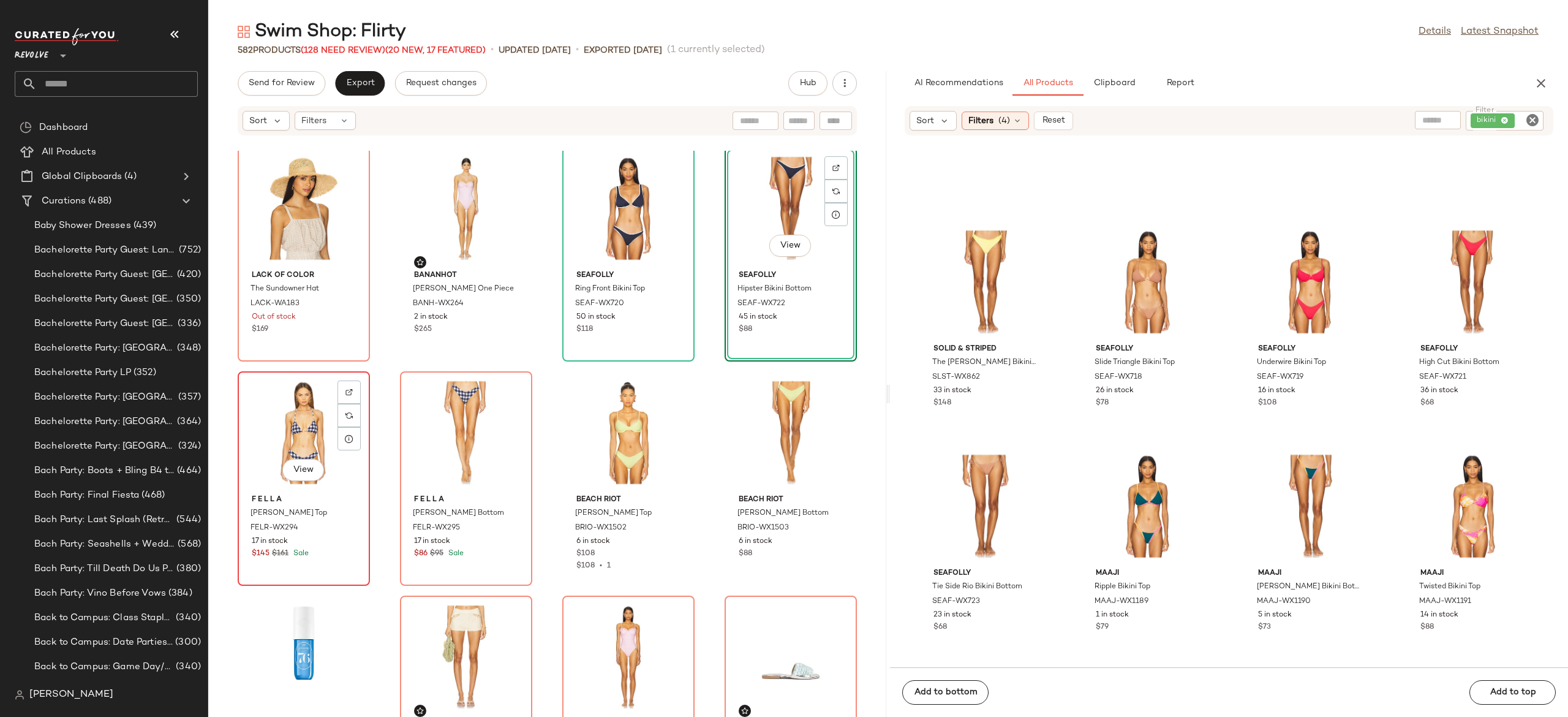
click at [324, 442] on div "View" at bounding box center [304, 433] width 124 height 114
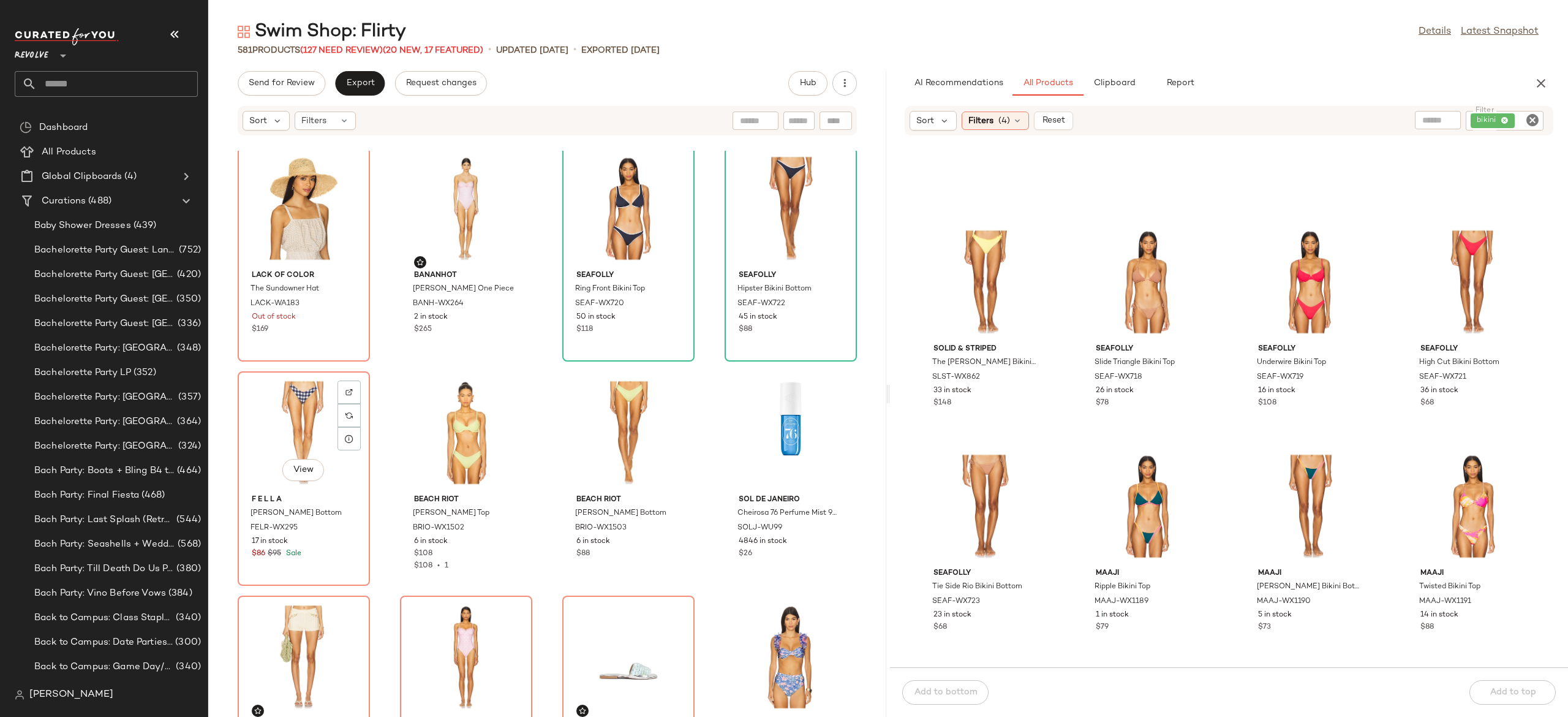
click at [324, 442] on div "View" at bounding box center [304, 433] width 124 height 114
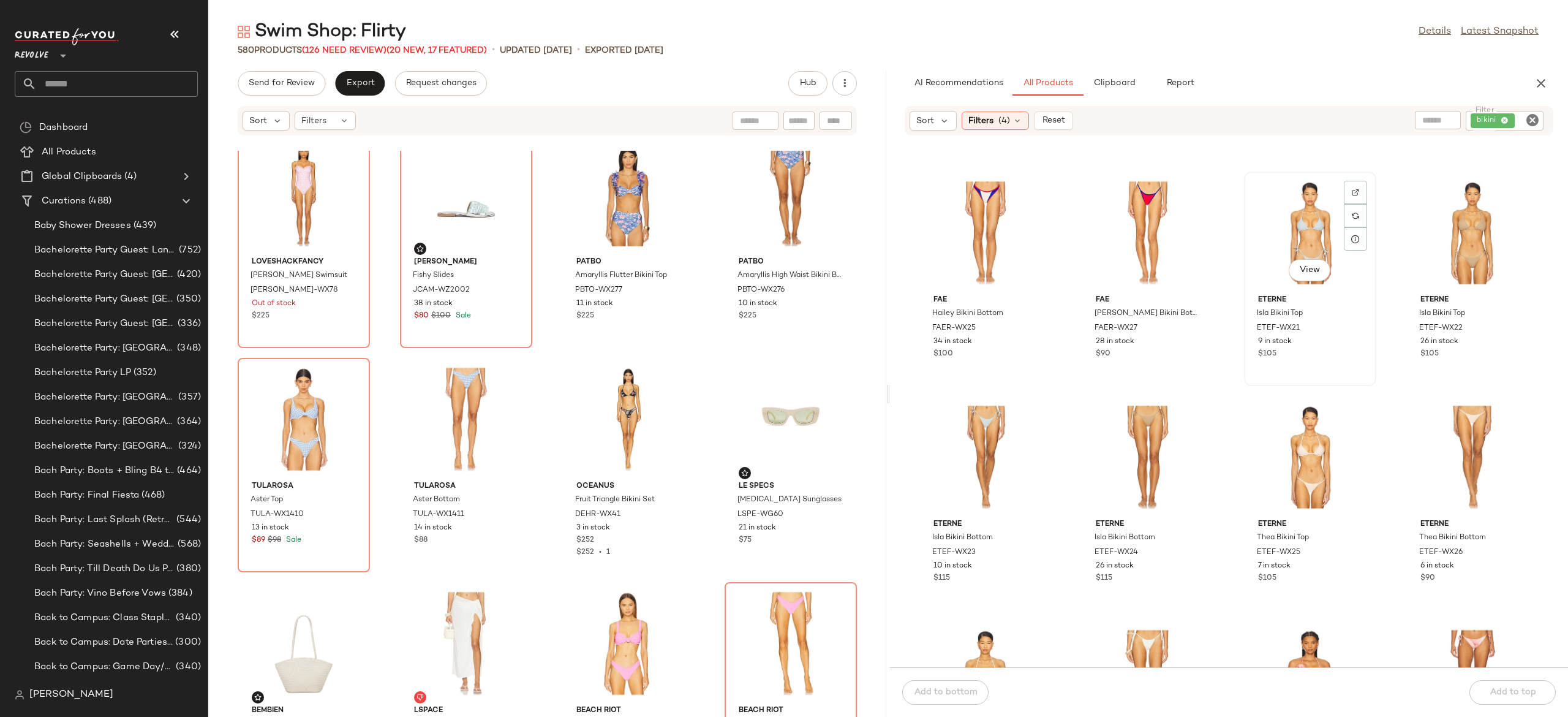
scroll to position [25338, 0]
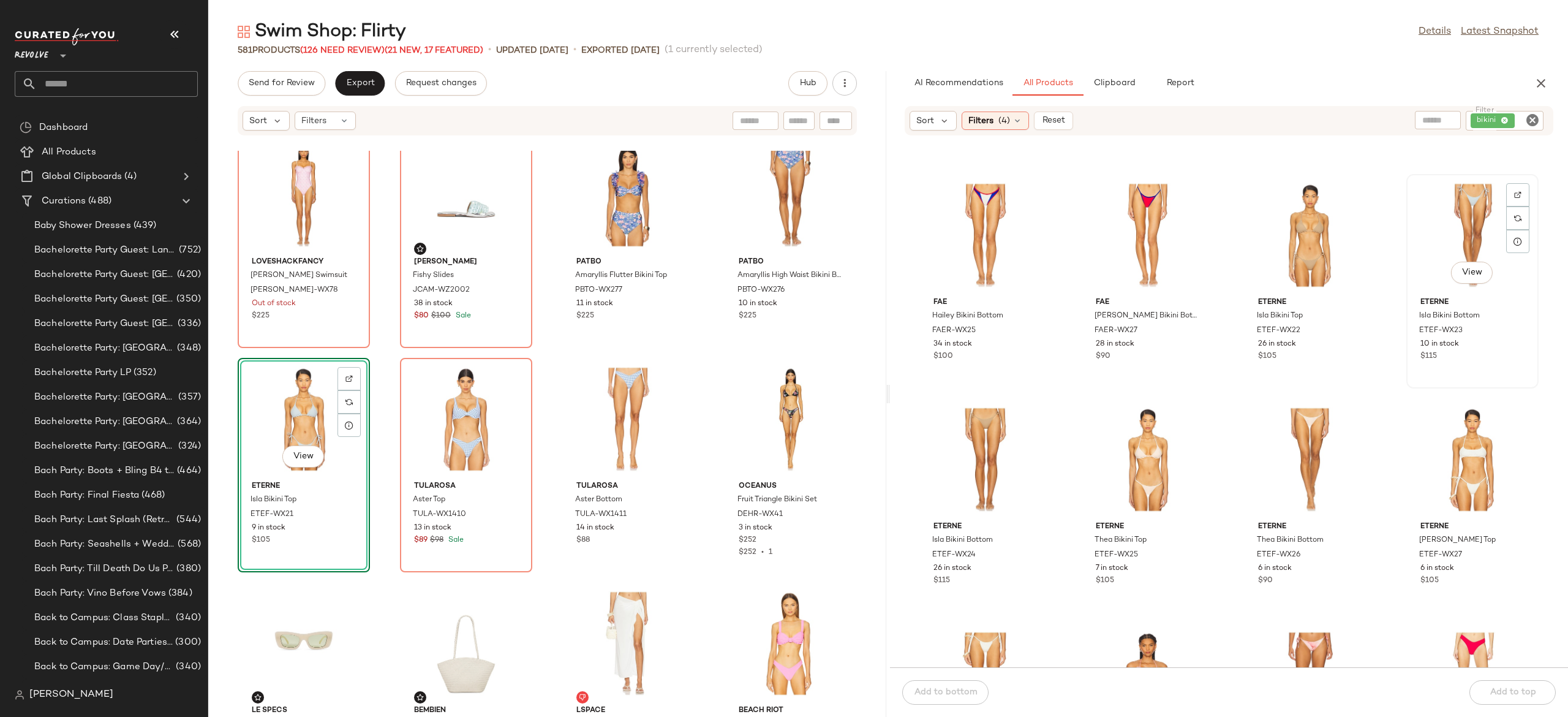
scroll to position [25337, 0]
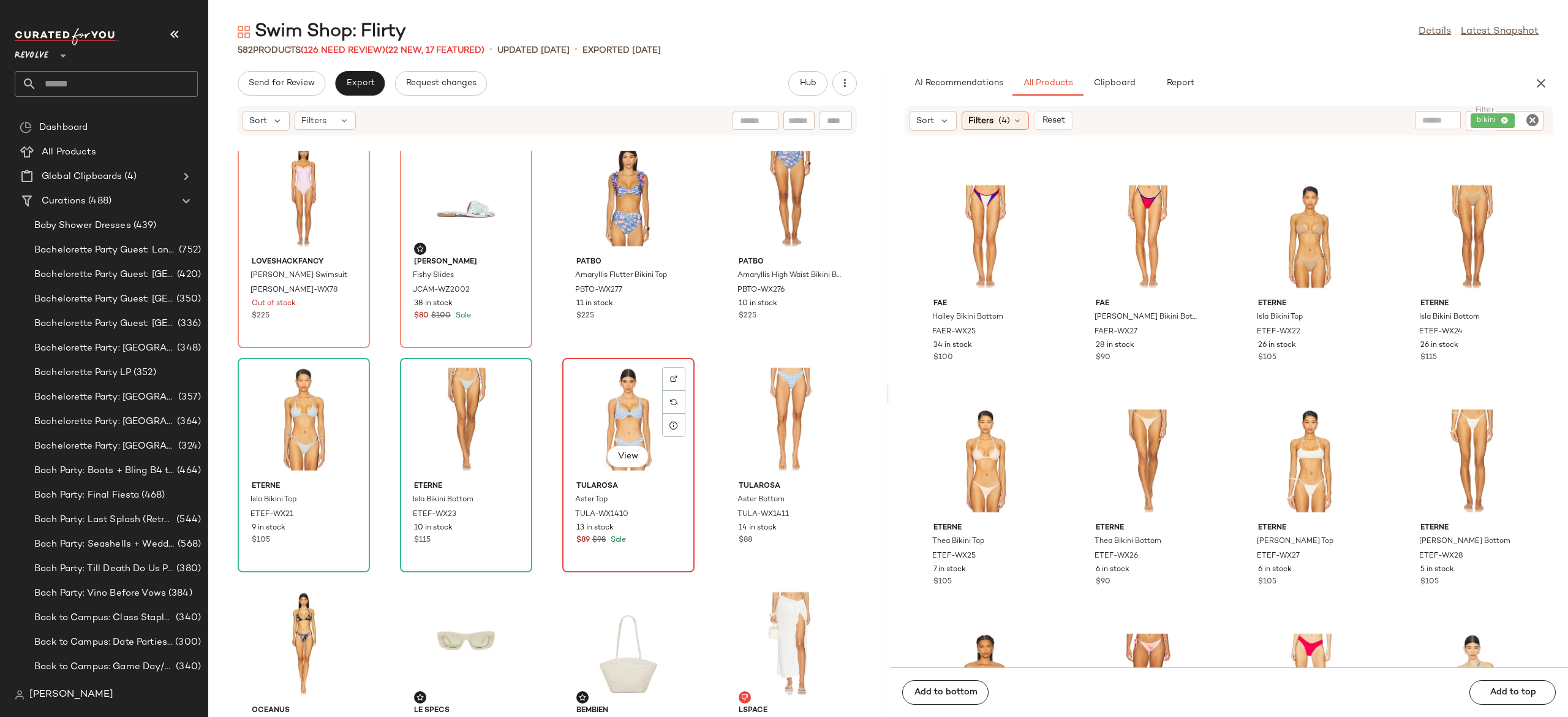
click at [607, 397] on div "View" at bounding box center [629, 419] width 124 height 114
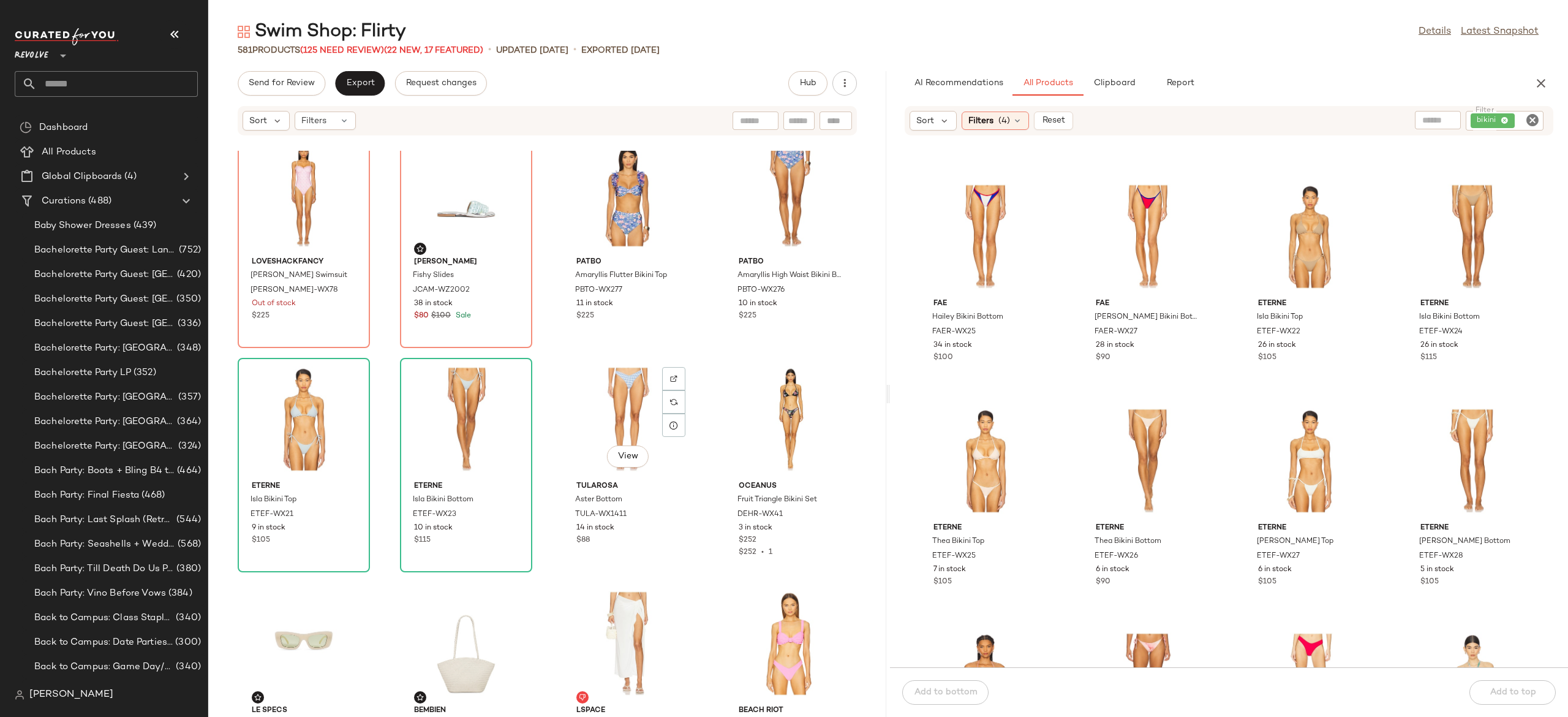
click at [607, 397] on div "View" at bounding box center [629, 419] width 124 height 114
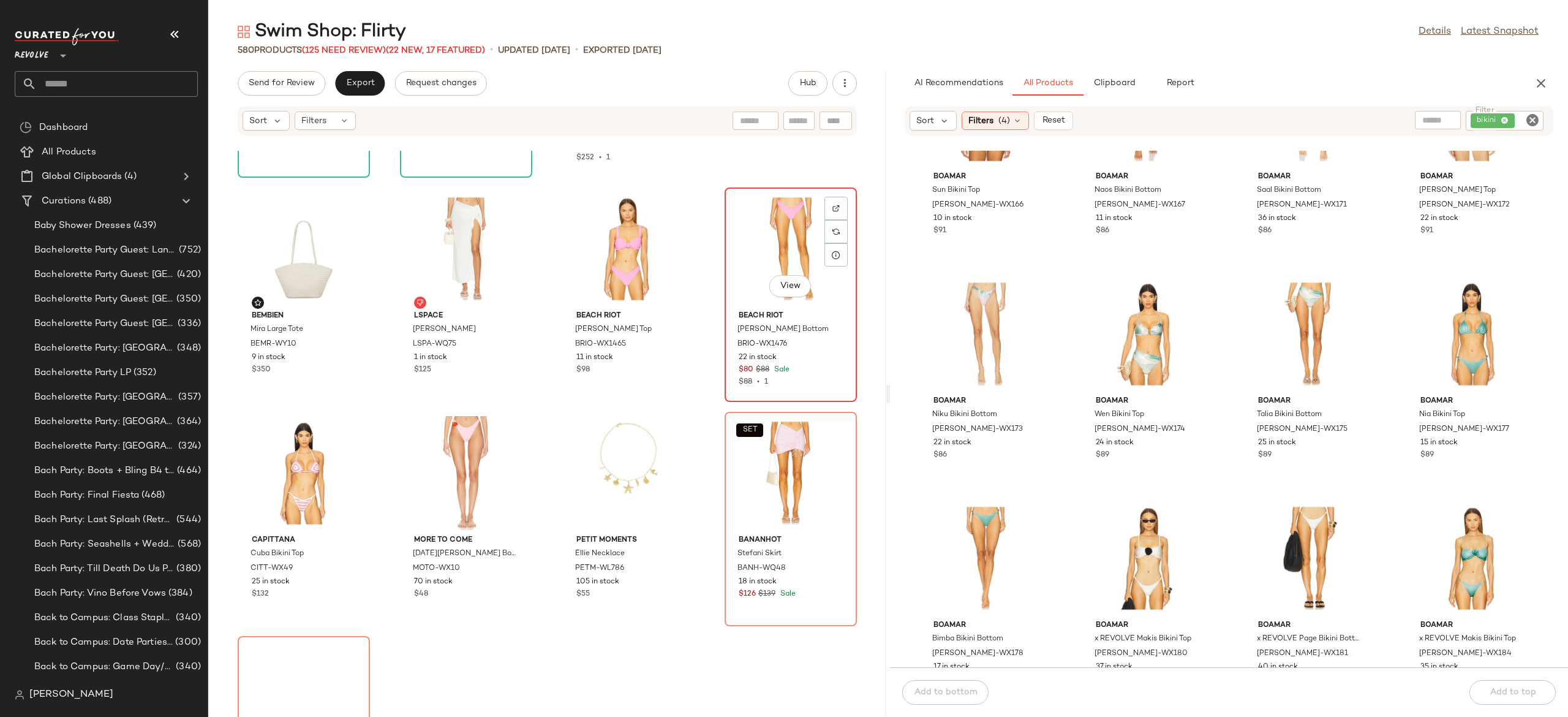
scroll to position [9851, 0]
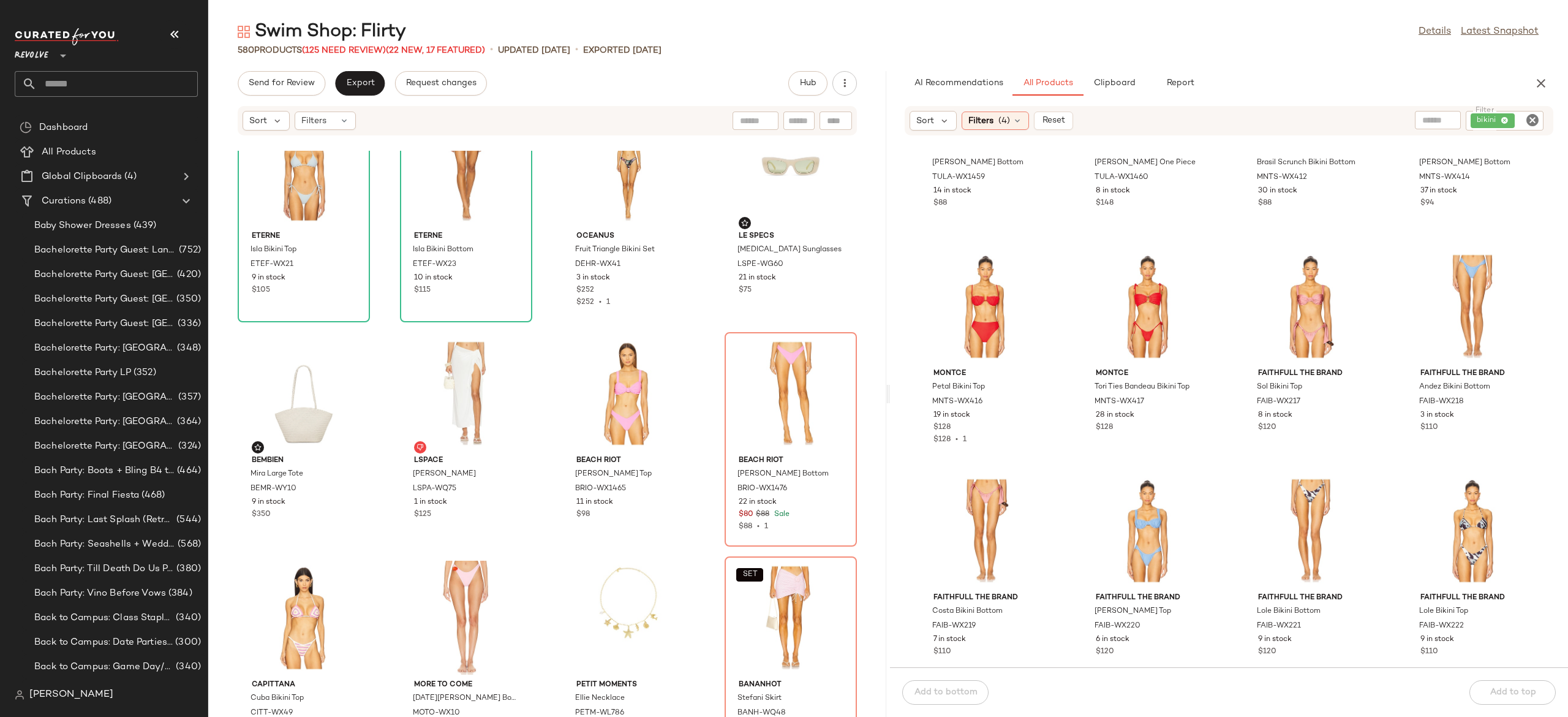
scroll to position [29083, 0]
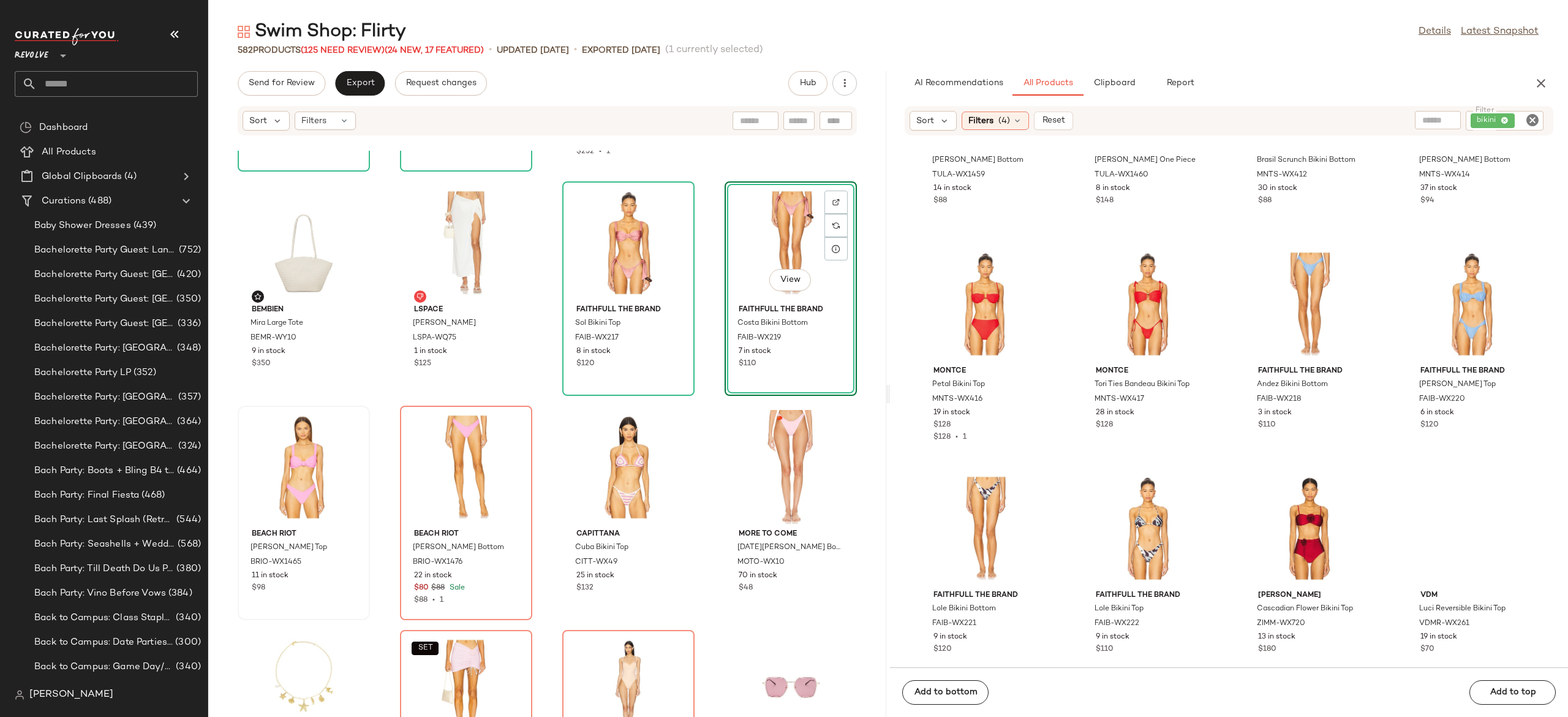
scroll to position [9853, 0]
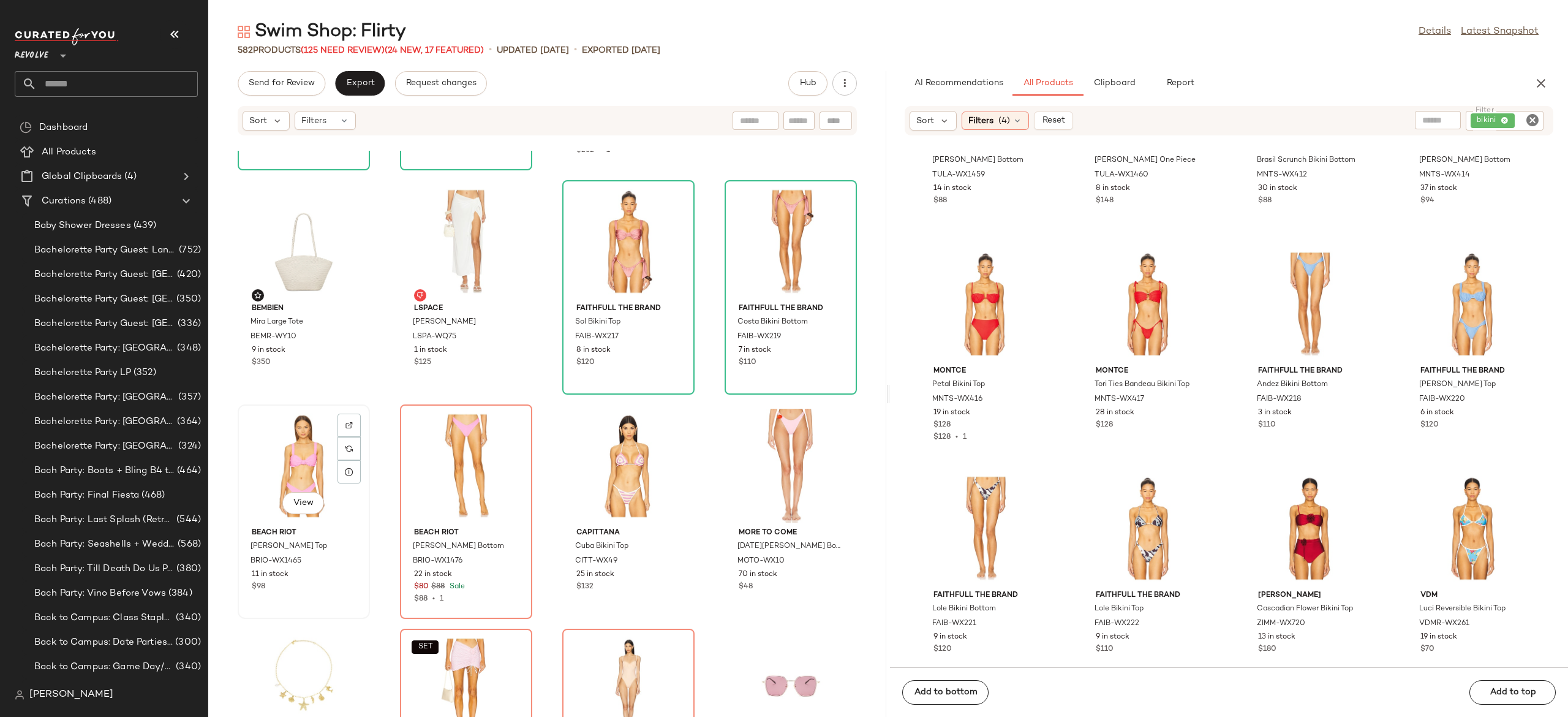
click at [302, 462] on div "View" at bounding box center [304, 466] width 124 height 114
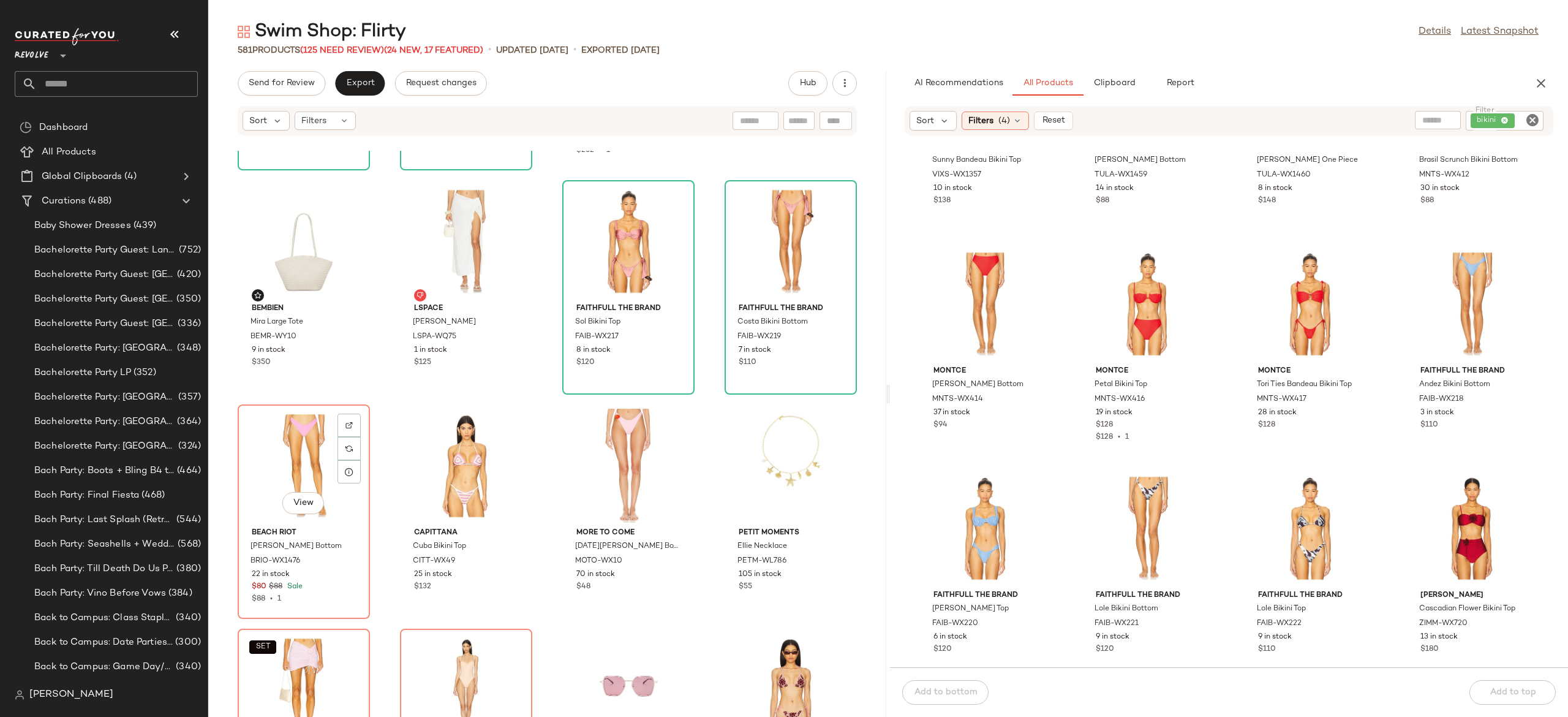
click at [302, 462] on div "View" at bounding box center [304, 466] width 124 height 114
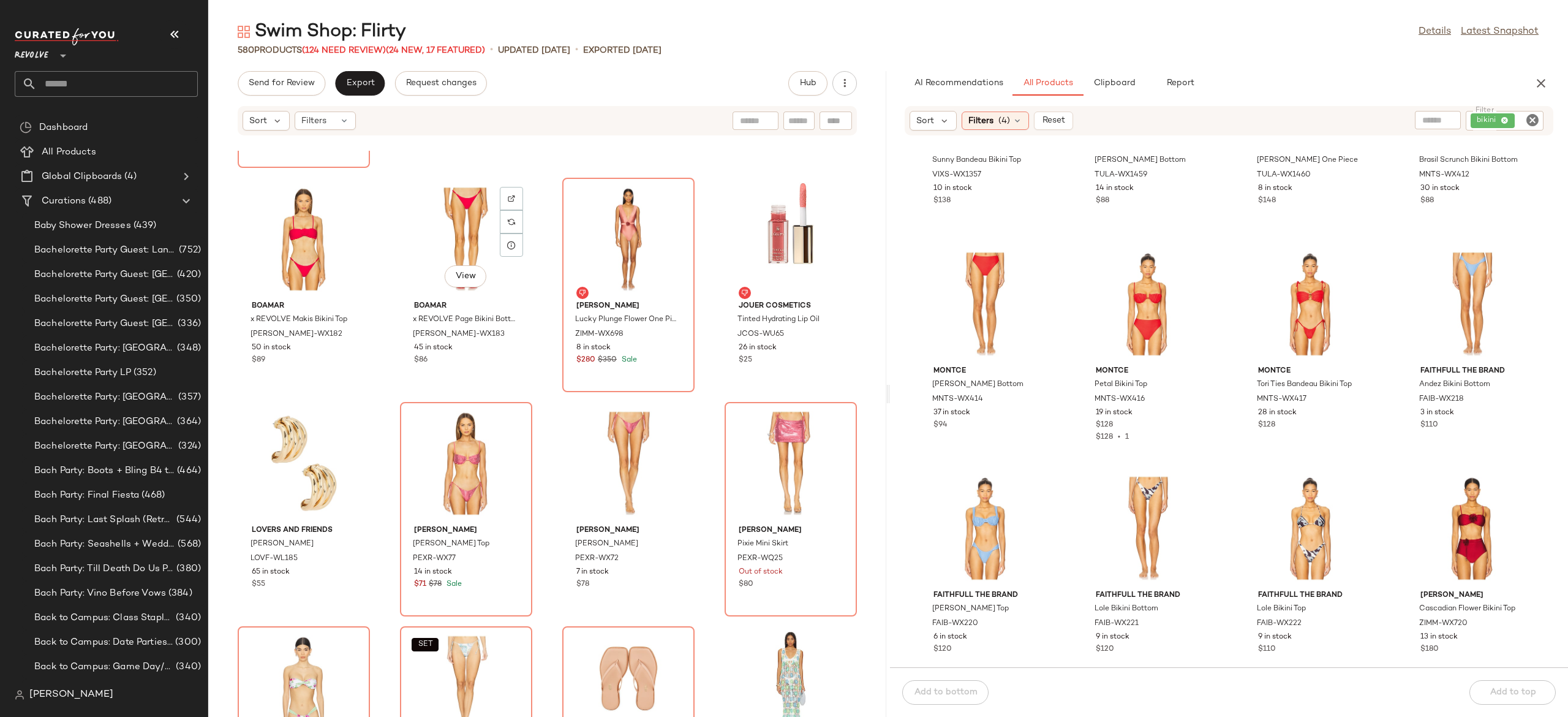
scroll to position [10530, 0]
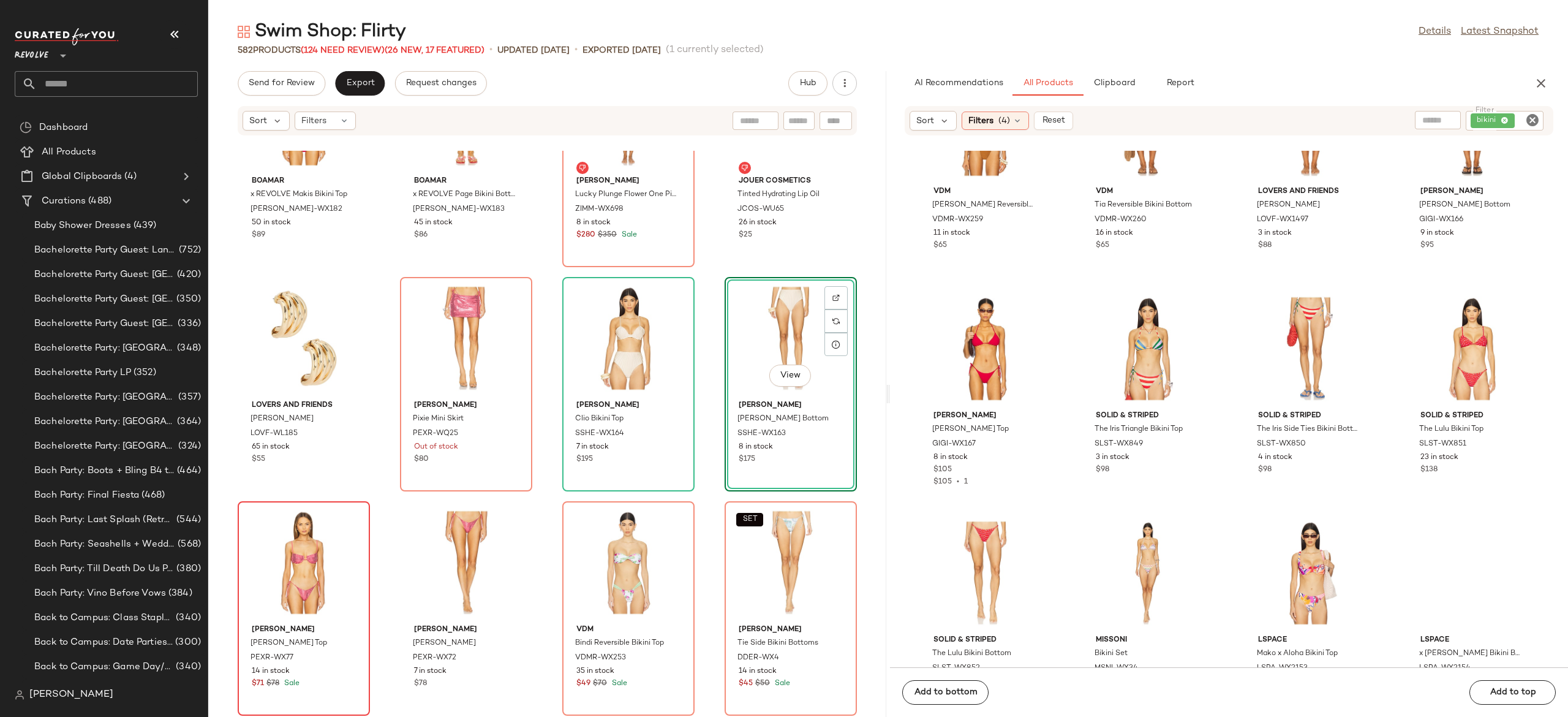
scroll to position [10665, 0]
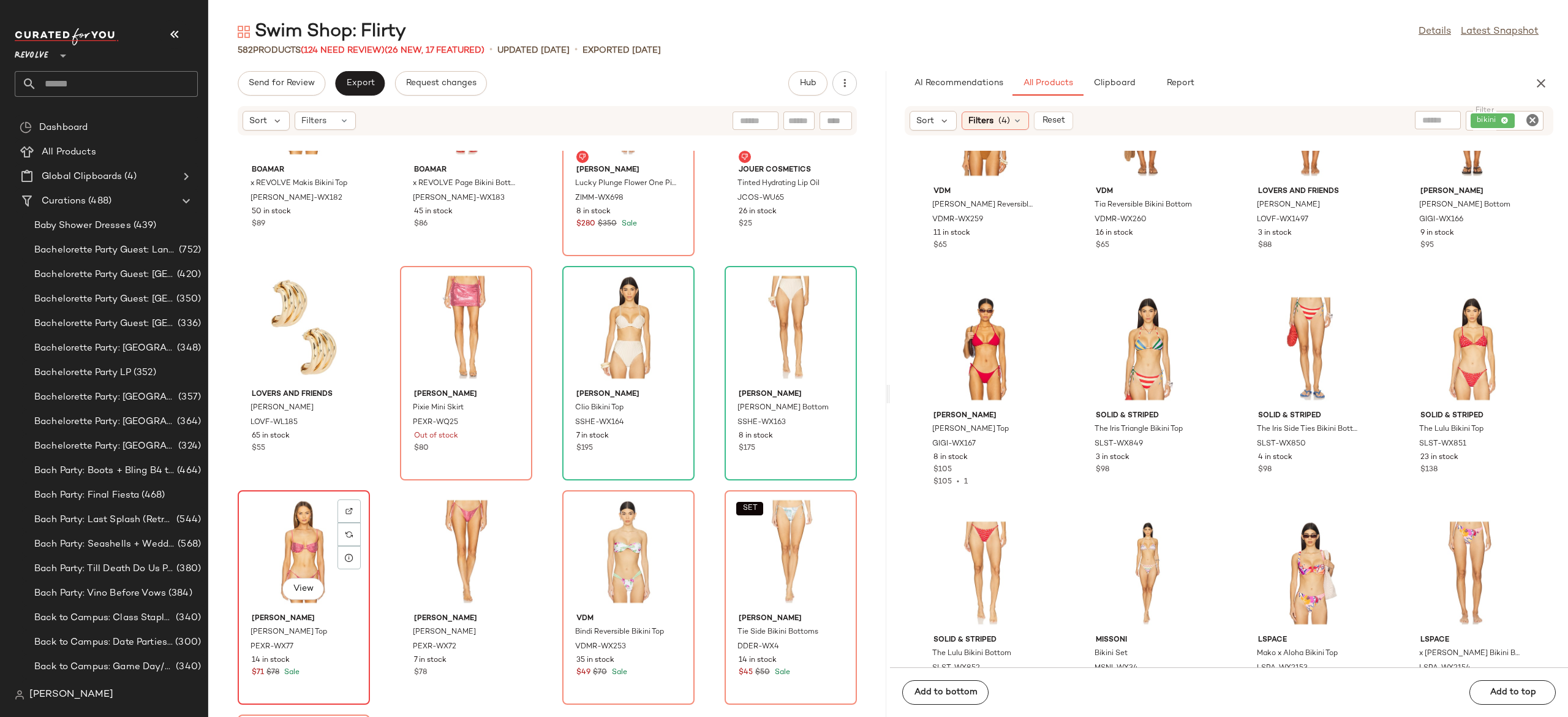
click at [282, 559] on div "View" at bounding box center [304, 551] width 124 height 114
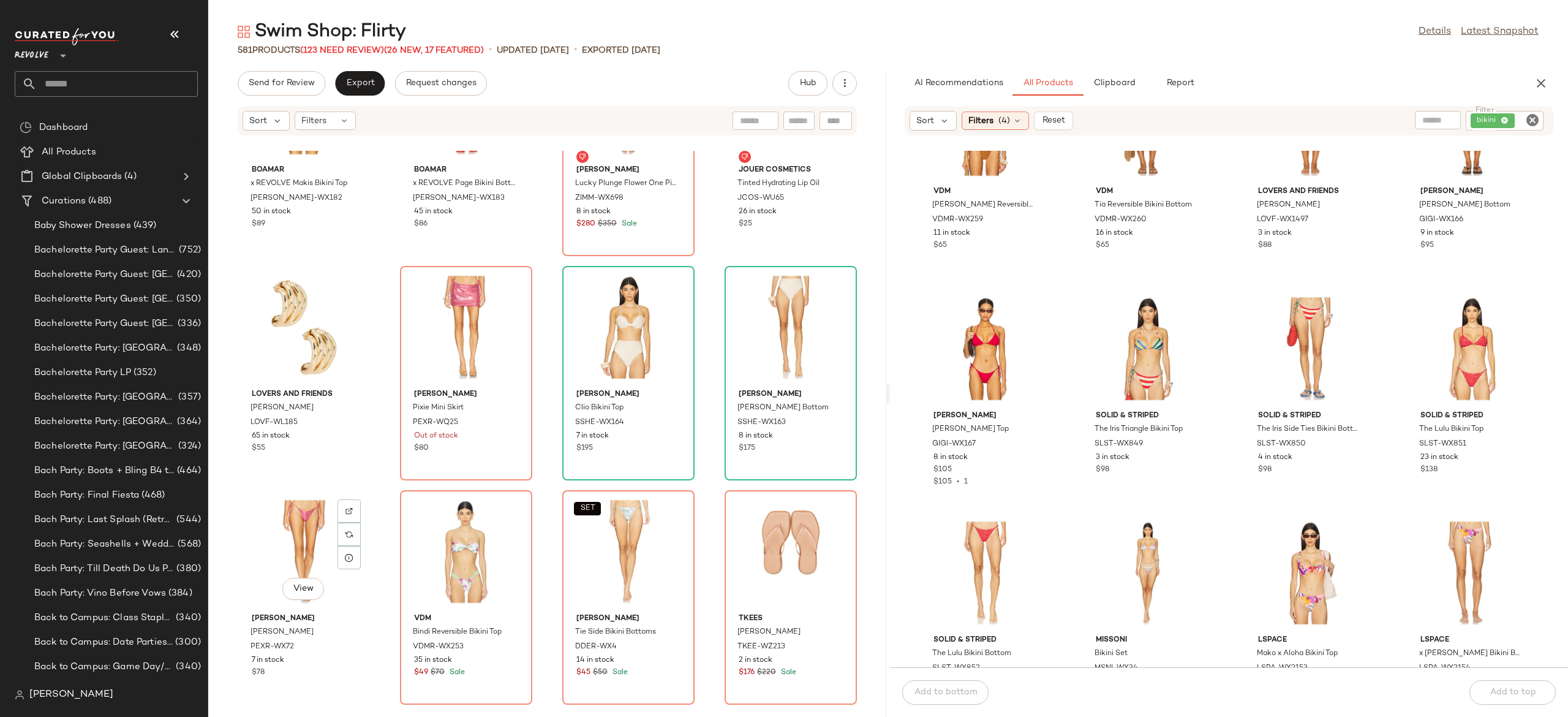
click at [282, 559] on div "View" at bounding box center [304, 551] width 124 height 114
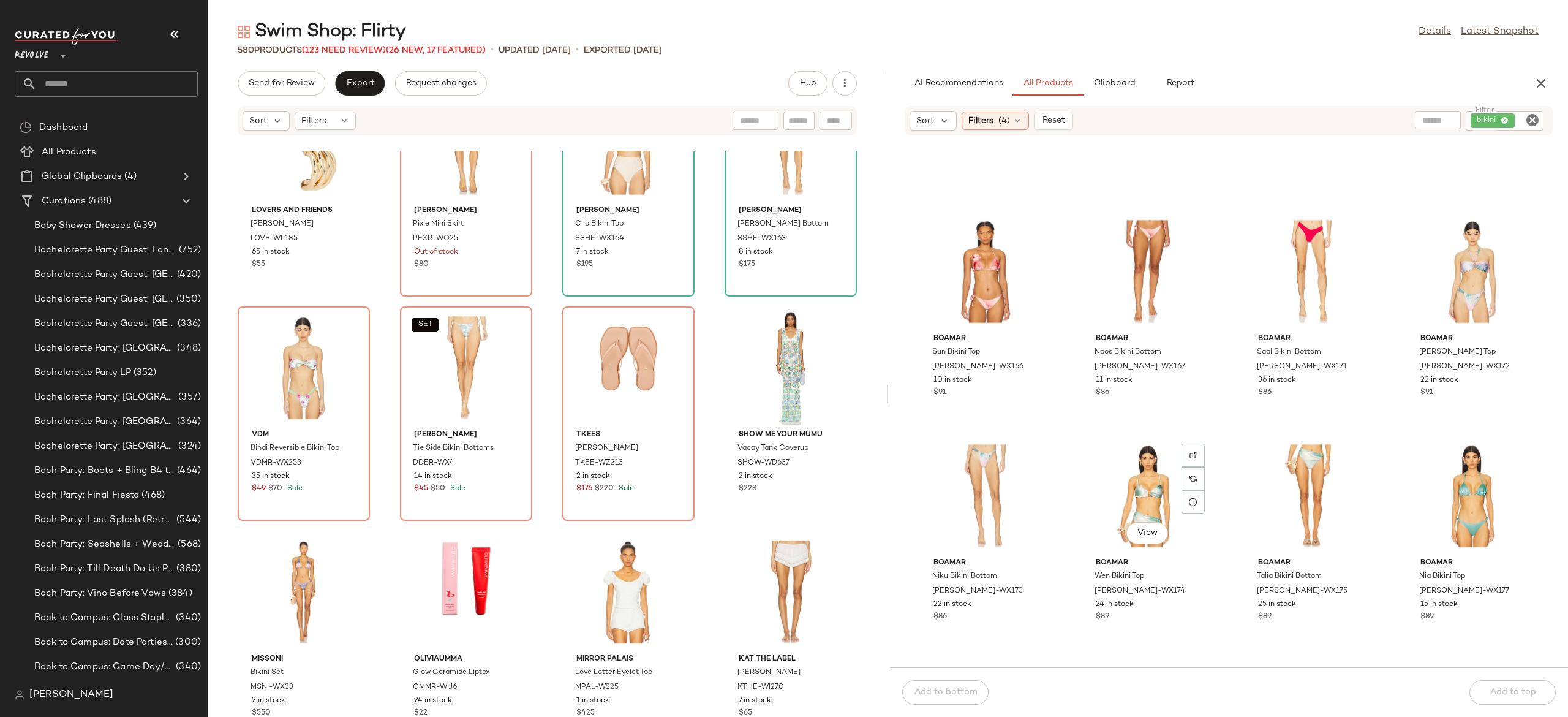
scroll to position [25746, 0]
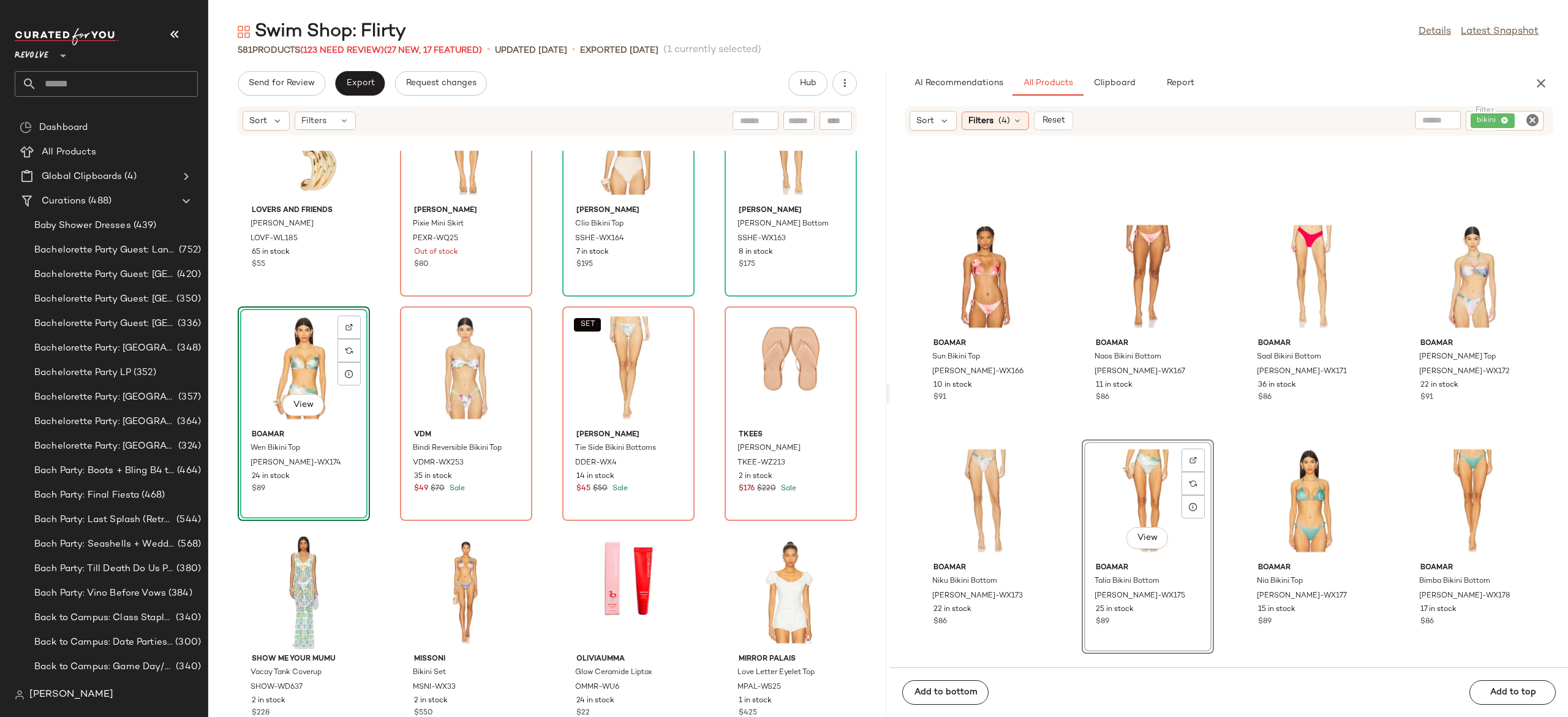
click at [322, 396] on div "View" at bounding box center [303, 406] width 41 height 24
click at [310, 370] on div "View" at bounding box center [304, 368] width 124 height 114
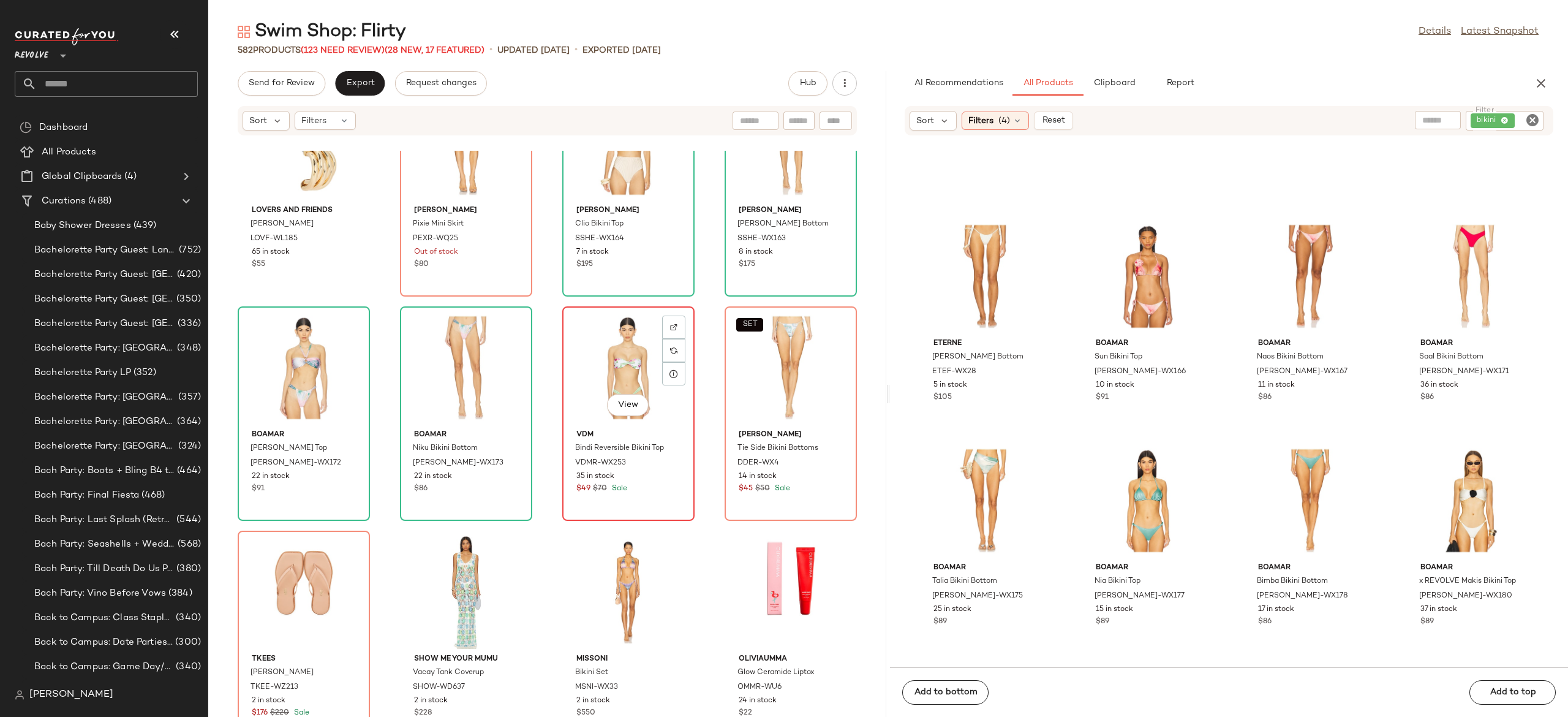
click at [591, 396] on div "View" at bounding box center [629, 368] width 124 height 114
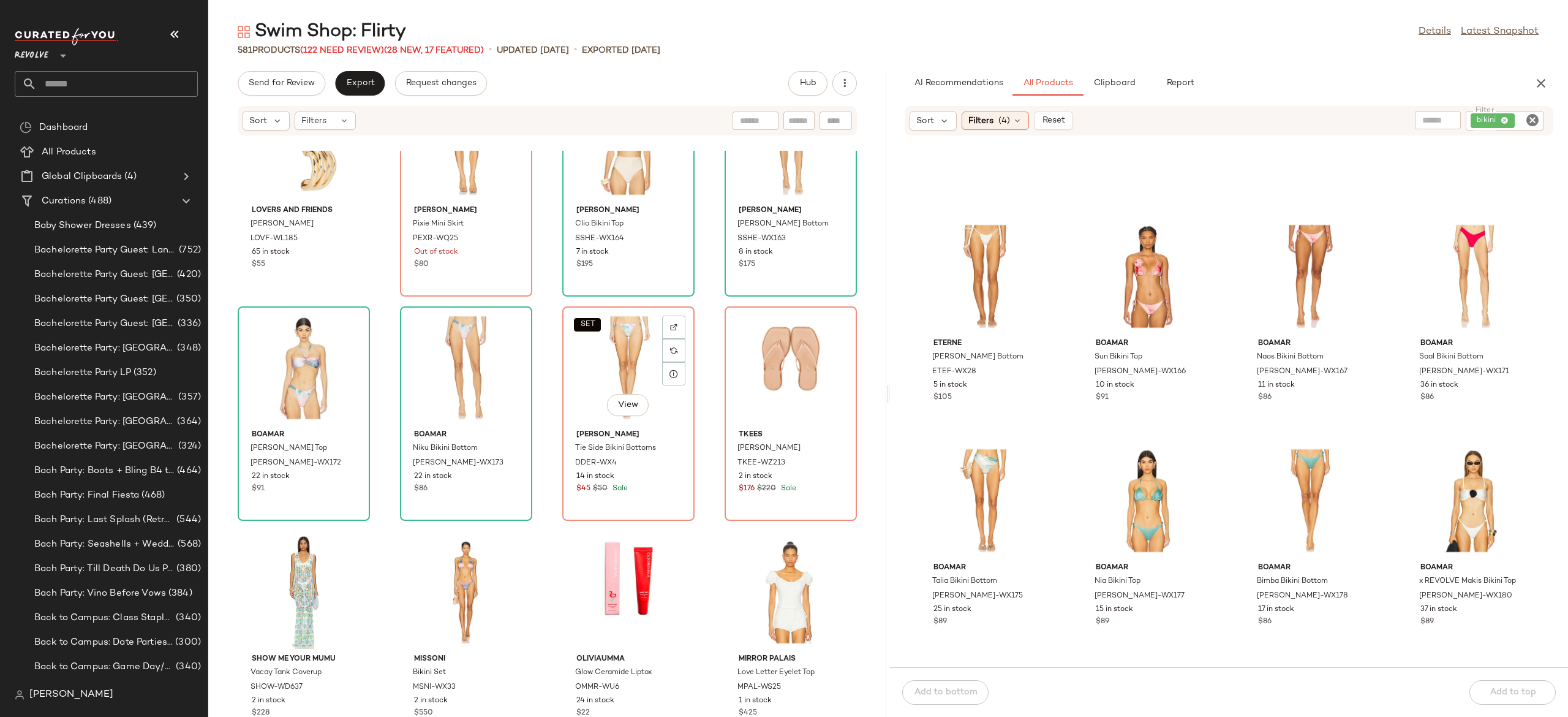
click at [591, 396] on div "SET View" at bounding box center [629, 368] width 124 height 114
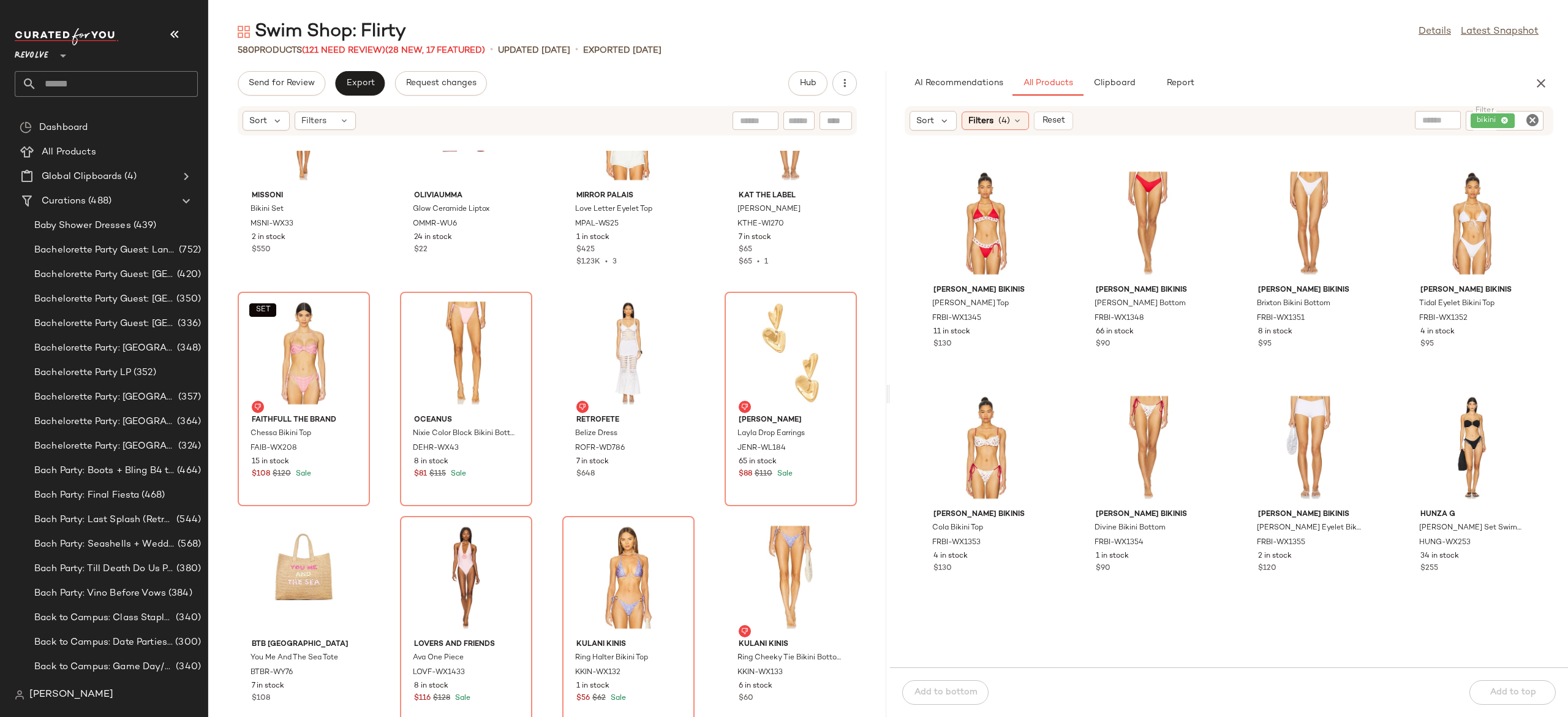
scroll to position [31190, 0]
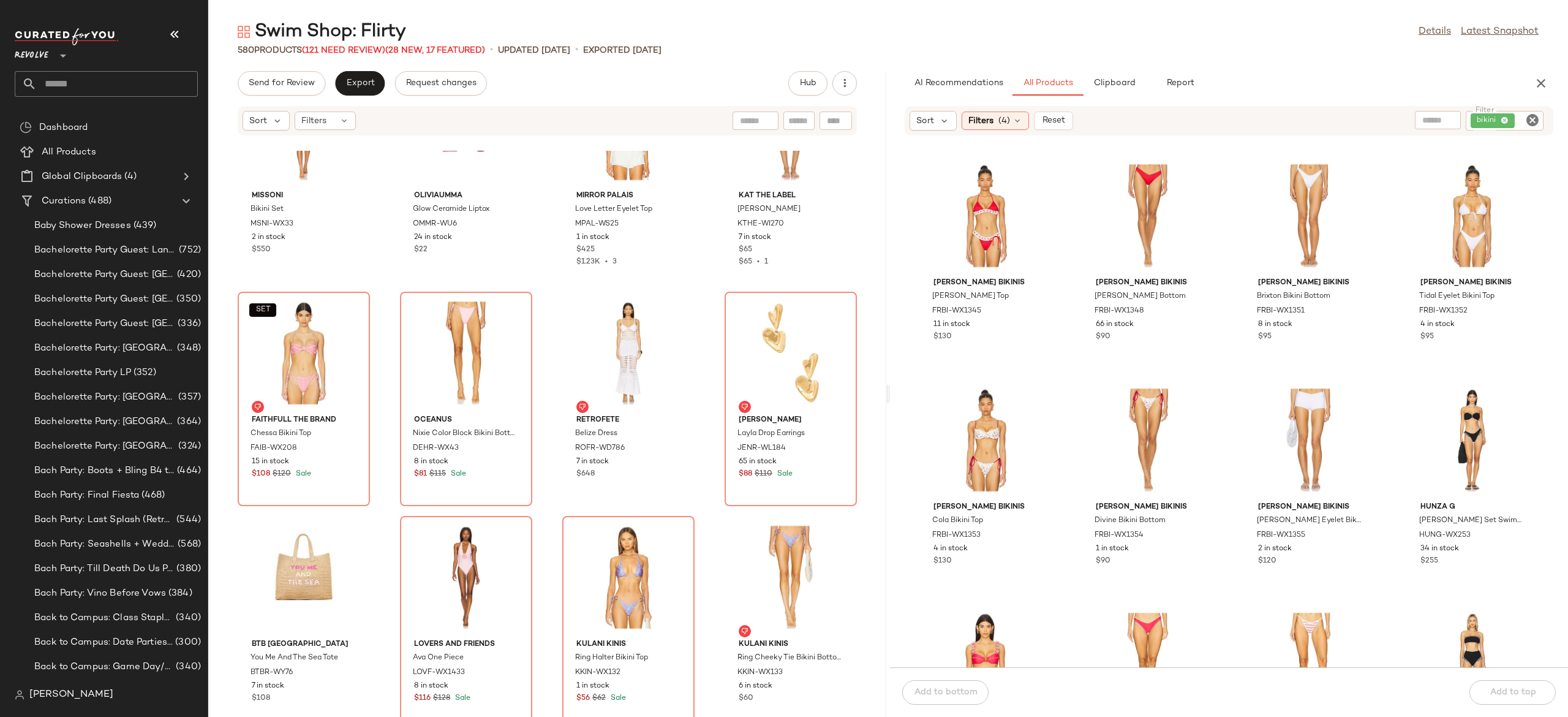
click at [1231, 418] on div "Free People x free-est Farrah Crop Bikini Top FREE-WX28 28 in stock $98 Free Pe…" at bounding box center [1229, 409] width 678 height 517
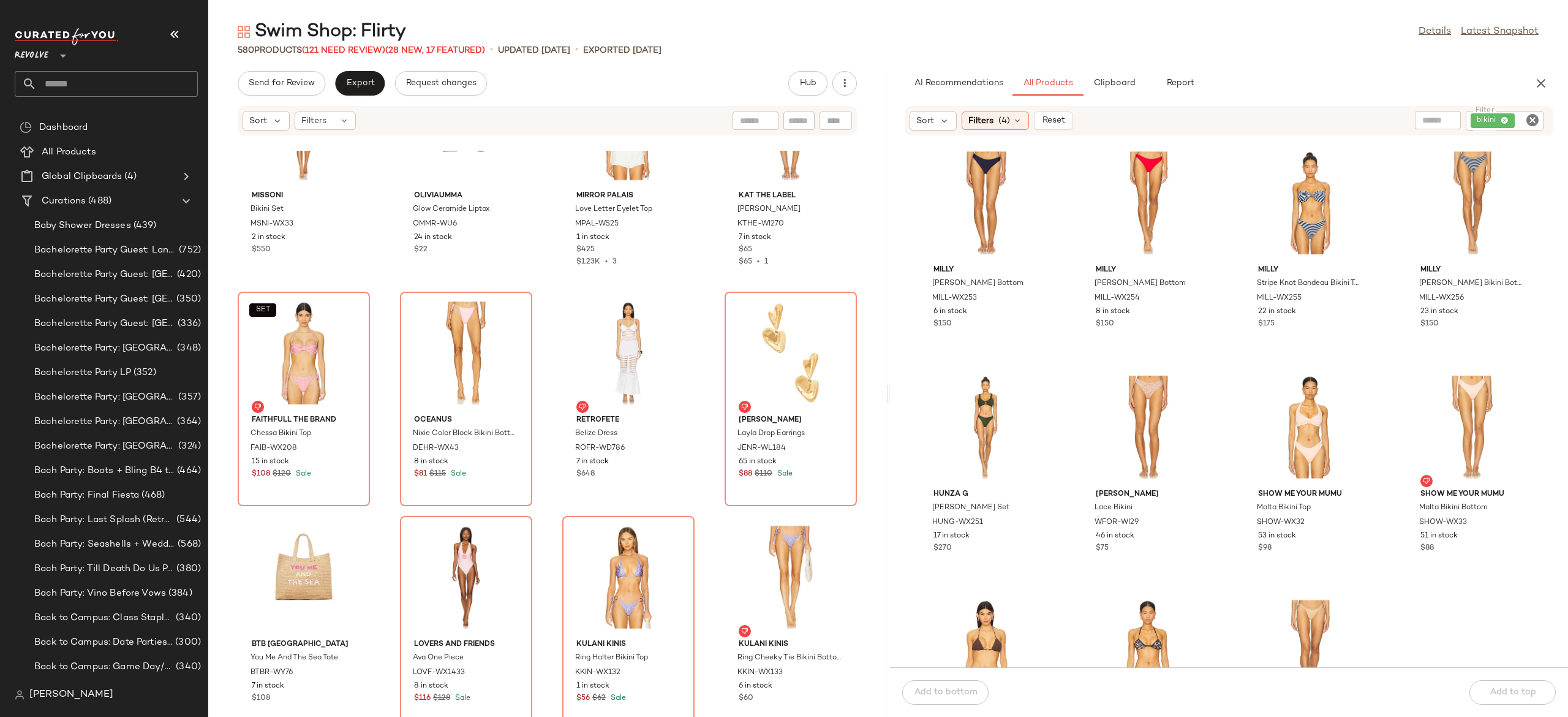
scroll to position [33013, 0]
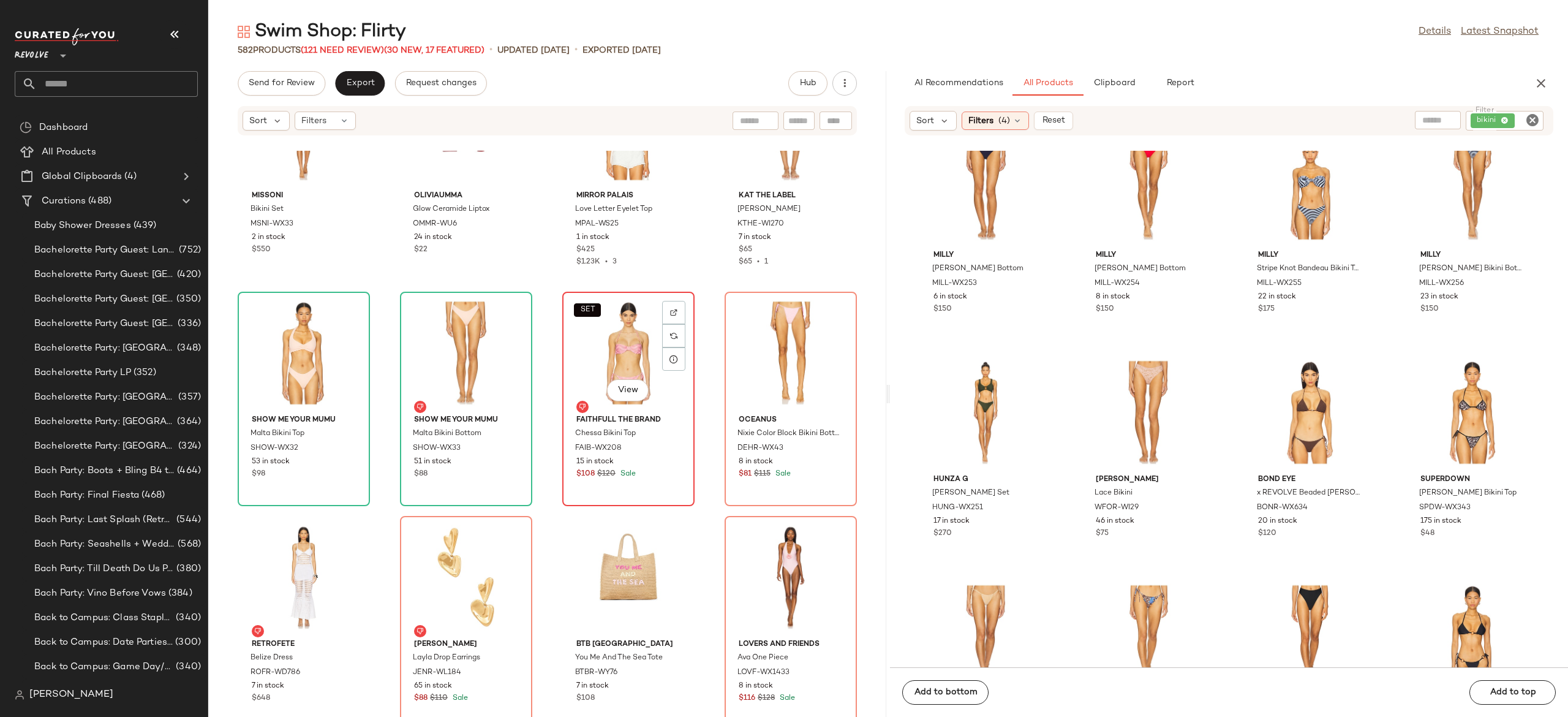
click at [625, 372] on div "SET View" at bounding box center [629, 353] width 124 height 114
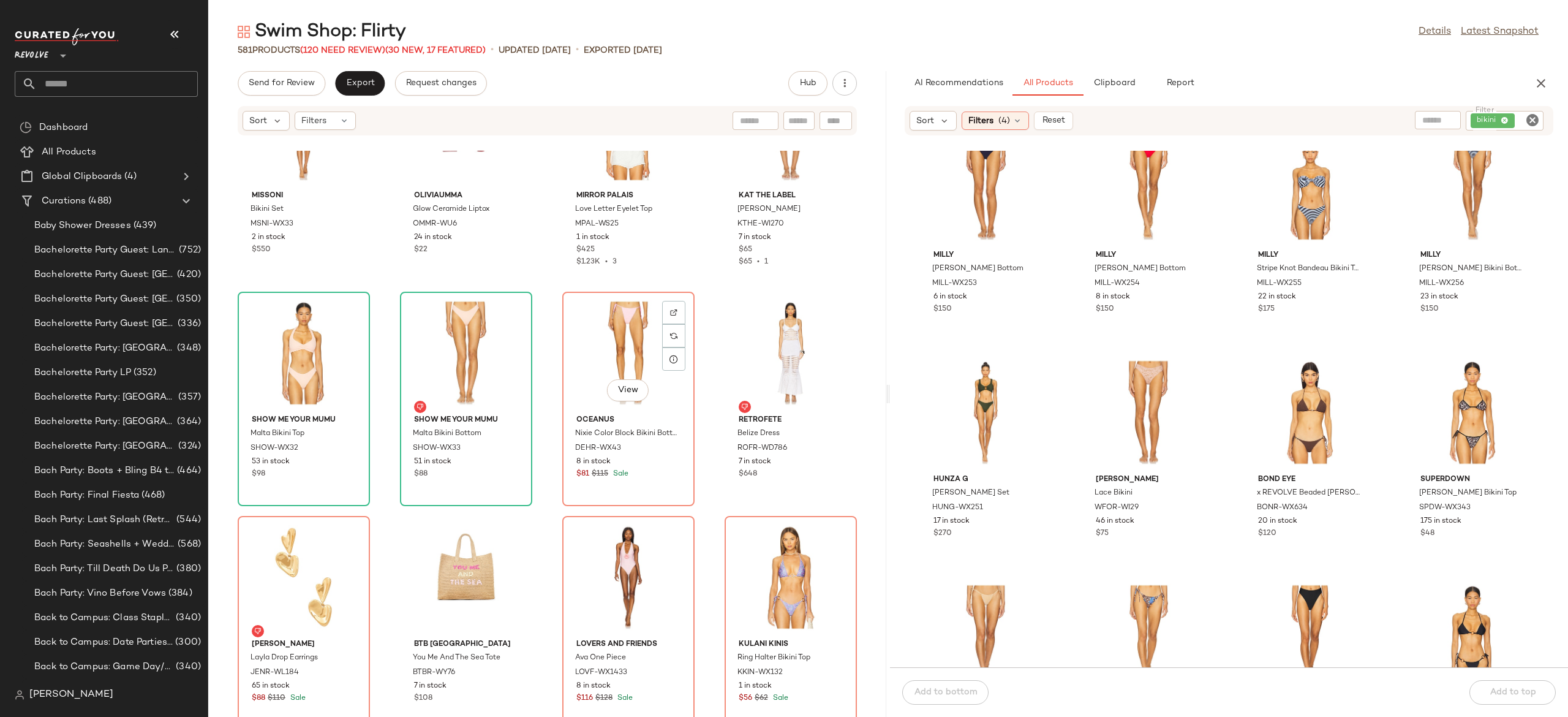
click at [625, 372] on div "View" at bounding box center [629, 353] width 124 height 114
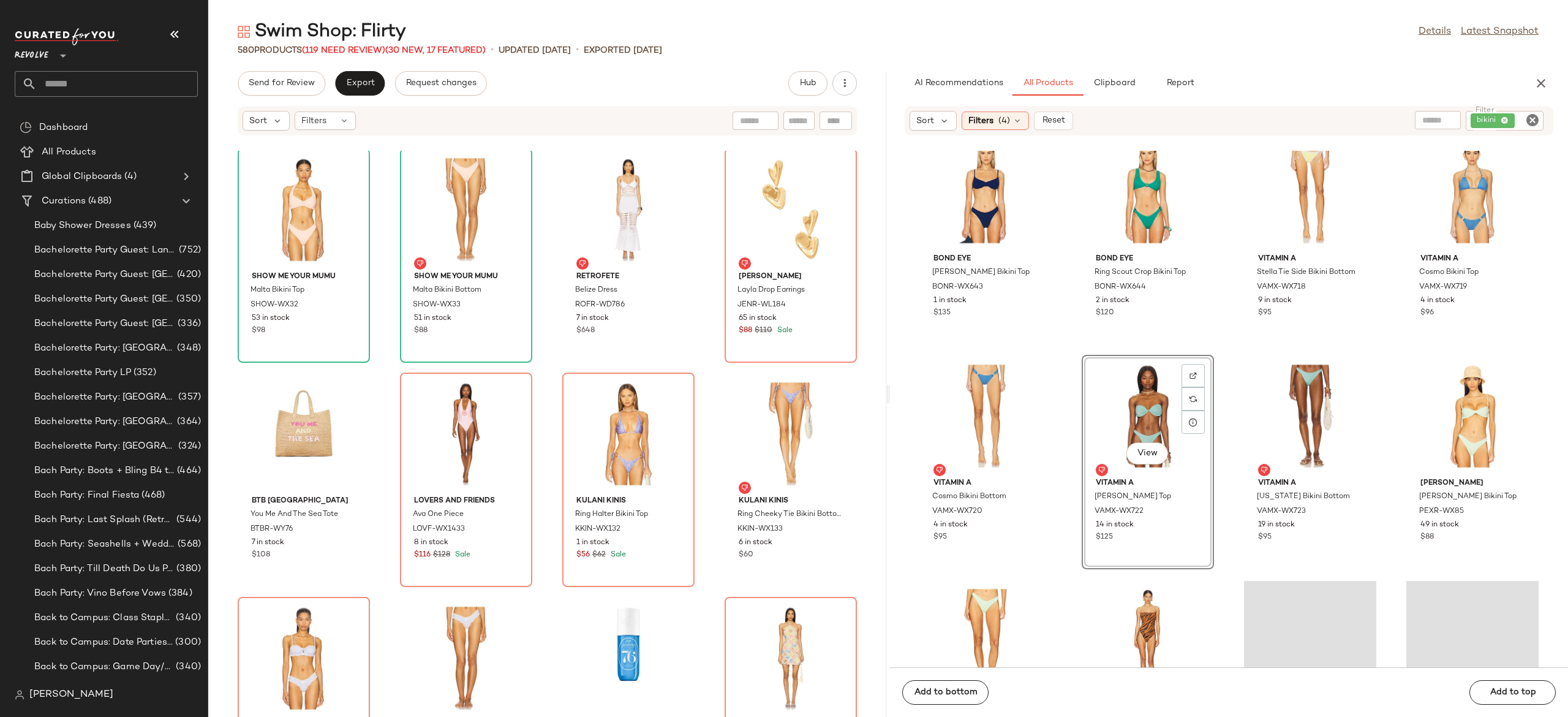
scroll to position [36827, 0]
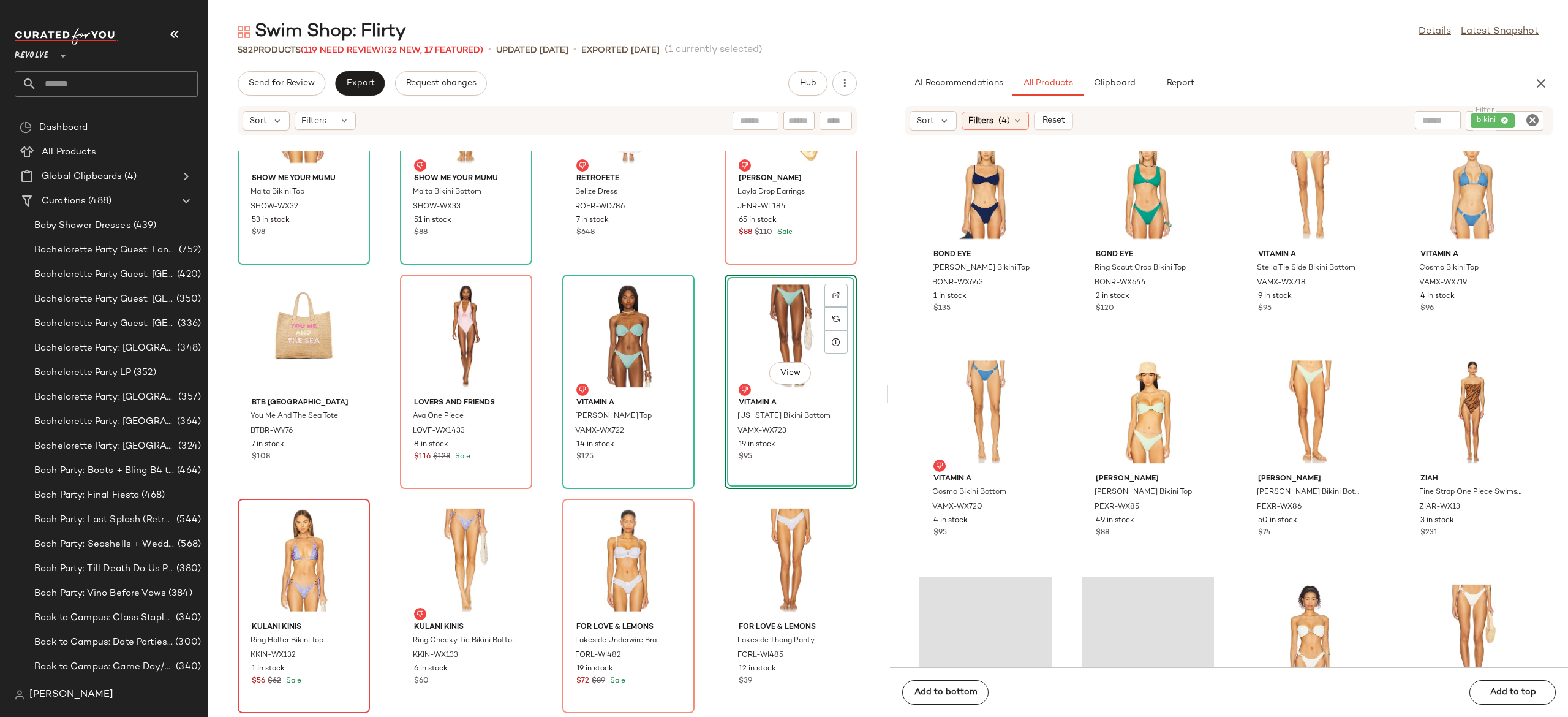
scroll to position [11618, 0]
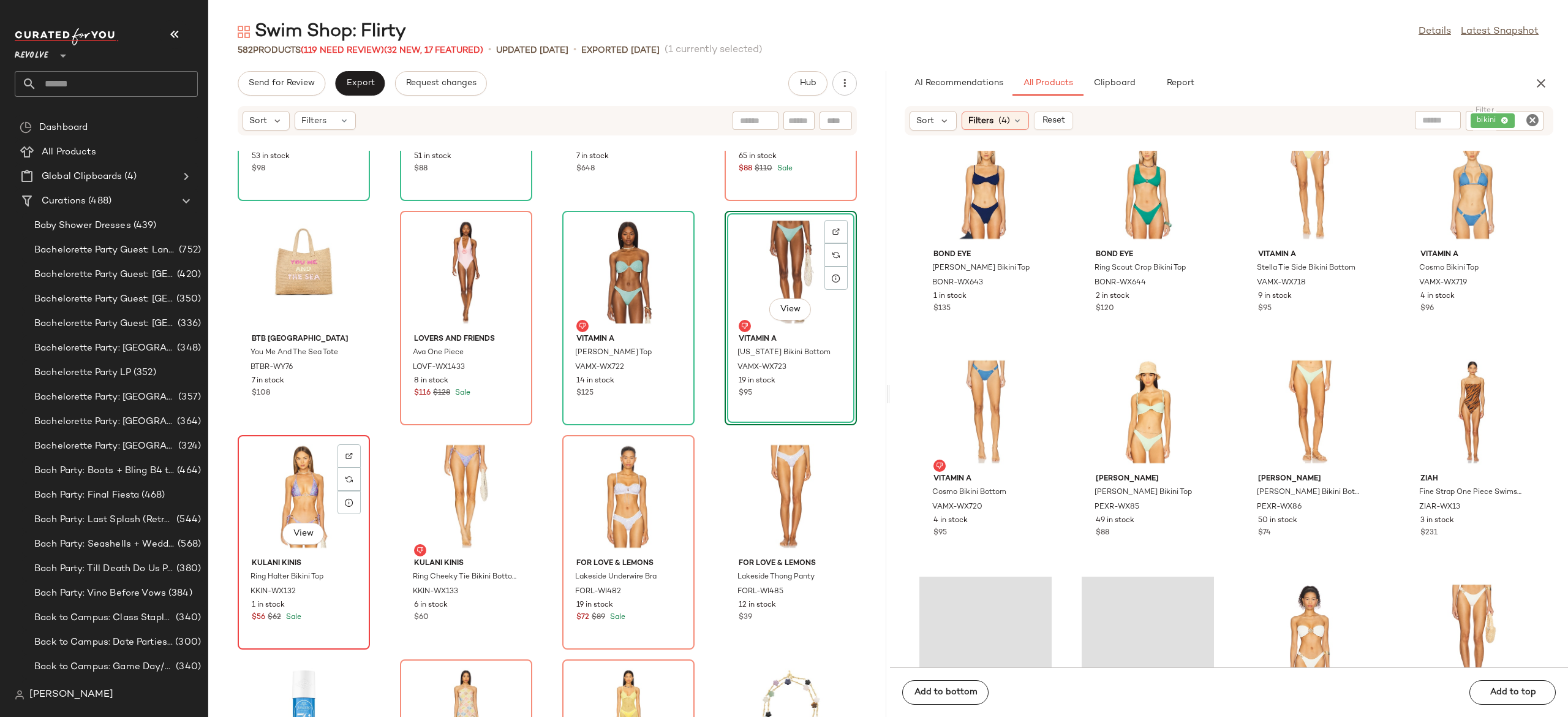
click at [311, 494] on div "View" at bounding box center [304, 497] width 124 height 114
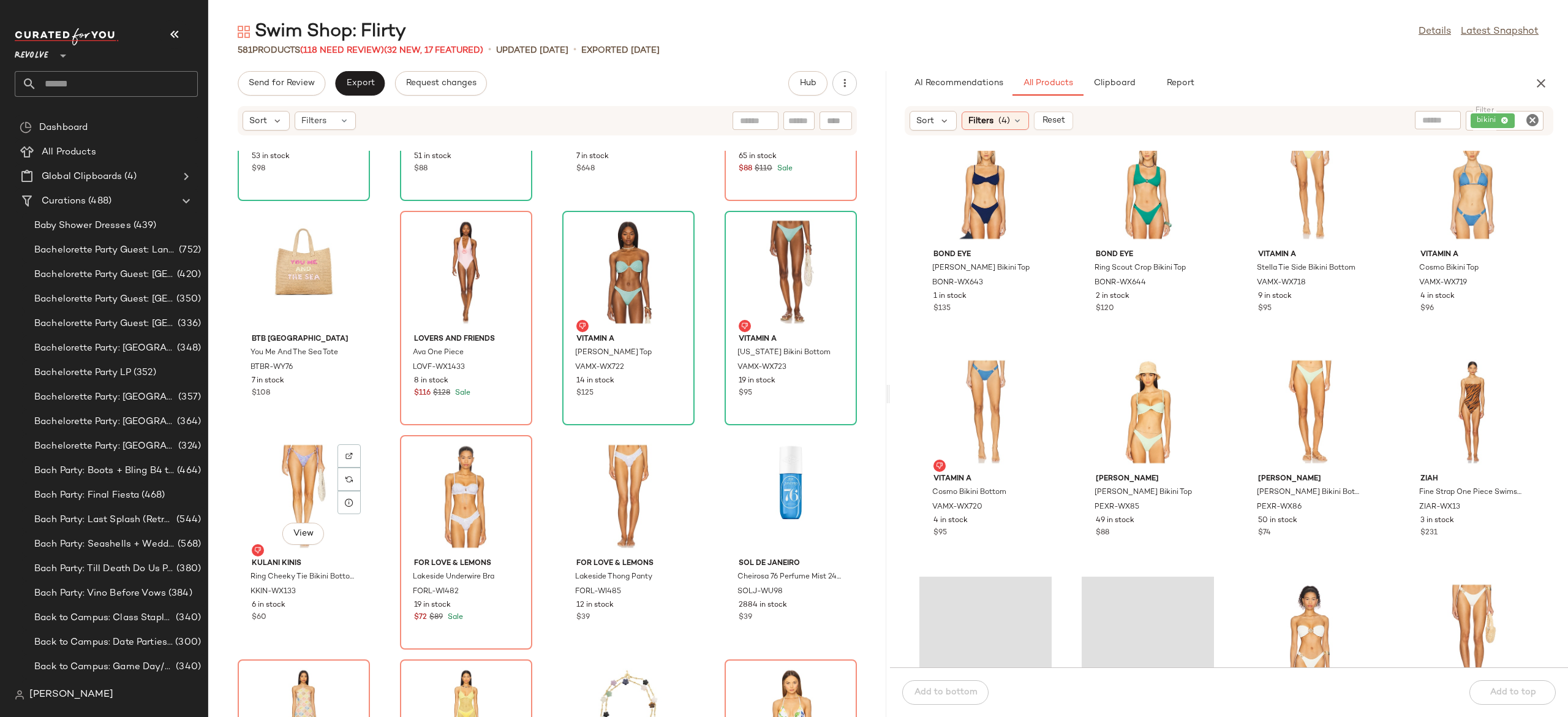
click at [311, 494] on div "View" at bounding box center [304, 497] width 124 height 114
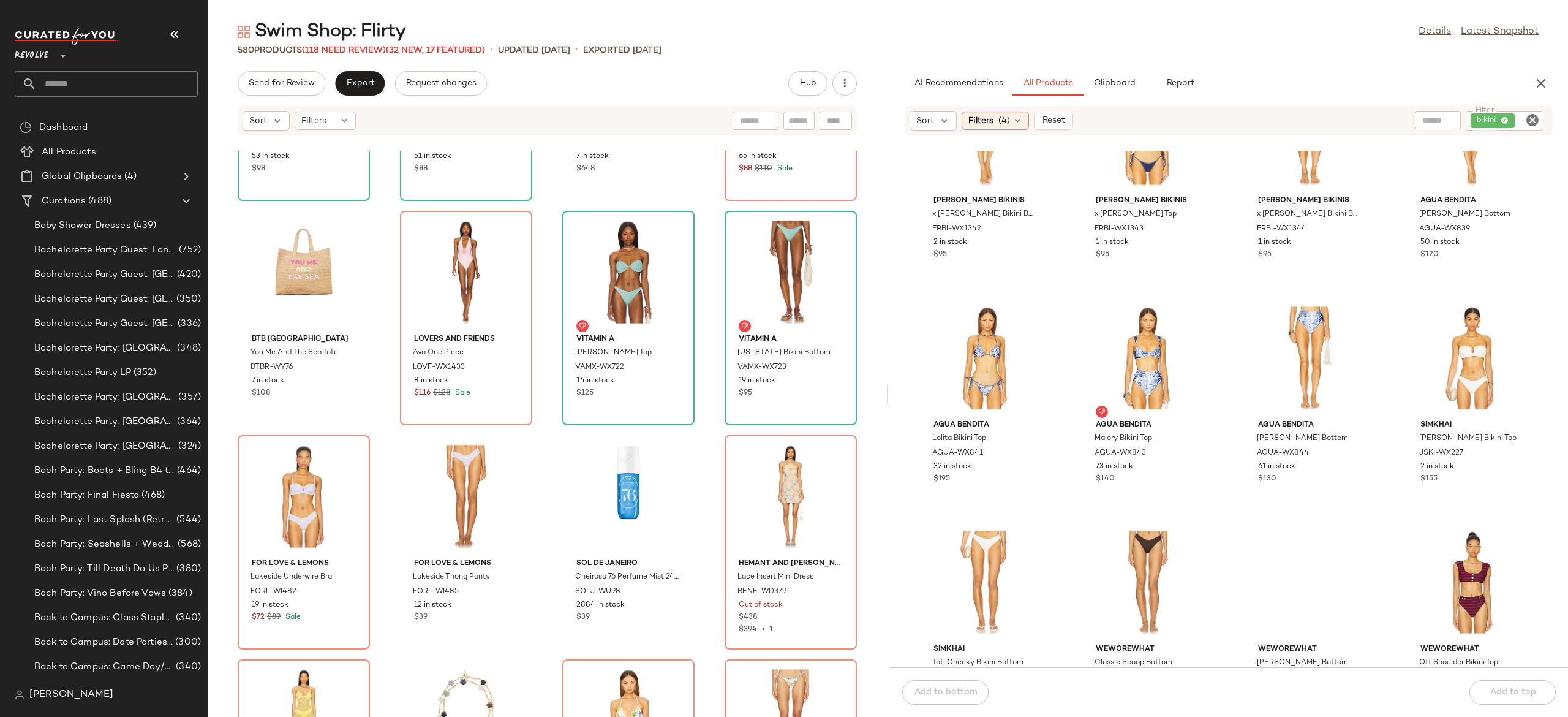
scroll to position [38677, 0]
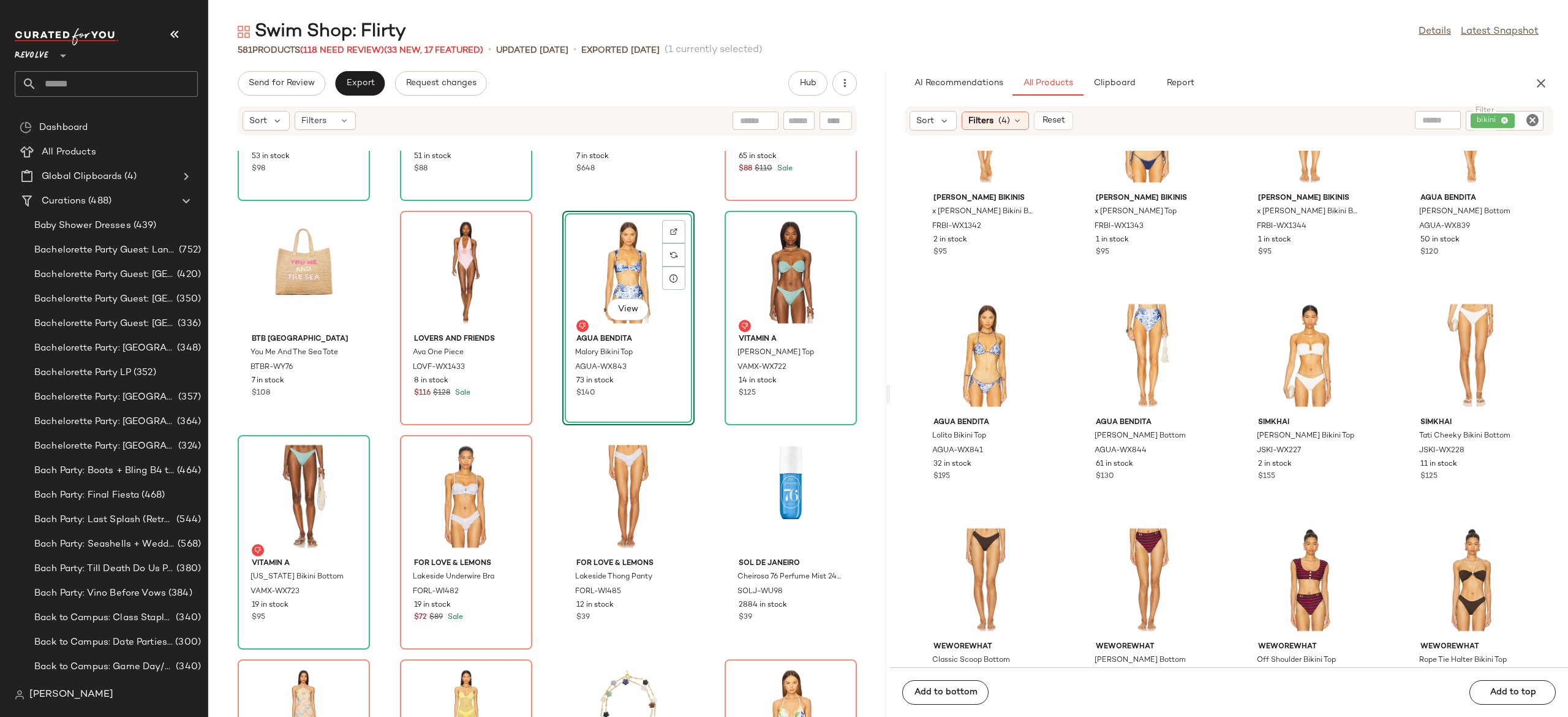
click at [619, 278] on div "View" at bounding box center [629, 273] width 124 height 114
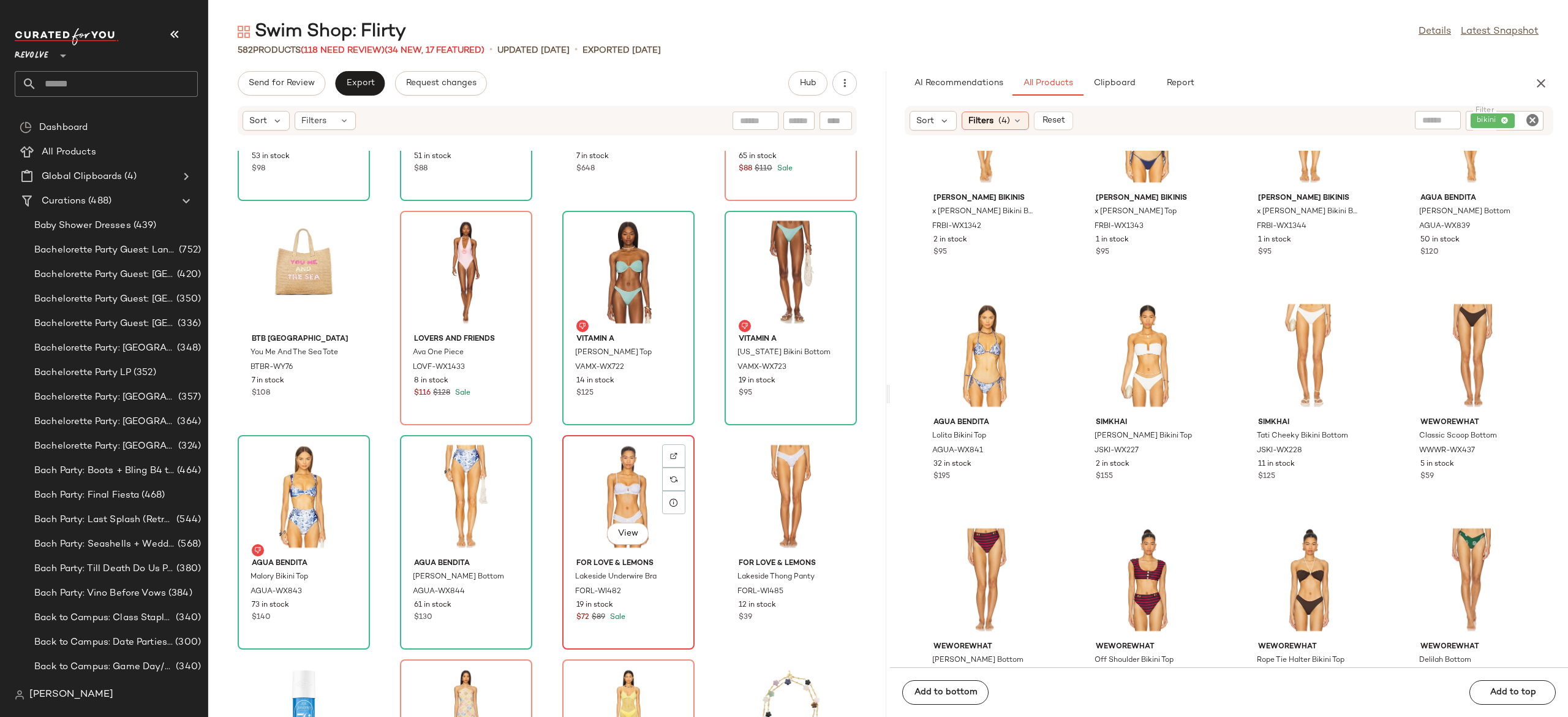
click at [614, 484] on div "View" at bounding box center [629, 497] width 124 height 114
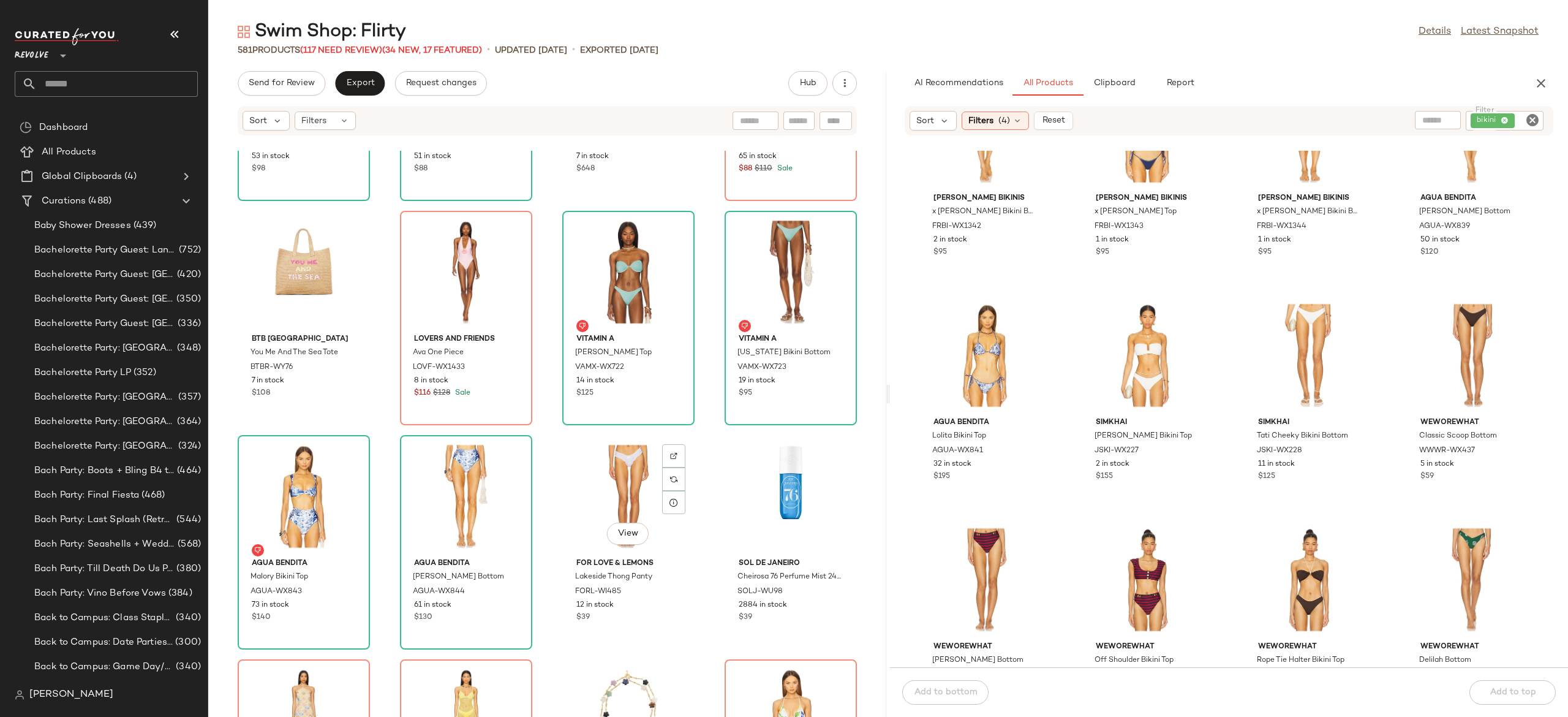
click at [614, 484] on div "View" at bounding box center [629, 497] width 124 height 114
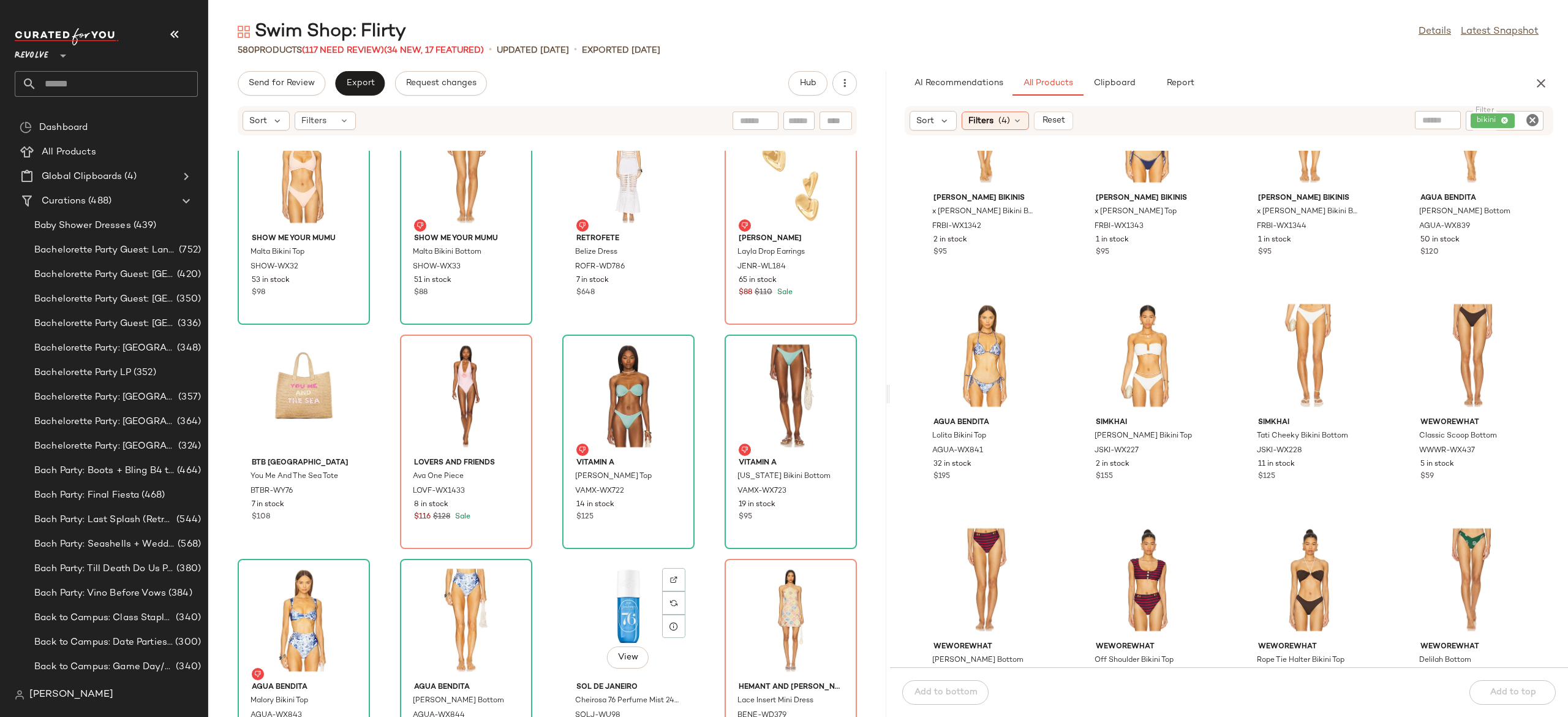
scroll to position [11492, 0]
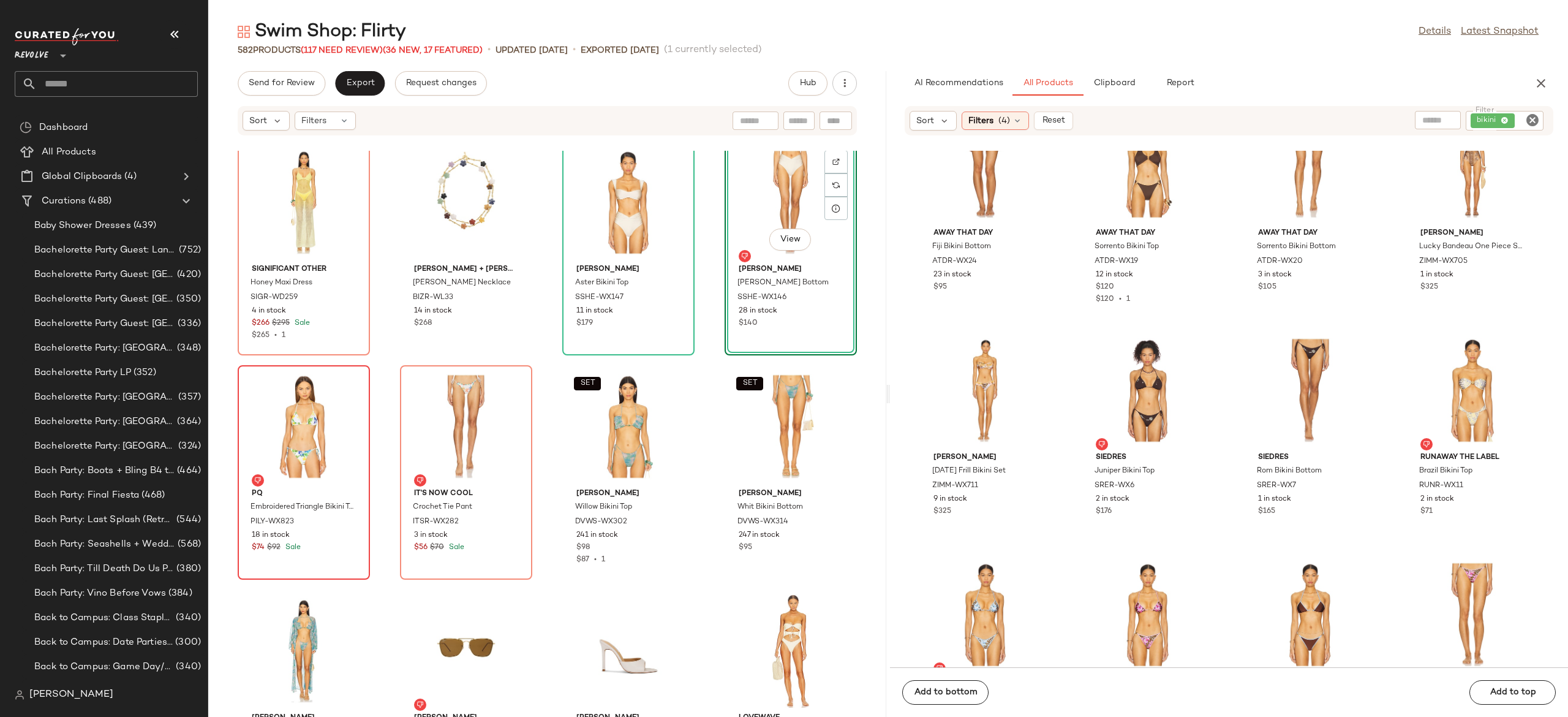
scroll to position [12160, 0]
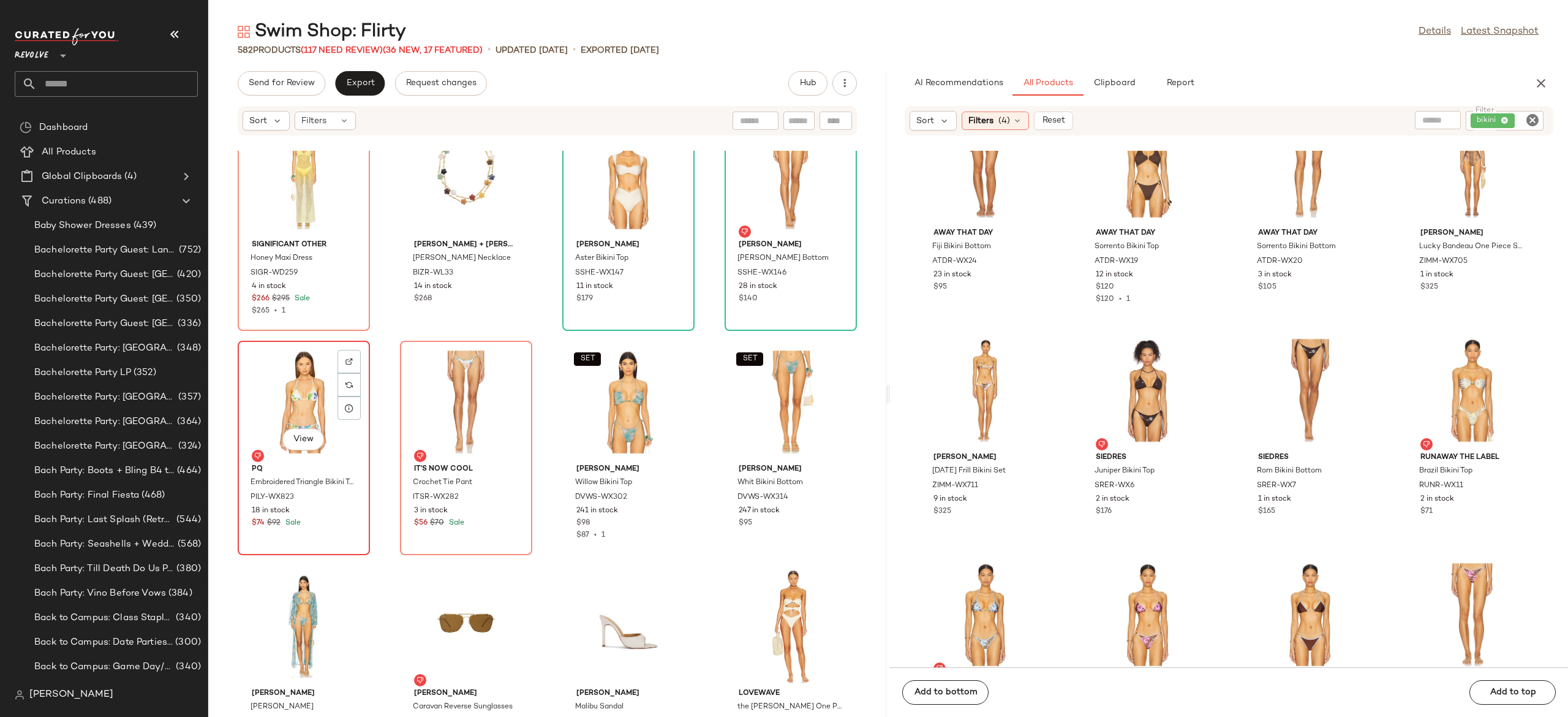
click at [304, 406] on div "View" at bounding box center [304, 402] width 124 height 114
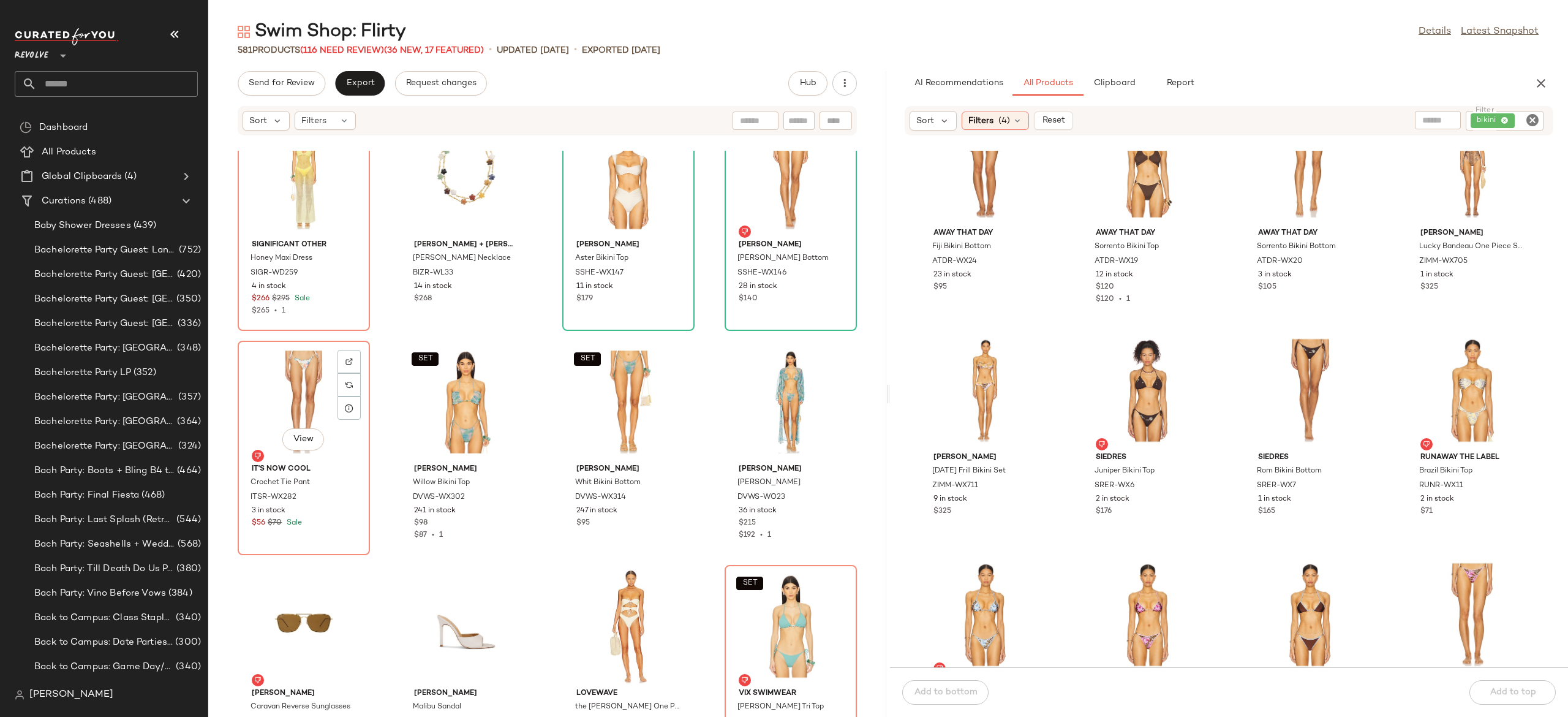
click at [304, 406] on div "View" at bounding box center [304, 402] width 124 height 114
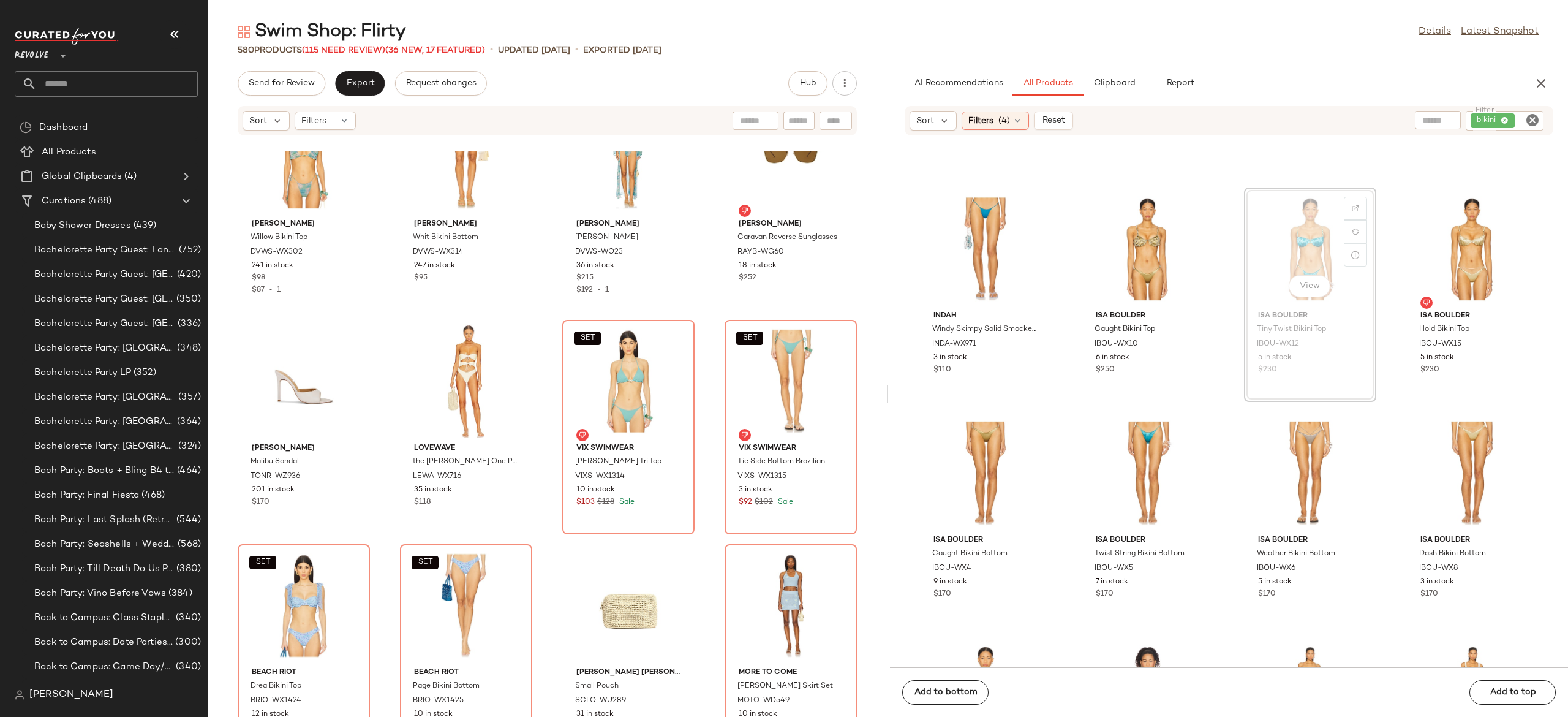
scroll to position [42596, 0]
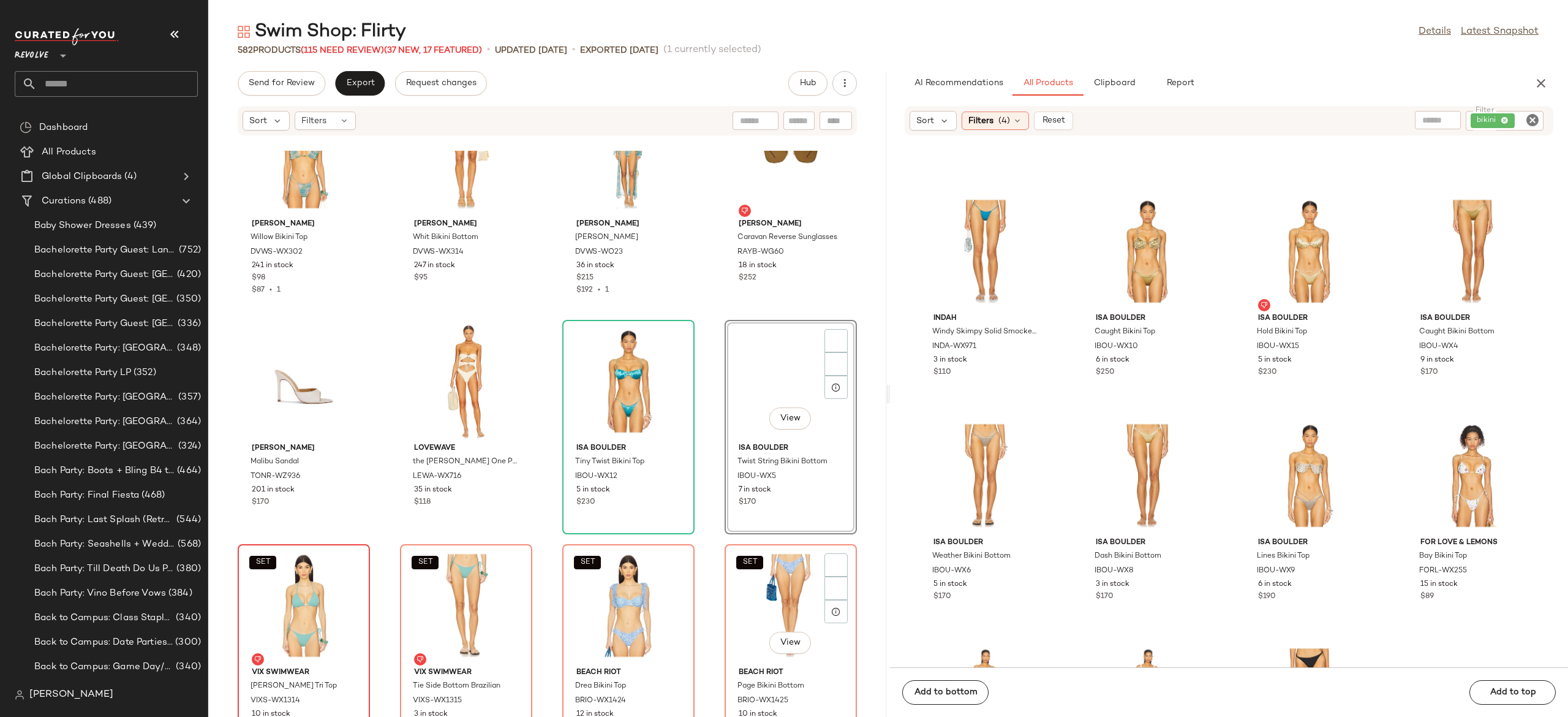
scroll to position [12545, 0]
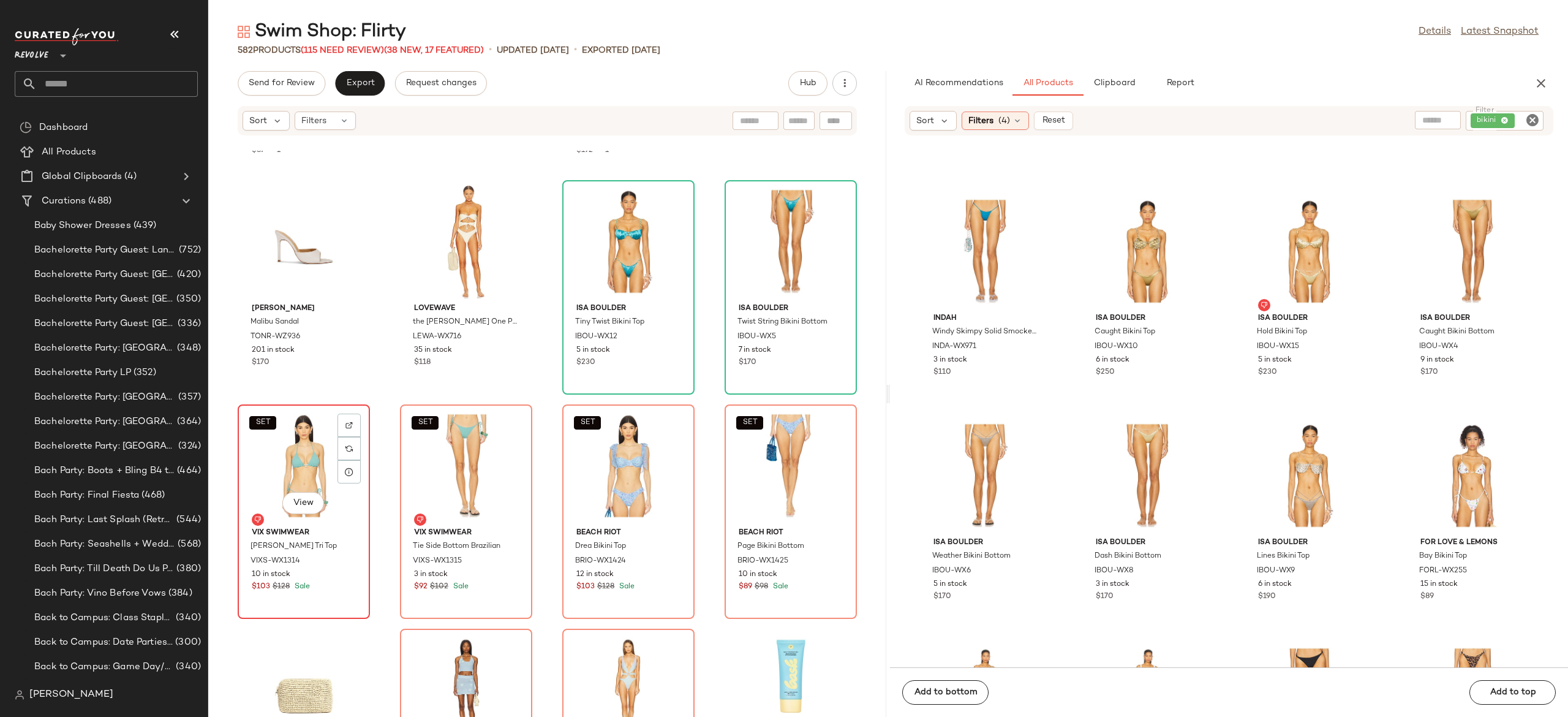
click at [307, 460] on div "SET View" at bounding box center [304, 466] width 124 height 114
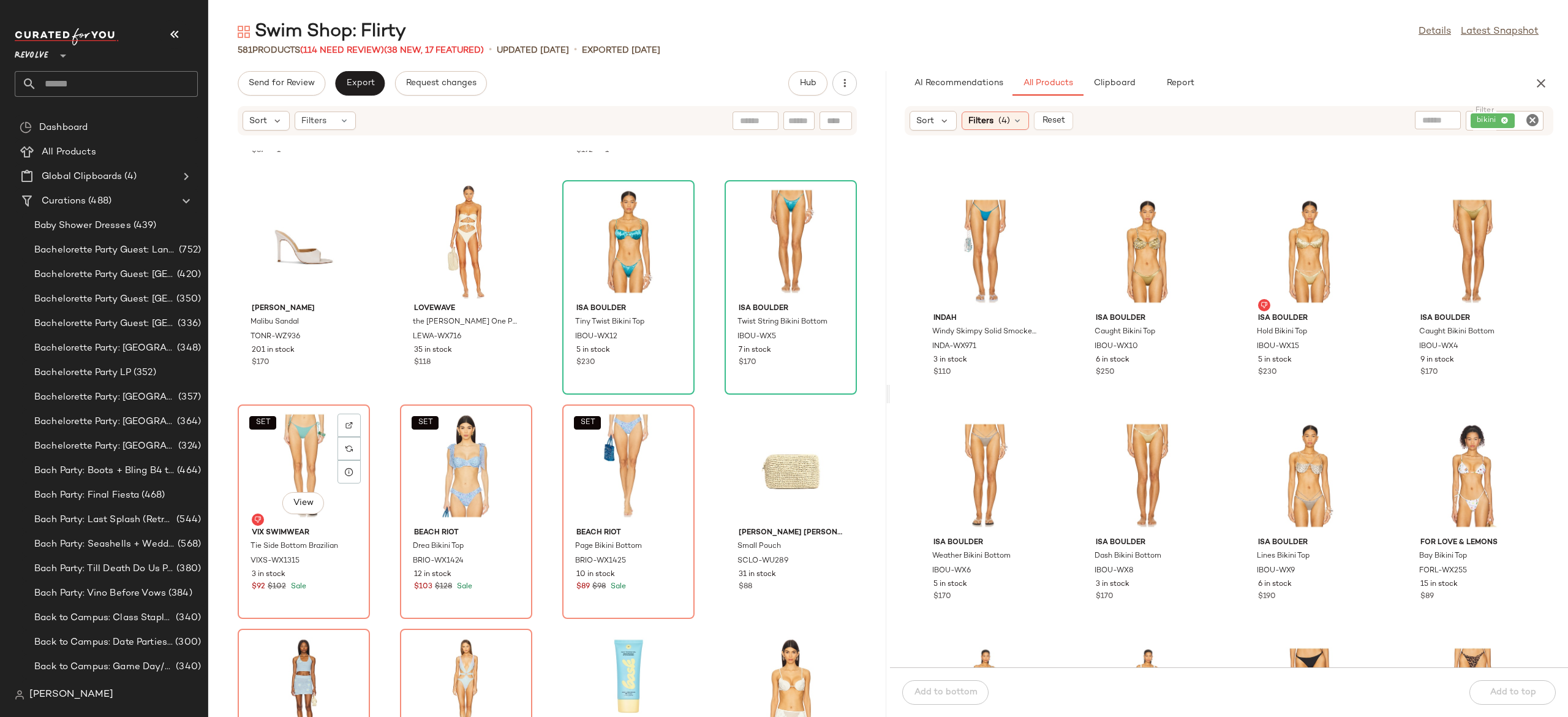
click at [307, 460] on div "SET View" at bounding box center [304, 466] width 124 height 114
click at [293, 455] on div "SET View" at bounding box center [304, 466] width 124 height 114
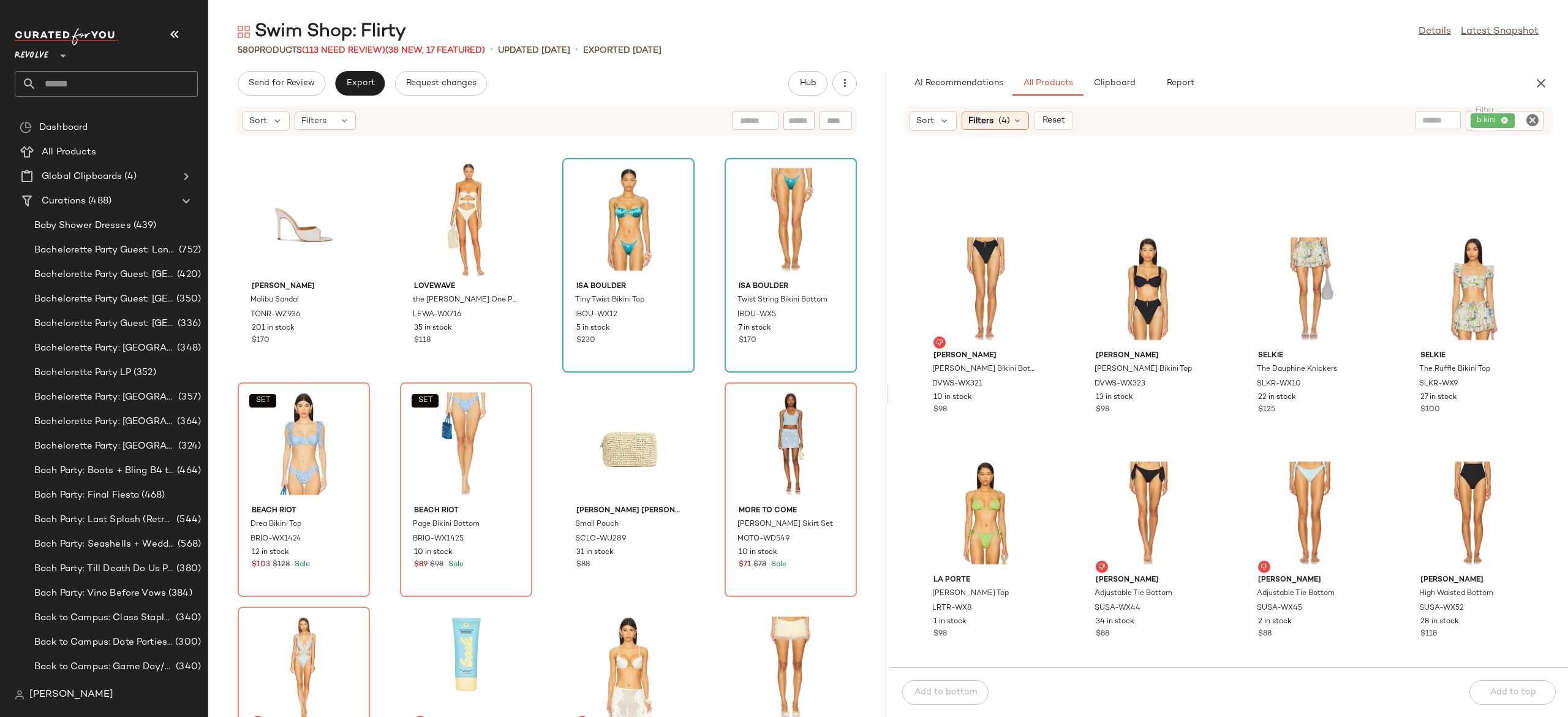
scroll to position [45903, 0]
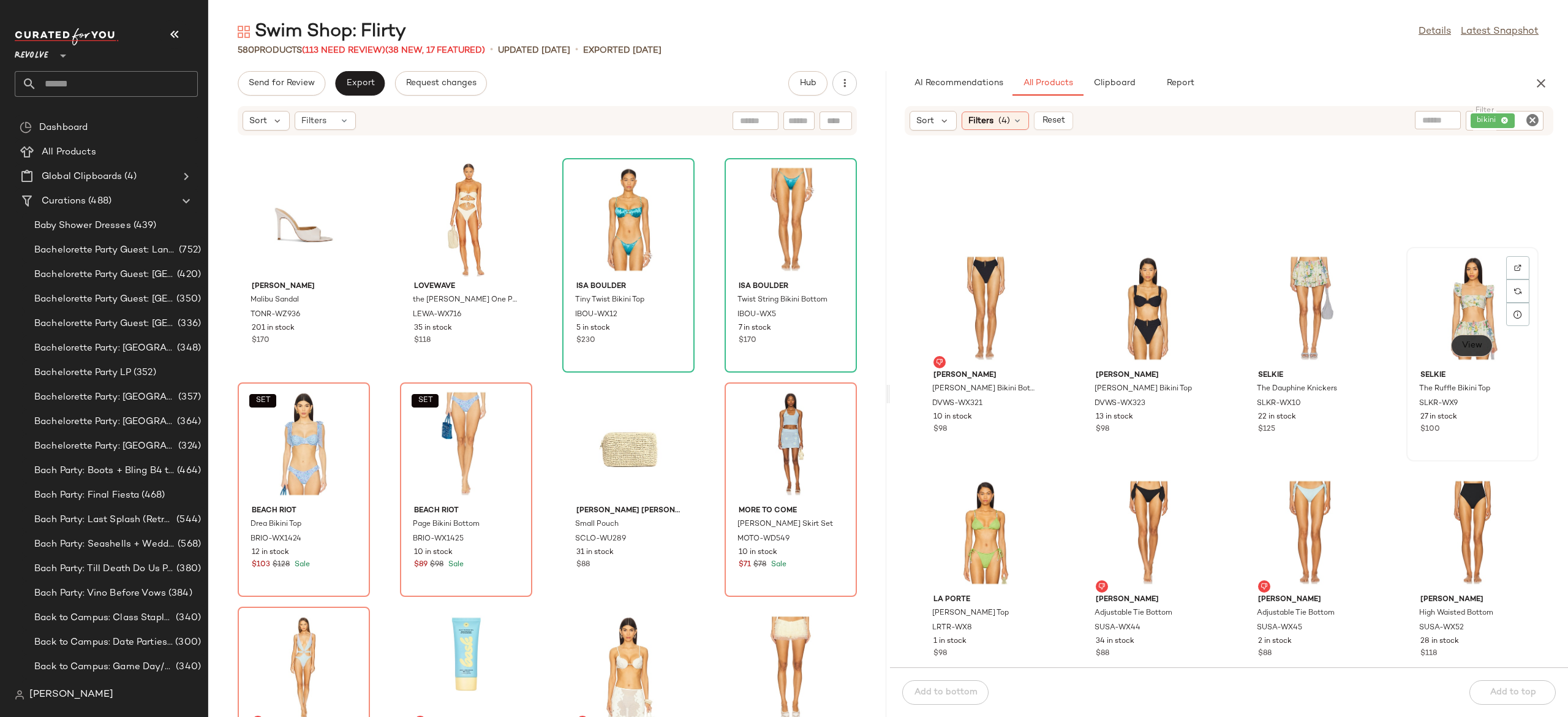
click at [1471, 350] on span "View" at bounding box center [1472, 346] width 21 height 10
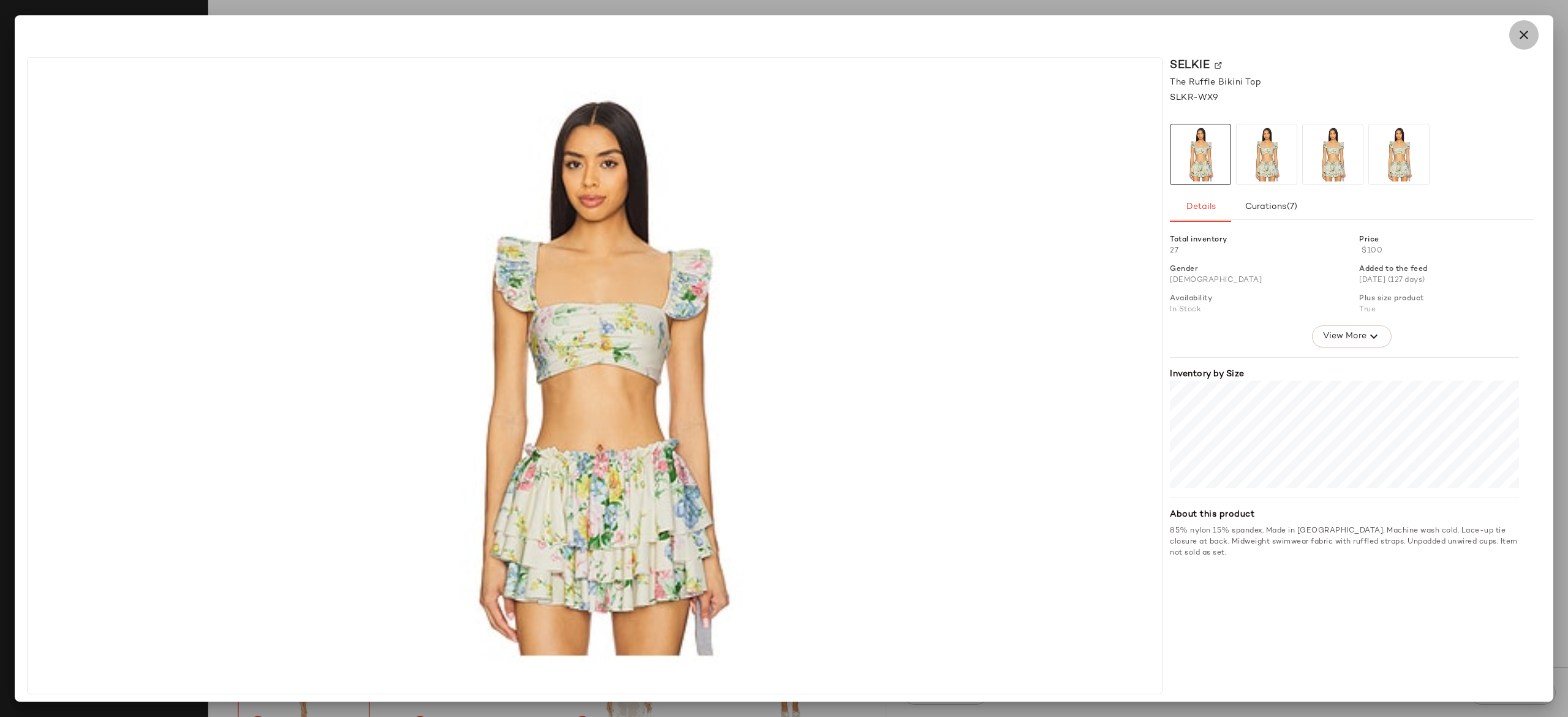
click at [1522, 37] on icon "button" at bounding box center [1524, 35] width 15 height 15
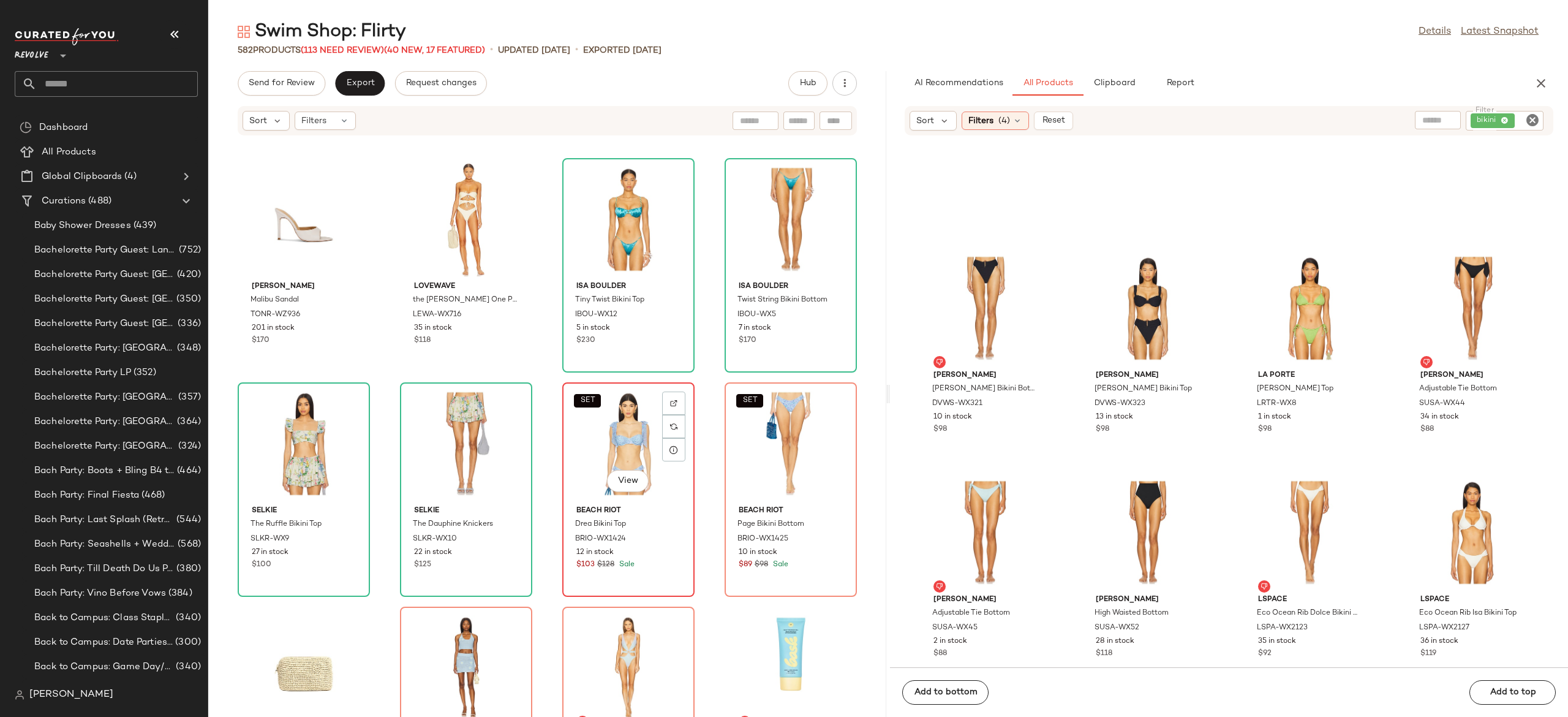
click at [605, 461] on div "SET View" at bounding box center [629, 444] width 124 height 114
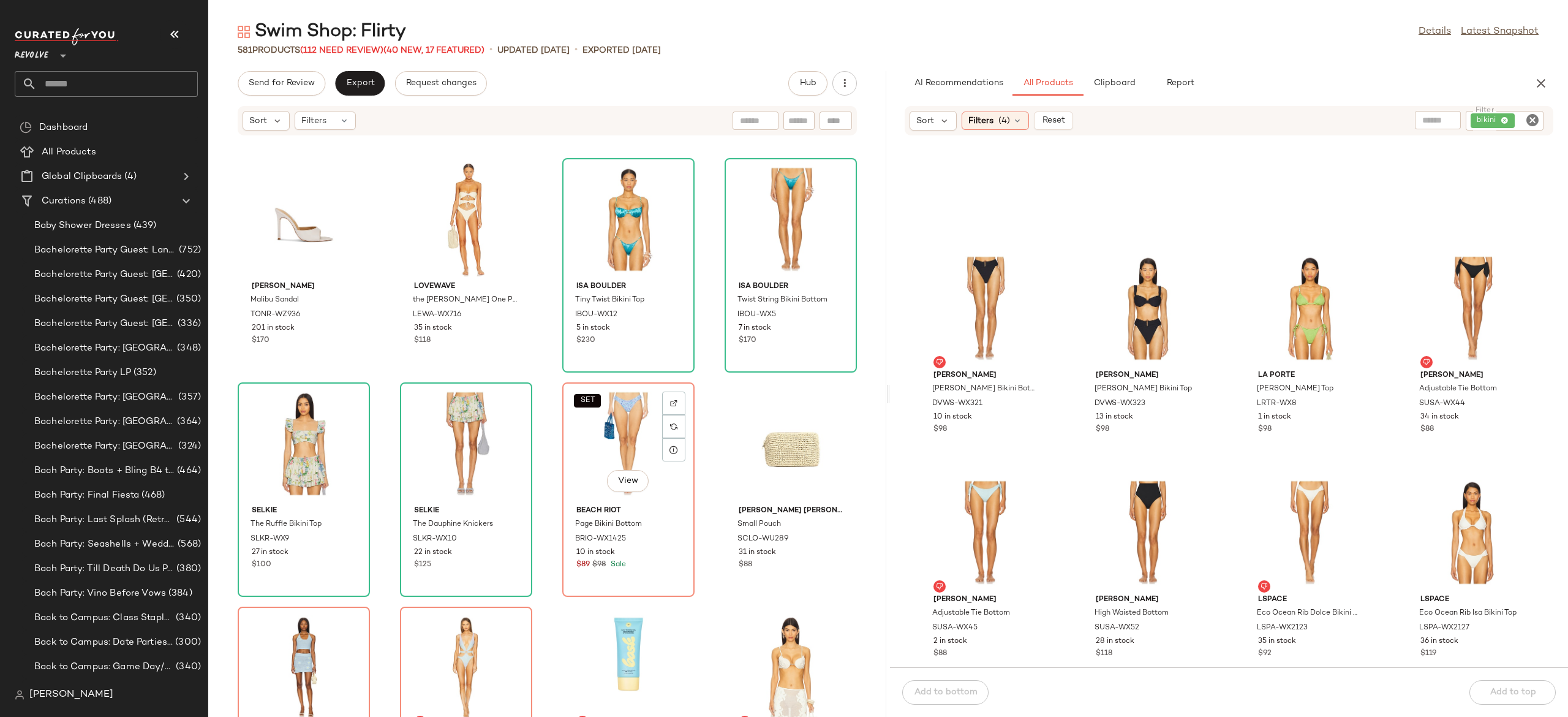
click at [605, 461] on div "SET View" at bounding box center [629, 444] width 124 height 114
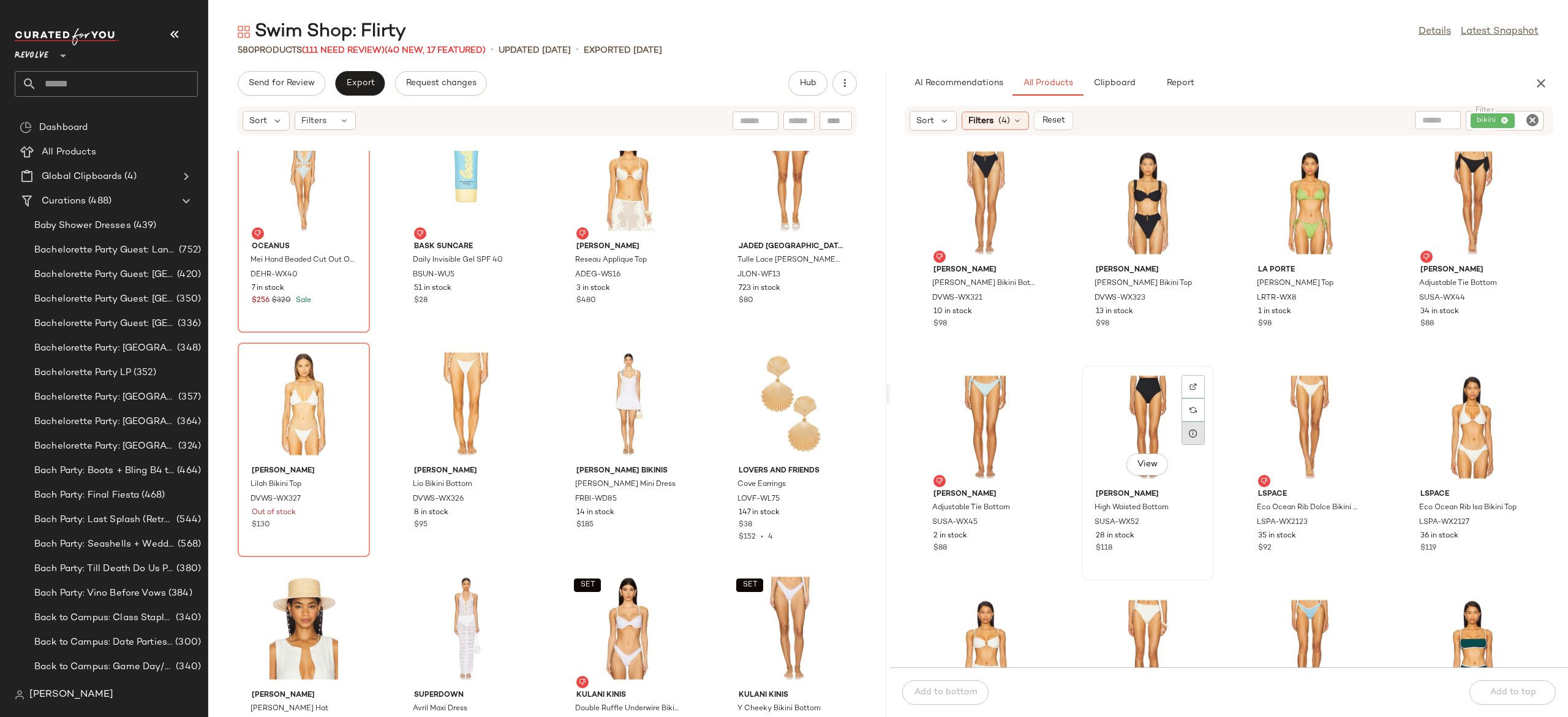
scroll to position [46016, 0]
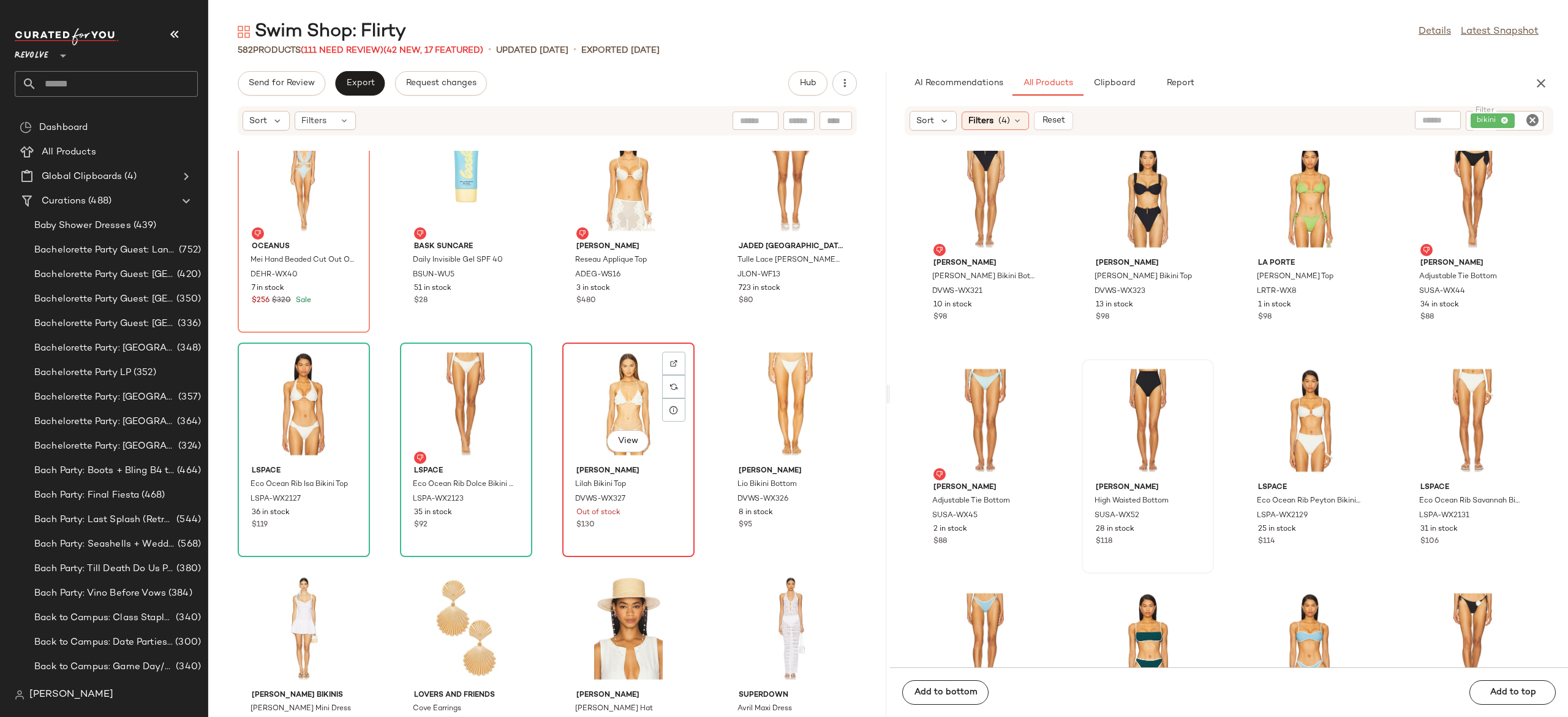
click at [598, 412] on div "View" at bounding box center [629, 404] width 124 height 114
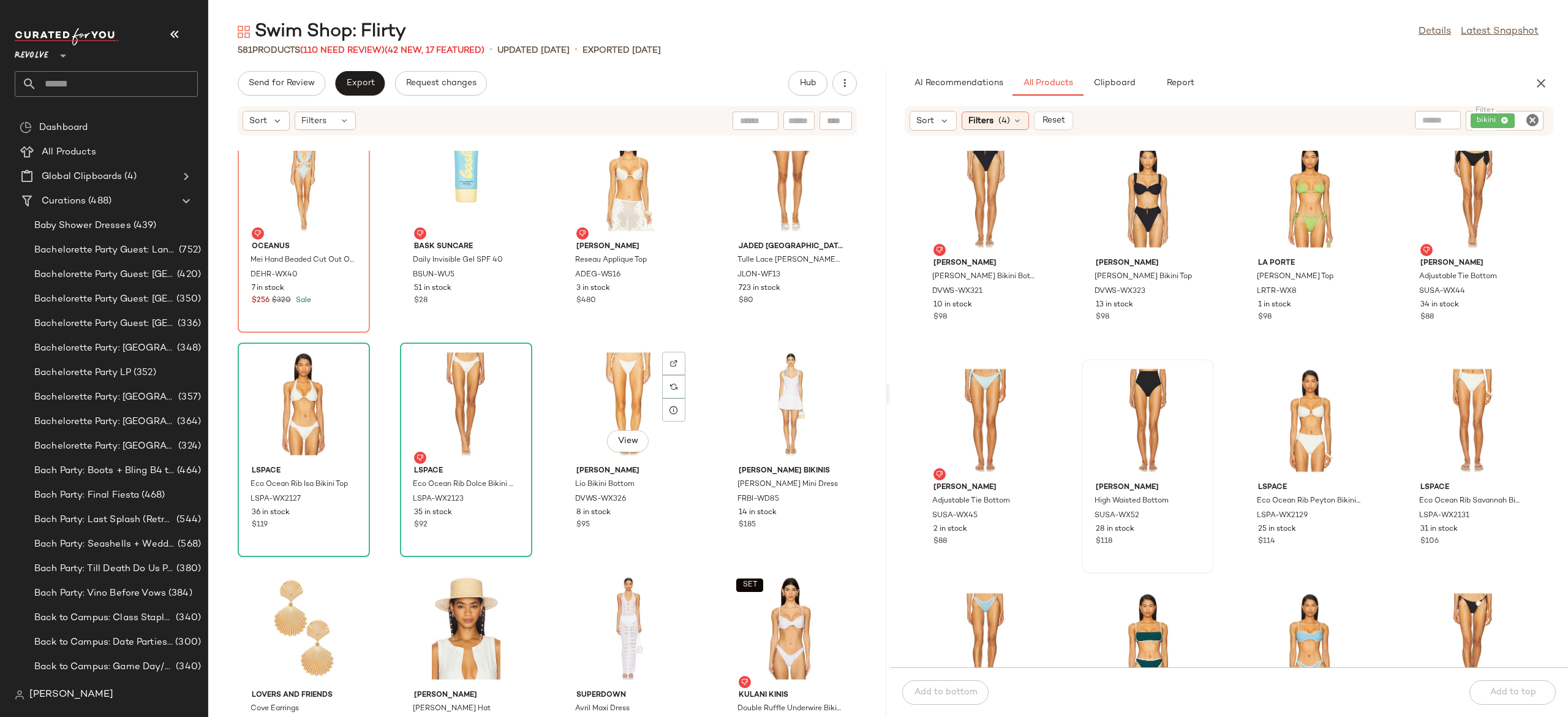
click at [598, 412] on div "View" at bounding box center [629, 404] width 124 height 114
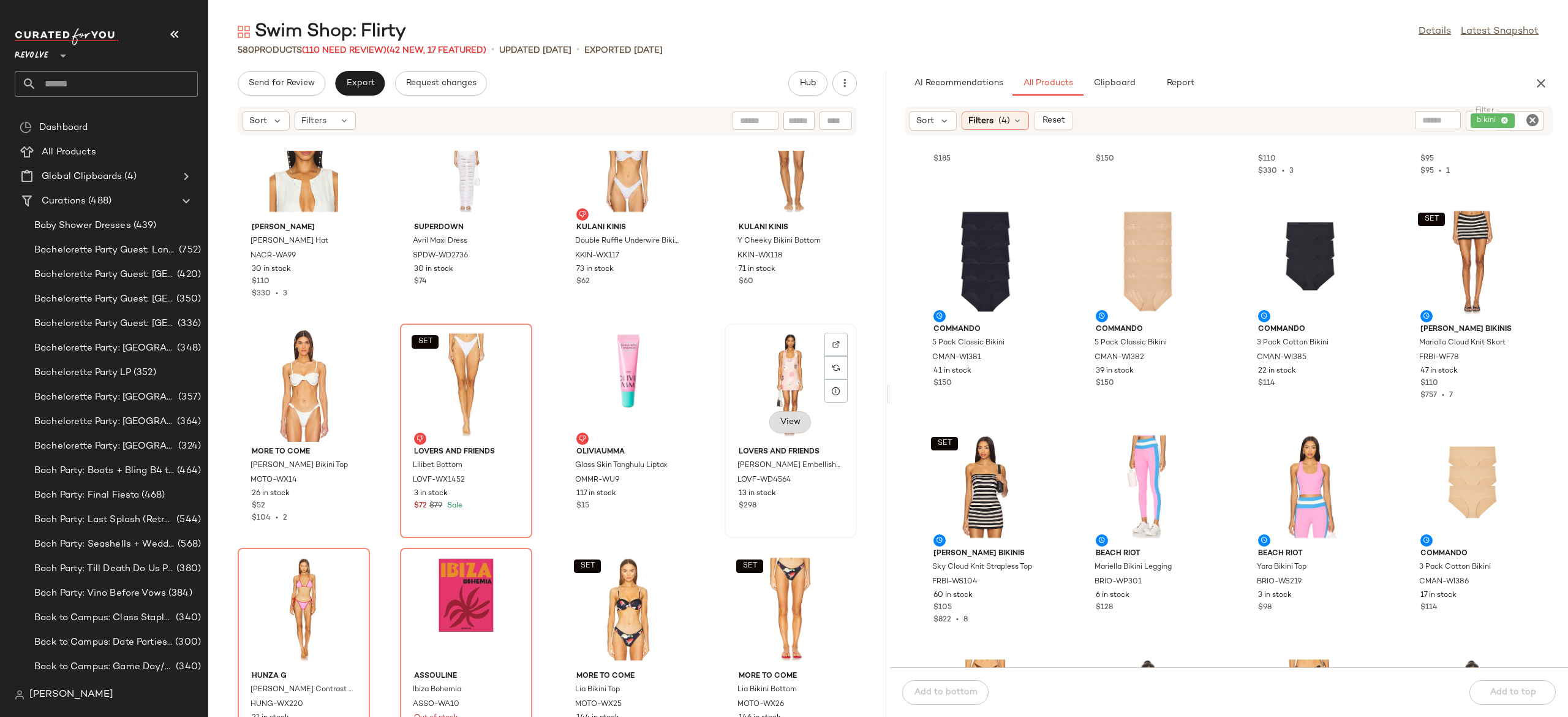
scroll to position [13519, 0]
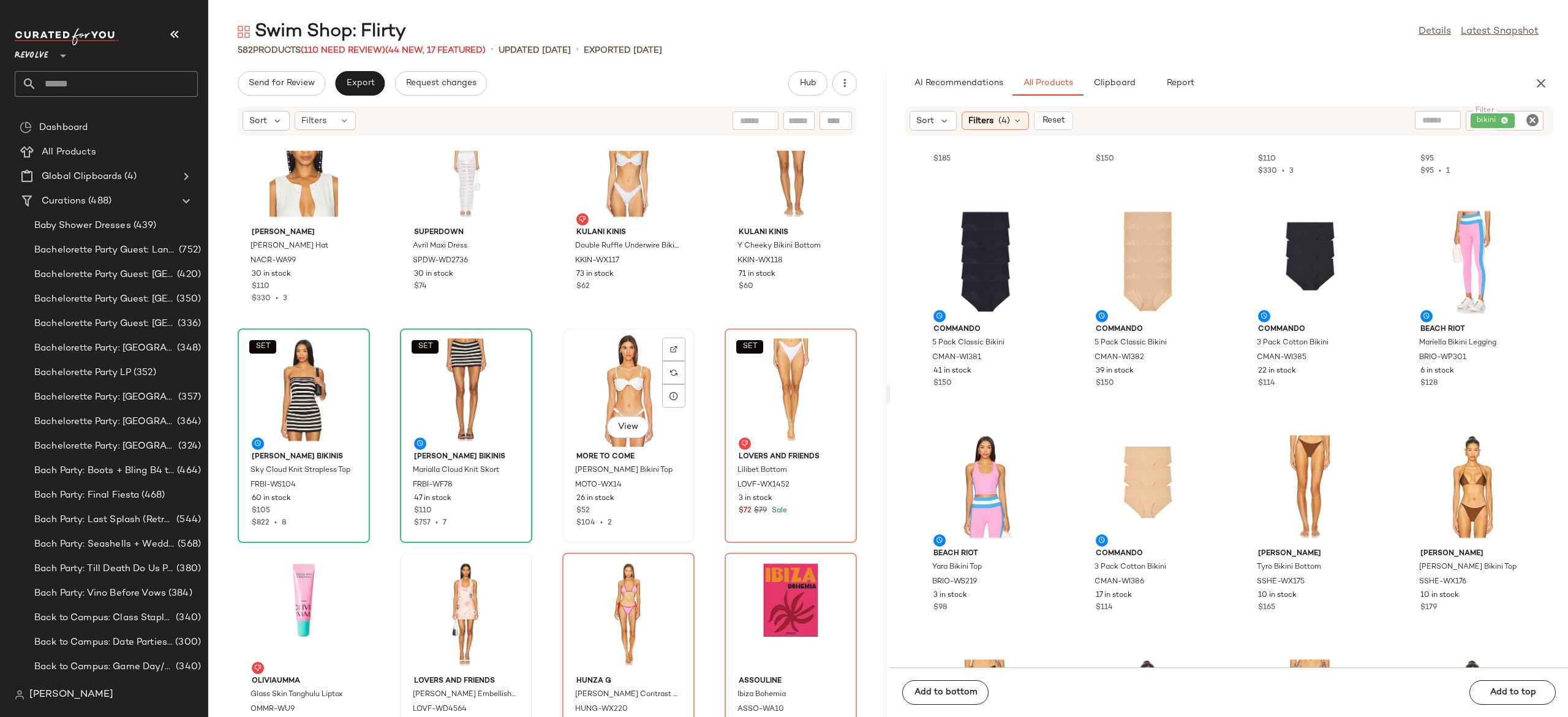
click at [626, 384] on div "View" at bounding box center [629, 390] width 124 height 114
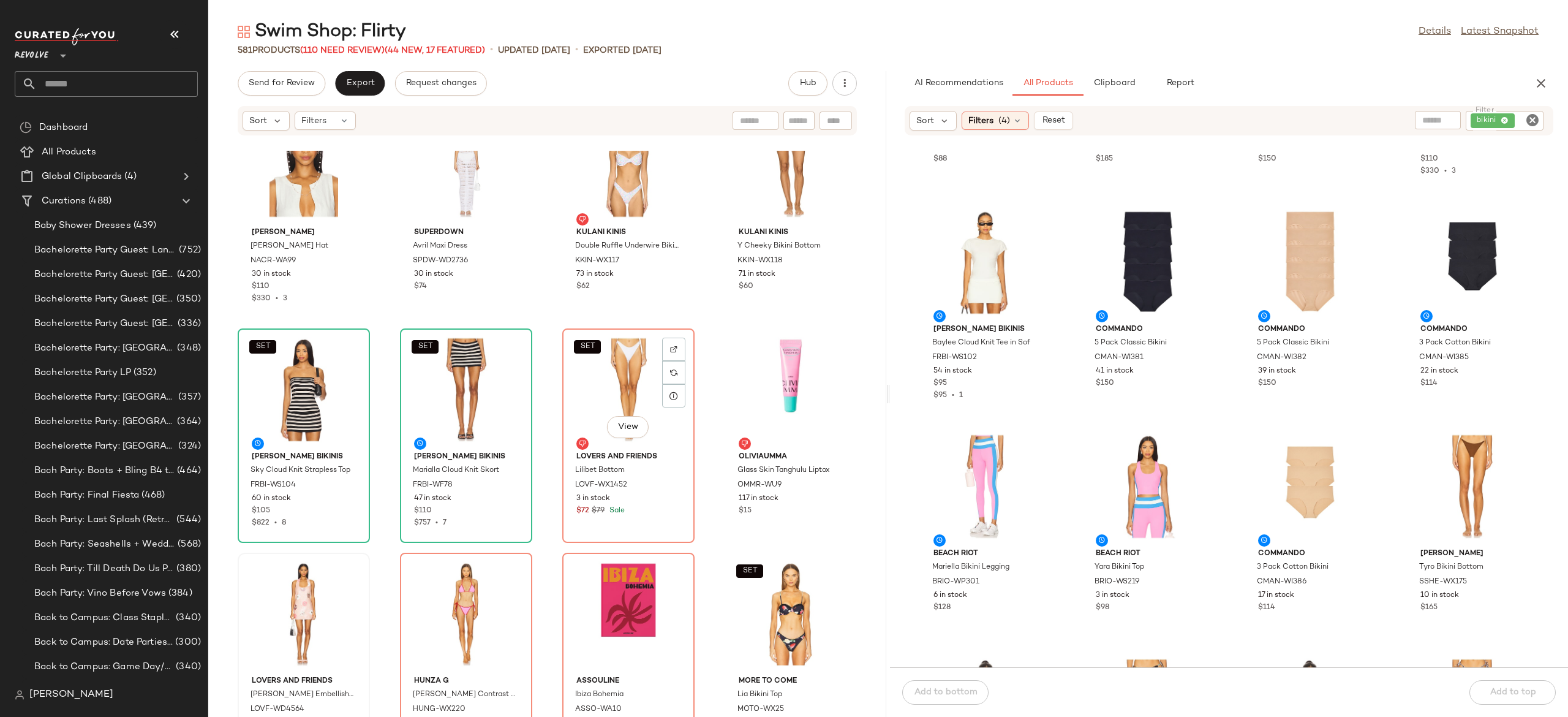
click at [626, 384] on div "SET View" at bounding box center [629, 390] width 124 height 114
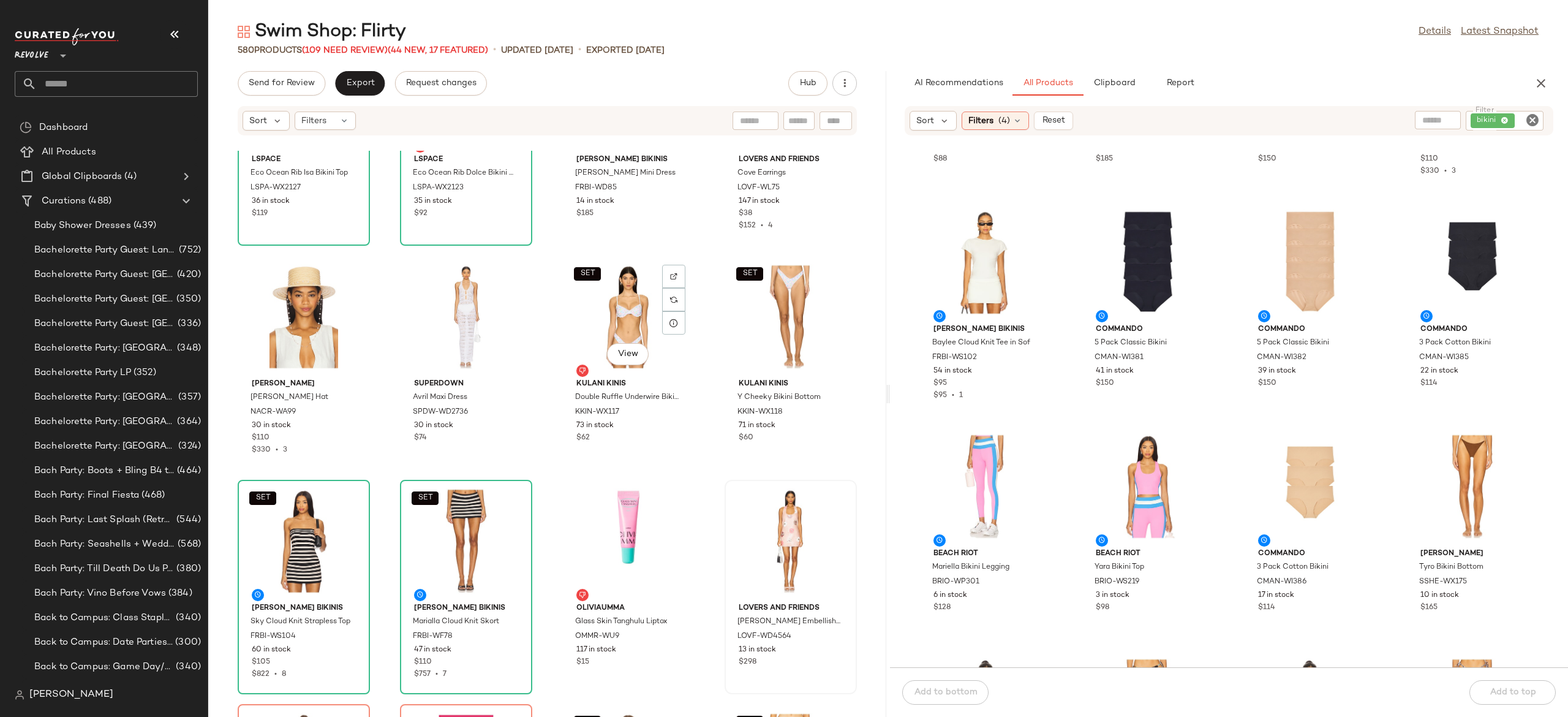
scroll to position [13377, 0]
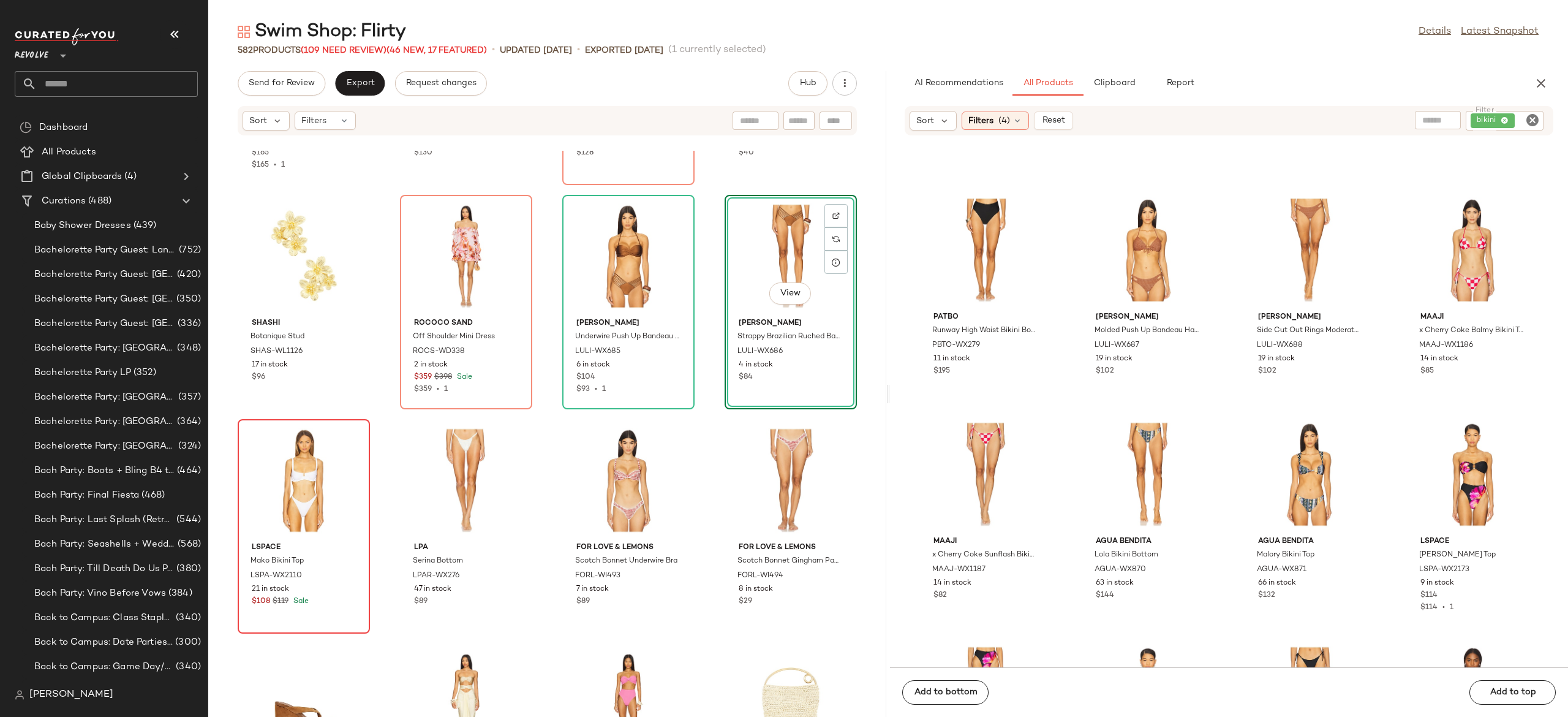
scroll to position [14326, 0]
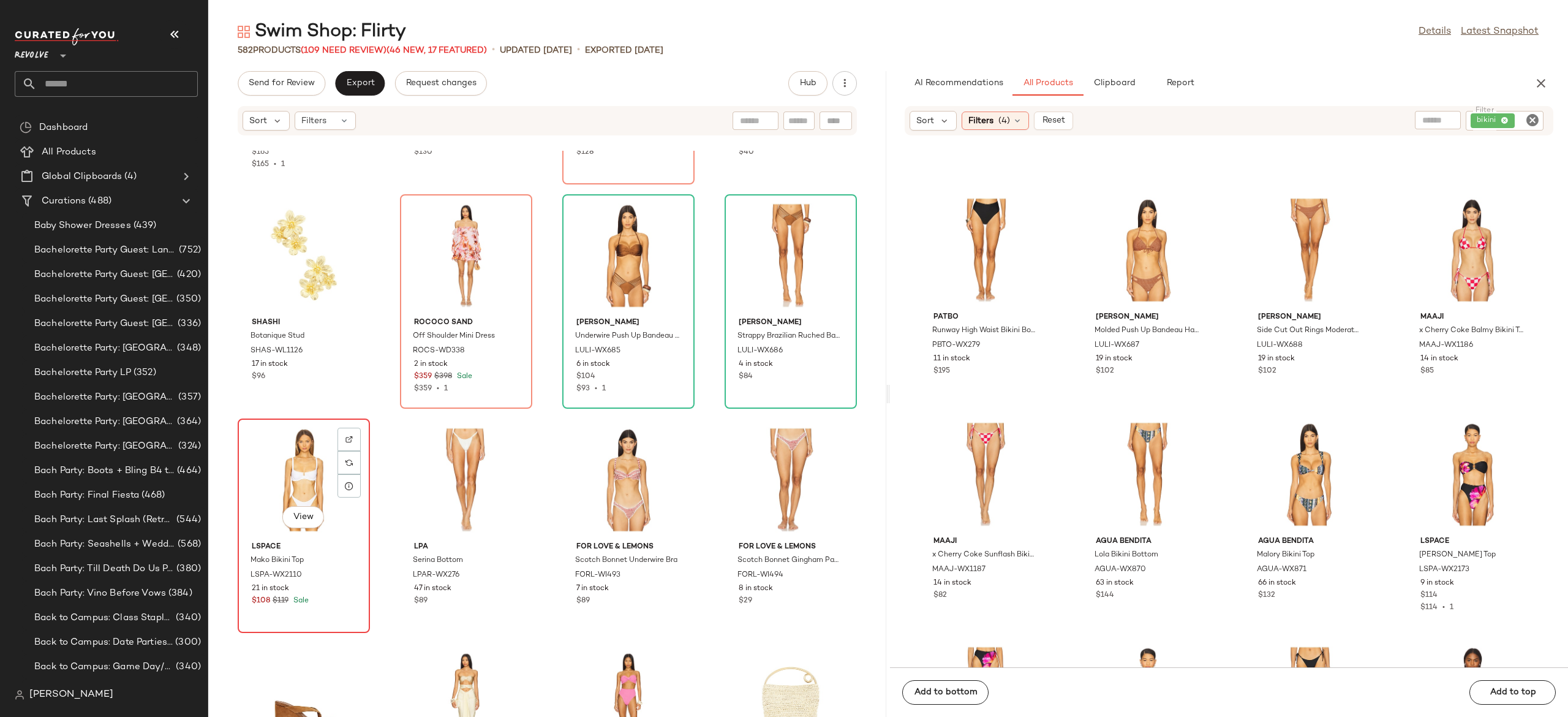
click at [310, 472] on div "View" at bounding box center [304, 480] width 124 height 114
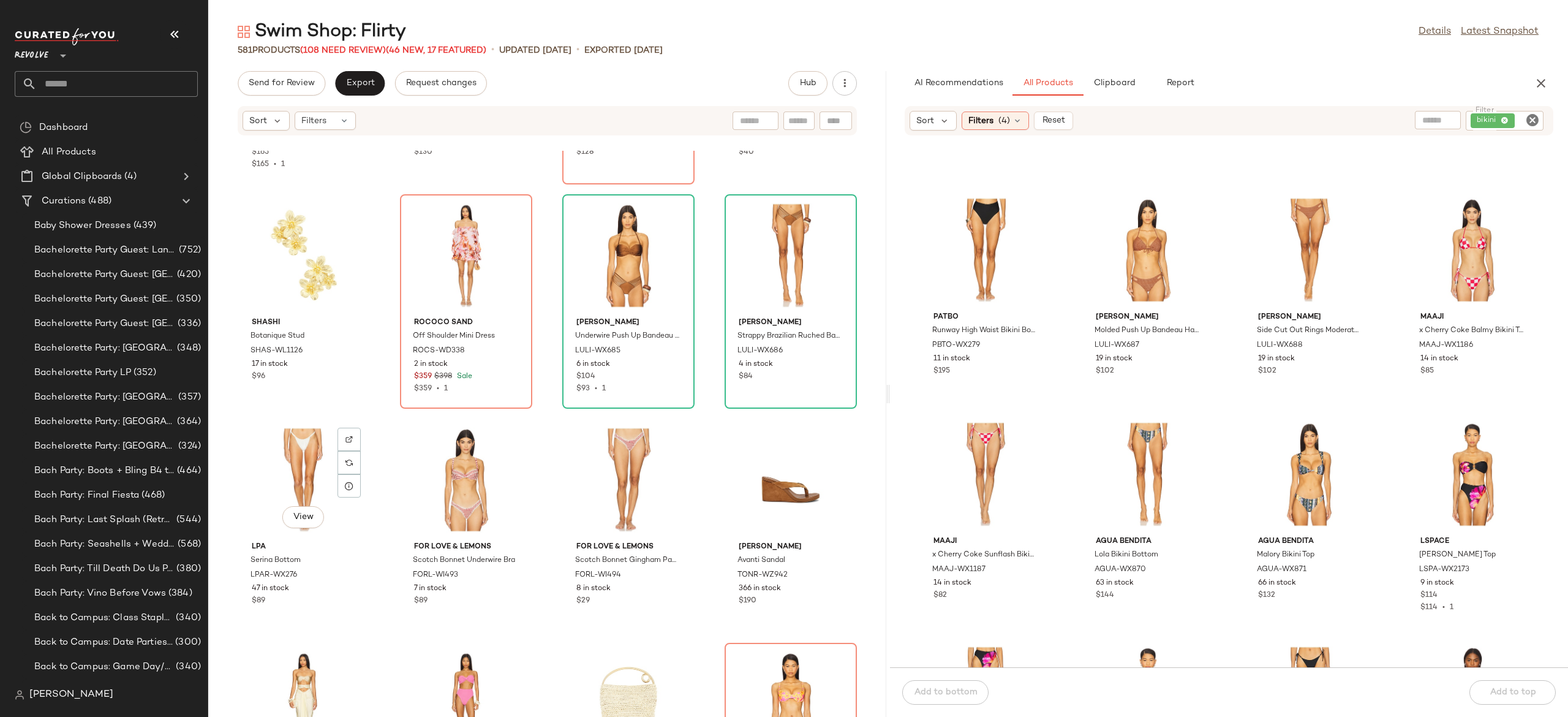
click at [310, 472] on div "View" at bounding box center [304, 480] width 124 height 114
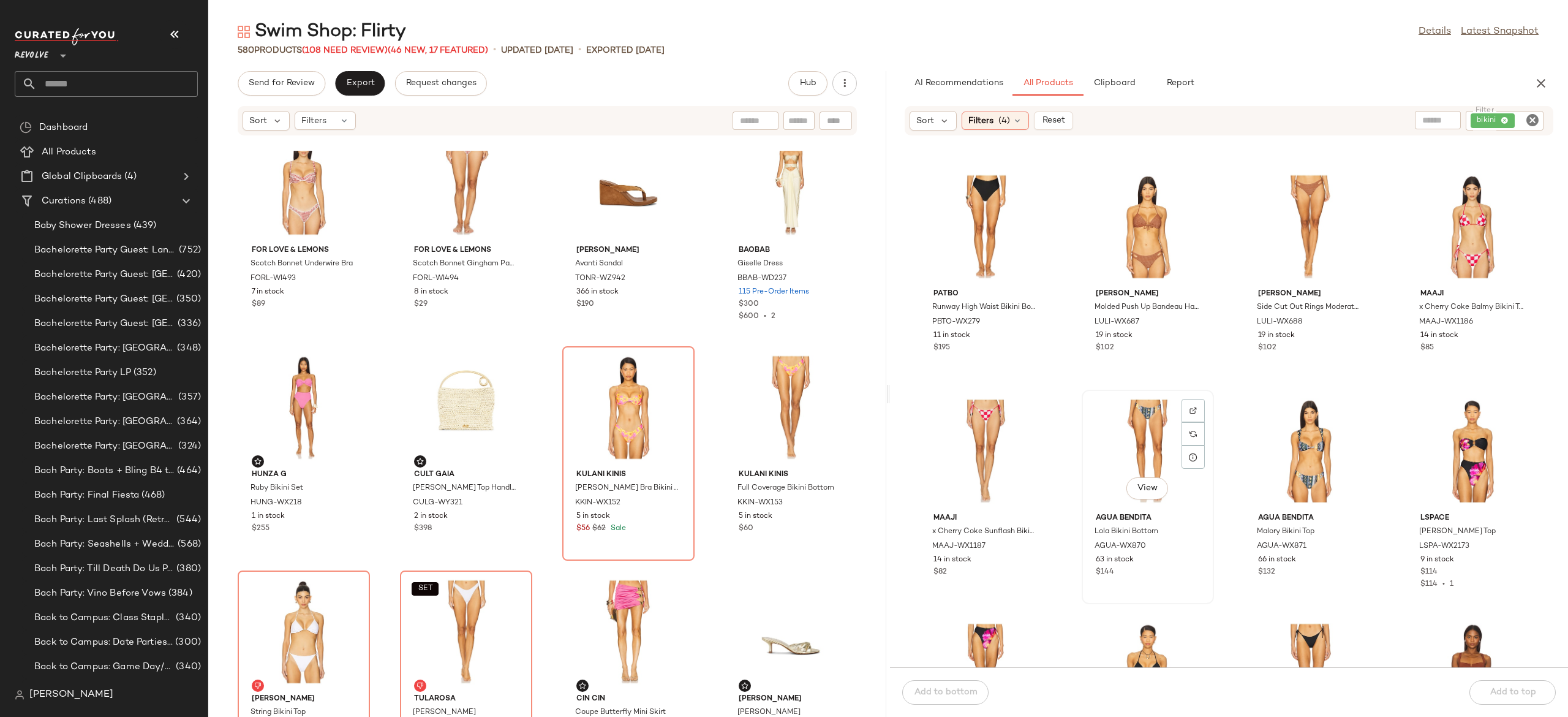
scroll to position [4037, 0]
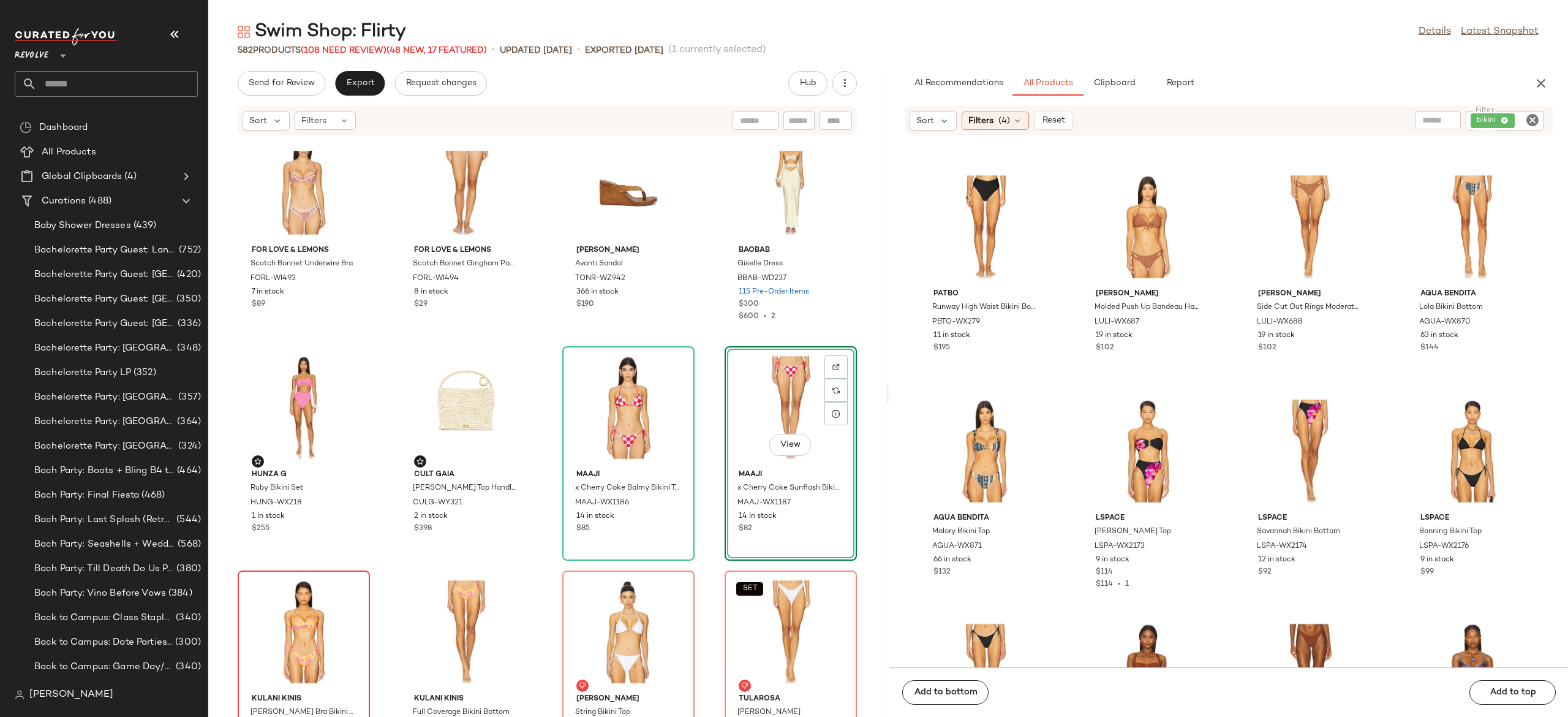
scroll to position [14735, 0]
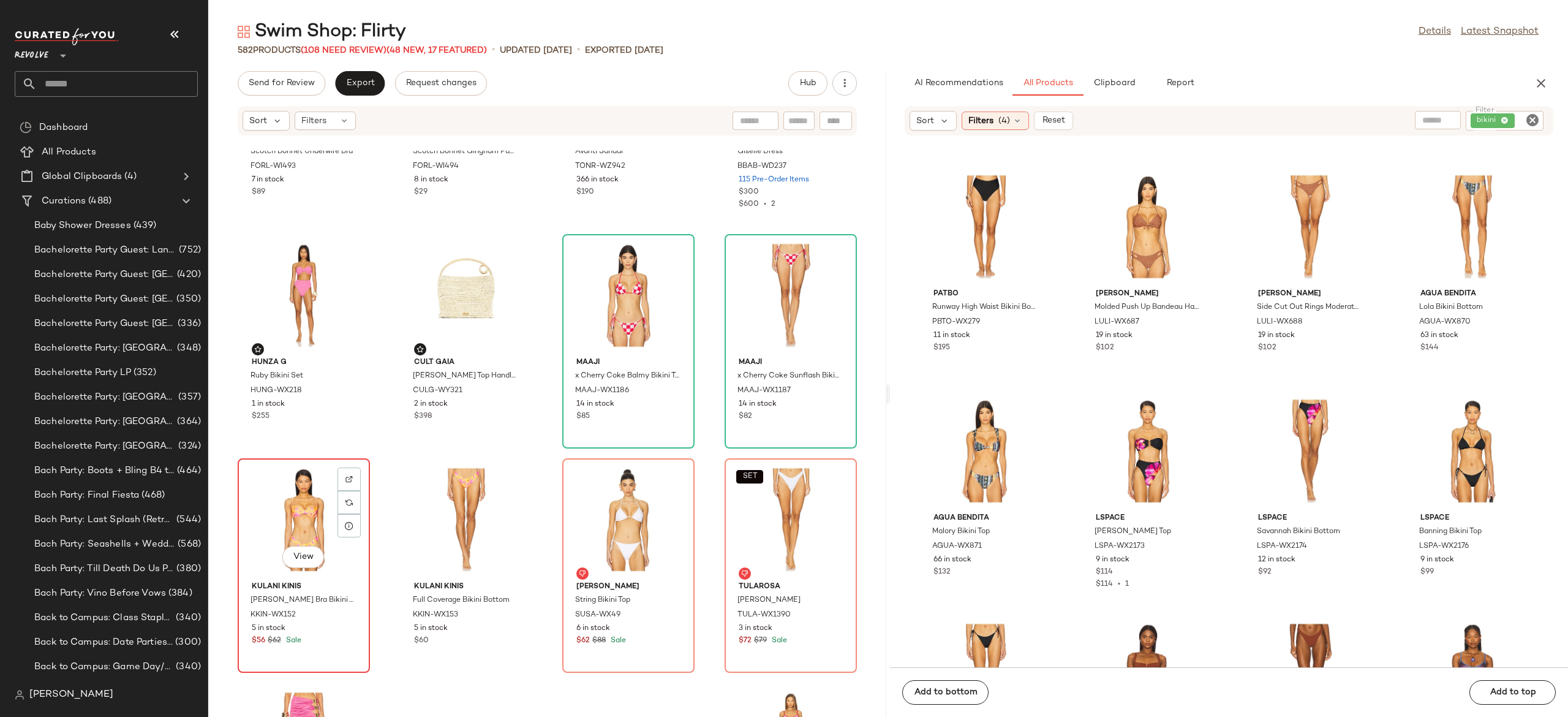
click at [302, 524] on div "View" at bounding box center [304, 520] width 124 height 114
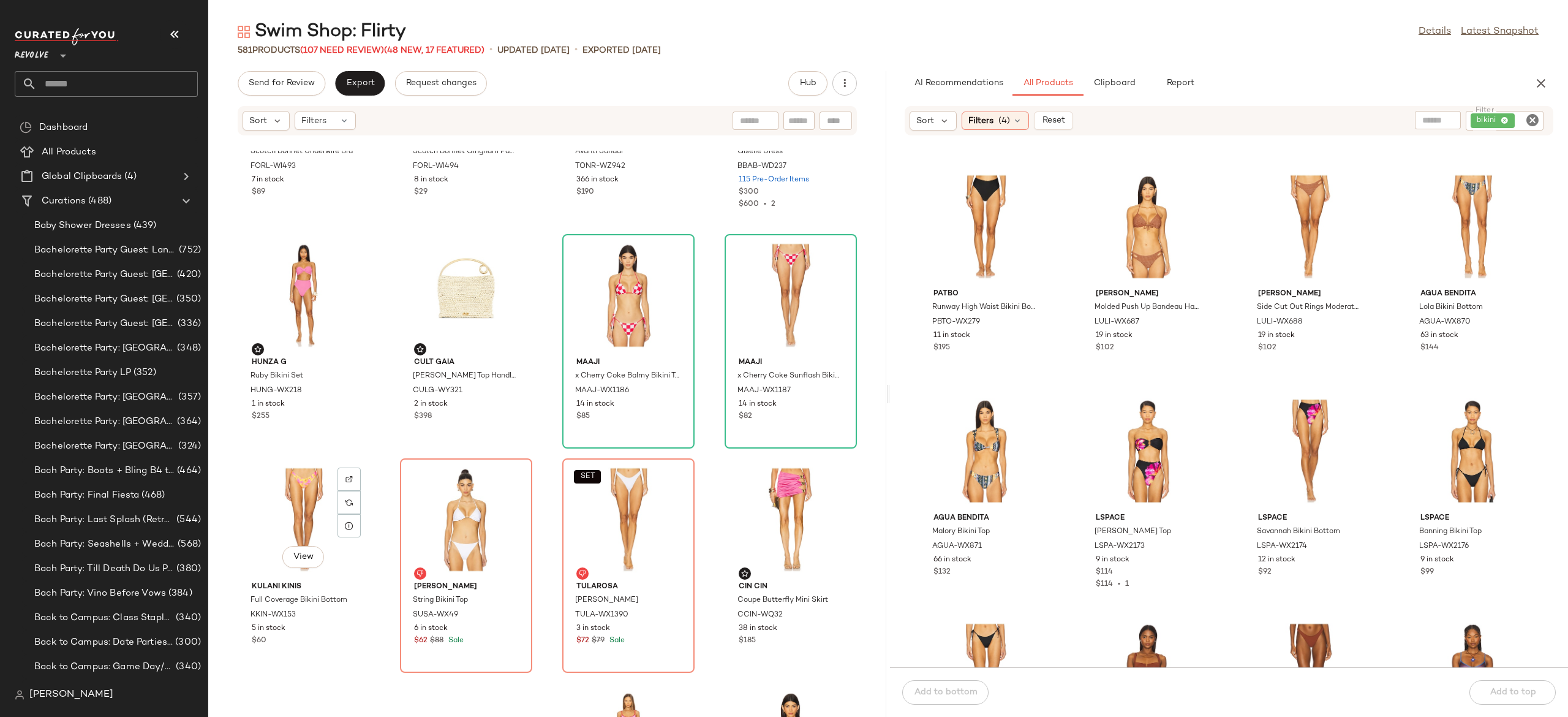
click at [302, 524] on div "View" at bounding box center [304, 520] width 124 height 114
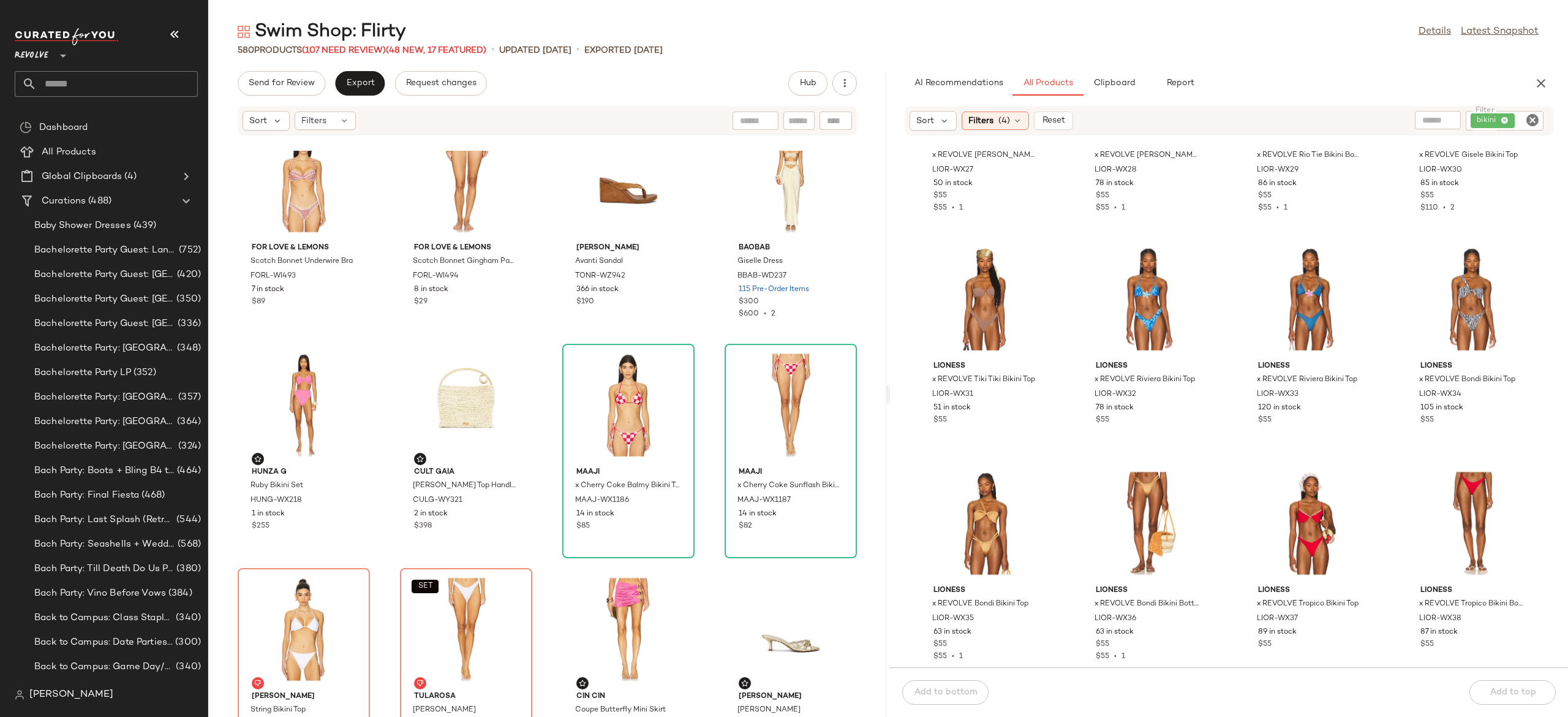
scroll to position [14647, 0]
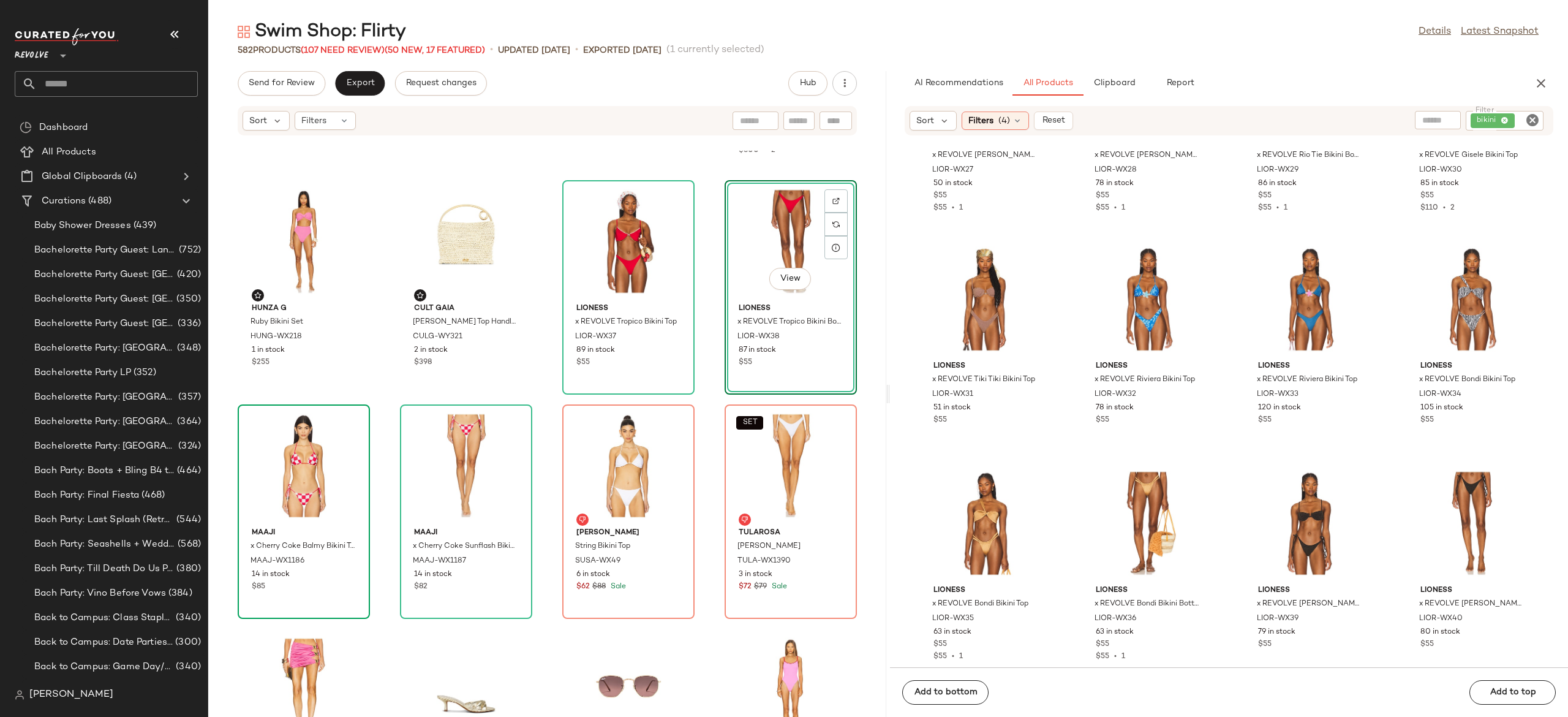
scroll to position [14789, 0]
click at [309, 467] on div "View" at bounding box center [304, 465] width 124 height 114
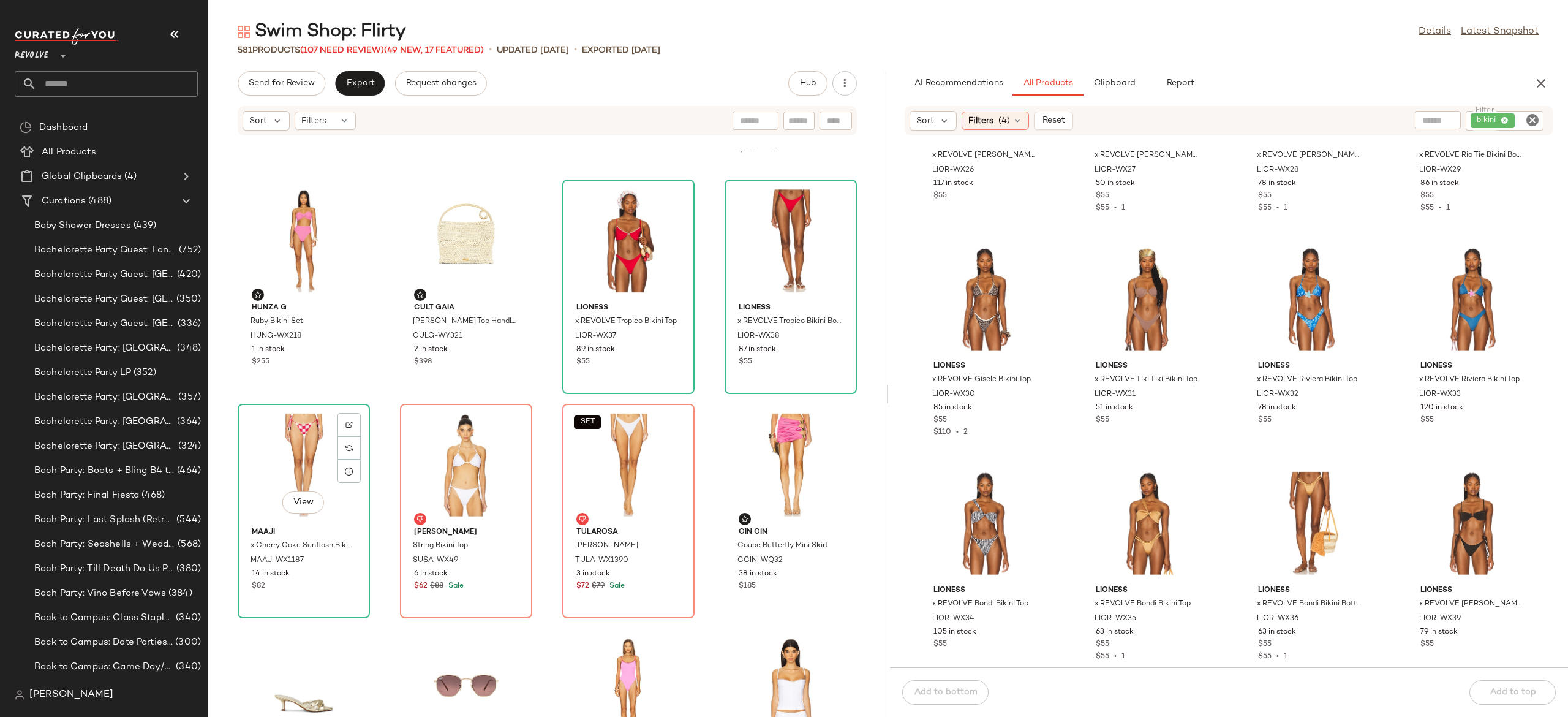
click at [309, 467] on div "View" at bounding box center [304, 465] width 124 height 114
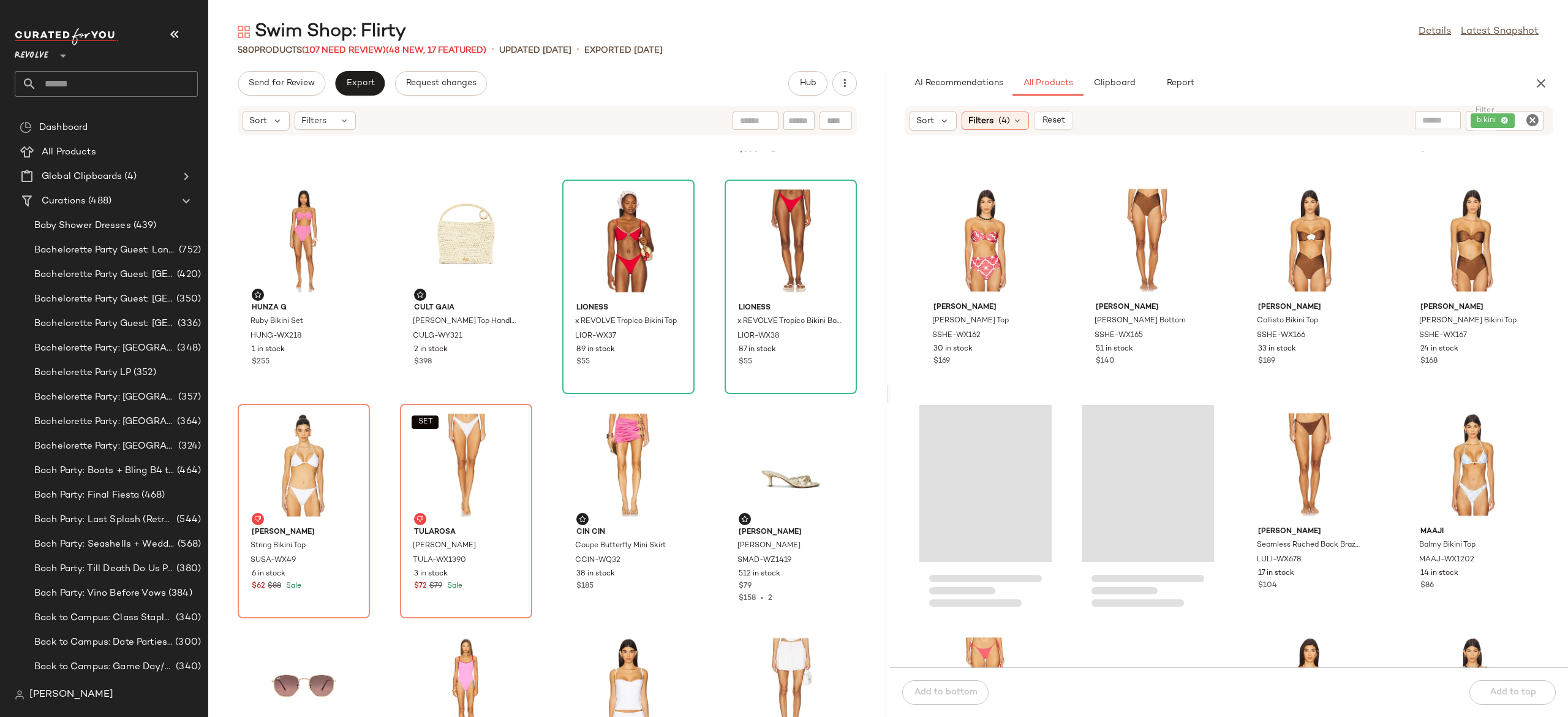
scroll to position [9647, 0]
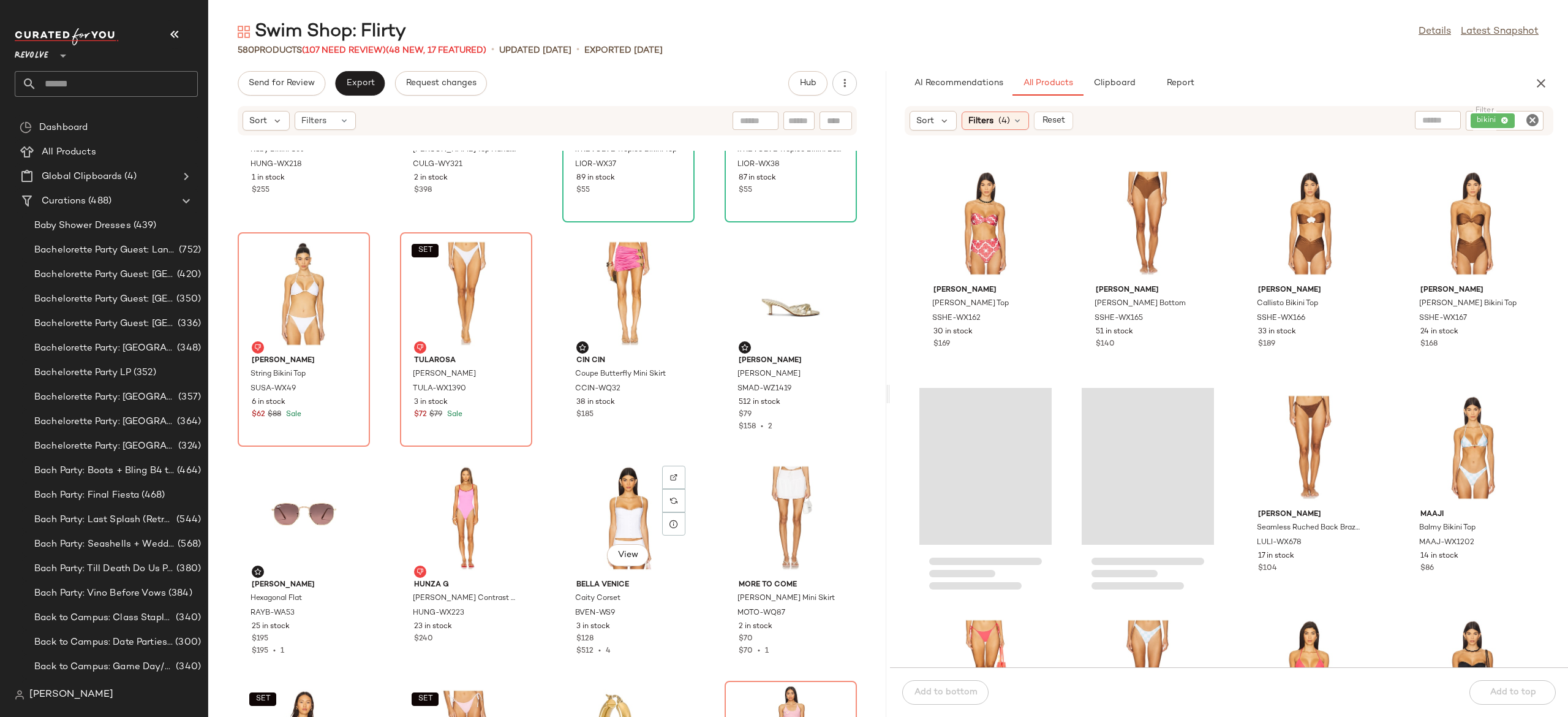
scroll to position [14965, 0]
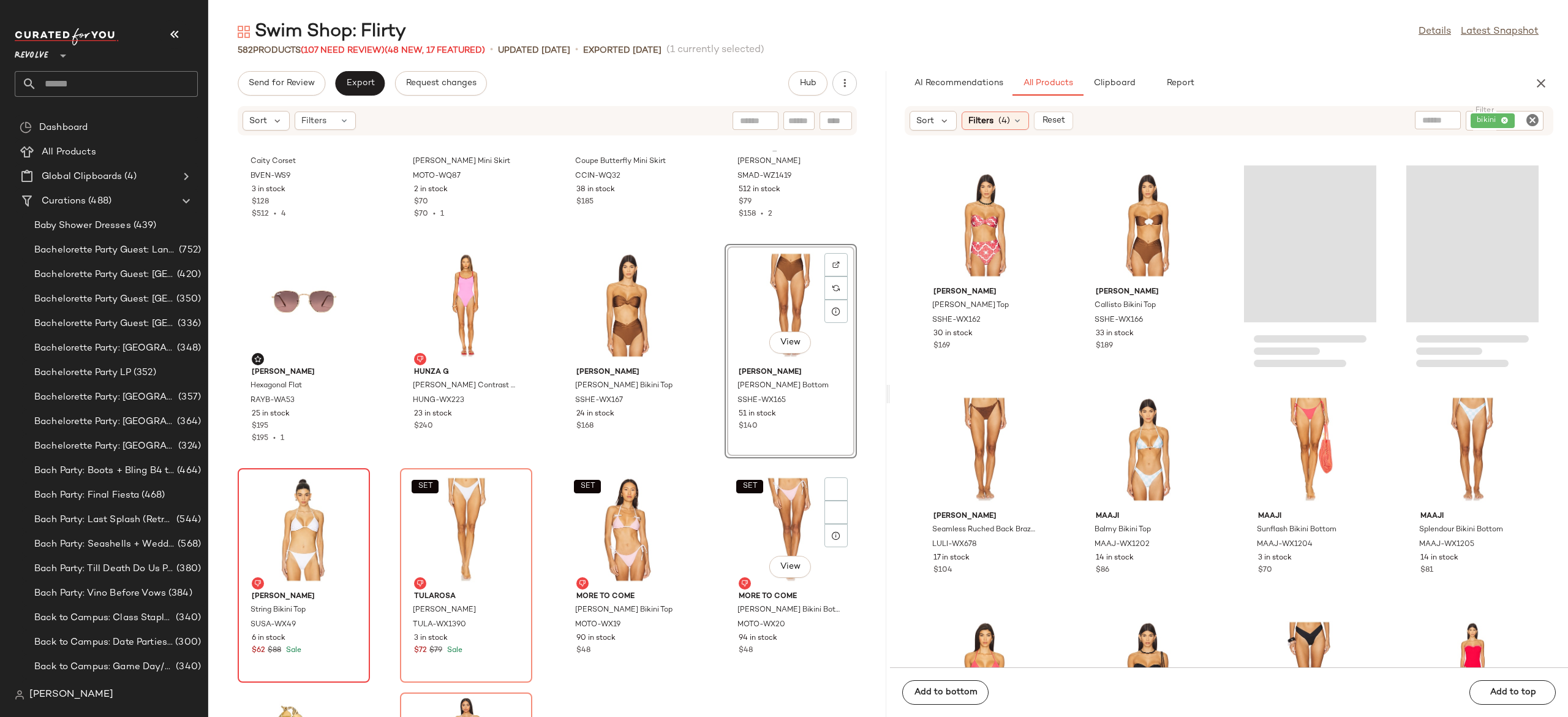
scroll to position [15181, 0]
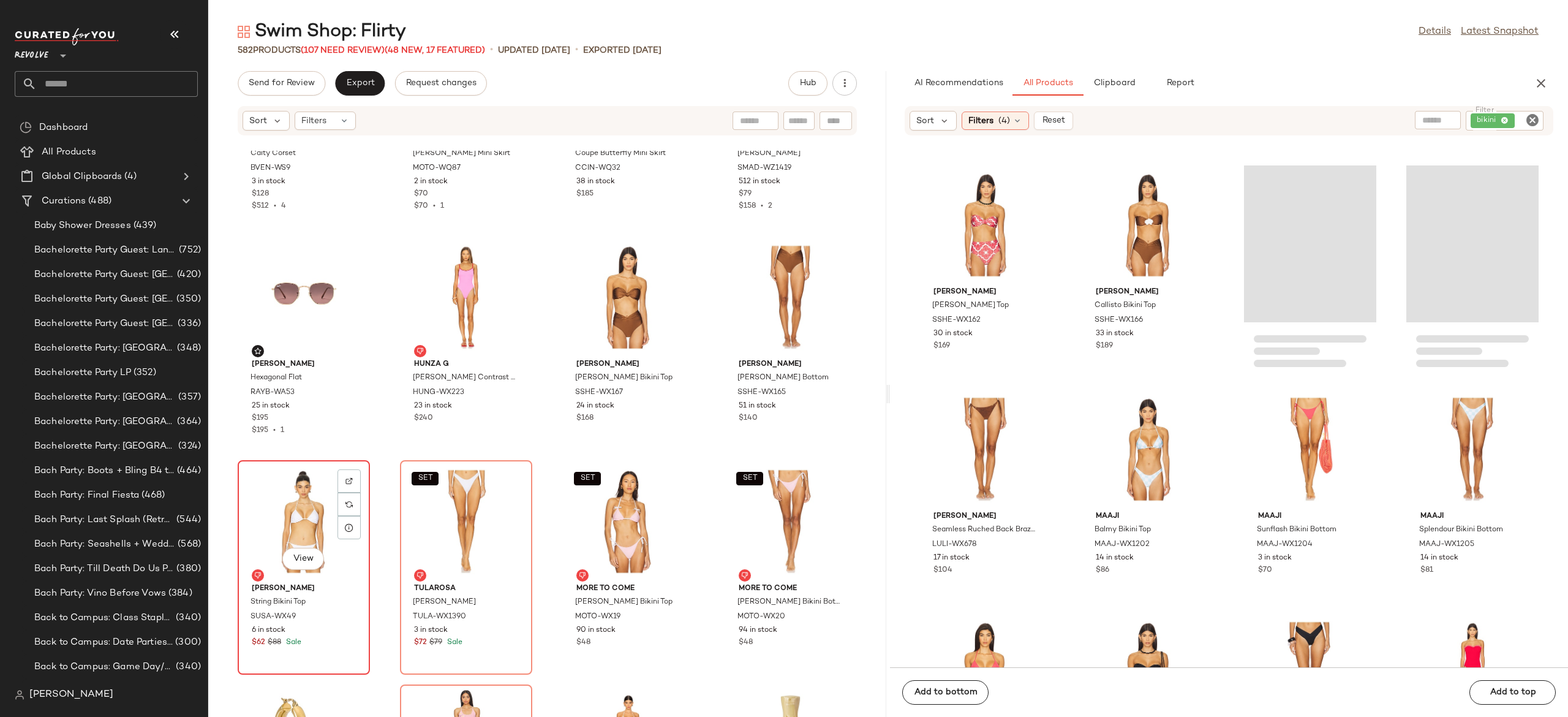
click at [304, 529] on div "View" at bounding box center [304, 522] width 124 height 114
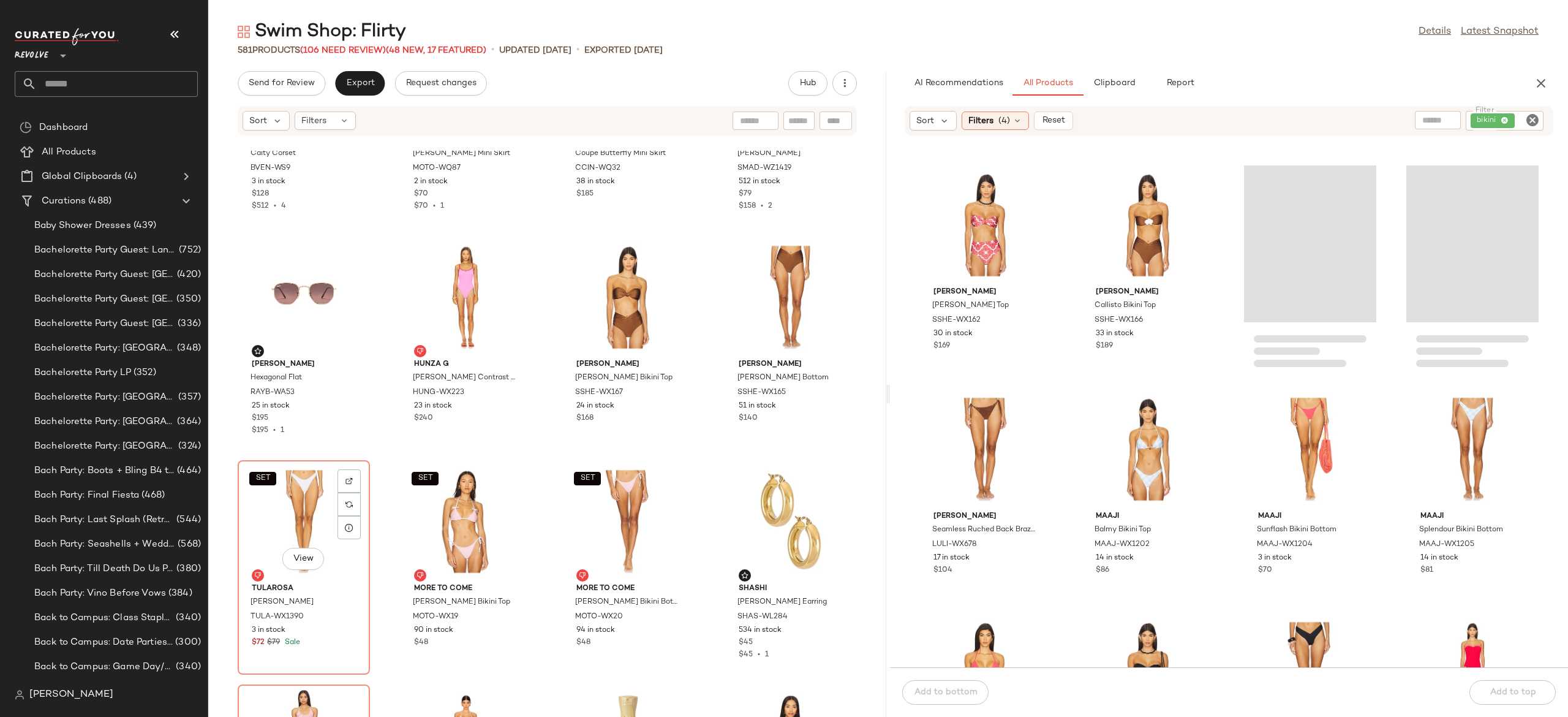
click at [304, 529] on div "SET View" at bounding box center [304, 522] width 124 height 114
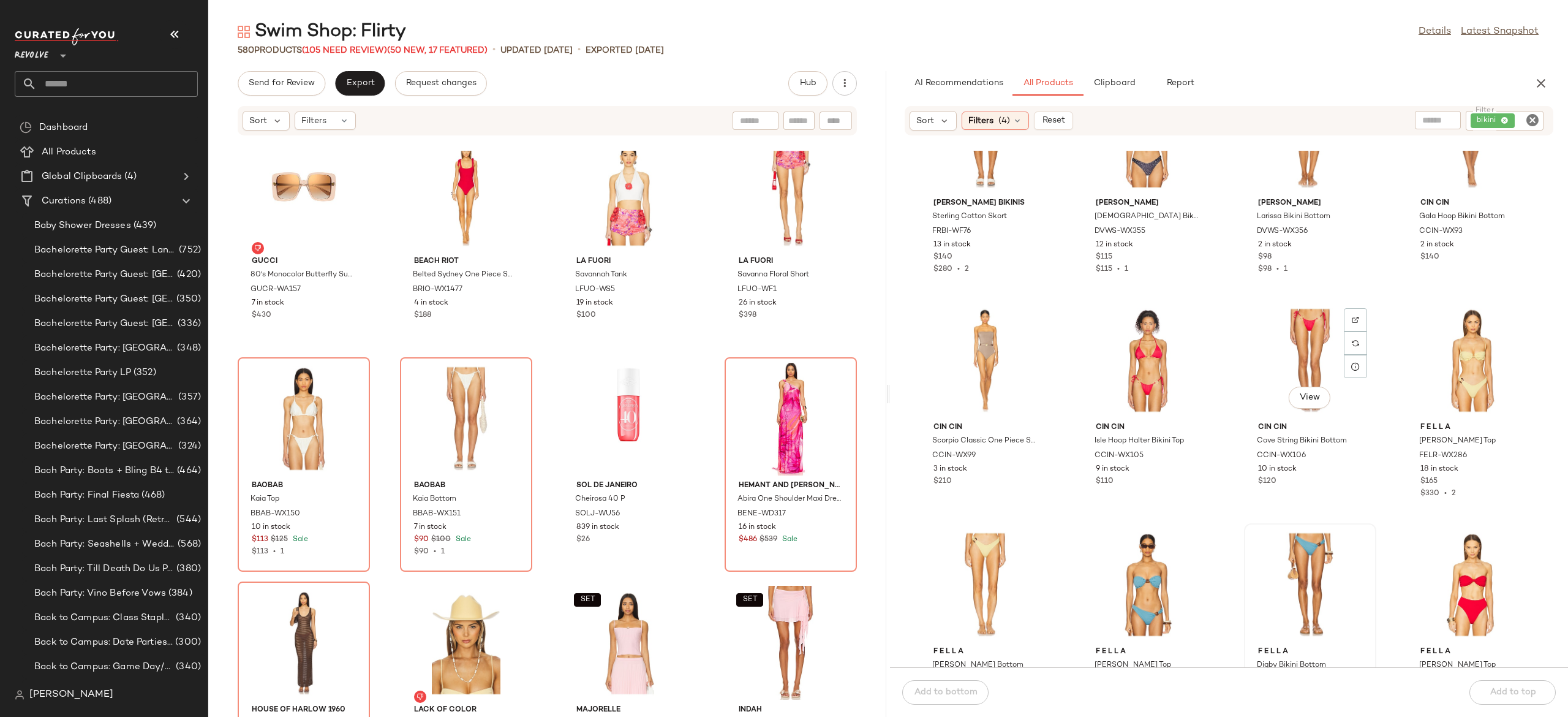
scroll to position [11528, 0]
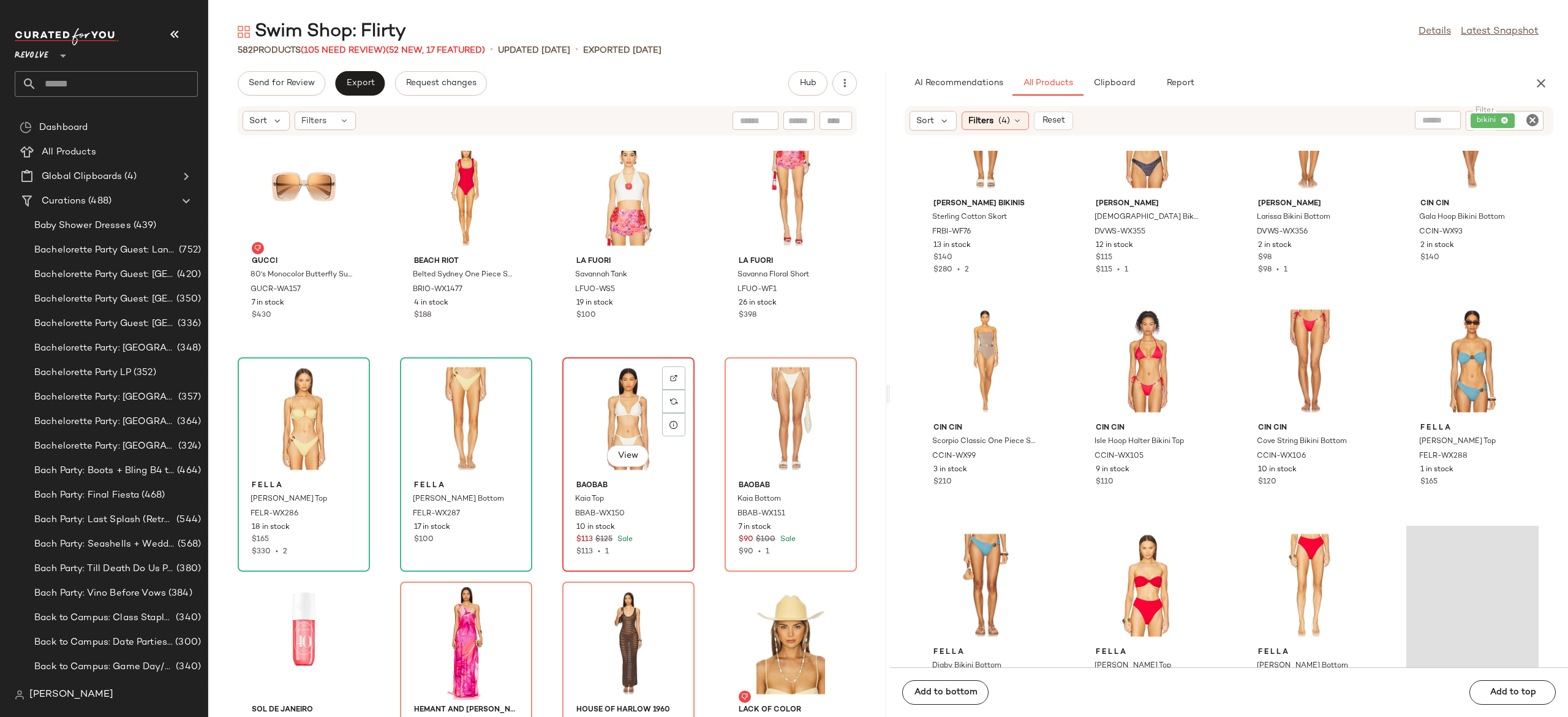
click at [616, 415] on div "View" at bounding box center [629, 419] width 124 height 114
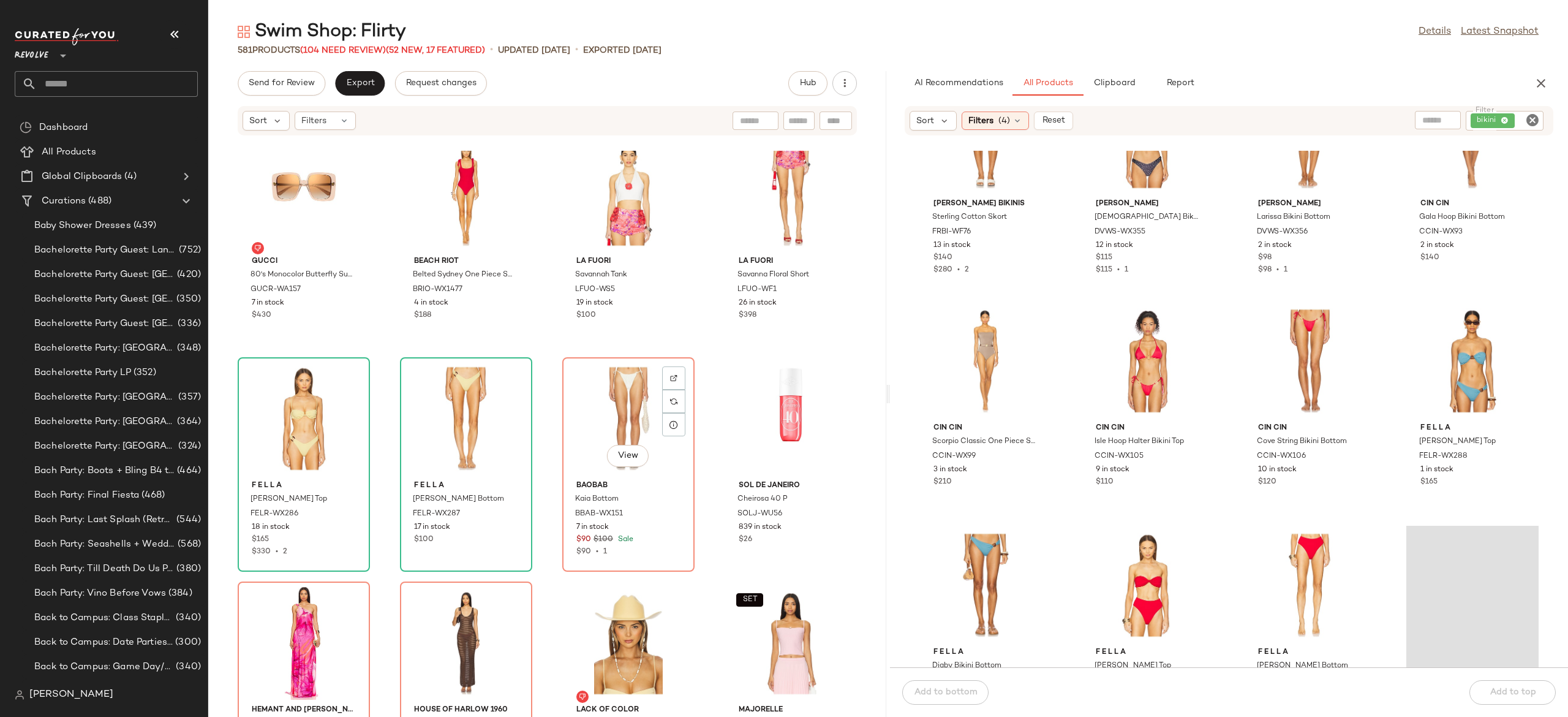
click at [616, 415] on div "View" at bounding box center [629, 419] width 124 height 114
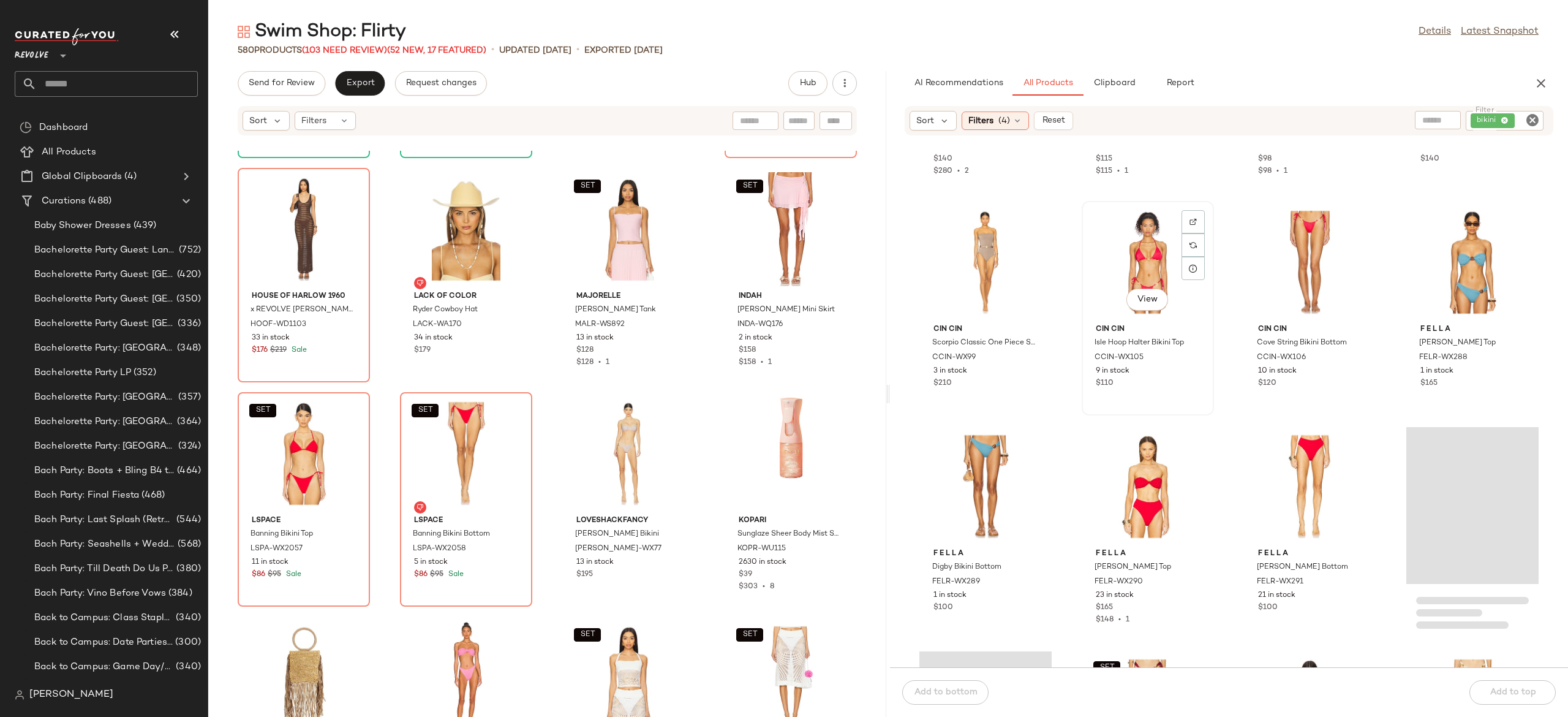
scroll to position [11629, 0]
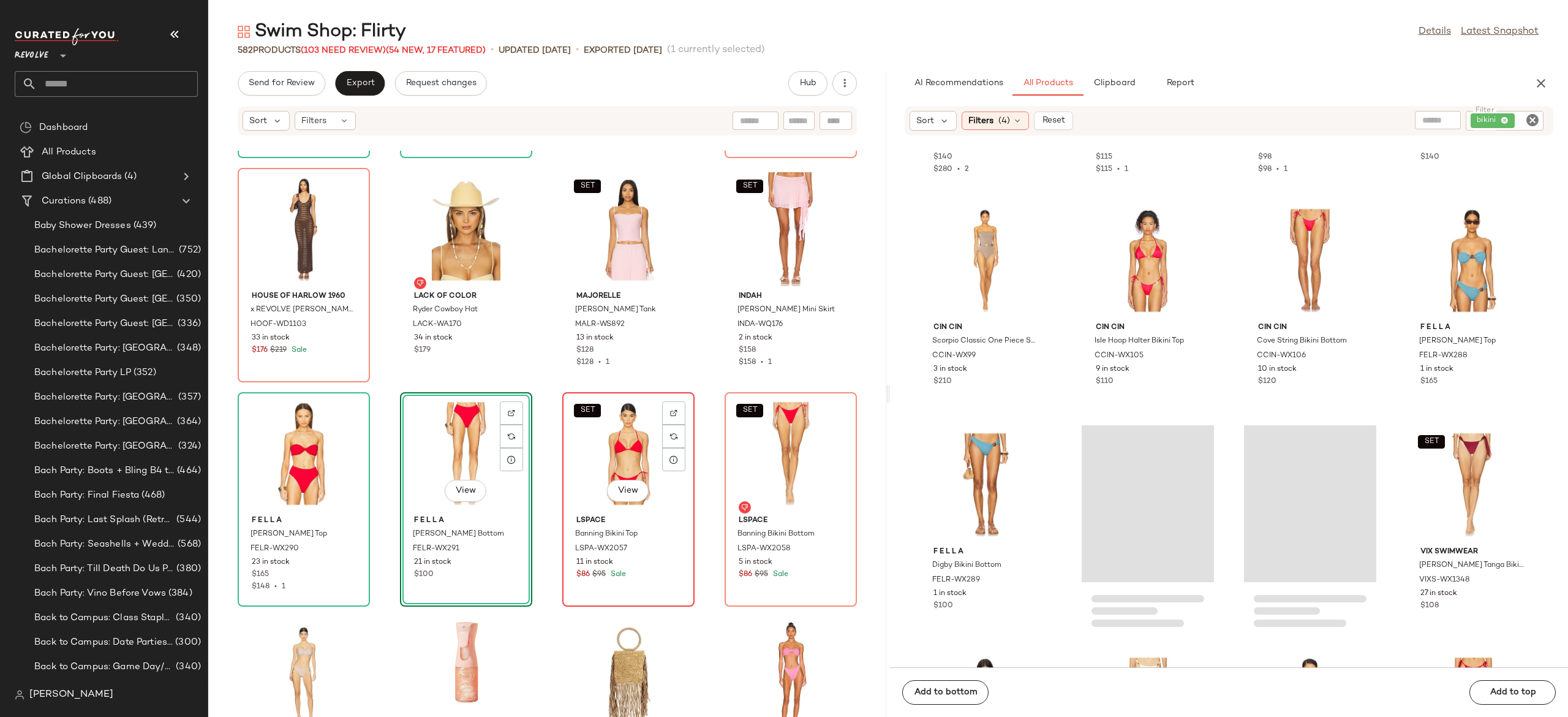
click at [613, 464] on div "SET View" at bounding box center [629, 454] width 124 height 114
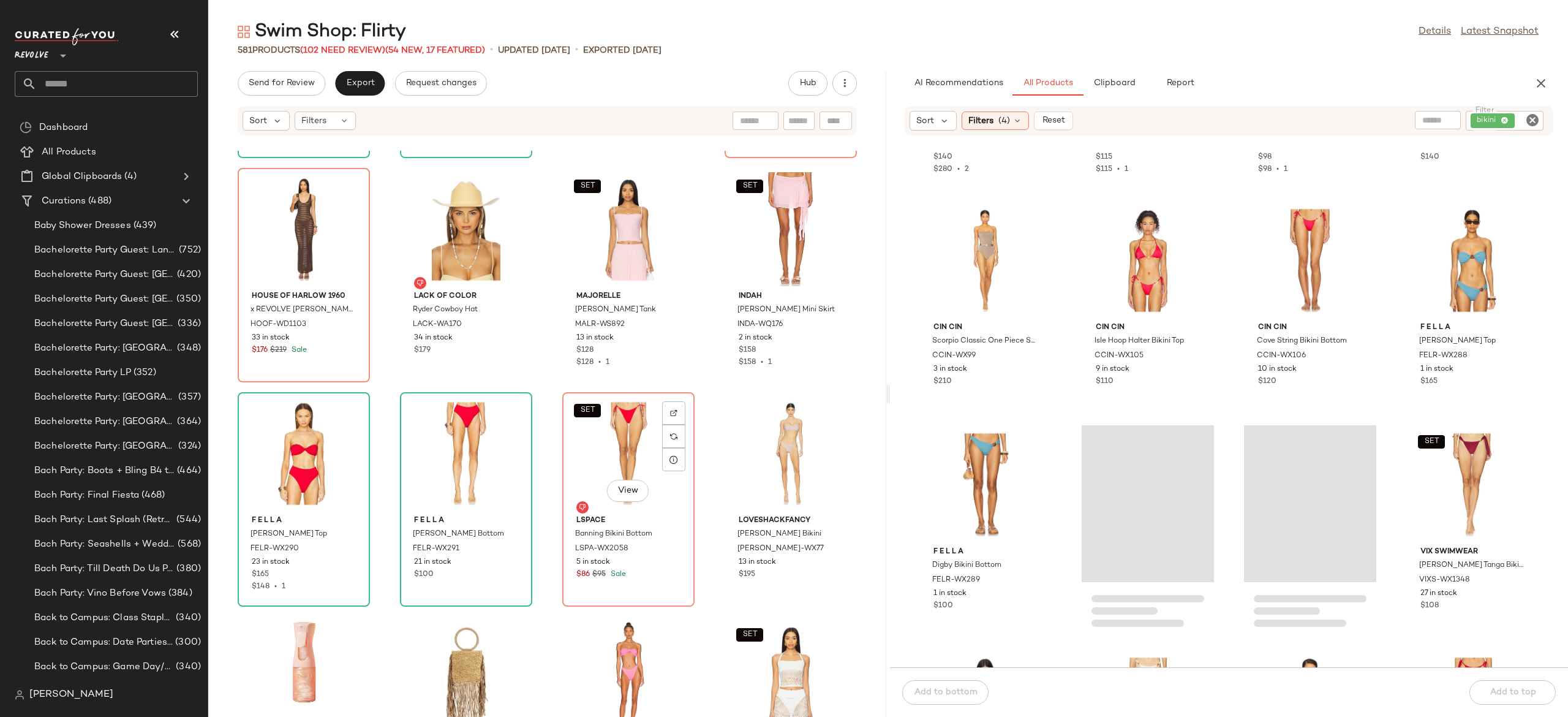
click at [613, 464] on div "SET View" at bounding box center [629, 454] width 124 height 114
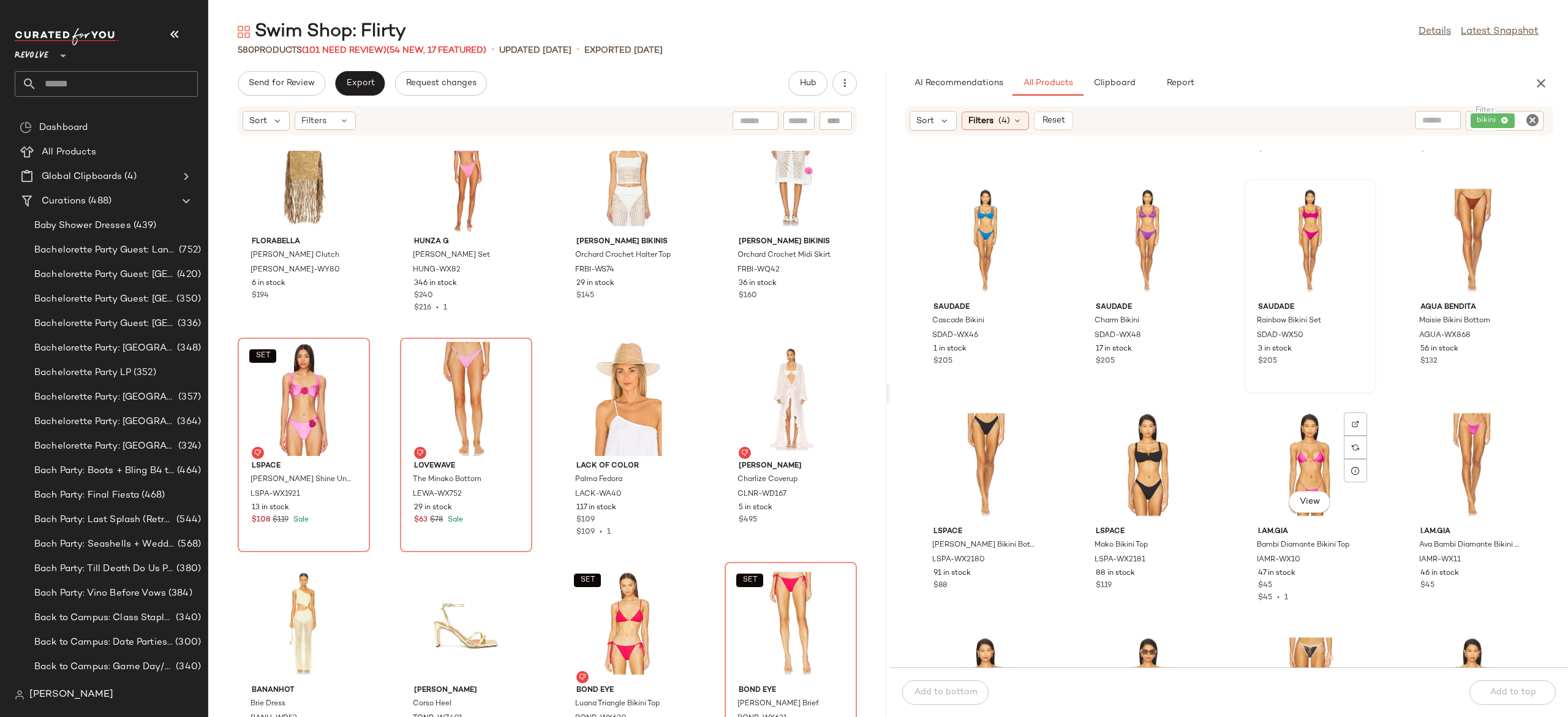
scroll to position [12549, 0]
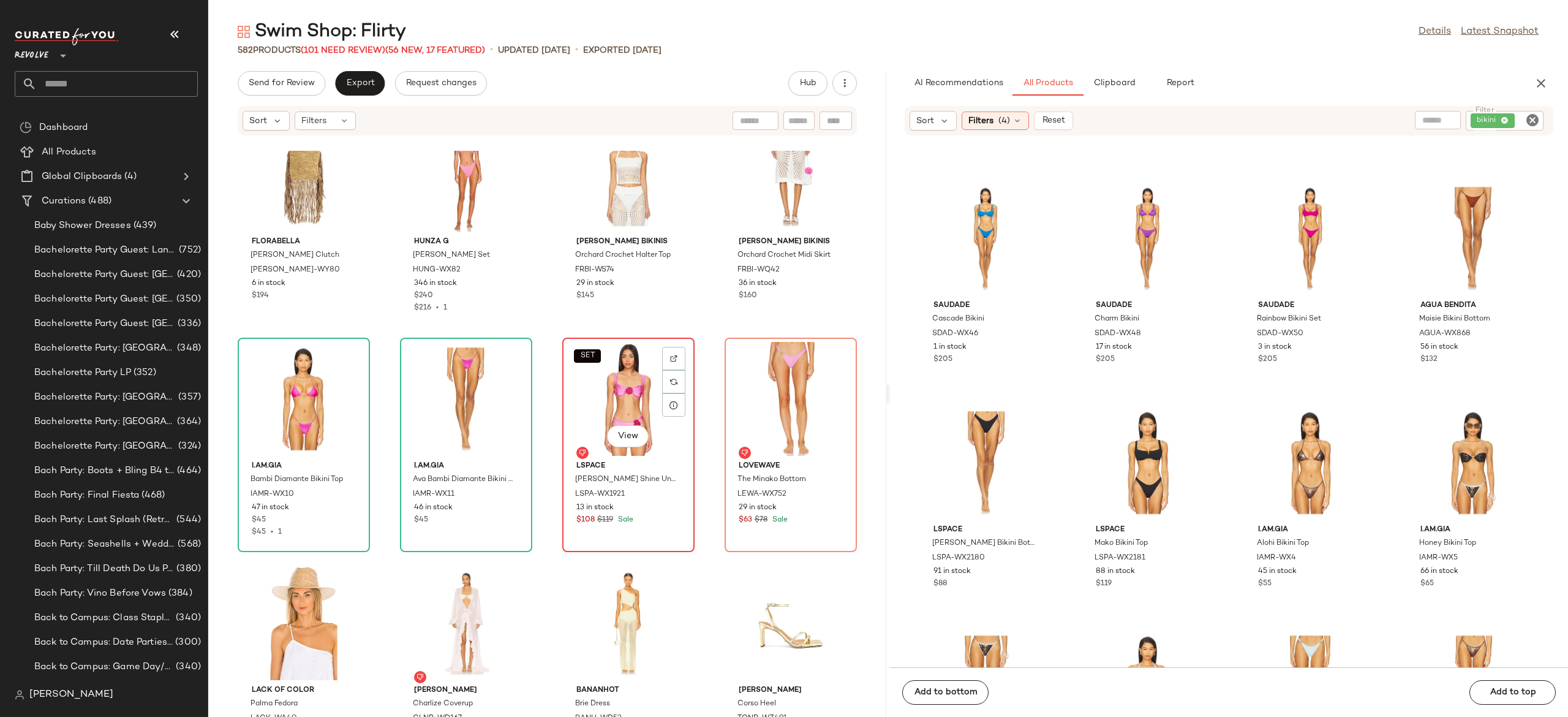
click at [625, 407] on div "SET View" at bounding box center [629, 399] width 124 height 114
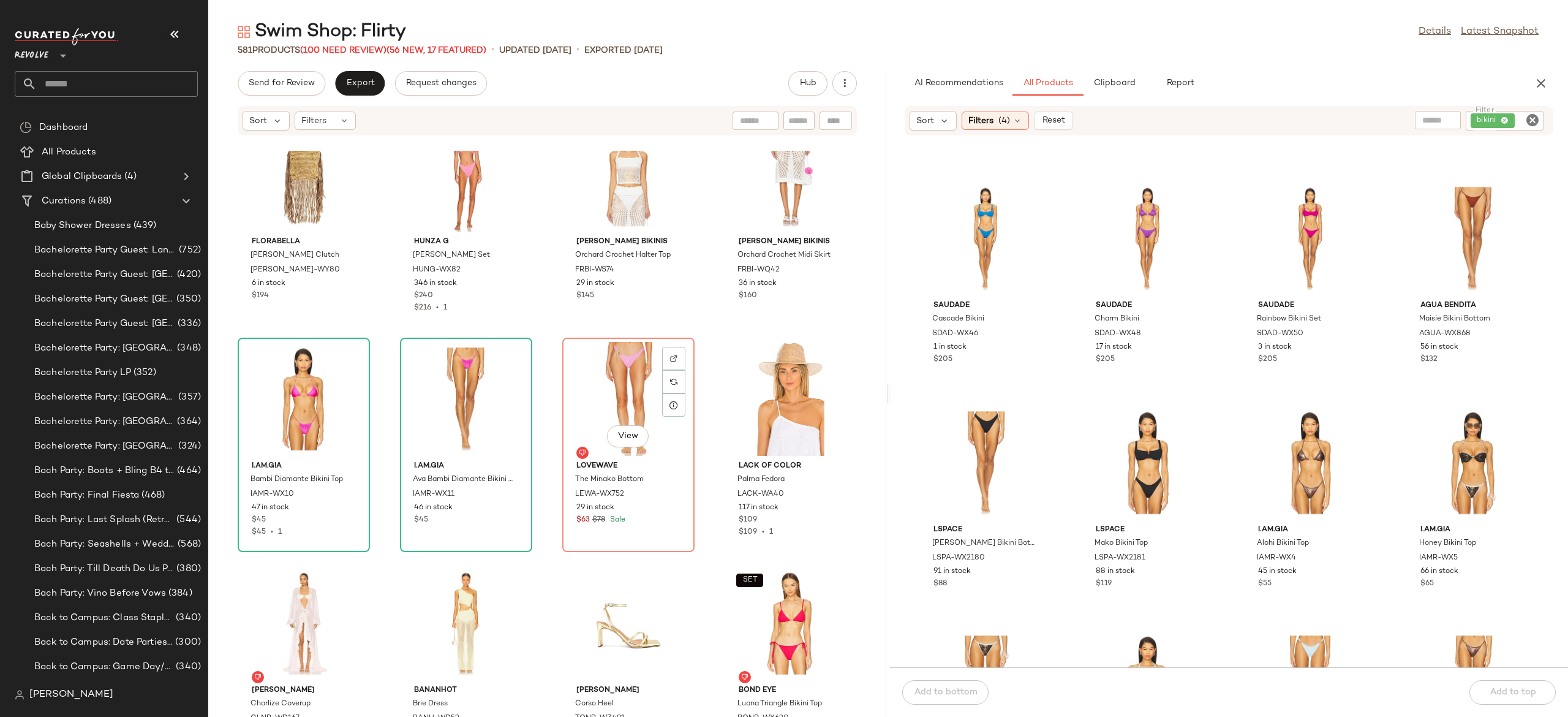
click at [625, 407] on div "View" at bounding box center [629, 399] width 124 height 114
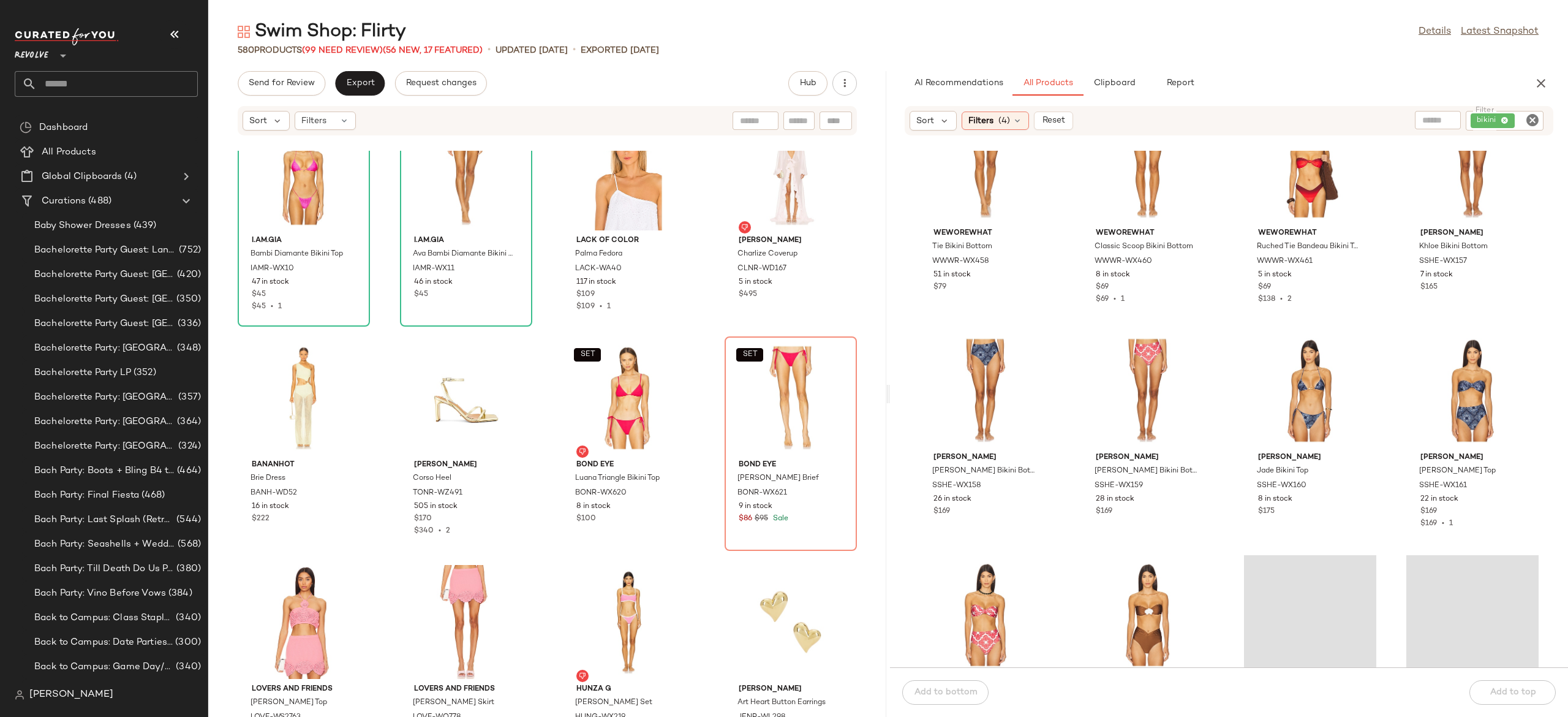
scroll to position [9292, 0]
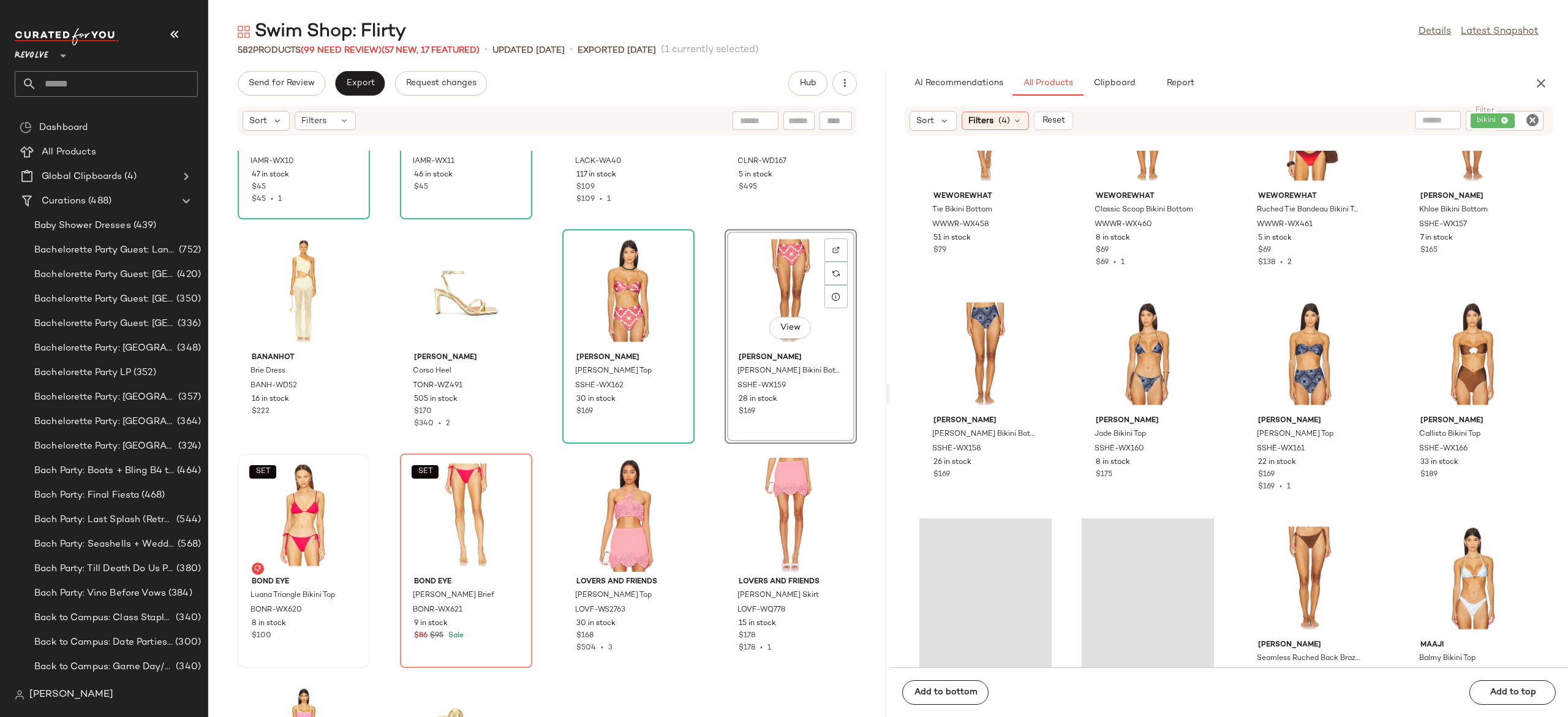
scroll to position [17449, 0]
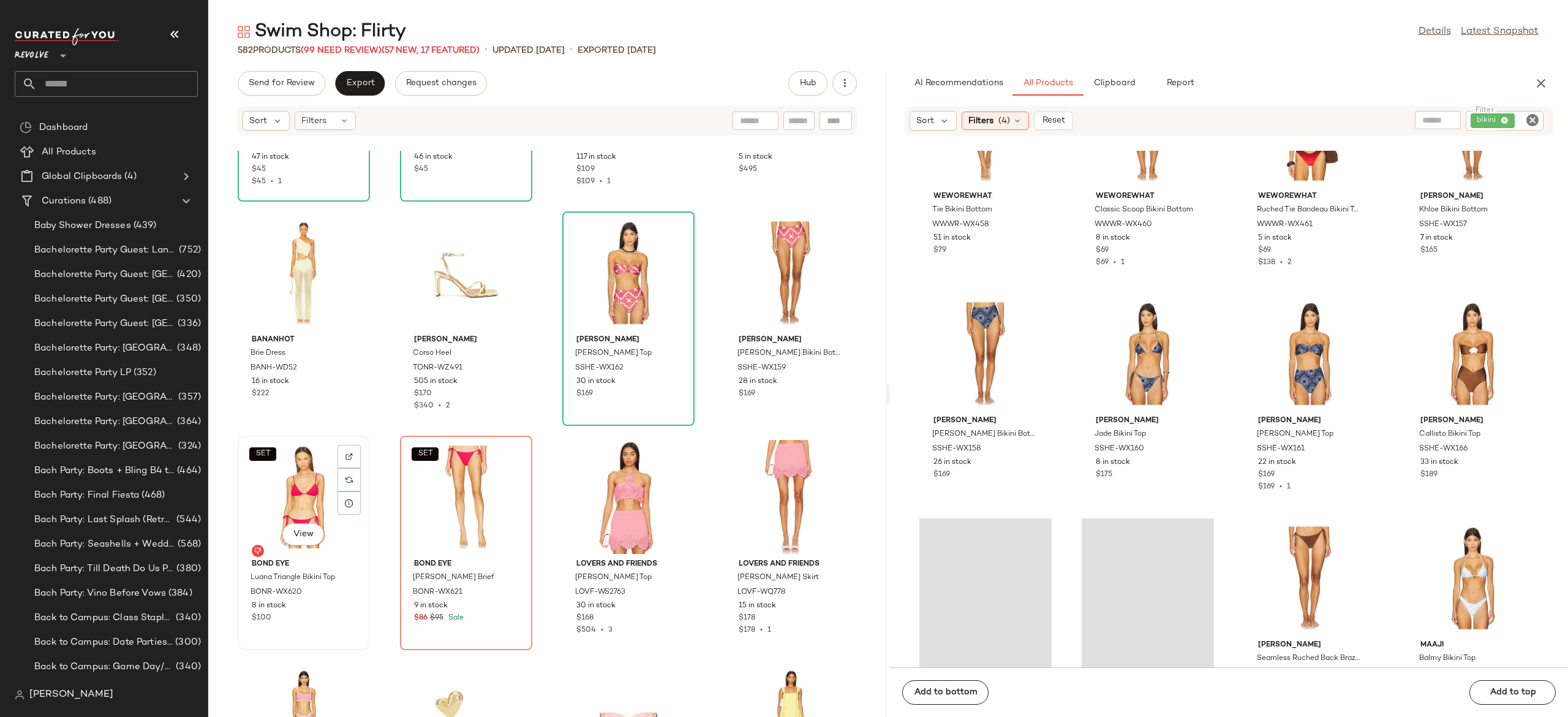
click at [312, 487] on div "SET View" at bounding box center [304, 497] width 124 height 114
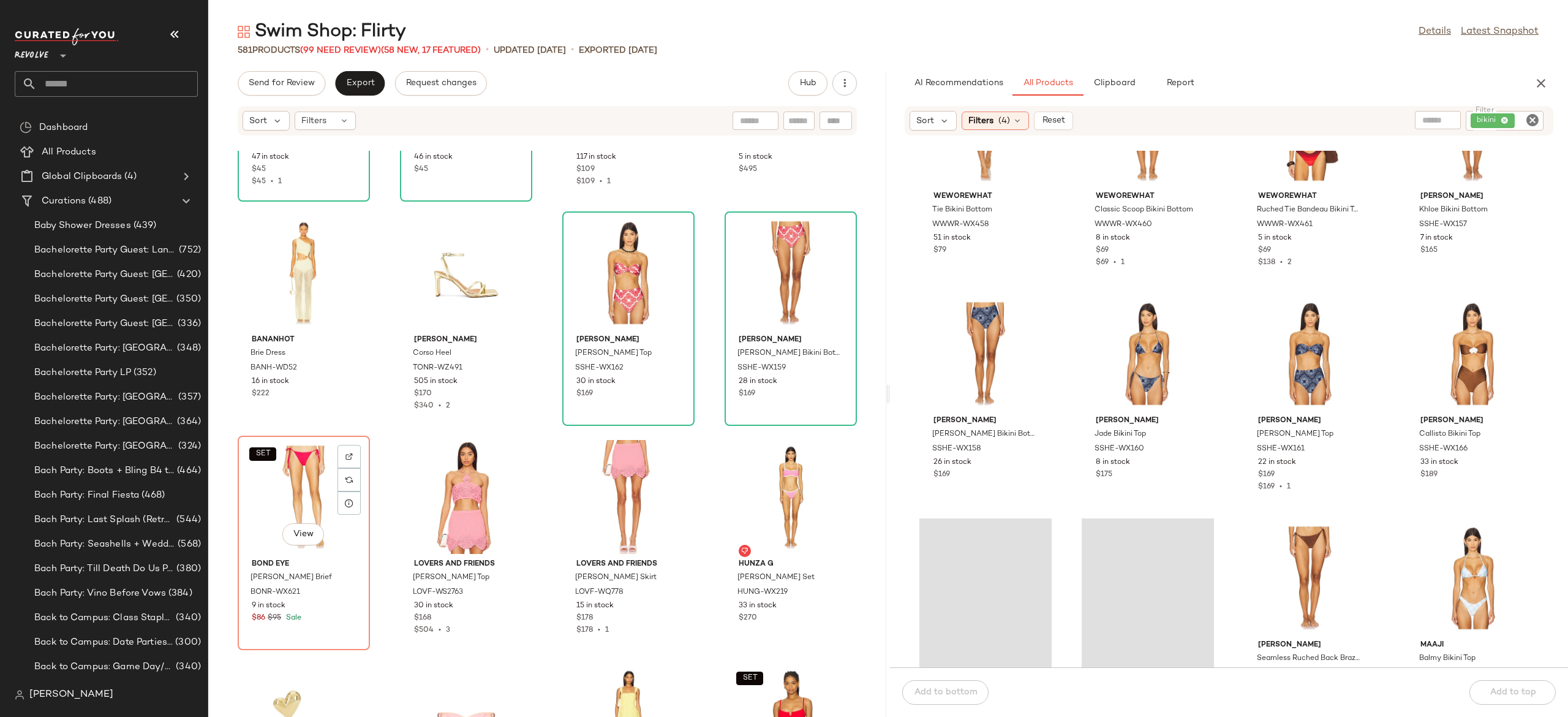
click at [312, 487] on div "SET View" at bounding box center [304, 497] width 124 height 114
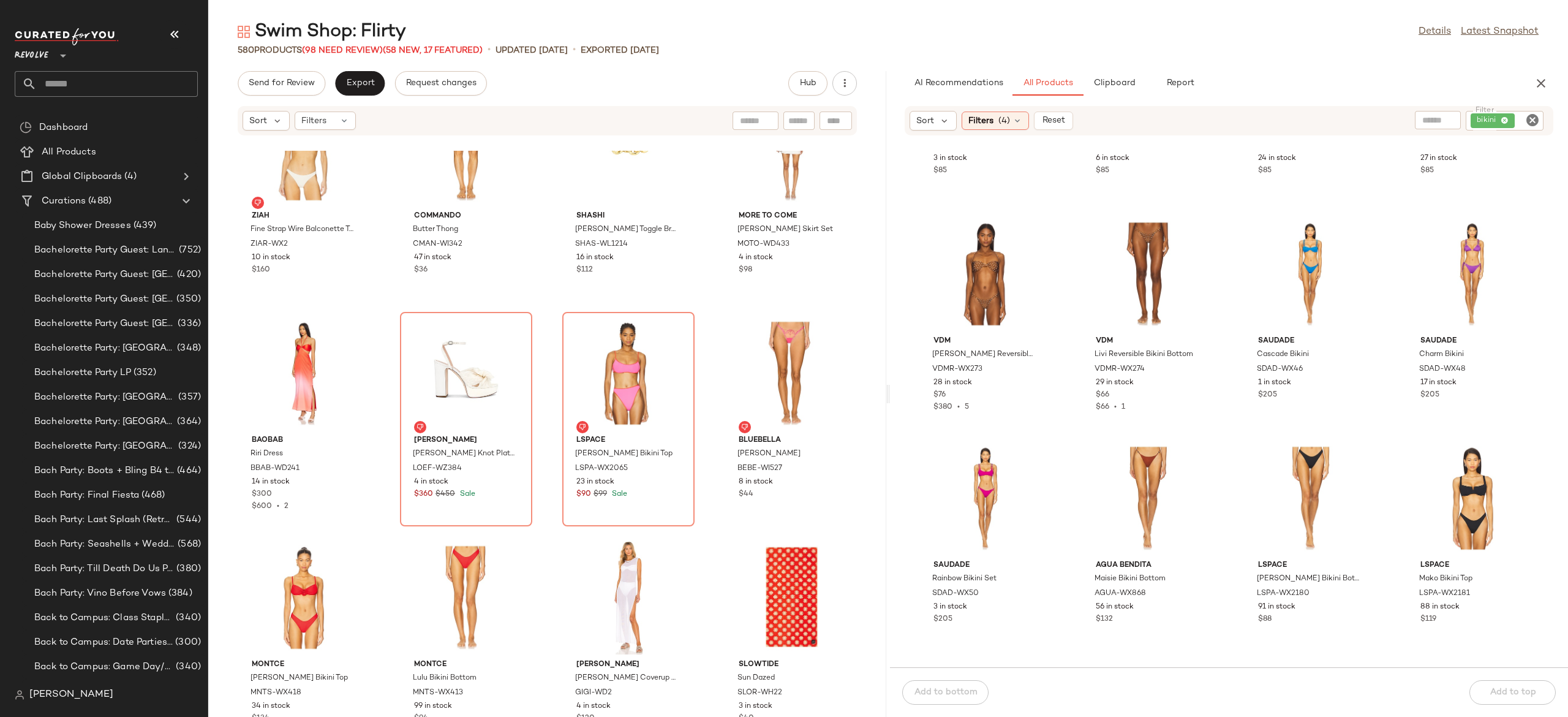
scroll to position [12289, 0]
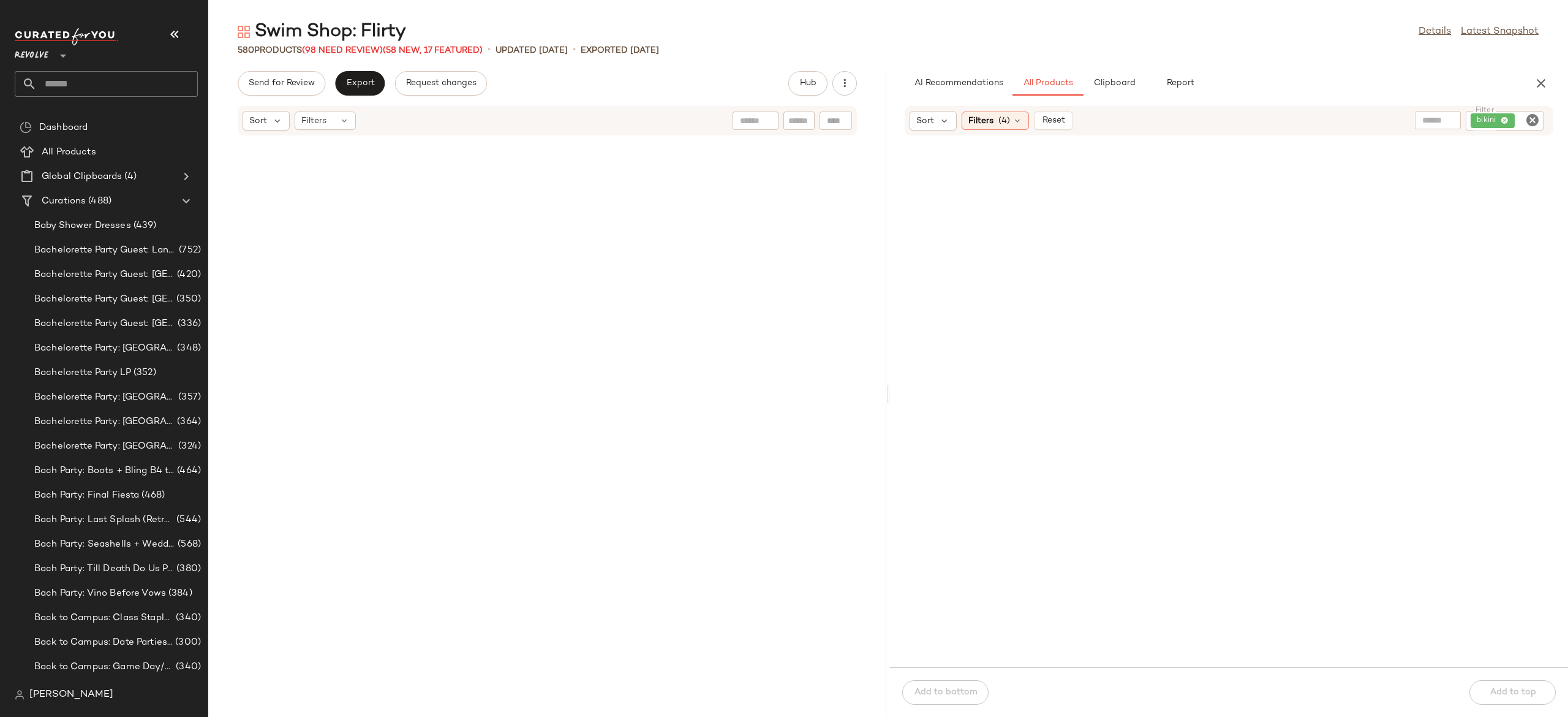
scroll to position [12289, 0]
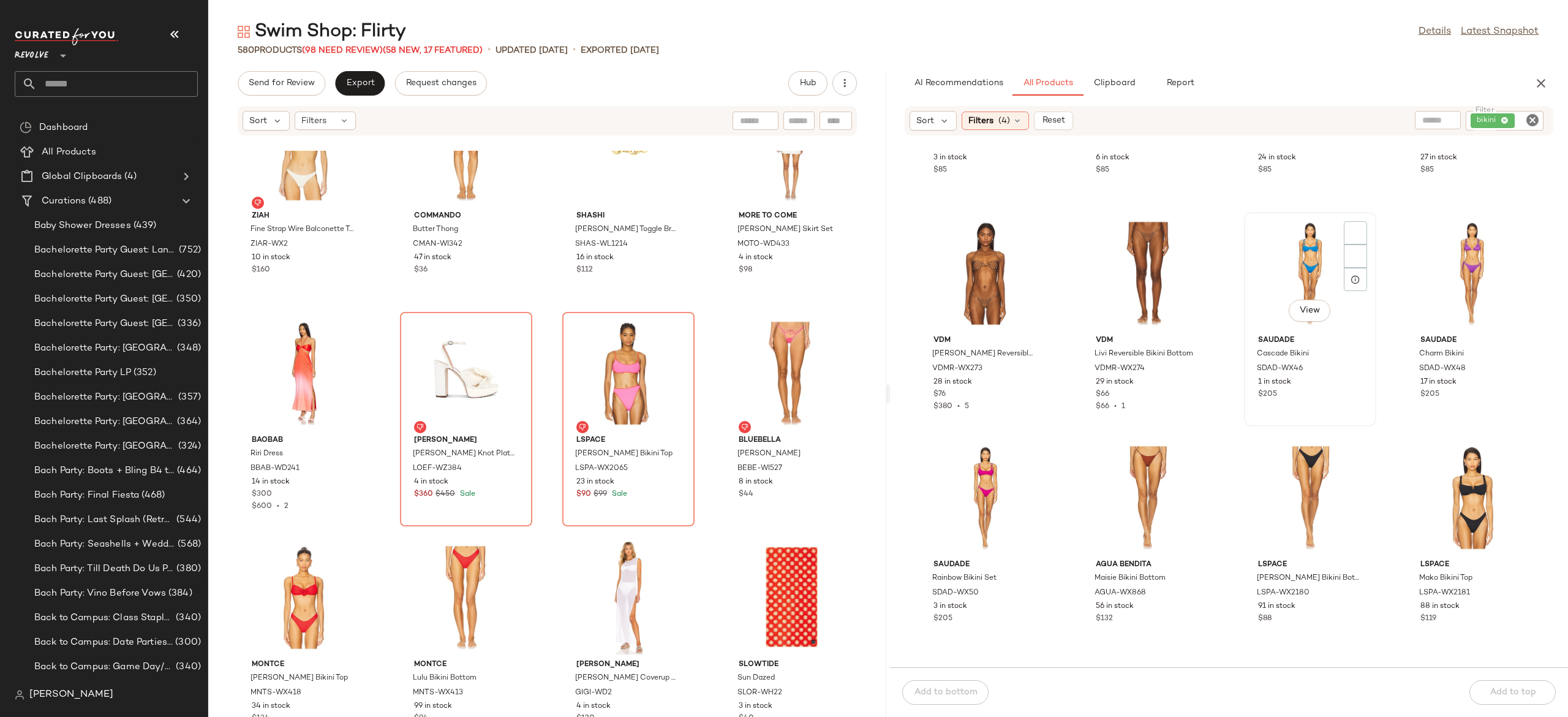
drag, startPoint x: 0, startPoint y: 0, endPoint x: 1268, endPoint y: 345, distance: 1314.1
click at [1268, 345] on div "VDM Gypsy Bikini Top VDMR-WX269 3 in stock $85 VDM Delilah Bikini Bottom VDMR-W…" at bounding box center [1229, 409] width 678 height 517
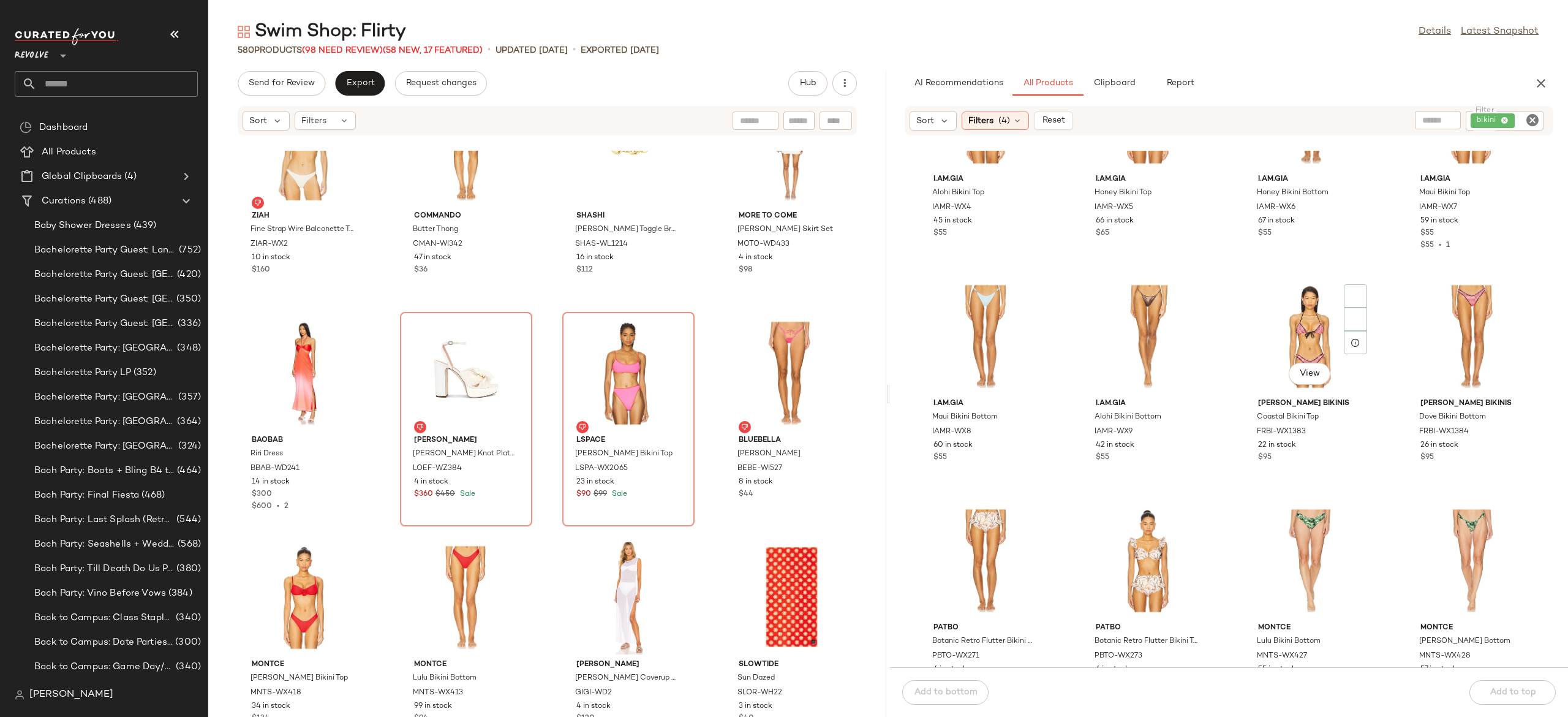
scroll to position [12901, 0]
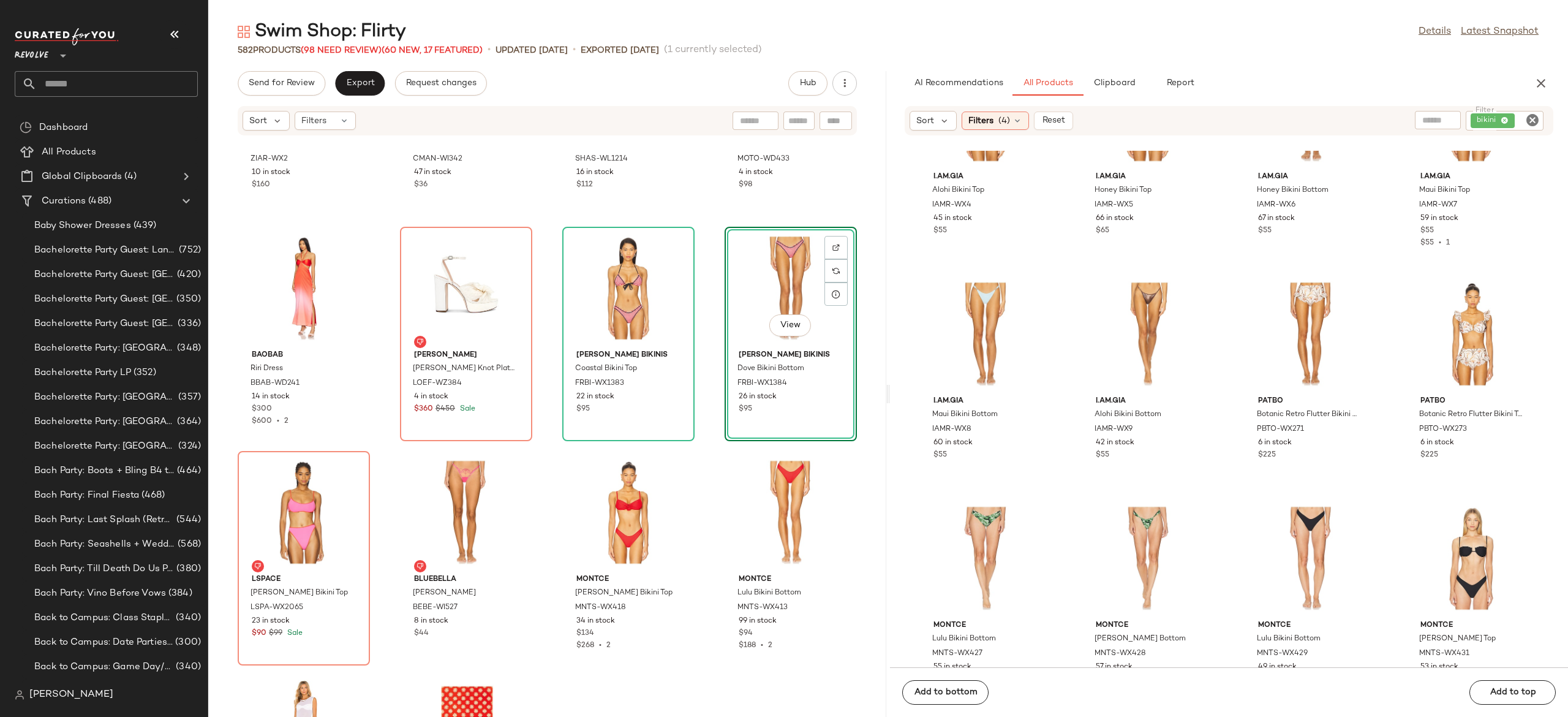
scroll to position [18336, 0]
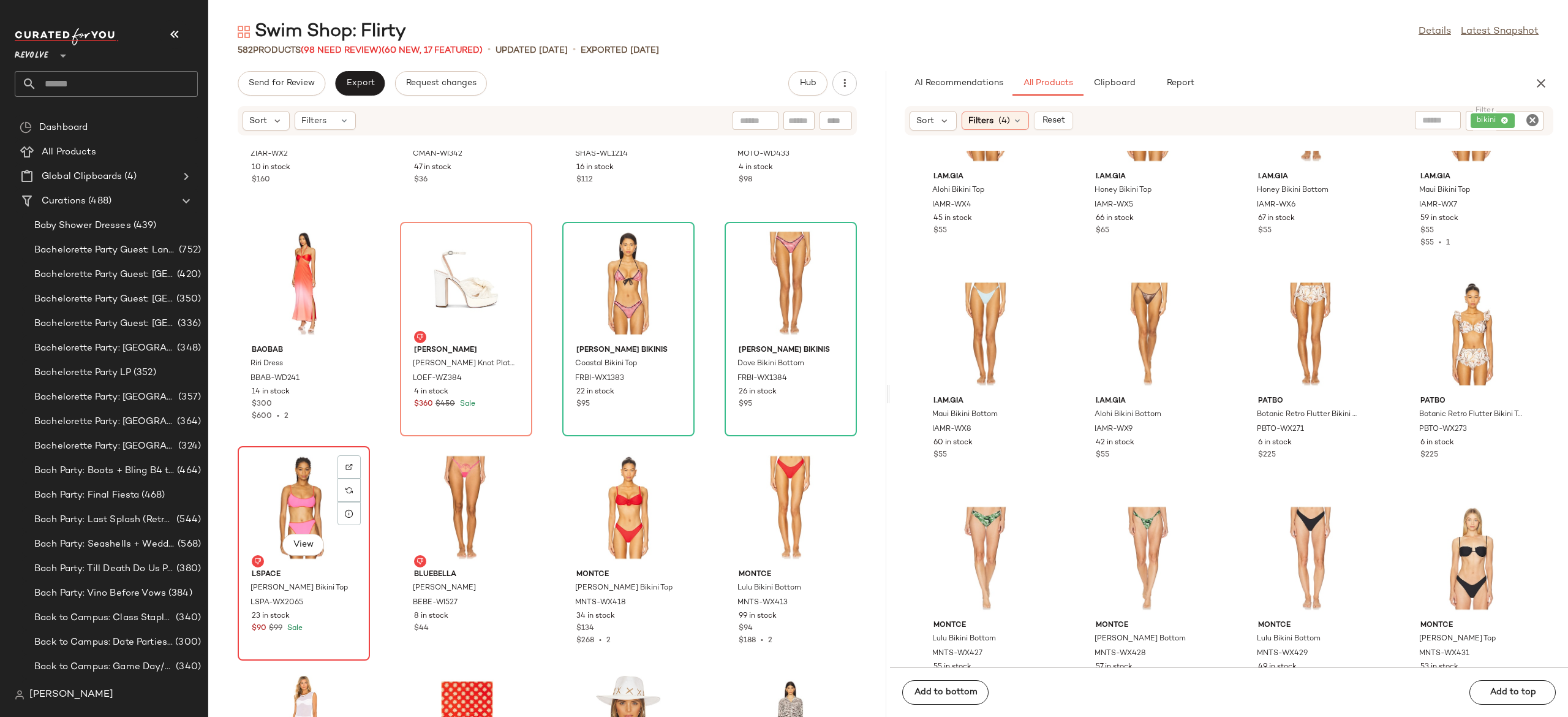
click at [302, 494] on div "View" at bounding box center [304, 507] width 124 height 114
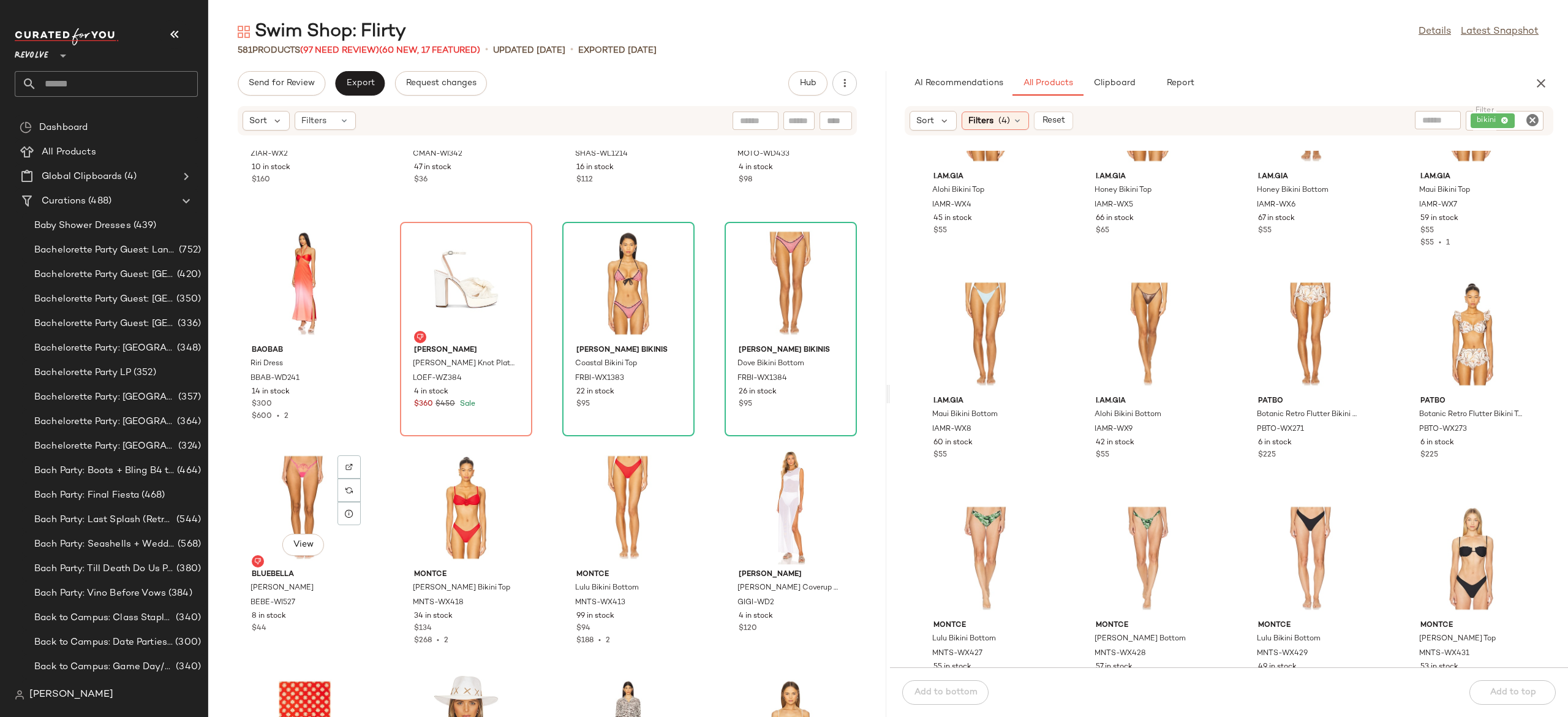
click at [302, 494] on div "View" at bounding box center [304, 507] width 124 height 114
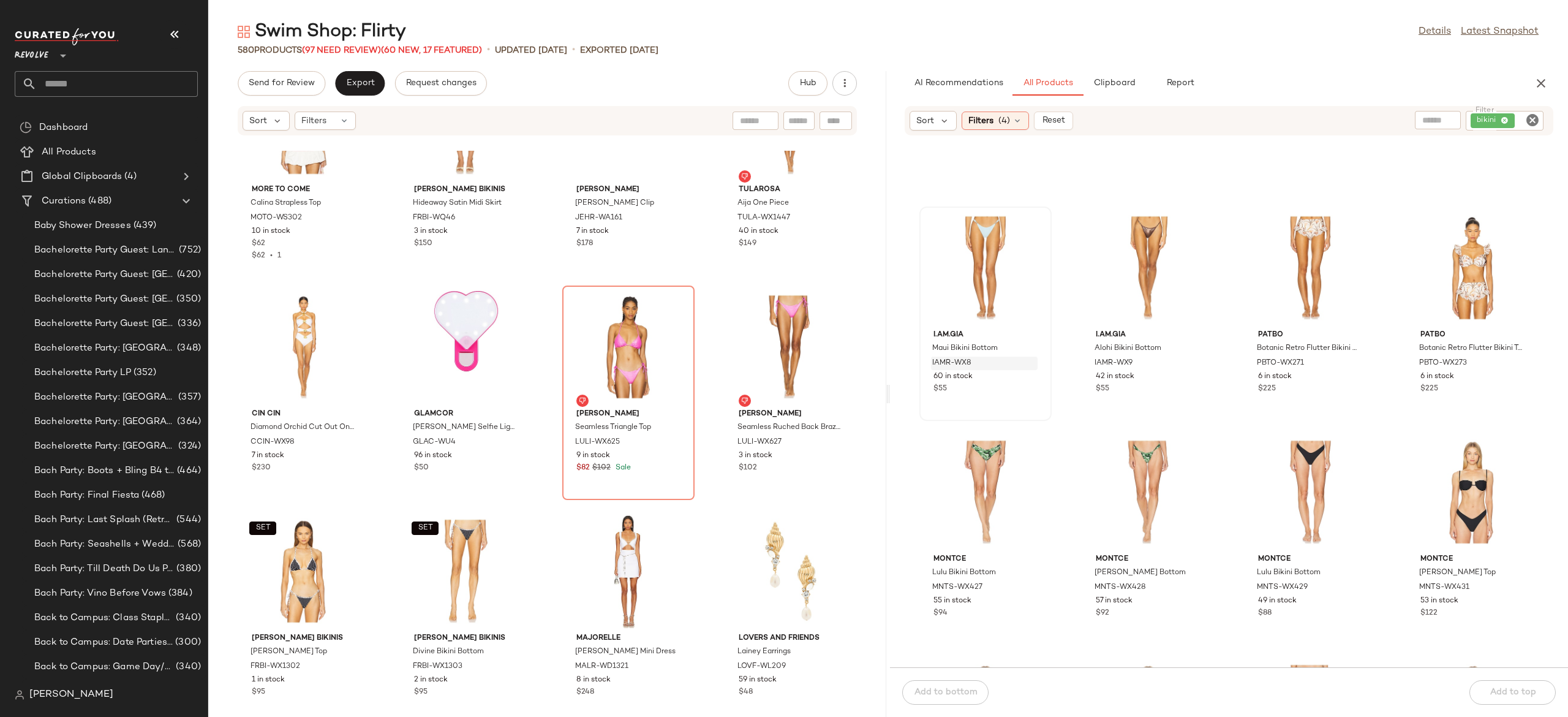
scroll to position [12966, 0]
click at [1470, 302] on span "View" at bounding box center [1472, 307] width 21 height 10
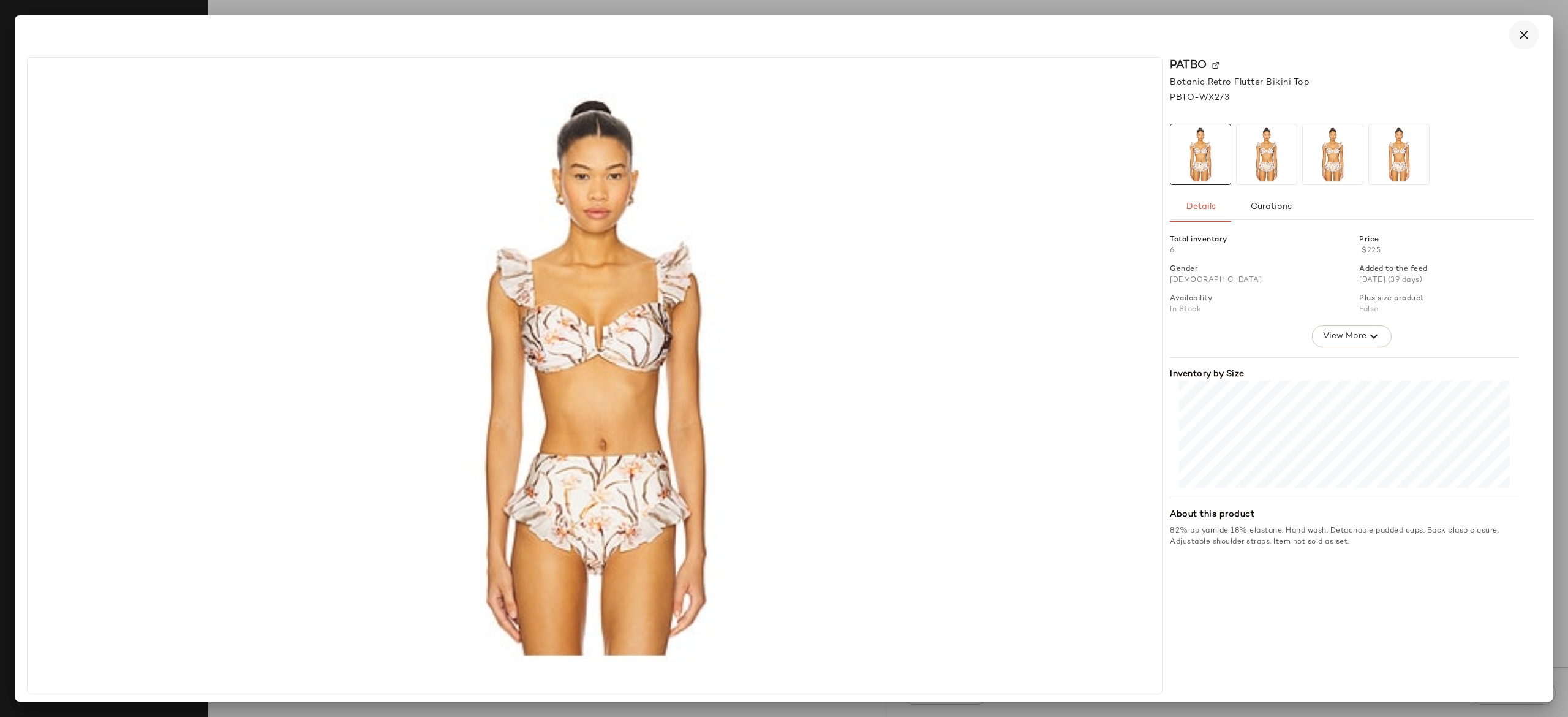
click at [1517, 41] on icon "button" at bounding box center [1524, 35] width 15 height 15
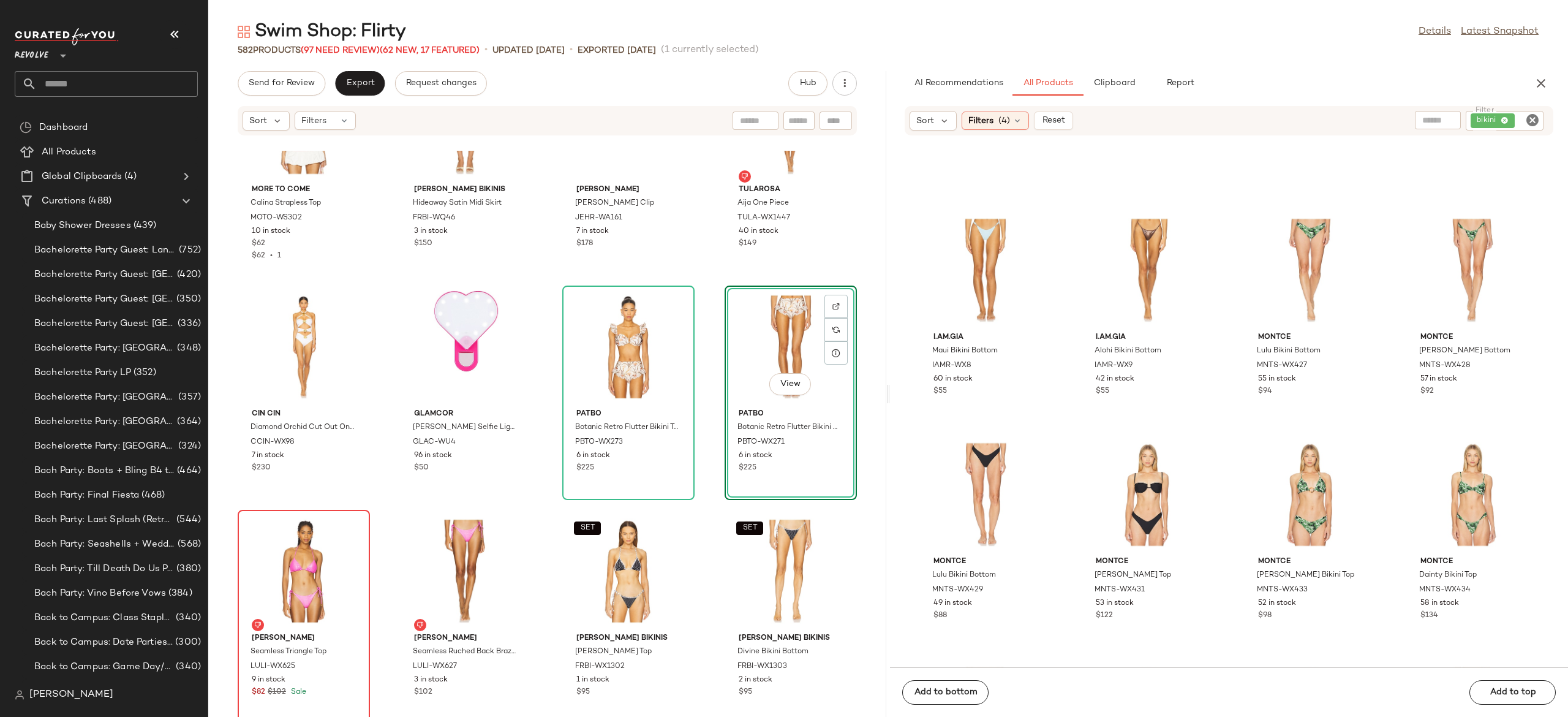
scroll to position [19263, 0]
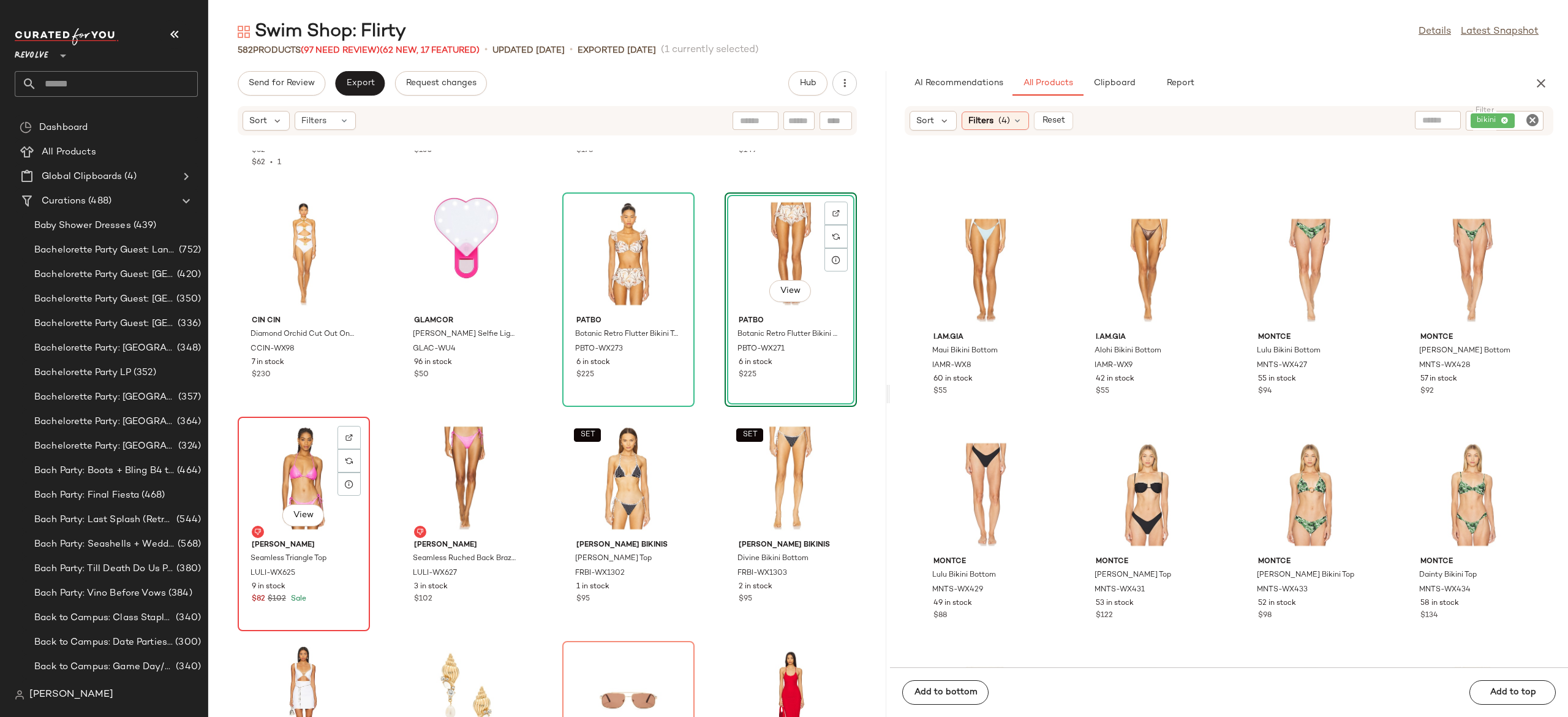
click at [307, 478] on div "View" at bounding box center [304, 478] width 124 height 114
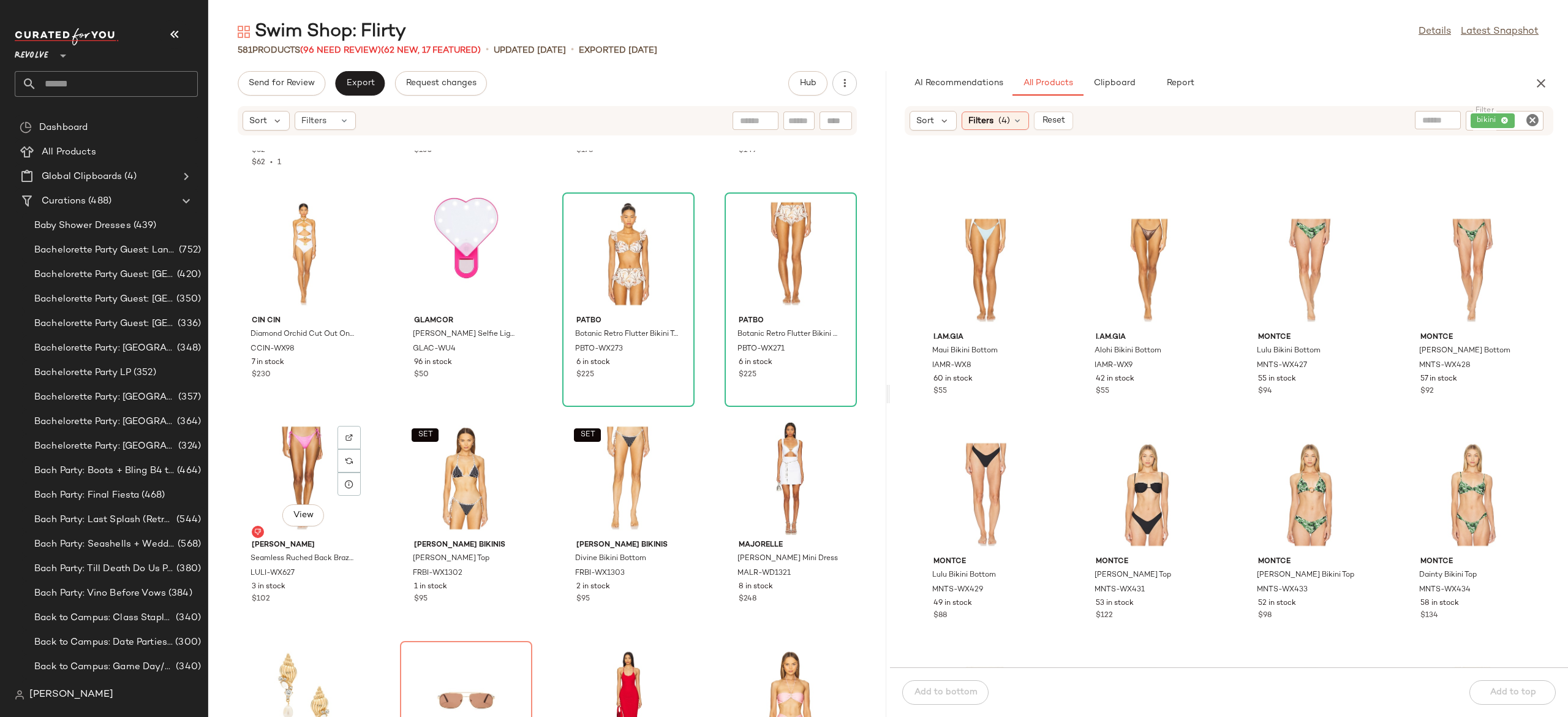
click at [307, 478] on div "View" at bounding box center [304, 478] width 124 height 114
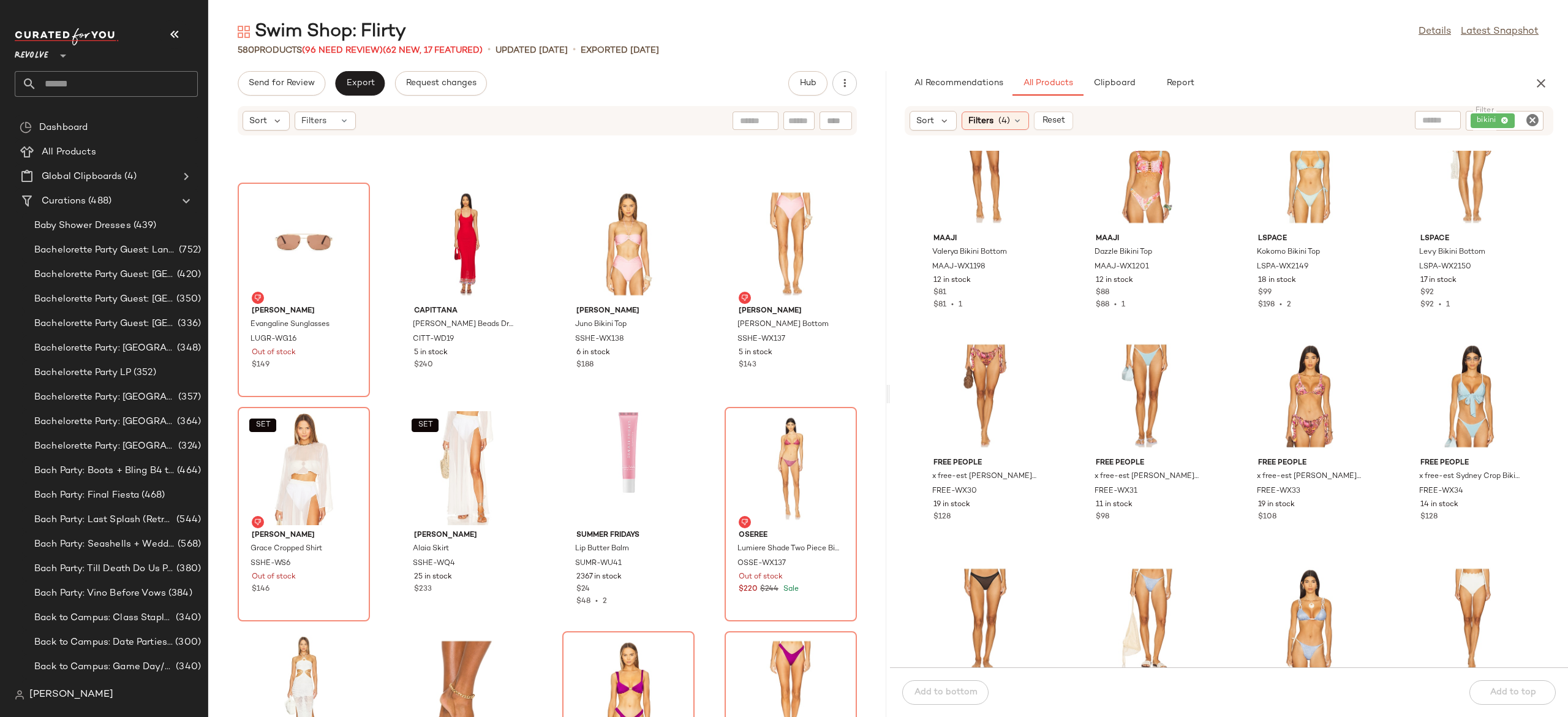
scroll to position [16068, 0]
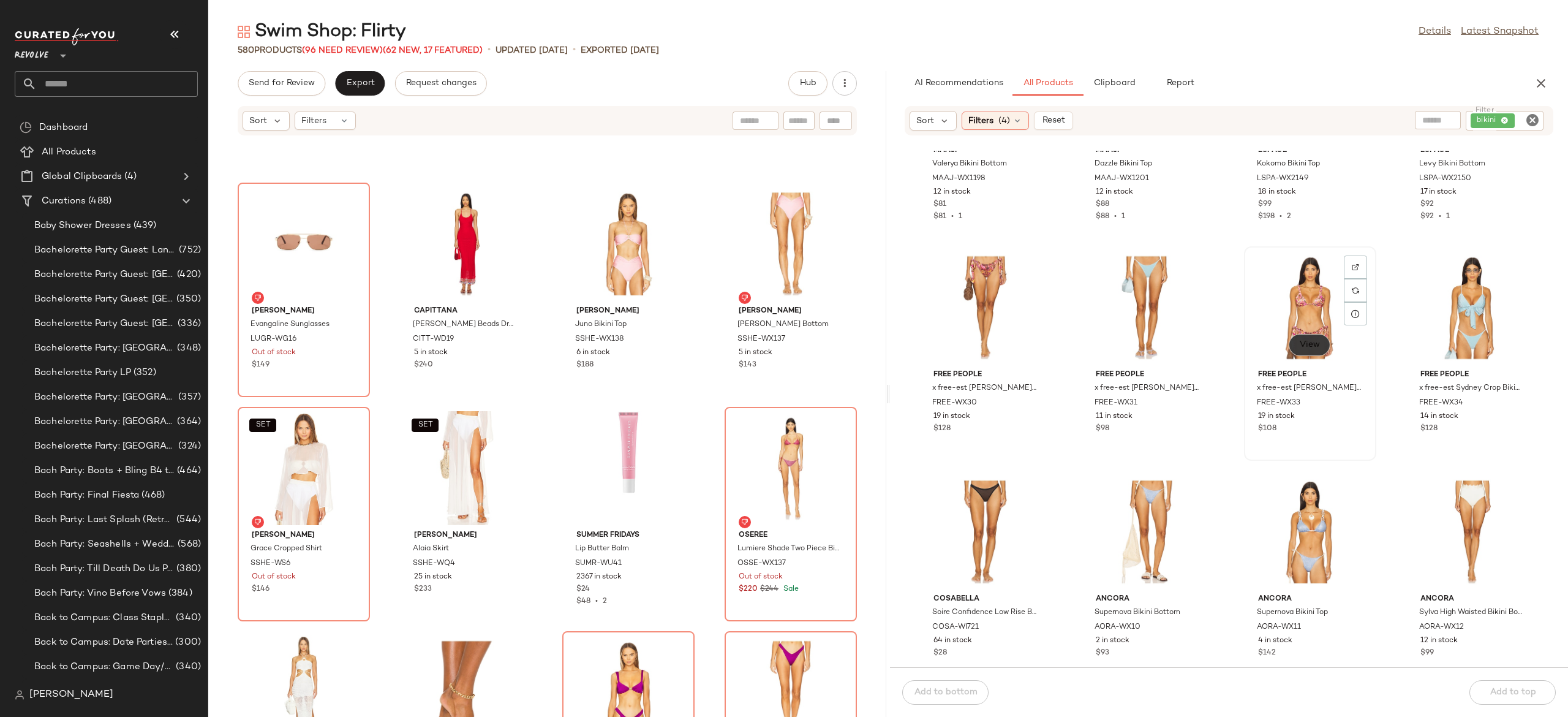
click at [1308, 345] on span "View" at bounding box center [1309, 345] width 21 height 10
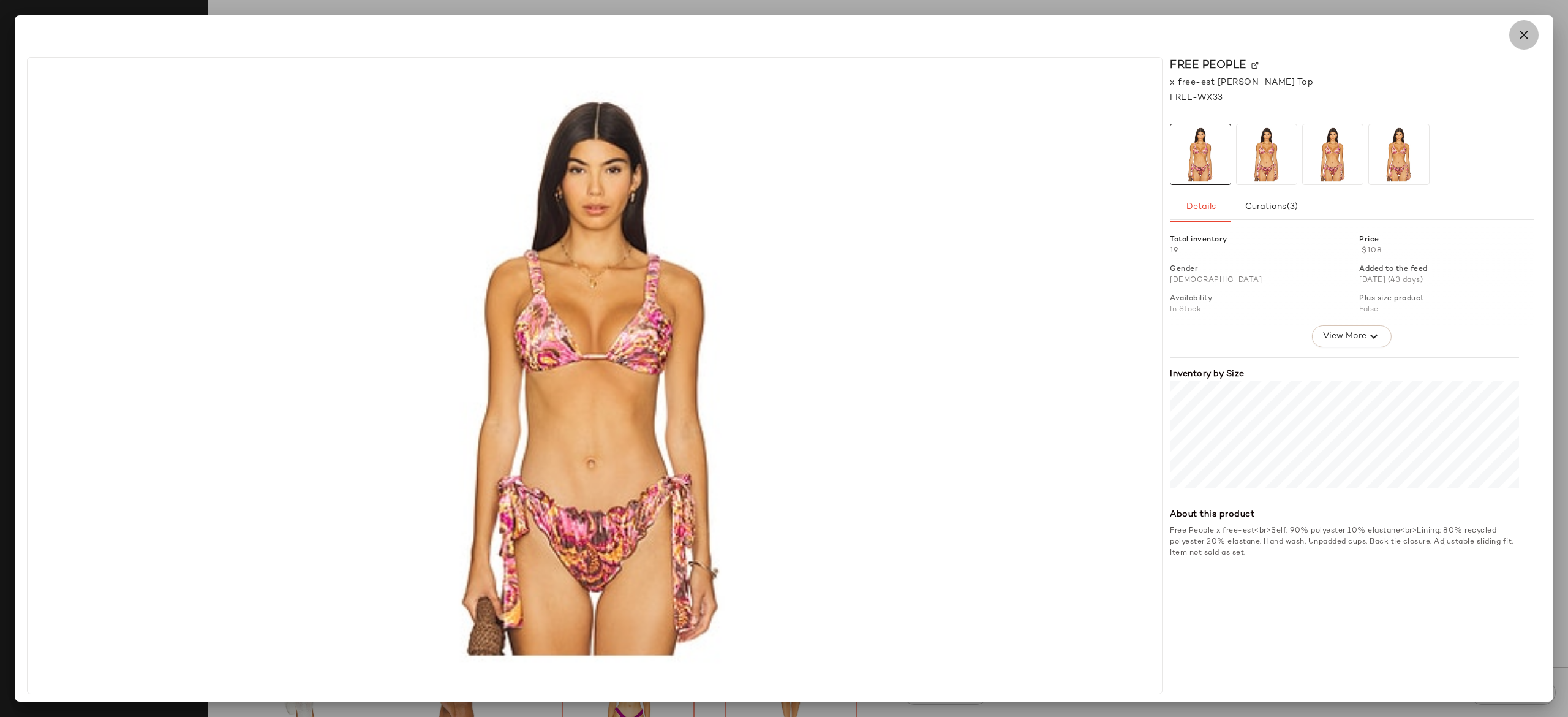
click at [1527, 33] on icon "button" at bounding box center [1524, 35] width 15 height 15
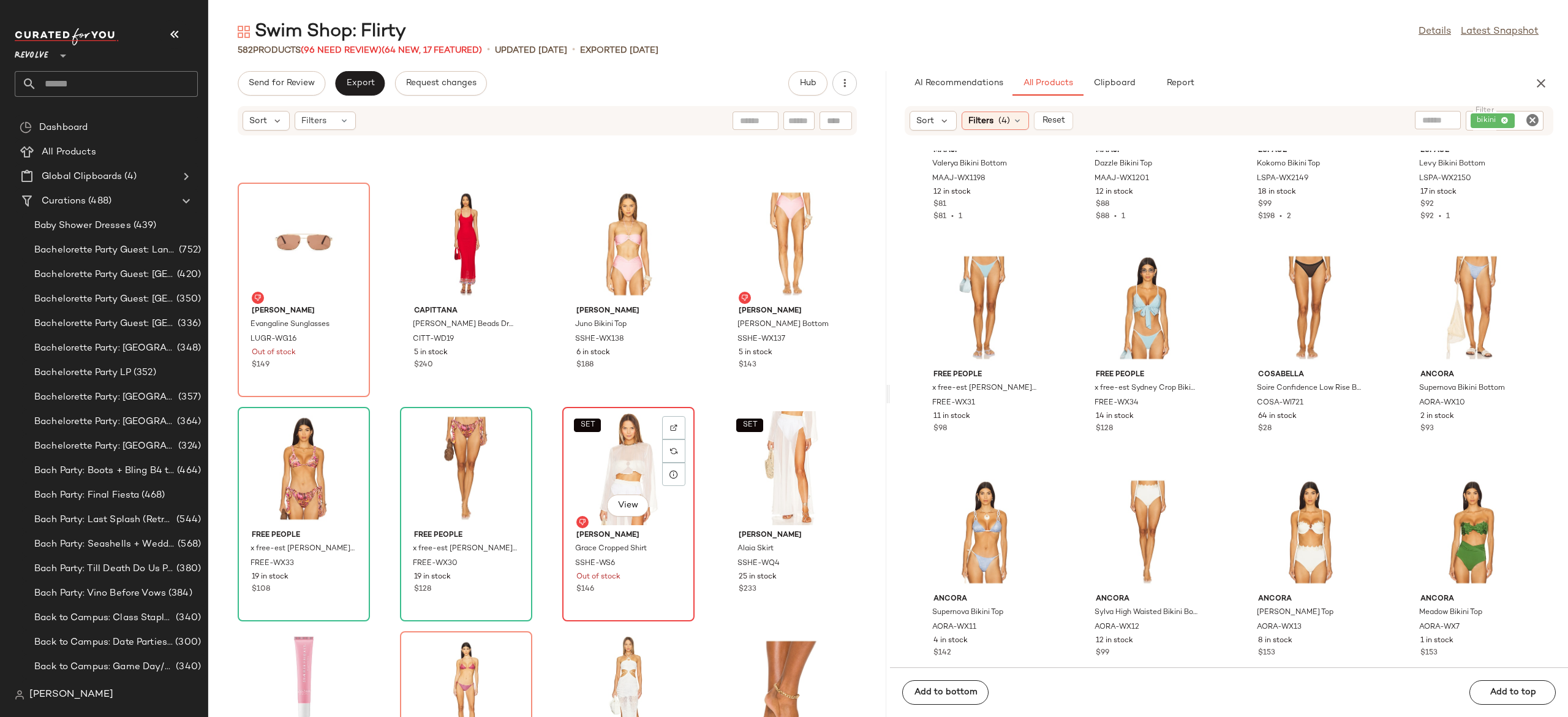
click at [614, 471] on div "SET View" at bounding box center [629, 468] width 124 height 114
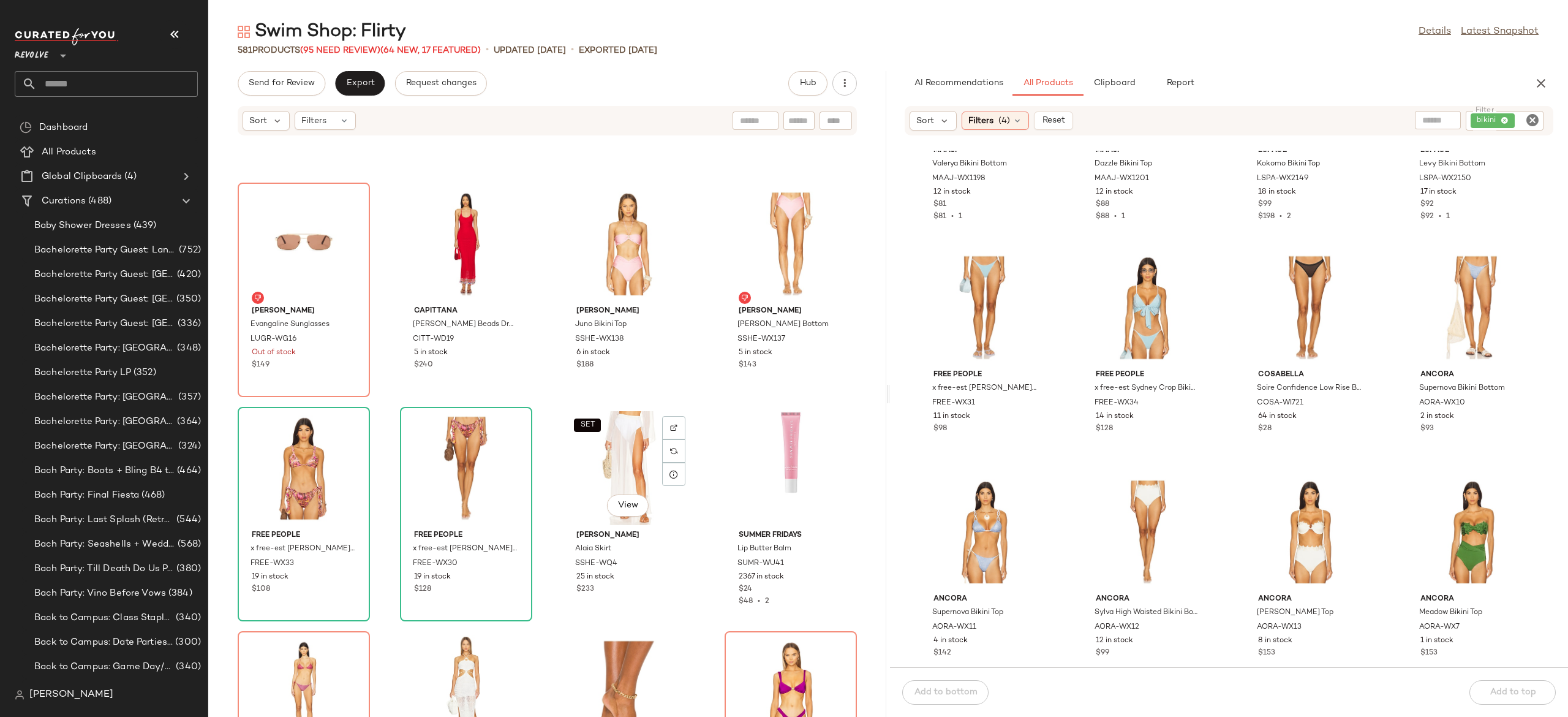
click at [614, 471] on div "SET View" at bounding box center [629, 468] width 124 height 114
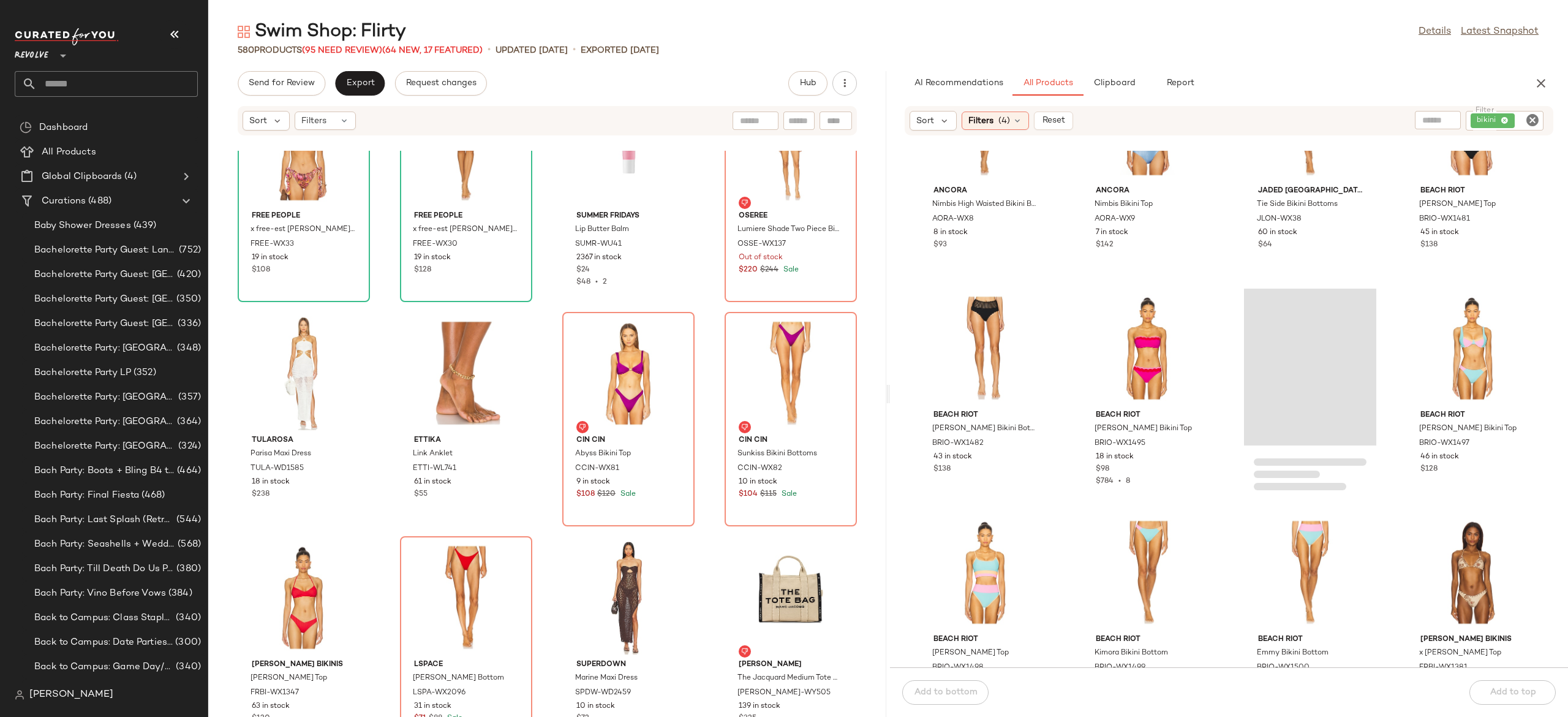
scroll to position [16704, 0]
click at [1436, 115] on input "text" at bounding box center [1384, 121] width 106 height 13
type input "******"
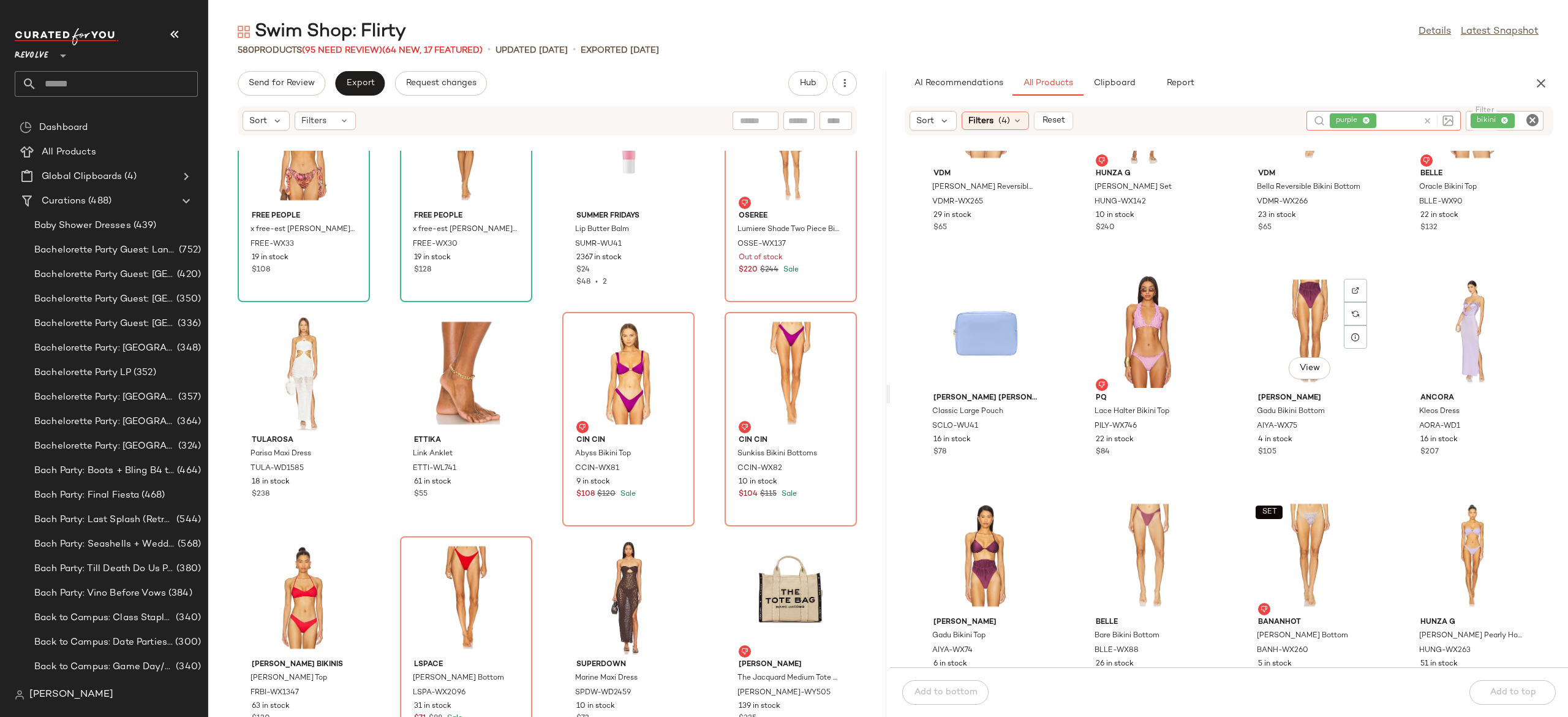
scroll to position [327, 0]
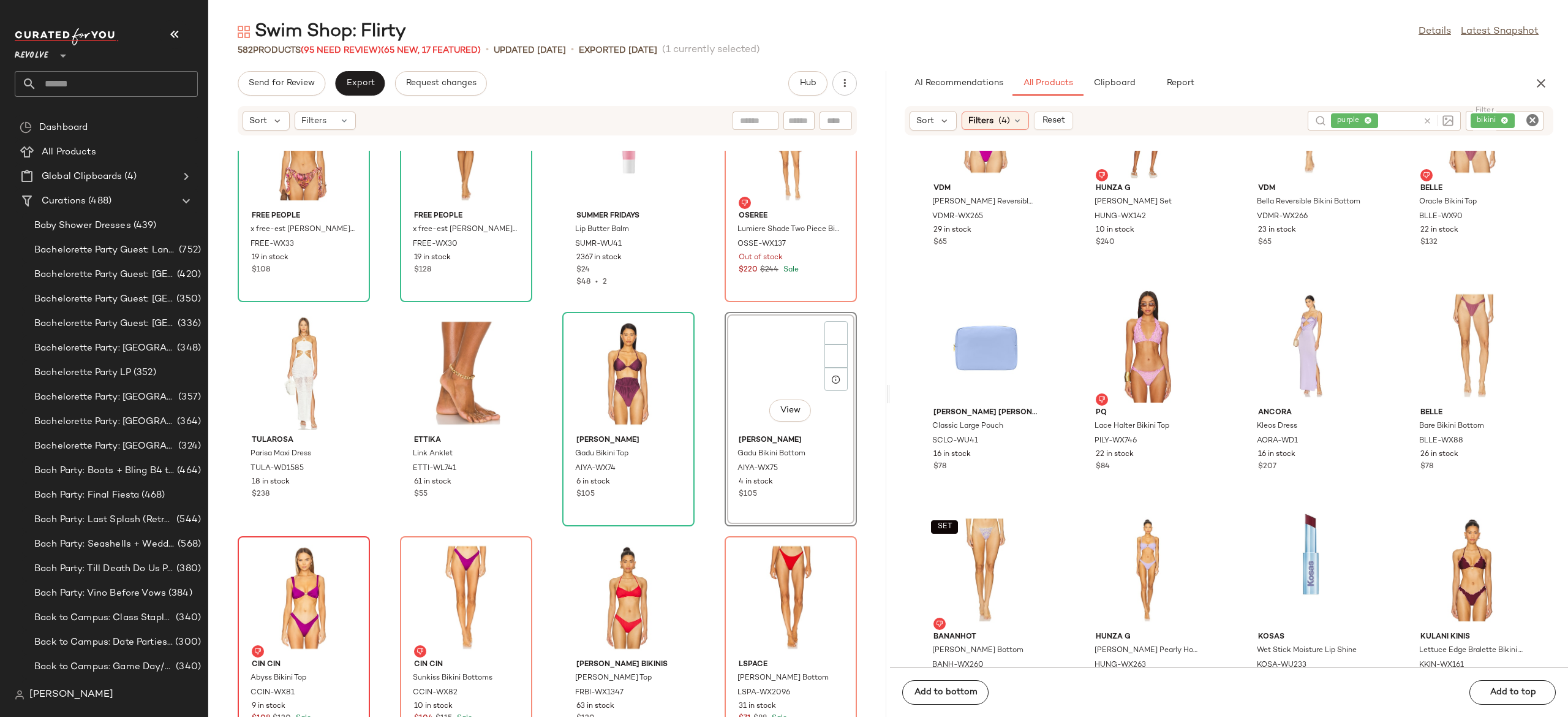
scroll to position [20143, 0]
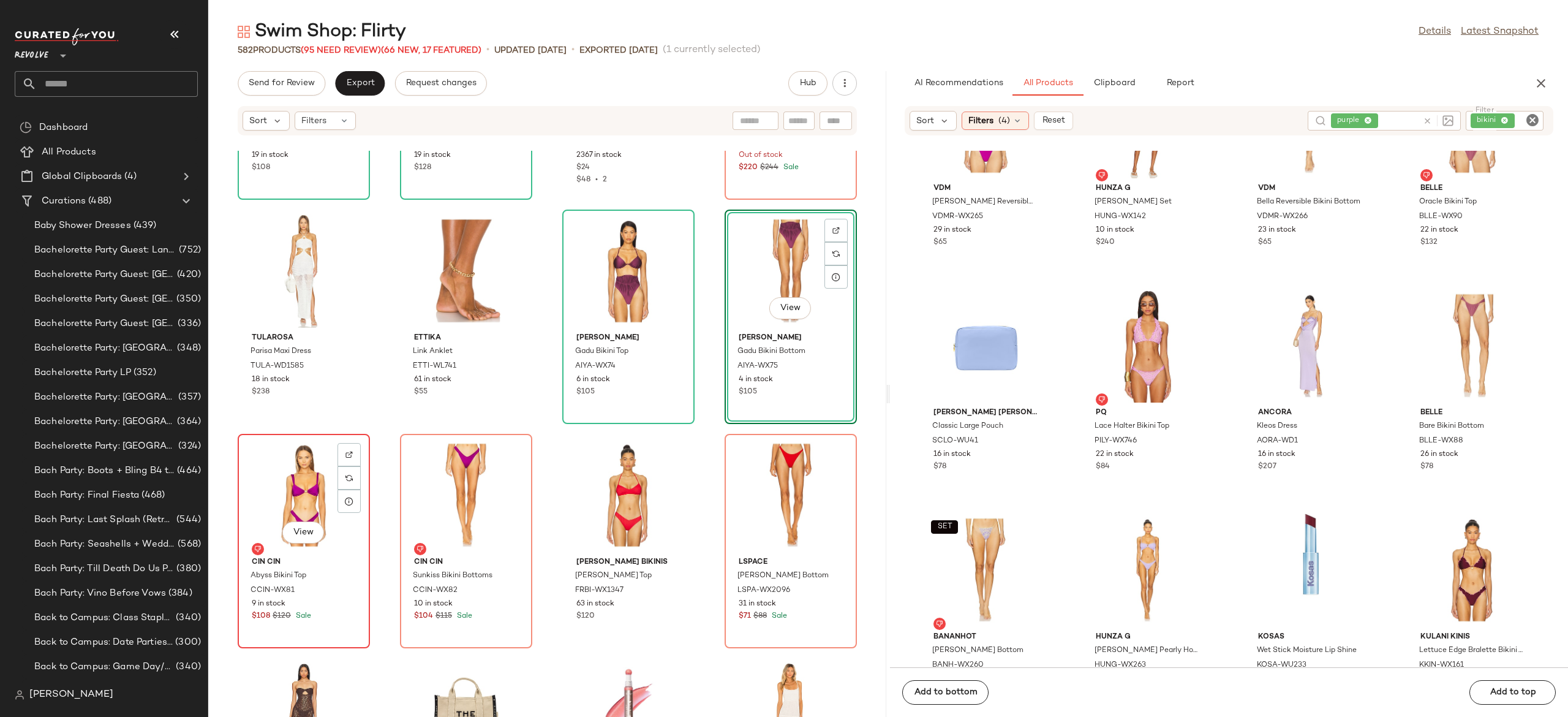
click at [312, 490] on div "View" at bounding box center [304, 495] width 124 height 114
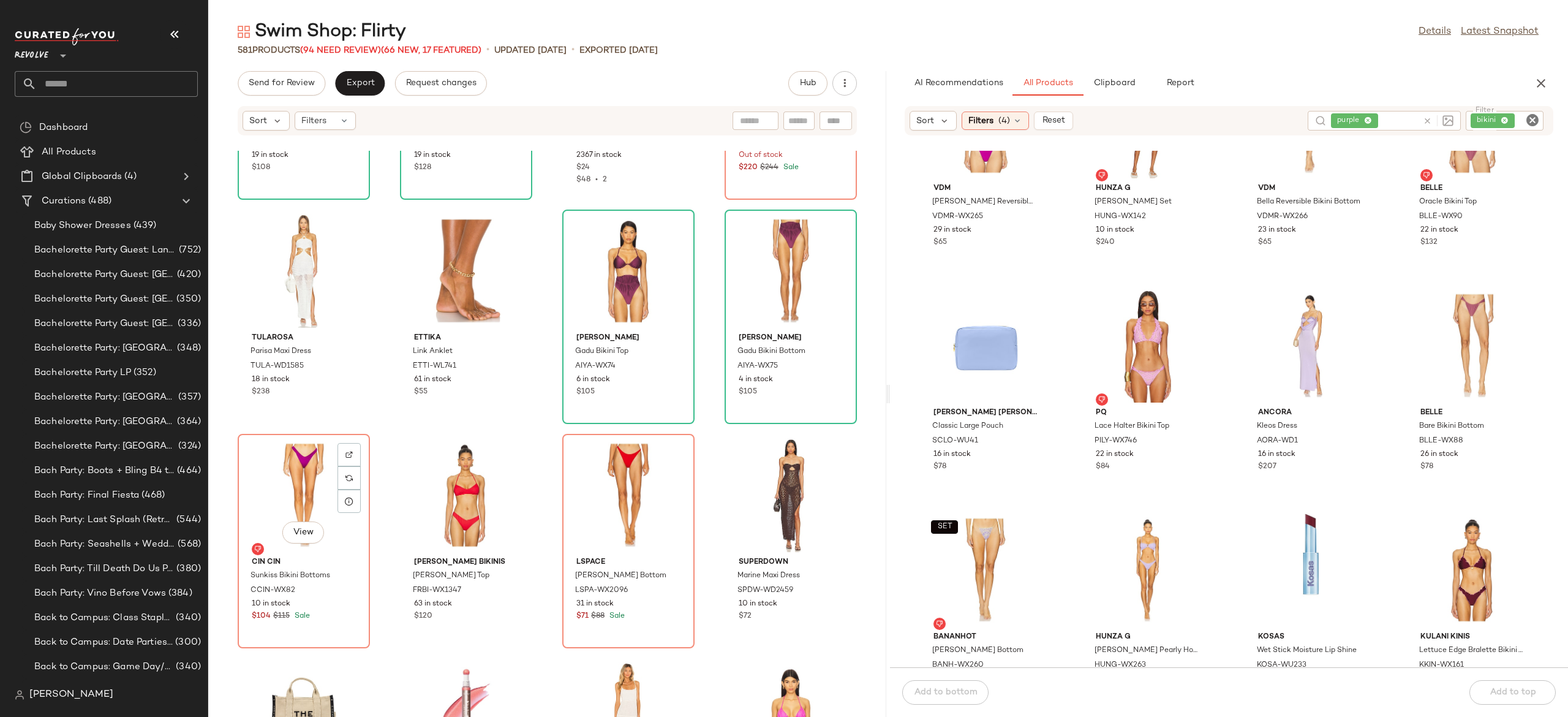
click at [312, 490] on div "View" at bounding box center [304, 495] width 124 height 114
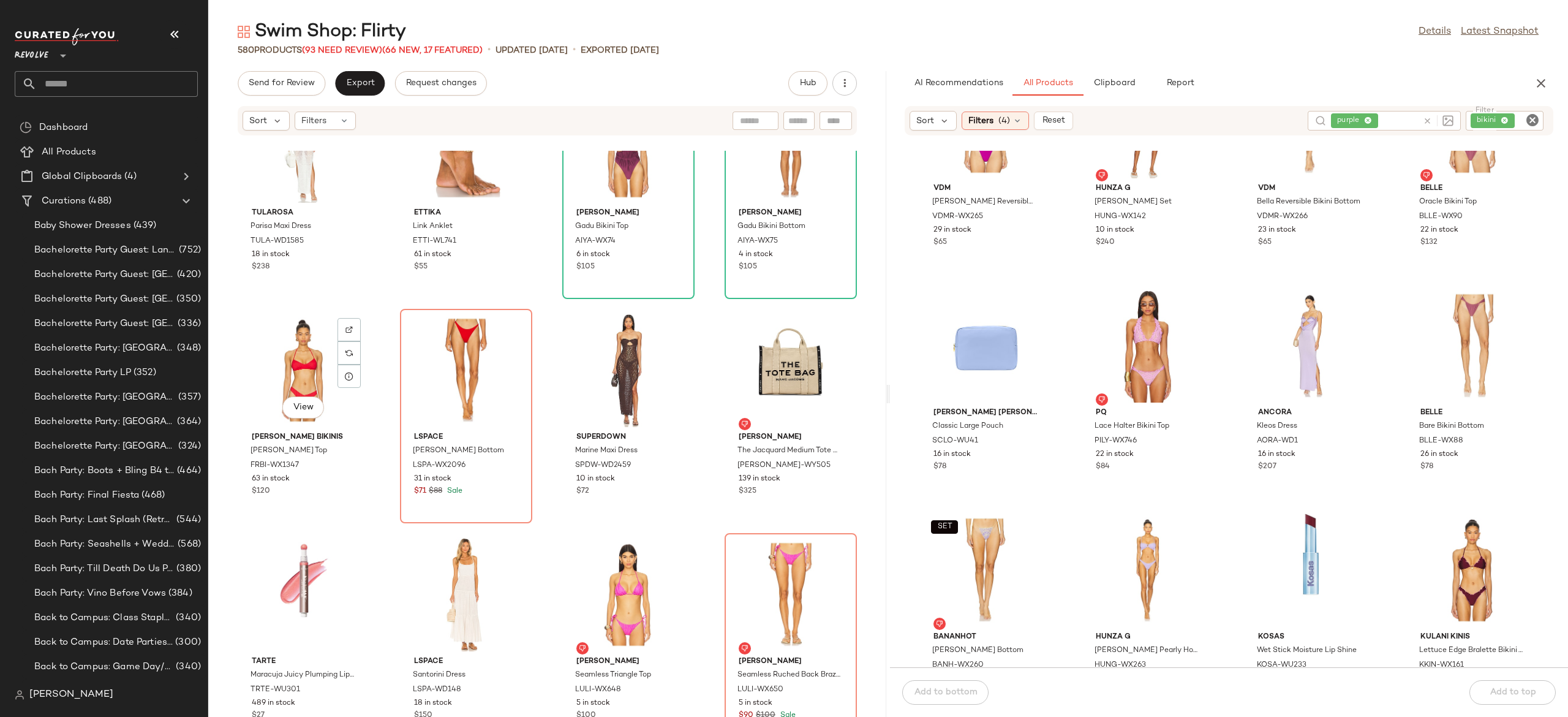
scroll to position [20271, 0]
click at [1426, 122] on icon at bounding box center [1428, 121] width 9 height 9
type input "*"
click at [1426, 122] on input "*" at bounding box center [1384, 121] width 106 height 13
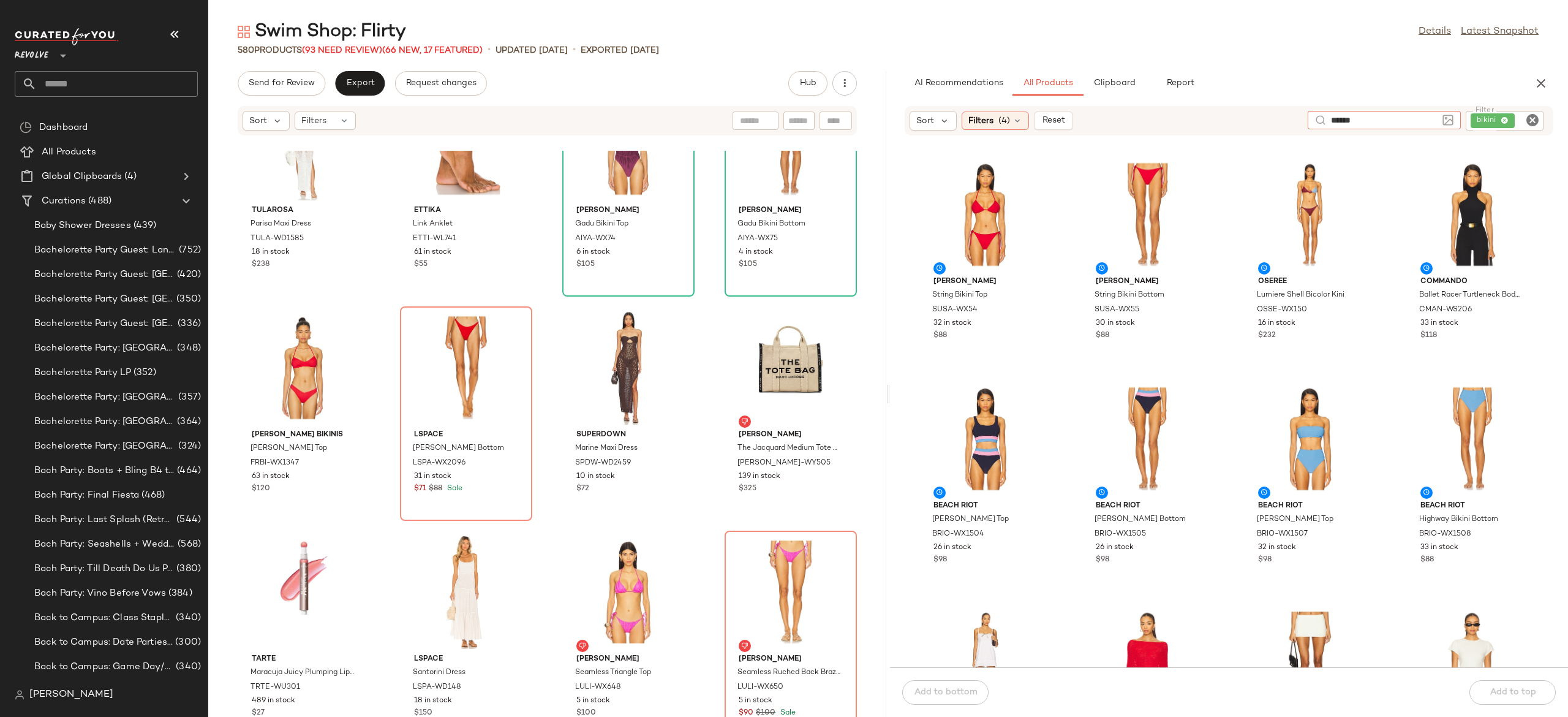
type input "******"
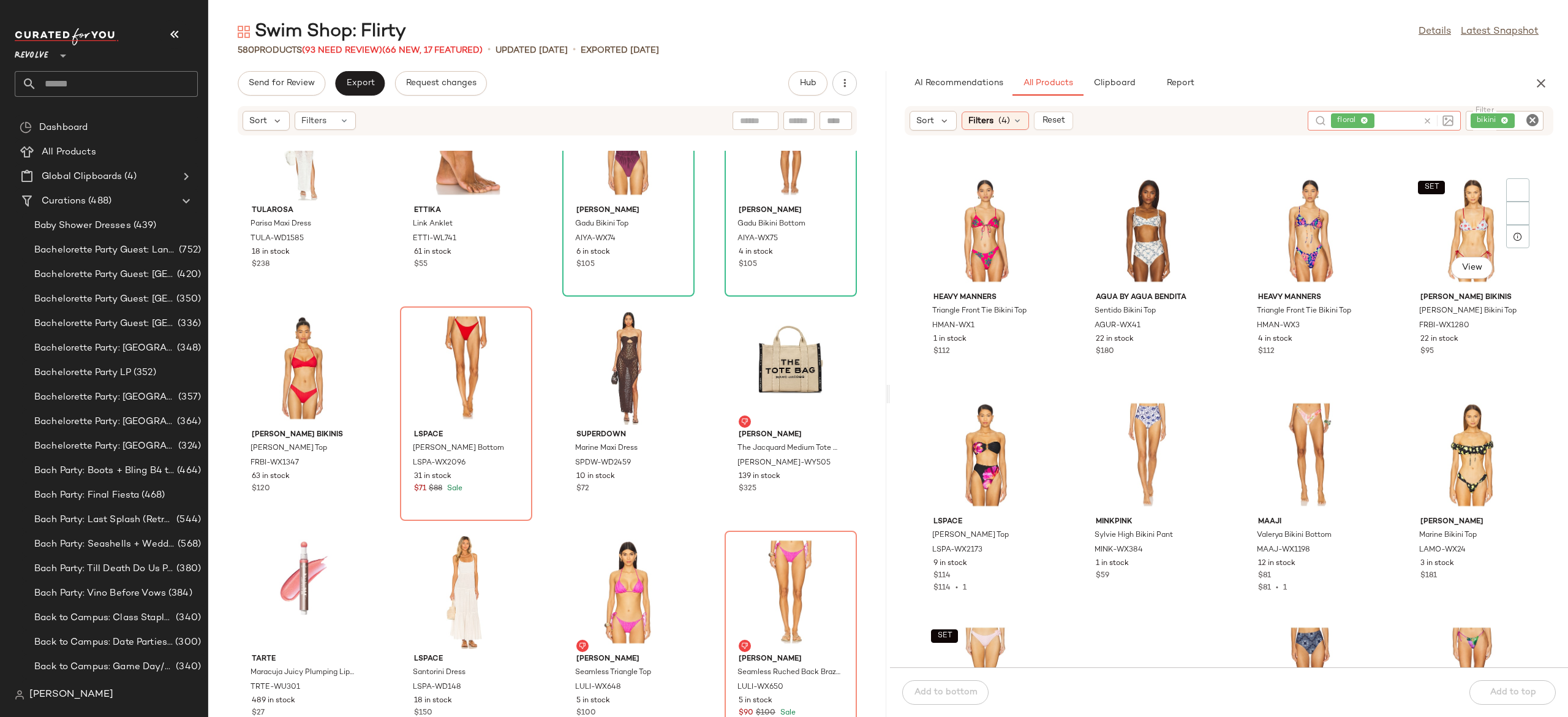
scroll to position [923, 0]
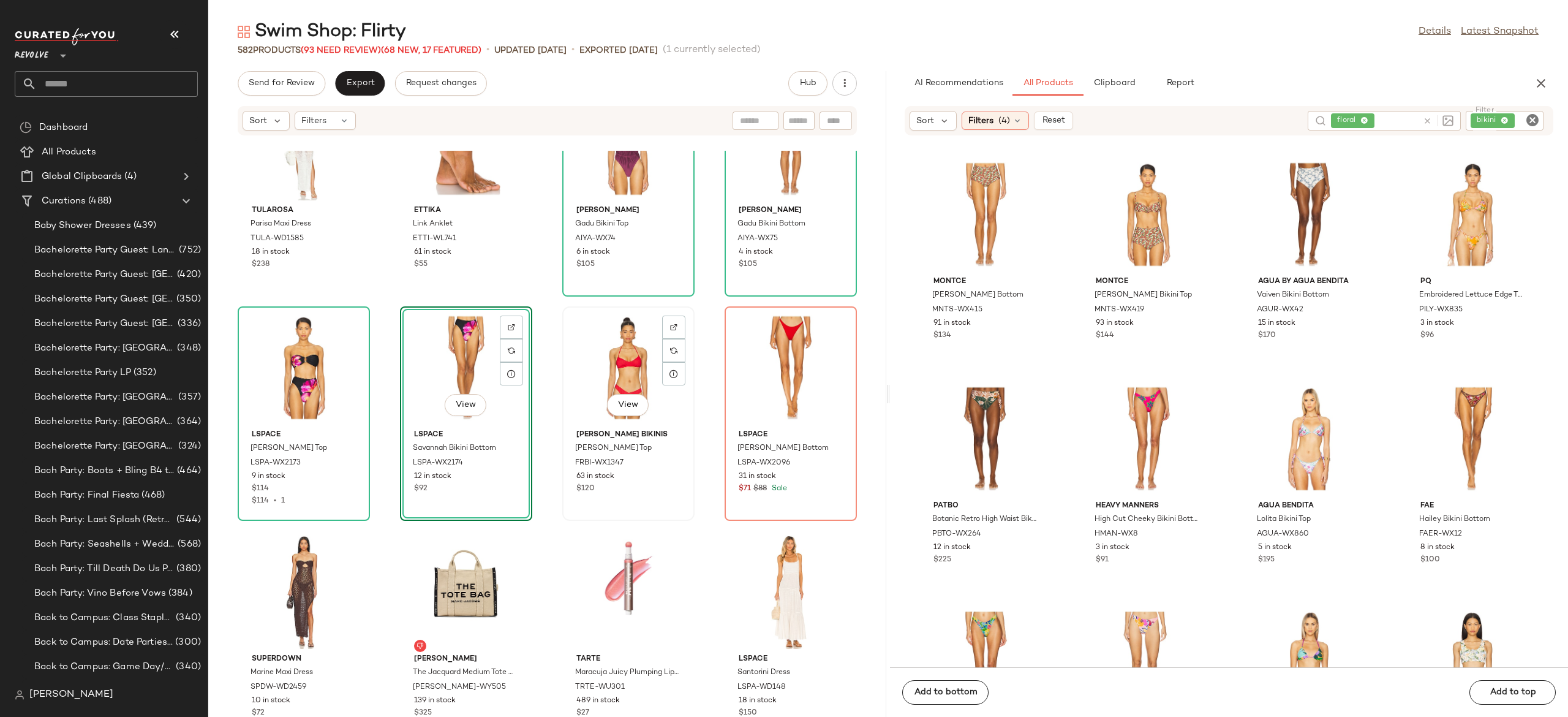
click at [610, 365] on div "View" at bounding box center [629, 368] width 124 height 114
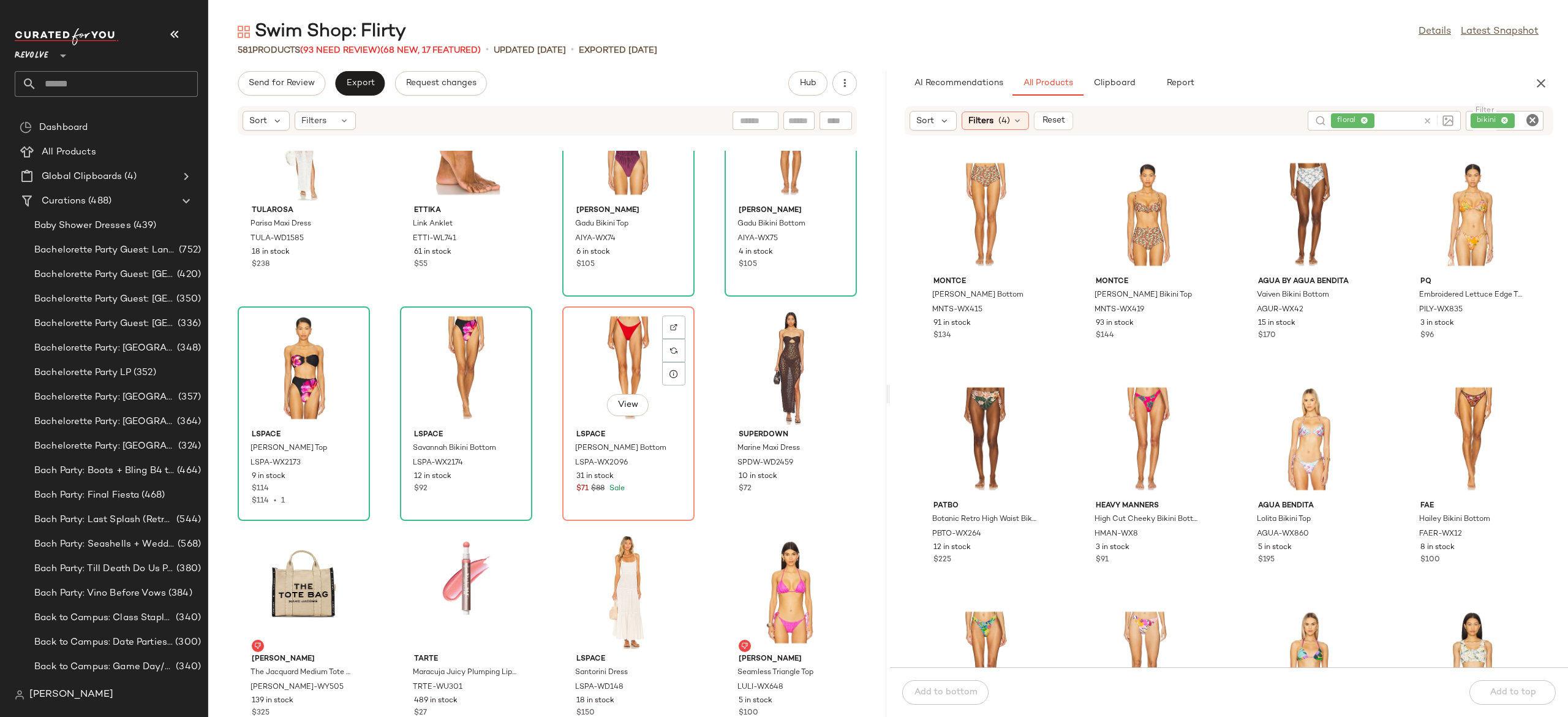
click at [610, 365] on div "View" at bounding box center [629, 368] width 124 height 114
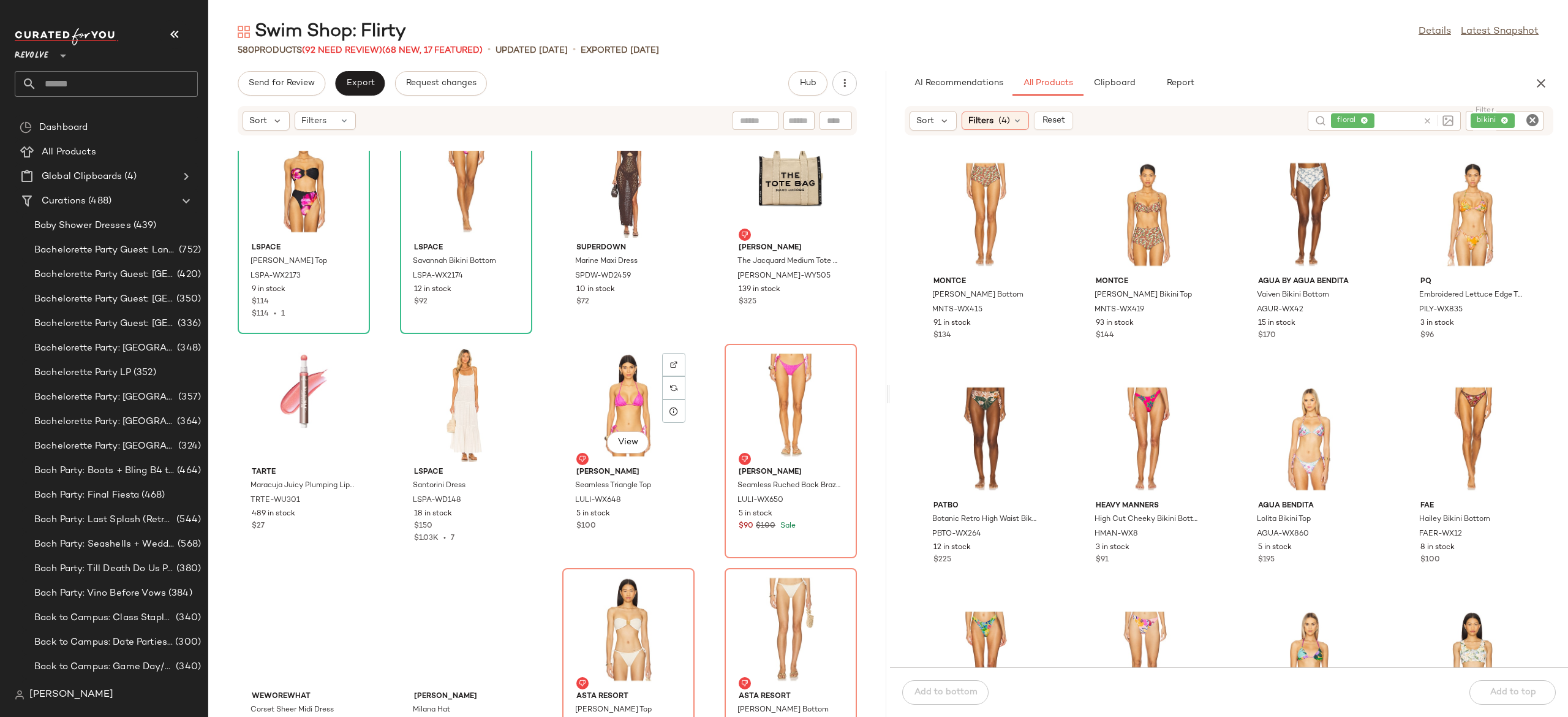
scroll to position [20459, 0]
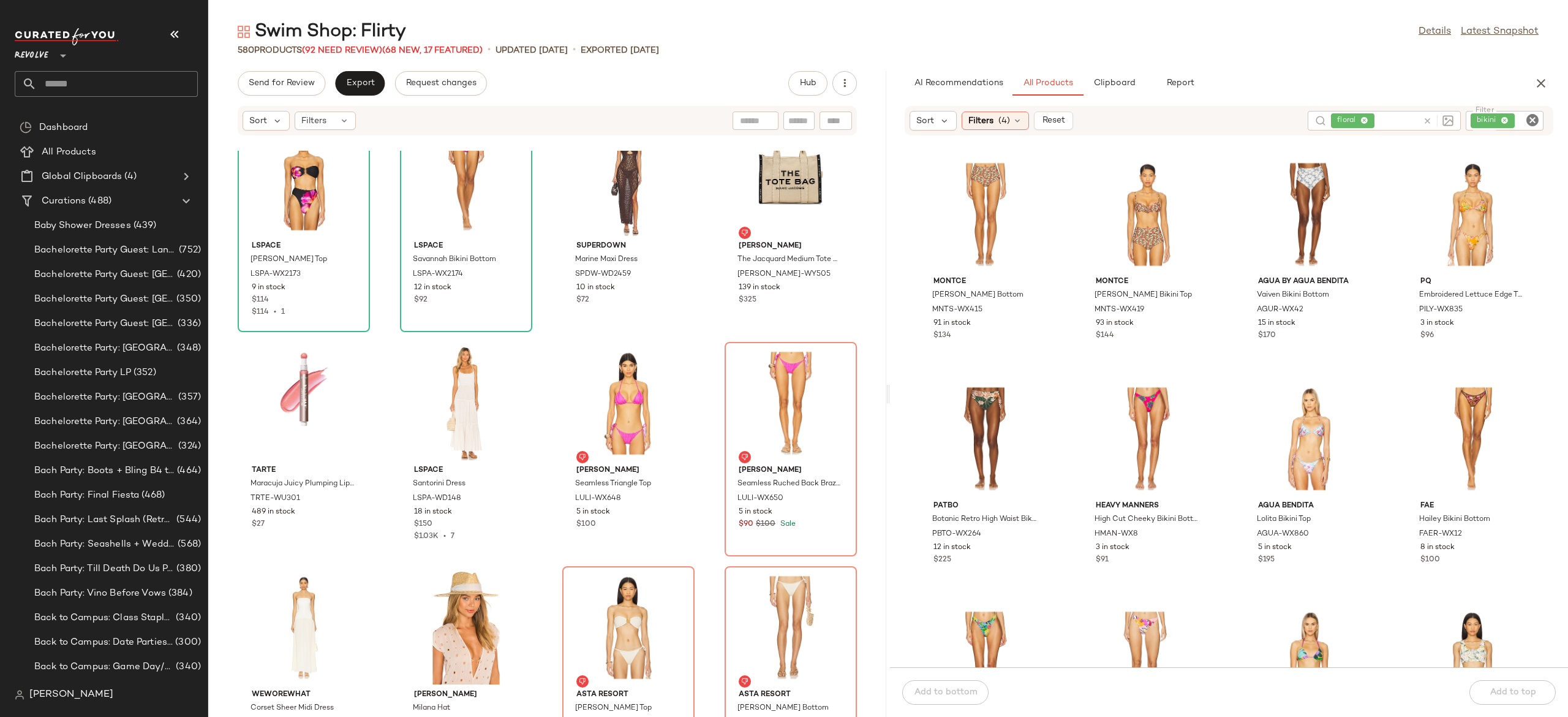
click at [1428, 118] on icon at bounding box center [1428, 121] width 9 height 9
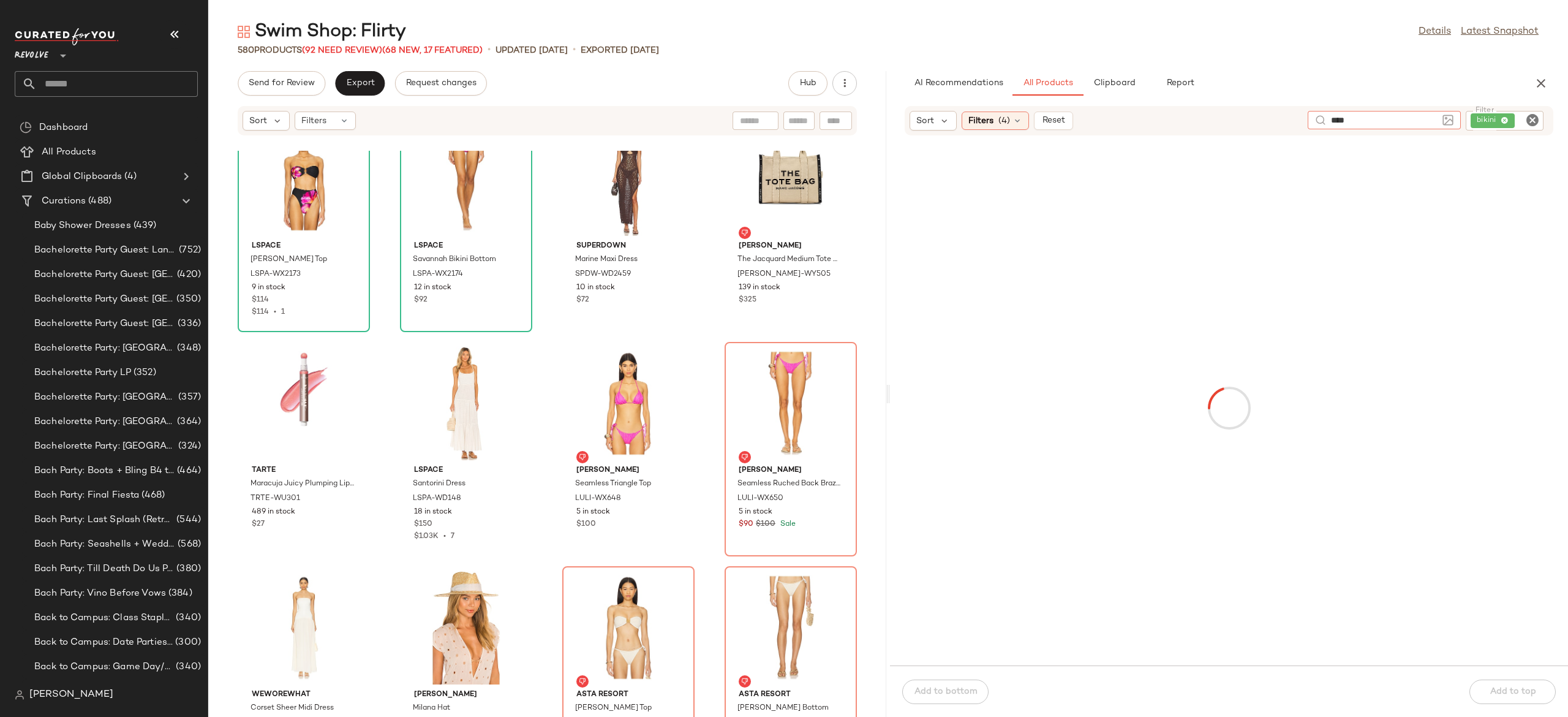
type input "****"
